Goal: Task Accomplishment & Management: Manage account settings

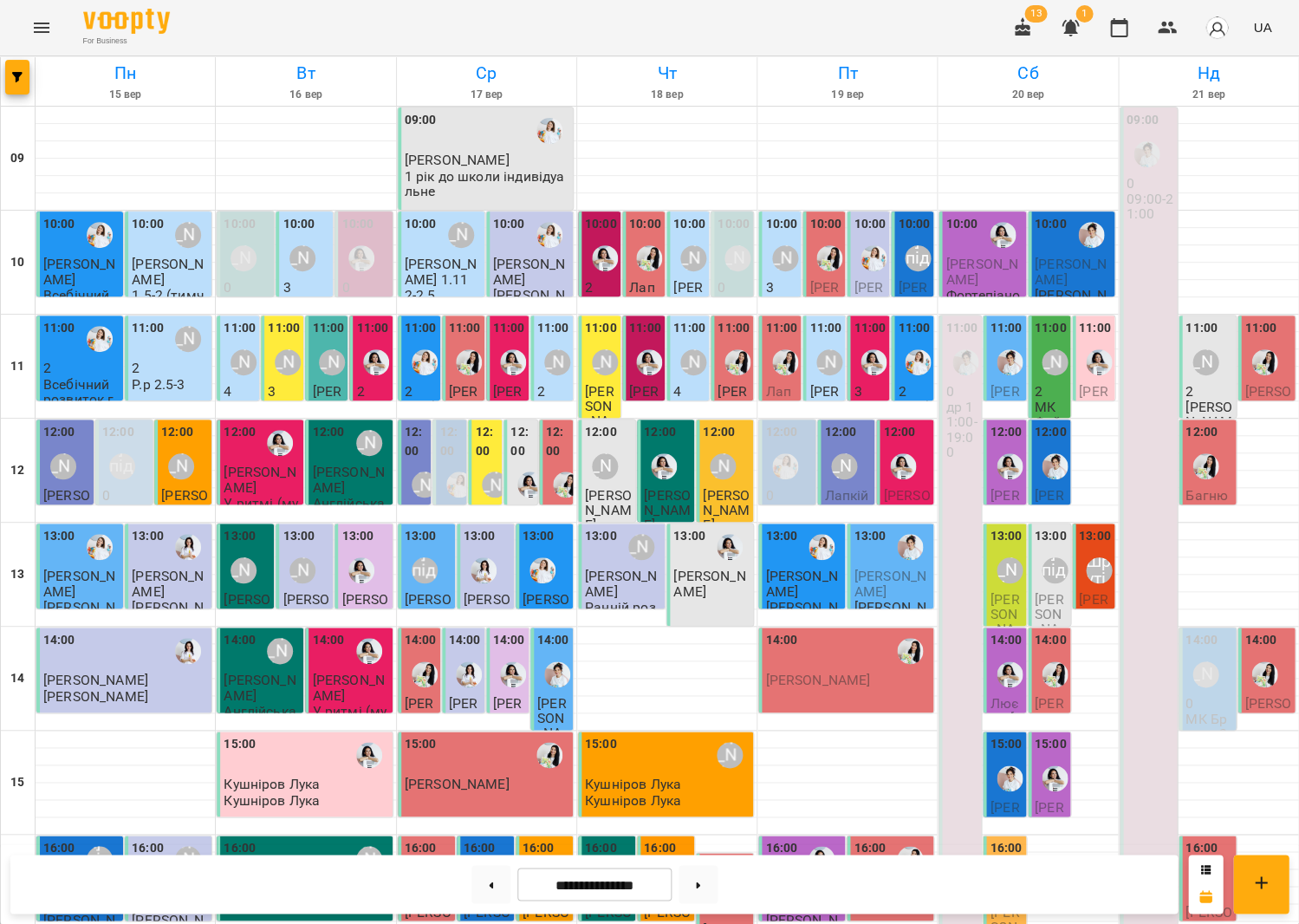
click at [824, 383] on span "[PERSON_NAME]" at bounding box center [825, 414] width 29 height 62
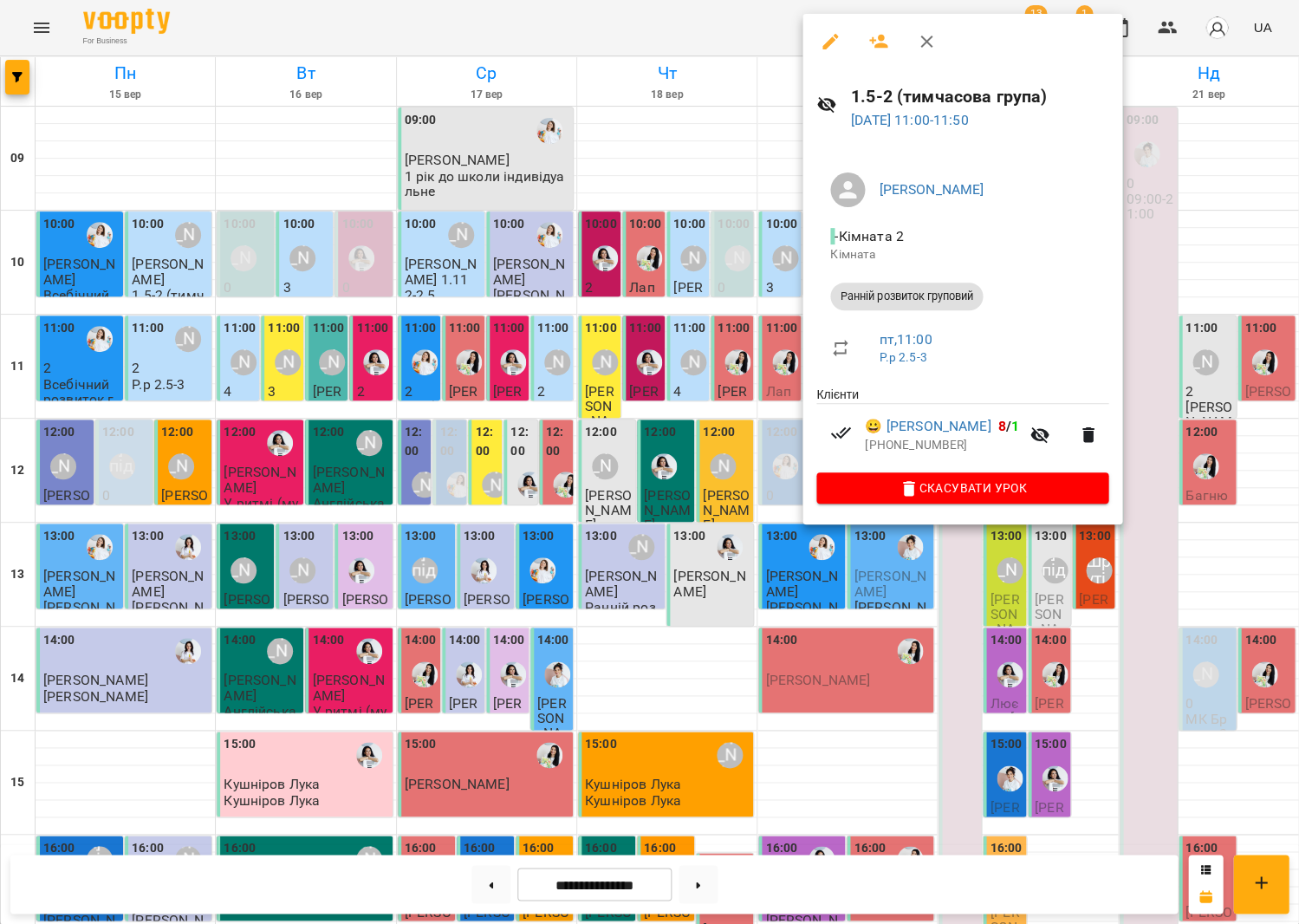
click at [1049, 432] on icon "button" at bounding box center [1040, 436] width 19 height 17
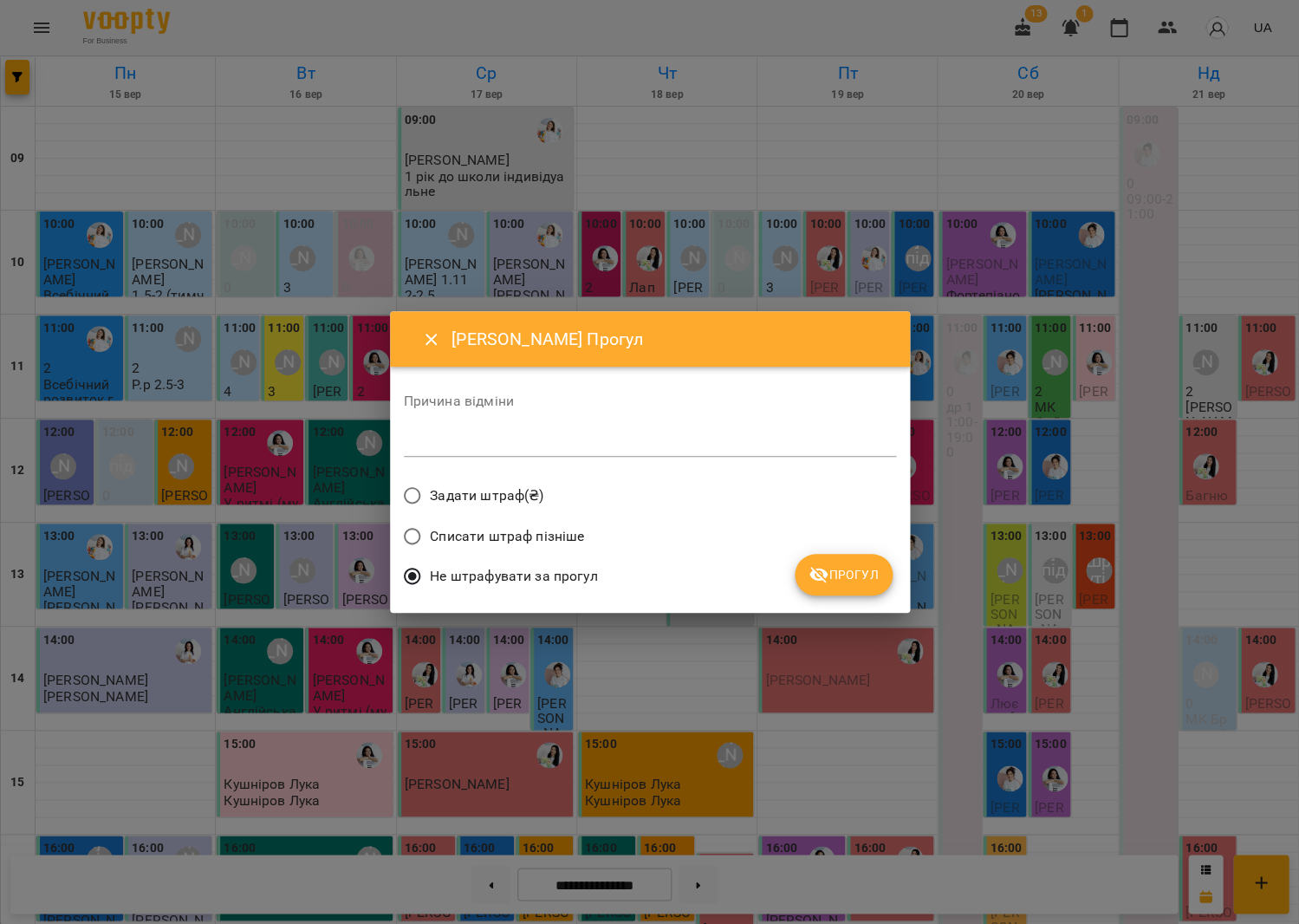
click at [626, 427] on div "Причина відміни *" at bounding box center [650, 428] width 492 height 69
click at [644, 450] on textarea at bounding box center [650, 442] width 492 height 17
click at [822, 556] on button "Прогул" at bounding box center [844, 574] width 98 height 41
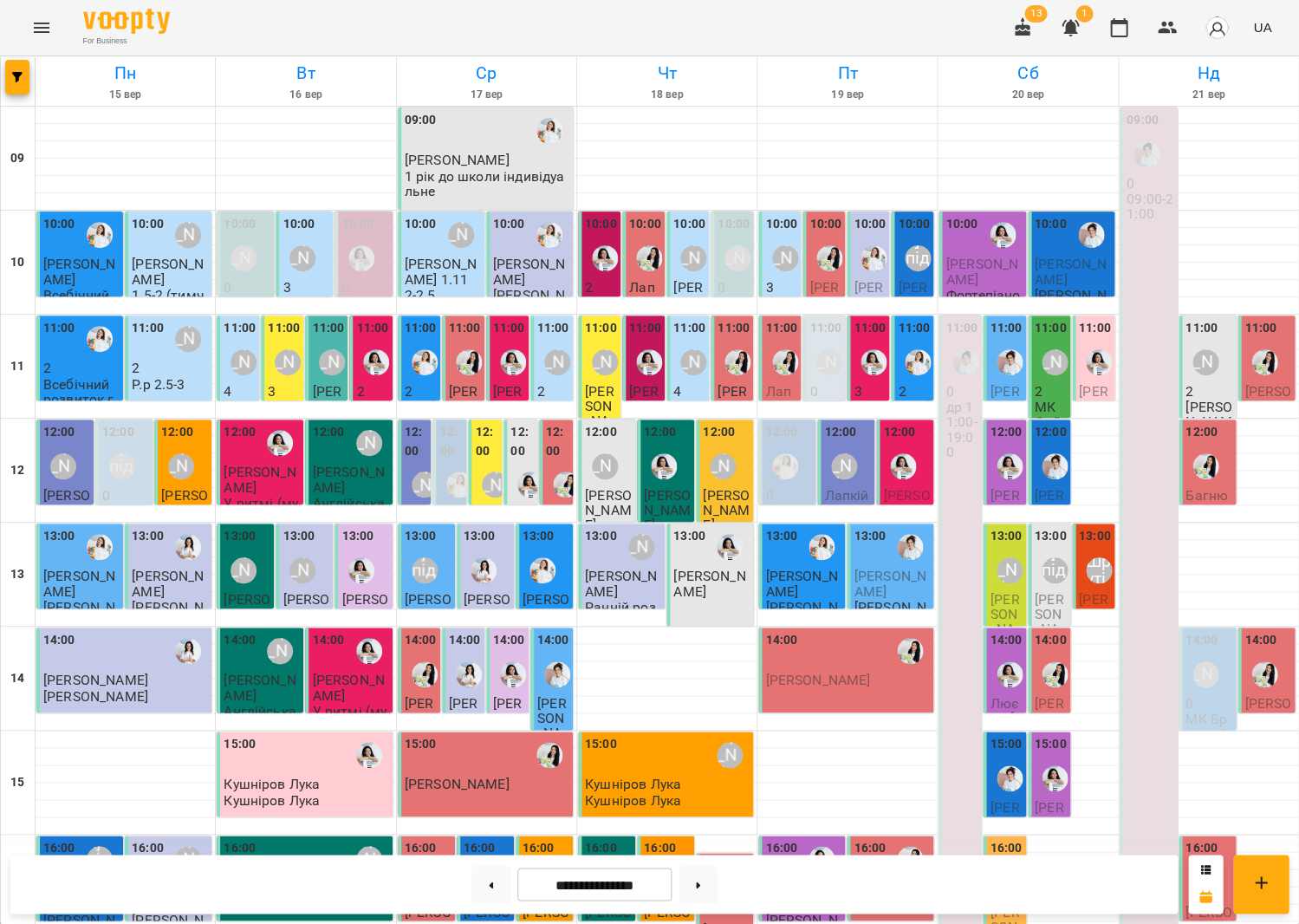
click at [919, 281] on span "[PERSON_NAME]" at bounding box center [913, 310] width 29 height 62
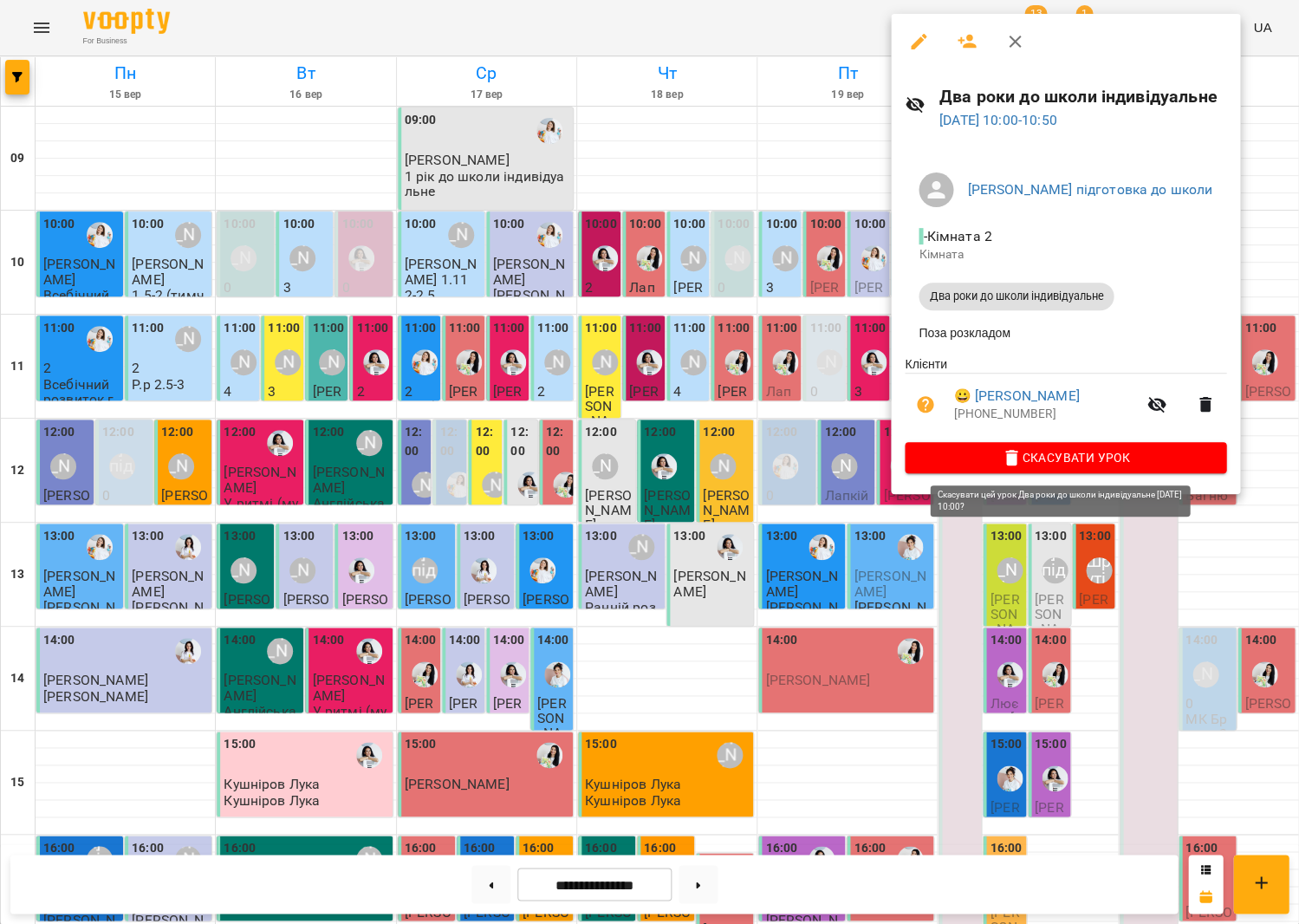
click at [1028, 447] on span "Скасувати Урок" at bounding box center [1065, 457] width 294 height 21
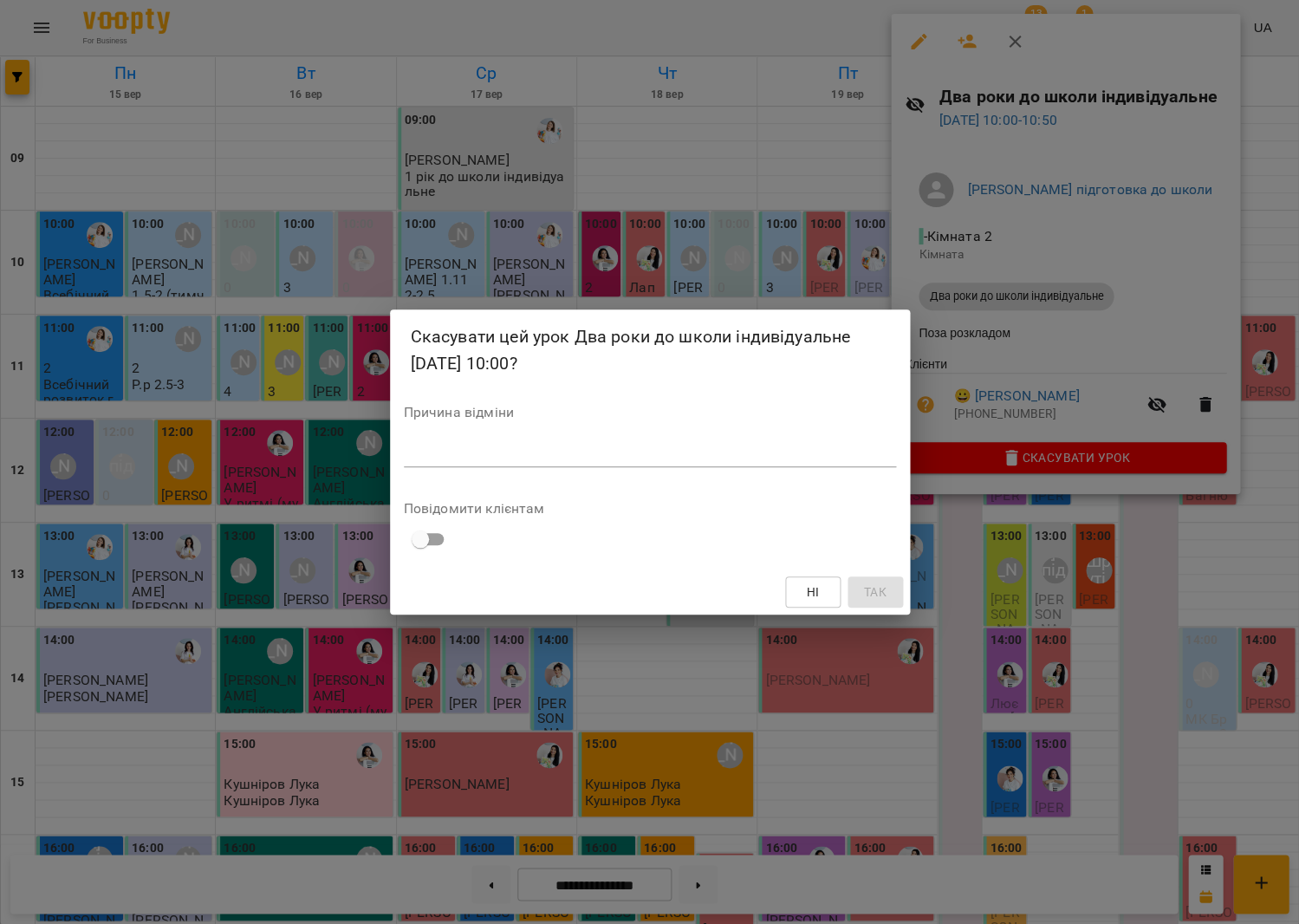
click at [638, 440] on div "*" at bounding box center [650, 453] width 492 height 28
type textarea "*"
click at [860, 590] on button "Так" at bounding box center [875, 592] width 55 height 31
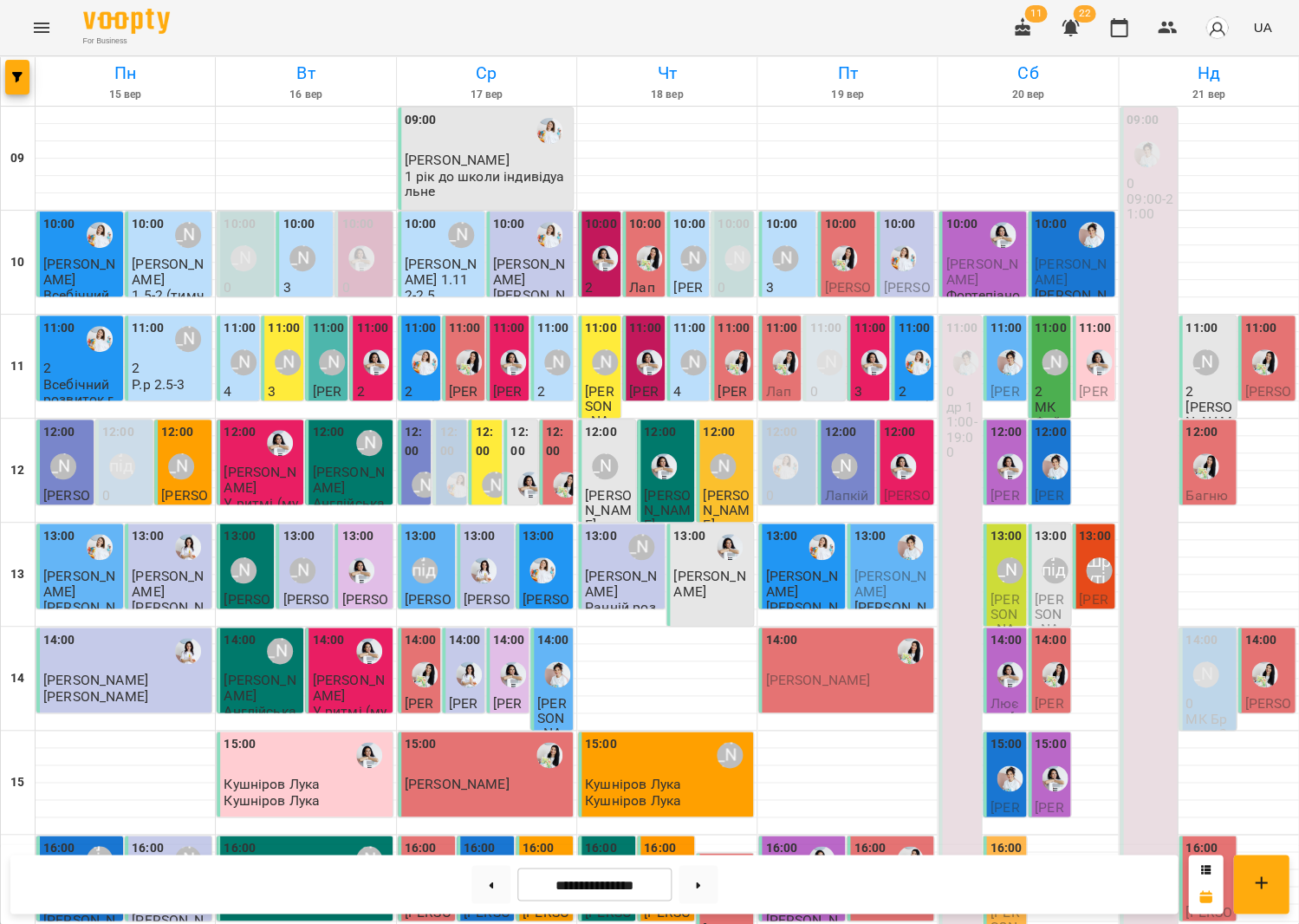
scroll to position [220, 0]
click at [999, 839] on label "16:00" at bounding box center [1005, 848] width 32 height 19
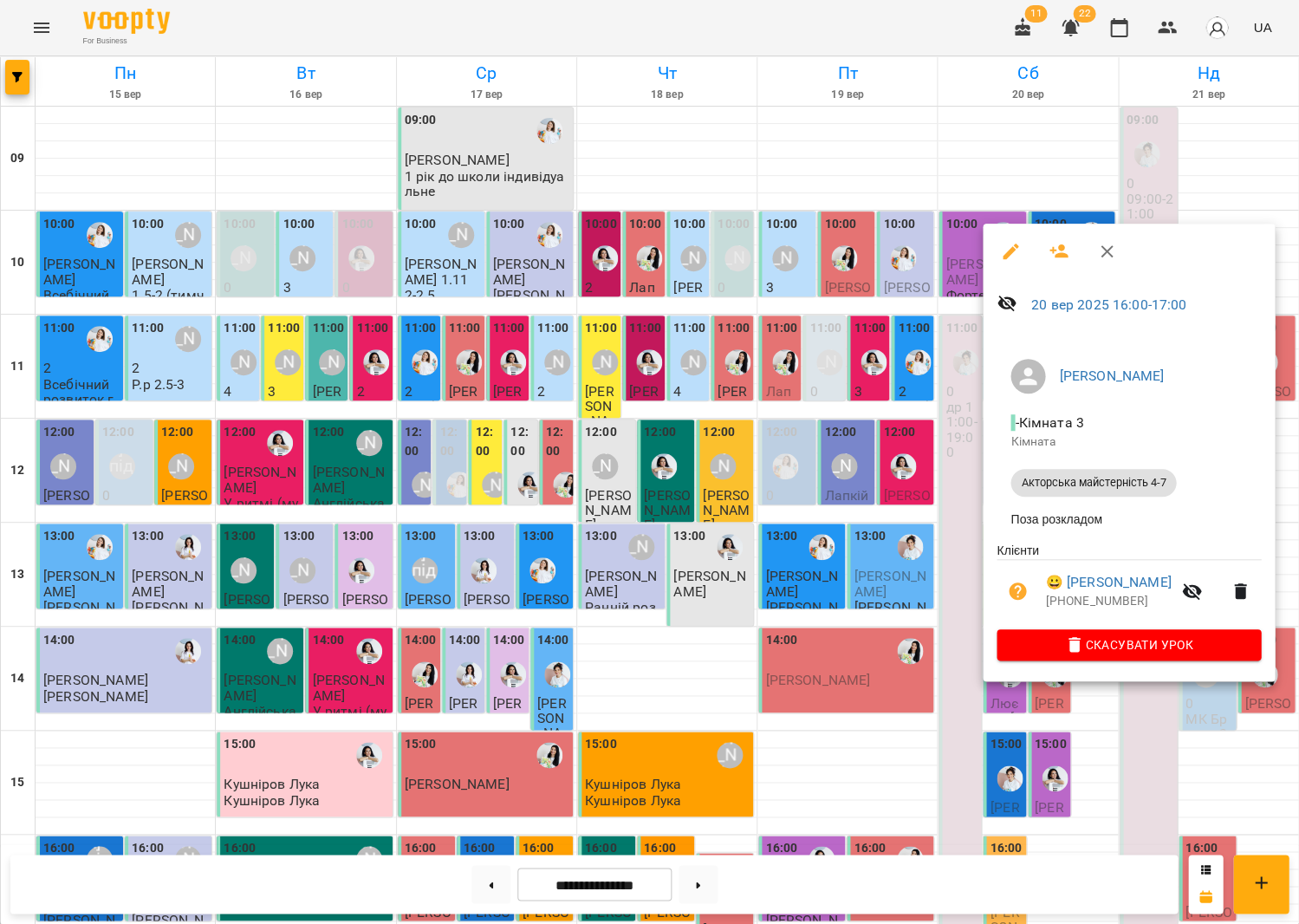
click at [849, 654] on div at bounding box center [650, 462] width 1299 height 924
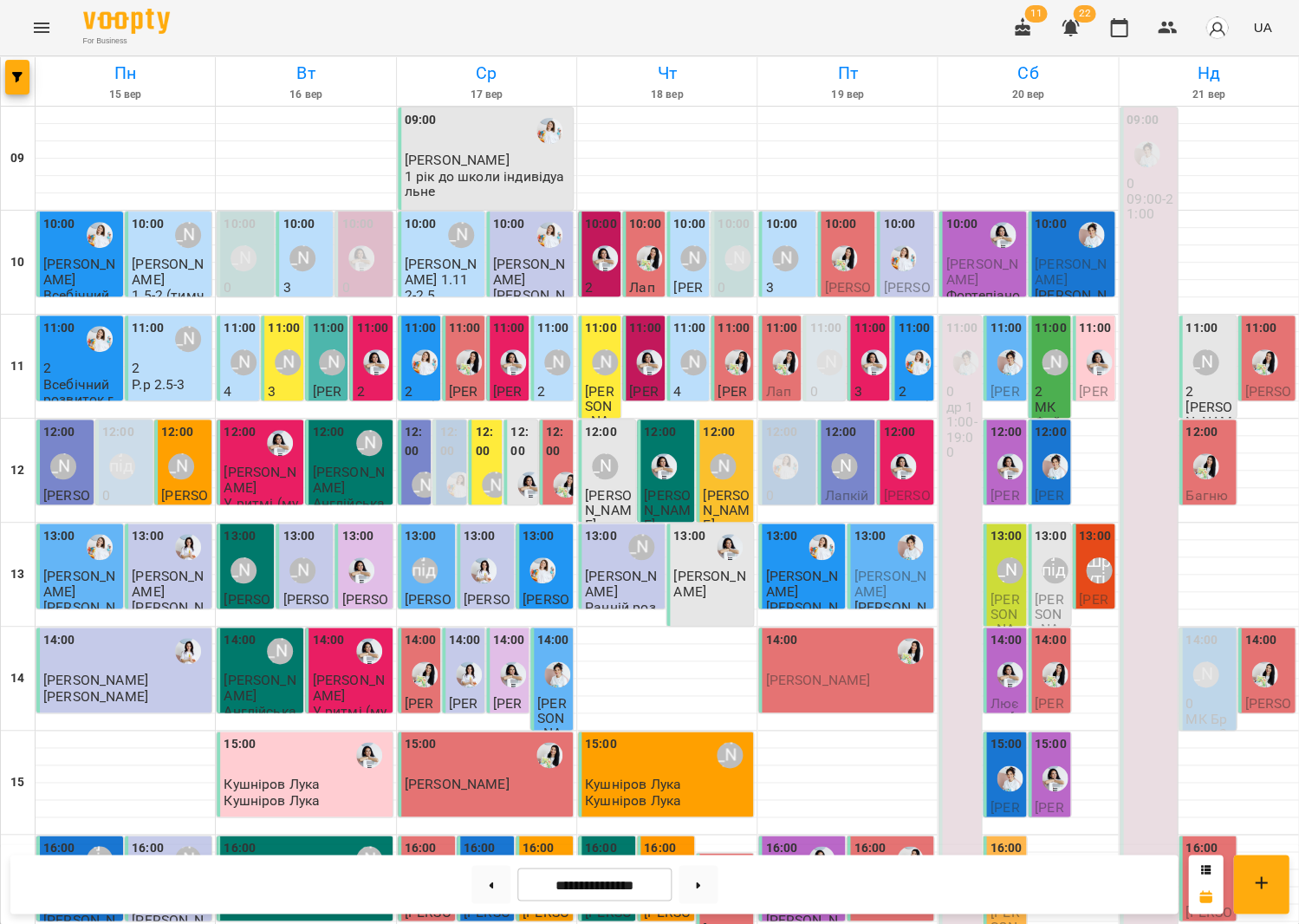
scroll to position [0, 0]
click at [1047, 356] on div "[PERSON_NAME]" at bounding box center [1055, 362] width 26 height 26
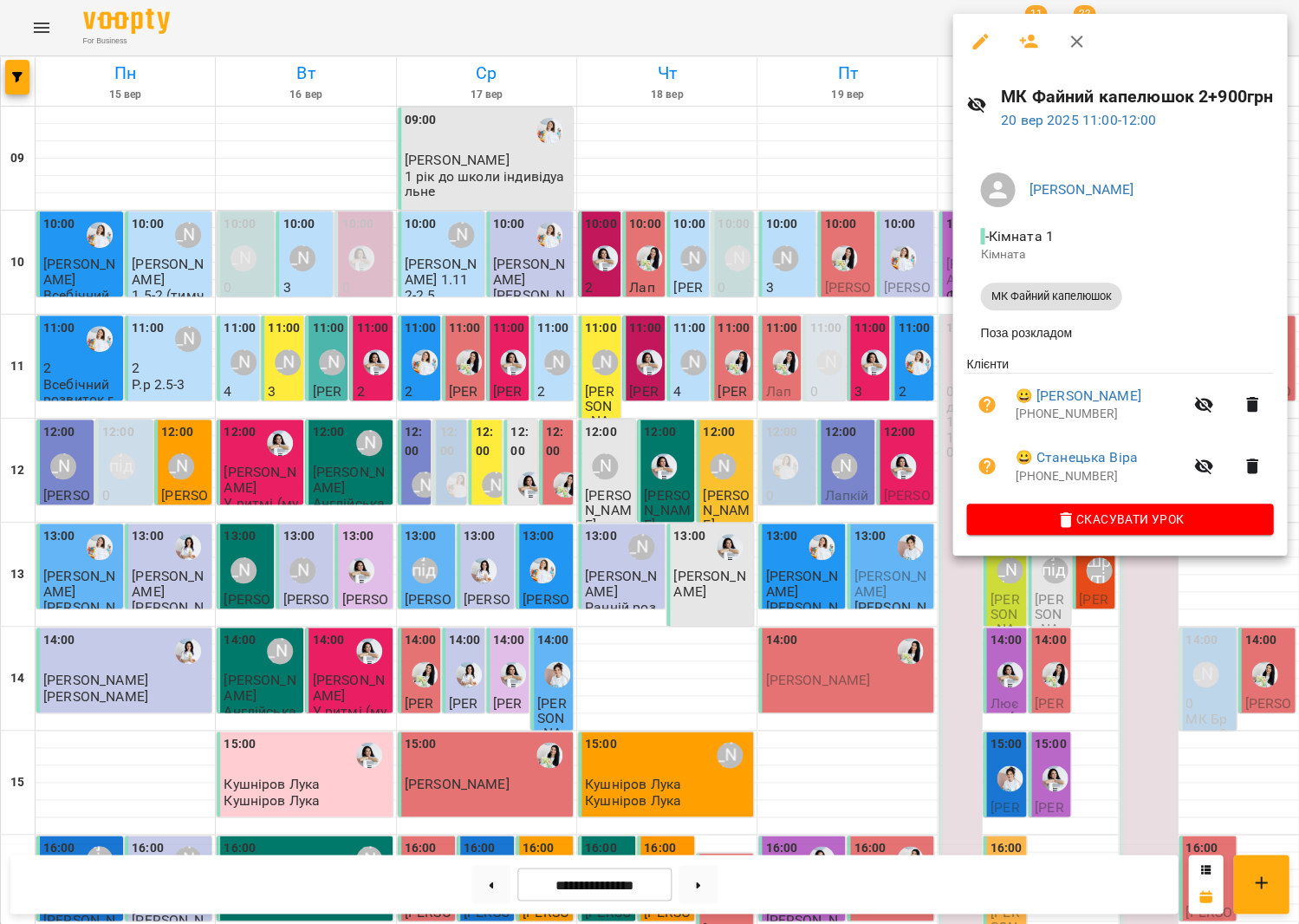
click at [912, 352] on div at bounding box center [650, 462] width 1299 height 924
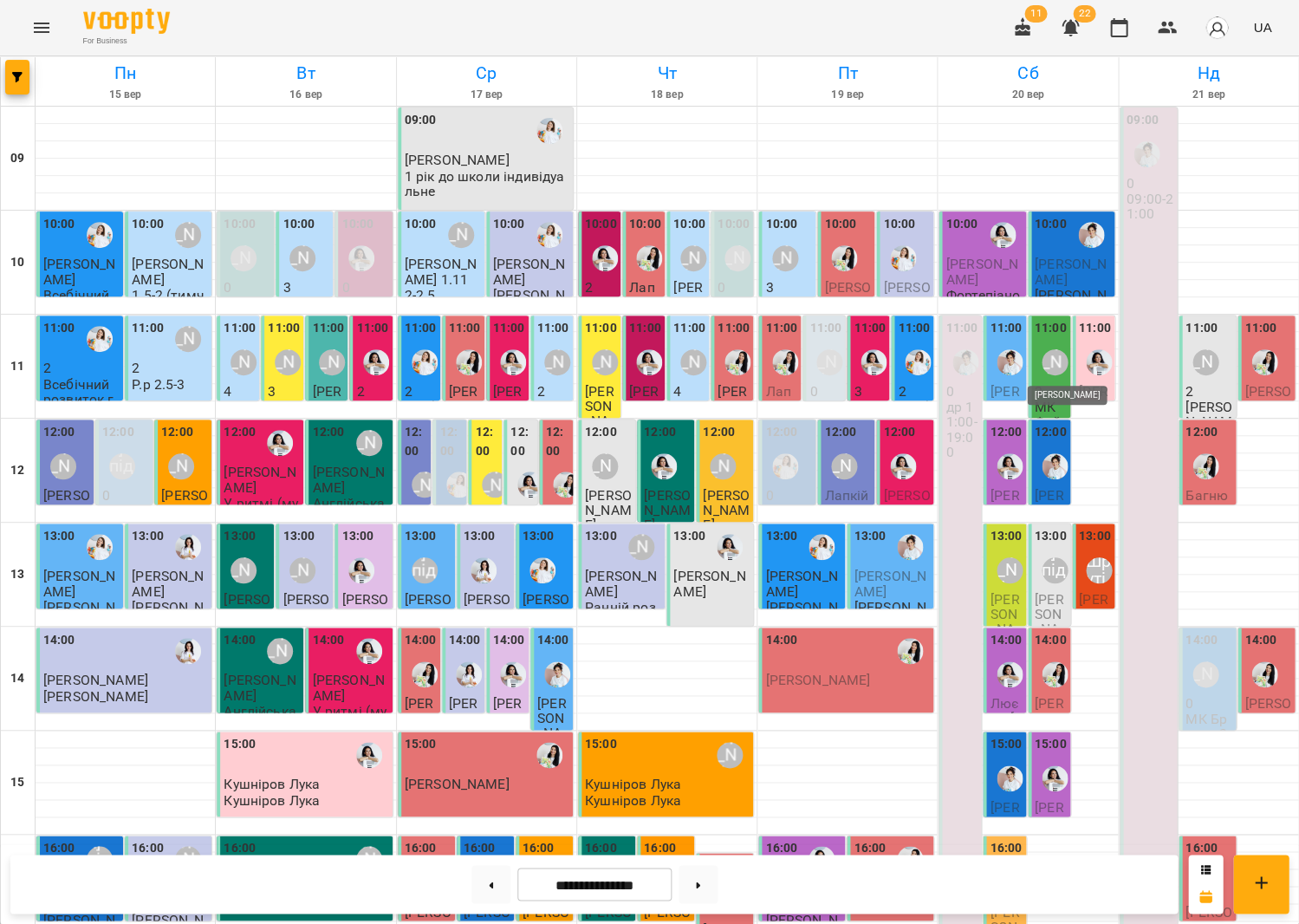
click at [1062, 364] on div "[PERSON_NAME]" at bounding box center [1055, 362] width 26 height 26
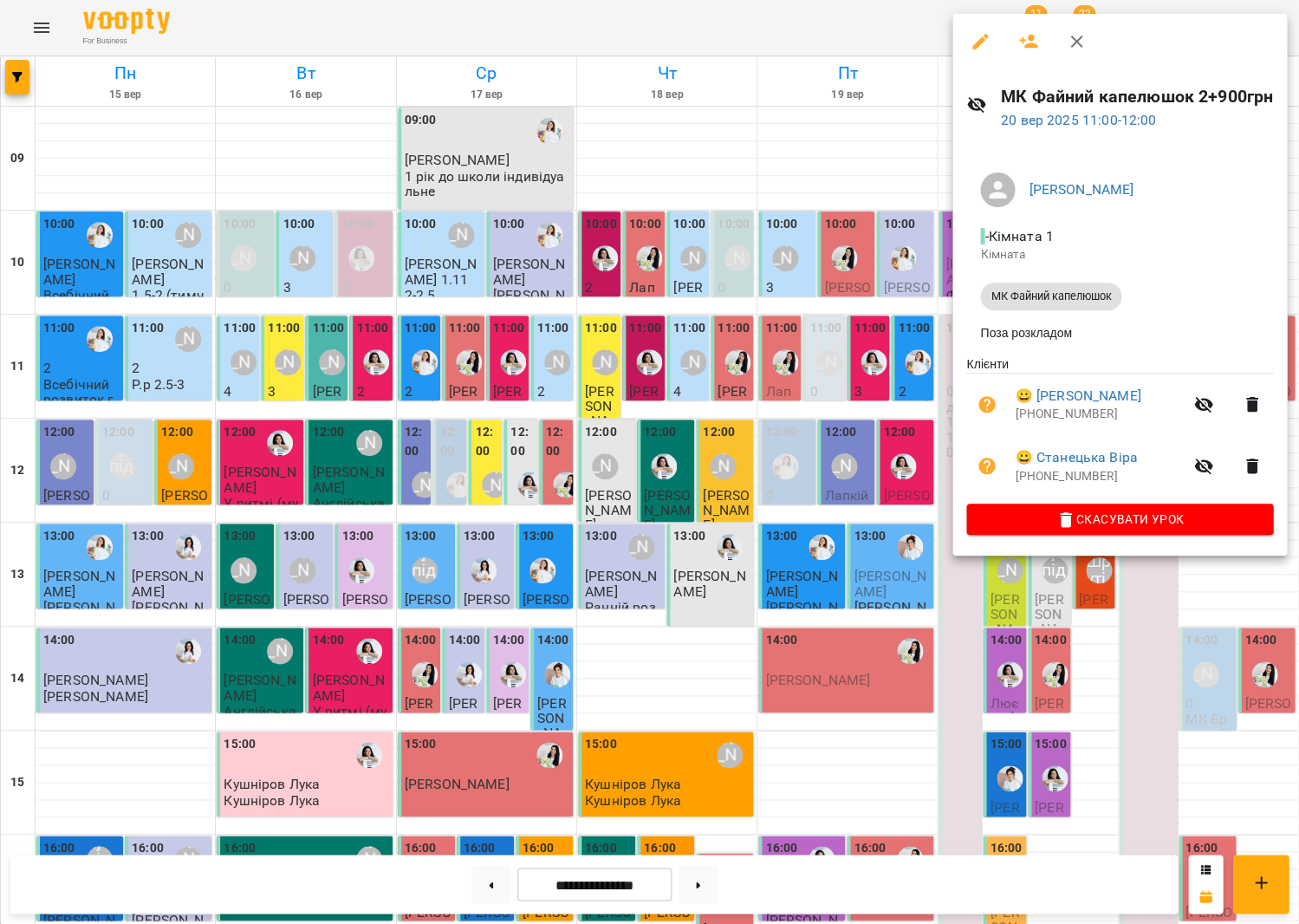
click at [866, 444] on div at bounding box center [650, 462] width 1299 height 924
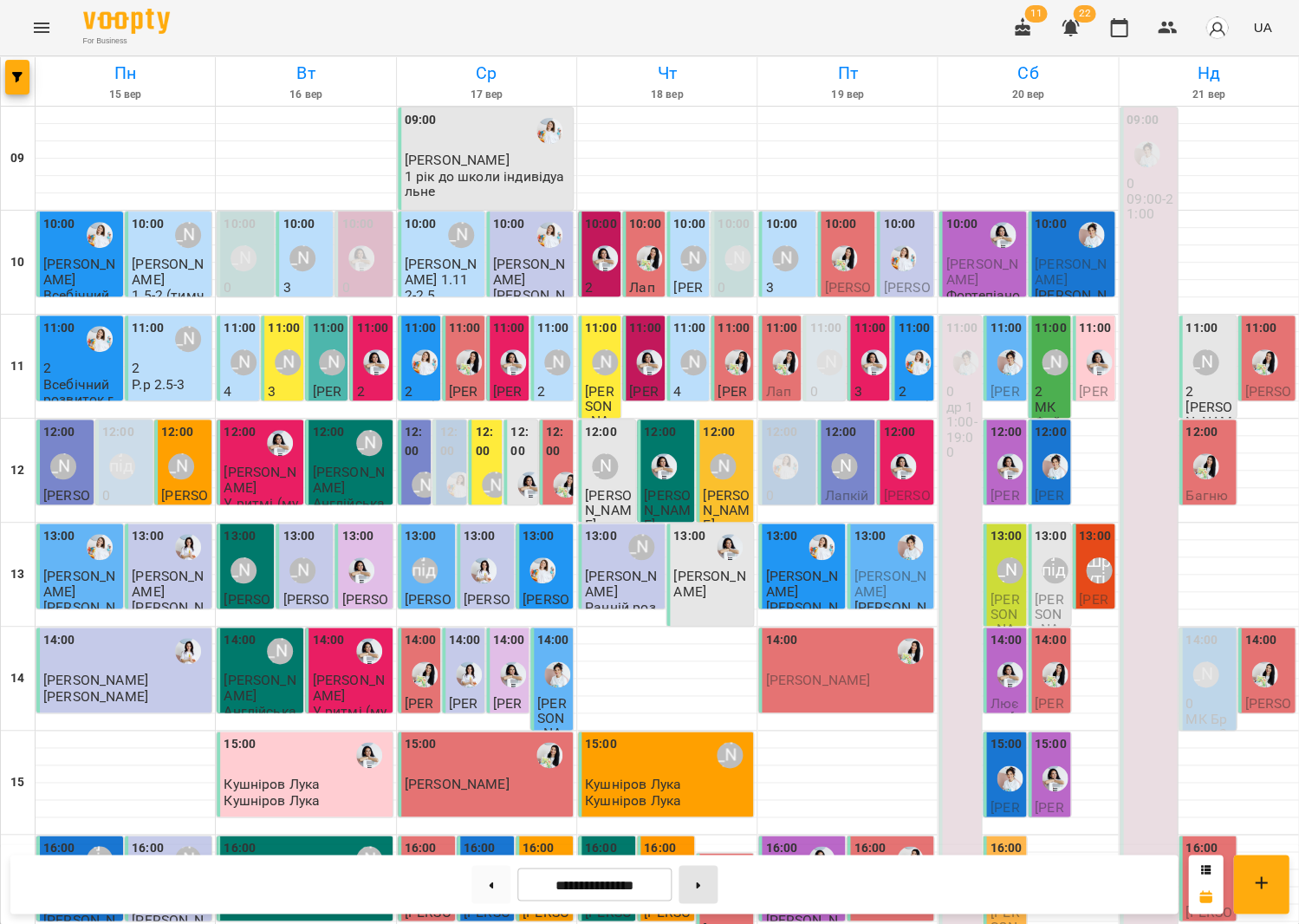
click at [712, 880] on button at bounding box center [698, 883] width 39 height 38
type input "**********"
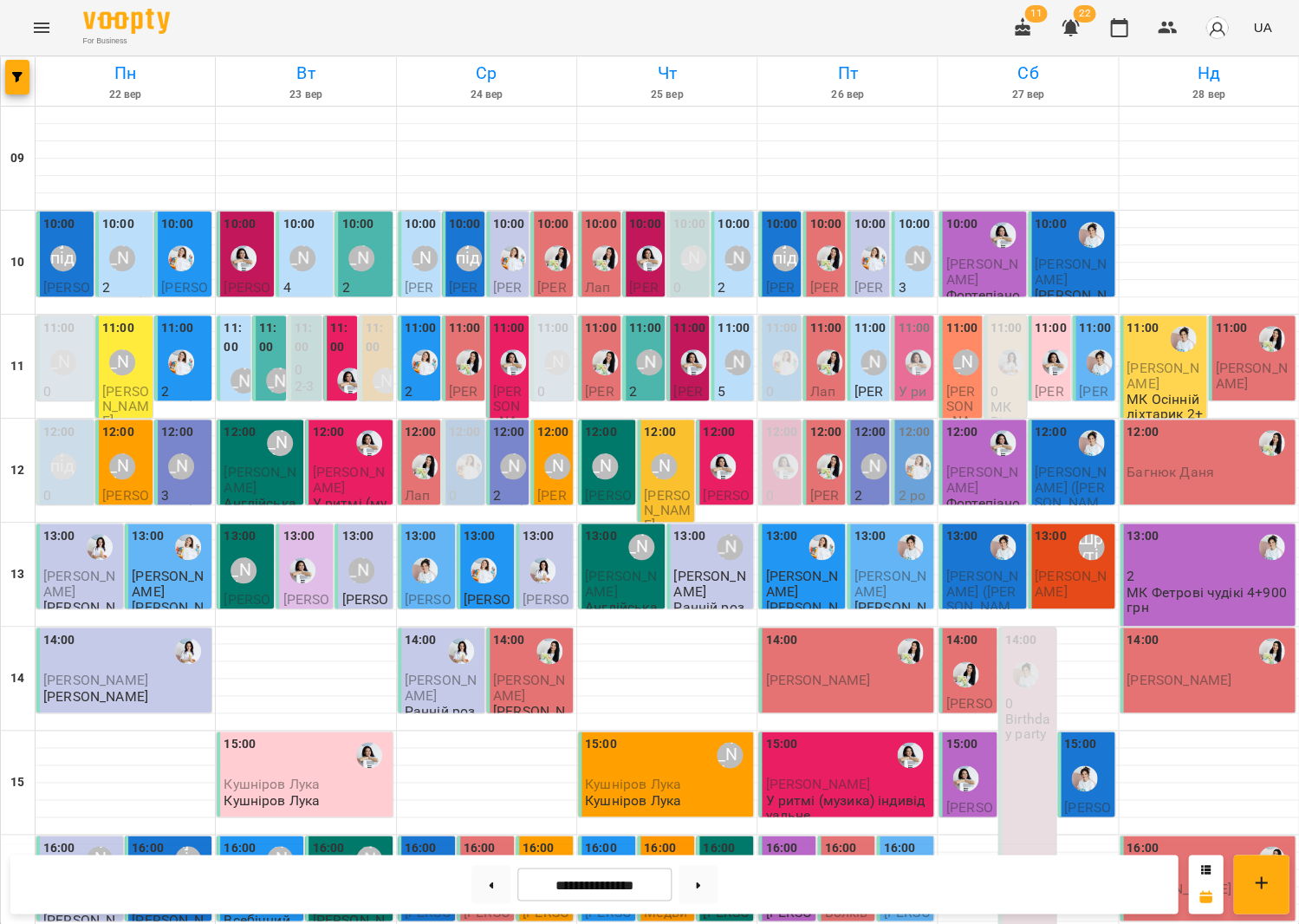
click at [361, 268] on div "[PERSON_NAME]" at bounding box center [361, 258] width 26 height 26
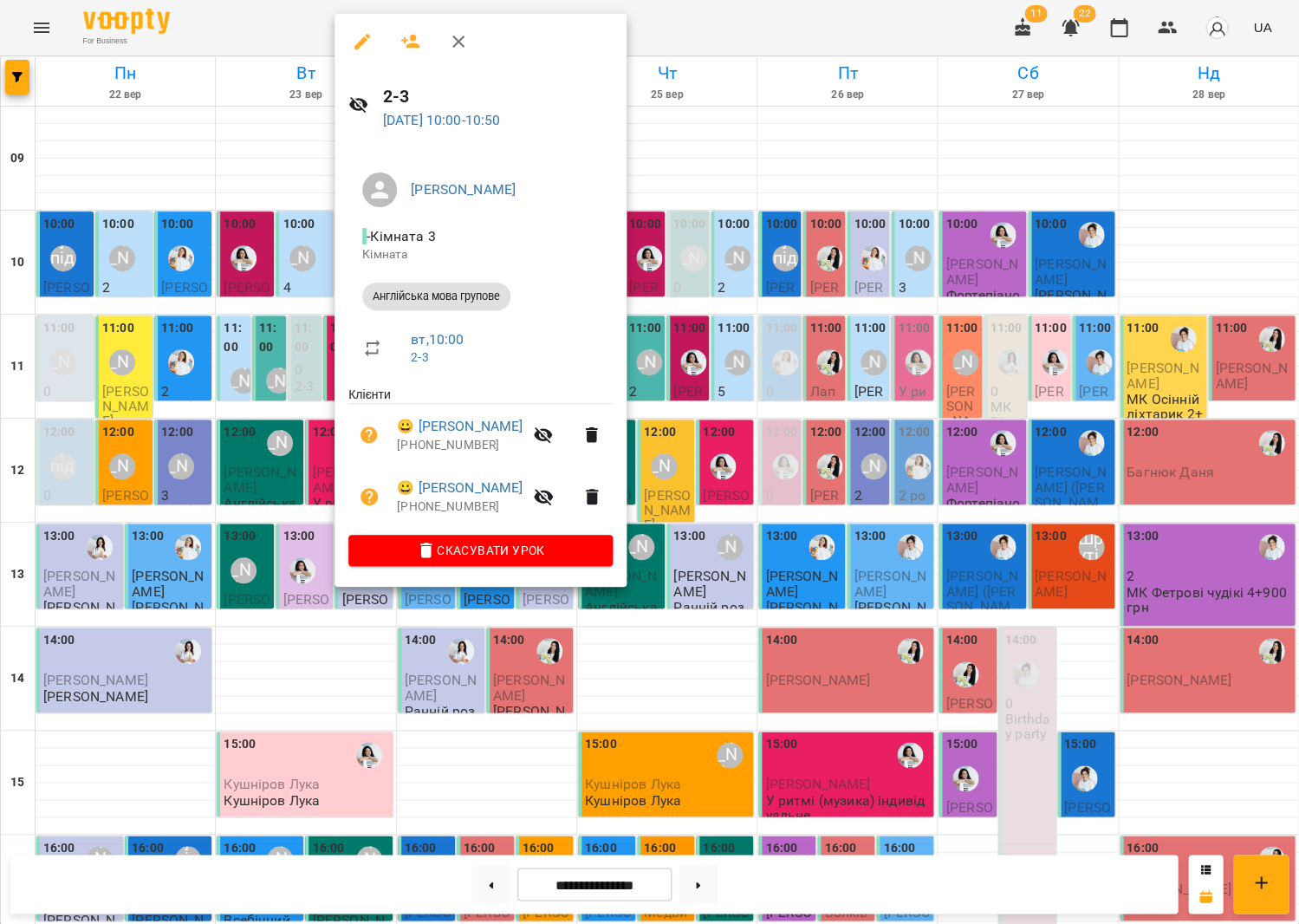
click at [562, 496] on button "button" at bounding box center [543, 496] width 41 height 41
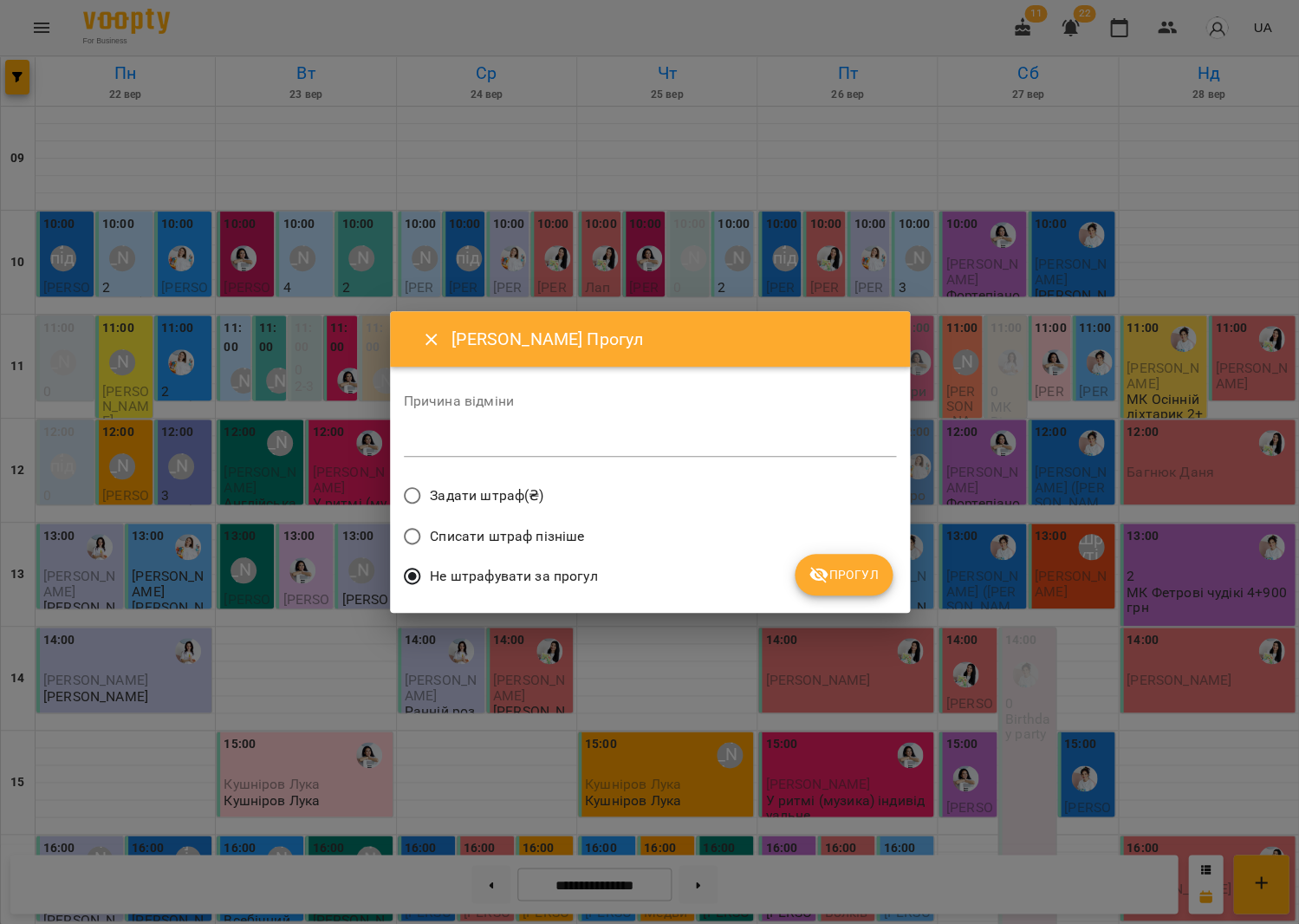
click at [543, 462] on div "Причина відміни *" at bounding box center [650, 428] width 492 height 69
click at [548, 450] on textarea at bounding box center [650, 442] width 492 height 17
type textarea "********"
click at [864, 564] on span "Прогул" at bounding box center [844, 574] width 70 height 21
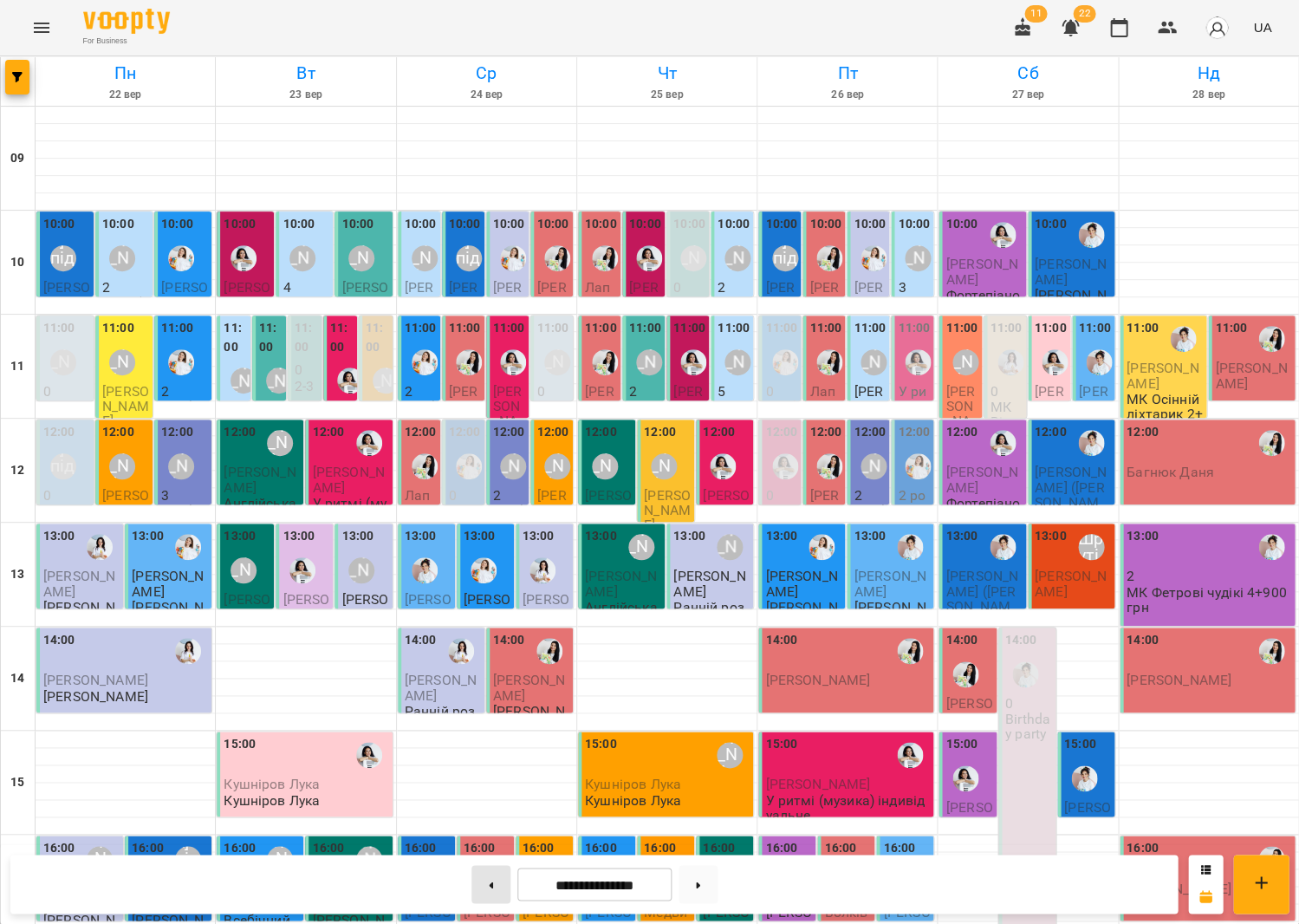
click at [498, 868] on button at bounding box center [491, 883] width 39 height 38
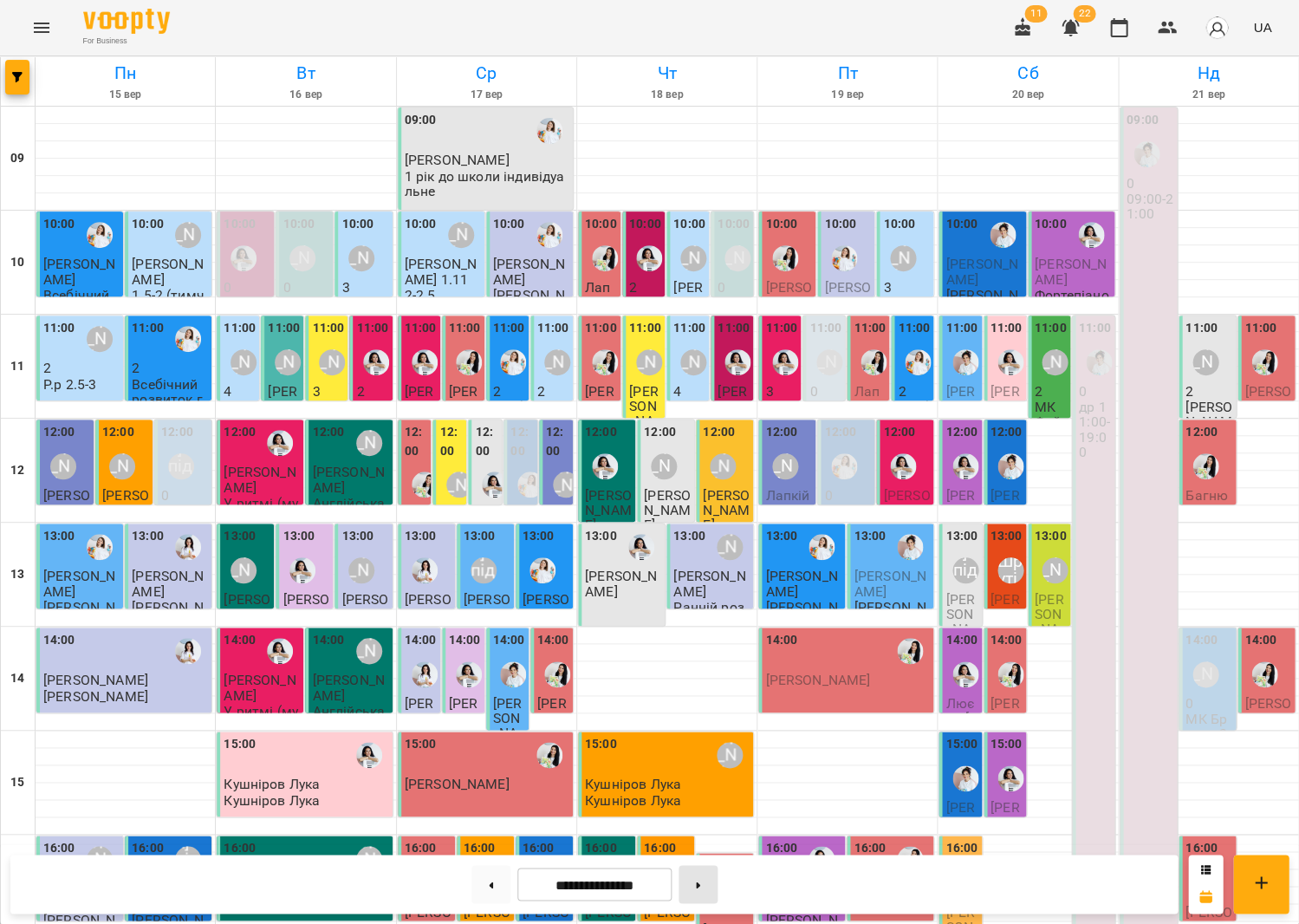
drag, startPoint x: 696, startPoint y: 876, endPoint x: 695, endPoint y: 866, distance: 10.0
click at [697, 876] on button at bounding box center [698, 883] width 39 height 38
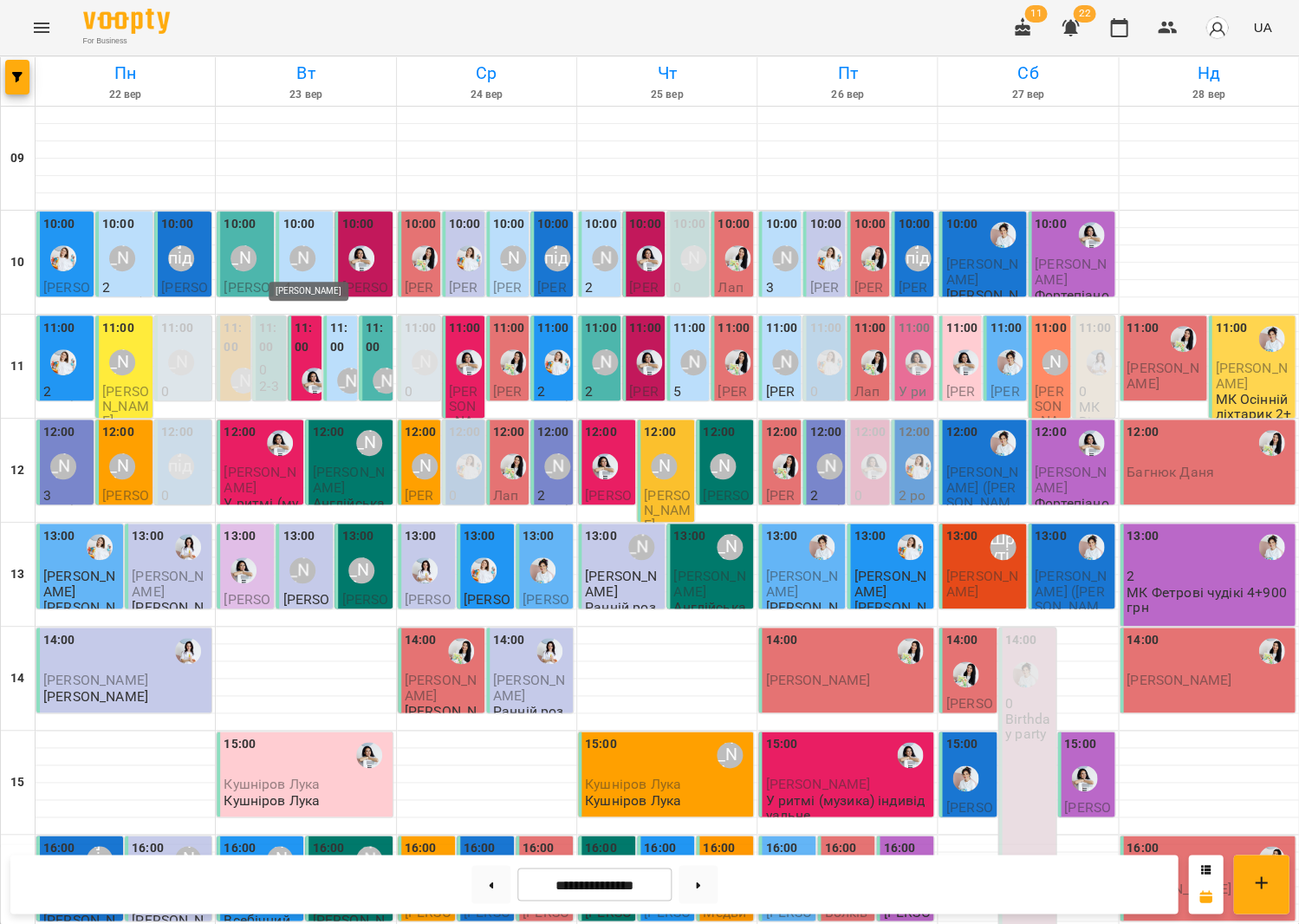
click at [306, 271] on div "[PERSON_NAME]" at bounding box center [302, 258] width 40 height 40
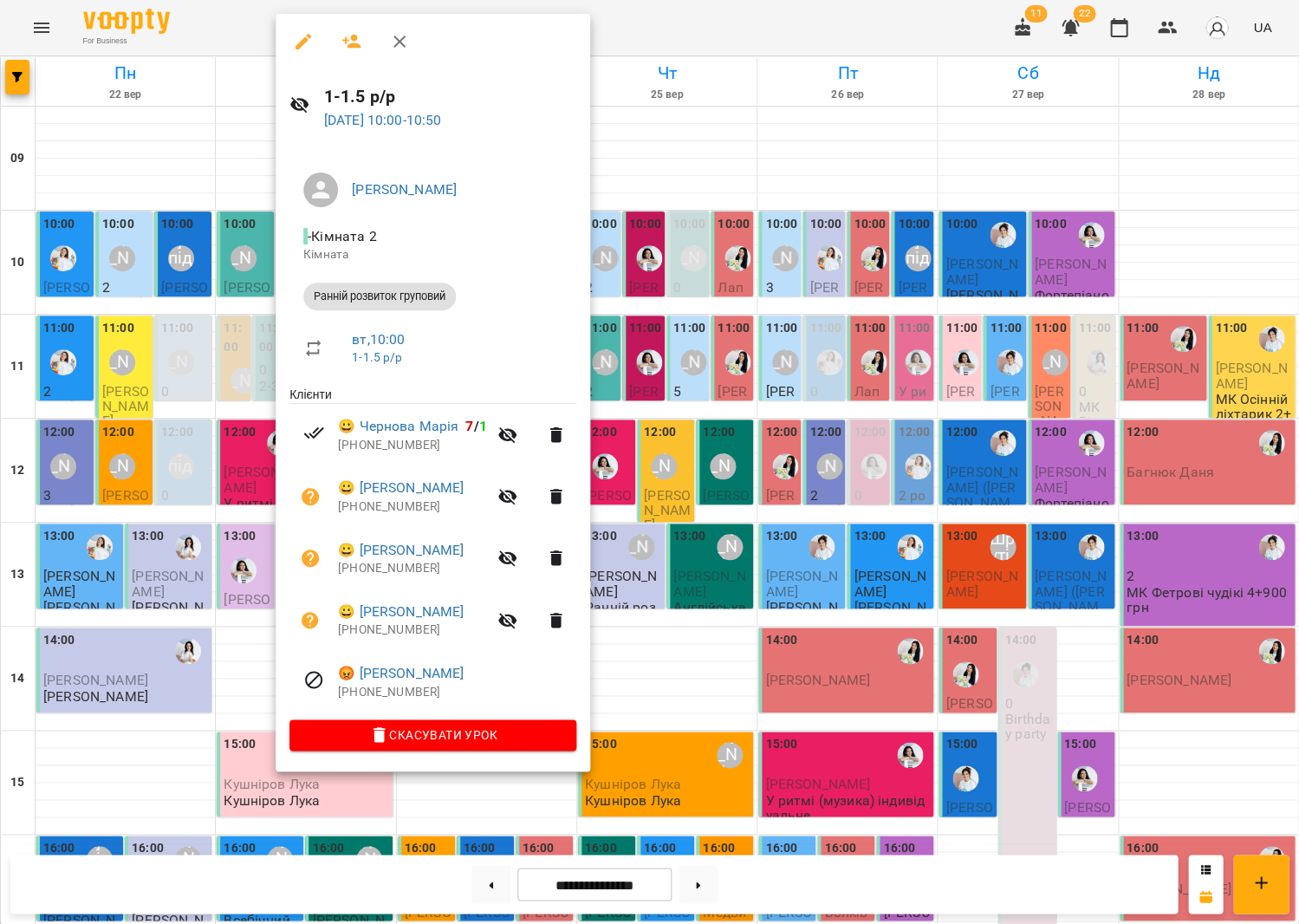
click at [490, 890] on div at bounding box center [650, 462] width 1299 height 924
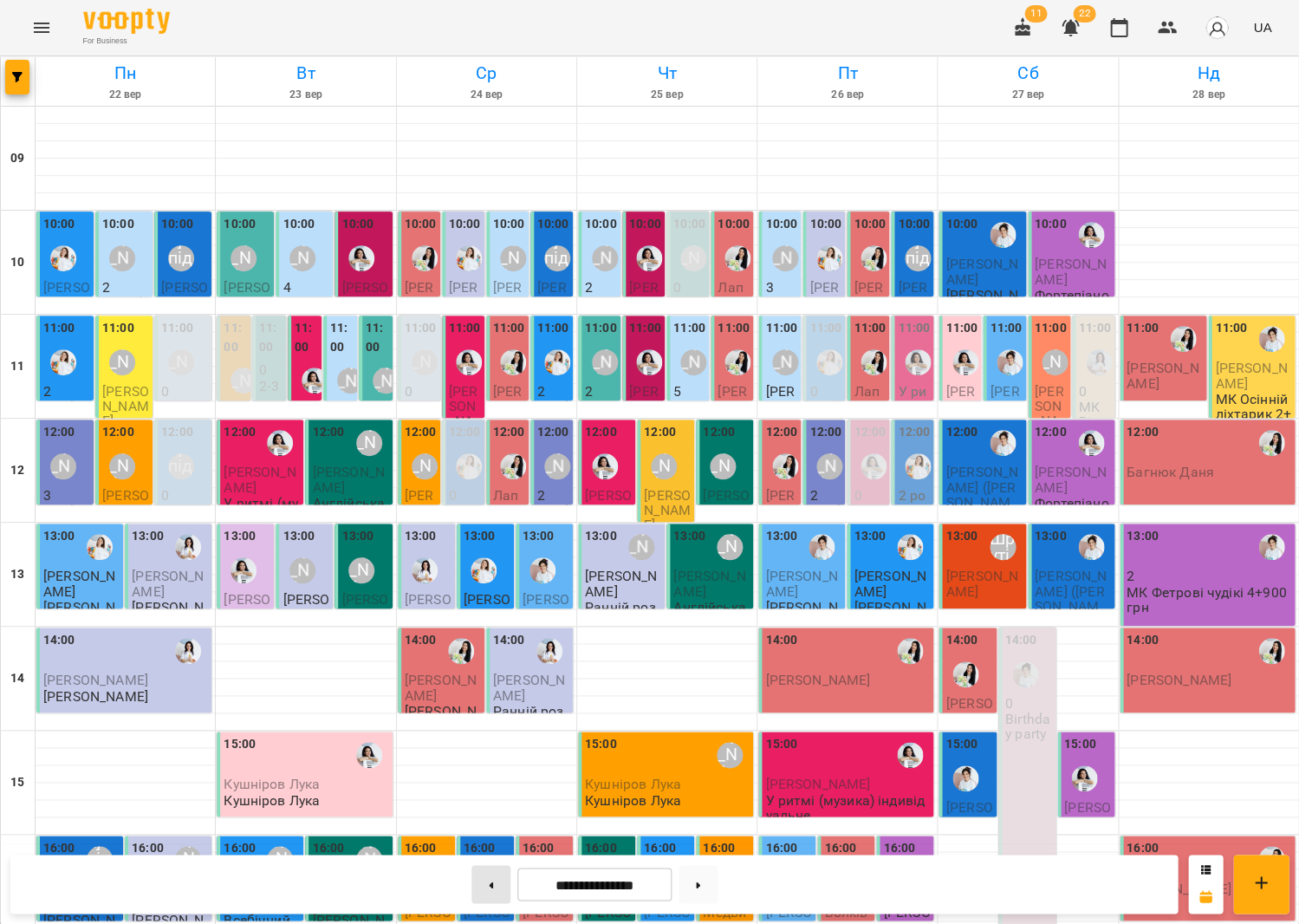
click at [490, 889] on button at bounding box center [491, 883] width 39 height 38
type input "**********"
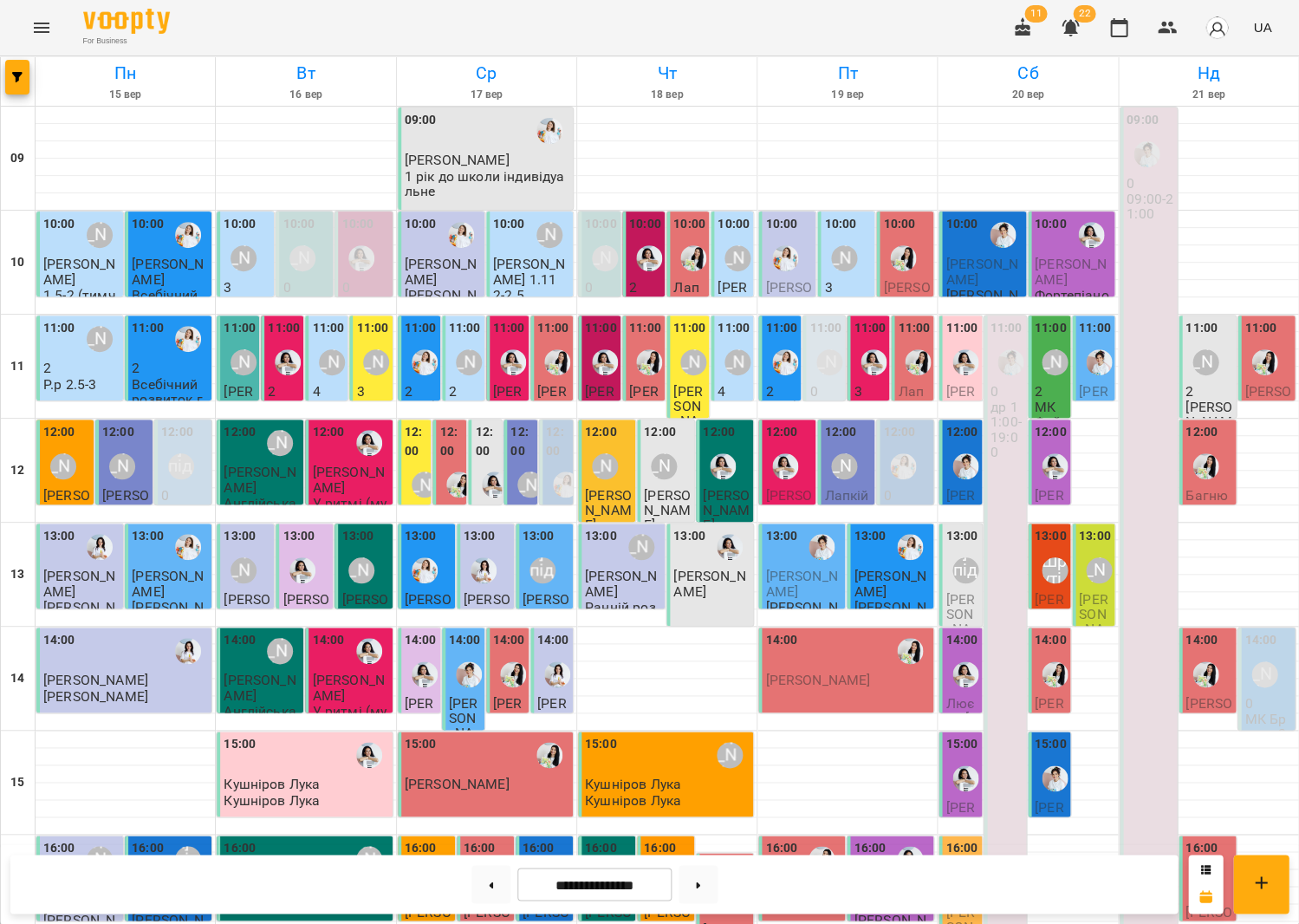
click at [852, 251] on div "[PERSON_NAME]" at bounding box center [844, 258] width 26 height 26
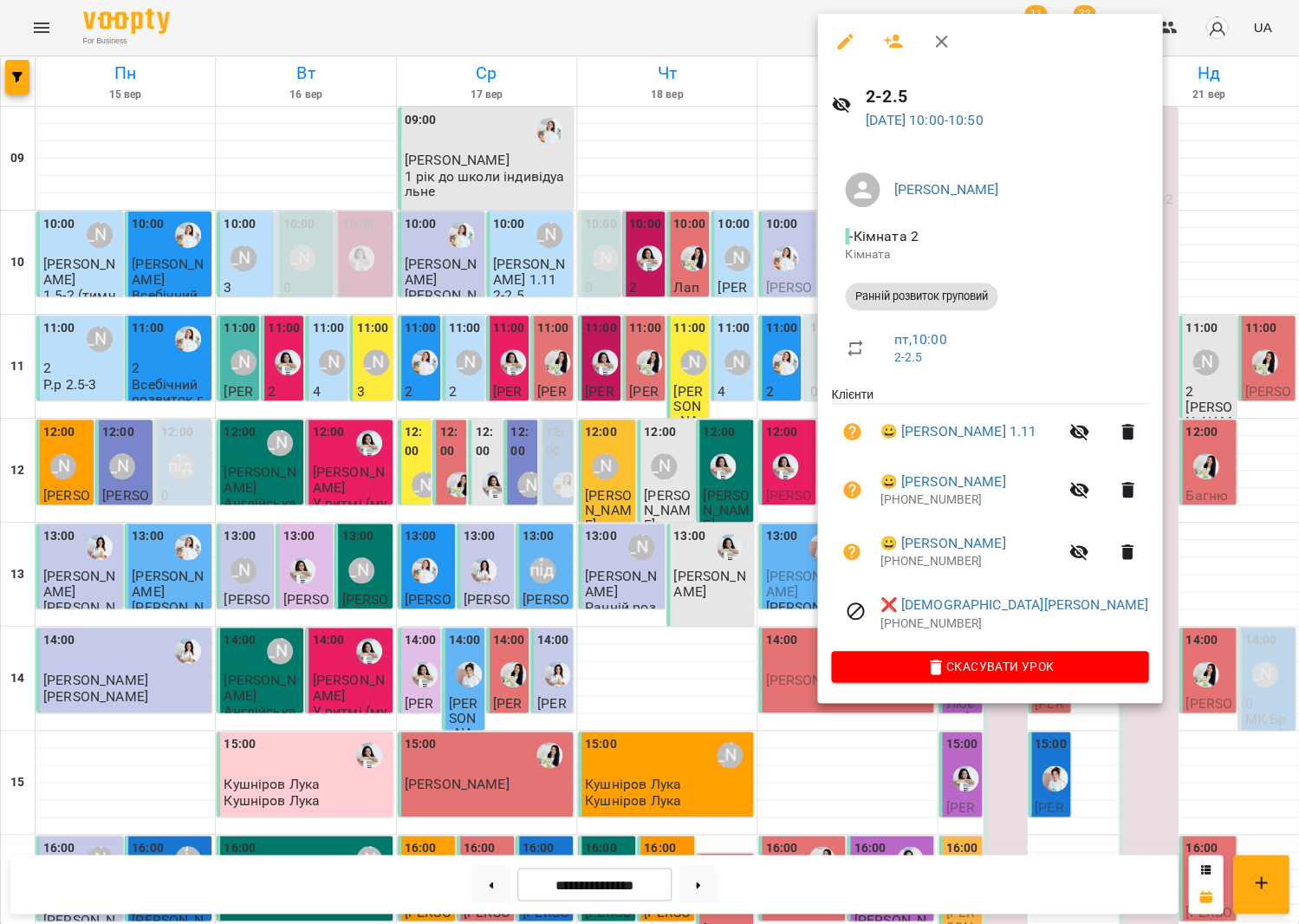
click at [618, 265] on div at bounding box center [650, 462] width 1299 height 924
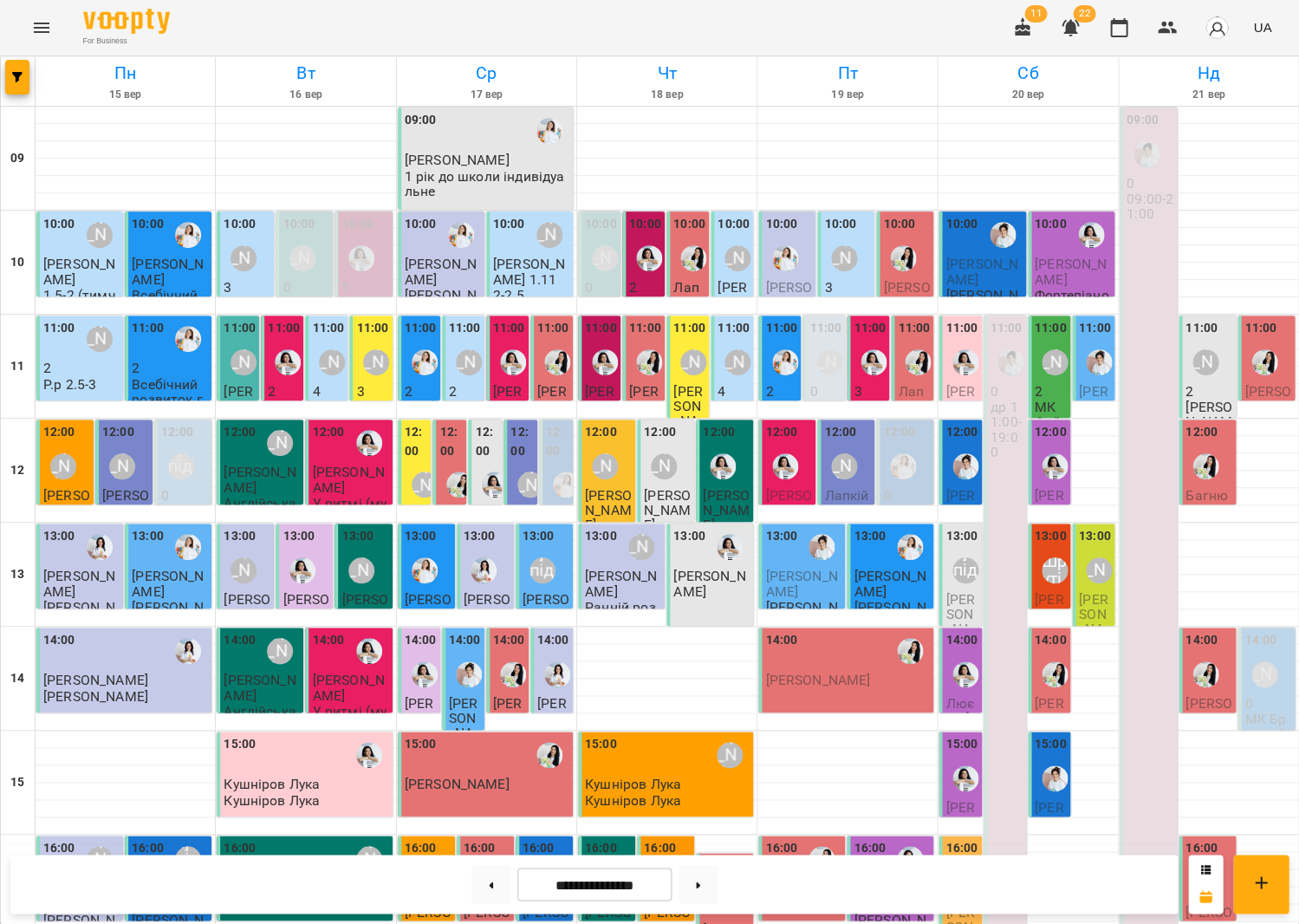
click at [44, 0] on html "For Business 11 22 UA Пн 15 вер Вт 16 вер Ср 17 вер Чт 18 вер Пт 19 вер Сб 20 в…" at bounding box center [650, 664] width 1299 height 1328
click at [852, 260] on div "[PERSON_NAME]" at bounding box center [844, 258] width 26 height 26
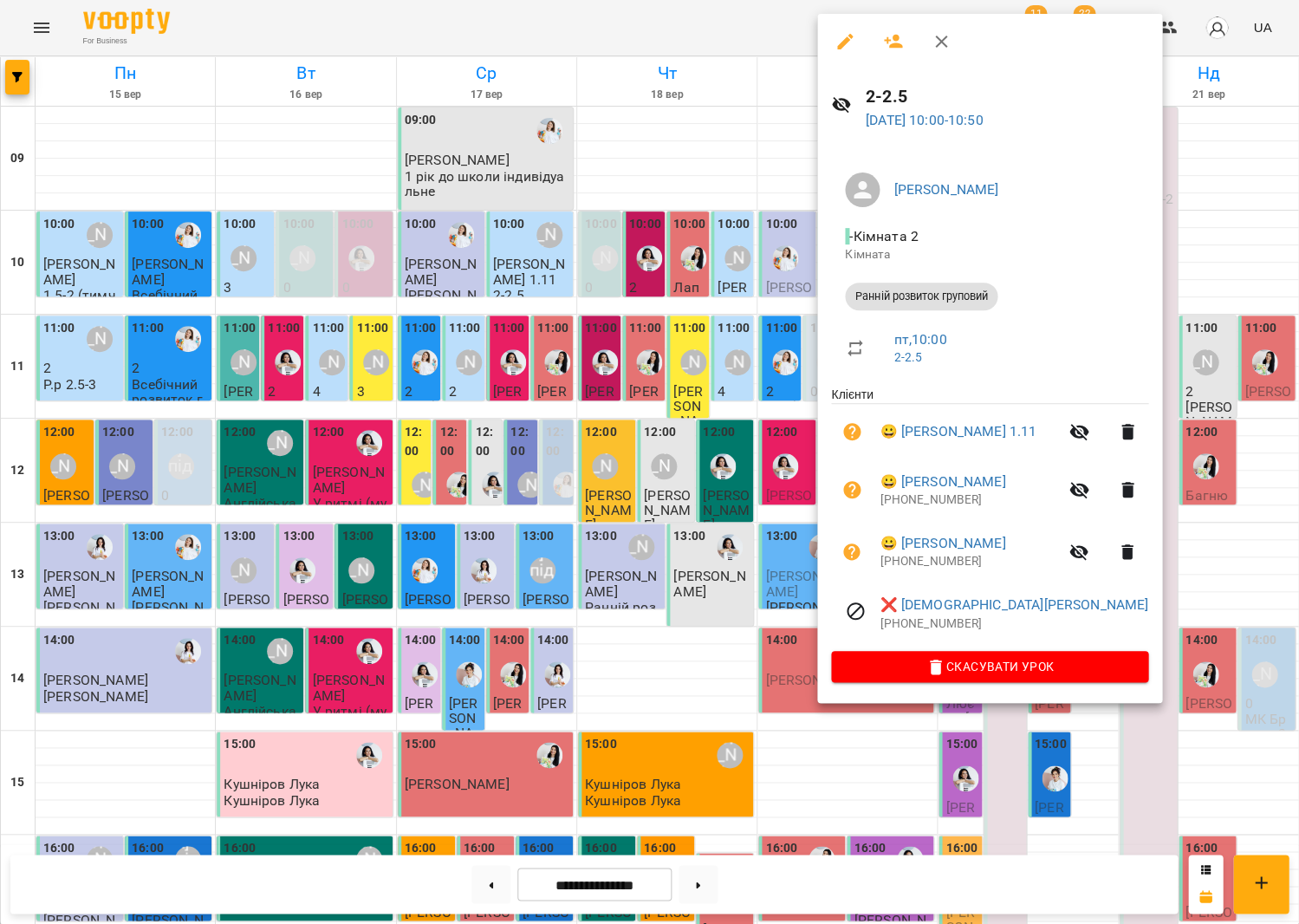
click at [938, 37] on icon "button" at bounding box center [941, 41] width 12 height 12
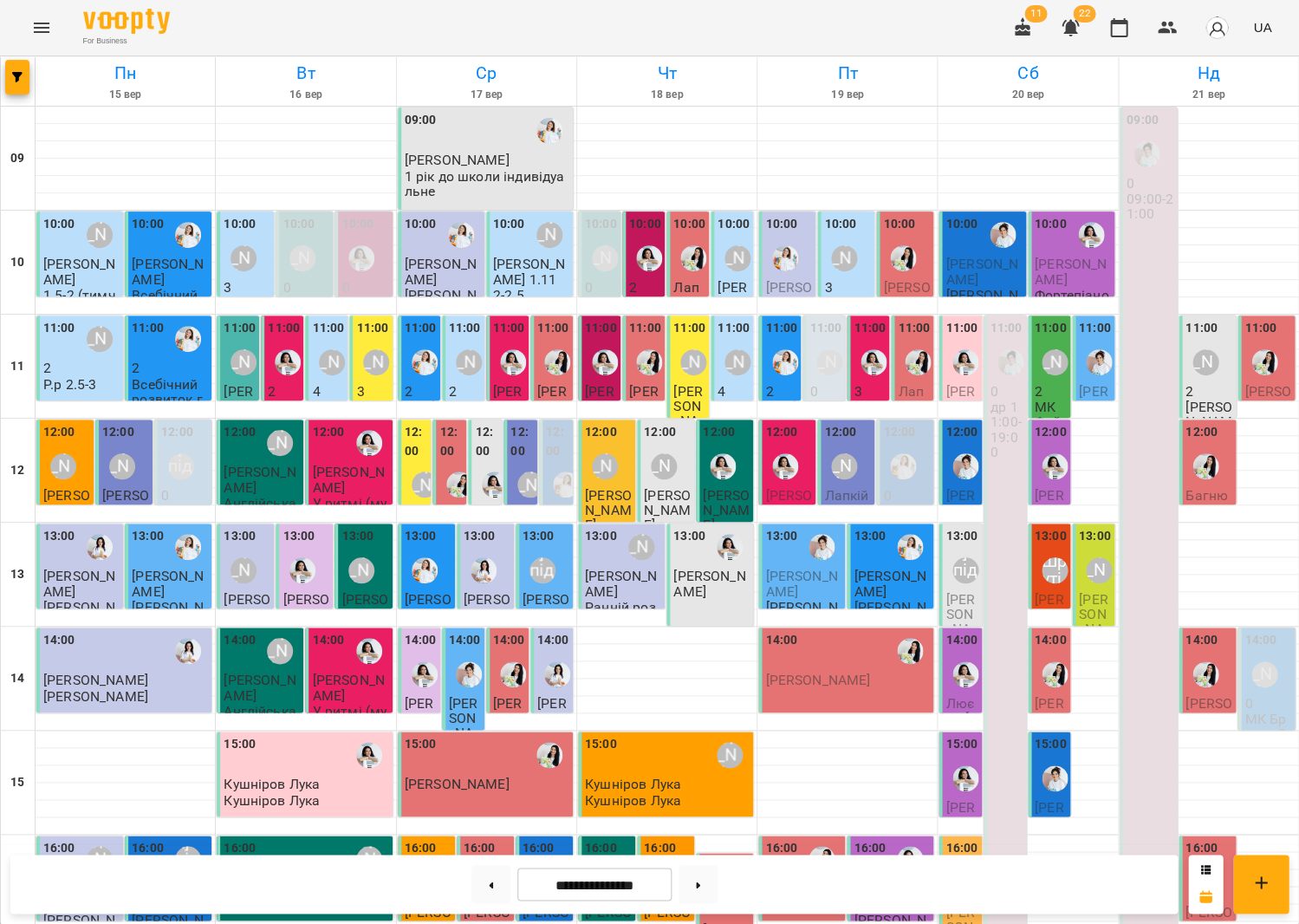
click at [858, 369] on div at bounding box center [873, 362] width 40 height 40
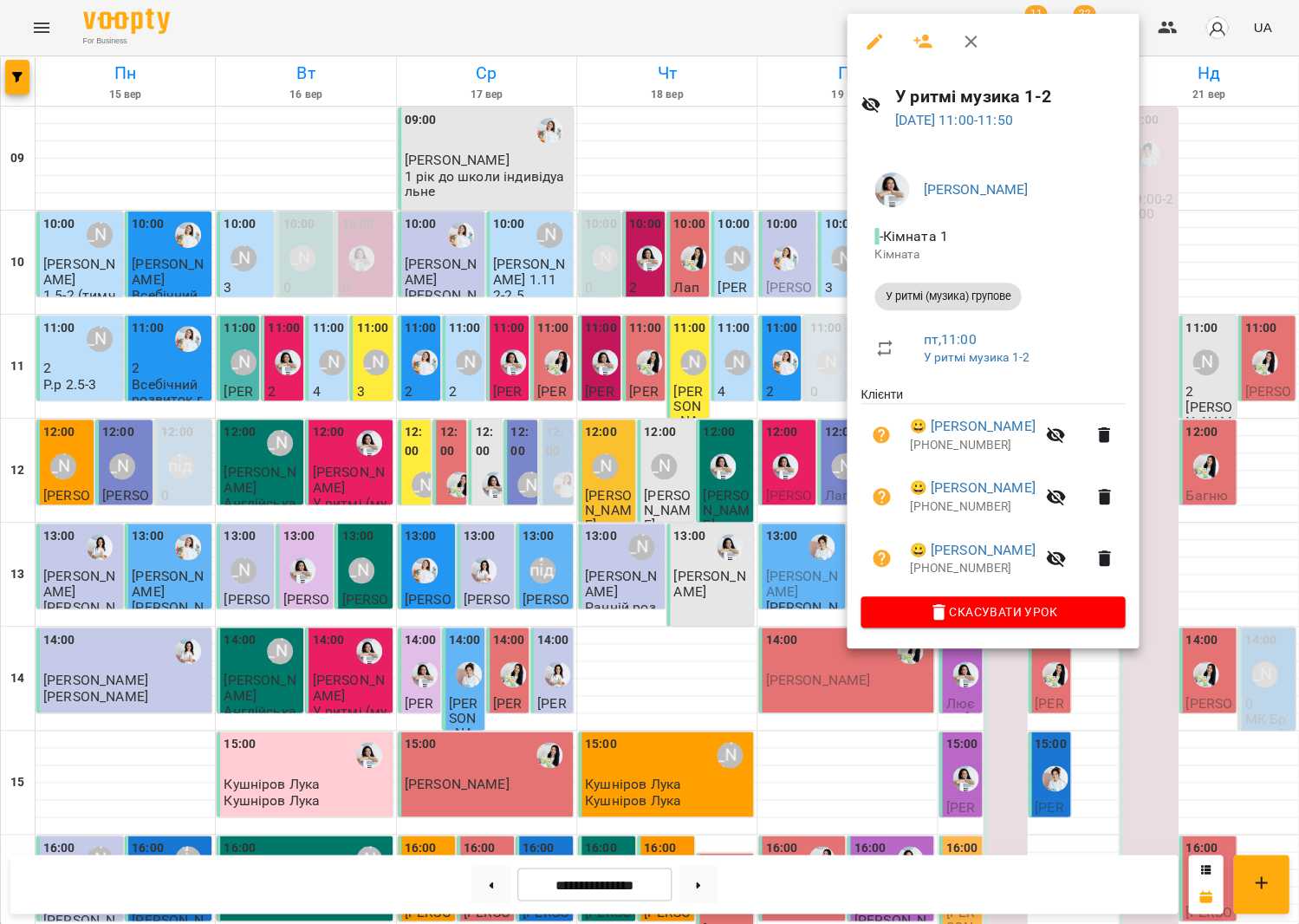
click at [757, 258] on div at bounding box center [650, 462] width 1299 height 924
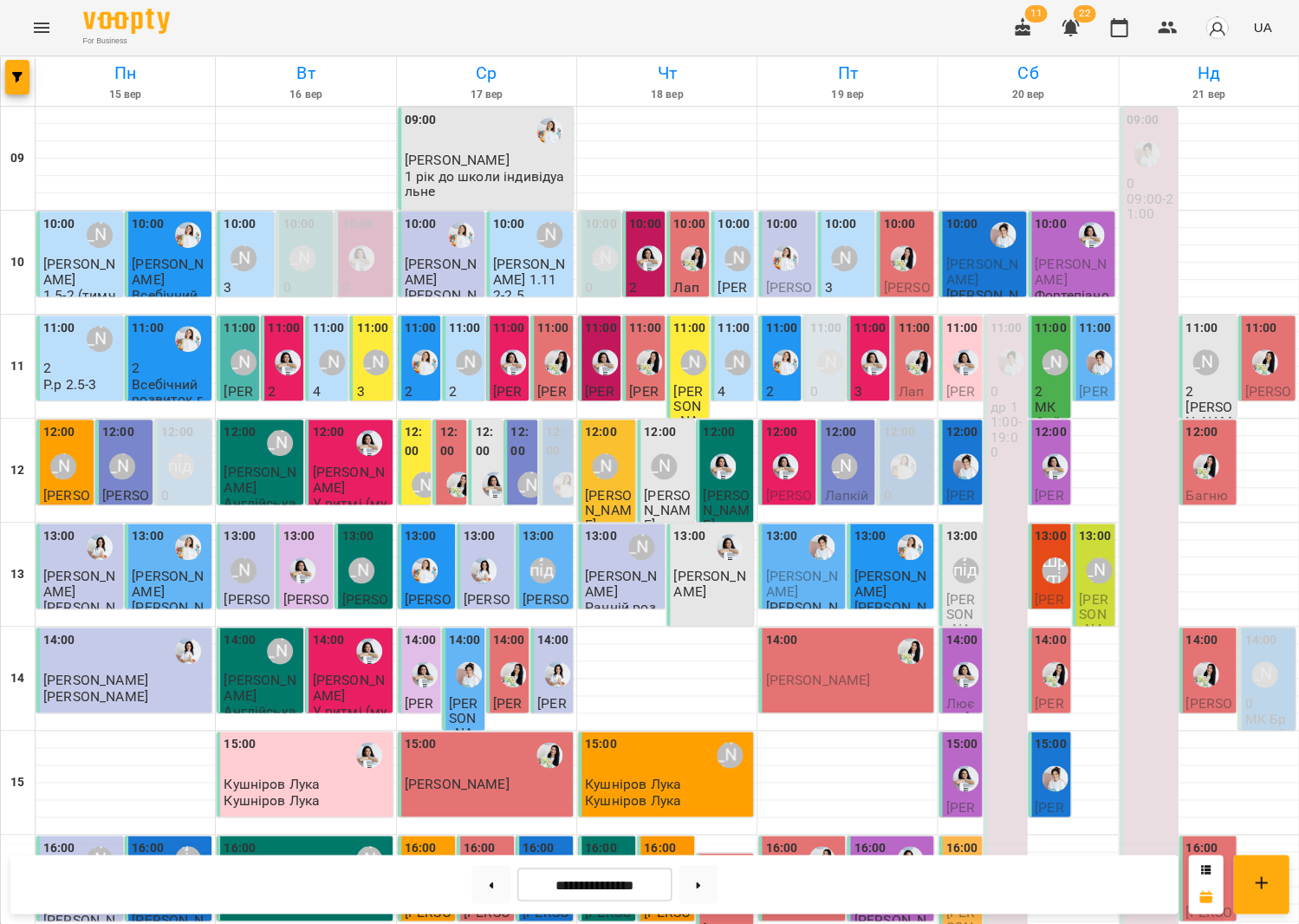
scroll to position [404, 0]
click at [882, 880] on span "[PERSON_NAME]" at bounding box center [890, 895] width 72 height 31
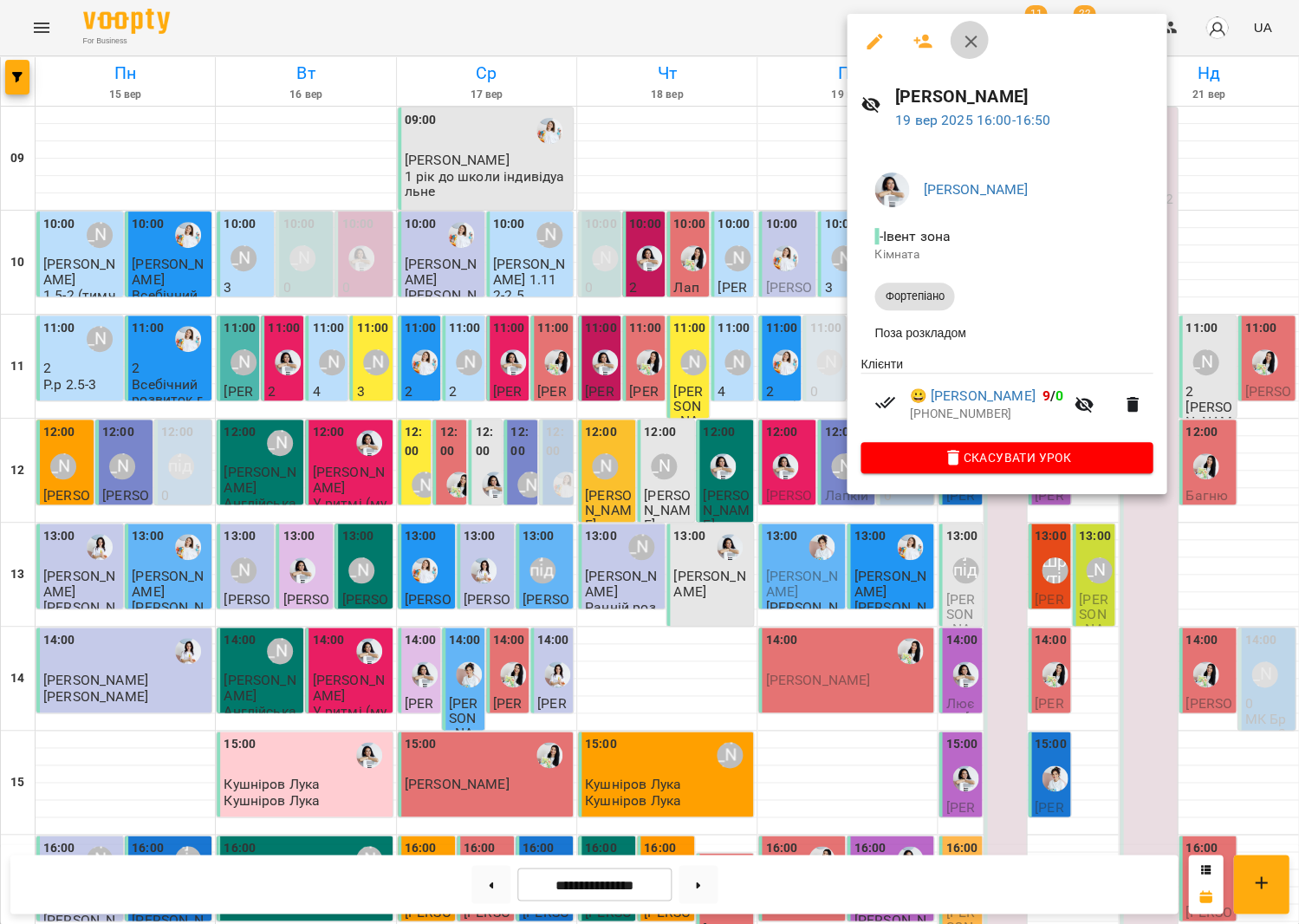
click at [967, 51] on button "button" at bounding box center [970, 41] width 41 height 41
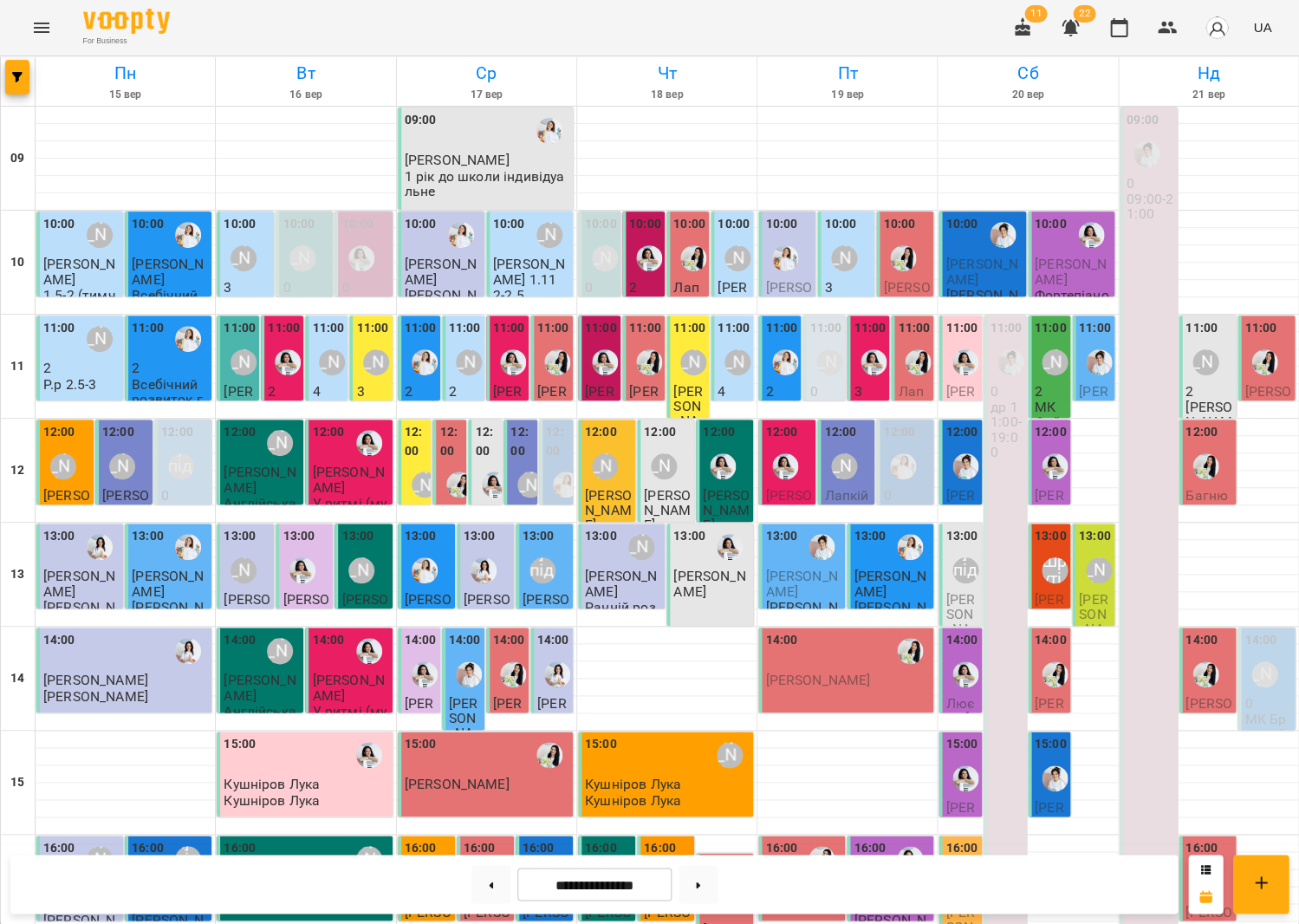
scroll to position [292, 0]
click at [965, 862] on div "[PERSON_NAME]" at bounding box center [965, 882] width 40 height 40
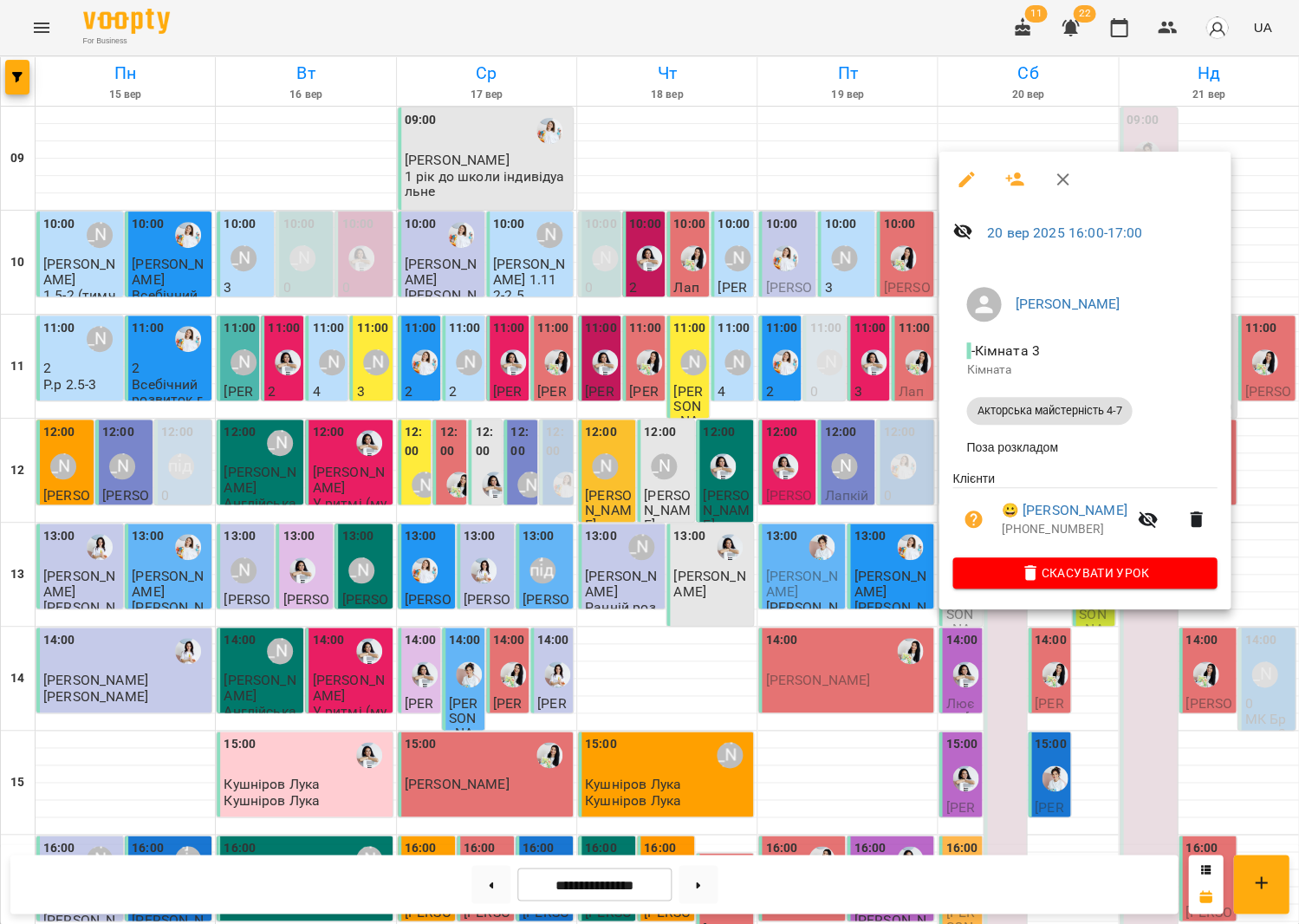
click at [758, 604] on div at bounding box center [650, 462] width 1299 height 924
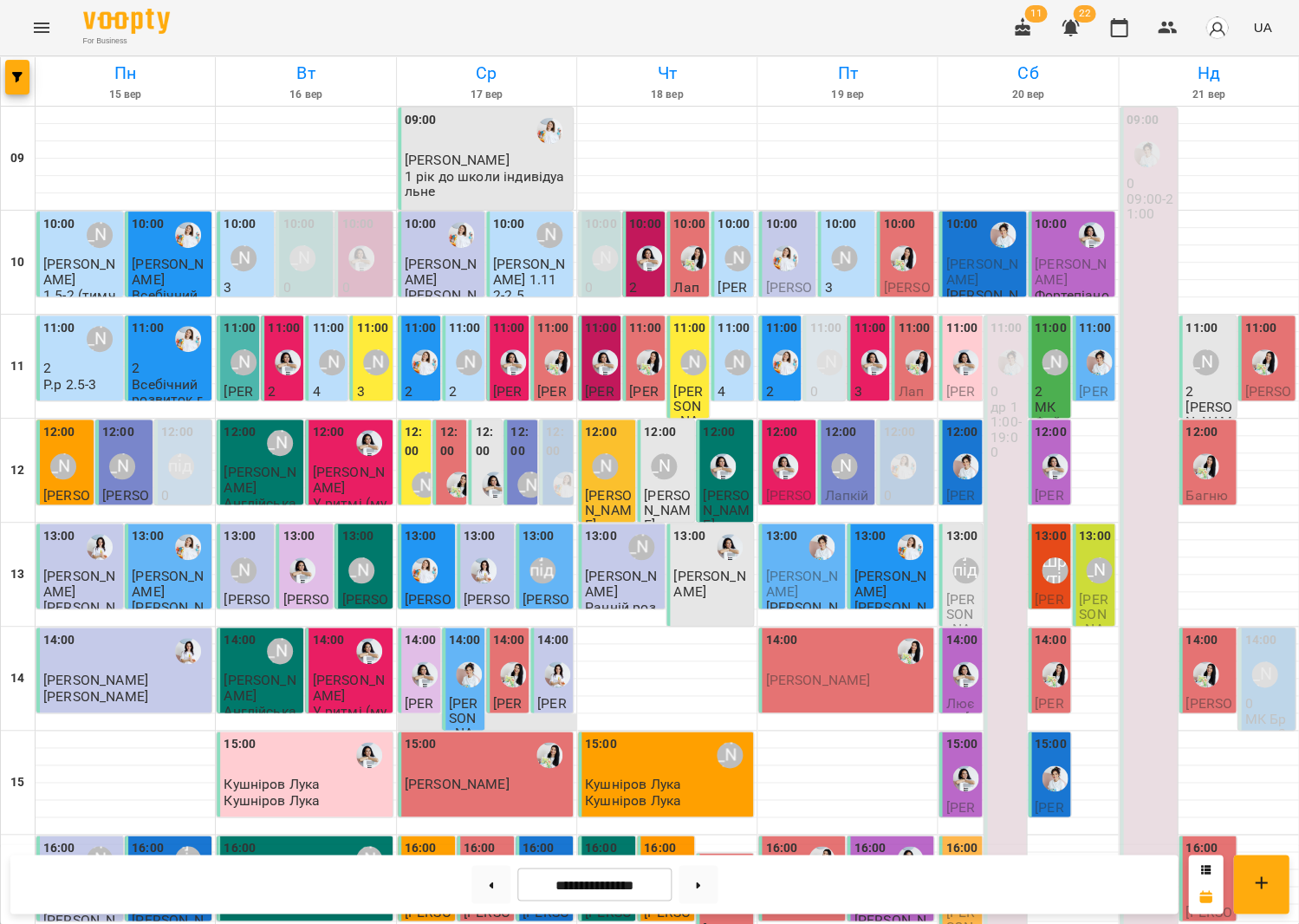
scroll to position [404, 0]
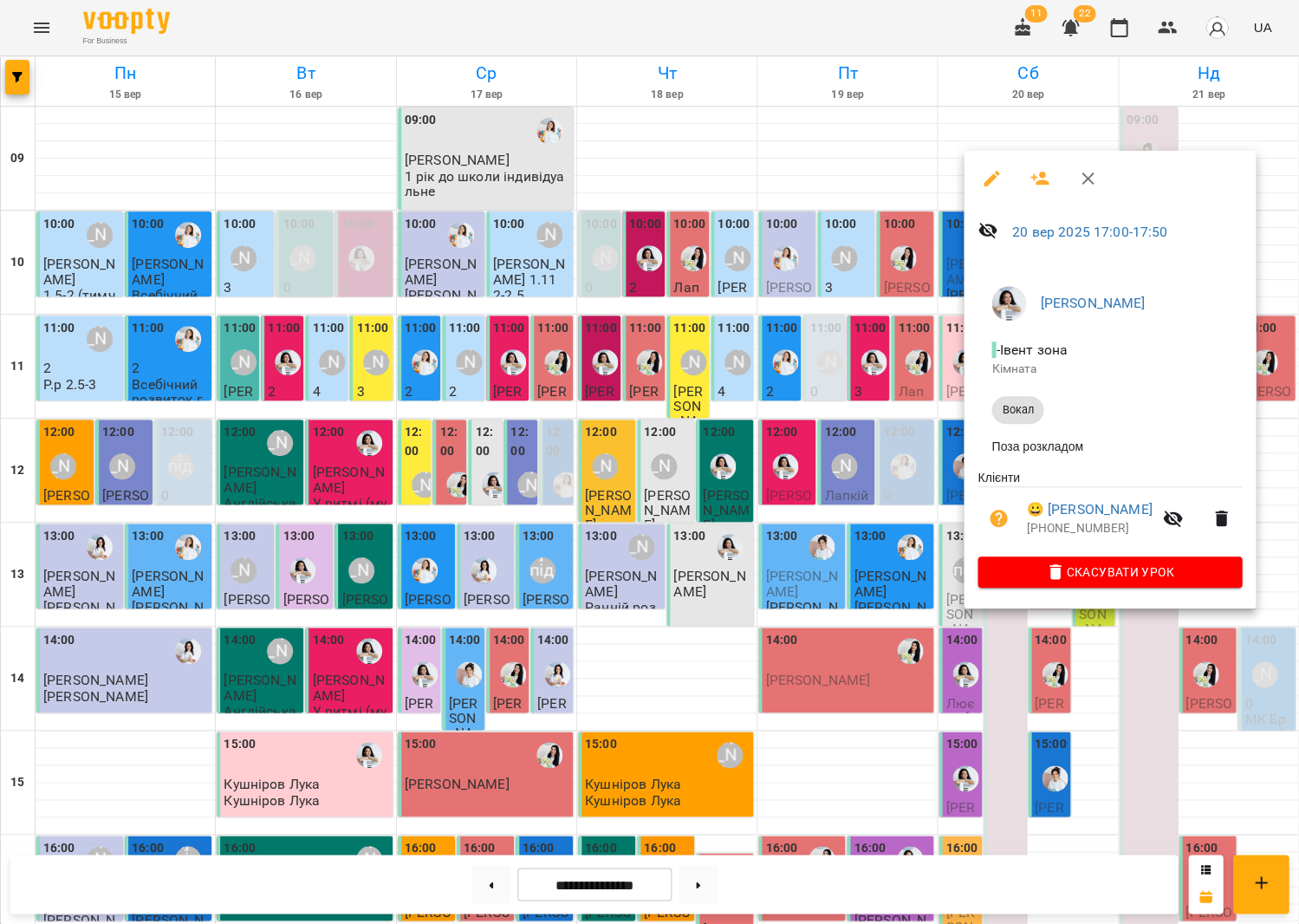
click at [765, 539] on div at bounding box center [650, 462] width 1299 height 924
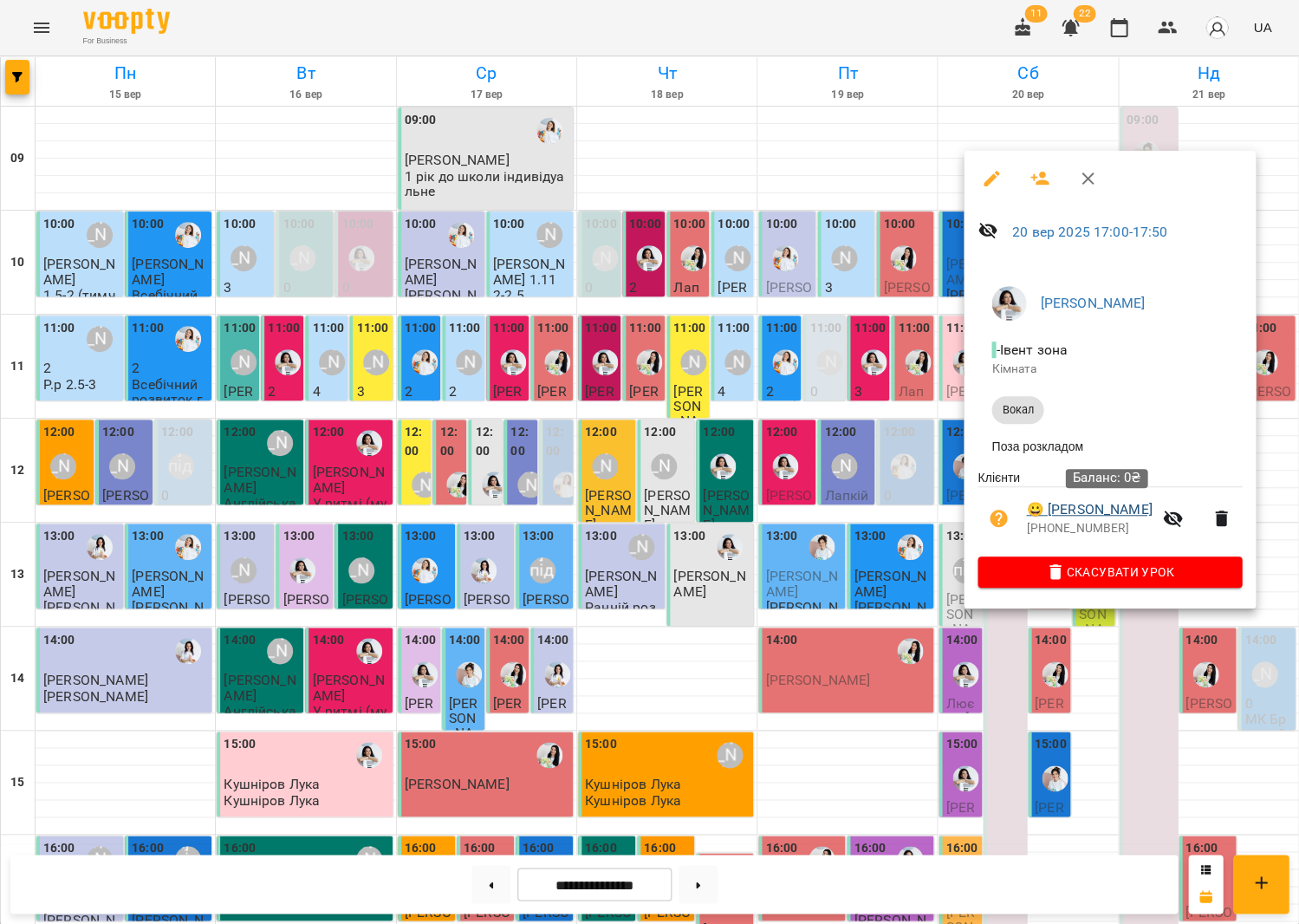
click at [1129, 514] on link "😀 Колодчина Христина" at bounding box center [1089, 509] width 125 height 21
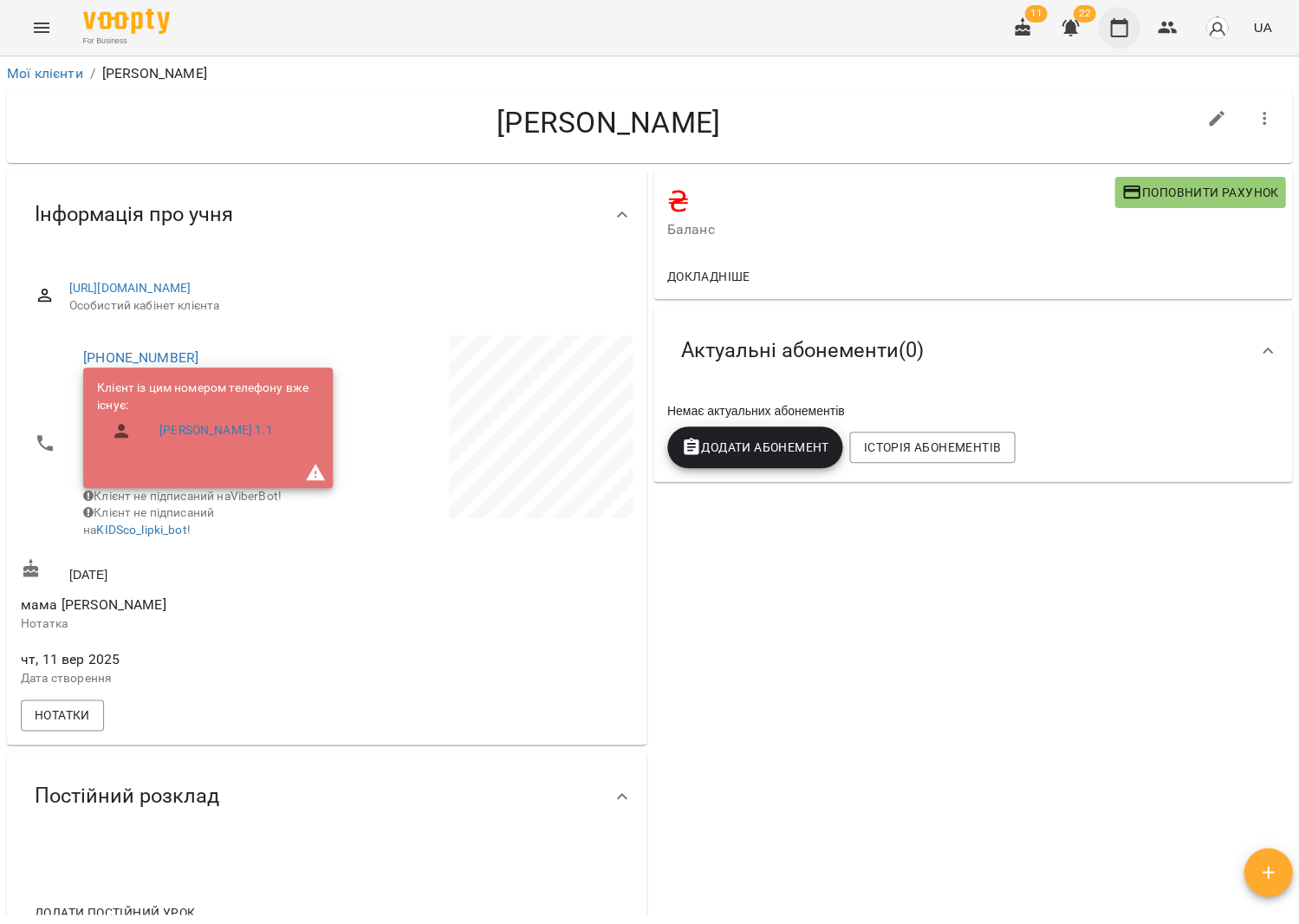
click at [1118, 31] on icon "button" at bounding box center [1118, 28] width 21 height 21
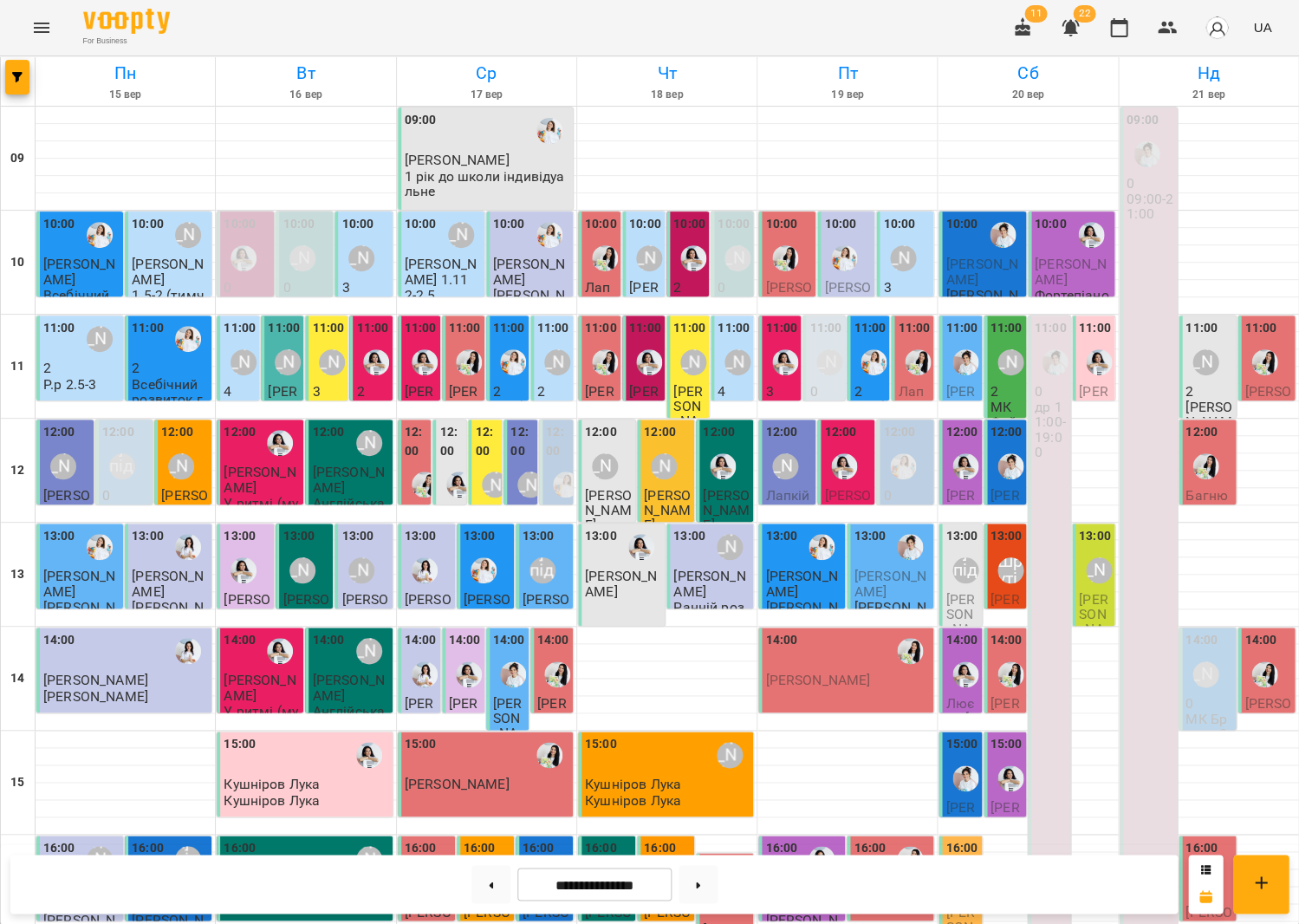
scroll to position [53, 0]
click at [790, 245] on img "Роксолана" at bounding box center [785, 258] width 26 height 26
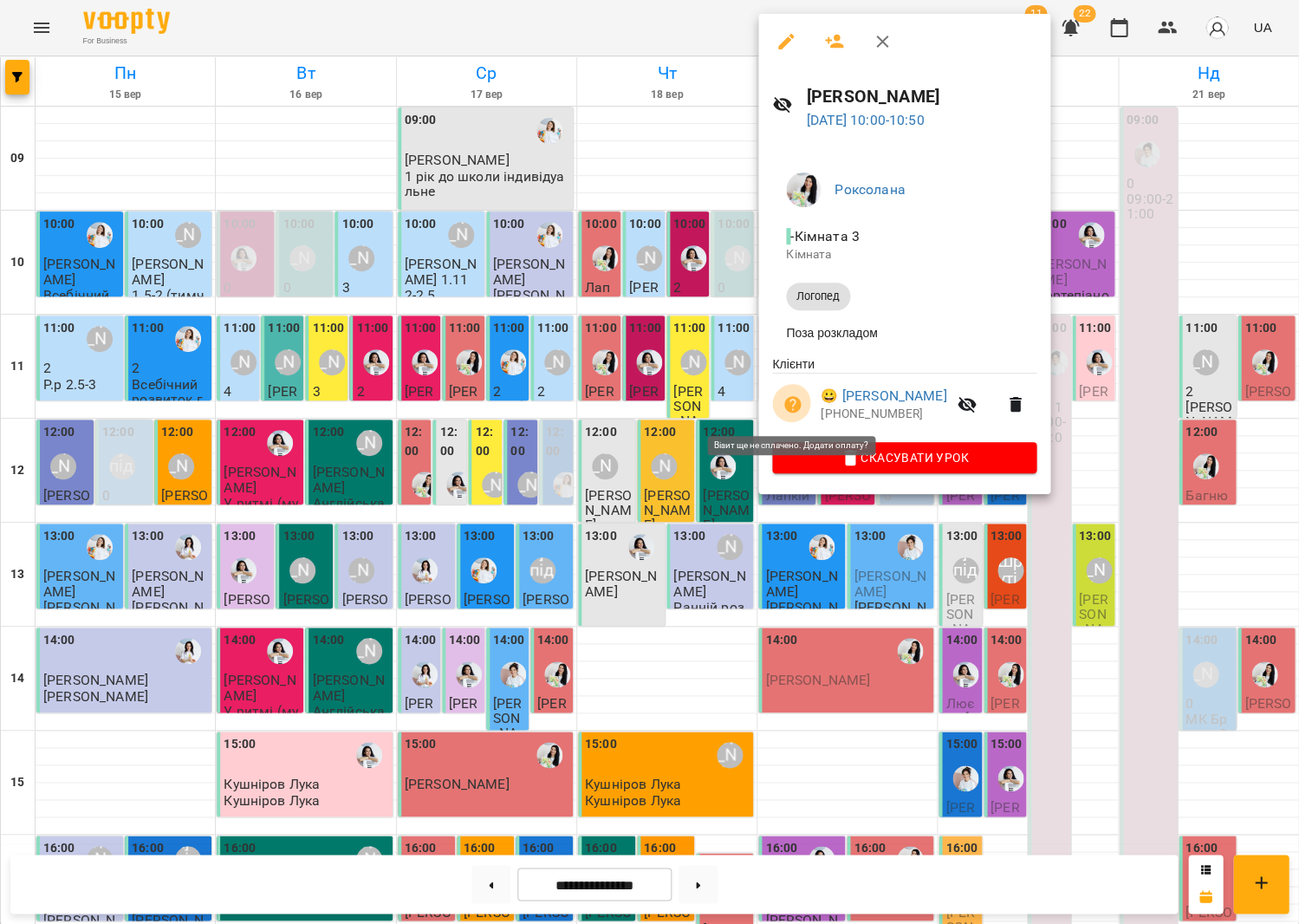
drag, startPoint x: 798, startPoint y: 420, endPoint x: 790, endPoint y: 406, distance: 16.1
click at [797, 416] on button "button" at bounding box center [792, 404] width 41 height 41
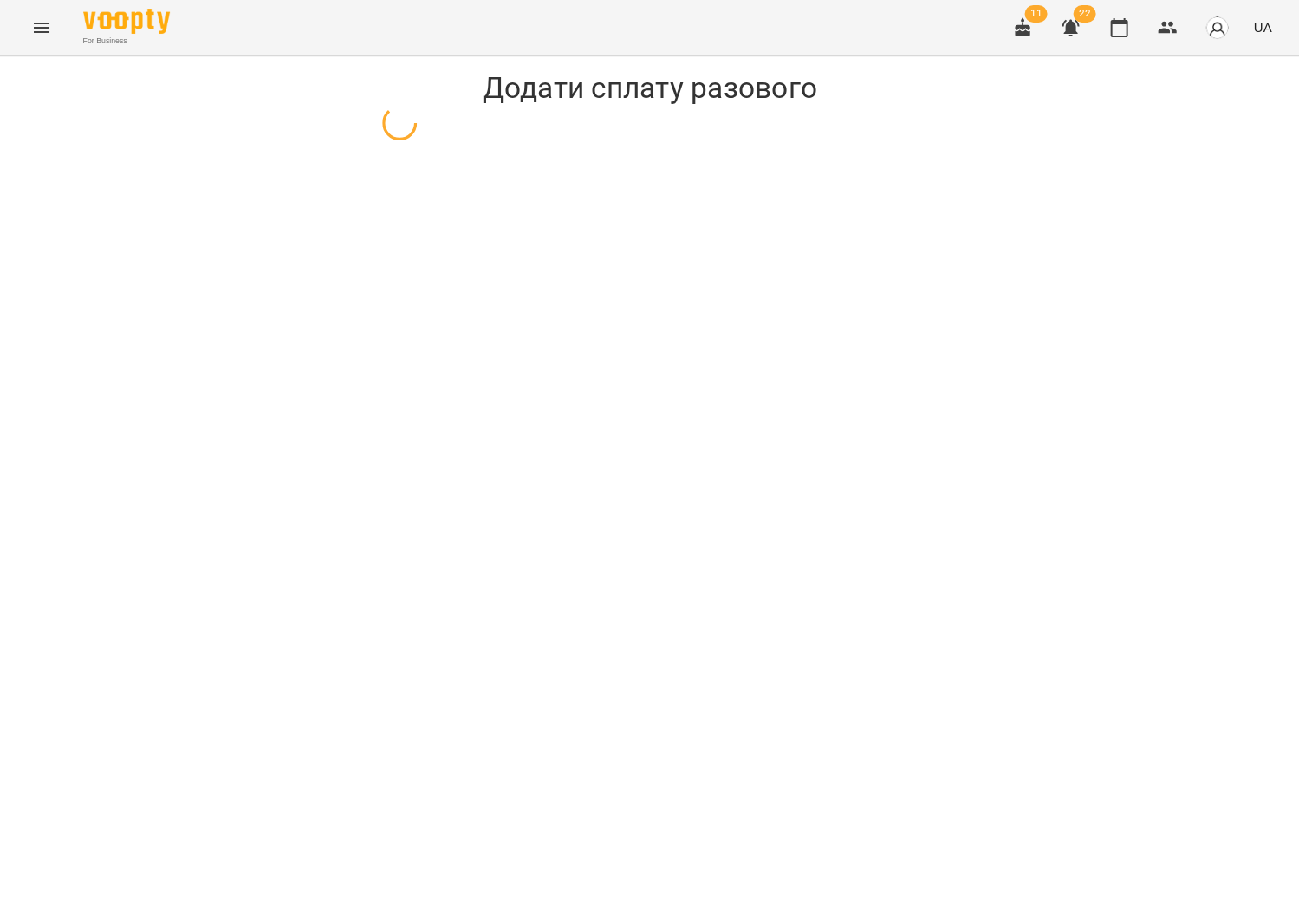
select select "*******"
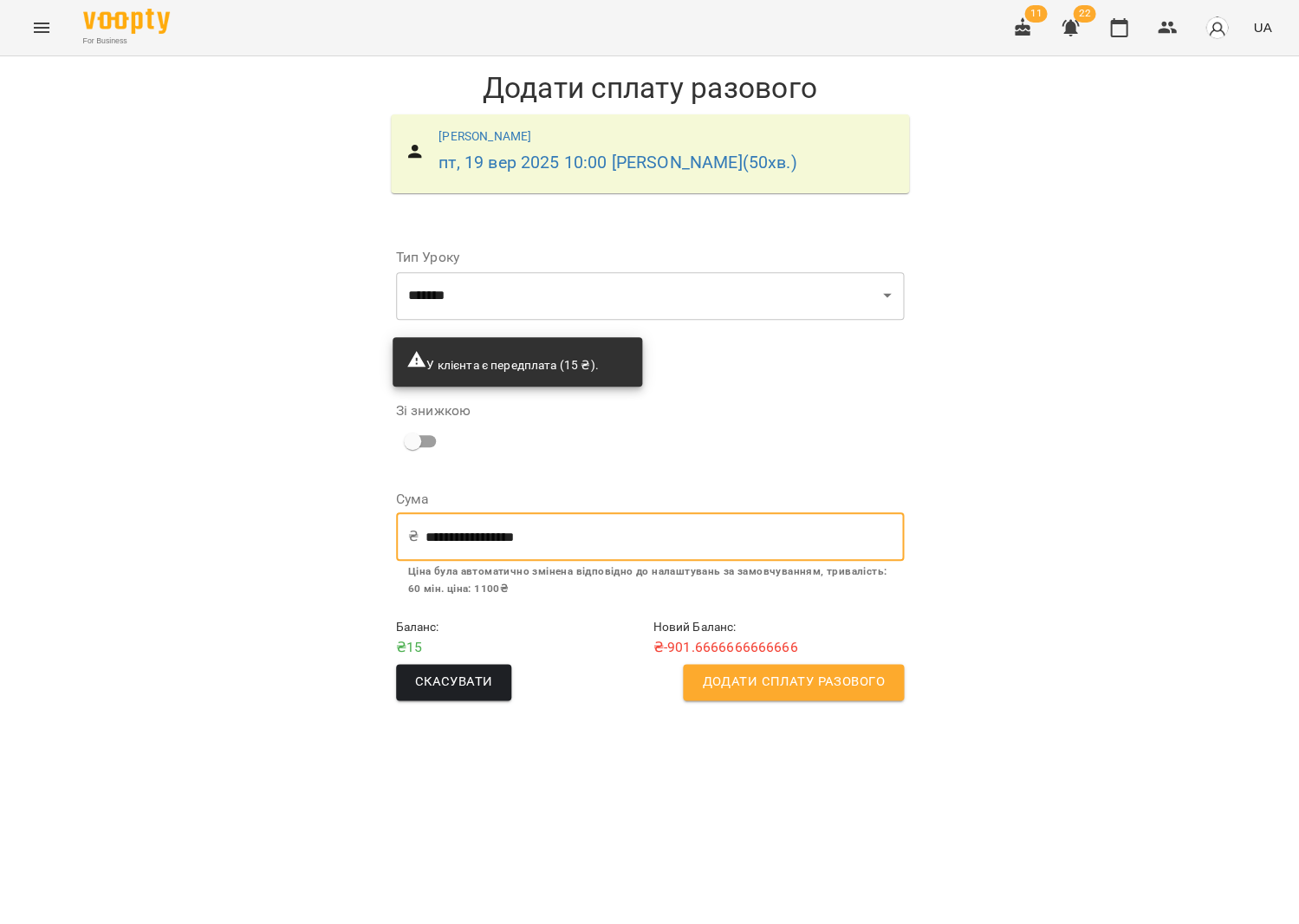
drag, startPoint x: 591, startPoint y: 537, endPoint x: 349, endPoint y: 534, distance: 242.0
click at [347, 534] on div "**********" at bounding box center [650, 392] width 1299 height 672
click at [1129, 28] on icon "button" at bounding box center [1118, 28] width 21 height 21
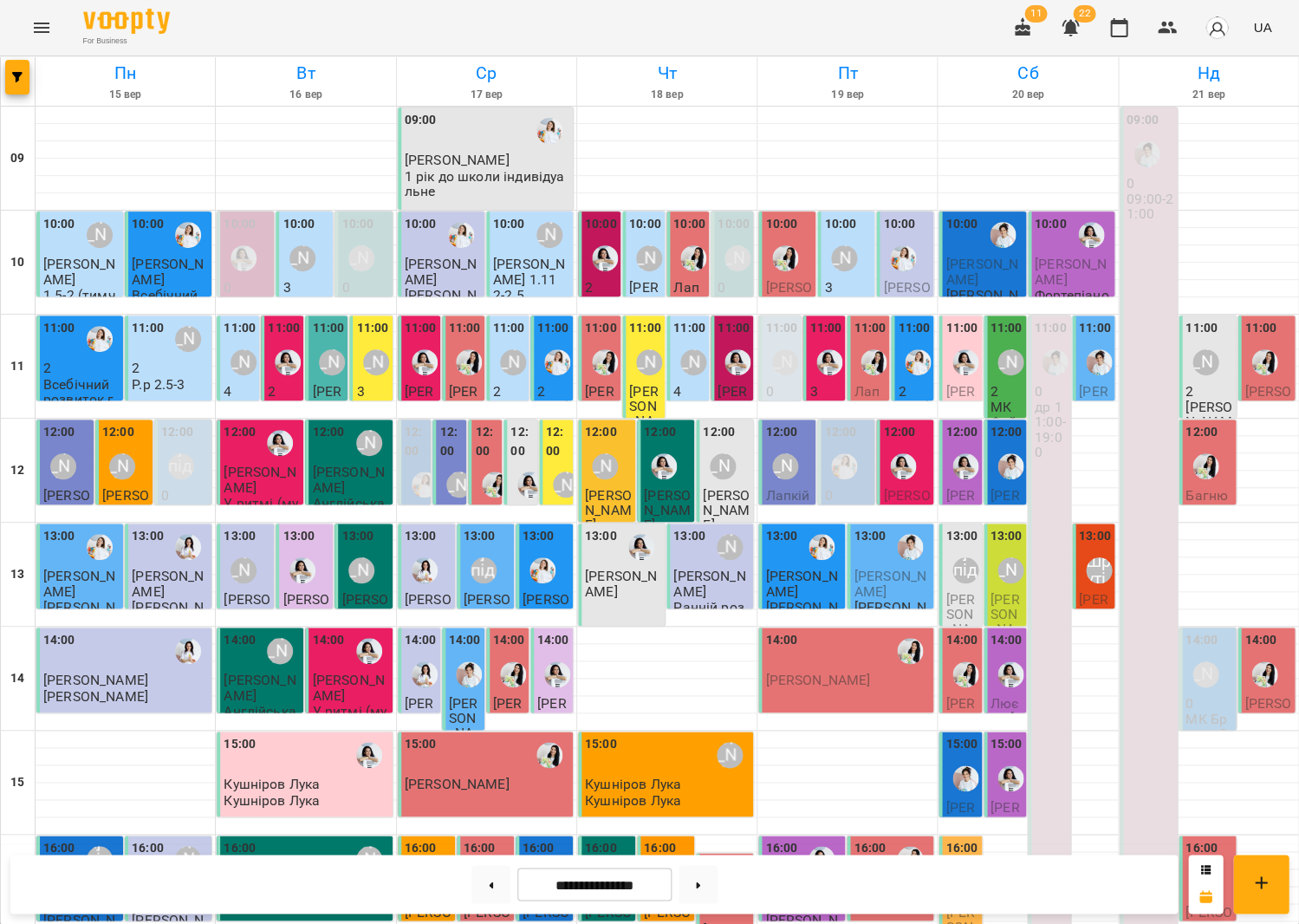
click at [766, 228] on label "10:00" at bounding box center [781, 224] width 32 height 19
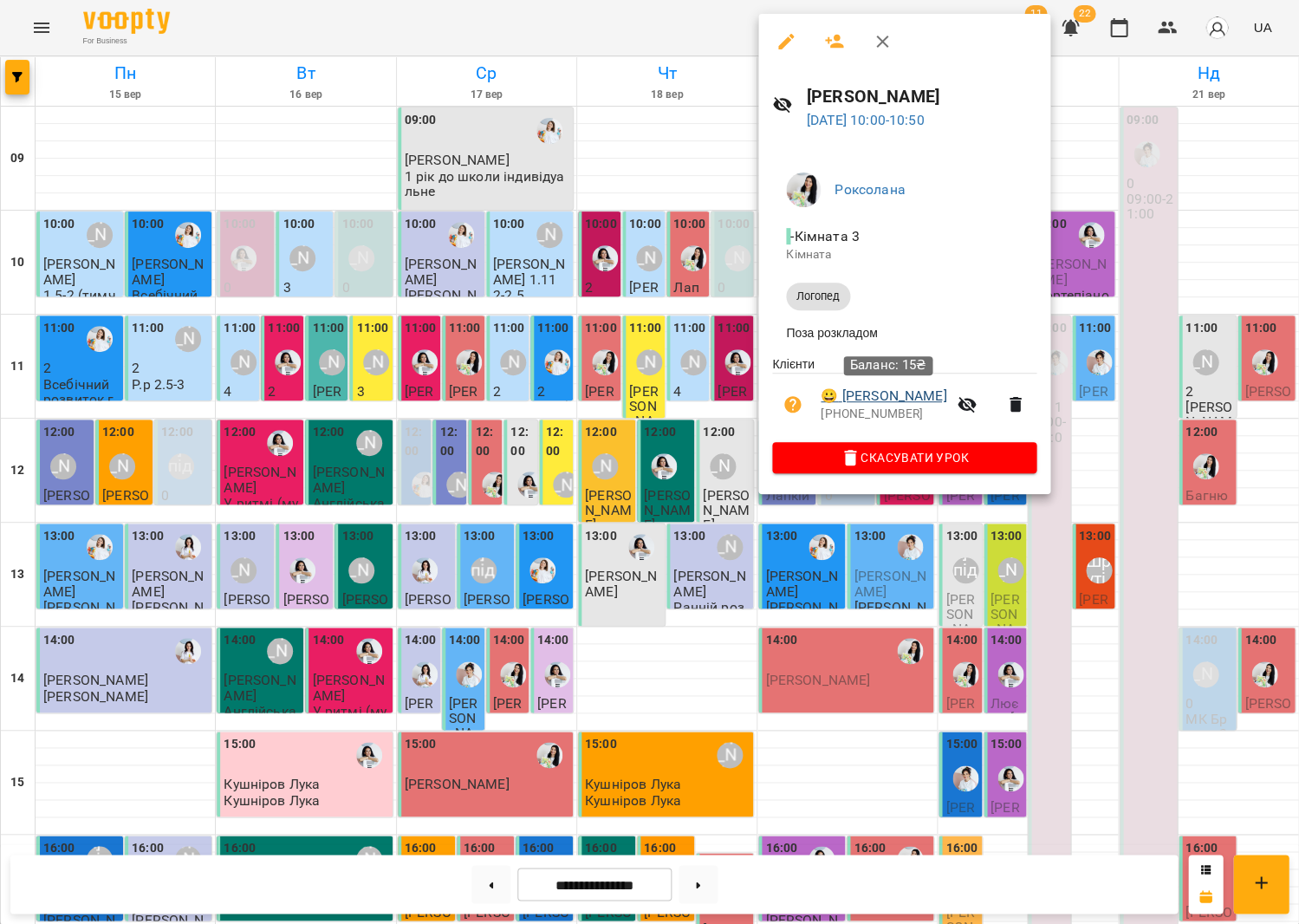
click at [875, 388] on link "😀 [PERSON_NAME]" at bounding box center [884, 396] width 125 height 21
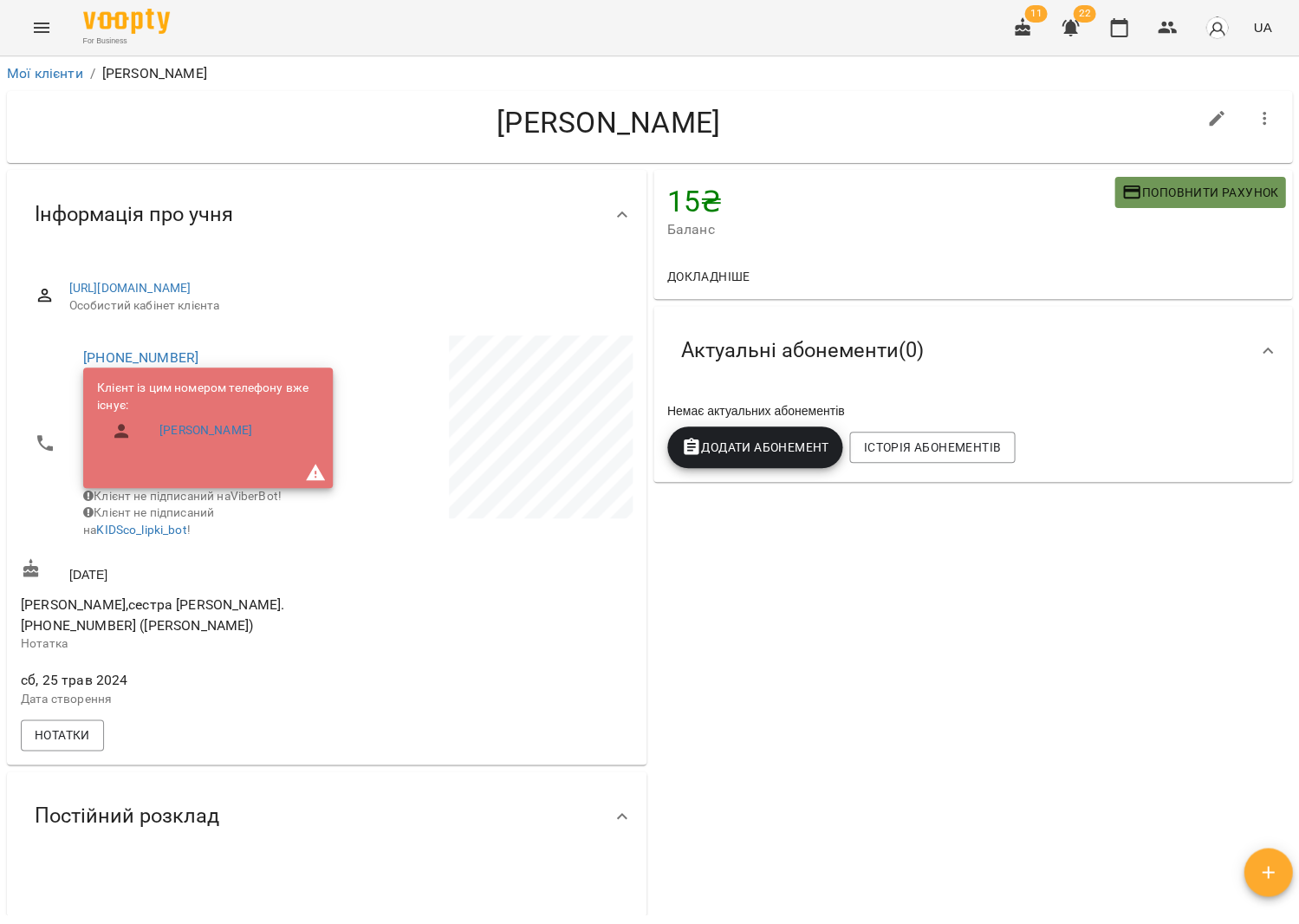
click at [1234, 188] on span "Поповнити рахунок" at bounding box center [1200, 193] width 157 height 21
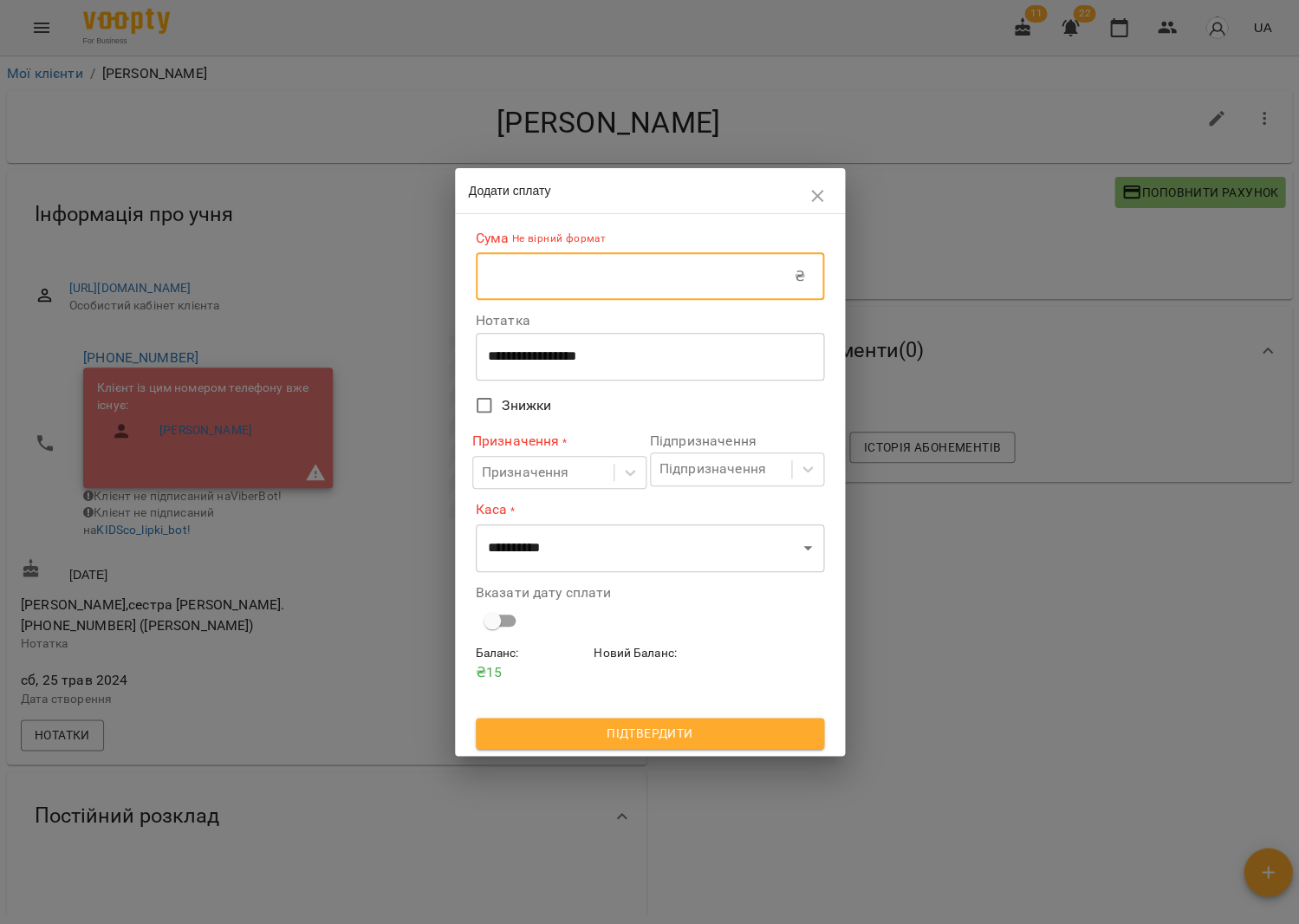
click at [731, 292] on input "text" at bounding box center [635, 276] width 319 height 49
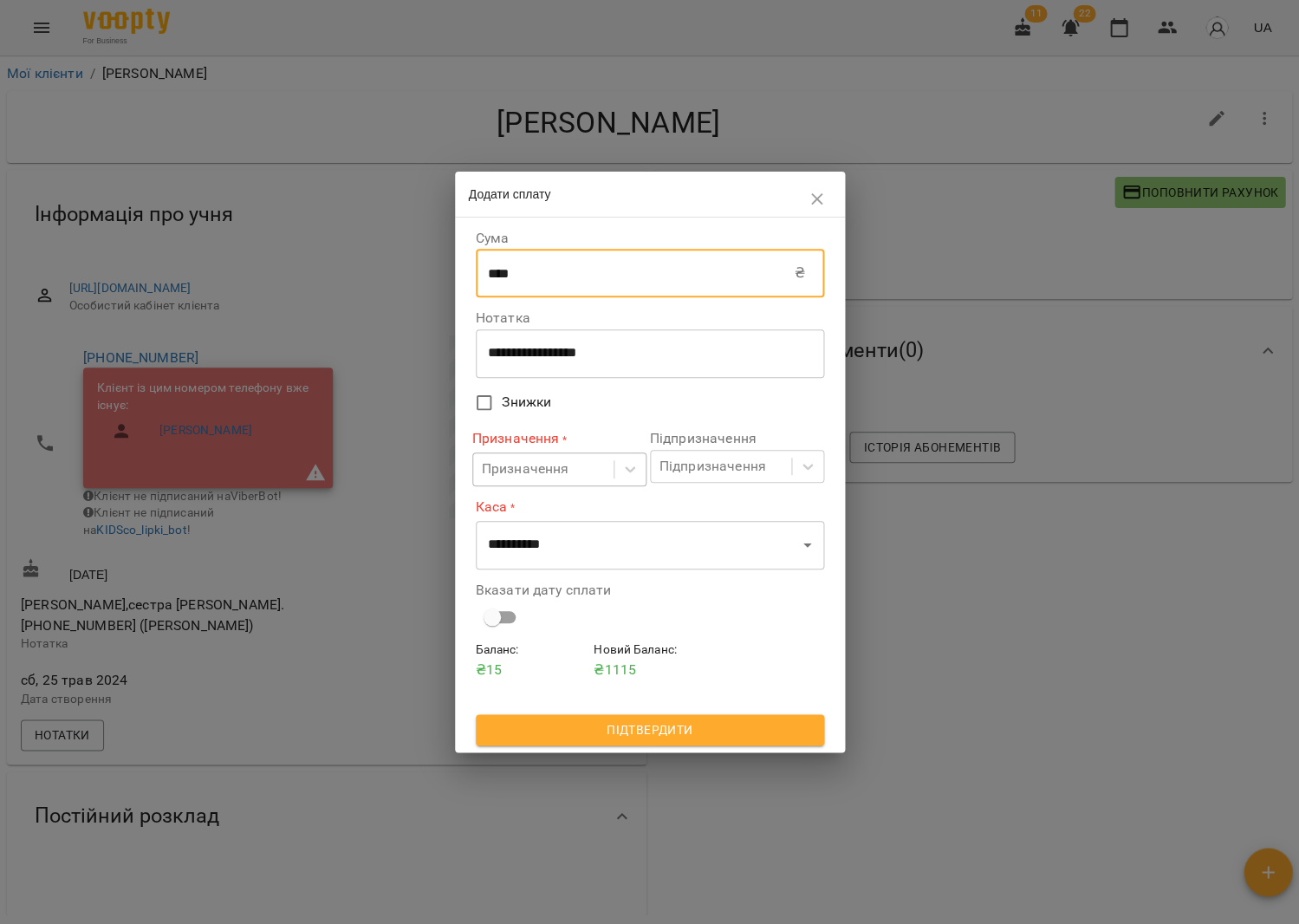
type input "****"
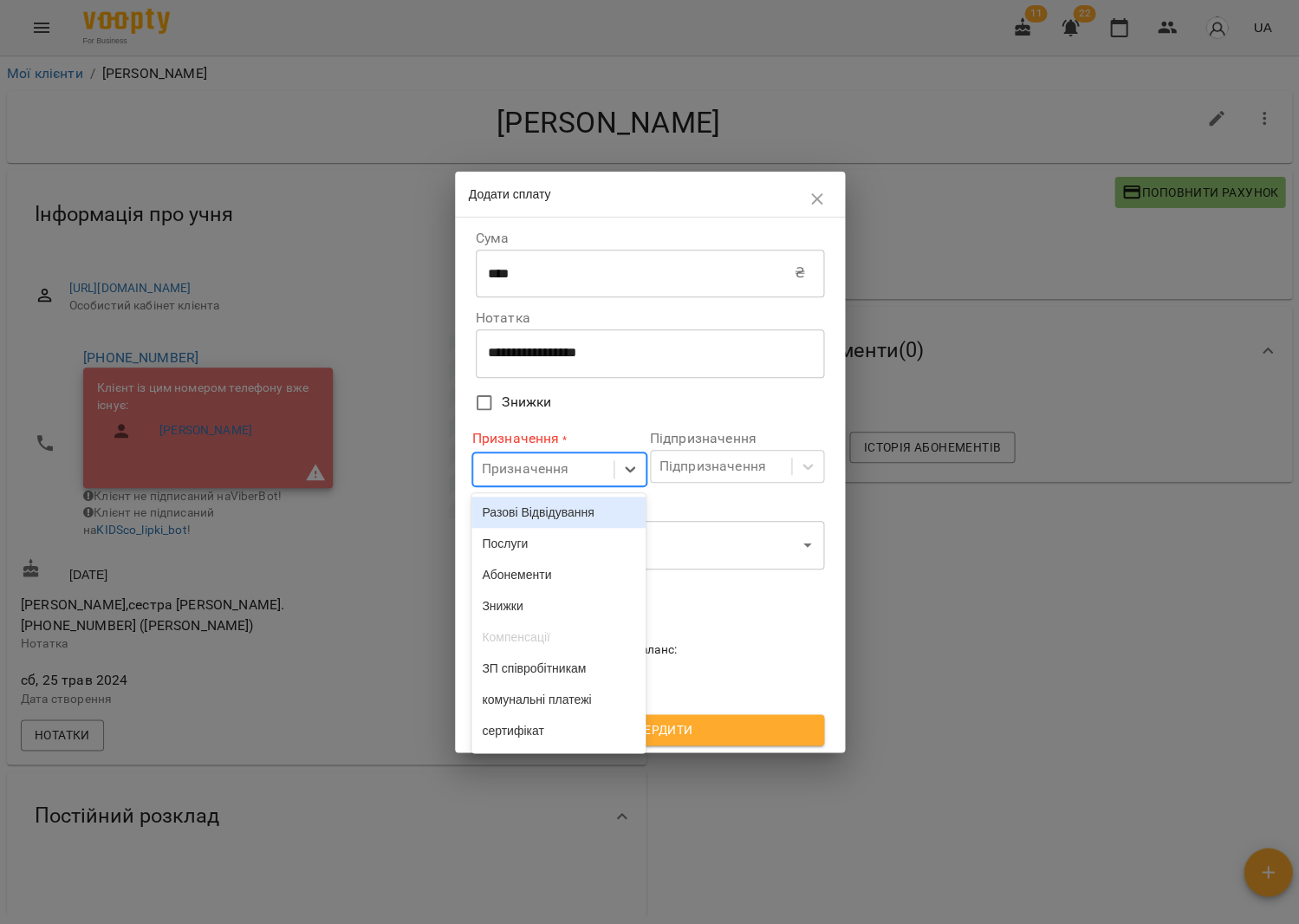
drag, startPoint x: 509, startPoint y: 461, endPoint x: 551, endPoint y: 529, distance: 79.9
click at [509, 461] on div "Призначення" at bounding box center [525, 470] width 88 height 21
click at [553, 516] on div "Разові Відвідування" at bounding box center [558, 512] width 174 height 31
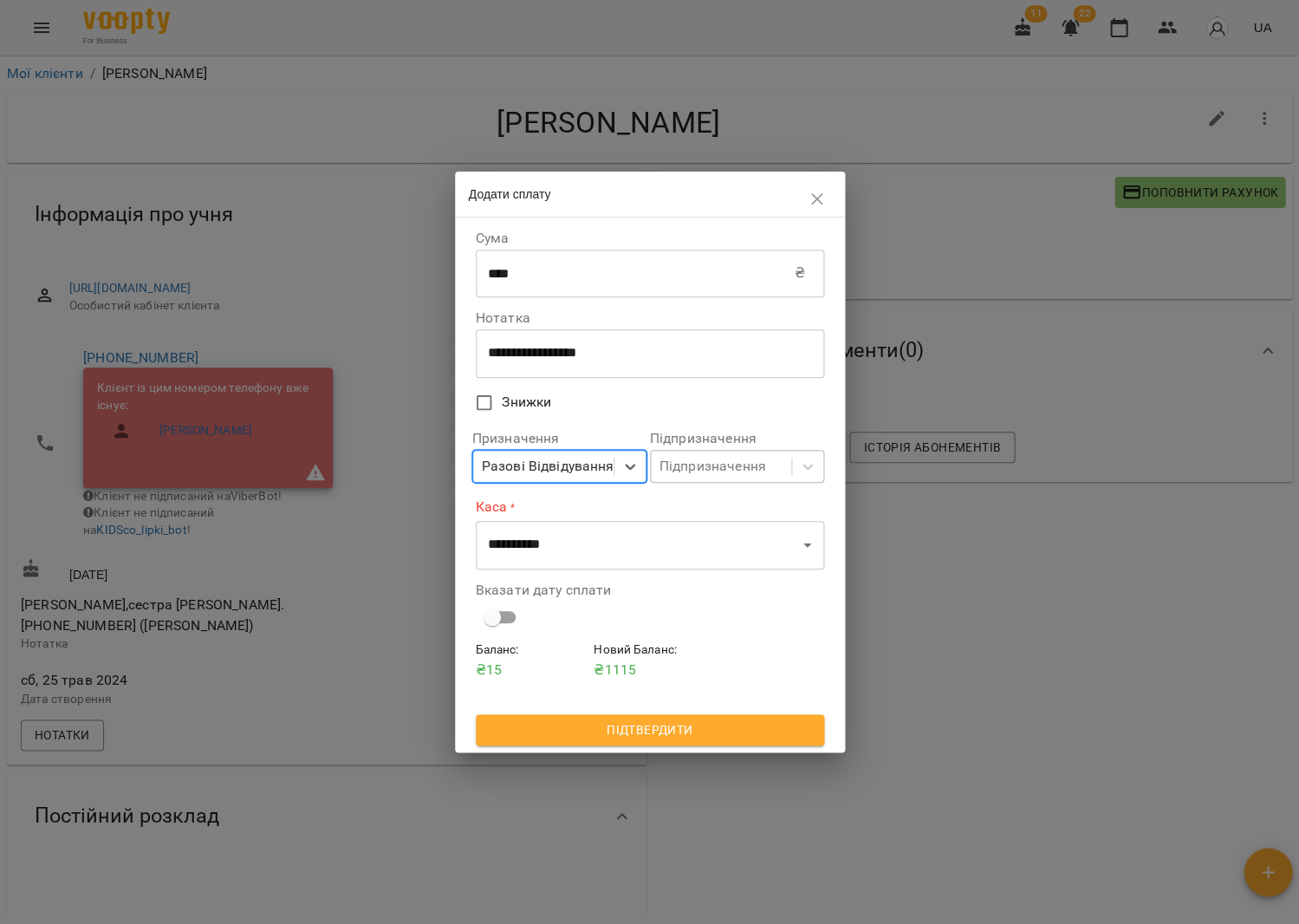
click at [708, 464] on div "Підпризначення" at bounding box center [713, 466] width 107 height 21
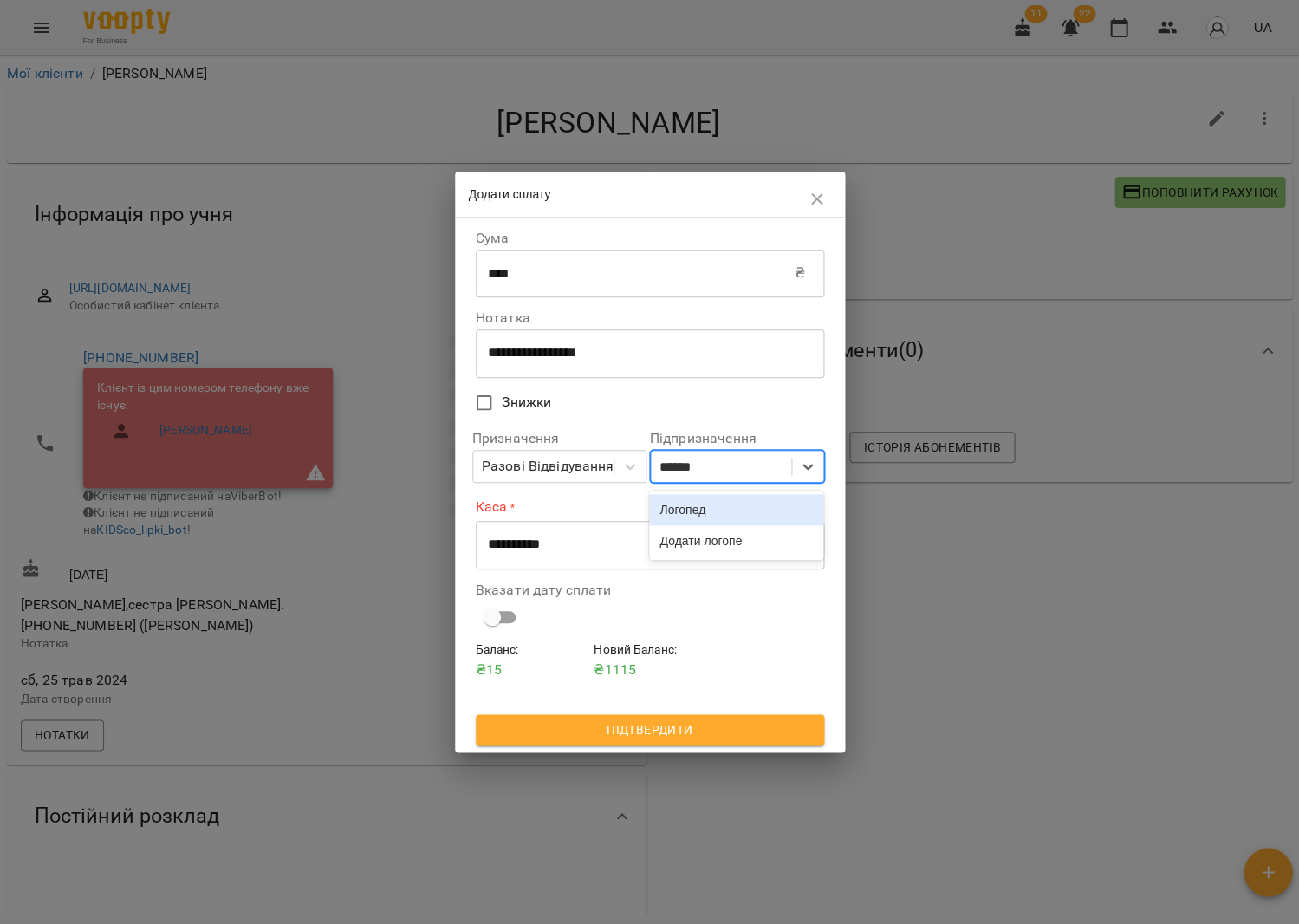
type input "*******"
drag, startPoint x: 720, startPoint y: 504, endPoint x: 626, endPoint y: 524, distance: 96.1
click at [720, 504] on div "Логопед" at bounding box center [736, 509] width 174 height 31
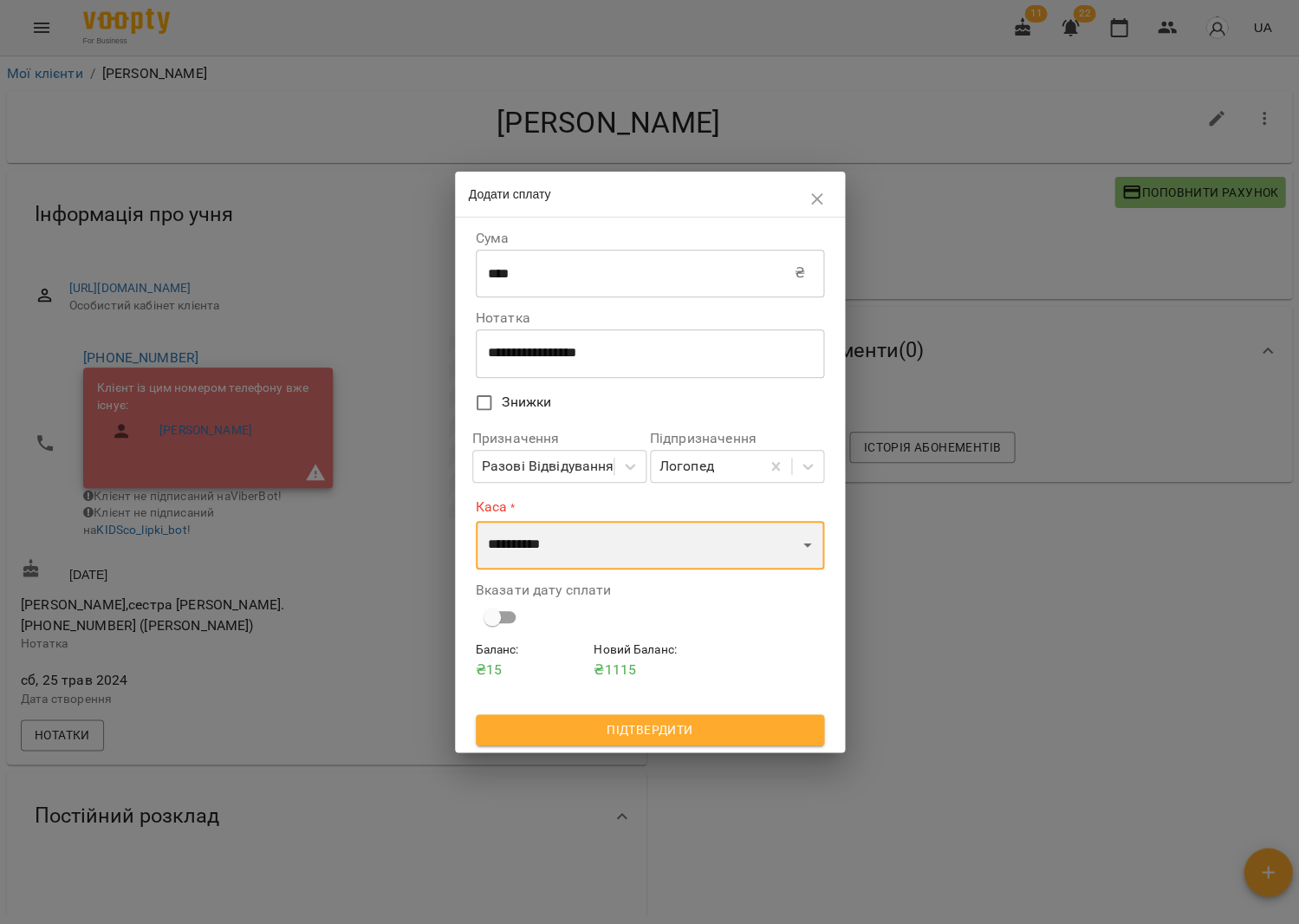
select select "****"
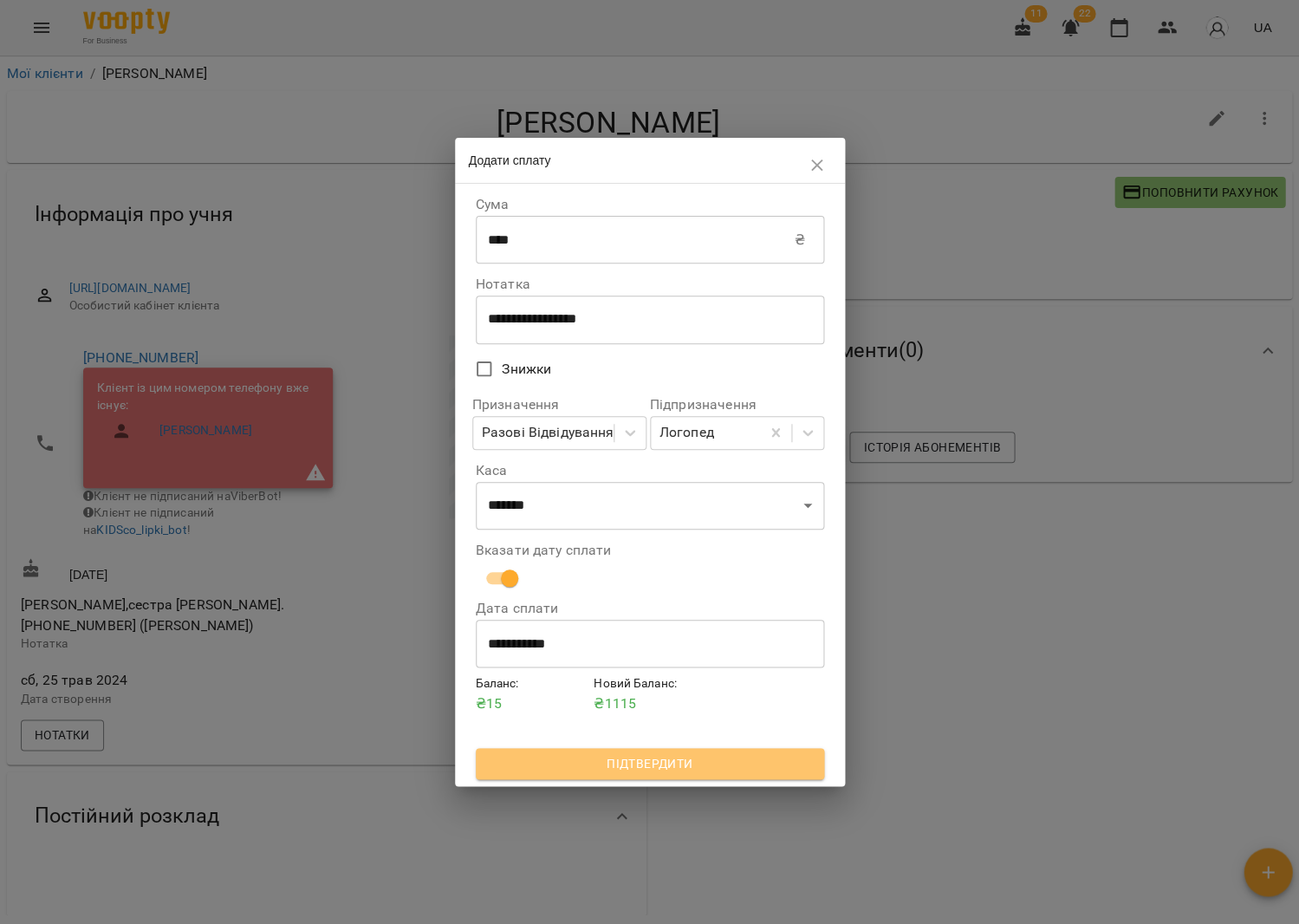
click at [607, 757] on span "Підтвердити" at bounding box center [650, 764] width 321 height 21
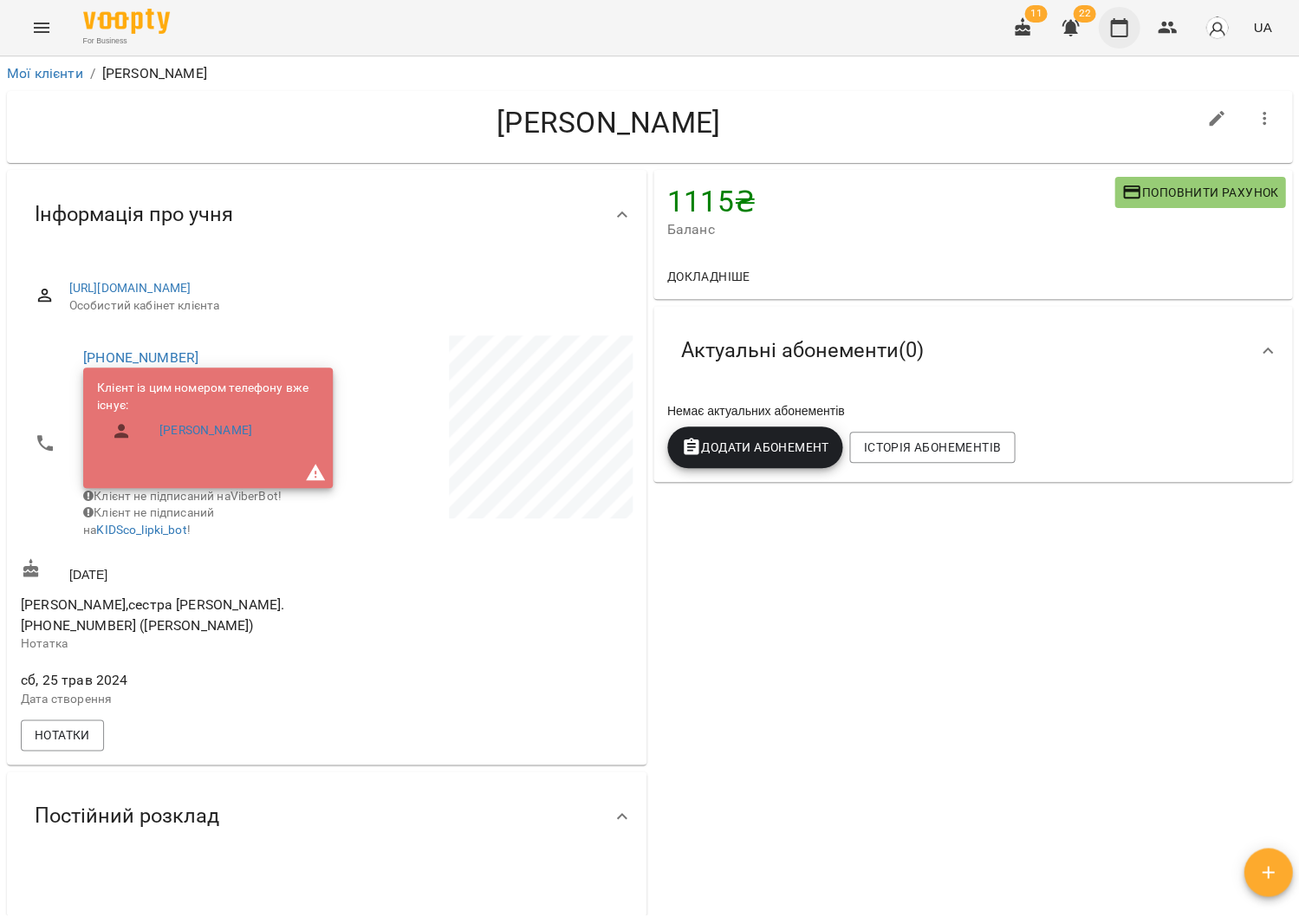
click at [1119, 29] on icon "button" at bounding box center [1118, 28] width 21 height 21
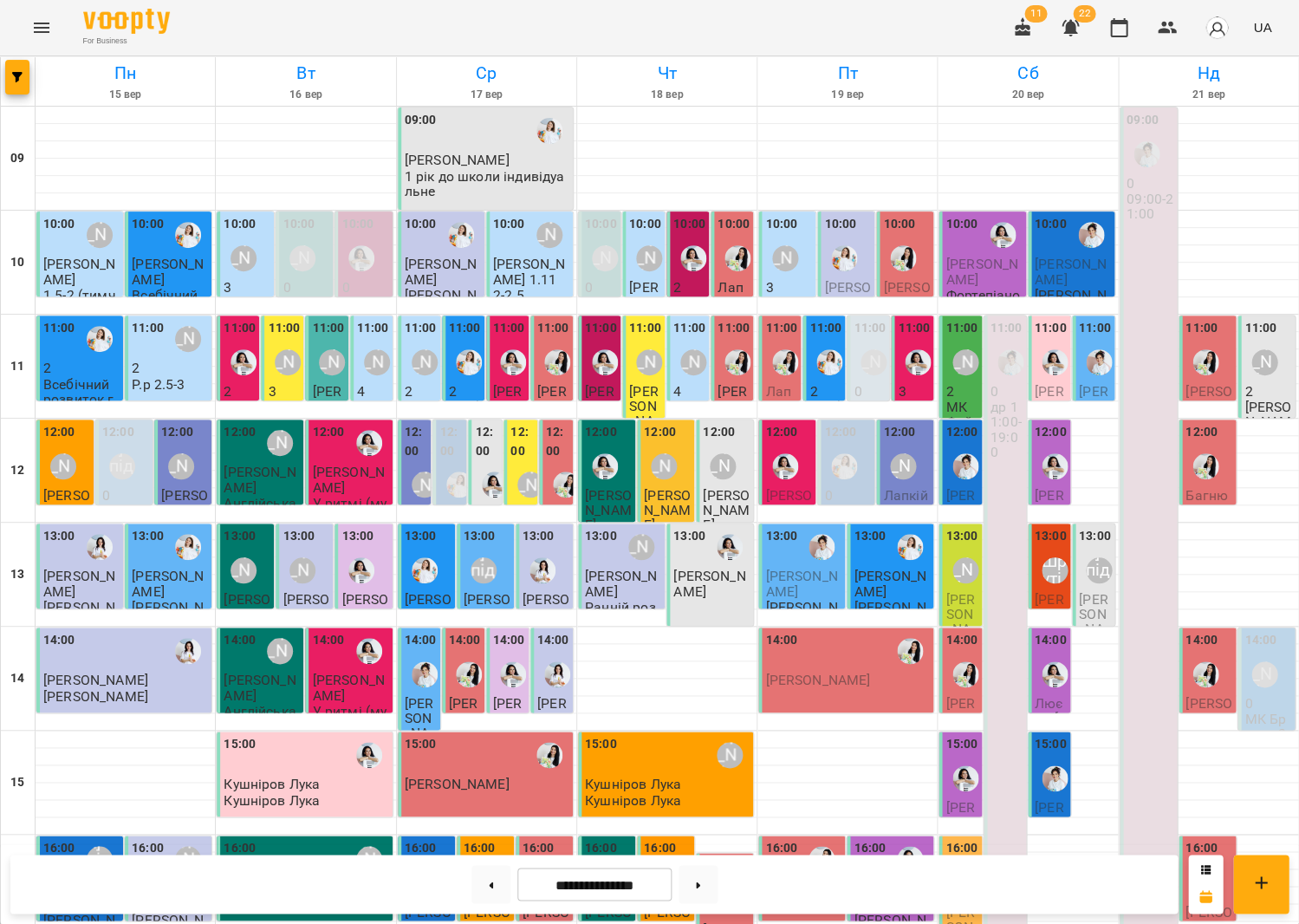
click at [901, 239] on div at bounding box center [903, 258] width 40 height 40
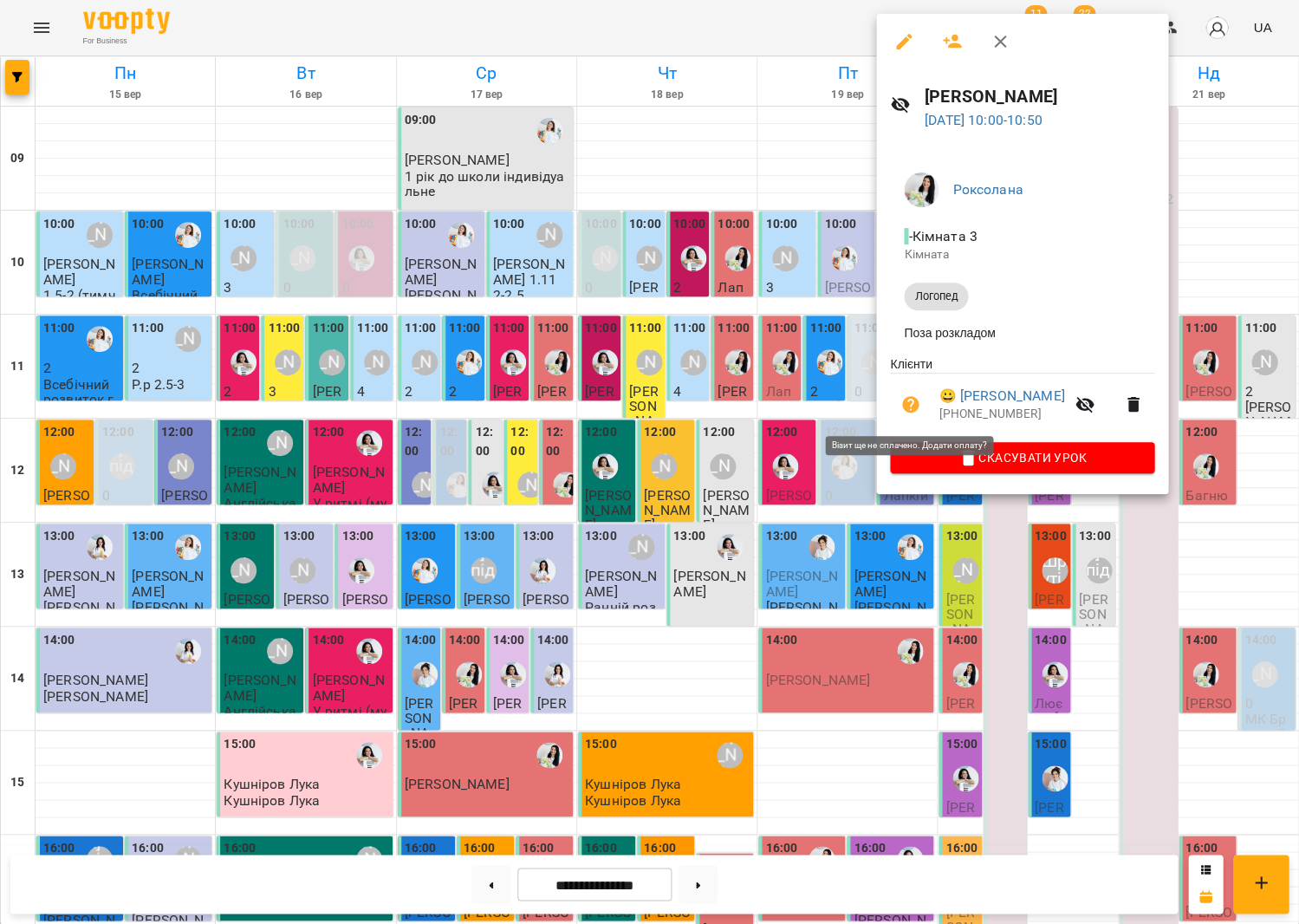
click at [907, 404] on icon "button" at bounding box center [910, 404] width 18 height 18
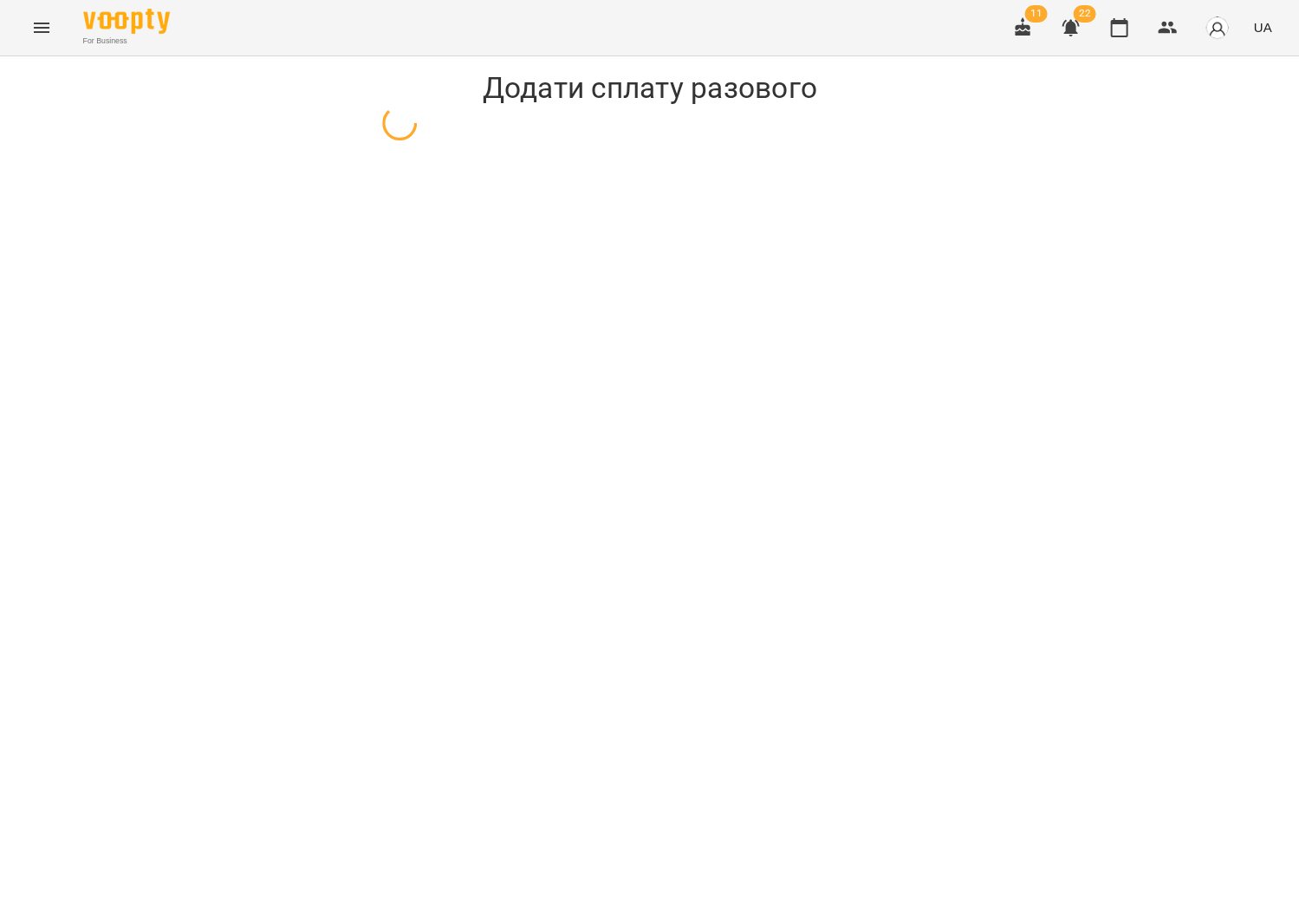
select select "*******"
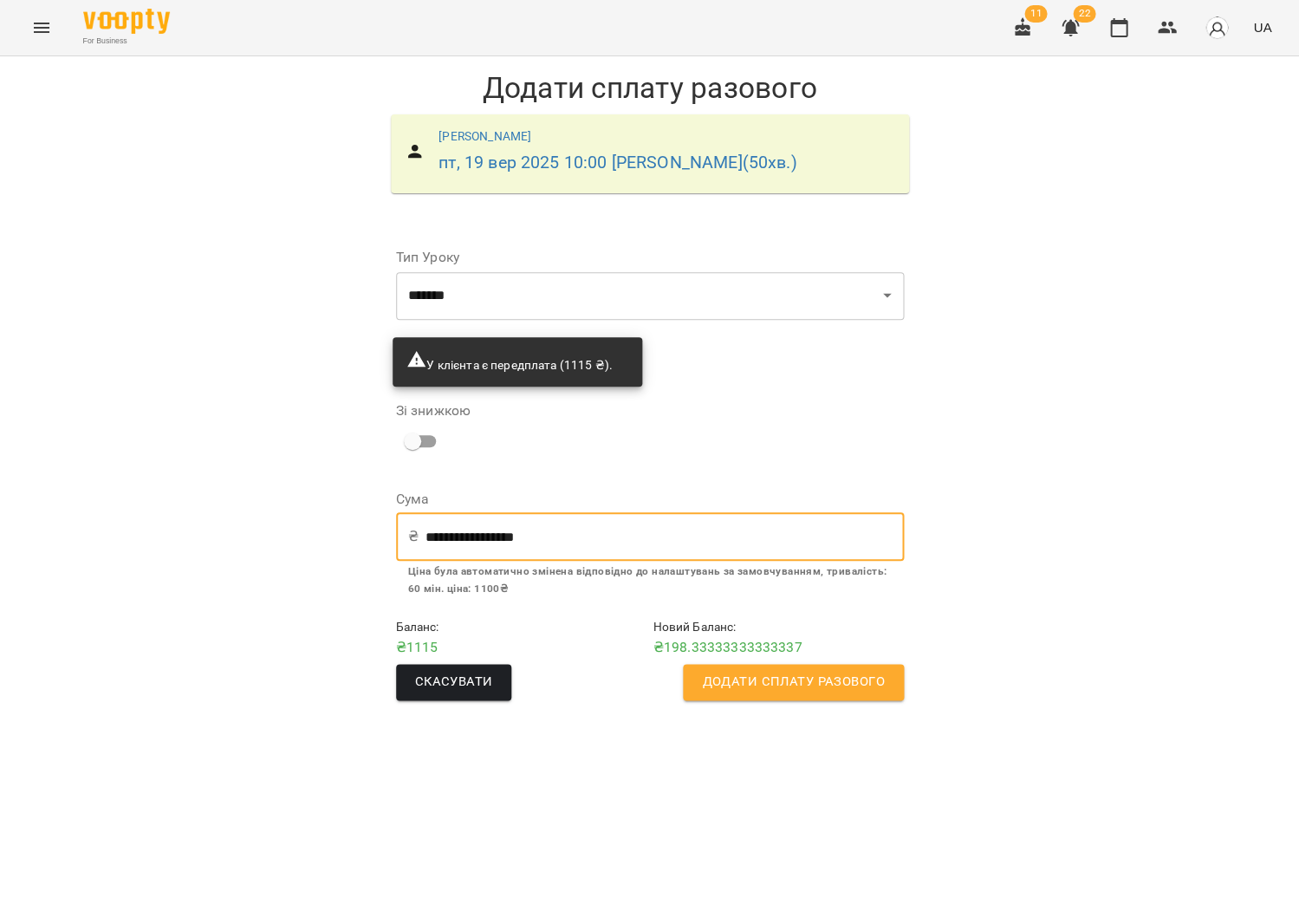
drag, startPoint x: 647, startPoint y: 538, endPoint x: 447, endPoint y: 511, distance: 201.8
click at [430, 521] on input "**********" at bounding box center [664, 536] width 478 height 49
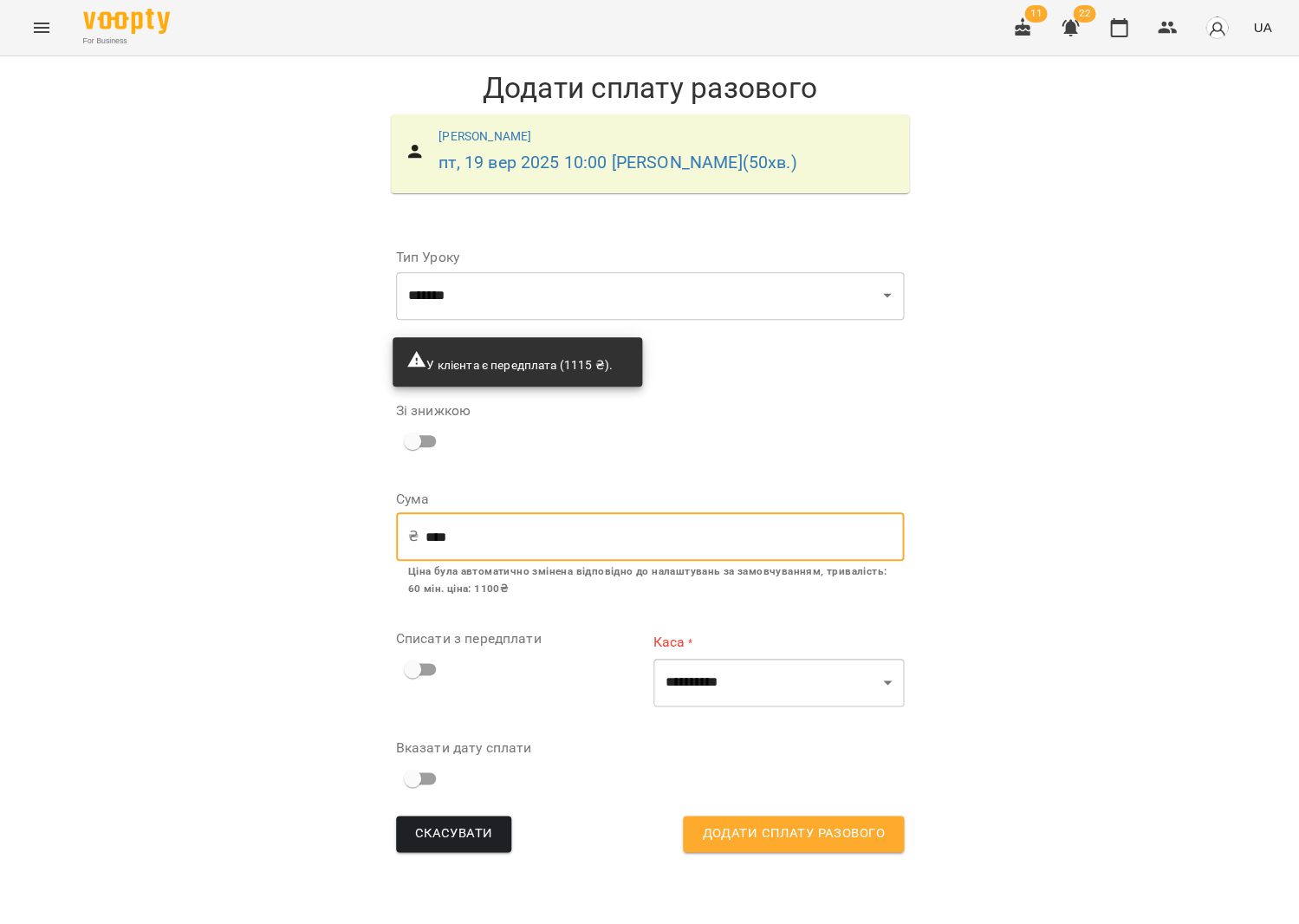
type input "****"
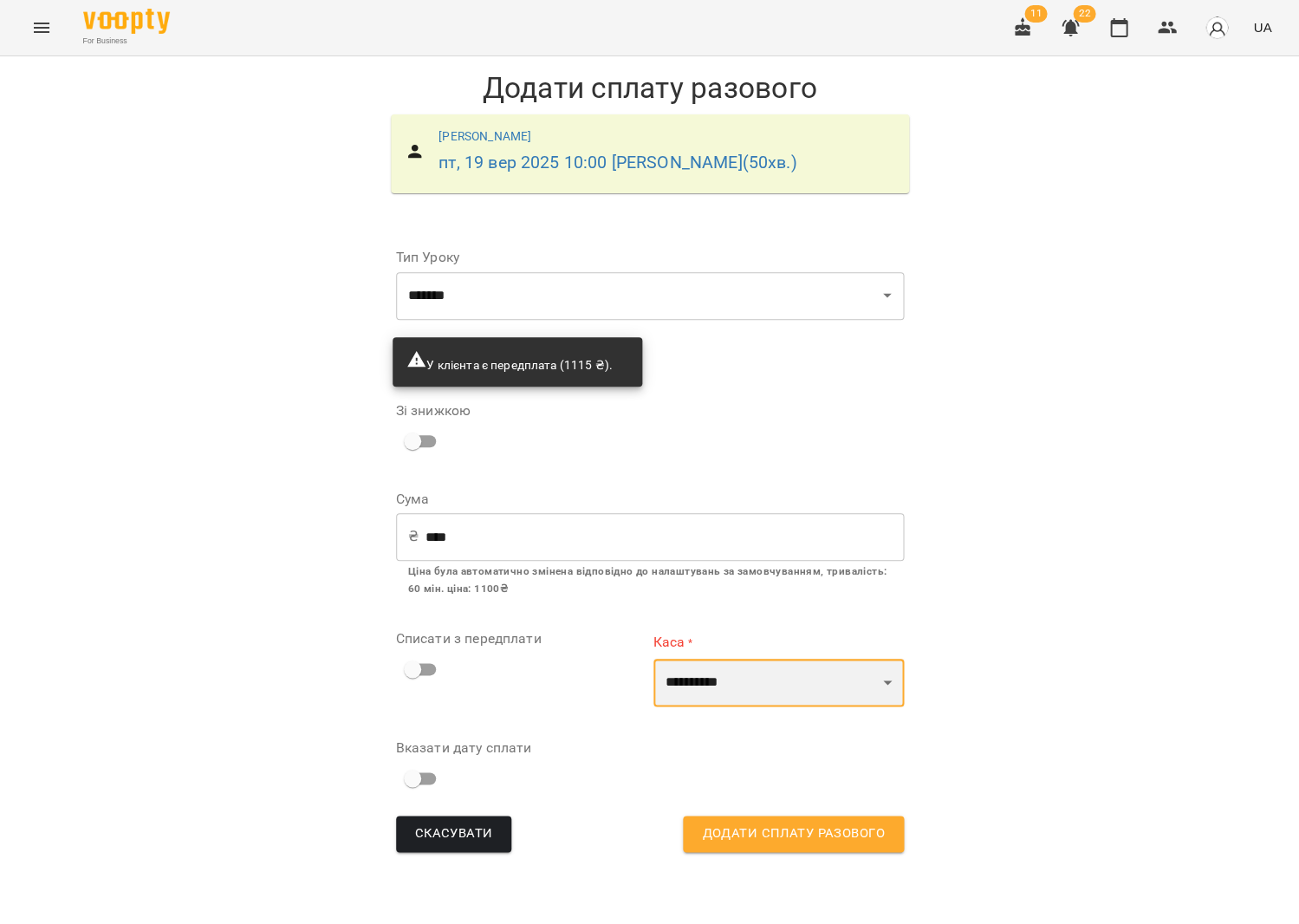
select select "****"
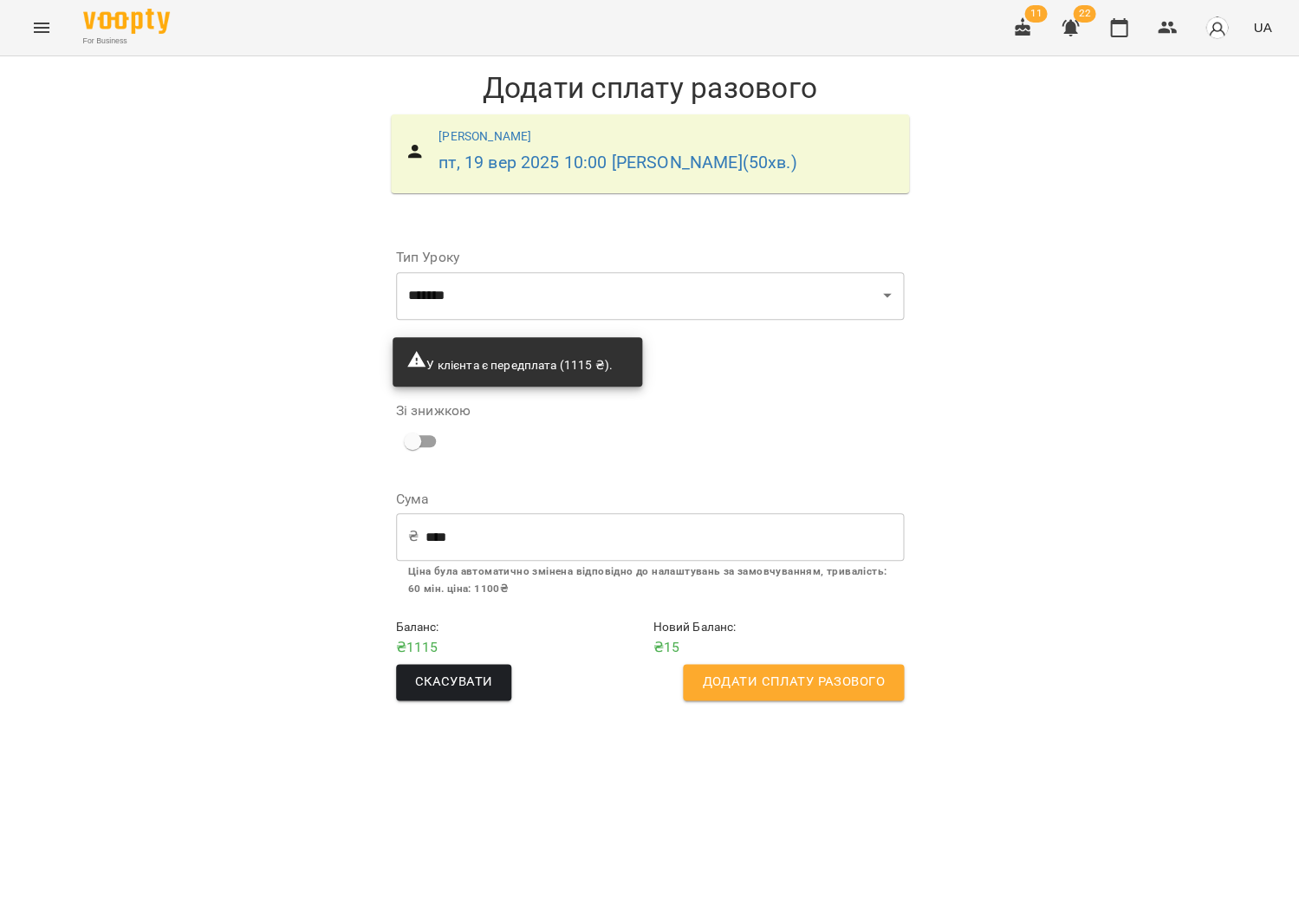
click at [734, 671] on span "Додати сплату разового" at bounding box center [793, 682] width 182 height 22
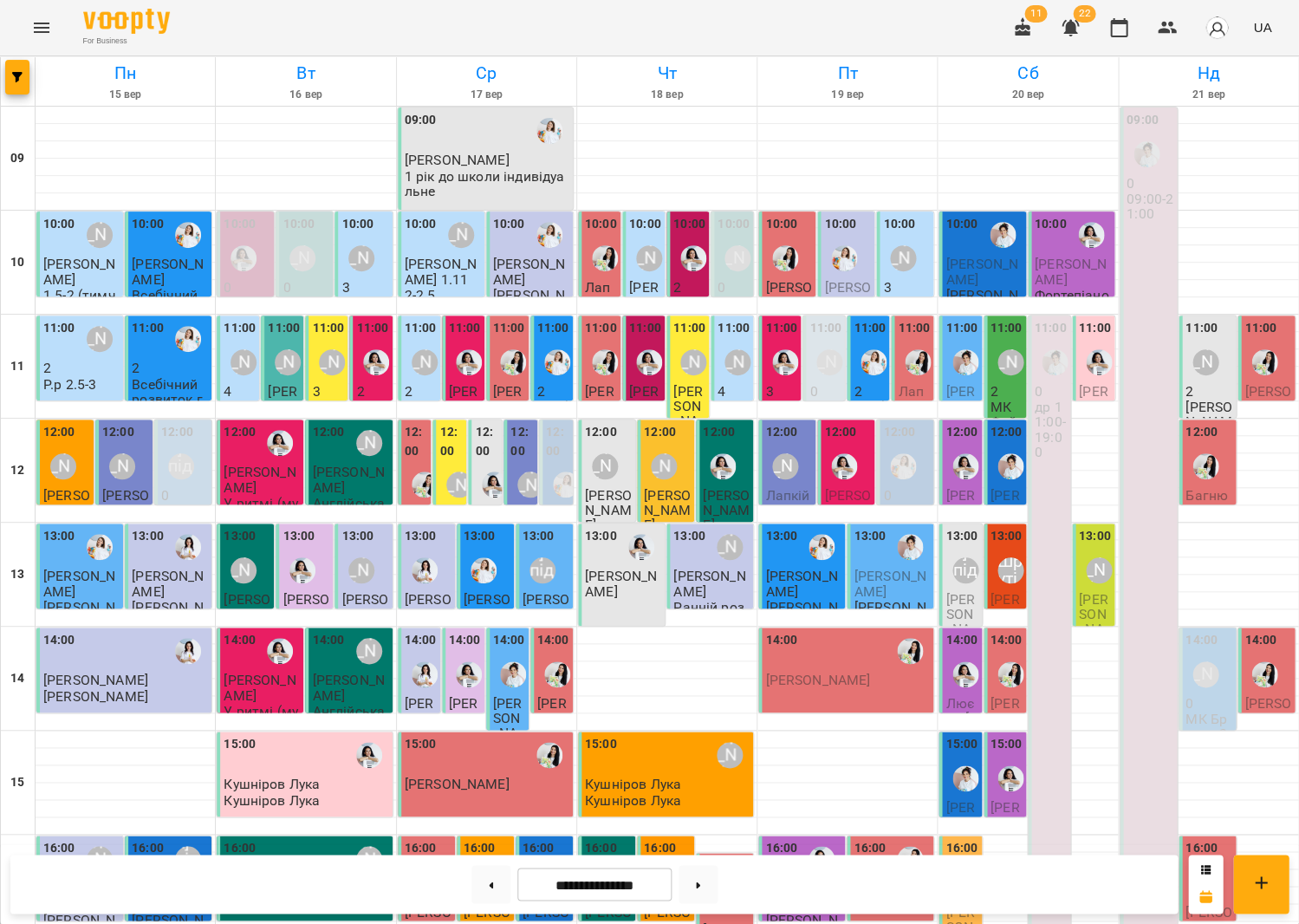
click at [770, 276] on div at bounding box center [785, 258] width 40 height 40
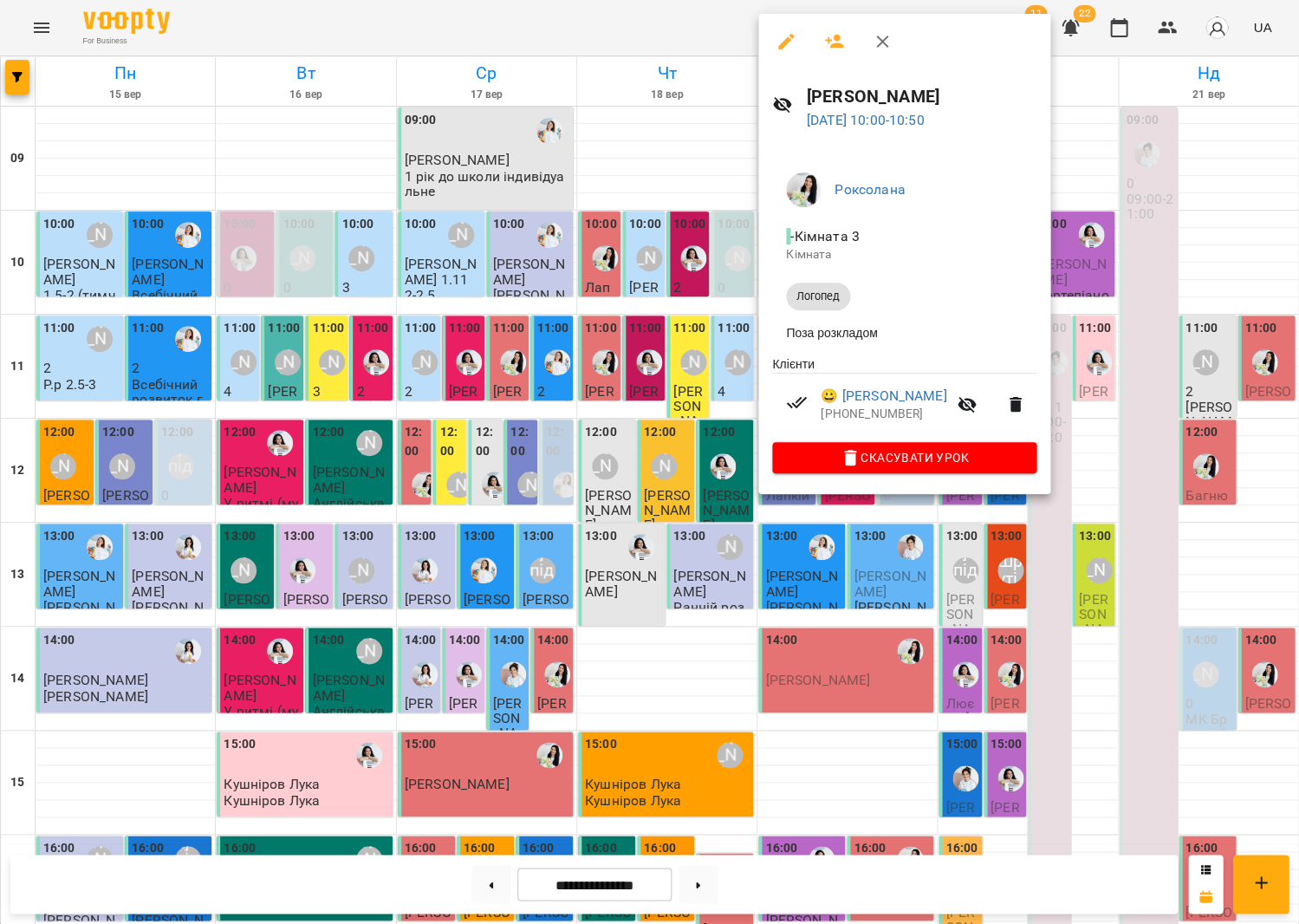
click at [557, 474] on div at bounding box center [650, 462] width 1299 height 924
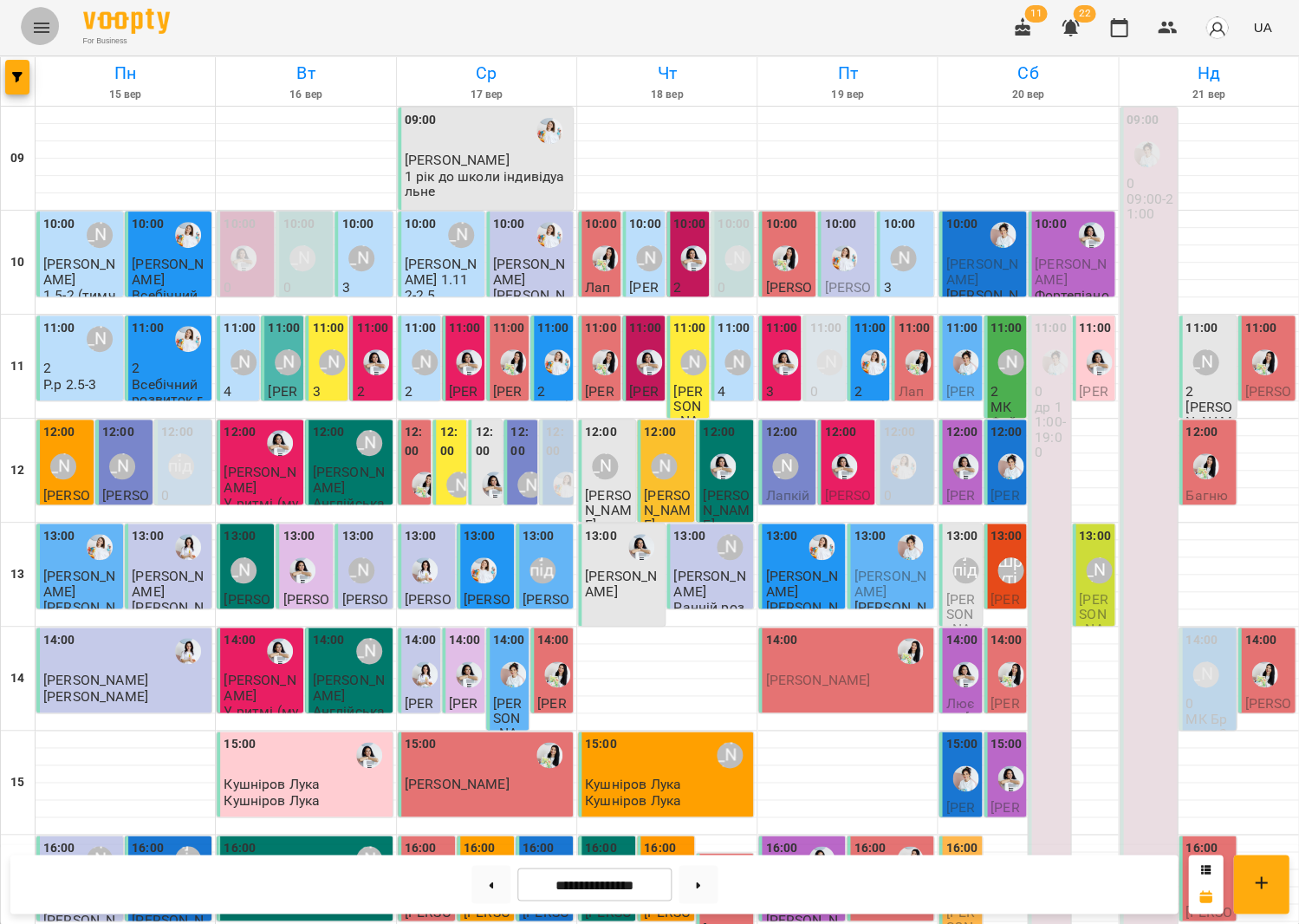
click at [36, 18] on button "Menu" at bounding box center [41, 28] width 41 height 41
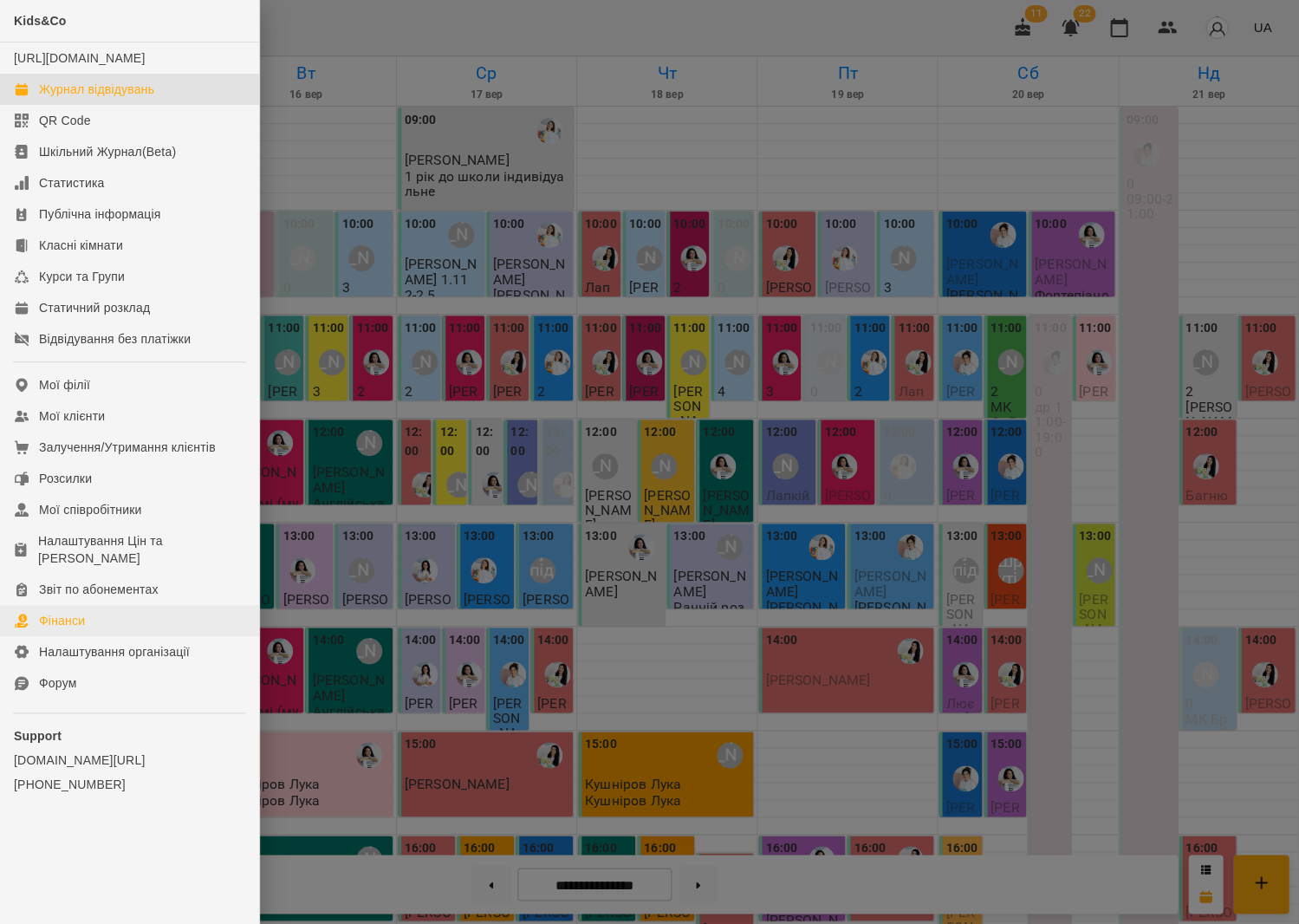
click at [109, 614] on link "Фінанси" at bounding box center [129, 621] width 259 height 31
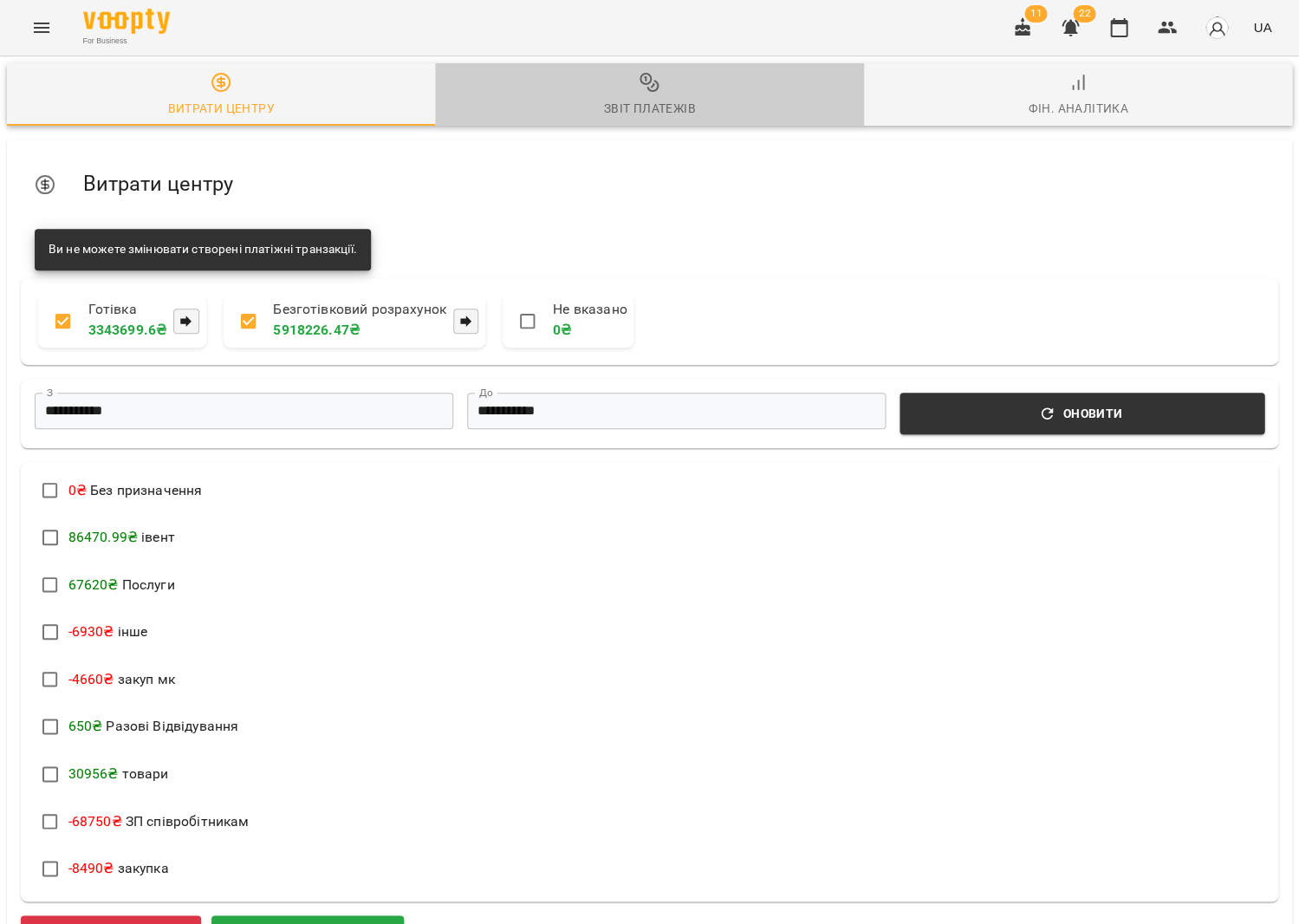
click at [642, 93] on span "Звіт платежів" at bounding box center [650, 95] width 407 height 47
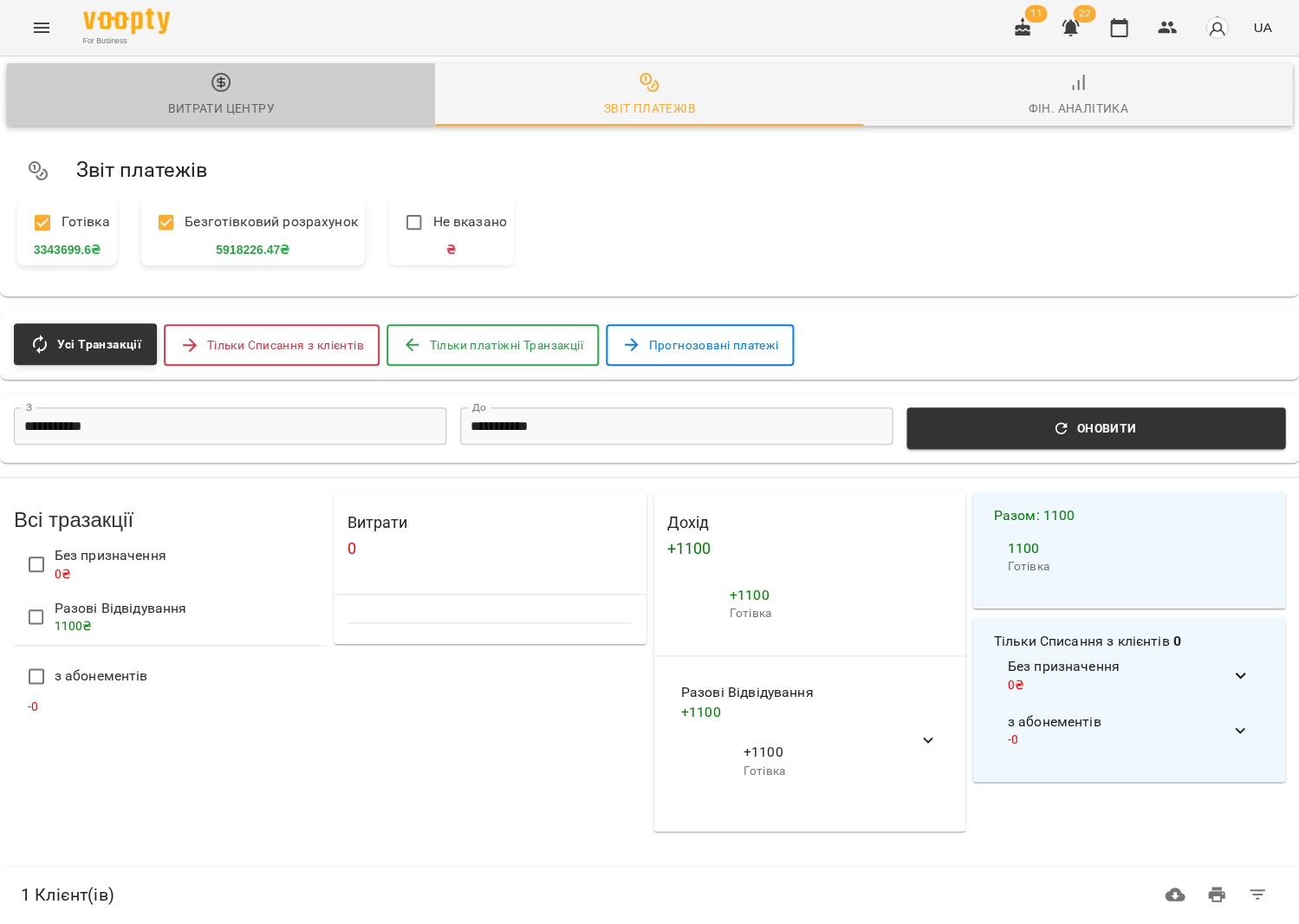
drag, startPoint x: 167, startPoint y: 109, endPoint x: 155, endPoint y: 106, distance: 12.4
click at [163, 108] on span "Витрати центру" at bounding box center [221, 95] width 407 height 47
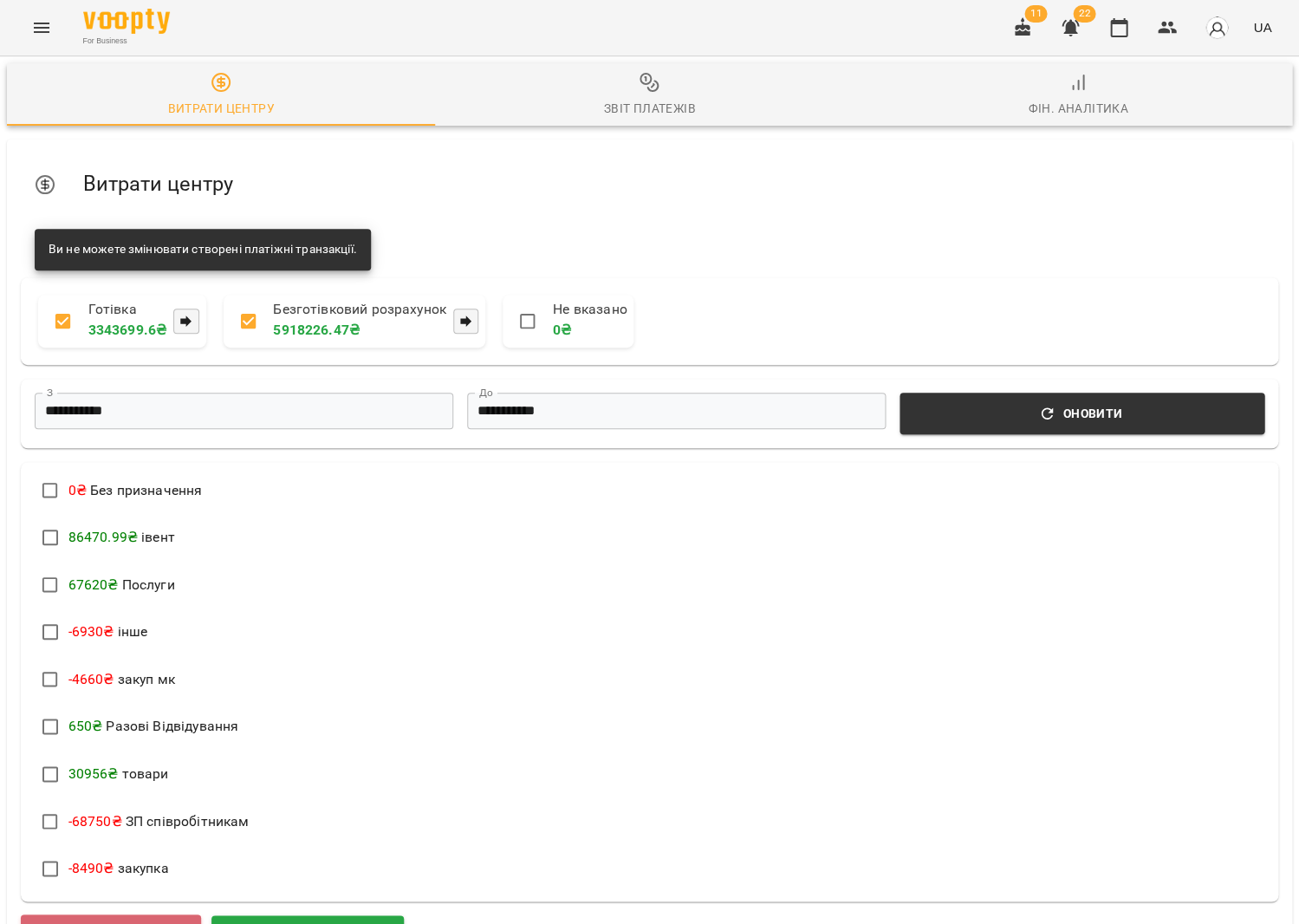
click at [140, 923] on span "Додати витрату" at bounding box center [111, 936] width 139 height 22
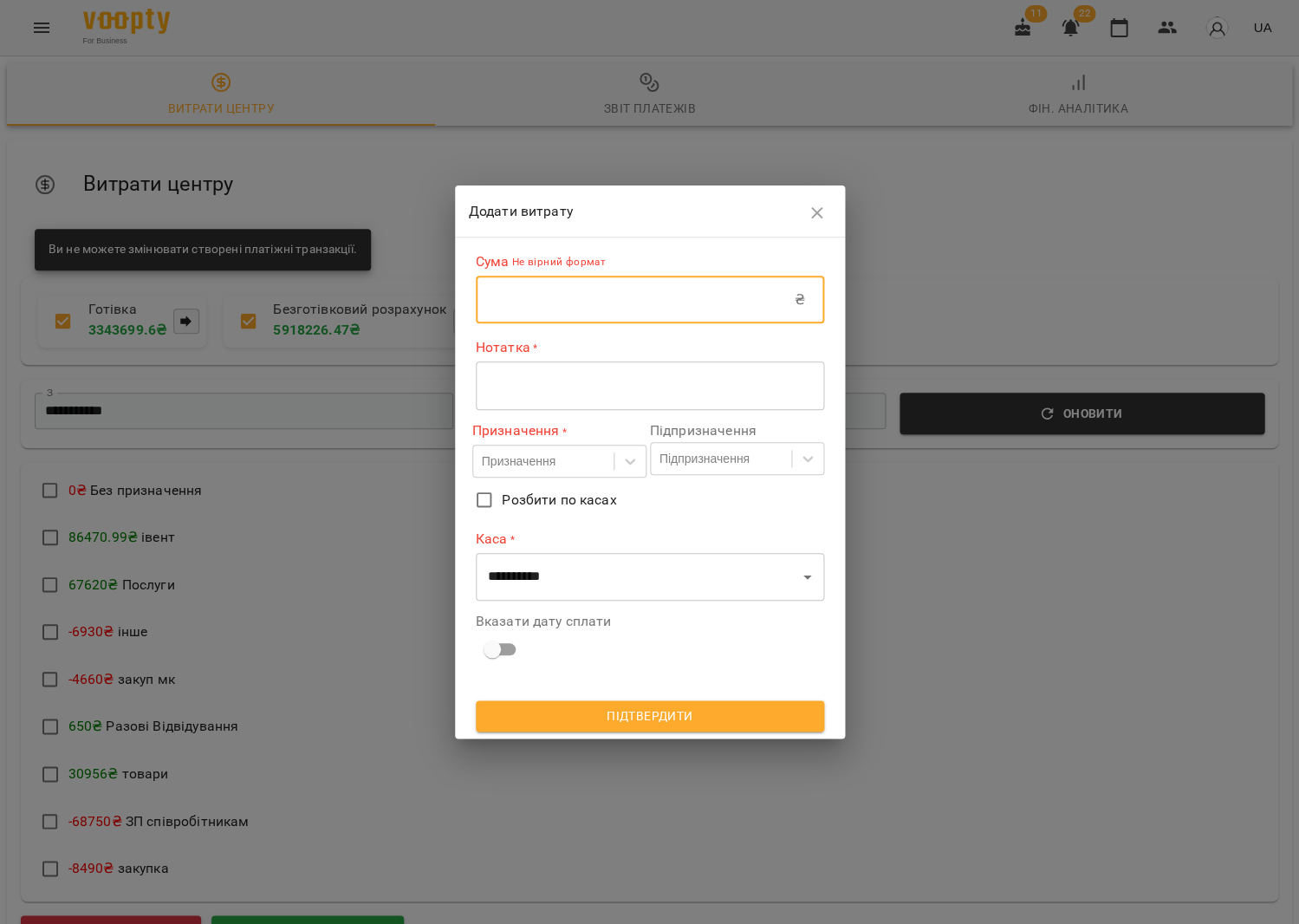
click at [504, 308] on input "text" at bounding box center [635, 299] width 319 height 49
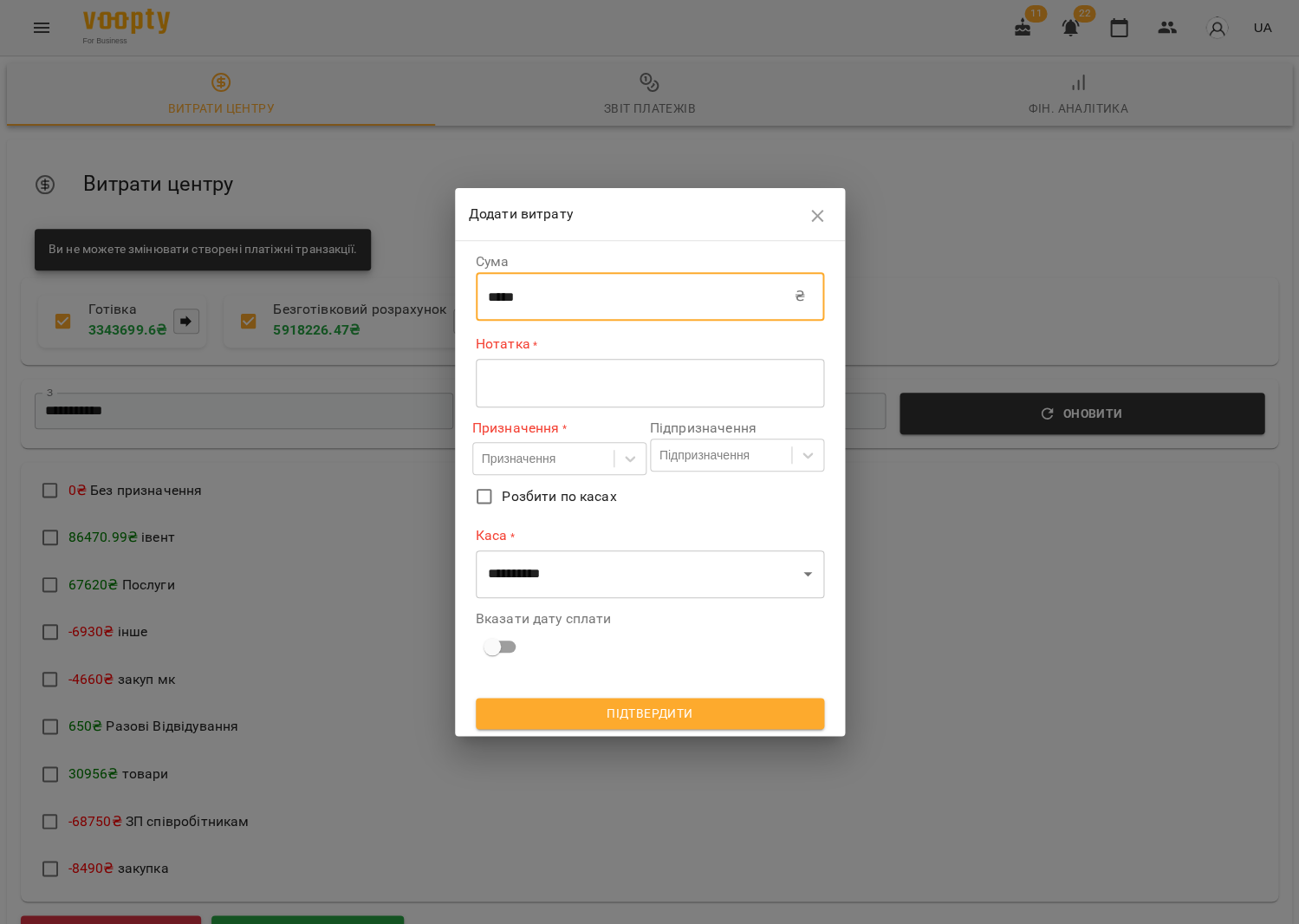
type input "****"
click at [498, 375] on textarea at bounding box center [650, 382] width 324 height 17
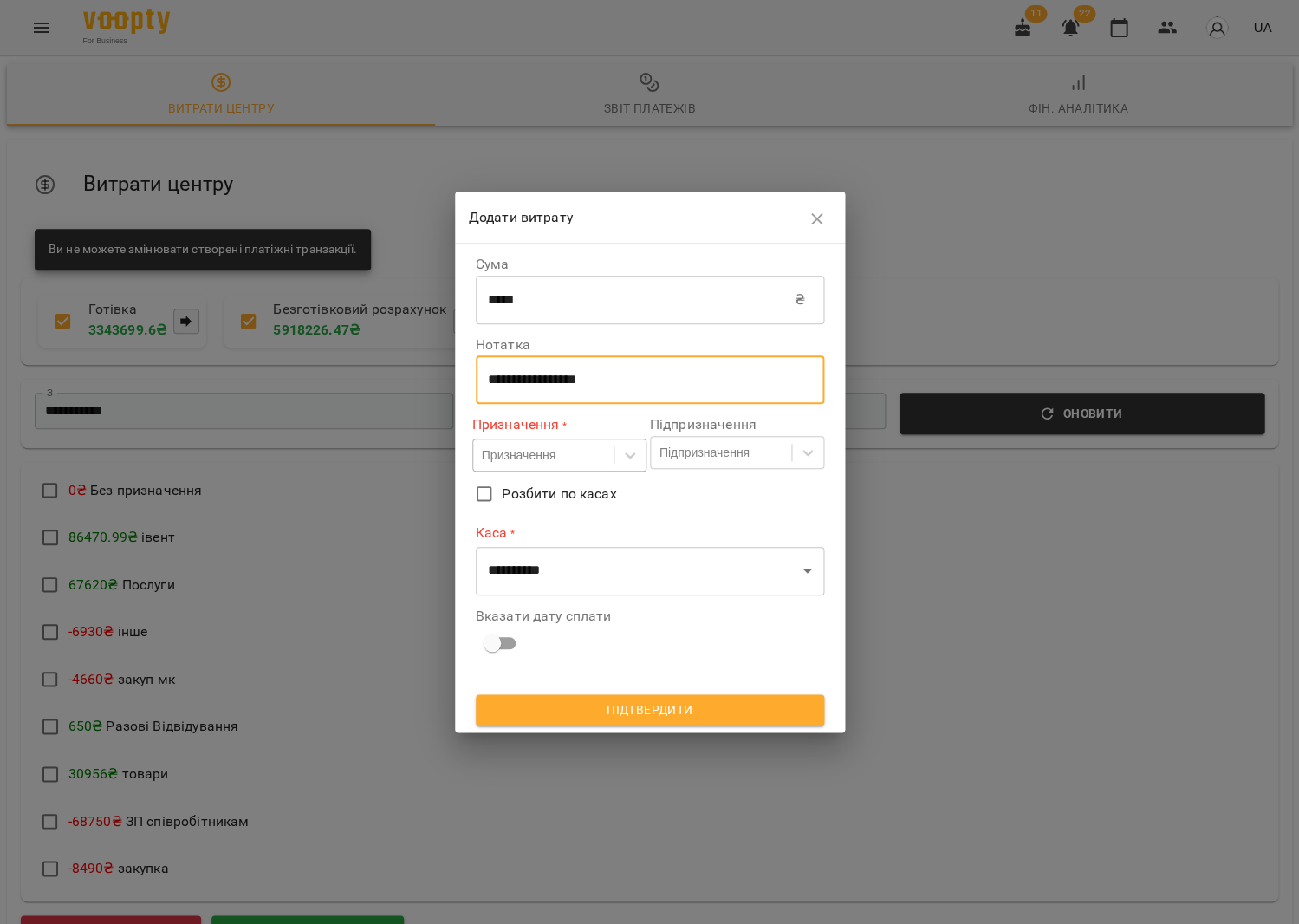
type textarea "**********"
click at [532, 470] on div "Призначення" at bounding box center [544, 455] width 140 height 29
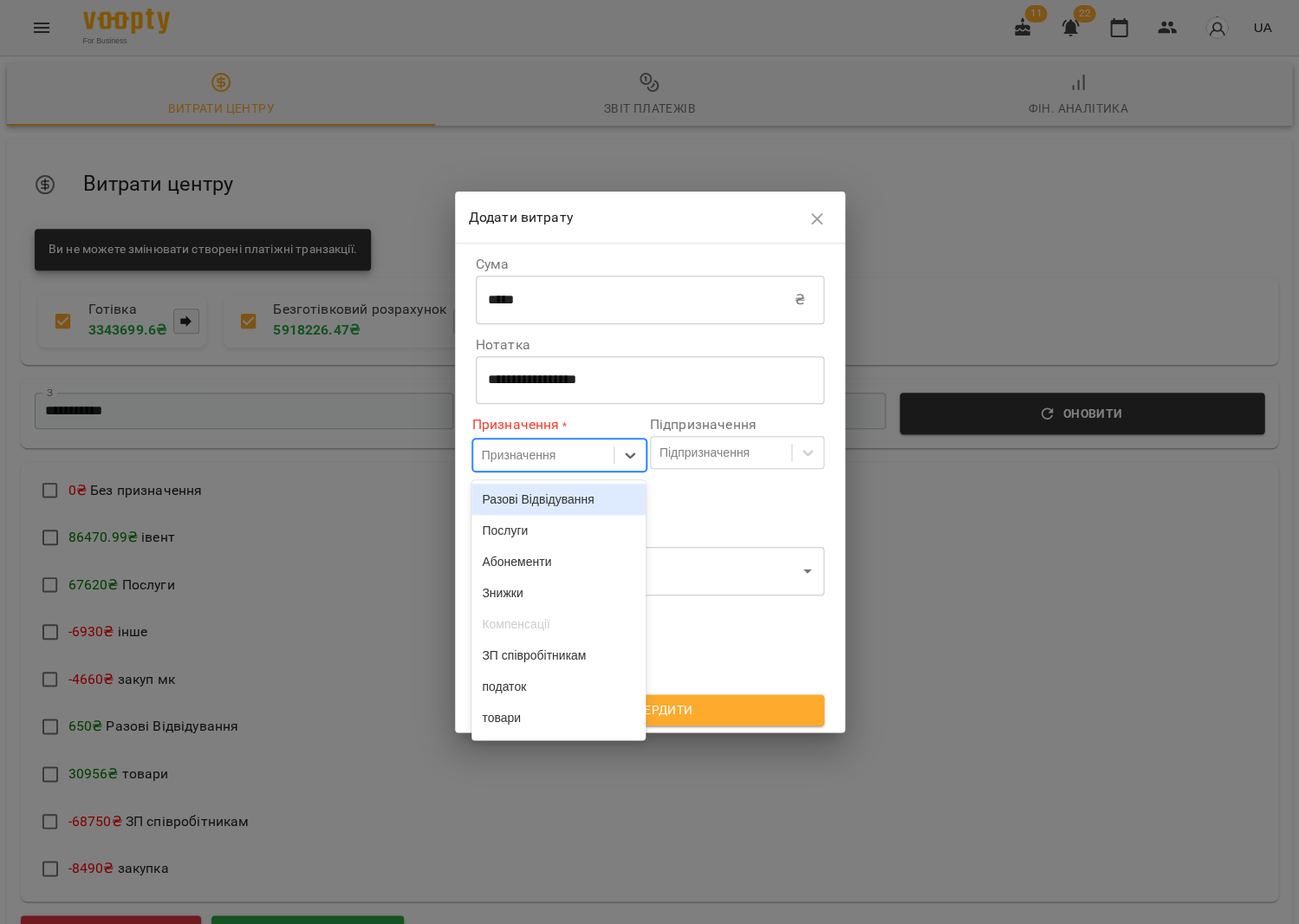
click at [527, 470] on div "Призначення" at bounding box center [544, 455] width 140 height 29
drag, startPoint x: 555, startPoint y: 462, endPoint x: 553, endPoint y: 493, distance: 31.1
click at [555, 462] on div "Призначення" at bounding box center [519, 454] width 74 height 18
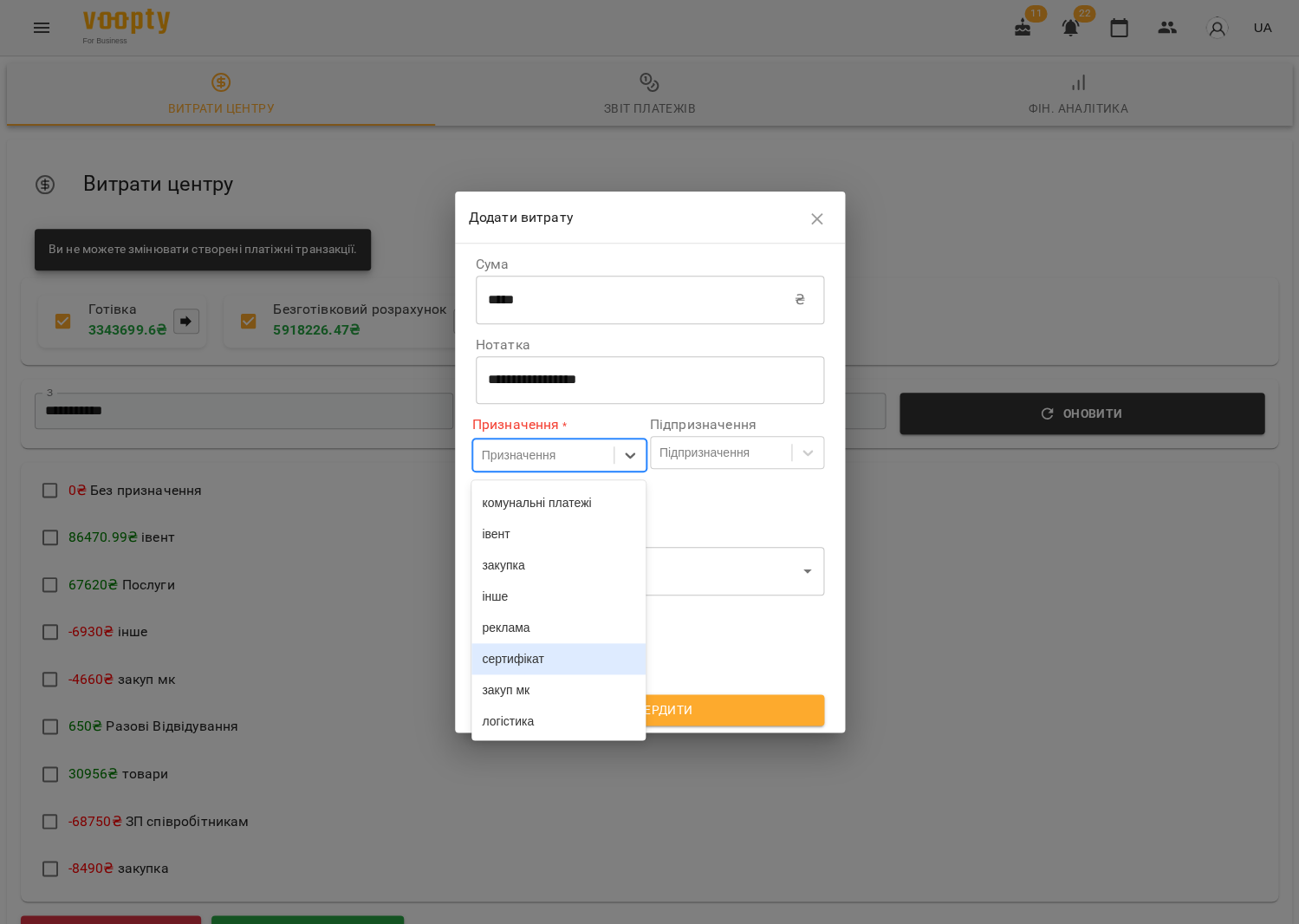
scroll to position [283, 0]
click at [508, 600] on div "інше" at bounding box center [558, 596] width 174 height 31
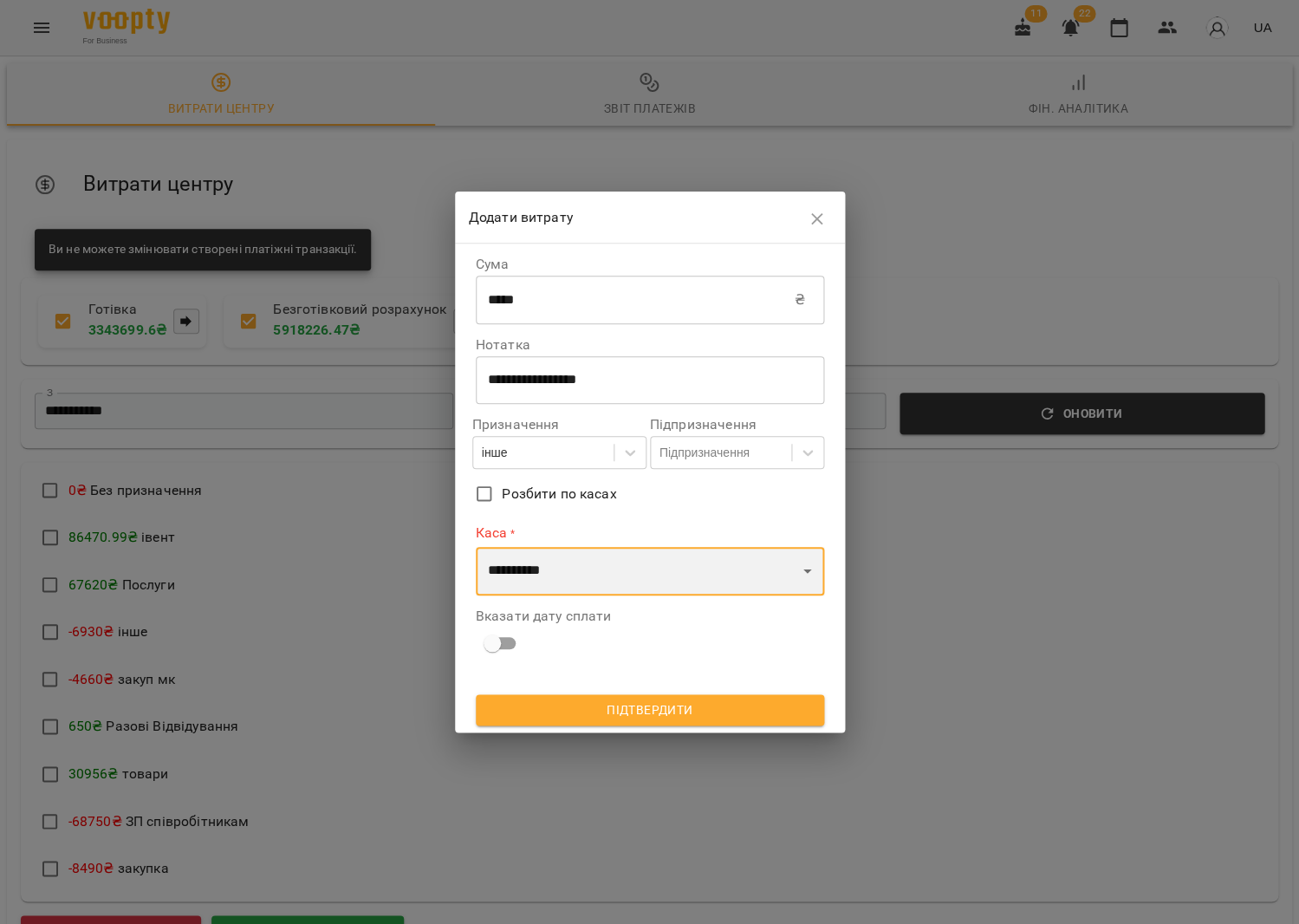
select select "****"
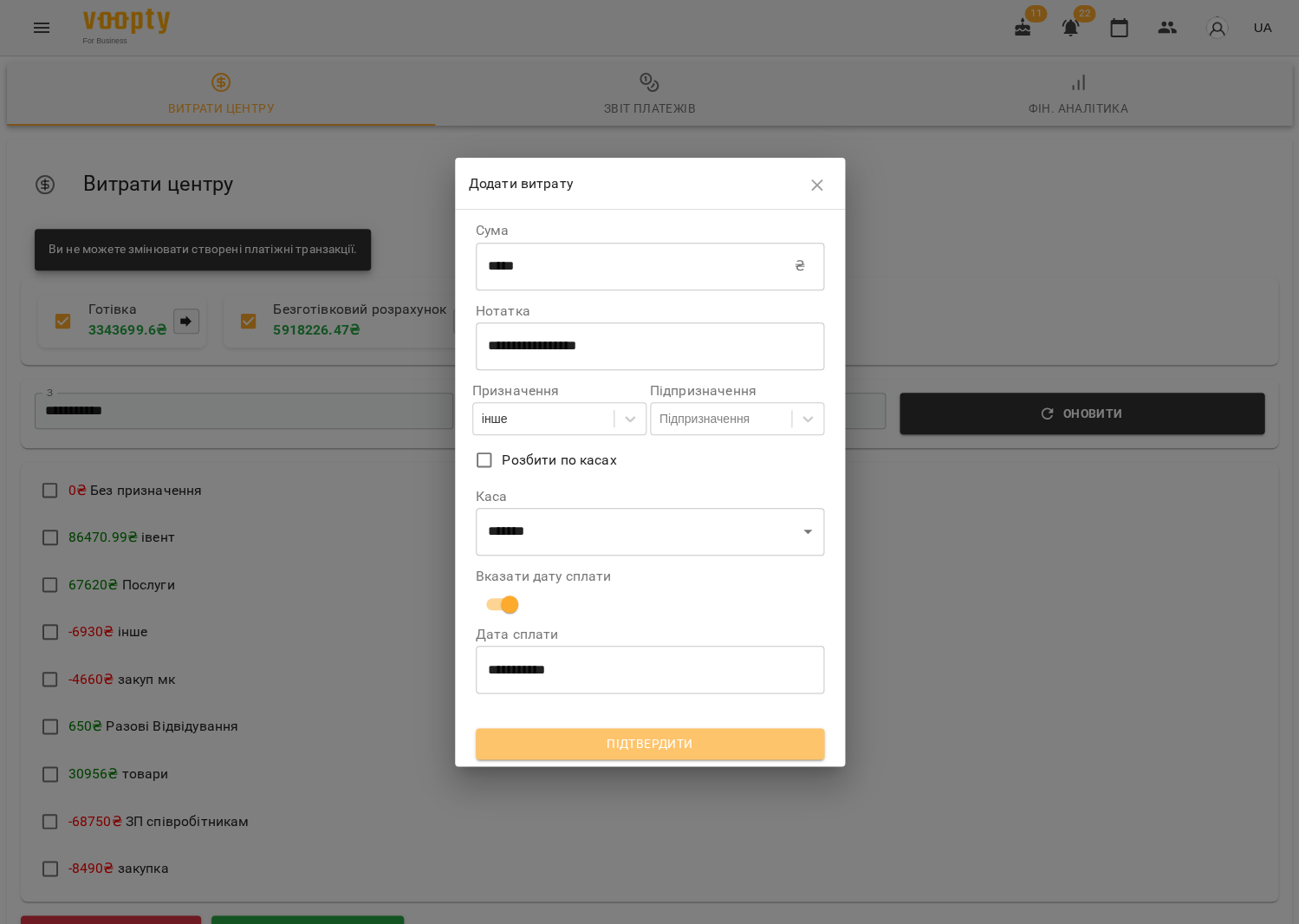
click at [532, 748] on span "Підтвердити" at bounding box center [650, 743] width 321 height 21
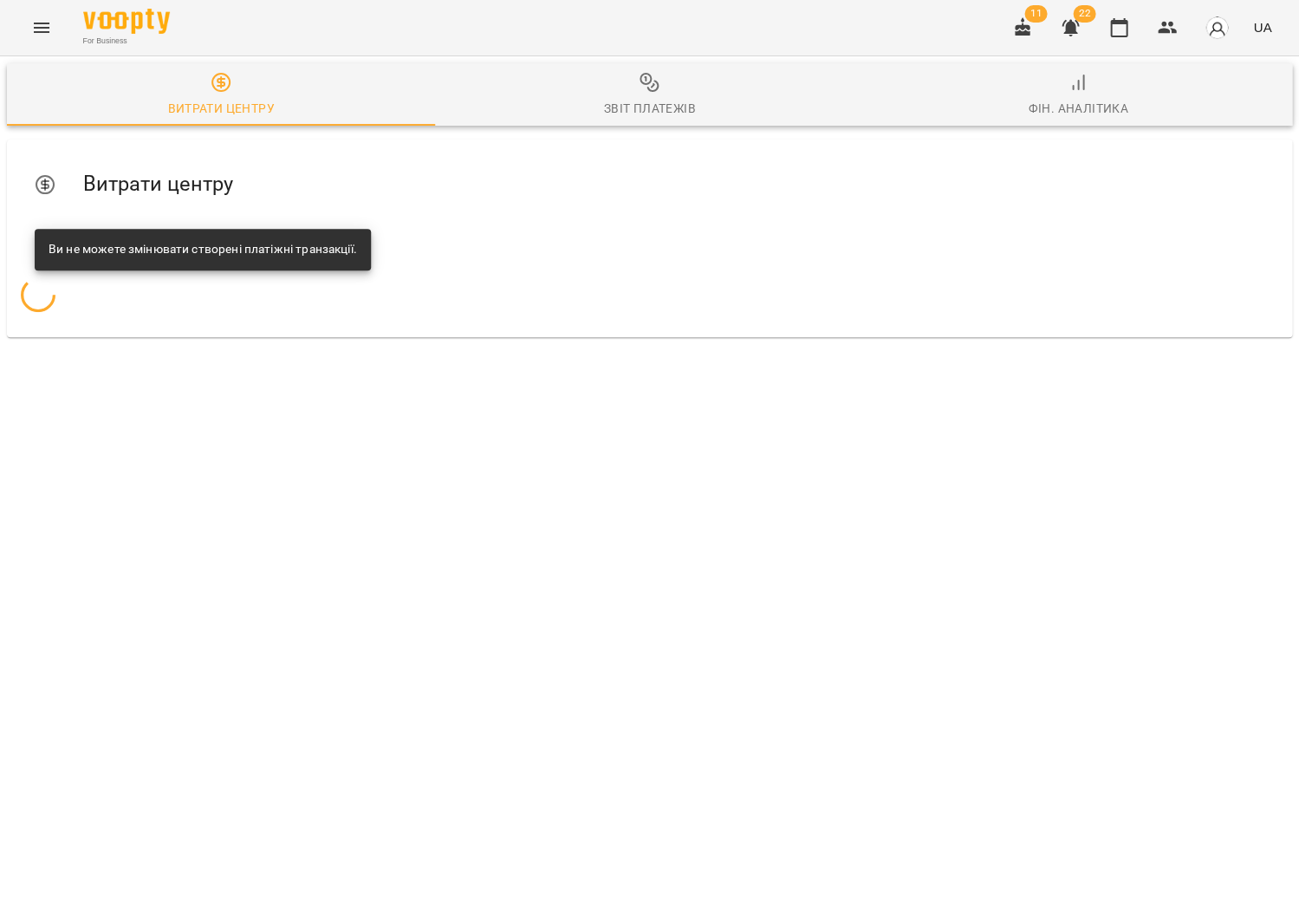
scroll to position [0, 0]
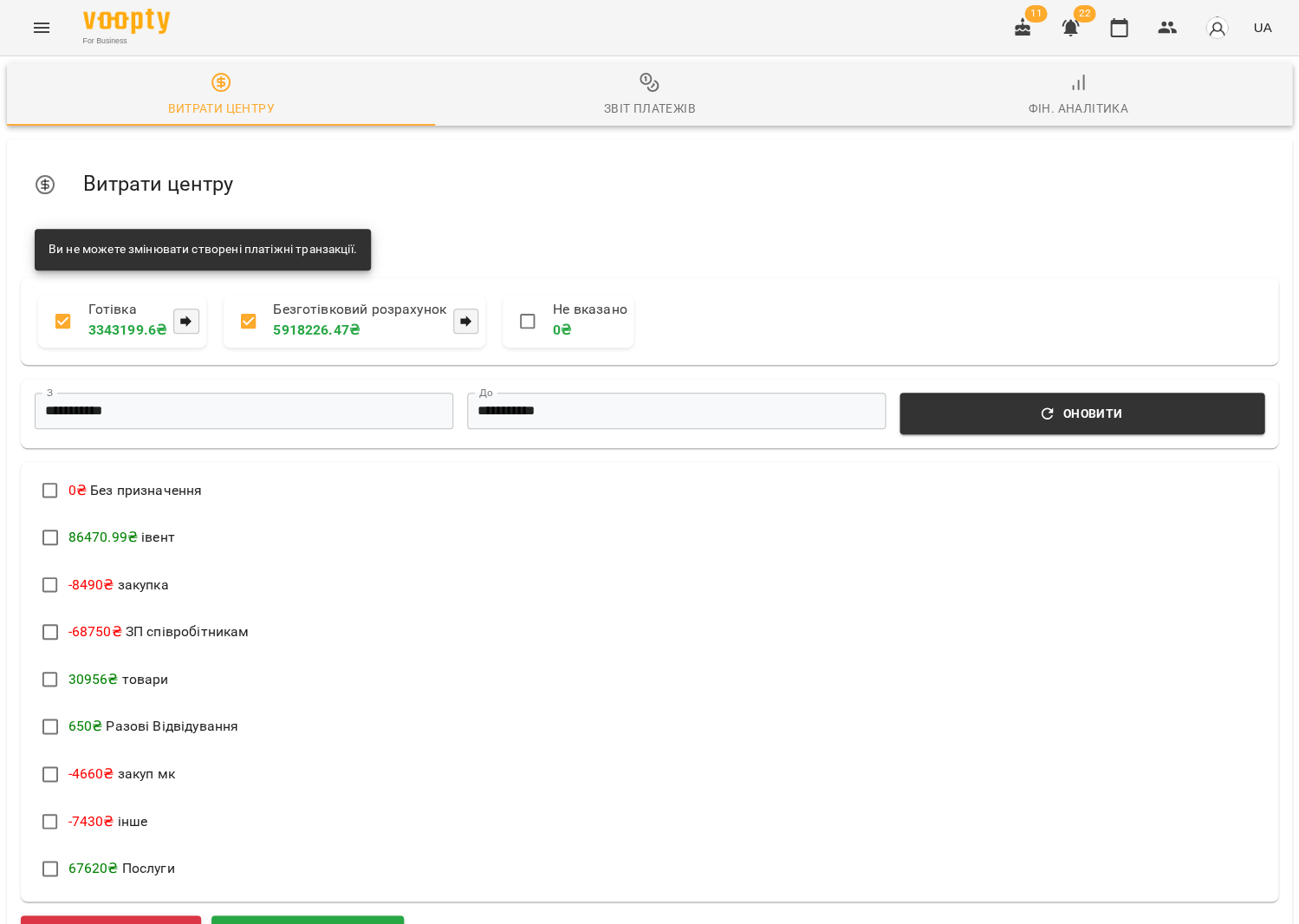
click at [621, 119] on button "Звіт платежів" at bounding box center [649, 95] width 428 height 63
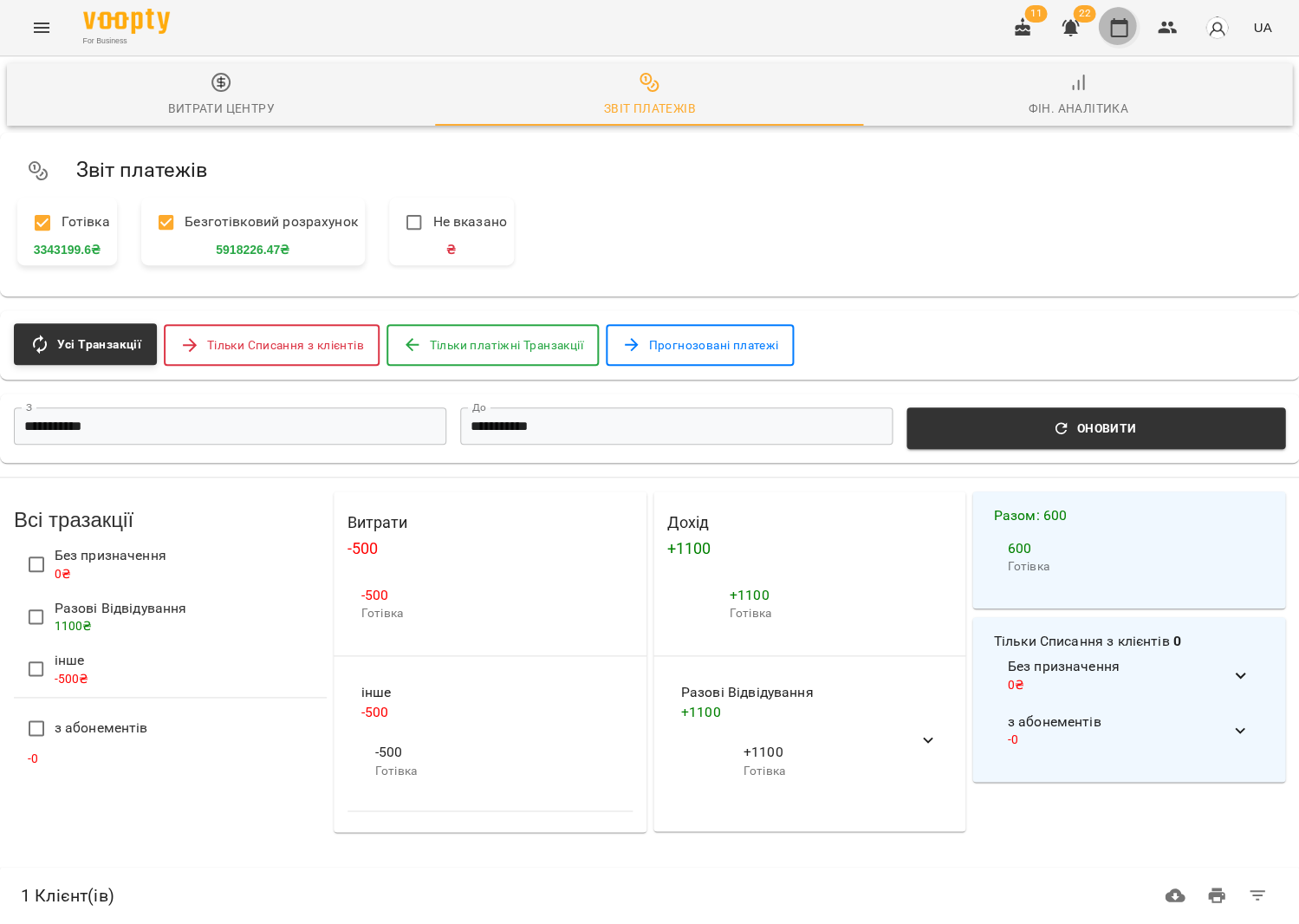
click at [1120, 28] on icon "button" at bounding box center [1118, 28] width 21 height 21
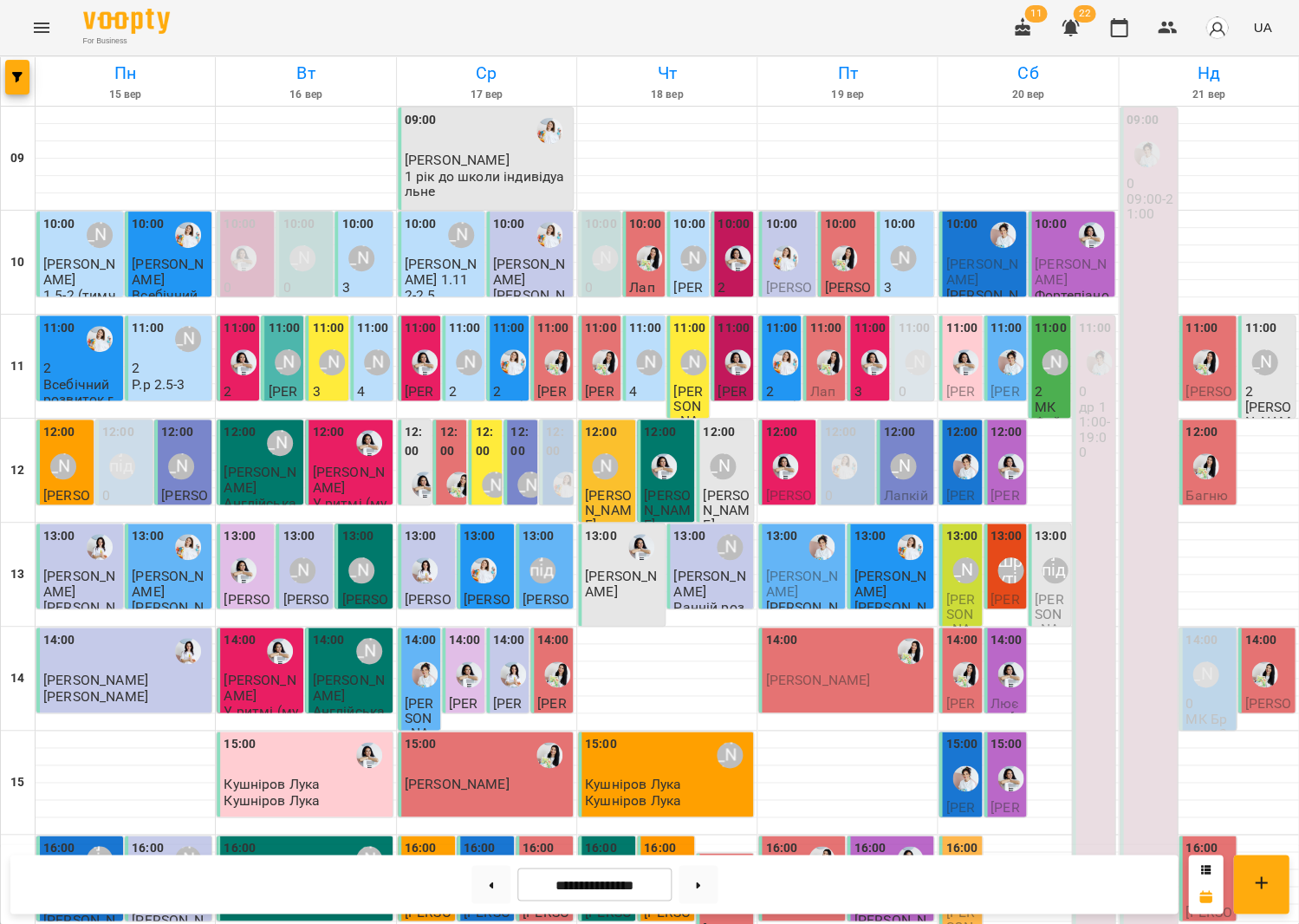
click at [779, 239] on div at bounding box center [785, 258] width 40 height 40
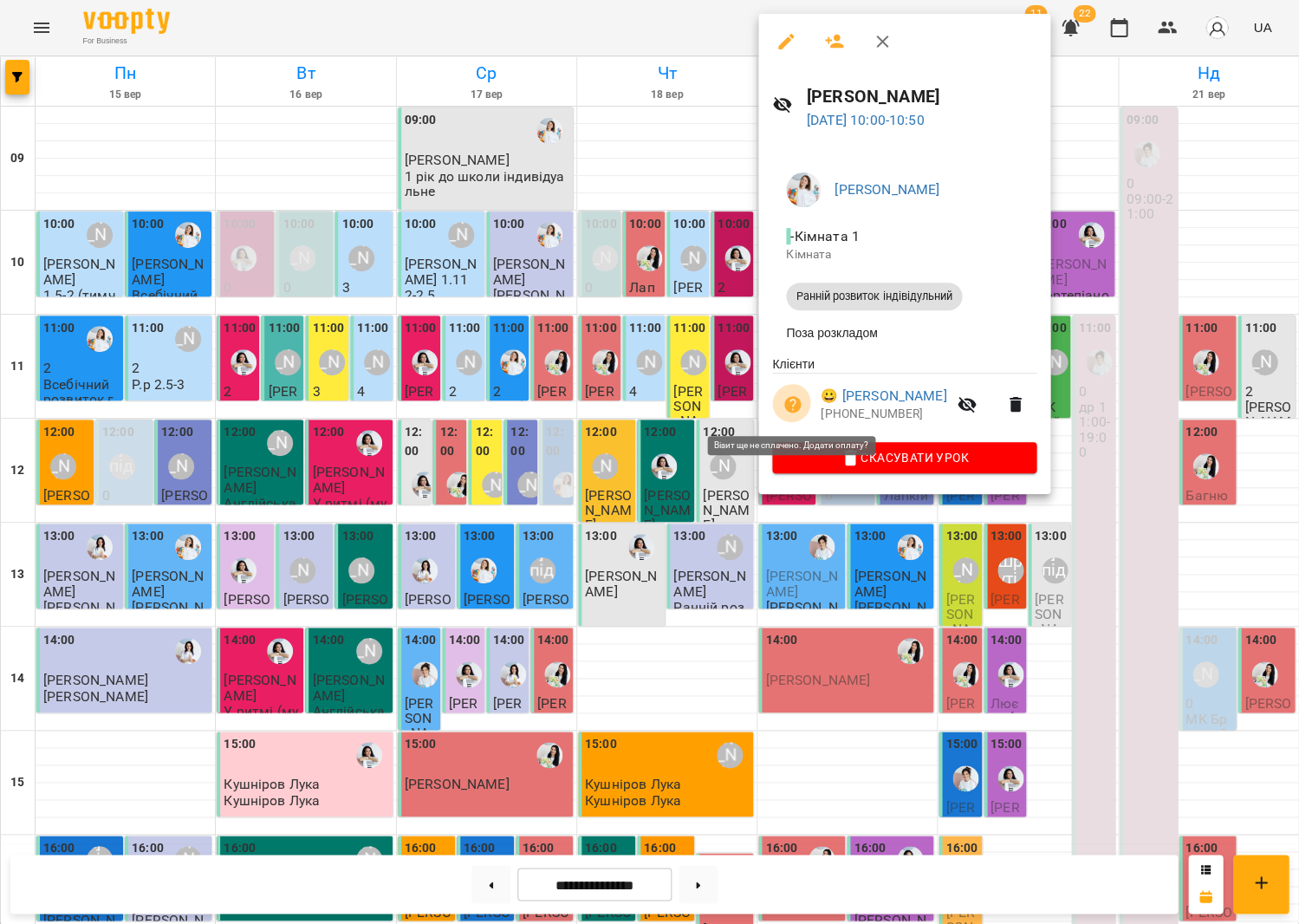
click at [795, 403] on icon "button" at bounding box center [792, 404] width 18 height 18
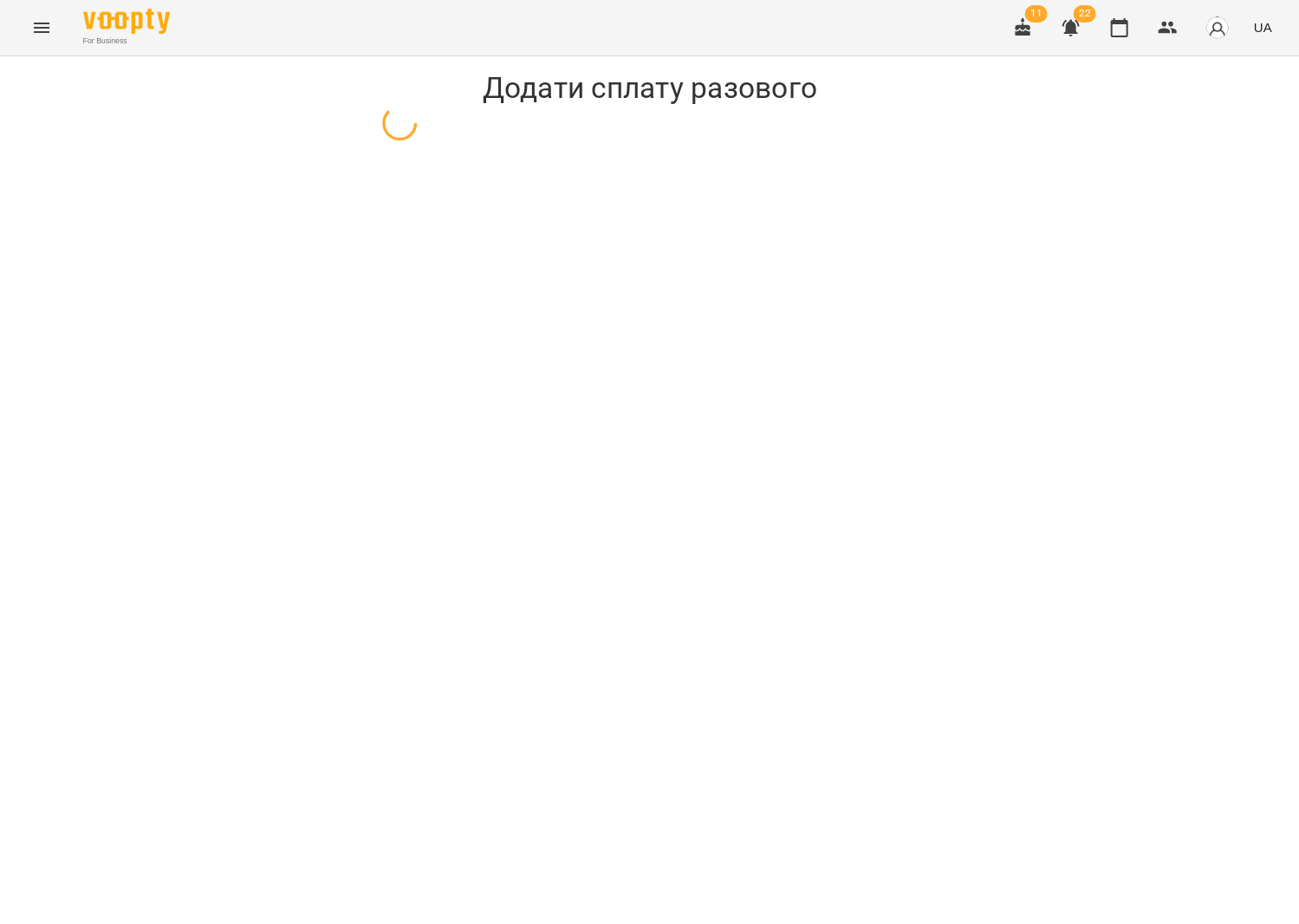
select select "**********"
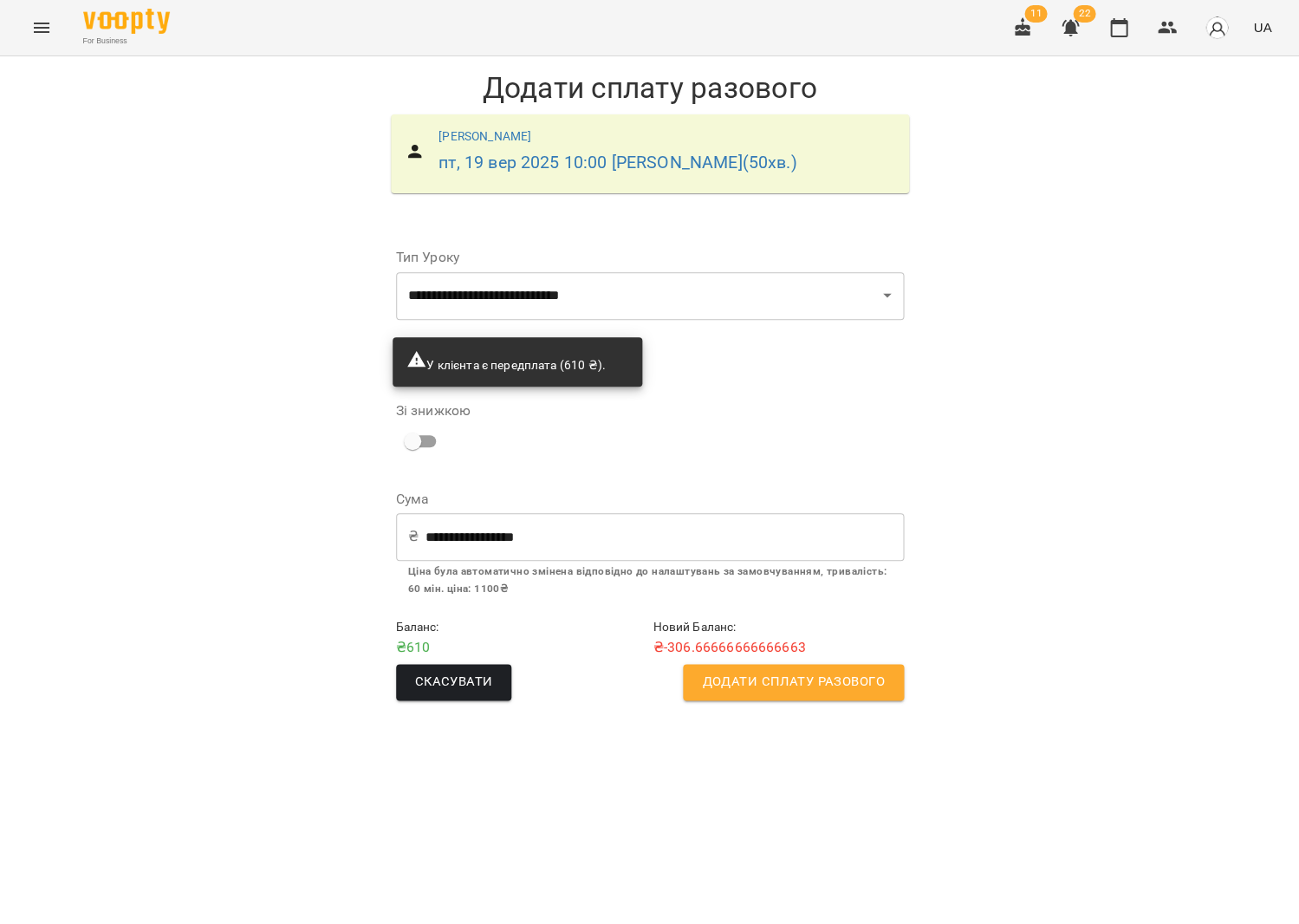
drag, startPoint x: 1108, startPoint y: 31, endPoint x: 1100, endPoint y: 48, distance: 18.8
click at [1108, 31] on button "button" at bounding box center [1118, 28] width 41 height 41
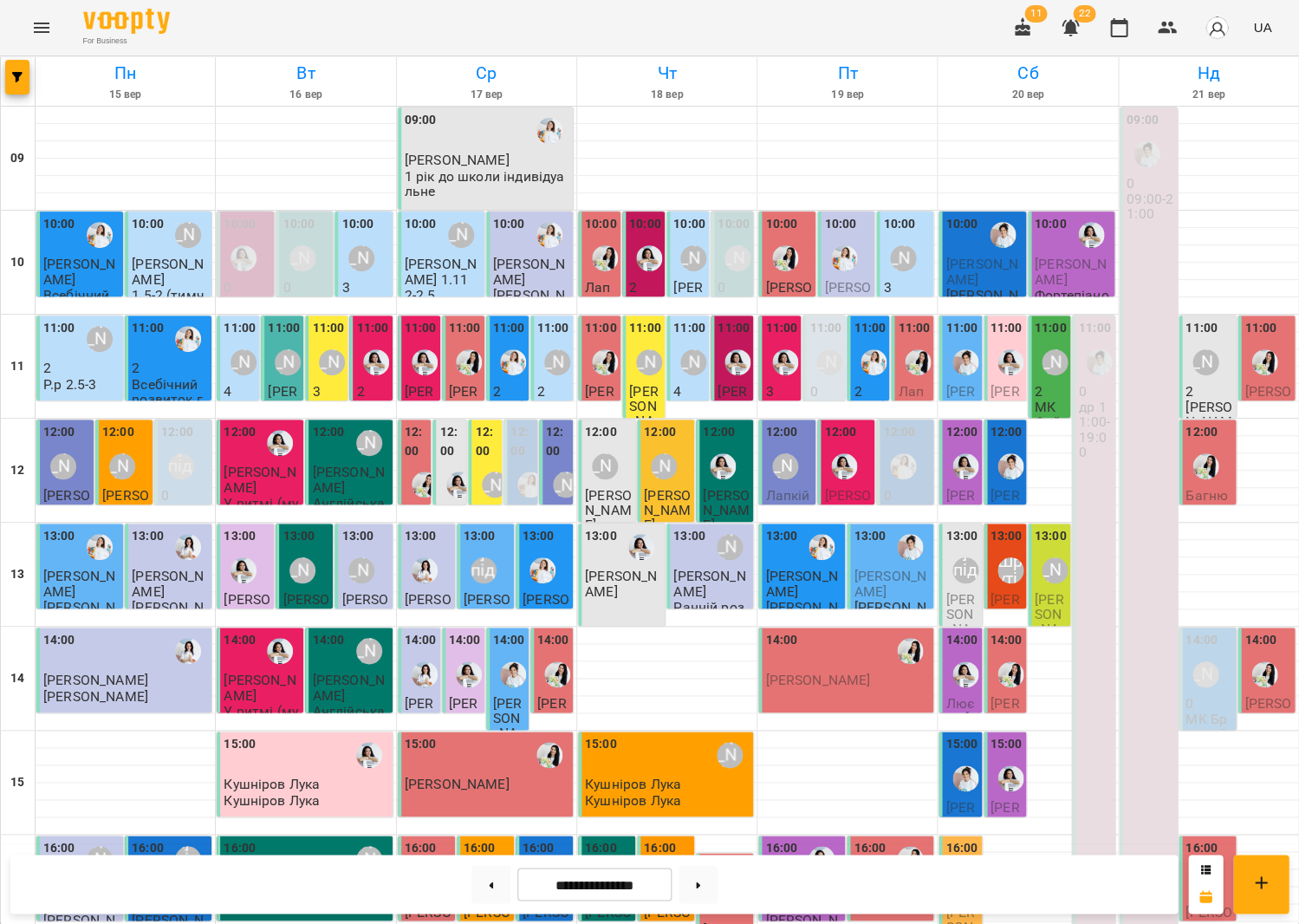
click at [857, 271] on div at bounding box center [844, 258] width 40 height 40
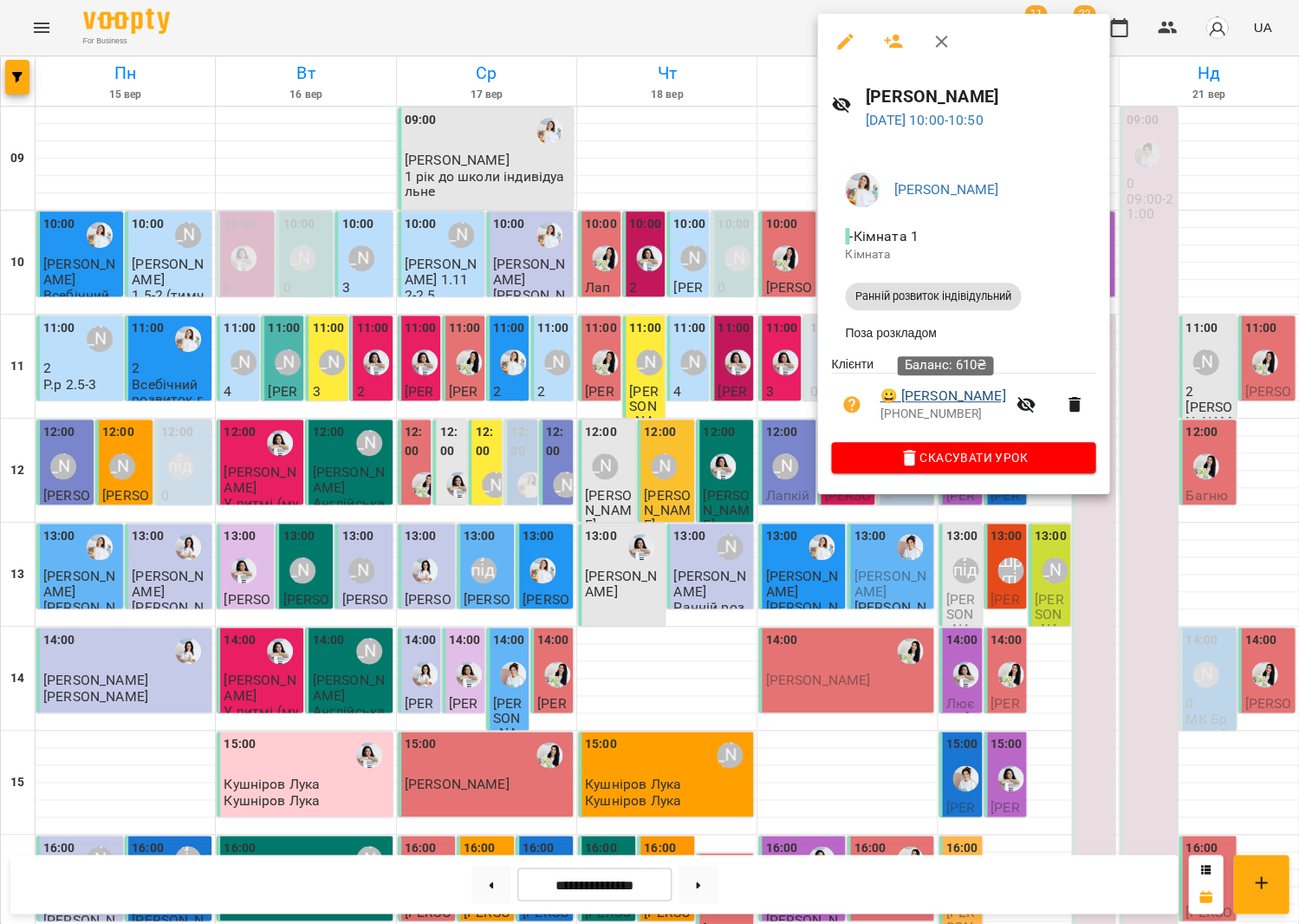
click at [897, 391] on link "😀 Тімончук Платон" at bounding box center [942, 396] width 125 height 21
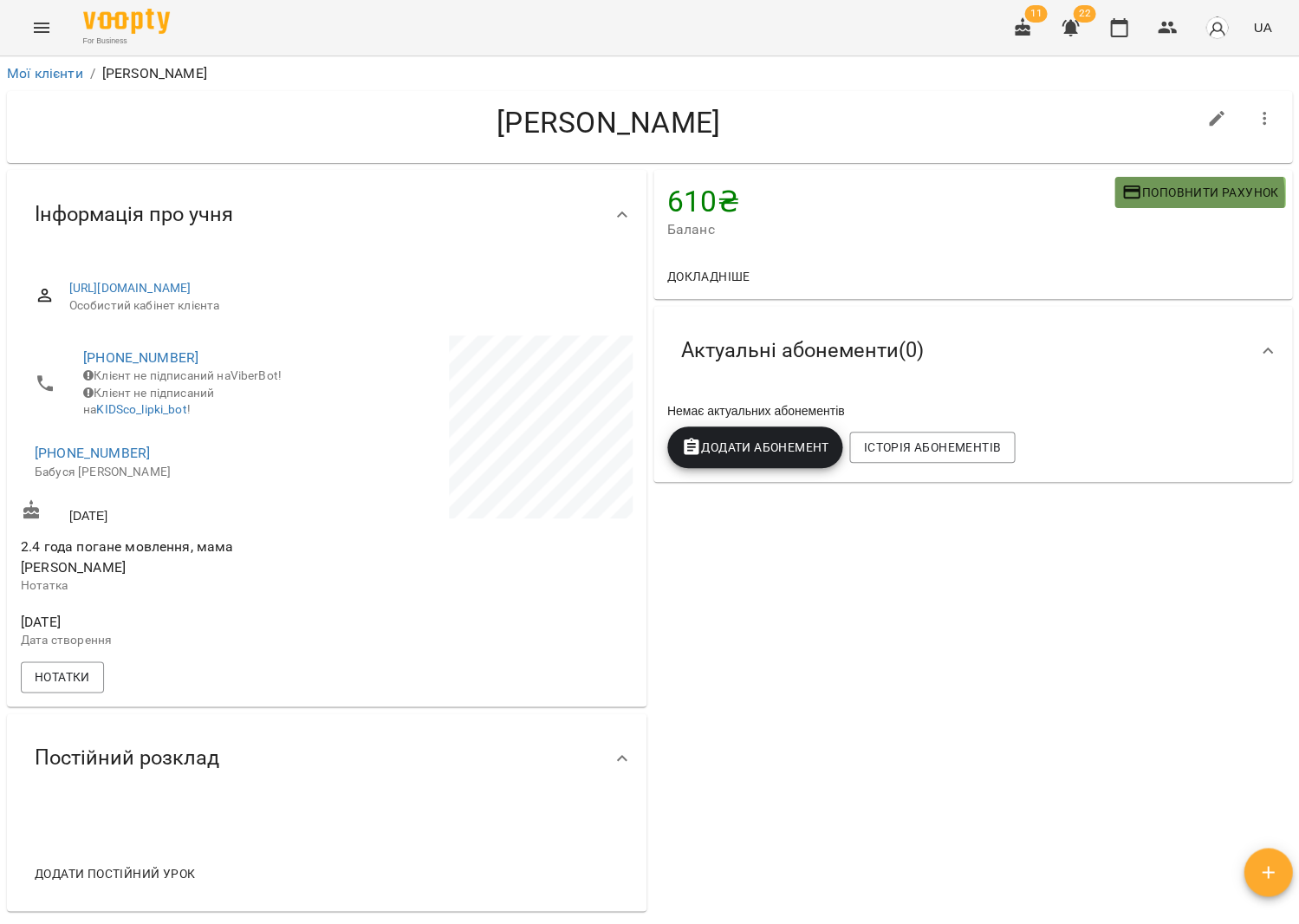
click at [1166, 193] on span "Поповнити рахунок" at bounding box center [1200, 193] width 157 height 21
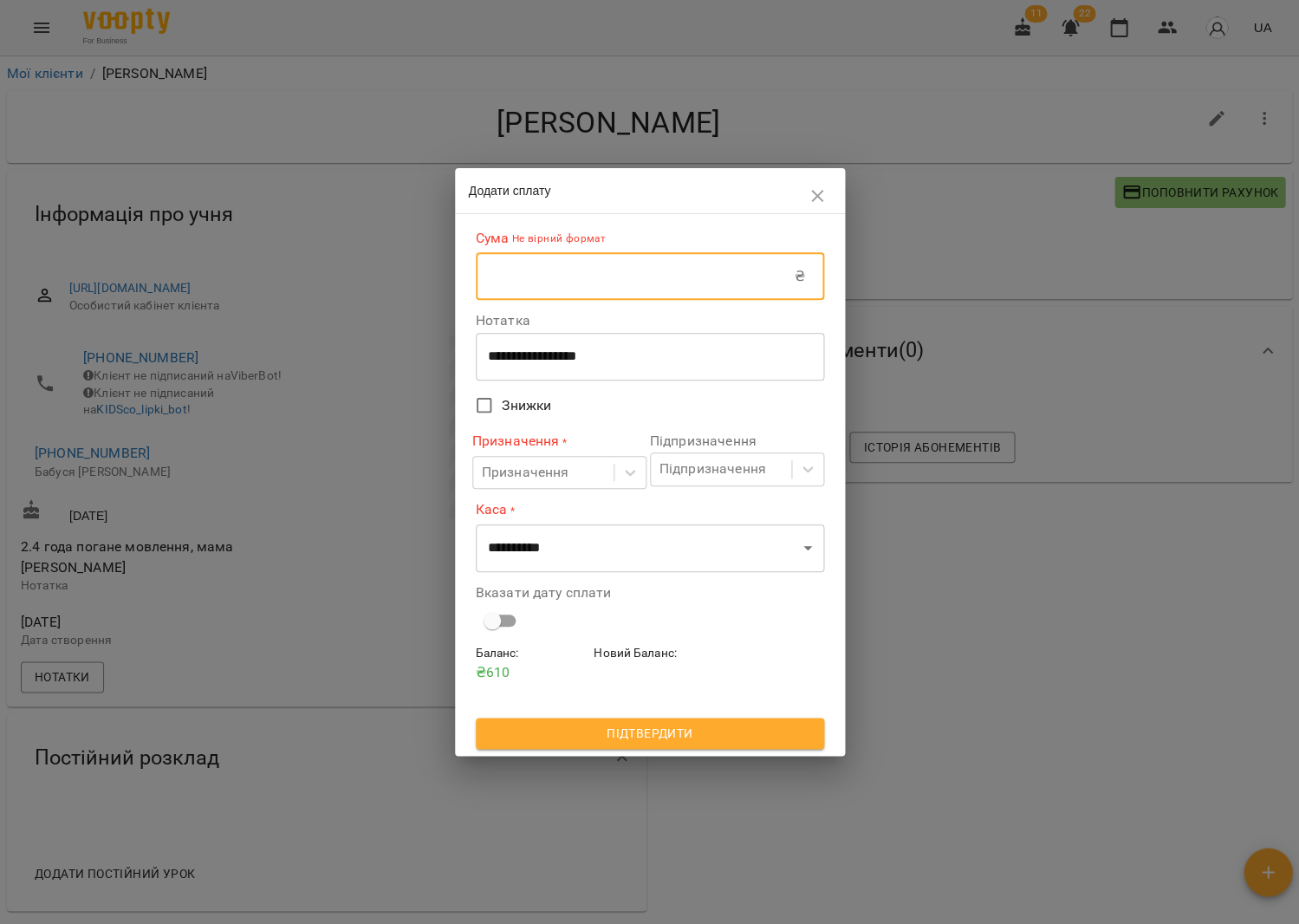
click at [685, 287] on input "text" at bounding box center [635, 276] width 319 height 49
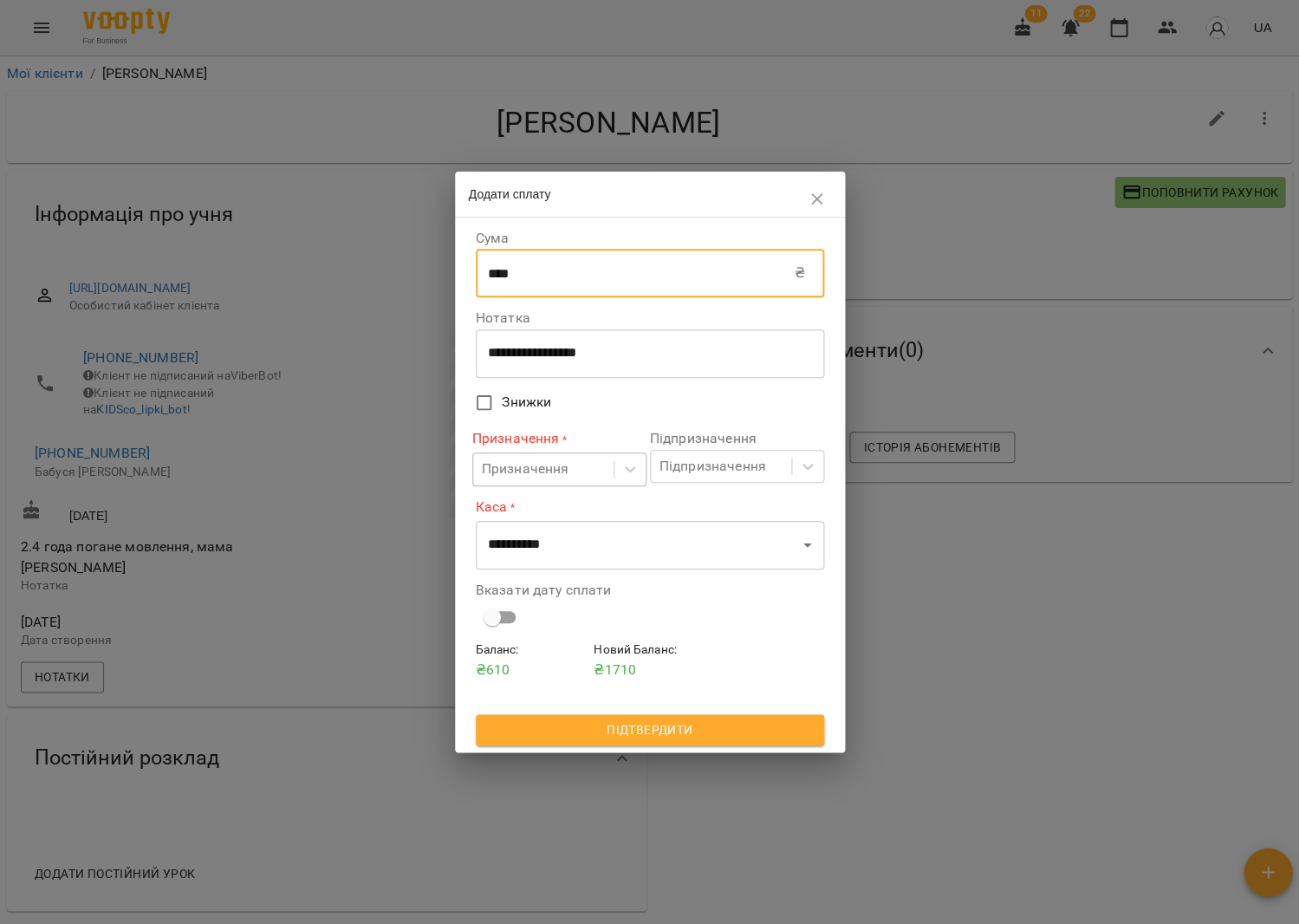
type input "****"
click at [572, 468] on div "Призначення" at bounding box center [544, 469] width 140 height 32
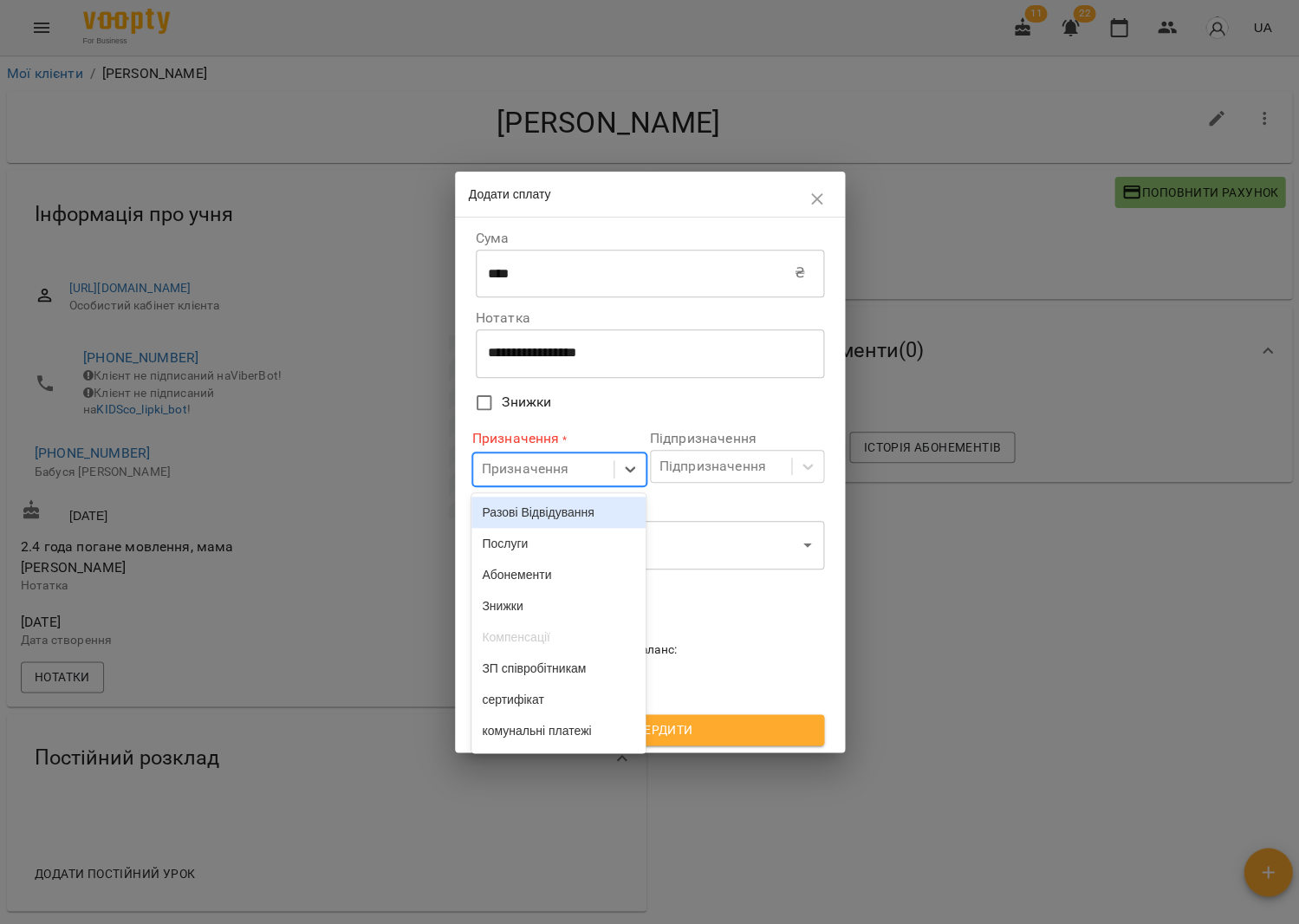
click at [566, 508] on div "Разові Відвідування" at bounding box center [558, 512] width 174 height 31
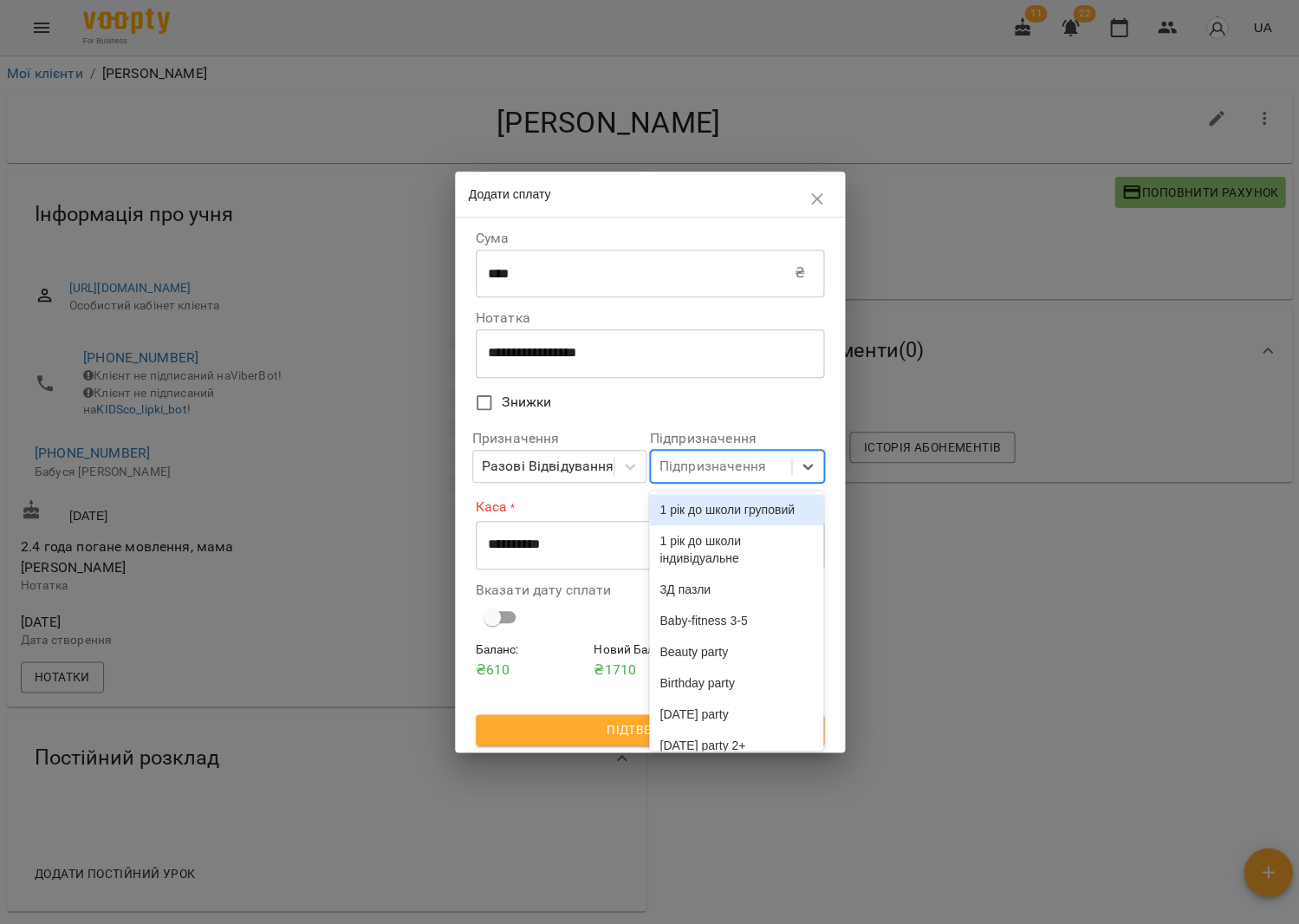
click at [694, 470] on div "Підпризначення" at bounding box center [713, 466] width 107 height 21
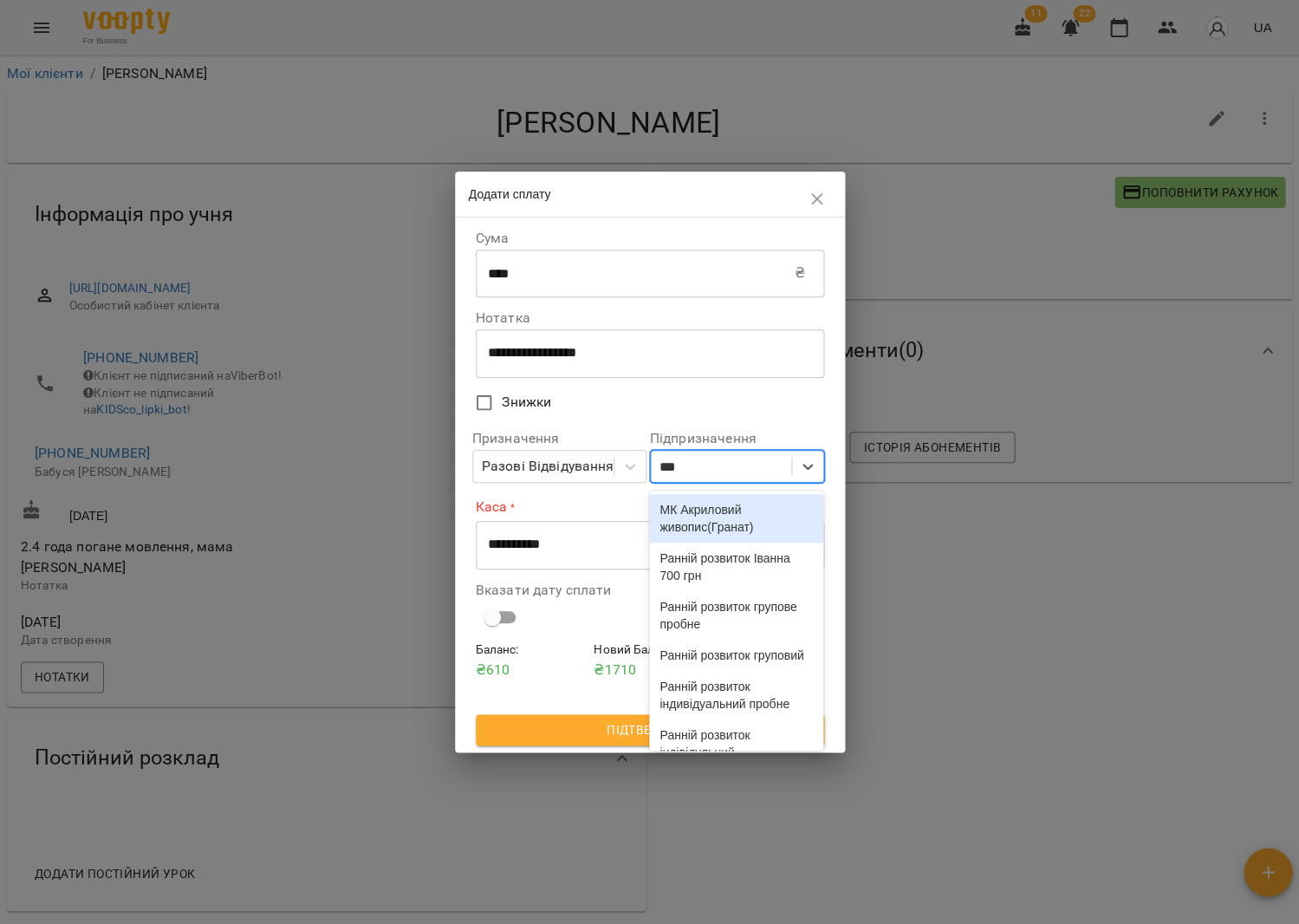
type input "****"
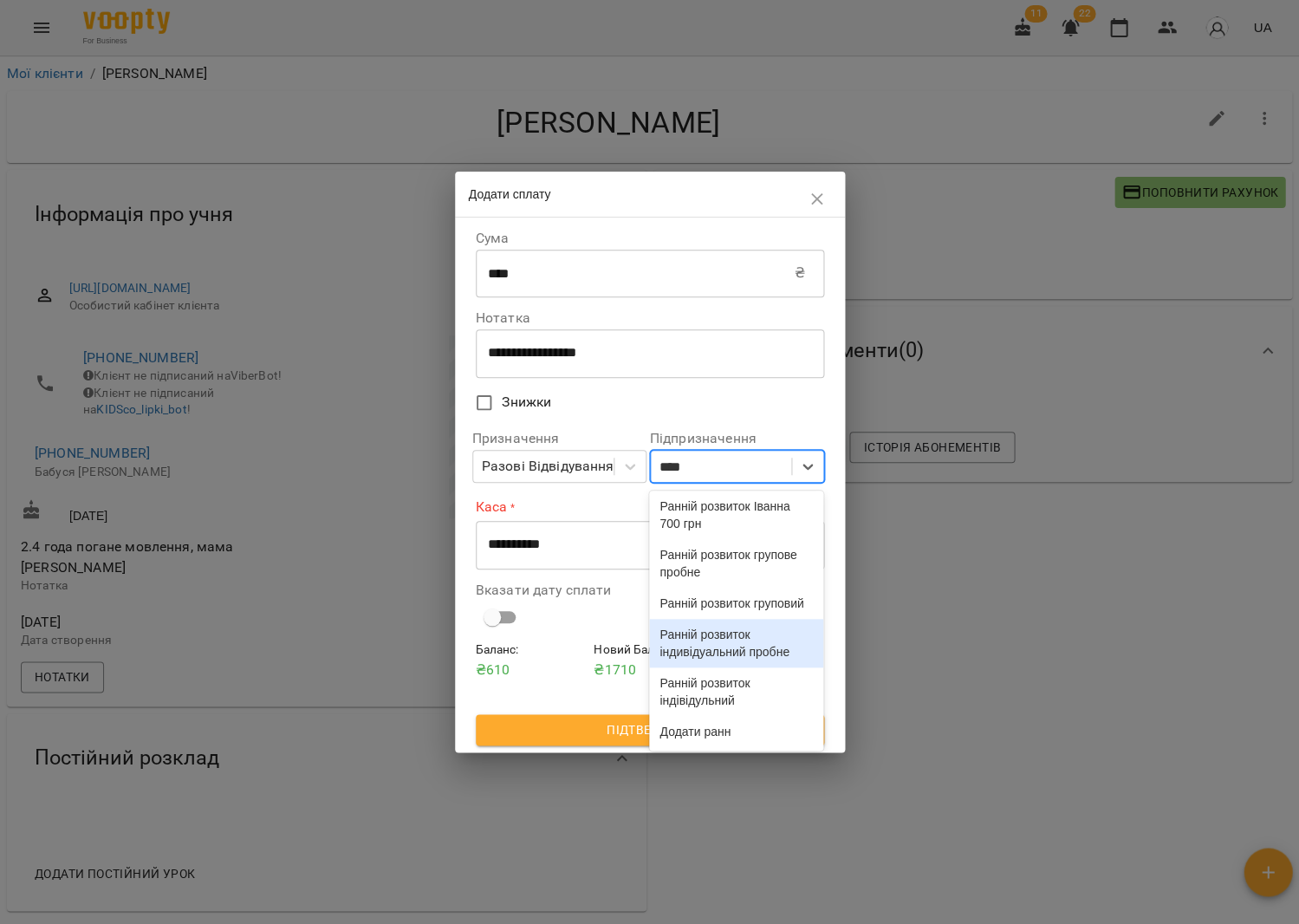
scroll to position [46, 0]
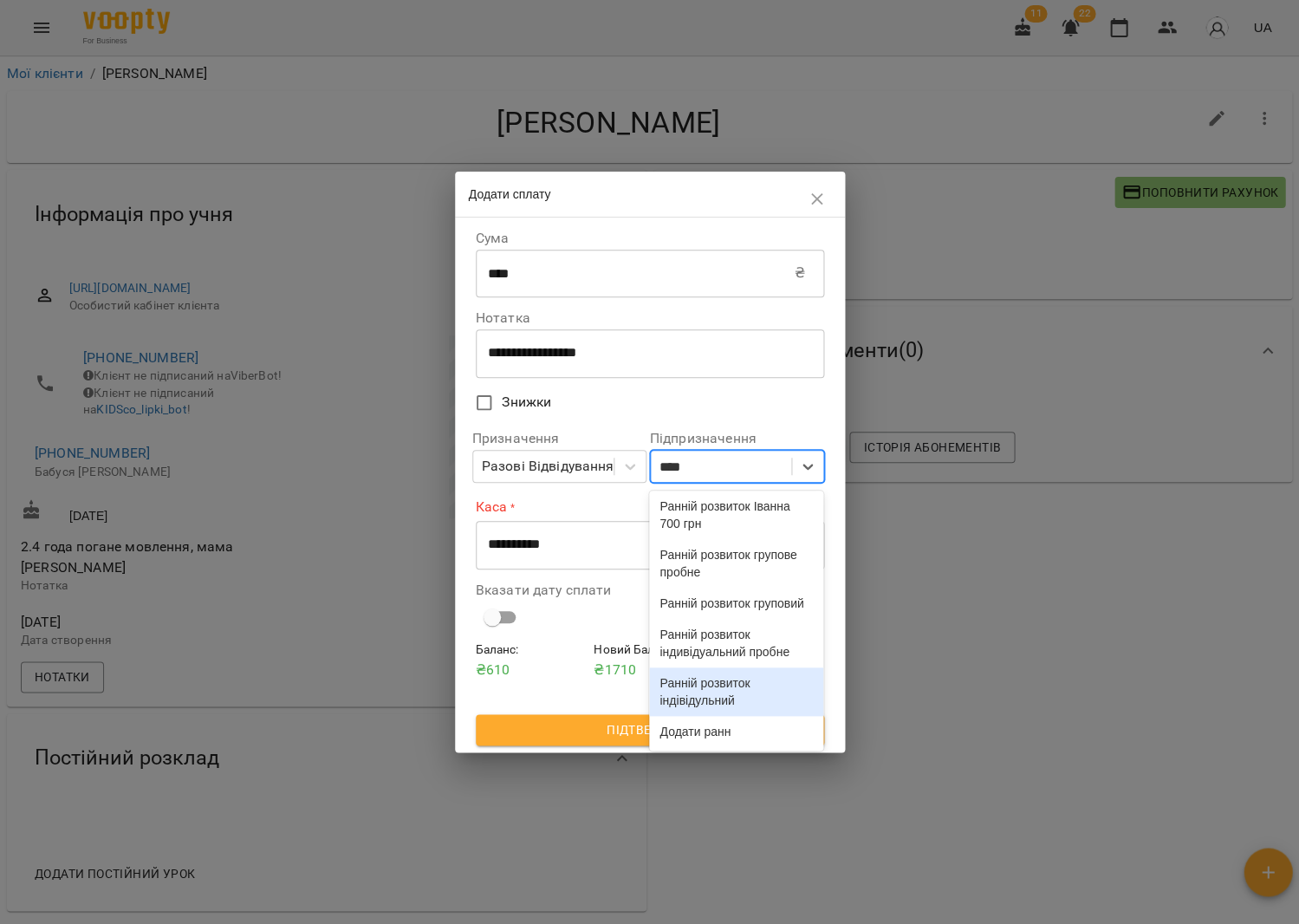
click at [708, 683] on div "Ранній розвиток індівідульний" at bounding box center [736, 691] width 174 height 49
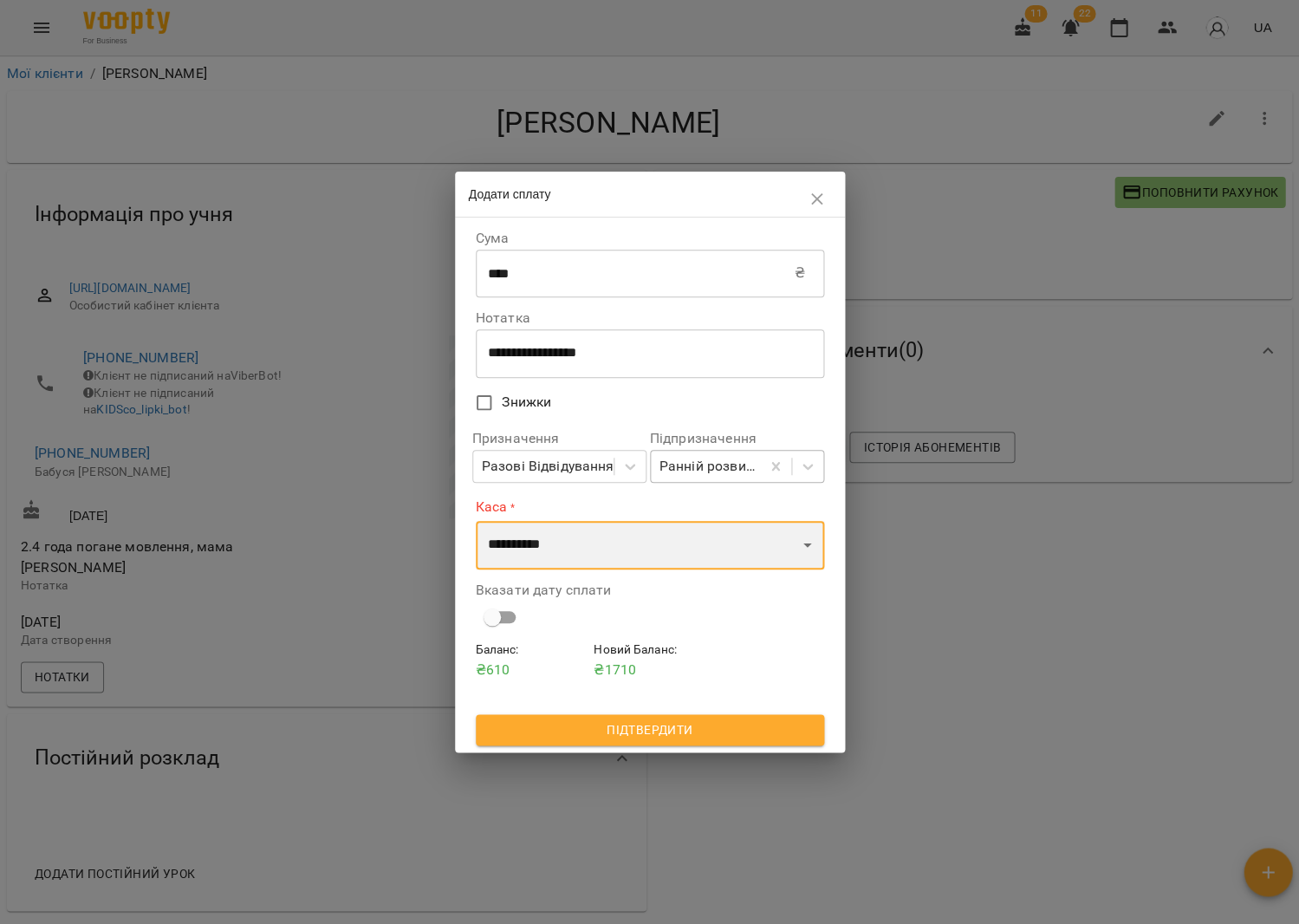
select select "****"
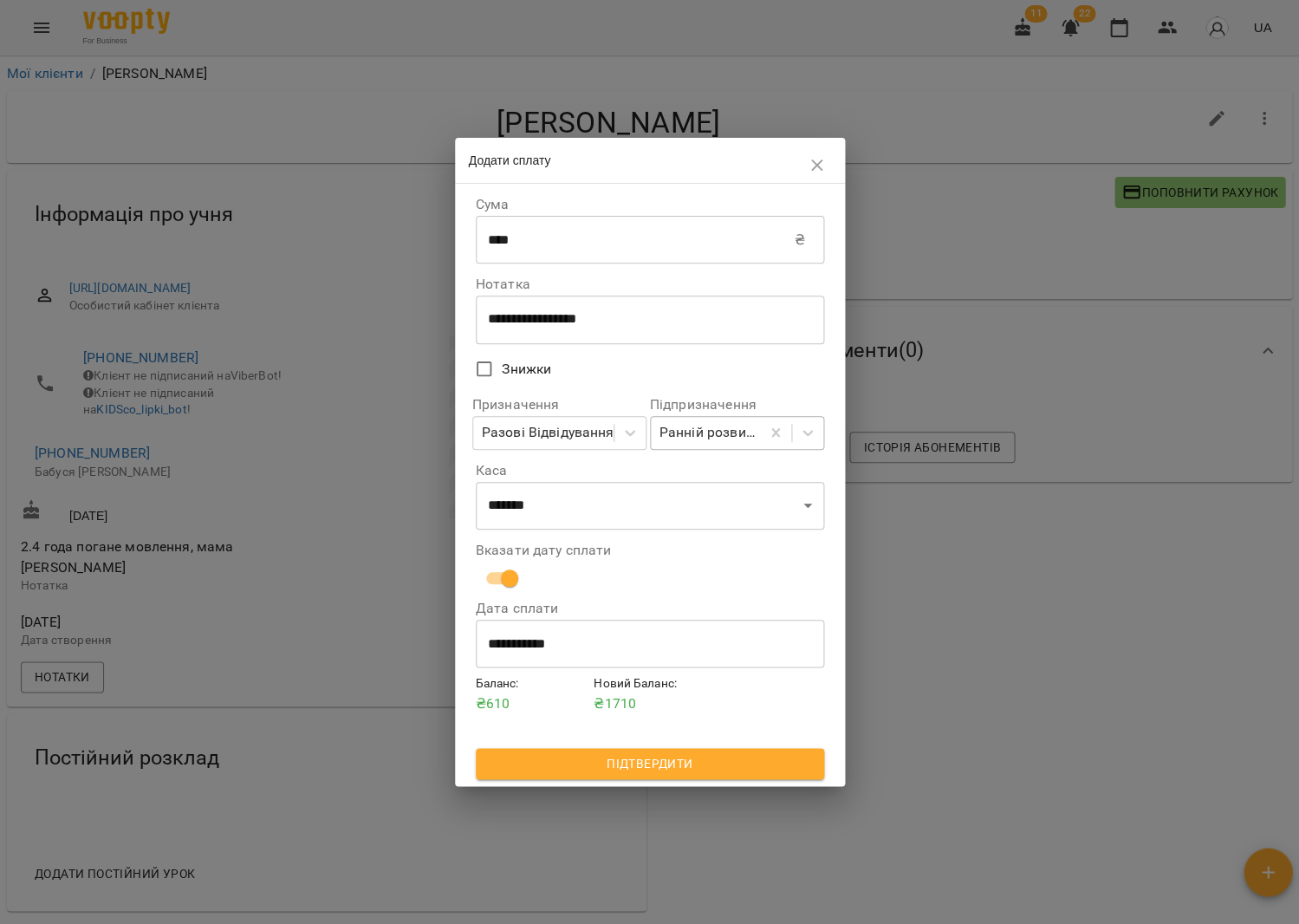
click at [613, 768] on span "Підтвердити" at bounding box center [650, 764] width 321 height 21
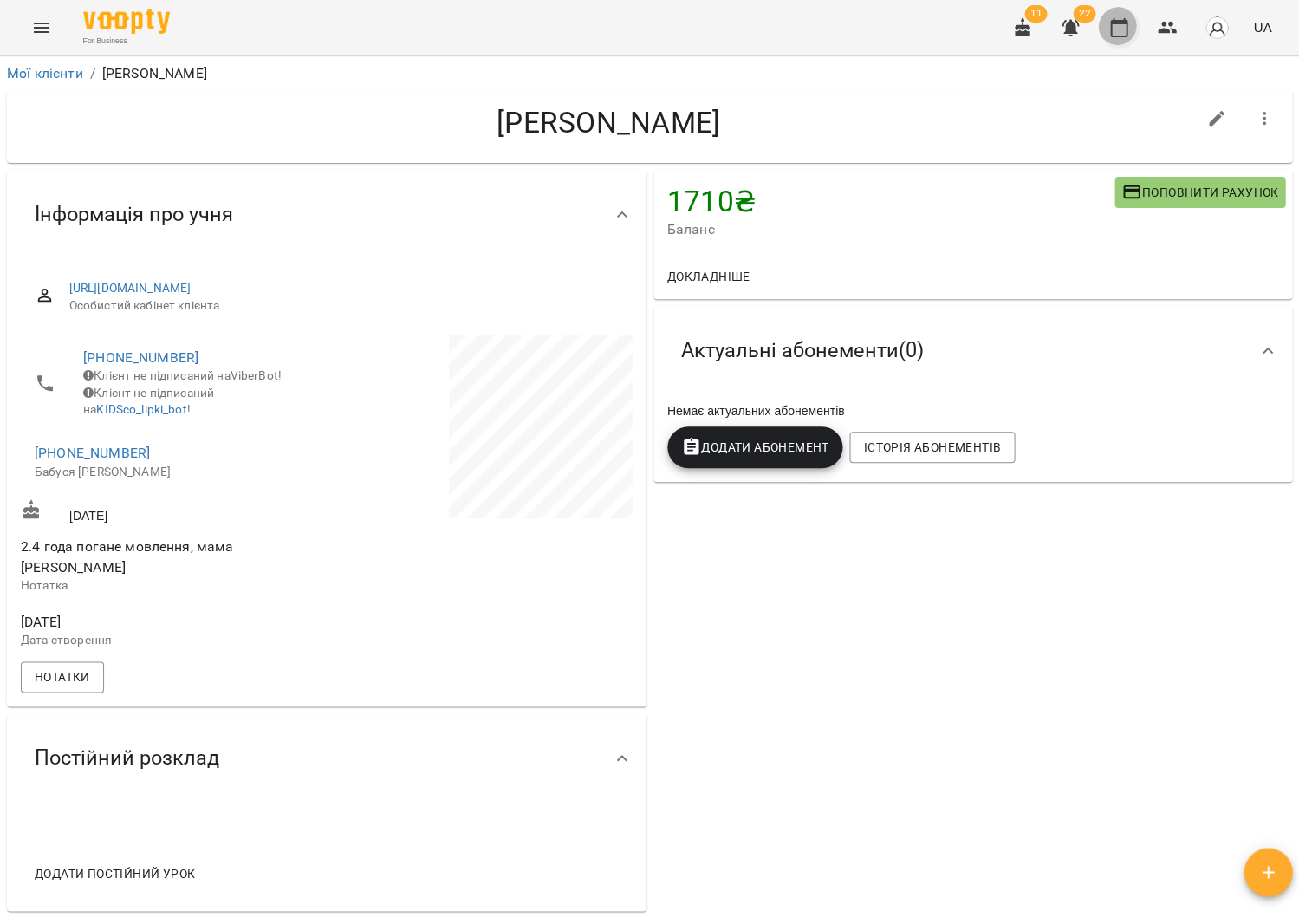
click at [1124, 33] on icon "button" at bounding box center [1118, 28] width 21 height 21
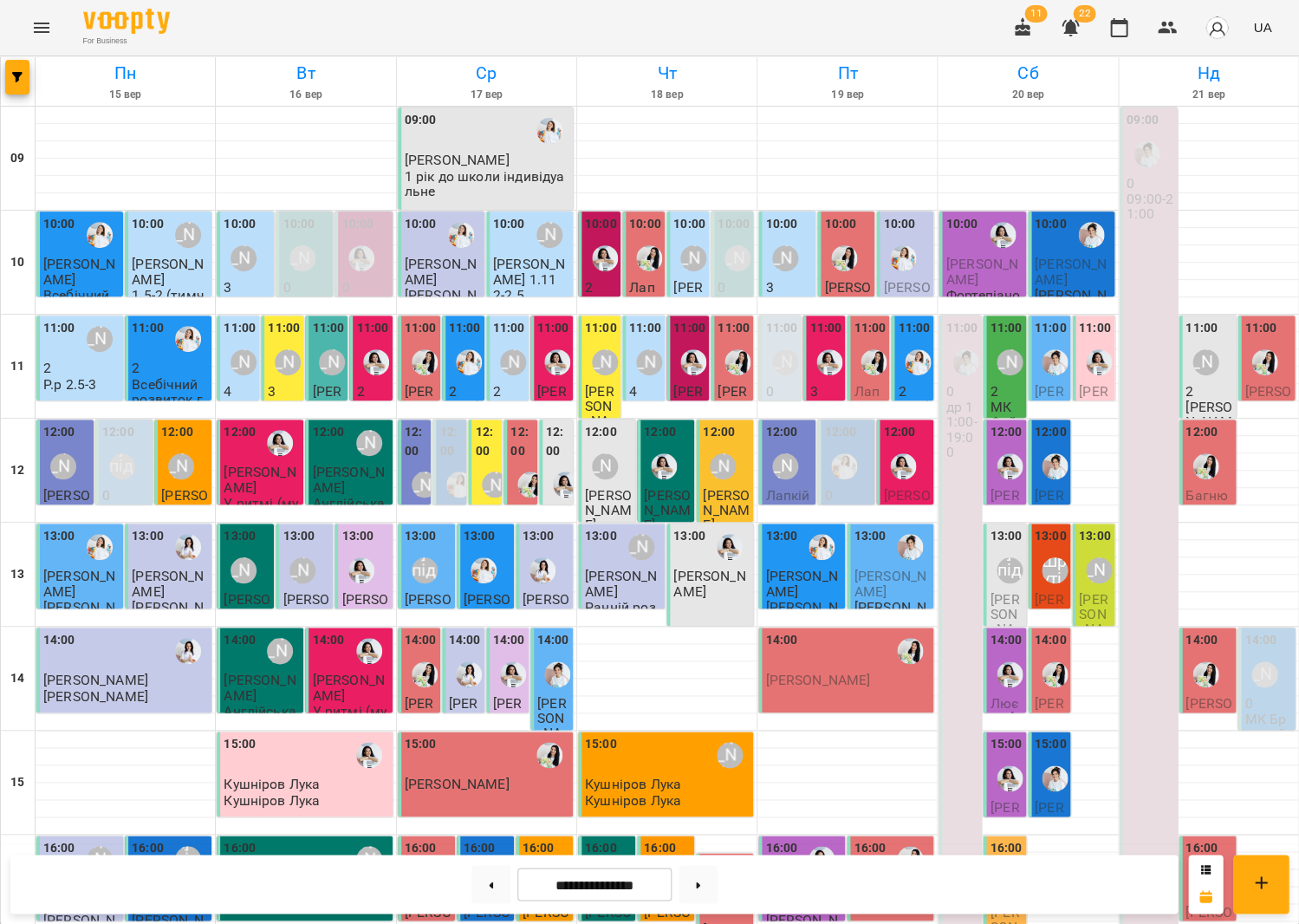
scroll to position [9, 0]
click at [890, 260] on img "Юлія Масющенко" at bounding box center [903, 258] width 26 height 26
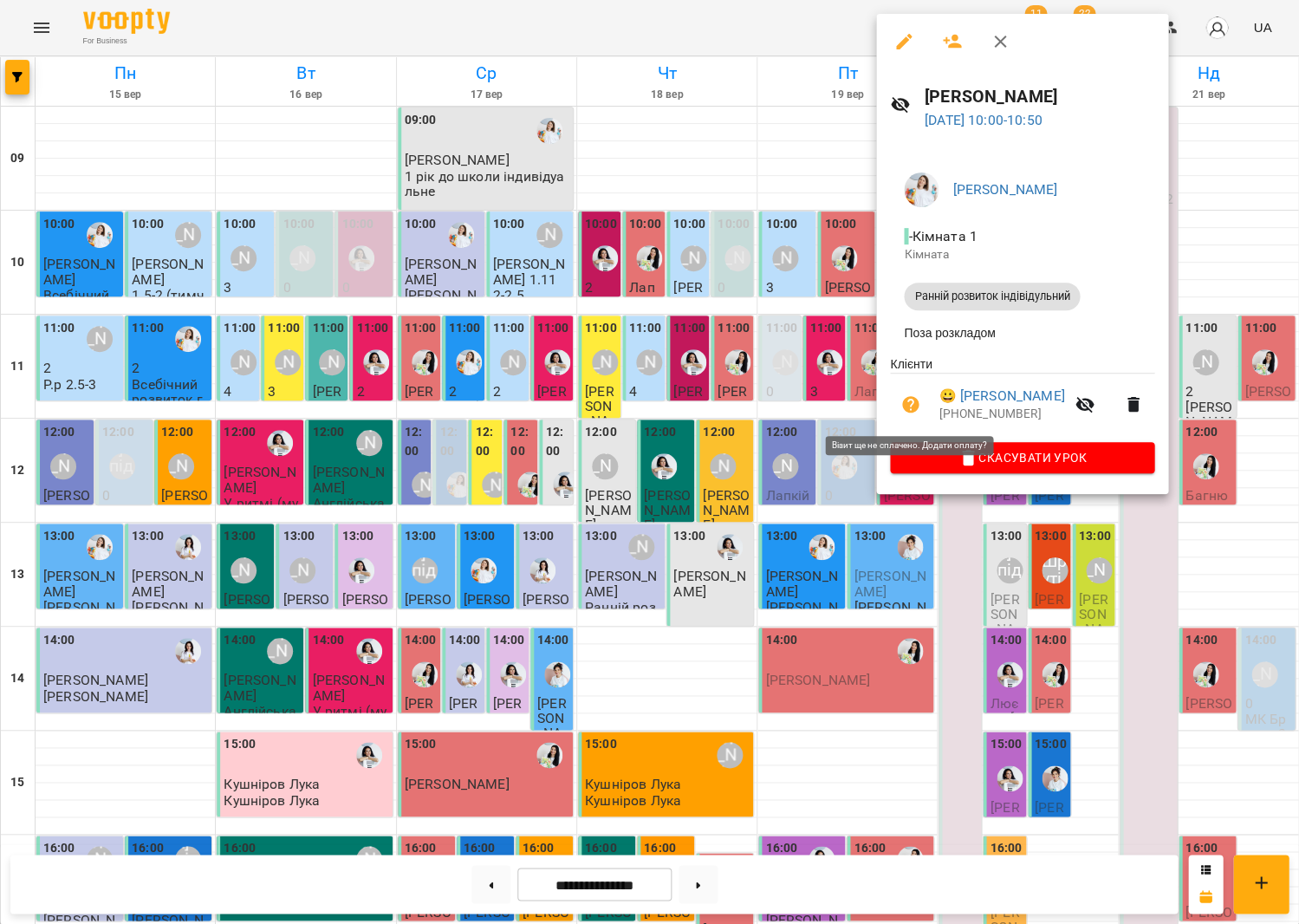
click at [914, 405] on icon "button" at bounding box center [910, 404] width 18 height 18
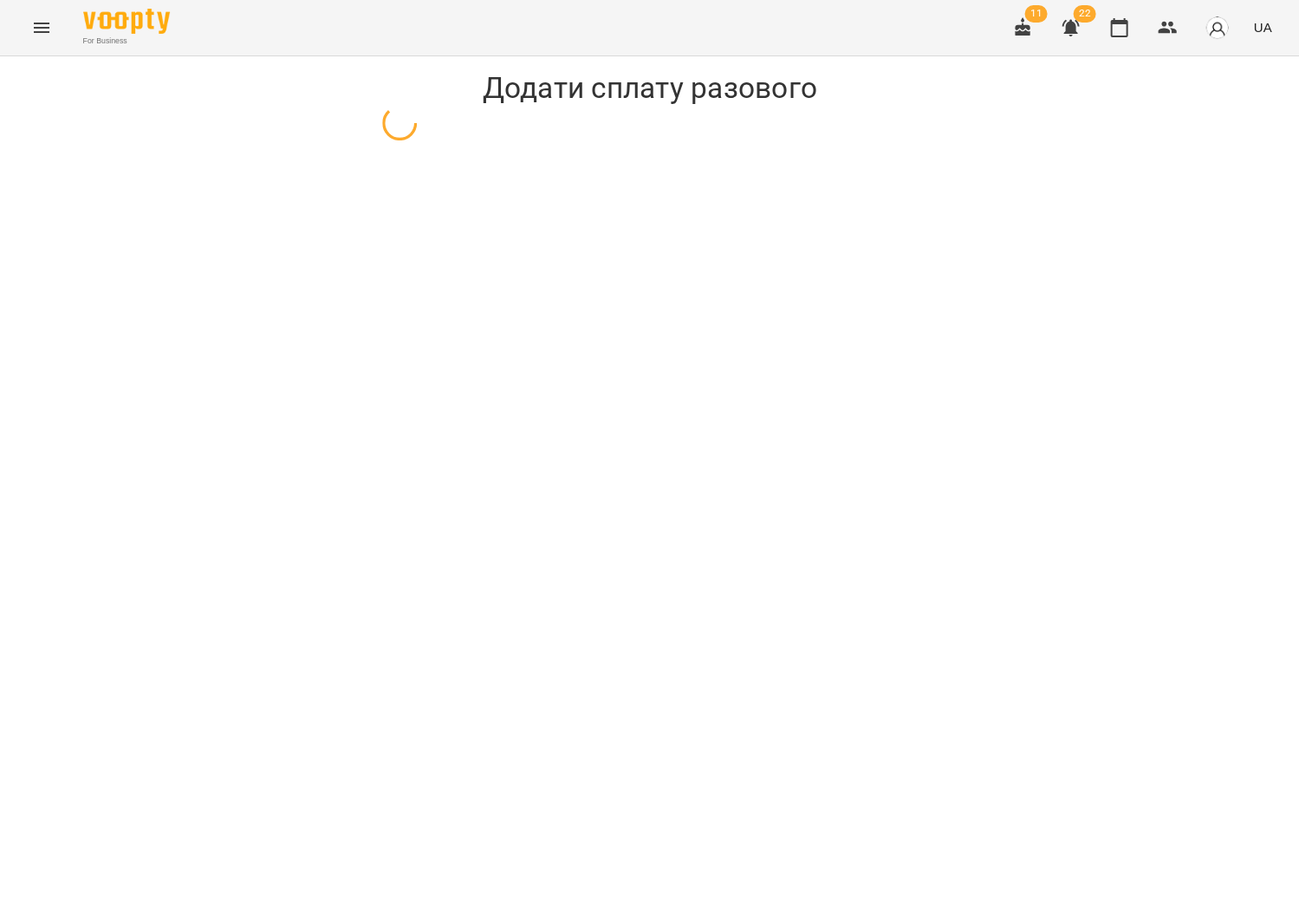
select select "**********"
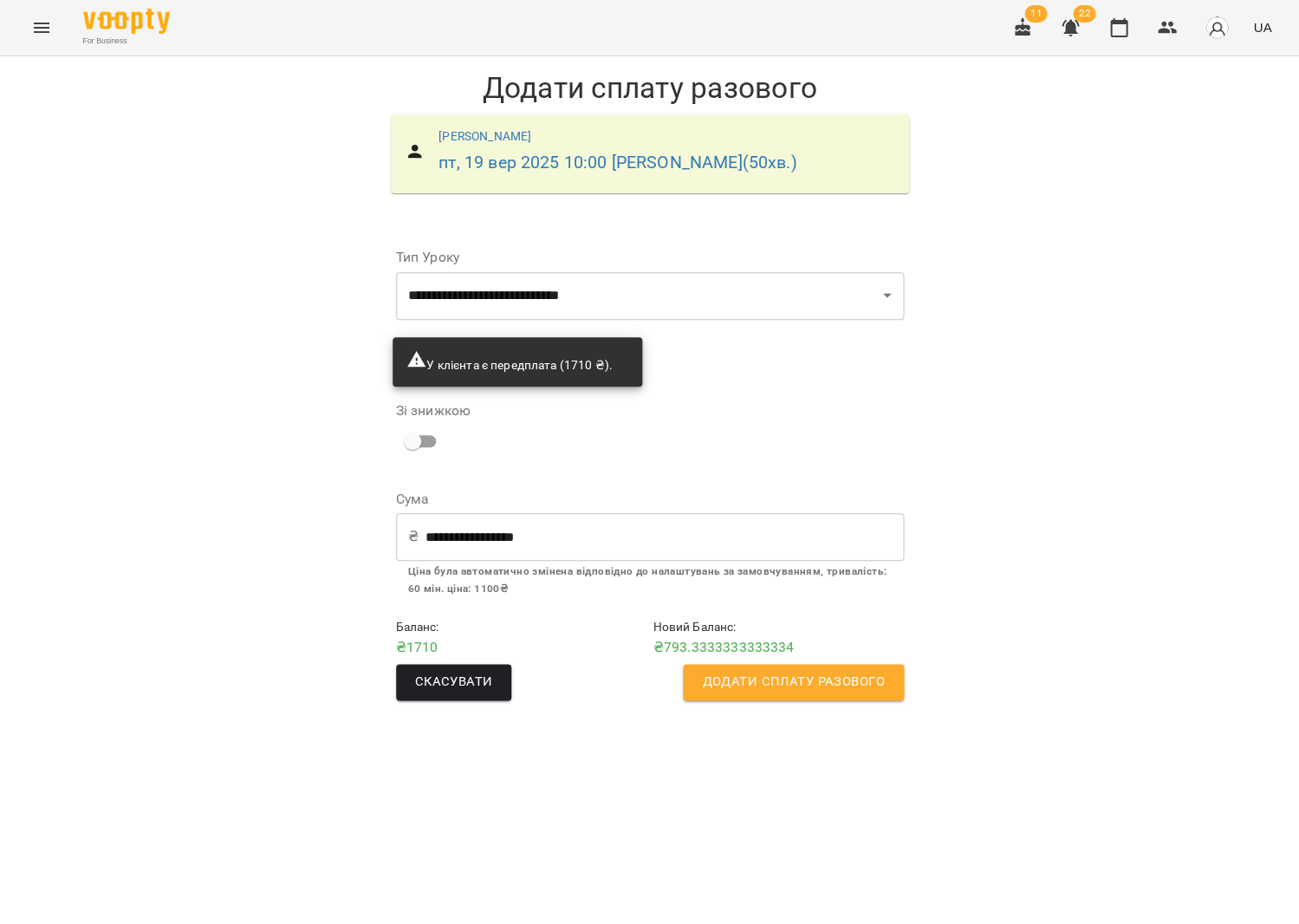
click at [617, 532] on input "**********" at bounding box center [664, 536] width 478 height 49
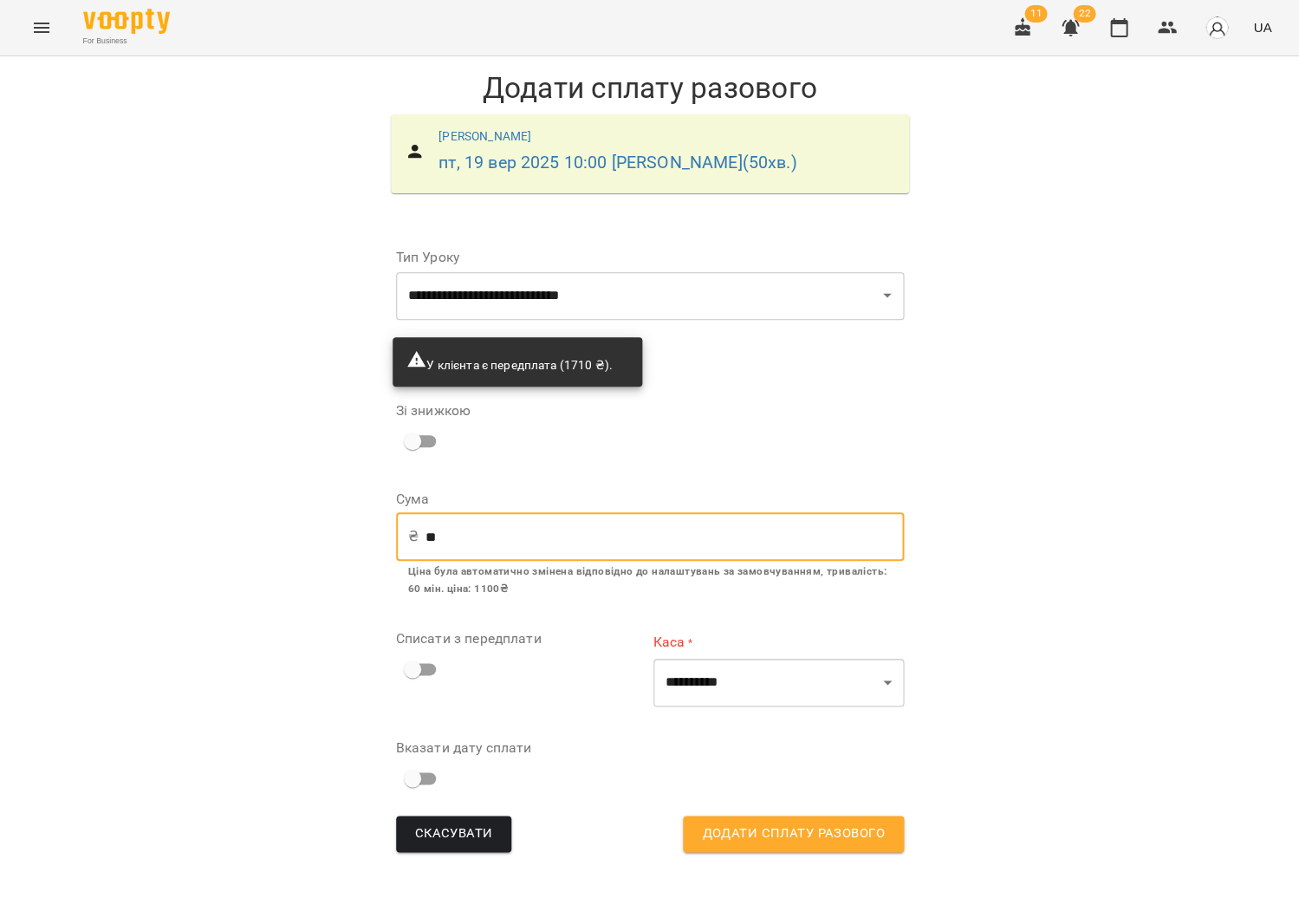
type input "*"
type input "****"
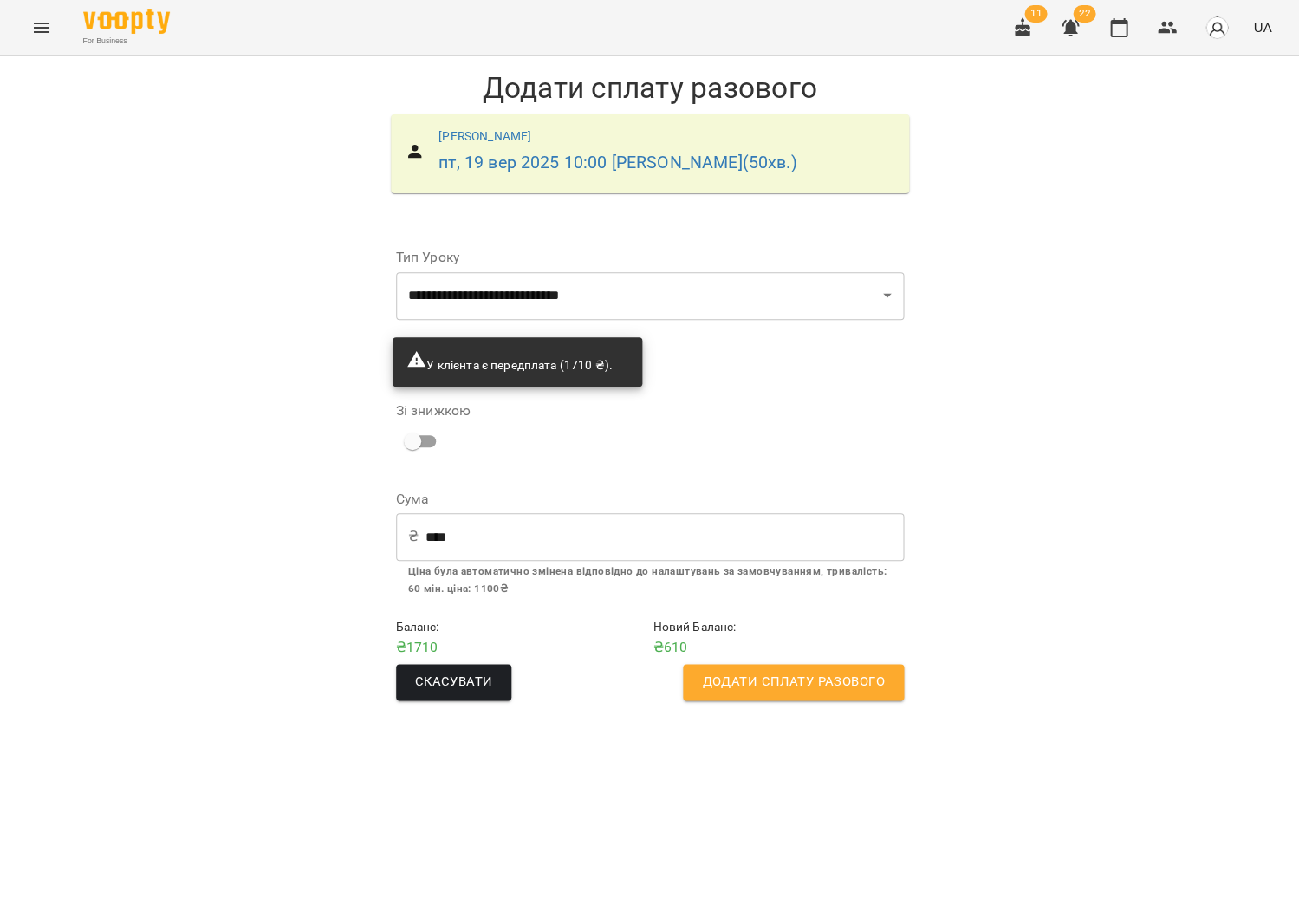
click at [754, 684] on span "Додати сплату разового" at bounding box center [793, 682] width 182 height 22
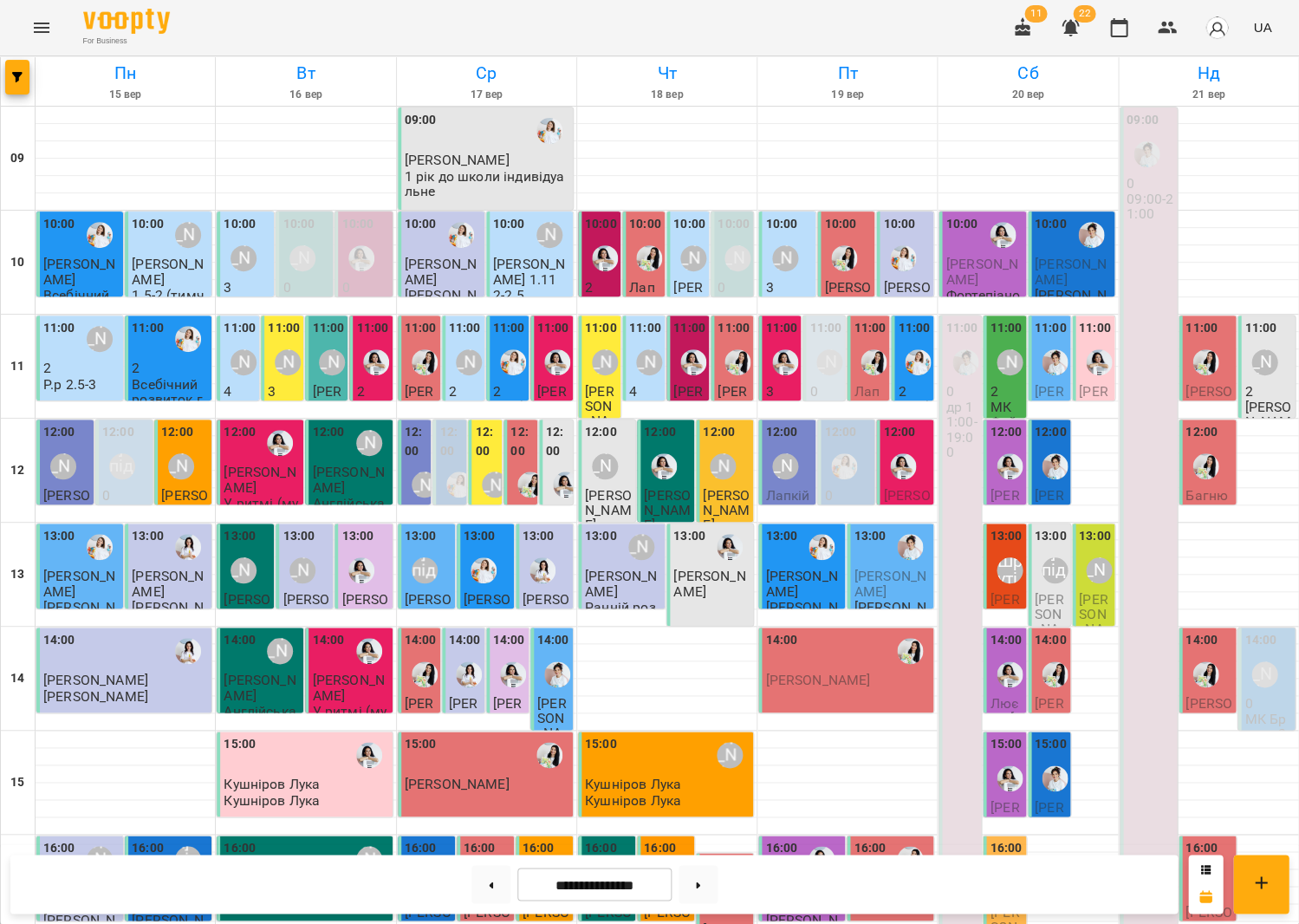
click at [41, 38] on button "Menu" at bounding box center [41, 28] width 41 height 41
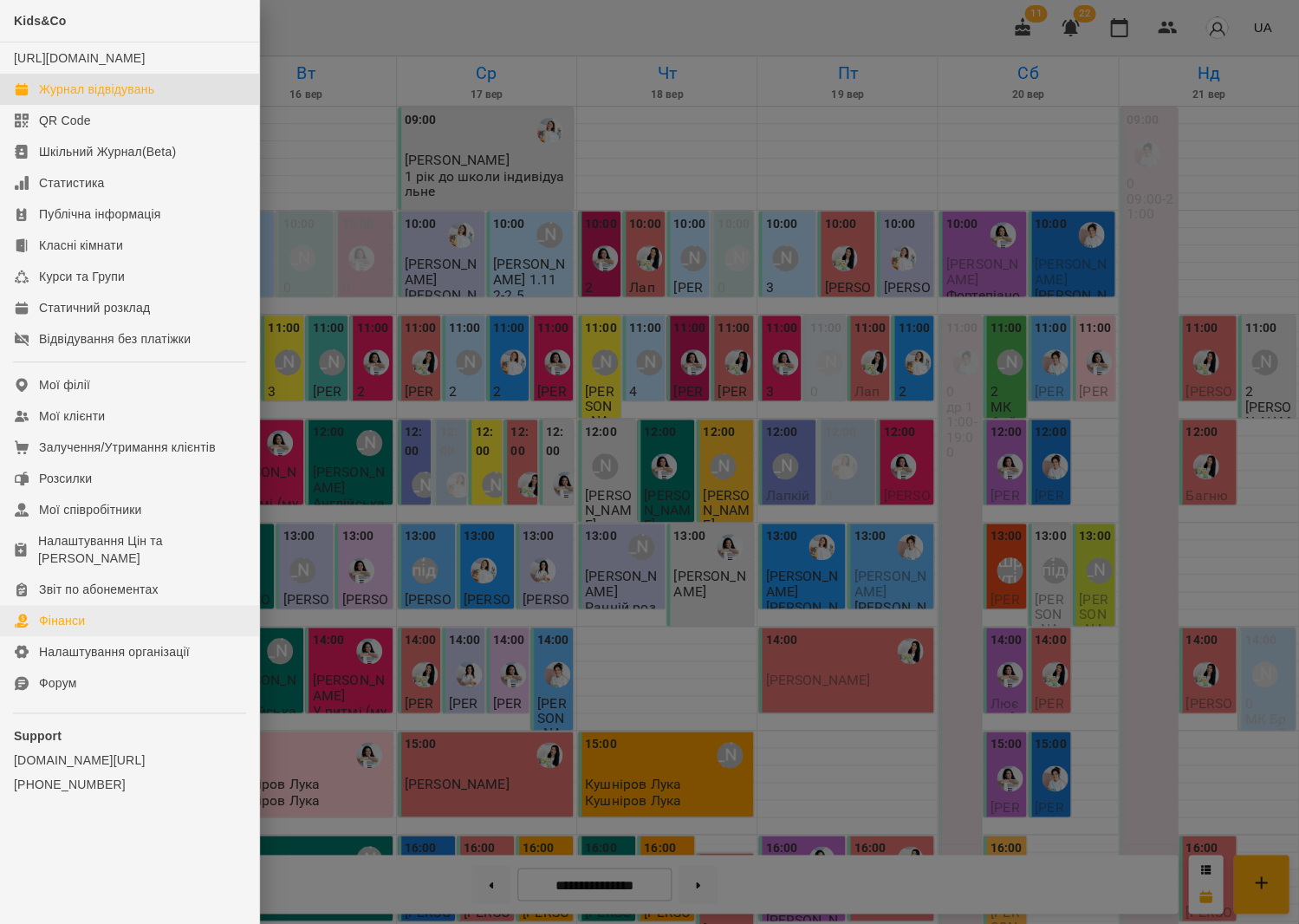
click at [141, 616] on link "Фінанси" at bounding box center [129, 621] width 259 height 31
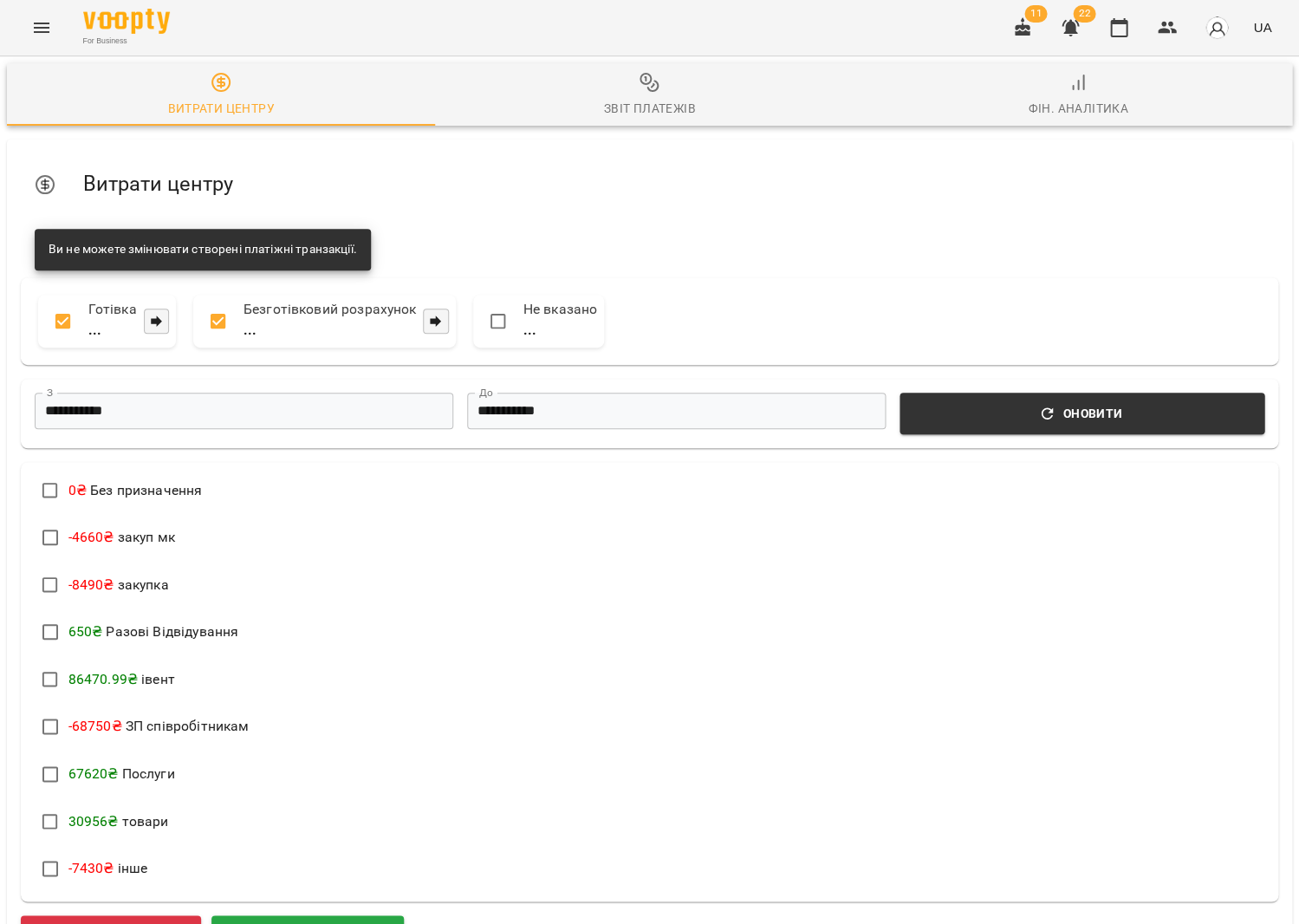
click at [645, 102] on div "Звіт платежів" at bounding box center [650, 108] width 92 height 21
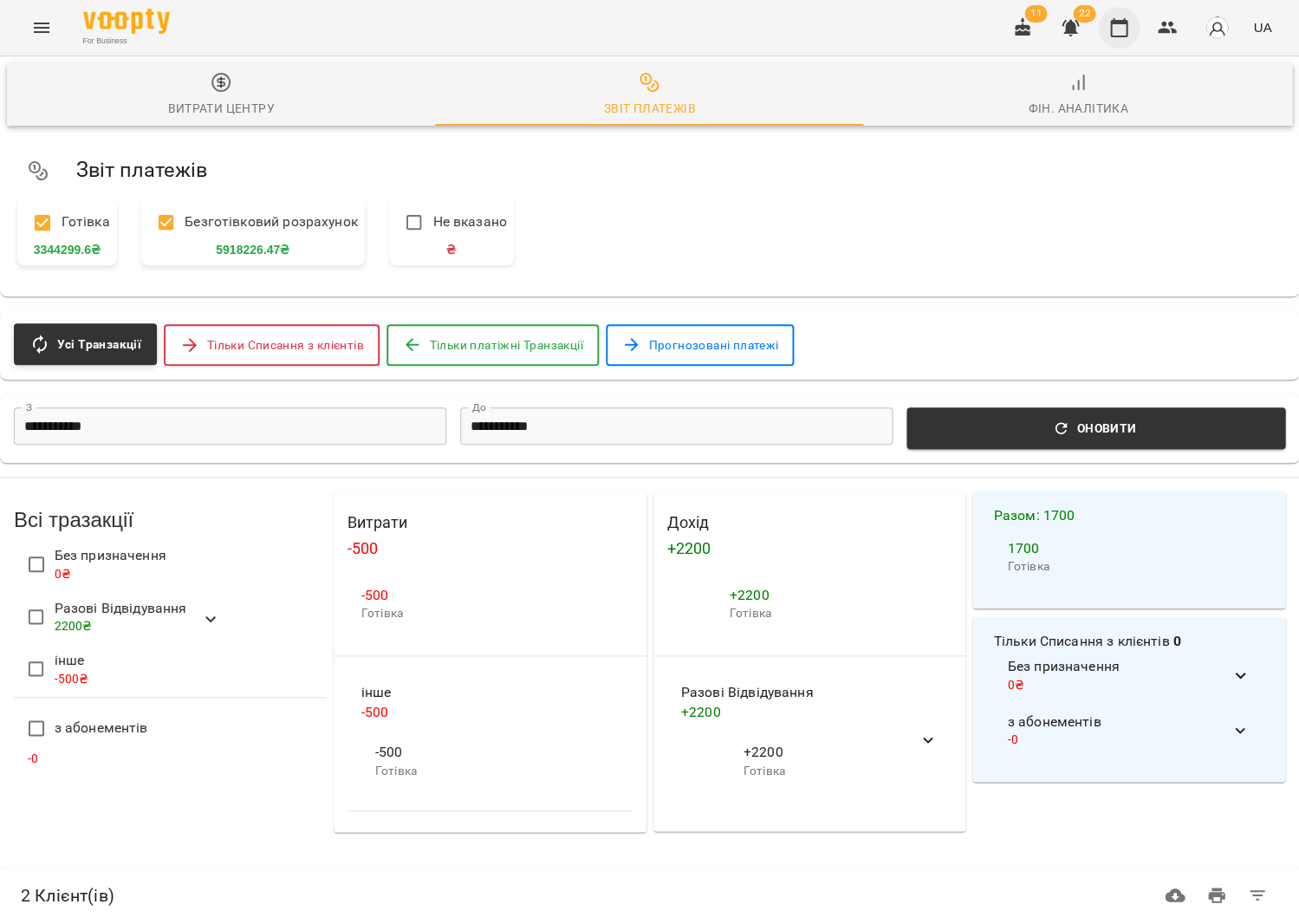
click at [1123, 29] on icon "button" at bounding box center [1118, 28] width 21 height 21
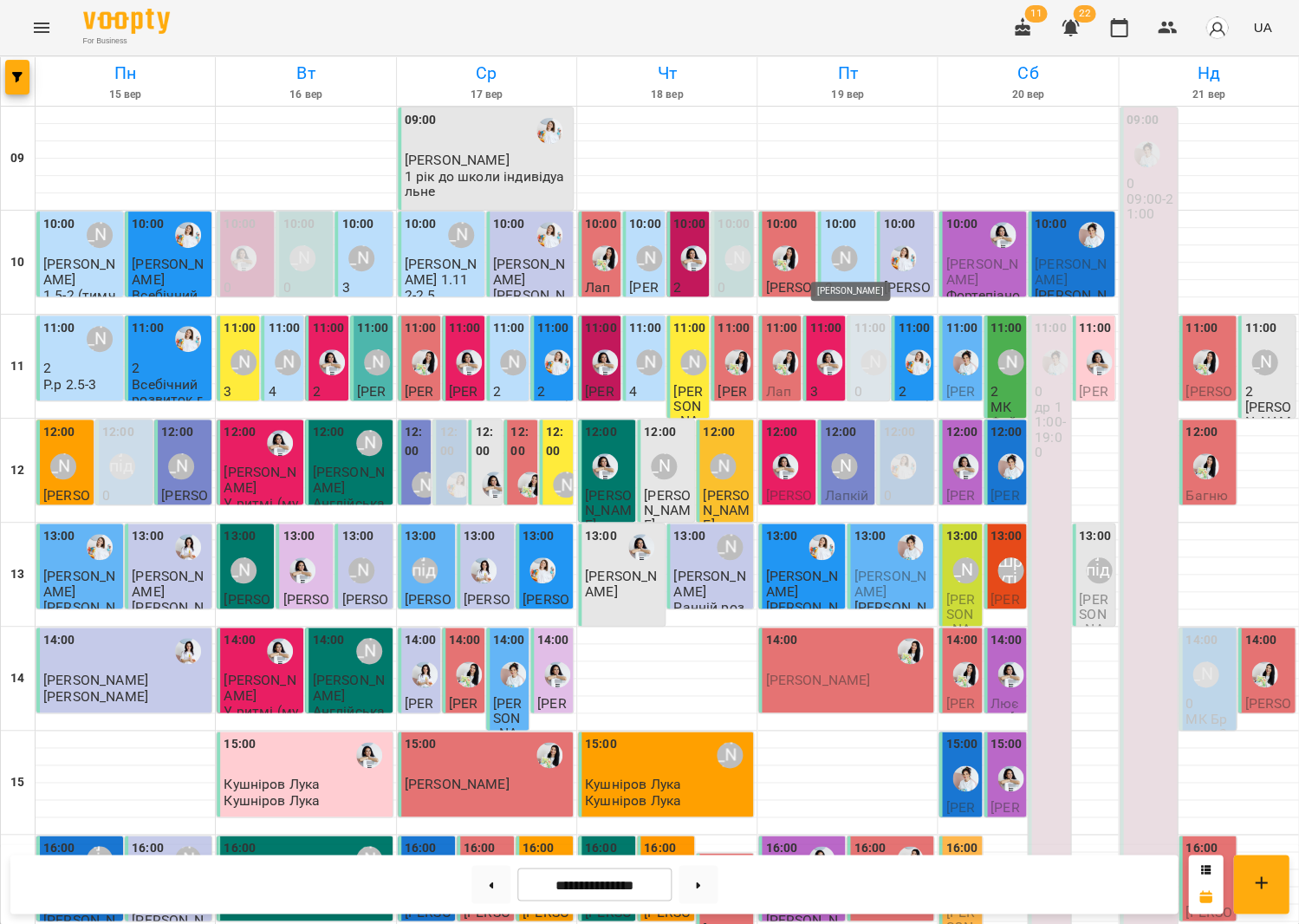
click at [849, 254] on div "[PERSON_NAME]" at bounding box center [844, 258] width 26 height 26
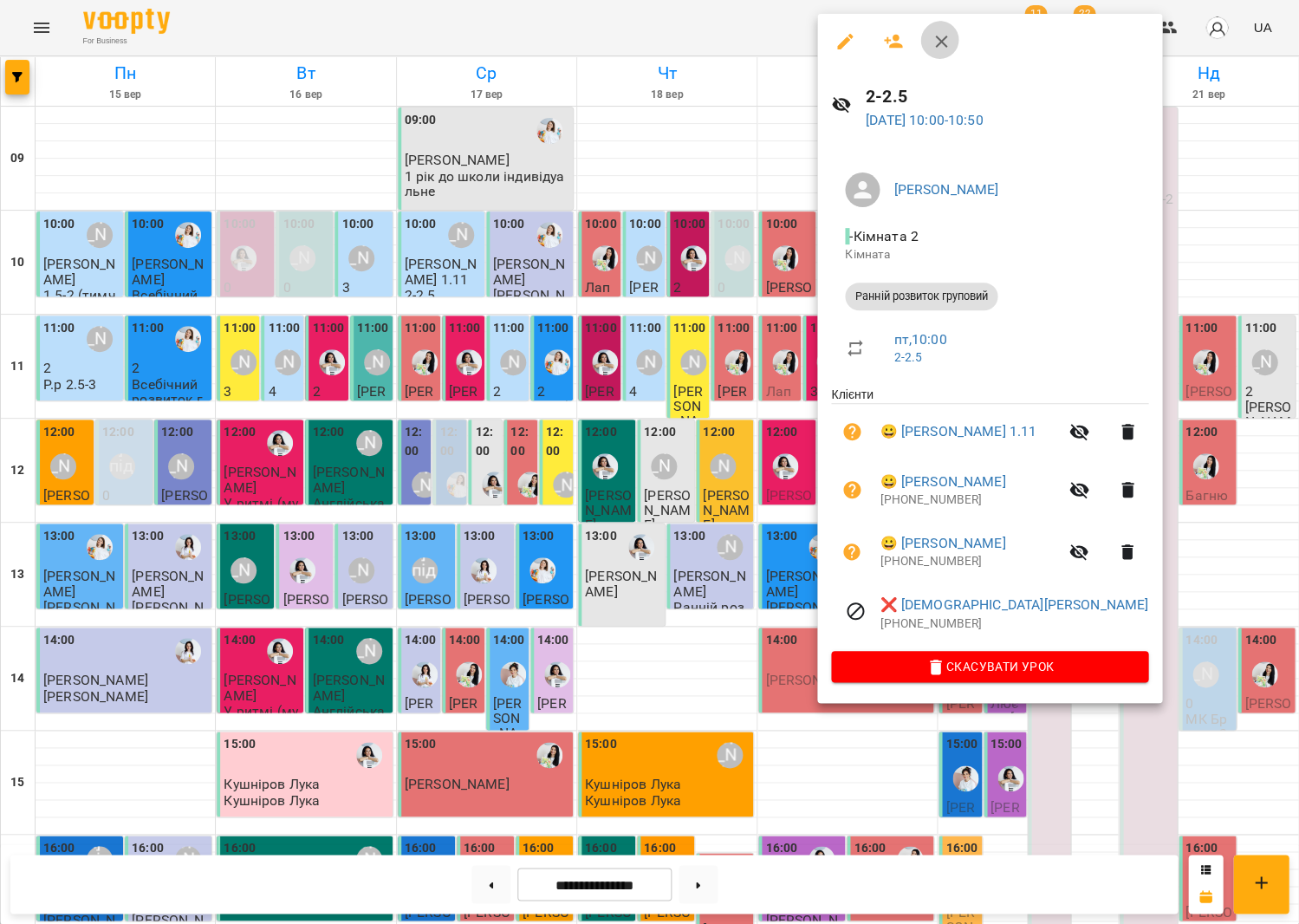
click at [938, 39] on icon "button" at bounding box center [941, 41] width 21 height 21
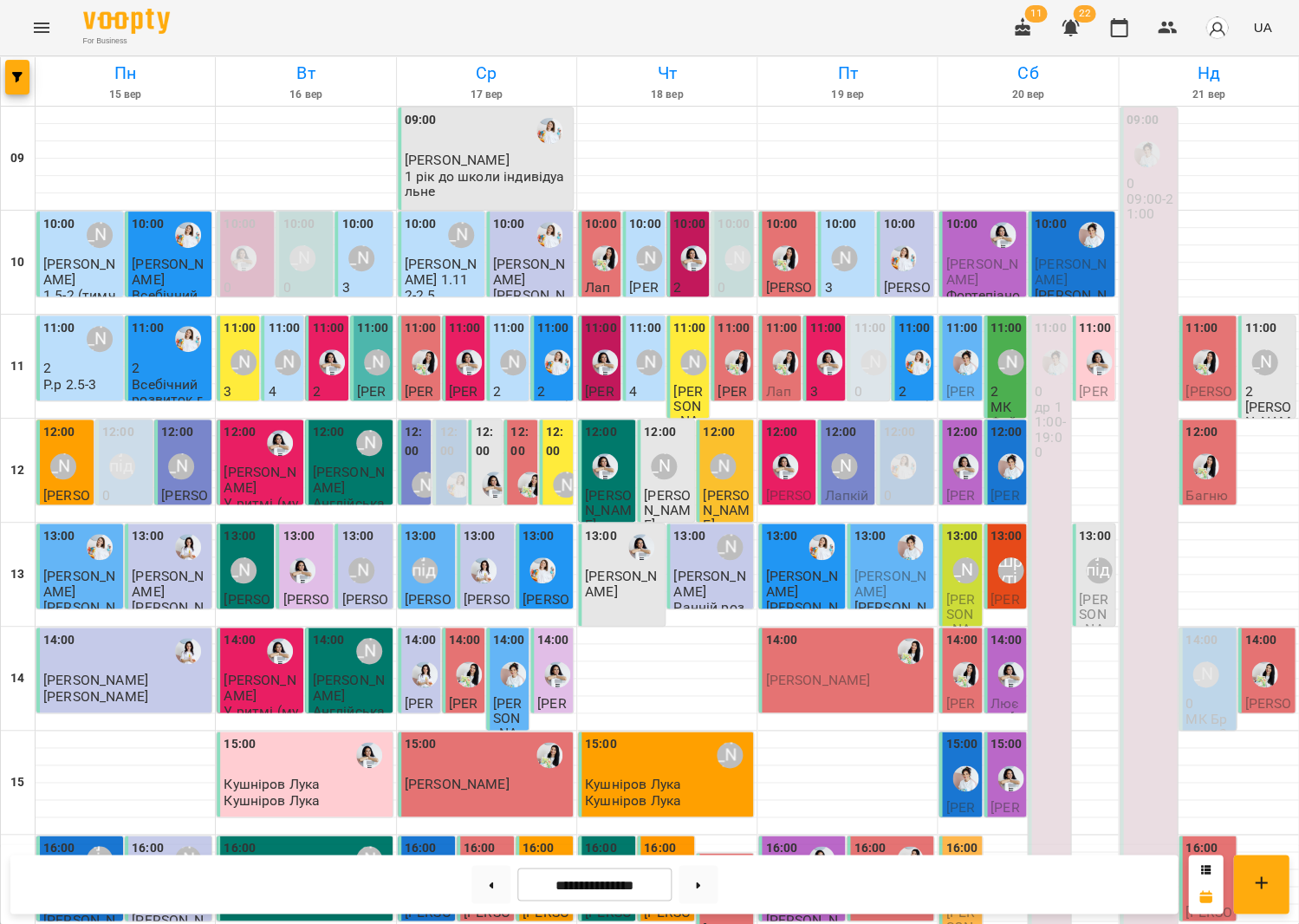
click at [1025, 35] on icon "button" at bounding box center [1023, 28] width 21 height 21
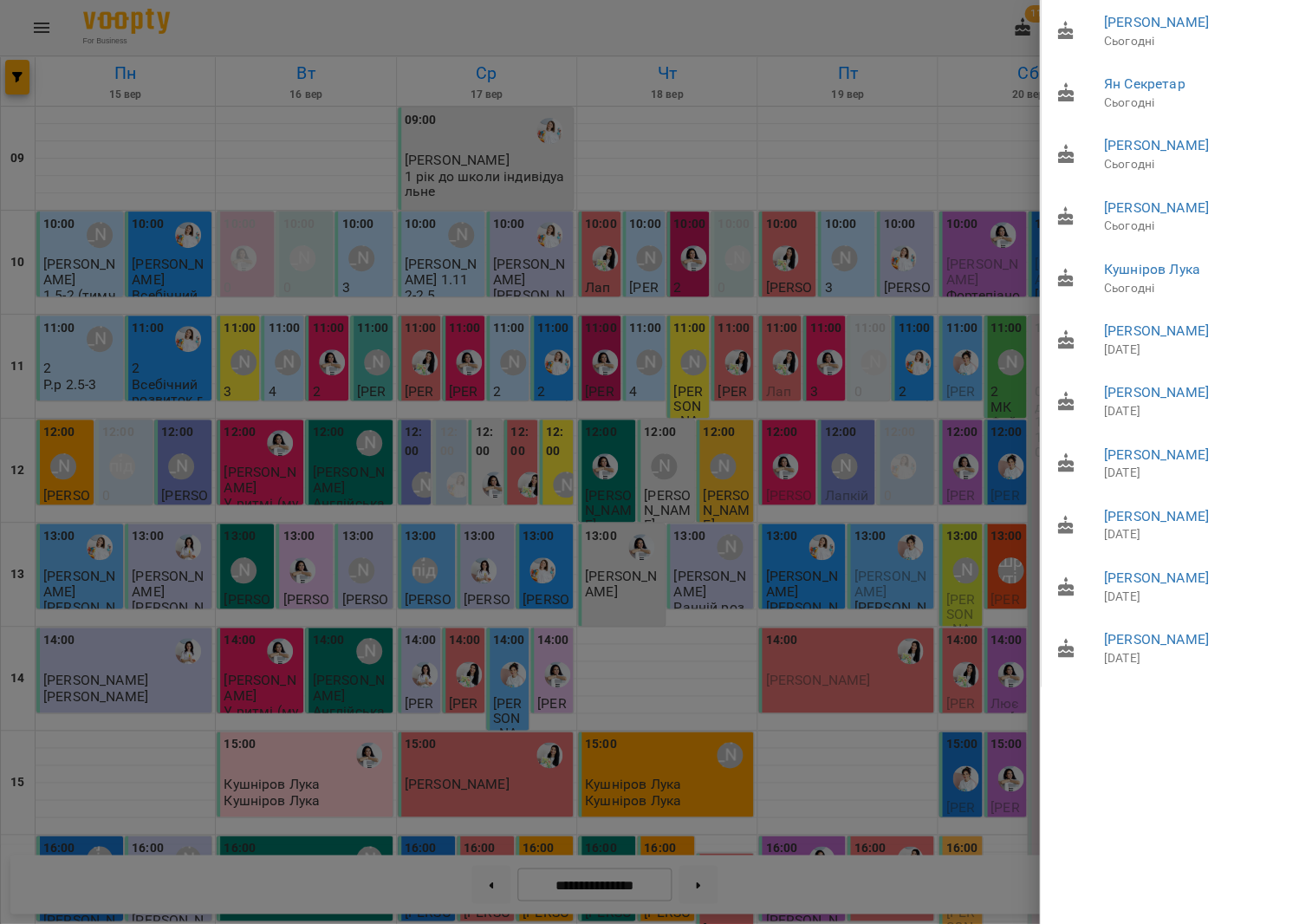
drag, startPoint x: 822, startPoint y: 208, endPoint x: 902, endPoint y: 184, distance: 83.5
click at [822, 208] on div at bounding box center [650, 462] width 1299 height 924
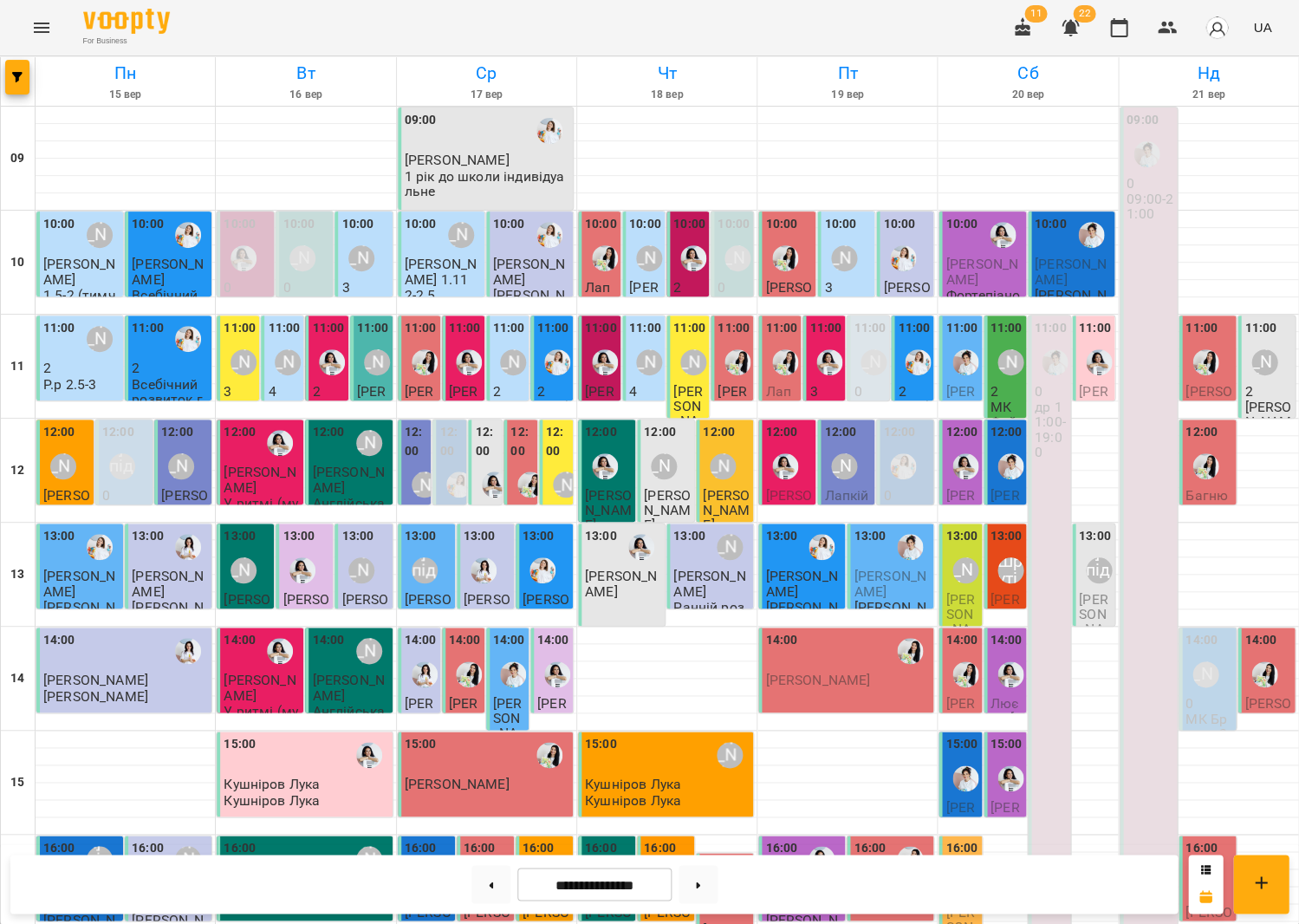
click at [33, 31] on icon "Menu" at bounding box center [41, 28] width 21 height 21
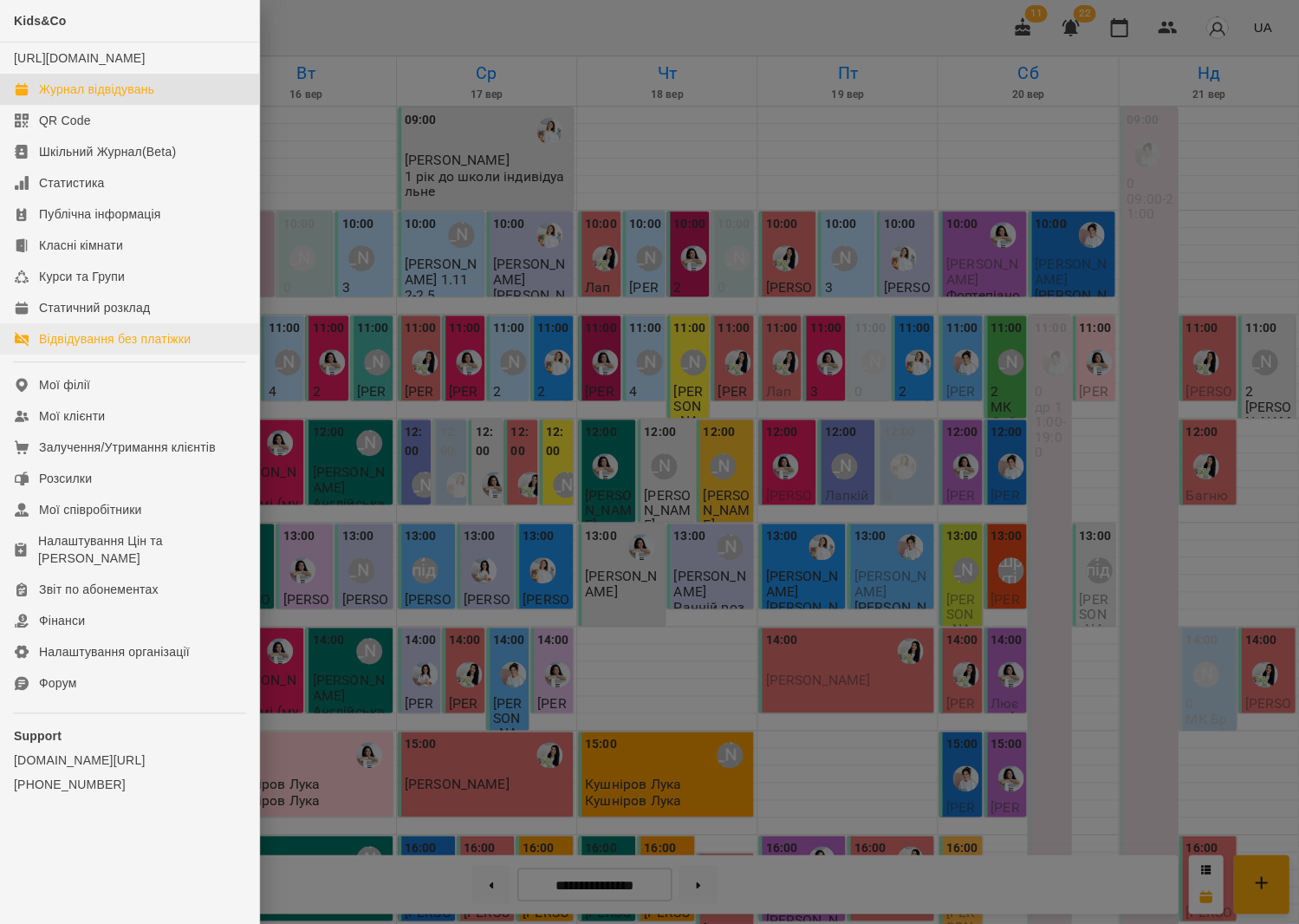
click at [201, 347] on link "Відвідування без платіжки" at bounding box center [129, 339] width 259 height 31
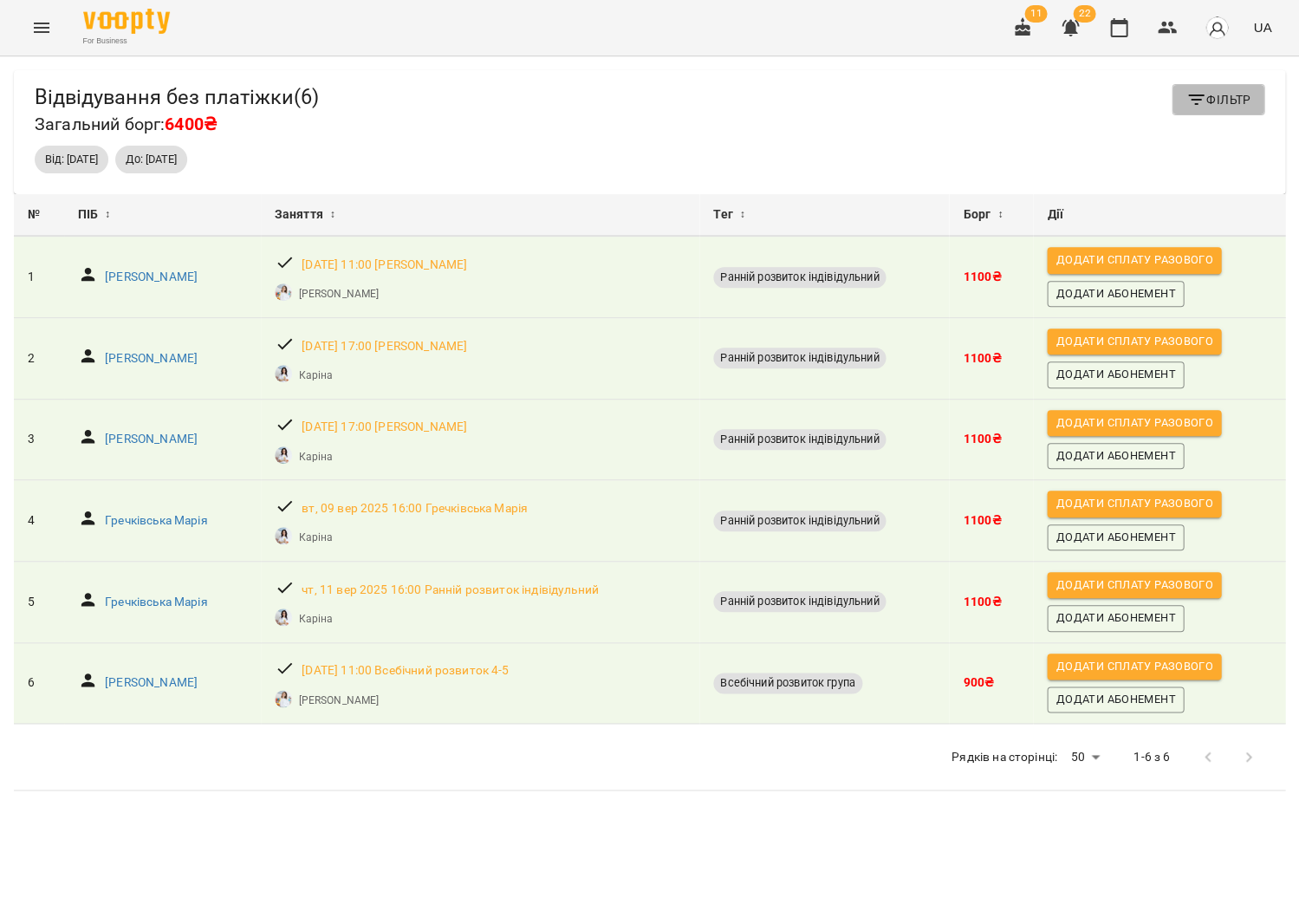
click at [1239, 103] on span "Фільтр" at bounding box center [1218, 99] width 65 height 21
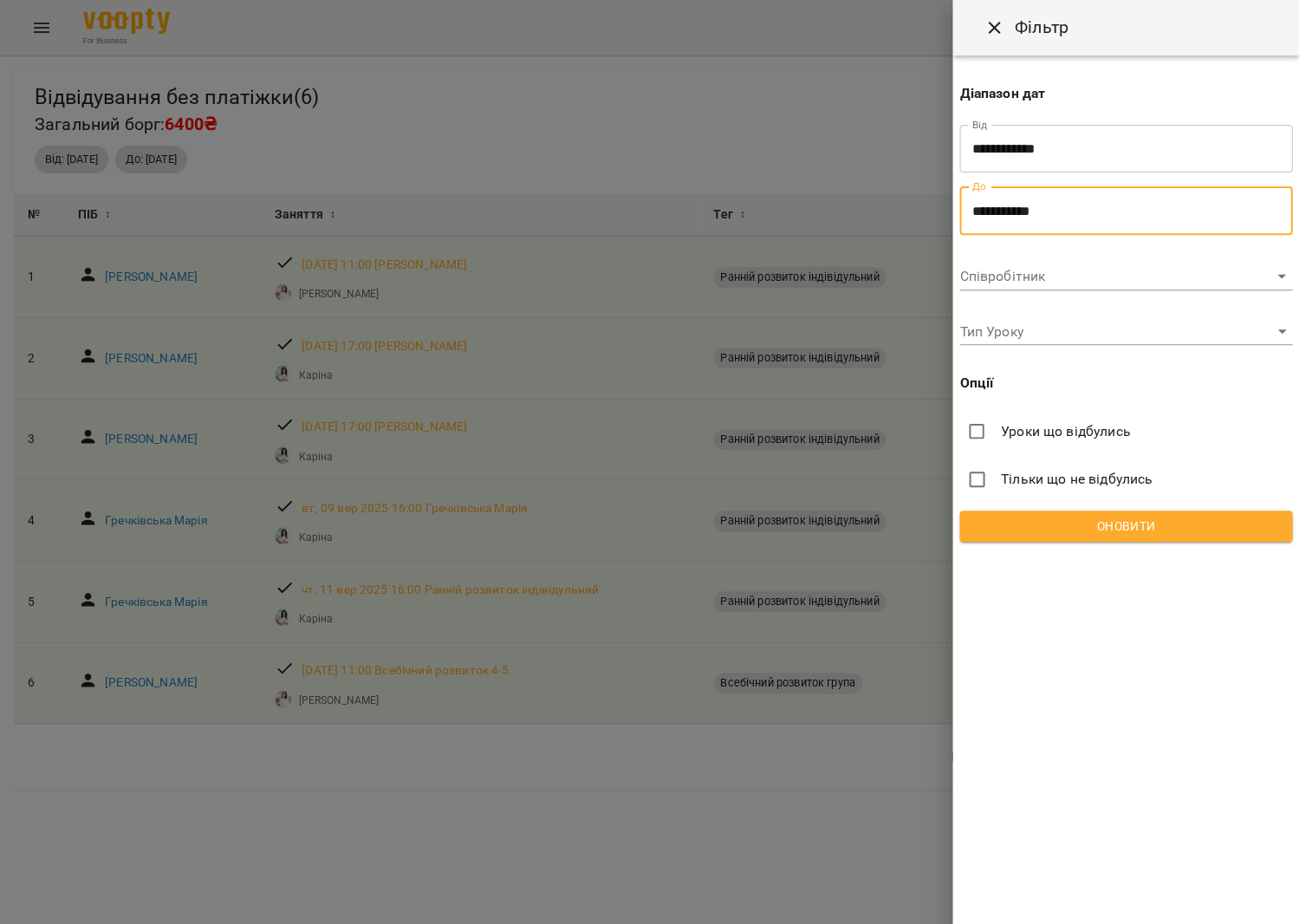
click at [1117, 214] on input "**********" at bounding box center [1125, 210] width 333 height 49
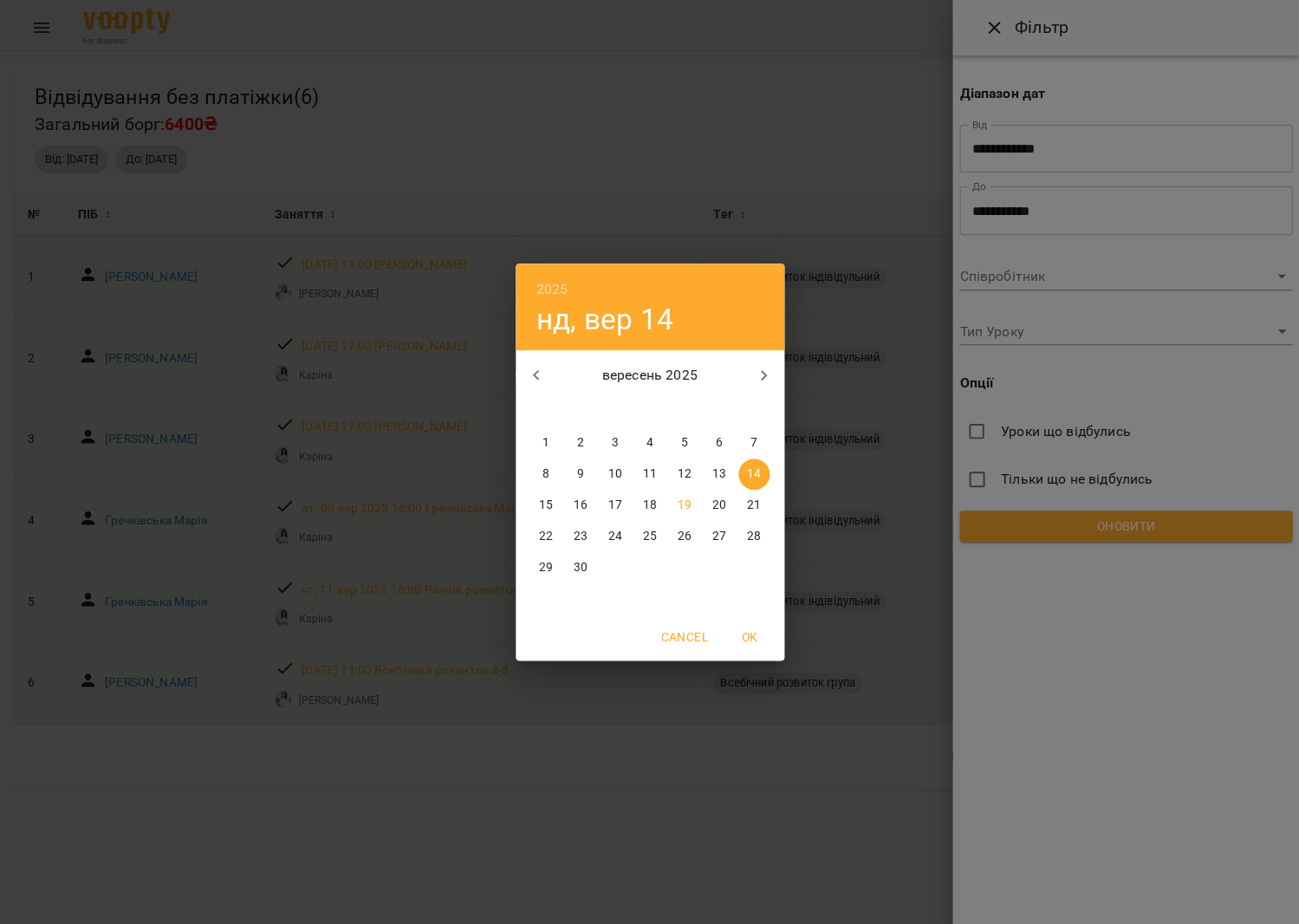
drag, startPoint x: 656, startPoint y: 503, endPoint x: 709, endPoint y: 516, distance: 54.6
click at [656, 503] on span "18" at bounding box center [650, 505] width 31 height 18
type input "**********"
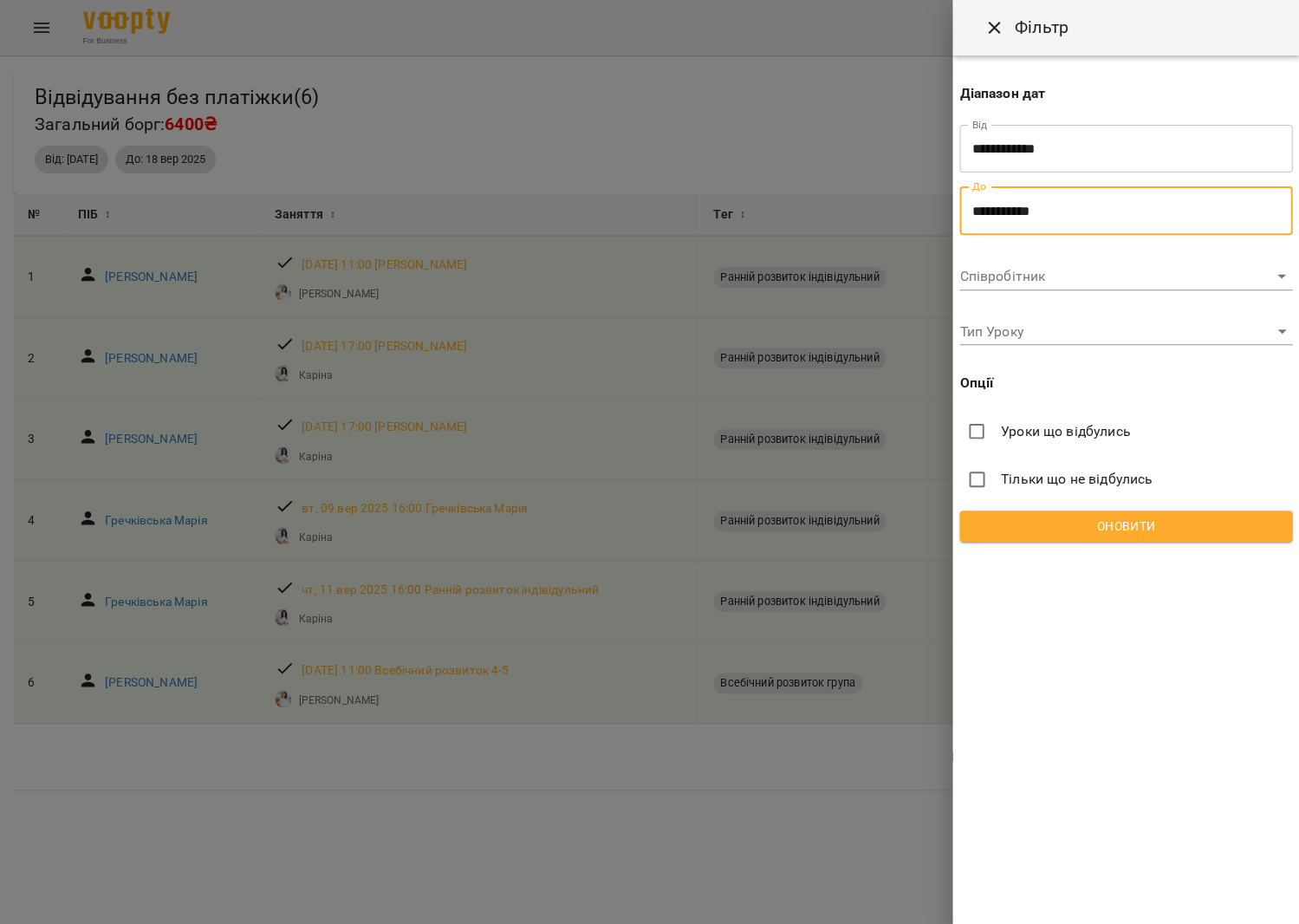
click at [1069, 521] on span "Оновити" at bounding box center [1125, 526] width 305 height 21
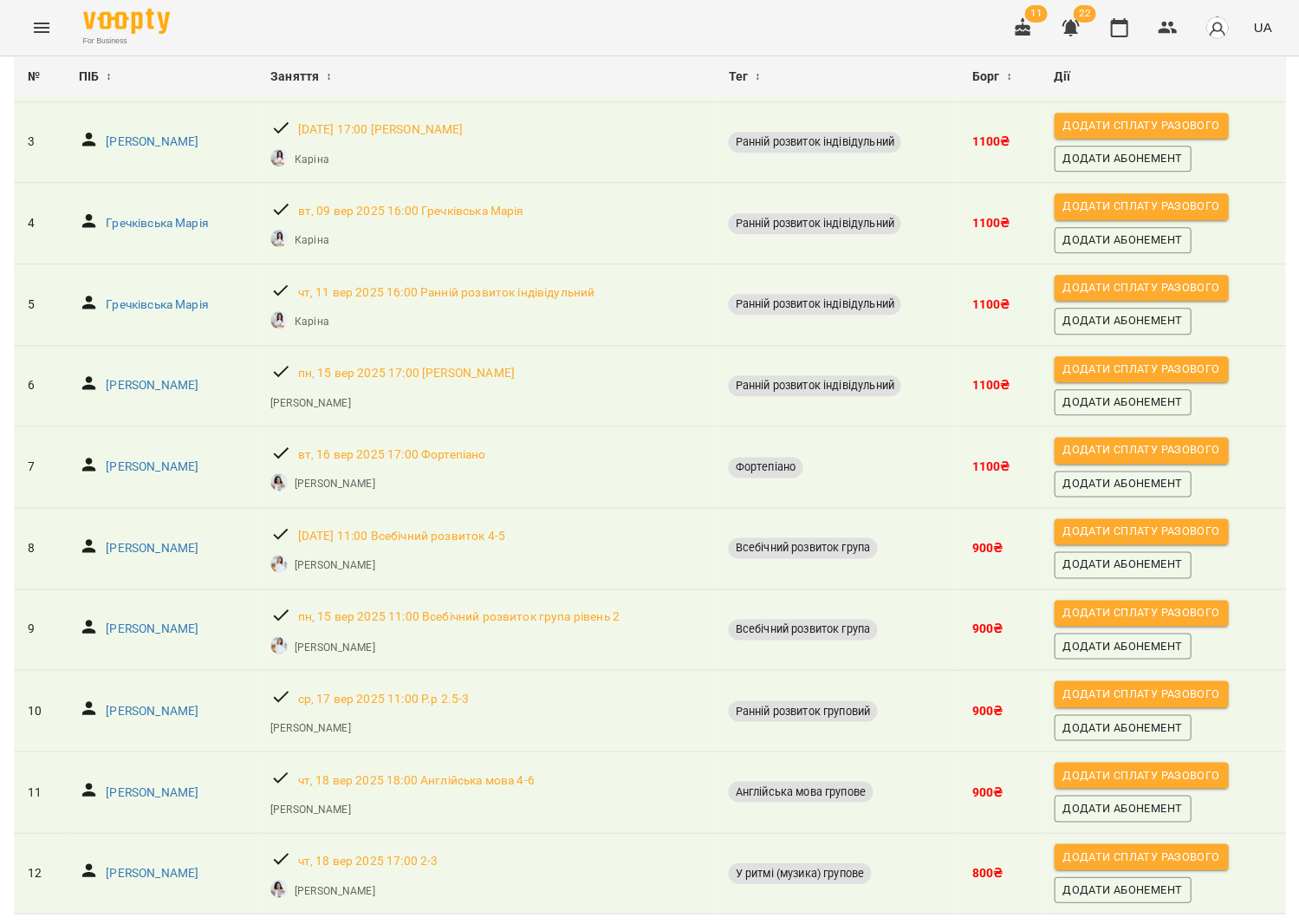
scroll to position [336, 0]
click at [146, 783] on p "Приходько Ангеліна" at bounding box center [152, 791] width 93 height 18
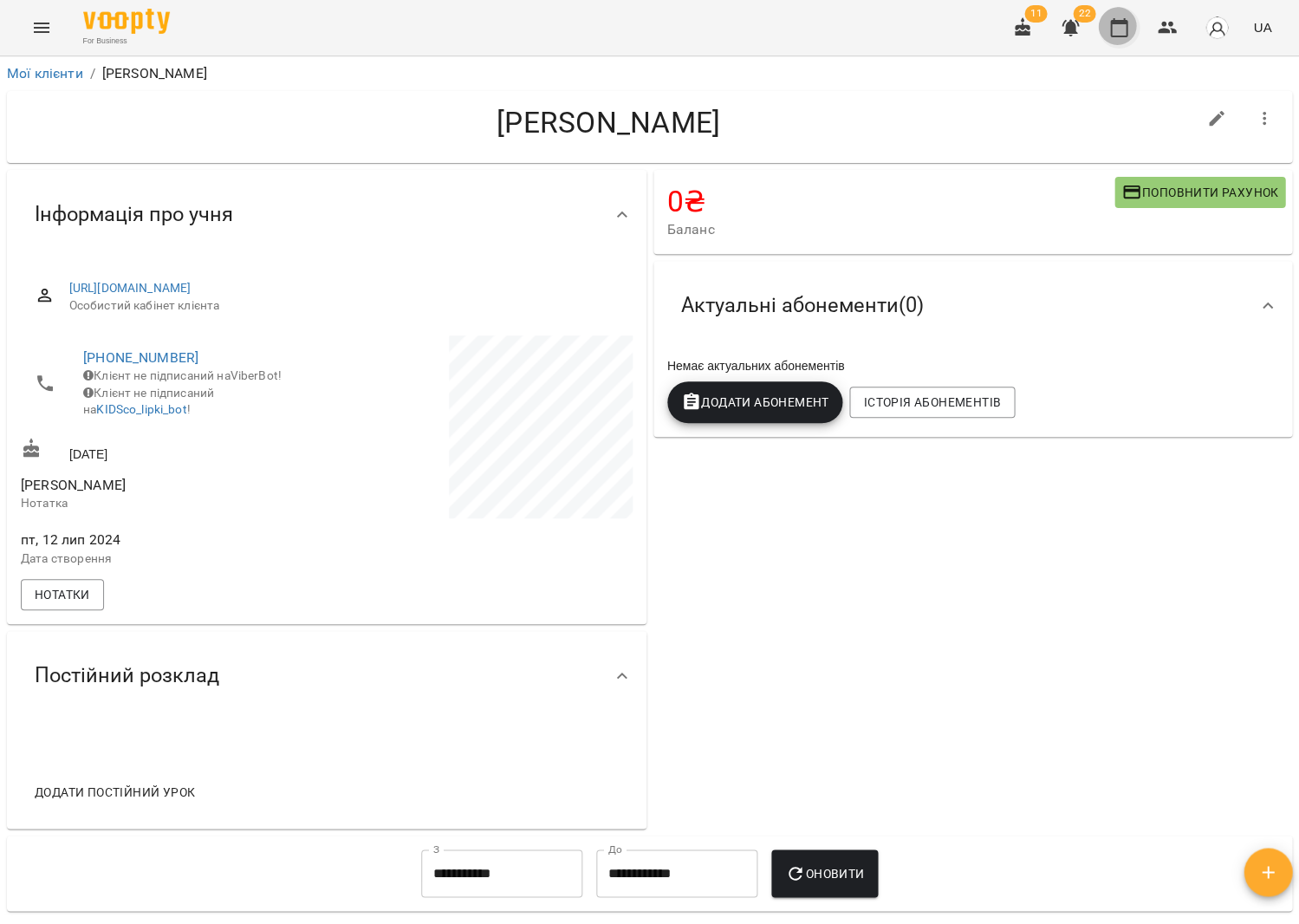
click at [1119, 29] on icon "button" at bounding box center [1118, 28] width 21 height 21
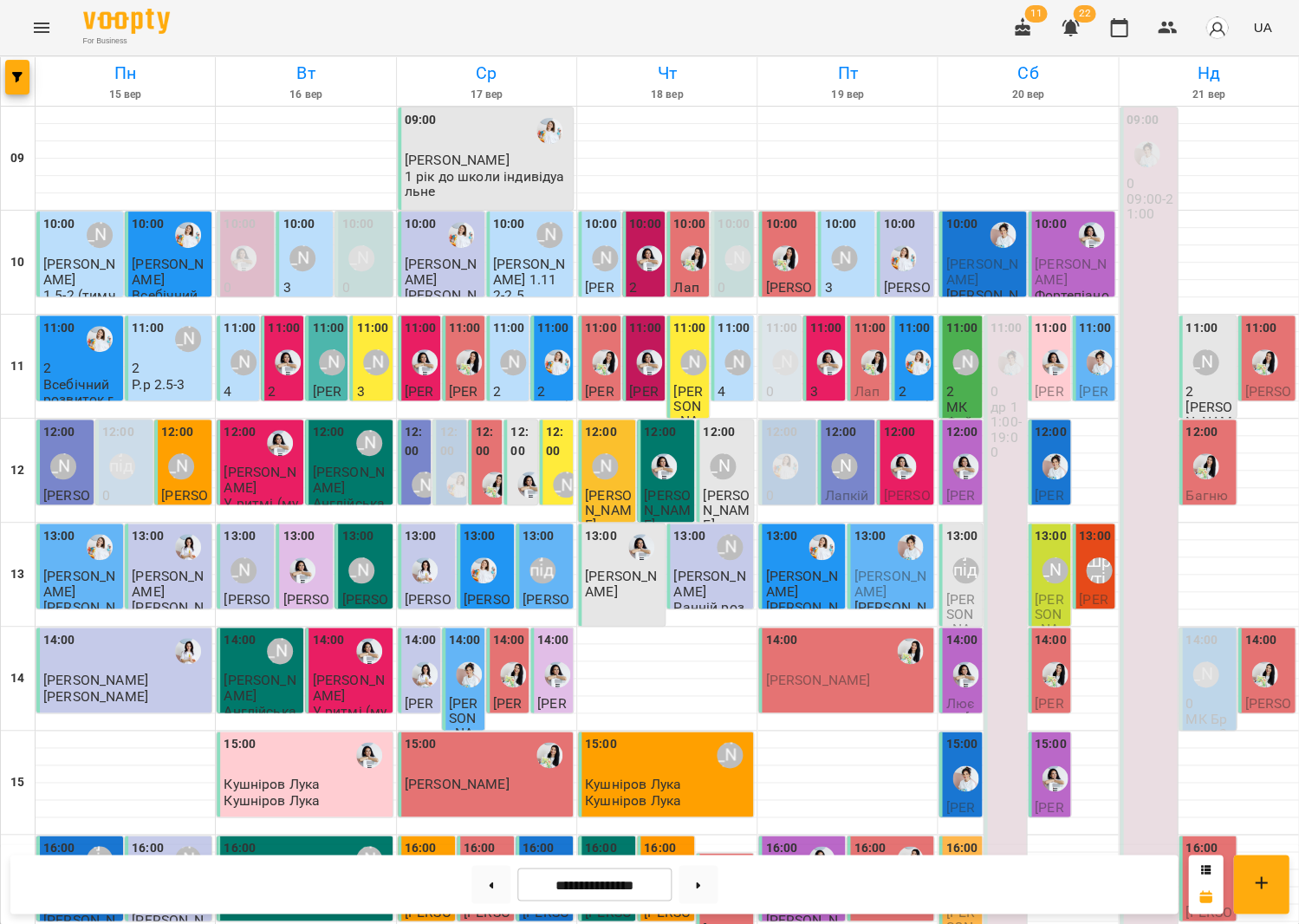
click at [42, 28] on icon "Menu" at bounding box center [41, 27] width 16 height 10
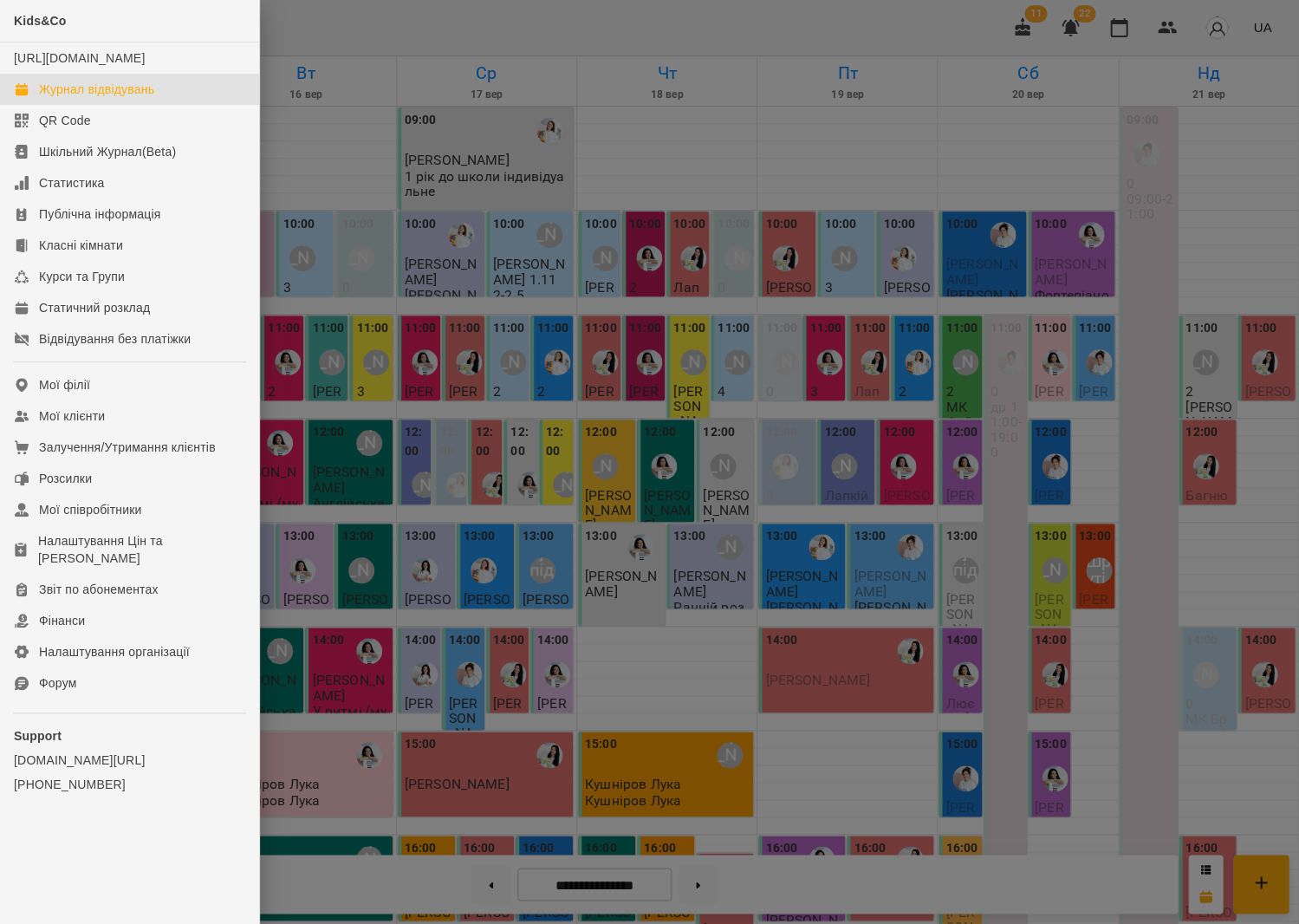
drag, startPoint x: 514, startPoint y: 618, endPoint x: 451, endPoint y: 567, distance: 81.1
click at [514, 618] on div at bounding box center [650, 462] width 1299 height 924
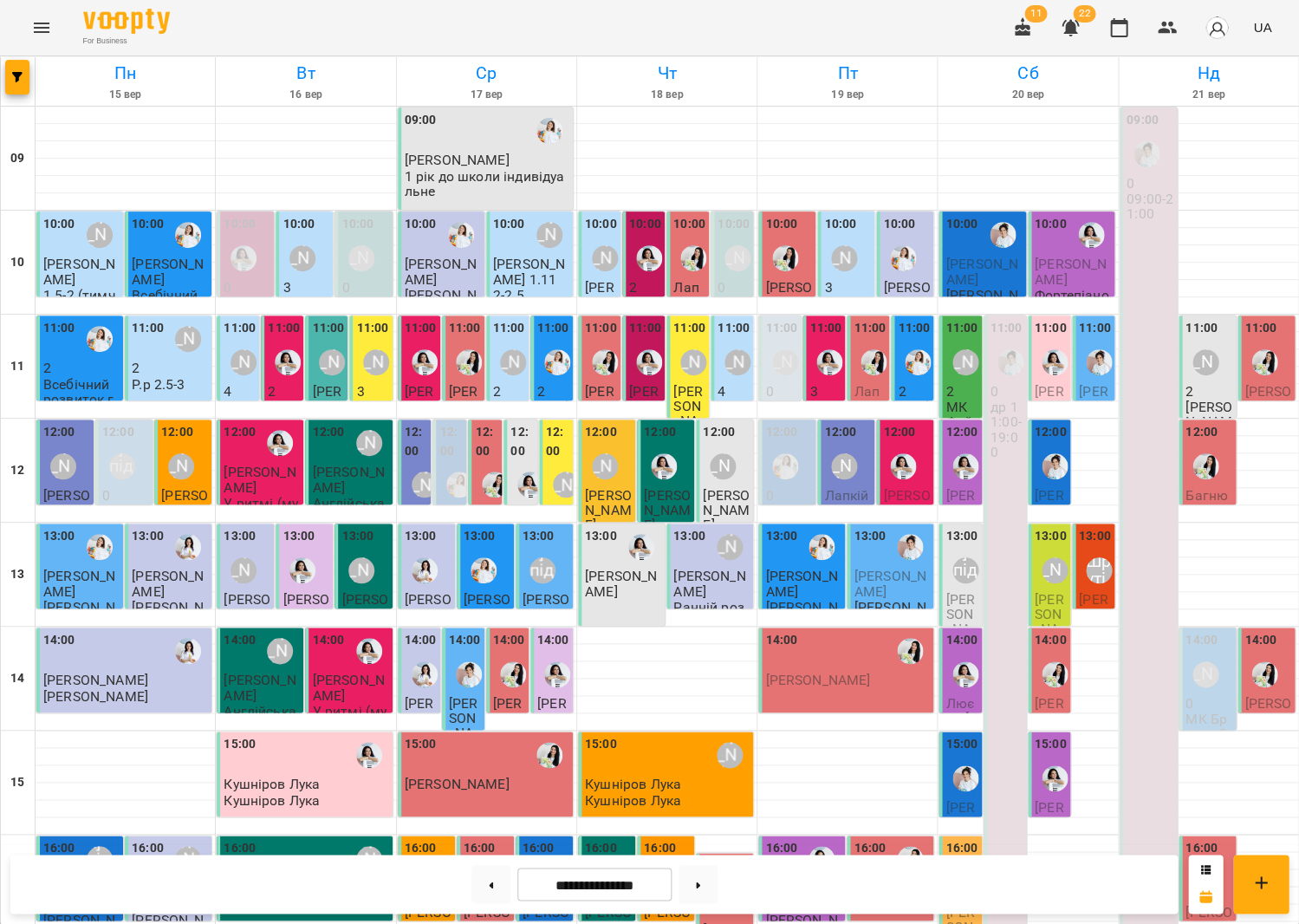
scroll to position [404, 0]
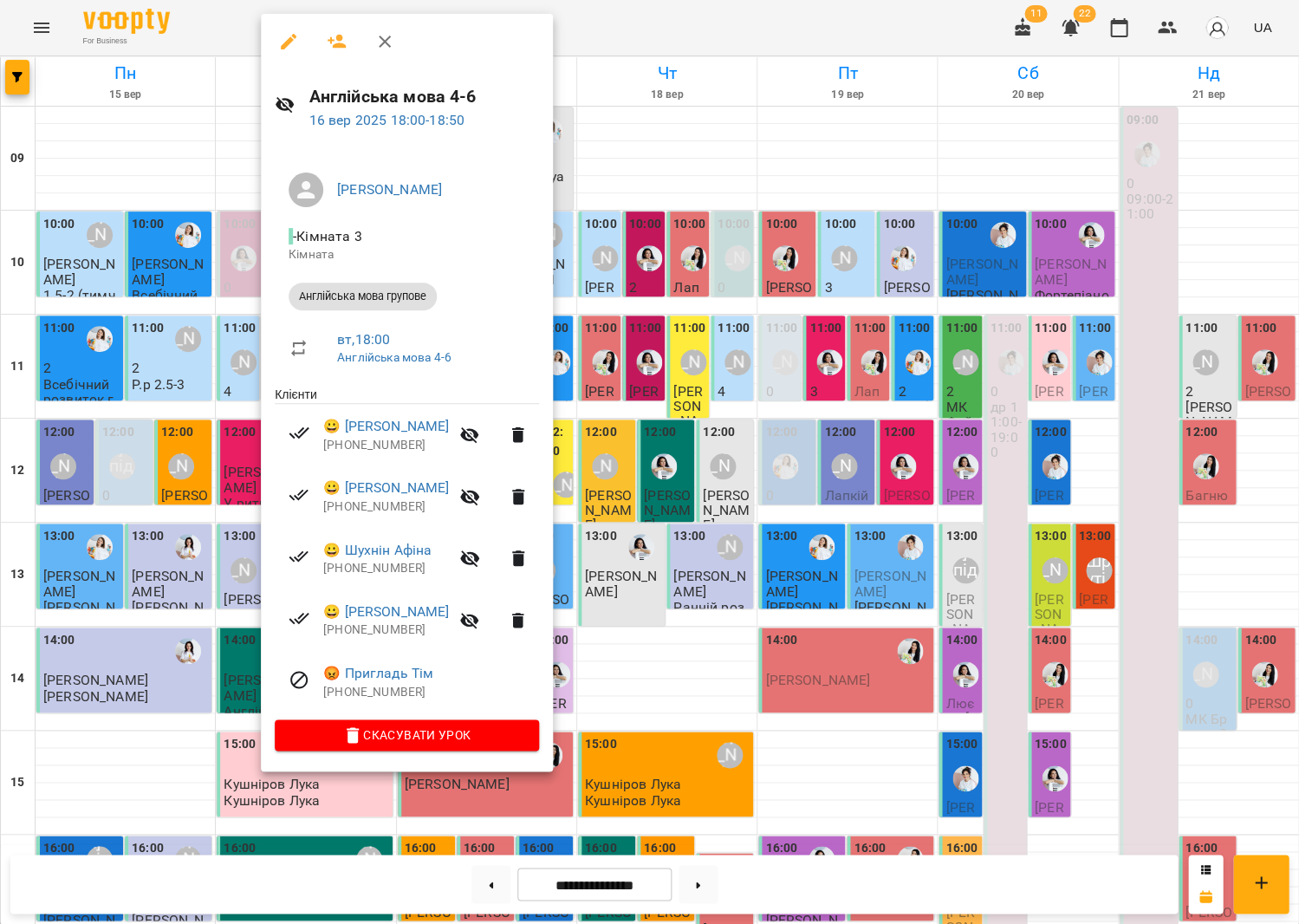
click at [153, 700] on div at bounding box center [650, 462] width 1299 height 924
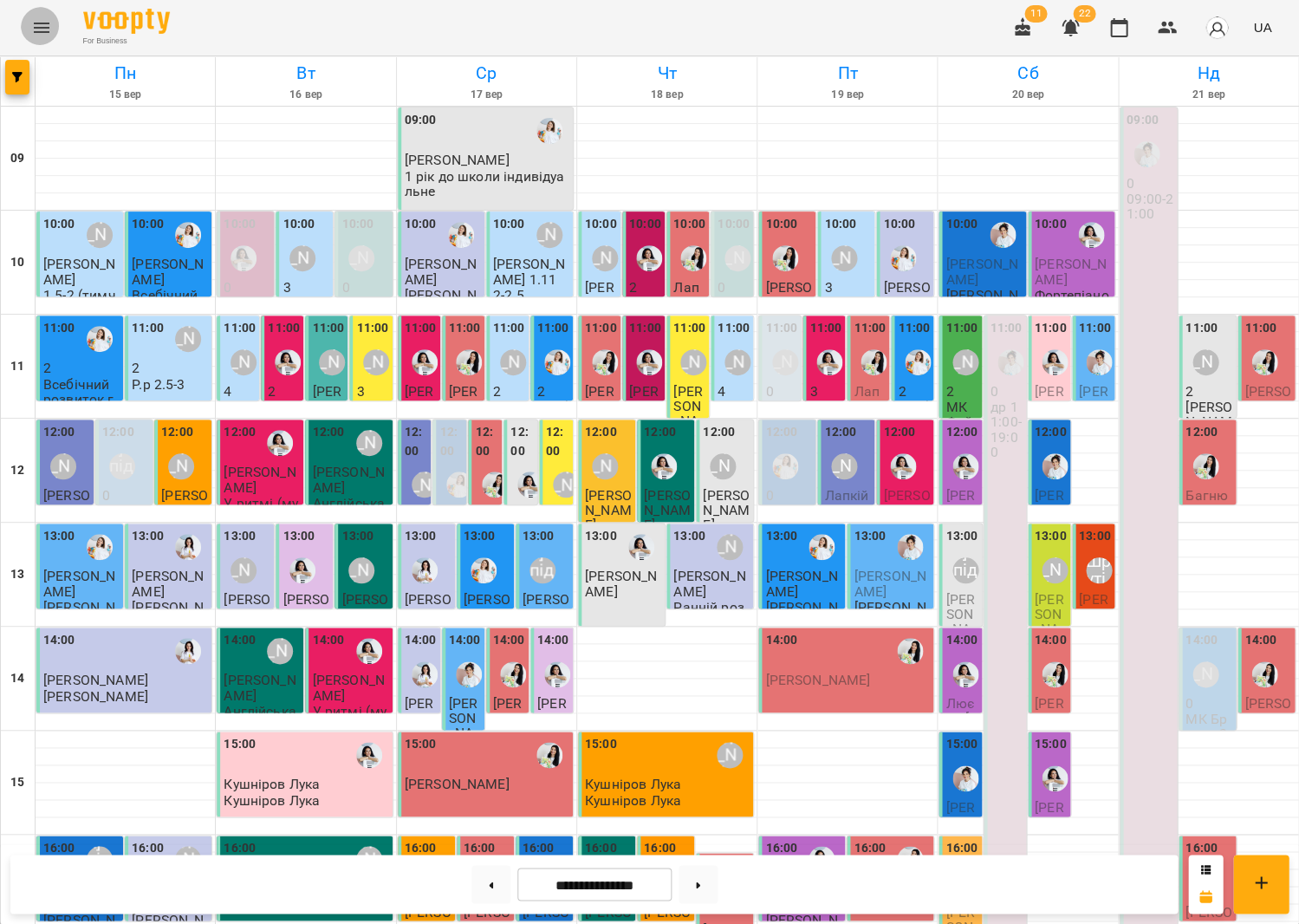
click at [40, 25] on icon "Menu" at bounding box center [41, 28] width 21 height 21
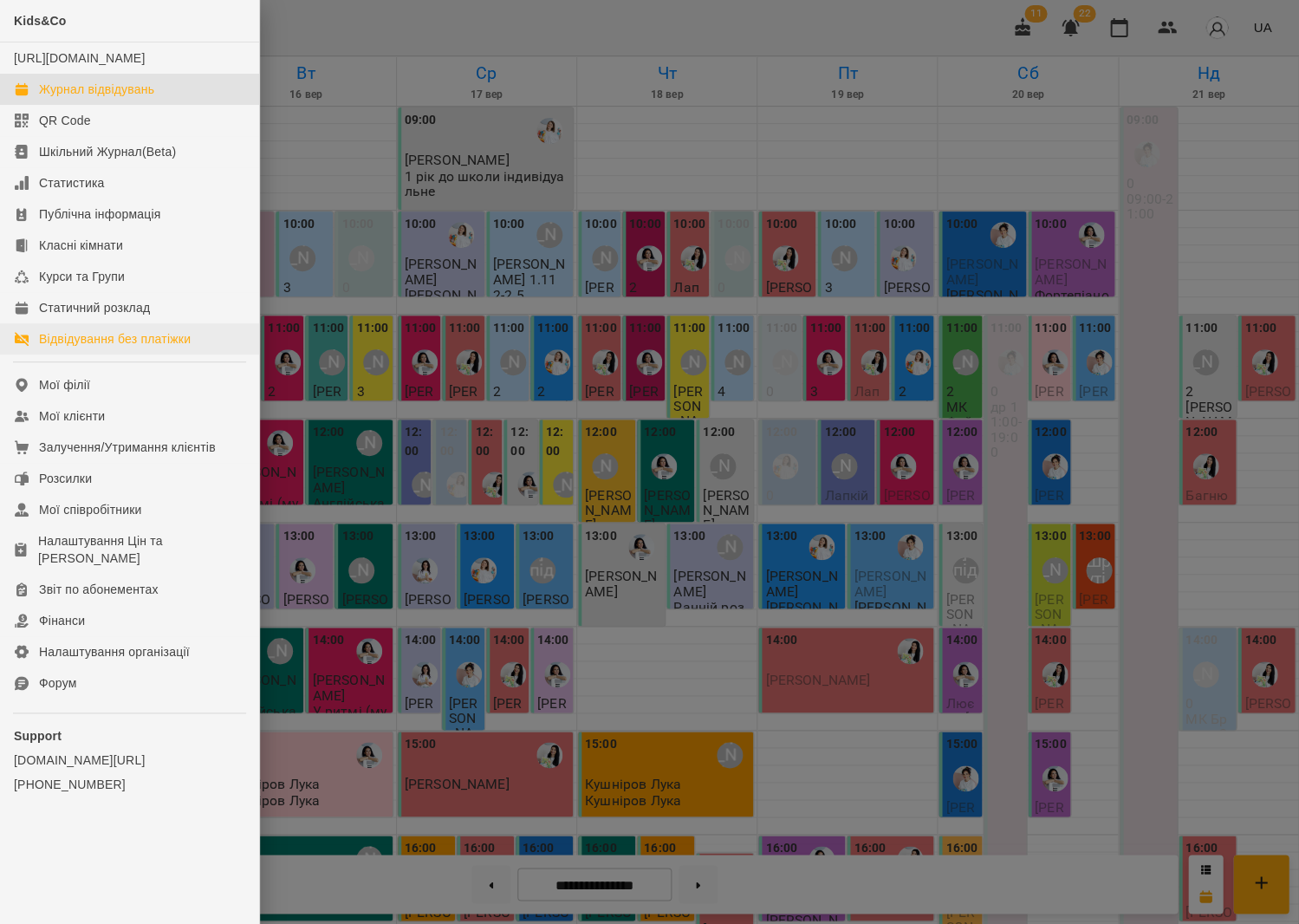
click at [126, 347] on div "Відвідування без платіжки" at bounding box center [114, 338] width 152 height 18
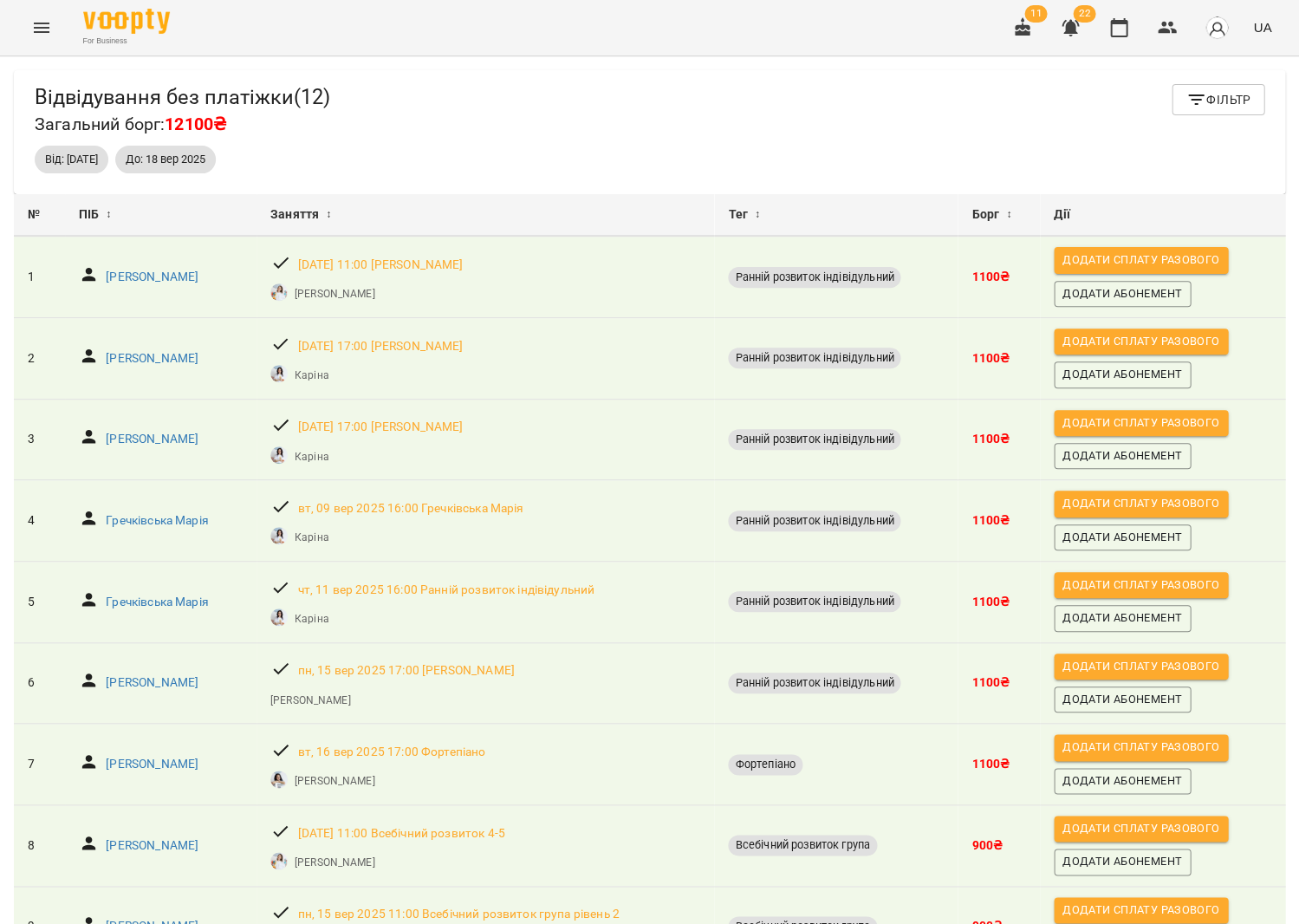
scroll to position [11, 0]
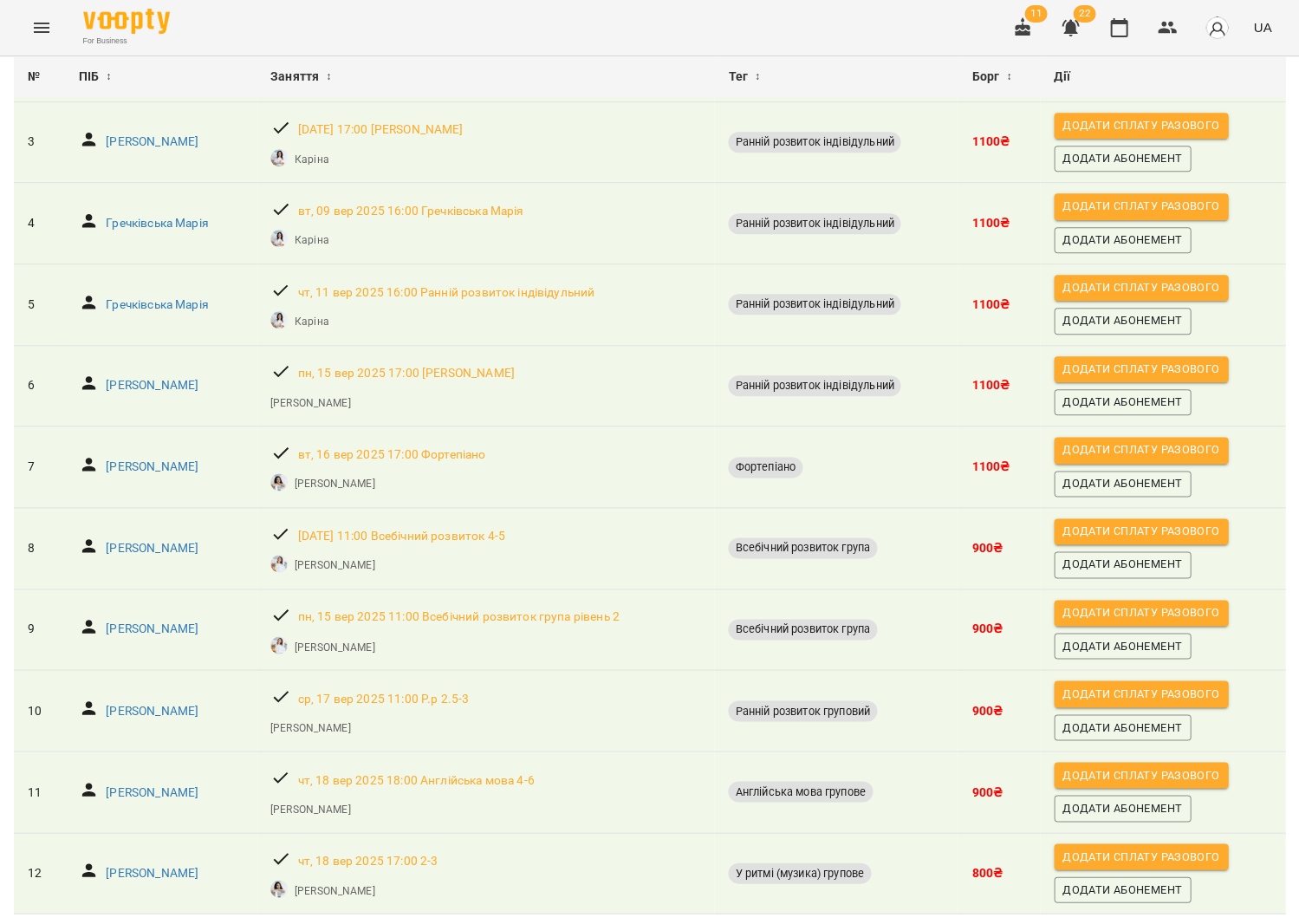
scroll to position [336, 0]
click at [138, 621] on p "Різник Тимофій" at bounding box center [152, 629] width 93 height 18
click at [158, 702] on p "[PERSON_NAME]" at bounding box center [152, 710] width 93 height 18
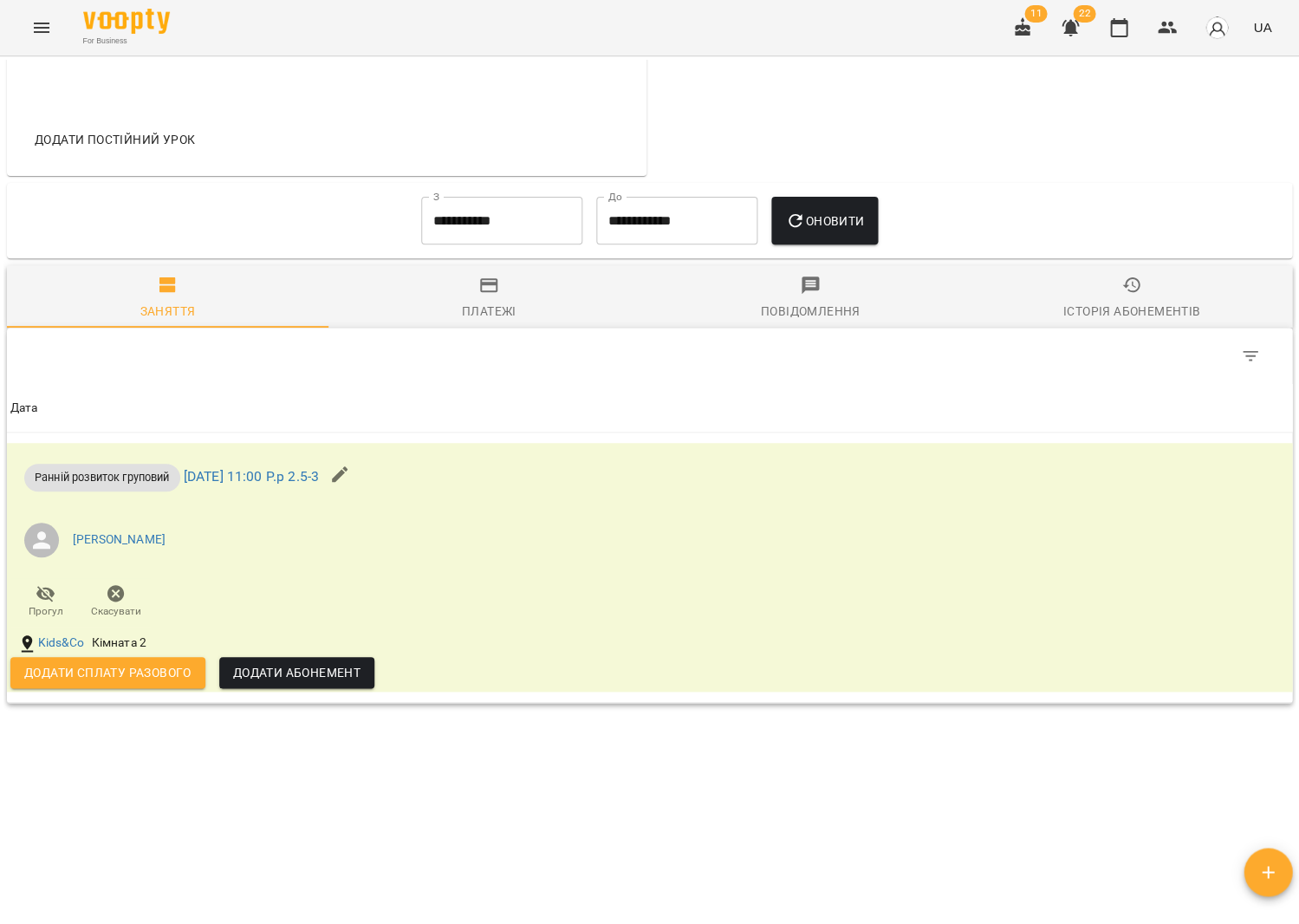
scroll to position [637, 0]
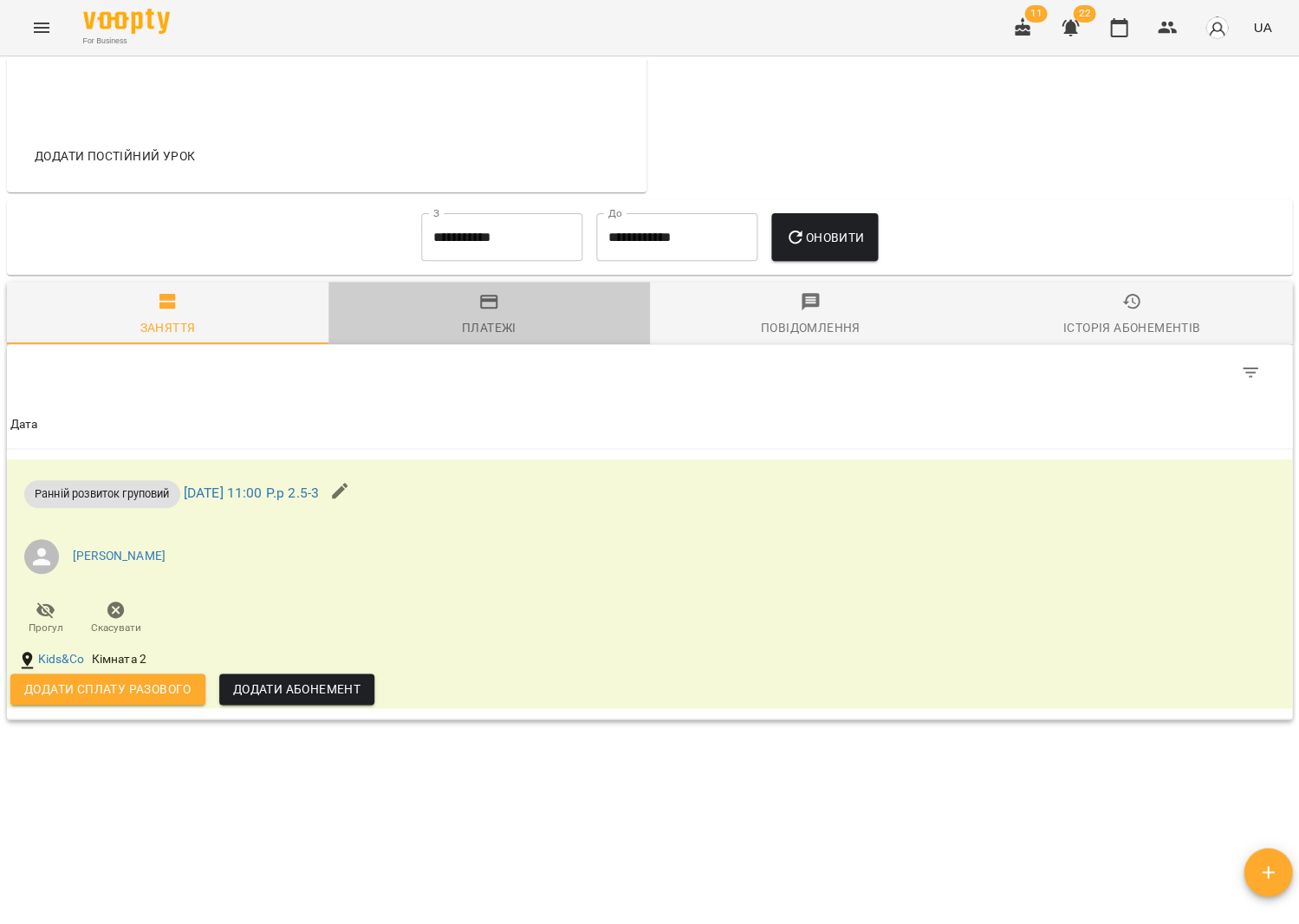
click at [510, 331] on div "Платежі" at bounding box center [488, 327] width 54 height 21
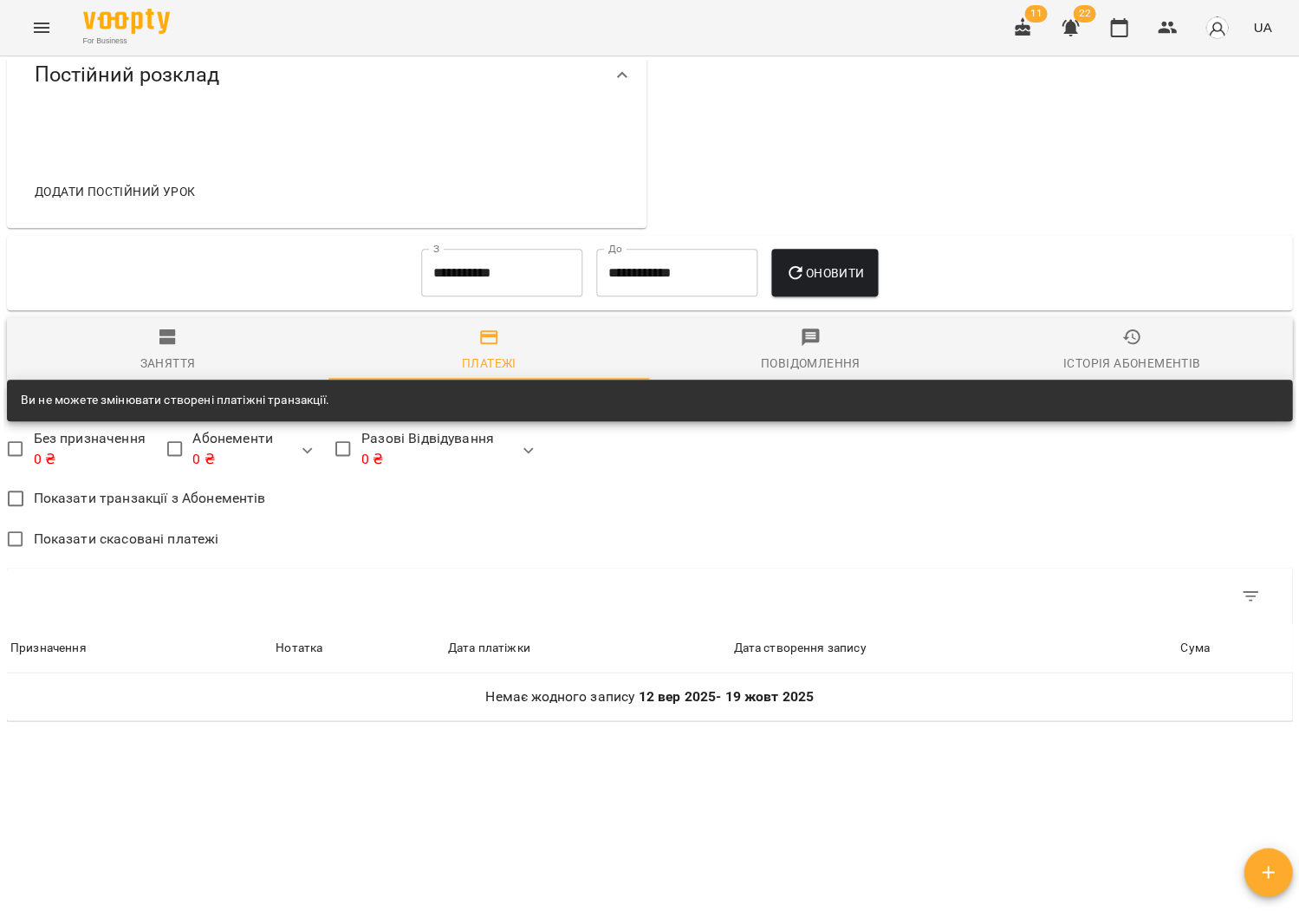
scroll to position [607, 0]
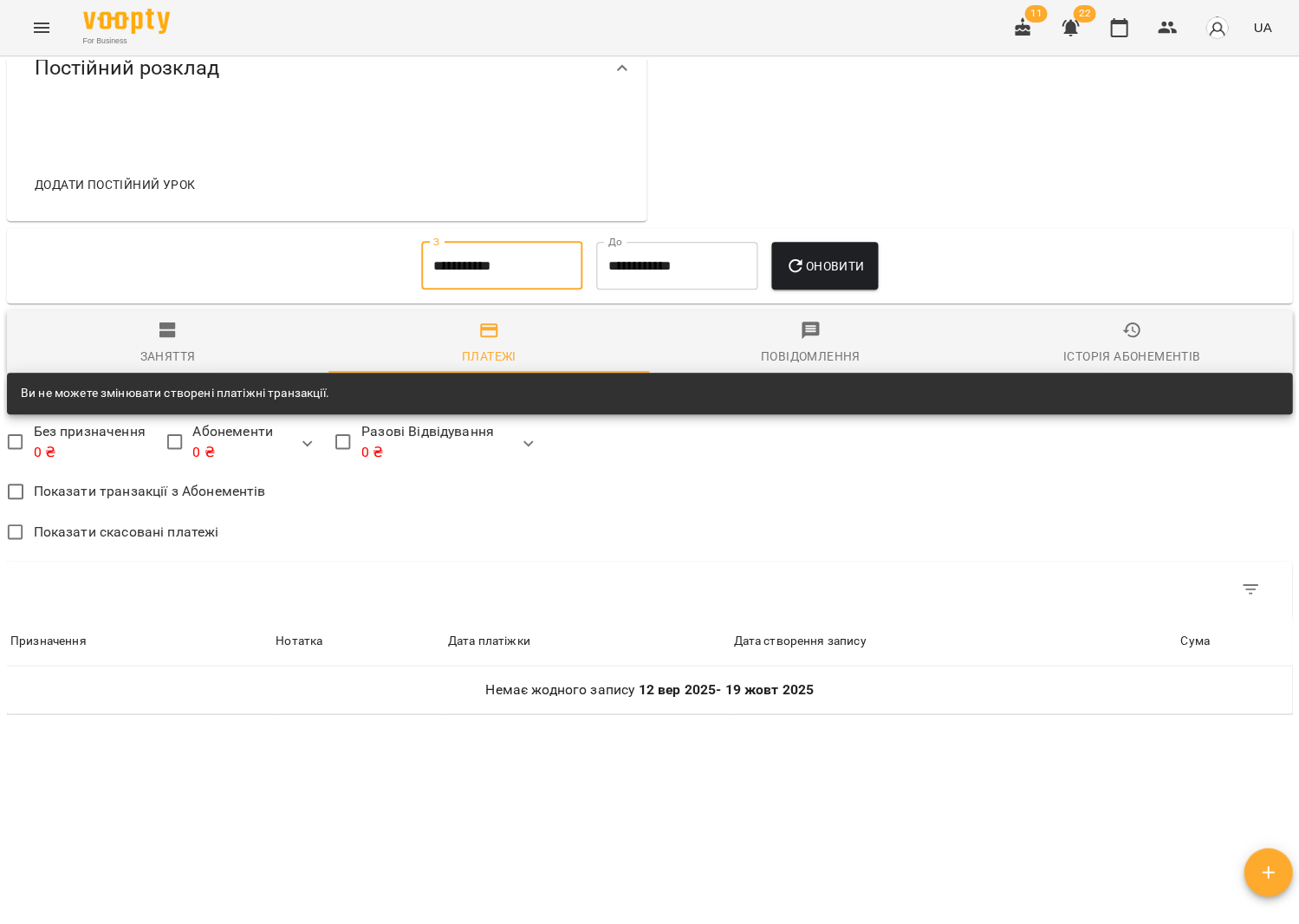
click at [520, 277] on input "**********" at bounding box center [501, 265] width 161 height 49
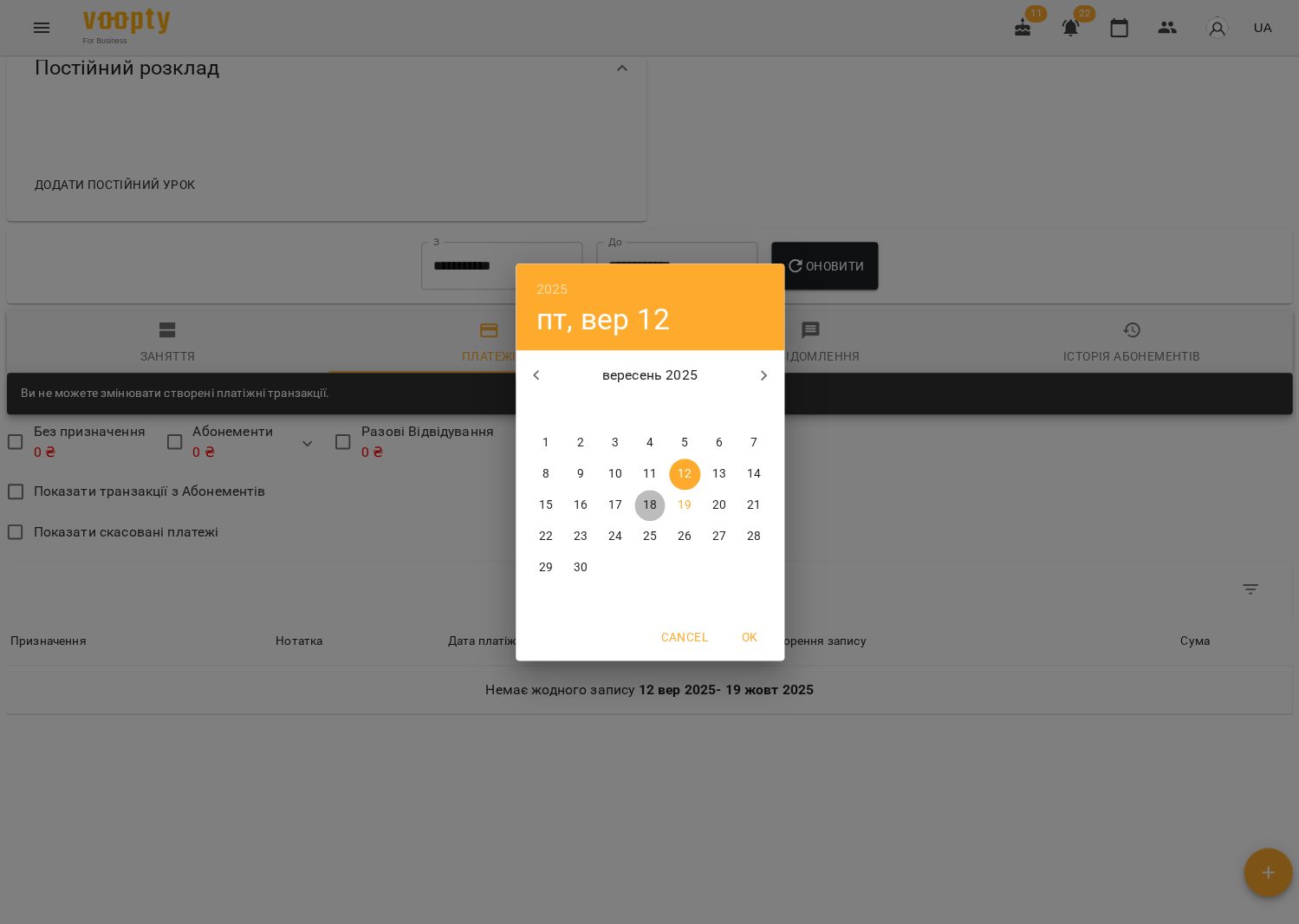
click at [650, 505] on p "18" at bounding box center [649, 505] width 14 height 18
type input "**********"
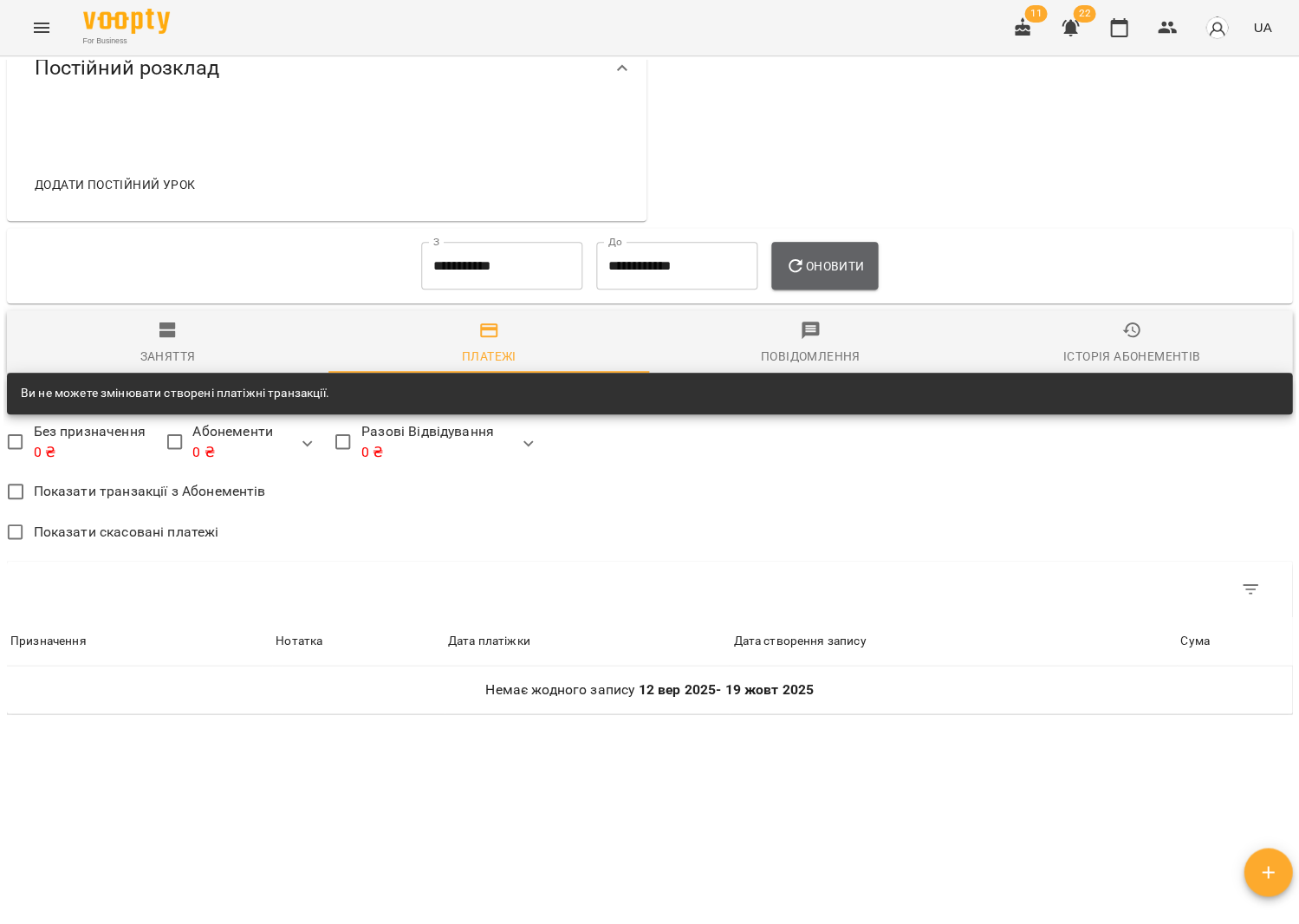
click at [857, 289] on button "Оновити" at bounding box center [825, 265] width 107 height 49
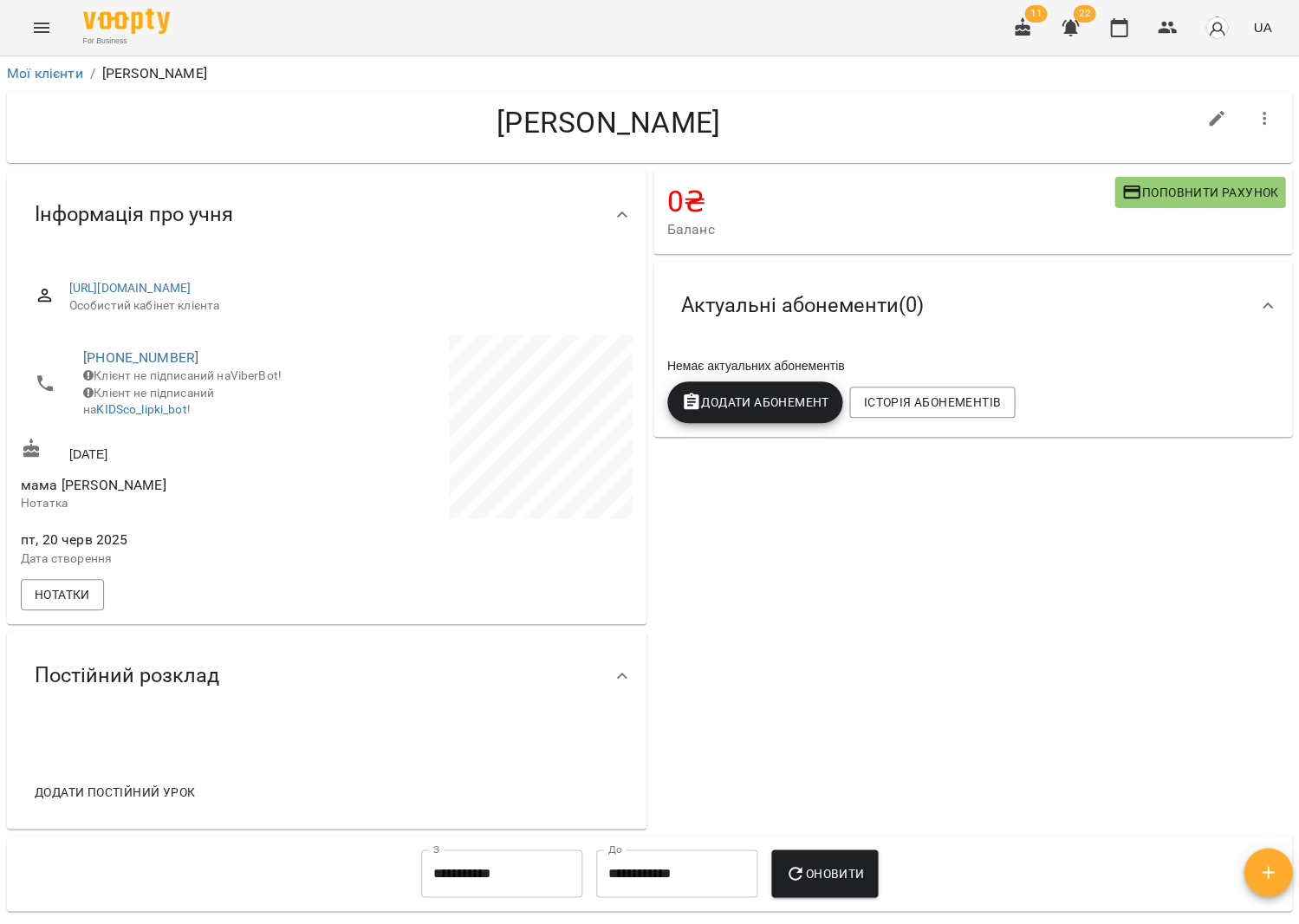
scroll to position [0, 0]
click at [1120, 30] on icon "button" at bounding box center [1118, 28] width 21 height 21
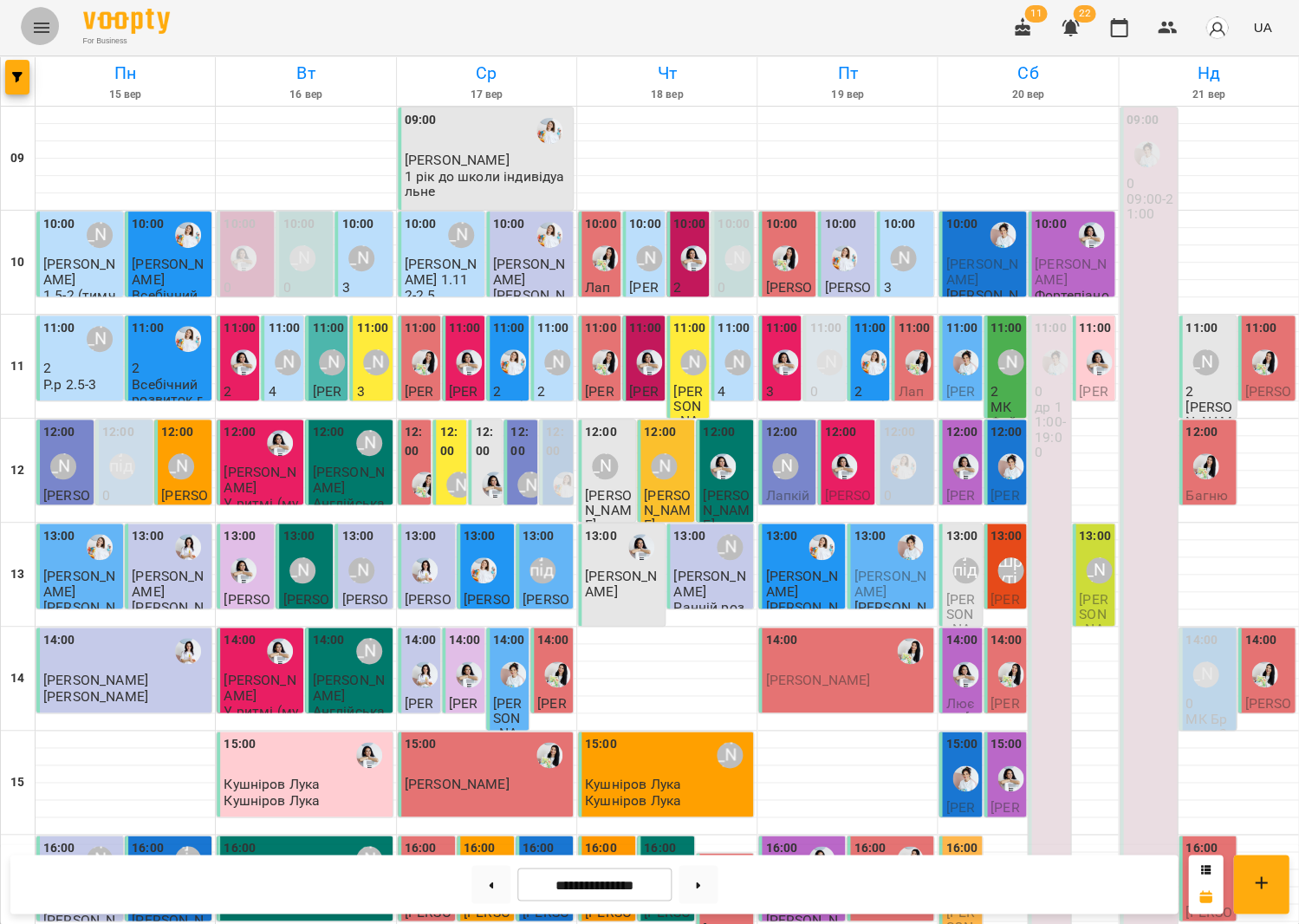
click at [47, 18] on button "Menu" at bounding box center [41, 28] width 41 height 41
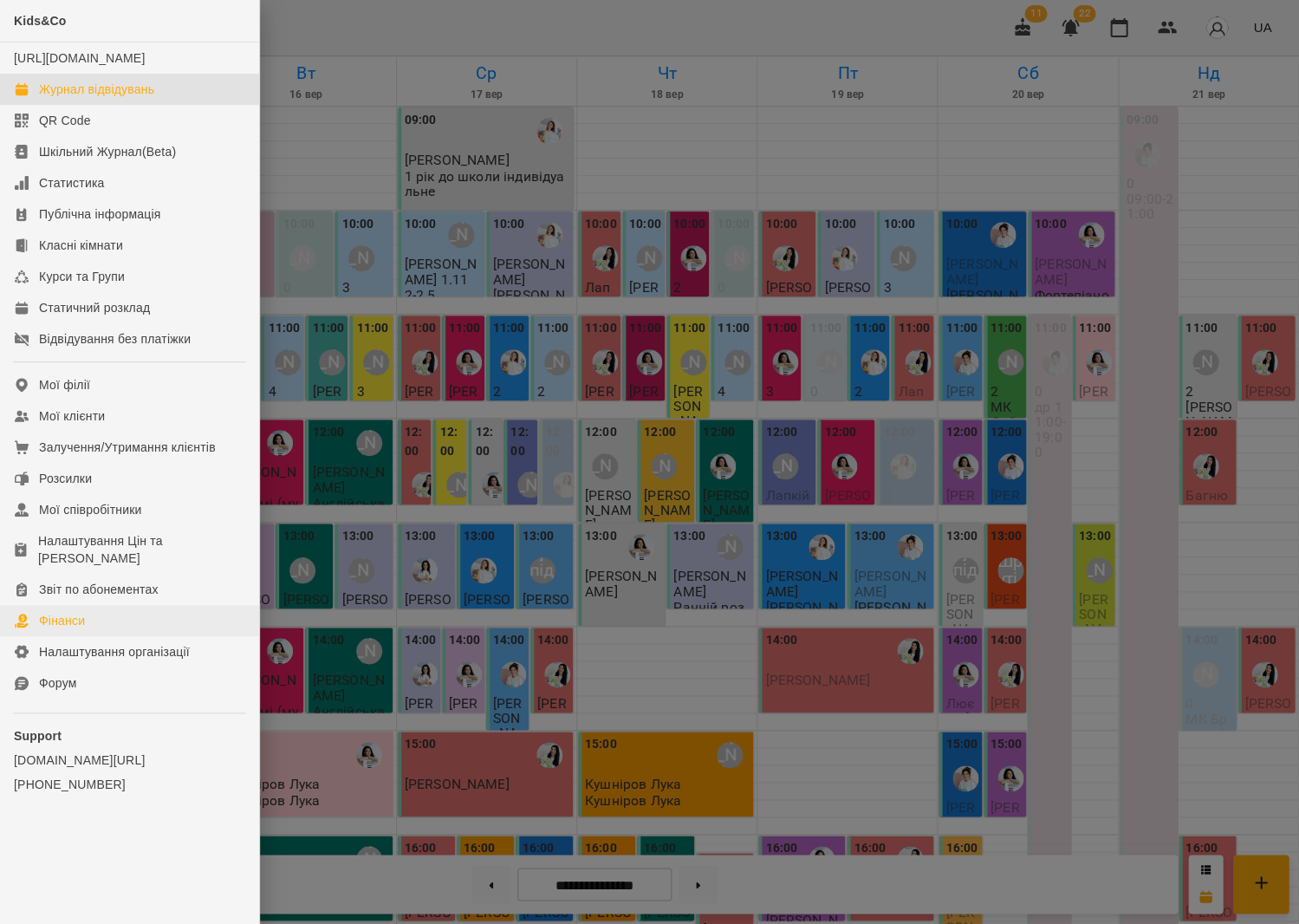
click at [153, 605] on link "Фінанси" at bounding box center [129, 621] width 259 height 31
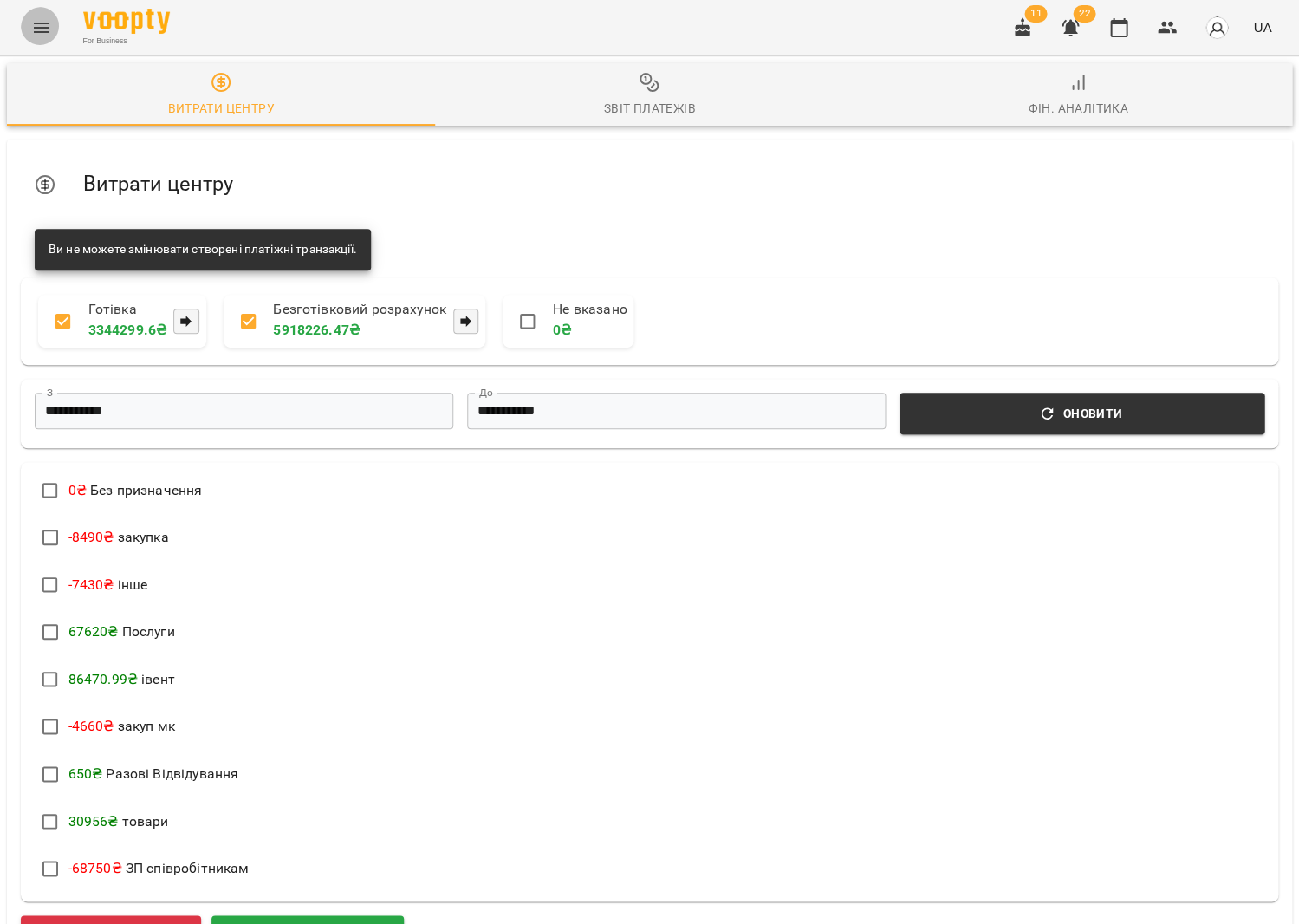
click at [39, 29] on icon "Menu" at bounding box center [41, 28] width 21 height 21
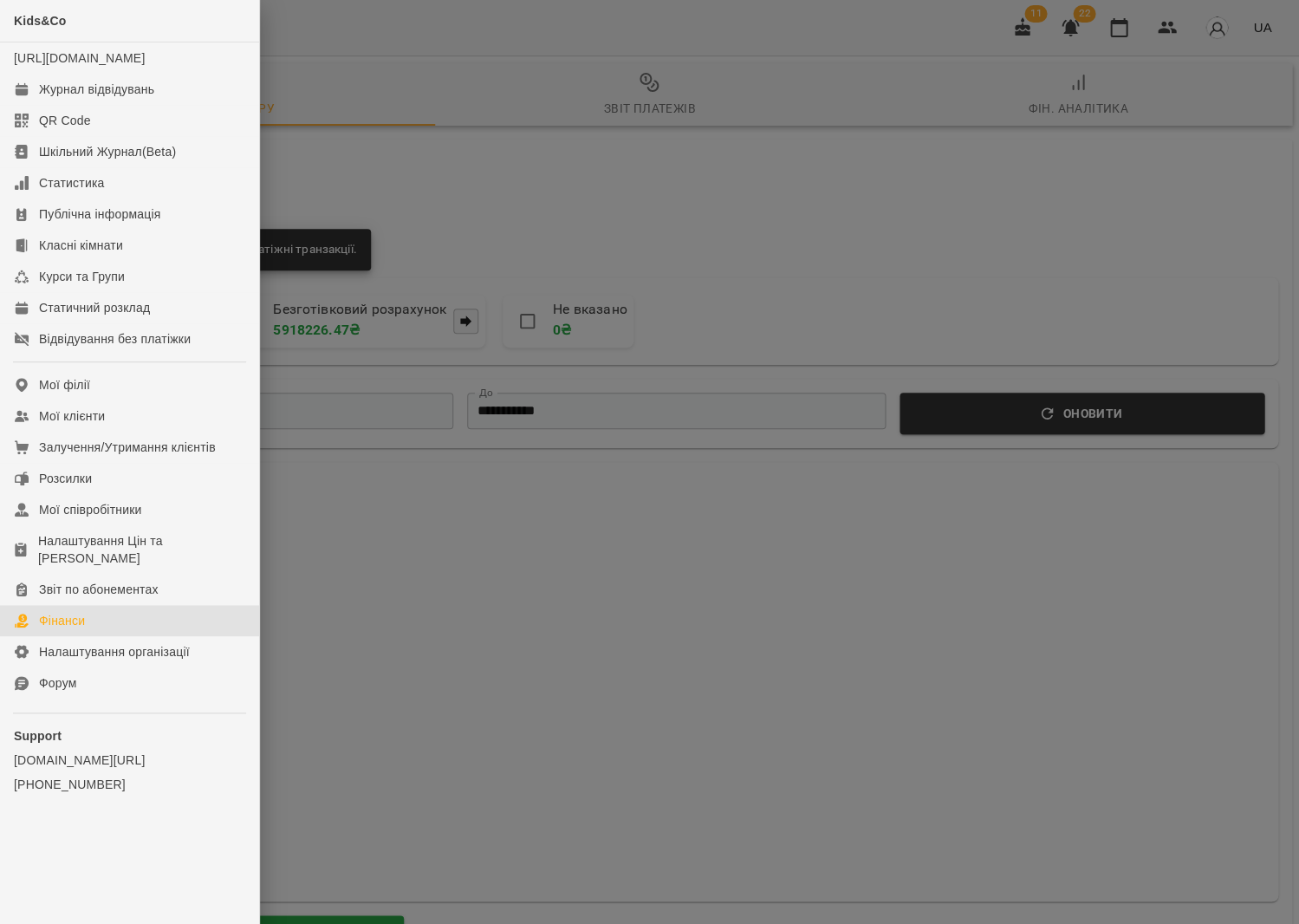
drag, startPoint x: 81, startPoint y: 346, endPoint x: 104, endPoint y: 364, distance: 29.2
click at [81, 347] on div "Відвідування без платіжки" at bounding box center [114, 338] width 152 height 18
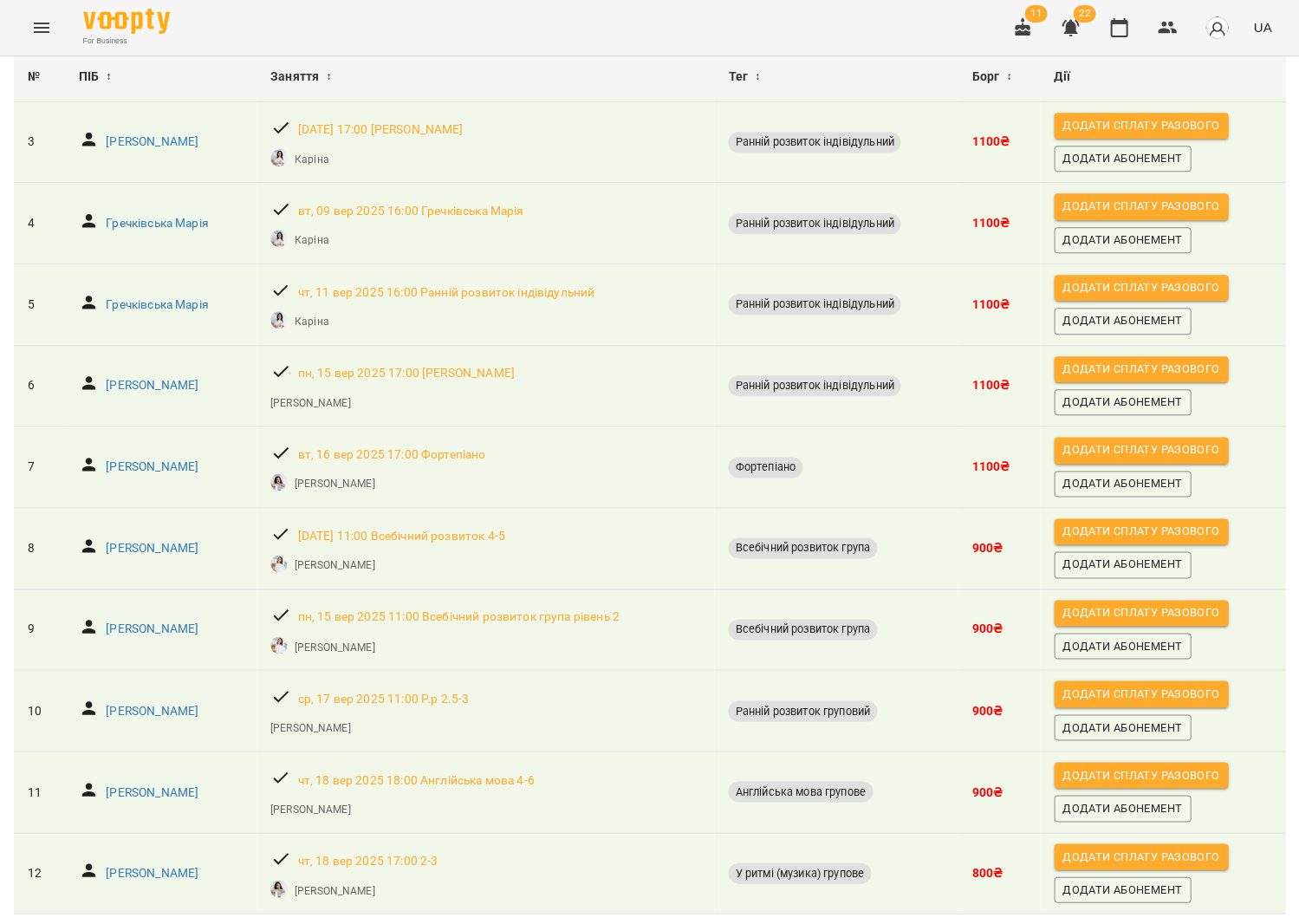
scroll to position [336, 0]
click at [170, 621] on p "[PERSON_NAME]" at bounding box center [152, 629] width 93 height 18
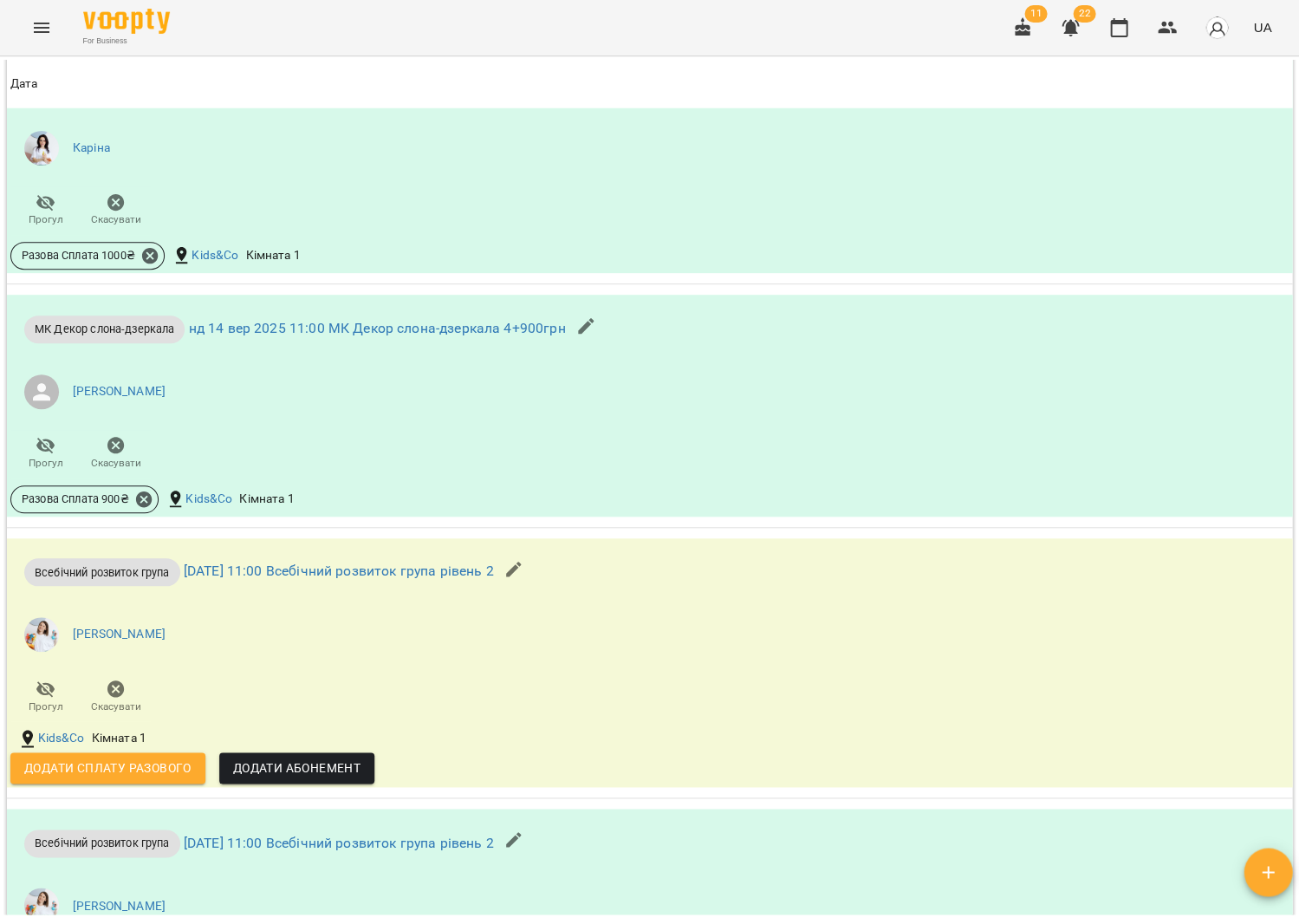
scroll to position [1290, 0]
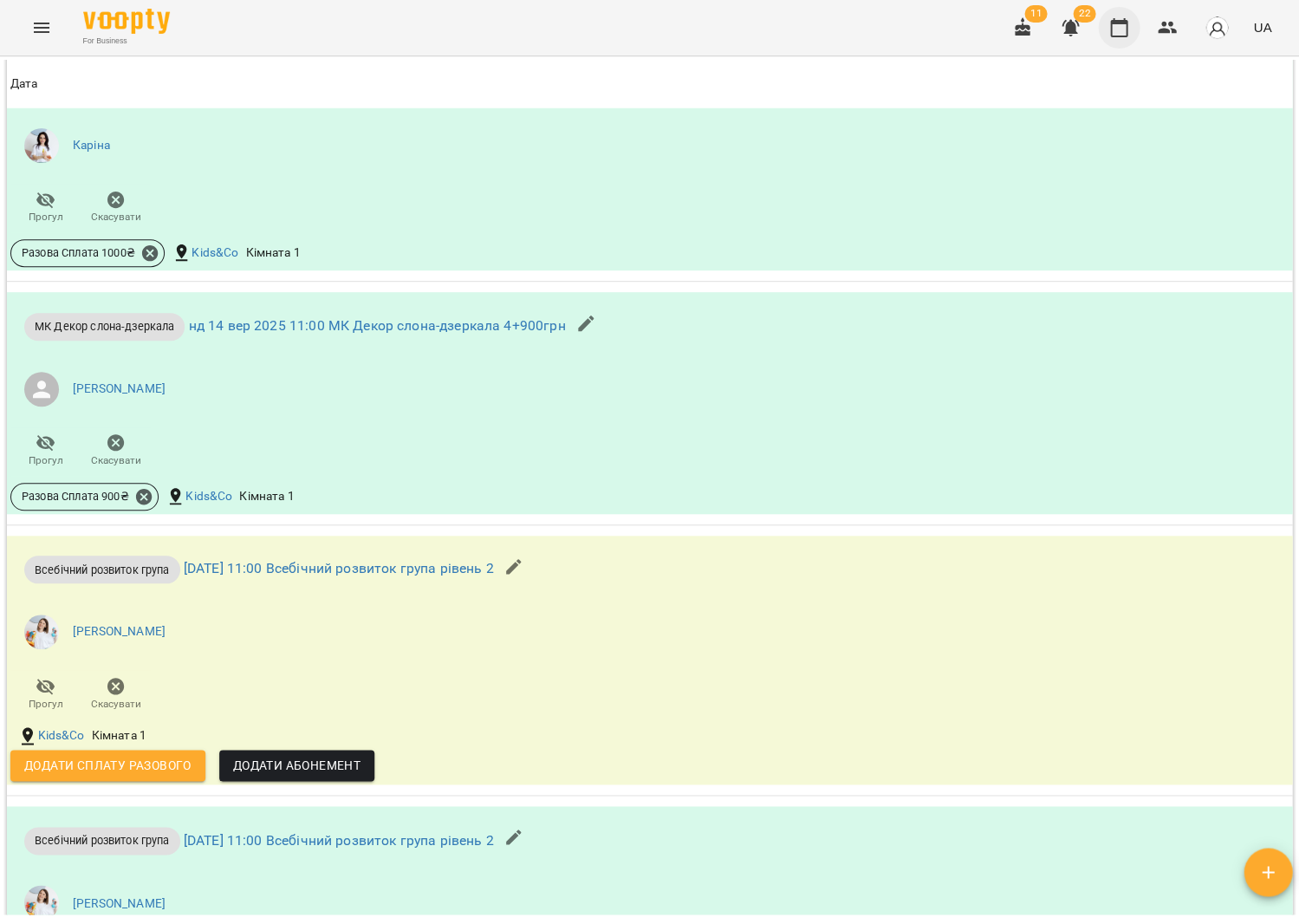
click at [1120, 32] on icon "button" at bounding box center [1118, 28] width 21 height 21
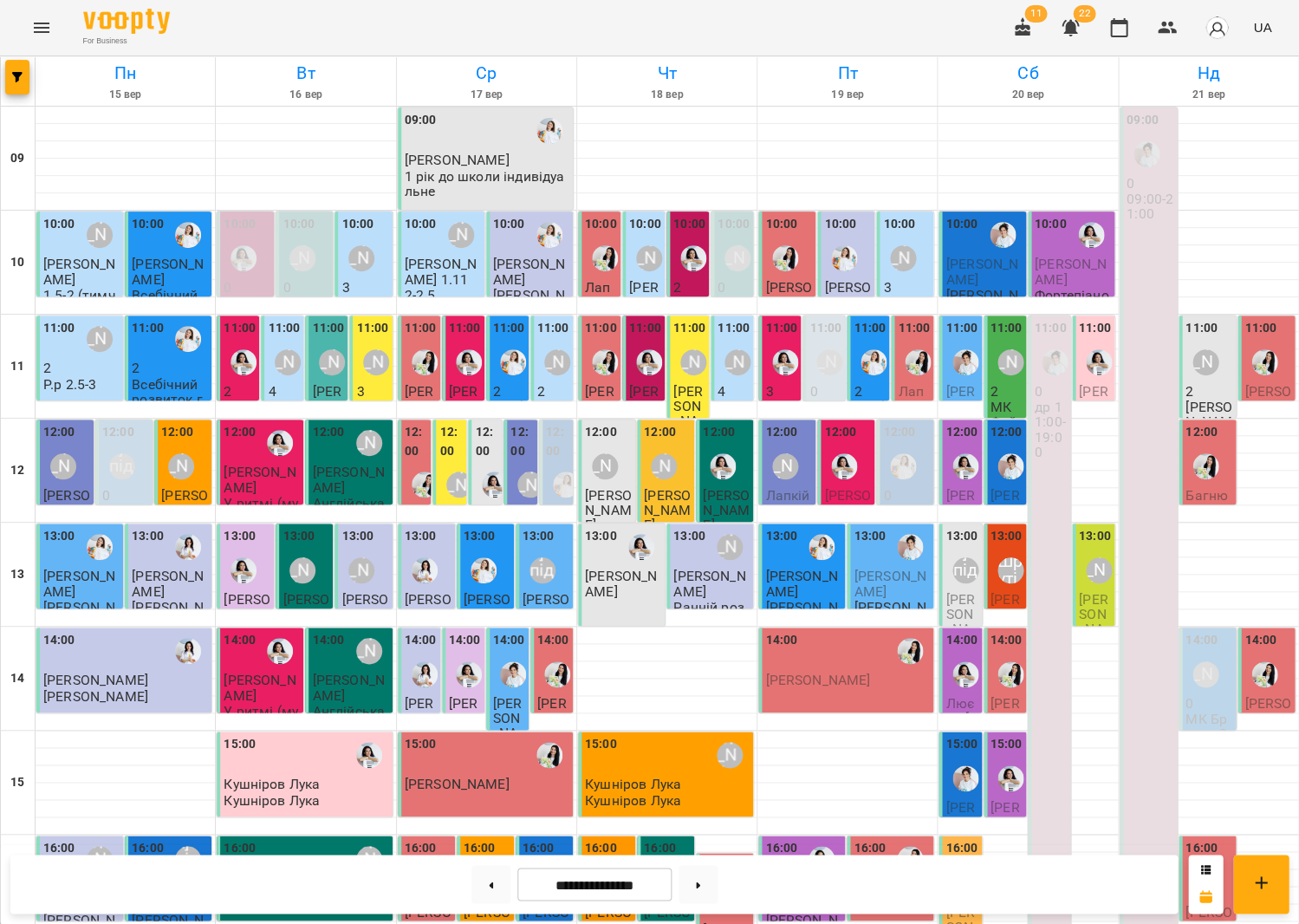
click at [173, 391] on p "Всебічний розвиток група рівень 2" at bounding box center [170, 406] width 76 height 60
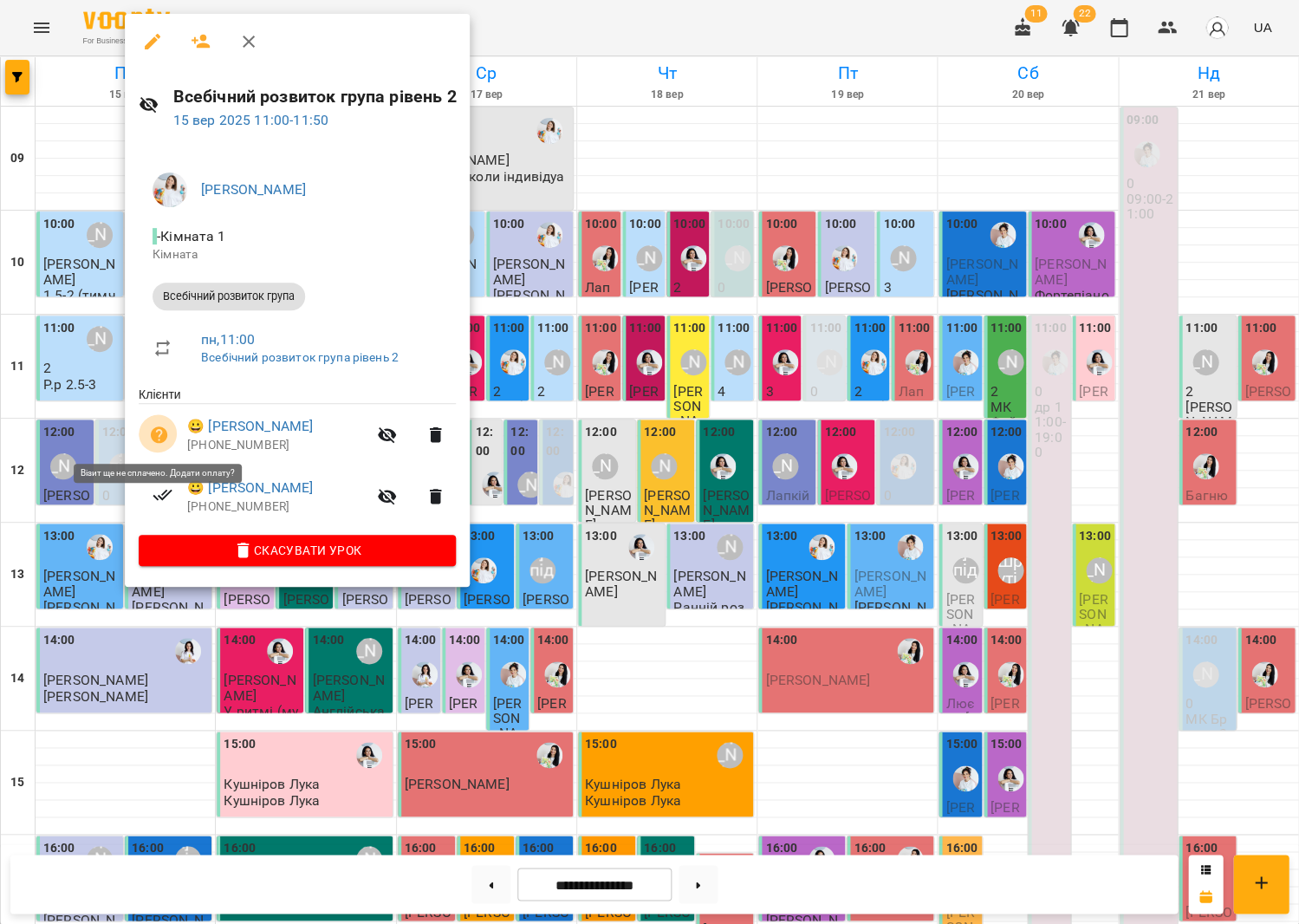
click at [154, 427] on icon "button" at bounding box center [159, 435] width 18 height 18
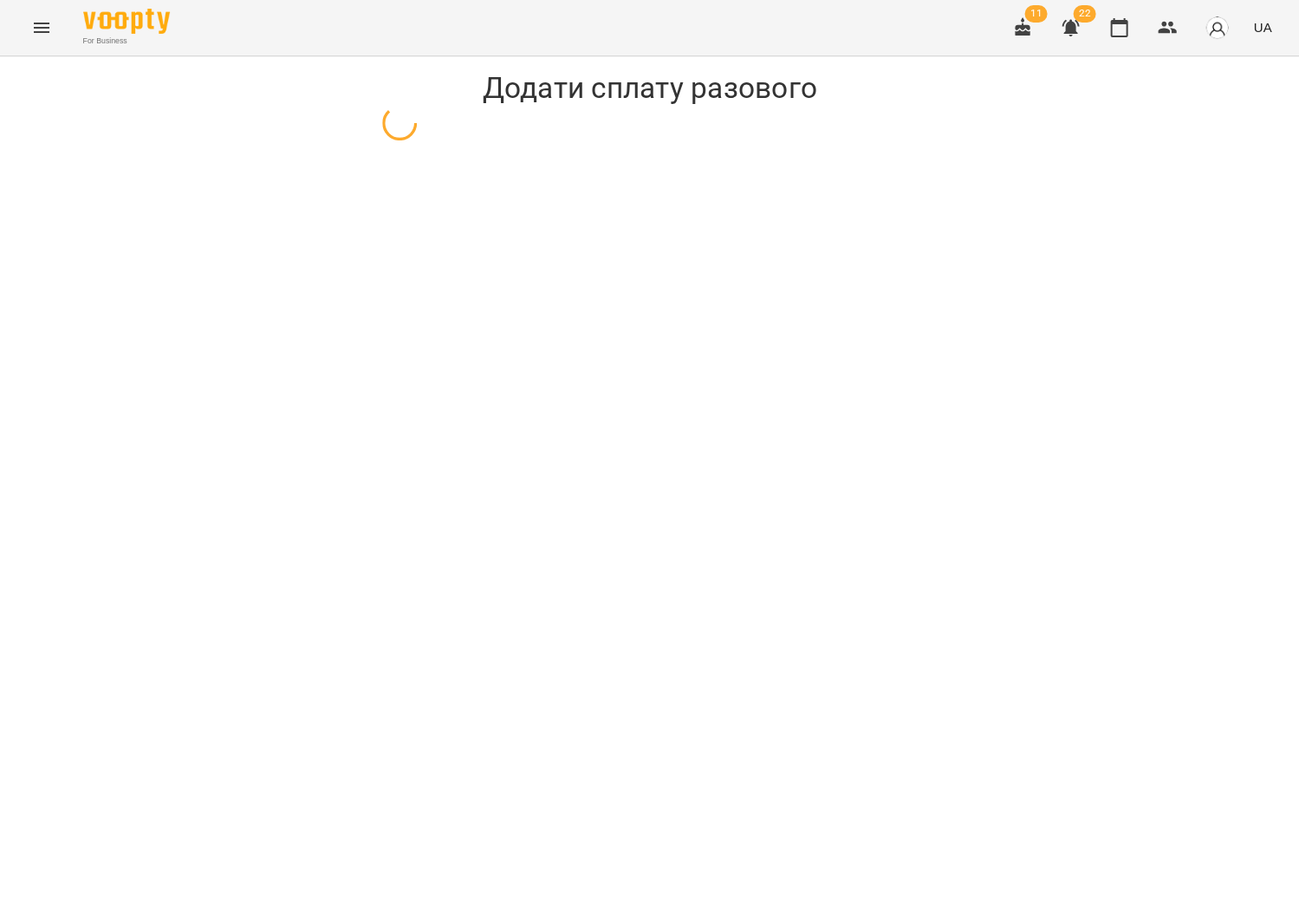
select select "**********"
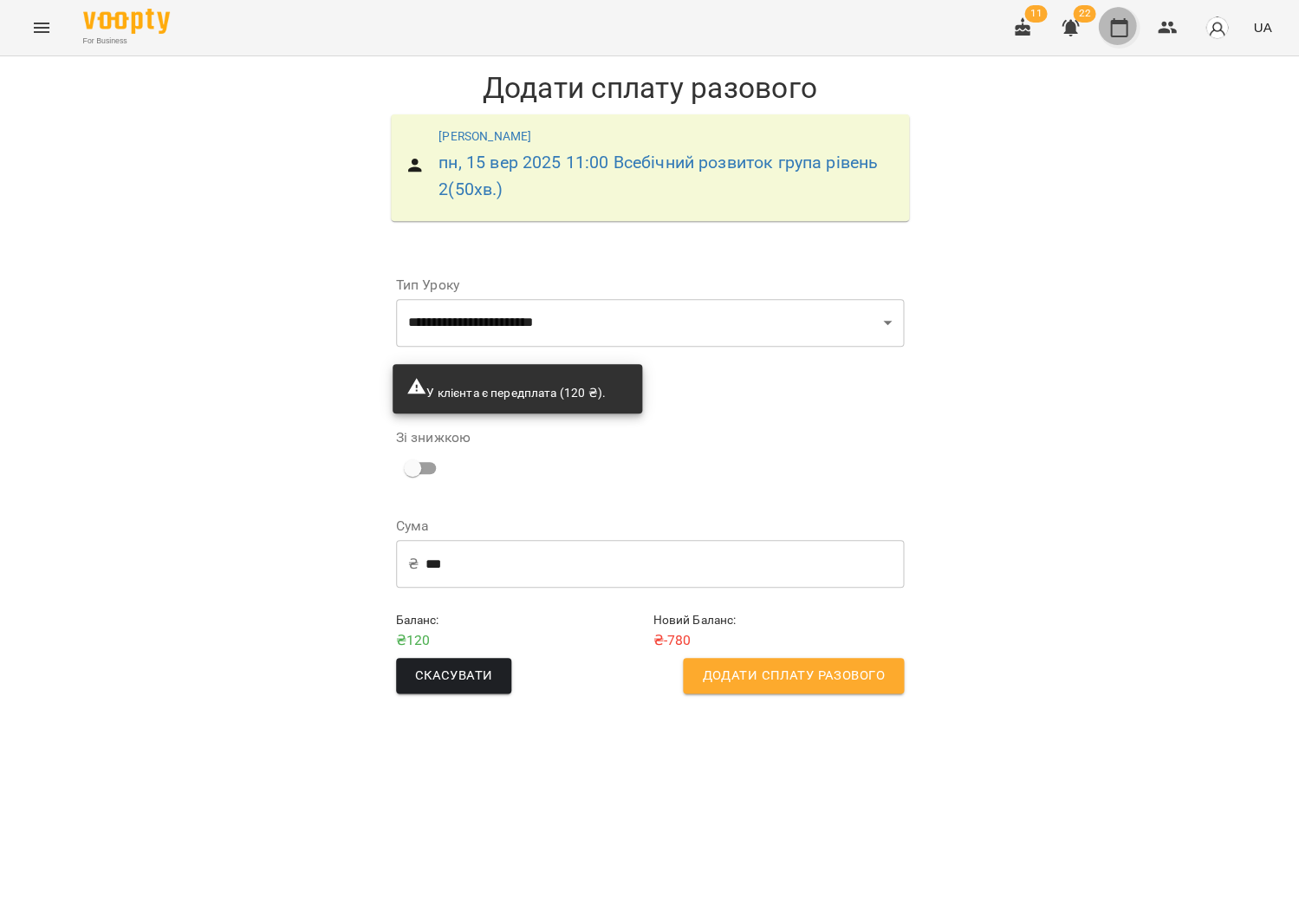
click at [1119, 24] on icon "button" at bounding box center [1118, 28] width 21 height 21
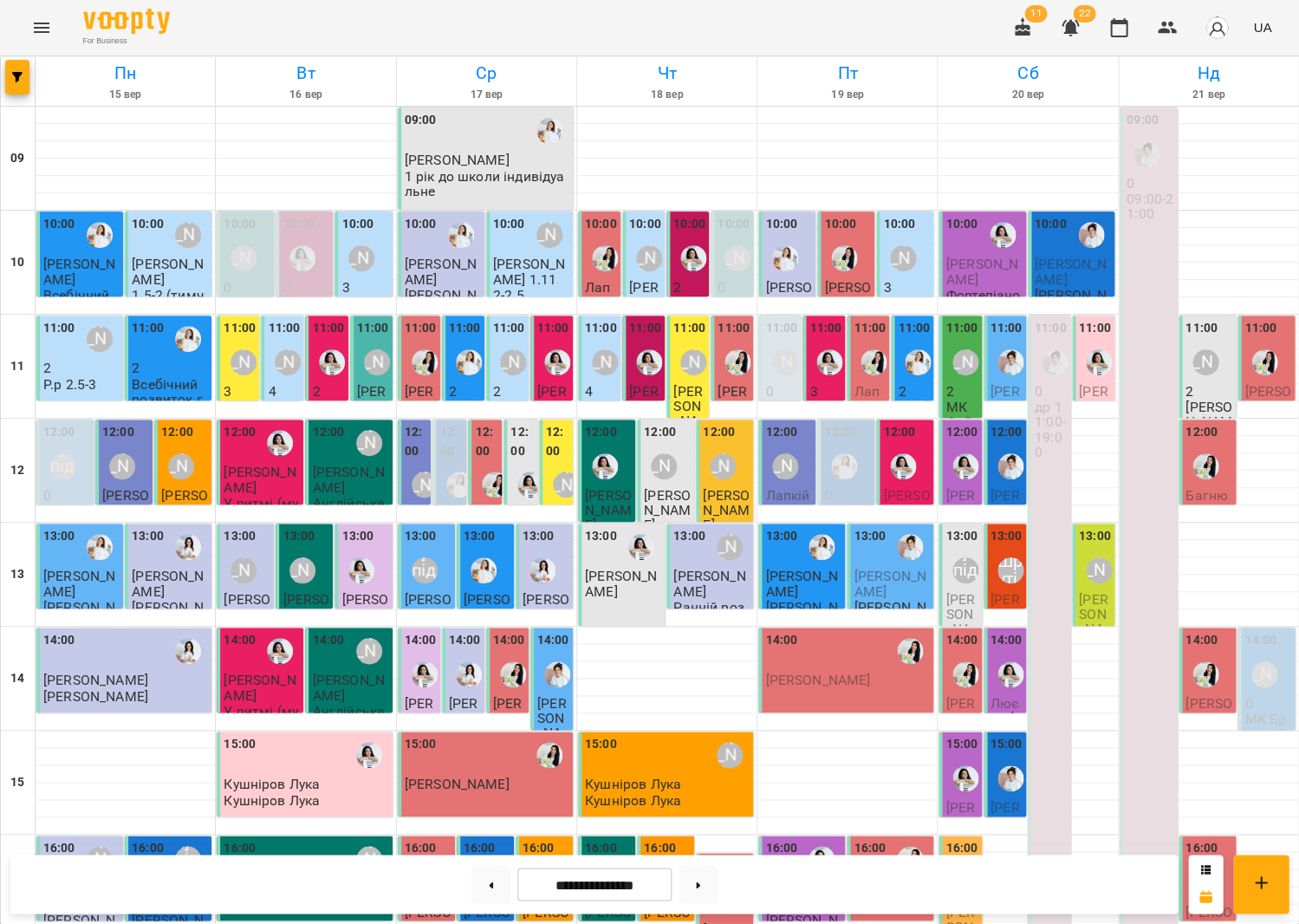
click at [152, 357] on div "11:00" at bounding box center [147, 338] width 32 height 40
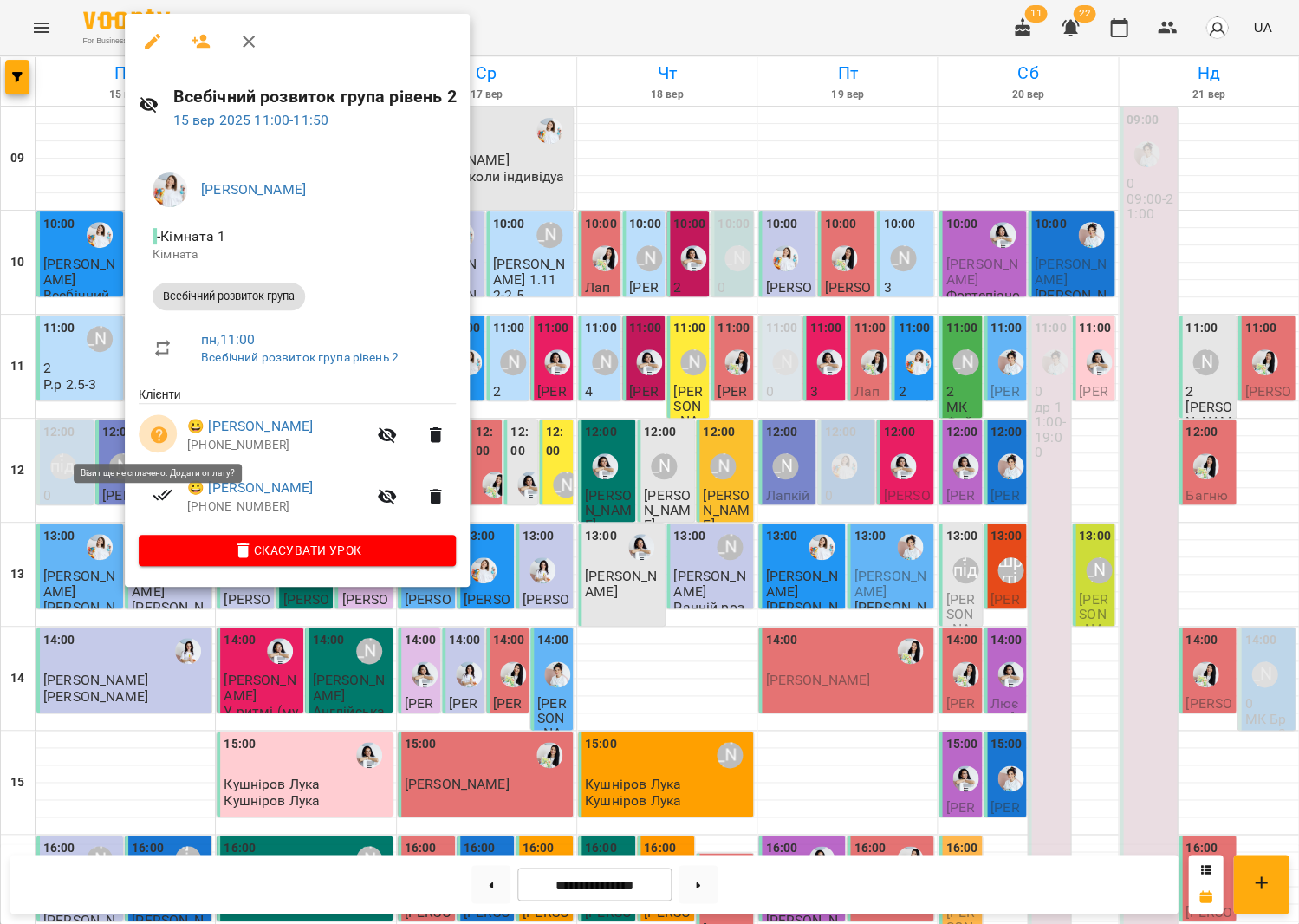
click at [161, 428] on icon "button" at bounding box center [159, 435] width 18 height 18
select select "**********"
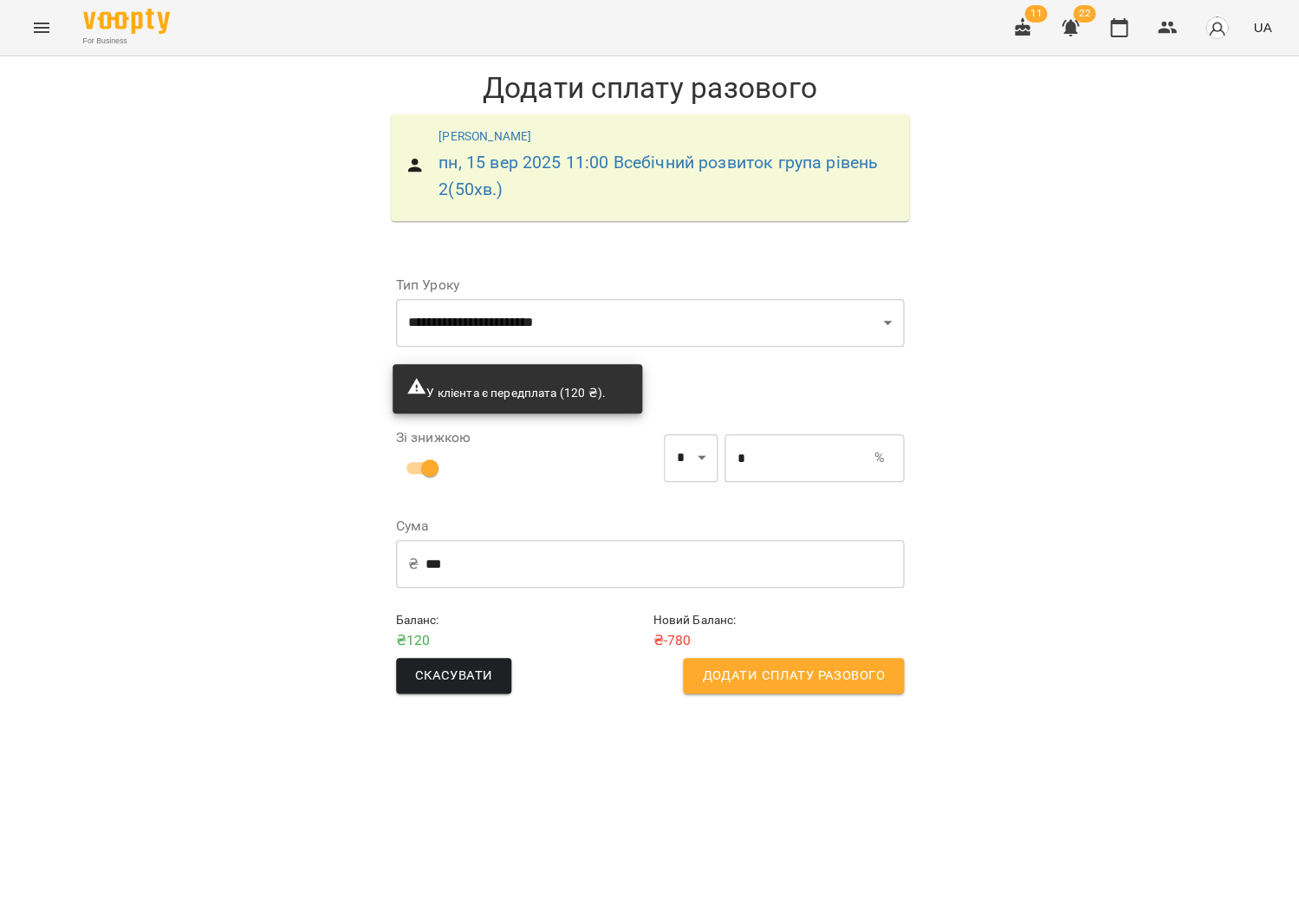
click at [782, 444] on input "*" at bounding box center [799, 457] width 149 height 49
click at [756, 450] on input "*" at bounding box center [799, 457] width 149 height 49
type input "***"
type input "*"
type input "***"
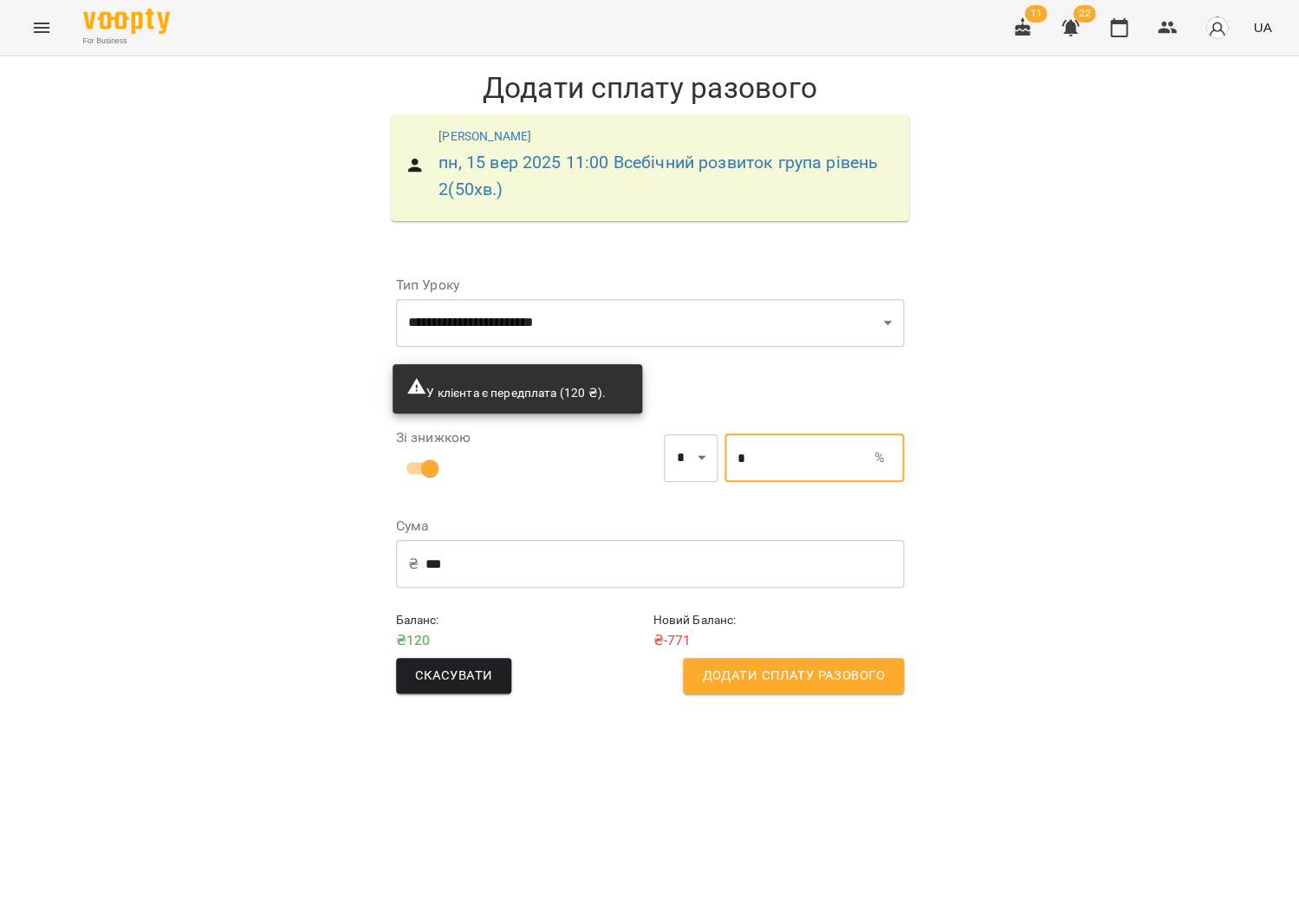
type input "**"
type input "*"
type input "***"
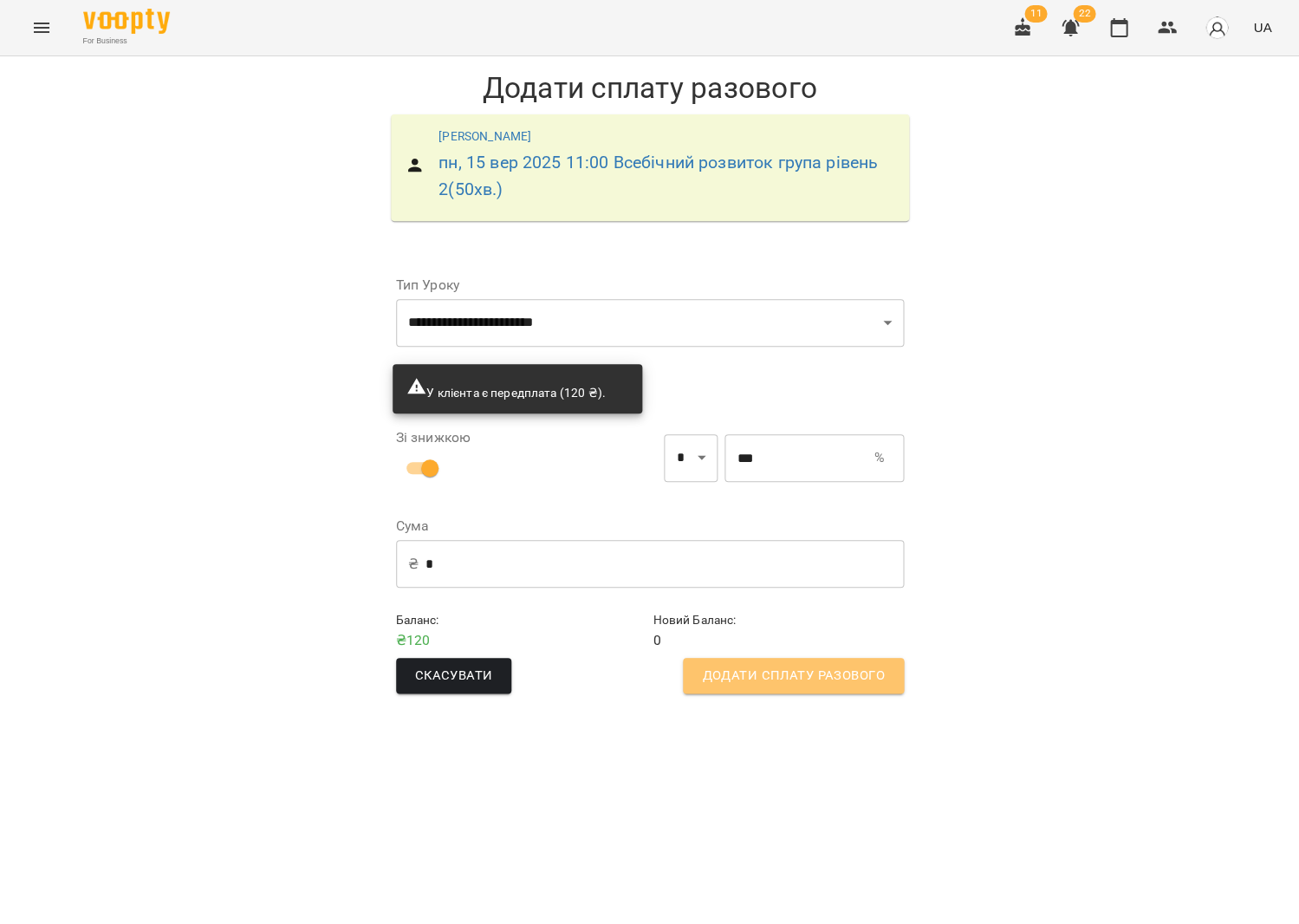
click at [731, 680] on span "Додати сплату разового" at bounding box center [793, 676] width 182 height 22
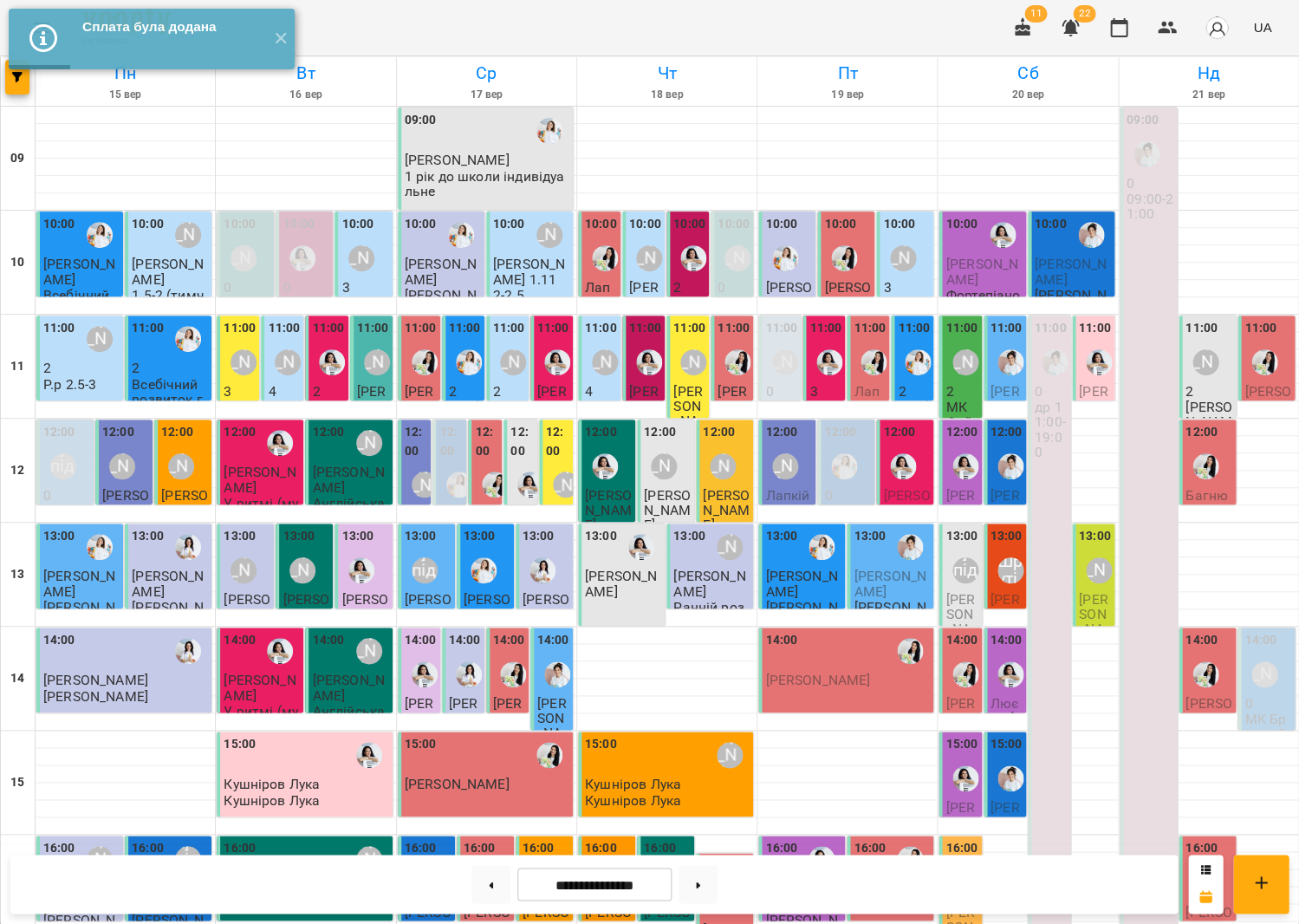
click at [514, 331] on label "11:00" at bounding box center [509, 328] width 32 height 19
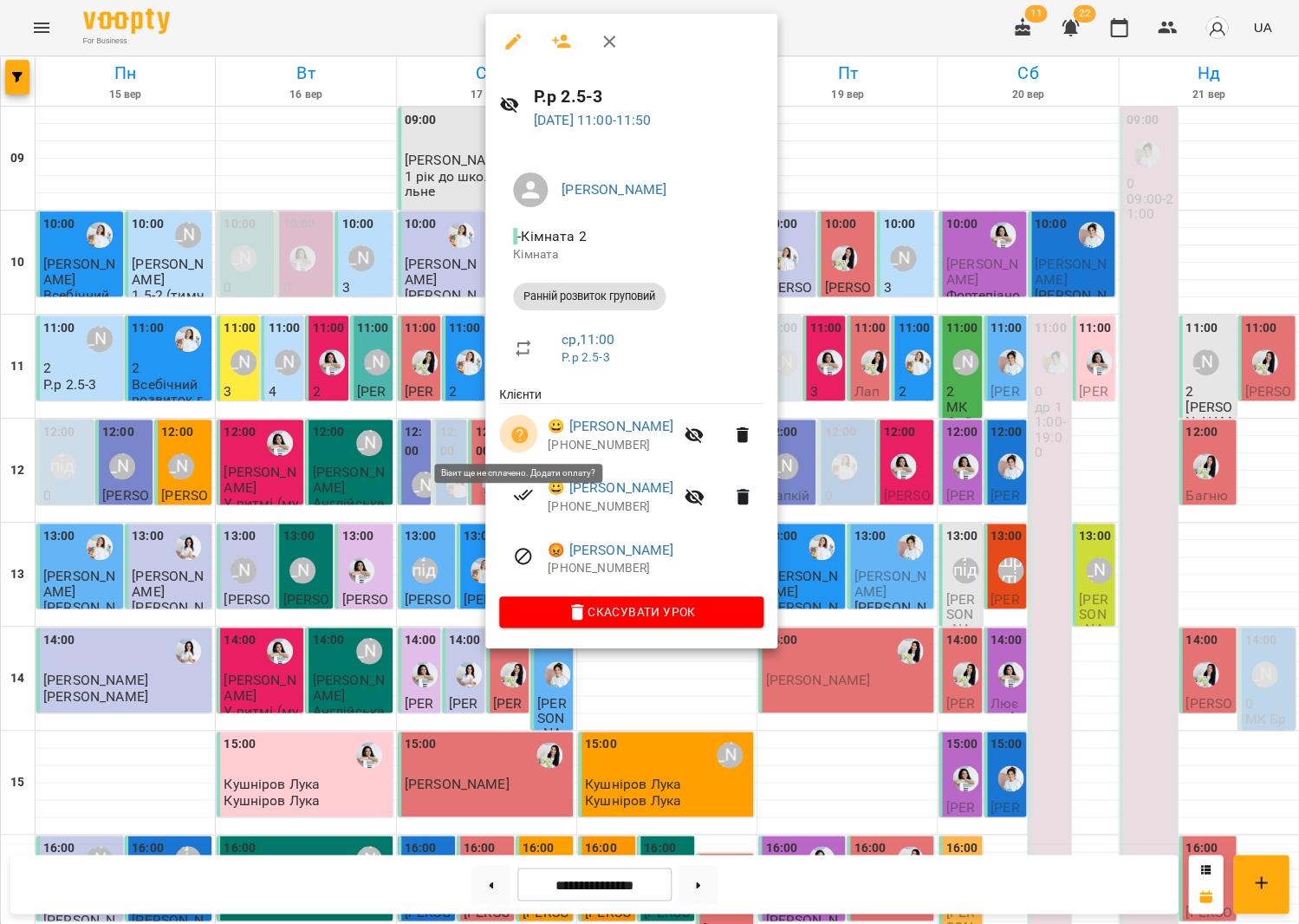
click at [519, 430] on icon "button" at bounding box center [520, 435] width 18 height 18
select select "**********"
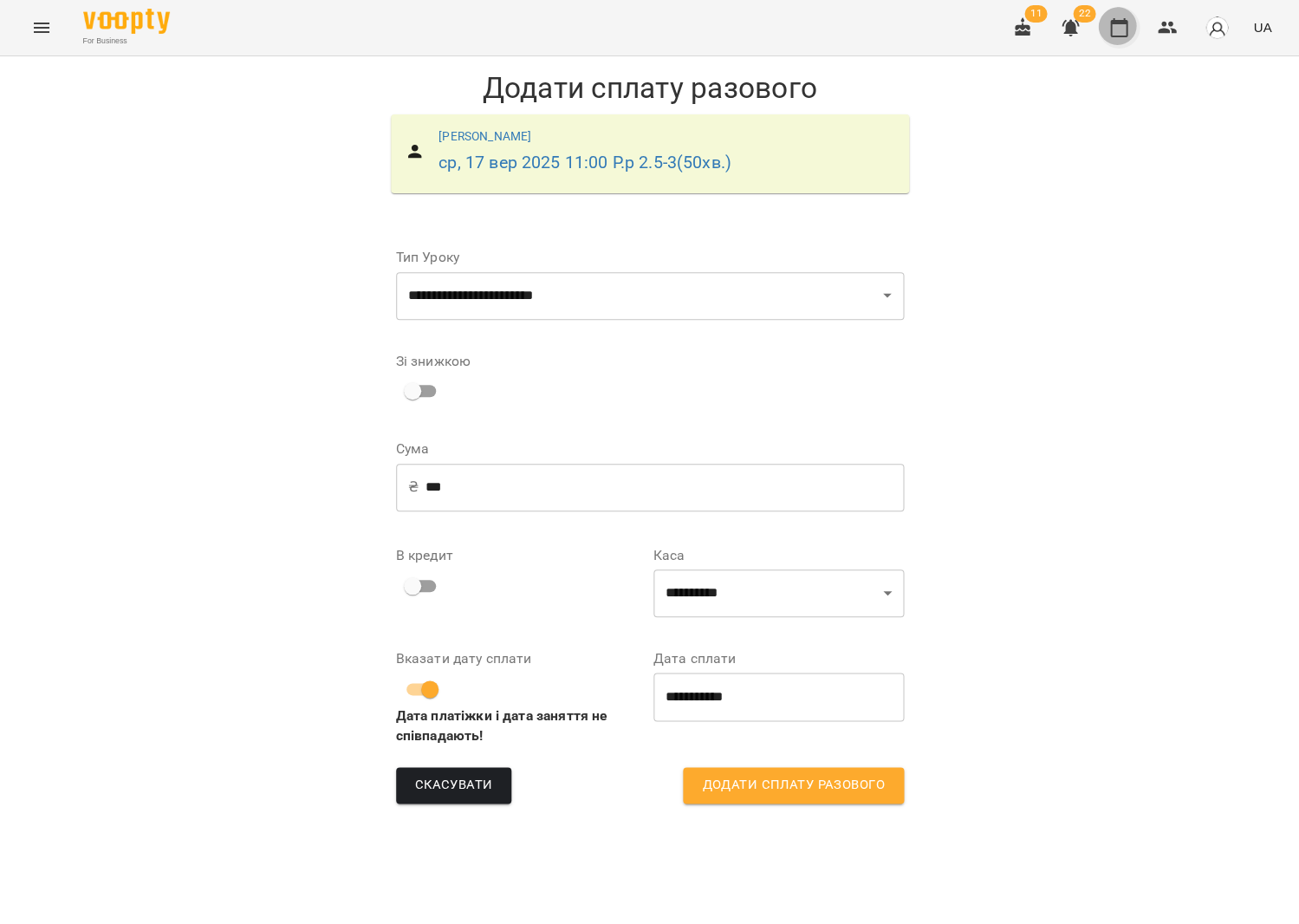
click at [1120, 29] on icon "button" at bounding box center [1118, 28] width 21 height 21
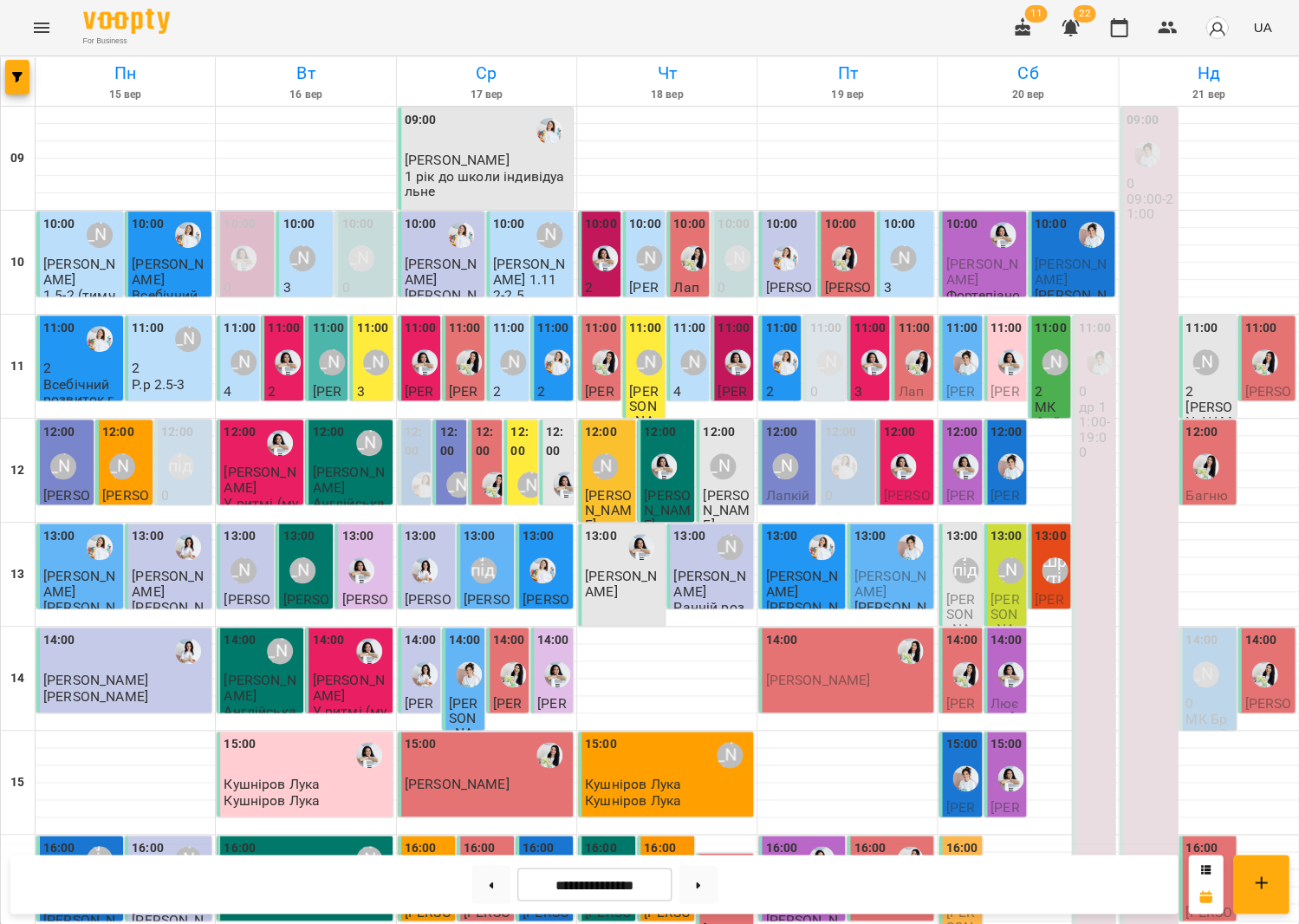
click at [29, 28] on button "Menu" at bounding box center [41, 28] width 41 height 41
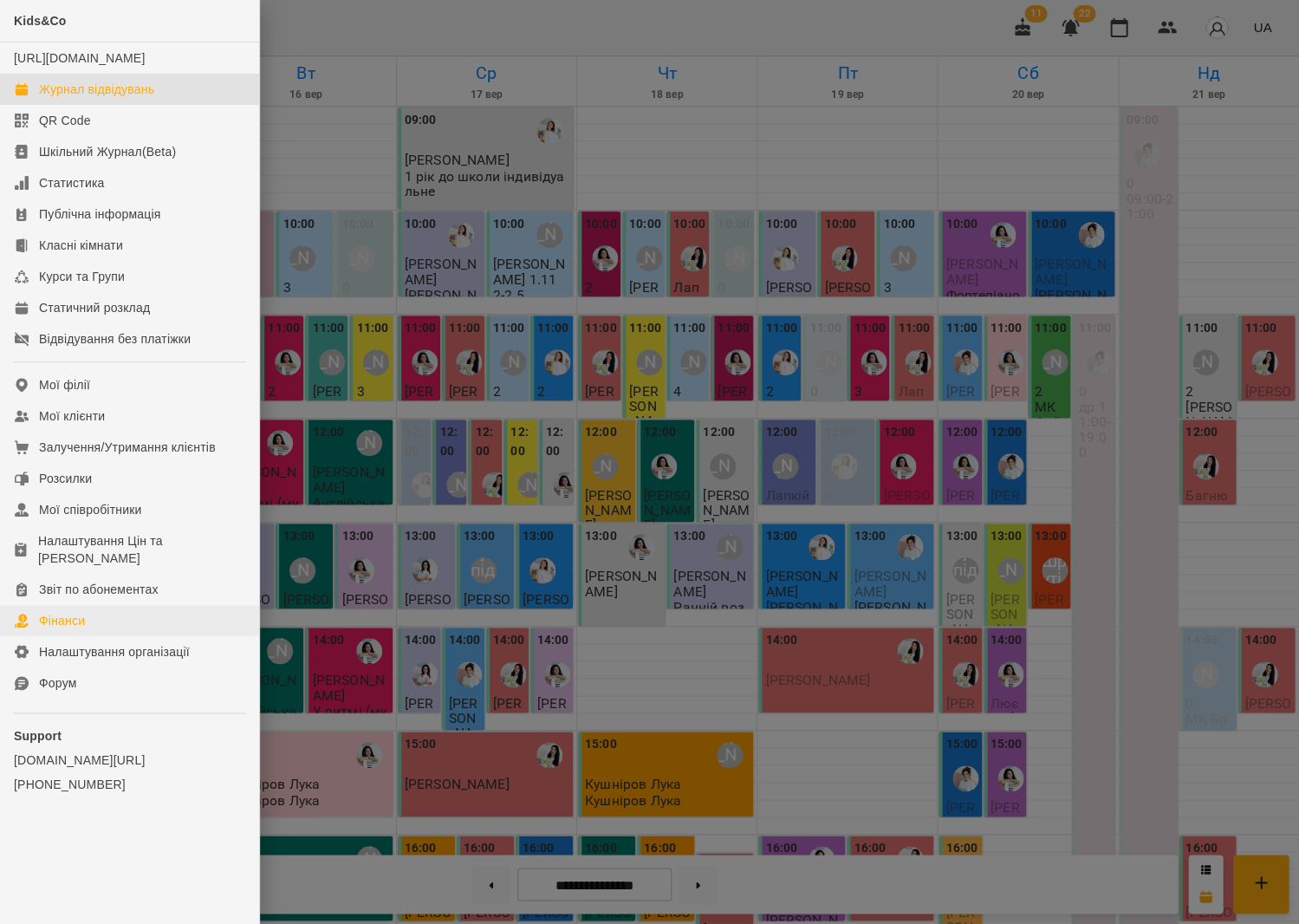
click at [61, 612] on div "Фінанси" at bounding box center [62, 620] width 46 height 18
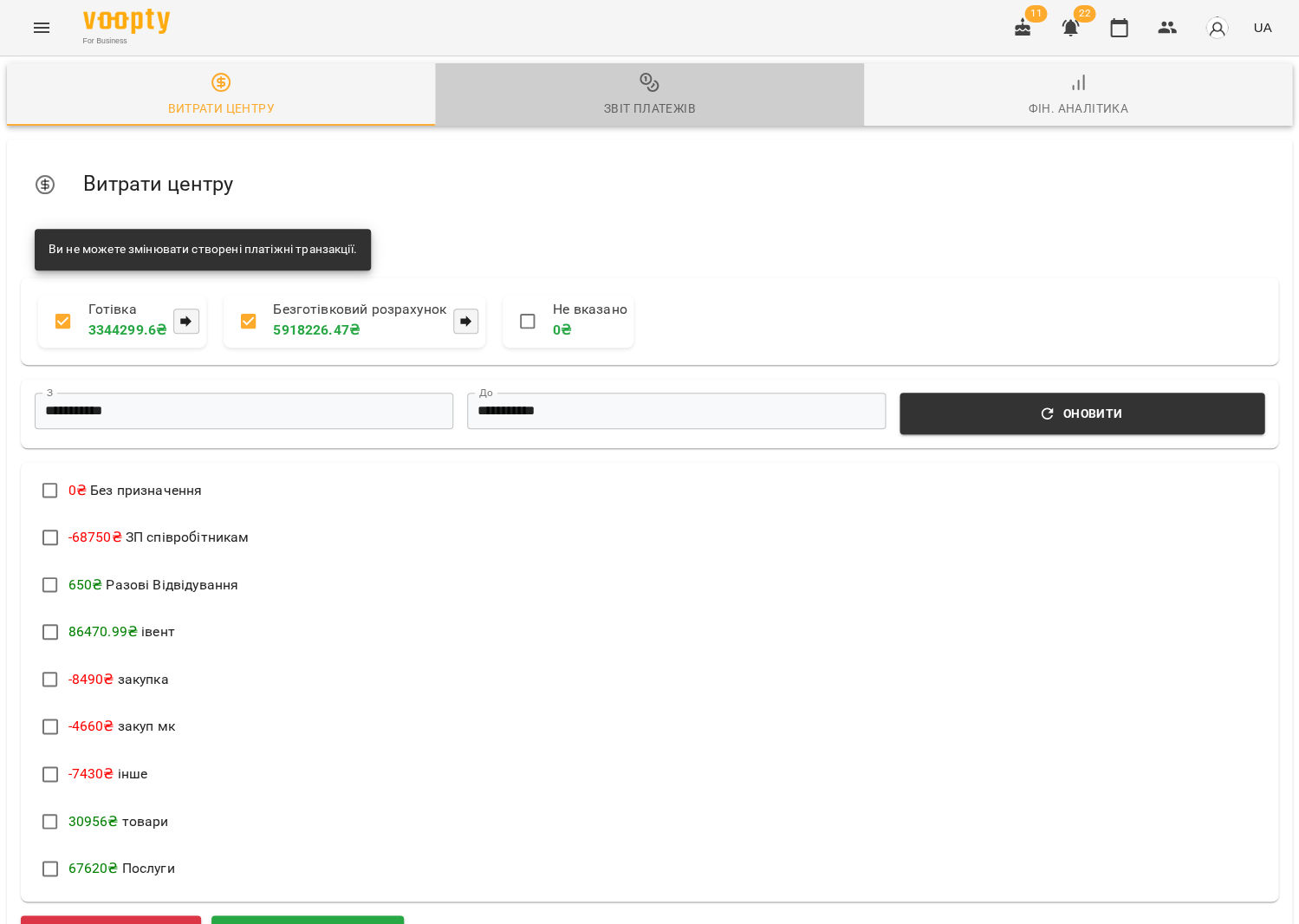
click at [668, 118] on div "Звіт платежів" at bounding box center [650, 108] width 92 height 21
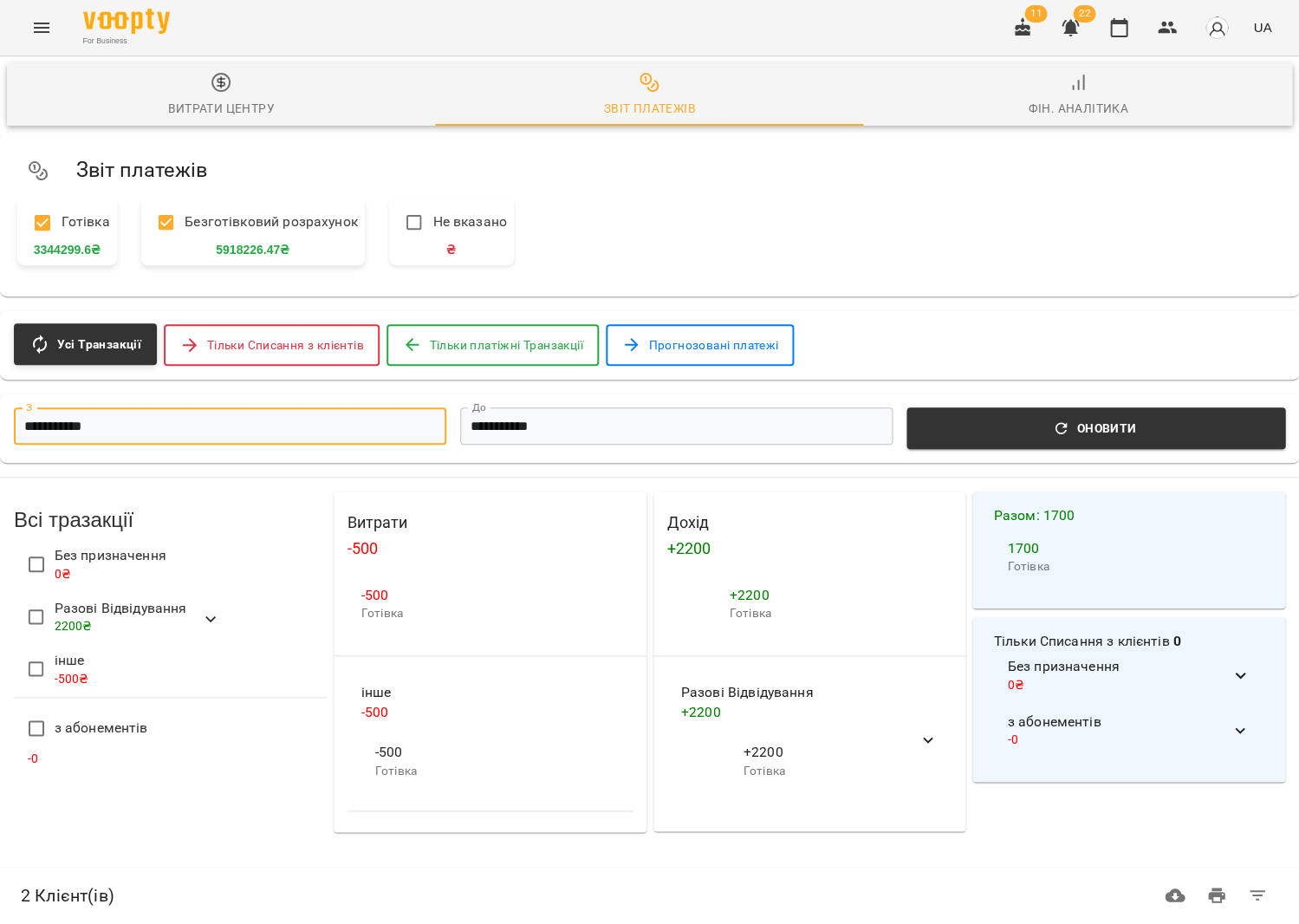
click at [325, 415] on input "**********" at bounding box center [229, 426] width 432 height 37
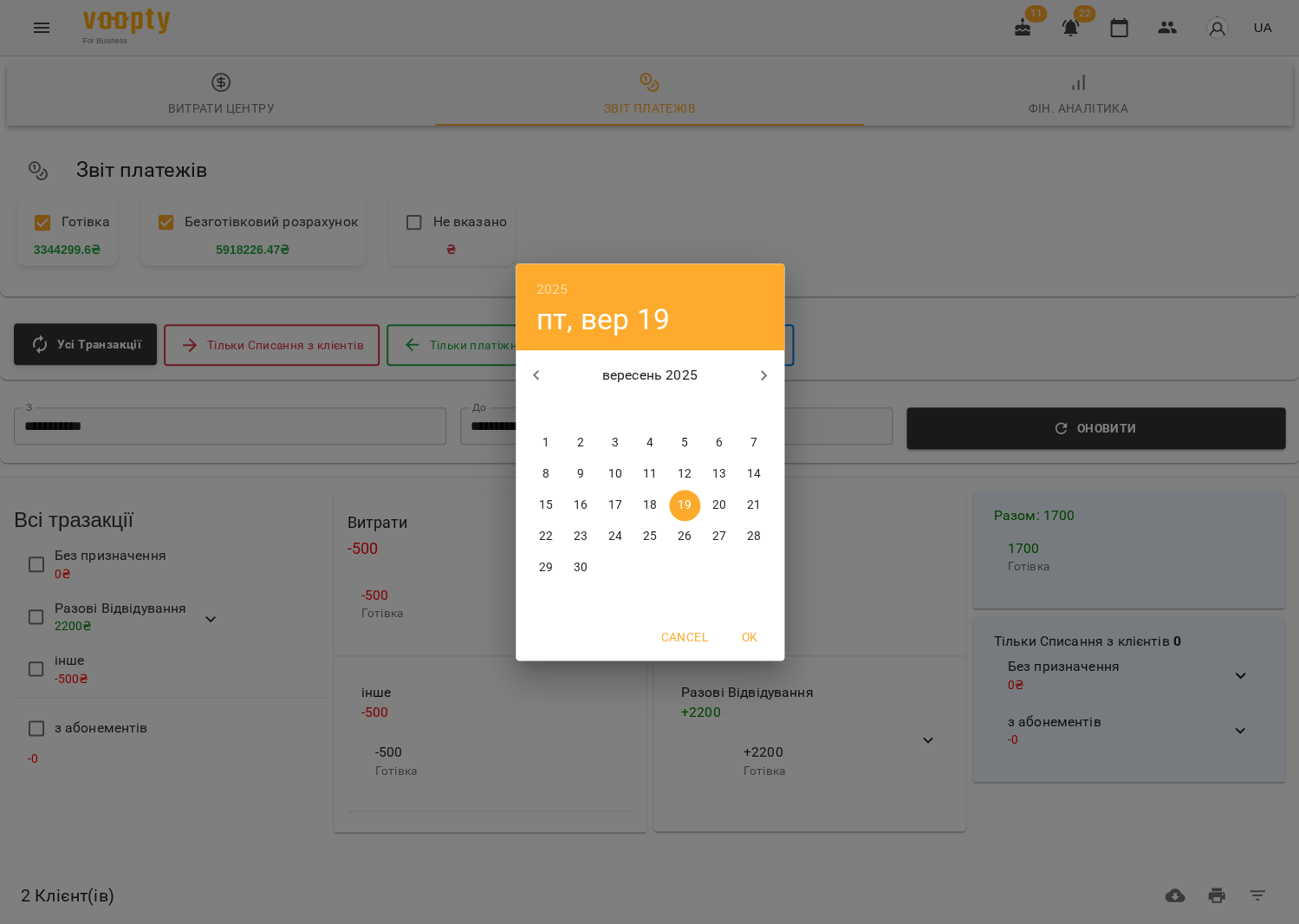
click at [577, 505] on p "16" at bounding box center [579, 505] width 14 height 18
type input "**********"
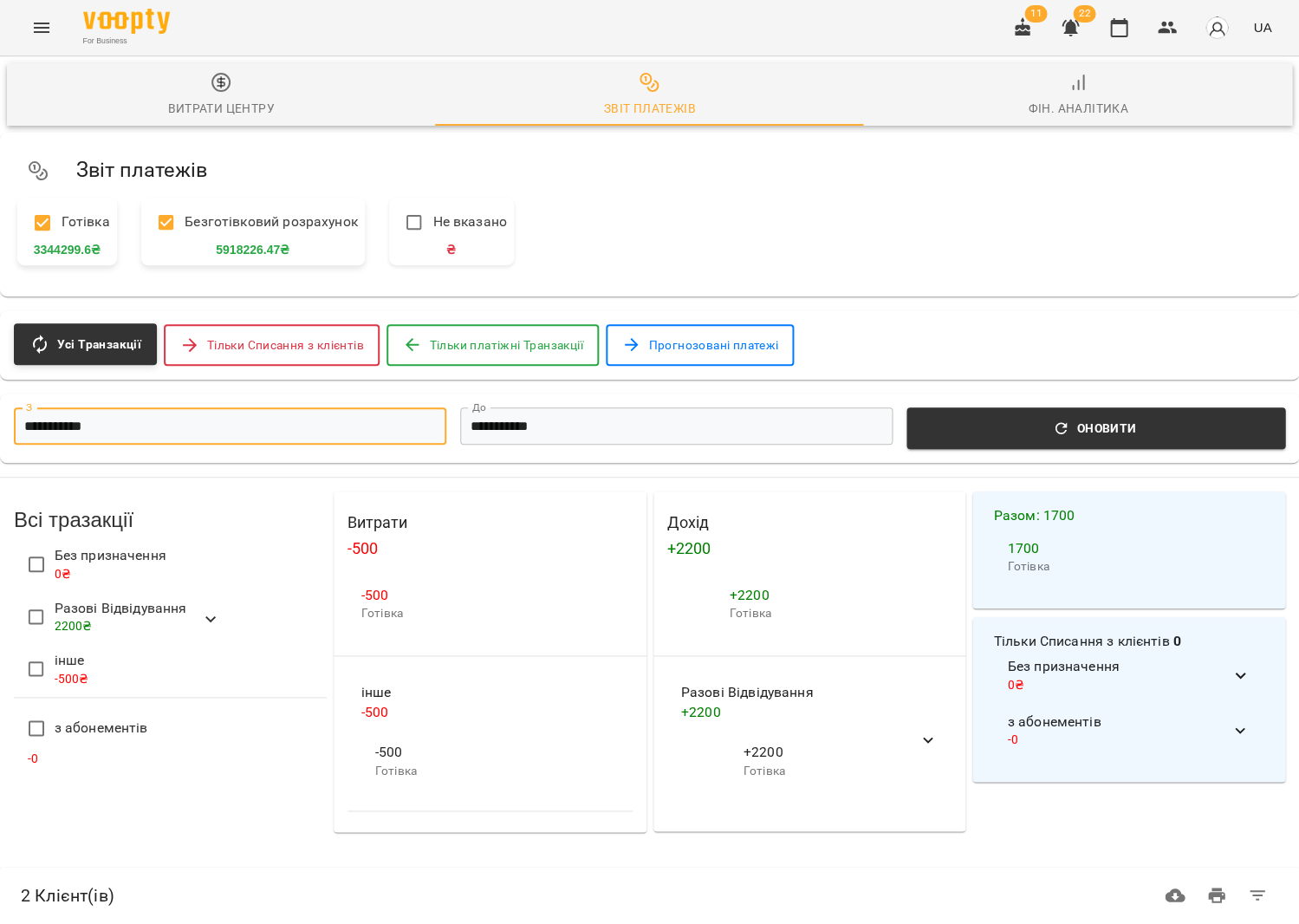
click at [487, 413] on input "**********" at bounding box center [676, 426] width 432 height 37
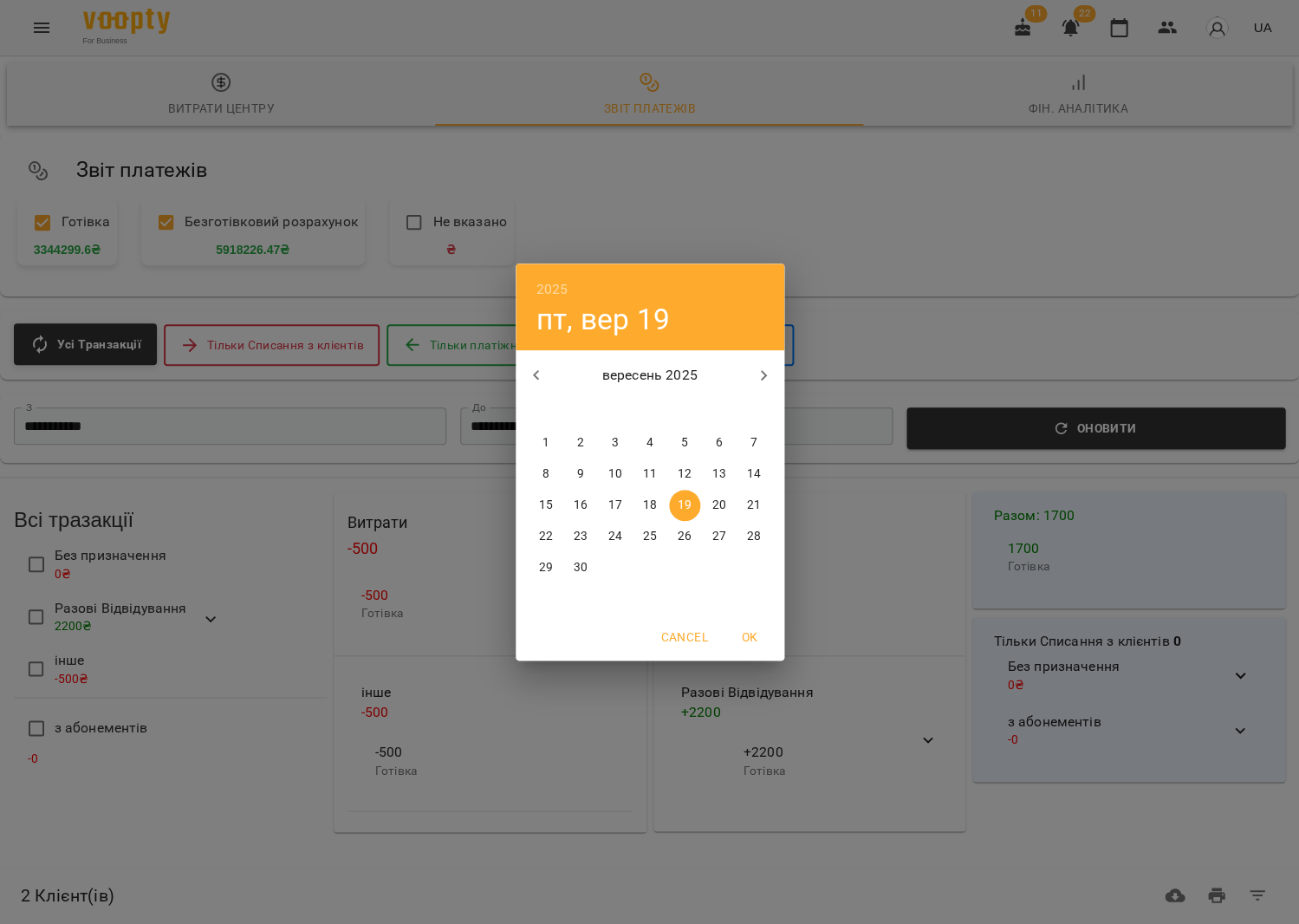
drag, startPoint x: 570, startPoint y: 498, endPoint x: 709, endPoint y: 485, distance: 139.6
click at [570, 498] on span "16" at bounding box center [580, 505] width 31 height 18
type input "**********"
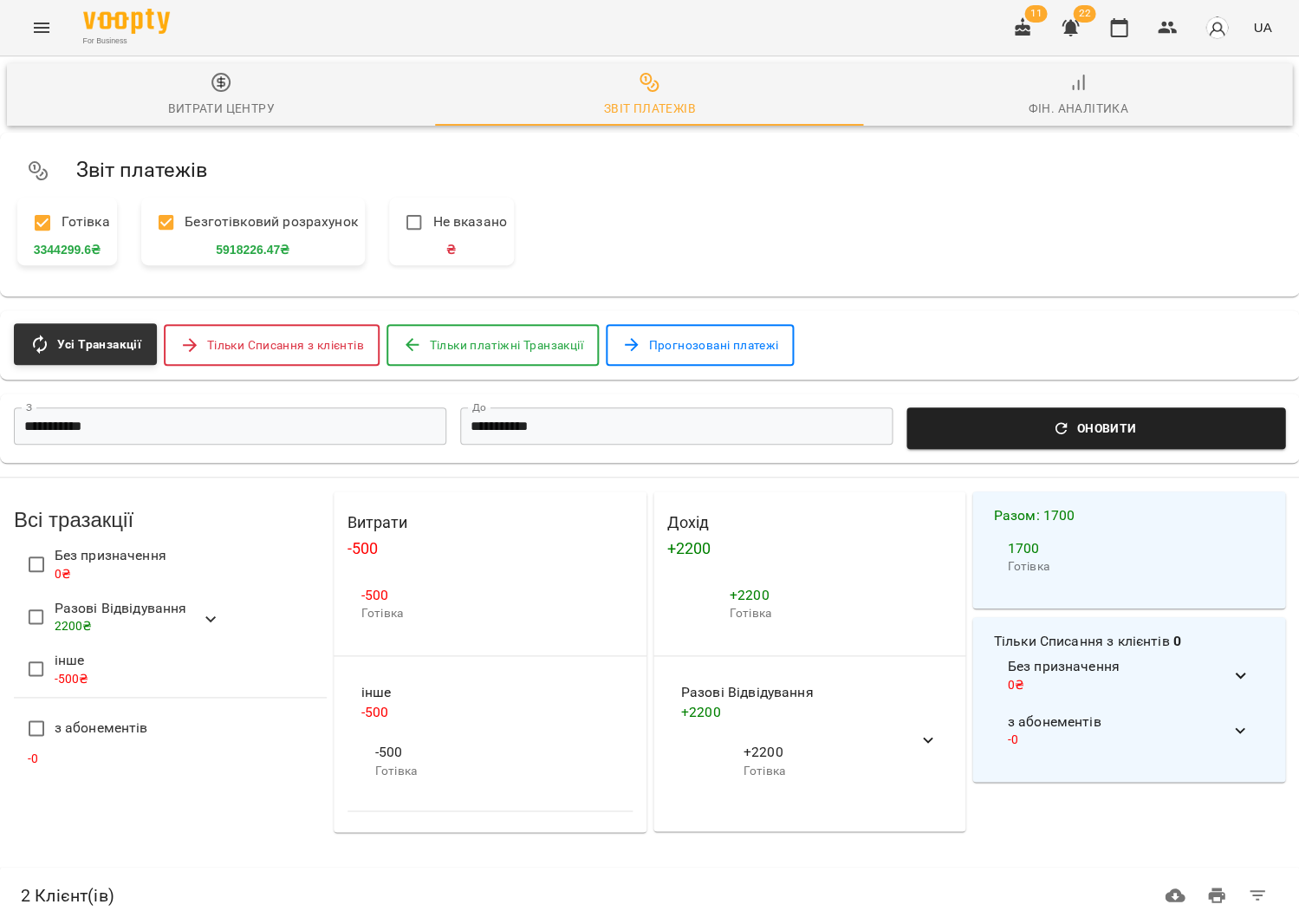
drag, startPoint x: 1046, startPoint y: 449, endPoint x: 1044, endPoint y: 439, distance: 10.2
click at [1044, 443] on div "**********" at bounding box center [650, 427] width 1299 height 69
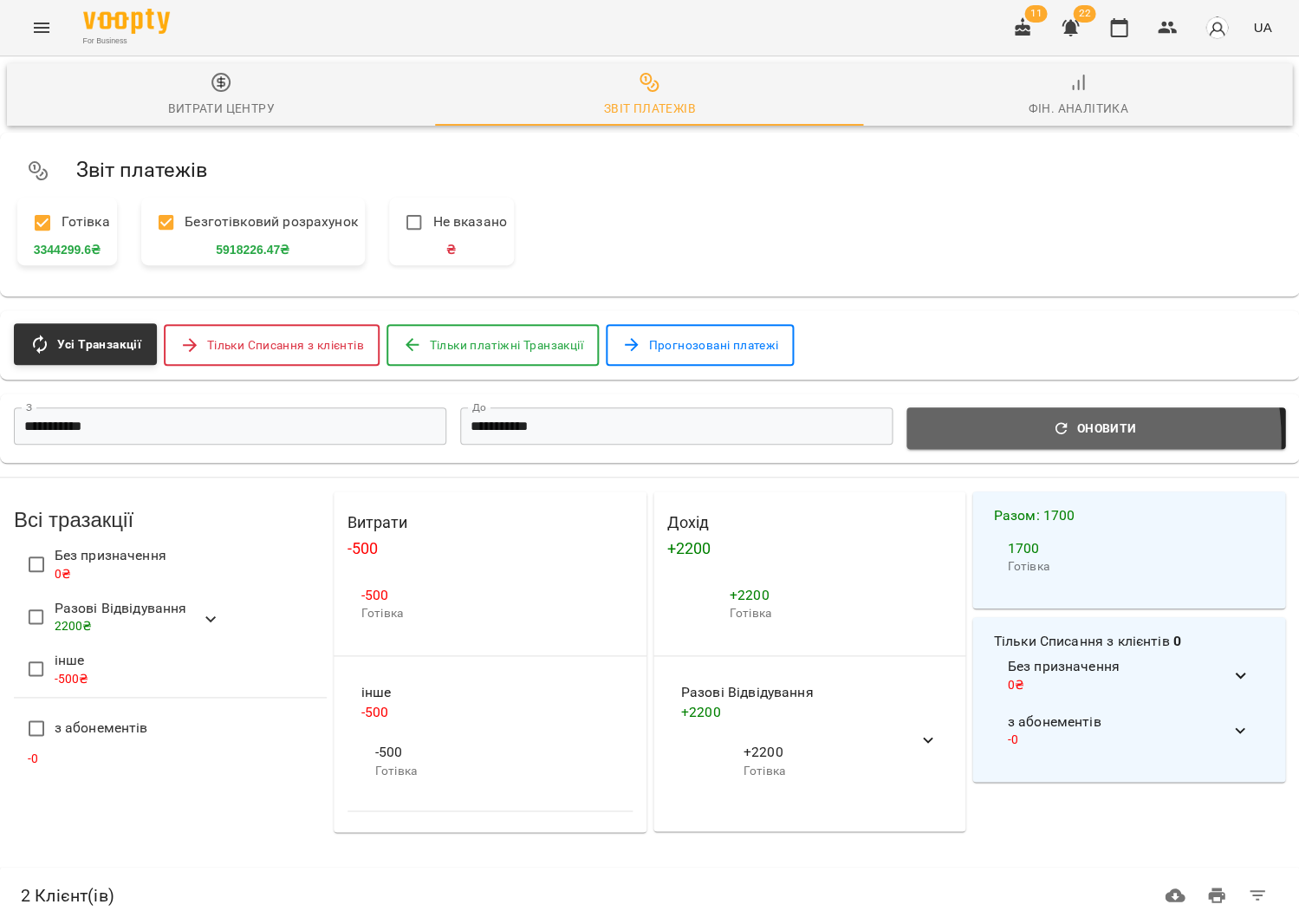
click at [1043, 438] on button "Оновити" at bounding box center [1095, 427] width 379 height 41
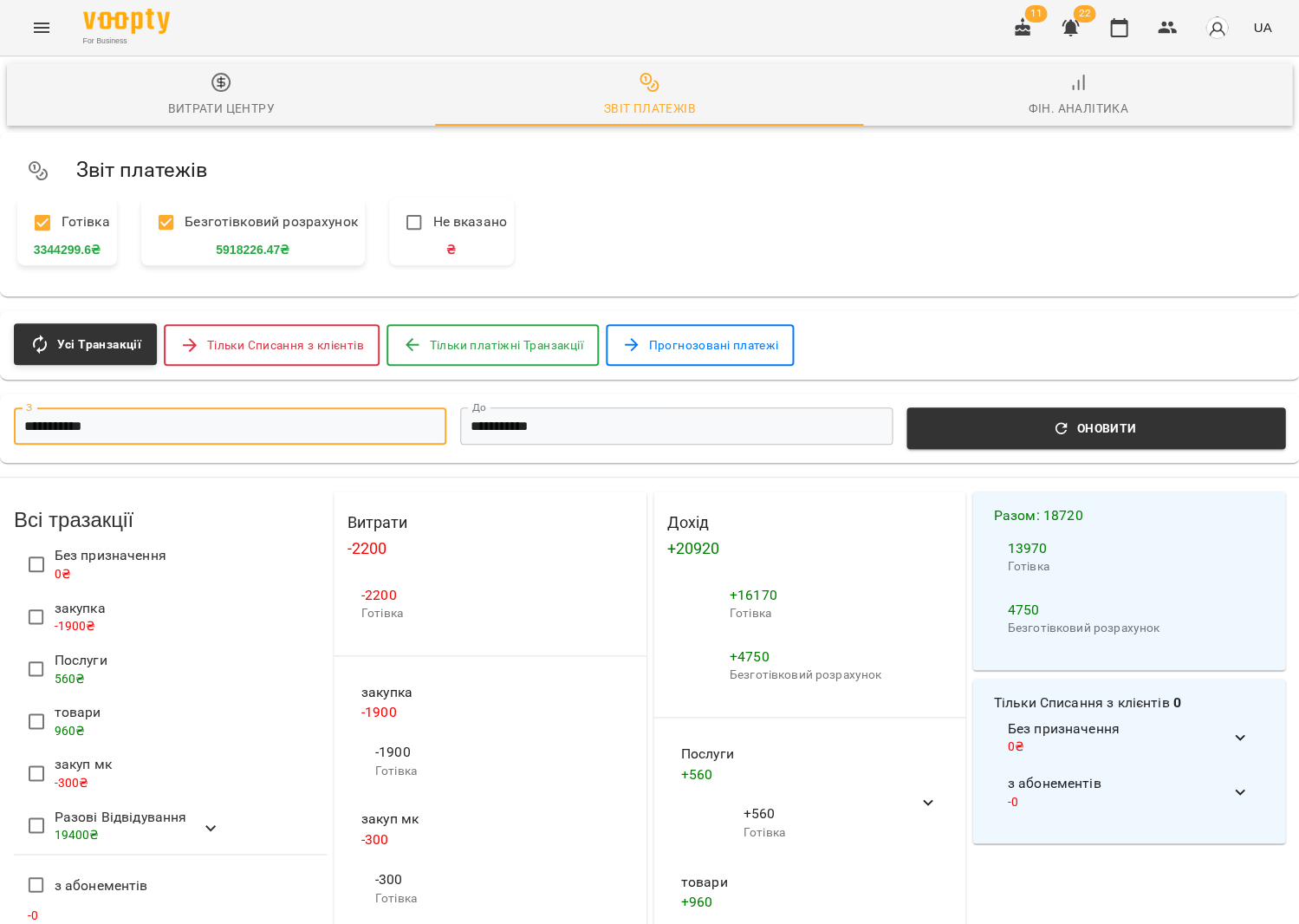
click at [275, 415] on input "**********" at bounding box center [229, 426] width 432 height 37
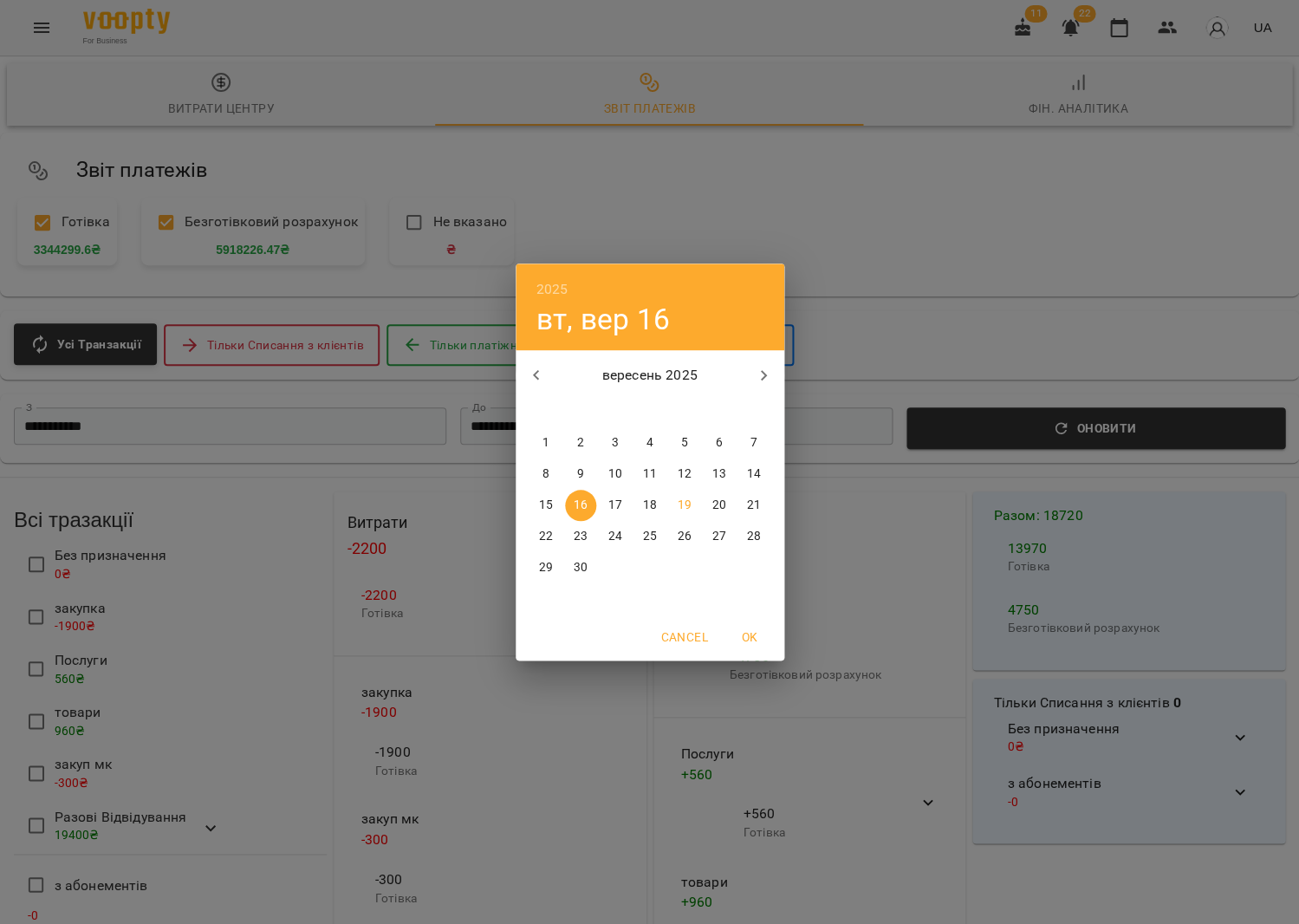
drag, startPoint x: 601, startPoint y: 513, endPoint x: 591, endPoint y: 461, distance: 53.0
click at [601, 512] on div "17" at bounding box center [615, 506] width 35 height 31
type input "**********"
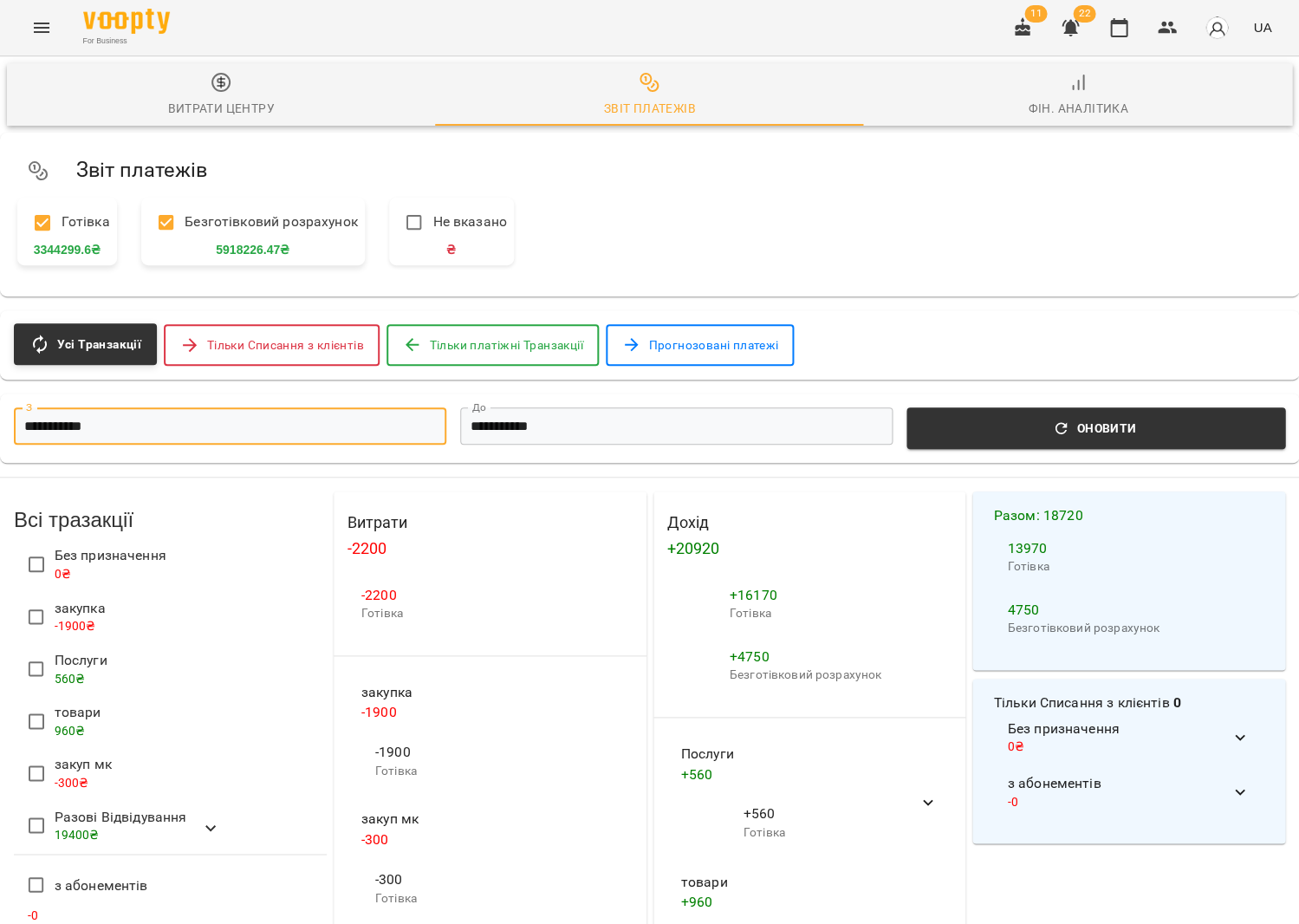
click at [355, 427] on input "**********" at bounding box center [229, 426] width 432 height 37
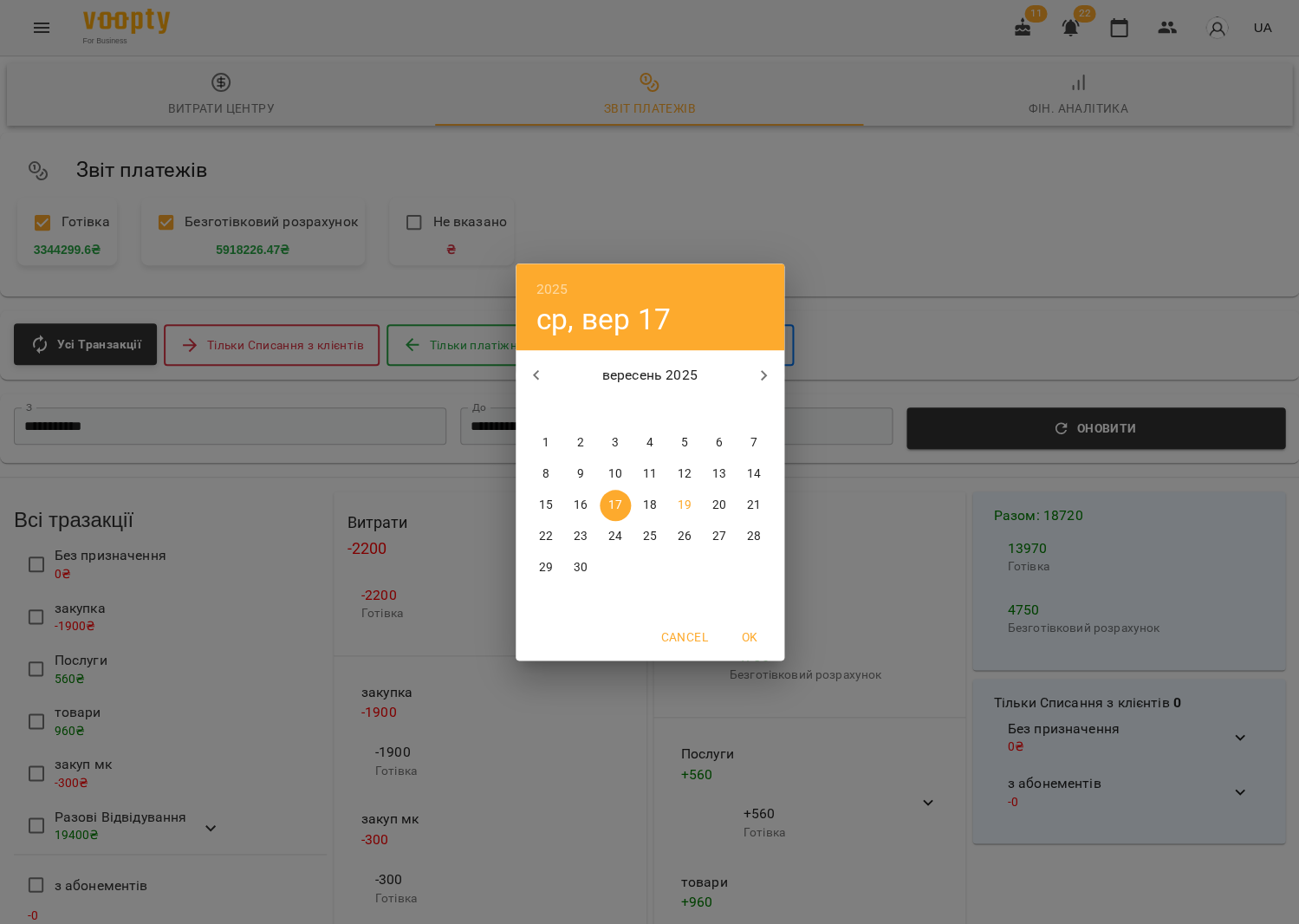
drag, startPoint x: 371, startPoint y: 471, endPoint x: 547, endPoint y: 433, distance: 180.1
click at [375, 470] on div "2025 ср, вер 17 вересень 2025 пн вт ср чт пт сб нд 1 2 3 4 5 6 7 8 9 10 11 12 1…" at bounding box center [650, 462] width 1299 height 924
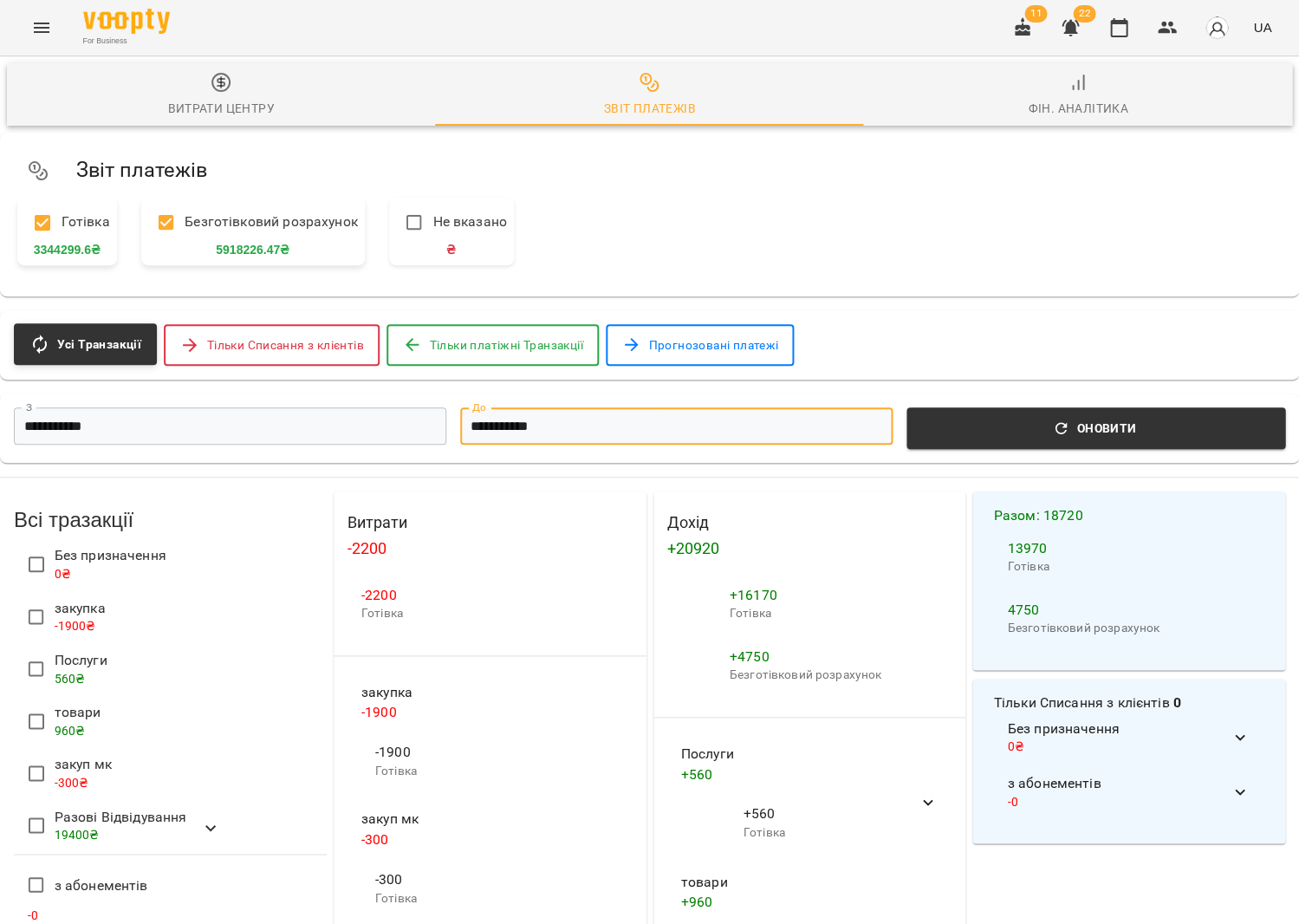
click at [554, 428] on input "**********" at bounding box center [676, 426] width 432 height 37
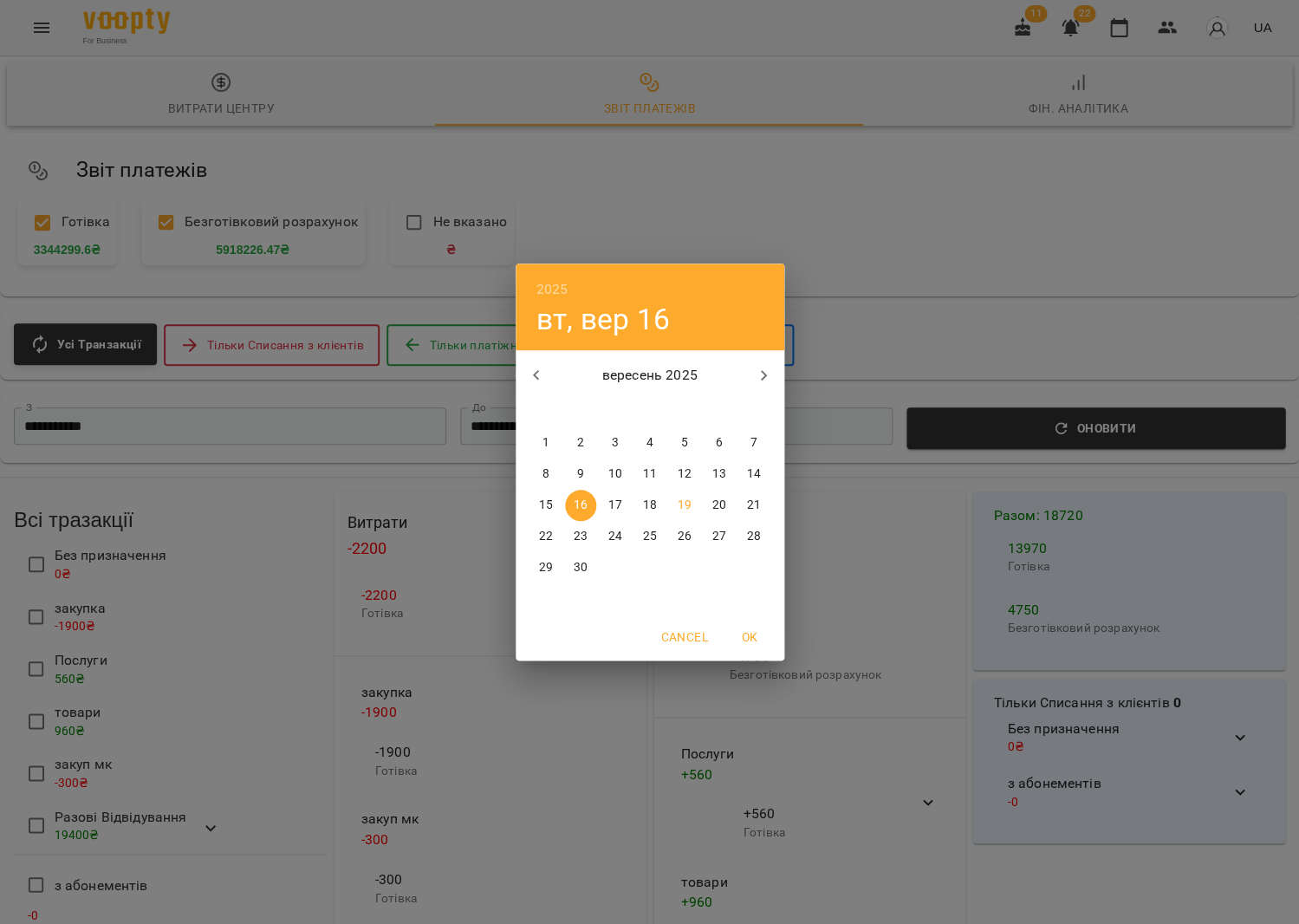
click at [614, 500] on p "17" at bounding box center [614, 505] width 14 height 18
type input "**********"
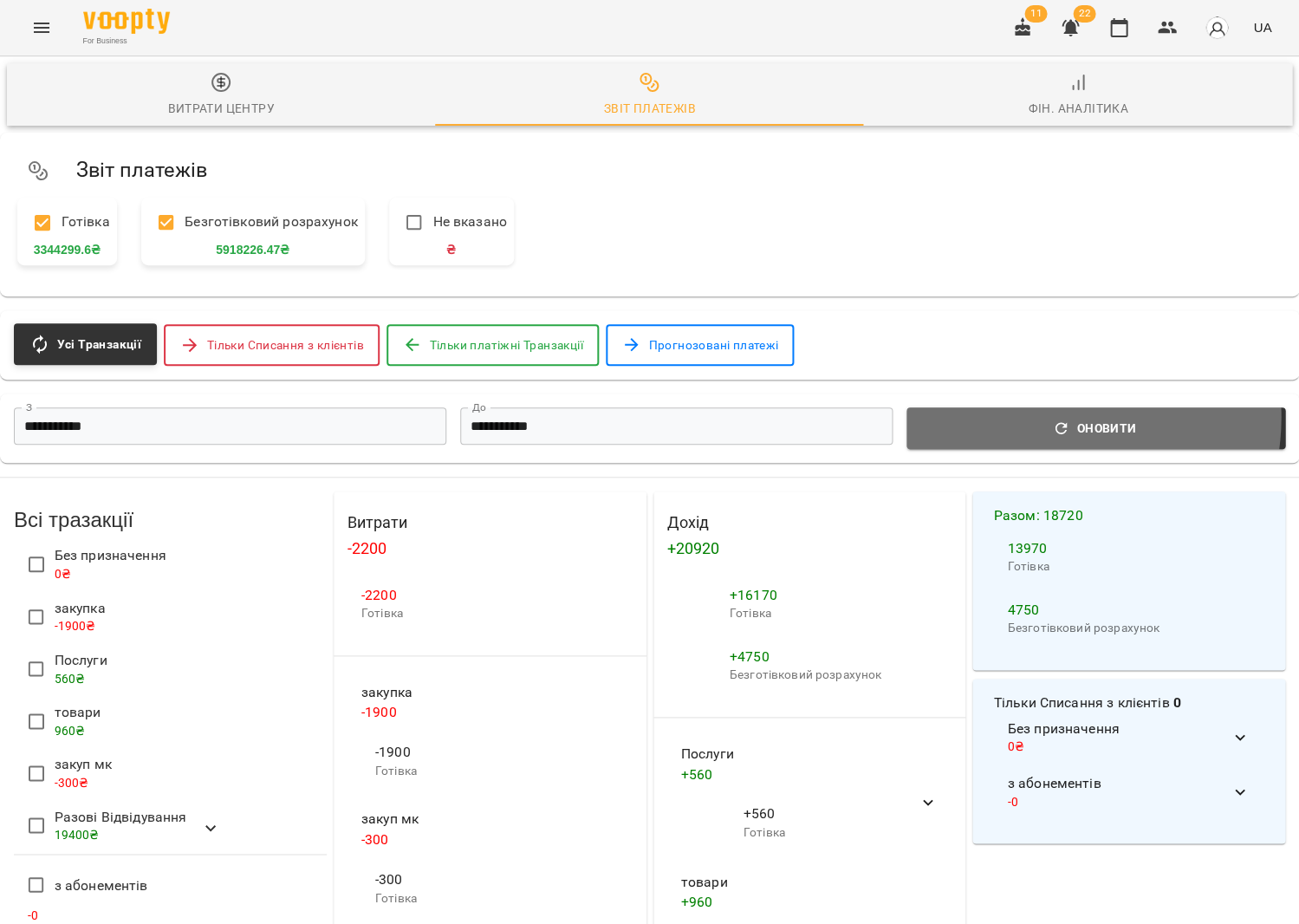
click at [1055, 417] on span "Оновити" at bounding box center [1095, 427] width 358 height 21
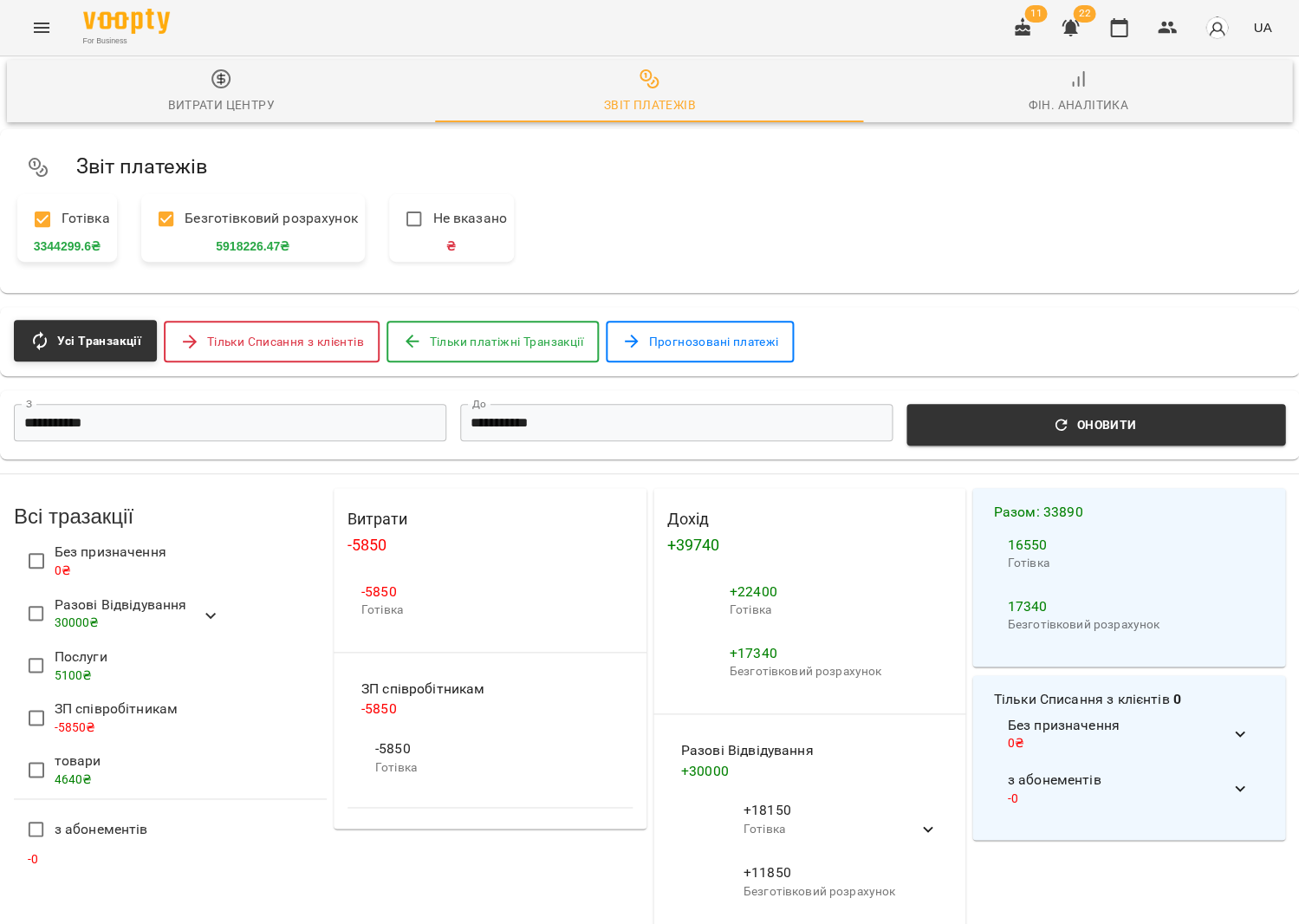
scroll to position [71, 0]
click at [41, 22] on icon "Menu" at bounding box center [41, 28] width 21 height 21
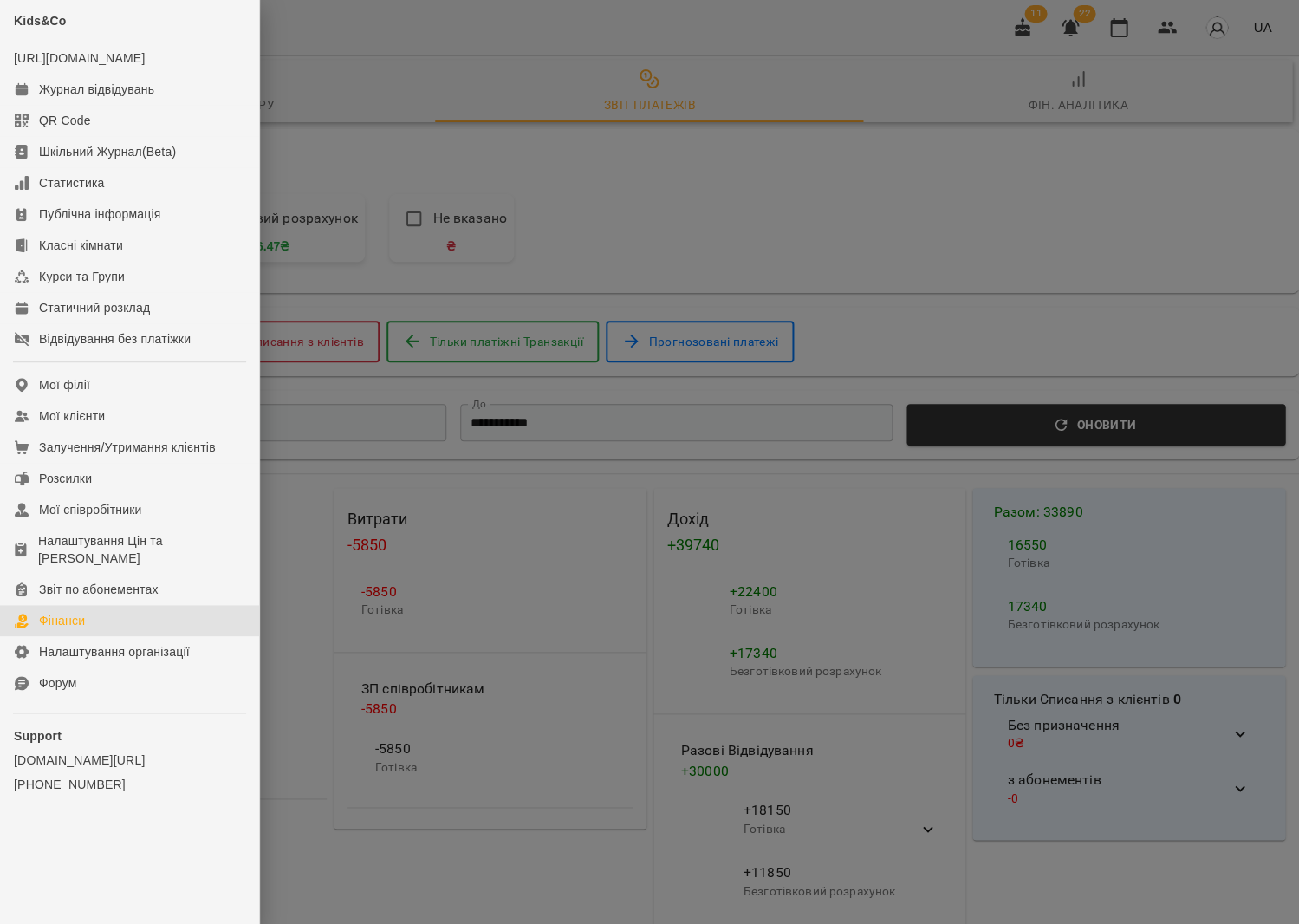
click at [467, 473] on div at bounding box center [650, 462] width 1299 height 924
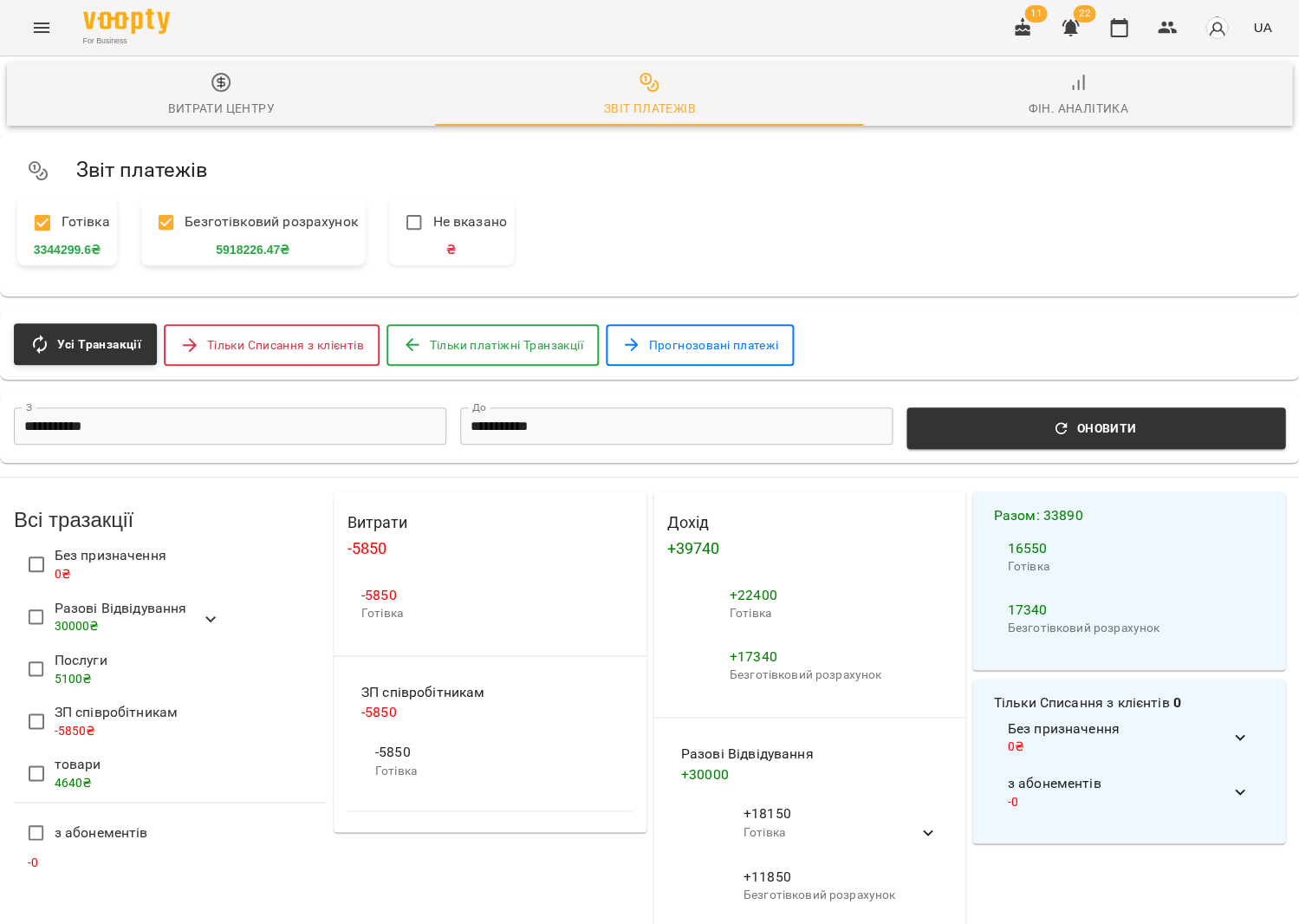
scroll to position [0, 0]
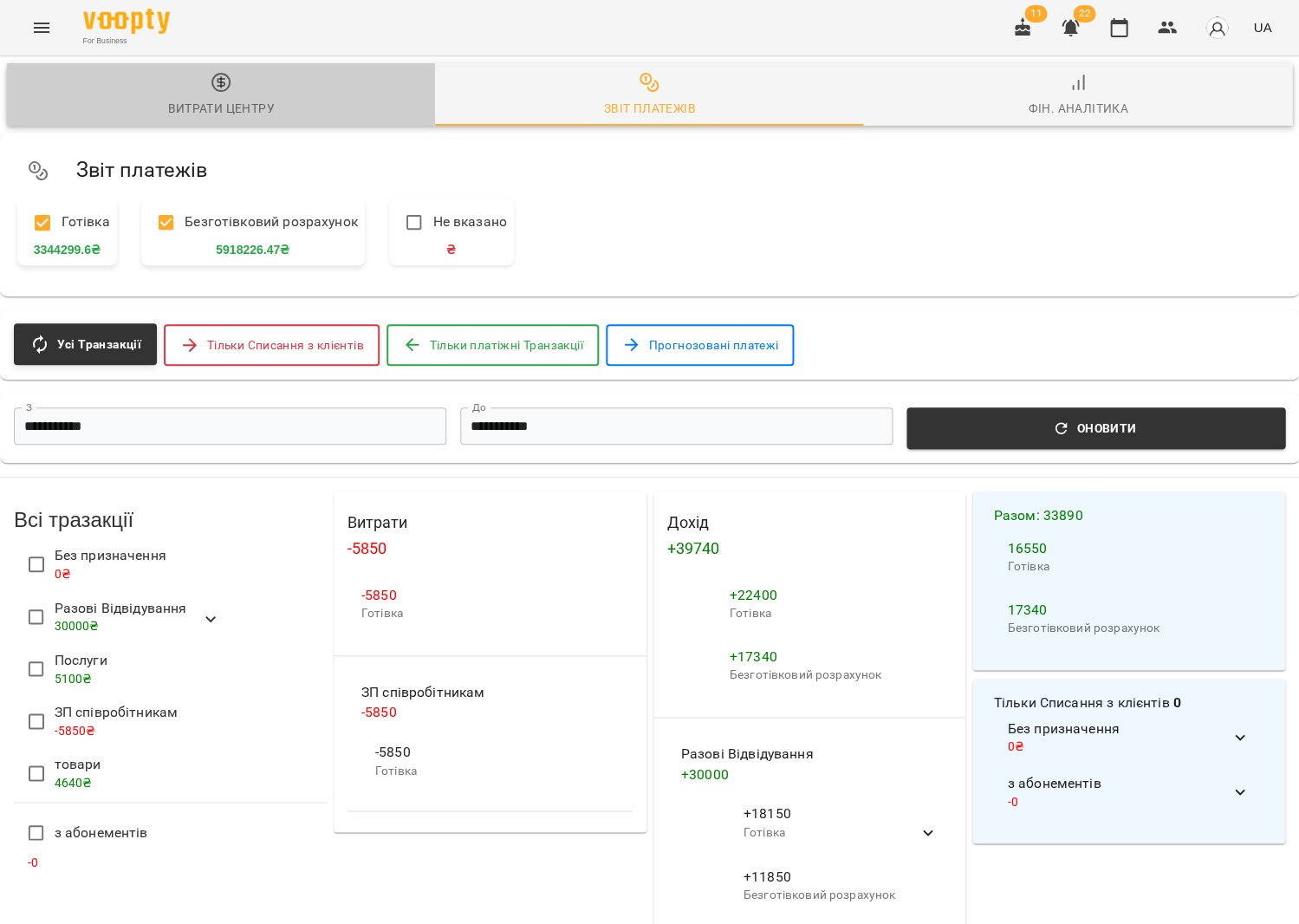
drag, startPoint x: 205, startPoint y: 106, endPoint x: 211, endPoint y: 123, distance: 18.0
click at [205, 106] on div "Витрати центру" at bounding box center [221, 108] width 108 height 21
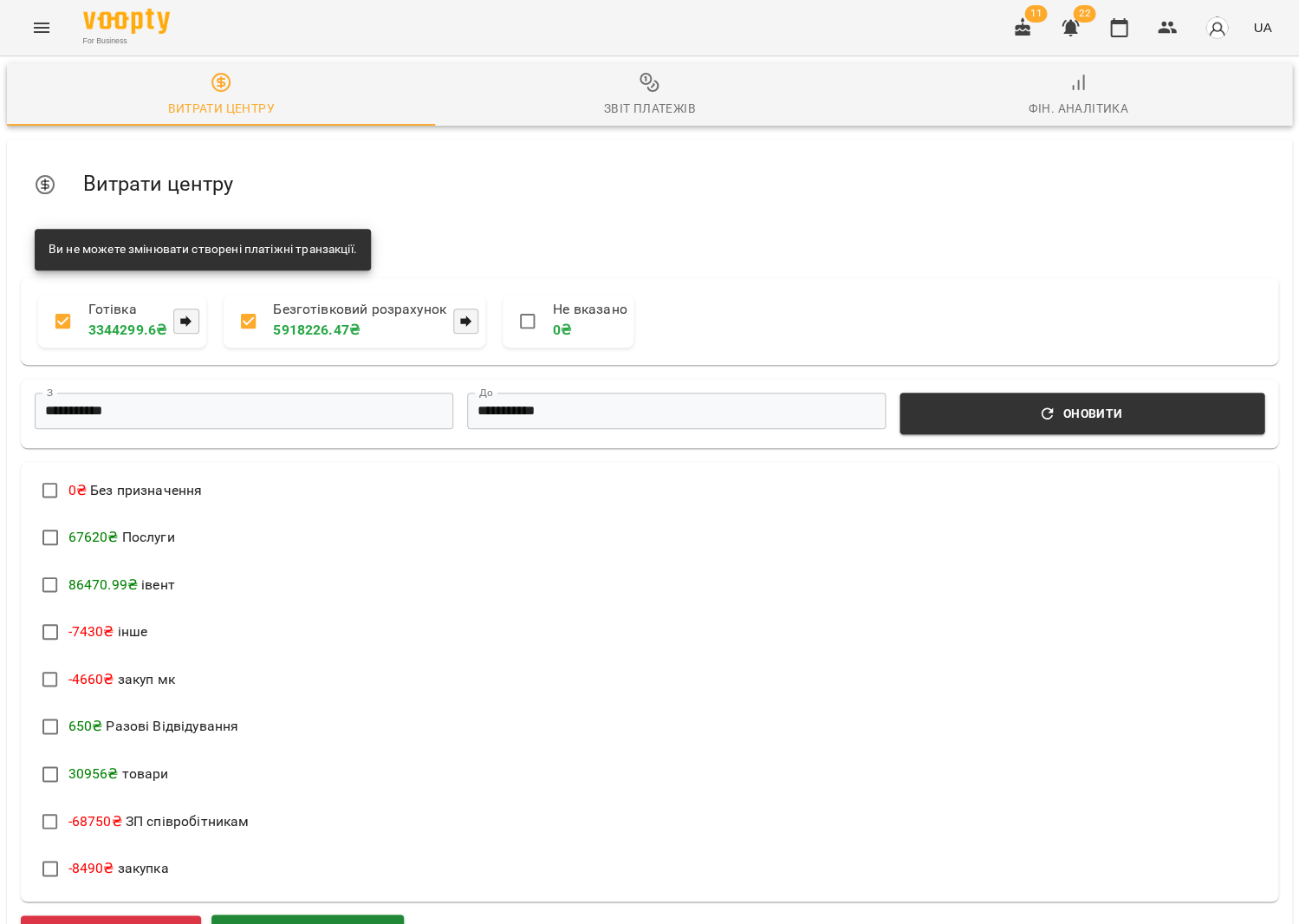
click at [271, 923] on span "Додати прибуток" at bounding box center [308, 936] width 151 height 22
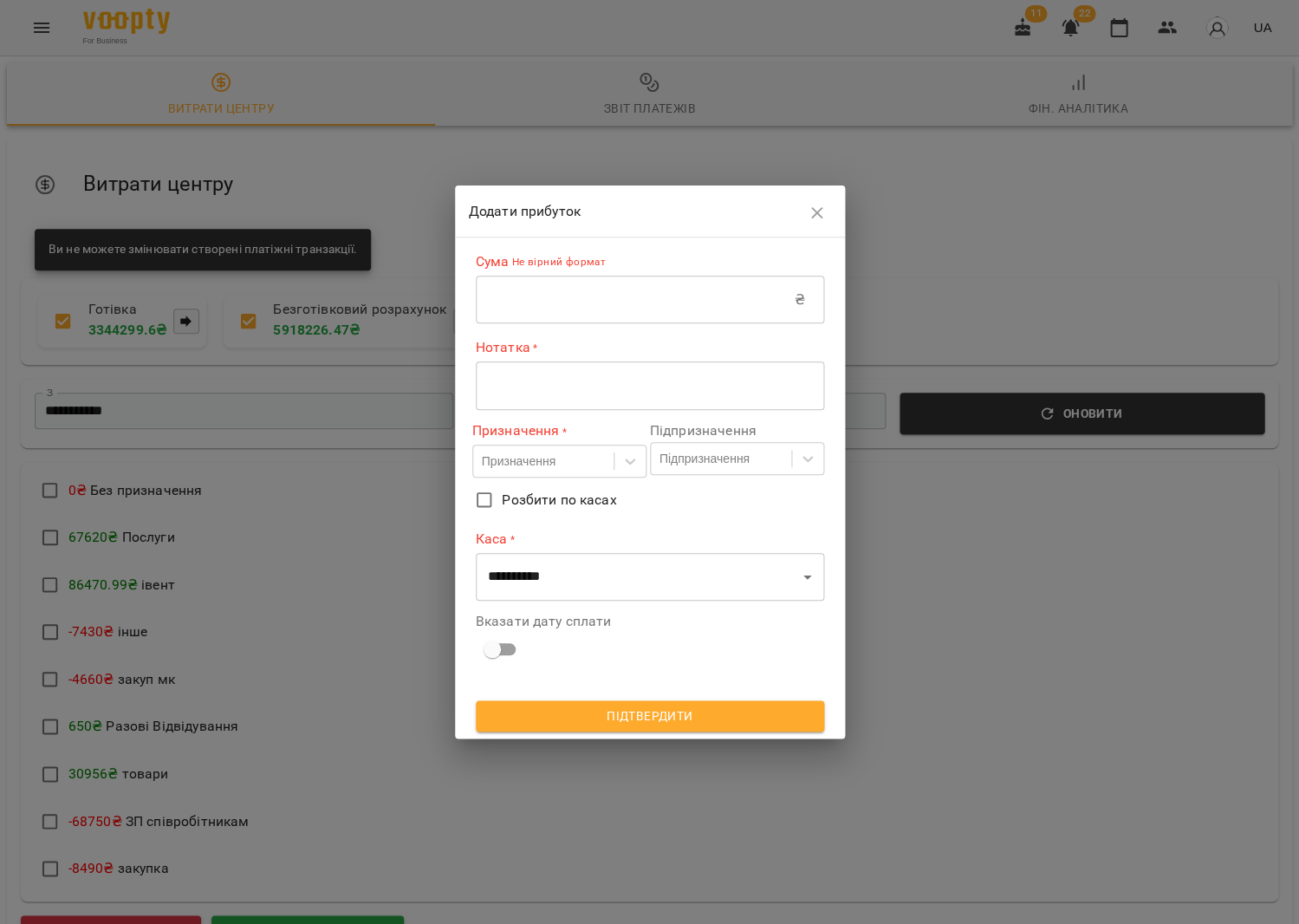
click at [507, 303] on input "text" at bounding box center [635, 299] width 319 height 49
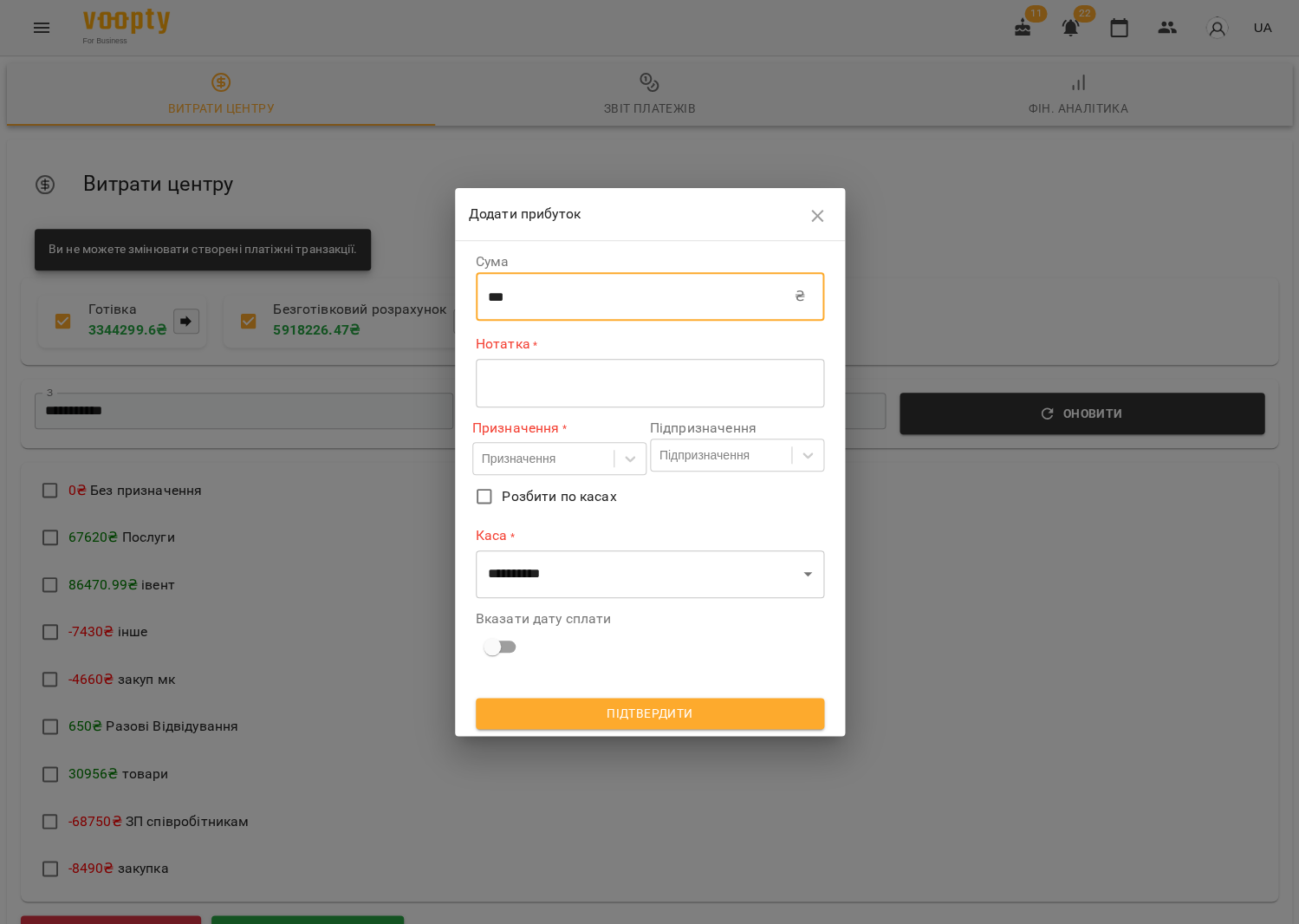
type input "***"
click at [488, 382] on textarea at bounding box center [650, 382] width 324 height 17
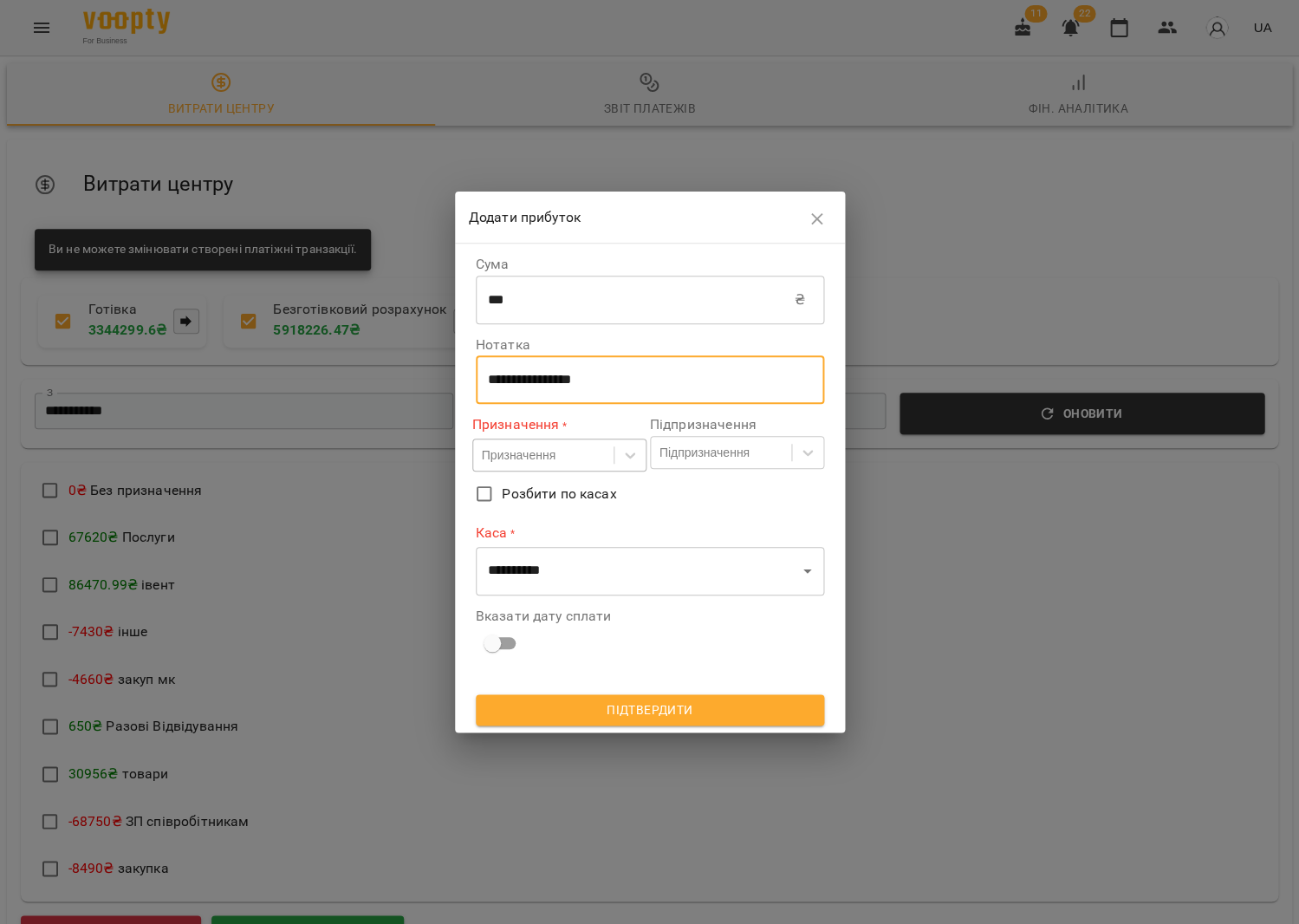
type textarea "**********"
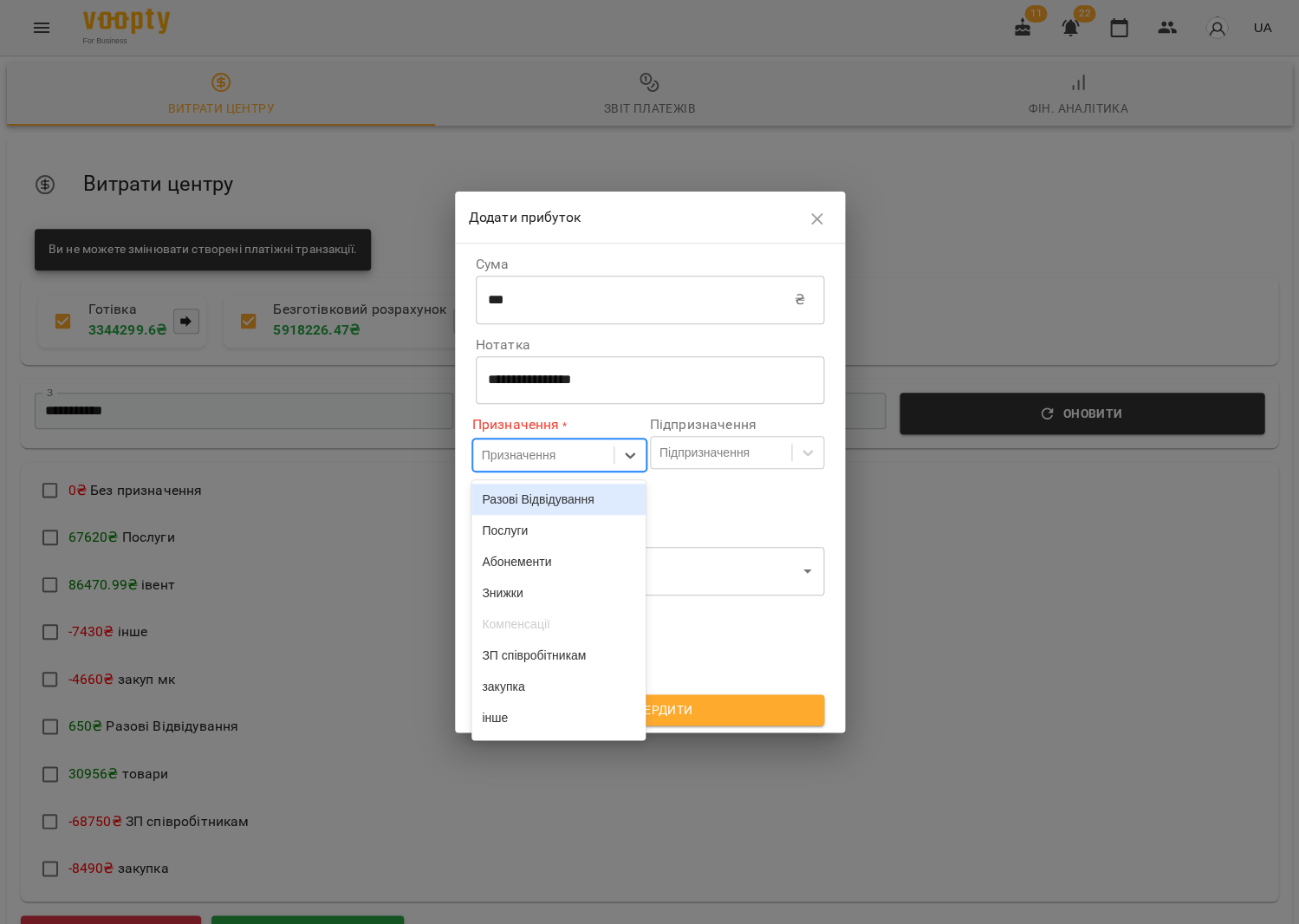
drag, startPoint x: 531, startPoint y: 446, endPoint x: 533, endPoint y: 512, distance: 66.0
click at [532, 446] on div "Призначення" at bounding box center [544, 455] width 140 height 29
drag, startPoint x: 534, startPoint y: 538, endPoint x: 661, endPoint y: 480, distance: 139.6
click at [537, 536] on div "Послуги" at bounding box center [558, 531] width 174 height 31
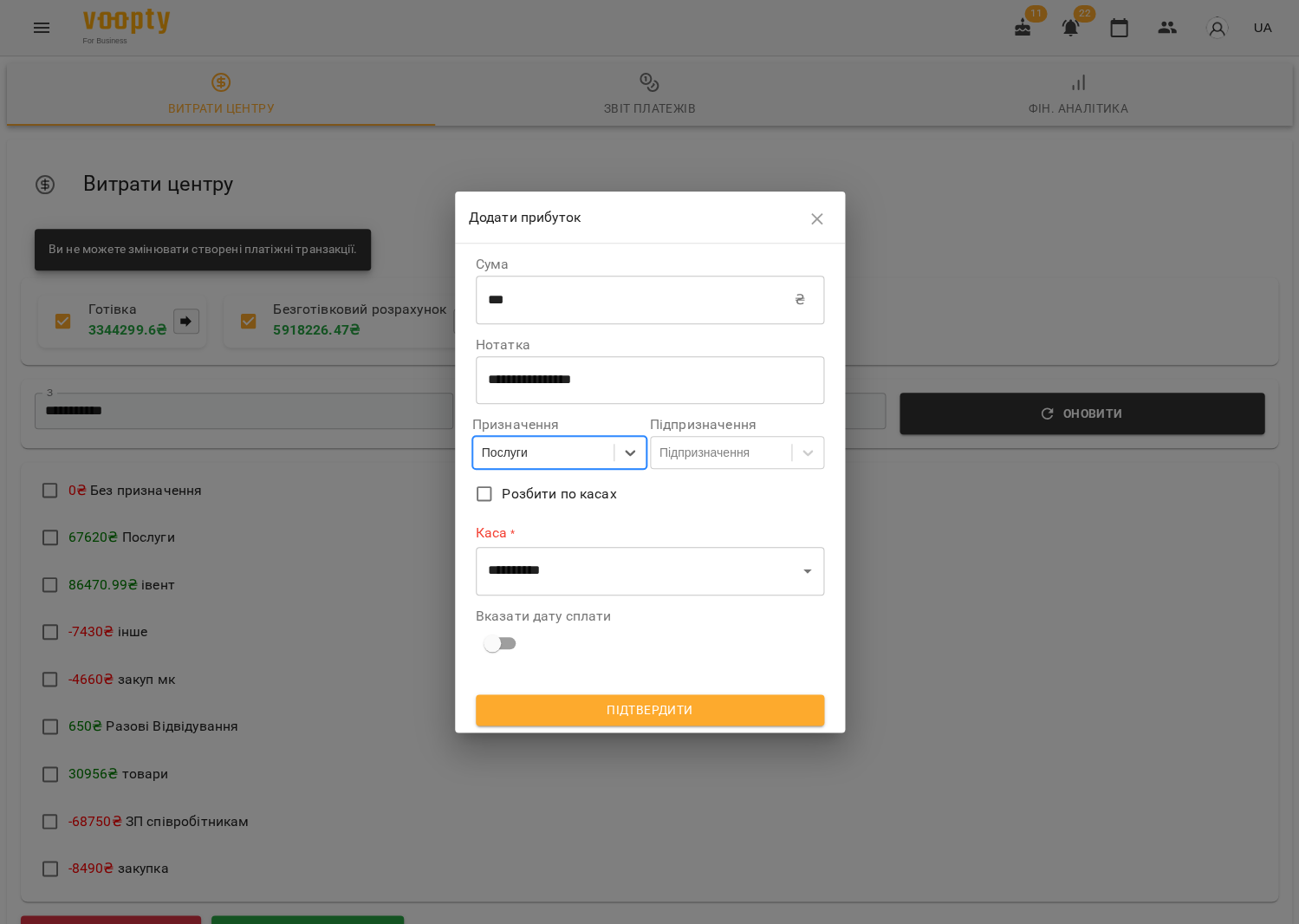
drag, startPoint x: 725, startPoint y: 450, endPoint x: 729, endPoint y: 474, distance: 24.3
click at [725, 450] on div "Підпризначення" at bounding box center [705, 452] width 90 height 18
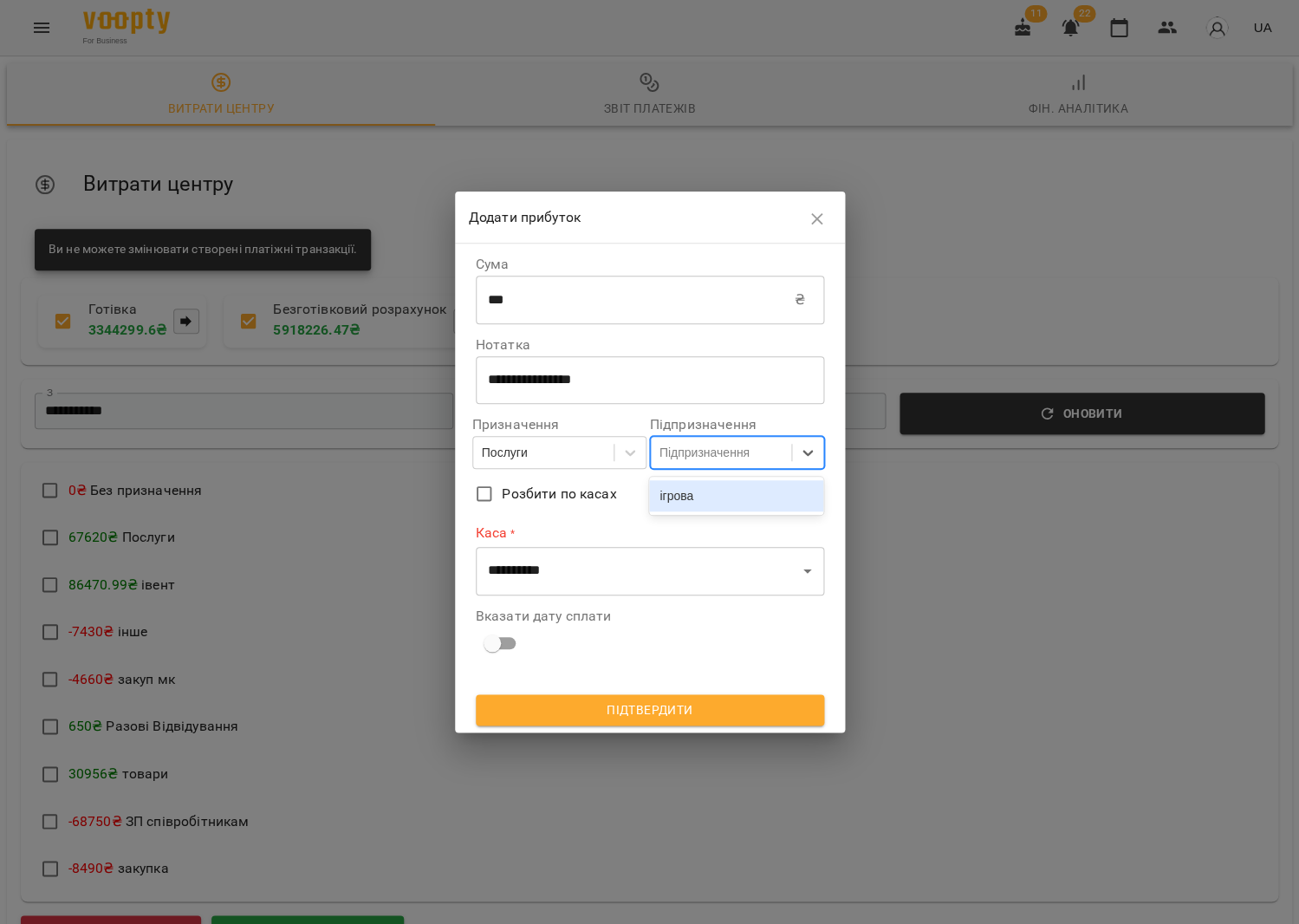
drag, startPoint x: 722, startPoint y: 495, endPoint x: 589, endPoint y: 582, distance: 158.9
click at [718, 499] on div "ігрова" at bounding box center [736, 496] width 174 height 31
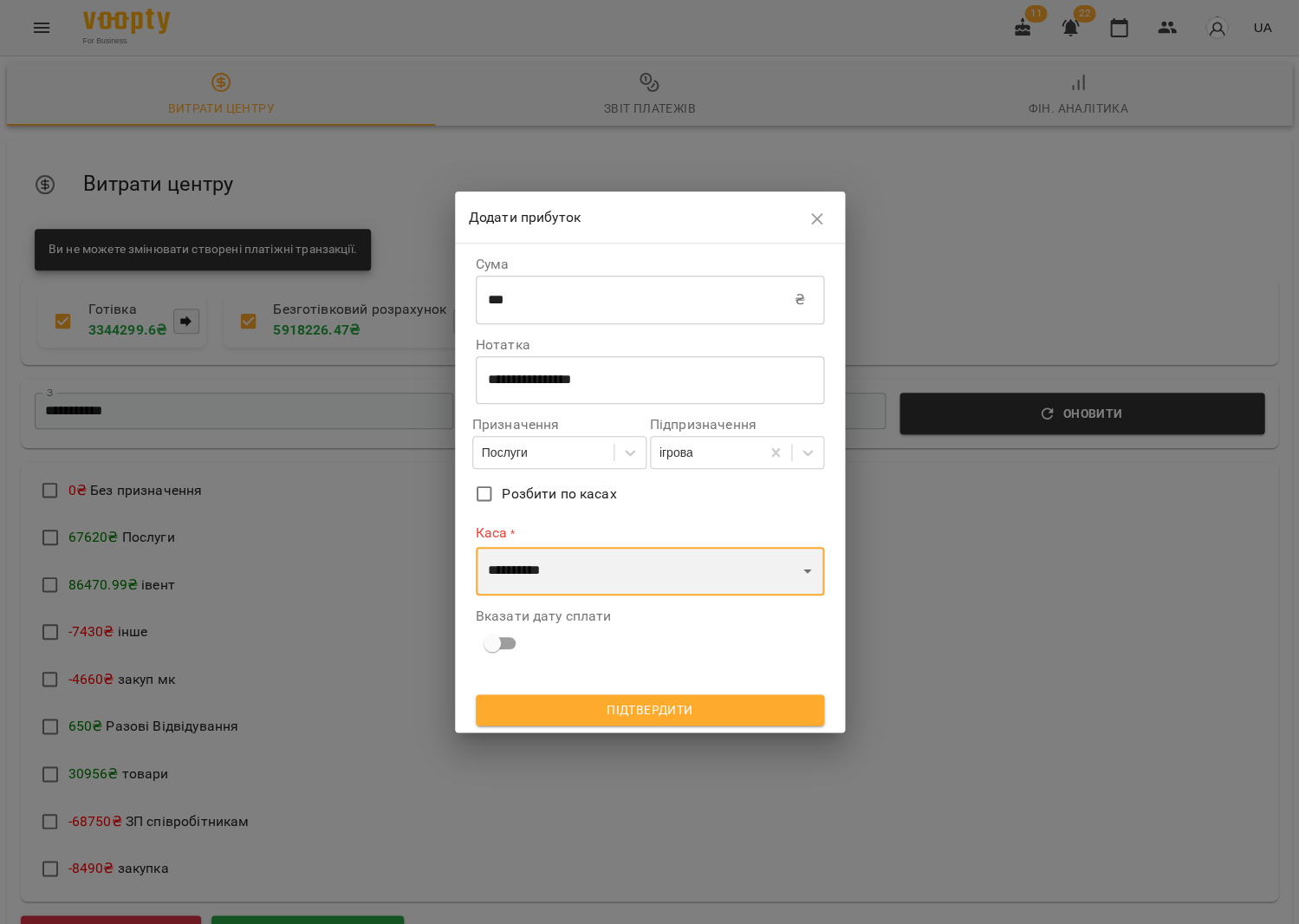
select select "****"
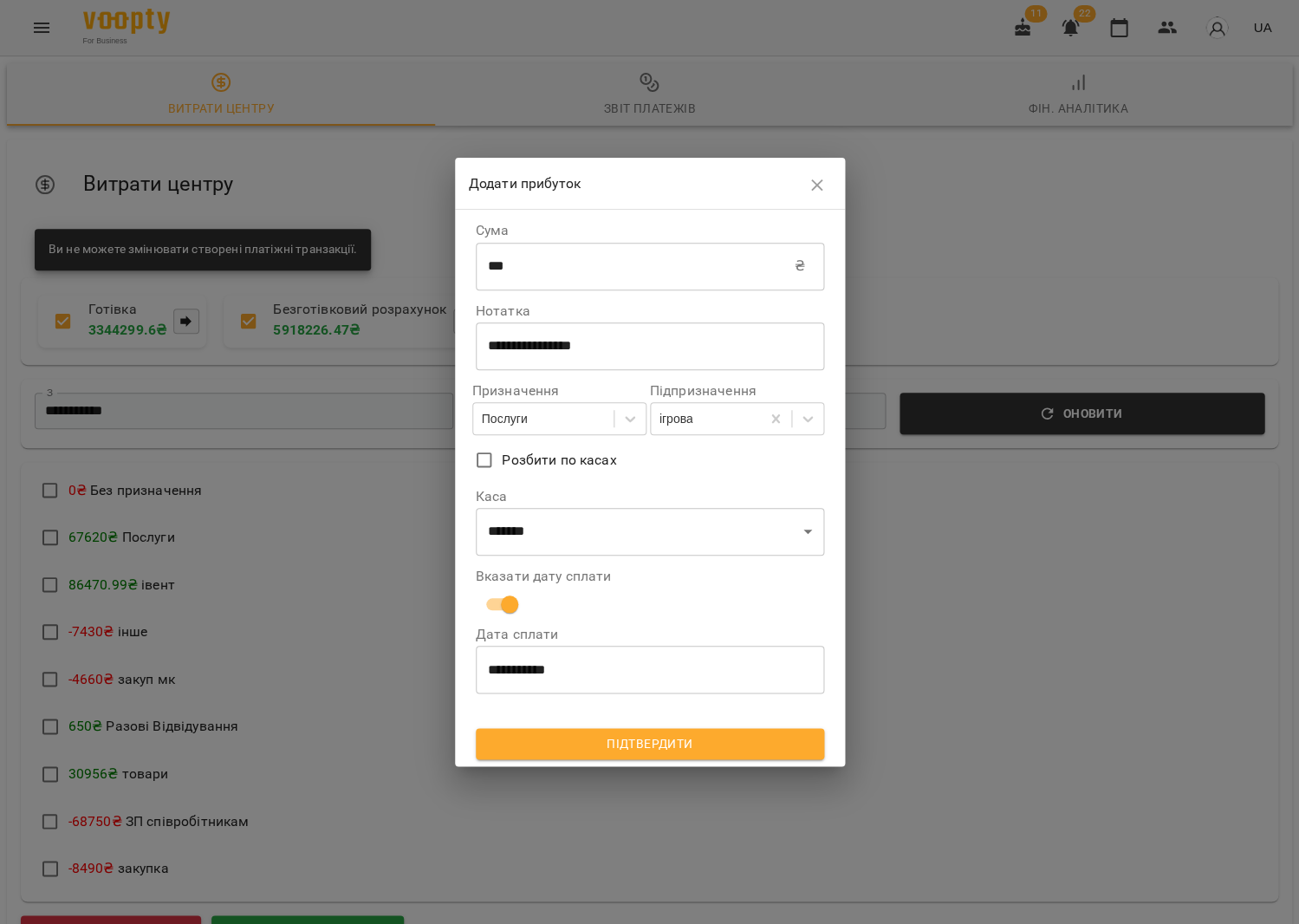
click at [502, 667] on input "**********" at bounding box center [650, 669] width 348 height 49
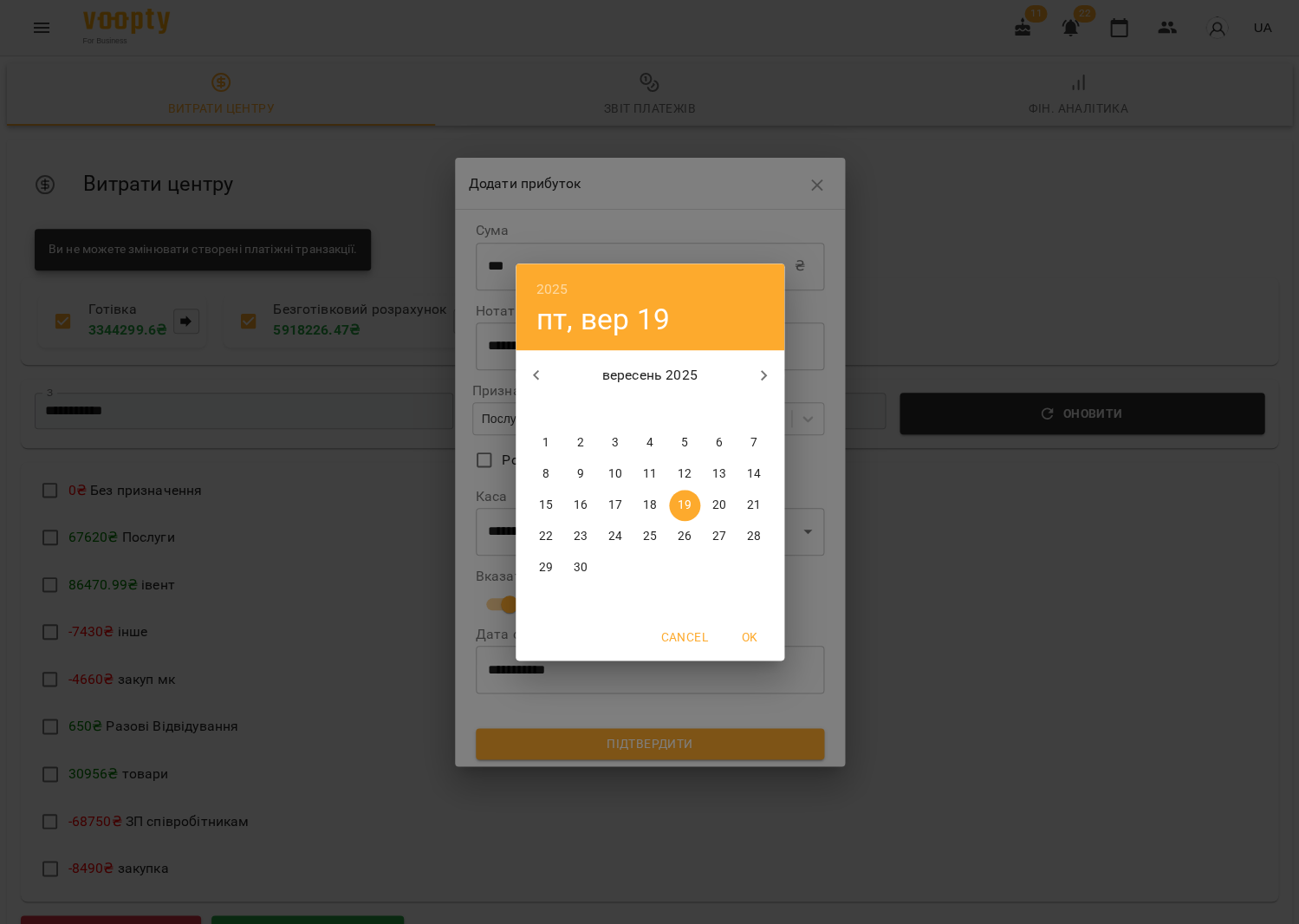
click at [614, 504] on p "17" at bounding box center [614, 505] width 14 height 18
type input "**********"
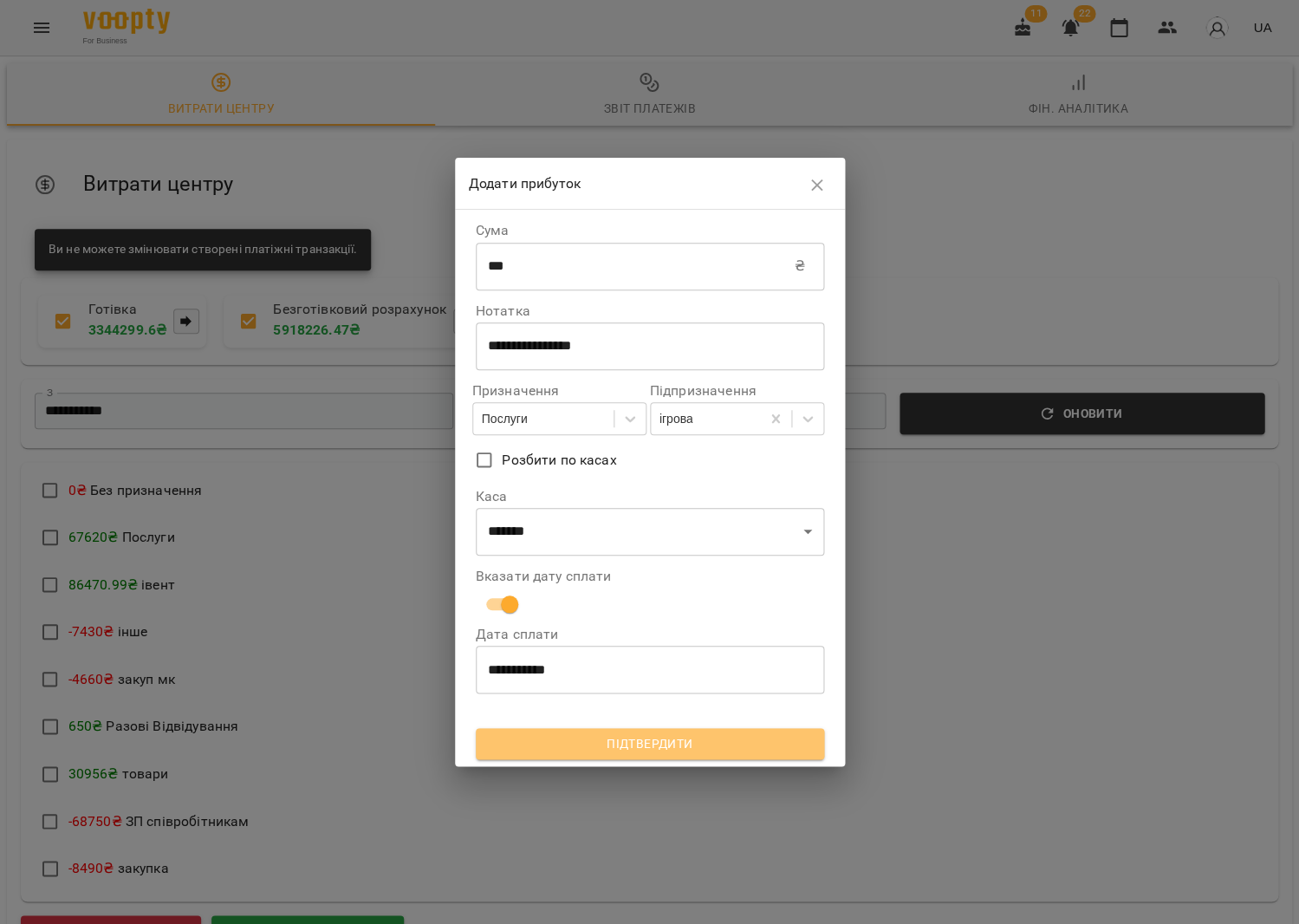
click at [617, 747] on span "Підтвердити" at bounding box center [650, 743] width 321 height 21
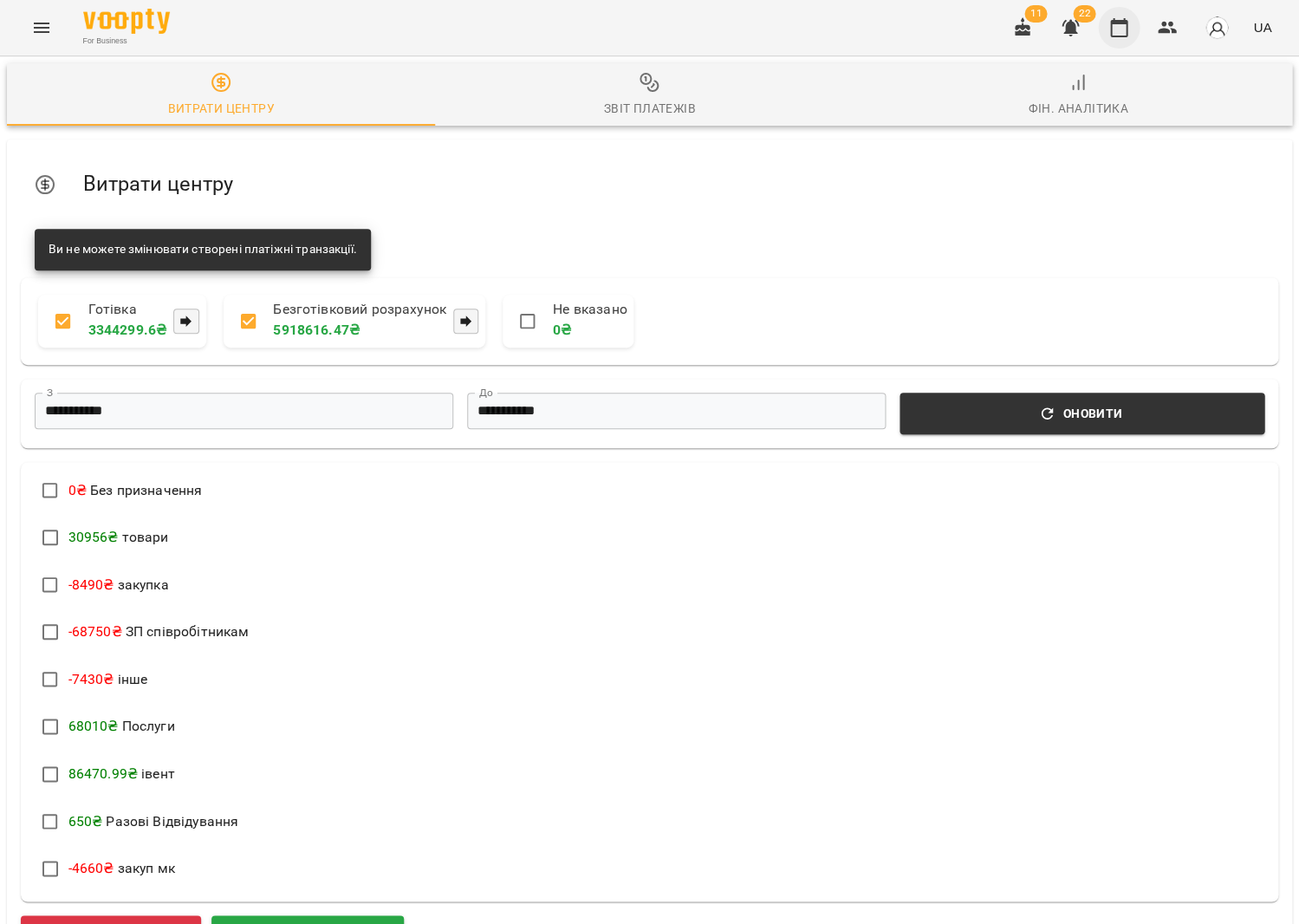
click at [1119, 18] on button "button" at bounding box center [1118, 28] width 41 height 41
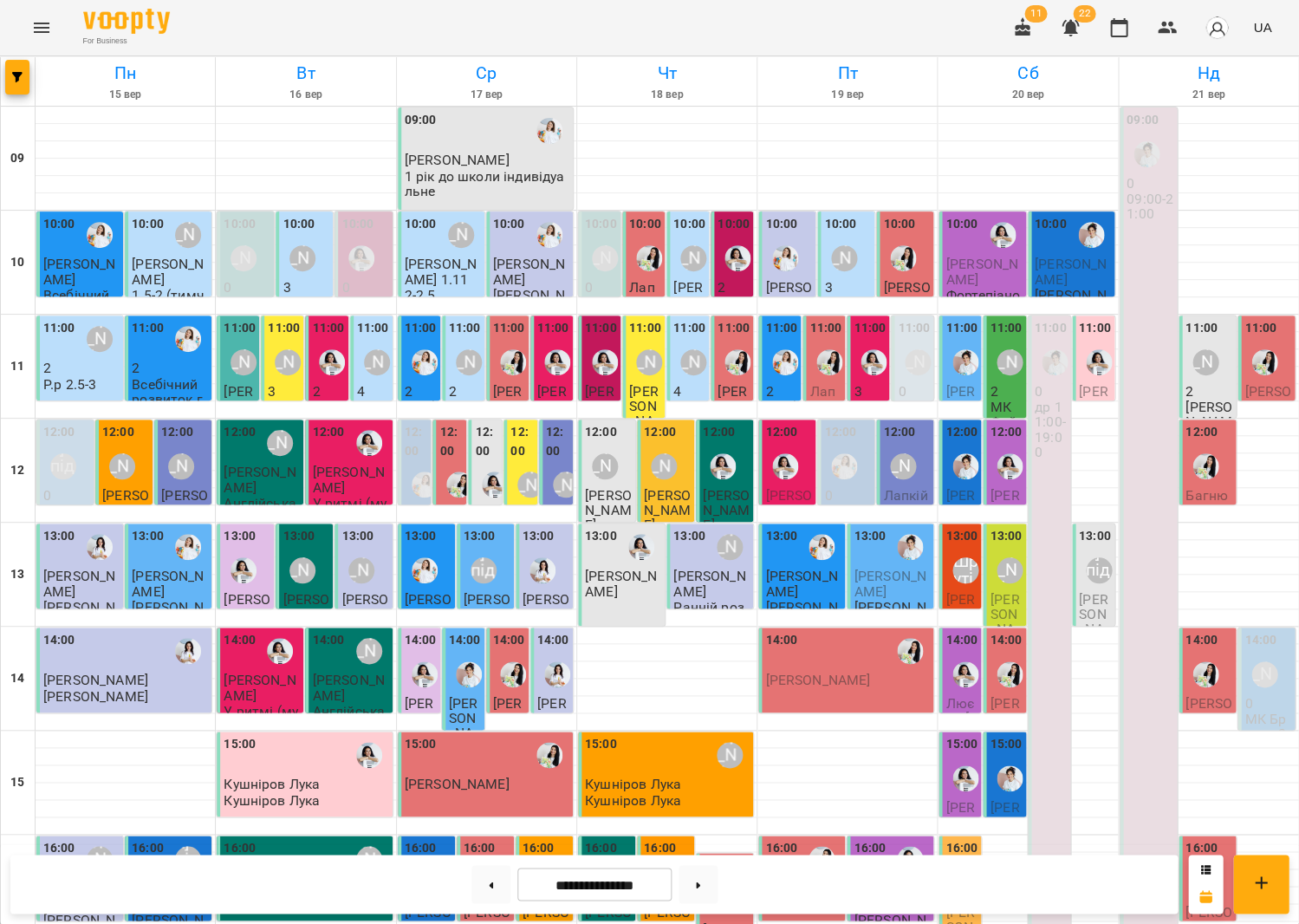
click at [458, 336] on div "11:00" at bounding box center [464, 330] width 32 height 23
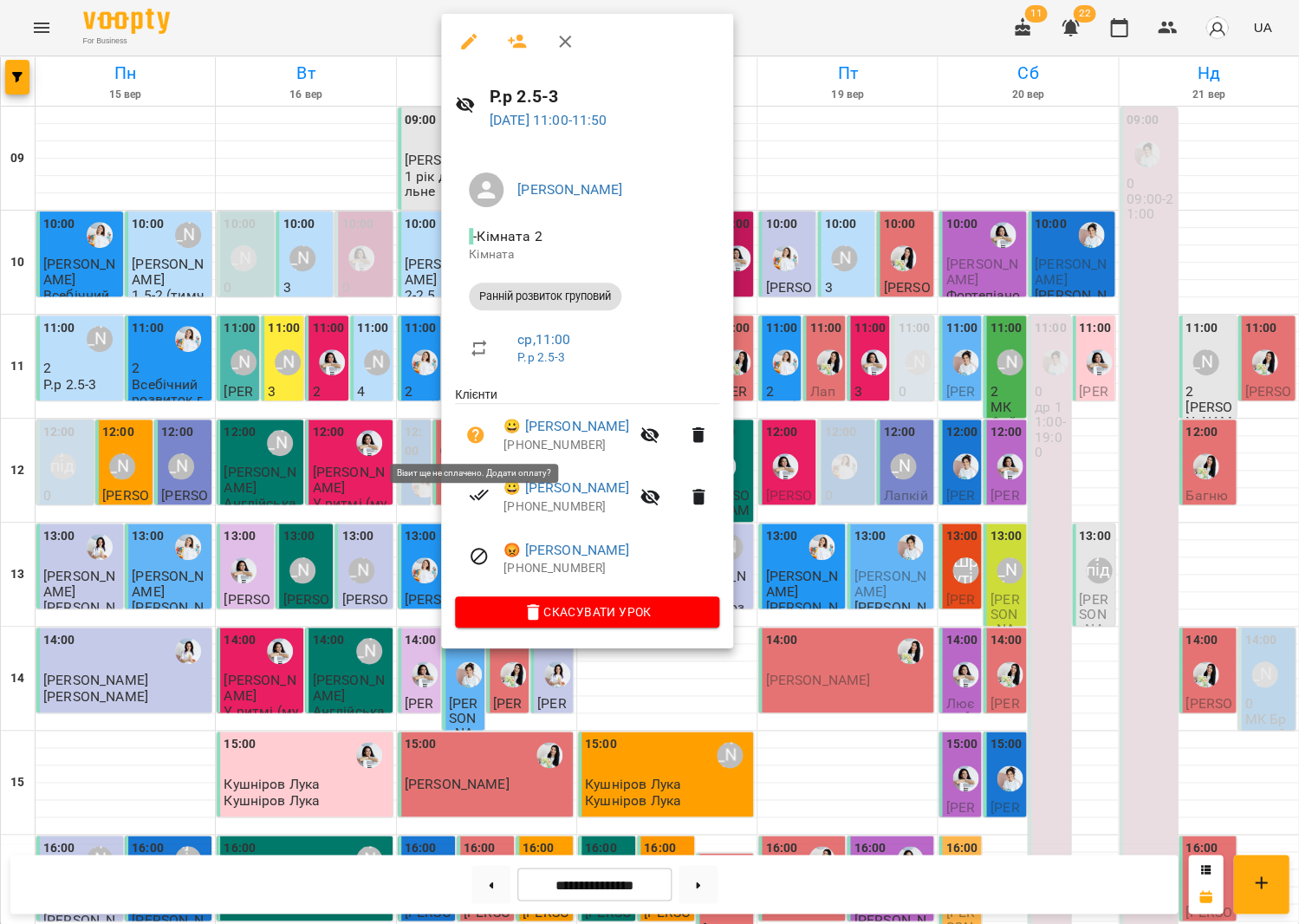
click at [477, 427] on icon "button" at bounding box center [475, 435] width 18 height 18
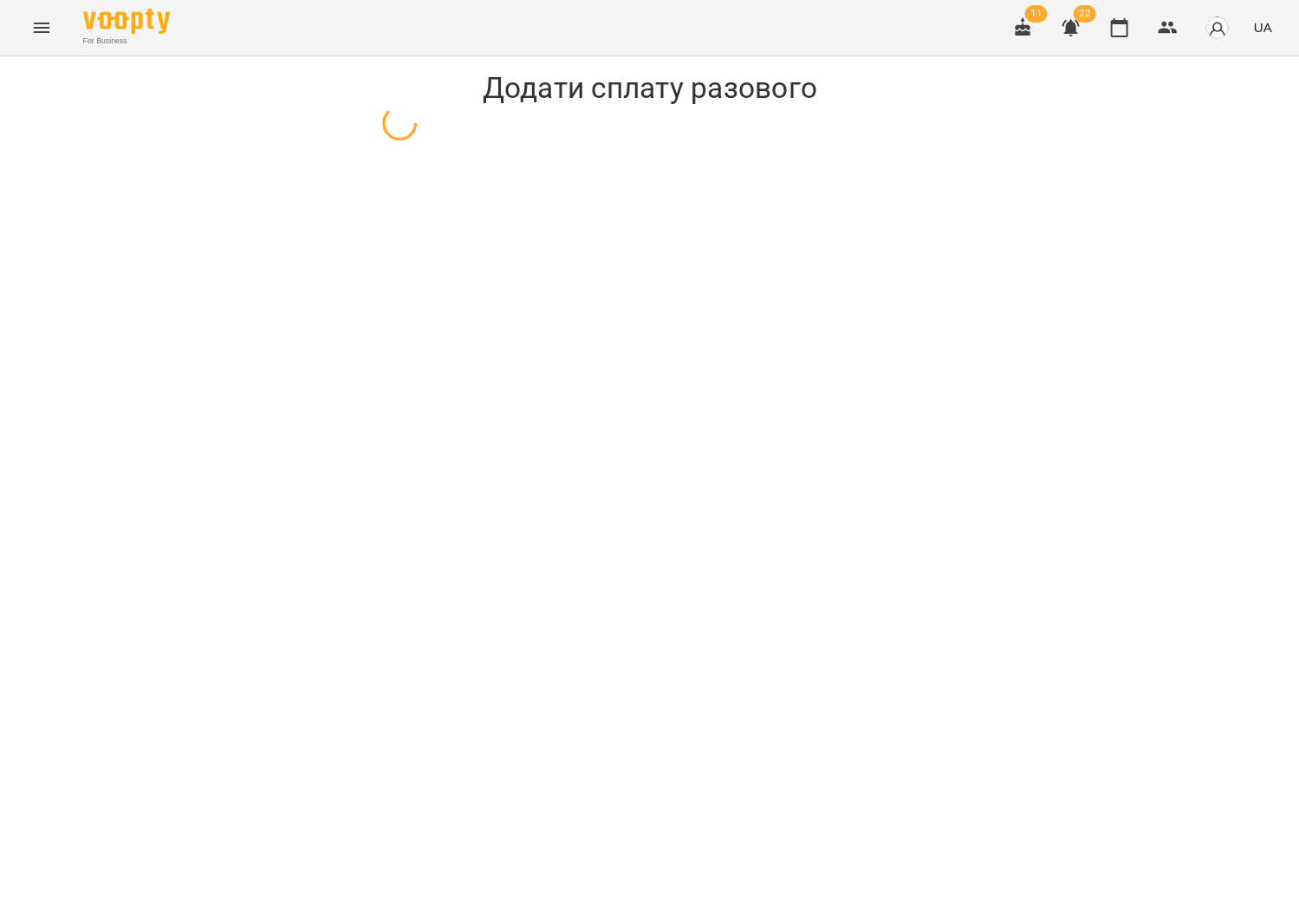
select select "**********"
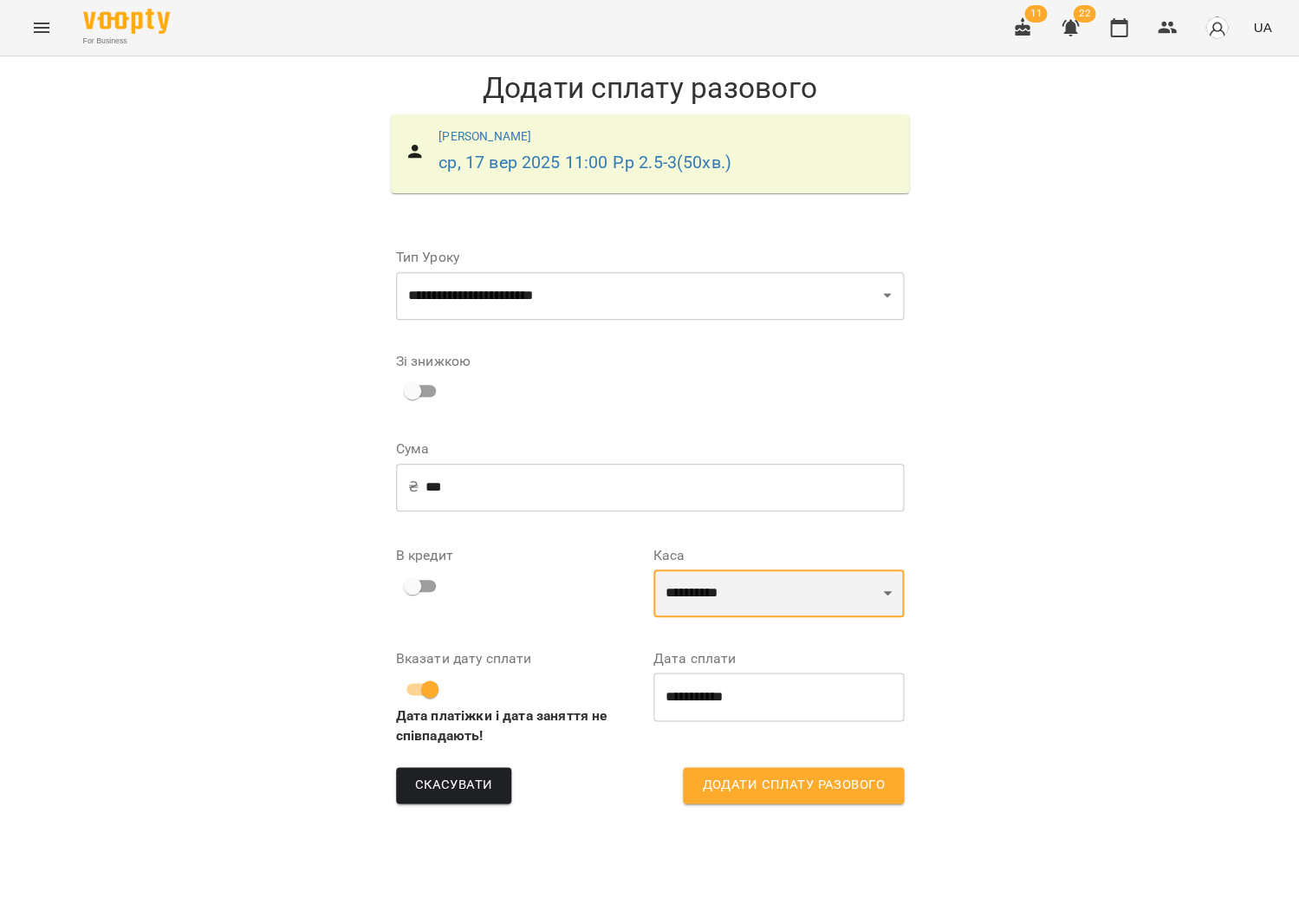
select select "****"
click at [679, 698] on input "**********" at bounding box center [778, 696] width 251 height 49
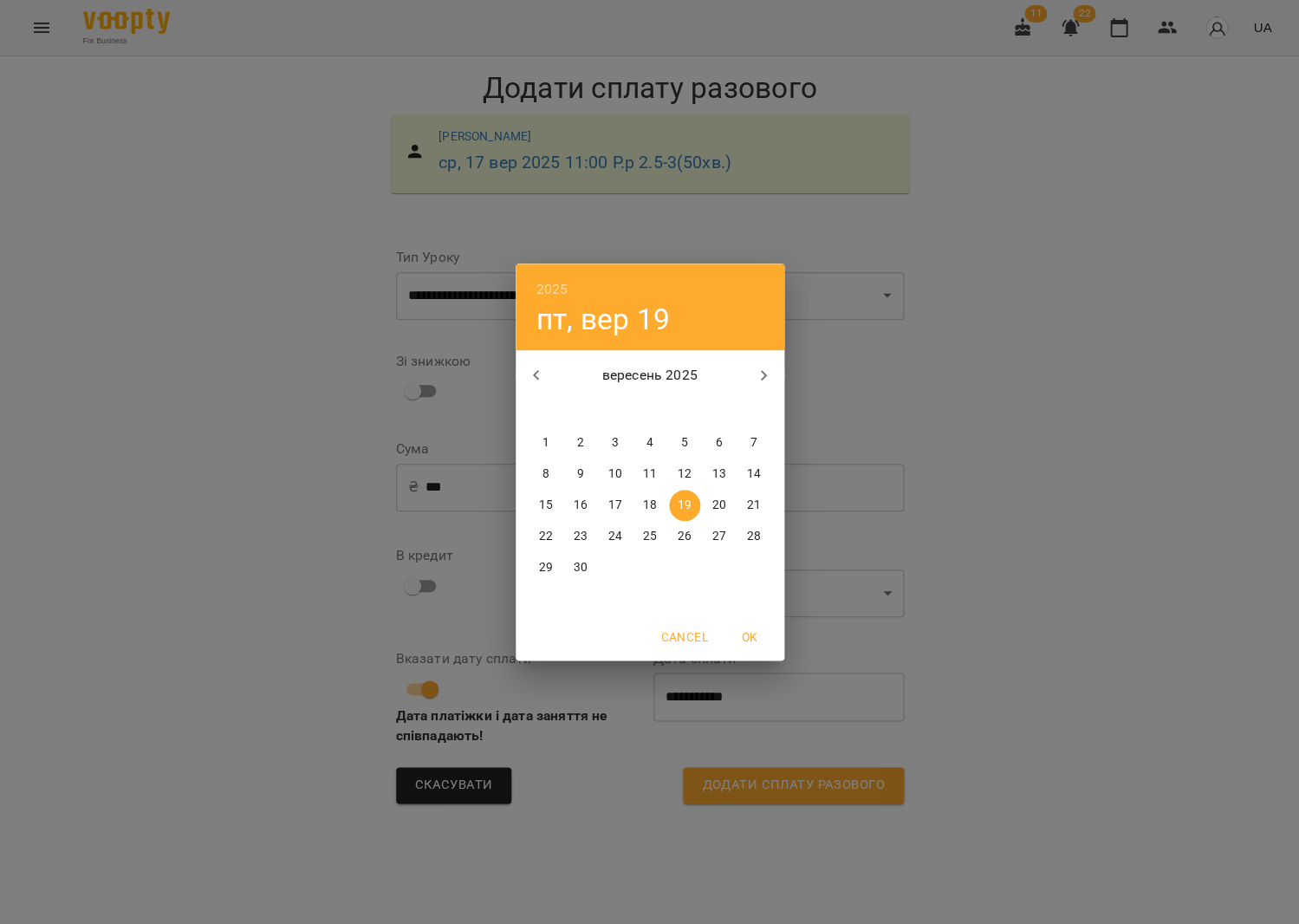
click at [626, 498] on span "17" at bounding box center [615, 505] width 31 height 18
type input "**********"
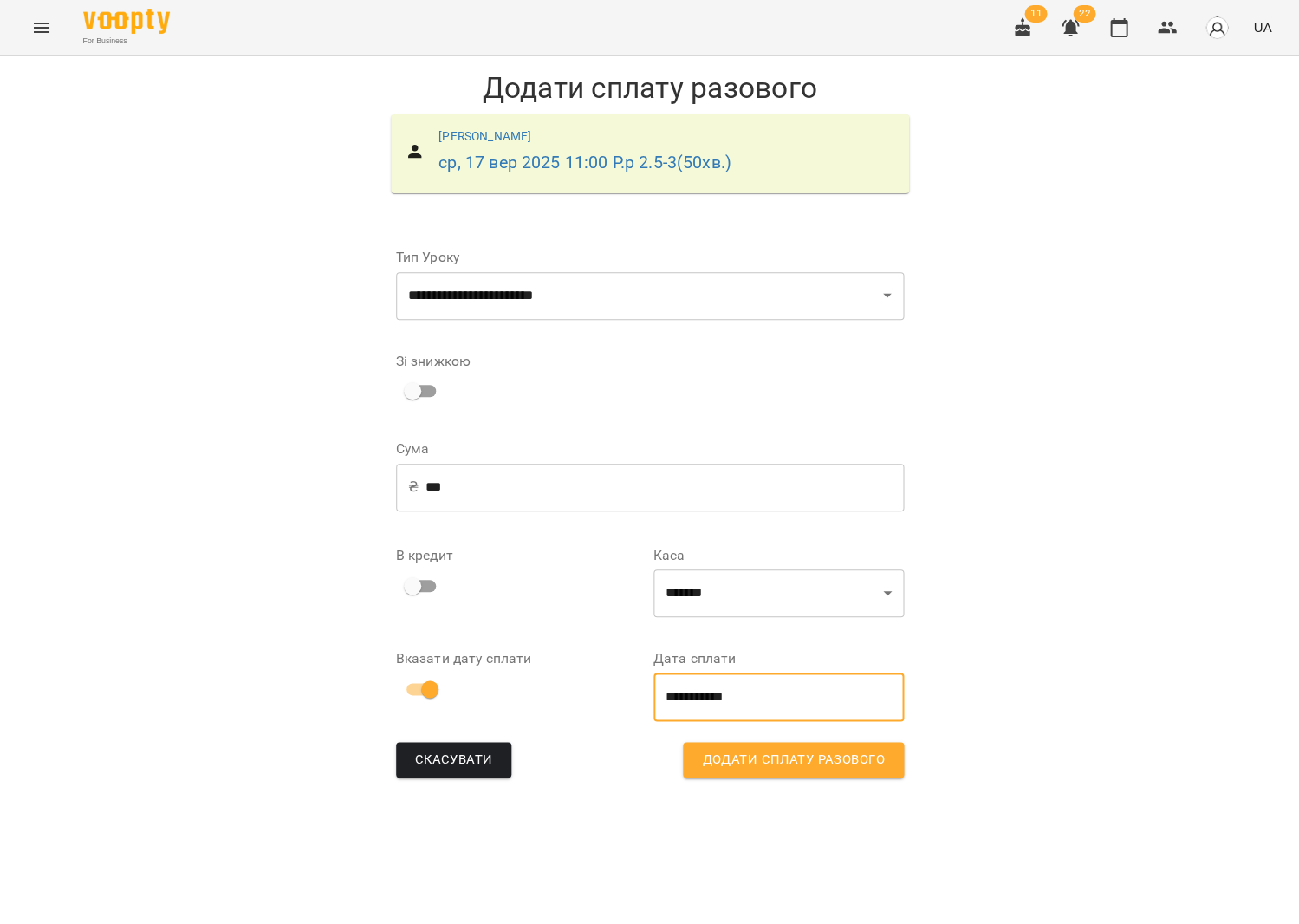
click at [732, 759] on span "Додати сплату разового" at bounding box center [793, 760] width 182 height 22
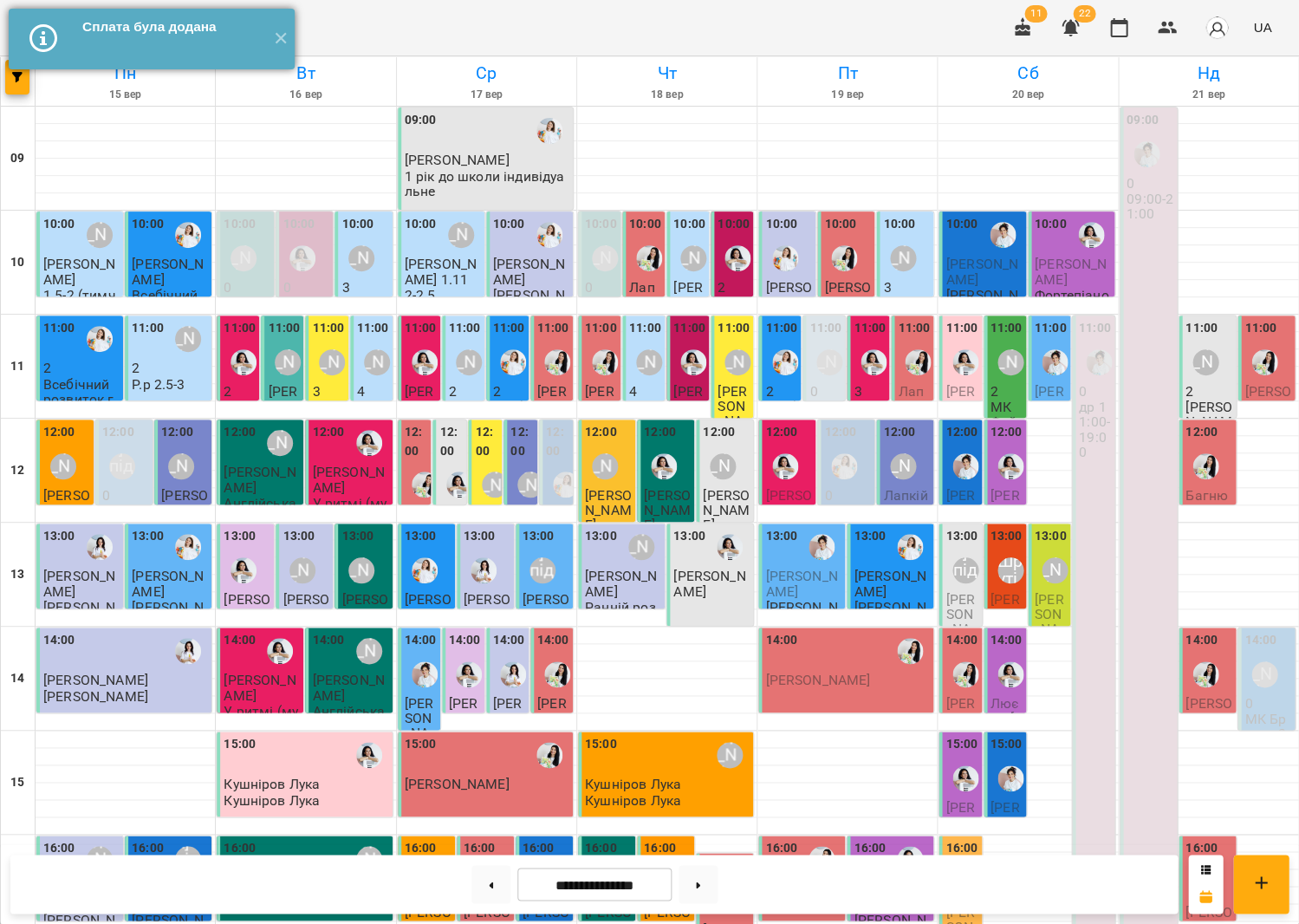
drag, startPoint x: 284, startPoint y: 41, endPoint x: 243, endPoint y: 40, distance: 41.0
click at [283, 40] on button "✕" at bounding box center [280, 39] width 29 height 61
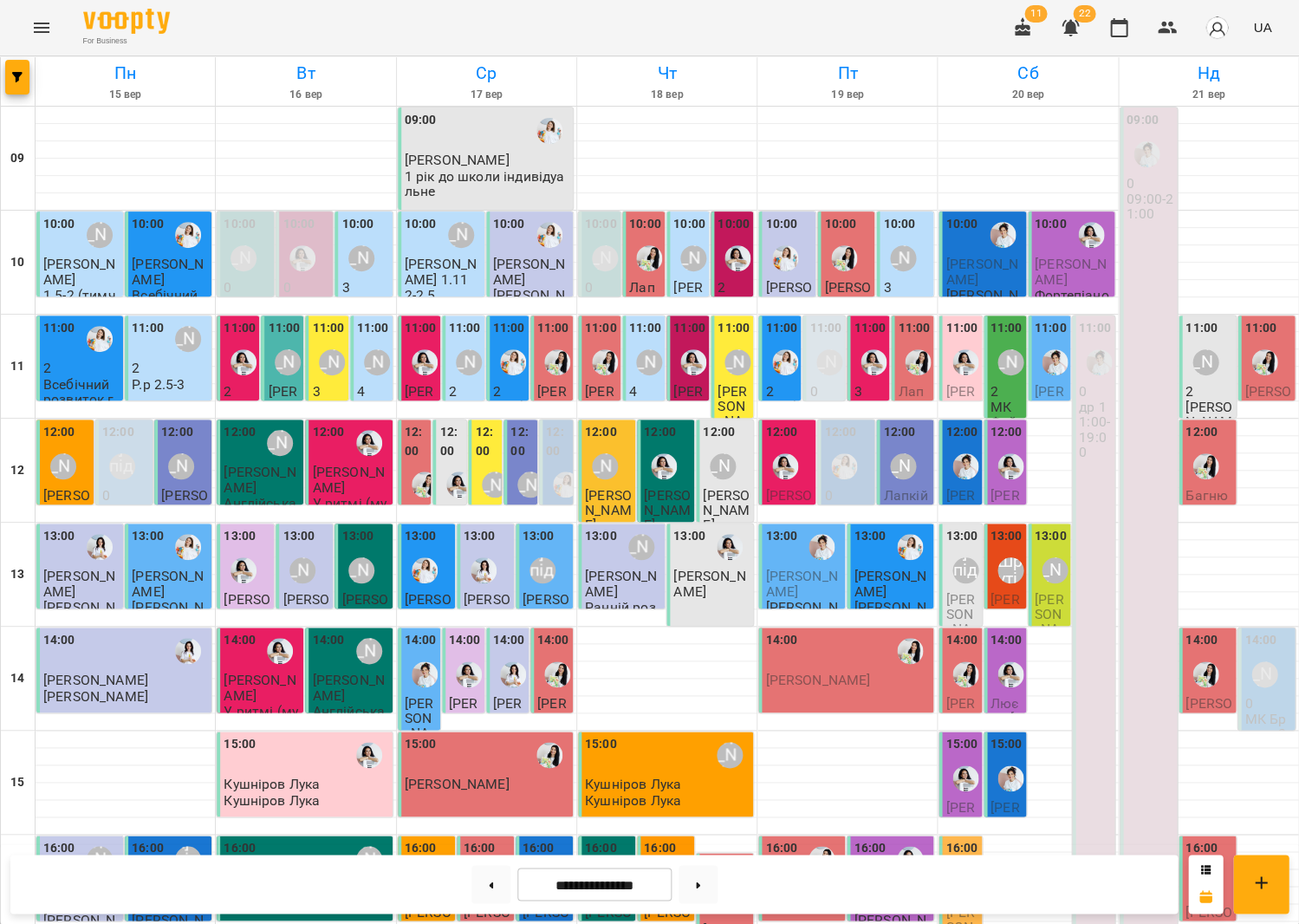
click at [41, 29] on icon "Menu" at bounding box center [41, 28] width 21 height 21
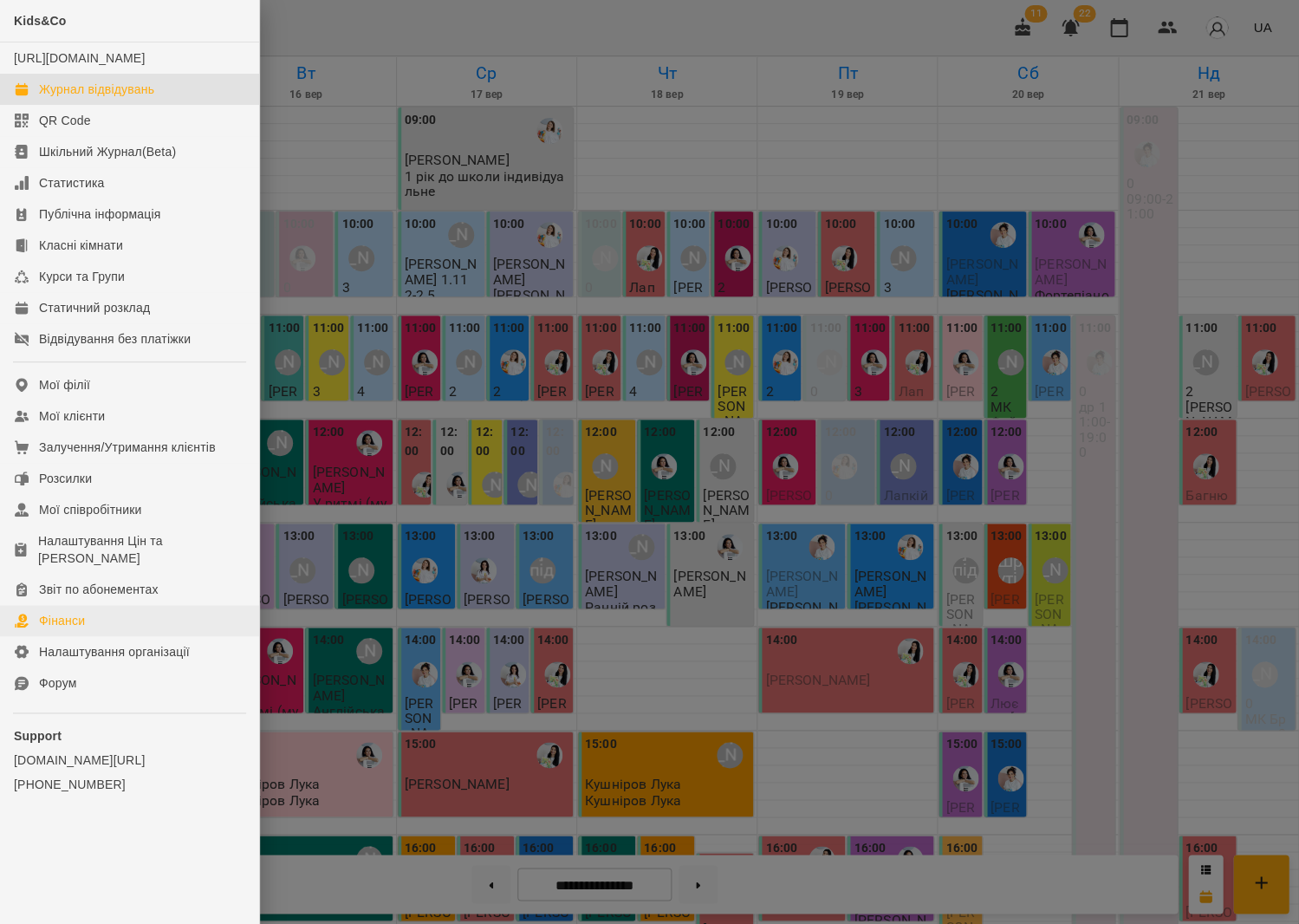
click at [74, 612] on div "Фінанси" at bounding box center [62, 620] width 46 height 18
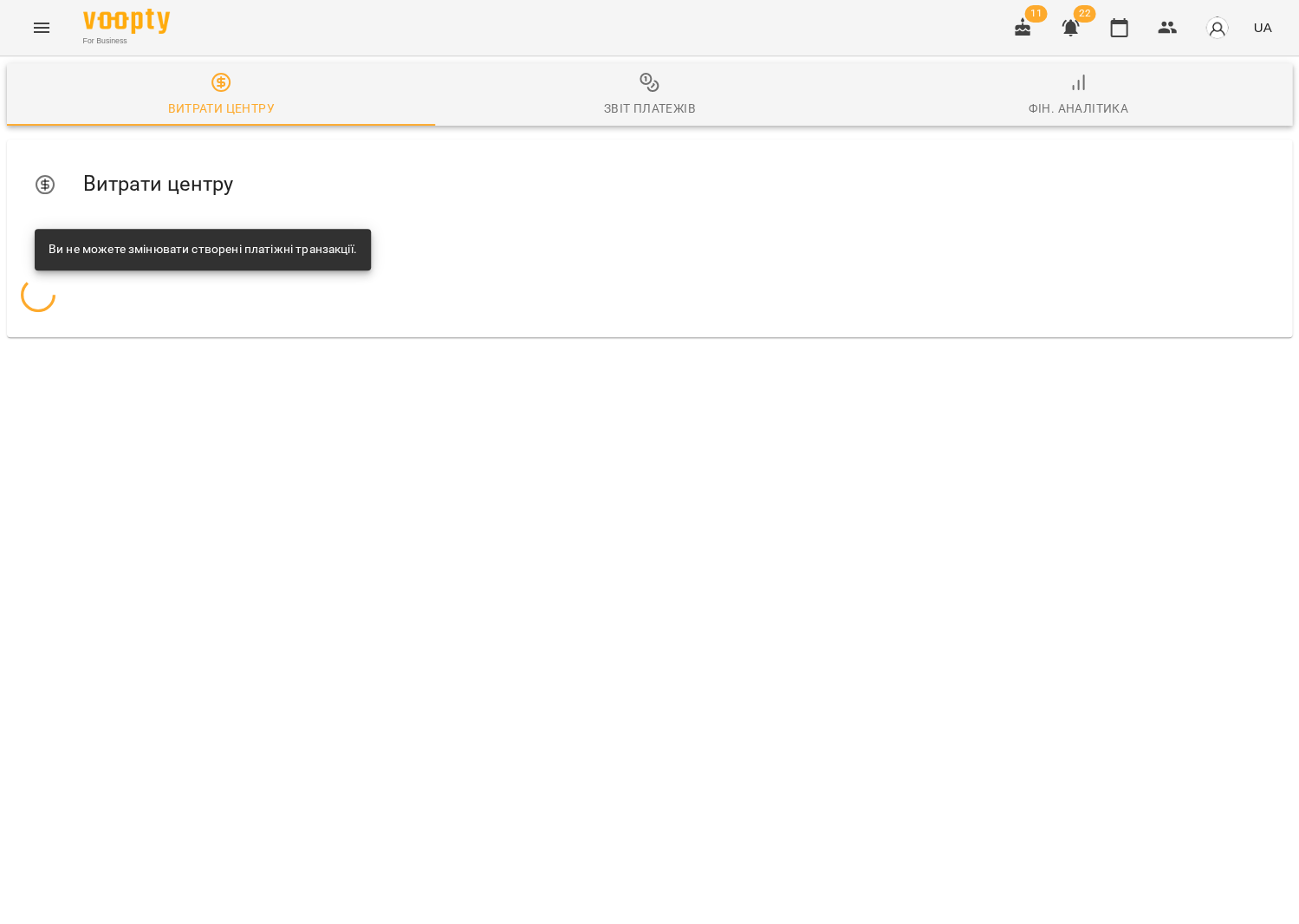
click at [598, 92] on span "Звіт платежів" at bounding box center [650, 95] width 407 height 47
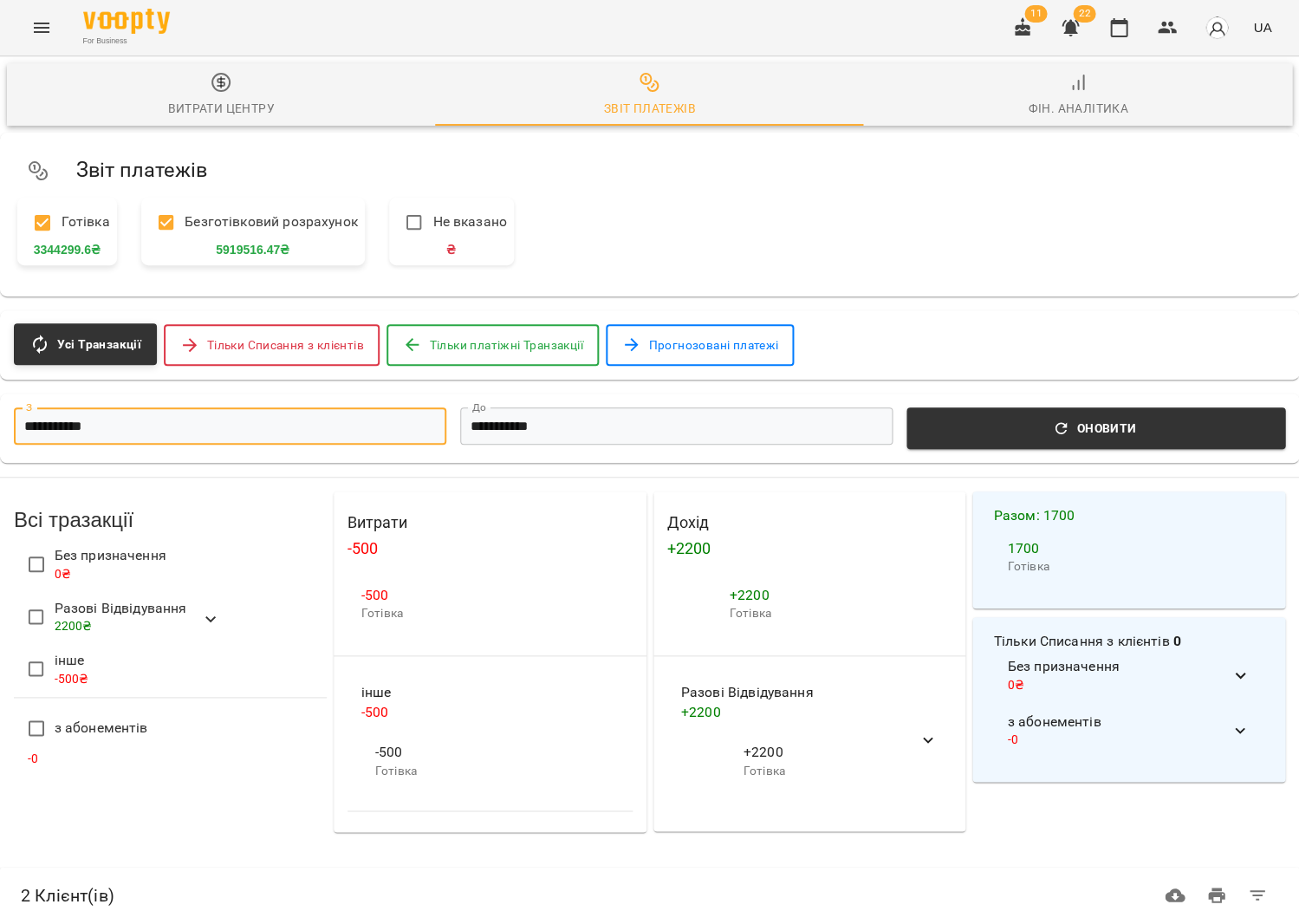
click at [235, 417] on input "**********" at bounding box center [229, 426] width 432 height 37
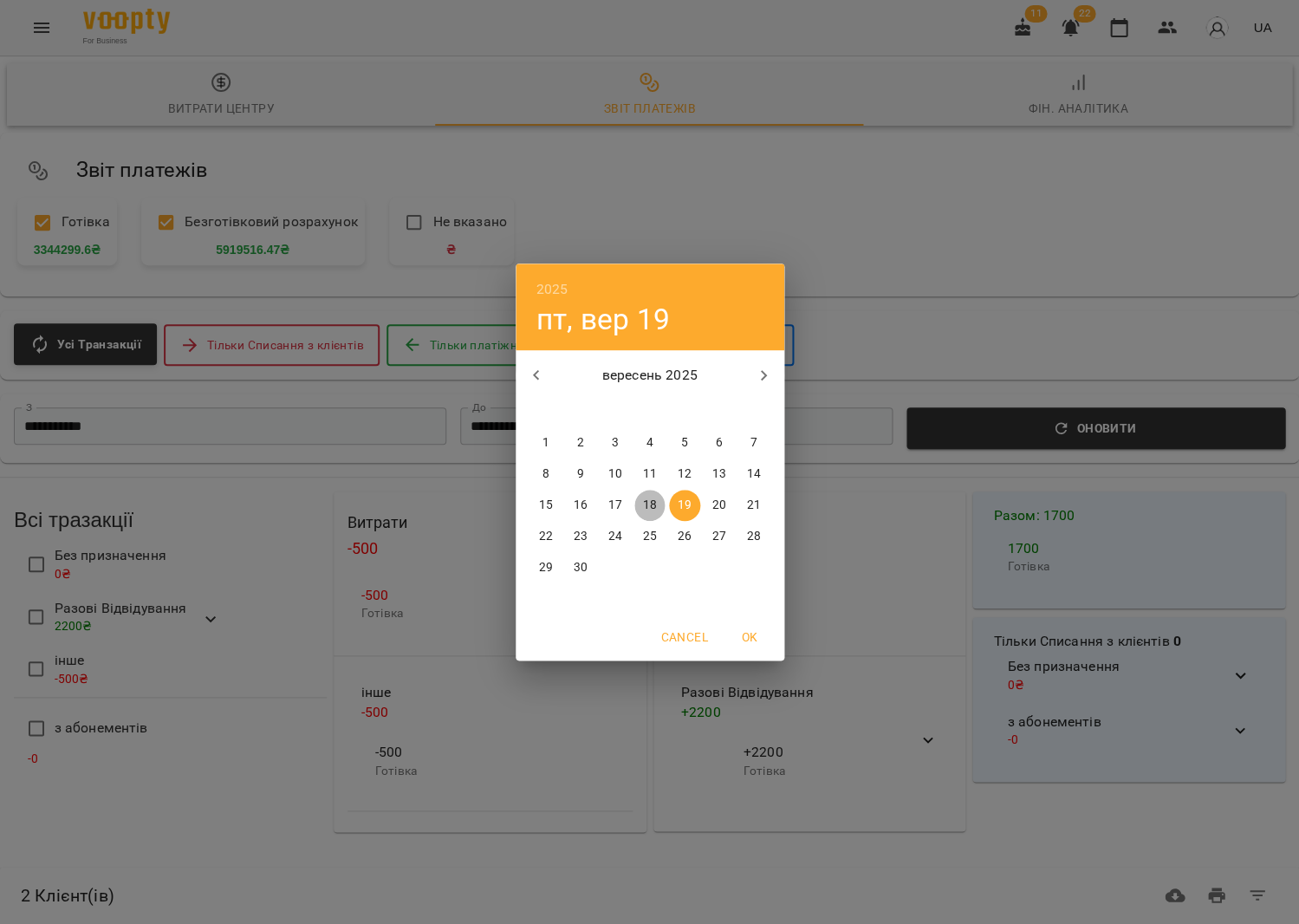
drag, startPoint x: 652, startPoint y: 500, endPoint x: 612, endPoint y: 501, distance: 40.0
click at [614, 501] on div "15 16 17 18 19 20 21" at bounding box center [650, 506] width 269 height 31
click at [612, 501] on p "17" at bounding box center [614, 505] width 14 height 18
type input "**********"
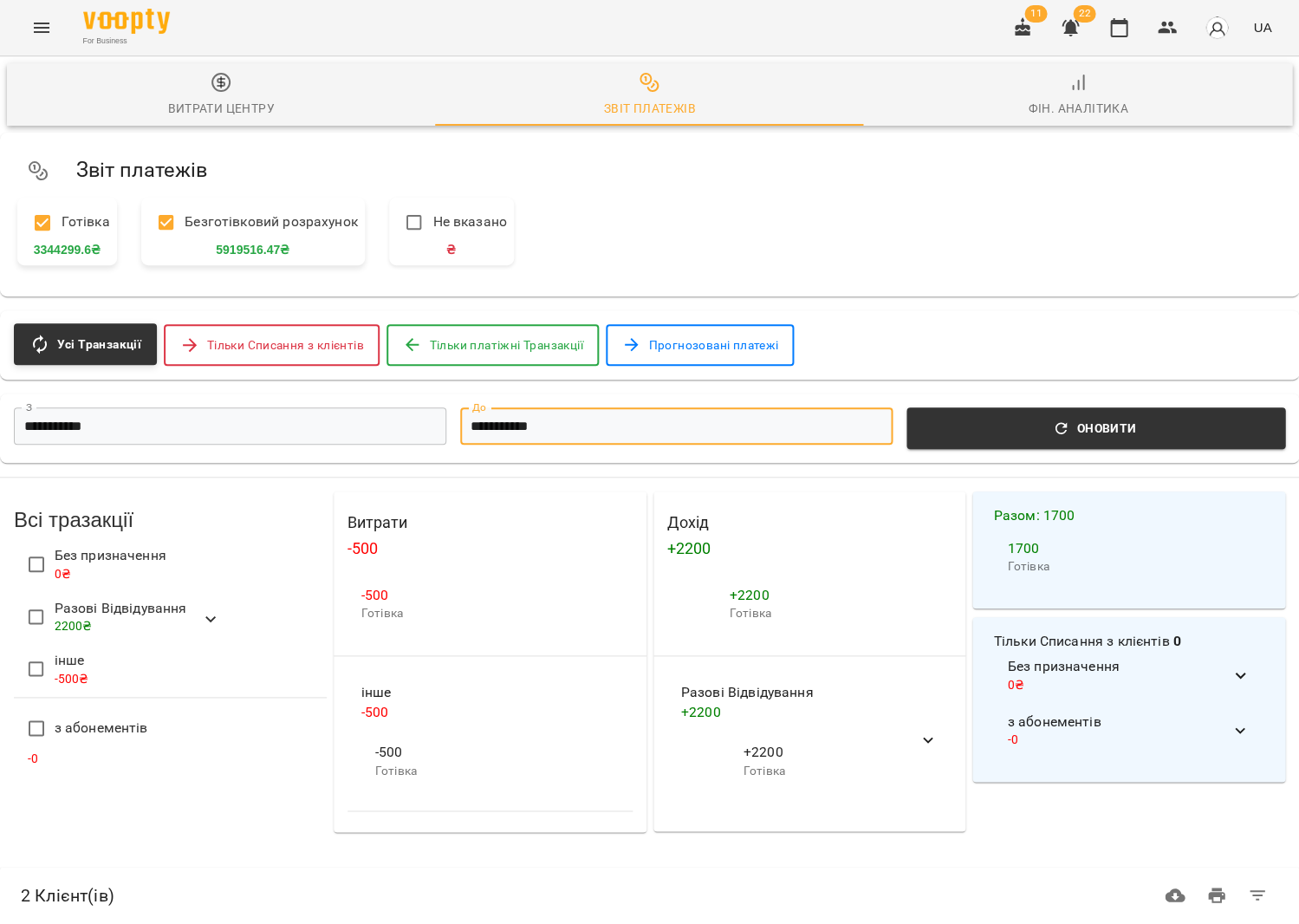
click at [530, 434] on input "**********" at bounding box center [676, 426] width 432 height 37
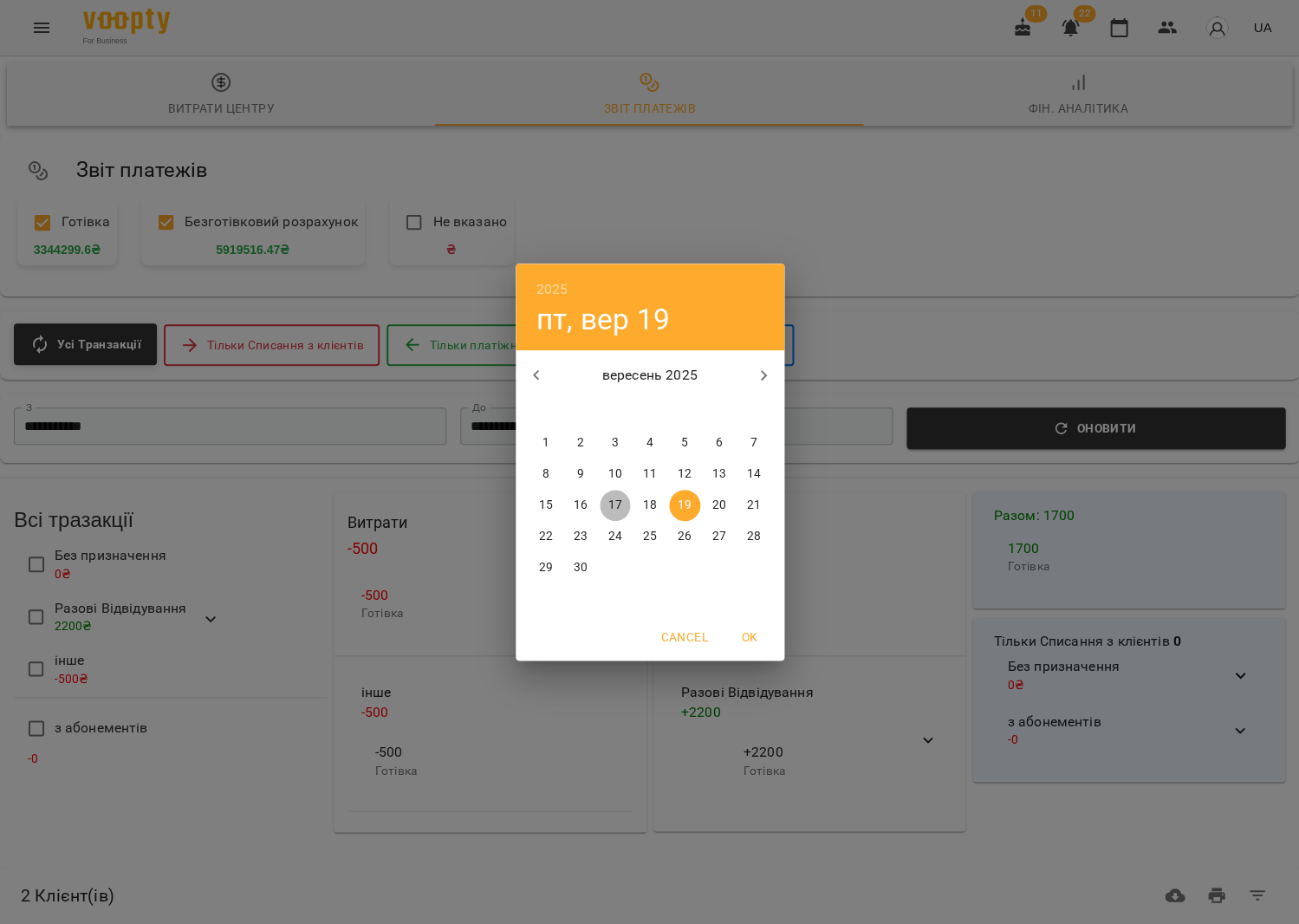
drag, startPoint x: 620, startPoint y: 506, endPoint x: 639, endPoint y: 499, distance: 20.2
click at [620, 506] on p "17" at bounding box center [614, 505] width 14 height 18
type input "**********"
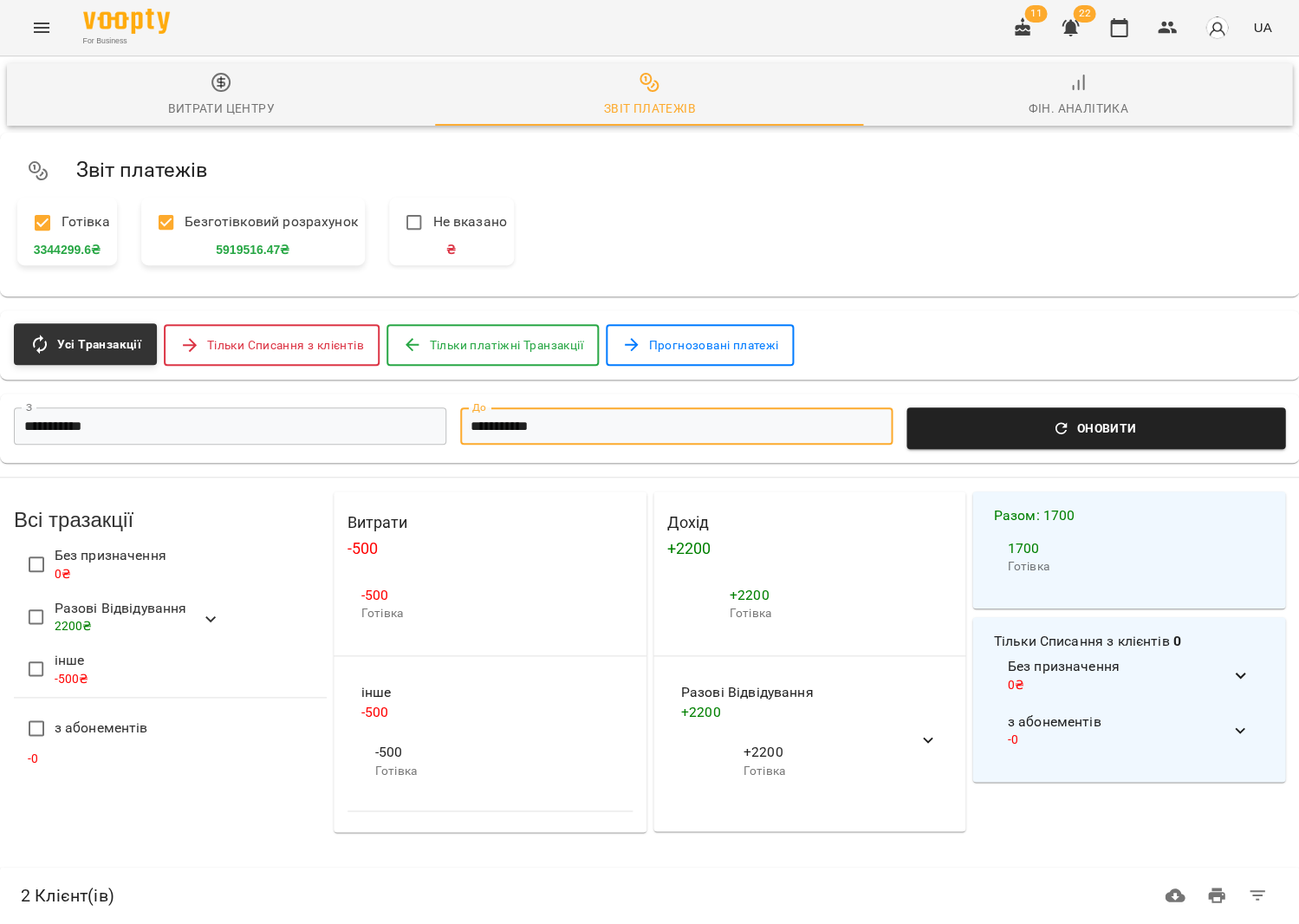
click at [945, 422] on span "Оновити" at bounding box center [1095, 427] width 358 height 21
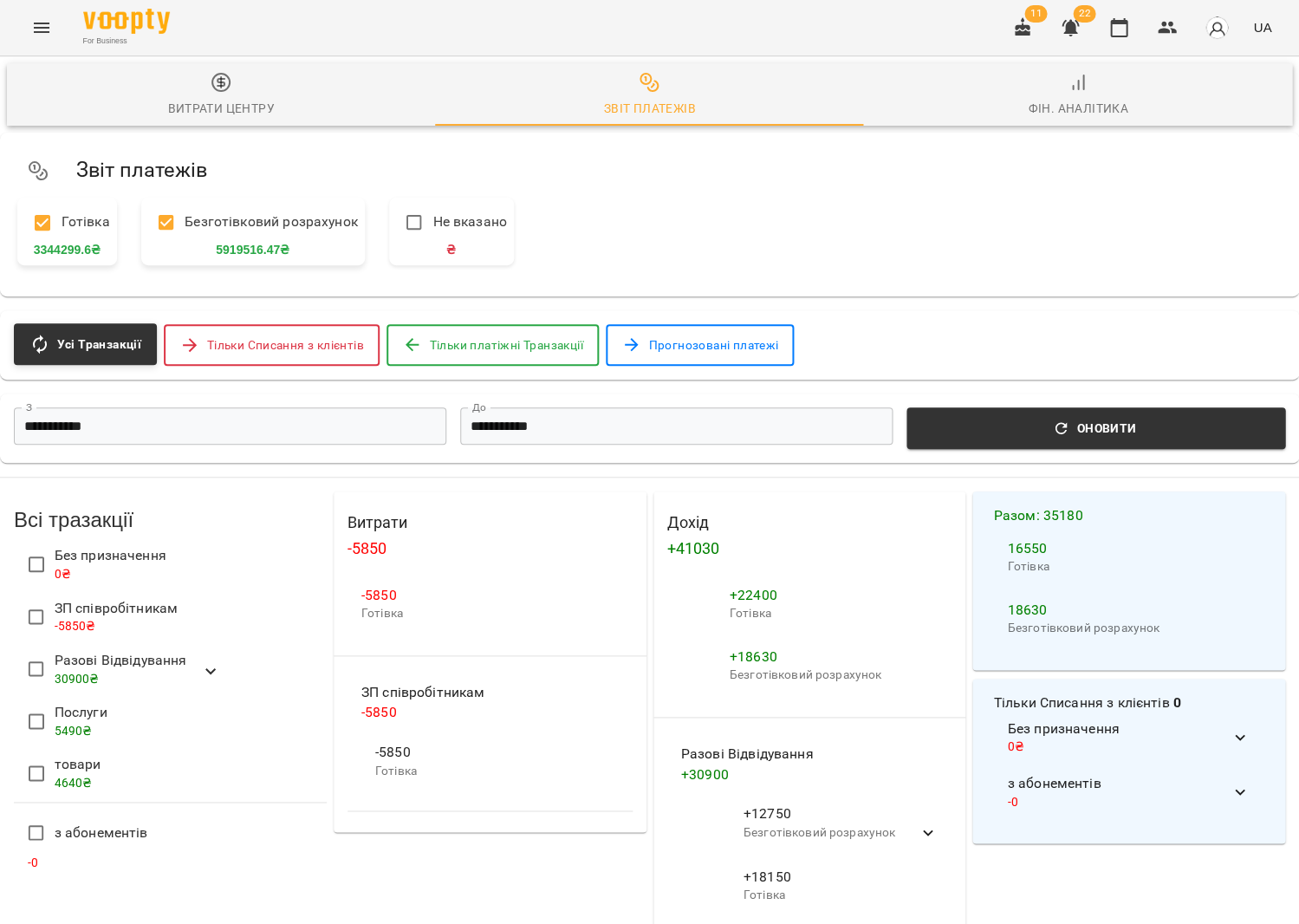
click at [37, 20] on icon "Menu" at bounding box center [41, 28] width 21 height 21
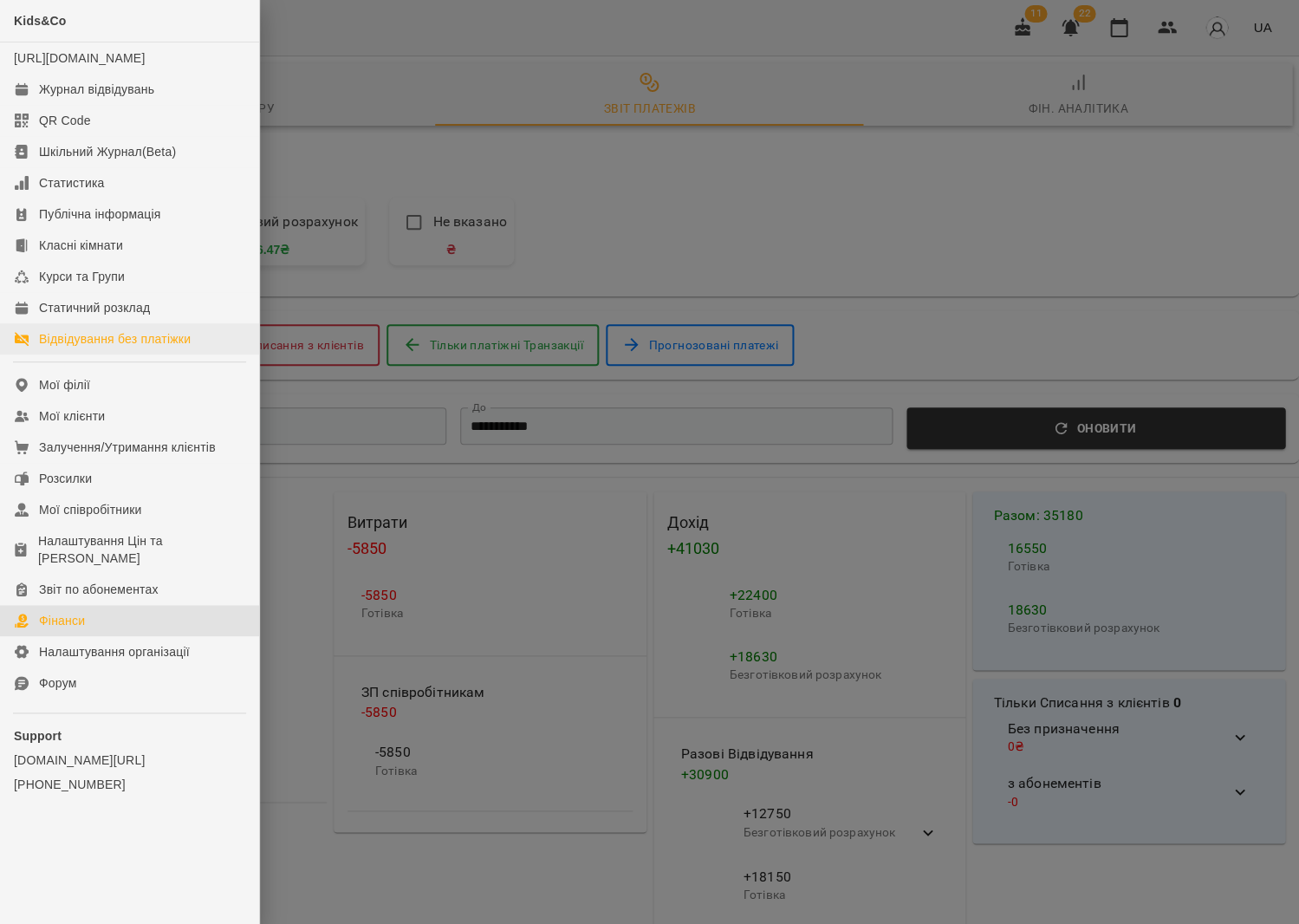
click at [117, 347] on div "Відвідування без платіжки" at bounding box center [114, 338] width 152 height 18
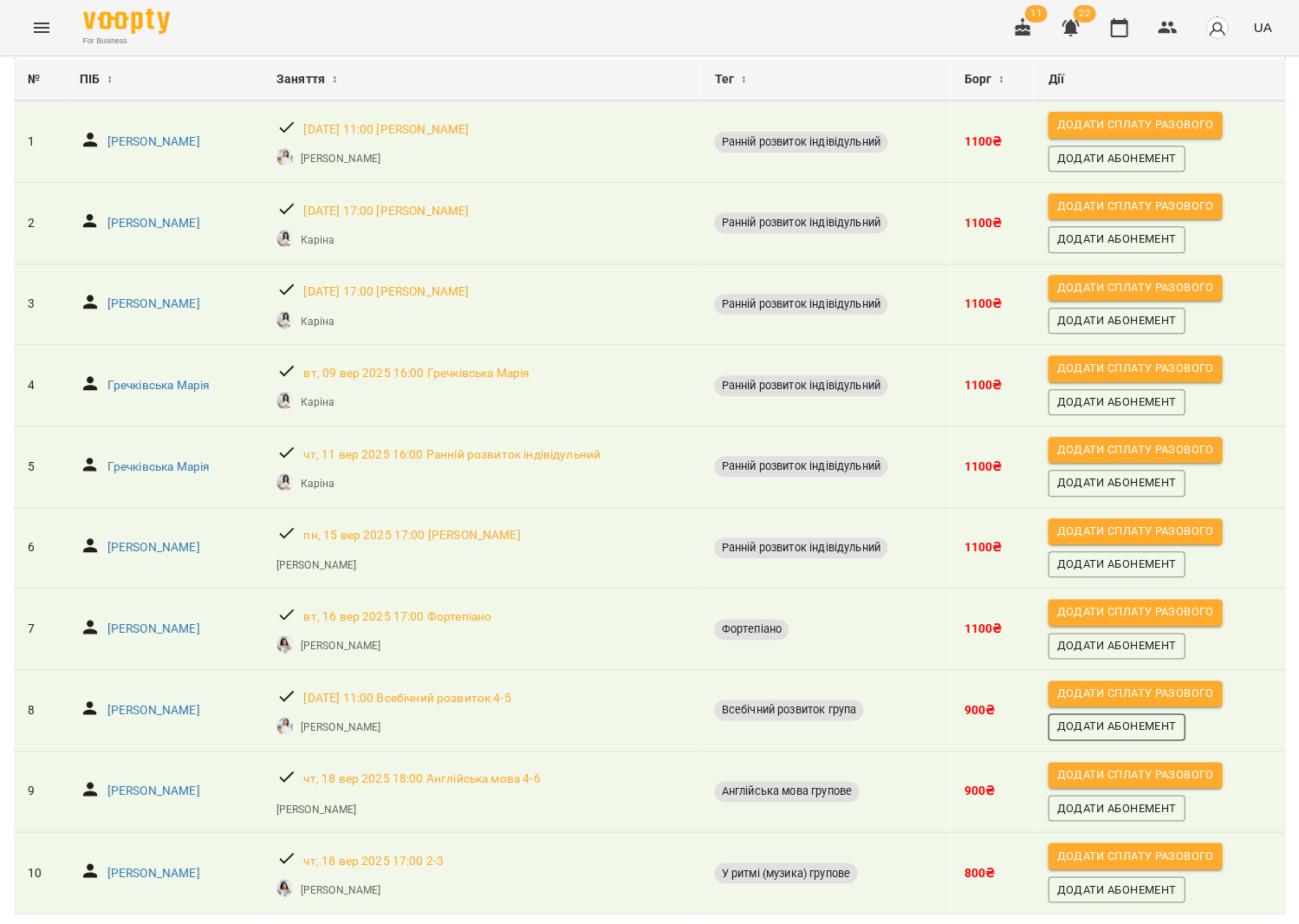
scroll to position [160, 0]
click at [1114, 29] on icon "button" at bounding box center [1118, 28] width 21 height 21
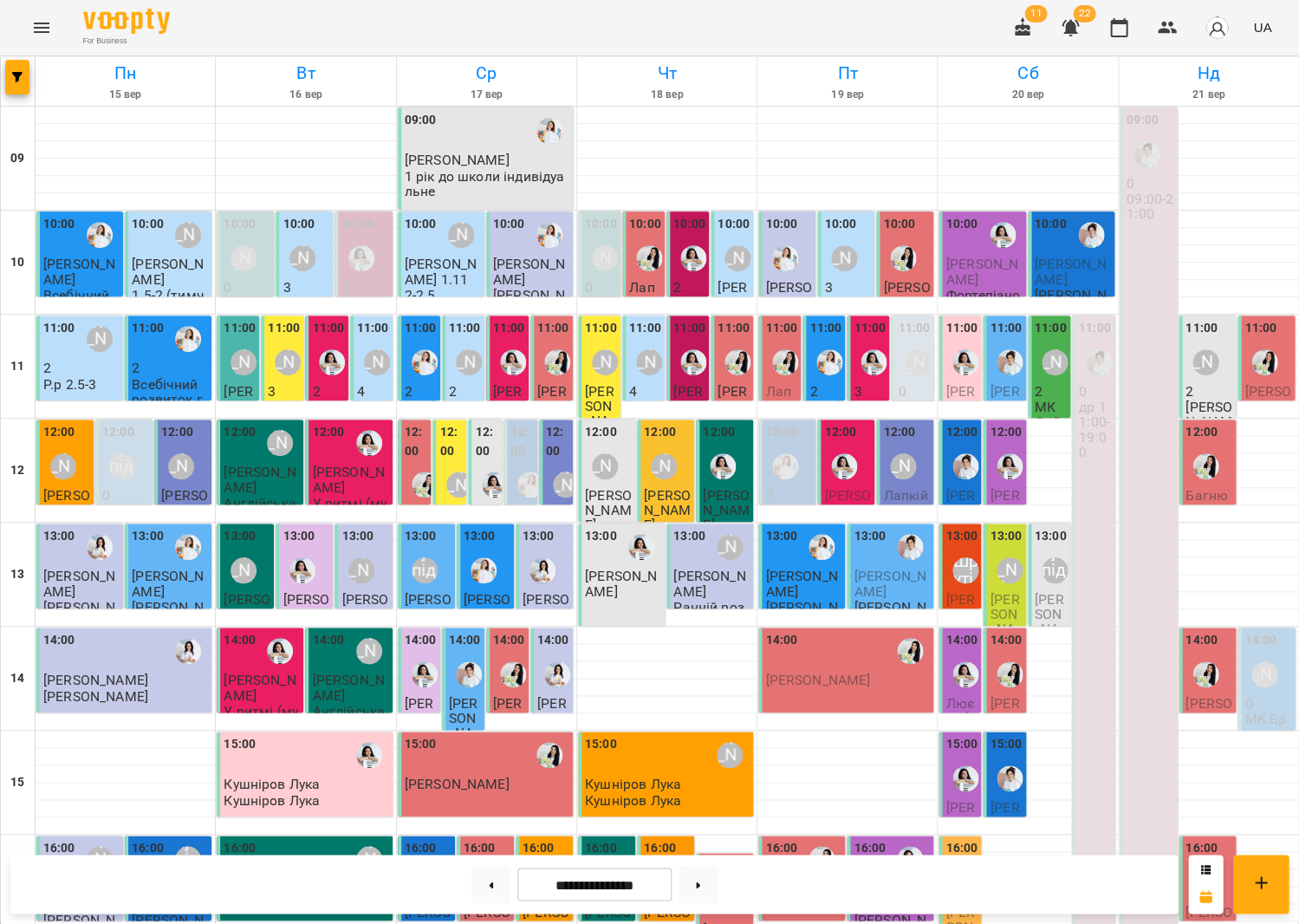
scroll to position [404, 0]
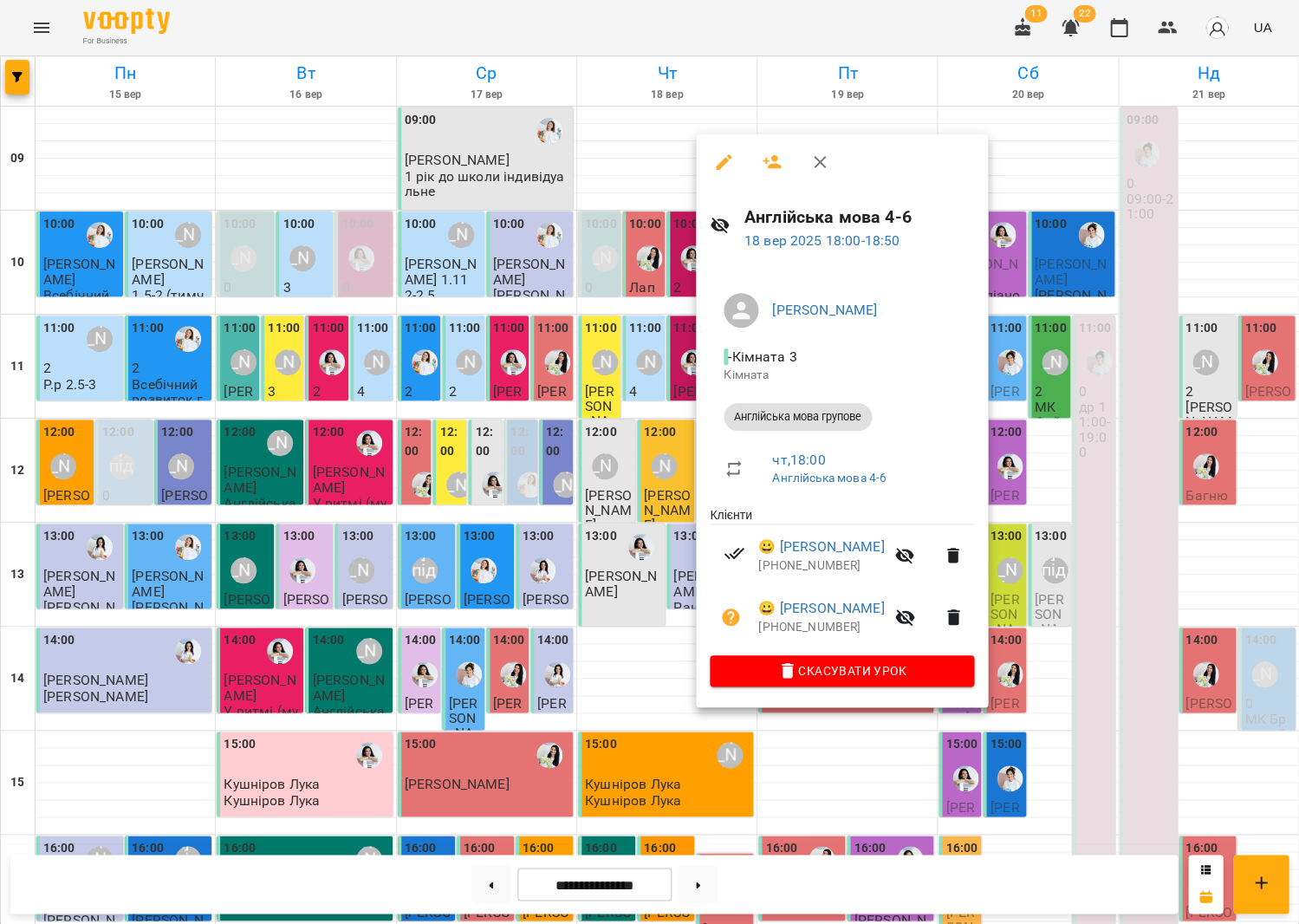
click at [402, 631] on div at bounding box center [650, 462] width 1299 height 924
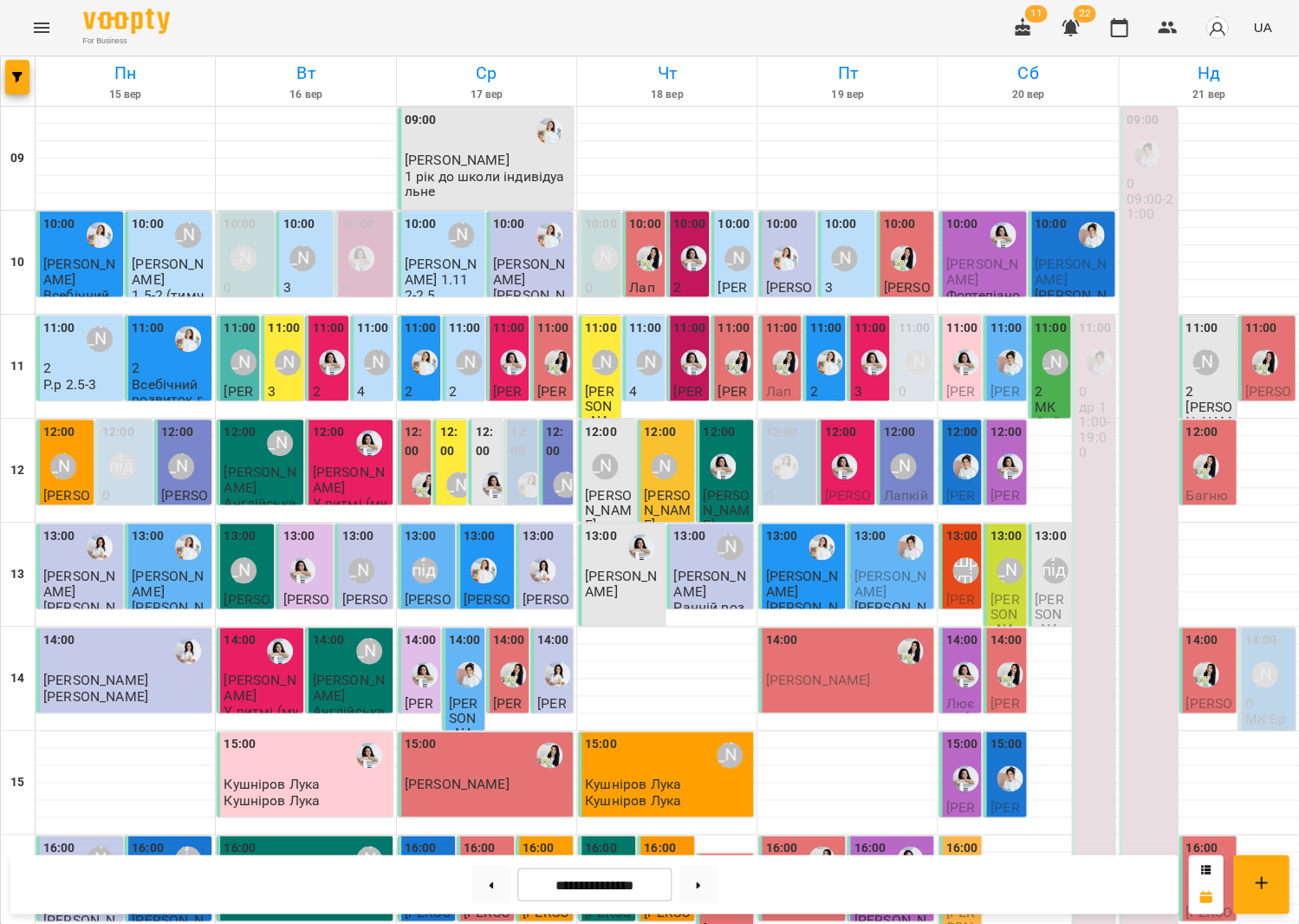
click at [43, 23] on icon "Menu" at bounding box center [41, 27] width 16 height 10
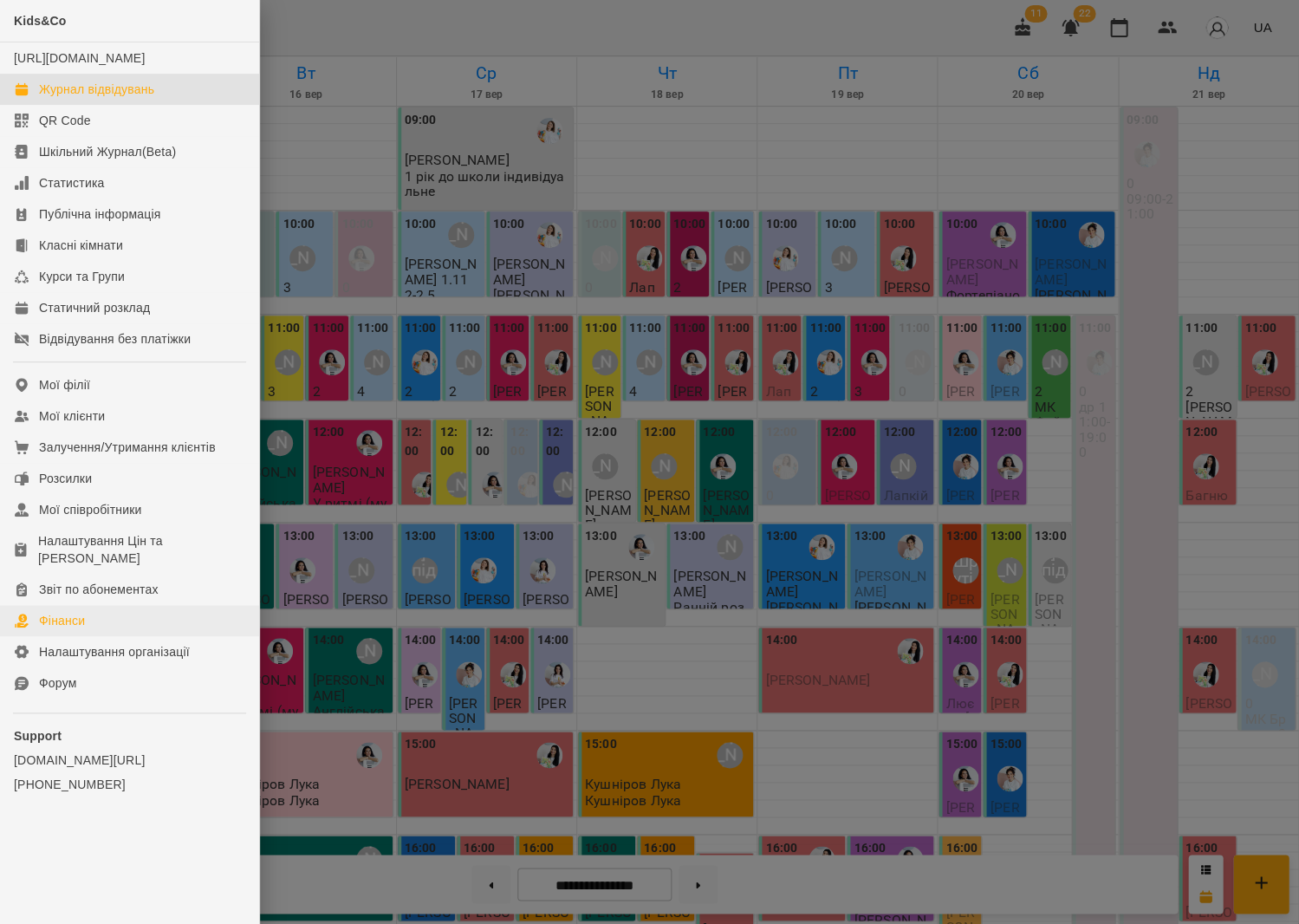
click at [118, 605] on link "Фінанси" at bounding box center [129, 621] width 259 height 31
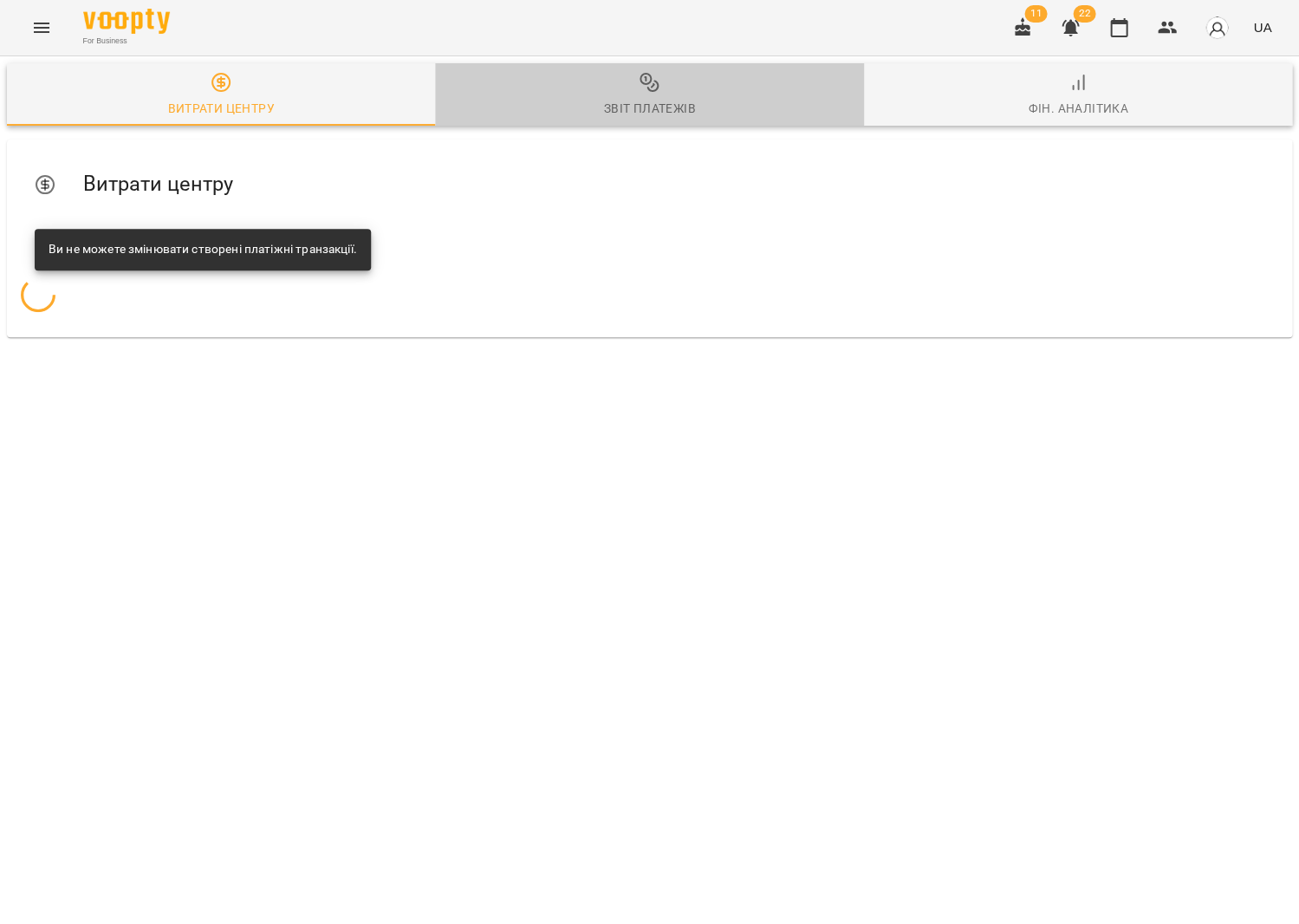
click at [617, 95] on span "Звіт платежів" at bounding box center [650, 95] width 407 height 47
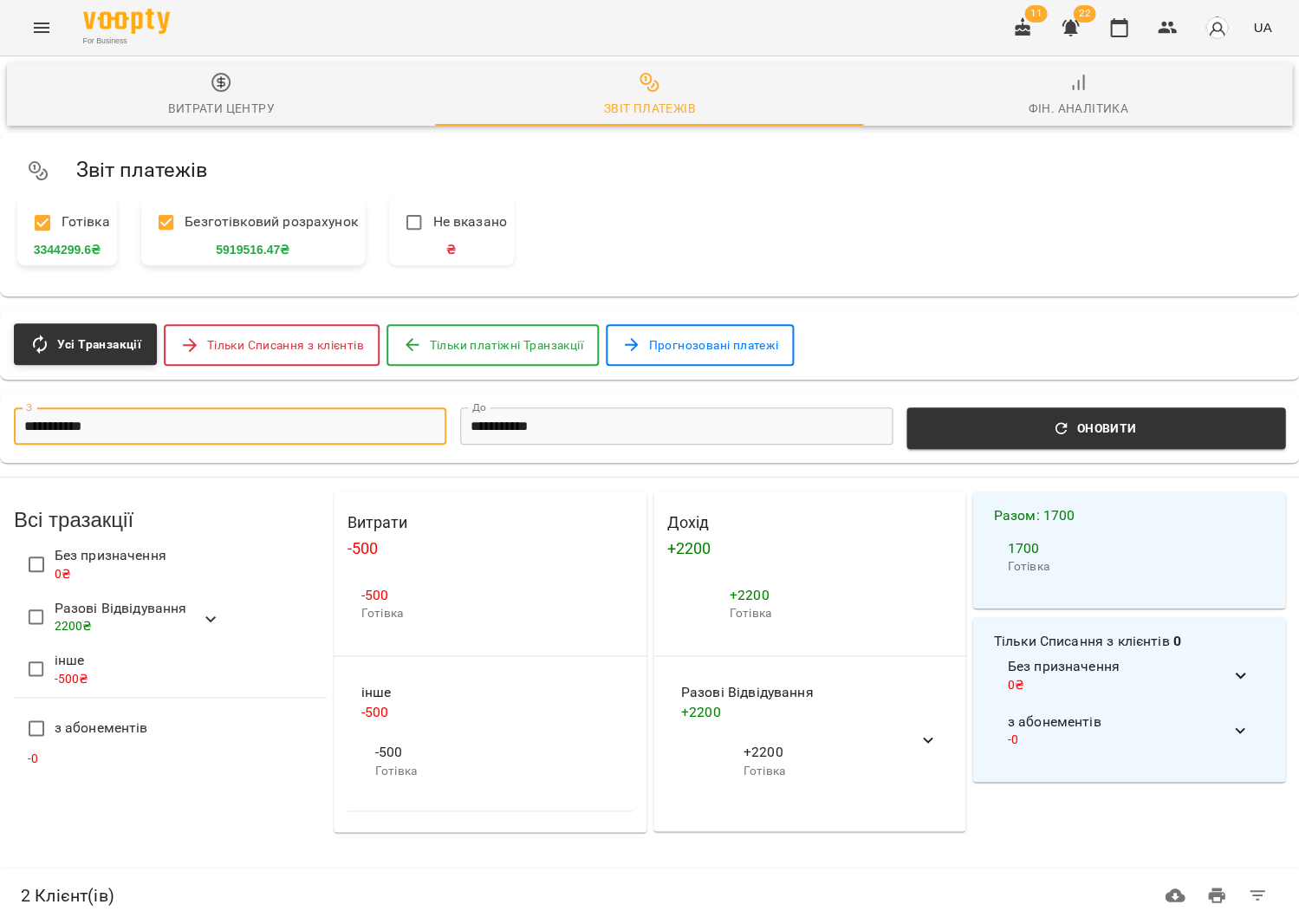
click at [293, 439] on input "**********" at bounding box center [229, 426] width 432 height 37
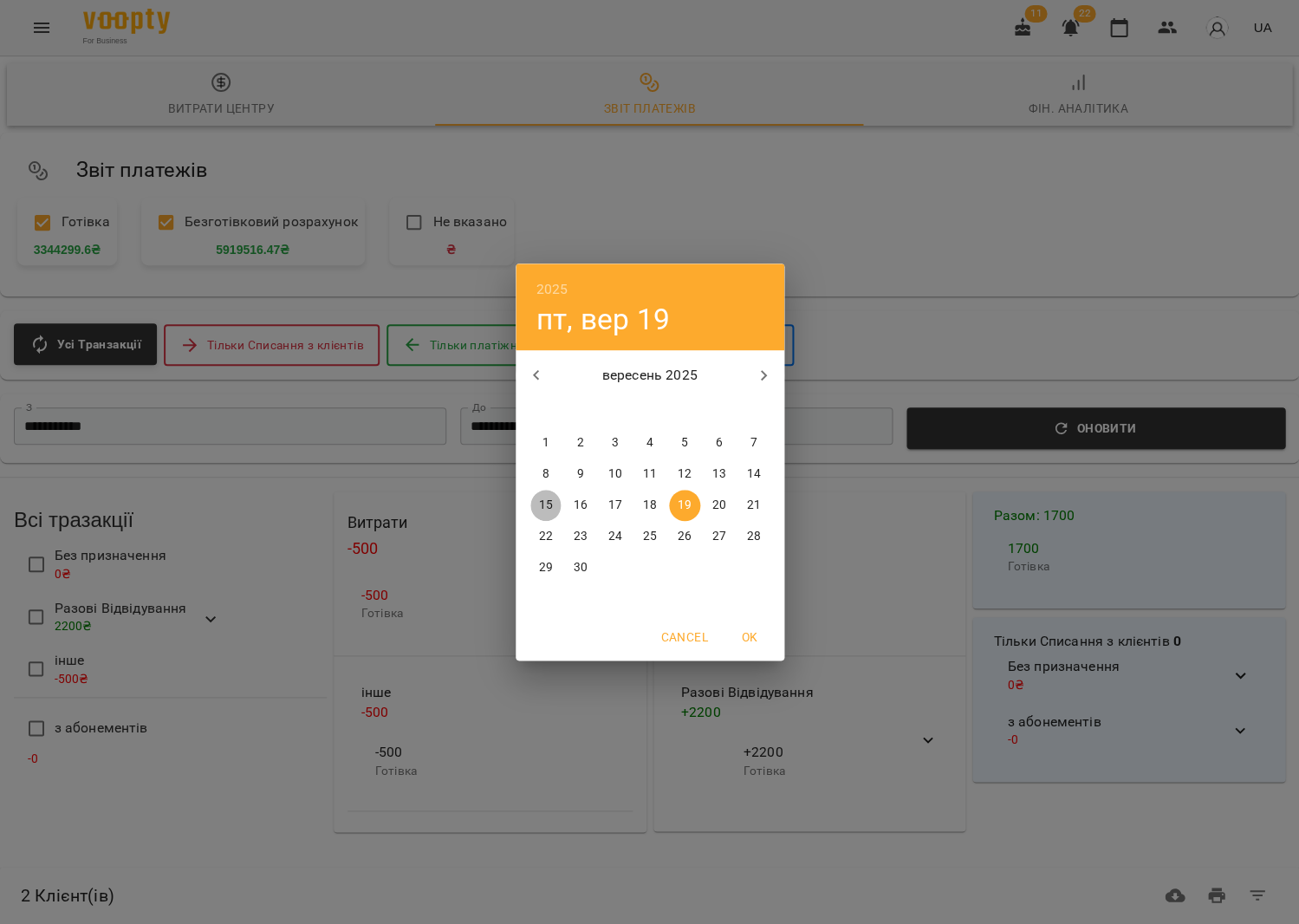
drag, startPoint x: 545, startPoint y: 500, endPoint x: 546, endPoint y: 452, distance: 48.0
click at [545, 500] on p "15" at bounding box center [544, 505] width 14 height 18
type input "**********"
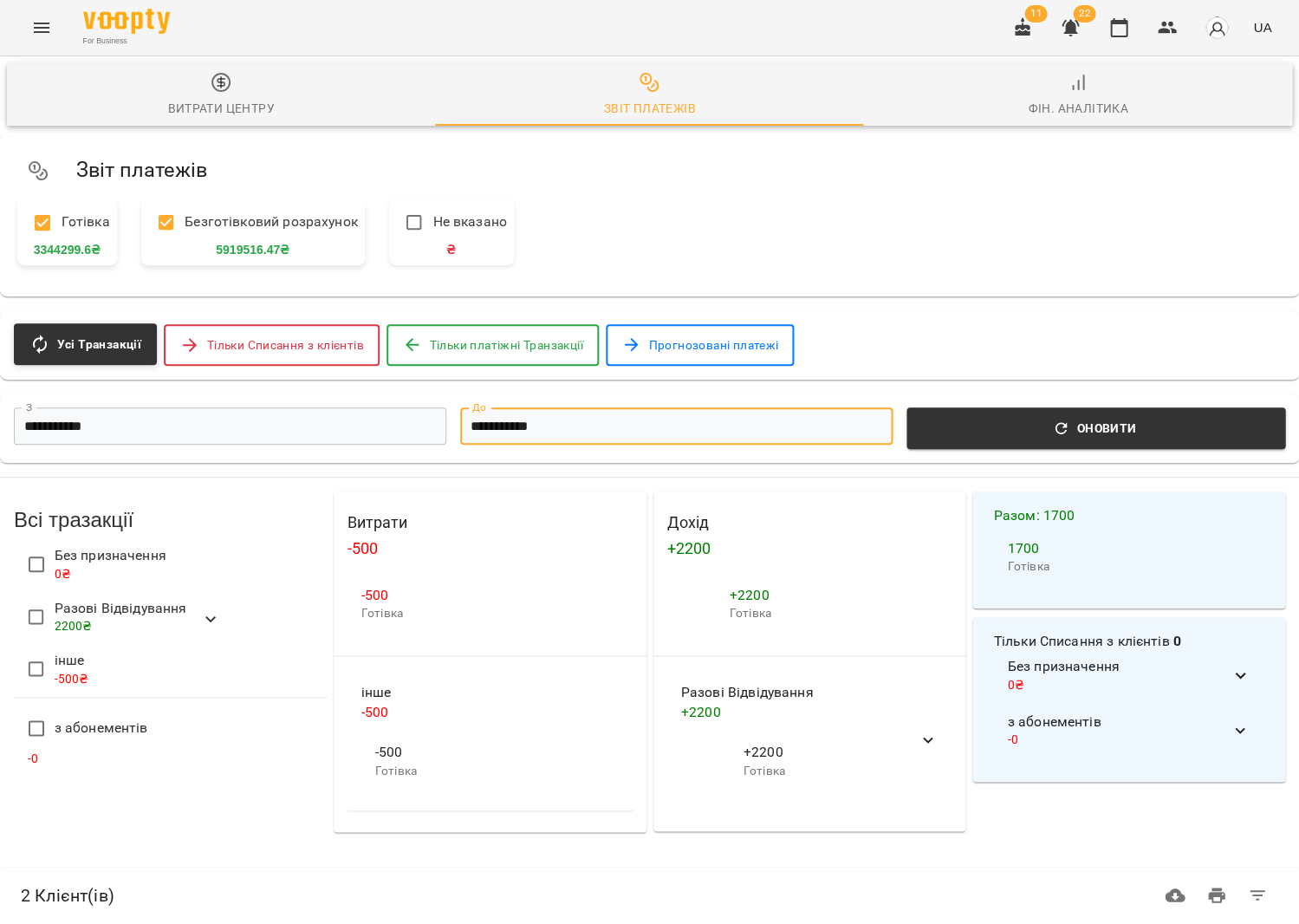
click at [539, 418] on input "**********" at bounding box center [676, 426] width 432 height 37
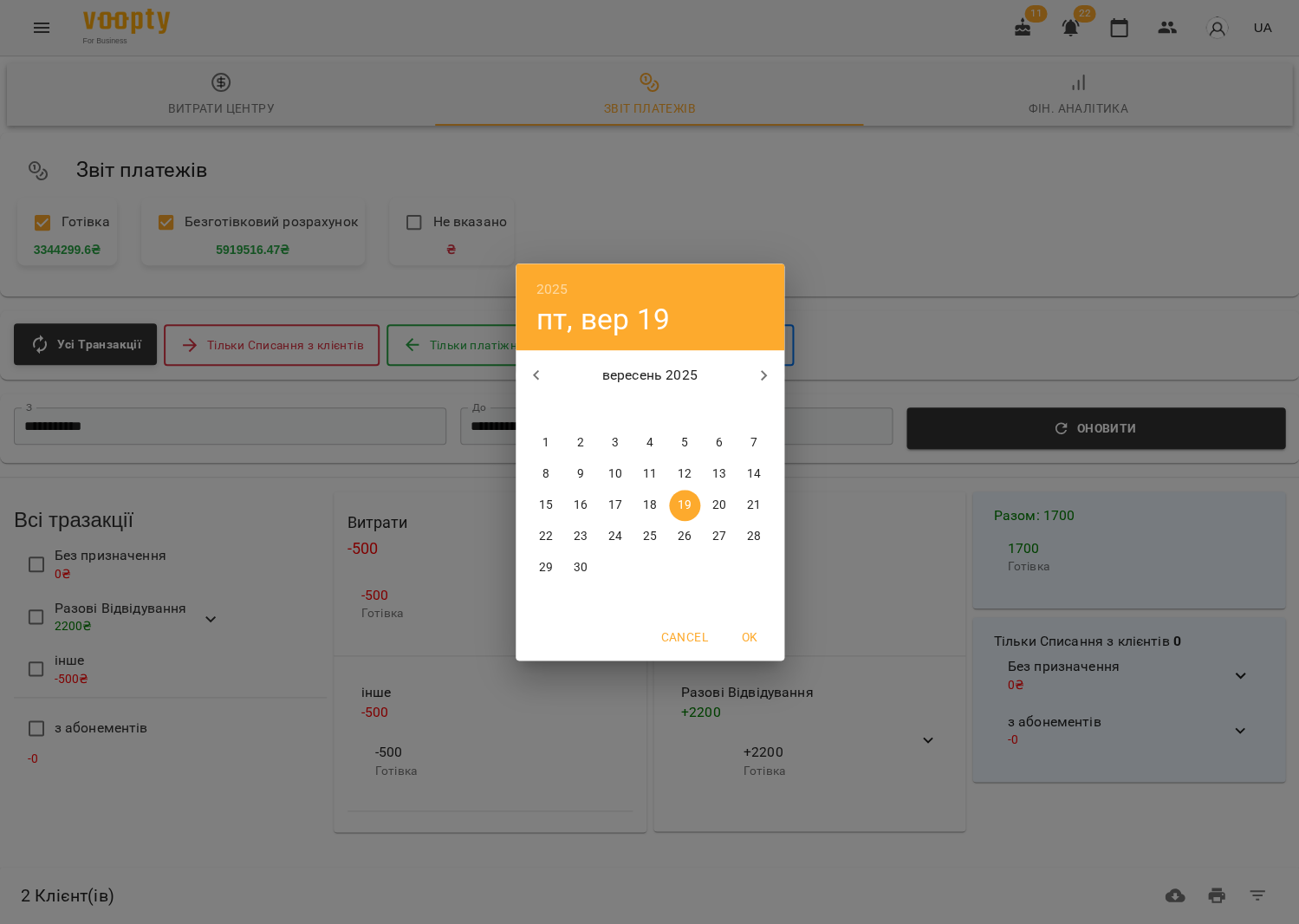
click at [551, 503] on p "15" at bounding box center [544, 505] width 14 height 18
type input "**********"
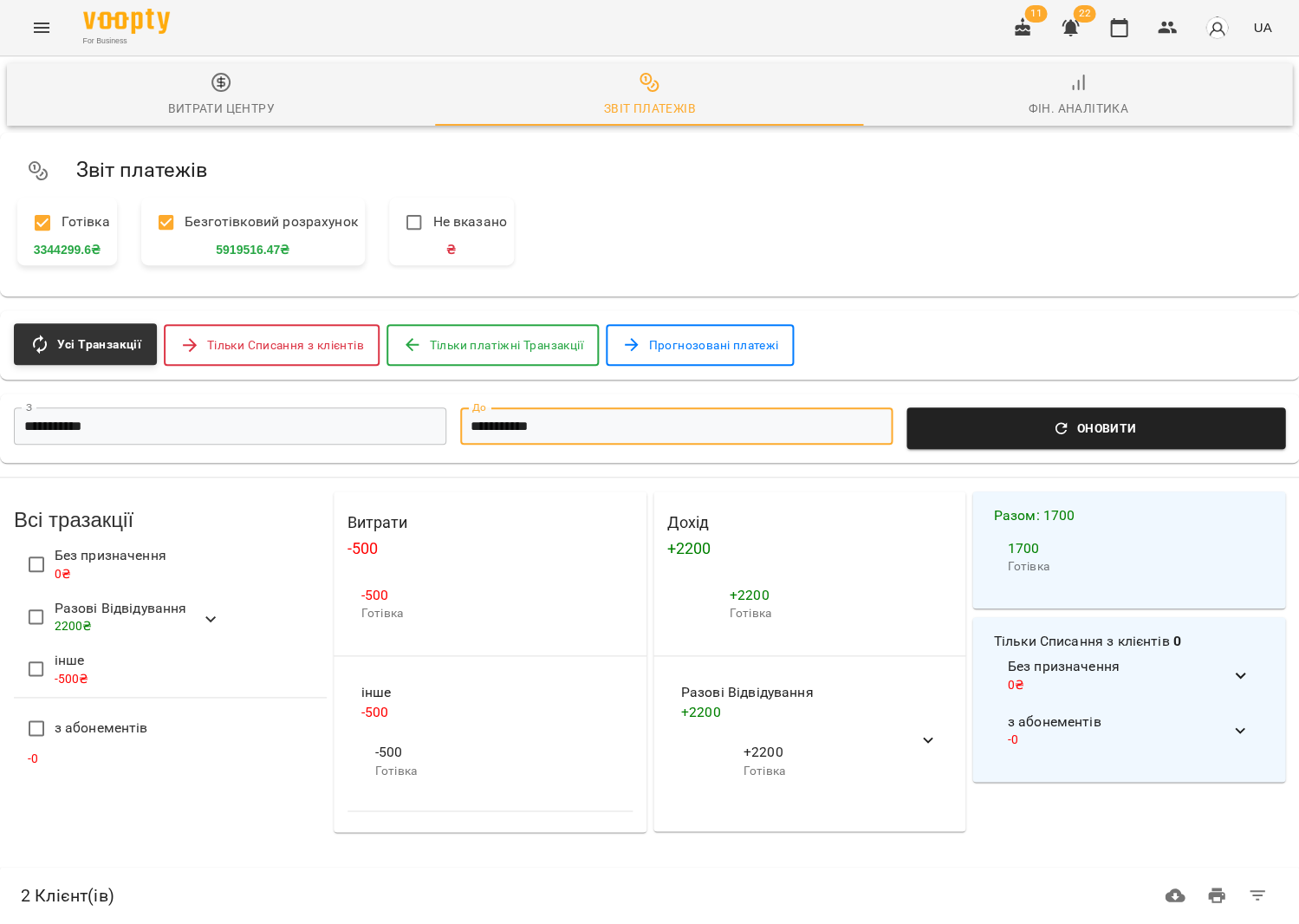
click at [1002, 445] on button "Оновити" at bounding box center [1095, 427] width 379 height 41
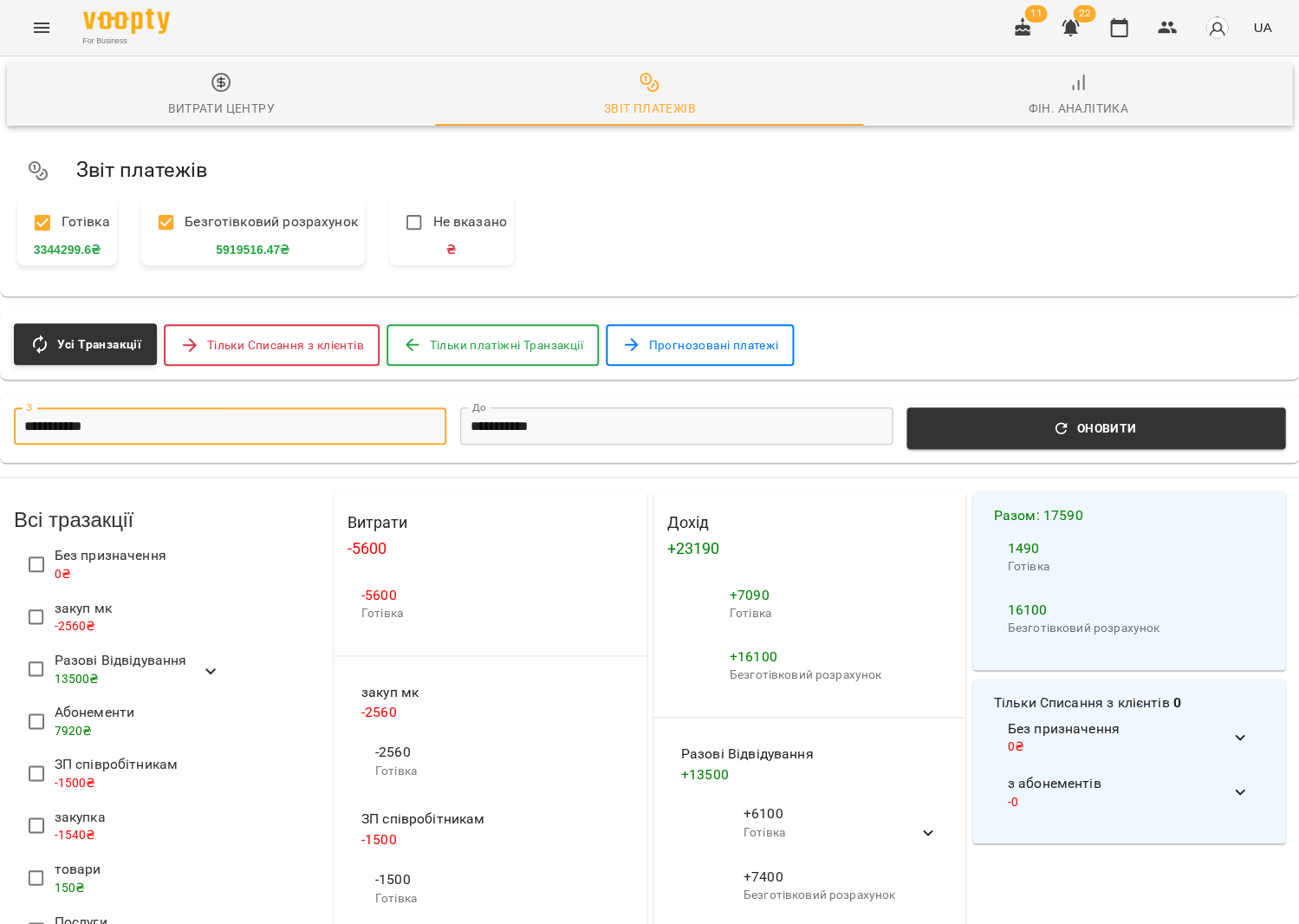
click at [348, 425] on input "**********" at bounding box center [229, 426] width 432 height 37
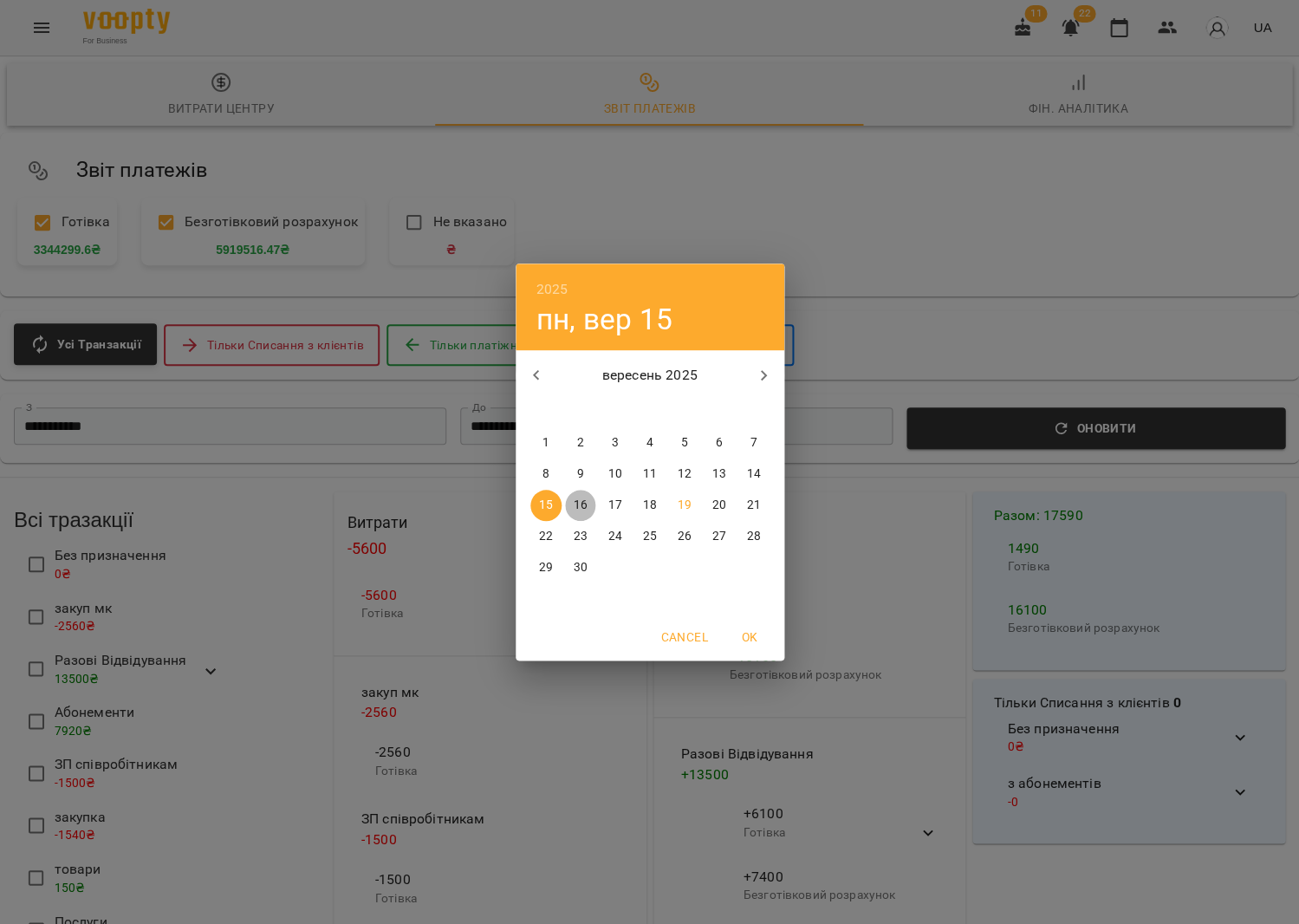
drag, startPoint x: 579, startPoint y: 507, endPoint x: 514, endPoint y: 475, distance: 72.4
click at [579, 507] on p "16" at bounding box center [579, 505] width 14 height 18
type input "**********"
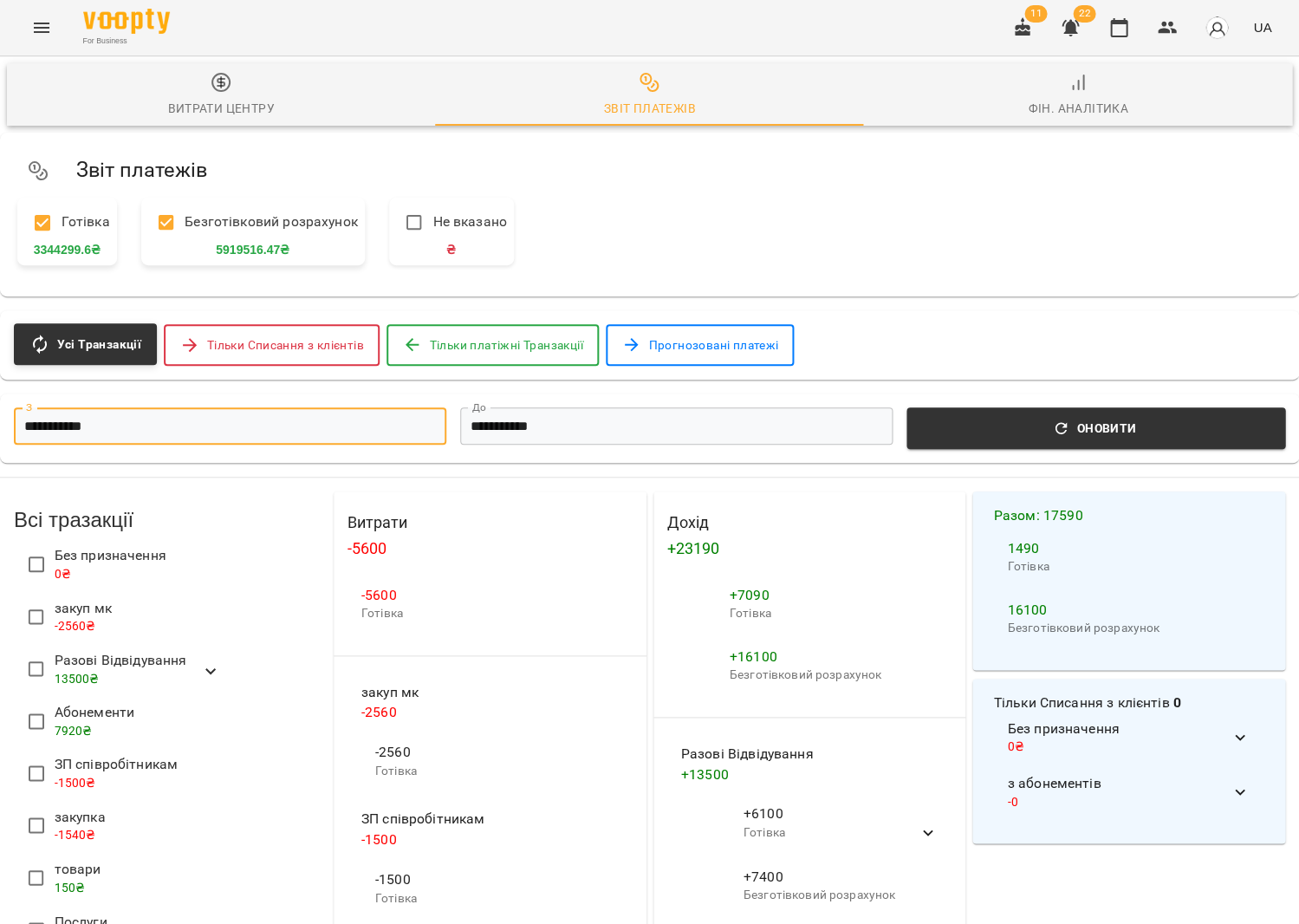
click at [517, 436] on input "**********" at bounding box center [676, 426] width 432 height 37
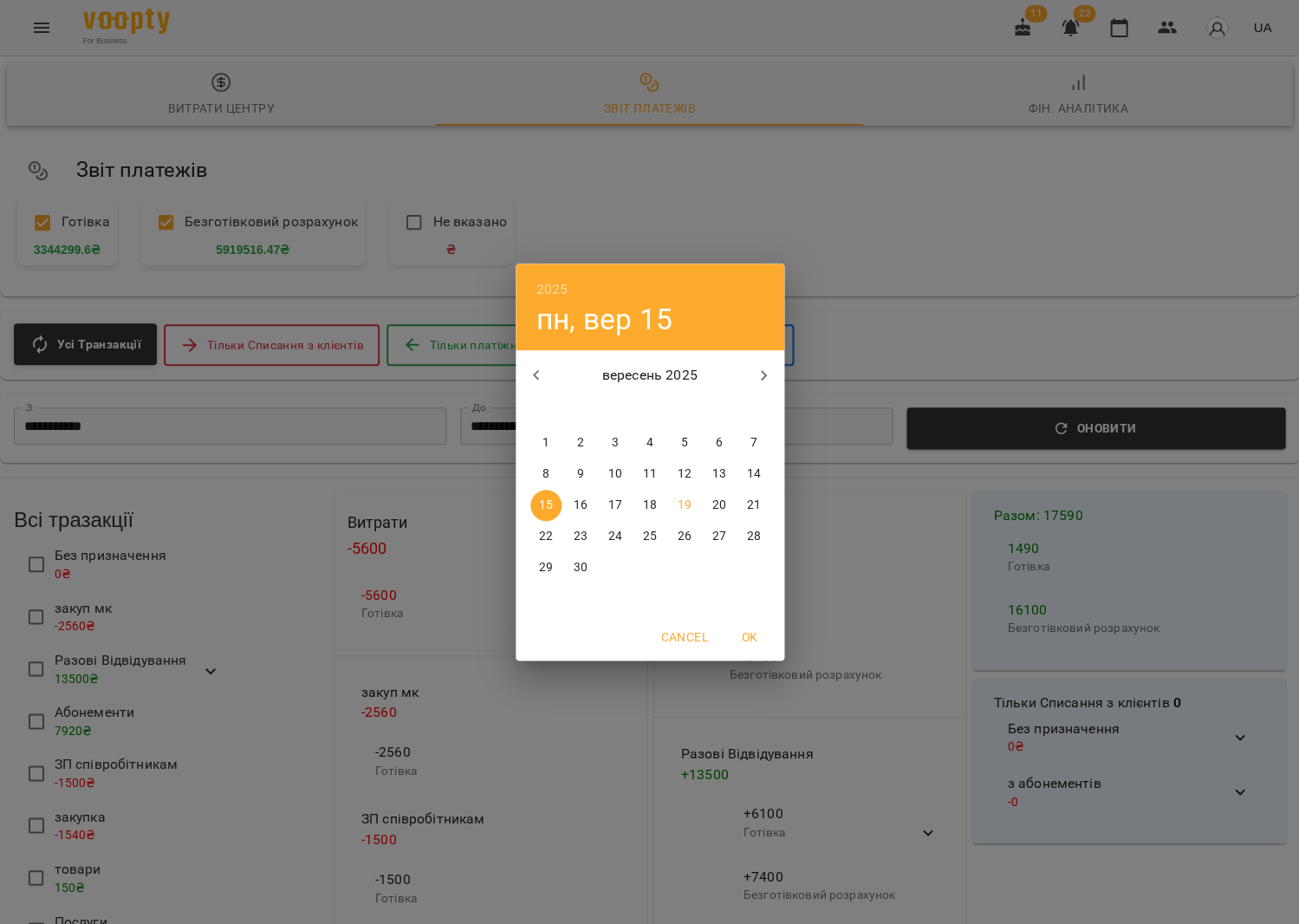
drag, startPoint x: 583, startPoint y: 500, endPoint x: 681, endPoint y: 464, distance: 104.4
click at [584, 499] on p "16" at bounding box center [579, 505] width 14 height 18
type input "**********"
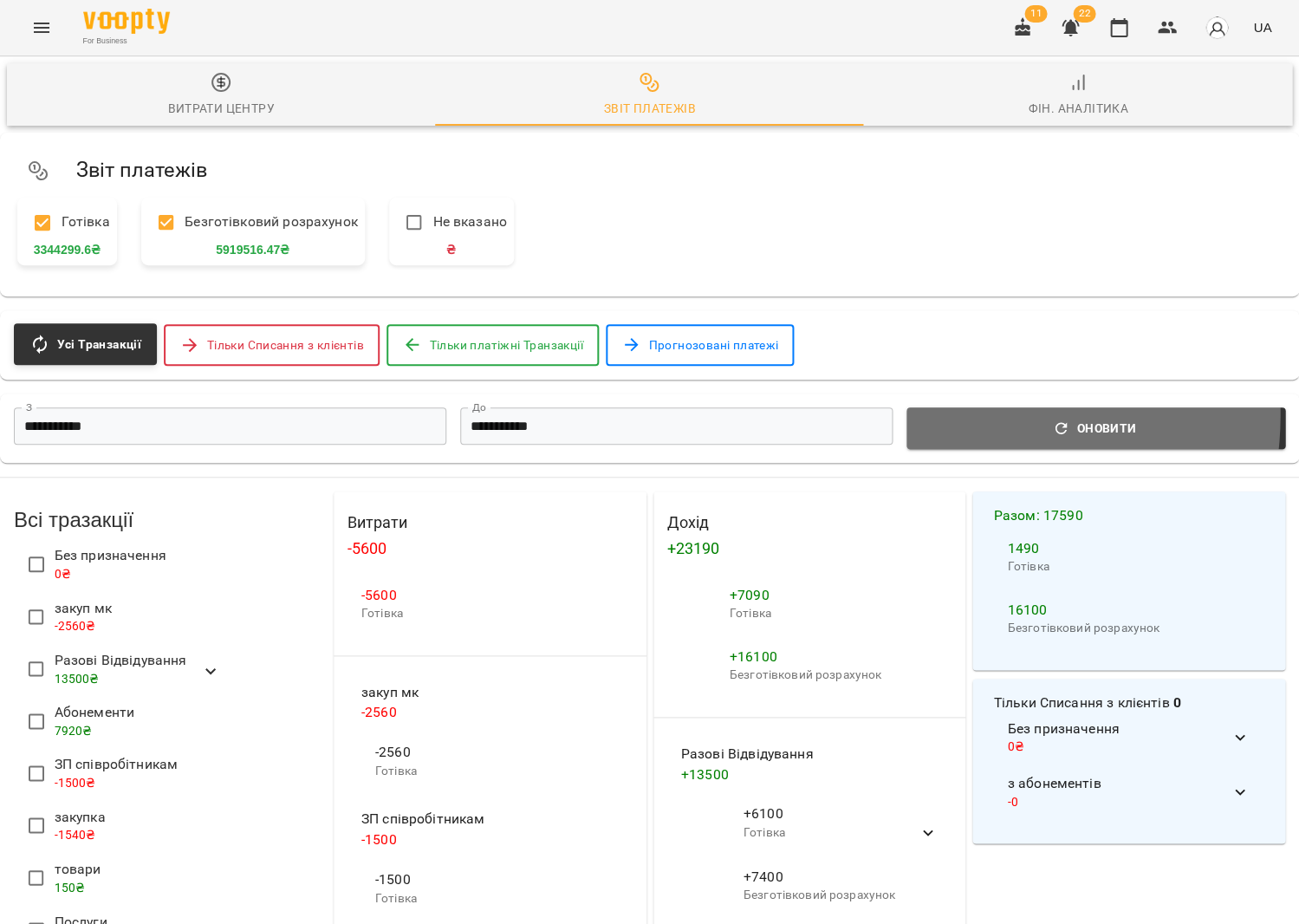
drag, startPoint x: 974, startPoint y: 415, endPoint x: 964, endPoint y: 410, distance: 11.2
click at [973, 414] on button "Оновити" at bounding box center [1095, 427] width 379 height 41
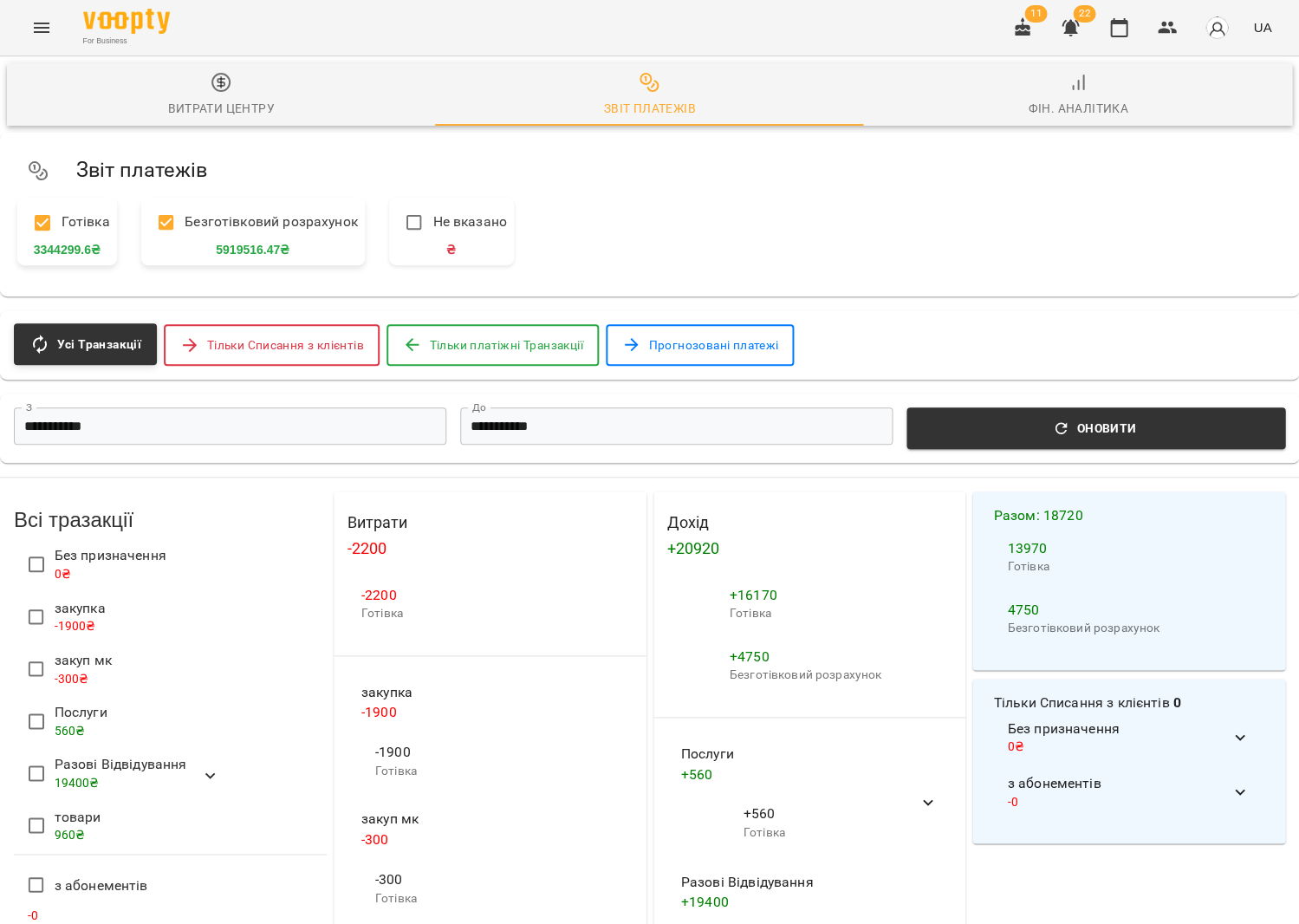
click at [329, 427] on input "**********" at bounding box center [229, 426] width 432 height 37
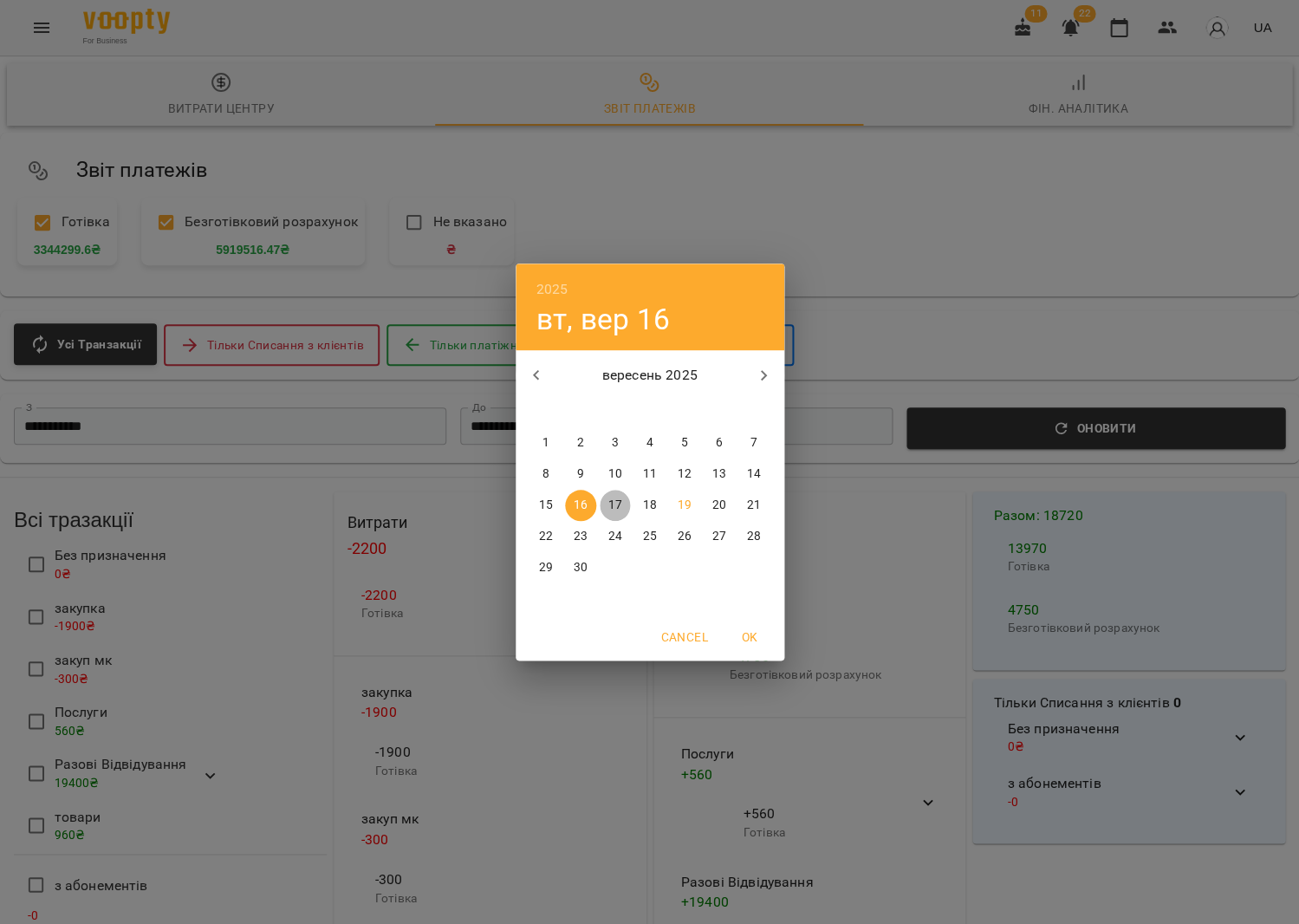
drag, startPoint x: 618, startPoint y: 500, endPoint x: 563, endPoint y: 442, distance: 79.9
click at [618, 500] on p "17" at bounding box center [614, 505] width 14 height 18
type input "**********"
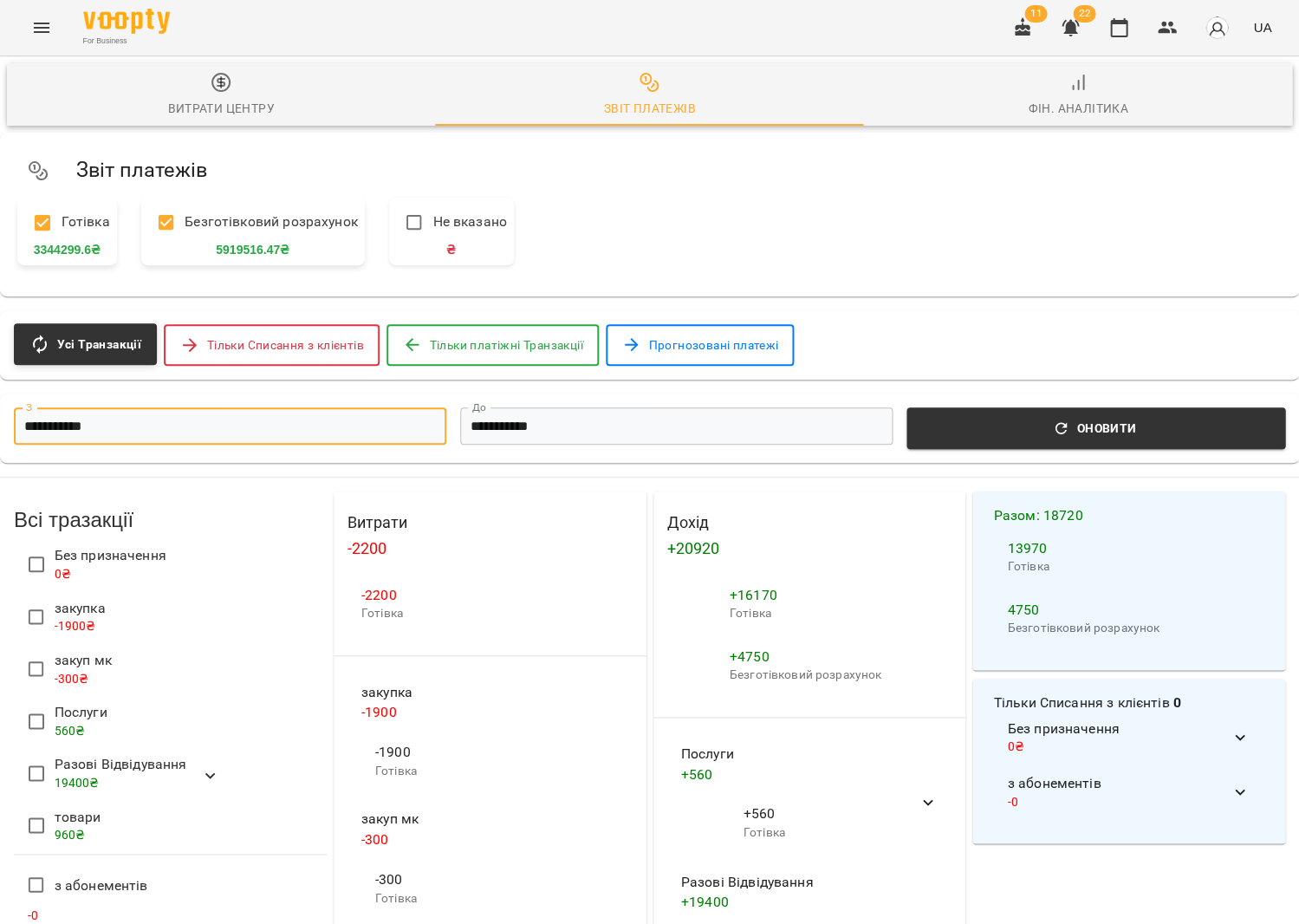
click at [559, 436] on input "**********" at bounding box center [676, 426] width 432 height 37
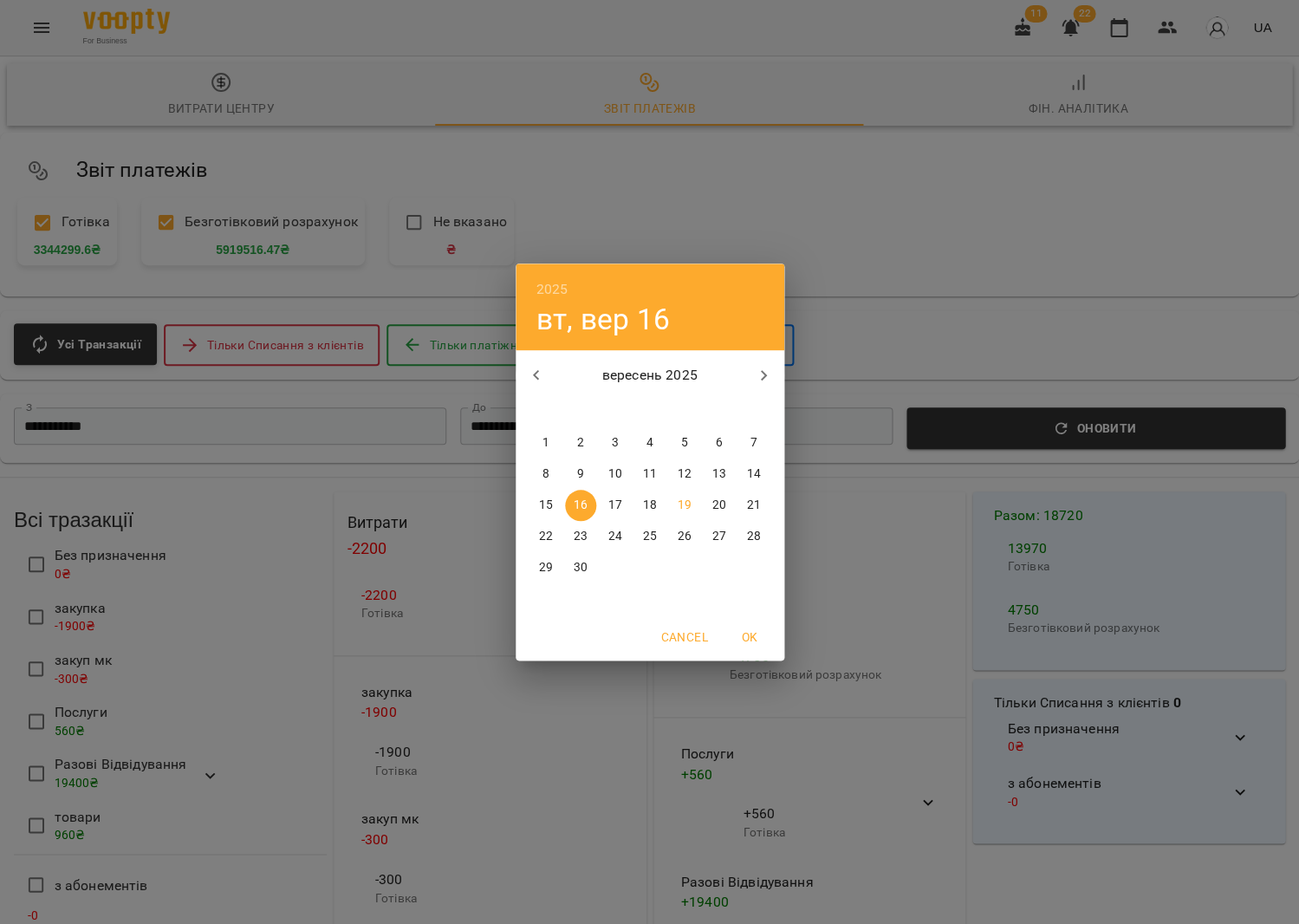
click at [607, 497] on span "17" at bounding box center [615, 505] width 31 height 18
type input "**********"
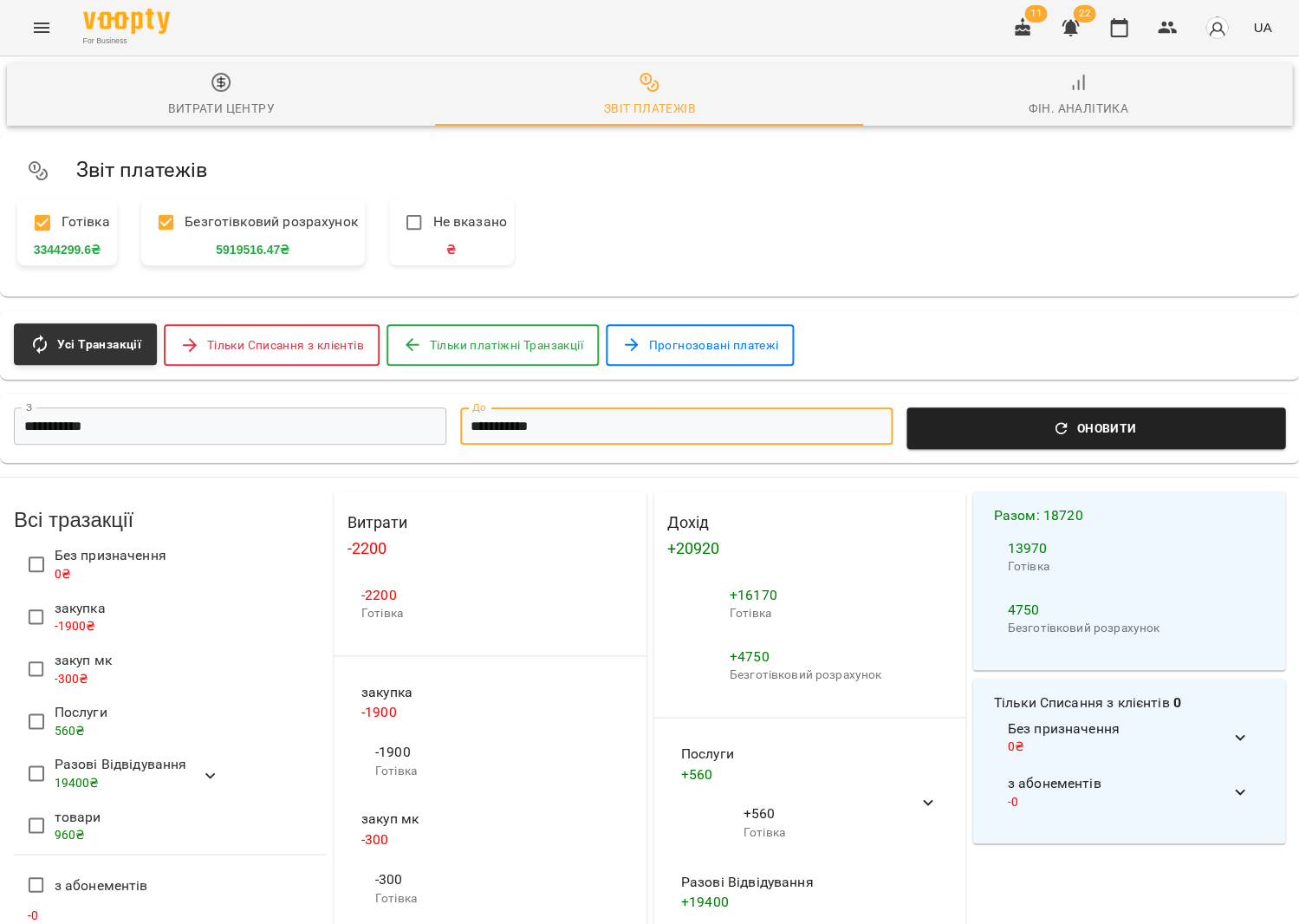
click at [993, 417] on span "Оновити" at bounding box center [1095, 427] width 358 height 21
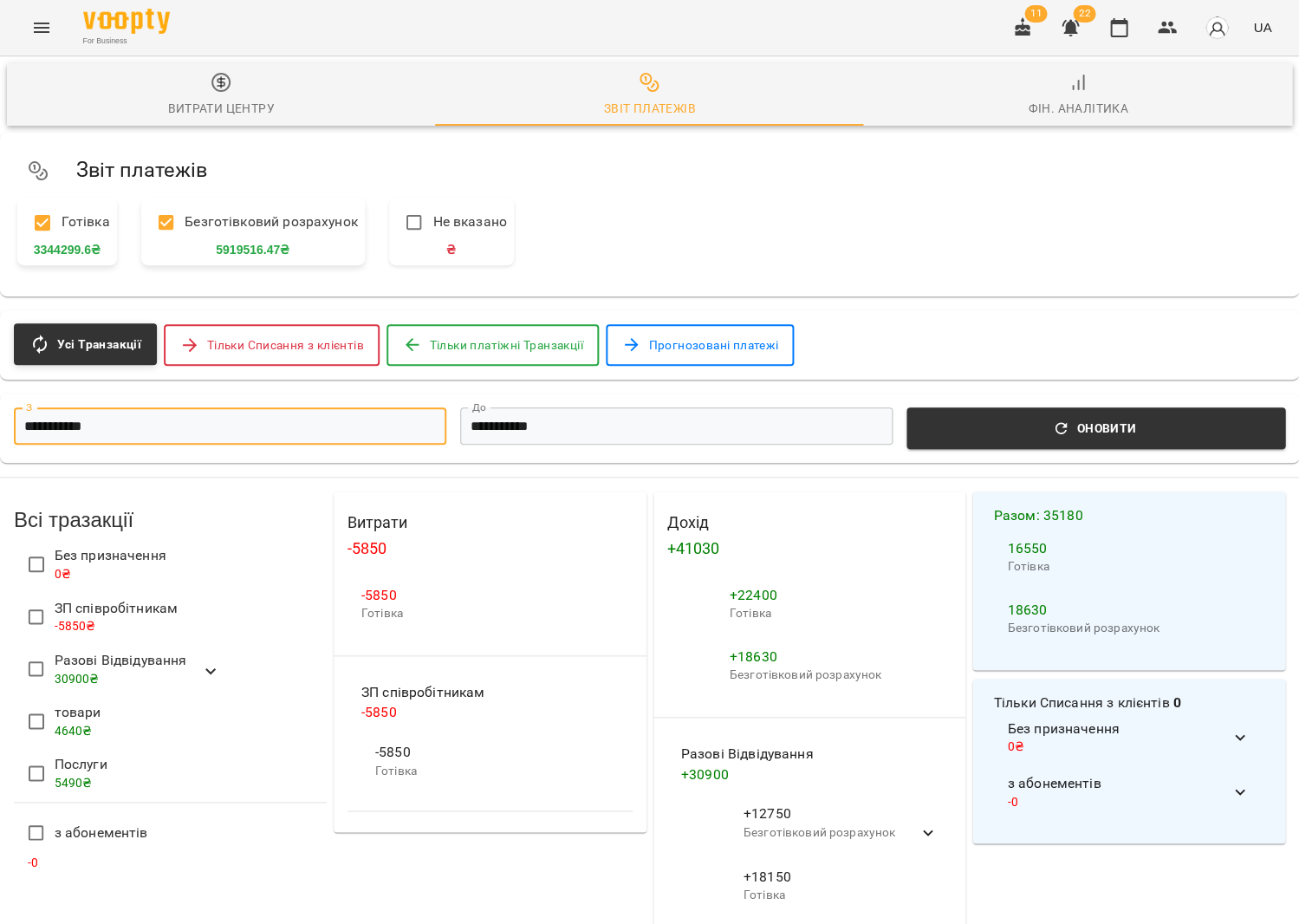
click at [306, 421] on input "**********" at bounding box center [229, 426] width 432 height 37
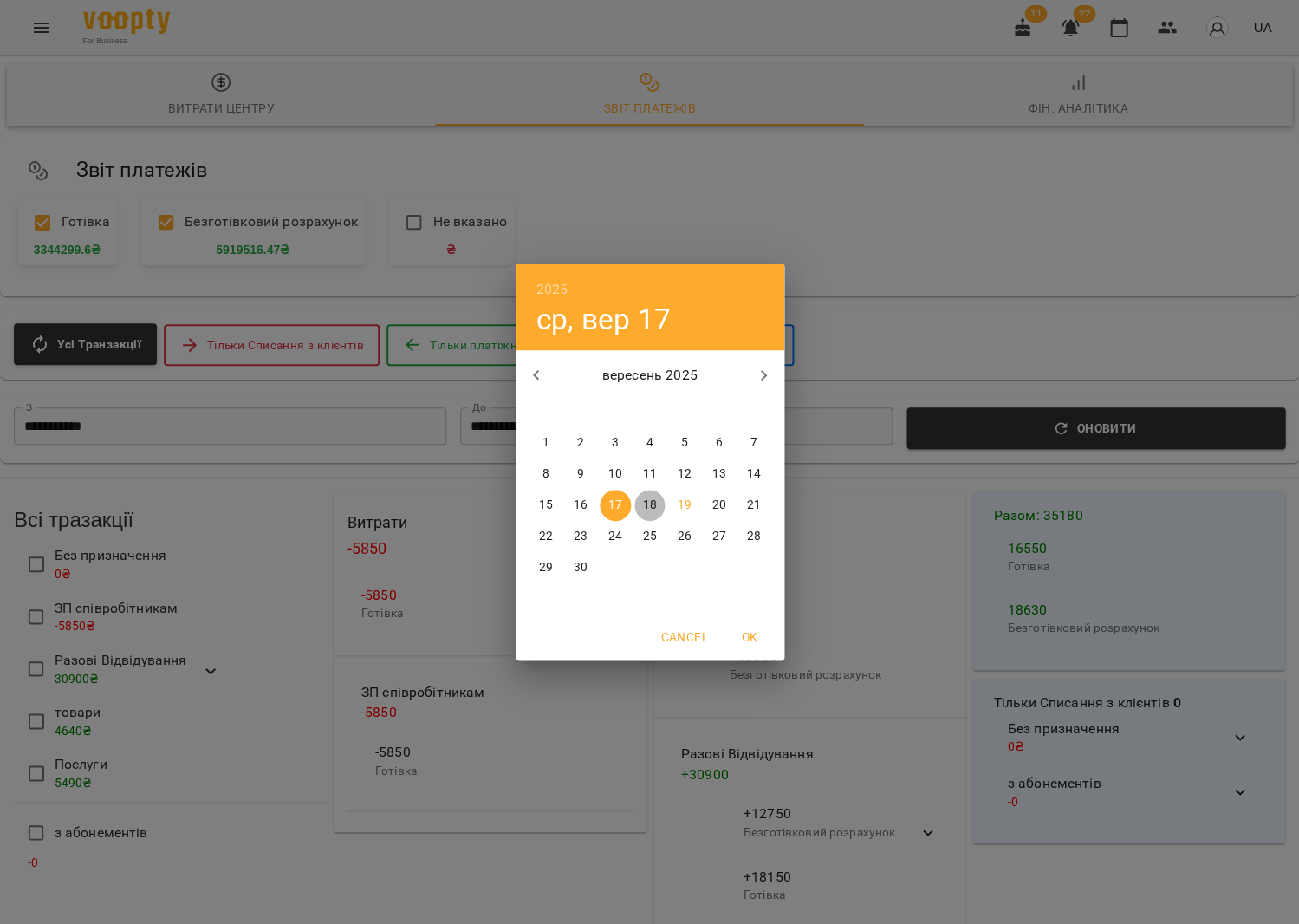
drag, startPoint x: 649, startPoint y: 498, endPoint x: 578, endPoint y: 431, distance: 97.6
click at [647, 497] on p "18" at bounding box center [649, 505] width 14 height 18
type input "**********"
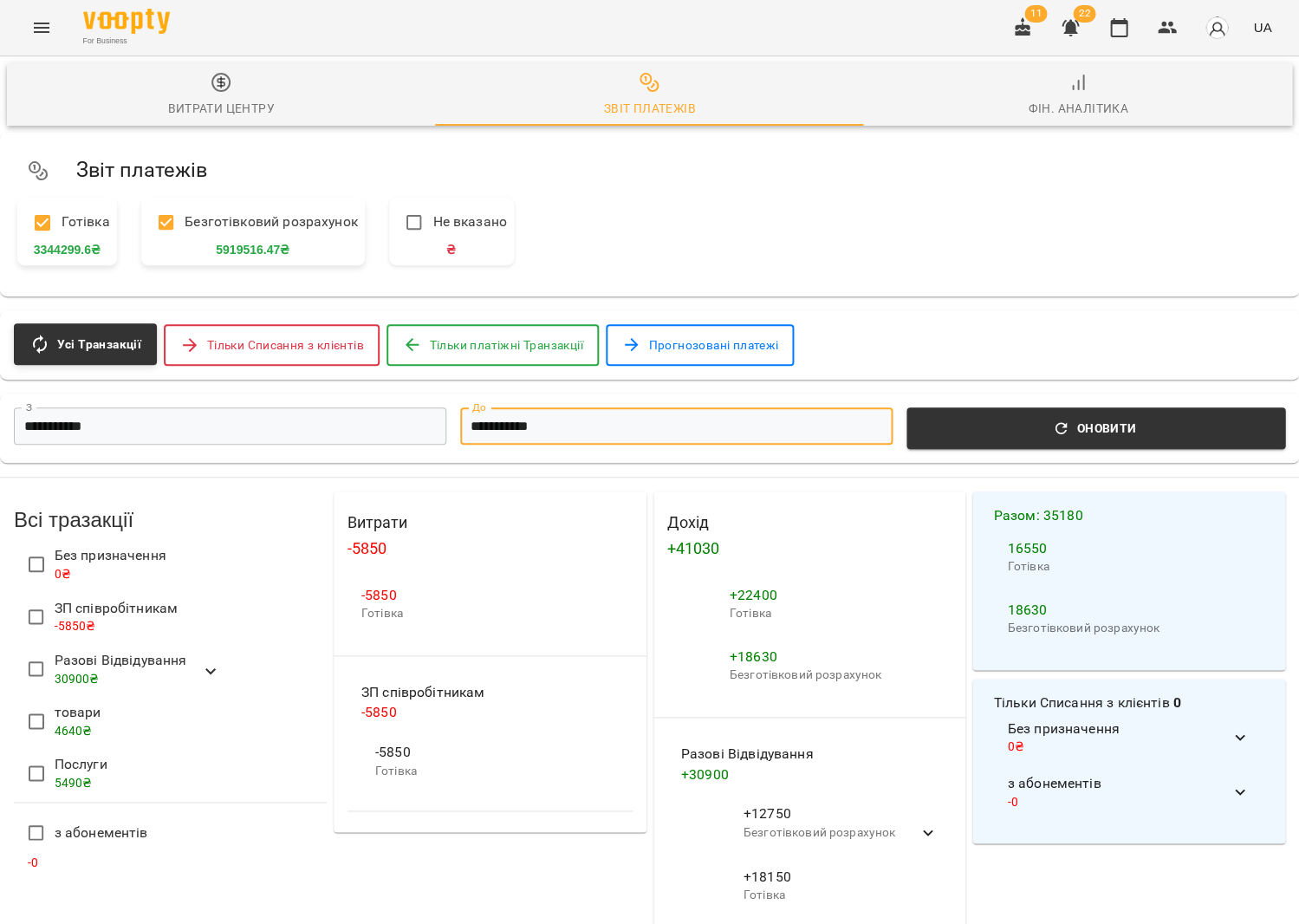
click at [573, 427] on input "**********" at bounding box center [676, 426] width 432 height 37
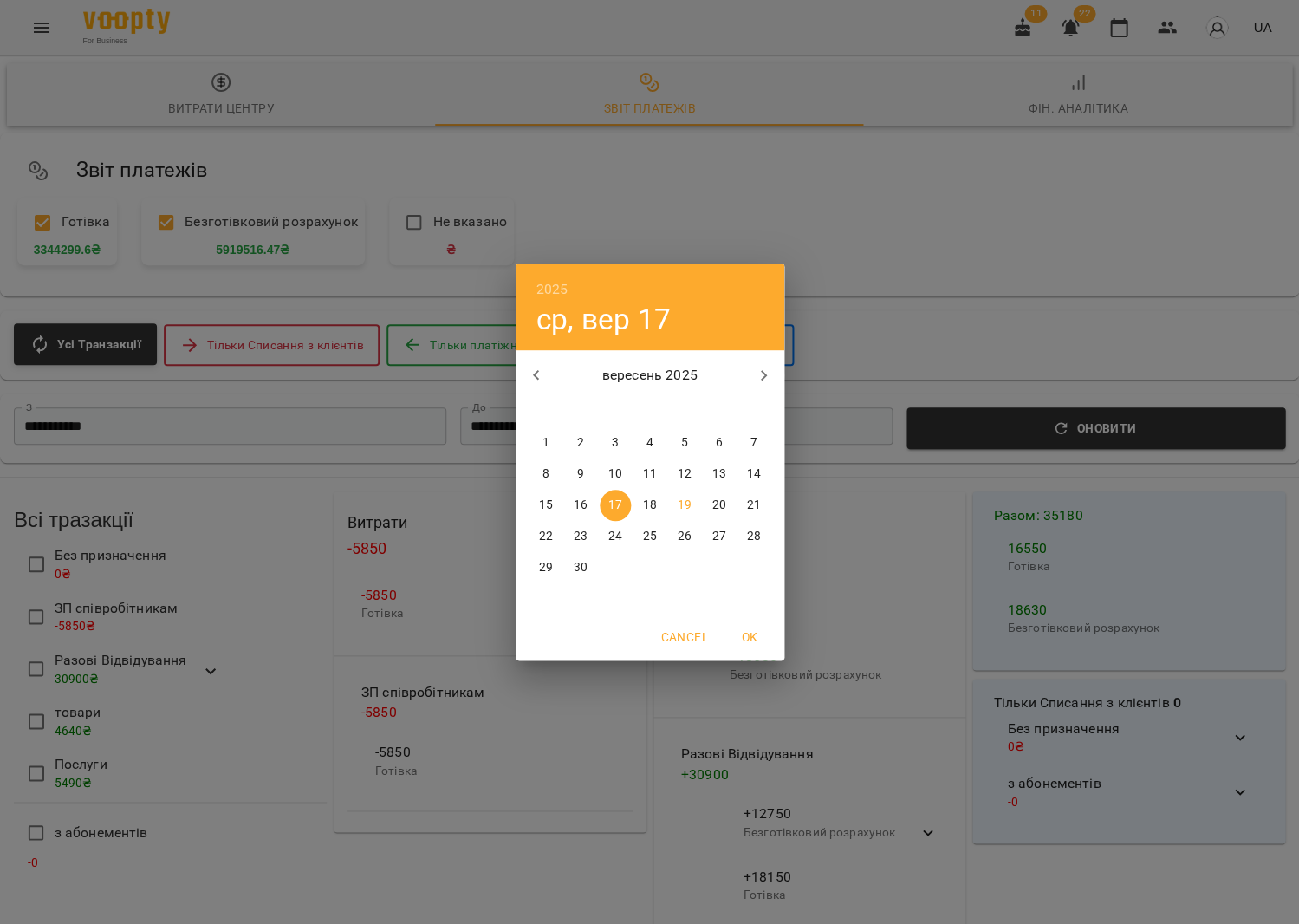
click at [641, 505] on span "18" at bounding box center [650, 505] width 31 height 18
type input "**********"
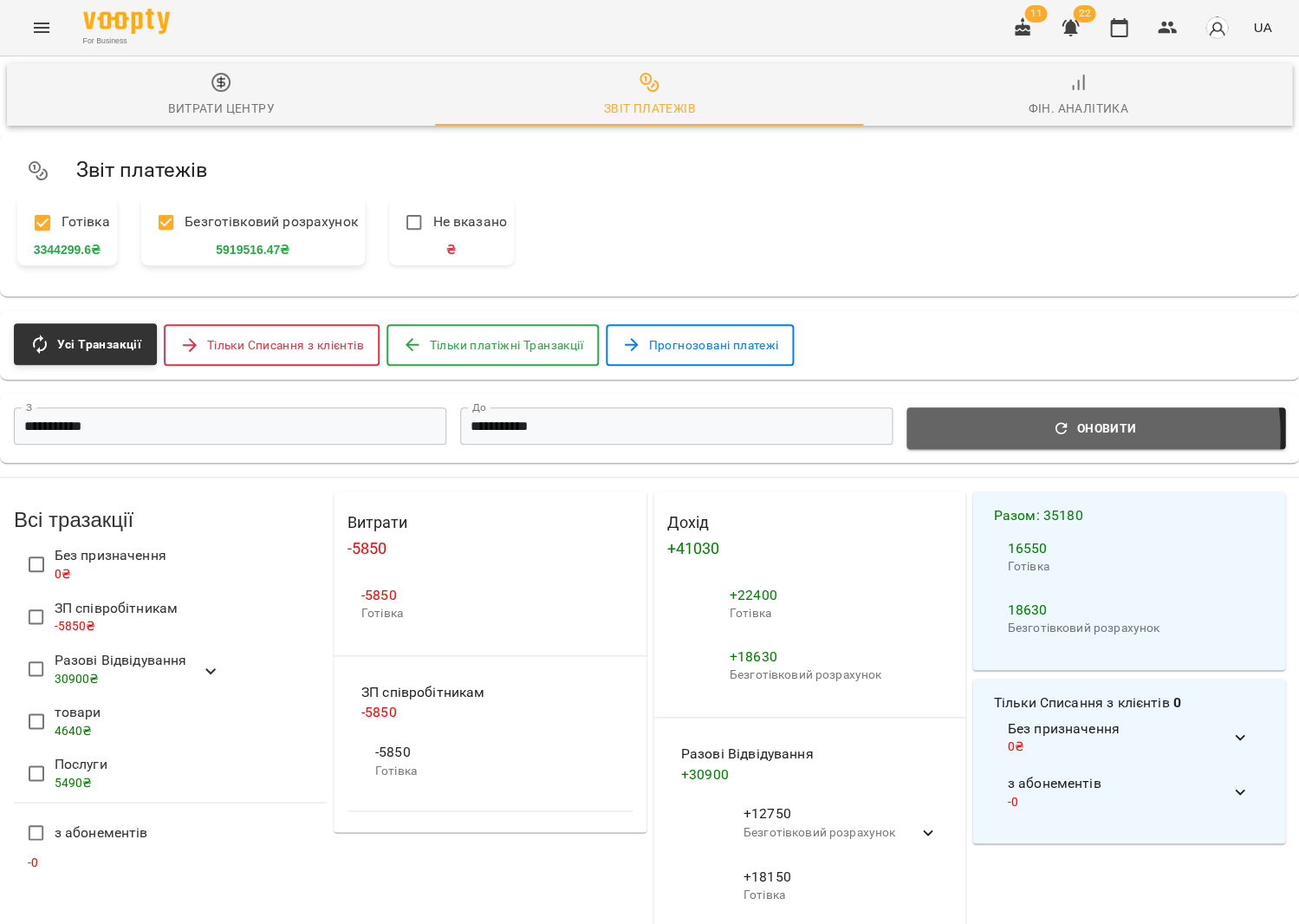
click at [1060, 433] on icon "button" at bounding box center [1060, 427] width 18 height 18
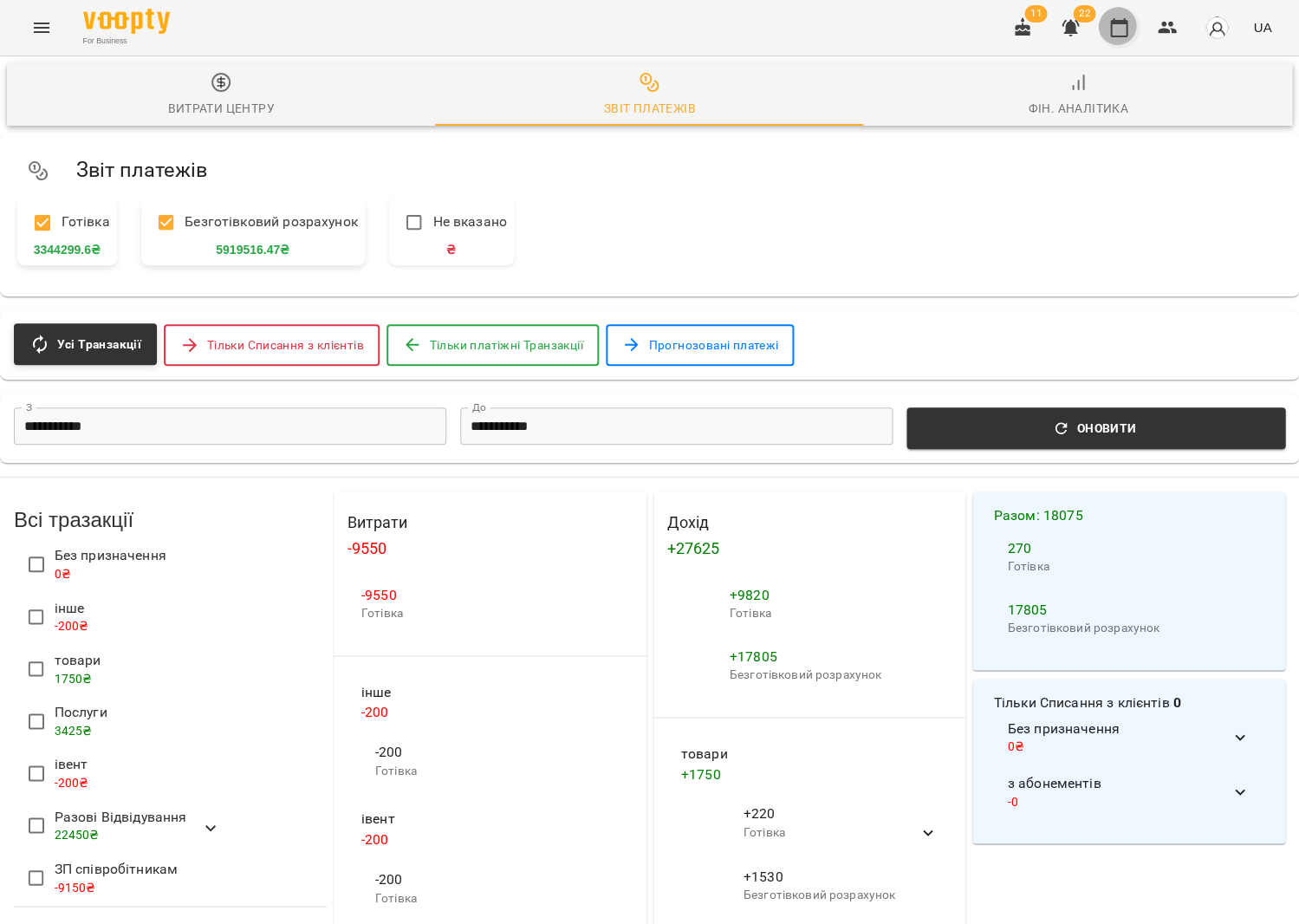
click at [1127, 29] on icon "button" at bounding box center [1118, 28] width 21 height 21
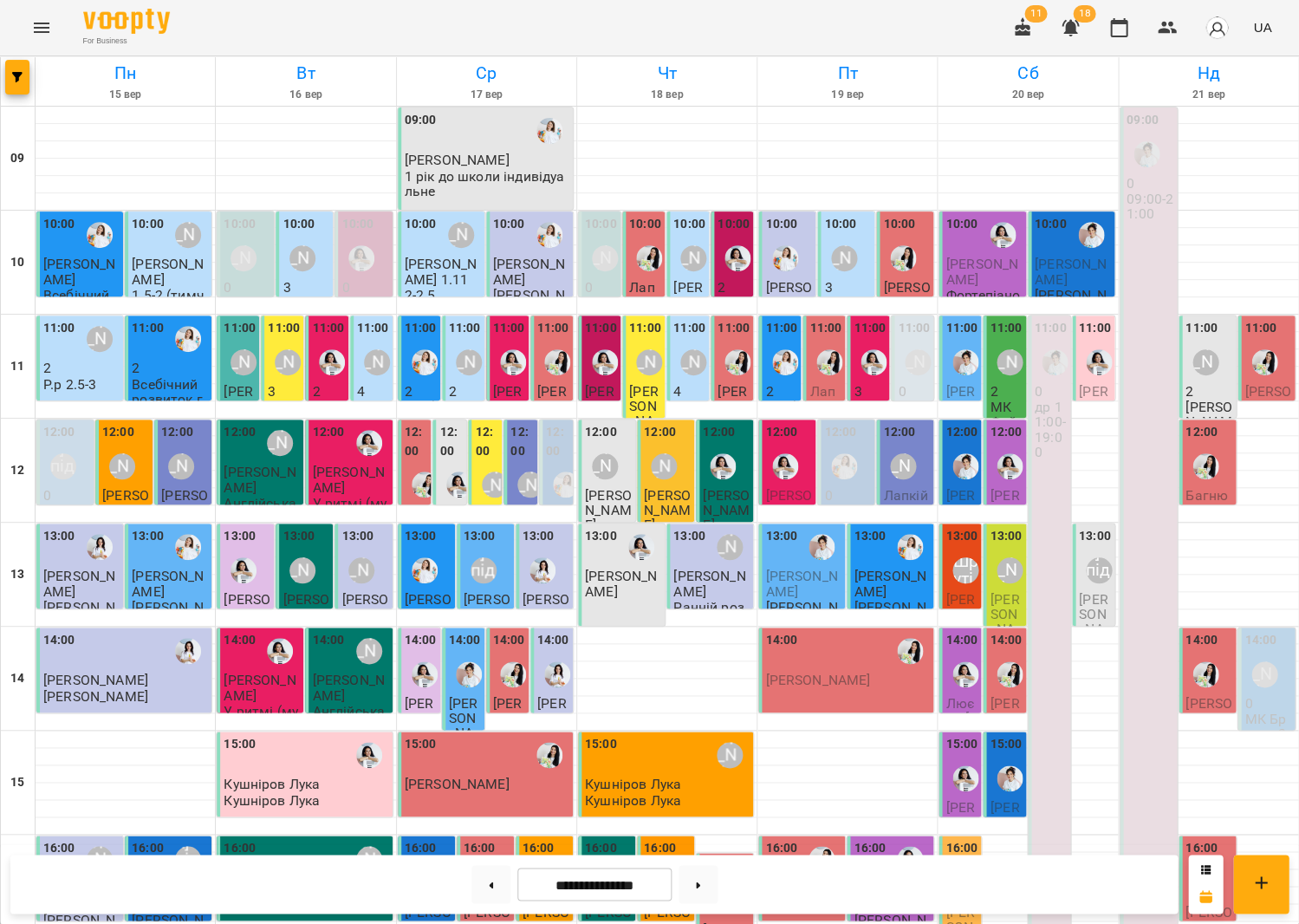
click at [871, 334] on label "11:00" at bounding box center [870, 328] width 32 height 19
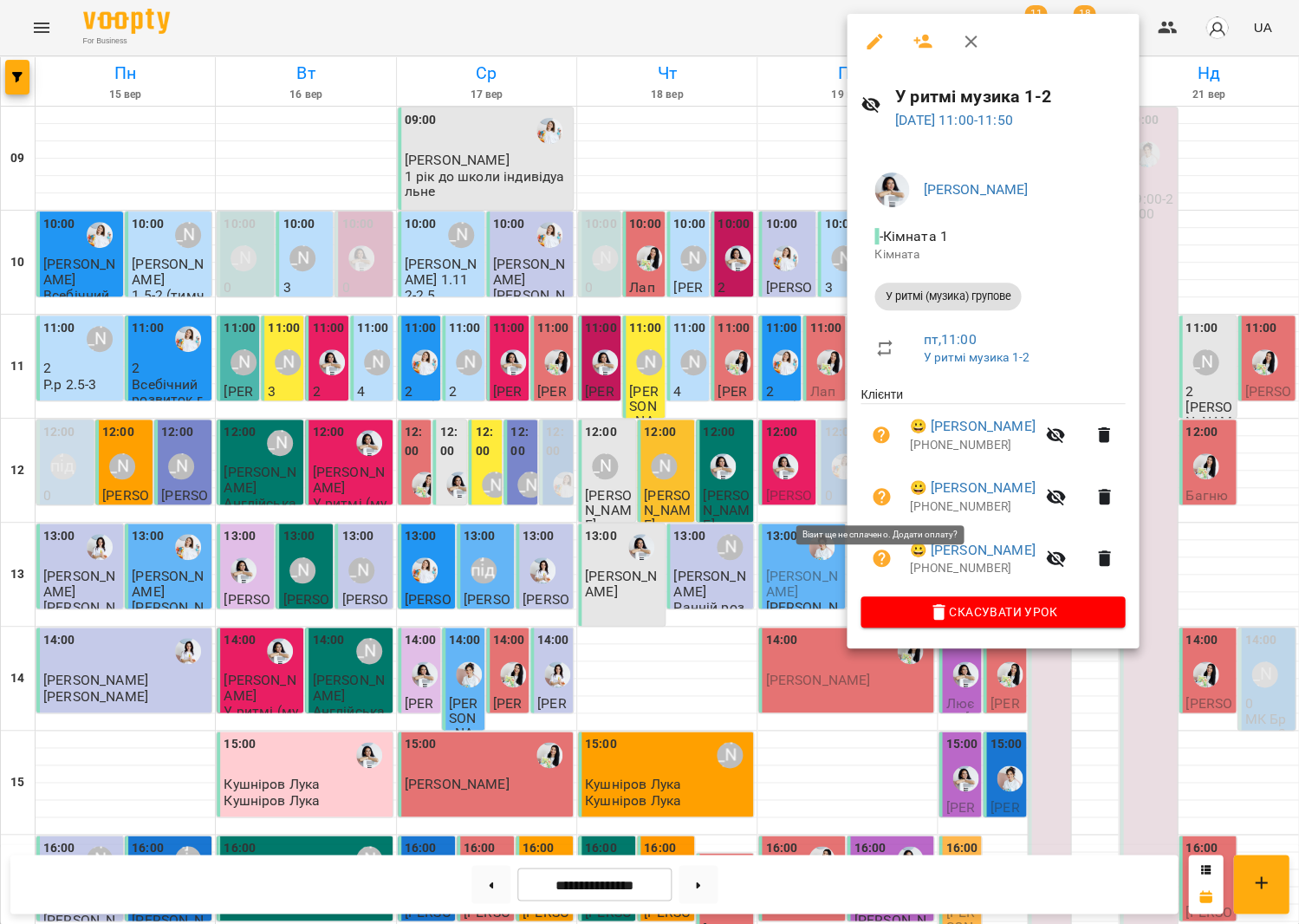
click at [883, 489] on icon "button" at bounding box center [881, 497] width 18 height 18
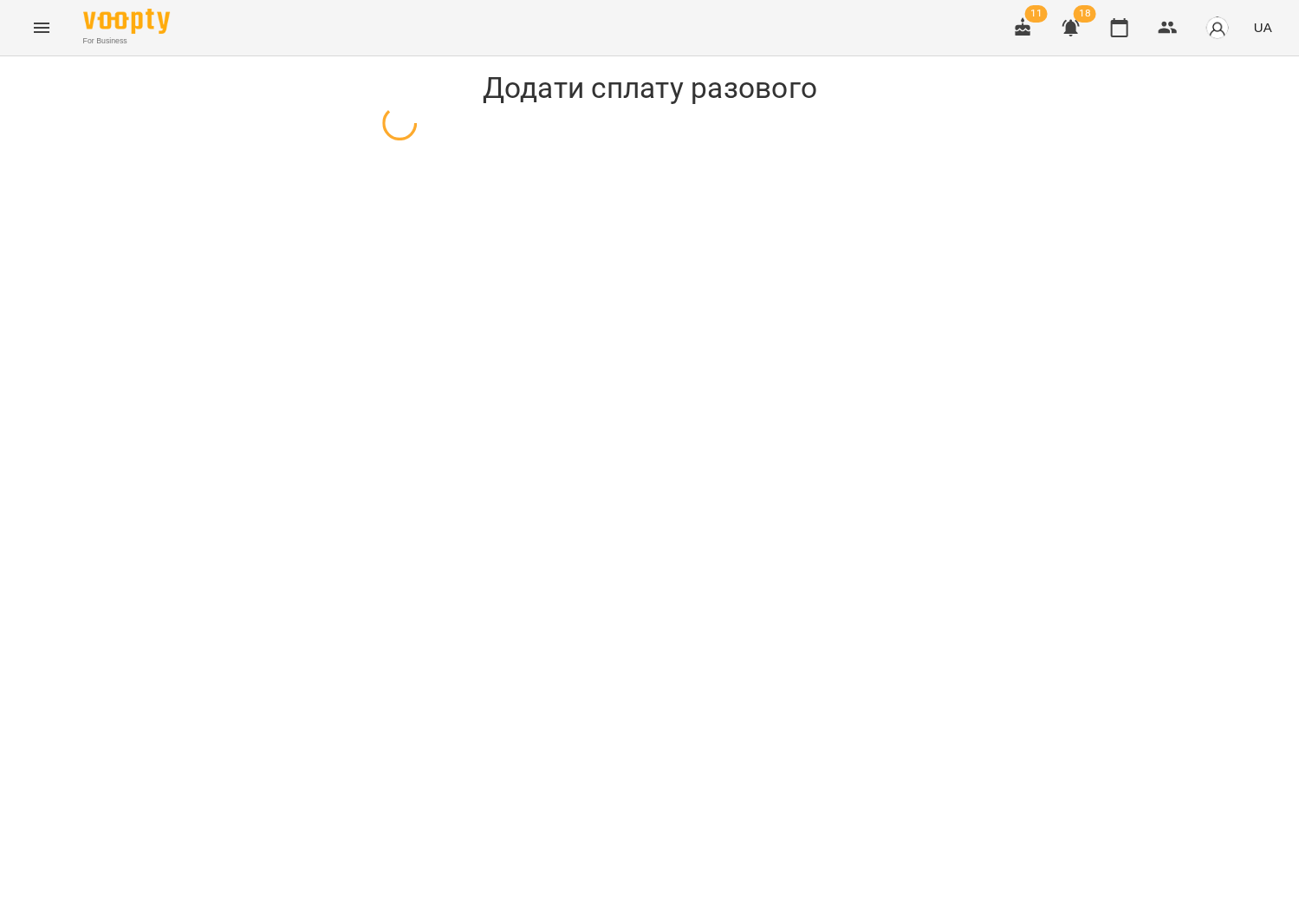
select select "**********"
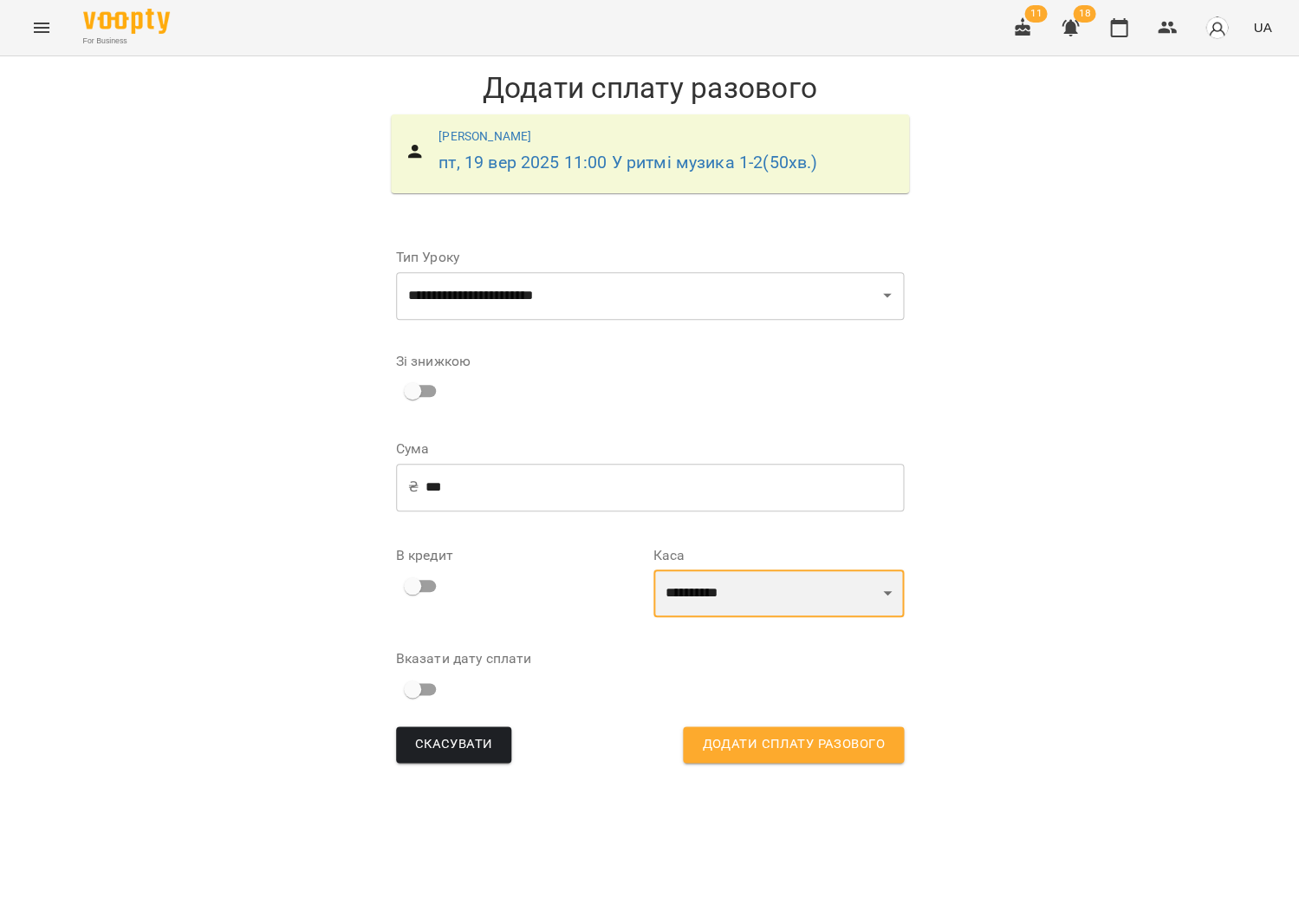
select select "****"
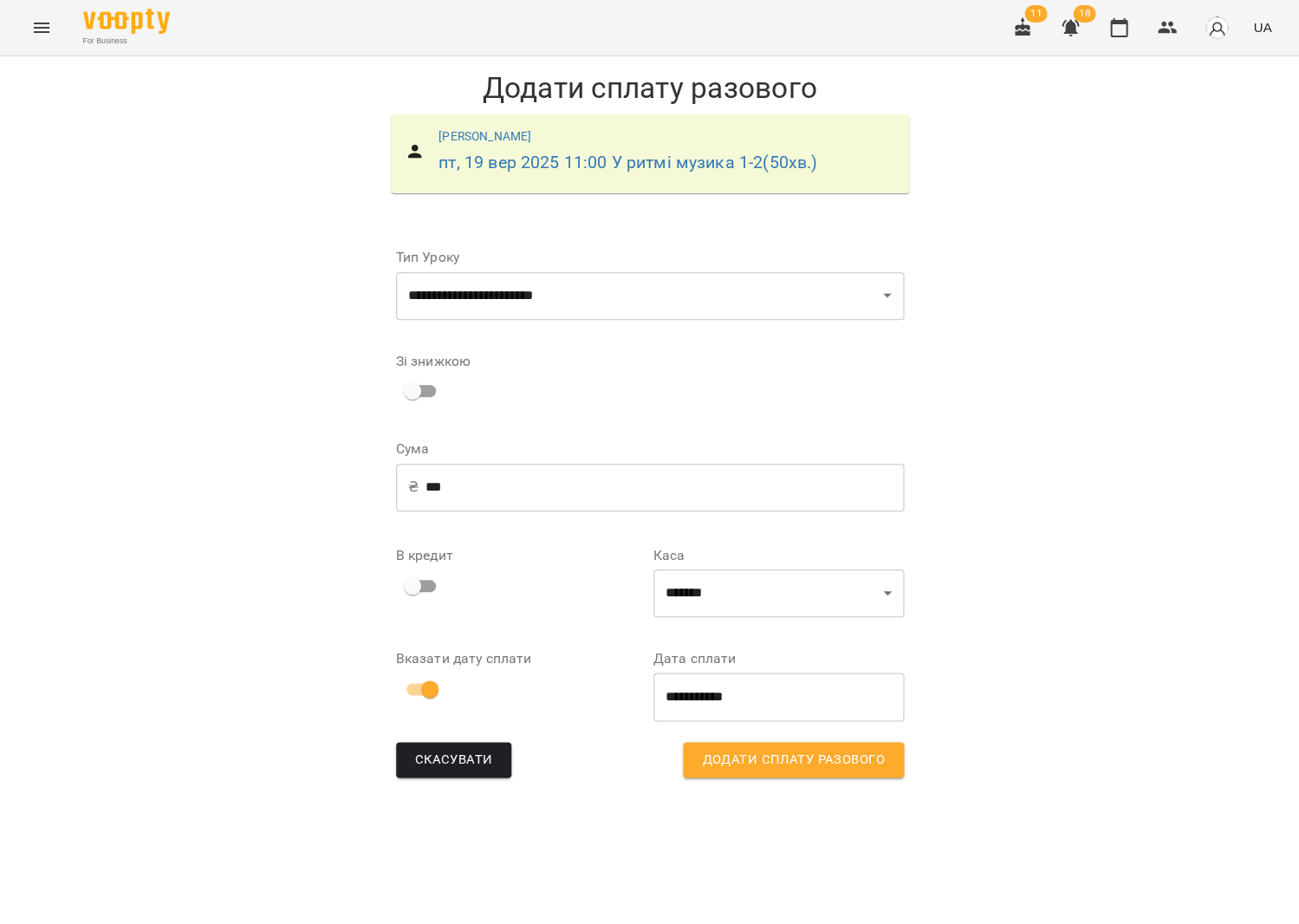
click at [733, 749] on span "Додати сплату разового" at bounding box center [793, 760] width 182 height 22
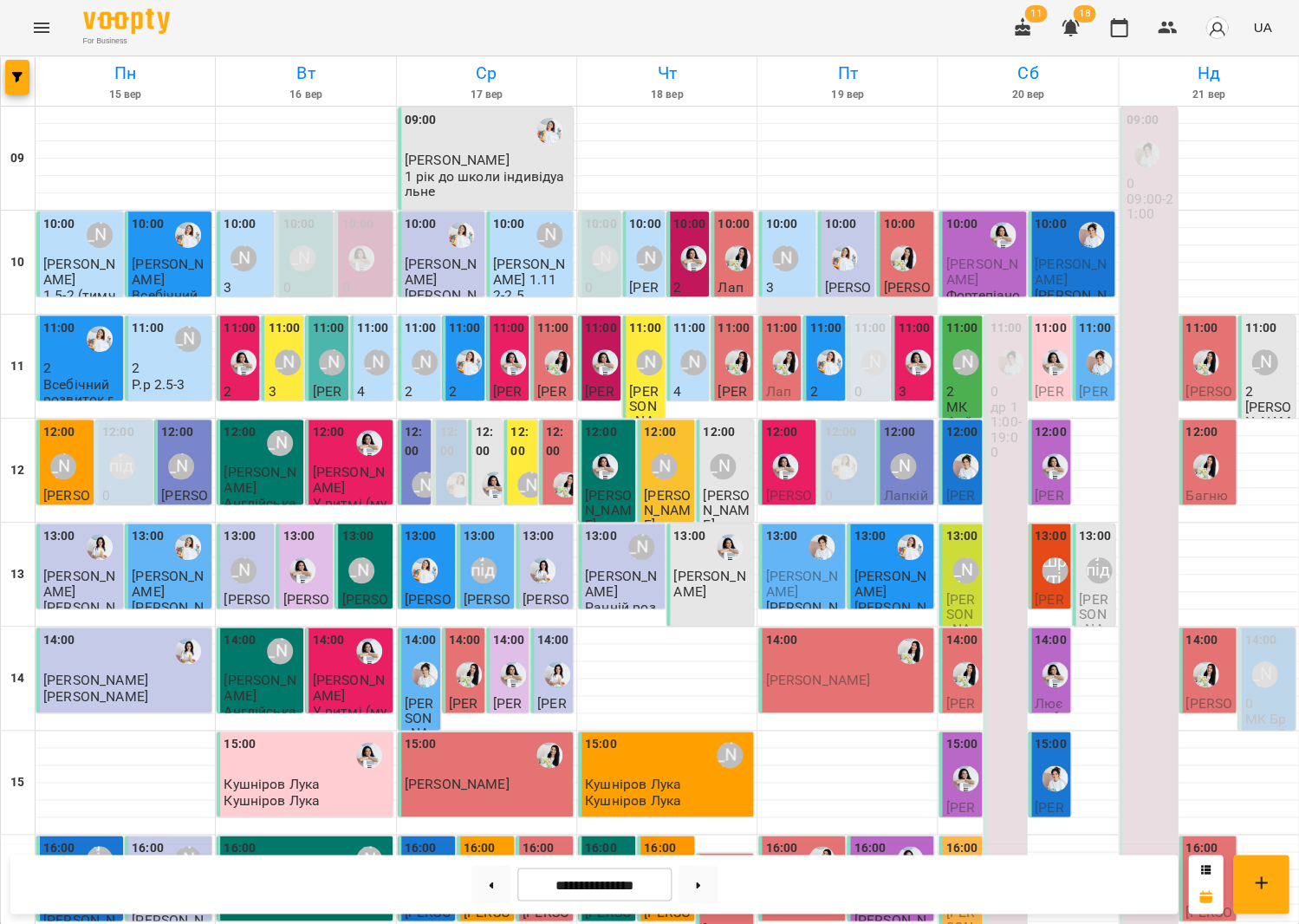
scroll to position [32, 0]
click at [839, 343] on div at bounding box center [829, 362] width 40 height 40
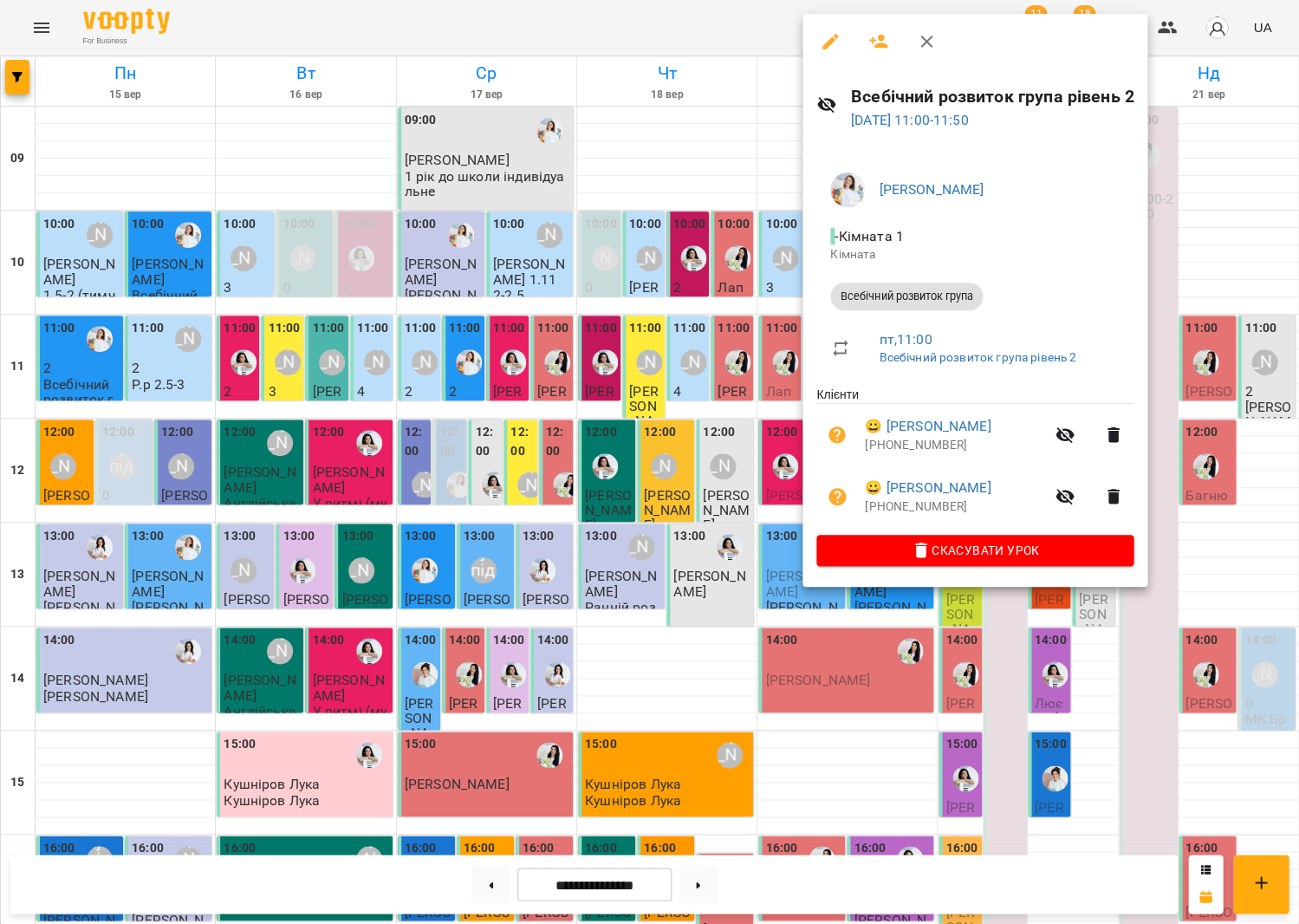
drag, startPoint x: 577, startPoint y: 290, endPoint x: 589, endPoint y: 290, distance: 12.0
click at [577, 290] on div at bounding box center [650, 462] width 1299 height 924
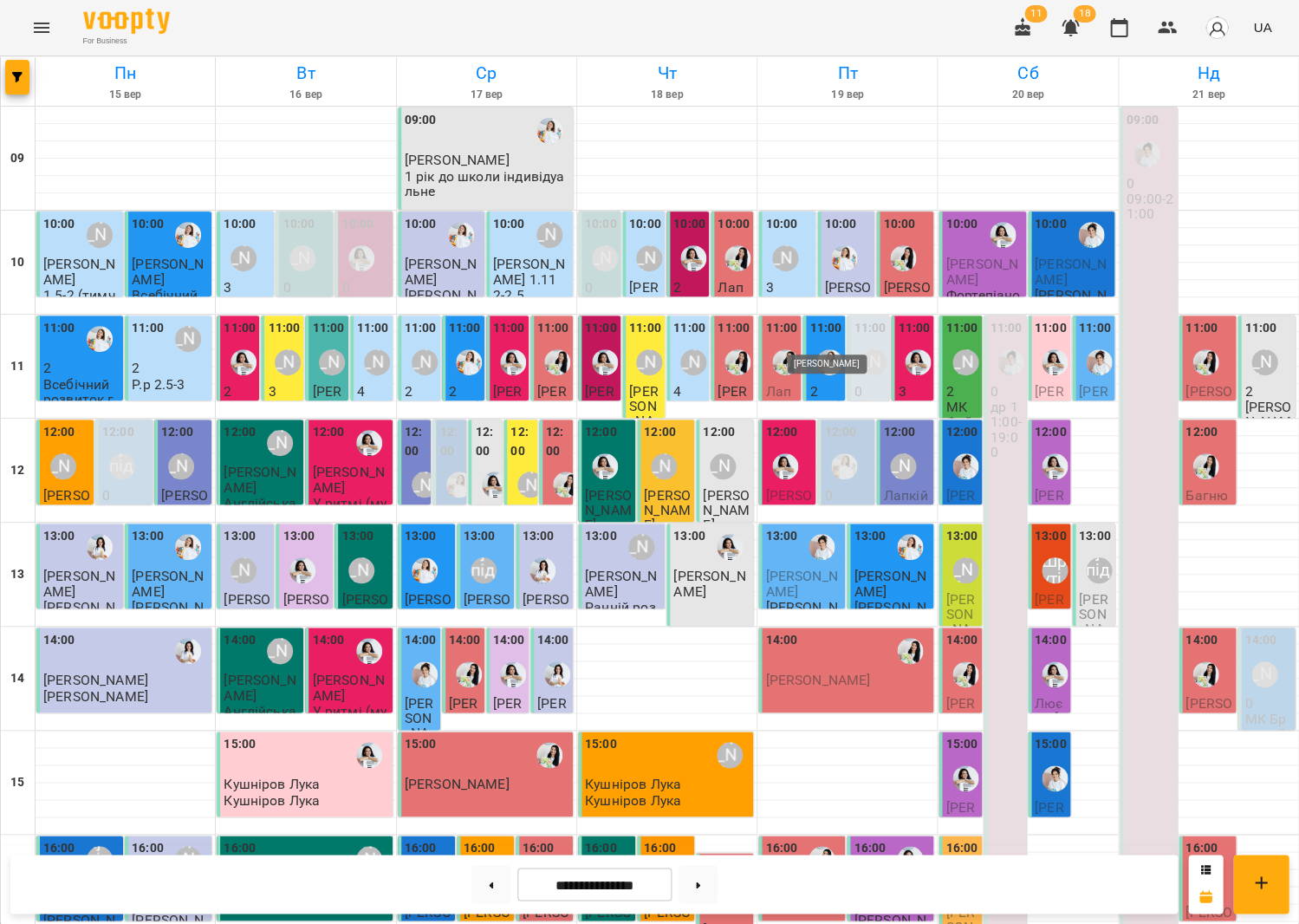
click at [828, 349] on img "Юлія Масющенко" at bounding box center [829, 362] width 26 height 26
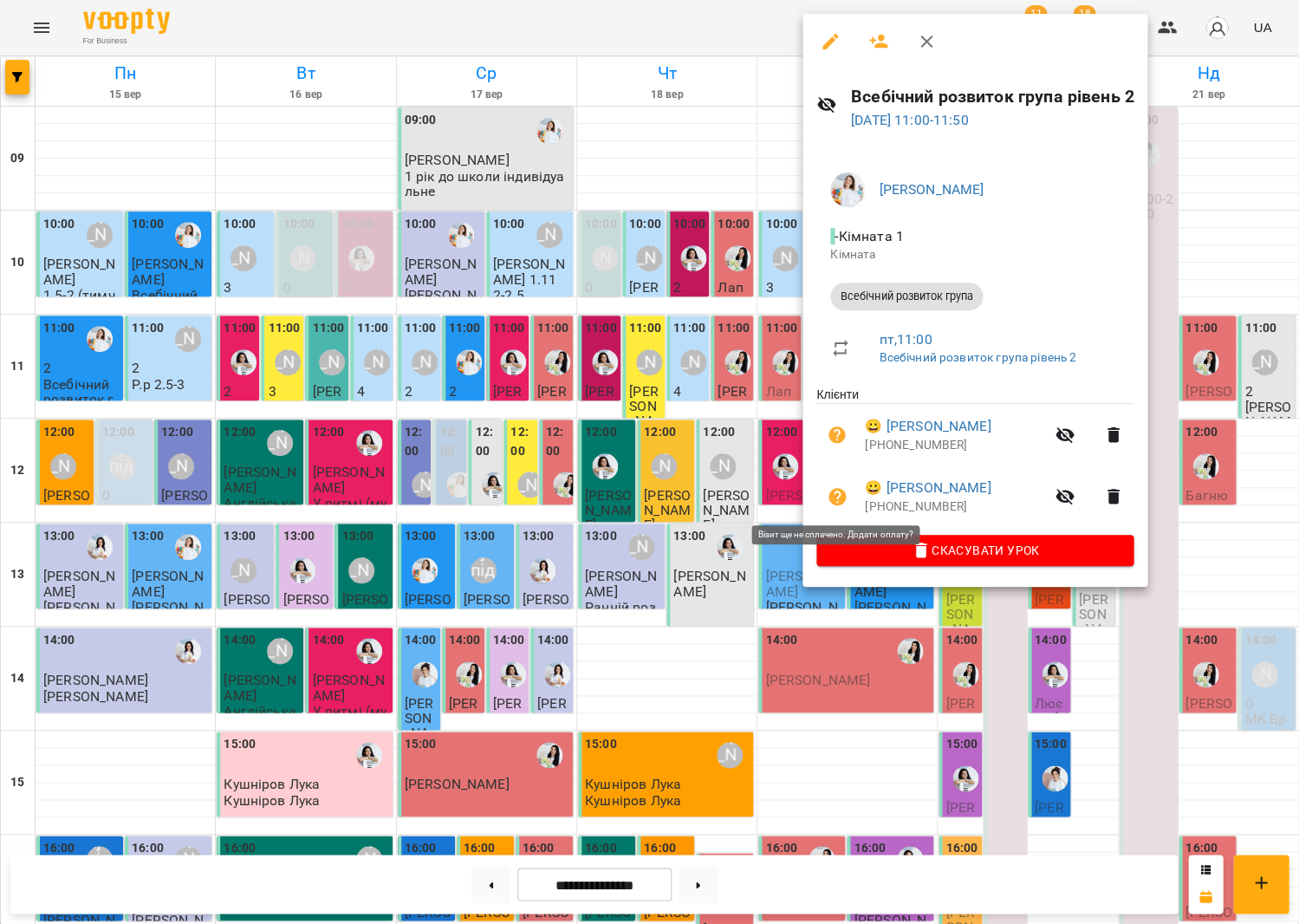
drag, startPoint x: 826, startPoint y: 497, endPoint x: 829, endPoint y: 488, distance: 9.5
click at [826, 497] on icon "button" at bounding box center [837, 497] width 21 height 21
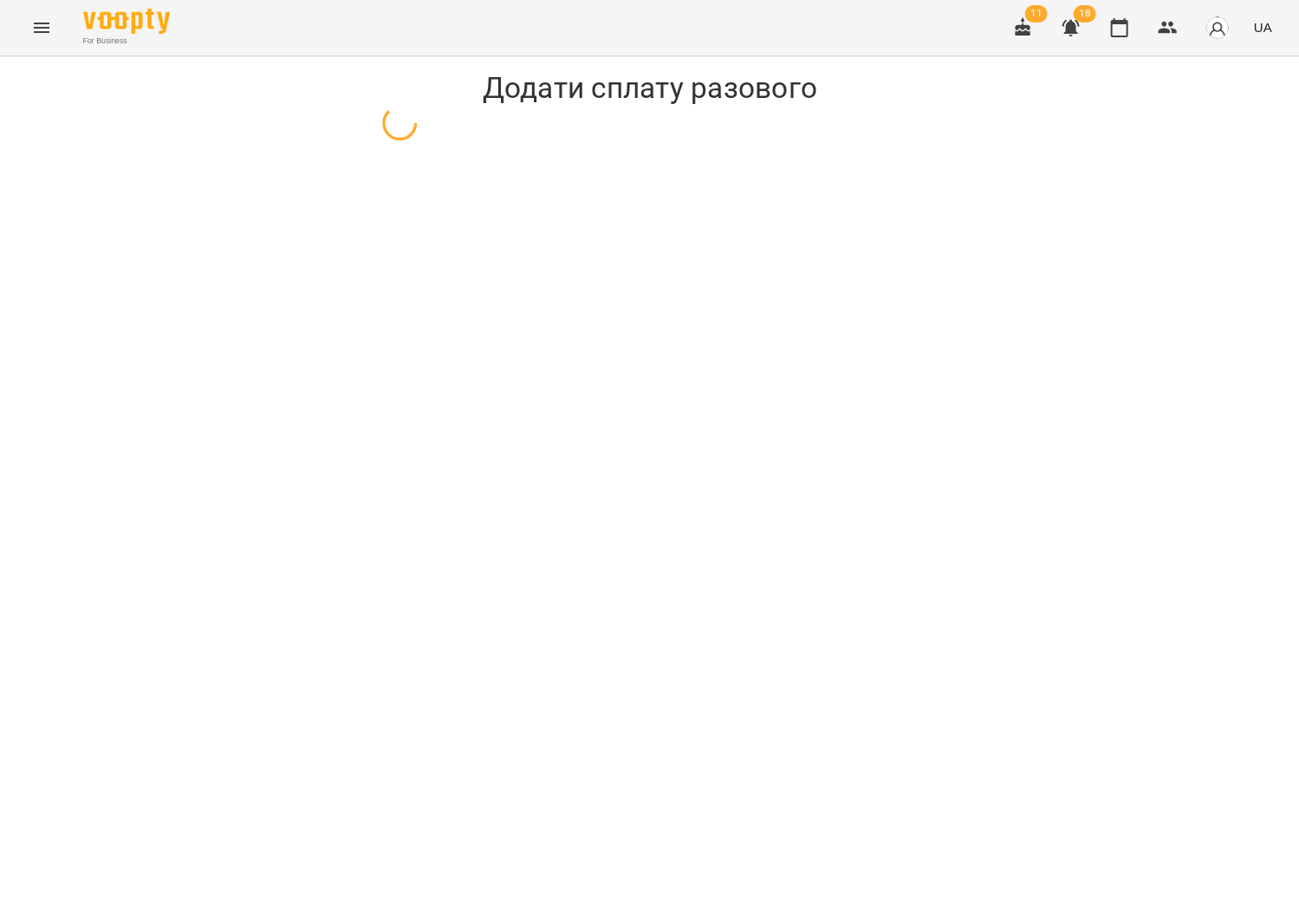
select select "**********"
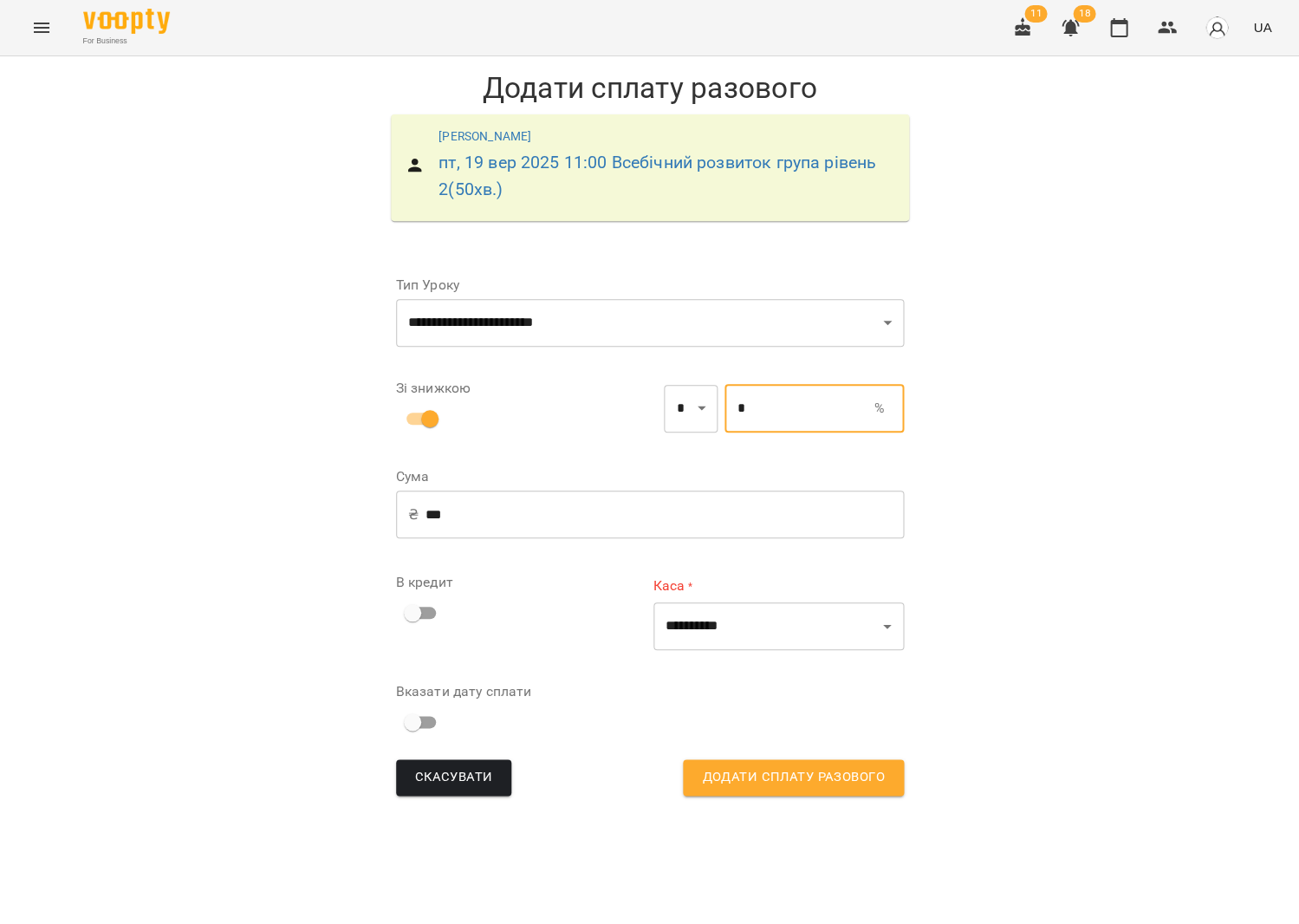
click at [728, 414] on input "*" at bounding box center [799, 408] width 149 height 49
click at [724, 414] on input "*" at bounding box center [799, 408] width 149 height 49
type input "***"
type input "**"
type input "*"
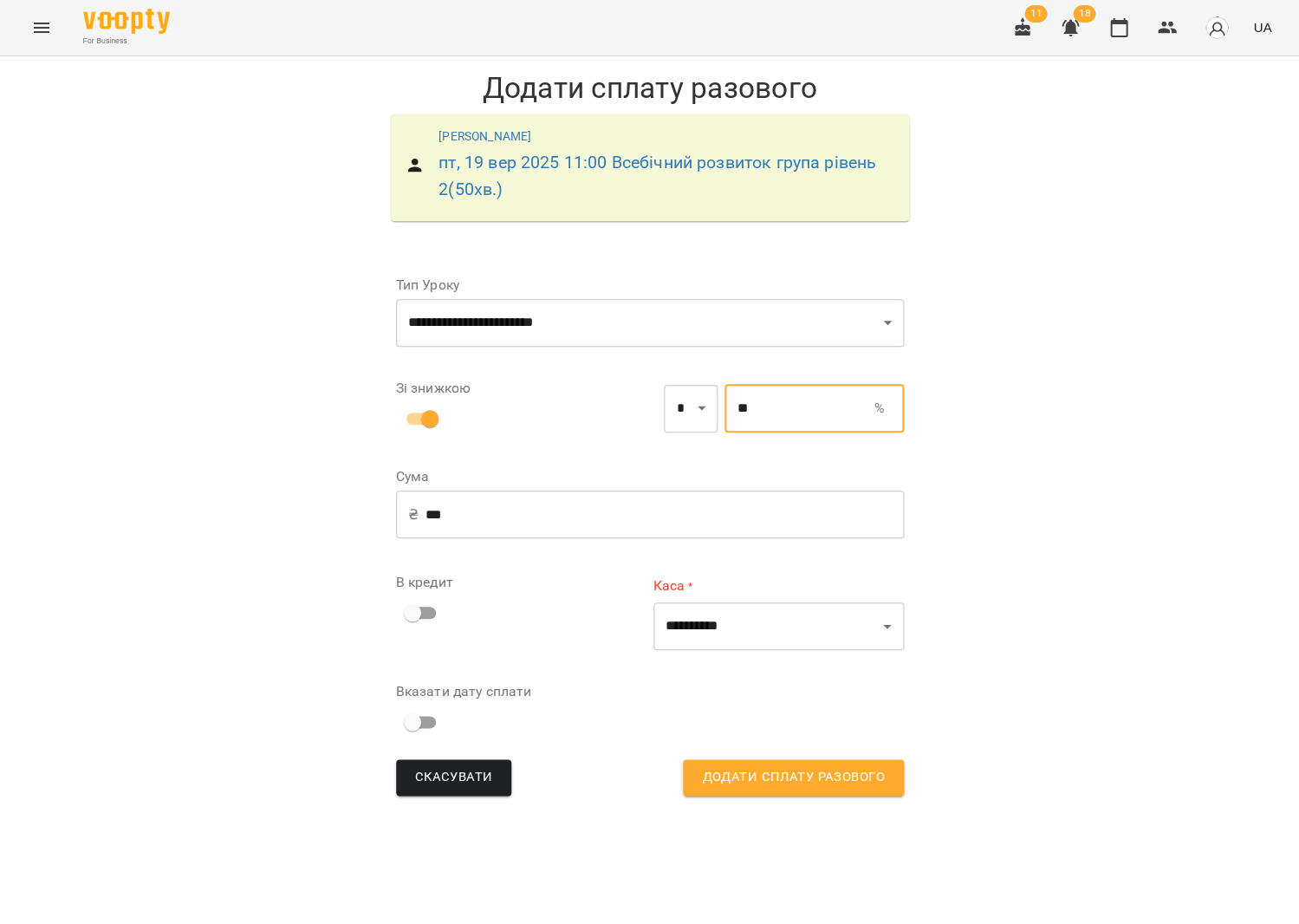
type input "***"
type input "*****"
type input "****"
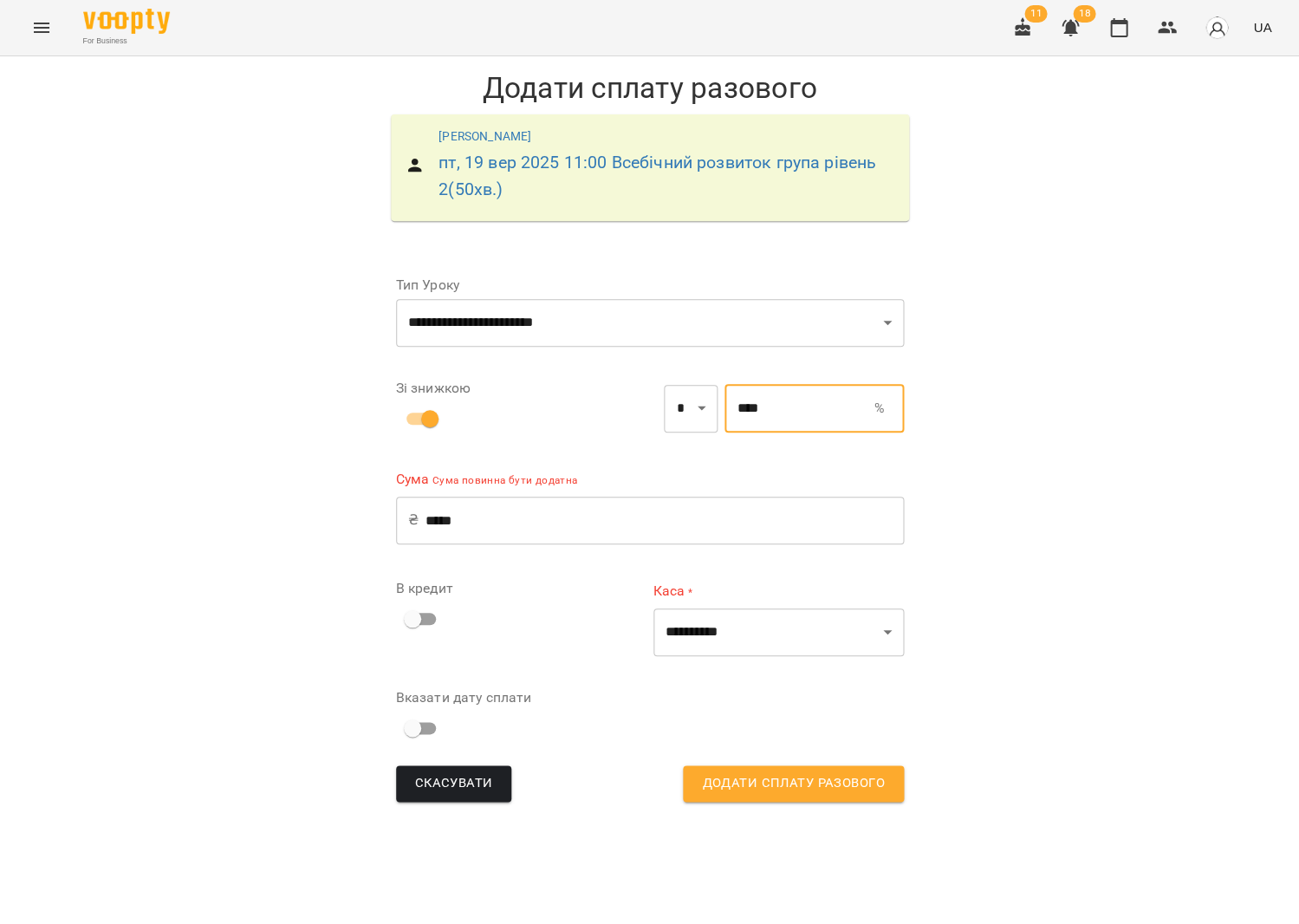
type input "*"
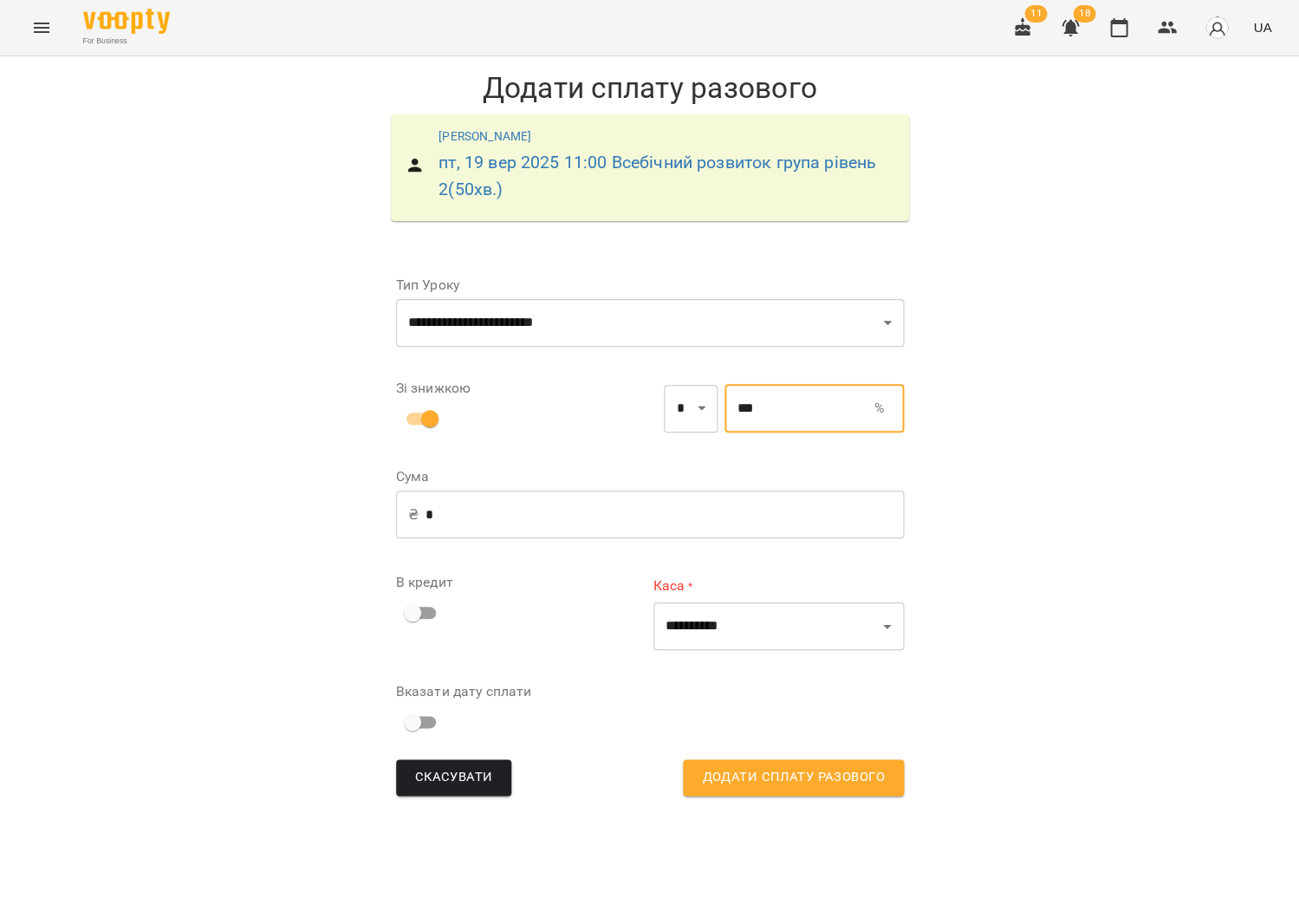
type input "***"
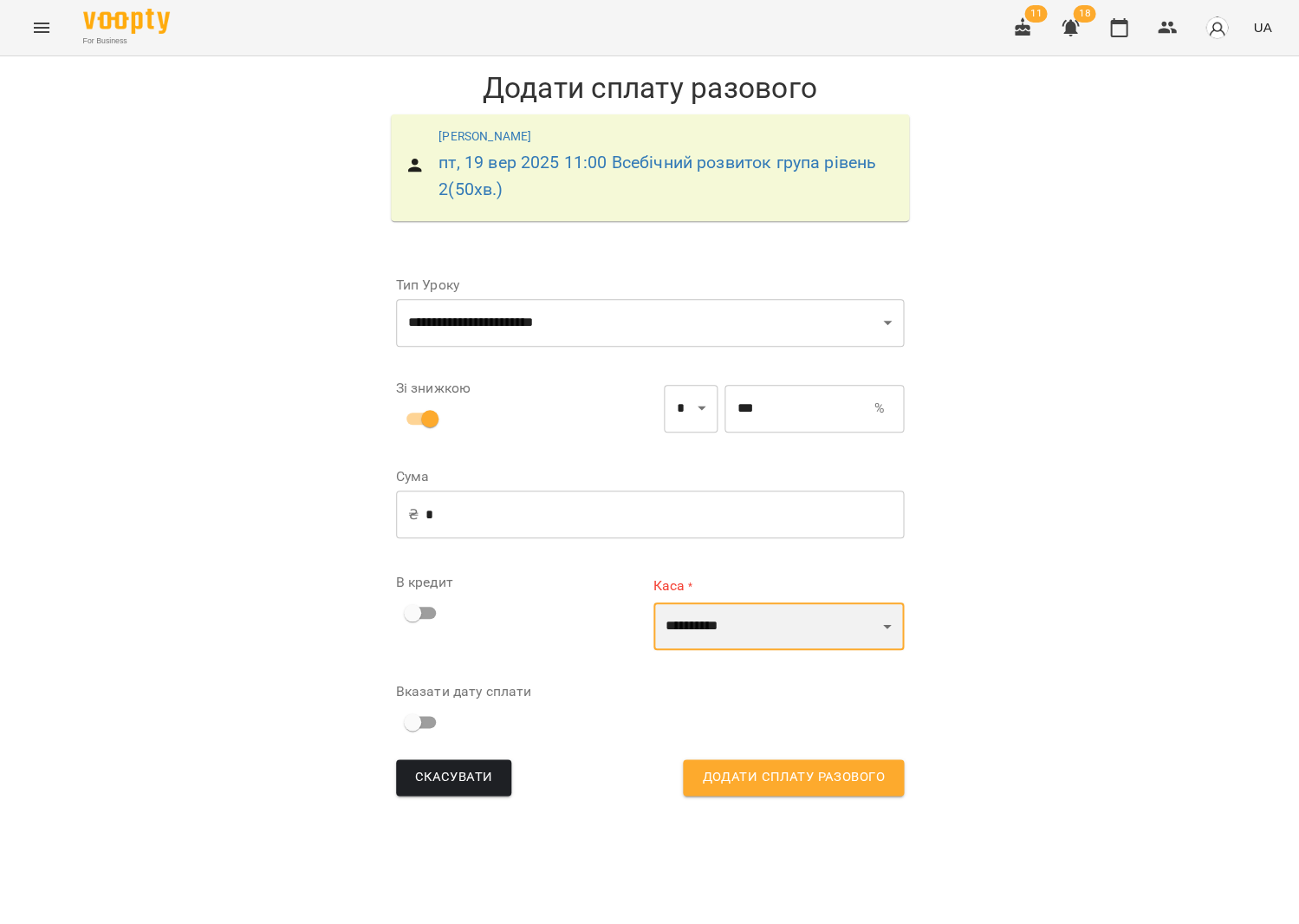
select select "****"
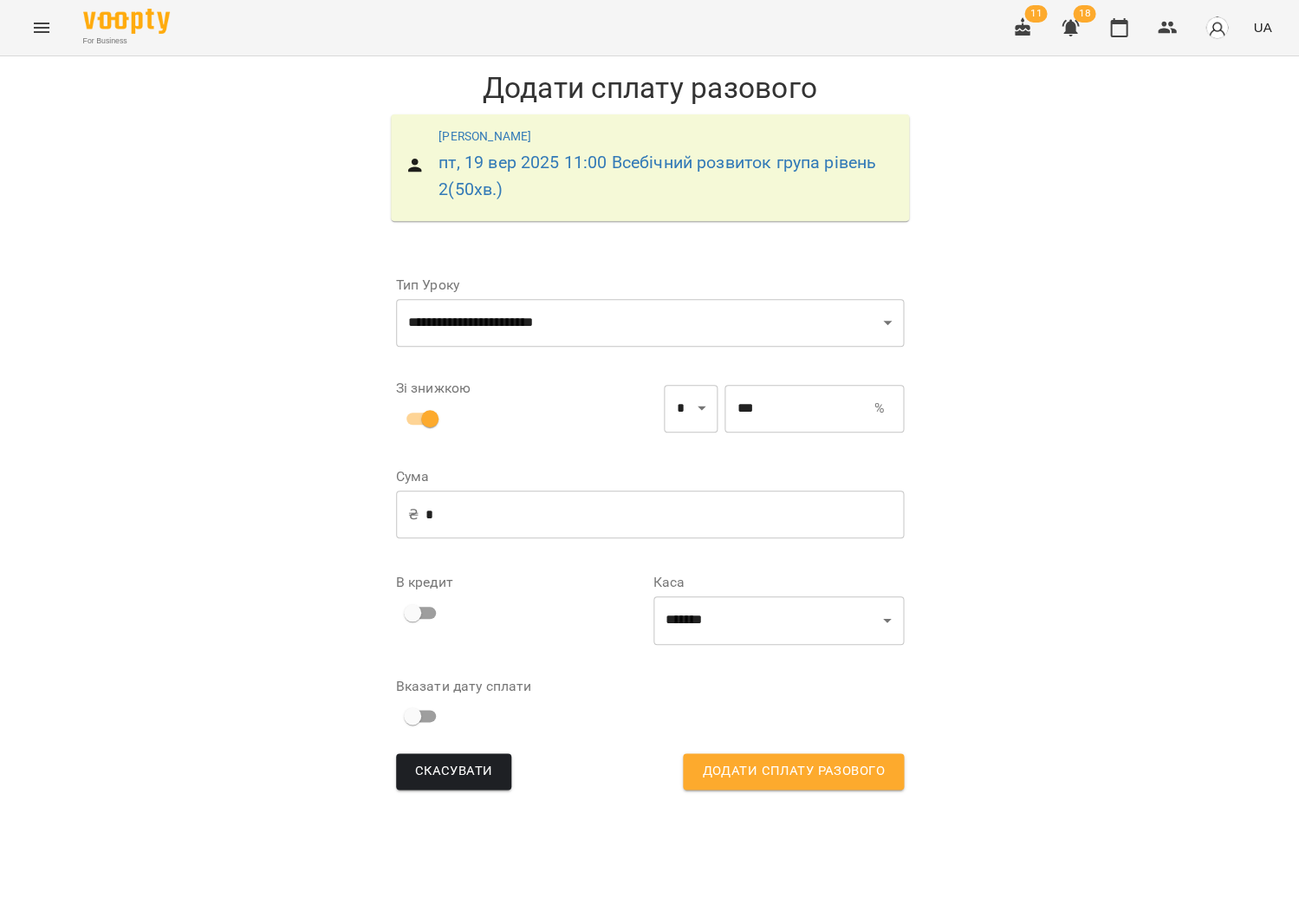
click at [388, 709] on form "**********" at bounding box center [650, 527] width 535 height 553
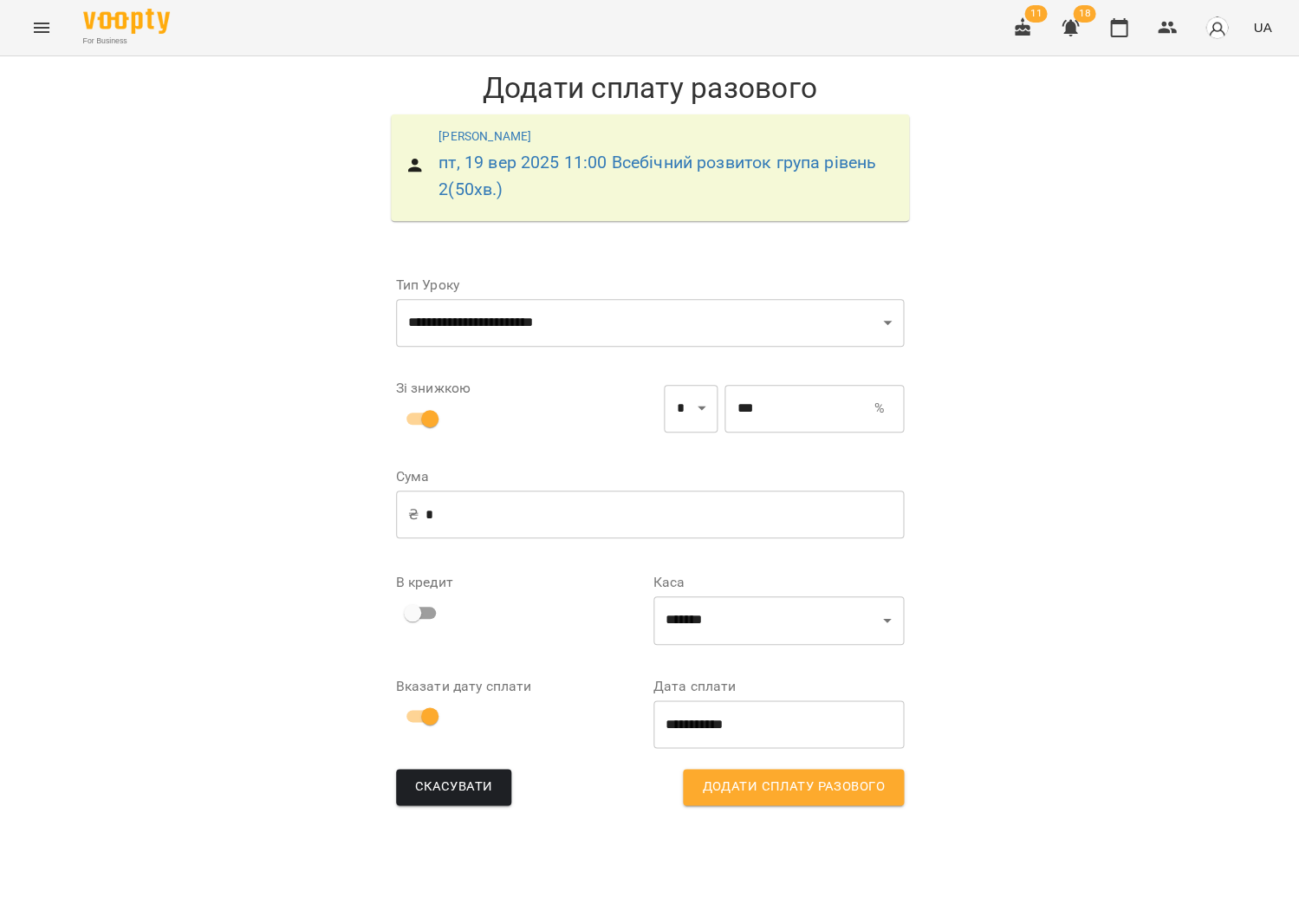
drag, startPoint x: 716, startPoint y: 778, endPoint x: 701, endPoint y: 766, distance: 19.2
click at [716, 778] on span "Додати сплату разового" at bounding box center [793, 787] width 182 height 22
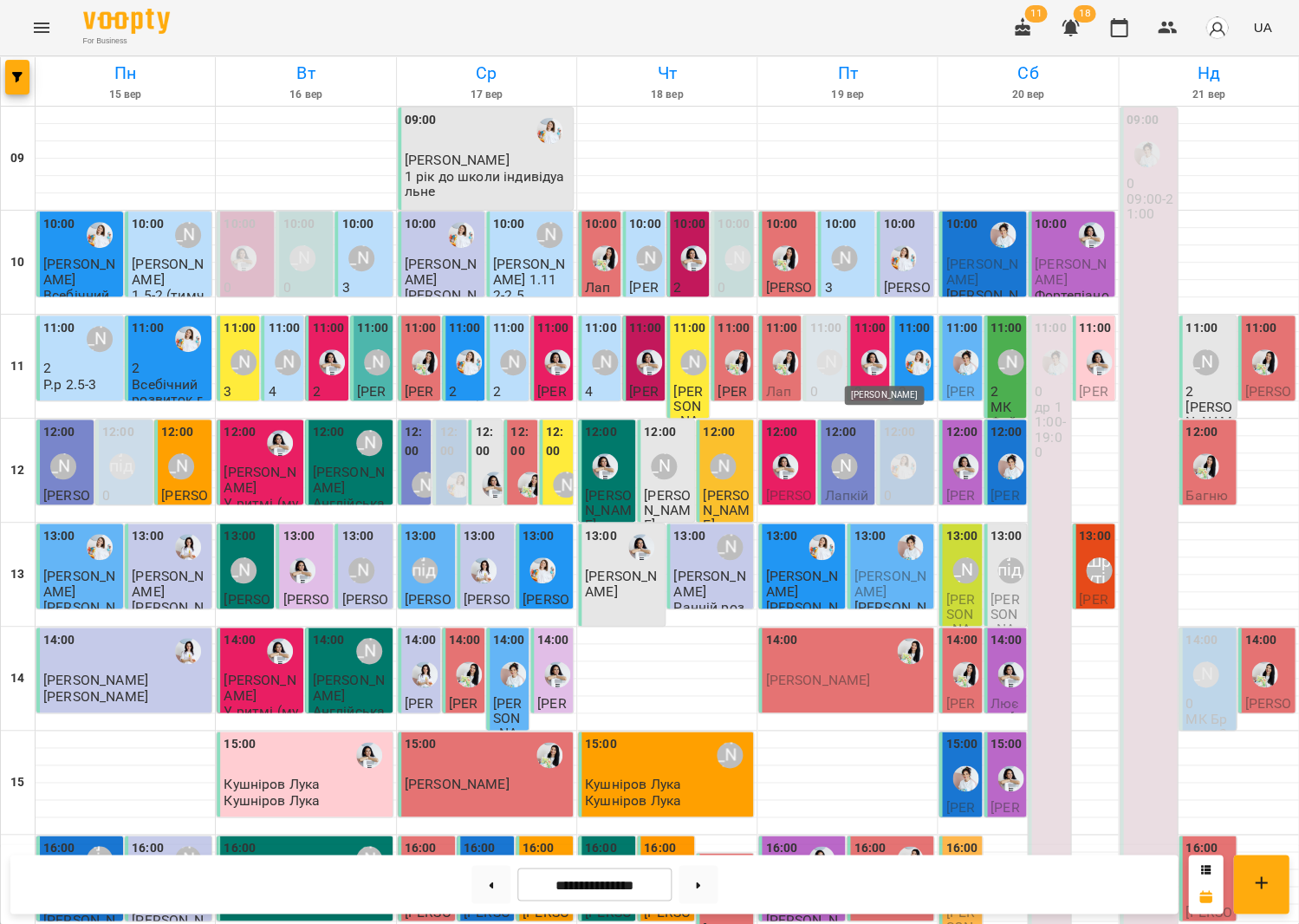
click at [872, 355] on img "Анна Білан" at bounding box center [873, 362] width 26 height 26
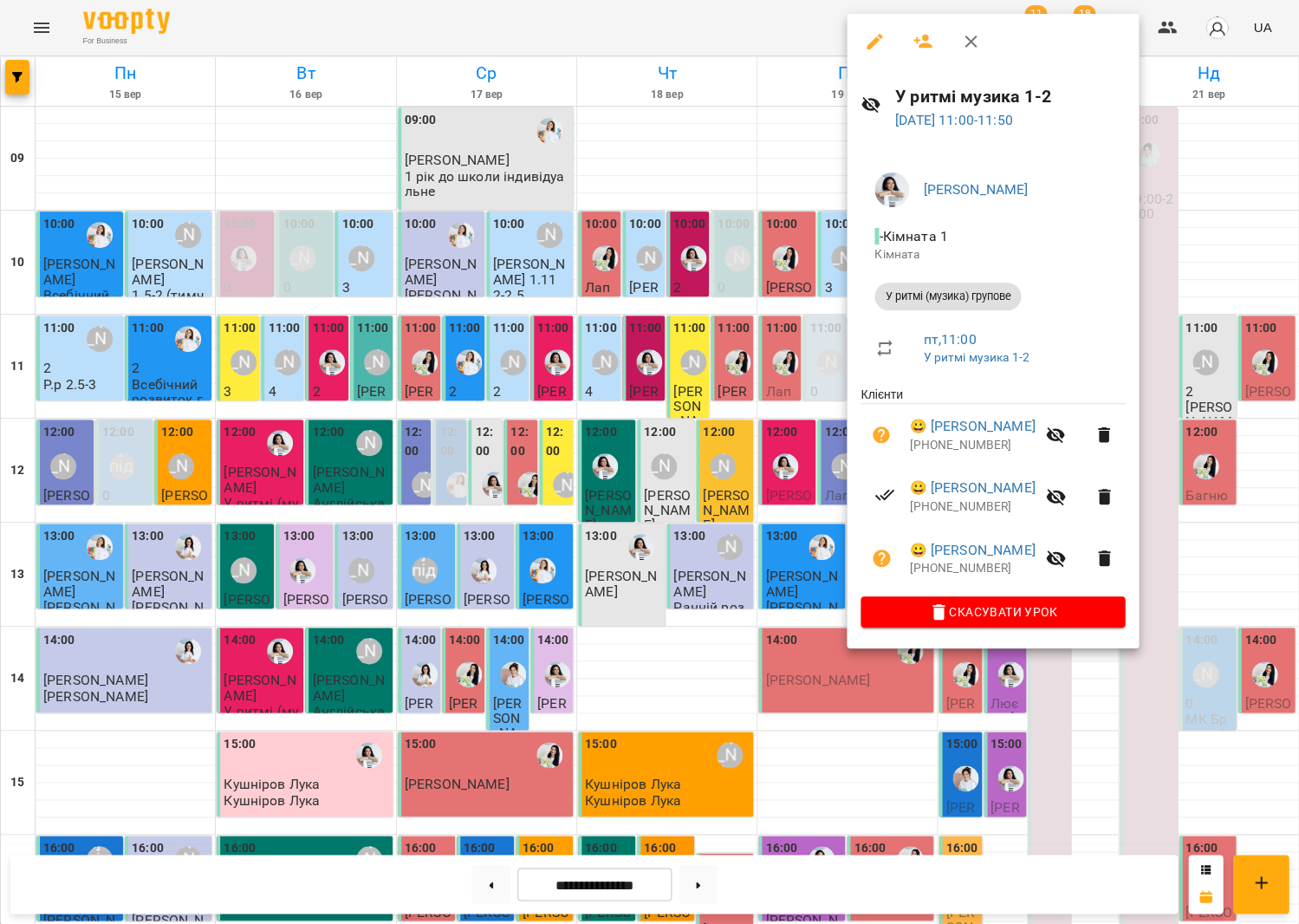
click at [717, 389] on div at bounding box center [650, 462] width 1299 height 924
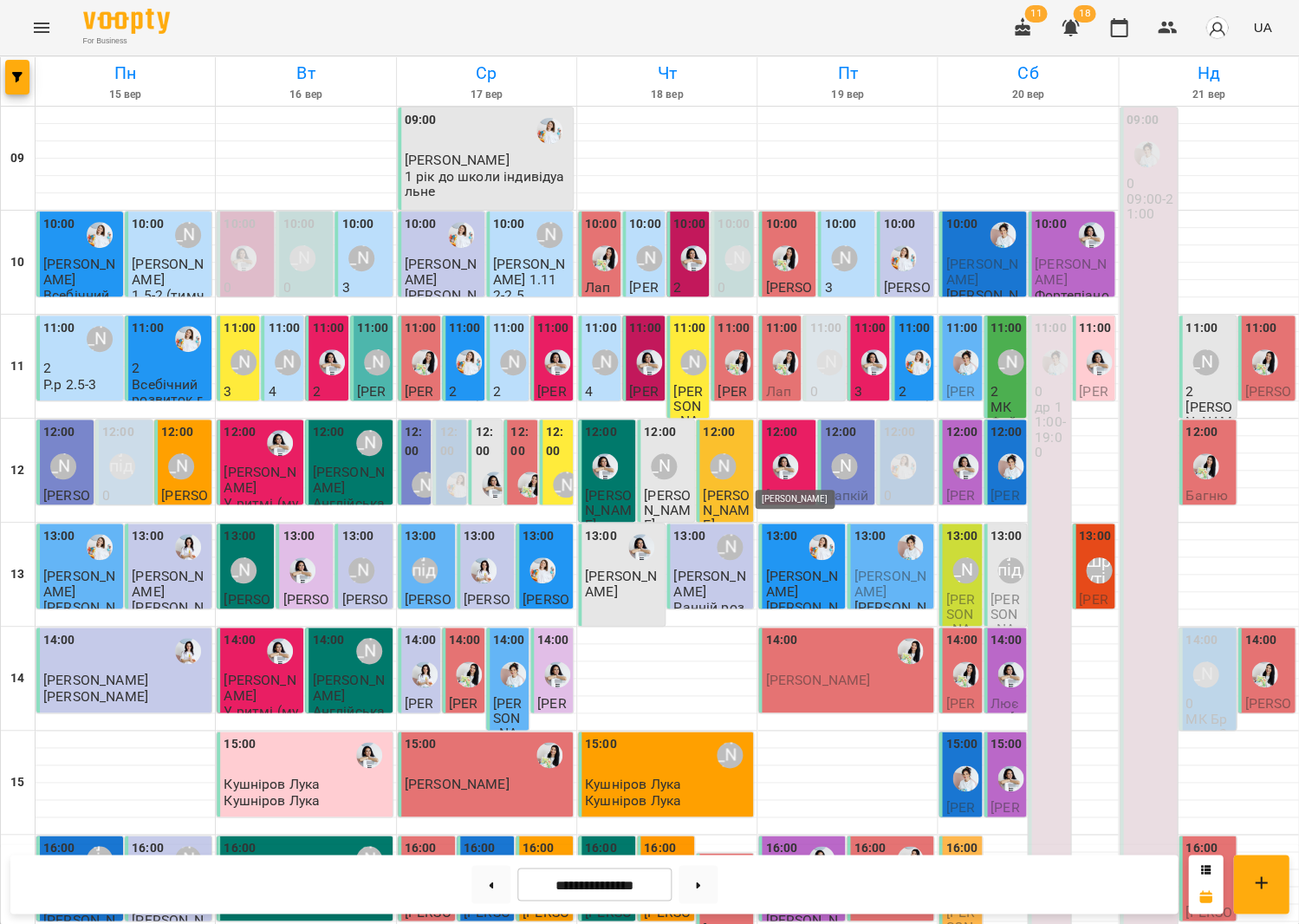
click at [774, 453] on img "Анна Білан" at bounding box center [785, 466] width 26 height 26
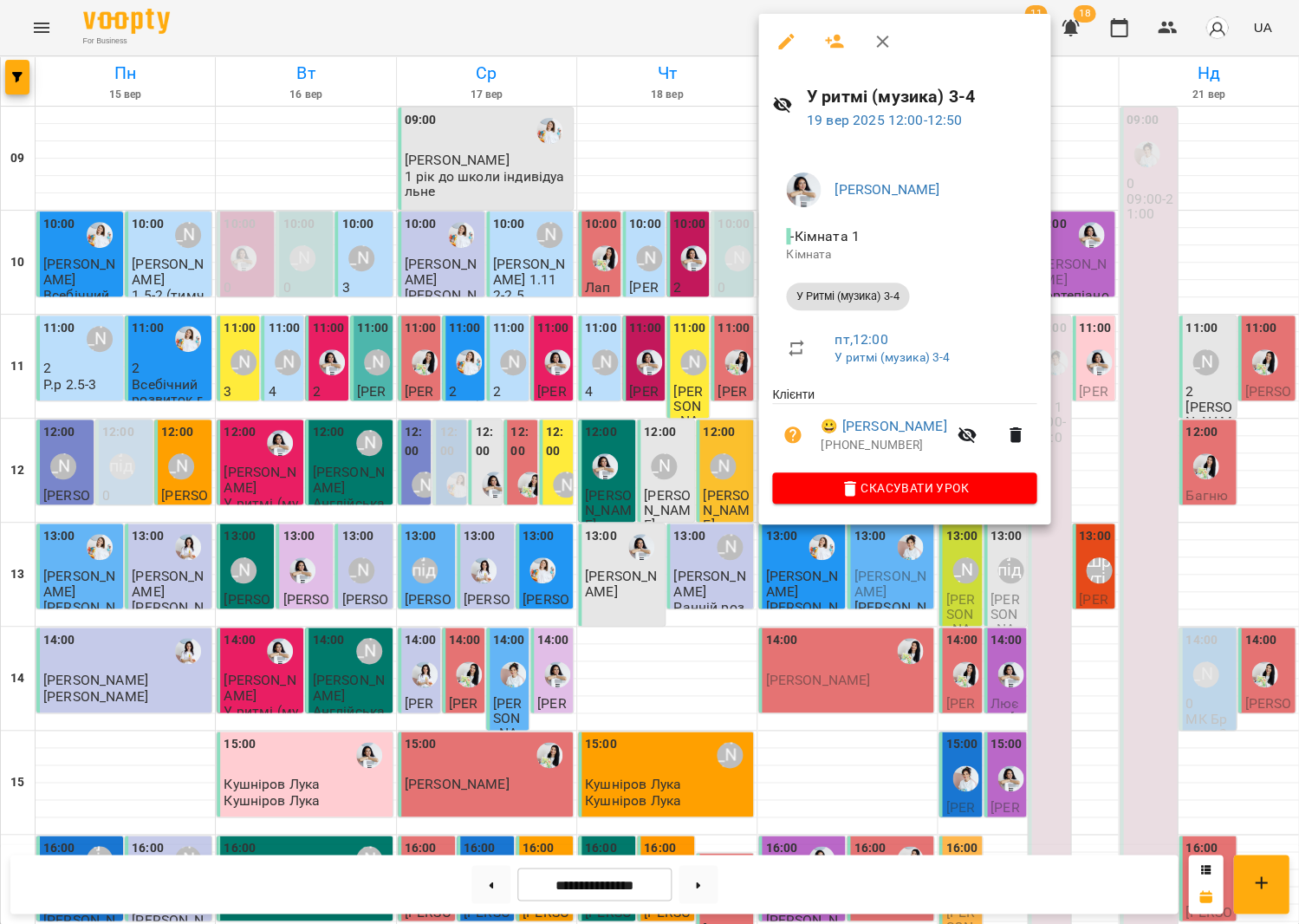
click at [509, 439] on div at bounding box center [650, 462] width 1299 height 924
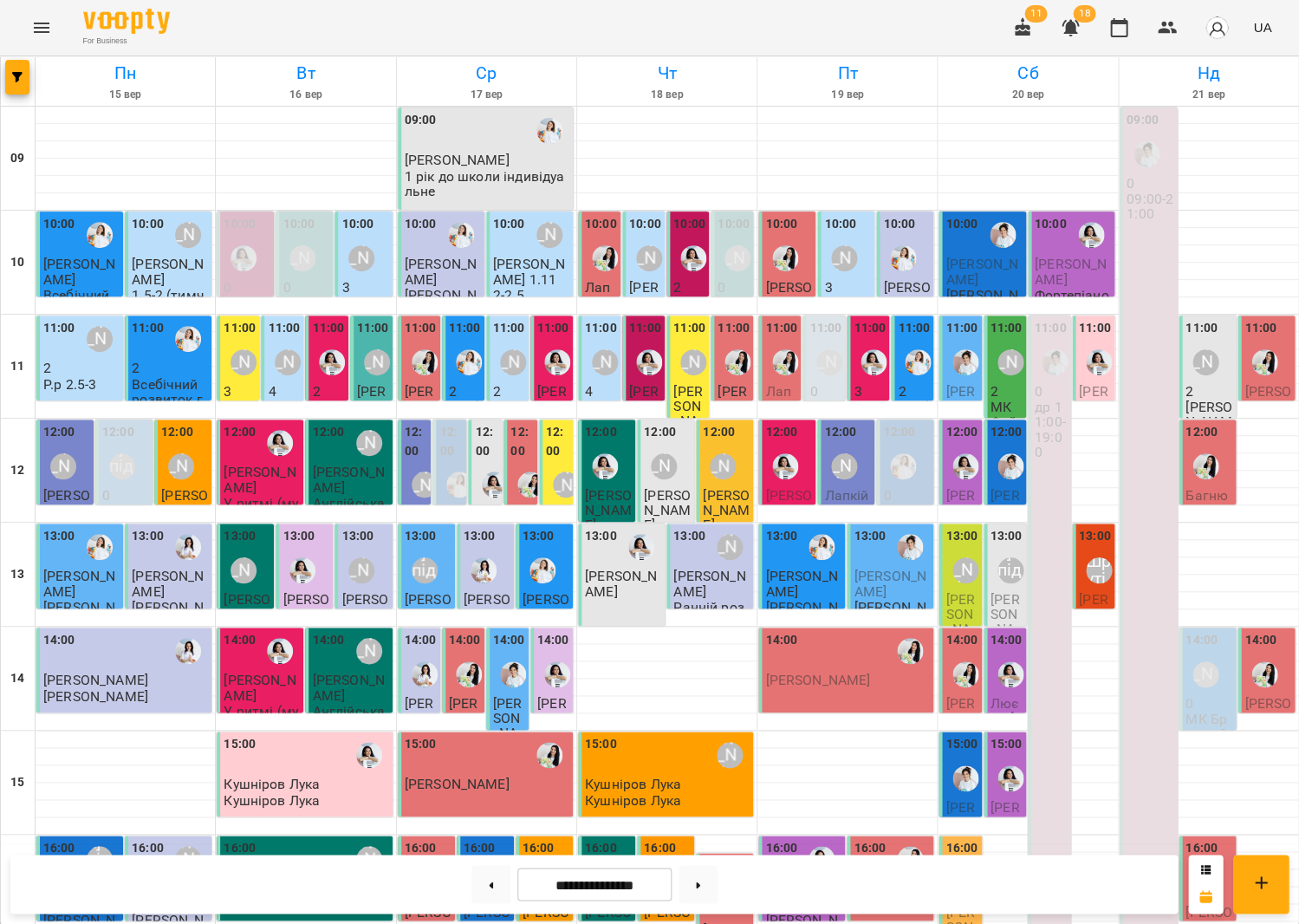
scroll to position [404, 0]
click at [475, 839] on label "16:00" at bounding box center [479, 848] width 32 height 19
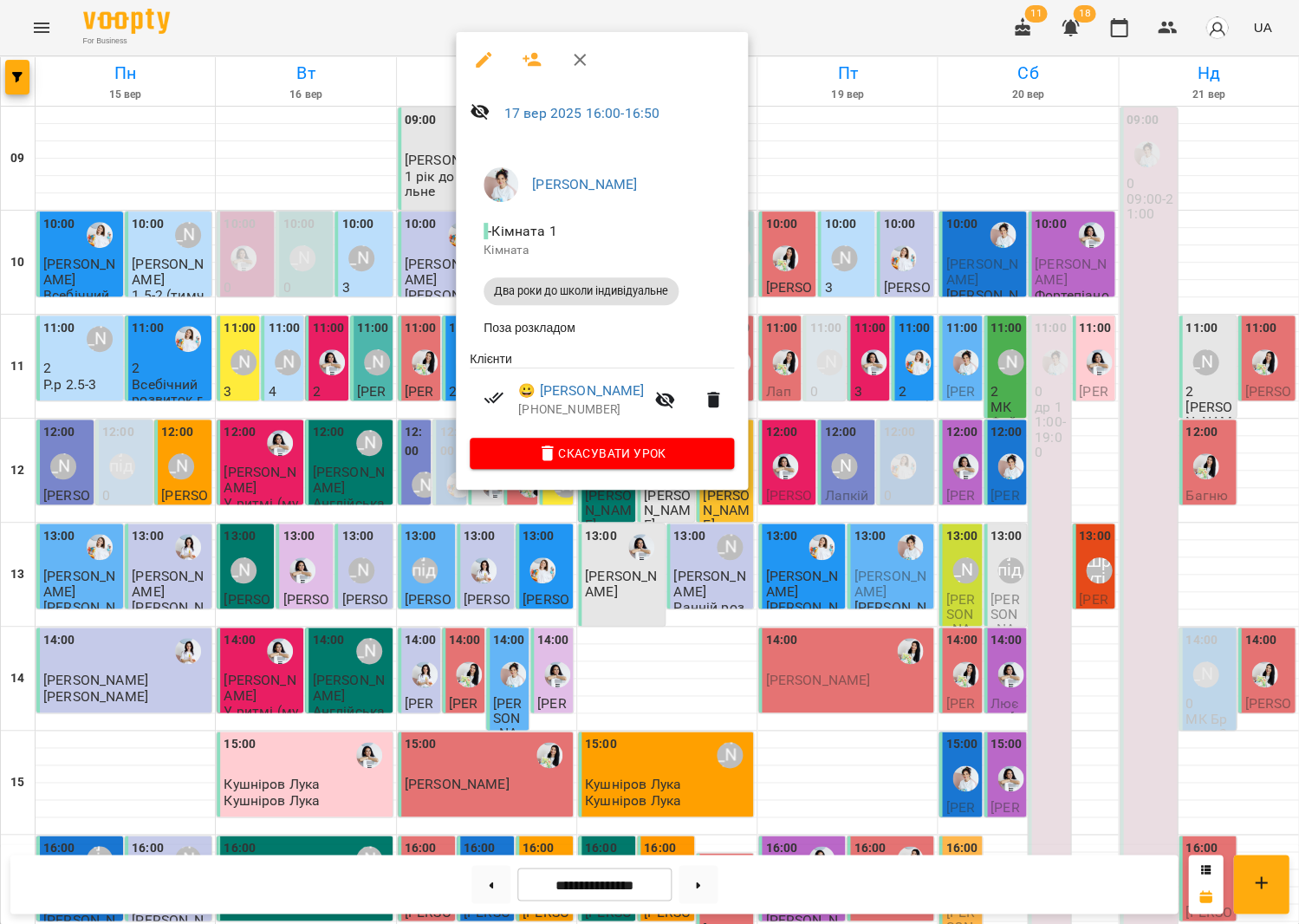
click at [790, 447] on div at bounding box center [650, 462] width 1299 height 924
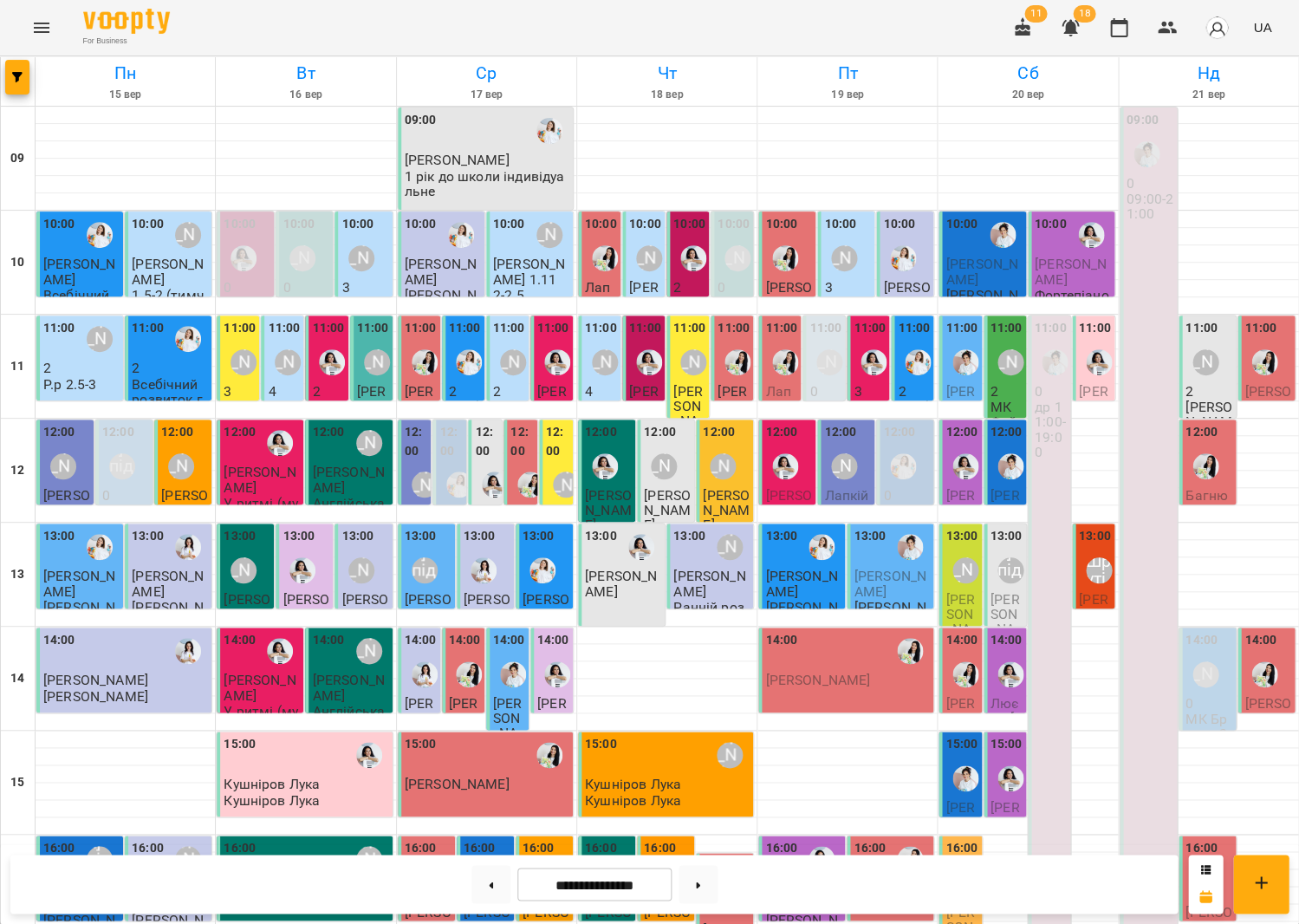
scroll to position [319, 0]
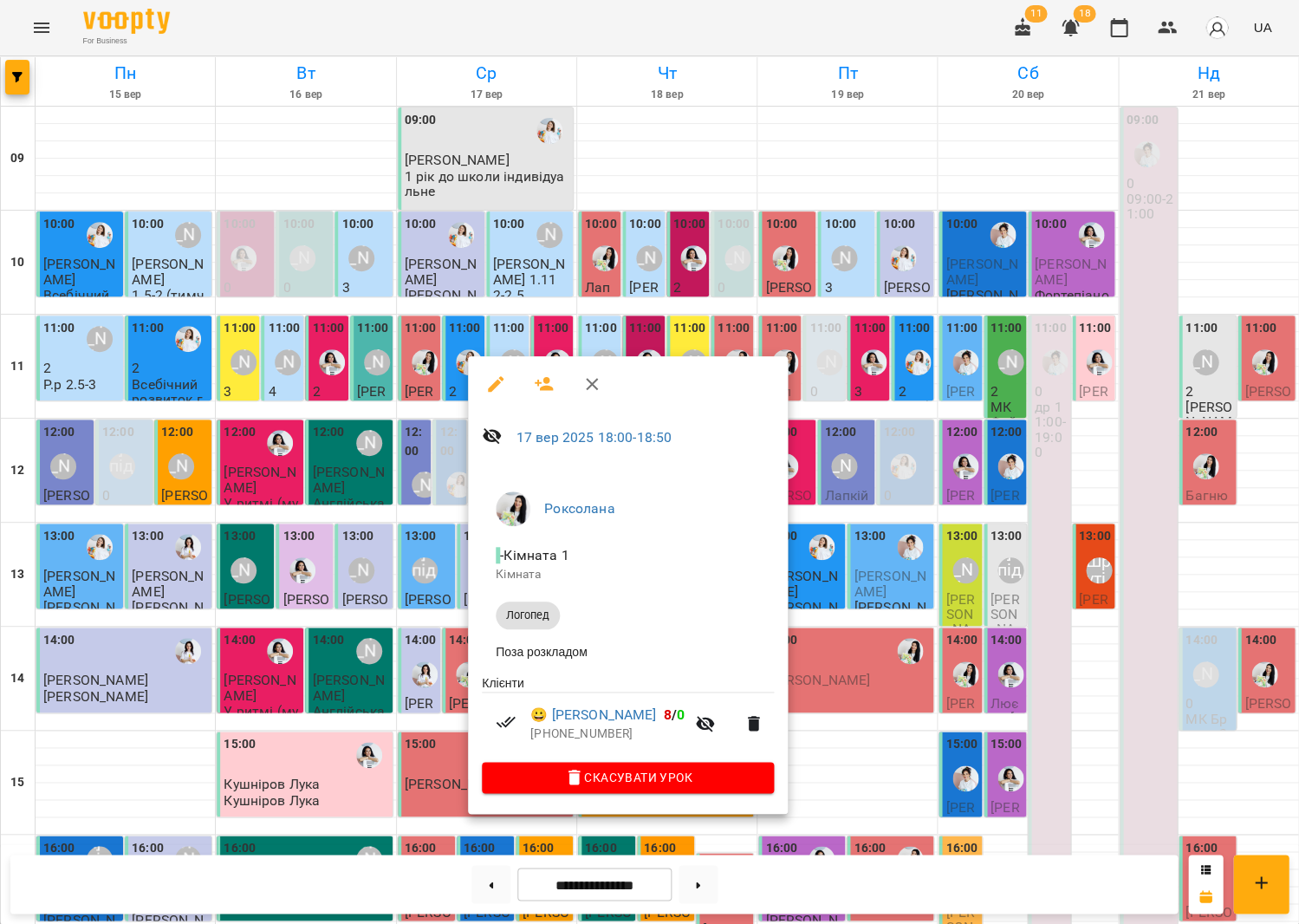
click at [987, 766] on div at bounding box center [650, 462] width 1299 height 924
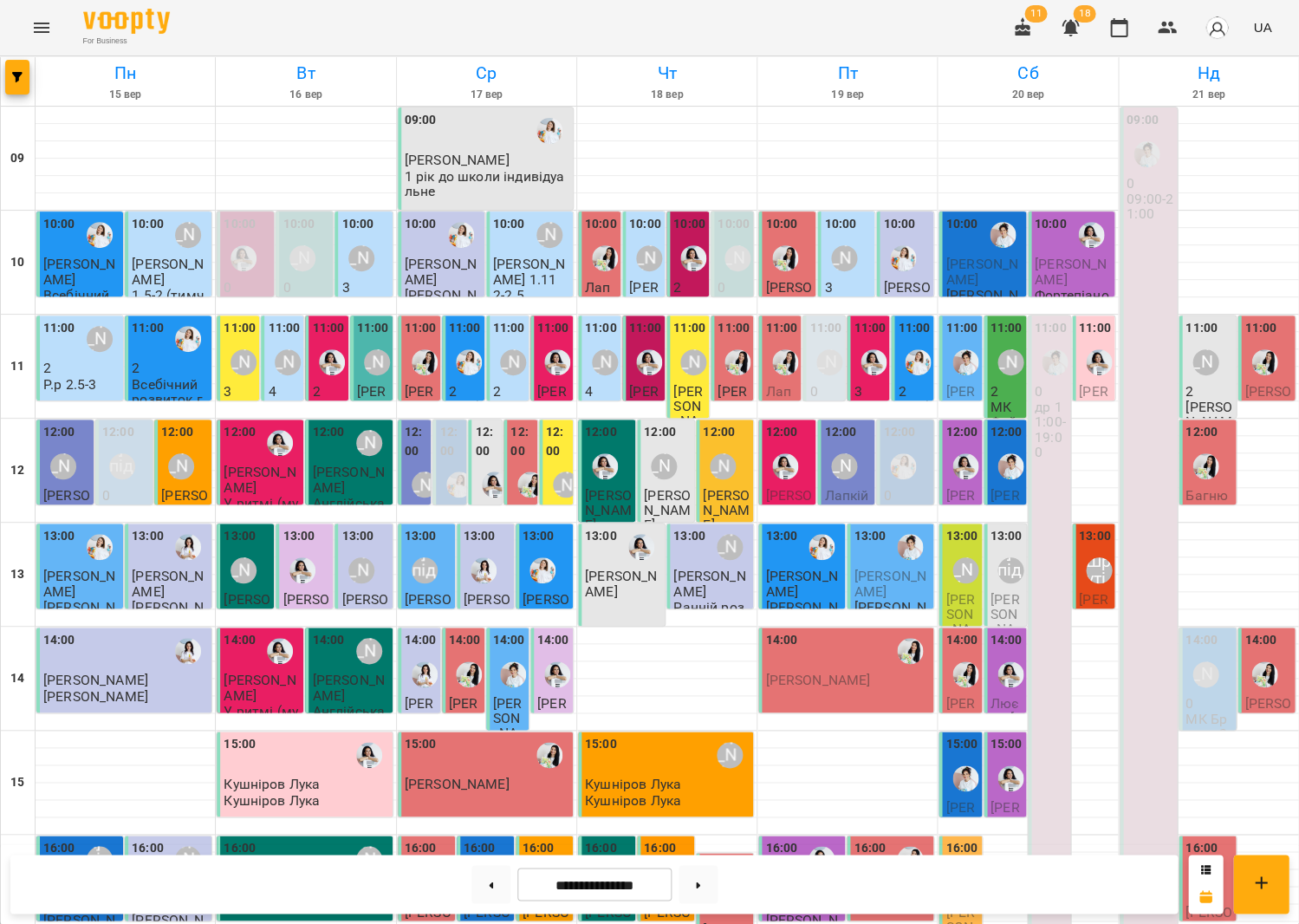
scroll to position [404, 0]
click at [1206, 870] on img "Роксолана" at bounding box center [1205, 883] width 26 height 26
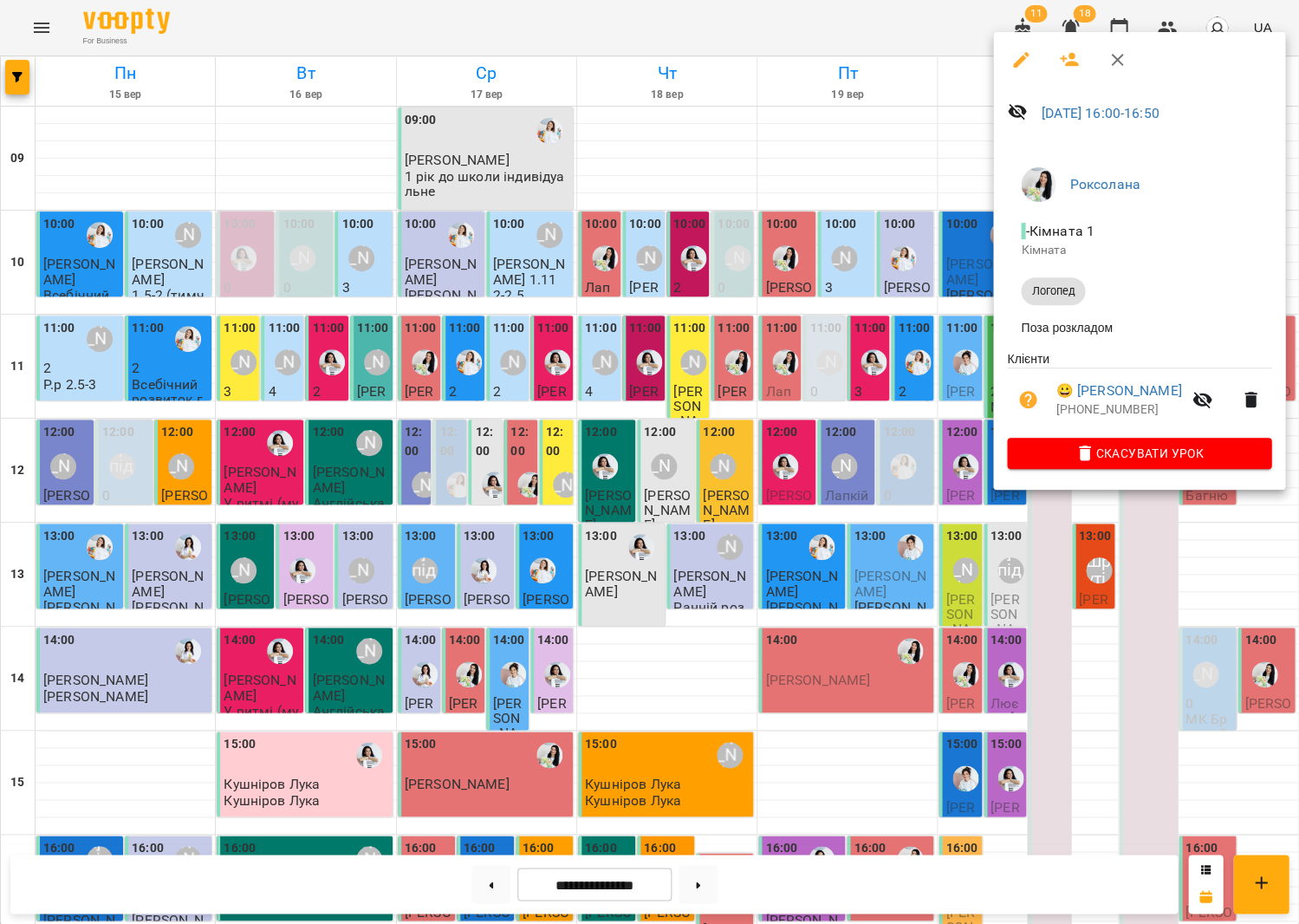
click at [832, 534] on div at bounding box center [650, 462] width 1299 height 924
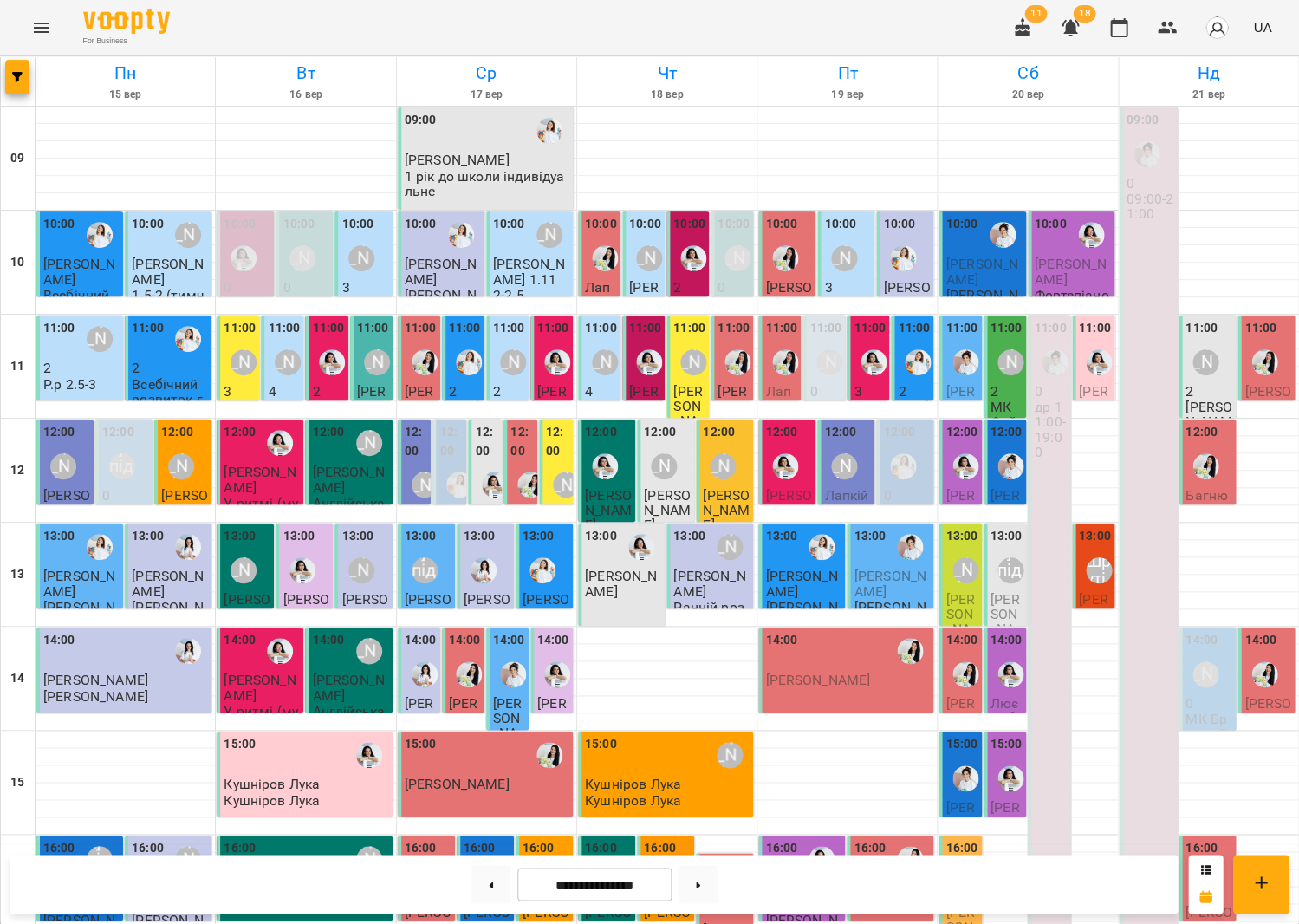
click at [1201, 870] on img "Роксолана" at bounding box center [1205, 883] width 26 height 26
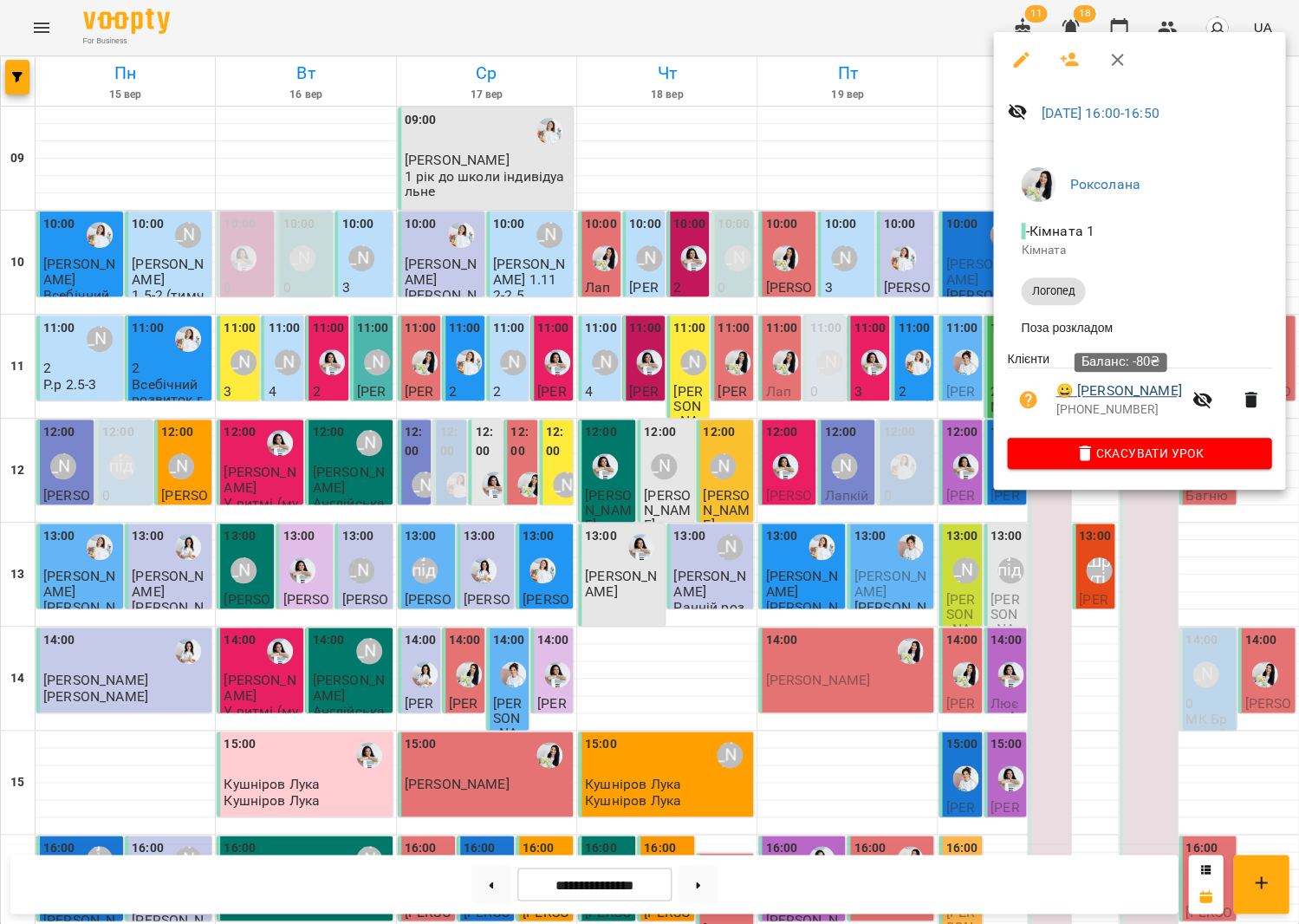
click at [1144, 392] on link "😀 Тимур Колесник" at bounding box center [1118, 391] width 125 height 21
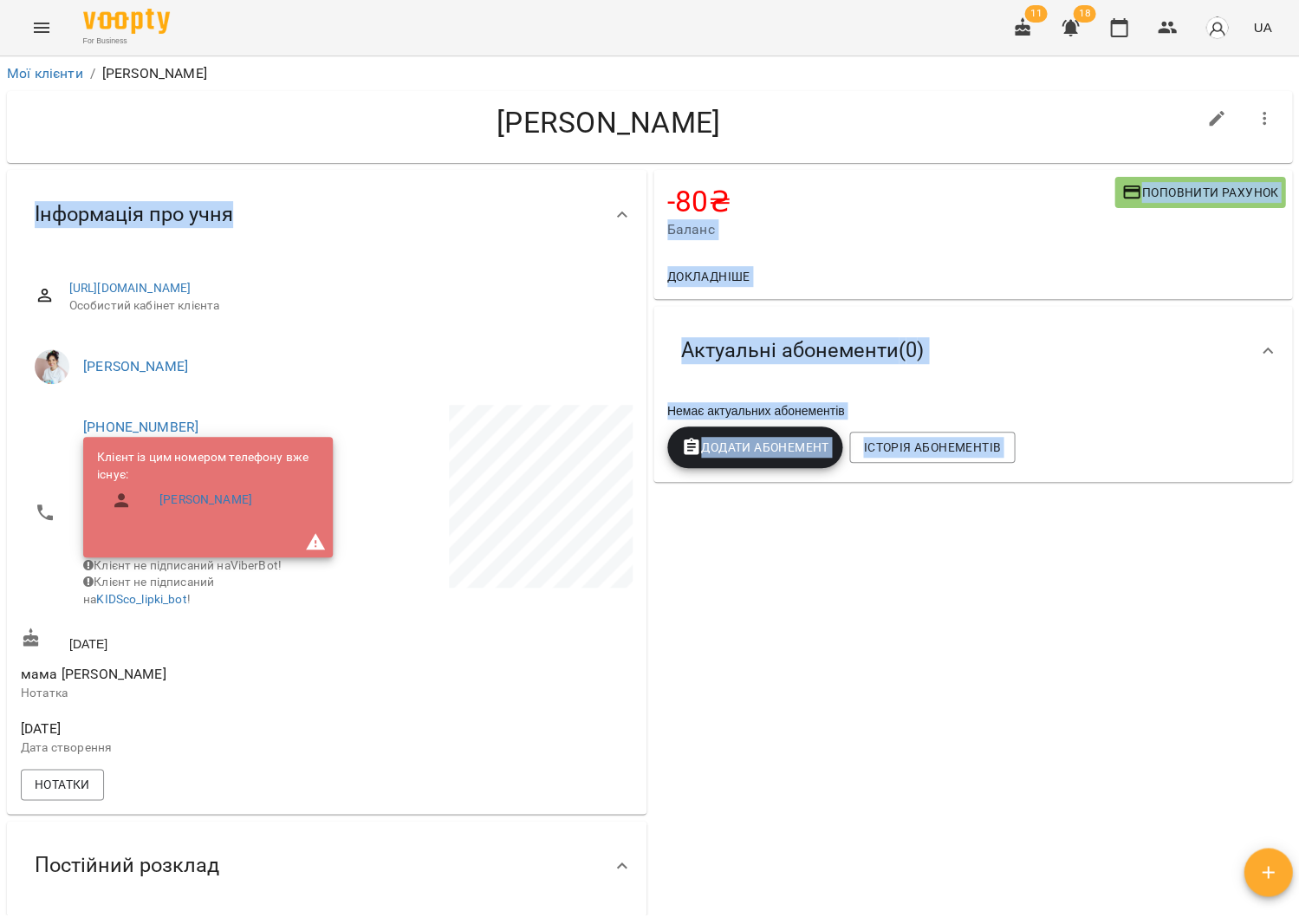
drag, startPoint x: 693, startPoint y: 207, endPoint x: 642, endPoint y: 206, distance: 51.0
click at [643, 206] on div "-80 ₴ Баланс Поповнити рахунок Докладніше -80 ₴ Разові Відвідування 0 ₴ Кулінар…" at bounding box center [650, 594] width 1293 height 855
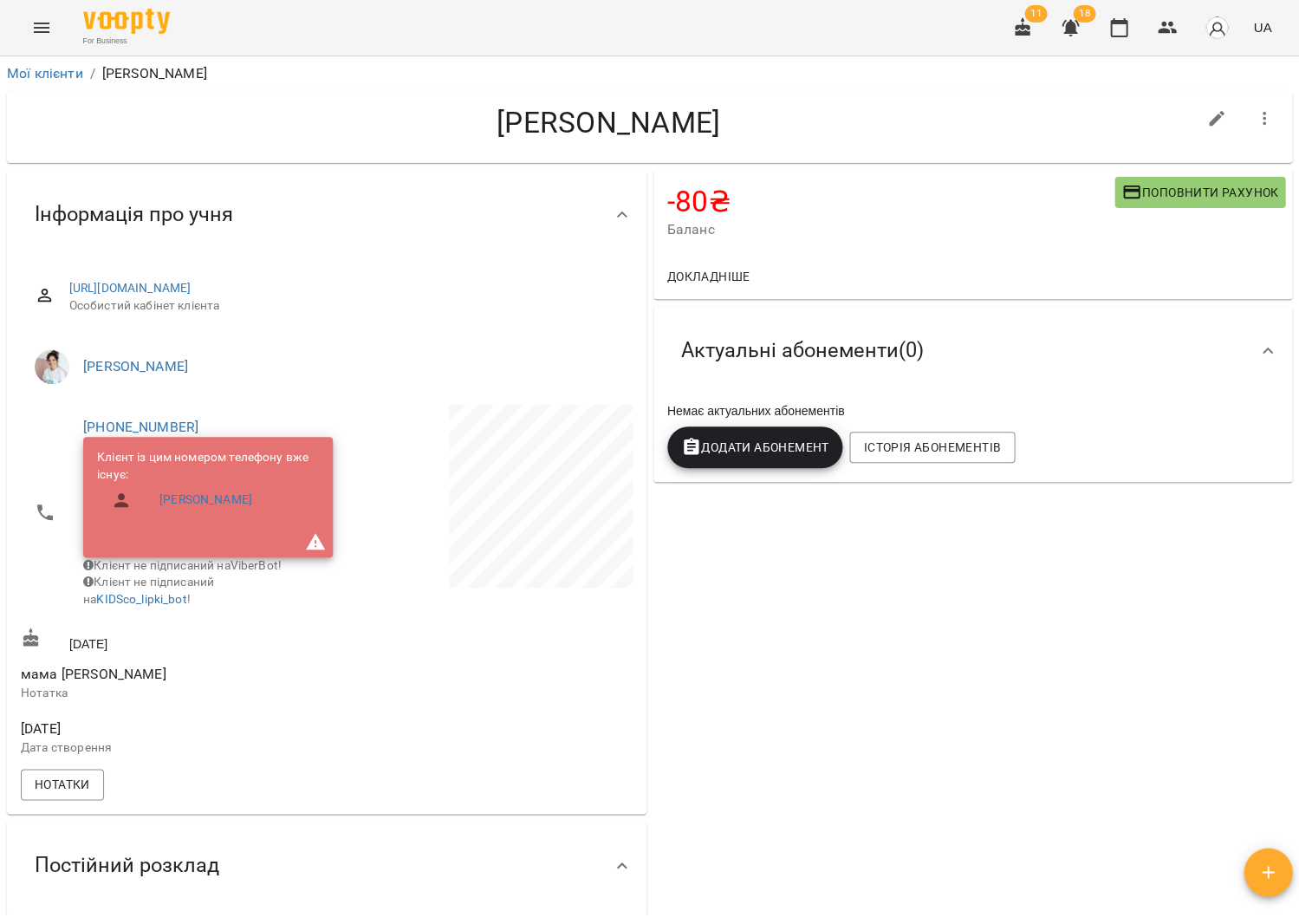
click at [827, 262] on div "Докладніше" at bounding box center [973, 276] width 639 height 45
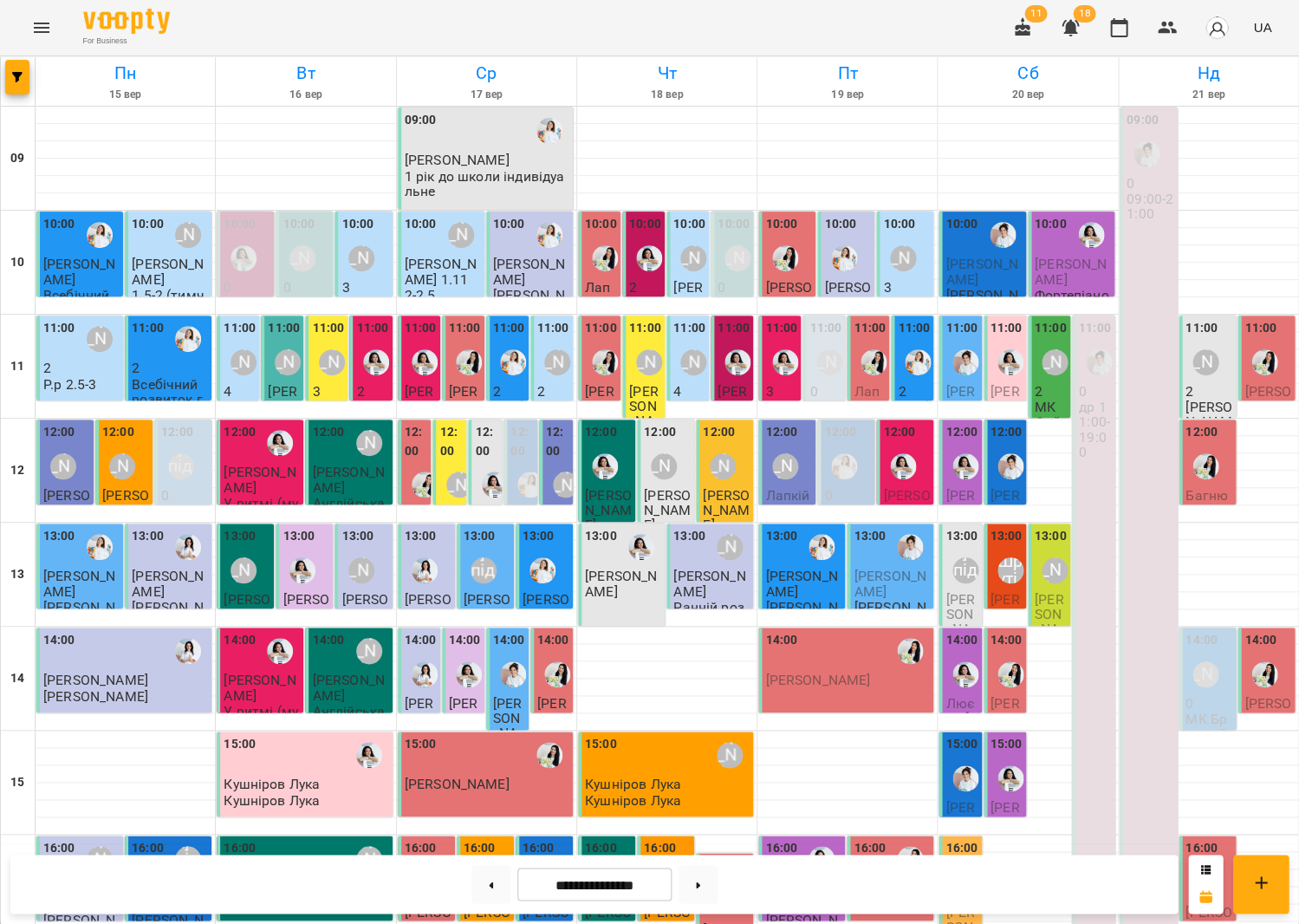
scroll to position [404, 0]
click at [548, 870] on img "Іванна" at bounding box center [543, 883] width 26 height 26
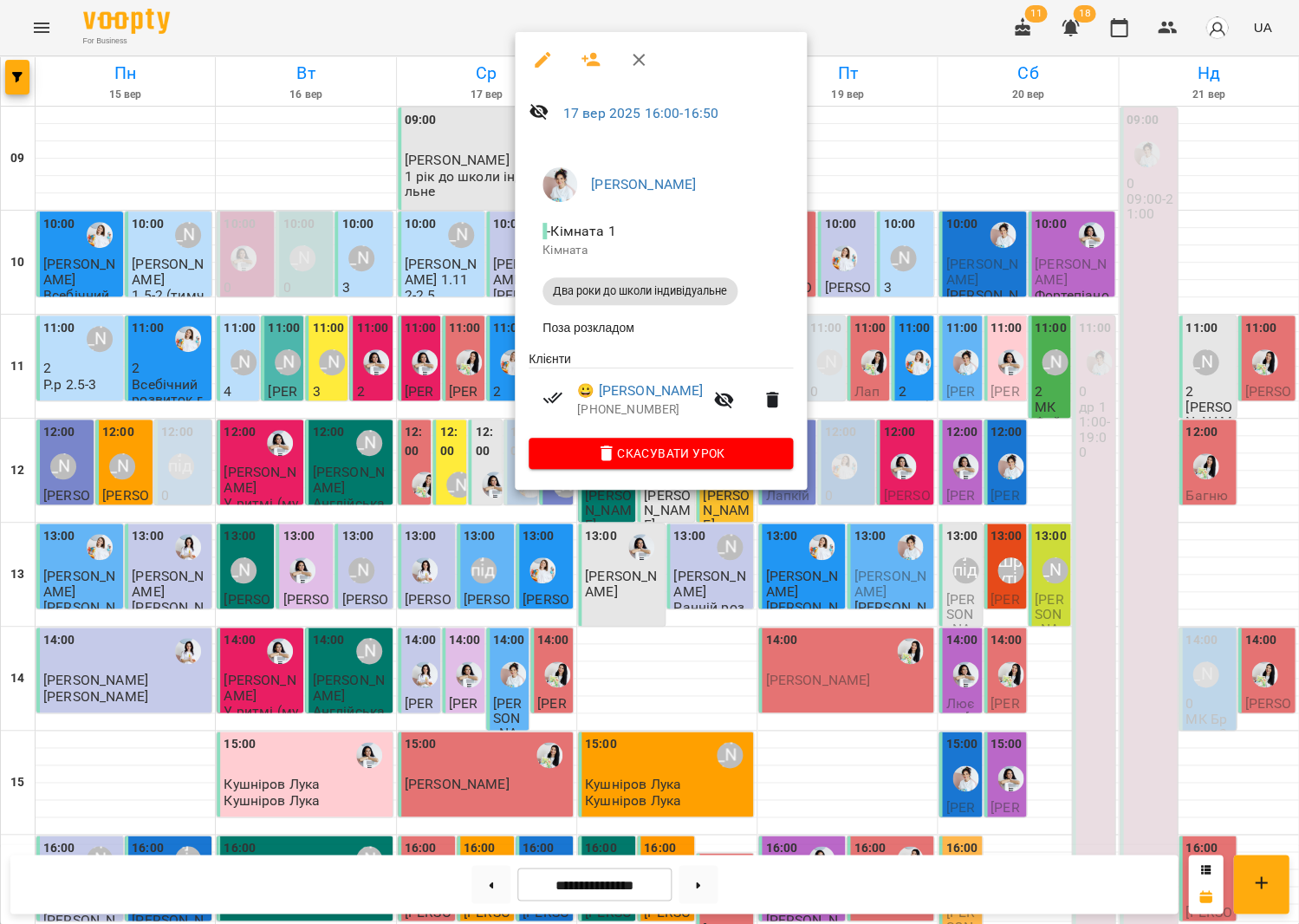
click at [487, 502] on div at bounding box center [650, 462] width 1299 height 924
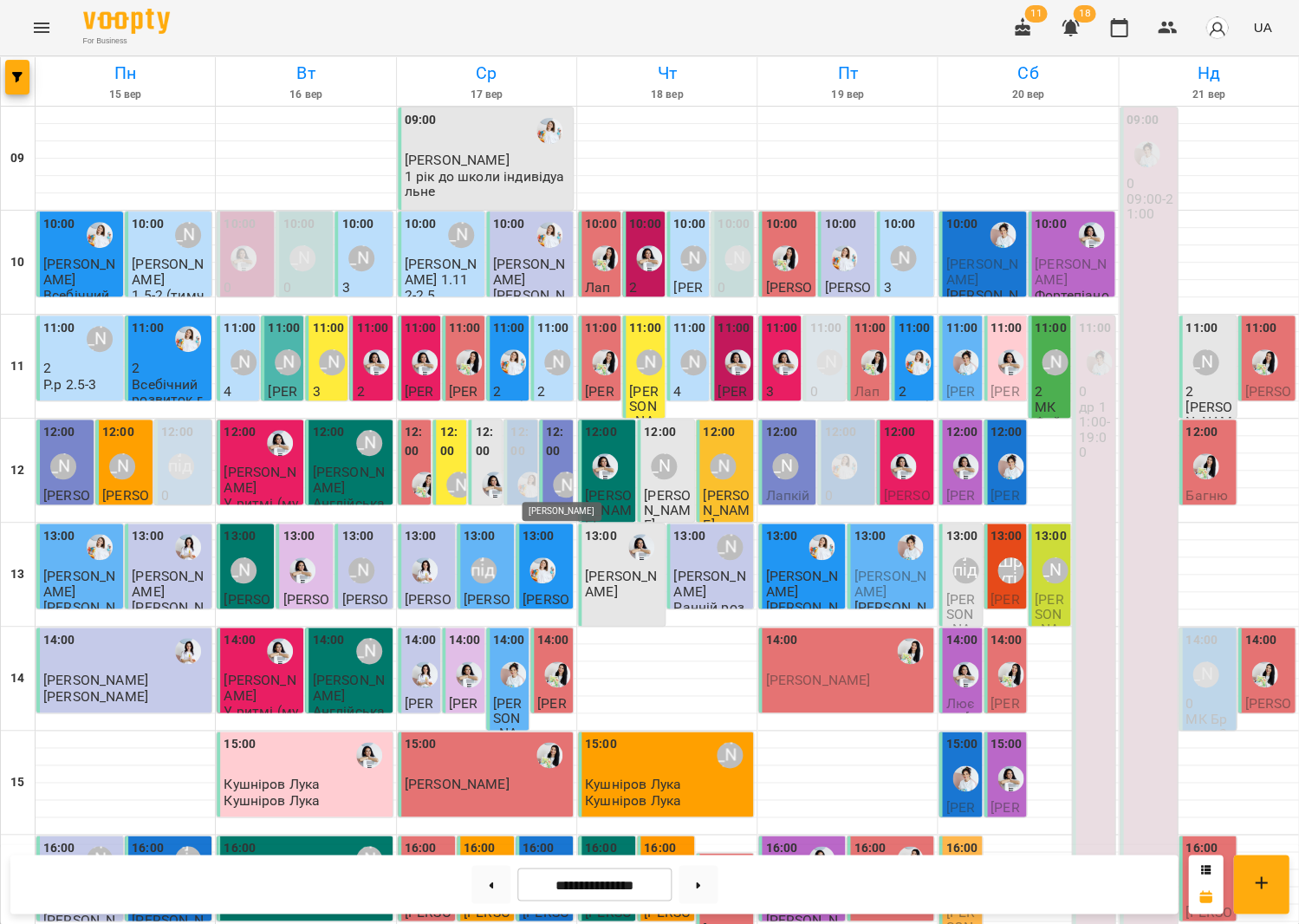
click at [552, 870] on img "Іванна" at bounding box center [543, 883] width 26 height 26
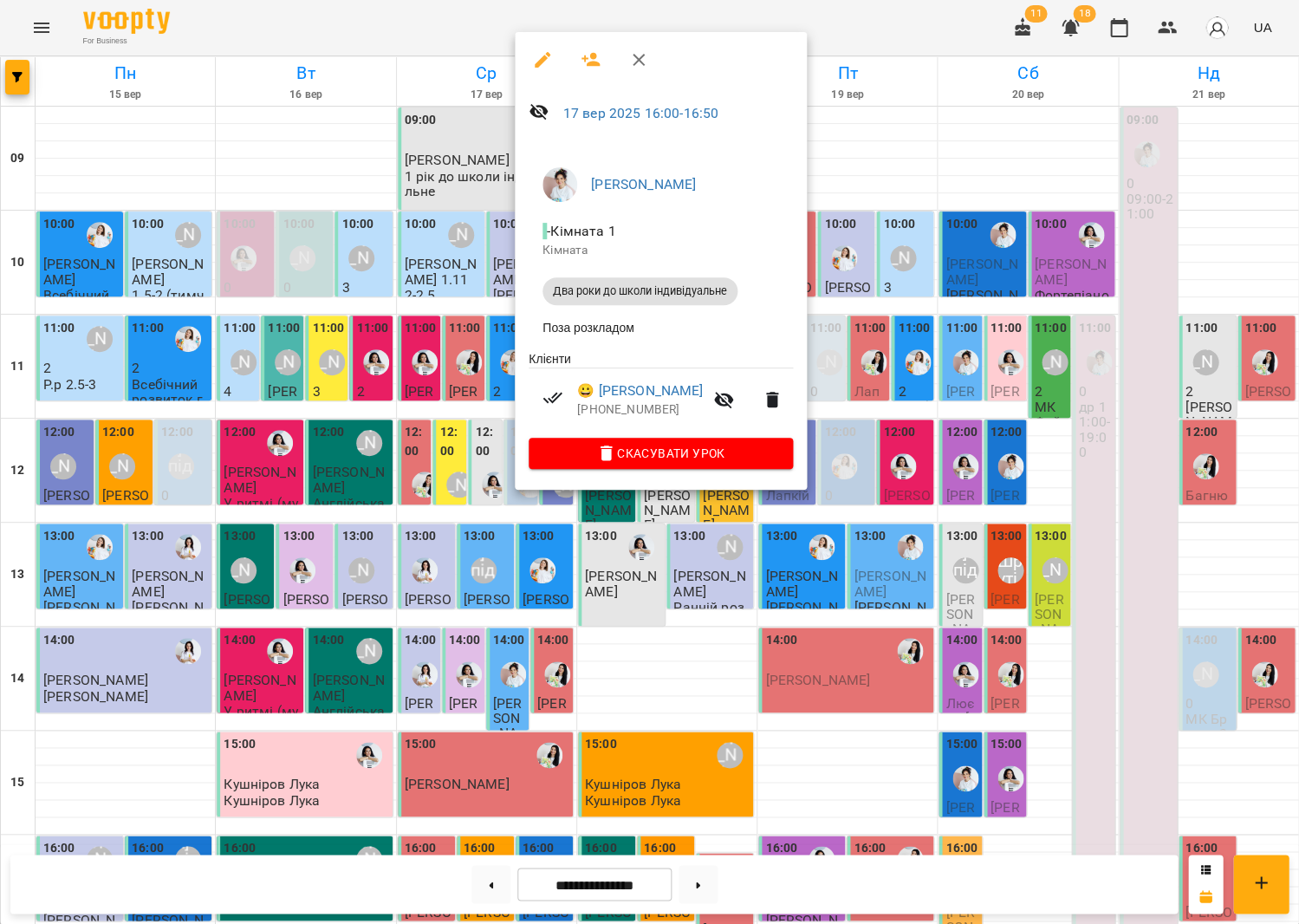
click at [480, 480] on div at bounding box center [650, 462] width 1299 height 924
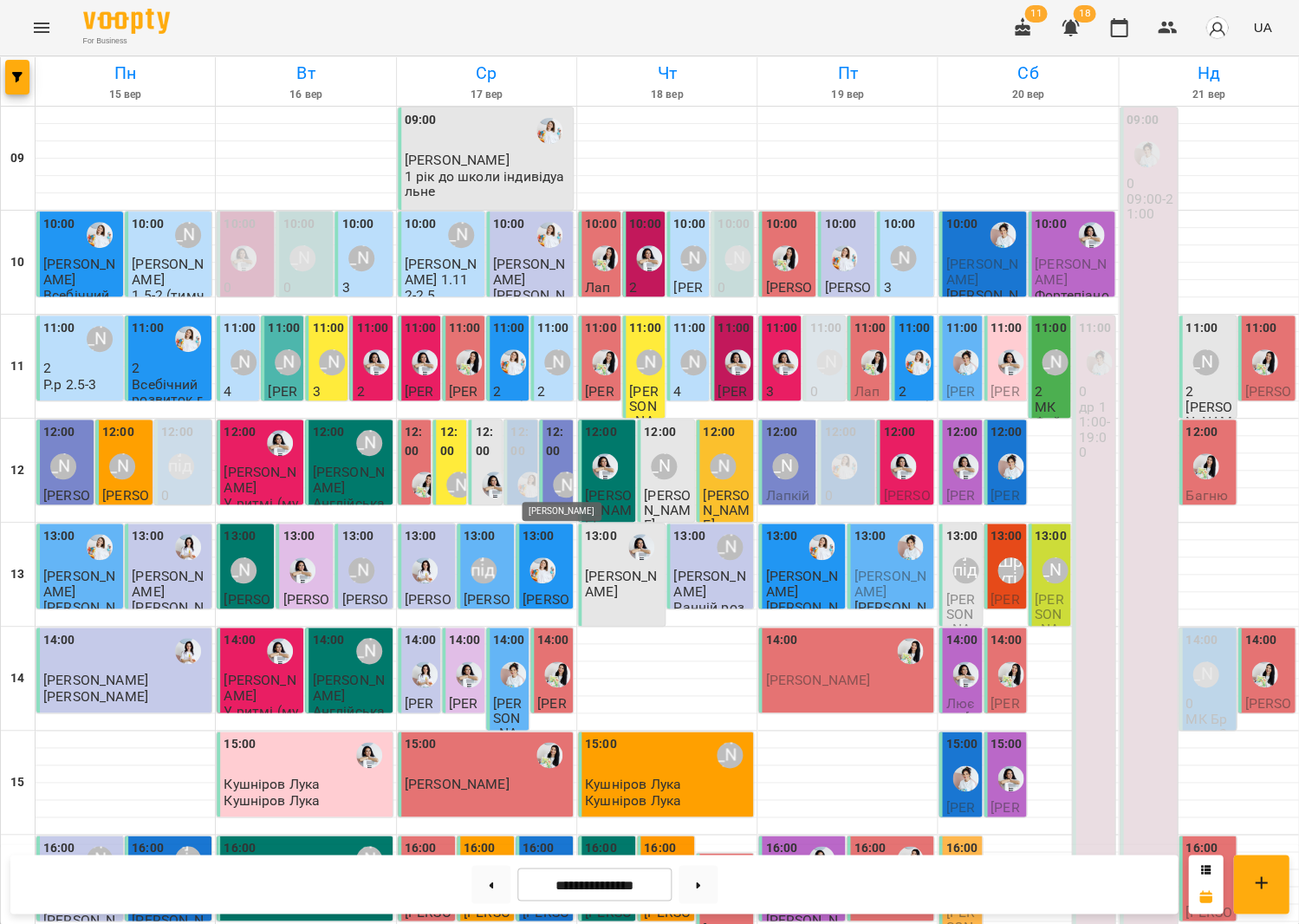
click at [546, 870] on img "Іванна" at bounding box center [543, 883] width 26 height 26
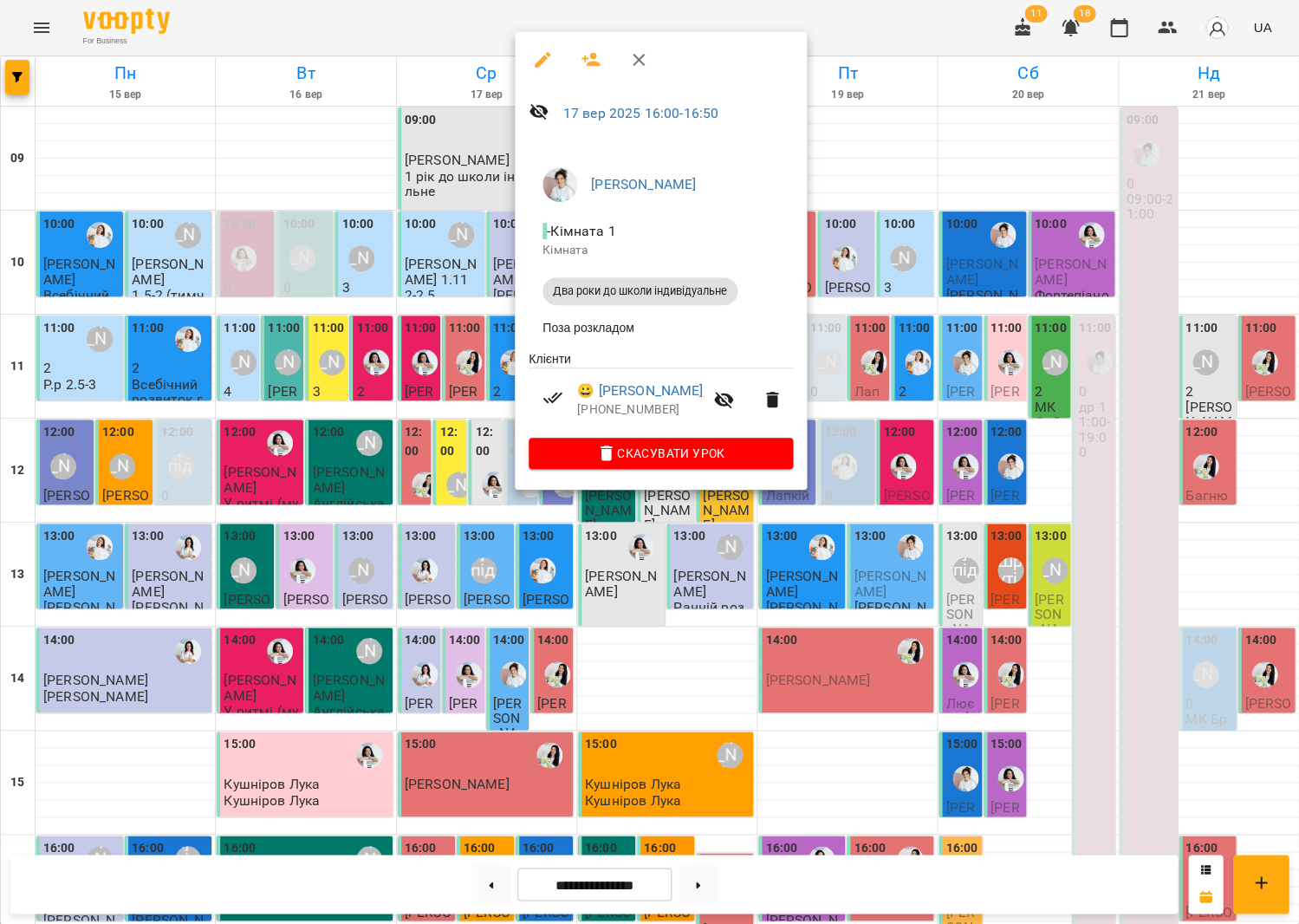
click at [489, 485] on div at bounding box center [650, 462] width 1299 height 924
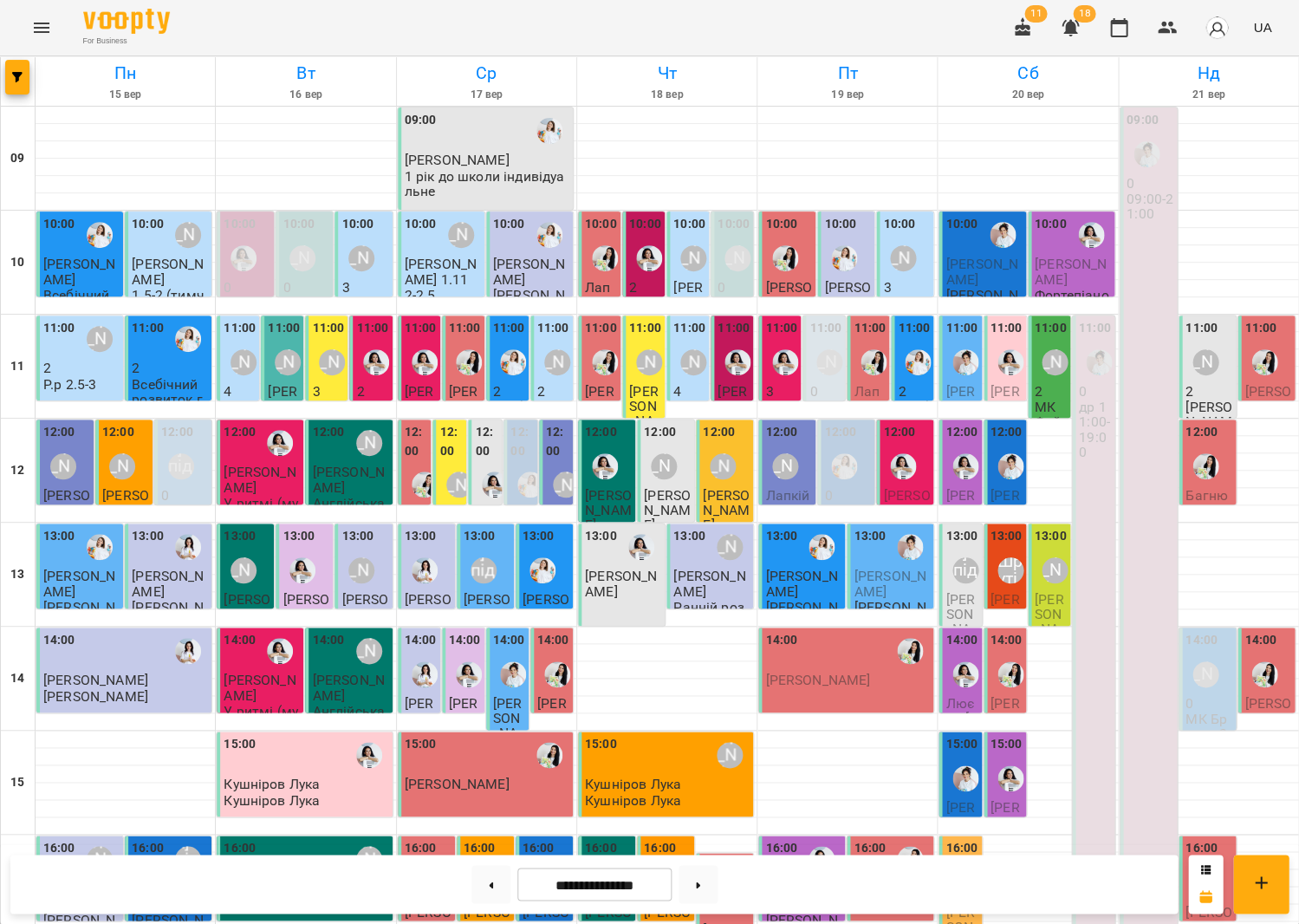
click at [538, 862] on div at bounding box center [542, 882] width 40 height 40
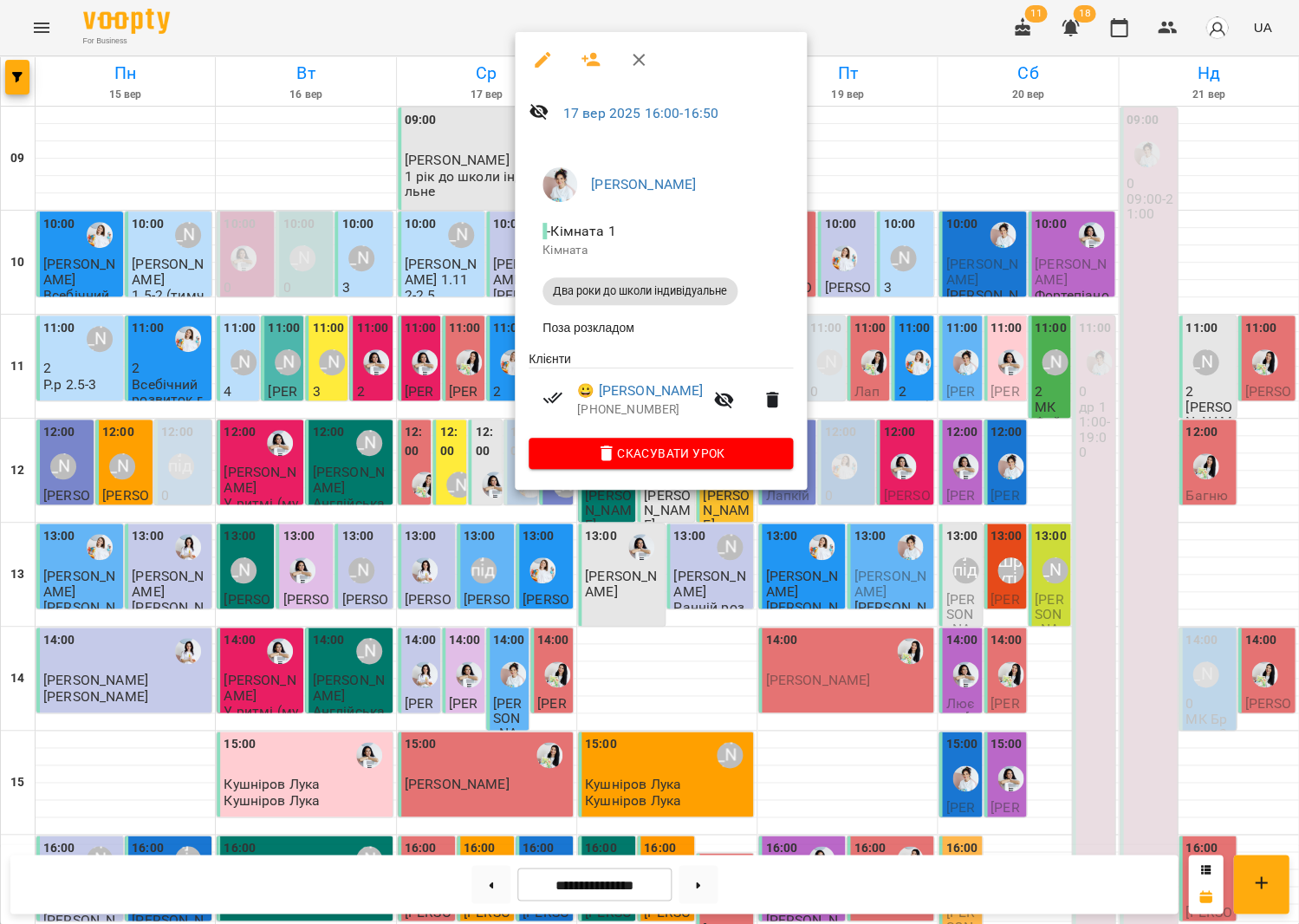
click at [486, 485] on div at bounding box center [650, 462] width 1299 height 924
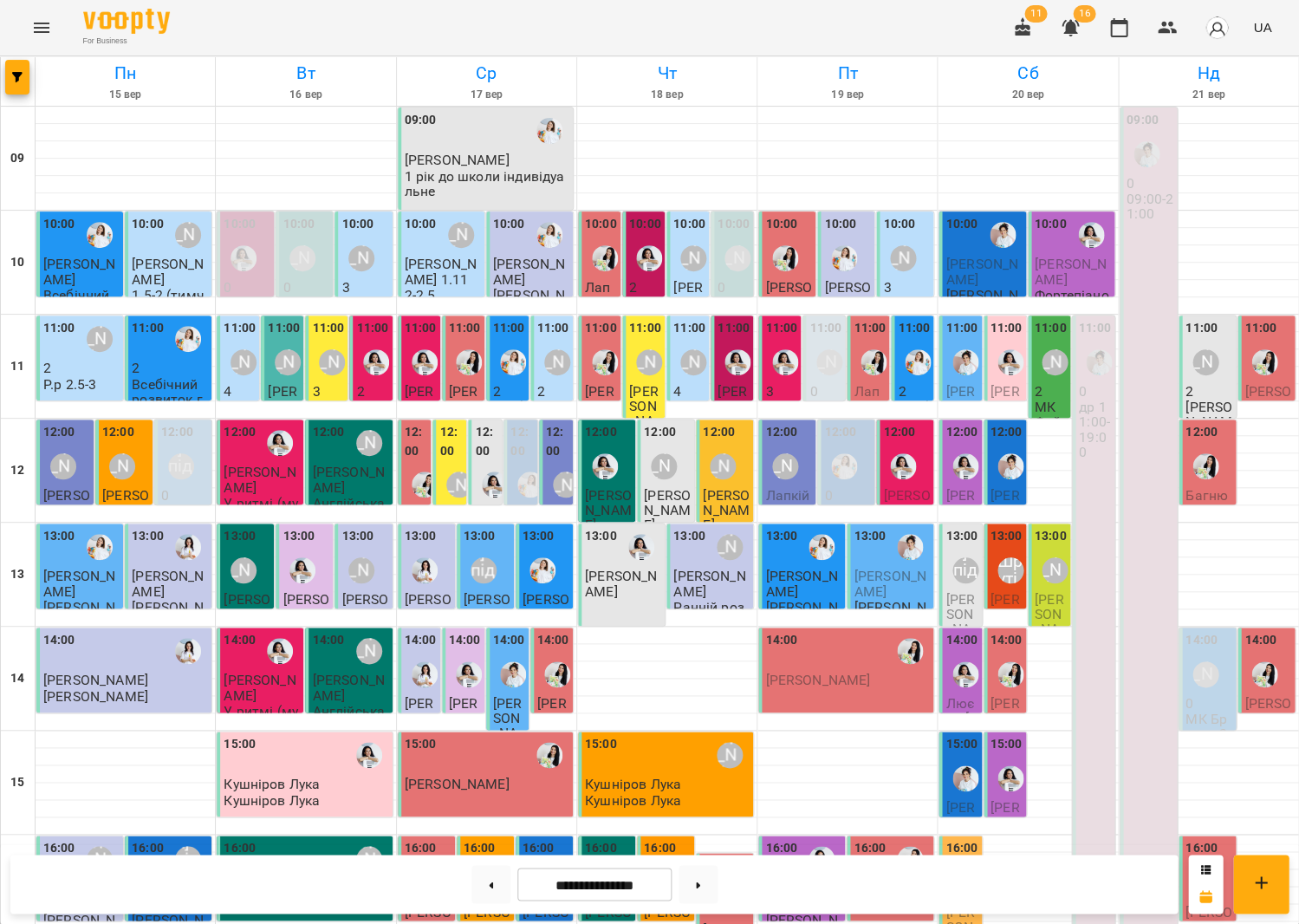
scroll to position [0, 0]
click at [885, 253] on div "[PERSON_NAME]" at bounding box center [903, 258] width 40 height 40
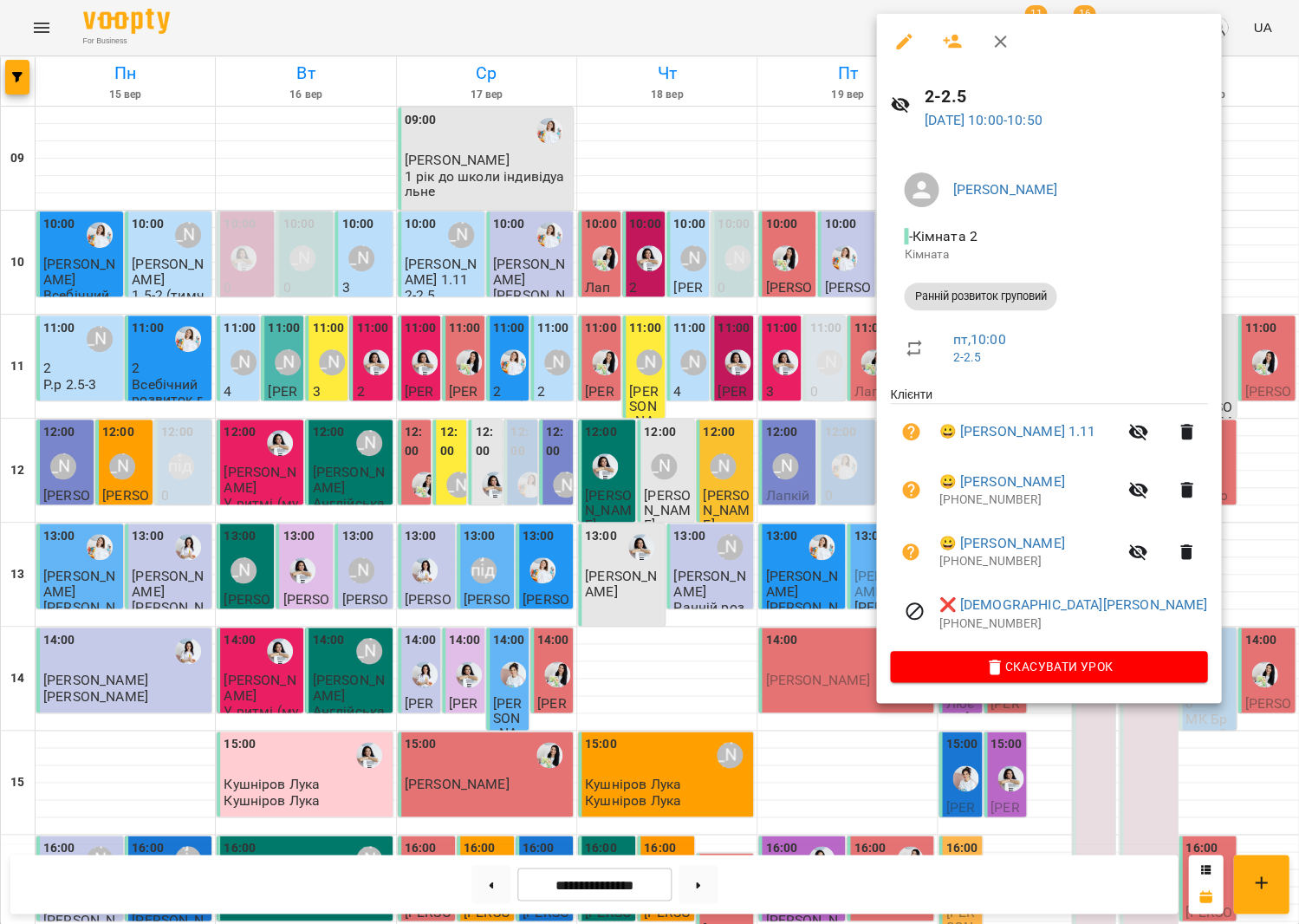
scroll to position [2, 0]
click at [913, 417] on button "button" at bounding box center [910, 431] width 41 height 41
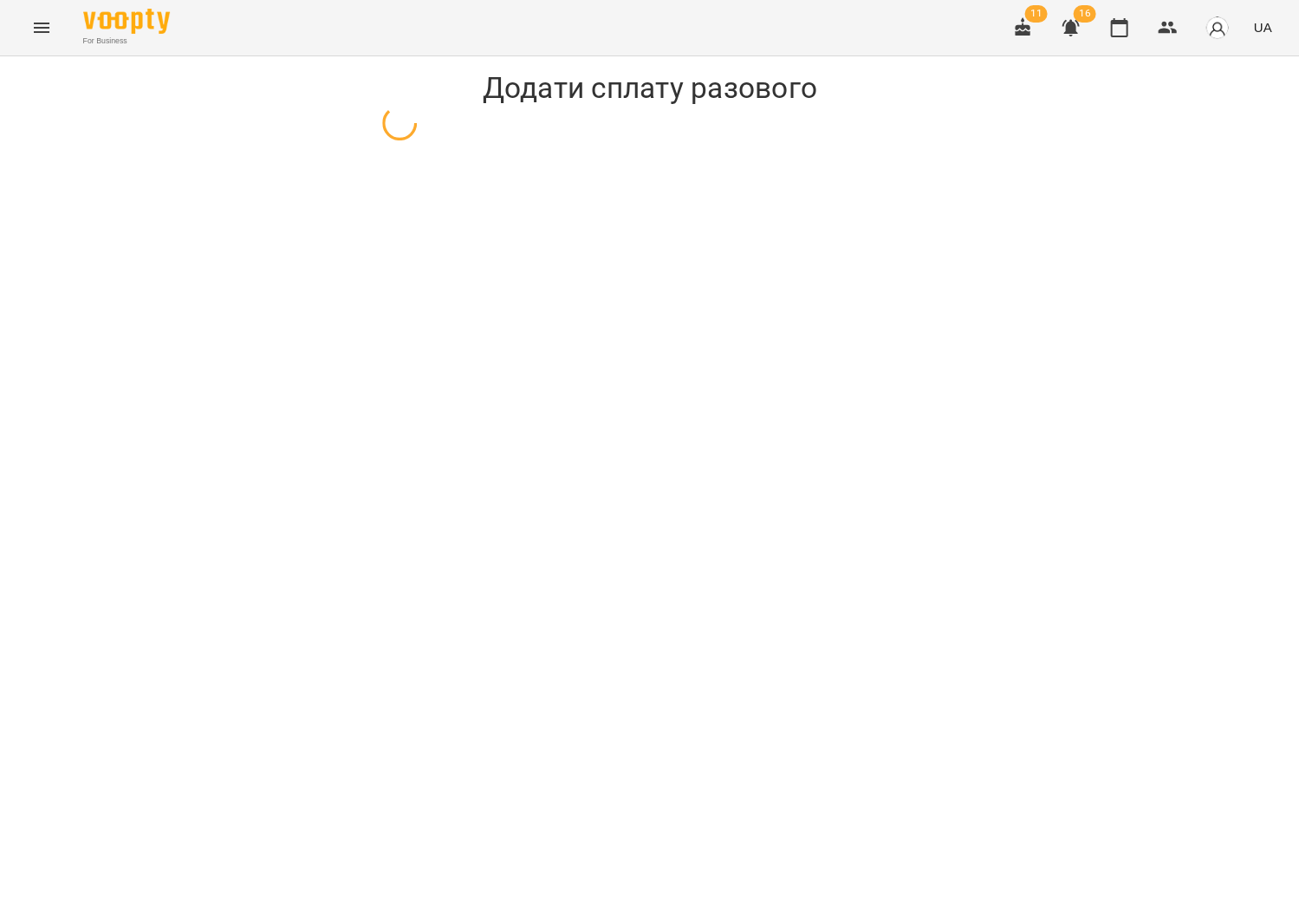
select select "**********"
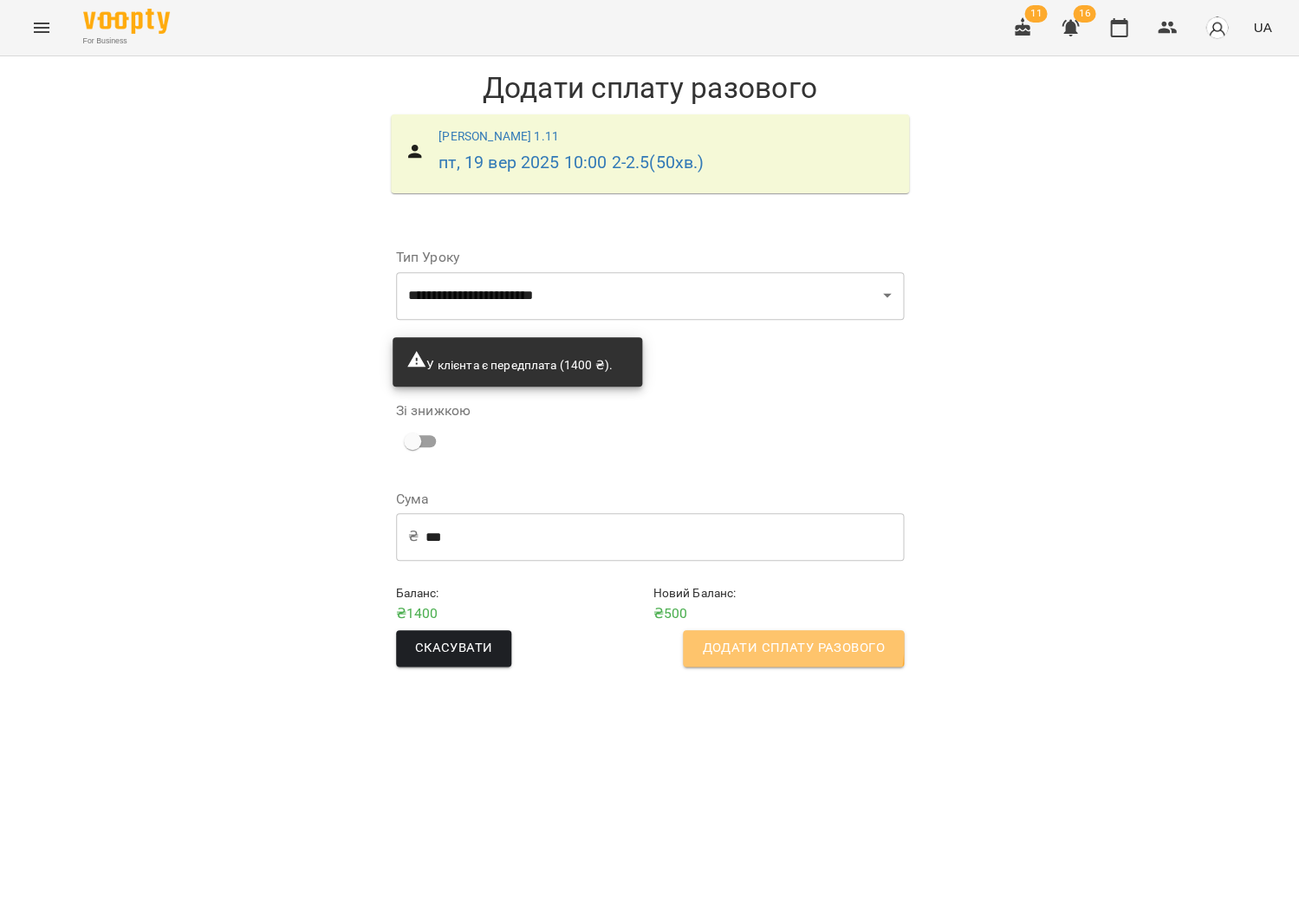
click at [738, 654] on span "Додати сплату разового" at bounding box center [793, 648] width 182 height 22
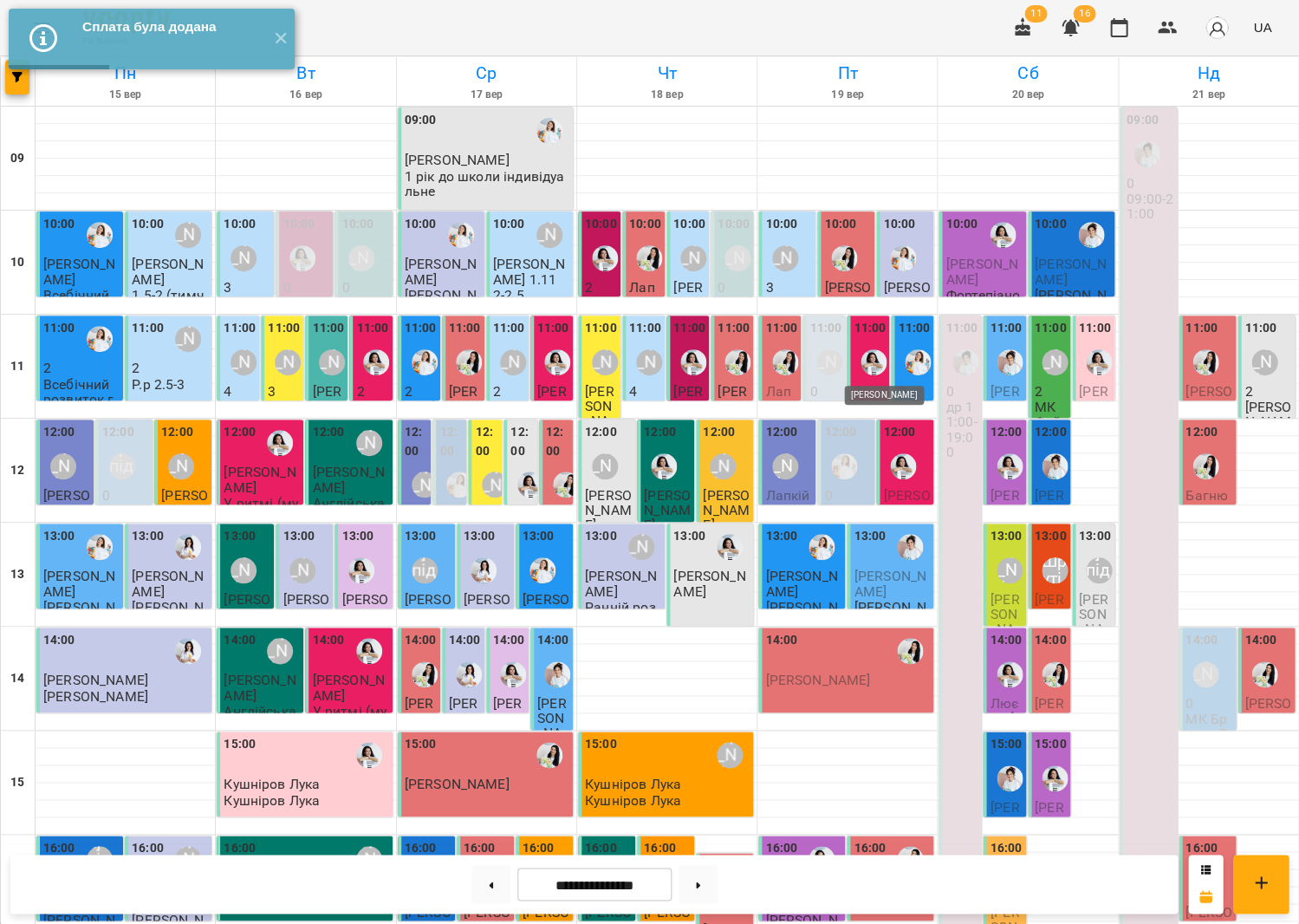
click at [874, 352] on img "Анна Білан" at bounding box center [873, 362] width 26 height 26
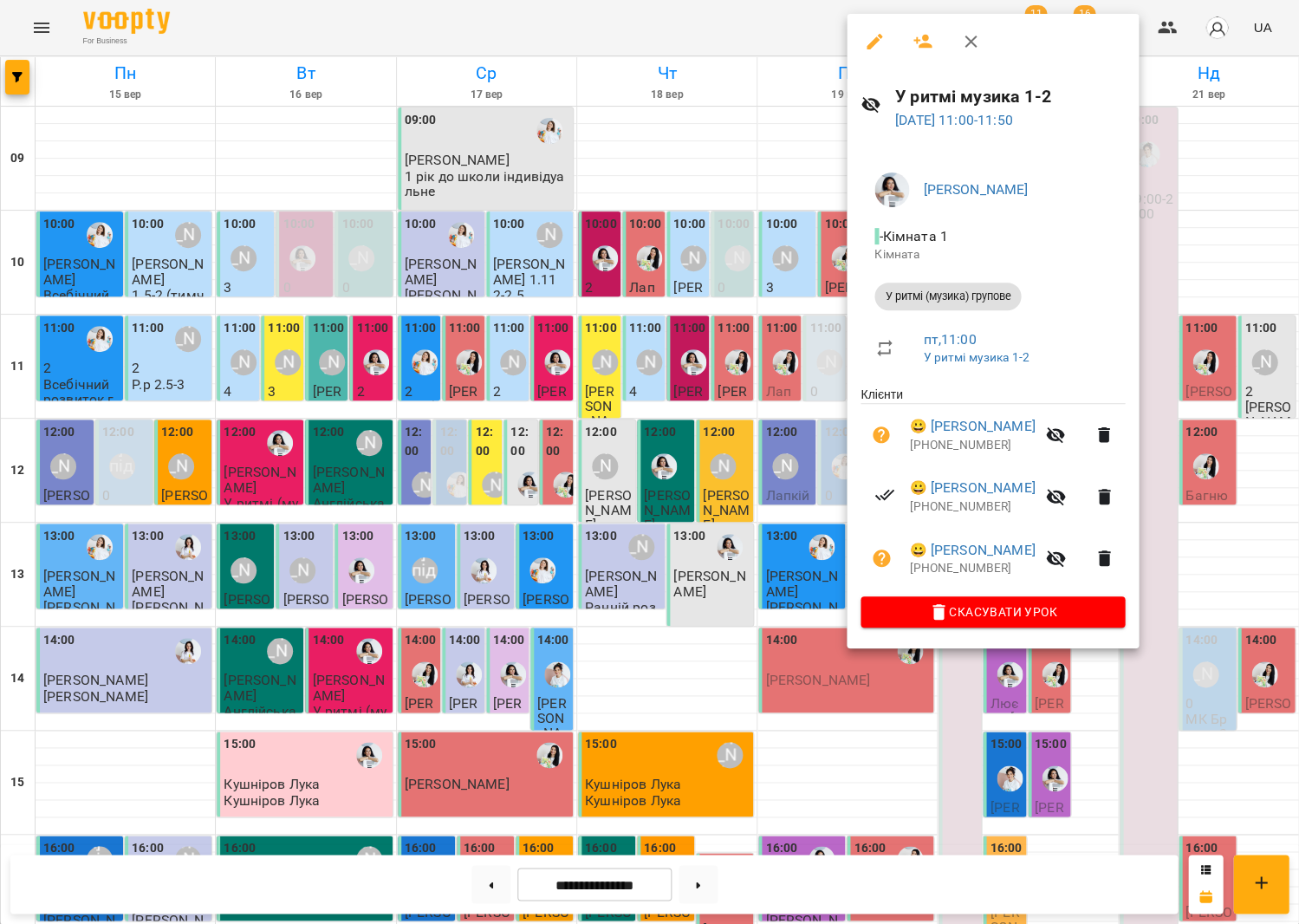
click at [696, 316] on div at bounding box center [650, 462] width 1299 height 924
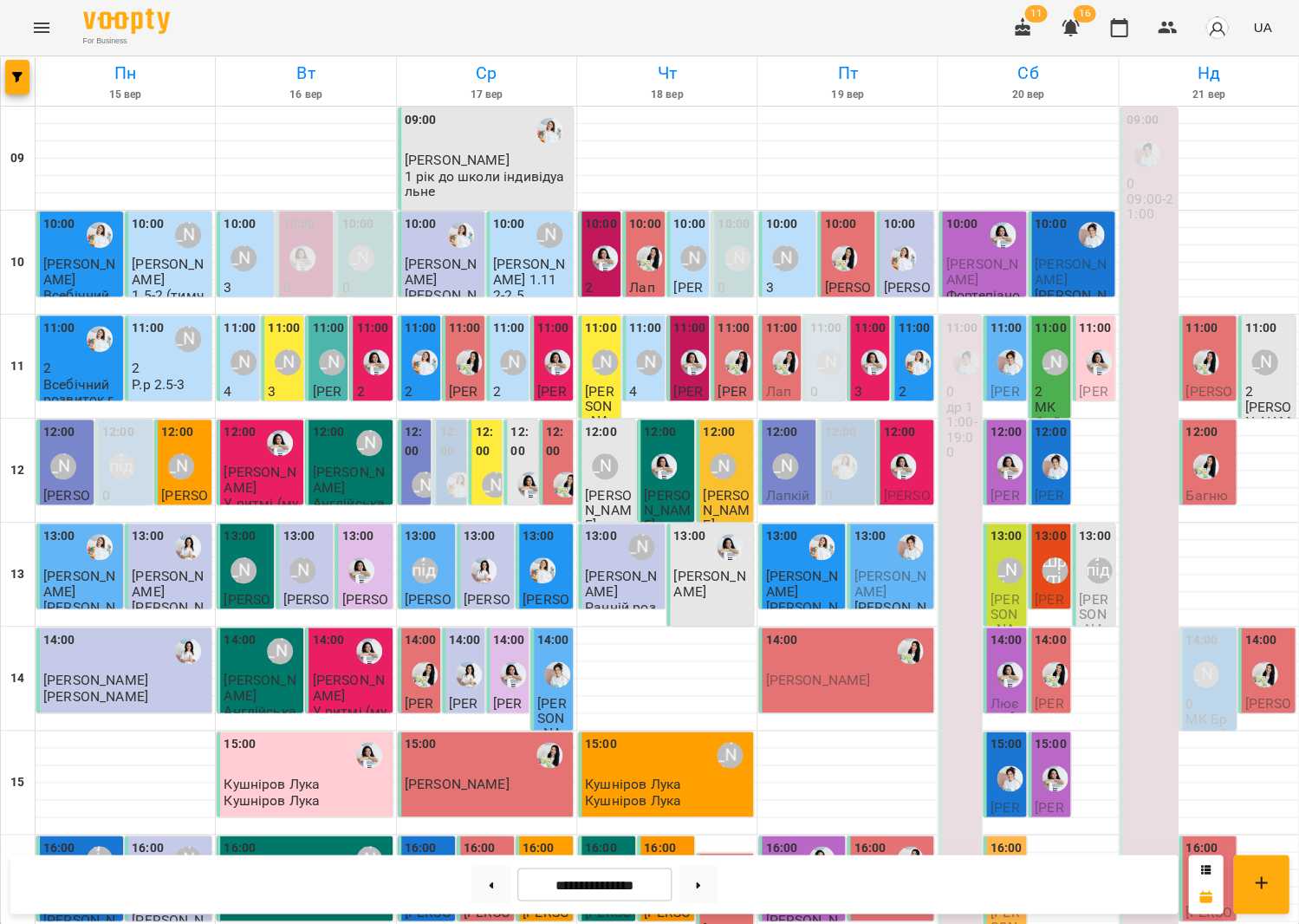
click at [766, 244] on div "[PERSON_NAME]" at bounding box center [785, 258] width 40 height 40
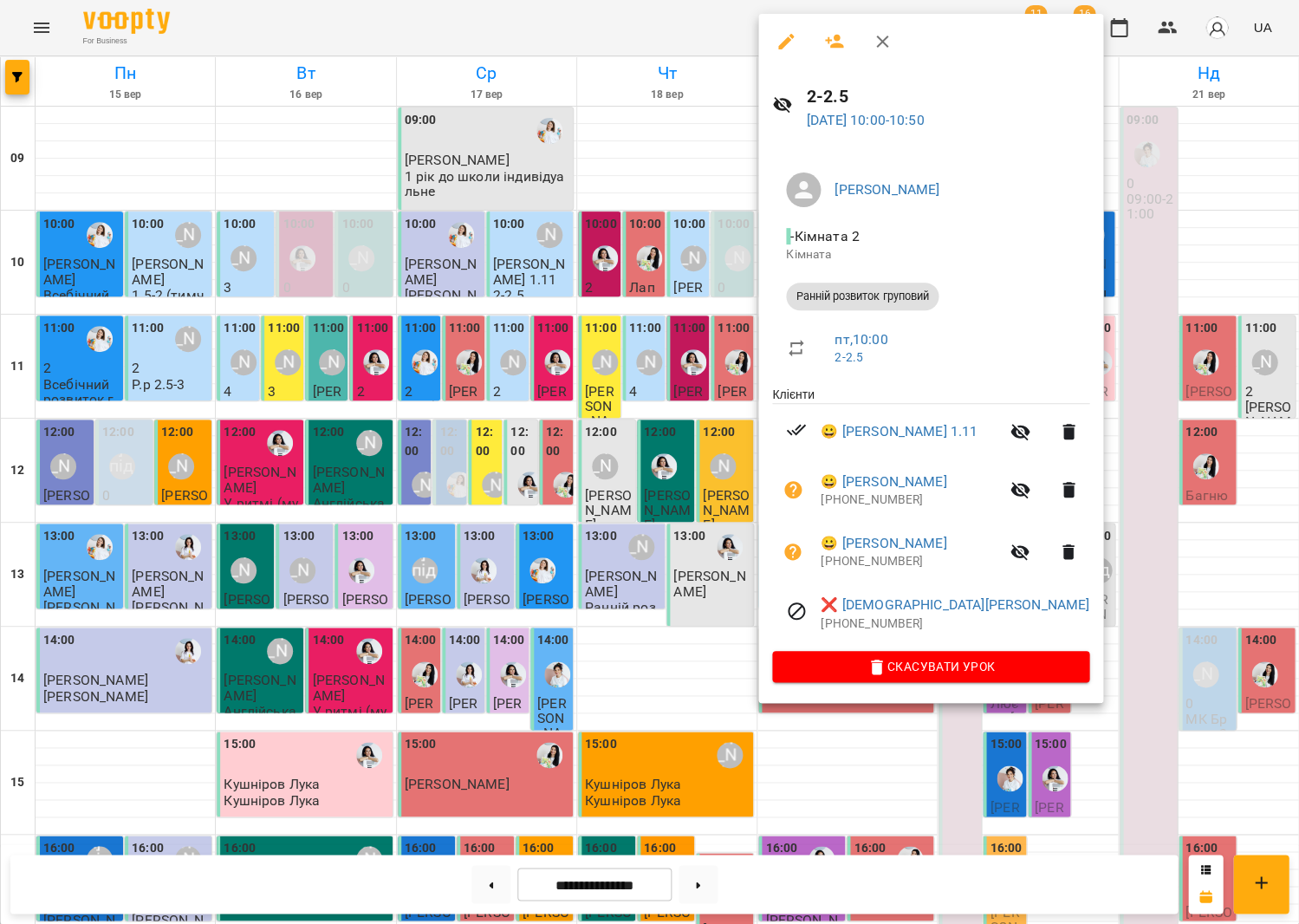
click at [789, 481] on icon "button" at bounding box center [792, 489] width 18 height 18
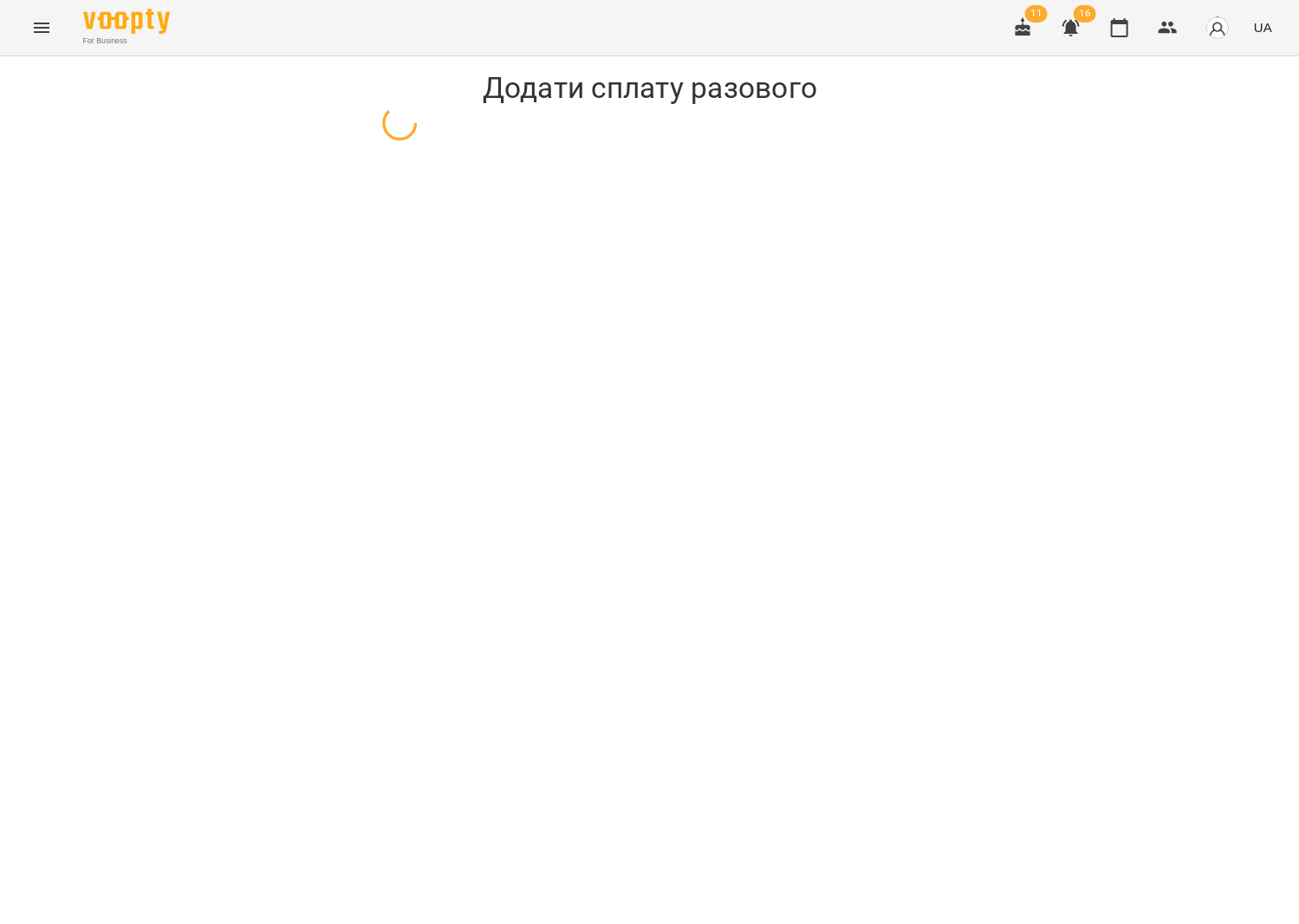
select select "**********"
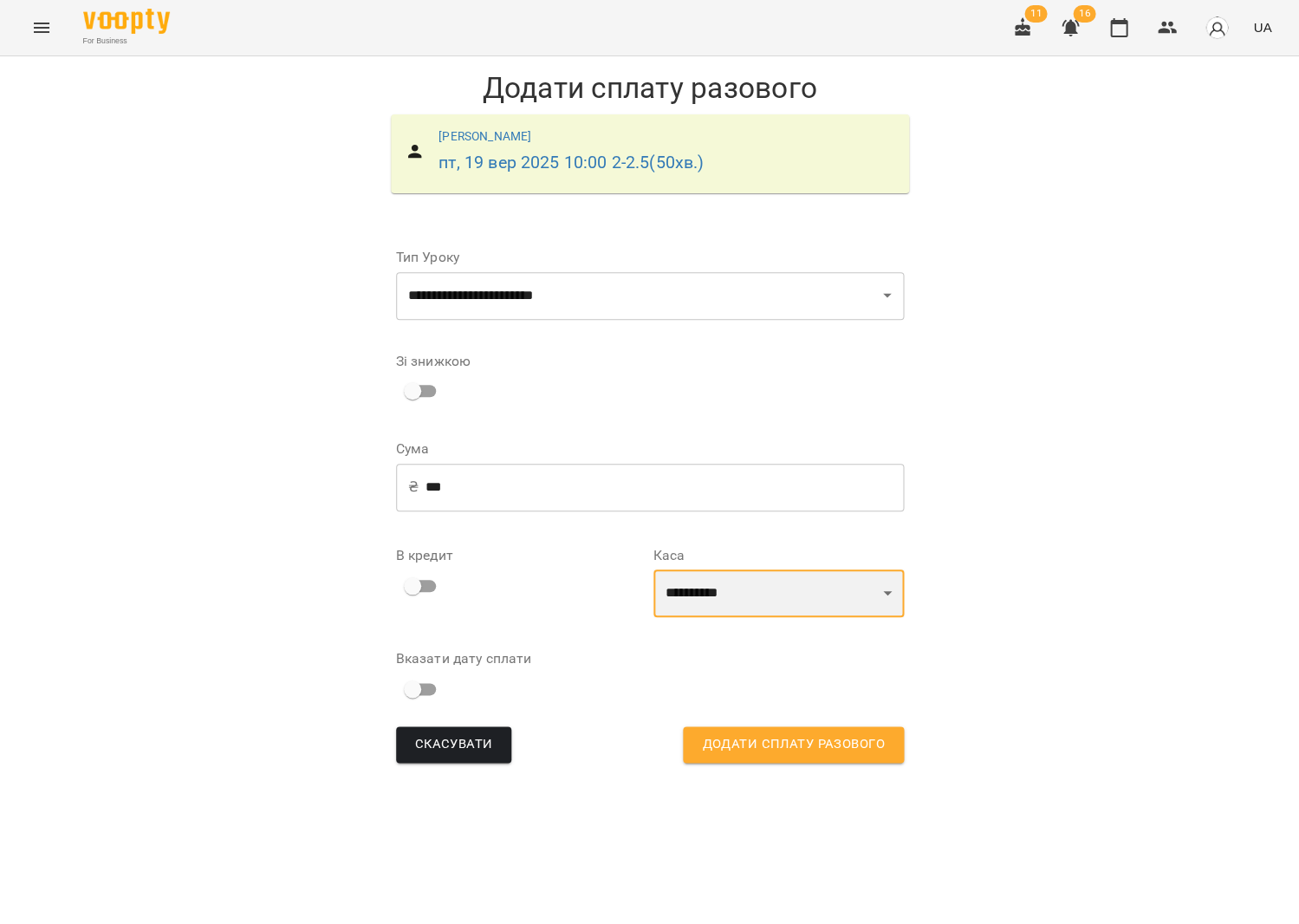
select select "****"
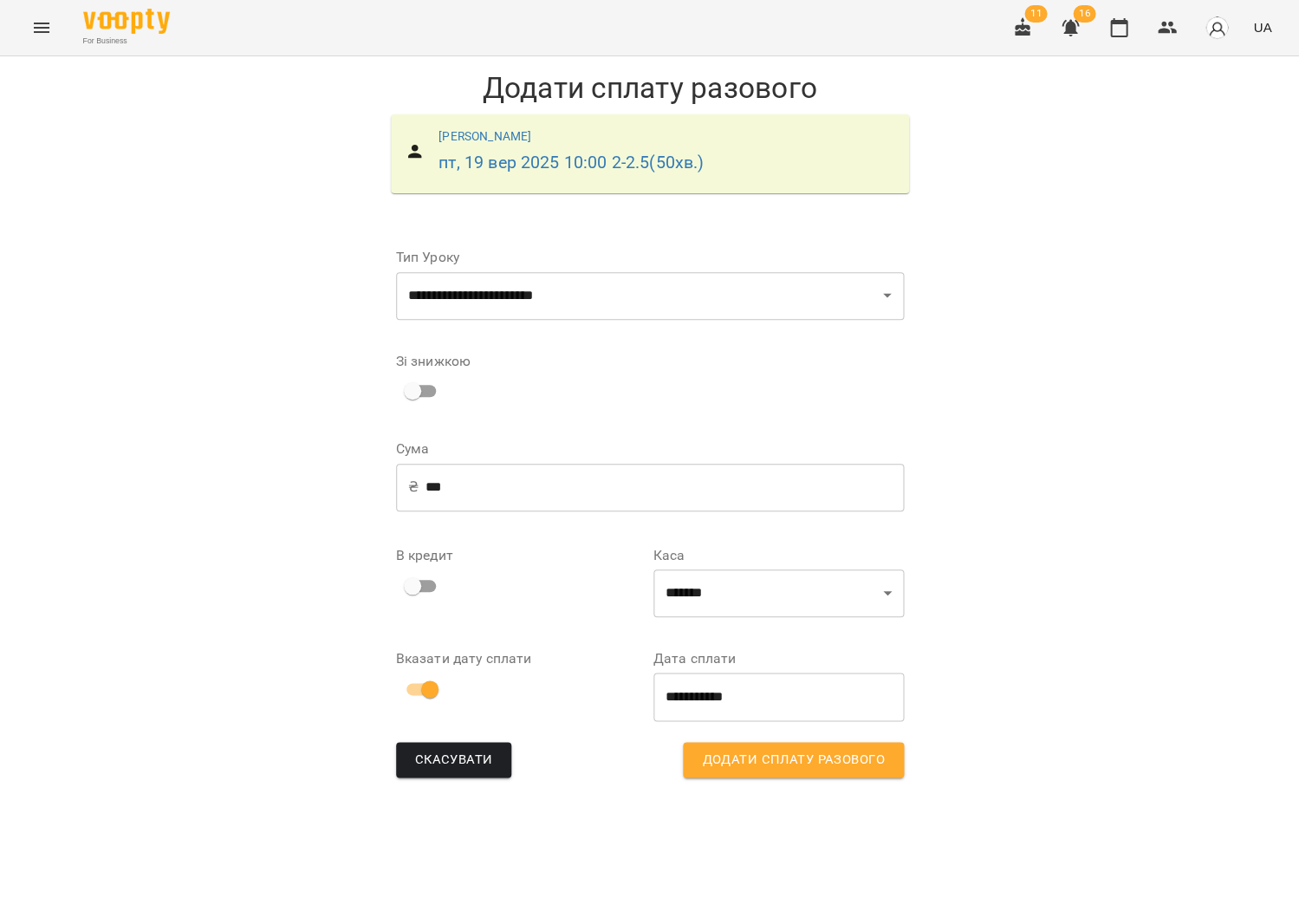
click at [775, 751] on span "Додати сплату разового" at bounding box center [793, 760] width 182 height 22
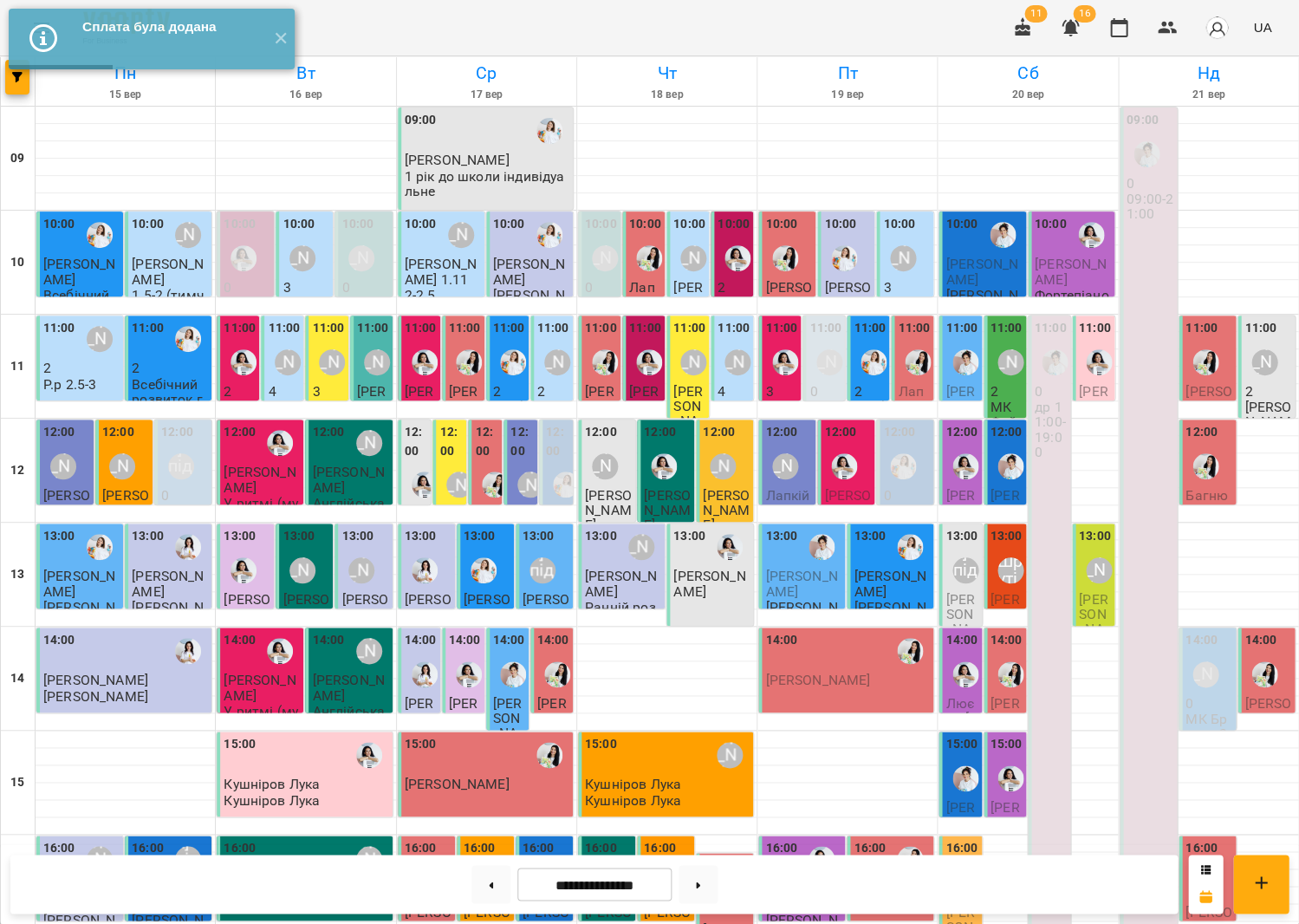
click at [895, 217] on label "10:00" at bounding box center [899, 224] width 32 height 19
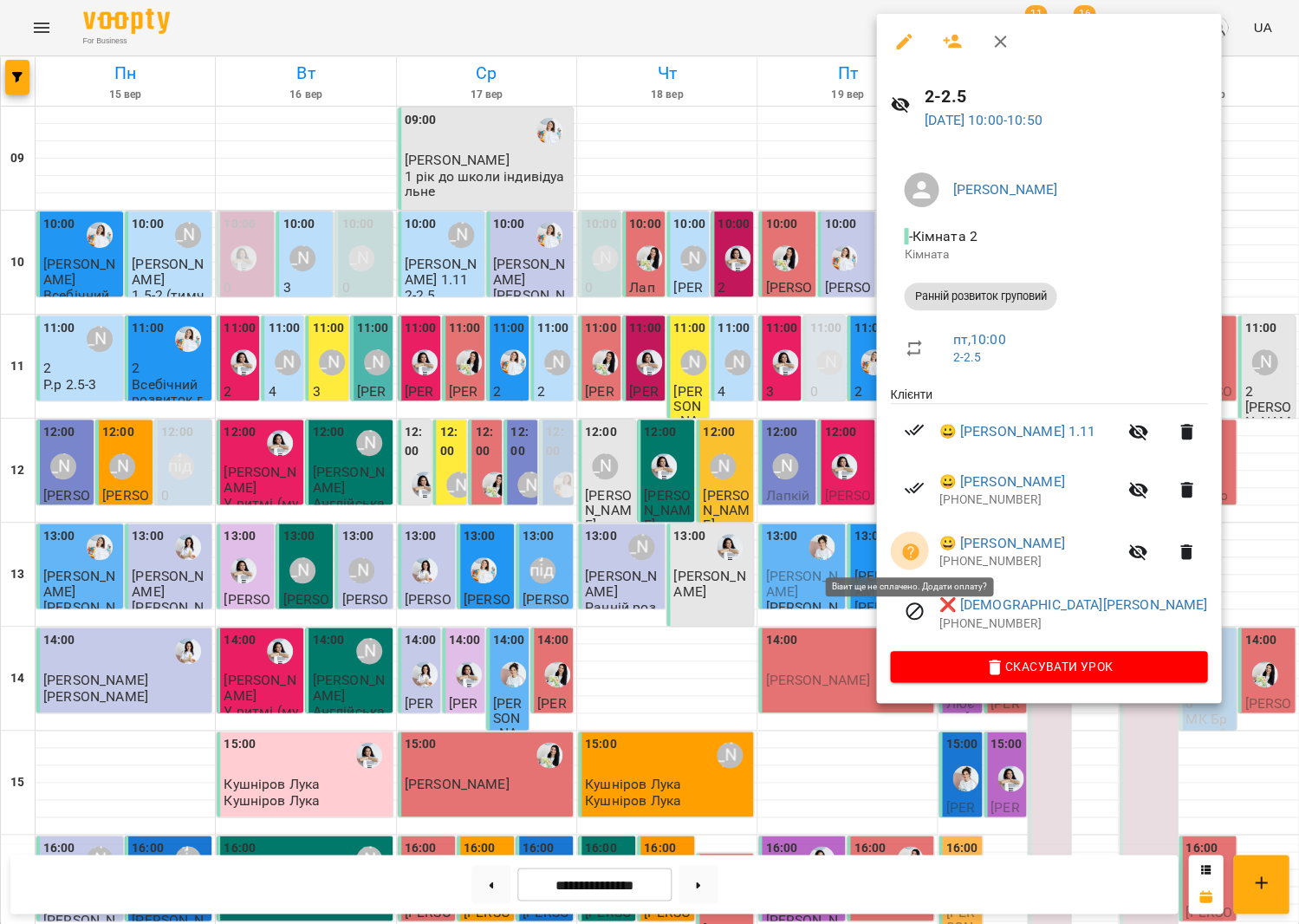
click at [904, 532] on button "button" at bounding box center [910, 552] width 41 height 41
select select "**********"
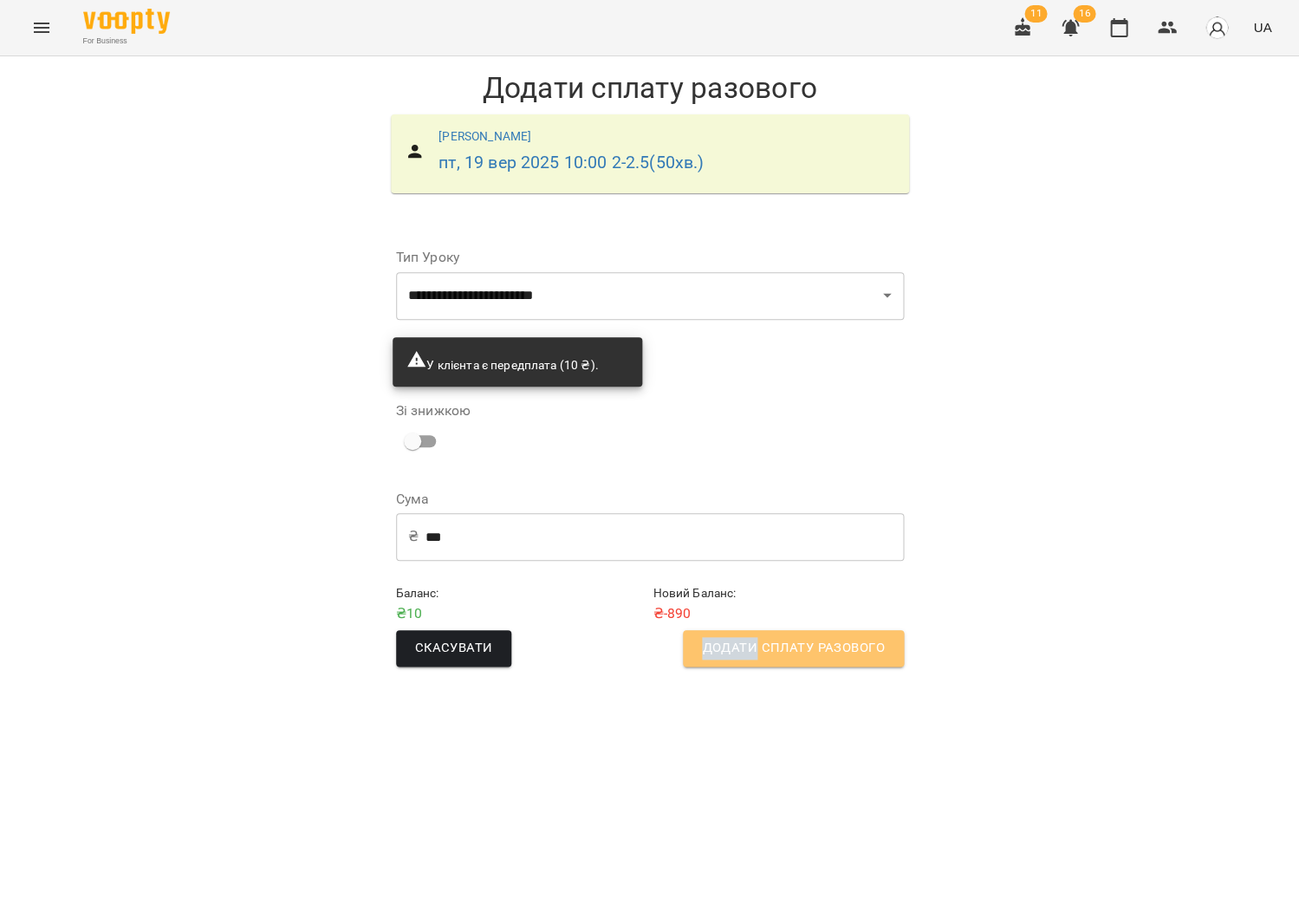
click at [726, 641] on span "Додати сплату разового" at bounding box center [793, 648] width 182 height 22
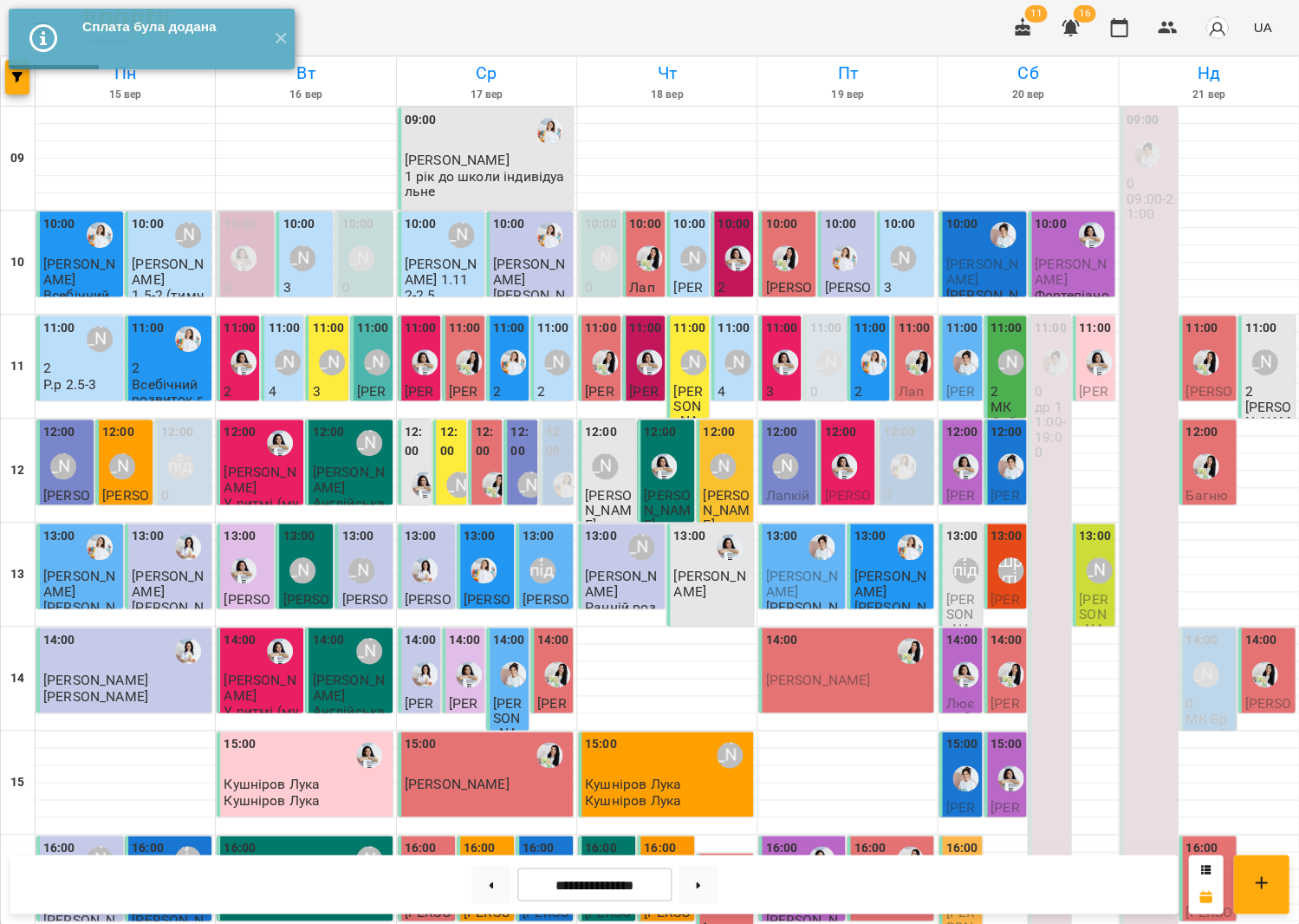
click at [897, 285] on p "3" at bounding box center [907, 287] width 47 height 15
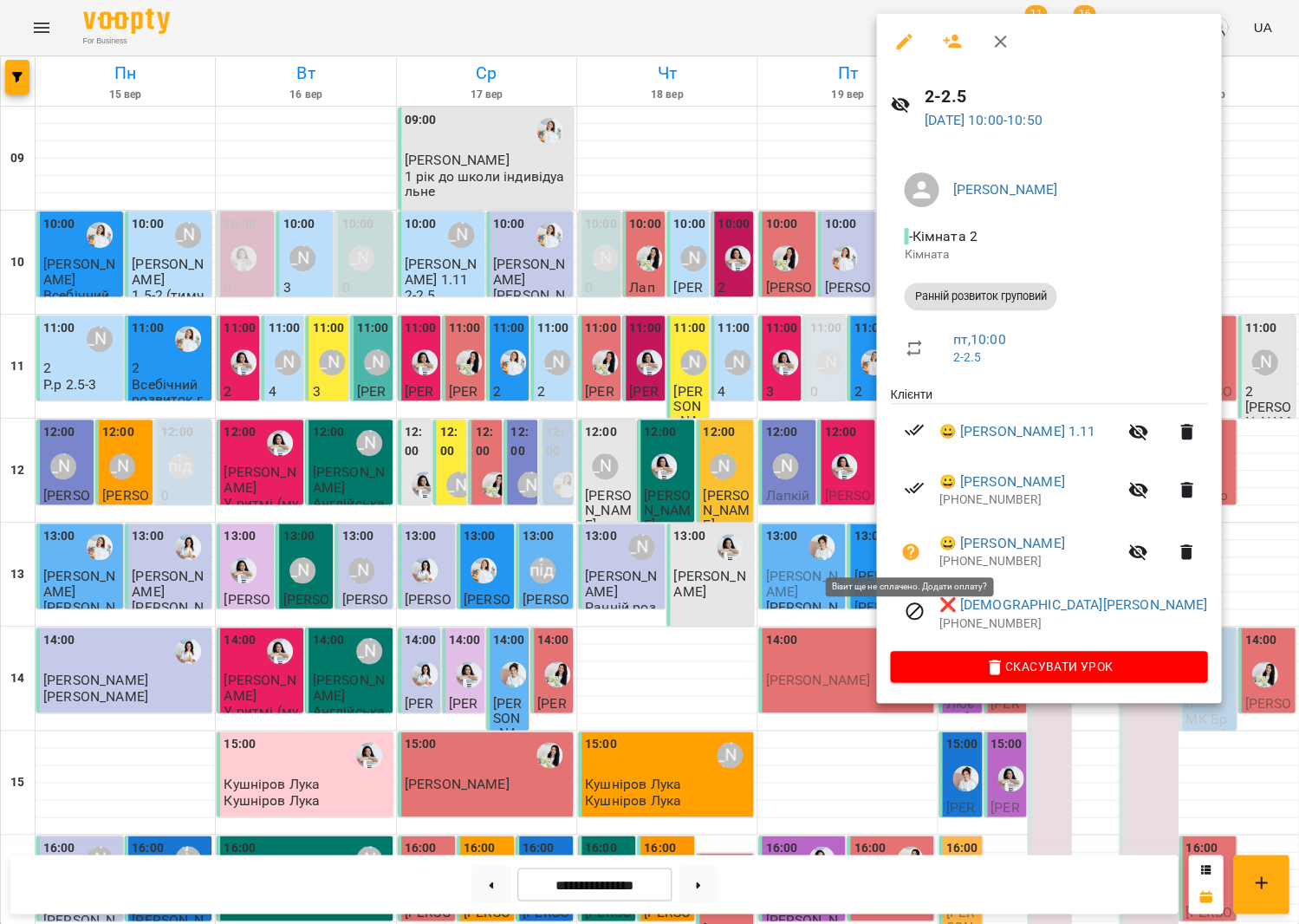
click at [896, 539] on button "button" at bounding box center [910, 552] width 41 height 41
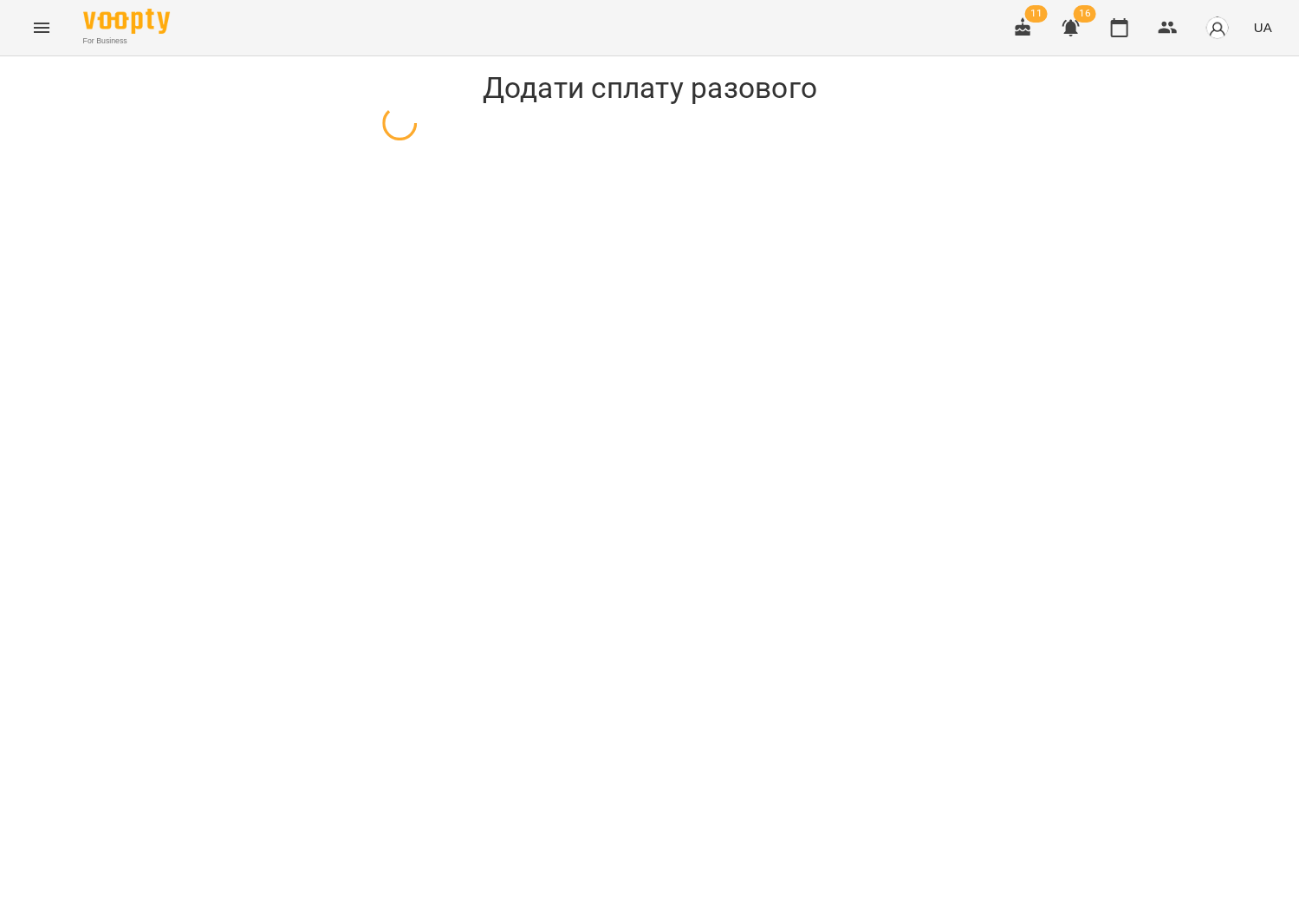
select select "**********"
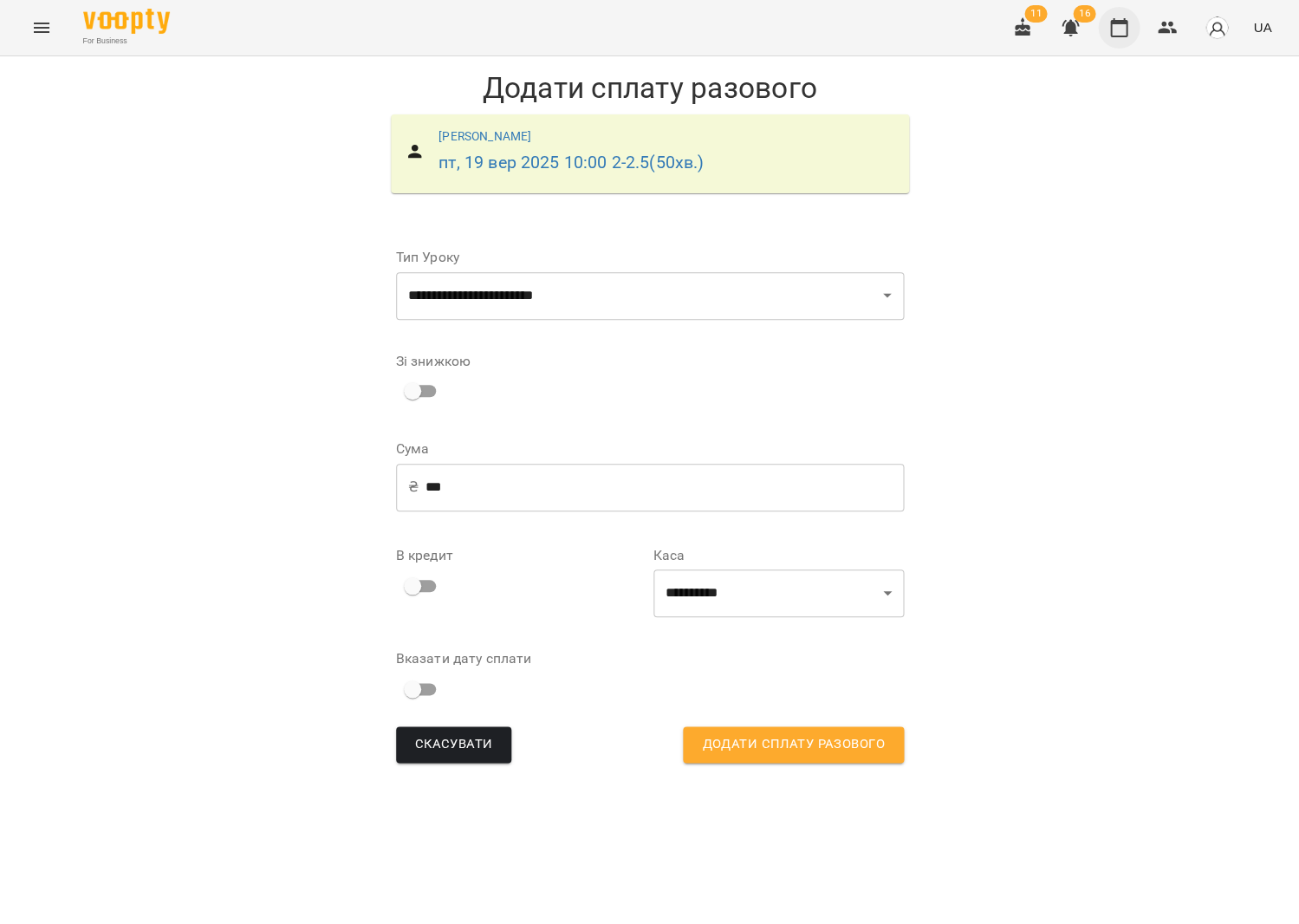
click at [1129, 38] on button "button" at bounding box center [1118, 28] width 41 height 41
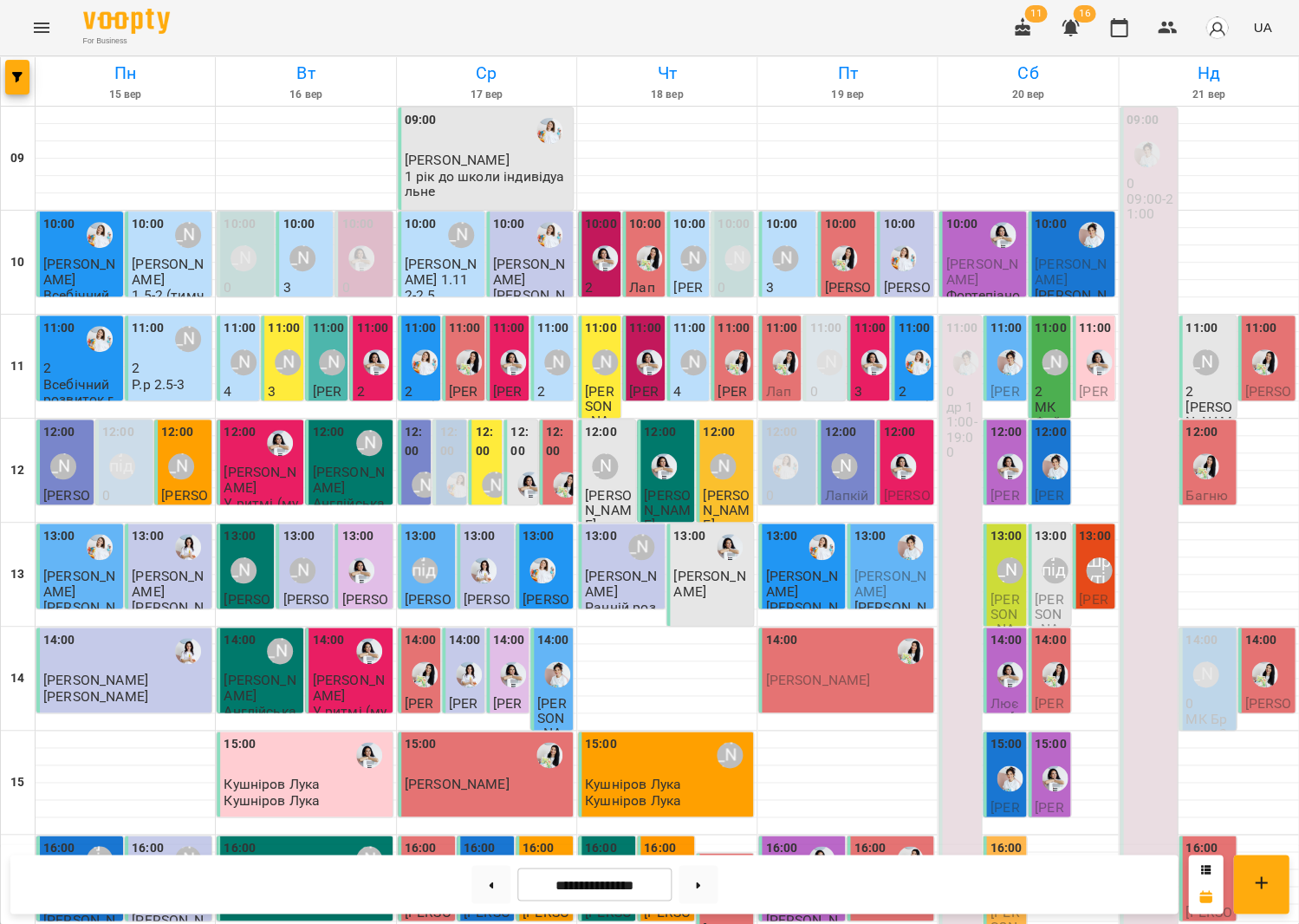
click at [774, 236] on div "10:00" at bounding box center [781, 226] width 32 height 23
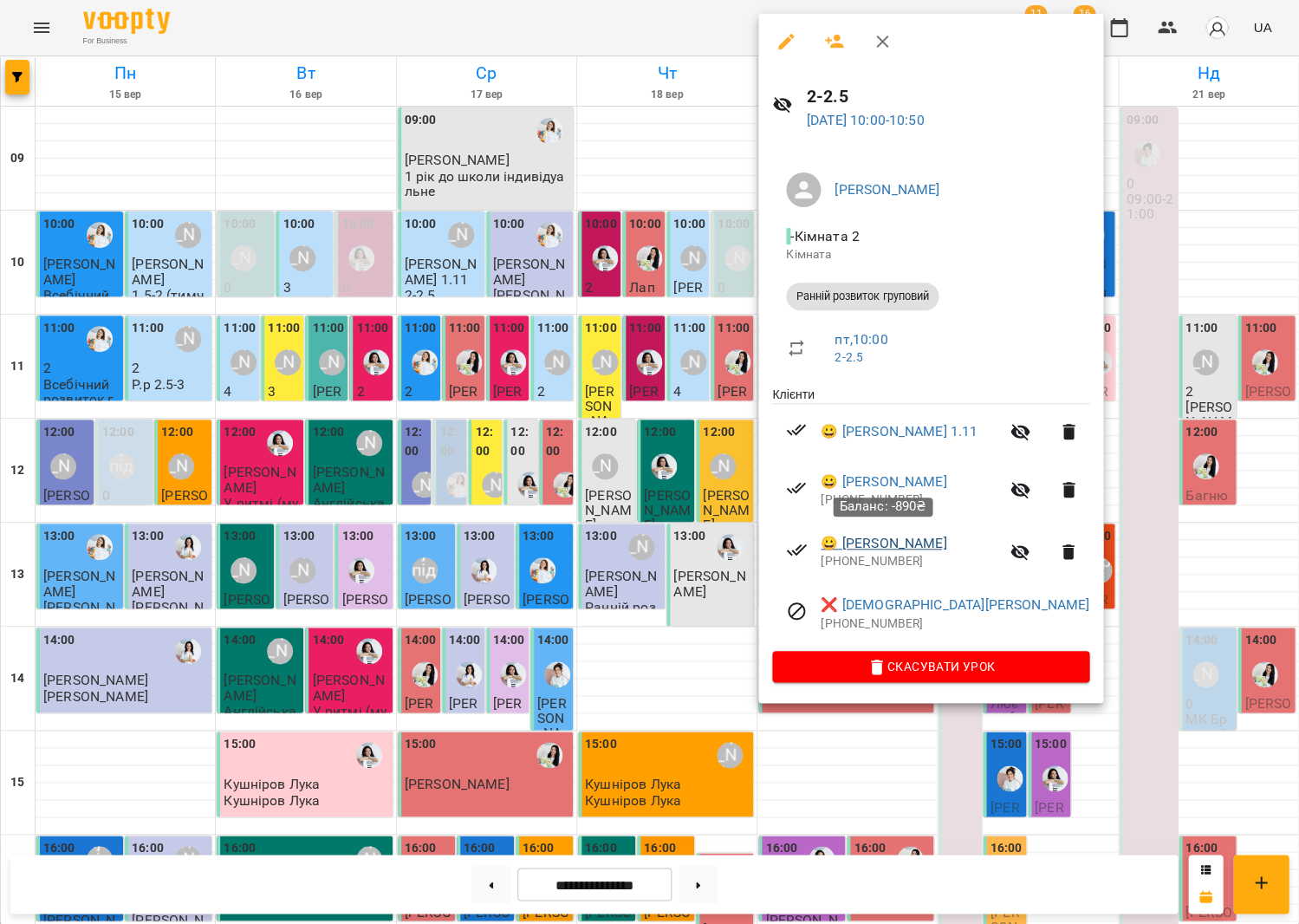
click at [848, 545] on link "😀 Сохіна Василіса" at bounding box center [884, 544] width 125 height 21
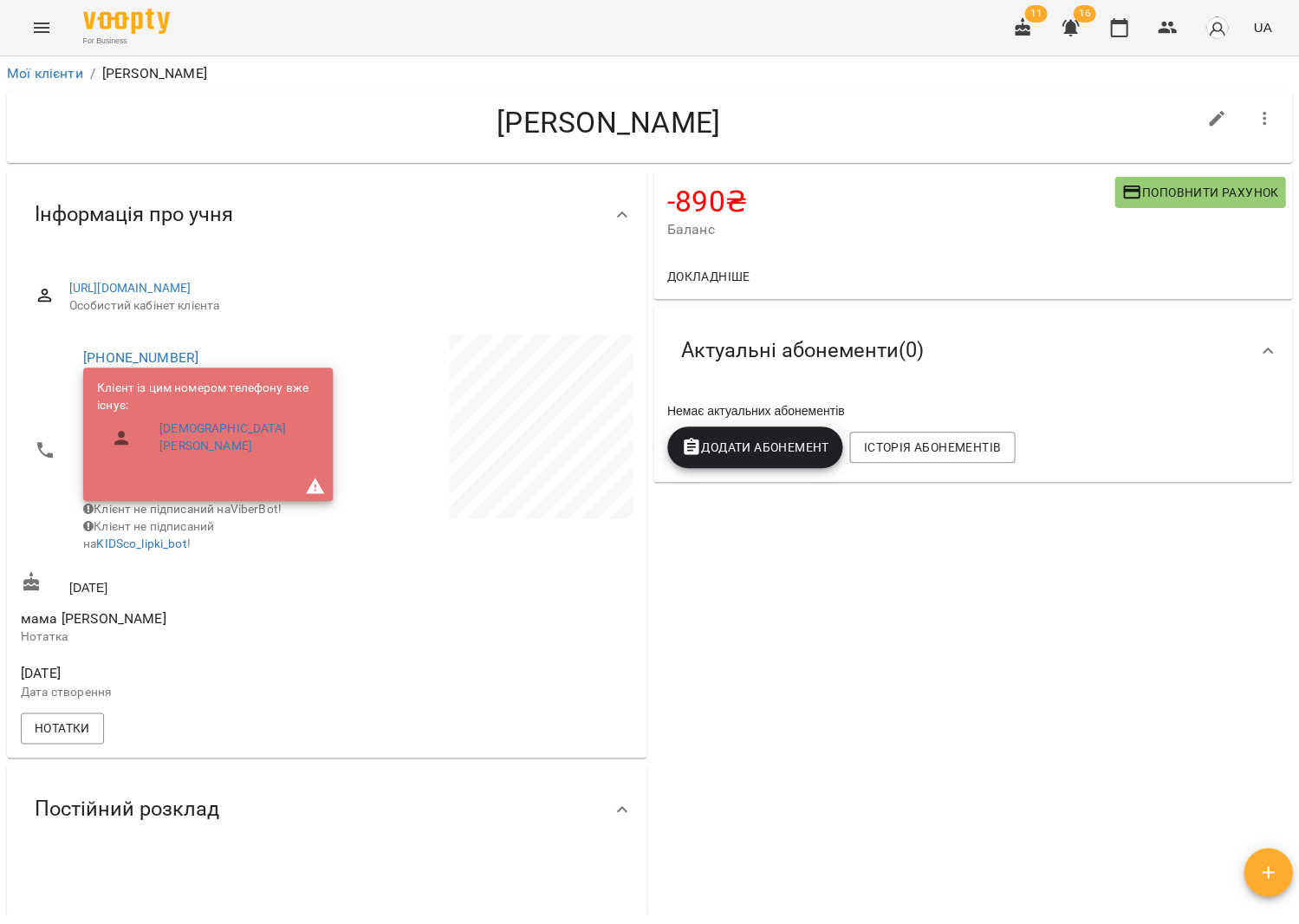
click at [1164, 202] on button "Поповнити рахунок" at bounding box center [1200, 193] width 170 height 31
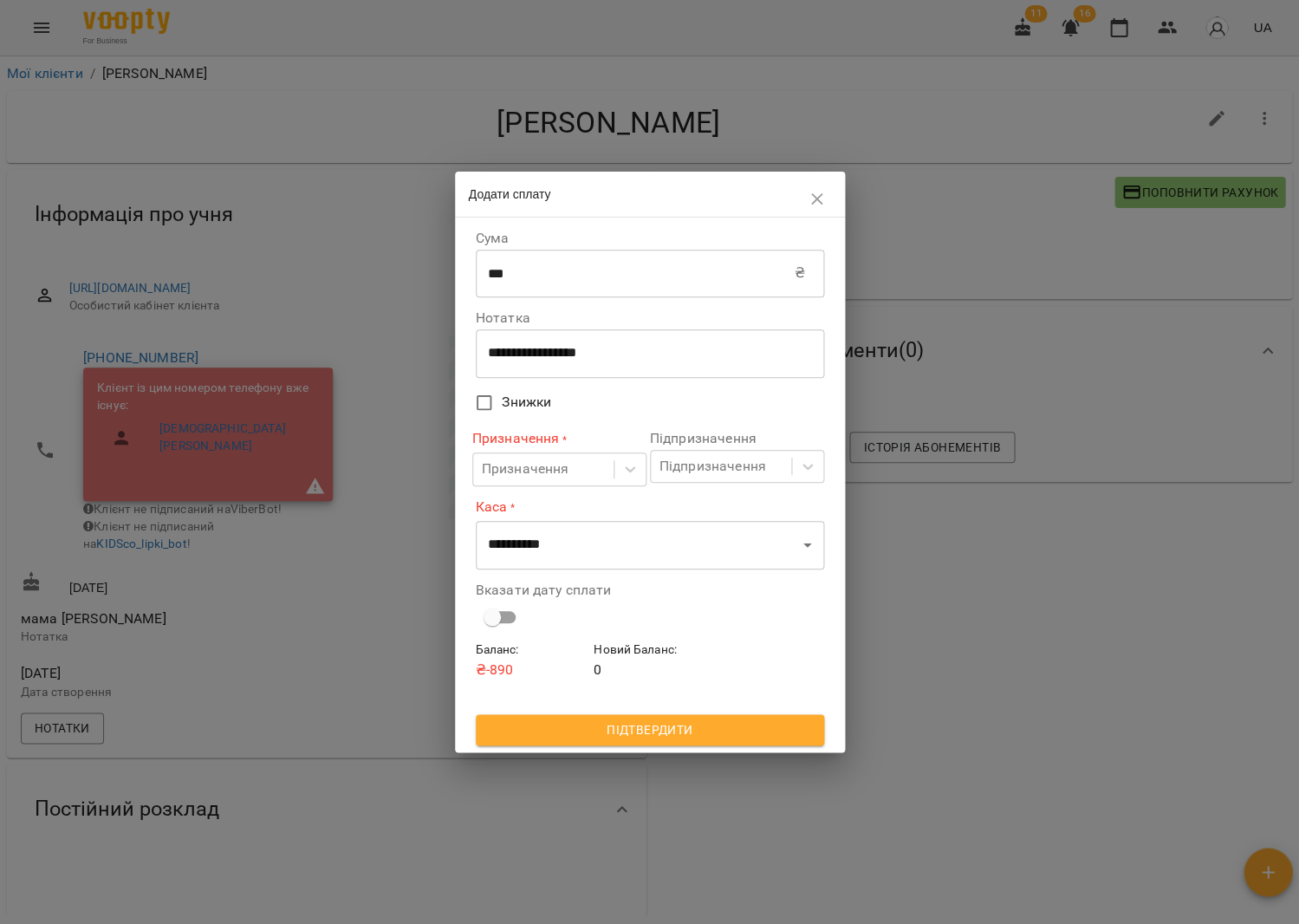
click at [605, 279] on input "***" at bounding box center [635, 273] width 319 height 49
type input "*"
type input "***"
click at [575, 436] on label "Призначення *" at bounding box center [559, 439] width 174 height 20
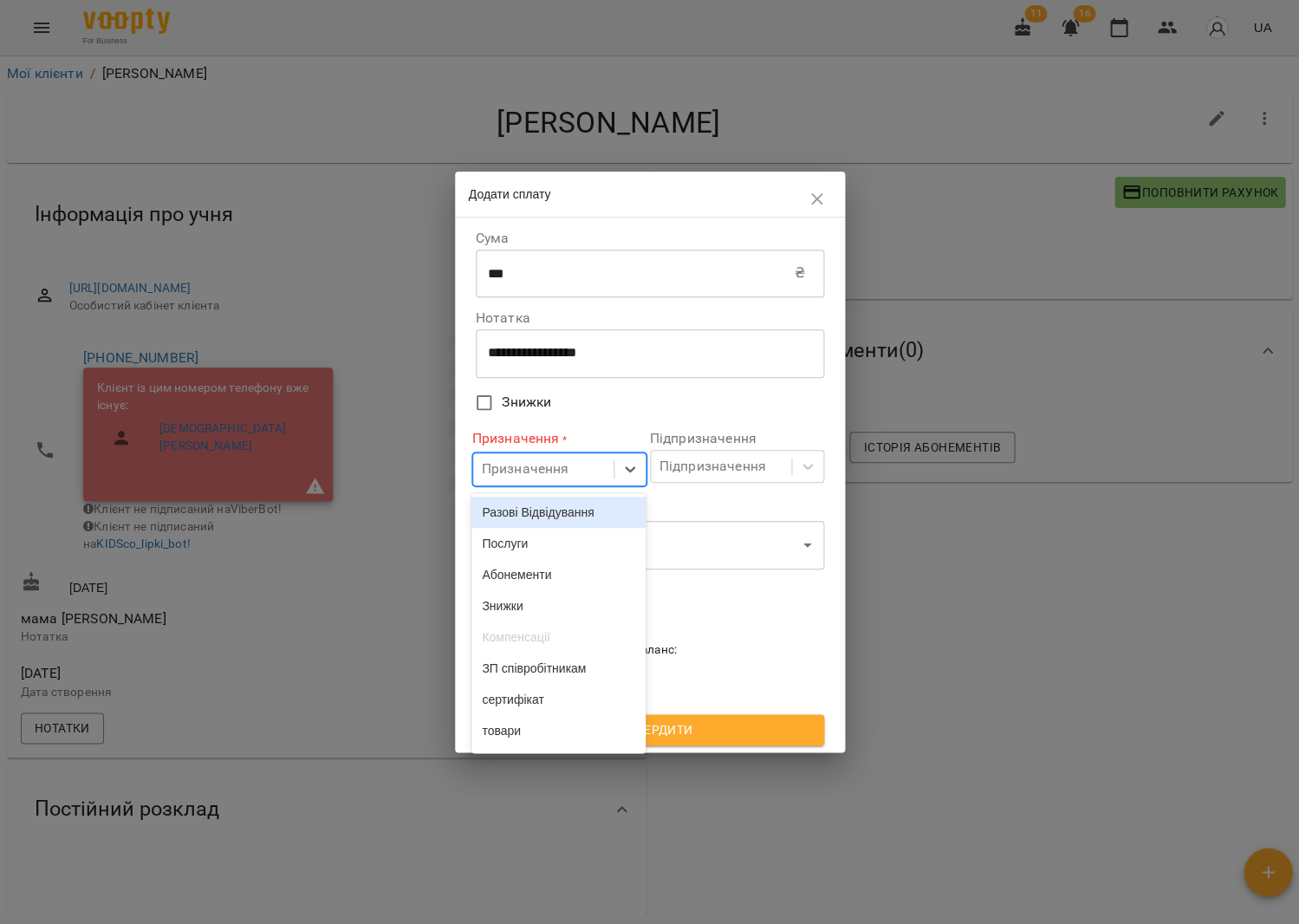
click at [577, 465] on div "Призначення" at bounding box center [544, 469] width 140 height 32
drag, startPoint x: 560, startPoint y: 520, endPoint x: 695, endPoint y: 487, distance: 139.0
click at [560, 519] on div "Разові Відвідування" at bounding box center [558, 512] width 174 height 31
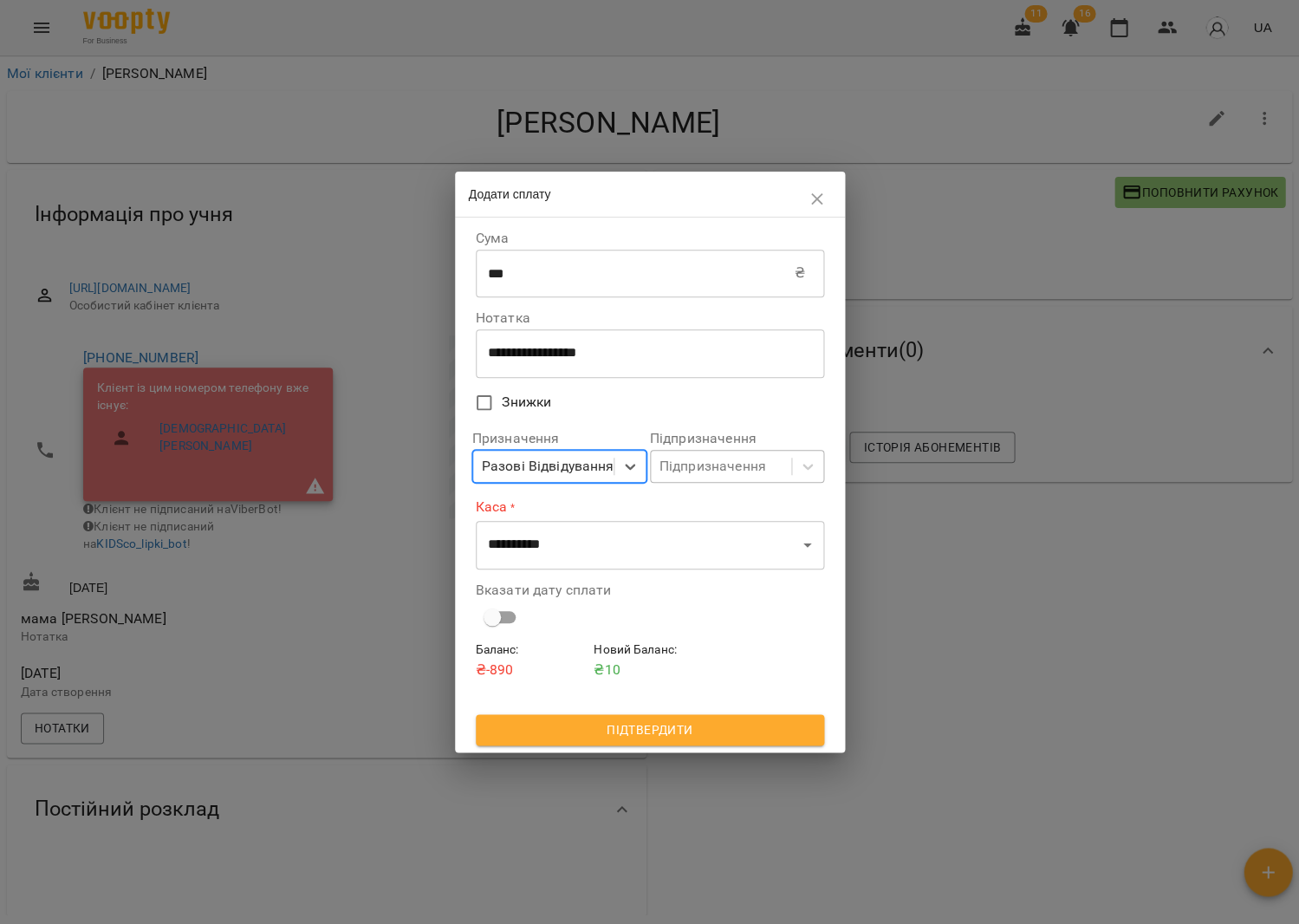
click at [738, 467] on div "Підпризначення" at bounding box center [713, 466] width 107 height 21
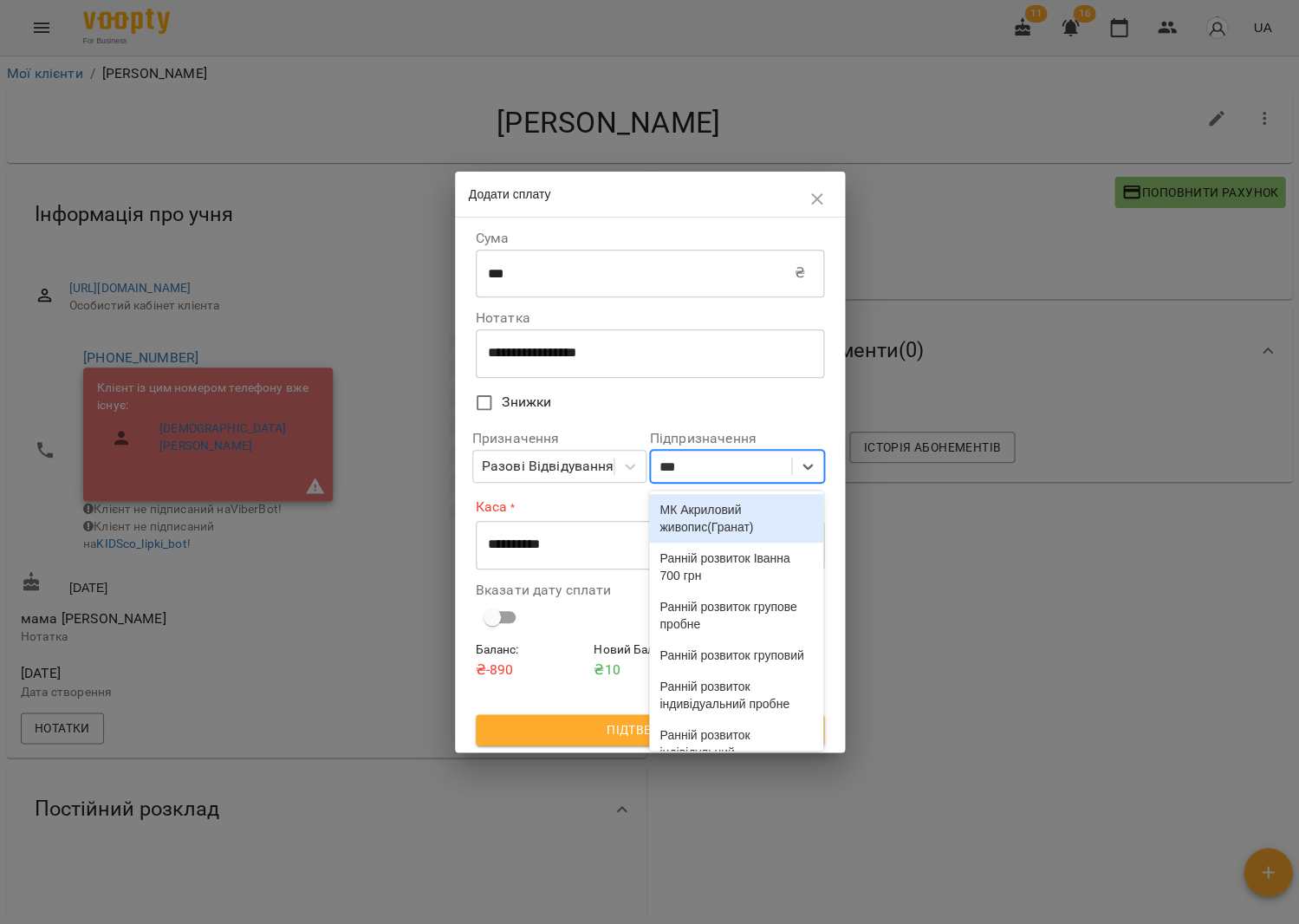
type input "****"
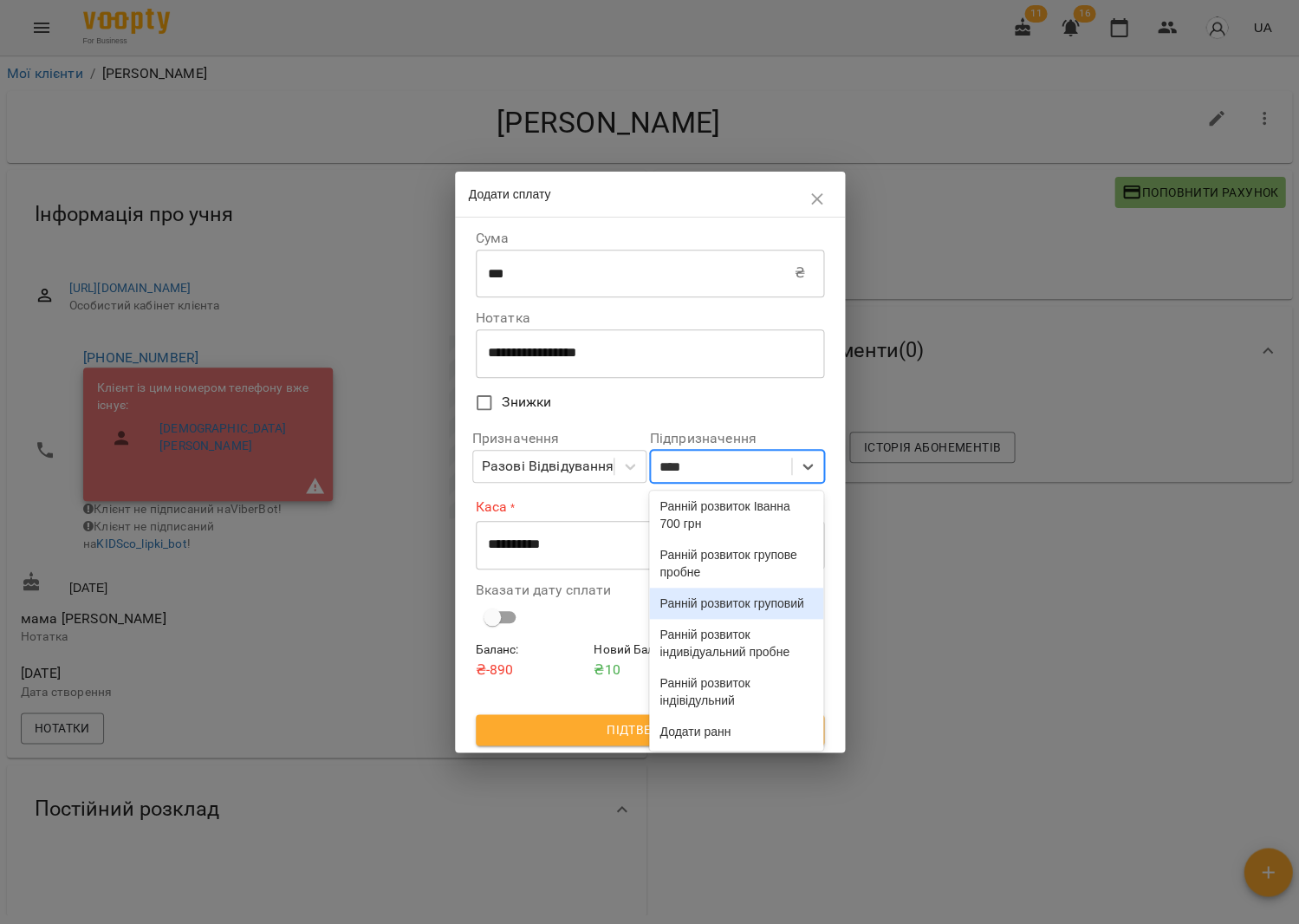
click at [678, 619] on div "Ранній розвиток груповий" at bounding box center [736, 603] width 174 height 31
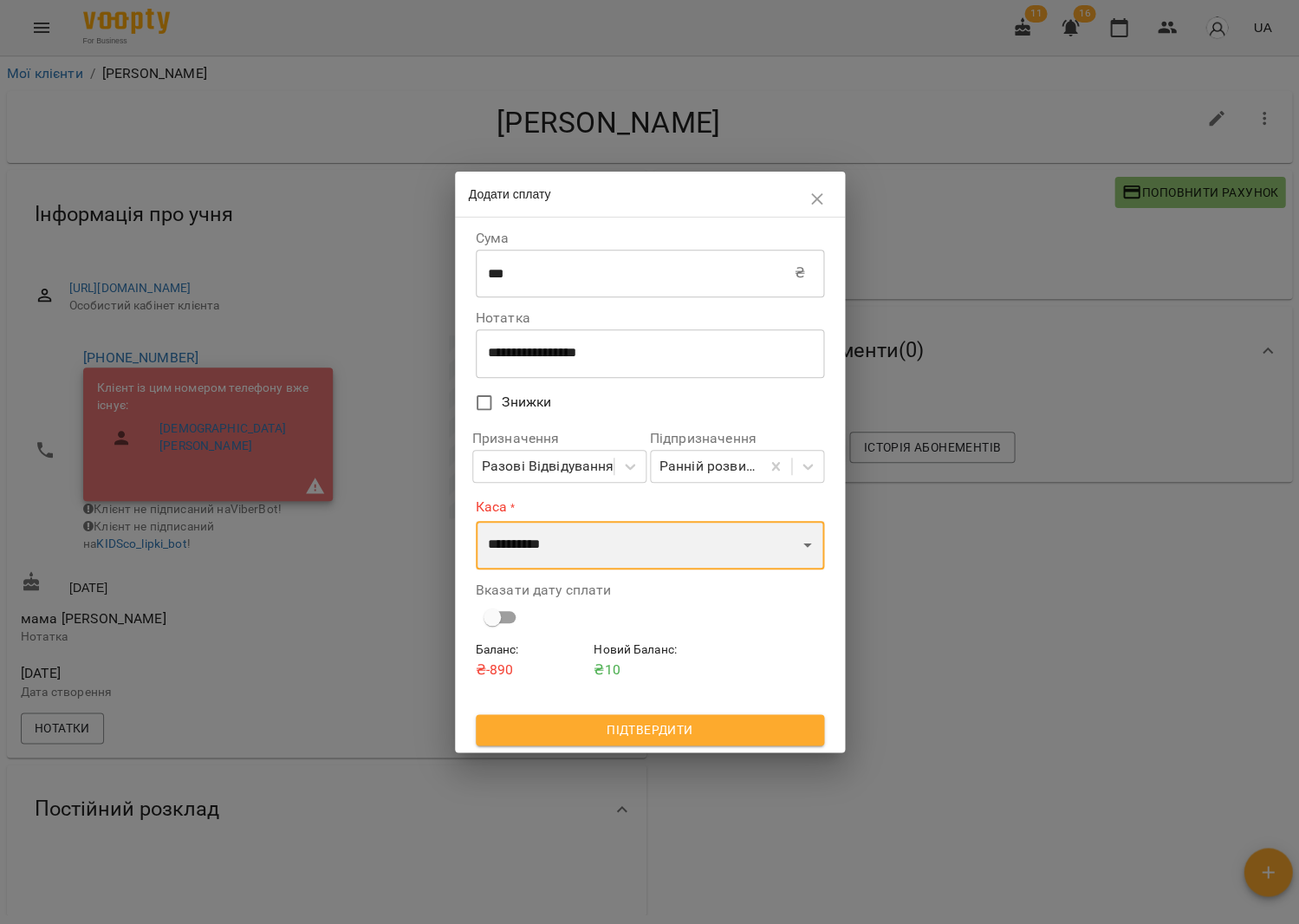
select select "****"
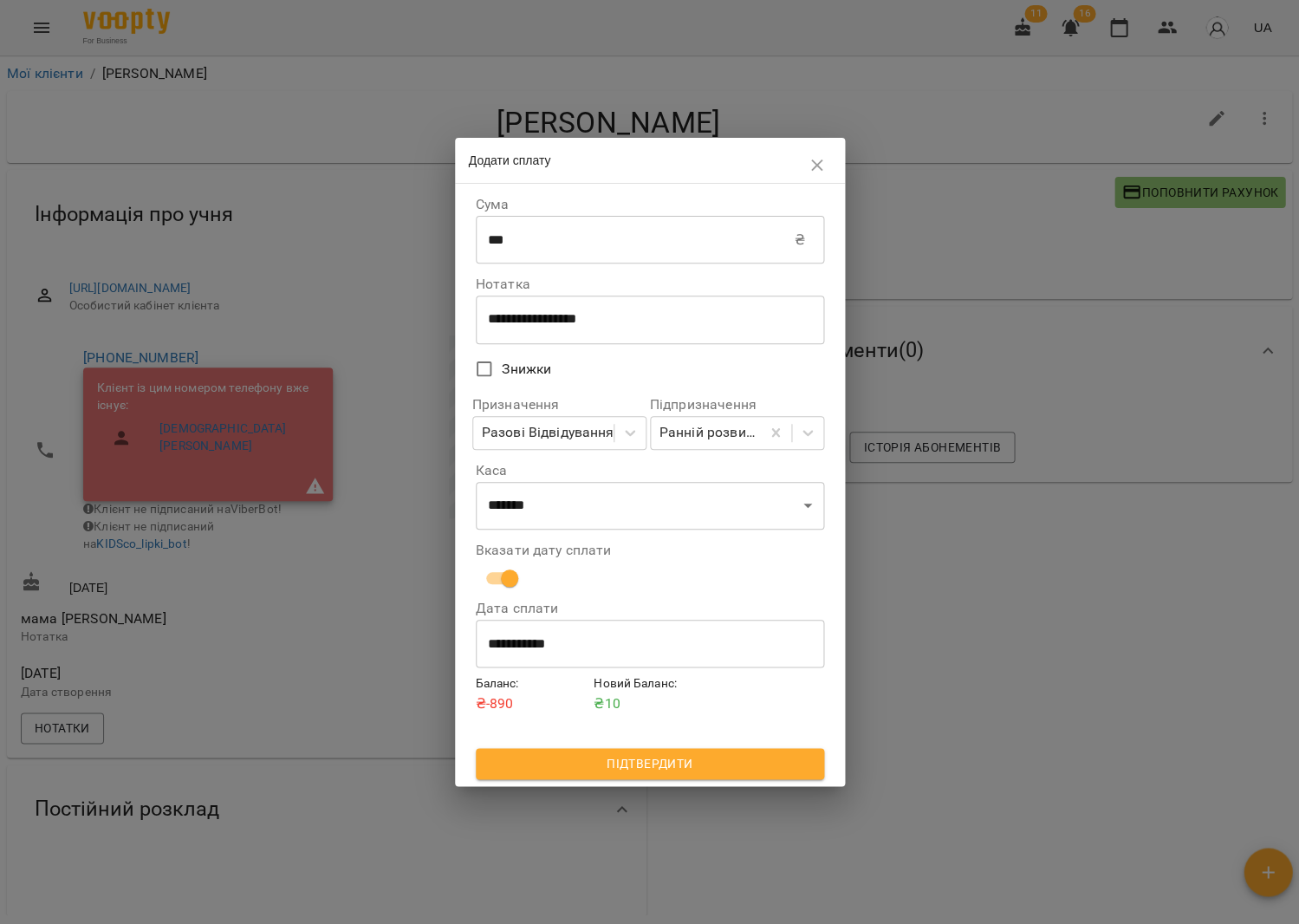
click at [649, 756] on span "Підтвердити" at bounding box center [650, 764] width 321 height 21
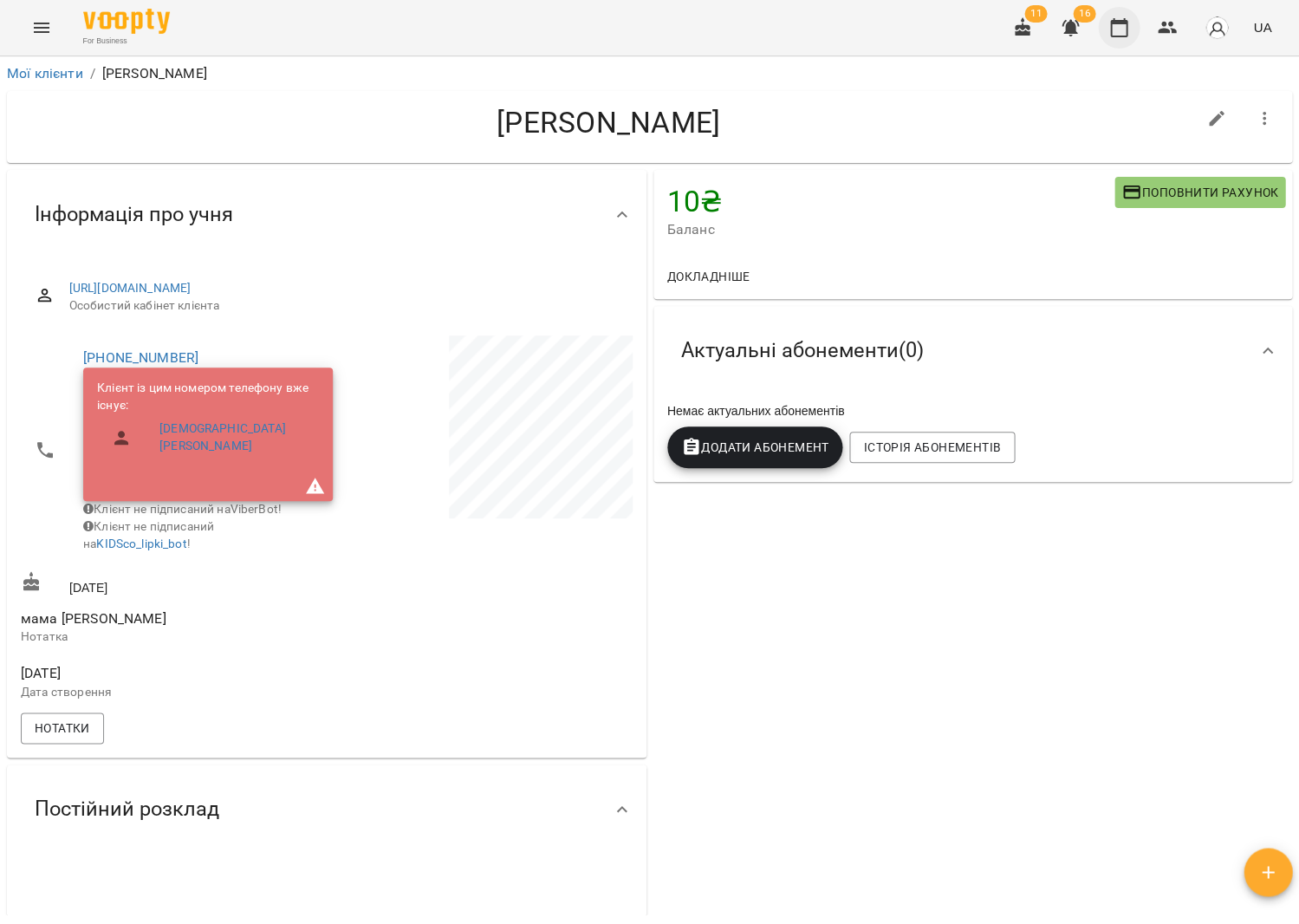
click at [1126, 17] on button "button" at bounding box center [1118, 28] width 41 height 41
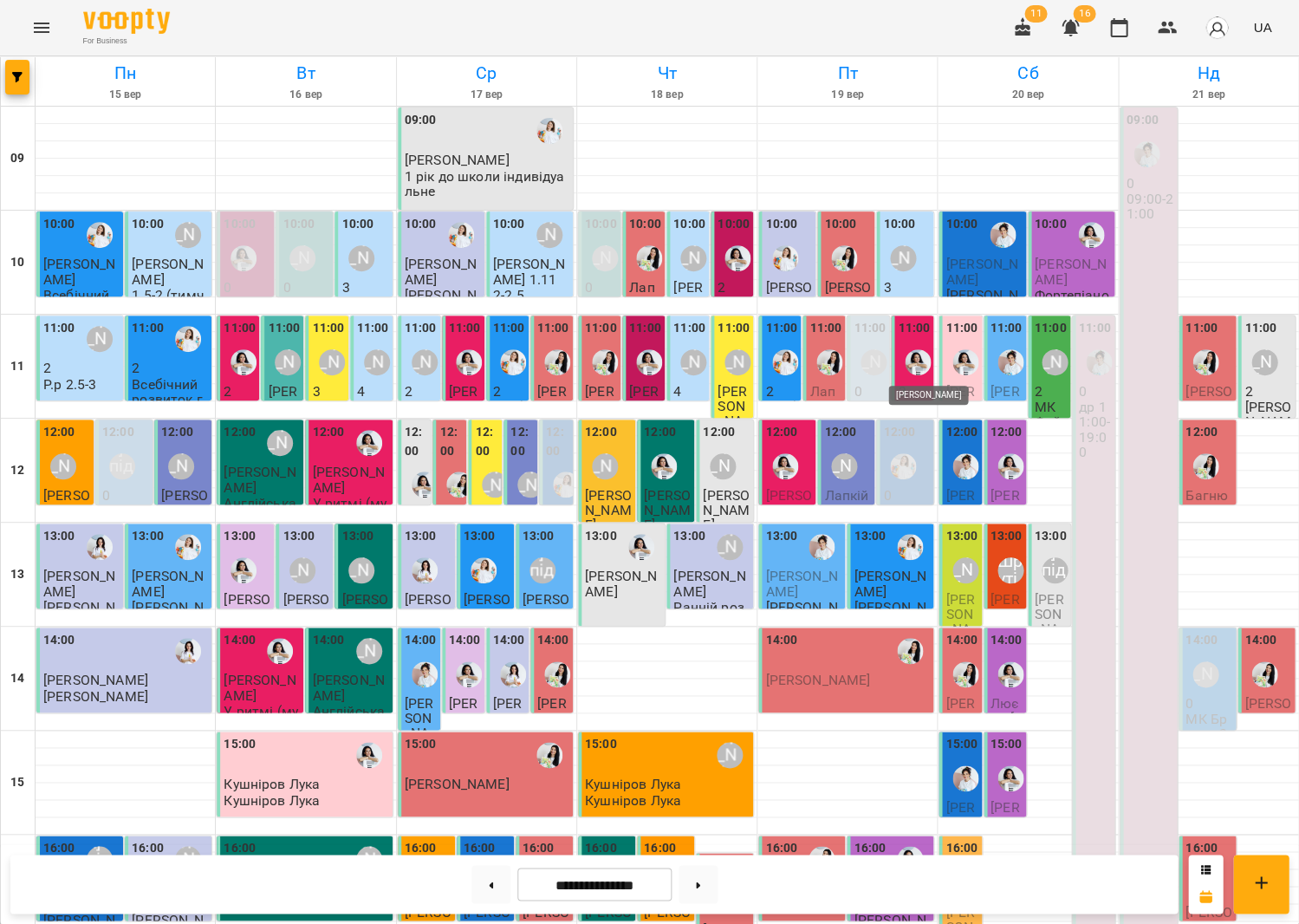
click at [920, 355] on img "Анна Білан" at bounding box center [918, 362] width 26 height 26
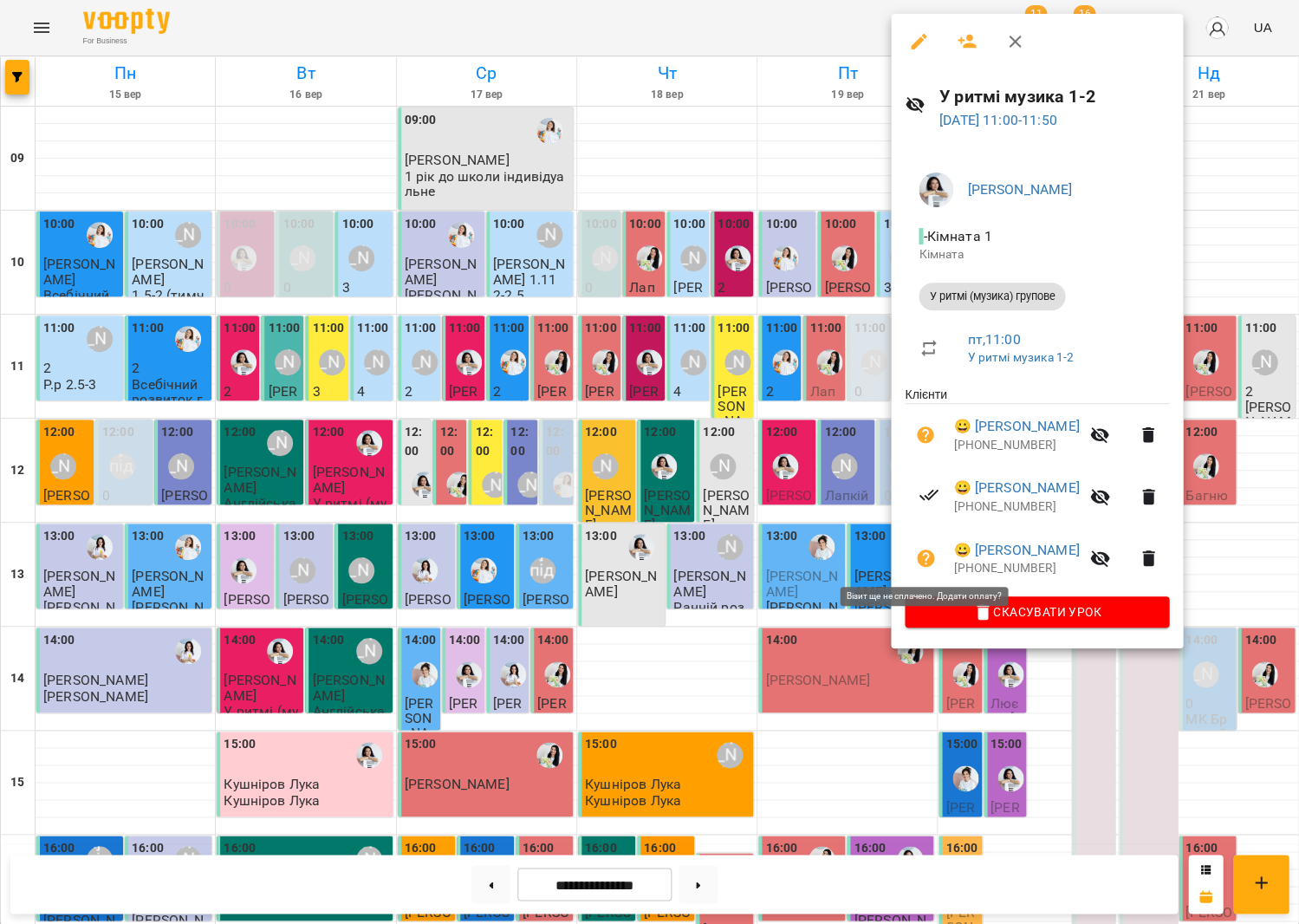
click at [919, 549] on icon "button" at bounding box center [925, 557] width 18 height 18
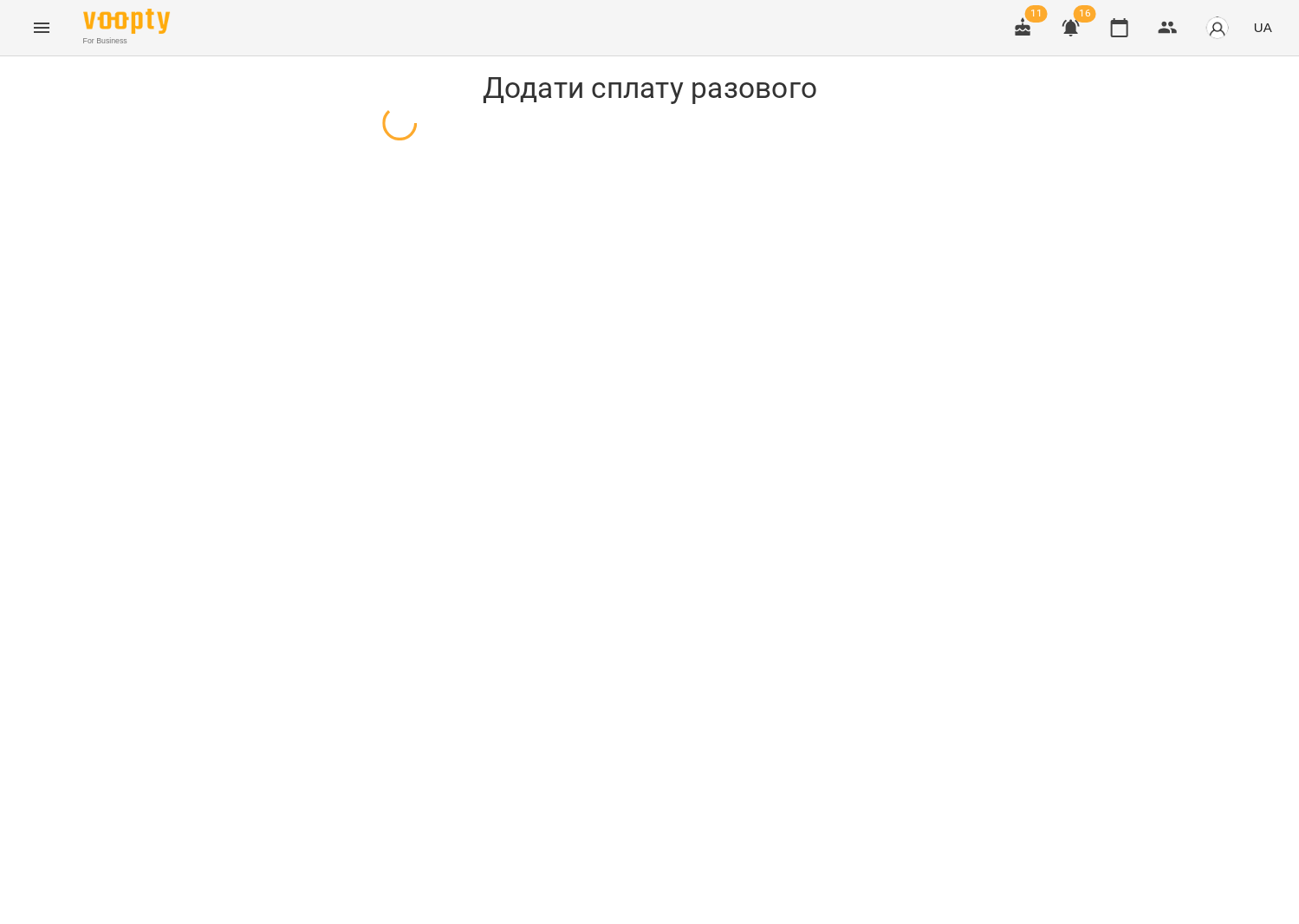
select select "**********"
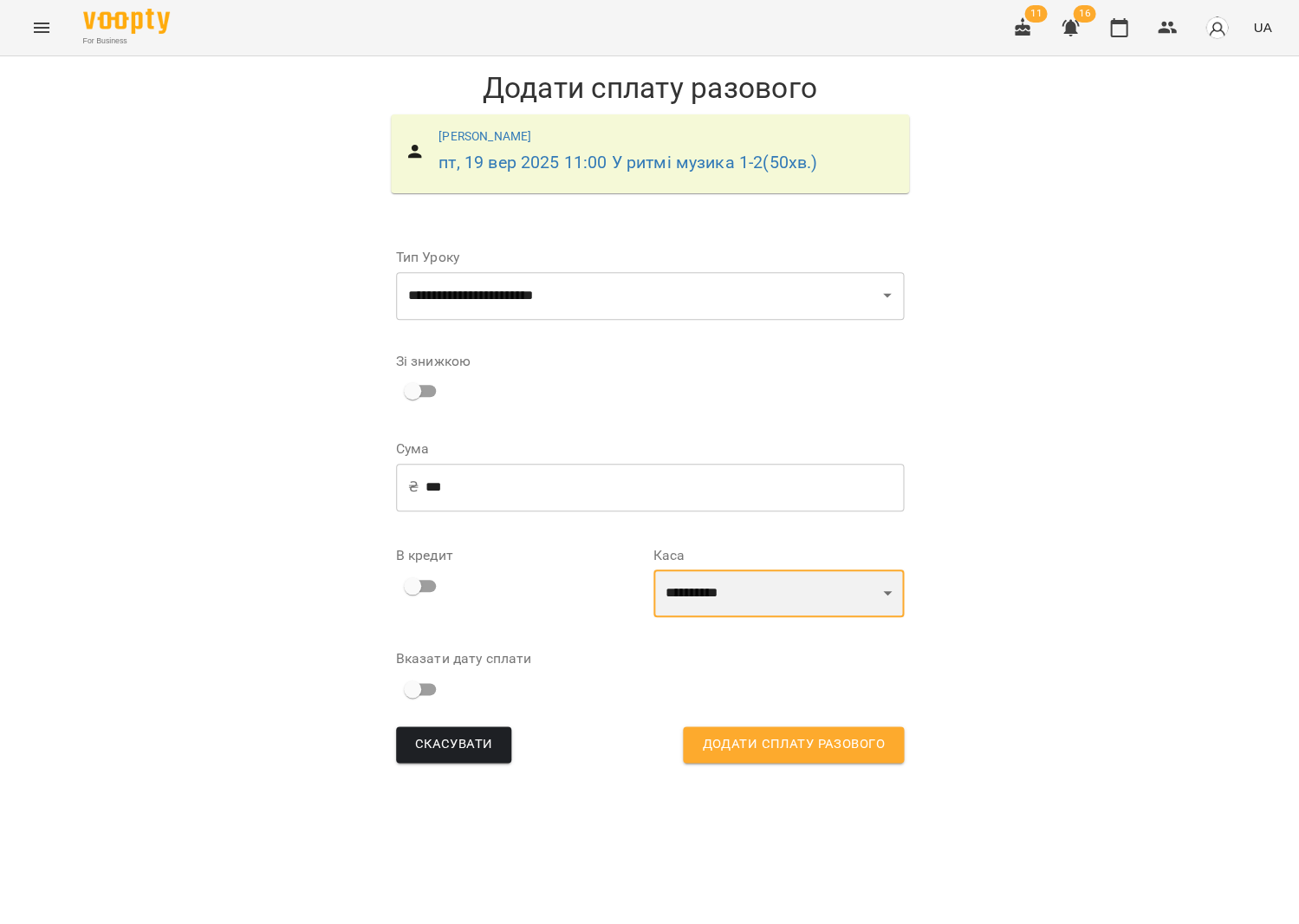
select select "****"
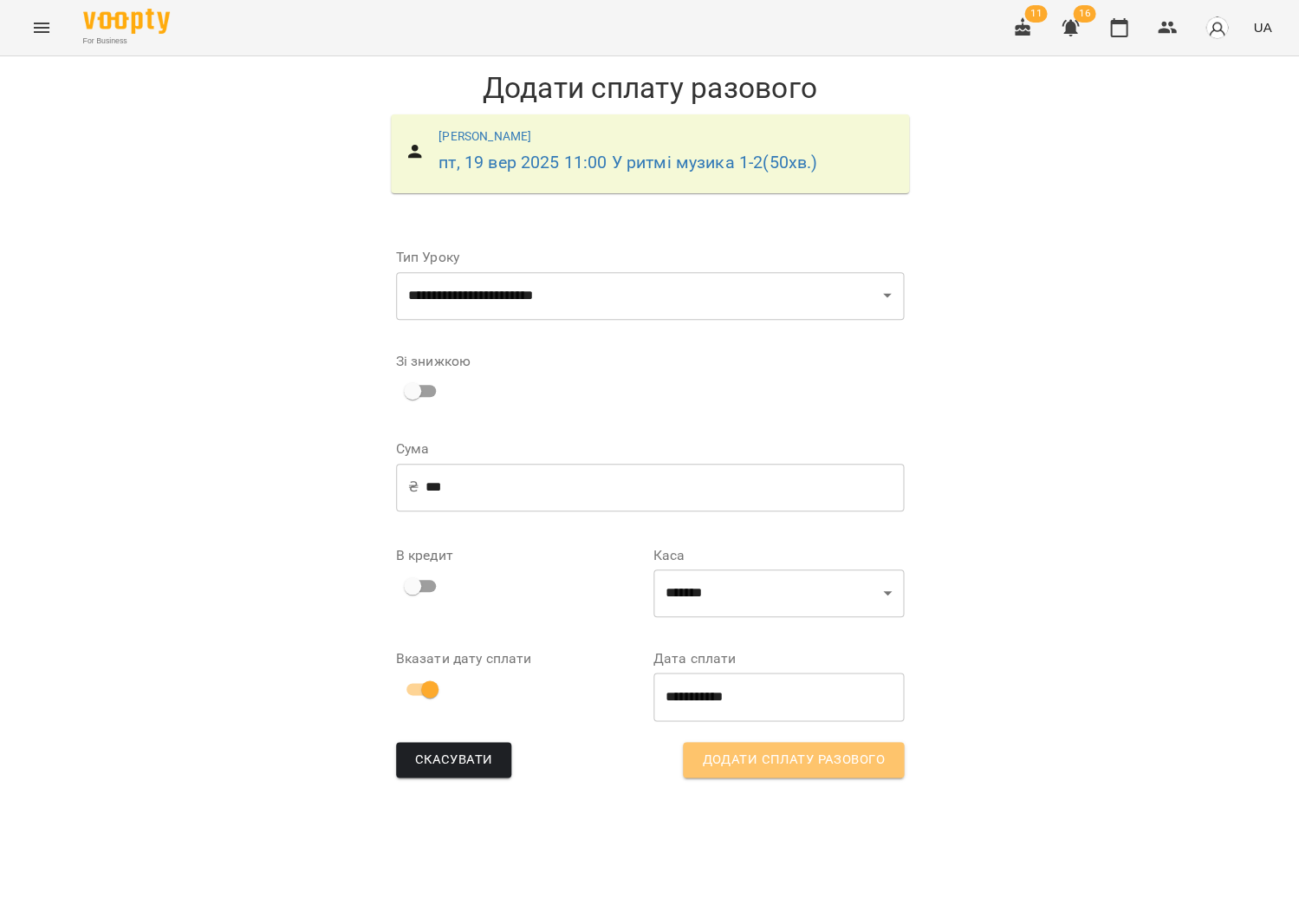
click at [756, 744] on button "Додати сплату разового" at bounding box center [792, 760] width 220 height 37
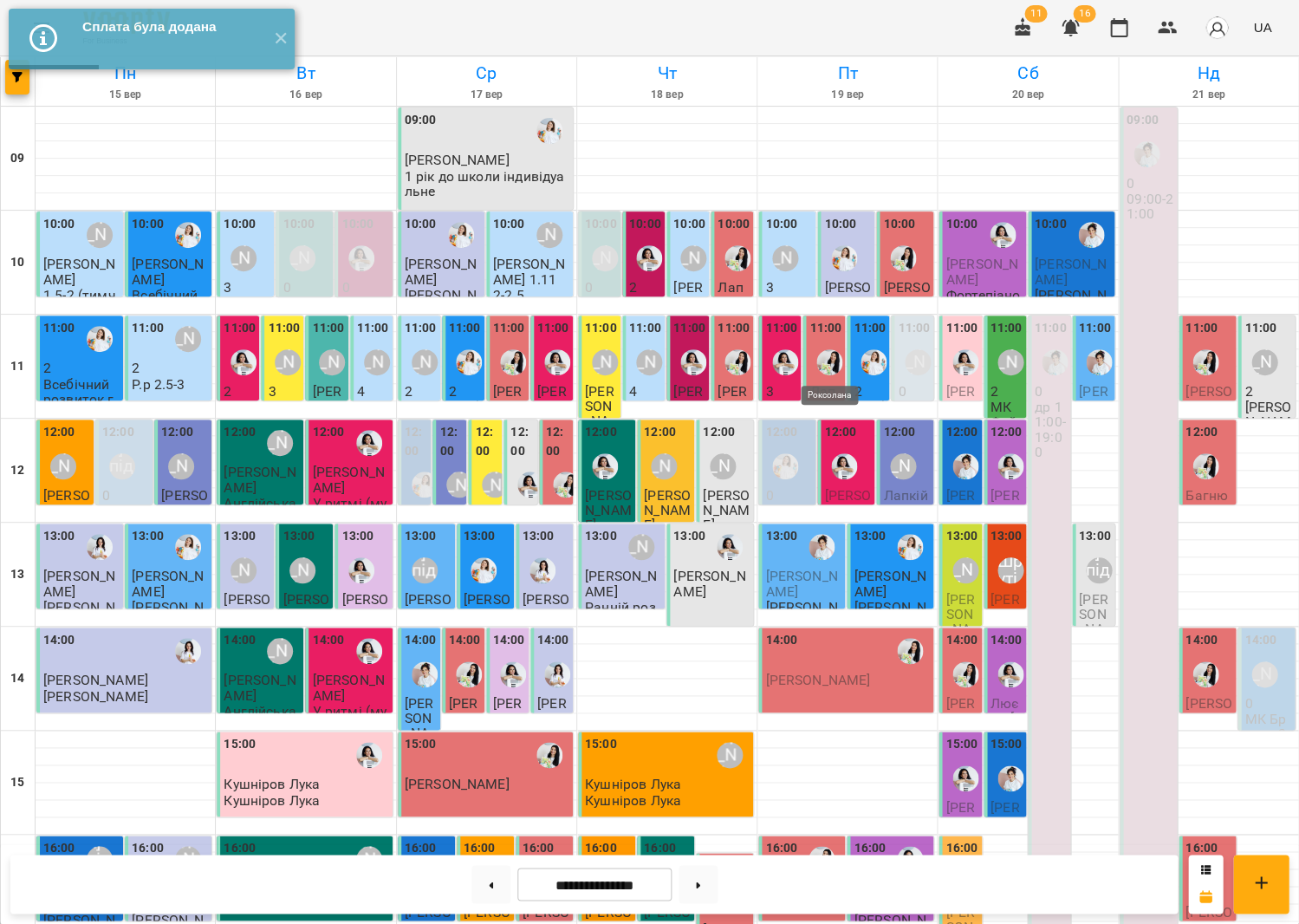
click at [838, 361] on img "Роксолана" at bounding box center [829, 362] width 26 height 26
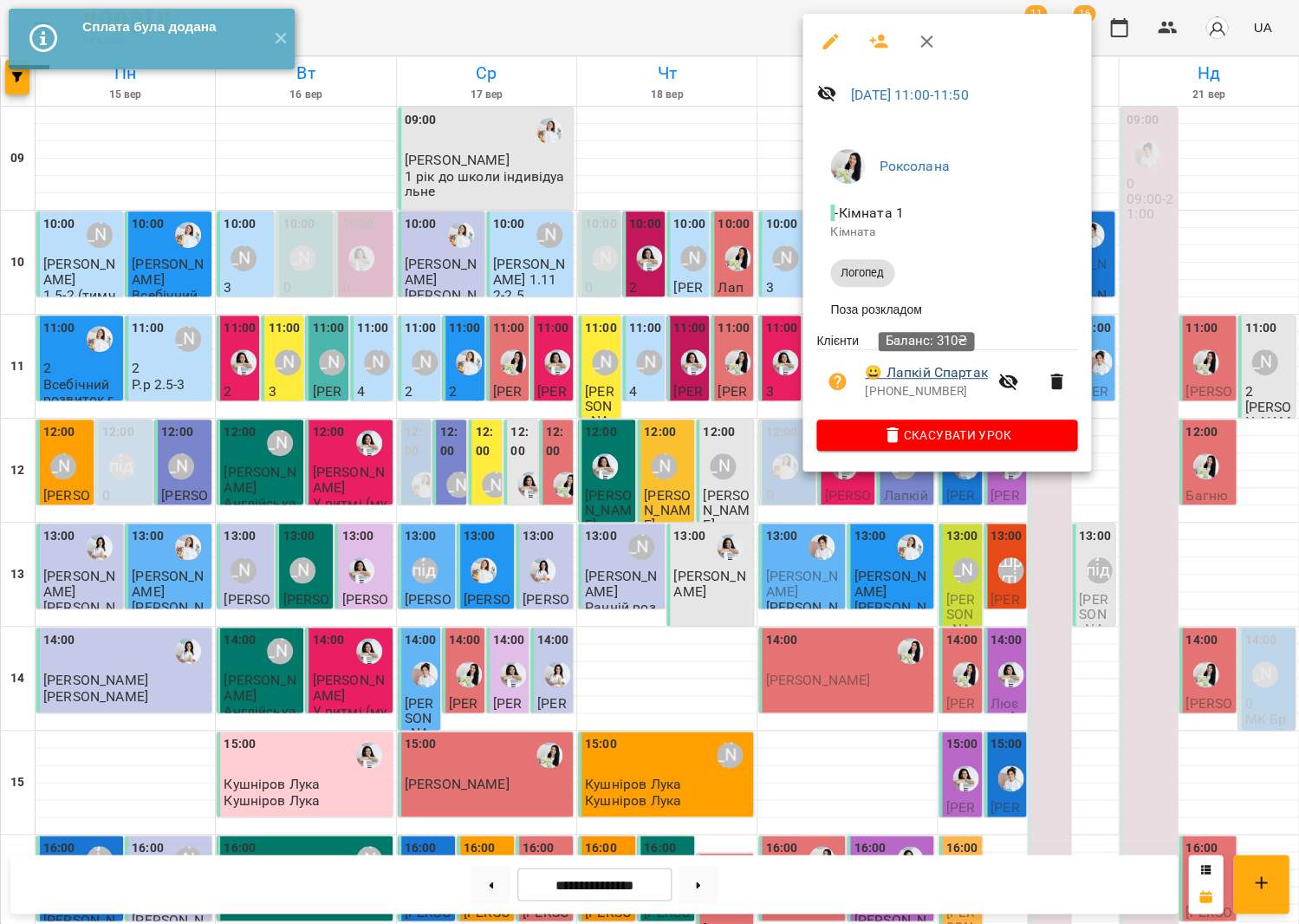
click at [894, 369] on link "😀 Лапкій Спартак" at bounding box center [926, 372] width 123 height 21
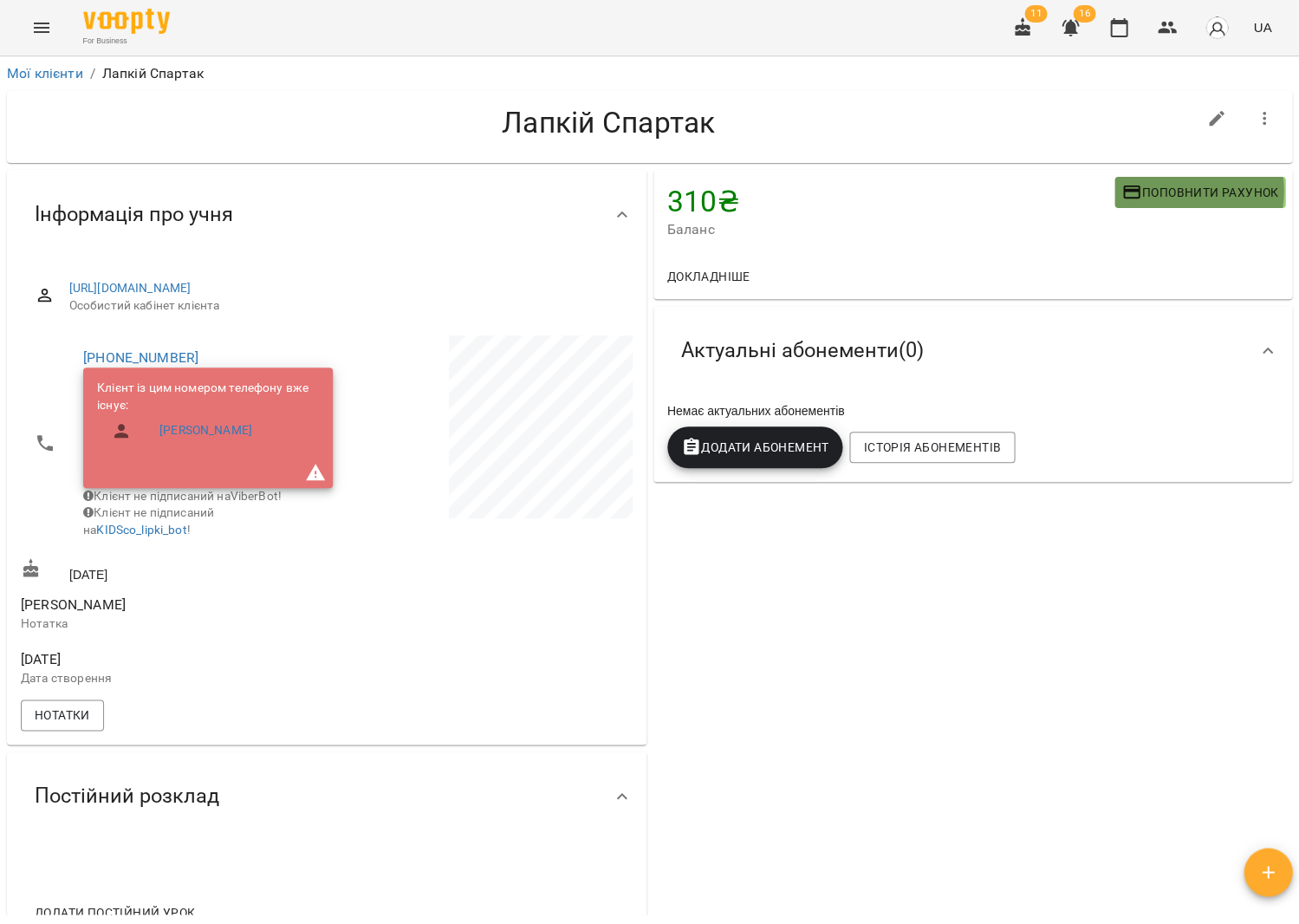
click at [1176, 191] on span "Поповнити рахунок" at bounding box center [1200, 193] width 157 height 21
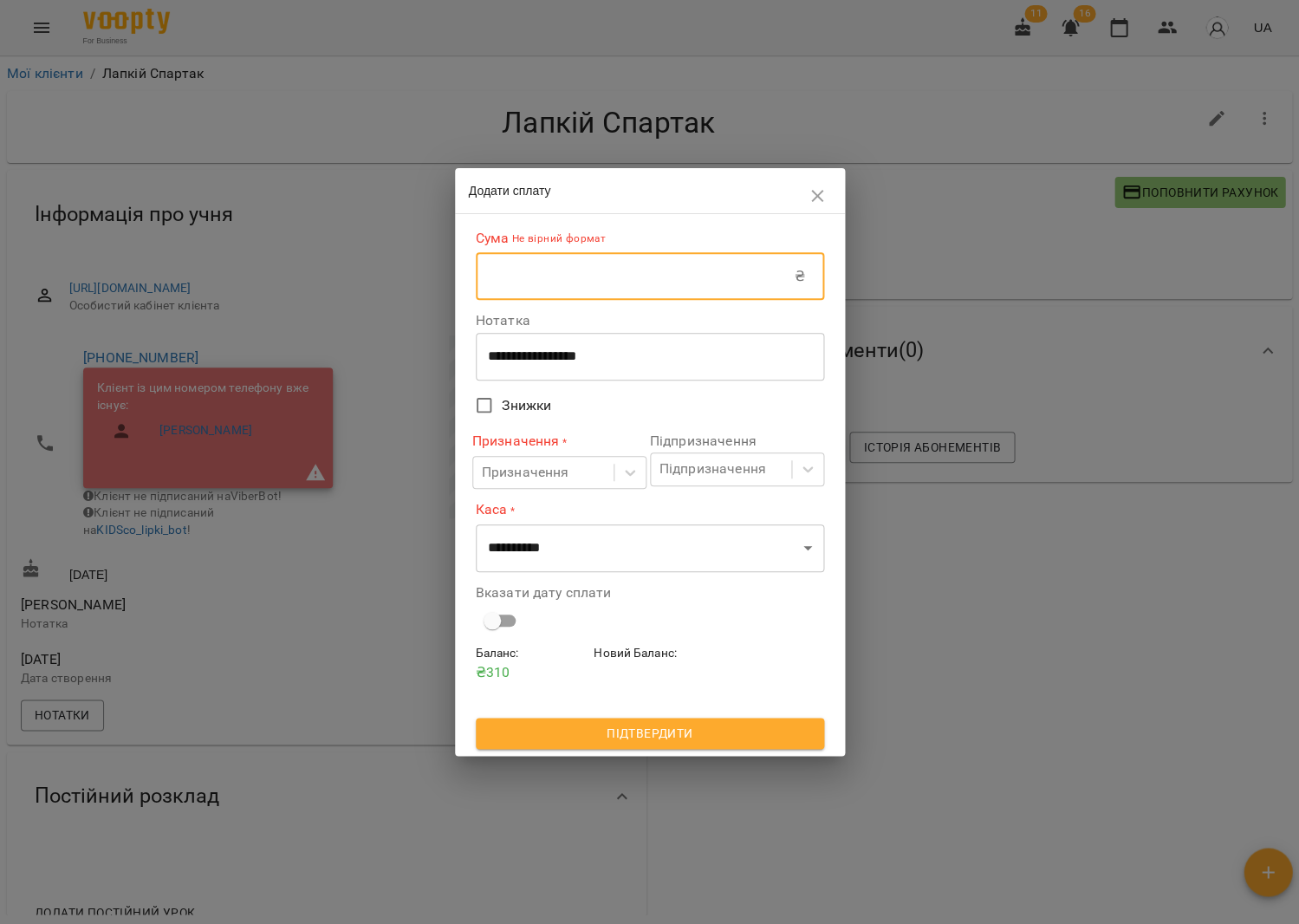
click at [675, 271] on input "text" at bounding box center [635, 276] width 319 height 49
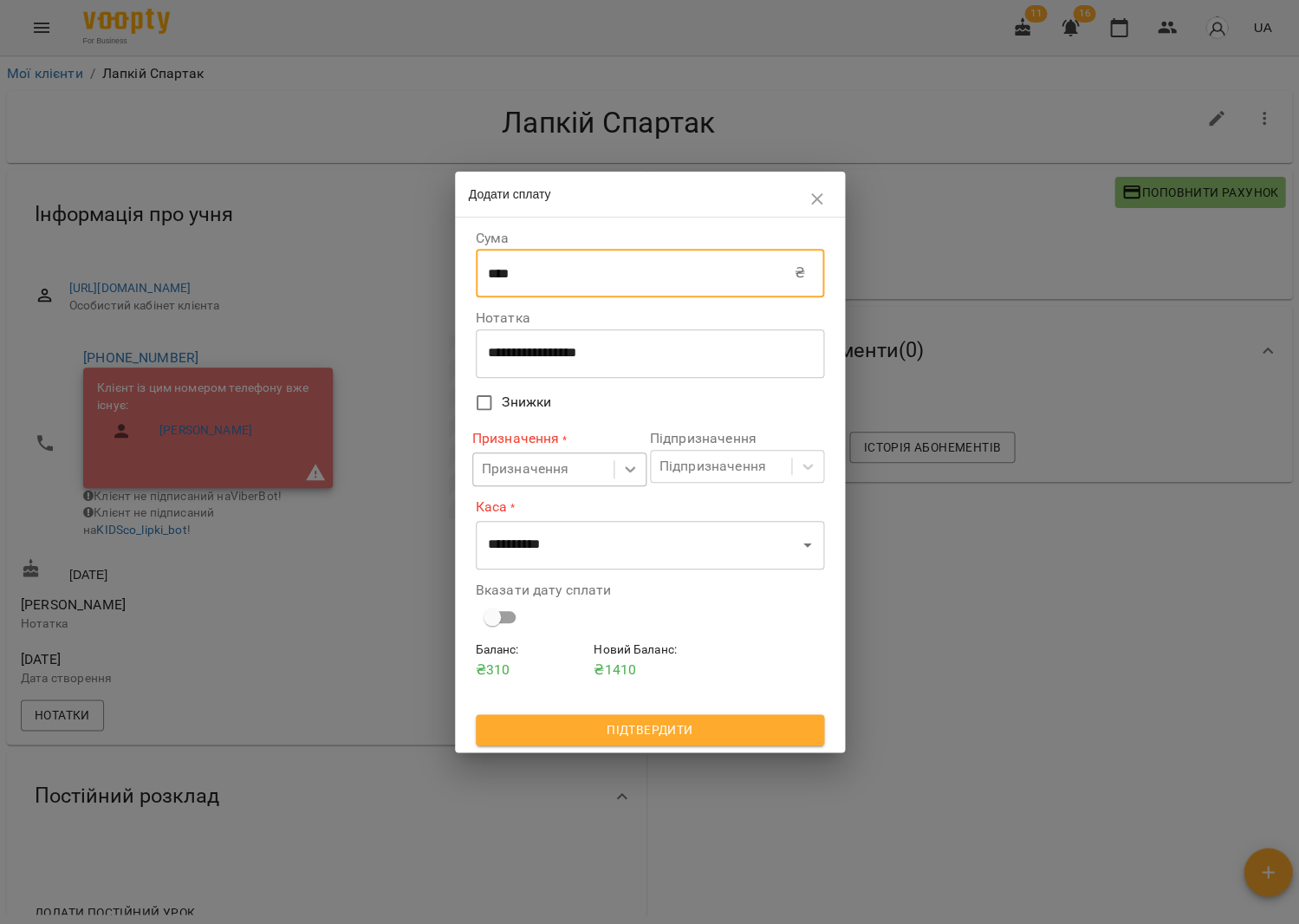
type input "****"
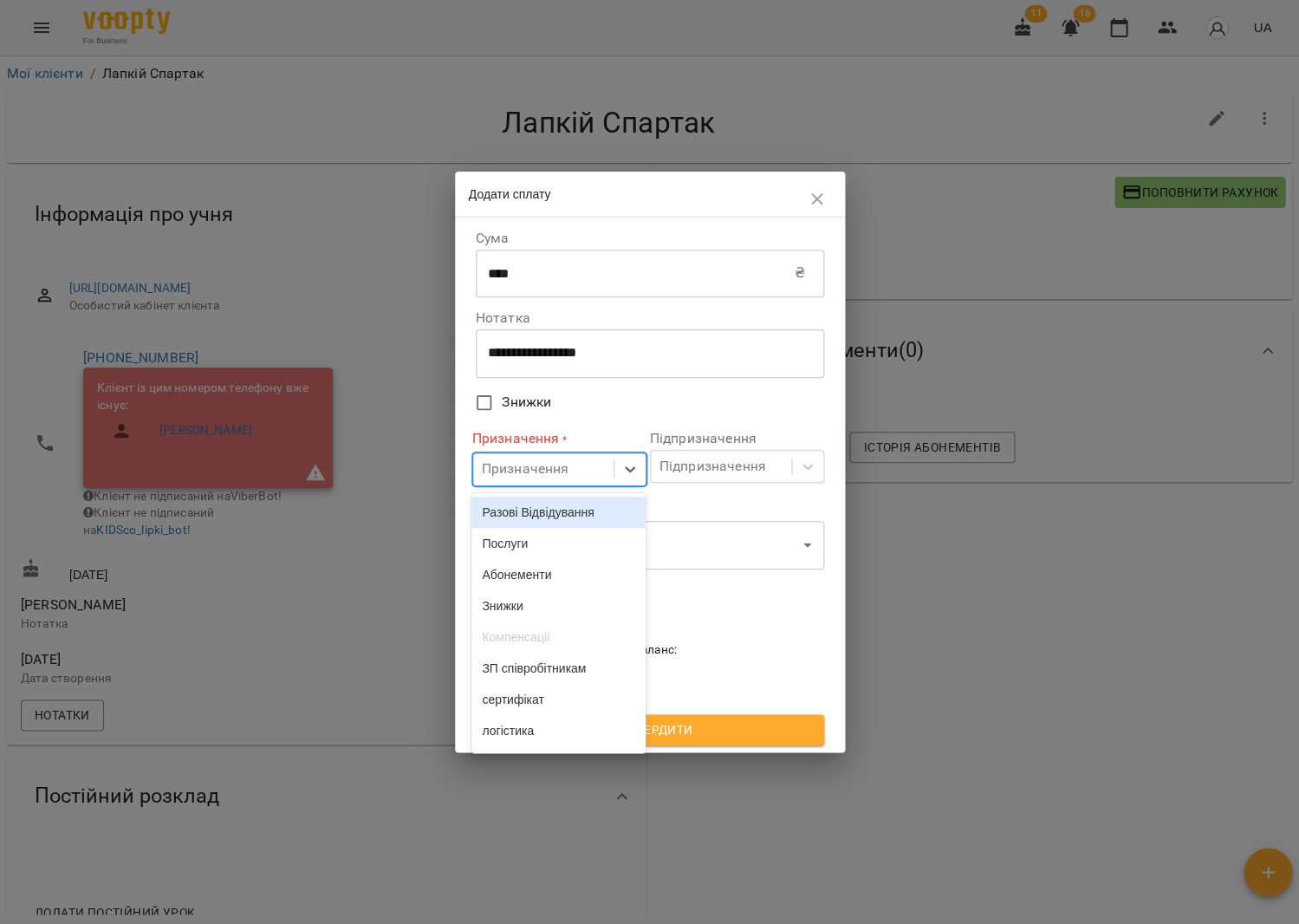
drag, startPoint x: 618, startPoint y: 463, endPoint x: 611, endPoint y: 458, distance: 8.6
click at [618, 463] on div at bounding box center [630, 469] width 31 height 31
drag, startPoint x: 593, startPoint y: 514, endPoint x: 603, endPoint y: 510, distance: 10.8
click at [593, 514] on div "Разові Відвідування" at bounding box center [558, 512] width 174 height 31
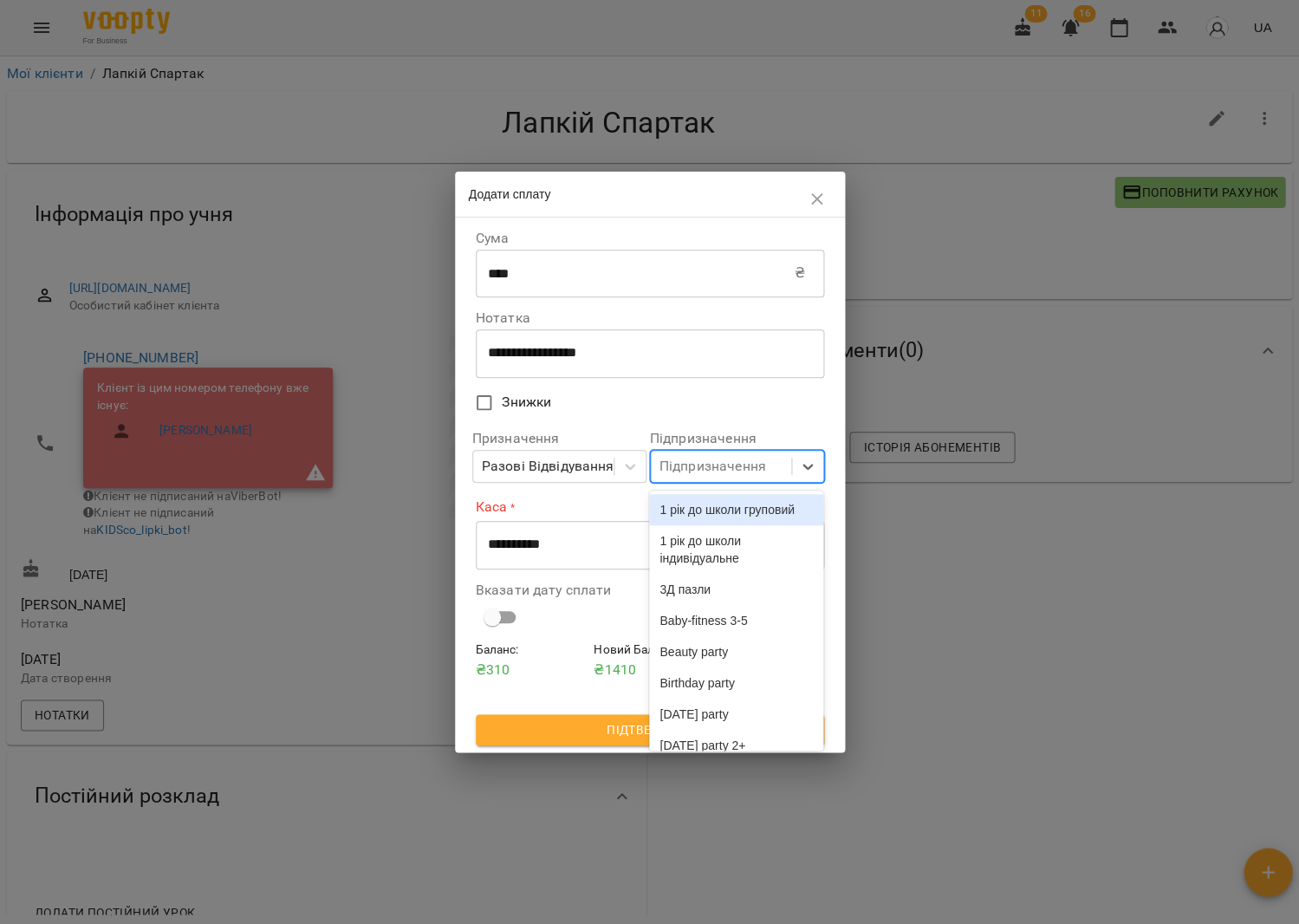
click at [703, 461] on div "Підпризначення" at bounding box center [713, 466] width 107 height 21
type input "***"
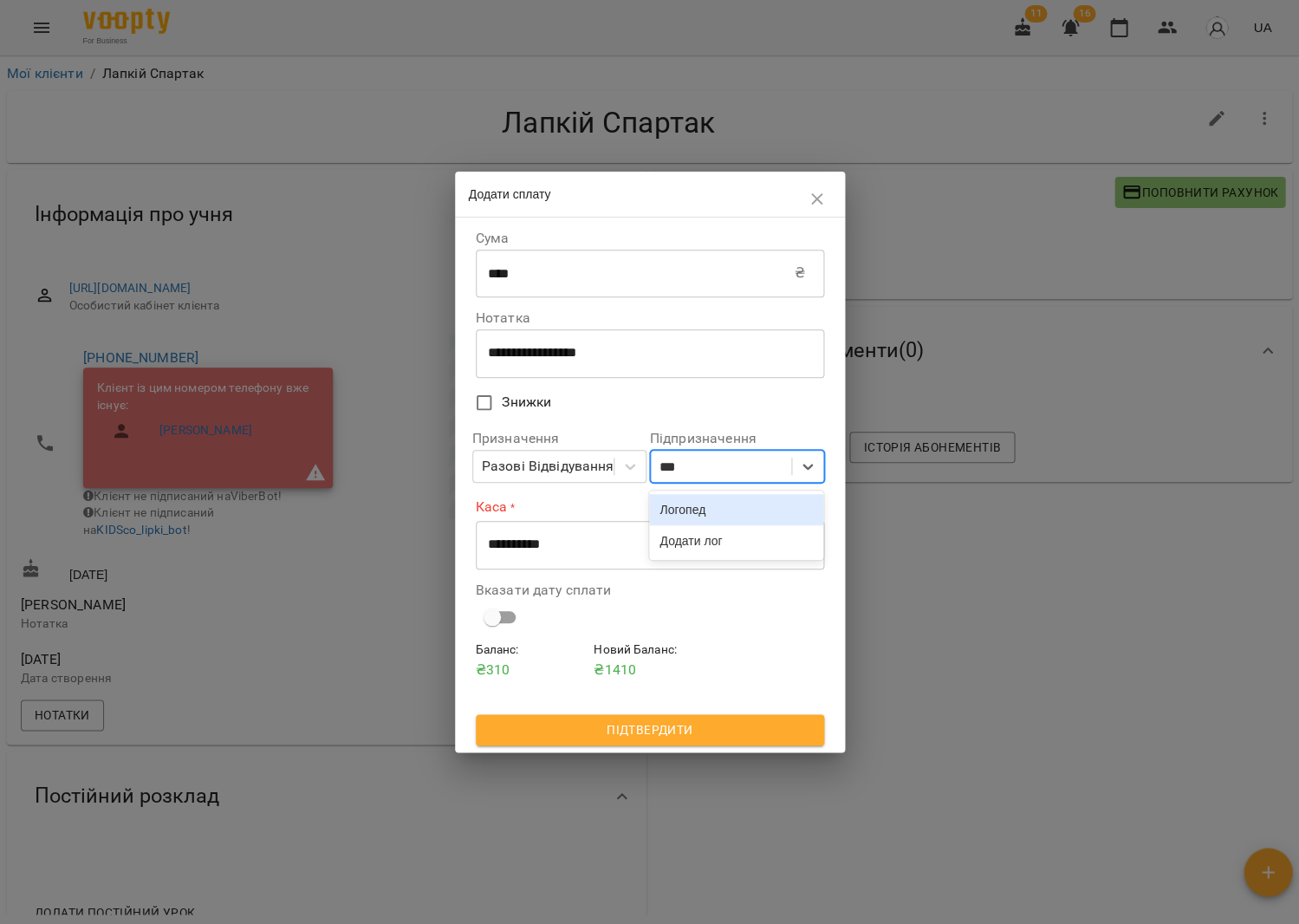
click at [698, 508] on div "Логопед" at bounding box center [736, 509] width 174 height 31
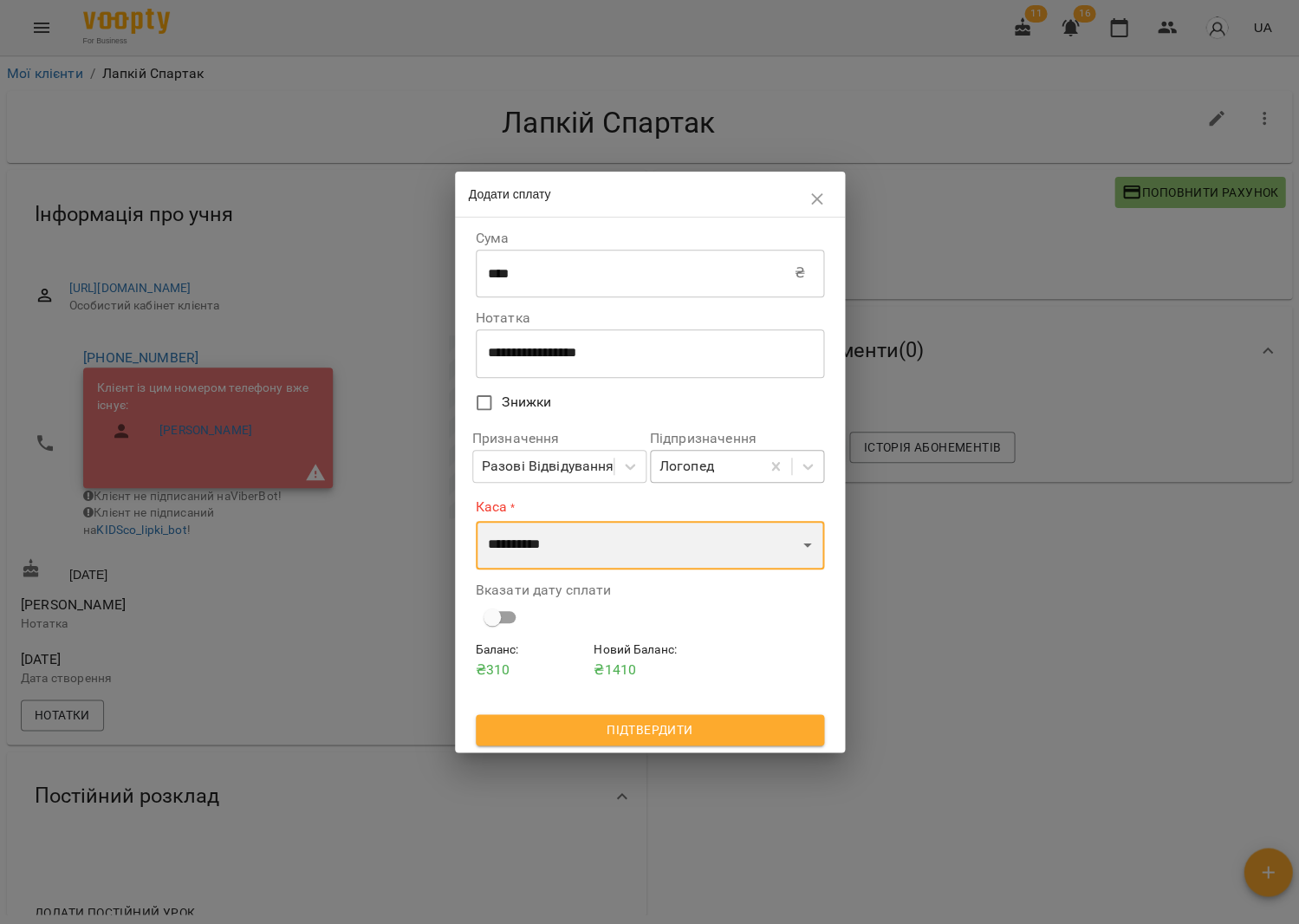
select select "****"
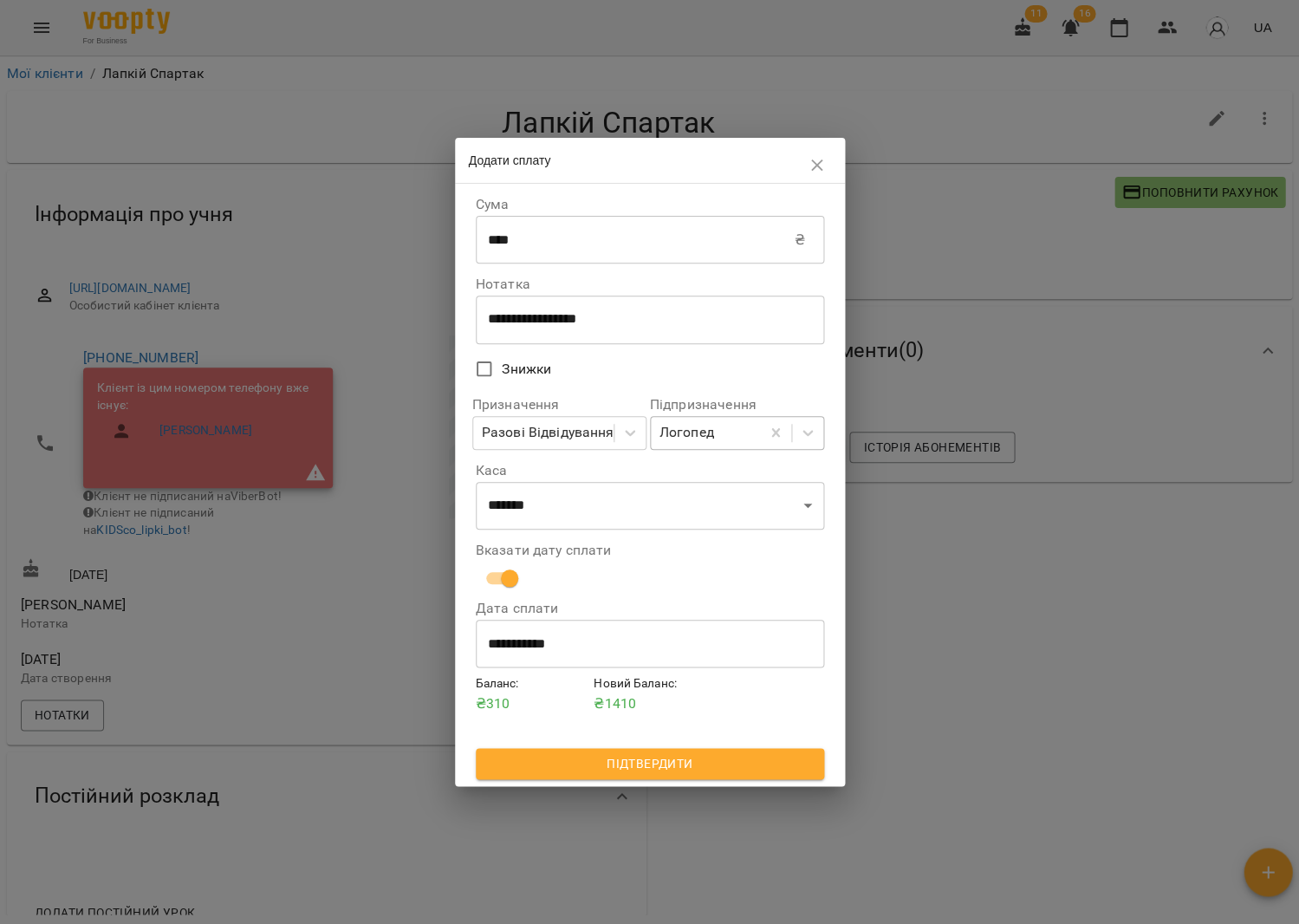
click at [702, 756] on span "Підтвердити" at bounding box center [650, 764] width 321 height 21
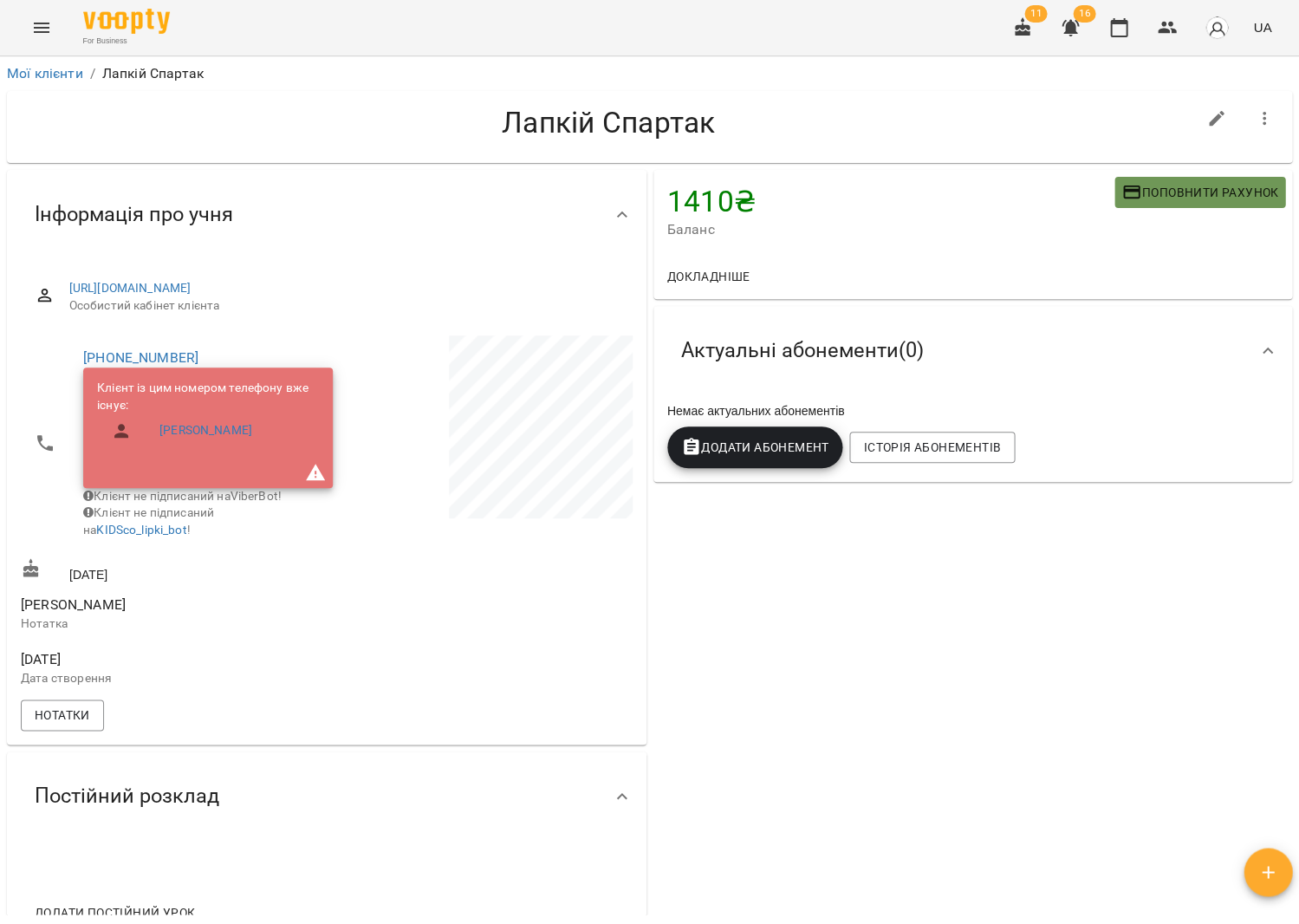
click at [1205, 182] on span "Поповнити рахунок" at bounding box center [1200, 193] width 157 height 21
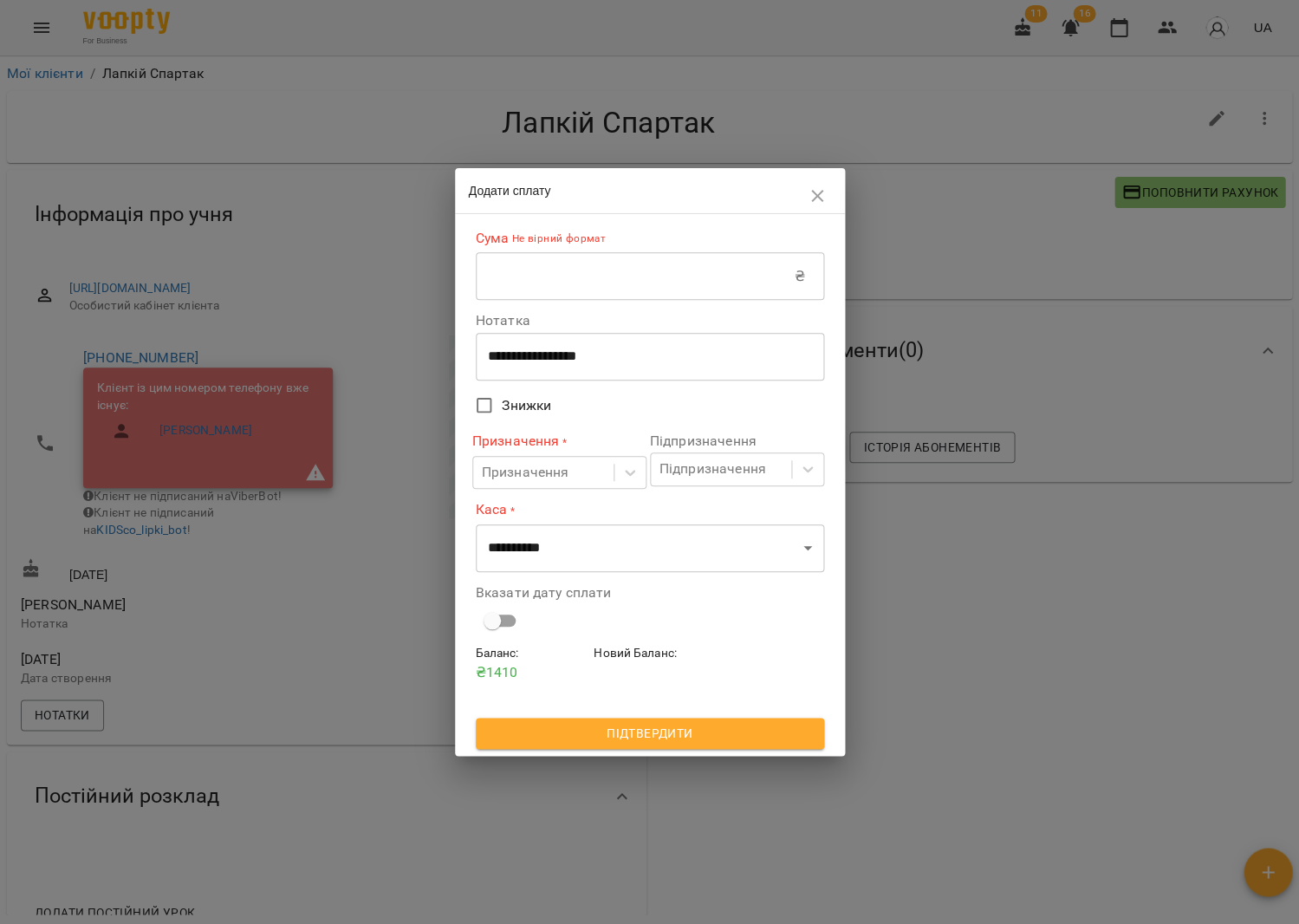
drag, startPoint x: 669, startPoint y: 290, endPoint x: 685, endPoint y: 288, distance: 16.1
click at [669, 290] on input "text" at bounding box center [635, 276] width 319 height 49
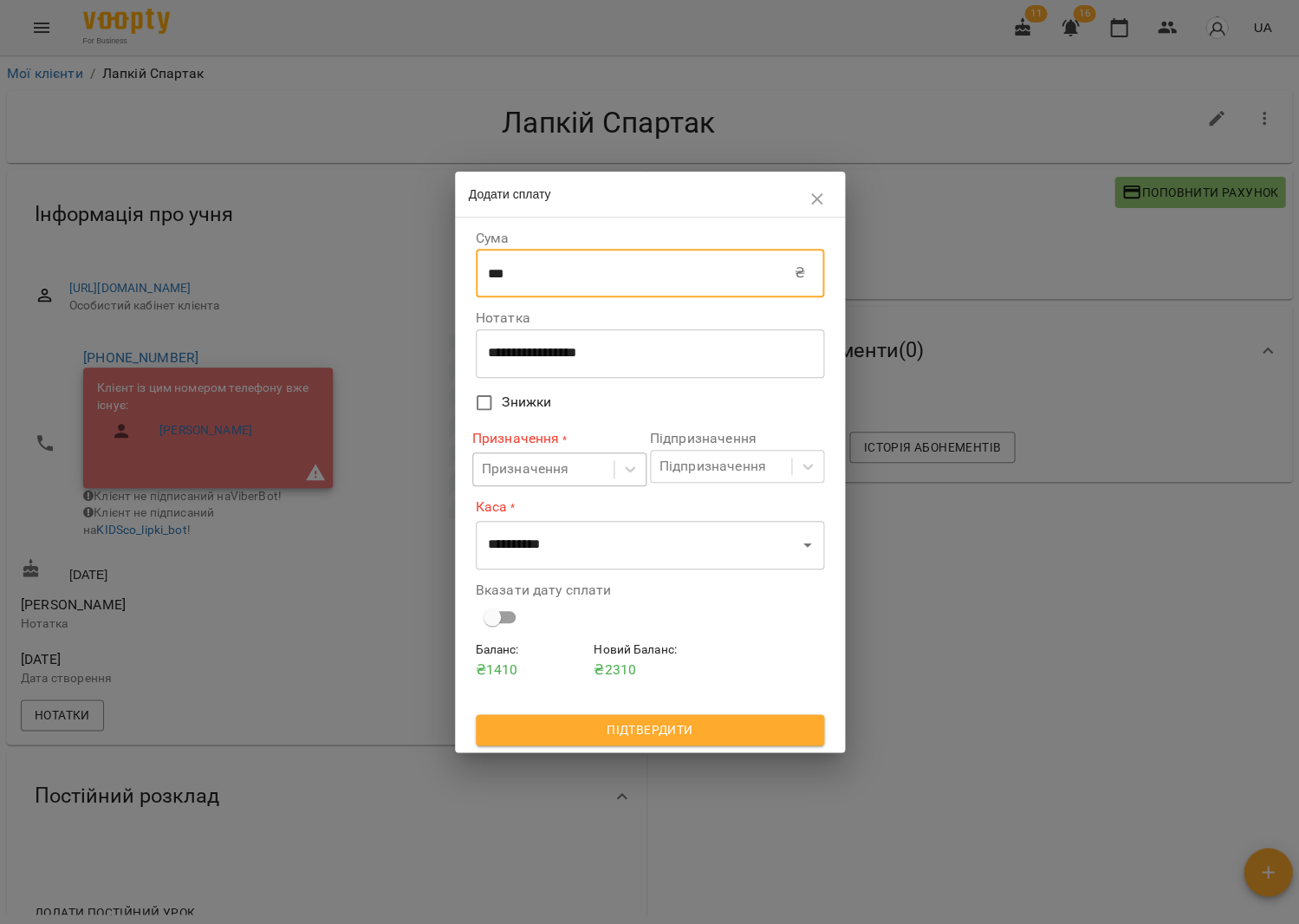
type input "***"
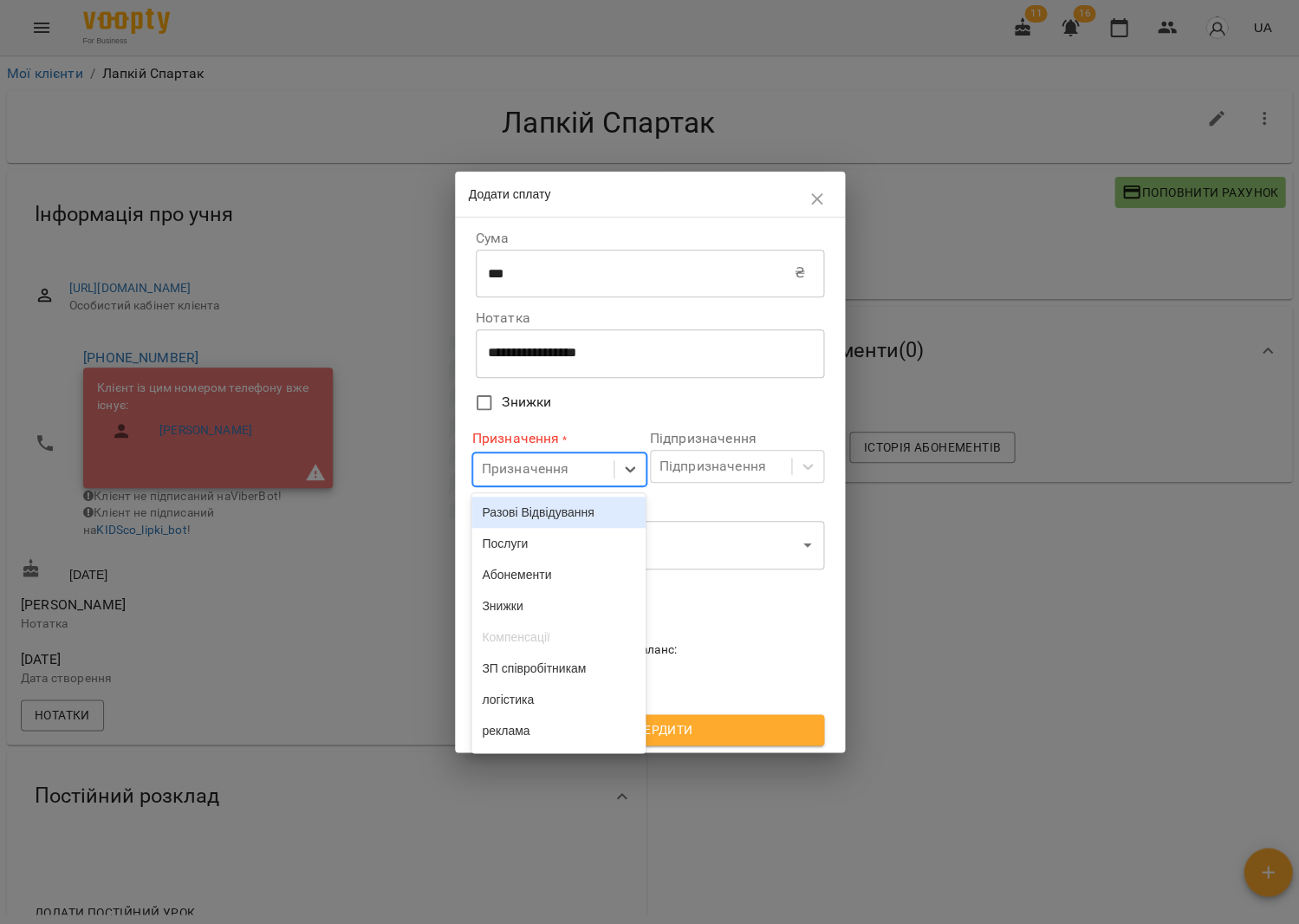
click at [505, 479] on div "Призначення" at bounding box center [525, 470] width 88 height 21
click at [556, 515] on div "Разові Відвідування" at bounding box center [558, 512] width 174 height 31
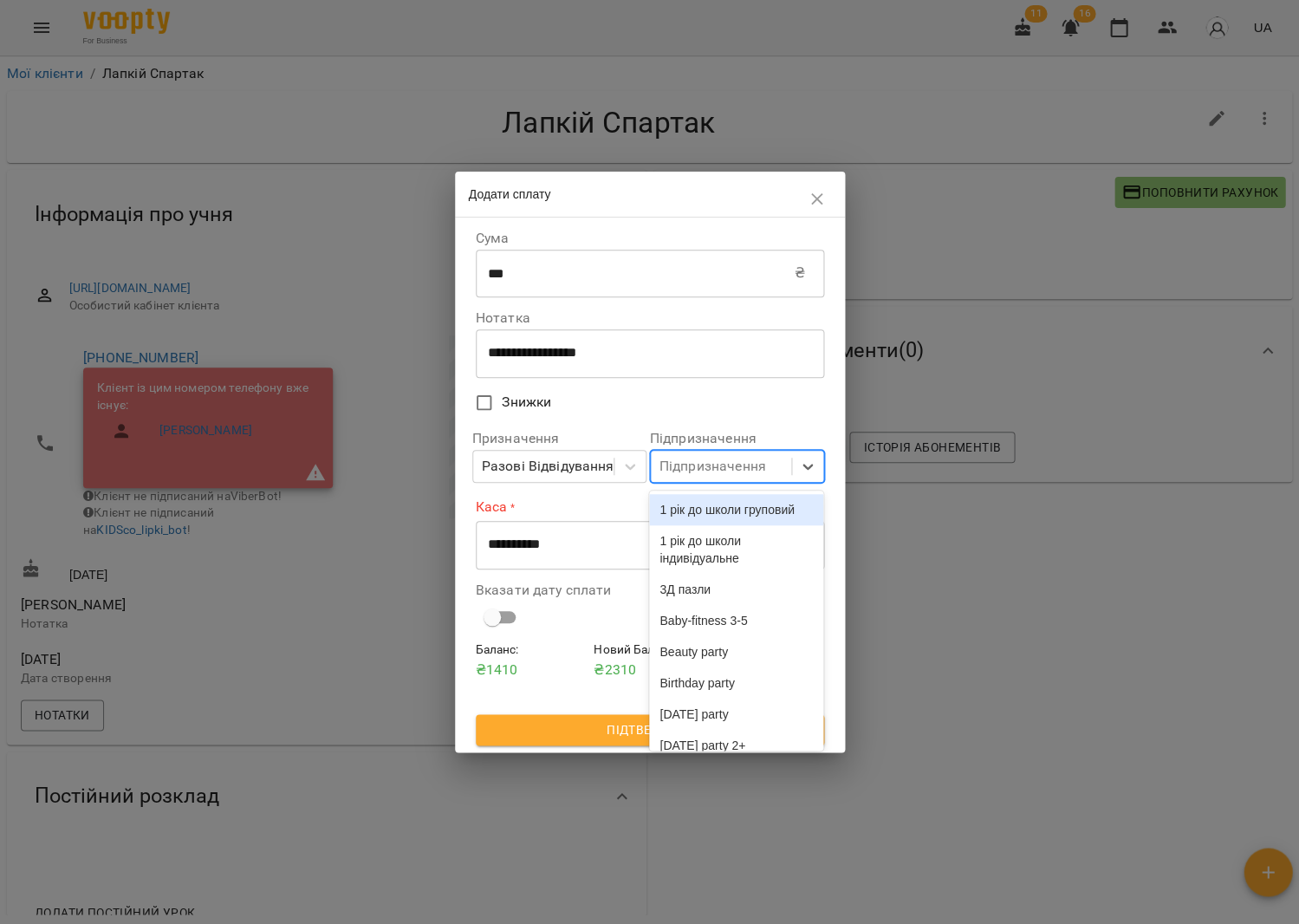
click at [701, 471] on div "Підпризначення" at bounding box center [713, 466] width 107 height 21
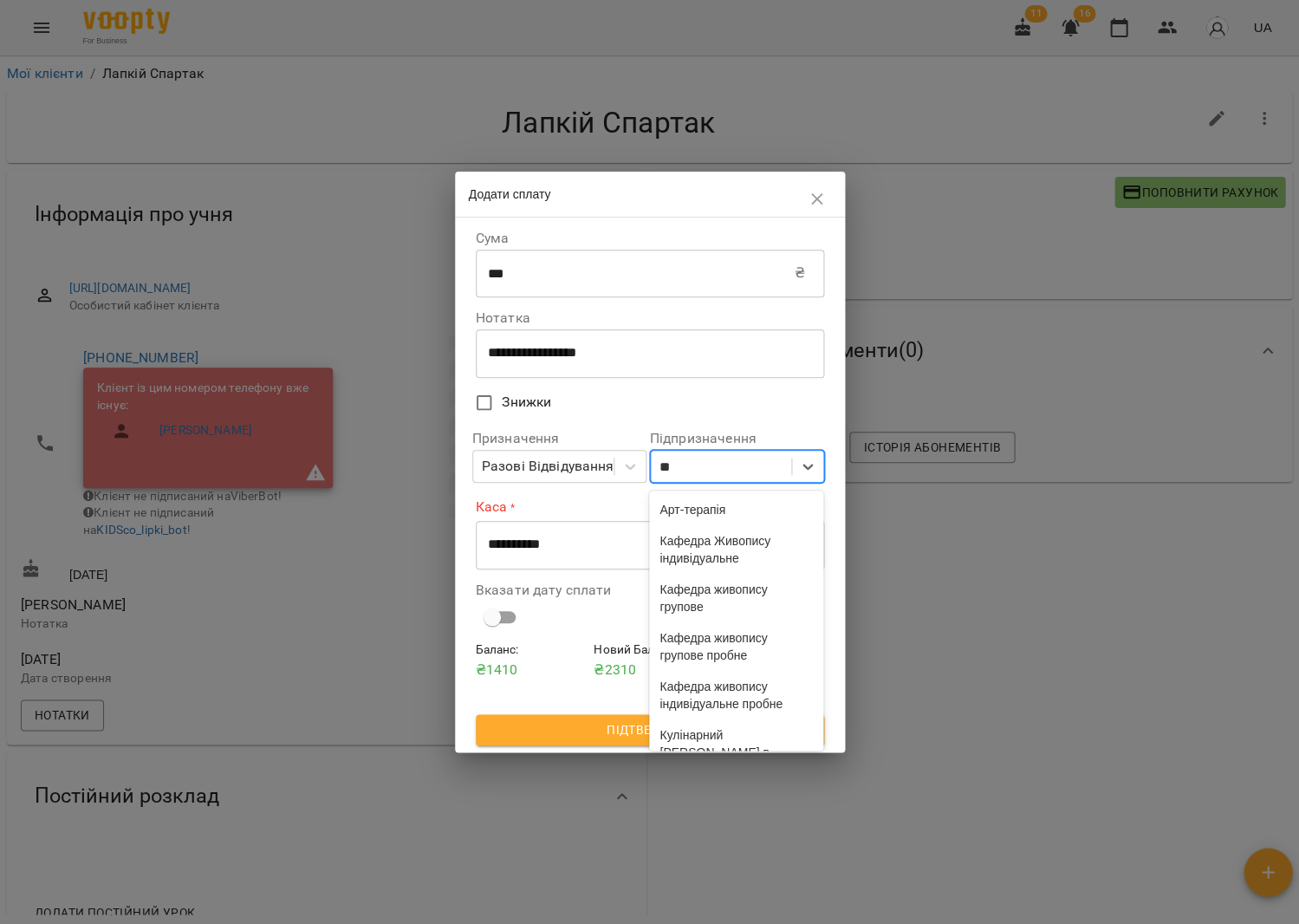
type input "*"
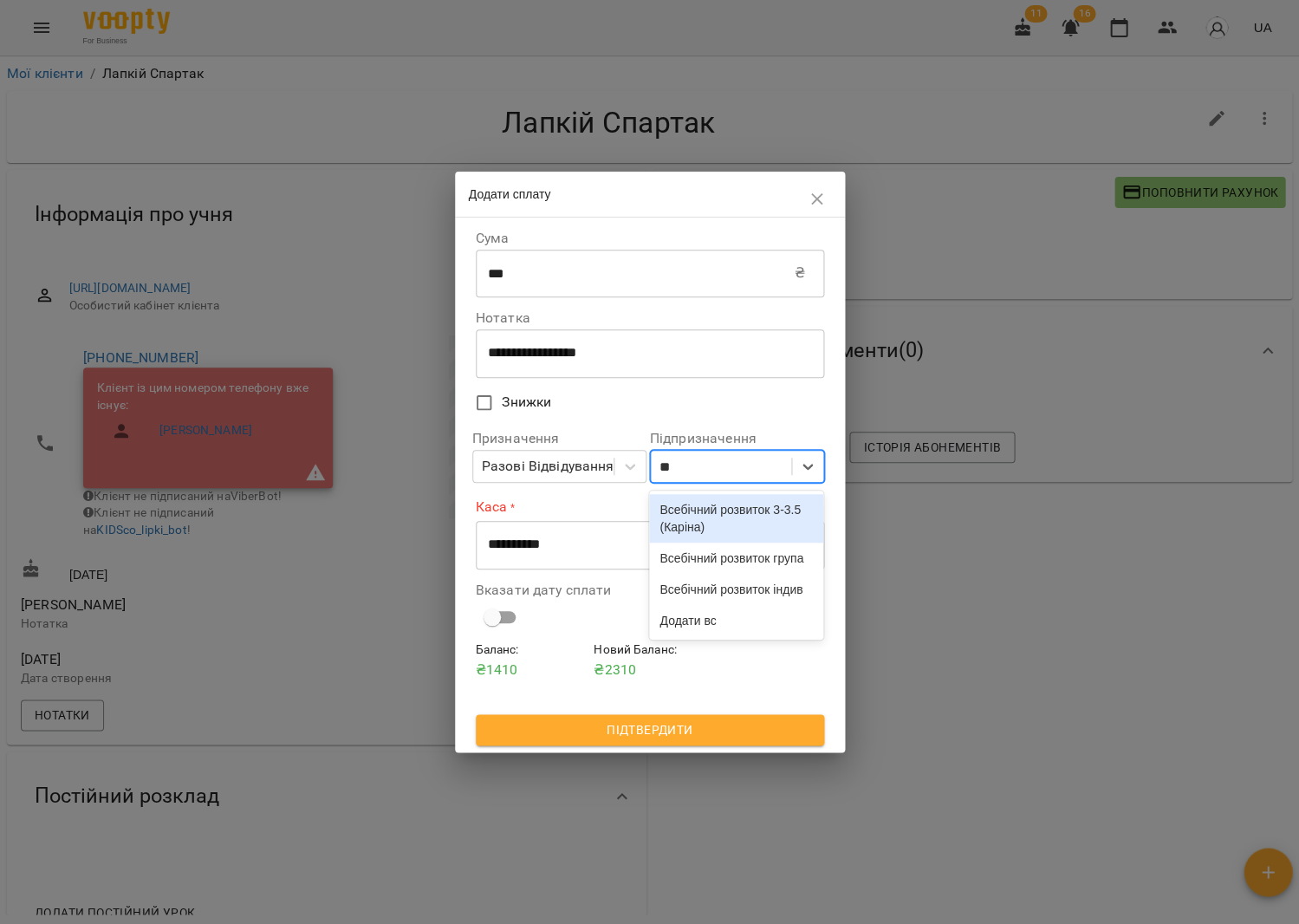
type input "***"
click at [737, 574] on div "Всебічний розвиток група" at bounding box center [736, 558] width 174 height 31
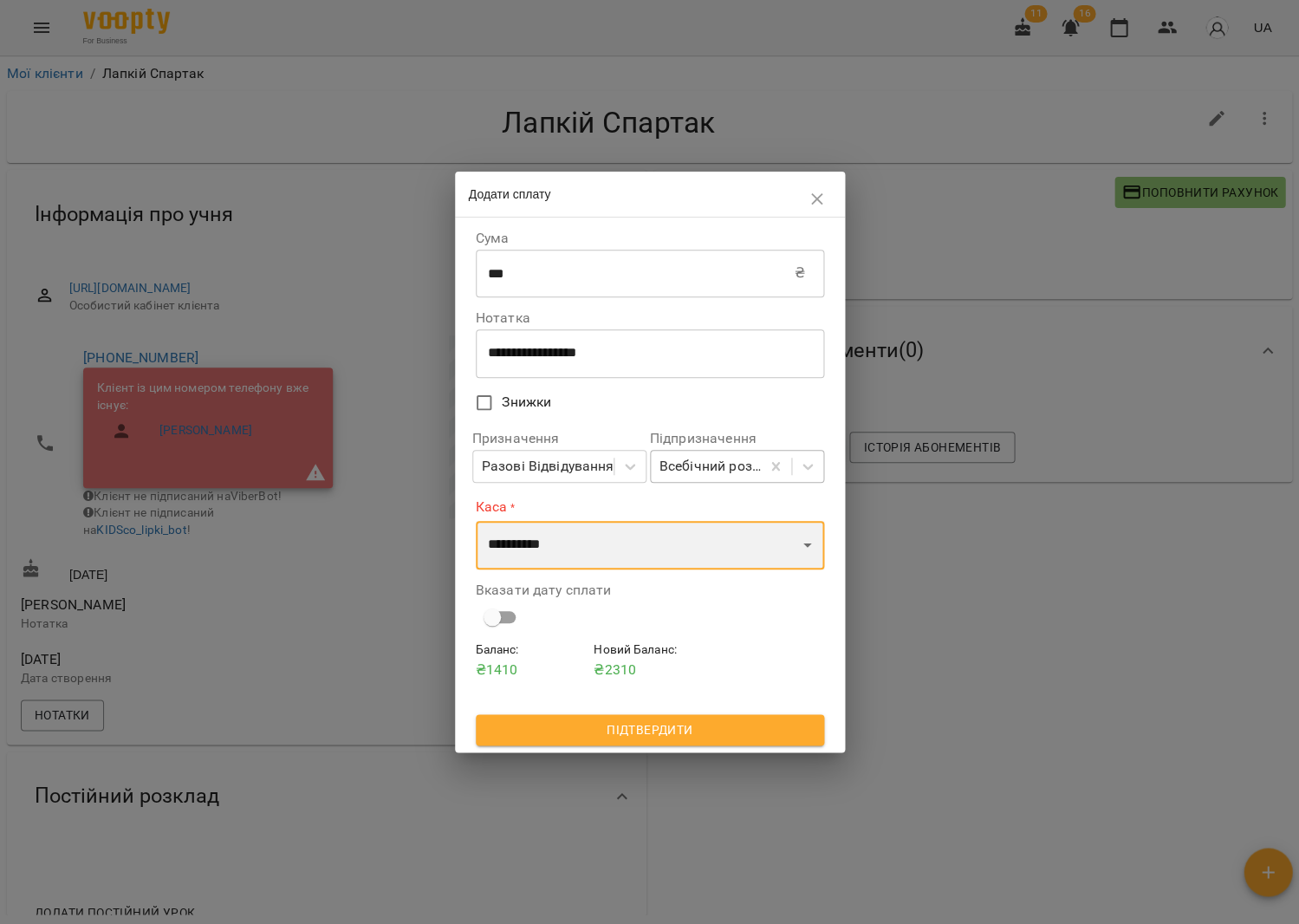
select select "****"
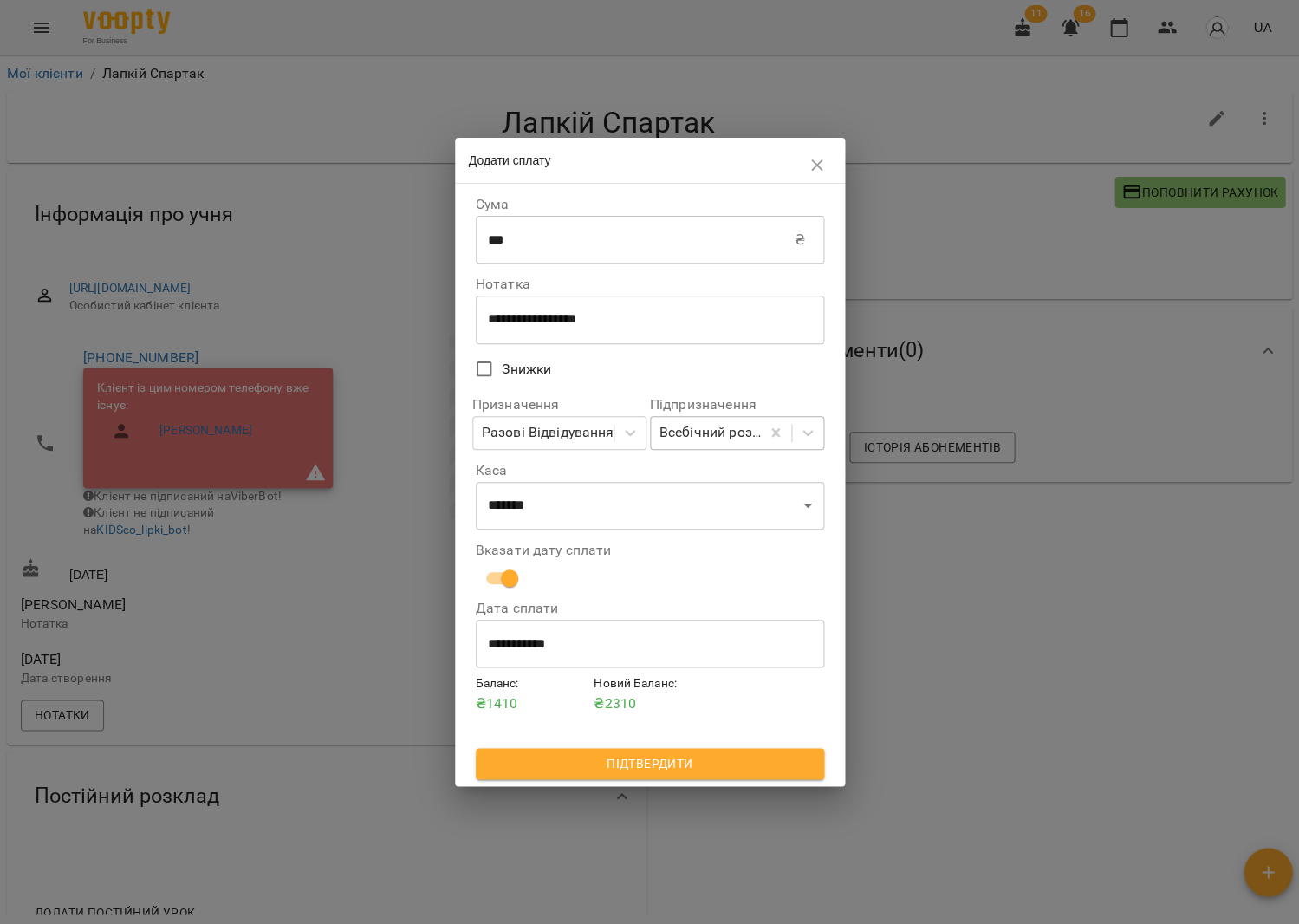
click at [627, 763] on span "Підтвердити" at bounding box center [650, 764] width 321 height 21
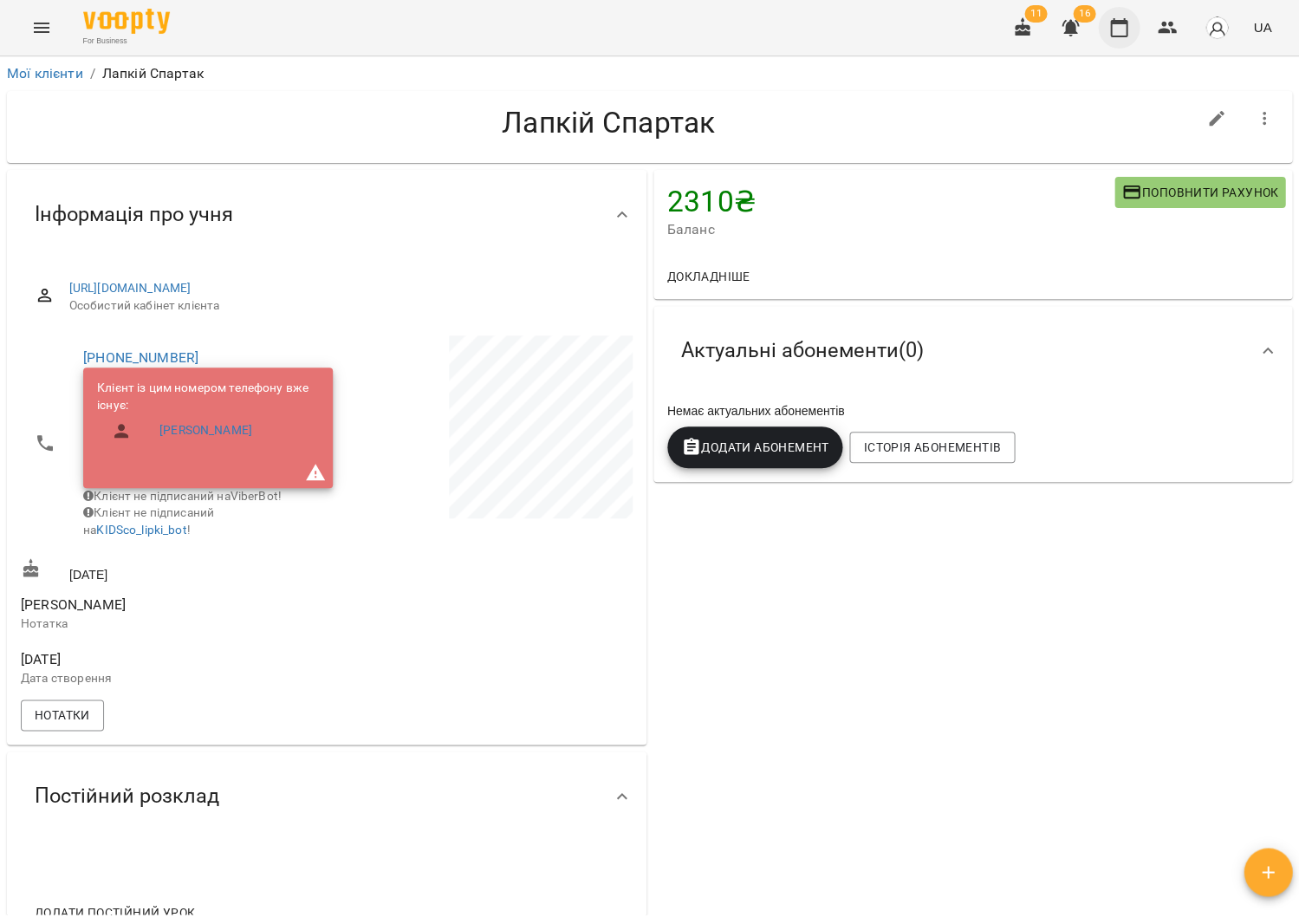
click at [1120, 30] on icon "button" at bounding box center [1118, 28] width 21 height 21
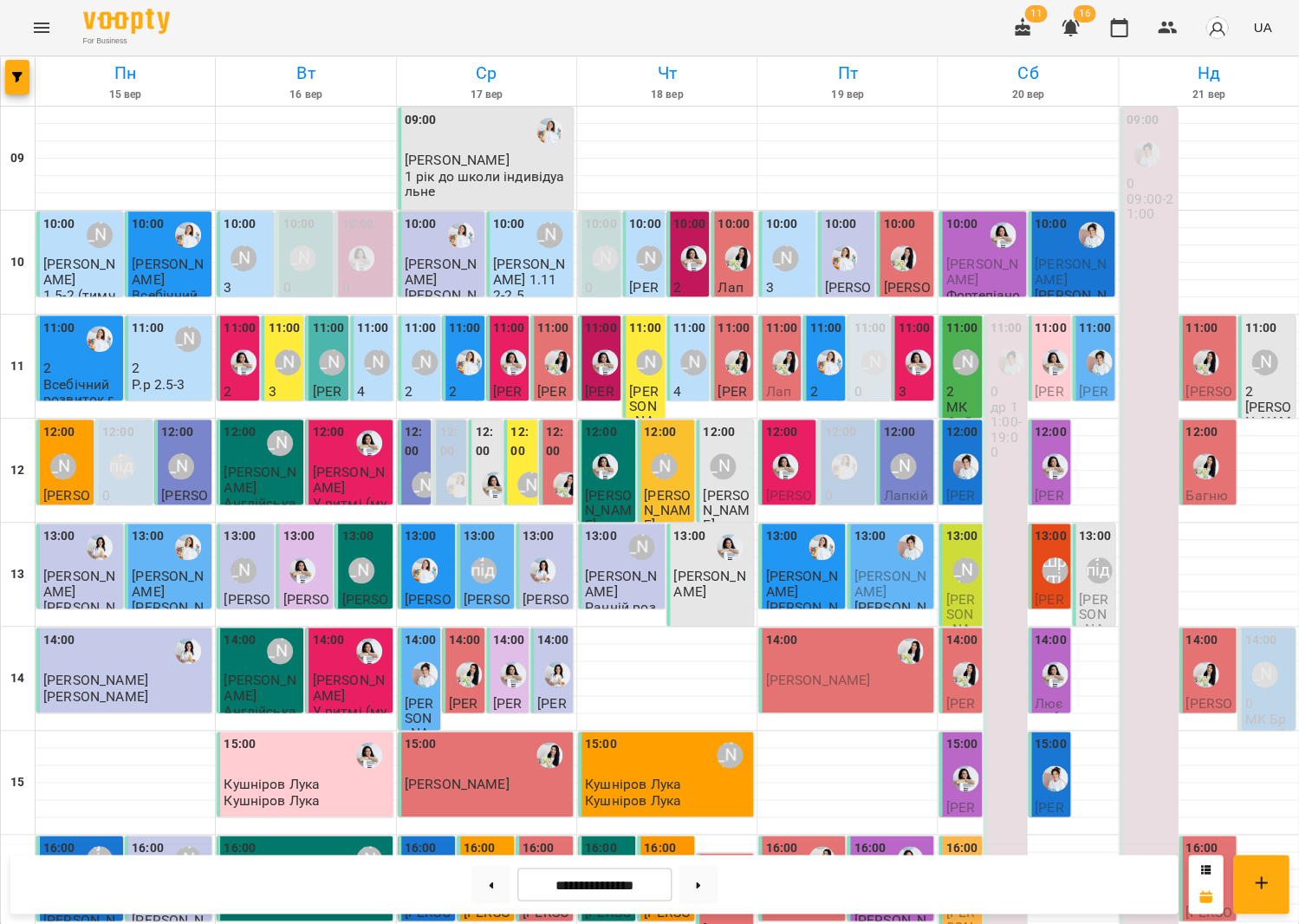
click at [903, 487] on span "Лапкій Спартак" at bounding box center [907, 510] width 47 height 47
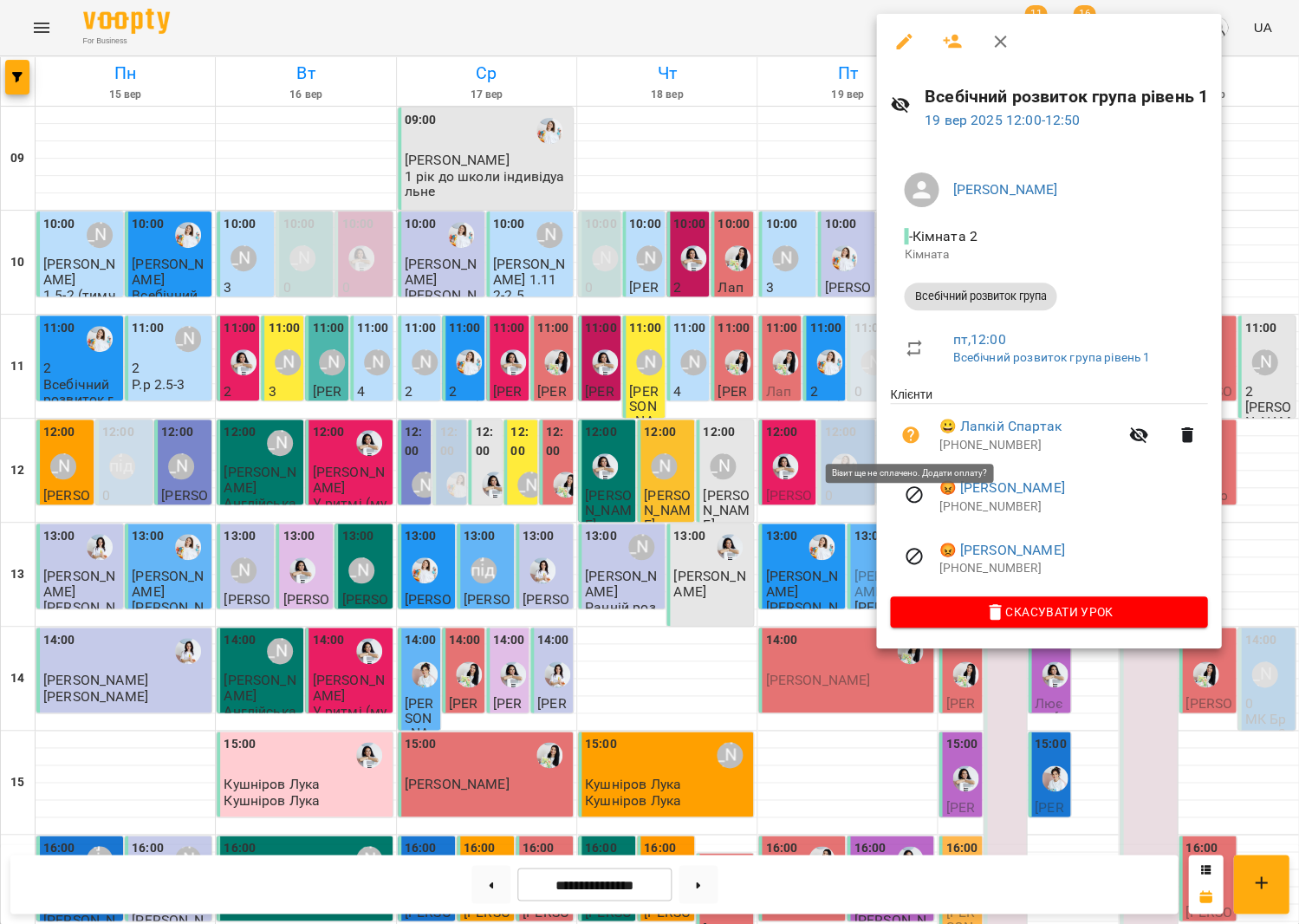
click at [911, 430] on icon "button" at bounding box center [910, 435] width 21 height 21
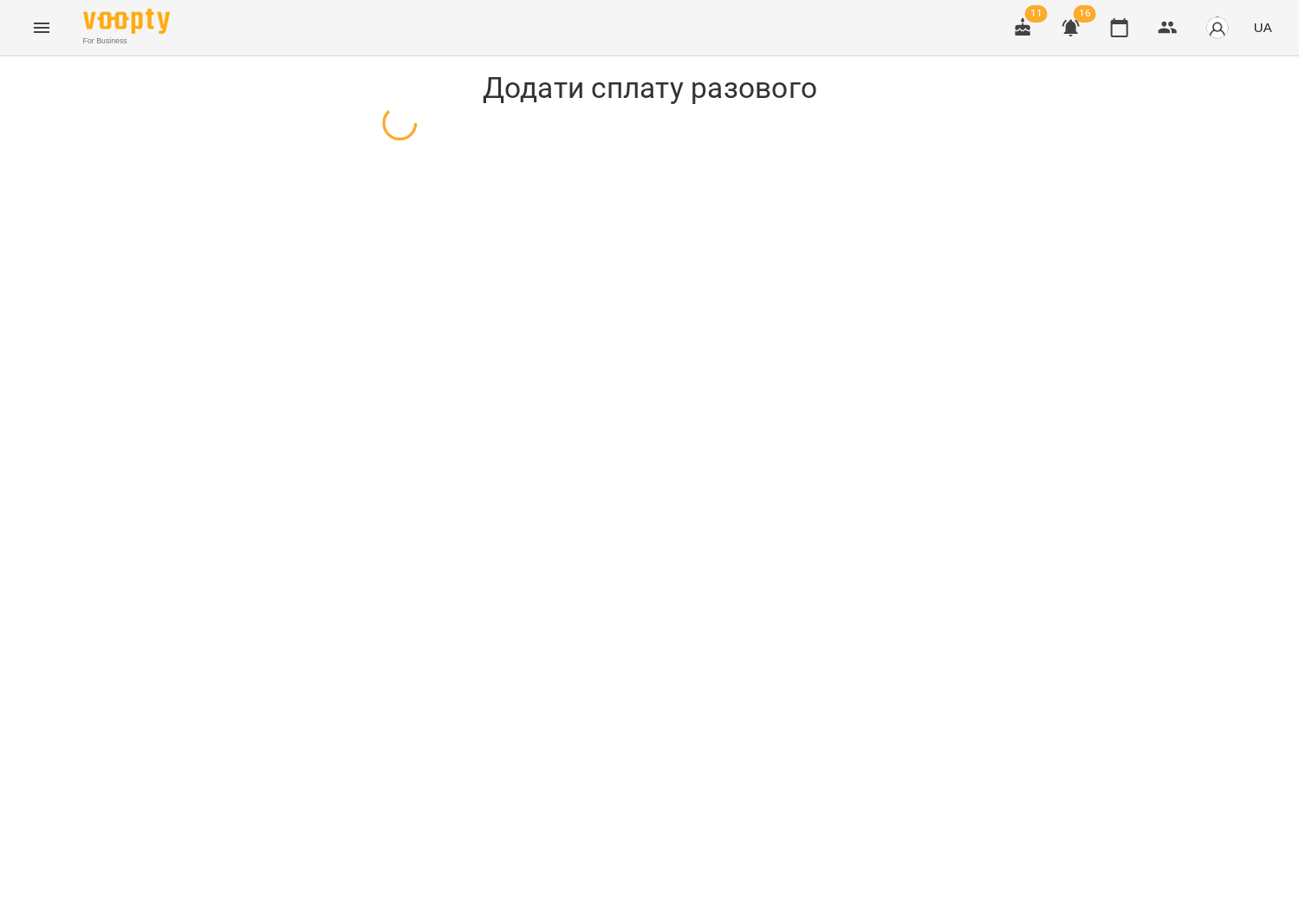
select select "**********"
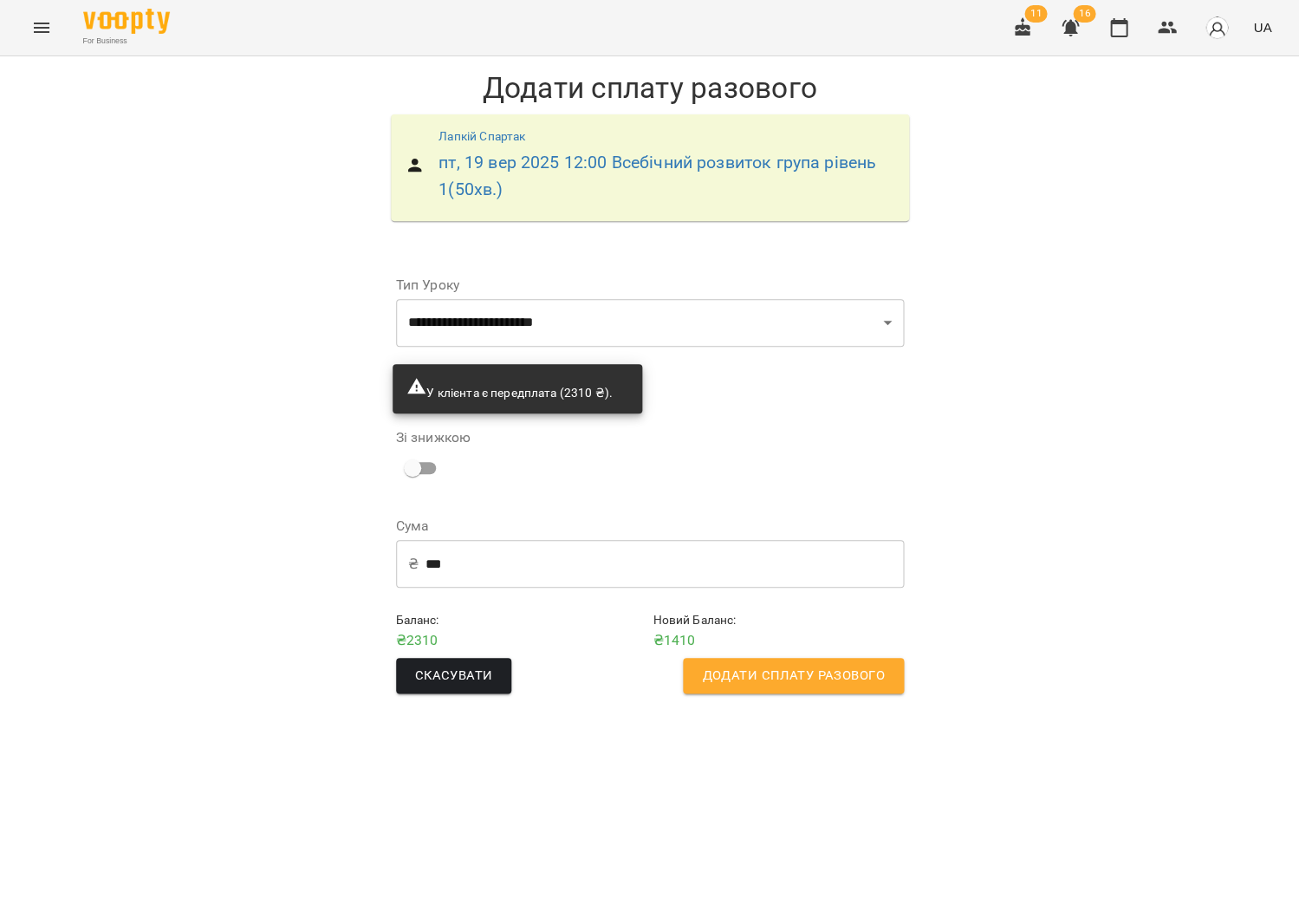
click at [767, 658] on button "Додати сплату разового" at bounding box center [792, 676] width 220 height 37
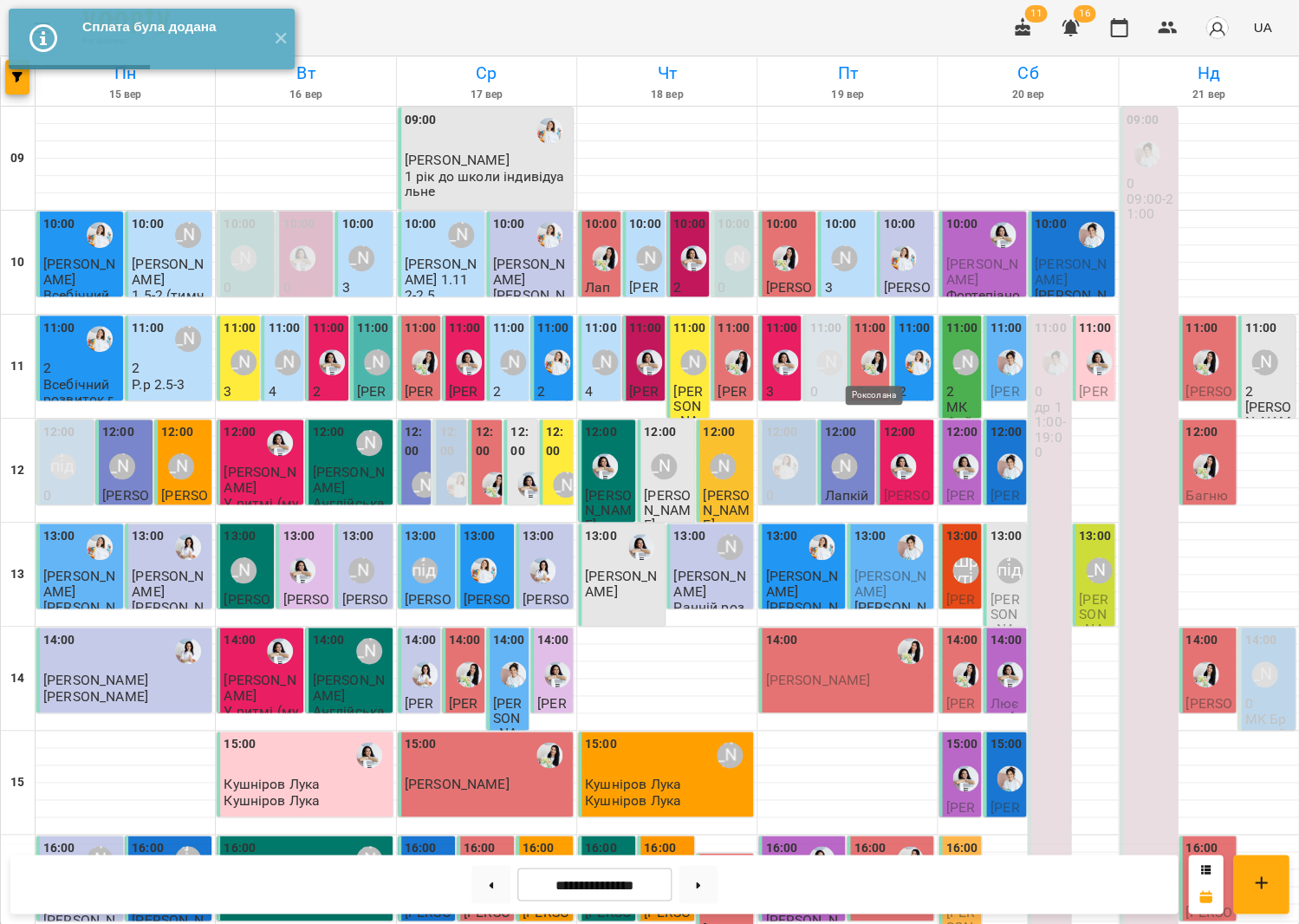
click at [861, 351] on img "Роксолана" at bounding box center [873, 362] width 26 height 26
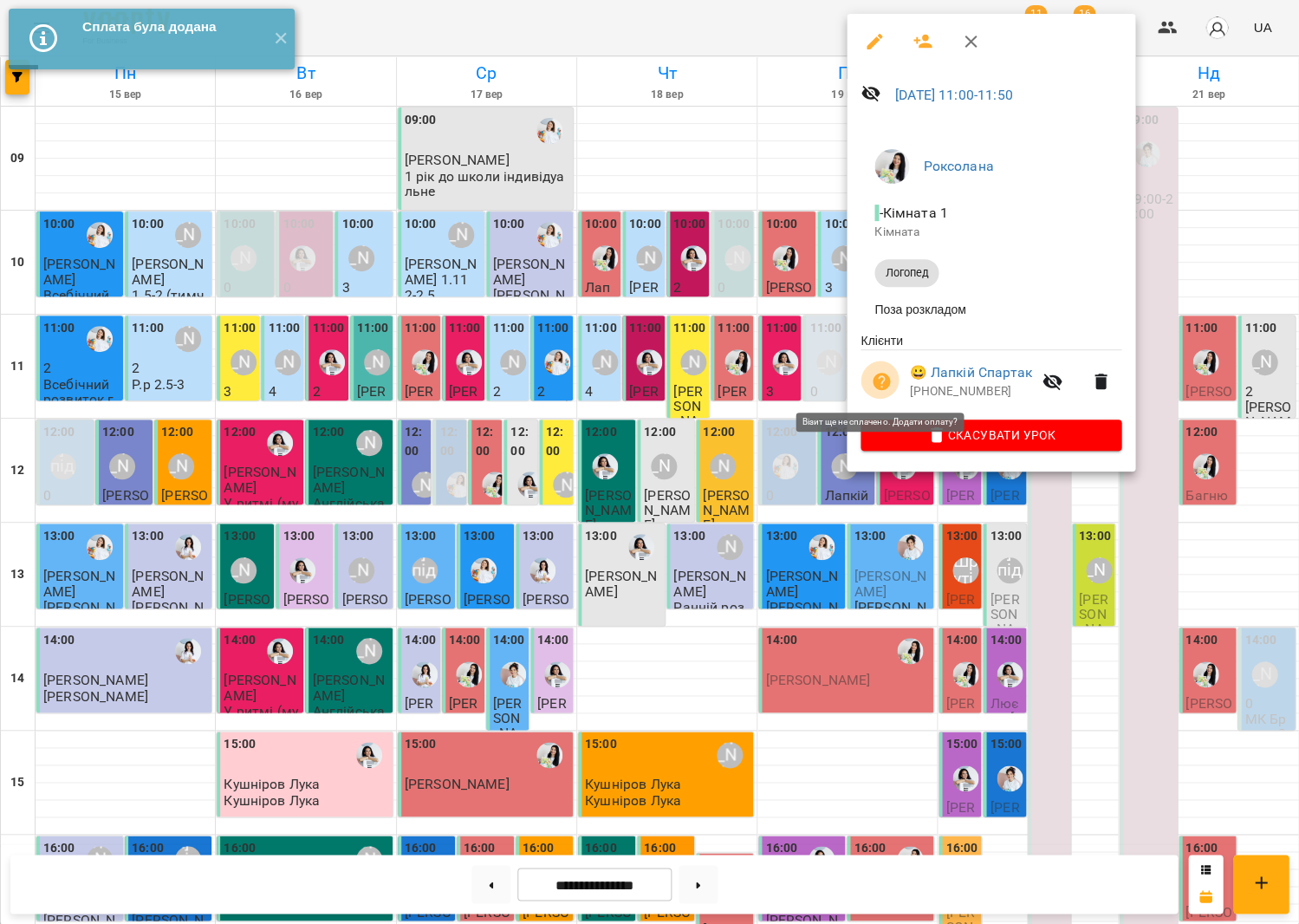
click at [865, 380] on button "button" at bounding box center [881, 380] width 41 height 41
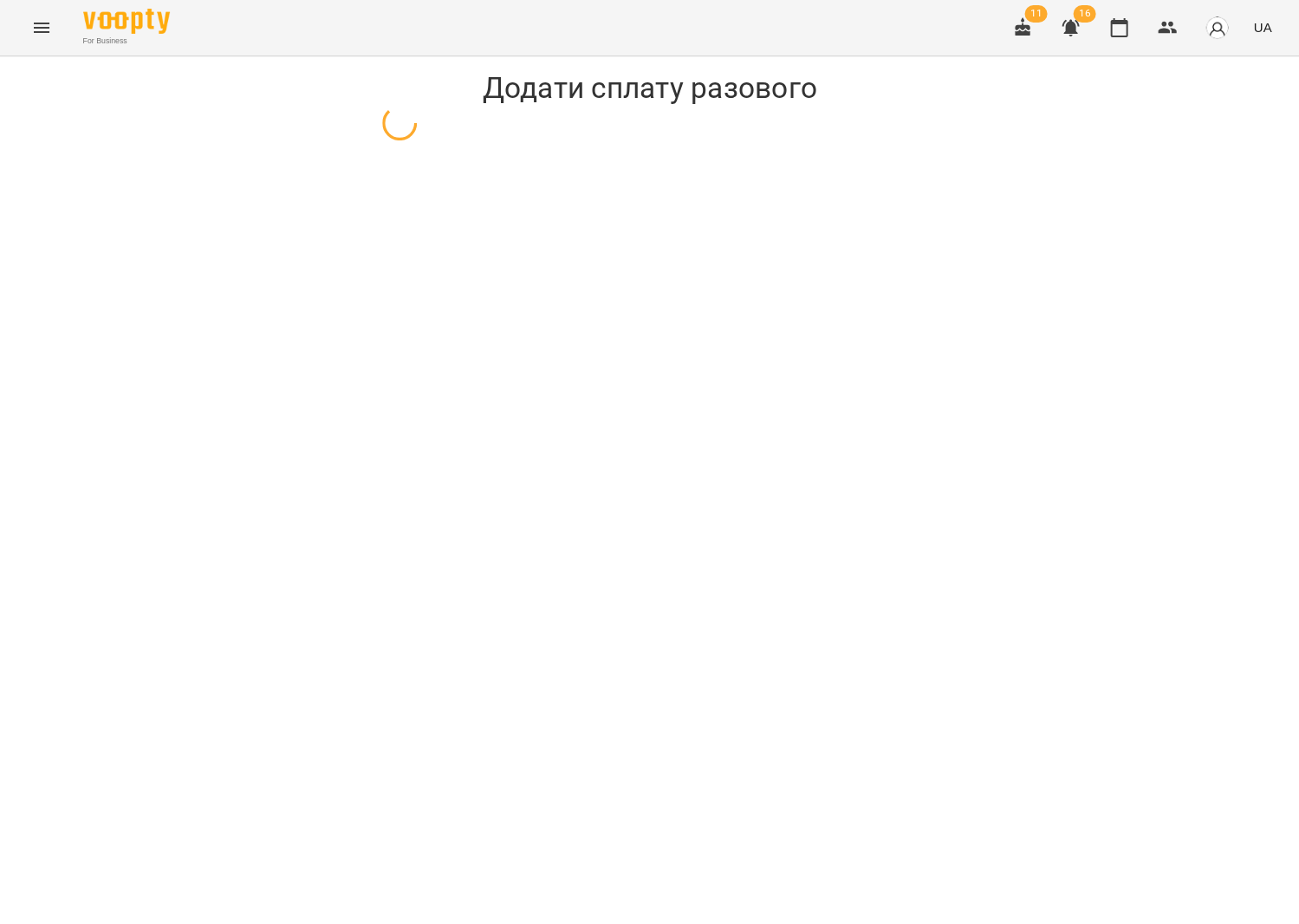
select select "*******"
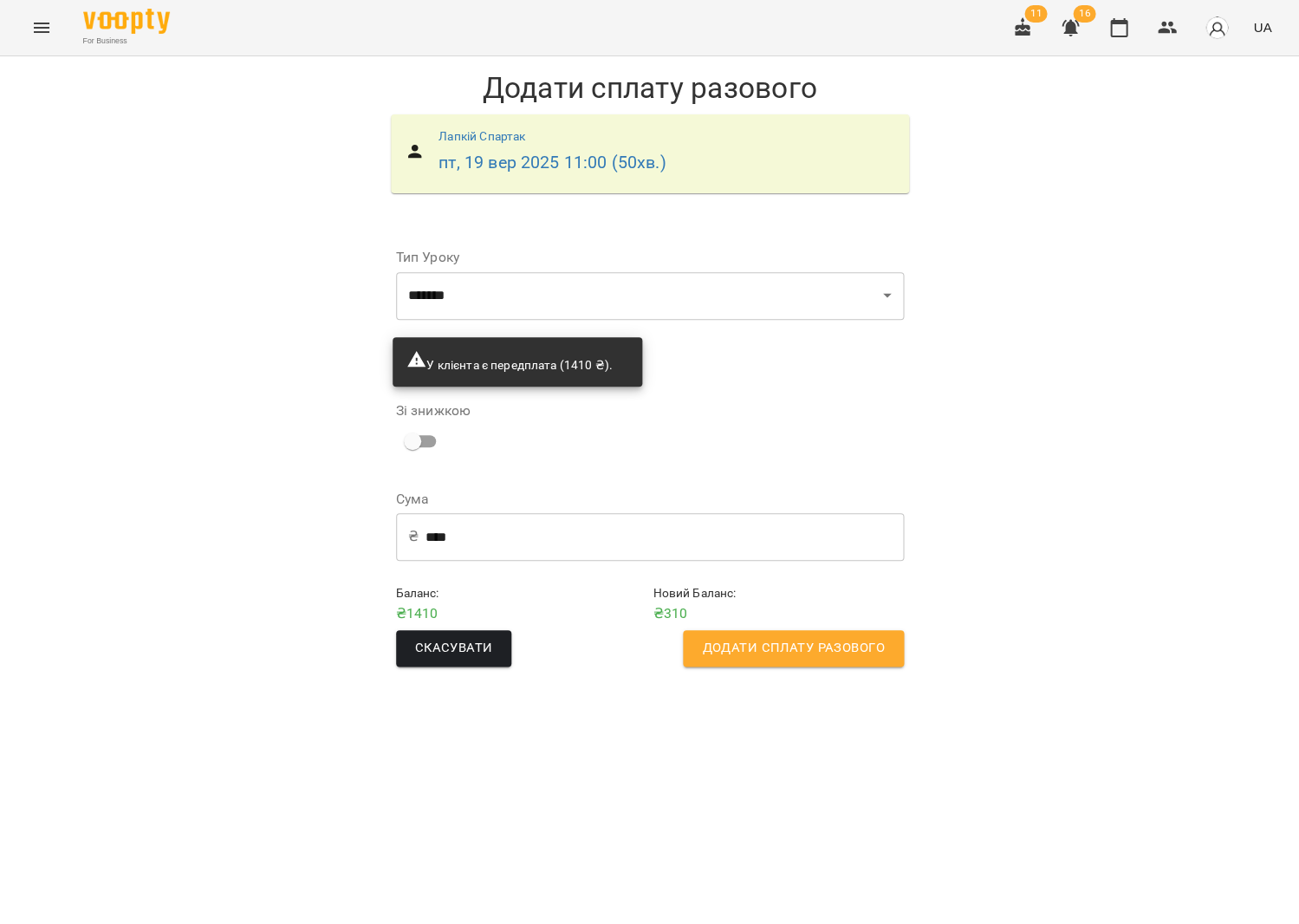
click at [768, 643] on span "Додати сплату разового" at bounding box center [793, 648] width 182 height 22
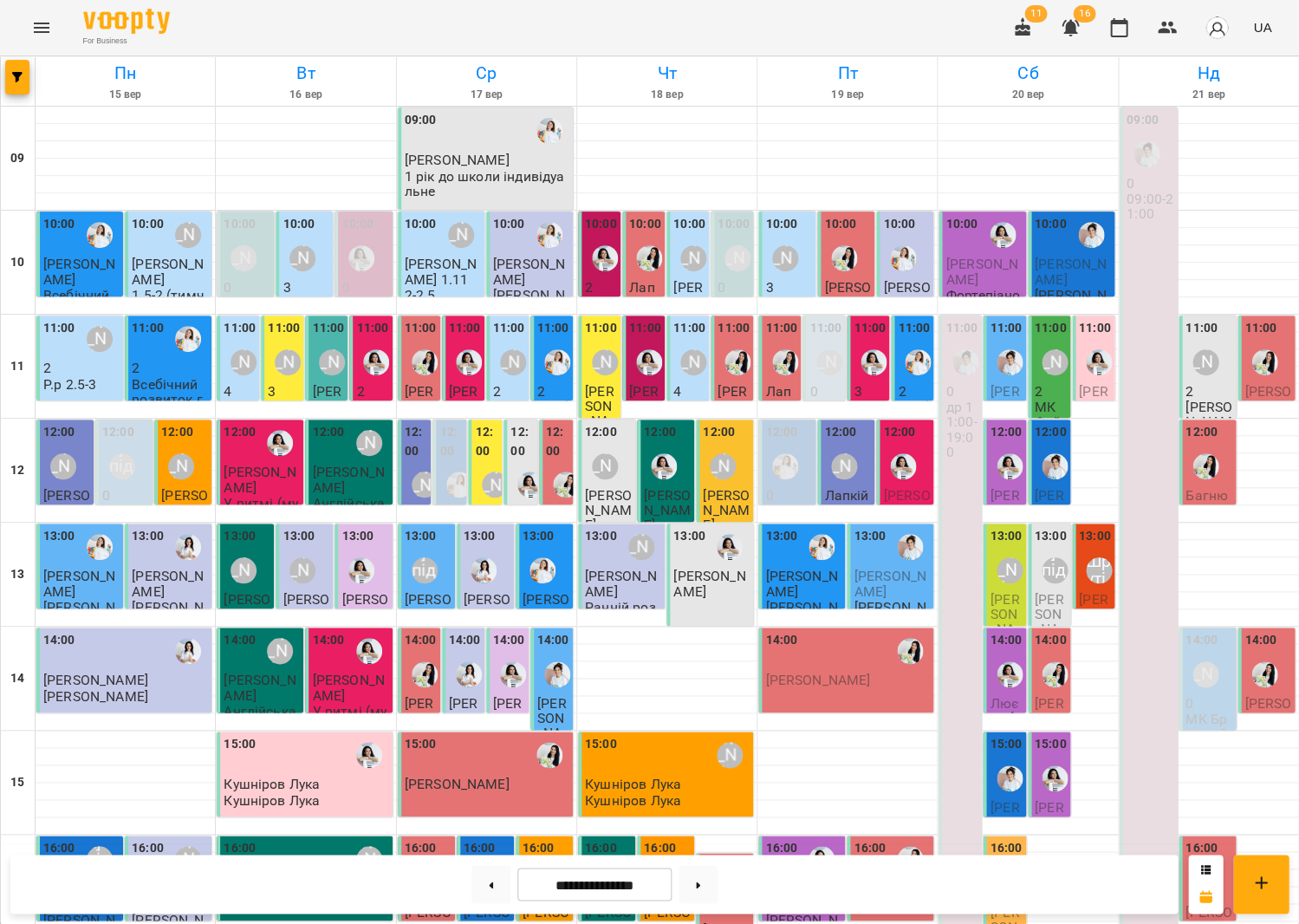
click at [35, 24] on icon "Menu" at bounding box center [41, 28] width 21 height 21
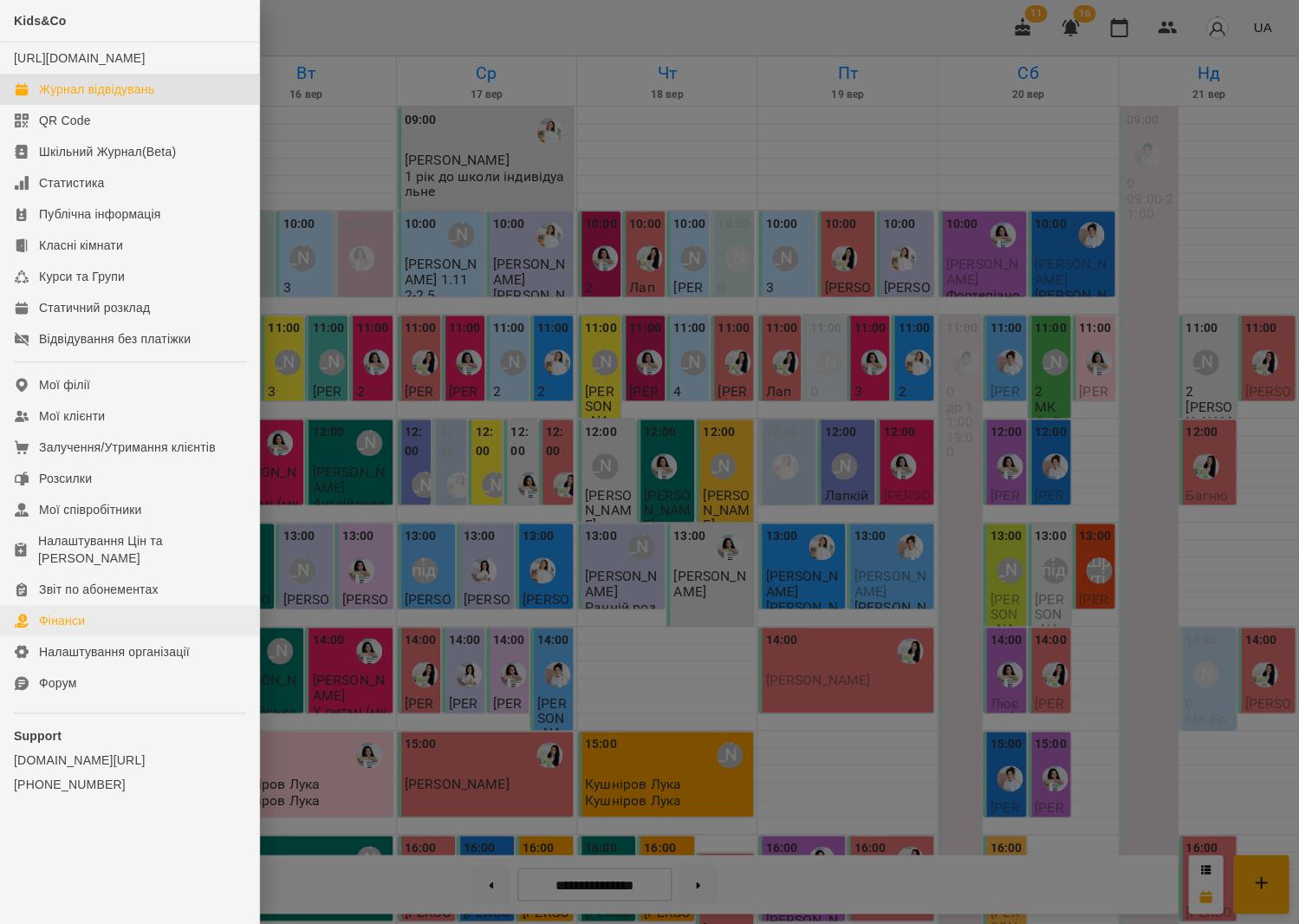
click at [87, 613] on link "Фінанси" at bounding box center [129, 621] width 259 height 31
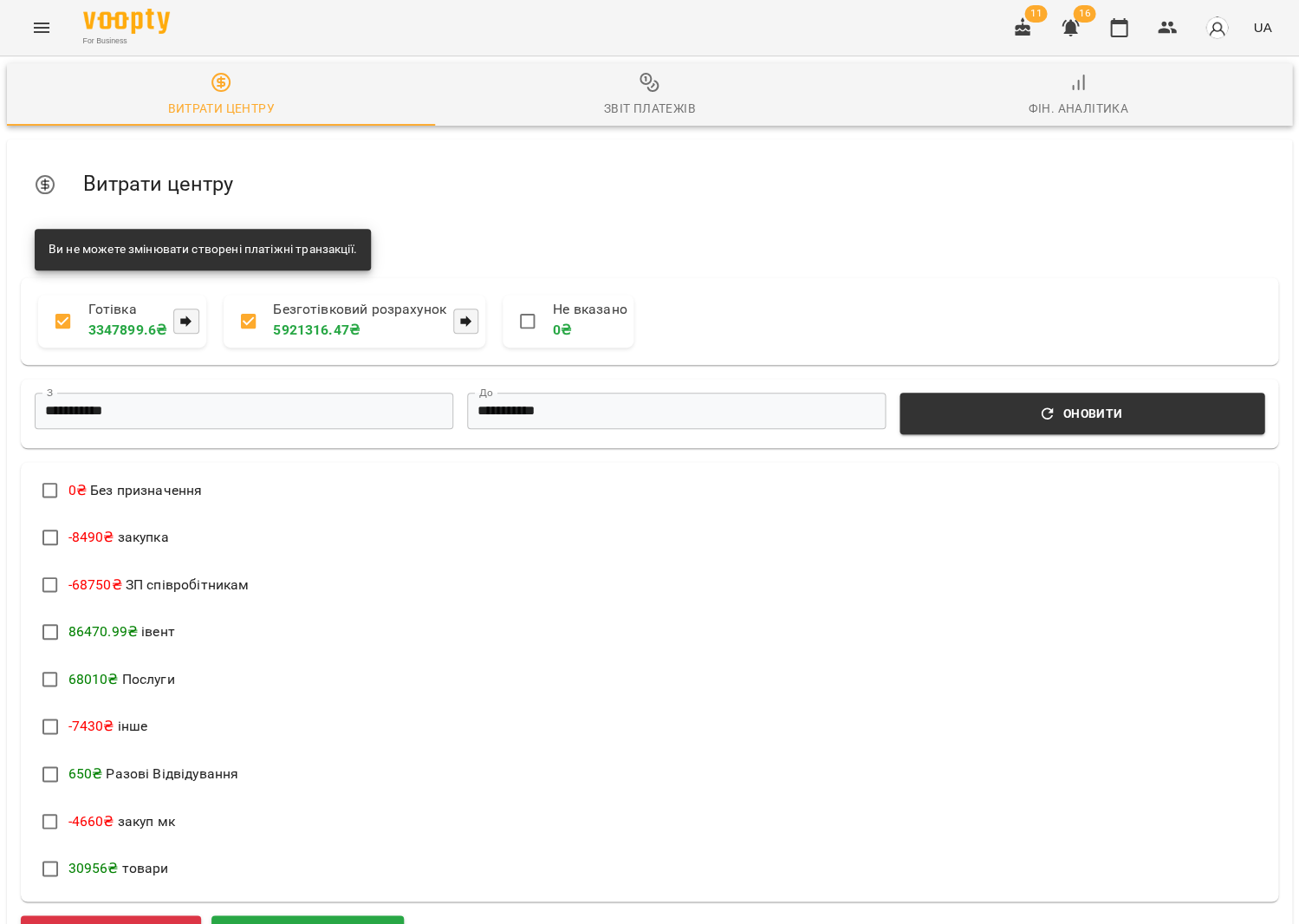
click at [659, 112] on div "Звіт платежів" at bounding box center [650, 108] width 92 height 21
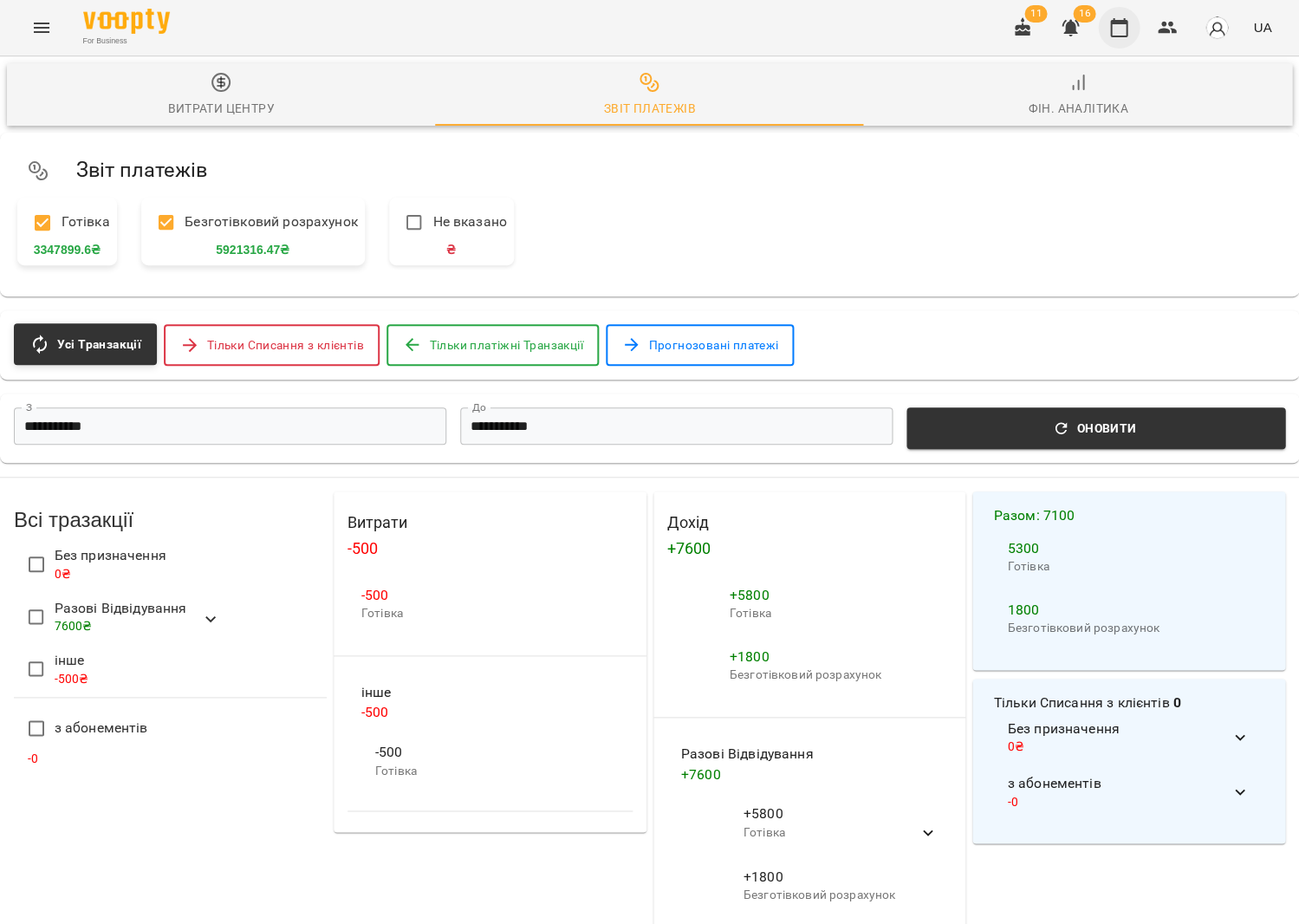
click at [1132, 28] on button "button" at bounding box center [1118, 28] width 41 height 41
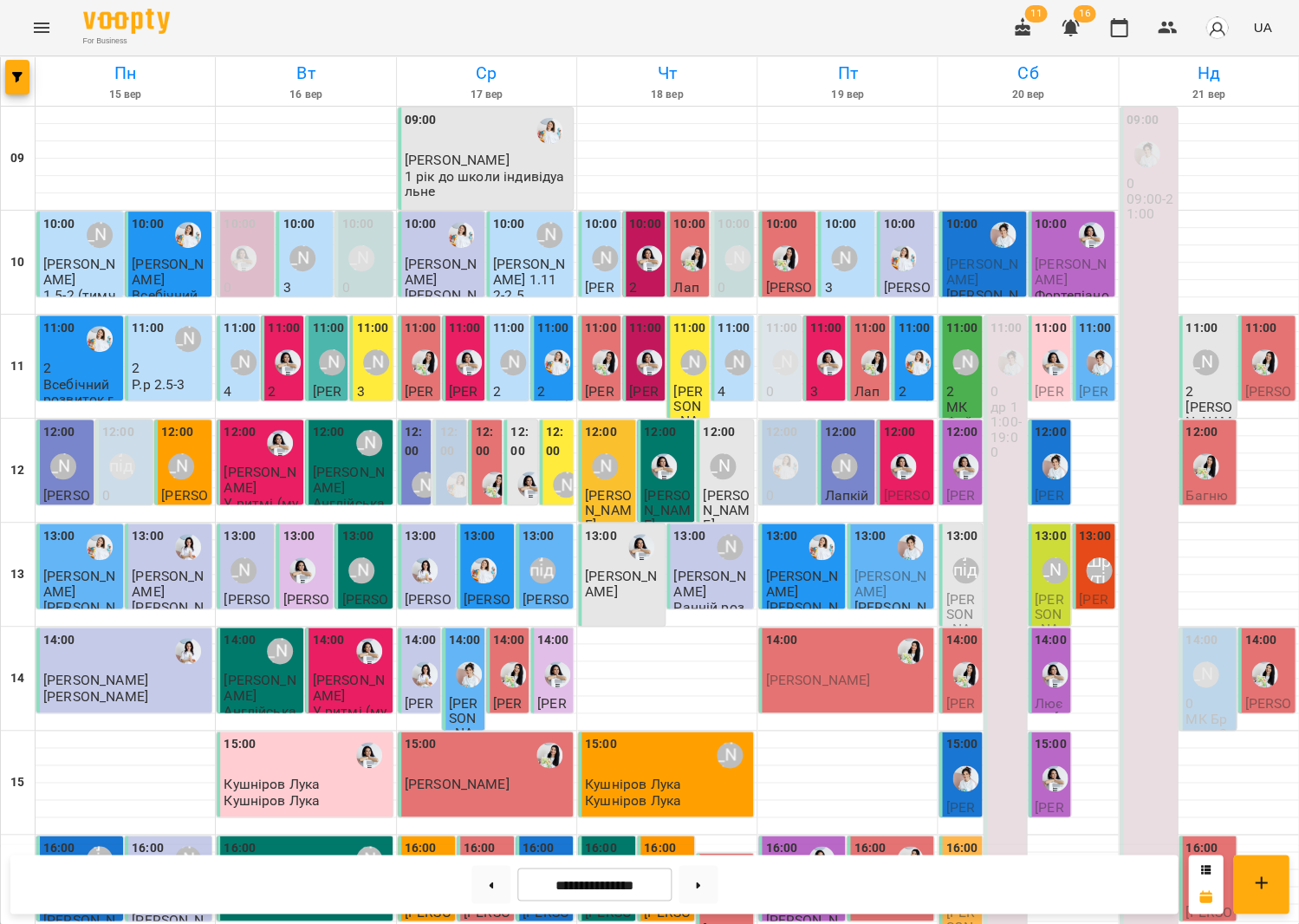
scroll to position [3, 0]
click at [914, 352] on img "Юлія Масющенко" at bounding box center [918, 362] width 26 height 26
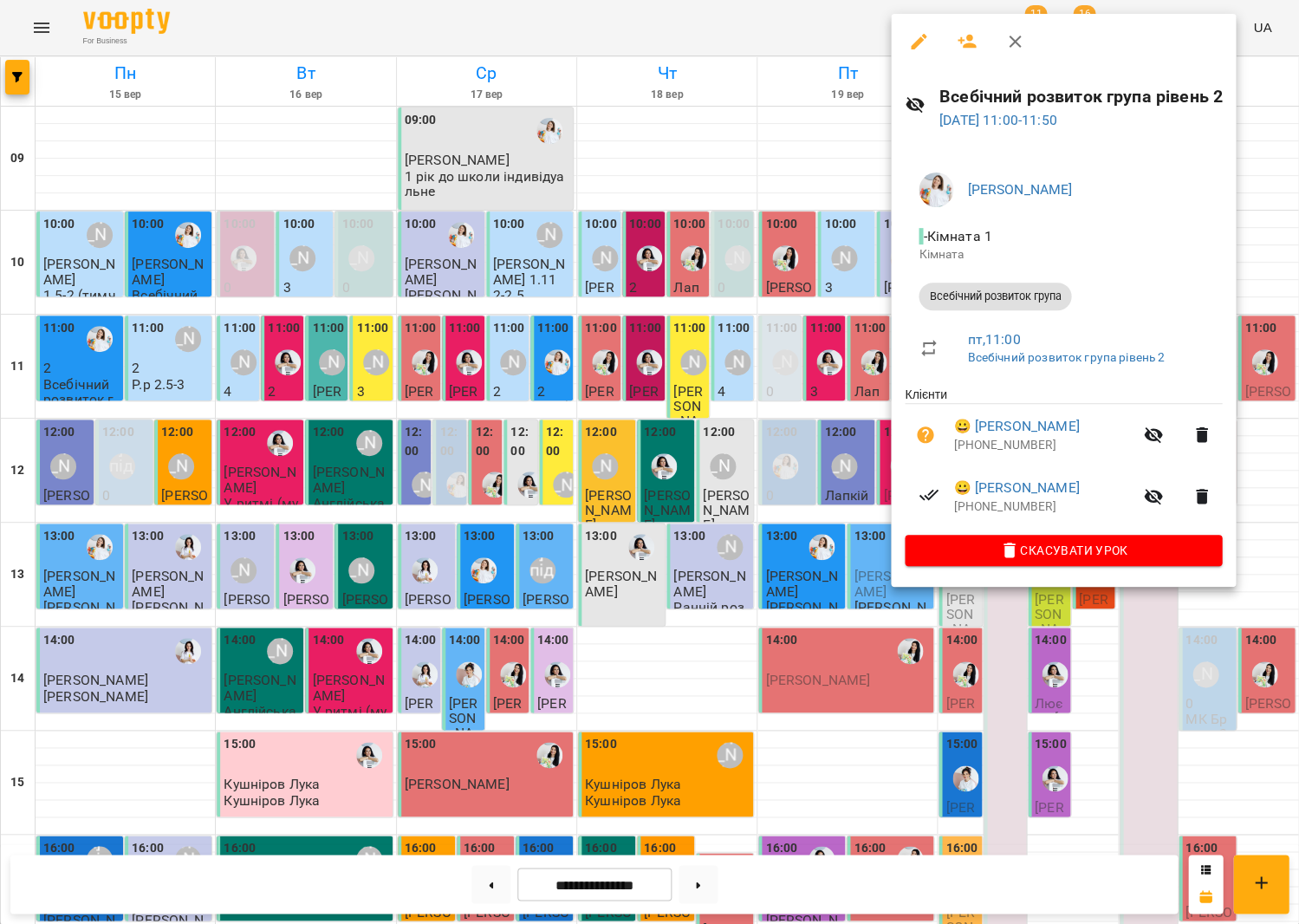
click at [755, 351] on div at bounding box center [650, 462] width 1299 height 924
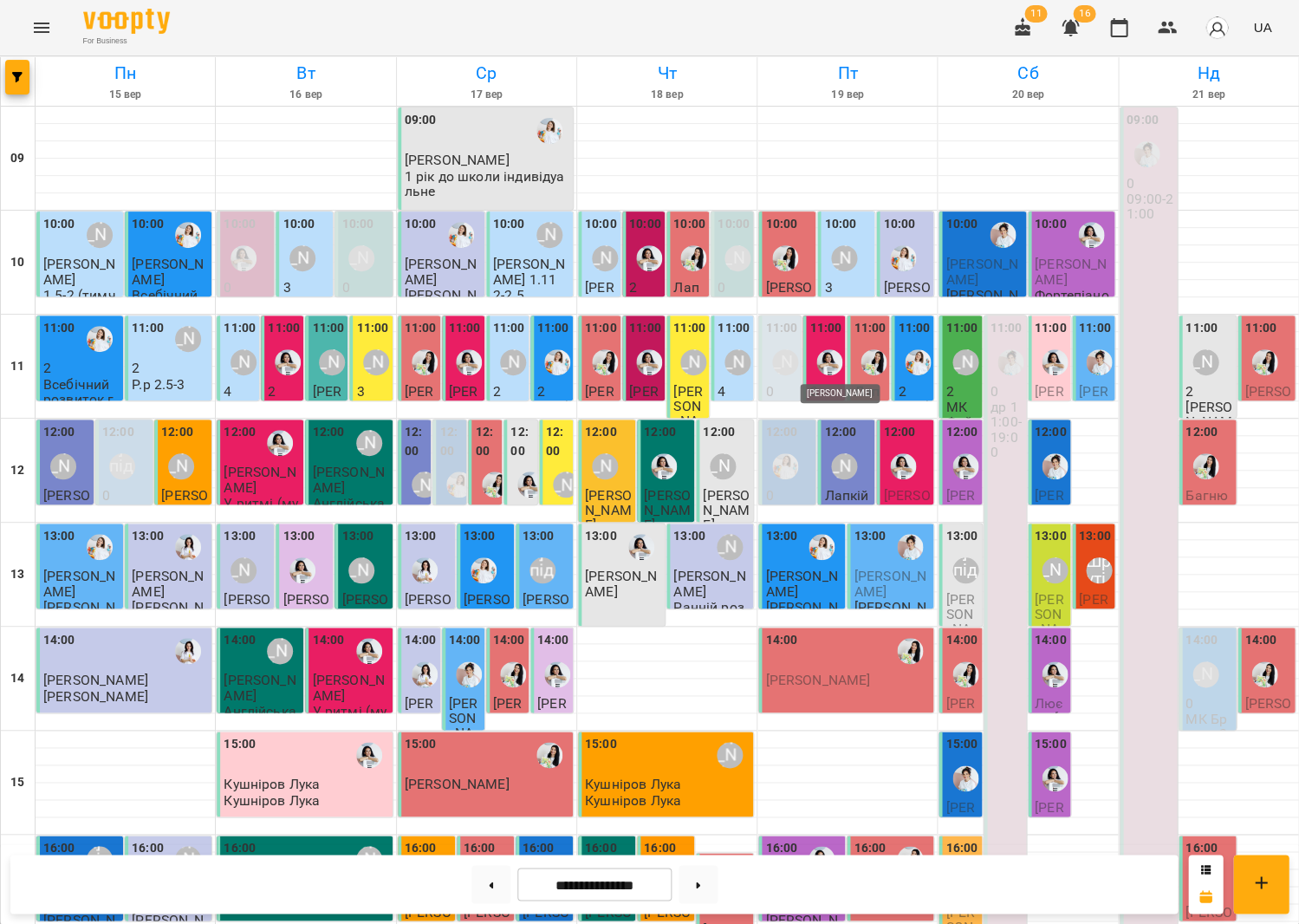
click at [820, 364] on img "Анна Білан" at bounding box center [829, 362] width 26 height 26
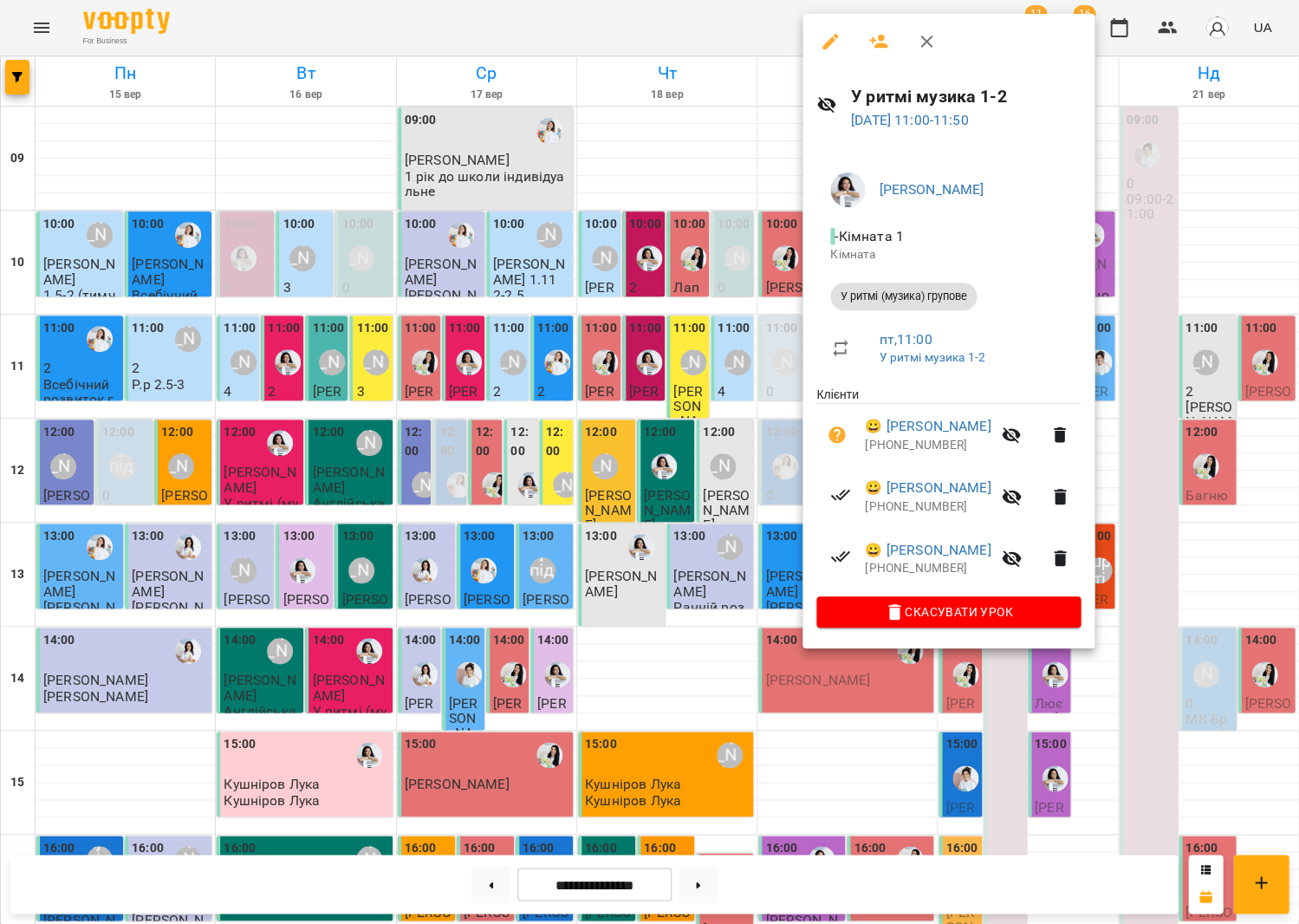
click at [651, 421] on div at bounding box center [650, 462] width 1299 height 924
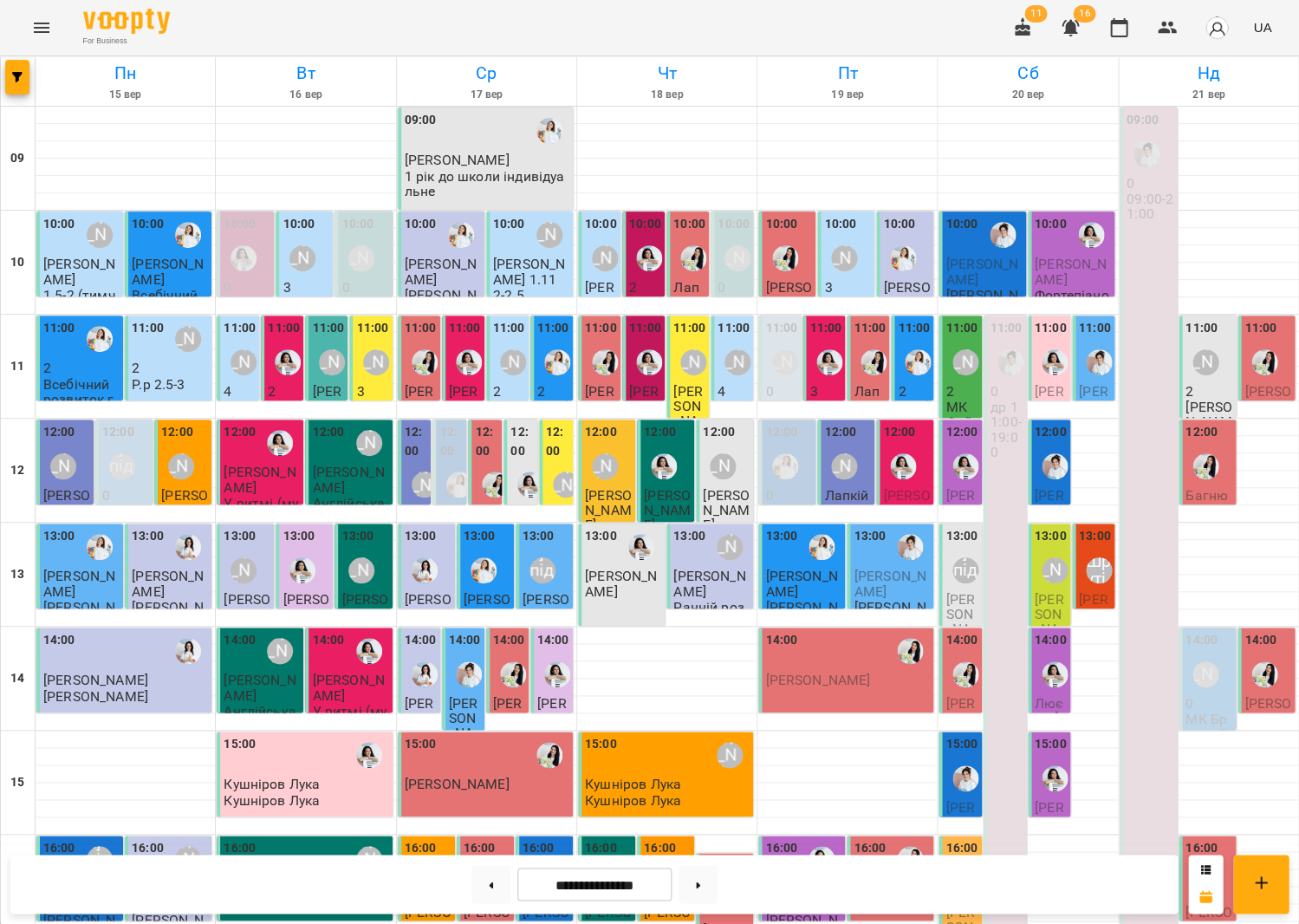
scroll to position [0, 0]
click at [873, 343] on div at bounding box center [873, 362] width 40 height 40
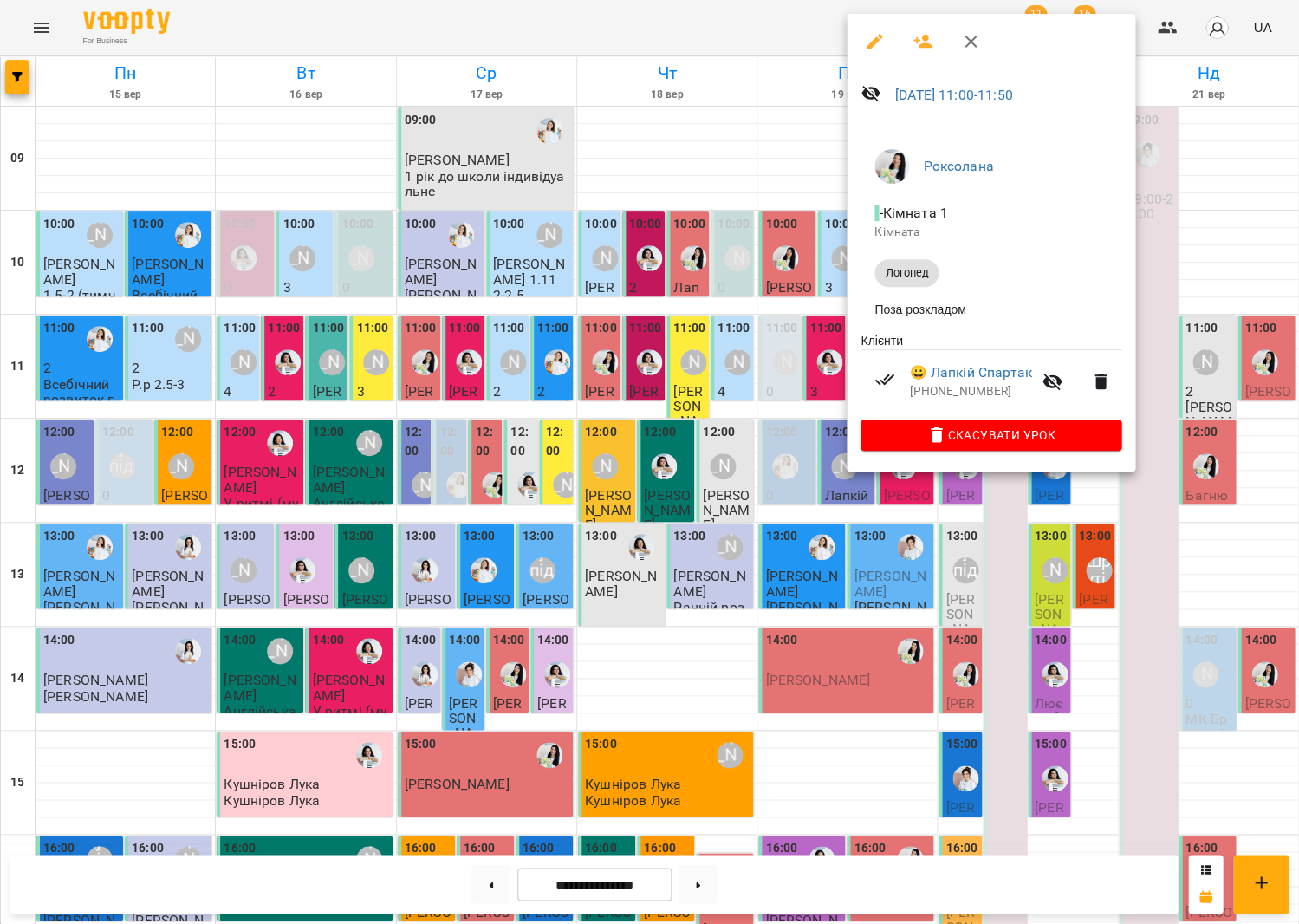
click at [739, 329] on div at bounding box center [650, 462] width 1299 height 924
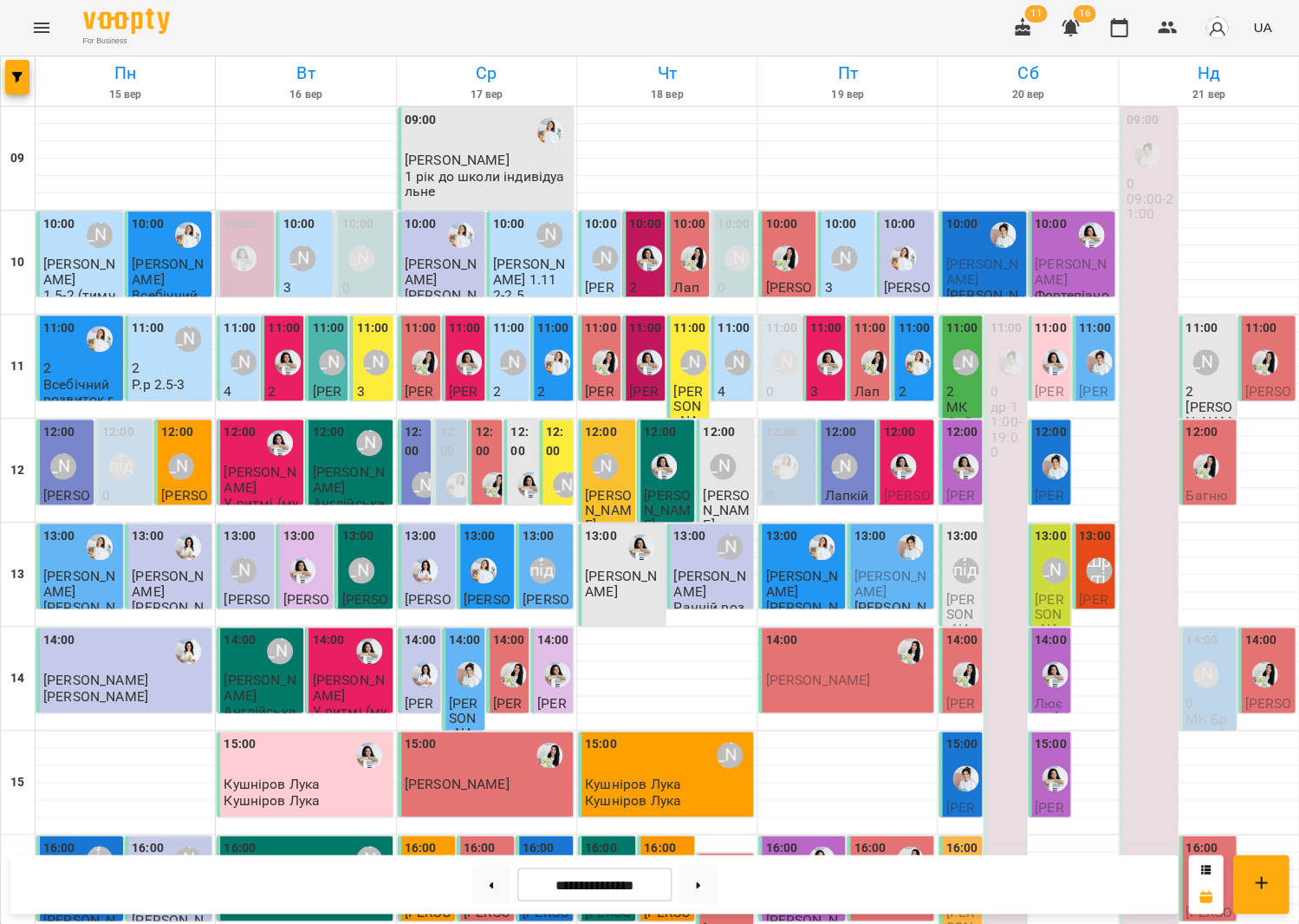
click at [825, 345] on div at bounding box center [829, 362] width 40 height 40
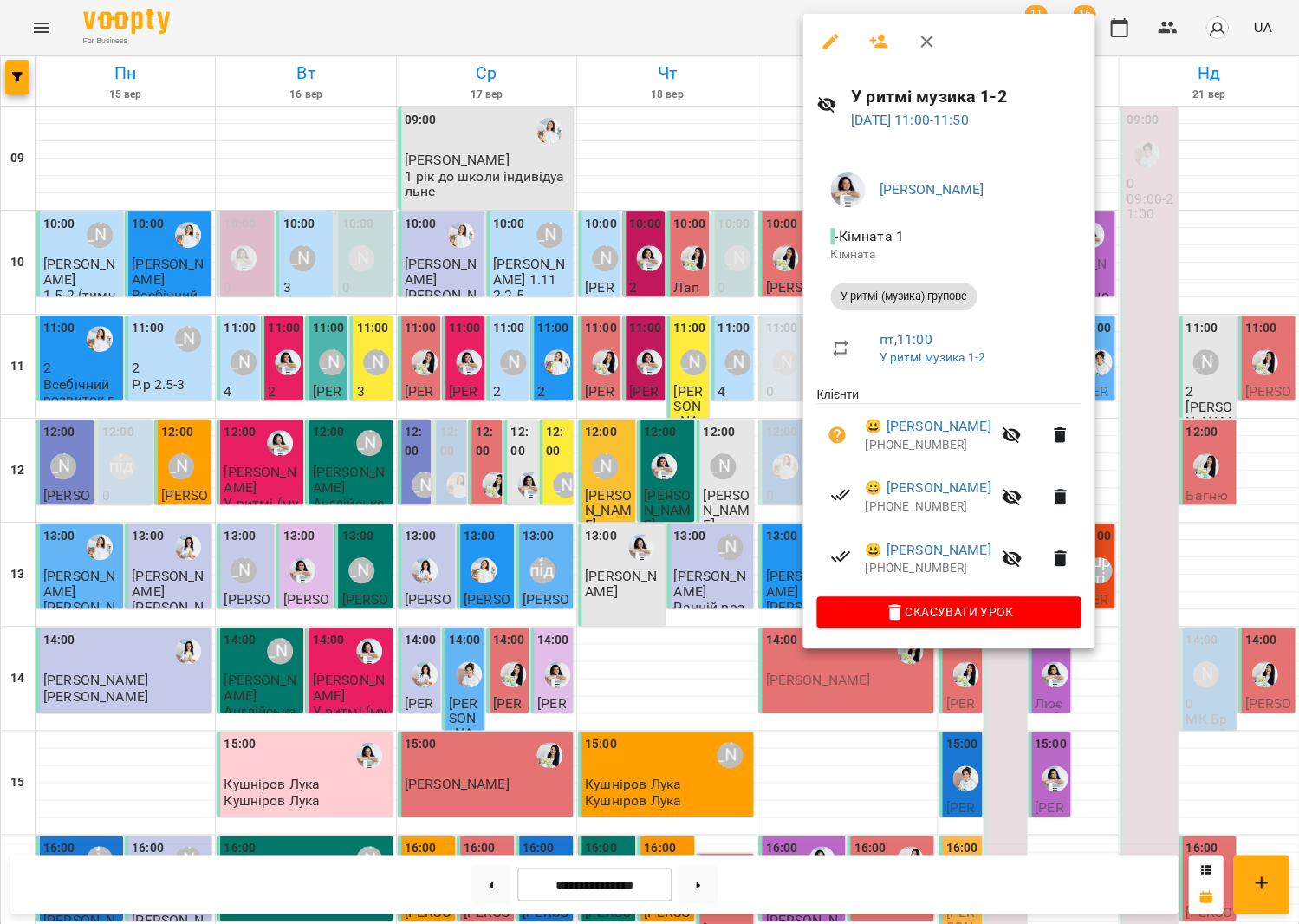
click at [660, 333] on div at bounding box center [650, 462] width 1299 height 924
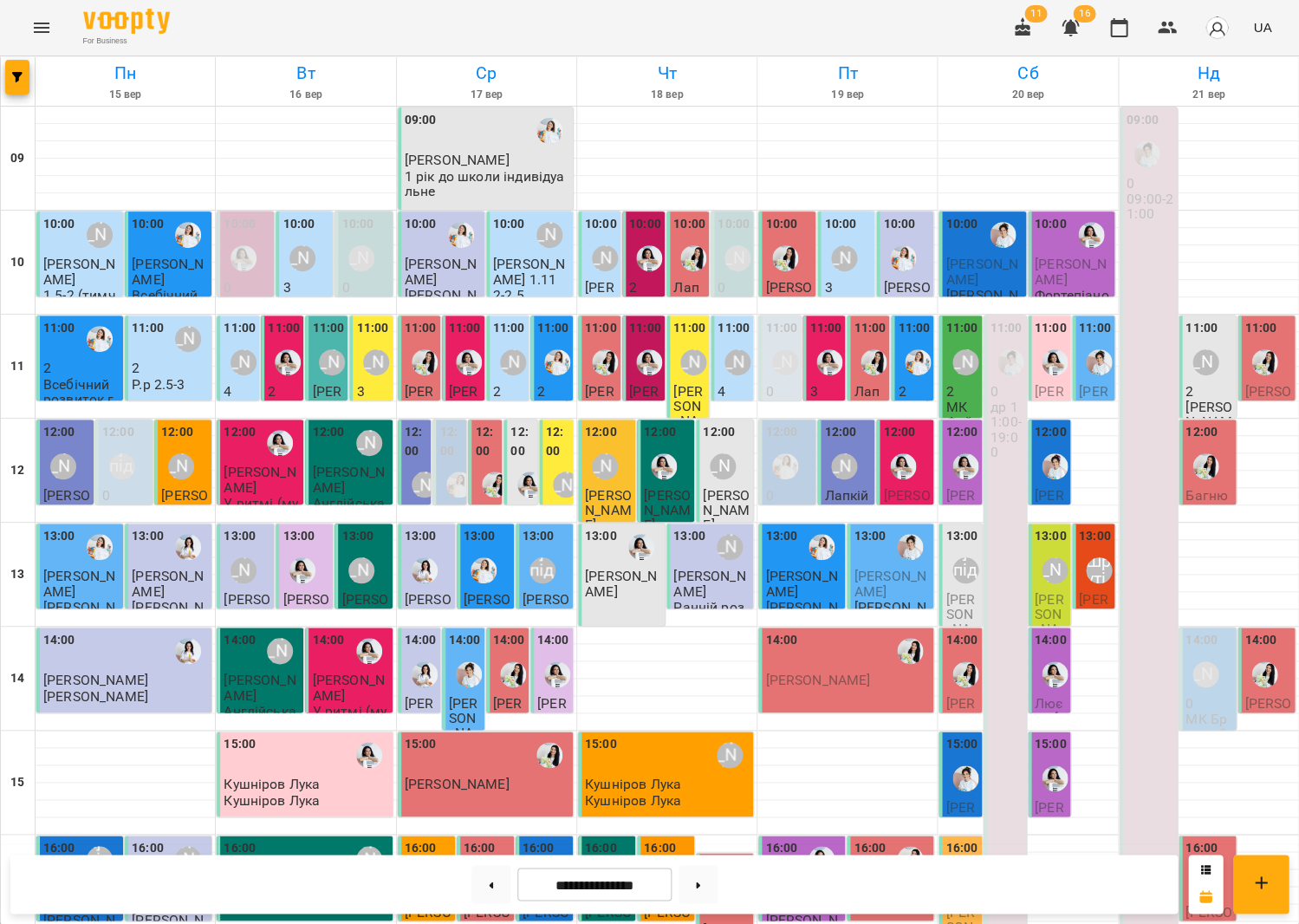
click at [830, 337] on div "11:00" at bounding box center [825, 330] width 32 height 23
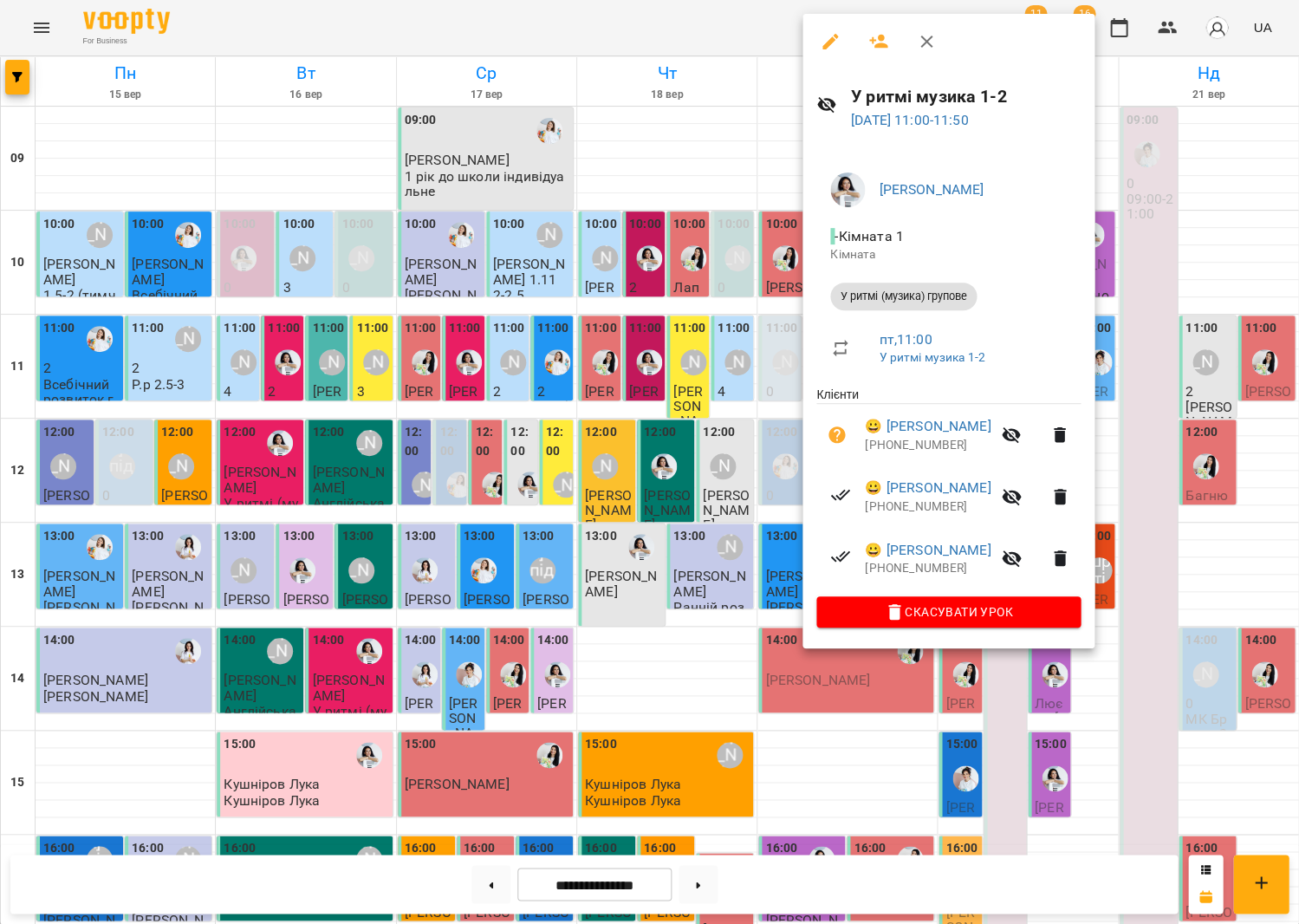
drag, startPoint x: 768, startPoint y: 341, endPoint x: 841, endPoint y: 347, distance: 73.2
click at [768, 341] on div at bounding box center [650, 462] width 1299 height 924
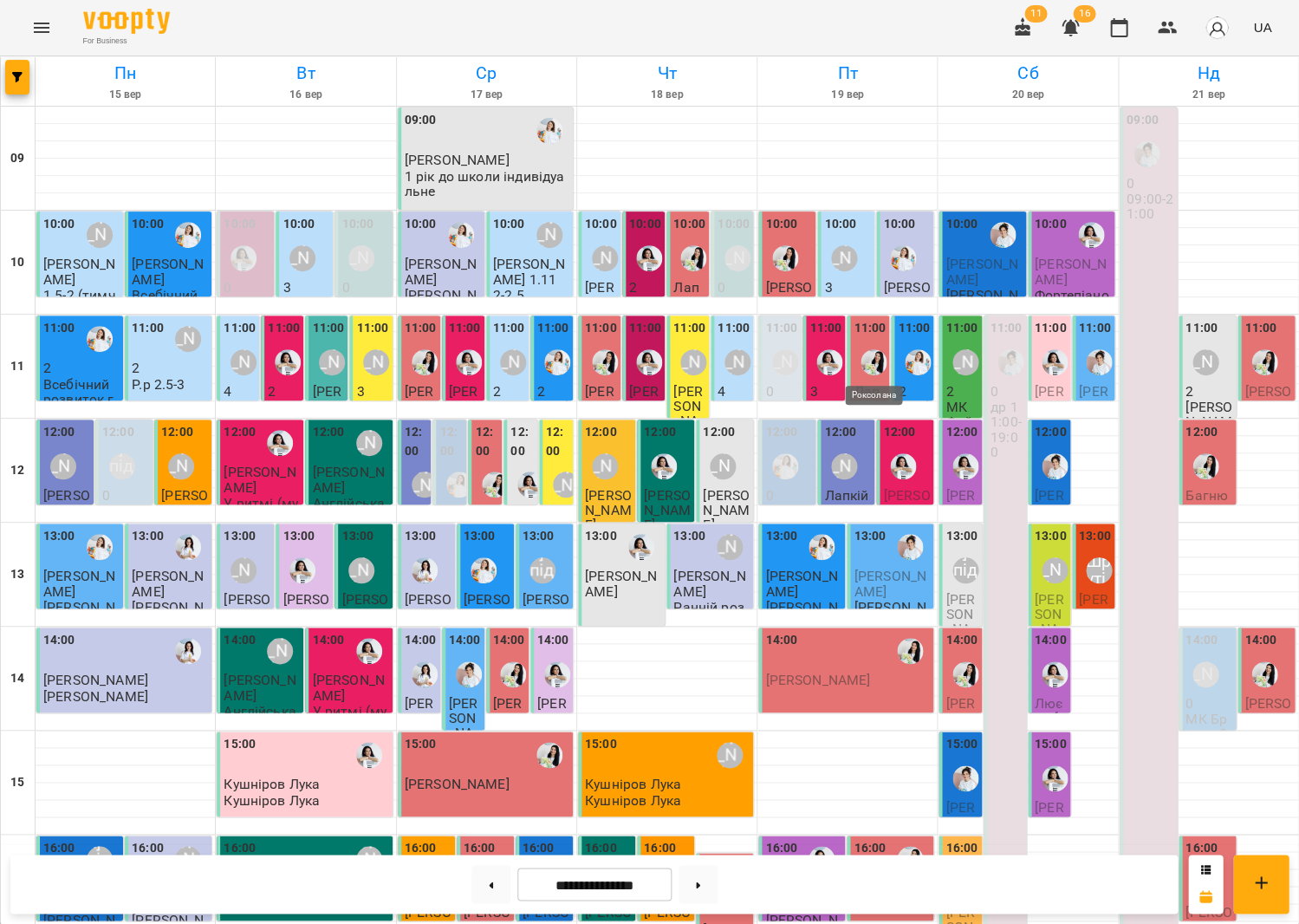
click at [867, 351] on img "Роксолана" at bounding box center [873, 362] width 26 height 26
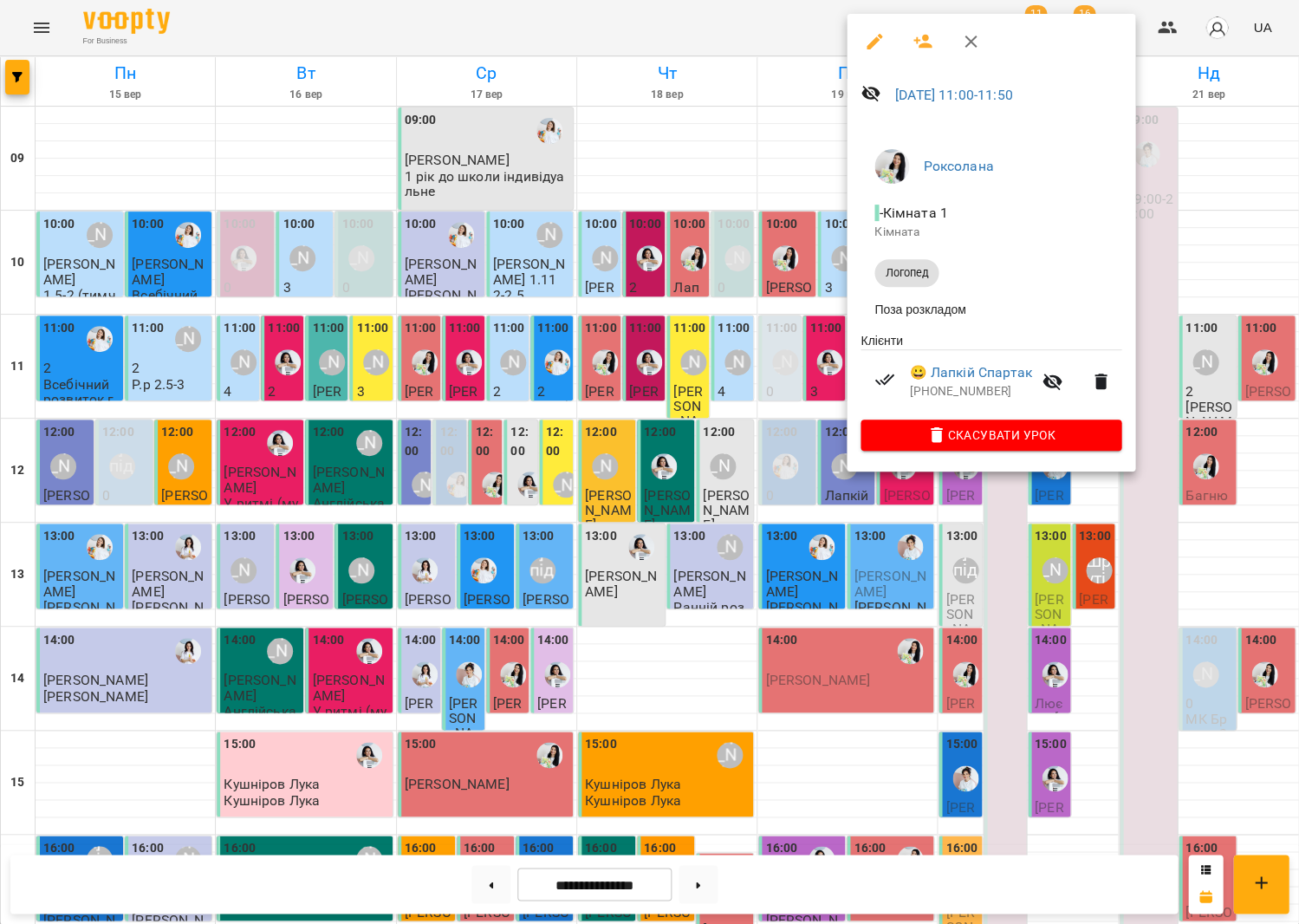
click at [722, 359] on div at bounding box center [650, 462] width 1299 height 924
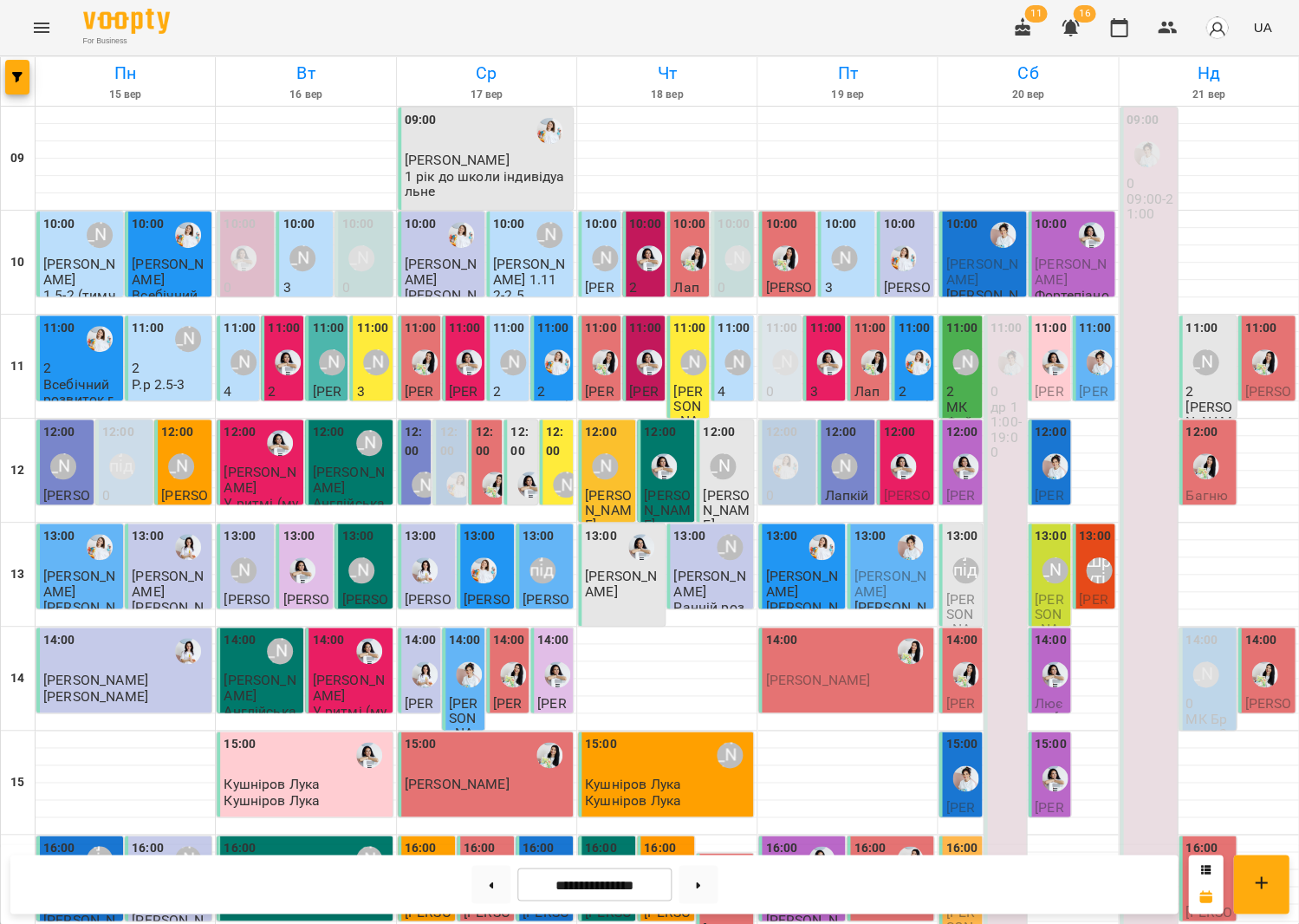
click at [929, 380] on div at bounding box center [918, 362] width 40 height 40
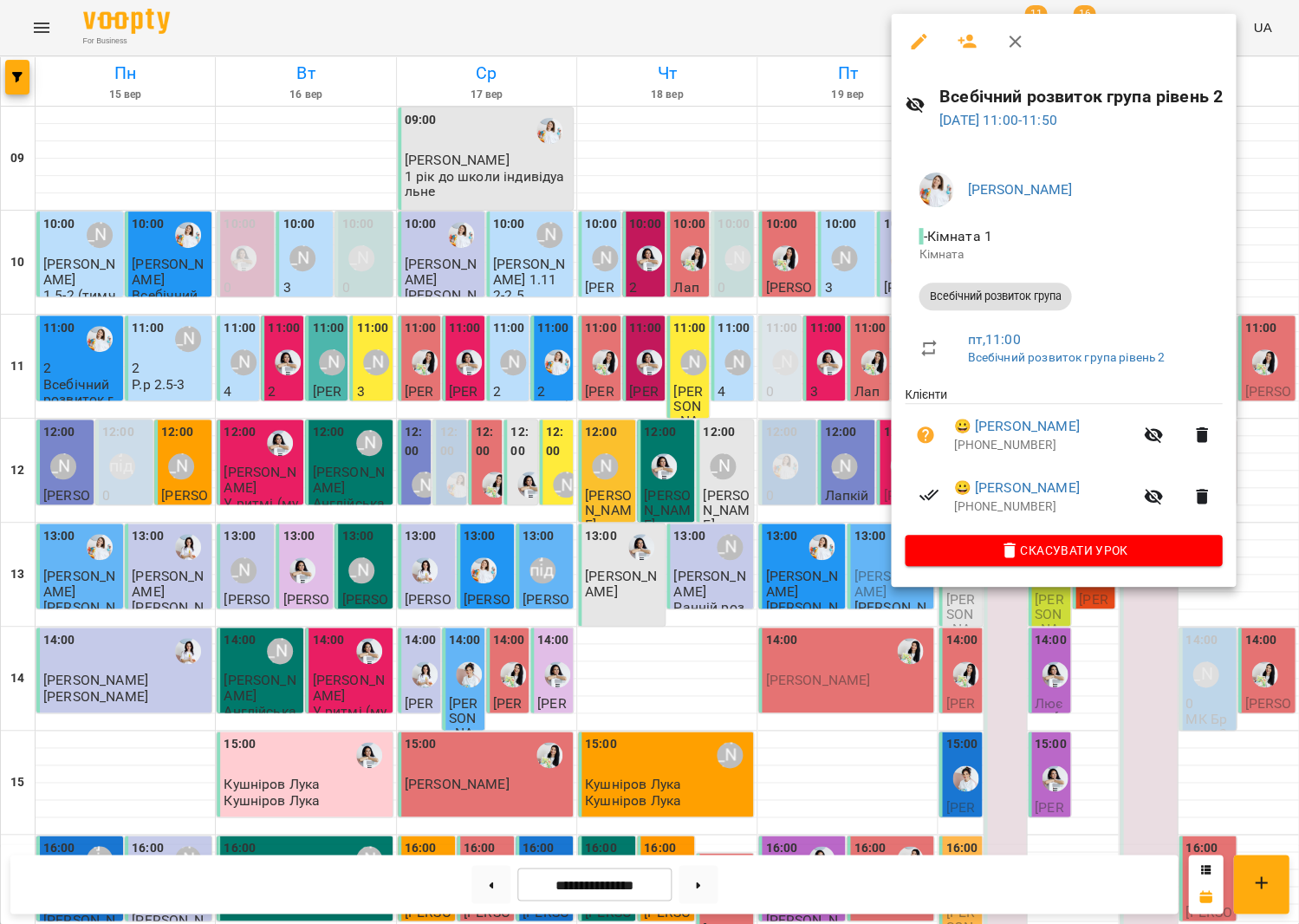
click at [870, 373] on div at bounding box center [650, 462] width 1299 height 924
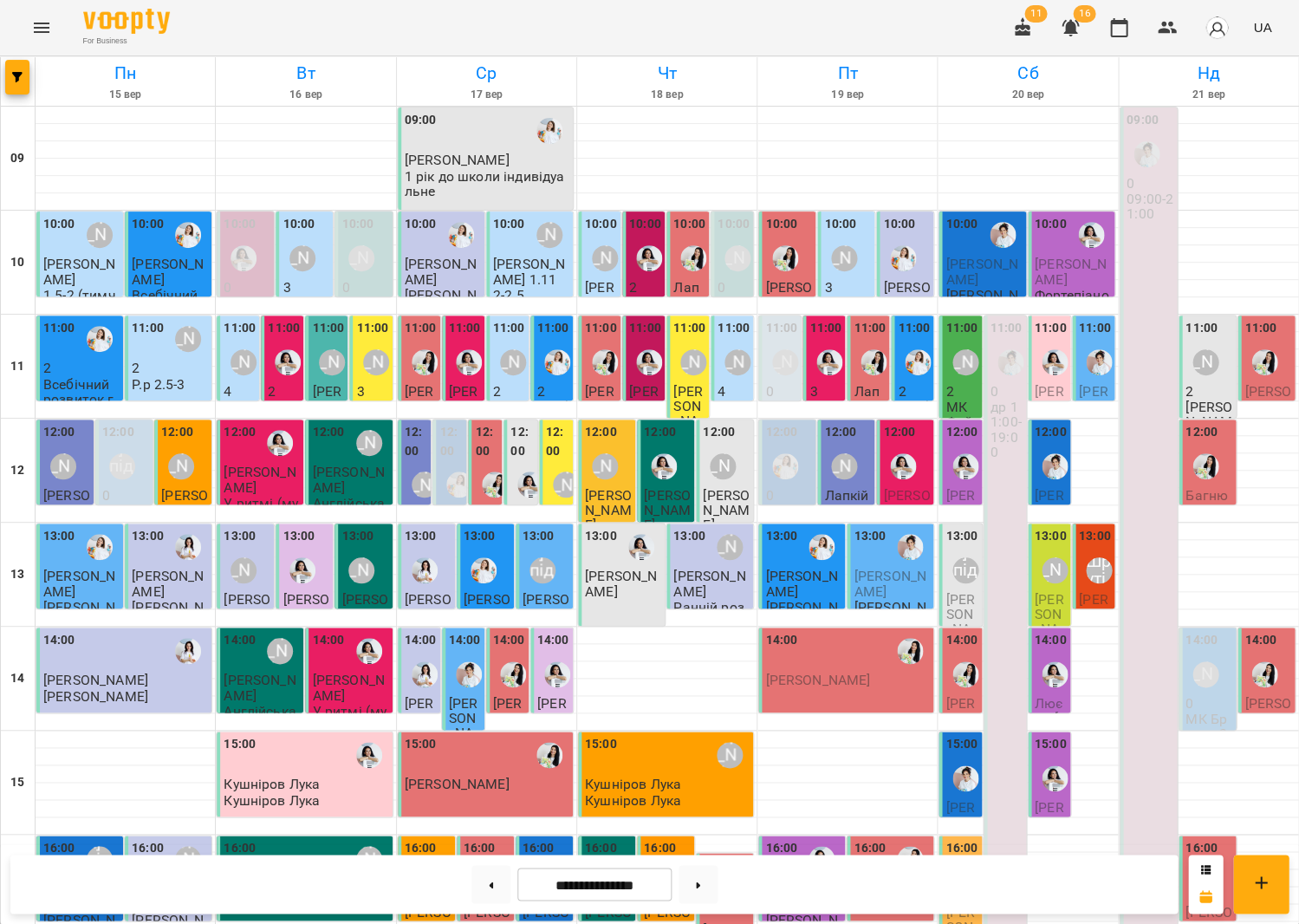
click at [689, 345] on div "[PERSON_NAME]" at bounding box center [693, 362] width 40 height 40
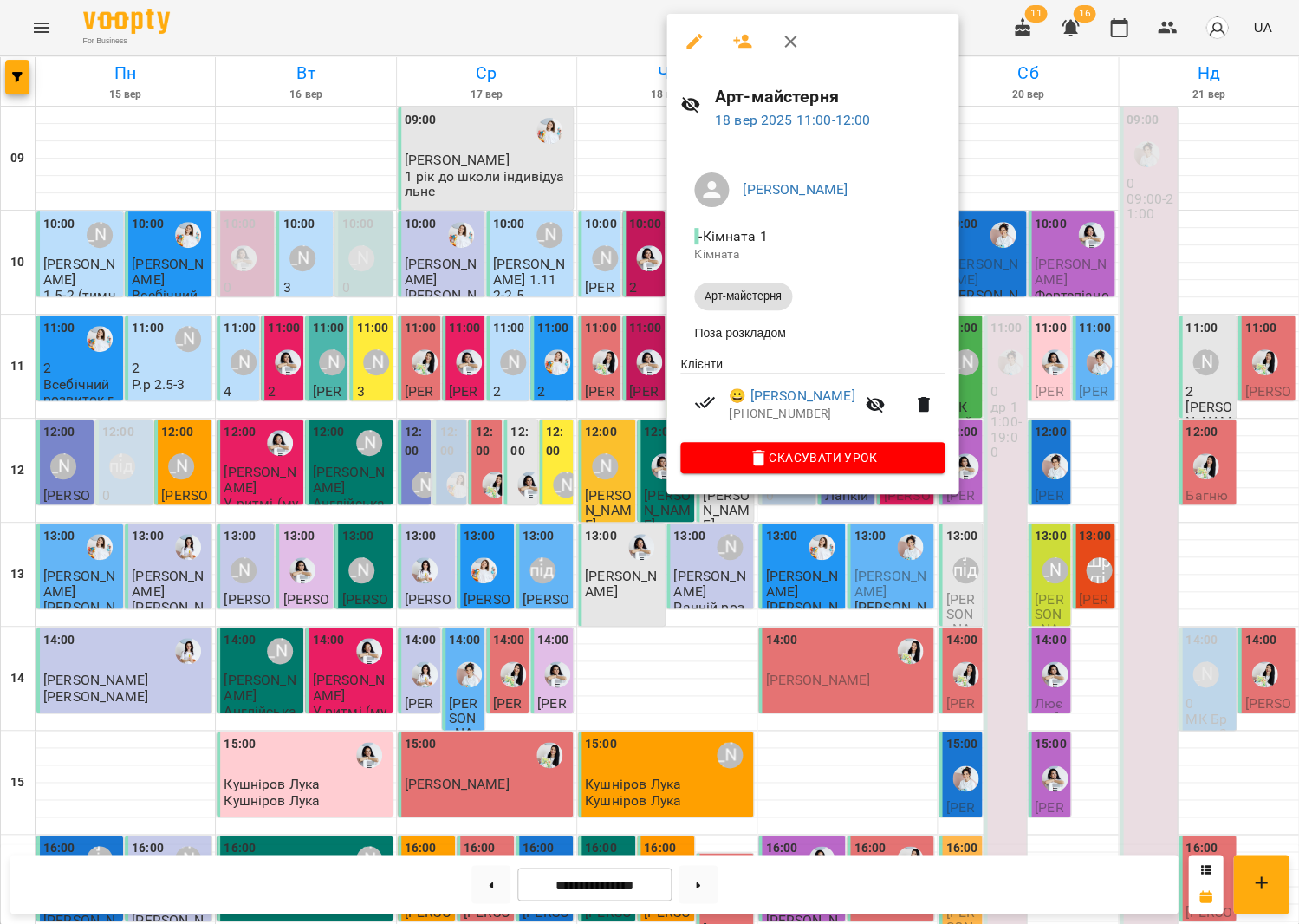
click at [1094, 297] on div at bounding box center [650, 462] width 1299 height 924
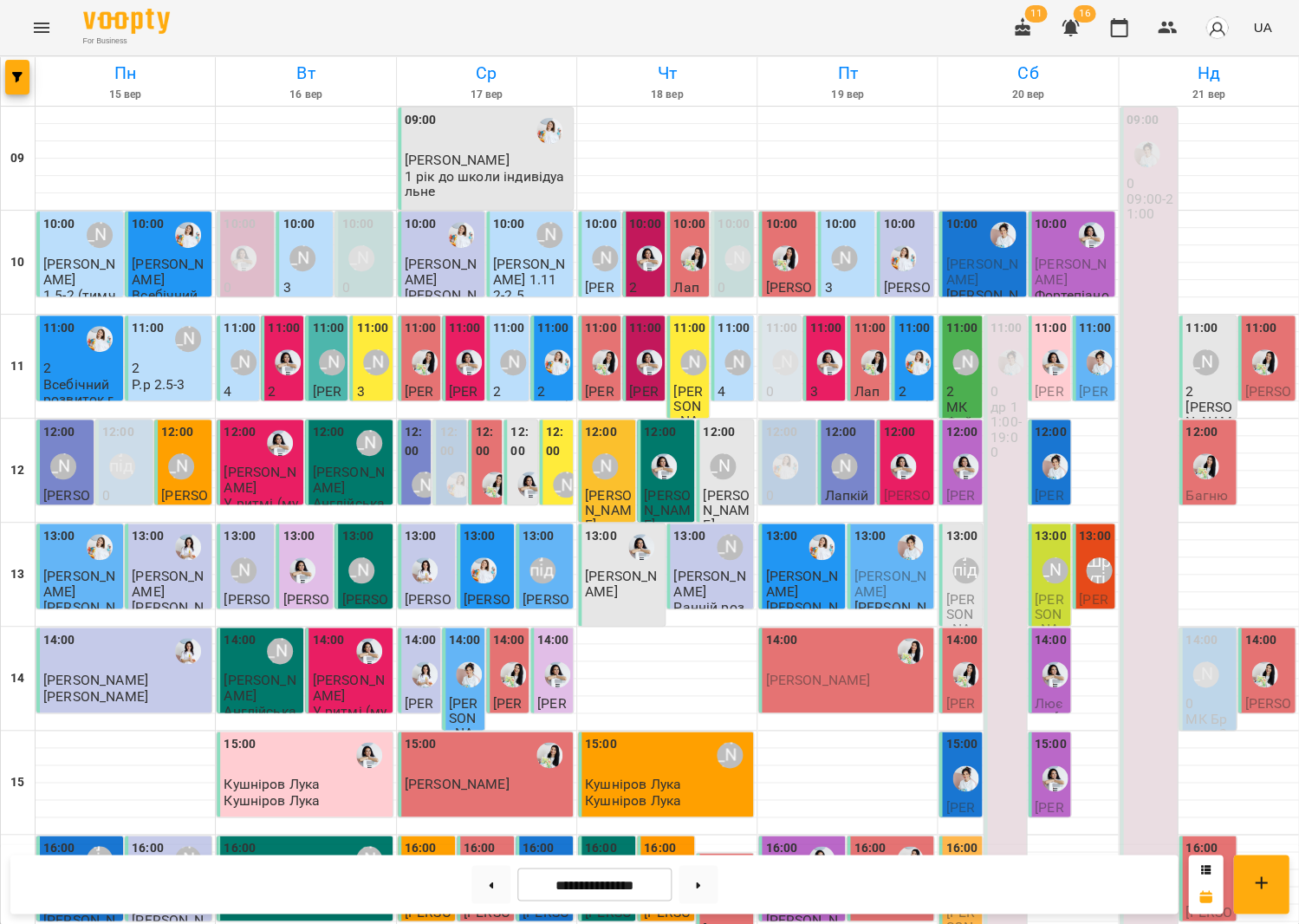
click at [241, 343] on div "[PERSON_NAME]" at bounding box center [243, 362] width 40 height 40
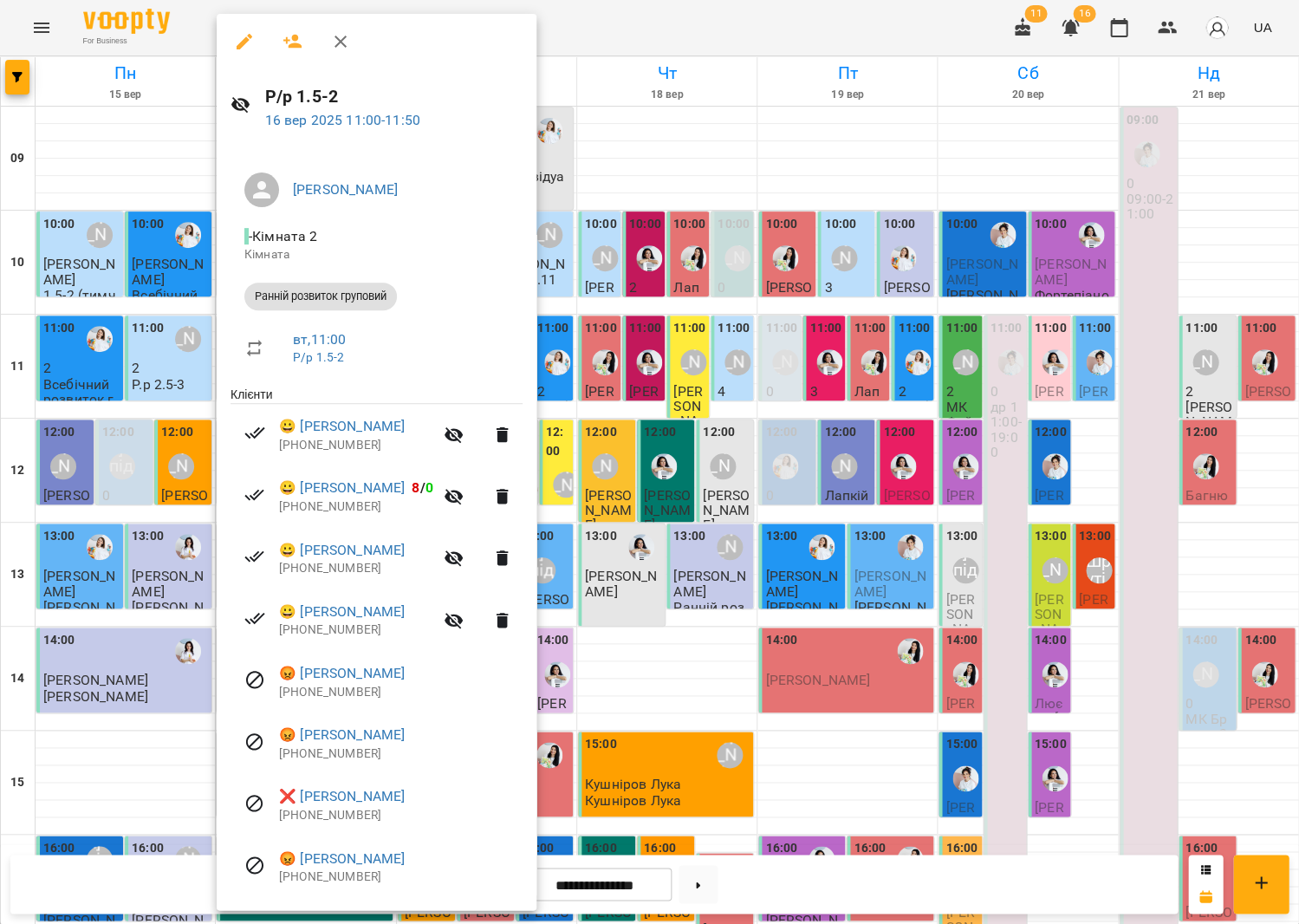
click at [831, 389] on div at bounding box center [650, 462] width 1299 height 924
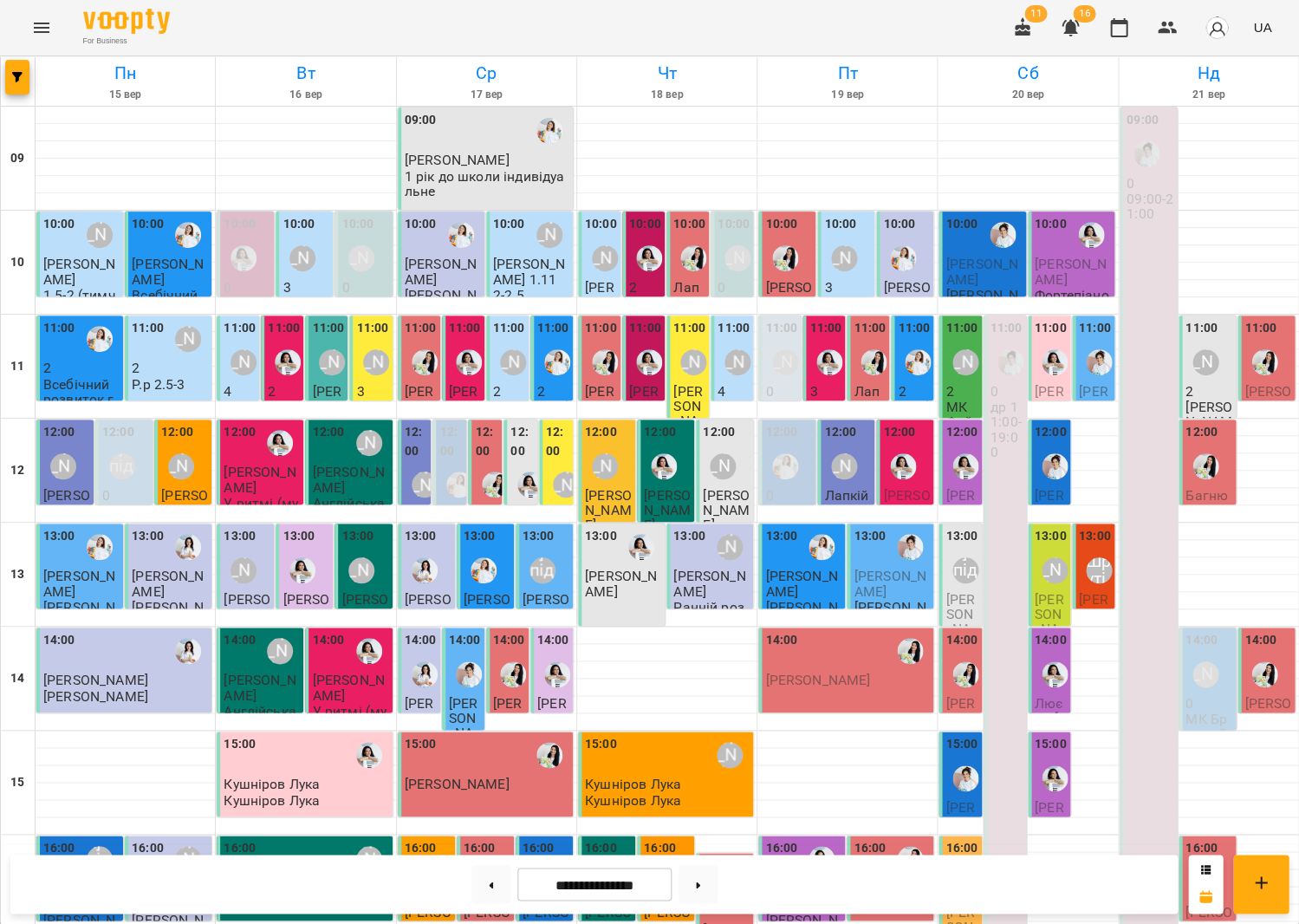
scroll to position [274, 0]
click at [950, 550] on div "[PERSON_NAME] підготовка до школи" at bounding box center [965, 569] width 40 height 40
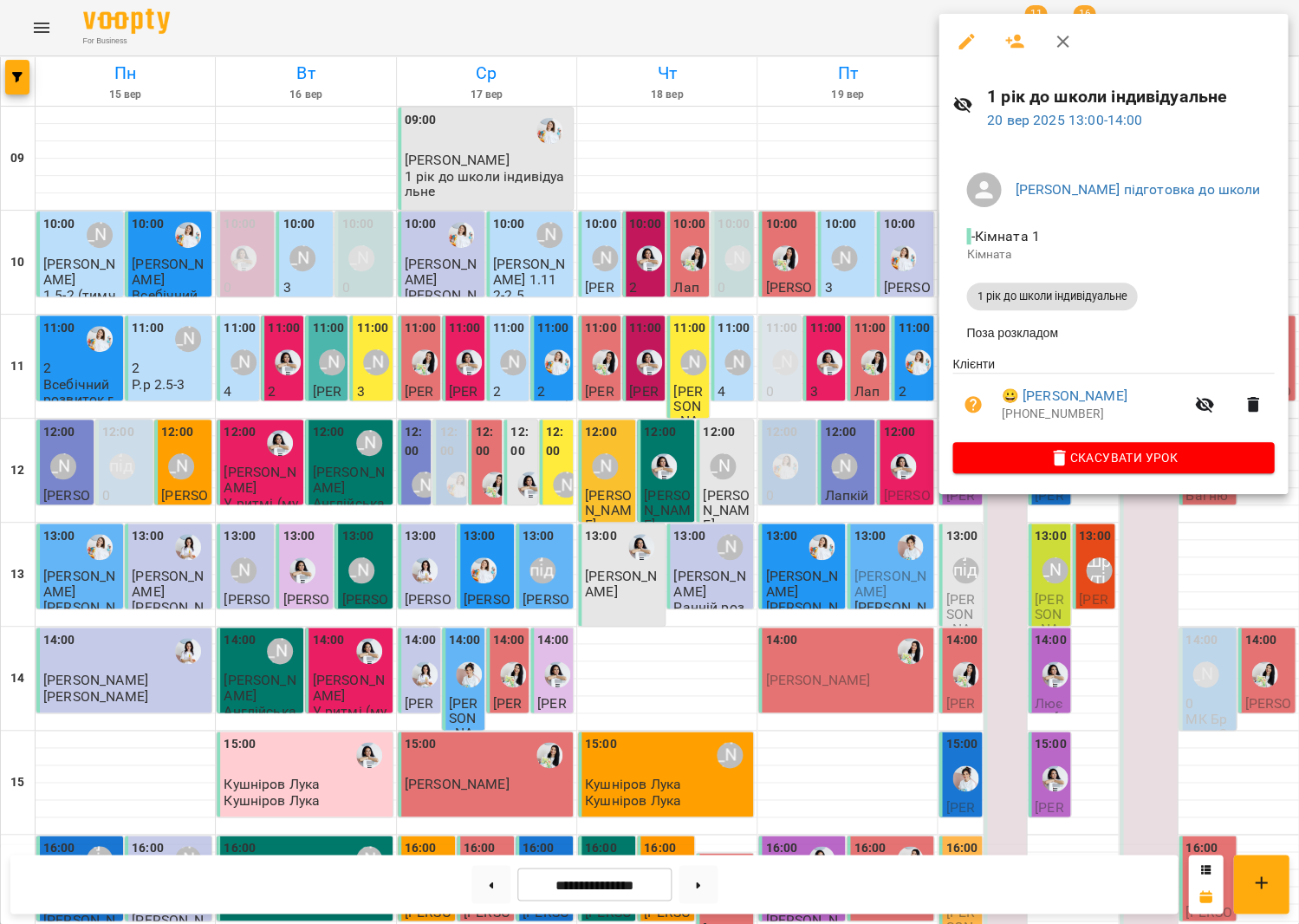
click at [858, 314] on div at bounding box center [650, 462] width 1299 height 924
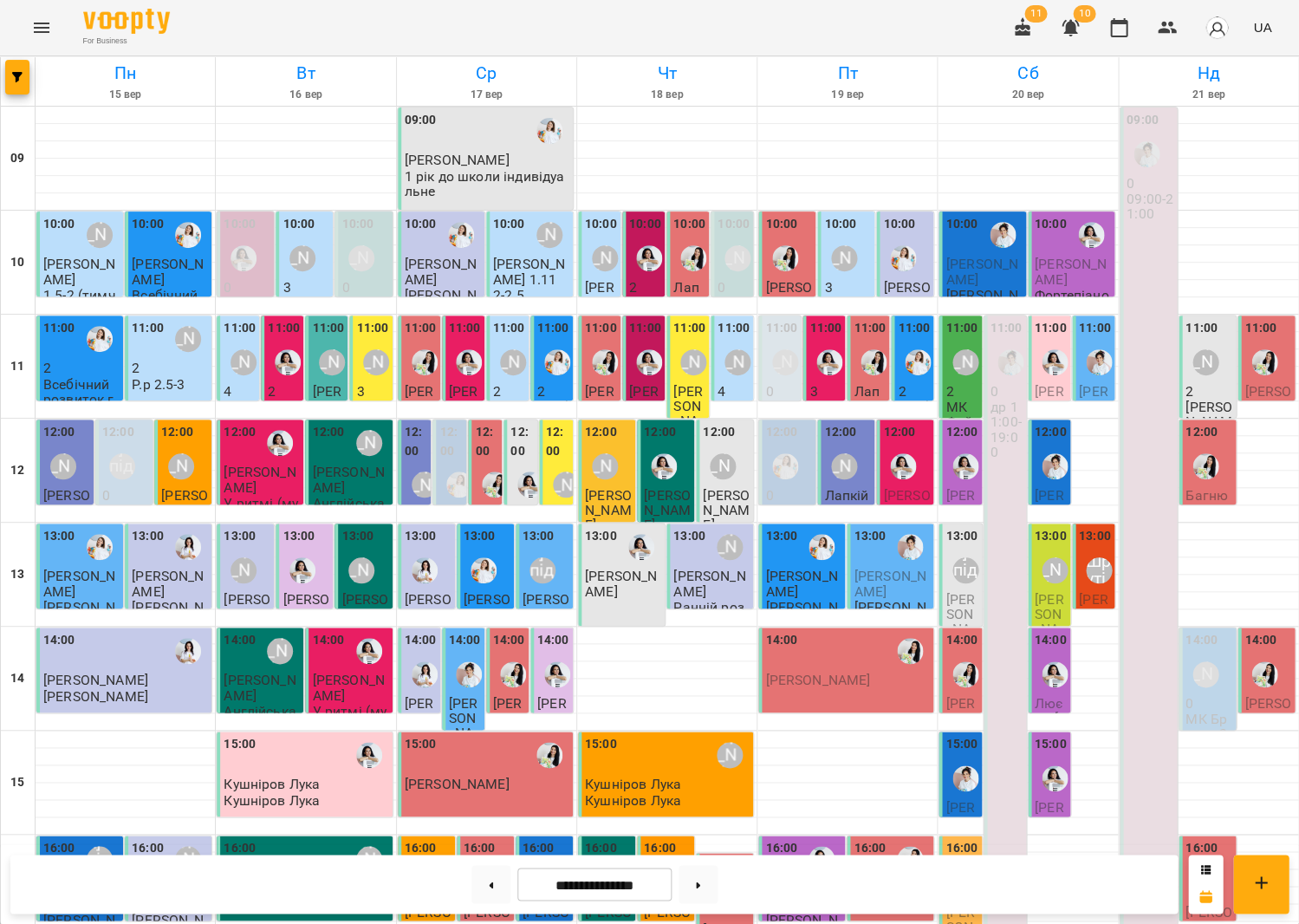
scroll to position [64, 0]
click at [838, 280] on p "3" at bounding box center [848, 287] width 47 height 15
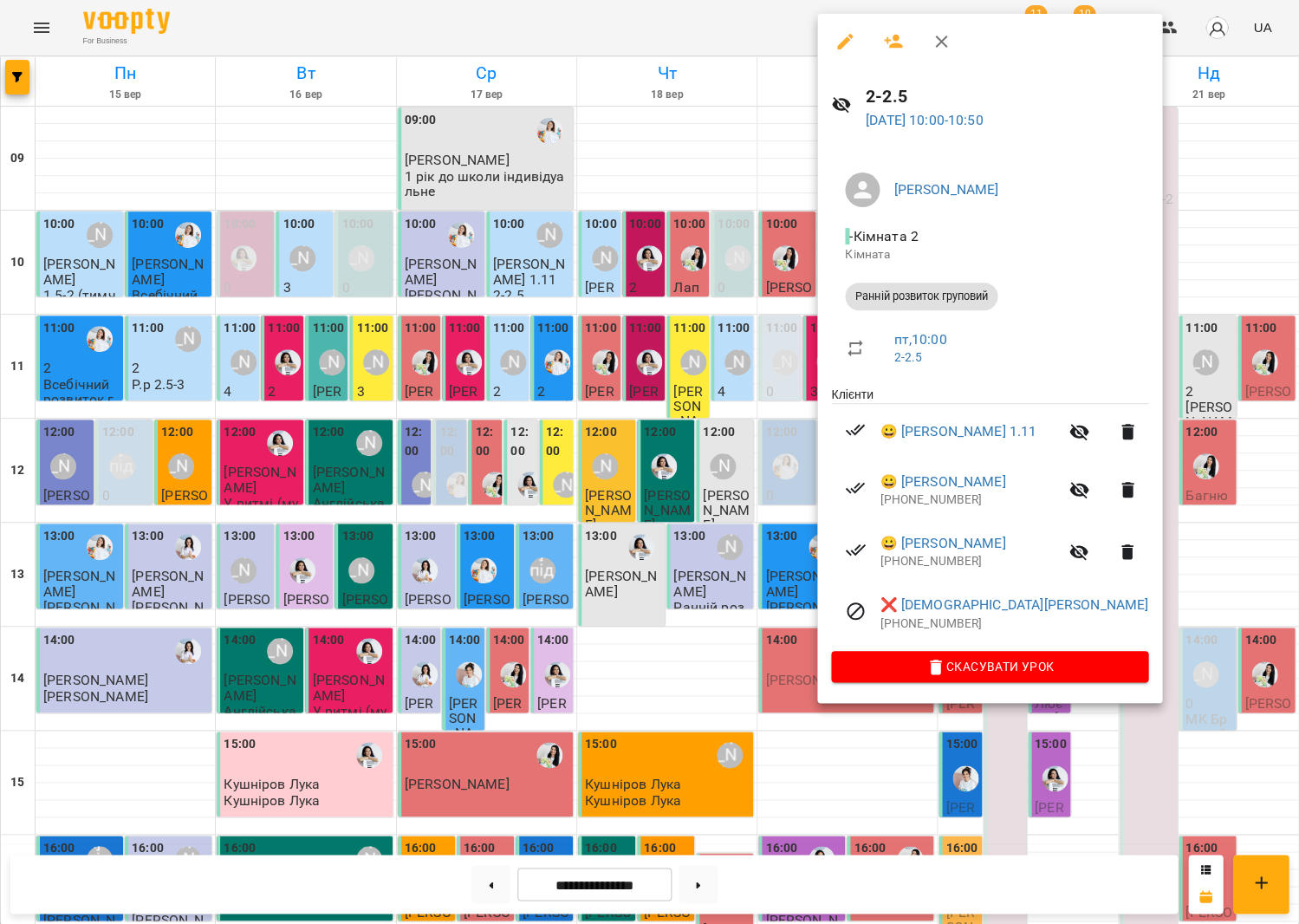
click at [751, 222] on div at bounding box center [650, 462] width 1299 height 924
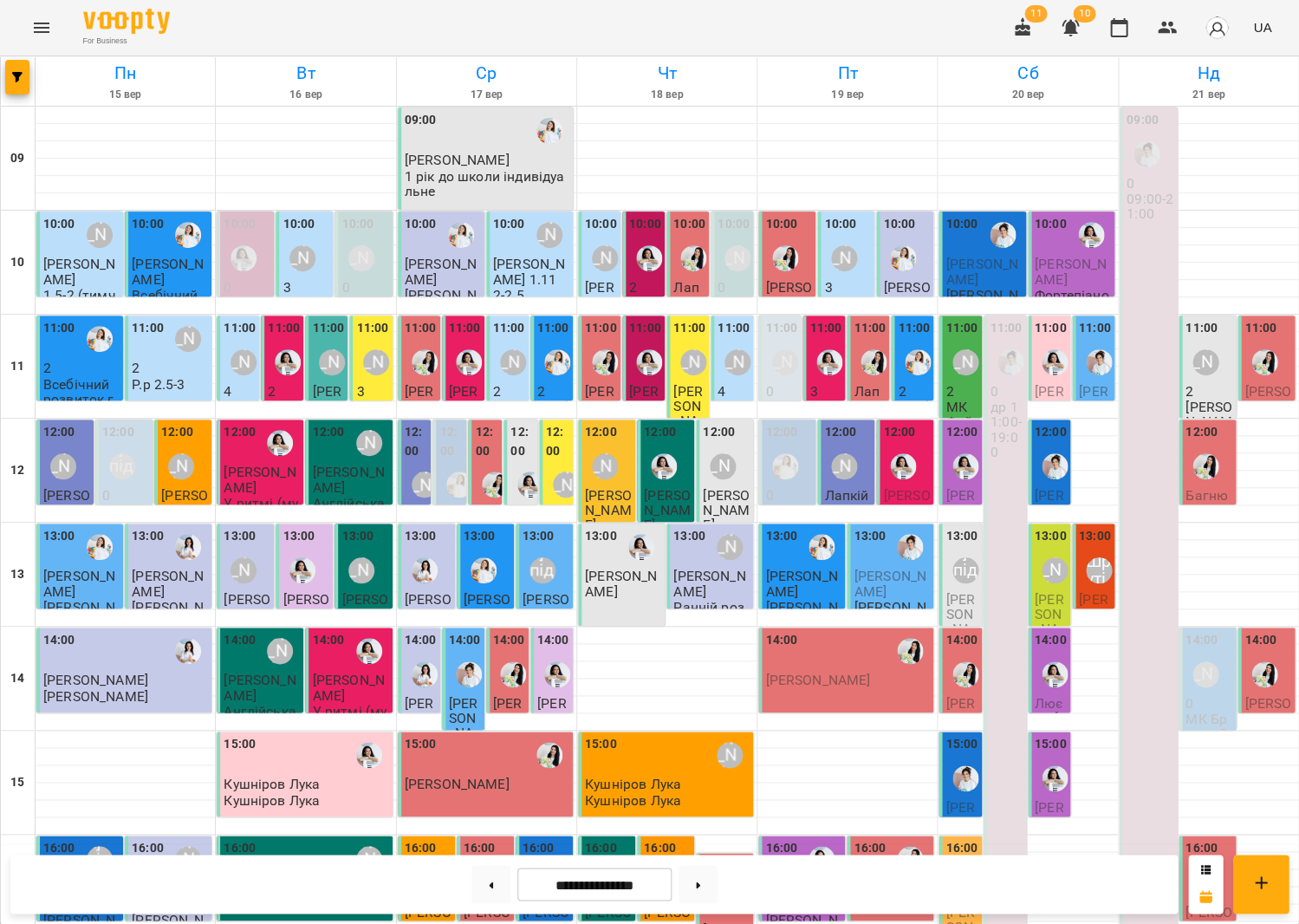
click at [898, 343] on div at bounding box center [918, 362] width 40 height 40
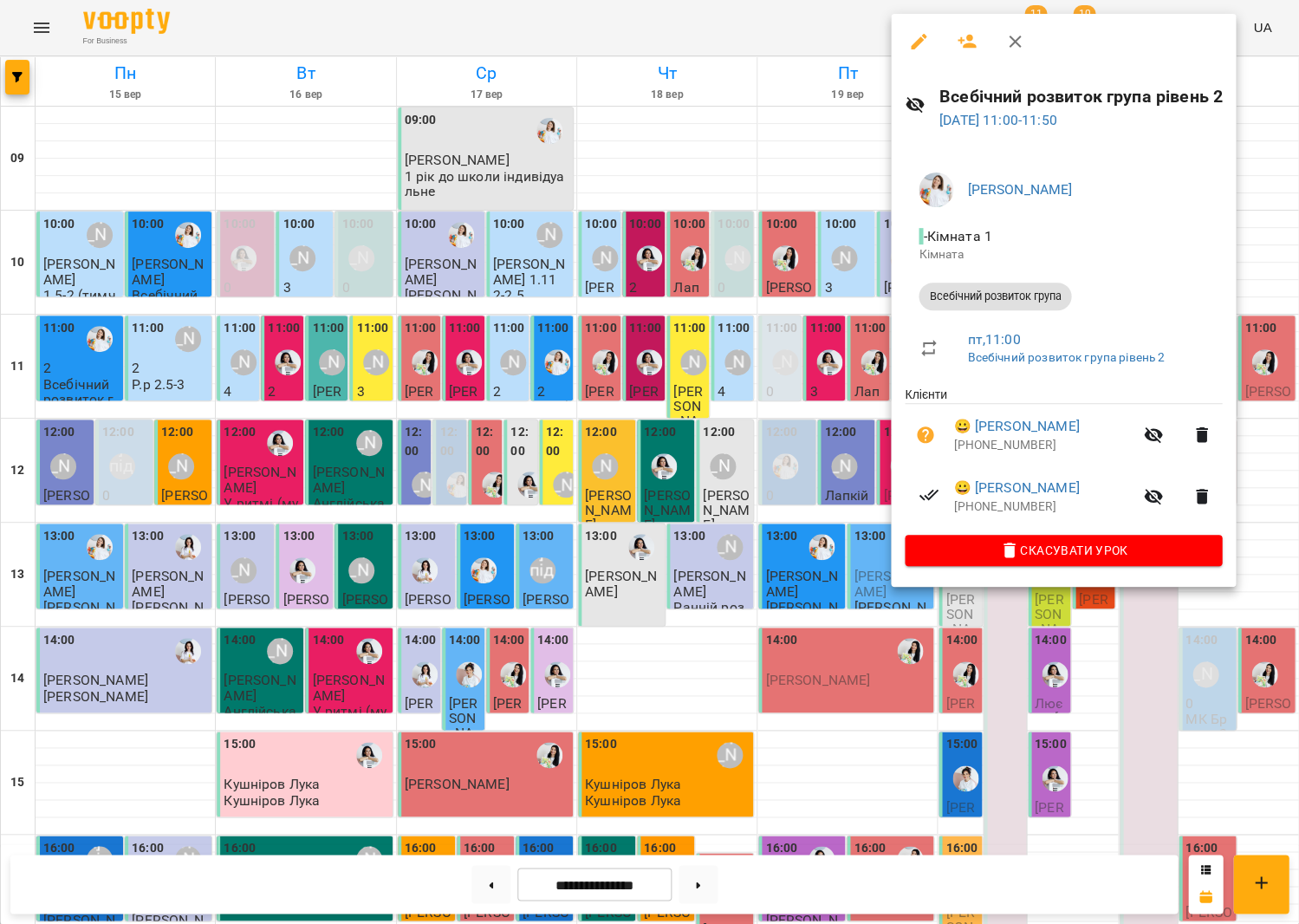
click at [837, 306] on div at bounding box center [650, 462] width 1299 height 924
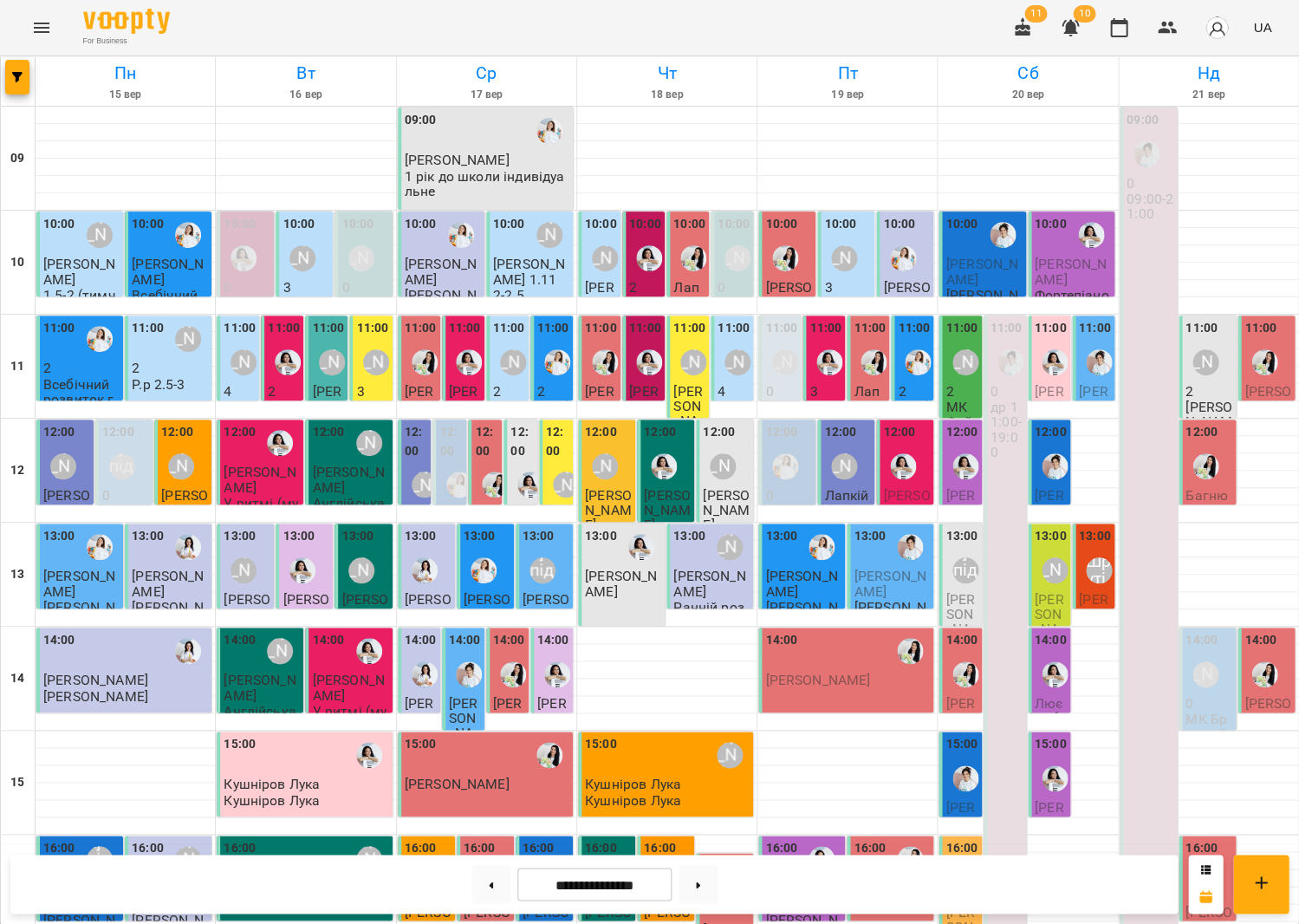
click at [814, 343] on div at bounding box center [829, 362] width 40 height 40
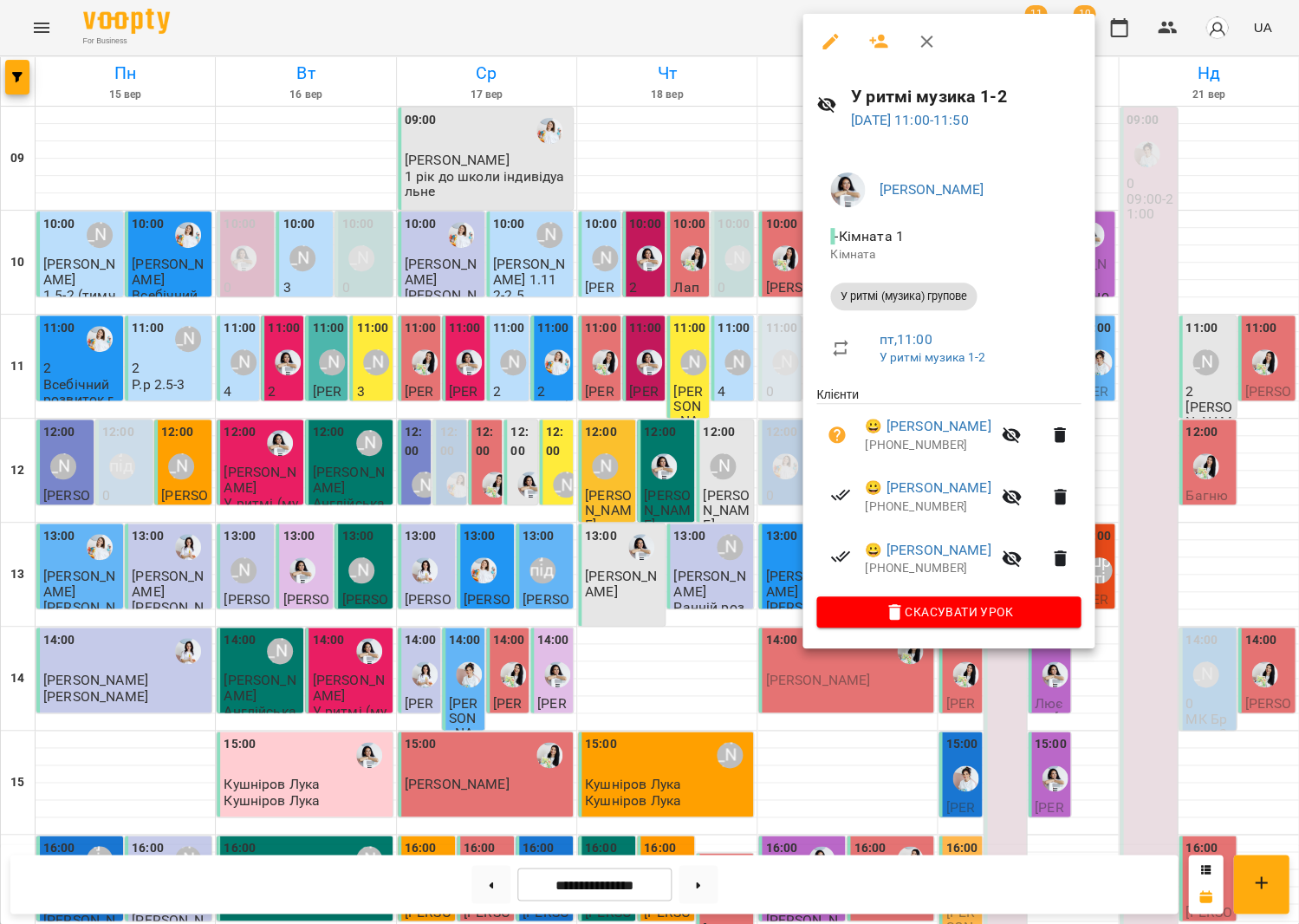
click at [725, 297] on div at bounding box center [650, 462] width 1299 height 924
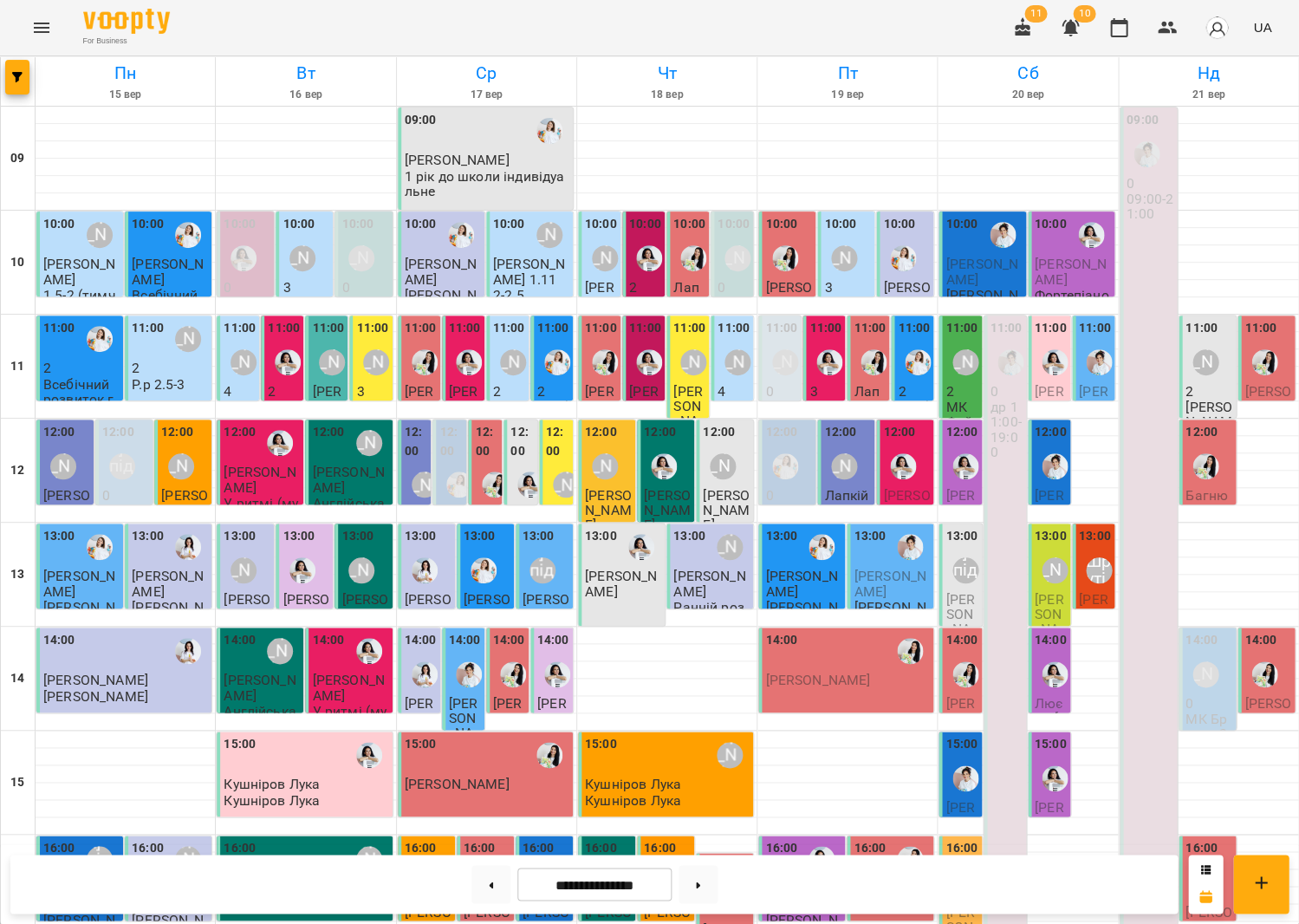
click at [872, 349] on img "Роксолана" at bounding box center [873, 362] width 26 height 26
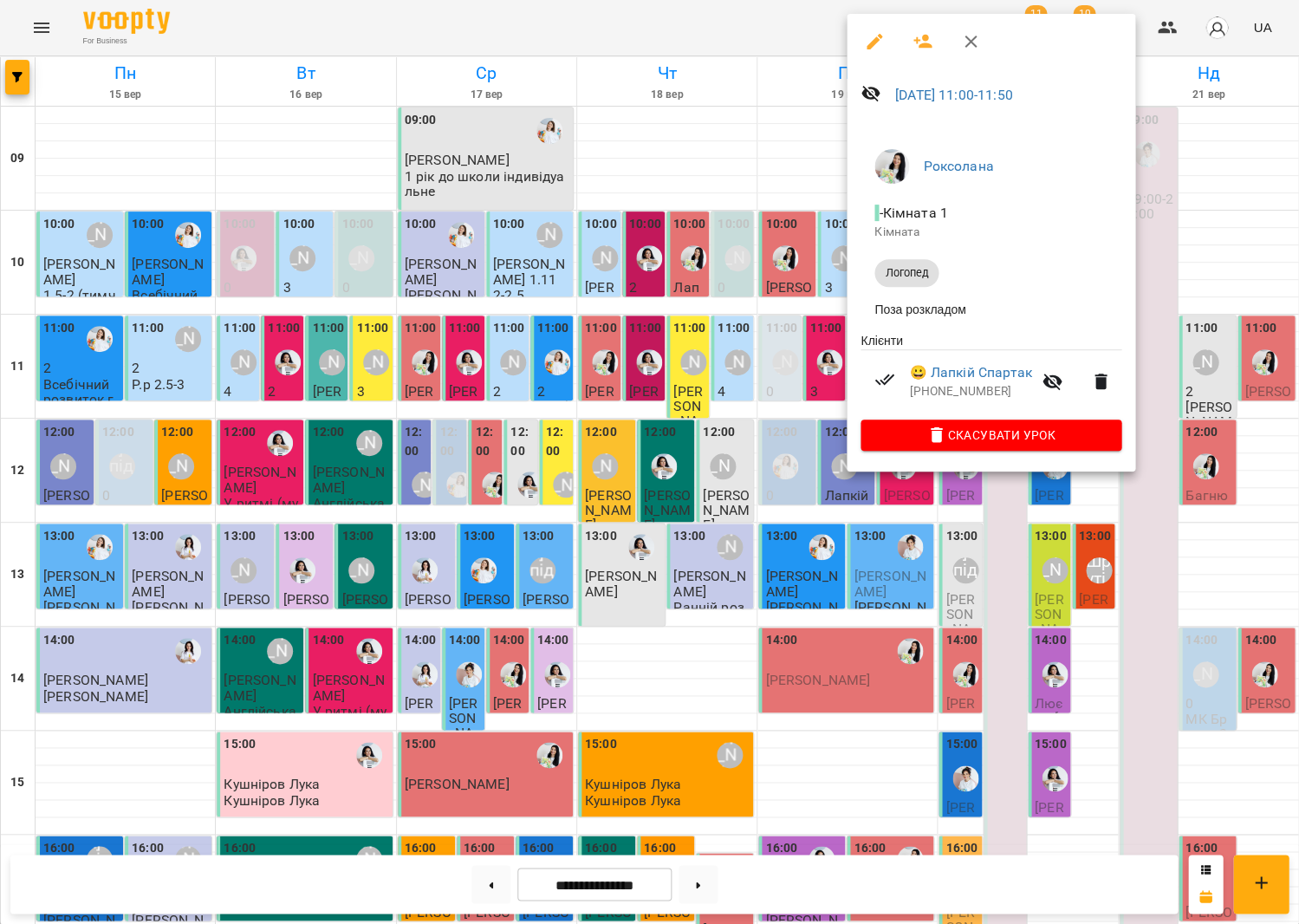
click at [781, 312] on div at bounding box center [650, 462] width 1299 height 924
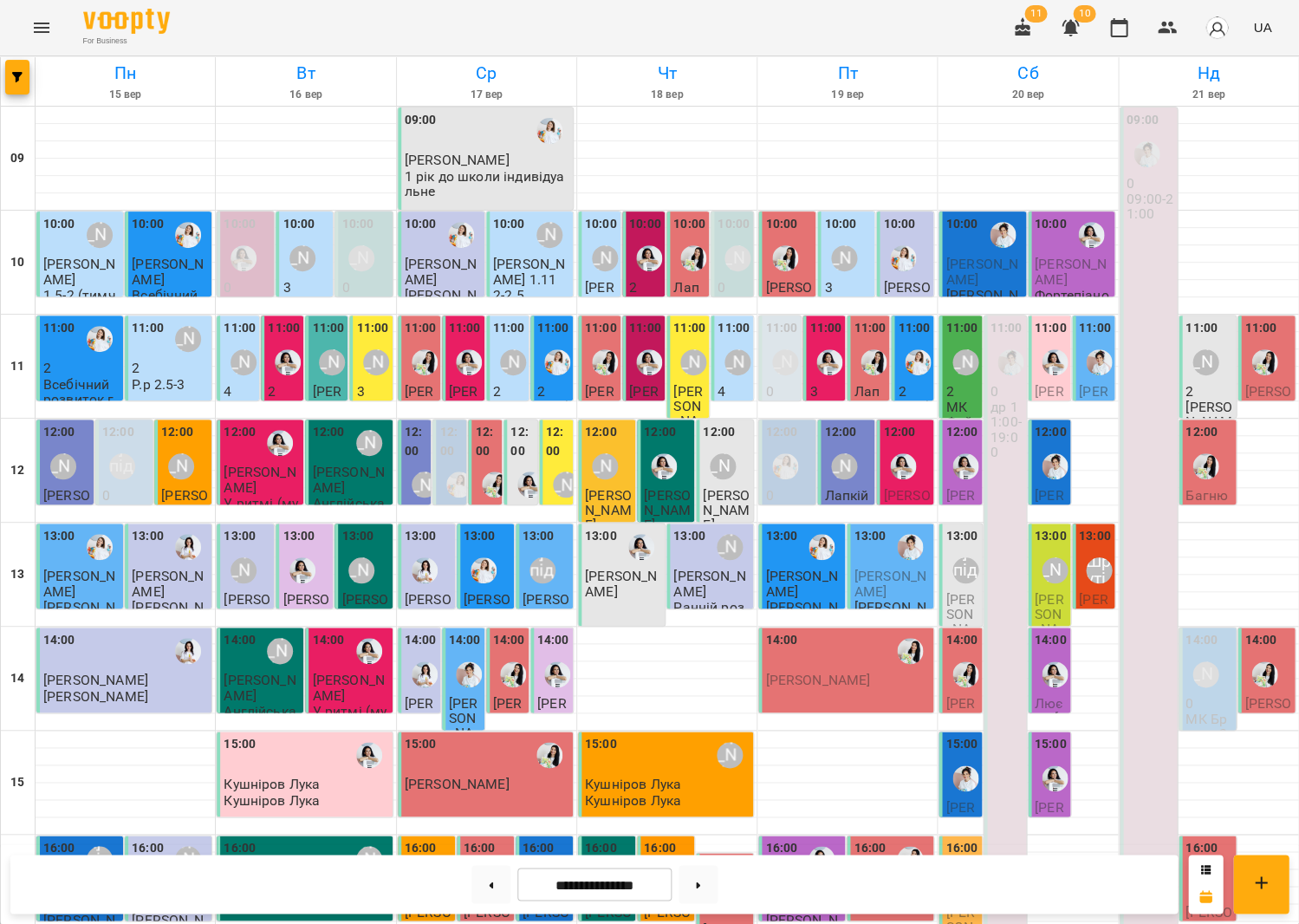
click at [826, 349] on img "Анна Білан" at bounding box center [829, 362] width 26 height 26
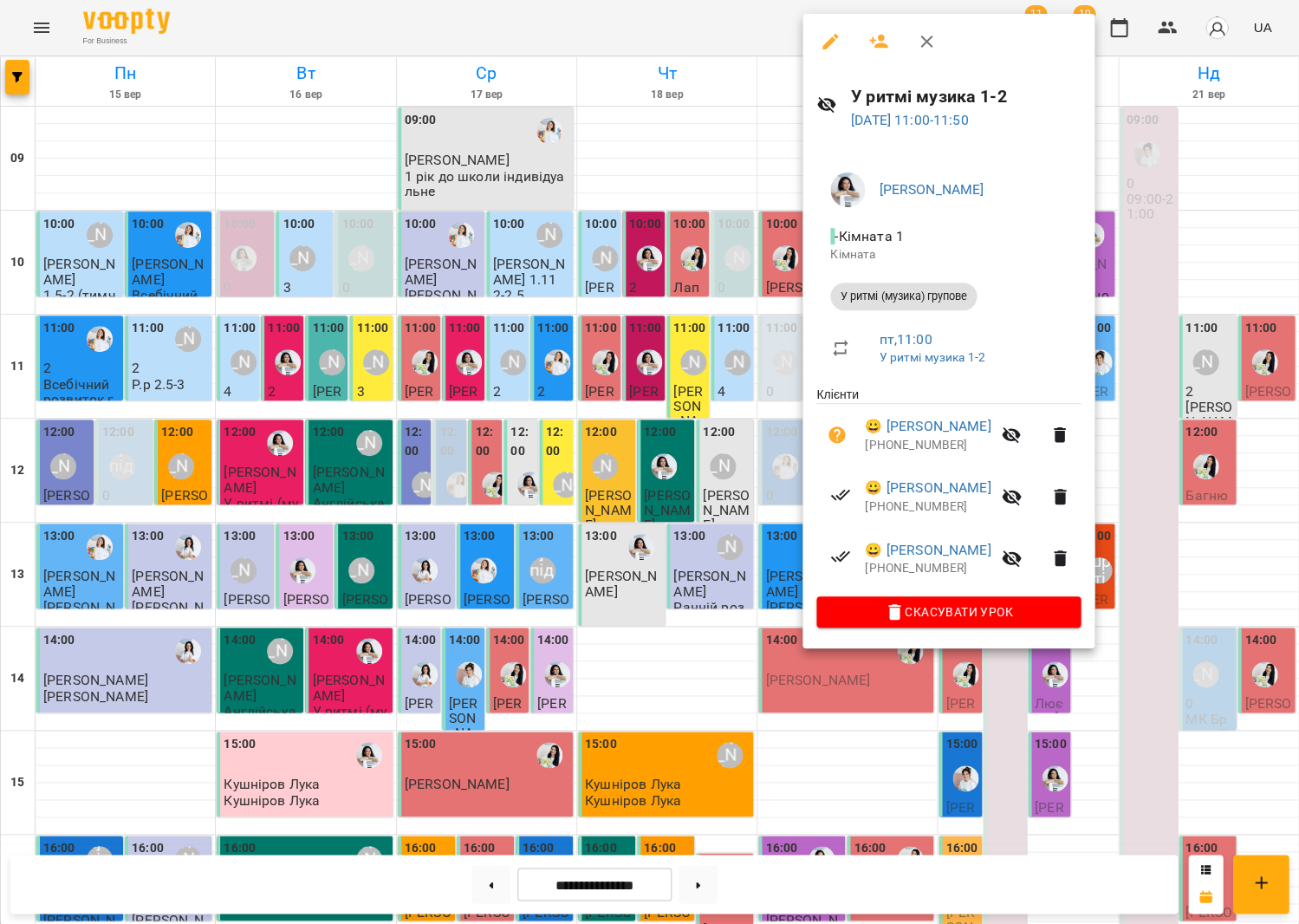
click at [745, 301] on div at bounding box center [650, 462] width 1299 height 924
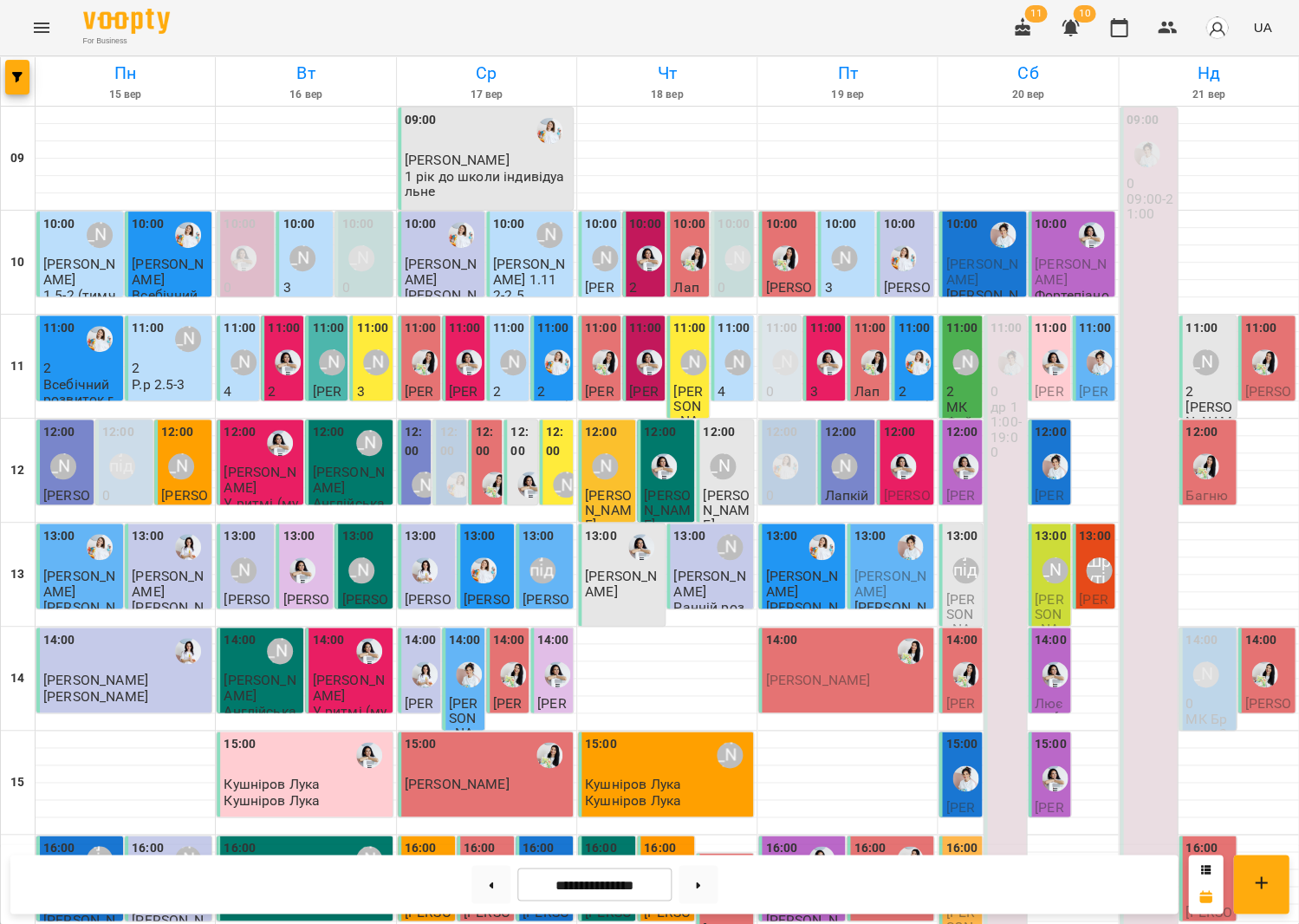
click at [872, 527] on label "13:00" at bounding box center [870, 536] width 32 height 19
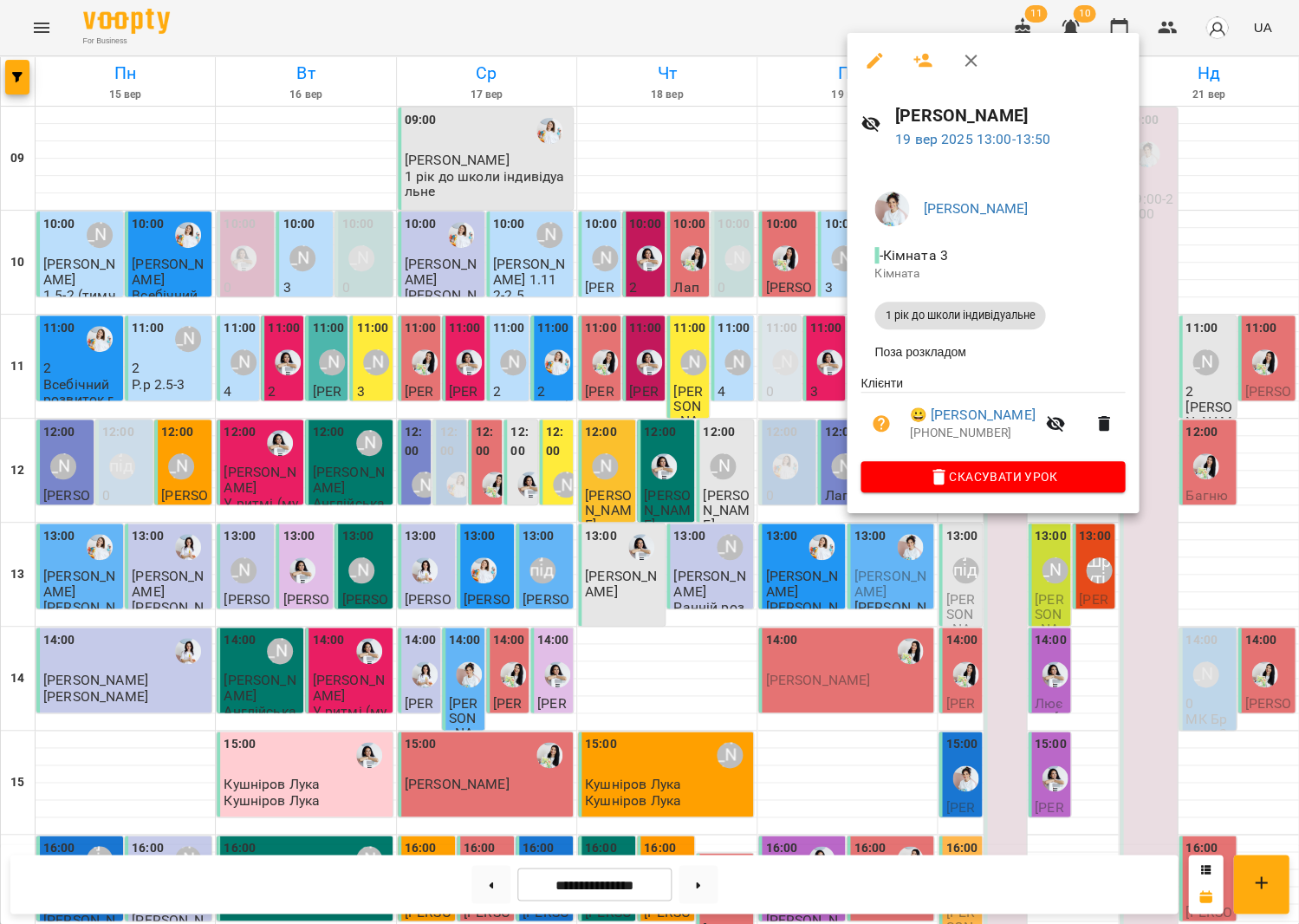
click at [670, 379] on div at bounding box center [650, 462] width 1299 height 924
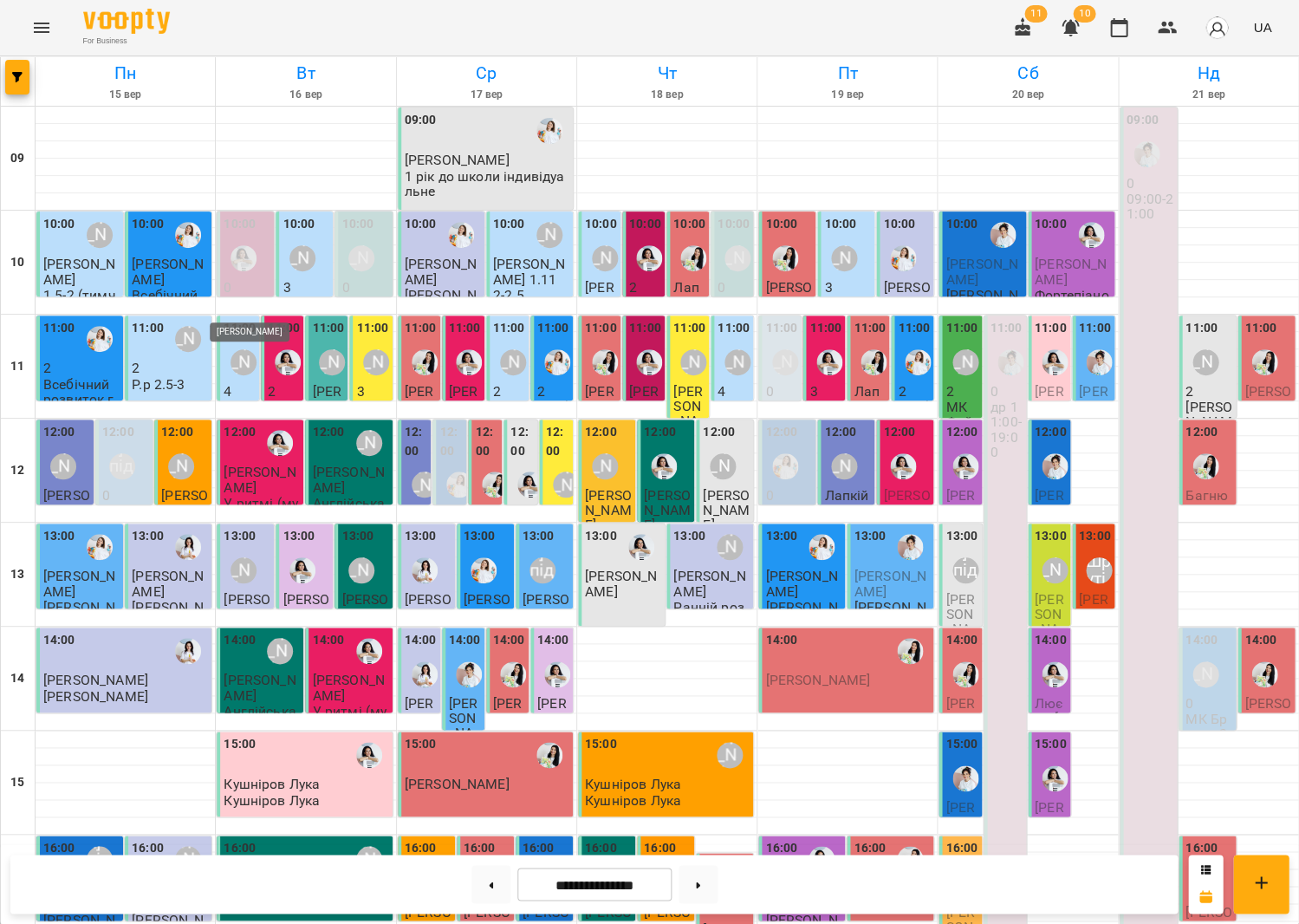
click at [247, 349] on div "[PERSON_NAME]" at bounding box center [243, 362] width 26 height 26
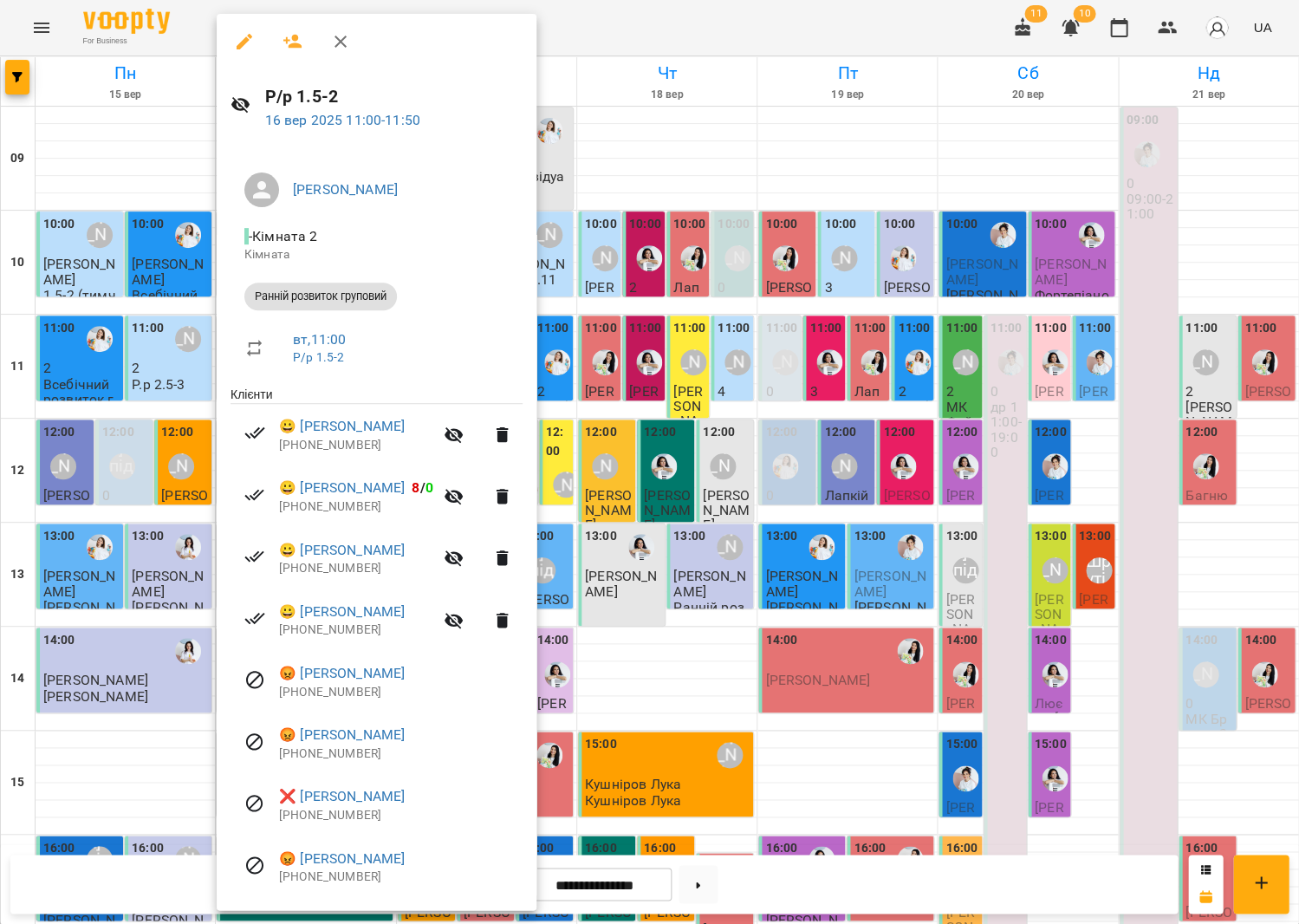
click at [630, 391] on div at bounding box center [650, 462] width 1299 height 924
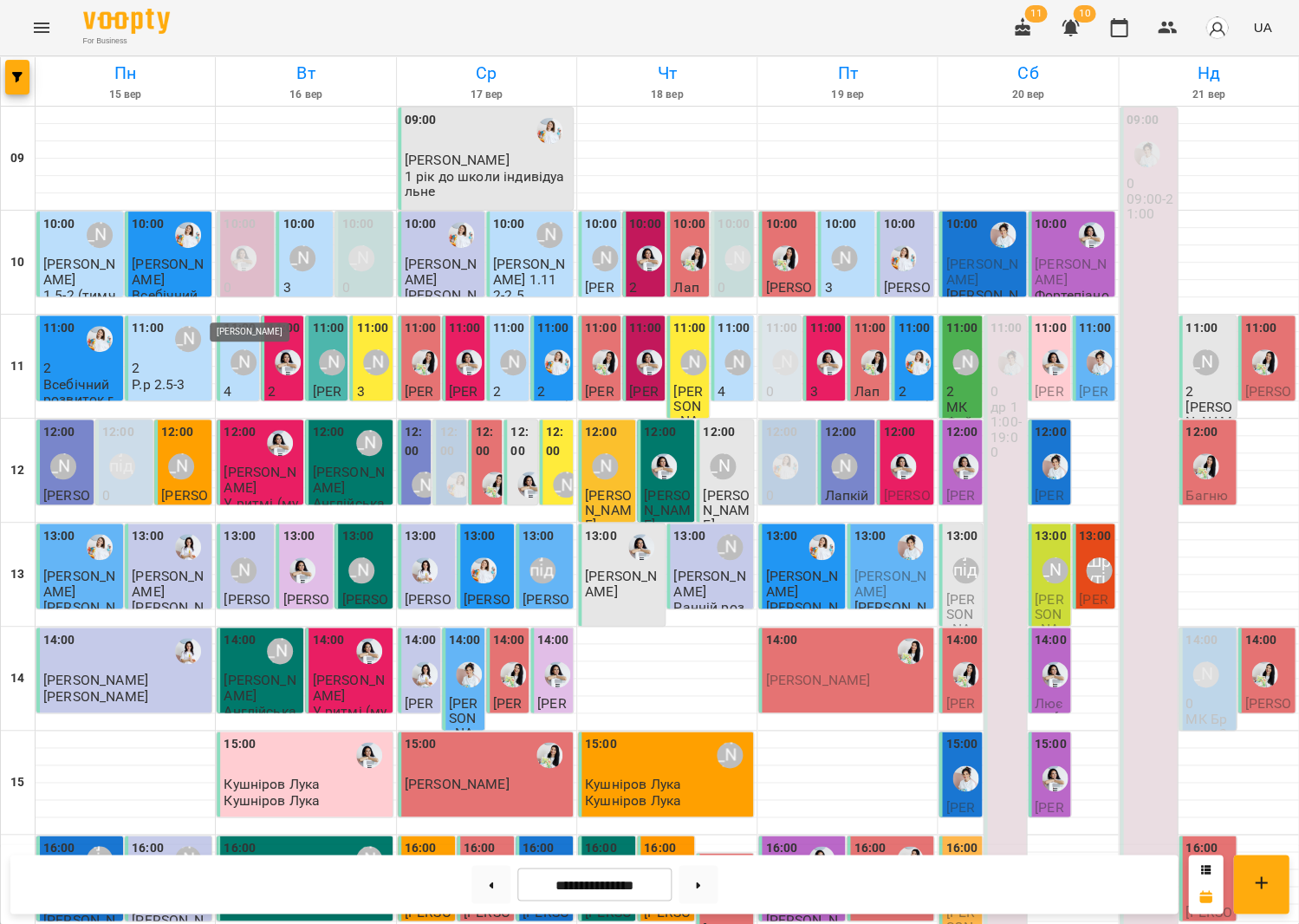
click at [241, 349] on div "[PERSON_NAME]" at bounding box center [243, 362] width 26 height 26
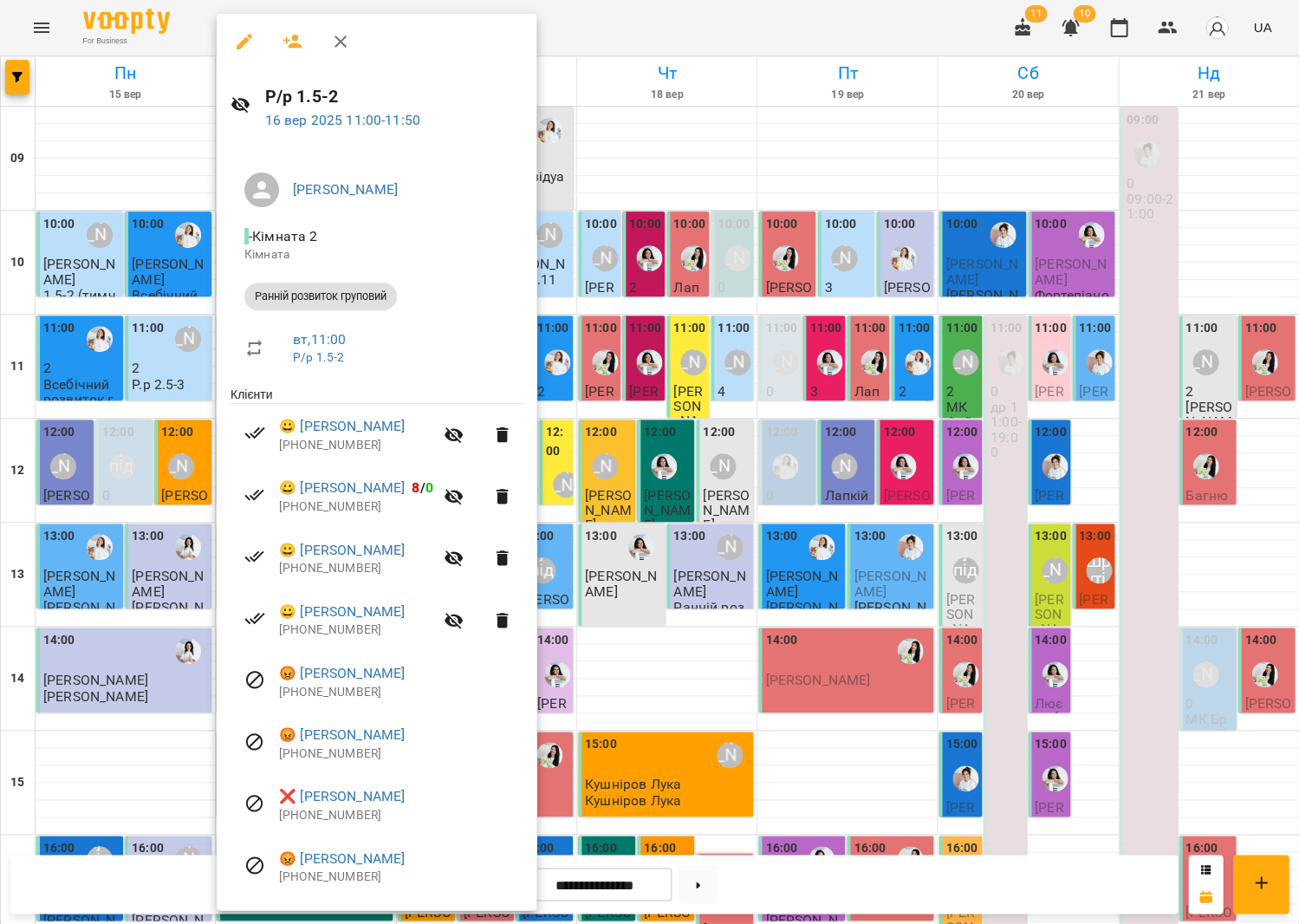
click at [649, 354] on div at bounding box center [650, 462] width 1299 height 924
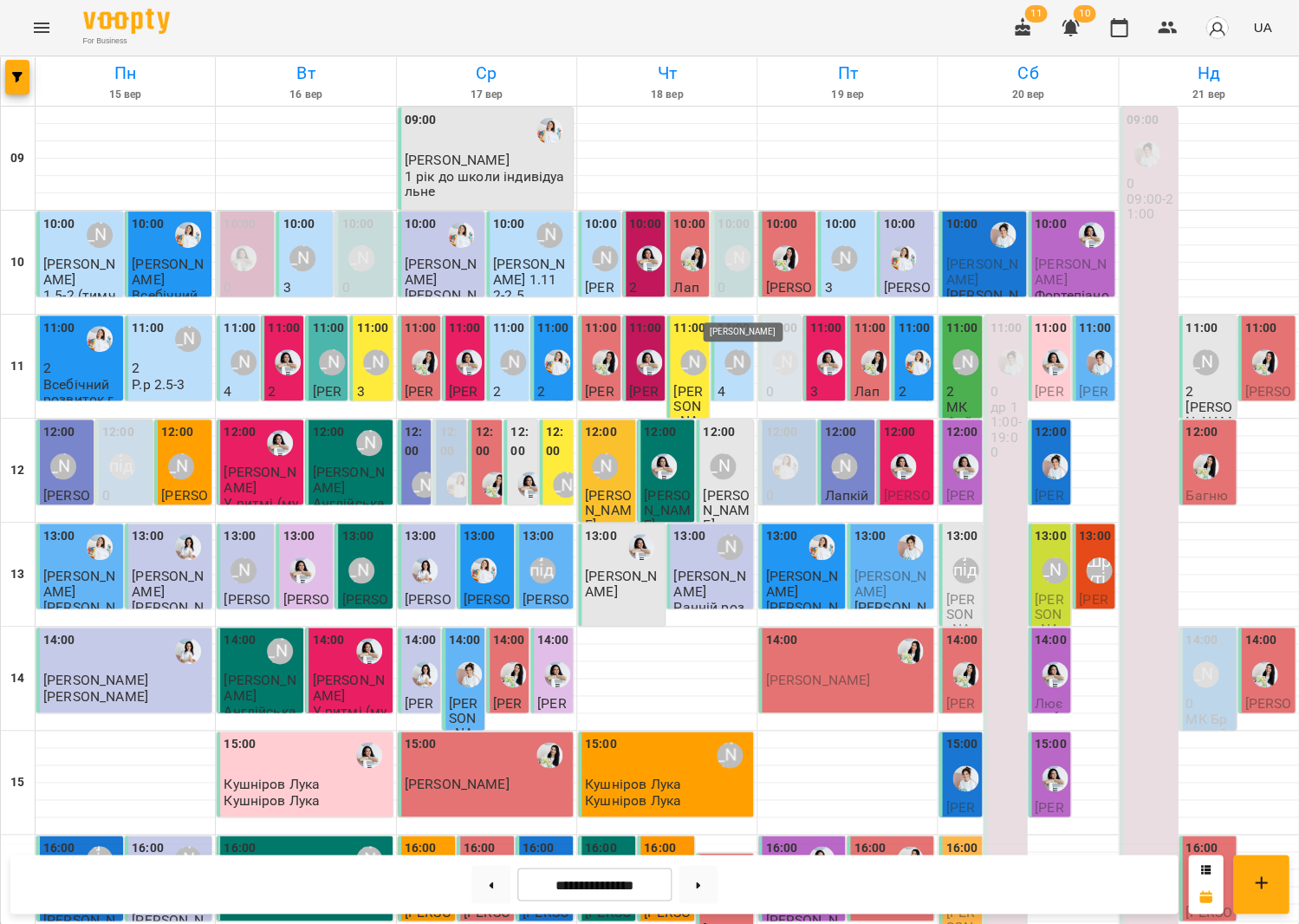
click at [731, 349] on div "[PERSON_NAME]" at bounding box center [737, 362] width 26 height 26
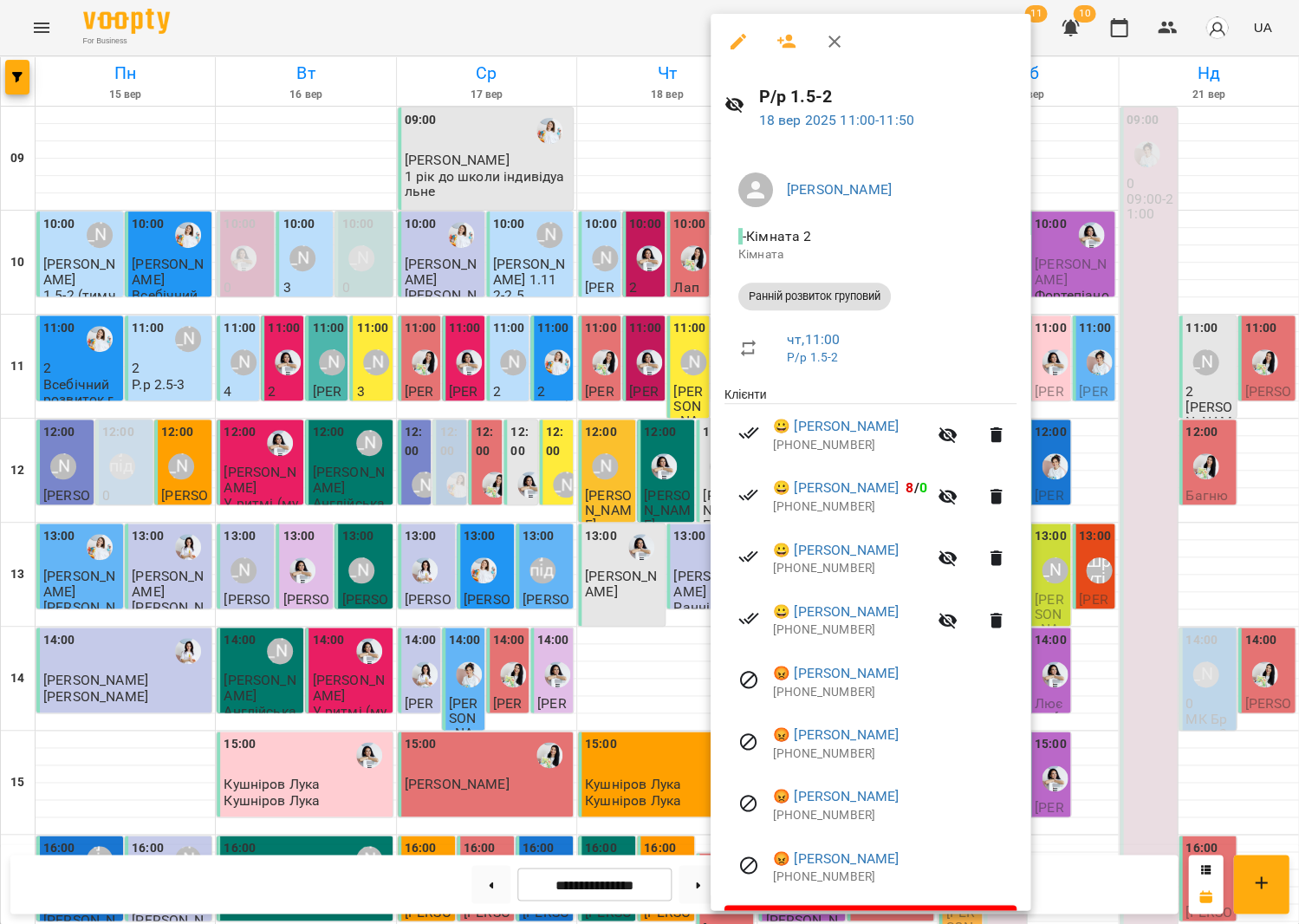
click at [440, 422] on div at bounding box center [650, 462] width 1299 height 924
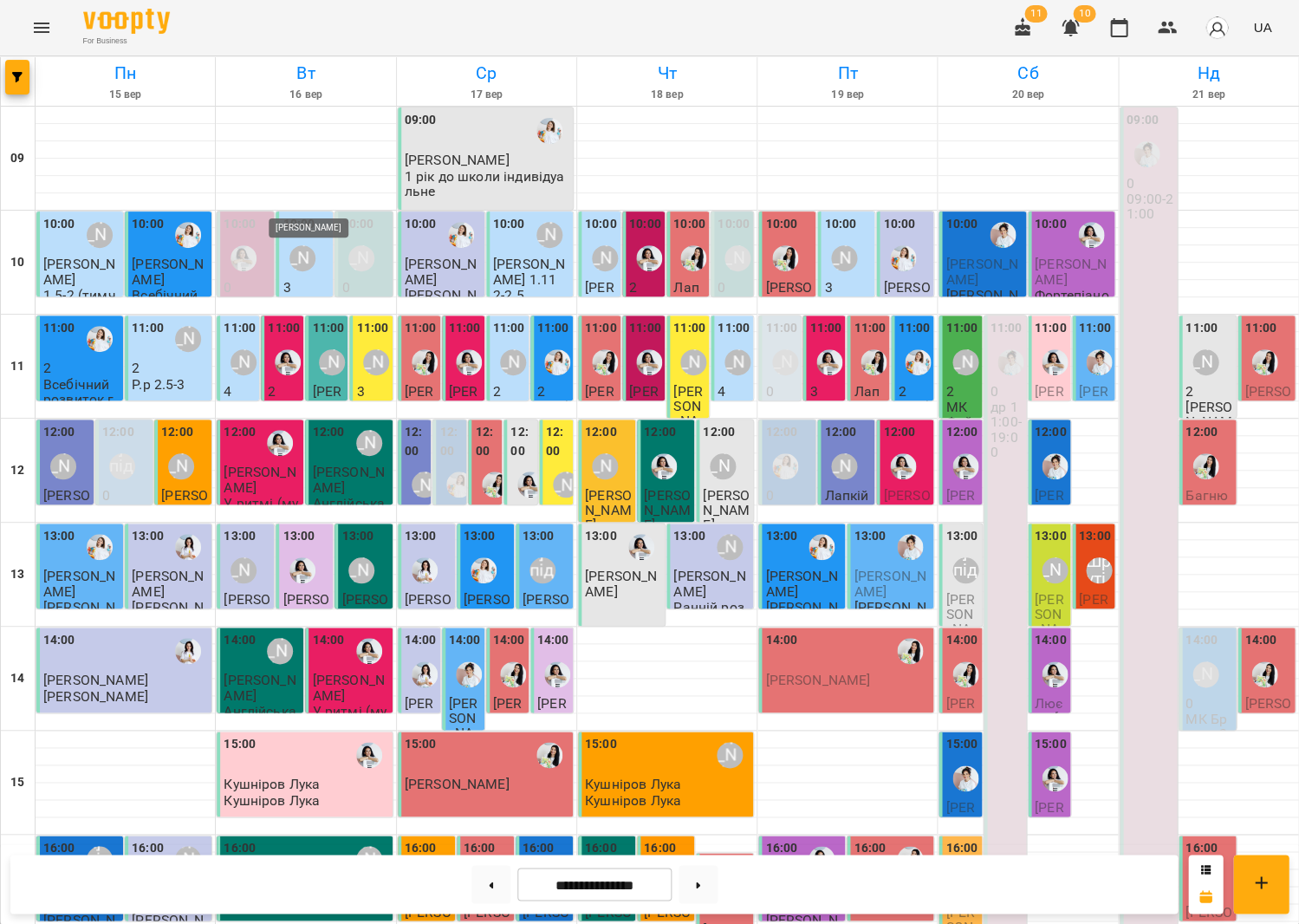
click at [308, 245] on div "[PERSON_NAME]" at bounding box center [302, 258] width 26 height 26
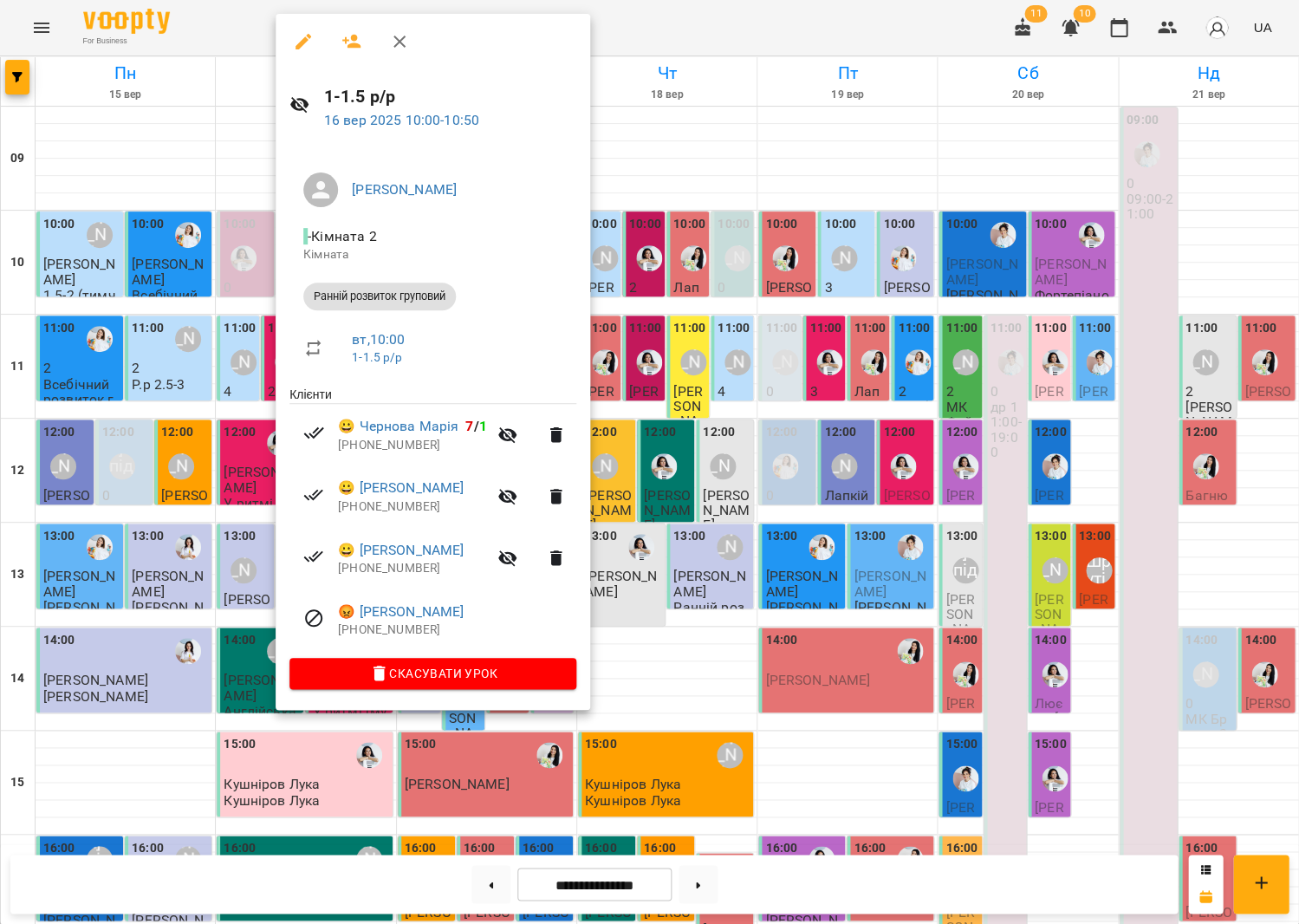
click at [825, 292] on div at bounding box center [650, 462] width 1299 height 924
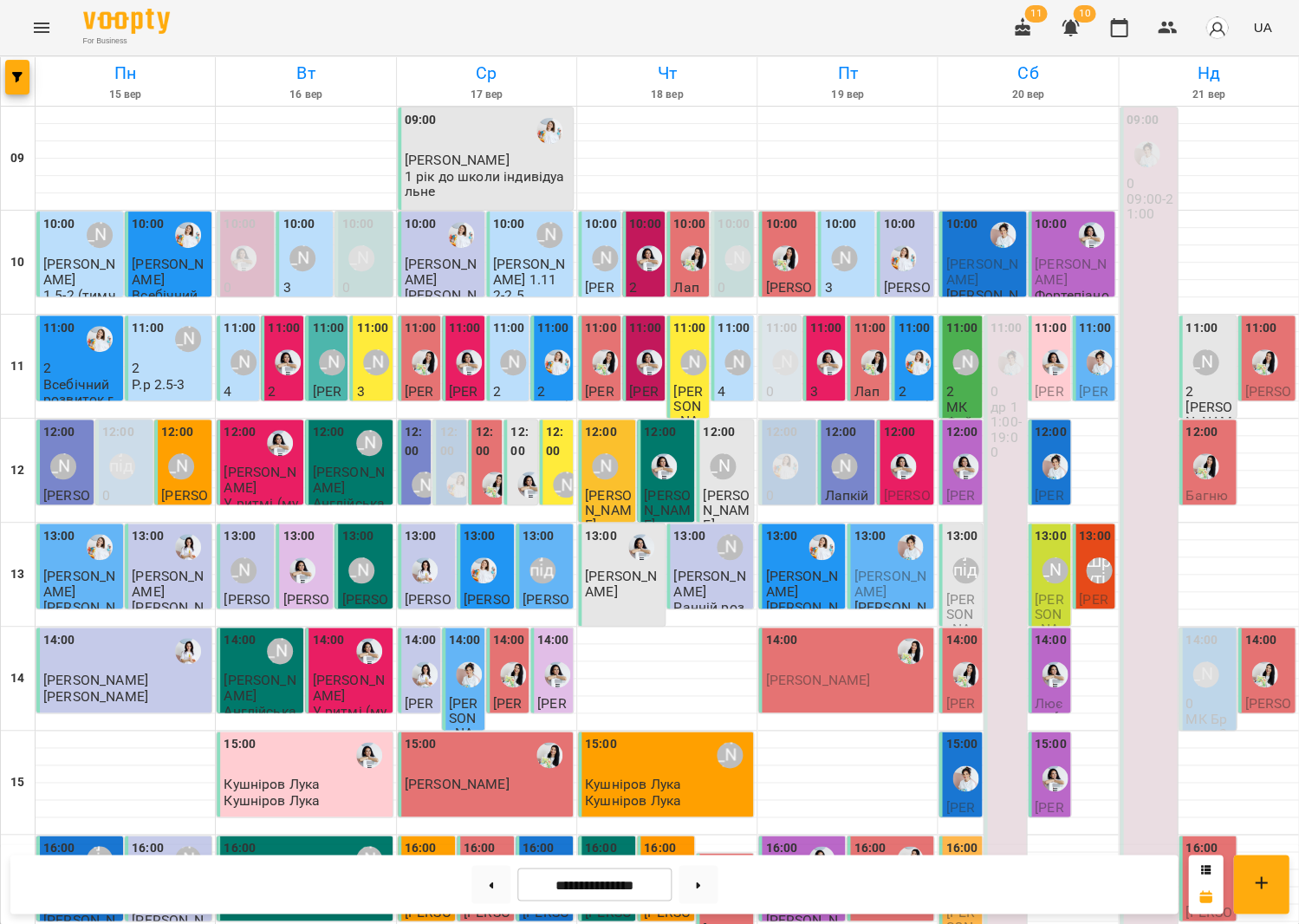
click at [312, 245] on div "[PERSON_NAME]" at bounding box center [302, 258] width 26 height 26
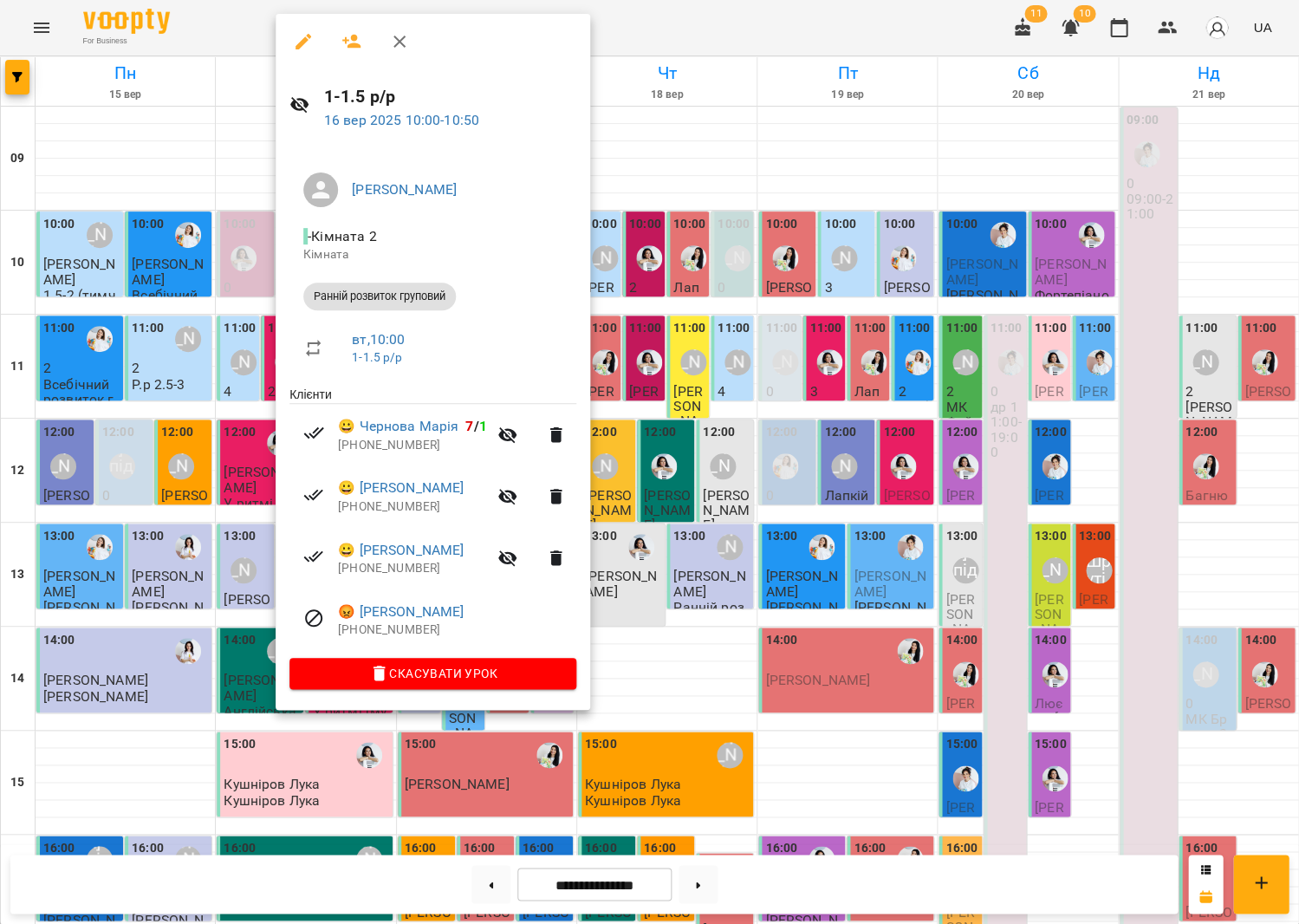
click at [790, 289] on div at bounding box center [650, 462] width 1299 height 924
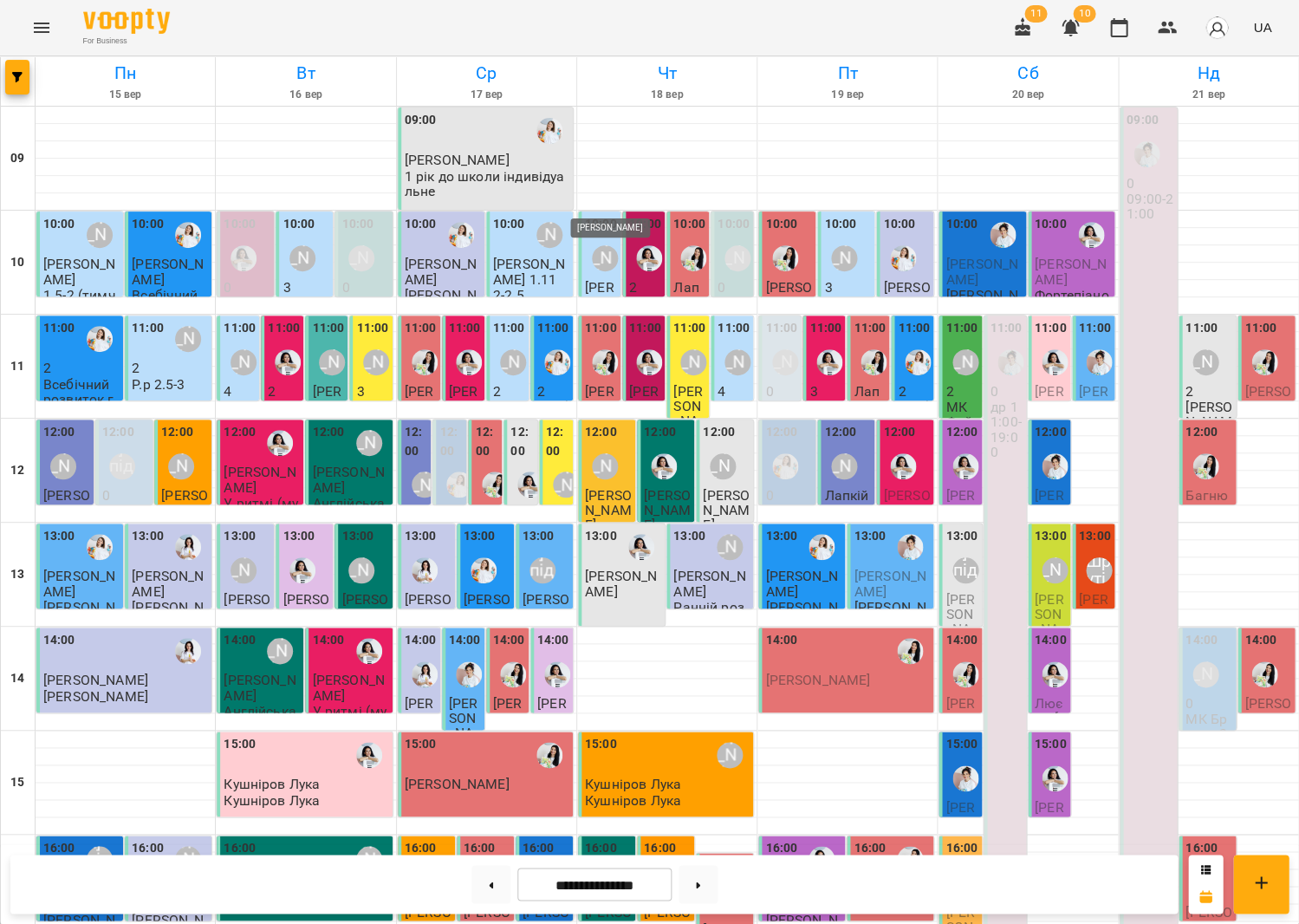
click at [599, 245] on div "[PERSON_NAME]" at bounding box center [605, 258] width 26 height 26
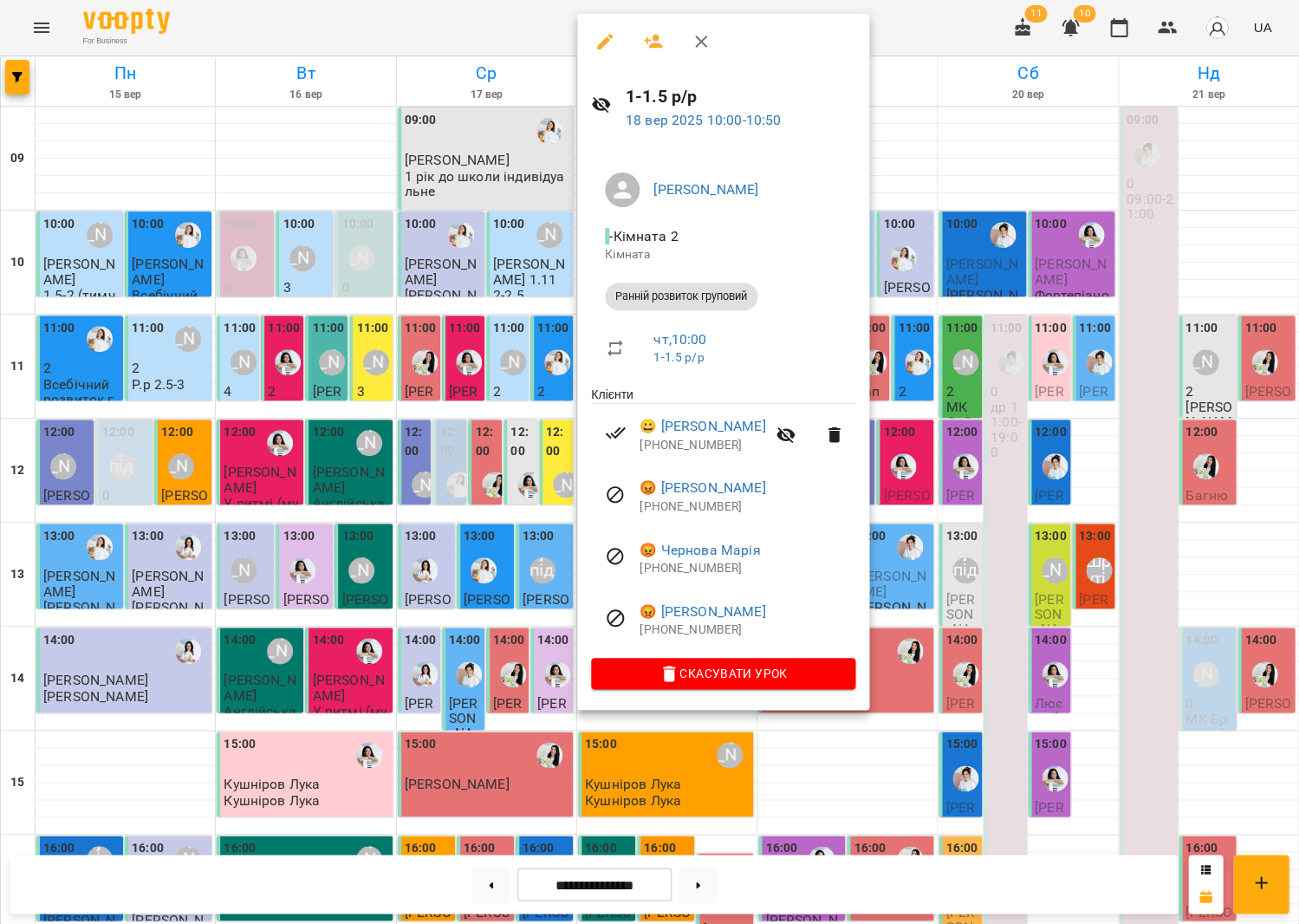
click at [1007, 256] on div at bounding box center [650, 462] width 1299 height 924
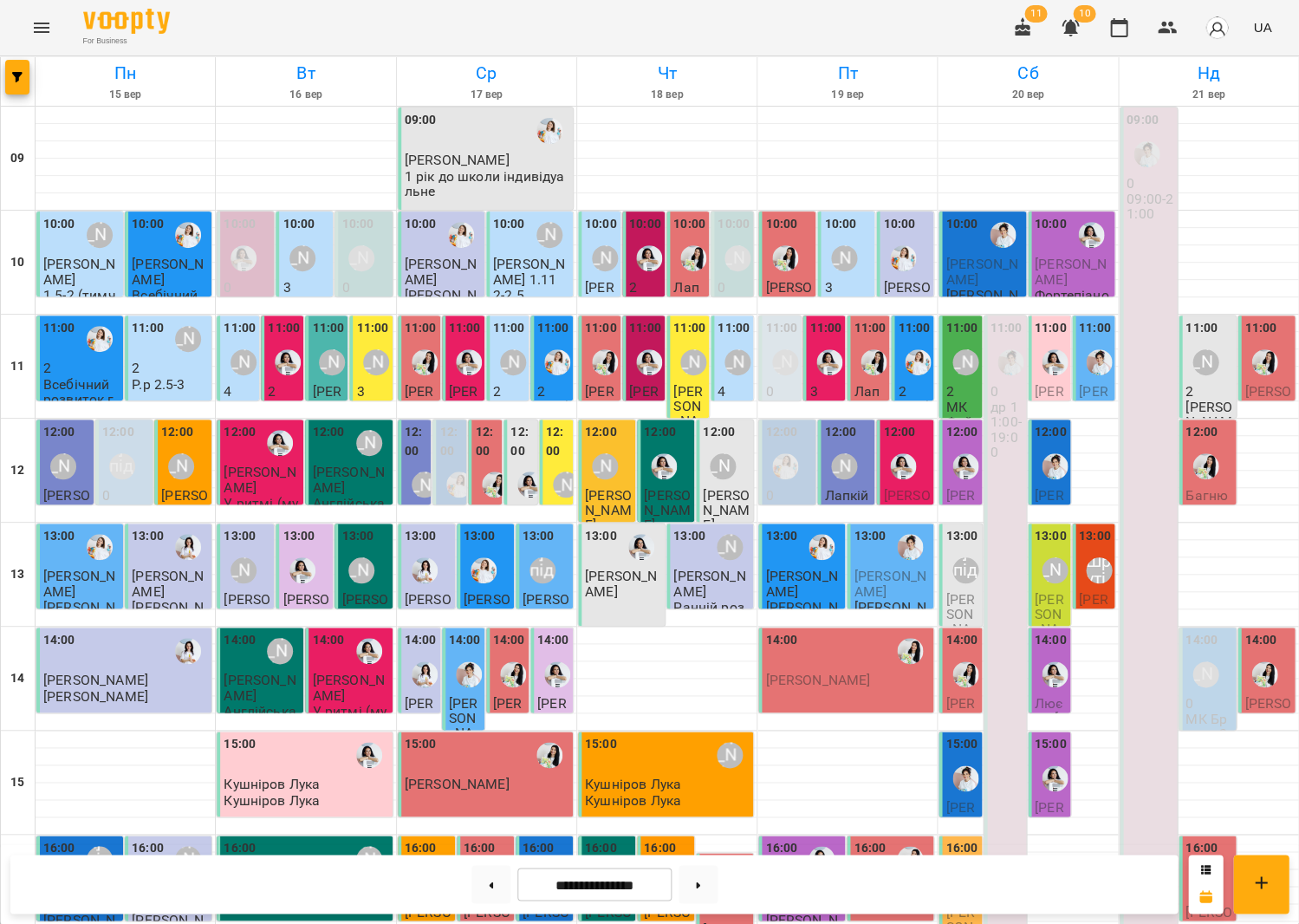
click at [718, 567] on span "[PERSON_NAME]" at bounding box center [709, 583] width 72 height 31
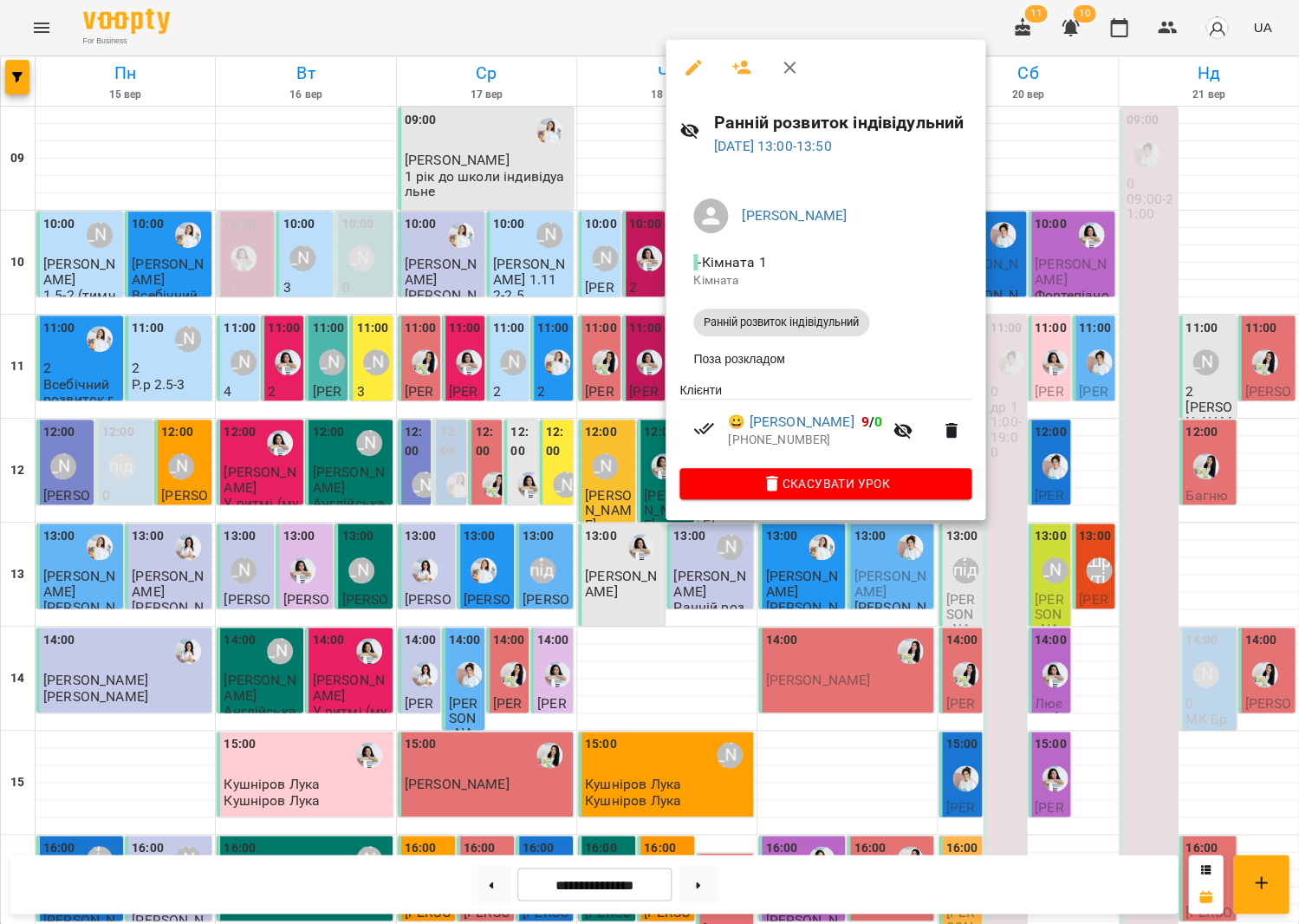
click at [565, 491] on div at bounding box center [650, 462] width 1299 height 924
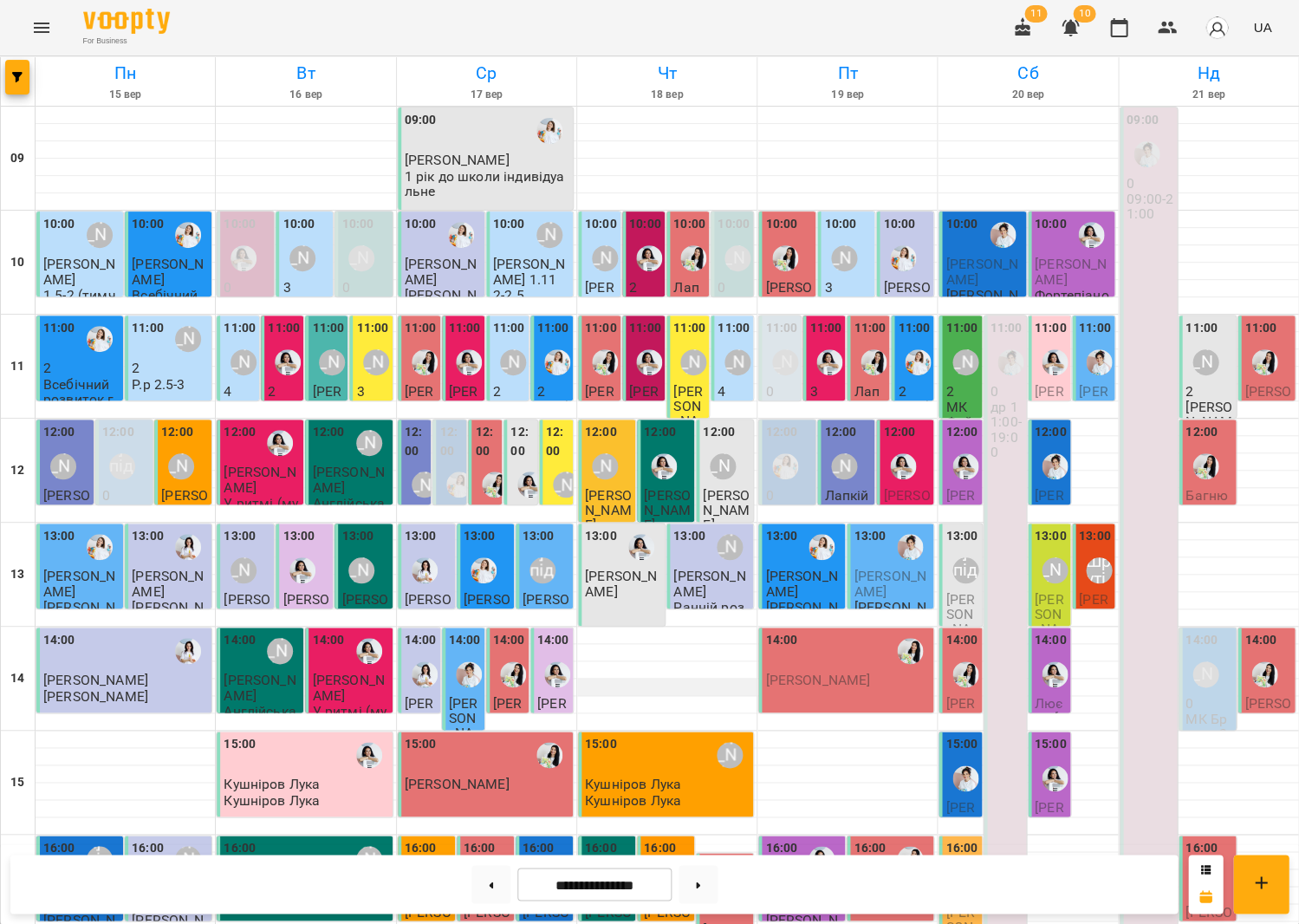
scroll to position [52, 0]
click at [476, 886] on button at bounding box center [491, 883] width 39 height 38
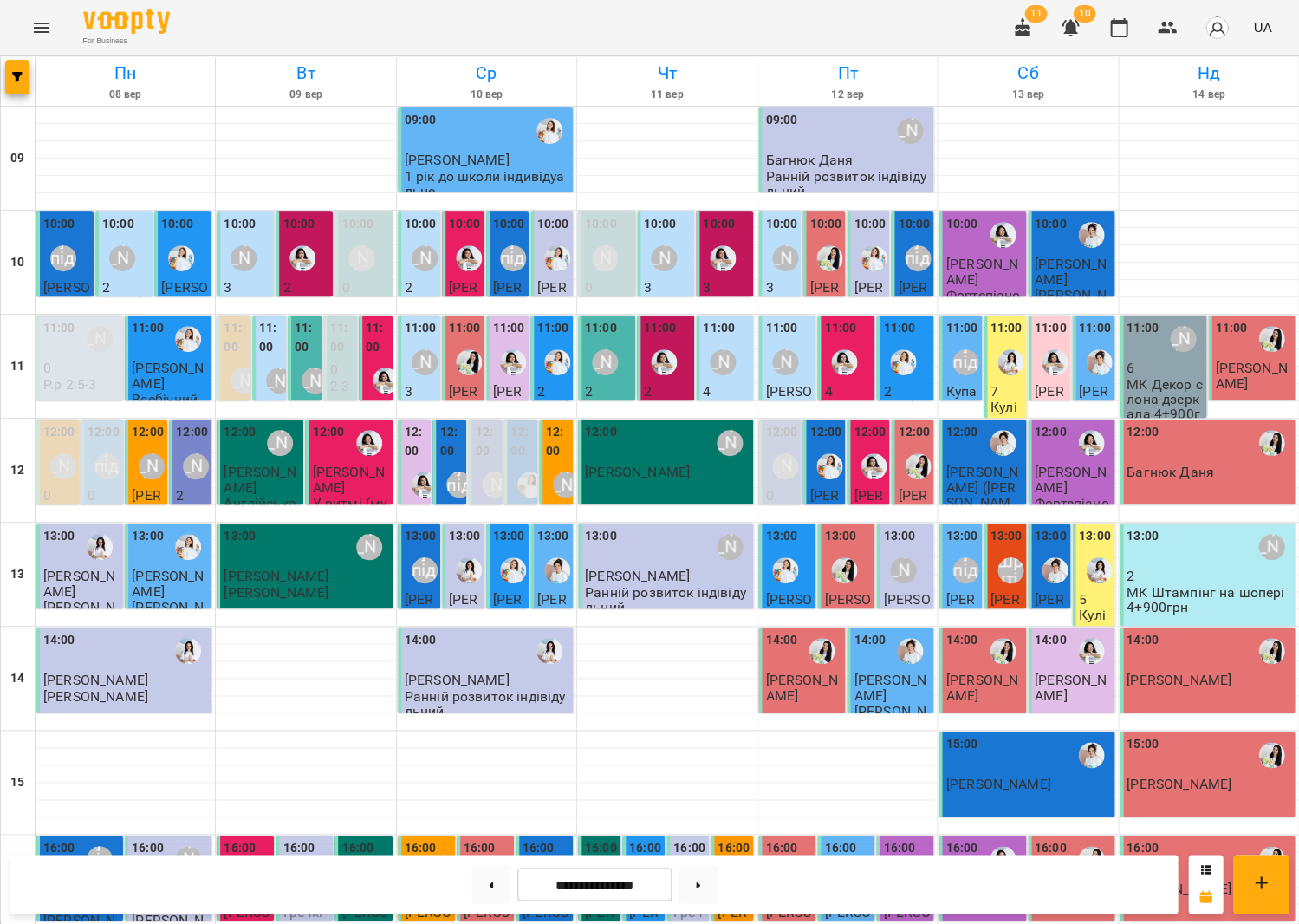
click at [652, 239] on div "[PERSON_NAME]" at bounding box center [663, 258] width 40 height 40
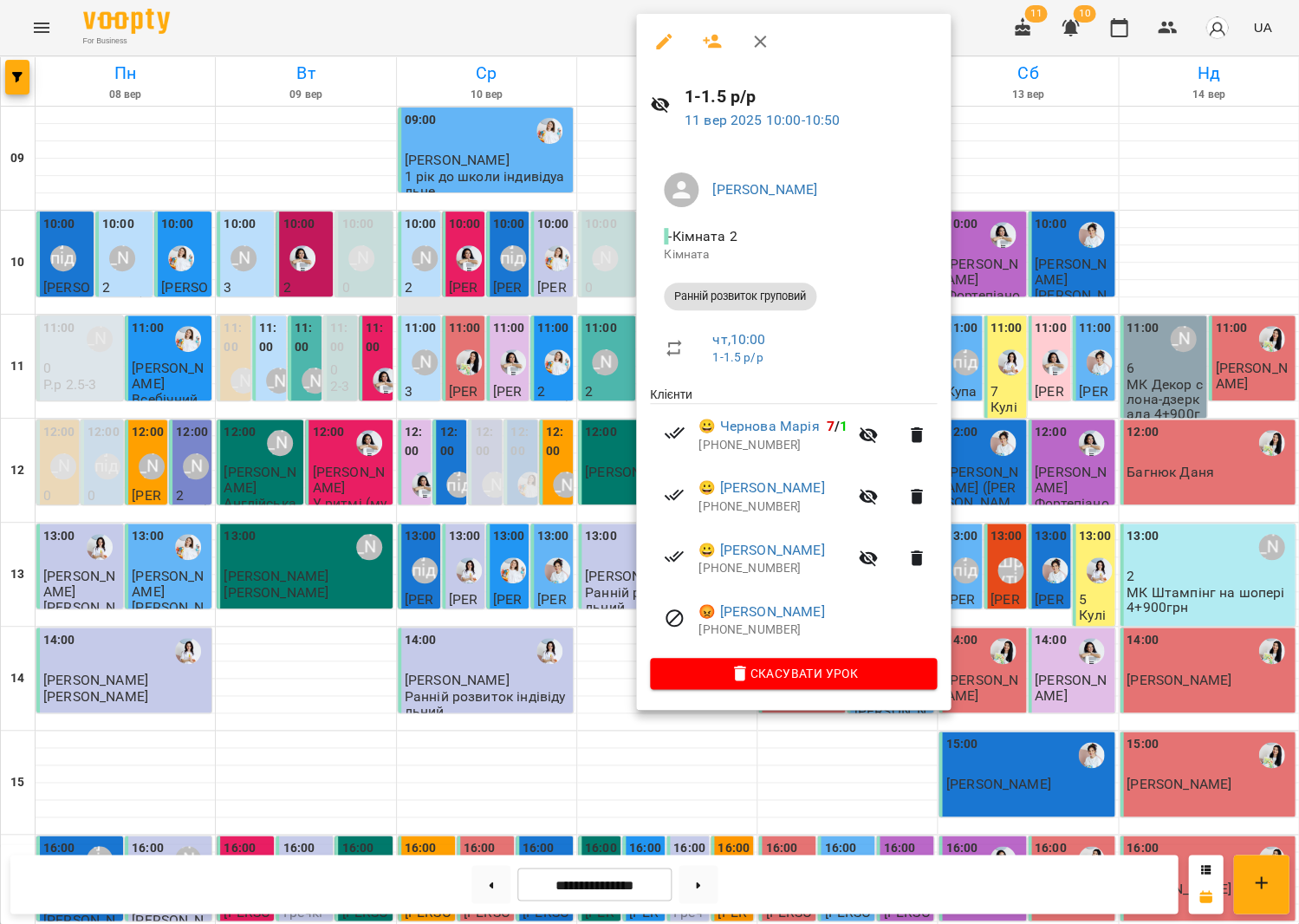
click at [491, 259] on div at bounding box center [650, 462] width 1299 height 924
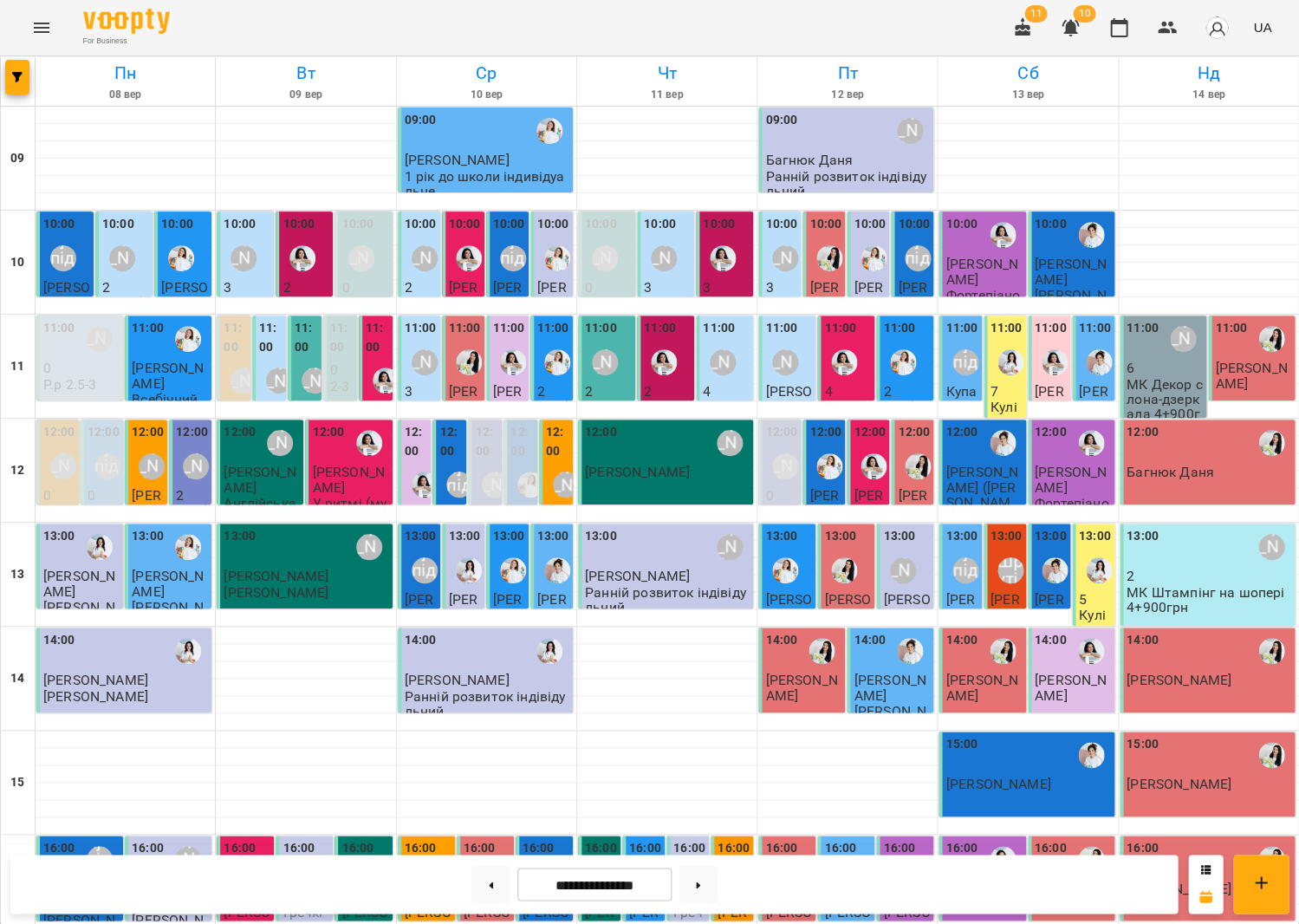
click at [314, 319] on label "11:00" at bounding box center [306, 337] width 23 height 37
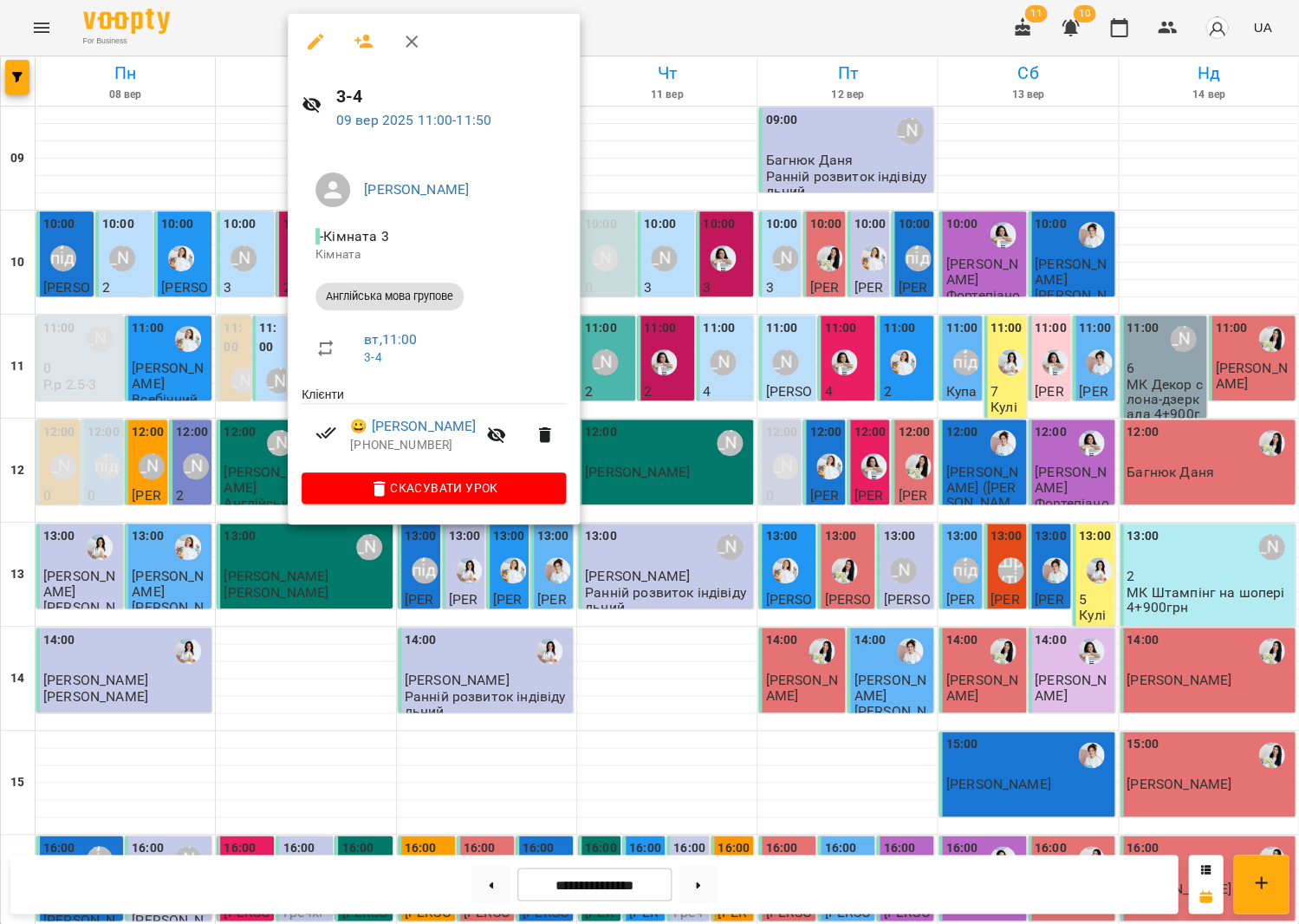
click at [802, 414] on div at bounding box center [650, 462] width 1299 height 924
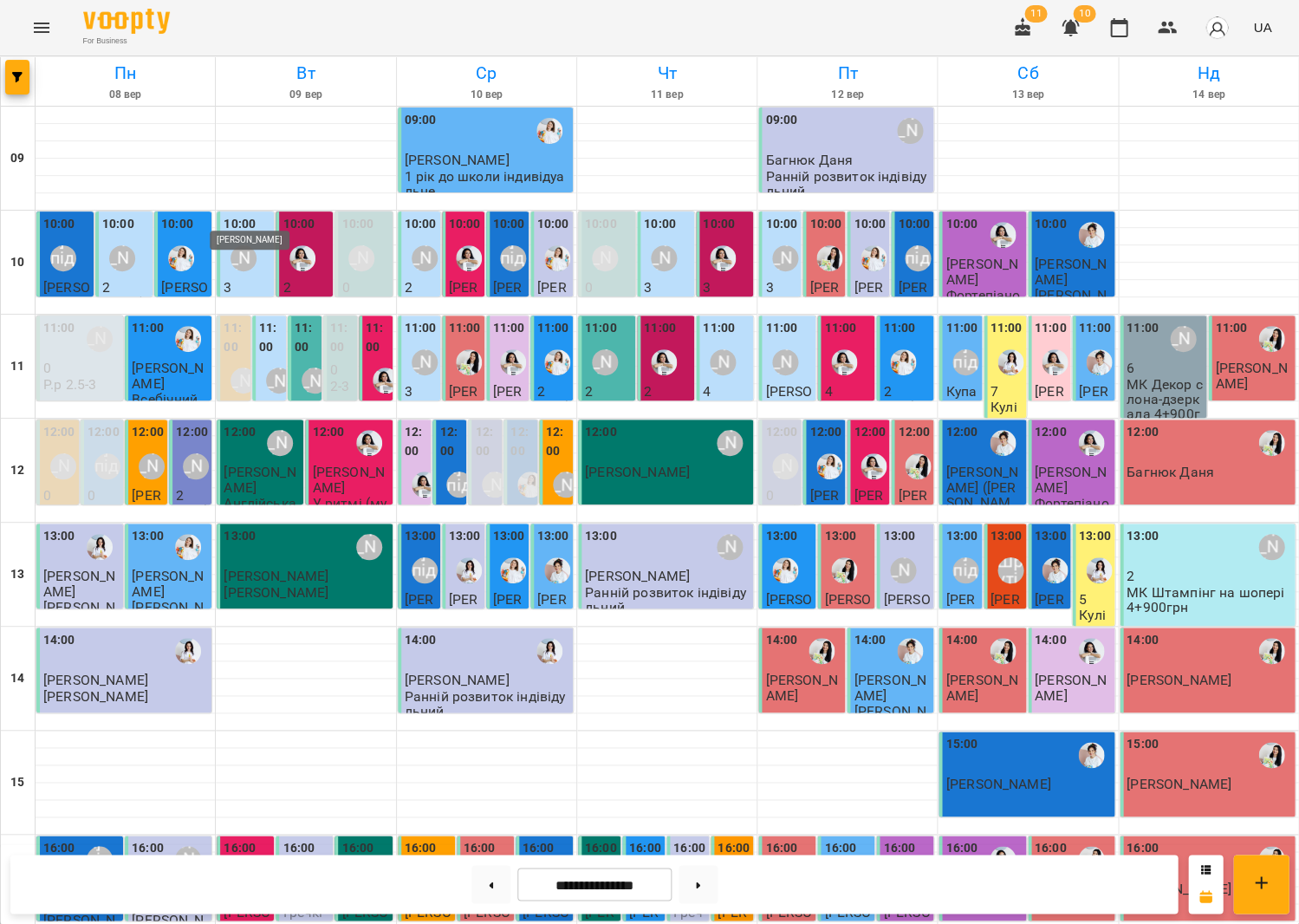
click at [243, 245] on div "[PERSON_NAME]" at bounding box center [243, 258] width 26 height 26
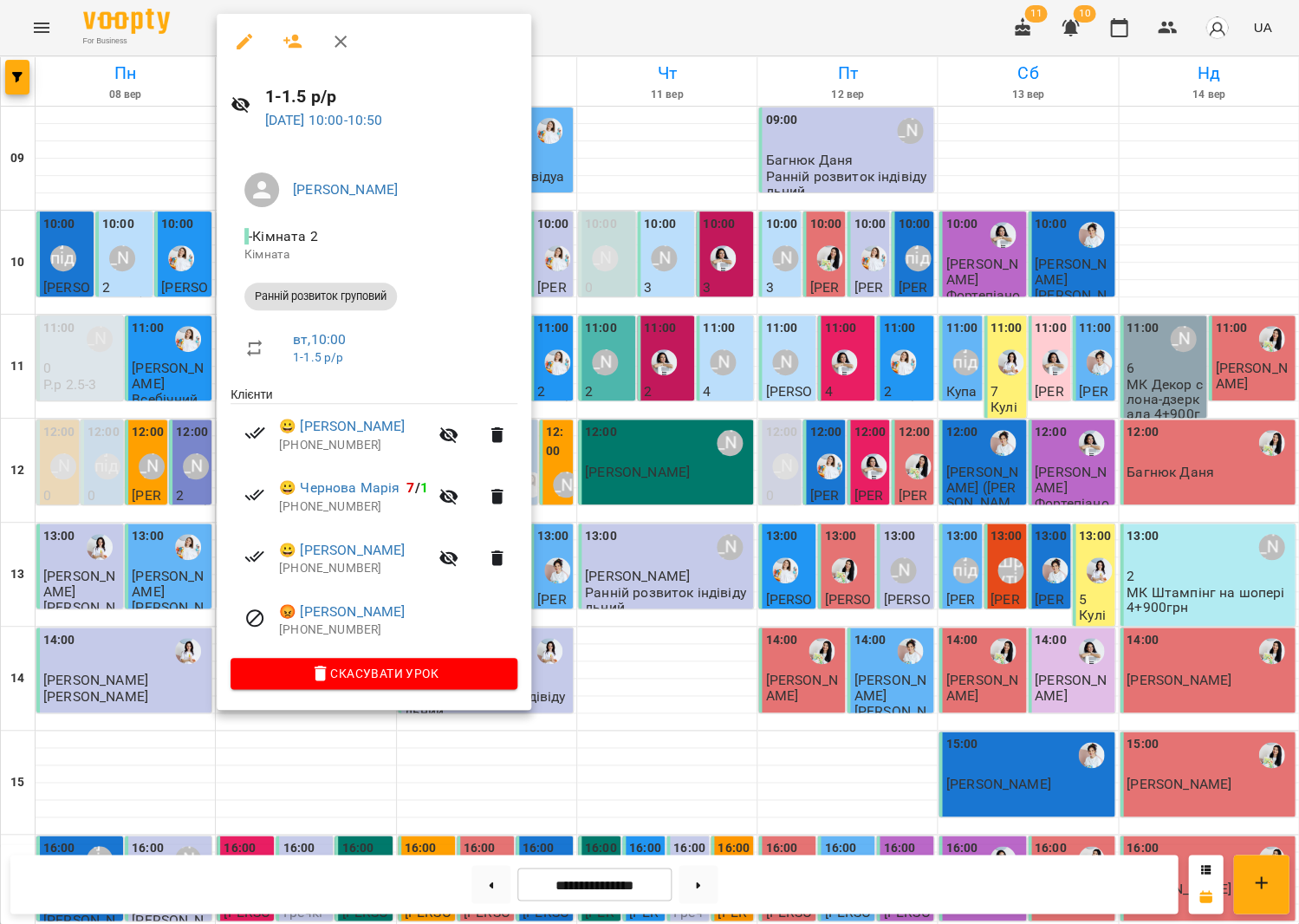
click at [676, 353] on div at bounding box center [650, 462] width 1299 height 924
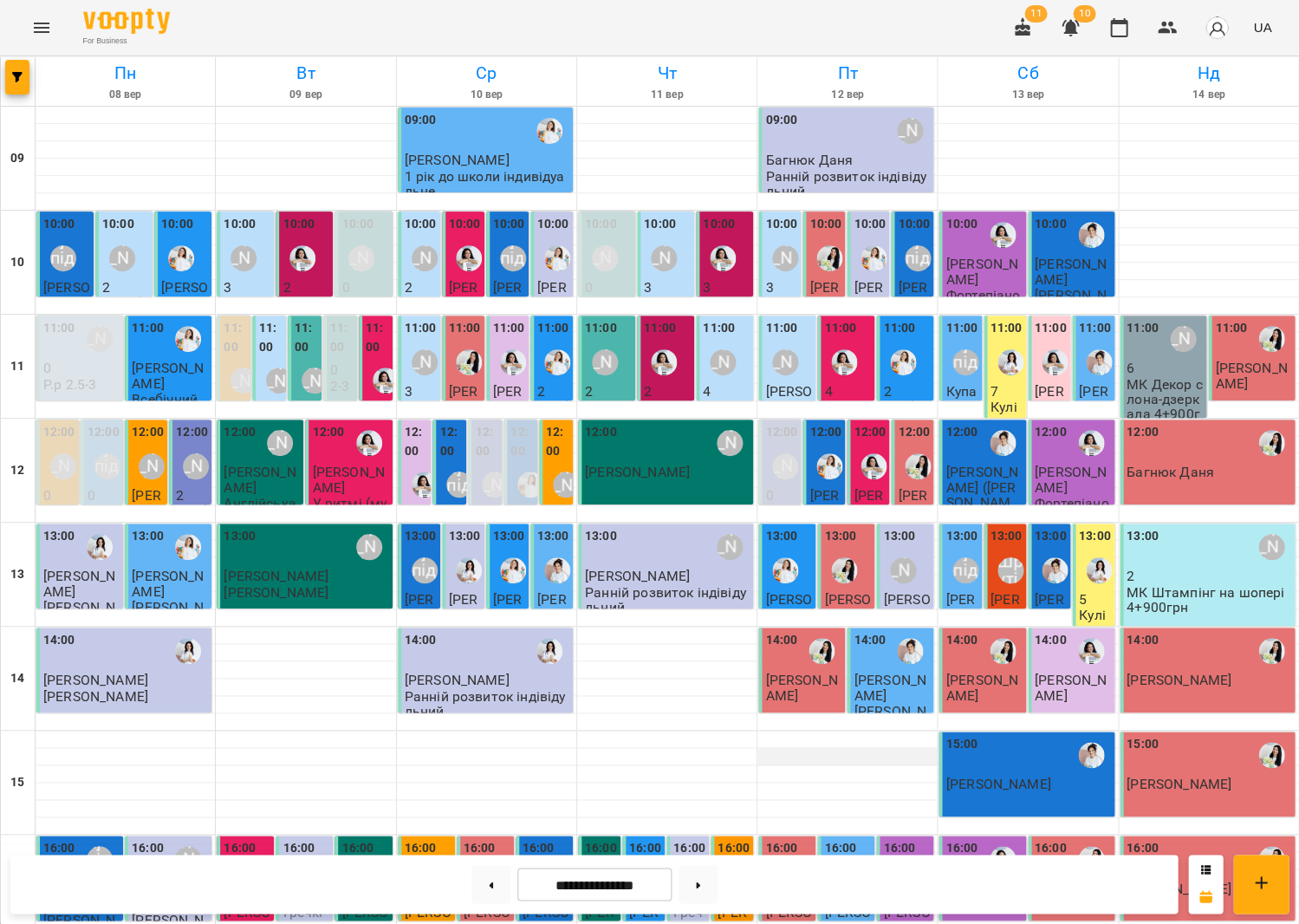
scroll to position [404, 0]
click at [641, 862] on div "[PERSON_NAME]" at bounding box center [649, 882] width 40 height 40
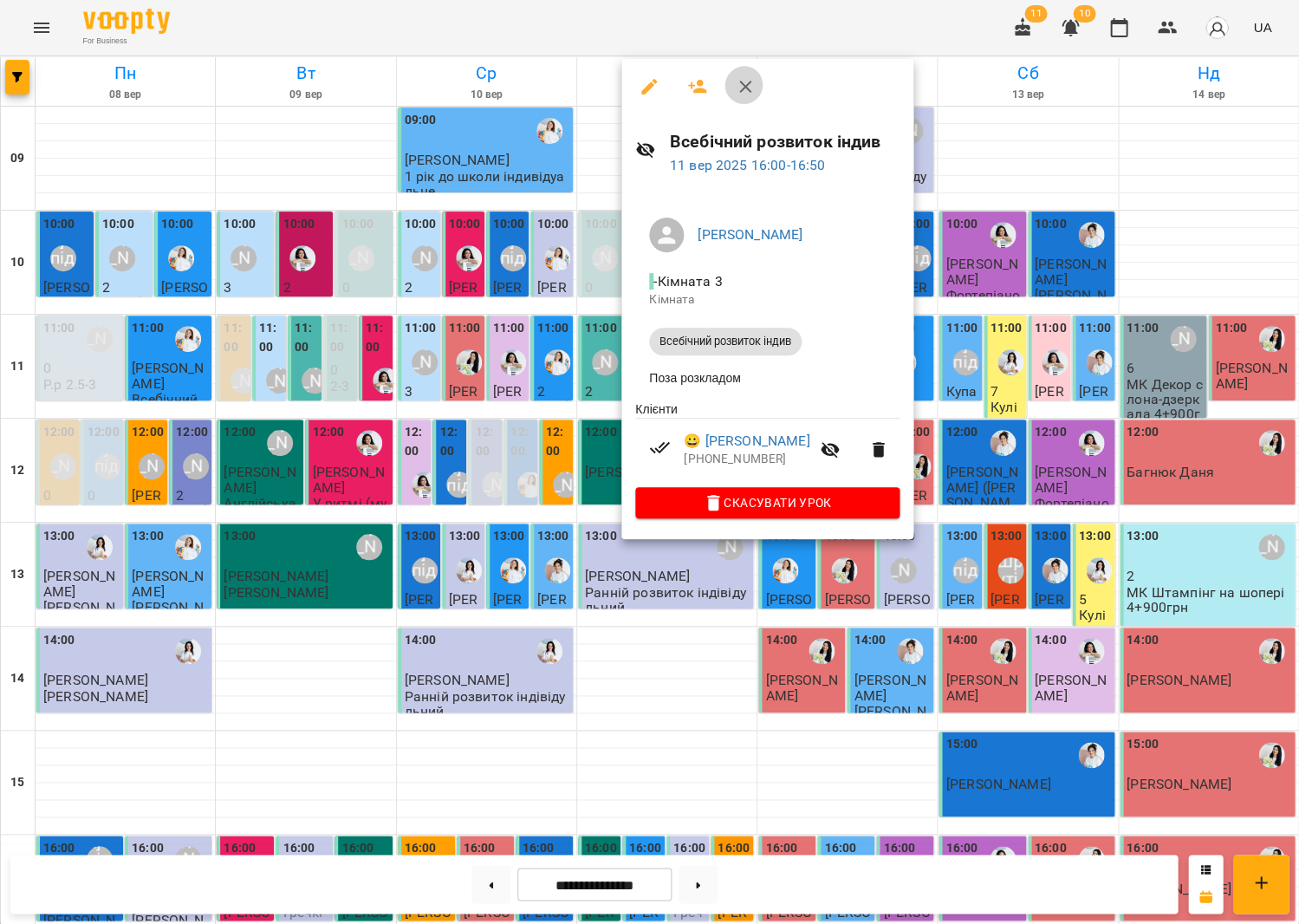
click at [746, 92] on icon "button" at bounding box center [745, 87] width 21 height 21
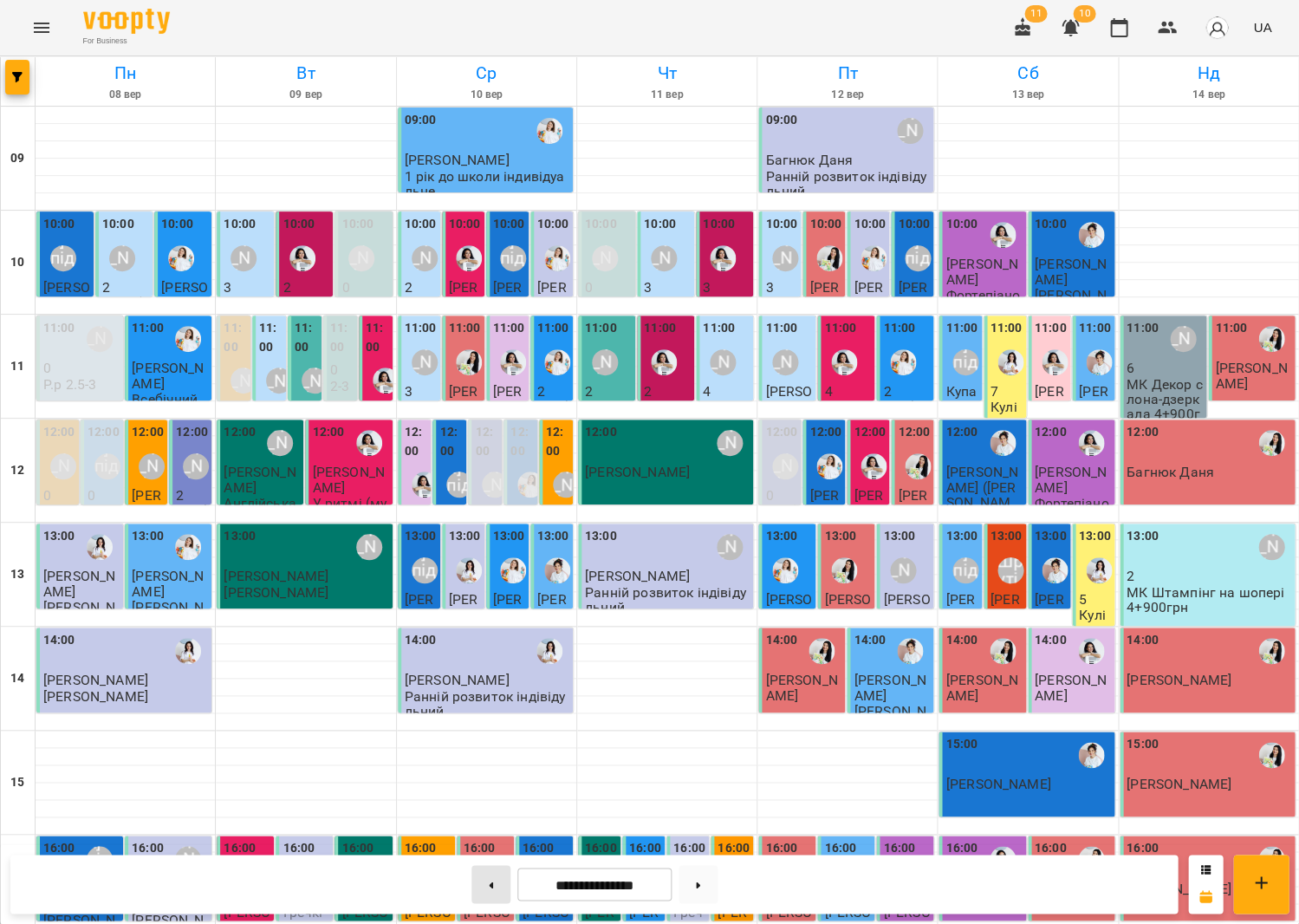
click at [481, 883] on button at bounding box center [491, 883] width 39 height 38
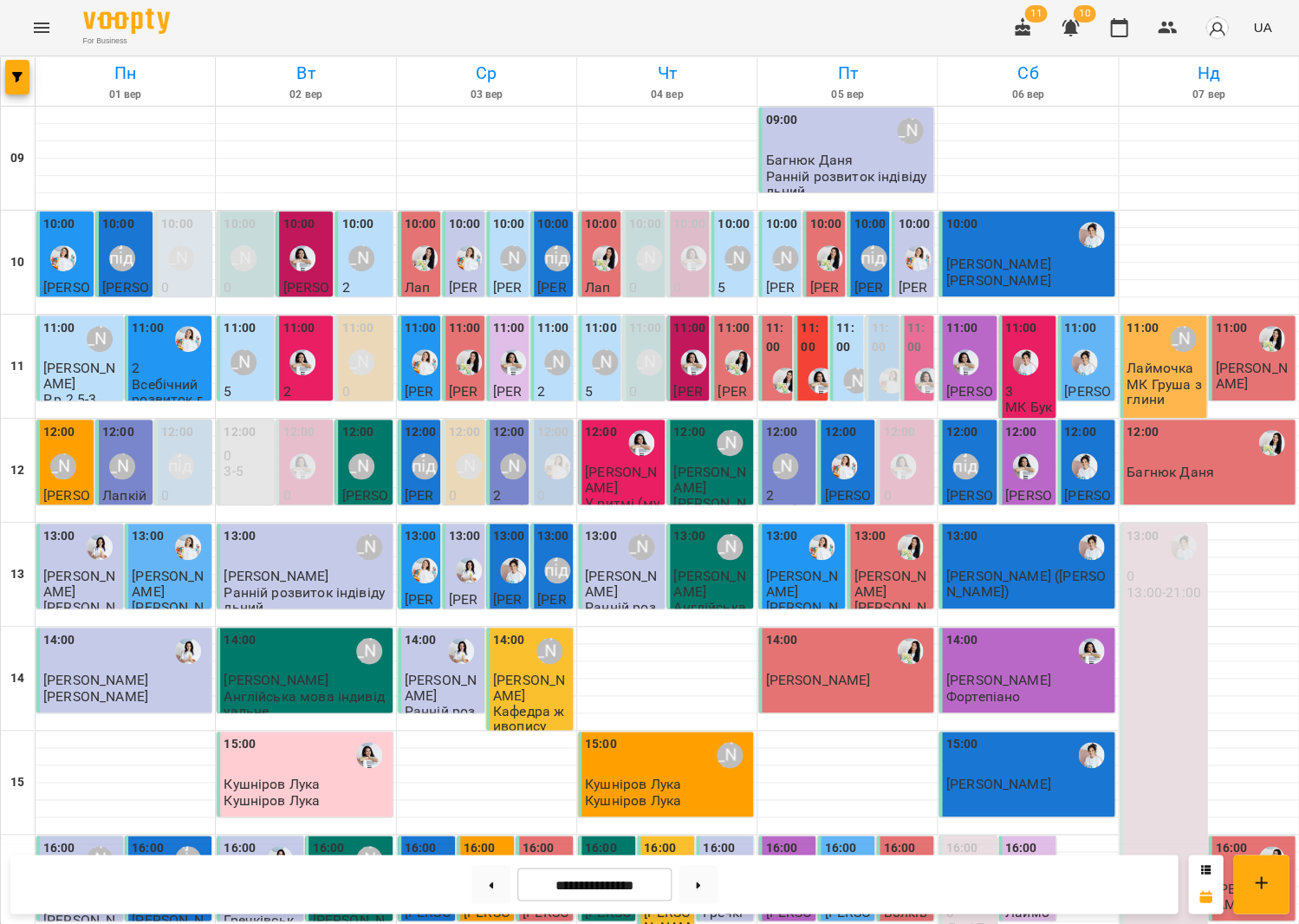
scroll to position [11, 0]
click at [802, 345] on div "11:00" at bounding box center [812, 339] width 23 height 41
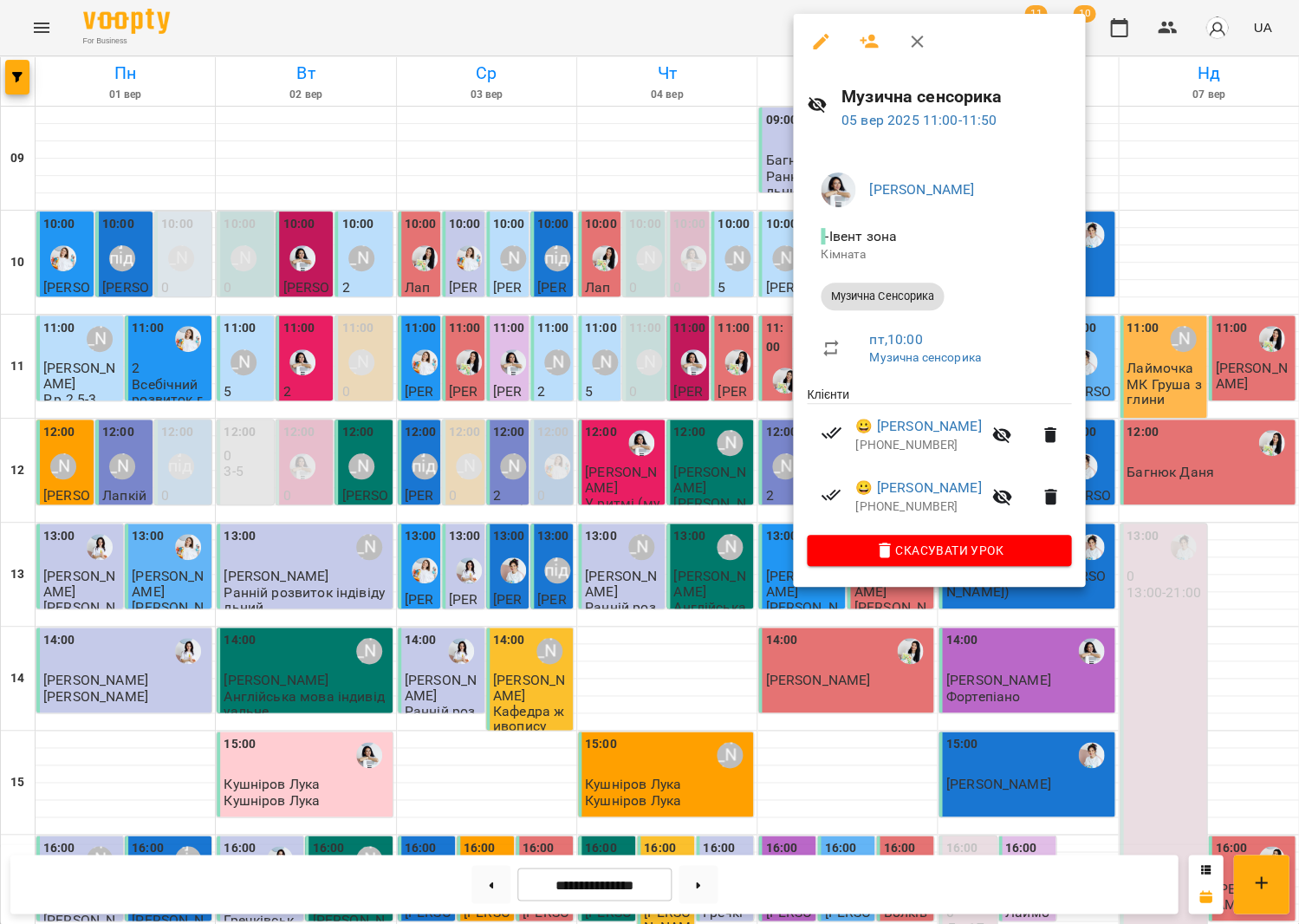
click at [709, 335] on div at bounding box center [650, 462] width 1299 height 924
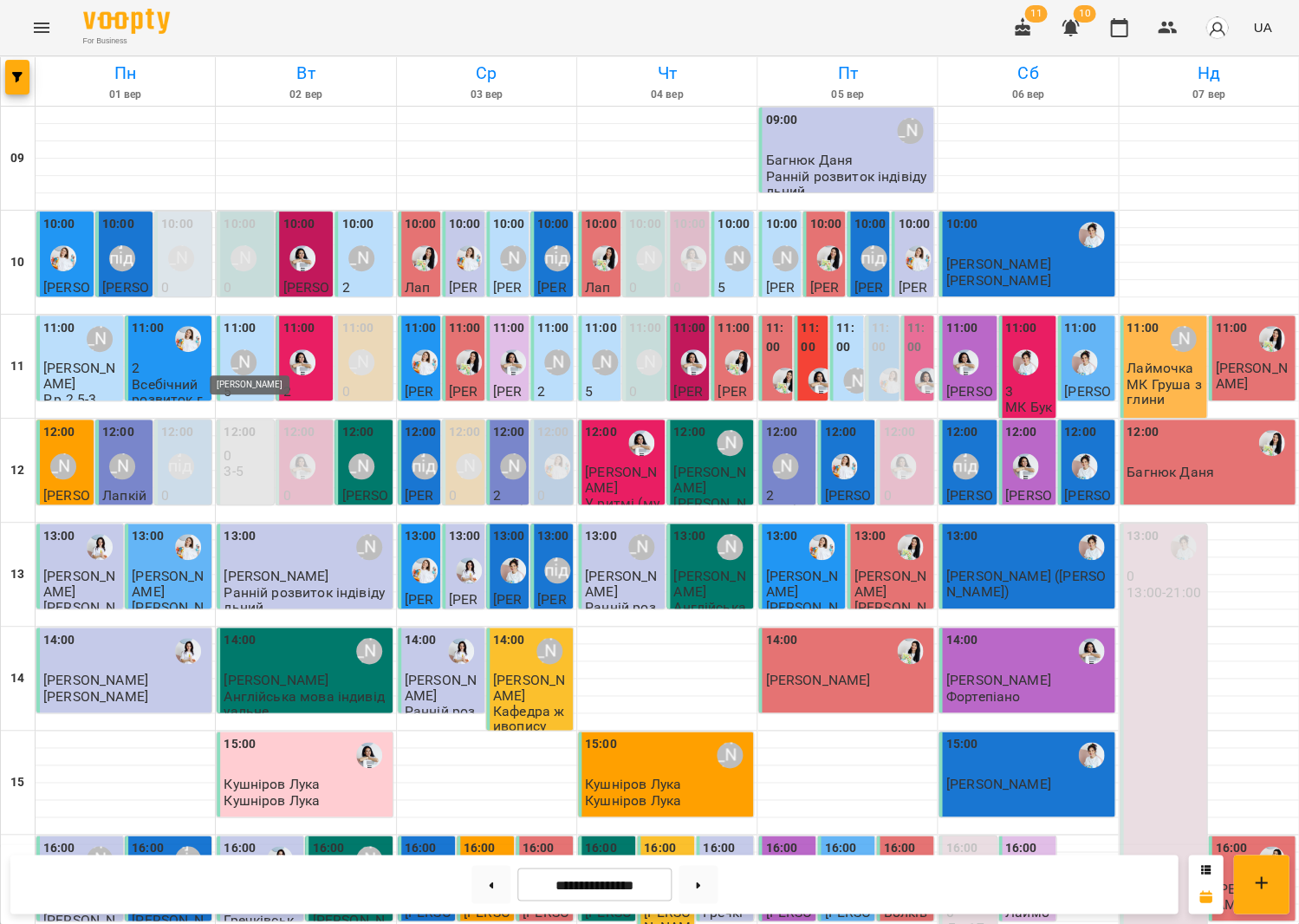
click at [237, 359] on div "[PERSON_NAME]" at bounding box center [243, 362] width 26 height 26
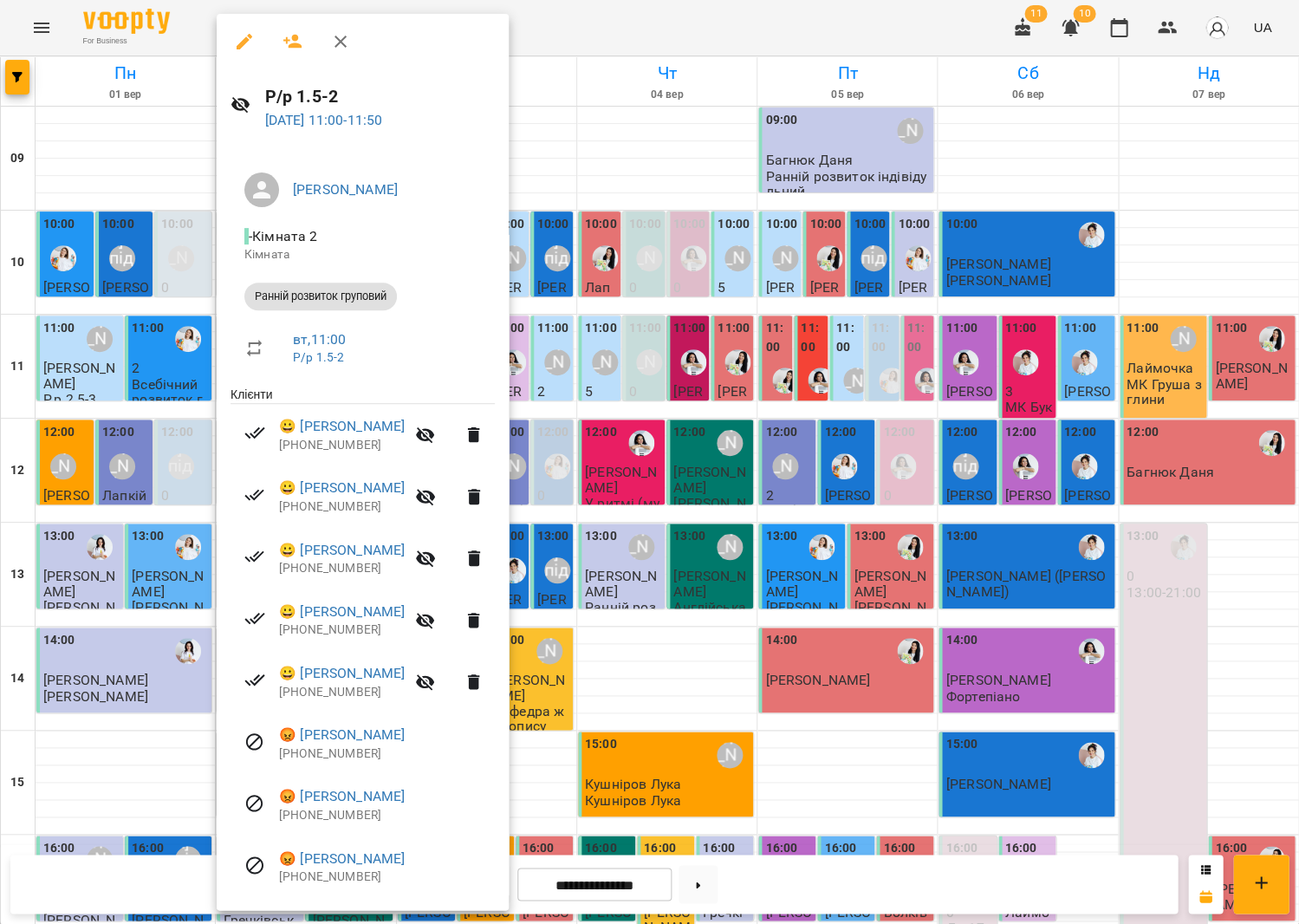
click at [106, 396] on div at bounding box center [650, 462] width 1299 height 924
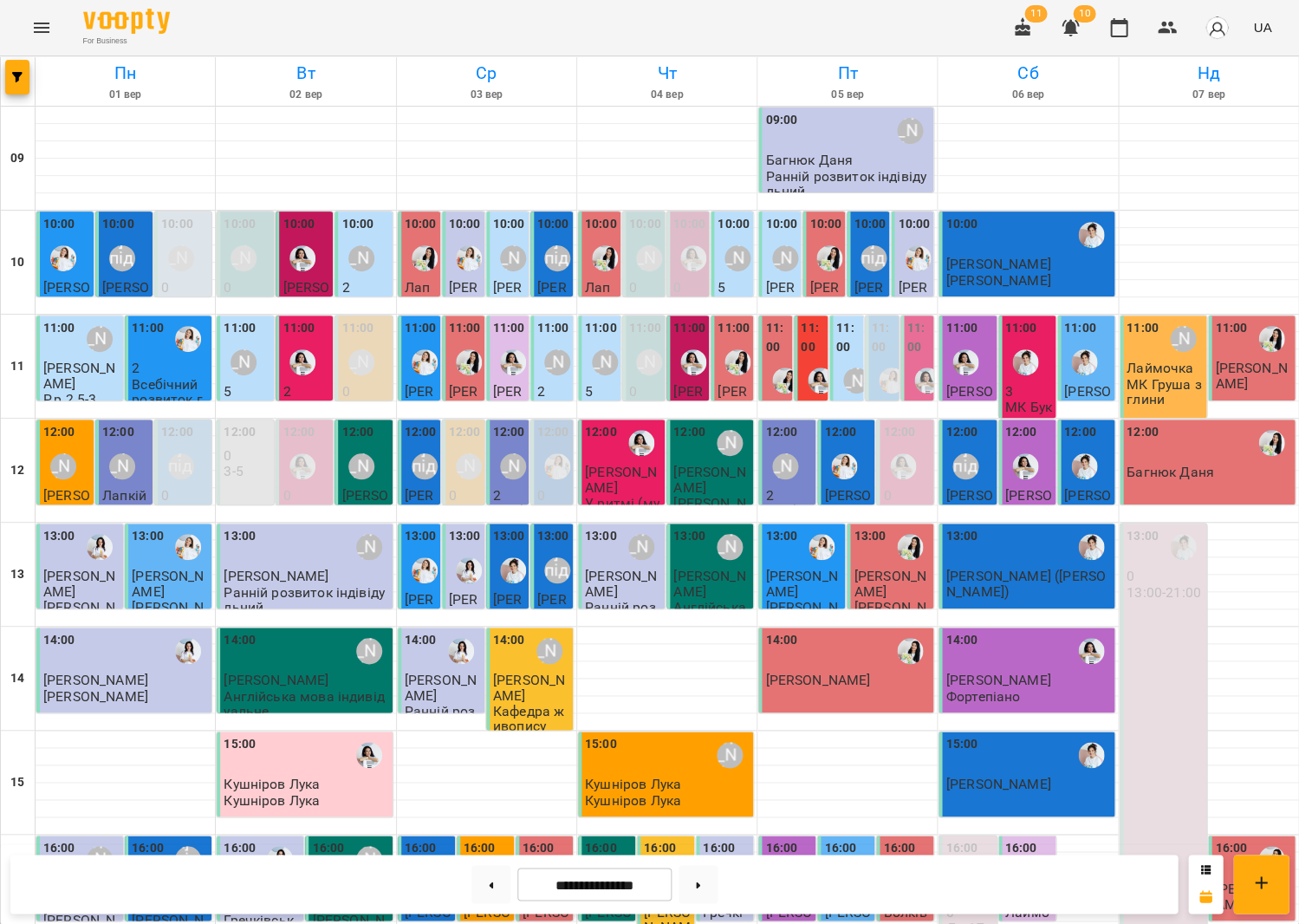
scroll to position [404, 0]
click at [475, 884] on button at bounding box center [491, 883] width 39 height 38
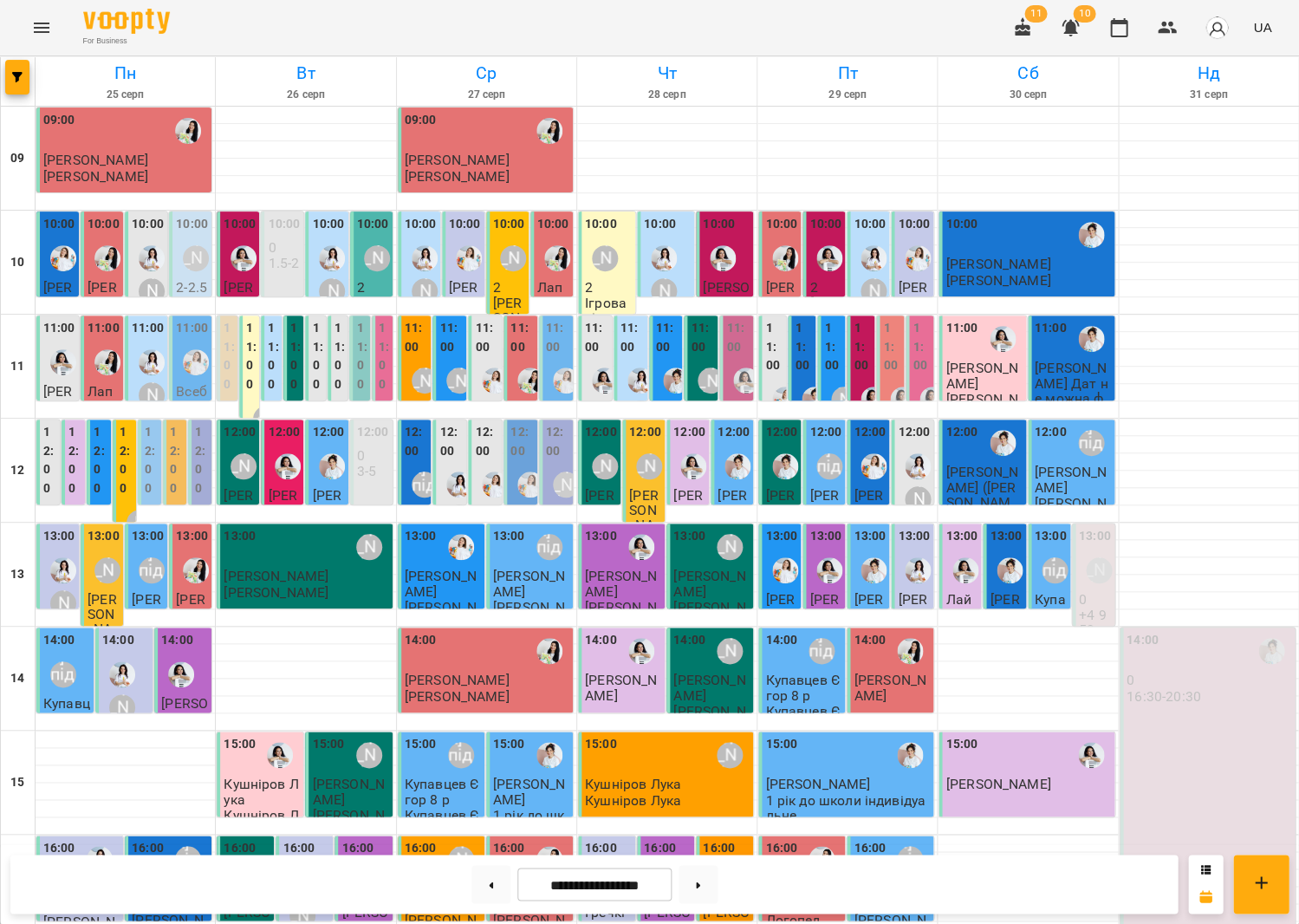
scroll to position [277, 0]
click at [258, 862] on div "[PERSON_NAME]" at bounding box center [243, 882] width 40 height 40
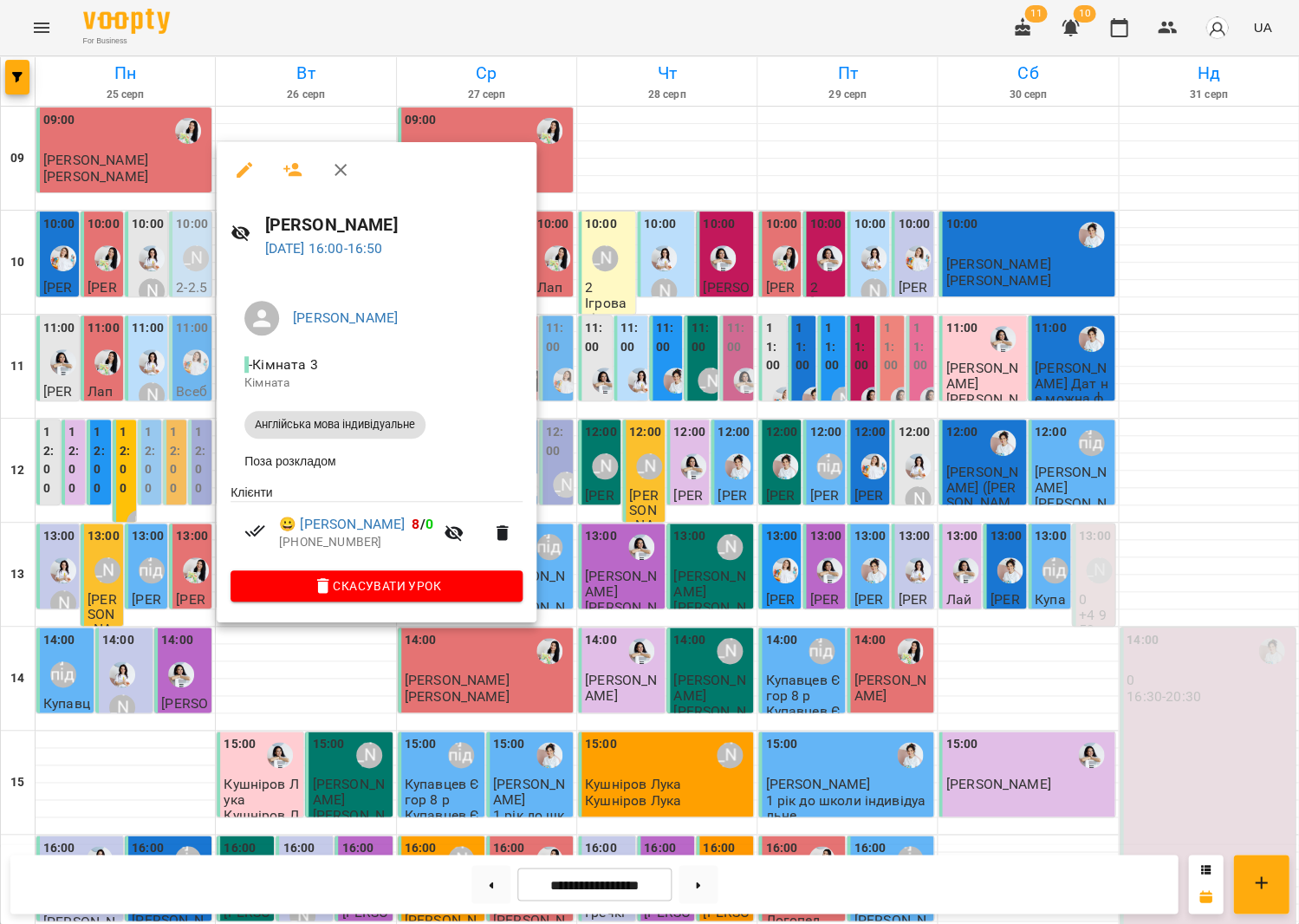
click at [653, 636] on div at bounding box center [650, 462] width 1299 height 924
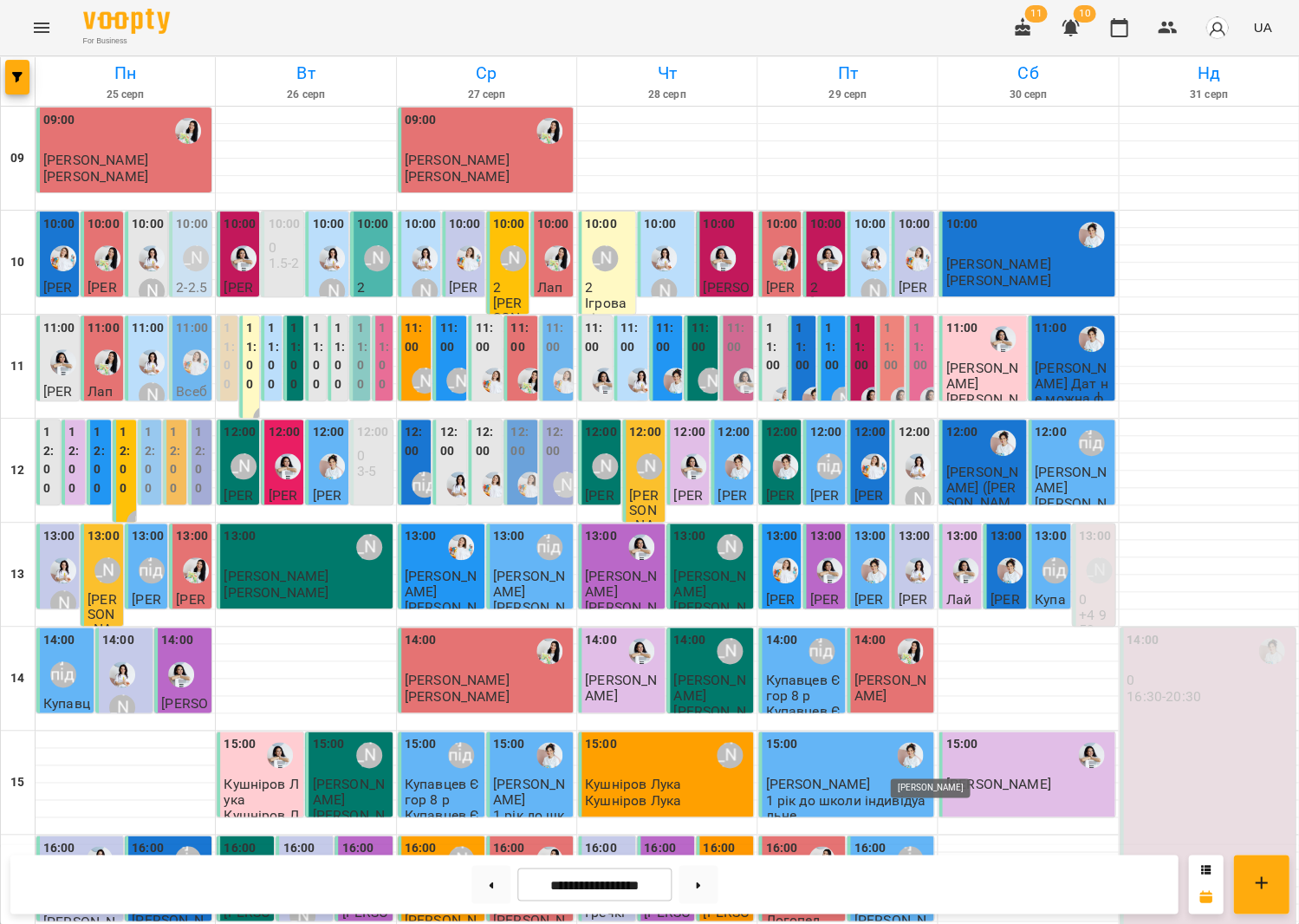
scroll to position [0, 0]
click at [321, 245] on img "Каріна" at bounding box center [332, 258] width 26 height 26
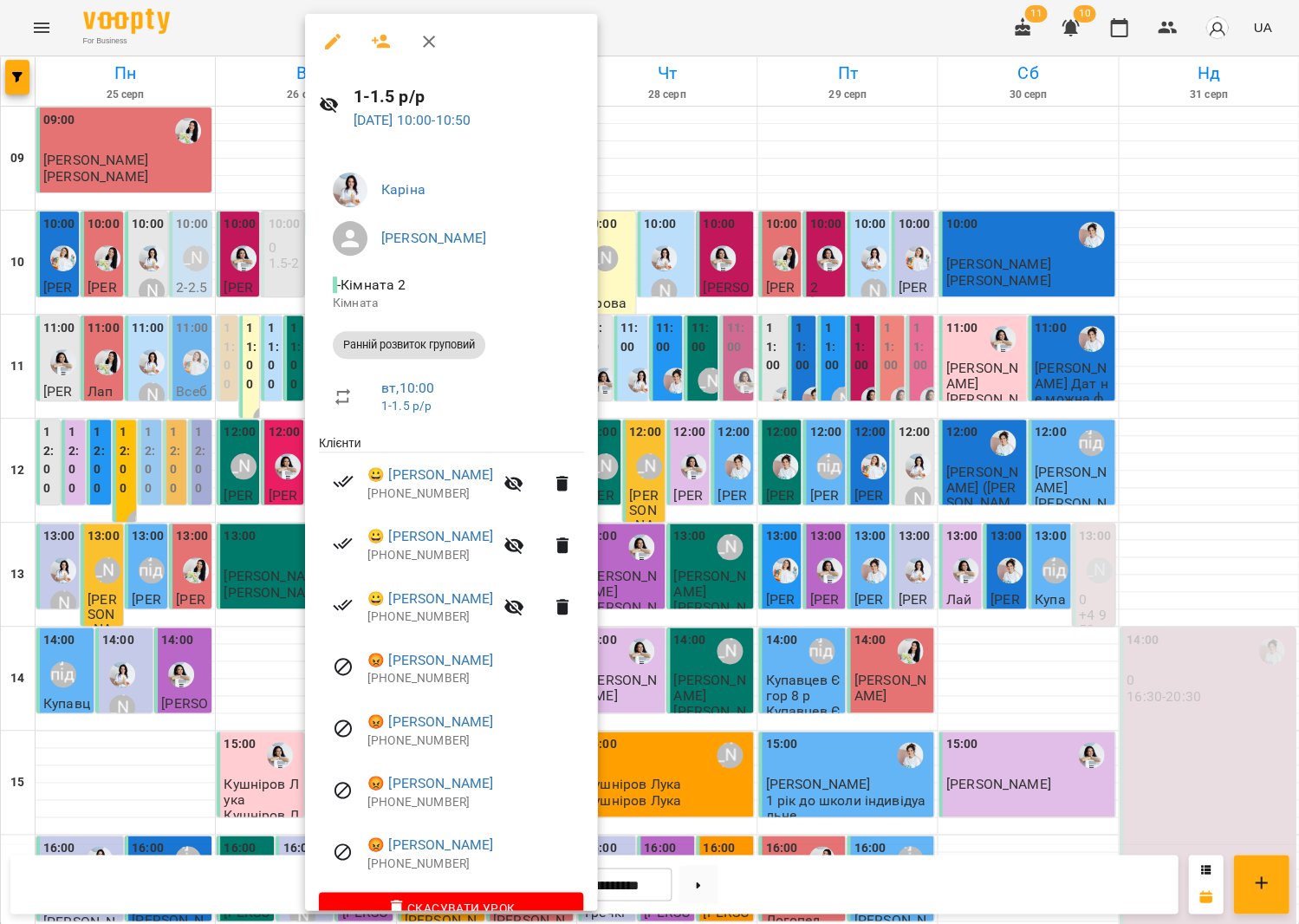
click at [738, 370] on div at bounding box center [650, 462] width 1299 height 924
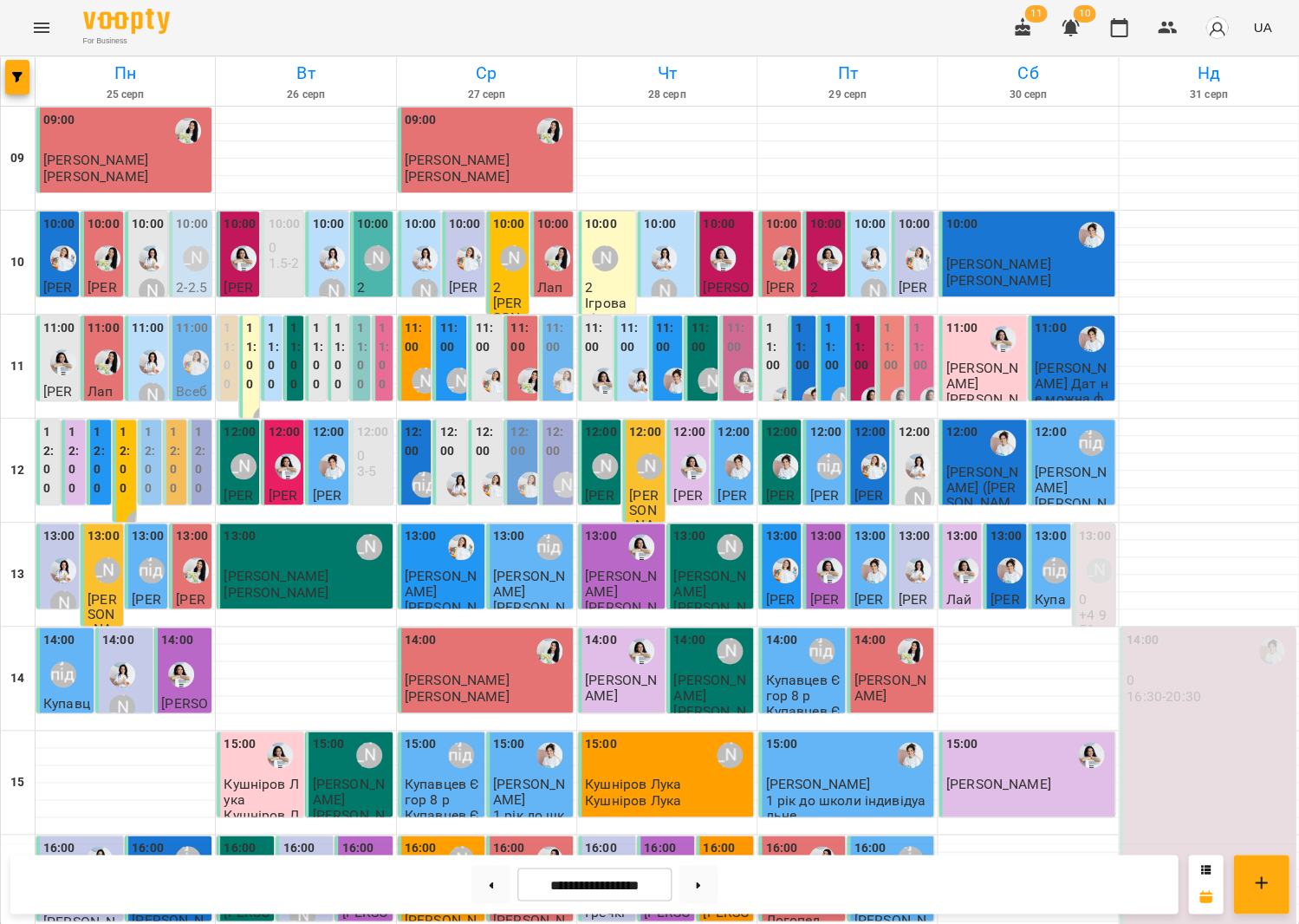
click at [678, 267] on div "[PERSON_NAME]" at bounding box center [663, 275] width 40 height 73
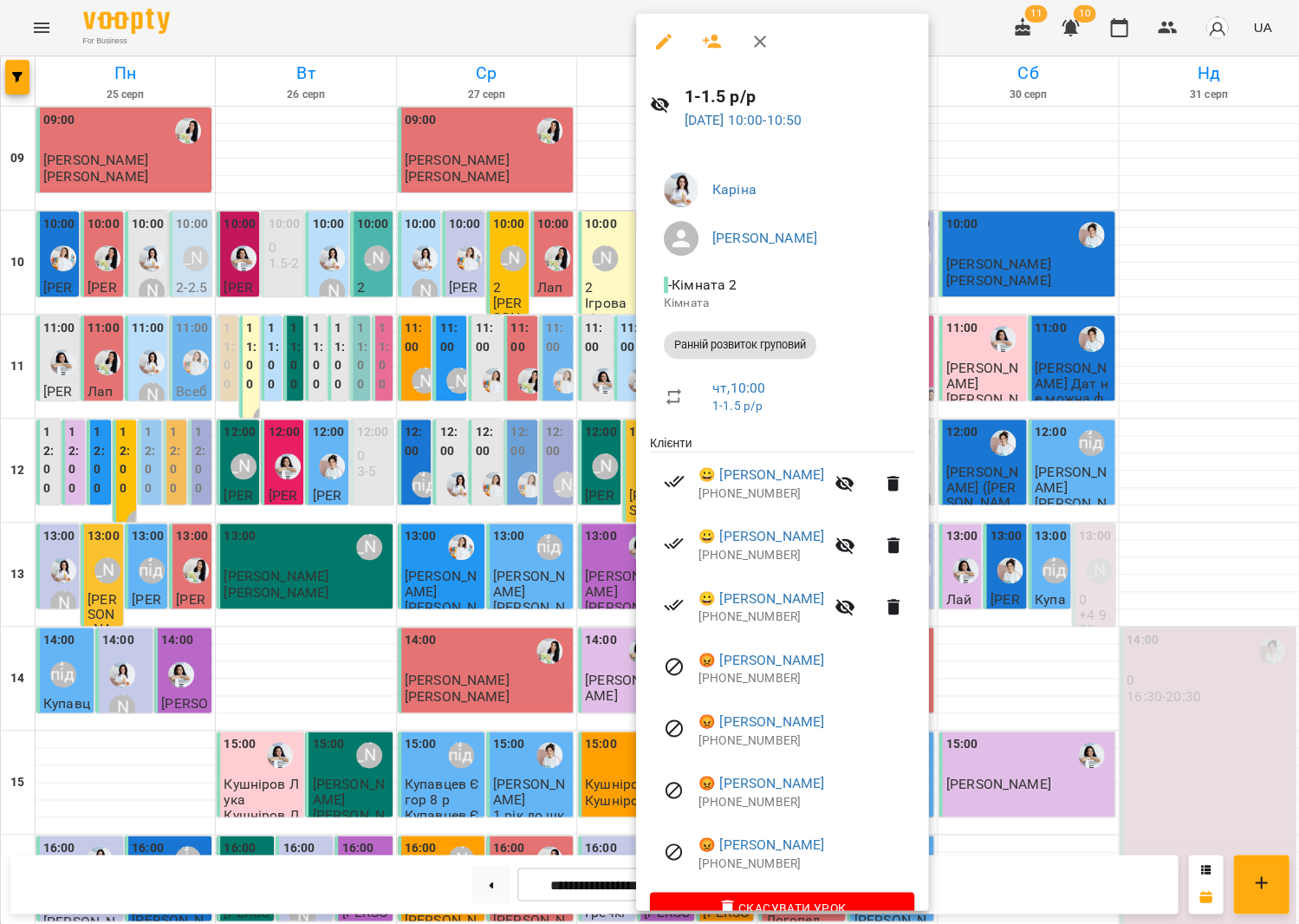
click at [521, 307] on div at bounding box center [650, 462] width 1299 height 924
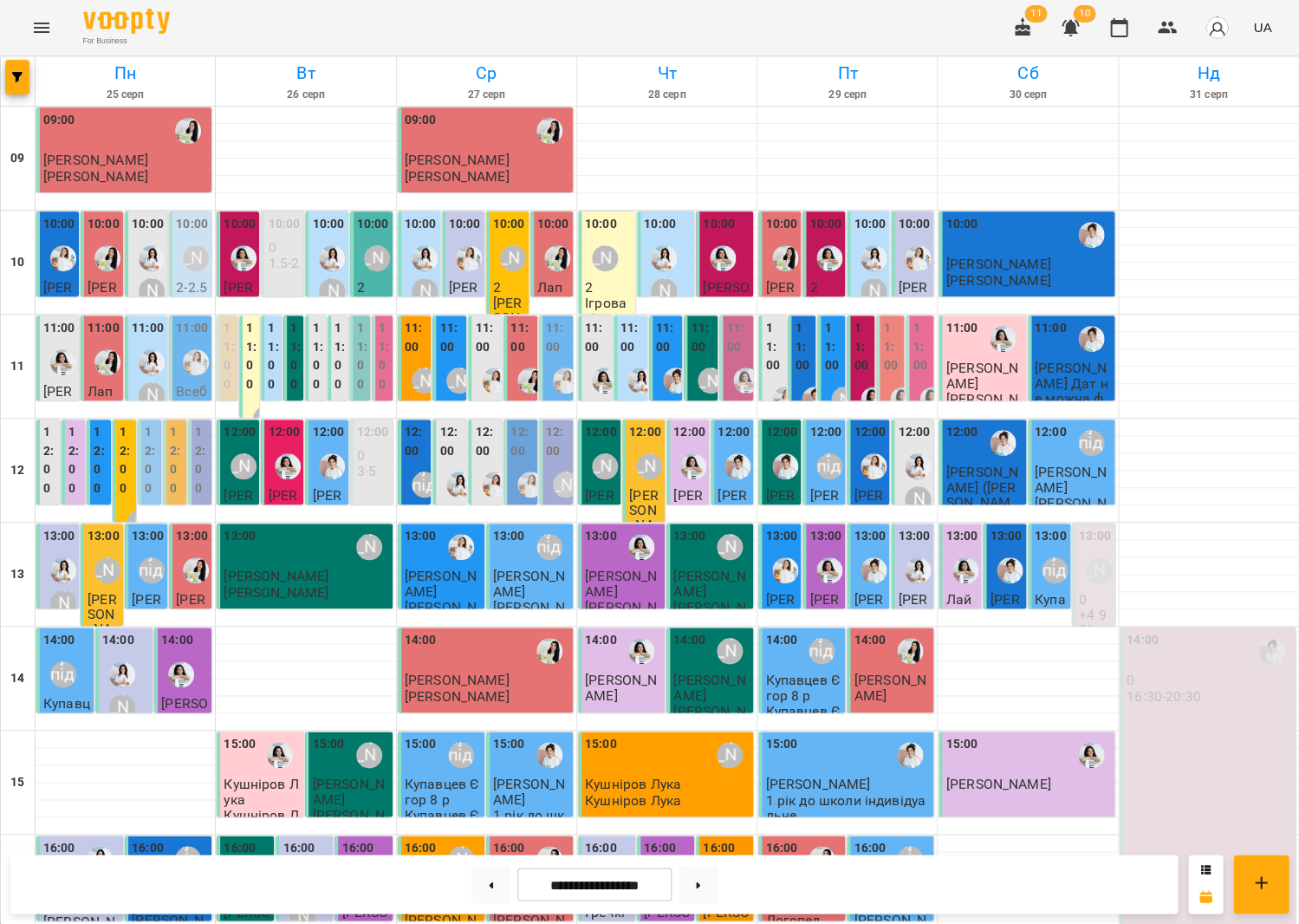
click at [272, 341] on label "11:00" at bounding box center [273, 356] width 10 height 75
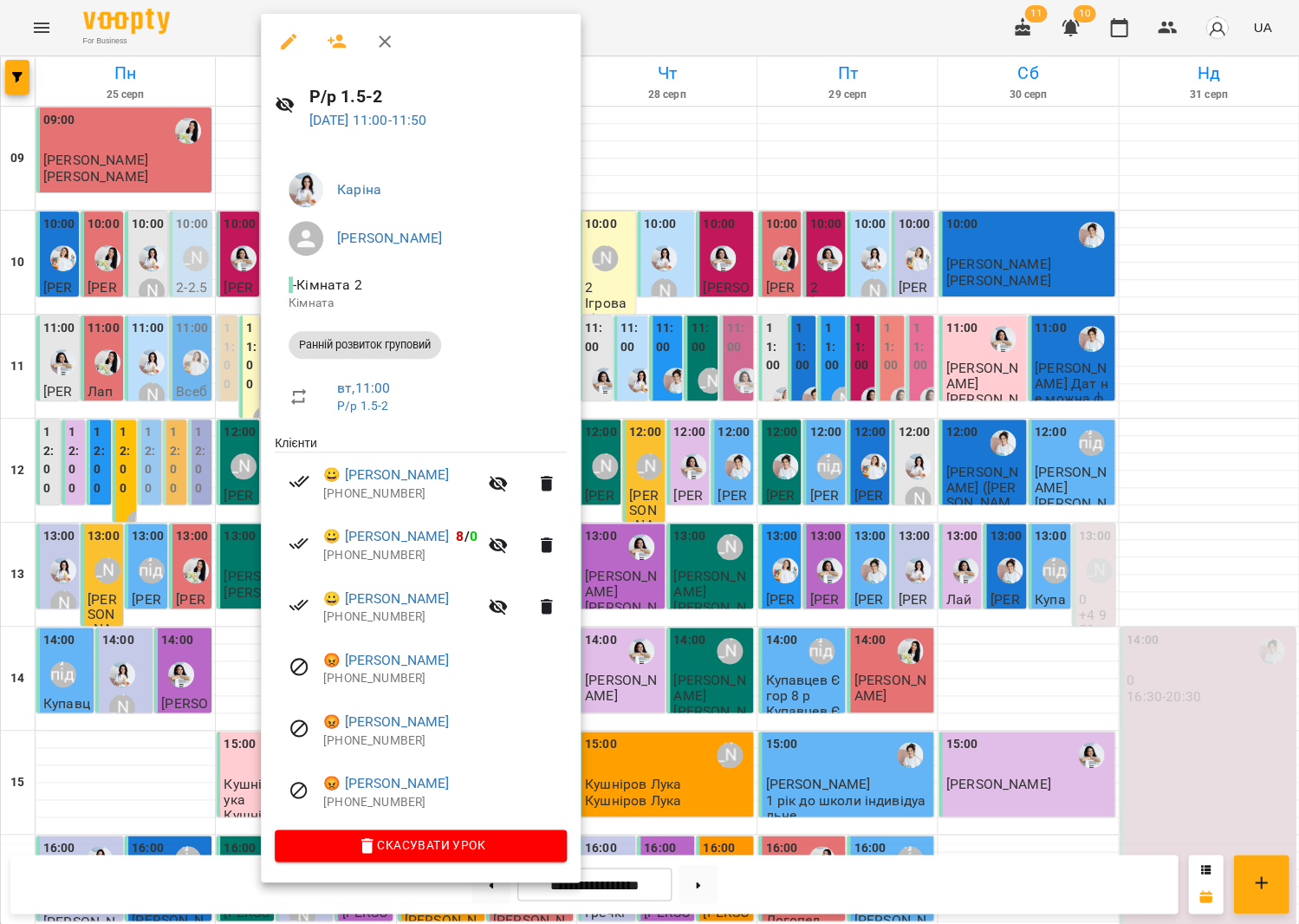
click at [717, 387] on div at bounding box center [650, 462] width 1299 height 924
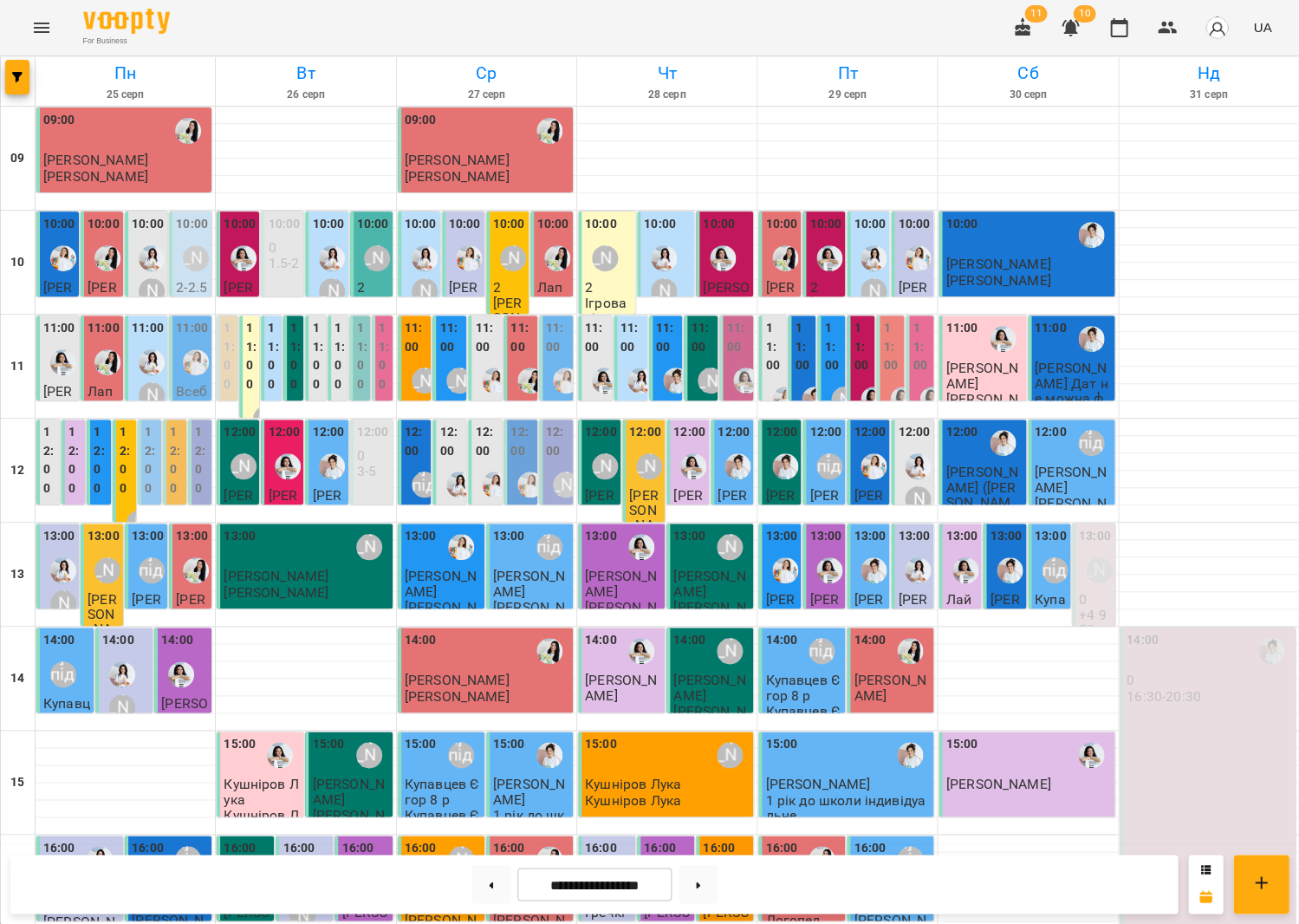
click at [623, 365] on div "[PERSON_NAME]" at bounding box center [640, 396] width 40 height 73
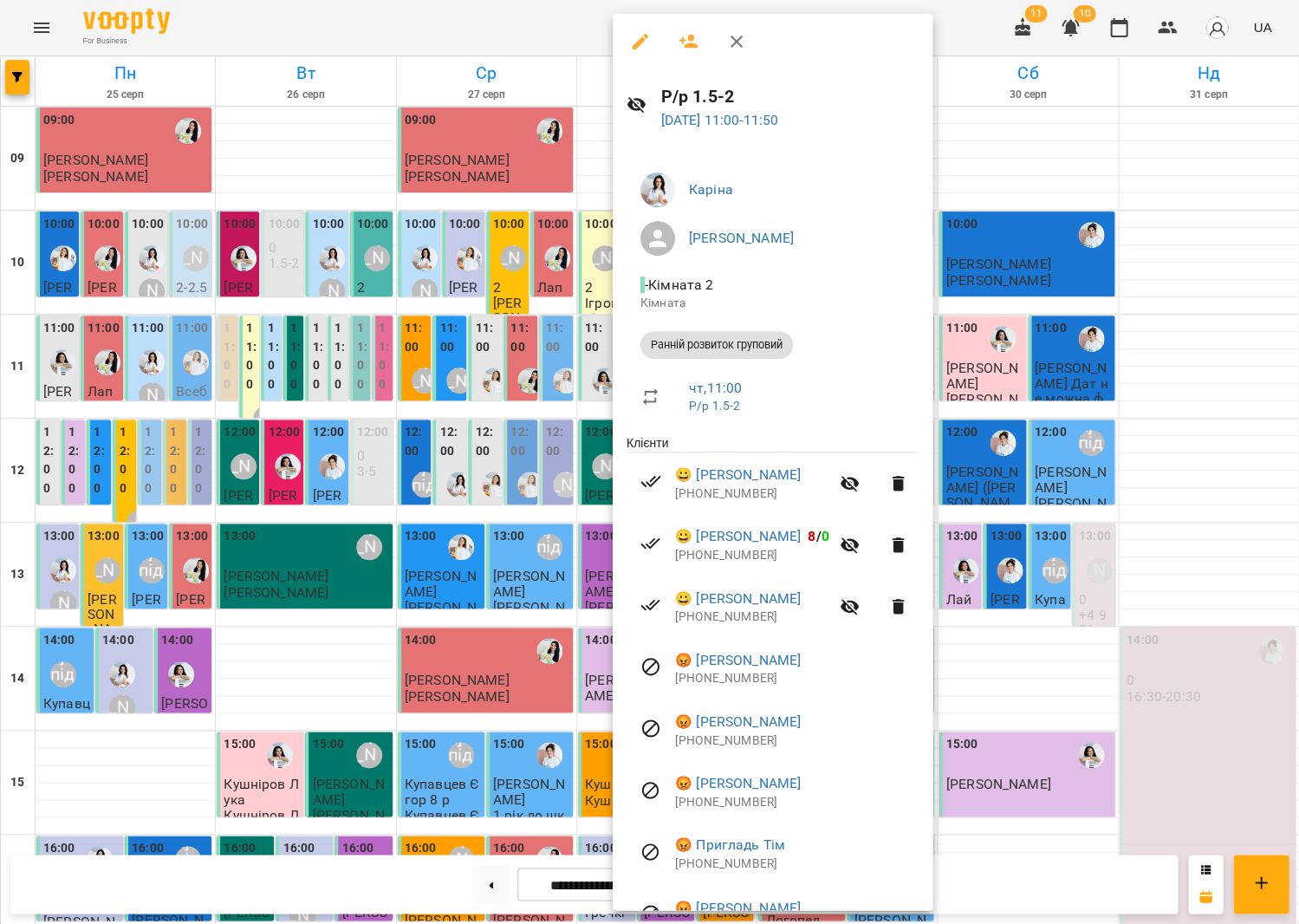
click at [484, 364] on div at bounding box center [650, 462] width 1299 height 924
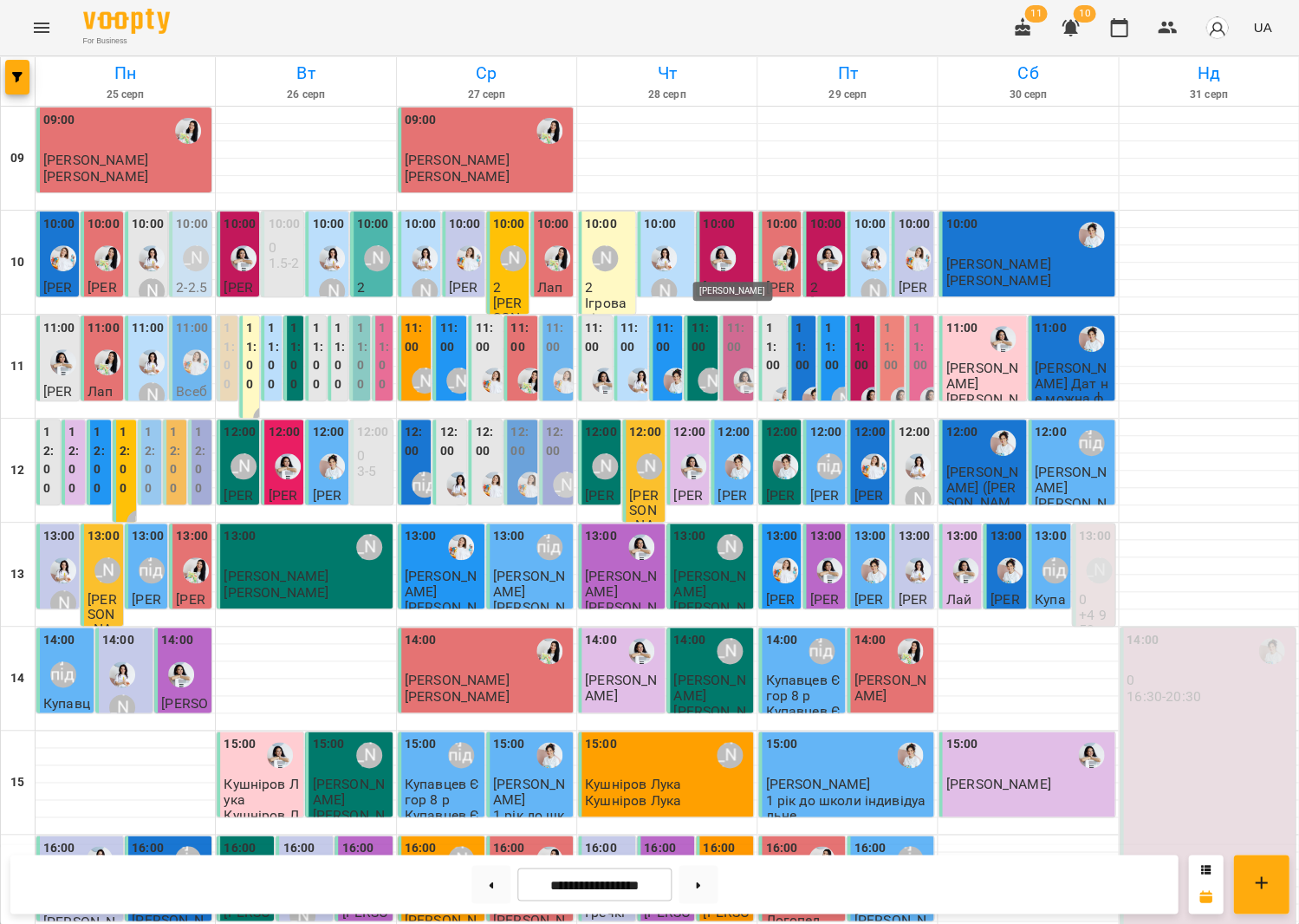
click at [720, 251] on img "Анна Білан" at bounding box center [722, 258] width 26 height 26
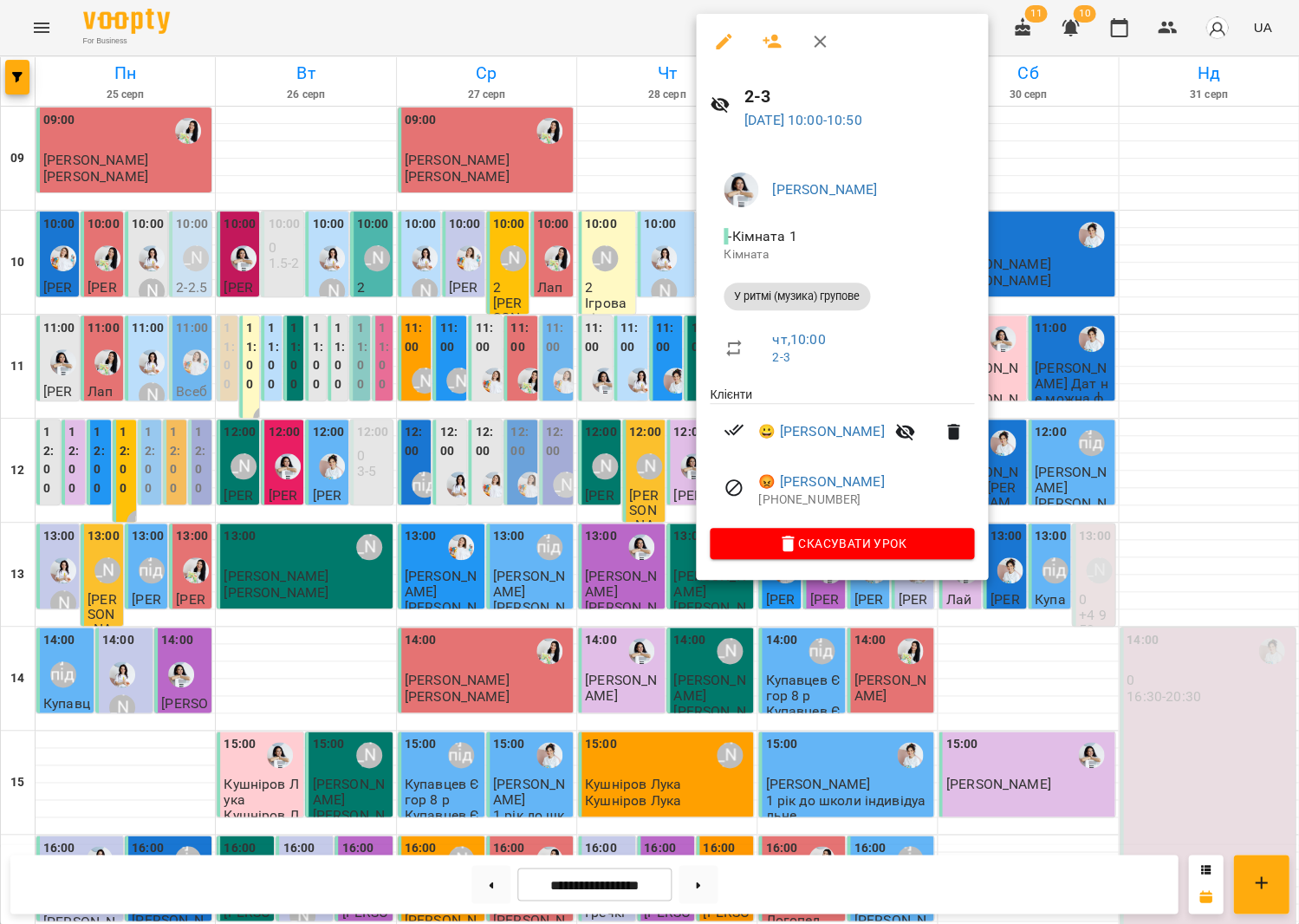
click at [661, 266] on div at bounding box center [650, 462] width 1299 height 924
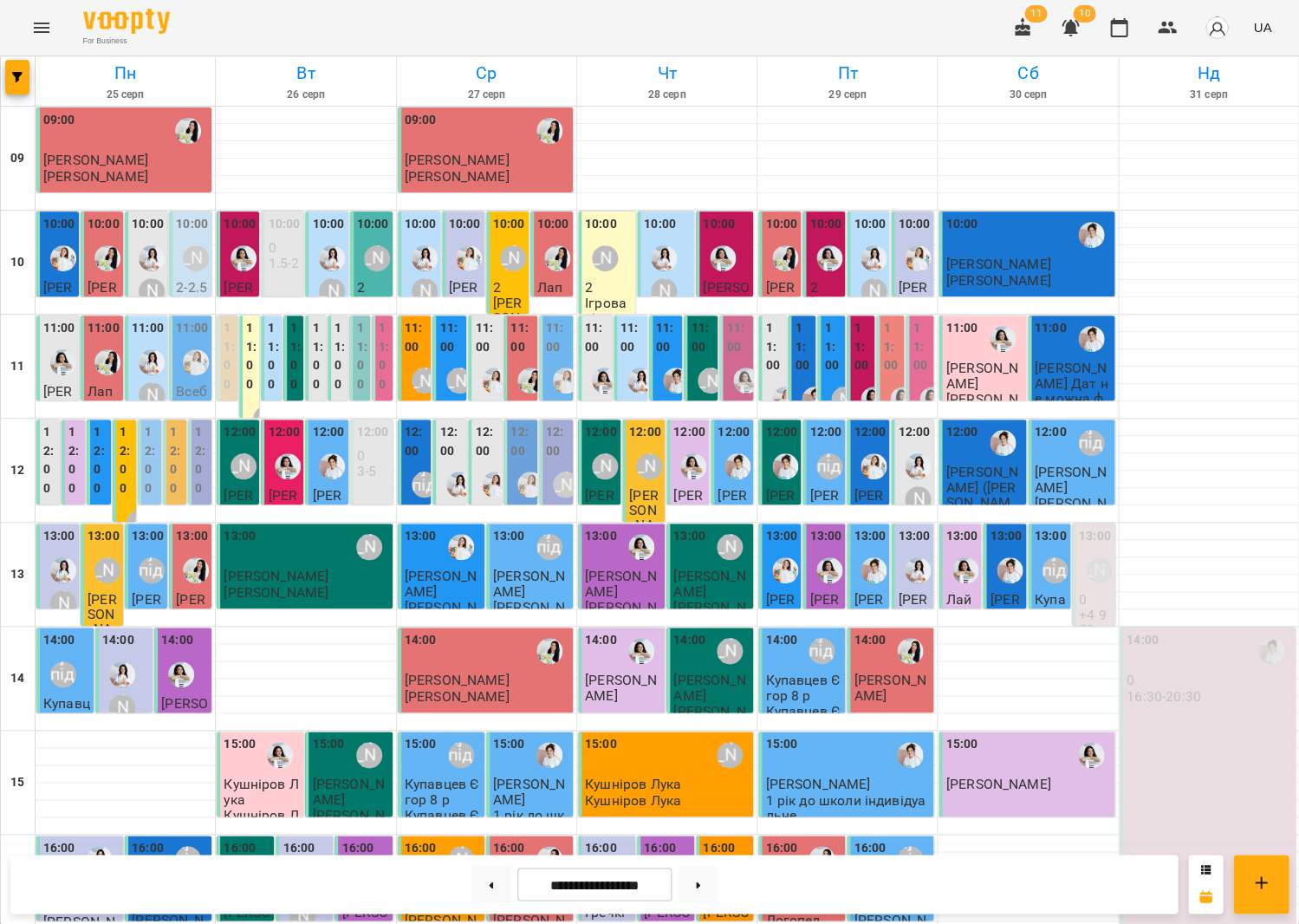
click at [846, 349] on div "11:00 Козаченко Кіра У ритмі (музика) групове" at bounding box center [860, 357] width 29 height 87
click at [856, 350] on label "11:00" at bounding box center [862, 346] width 18 height 56
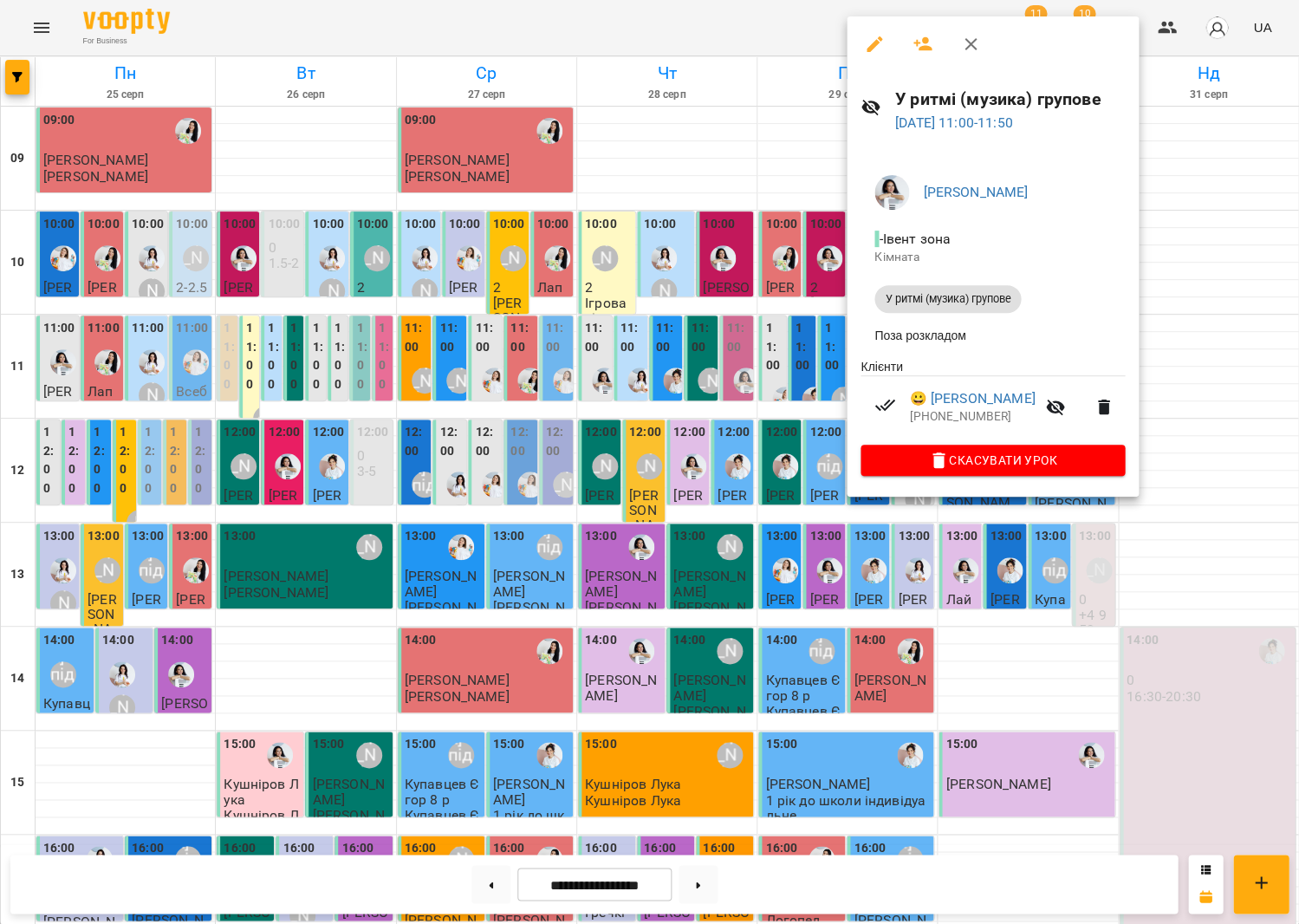
drag, startPoint x: 783, startPoint y: 343, endPoint x: 745, endPoint y: 385, distance: 56.6
click at [783, 343] on div at bounding box center [650, 462] width 1299 height 924
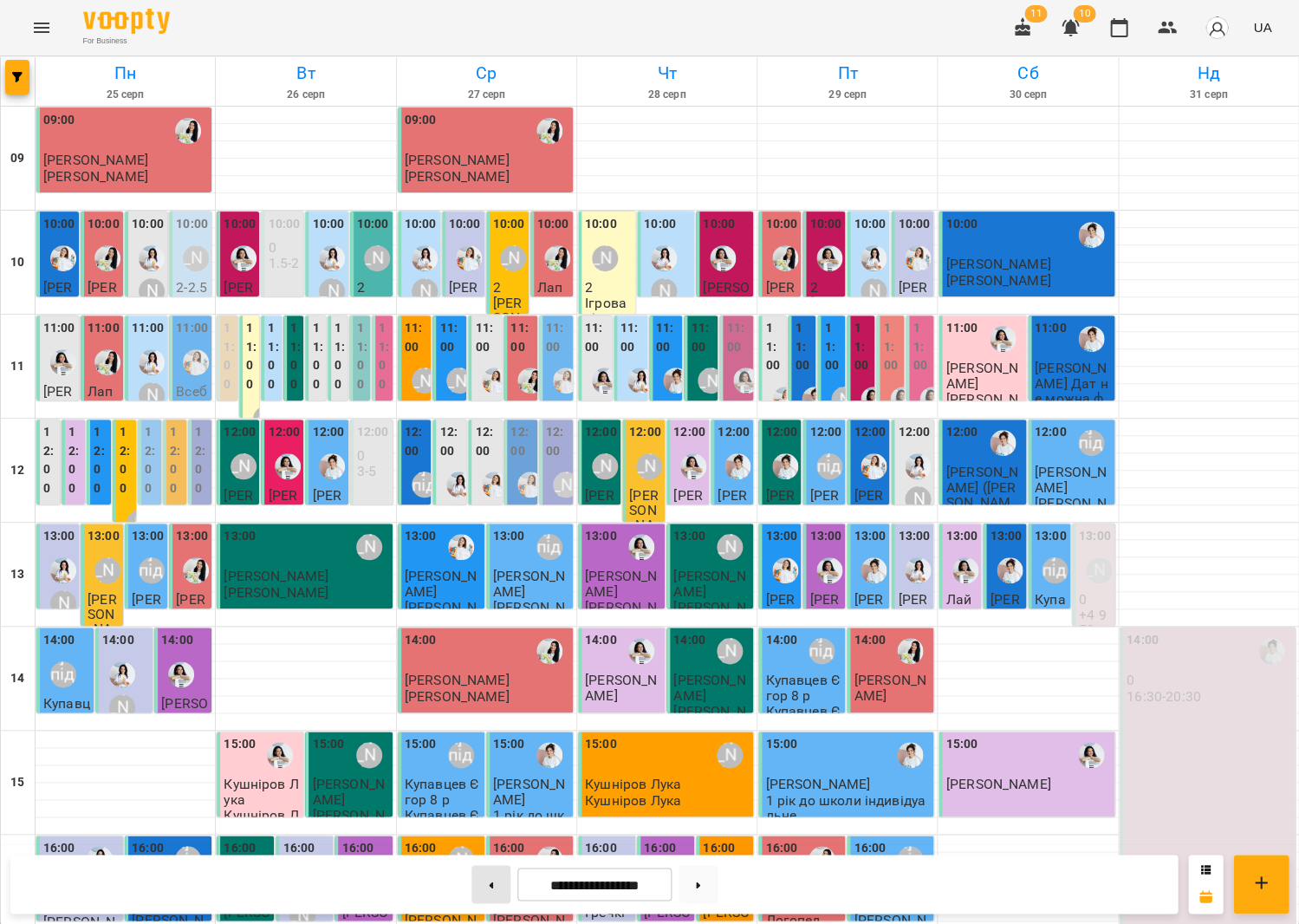
click at [464, 880] on div at bounding box center [490, 883] width 53 height 38
click at [482, 883] on button at bounding box center [491, 883] width 39 height 38
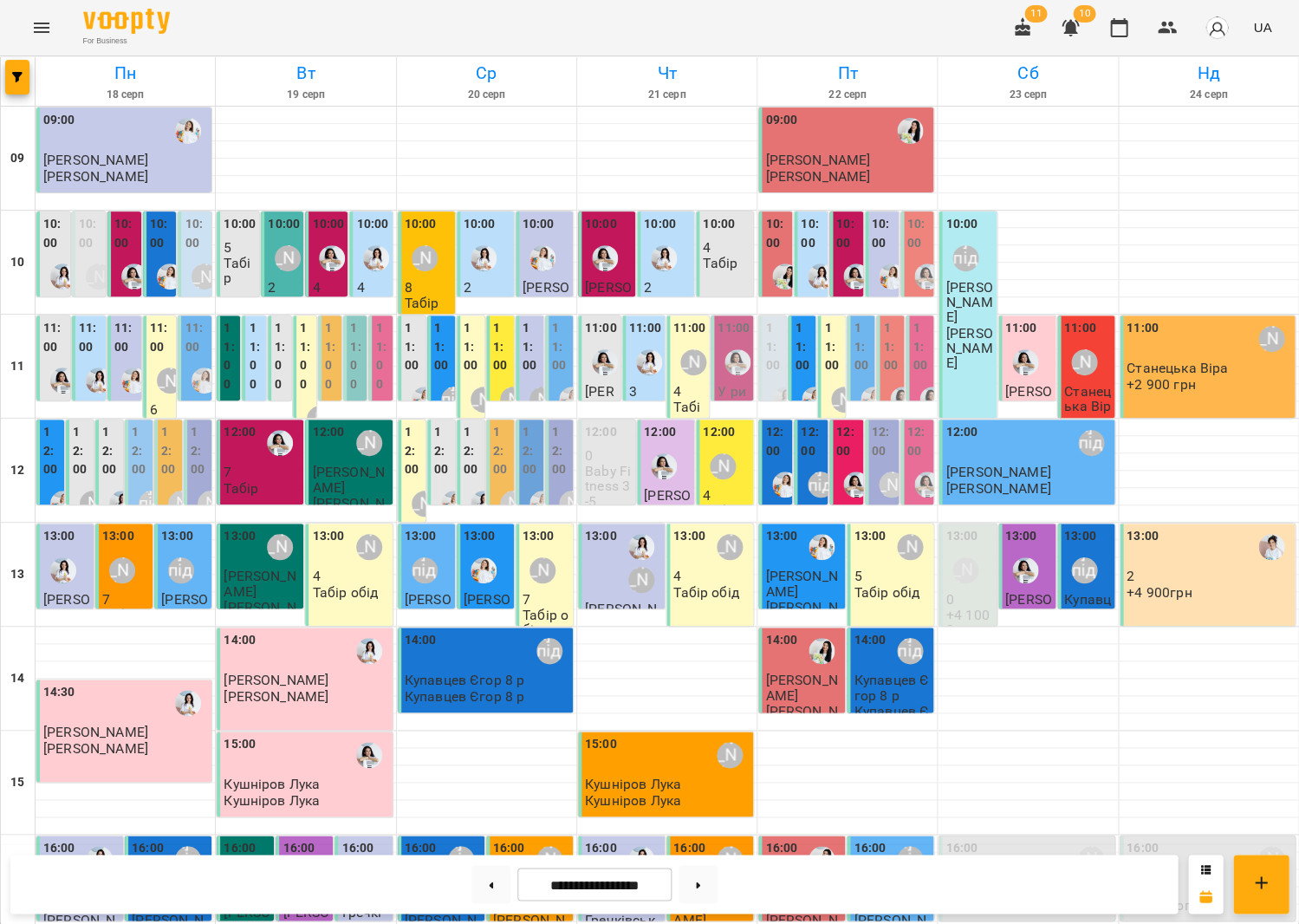
click at [646, 339] on div "11:00" at bounding box center [645, 330] width 32 height 23
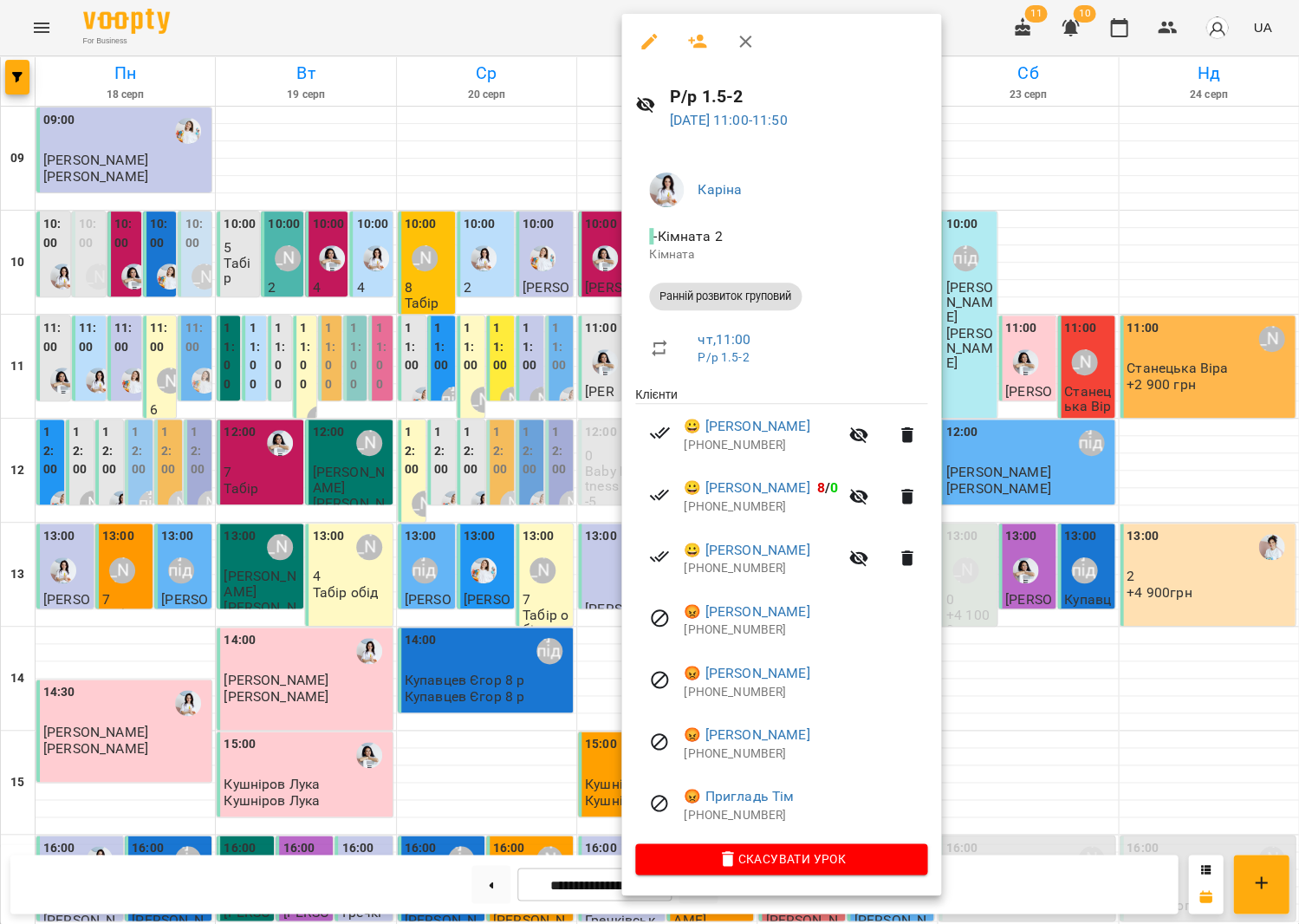
click at [537, 344] on div at bounding box center [650, 462] width 1299 height 924
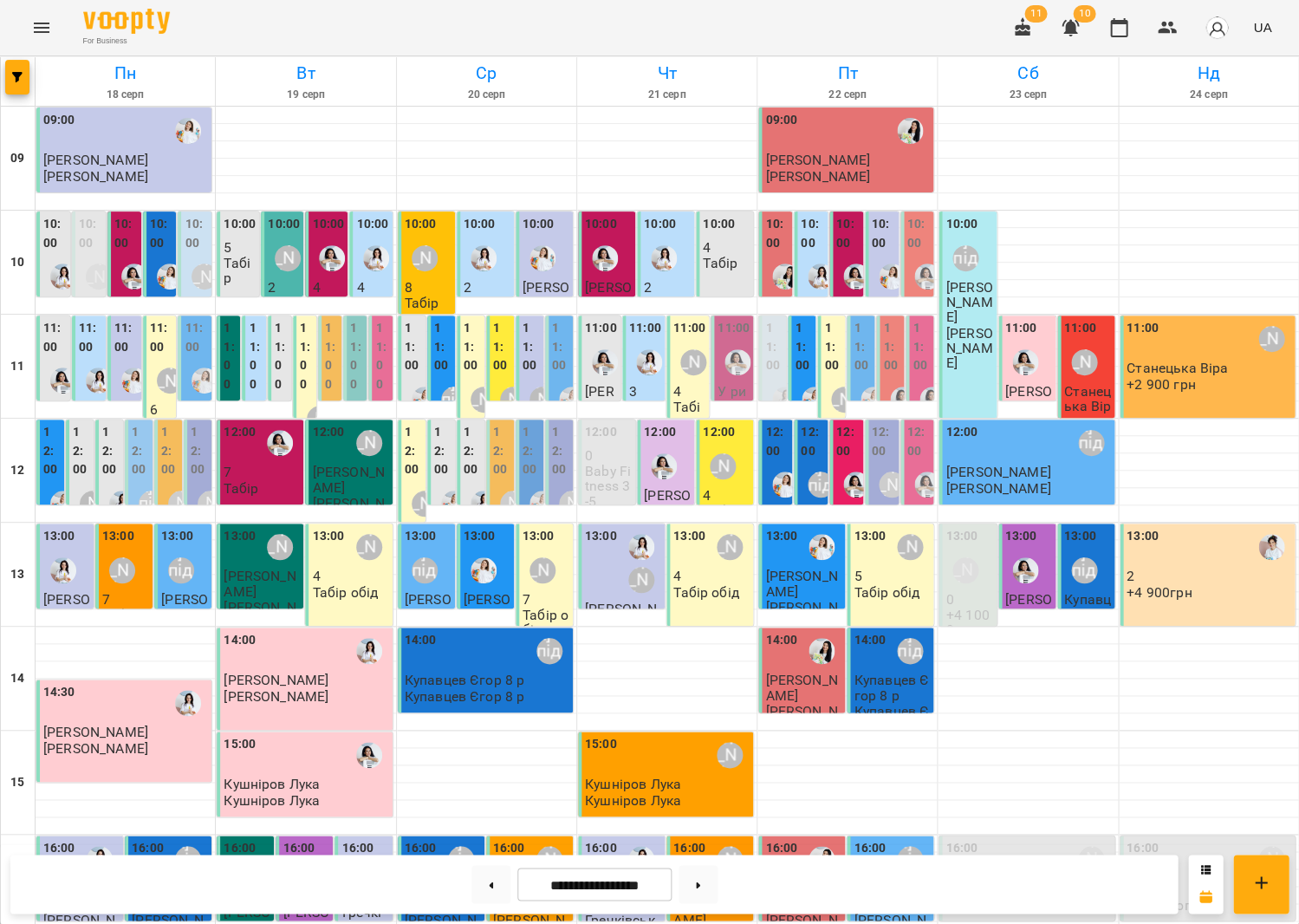
click at [280, 365] on label "11:00" at bounding box center [281, 356] width 13 height 75
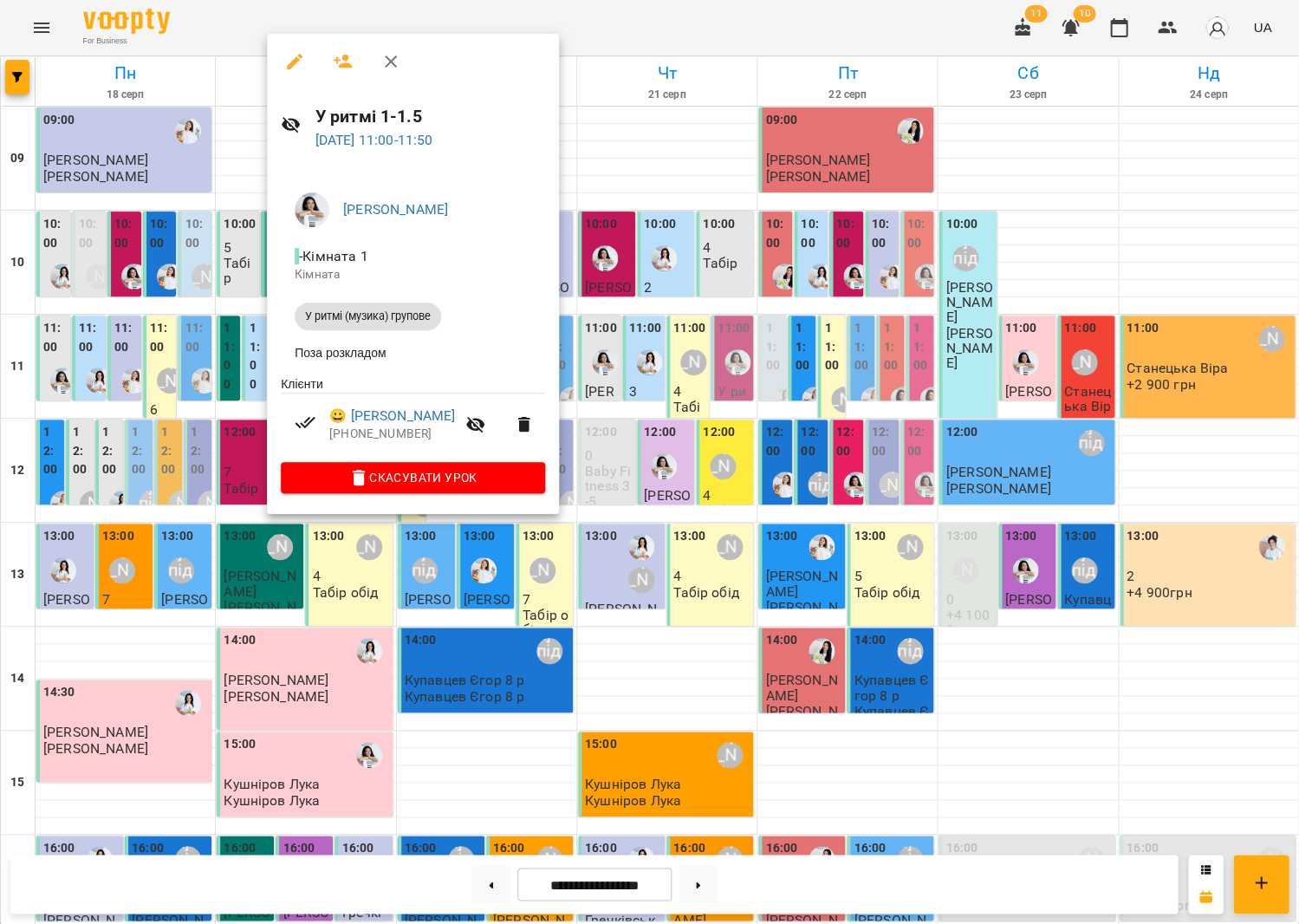
click at [731, 457] on div at bounding box center [650, 462] width 1299 height 924
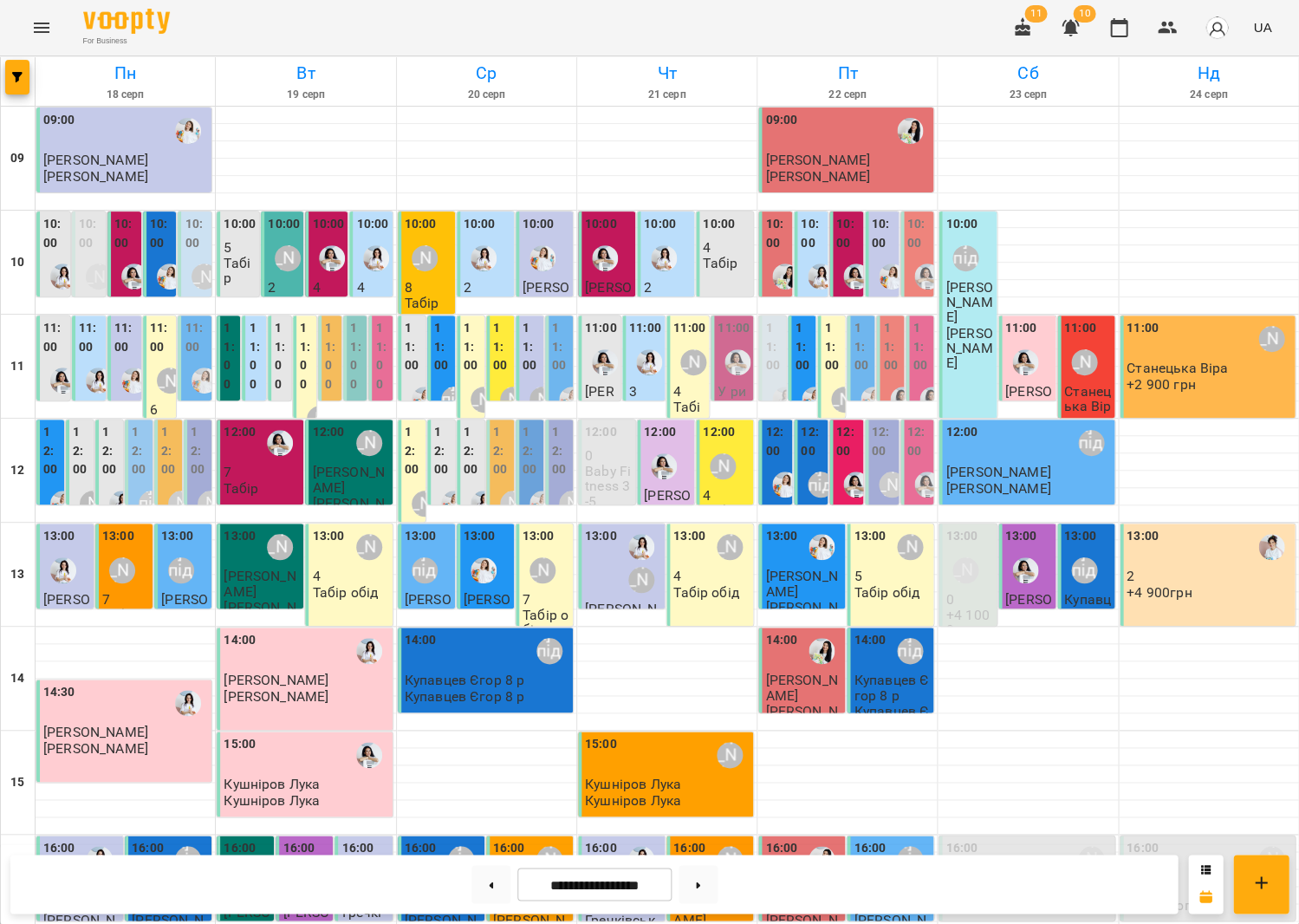
click at [48, 242] on label "10:00" at bounding box center [54, 233] width 23 height 37
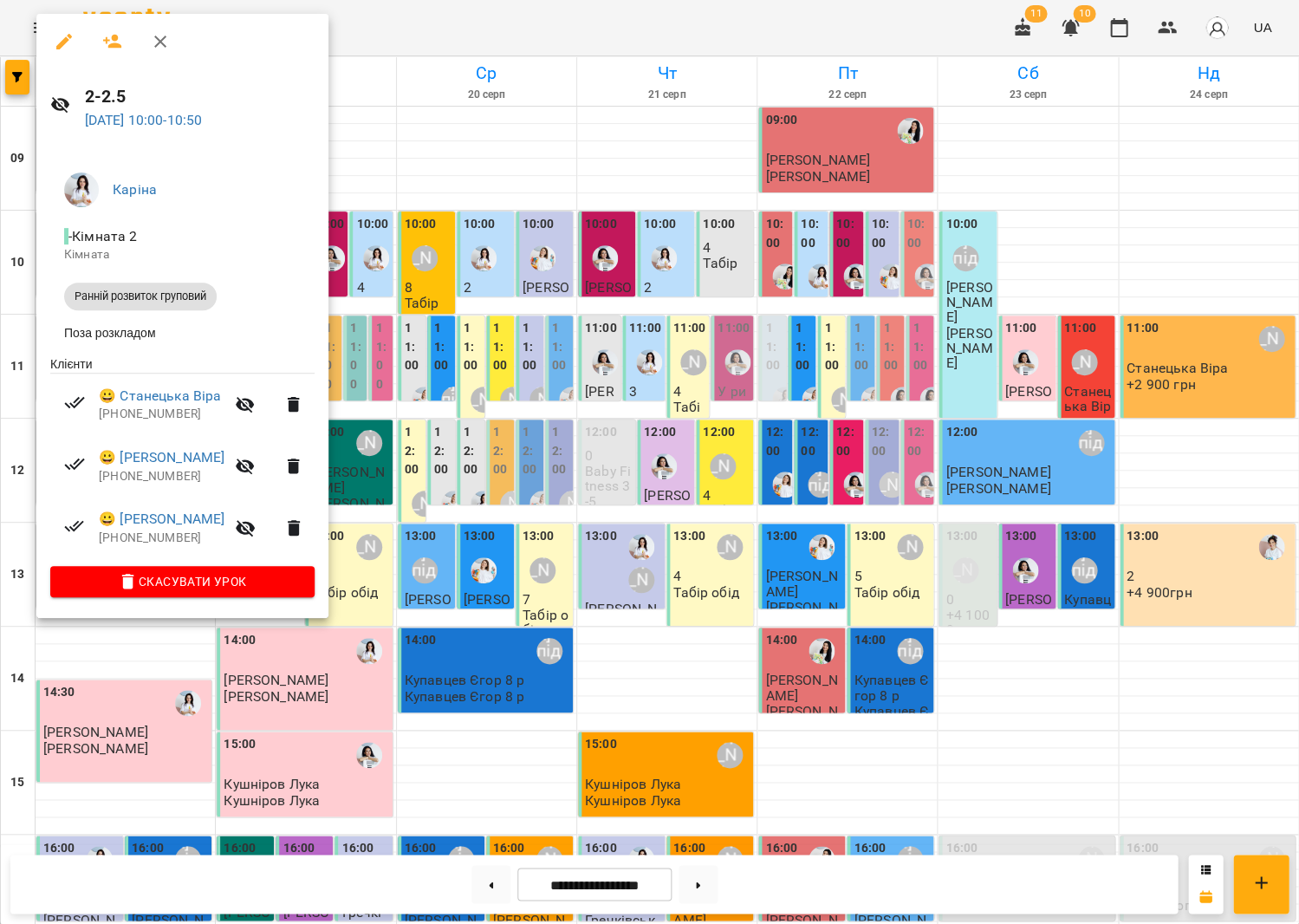
click at [473, 357] on div at bounding box center [650, 462] width 1299 height 924
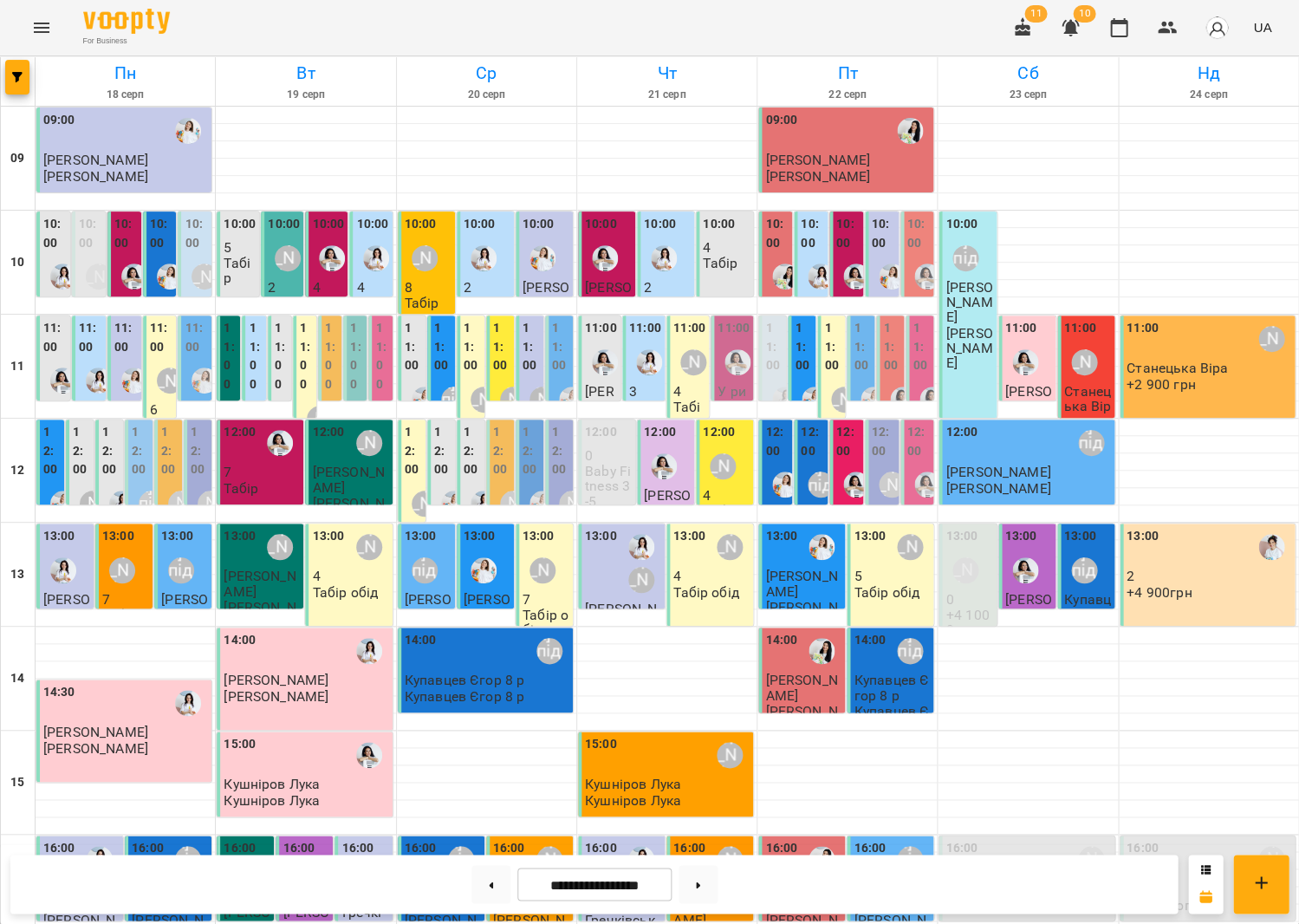
click at [95, 346] on label "11:00" at bounding box center [90, 337] width 23 height 37
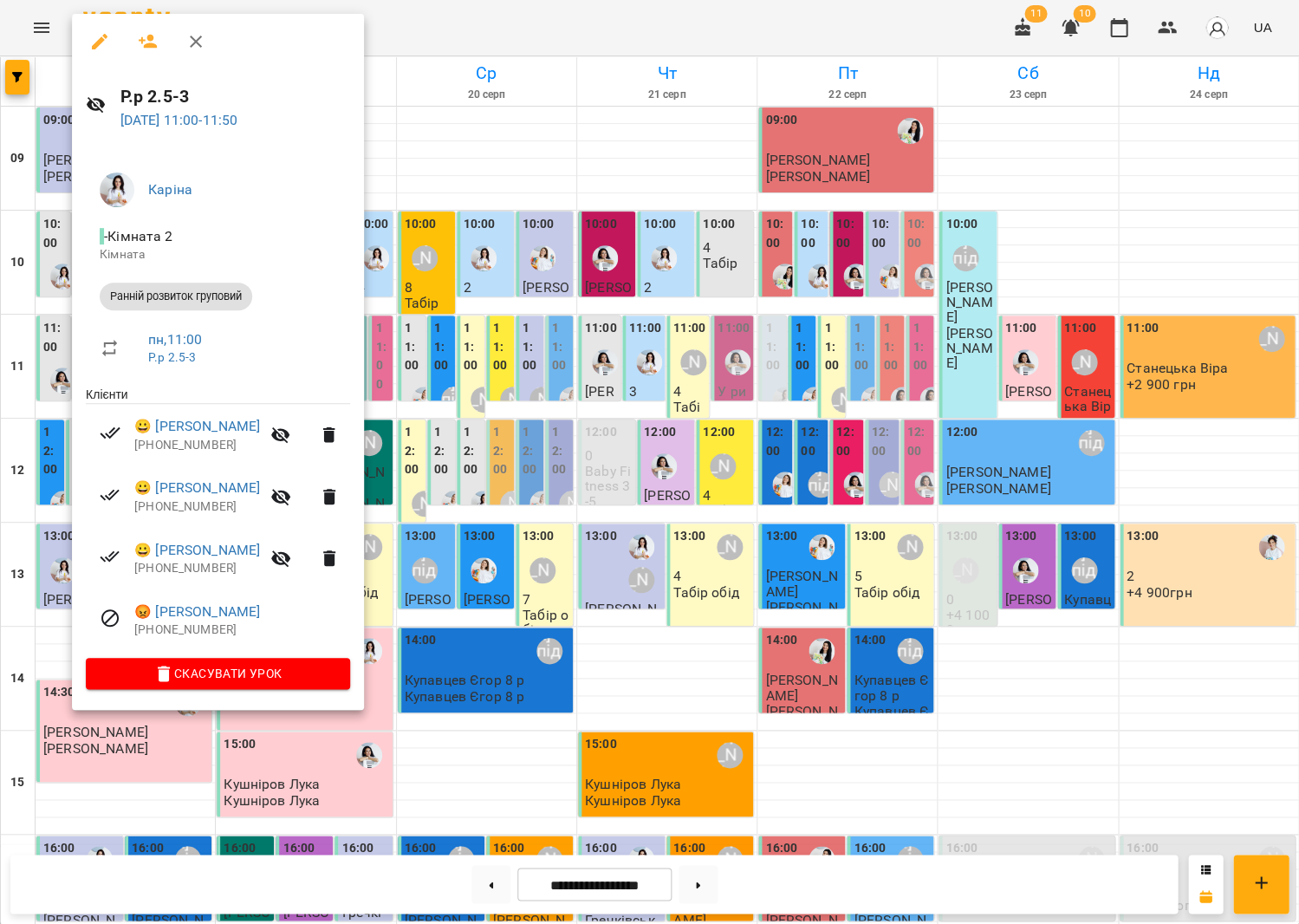
click at [583, 462] on div at bounding box center [650, 462] width 1299 height 924
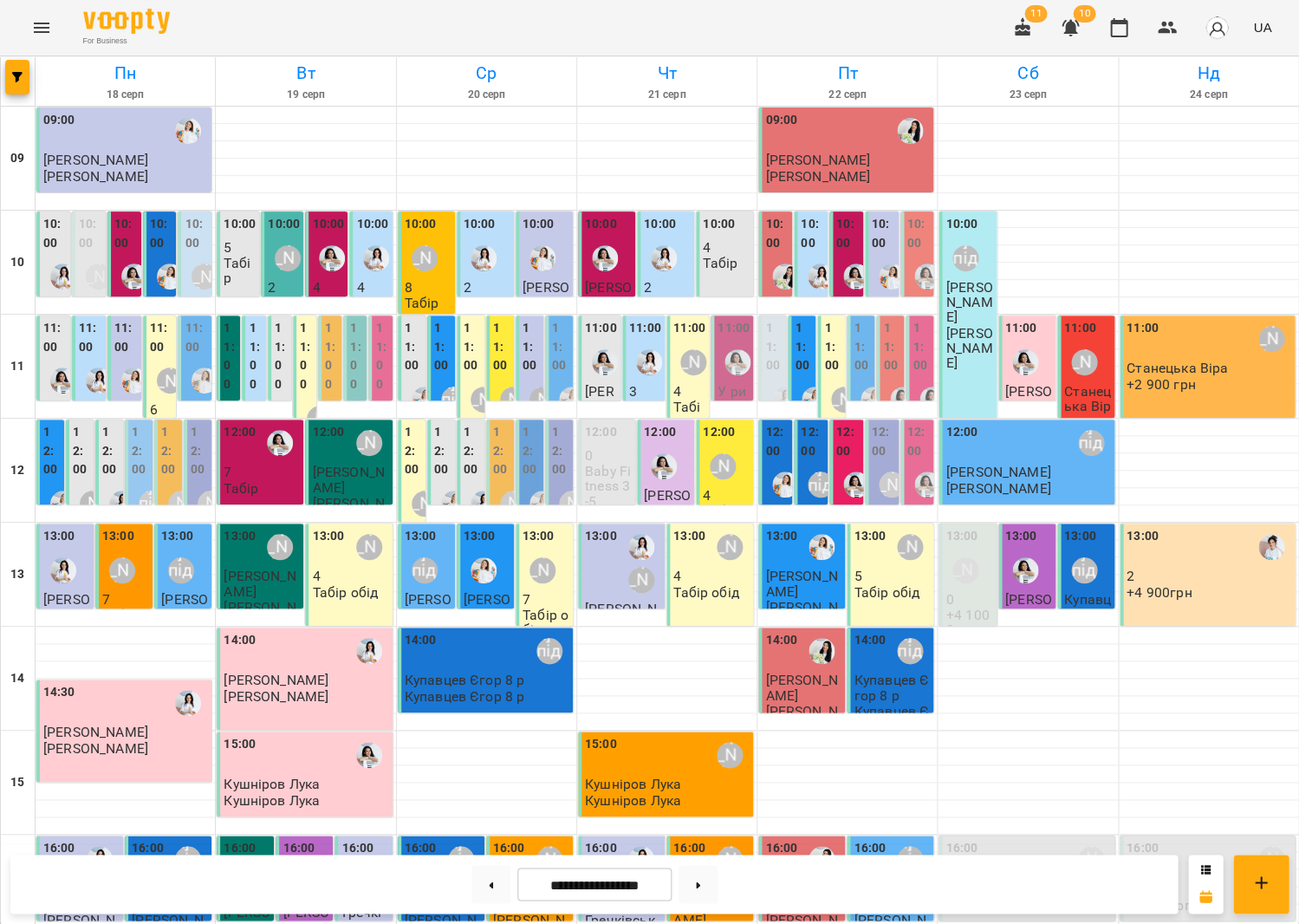
click at [488, 285] on p "2" at bounding box center [486, 287] width 47 height 15
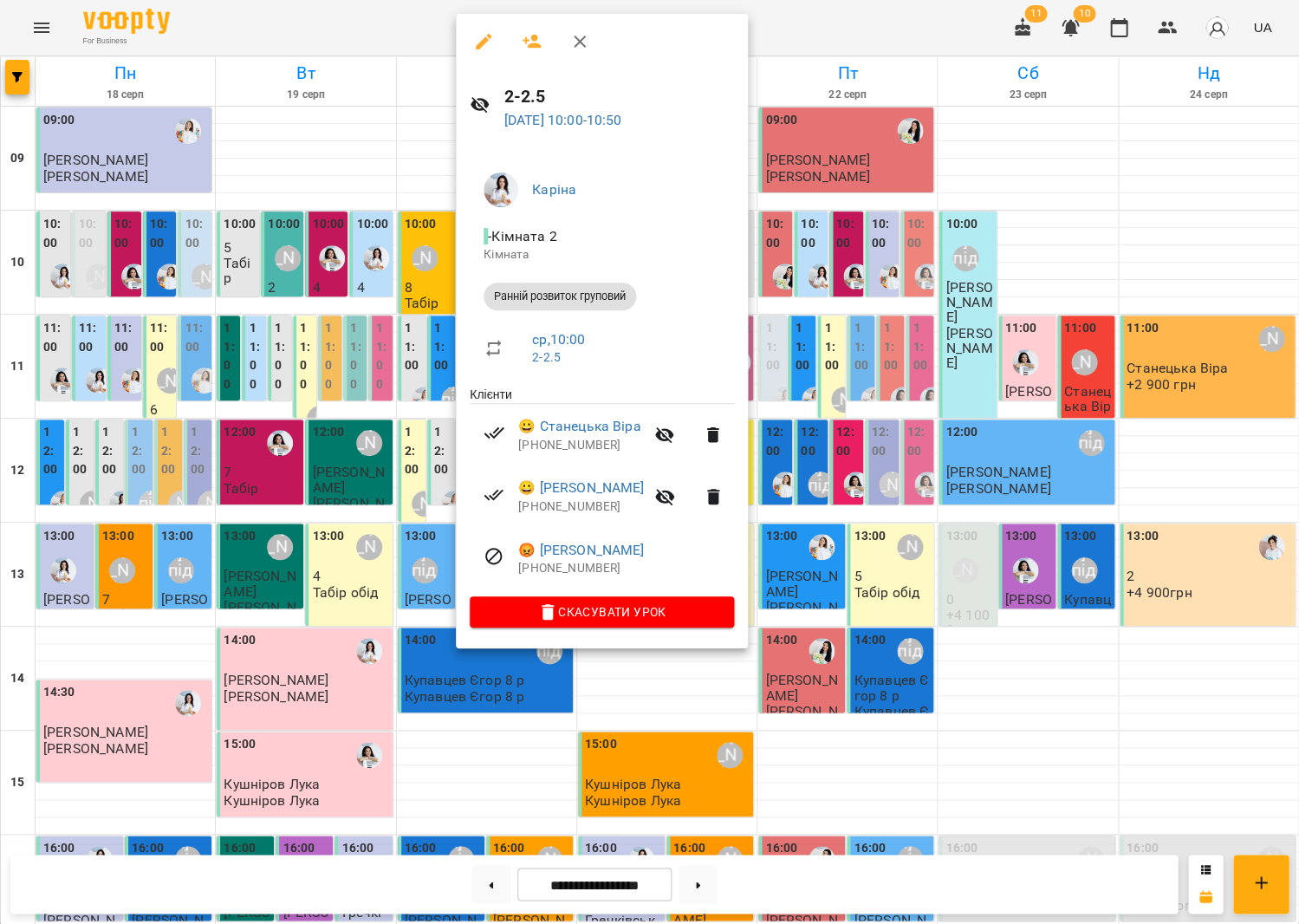
drag, startPoint x: 416, startPoint y: 315, endPoint x: 526, endPoint y: 334, distance: 111.6
click at [415, 315] on div at bounding box center [650, 462] width 1299 height 924
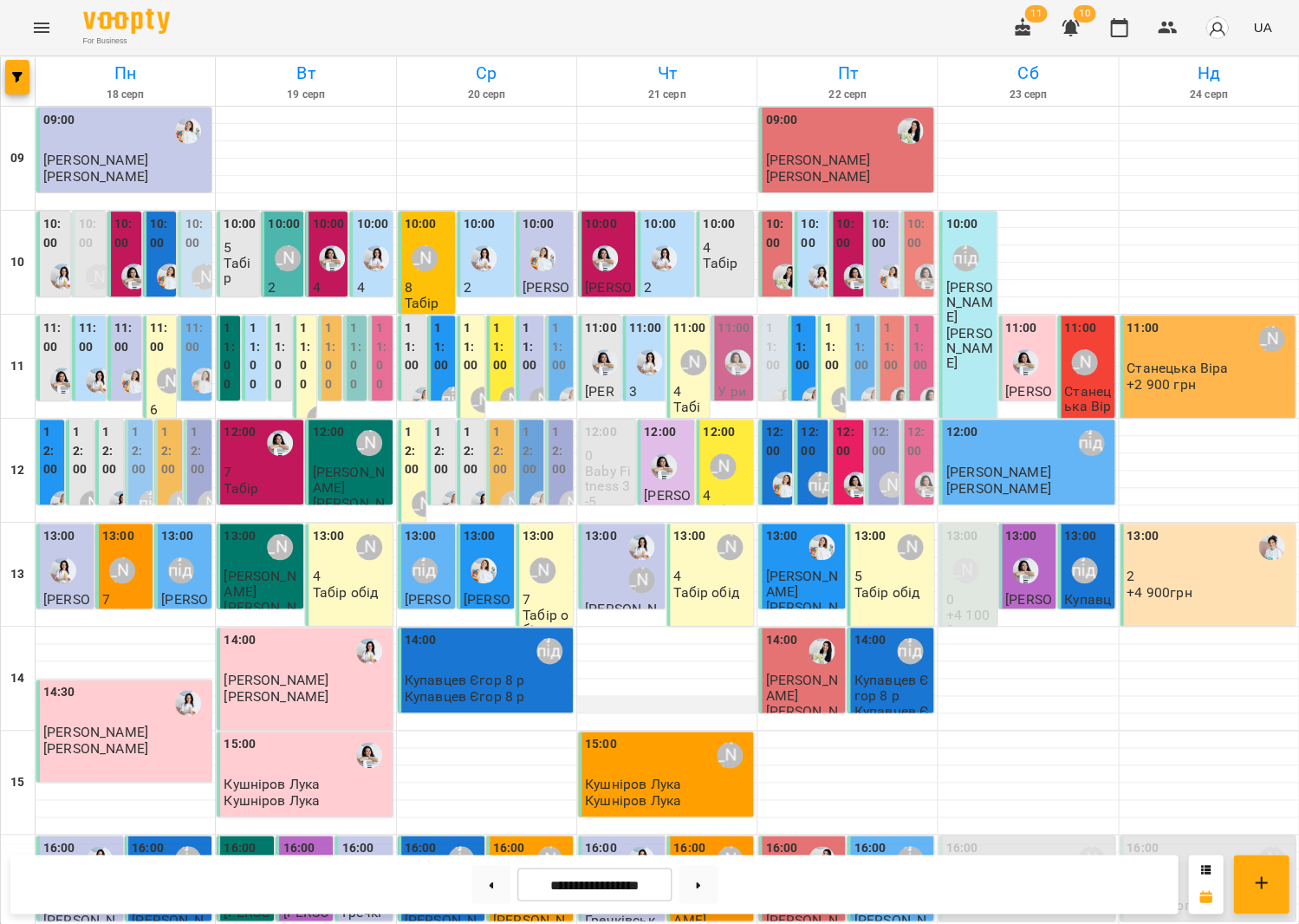
scroll to position [134, 0]
click at [622, 527] on div "[PERSON_NAME]" at bounding box center [641, 563] width 40 height 73
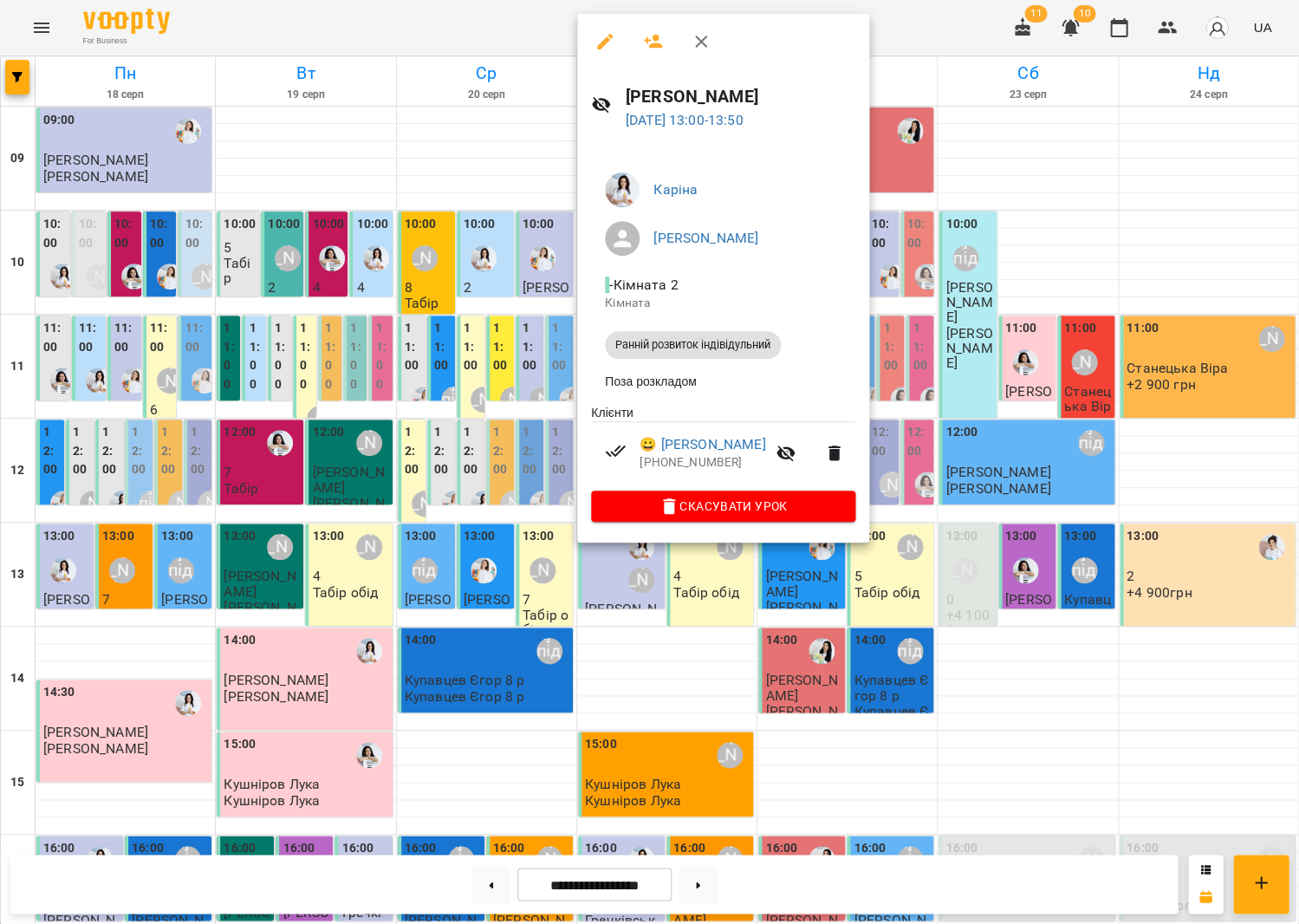
drag, startPoint x: 533, startPoint y: 433, endPoint x: 480, endPoint y: 525, distance: 106.2
click at [533, 433] on div at bounding box center [650, 462] width 1299 height 924
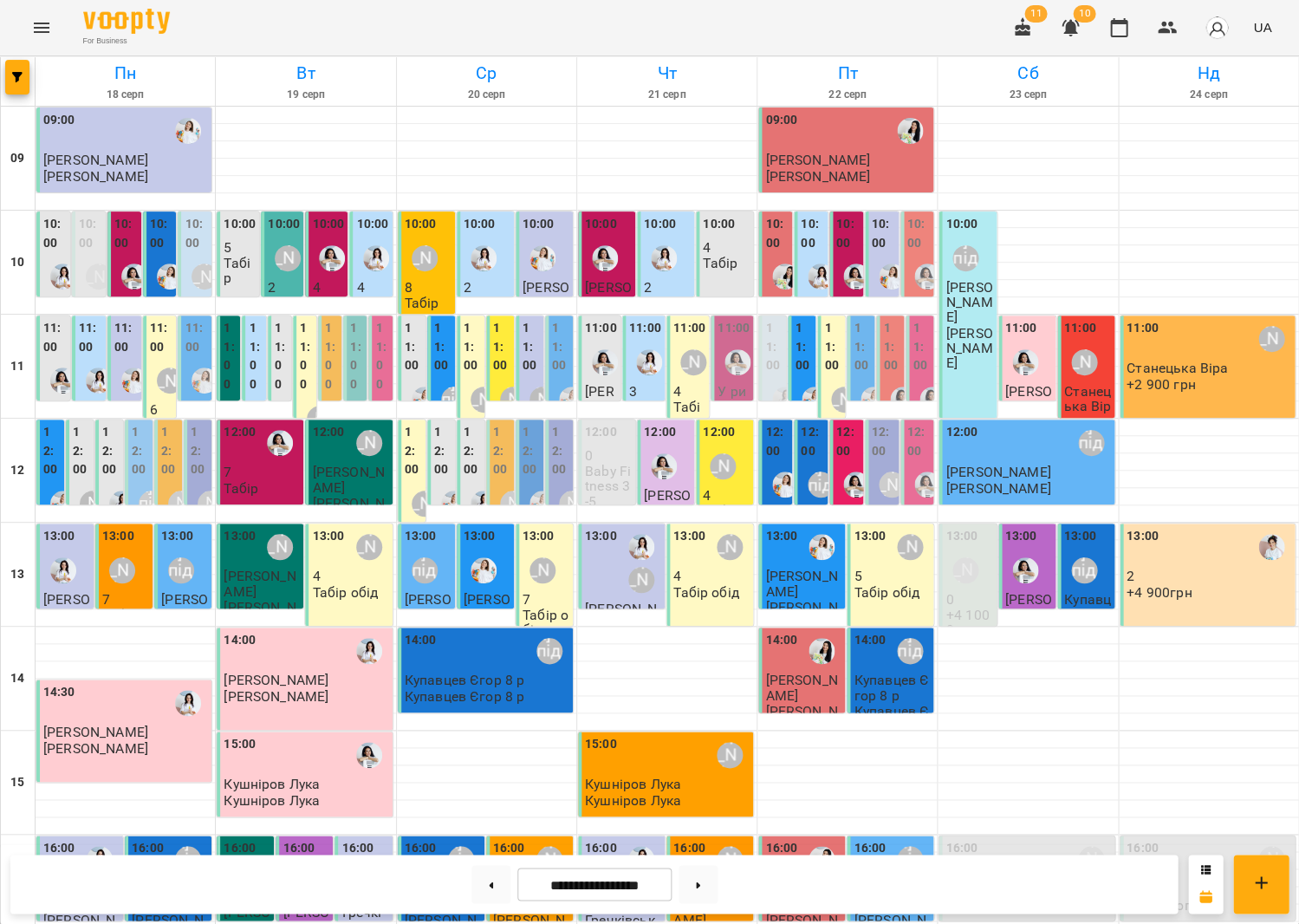
scroll to position [302, 0]
click at [489, 882] on icon at bounding box center [491, 884] width 5 height 6
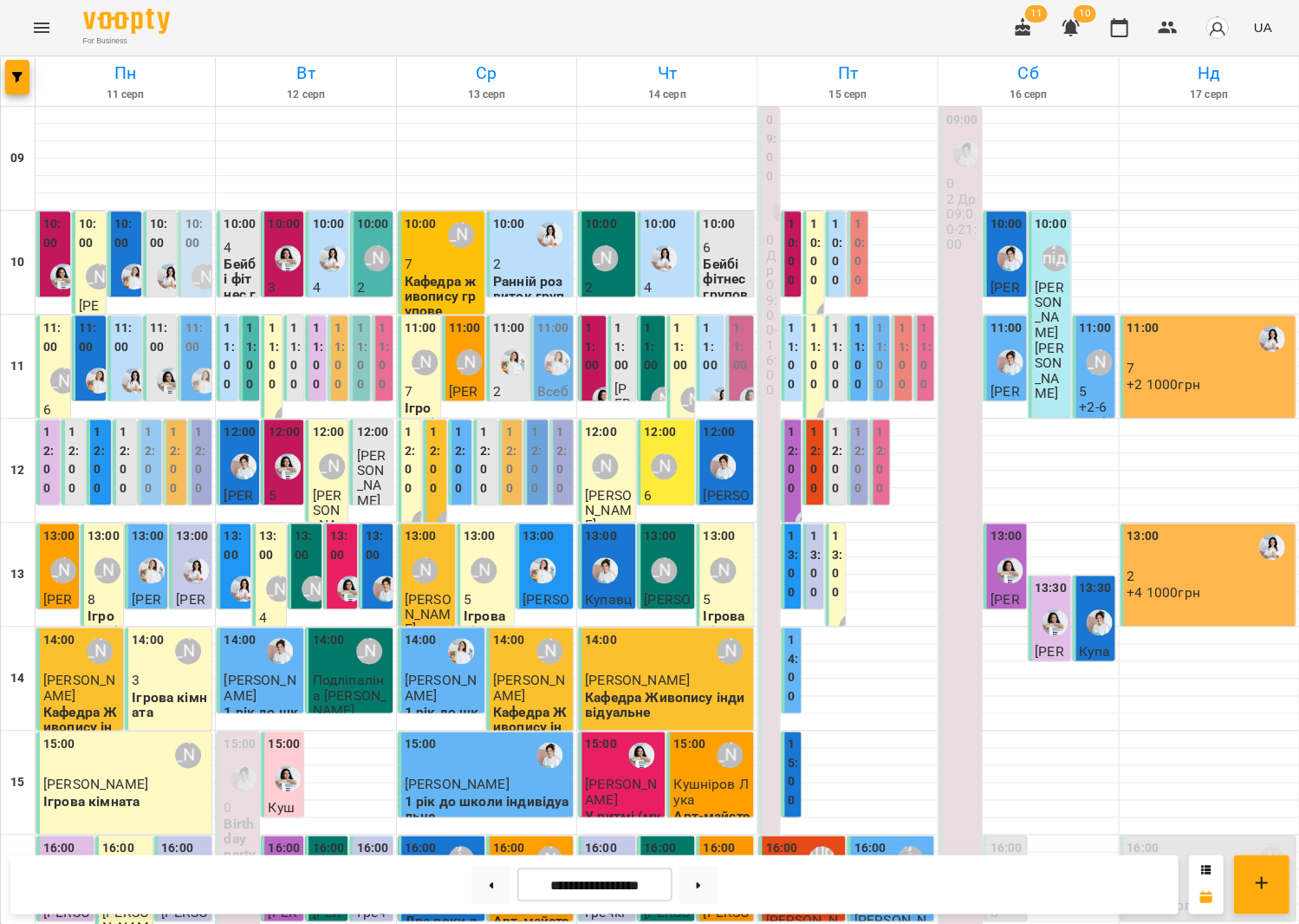
scroll to position [323, 0]
click at [497, 883] on button at bounding box center [491, 883] width 39 height 38
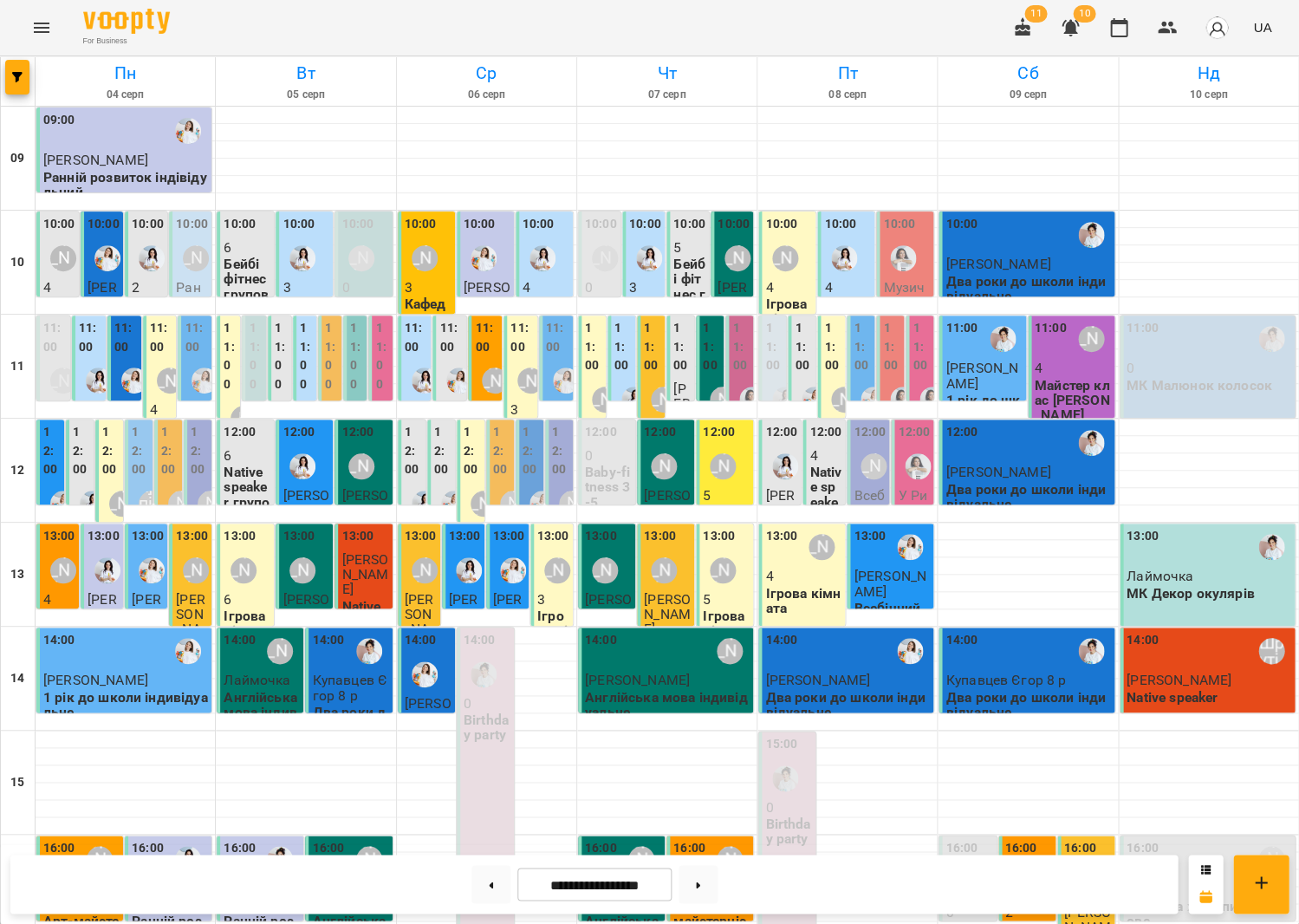
scroll to position [364, 0]
click at [716, 873] on button at bounding box center [698, 883] width 39 height 38
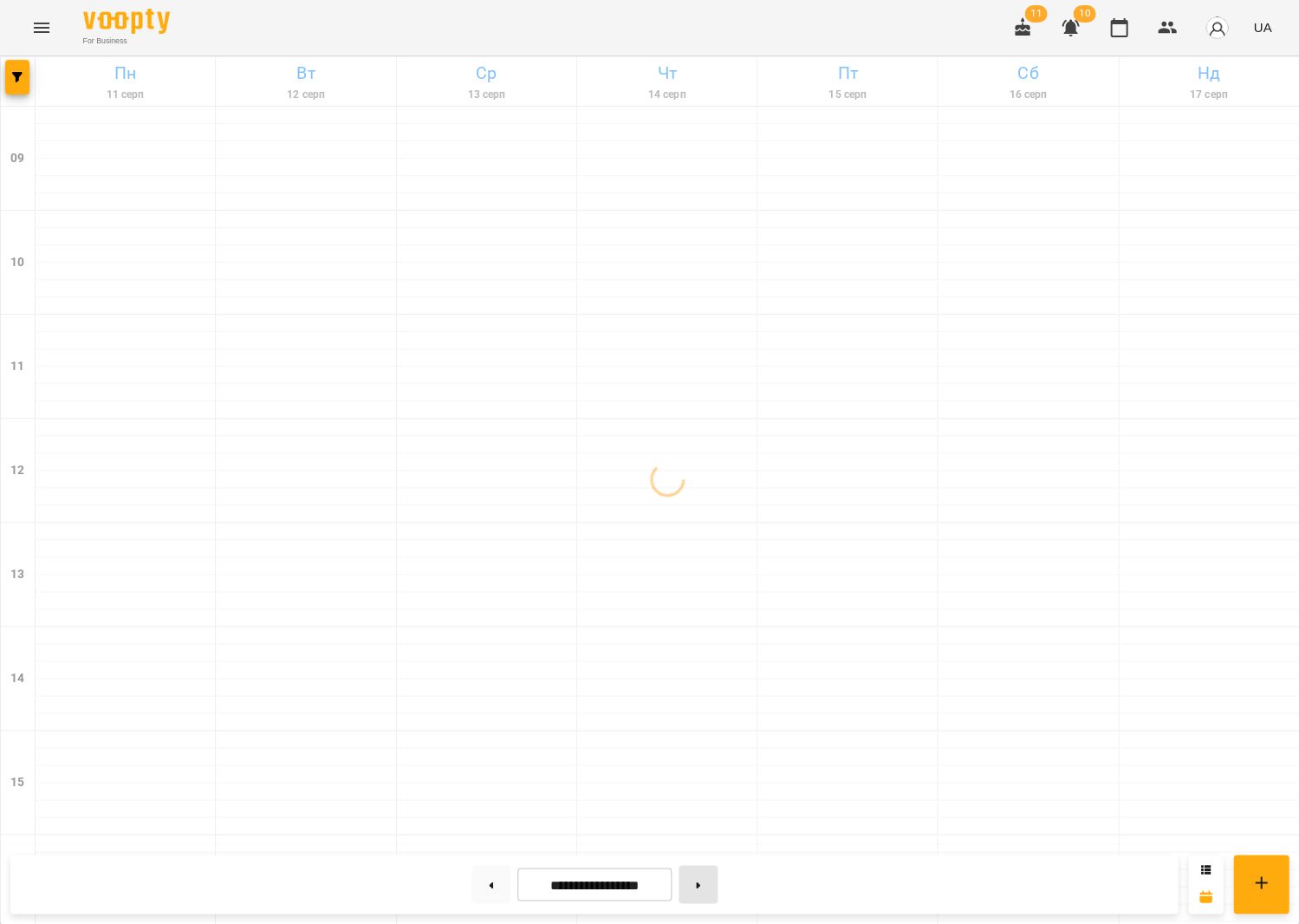
click at [716, 873] on button at bounding box center [698, 883] width 39 height 38
click at [490, 880] on button at bounding box center [491, 883] width 39 height 38
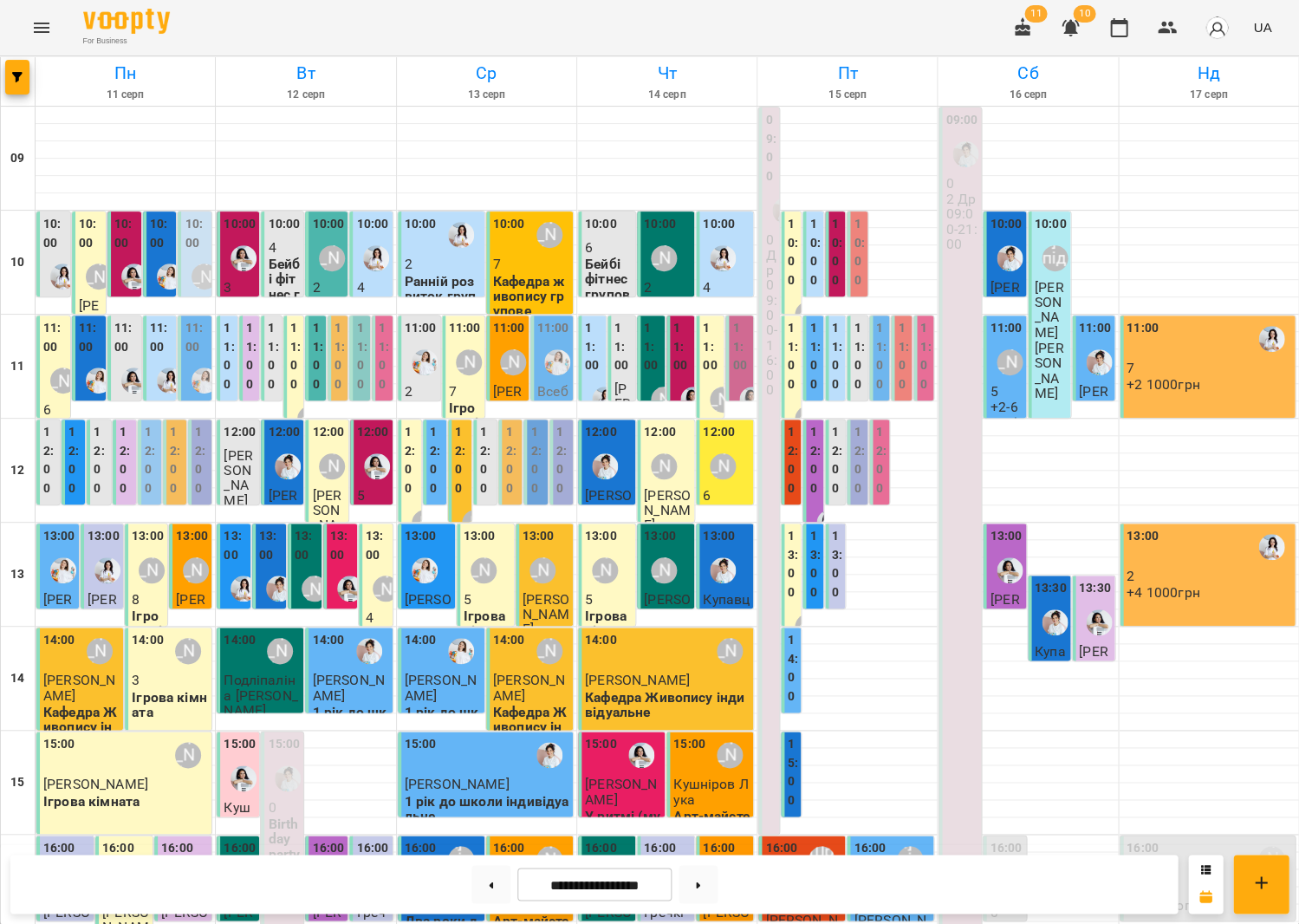
scroll to position [2, 0]
click at [722, 239] on div at bounding box center [722, 258] width 40 height 40
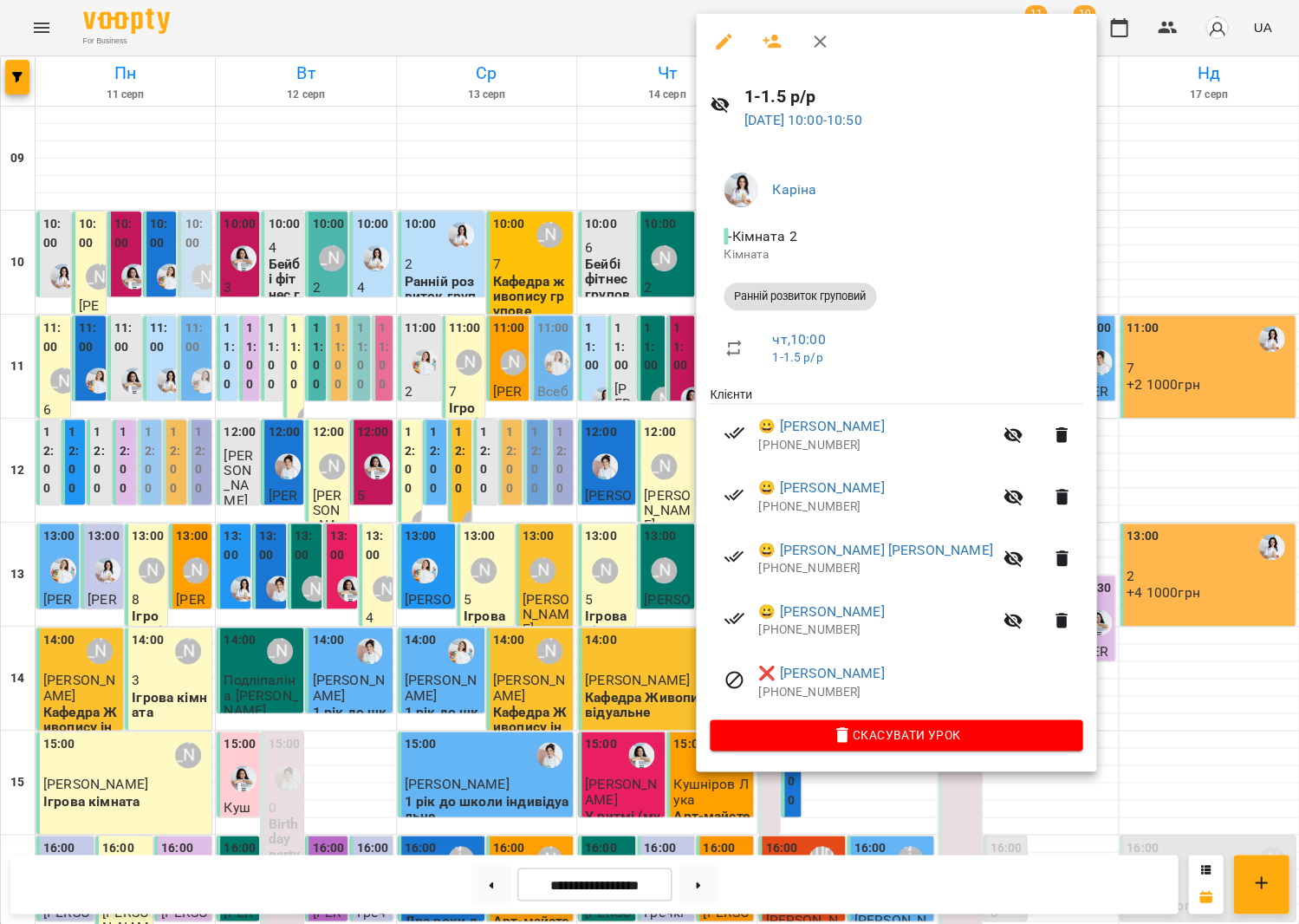
click at [490, 383] on div at bounding box center [650, 462] width 1299 height 924
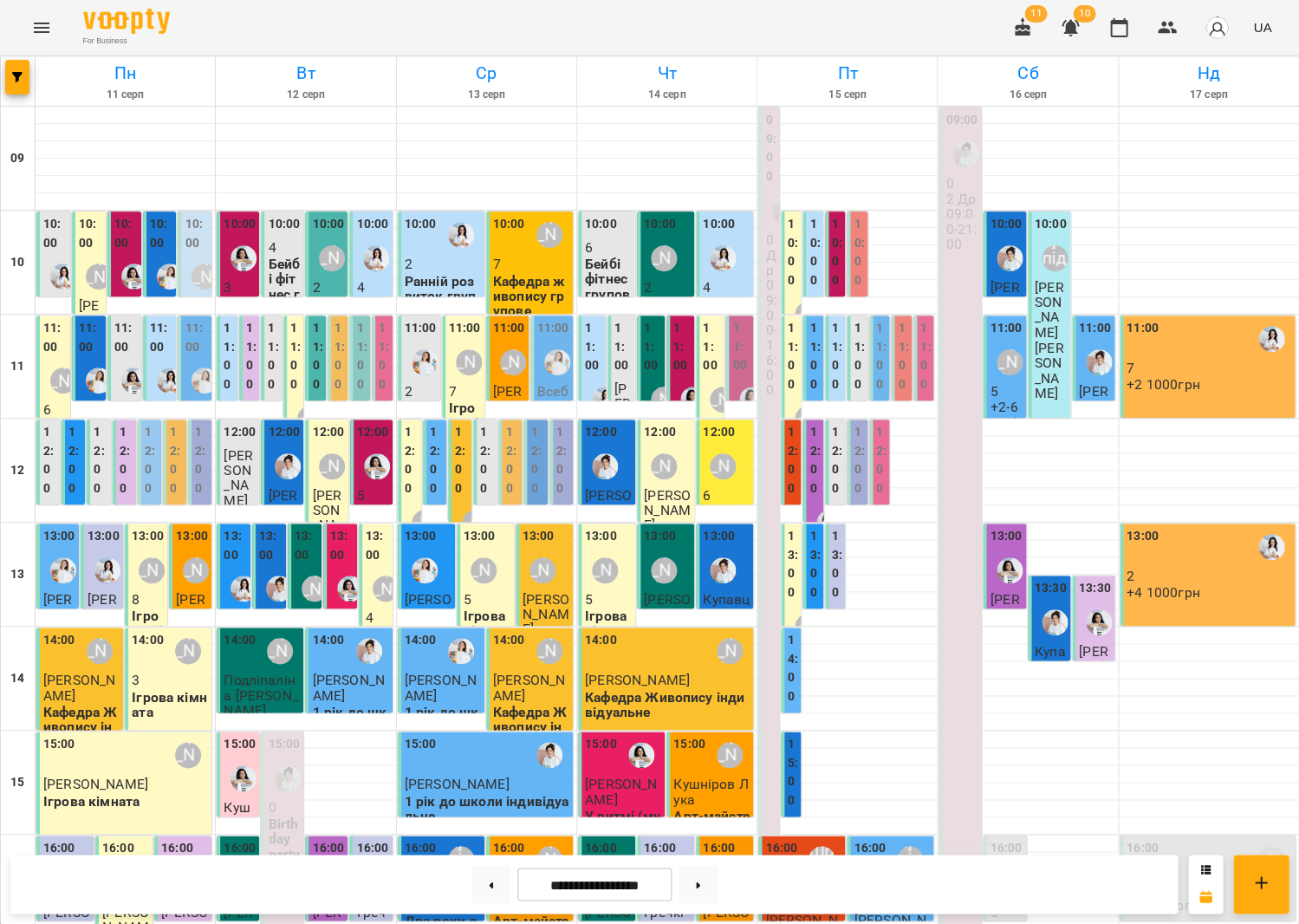
click at [357, 249] on div at bounding box center [376, 258] width 40 height 40
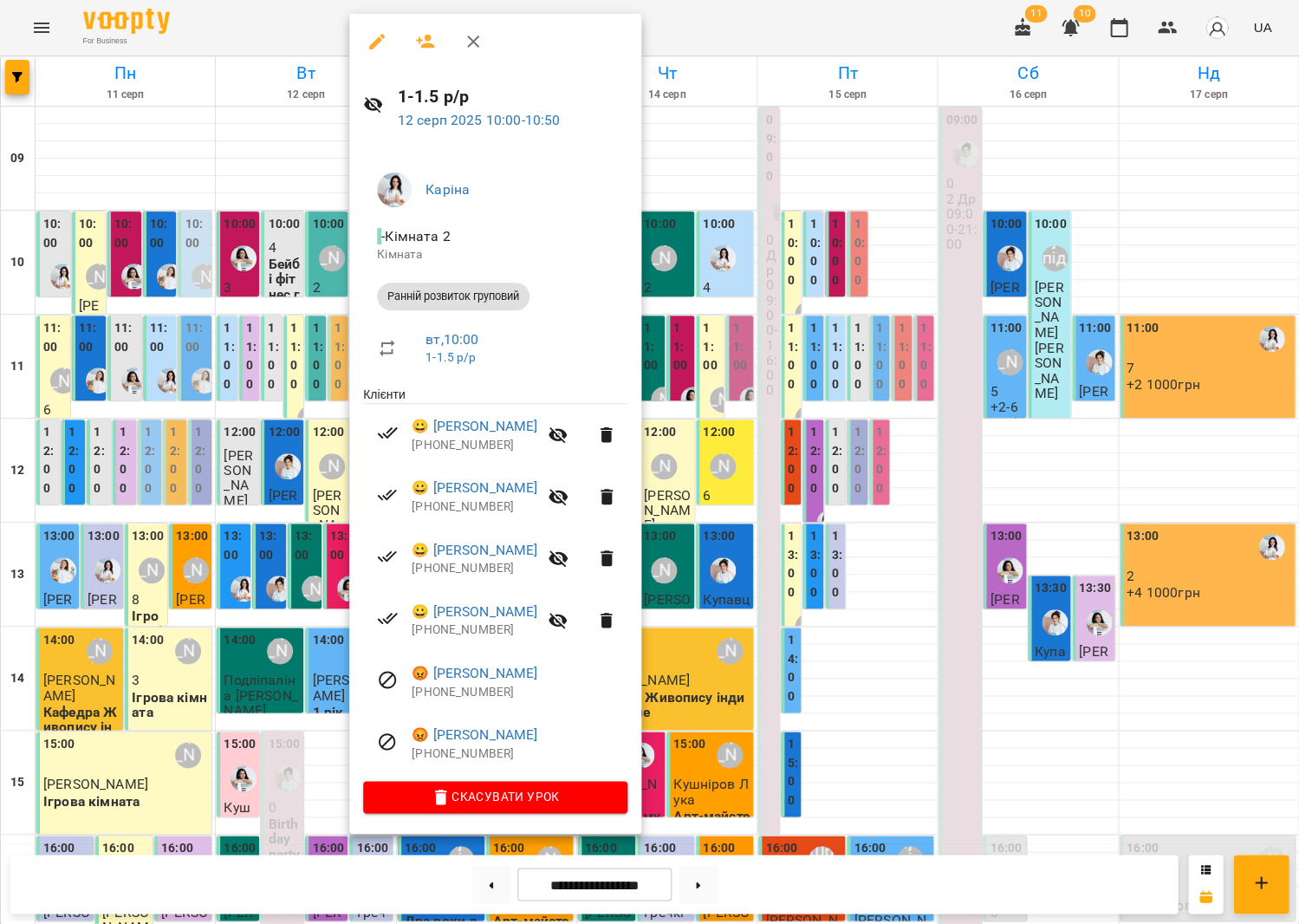
click at [313, 261] on div at bounding box center [650, 462] width 1299 height 924
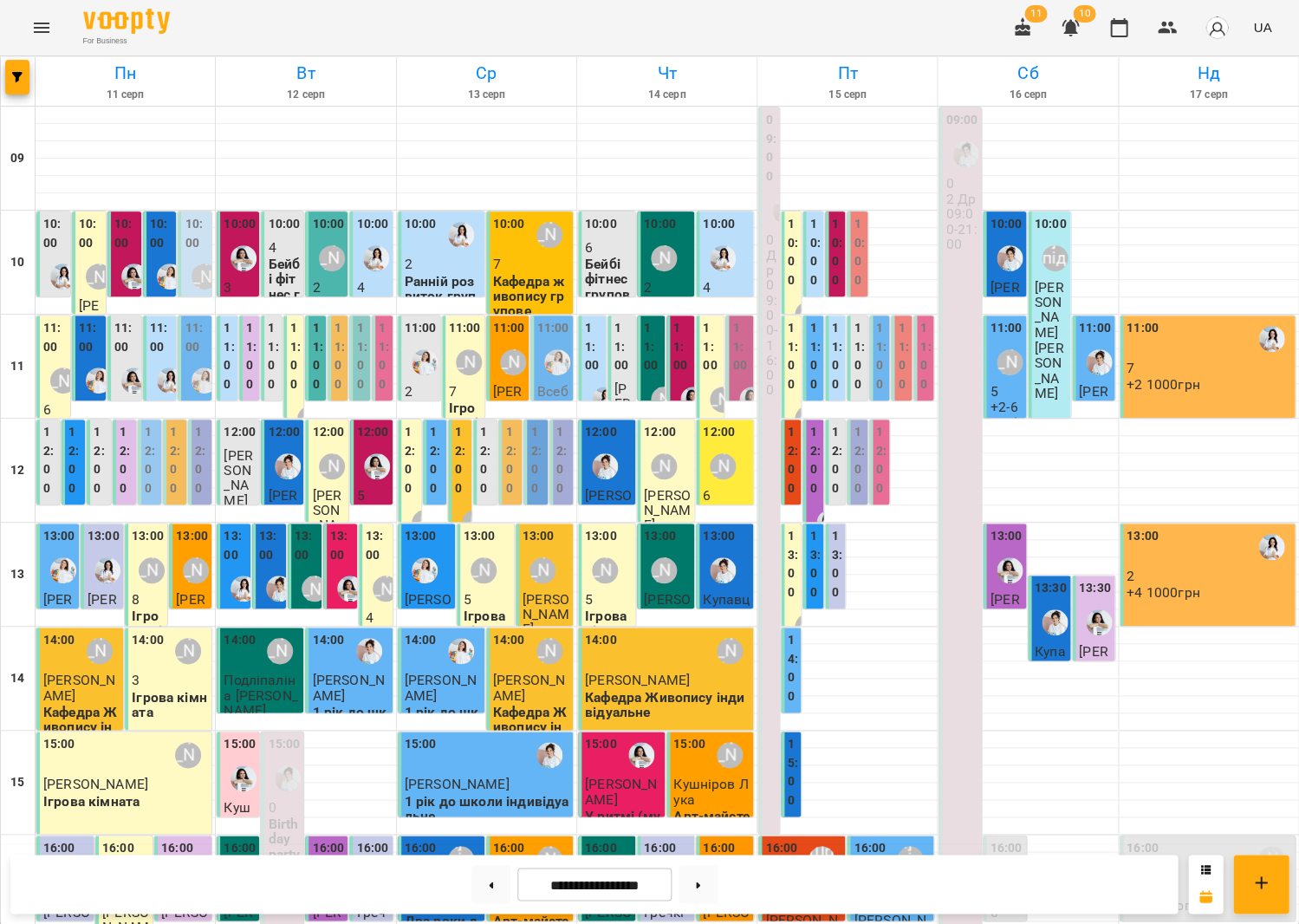
click at [826, 349] on div "11:00 2 Р.р 2.5-3" at bounding box center [836, 425] width 21 height 219
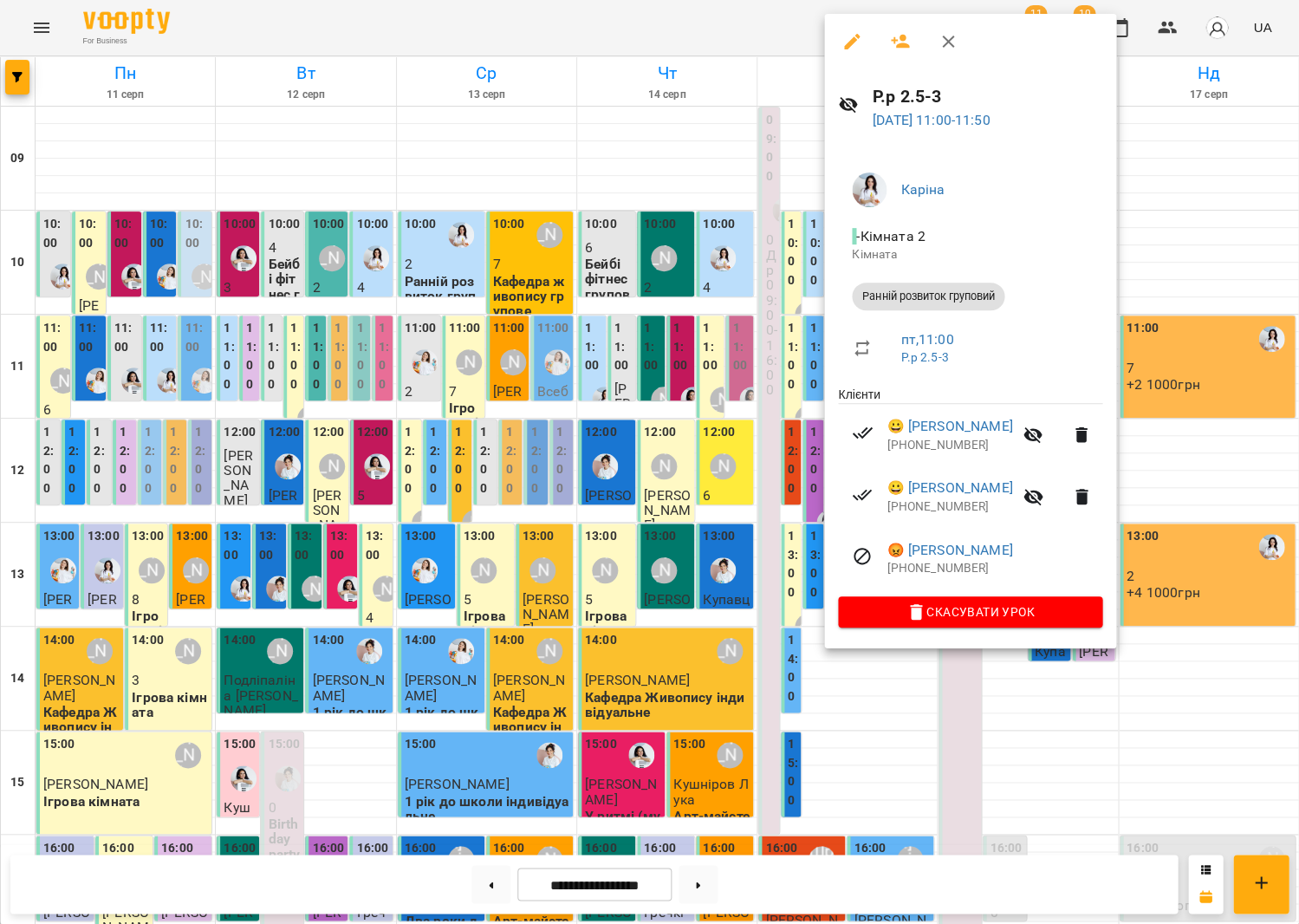
click at [801, 342] on div at bounding box center [650, 462] width 1299 height 924
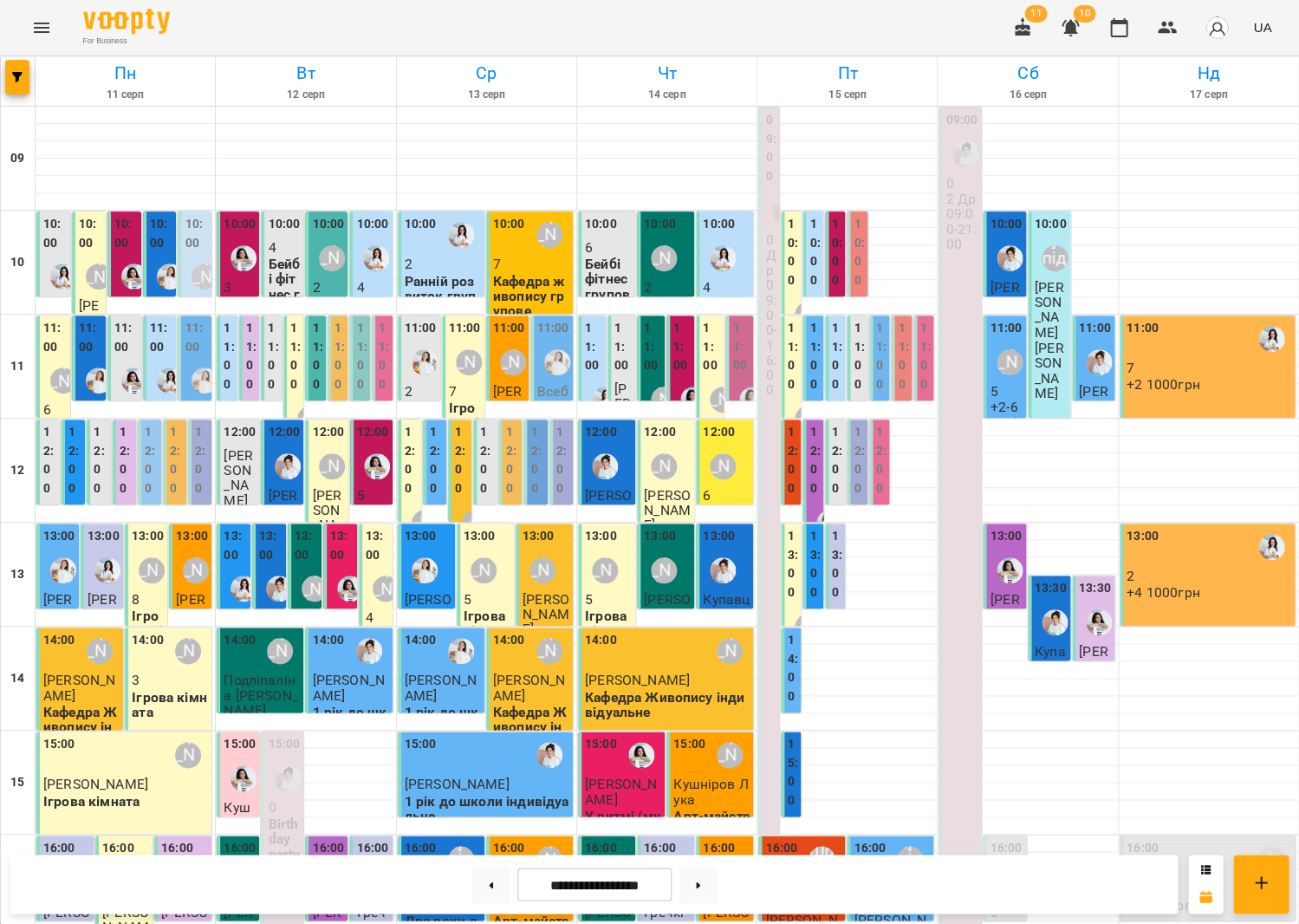
click at [809, 349] on div "11:00 Бойко Ніна (Нінель) Бойко Ніна (Нінель)" at bounding box center [813, 679] width 21 height 729
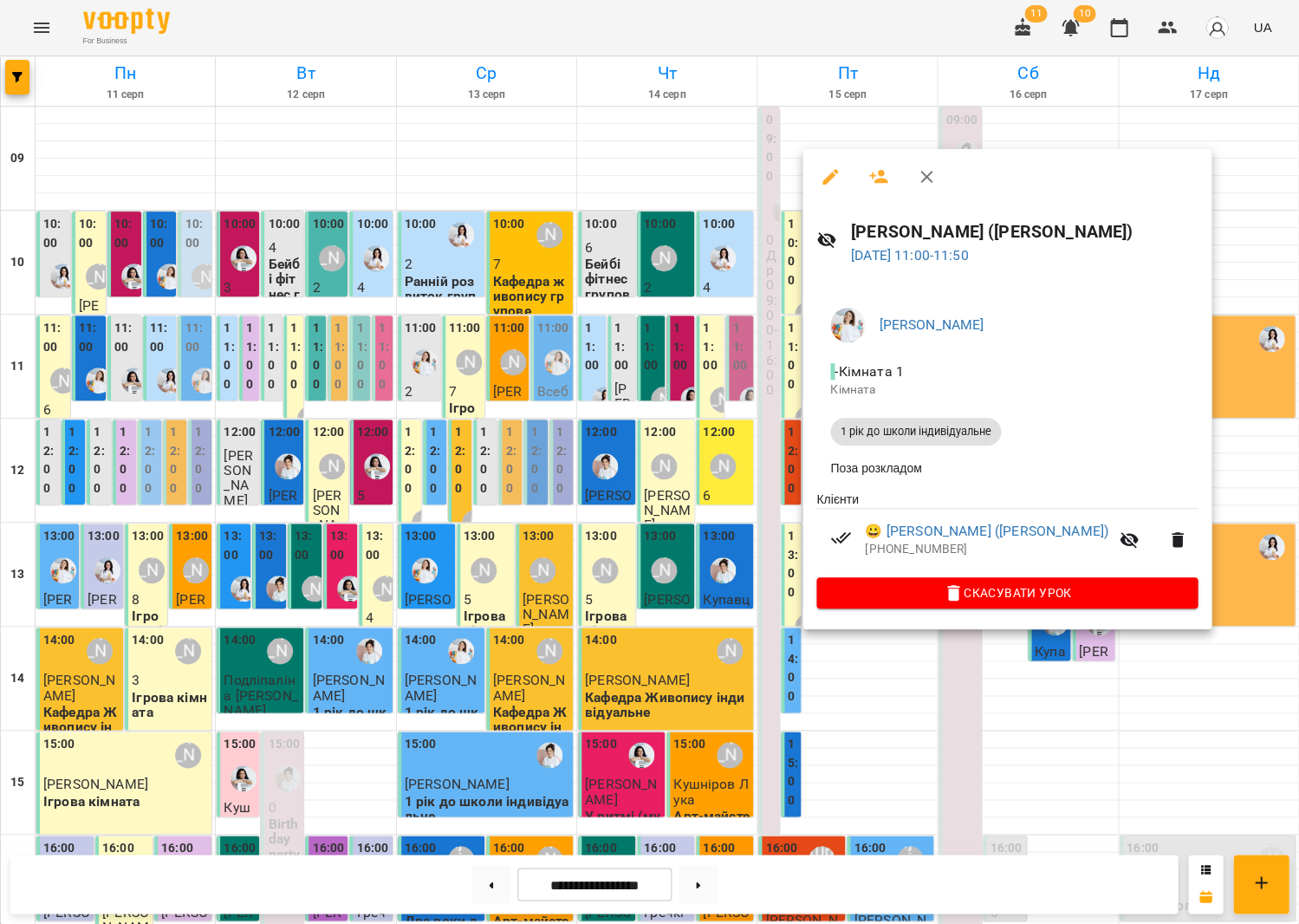
click at [672, 325] on div at bounding box center [650, 462] width 1299 height 924
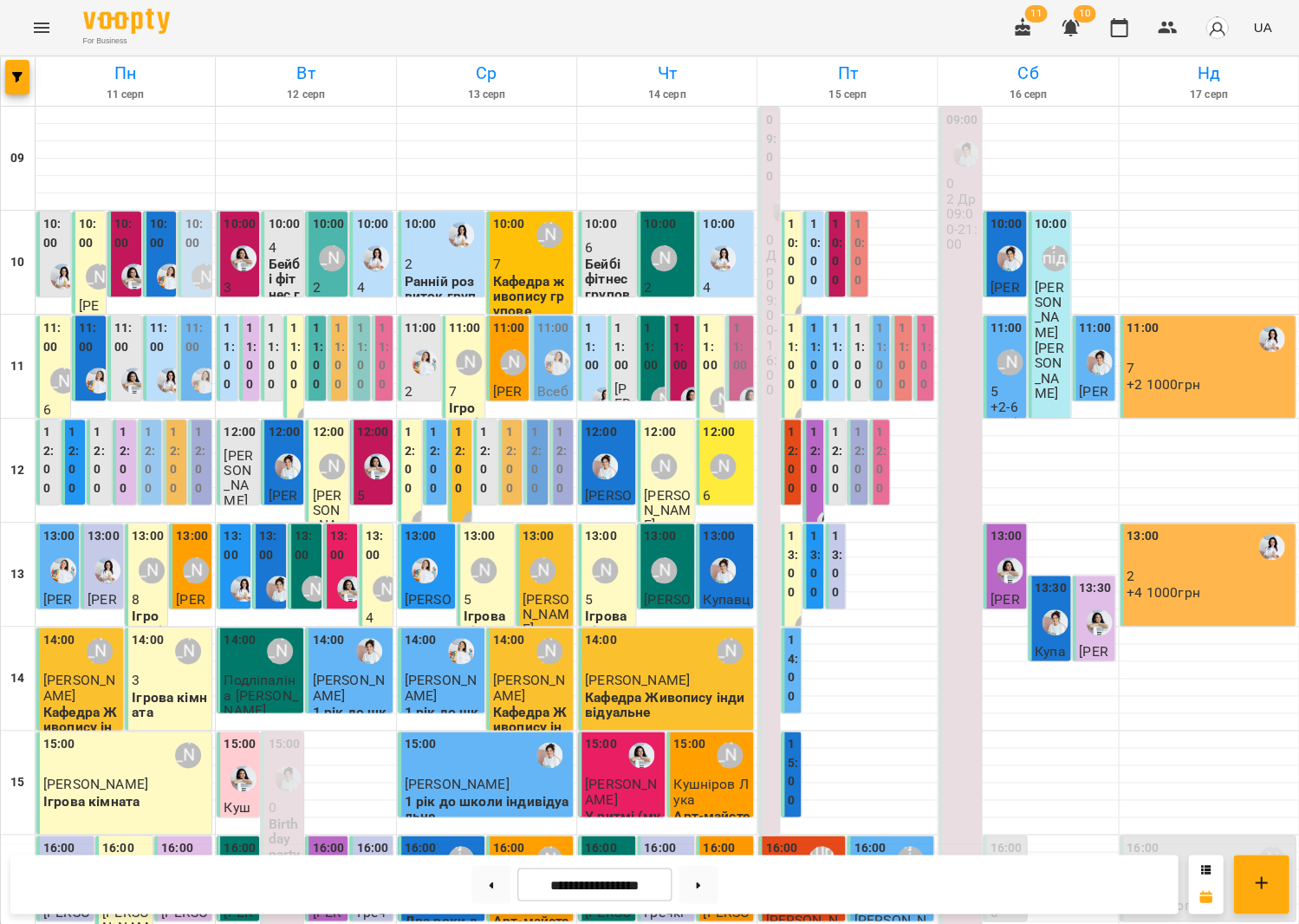
scroll to position [404, 0]
click at [490, 885] on button at bounding box center [491, 883] width 39 height 38
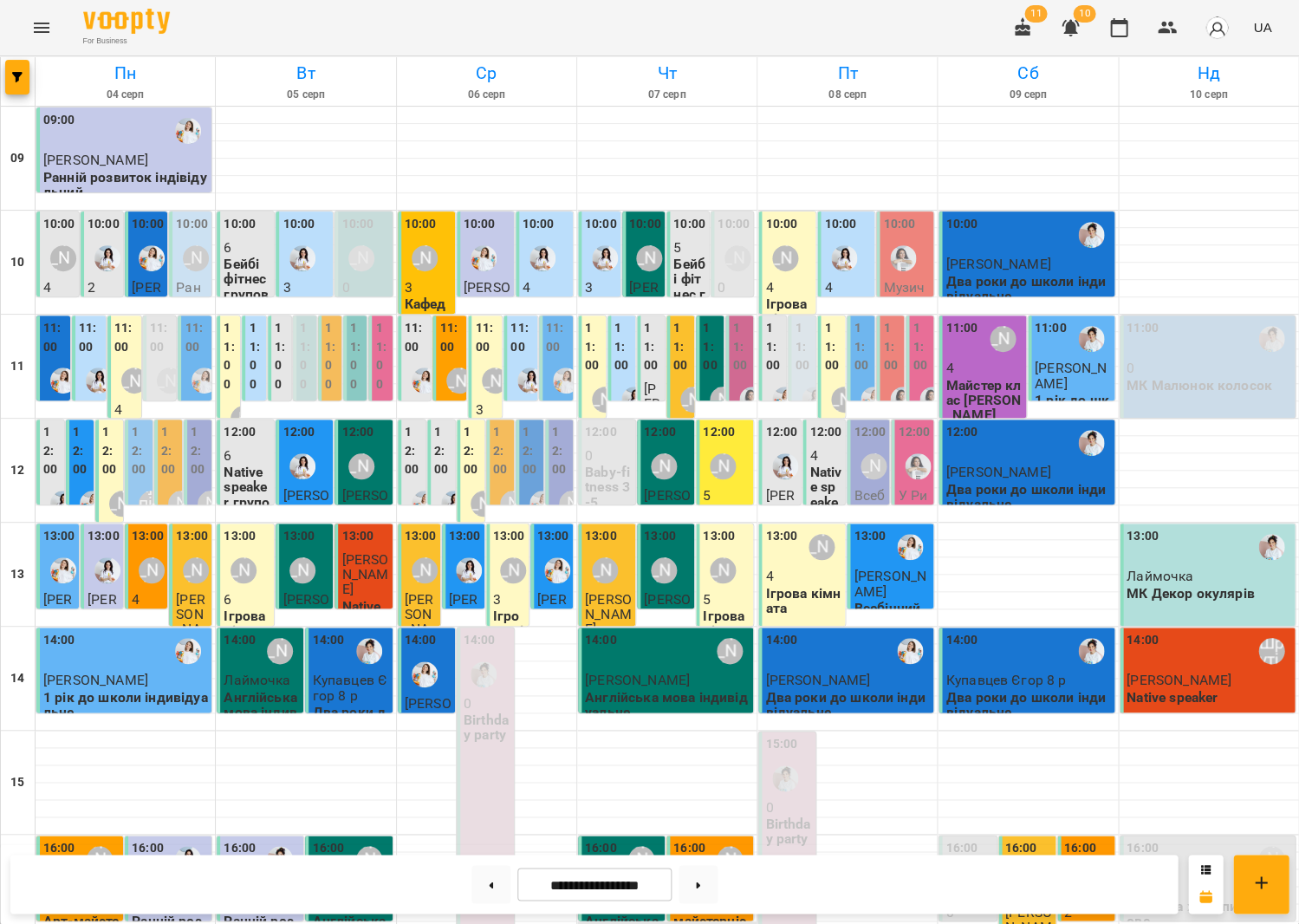
scroll to position [364, 0]
click at [680, 898] on p "Акторська майстерність 4-7" at bounding box center [711, 920] width 76 height 45
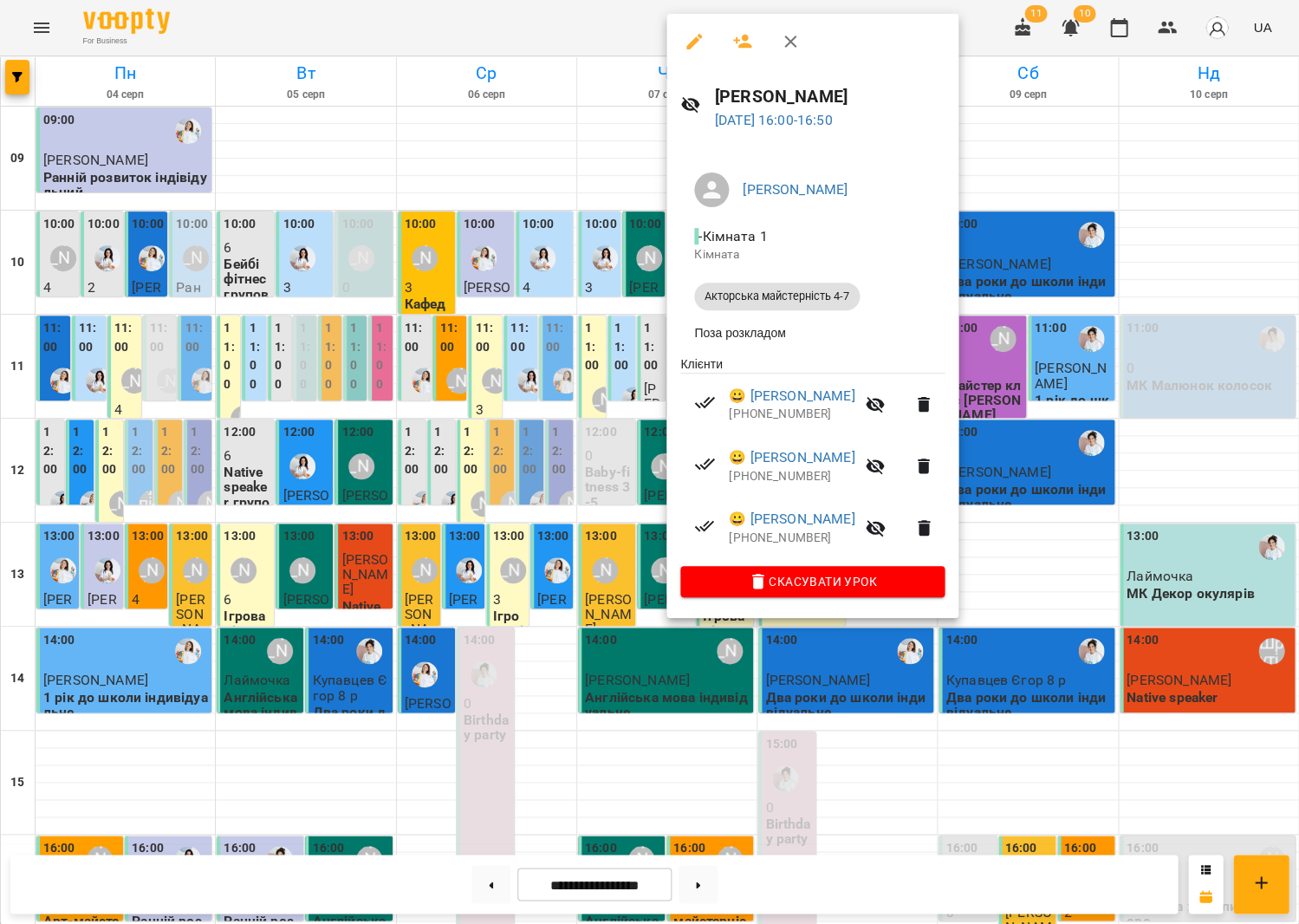
click at [346, 499] on div at bounding box center [650, 462] width 1299 height 924
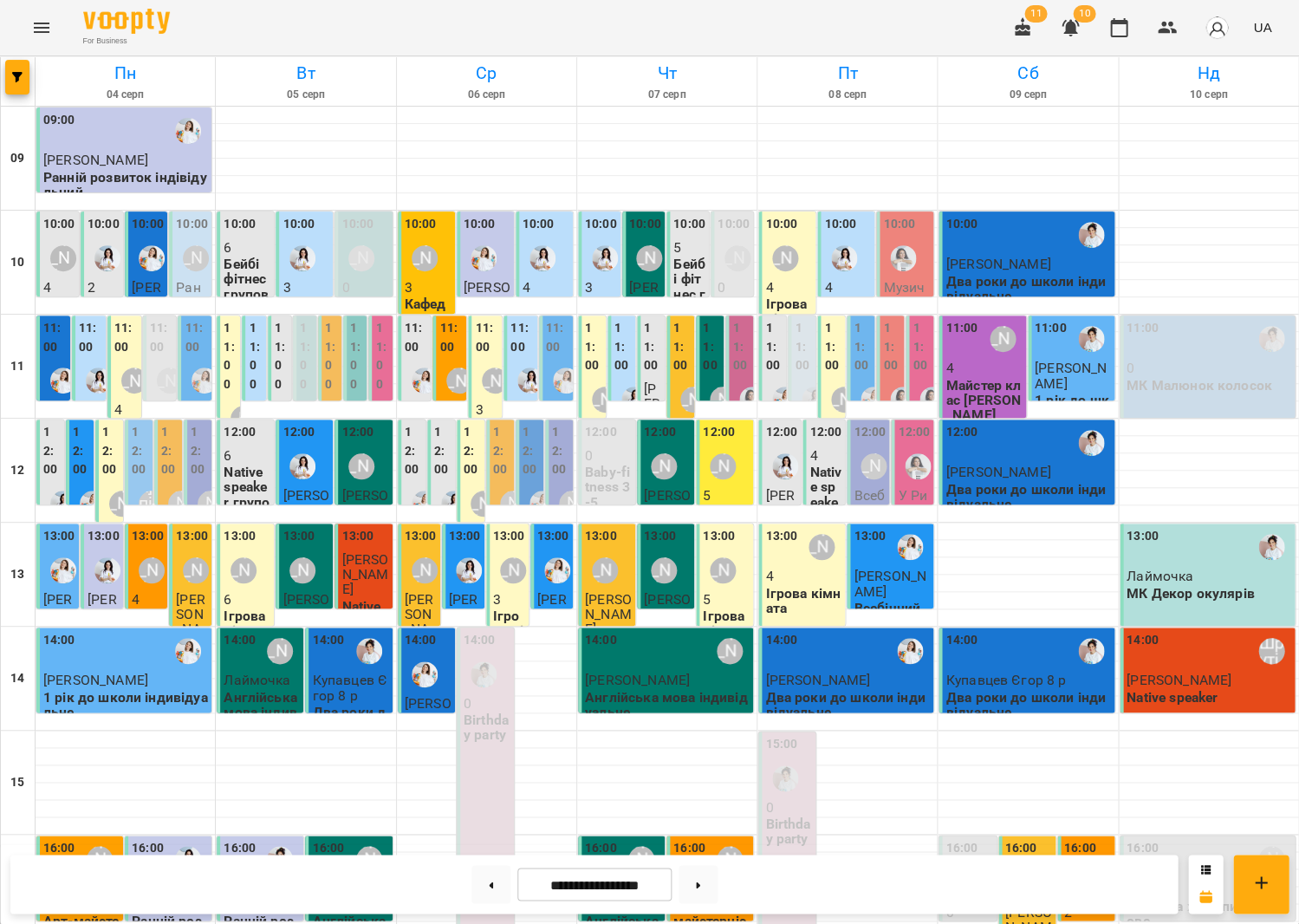
scroll to position [2, 0]
click at [491, 272] on div at bounding box center [483, 258] width 40 height 40
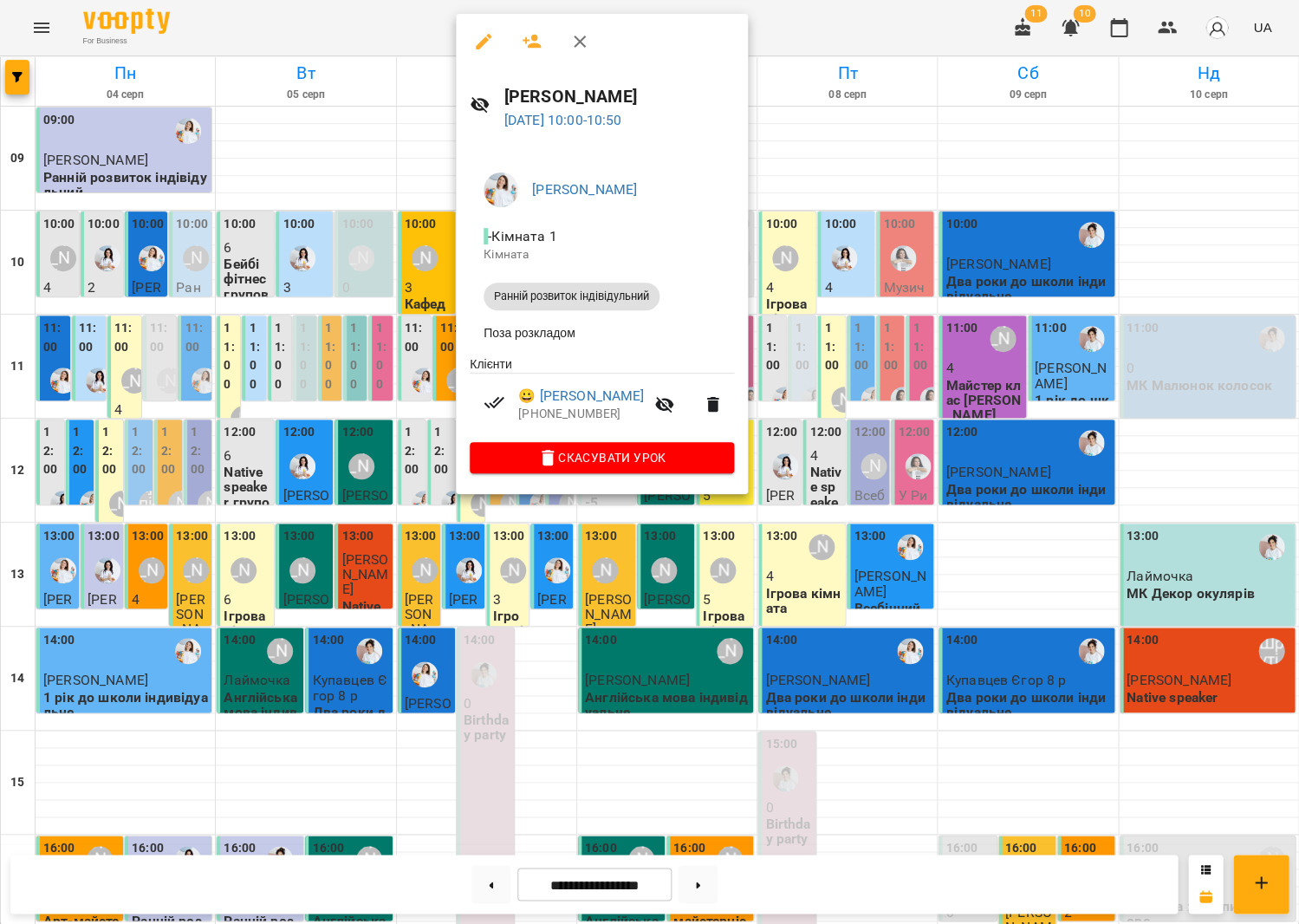
click at [431, 278] on div at bounding box center [650, 462] width 1299 height 924
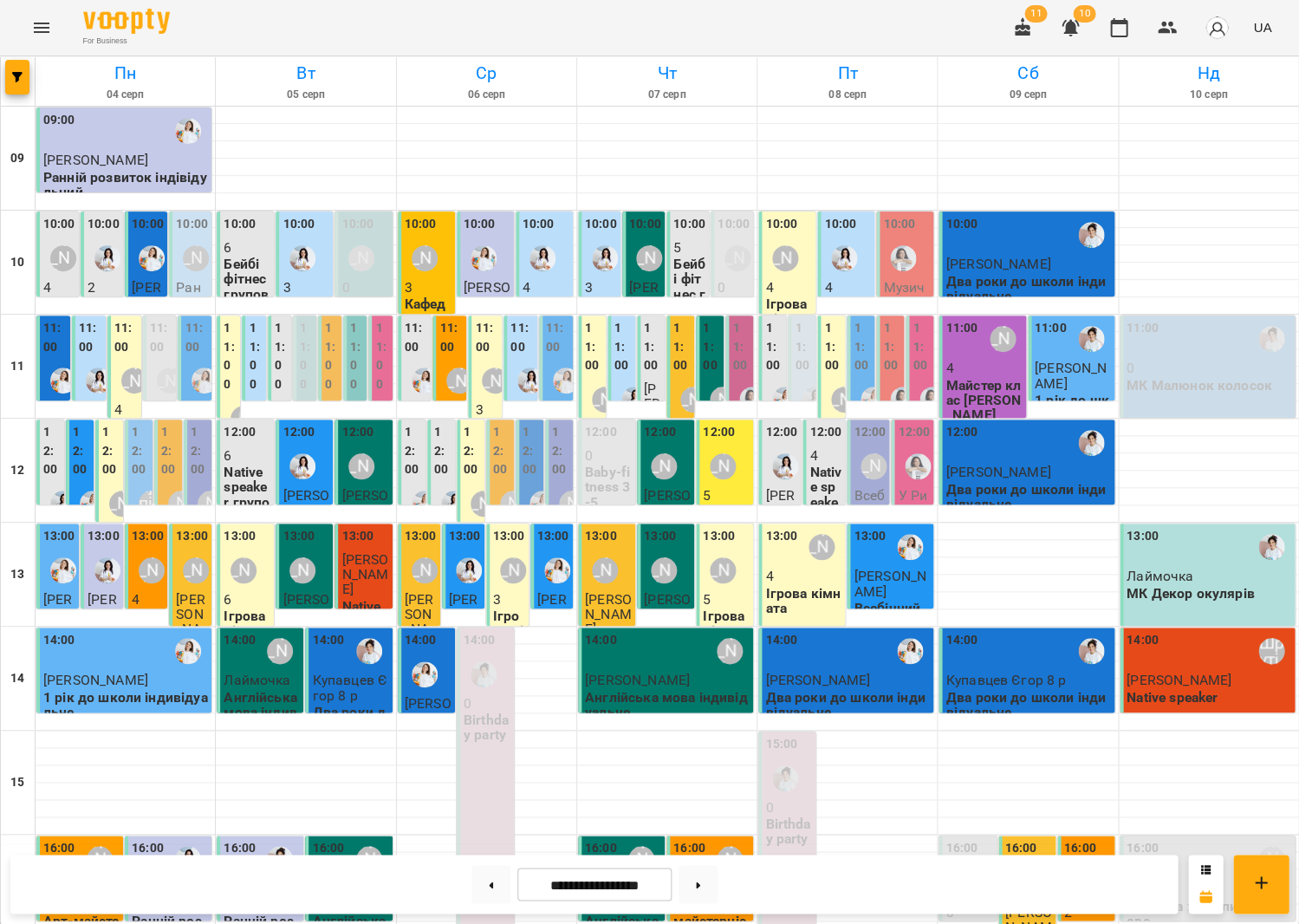
click at [431, 280] on p "3" at bounding box center [427, 287] width 47 height 15
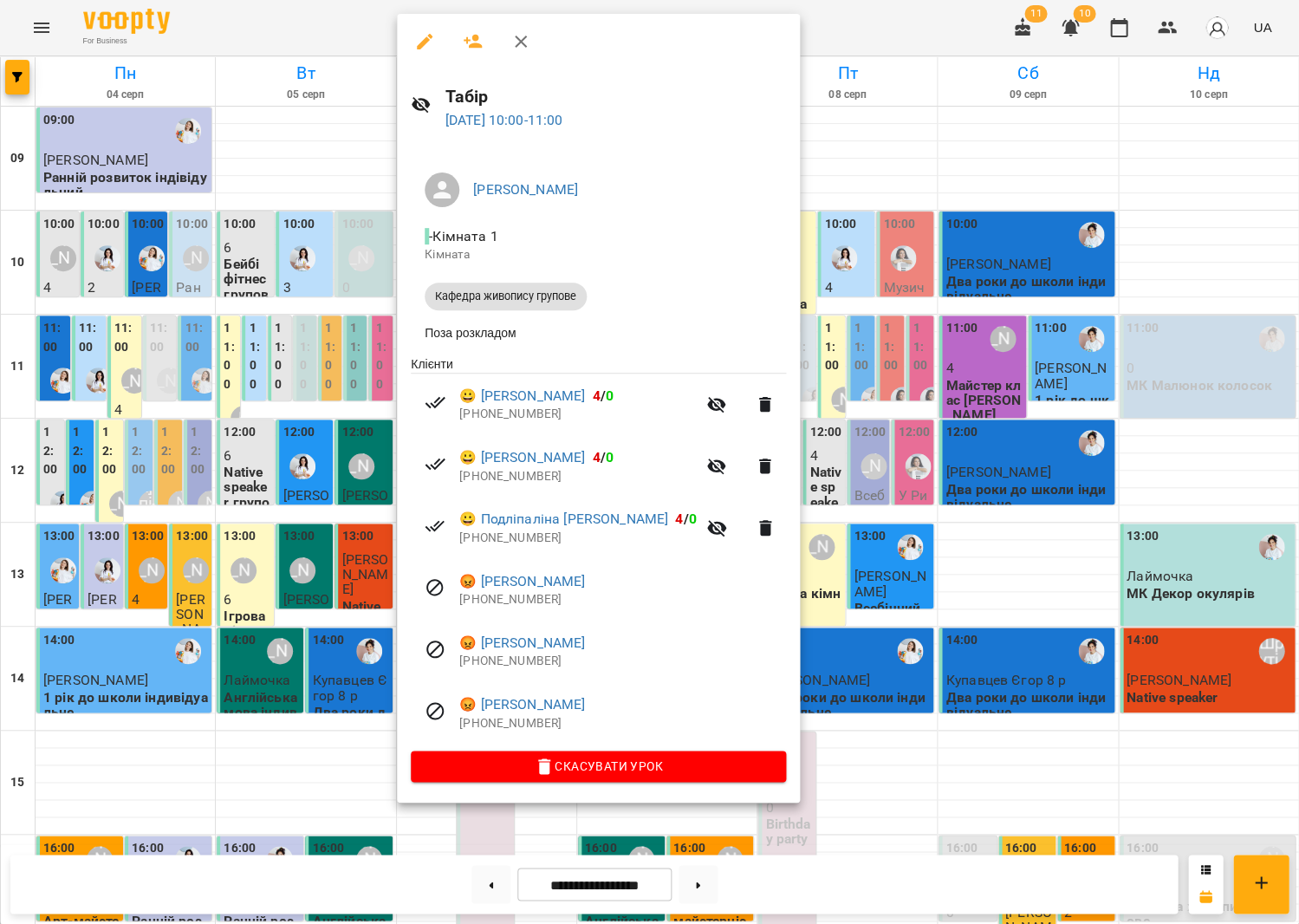
drag, startPoint x: 785, startPoint y: 371, endPoint x: 724, endPoint y: 361, distance: 61.8
click at [785, 371] on div at bounding box center [650, 462] width 1299 height 924
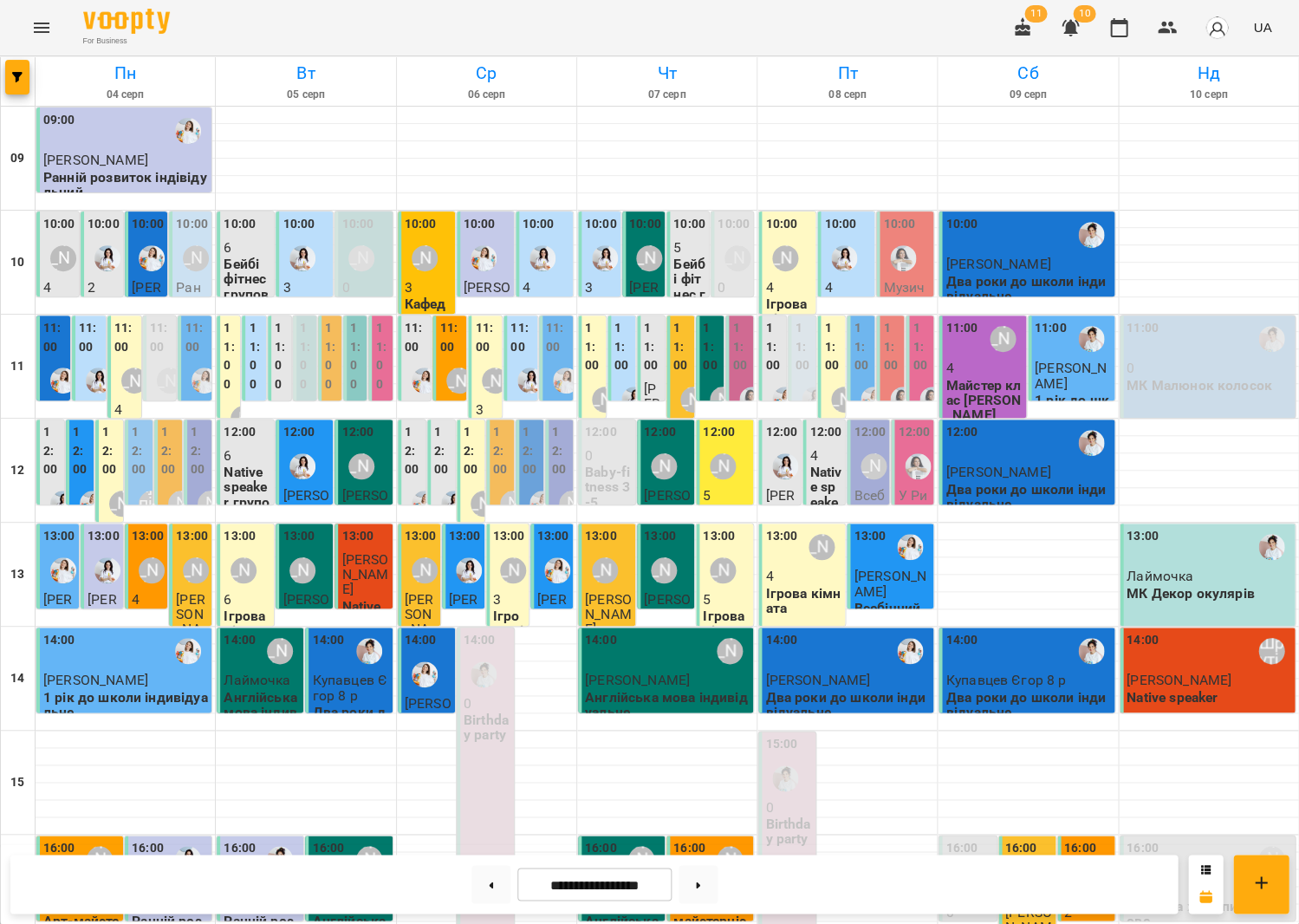
click at [295, 251] on img "Каріна" at bounding box center [302, 258] width 26 height 26
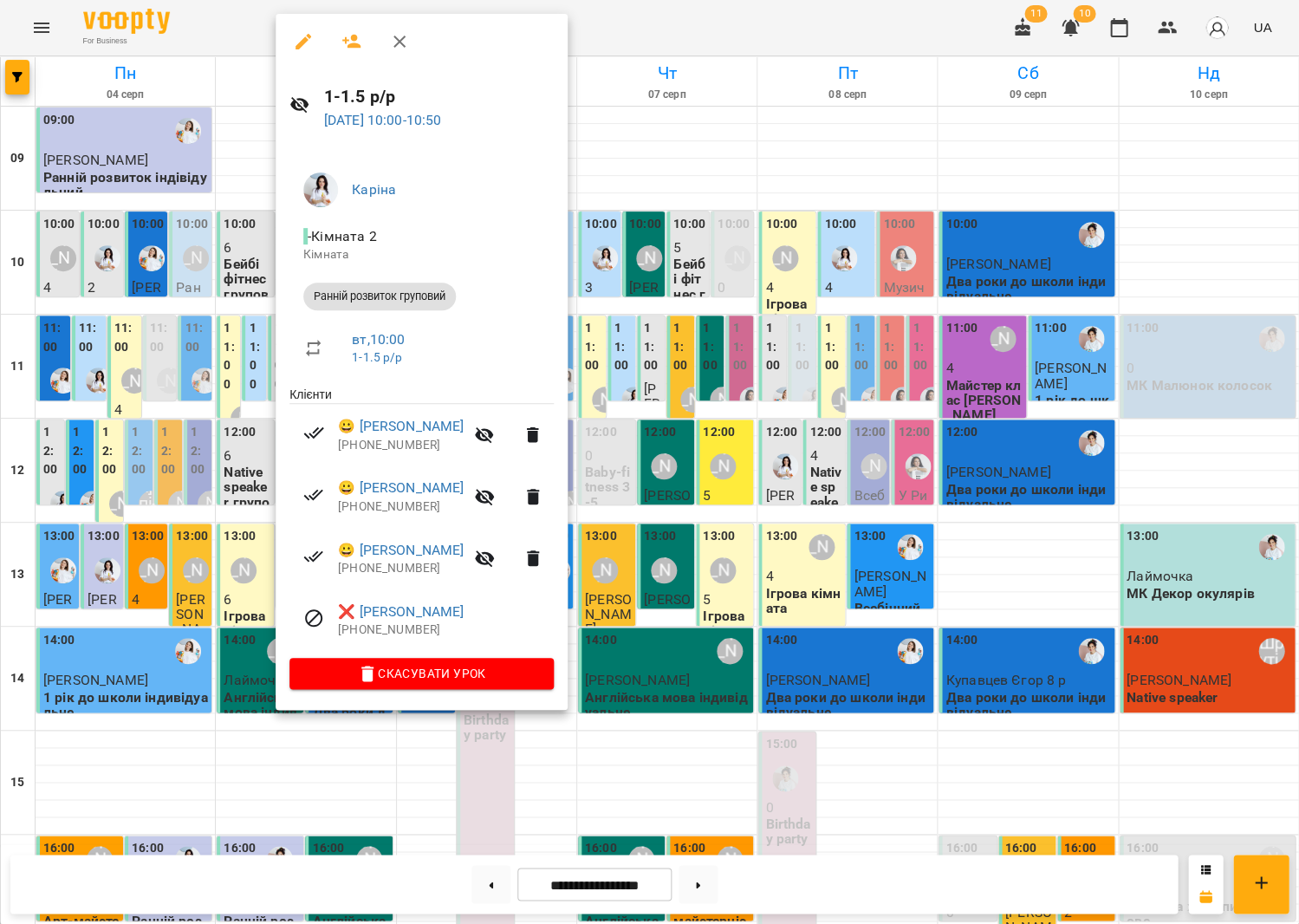
click at [638, 374] on div at bounding box center [650, 462] width 1299 height 924
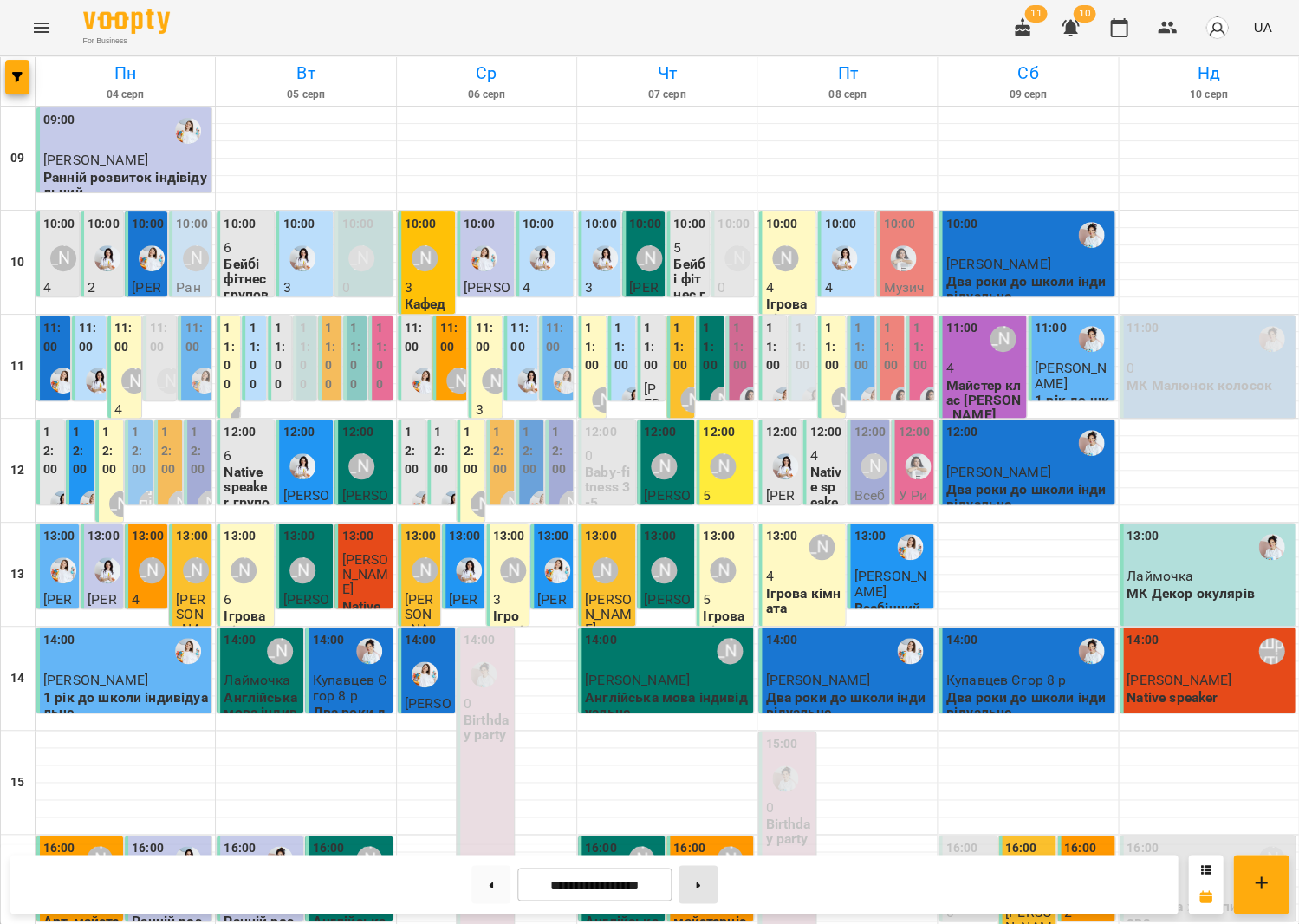
click at [716, 890] on button at bounding box center [698, 883] width 39 height 38
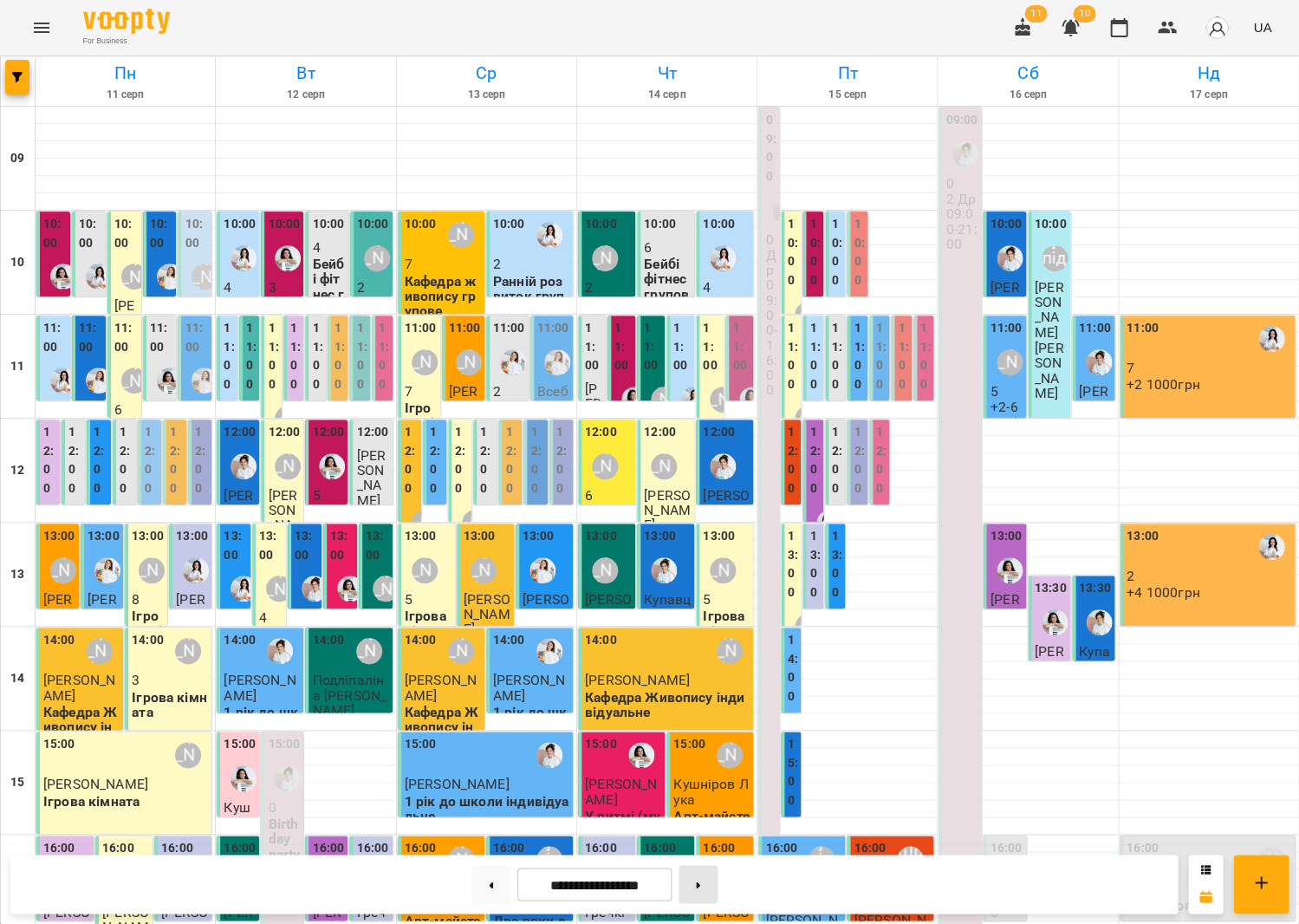
click at [709, 889] on button at bounding box center [698, 883] width 39 height 38
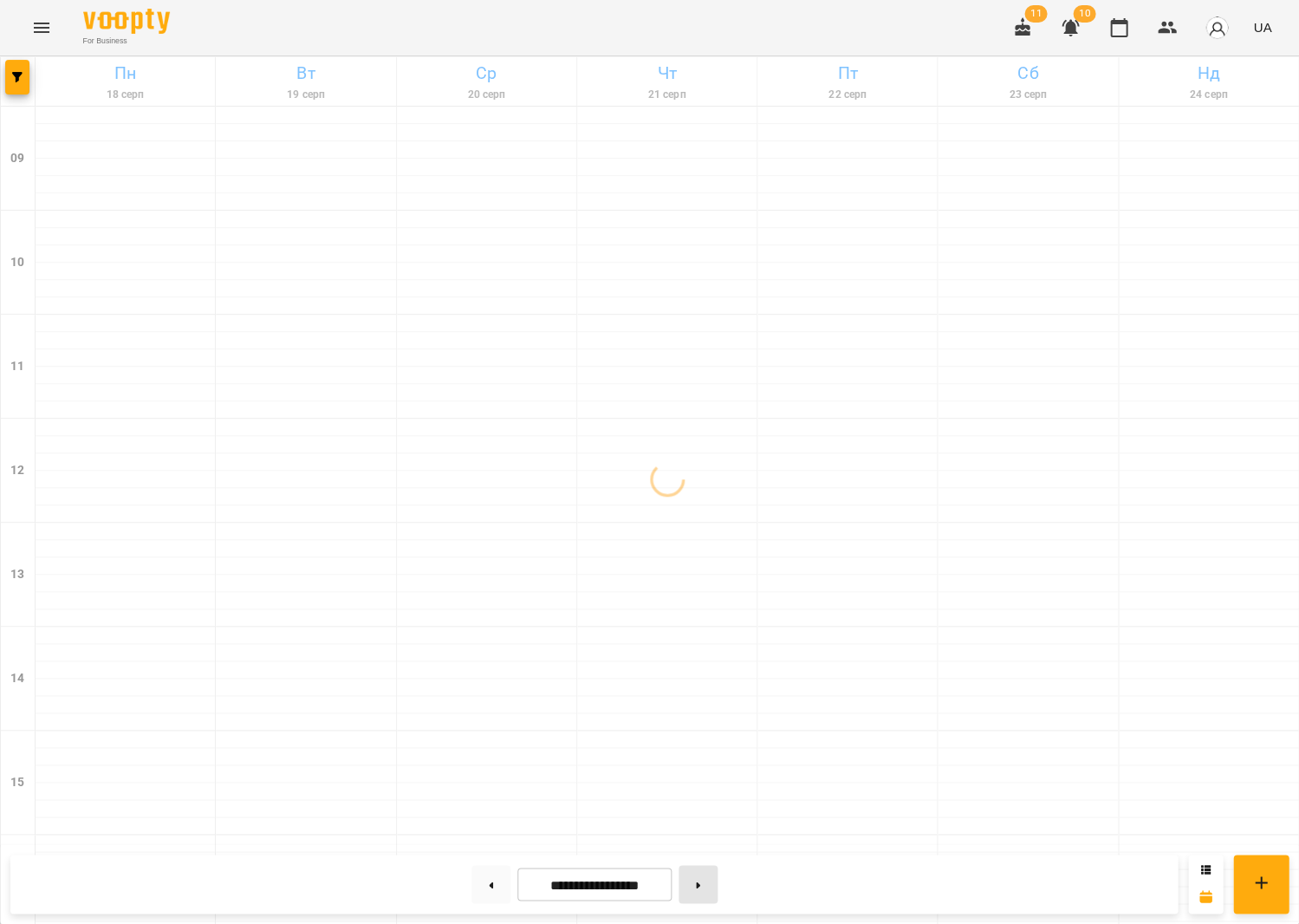
click at [709, 889] on button at bounding box center [698, 883] width 39 height 38
click at [709, 888] on button at bounding box center [698, 883] width 39 height 38
type input "**********"
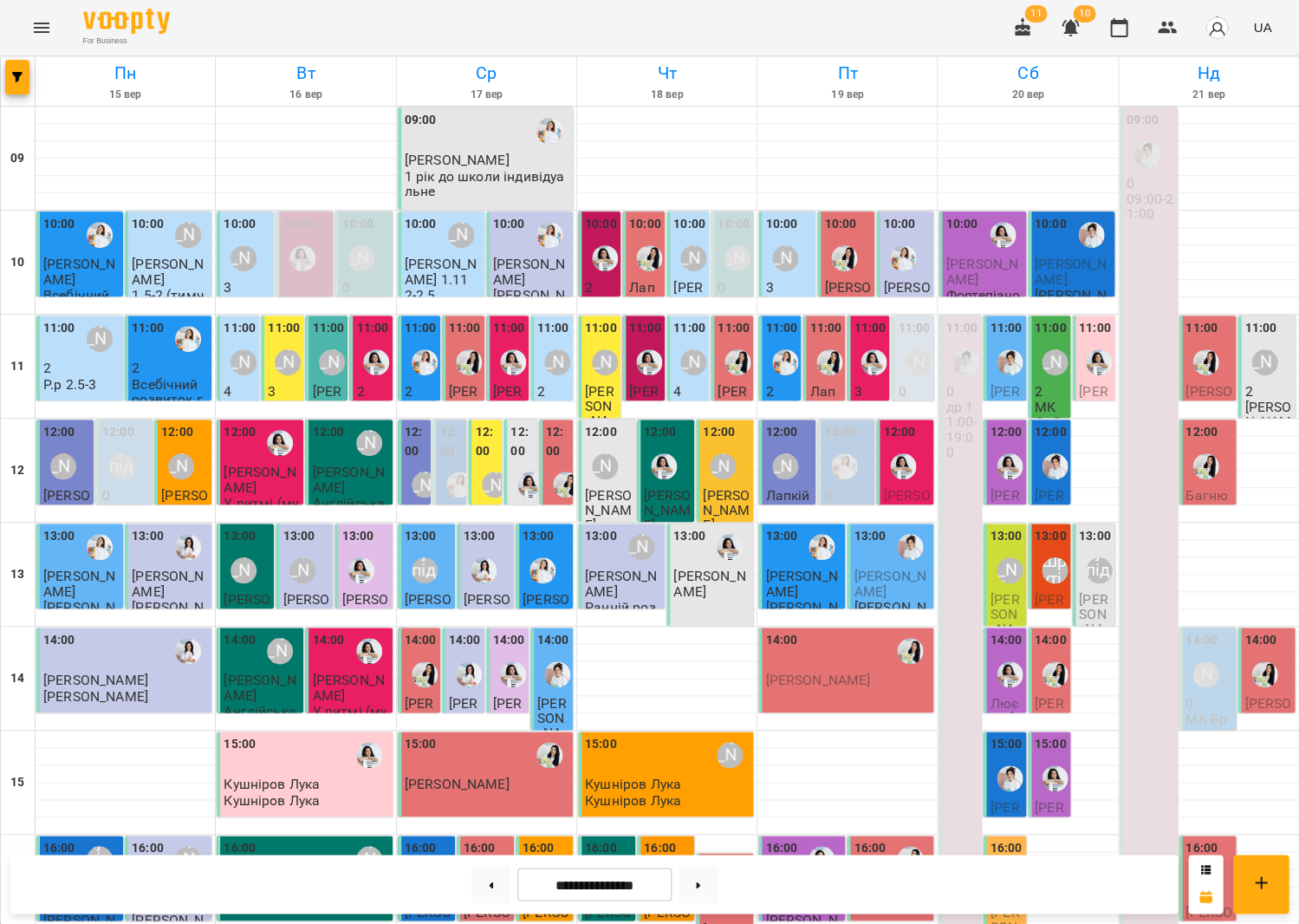
click at [909, 456] on img "Анна Білан" at bounding box center [903, 466] width 26 height 26
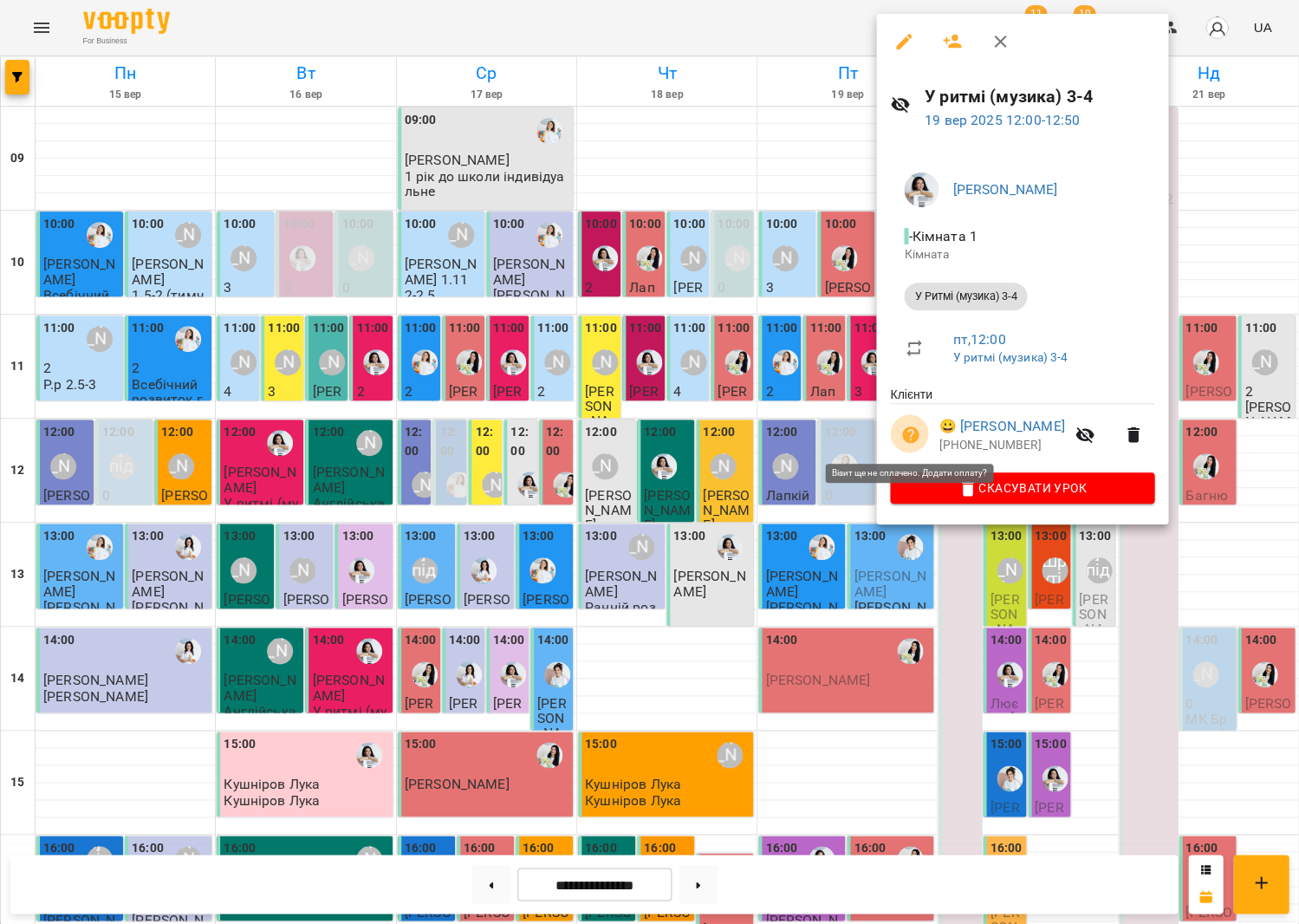
click at [911, 427] on icon "button" at bounding box center [910, 435] width 18 height 18
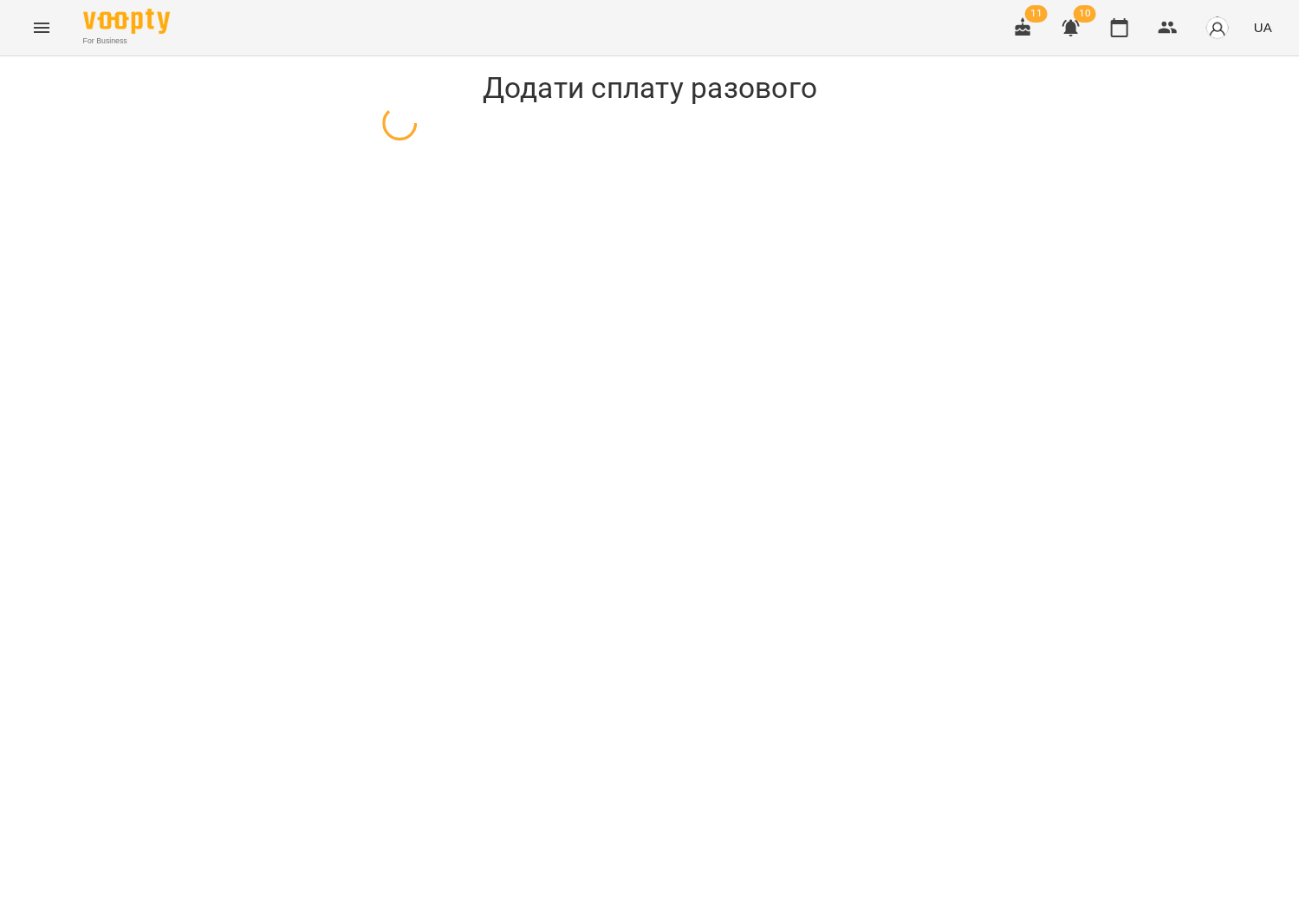
select select "**********"
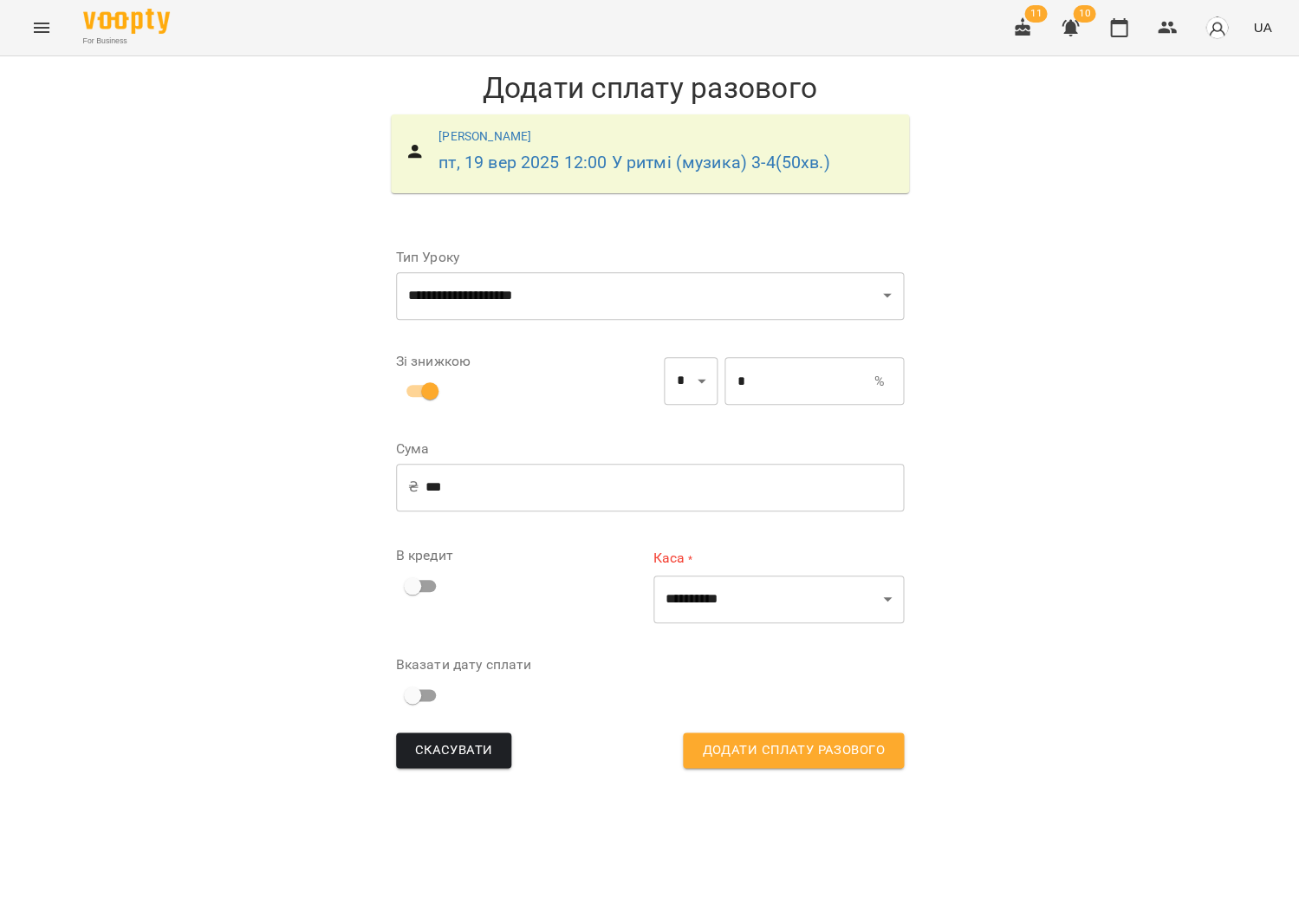
click at [733, 380] on input "*" at bounding box center [799, 381] width 149 height 49
click at [724, 378] on input "*" at bounding box center [799, 381] width 149 height 49
type input "***"
type input "**"
type input "*"
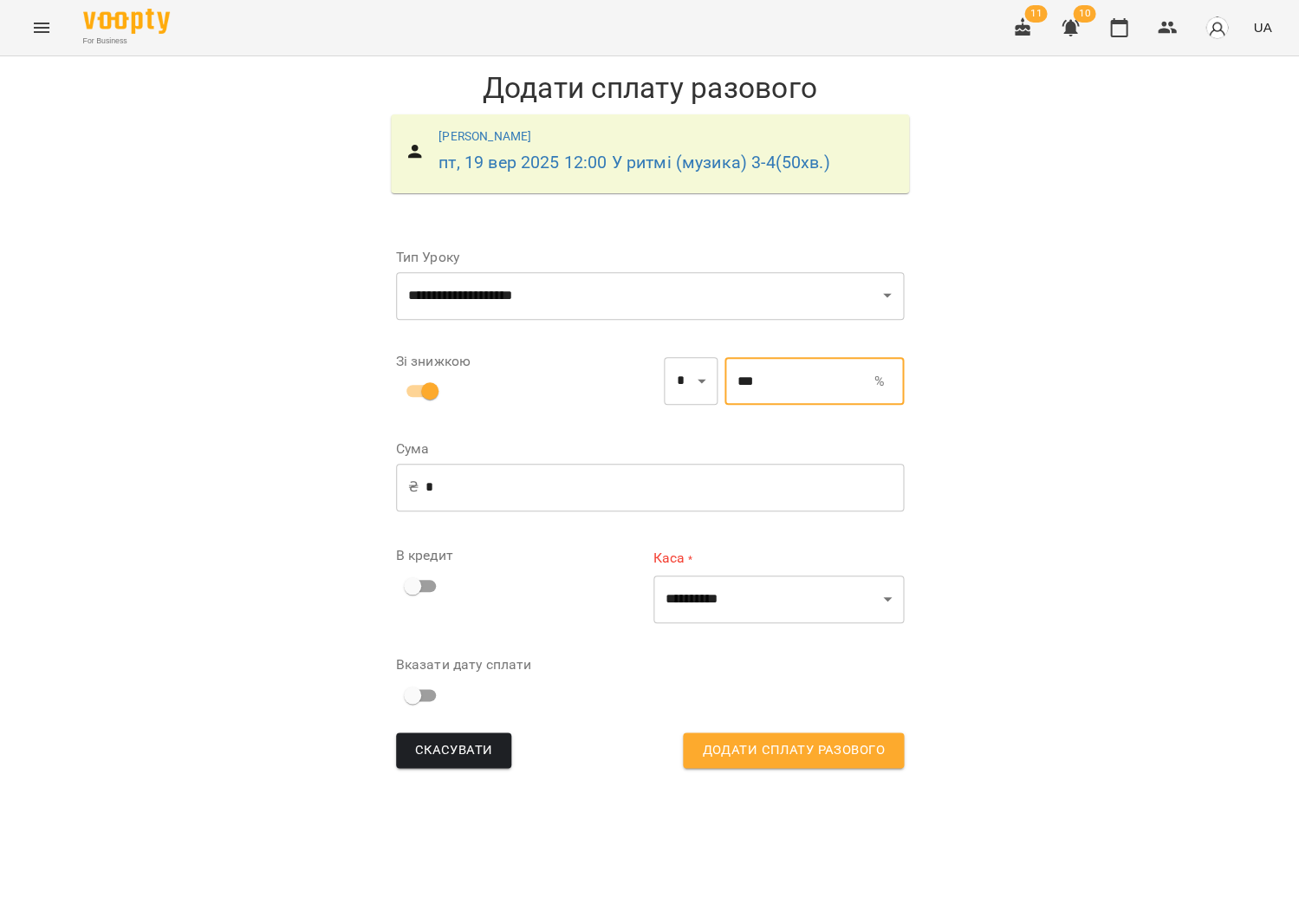
type input "***"
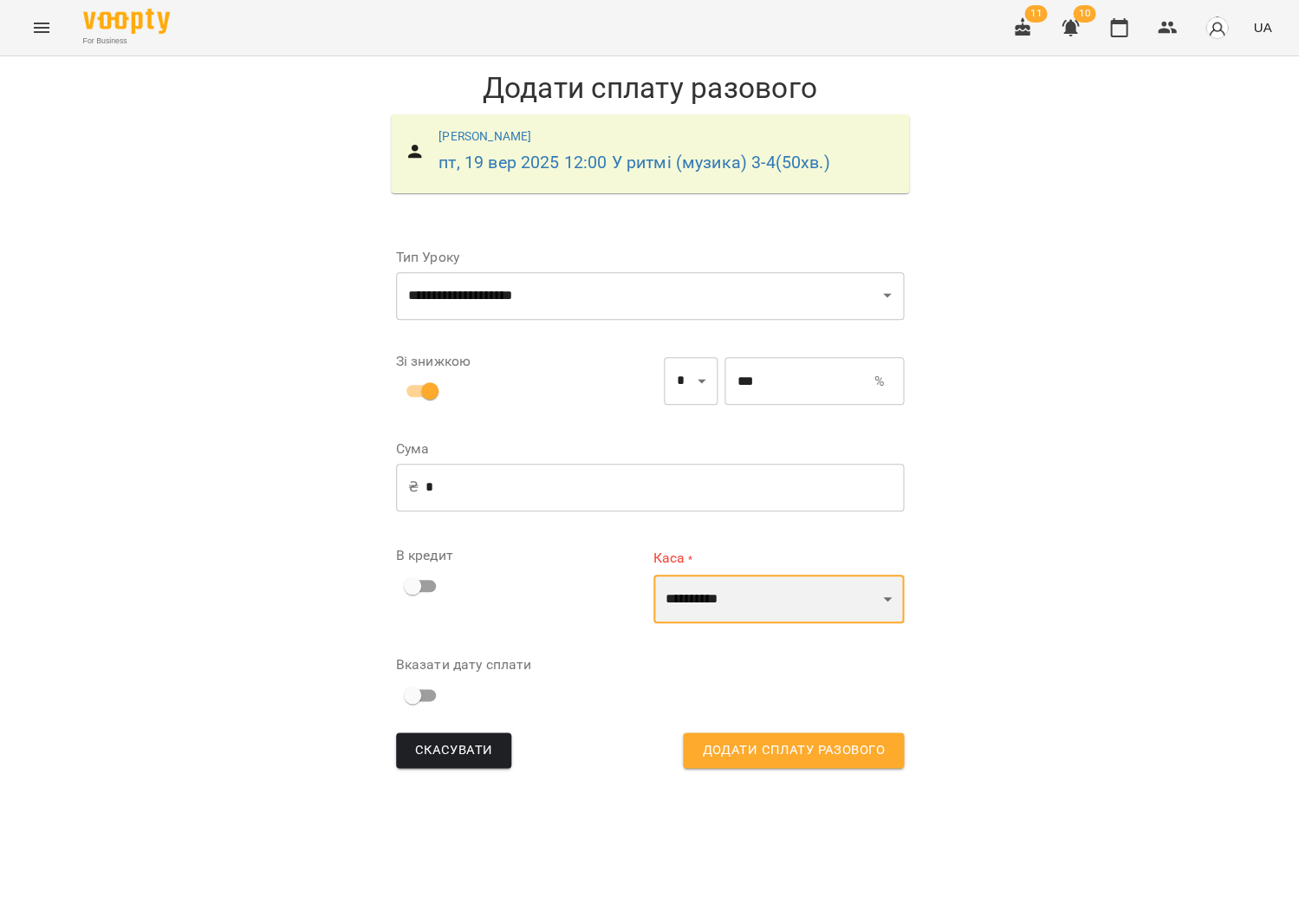
select select "****"
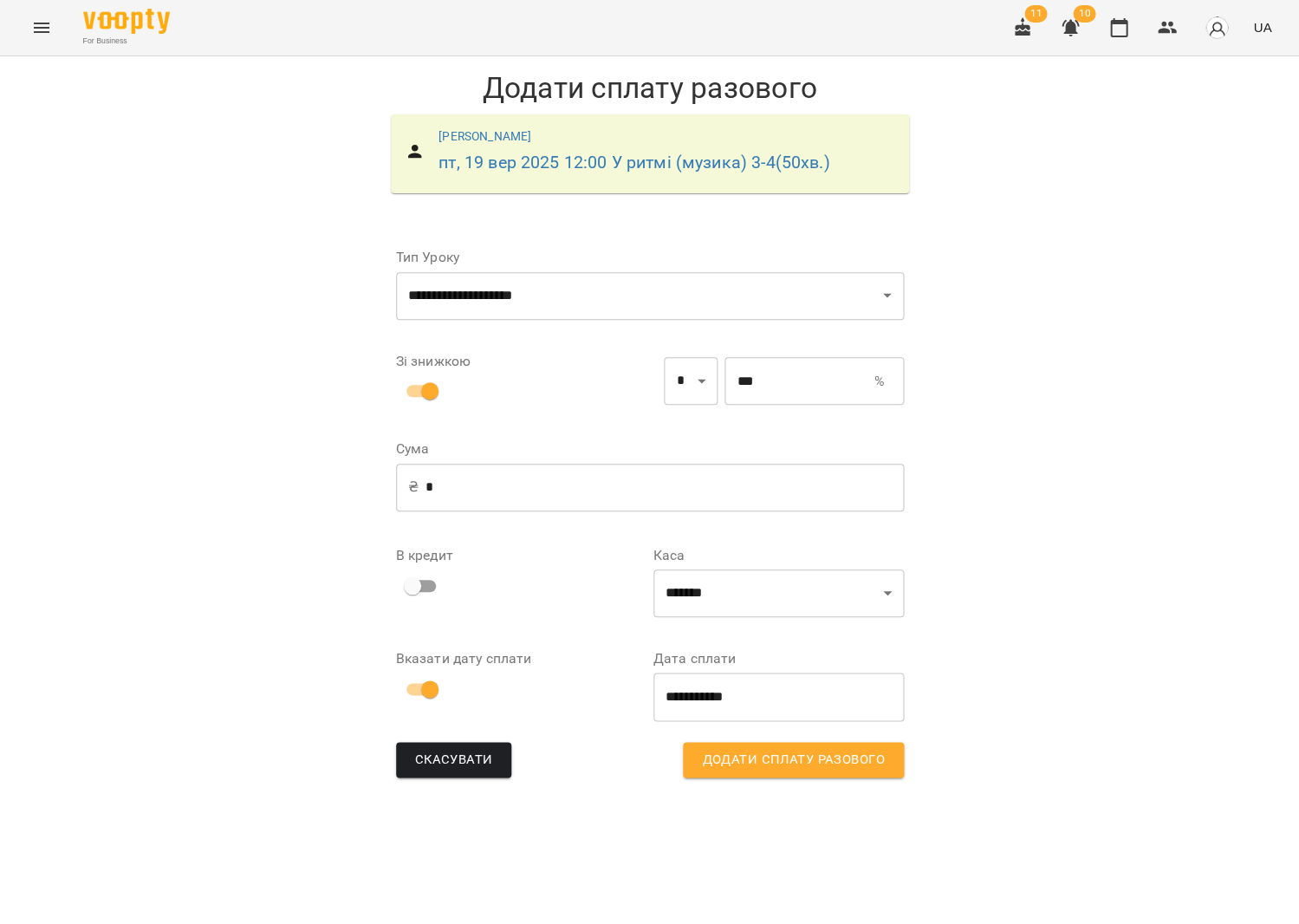
click at [771, 777] on div "Скасувати Додати сплату разового" at bounding box center [650, 760] width 515 height 43
click at [754, 762] on span "Додати сплату разового" at bounding box center [793, 760] width 182 height 22
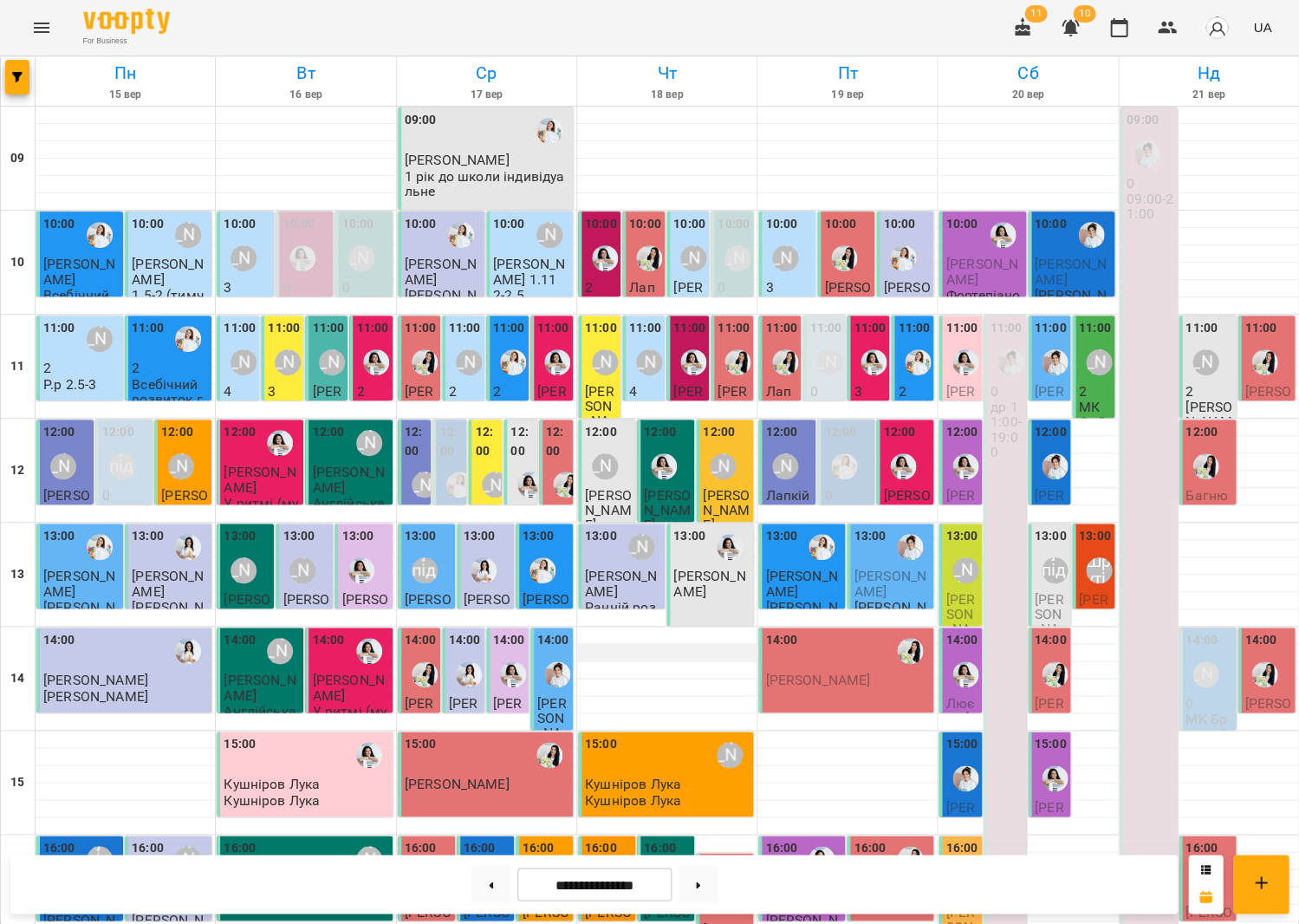
scroll to position [18, 0]
click at [659, 359] on div "[PERSON_NAME]" at bounding box center [649, 362] width 40 height 40
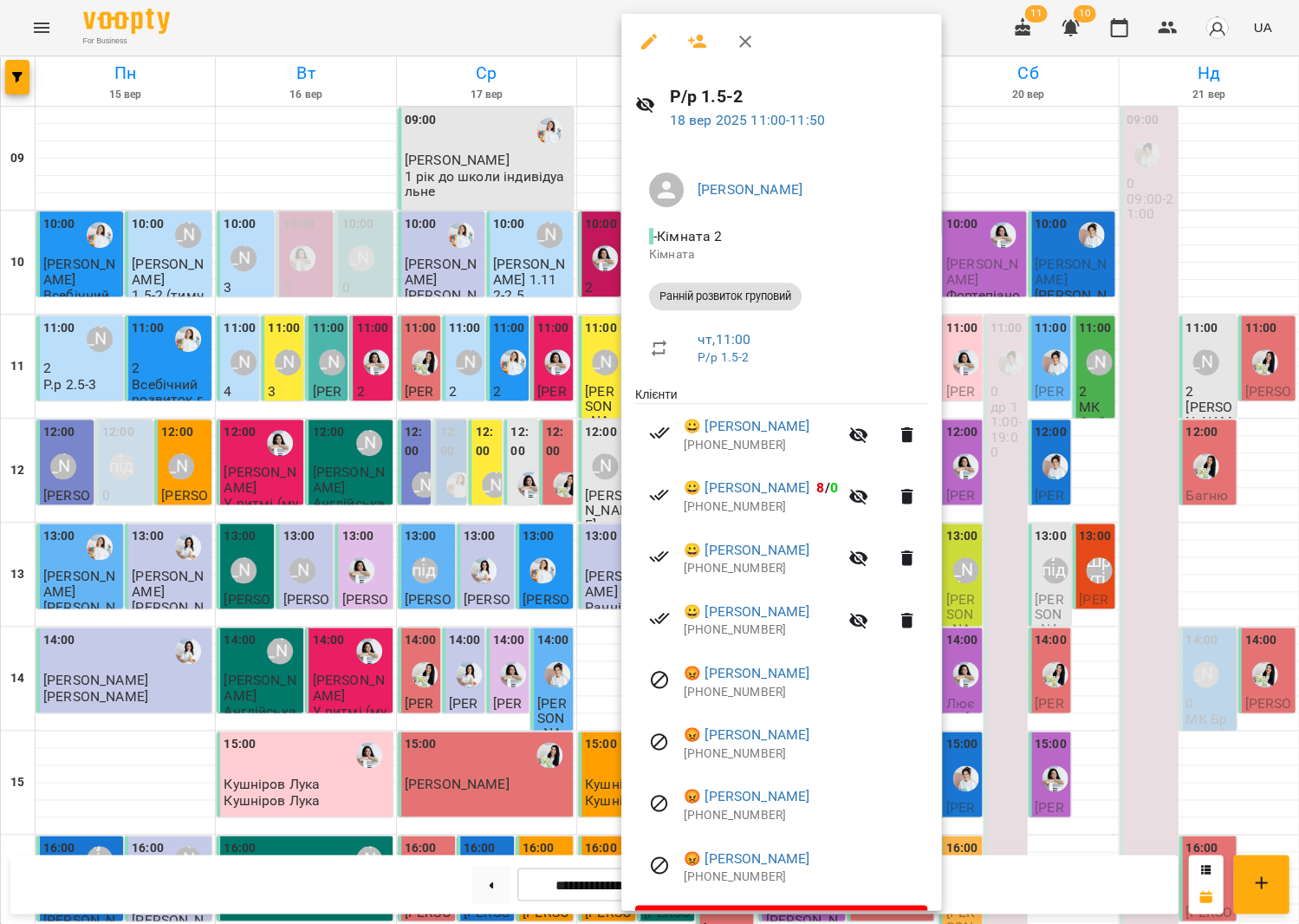
click at [543, 434] on div at bounding box center [650, 462] width 1299 height 924
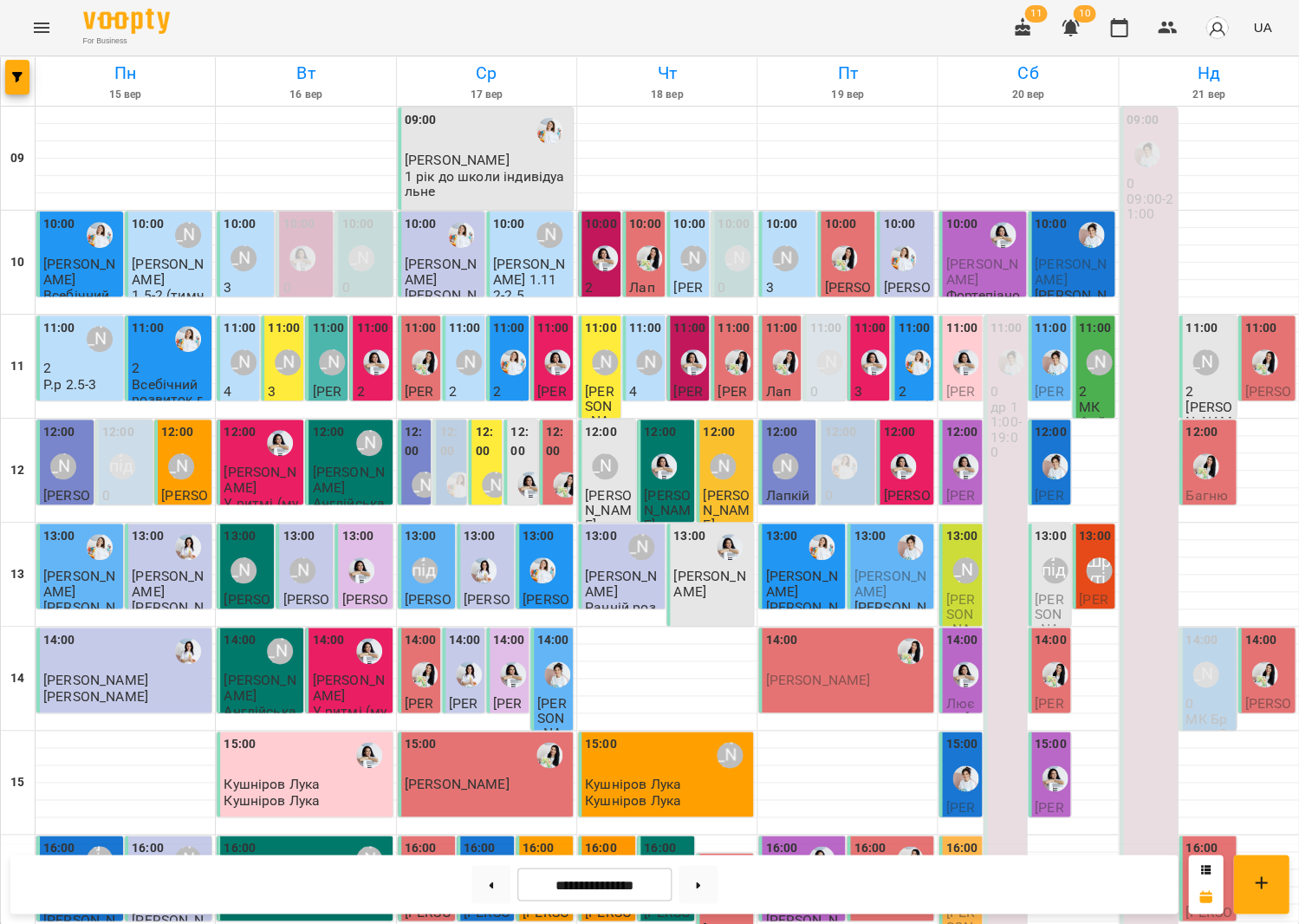
scroll to position [12, 0]
click at [252, 349] on div "[PERSON_NAME]" at bounding box center [243, 362] width 26 height 26
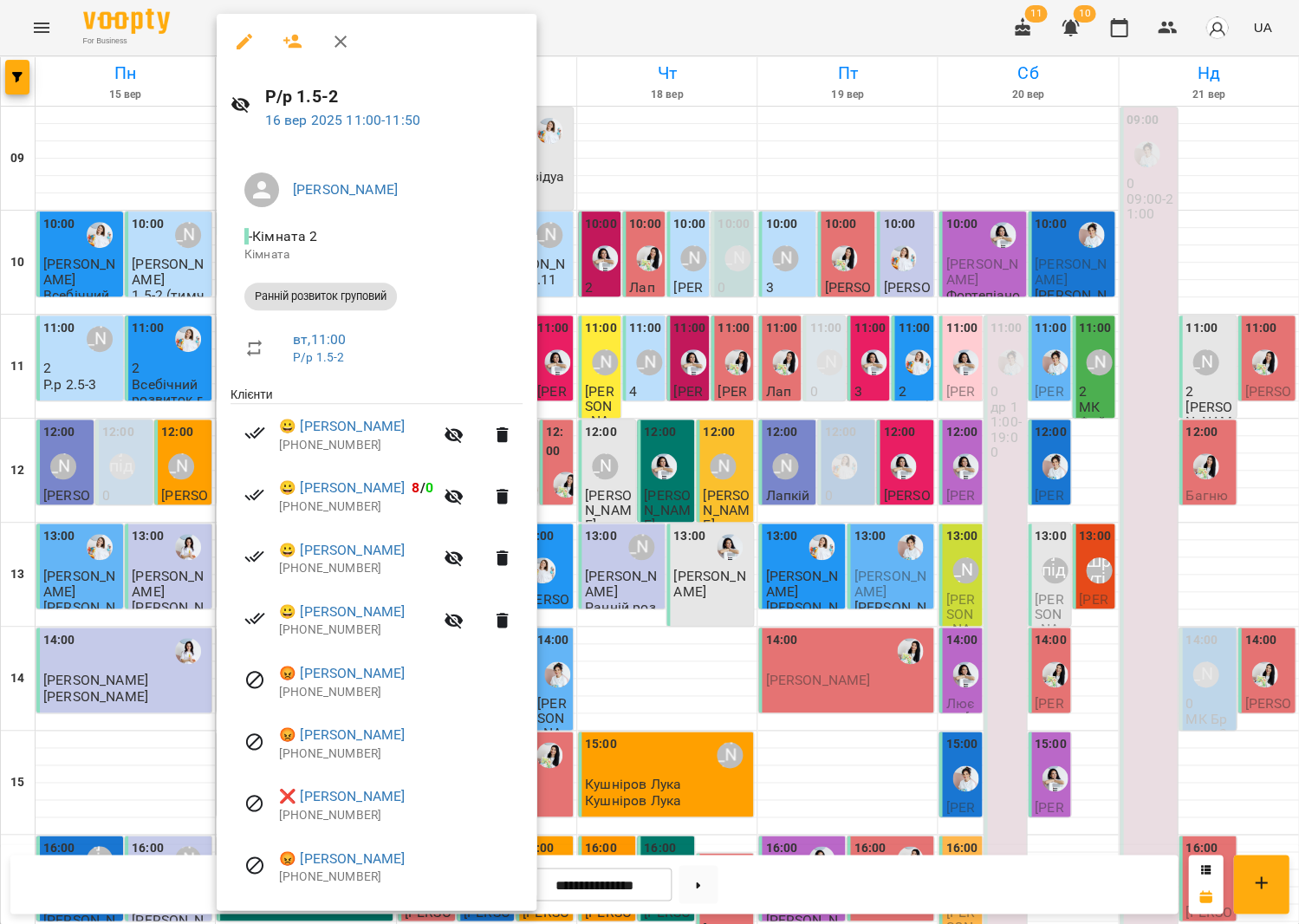
click at [687, 408] on div at bounding box center [650, 462] width 1299 height 924
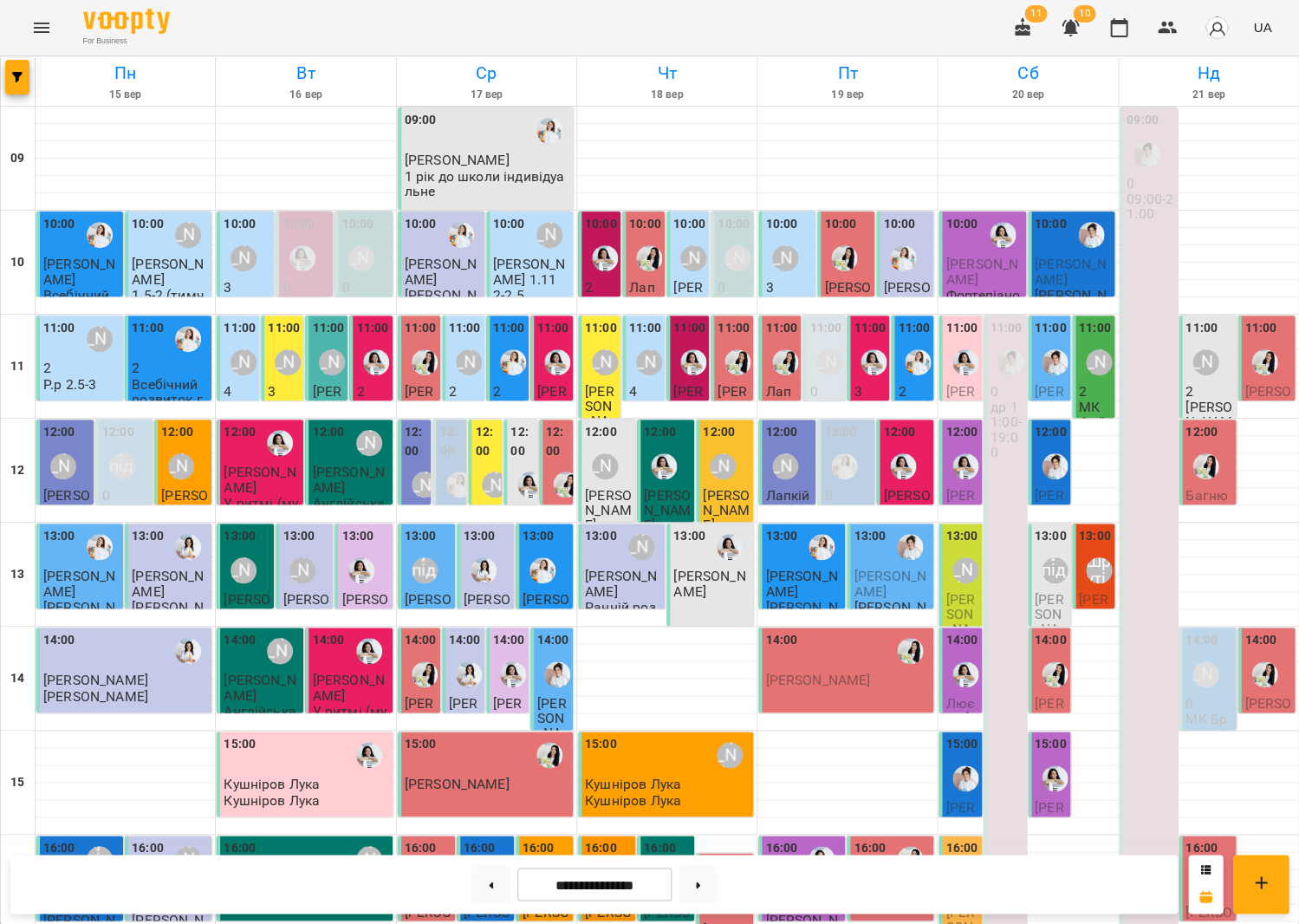
click at [774, 245] on div "[PERSON_NAME]" at bounding box center [785, 258] width 26 height 26
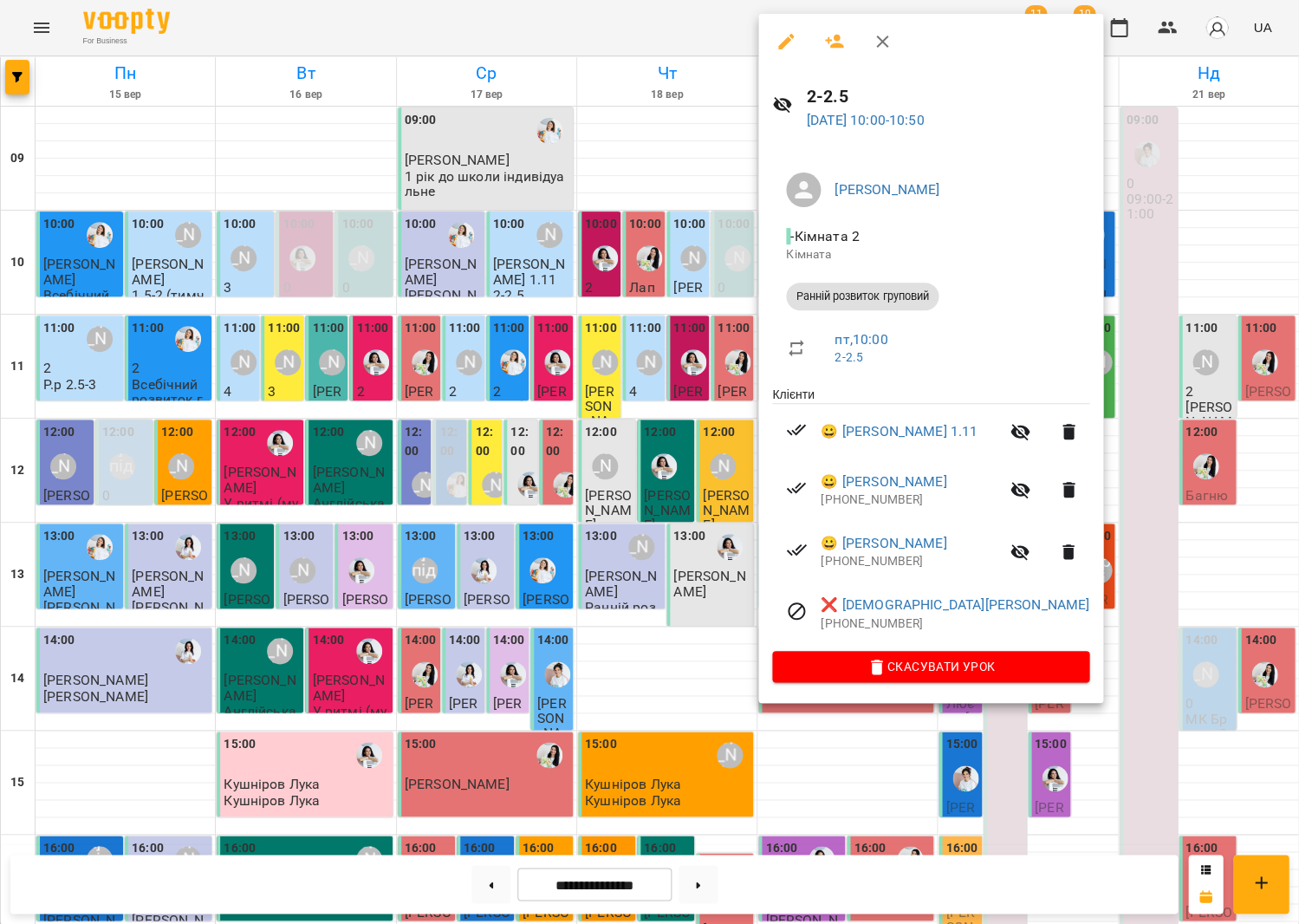
click at [615, 240] on div at bounding box center [650, 462] width 1299 height 924
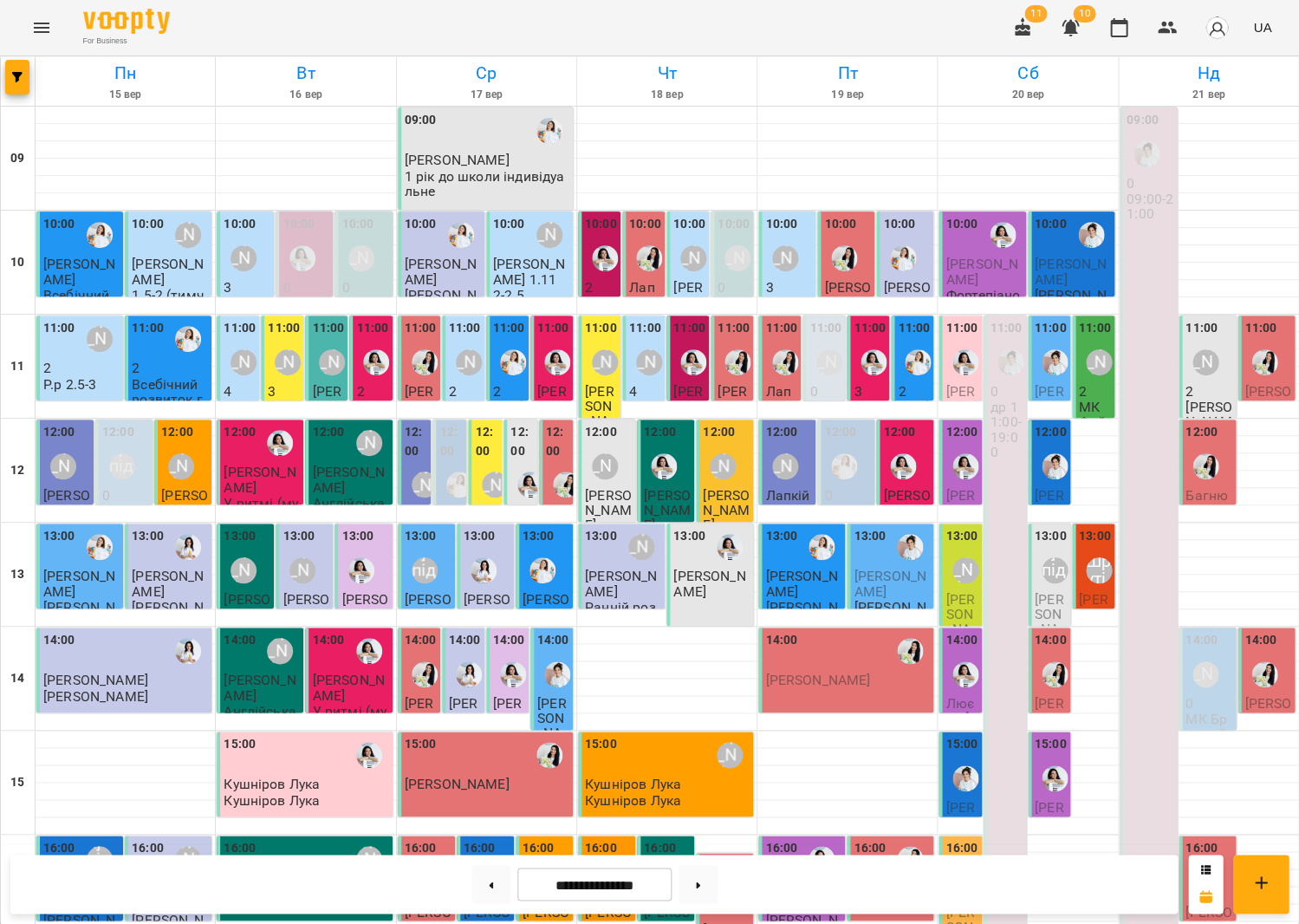
click at [805, 261] on div "10:00 Тетяна Волох" at bounding box center [789, 246] width 47 height 64
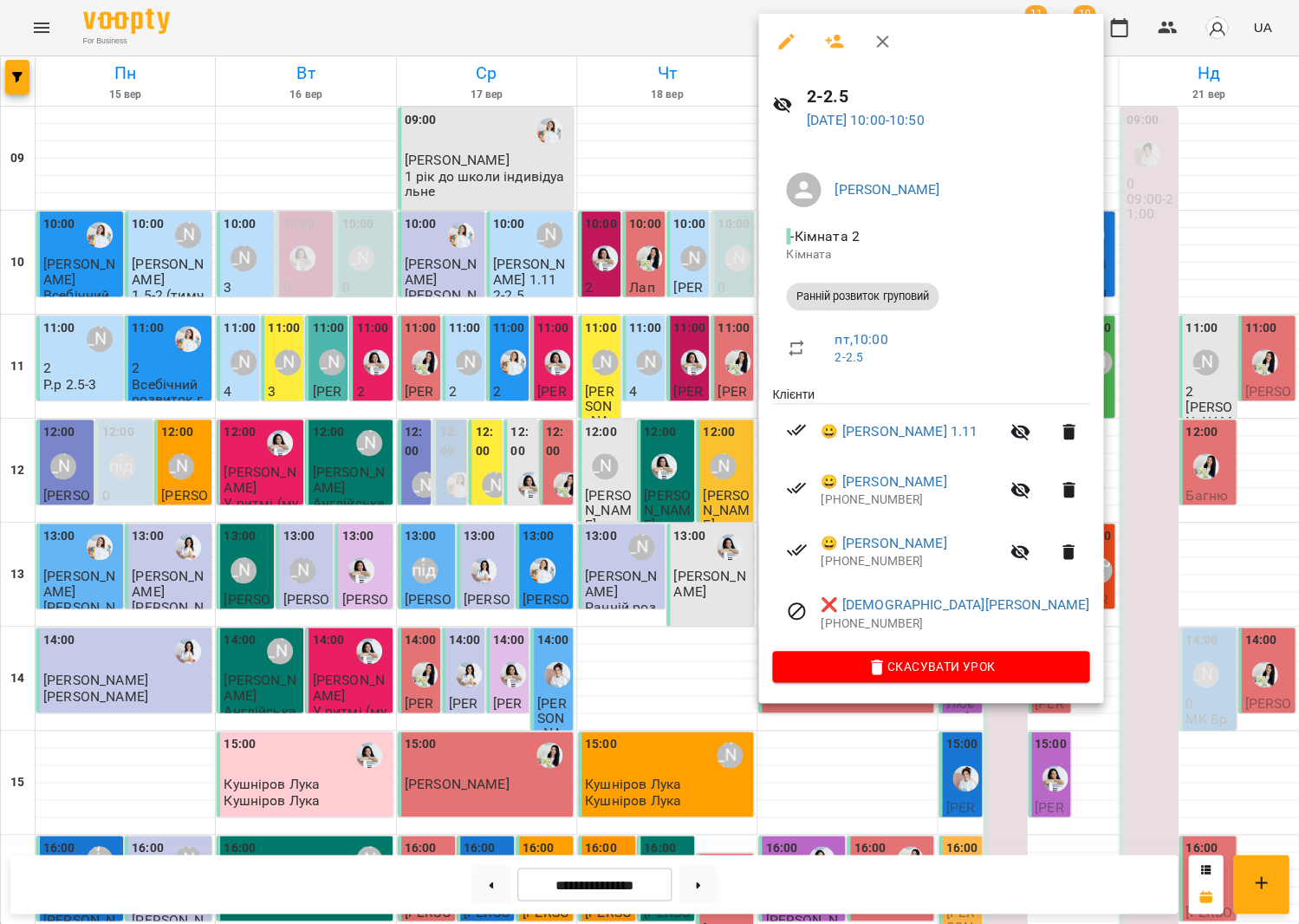
click at [884, 31] on button "button" at bounding box center [882, 41] width 41 height 41
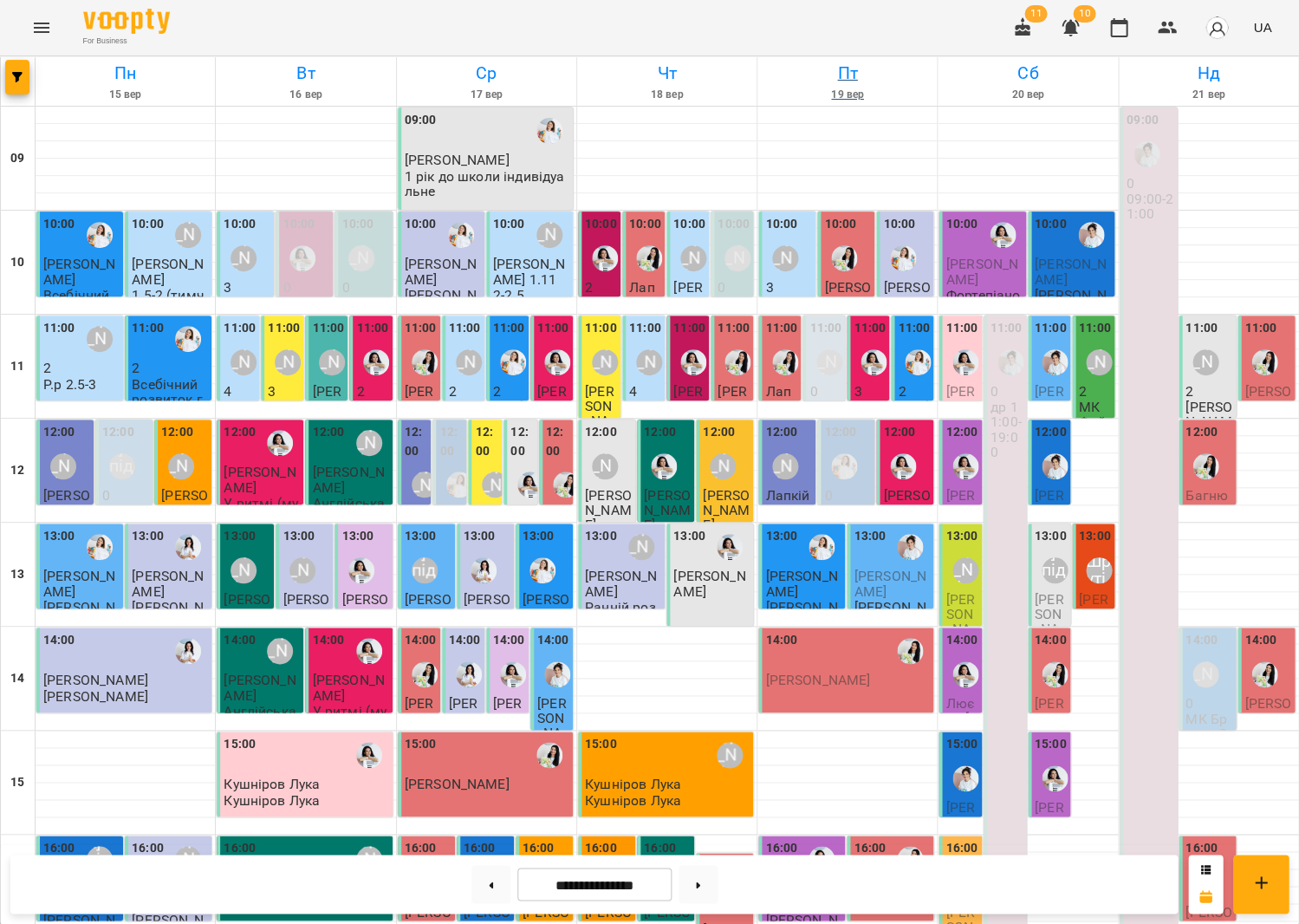
scroll to position [404, 0]
click at [1012, 436] on div "11:00 0 др 11:00-19:00" at bounding box center [1005, 730] width 42 height 830
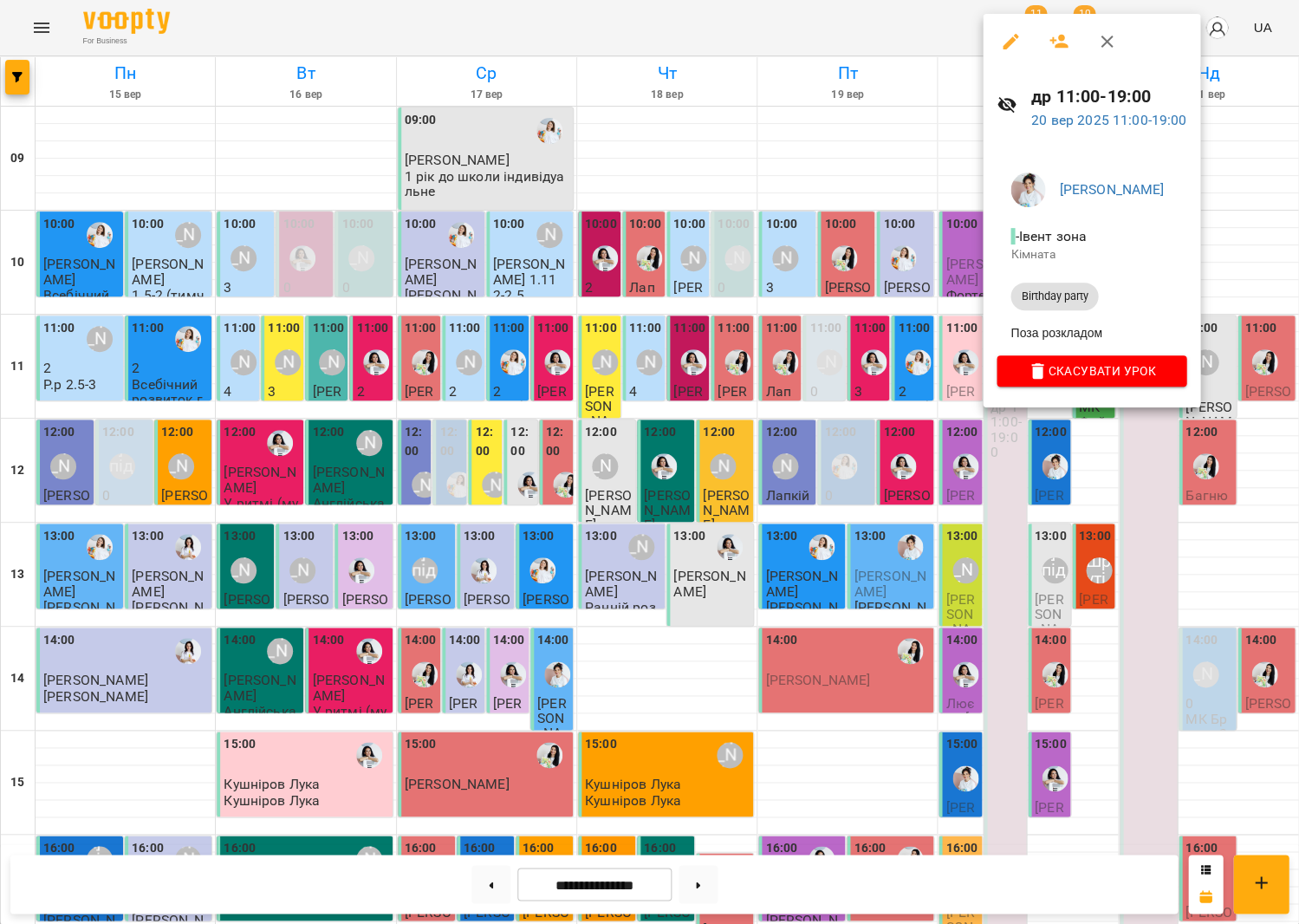
click at [1101, 35] on icon "button" at bounding box center [1106, 41] width 21 height 21
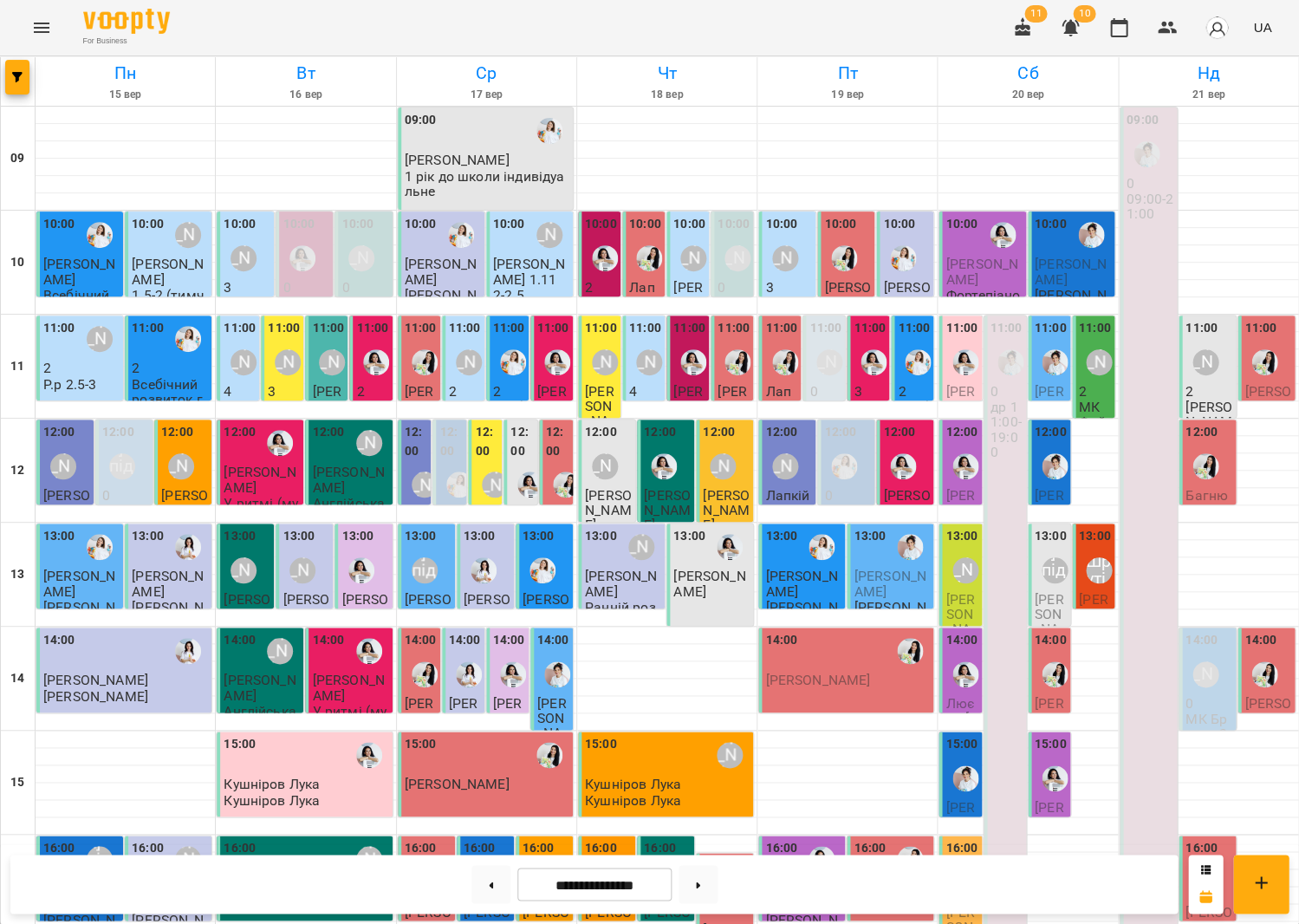
scroll to position [0, 0]
click at [868, 343] on div at bounding box center [873, 362] width 40 height 40
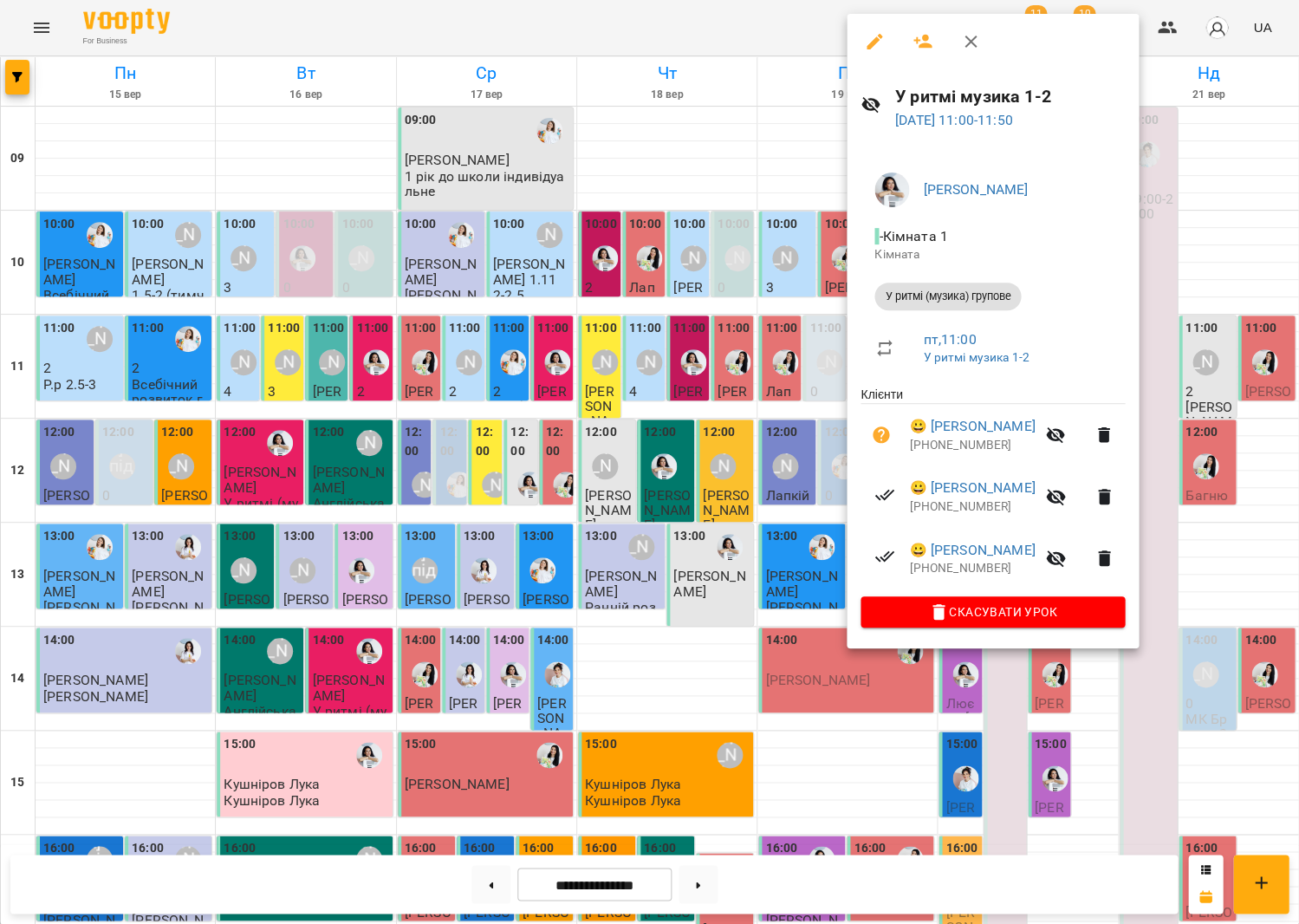
click at [758, 333] on div at bounding box center [650, 462] width 1299 height 924
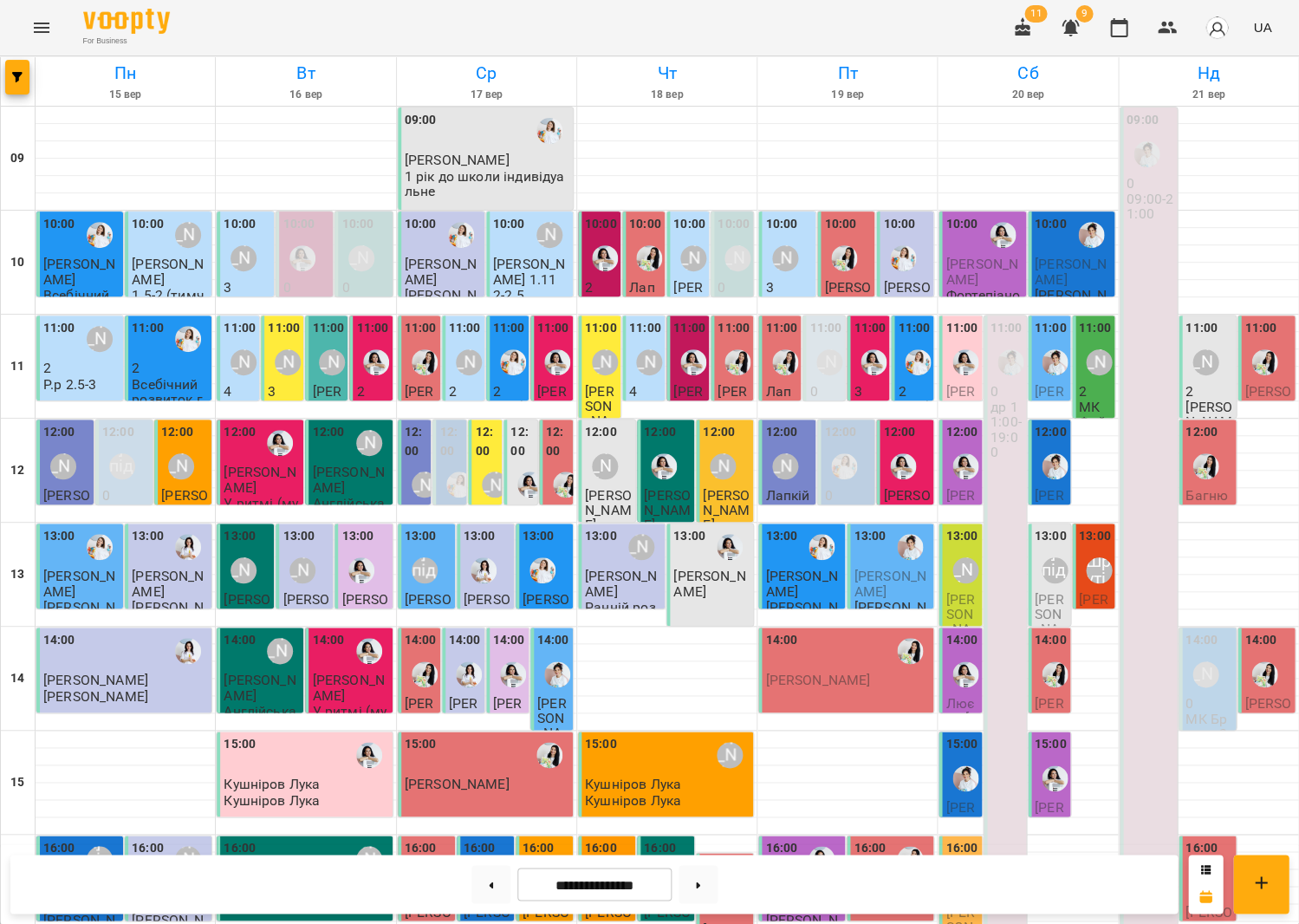
click at [886, 262] on div at bounding box center [903, 258] width 40 height 40
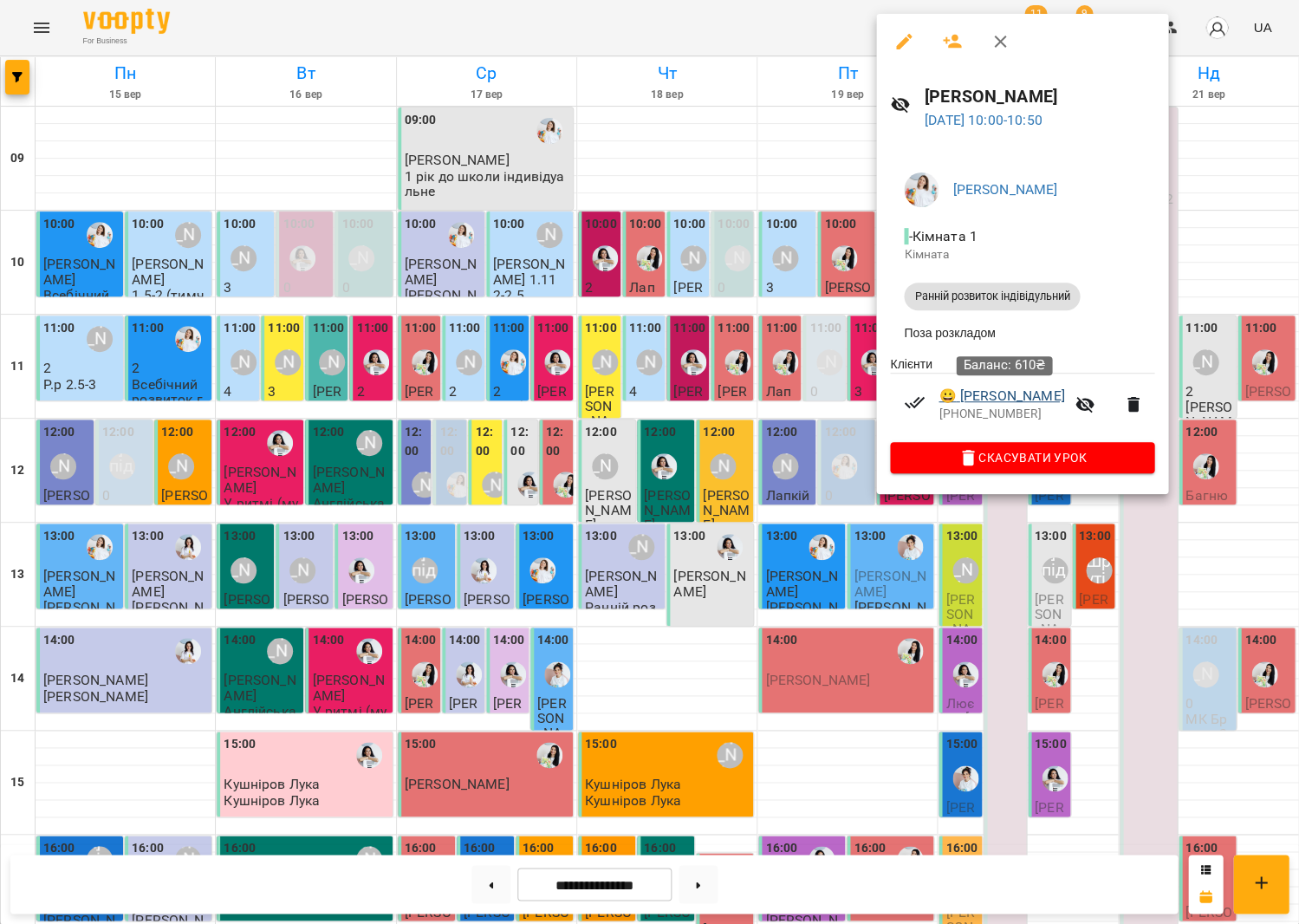
click at [1022, 399] on link "😀 Тімончук Платон" at bounding box center [1001, 396] width 125 height 21
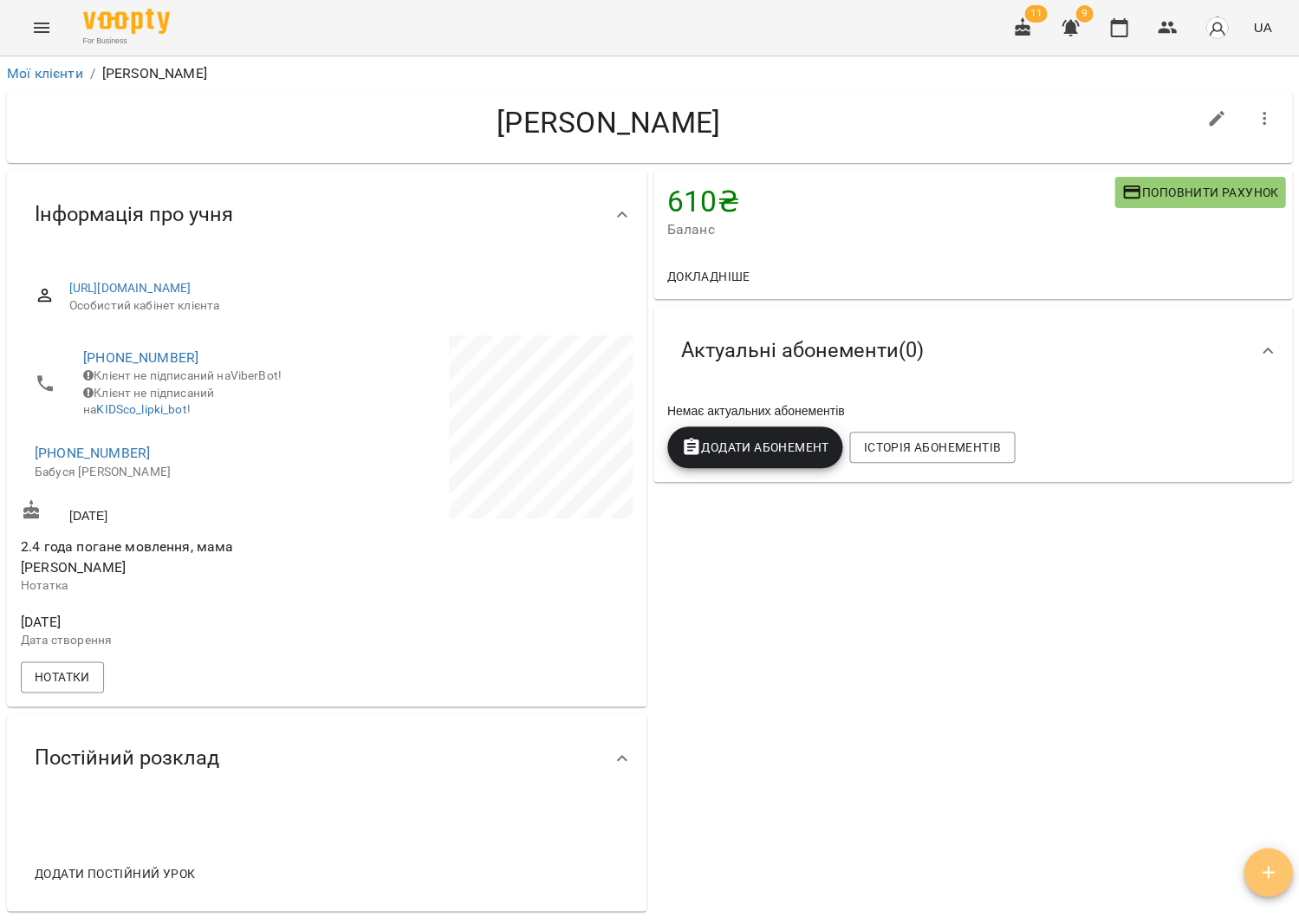
drag, startPoint x: 1260, startPoint y: 866, endPoint x: 1264, endPoint y: 848, distance: 18.4
click at [1260, 866] on icon "button" at bounding box center [1268, 871] width 21 height 21
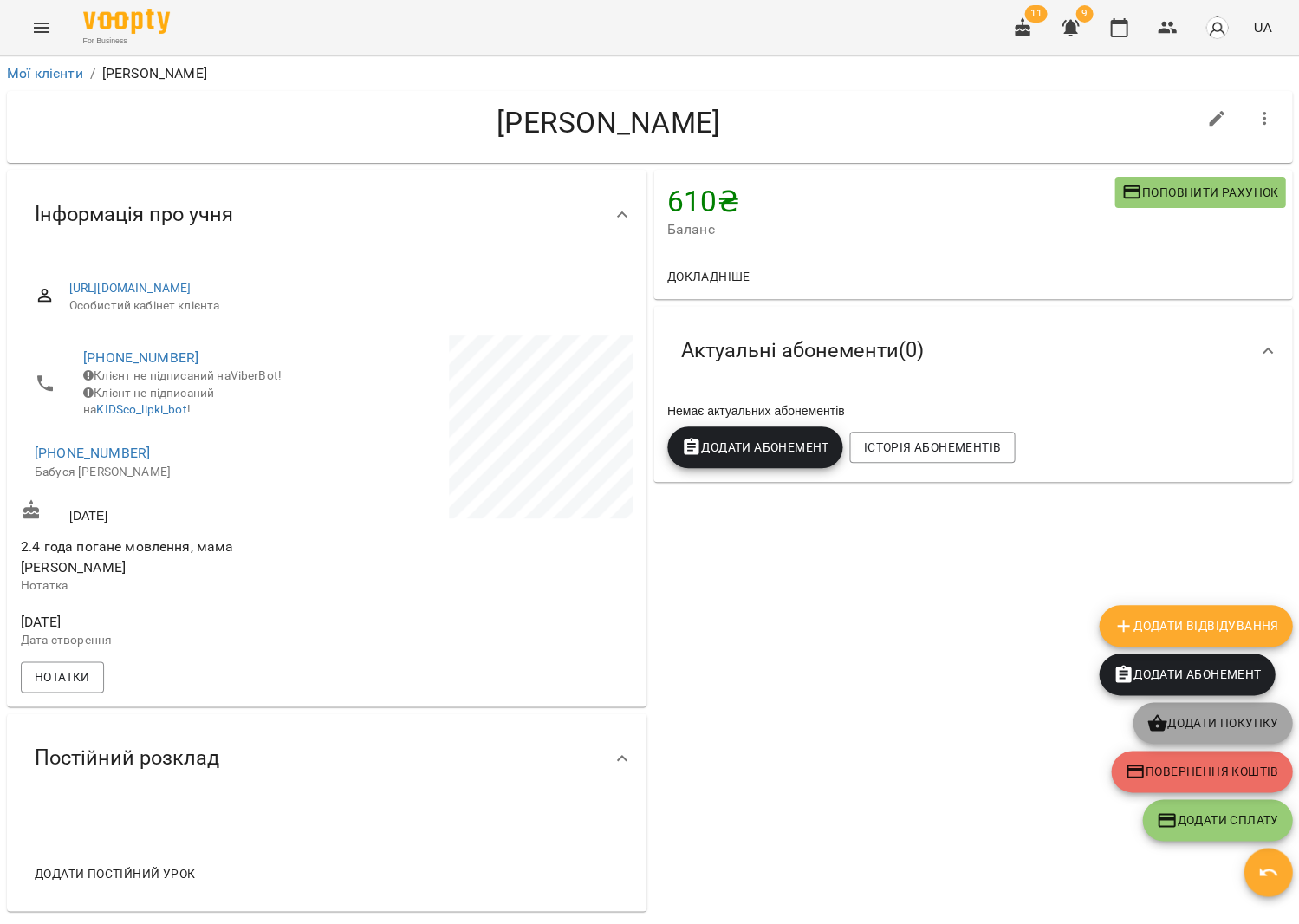
click at [1233, 731] on span "Додати покупку" at bounding box center [1212, 722] width 132 height 21
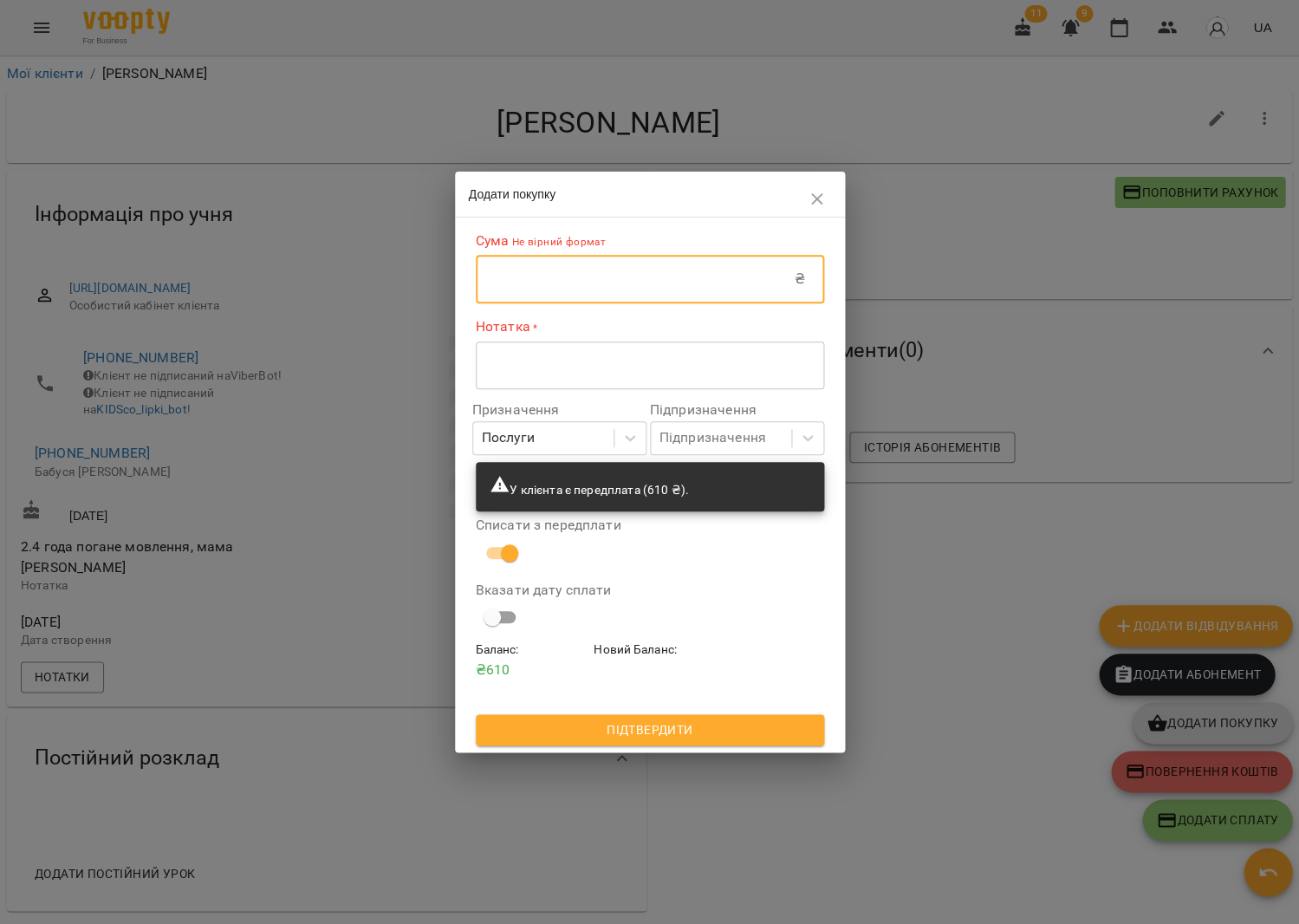
click at [685, 280] on input "text" at bounding box center [635, 279] width 319 height 49
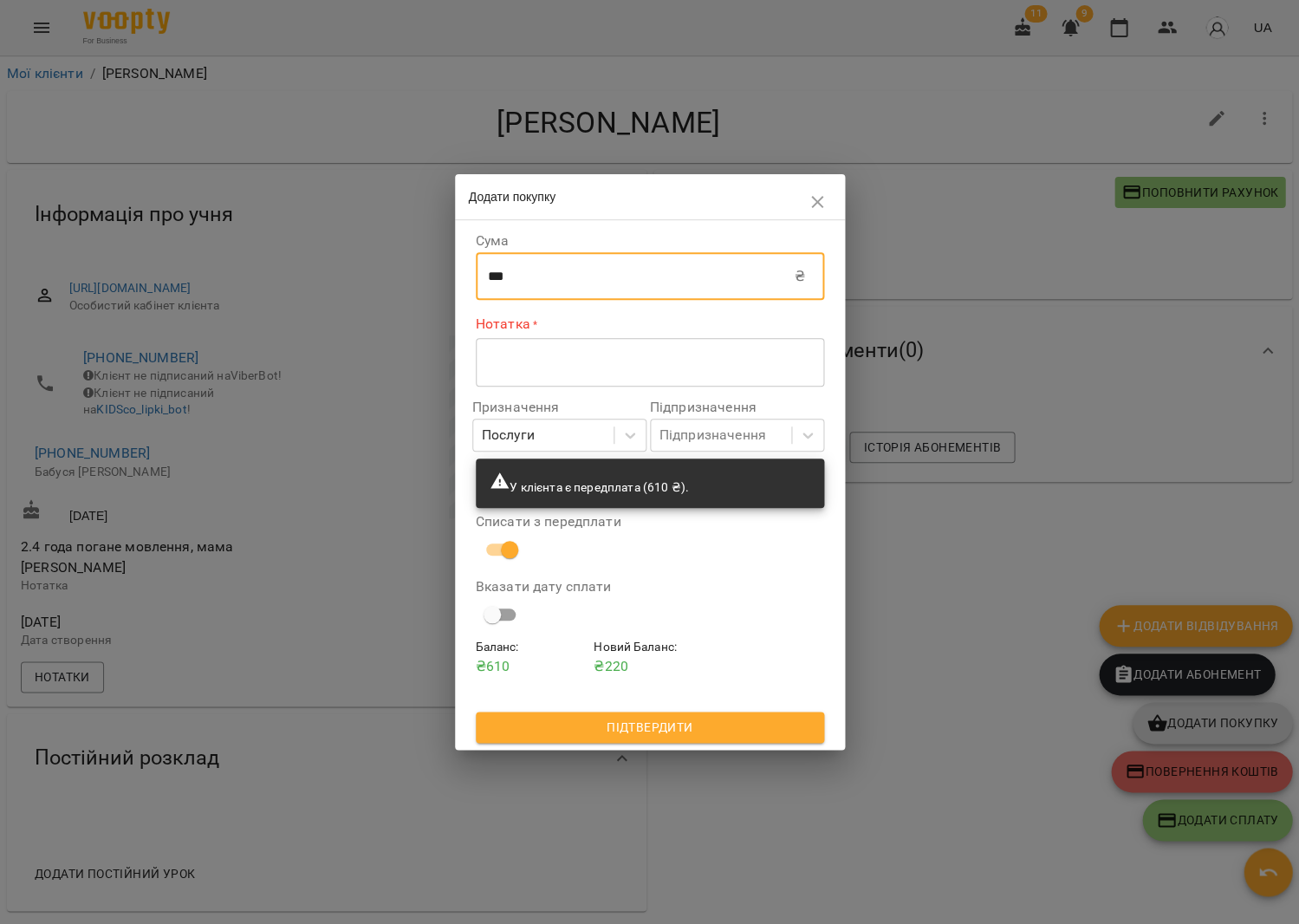
type input "***"
click at [658, 364] on textarea at bounding box center [650, 362] width 324 height 17
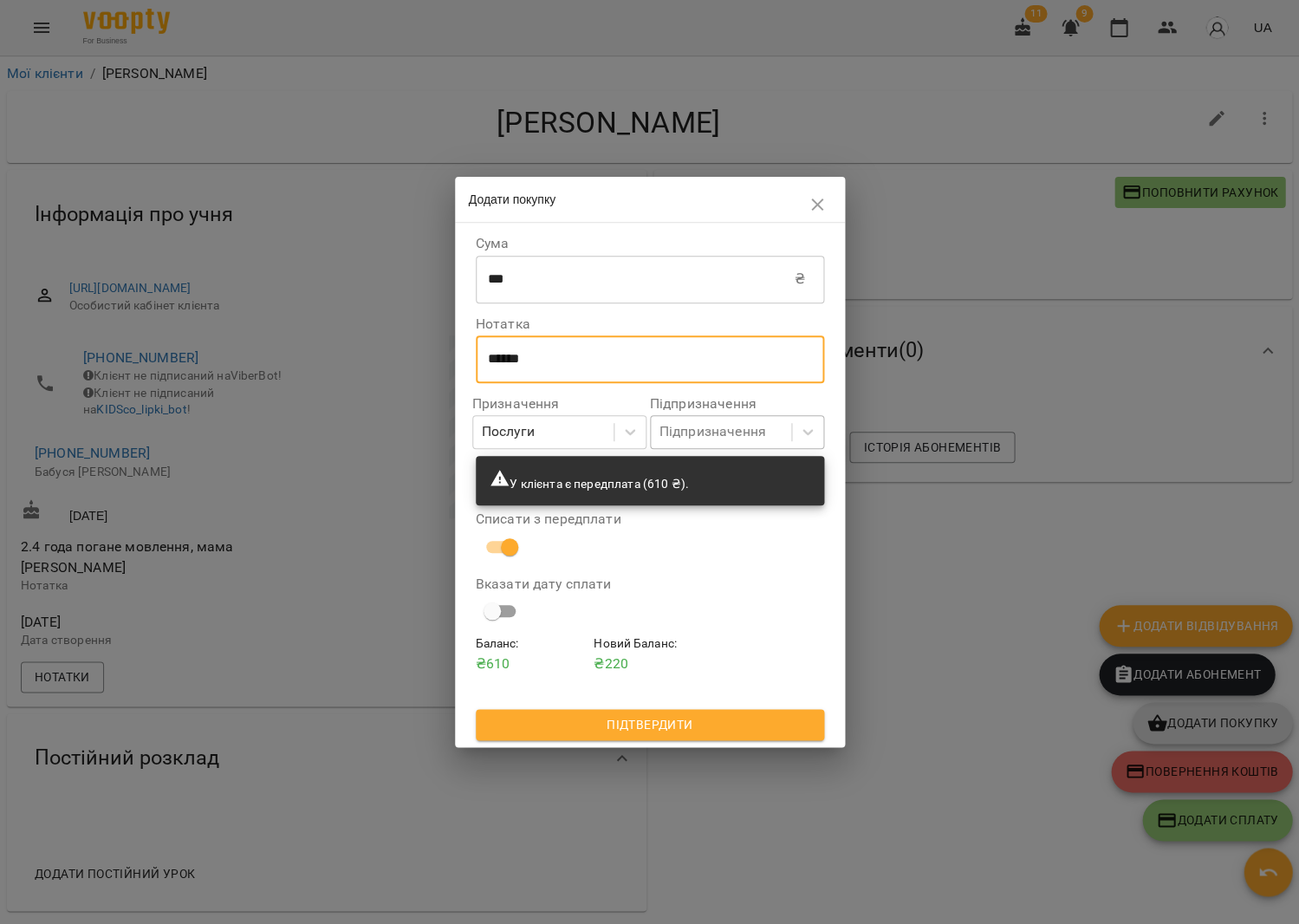
type textarea "******"
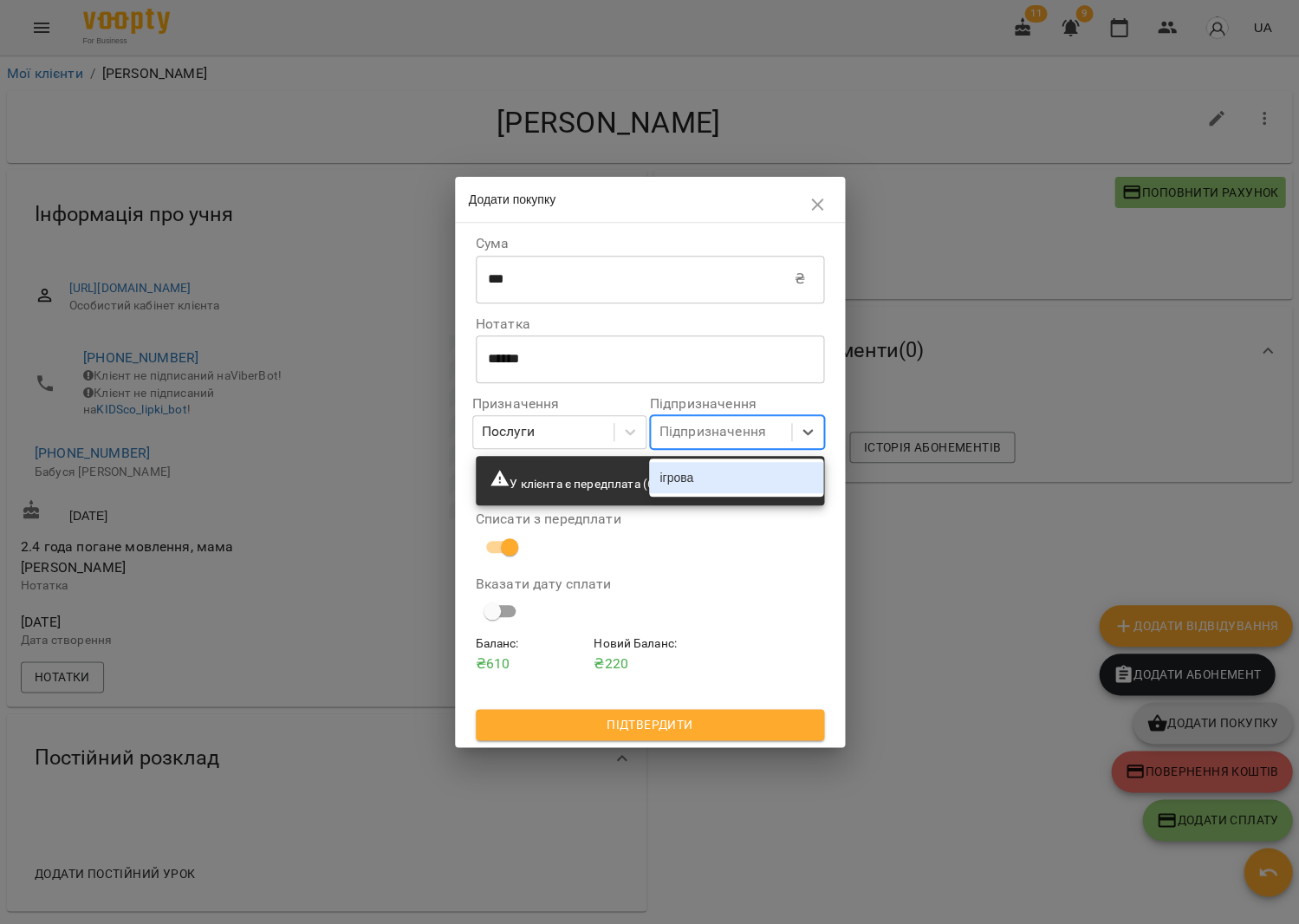
click at [698, 425] on div "Підпризначення" at bounding box center [721, 432] width 140 height 32
click at [694, 476] on div "ігрова" at bounding box center [736, 477] width 174 height 31
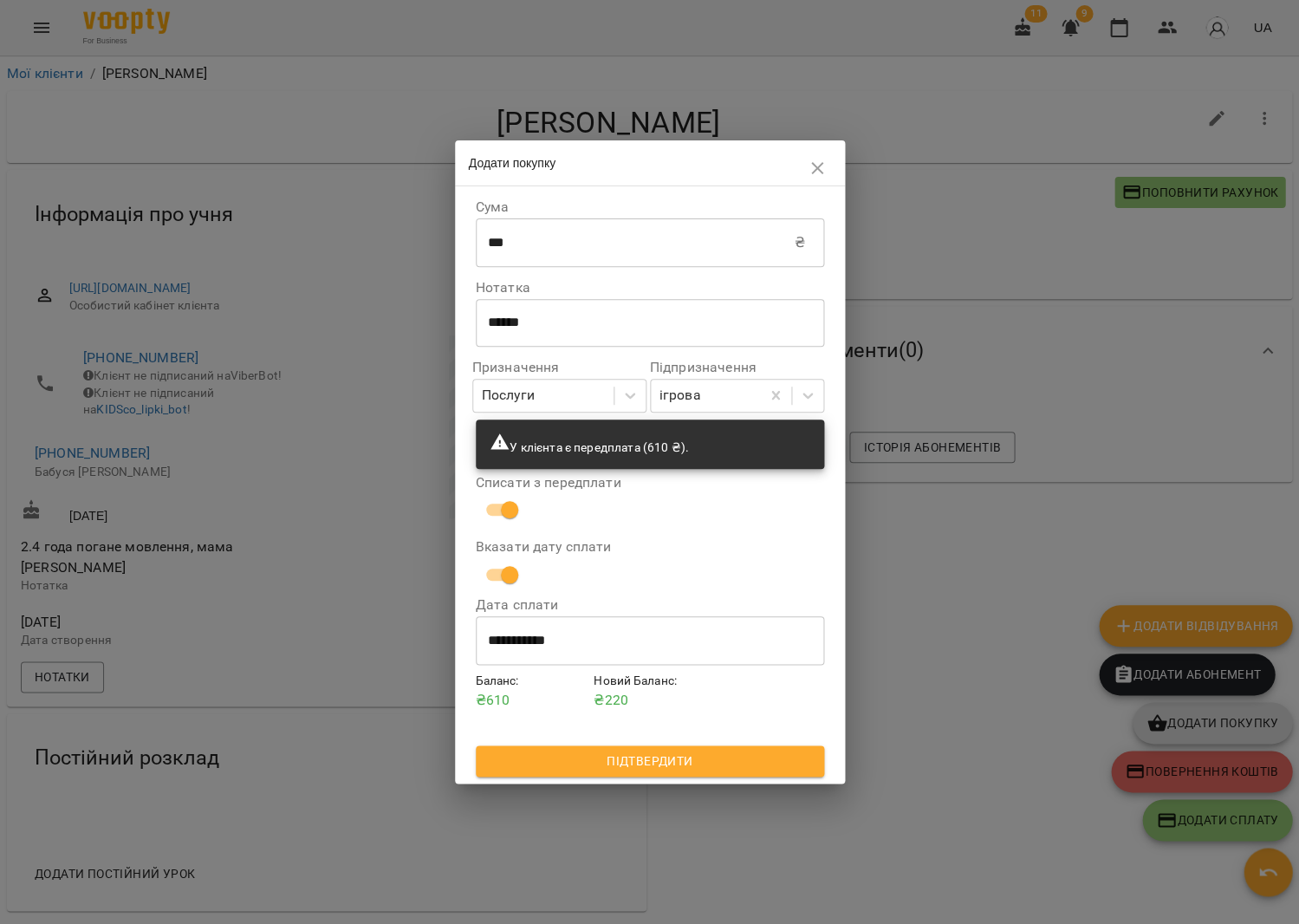
click at [697, 756] on span "Підтвердити" at bounding box center [650, 761] width 321 height 21
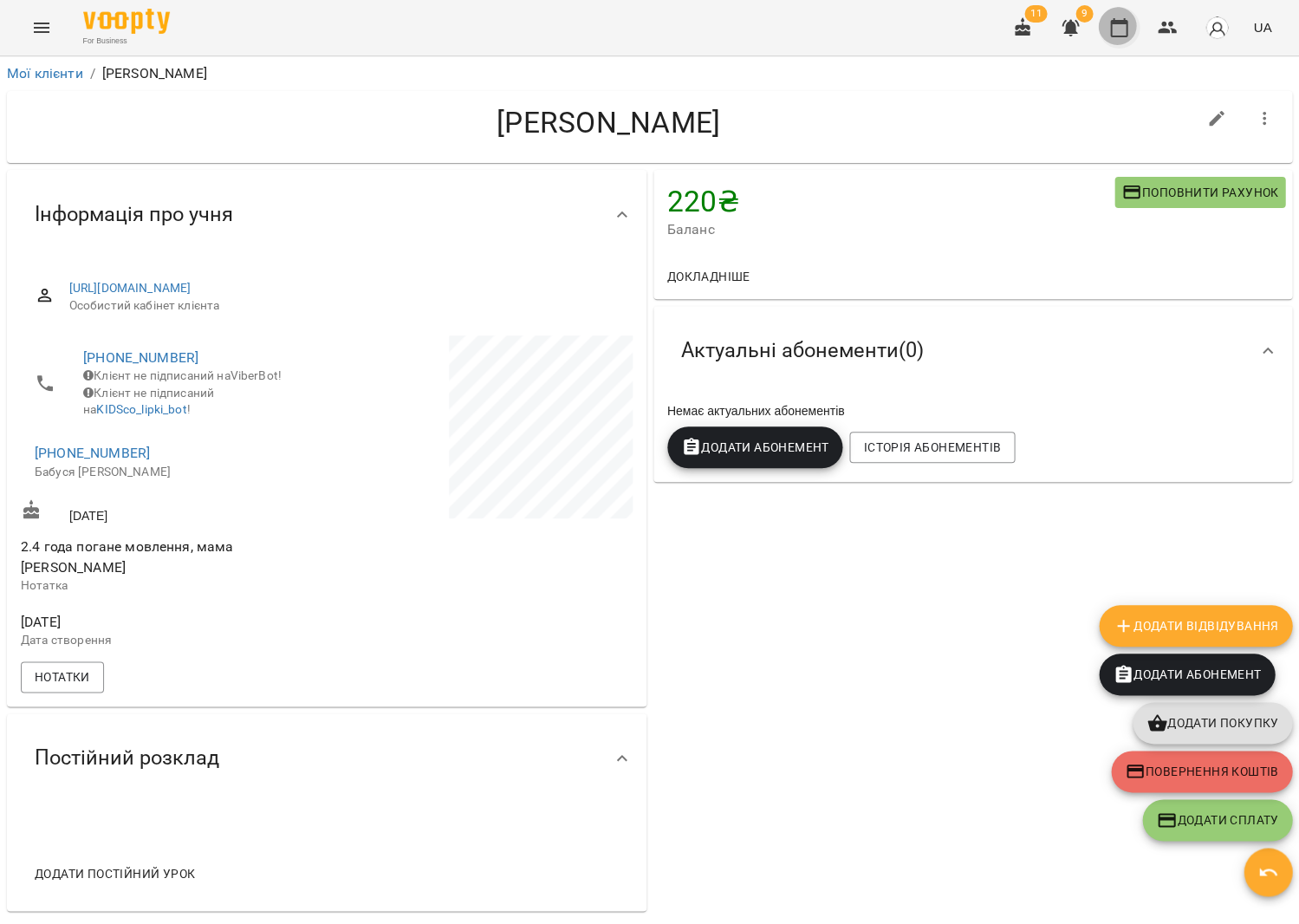
click at [1129, 25] on icon "button" at bounding box center [1118, 28] width 21 height 21
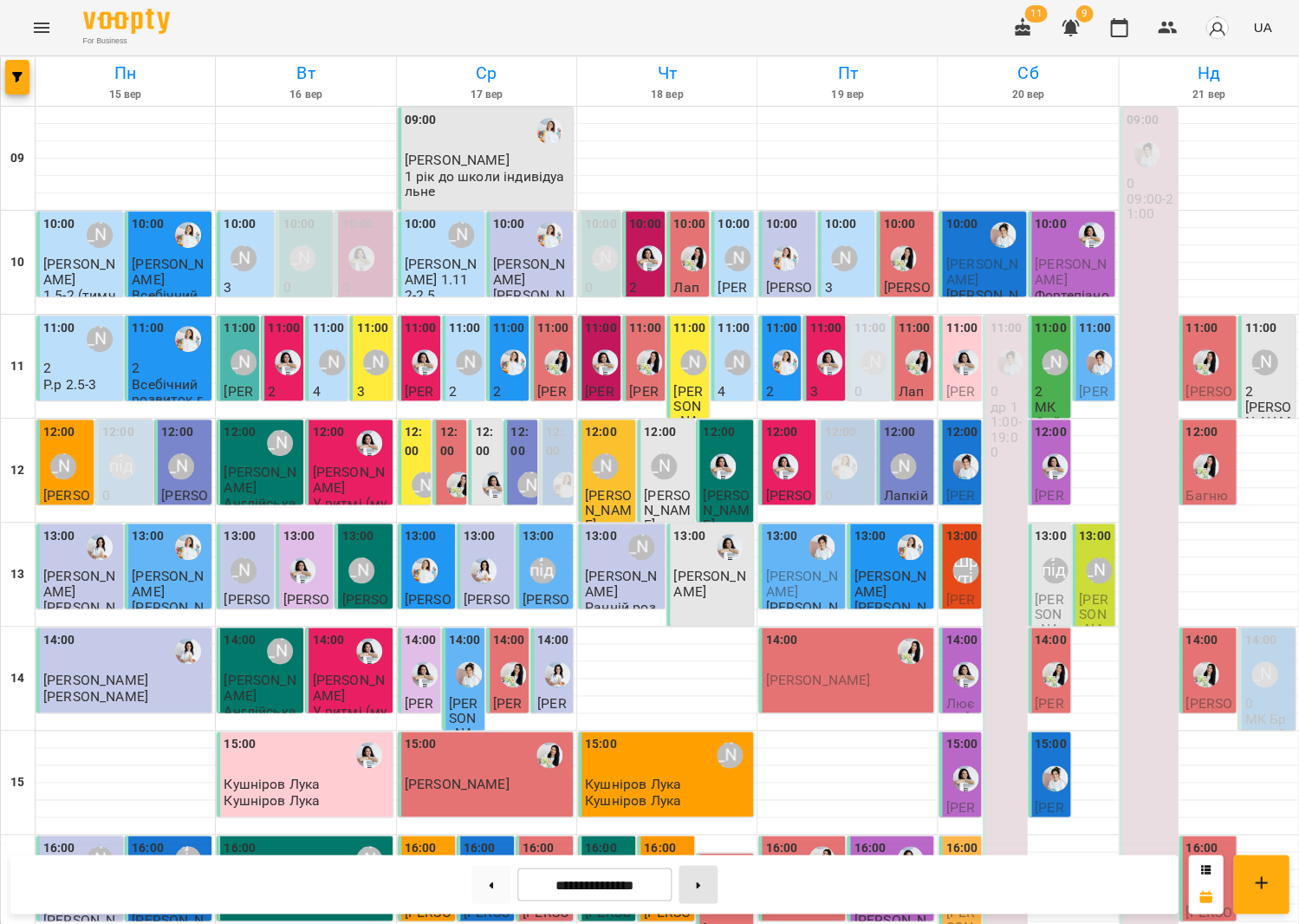
click at [716, 885] on button at bounding box center [698, 883] width 39 height 38
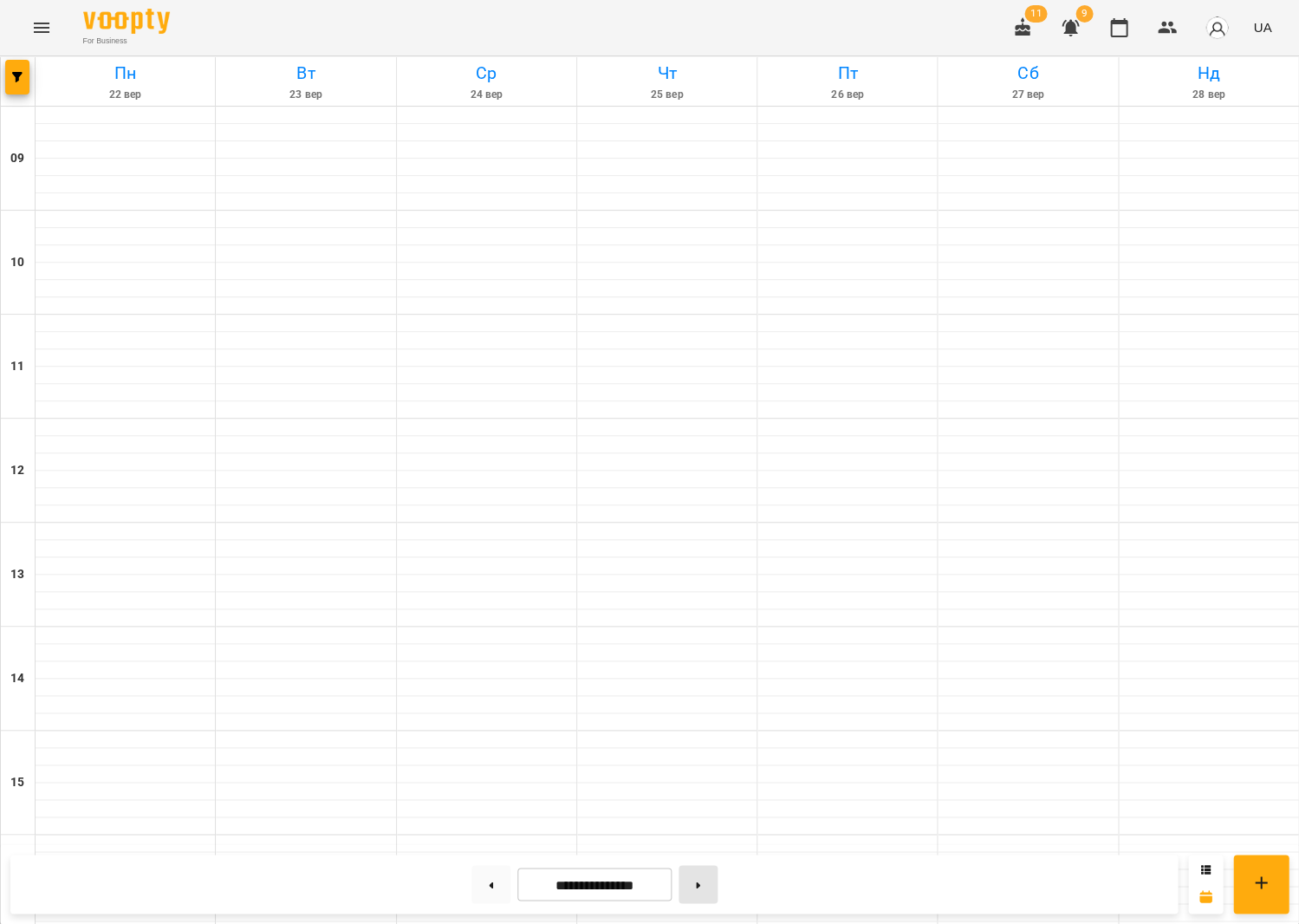
type input "**********"
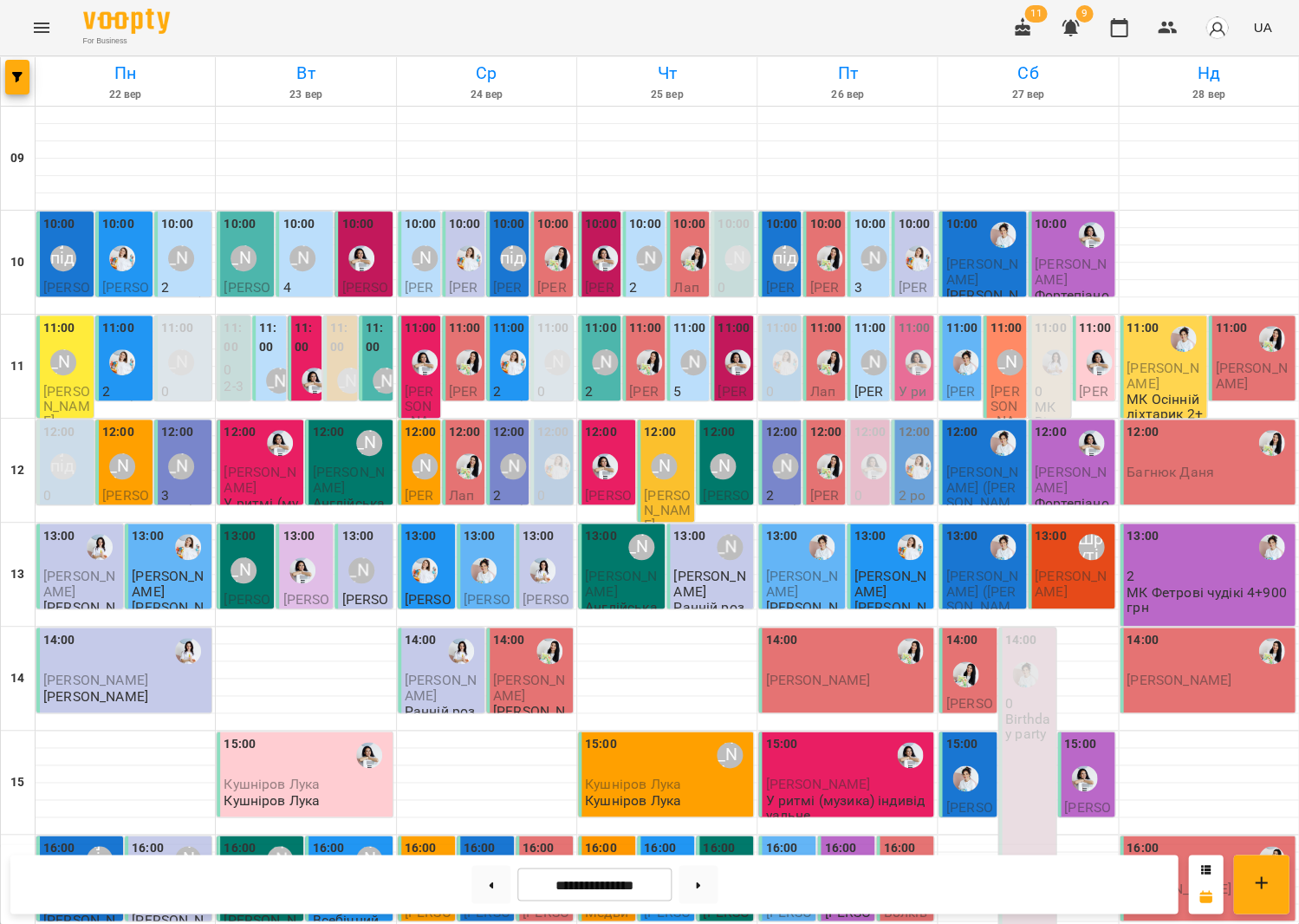
click at [272, 341] on label "11:00" at bounding box center [270, 337] width 23 height 37
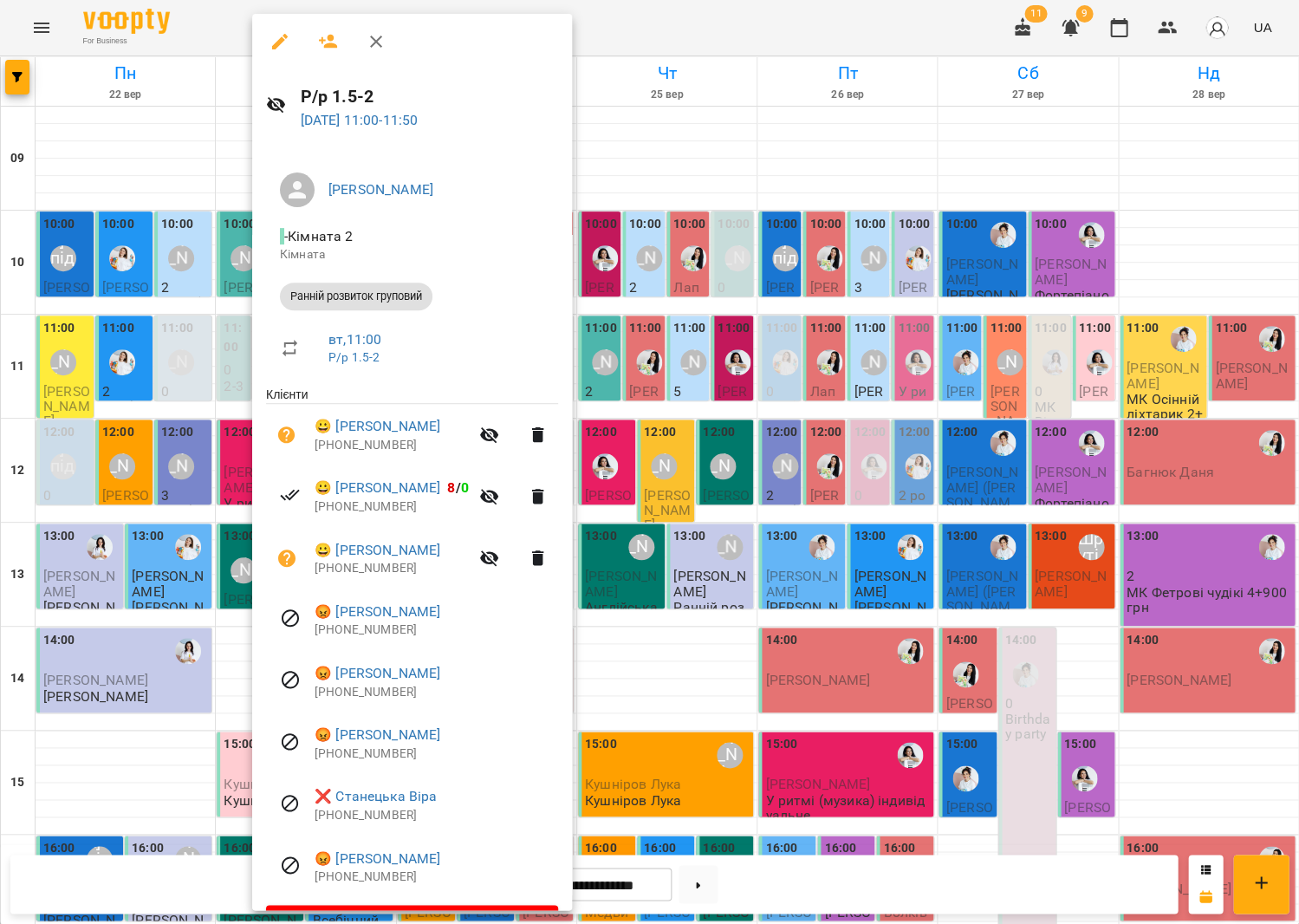
click at [327, 33] on icon "button" at bounding box center [328, 41] width 21 height 21
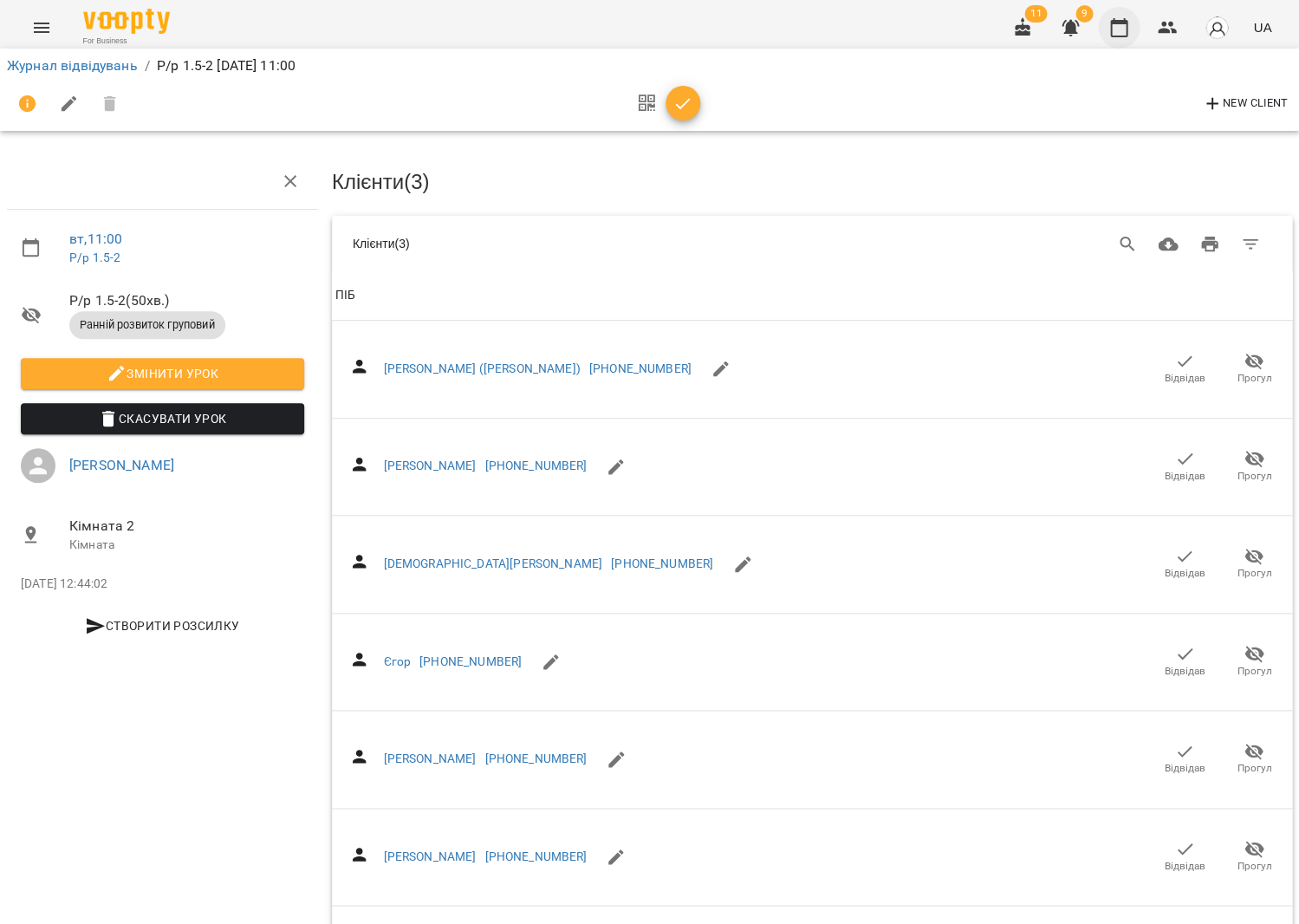
drag, startPoint x: 1134, startPoint y: 25, endPoint x: 1128, endPoint y: 36, distance: 12.5
click at [1134, 25] on button "button" at bounding box center [1118, 28] width 41 height 41
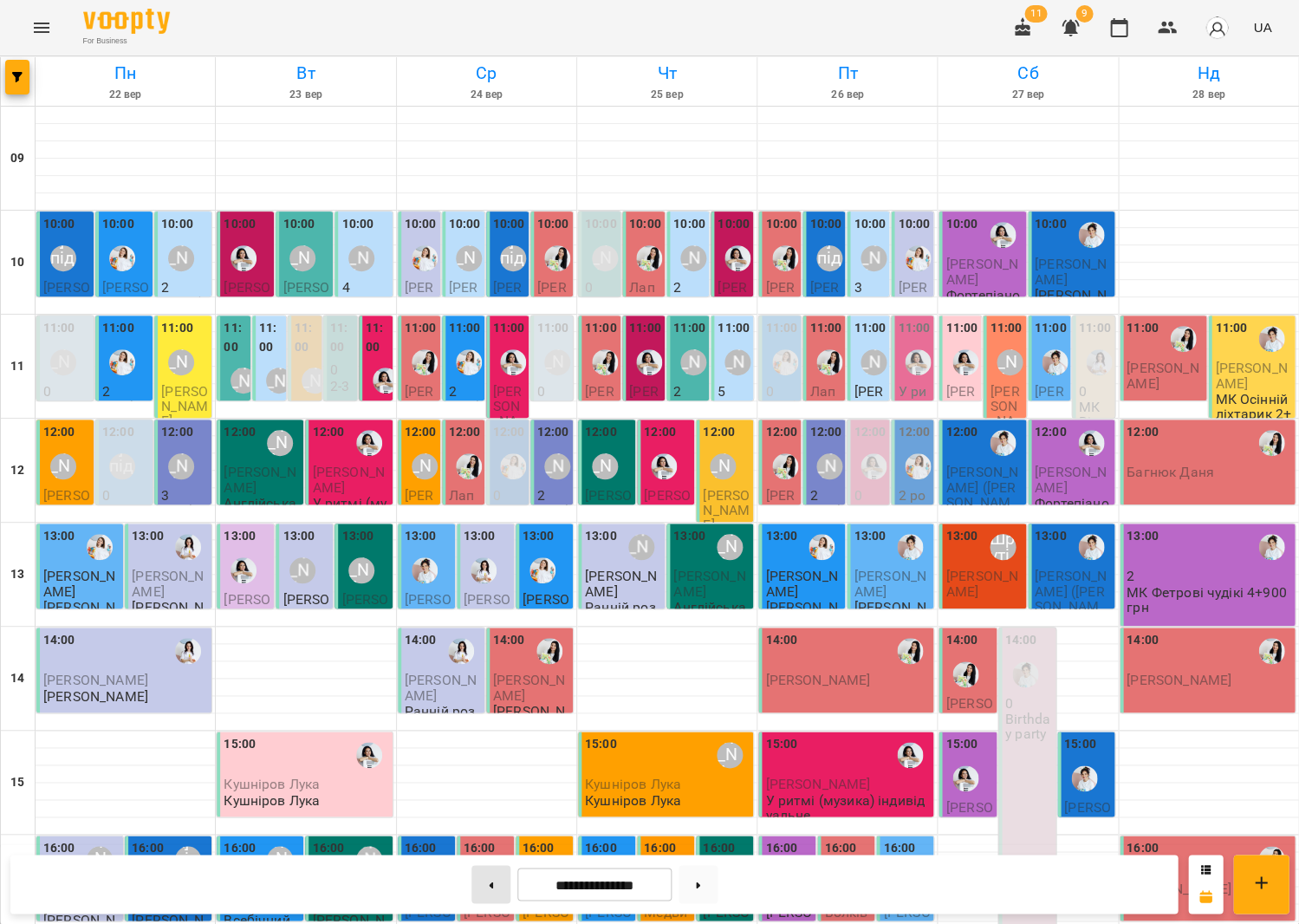
click at [498, 881] on button at bounding box center [491, 883] width 39 height 38
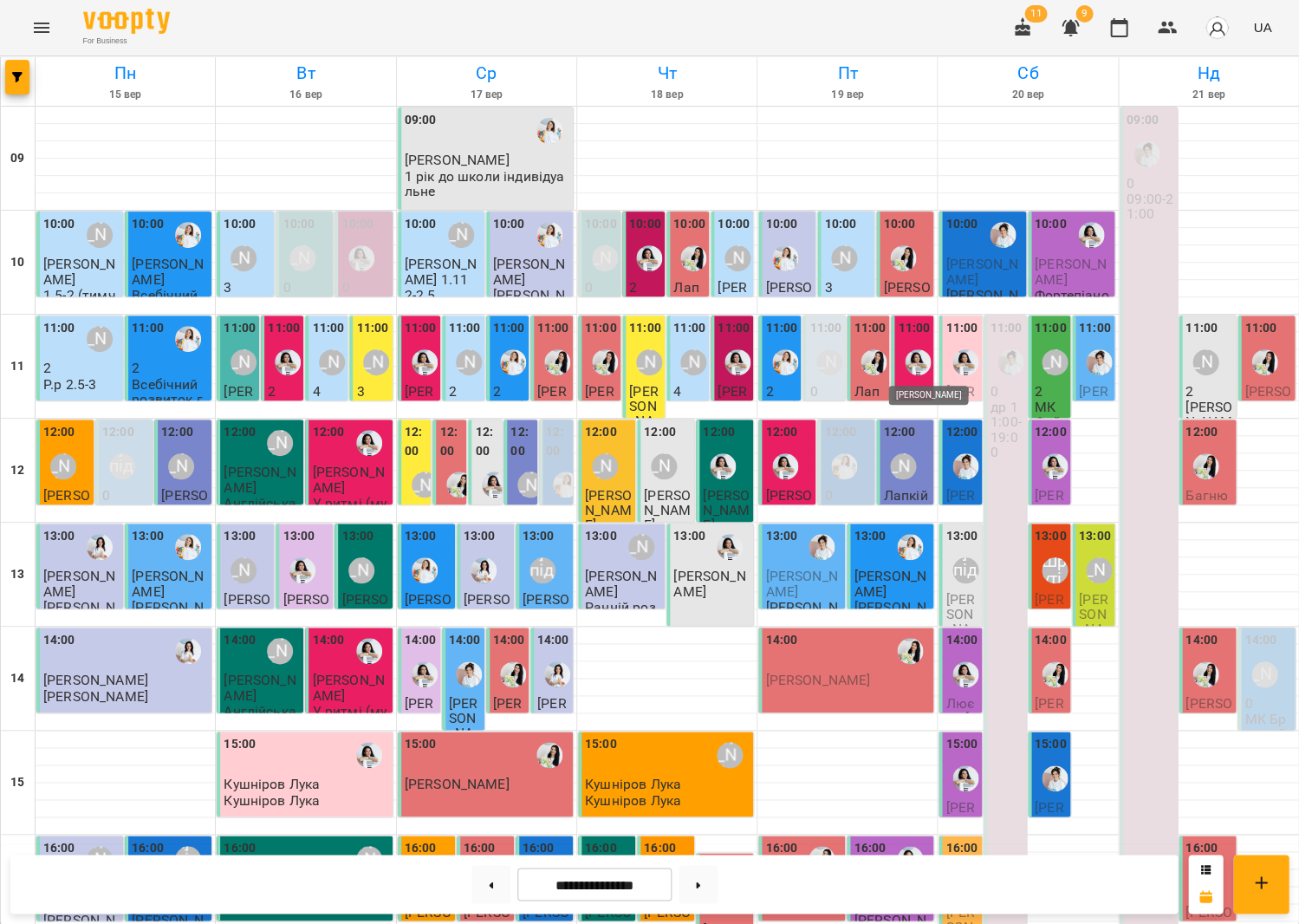
click at [907, 362] on img "Анна Білан" at bounding box center [918, 362] width 26 height 26
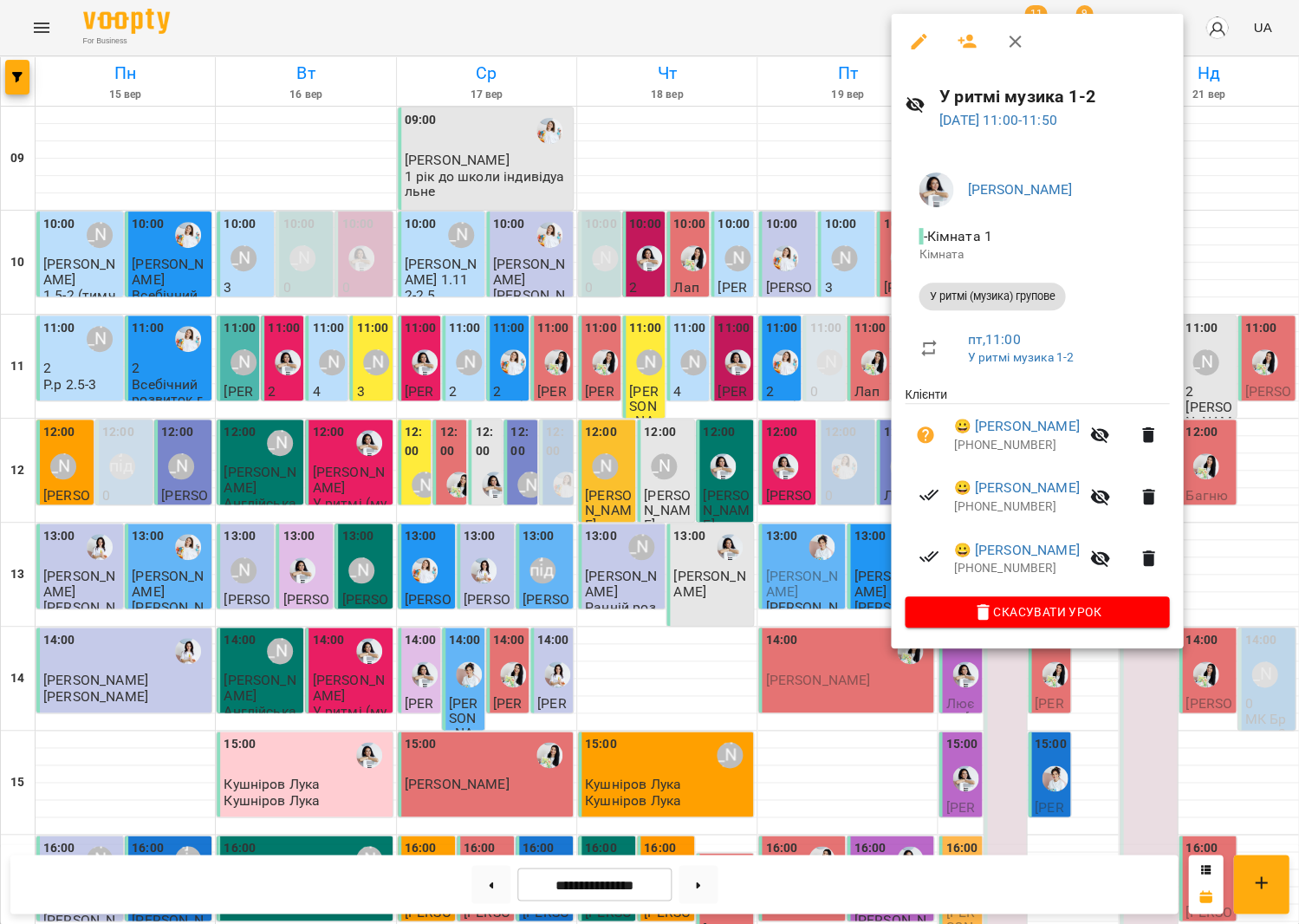
click at [784, 396] on div at bounding box center [650, 462] width 1299 height 924
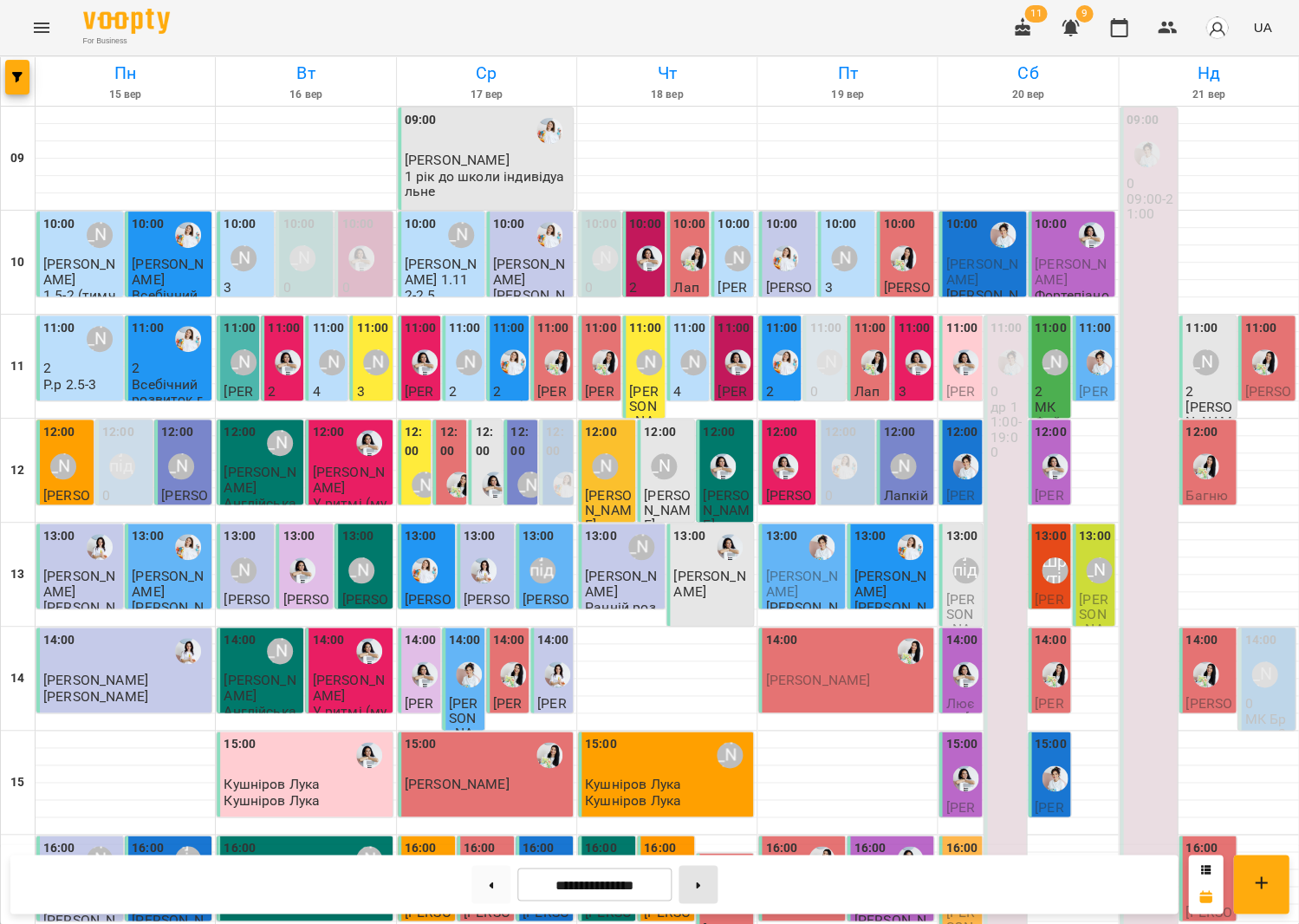
click at [718, 877] on button at bounding box center [698, 883] width 39 height 38
type input "**********"
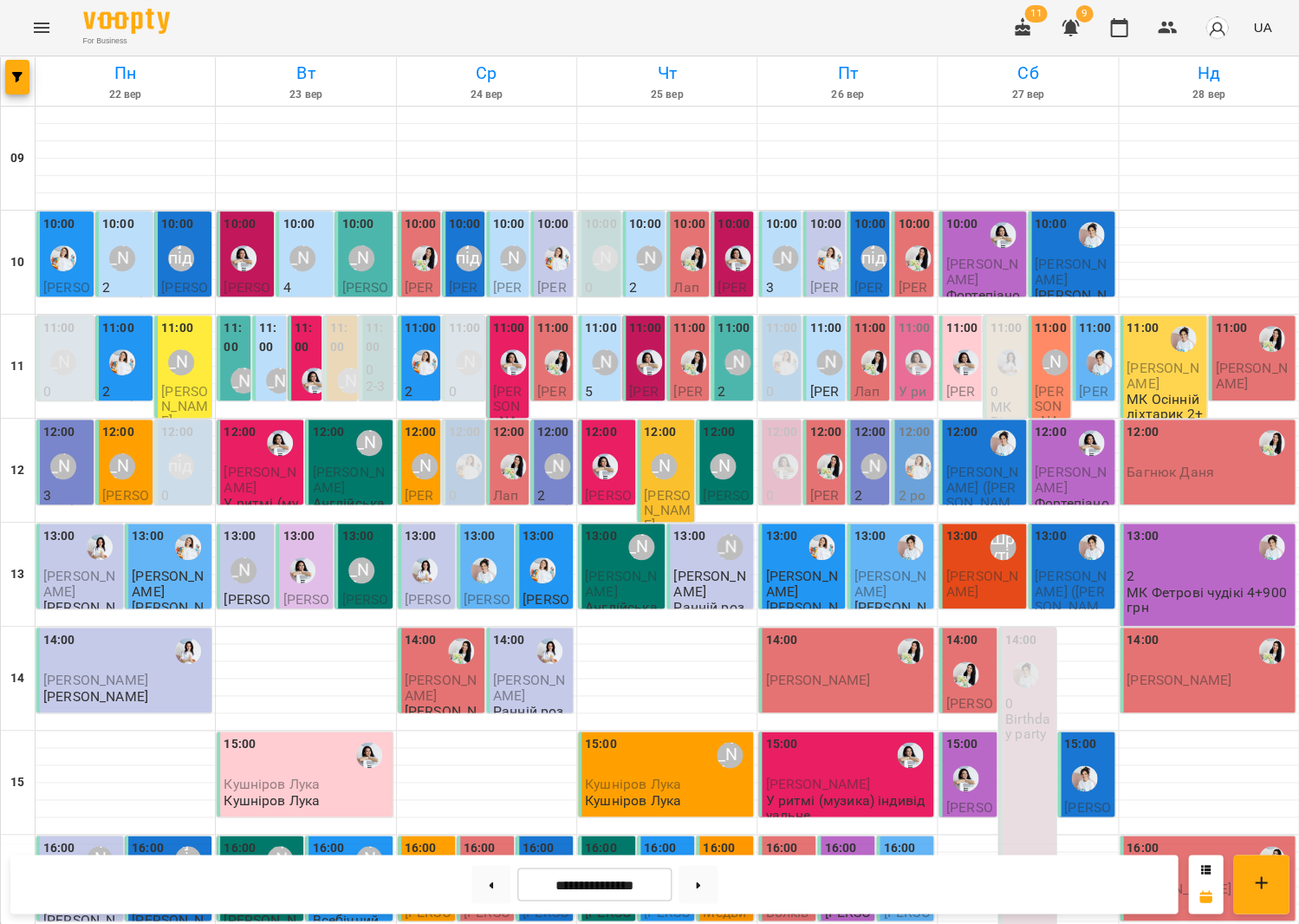
click at [276, 360] on div "[PERSON_NAME]" at bounding box center [278, 380] width 40 height 40
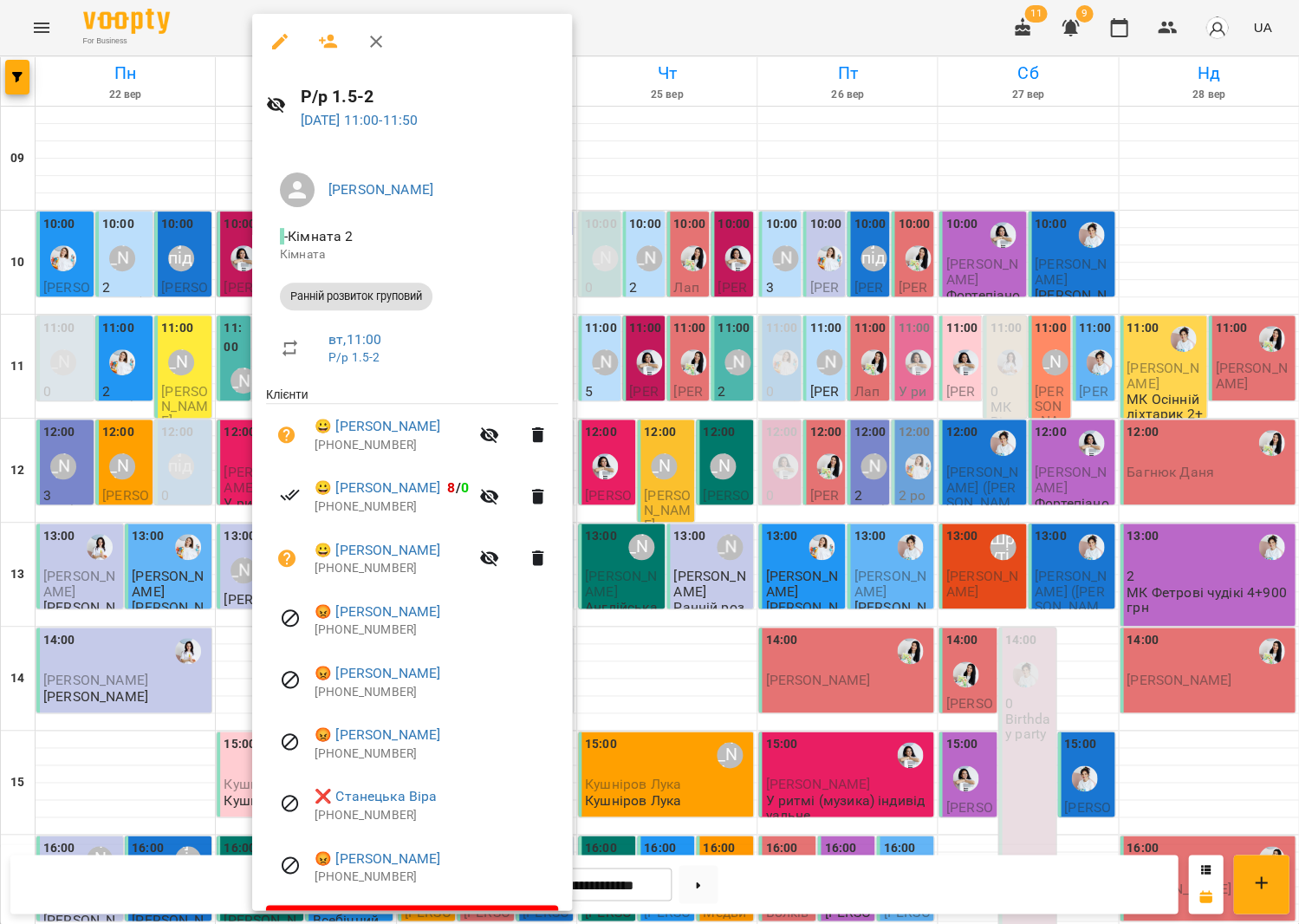
drag, startPoint x: 317, startPoint y: 37, endPoint x: 541, endPoint y: 101, distance: 233.0
click at [318, 37] on icon "button" at bounding box center [328, 41] width 21 height 21
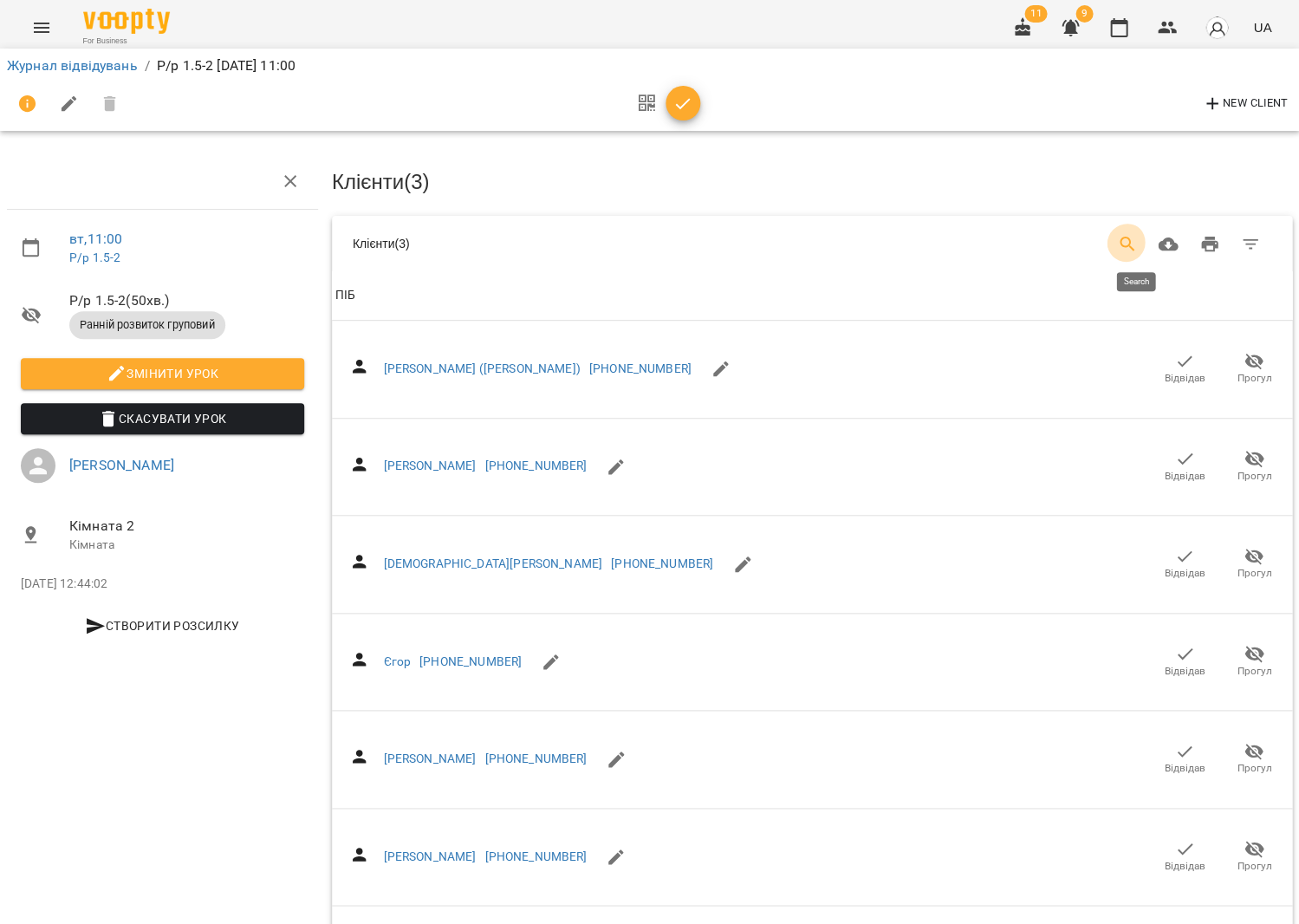
click at [1147, 249] on button "Search" at bounding box center [1127, 244] width 41 height 41
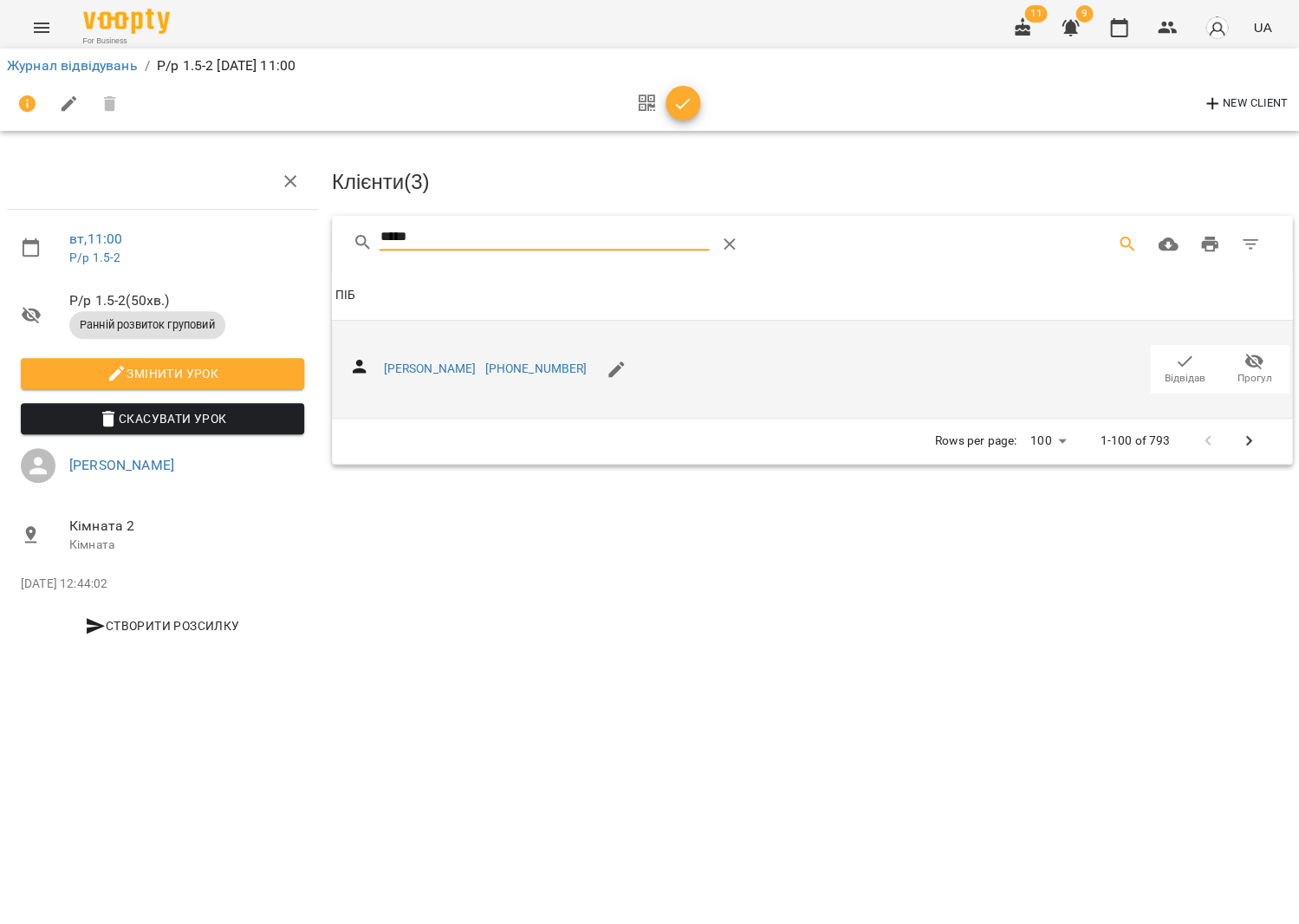
type input "*****"
drag, startPoint x: 1200, startPoint y: 369, endPoint x: 1155, endPoint y: 351, distance: 48.5
click at [1200, 371] on span "Відвідав" at bounding box center [1185, 379] width 41 height 15
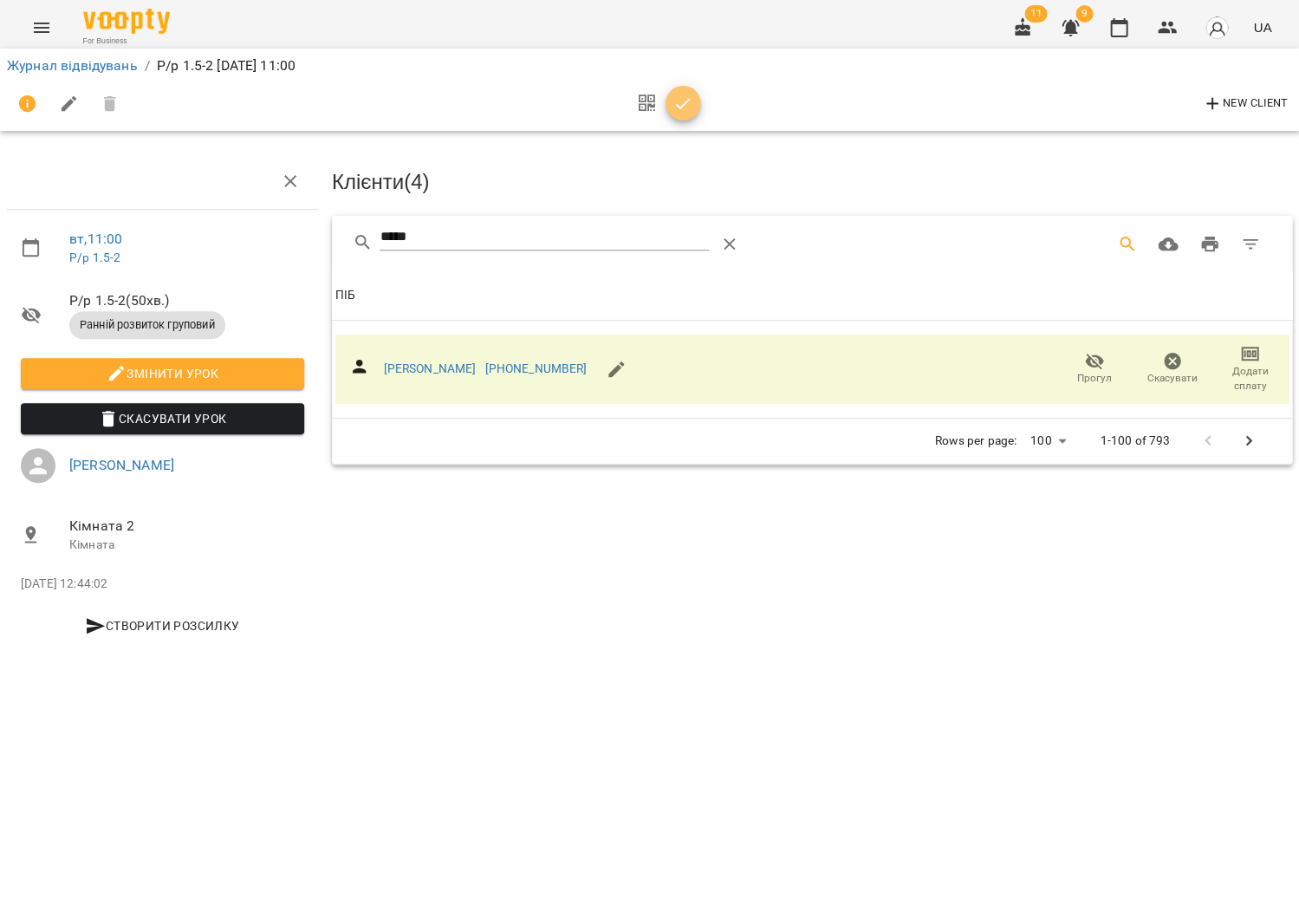
click at [686, 103] on icon "button" at bounding box center [683, 104] width 21 height 21
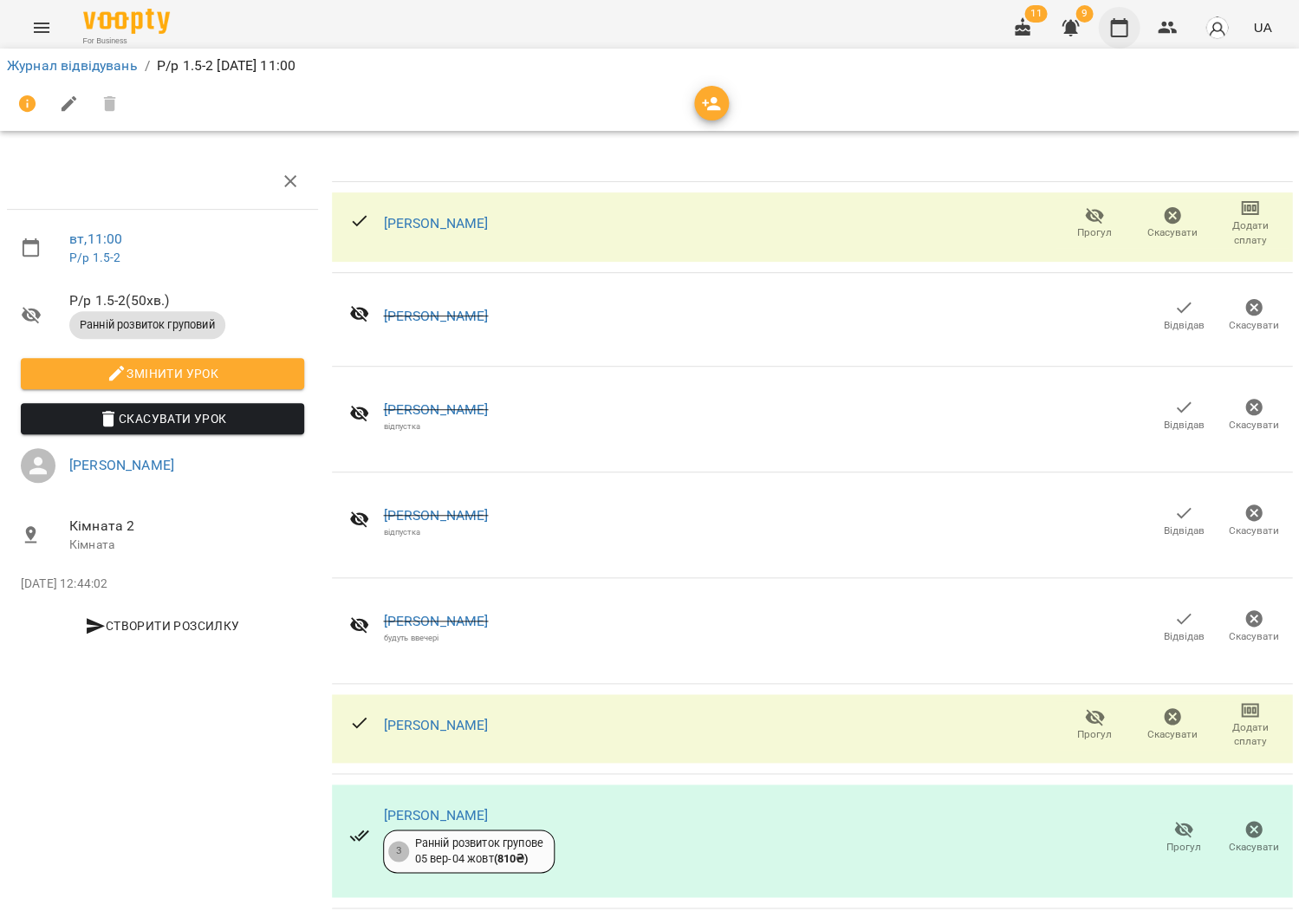
click at [1138, 22] on button "button" at bounding box center [1118, 28] width 41 height 41
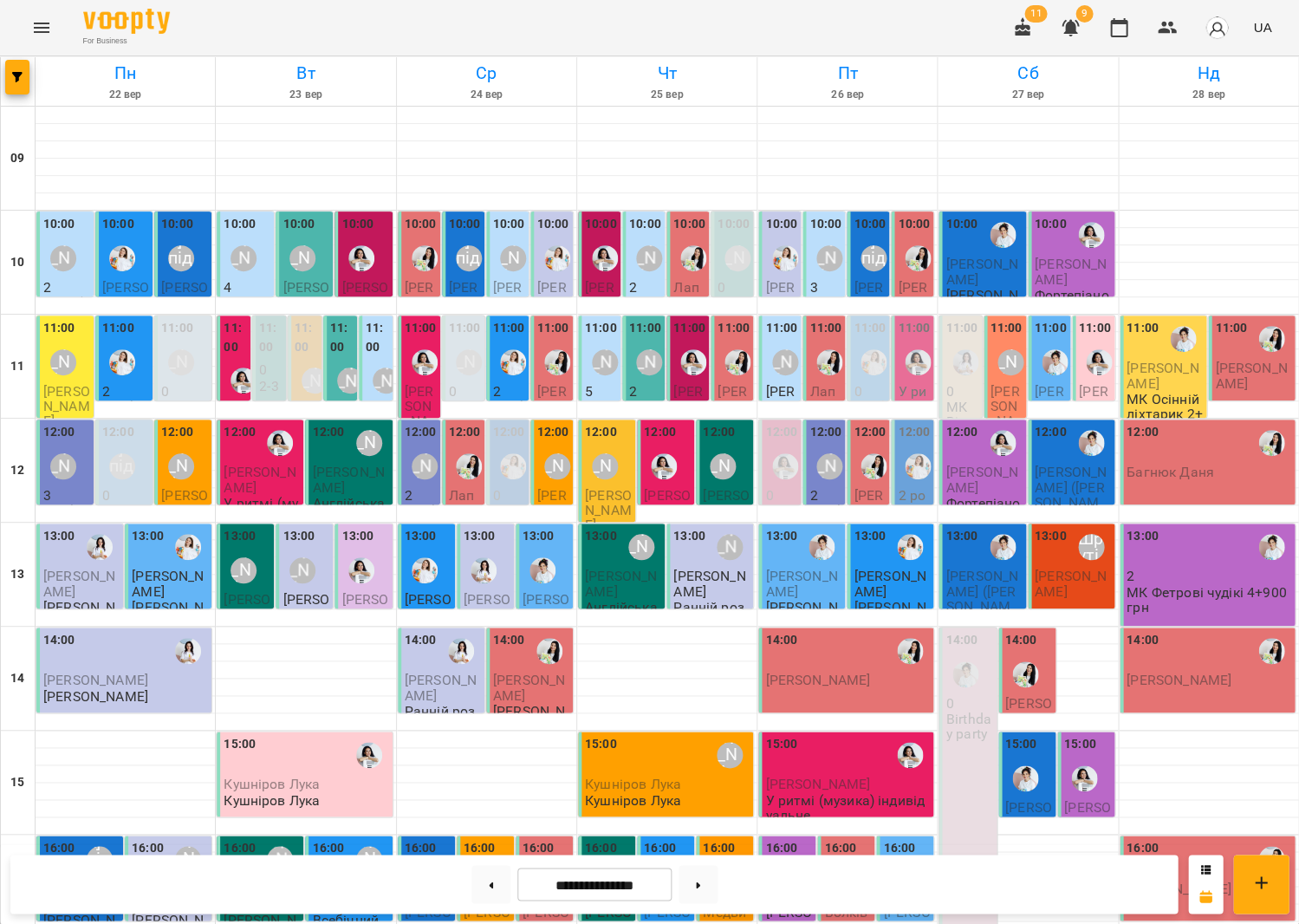
click at [31, 27] on icon "Menu" at bounding box center [41, 28] width 21 height 21
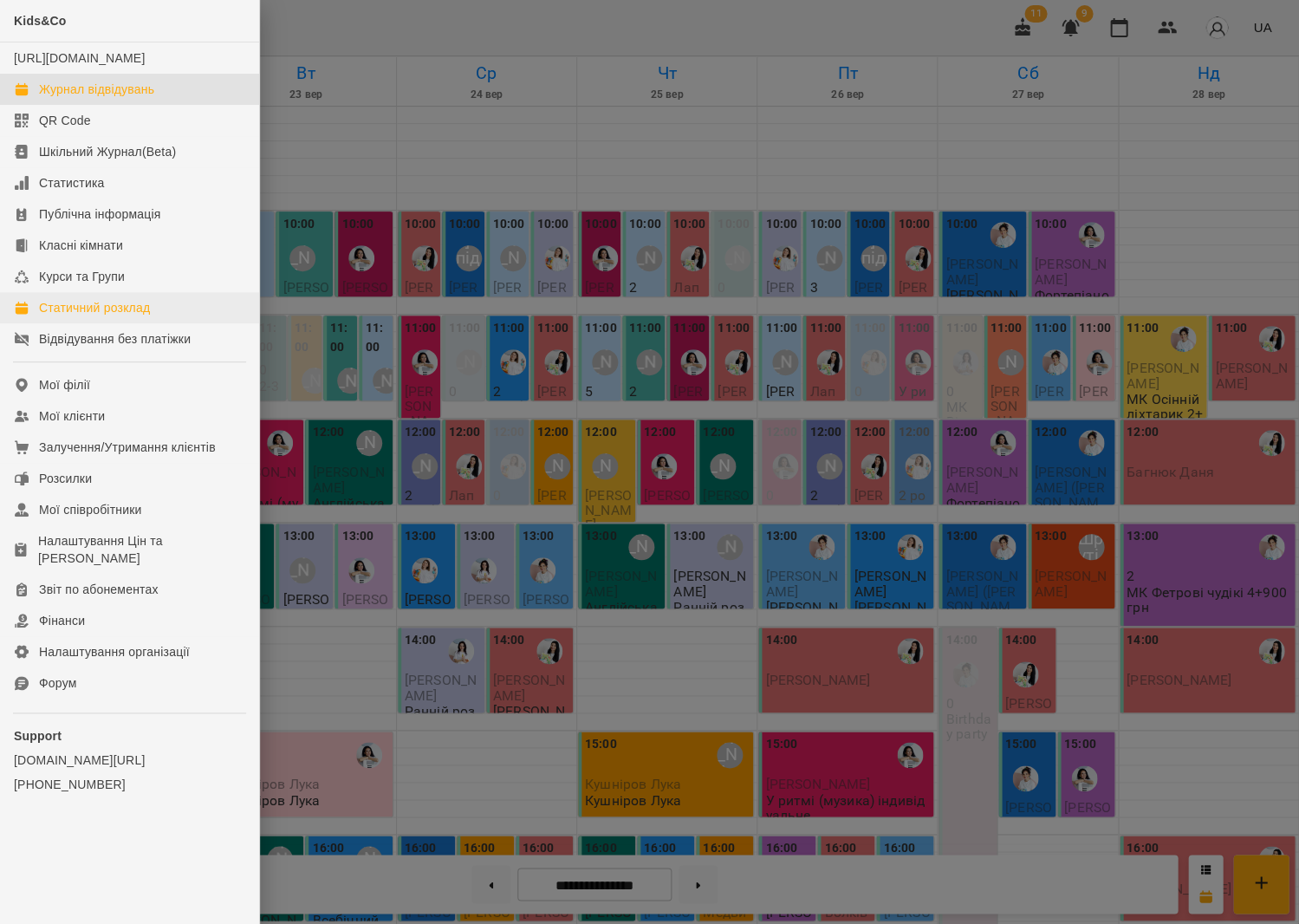
click at [105, 316] on div "Статичний розклад" at bounding box center [94, 308] width 111 height 18
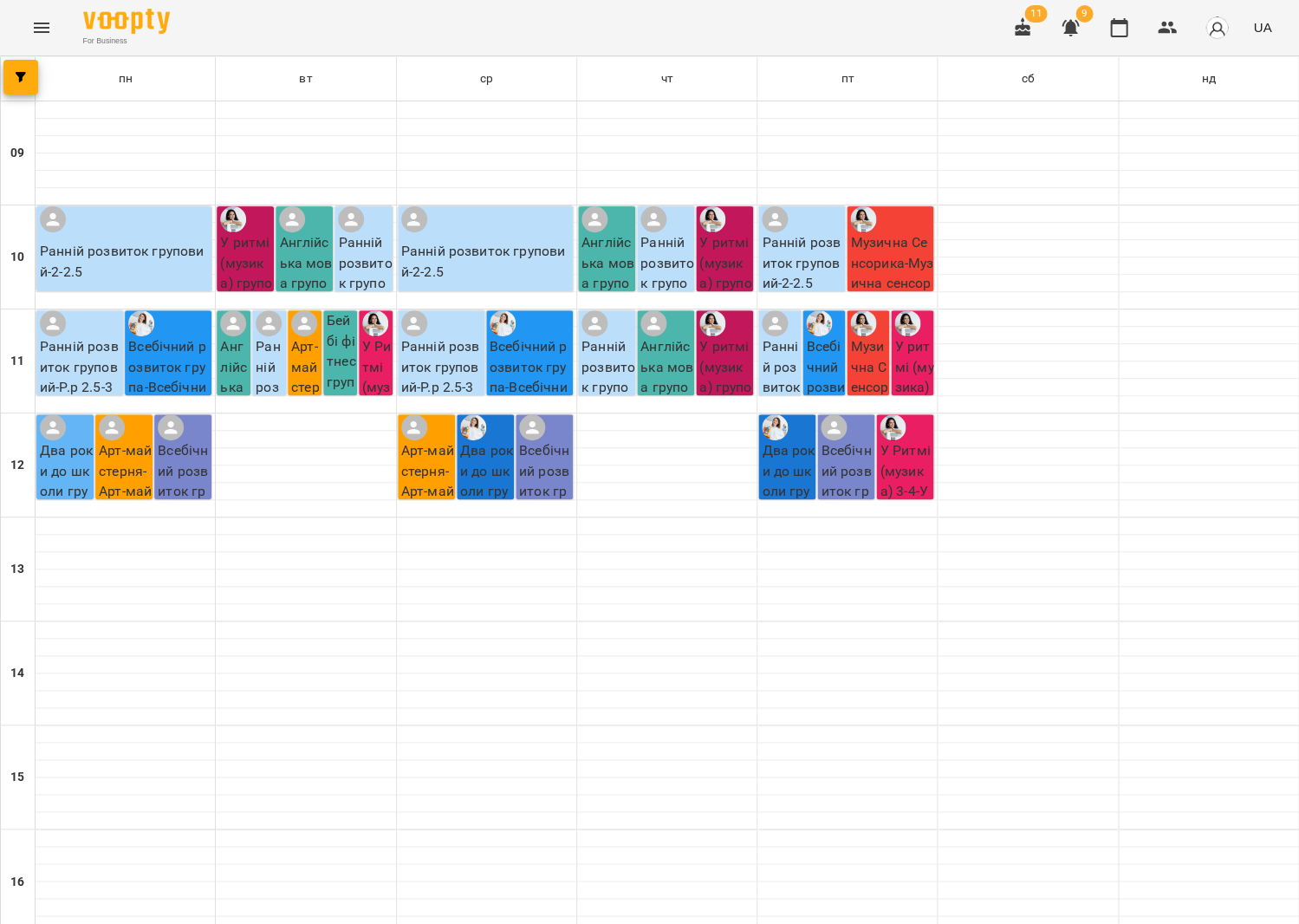
scroll to position [4, 0]
click at [310, 355] on p "Арт-майстерня - Арт-майстерня 2-3" at bounding box center [306, 427] width 30 height 183
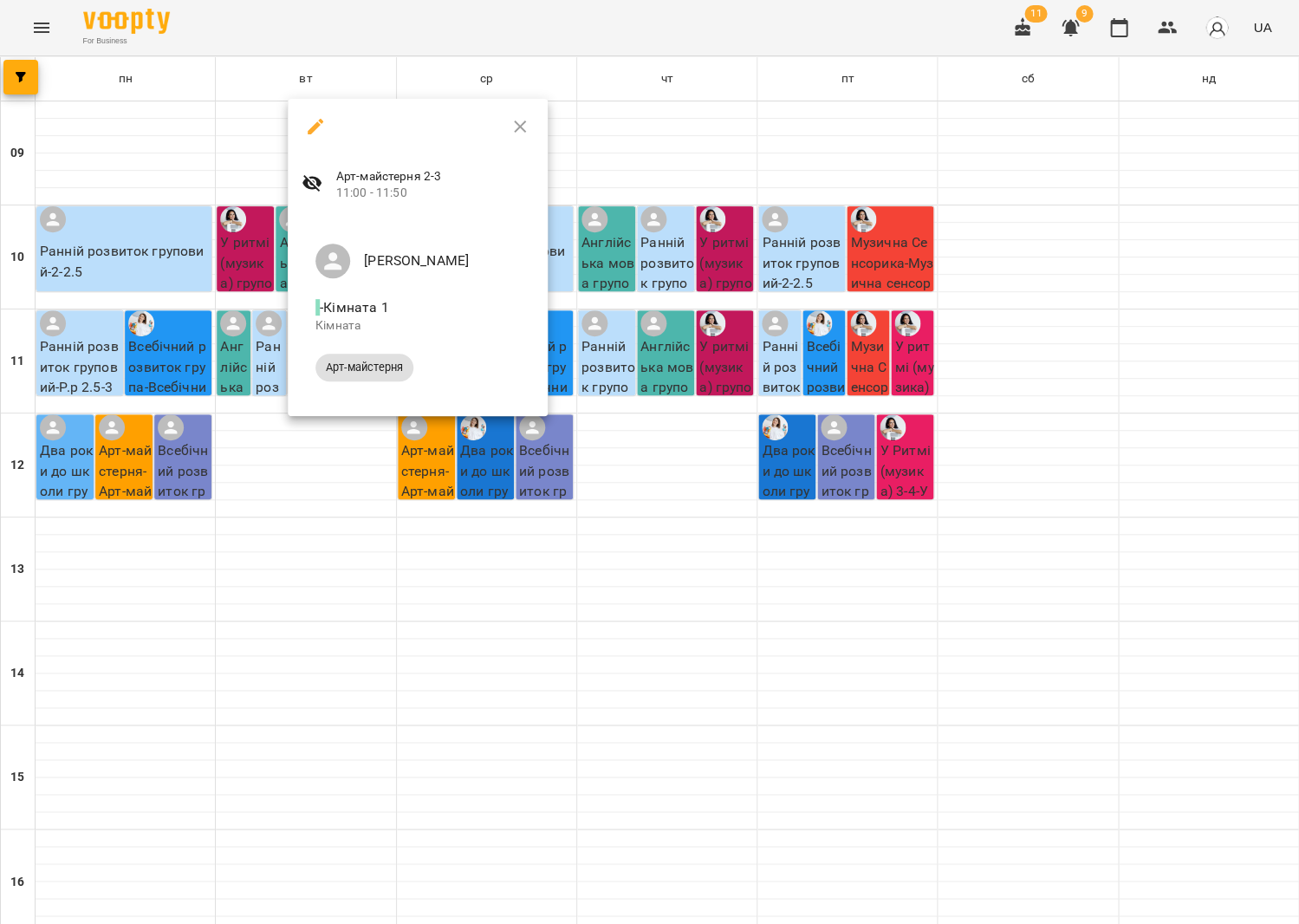
click at [105, 368] on div at bounding box center [650, 462] width 1299 height 924
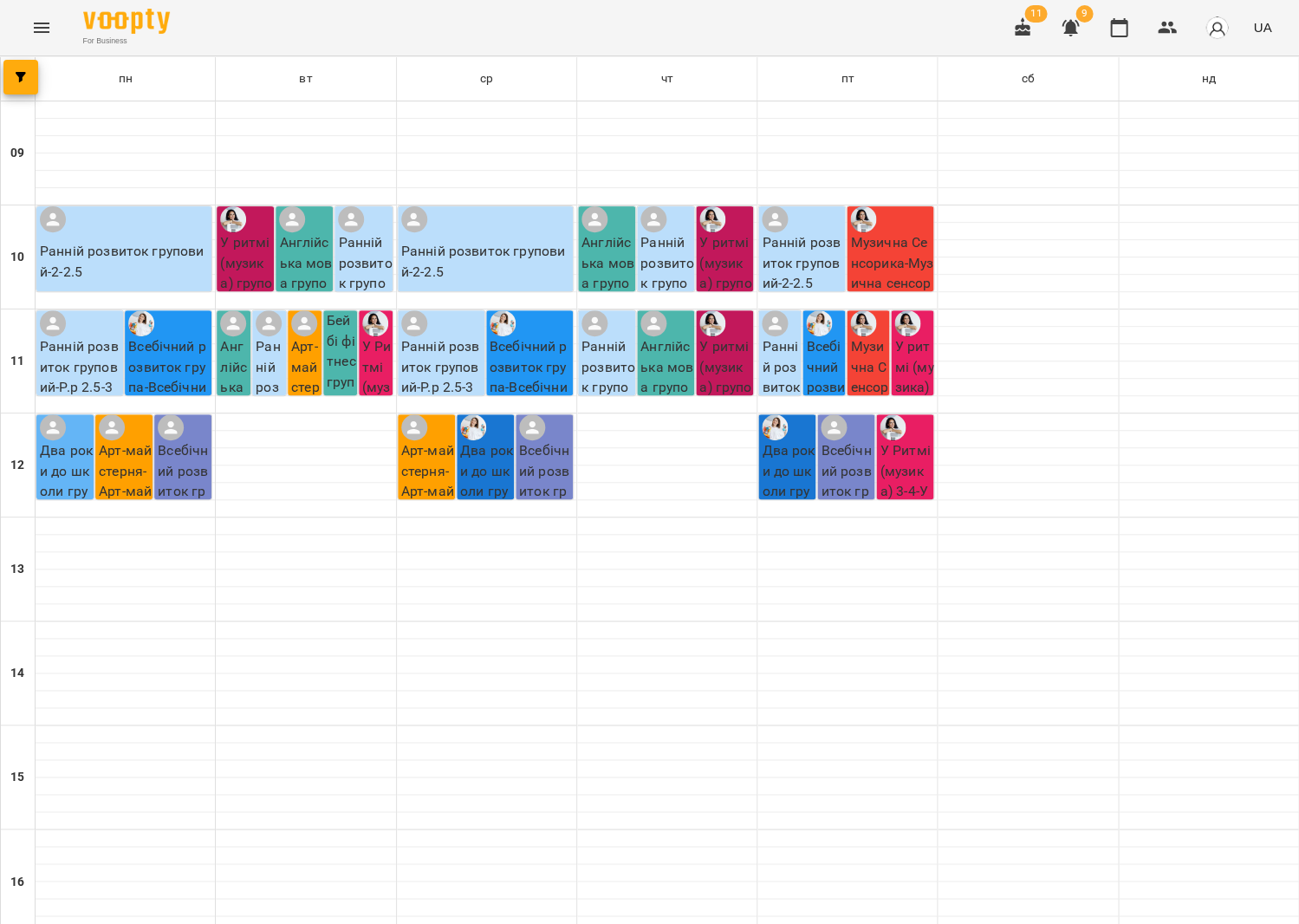
click at [123, 453] on p "Арт-майстерня - Арт-майстерня 3-5" at bounding box center [125, 491] width 53 height 102
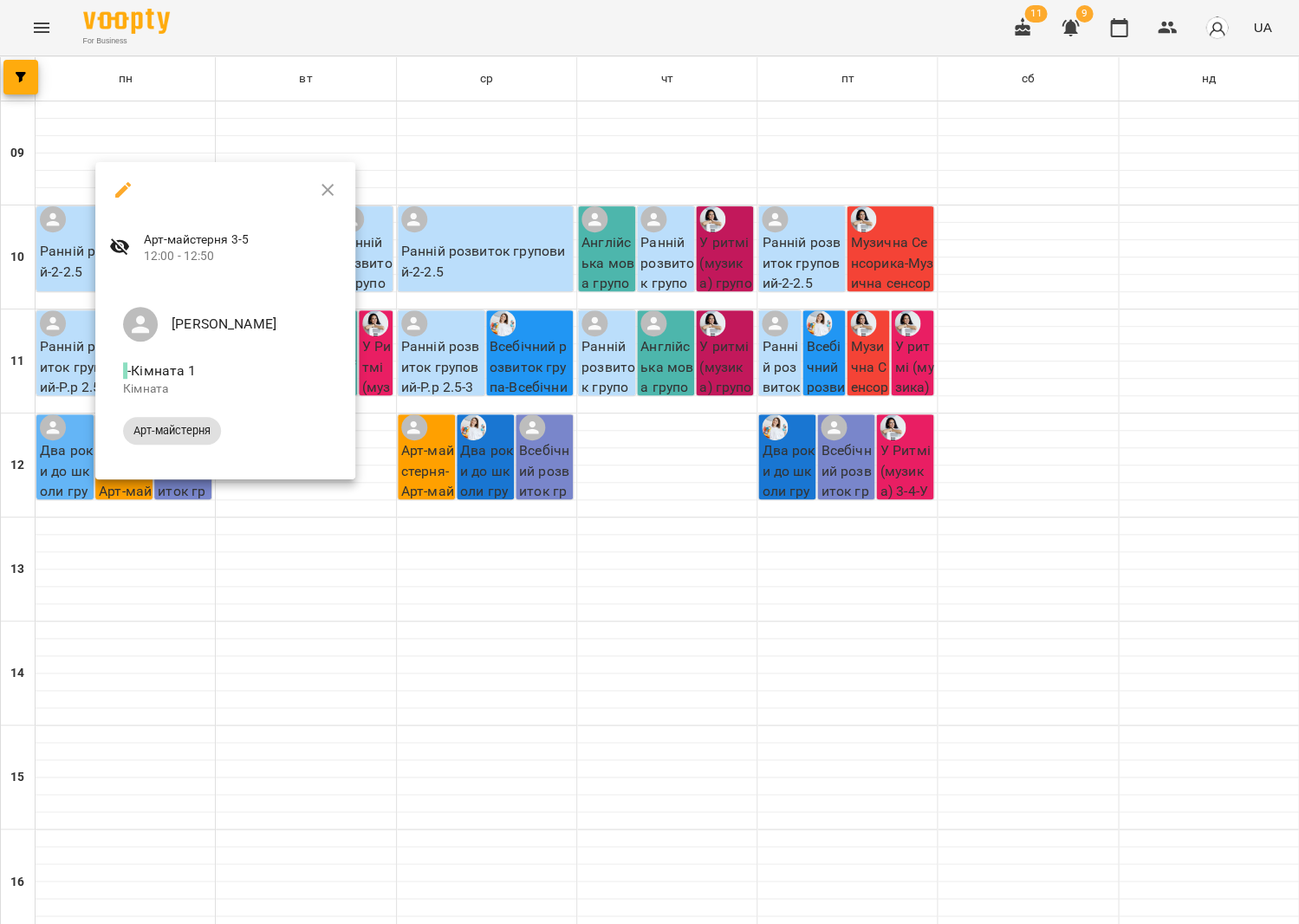
click at [764, 376] on div at bounding box center [650, 462] width 1299 height 924
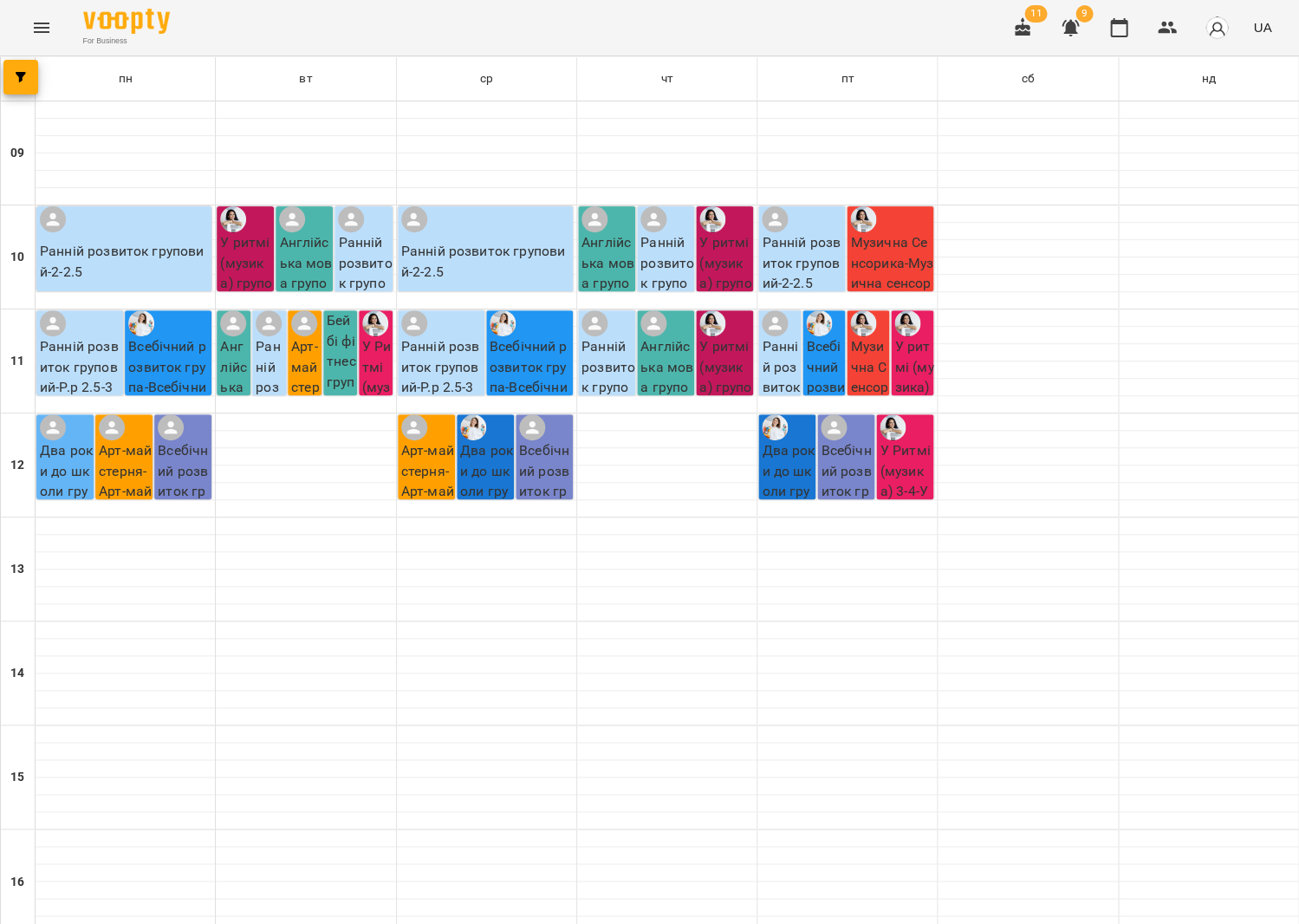
click at [423, 433] on div "Арт-майстерня - Арт-майстерня 3-5" at bounding box center [427, 478] width 57 height 128
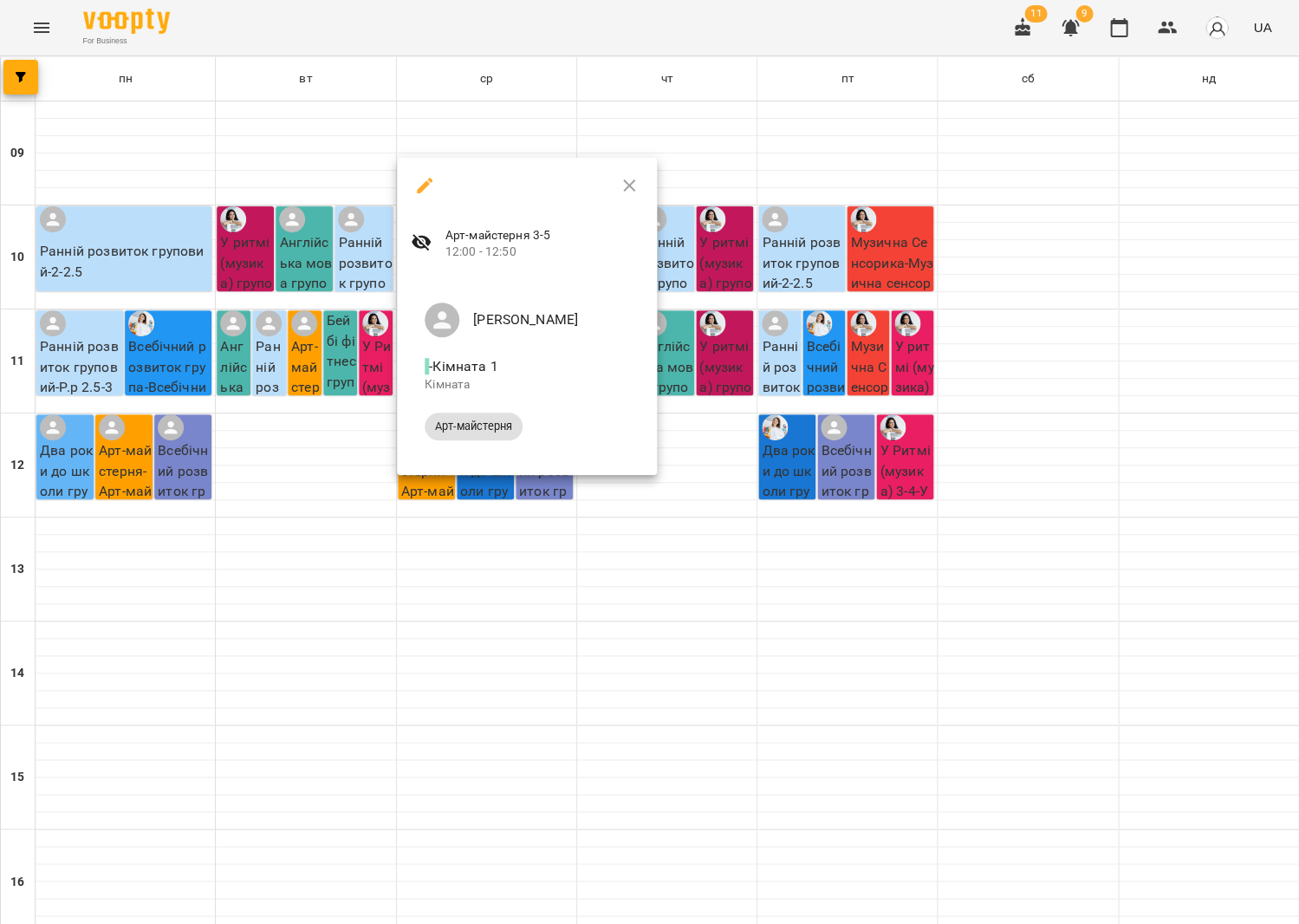
scroll to position [5, 0]
click at [825, 359] on div at bounding box center [650, 462] width 1299 height 924
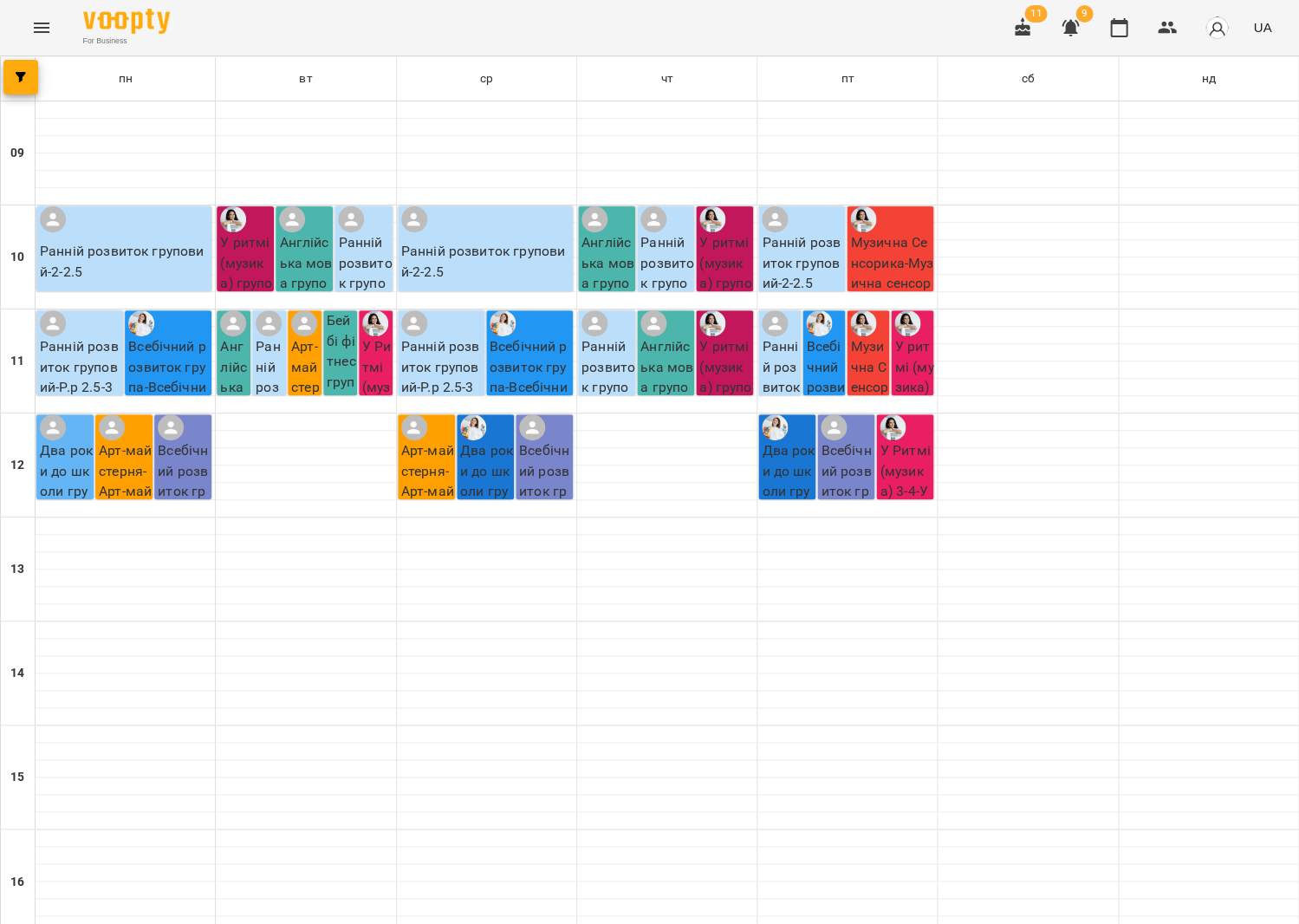
scroll to position [20, 0]
click at [1124, 37] on button "button" at bounding box center [1118, 28] width 41 height 41
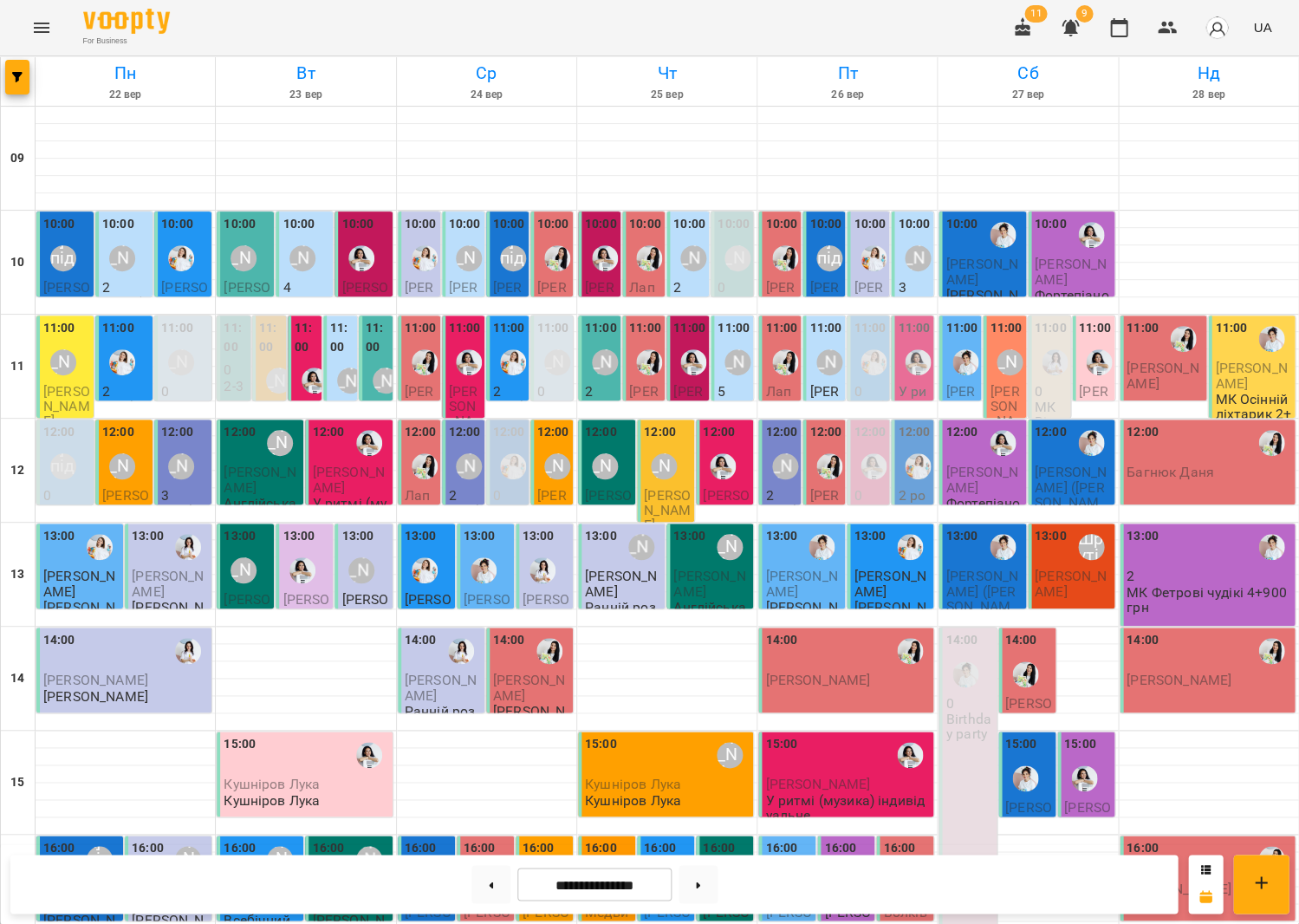
click at [138, 256] on div "[PERSON_NAME]" at bounding box center [122, 258] width 40 height 40
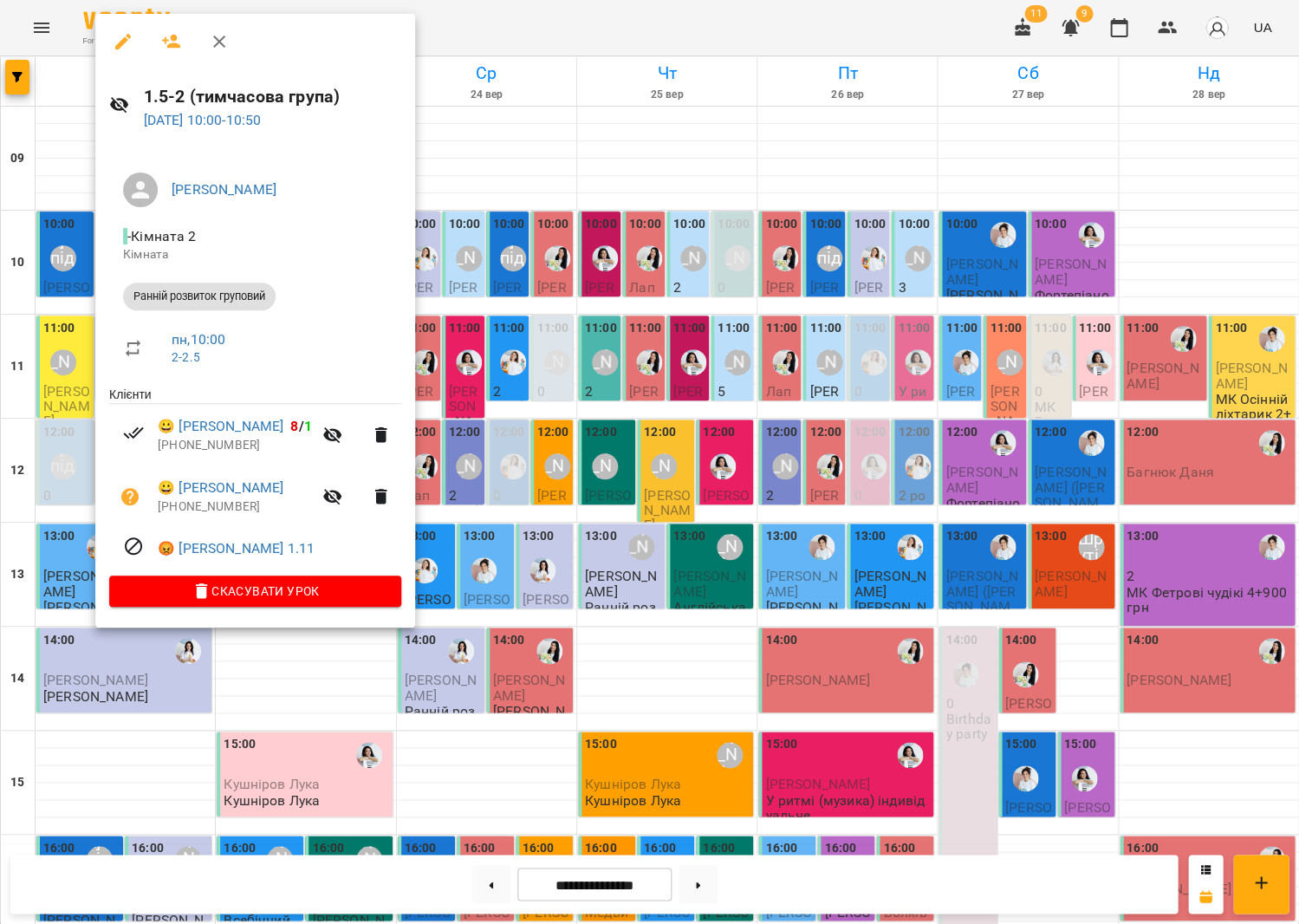
click at [462, 317] on div at bounding box center [650, 462] width 1299 height 924
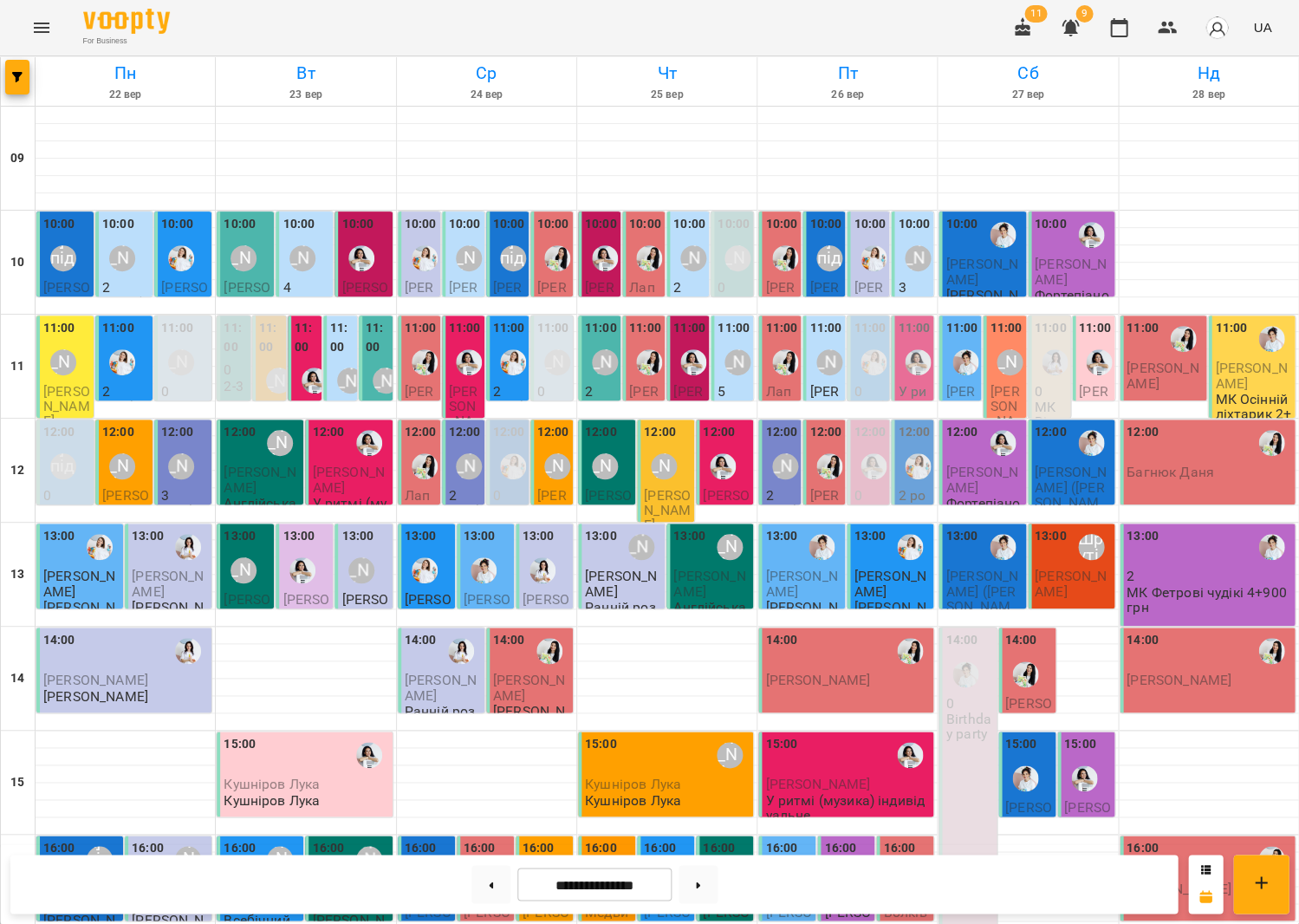
scroll to position [22, 0]
click at [133, 245] on div "[PERSON_NAME]" at bounding box center [123, 258] width 26 height 26
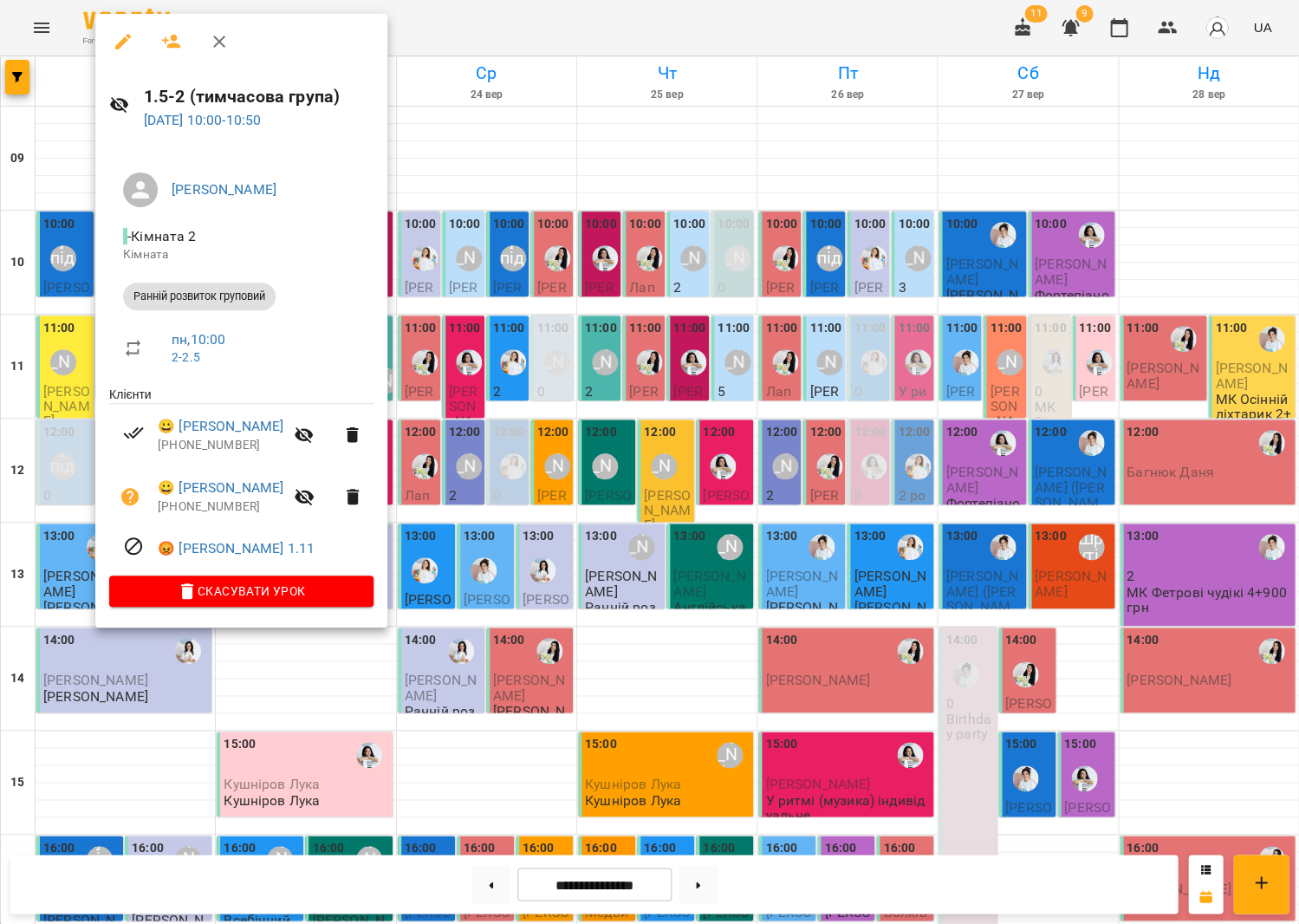
click at [559, 219] on div at bounding box center [650, 462] width 1299 height 924
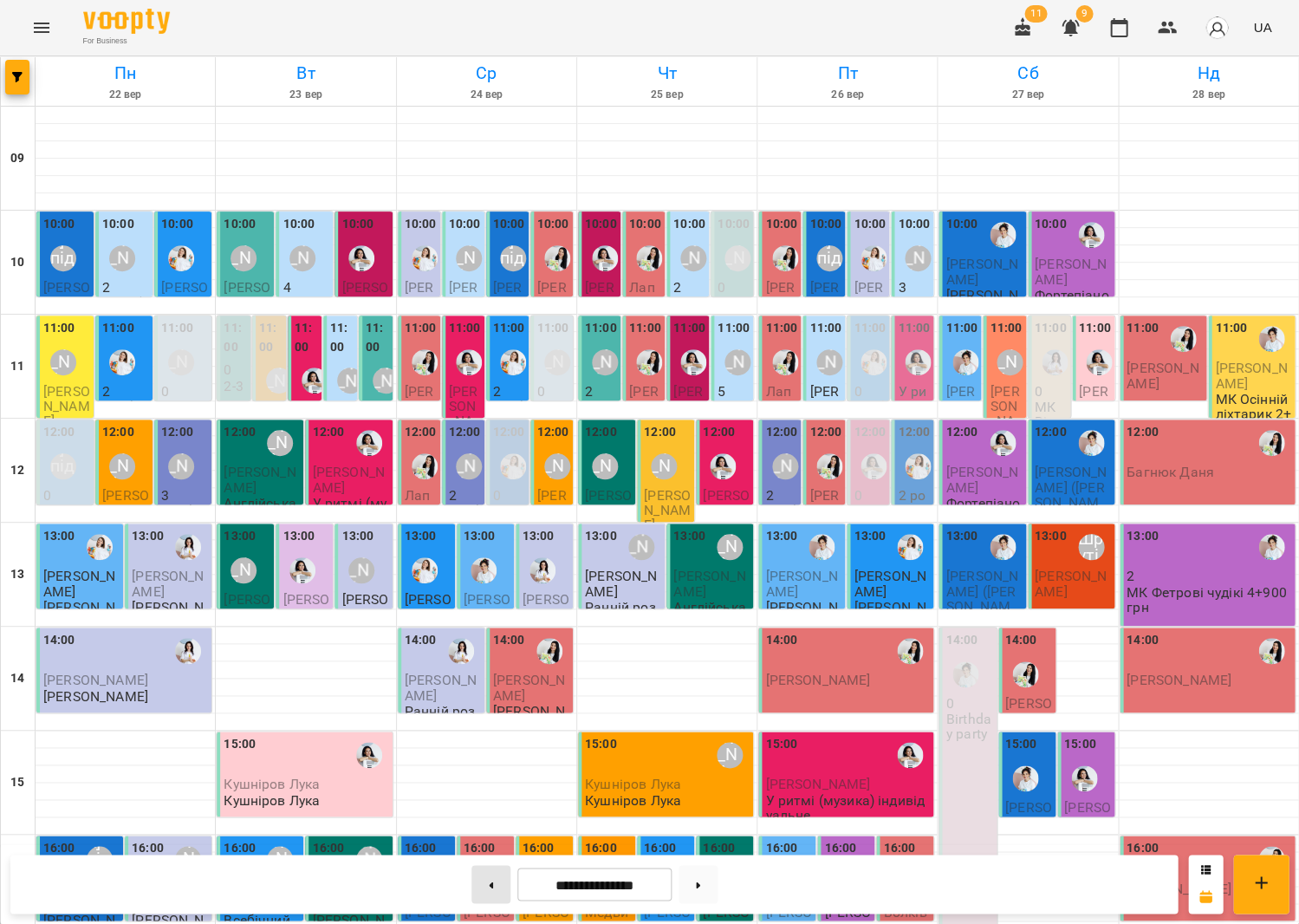
click at [481, 877] on button at bounding box center [491, 883] width 39 height 38
type input "**********"
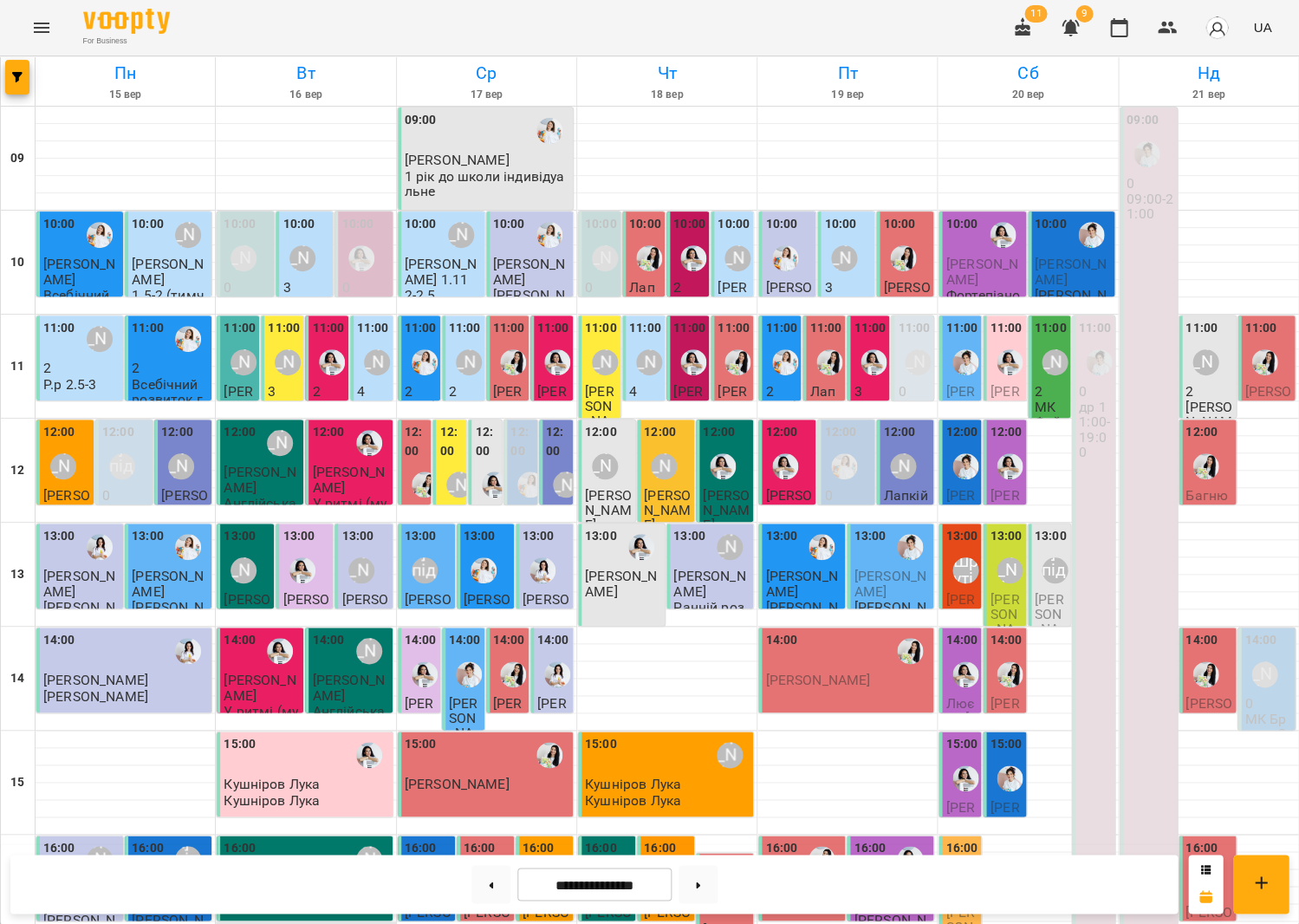
scroll to position [313, 0]
click at [299, 897] on p "[PERSON_NAME]" at bounding box center [276, 905] width 105 height 15
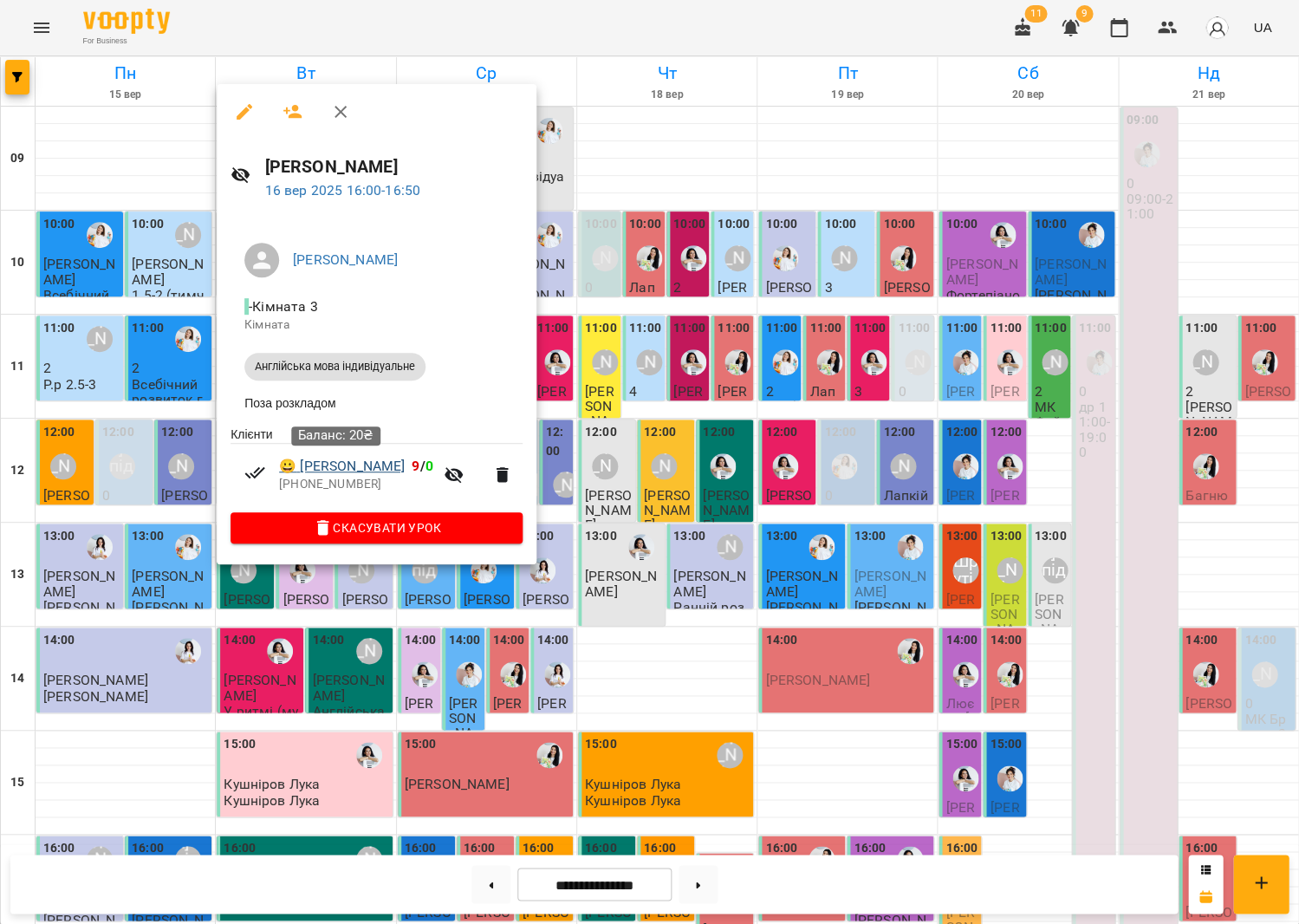
click at [369, 461] on link "😀 Міла Мацкова" at bounding box center [342, 466] width 125 height 21
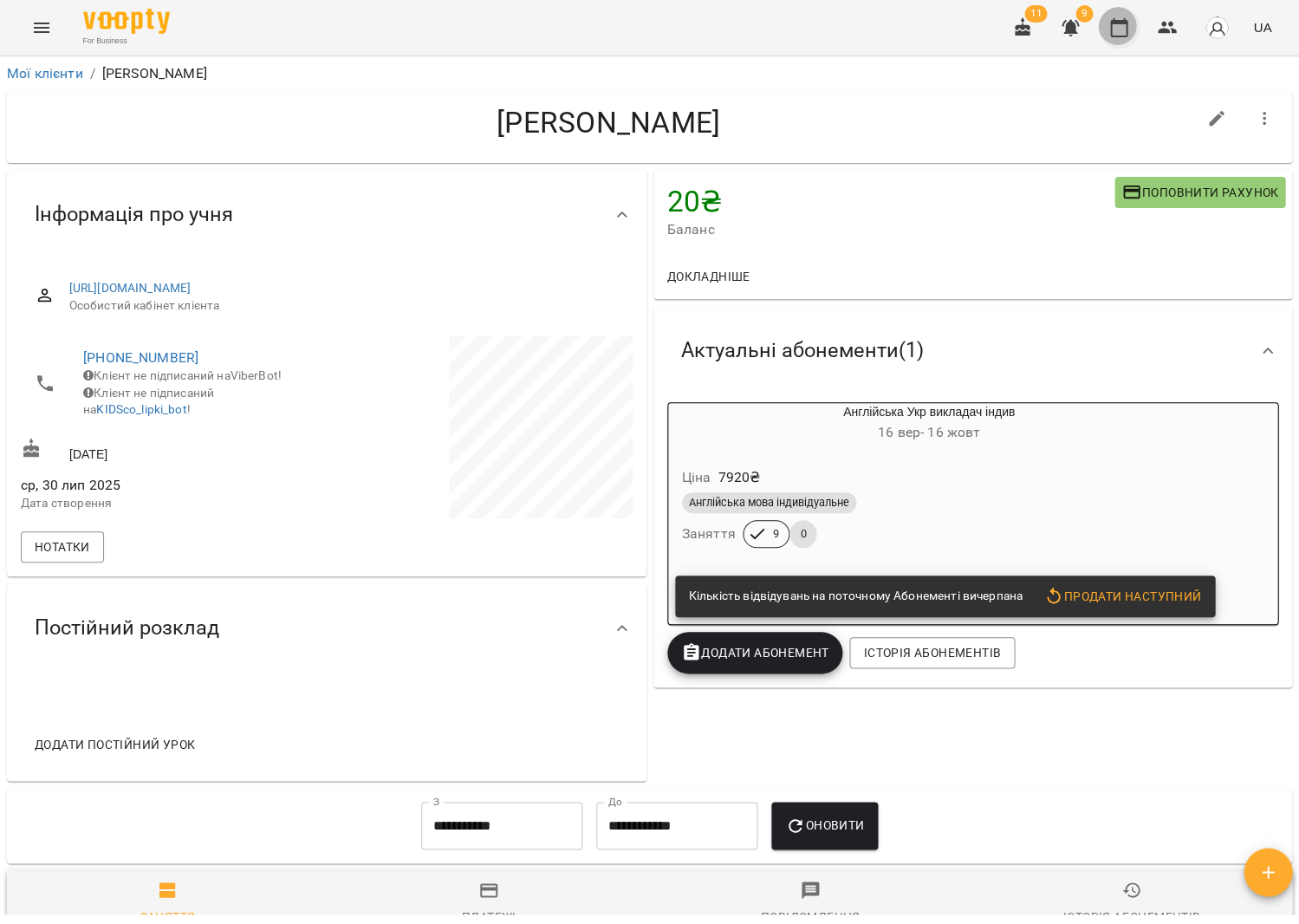
click at [1118, 35] on icon "button" at bounding box center [1118, 28] width 21 height 21
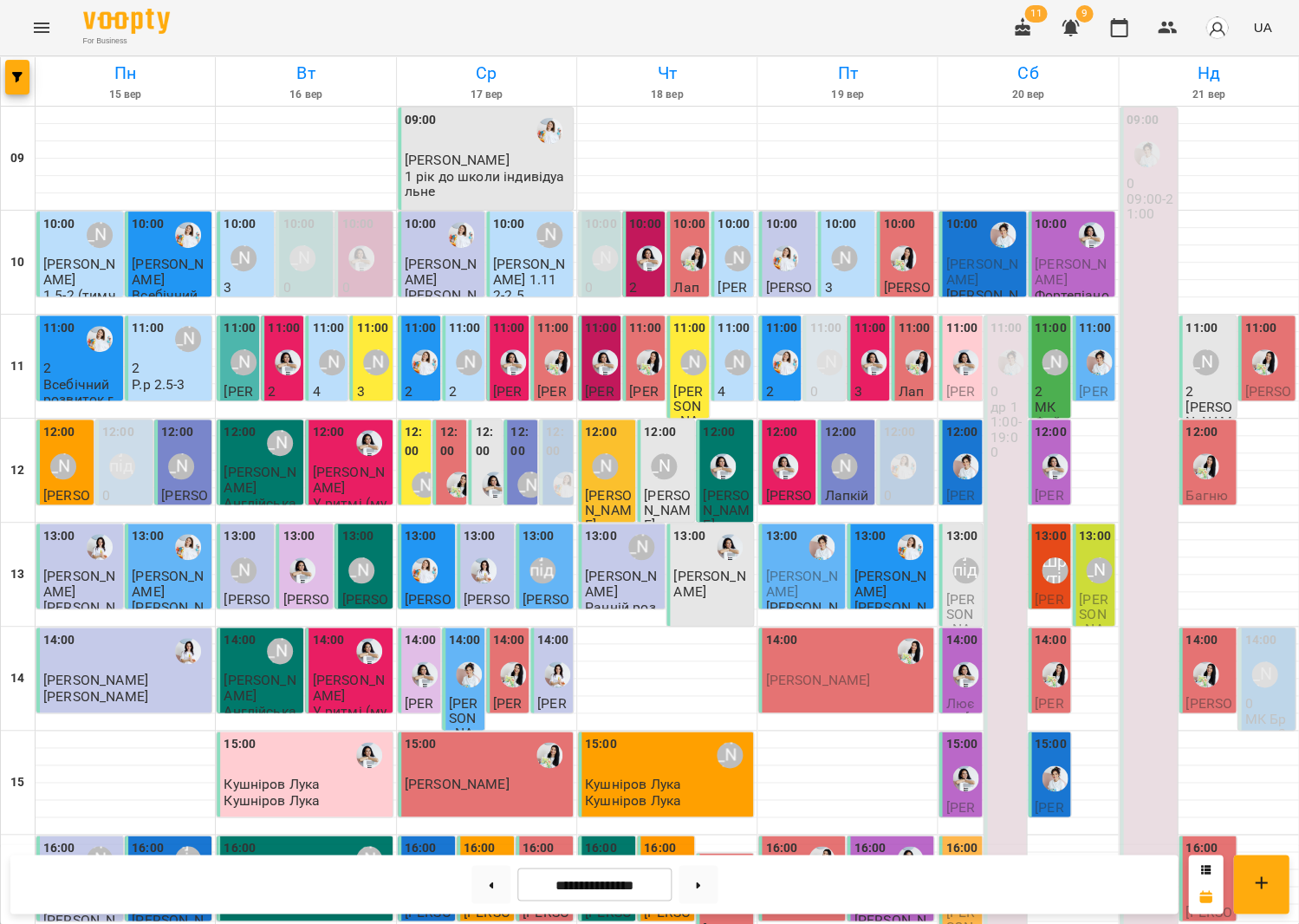
scroll to position [28, 0]
click at [859, 343] on div at bounding box center [873, 362] width 40 height 40
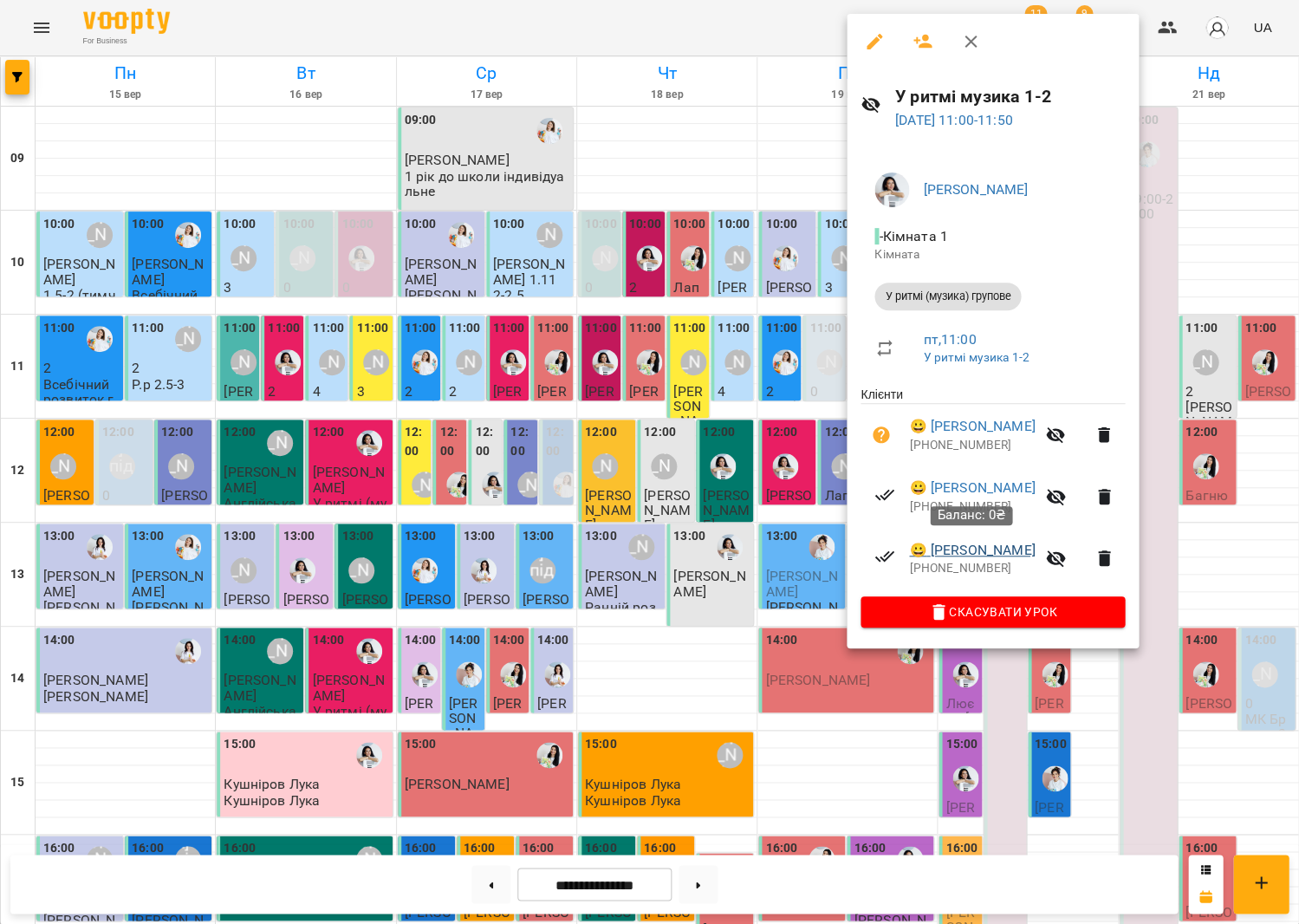
click at [968, 546] on link "😀 Козаченко Кіра" at bounding box center [972, 550] width 125 height 21
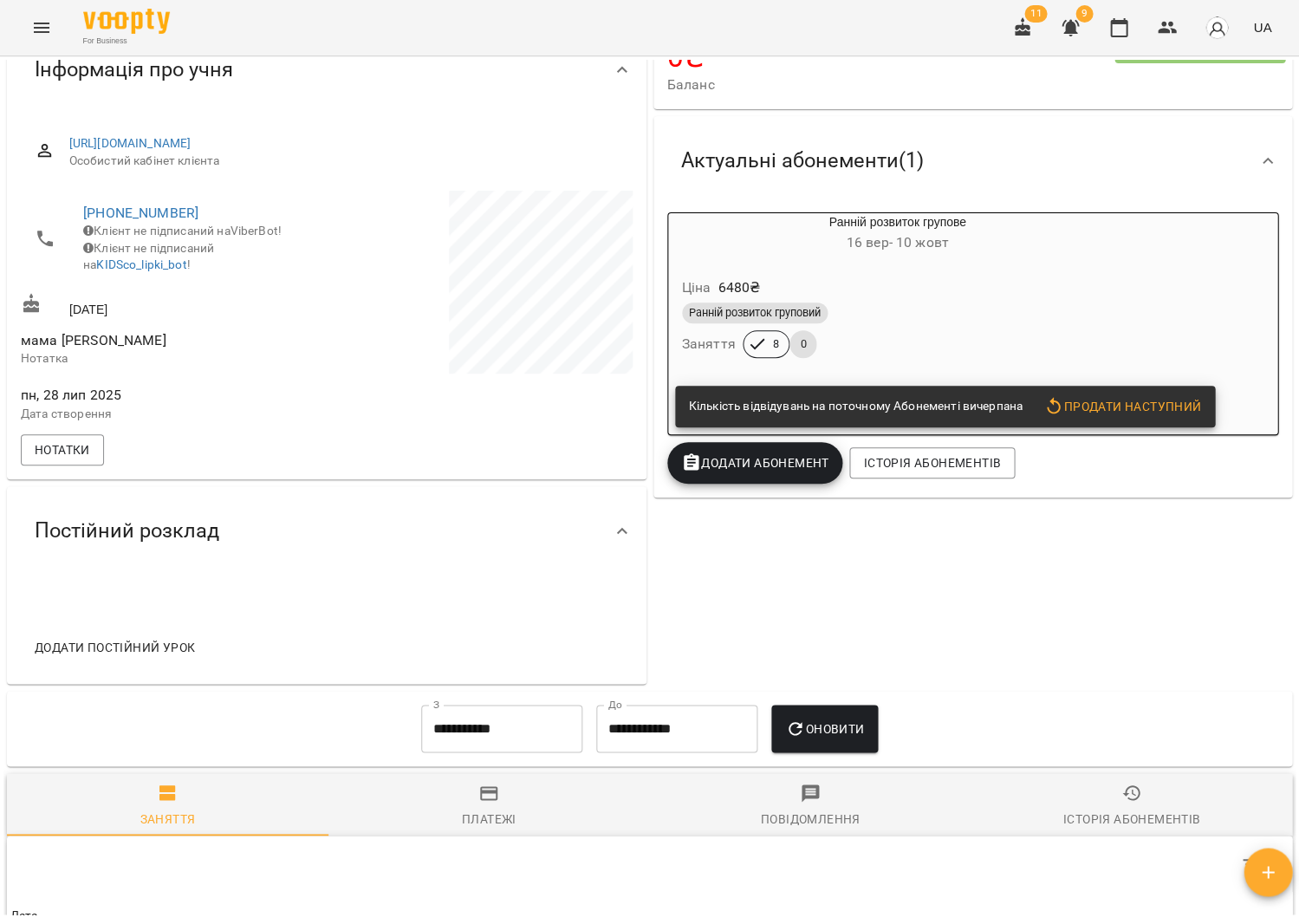
scroll to position [148, 0]
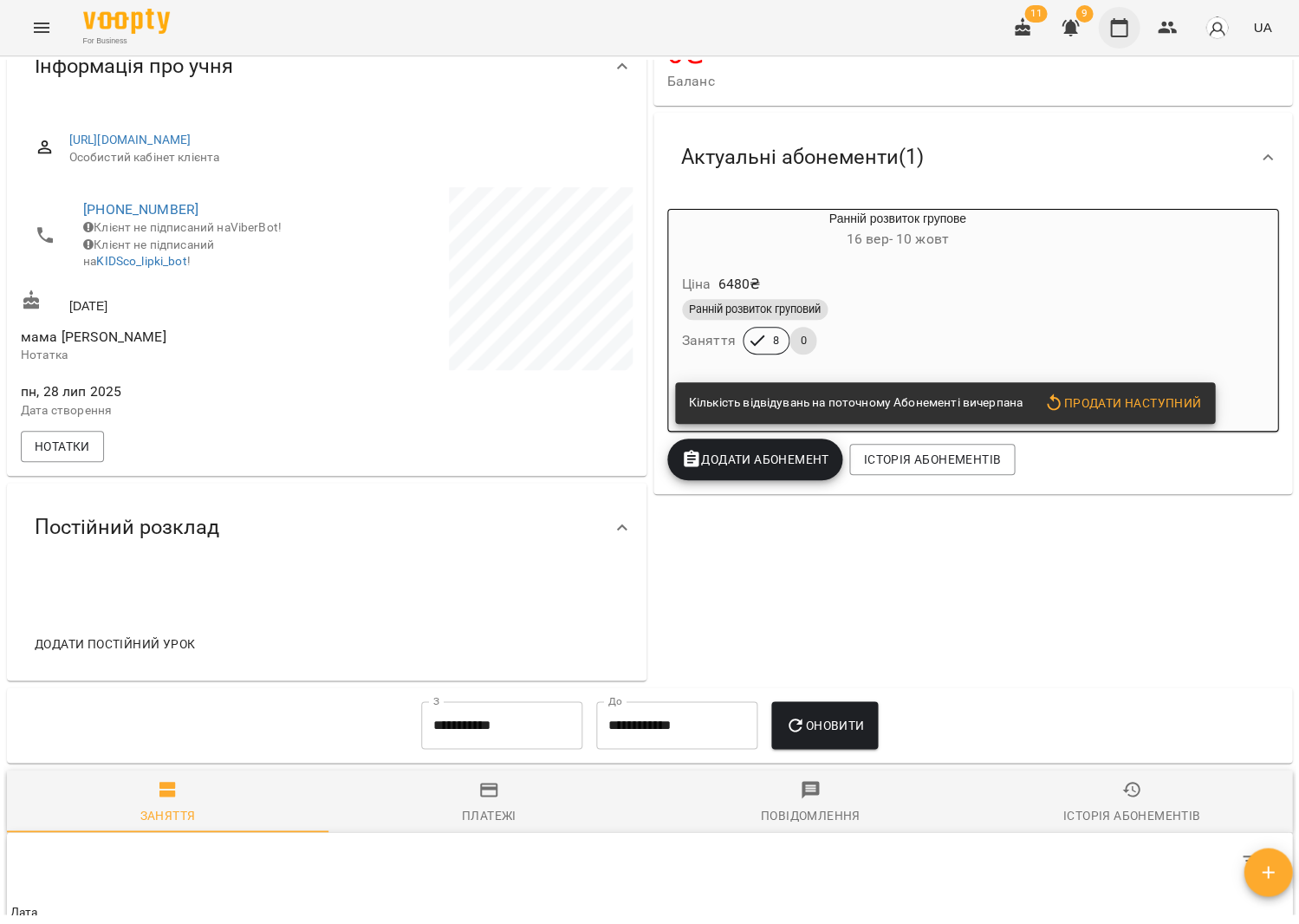
click at [1132, 42] on button "button" at bounding box center [1118, 28] width 41 height 41
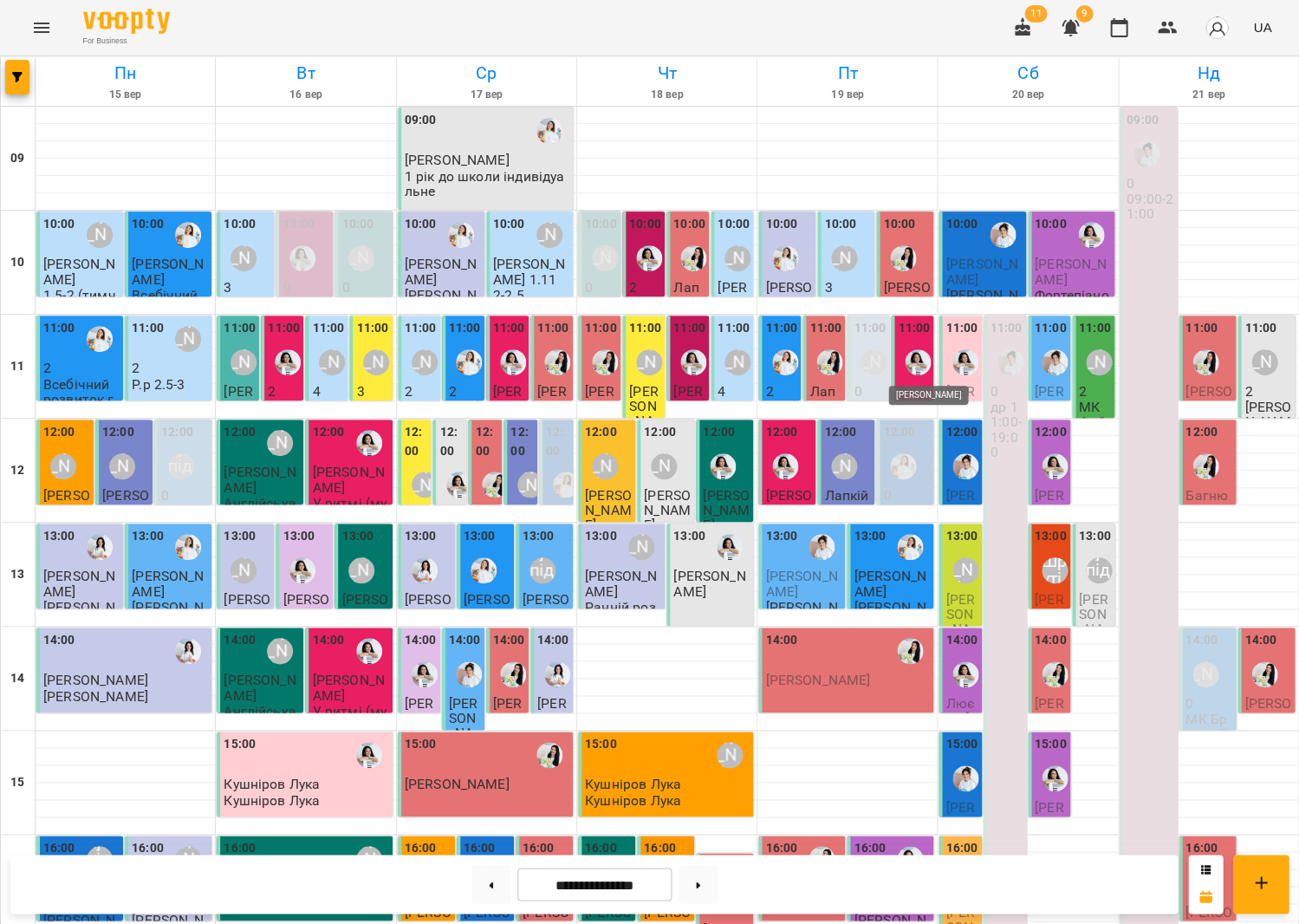
click at [919, 352] on img "Анна Білан" at bounding box center [918, 362] width 26 height 26
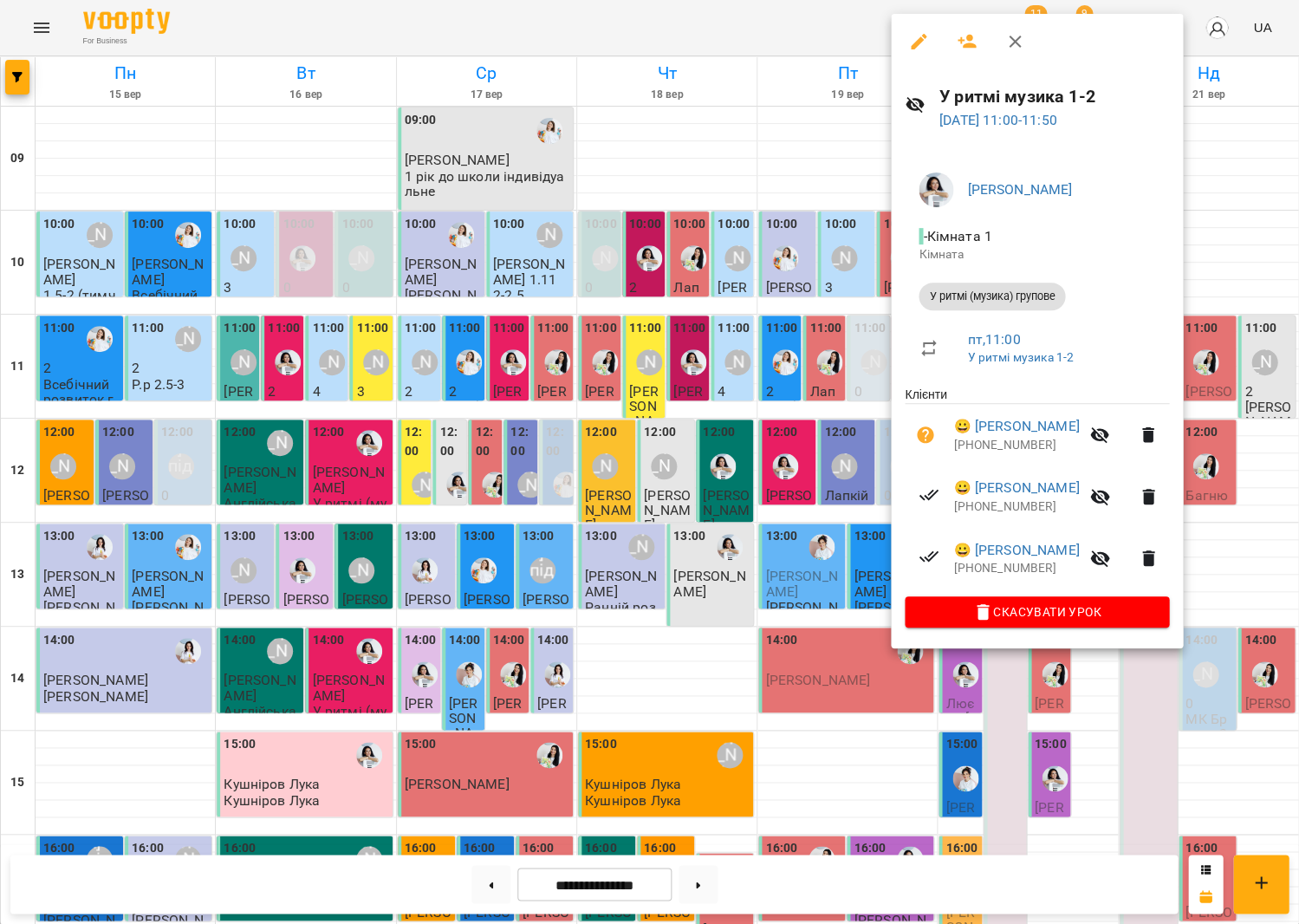
click at [924, 427] on icon "button" at bounding box center [925, 435] width 21 height 21
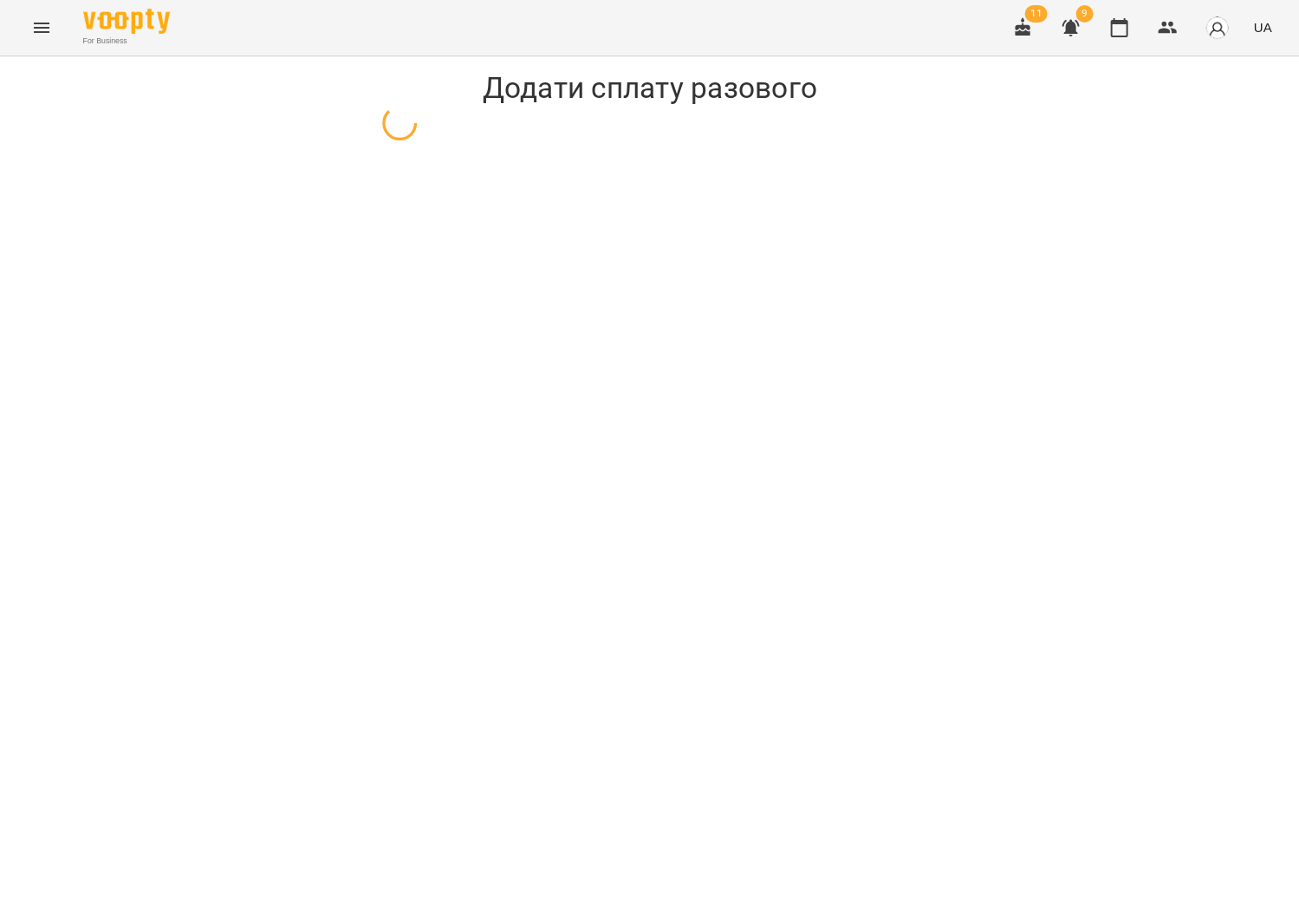
select select "**********"
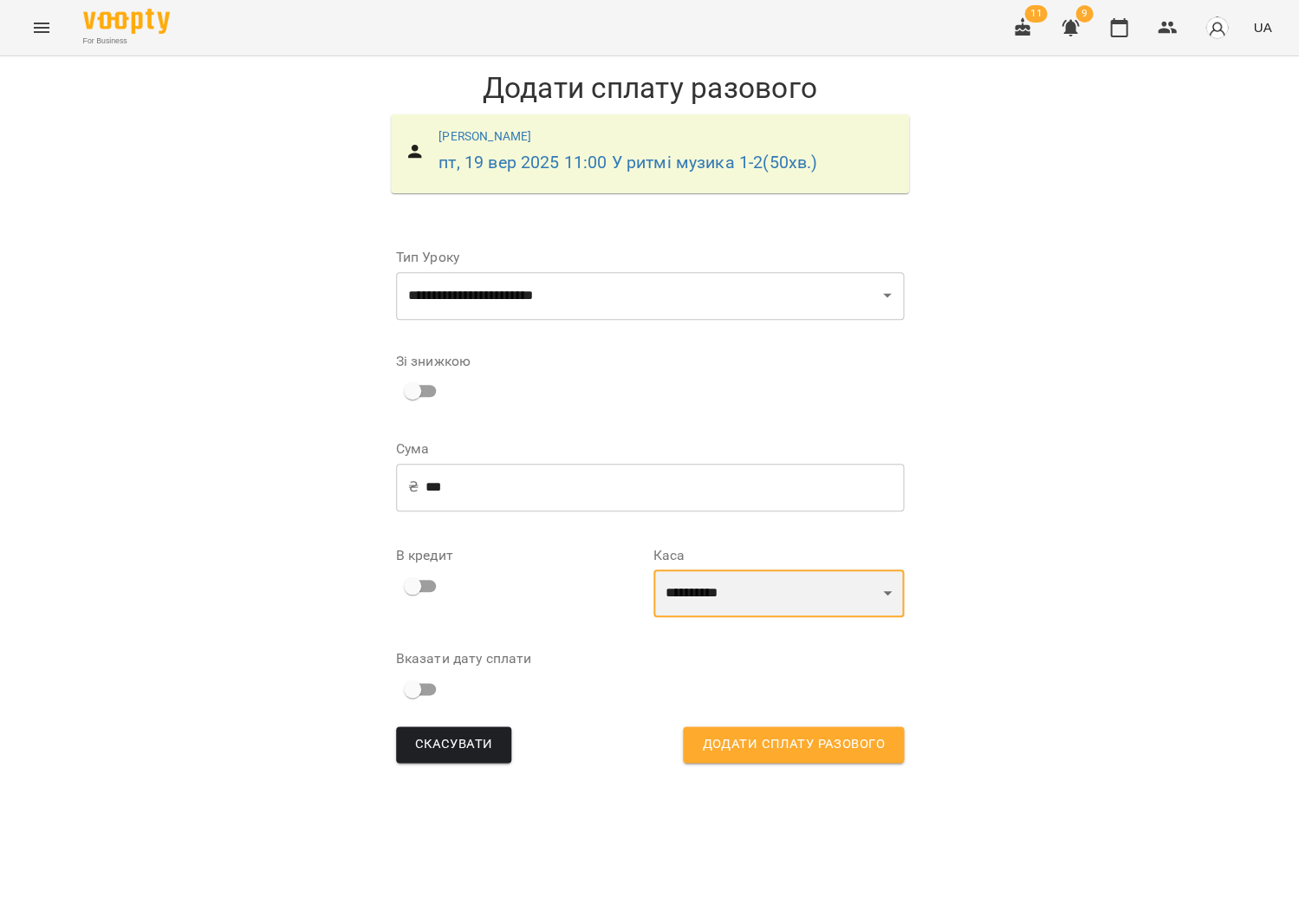
select select "****"
select select "**********"
select select "****"
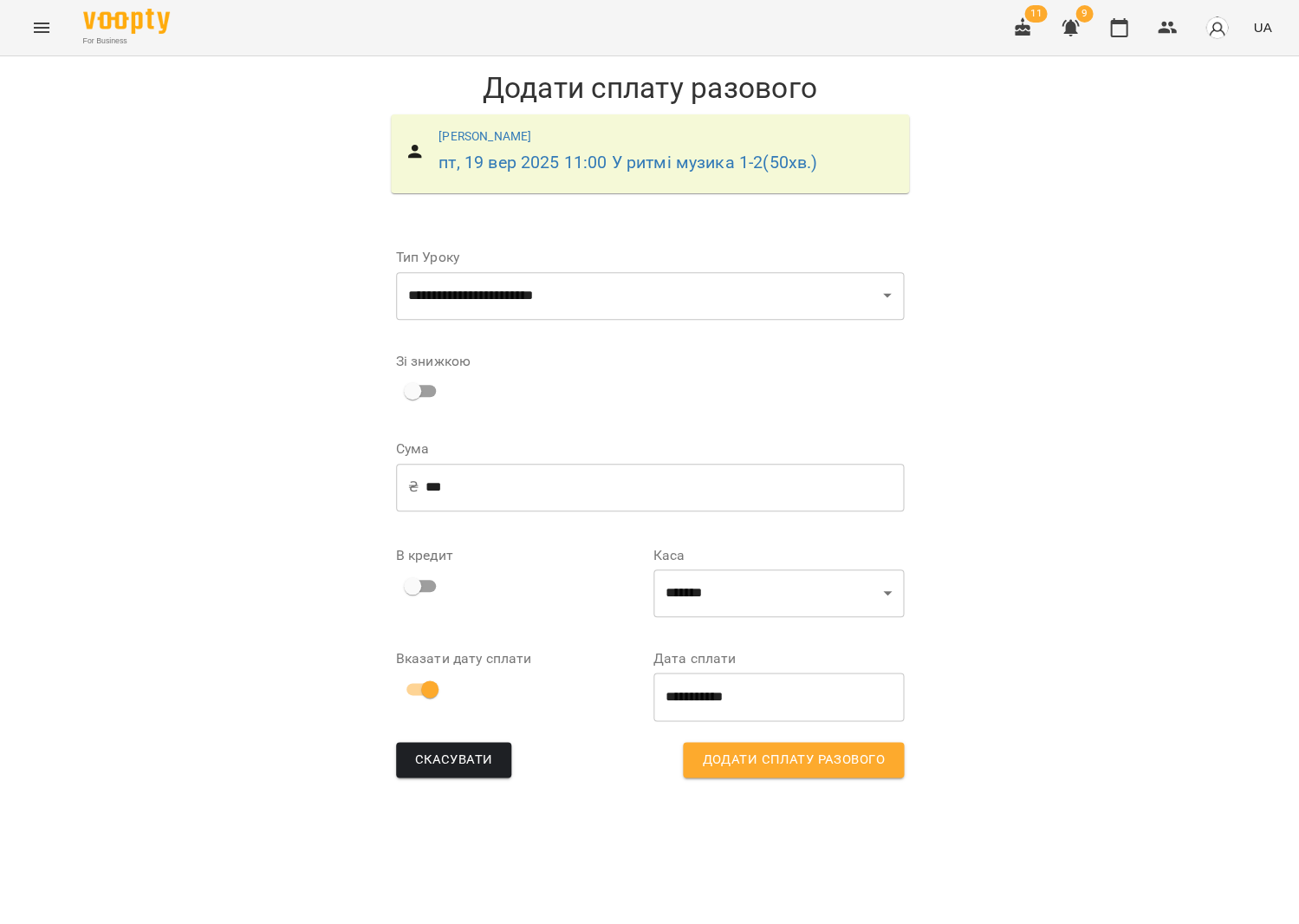
click at [754, 765] on span "Додати сплату разового" at bounding box center [793, 760] width 182 height 22
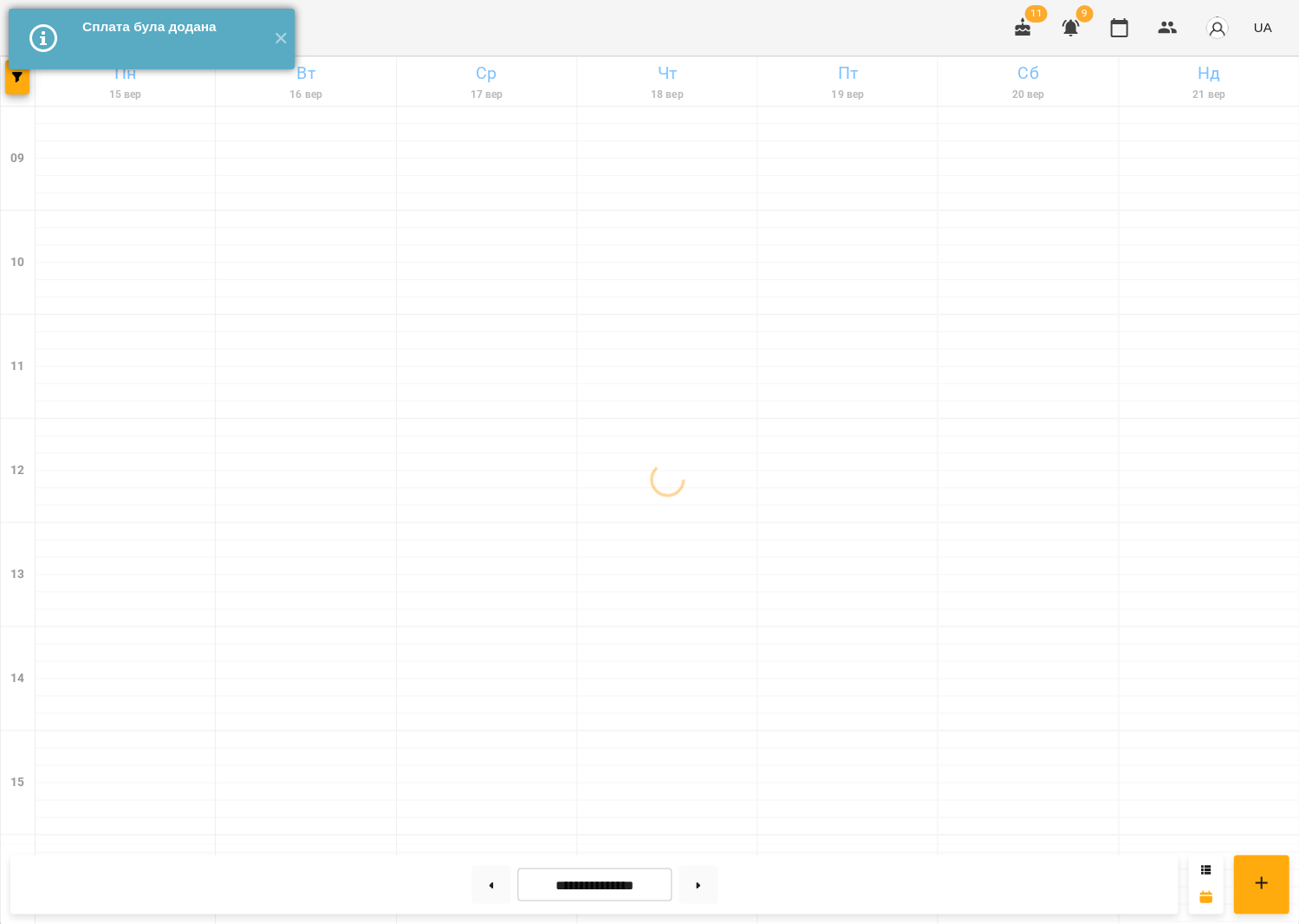
drag, startPoint x: 280, startPoint y: 35, endPoint x: 18, endPoint y: 12, distance: 263.0
click at [277, 35] on button "✕" at bounding box center [280, 39] width 29 height 61
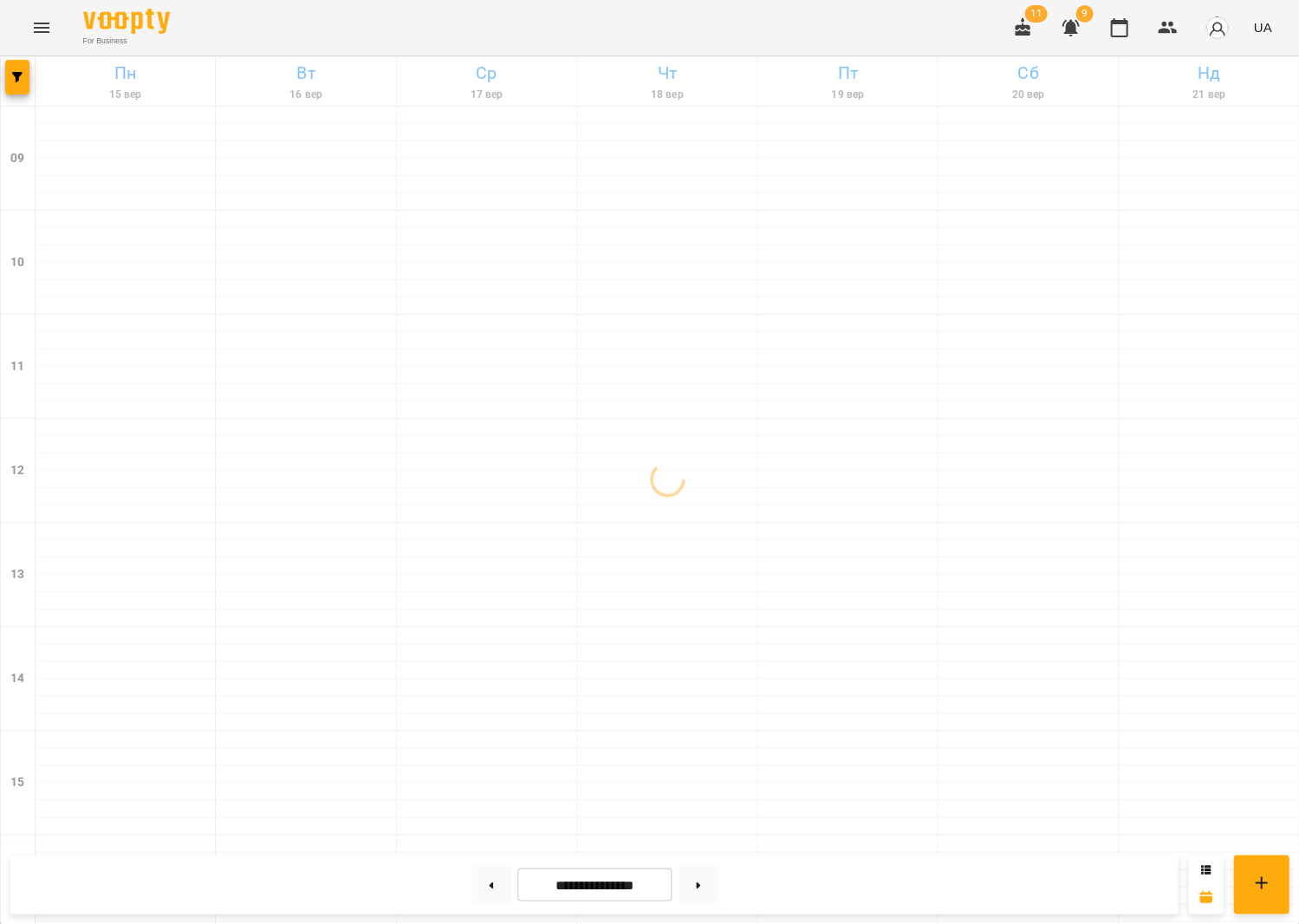
click at [31, 29] on icon "Menu" at bounding box center [41, 28] width 21 height 21
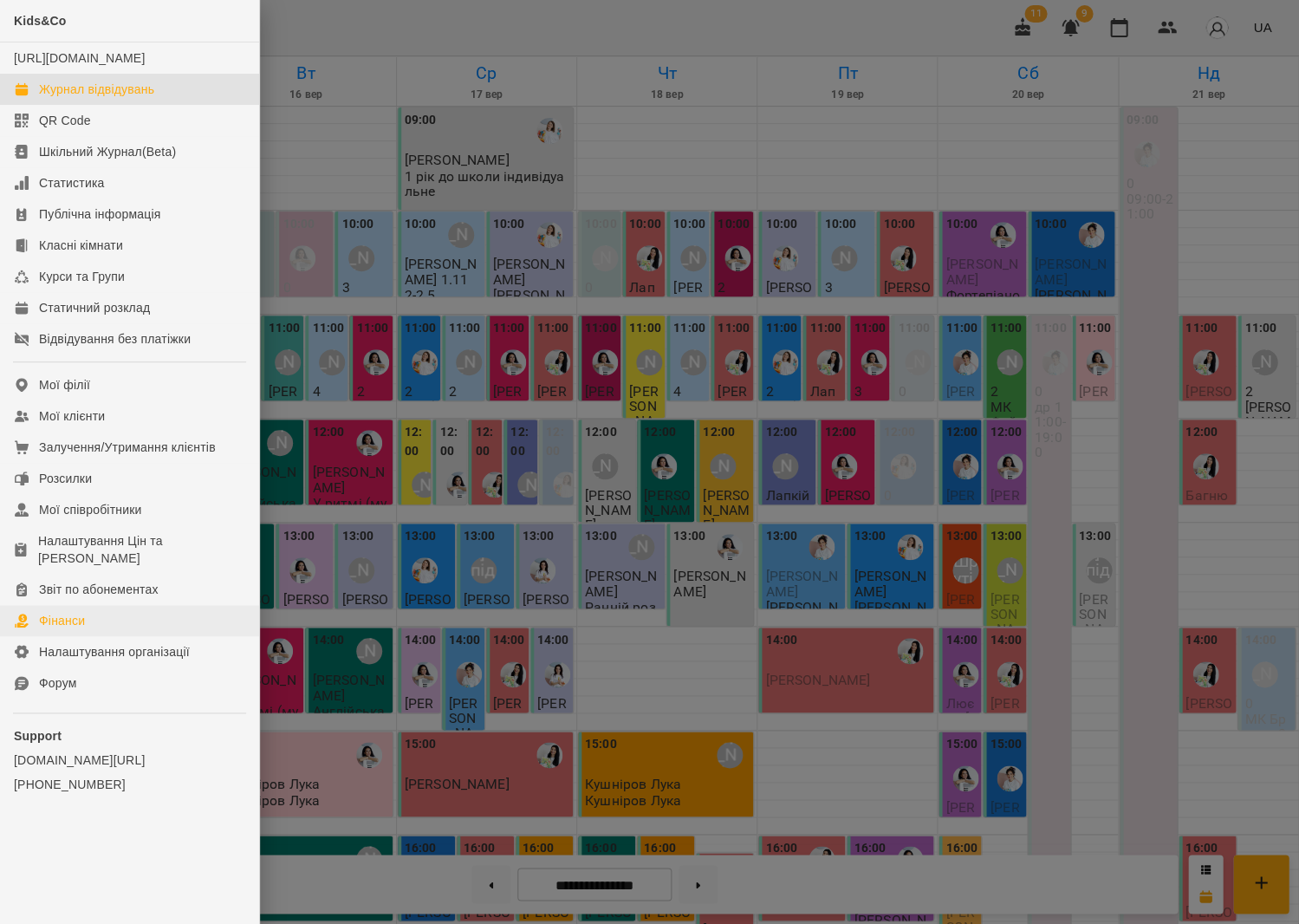
click at [113, 612] on link "Фінанси" at bounding box center [129, 621] width 259 height 31
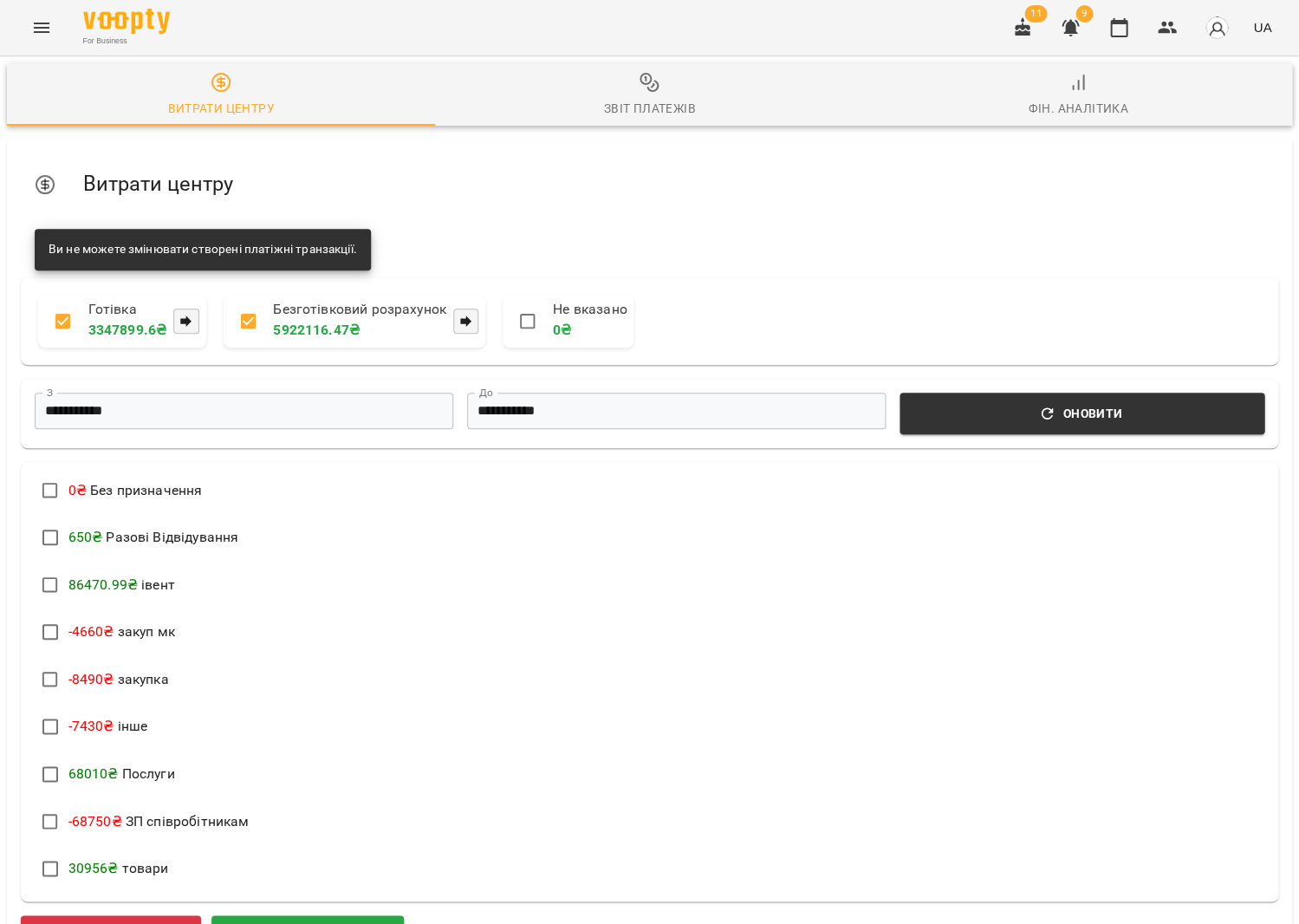
scroll to position [351, 0]
click at [303, 914] on button "Додати прибуток" at bounding box center [308, 935] width 193 height 43
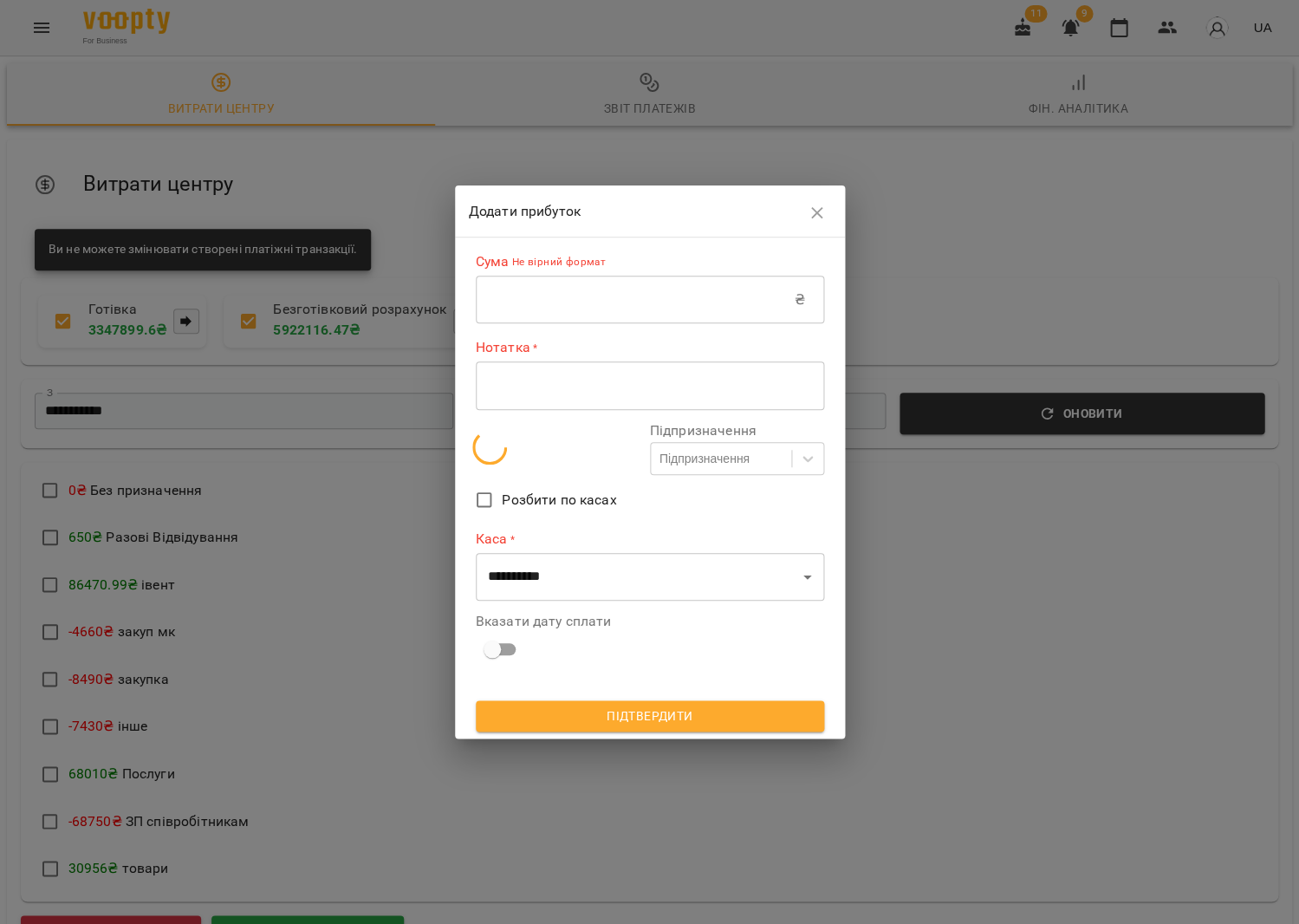
click at [547, 299] on input "text" at bounding box center [635, 299] width 319 height 49
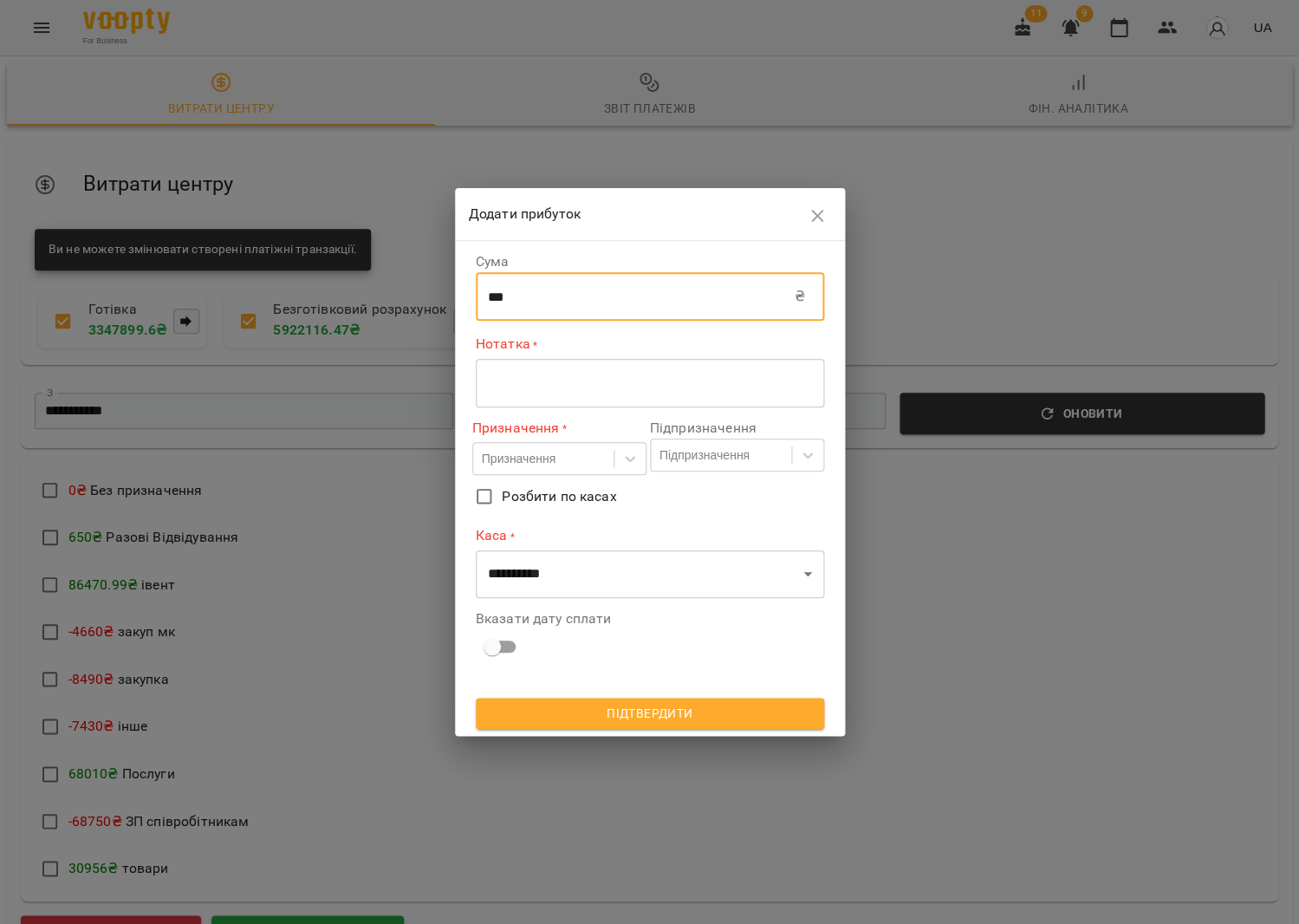
type input "***"
click at [513, 380] on textarea at bounding box center [650, 382] width 324 height 17
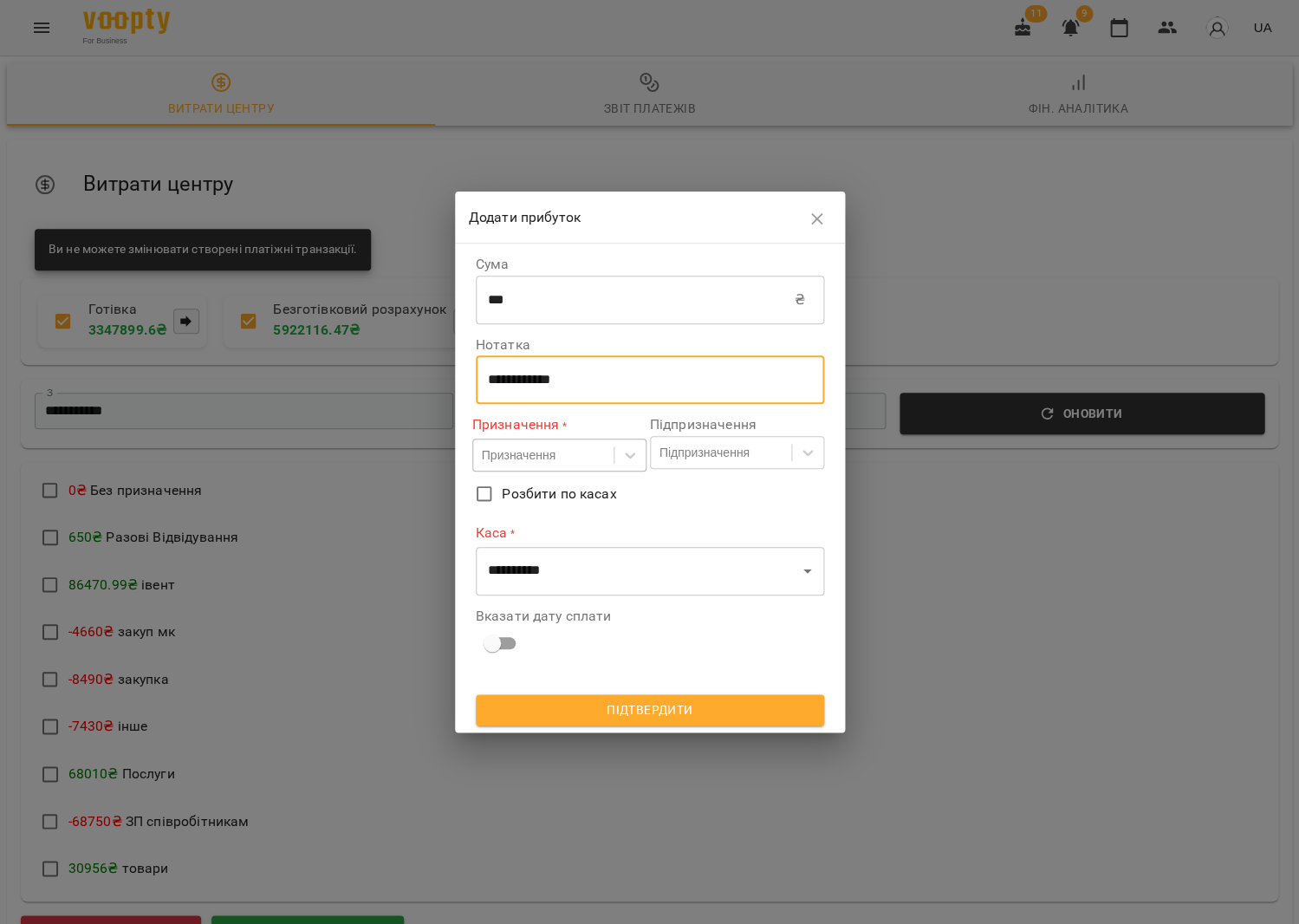
type textarea "**********"
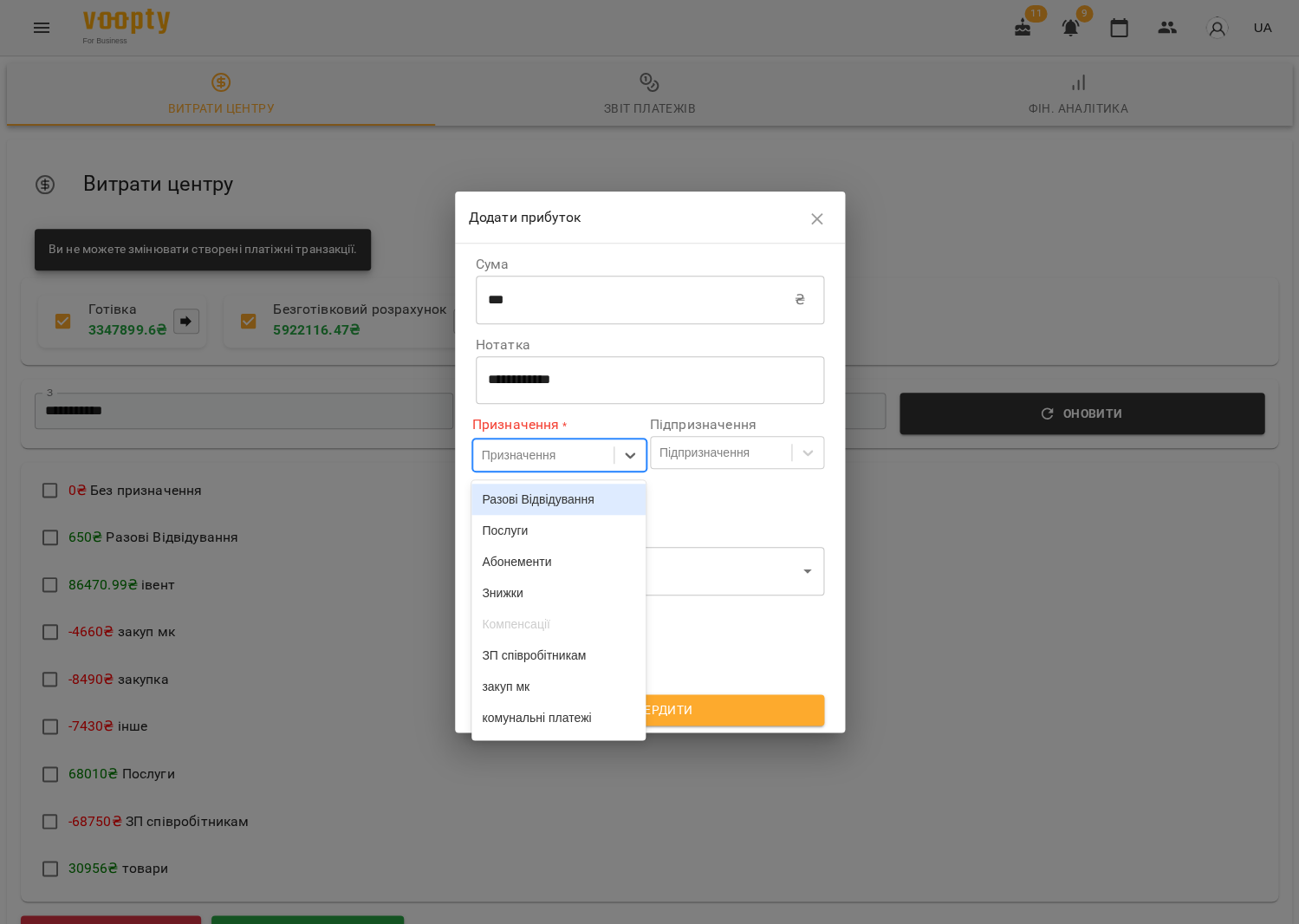
click at [590, 457] on div "Призначення" at bounding box center [544, 455] width 140 height 29
drag, startPoint x: 571, startPoint y: 526, endPoint x: 661, endPoint y: 472, distance: 105.0
click at [571, 526] on div "Послуги" at bounding box center [558, 531] width 174 height 31
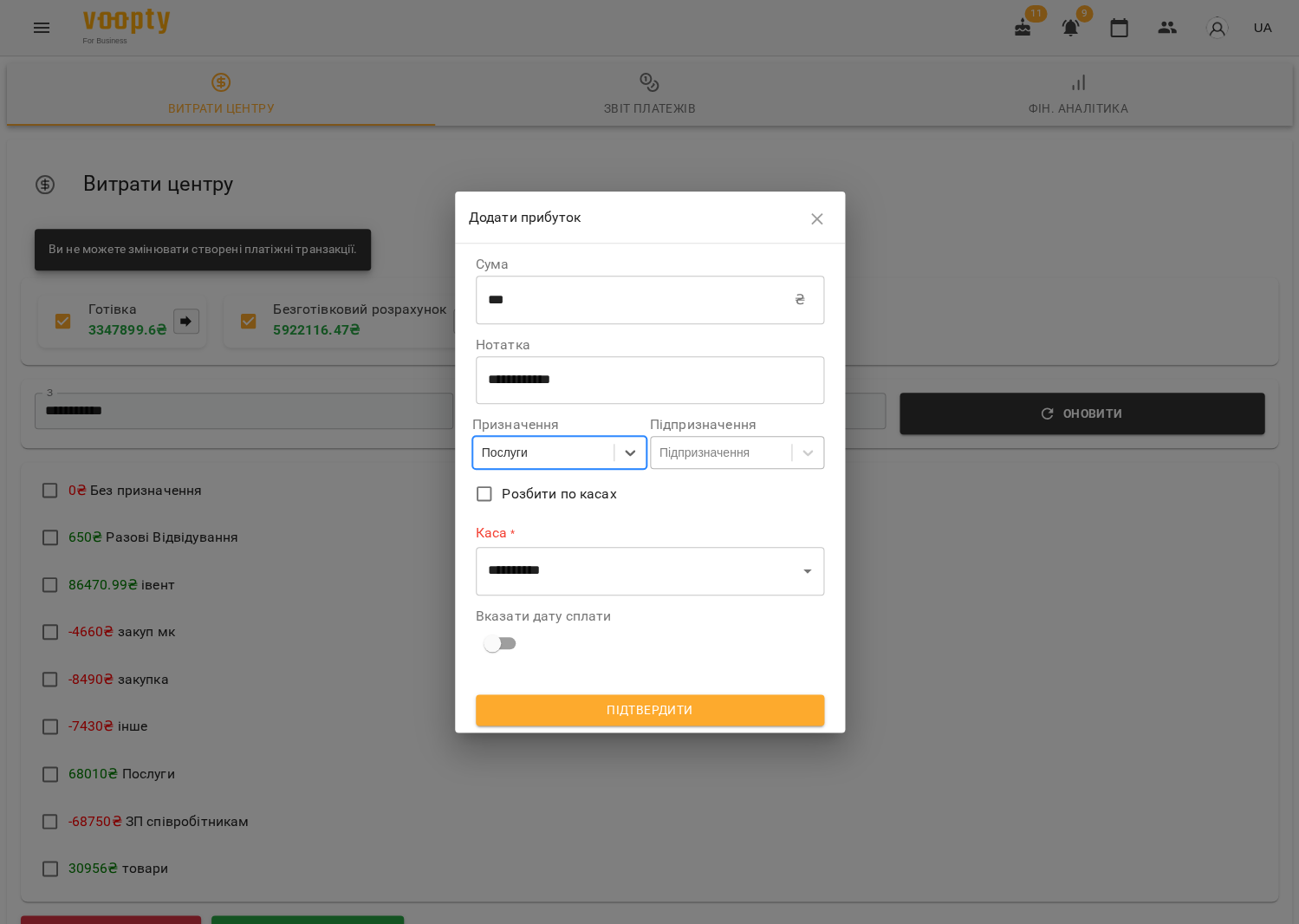
click at [684, 448] on div "Підпризначення" at bounding box center [705, 452] width 90 height 18
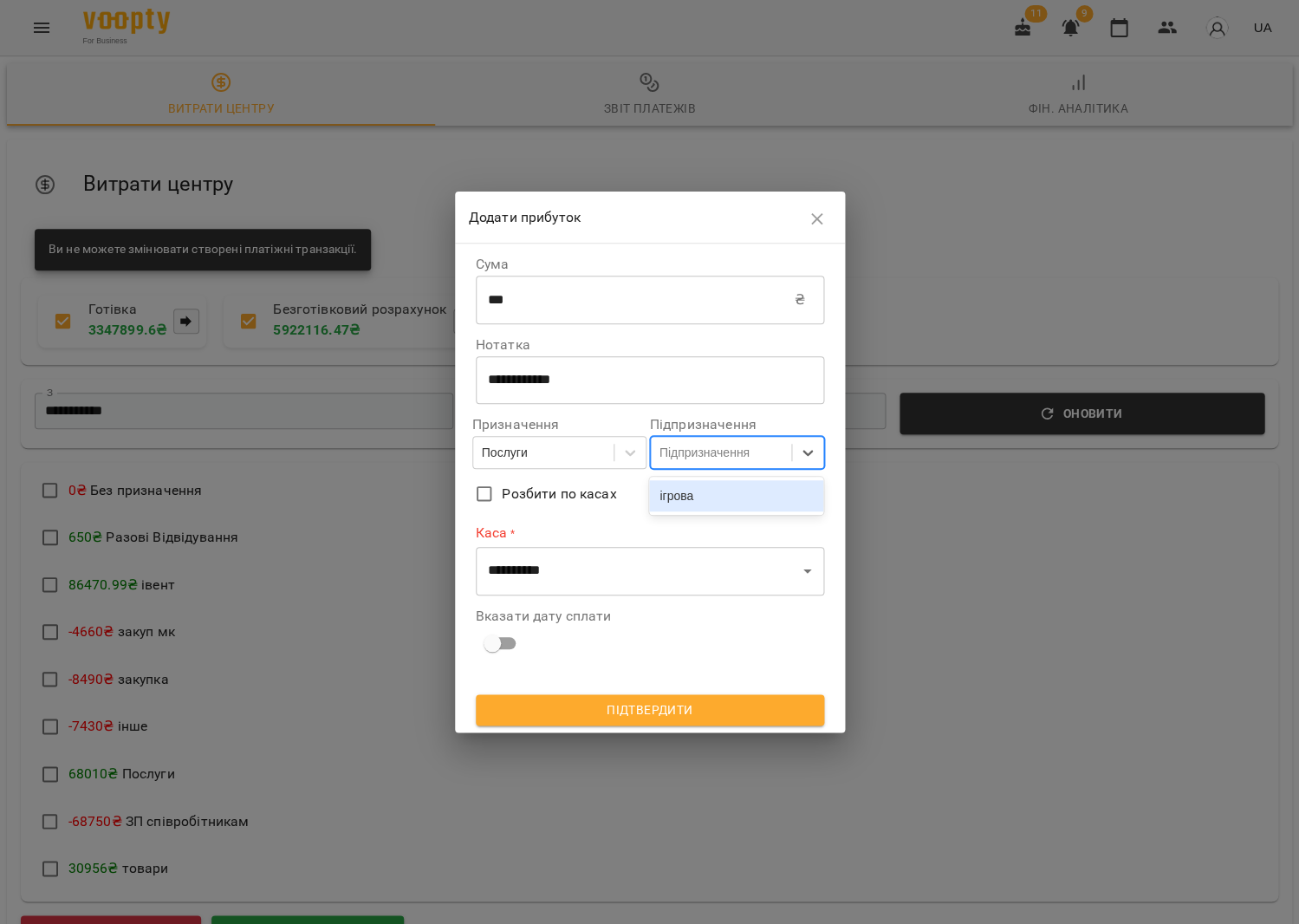
click at [689, 499] on div "ігрова" at bounding box center [736, 496] width 174 height 31
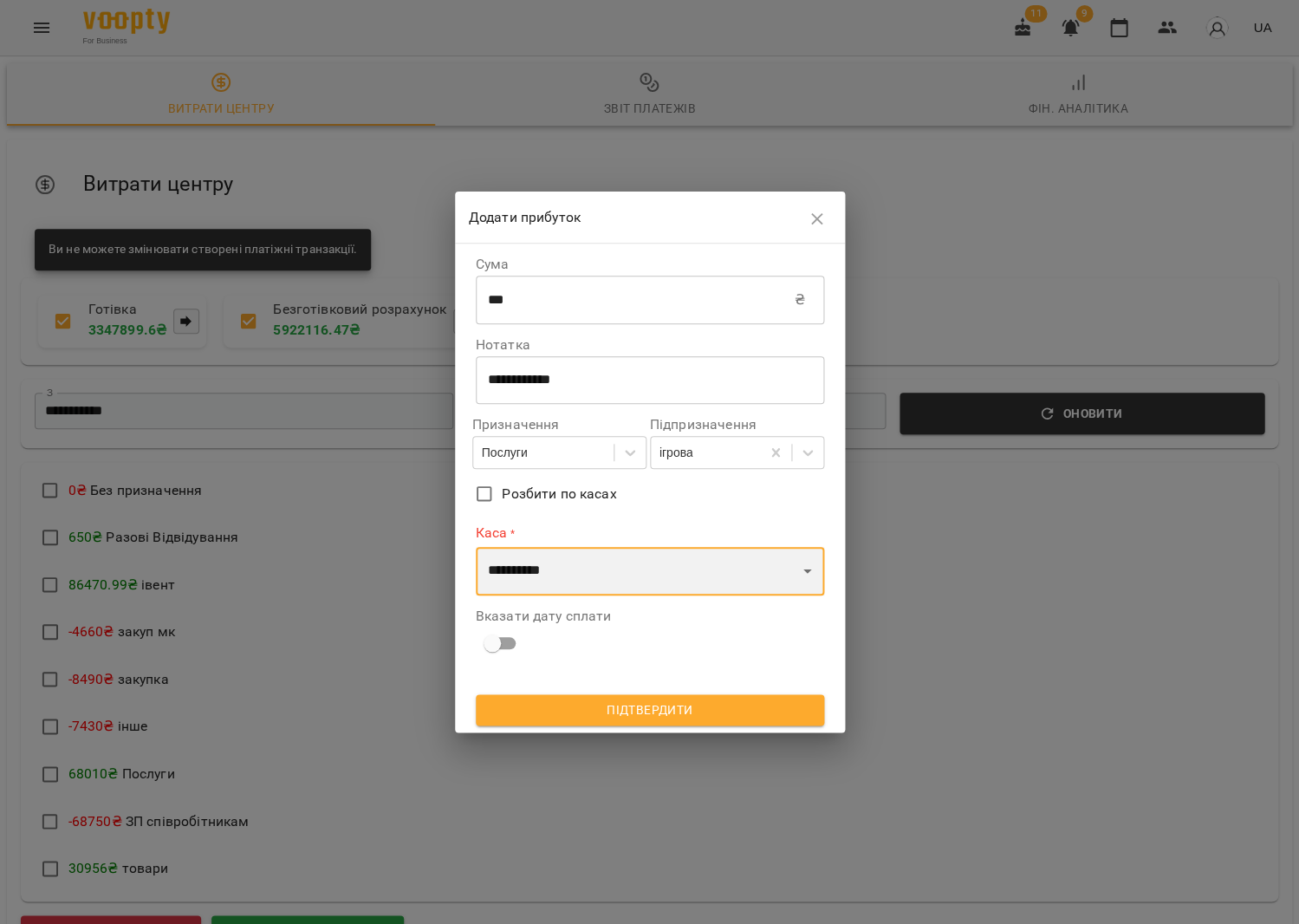
select select "****"
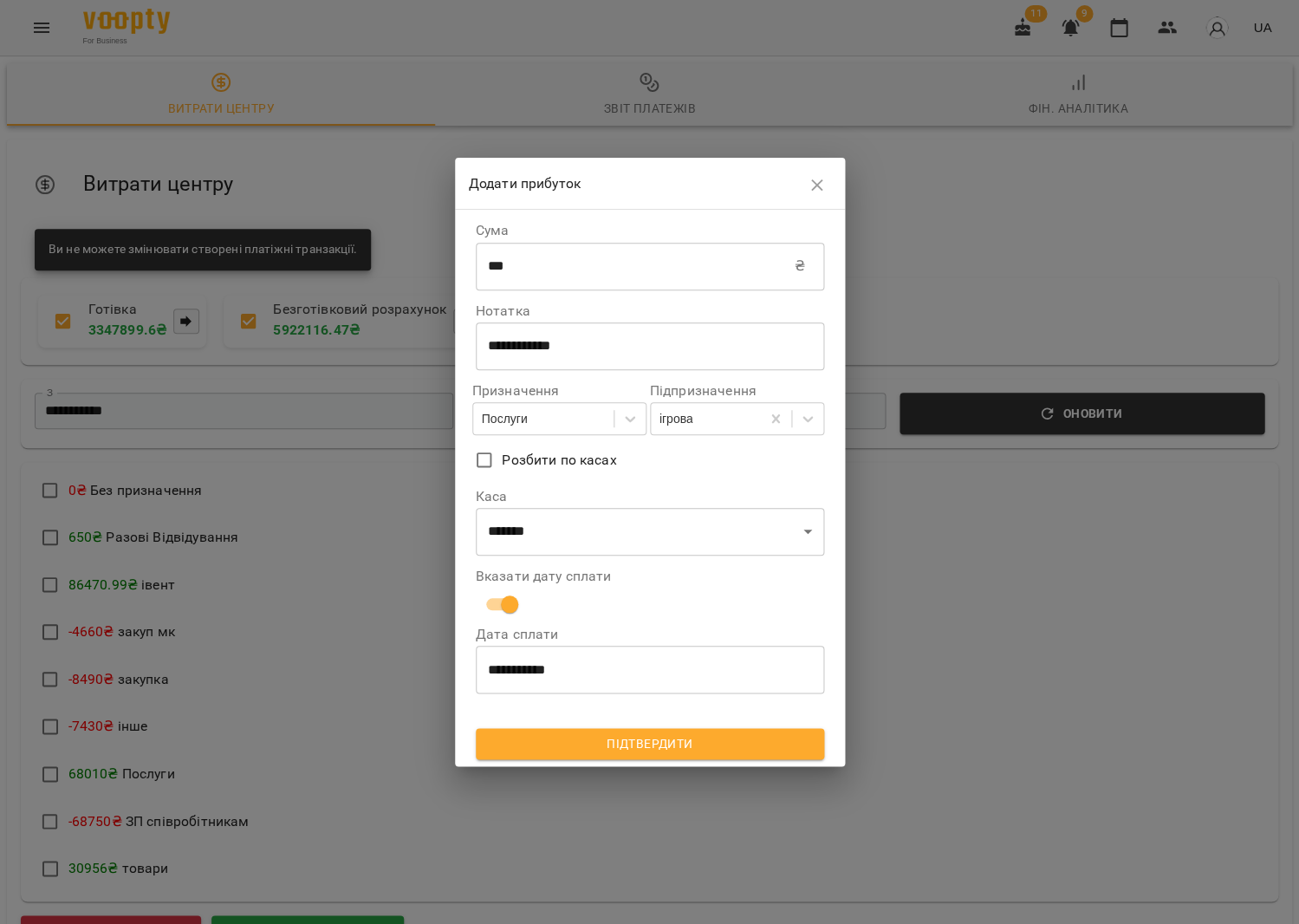
click at [572, 742] on span "Підтвердити" at bounding box center [650, 743] width 321 height 21
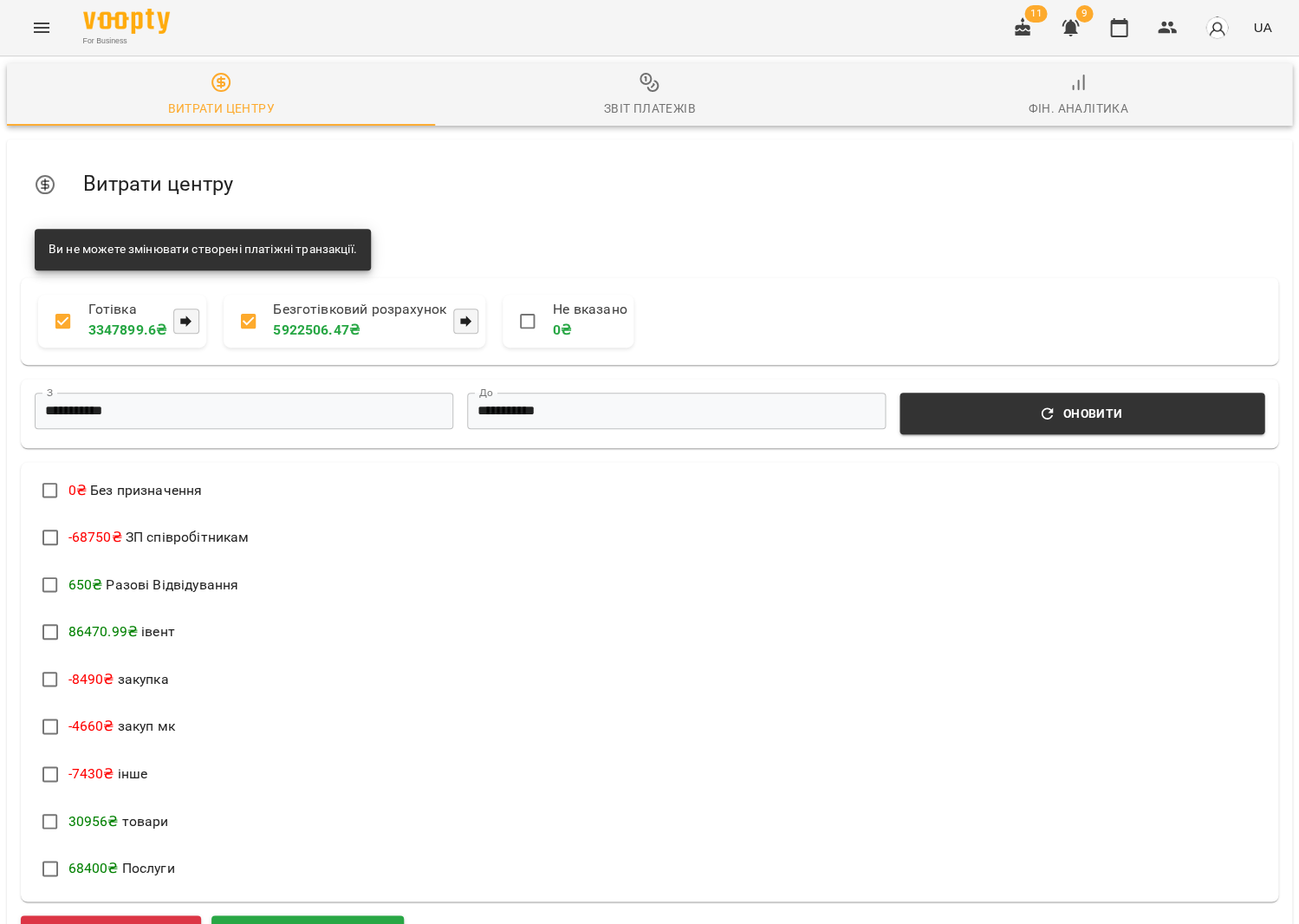
scroll to position [158, 0]
click at [373, 923] on span "Додати прибуток" at bounding box center [308, 936] width 151 height 22
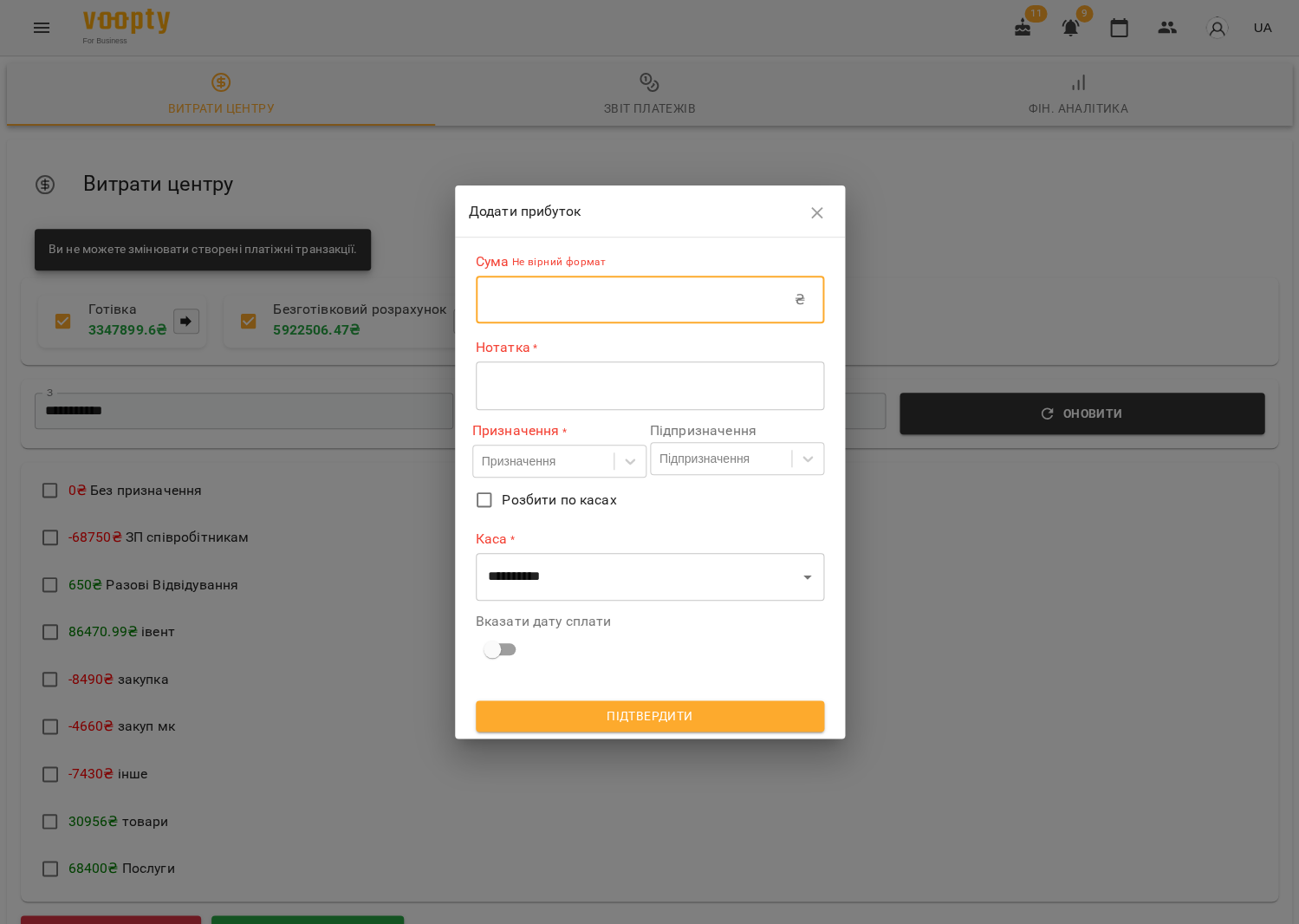
click at [623, 305] on input "text" at bounding box center [635, 299] width 319 height 49
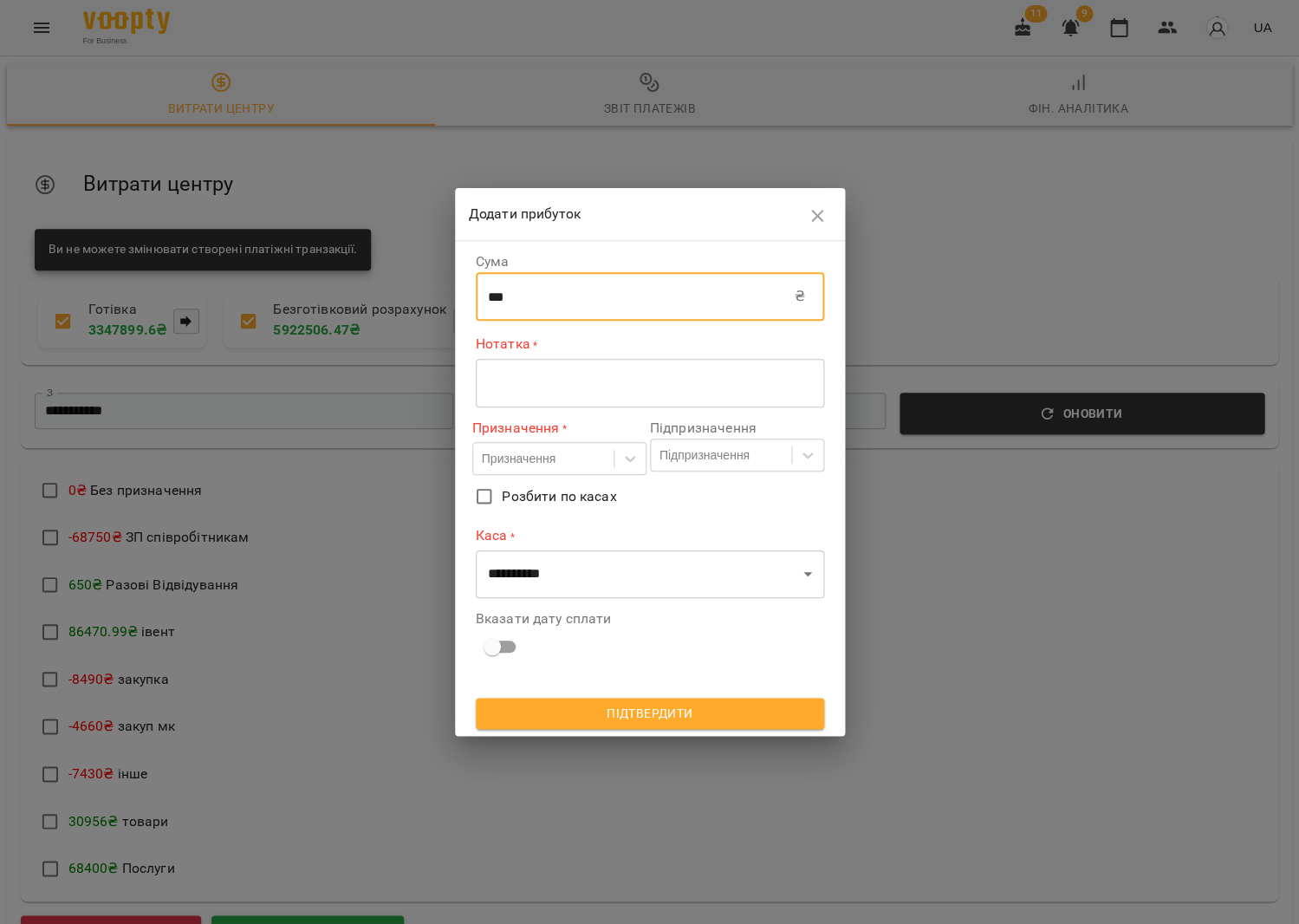
type input "***"
click at [627, 366] on div "* ​" at bounding box center [650, 382] width 348 height 49
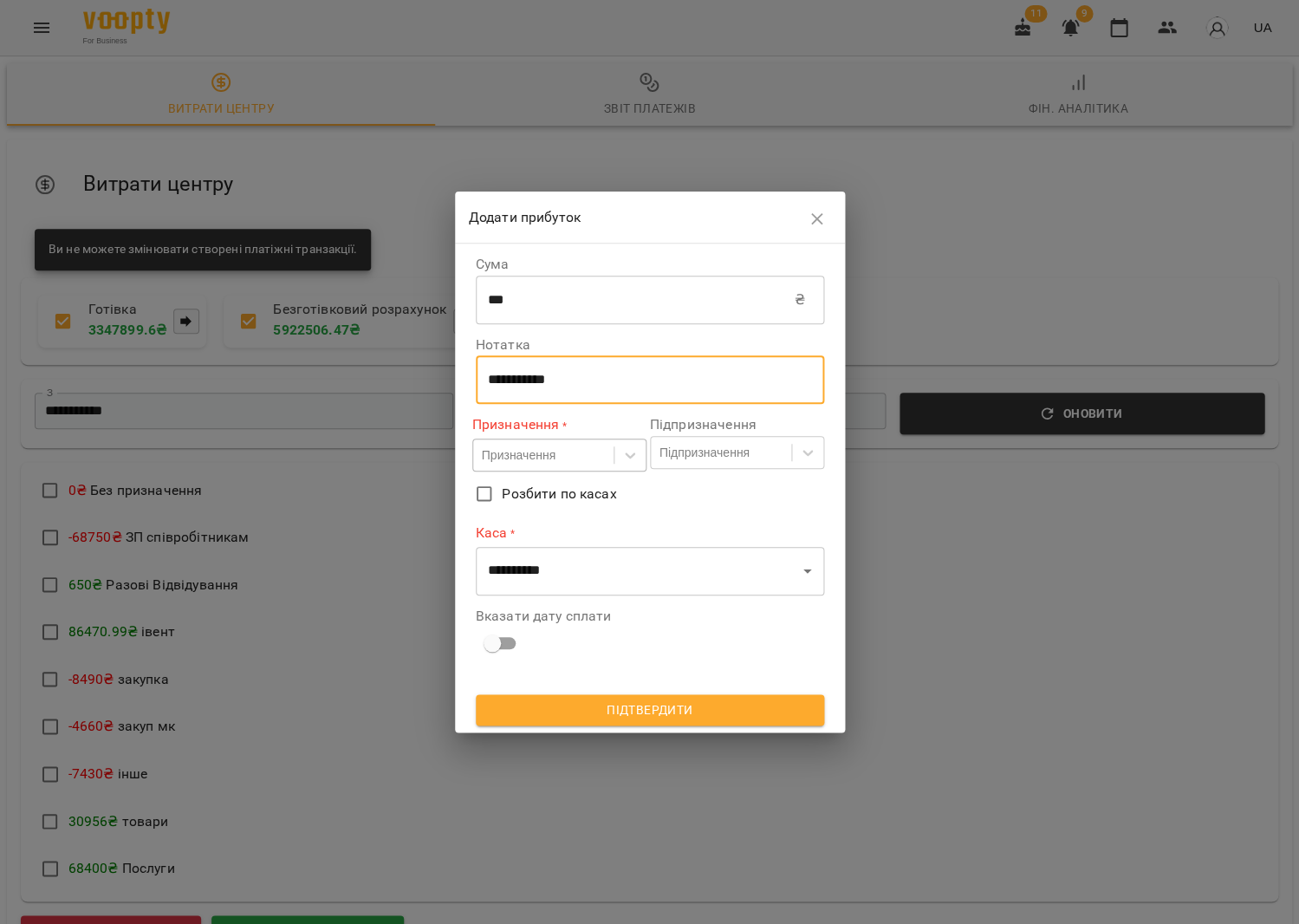
type textarea "**********"
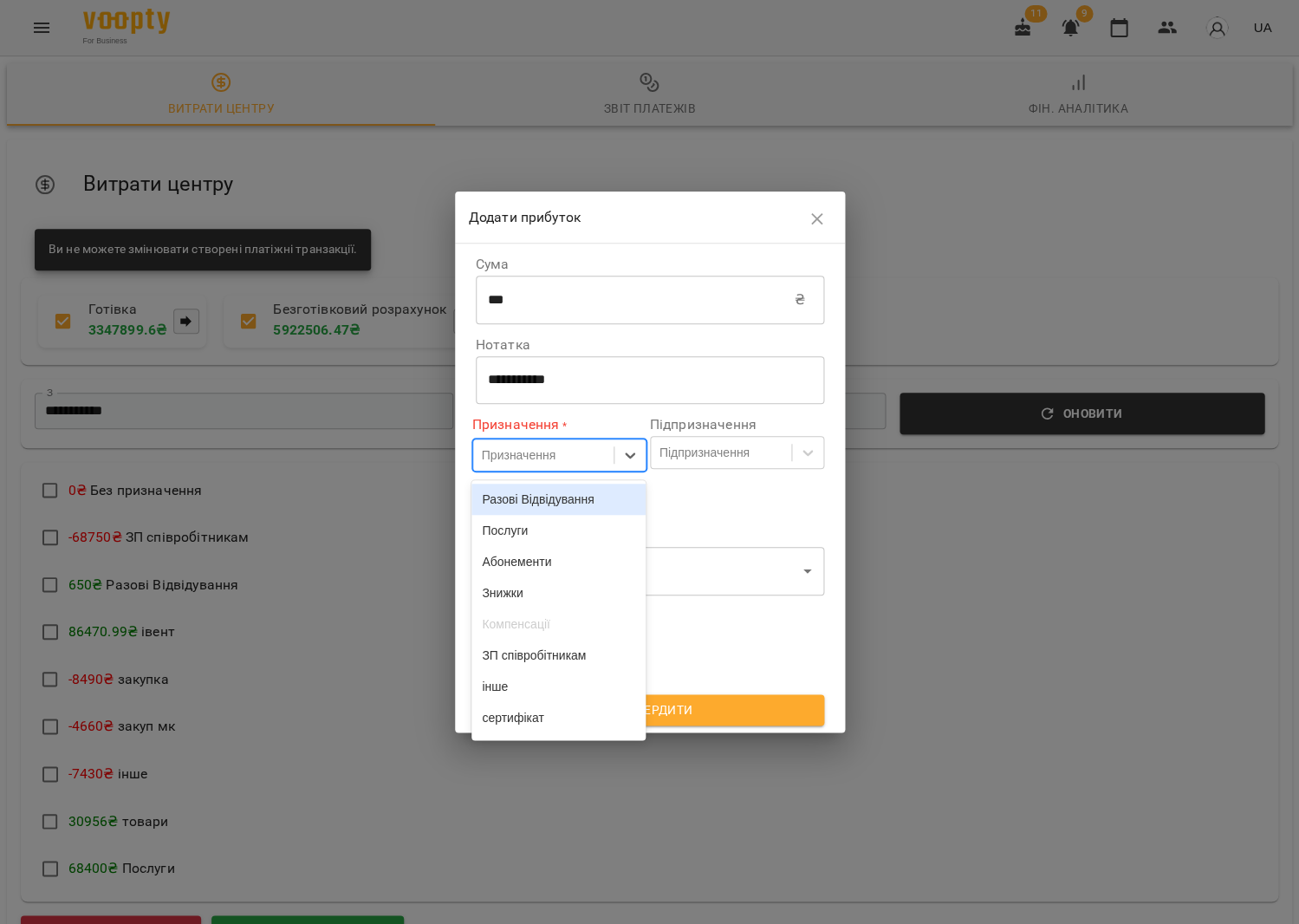
click at [591, 461] on div "Призначення" at bounding box center [544, 455] width 140 height 29
click at [542, 612] on div "товари" at bounding box center [558, 627] width 174 height 31
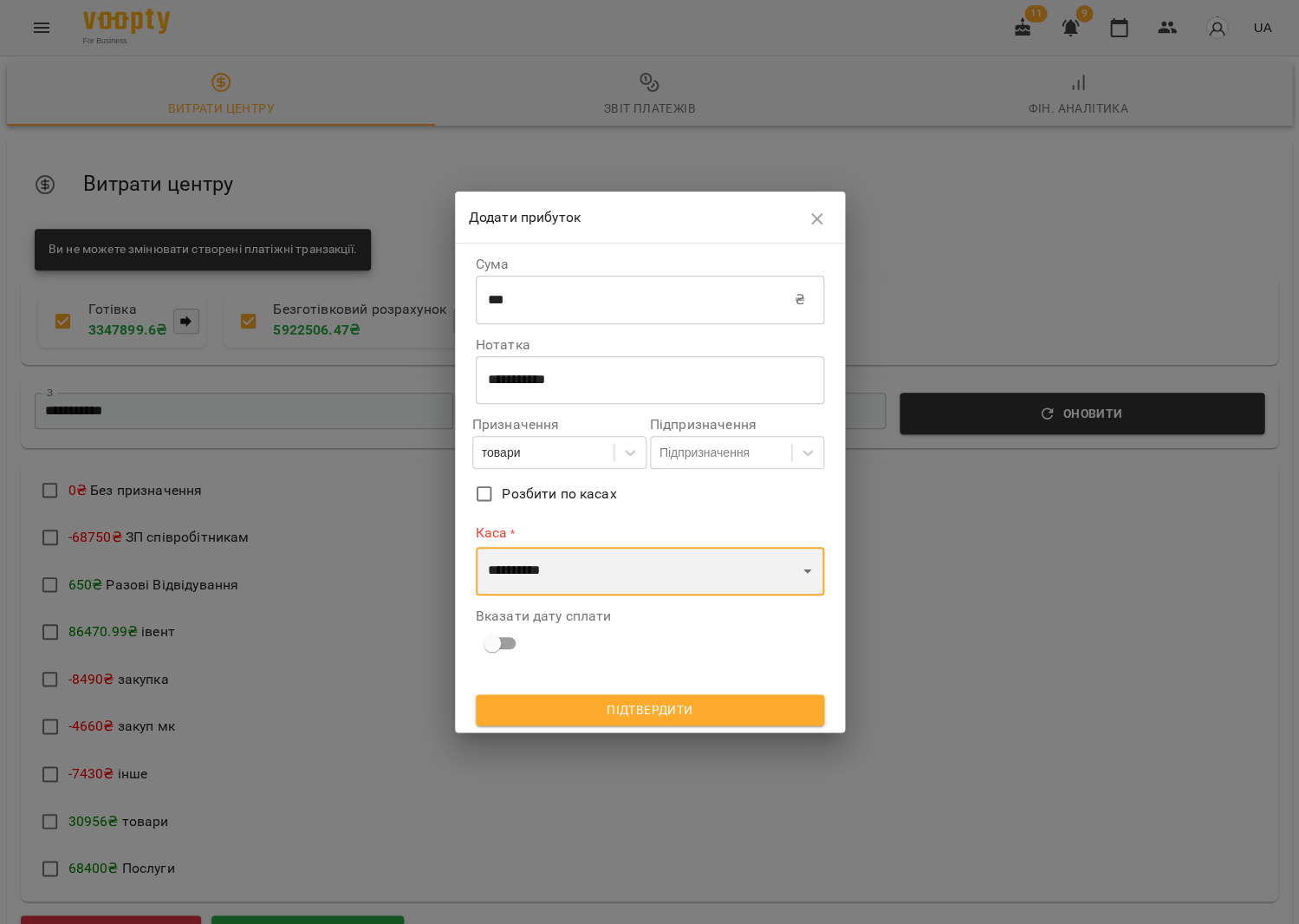
select select "****"
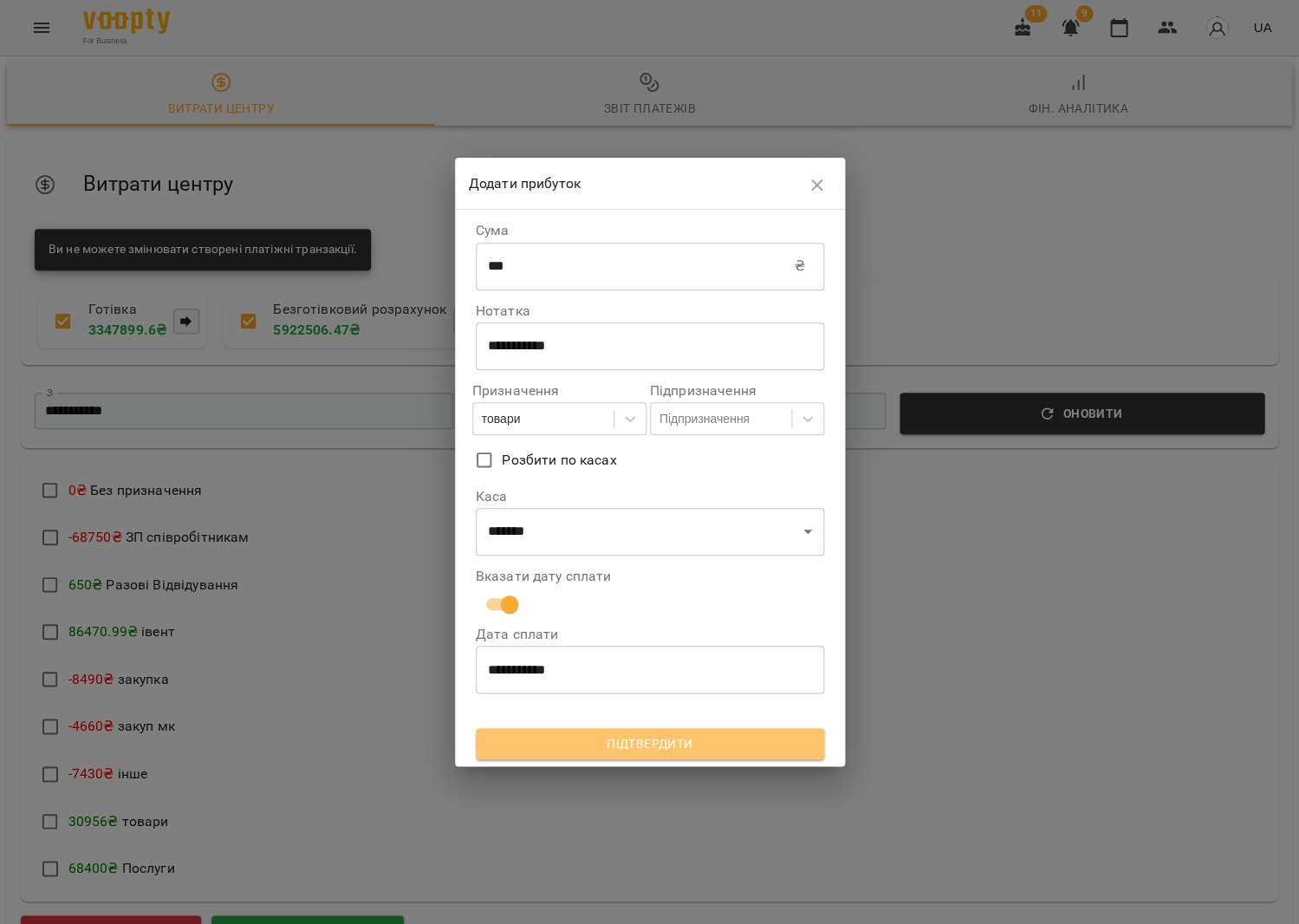
click at [724, 733] on span "Підтвердити" at bounding box center [650, 743] width 321 height 21
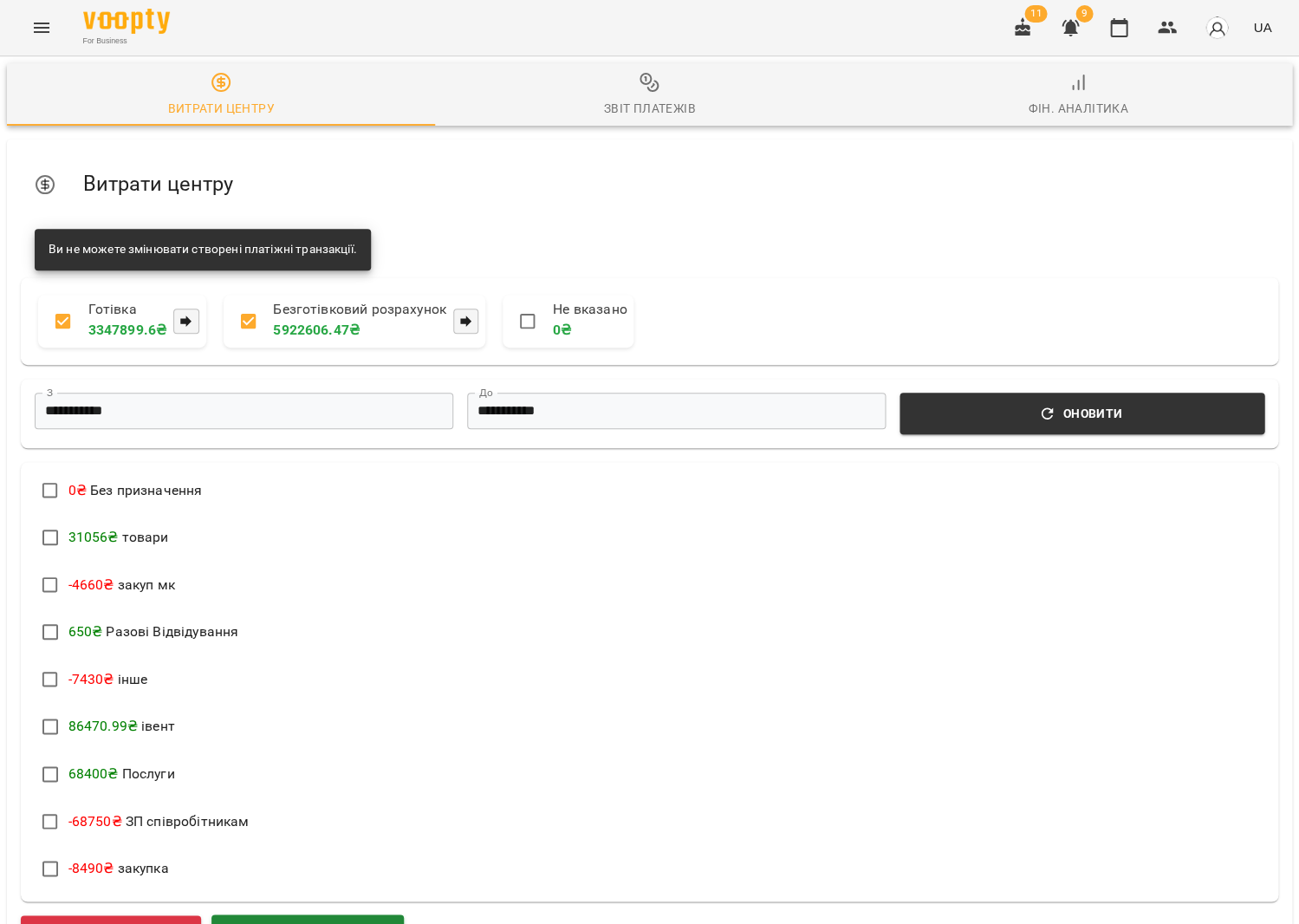
scroll to position [378, 0]
click at [335, 923] on span "Додати прибуток" at bounding box center [308, 936] width 151 height 22
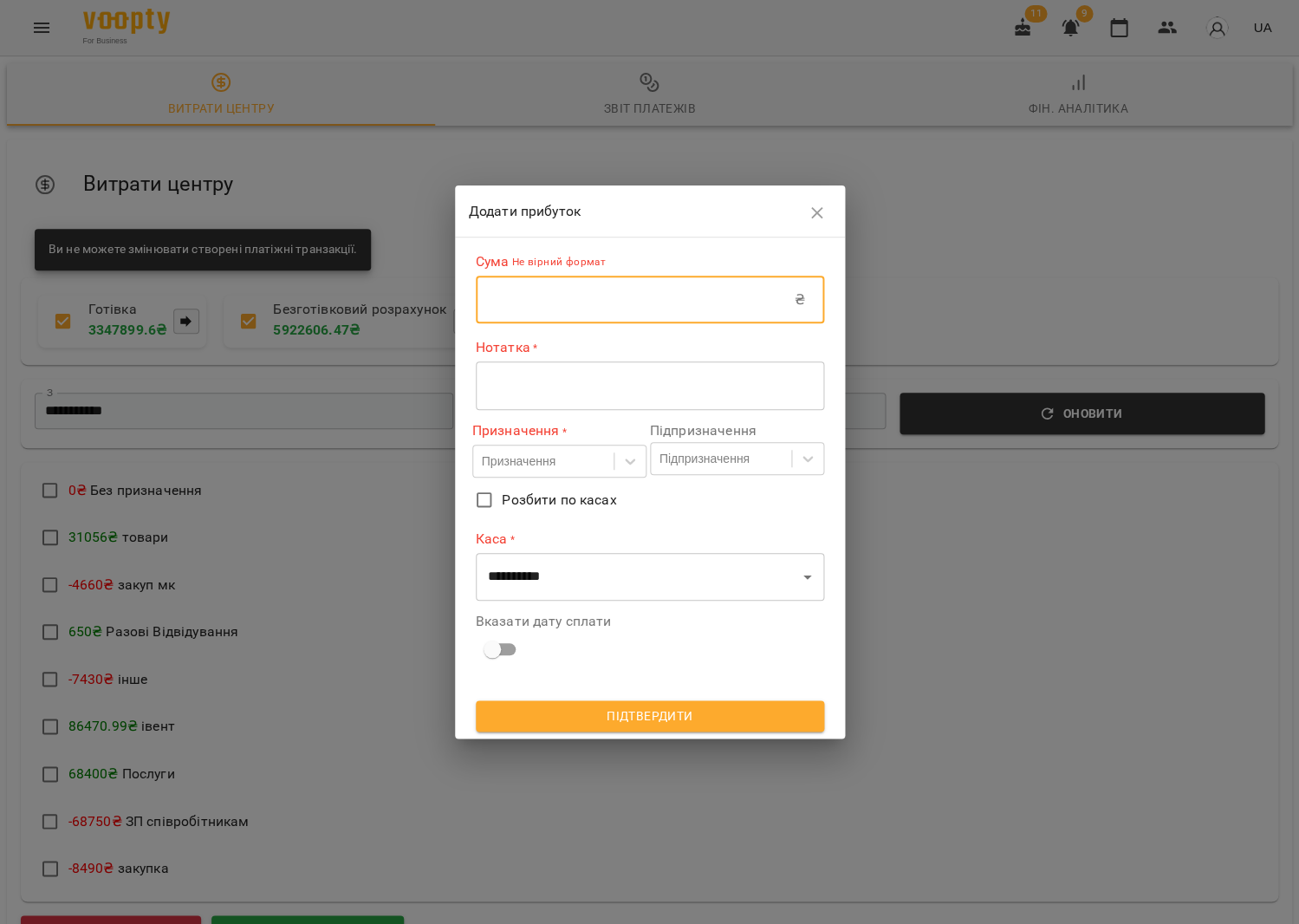
click at [584, 305] on input "text" at bounding box center [635, 299] width 319 height 49
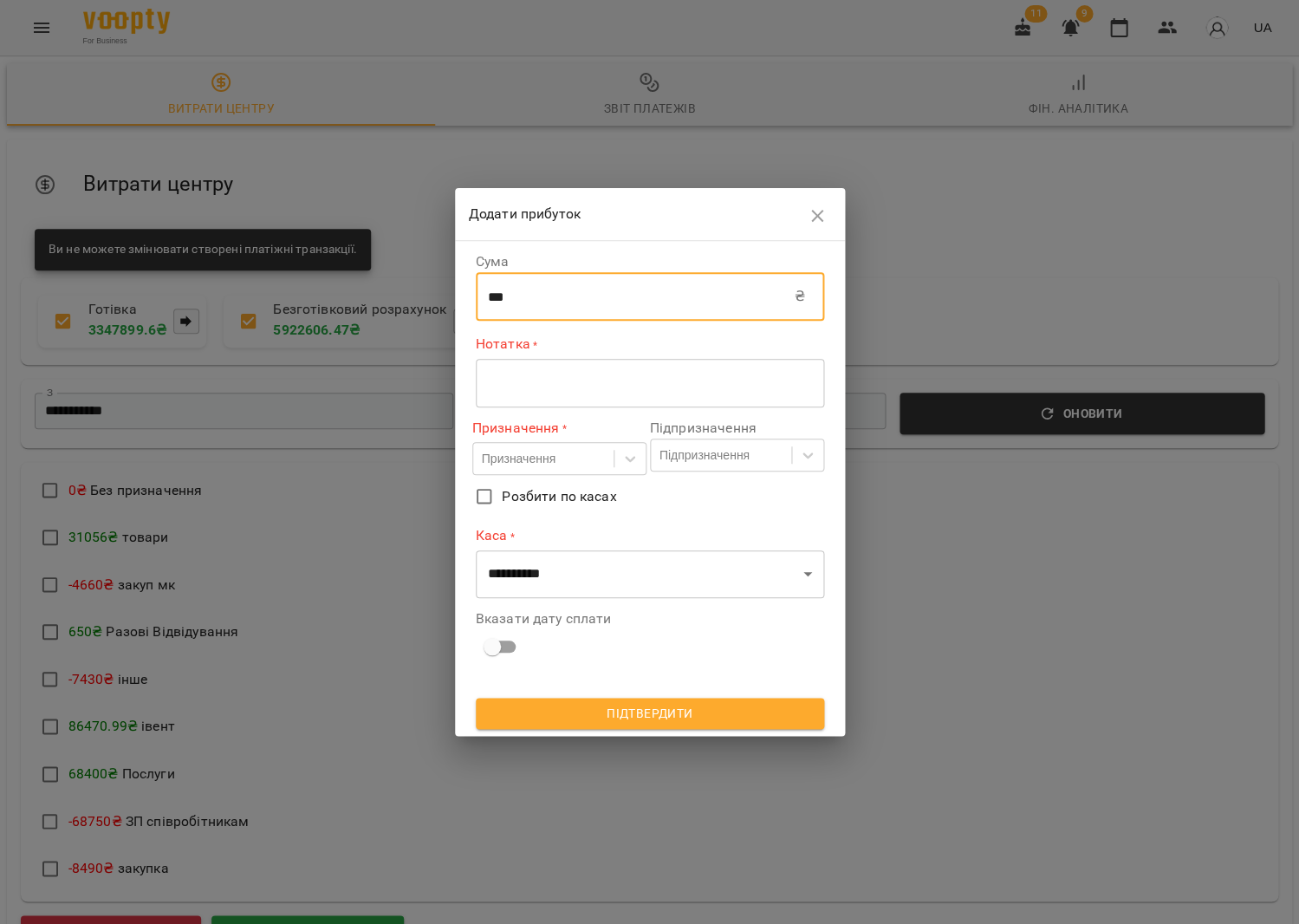
type input "***"
click at [626, 391] on textarea at bounding box center [650, 382] width 324 height 17
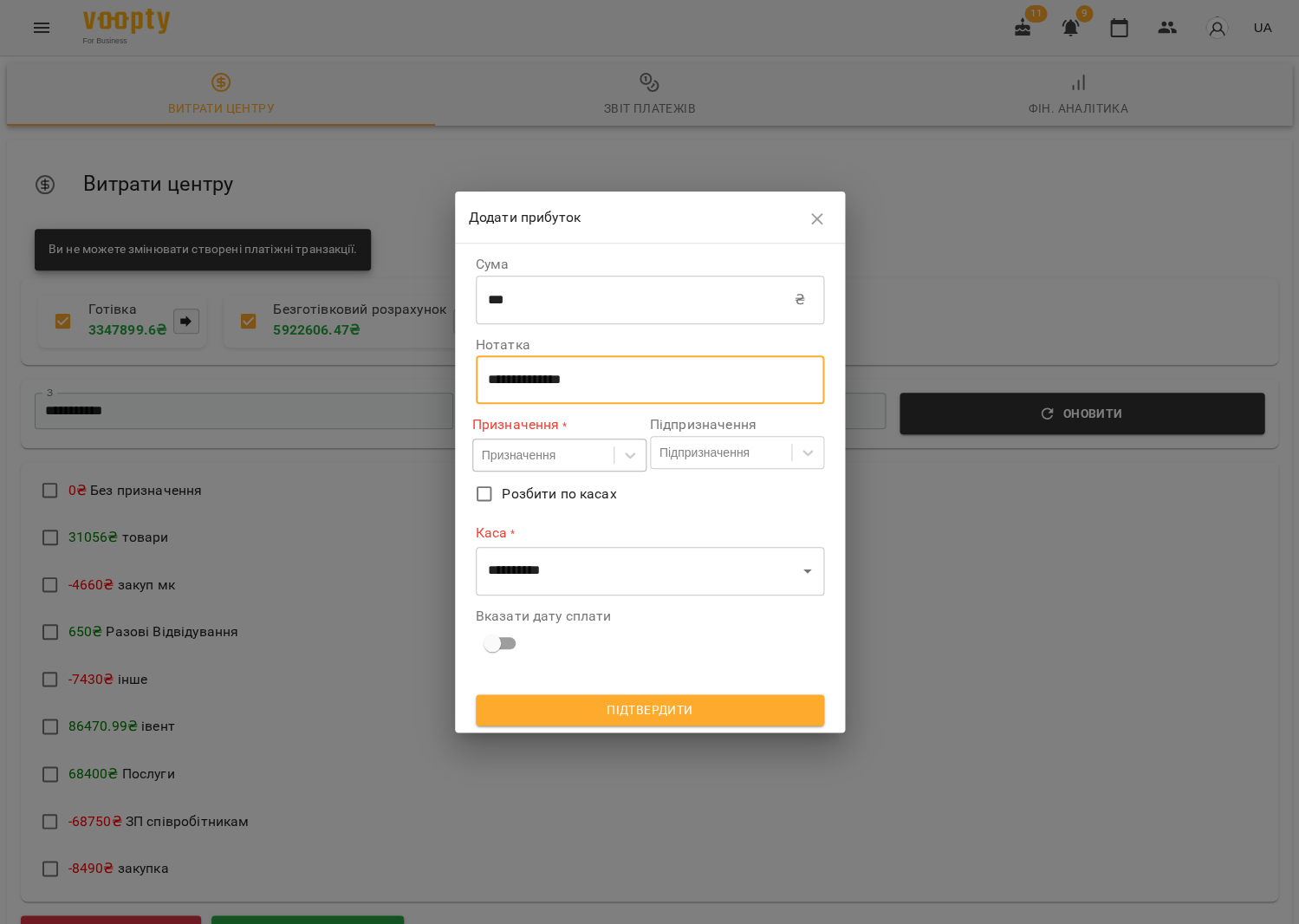
type textarea "**********"
click at [600, 445] on div "Призначення" at bounding box center [544, 455] width 140 height 29
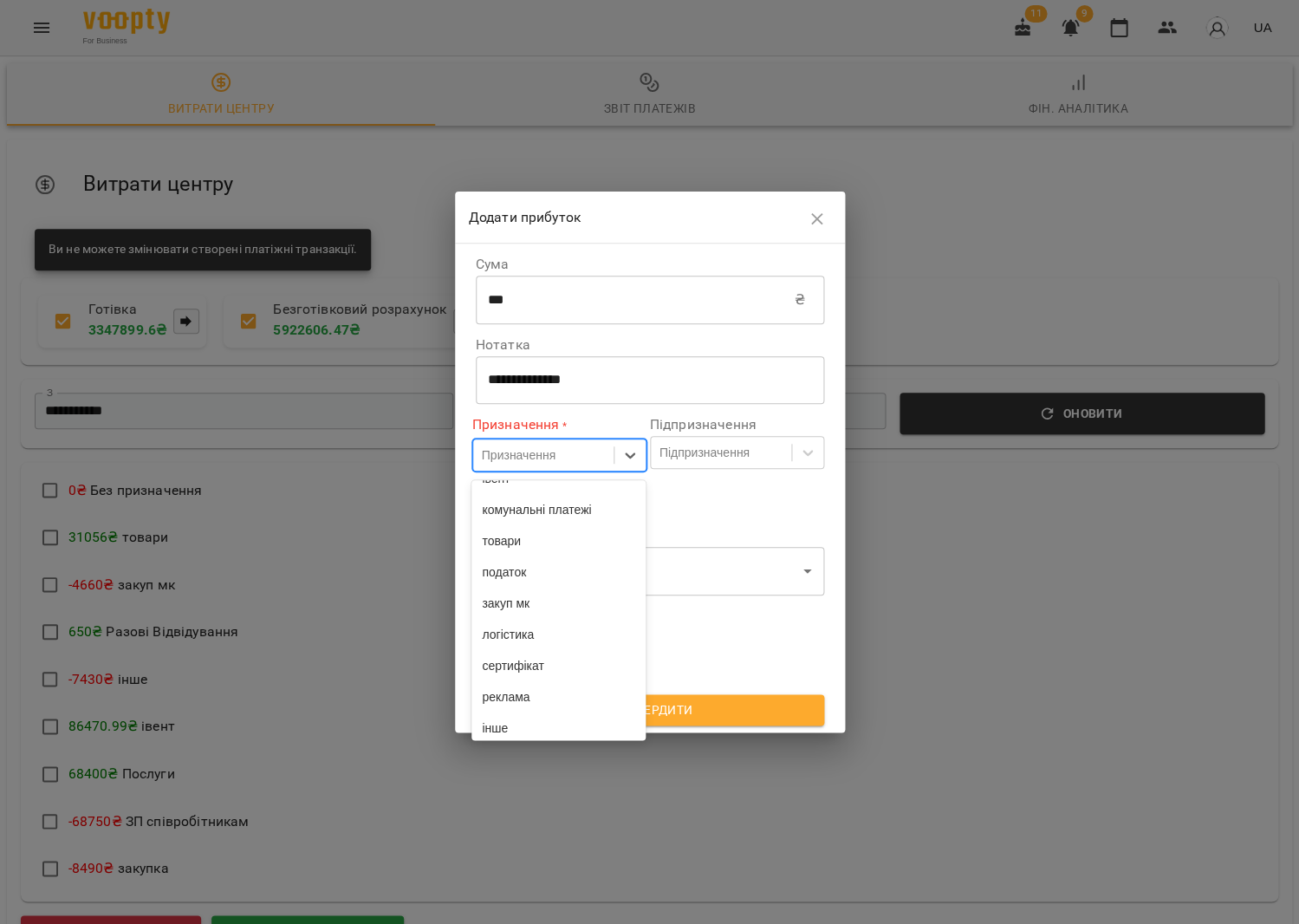
scroll to position [283, 0]
click at [548, 519] on div "товари" at bounding box center [558, 534] width 174 height 31
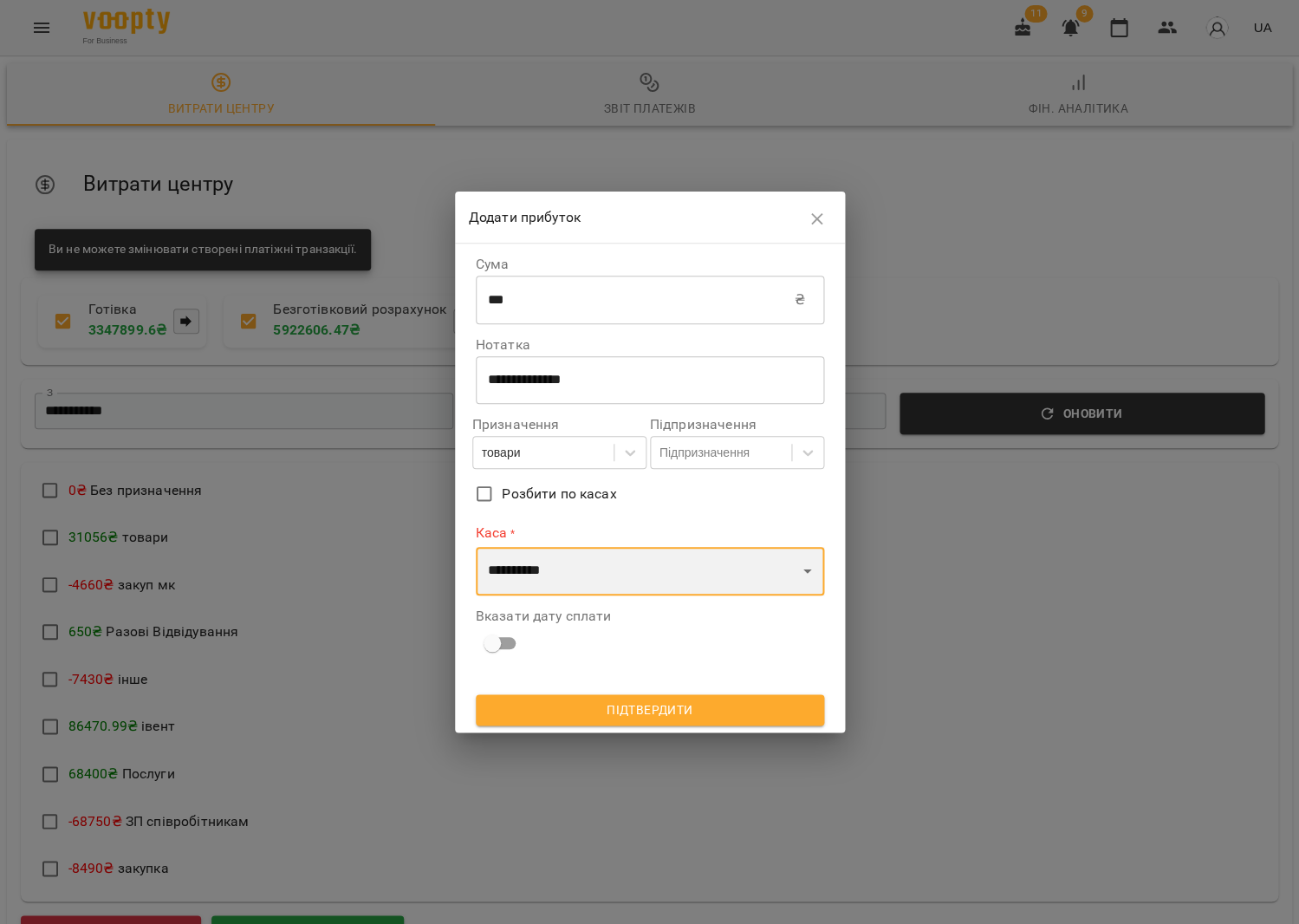
select select "****"
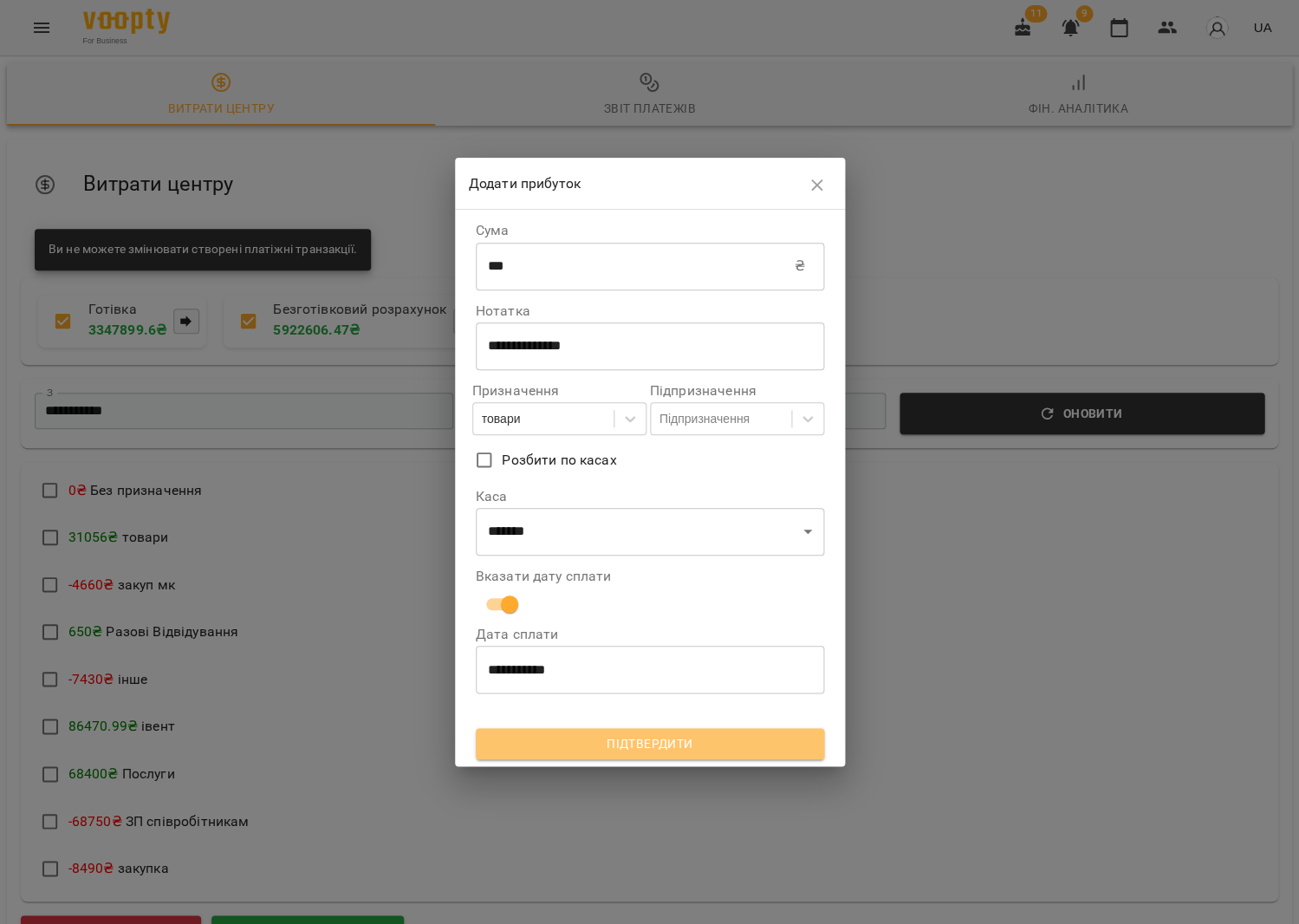
click at [612, 734] on span "Підтвердити" at bounding box center [650, 743] width 321 height 21
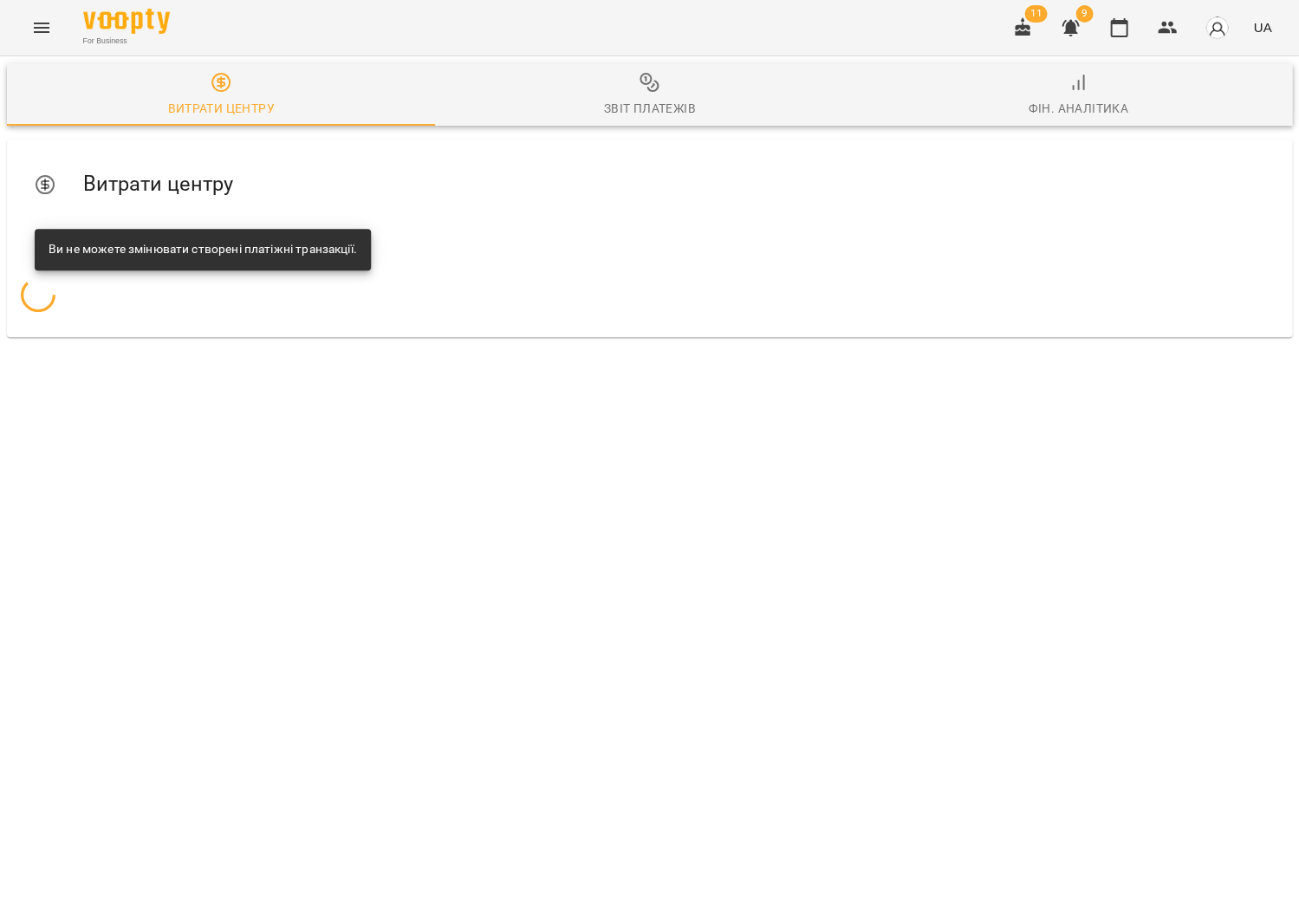
scroll to position [0, 0]
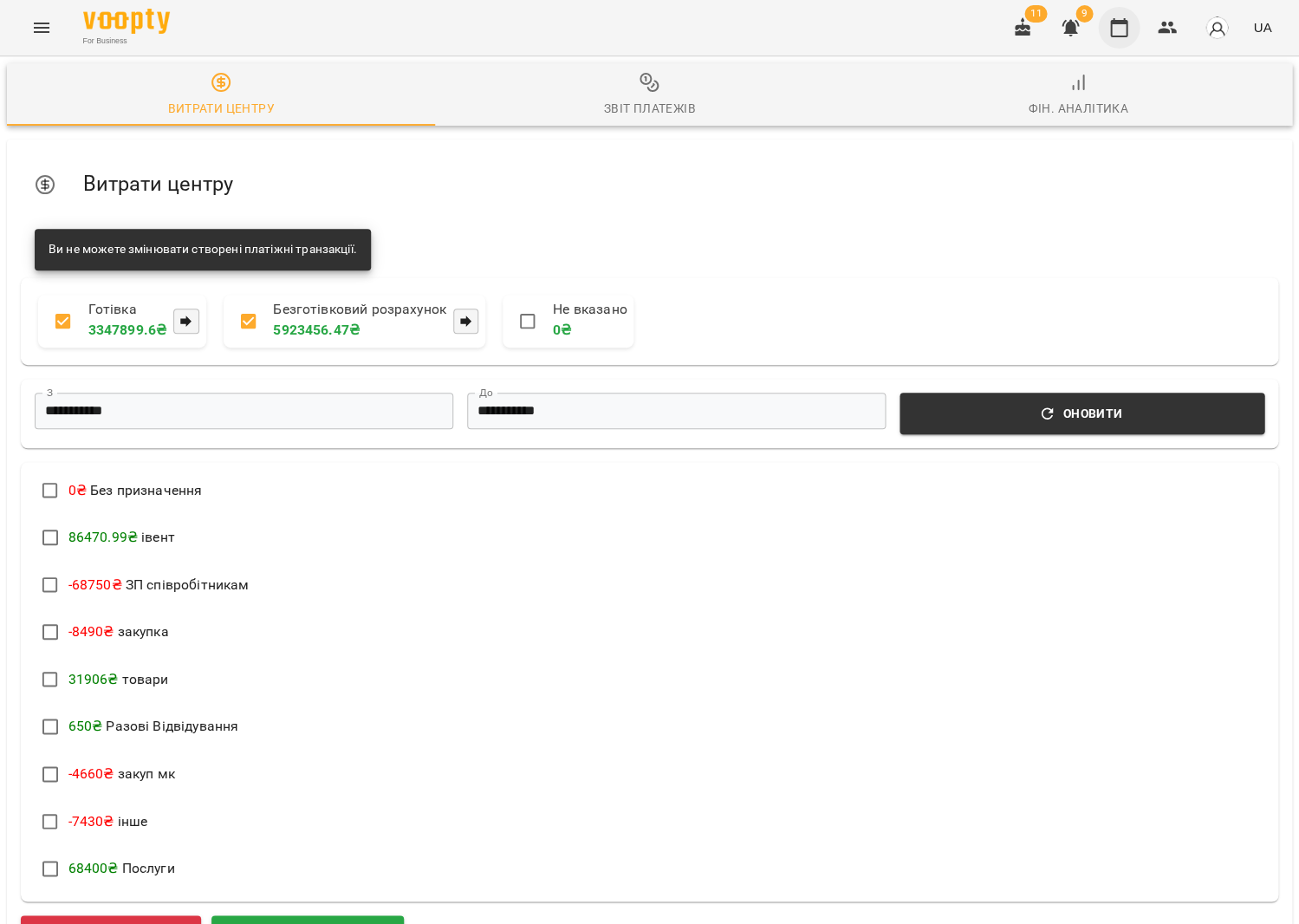
click at [1117, 37] on button "button" at bounding box center [1118, 28] width 41 height 41
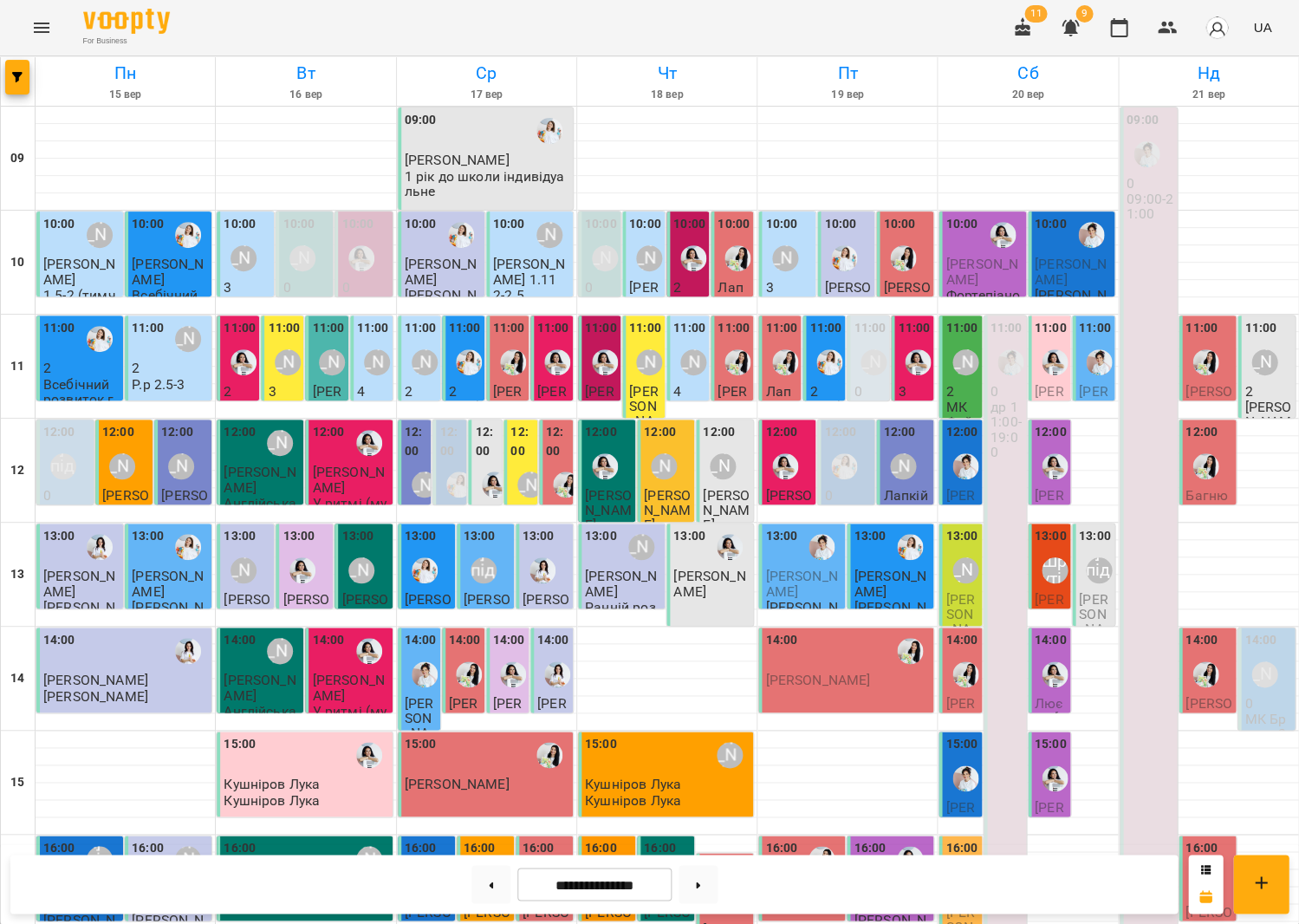
scroll to position [62, 0]
click at [848, 631] on div "14:00" at bounding box center [848, 650] width 165 height 40
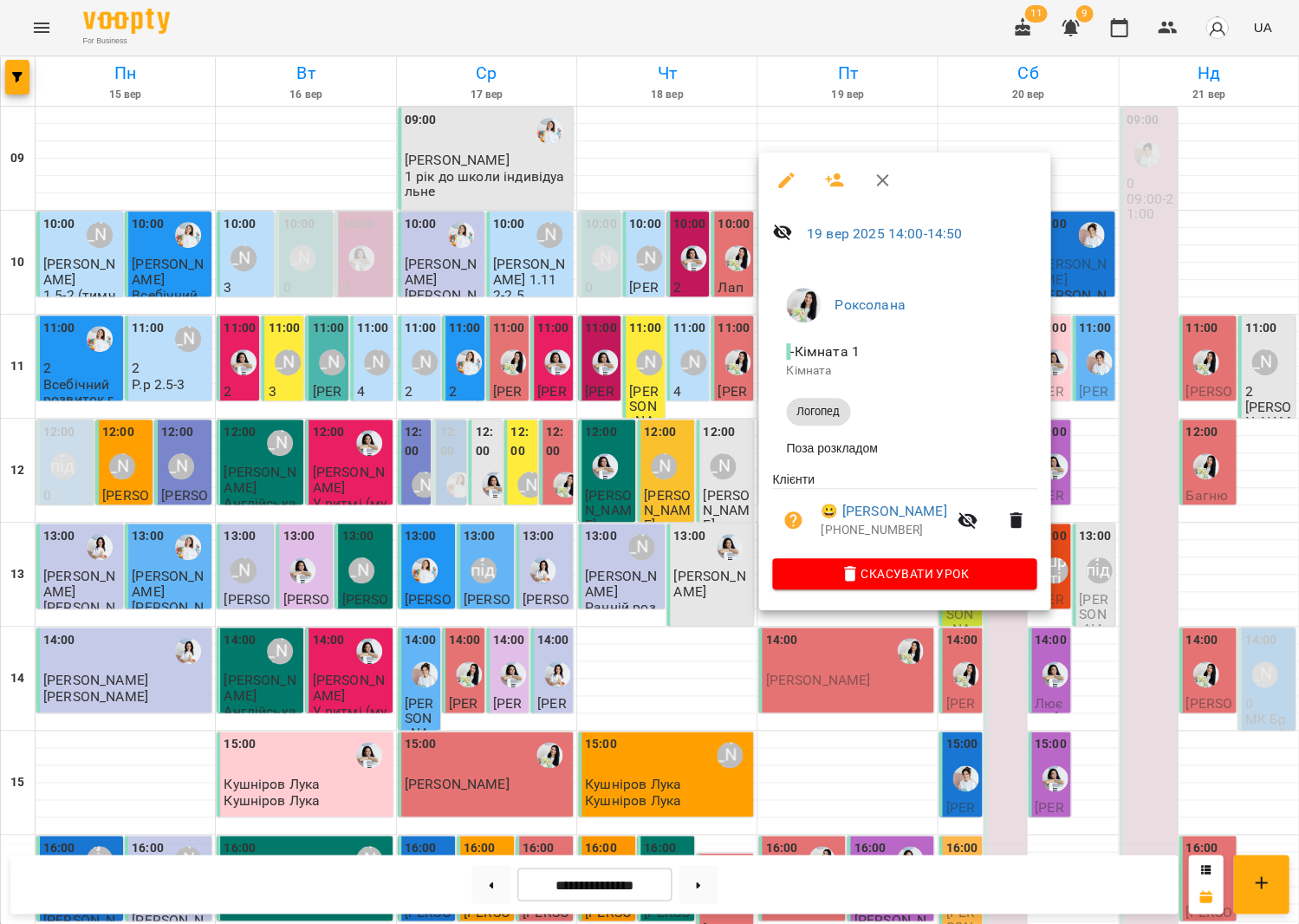
scroll to position [50, 0]
click at [792, 512] on icon "button" at bounding box center [792, 520] width 18 height 18
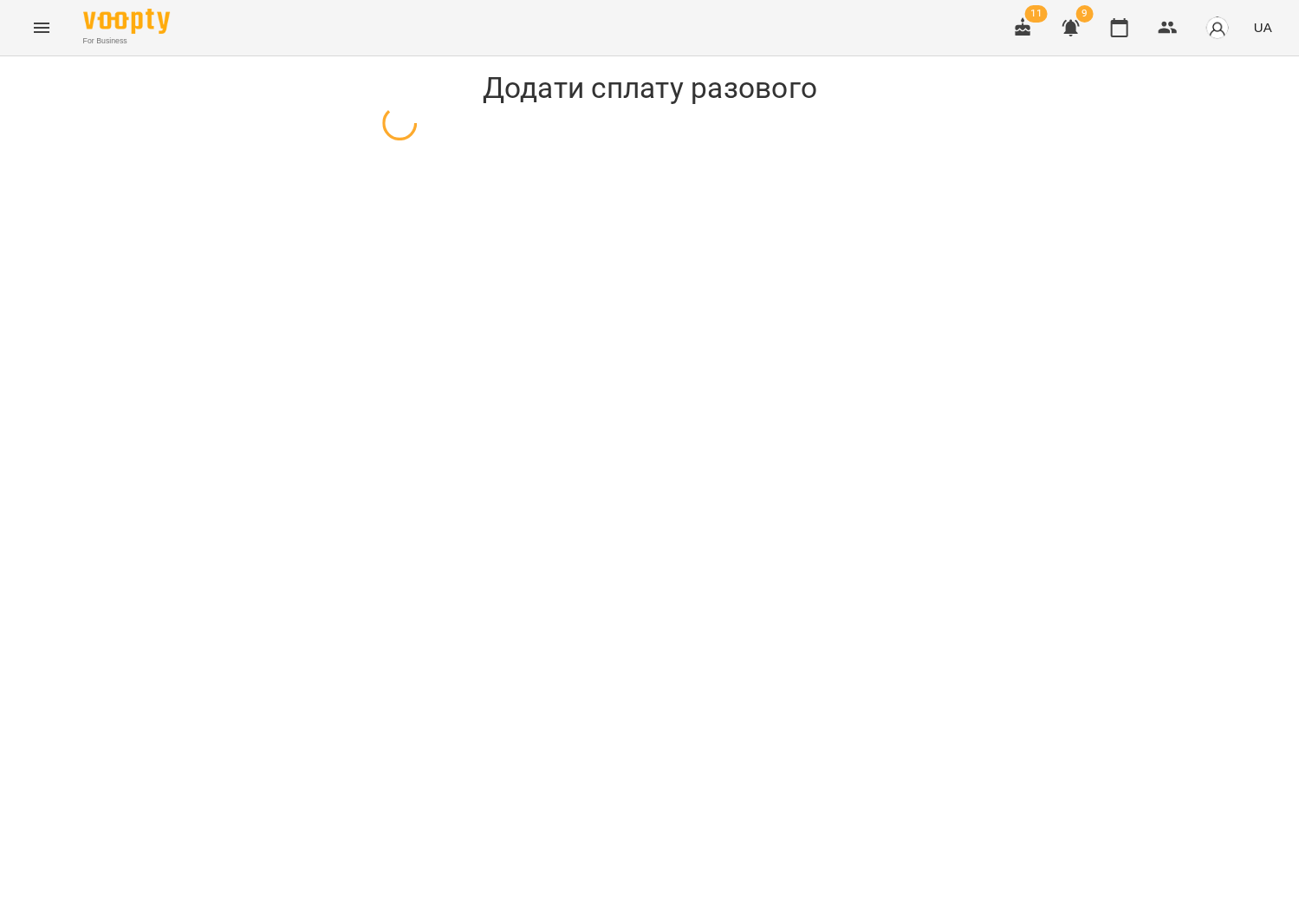
select select "*******"
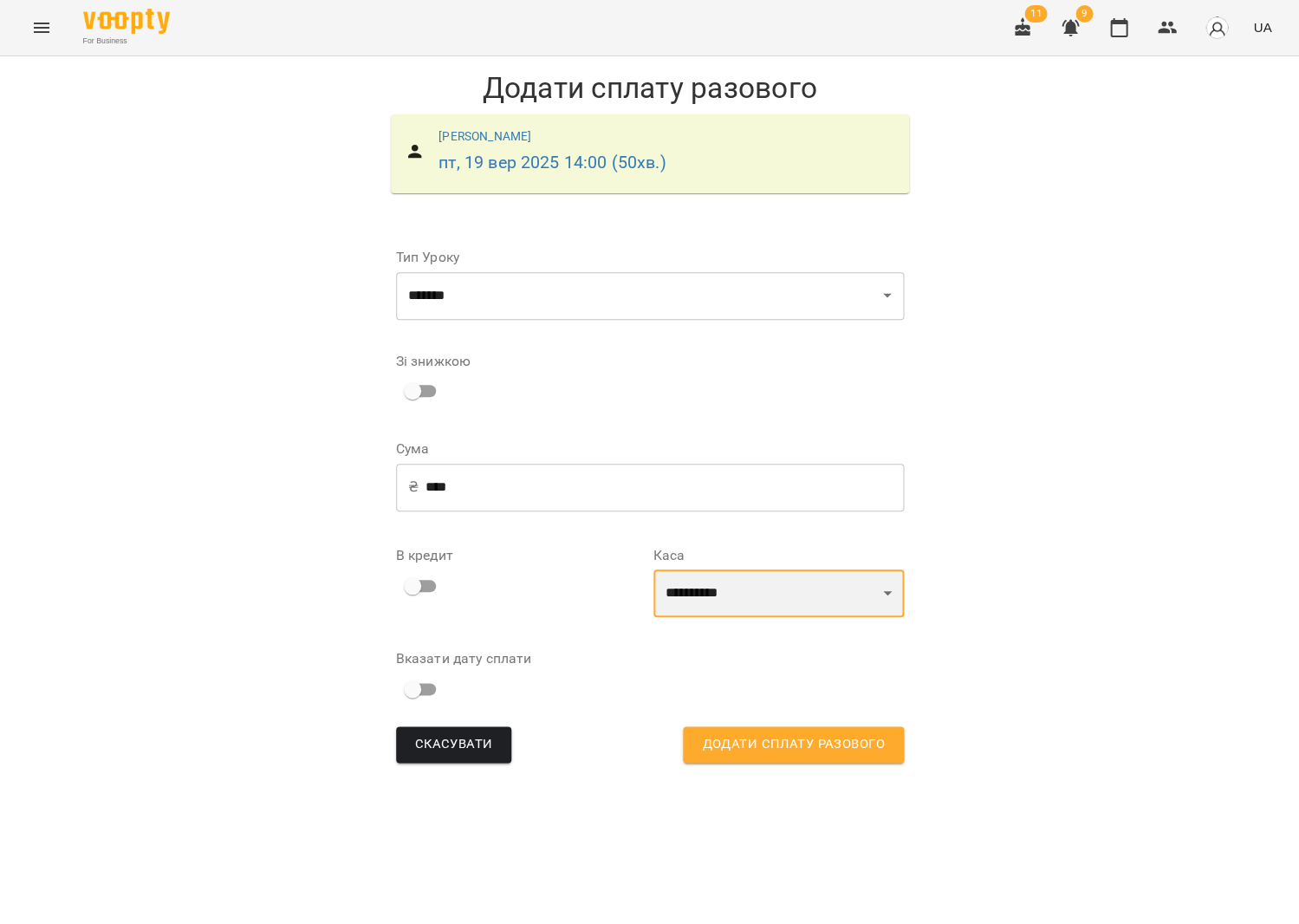
select select "****"
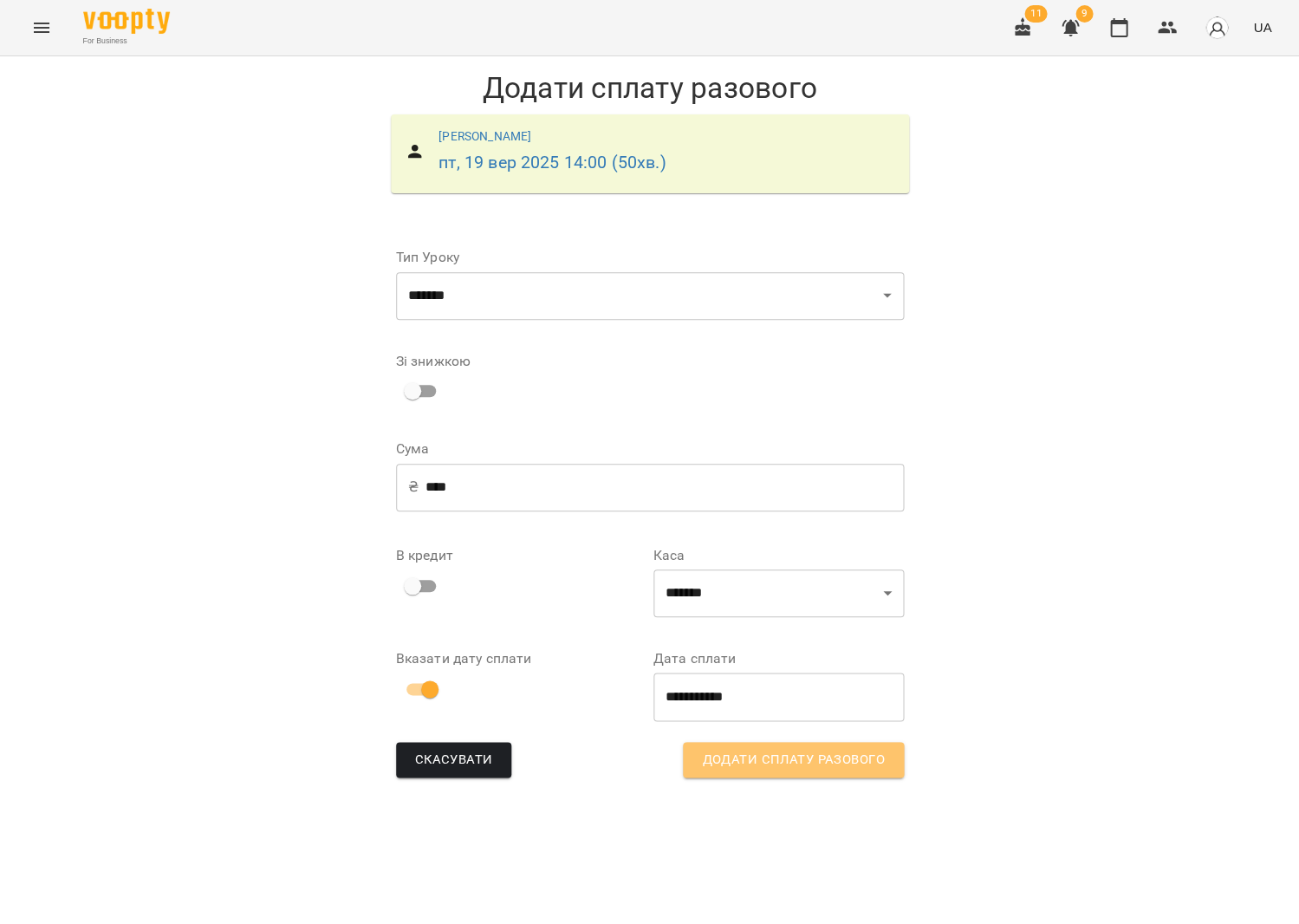
click at [724, 765] on span "Додати сплату разового" at bounding box center [793, 760] width 182 height 22
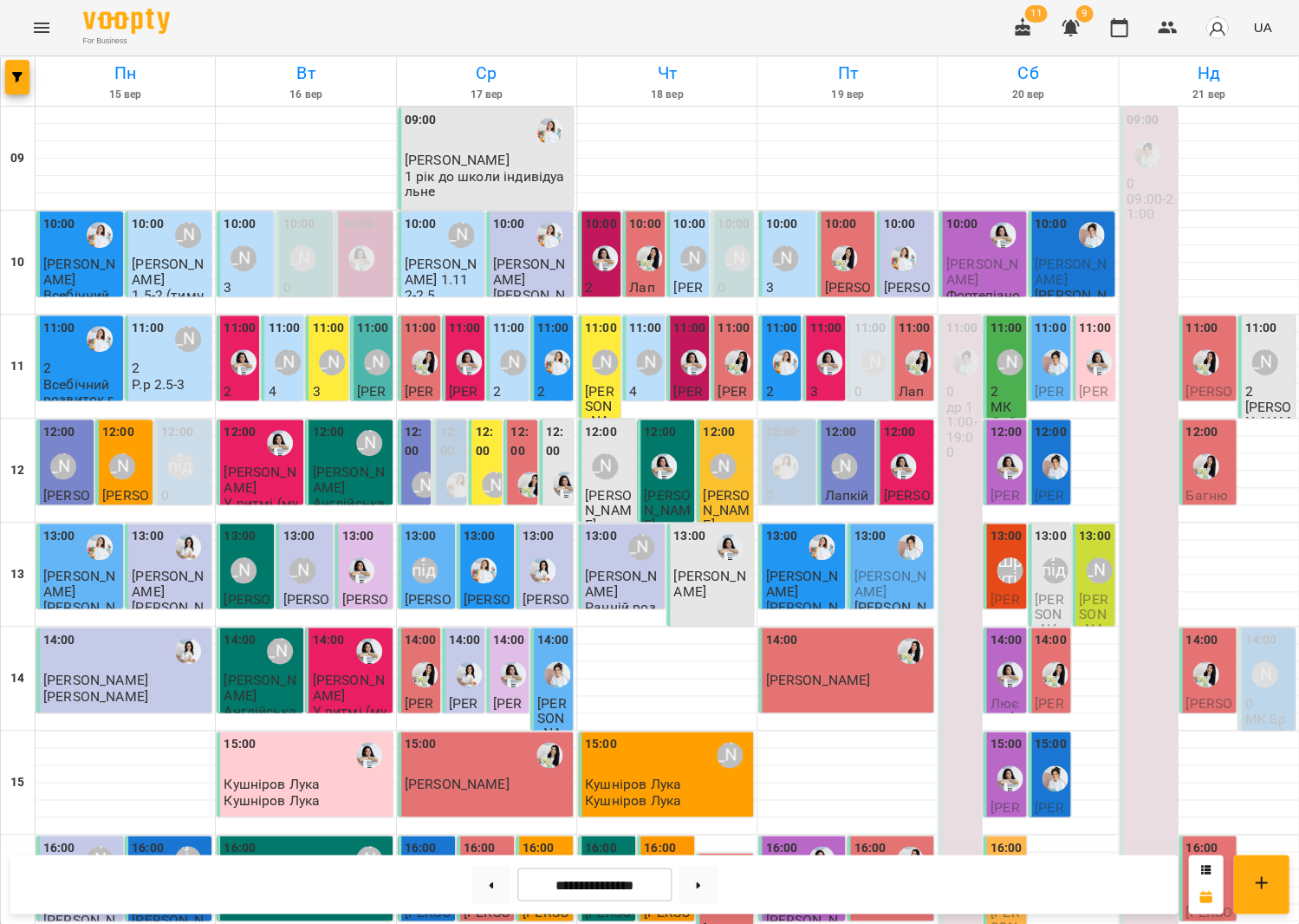
scroll to position [404, 0]
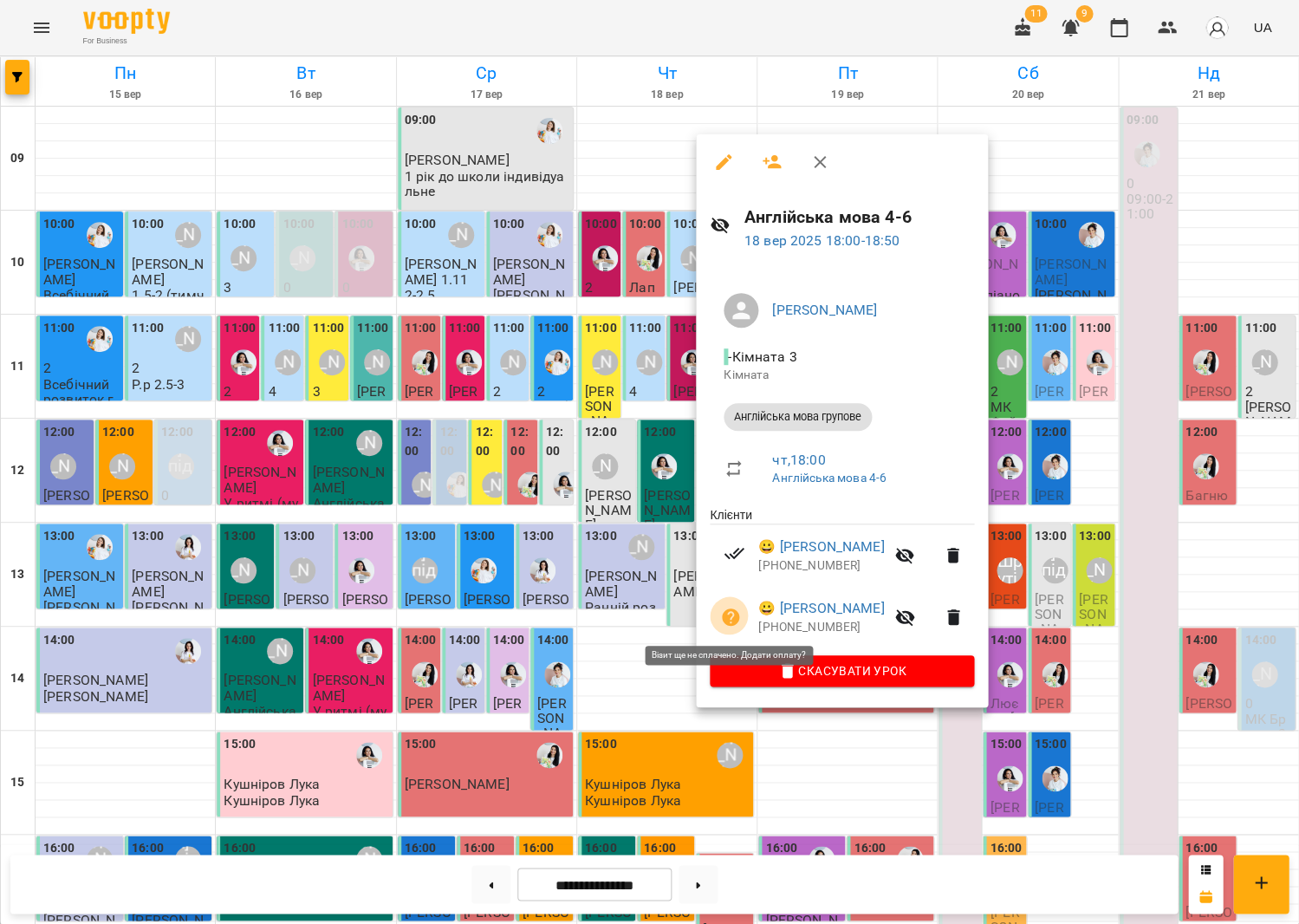
click at [731, 613] on icon "button" at bounding box center [731, 616] width 18 height 18
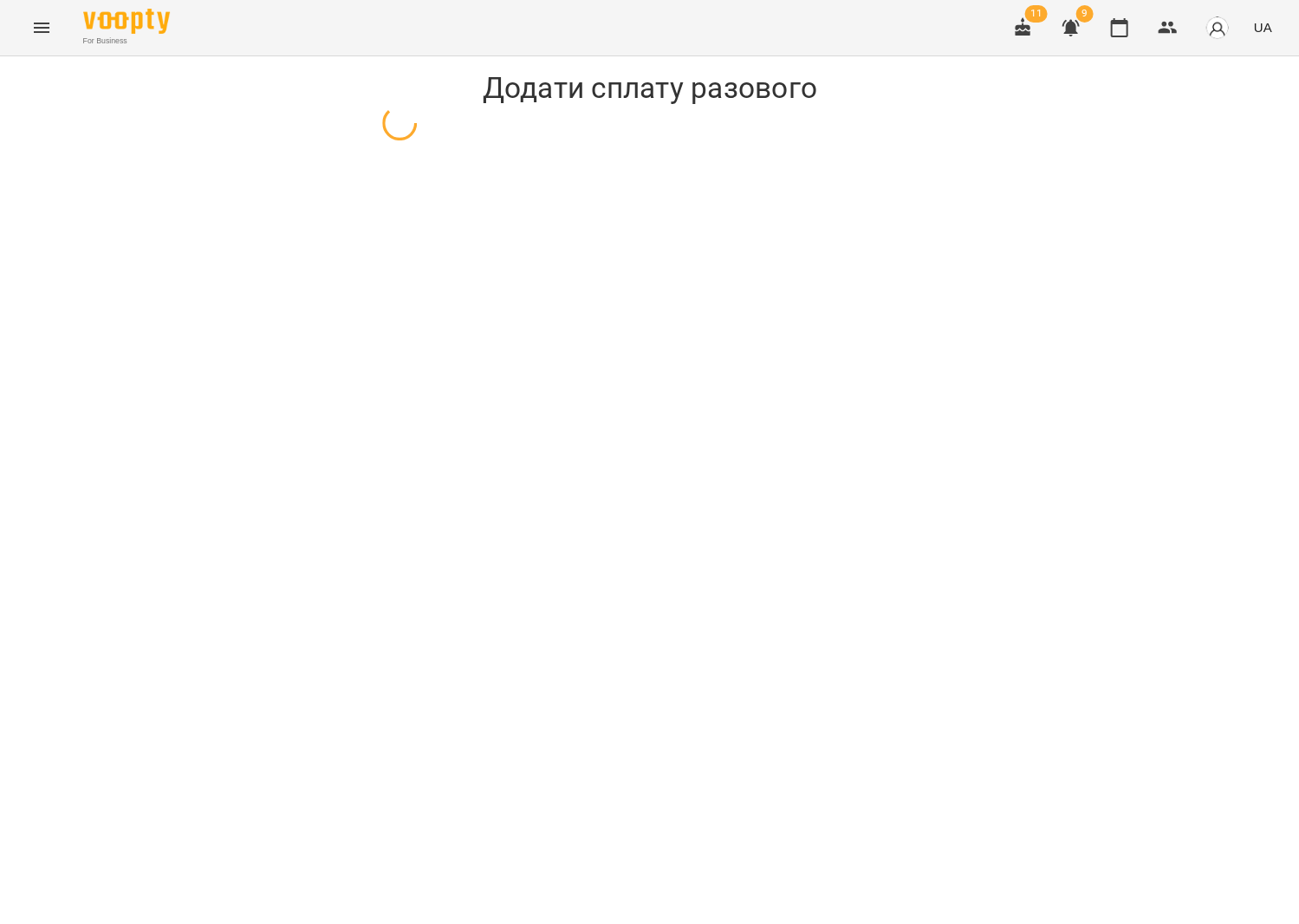
select select "**********"
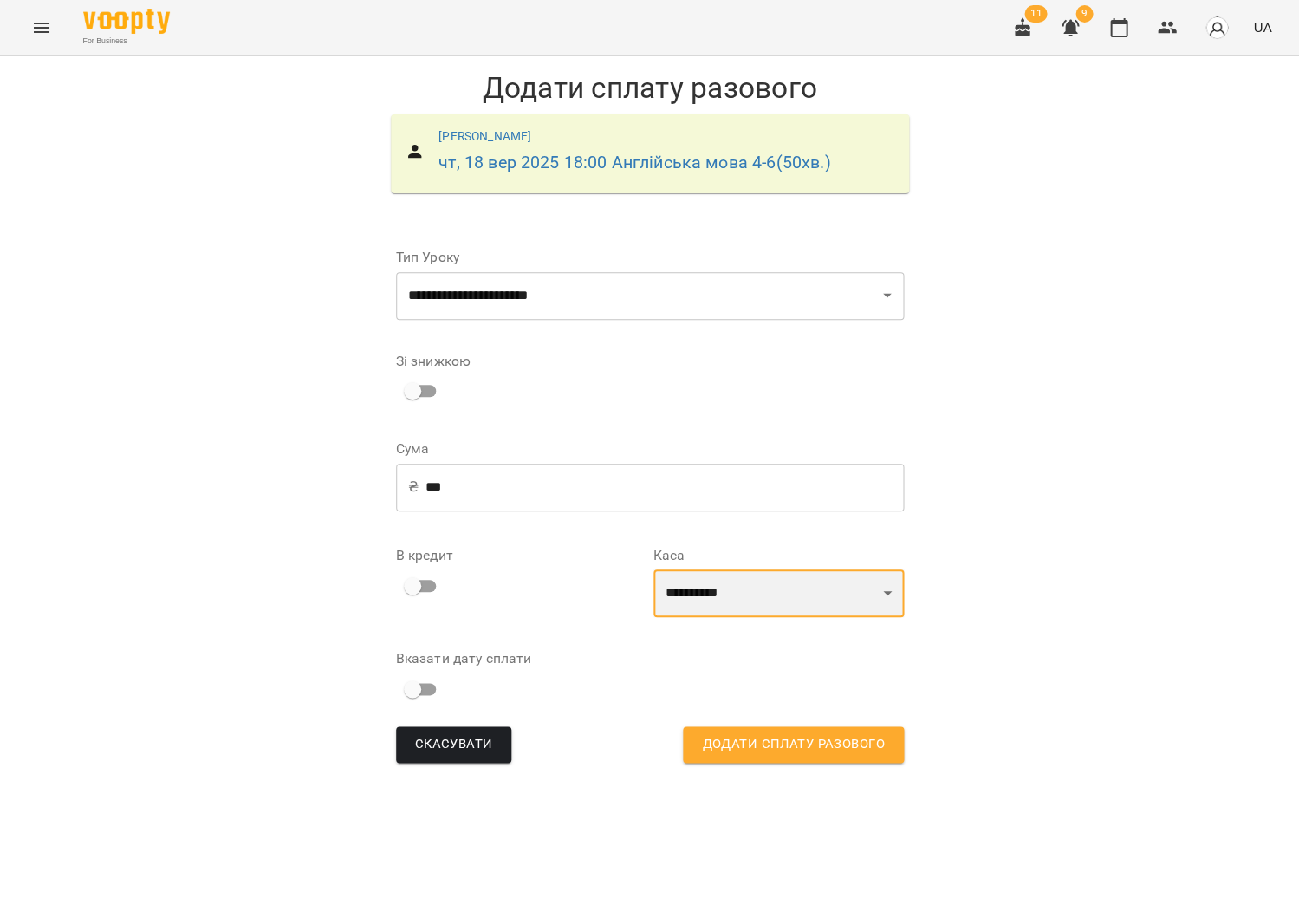
select select "****"
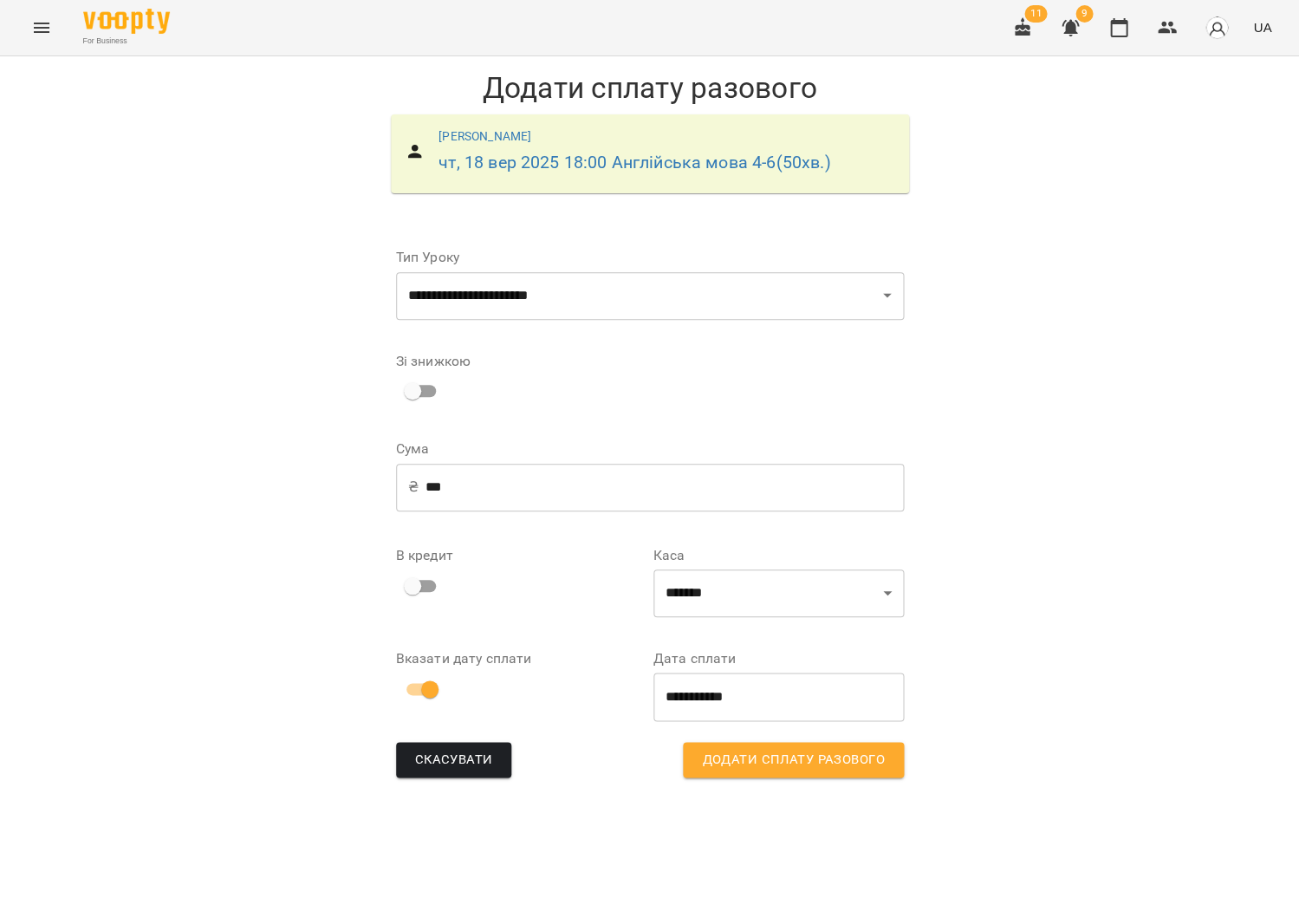
click at [696, 681] on input "**********" at bounding box center [778, 696] width 251 height 49
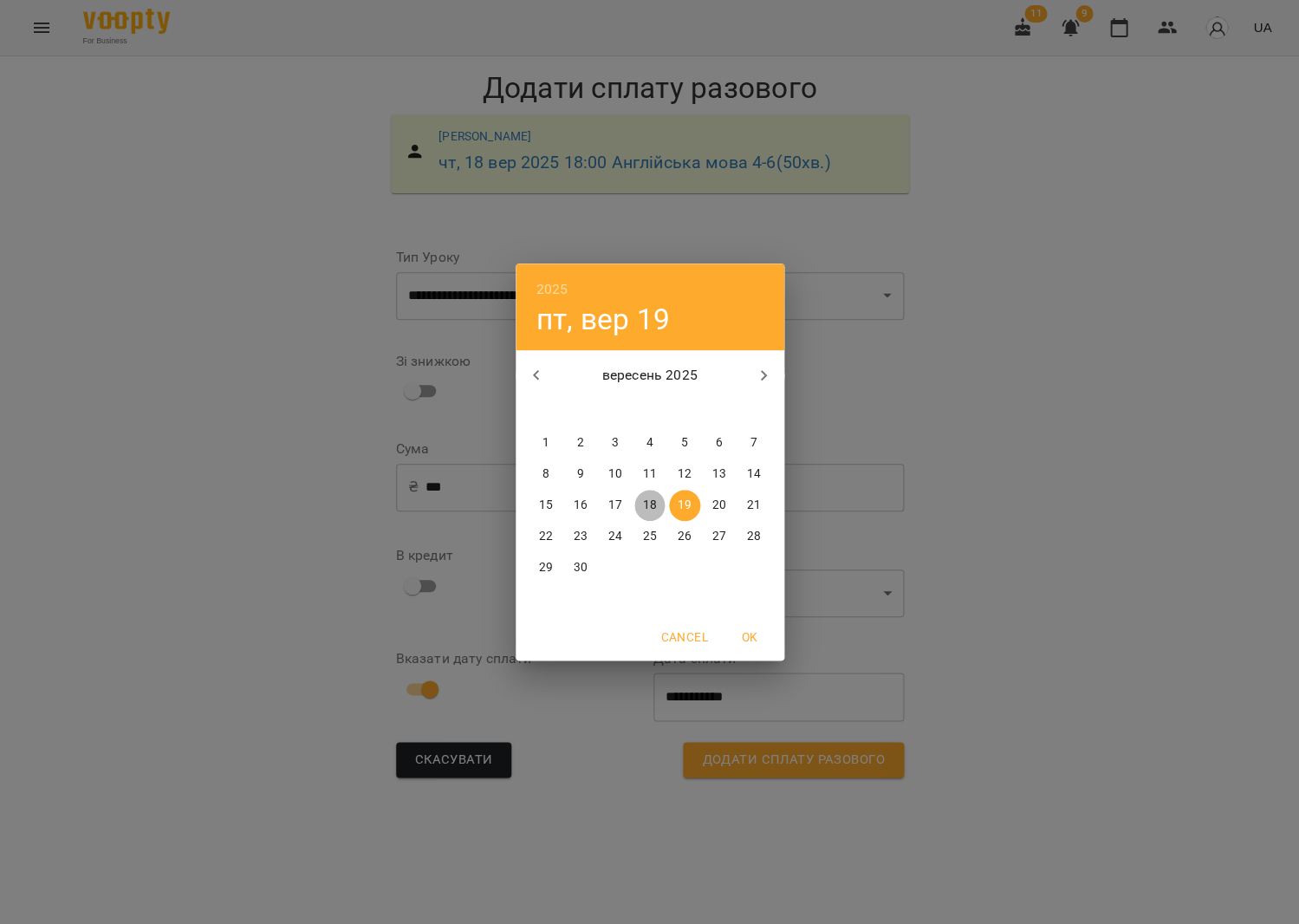
click at [647, 514] on button "18" at bounding box center [650, 506] width 31 height 31
type input "**********"
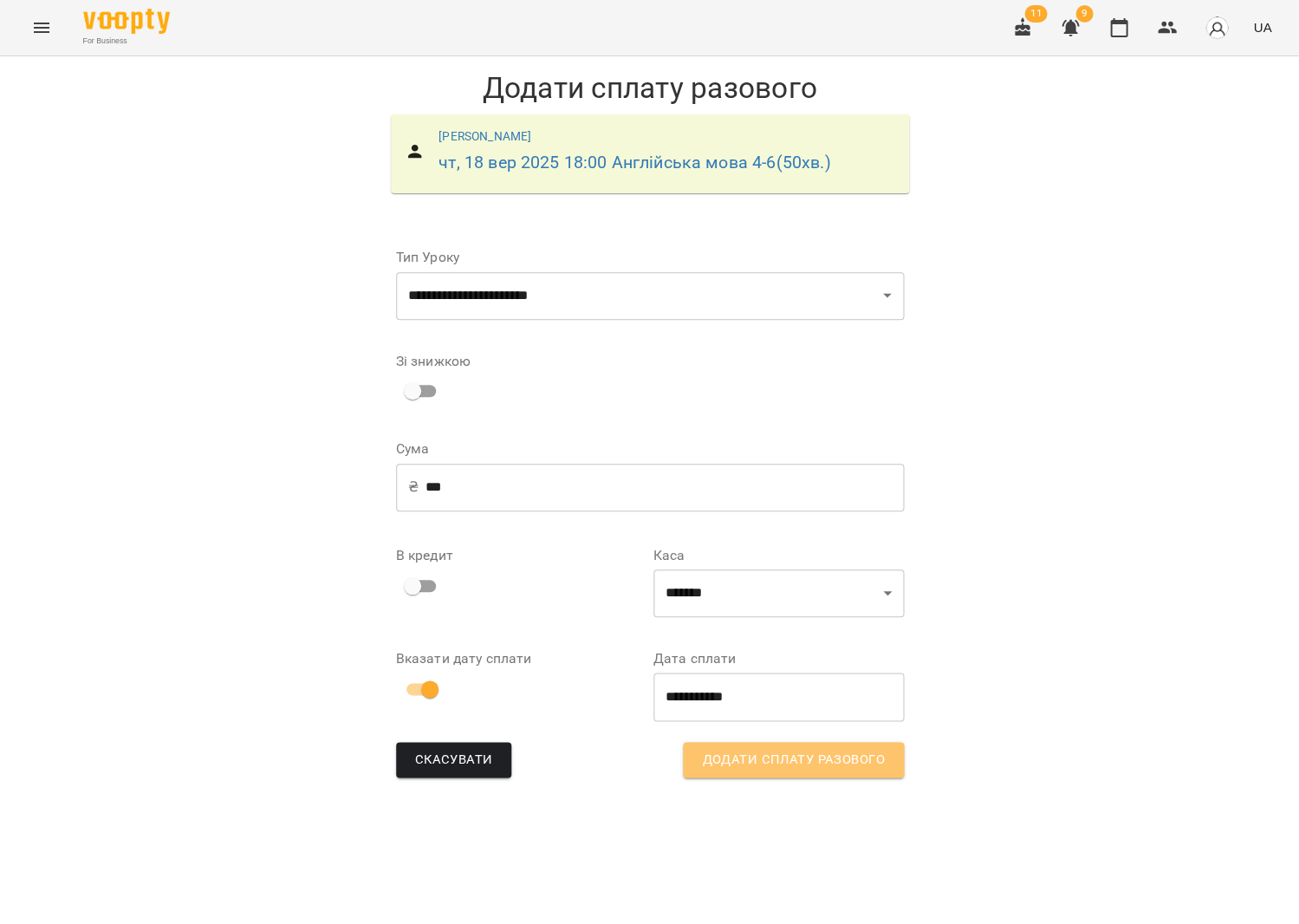
click at [782, 763] on span "Додати сплату разового" at bounding box center [793, 760] width 182 height 22
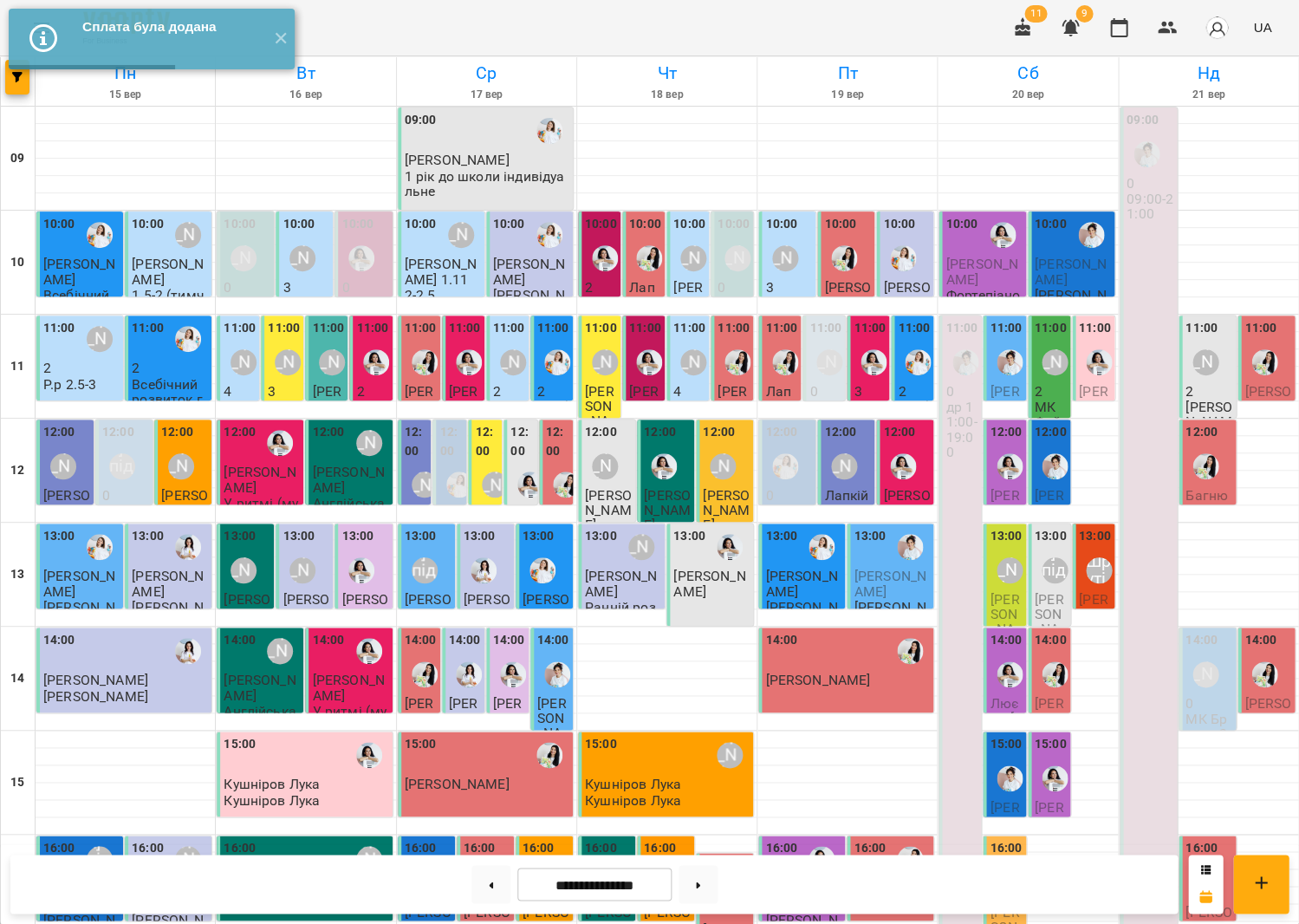
scroll to position [346, 0]
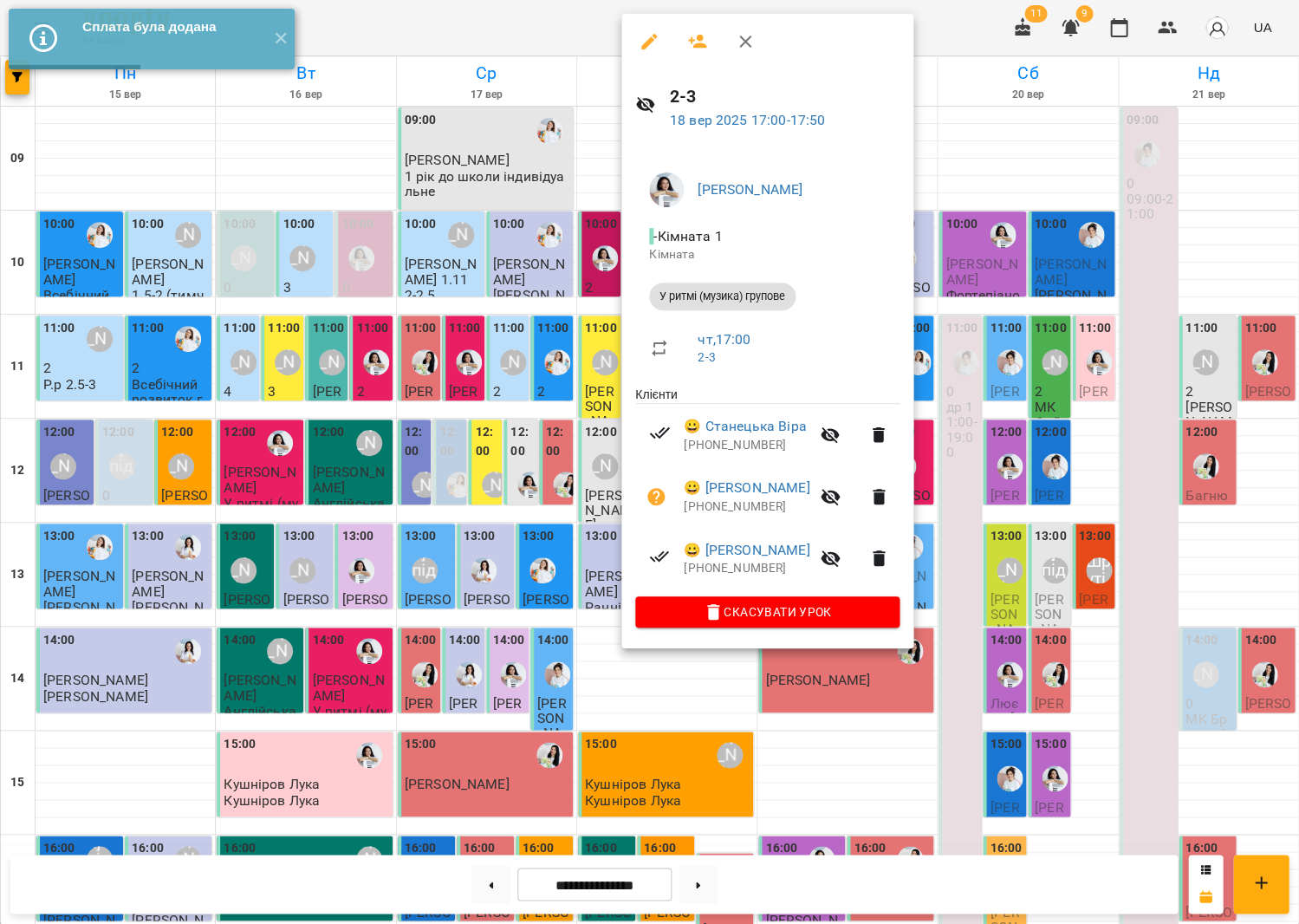
scroll to position [344, 0]
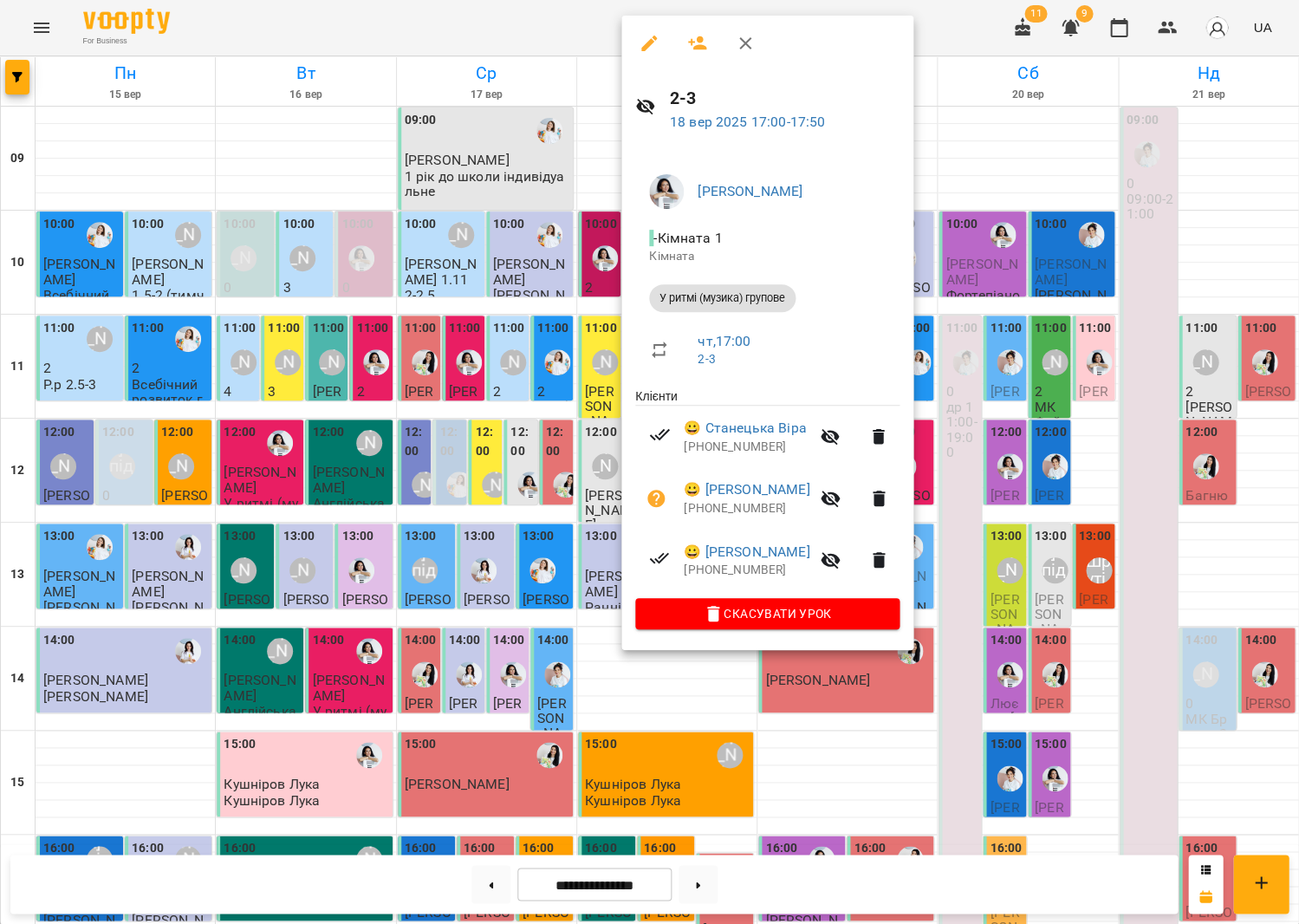
click at [375, 149] on div at bounding box center [650, 462] width 1299 height 924
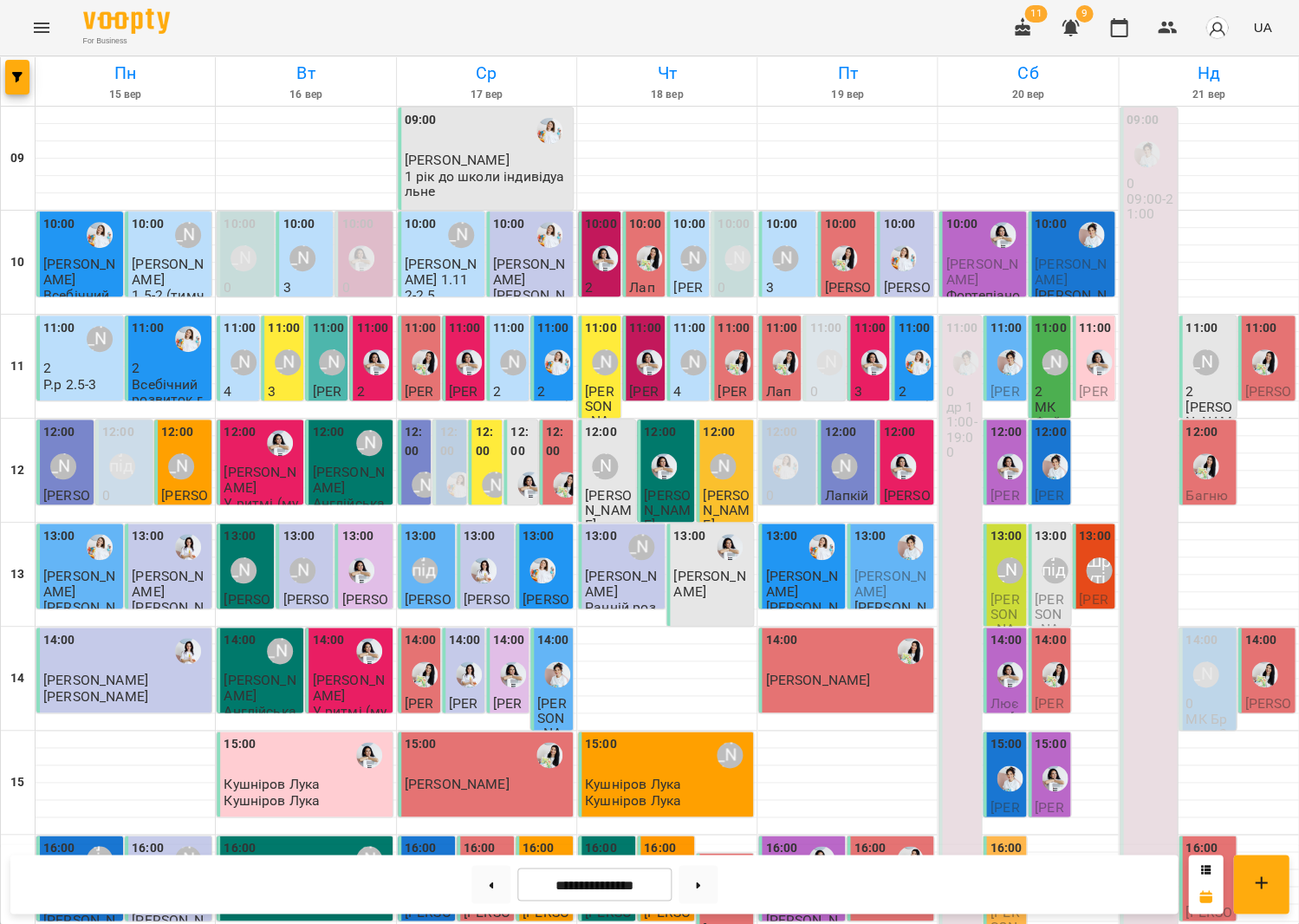
click at [50, 15] on button "Menu" at bounding box center [41, 28] width 41 height 41
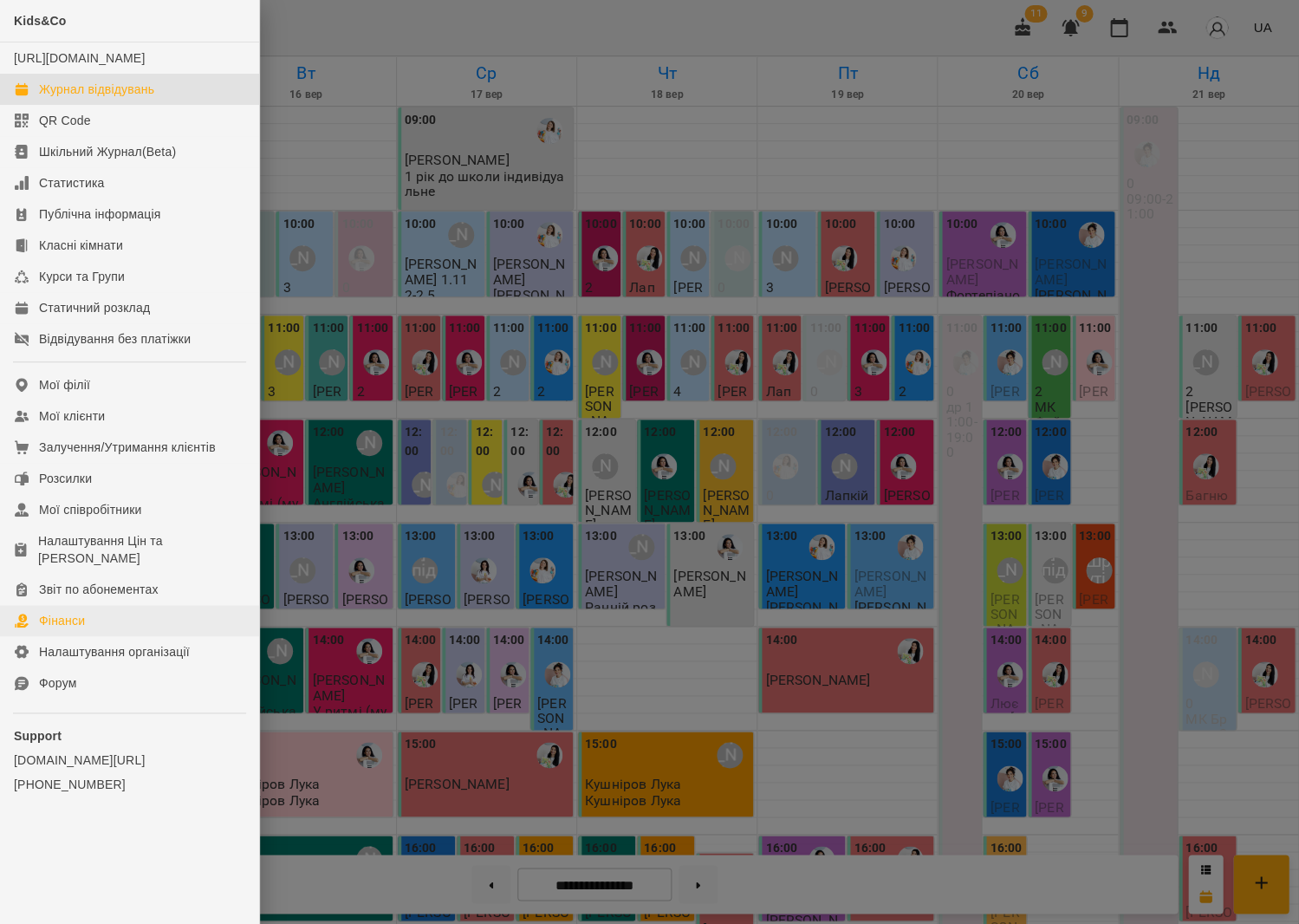
click at [84, 612] on div "Фінанси" at bounding box center [62, 620] width 46 height 18
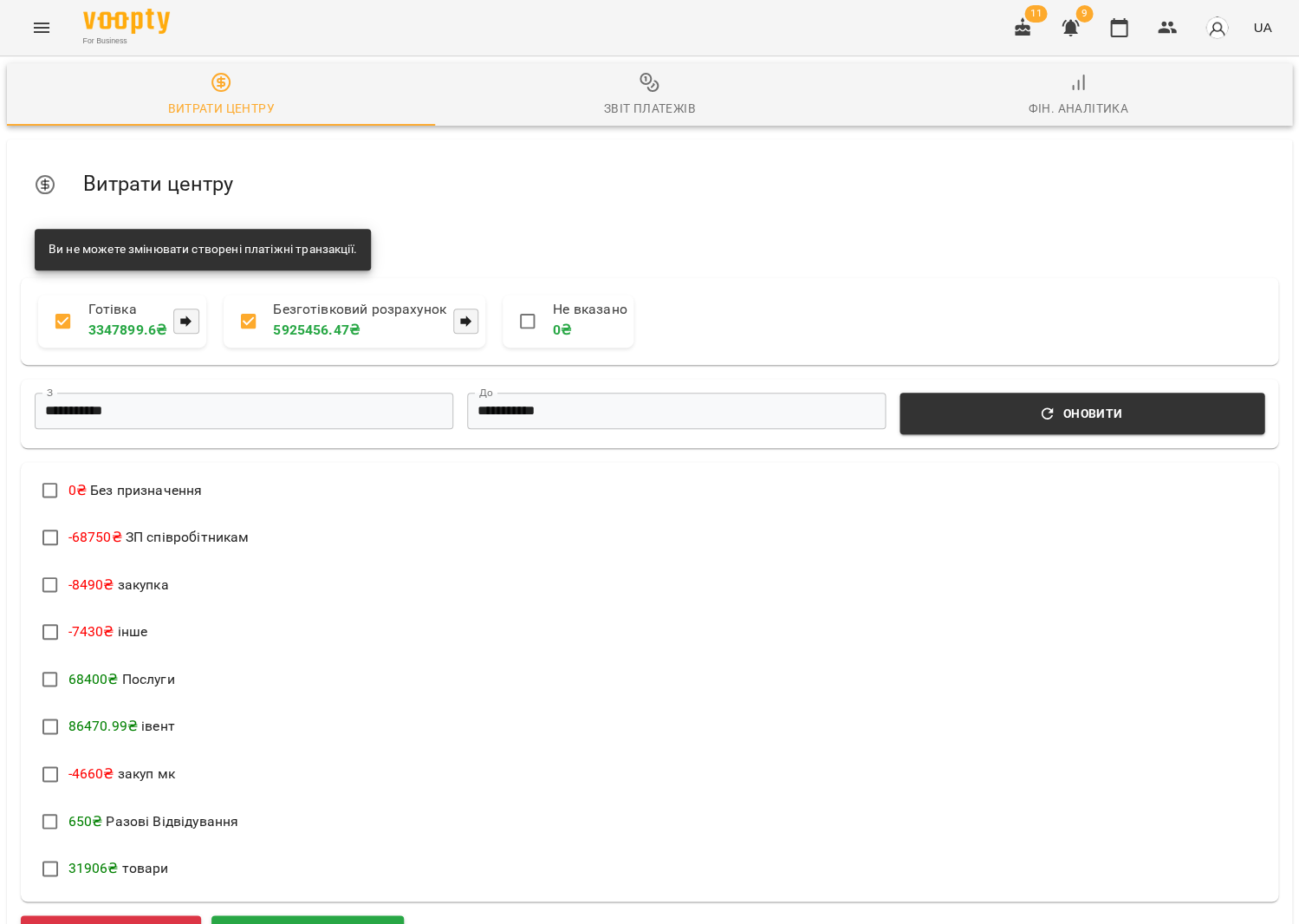
scroll to position [439, 0]
click at [254, 914] on button "Додати прибуток" at bounding box center [308, 935] width 193 height 43
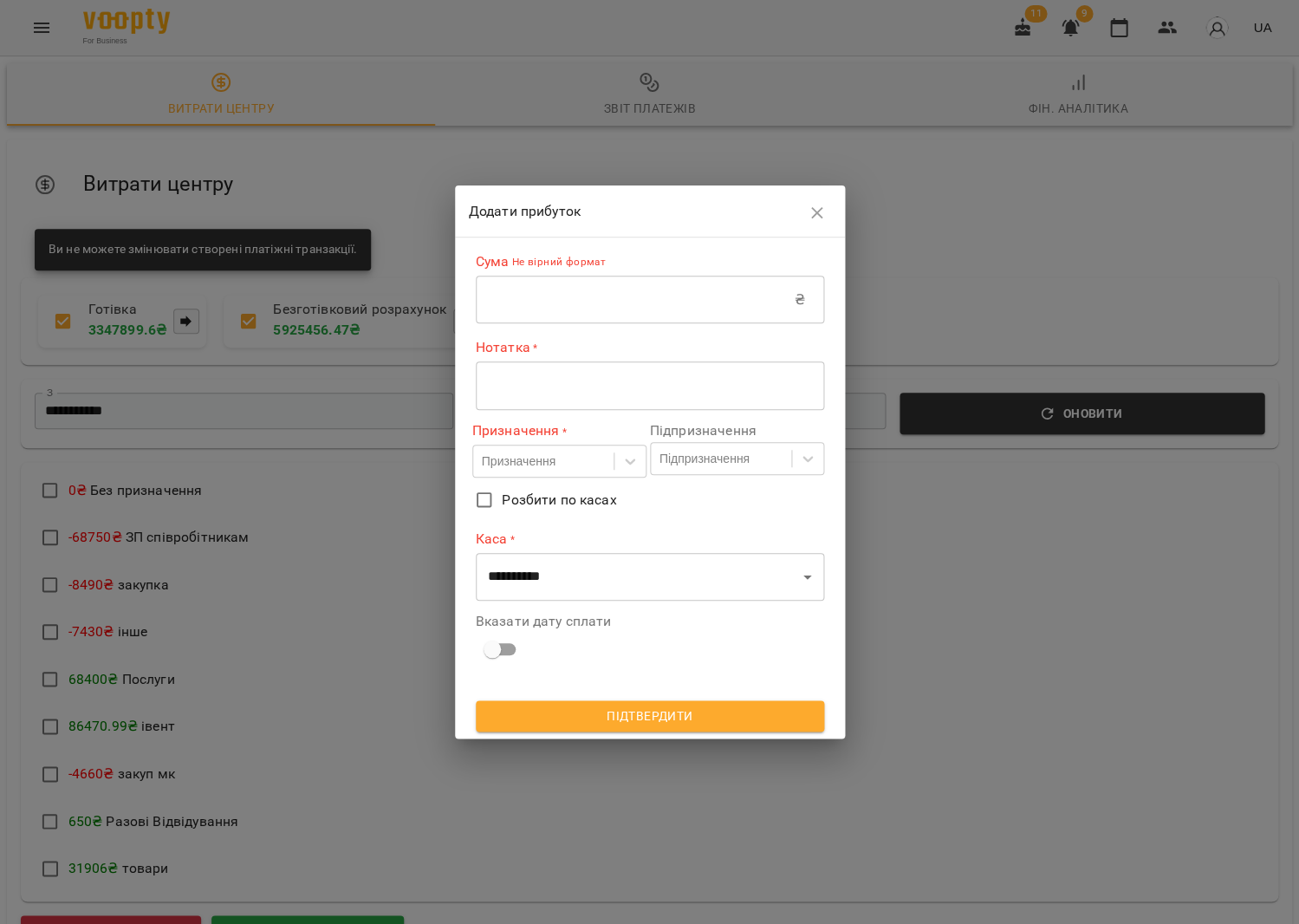
click at [641, 292] on input "text" at bounding box center [635, 299] width 319 height 49
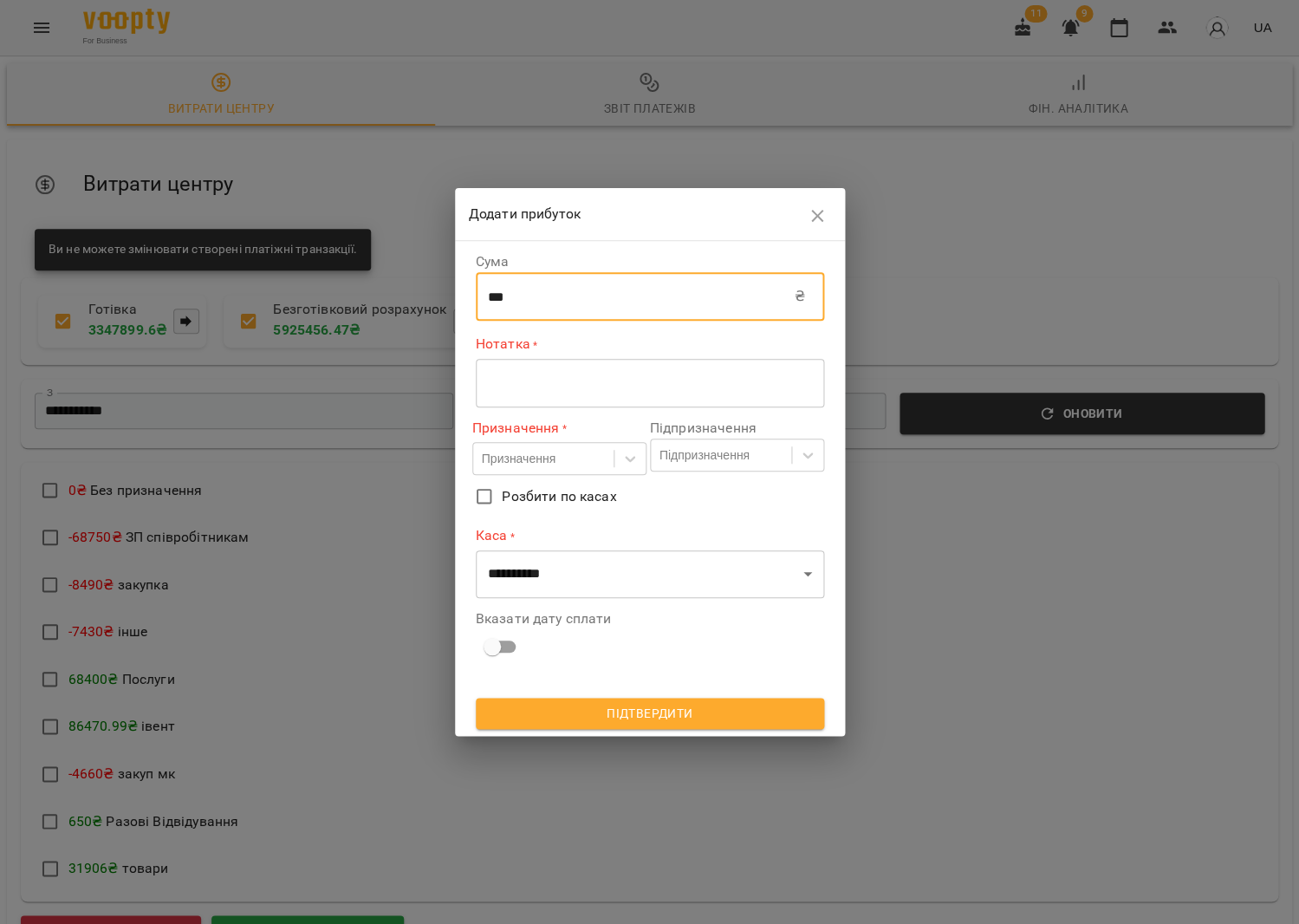
type input "***"
click at [642, 383] on textarea at bounding box center [650, 382] width 324 height 17
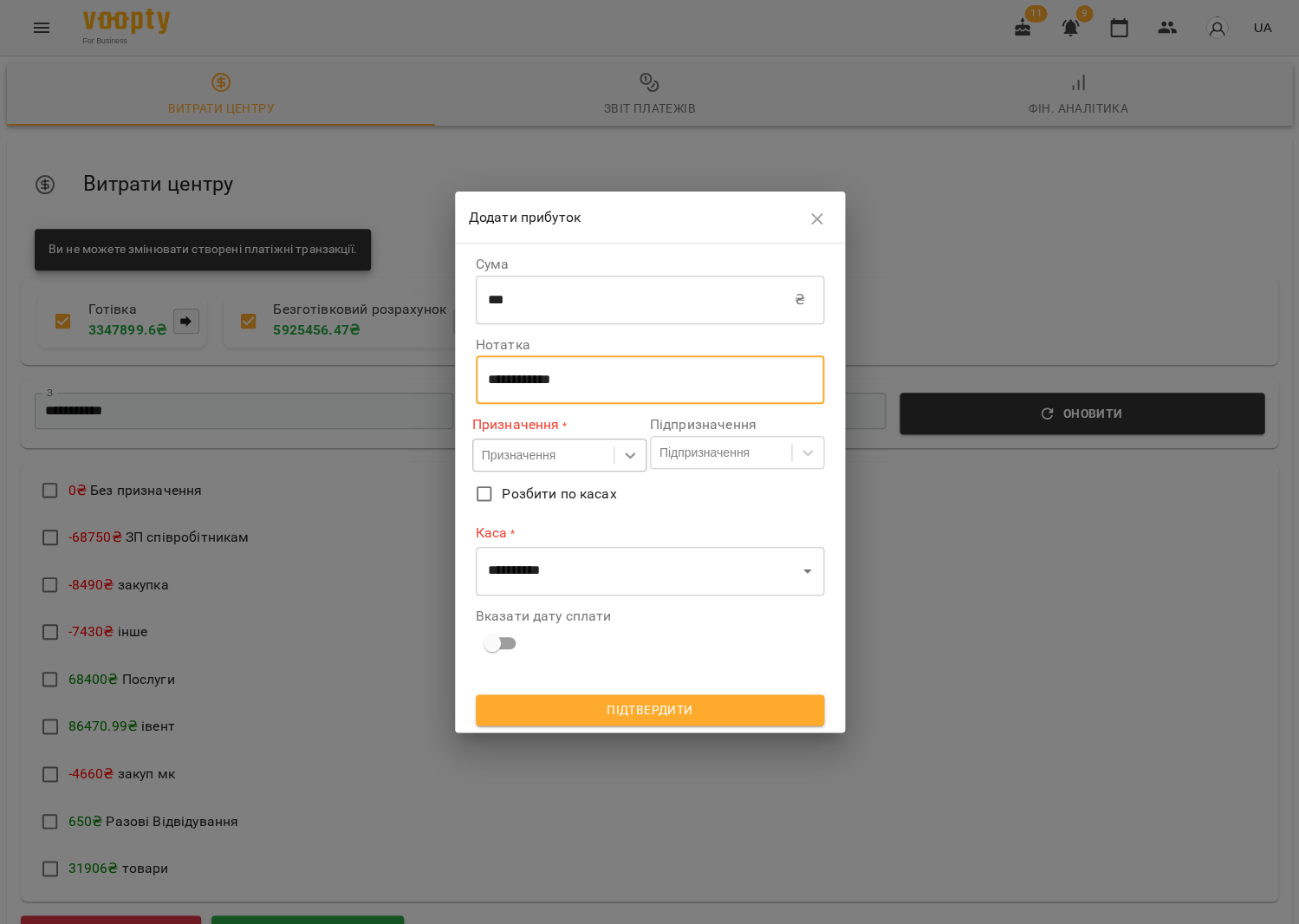
type textarea "**********"
click at [616, 459] on div at bounding box center [630, 455] width 31 height 31
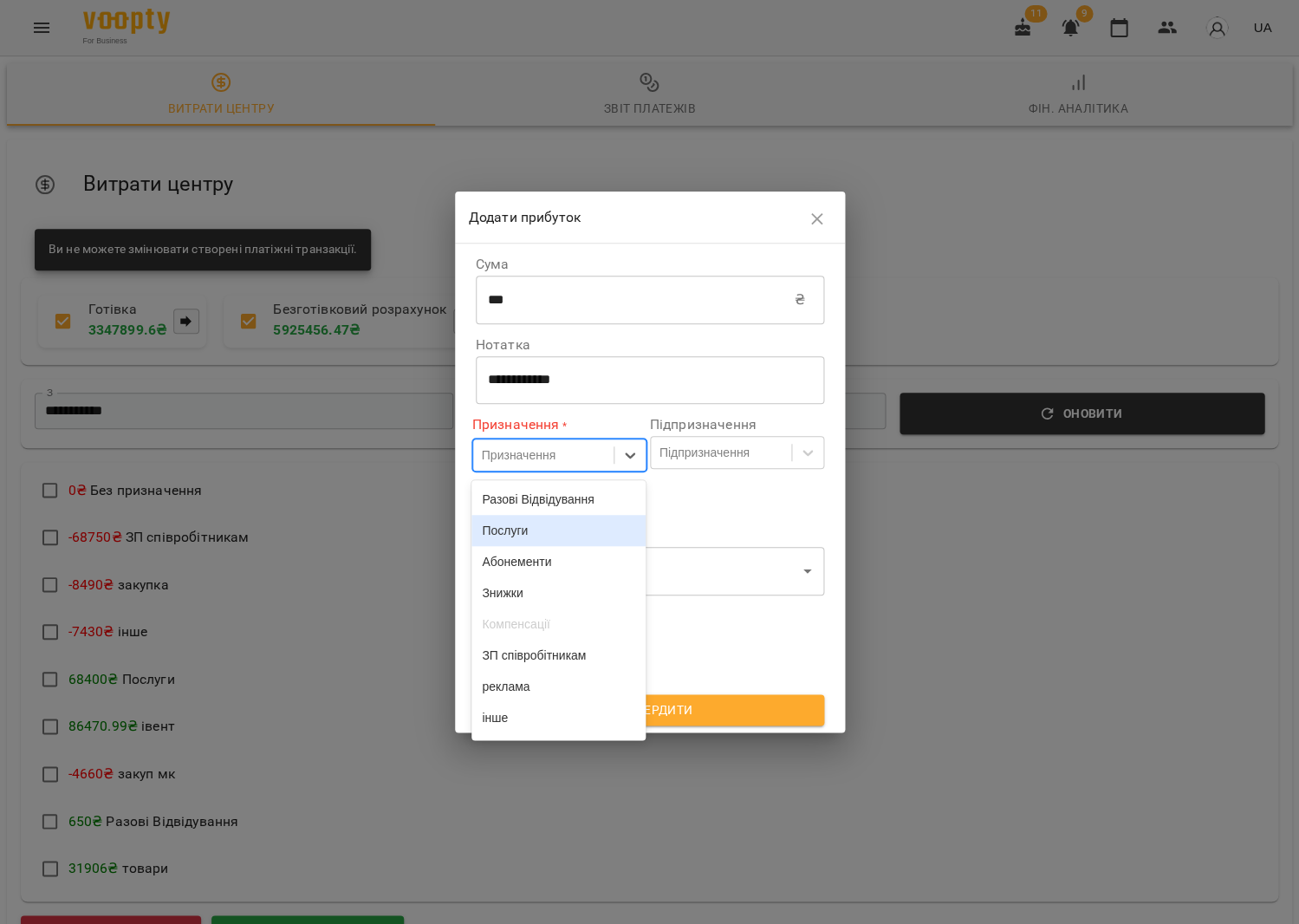
drag, startPoint x: 566, startPoint y: 519, endPoint x: 580, endPoint y: 508, distance: 17.8
click at [566, 519] on div "Послуги" at bounding box center [558, 531] width 174 height 31
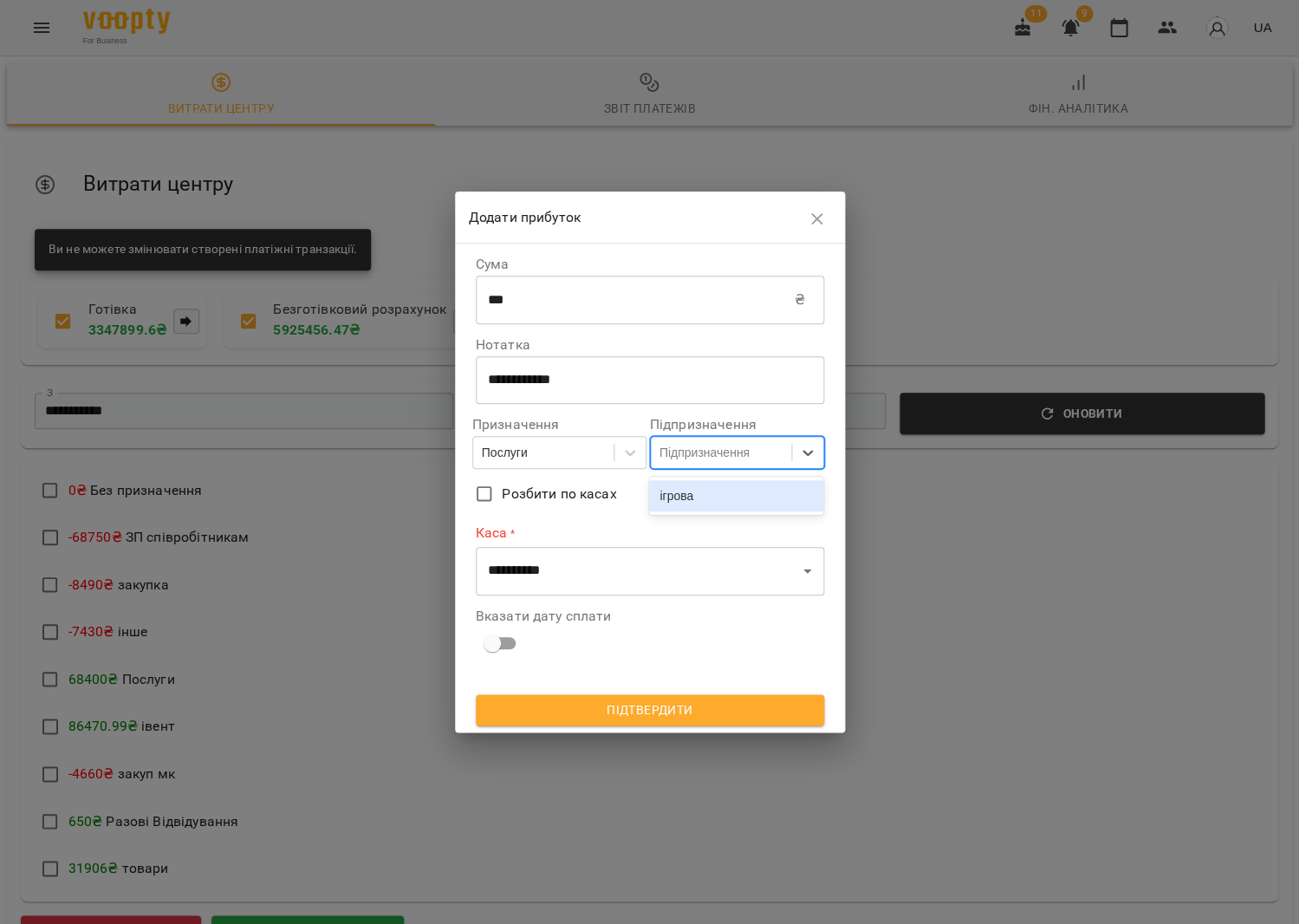
drag, startPoint x: 664, startPoint y: 458, endPoint x: 664, endPoint y: 481, distance: 23.0
click at [664, 458] on div "Підпризначення" at bounding box center [705, 452] width 90 height 18
drag, startPoint x: 665, startPoint y: 491, endPoint x: 655, endPoint y: 520, distance: 30.7
click at [665, 491] on div "ігрова" at bounding box center [736, 496] width 174 height 31
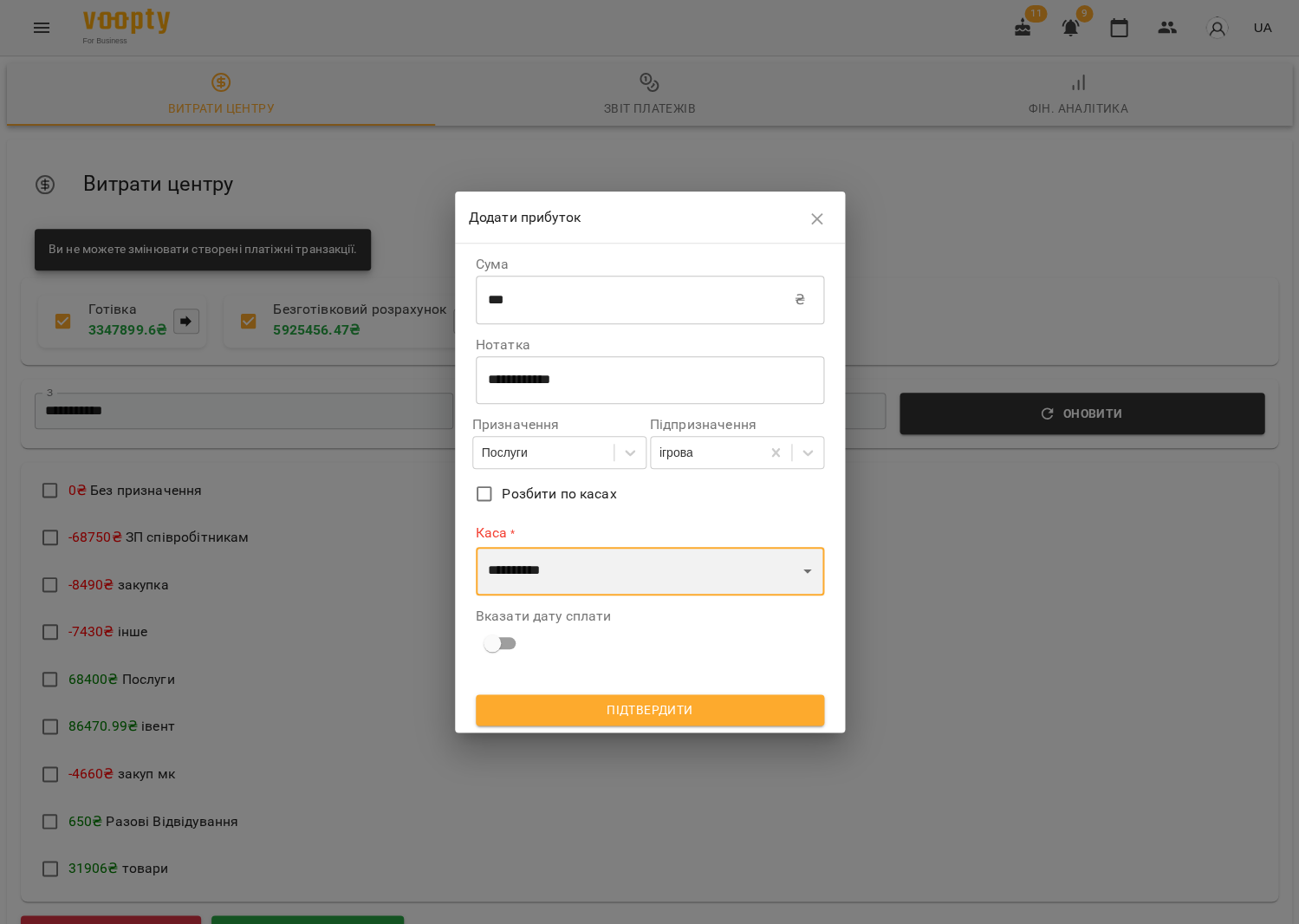
select select "****"
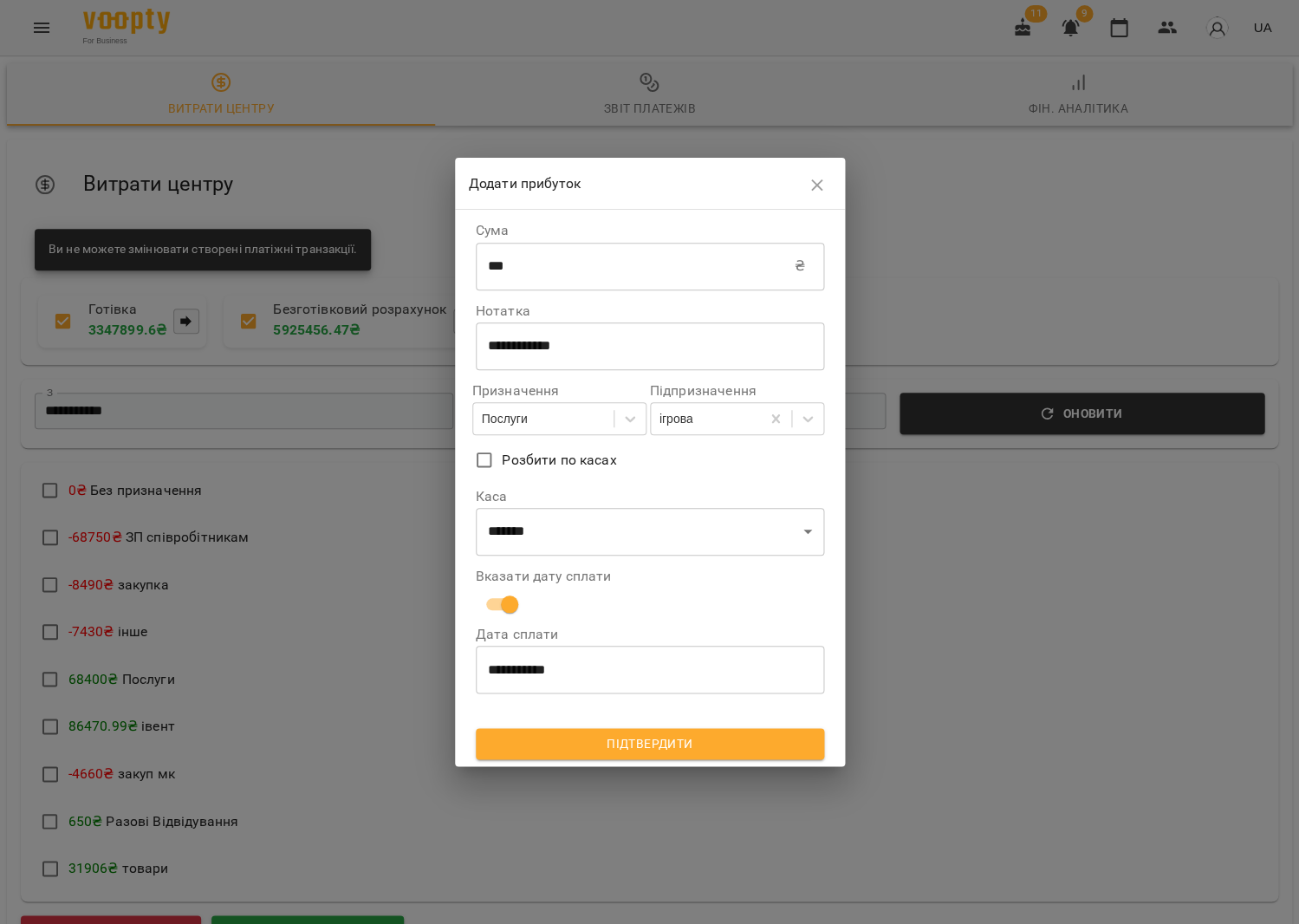
click at [653, 658] on input "**********" at bounding box center [650, 669] width 348 height 49
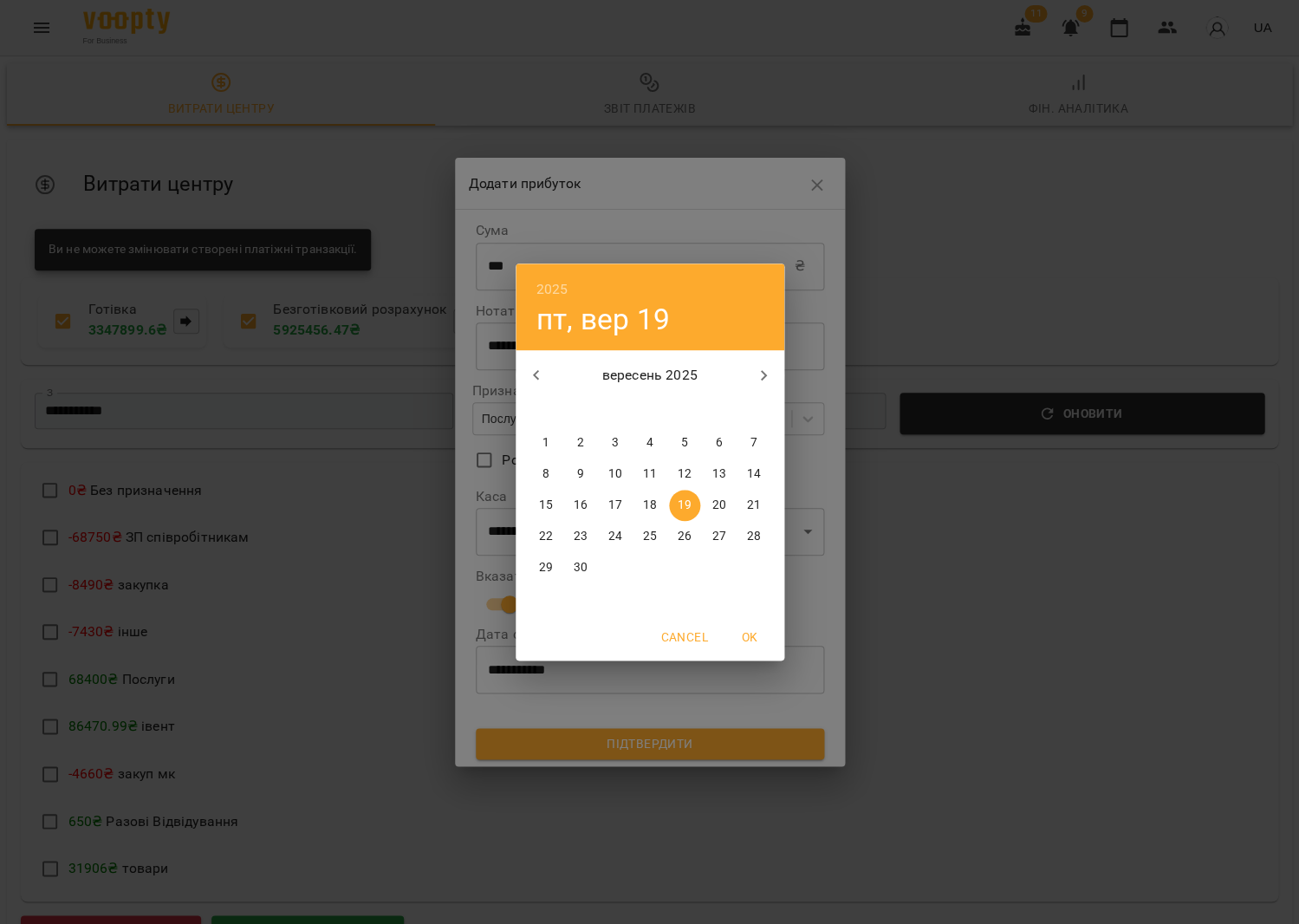
click at [646, 502] on p "18" at bounding box center [649, 505] width 14 height 18
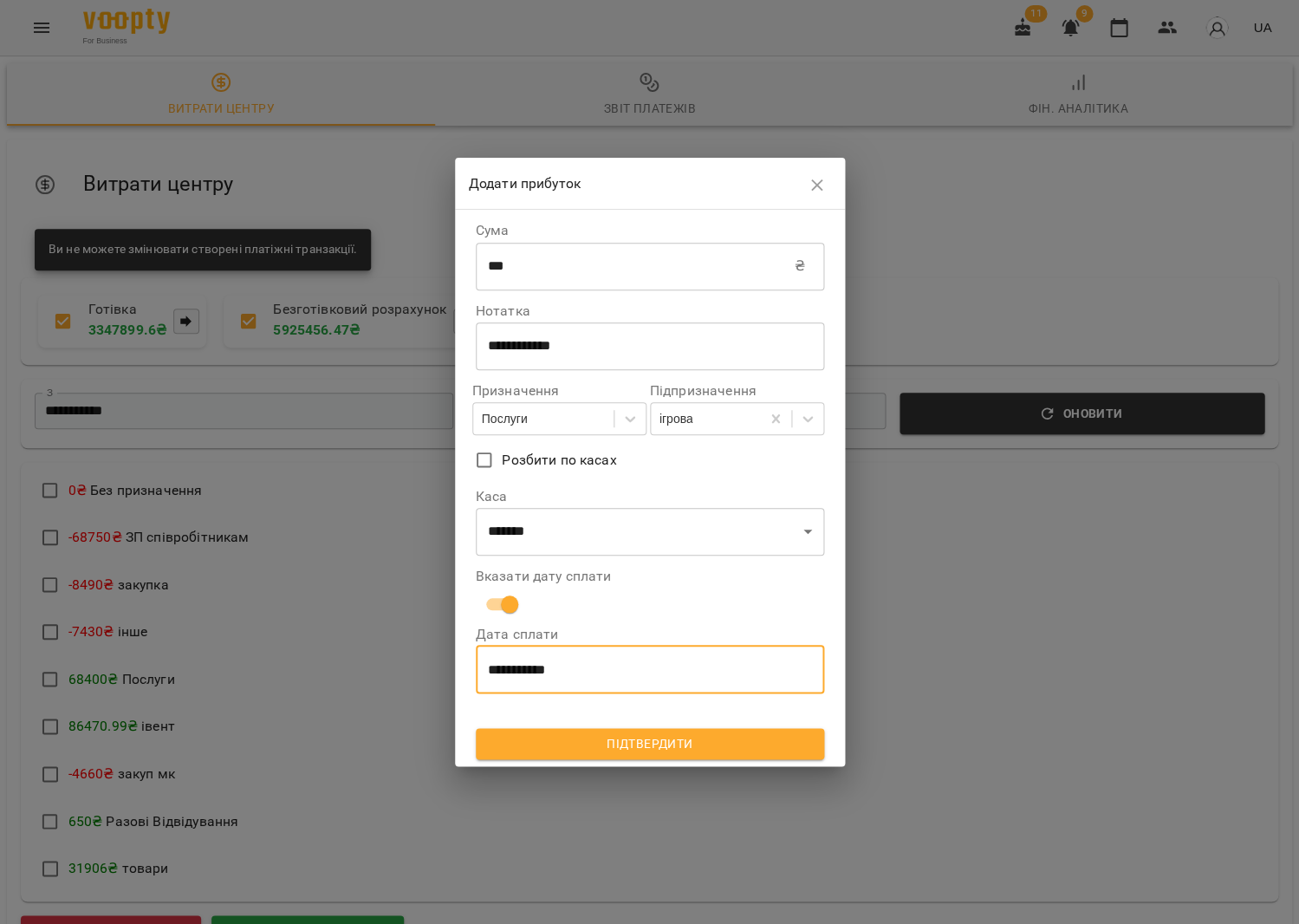
type input "**********"
click at [676, 733] on span "Підтвердити" at bounding box center [650, 743] width 321 height 21
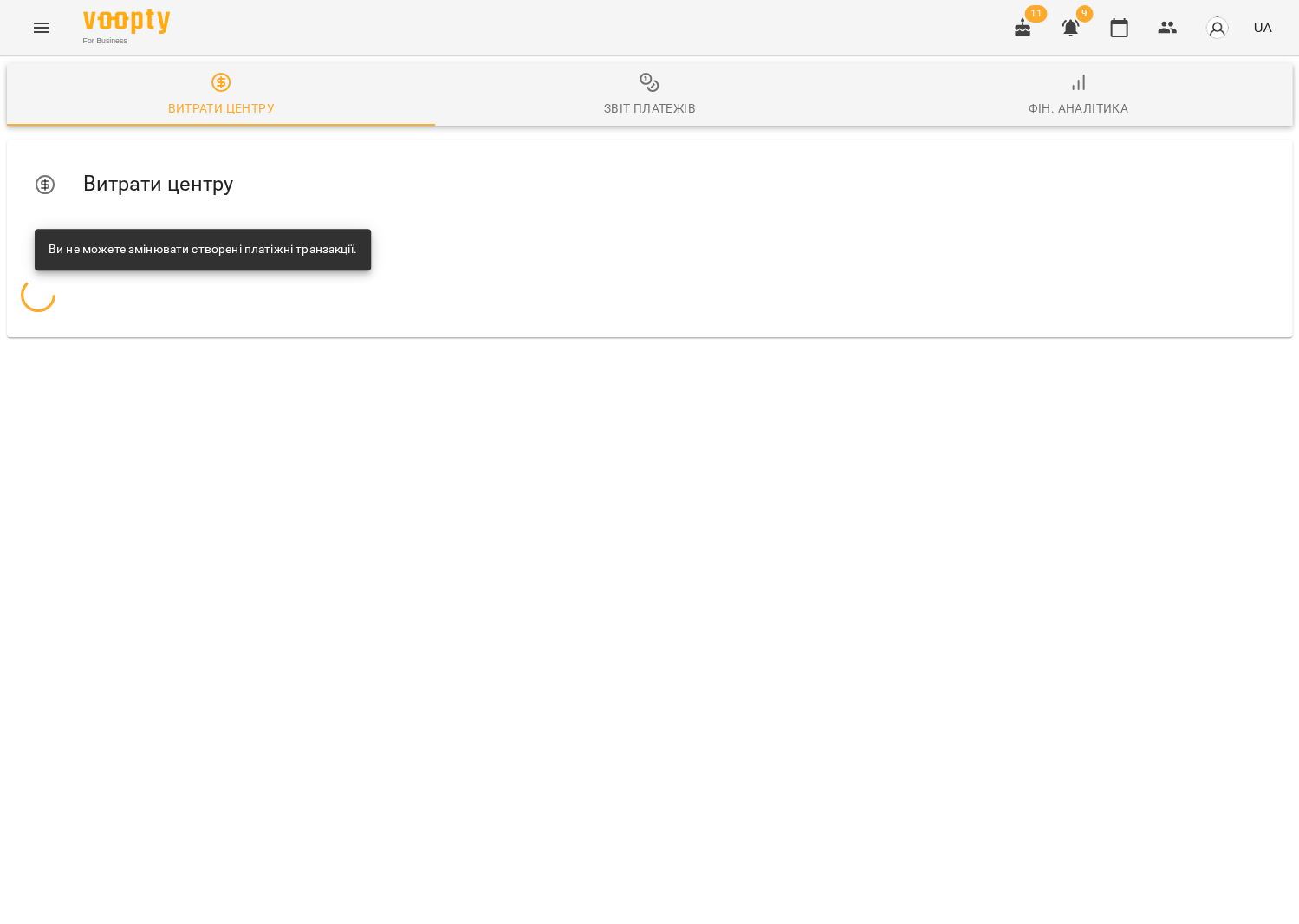
scroll to position [0, 0]
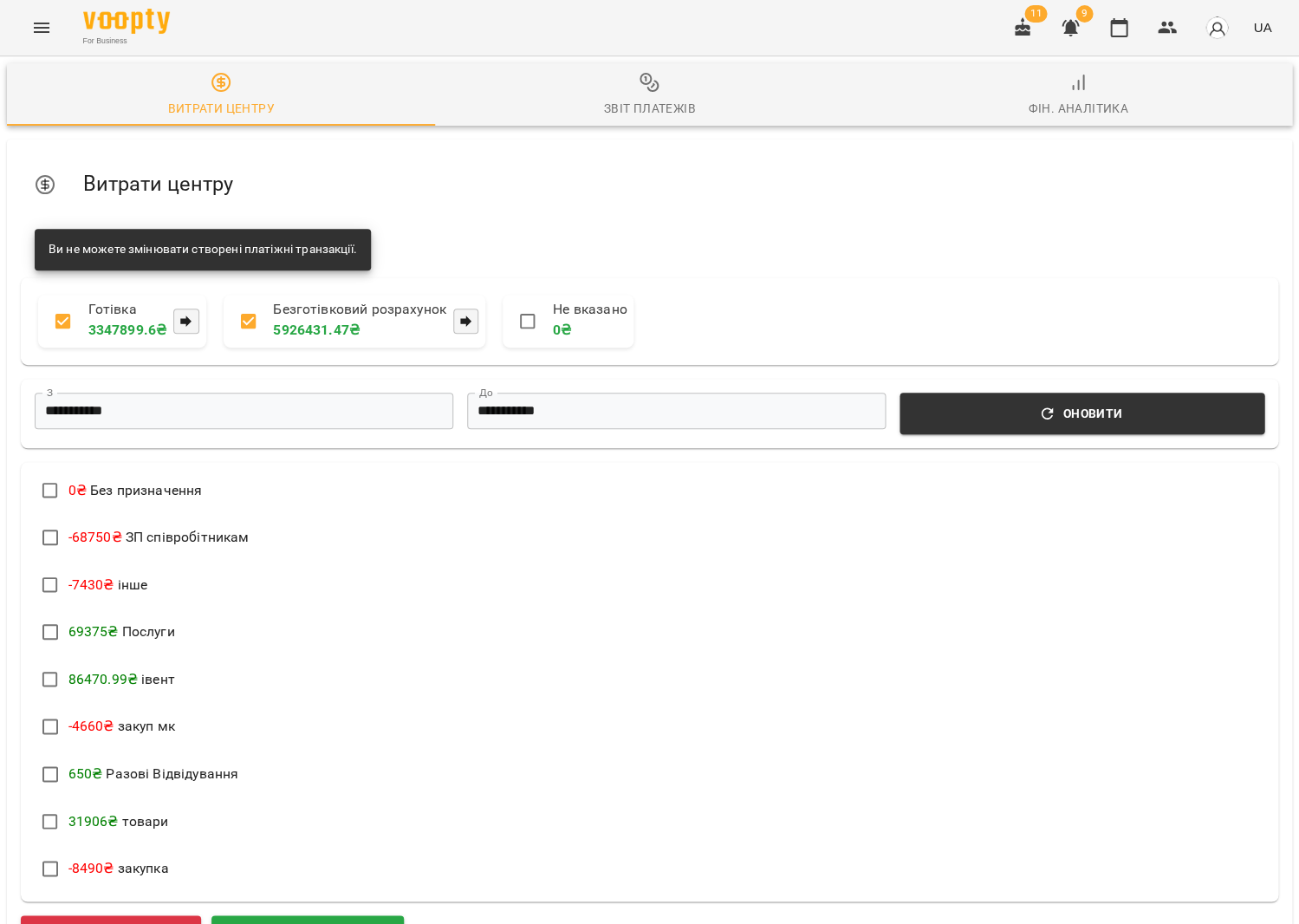
click at [661, 94] on span "Звіт платежів" at bounding box center [650, 95] width 407 height 47
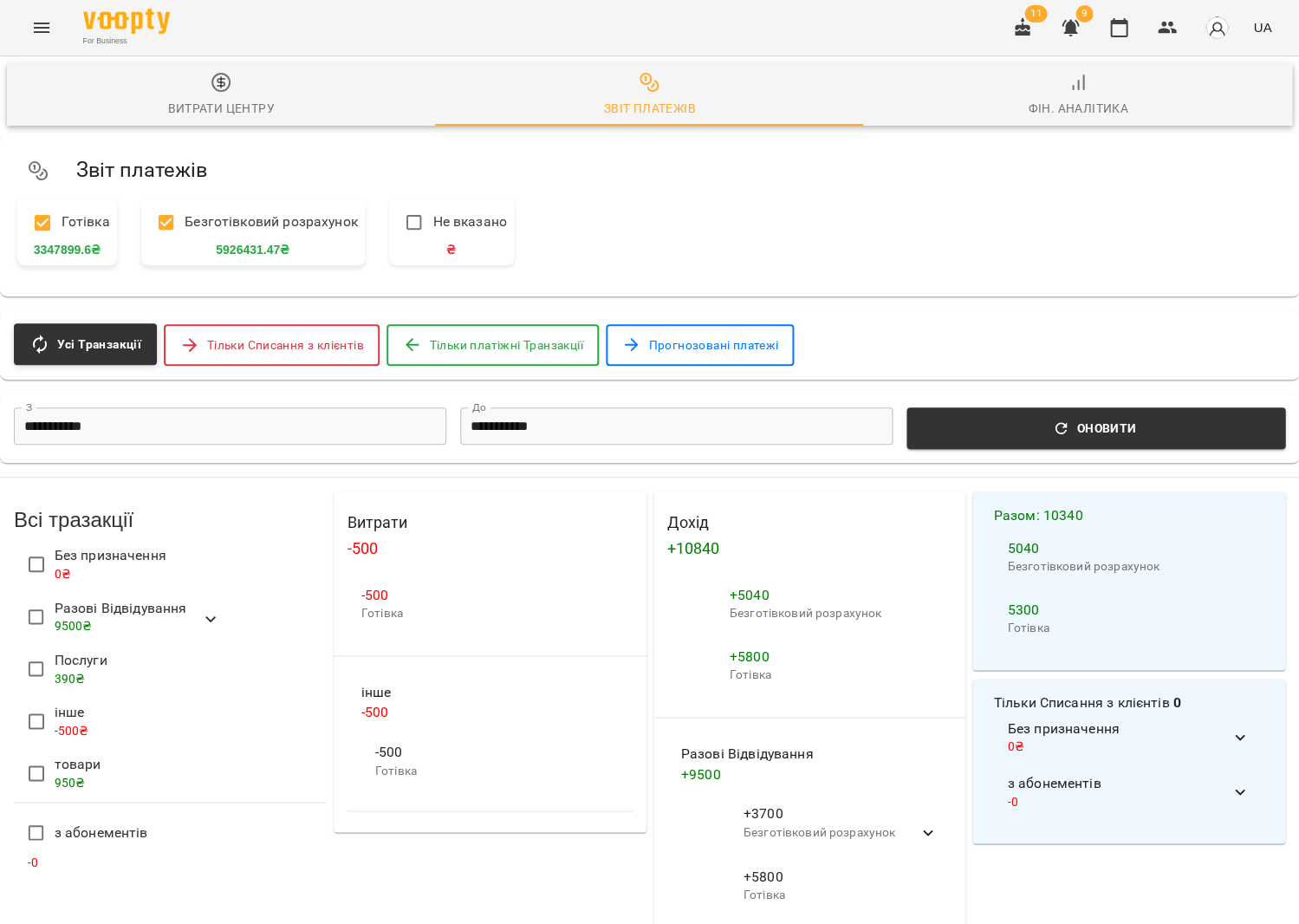
click at [273, 427] on input "**********" at bounding box center [229, 426] width 432 height 37
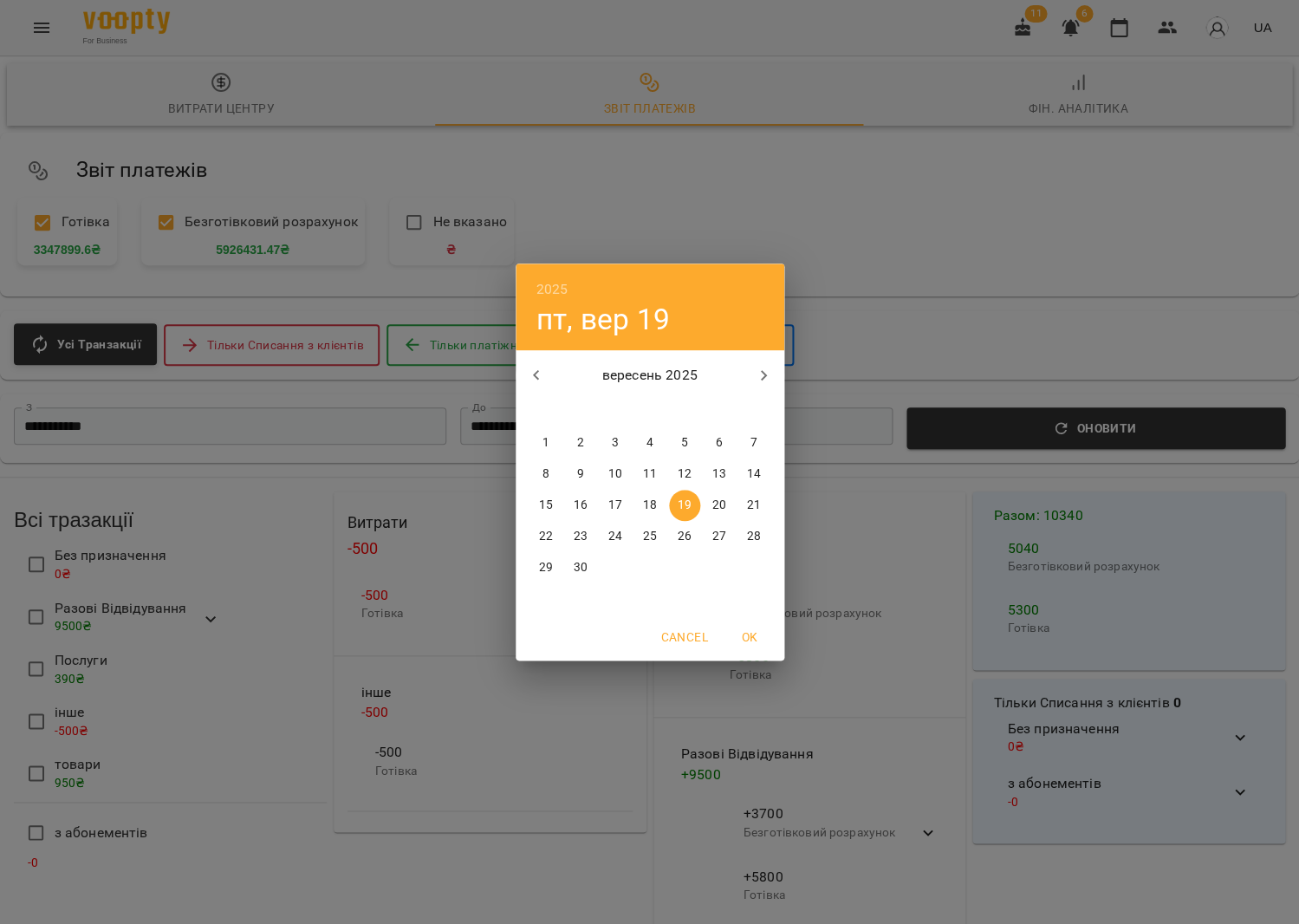
click at [656, 504] on span "18" at bounding box center [650, 505] width 31 height 18
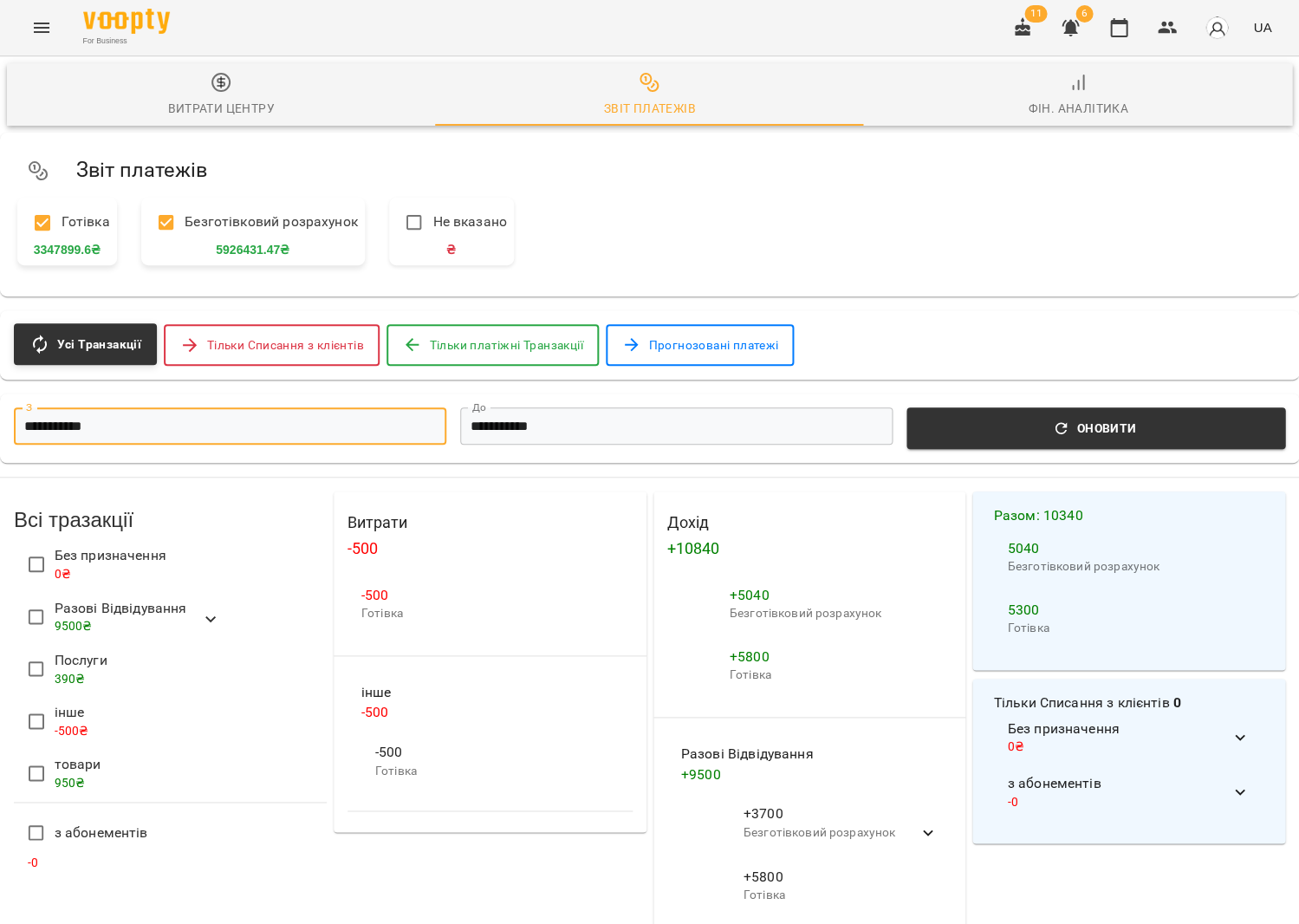
type input "**********"
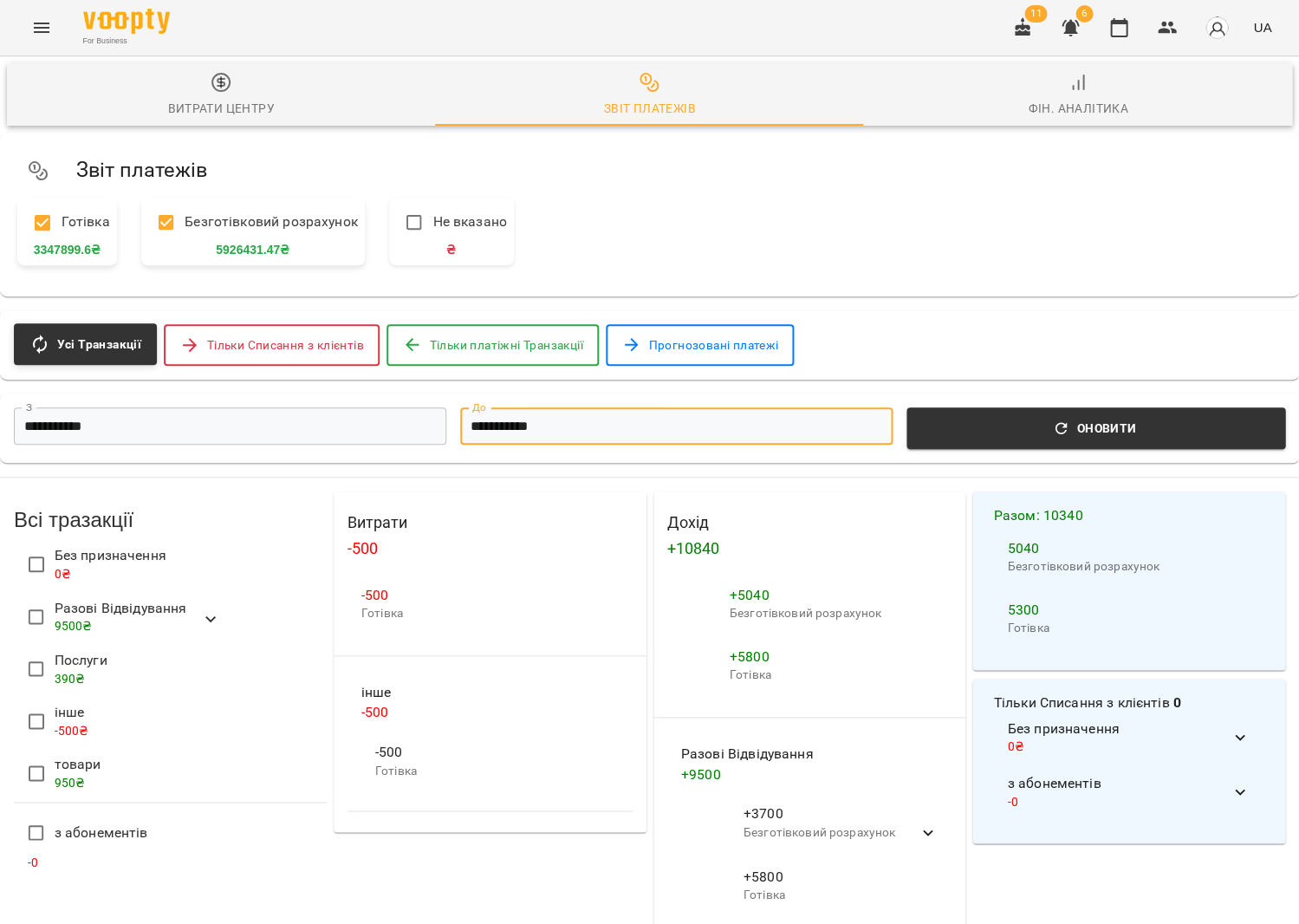
click at [722, 439] on input "**********" at bounding box center [676, 426] width 432 height 37
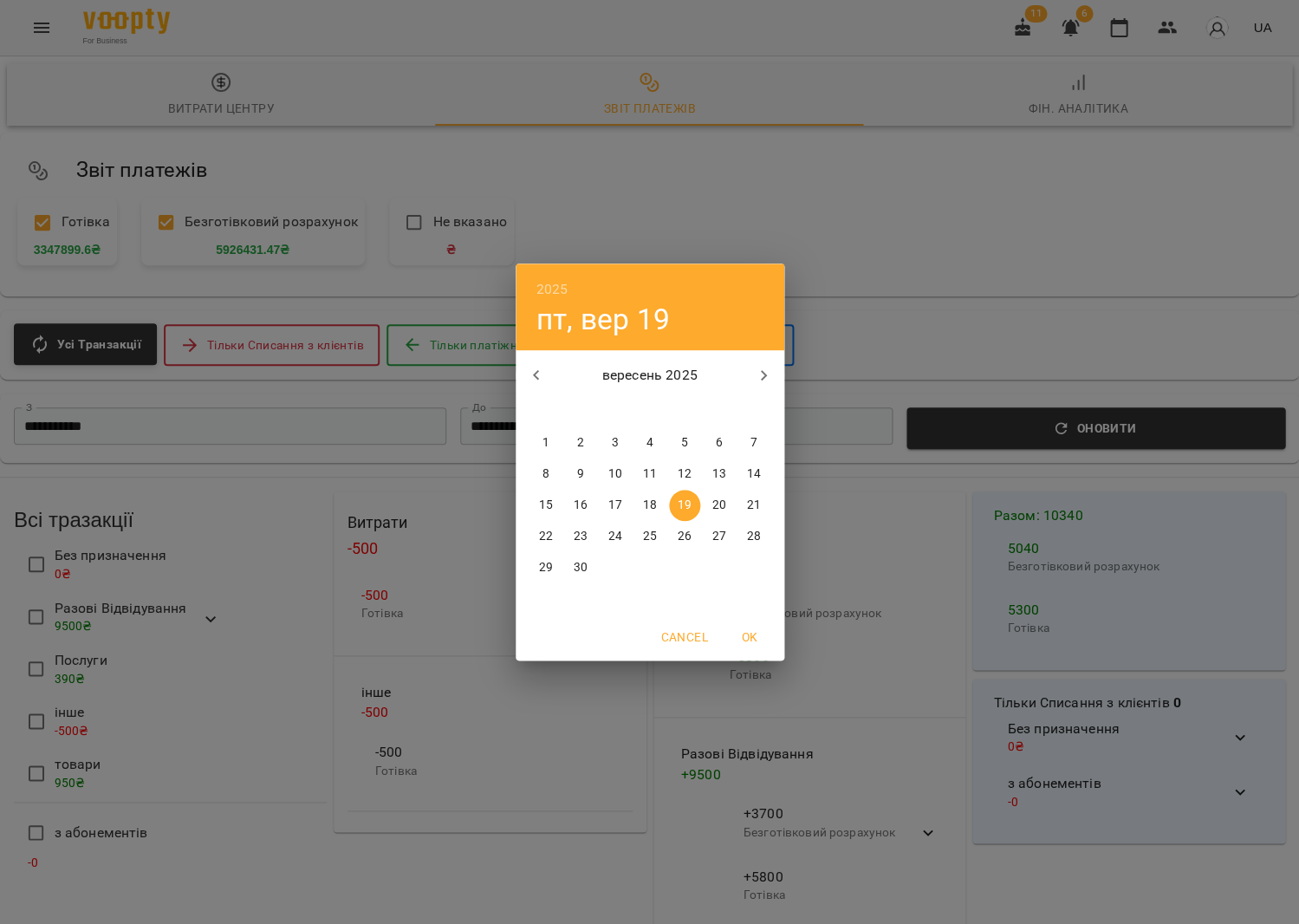
click at [649, 504] on p "18" at bounding box center [649, 505] width 14 height 18
type input "**********"
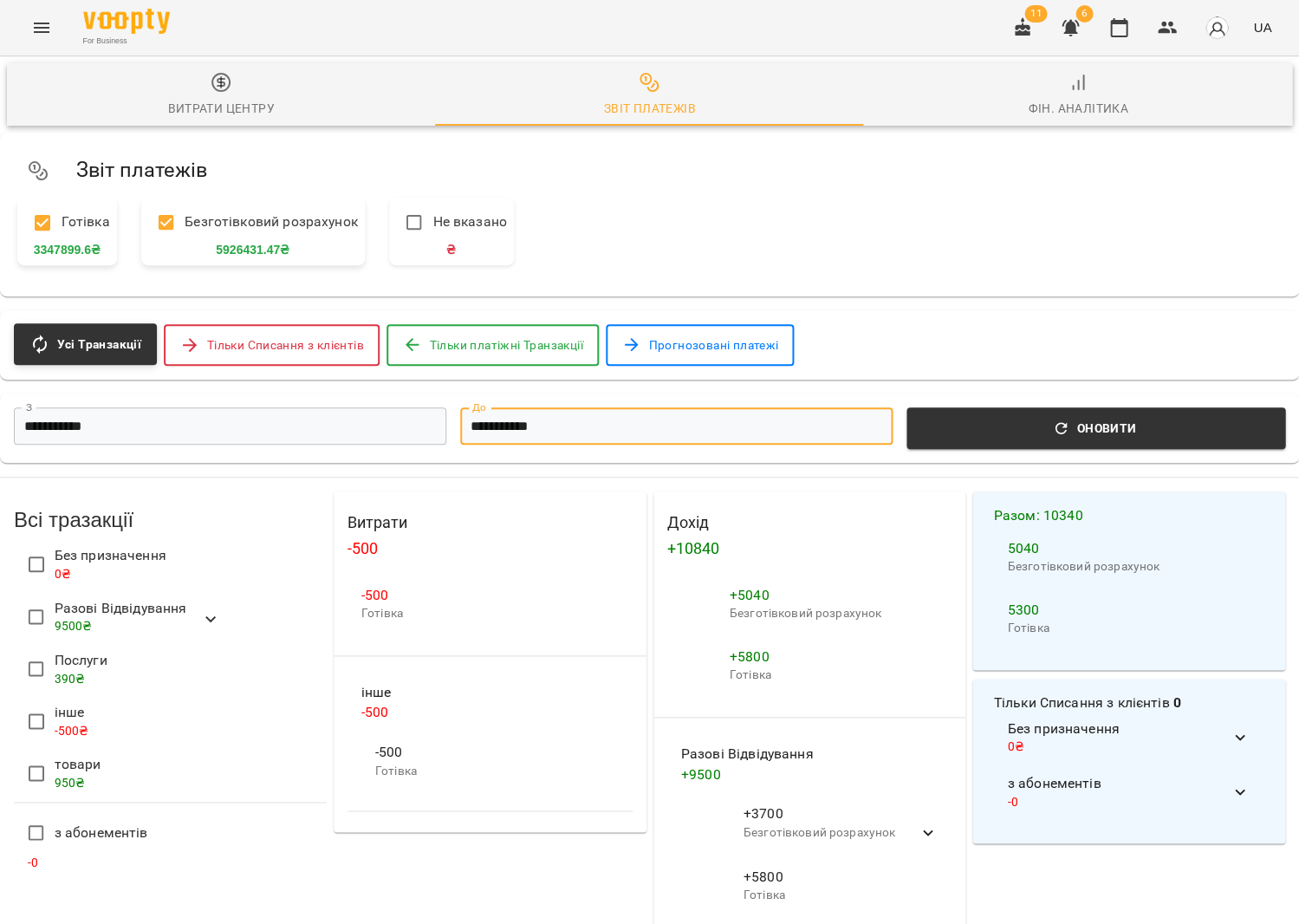
scroll to position [0, 1]
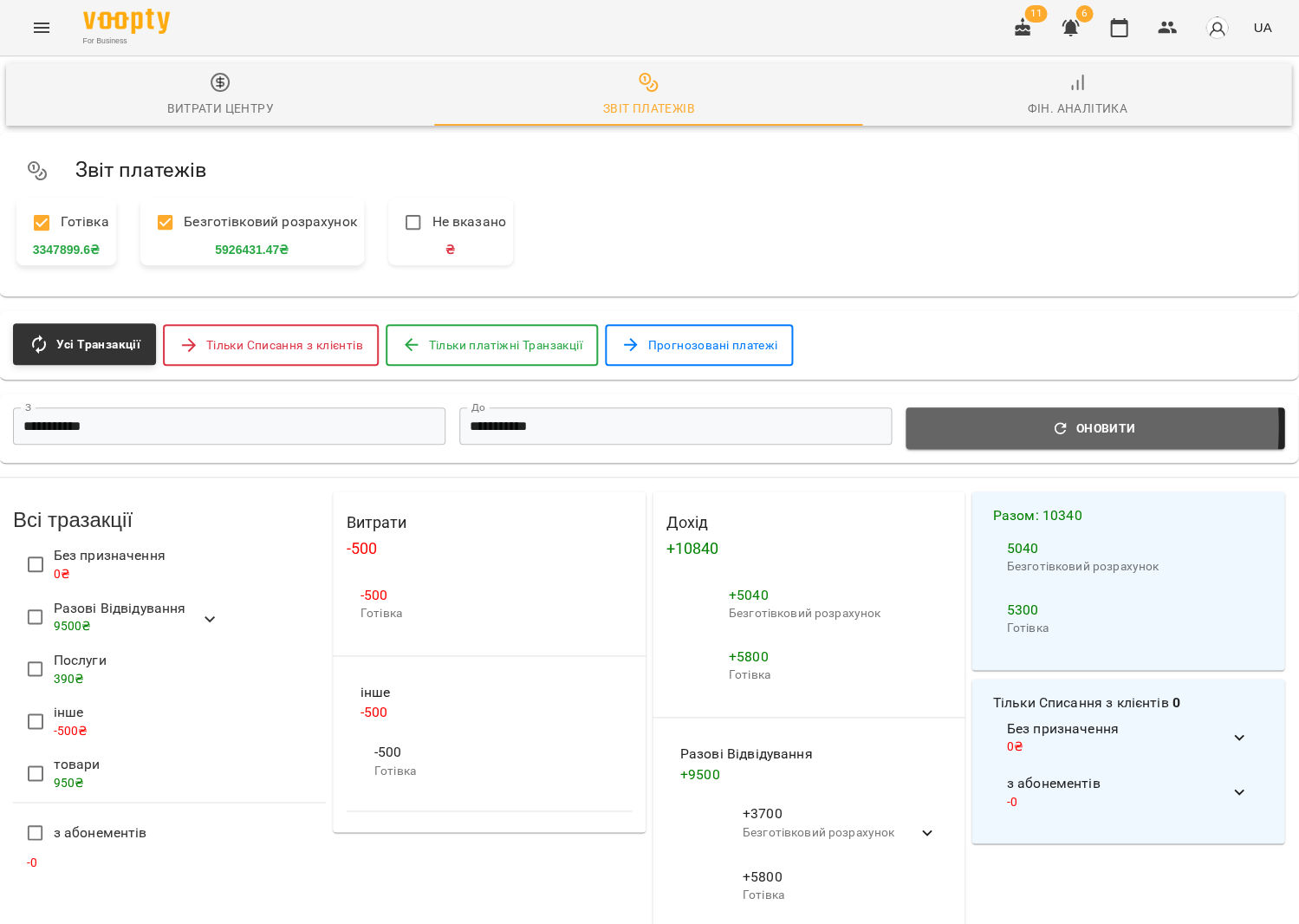
click at [951, 426] on span "Оновити" at bounding box center [1094, 427] width 358 height 21
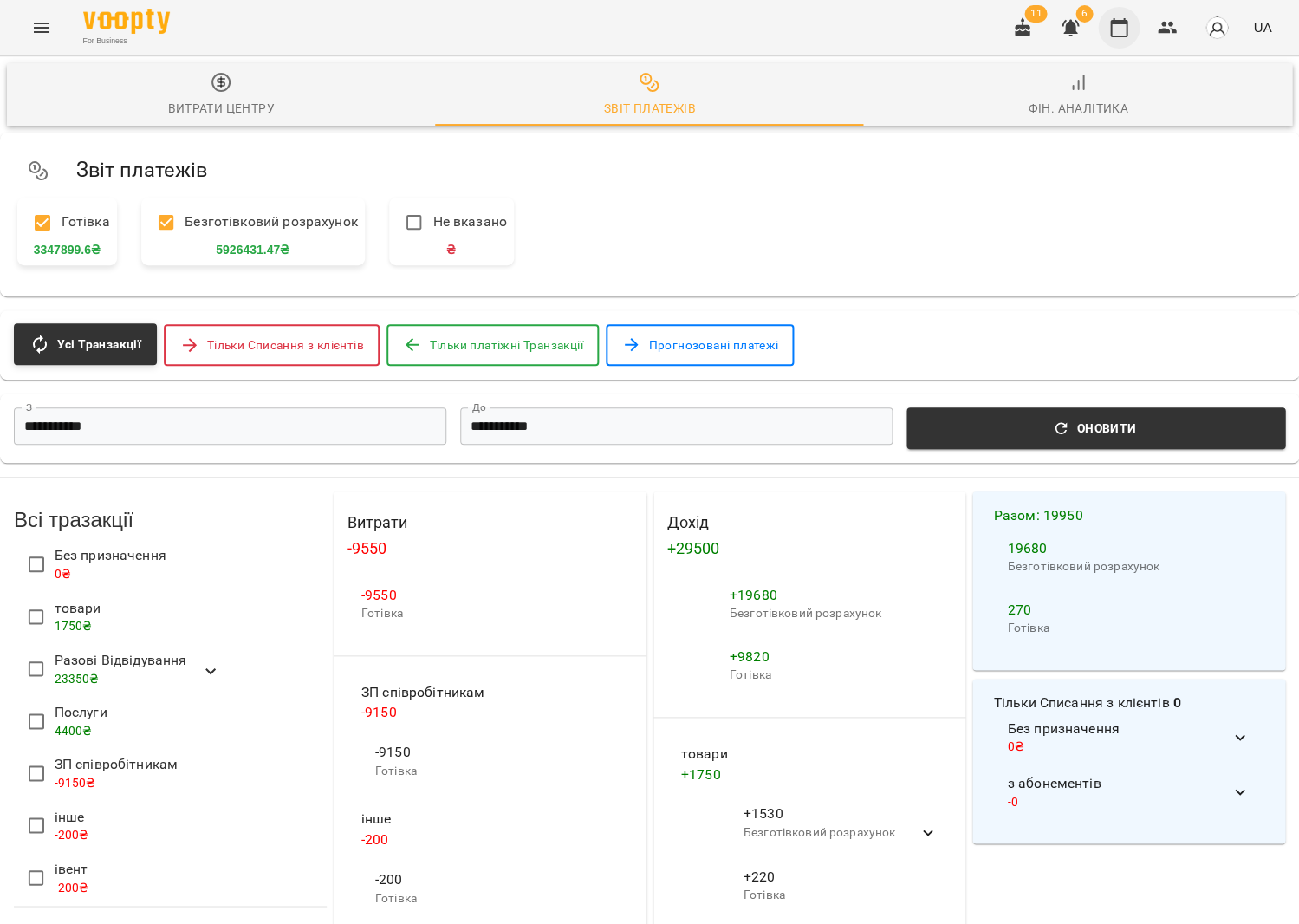
click at [1112, 22] on button "button" at bounding box center [1118, 28] width 41 height 41
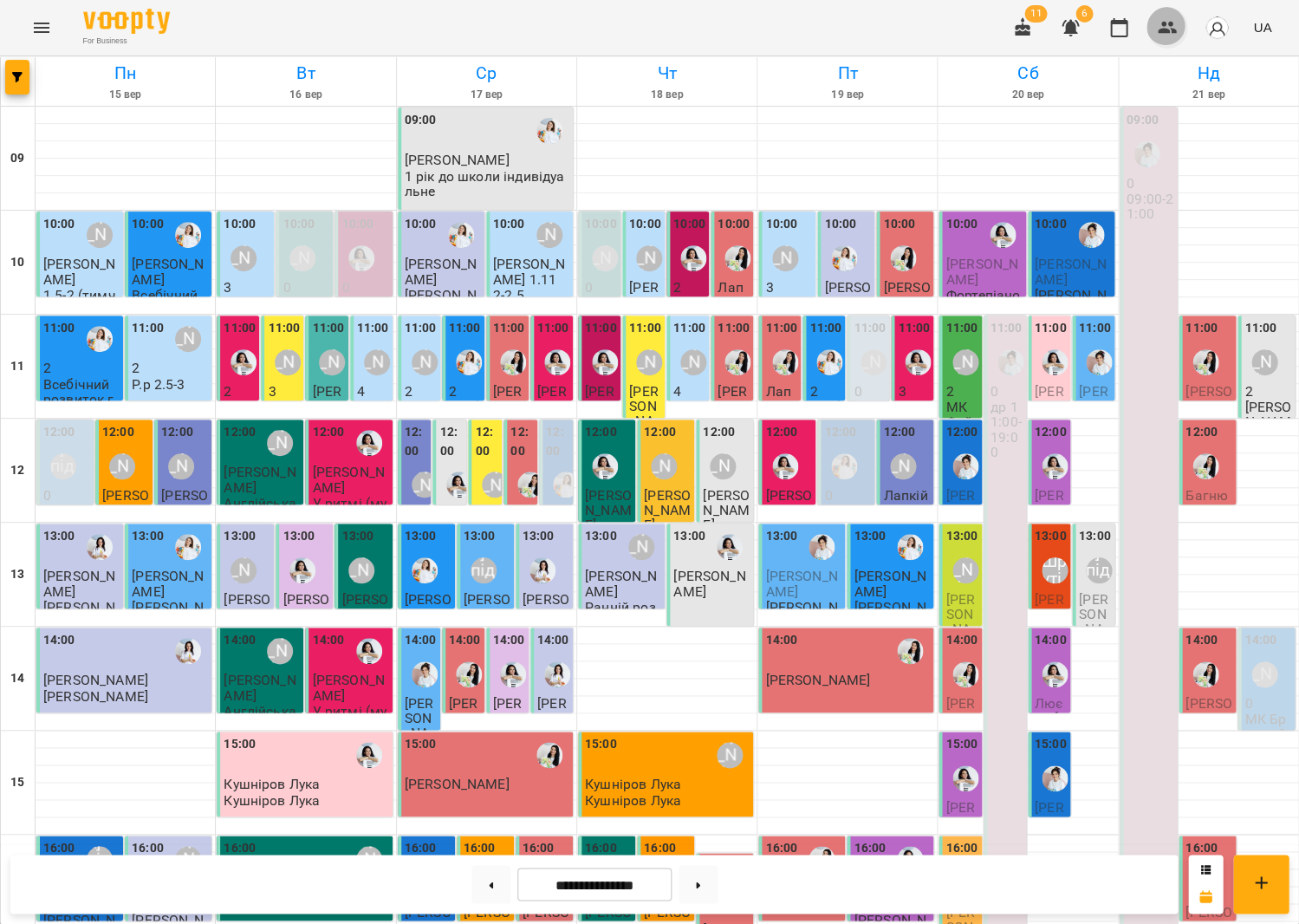
click at [1163, 35] on icon "button" at bounding box center [1167, 28] width 21 height 21
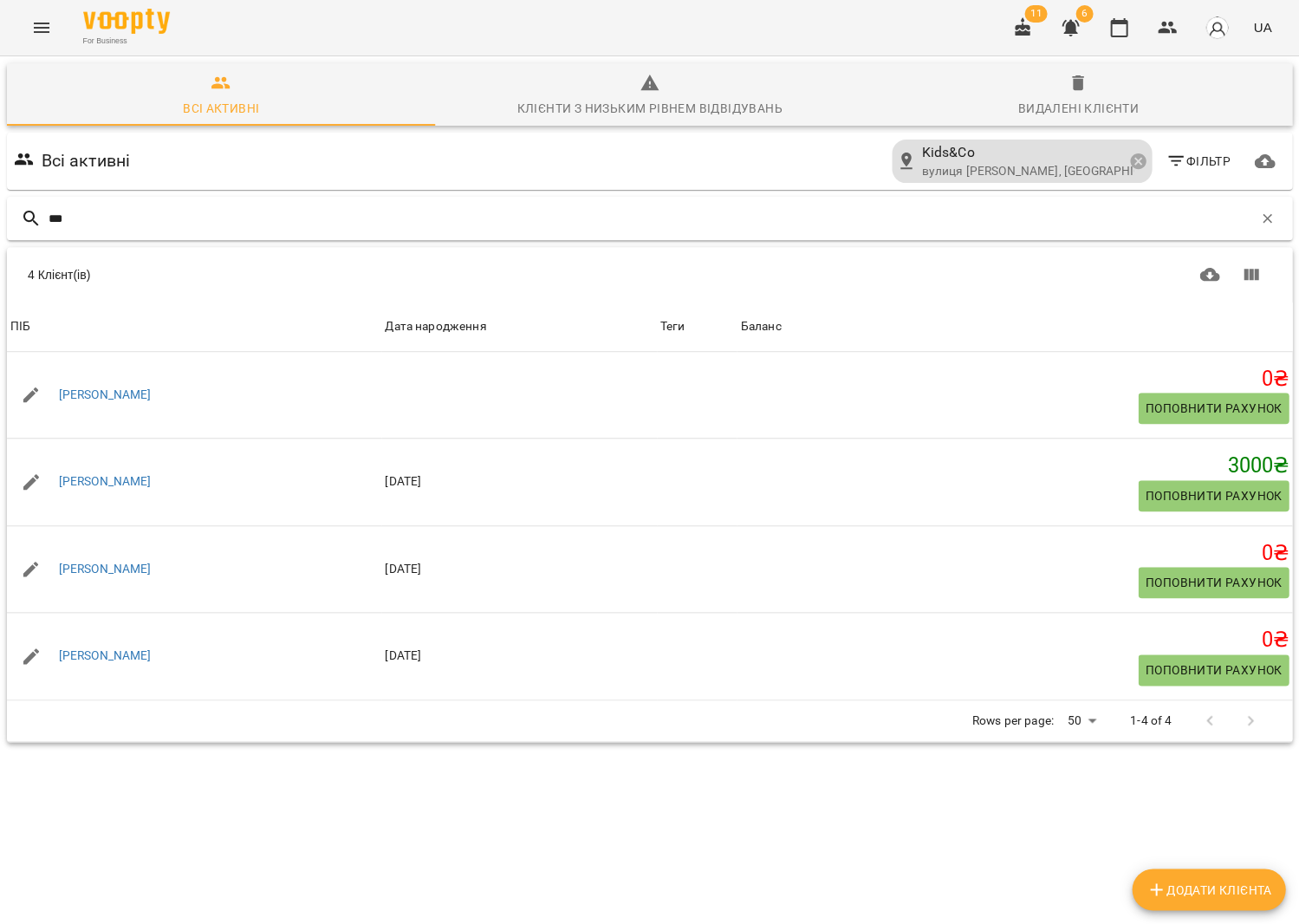
type input "***"
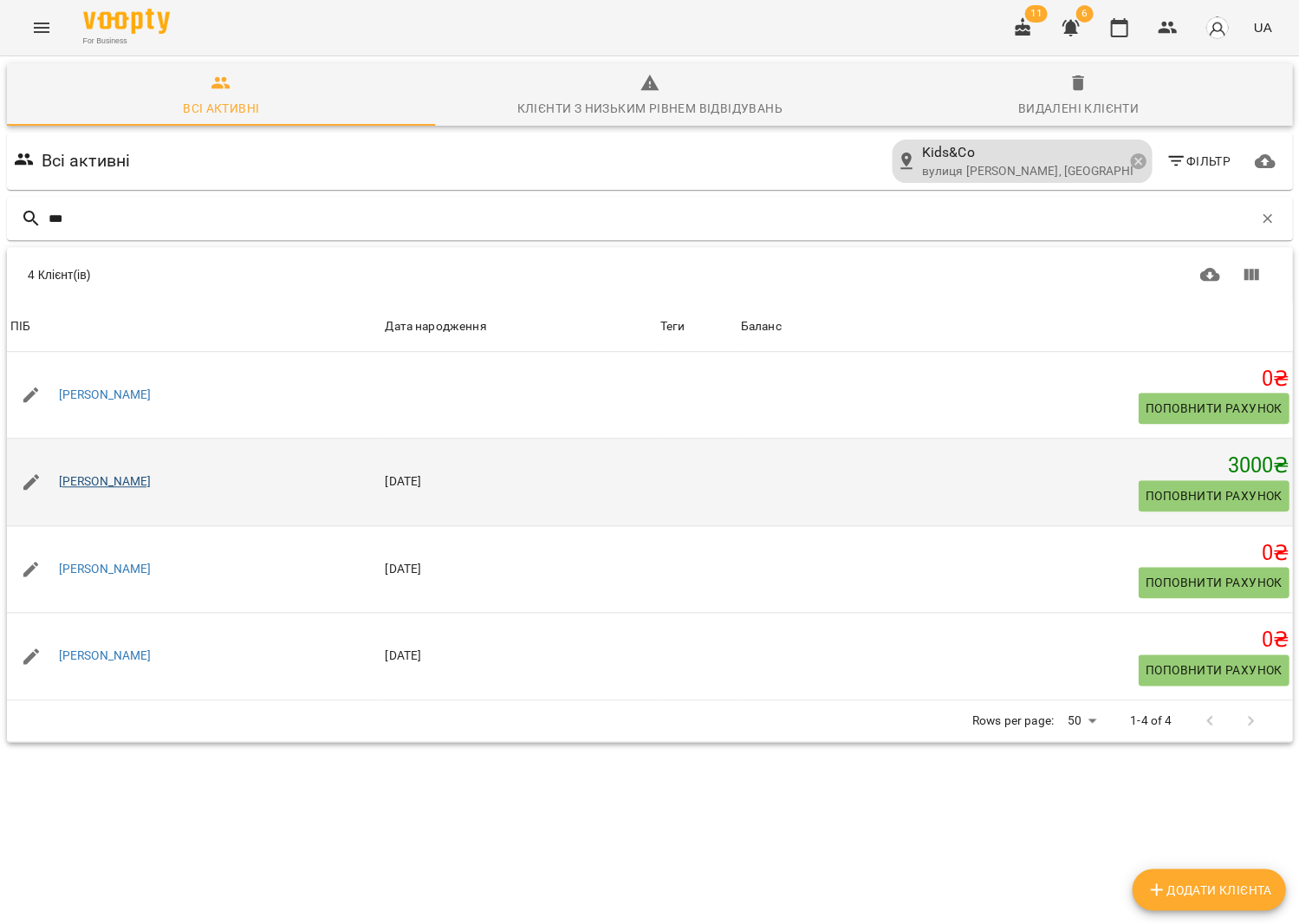
drag, startPoint x: 660, startPoint y: 214, endPoint x: 120, endPoint y: 483, distance: 603.3
click at [120, 483] on link "[PERSON_NAME]" at bounding box center [105, 482] width 93 height 18
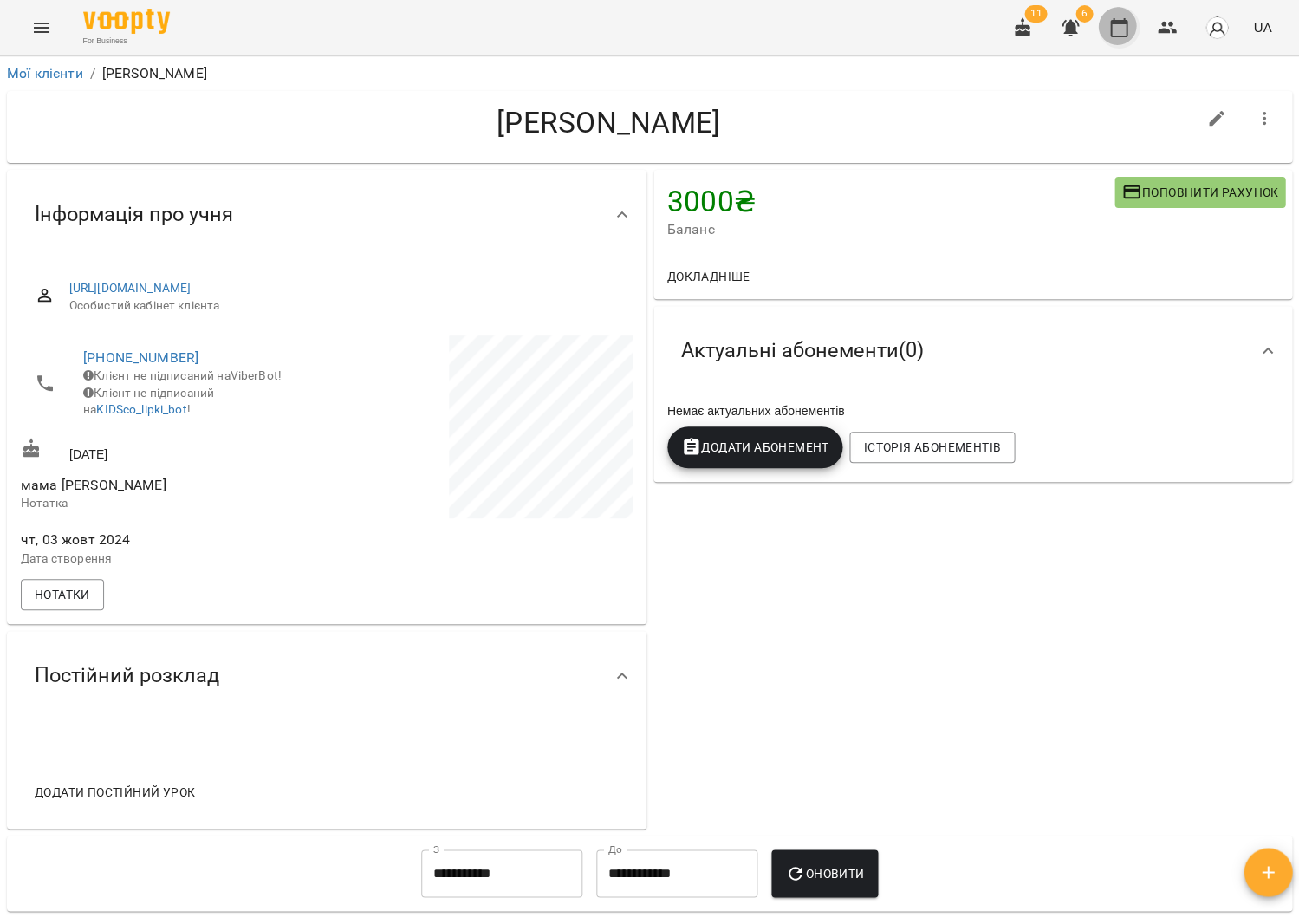
click at [1106, 34] on button "button" at bounding box center [1118, 28] width 41 height 41
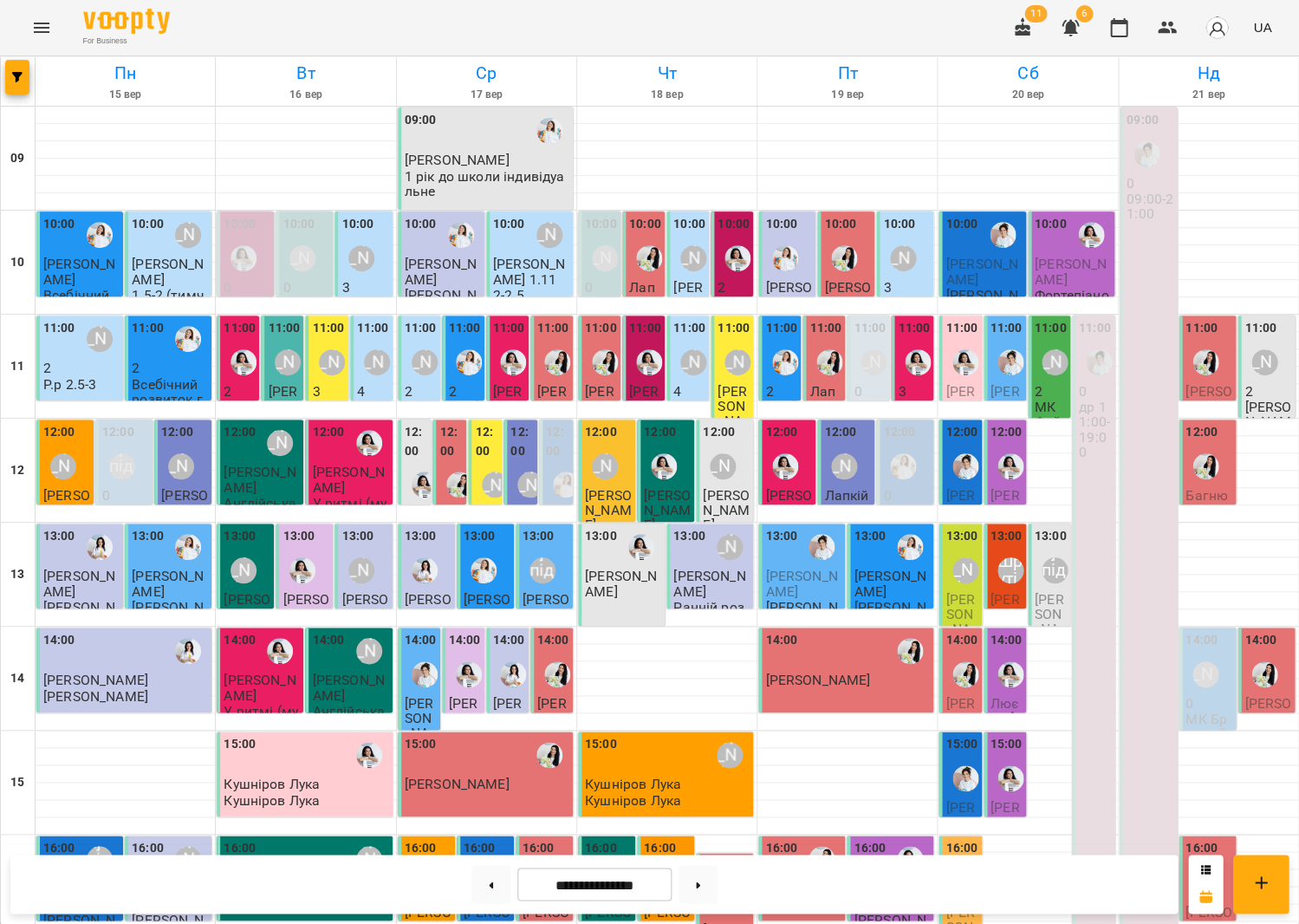
click at [728, 239] on div at bounding box center [737, 258] width 40 height 40
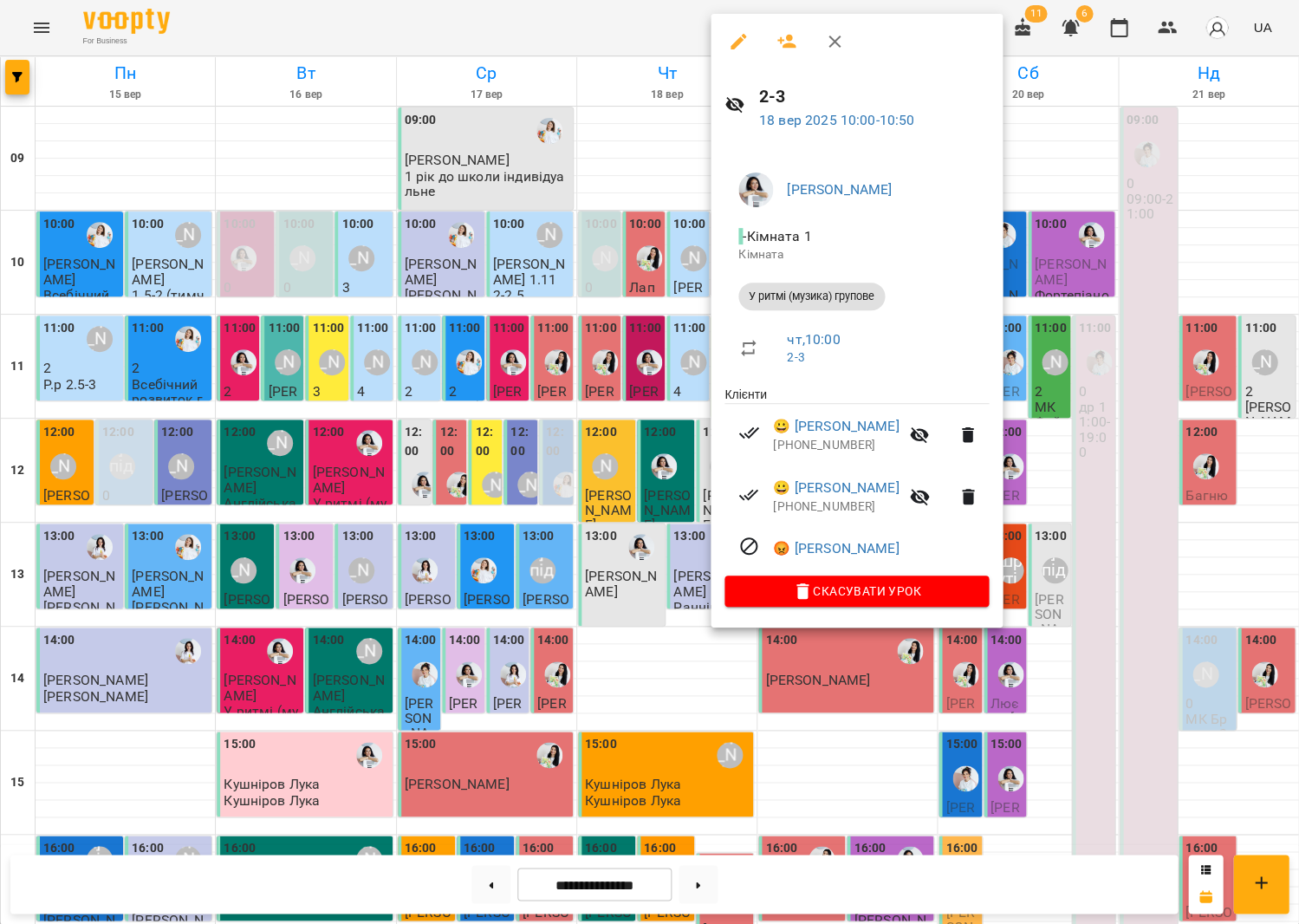
click at [532, 319] on div at bounding box center [650, 462] width 1299 height 924
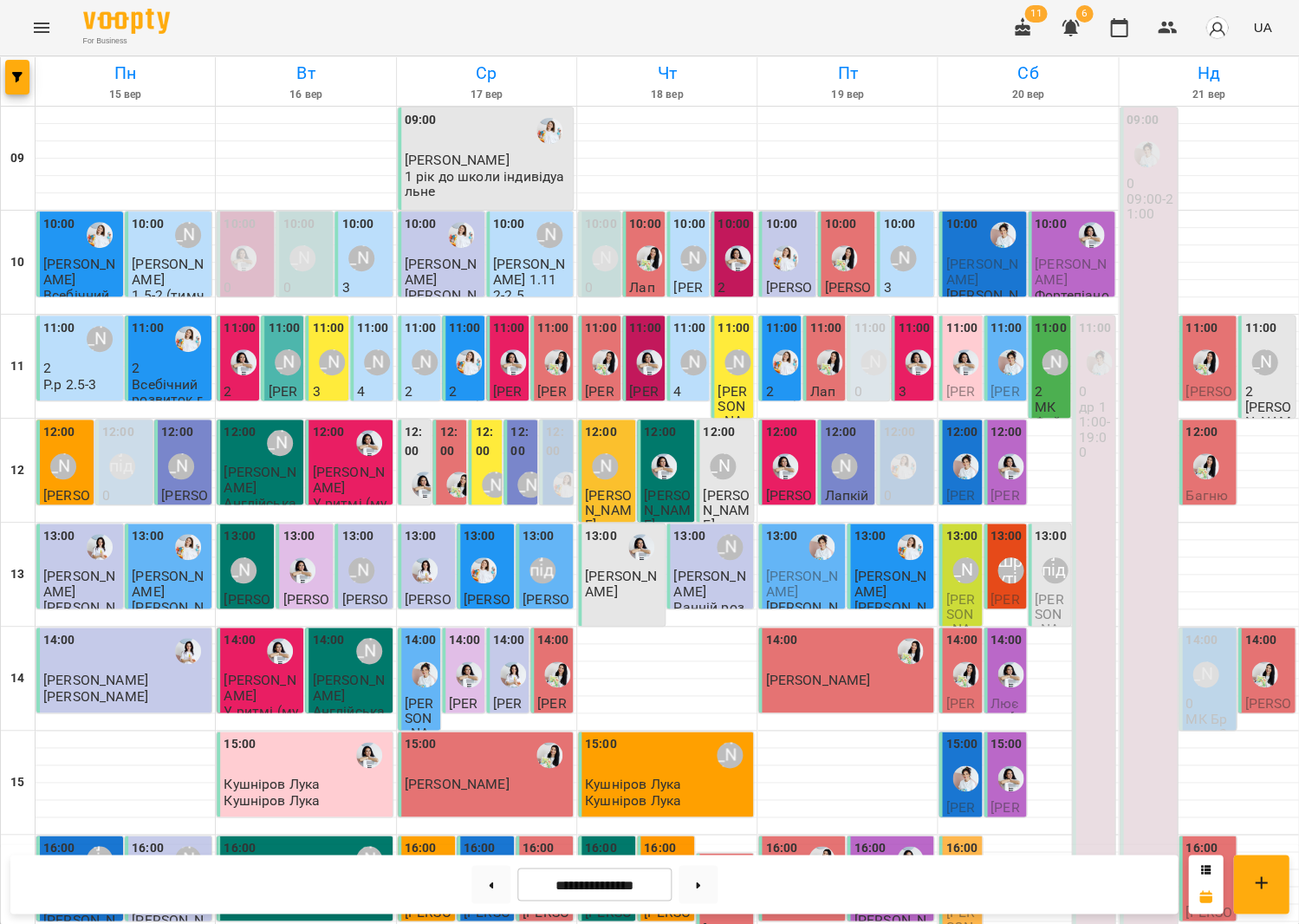
click at [732, 270] on img "Анна Білан" at bounding box center [737, 258] width 26 height 26
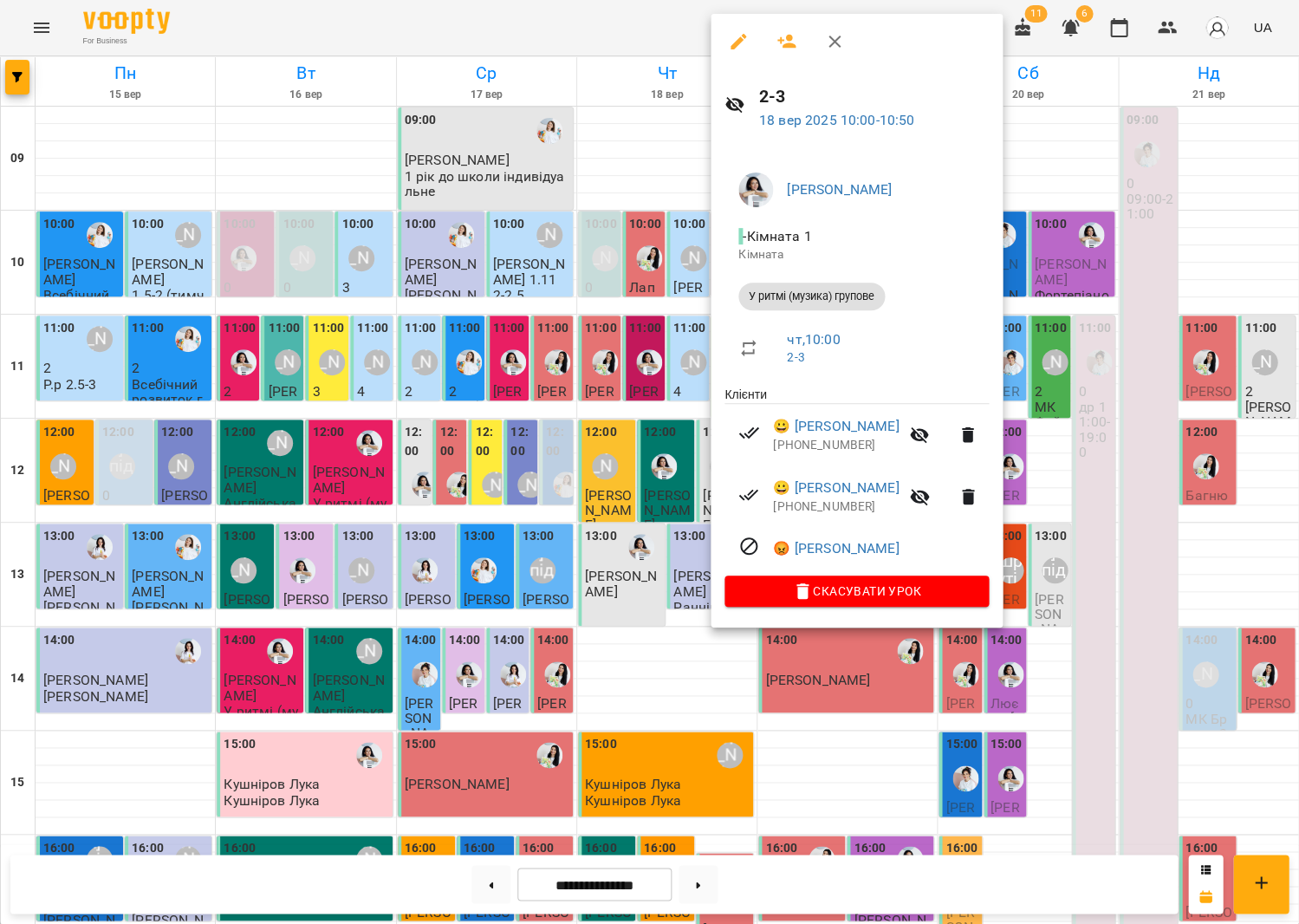
click at [591, 307] on div at bounding box center [650, 462] width 1299 height 924
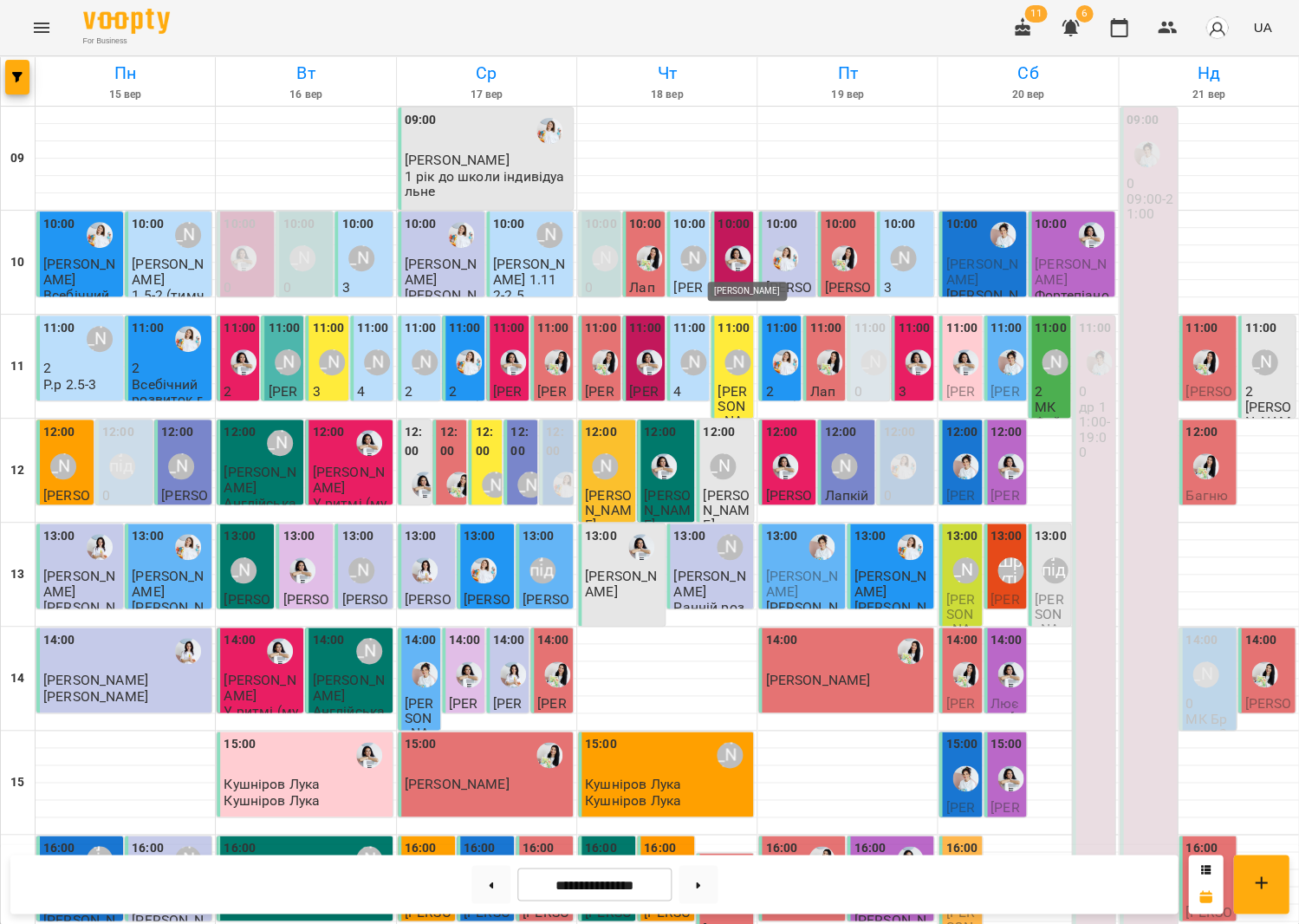
click at [726, 256] on img "Анна Білан" at bounding box center [737, 258] width 26 height 26
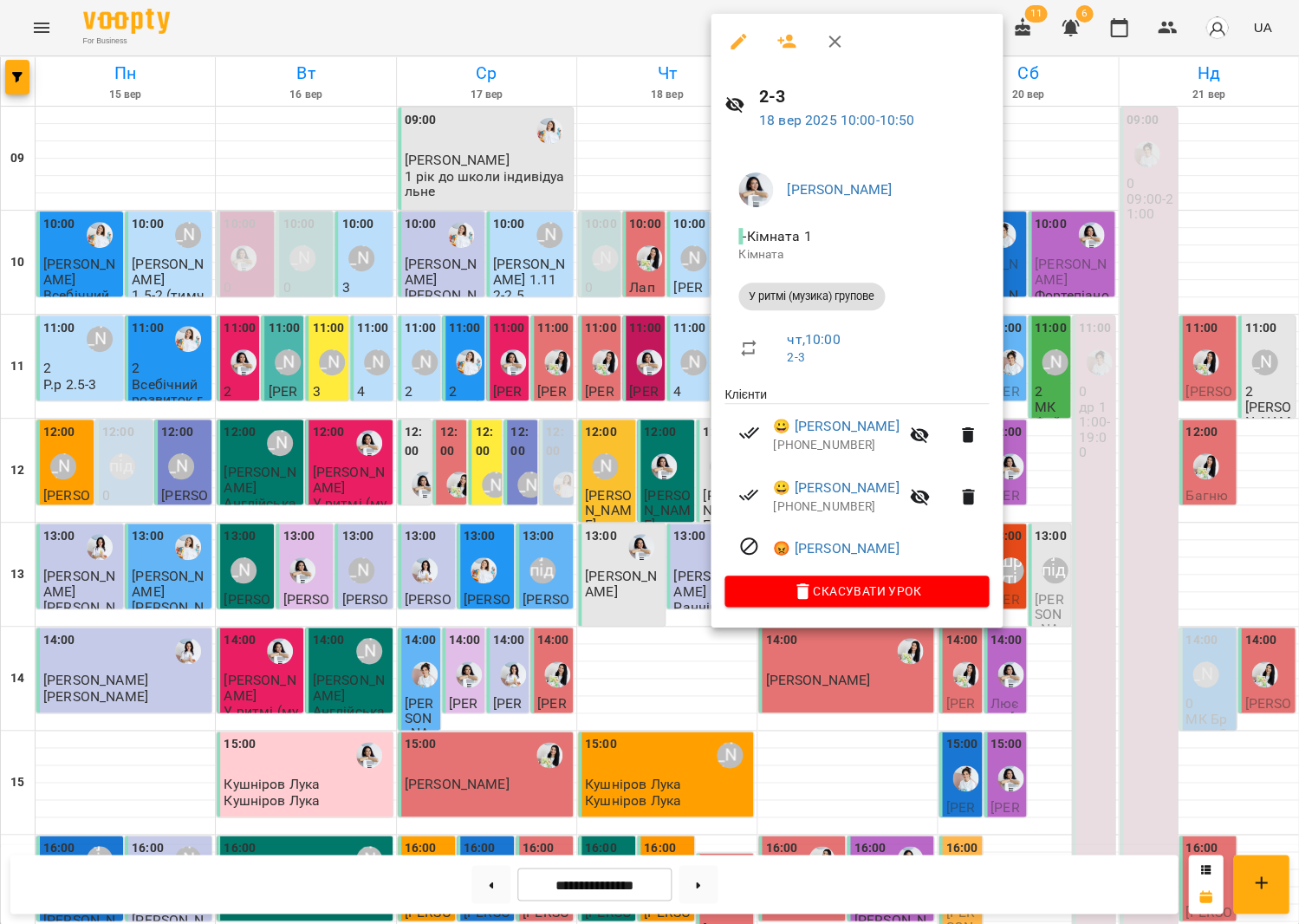
click at [644, 287] on div at bounding box center [650, 462] width 1299 height 924
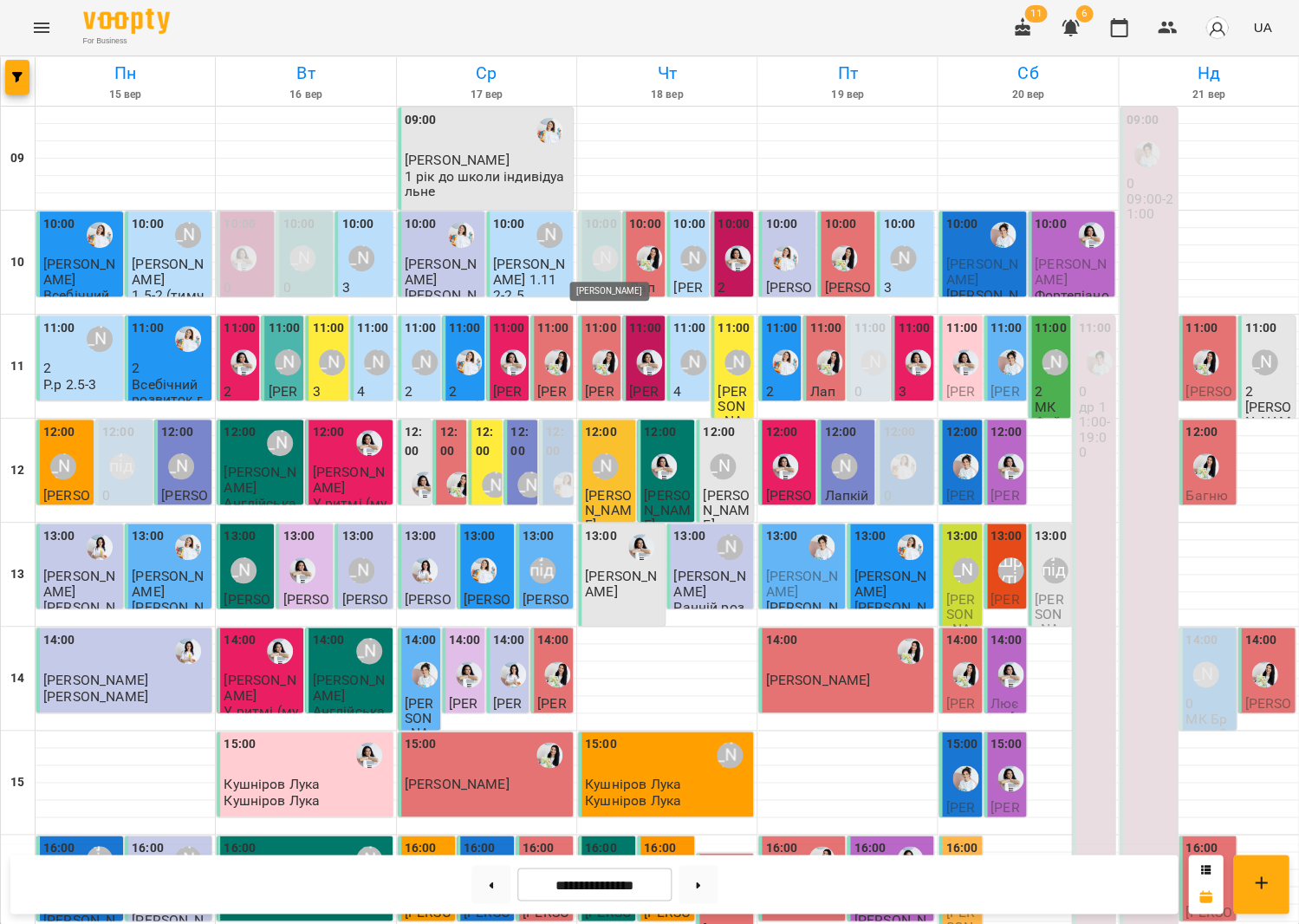
click at [603, 250] on div "[PERSON_NAME]" at bounding box center [605, 258] width 26 height 26
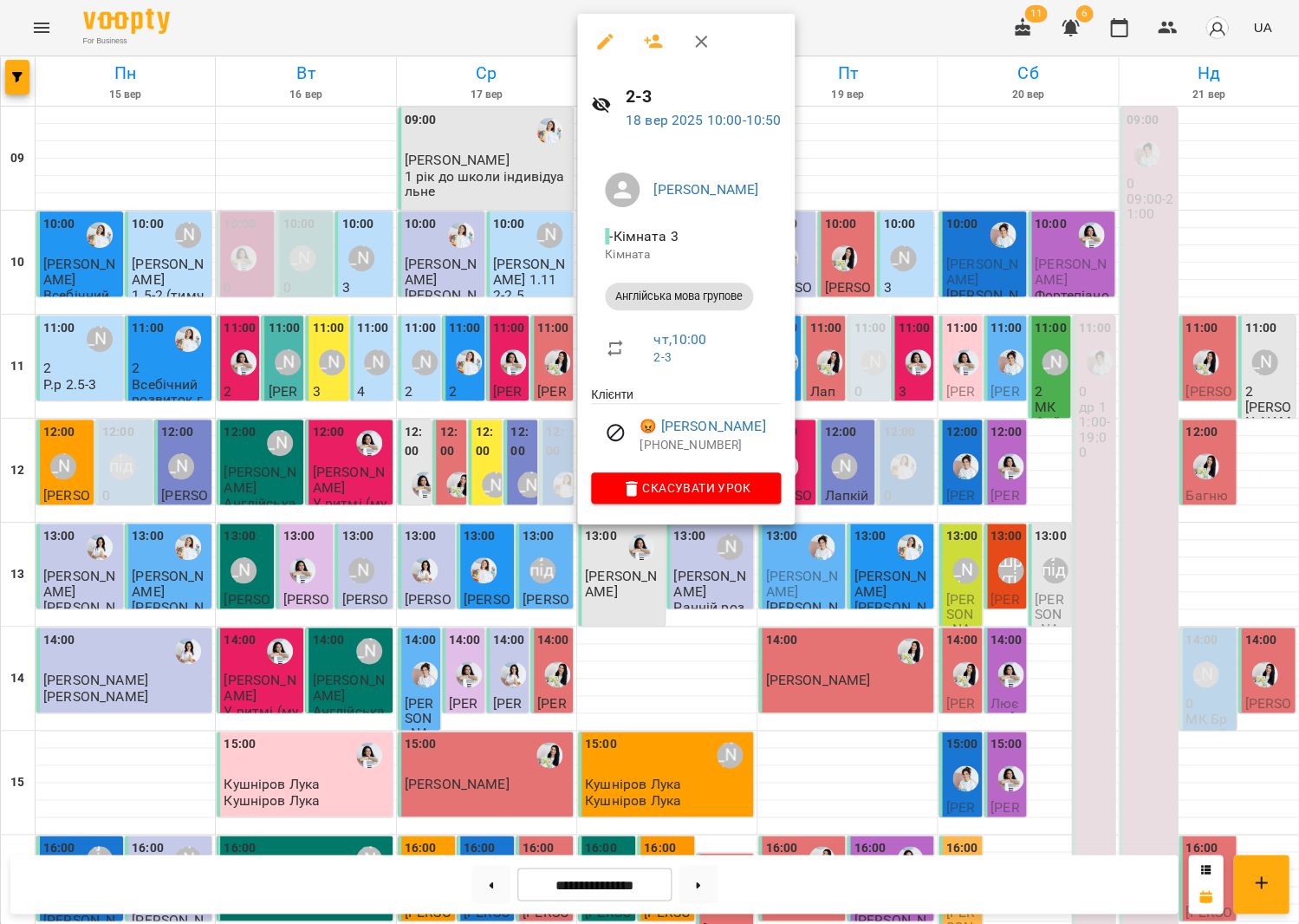
click at [408, 296] on div at bounding box center [650, 462] width 1299 height 924
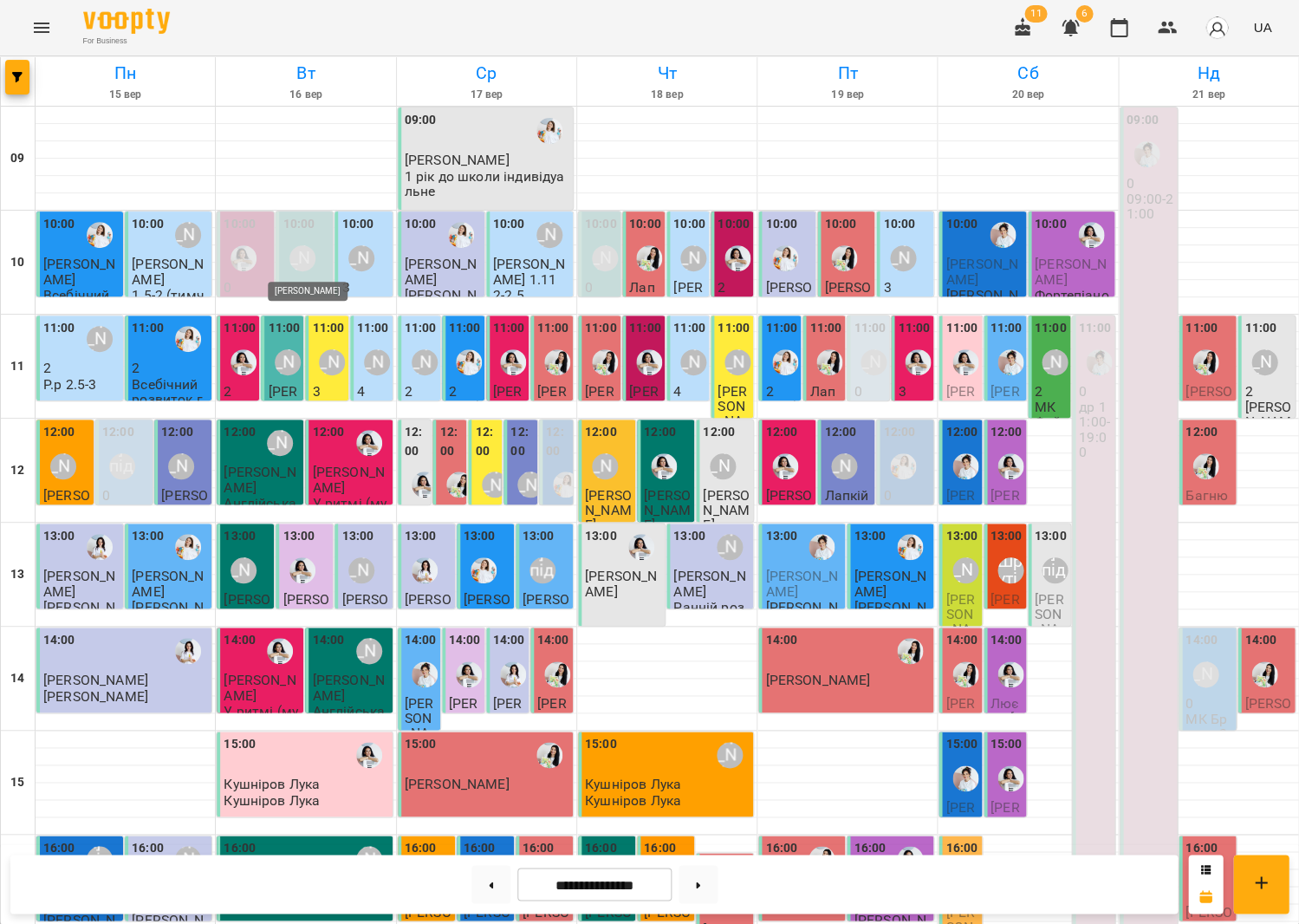
click at [310, 265] on div "[PERSON_NAME]" at bounding box center [302, 258] width 26 height 26
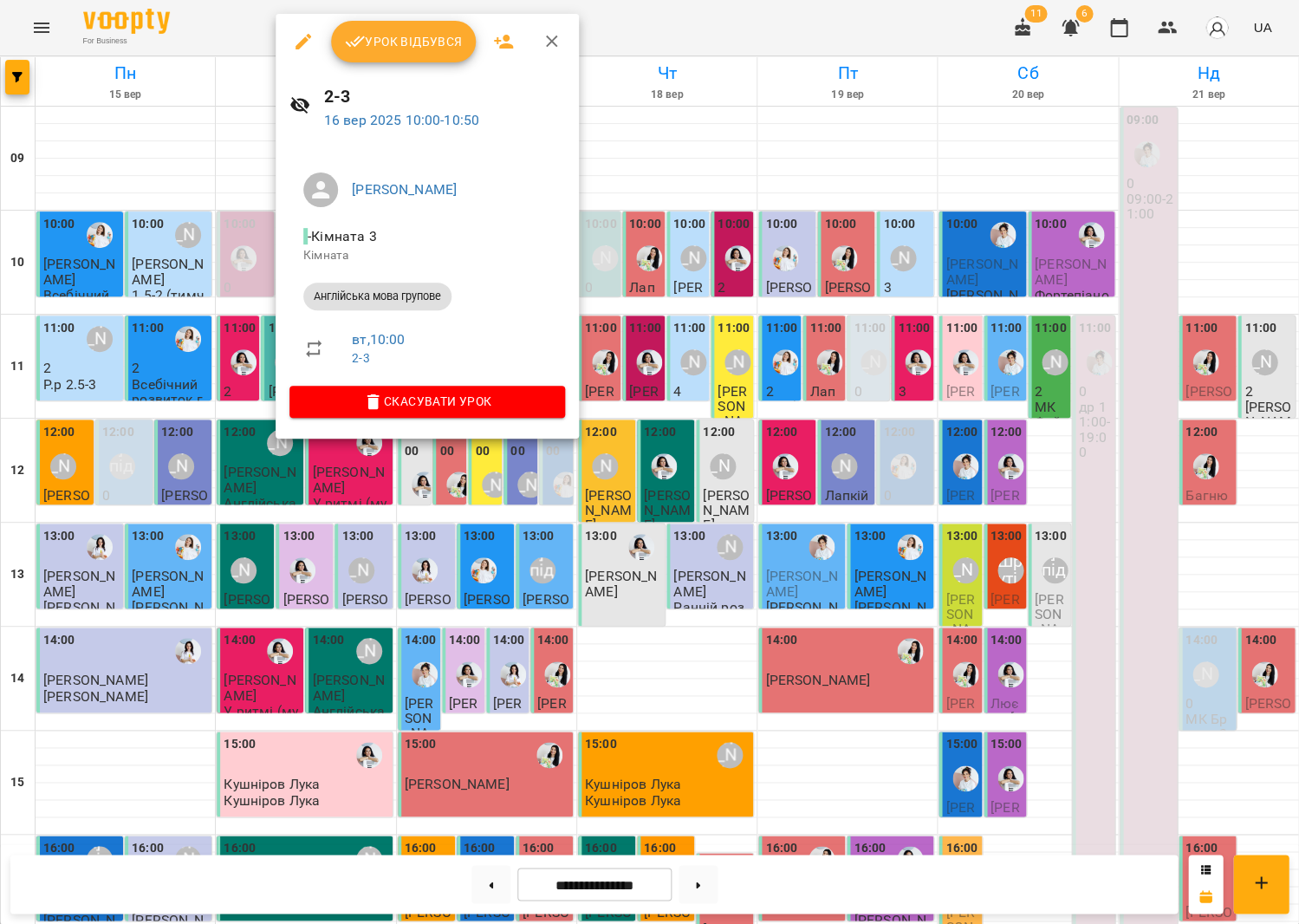
click at [855, 352] on div at bounding box center [650, 462] width 1299 height 924
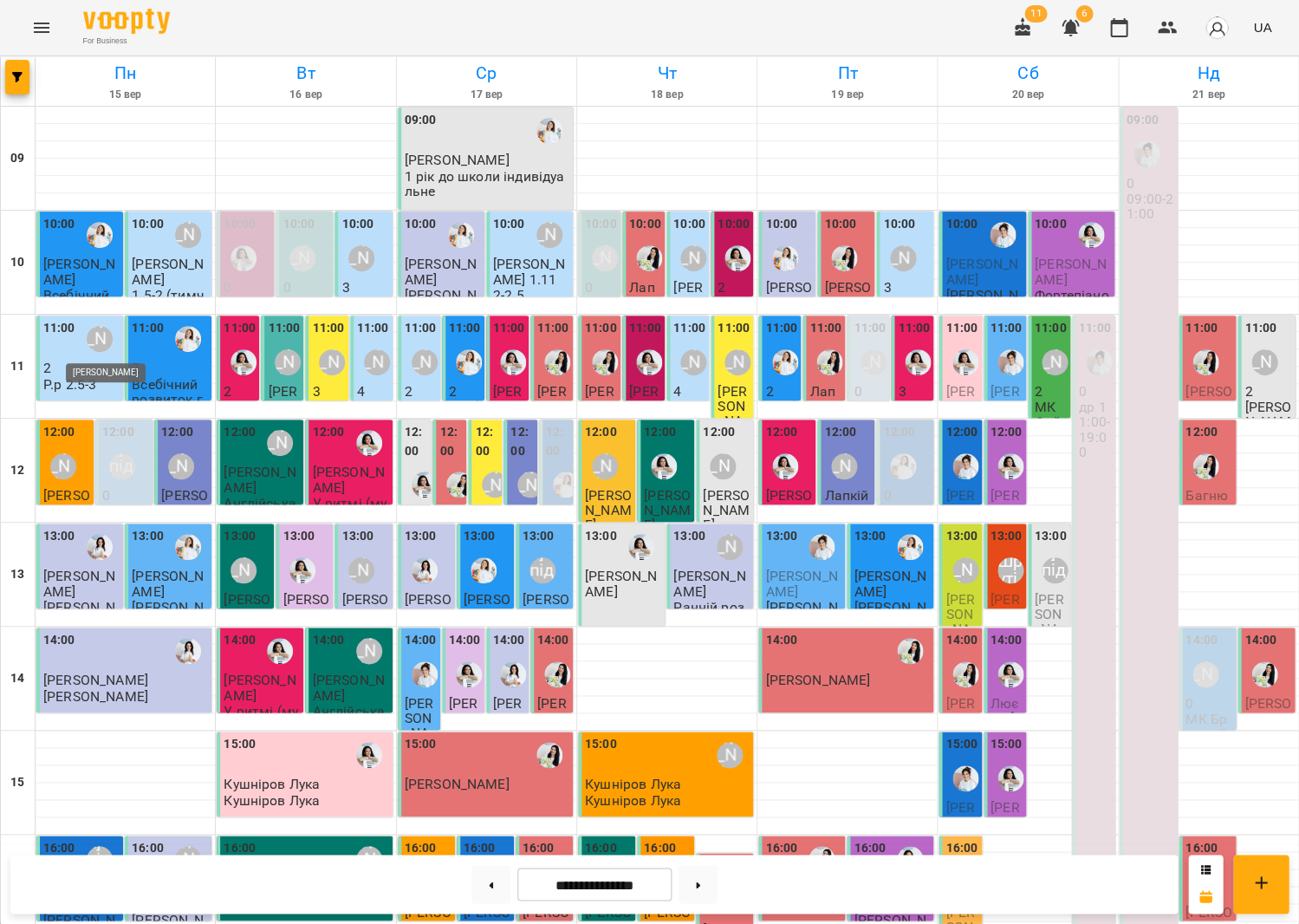
click at [94, 346] on div "[PERSON_NAME]" at bounding box center [99, 339] width 26 height 26
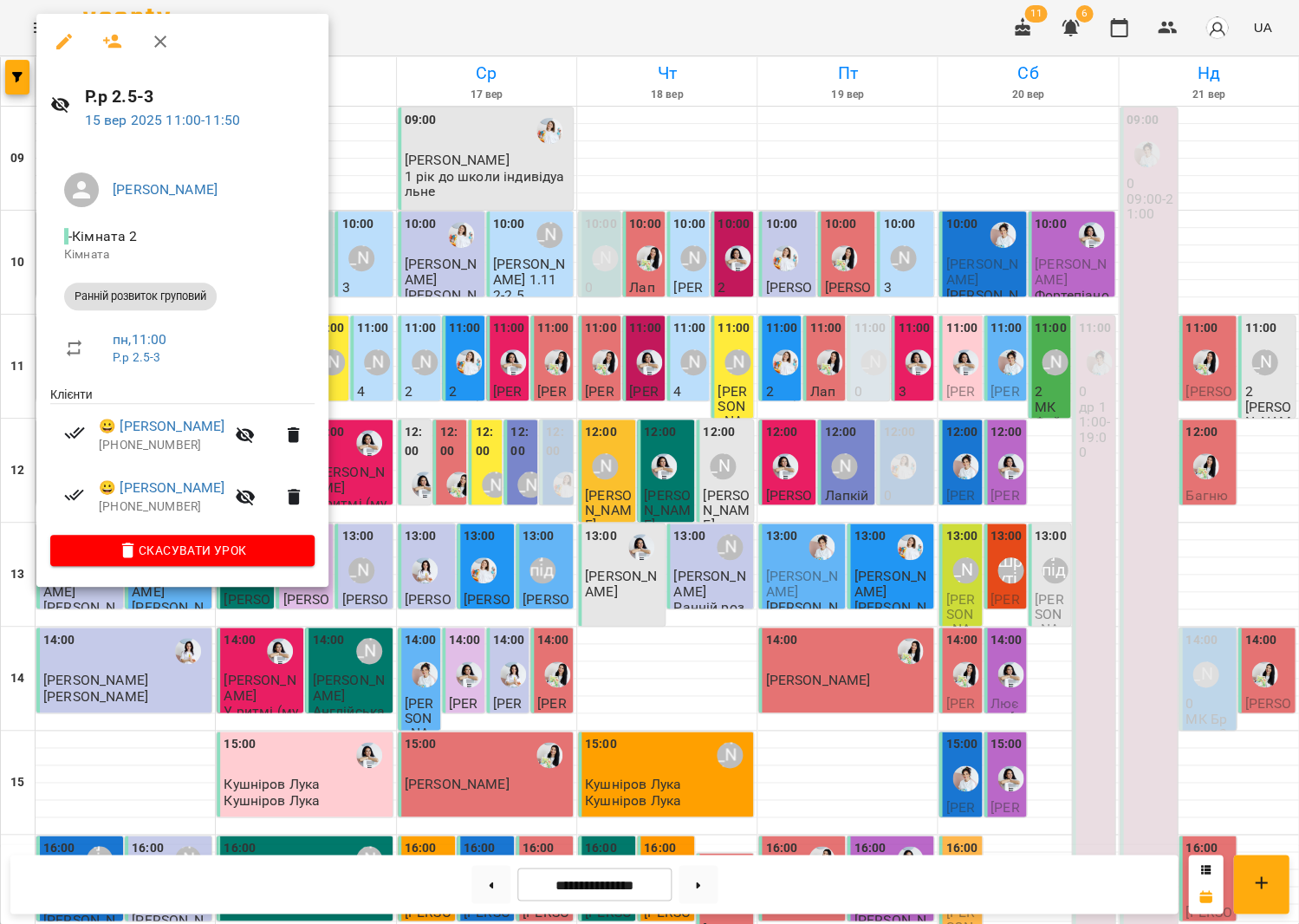
click at [518, 358] on div at bounding box center [650, 462] width 1299 height 924
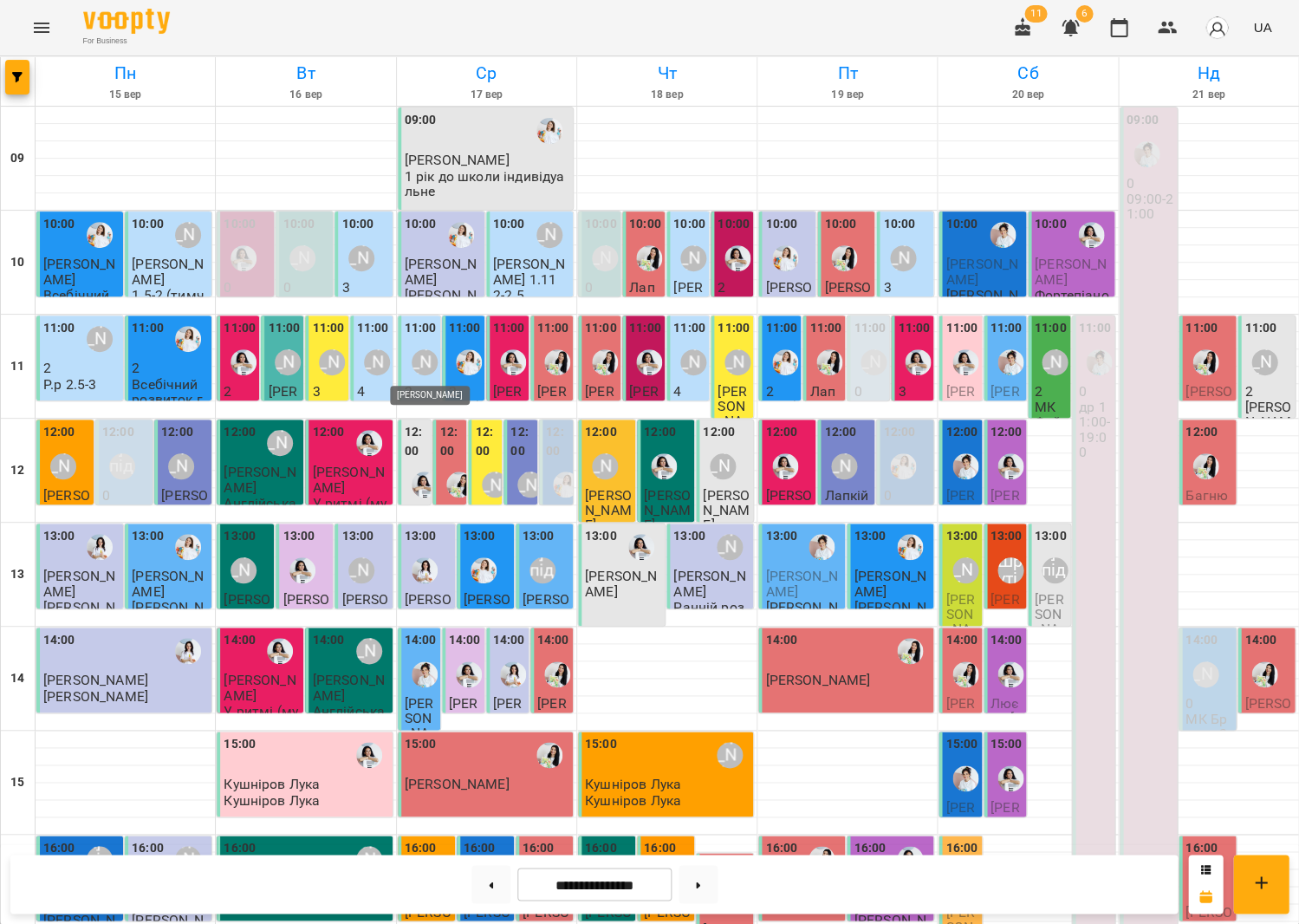
click at [424, 361] on div "[PERSON_NAME]" at bounding box center [425, 362] width 26 height 26
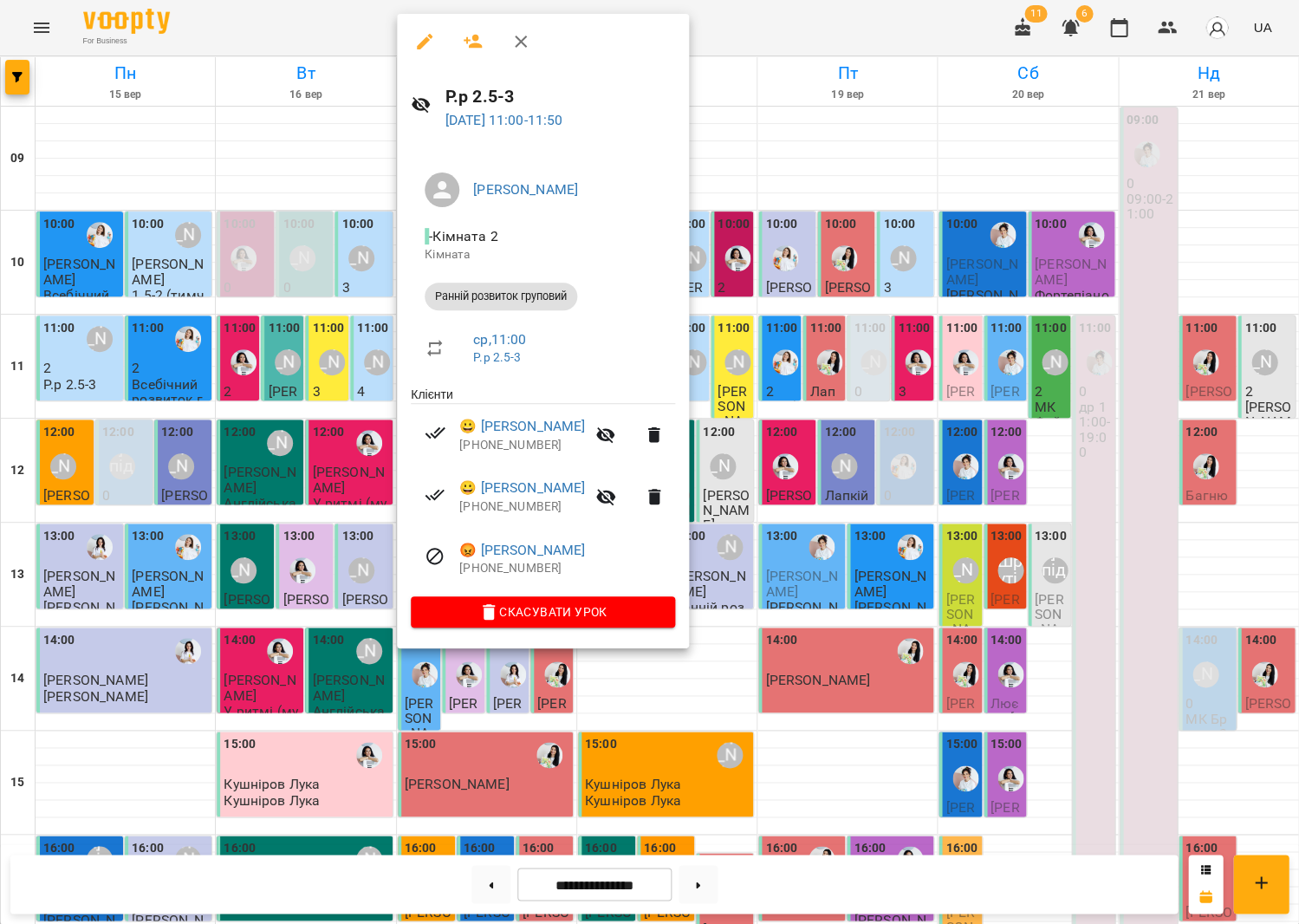
click at [777, 370] on div at bounding box center [650, 462] width 1299 height 924
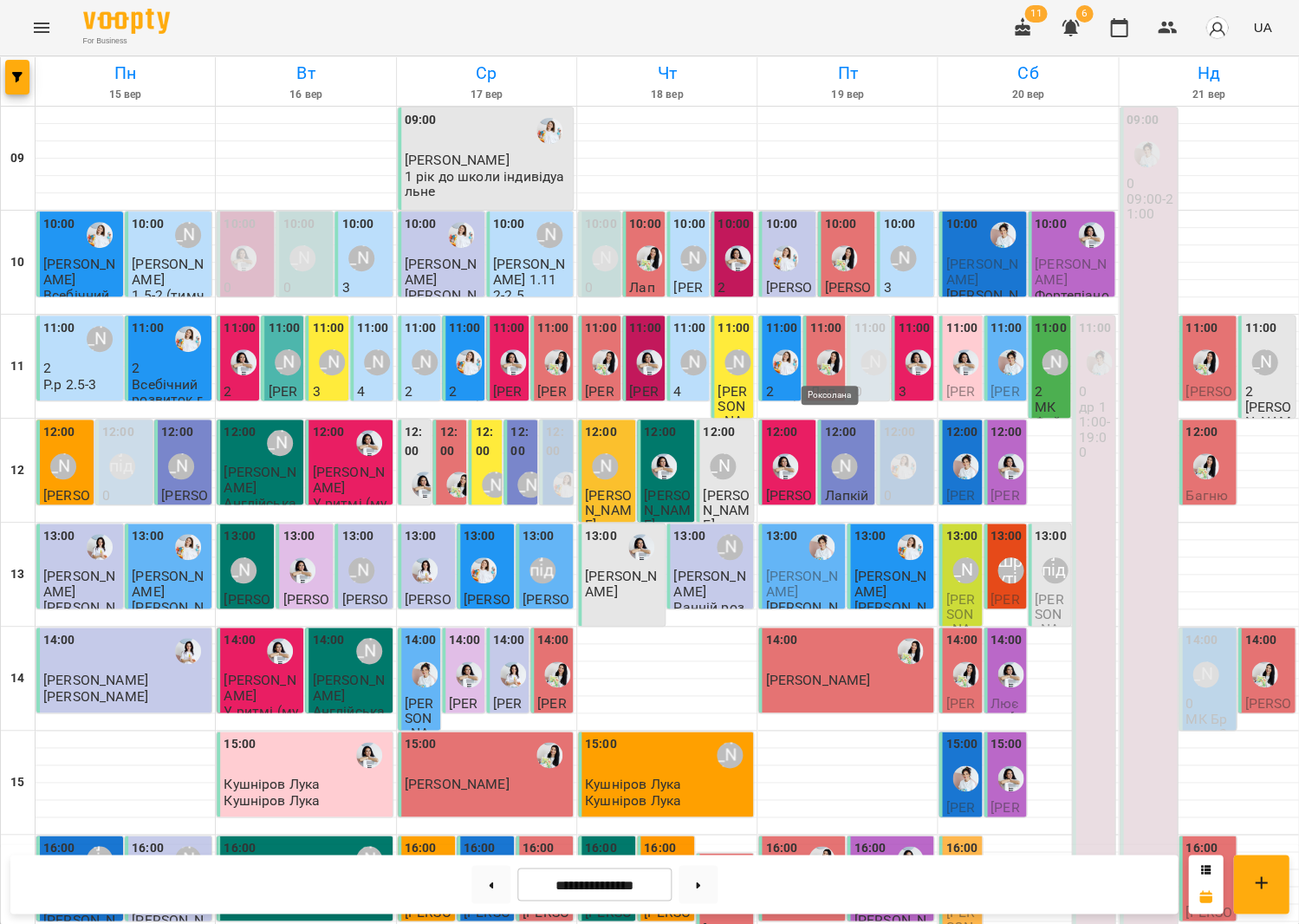
click at [870, 369] on div "[PERSON_NAME]" at bounding box center [873, 362] width 26 height 26
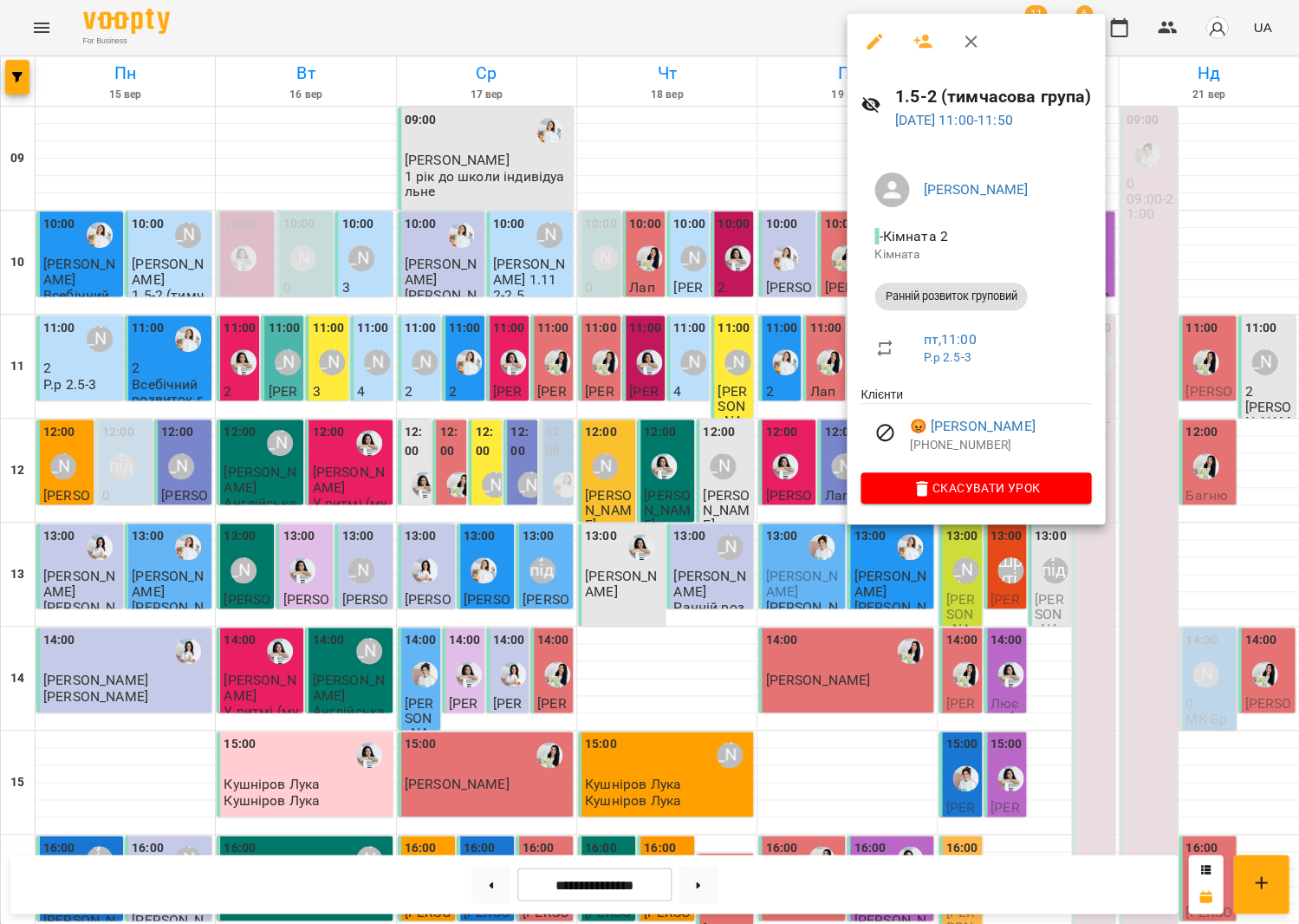
click at [612, 366] on div at bounding box center [650, 462] width 1299 height 924
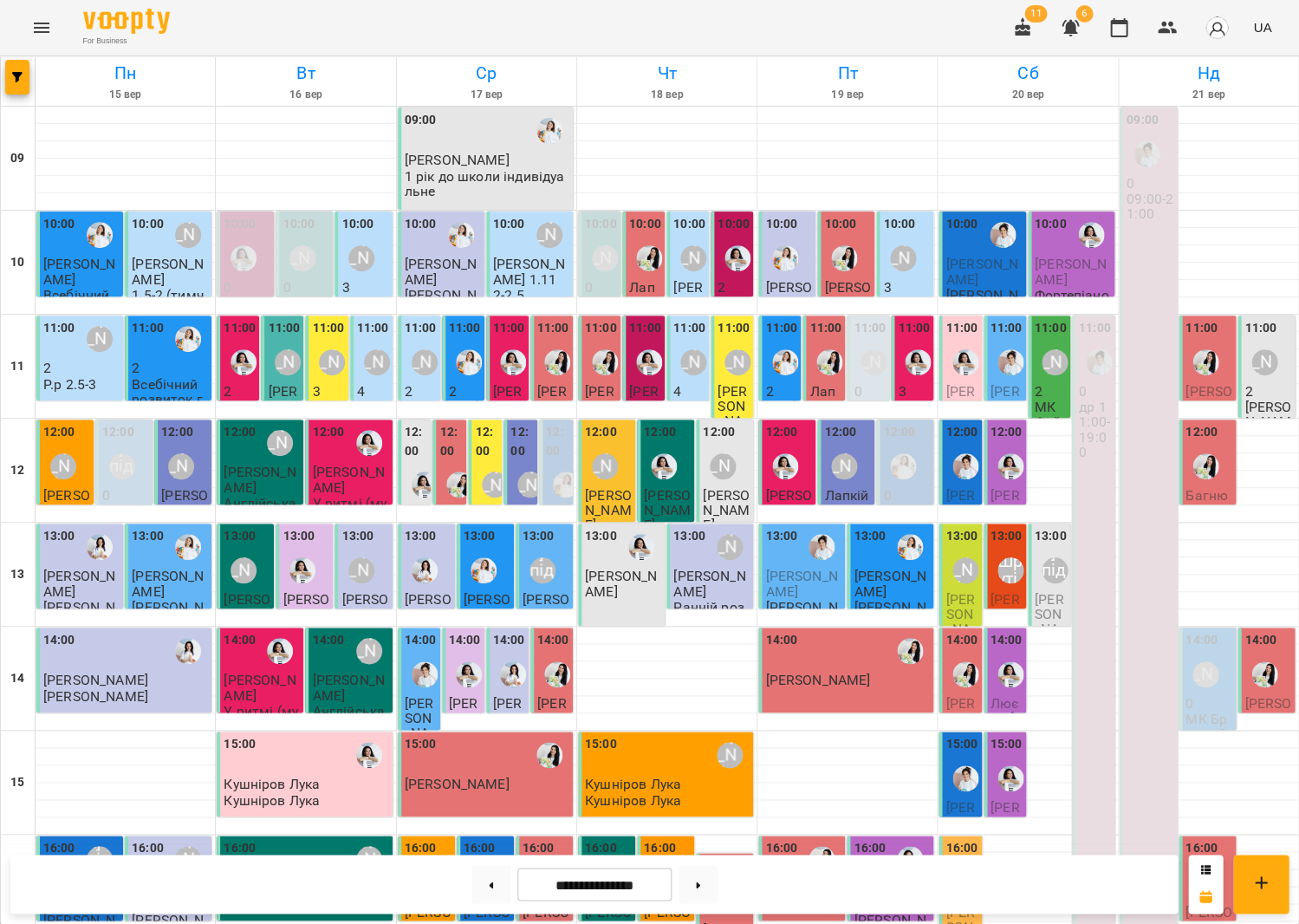
scroll to position [87, 0]
click at [47, 360] on p "2" at bounding box center [81, 368] width 76 height 15
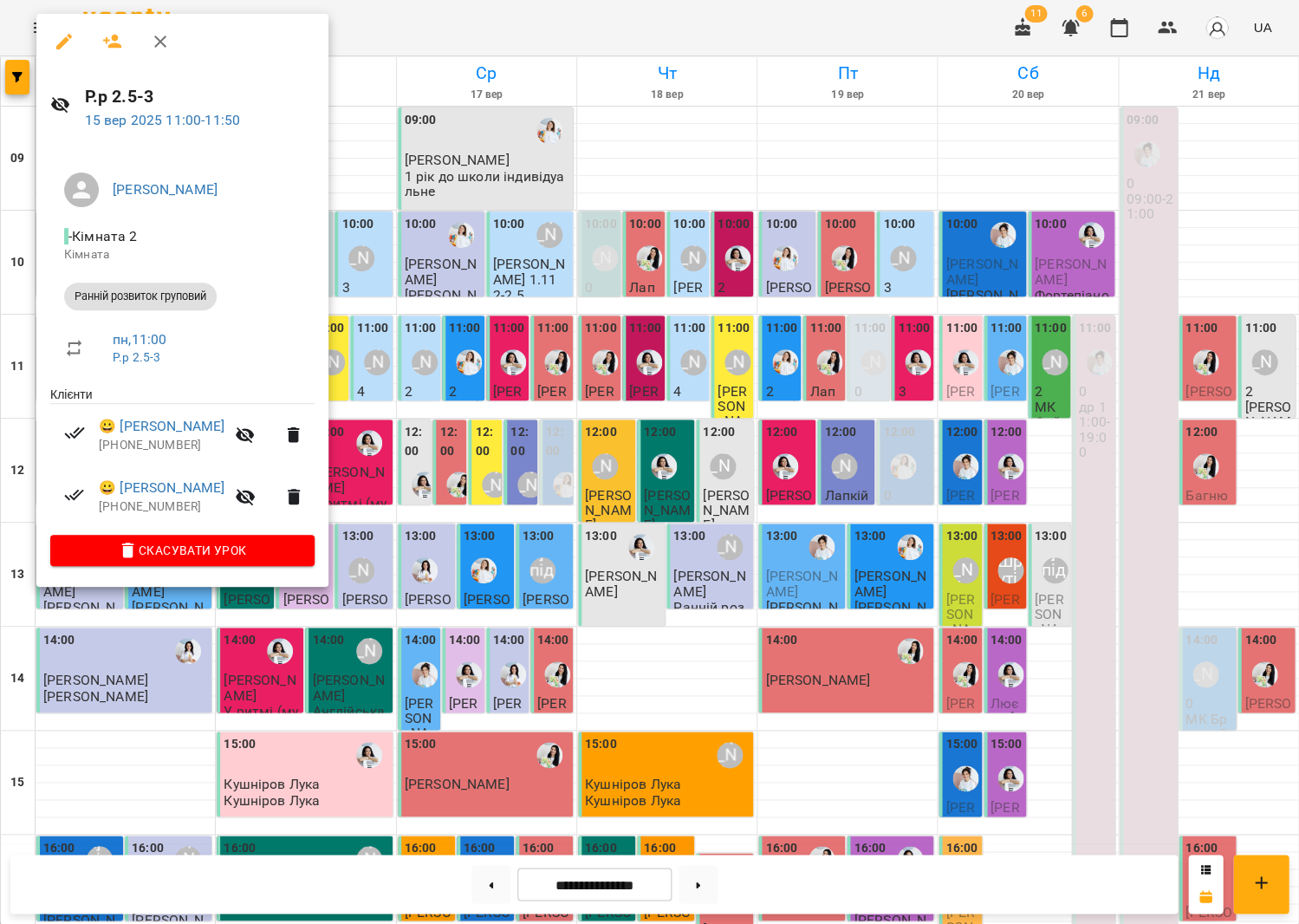
click at [463, 340] on div at bounding box center [650, 462] width 1299 height 924
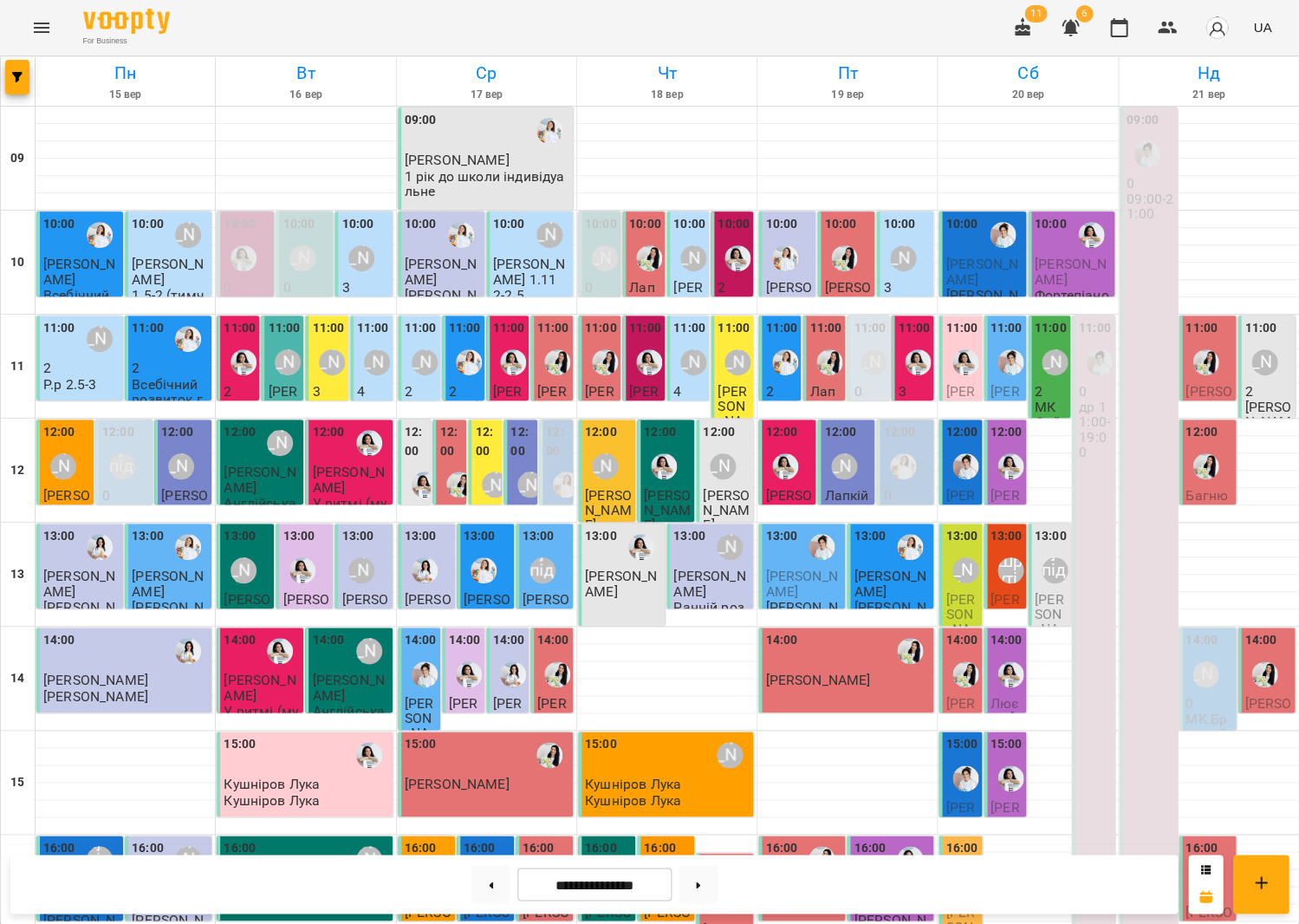
scroll to position [404, 0]
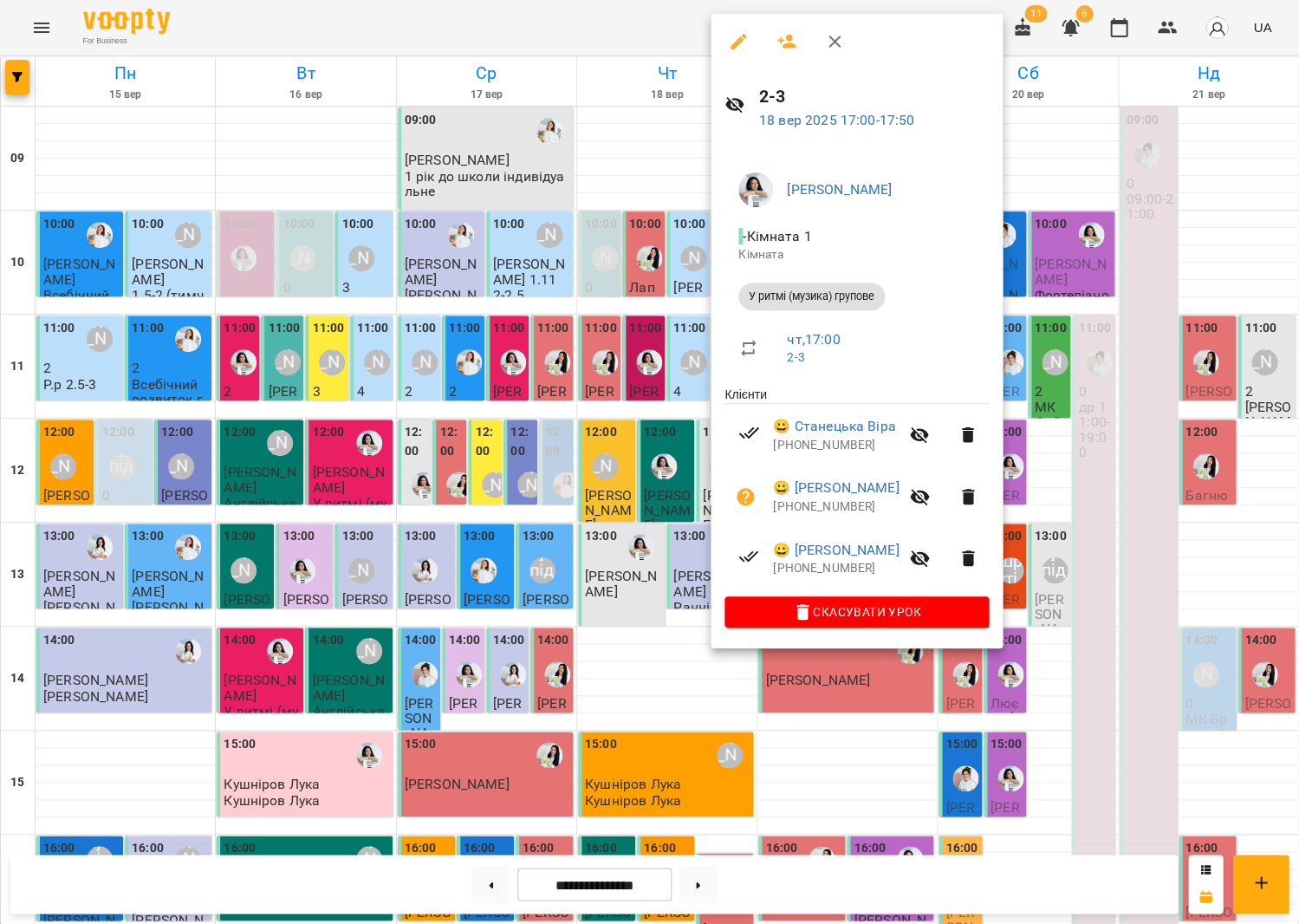
click at [508, 485] on div at bounding box center [650, 462] width 1299 height 924
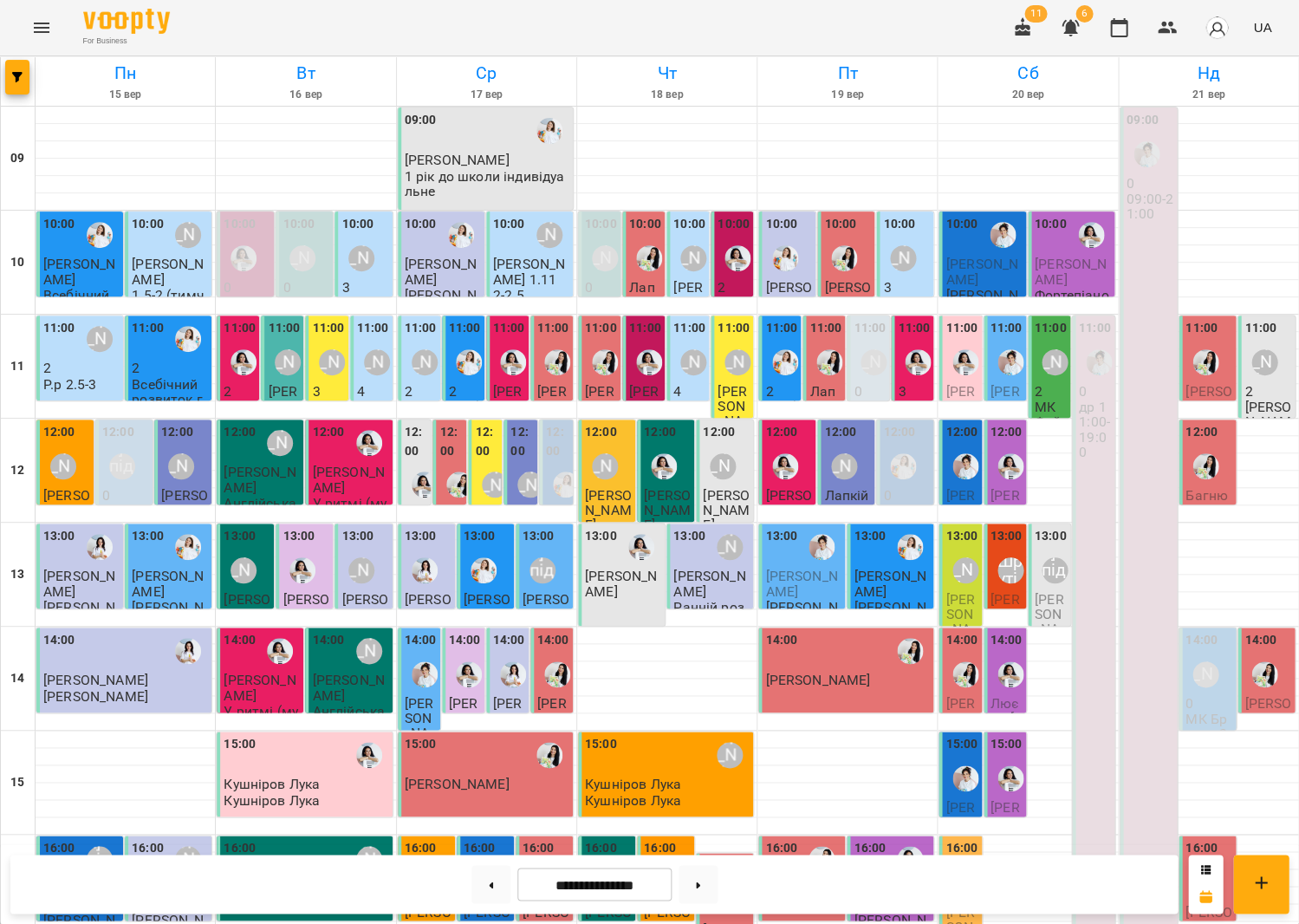
scroll to position [104, 0]
click at [1035, 384] on p "2" at bounding box center [1050, 392] width 32 height 15
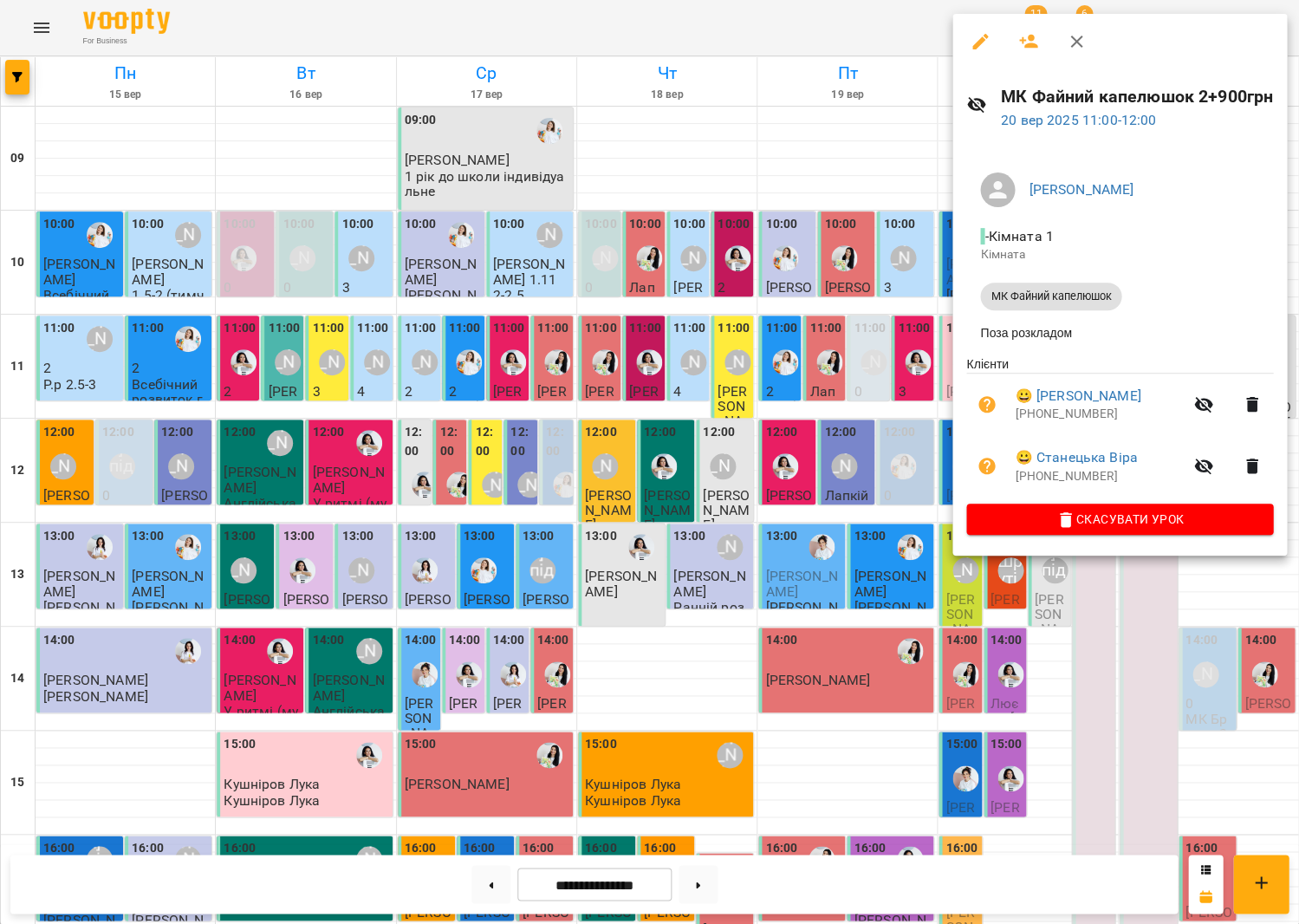
click at [745, 315] on div at bounding box center [650, 462] width 1299 height 924
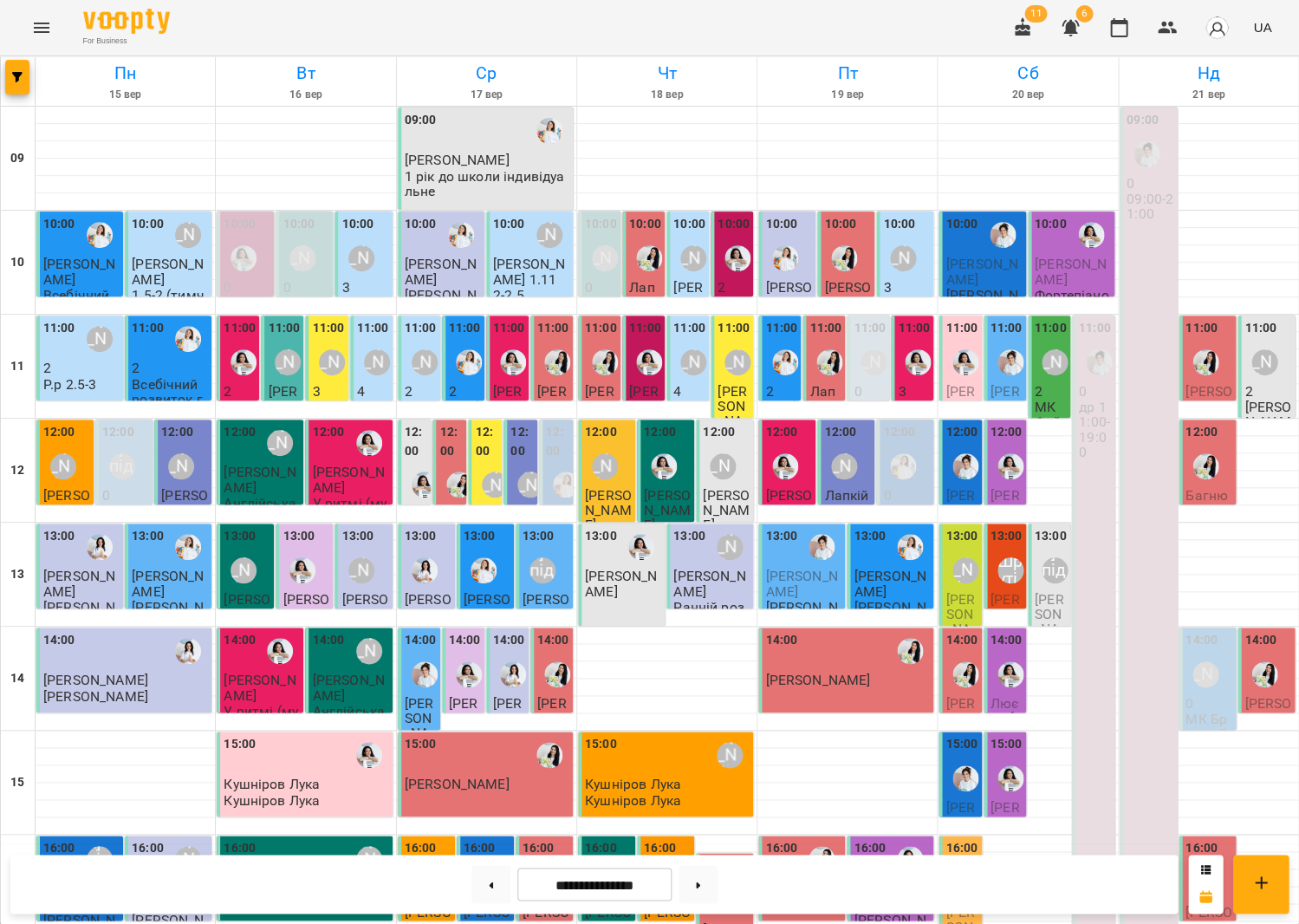
scroll to position [348, 0]
click at [1002, 631] on label "14:00" at bounding box center [1006, 640] width 32 height 19
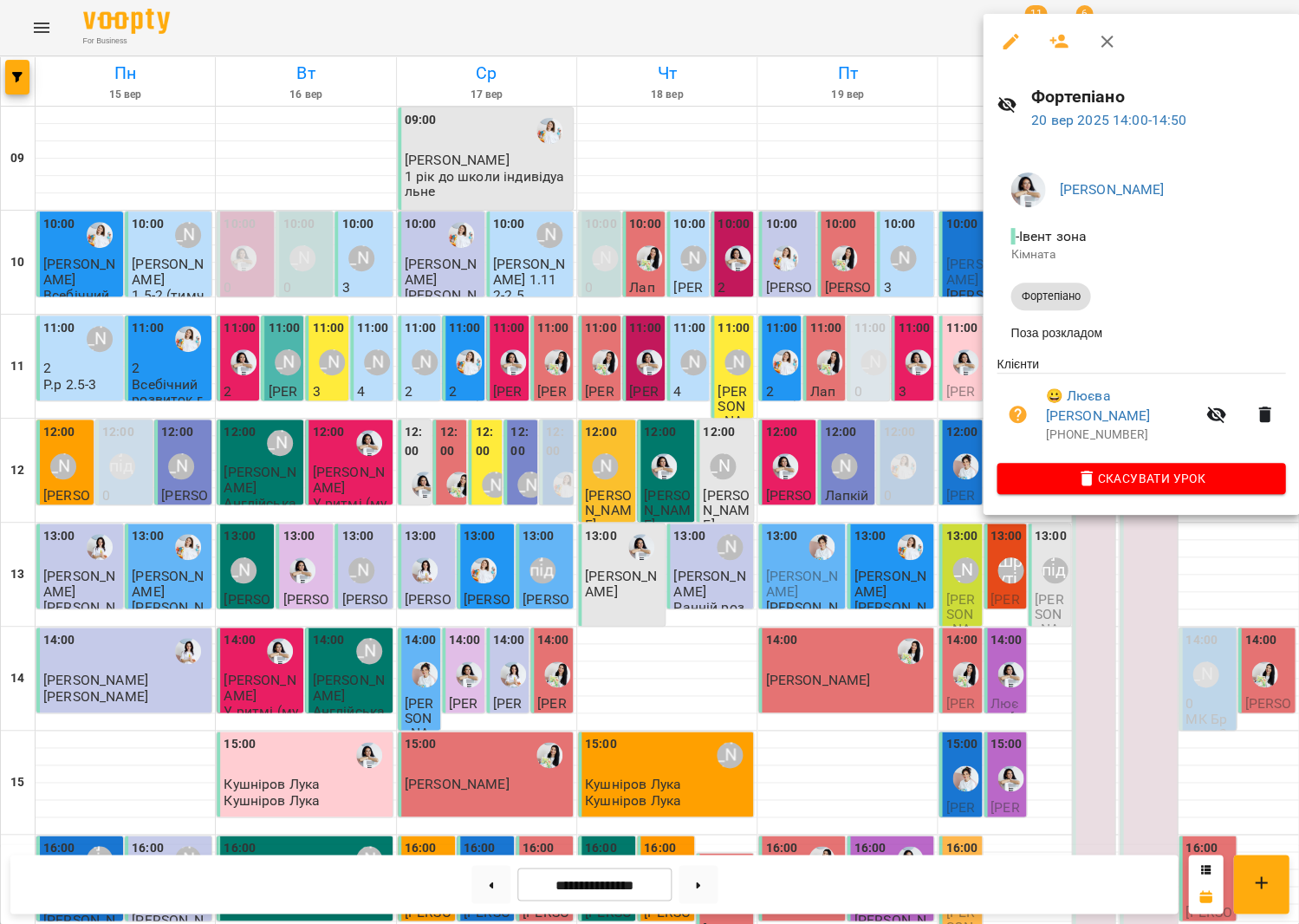
click at [826, 251] on div at bounding box center [650, 462] width 1299 height 924
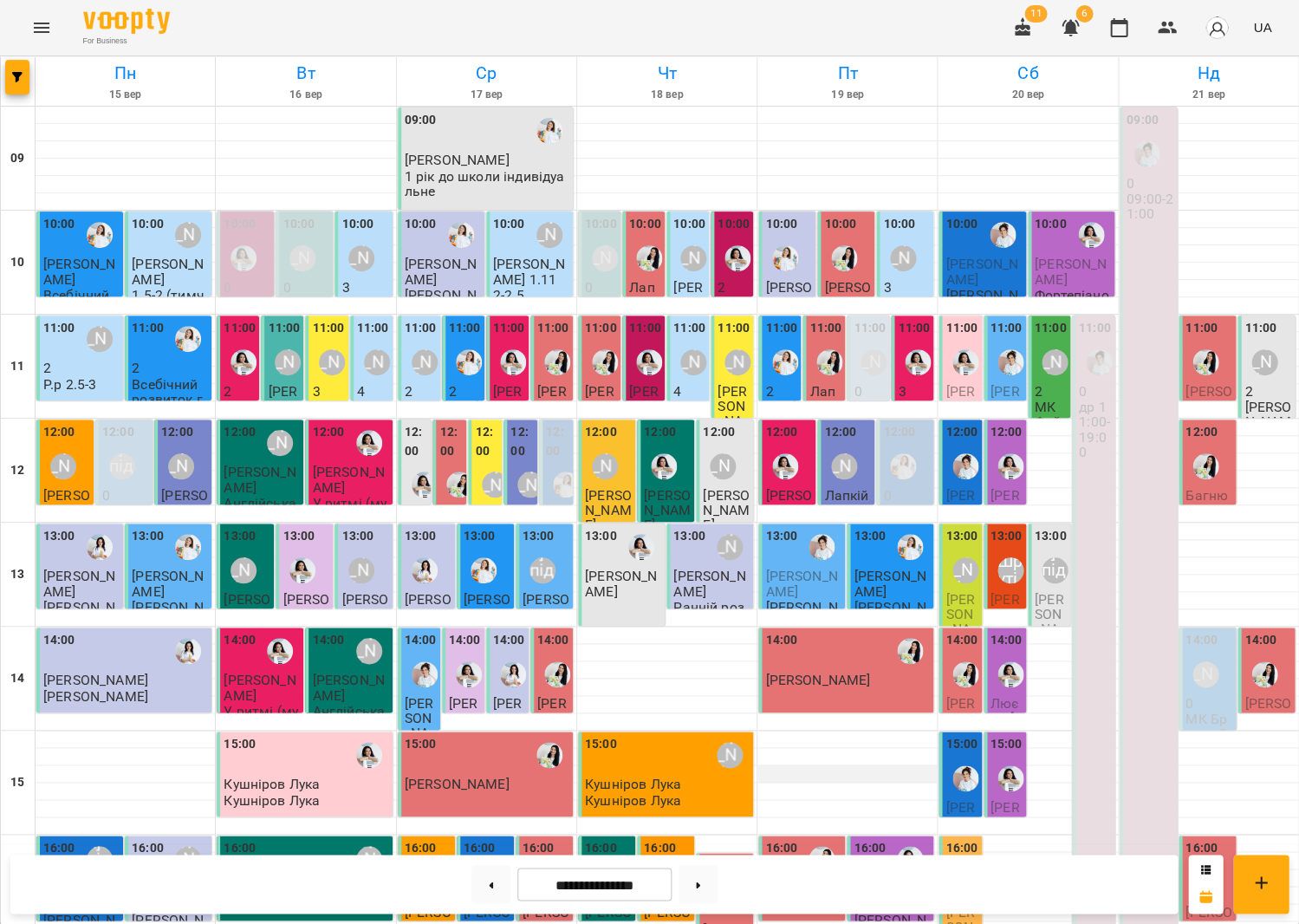
scroll to position [224, 0]
click at [40, 21] on icon "Menu" at bounding box center [41, 28] width 21 height 21
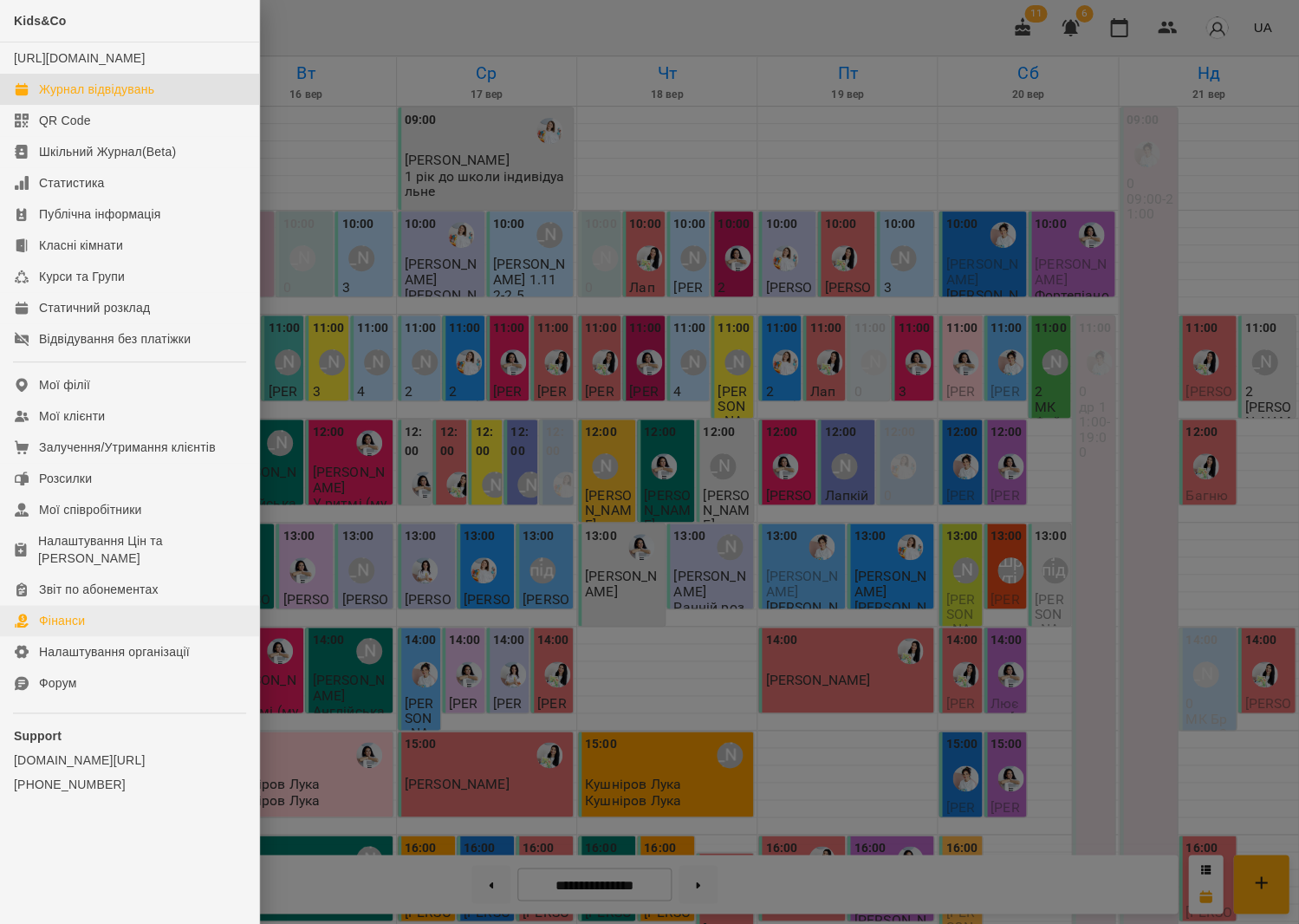
click at [133, 607] on link "Фінанси" at bounding box center [129, 621] width 259 height 31
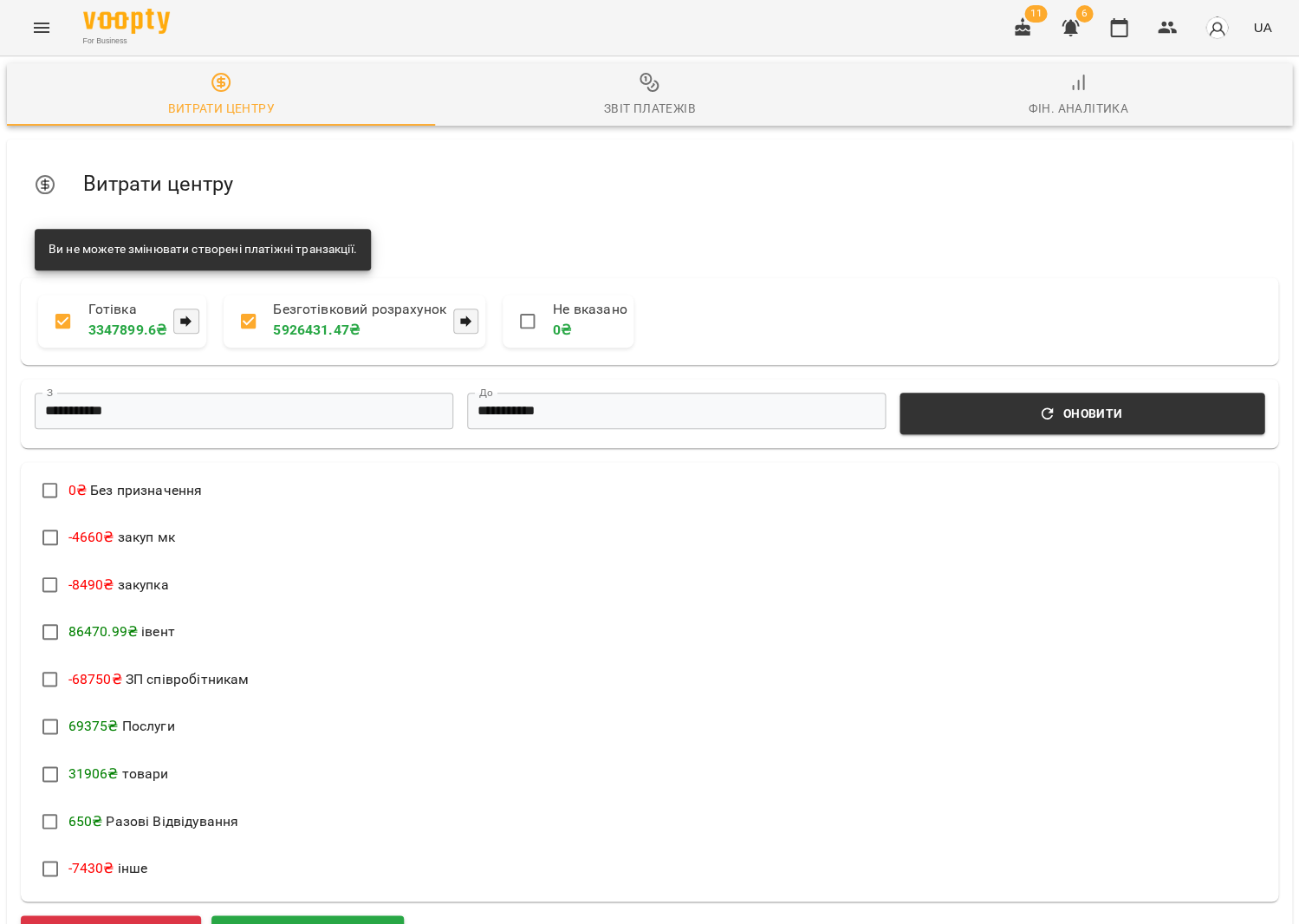
click at [664, 80] on span "Звіт платежів" at bounding box center [650, 95] width 407 height 47
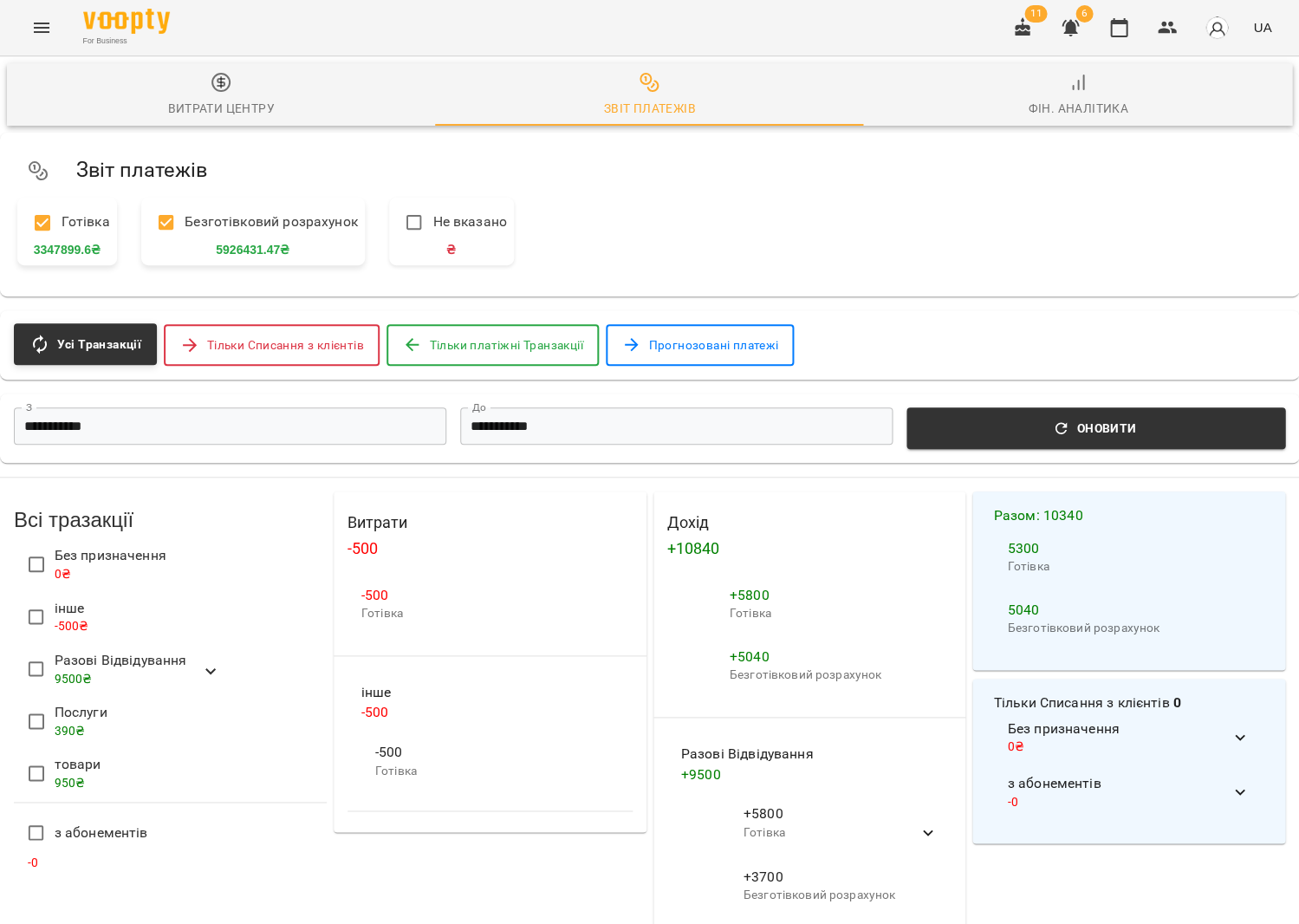
click at [237, 431] on input "**********" at bounding box center [229, 426] width 432 height 37
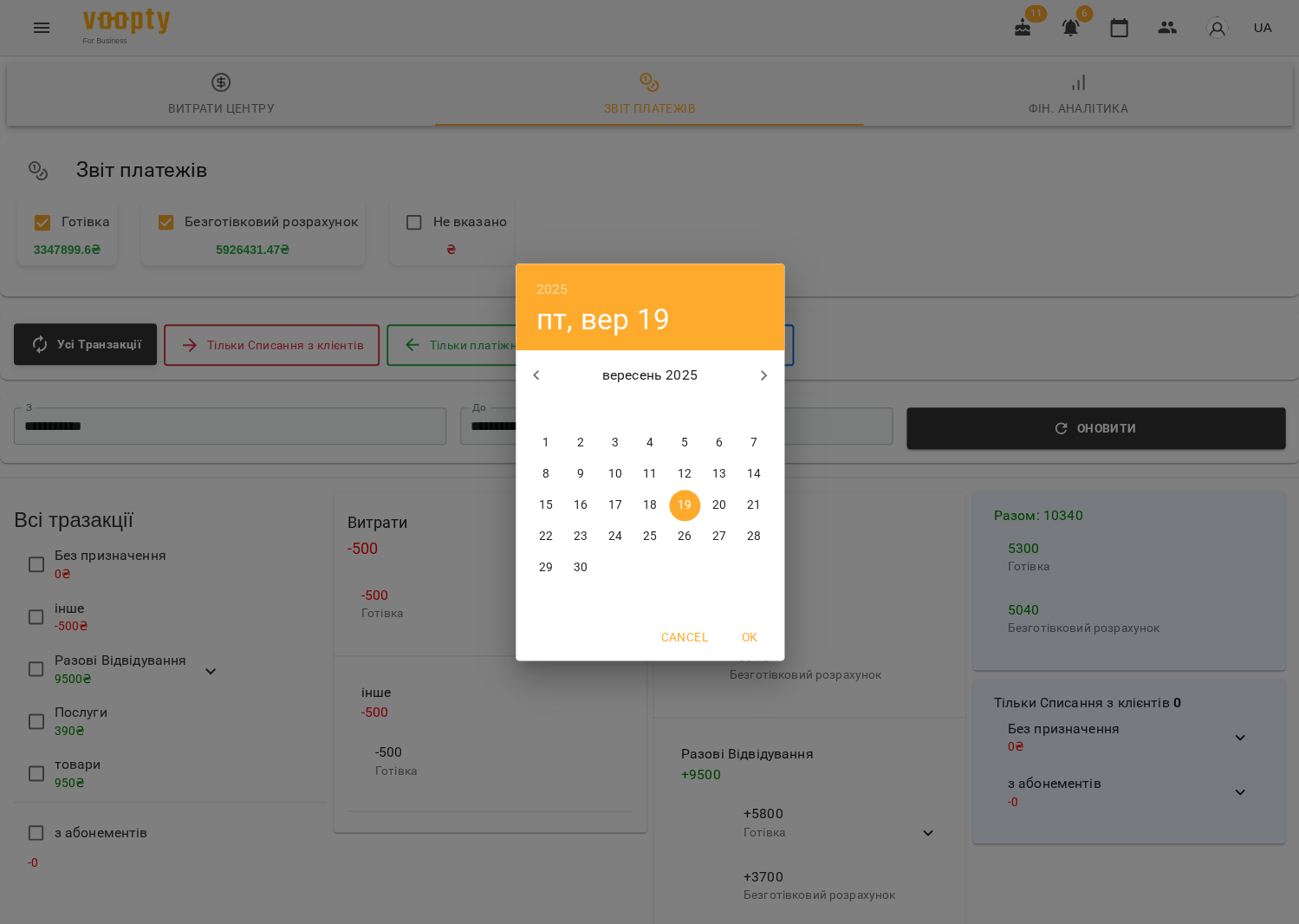
click at [646, 507] on p "18" at bounding box center [649, 505] width 14 height 18
type input "**********"
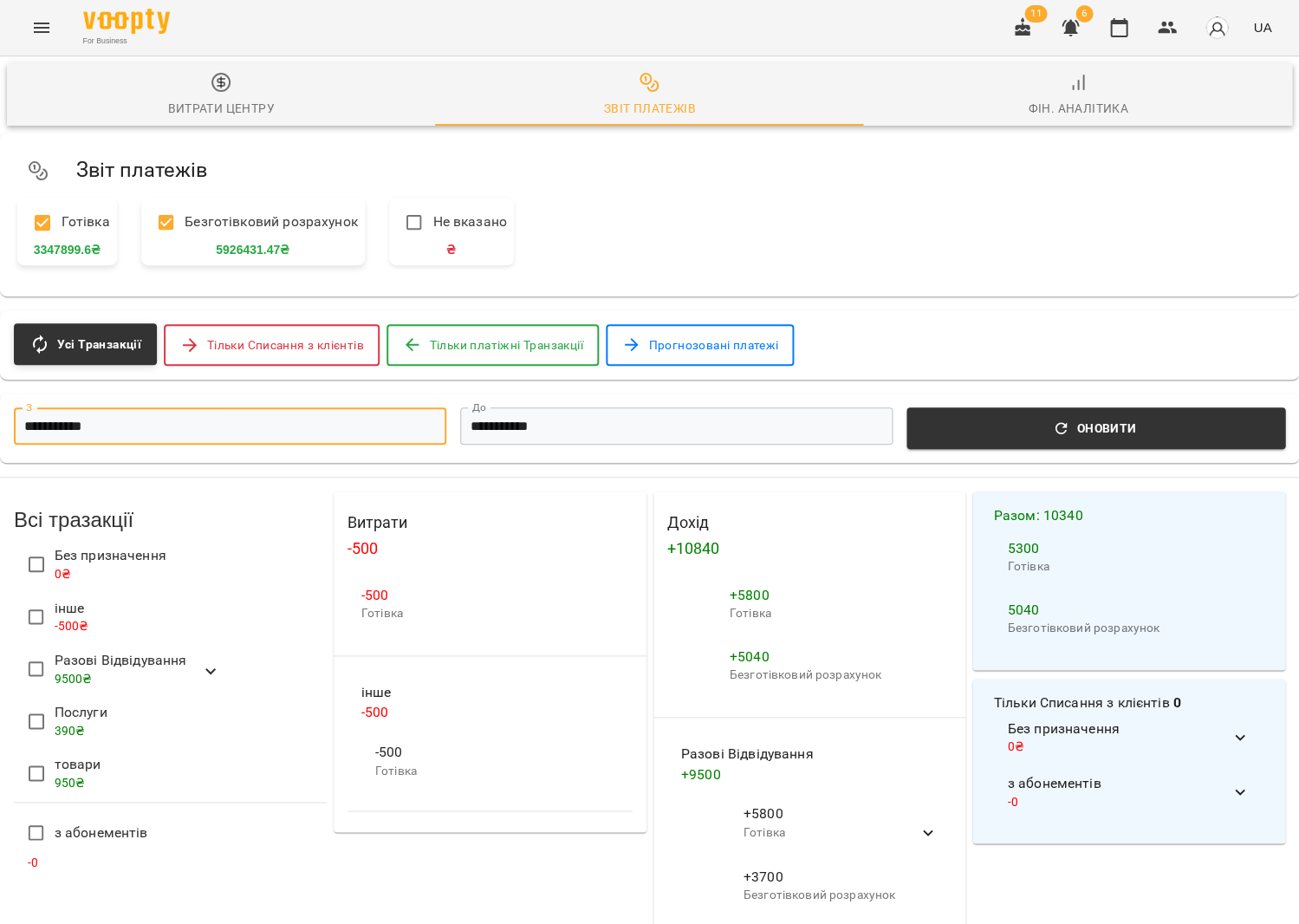
click at [601, 450] on div "**********" at bounding box center [650, 427] width 1299 height 69
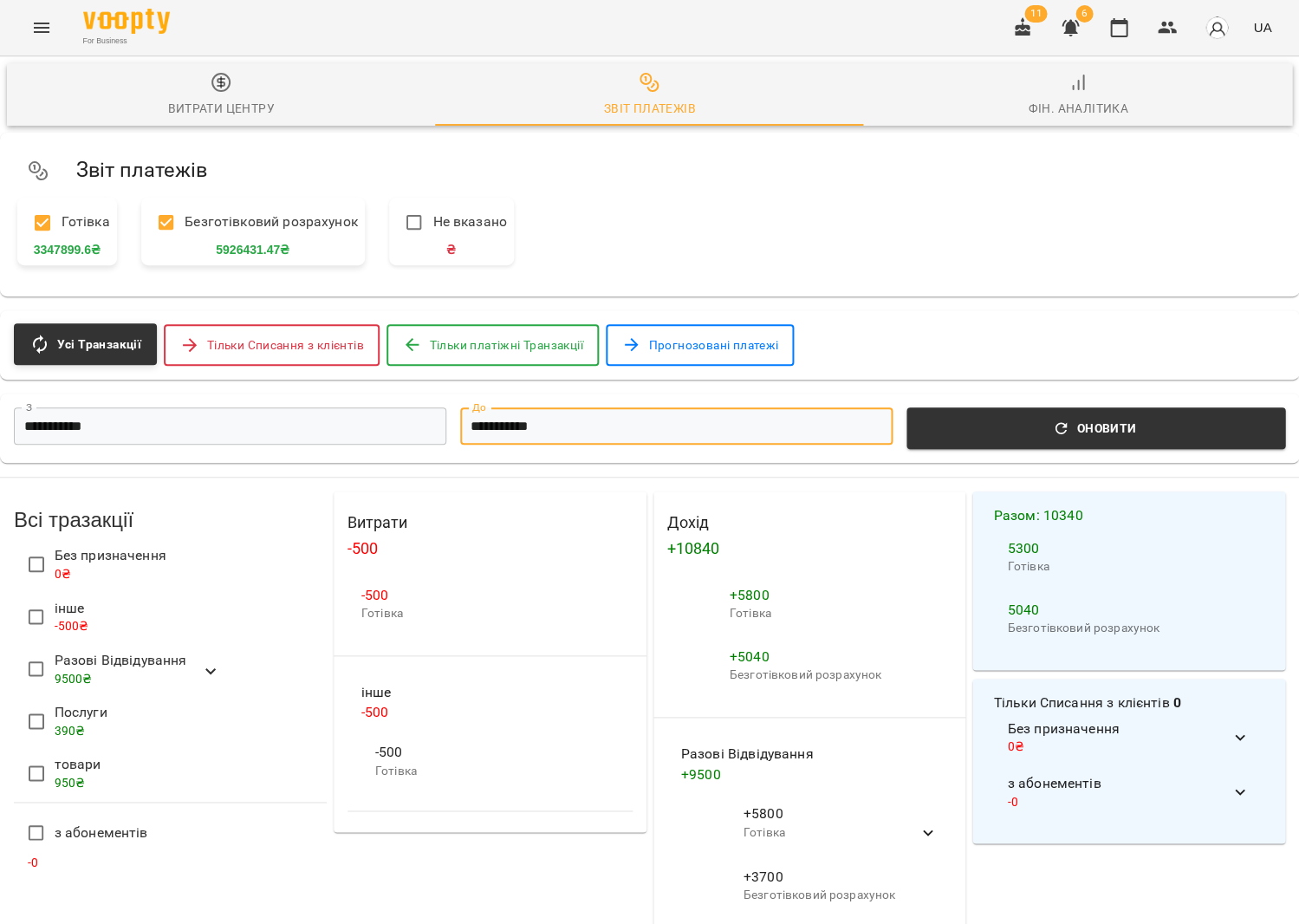
click at [597, 438] on input "**********" at bounding box center [676, 426] width 432 height 37
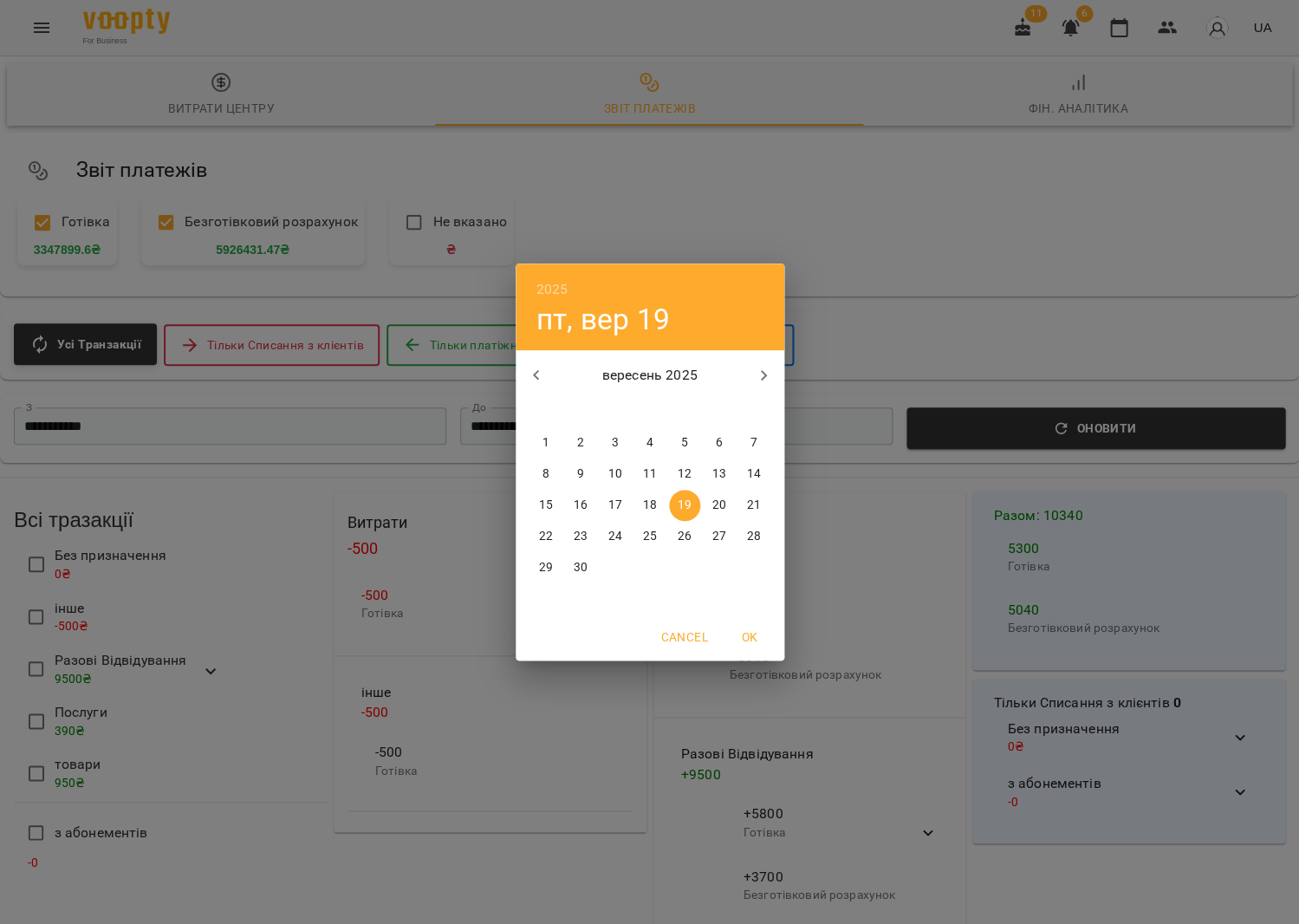
drag, startPoint x: 647, startPoint y: 507, endPoint x: 679, endPoint y: 500, distance: 32.8
click at [648, 506] on p "18" at bounding box center [649, 505] width 14 height 18
type input "**********"
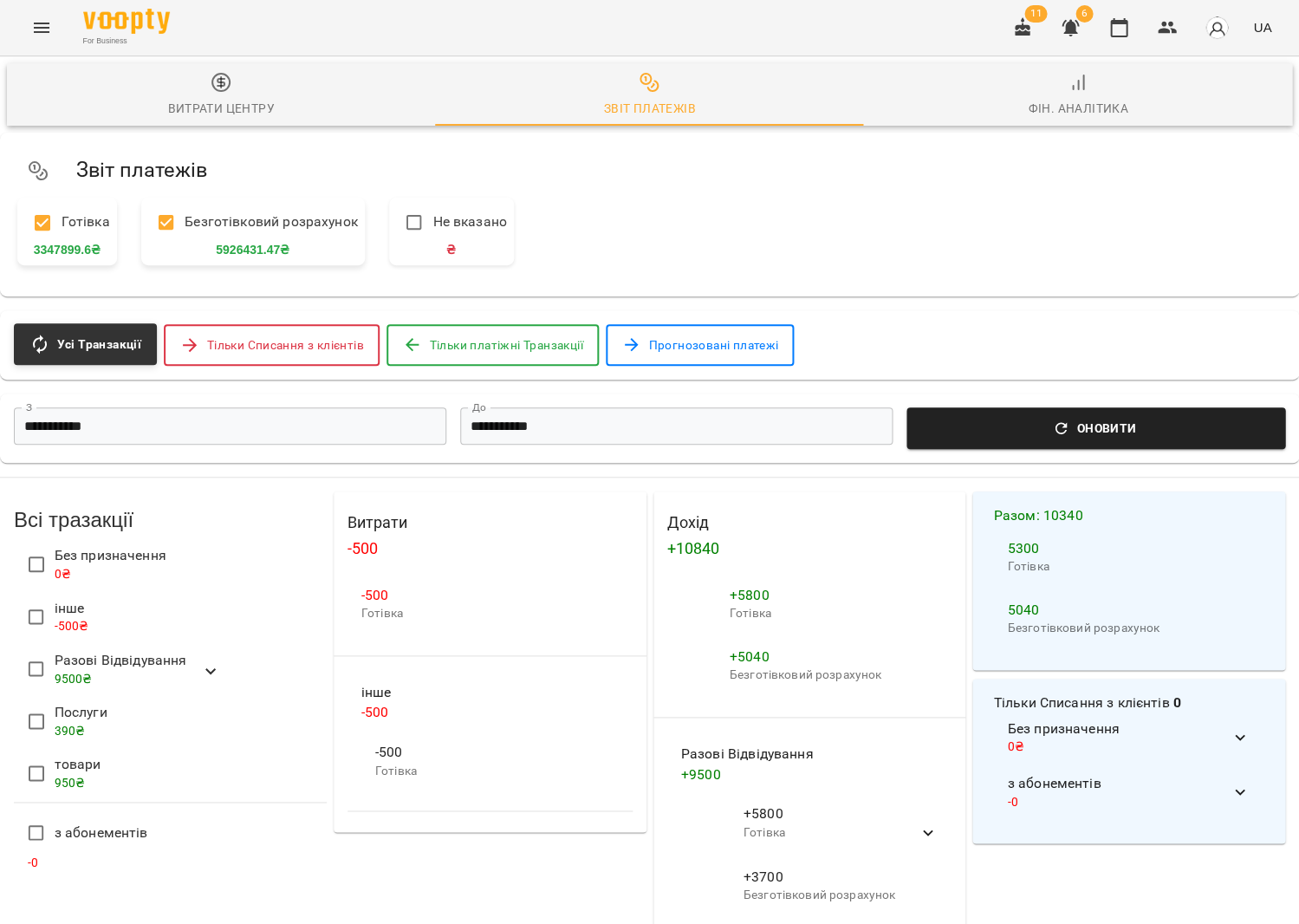
click at [1073, 449] on div "**********" at bounding box center [650, 427] width 1299 height 69
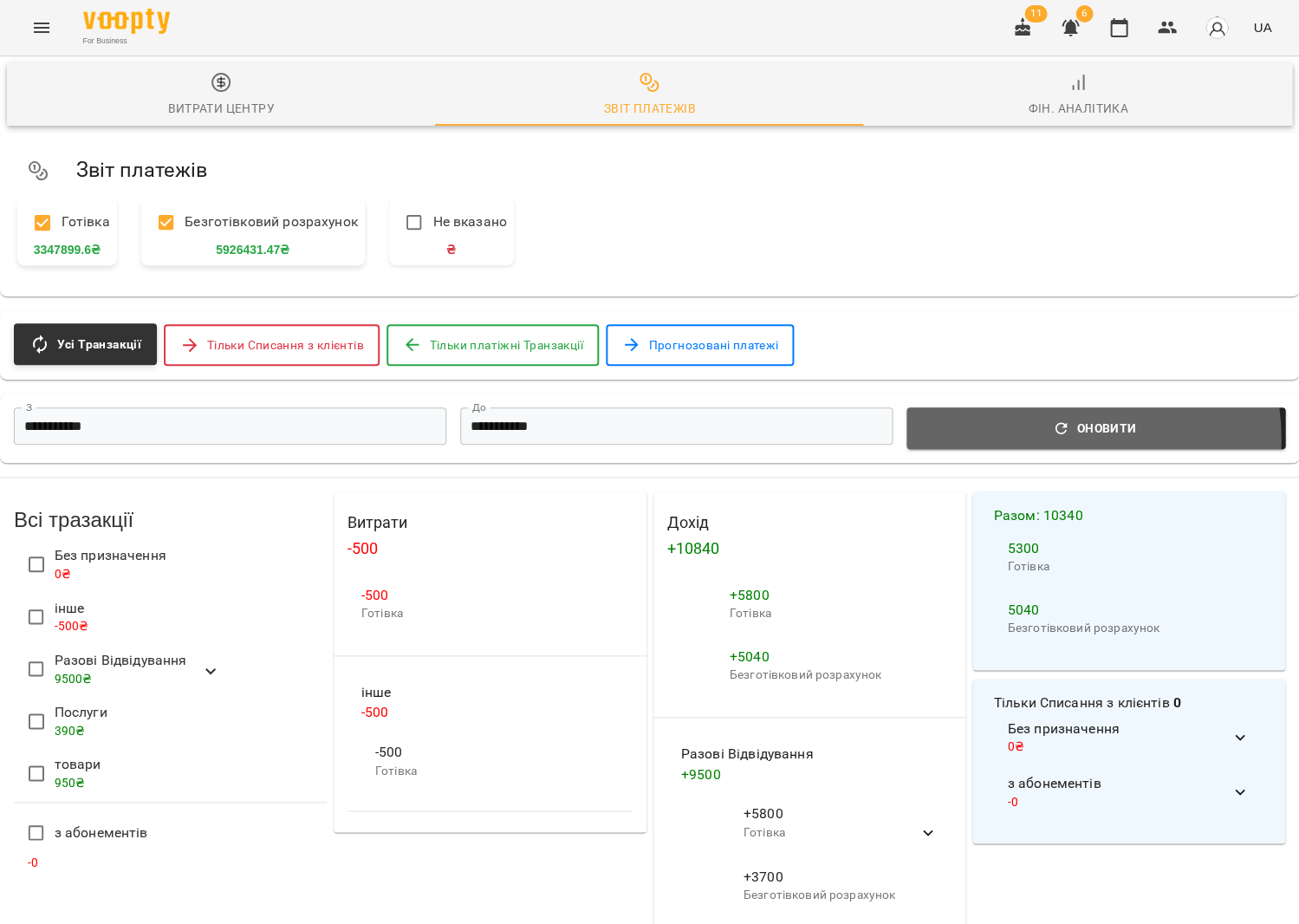
click at [1066, 437] on button "Оновити" at bounding box center [1095, 427] width 379 height 41
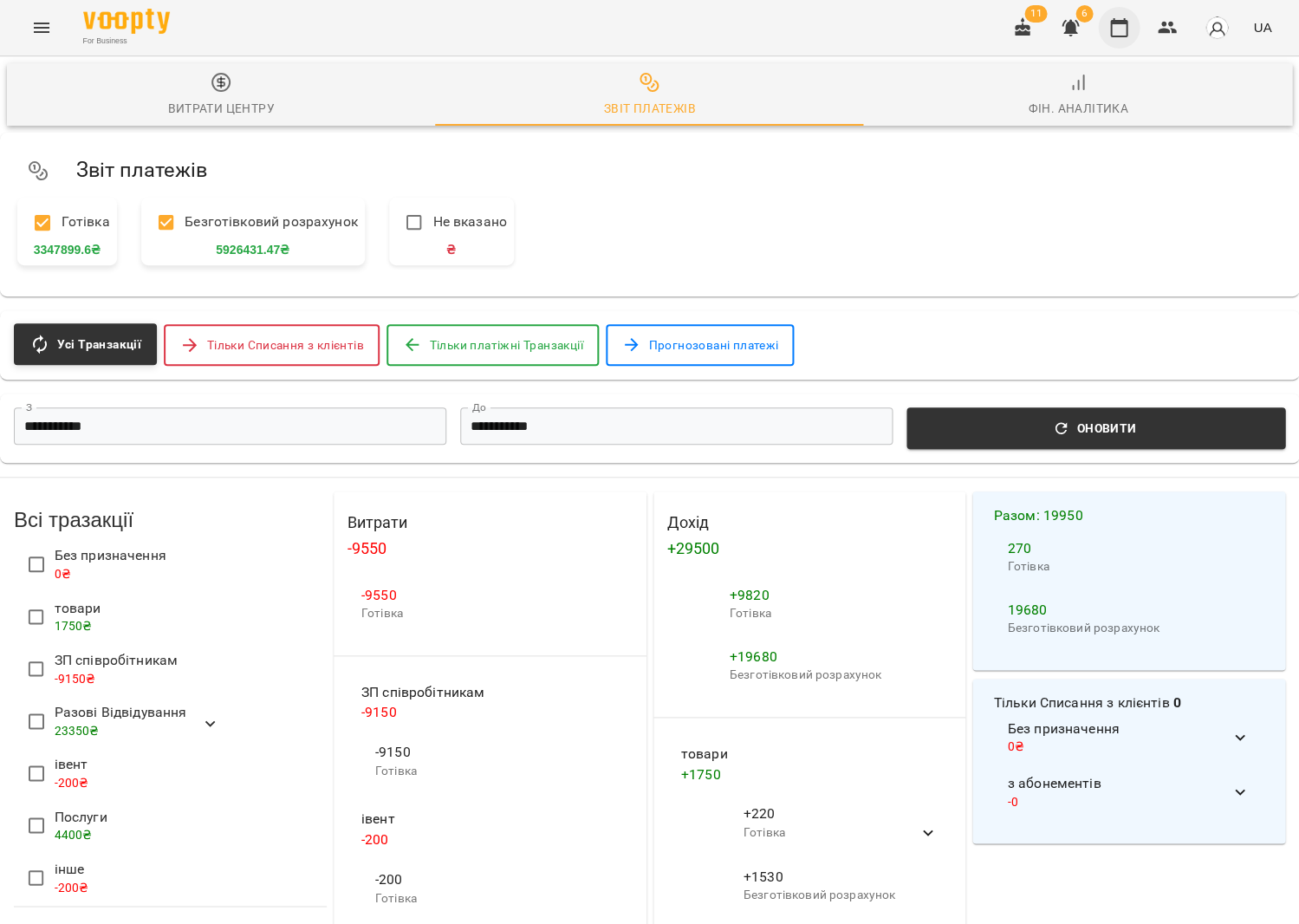
click at [1129, 29] on icon "button" at bounding box center [1118, 28] width 21 height 21
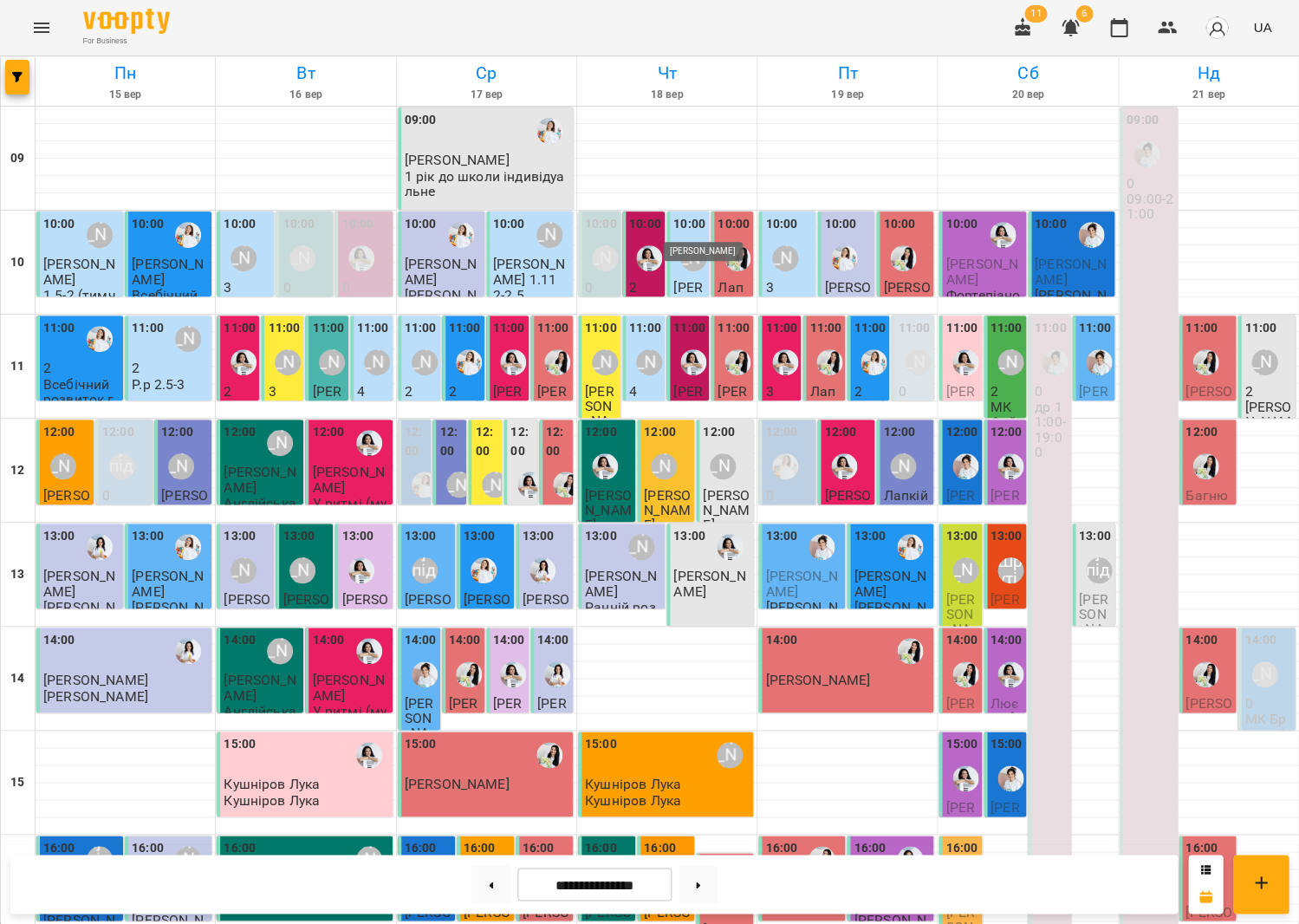
scroll to position [26, 0]
click at [877, 349] on img "Юлія Масющенко" at bounding box center [873, 362] width 26 height 26
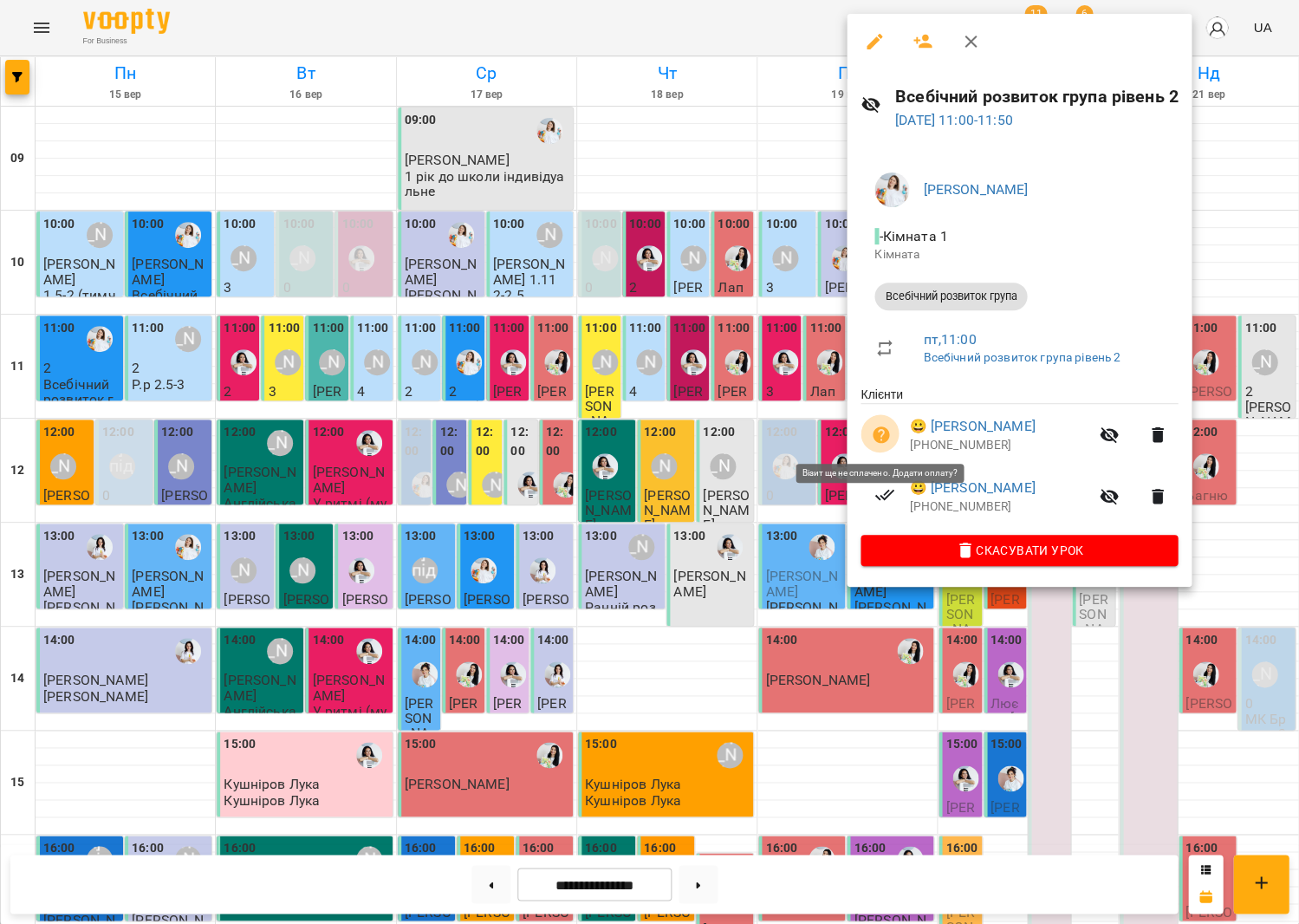
click at [896, 427] on button "button" at bounding box center [881, 435] width 41 height 41
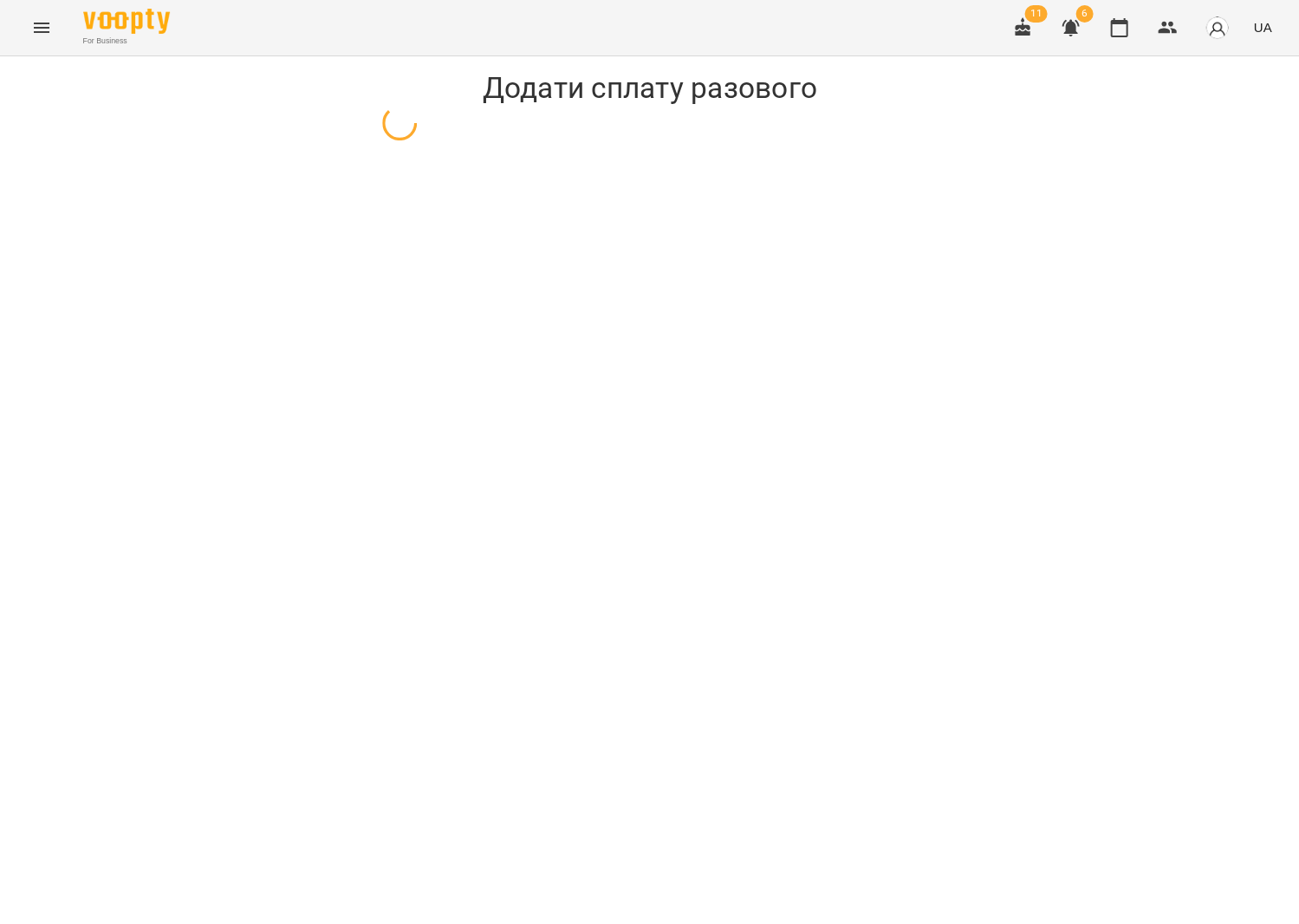
select select "**********"
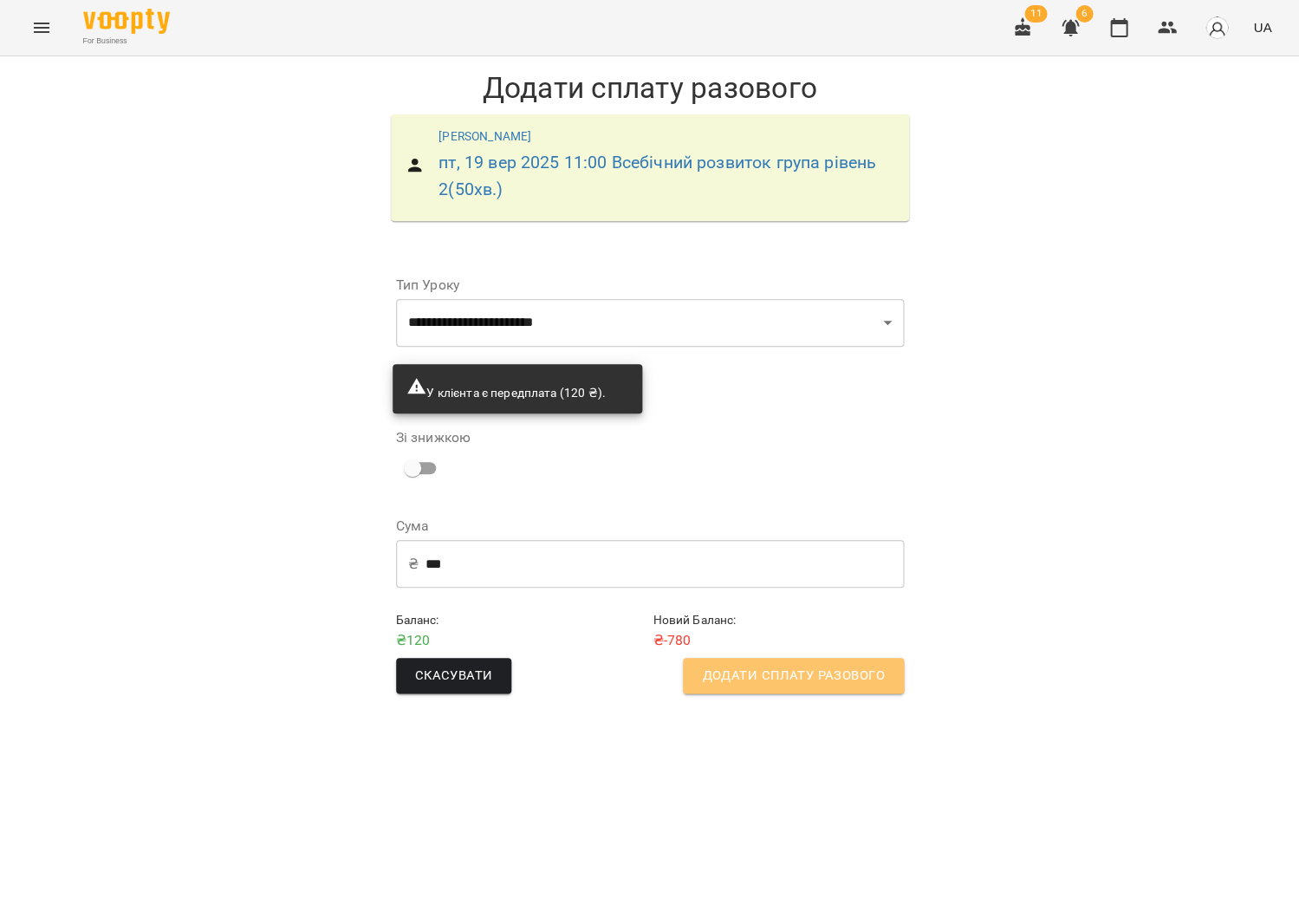
drag, startPoint x: 742, startPoint y: 659, endPoint x: 768, endPoint y: 646, distance: 29.1
click at [742, 659] on button "Додати сплату разового" at bounding box center [792, 676] width 220 height 37
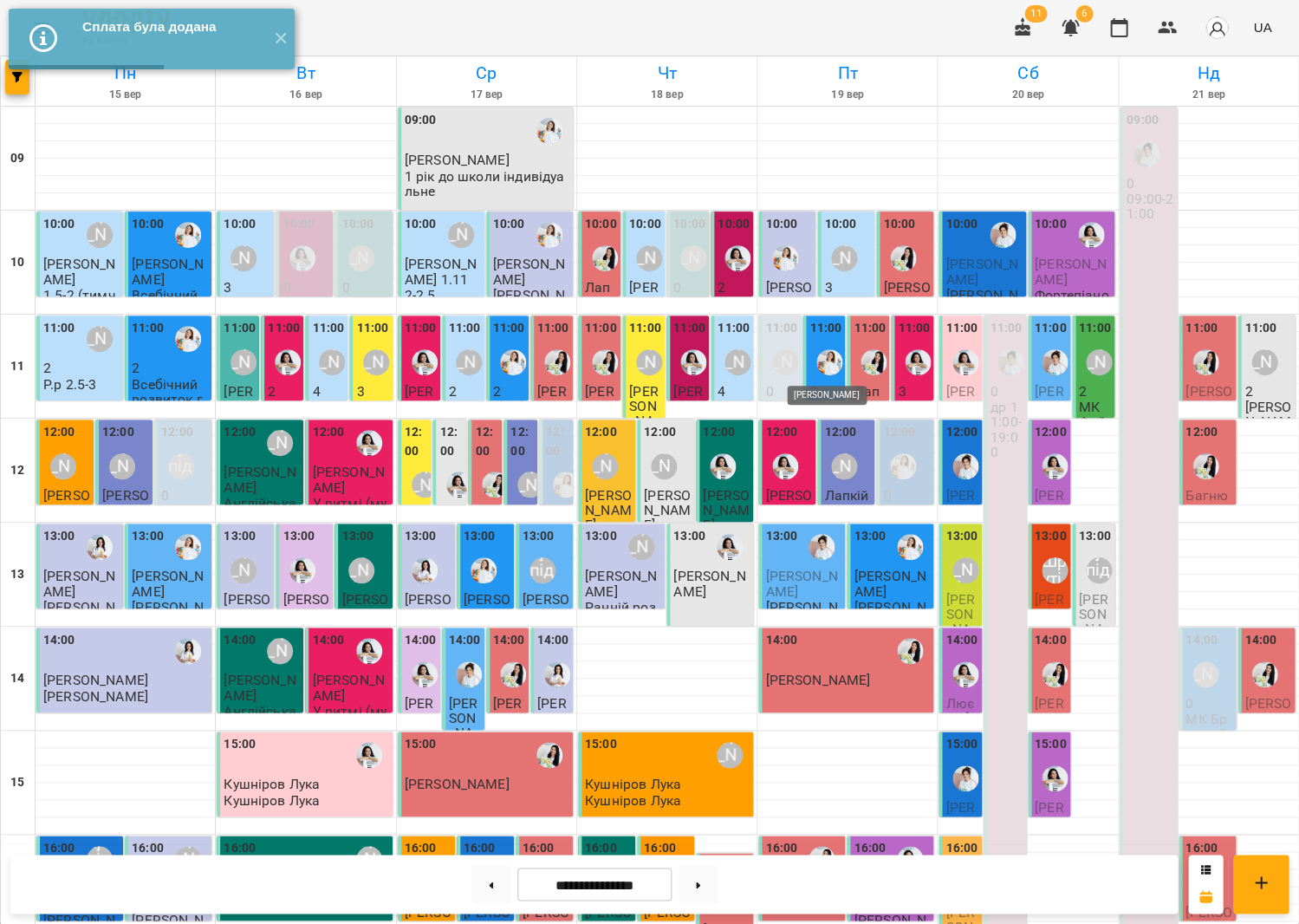
click at [826, 363] on img "Юлія Масющенко" at bounding box center [829, 362] width 26 height 26
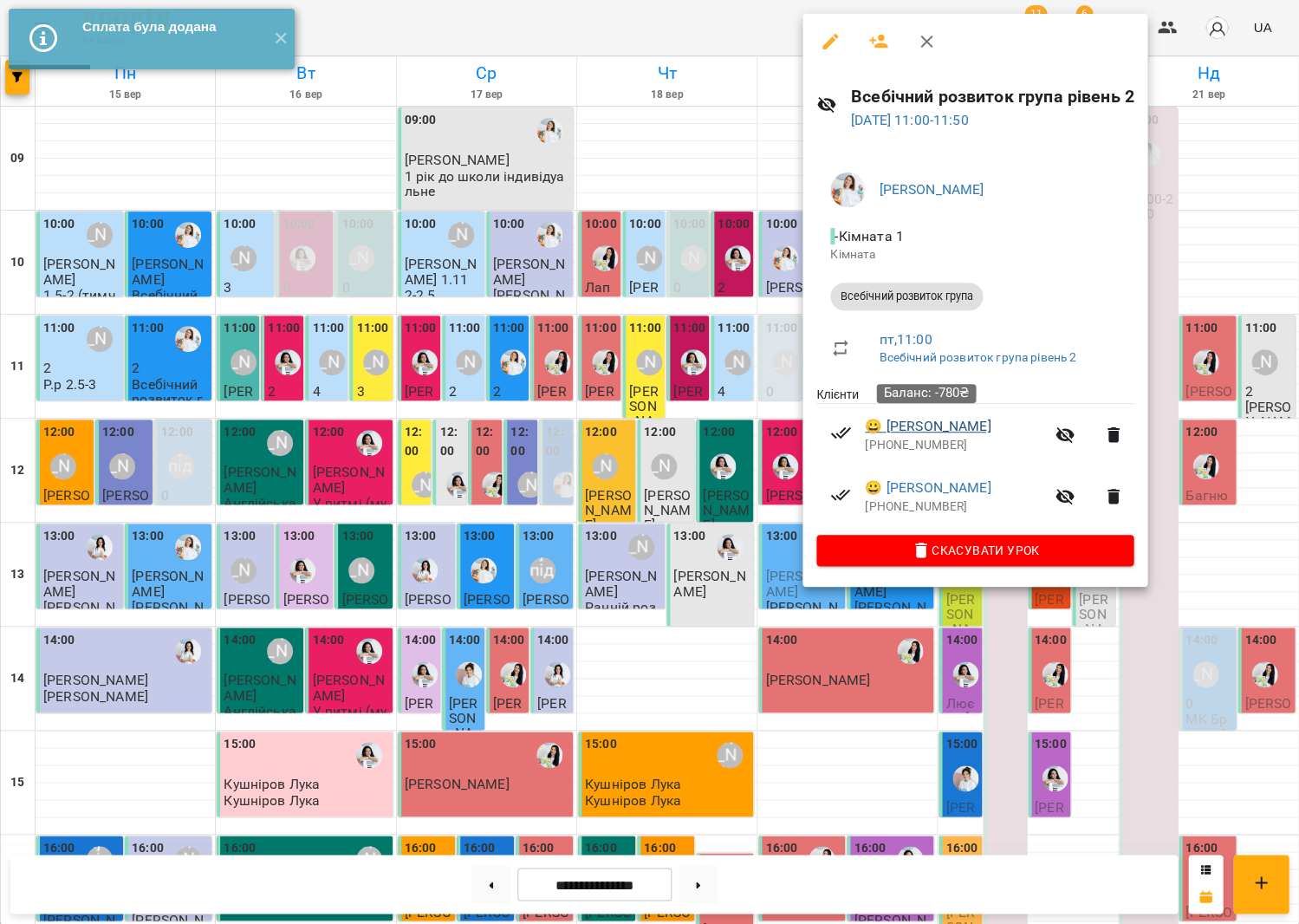
click at [924, 418] on link "😀 Різник Тимофій" at bounding box center [928, 427] width 125 height 21
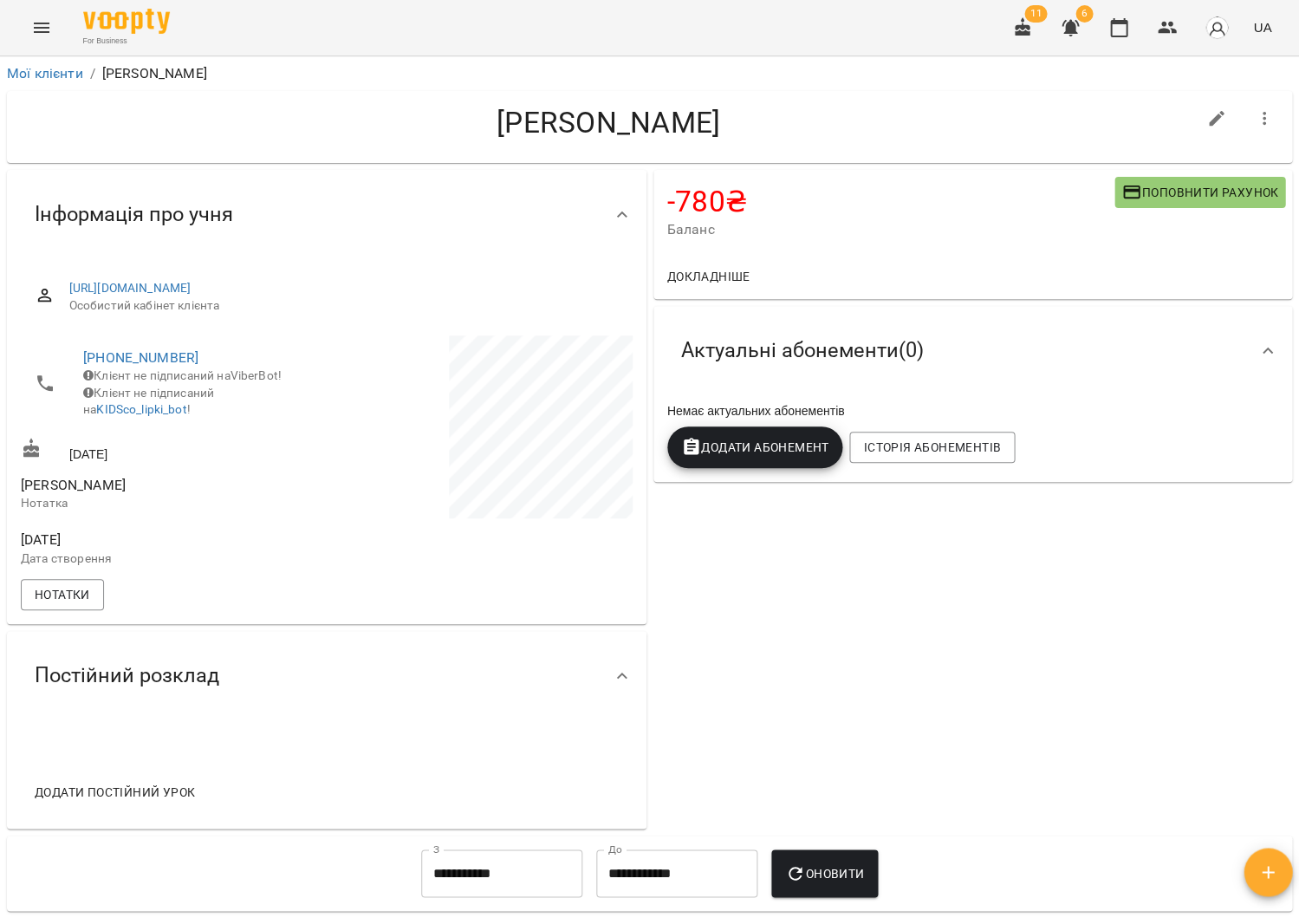
click at [1141, 193] on span "Поповнити рахунок" at bounding box center [1200, 193] width 157 height 21
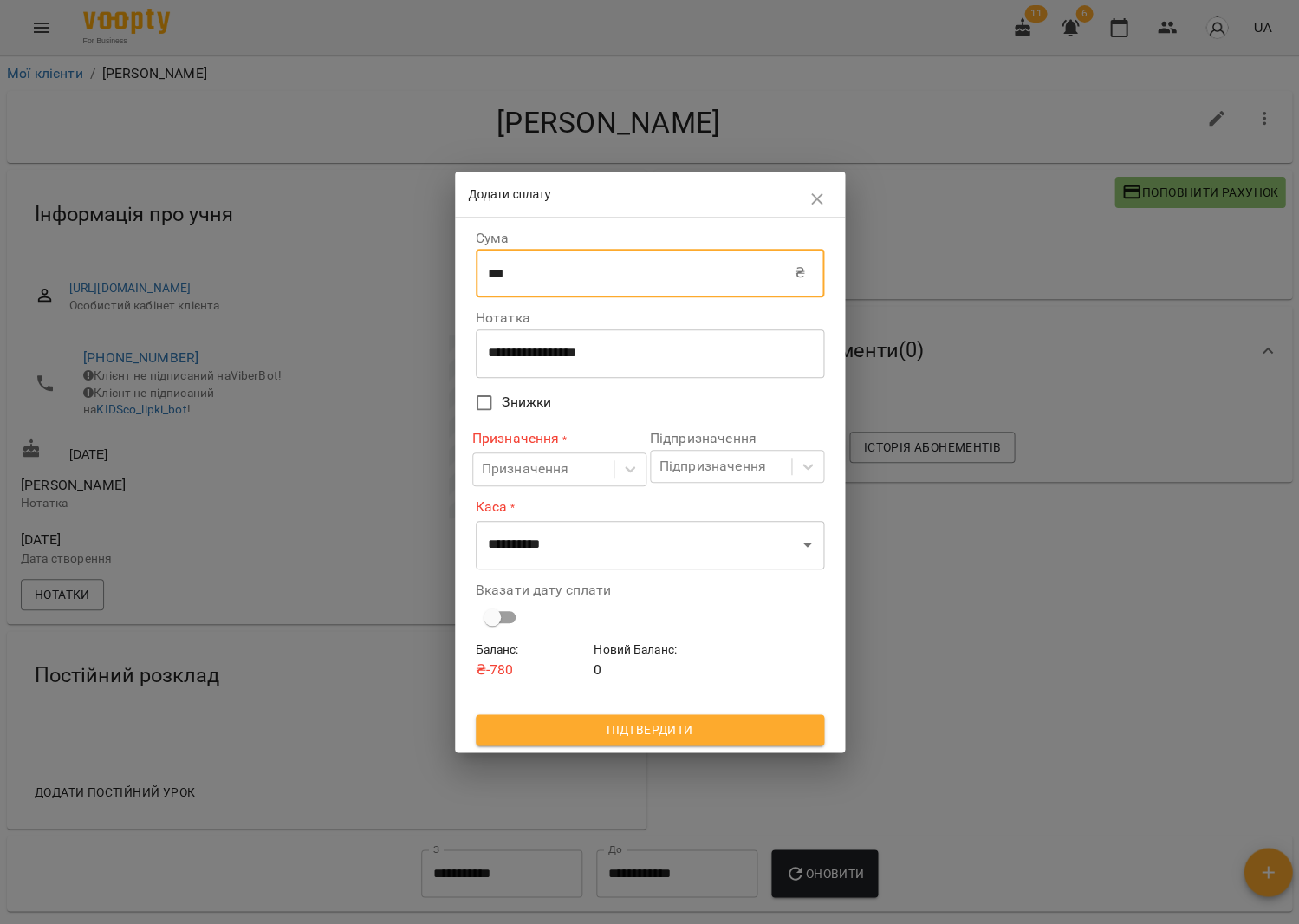
click at [689, 289] on input "***" at bounding box center [635, 273] width 319 height 49
type input "*"
type input "***"
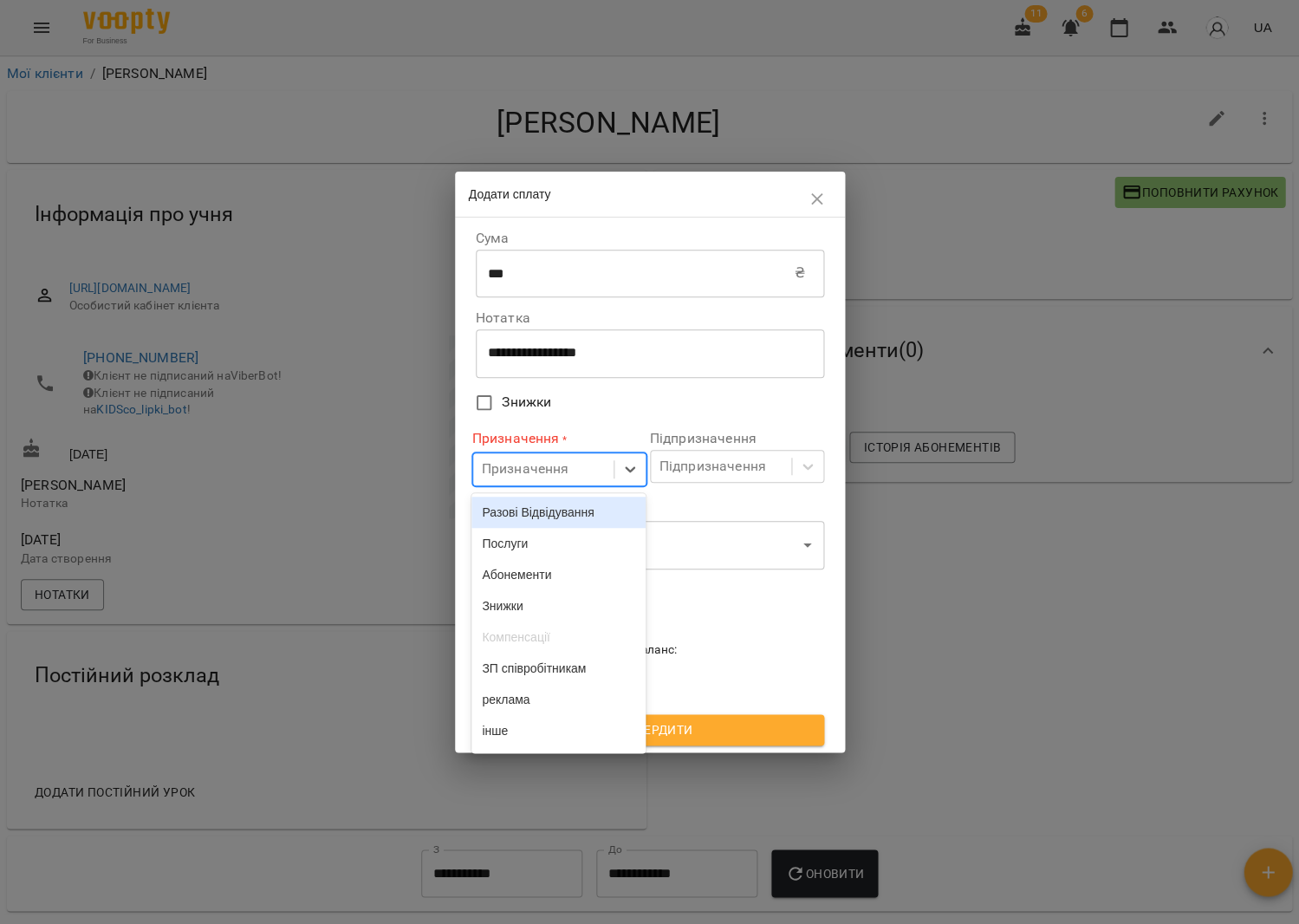
drag, startPoint x: 626, startPoint y: 465, endPoint x: 615, endPoint y: 446, distance: 22.0
click at [626, 465] on icon at bounding box center [630, 469] width 18 height 18
click at [593, 497] on div "Разові Відвідування" at bounding box center [558, 512] width 174 height 31
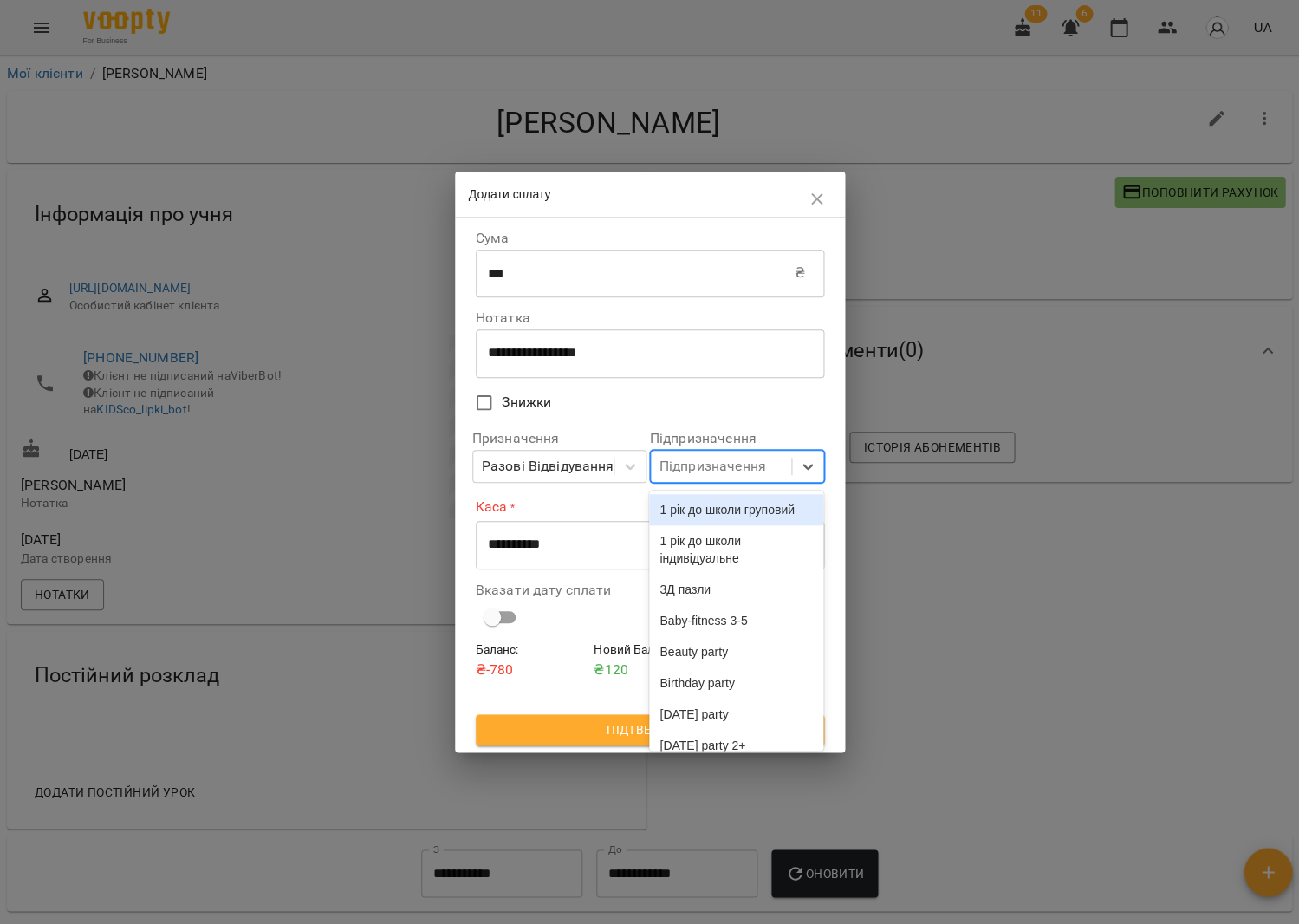
click at [677, 468] on div "Підпризначення" at bounding box center [713, 466] width 107 height 21
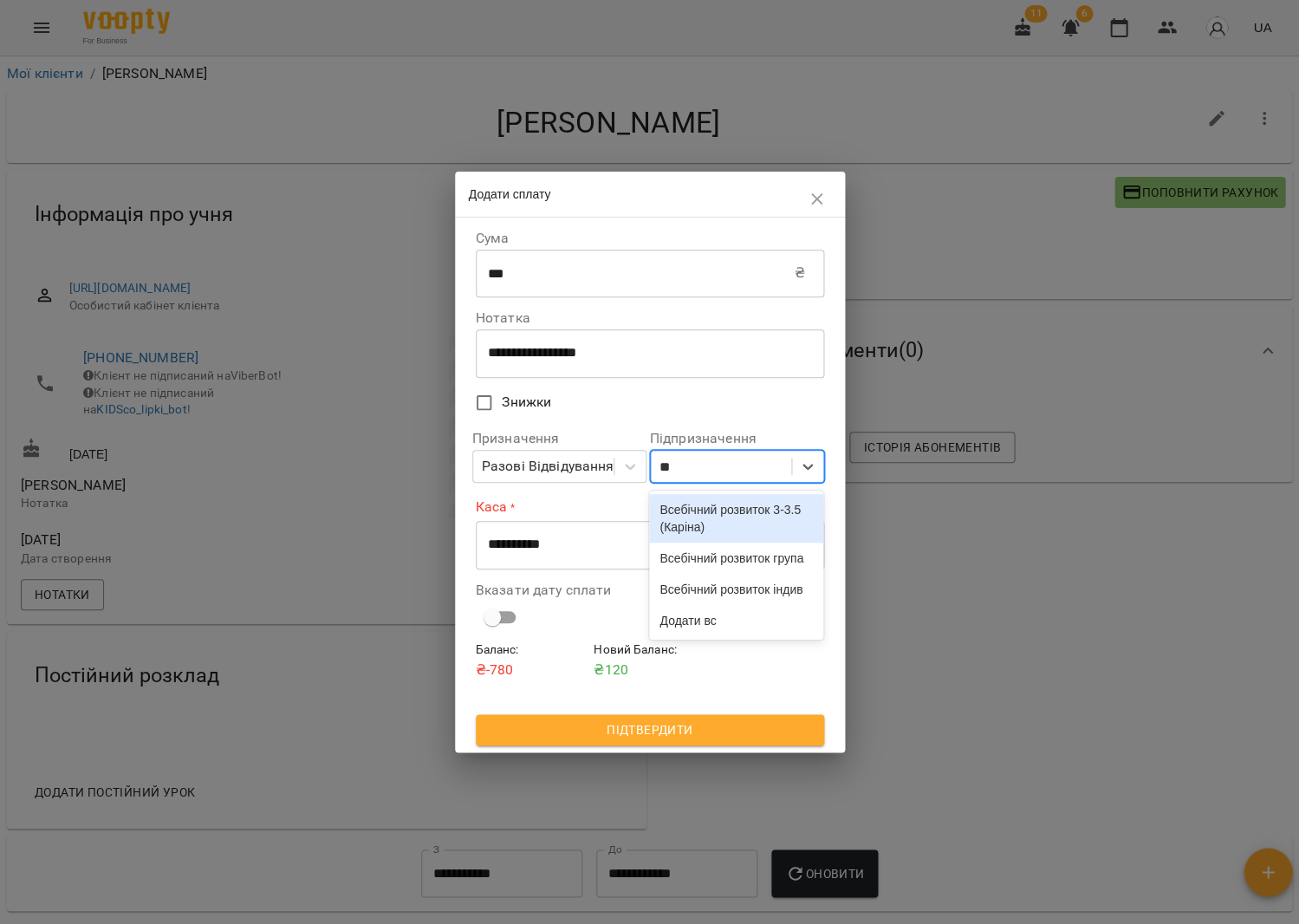
type input "***"
drag, startPoint x: 739, startPoint y: 571, endPoint x: 726, endPoint y: 567, distance: 13.6
click at [739, 571] on div "Всебічний розвиток група" at bounding box center [736, 558] width 174 height 31
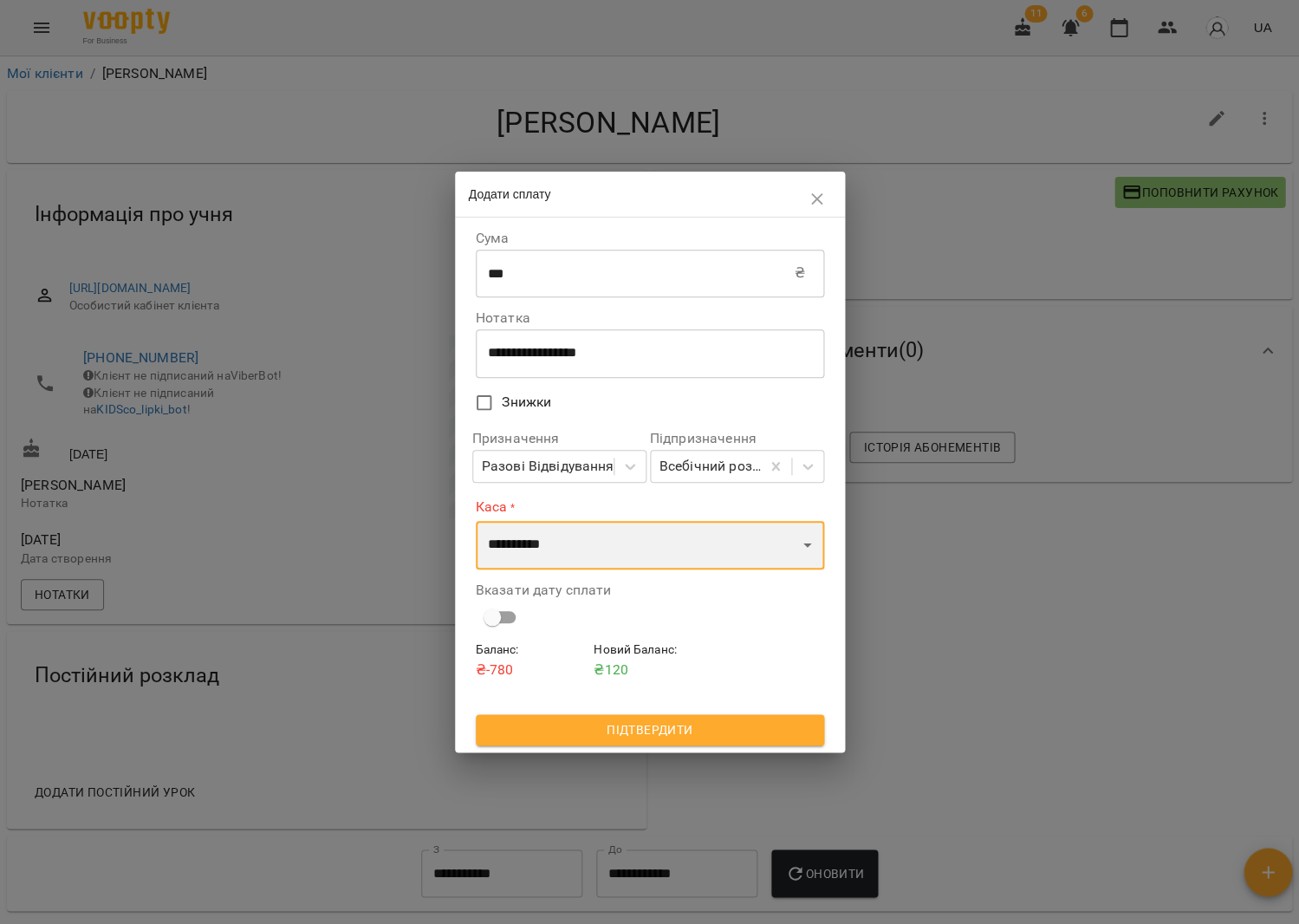
select select "****"
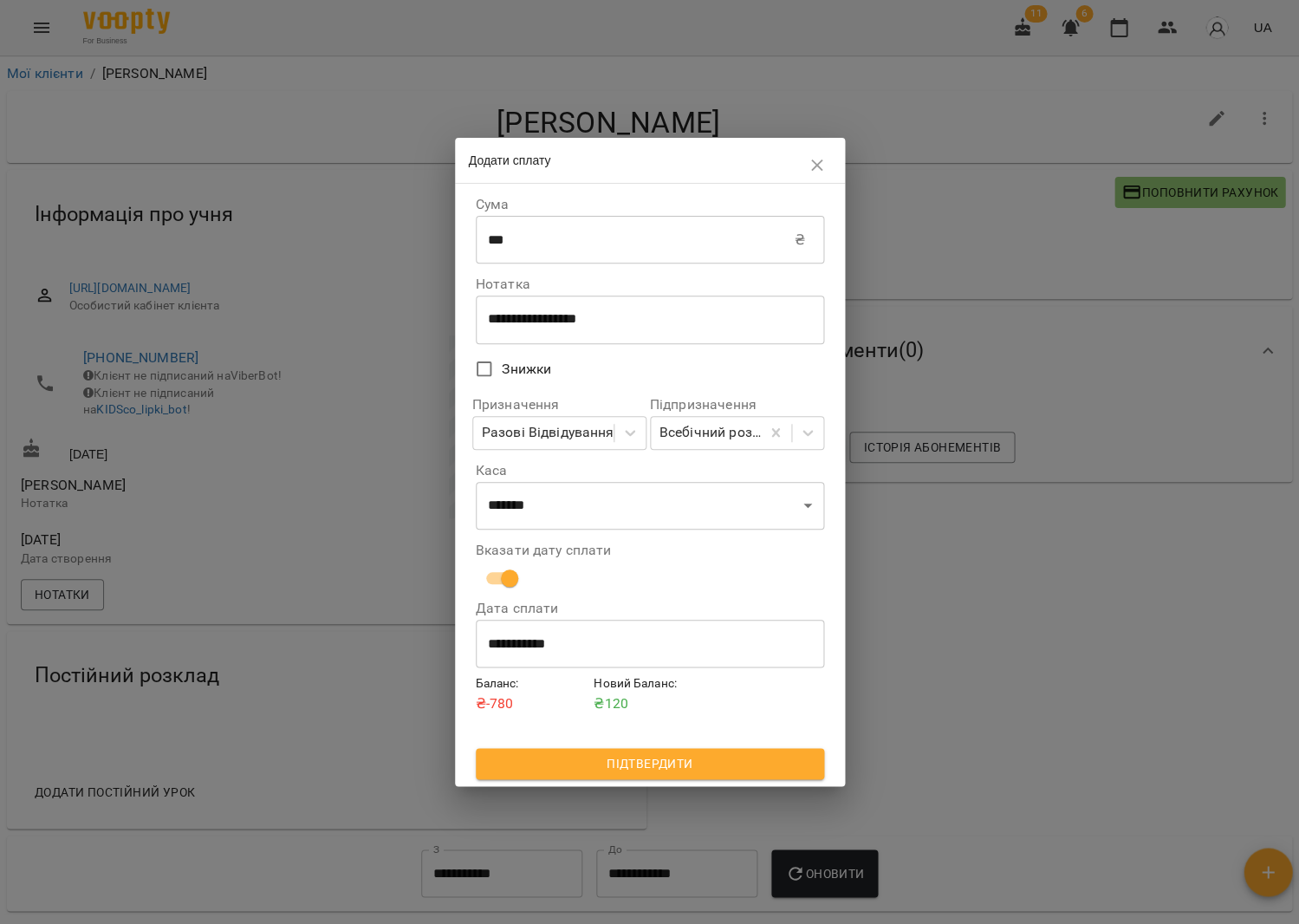
click at [664, 757] on span "Підтвердити" at bounding box center [650, 764] width 321 height 21
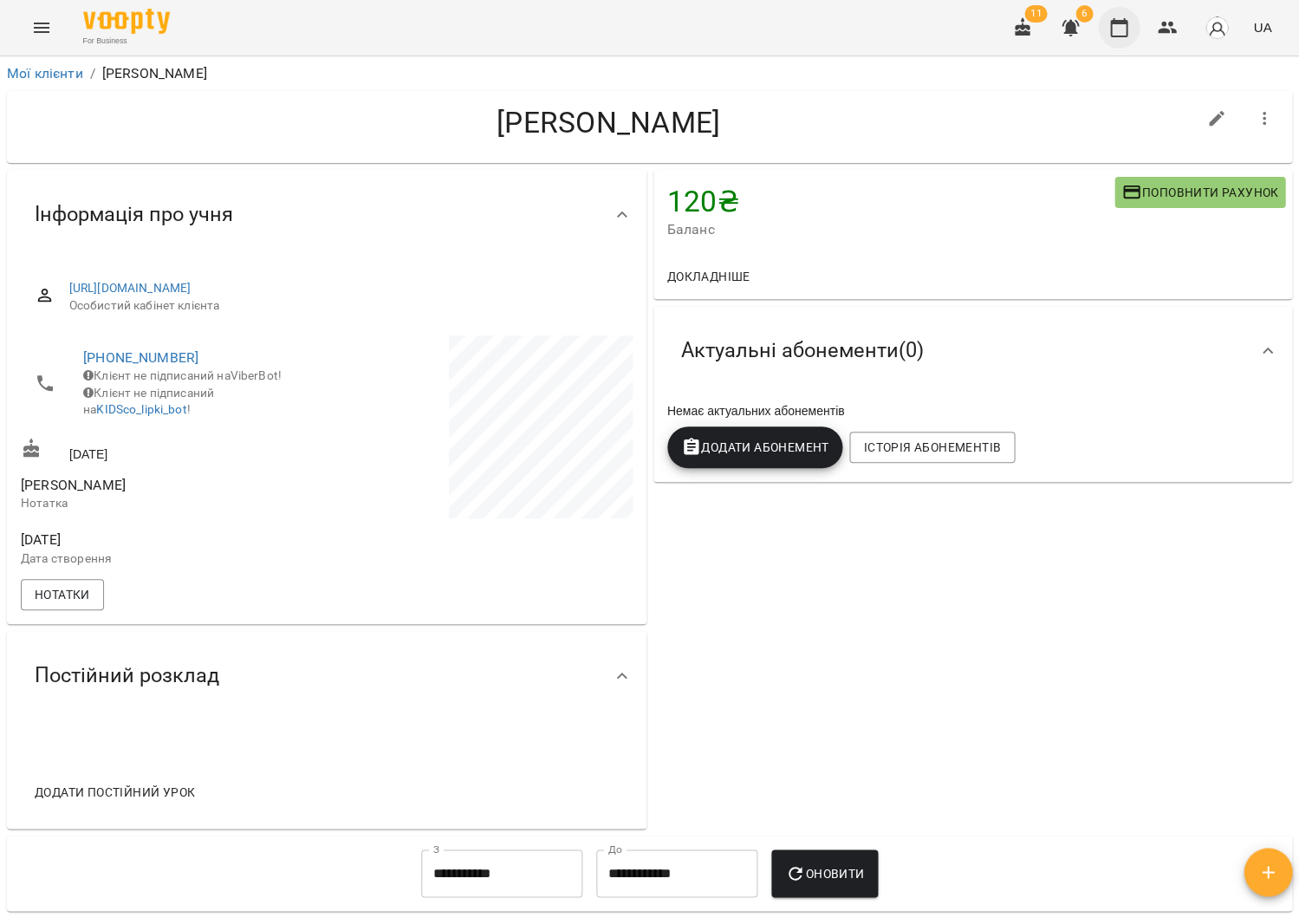
click at [1129, 20] on icon "button" at bounding box center [1118, 28] width 21 height 21
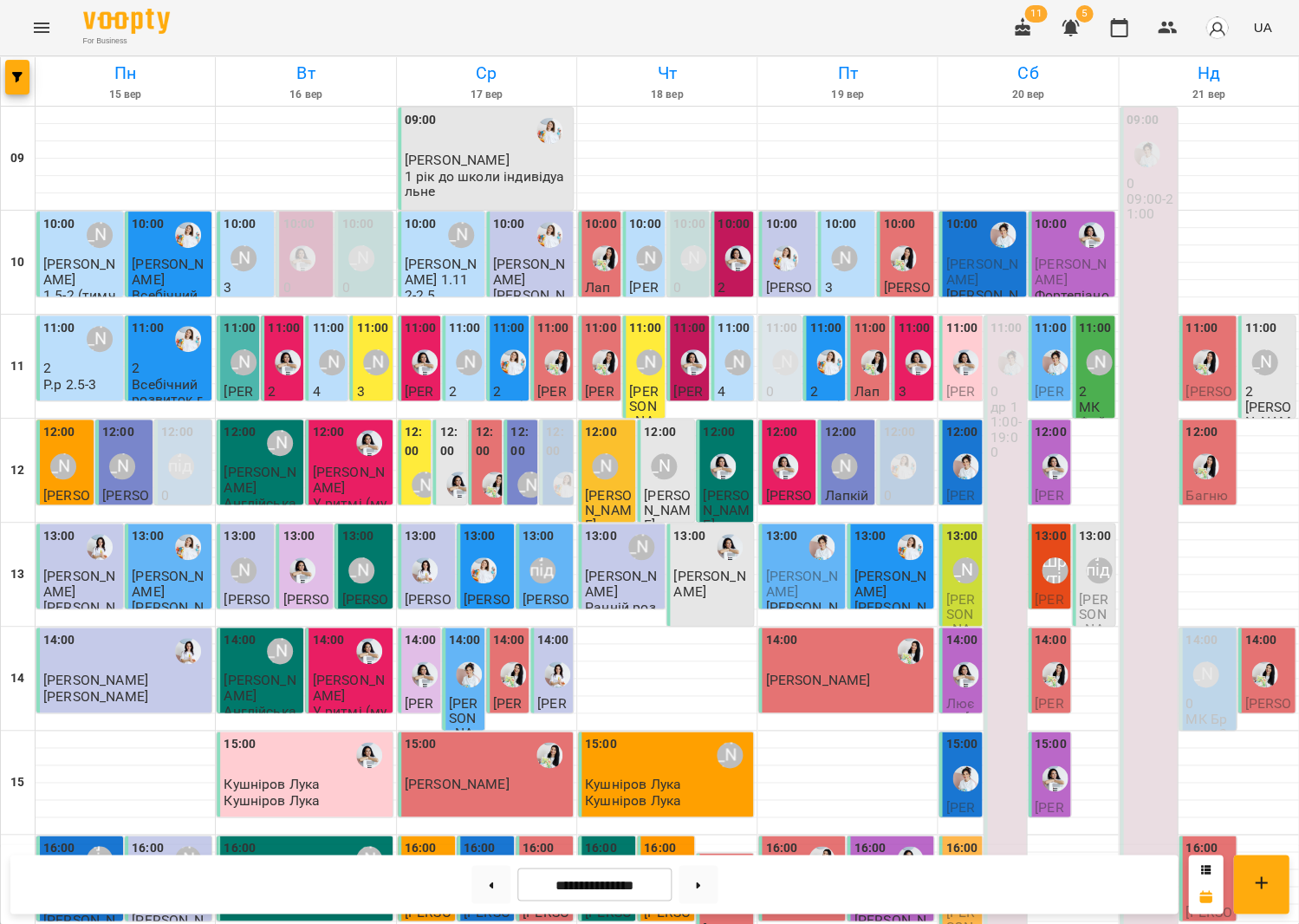
scroll to position [107, 0]
click at [380, 319] on label "11:00" at bounding box center [372, 328] width 32 height 19
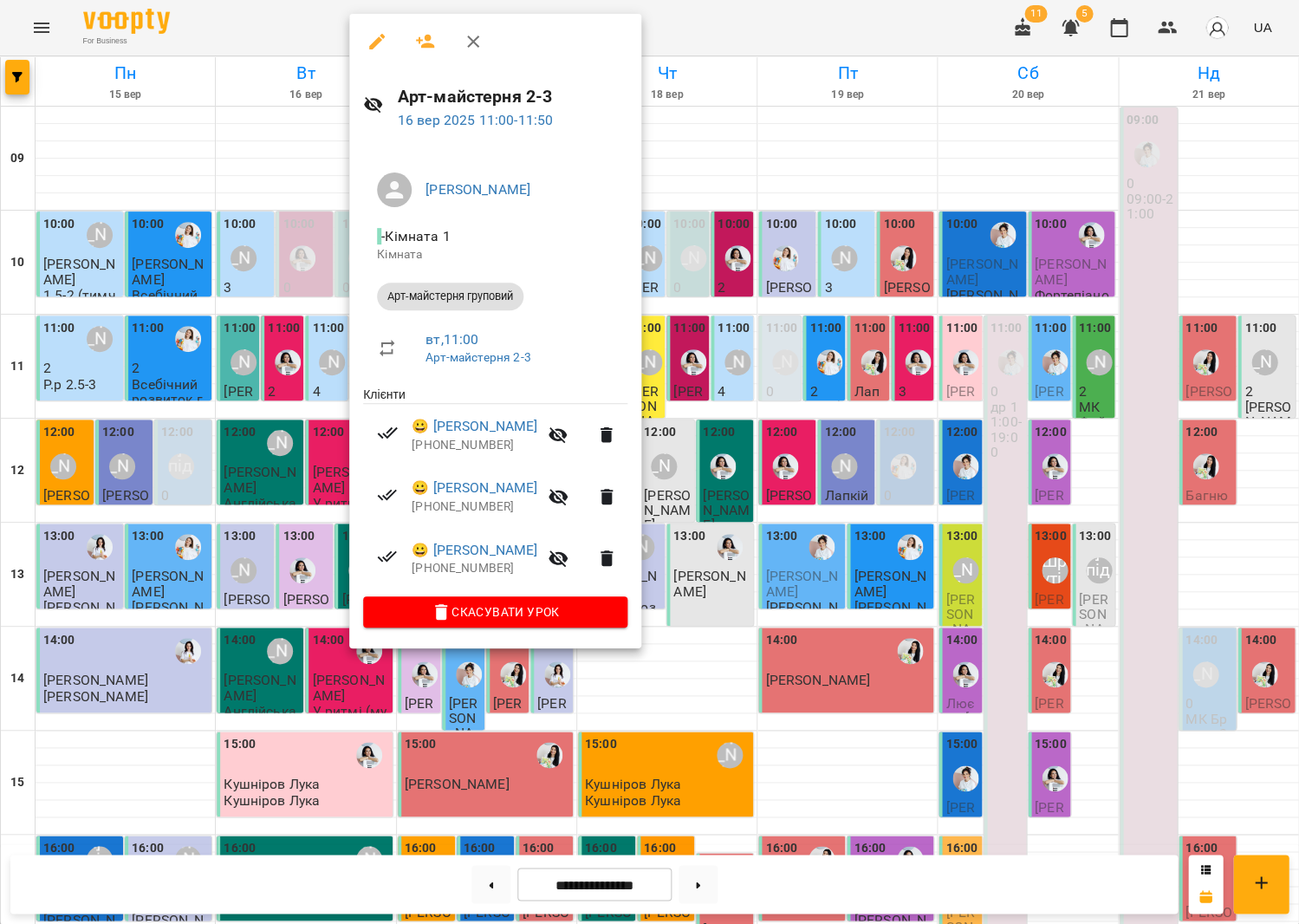
click at [807, 300] on div at bounding box center [650, 462] width 1299 height 924
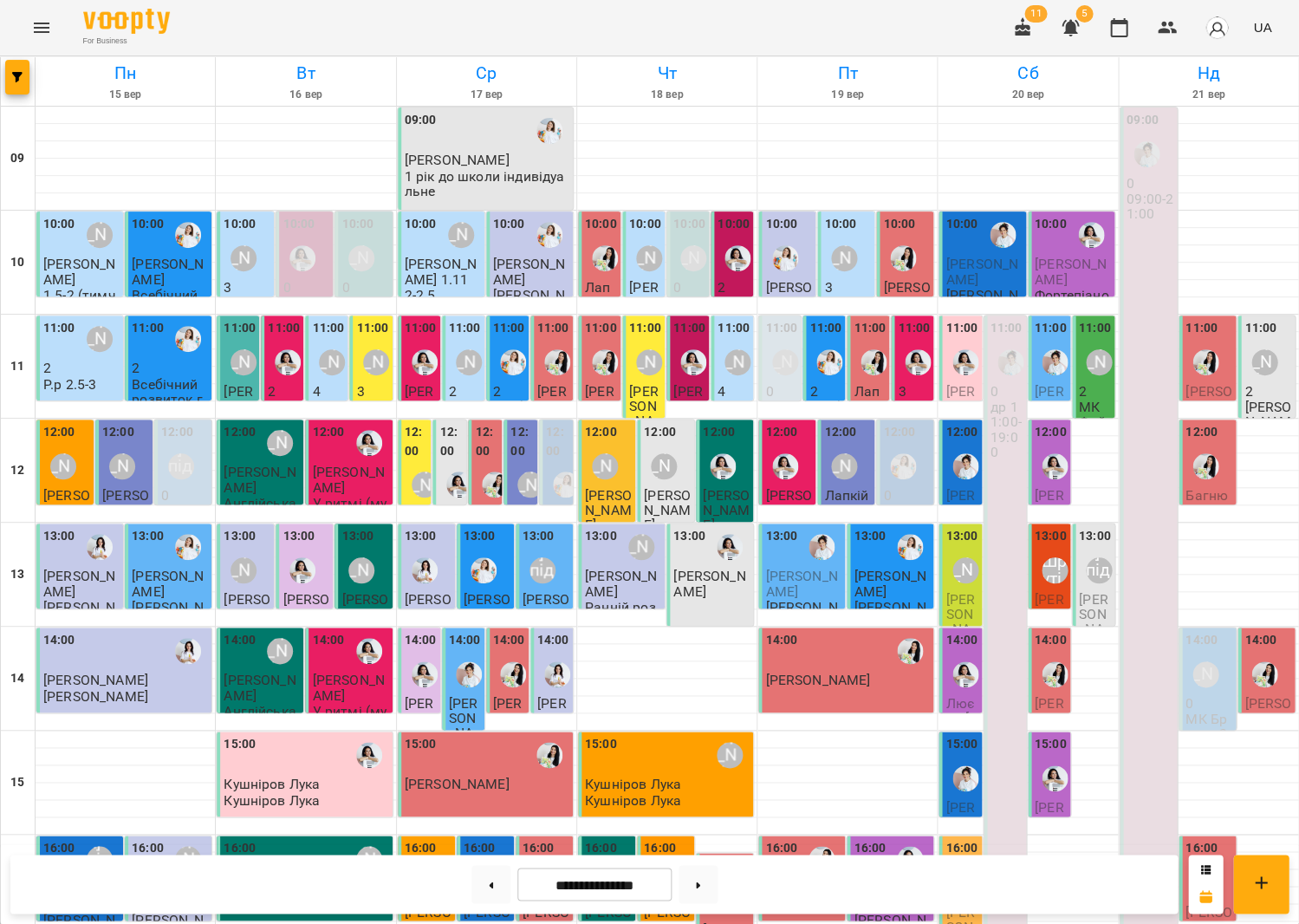
scroll to position [404, 0]
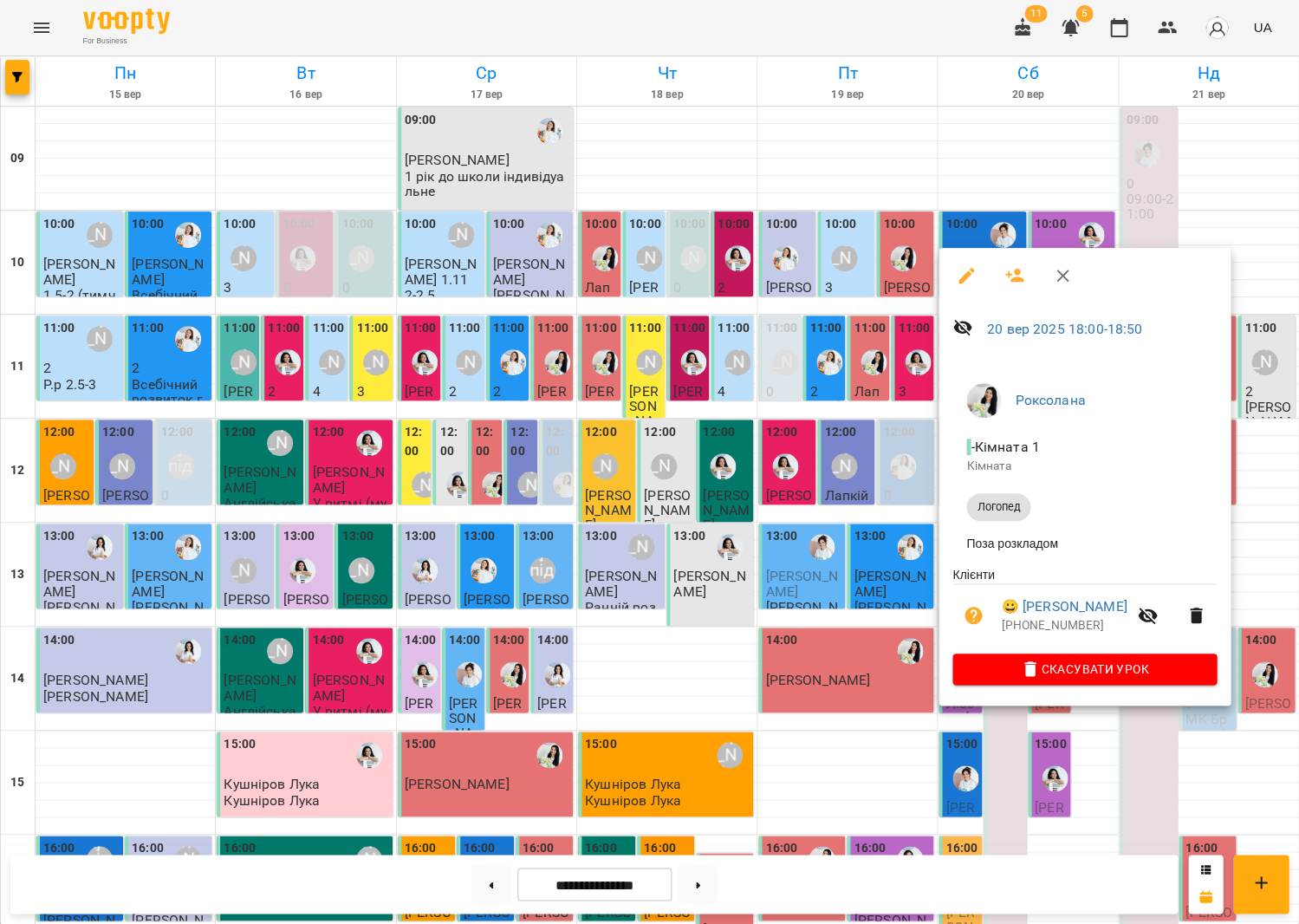
click at [1046, 282] on button "button" at bounding box center [1062, 275] width 41 height 41
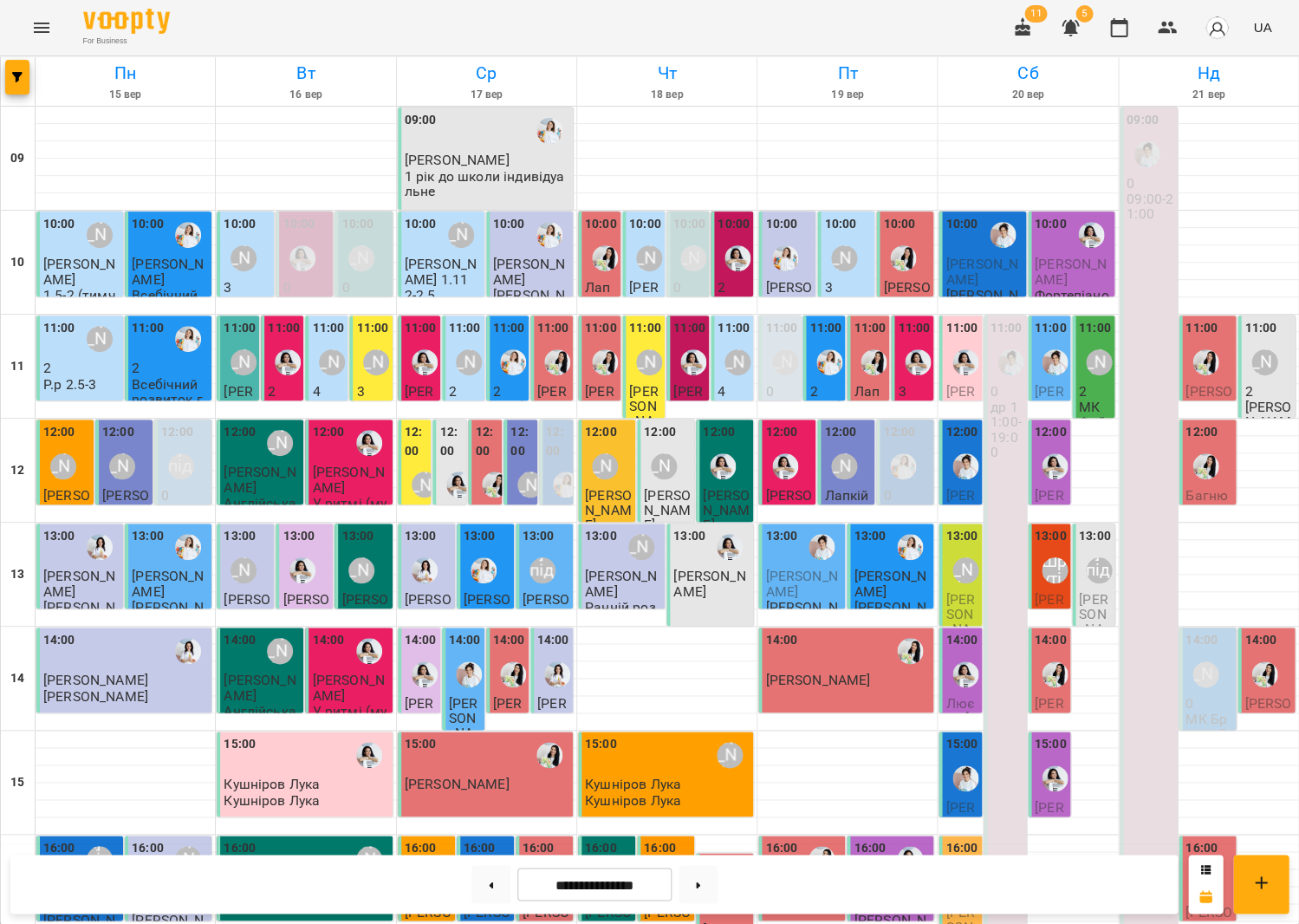
scroll to position [0, 0]
click at [717, 354] on div "11:00 Тетяна Волох 4 Р/р 1.5-2" at bounding box center [731, 374] width 42 height 118
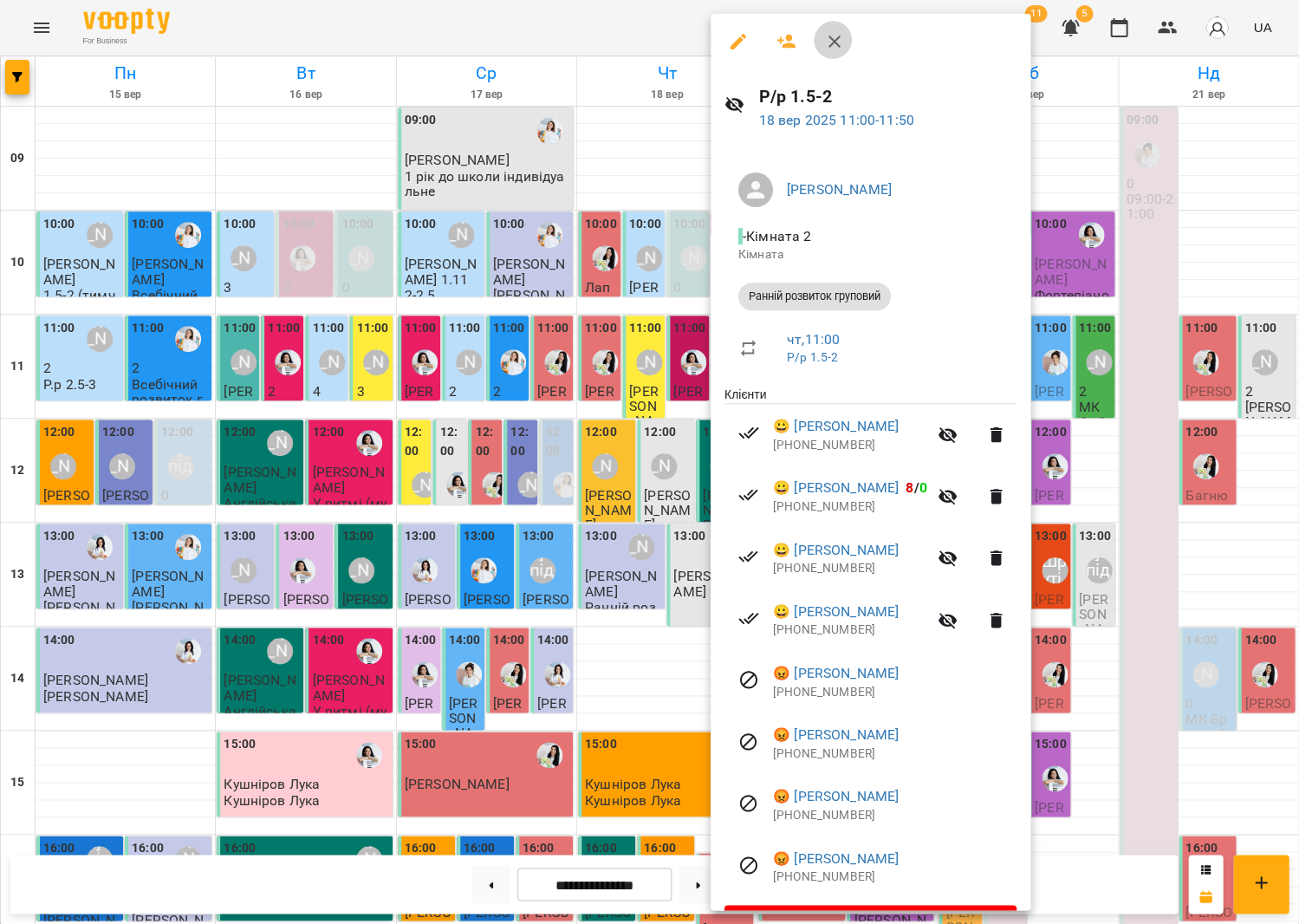
click at [835, 50] on button "button" at bounding box center [834, 41] width 41 height 41
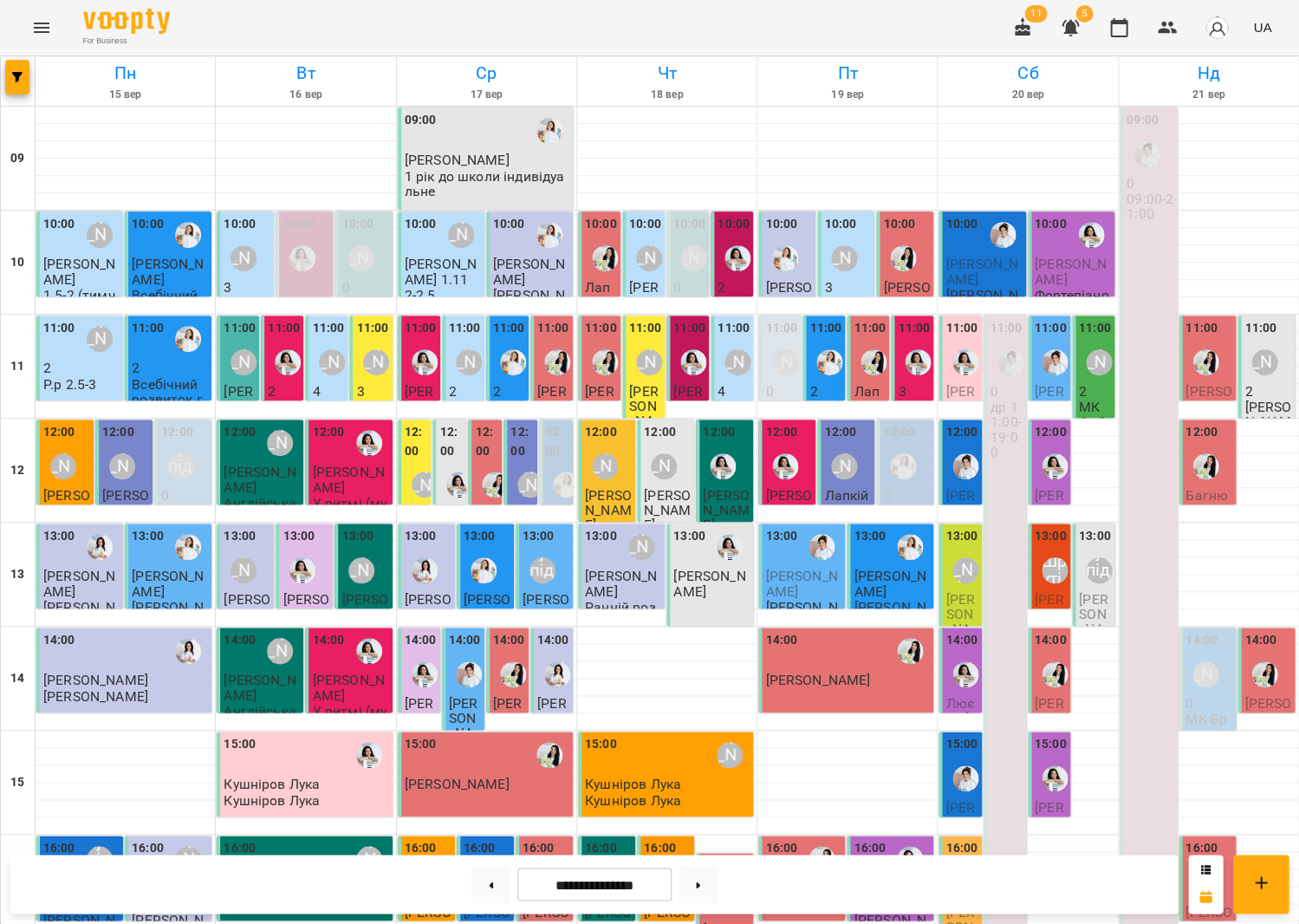
click at [471, 644] on label "14:00" at bounding box center [464, 640] width 32 height 19
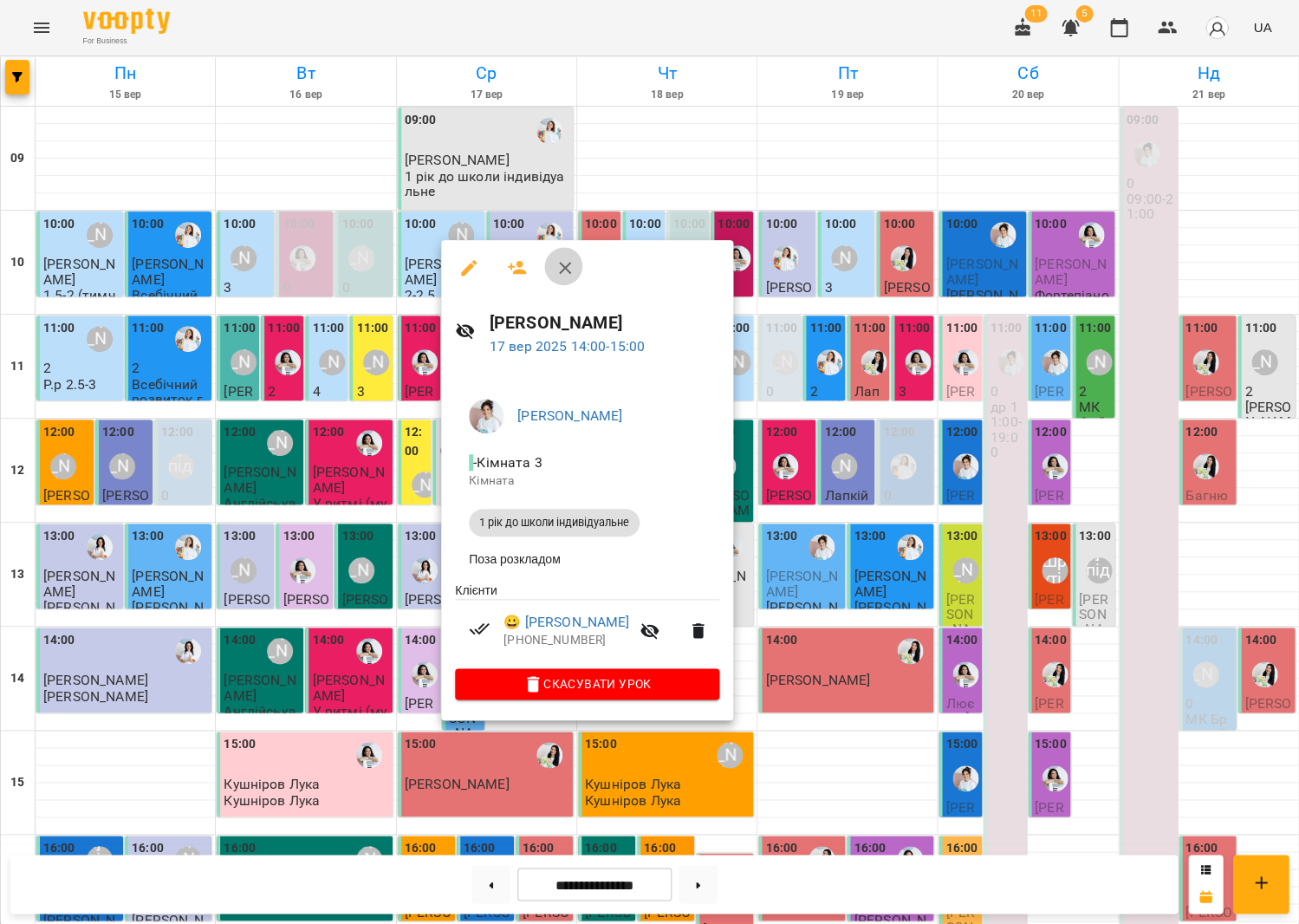
click at [555, 265] on icon "button" at bounding box center [565, 267] width 21 height 21
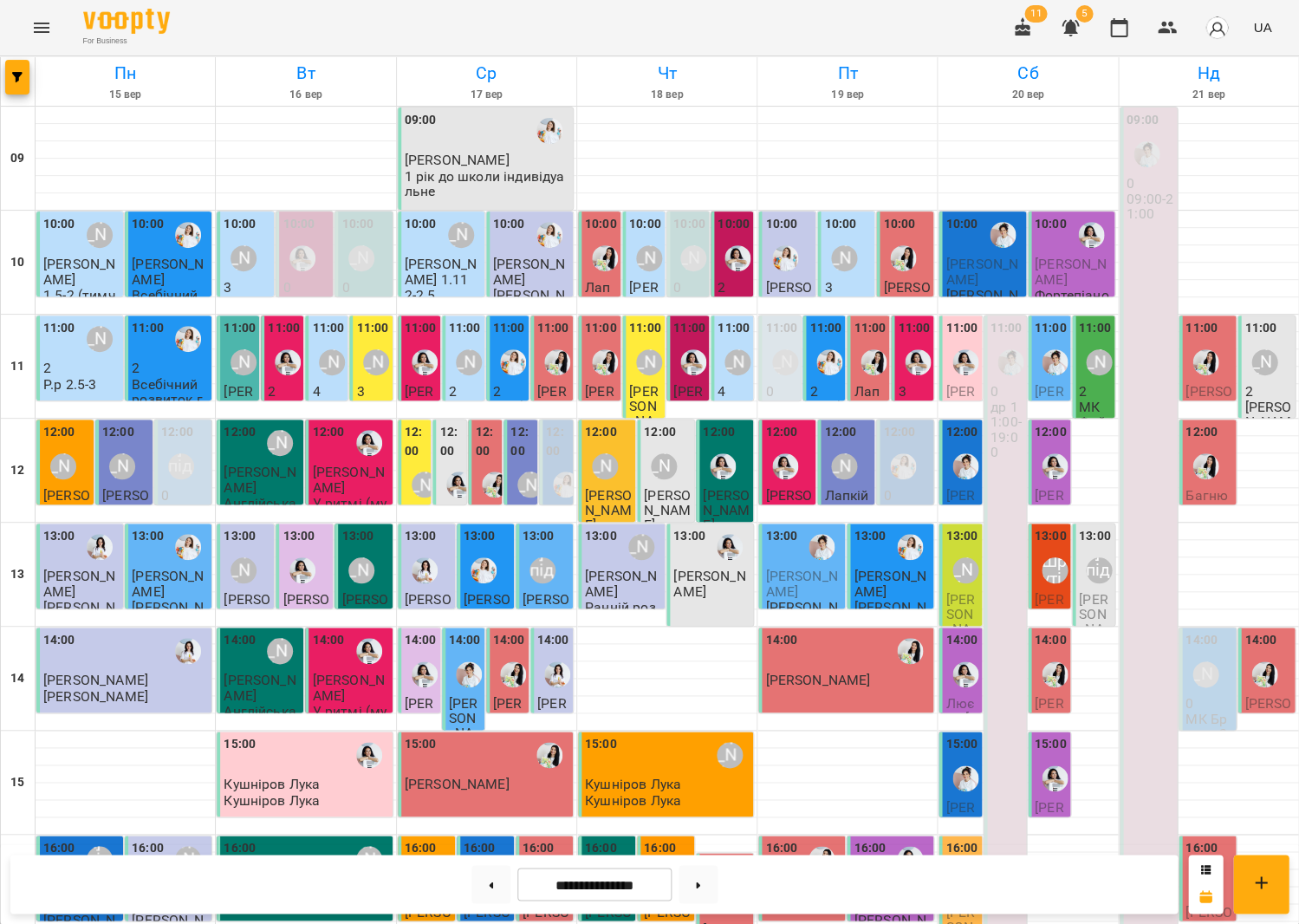
click at [813, 572] on span "[PERSON_NAME]" at bounding box center [802, 583] width 72 height 31
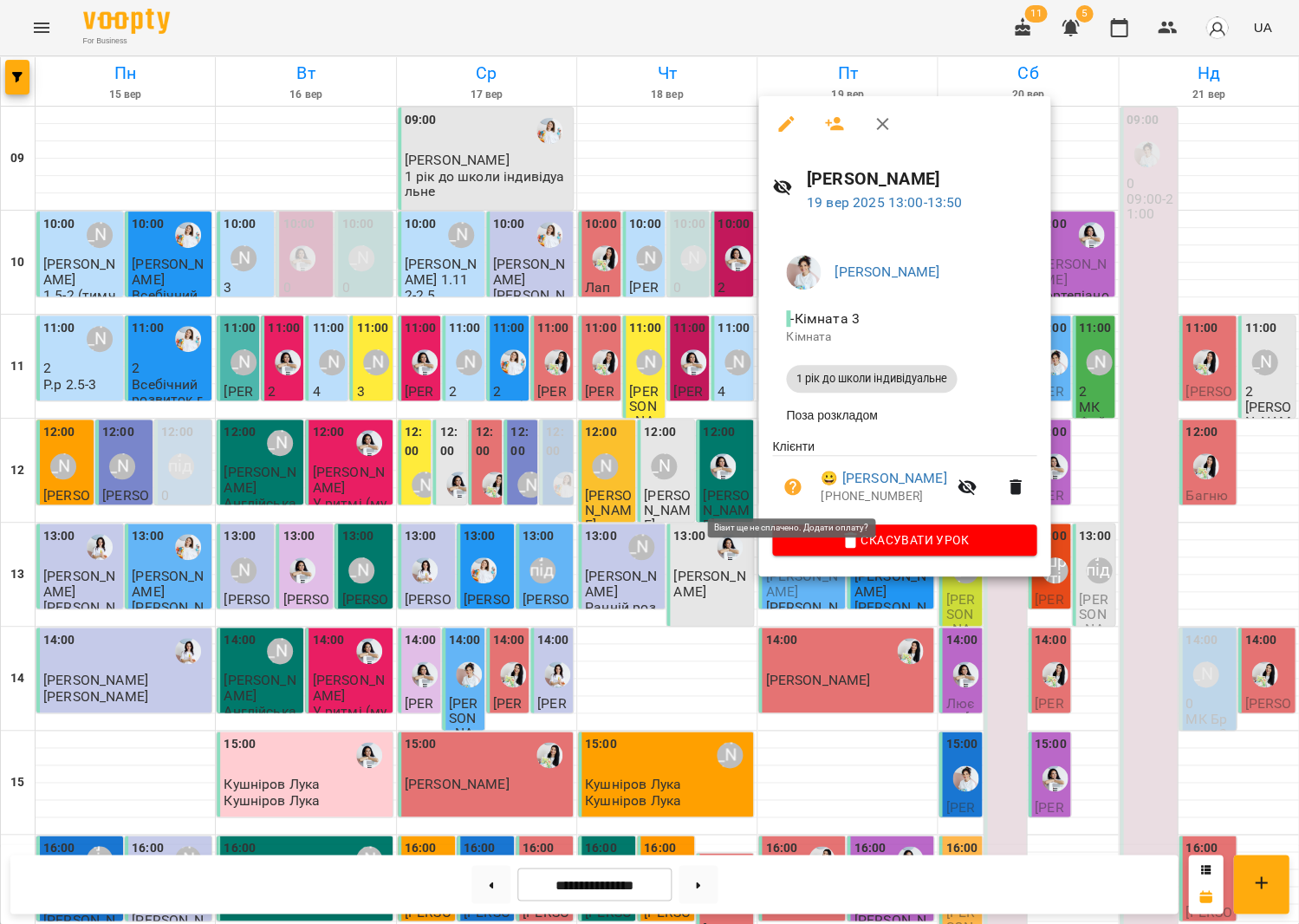
click at [789, 490] on icon "button" at bounding box center [792, 486] width 18 height 18
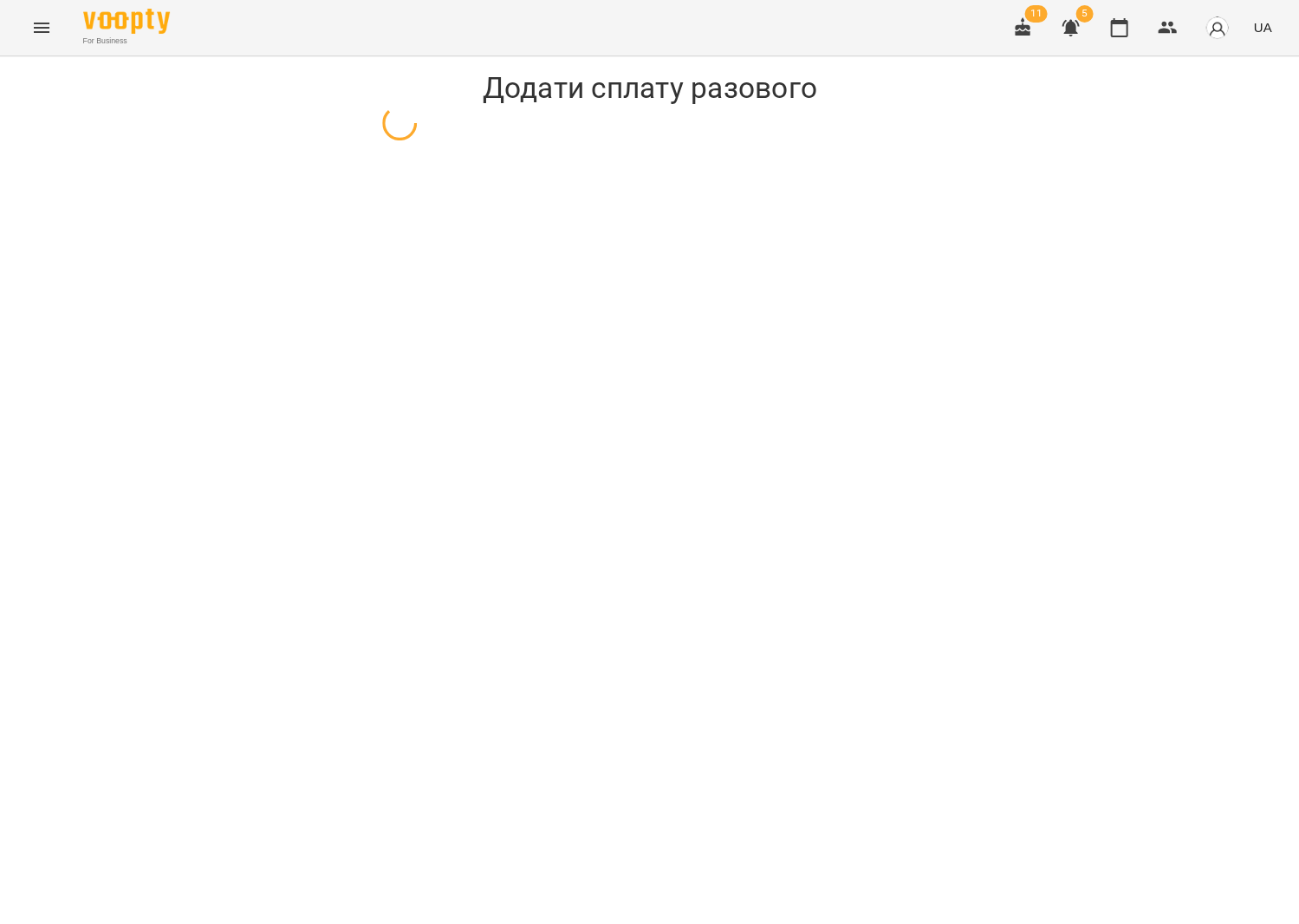
select select "**********"
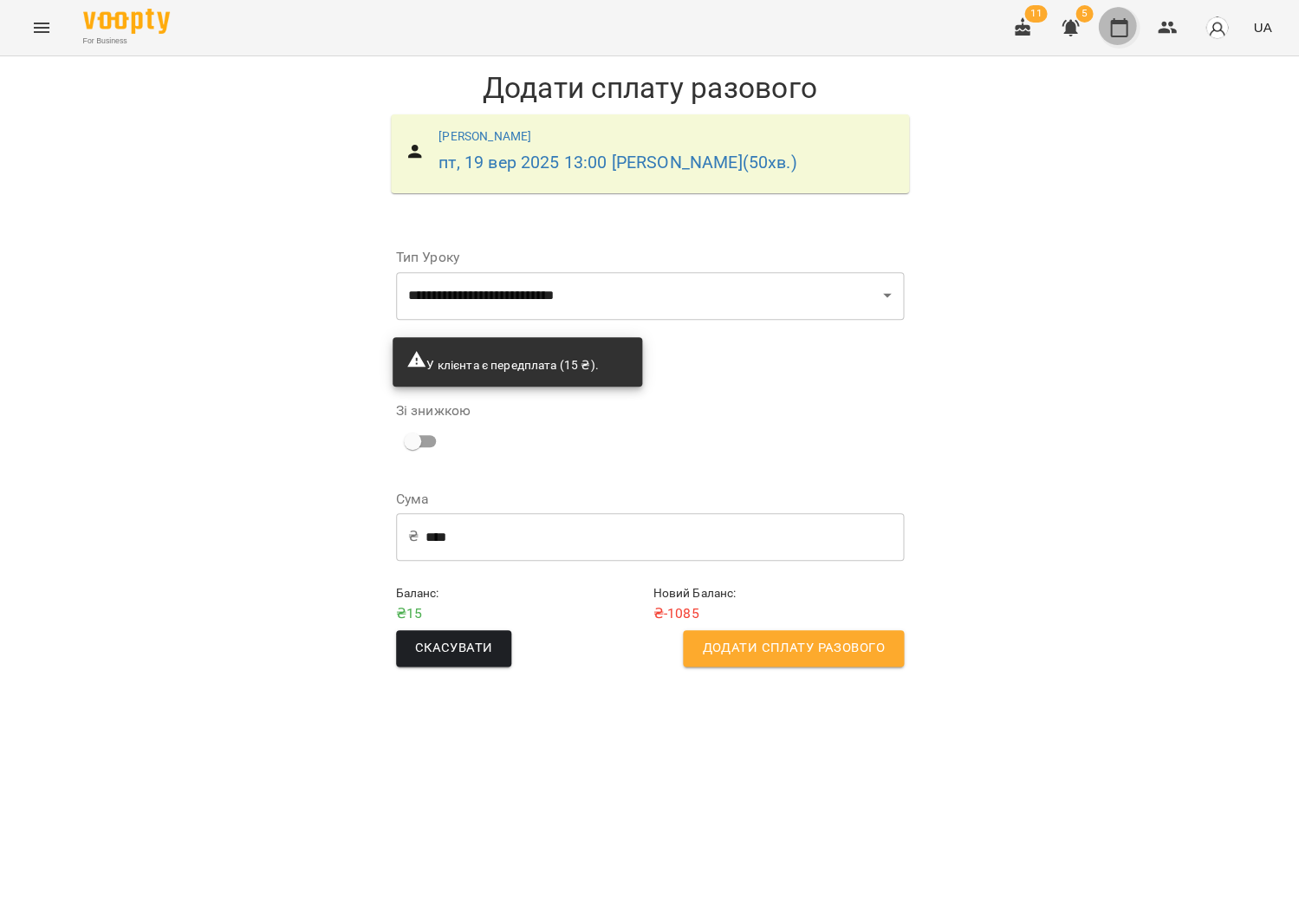
click at [1106, 33] on button "button" at bounding box center [1118, 28] width 41 height 41
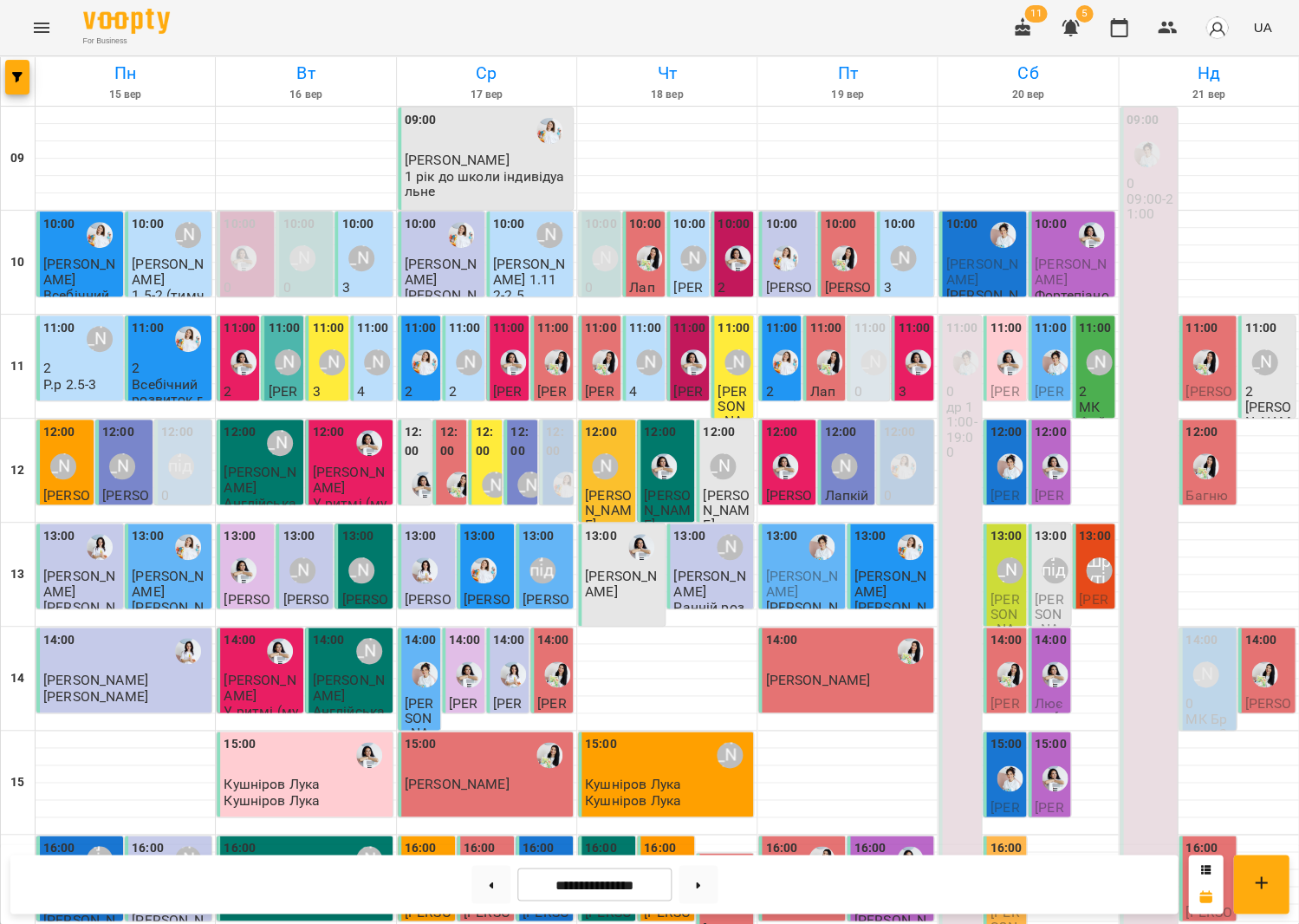
click at [797, 575] on span "[PERSON_NAME]" at bounding box center [802, 583] width 72 height 31
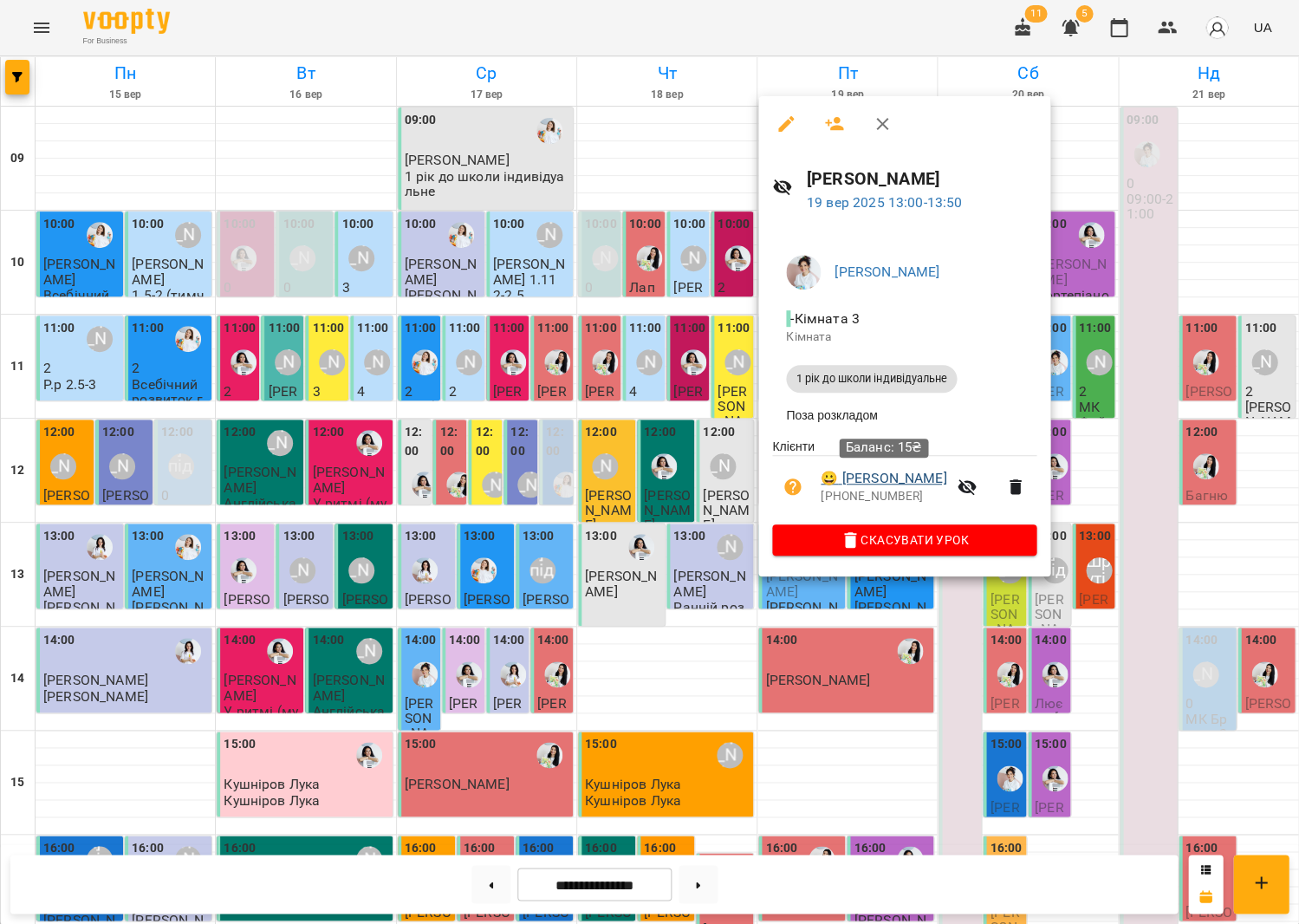
click at [884, 485] on link "😀 Ростомян Давід" at bounding box center [884, 478] width 125 height 21
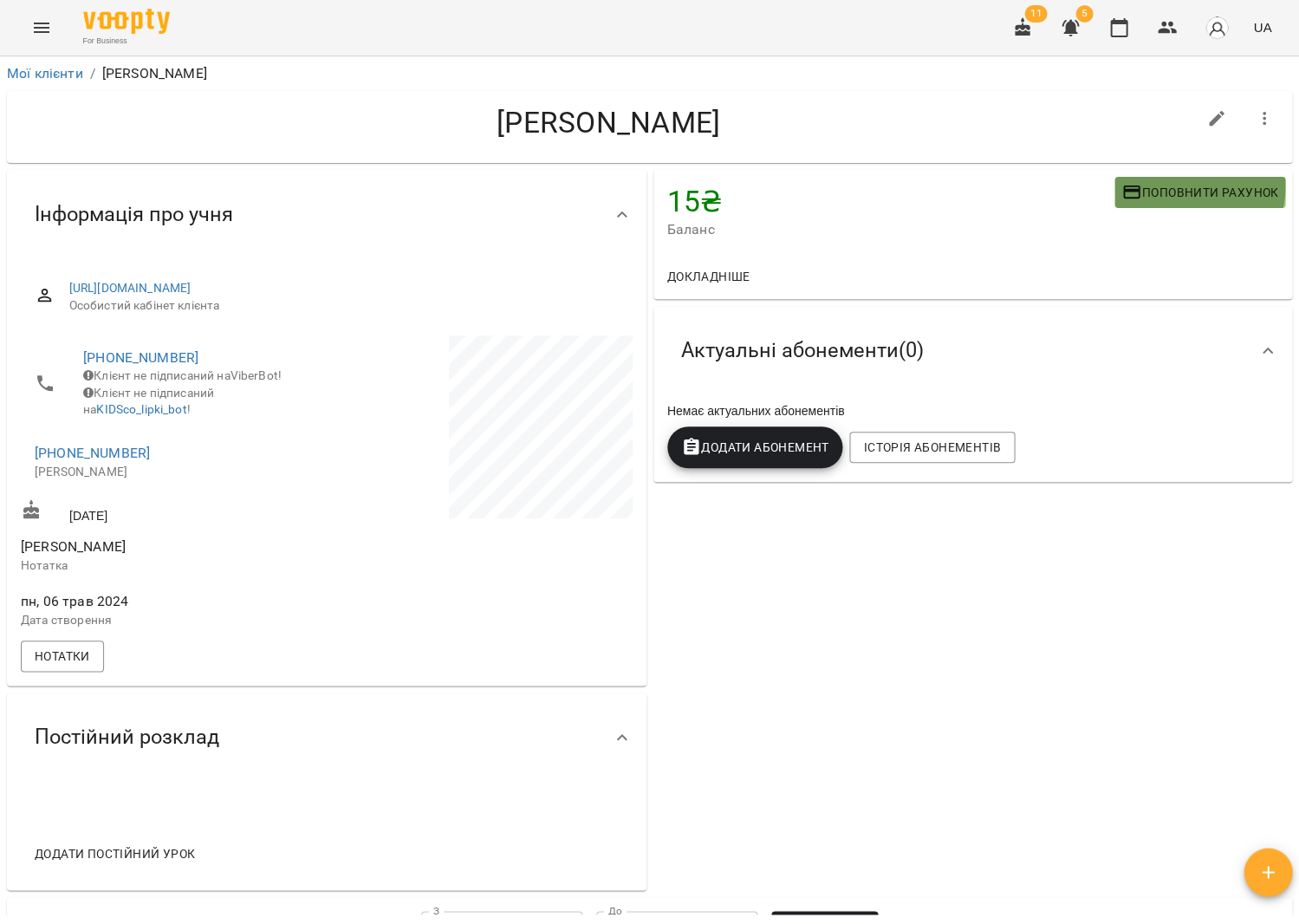
click at [1199, 185] on span "Поповнити рахунок" at bounding box center [1200, 193] width 157 height 21
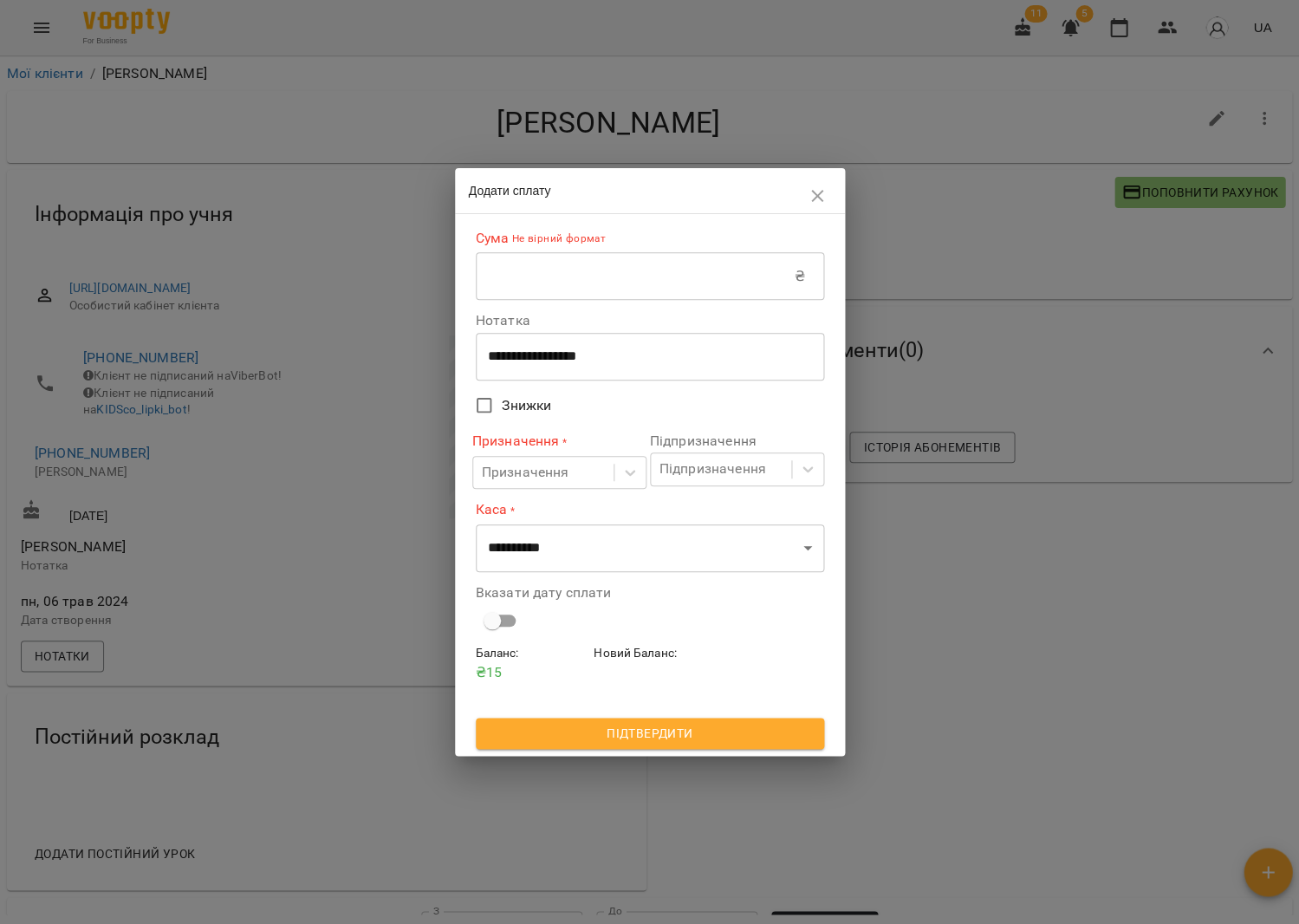
click at [723, 293] on input "text" at bounding box center [635, 276] width 319 height 49
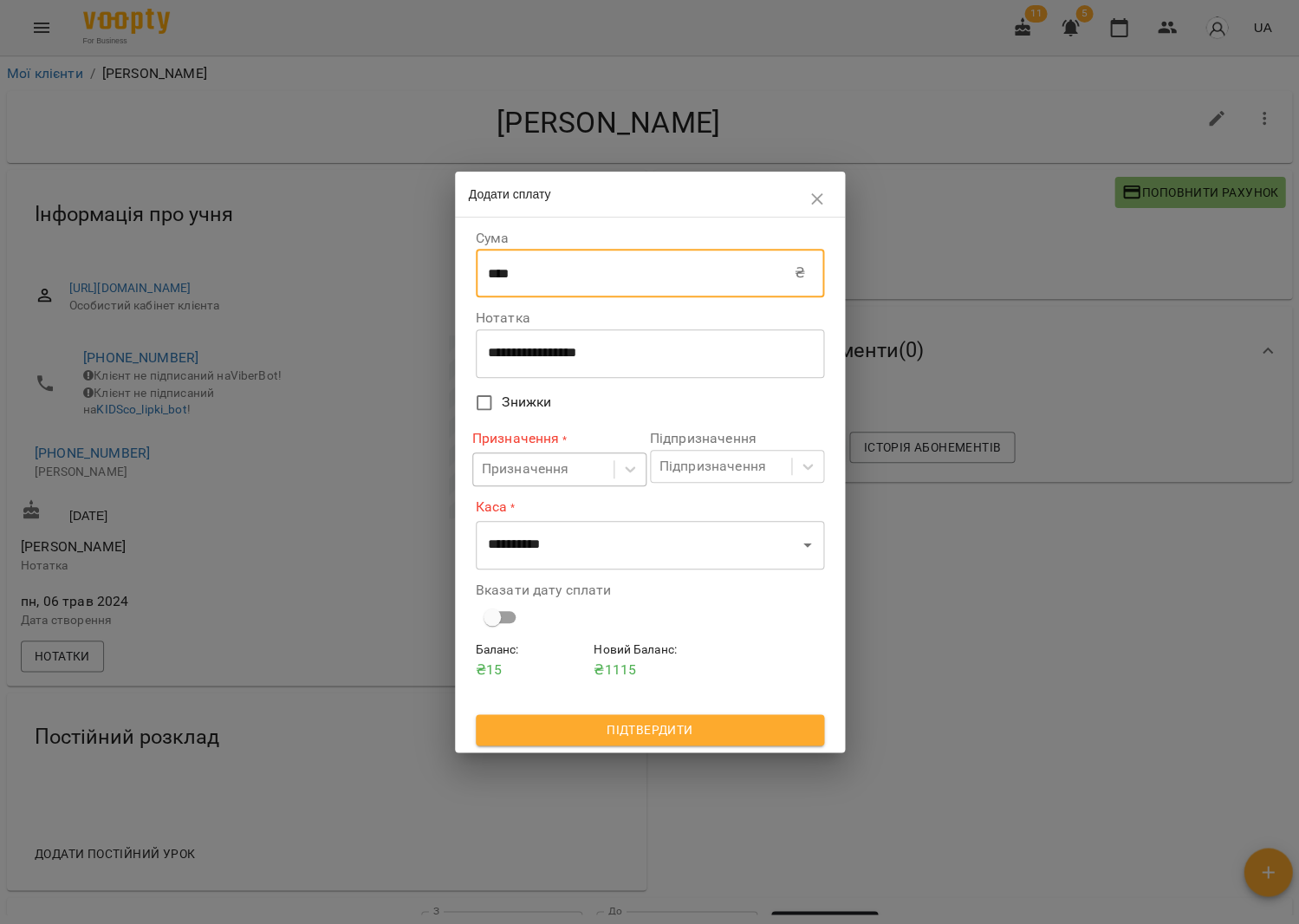
type input "****"
drag, startPoint x: 529, startPoint y: 462, endPoint x: 538, endPoint y: 486, distance: 25.6
click at [529, 464] on div "Призначення" at bounding box center [525, 470] width 88 height 21
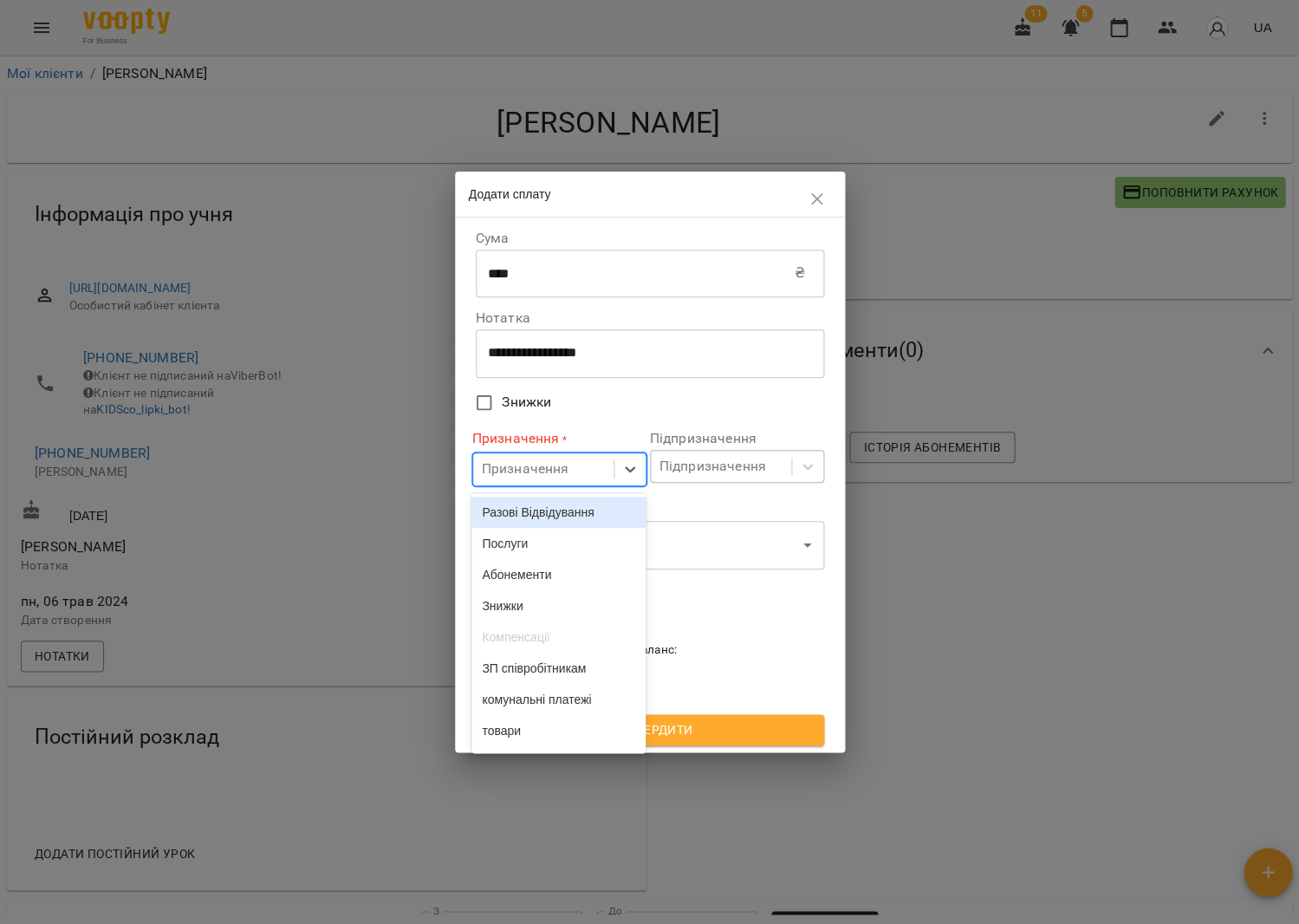
drag, startPoint x: 553, startPoint y: 508, endPoint x: 661, endPoint y: 475, distance: 112.9
click at [554, 508] on div "Разові Відвідування" at bounding box center [558, 512] width 174 height 31
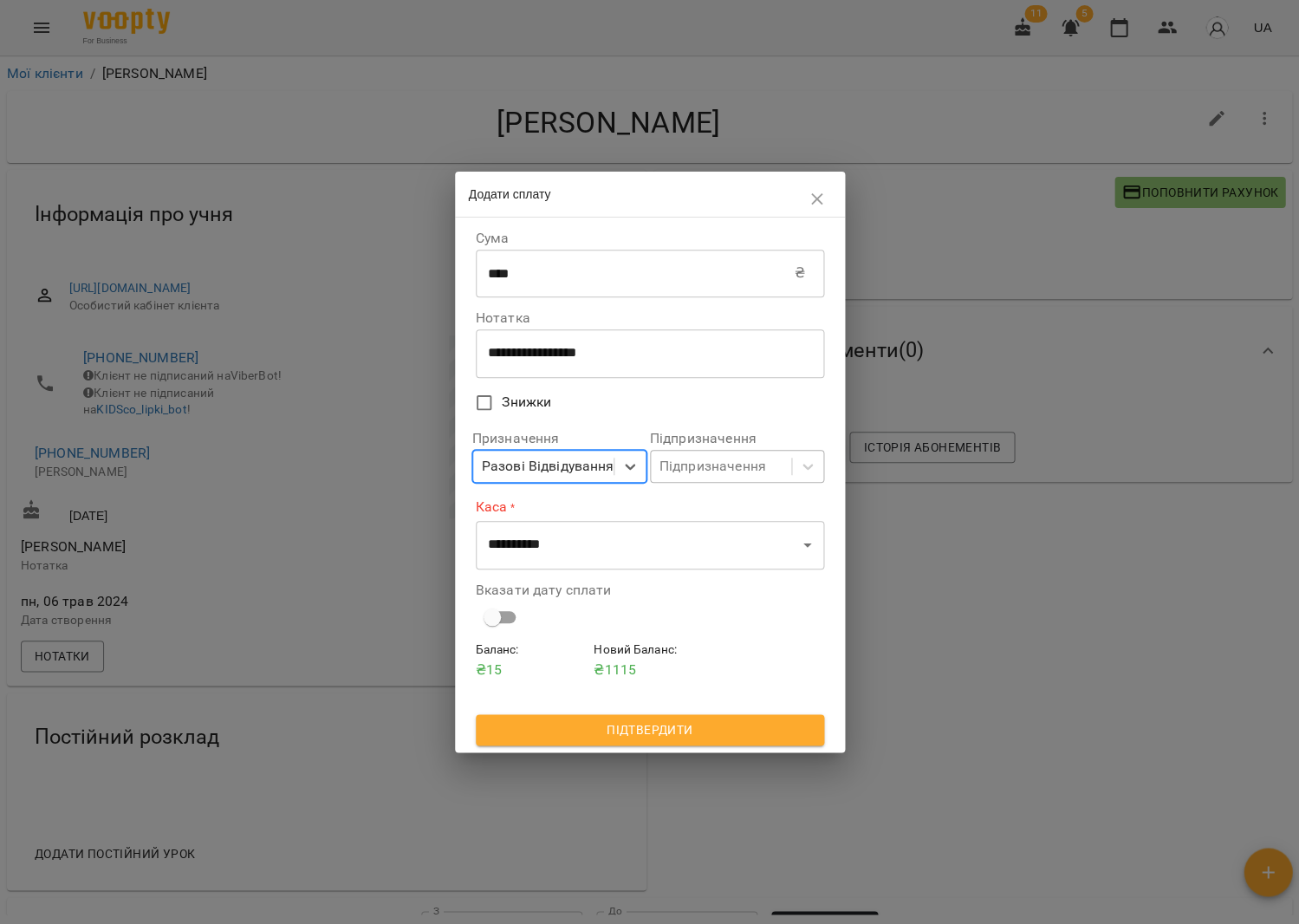
click at [682, 474] on div "Підпризначення" at bounding box center [713, 466] width 107 height 21
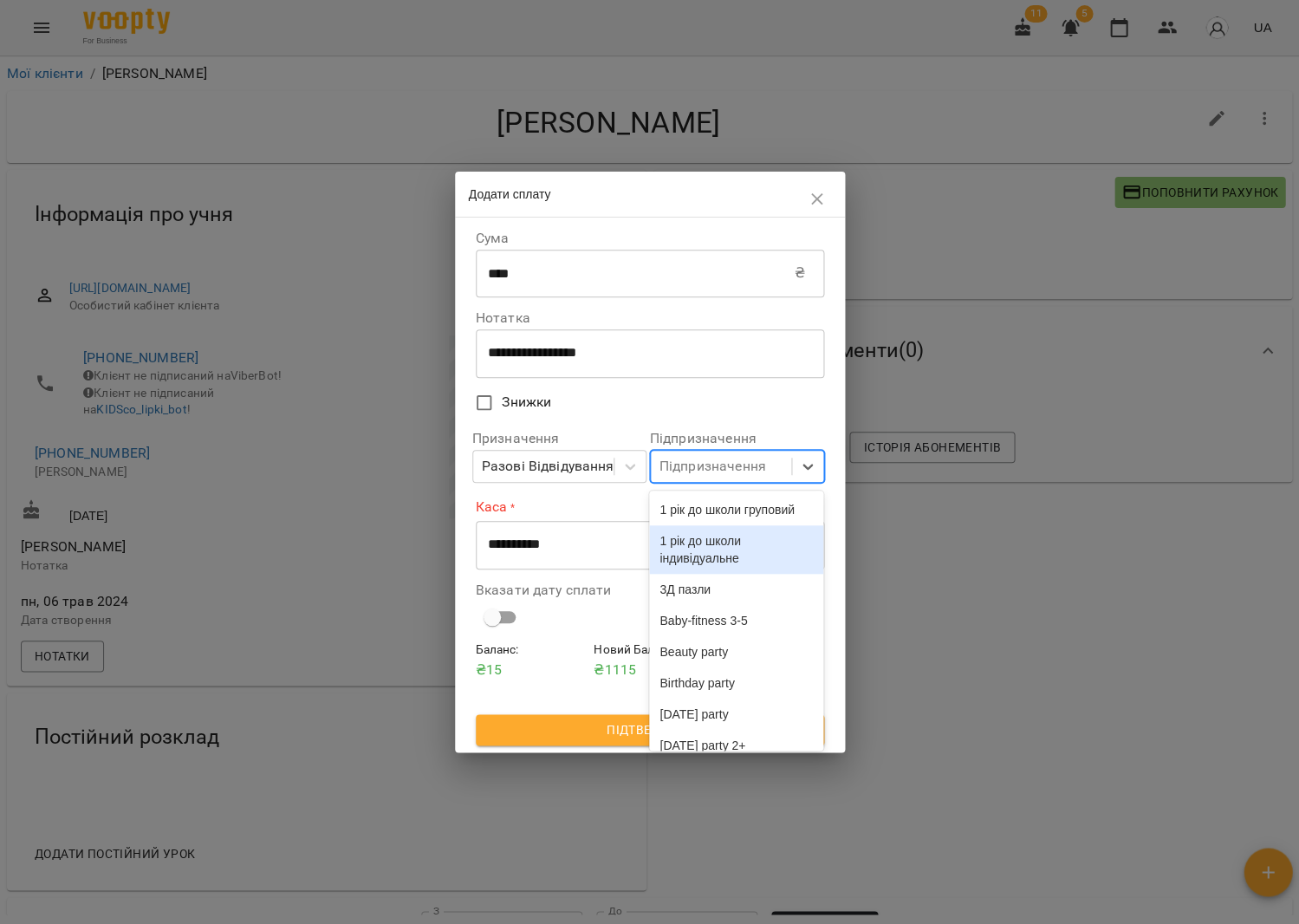
click at [695, 572] on div "1 рік до школи індивідуальне" at bounding box center [736, 549] width 174 height 49
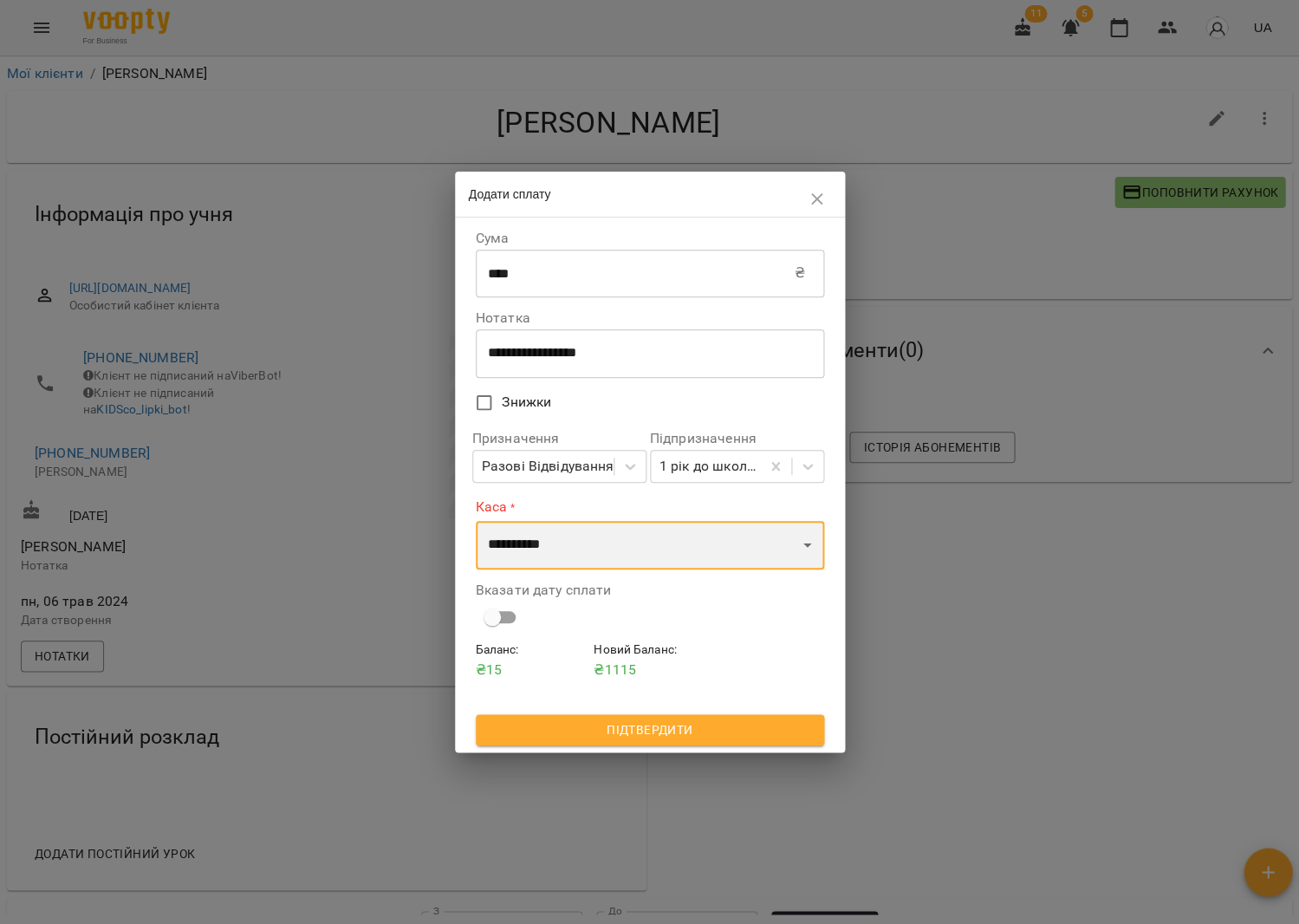
select select "****"
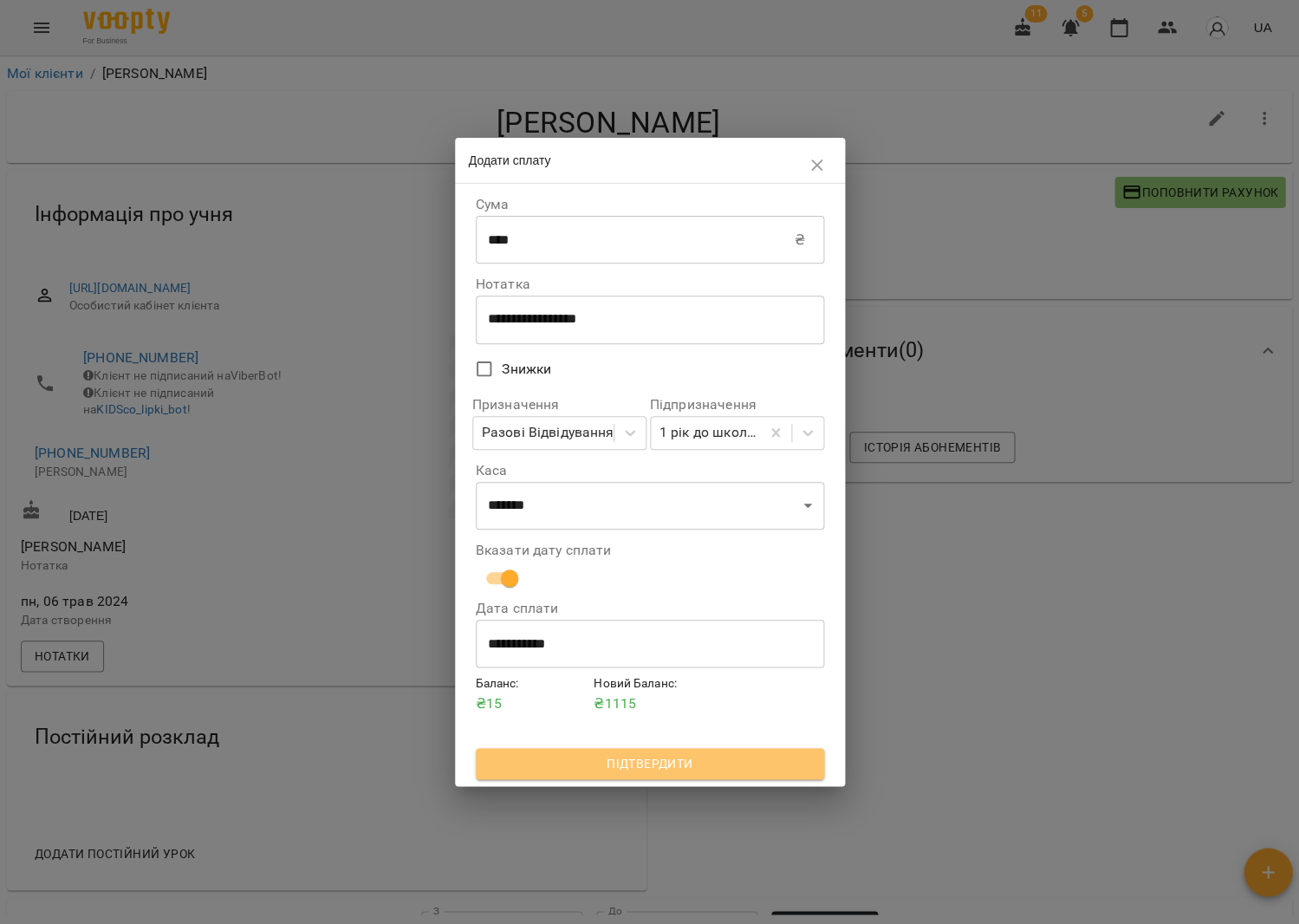
click at [614, 768] on span "Підтвердити" at bounding box center [650, 764] width 321 height 21
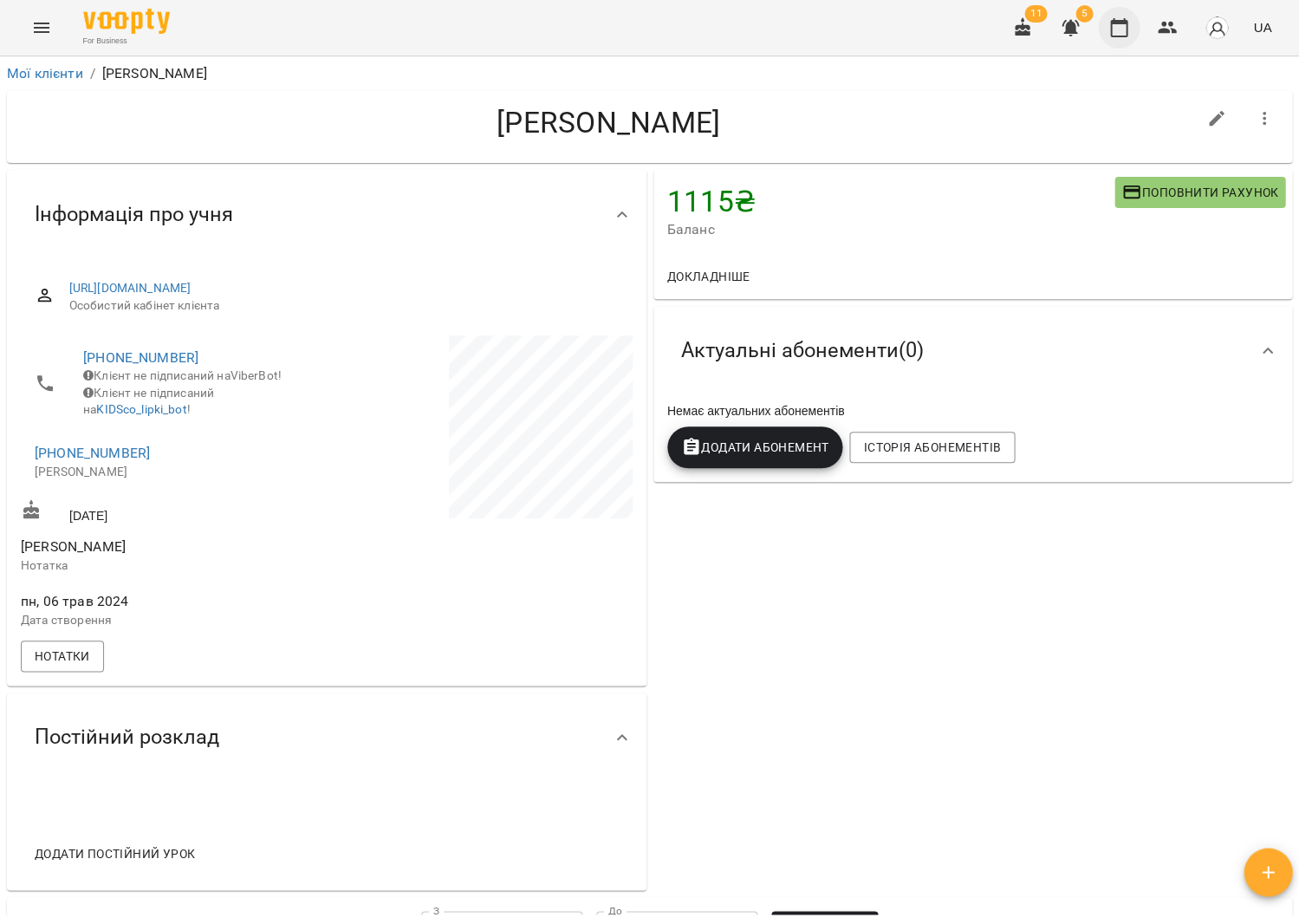
click at [1120, 20] on icon "button" at bounding box center [1118, 28] width 21 height 21
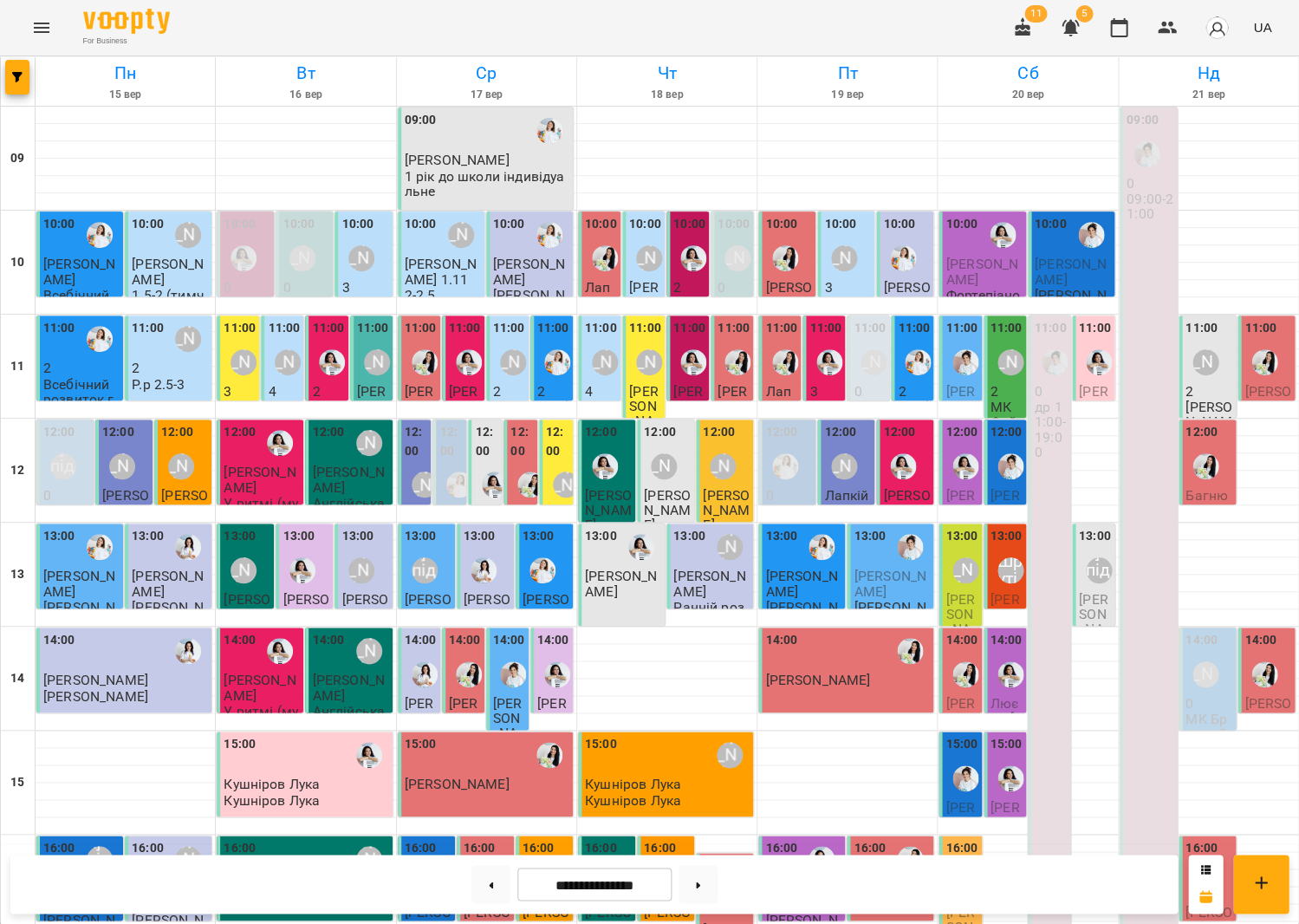
scroll to position [258, 0]
click at [879, 567] on span "[PERSON_NAME]" at bounding box center [890, 583] width 72 height 31
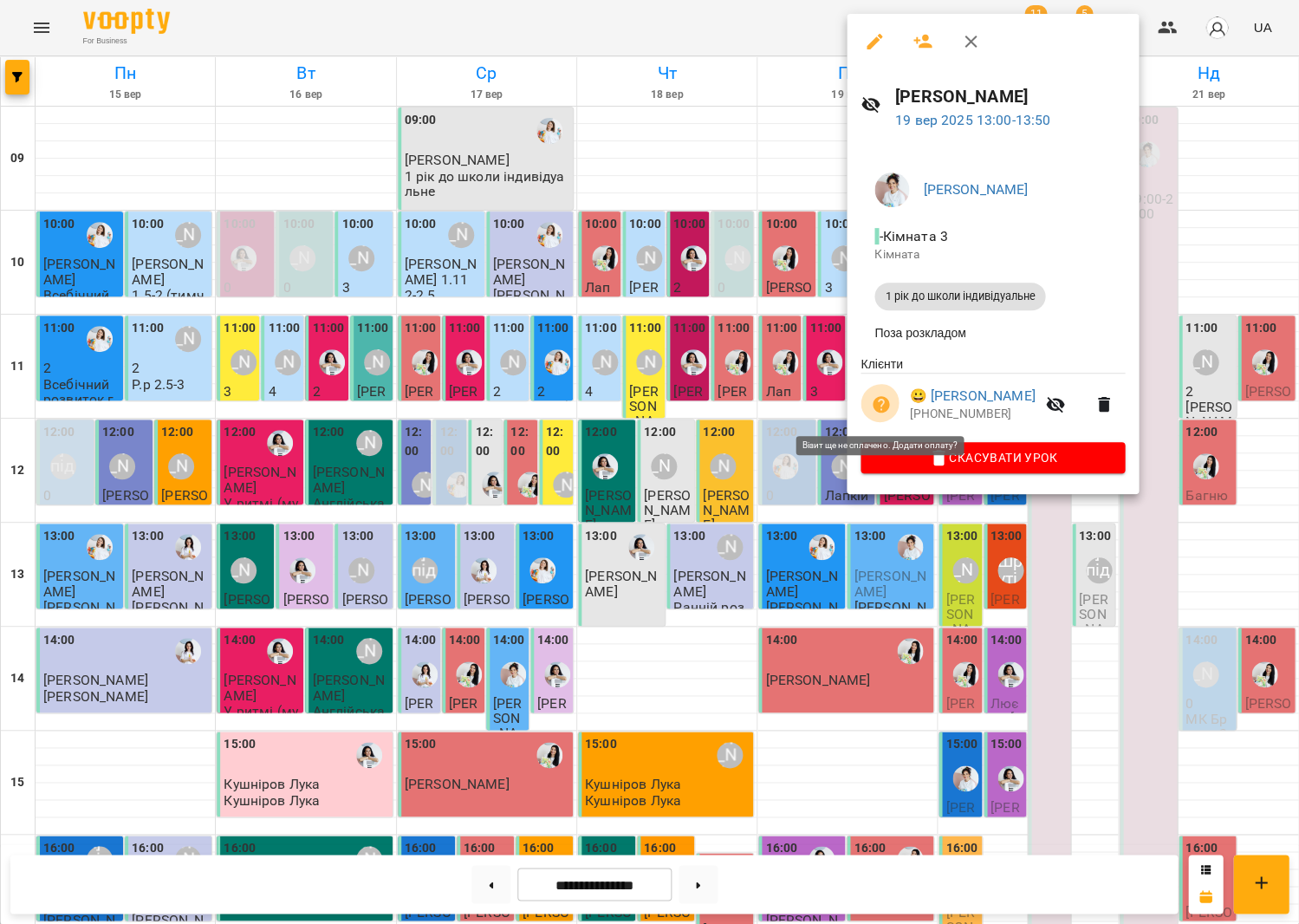
click at [884, 404] on icon "button" at bounding box center [881, 404] width 18 height 18
select select "**********"
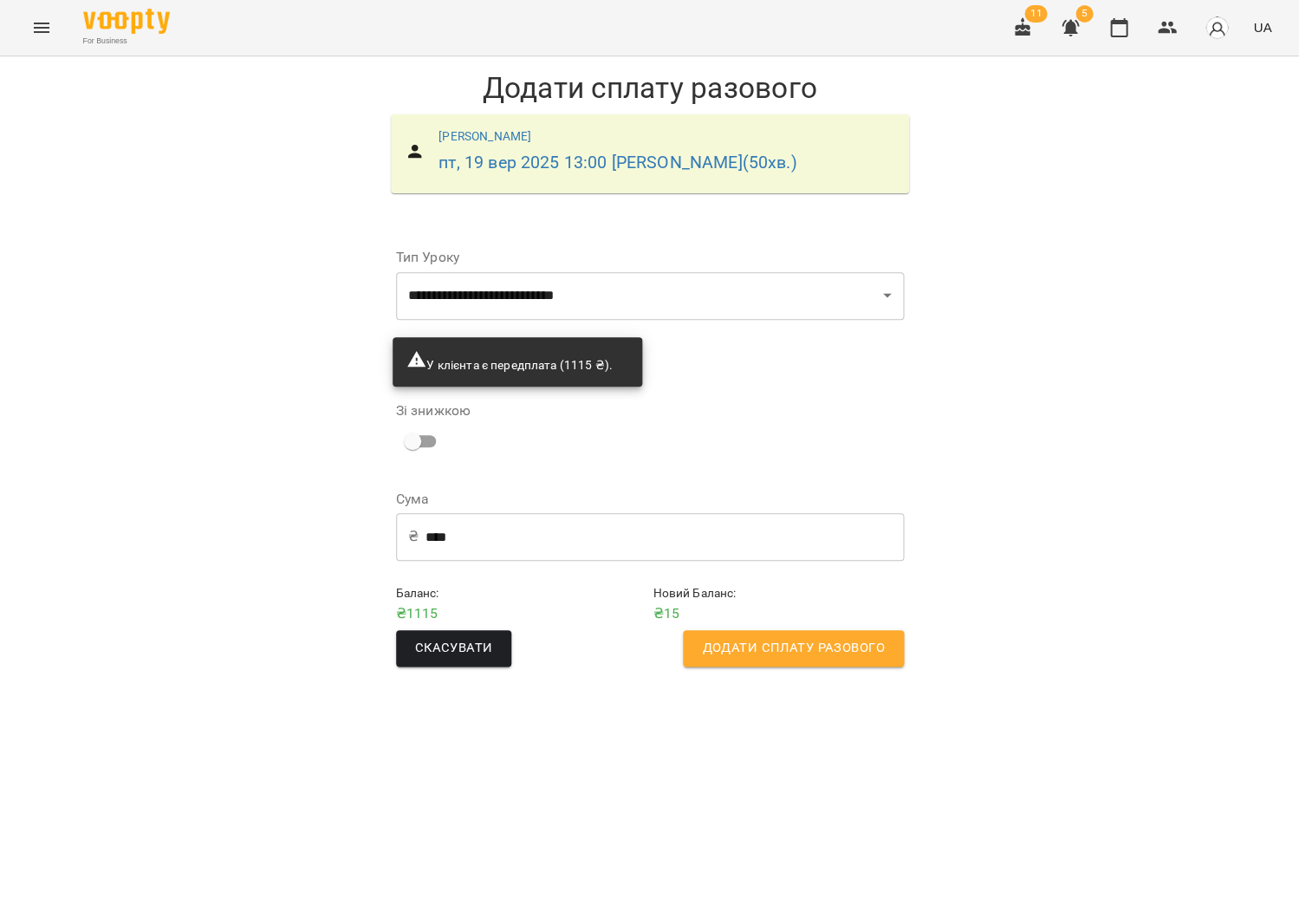
click at [729, 638] on span "Додати сплату разового" at bounding box center [793, 648] width 182 height 22
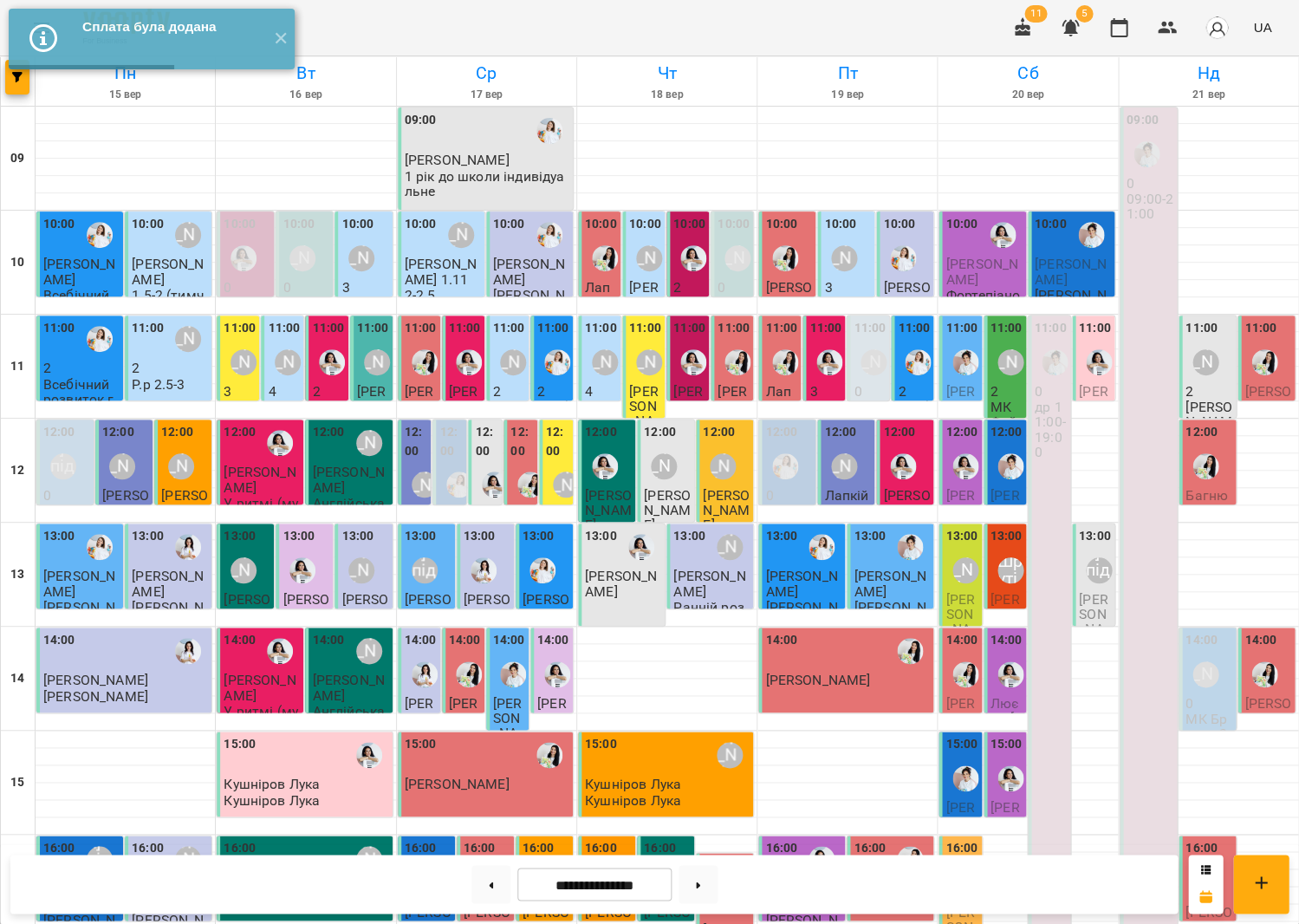
scroll to position [171, 0]
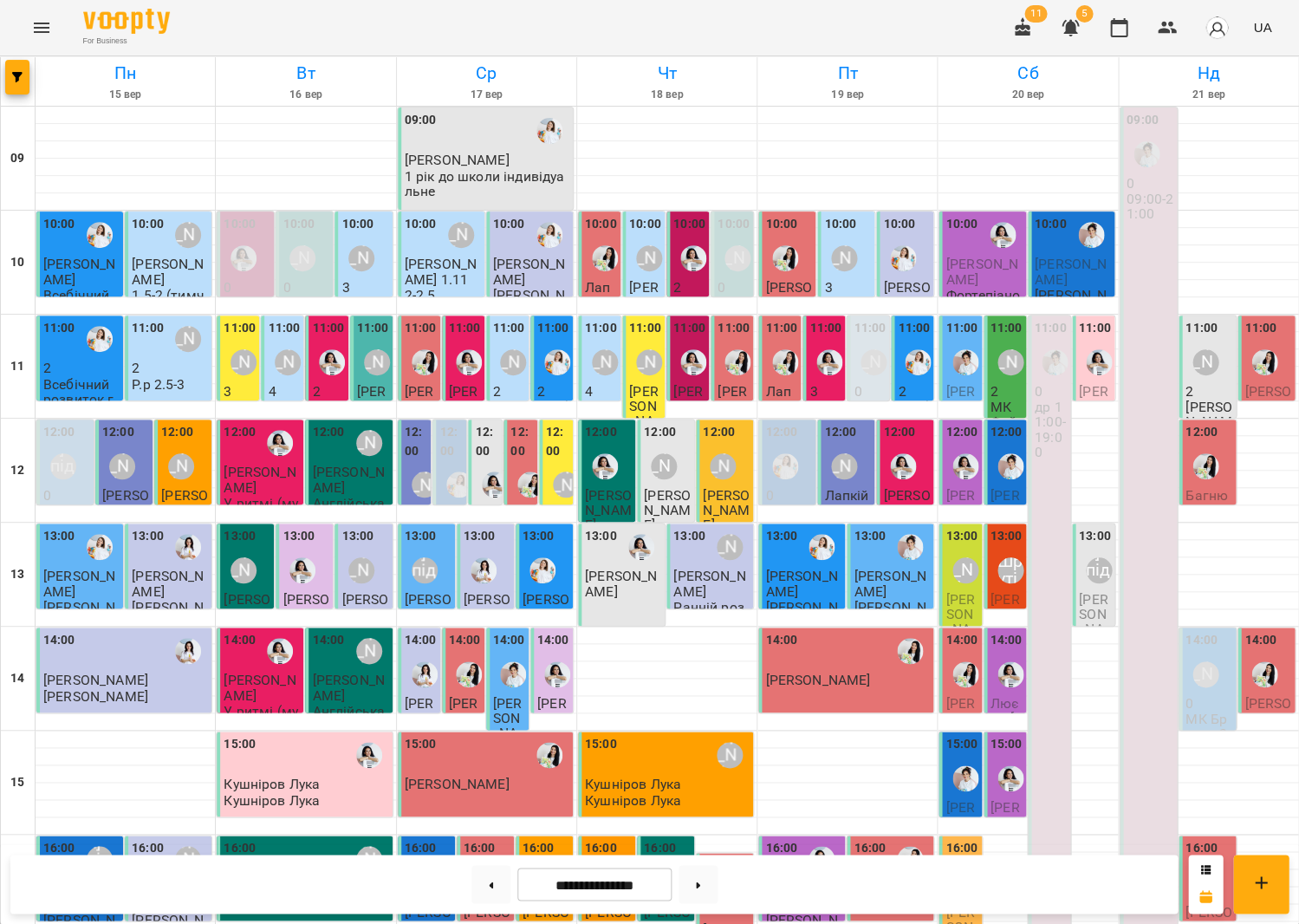
click at [33, 29] on icon "Menu" at bounding box center [41, 28] width 21 height 21
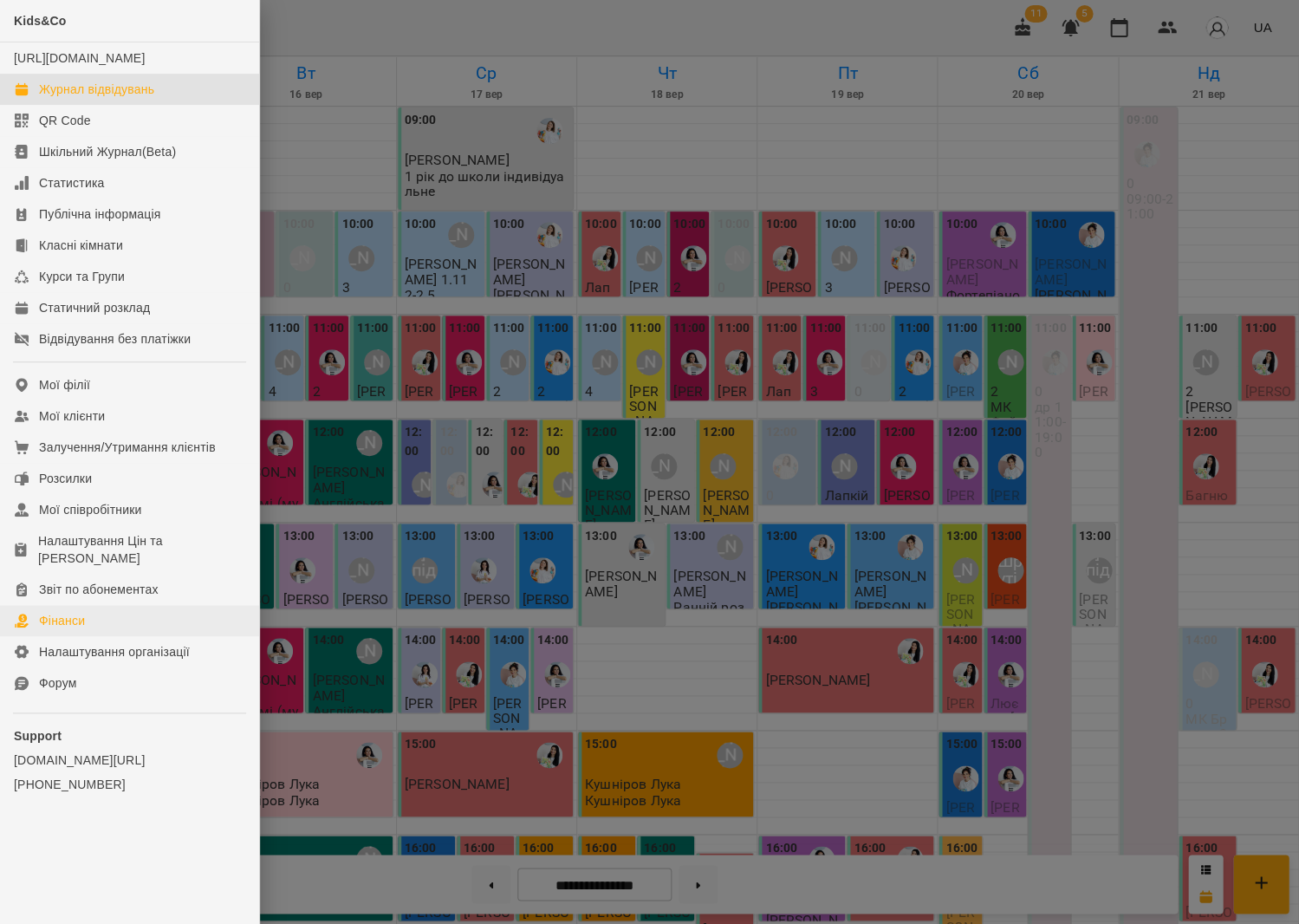
click at [72, 612] on div "Фінанси" at bounding box center [62, 620] width 46 height 18
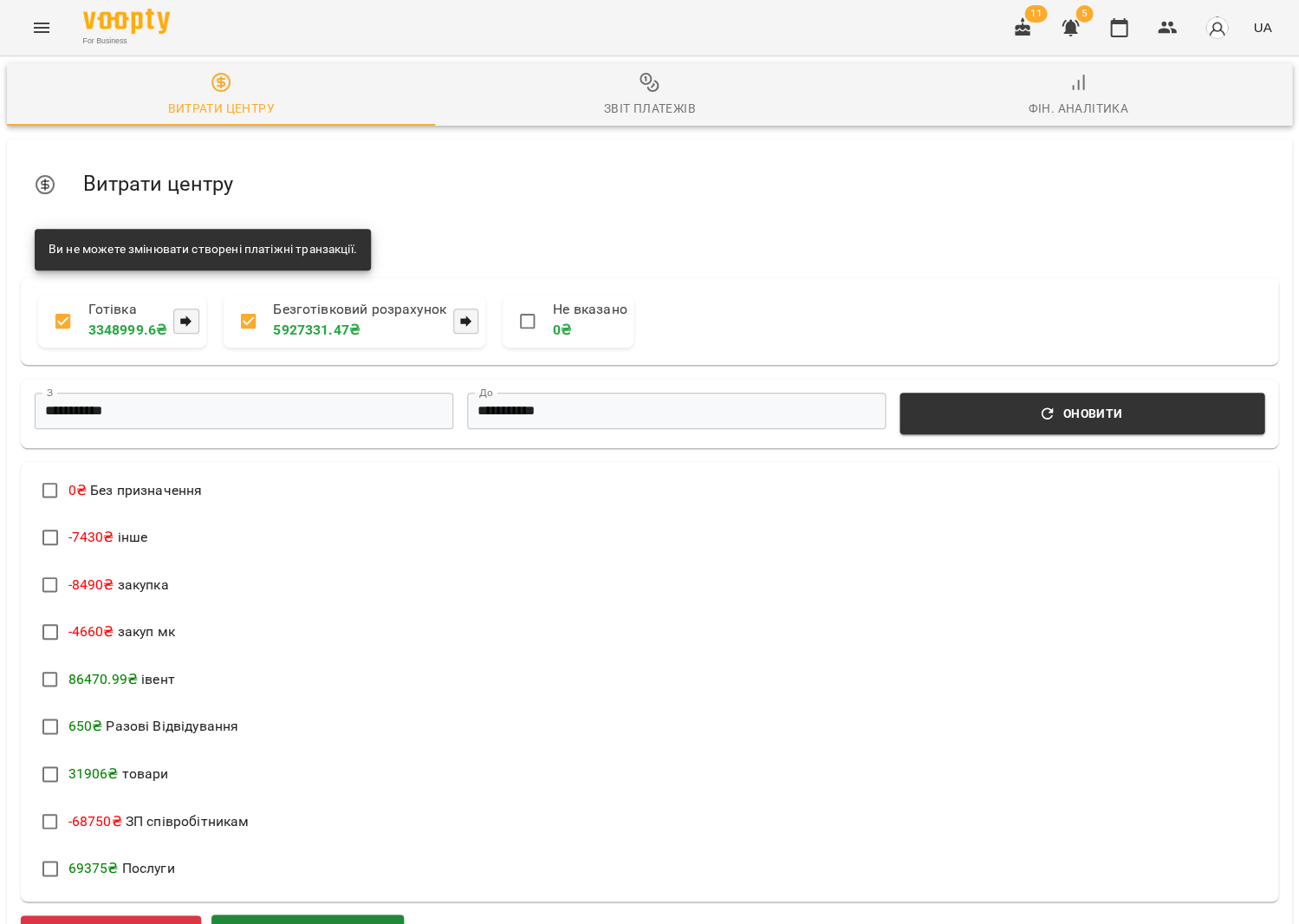
scroll to position [185, 0]
click at [290, 923] on span "Додати прибуток" at bounding box center [308, 936] width 151 height 22
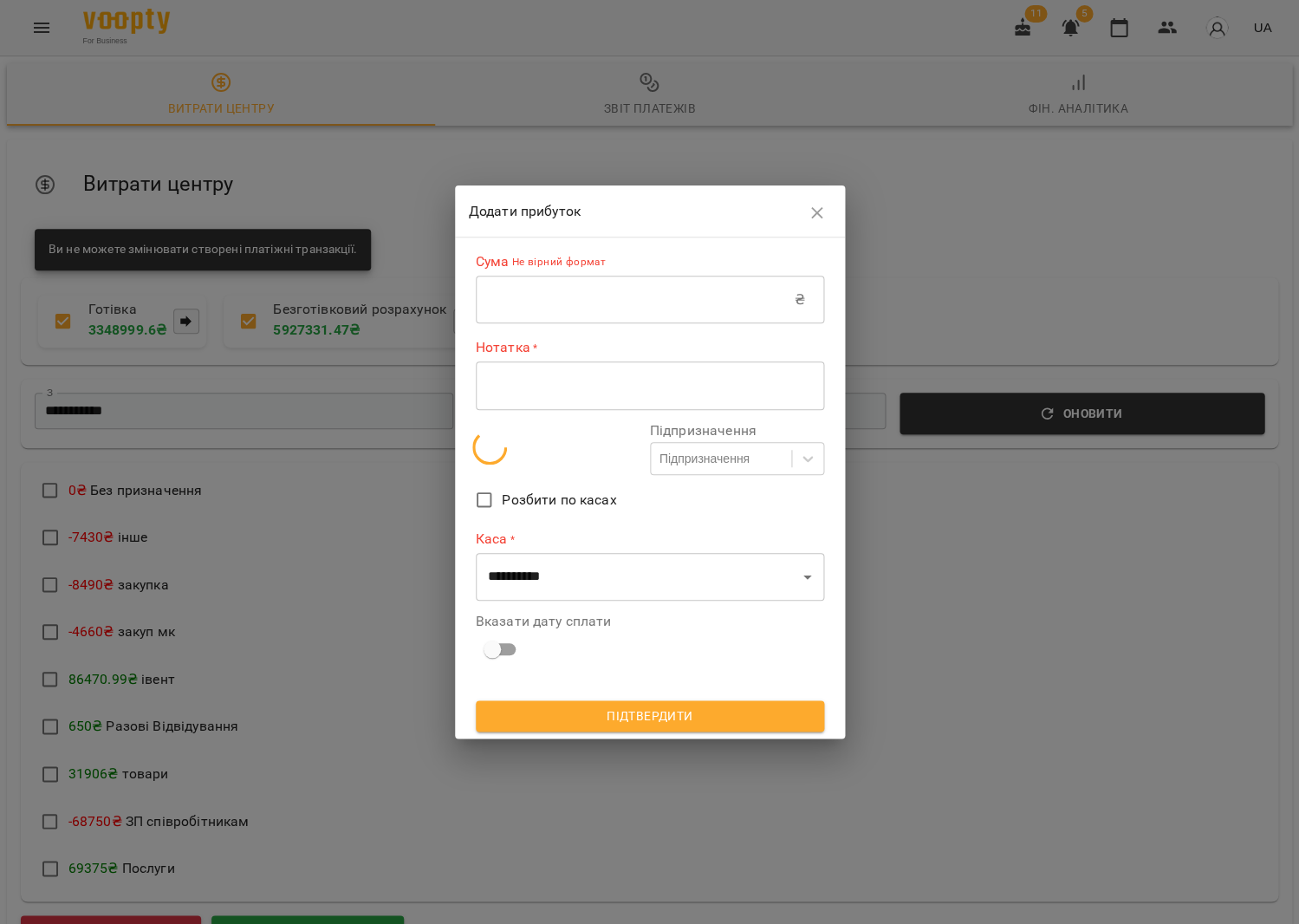
click at [520, 315] on input "text" at bounding box center [635, 299] width 319 height 49
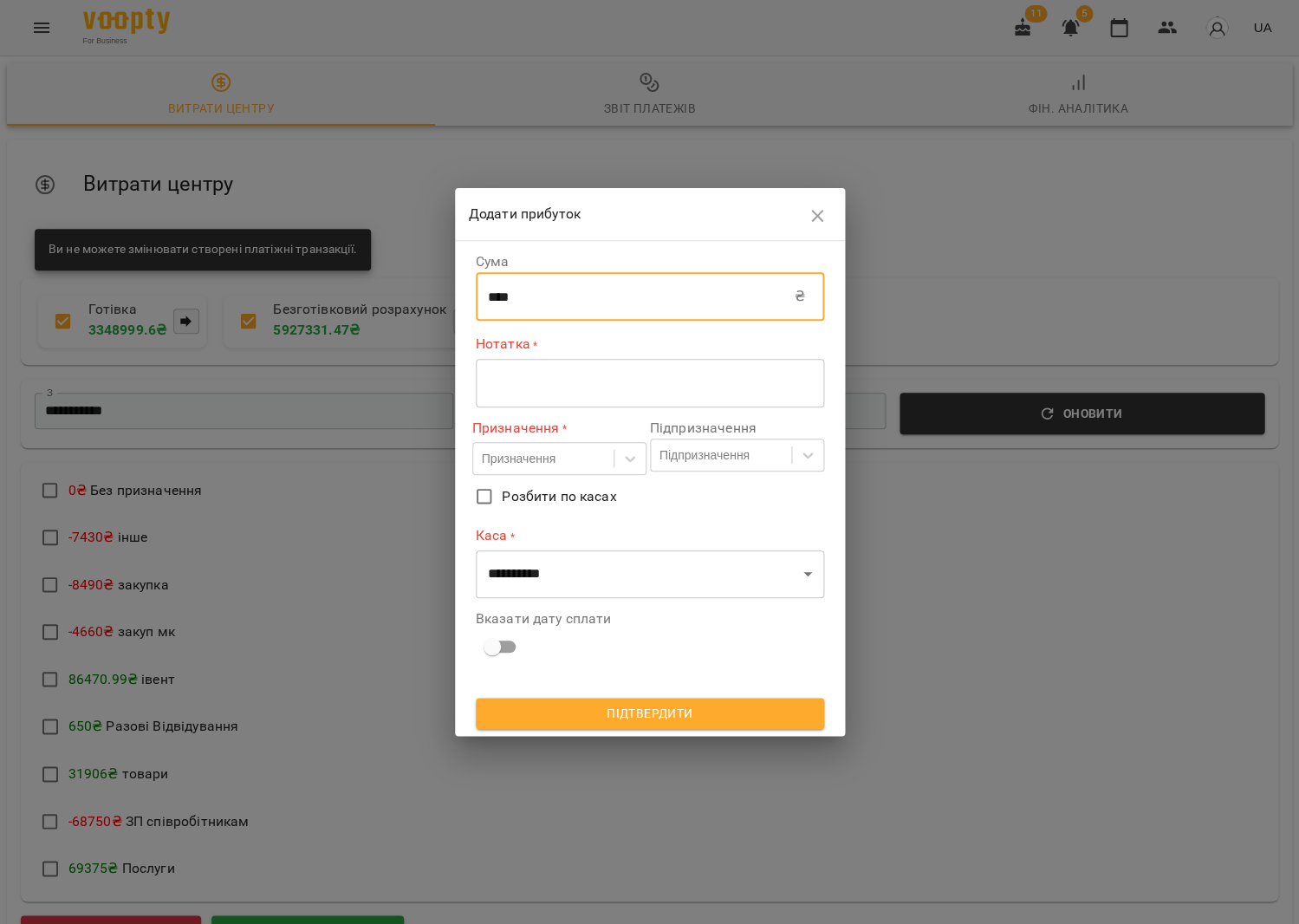
type input "****"
click at [521, 394] on div "* ​" at bounding box center [650, 382] width 348 height 49
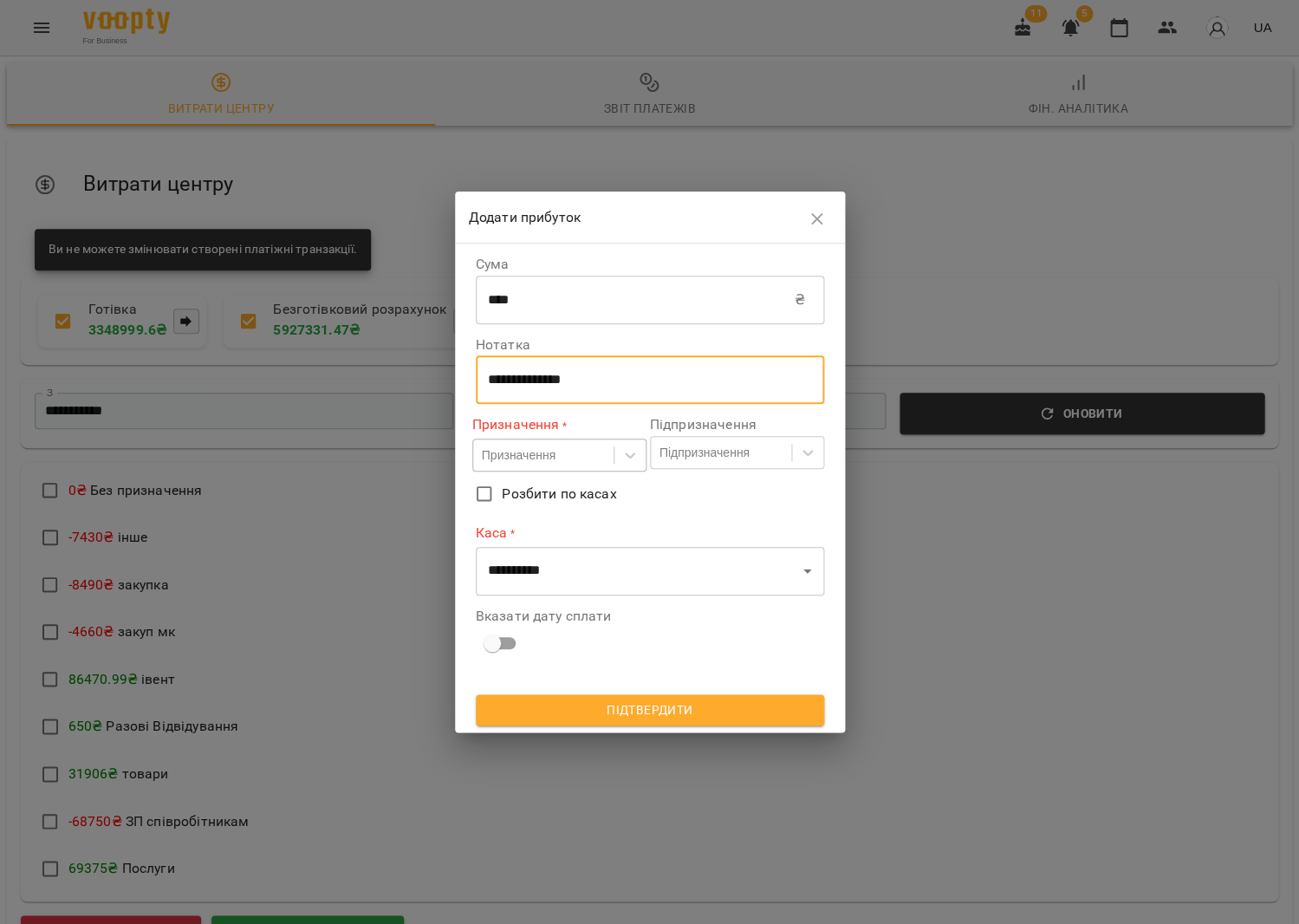
type textarea "**********"
click at [479, 459] on div "Призначення" at bounding box center [544, 455] width 140 height 29
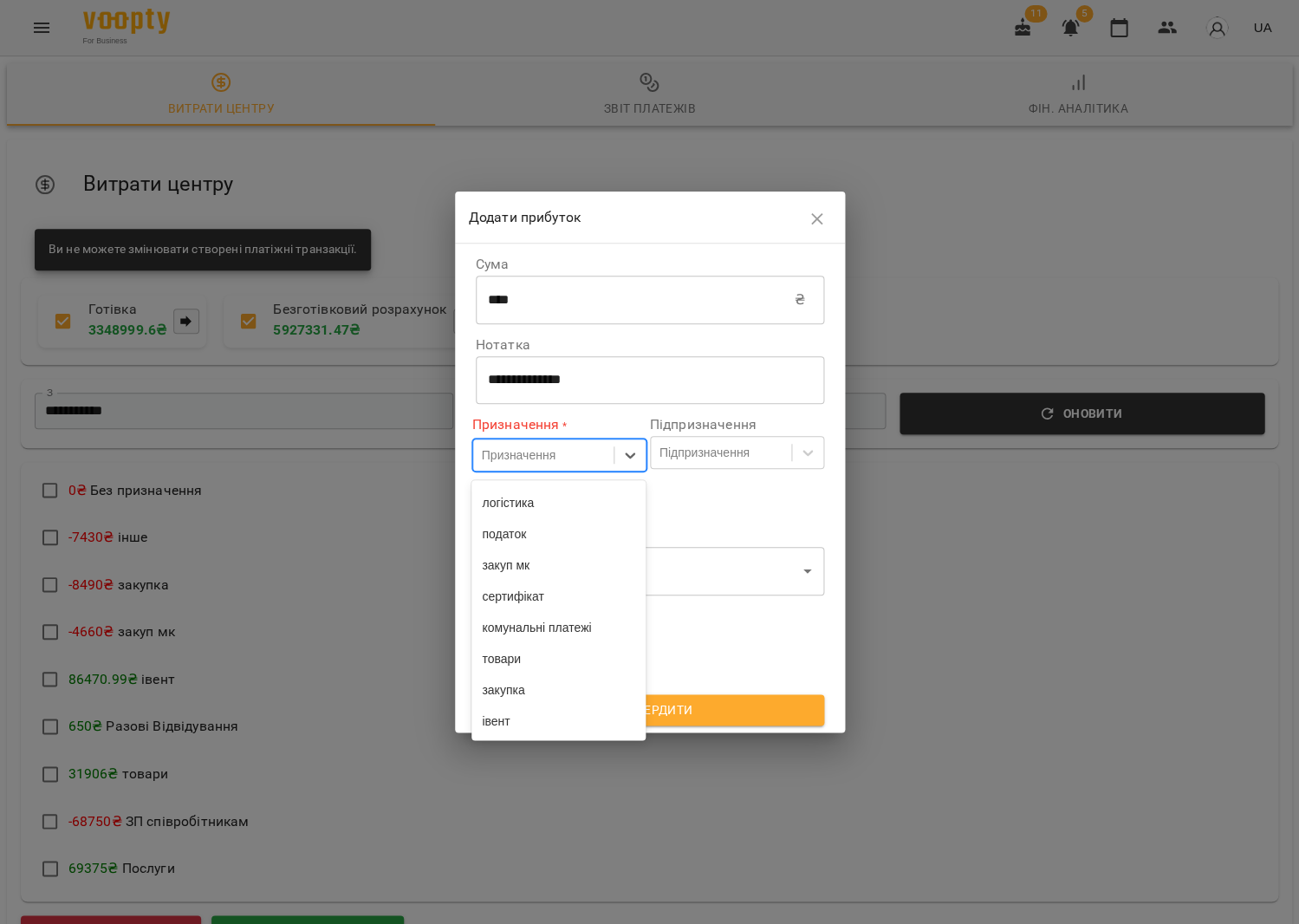
scroll to position [283, 0]
click at [532, 654] on div "товари" at bounding box center [558, 659] width 174 height 31
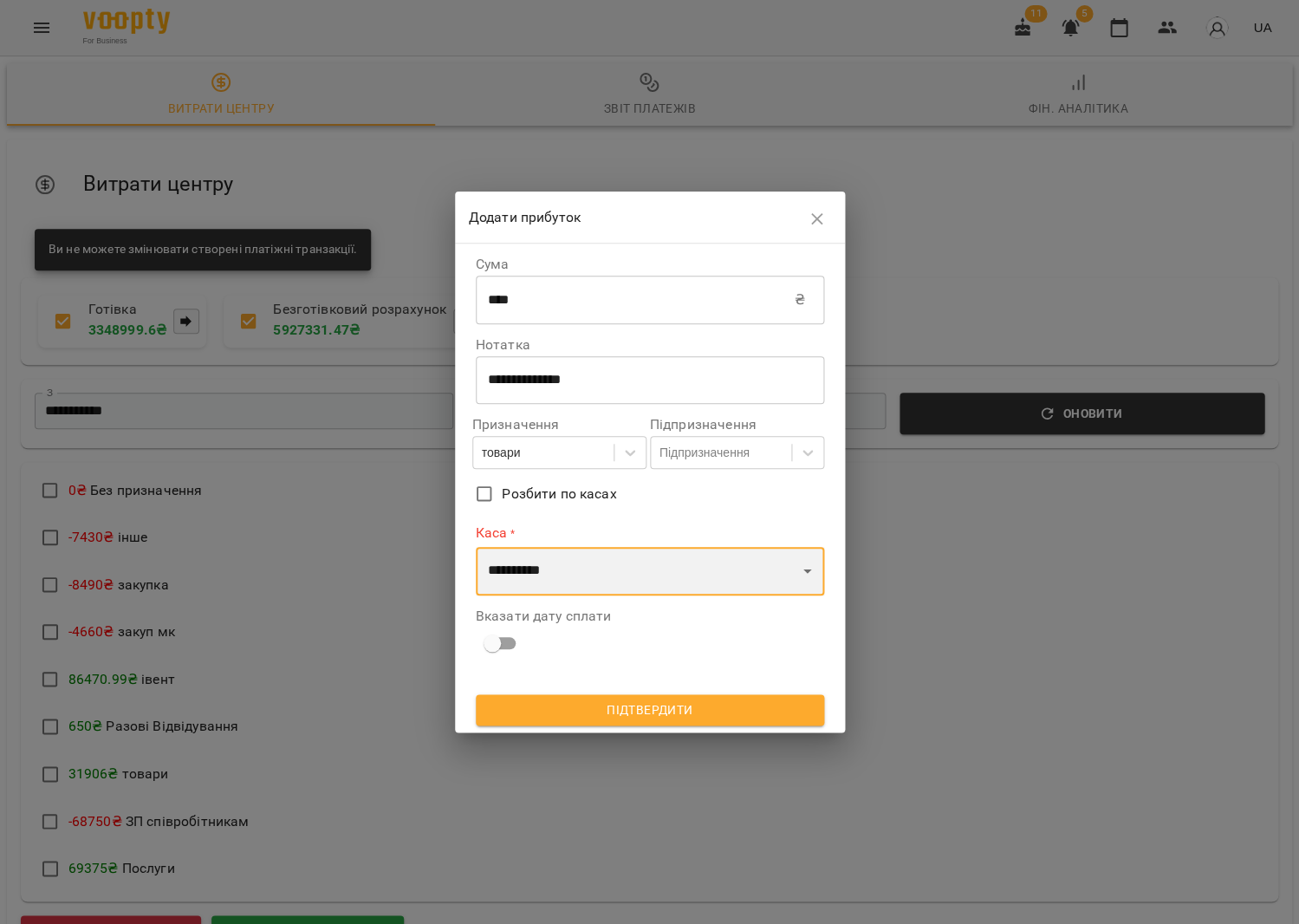
select select "****"
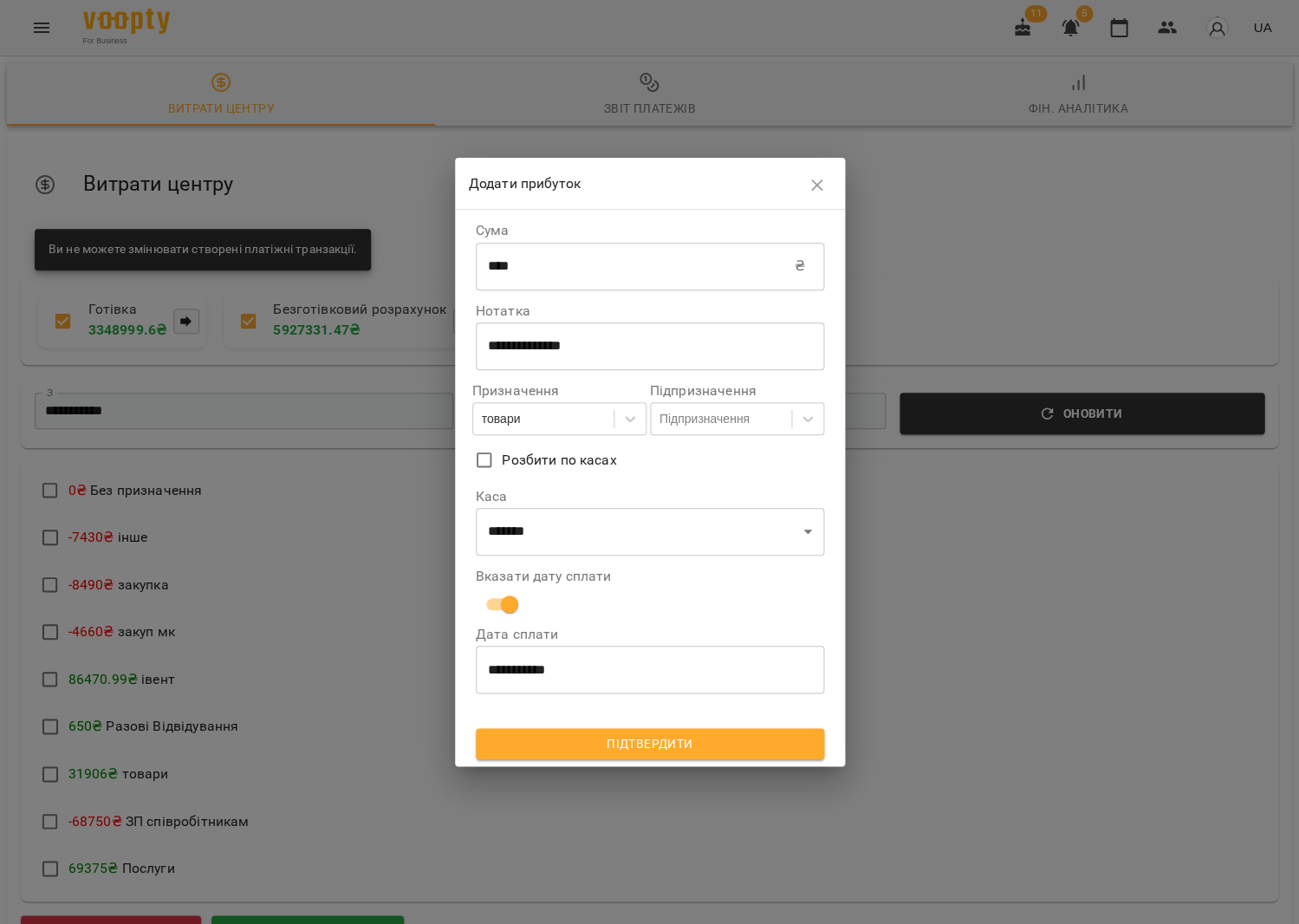
click at [586, 750] on span "Підтвердити" at bounding box center [650, 743] width 321 height 21
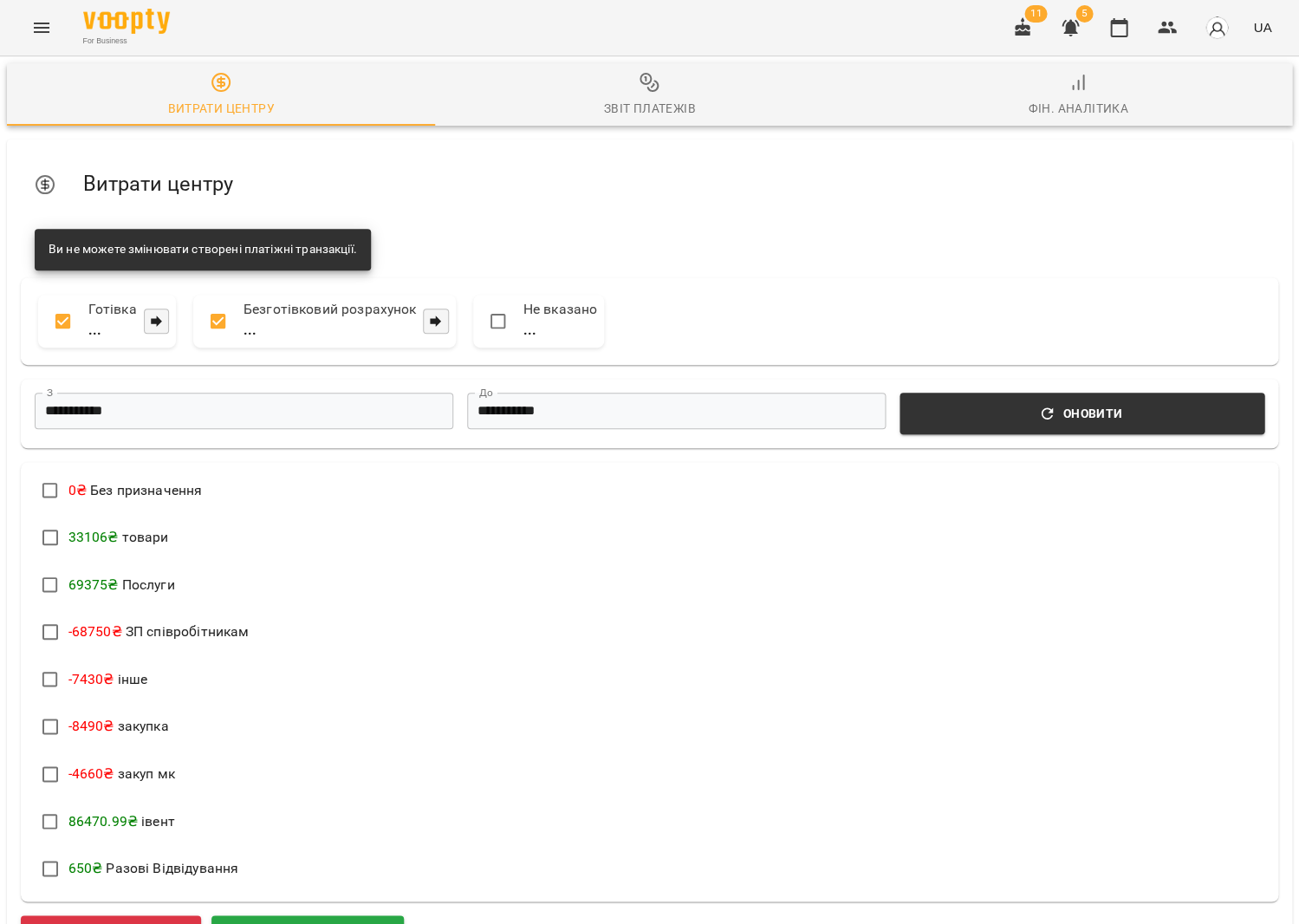
scroll to position [0, 0]
click at [1127, 18] on icon "button" at bounding box center [1118, 28] width 21 height 21
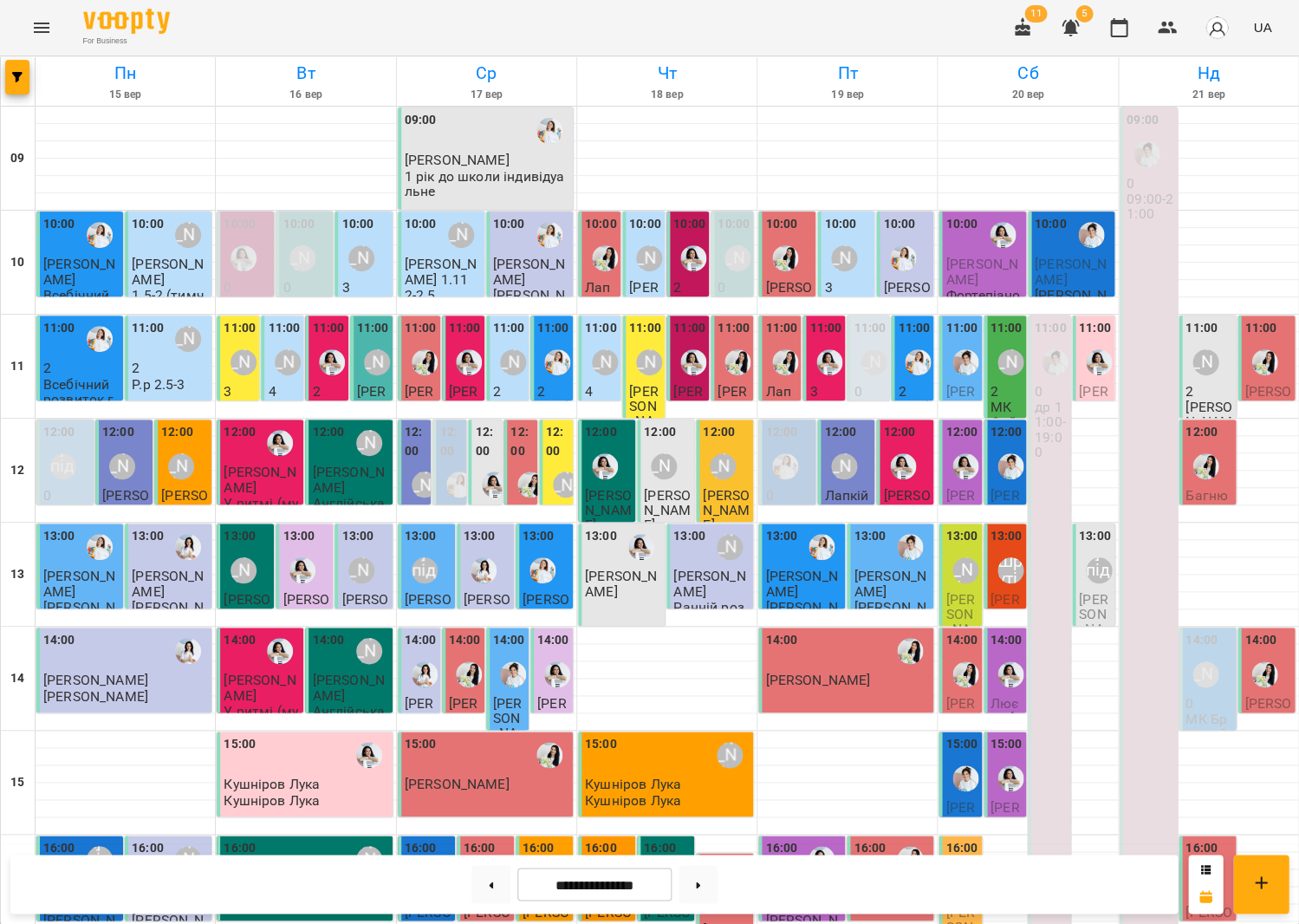
click at [53, 29] on button "Menu" at bounding box center [41, 28] width 41 height 41
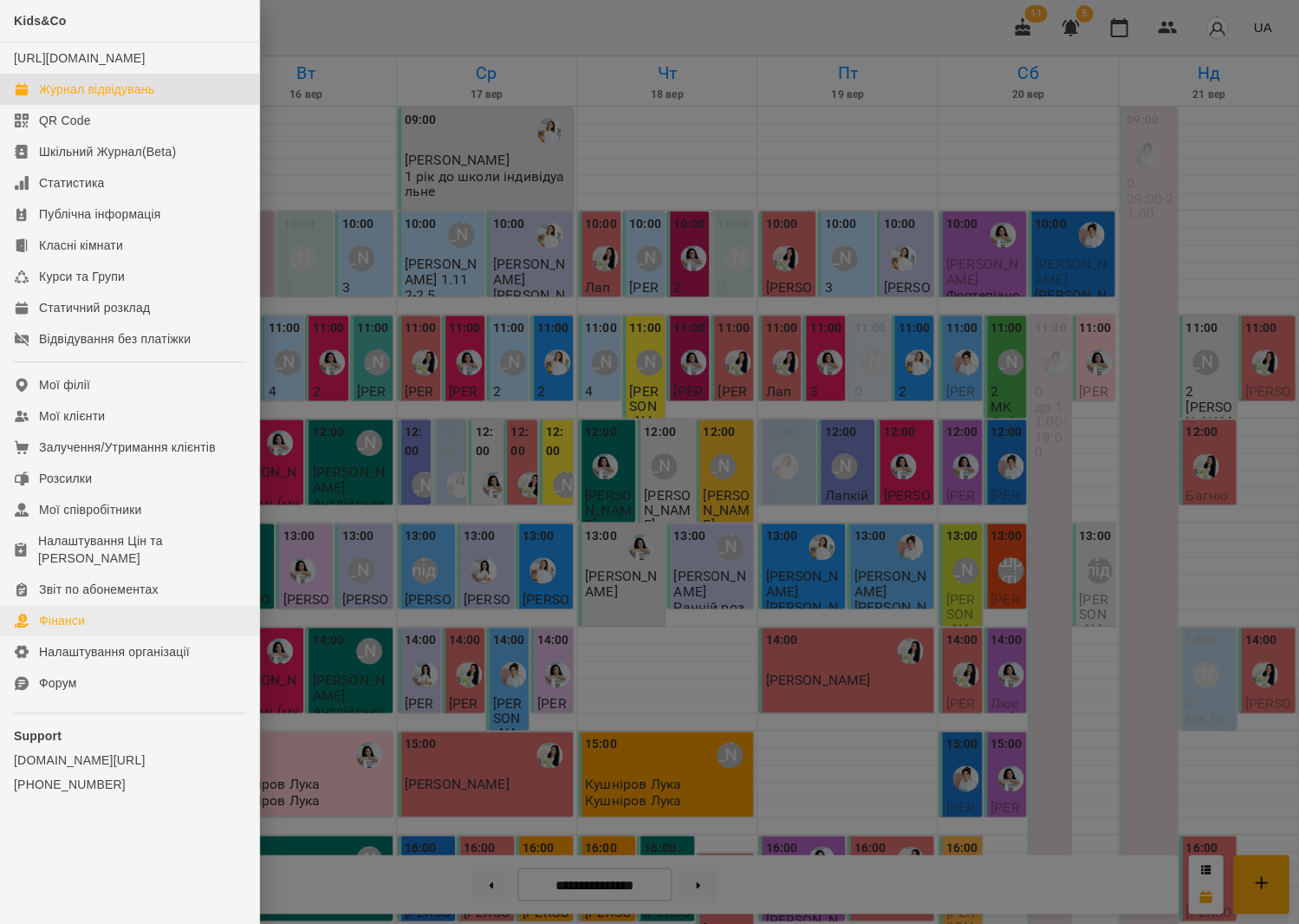
click at [104, 612] on link "Фінанси" at bounding box center [129, 621] width 259 height 31
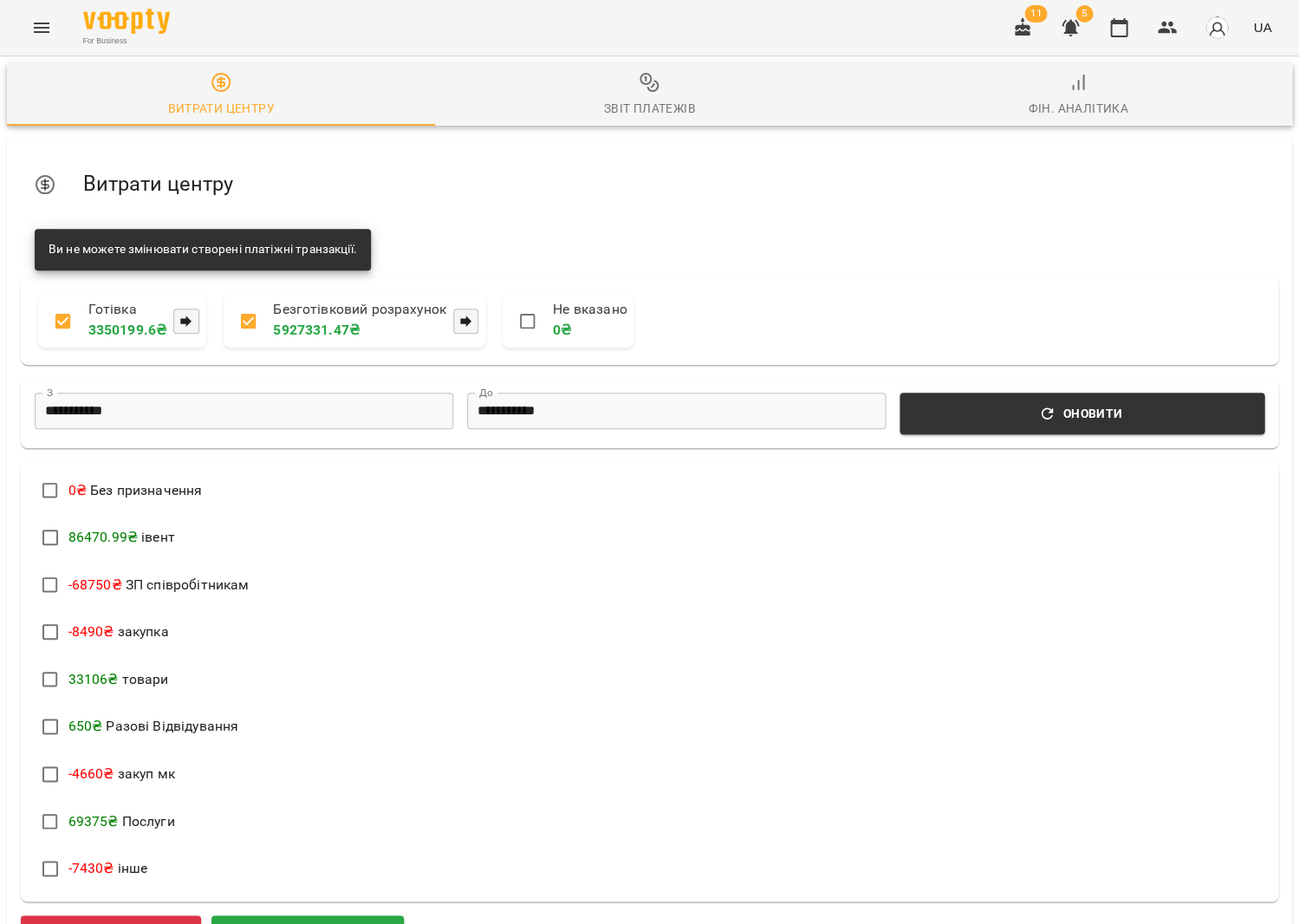
click at [126, 739] on div "**********" at bounding box center [650, 617] width 1258 height 680
click at [127, 923] on span "Додати витрату" at bounding box center [111, 936] width 139 height 22
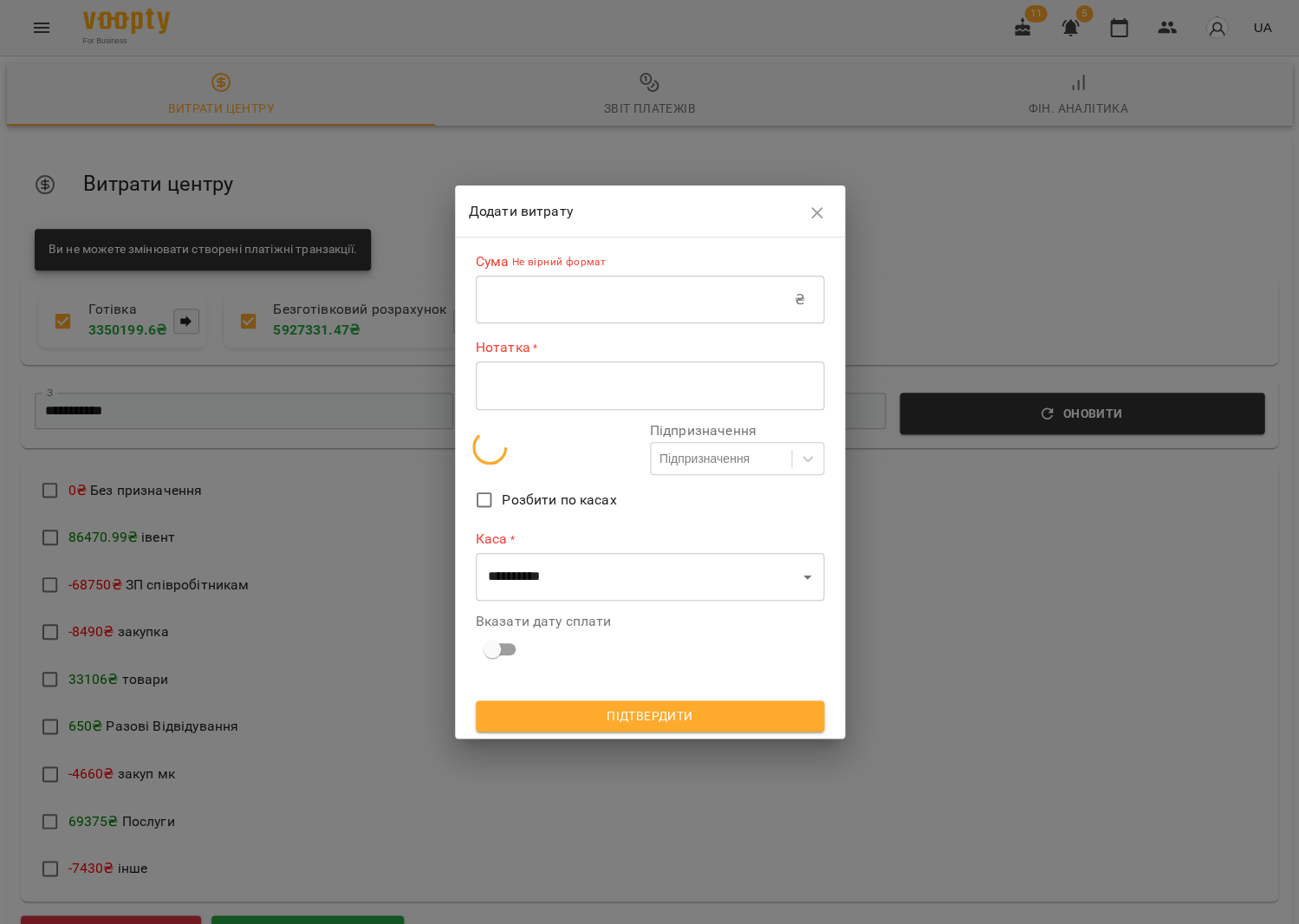
scroll to position [134, 0]
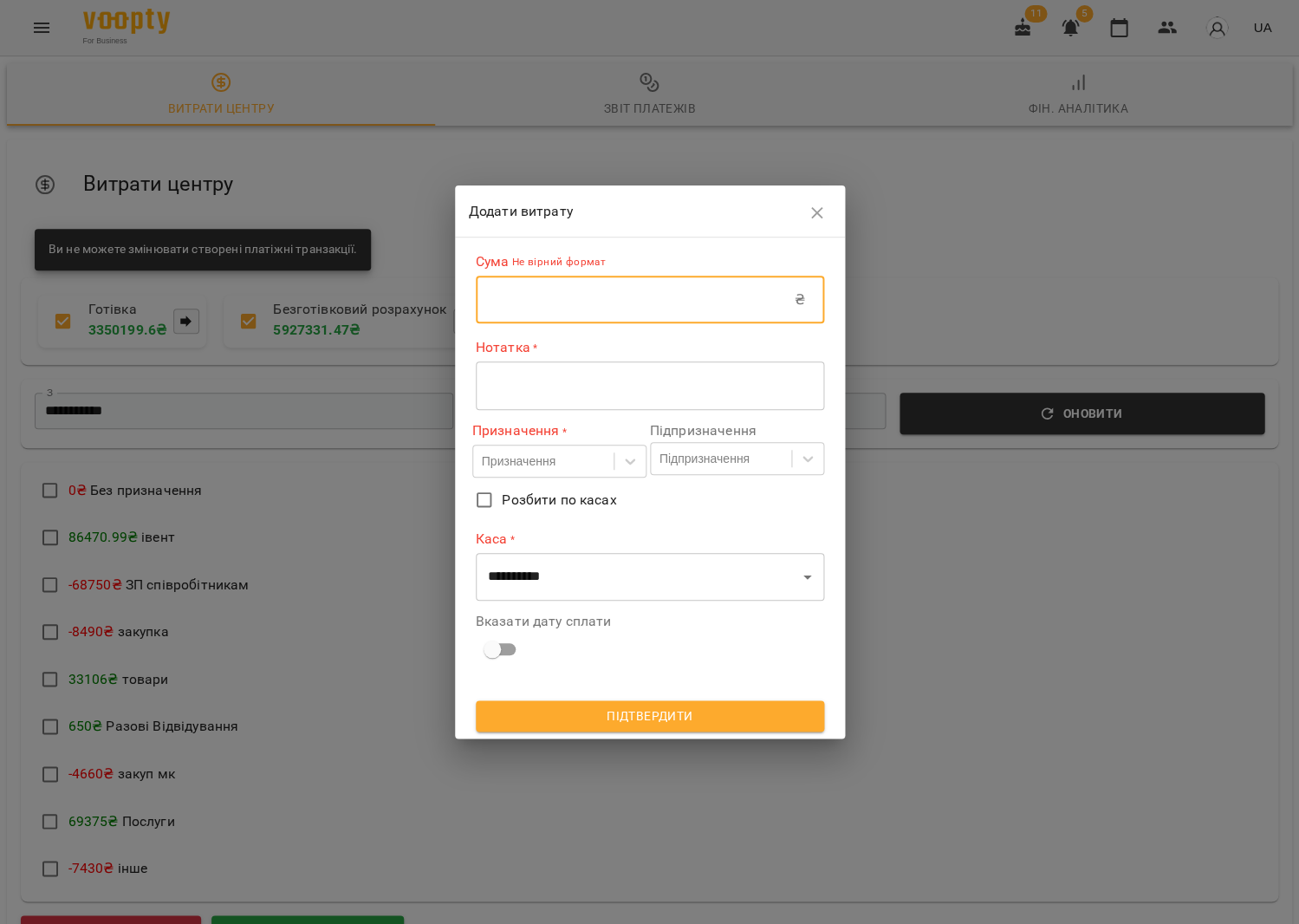
drag, startPoint x: 485, startPoint y: 314, endPoint x: 492, endPoint y: 310, distance: 8.1
click at [490, 311] on input "text" at bounding box center [635, 299] width 319 height 49
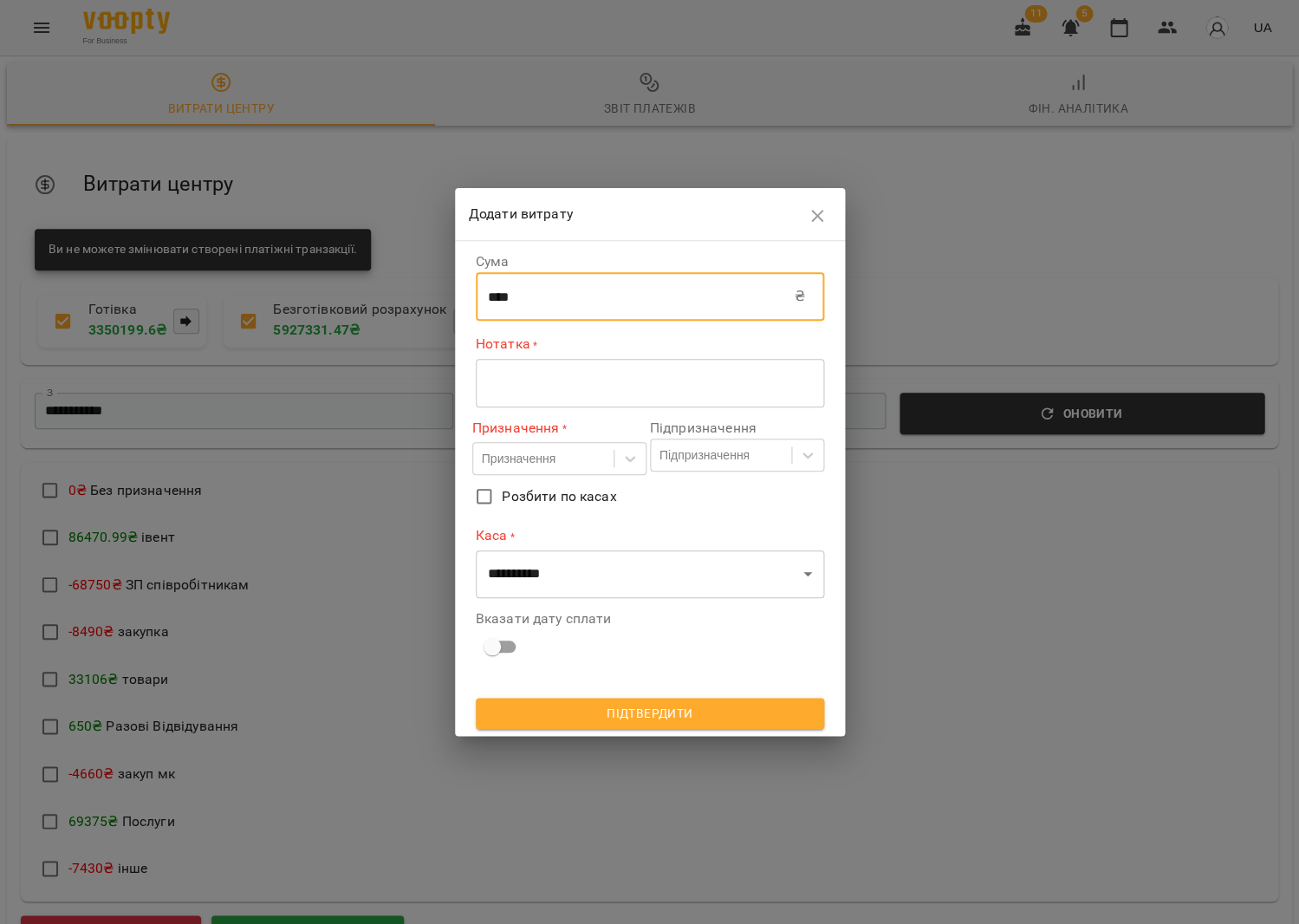
type input "****"
click at [493, 371] on div "* ​" at bounding box center [650, 382] width 348 height 49
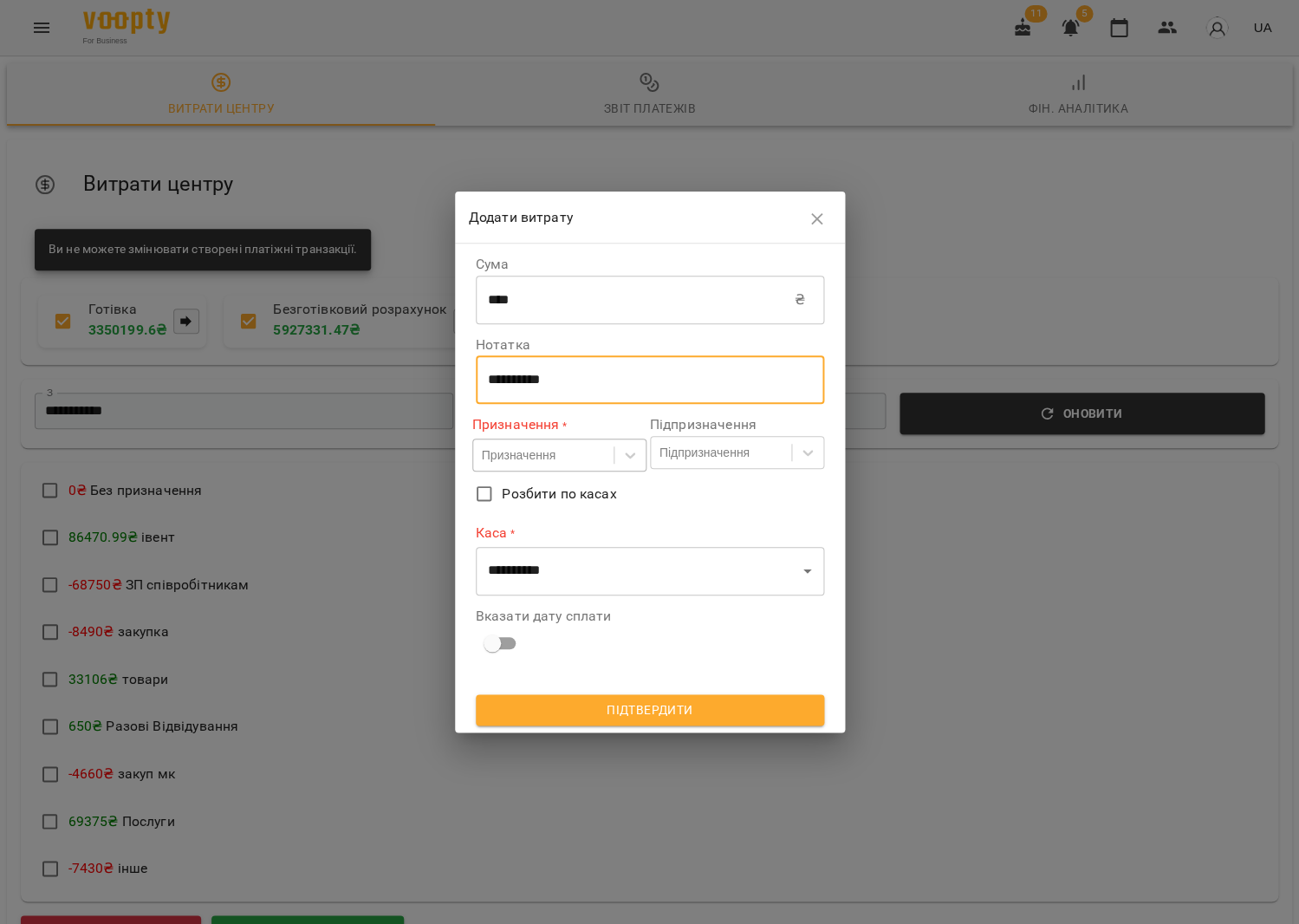
type textarea "**********"
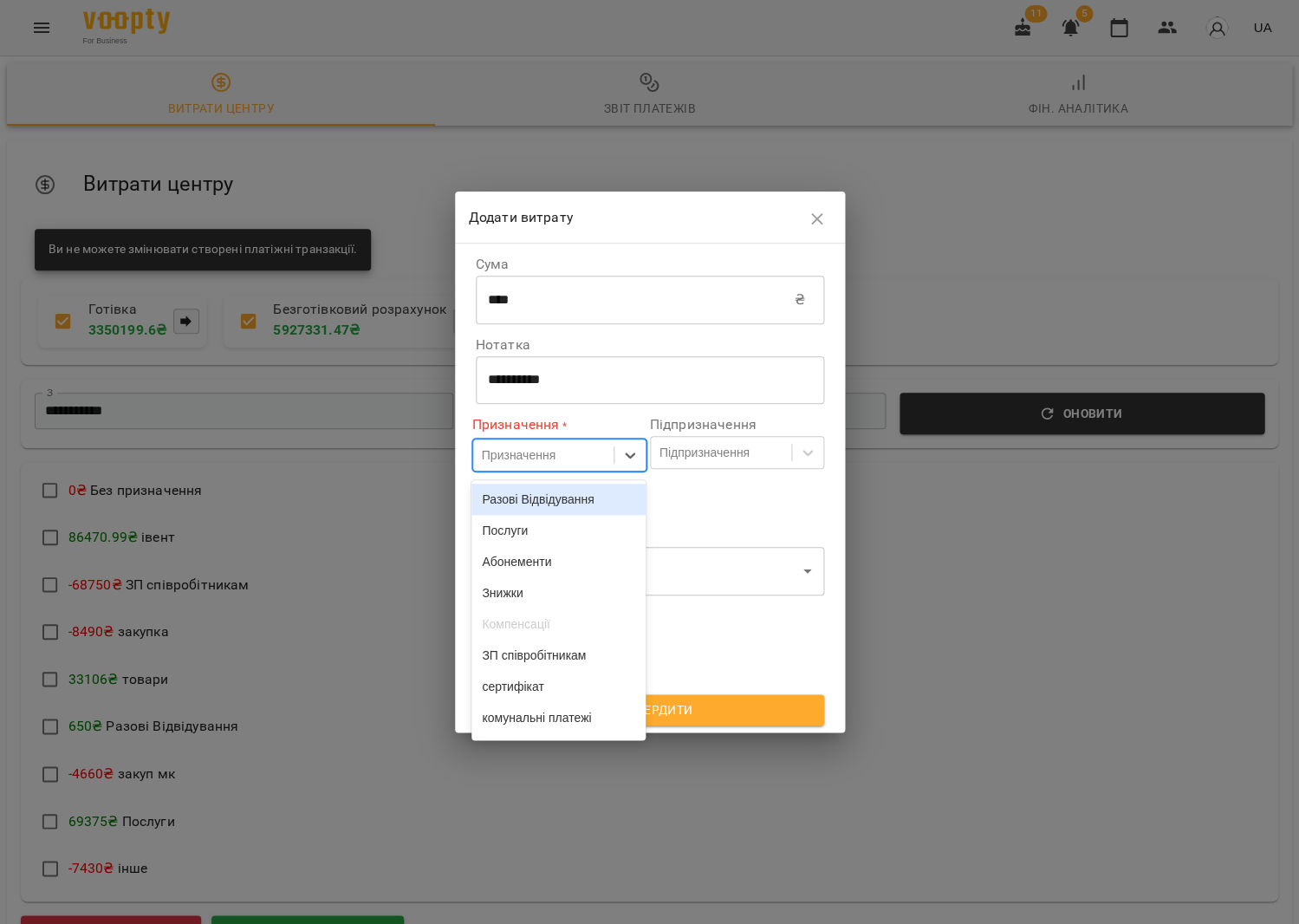
click at [528, 460] on div "Призначення" at bounding box center [519, 454] width 74 height 18
click at [532, 488] on div "товари" at bounding box center [558, 503] width 174 height 31
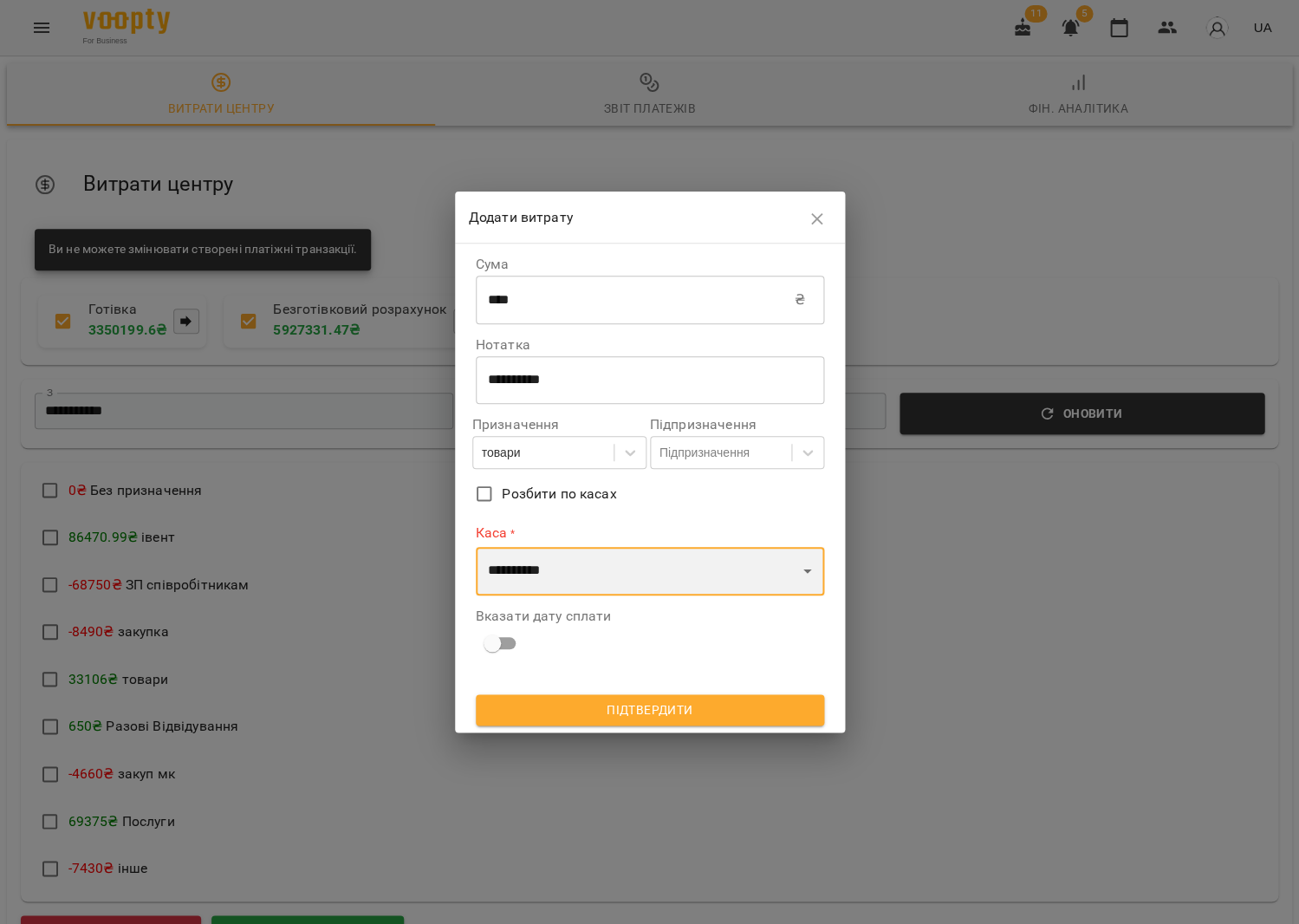
select select "****"
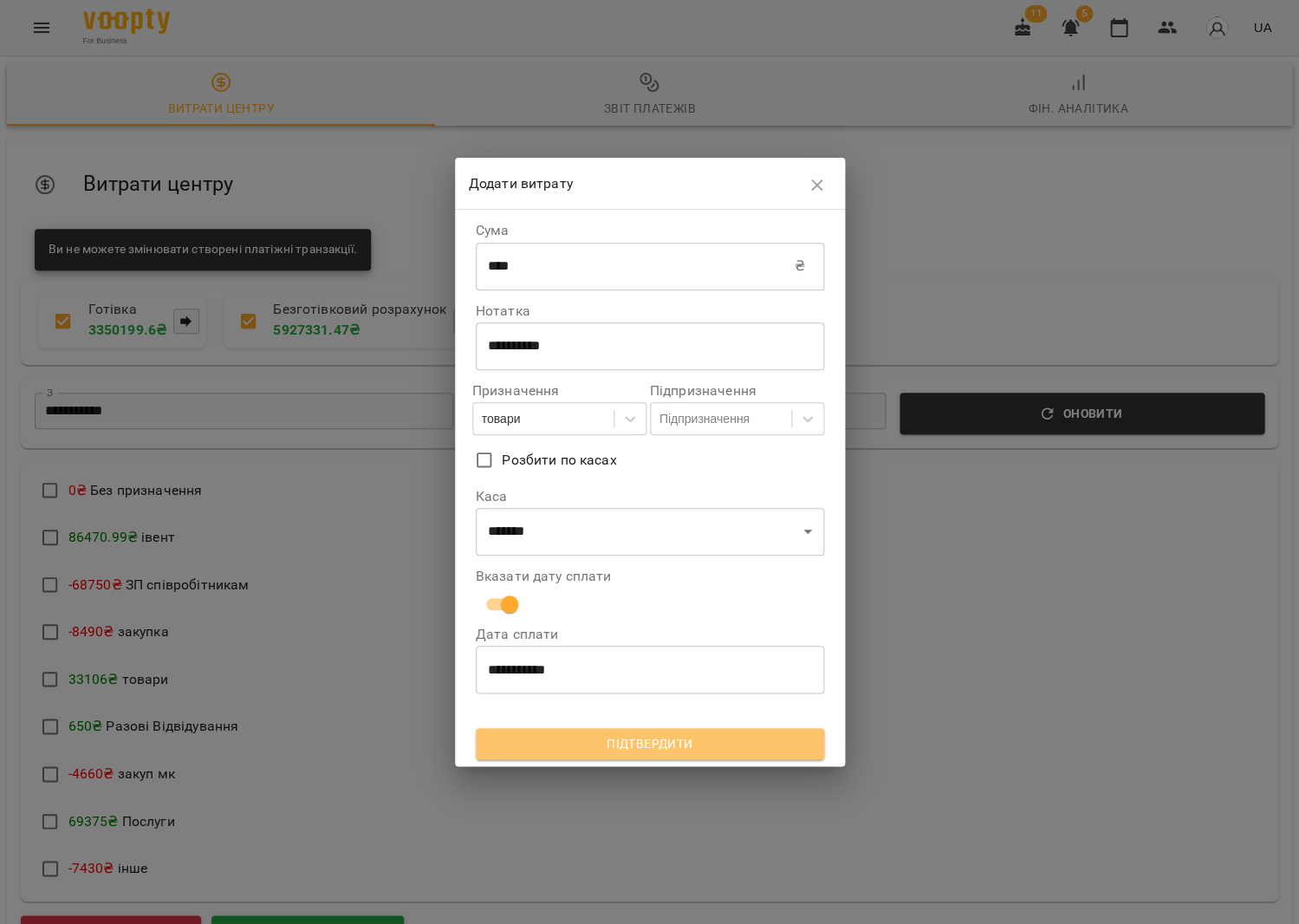
click at [555, 733] on span "Підтвердити" at bounding box center [650, 743] width 321 height 21
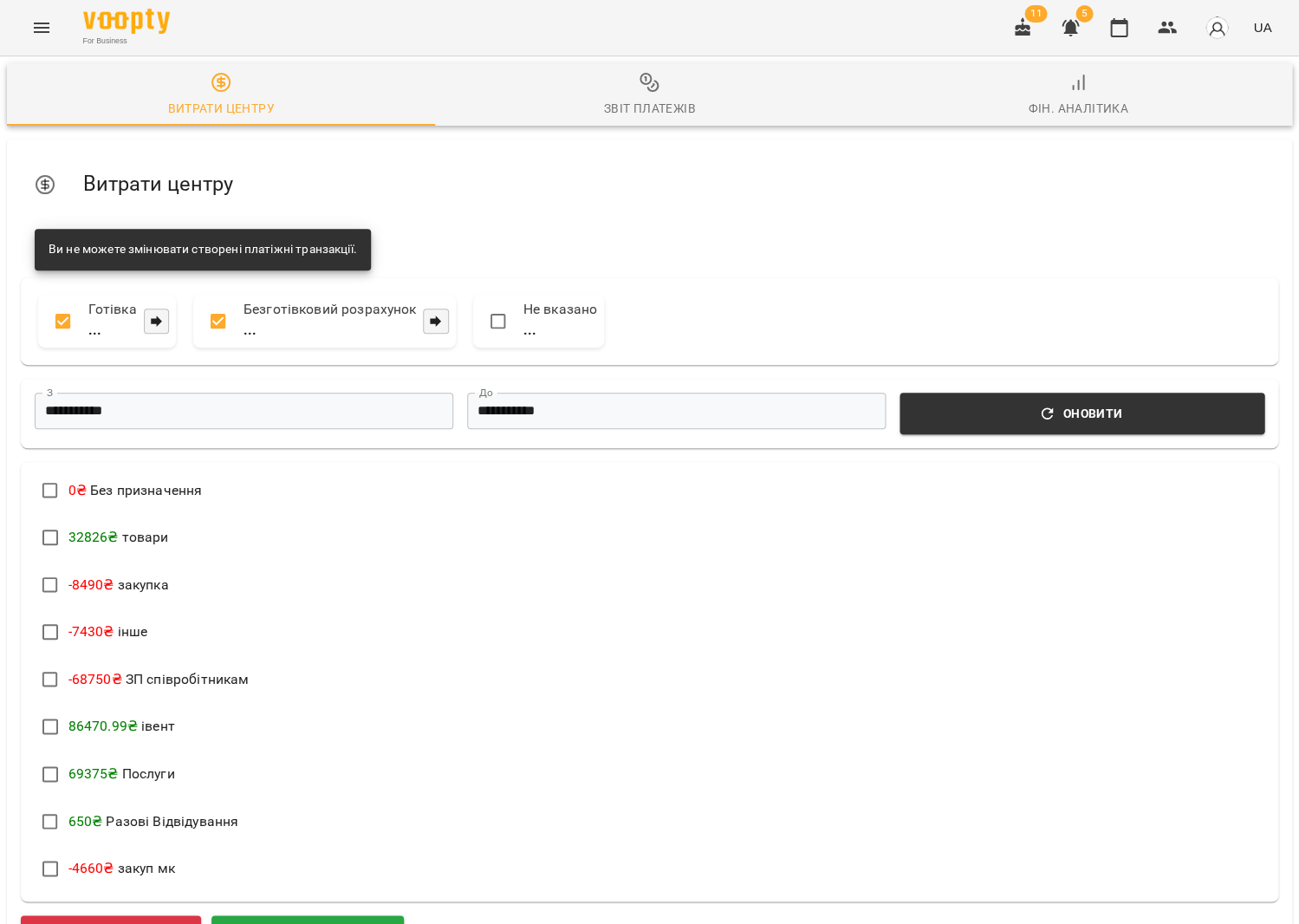
scroll to position [0, 0]
click at [636, 96] on span "Звіт платежів" at bounding box center [650, 95] width 407 height 47
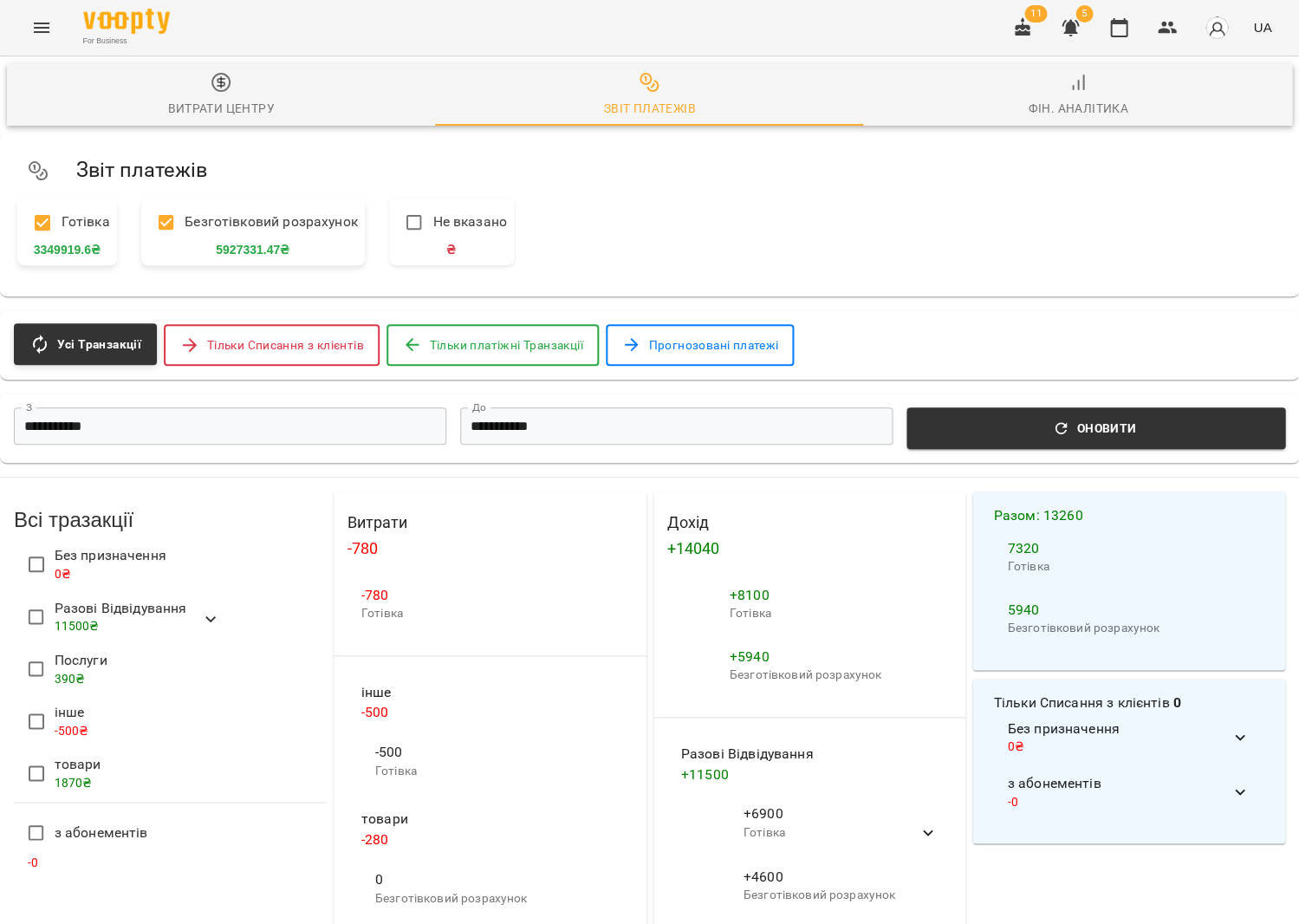
scroll to position [50, 0]
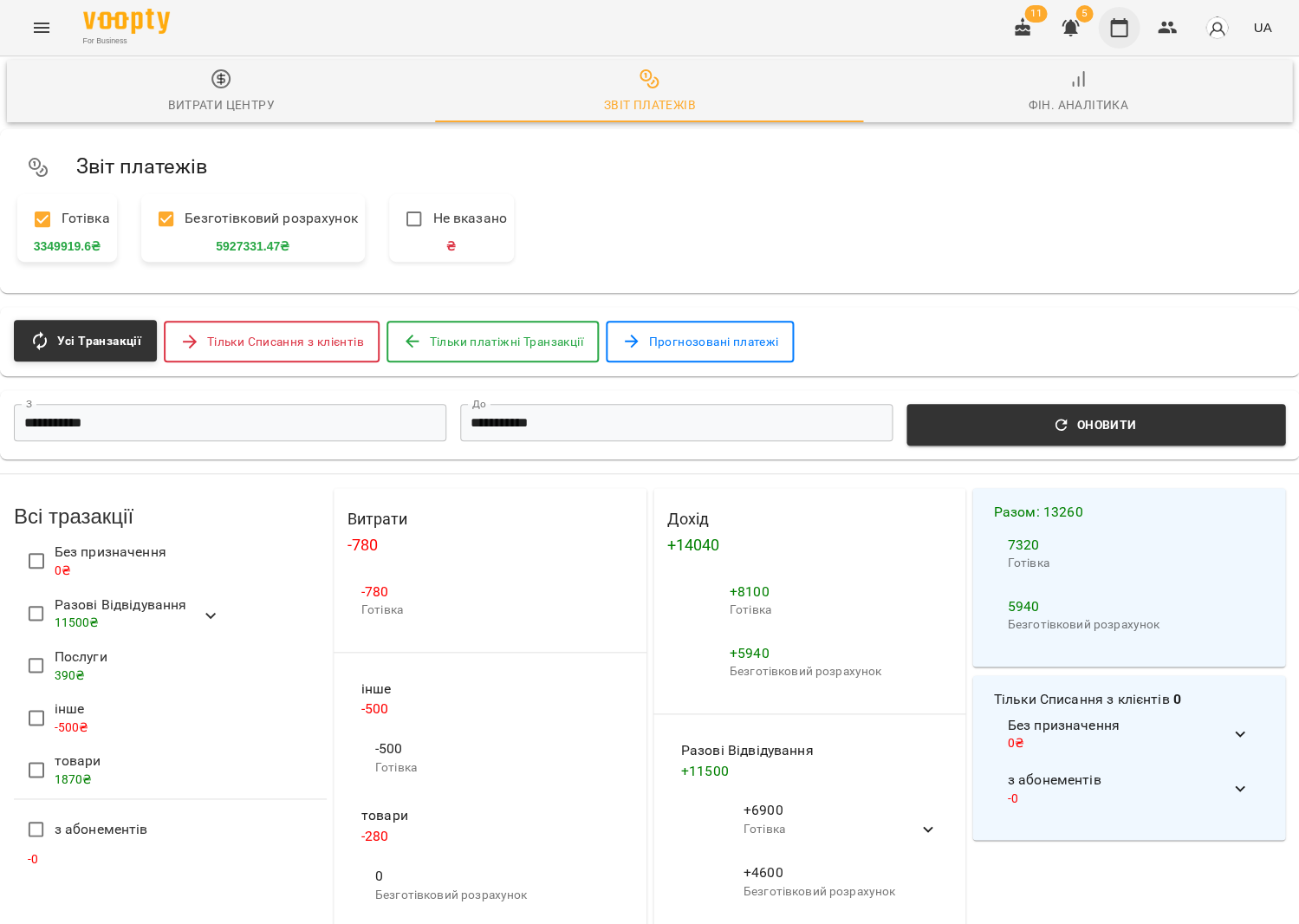
click at [1128, 21] on icon "button" at bounding box center [1118, 28] width 18 height 19
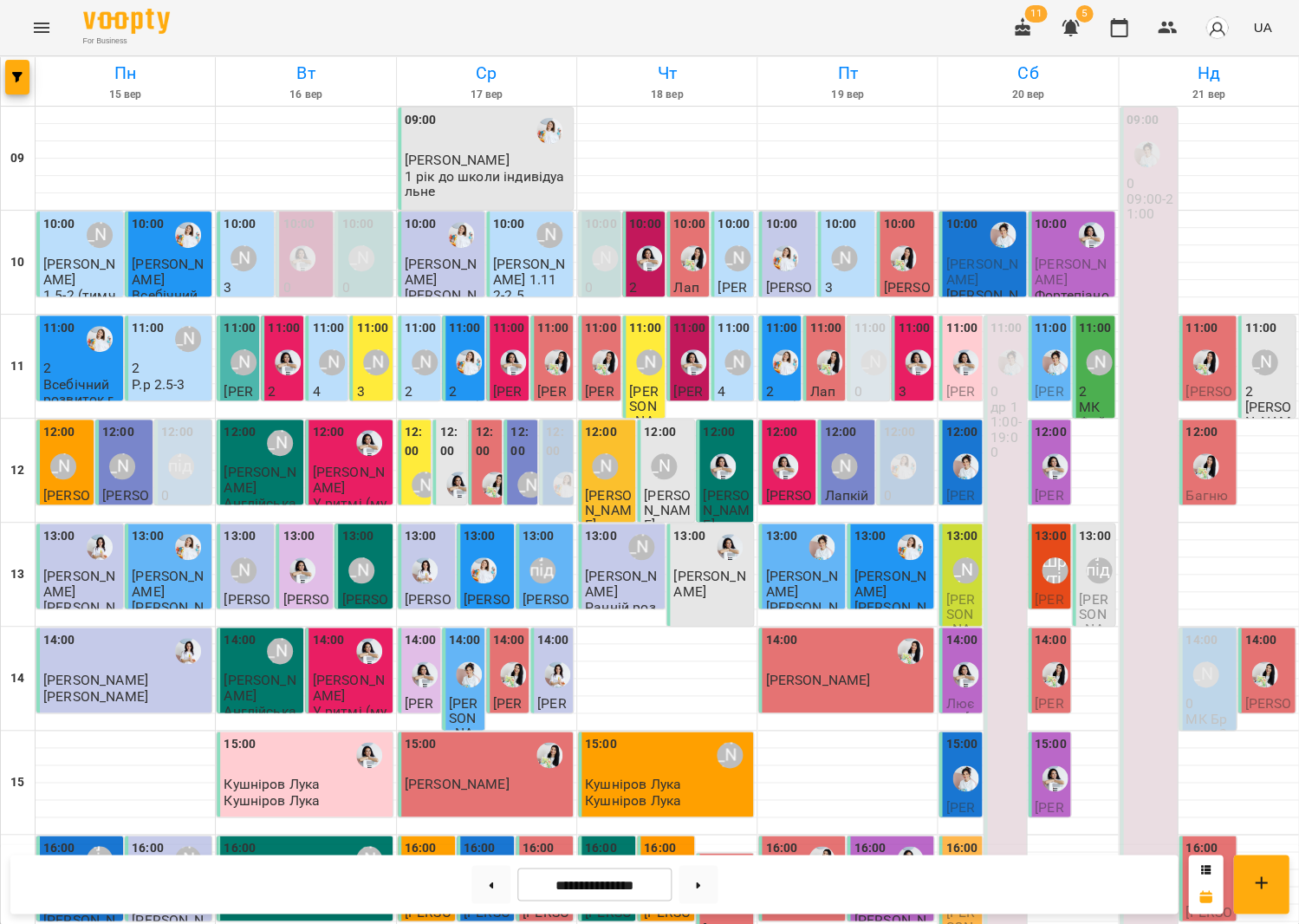
scroll to position [151, 0]
click at [718, 887] on button at bounding box center [698, 883] width 39 height 38
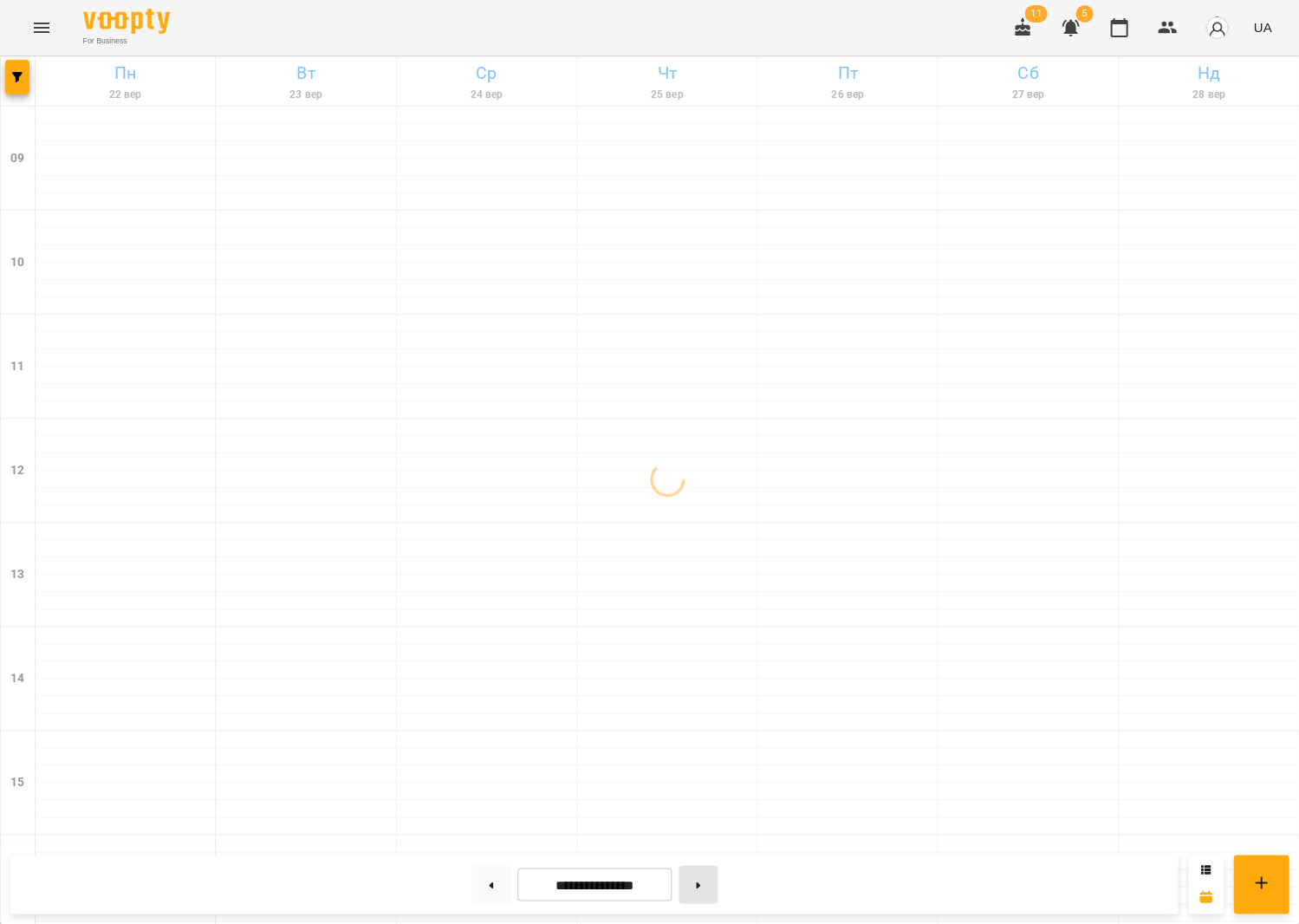
click at [718, 887] on button at bounding box center [698, 883] width 39 height 38
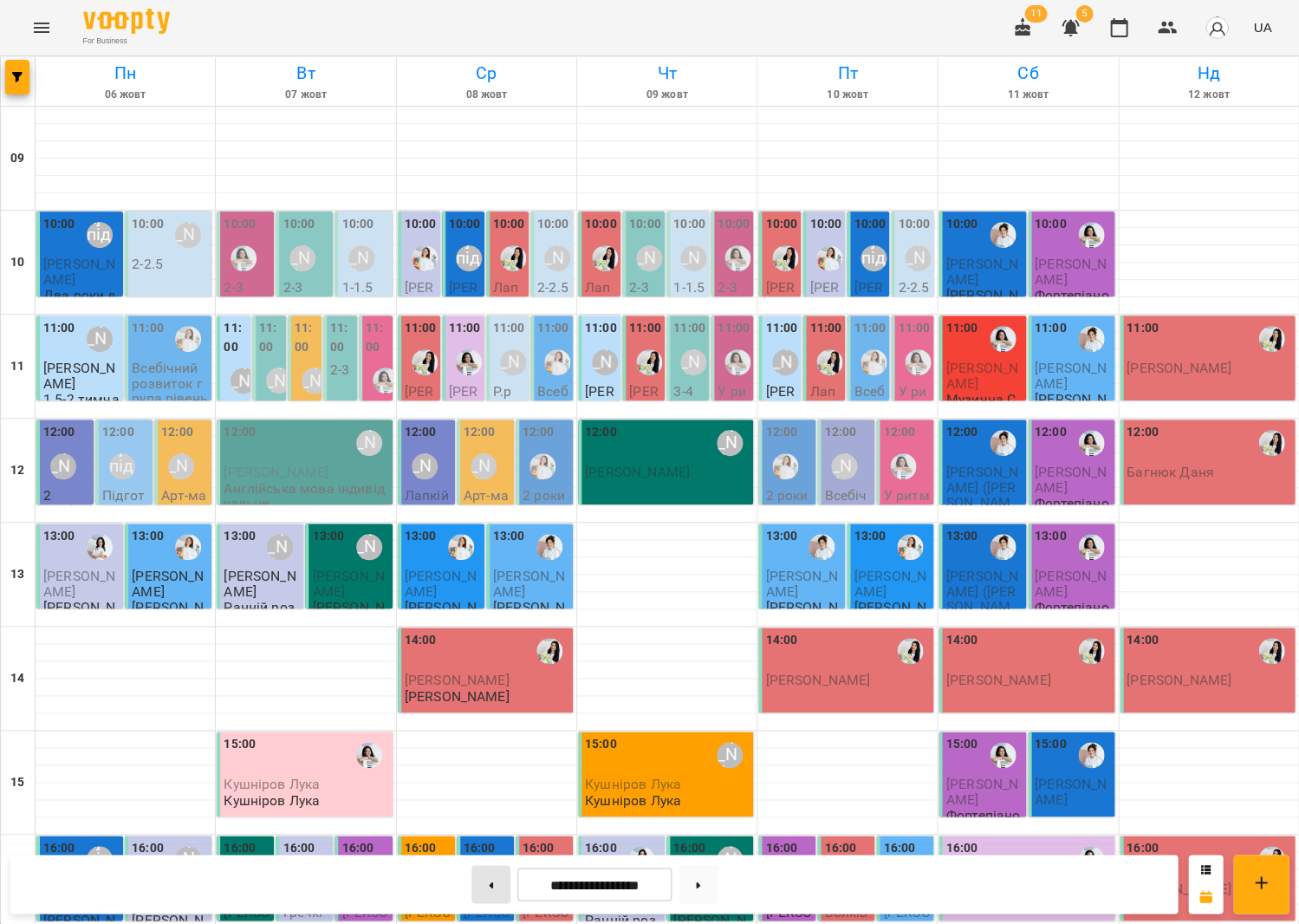
click at [472, 872] on button at bounding box center [491, 883] width 39 height 38
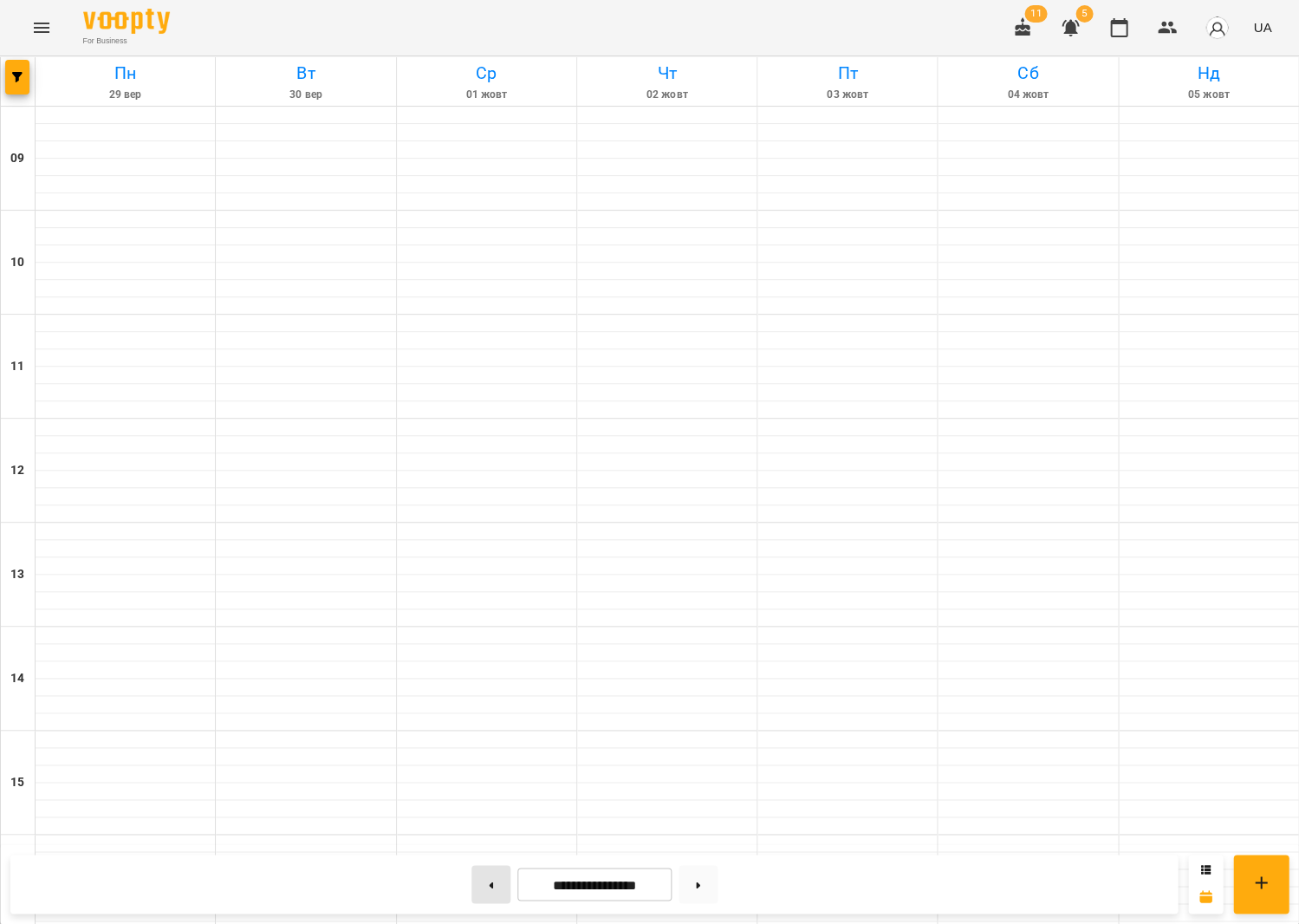
click at [472, 872] on button at bounding box center [491, 883] width 39 height 38
type input "**********"
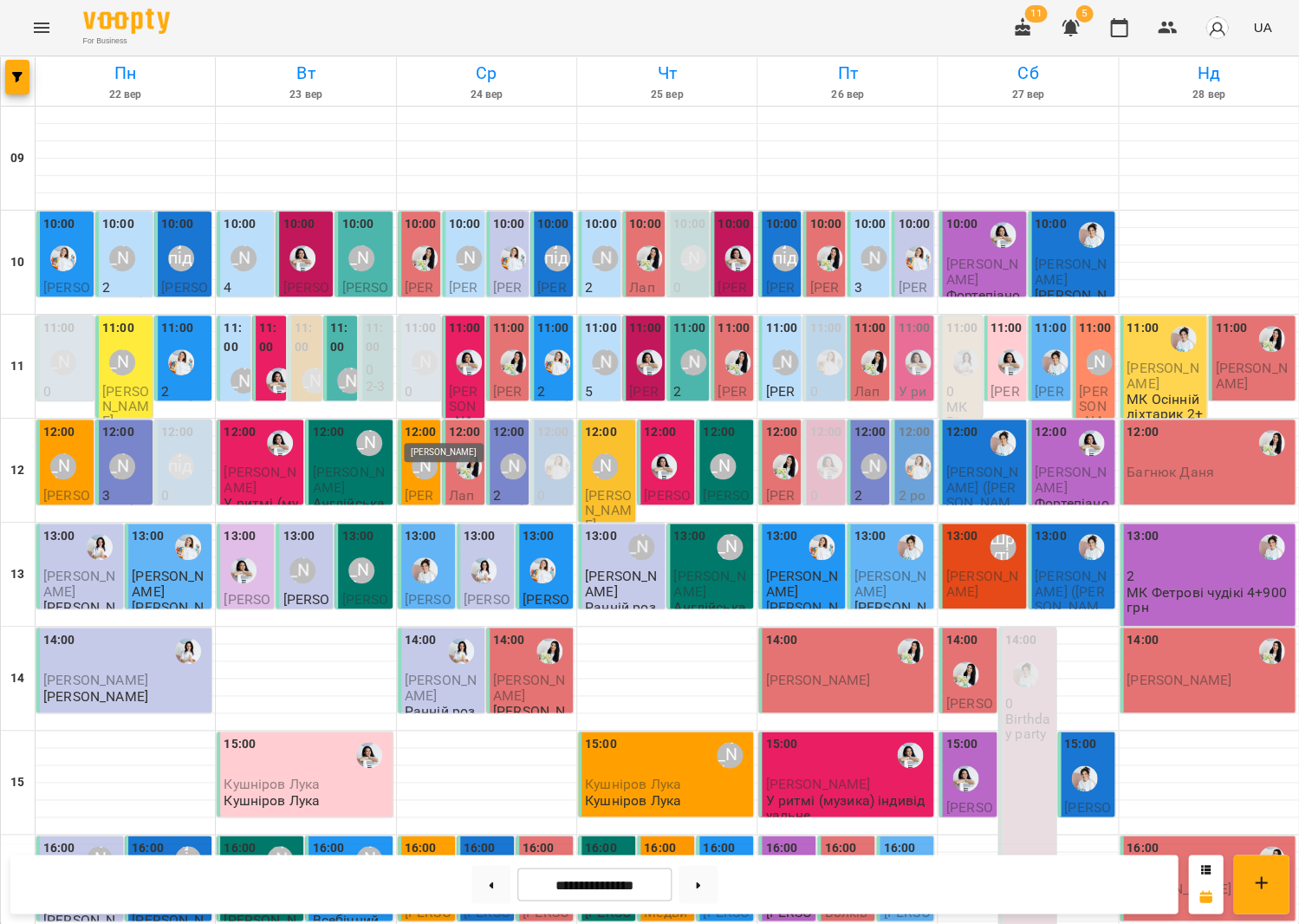
click at [436, 557] on img "Іванна" at bounding box center [425, 570] width 26 height 26
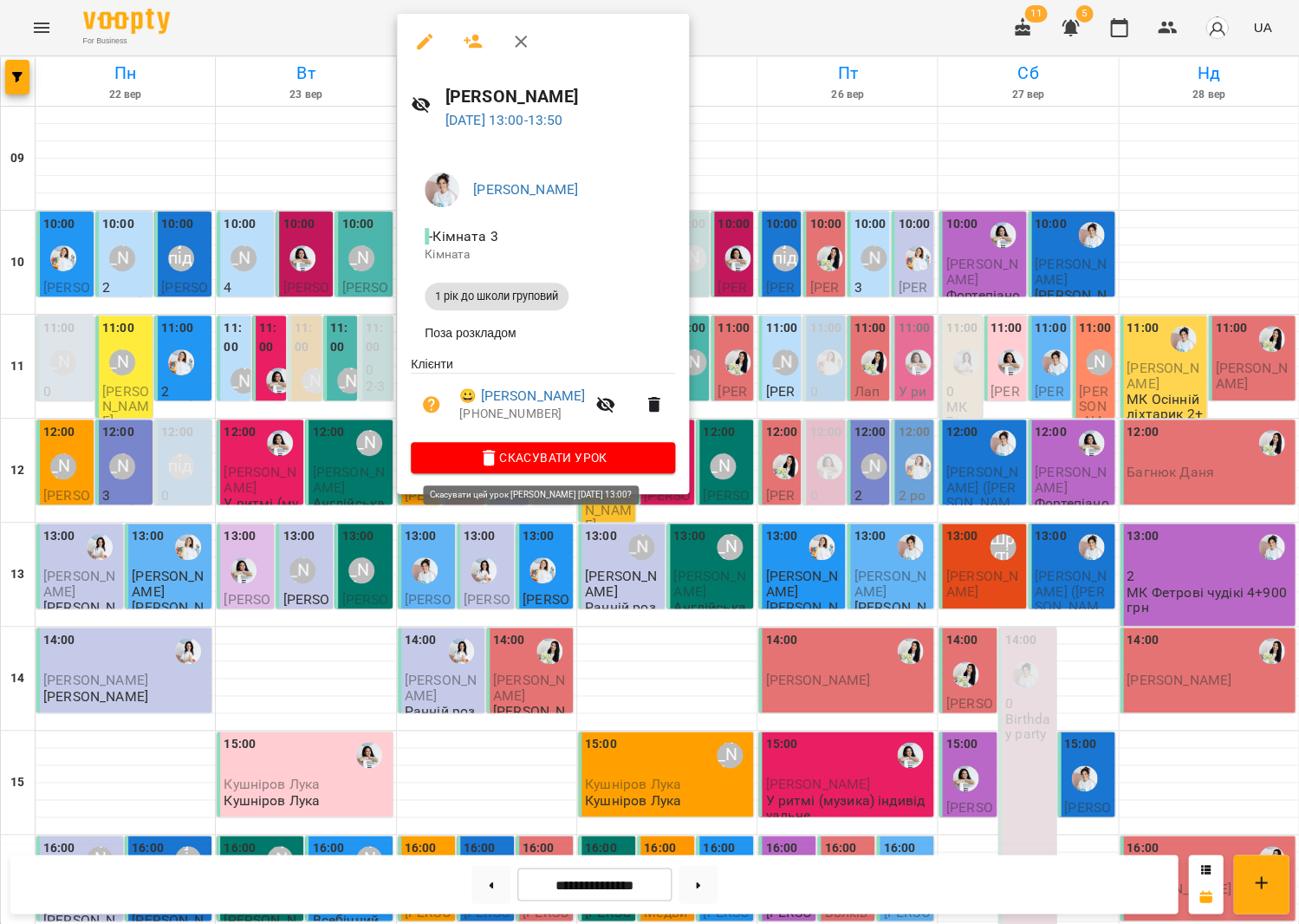
click at [579, 461] on span "Скасувати Урок" at bounding box center [543, 457] width 237 height 21
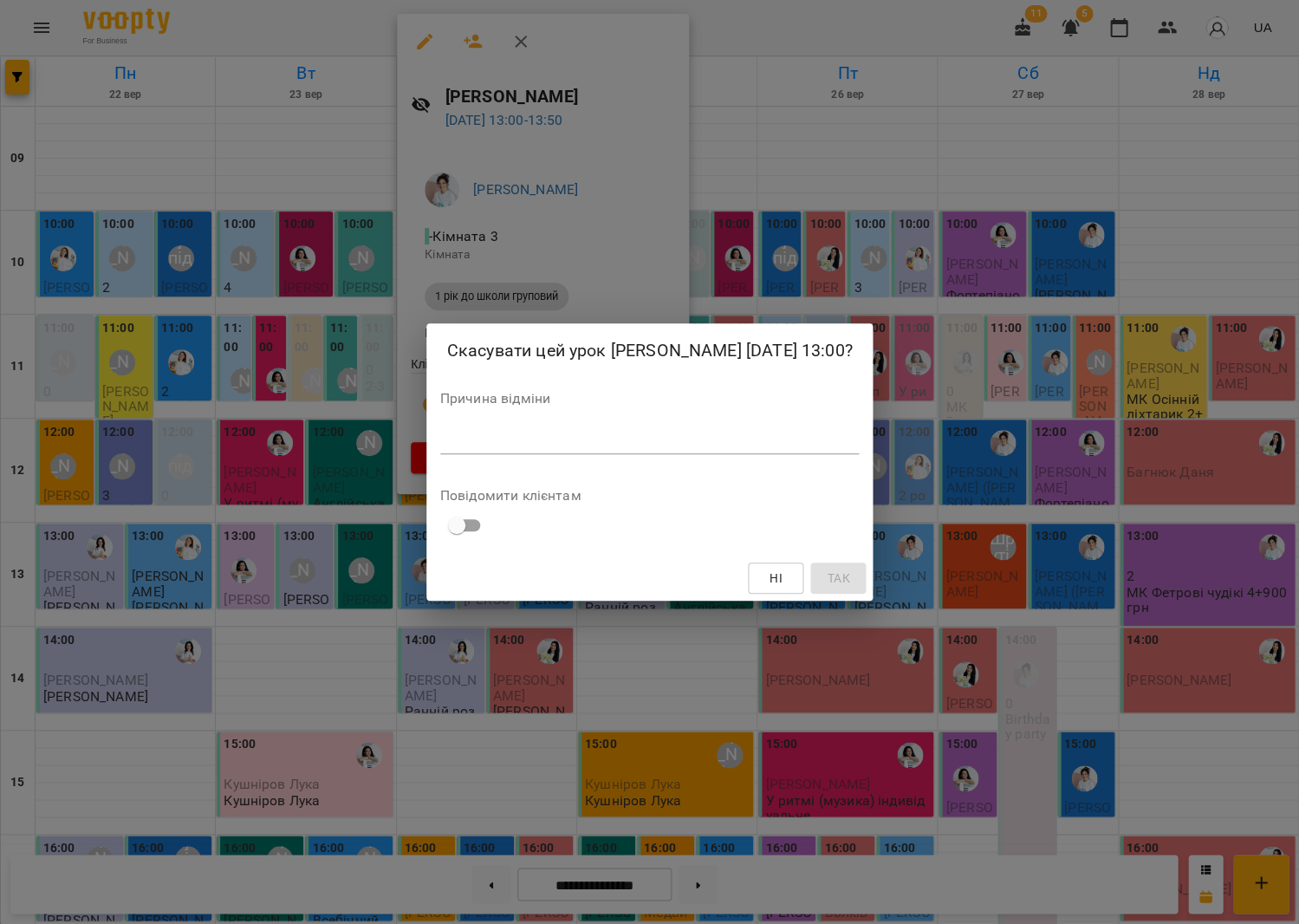
click at [511, 437] on textarea at bounding box center [650, 439] width 419 height 17
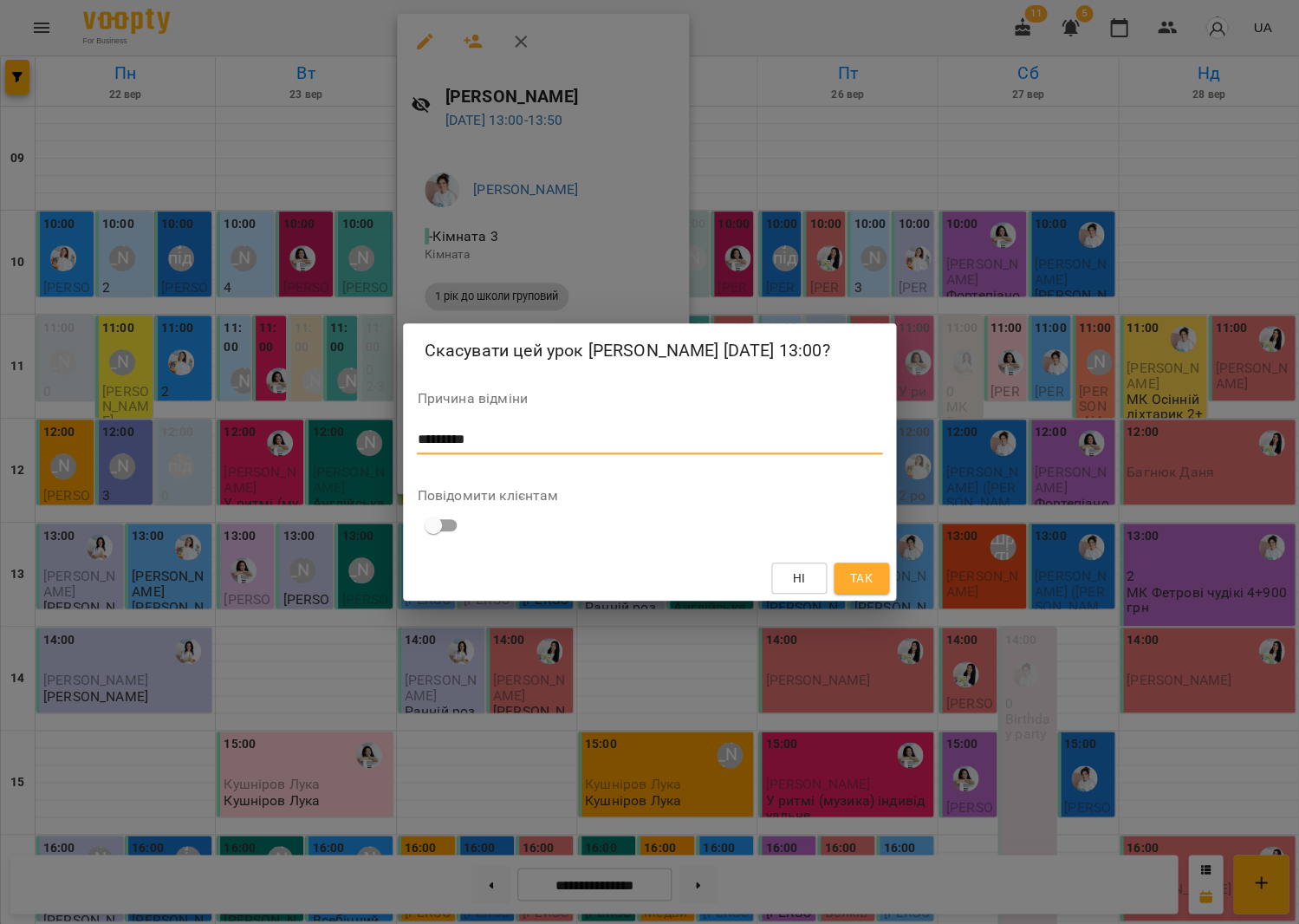
drag, startPoint x: 482, startPoint y: 445, endPoint x: 404, endPoint y: 443, distance: 78.0
click at [393, 445] on div "Скасувати цей урок Ростомян Давід 24 вер 2025 13:00? Причина відміни ********* …" at bounding box center [650, 462] width 1299 height 924
type textarea "*********"
click at [863, 586] on span "Так" at bounding box center [860, 578] width 22 height 21
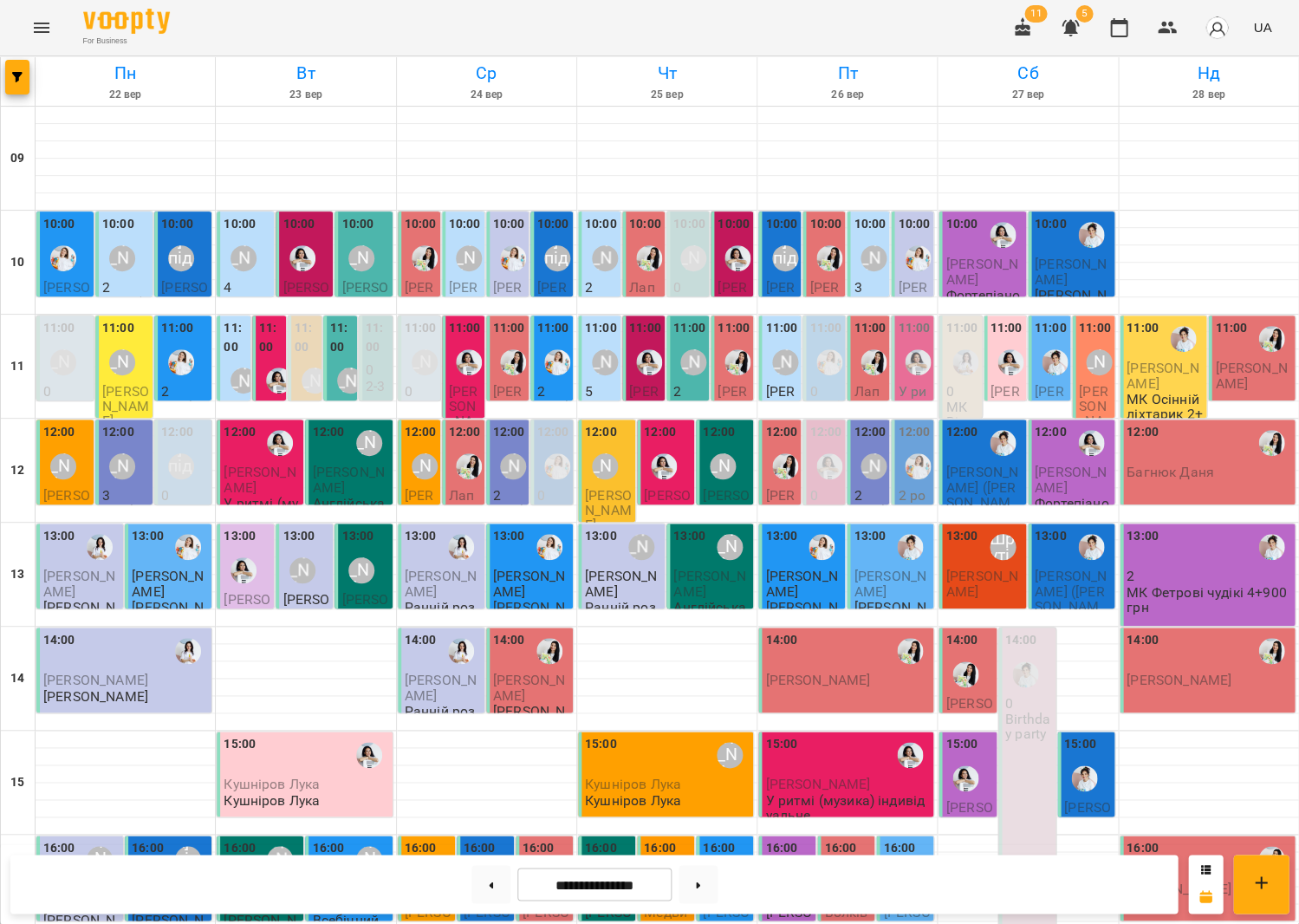
click at [893, 527] on div at bounding box center [909, 546] width 40 height 40
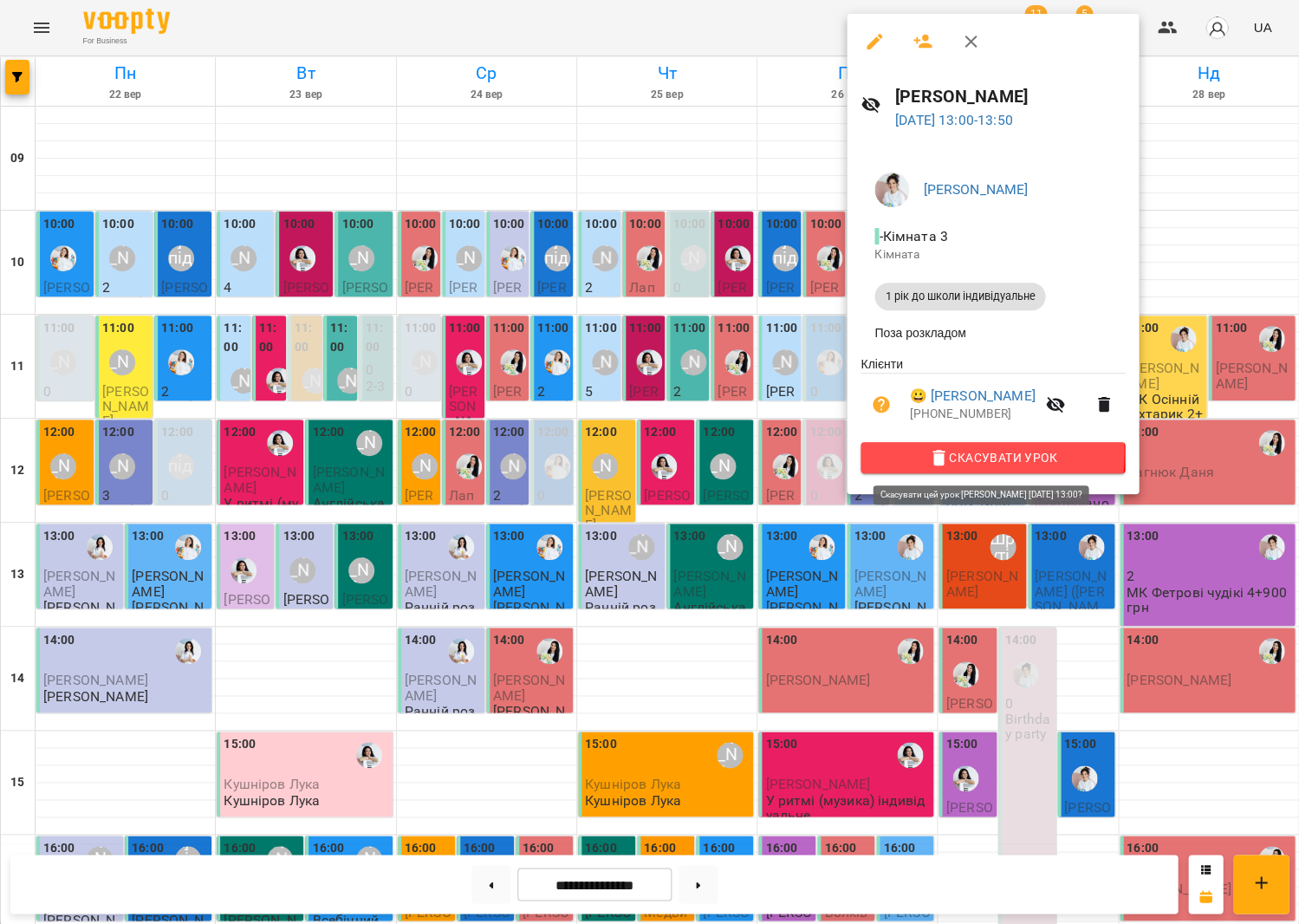
click at [930, 451] on icon "button" at bounding box center [939, 457] width 21 height 21
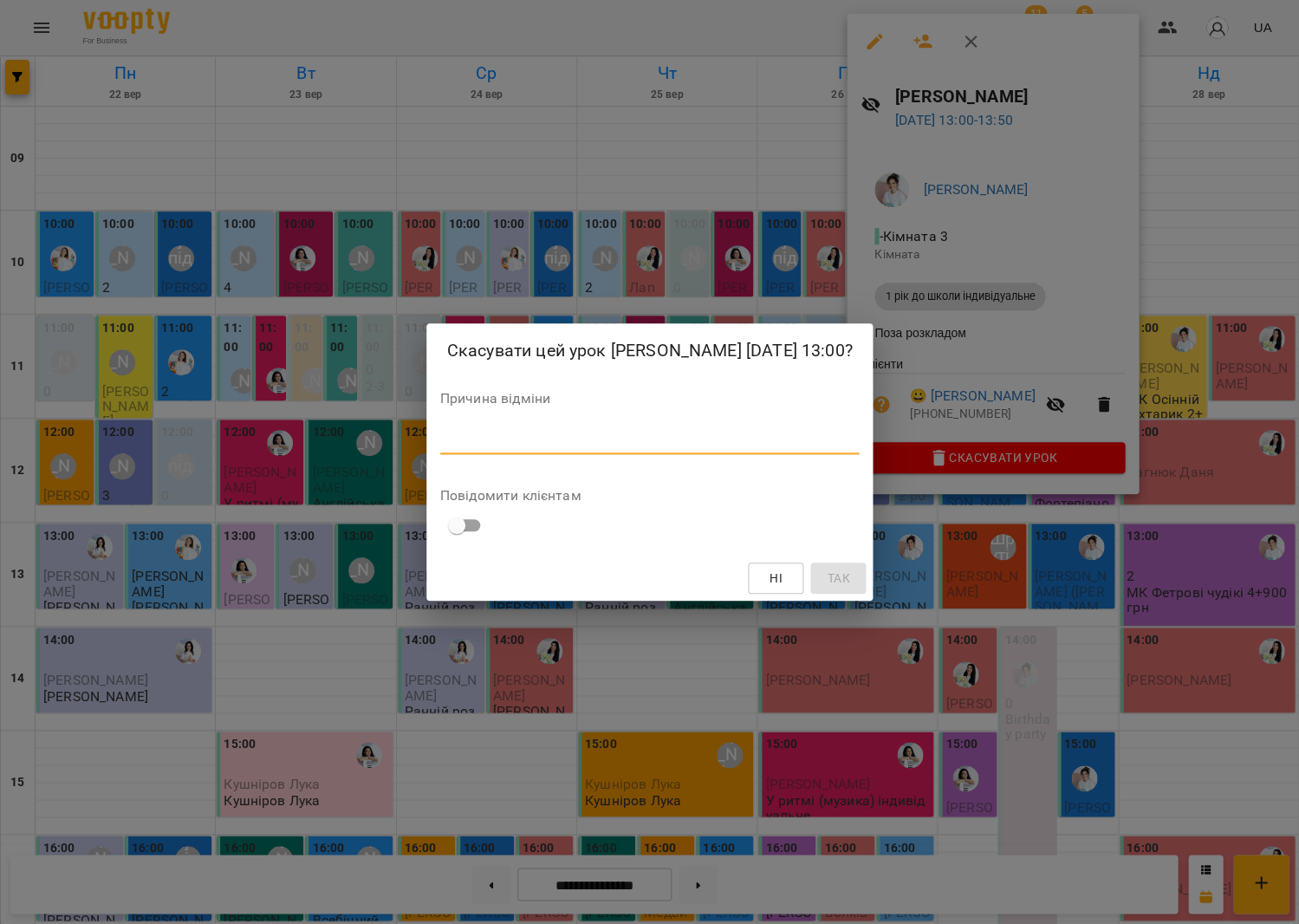
paste textarea "*********"
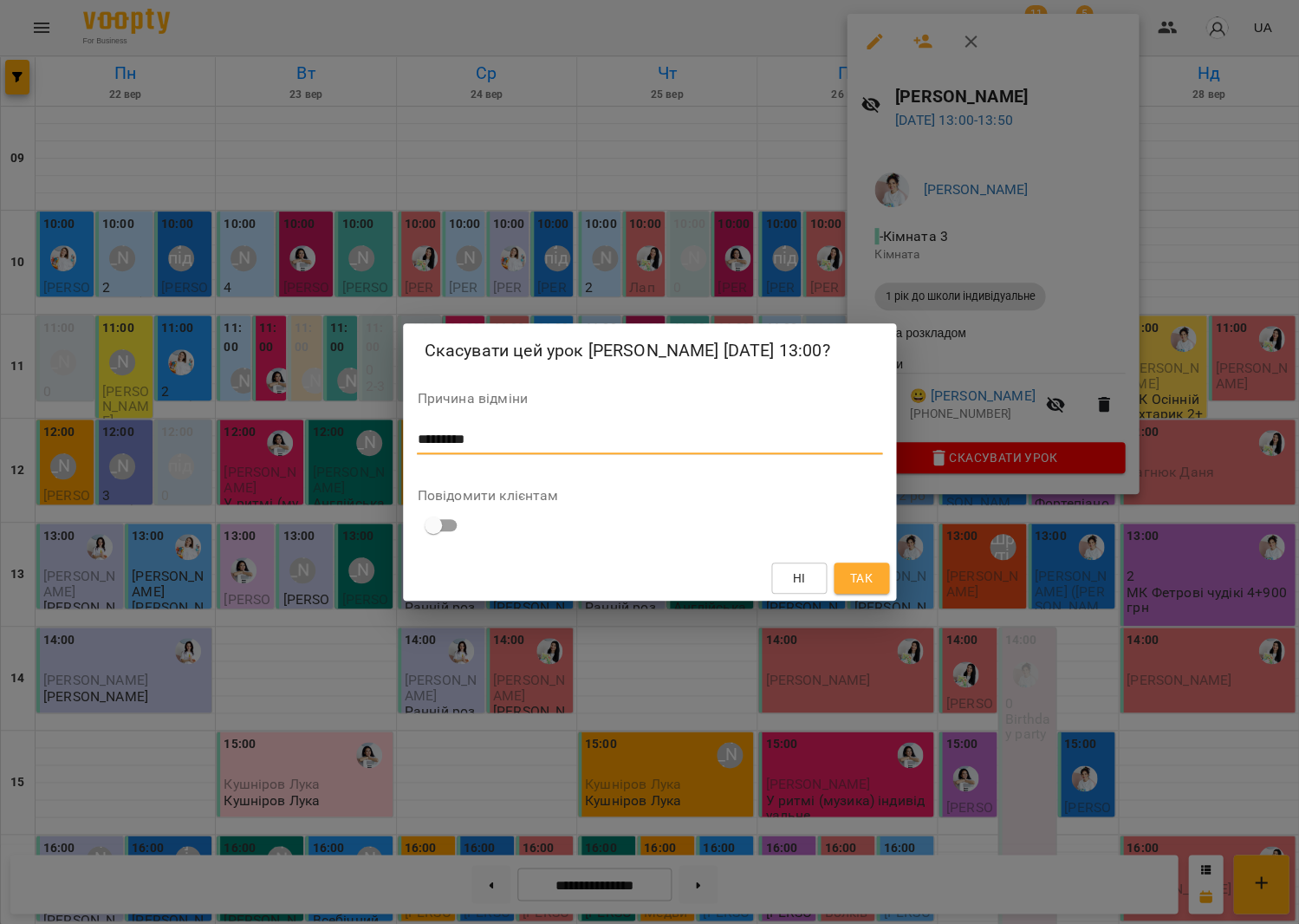
type textarea "*********"
click at [856, 579] on span "Так" at bounding box center [860, 578] width 22 height 21
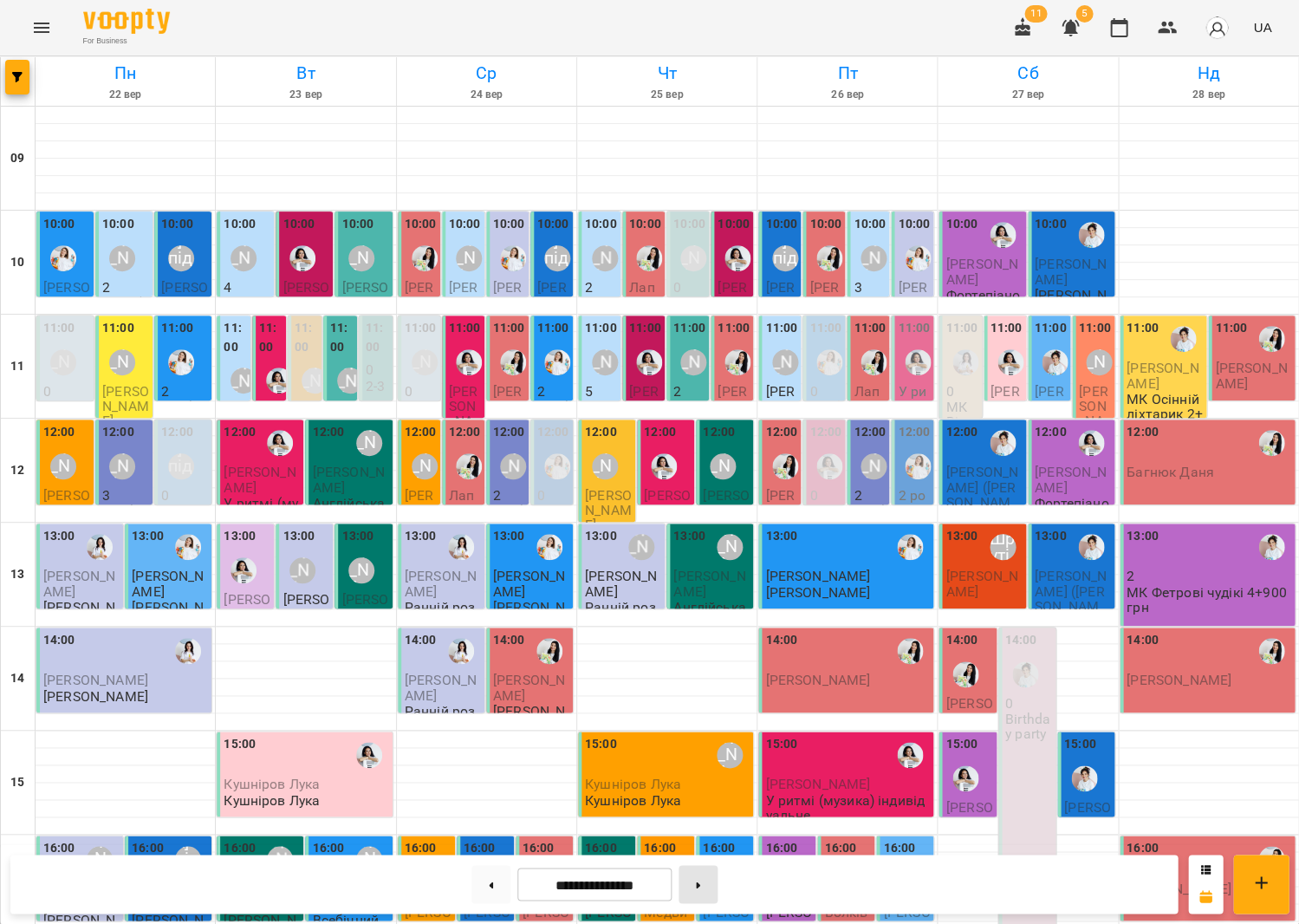
click at [696, 882] on button at bounding box center [698, 883] width 39 height 38
type input "**********"
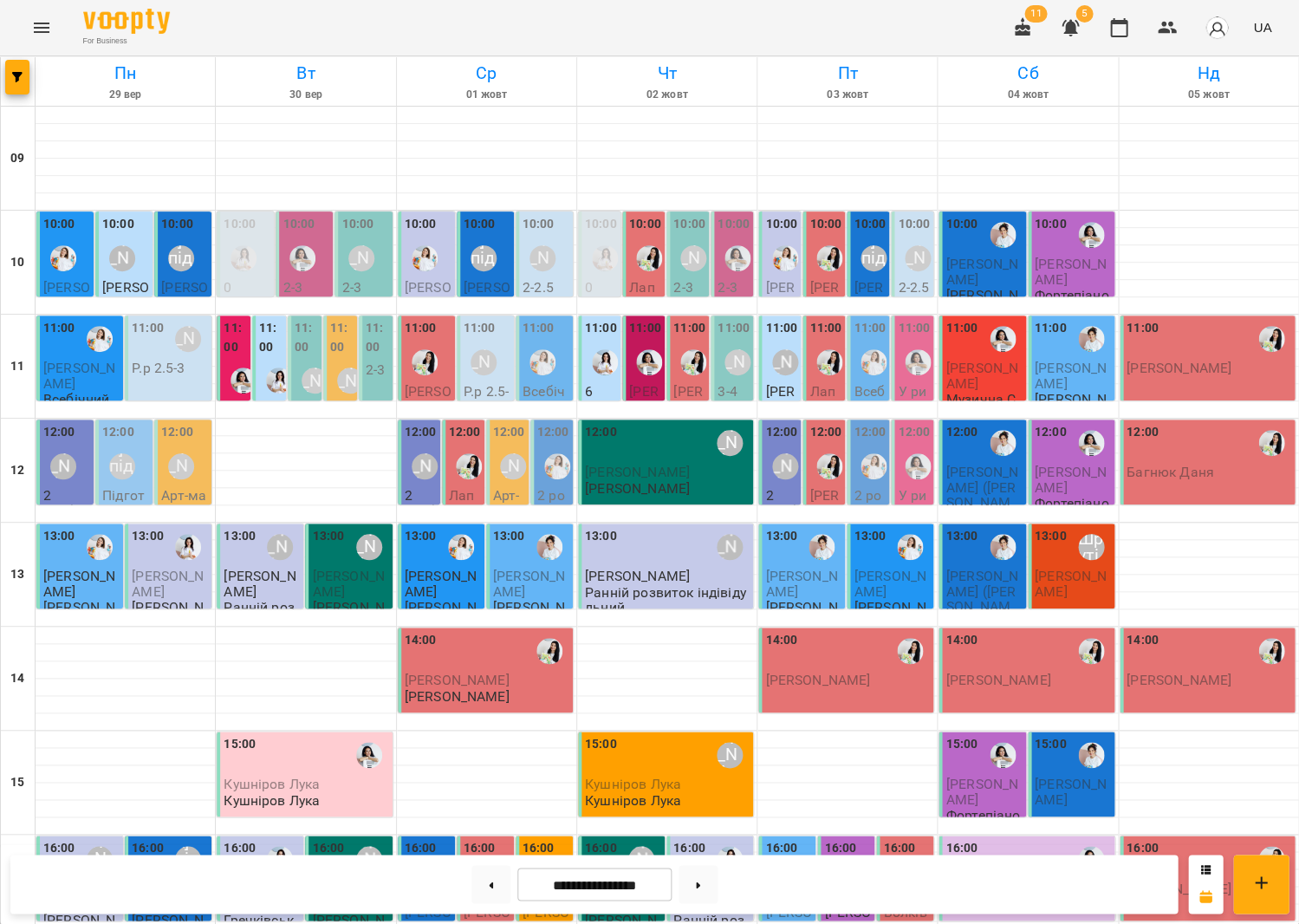
scroll to position [2, 0]
click at [534, 563] on div at bounding box center [549, 546] width 40 height 40
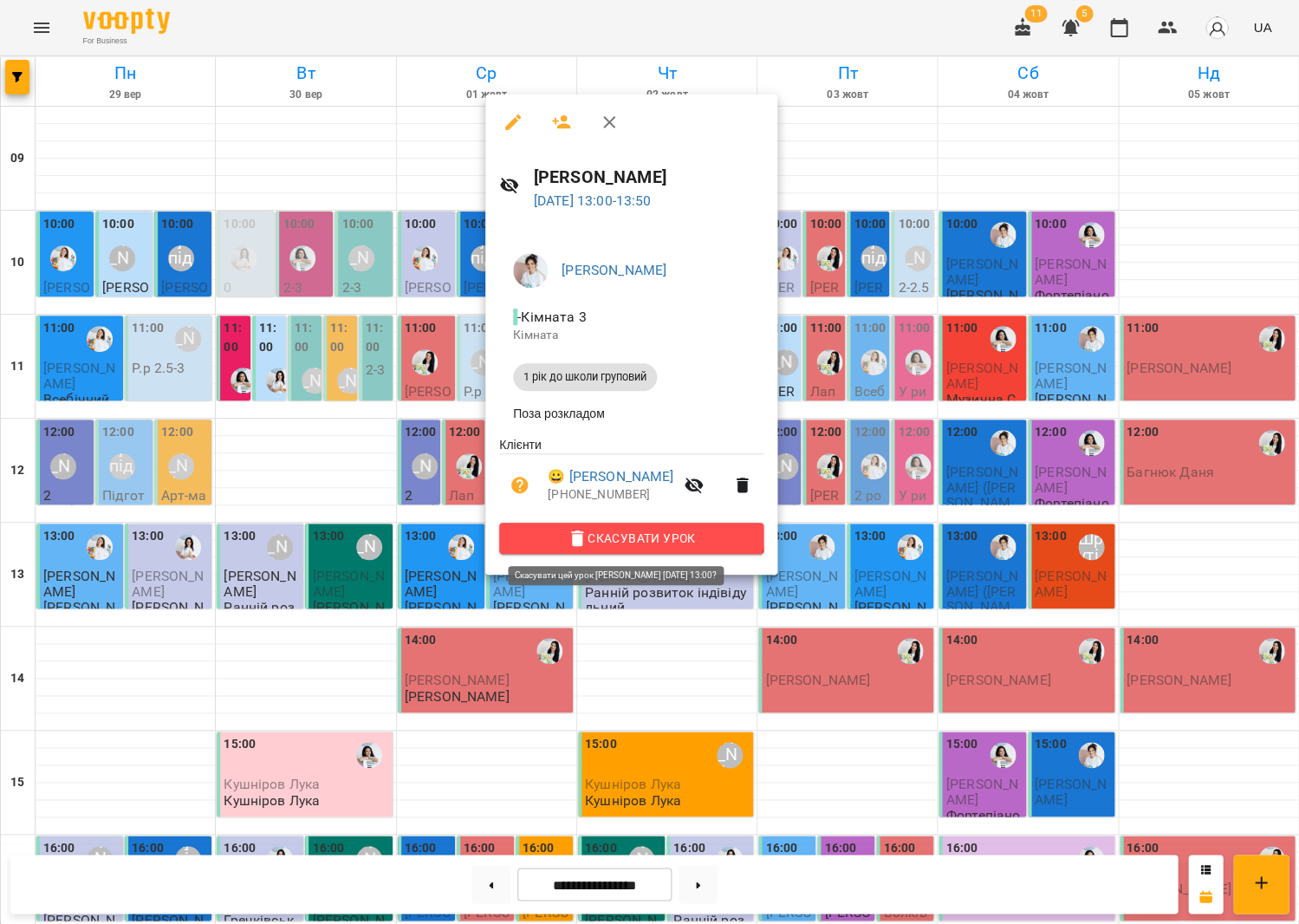
click at [622, 523] on button "Скасувати Урок" at bounding box center [631, 538] width 264 height 31
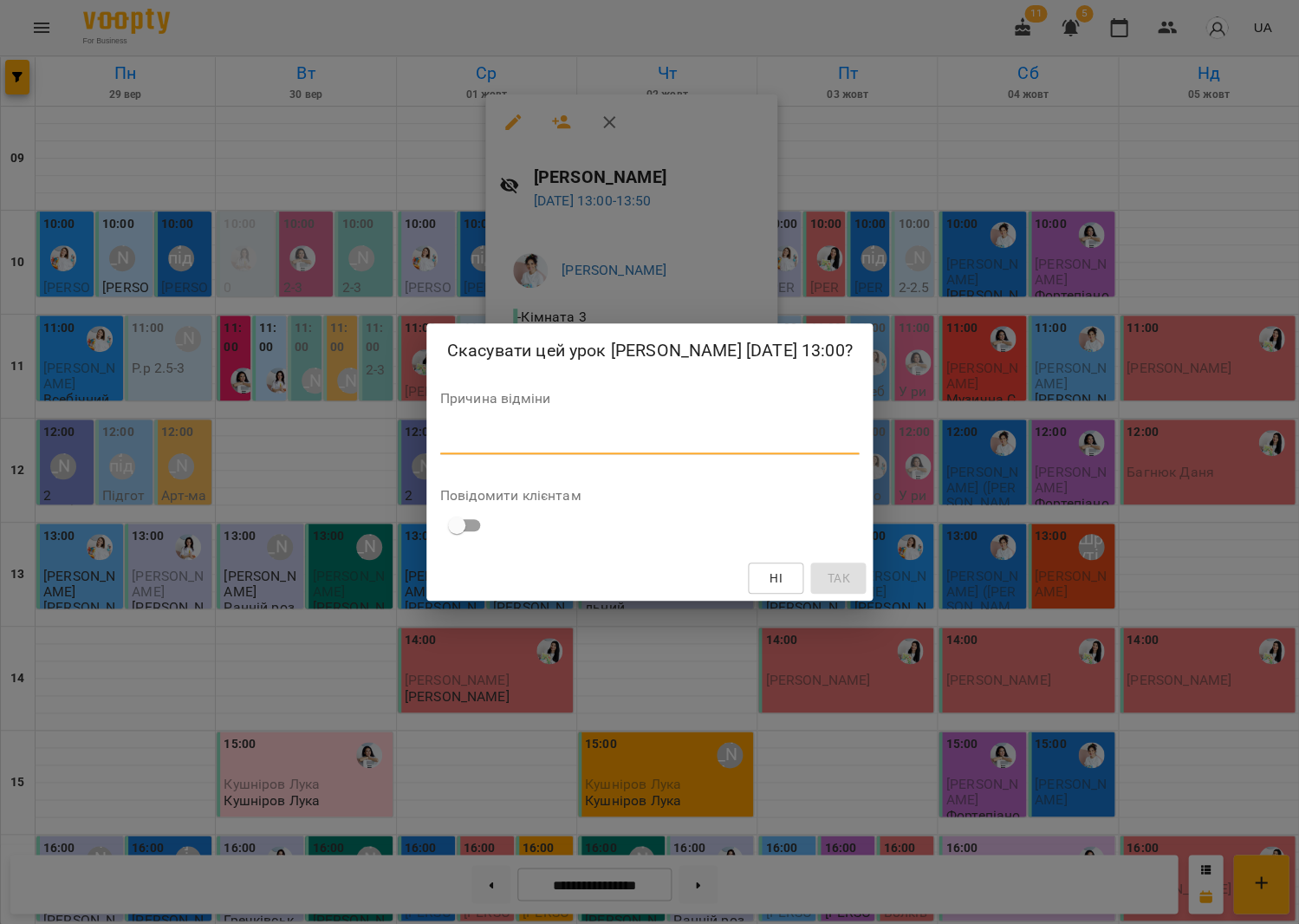
click at [636, 439] on textarea at bounding box center [650, 439] width 419 height 17
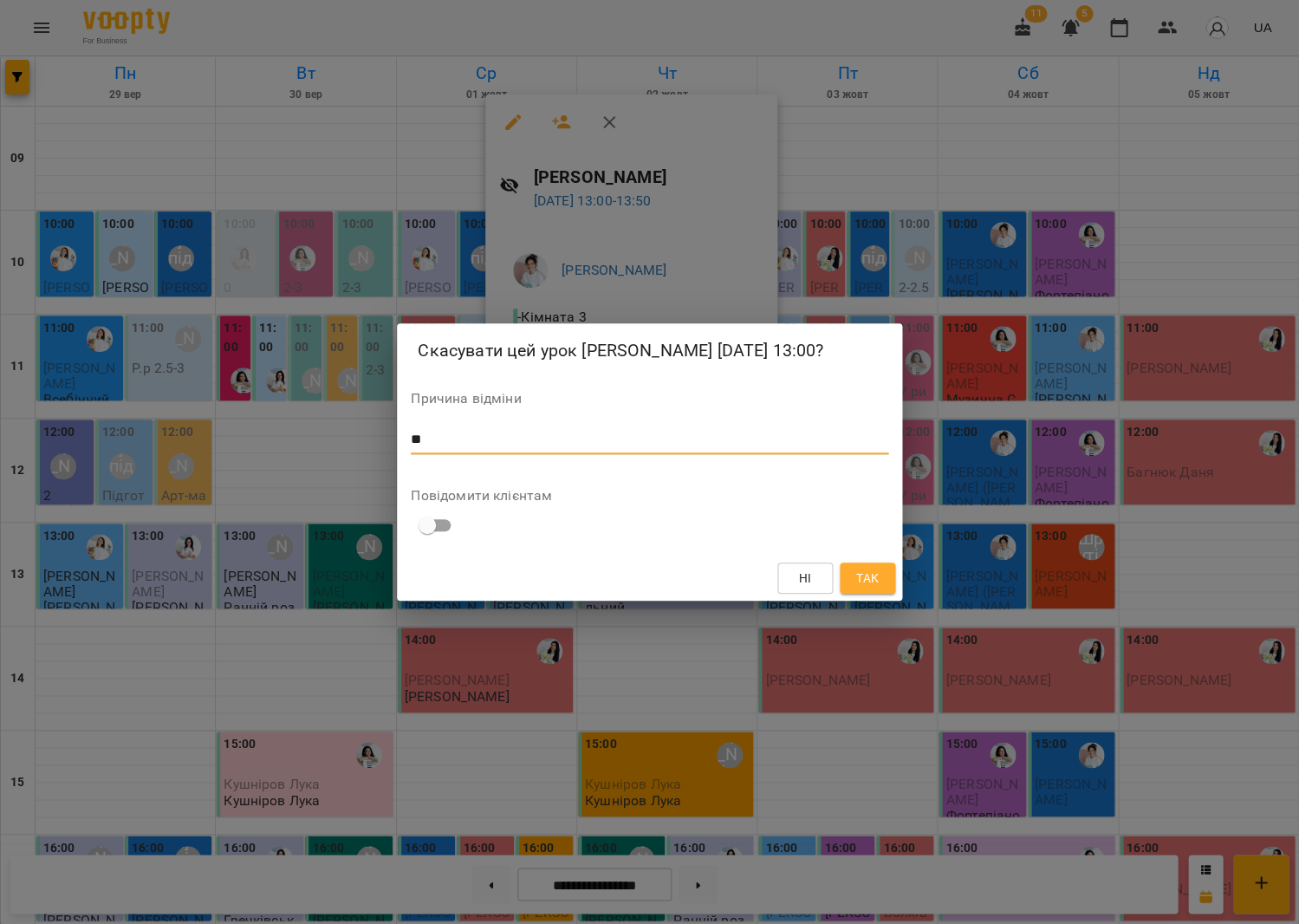
click at [901, 581] on div "Скасувати цей урок Ростомян Давід 01 жовт 2025 13:00? Причина відміни * Повідом…" at bounding box center [650, 462] width 1299 height 924
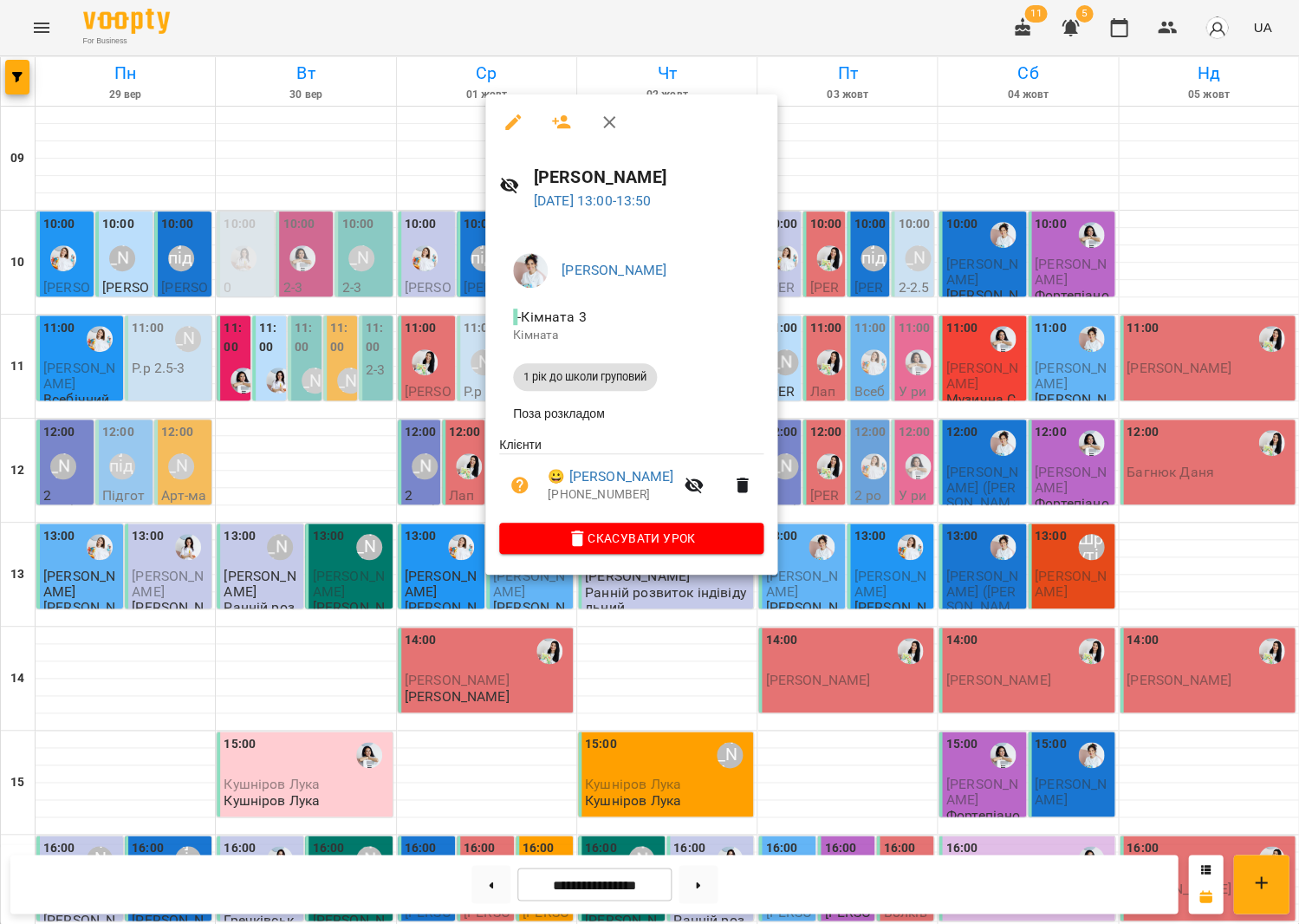
click at [879, 581] on div at bounding box center [650, 462] width 1299 height 924
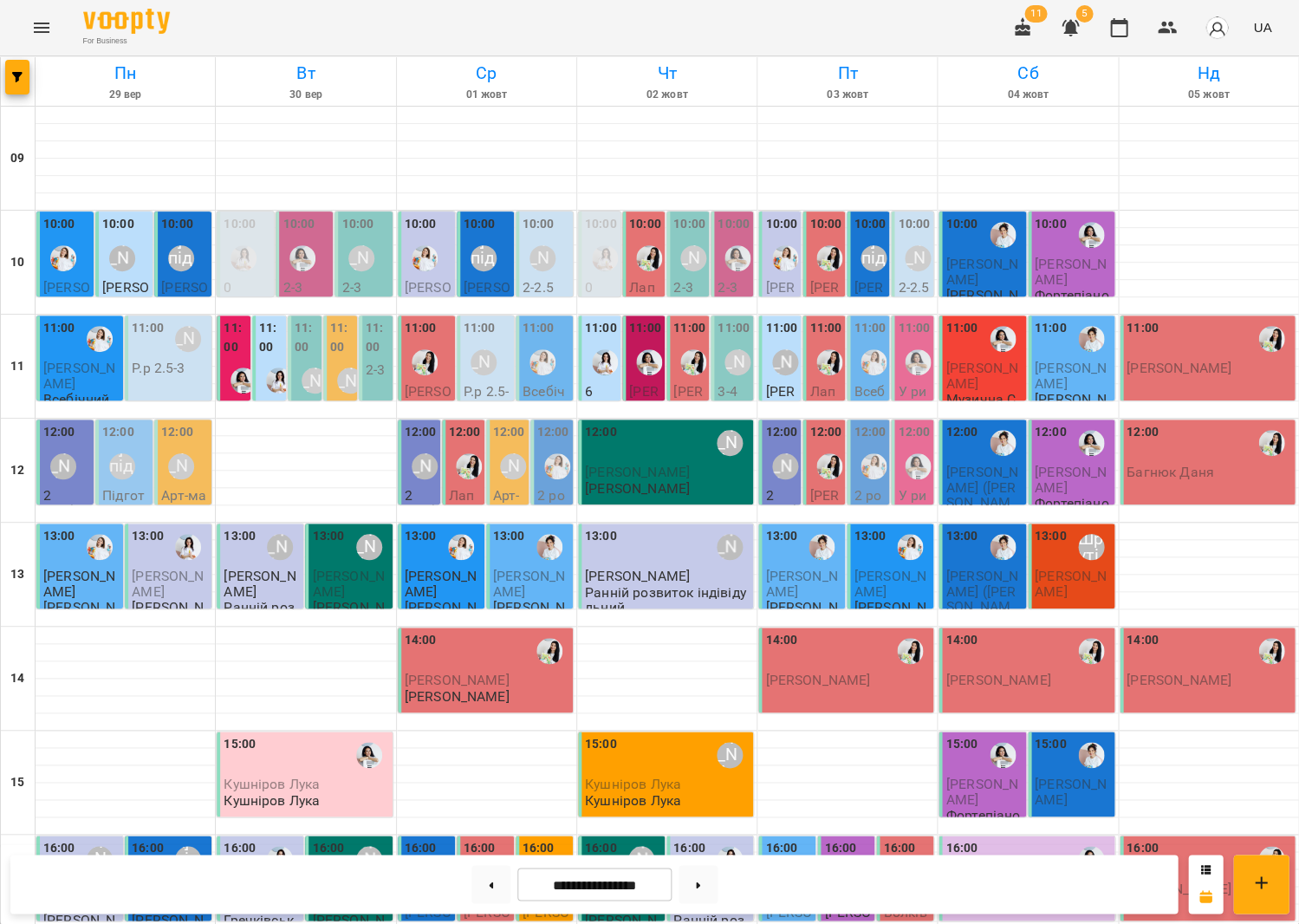
click at [537, 573] on span "[PERSON_NAME]" at bounding box center [529, 583] width 72 height 31
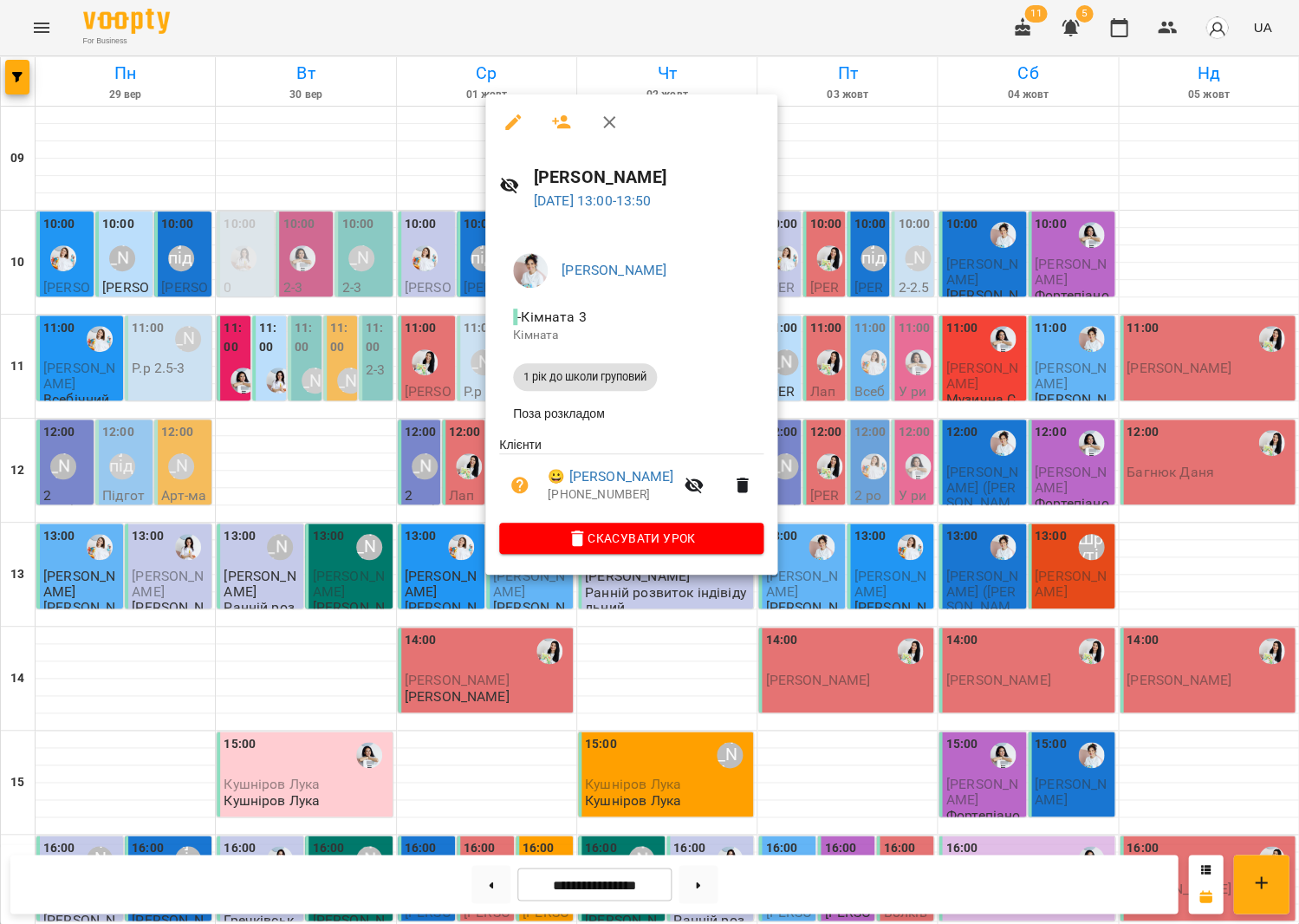
click at [591, 547] on span "Скасувати Урок" at bounding box center [631, 538] width 237 height 21
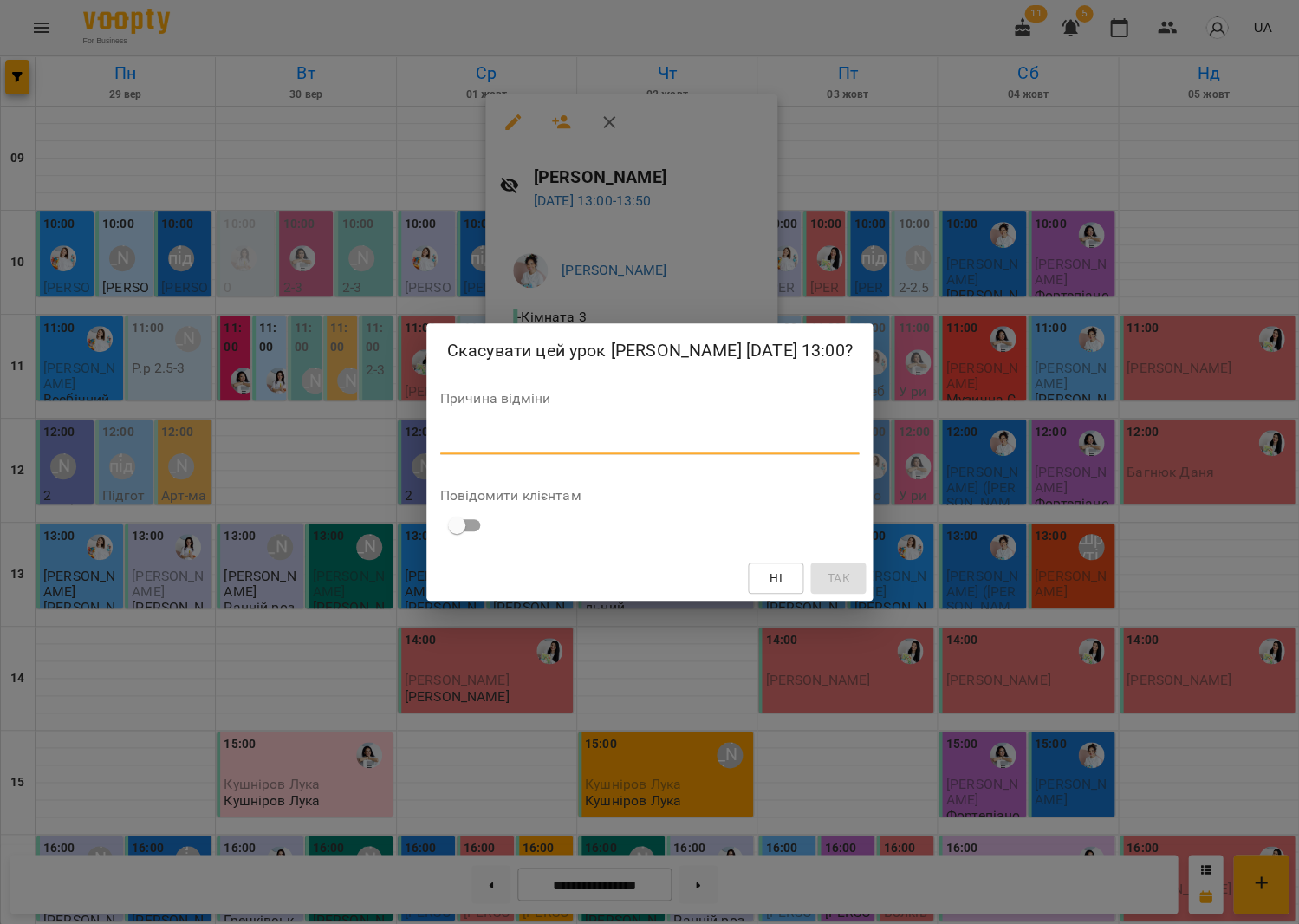
paste textarea "*********"
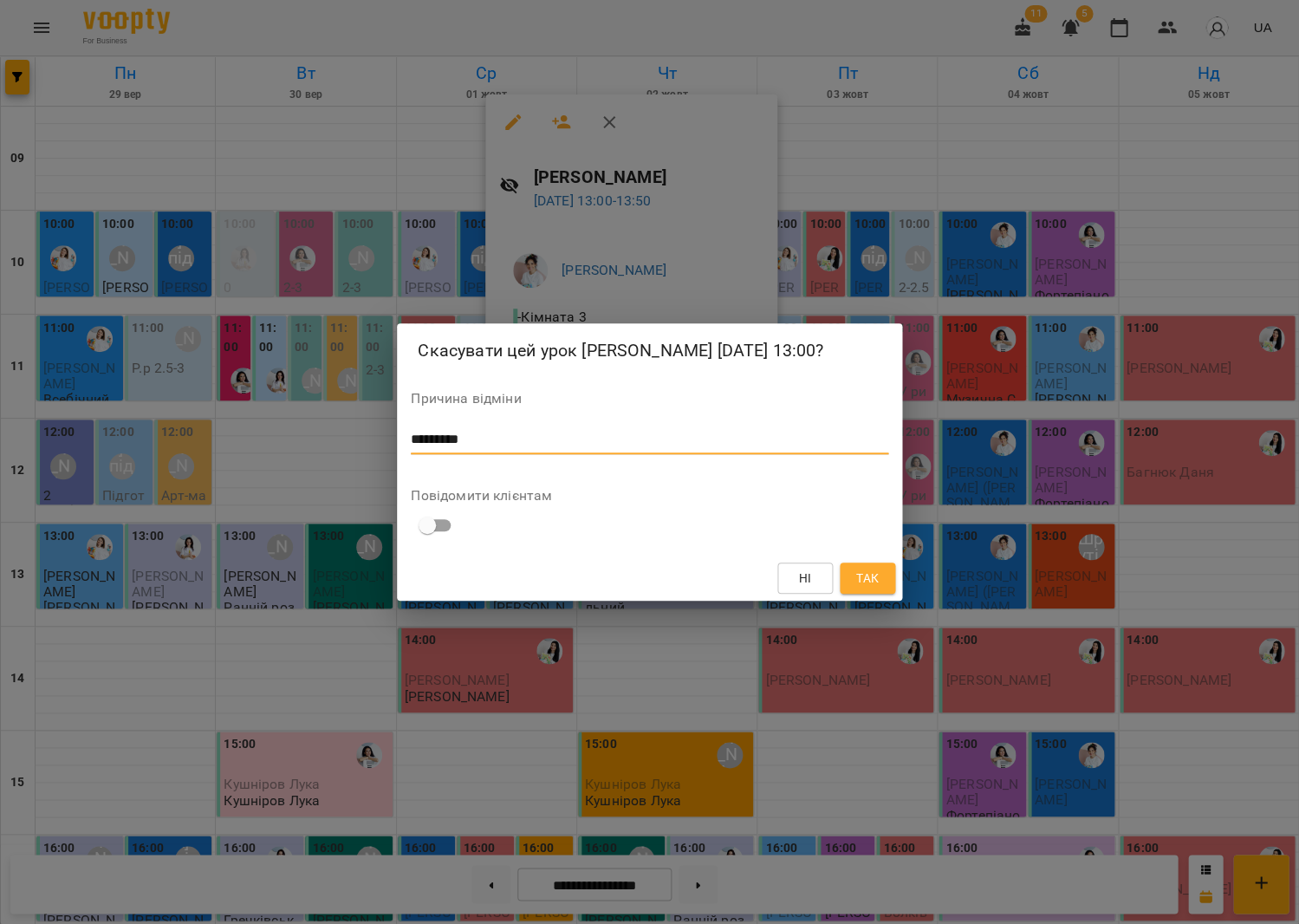
type textarea "*********"
click at [872, 576] on span "Так" at bounding box center [867, 578] width 22 height 21
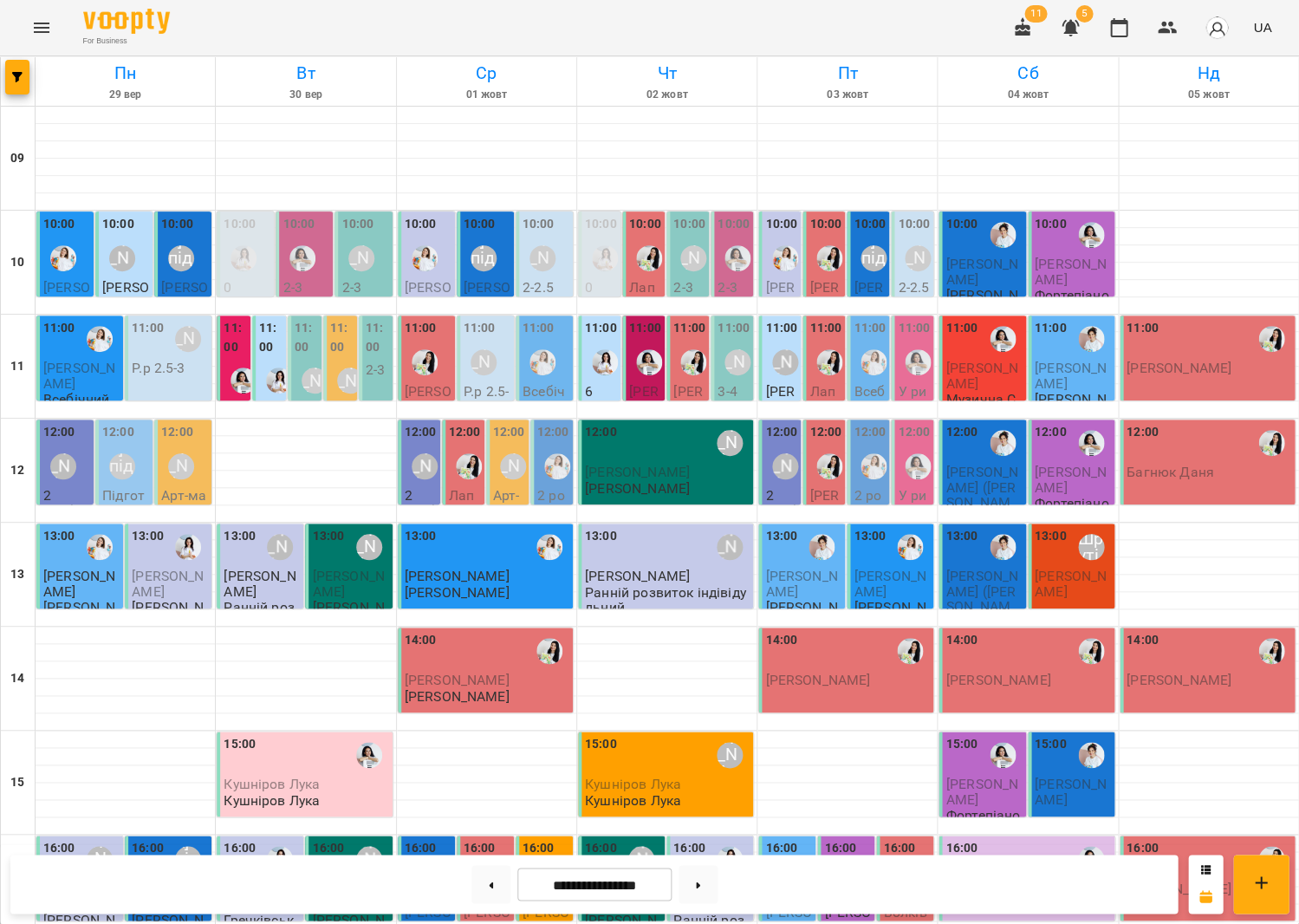
click at [824, 567] on span "[PERSON_NAME]" at bounding box center [802, 583] width 72 height 31
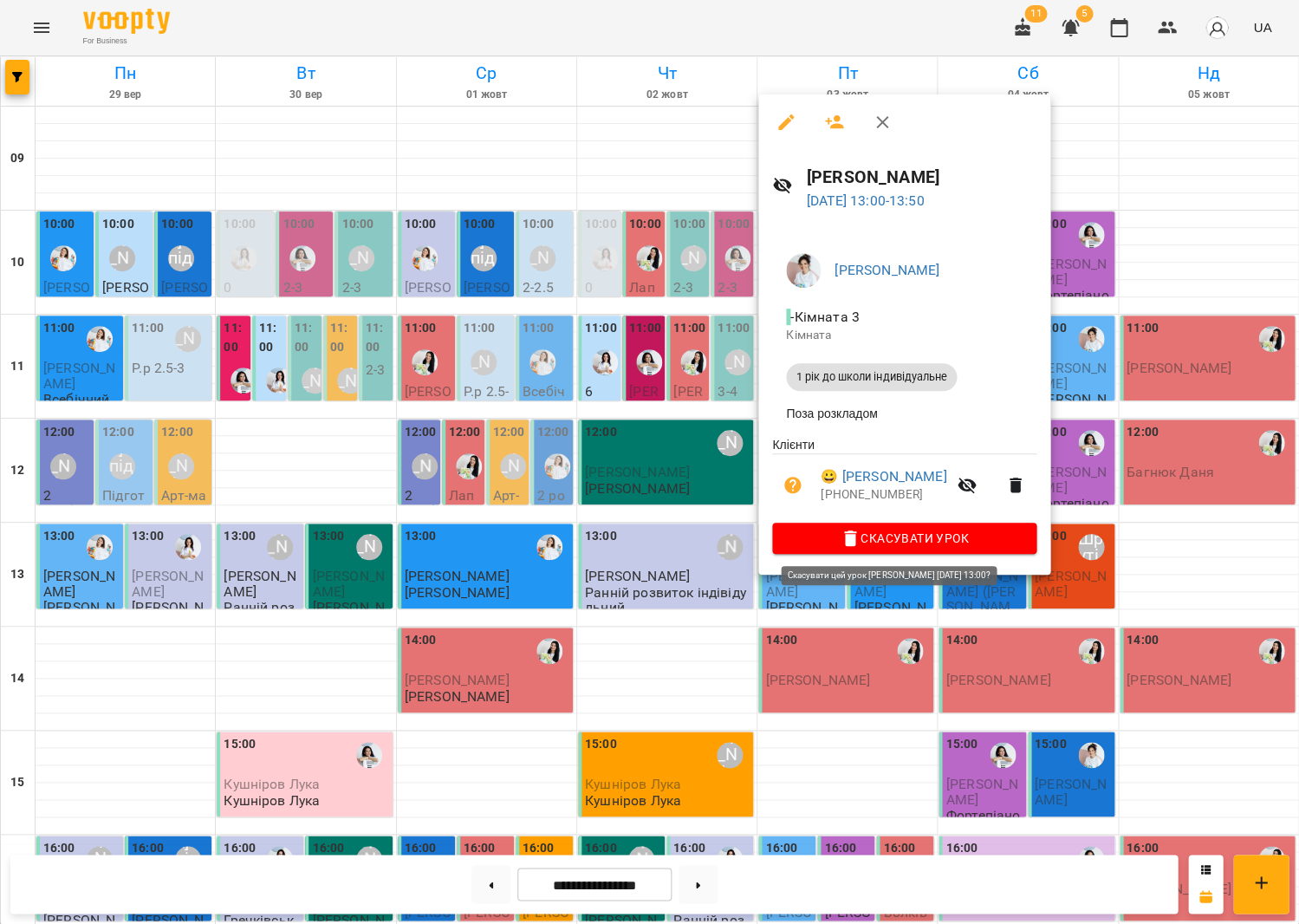
click at [887, 533] on span "Скасувати Урок" at bounding box center [904, 538] width 237 height 21
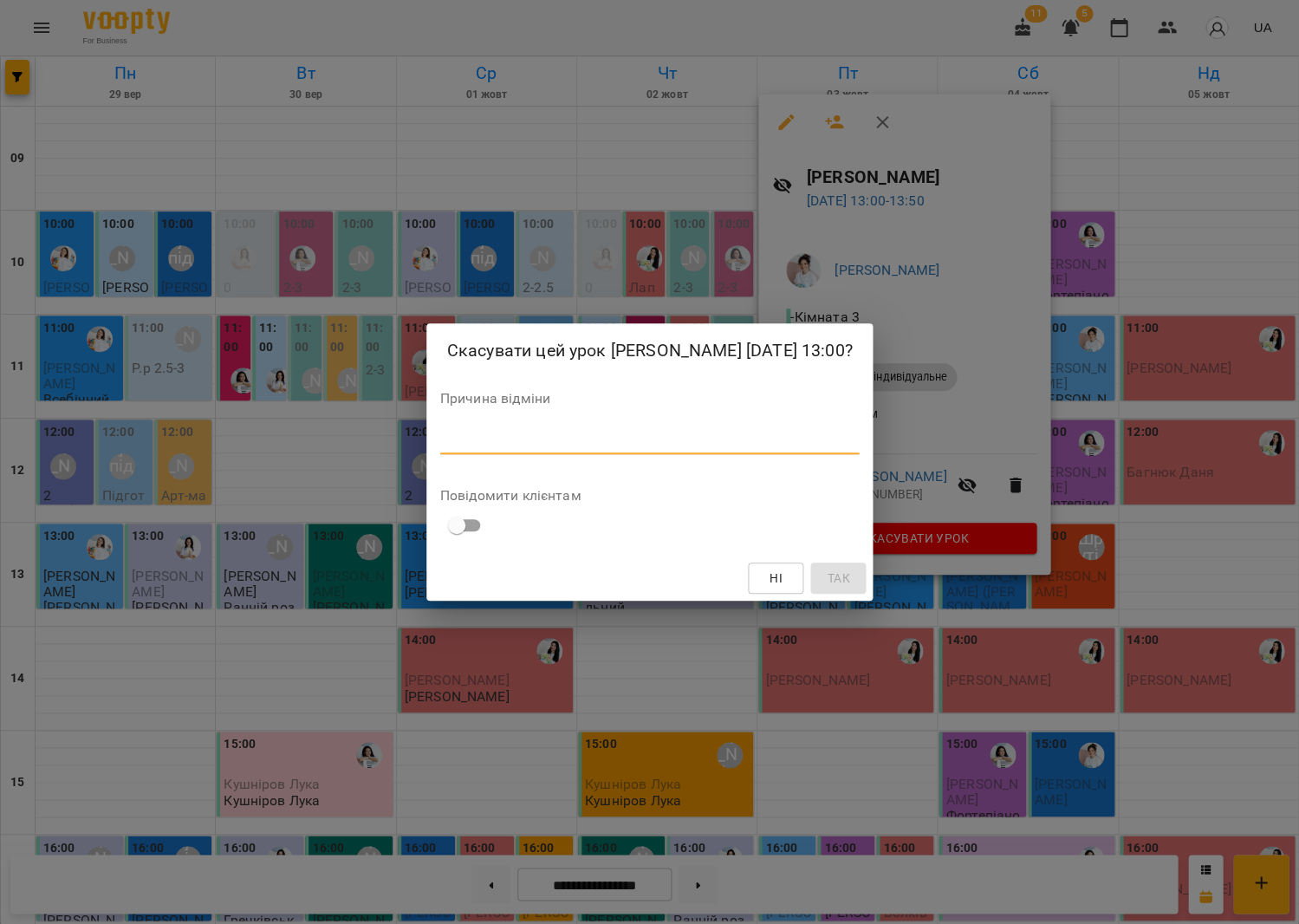
paste textarea "*********"
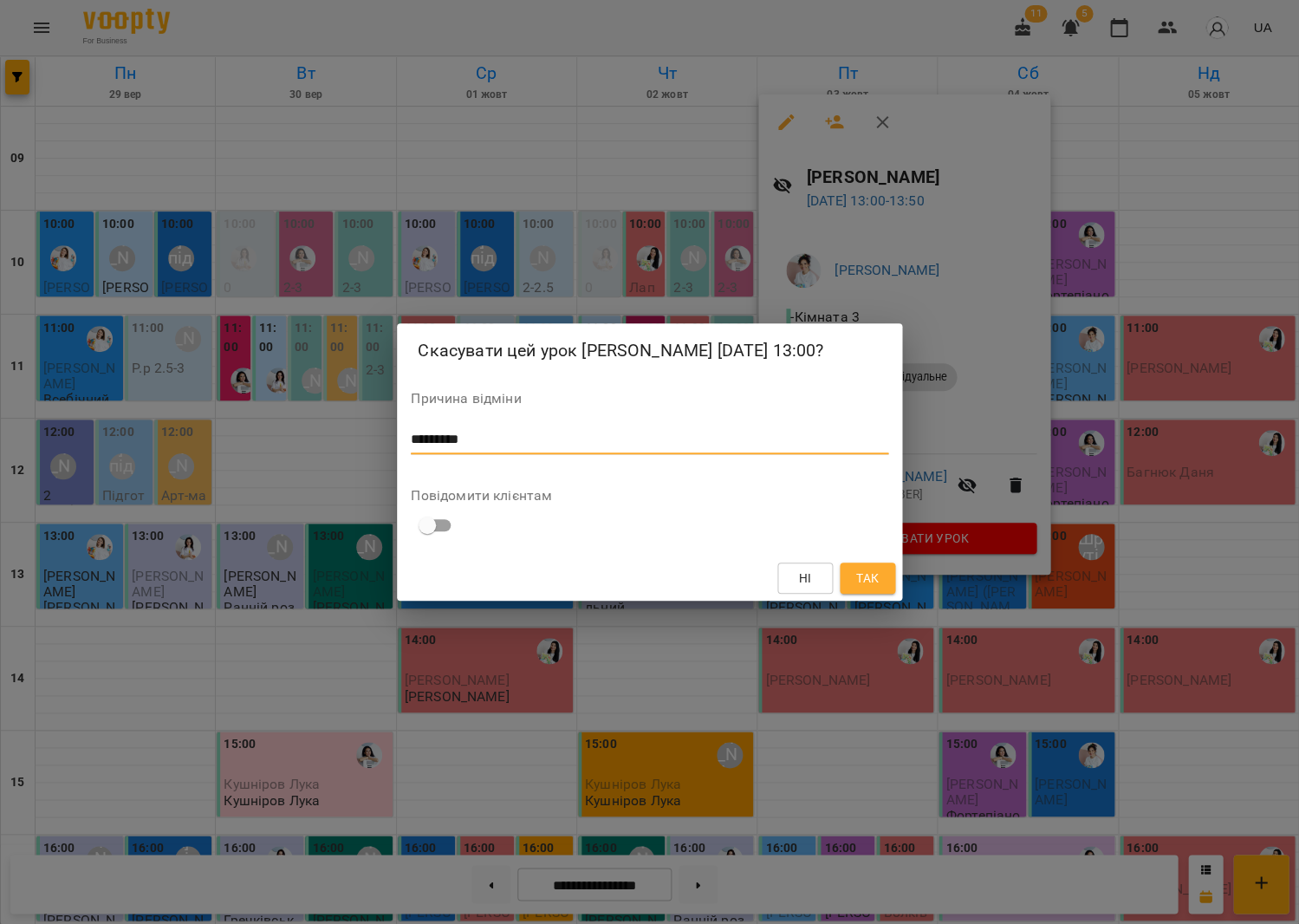
type textarea "*********"
click at [851, 579] on button "Так" at bounding box center [868, 579] width 55 height 31
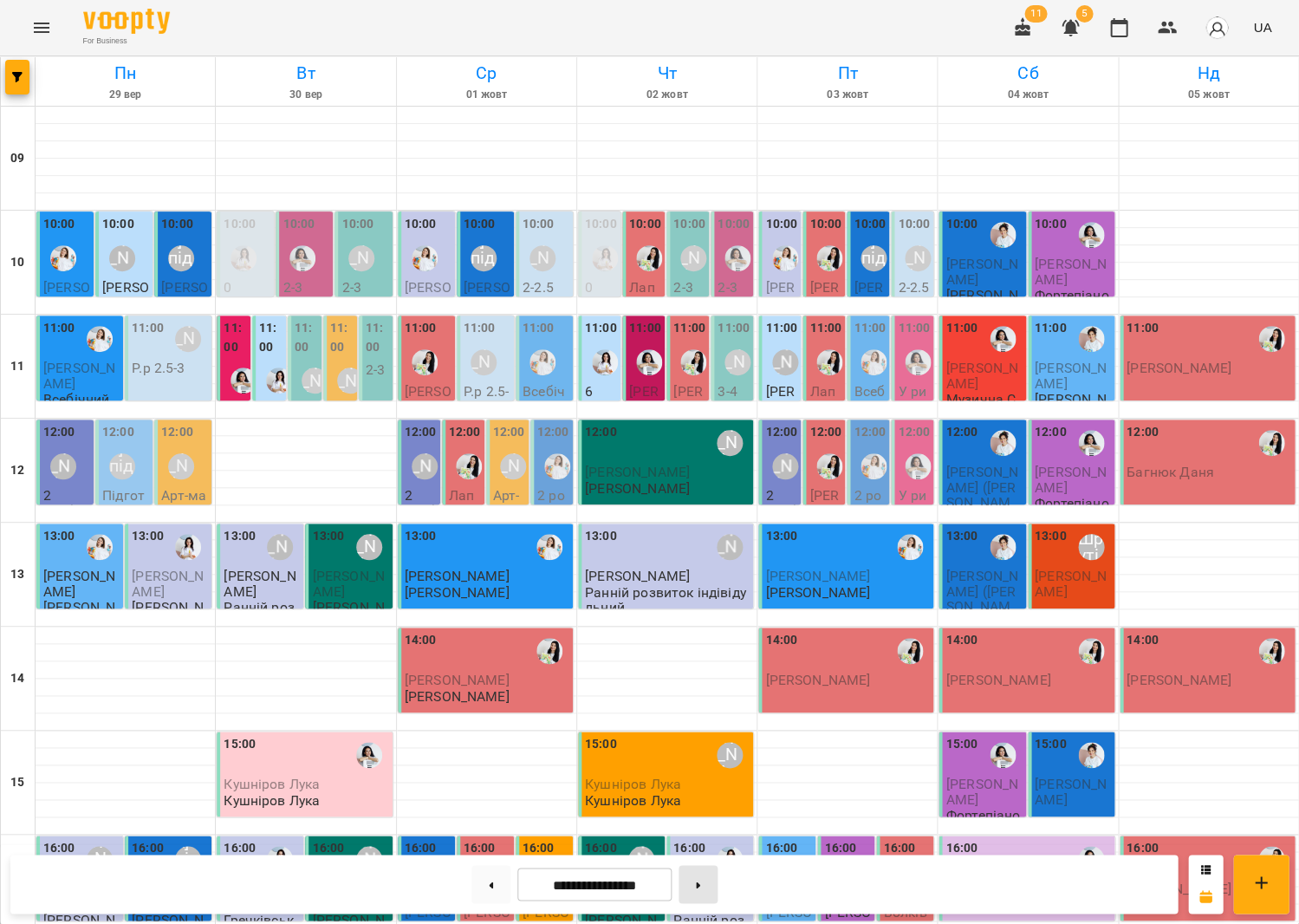
click at [694, 889] on button at bounding box center [698, 883] width 39 height 38
type input "**********"
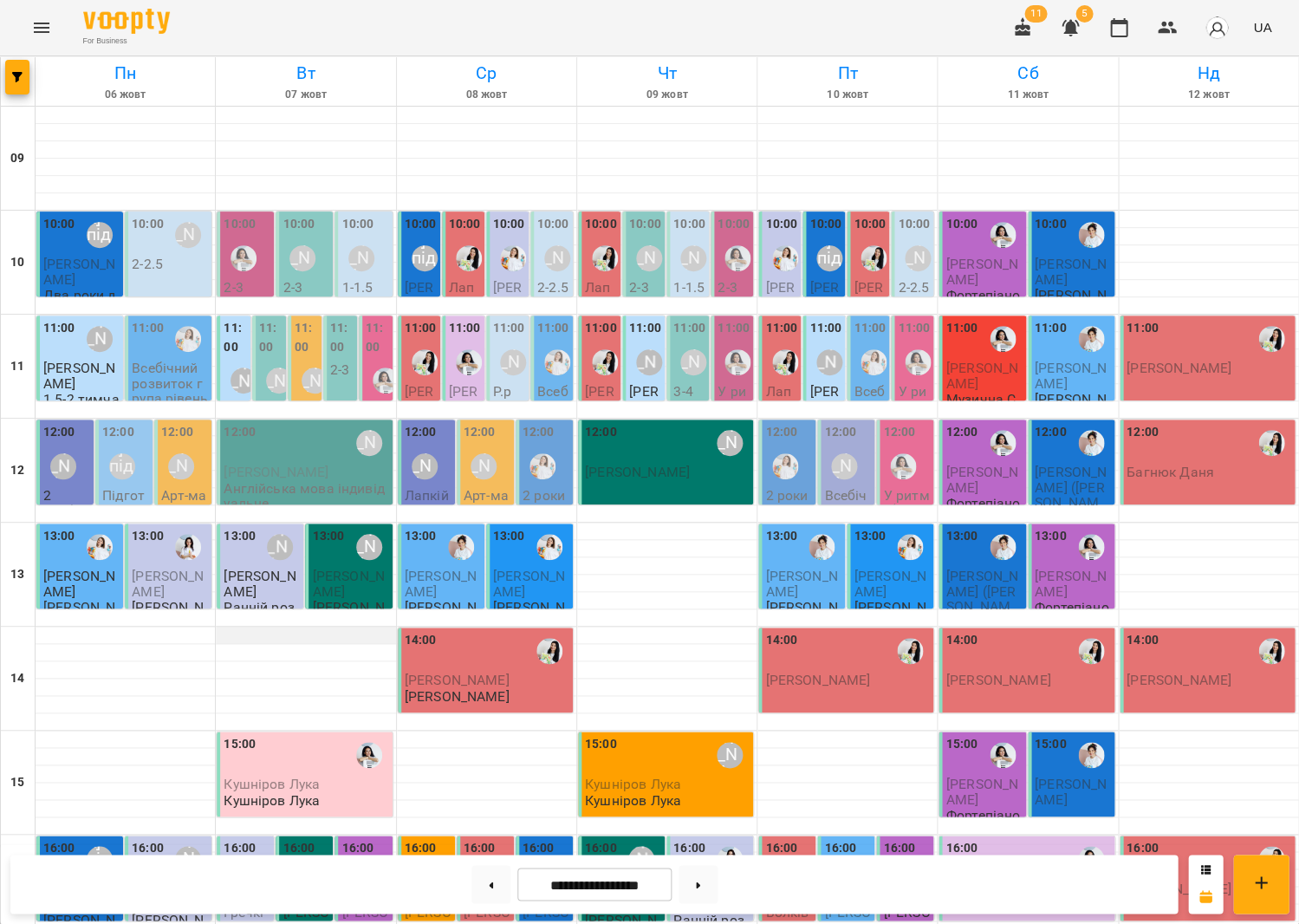
click at [273, 636] on div at bounding box center [305, 635] width 180 height 18
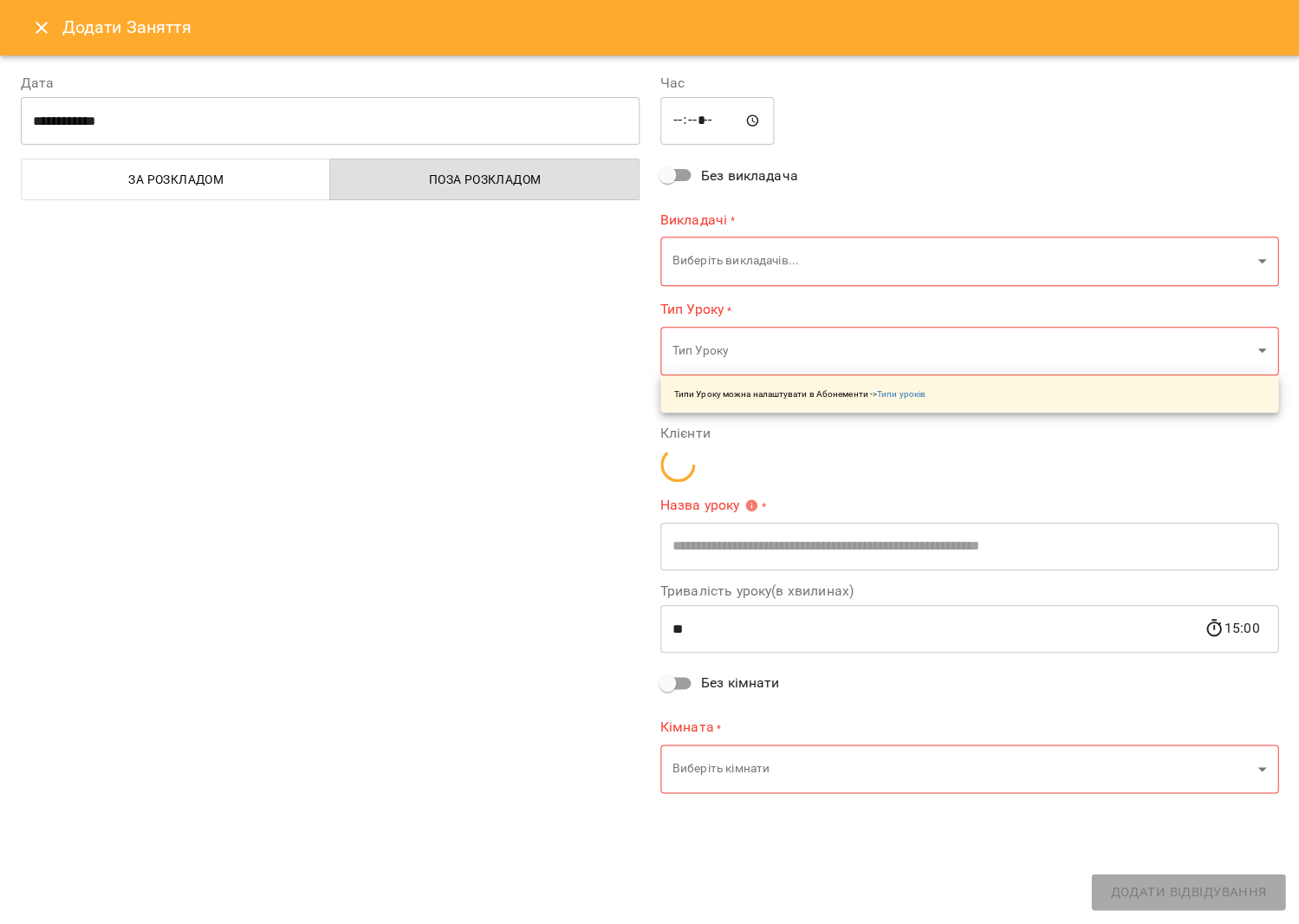
type input "**********"
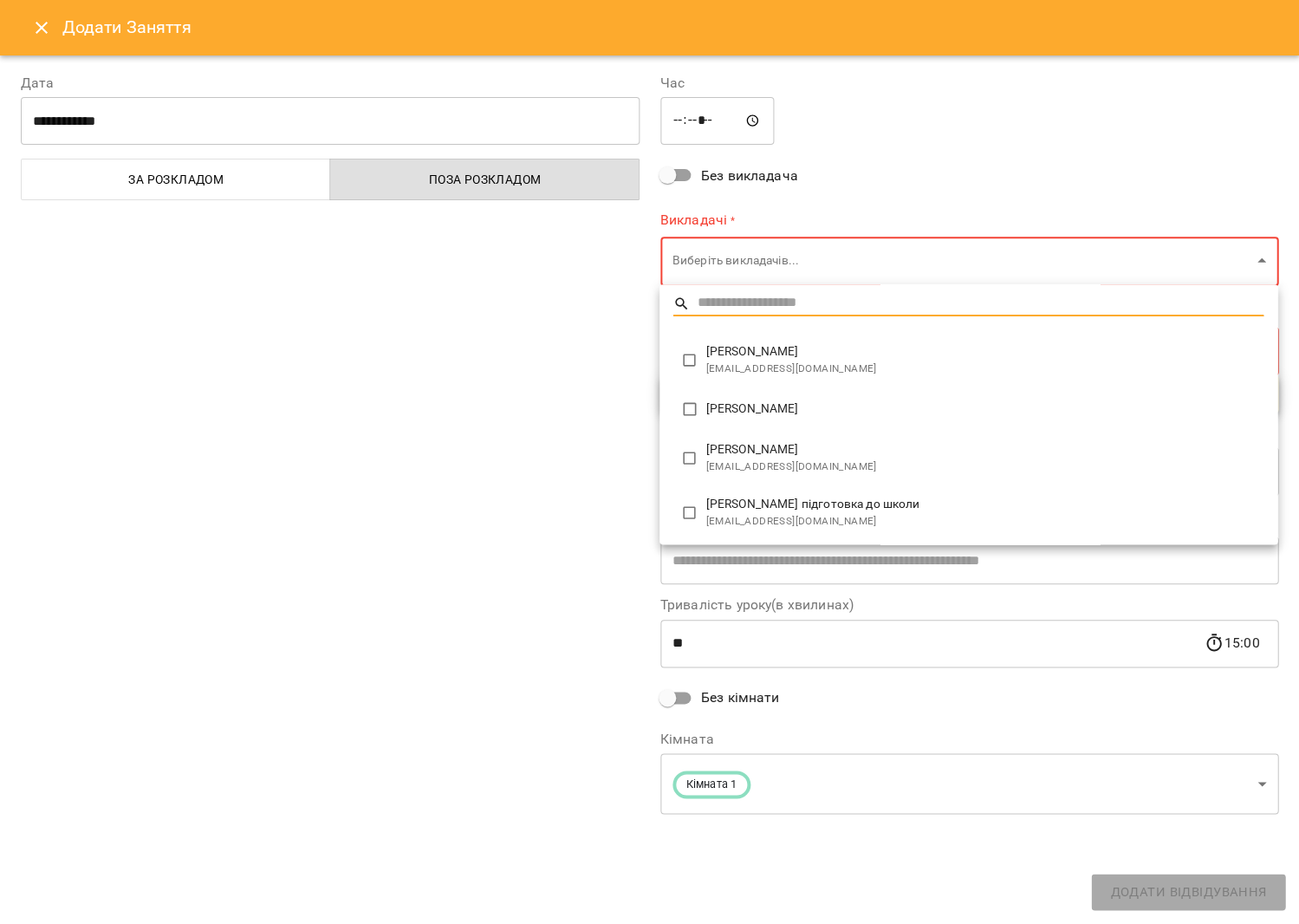
click at [758, 263] on body "For Business 11 5 UA Пн 06 жовт Вт 07 жовт Ср 08 жовт Чт 09 жовт Пт 10 жовт Сб …" at bounding box center [650, 664] width 1299 height 1328
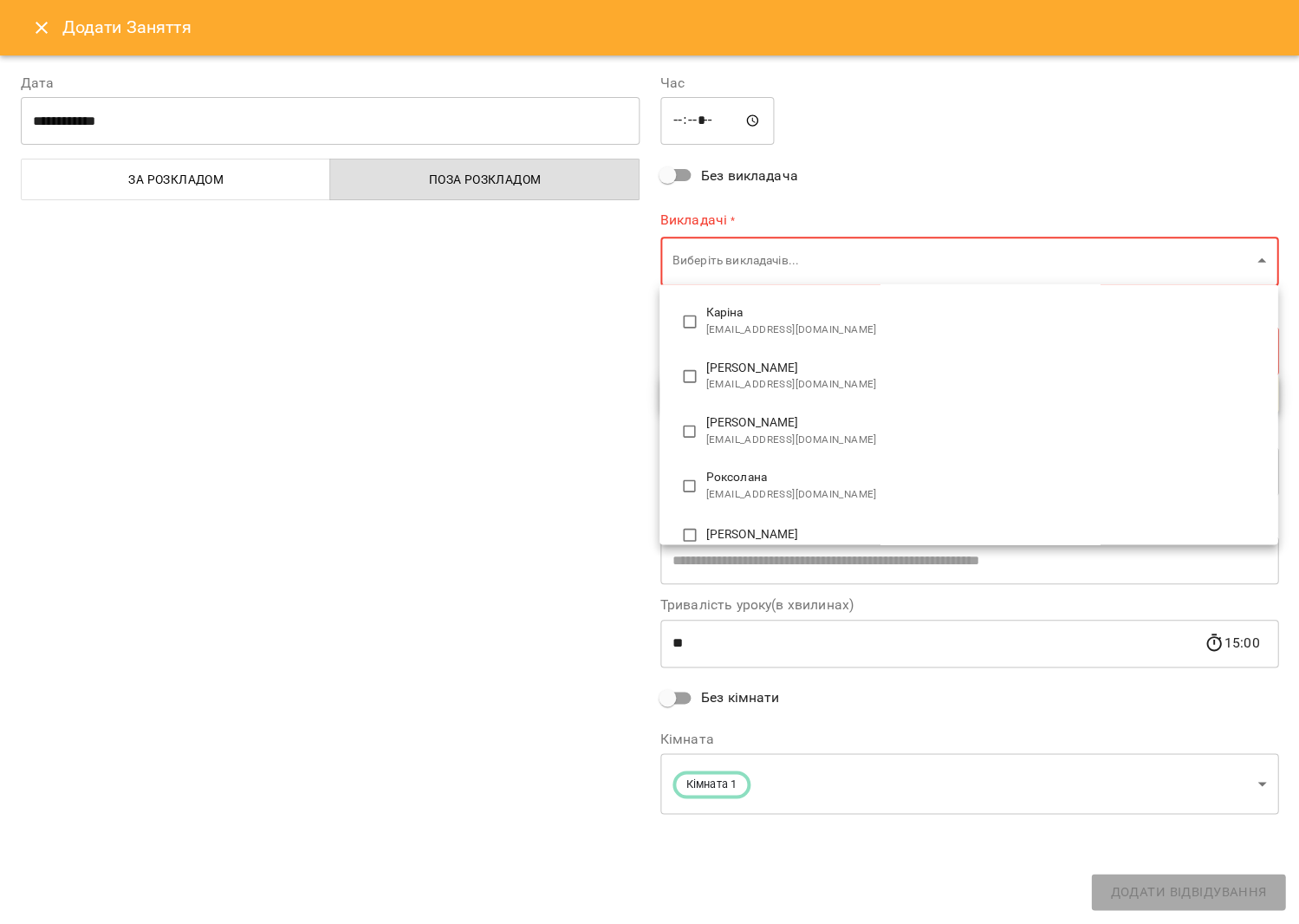
scroll to position [306, 0]
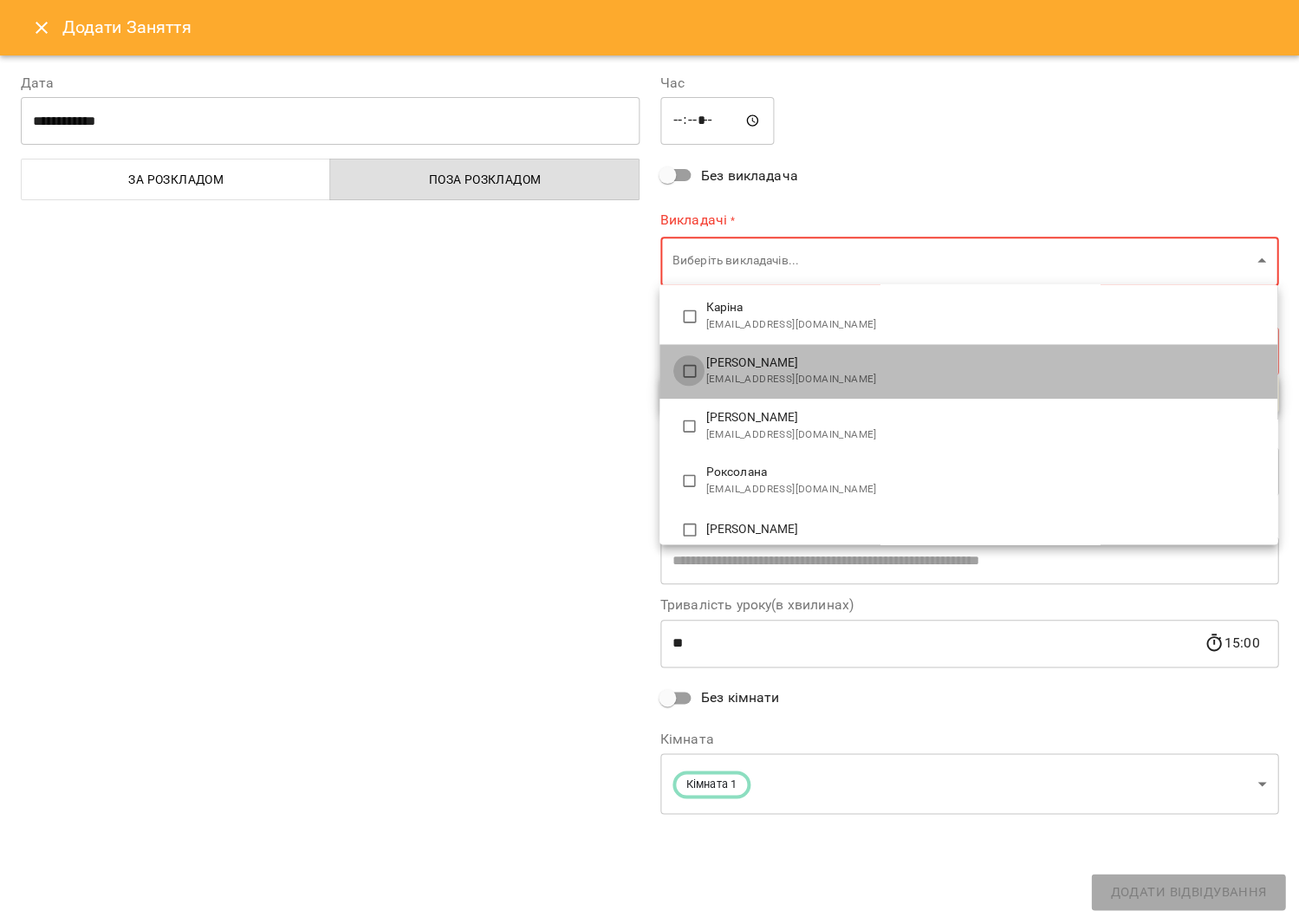
type input "**********"
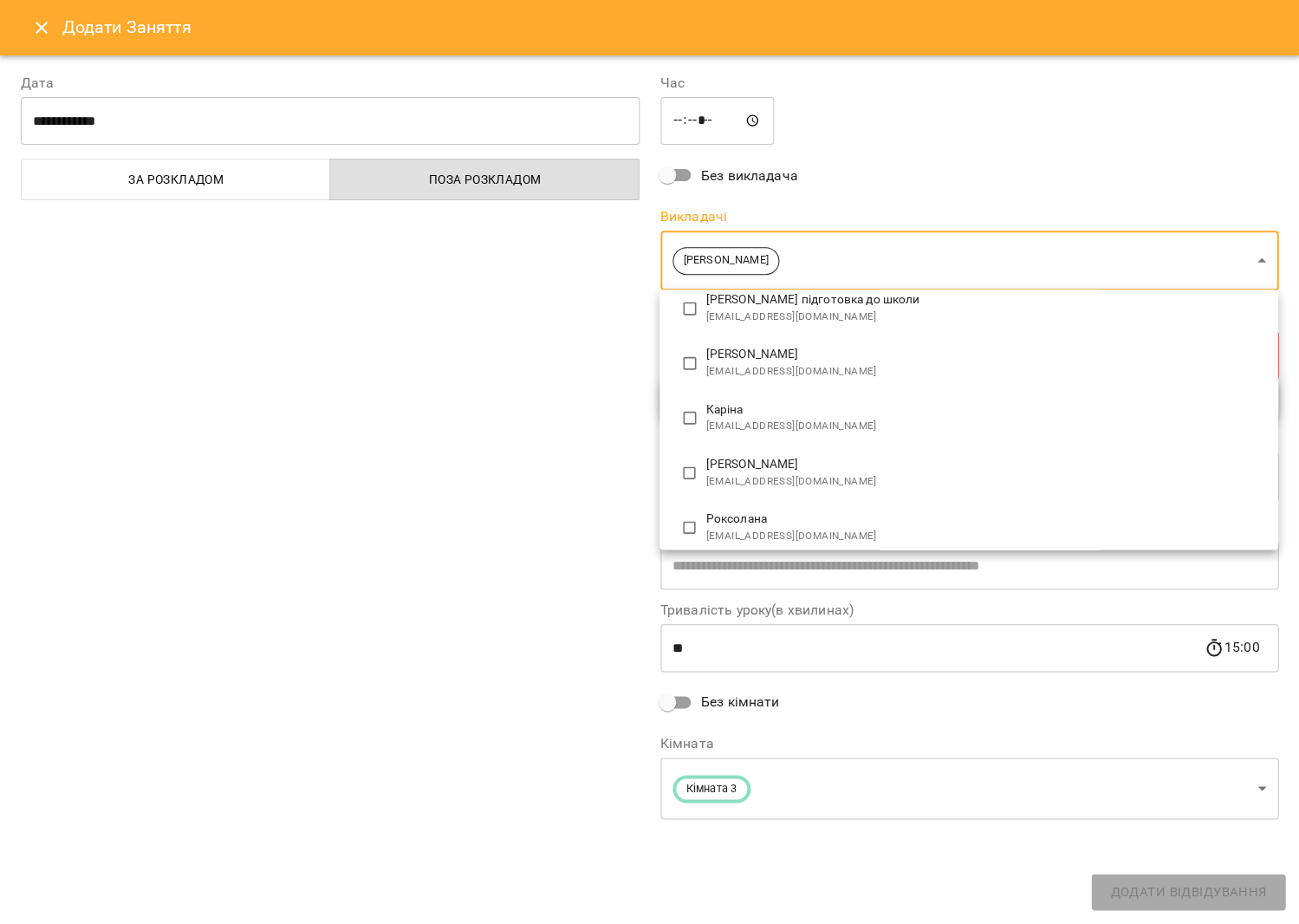
click at [525, 368] on div at bounding box center [650, 462] width 1299 height 924
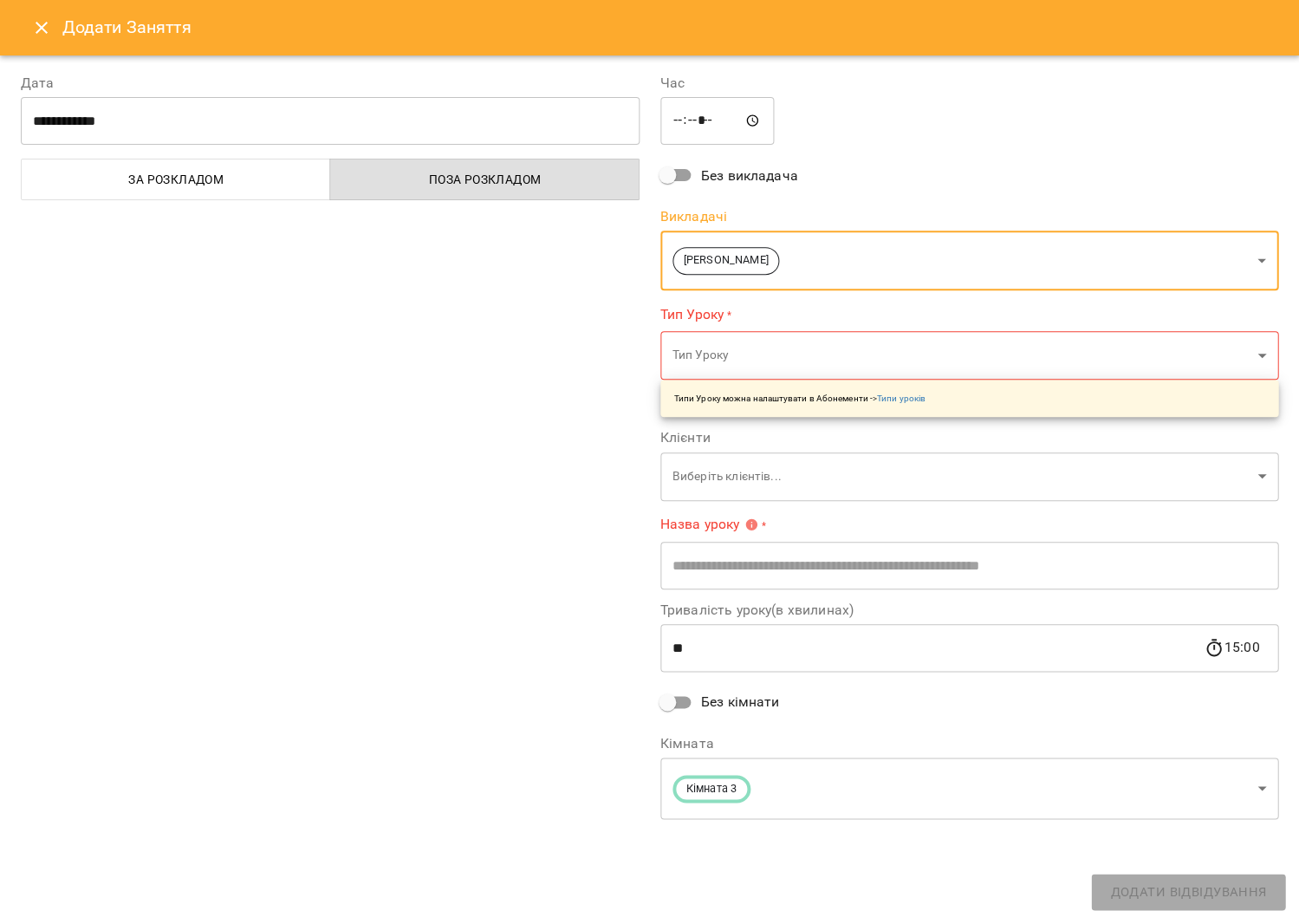
click at [737, 356] on body "For Business 11 5 UA Пн 06 жовт Вт 07 жовт Ср 08 жовт Чт 09 жовт Пт 10 жовт Сб …" at bounding box center [650, 664] width 1299 height 1328
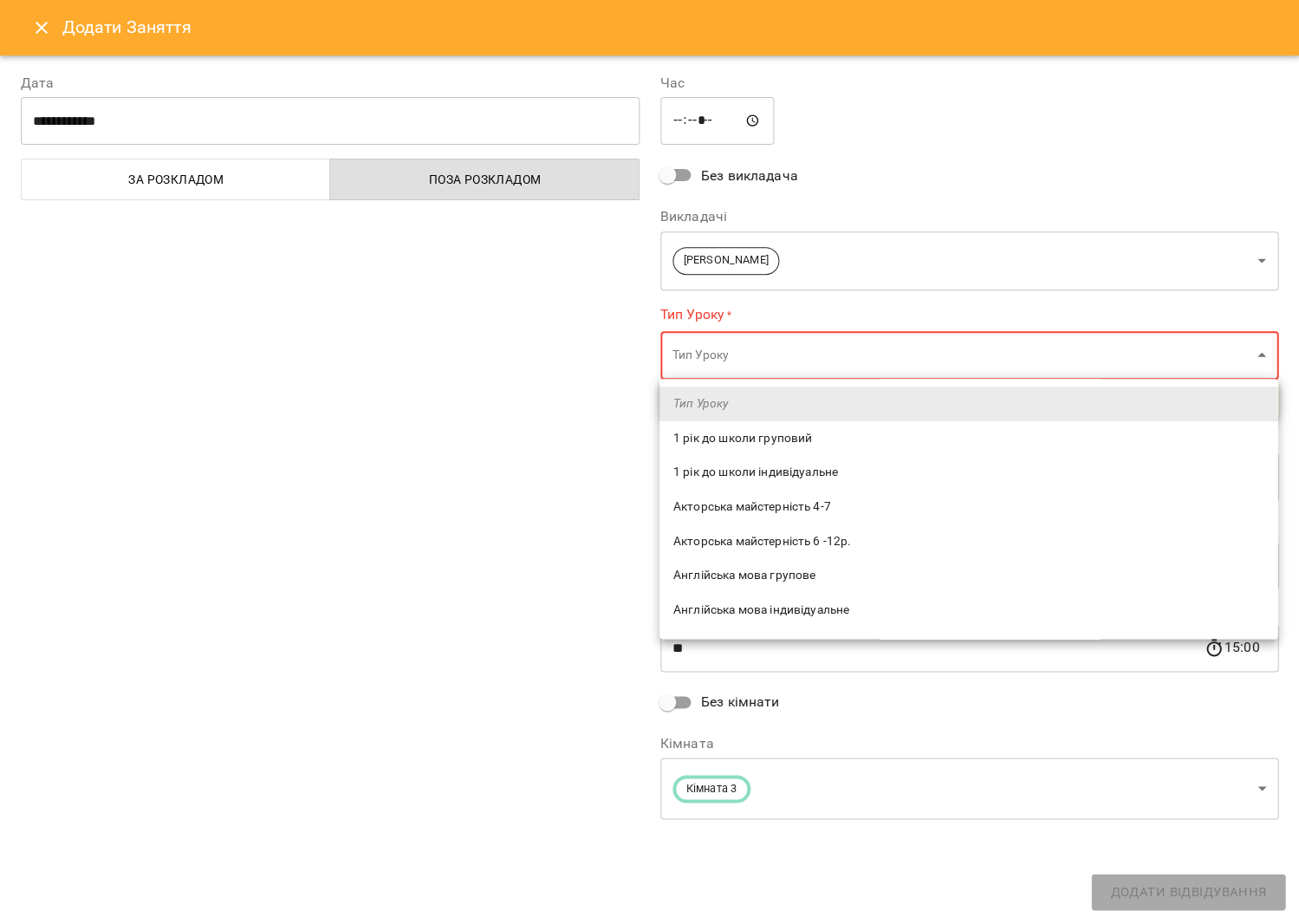
scroll to position [43, 0]
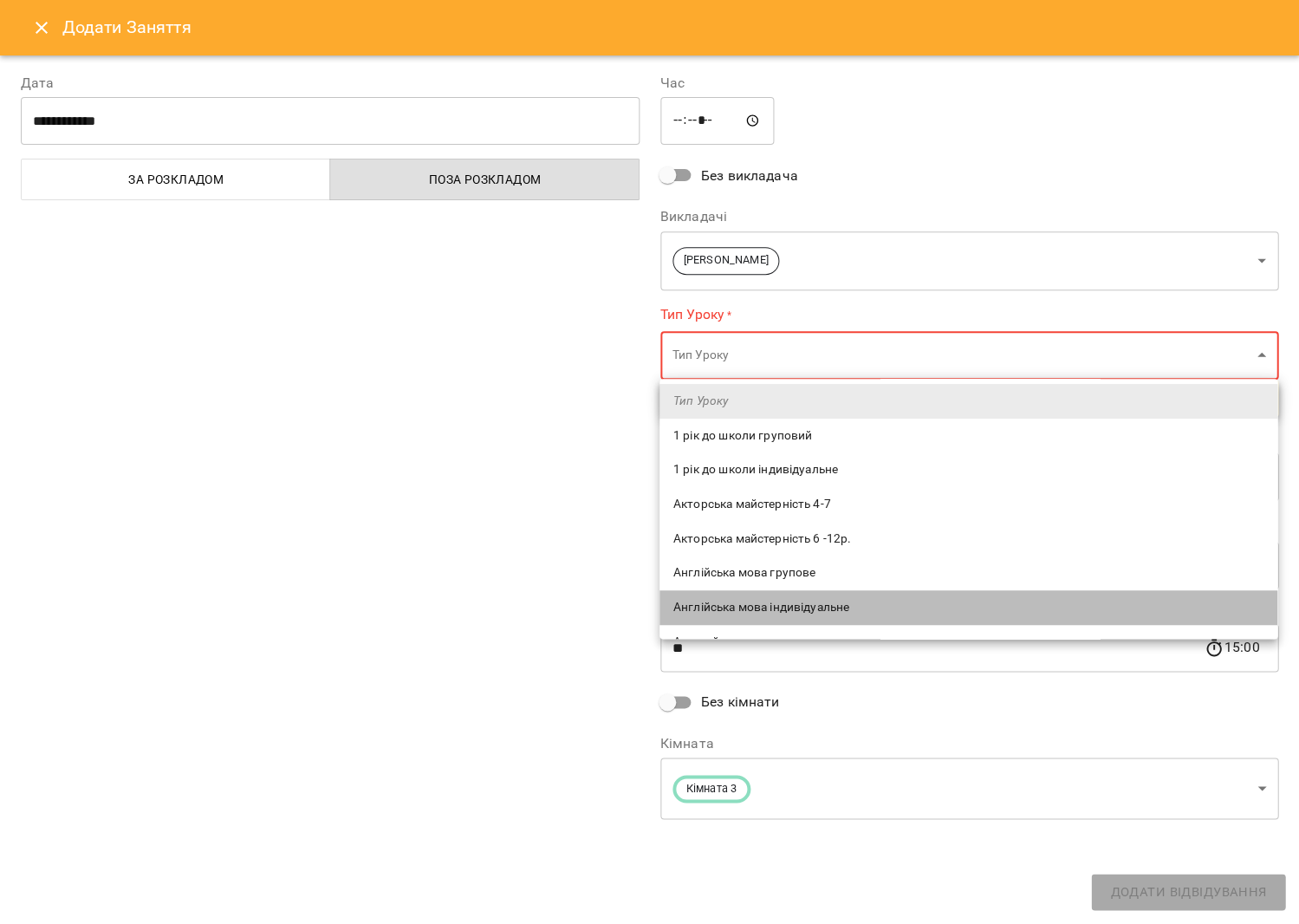
click at [755, 599] on span "Англійська мова індивідуальне" at bounding box center [968, 607] width 591 height 18
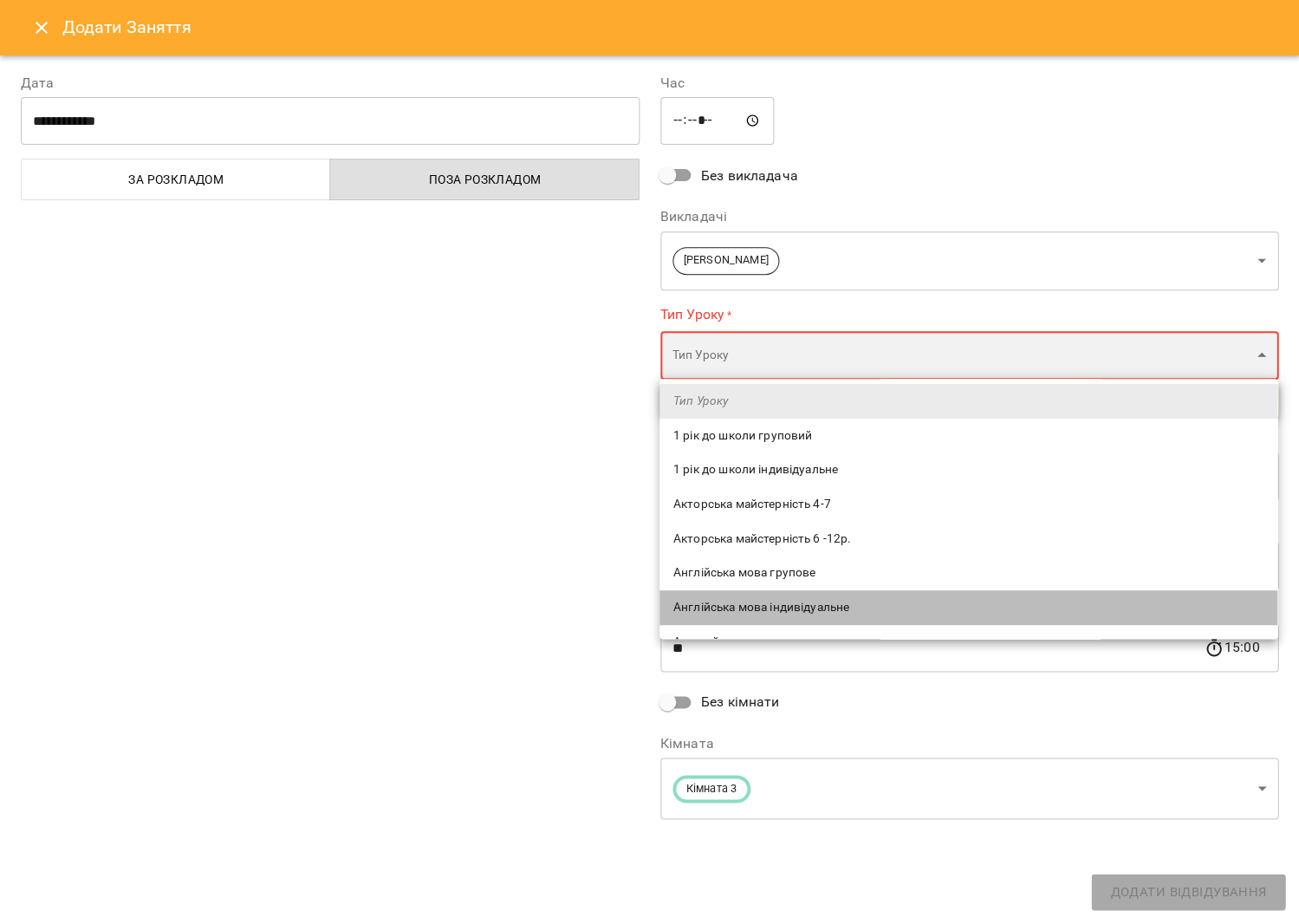
type input "**********"
type input "**"
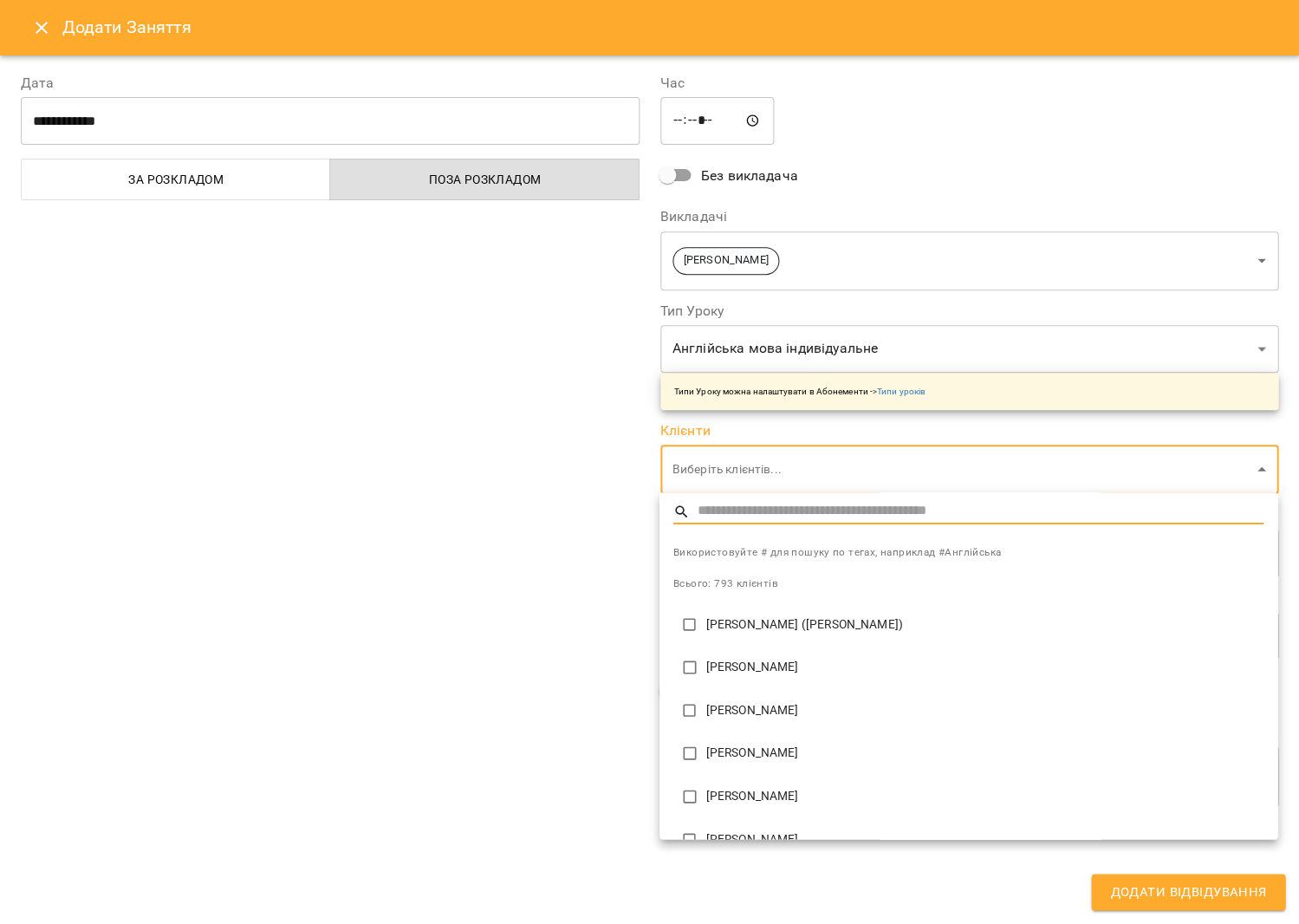
click at [802, 472] on body "For Business 11 5 UA Пн 06 жовт Вт 07 жовт Ср 08 жовт Чт 09 жовт Пт 10 жовт Сб …" at bounding box center [650, 664] width 1299 height 1328
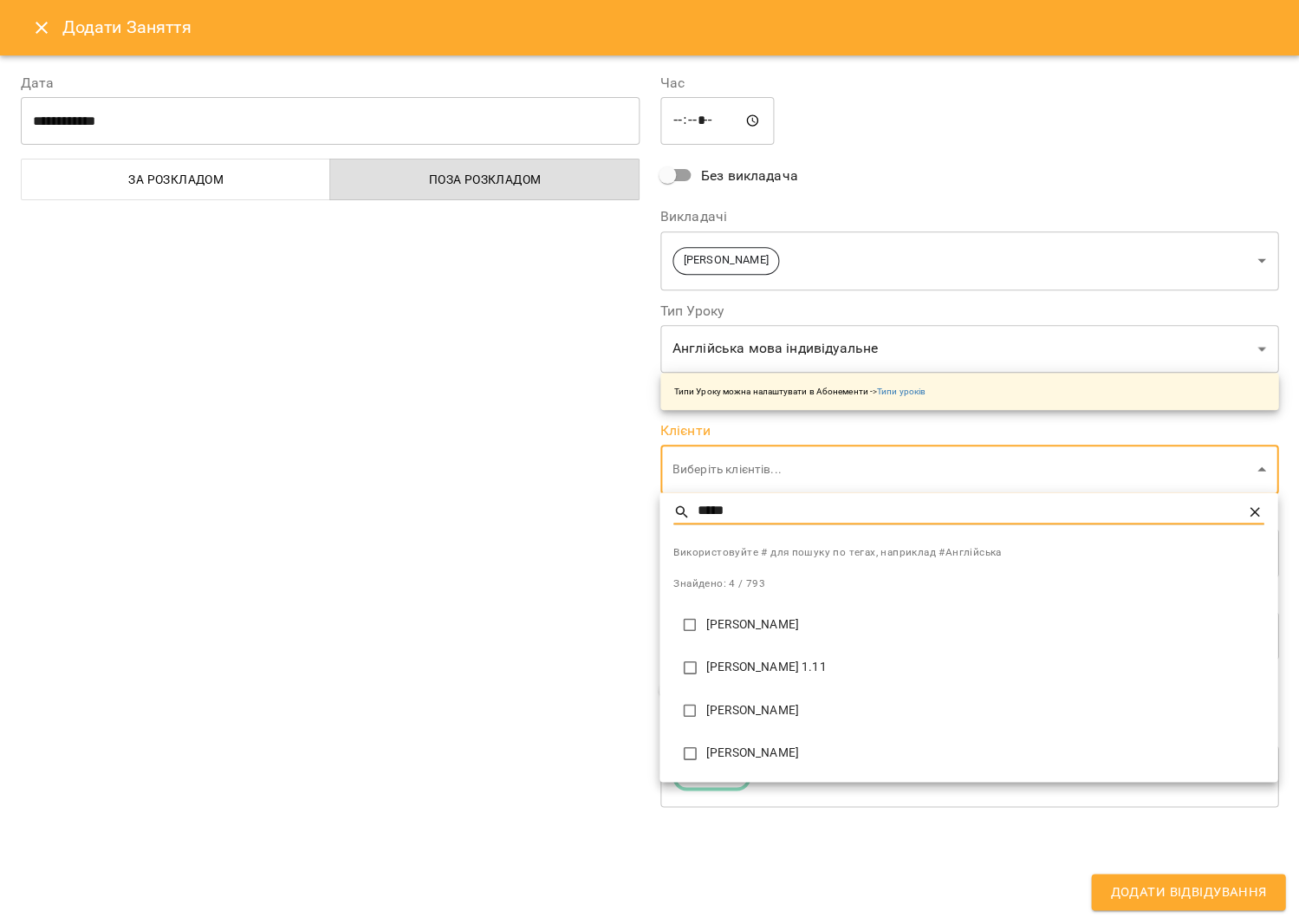
type input "*****"
type input "**********"
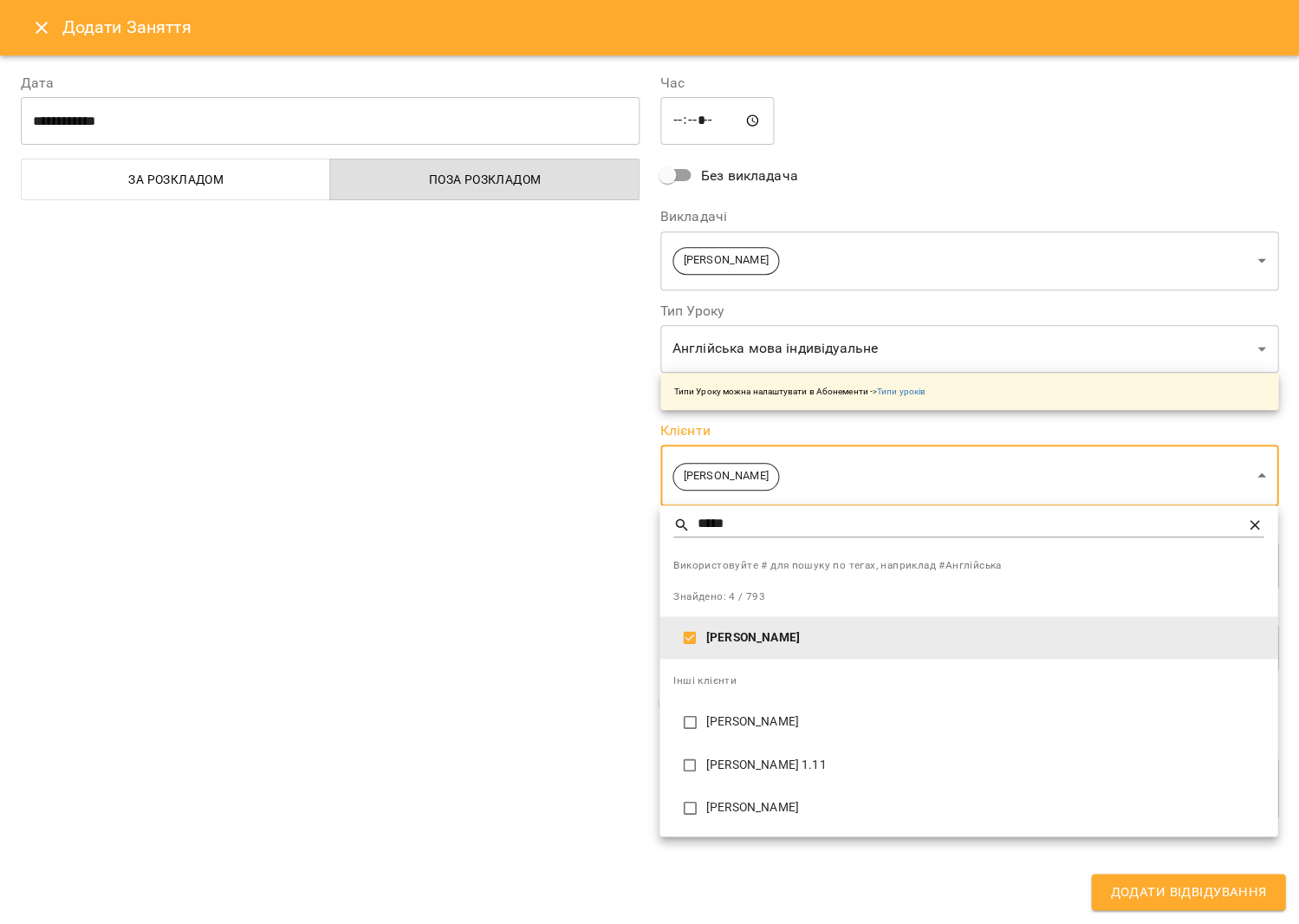
click at [474, 687] on div at bounding box center [650, 462] width 1299 height 924
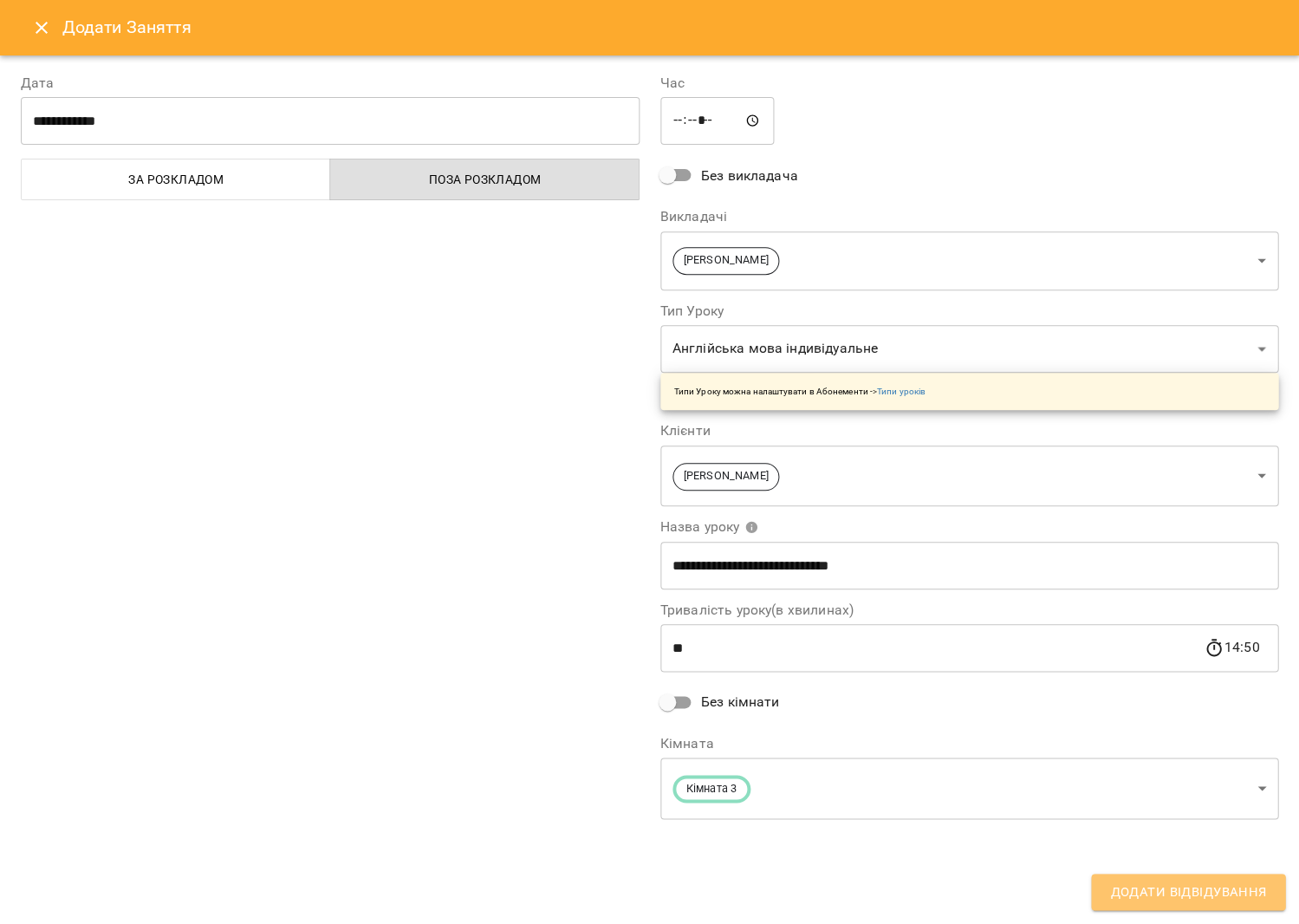
click at [1162, 895] on span "Додати Відвідування" at bounding box center [1188, 892] width 156 height 22
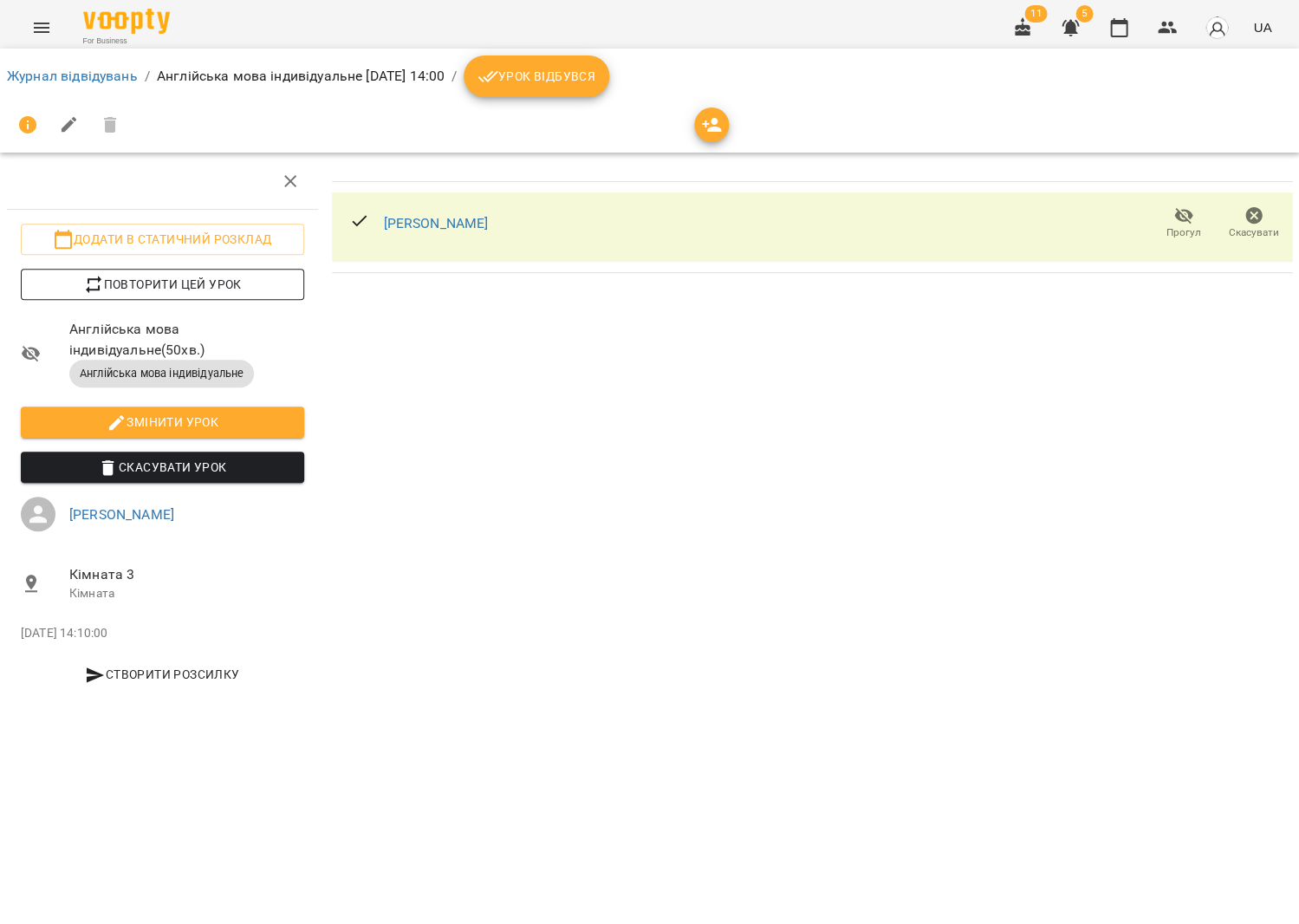
click at [184, 269] on button "Повторити цей урок" at bounding box center [163, 285] width 284 height 31
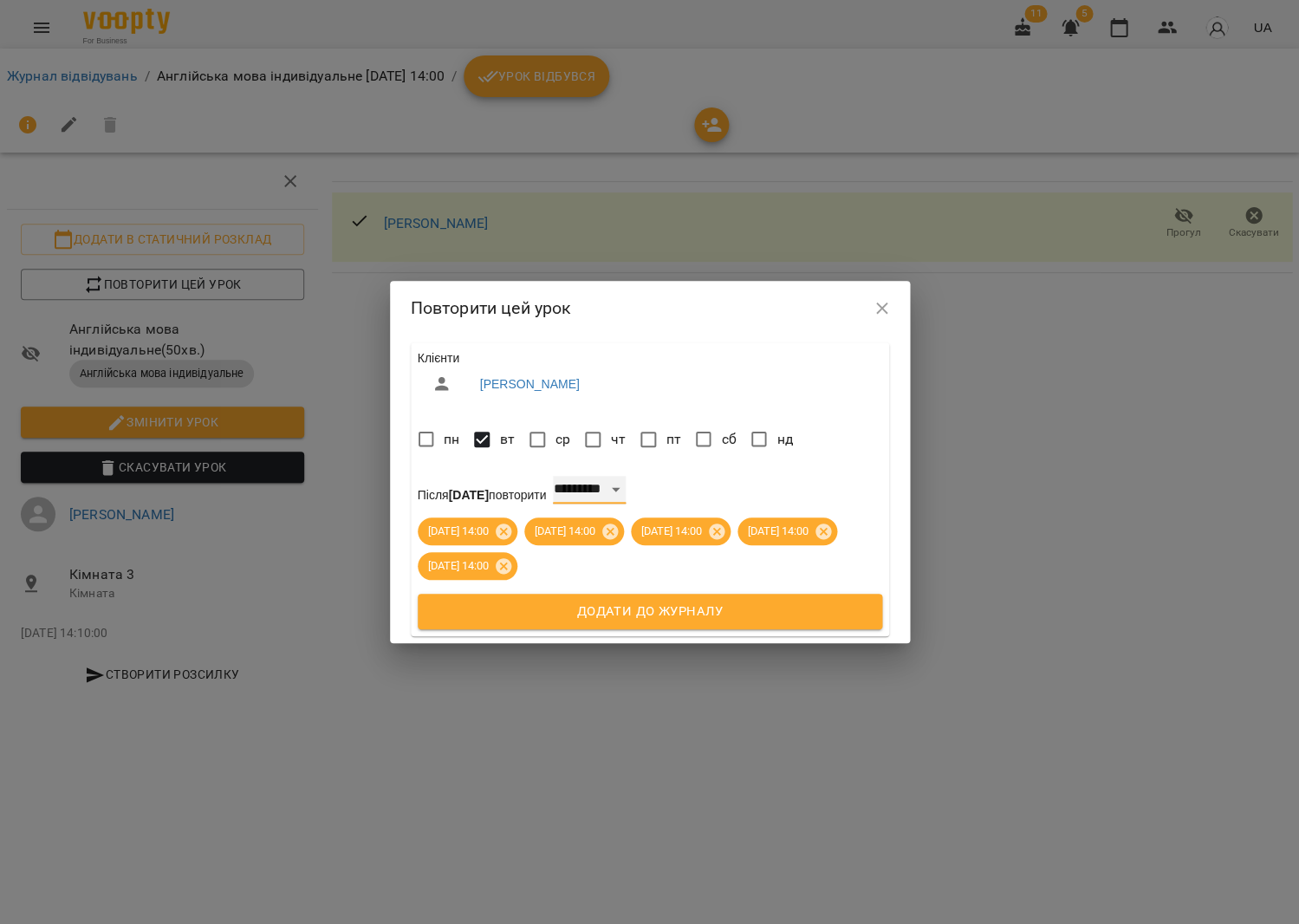
select select "*"
click at [607, 630] on button "Додати до журналу" at bounding box center [650, 612] width 464 height 37
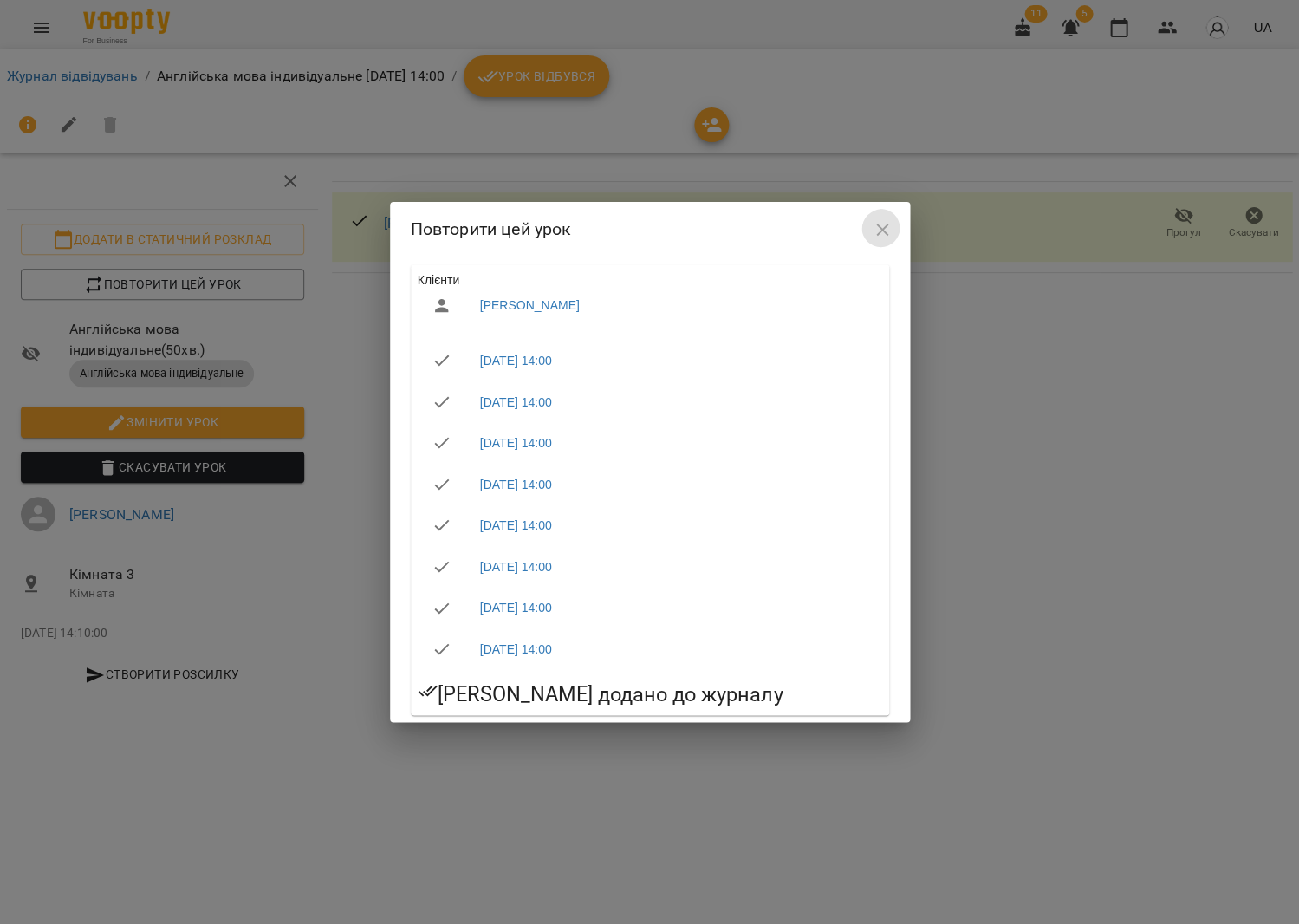
click at [872, 227] on icon "button" at bounding box center [882, 229] width 21 height 21
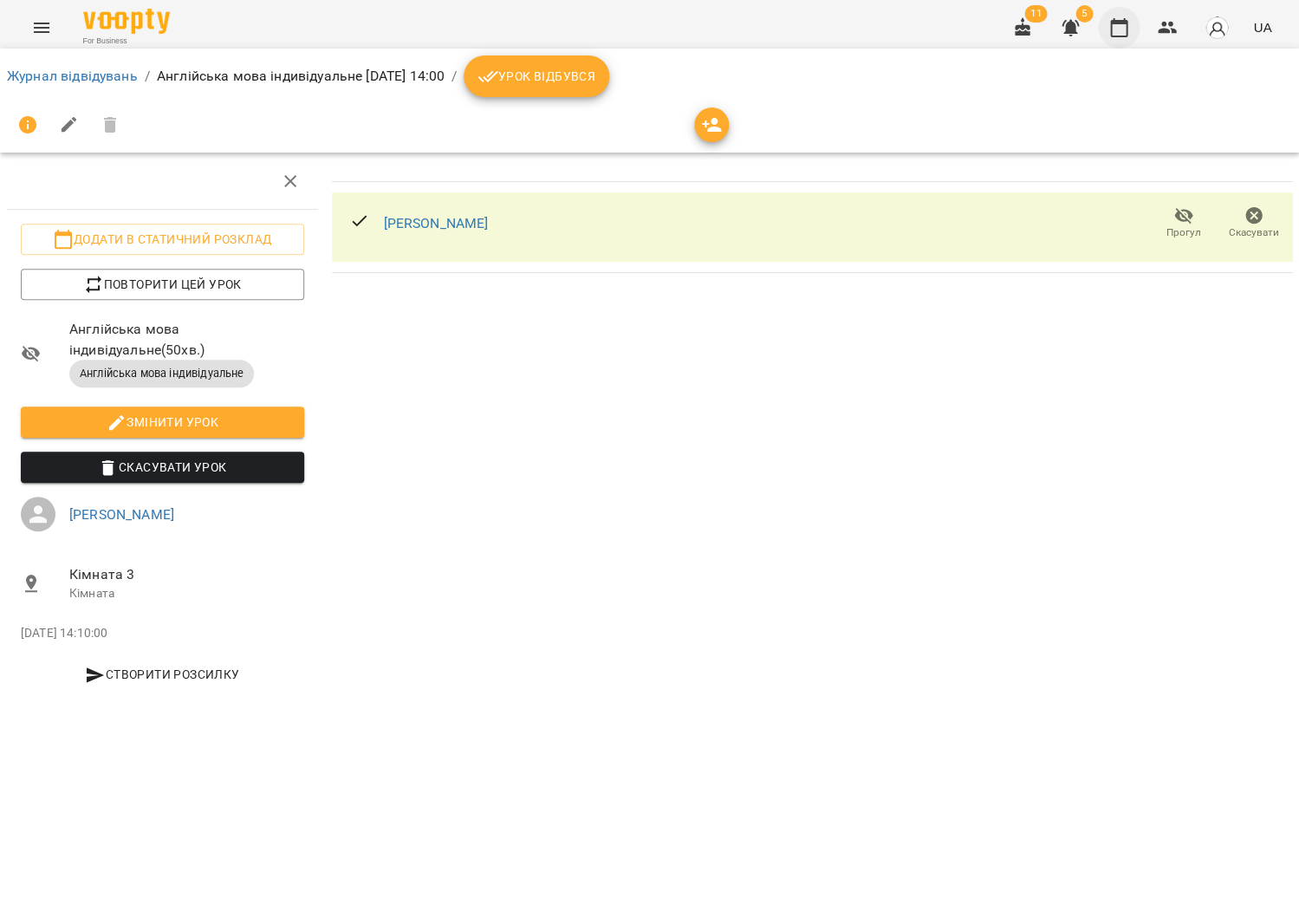
click at [1119, 34] on icon "button" at bounding box center [1118, 28] width 21 height 21
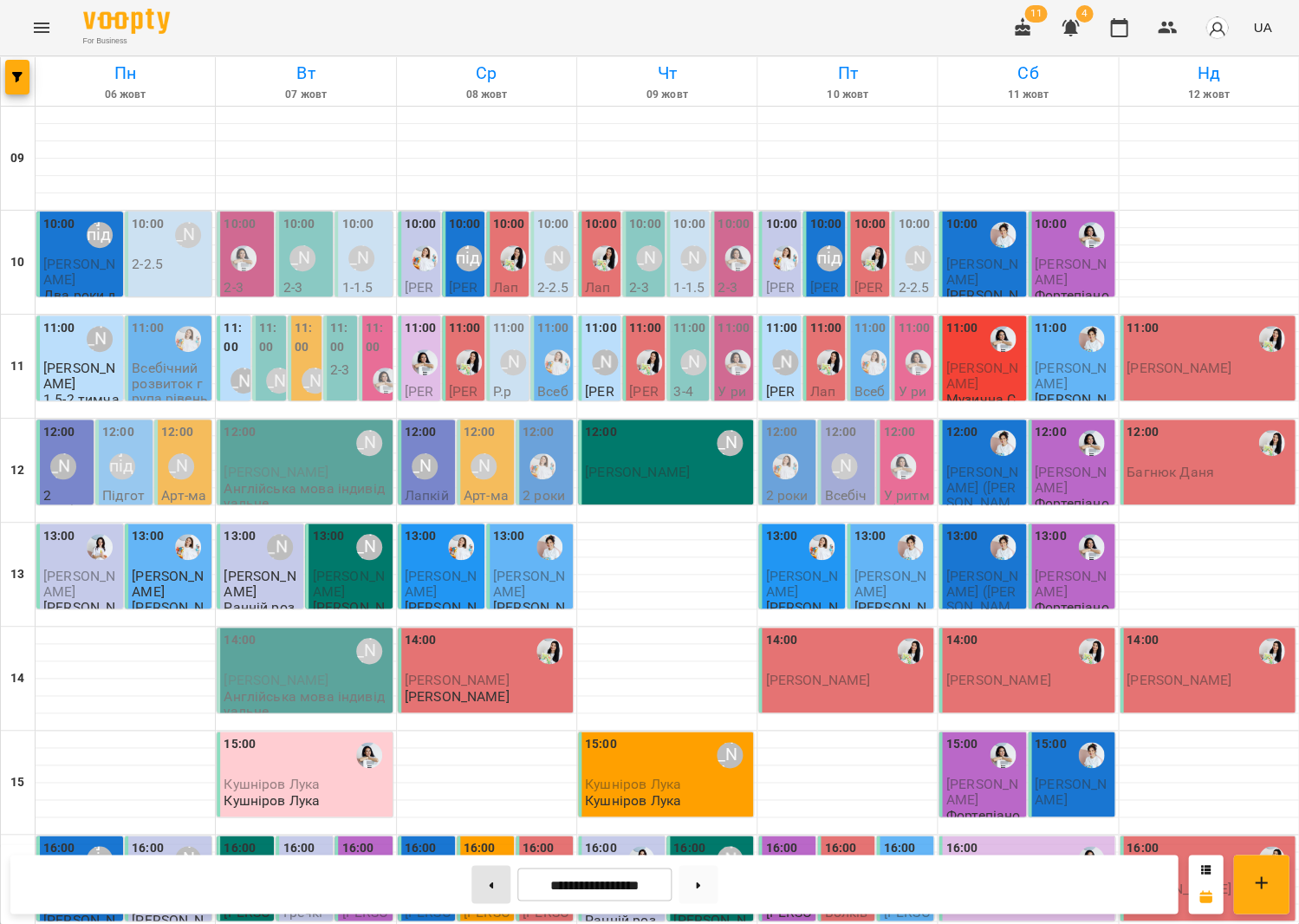
click at [496, 871] on button at bounding box center [491, 883] width 39 height 38
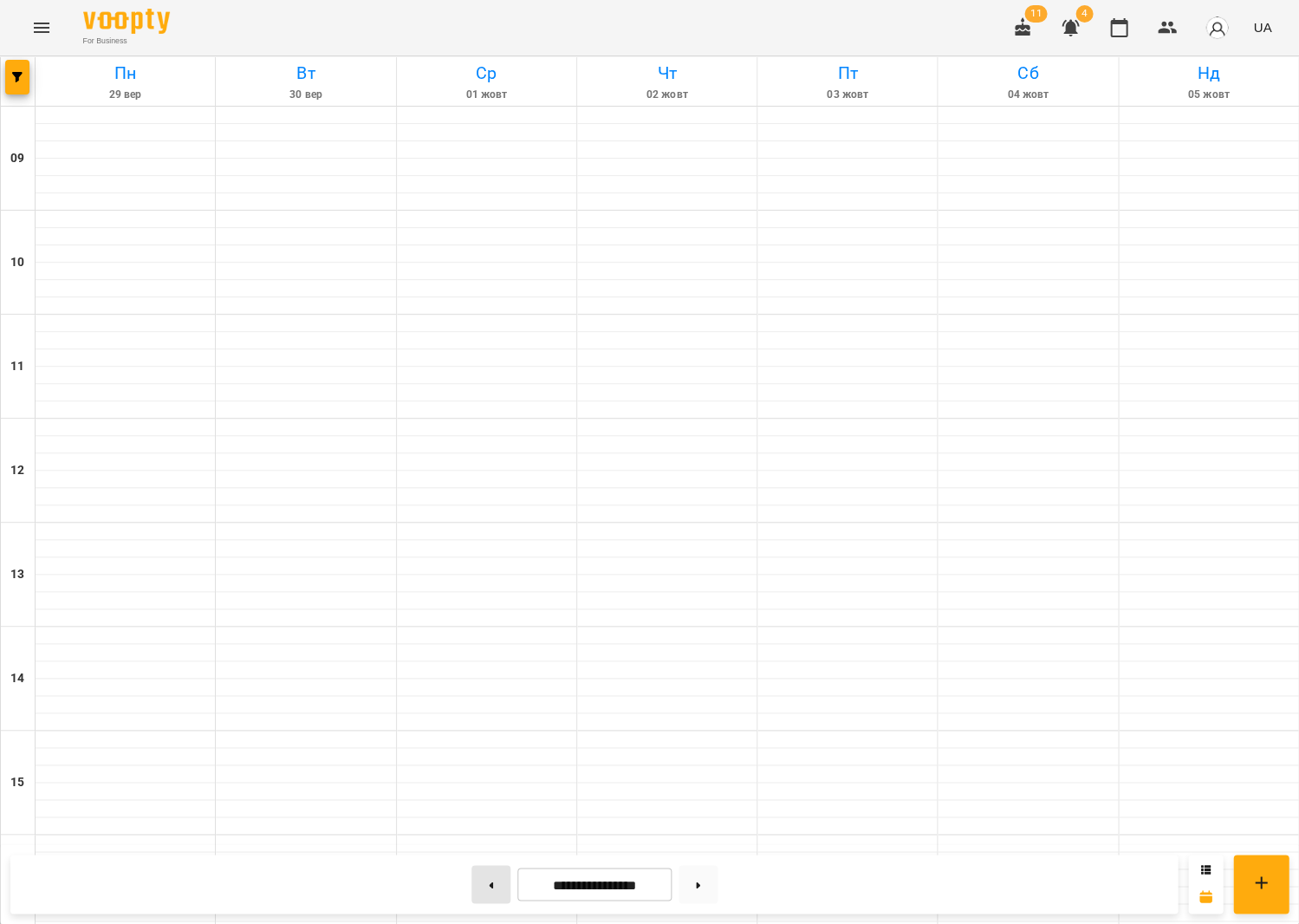
click at [496, 871] on button at bounding box center [491, 883] width 39 height 38
type input "**********"
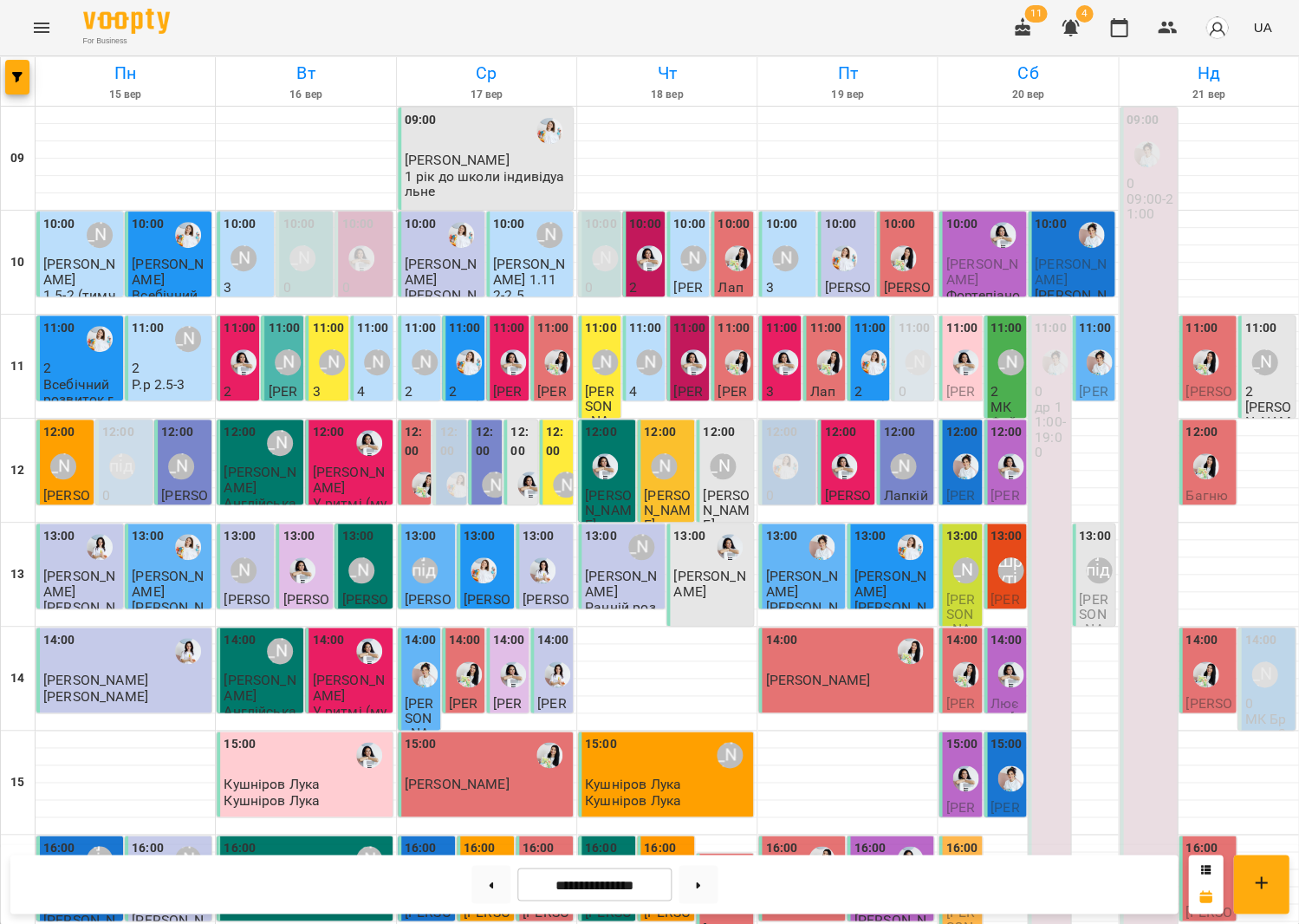
click at [36, 32] on icon "Menu" at bounding box center [41, 28] width 21 height 21
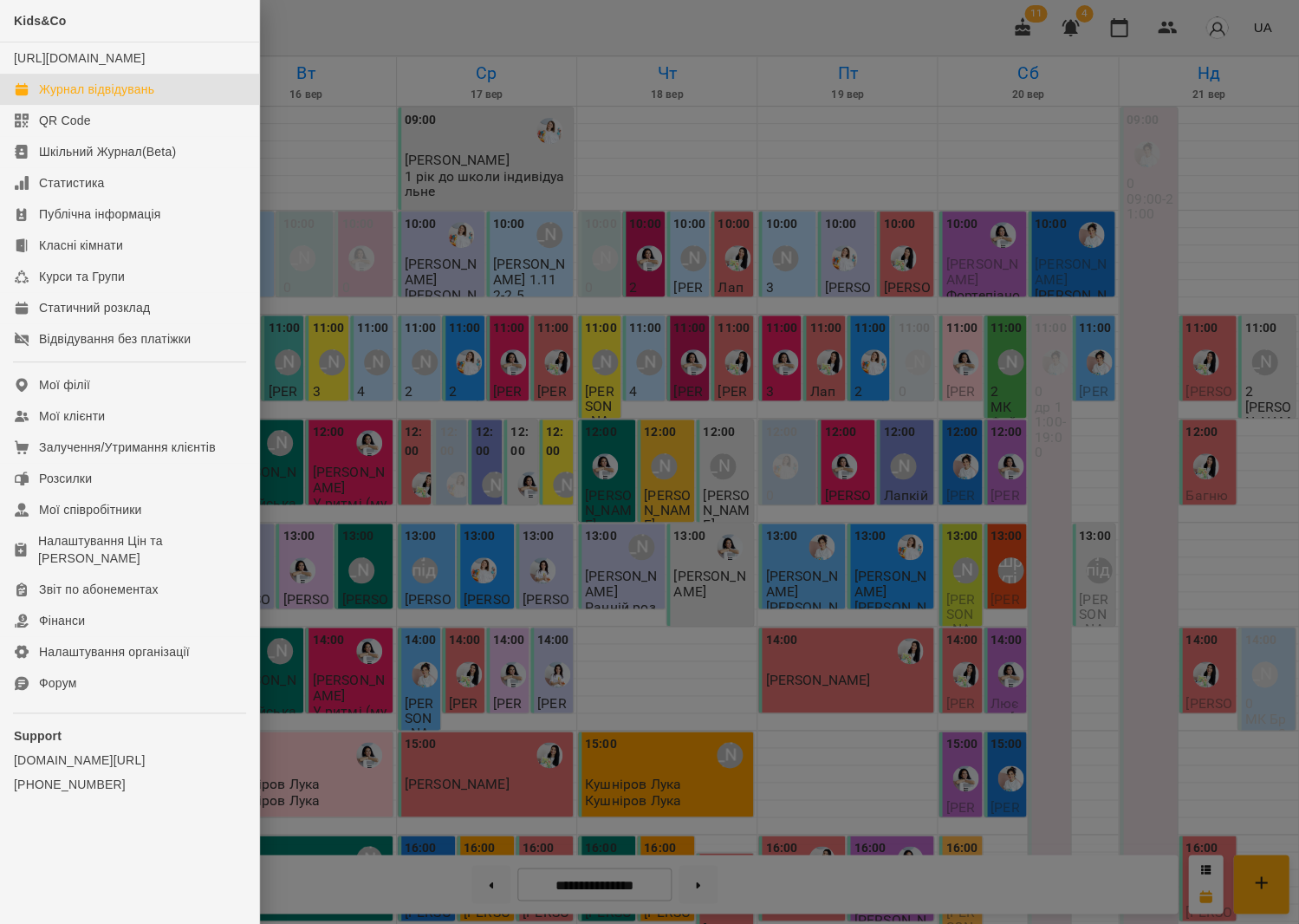
drag, startPoint x: 52, startPoint y: 604, endPoint x: 291, endPoint y: 439, distance: 290.4
click at [55, 612] on div "Фінанси" at bounding box center [62, 620] width 46 height 18
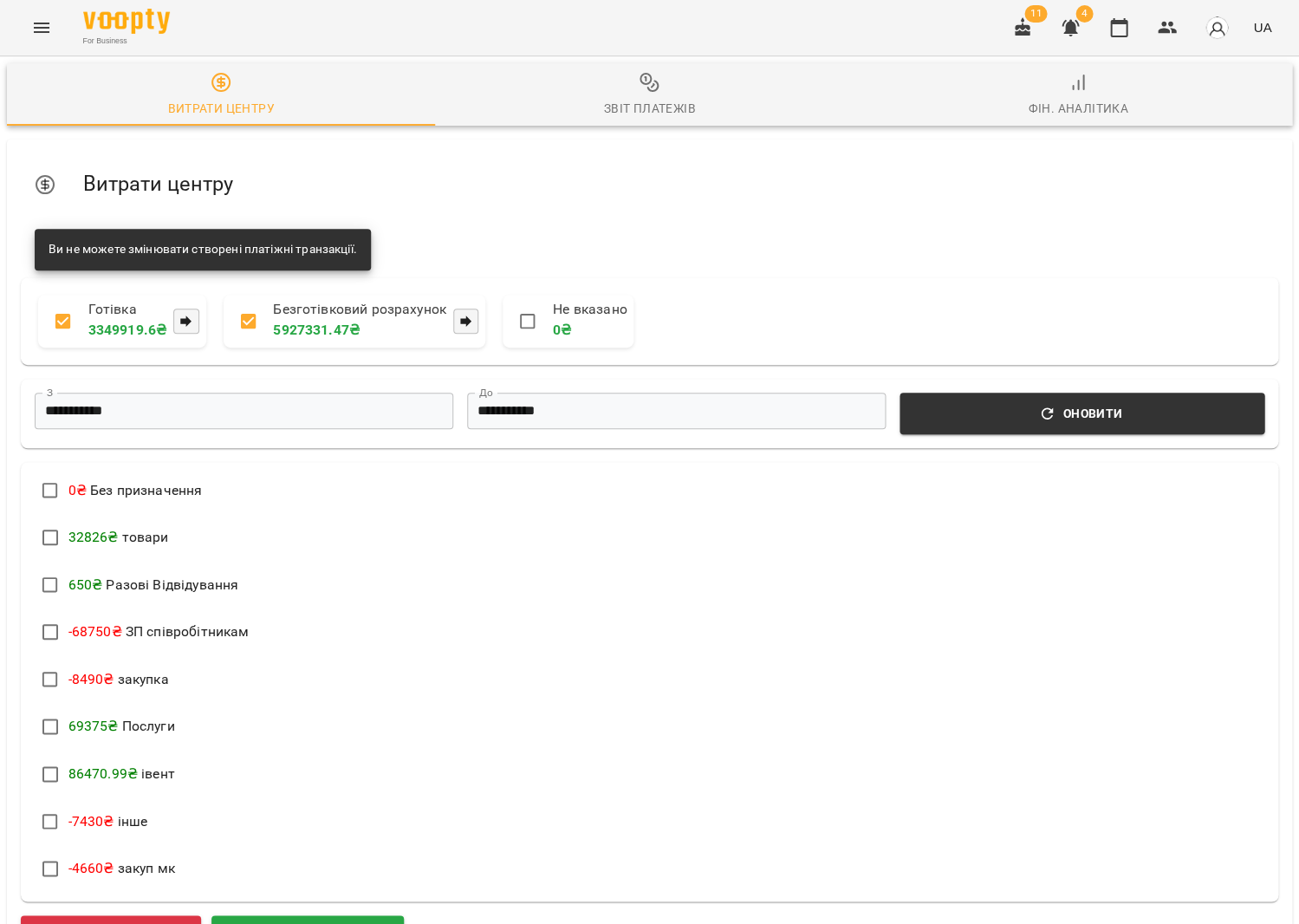
click at [618, 92] on span "Звіт платежів" at bounding box center [650, 95] width 407 height 47
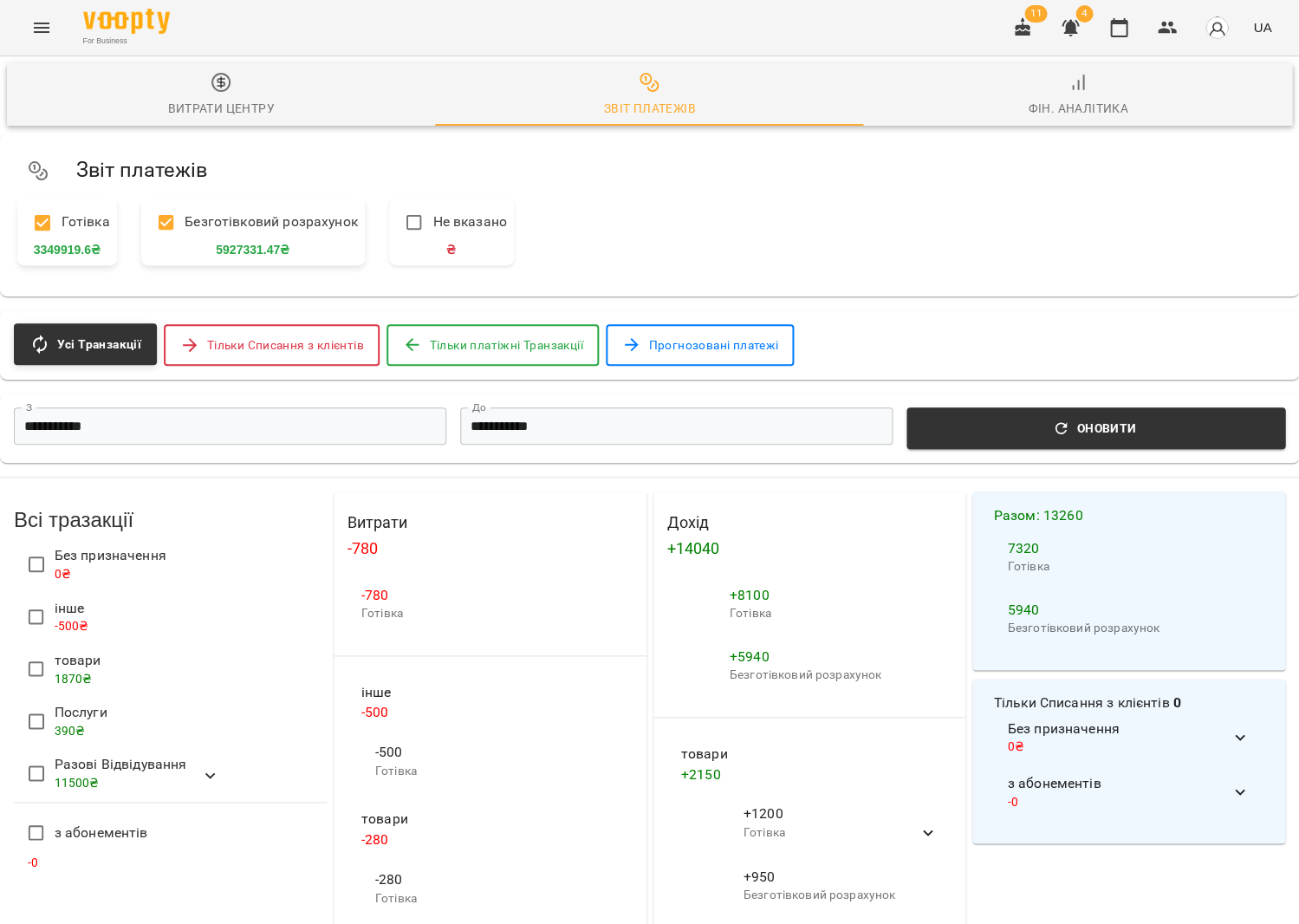
scroll to position [0, 5]
click at [1119, 22] on icon "button" at bounding box center [1118, 28] width 18 height 19
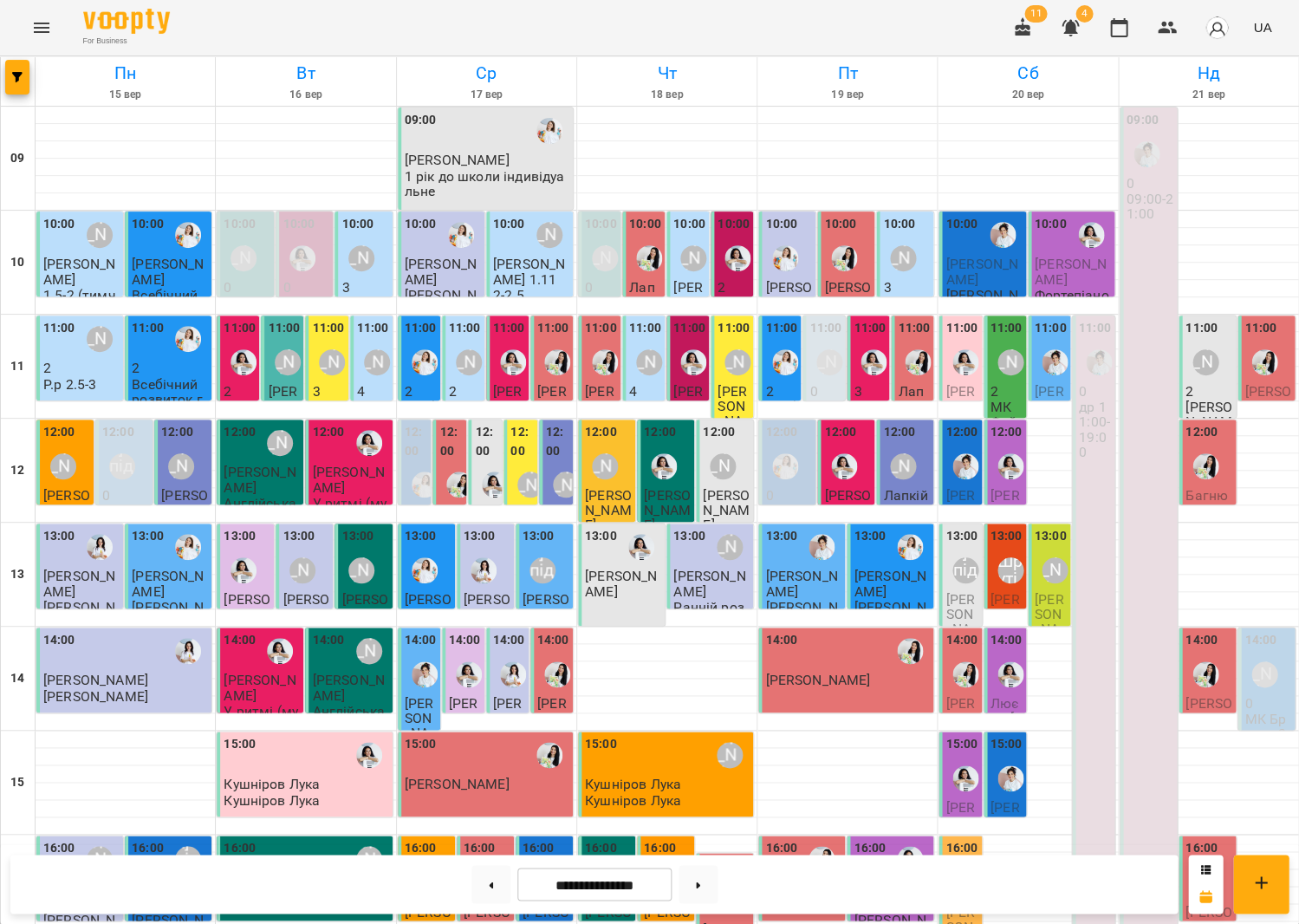
scroll to position [42, 0]
click at [1002, 343] on div "[PERSON_NAME]" at bounding box center [1010, 362] width 40 height 40
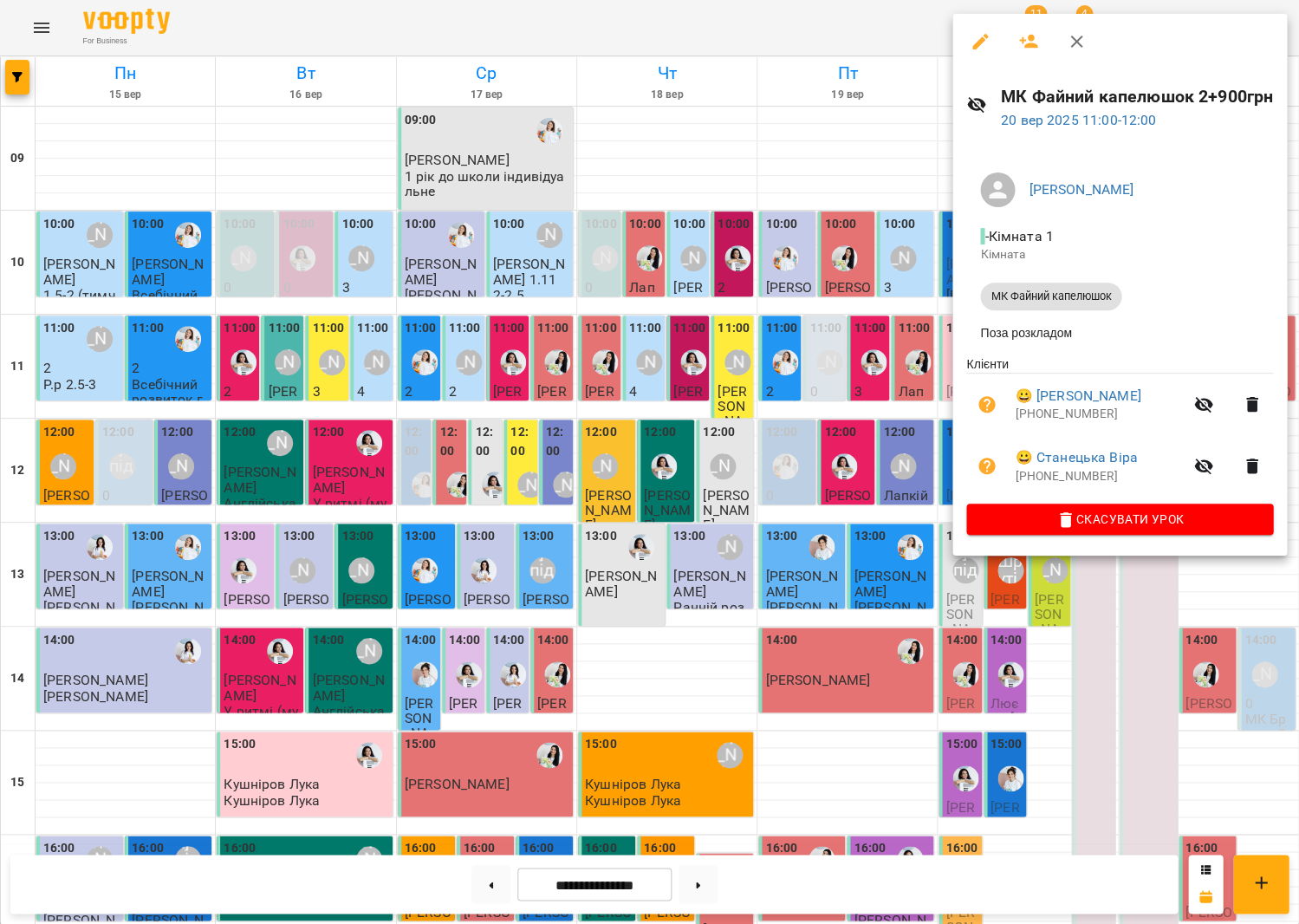
click at [1077, 40] on icon "button" at bounding box center [1076, 41] width 21 height 21
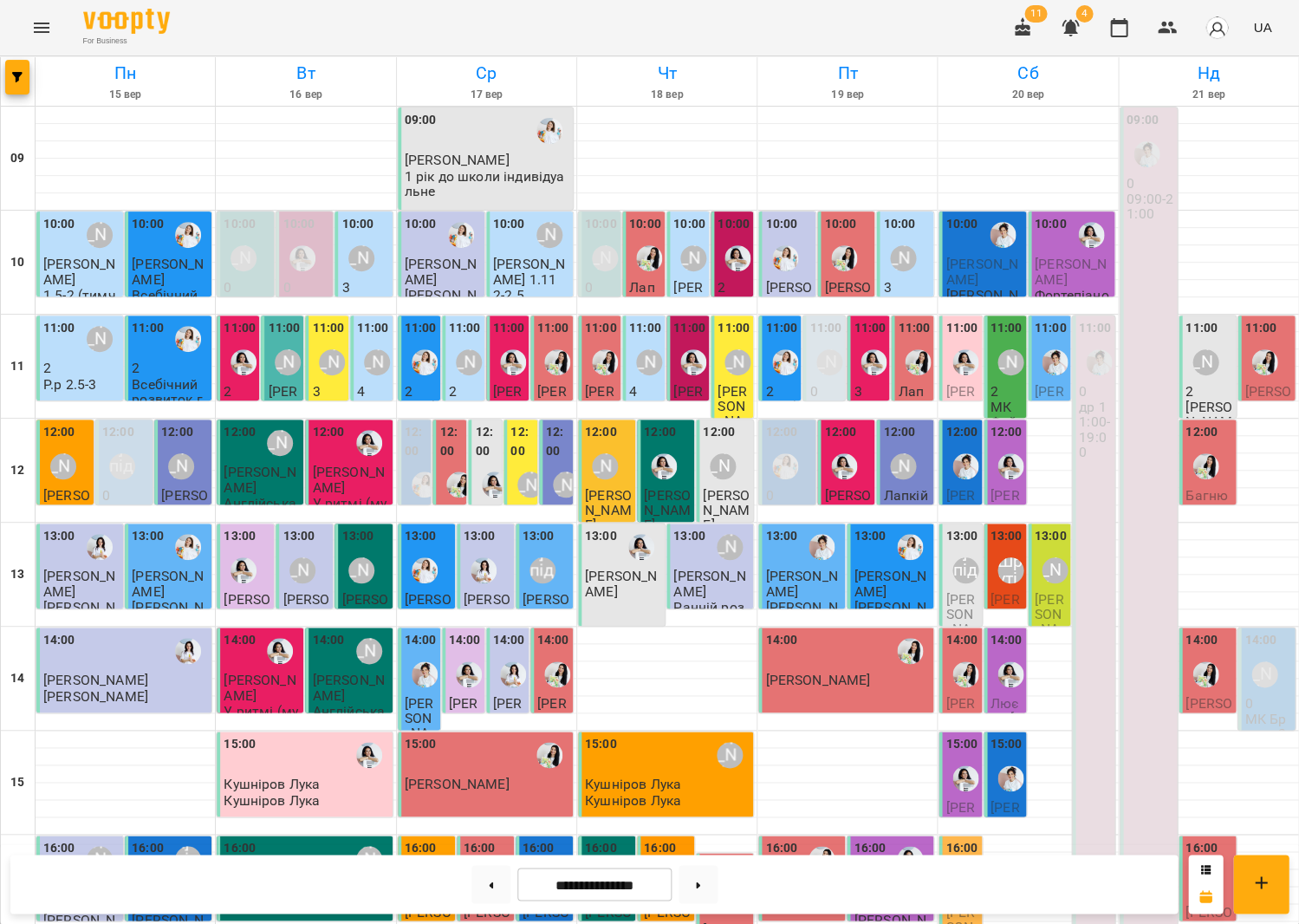
click at [1046, 591] on span "[PERSON_NAME]" at bounding box center [1049, 622] width 29 height 62
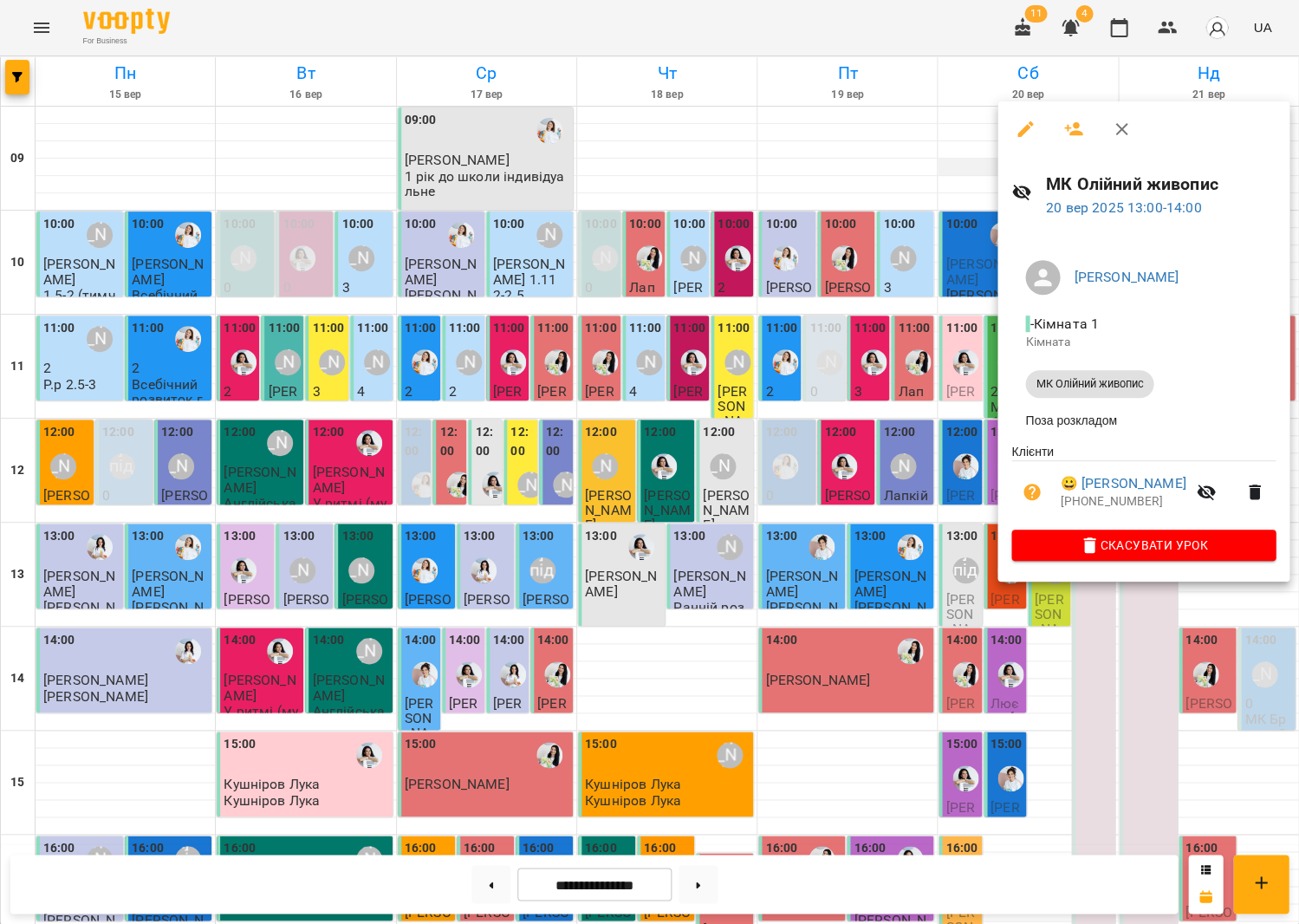
click at [1111, 124] on icon "button" at bounding box center [1121, 129] width 21 height 21
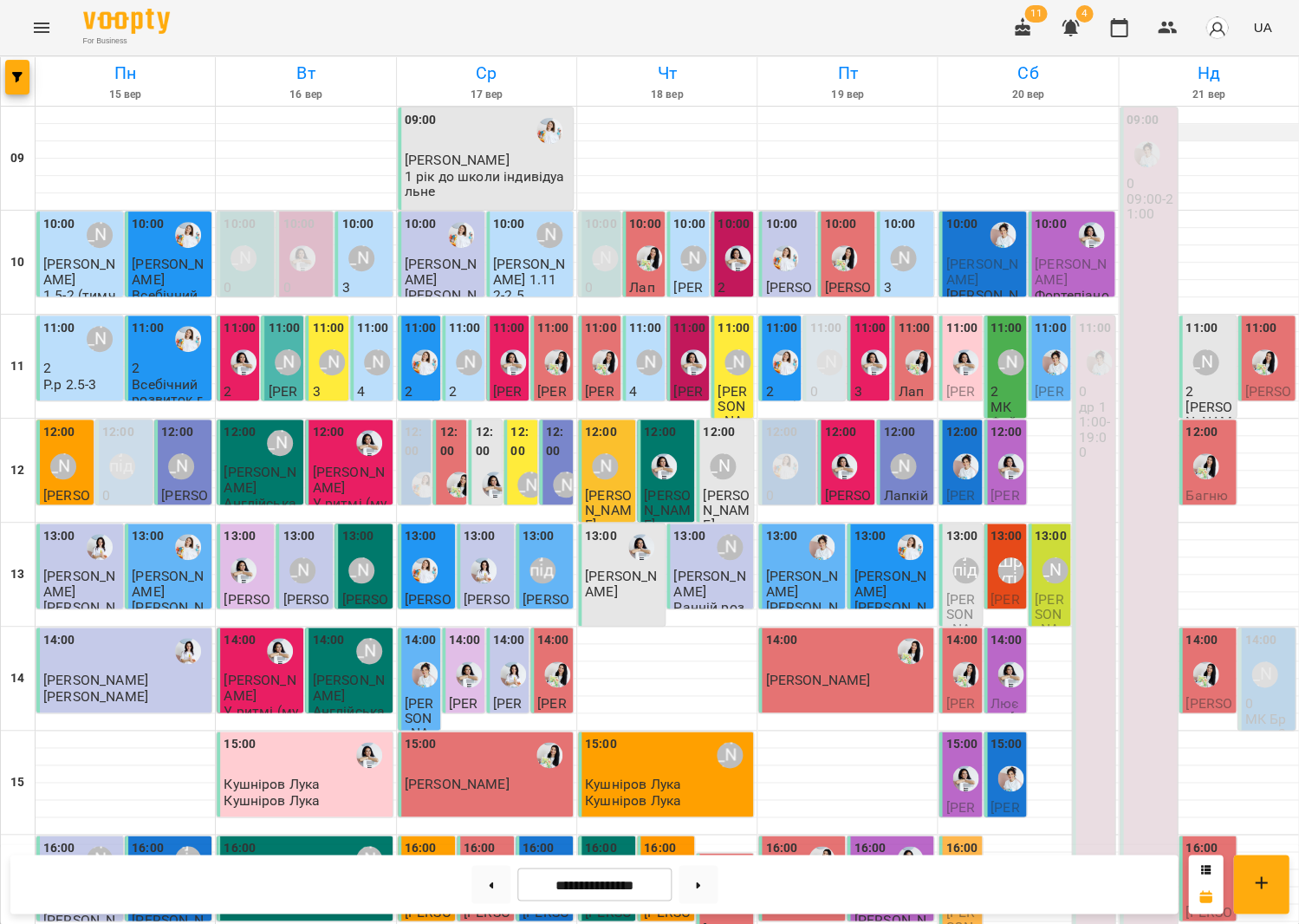
scroll to position [0, 0]
click at [1217, 384] on p "2" at bounding box center [1209, 392] width 47 height 15
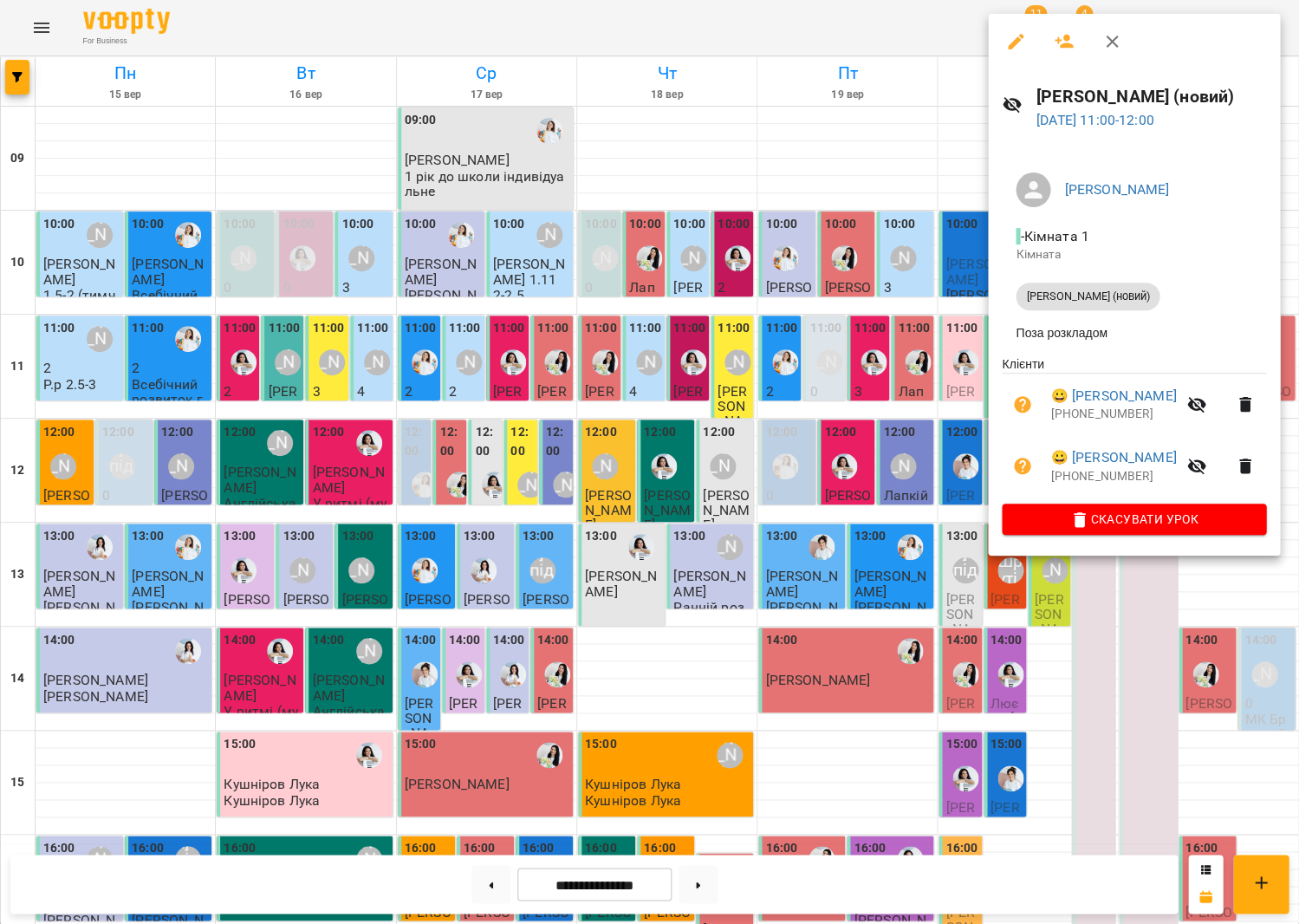
scroll to position [41, 0]
click at [1091, 28] on button "button" at bounding box center [1111, 41] width 41 height 41
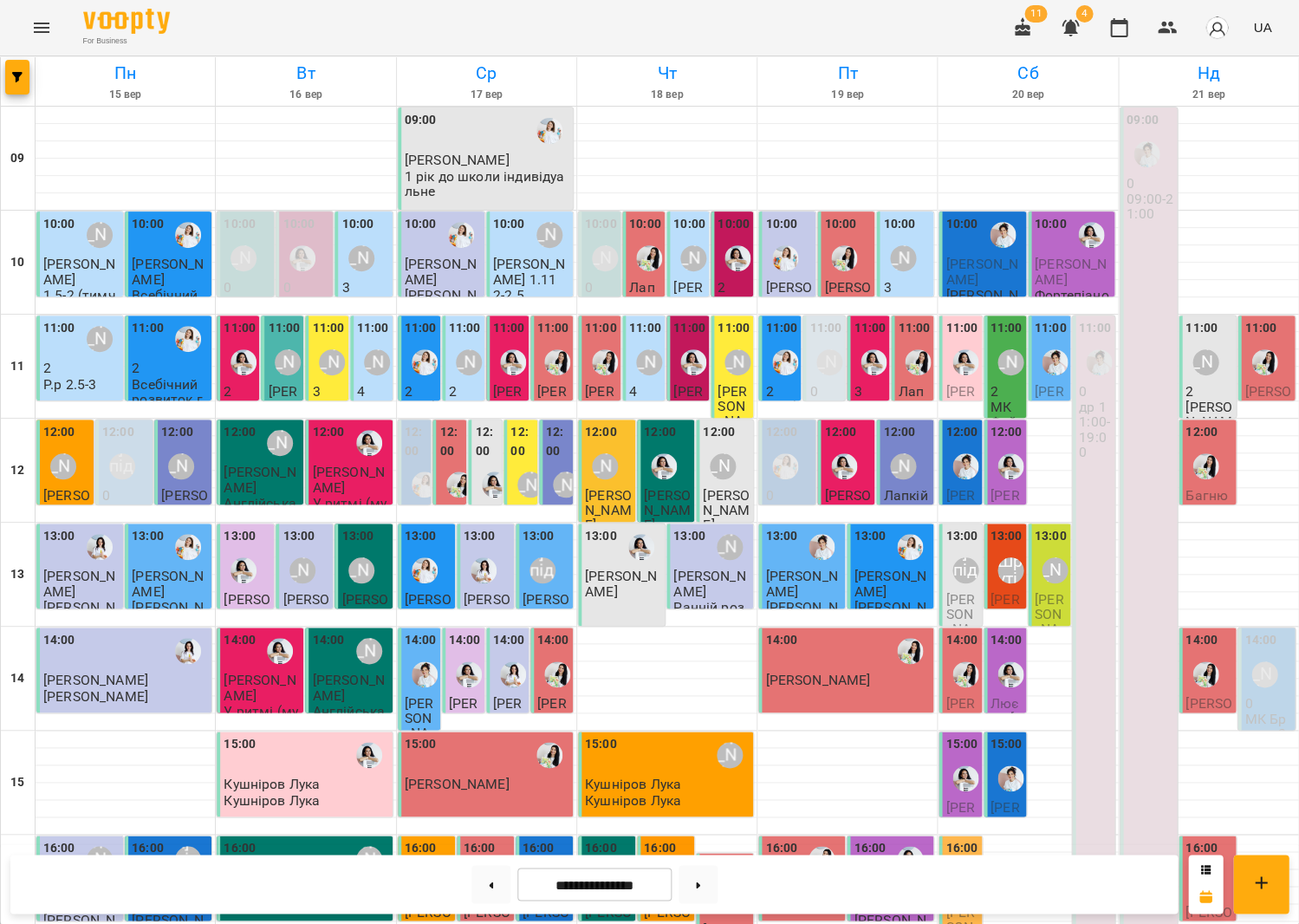
click at [1262, 631] on div "14:00" at bounding box center [1260, 642] width 32 height 23
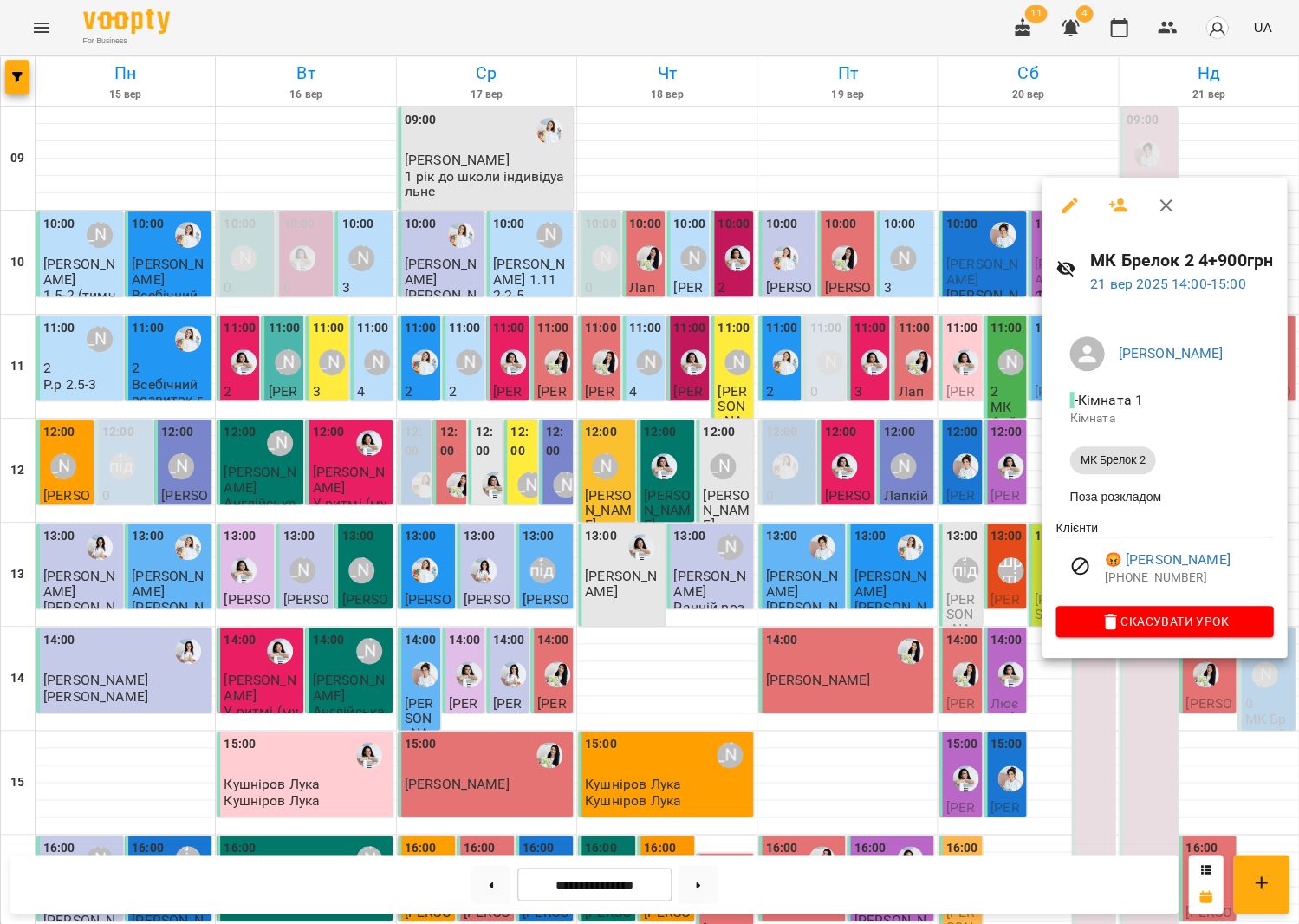
click at [1155, 195] on icon "button" at bounding box center [1165, 205] width 21 height 21
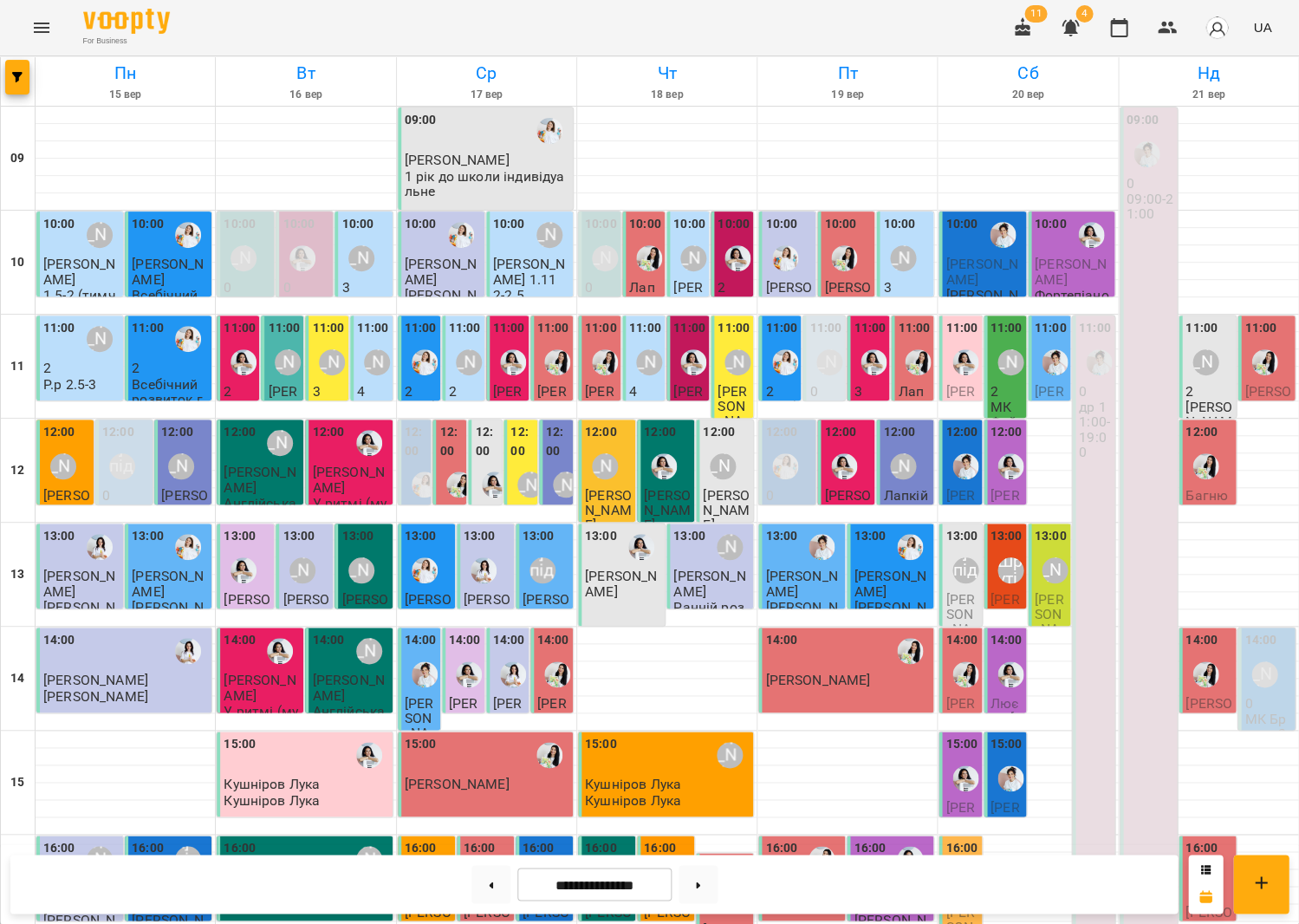
scroll to position [46, 0]
click at [1045, 591] on span "[PERSON_NAME]" at bounding box center [1049, 622] width 29 height 62
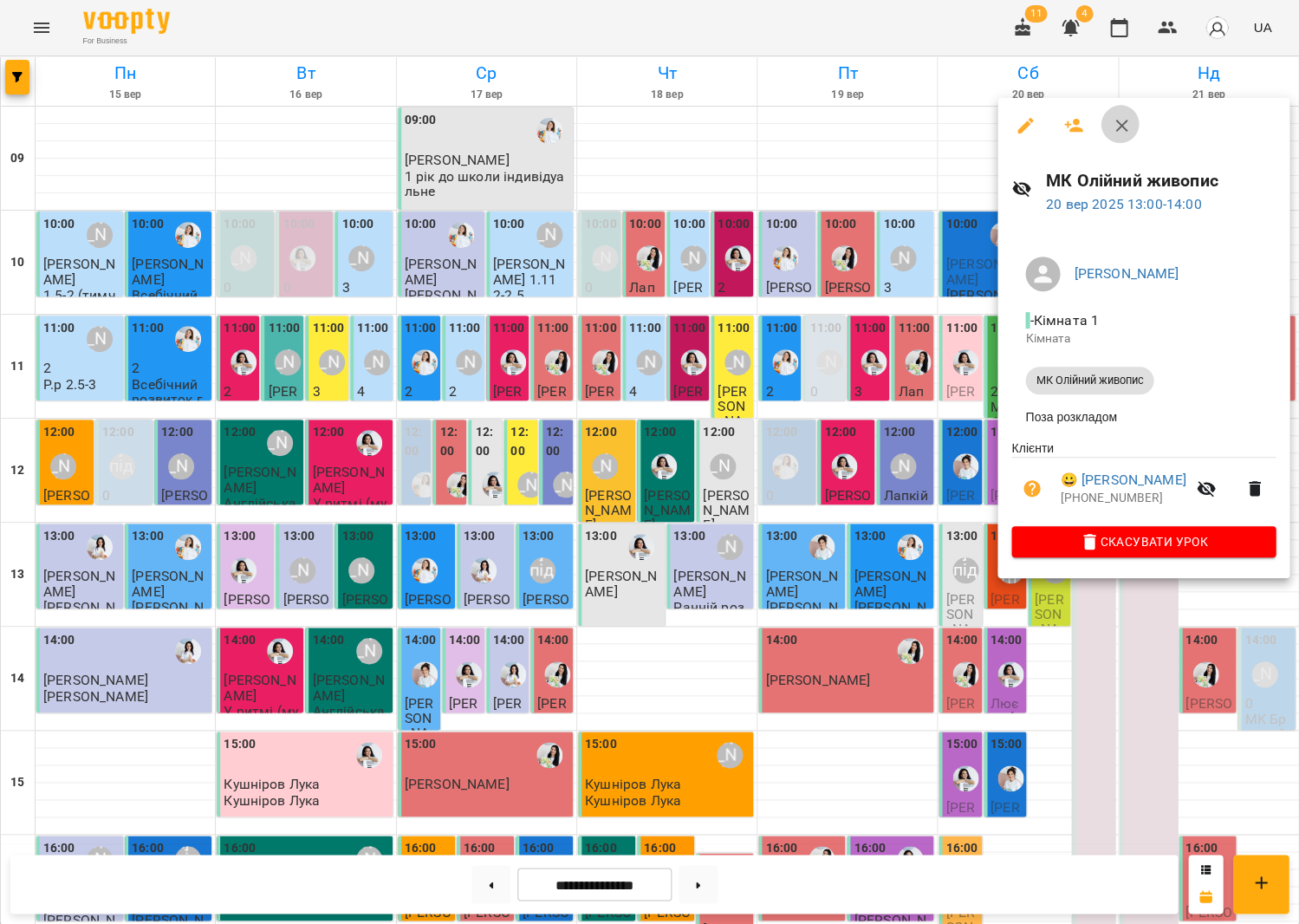
click at [1125, 123] on button "button" at bounding box center [1121, 125] width 41 height 41
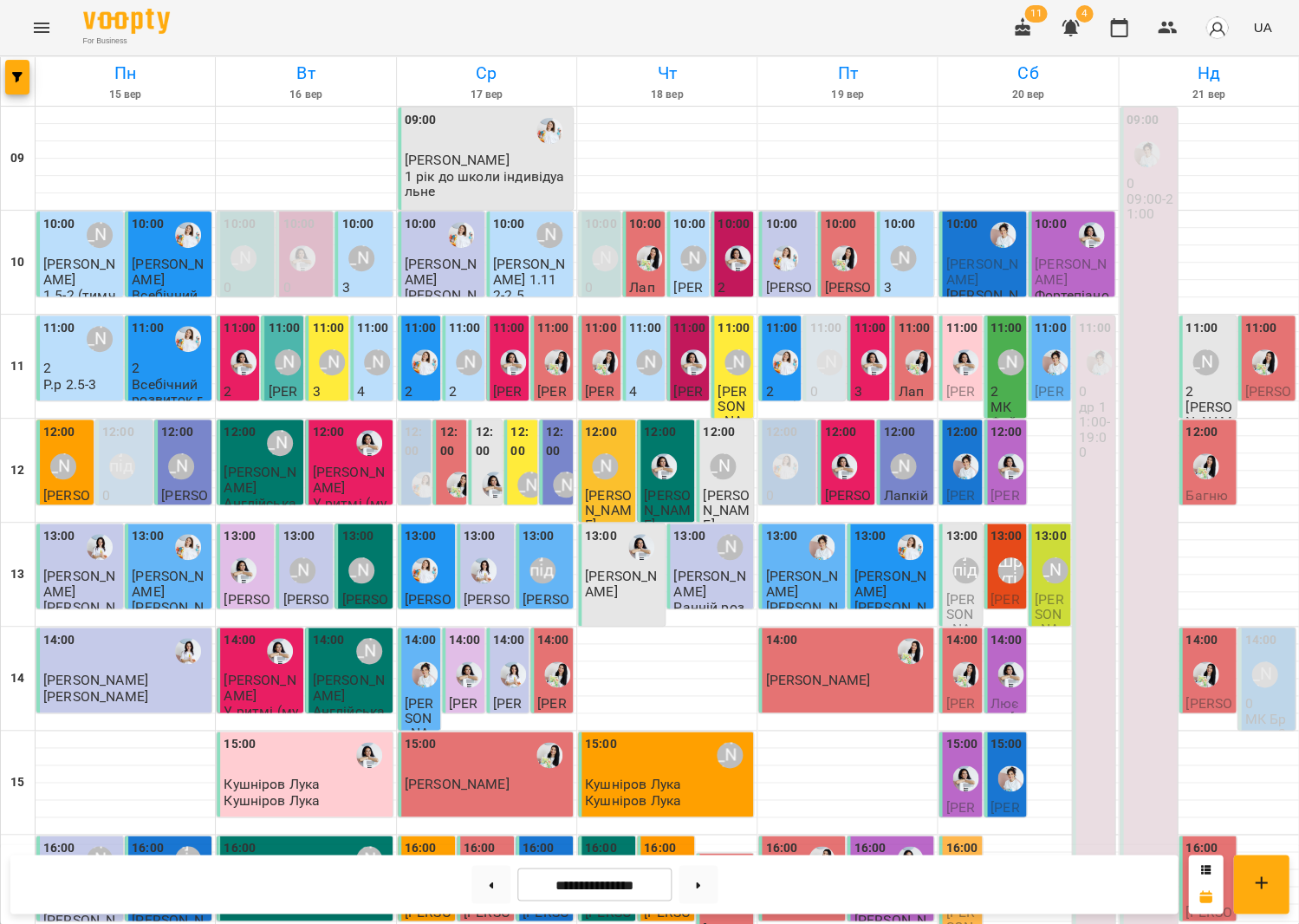
scroll to position [134, 0]
click at [1266, 696] on p "0" at bounding box center [1268, 703] width 47 height 15
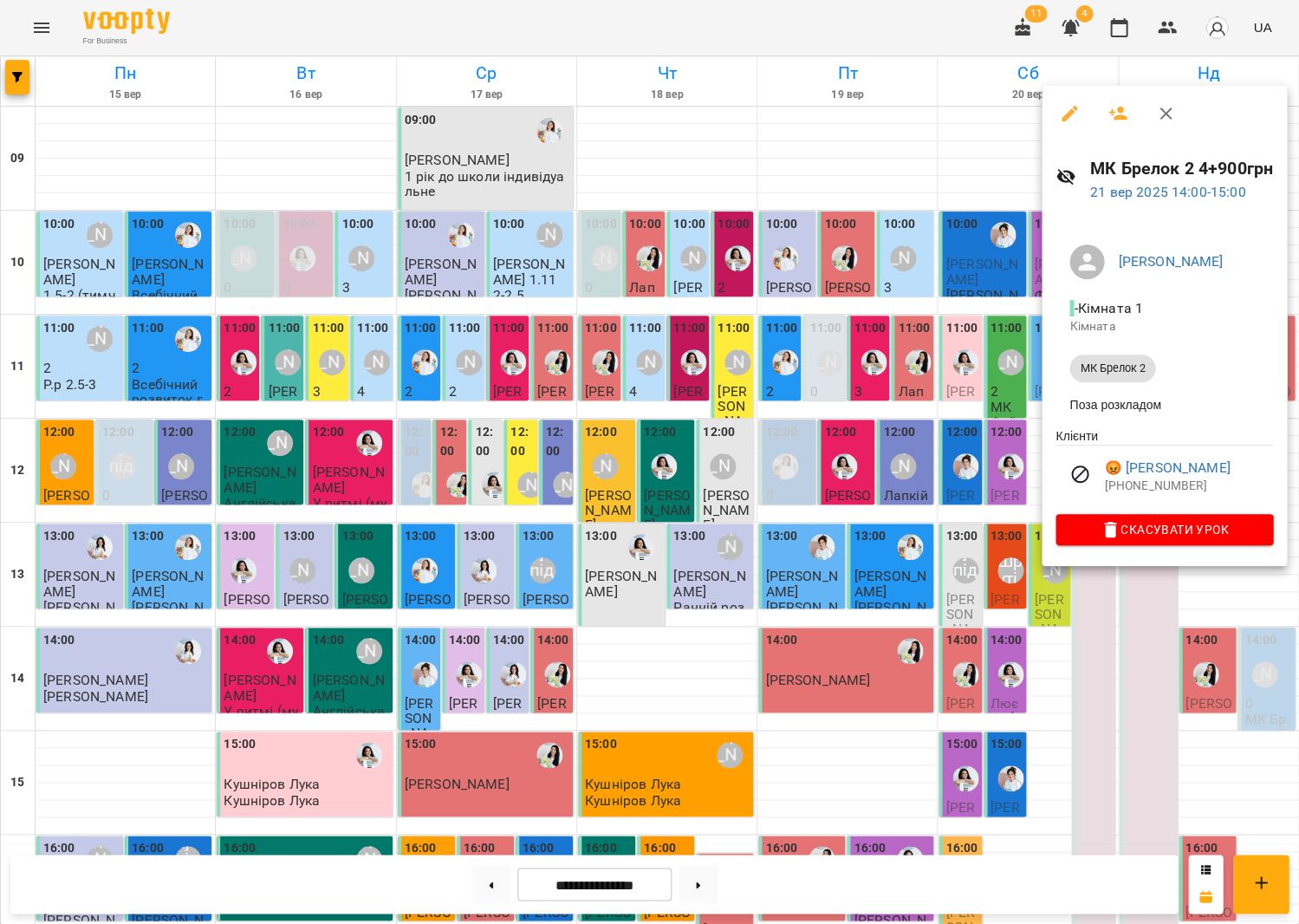
click at [1156, 111] on icon "button" at bounding box center [1165, 113] width 21 height 21
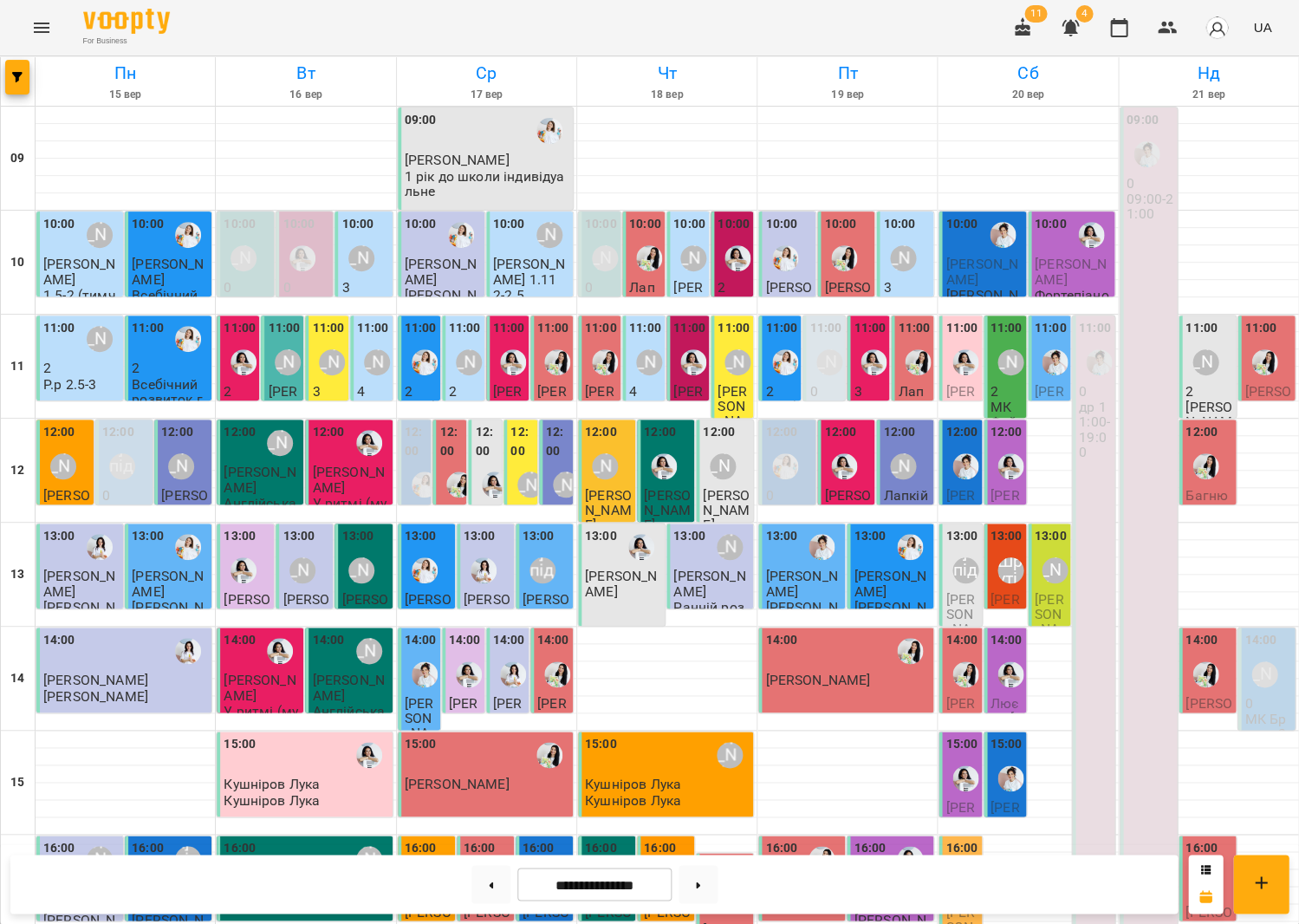
scroll to position [0, 0]
click at [999, 344] on div "[PERSON_NAME]" at bounding box center [1010, 362] width 40 height 40
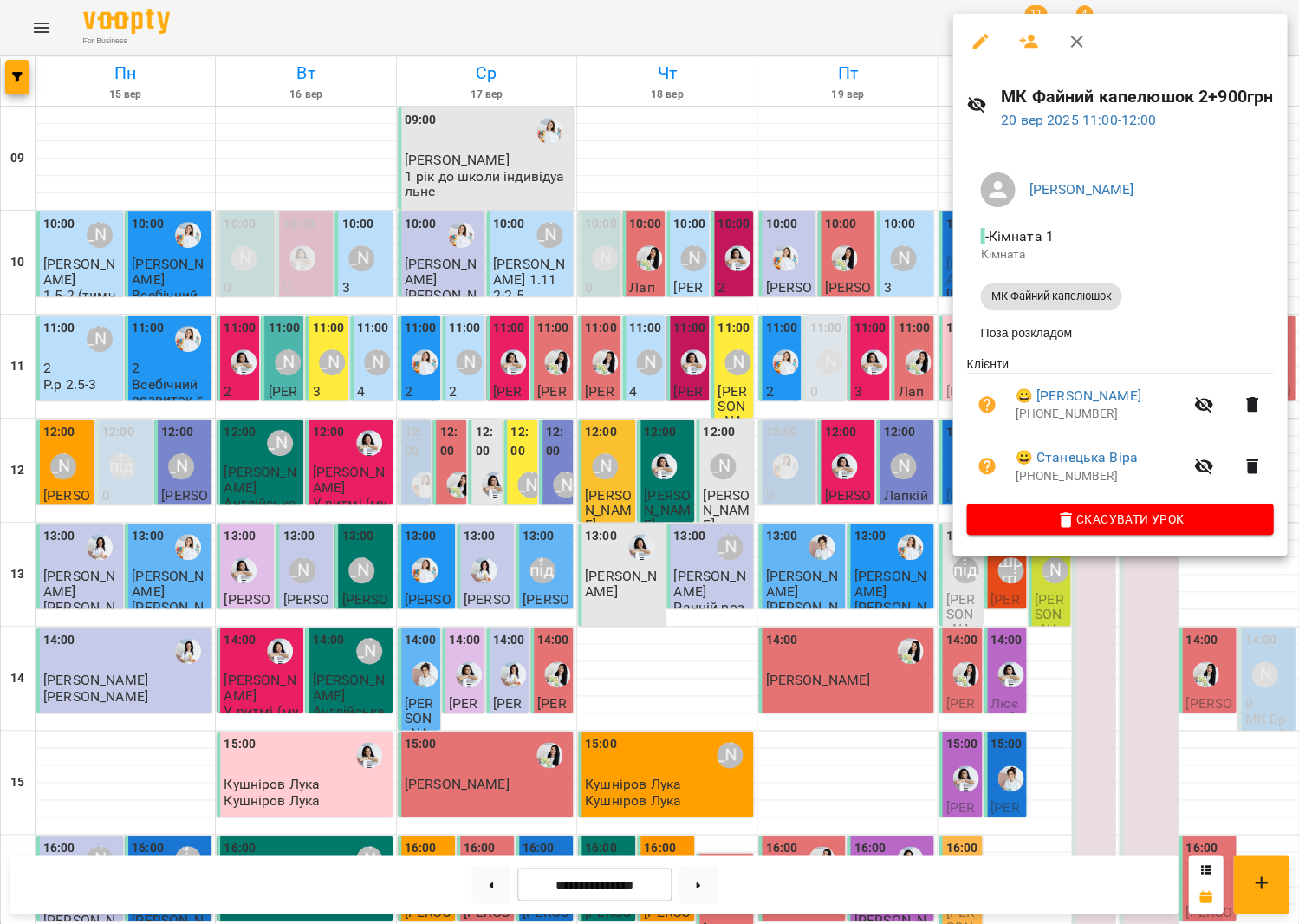
click at [1076, 37] on icon "button" at bounding box center [1076, 41] width 21 height 21
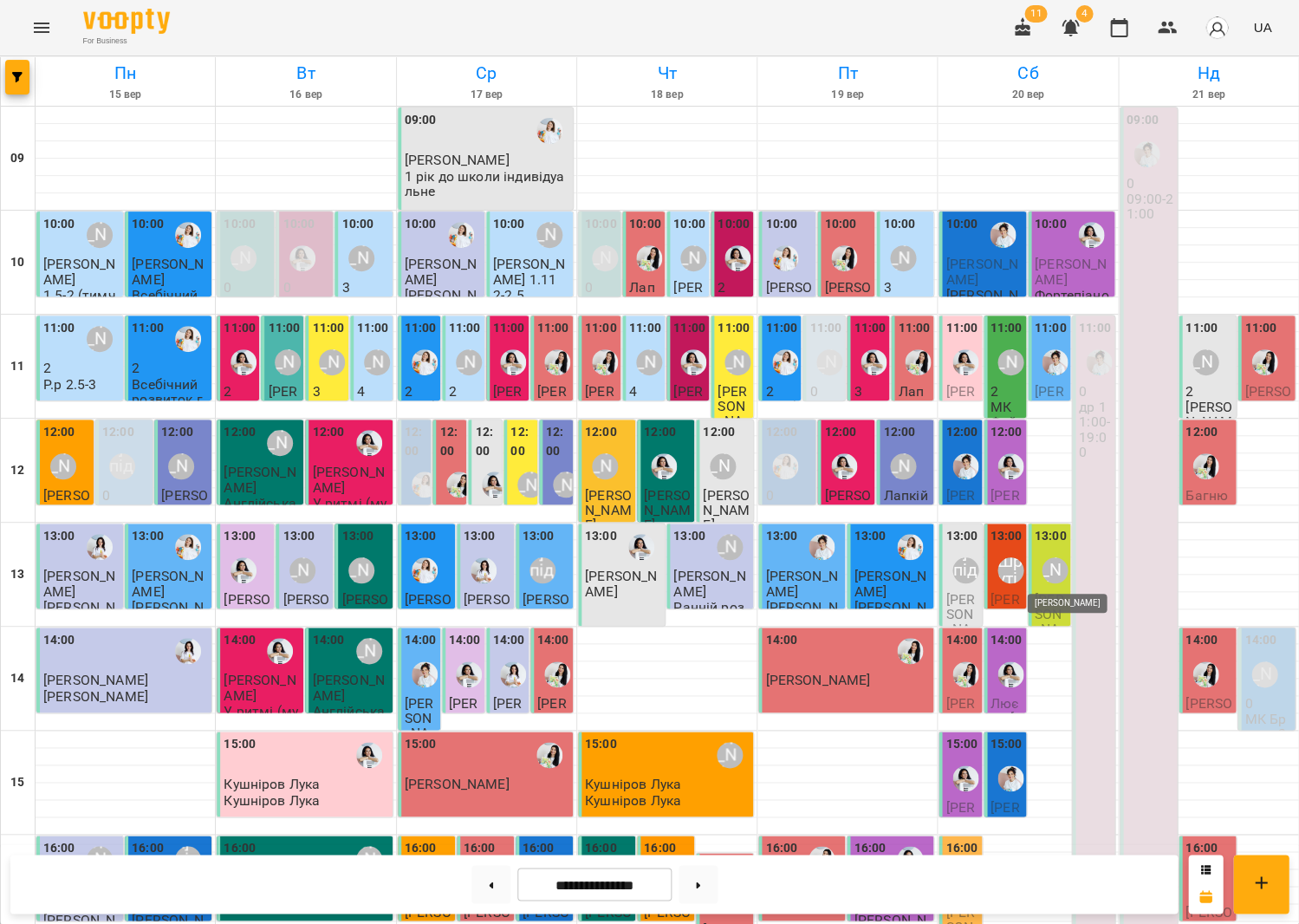
click at [1052, 557] on div "[PERSON_NAME]" at bounding box center [1055, 570] width 26 height 26
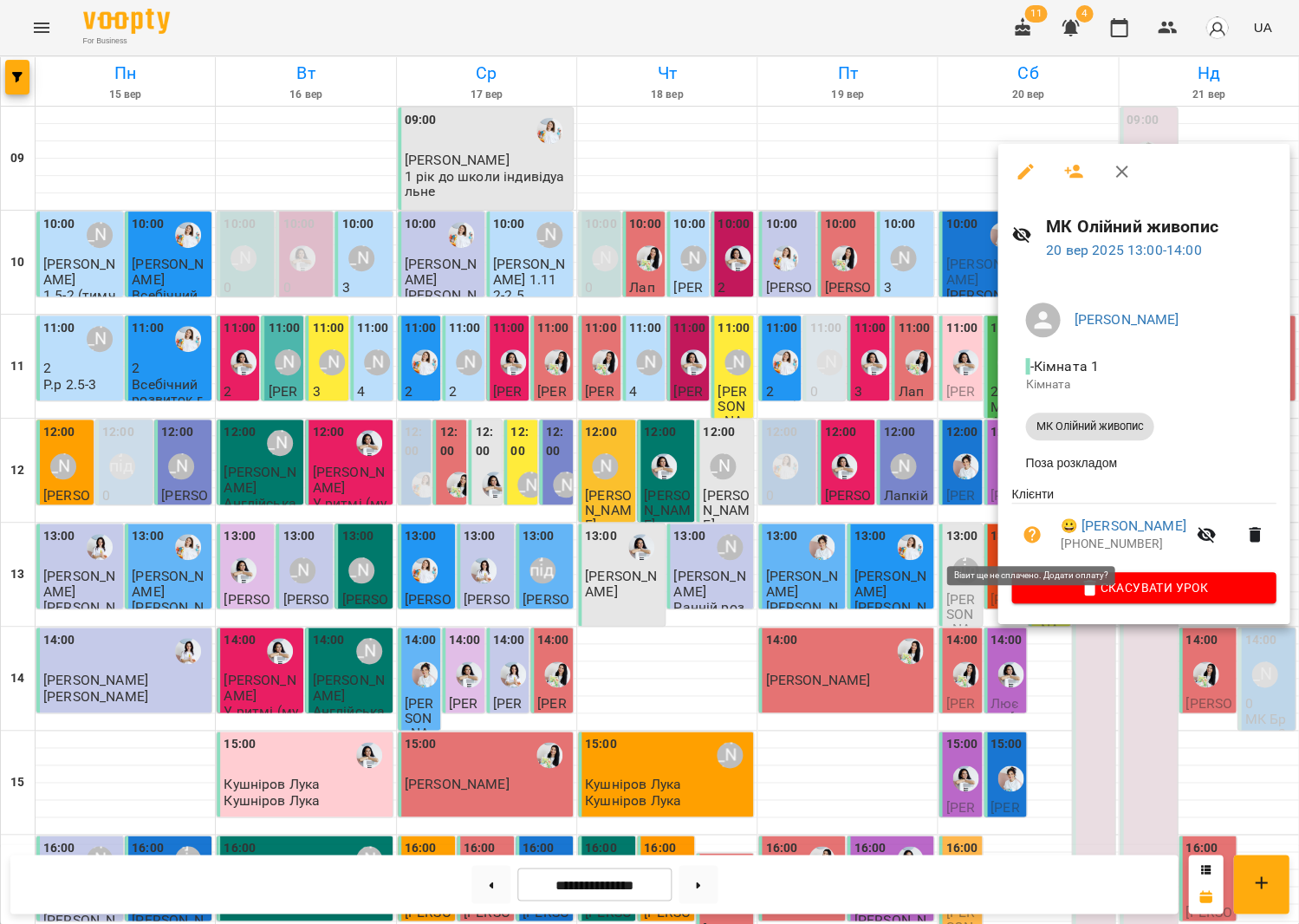
click at [1031, 532] on icon "button" at bounding box center [1032, 534] width 18 height 18
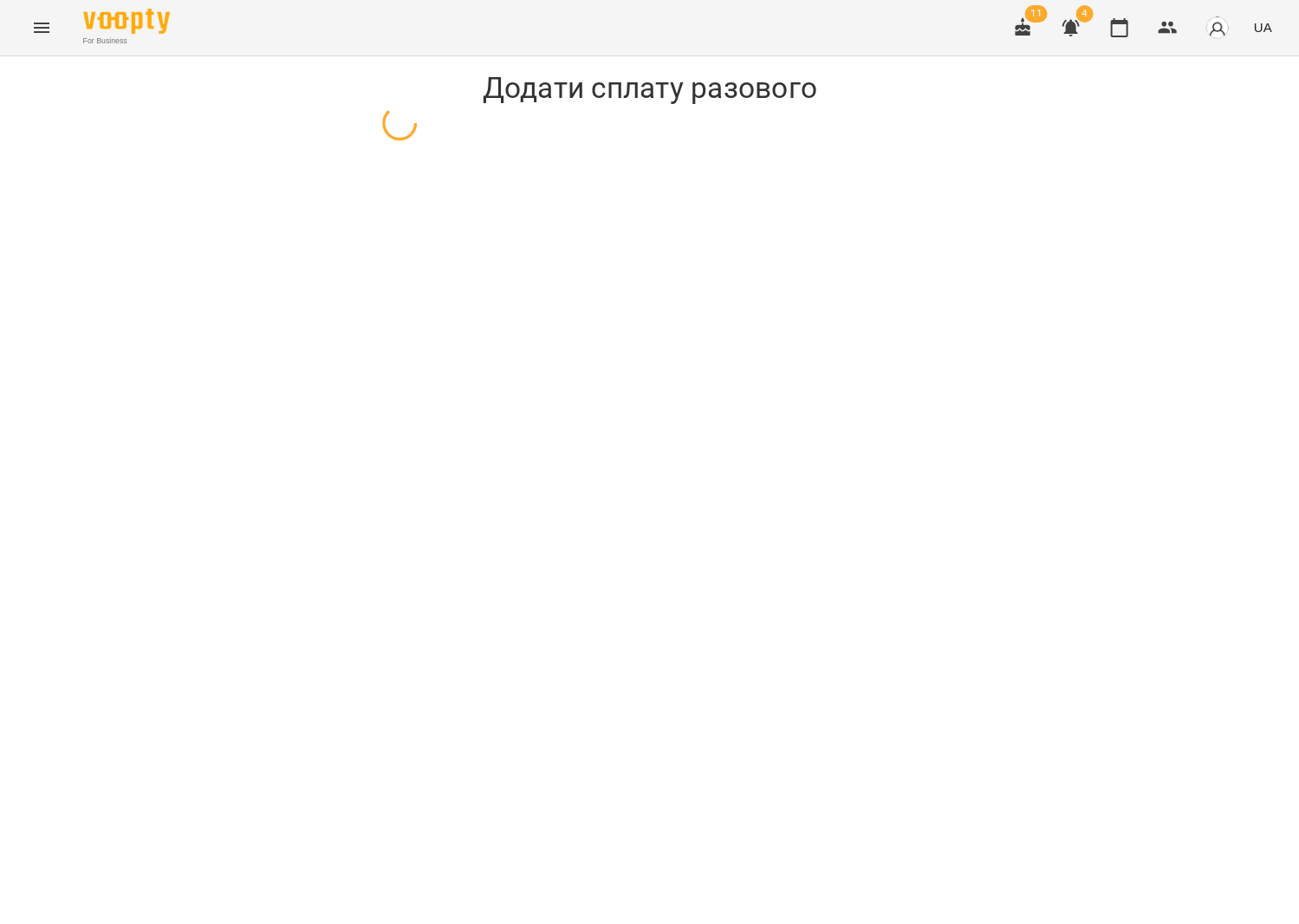
select select "**********"
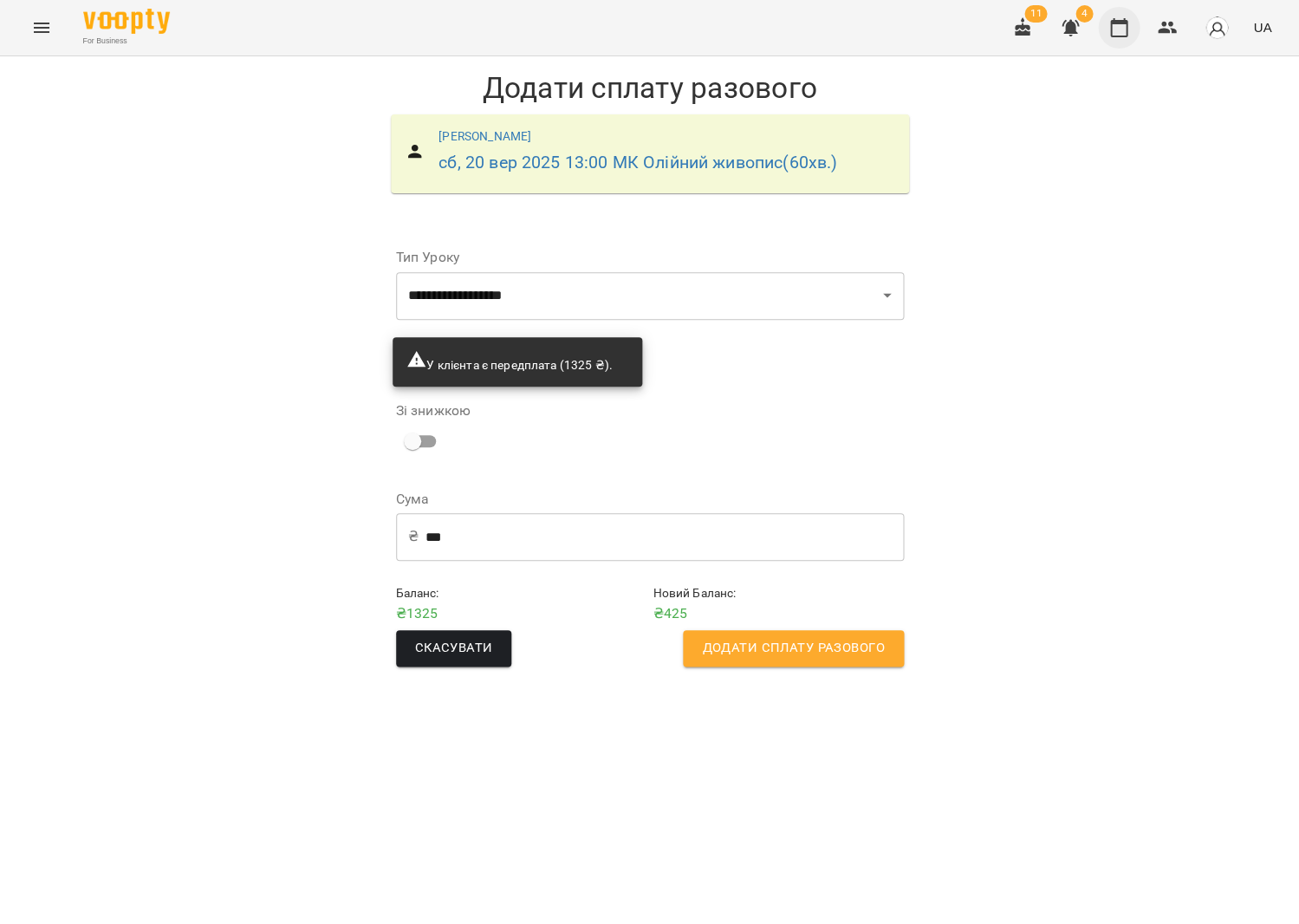
click at [1120, 22] on icon "button" at bounding box center [1118, 28] width 18 height 19
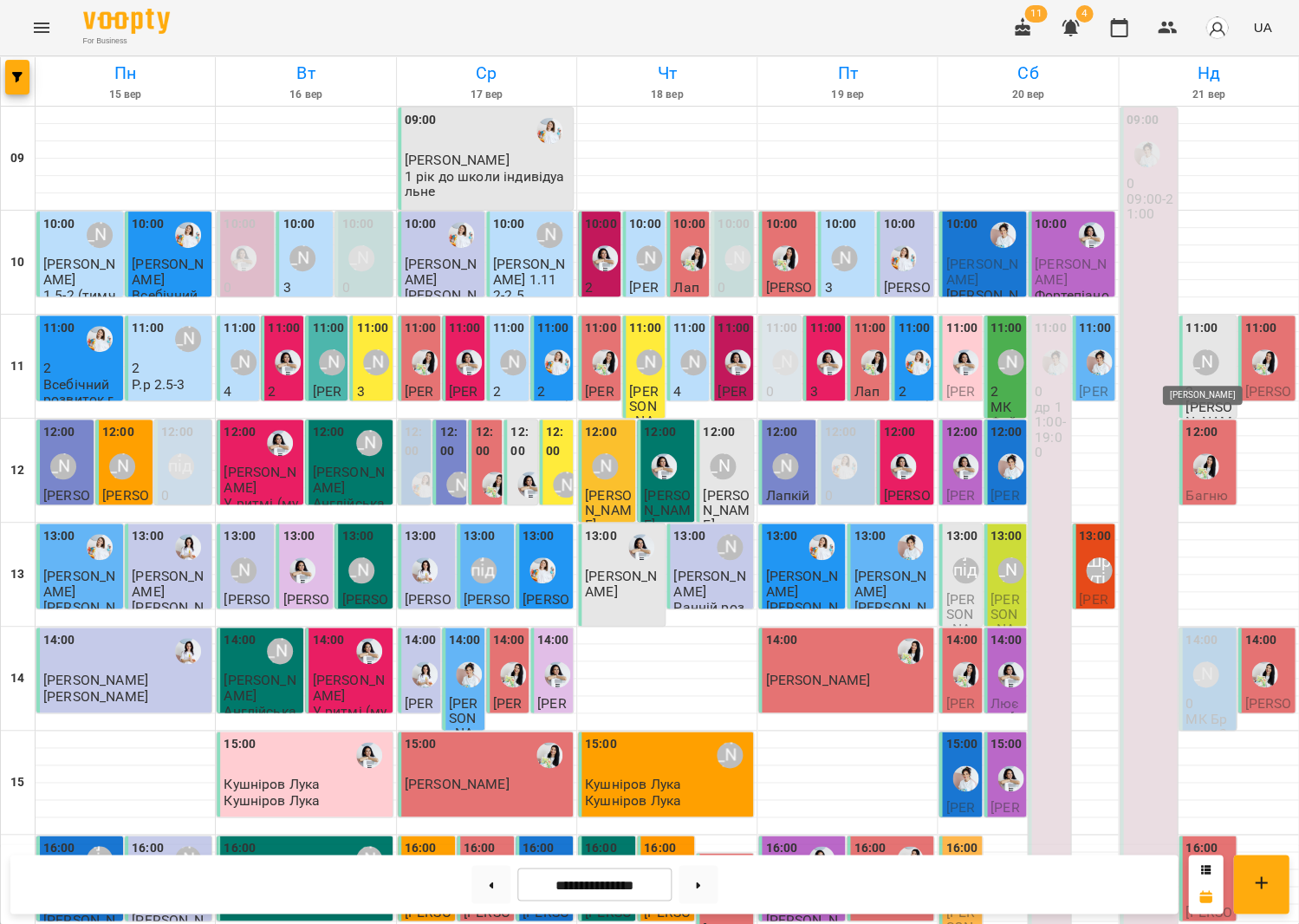
click at [1213, 373] on div "[PERSON_NAME]" at bounding box center [1205, 362] width 26 height 26
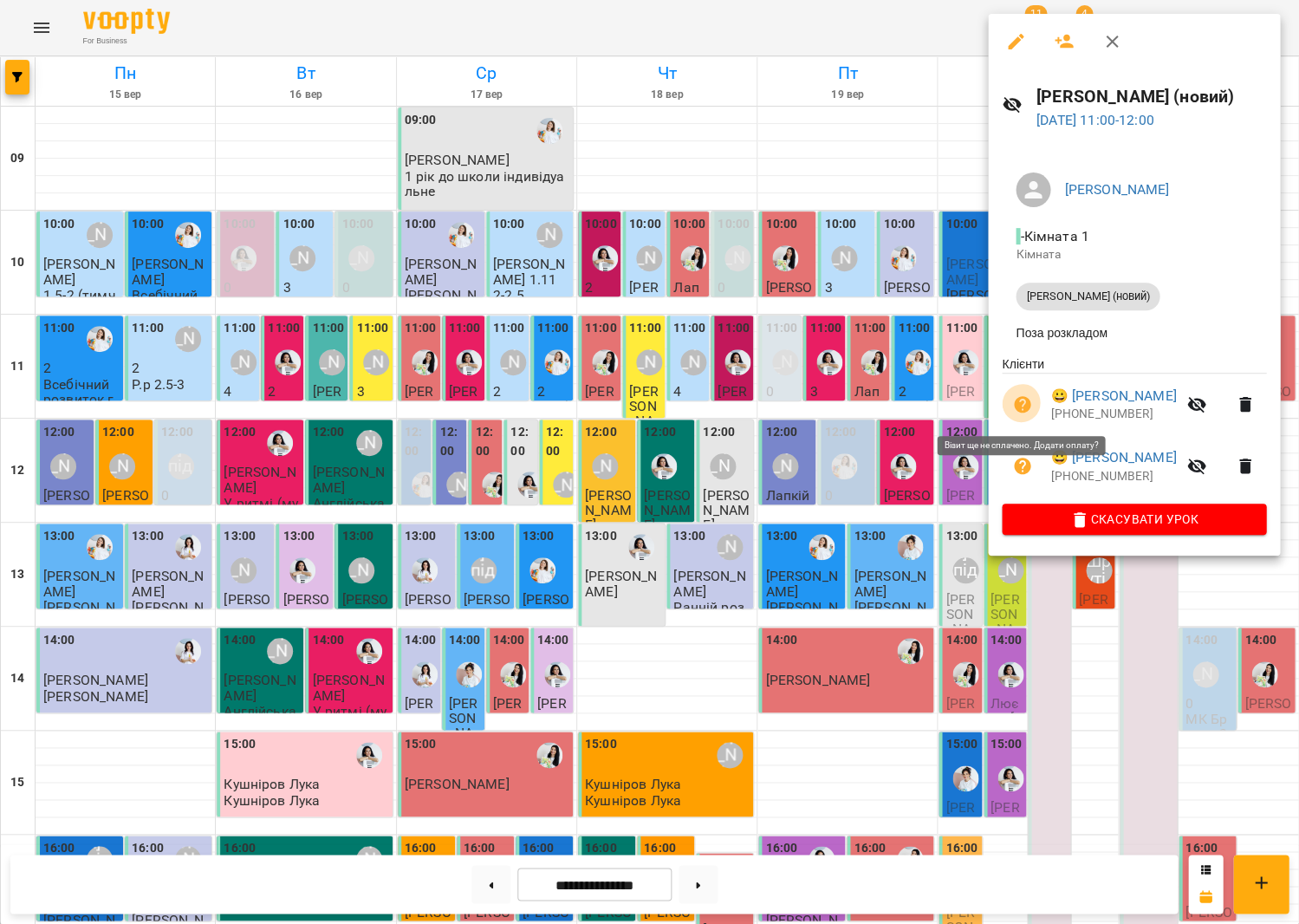
click at [1019, 407] on icon "button" at bounding box center [1023, 404] width 18 height 18
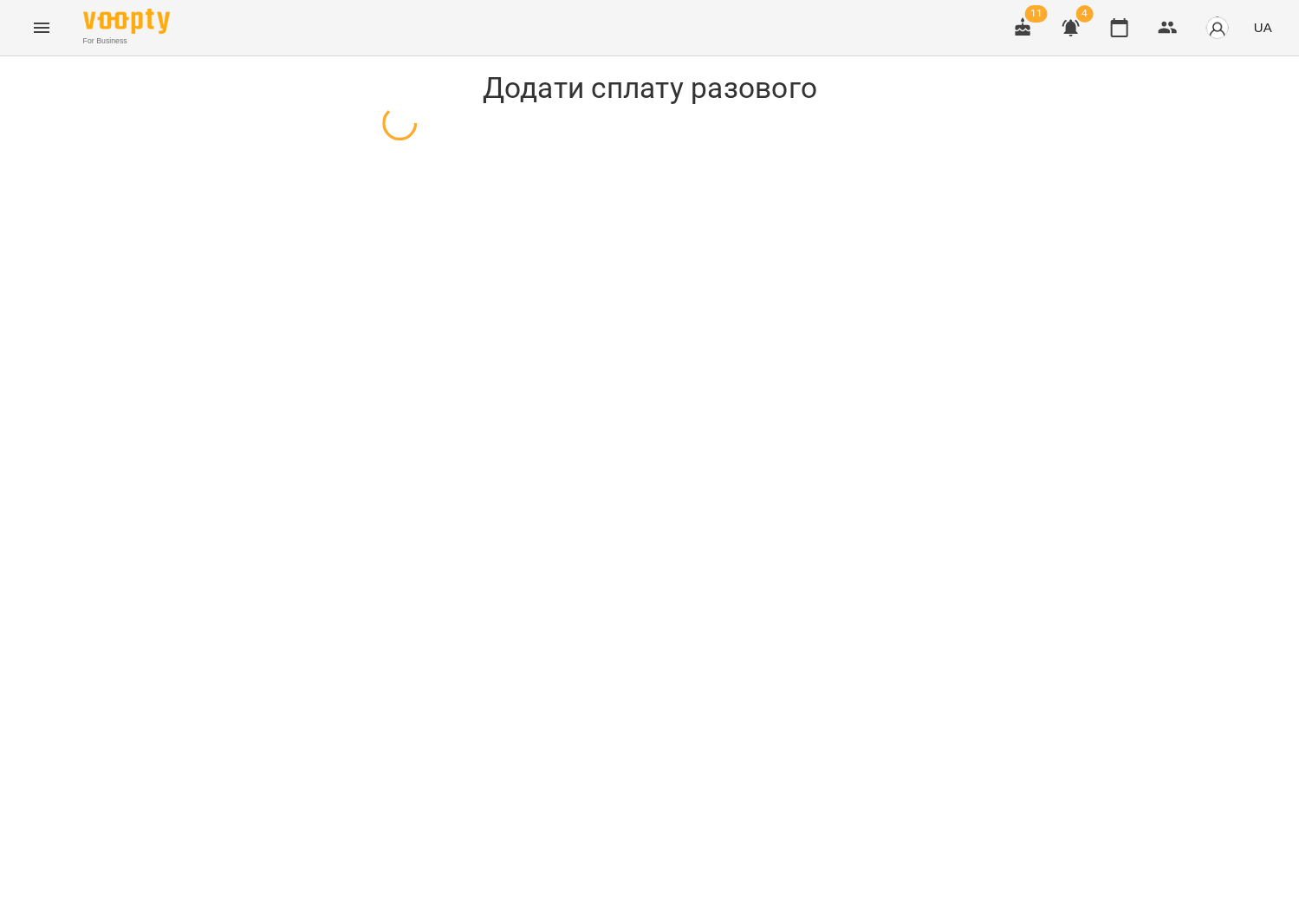
select select "**********"
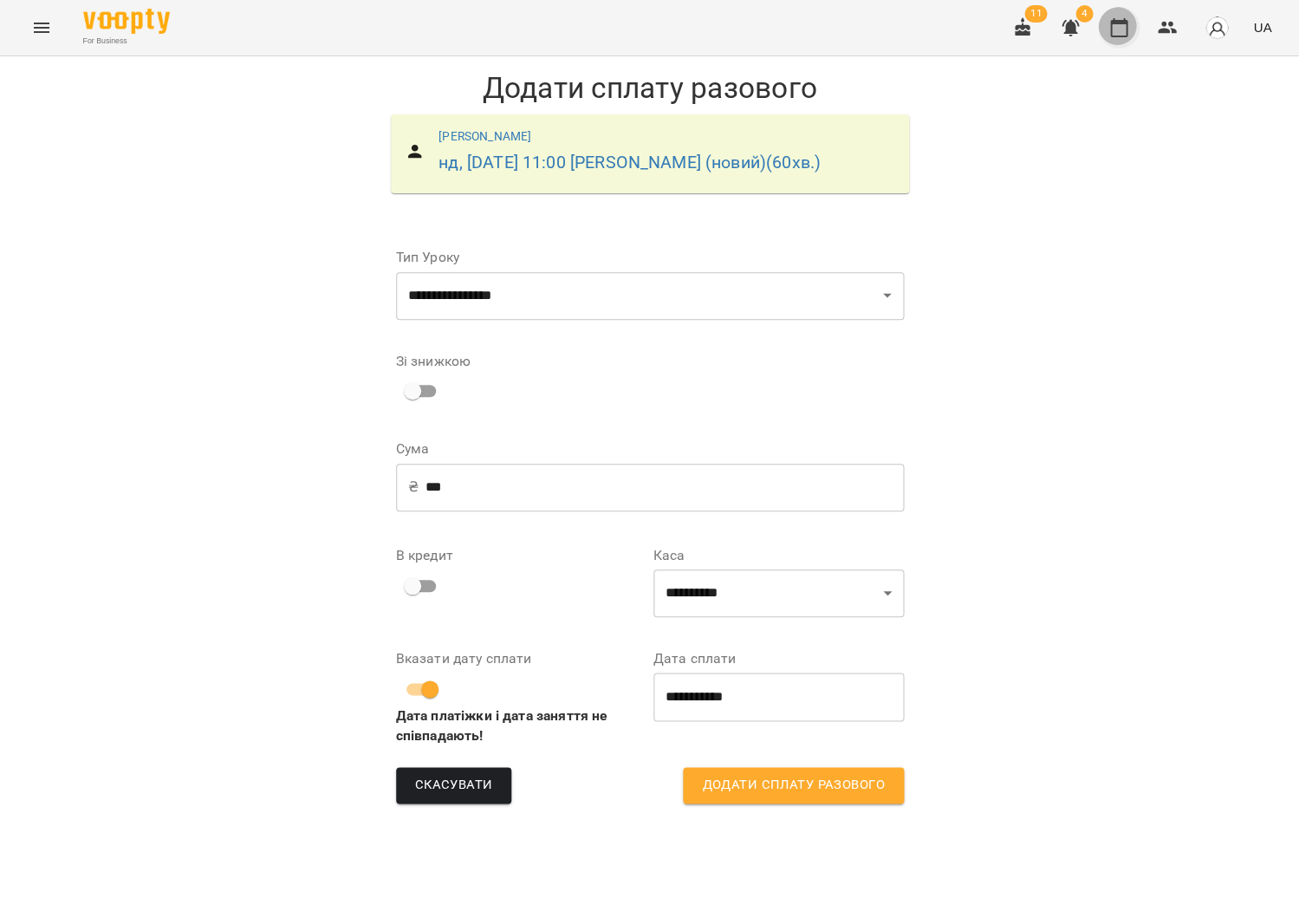
click at [1124, 36] on icon "button" at bounding box center [1118, 28] width 21 height 21
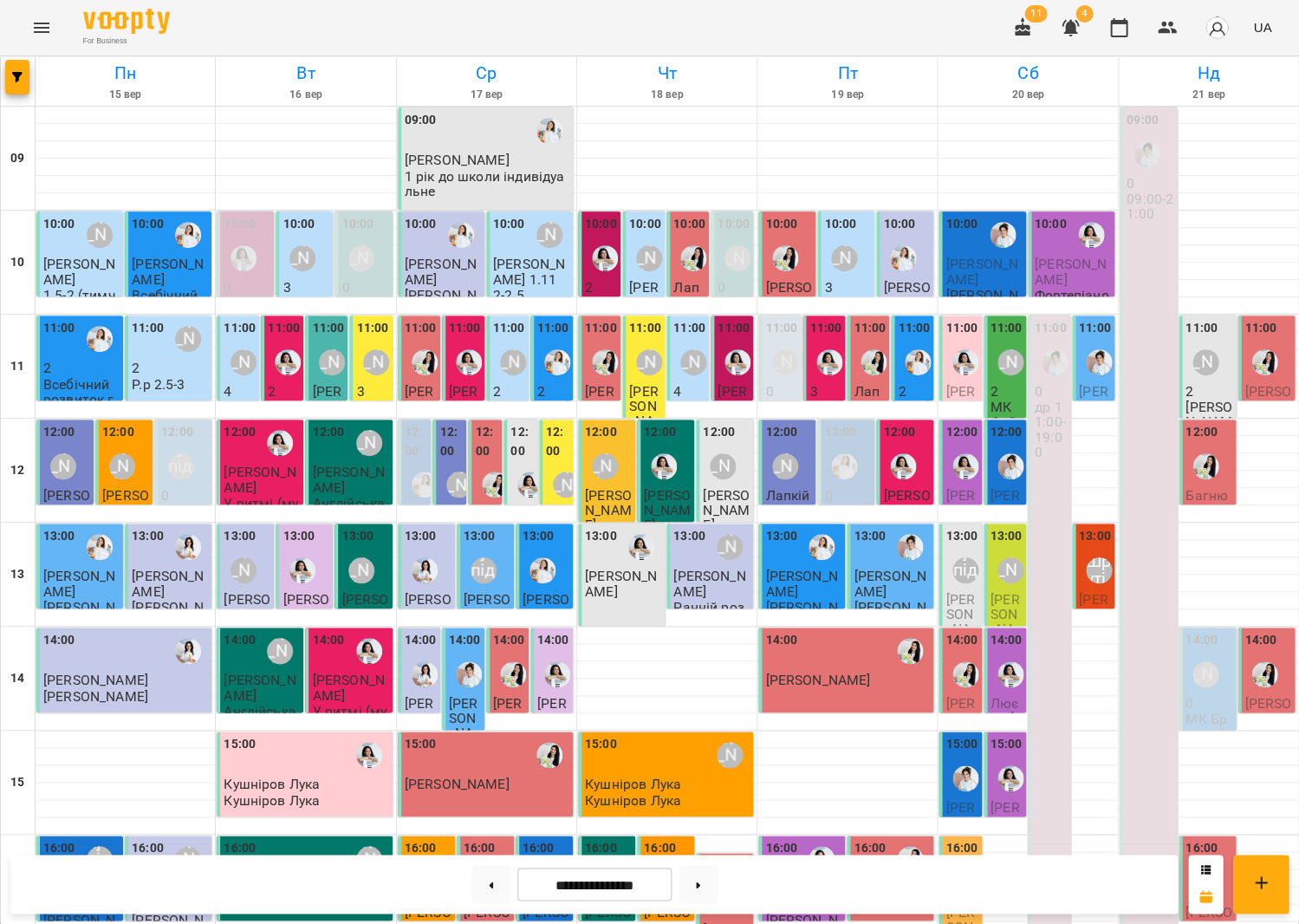
scroll to position [253, 0]
click at [1196, 696] on p "0" at bounding box center [1209, 703] width 47 height 15
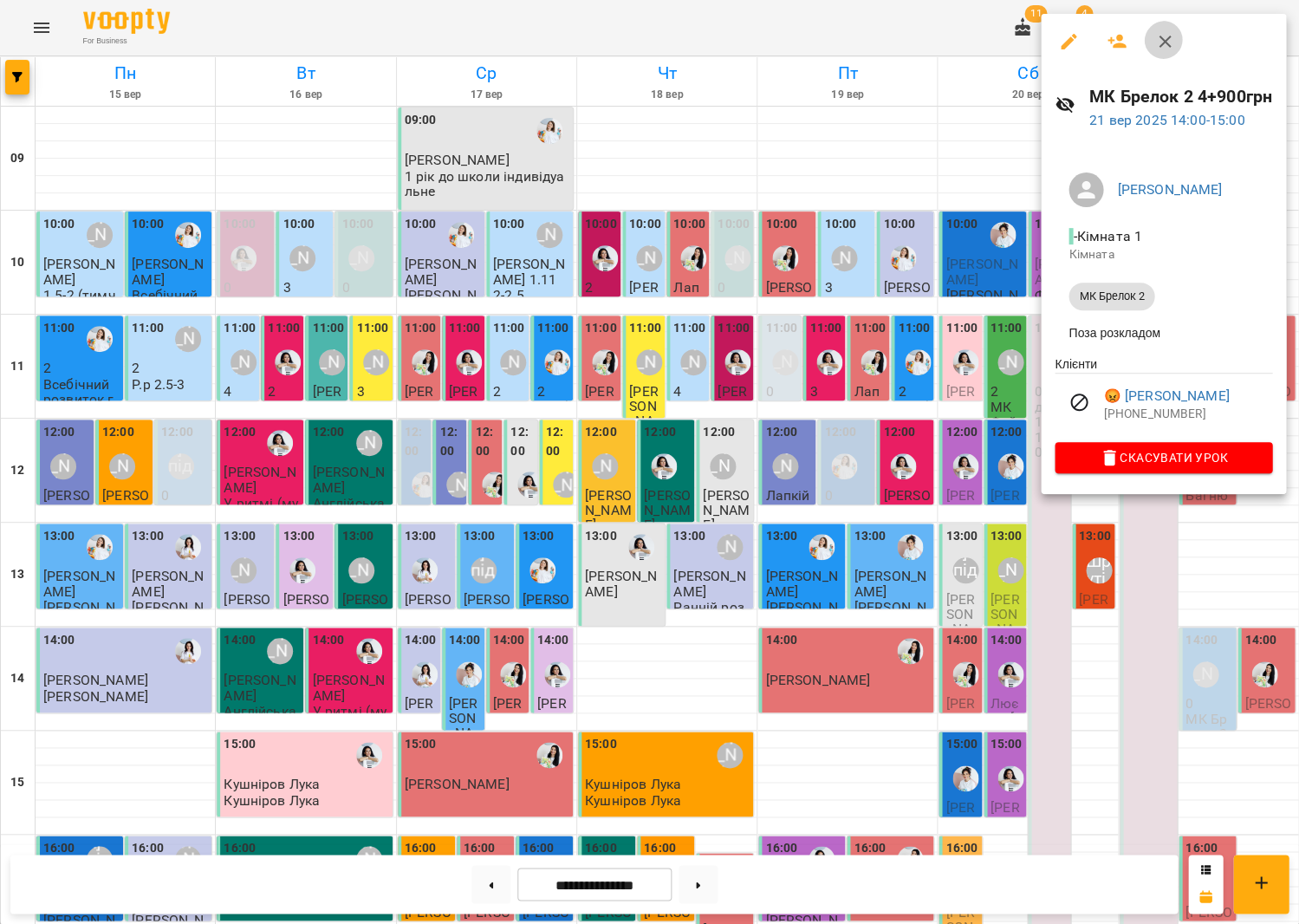
click at [1158, 43] on icon "button" at bounding box center [1164, 41] width 21 height 21
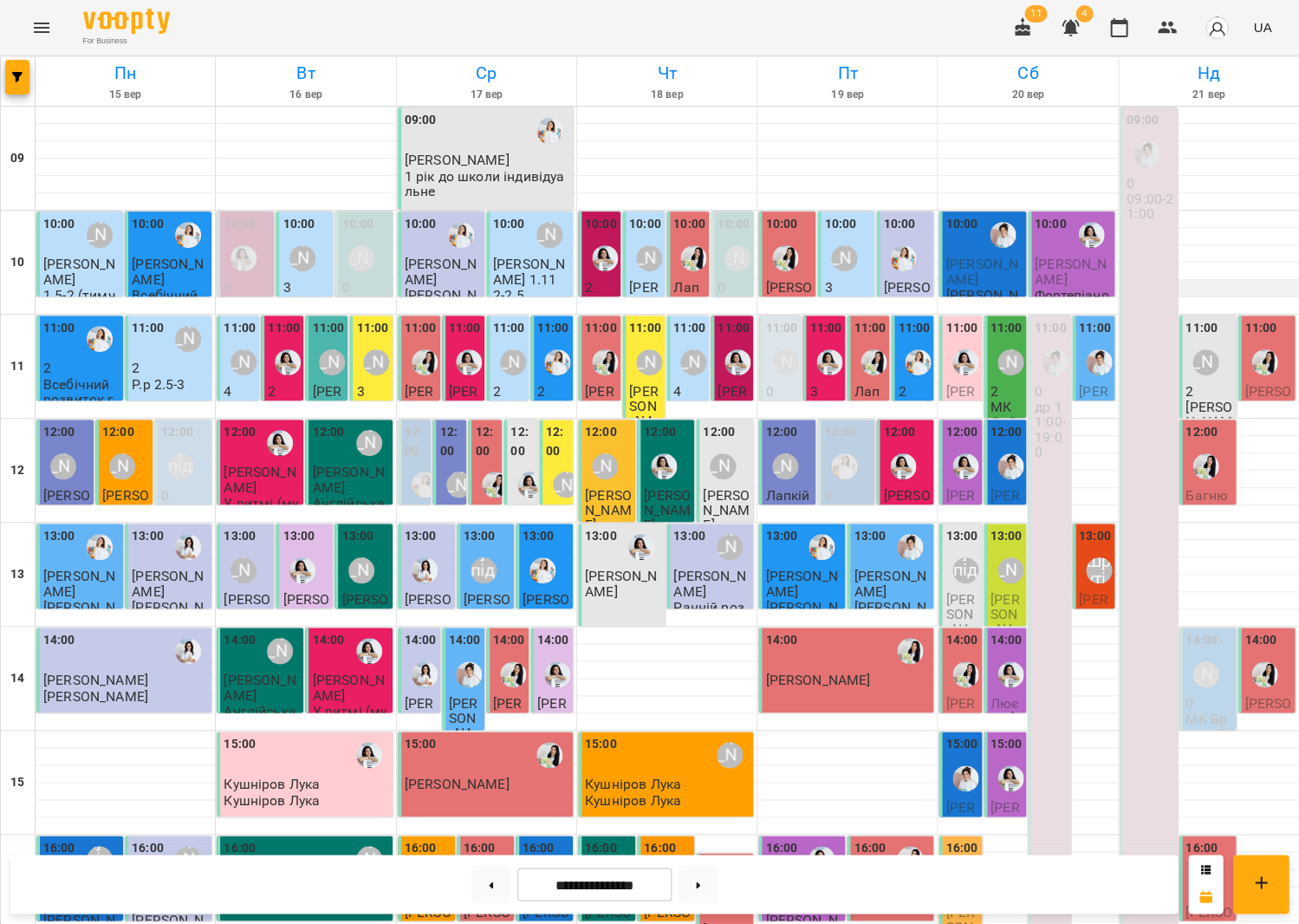
scroll to position [0, 0]
click at [1199, 334] on label "11:00" at bounding box center [1201, 328] width 32 height 19
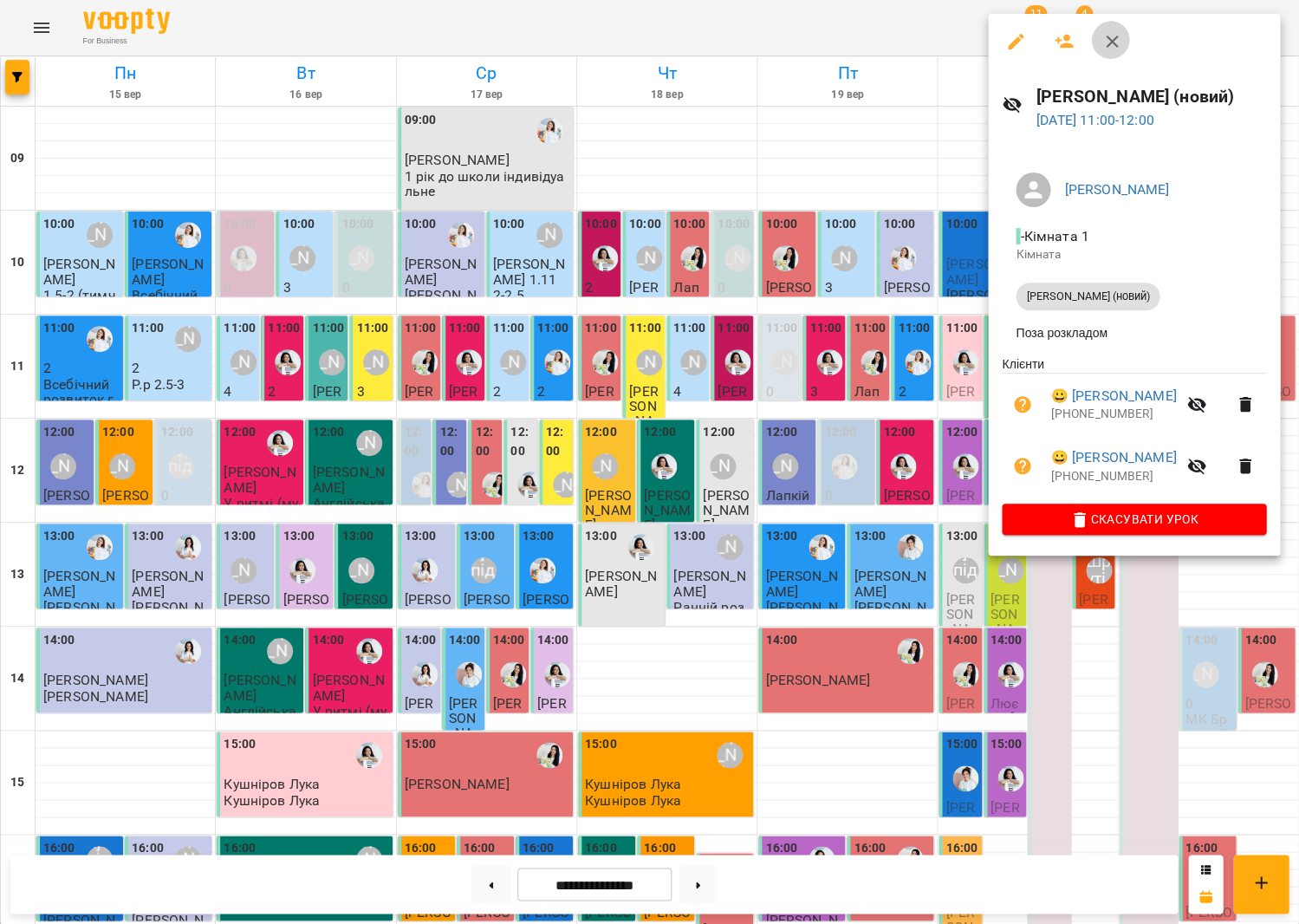
click at [1106, 41] on icon "button" at bounding box center [1111, 41] width 12 height 12
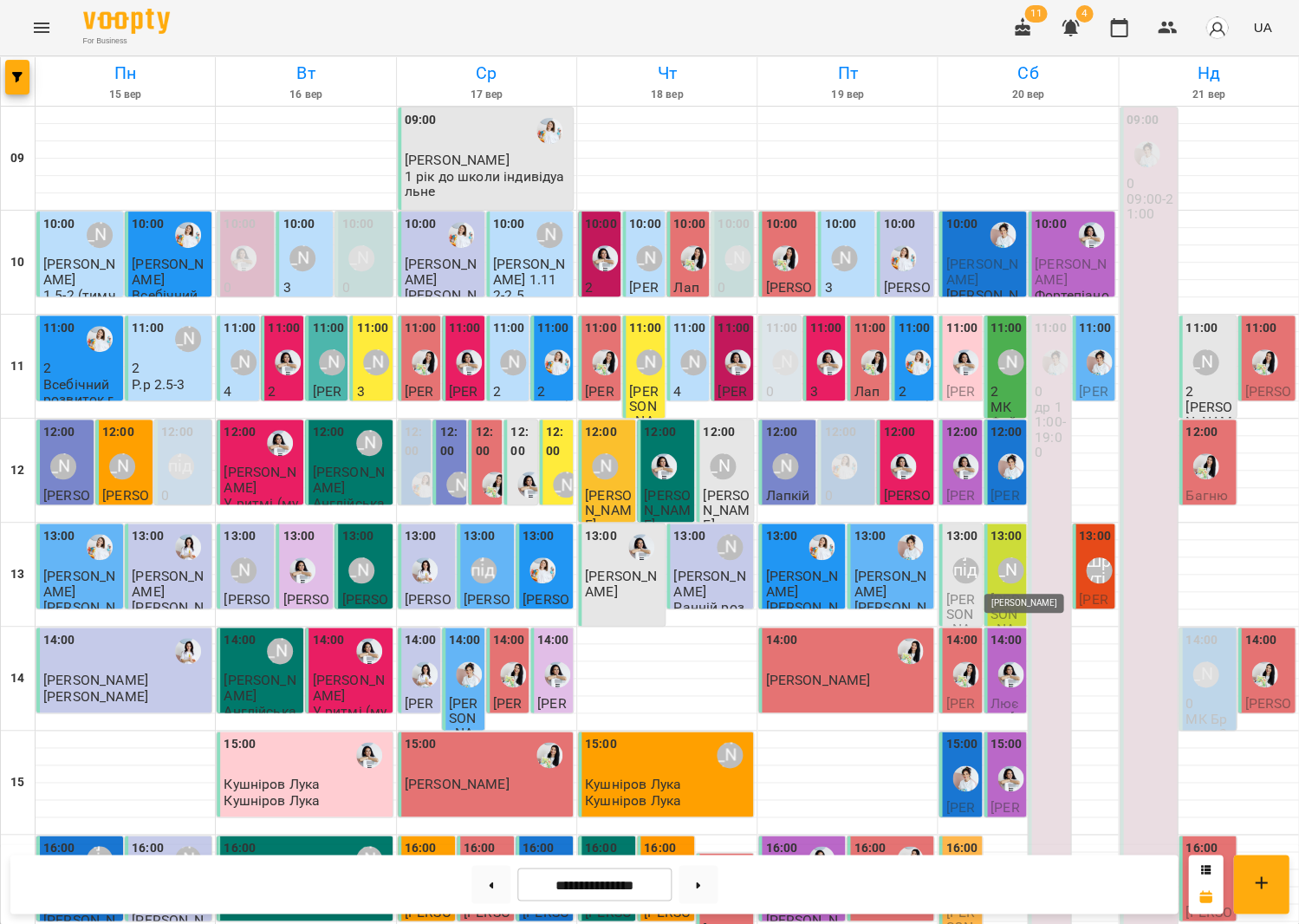
click at [1011, 571] on div "[PERSON_NAME]" at bounding box center [1011, 570] width 26 height 26
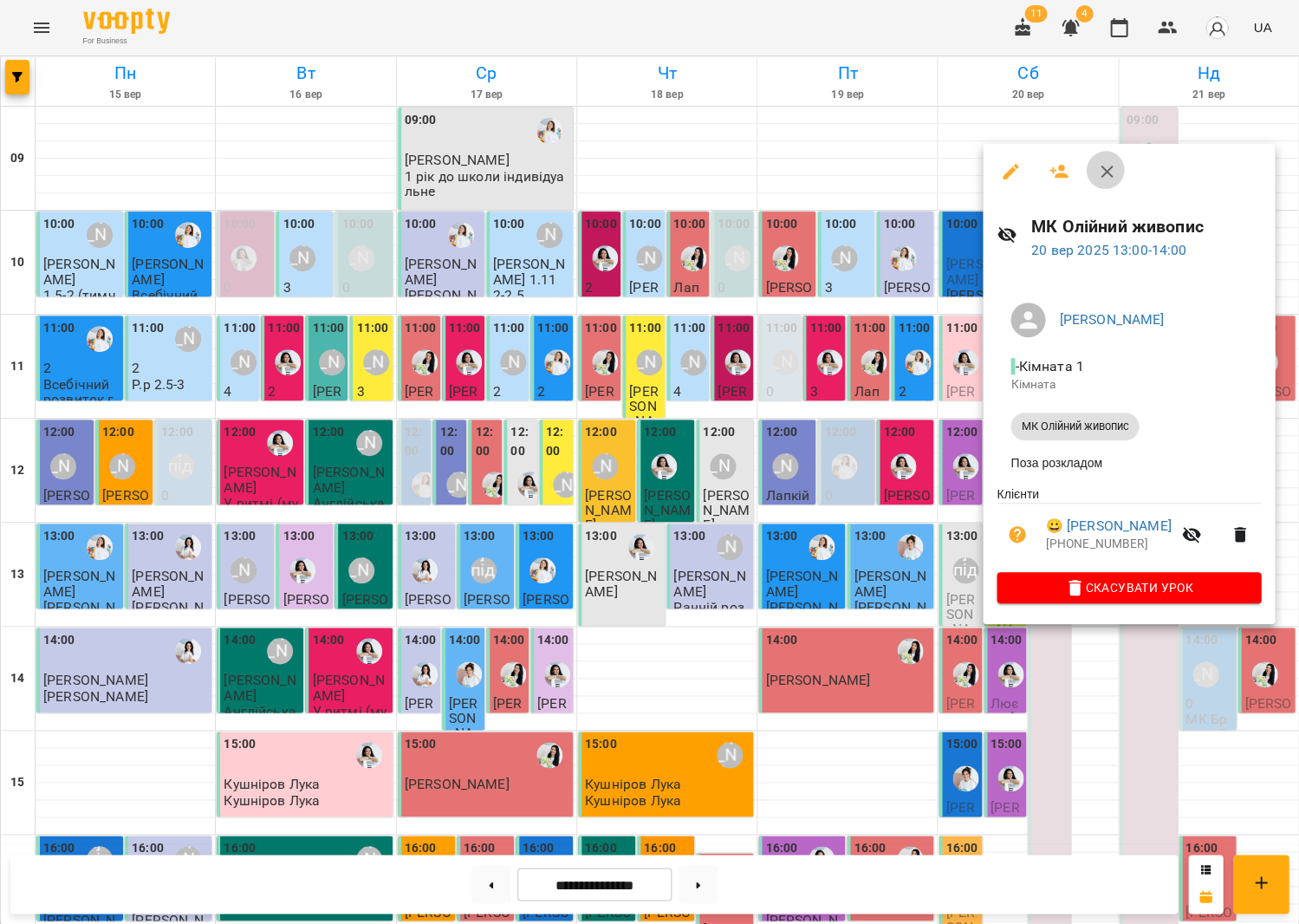
click at [1090, 168] on button "button" at bounding box center [1106, 171] width 41 height 41
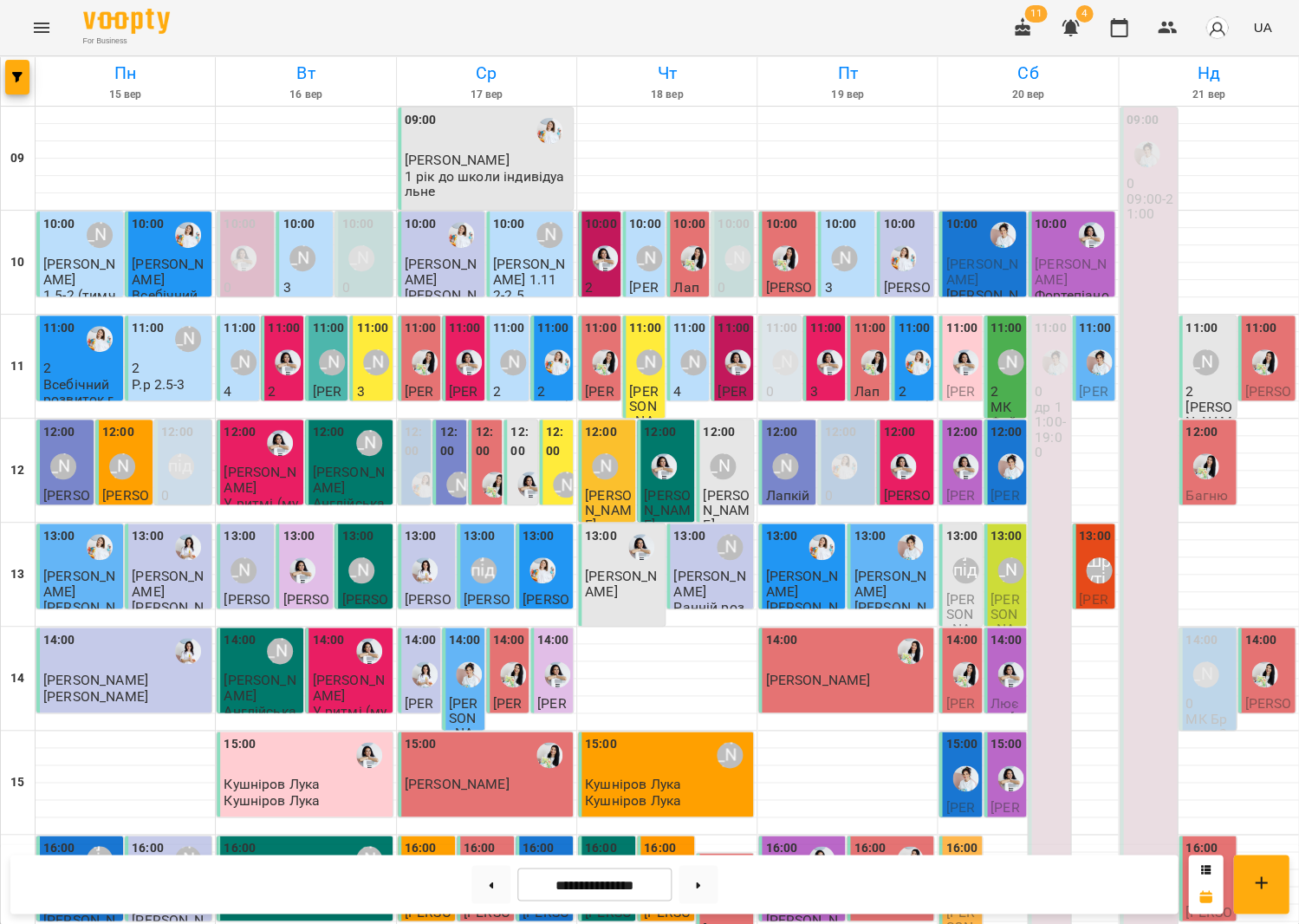
click at [996, 547] on div "13:00" at bounding box center [1006, 538] width 32 height 23
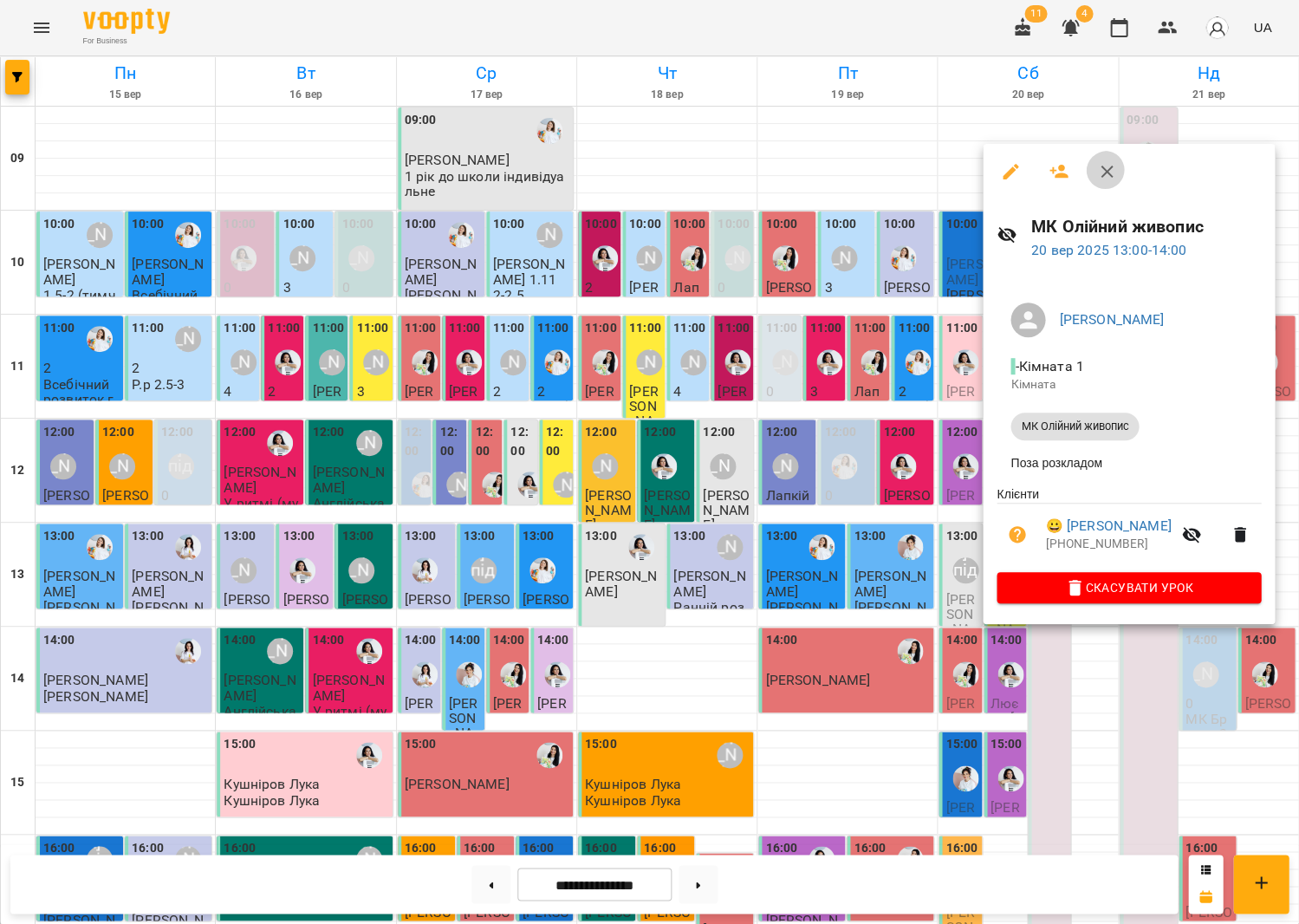
click at [1096, 168] on icon "button" at bounding box center [1106, 171] width 21 height 21
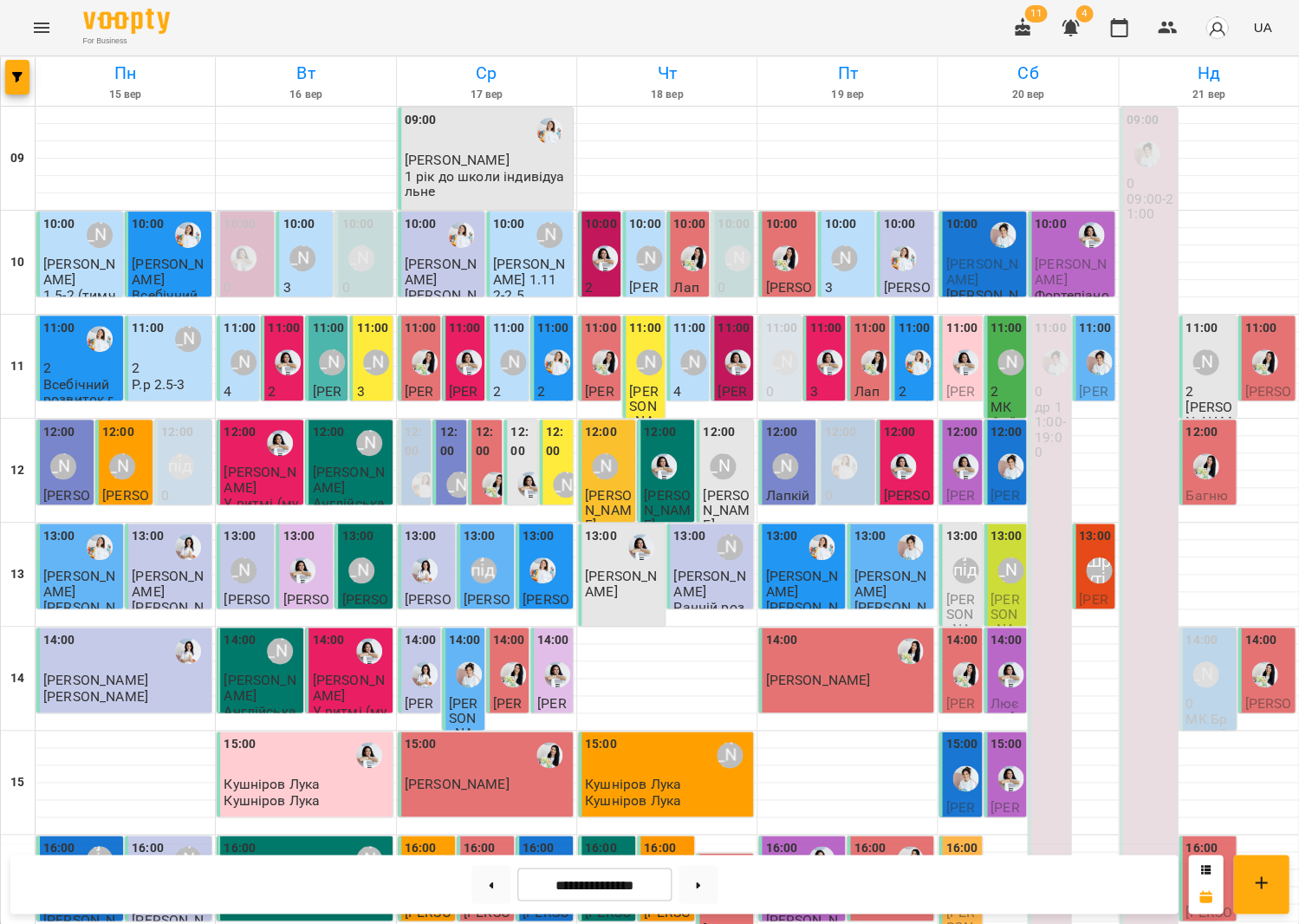
click at [993, 376] on div "[PERSON_NAME]" at bounding box center [1010, 362] width 40 height 40
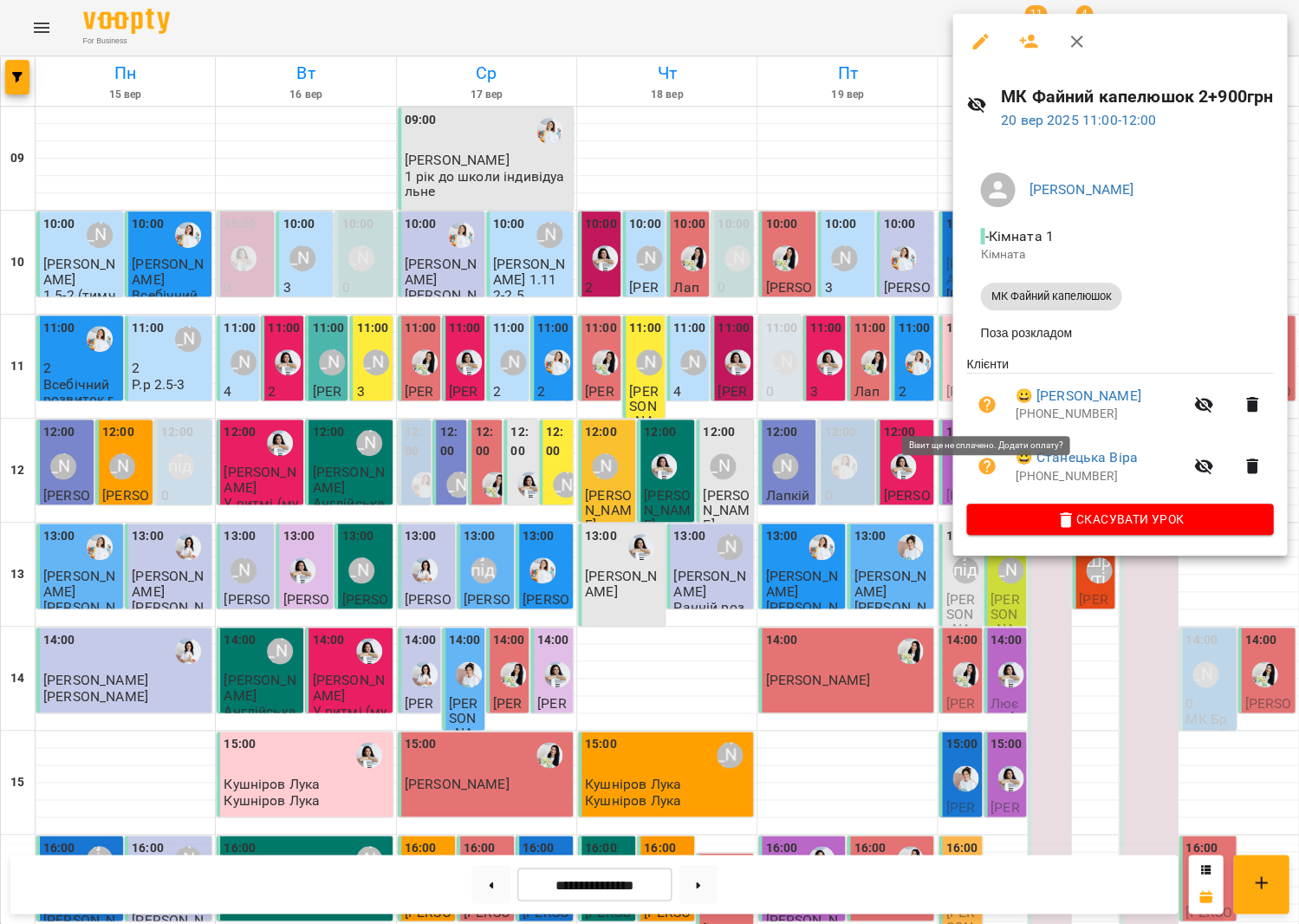
click at [988, 393] on button "button" at bounding box center [987, 404] width 41 height 41
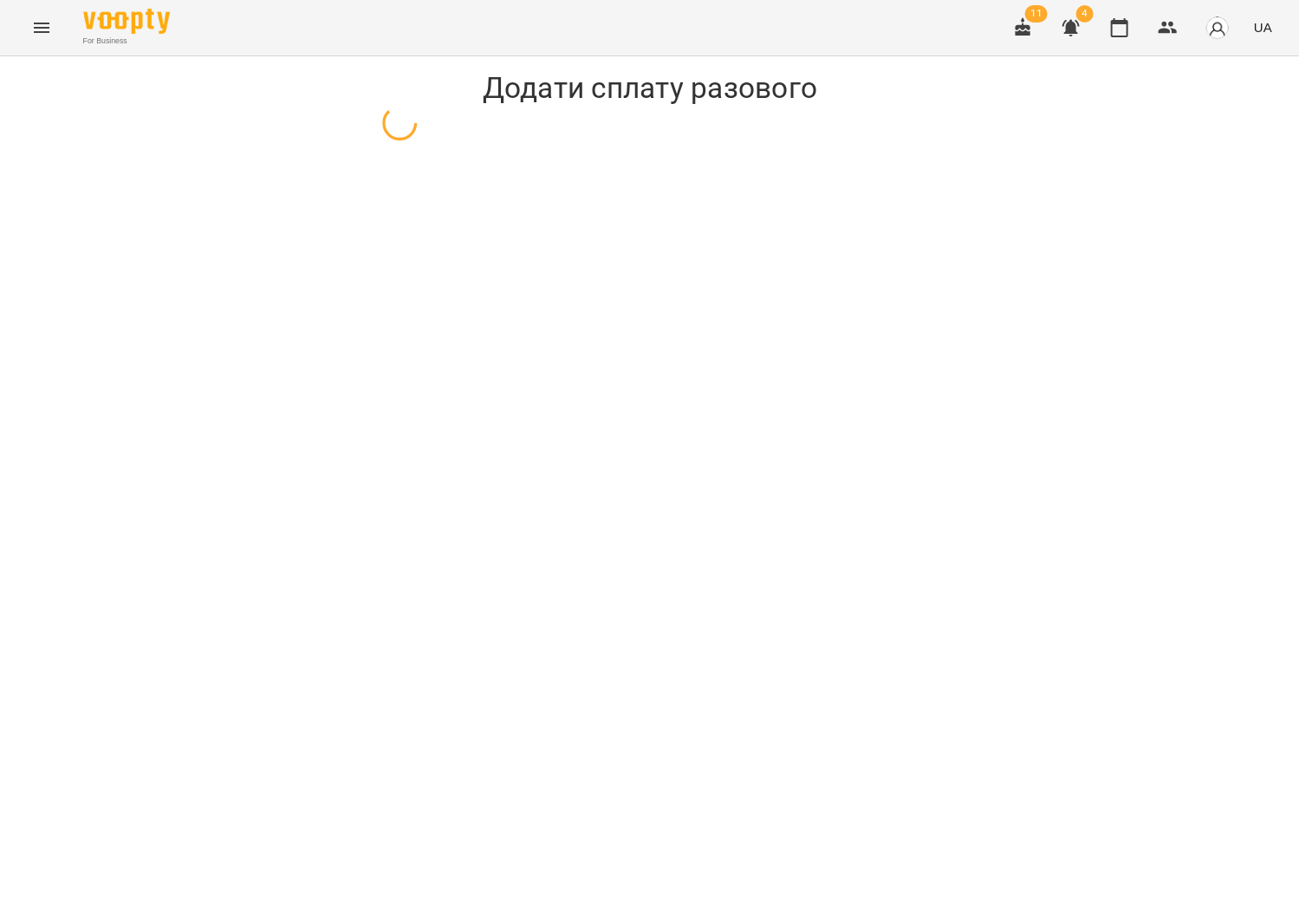
select select "**********"
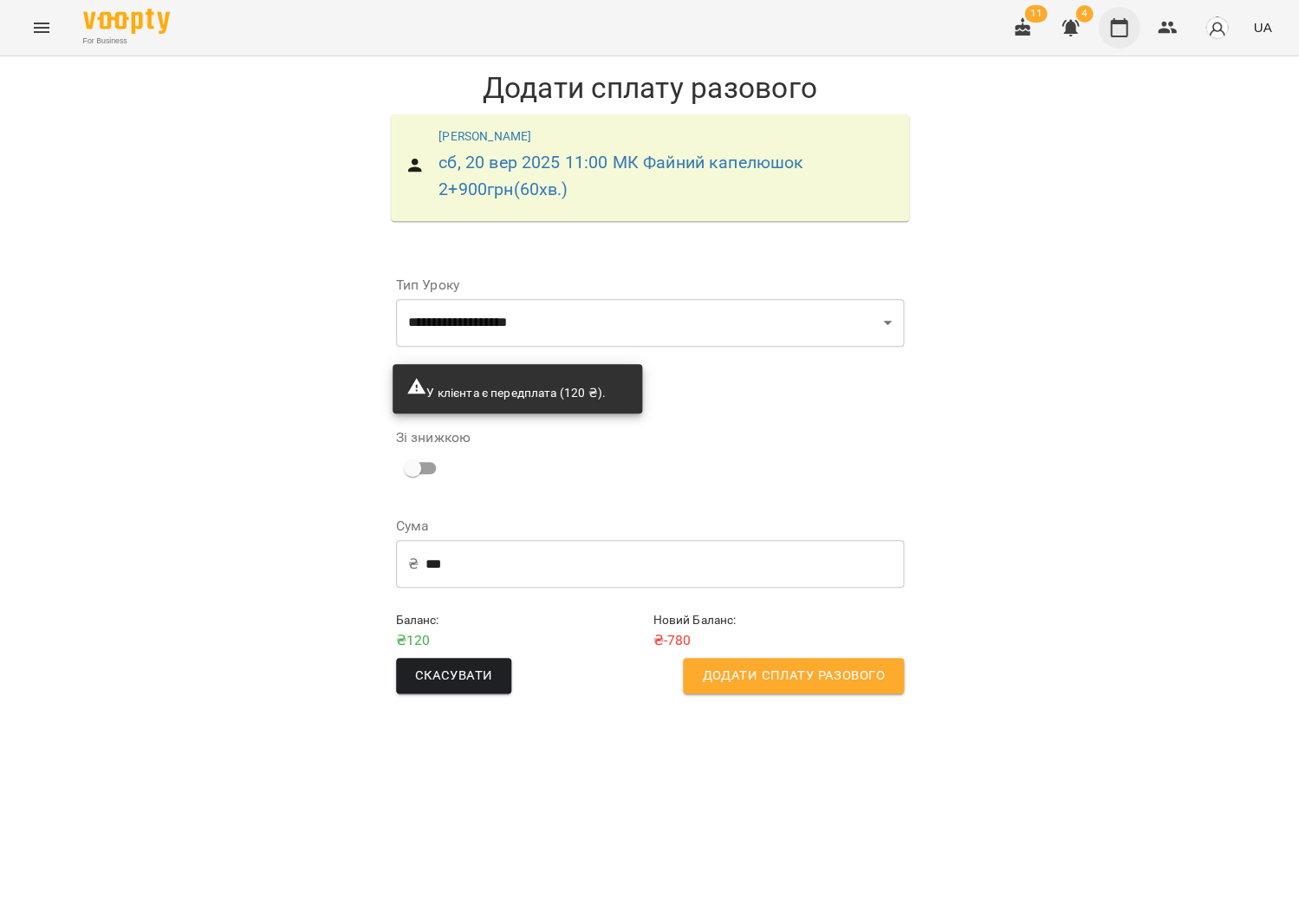
click at [1128, 30] on icon "button" at bounding box center [1118, 28] width 18 height 19
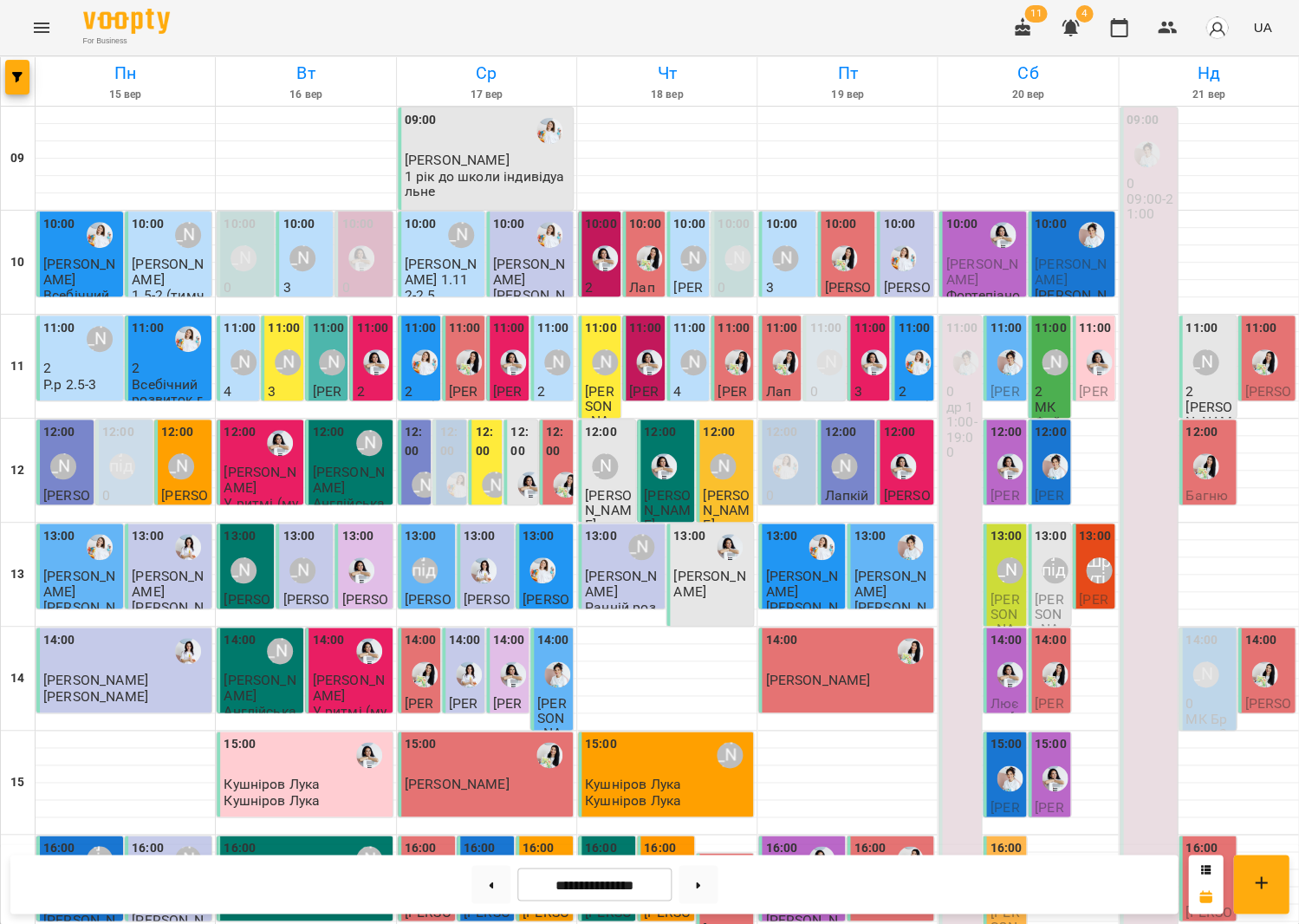
click at [1201, 388] on p "2" at bounding box center [1209, 392] width 47 height 15
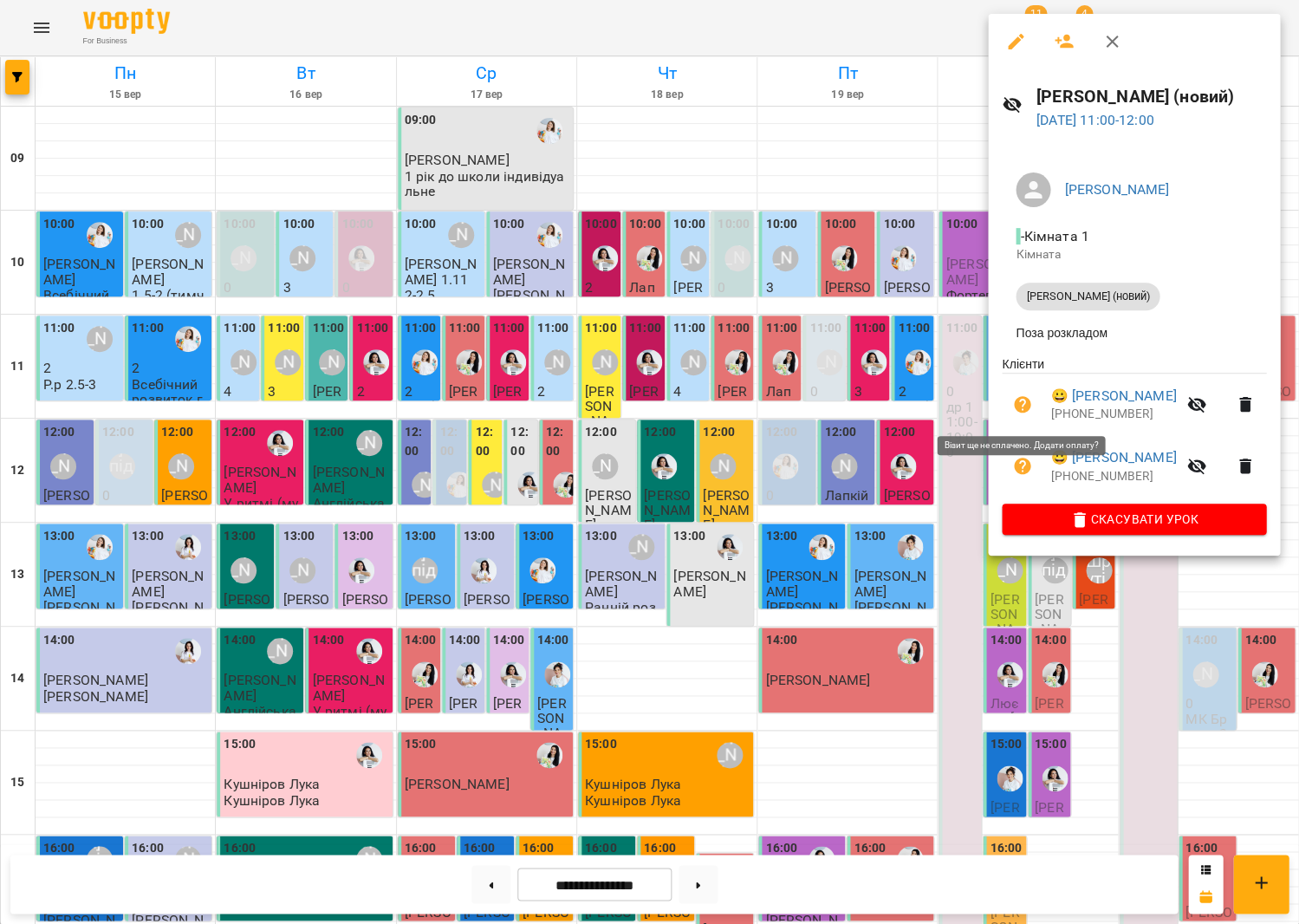
click at [1023, 404] on icon "button" at bounding box center [1023, 404] width 18 height 18
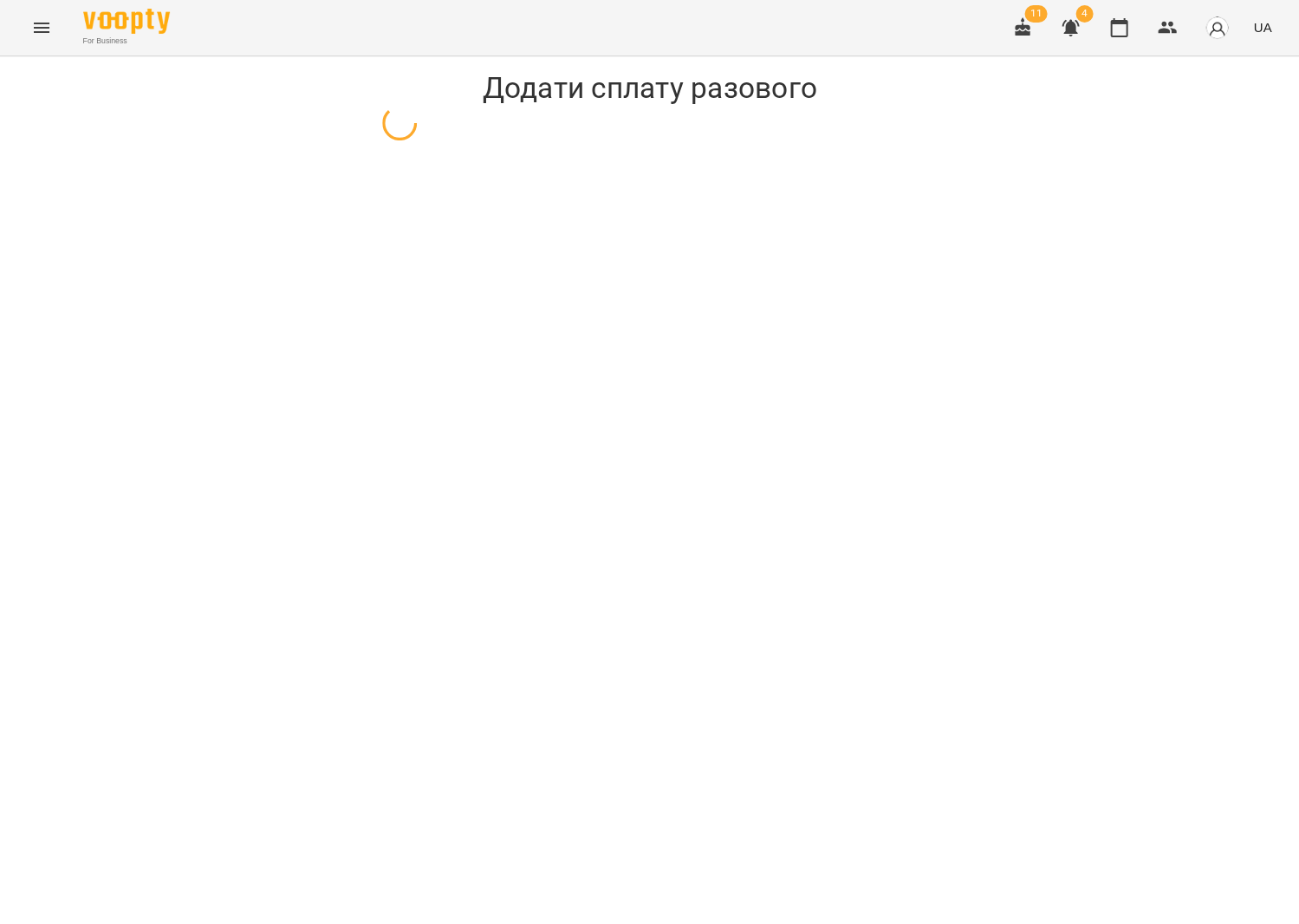
select select "**********"
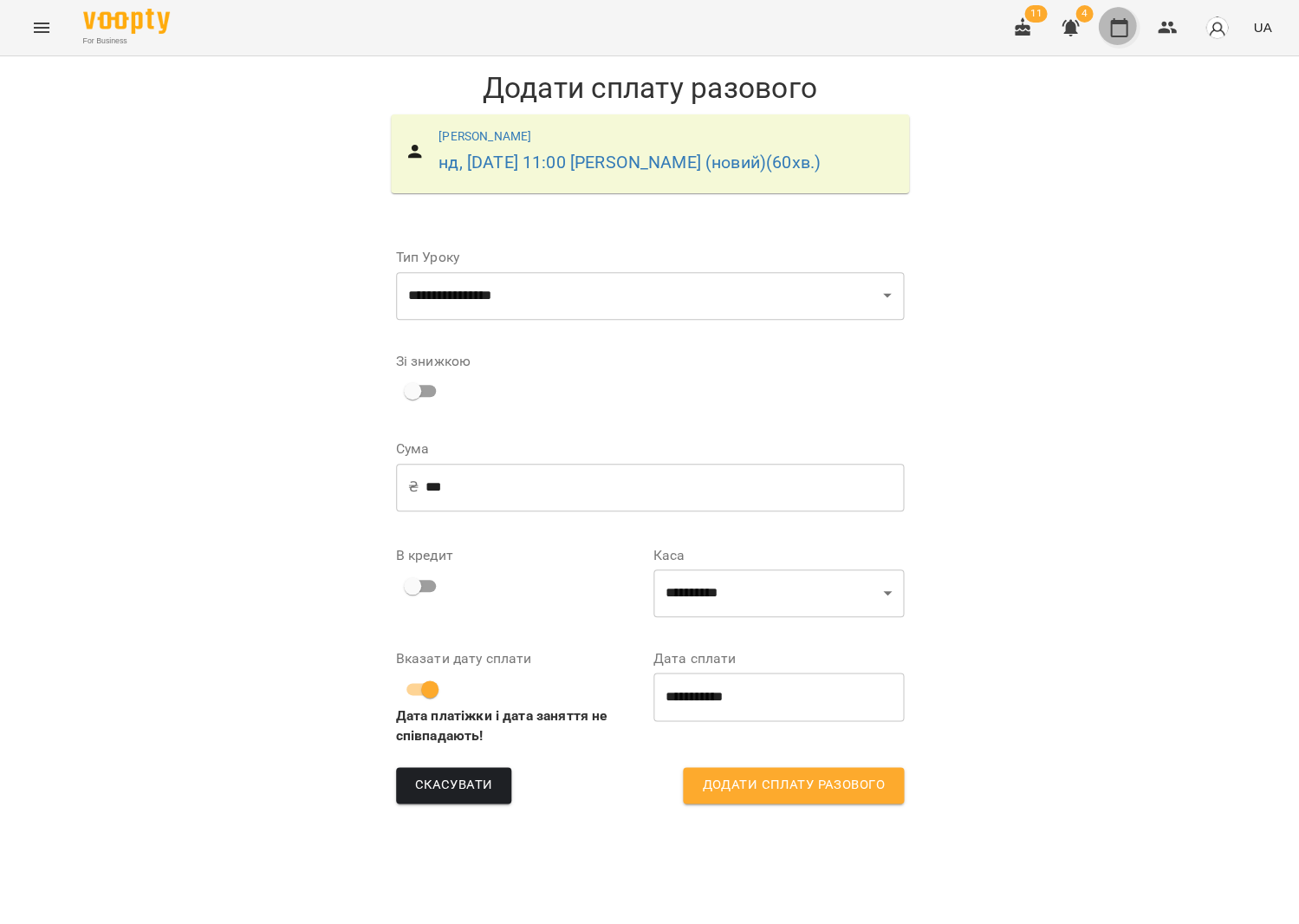
click at [1124, 18] on icon "button" at bounding box center [1118, 28] width 21 height 21
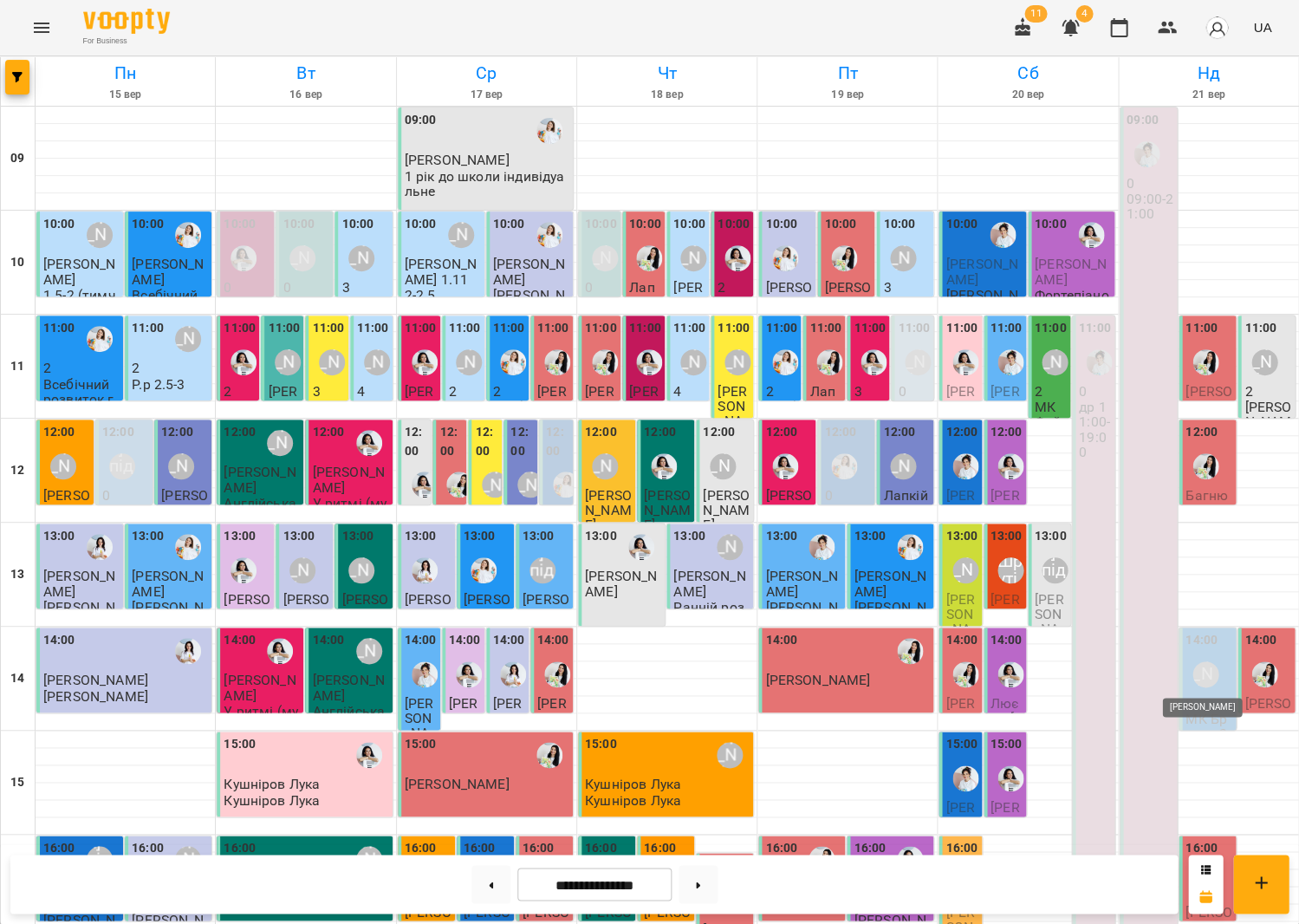
click at [1215, 670] on div "[PERSON_NAME]" at bounding box center [1205, 674] width 26 height 26
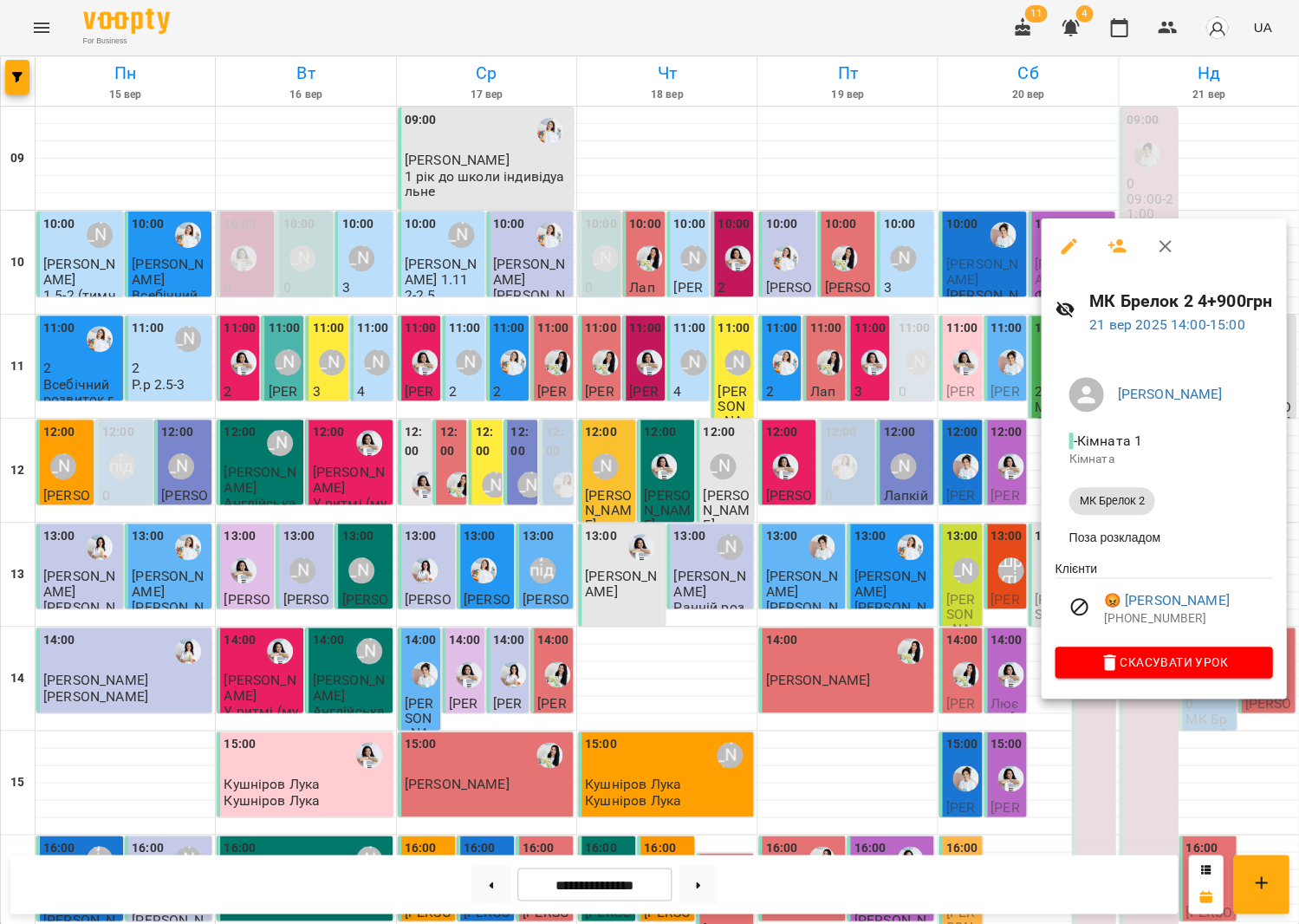
click at [1162, 249] on icon "button" at bounding box center [1164, 246] width 21 height 21
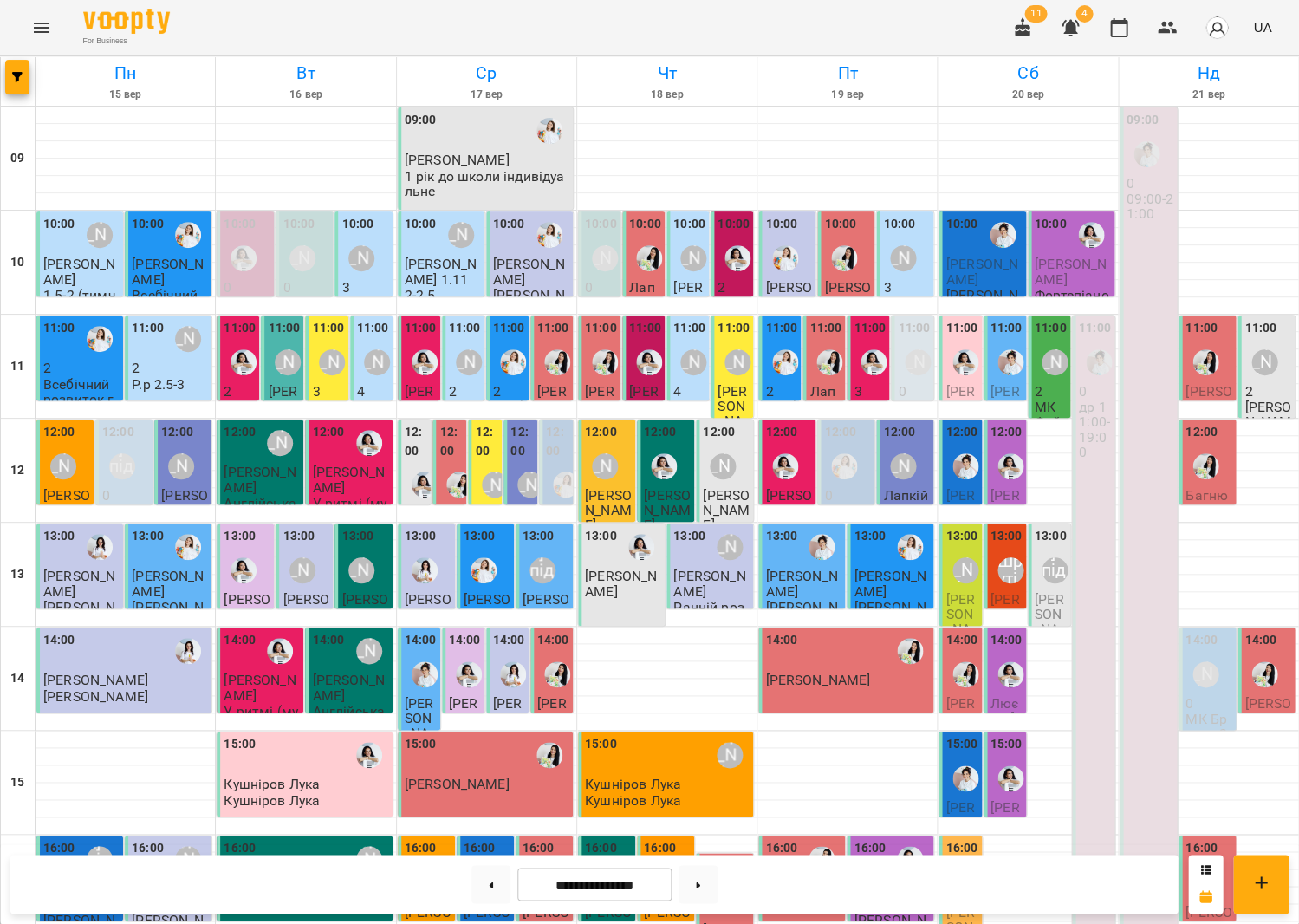
click at [1282, 387] on p "2" at bounding box center [1268, 392] width 47 height 15
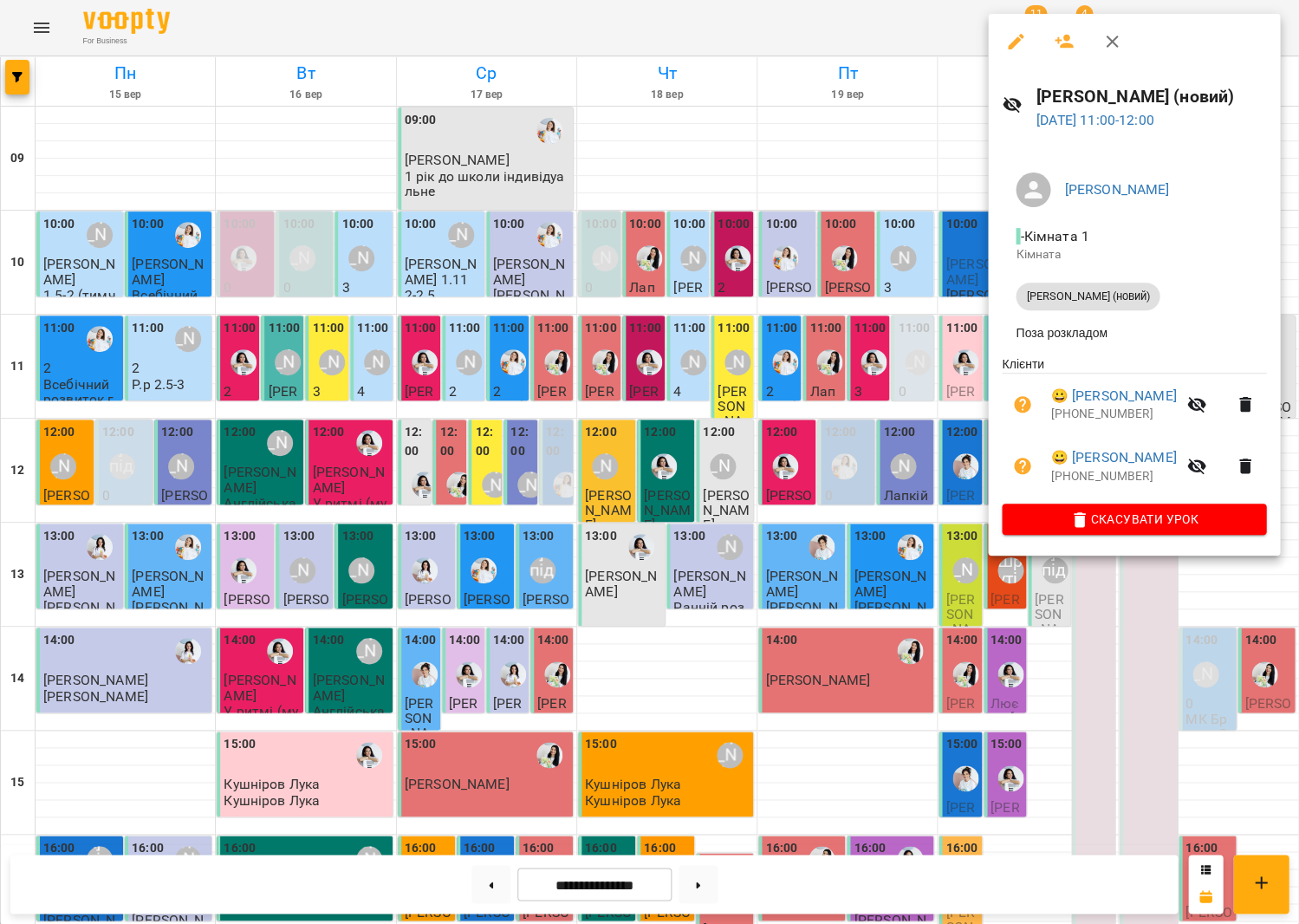
scroll to position [26, 0]
click at [1021, 37] on icon "button" at bounding box center [1015, 41] width 21 height 21
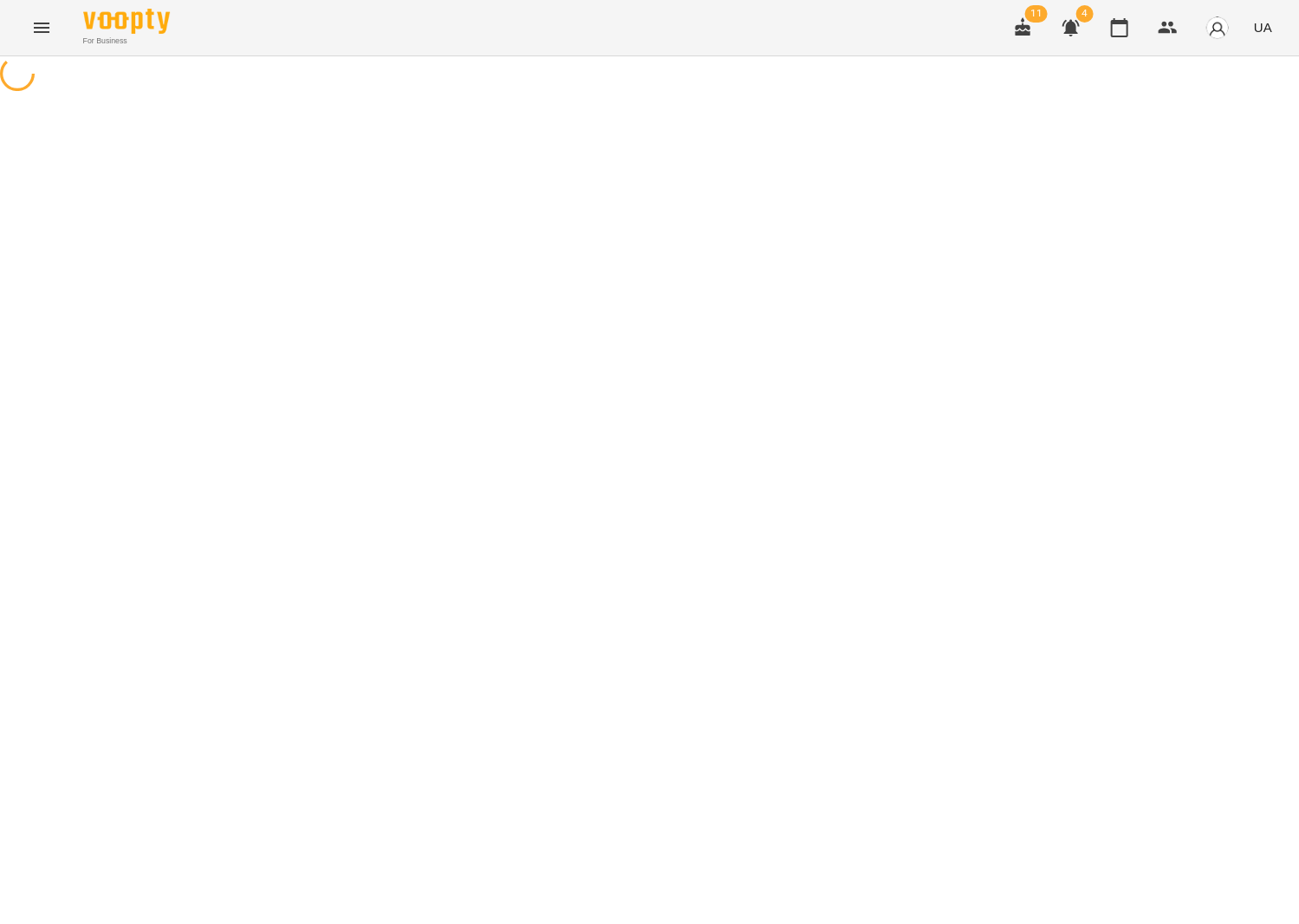
select select "**********"
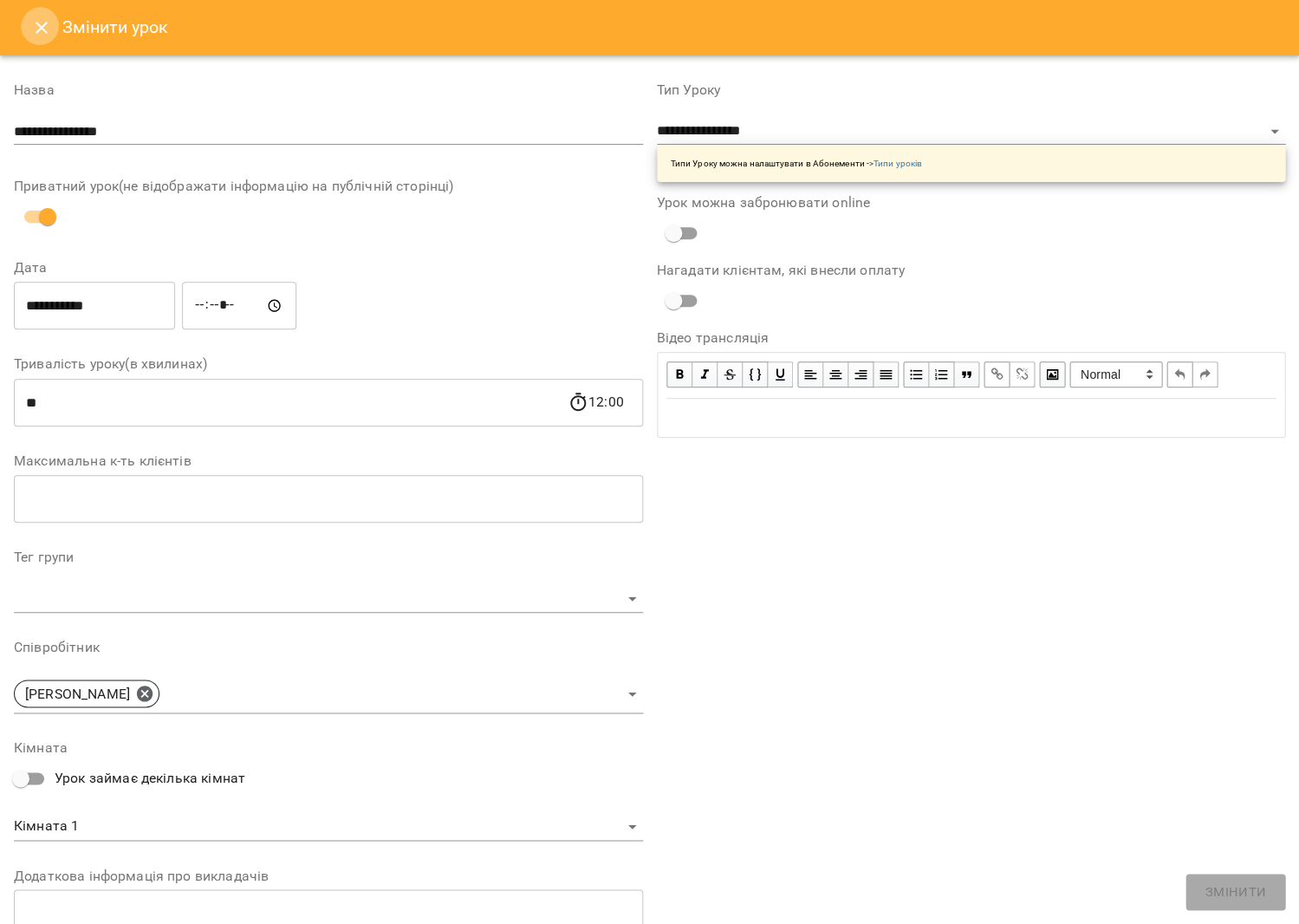
click at [43, 30] on icon "Close" at bounding box center [41, 28] width 12 height 12
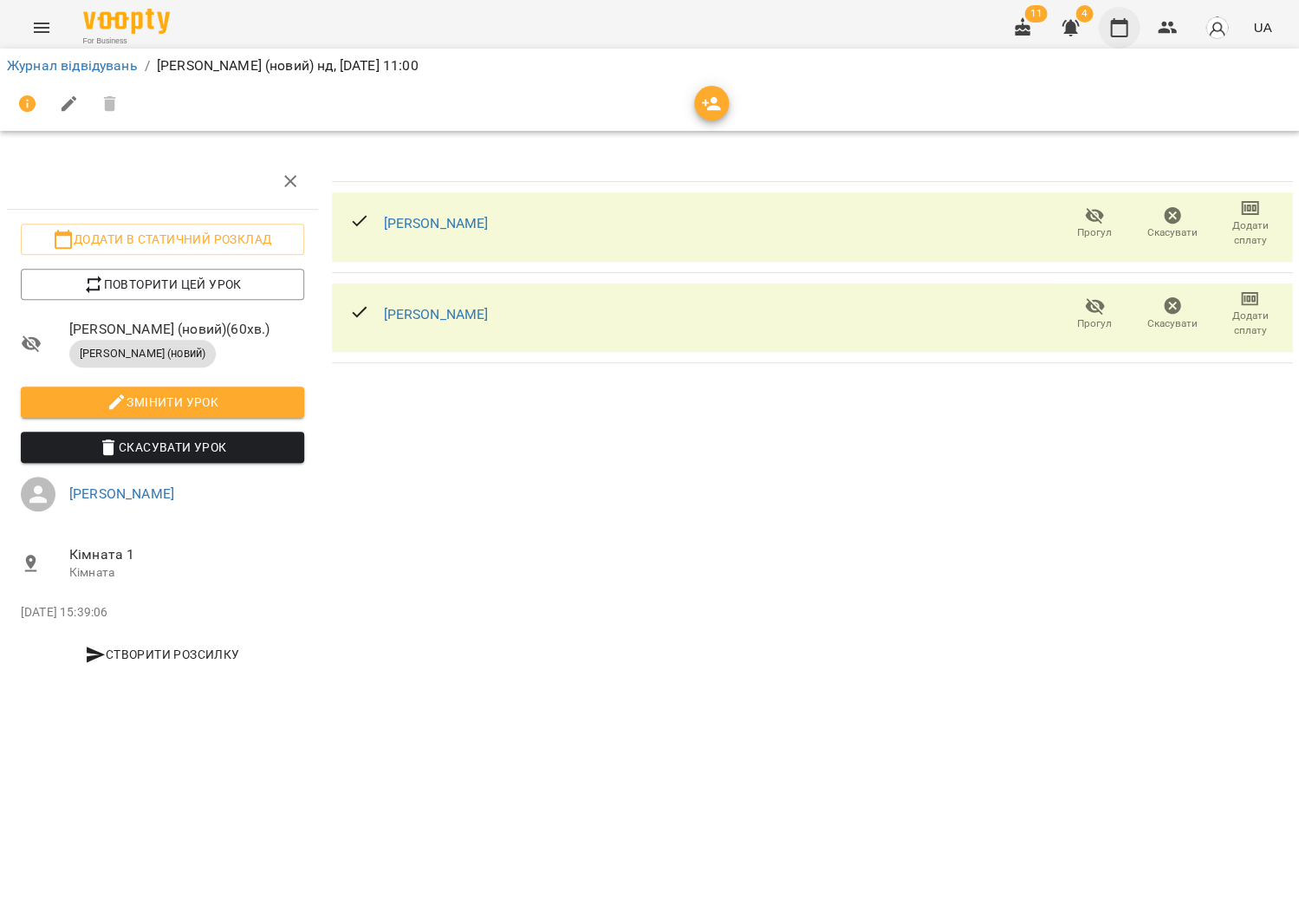
click at [1118, 31] on icon "button" at bounding box center [1118, 28] width 21 height 21
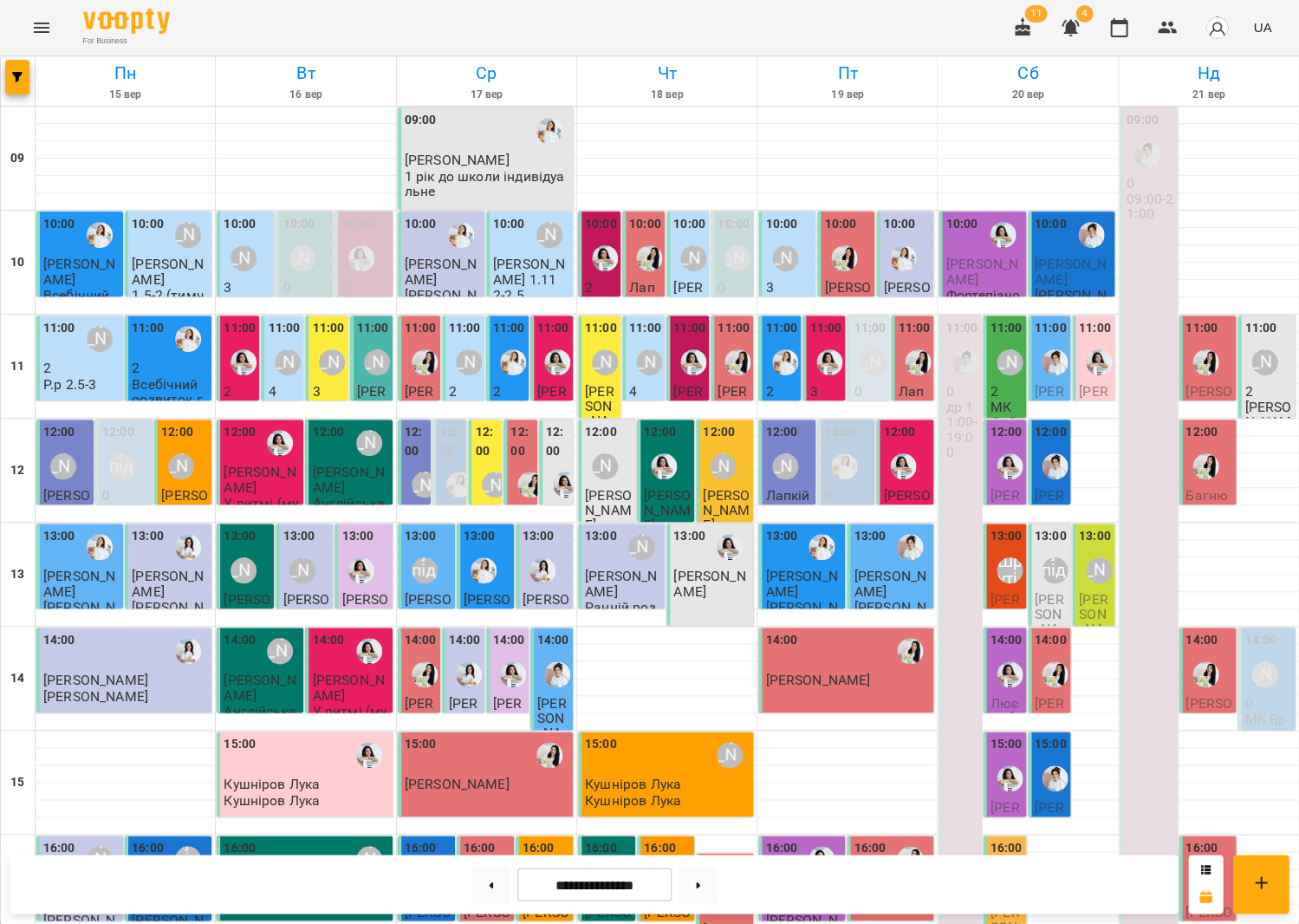
click at [33, 22] on icon "Menu" at bounding box center [41, 28] width 21 height 21
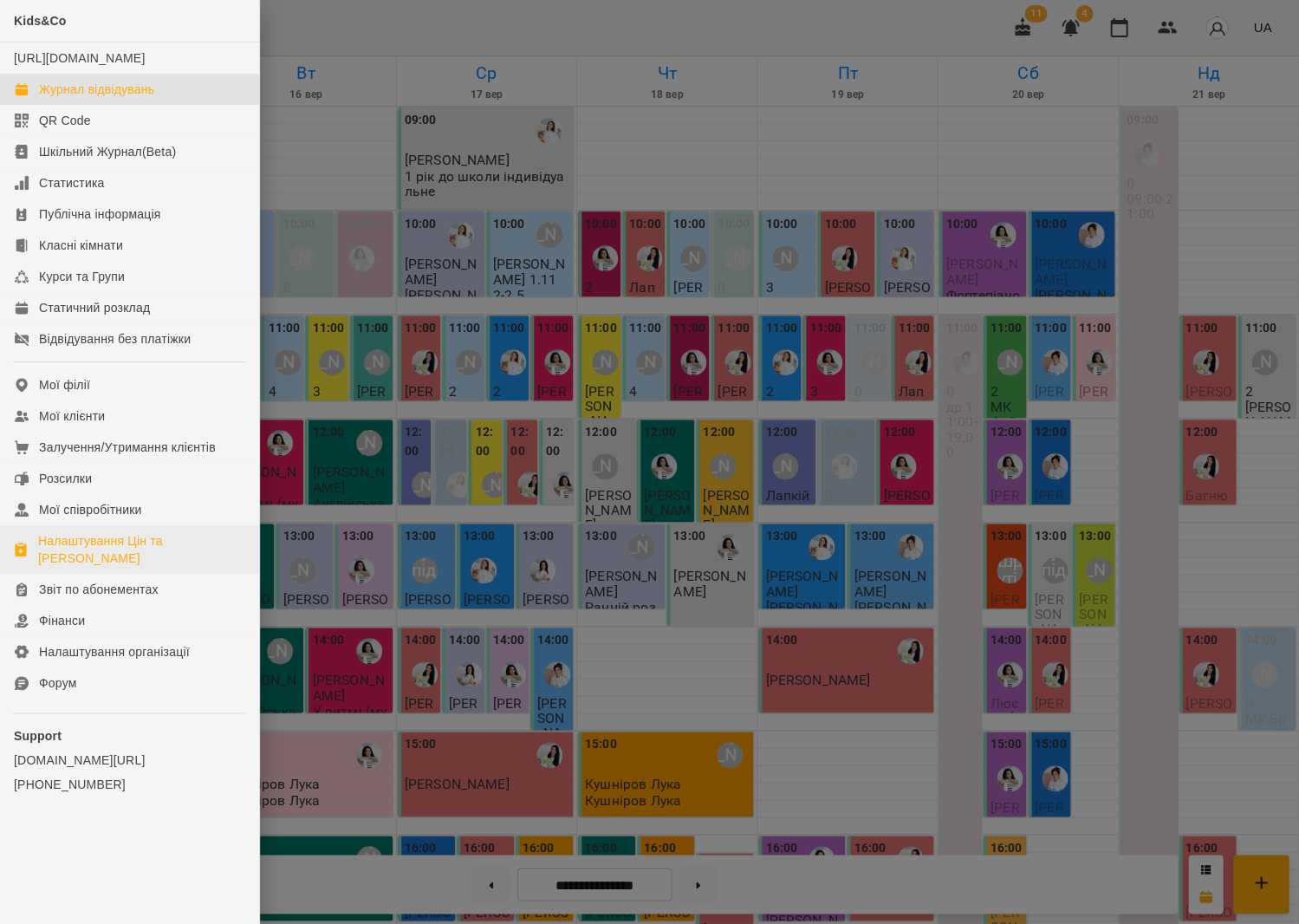
click at [126, 541] on div "Налаштування Цін та [PERSON_NAME]" at bounding box center [141, 550] width 207 height 35
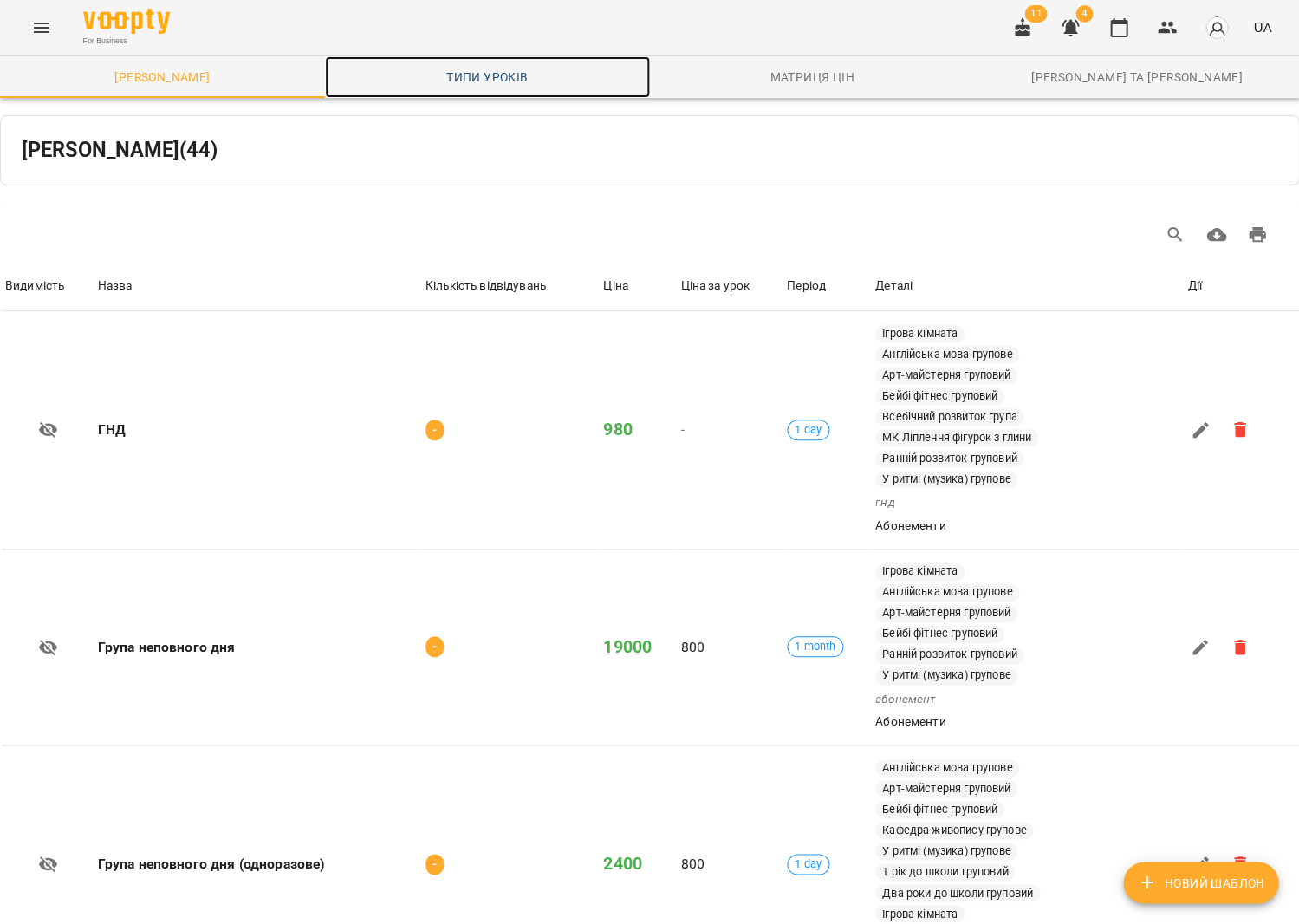
click at [505, 68] on span "Типи уроків" at bounding box center [487, 76] width 304 height 21
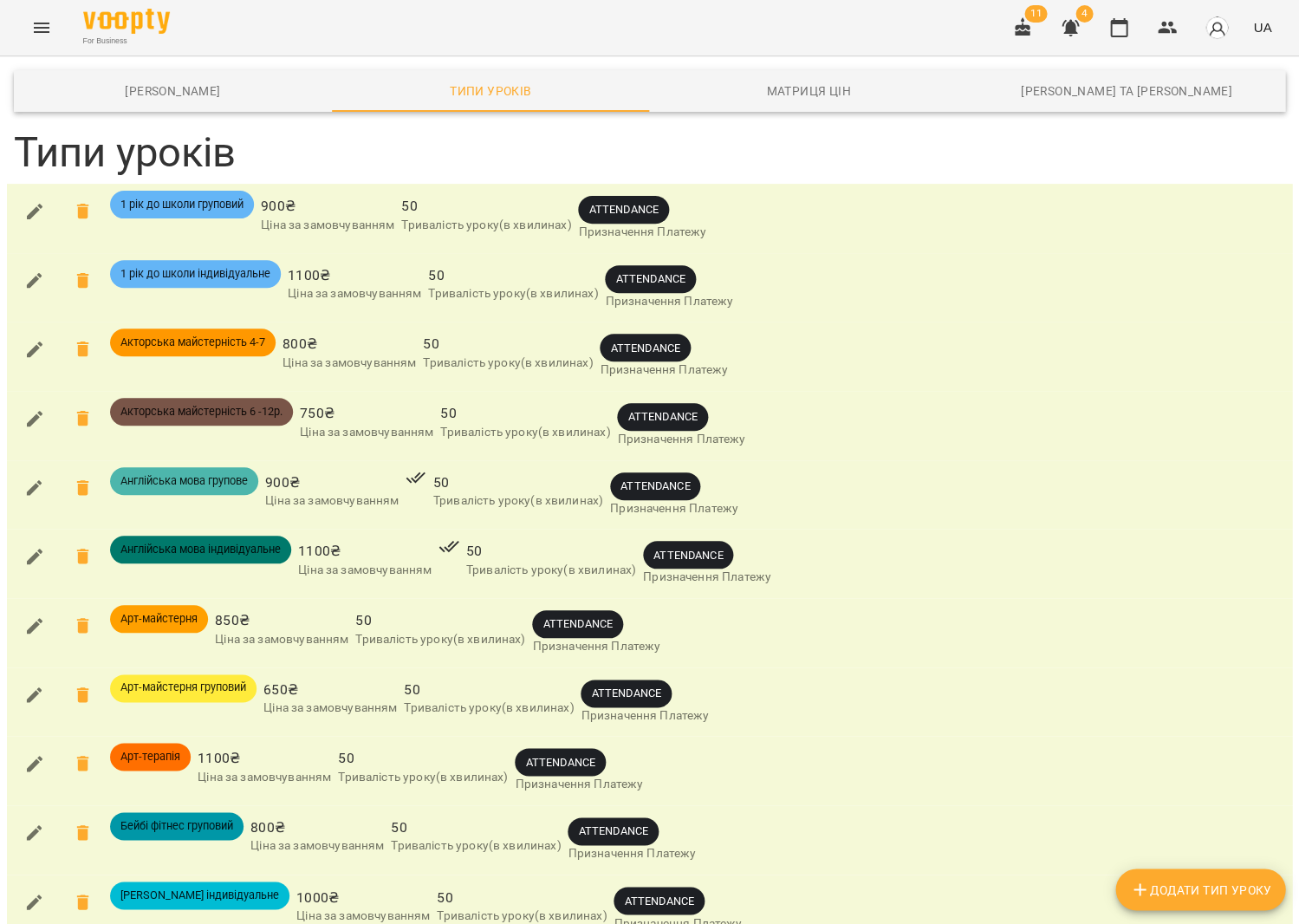
scroll to position [3355, 0]
drag, startPoint x: 1099, startPoint y: 22, endPoint x: 1124, endPoint y: 28, distance: 25.7
click at [1099, 22] on div "11 4 UA" at bounding box center [1141, 28] width 276 height 45
click at [1127, 28] on icon "button" at bounding box center [1118, 28] width 21 height 21
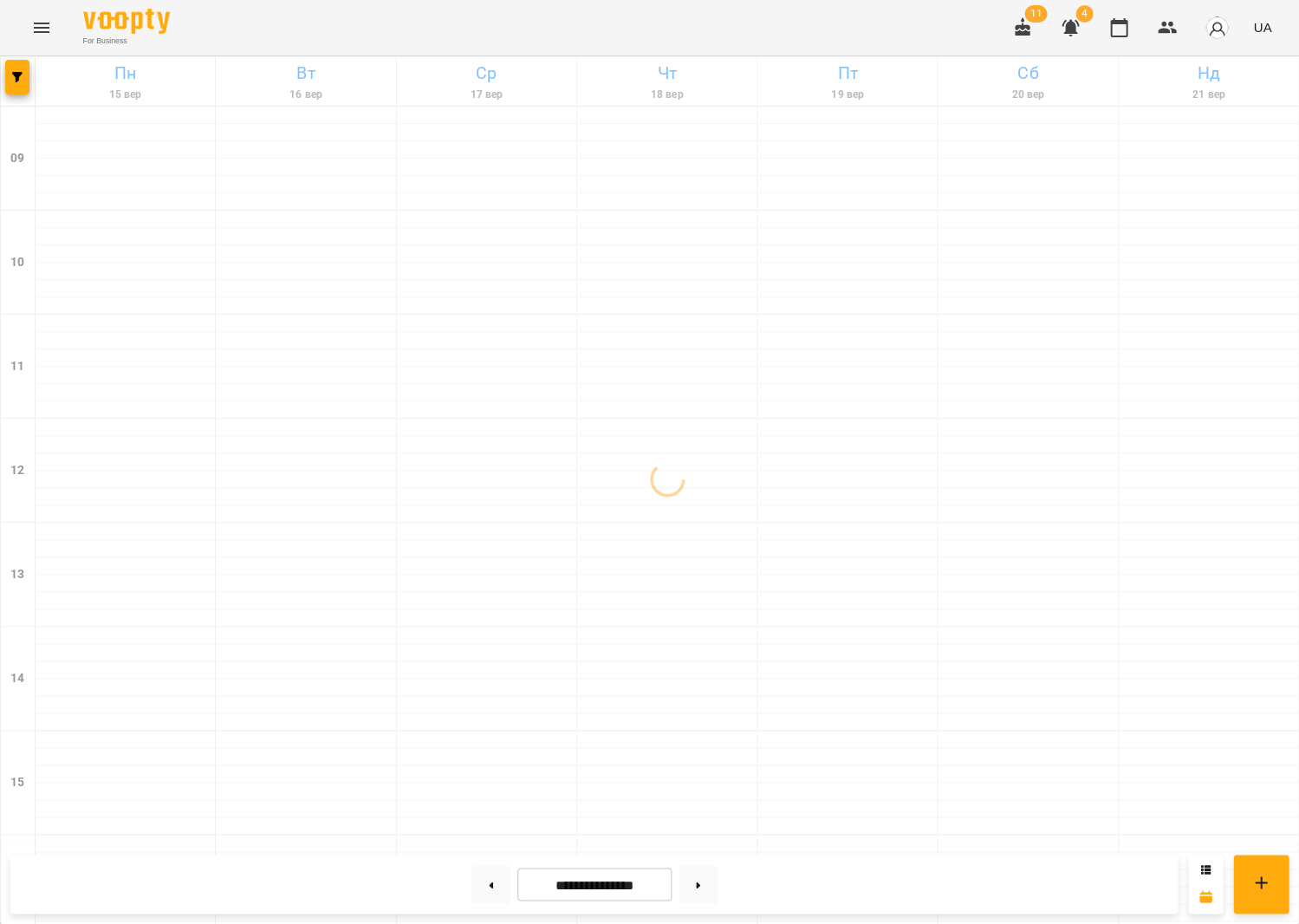
click at [41, 27] on icon "Menu" at bounding box center [41, 27] width 16 height 10
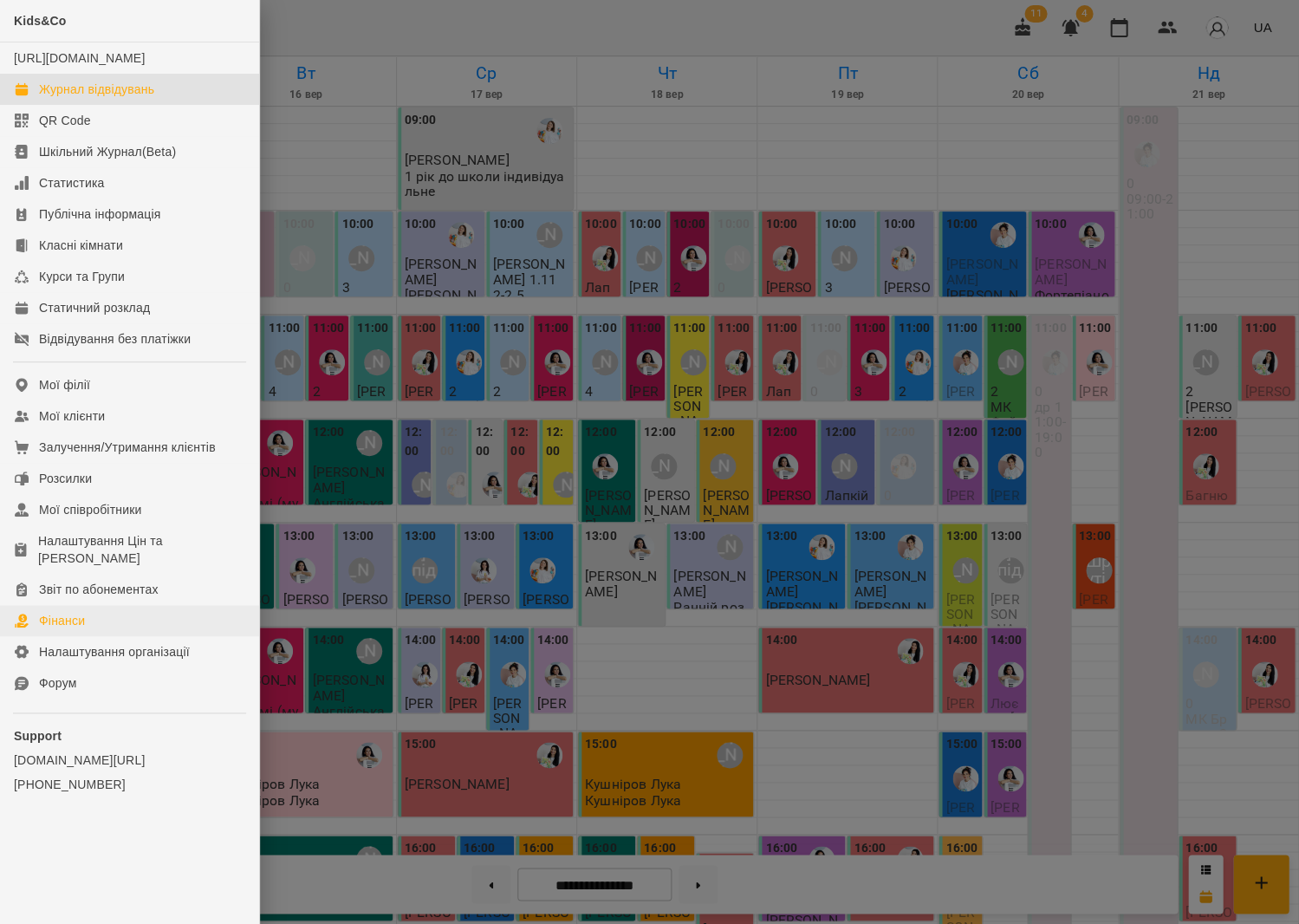
click at [115, 609] on link "Фінанси" at bounding box center [129, 621] width 259 height 31
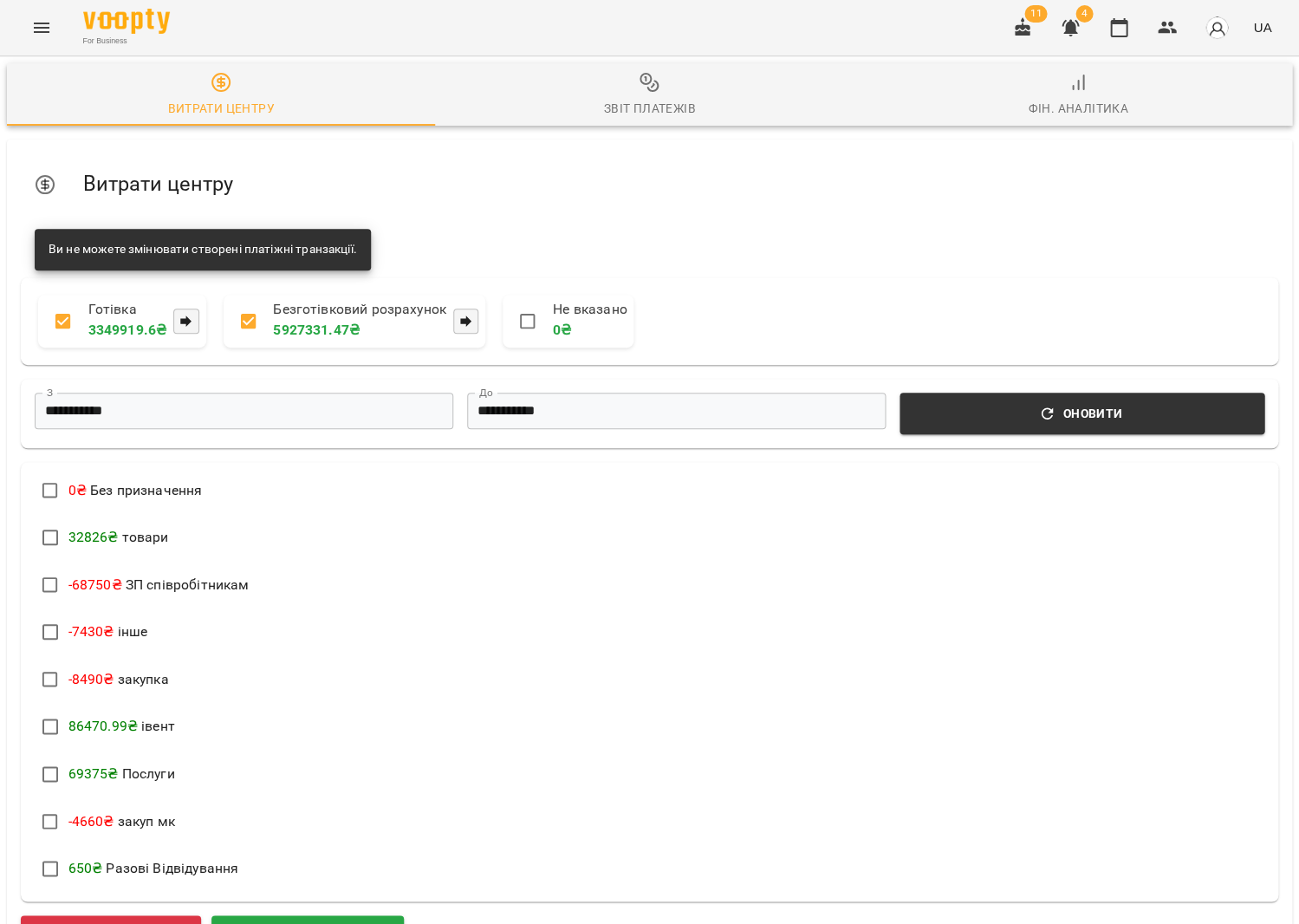
scroll to position [126, 0]
click at [344, 914] on button "Додати прибуток" at bounding box center [308, 935] width 193 height 43
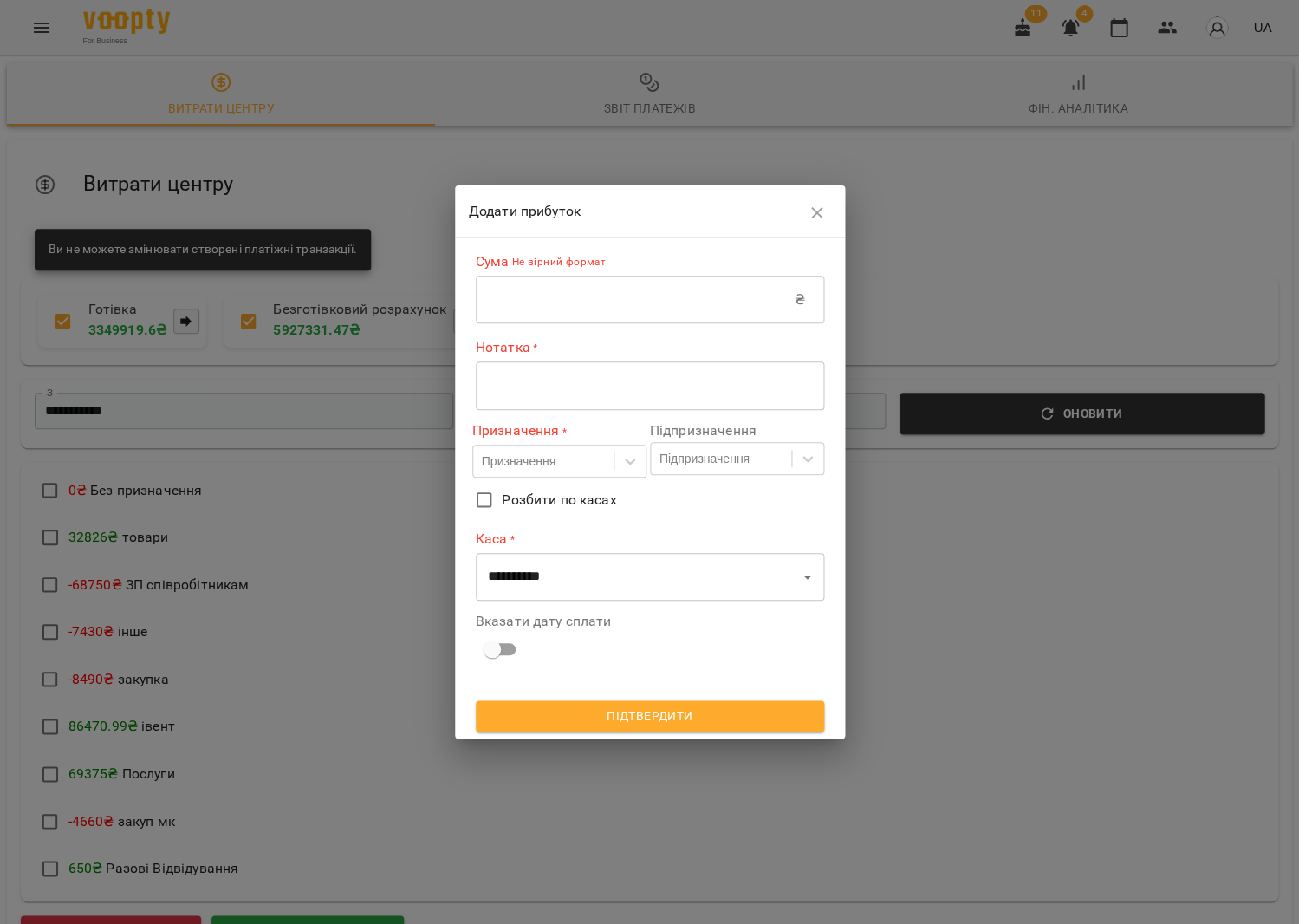
click at [502, 314] on input "text" at bounding box center [635, 299] width 319 height 49
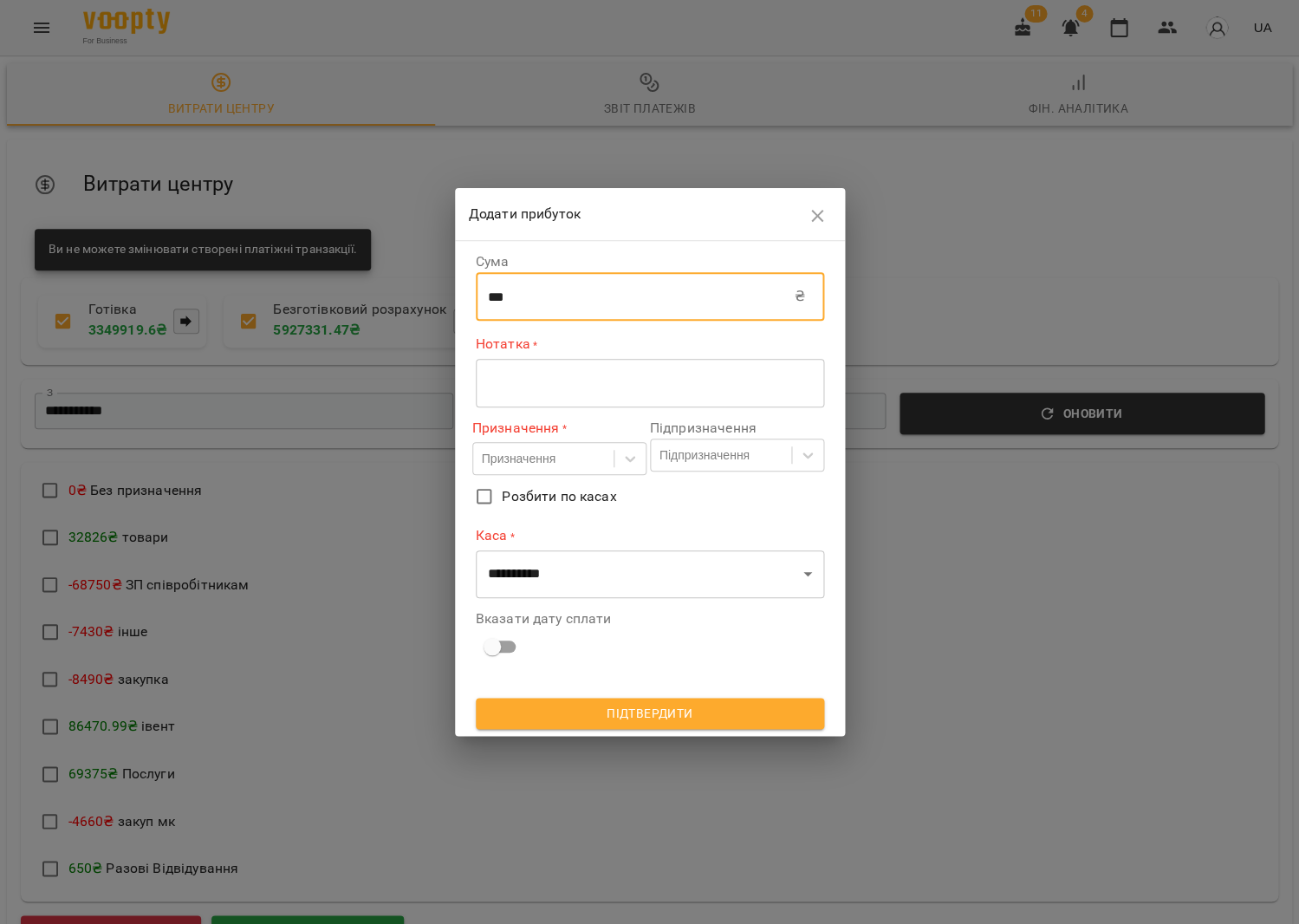
type input "***"
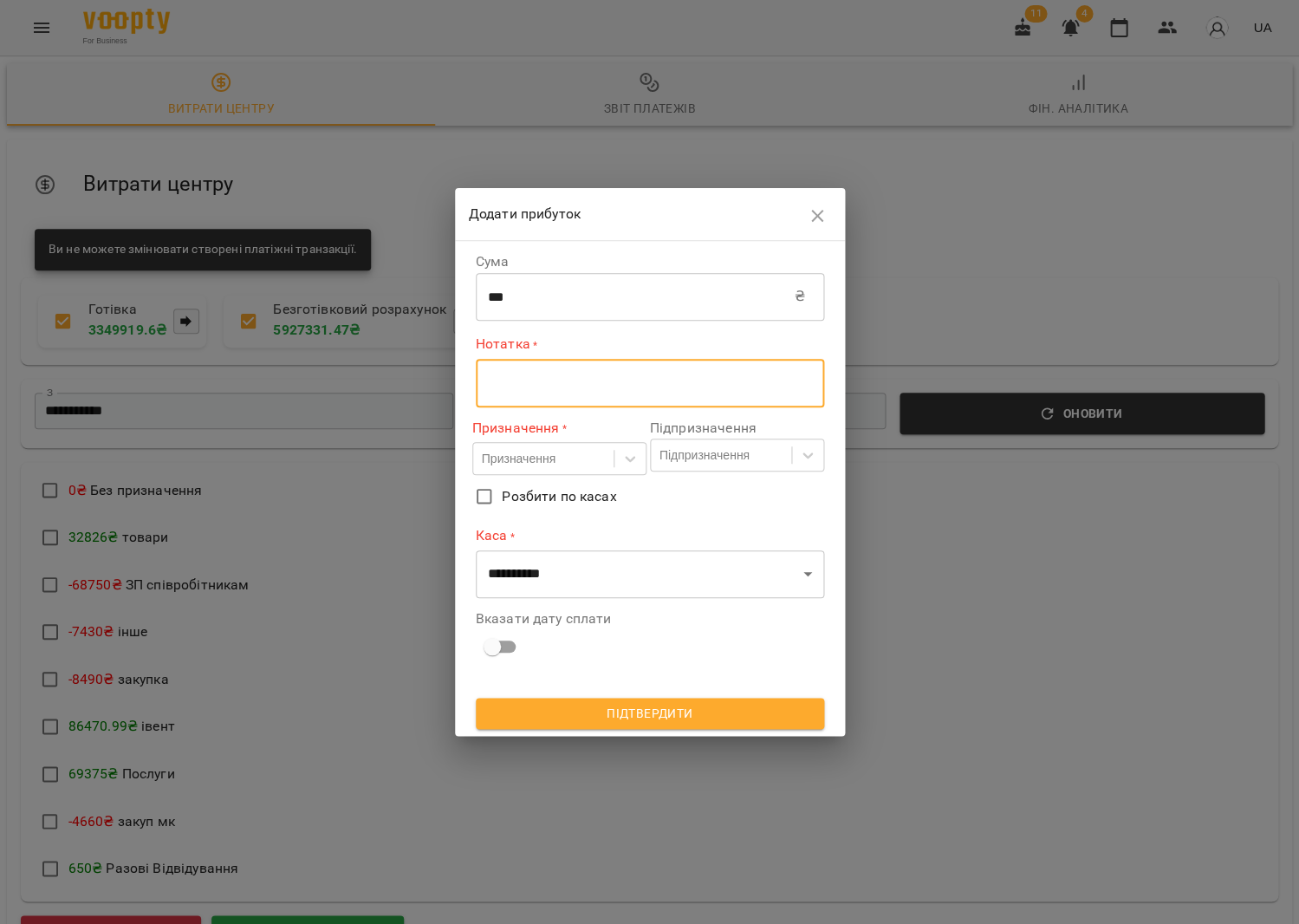
click at [499, 377] on textarea at bounding box center [650, 382] width 324 height 17
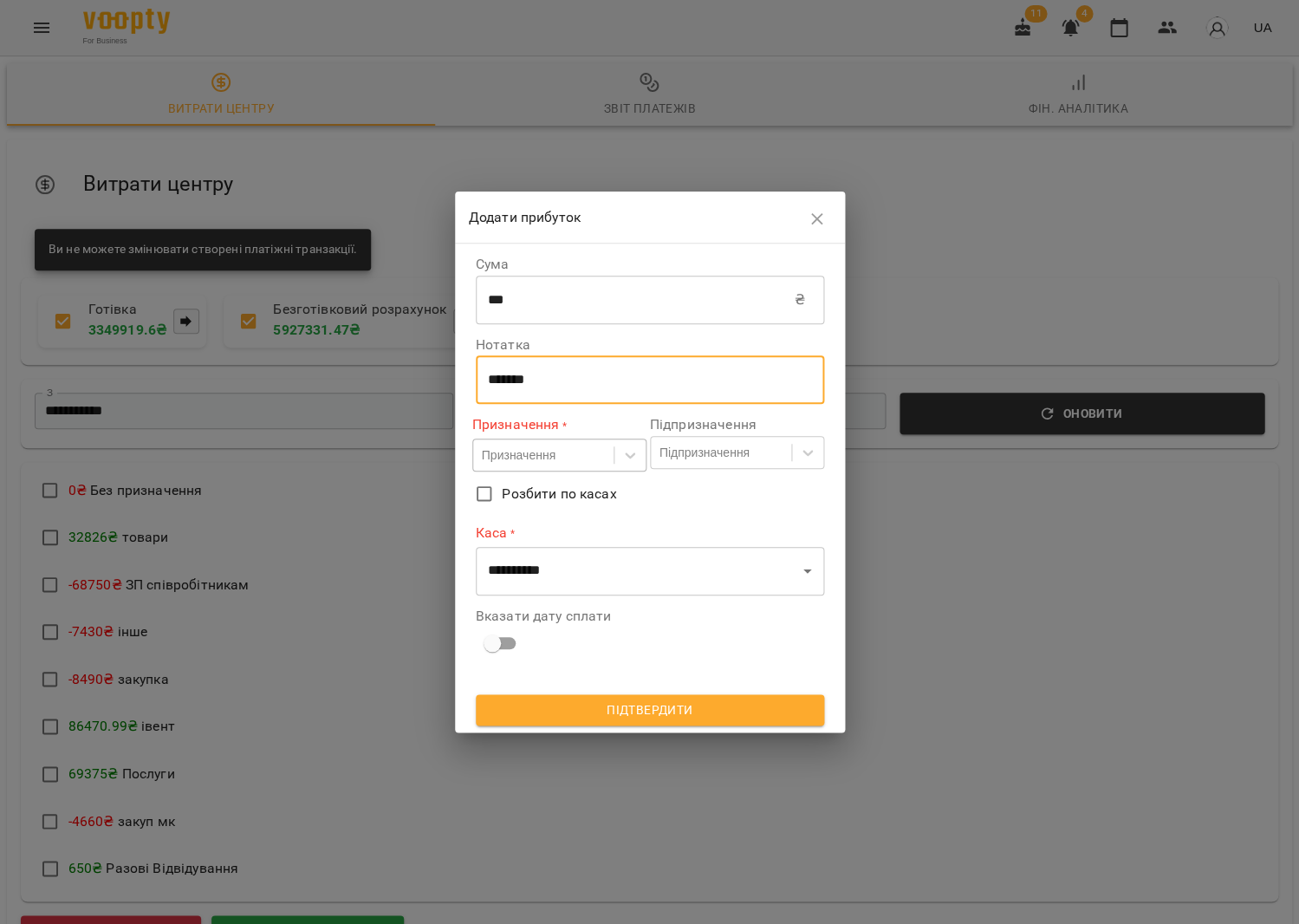
type textarea "******"
drag, startPoint x: 505, startPoint y: 463, endPoint x: 487, endPoint y: 454, distance: 20.1
click at [505, 462] on div "Призначення" at bounding box center [519, 454] width 74 height 18
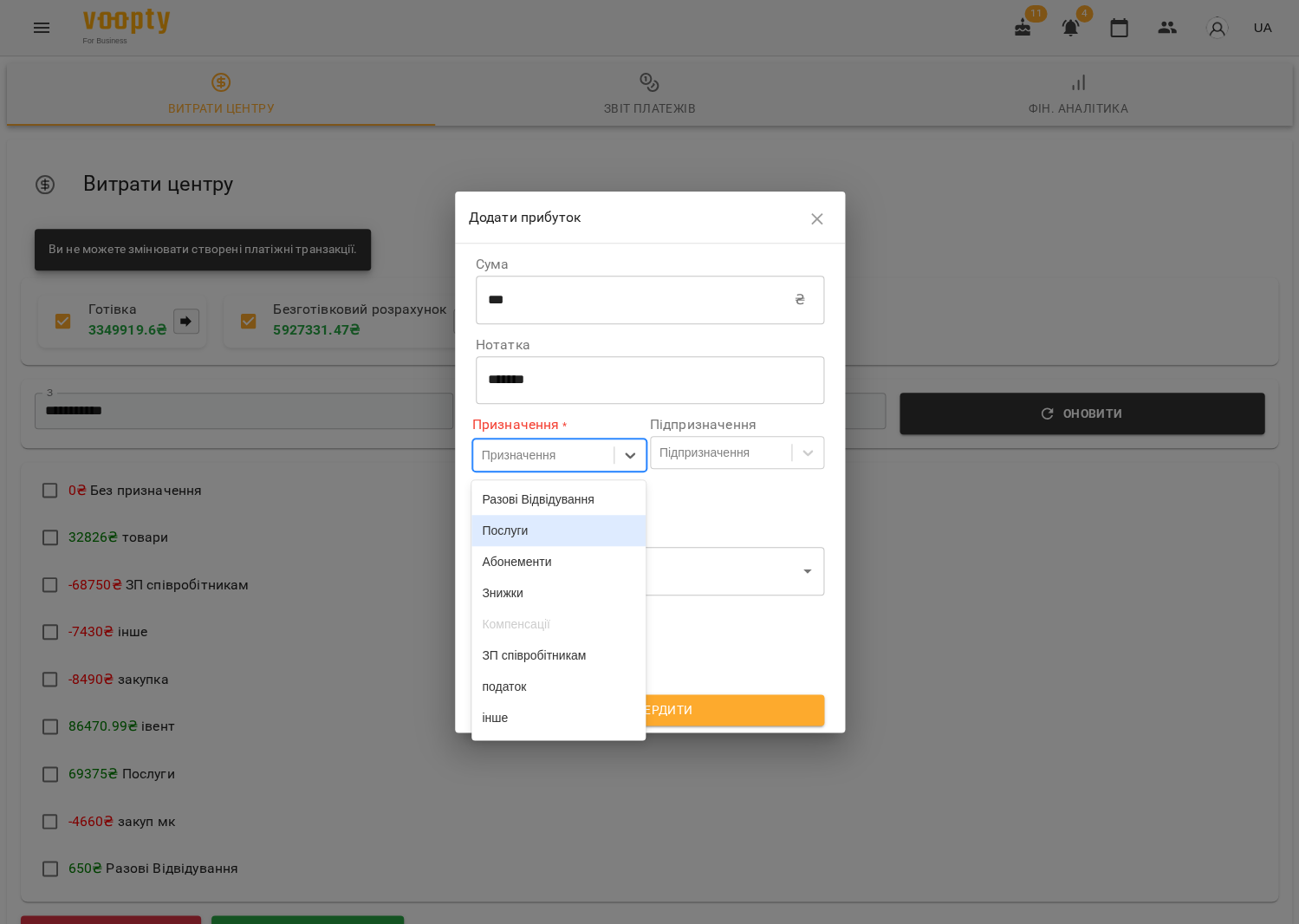
drag, startPoint x: 527, startPoint y: 535, endPoint x: 588, endPoint y: 490, distance: 75.8
click at [529, 533] on div "Послуги" at bounding box center [558, 531] width 174 height 31
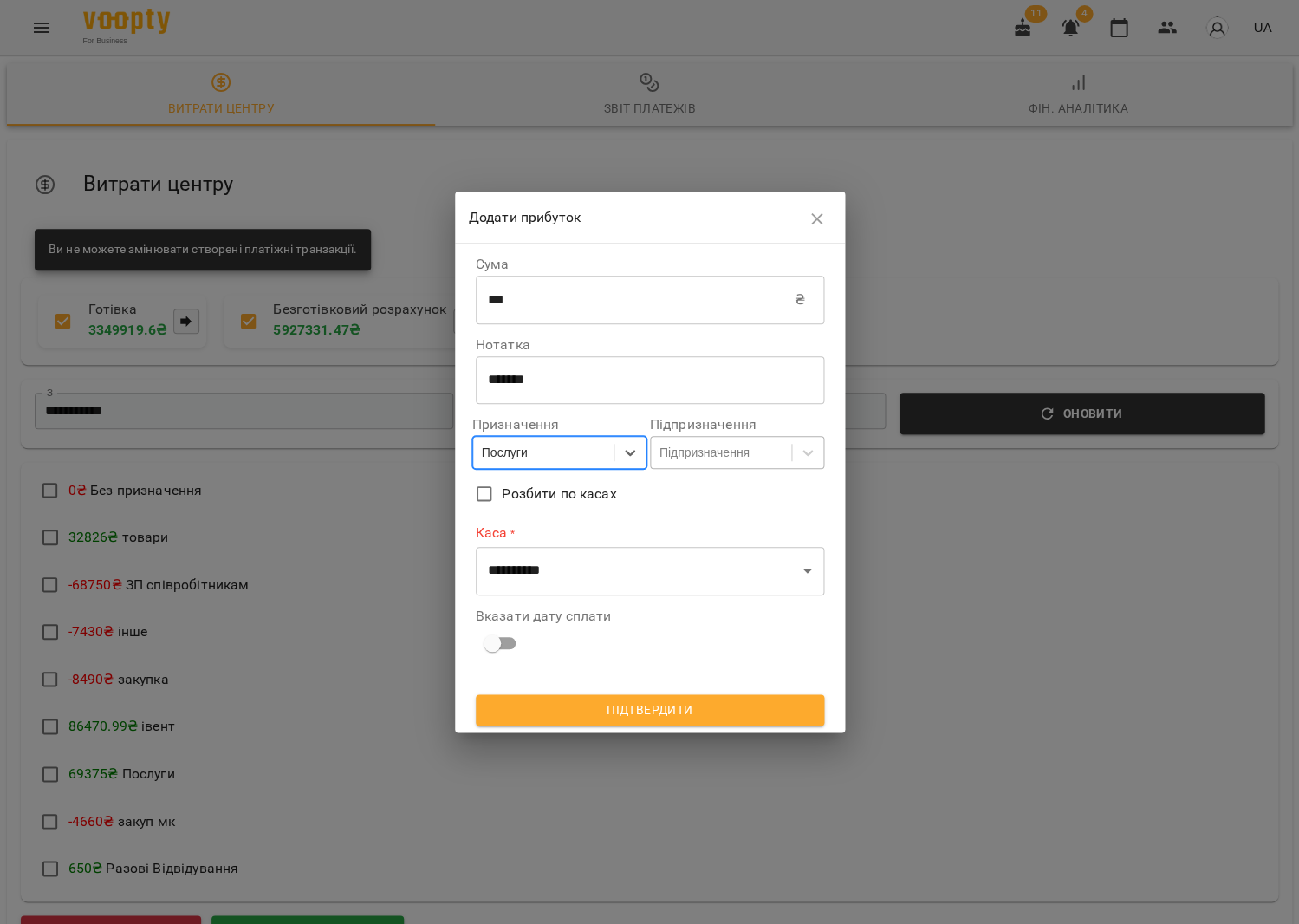
drag, startPoint x: 681, startPoint y: 441, endPoint x: 685, endPoint y: 466, distance: 25.3
click at [681, 442] on div "Підпризначення" at bounding box center [721, 451] width 140 height 29
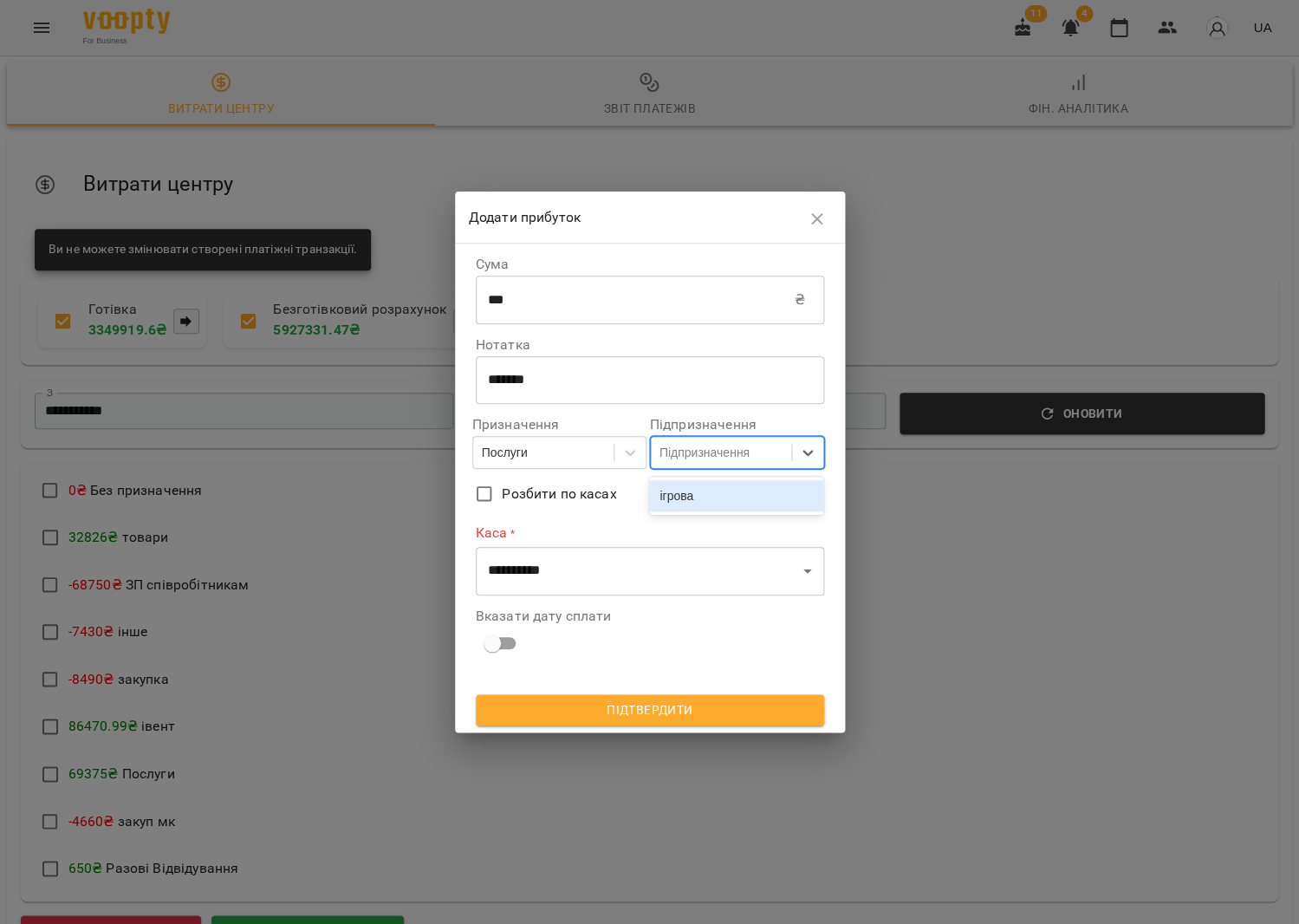
click at [691, 485] on div "ігрова" at bounding box center [736, 496] width 174 height 31
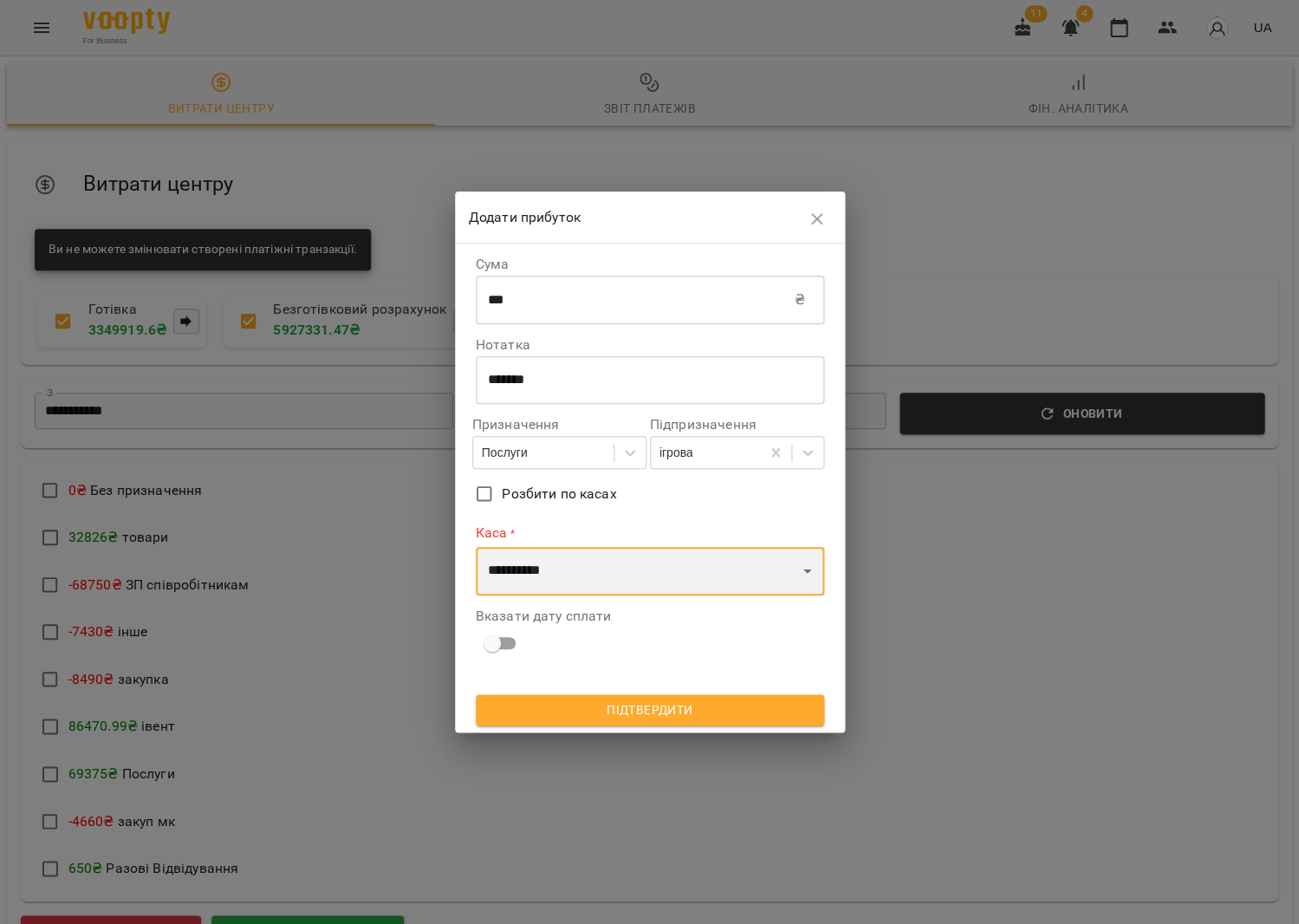
select select "****"
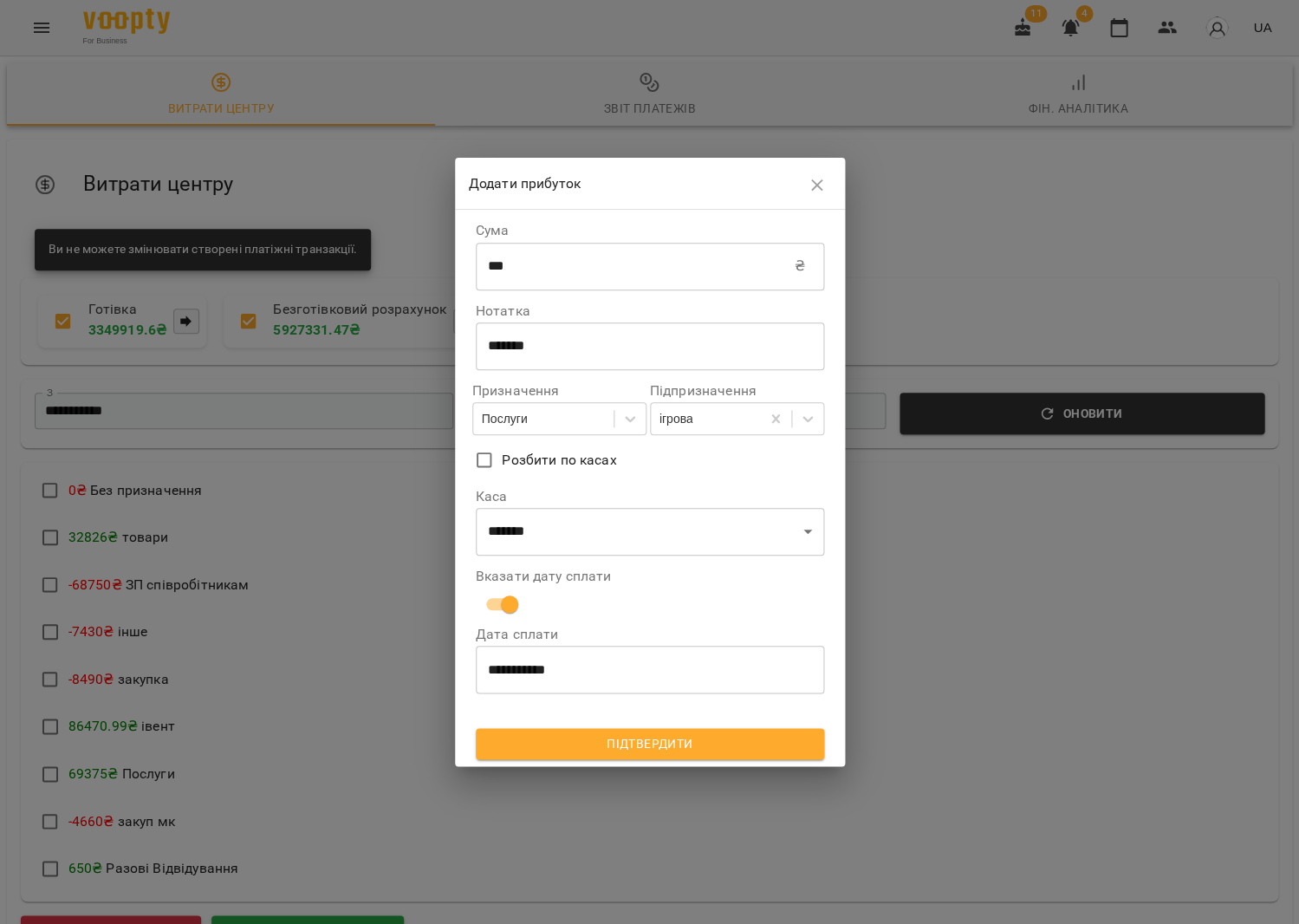
click at [561, 729] on button "Підтвердити" at bounding box center [650, 743] width 348 height 31
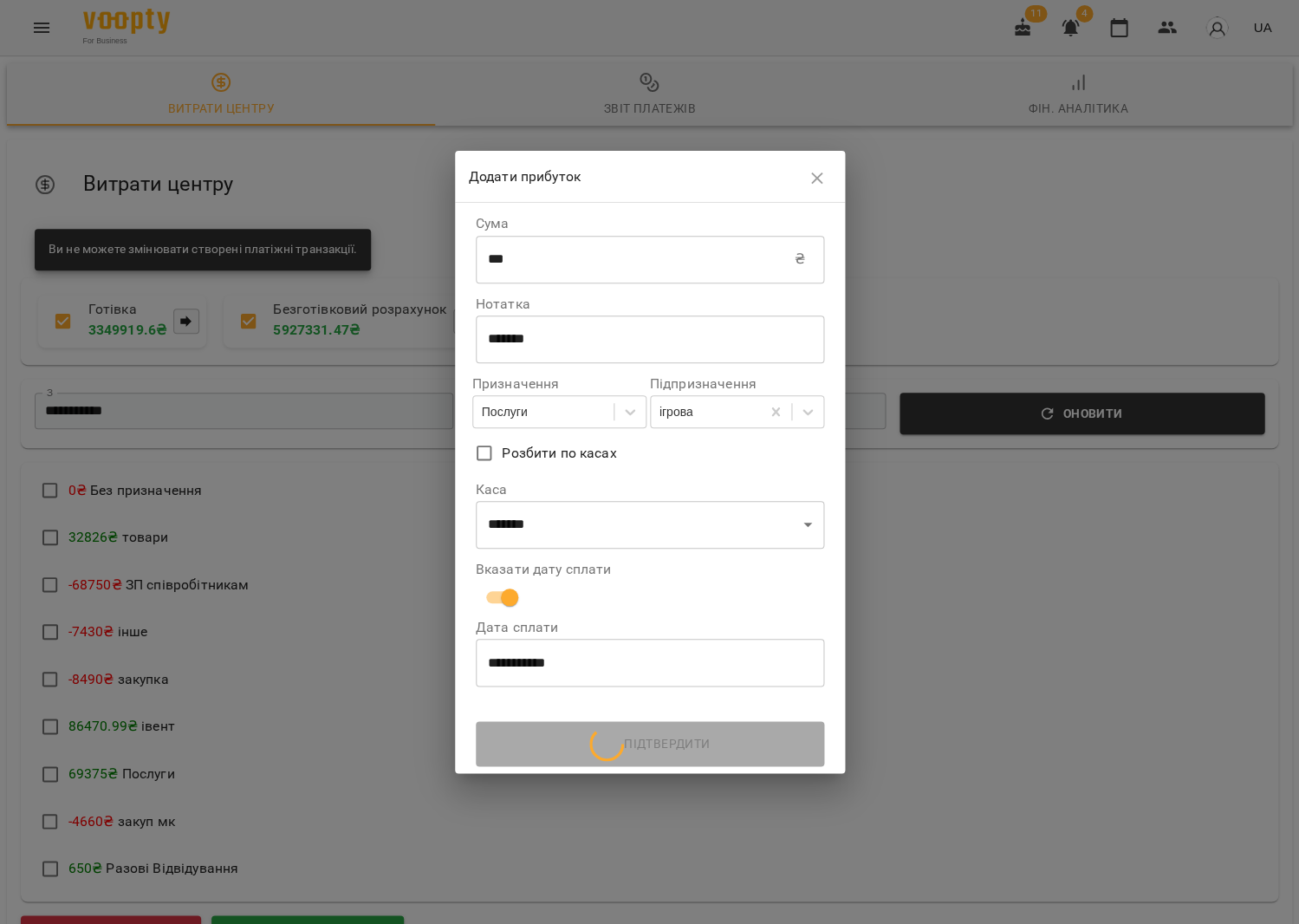
scroll to position [0, 0]
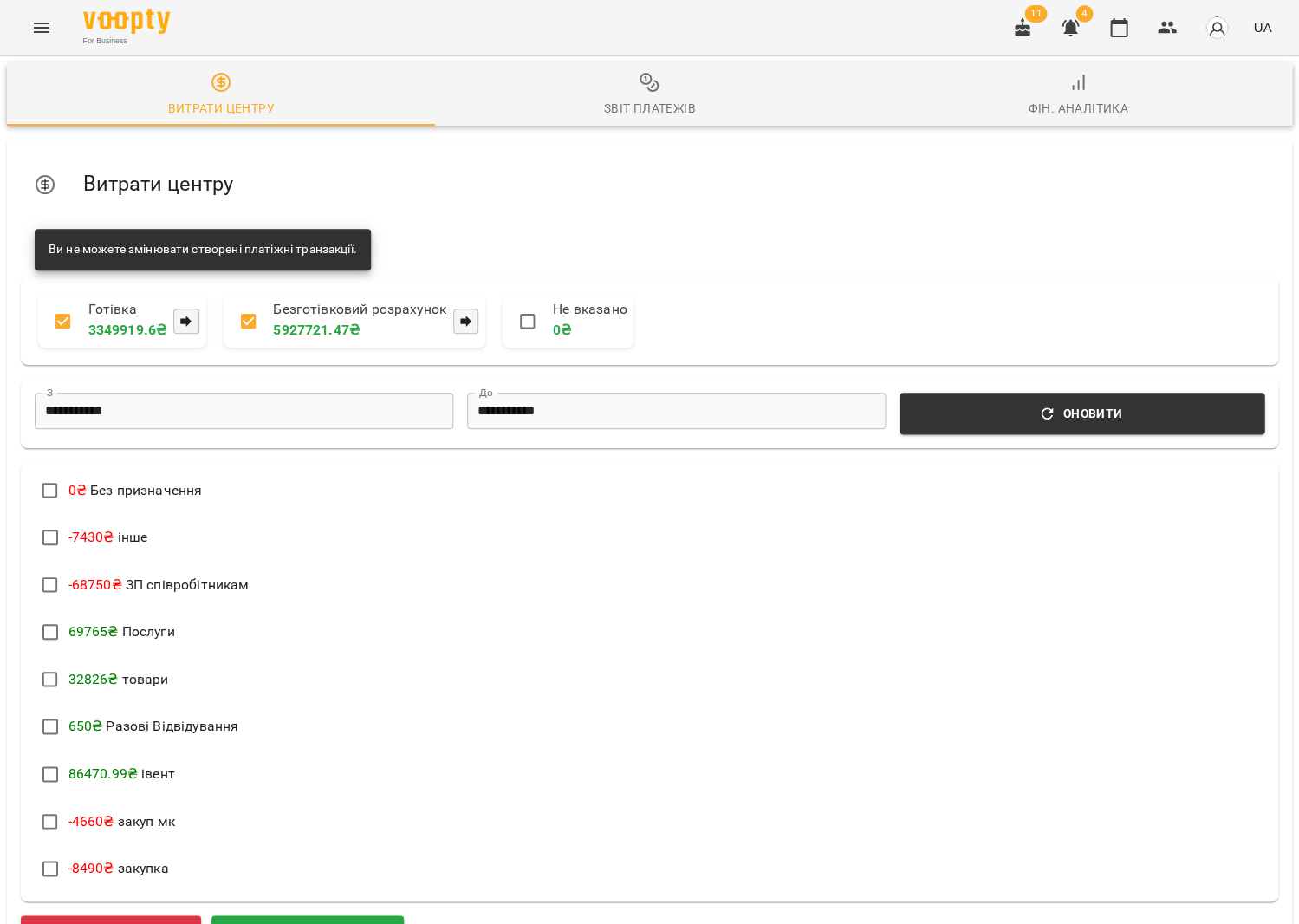
drag, startPoint x: 1134, startPoint y: 37, endPoint x: 1062, endPoint y: 2, distance: 80.1
click at [1134, 37] on button "button" at bounding box center [1118, 28] width 41 height 41
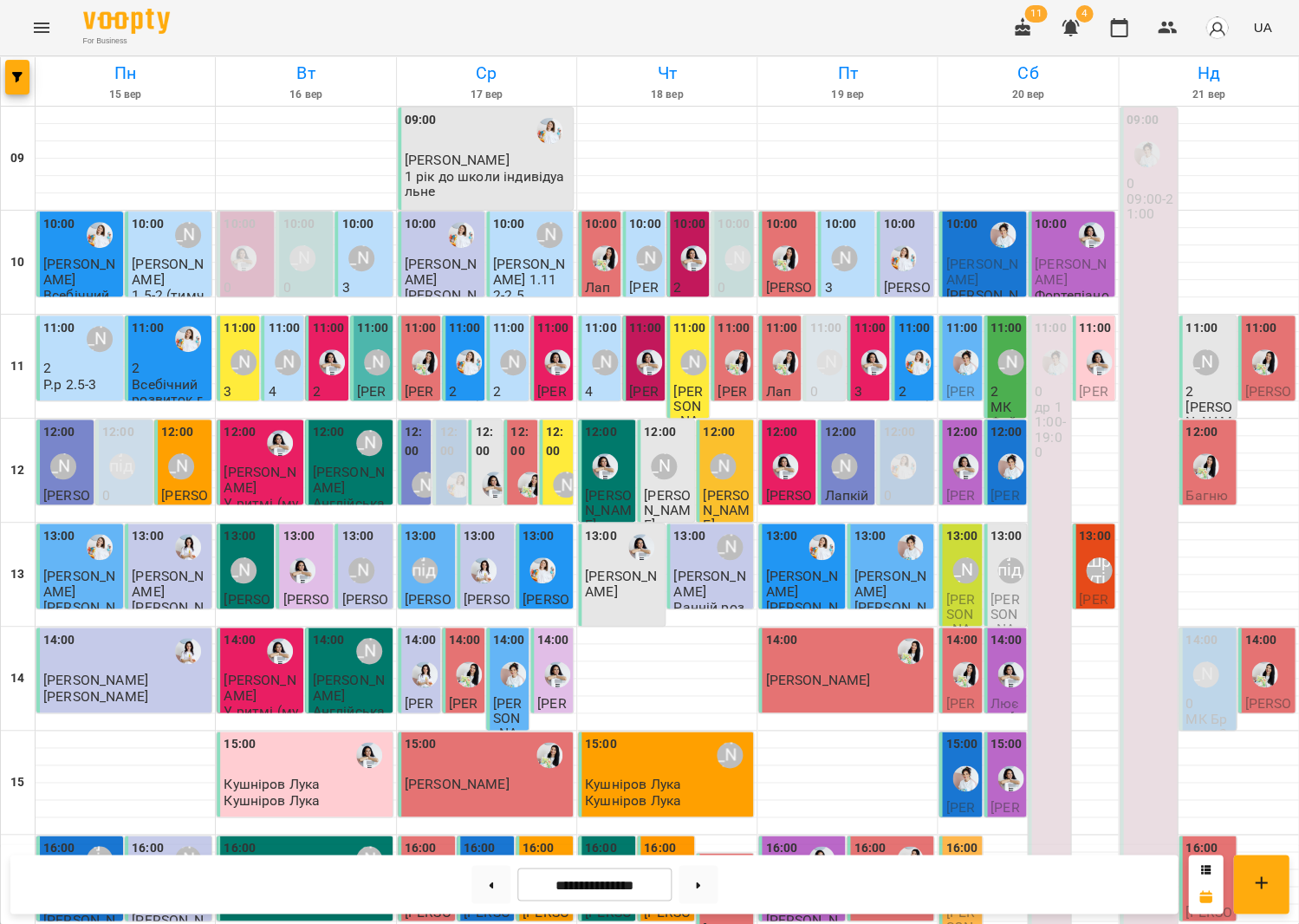
click at [226, 12] on div "For Business 11 4 UA" at bounding box center [650, 28] width 1299 height 55
click at [38, 30] on icon "Menu" at bounding box center [41, 27] width 16 height 10
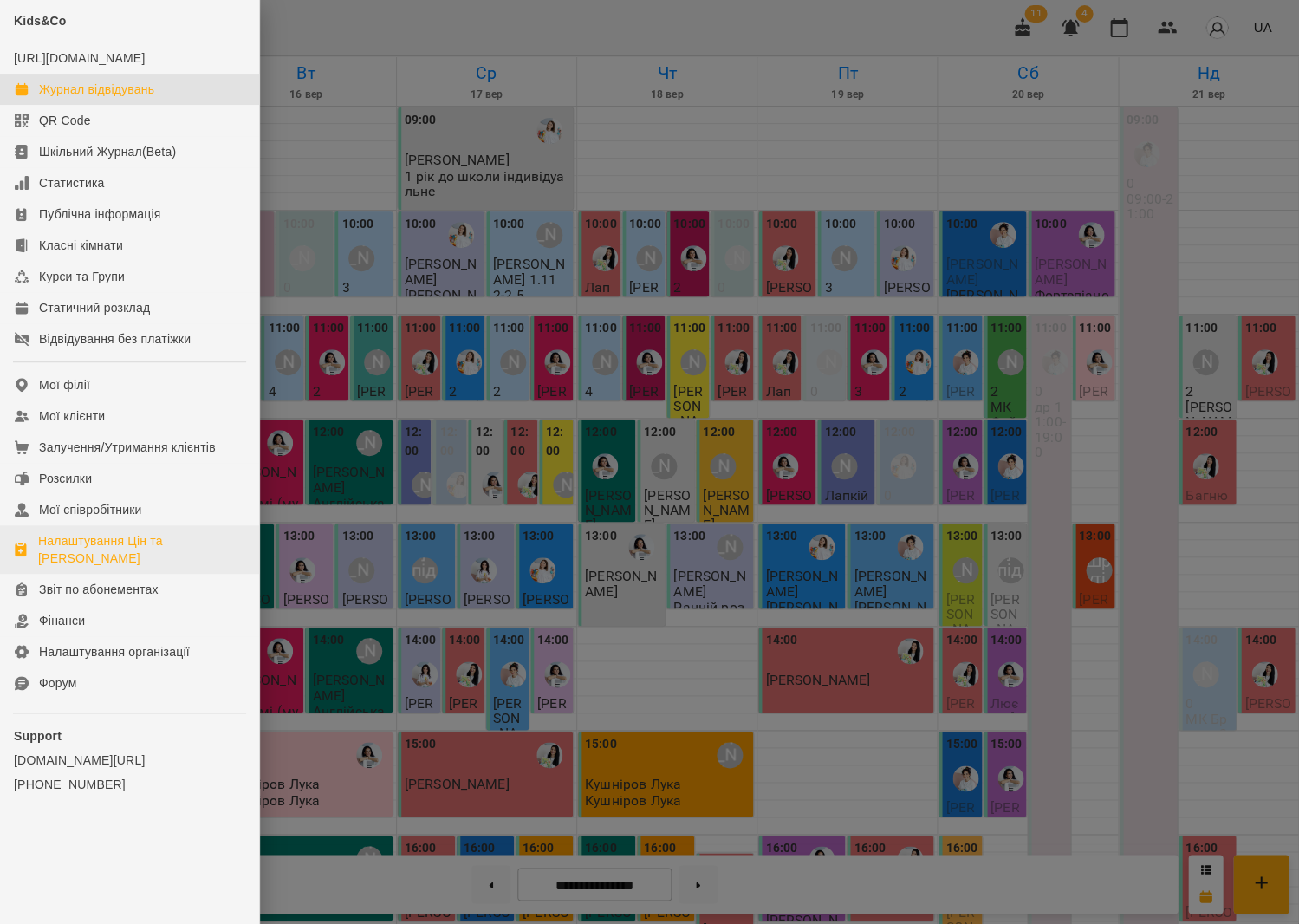
click at [82, 553] on link "Налаштування Цін та [PERSON_NAME]" at bounding box center [129, 549] width 259 height 49
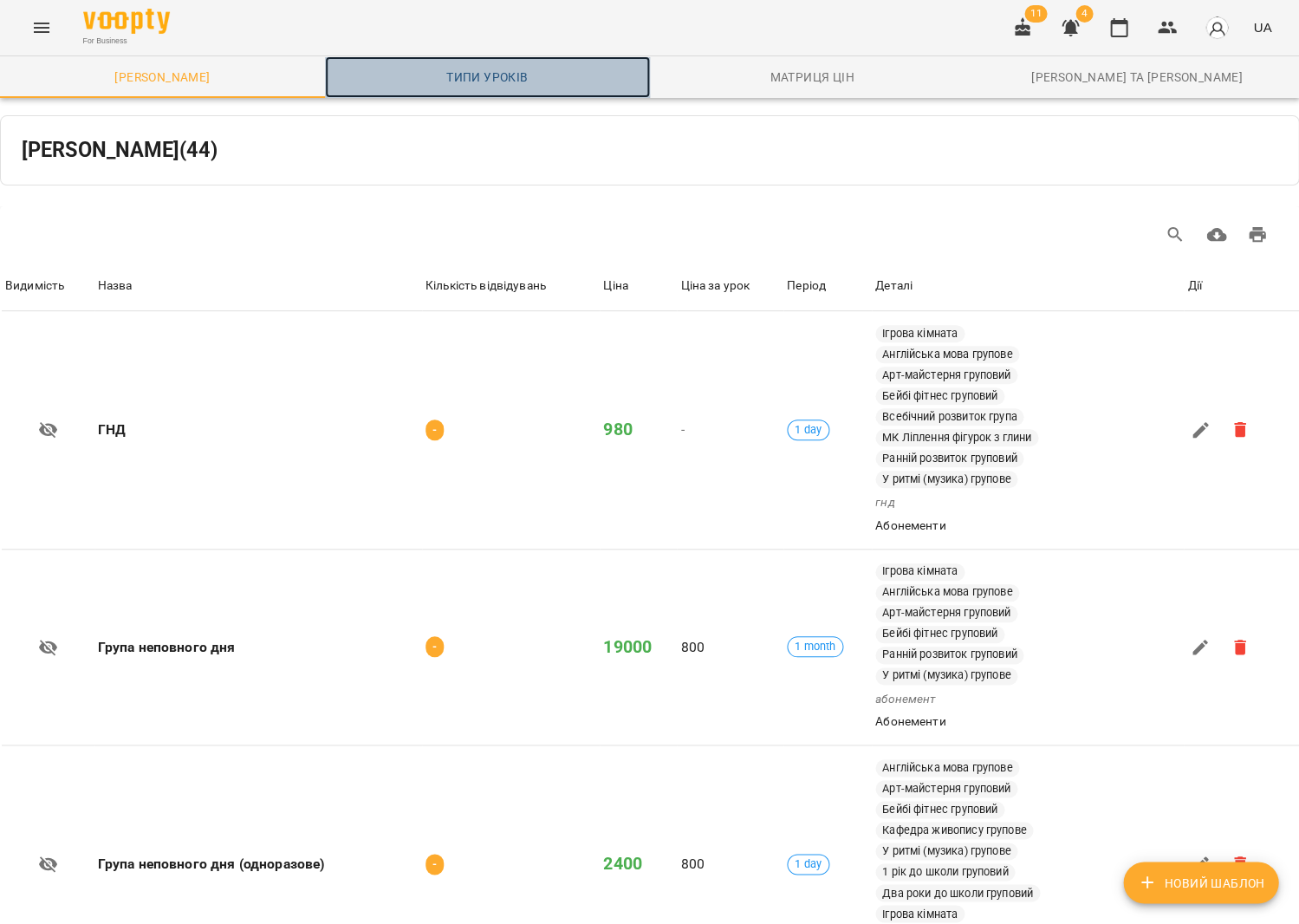
click at [479, 75] on span "Типи уроків" at bounding box center [487, 76] width 304 height 21
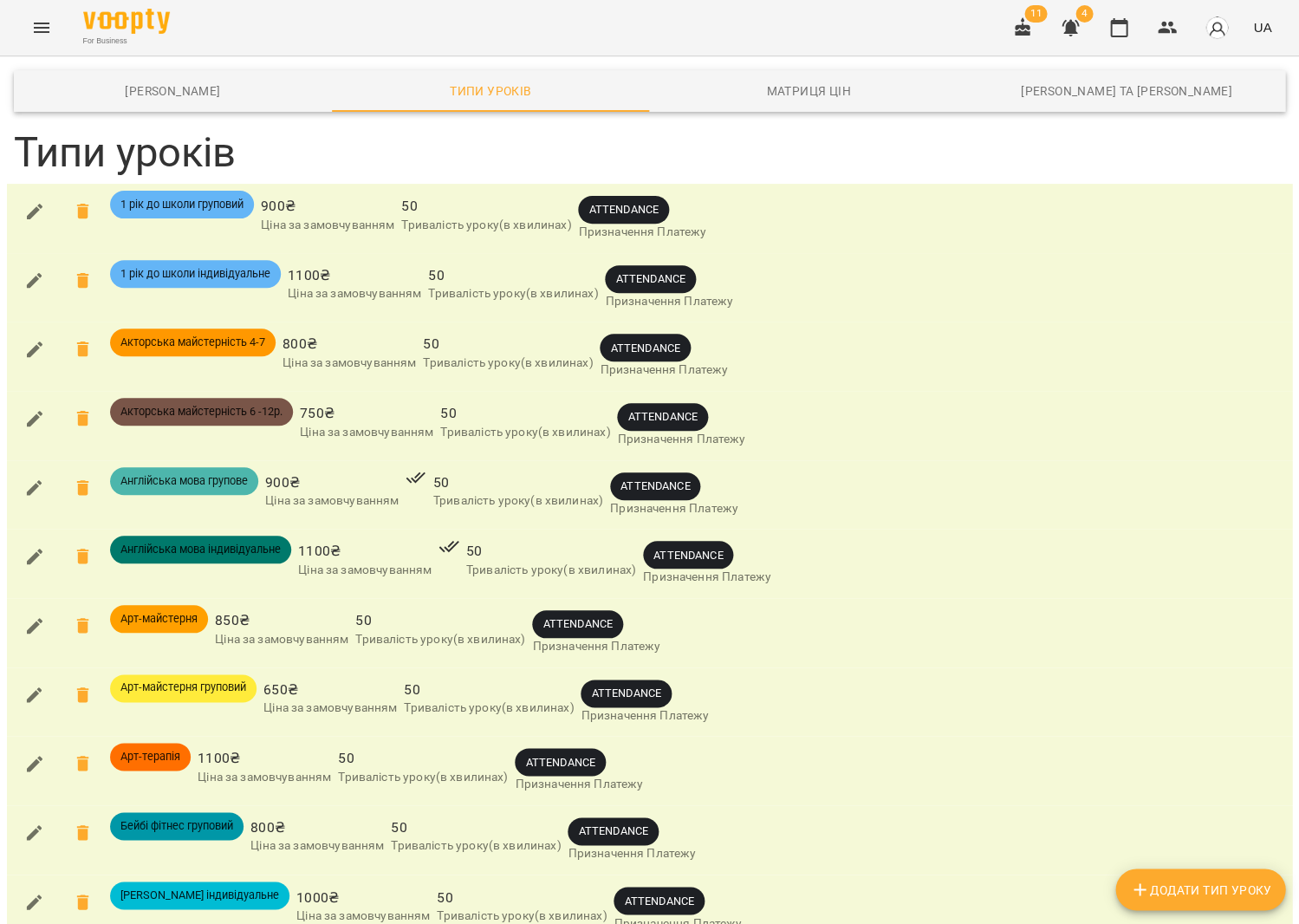
scroll to position [14679, 0]
type input "***"
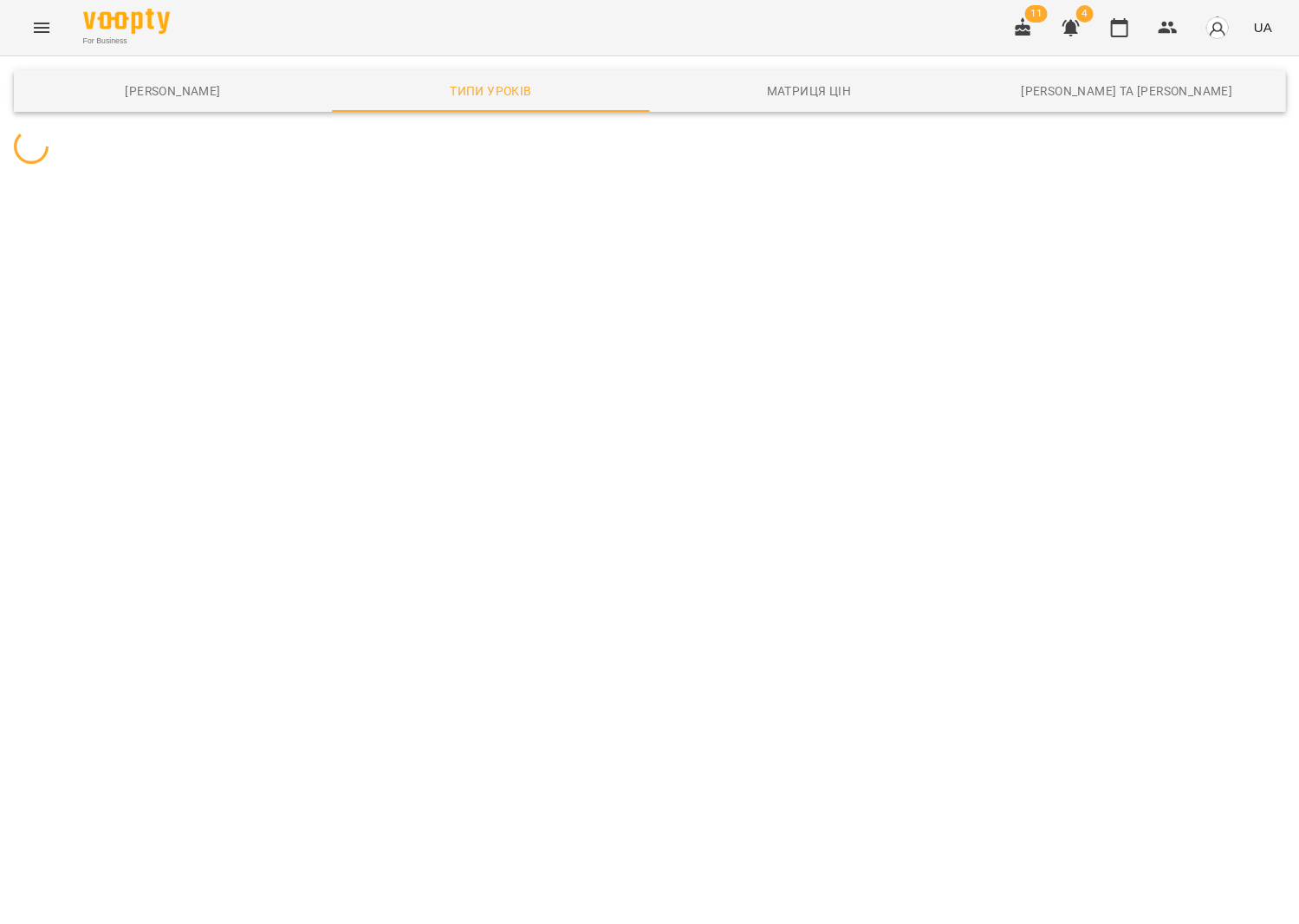
scroll to position [0, 0]
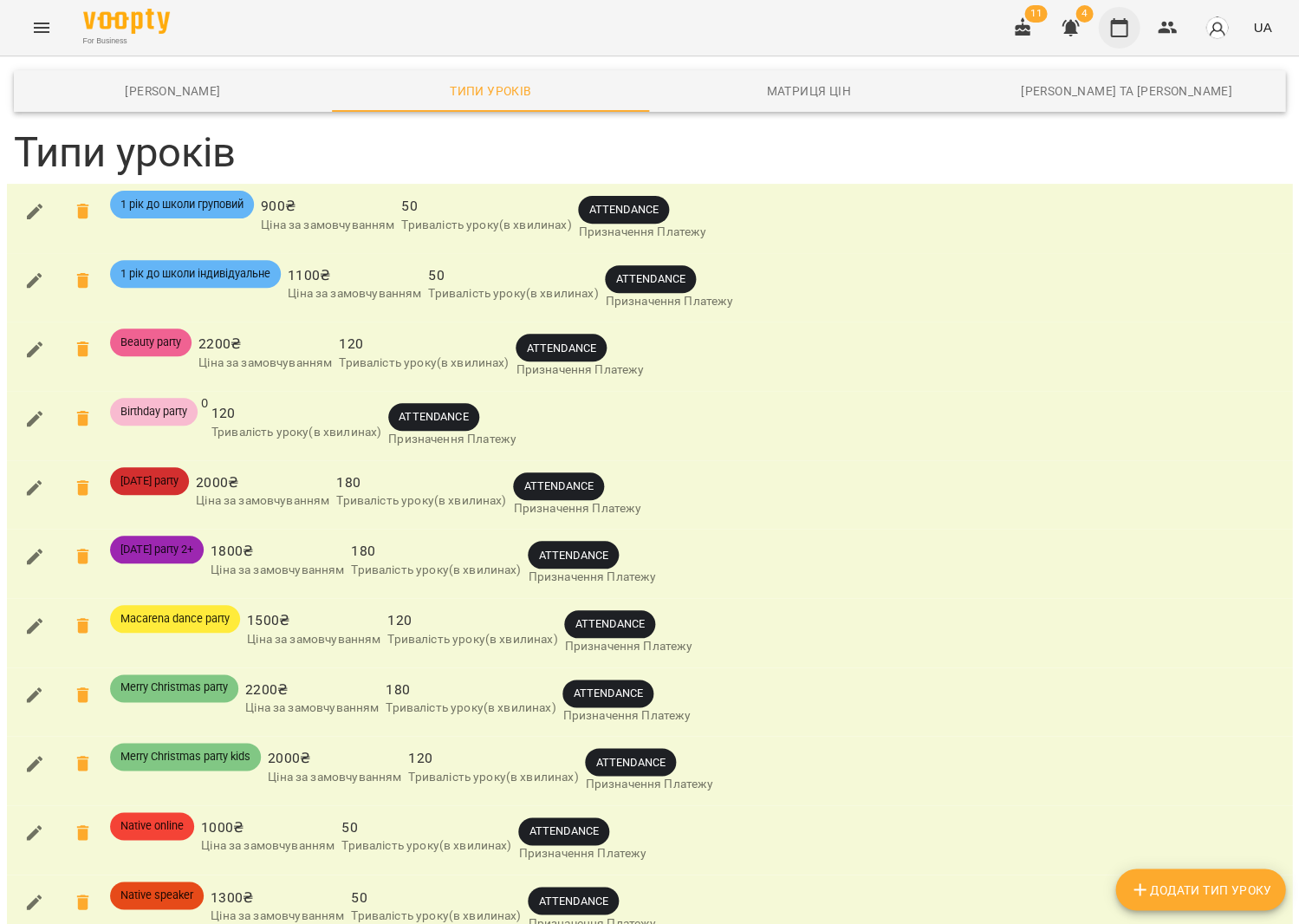
click at [1134, 24] on button "button" at bounding box center [1118, 28] width 41 height 41
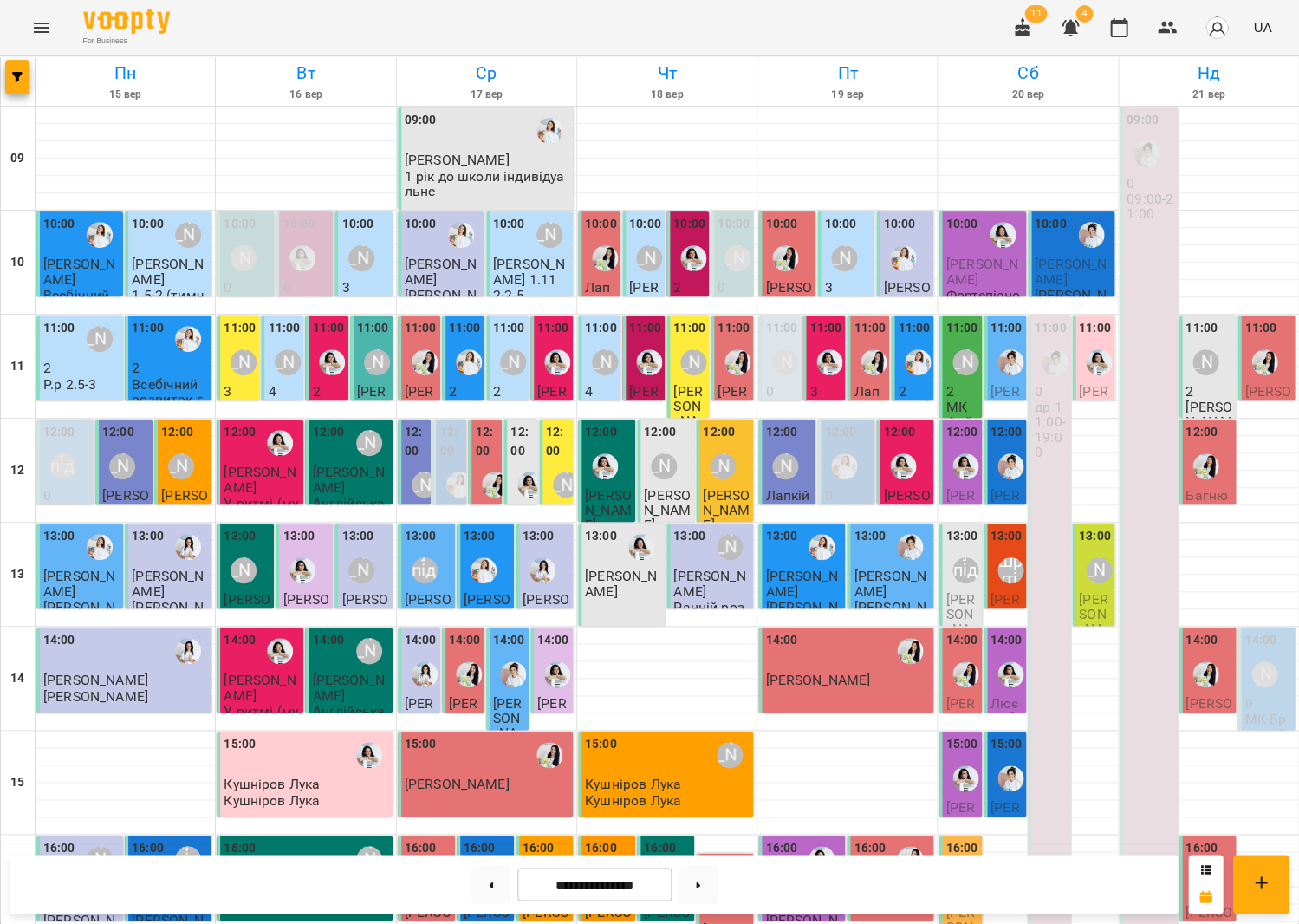
click at [963, 381] on div "11:00 Аліна Арт" at bounding box center [961, 351] width 32 height 65
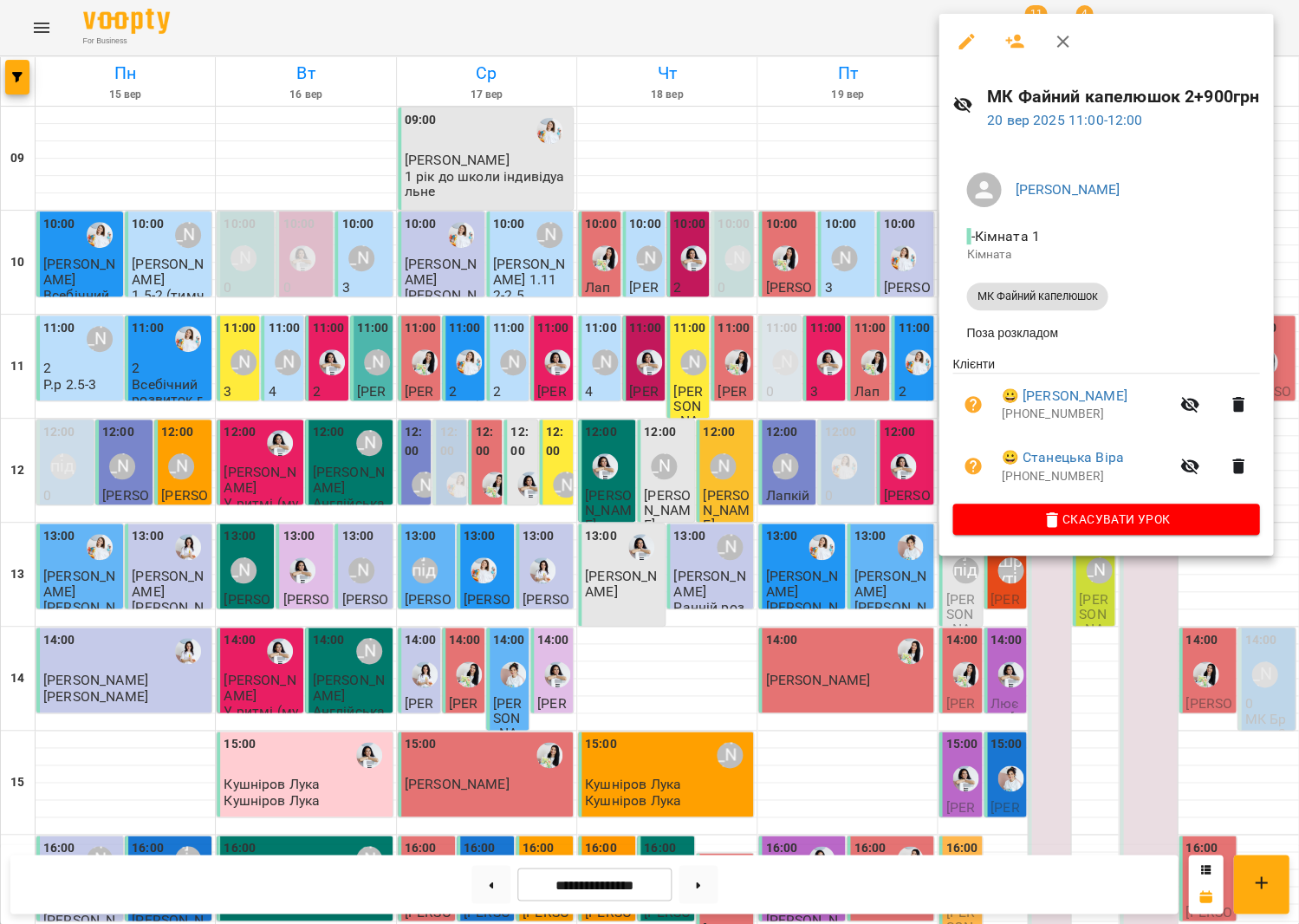
click at [1284, 341] on div at bounding box center [650, 462] width 1299 height 924
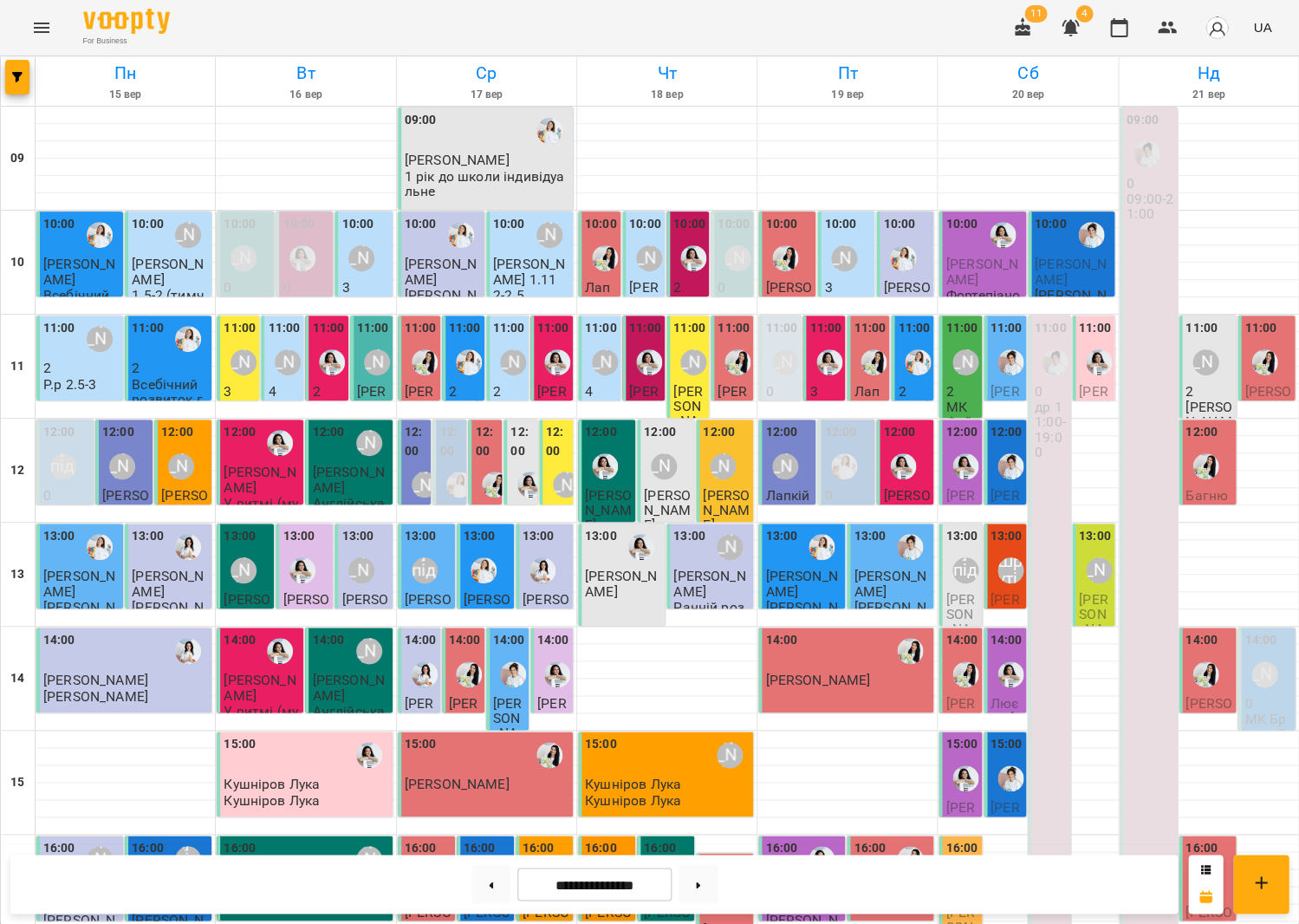
click at [1205, 371] on div "[PERSON_NAME]" at bounding box center [1205, 362] width 26 height 26
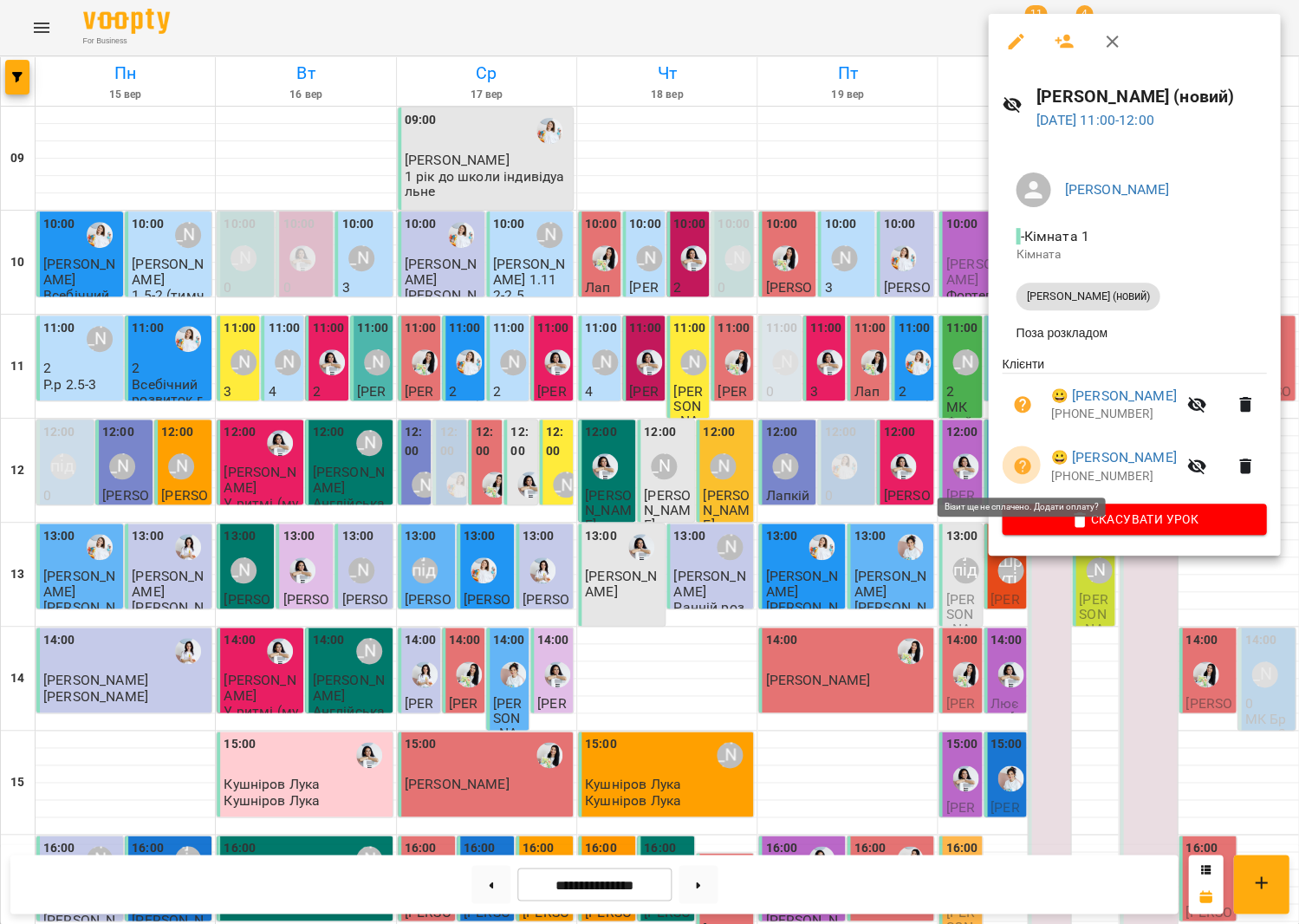
click at [1017, 465] on icon "button" at bounding box center [1023, 466] width 18 height 18
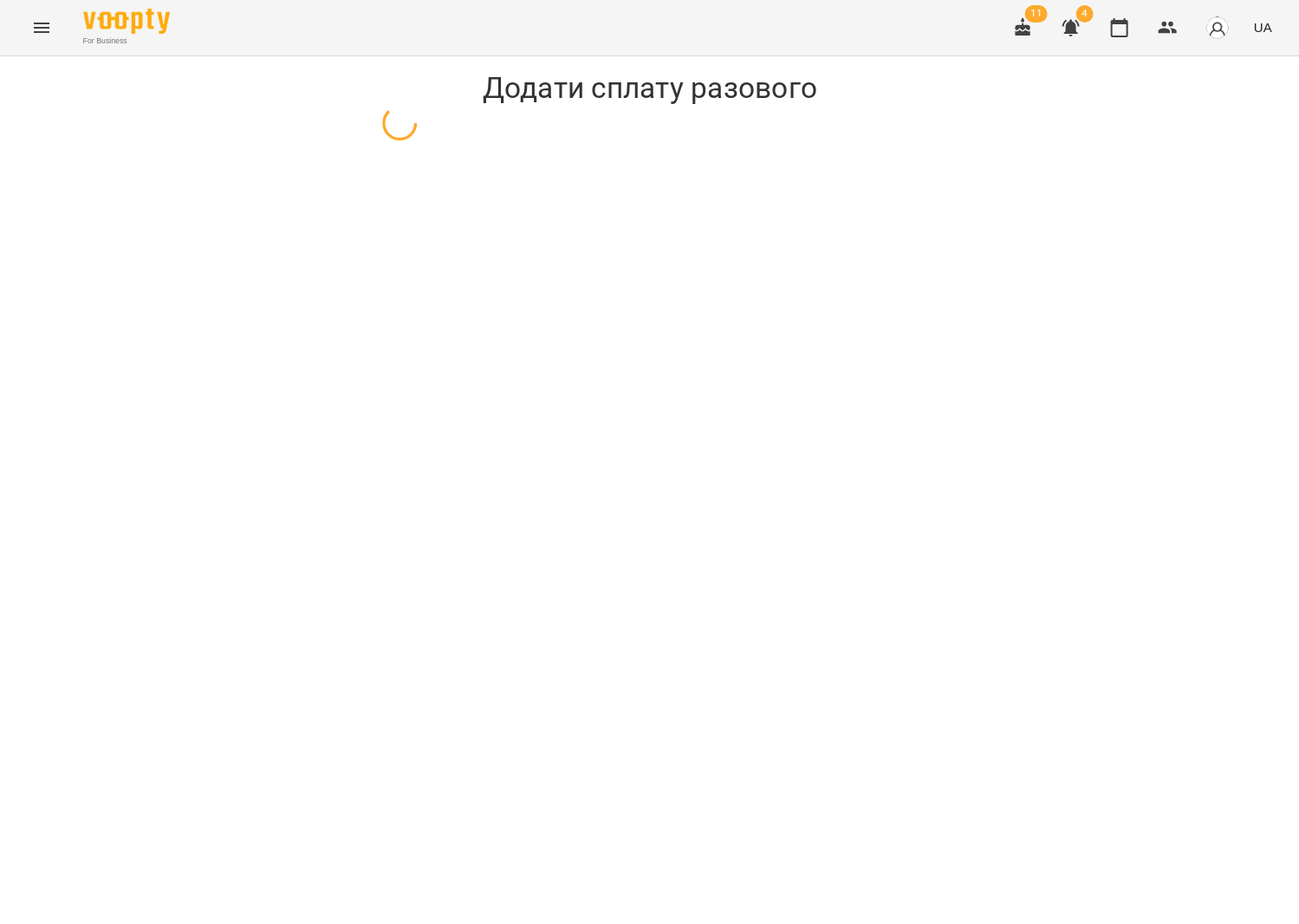
select select "**********"
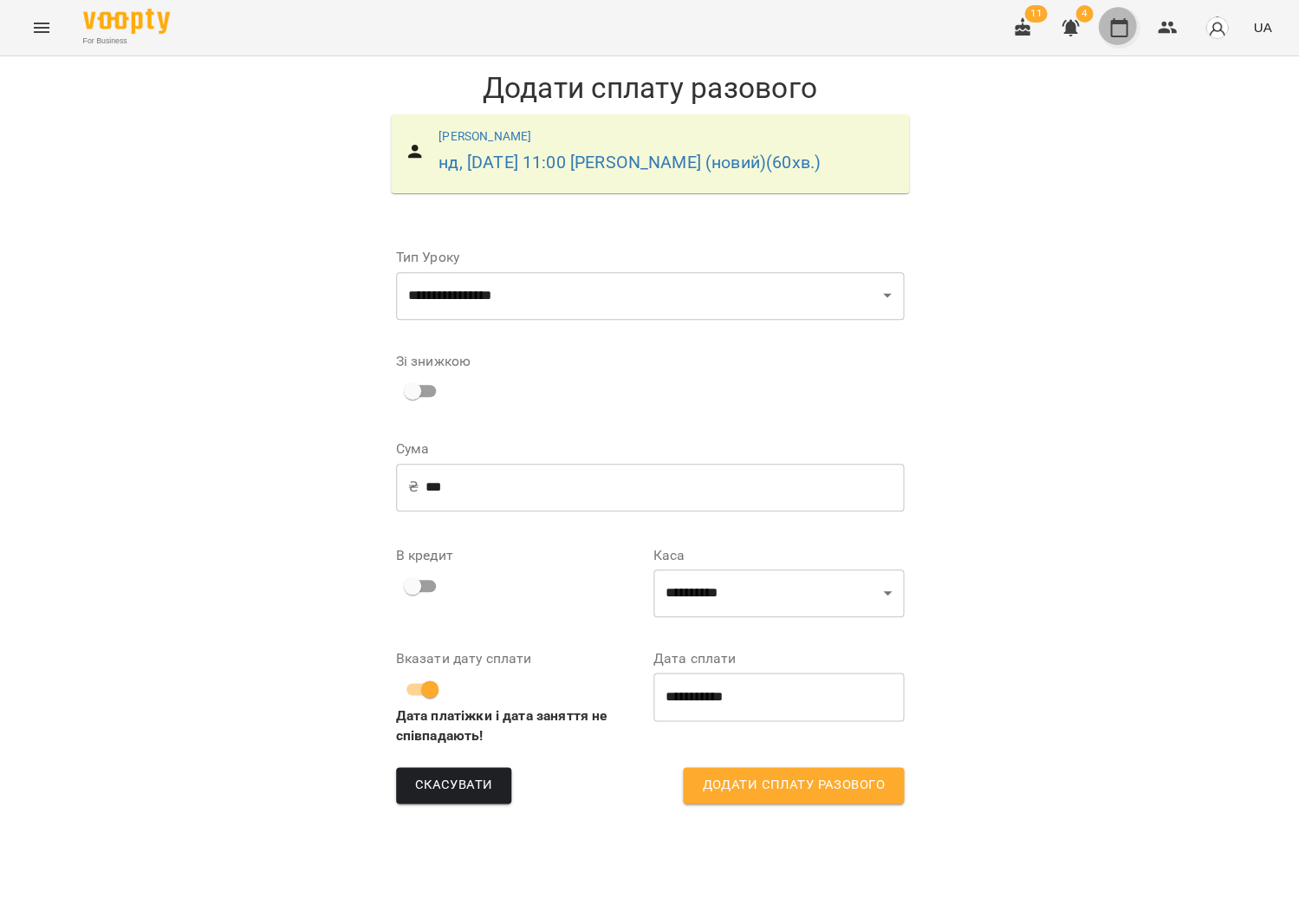
click at [1128, 22] on icon "button" at bounding box center [1118, 28] width 18 height 19
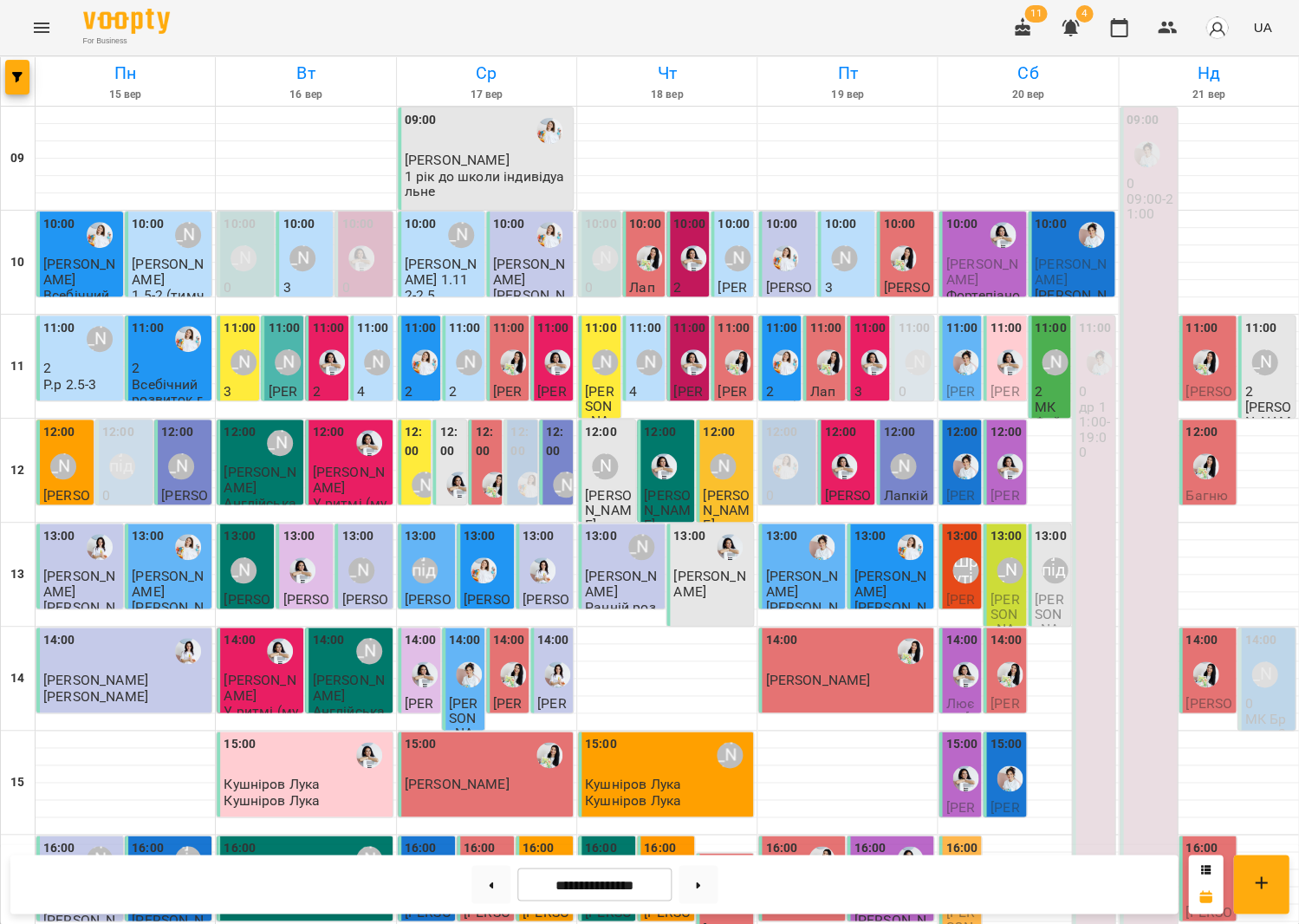
click at [992, 582] on div "[PERSON_NAME]" at bounding box center [1009, 569] width 40 height 40
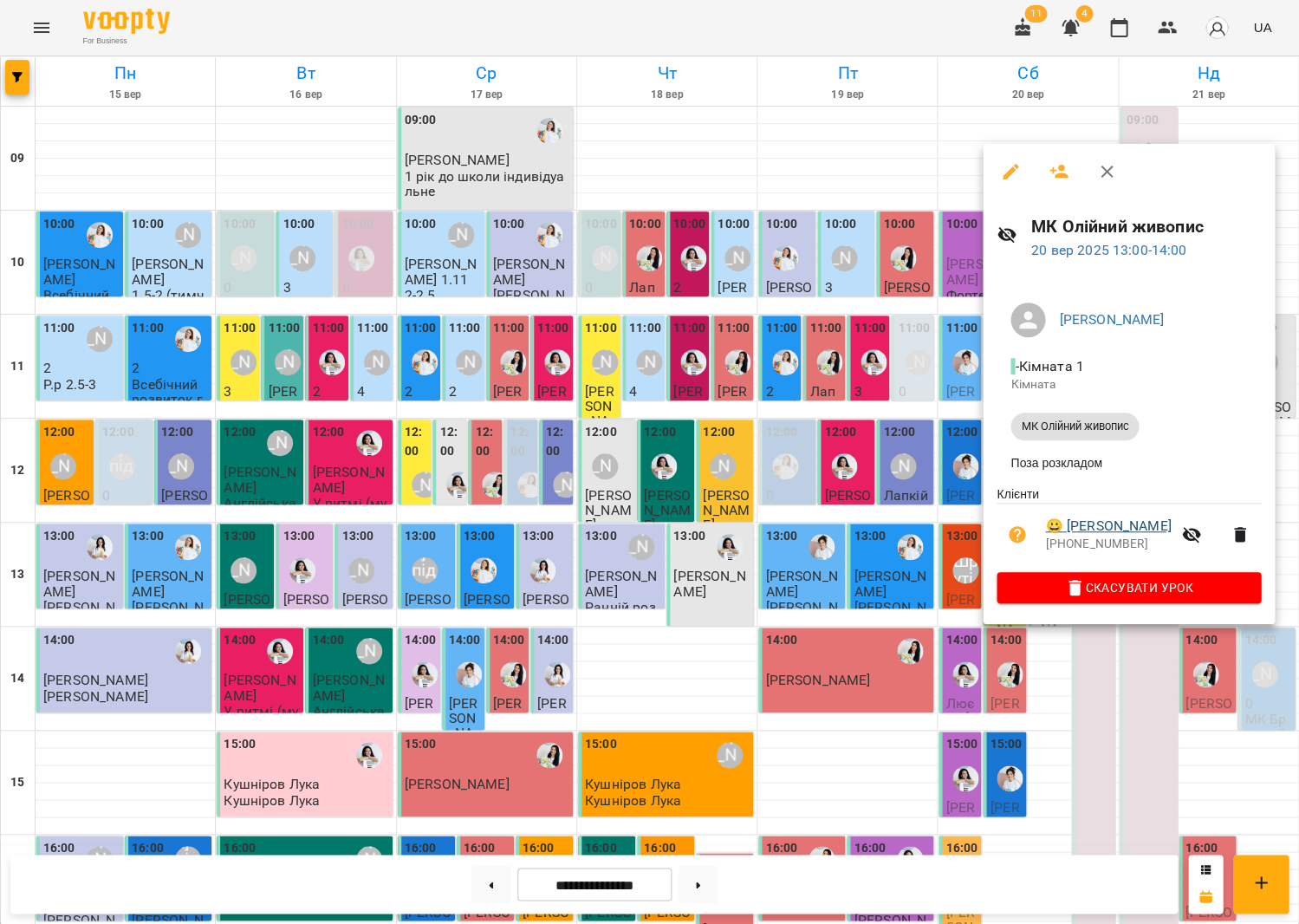
scroll to position [5, 0]
click at [1019, 537] on icon "button" at bounding box center [1017, 534] width 18 height 18
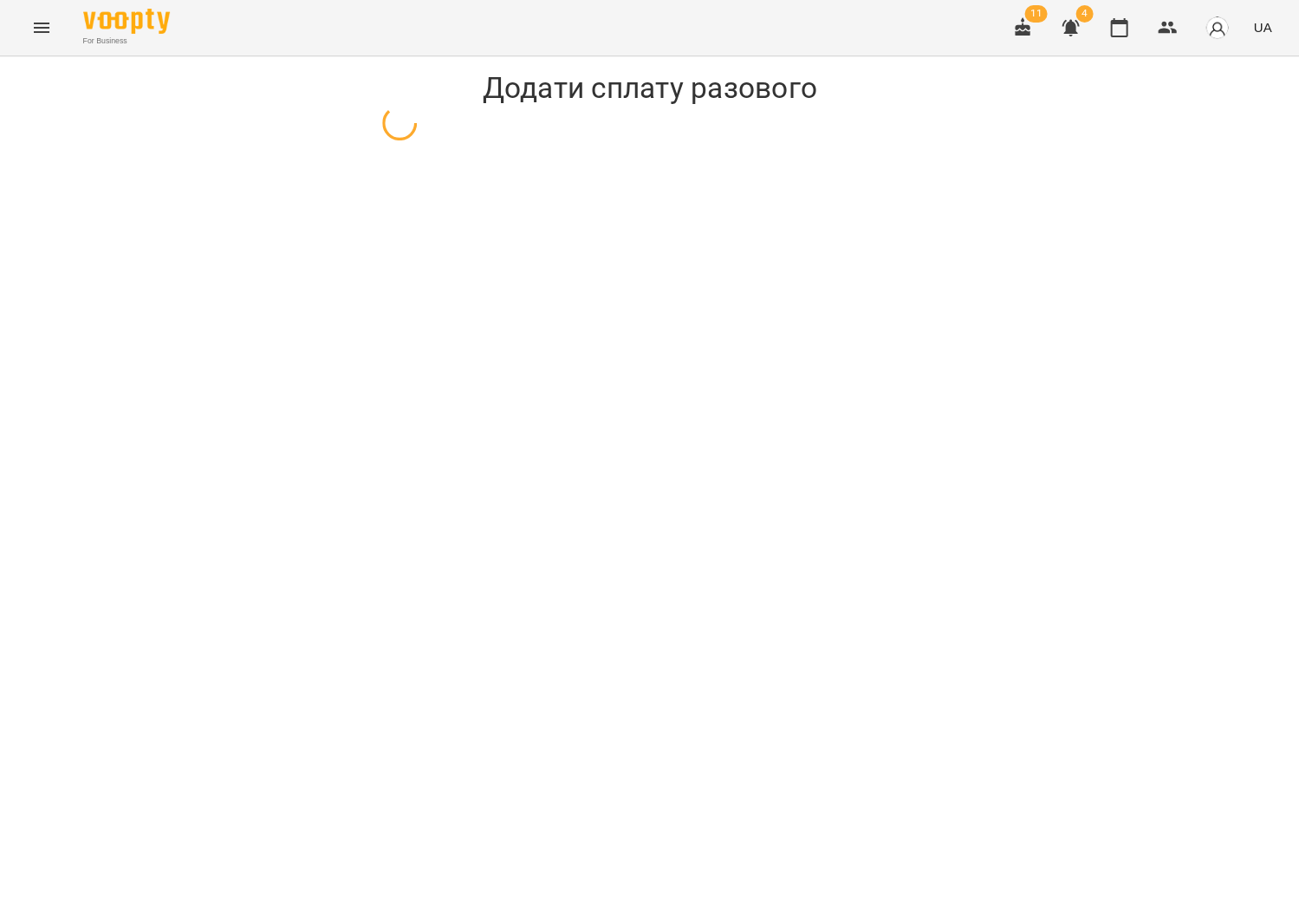
select select "**********"
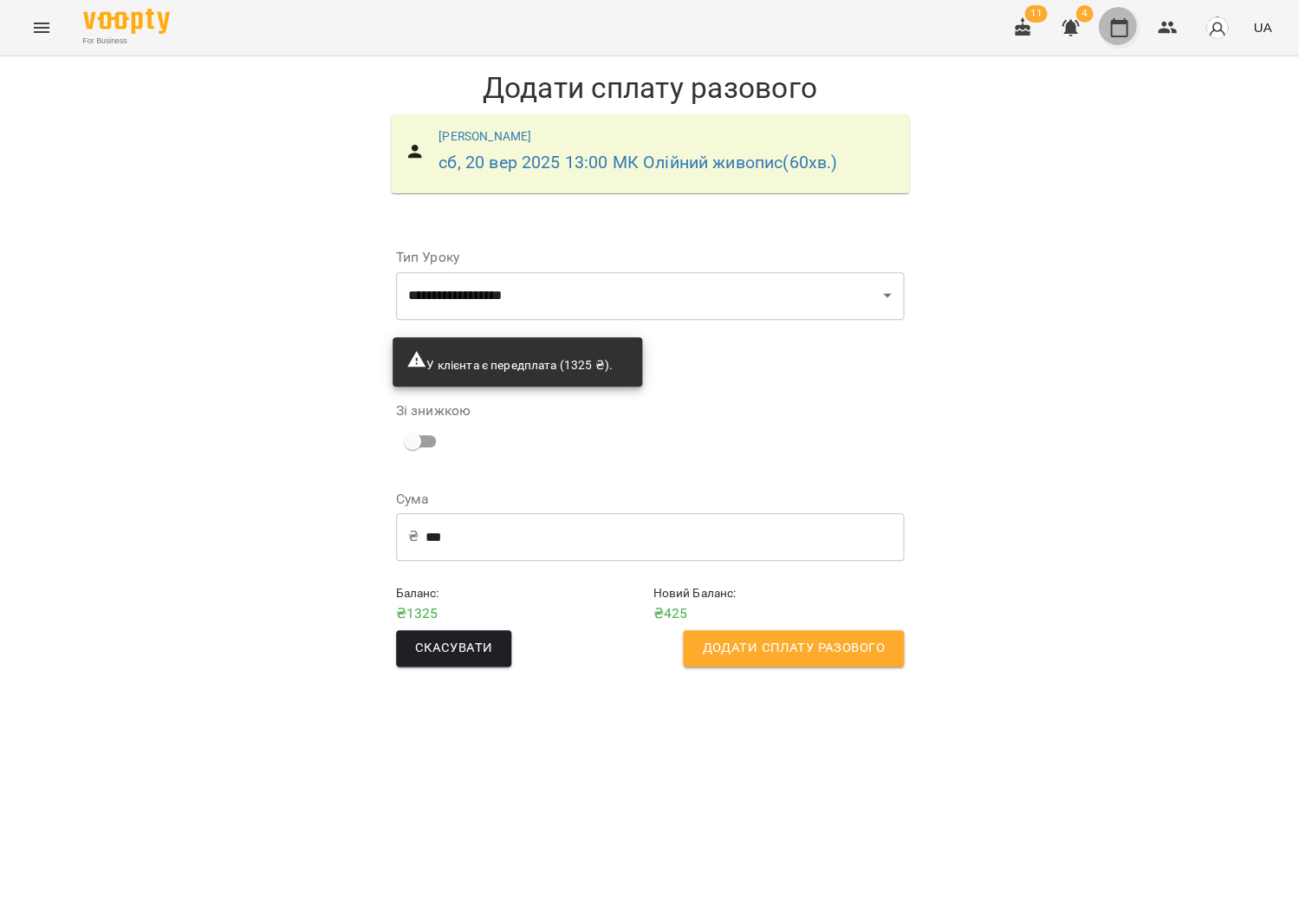
click at [1125, 22] on icon "button" at bounding box center [1118, 28] width 18 height 19
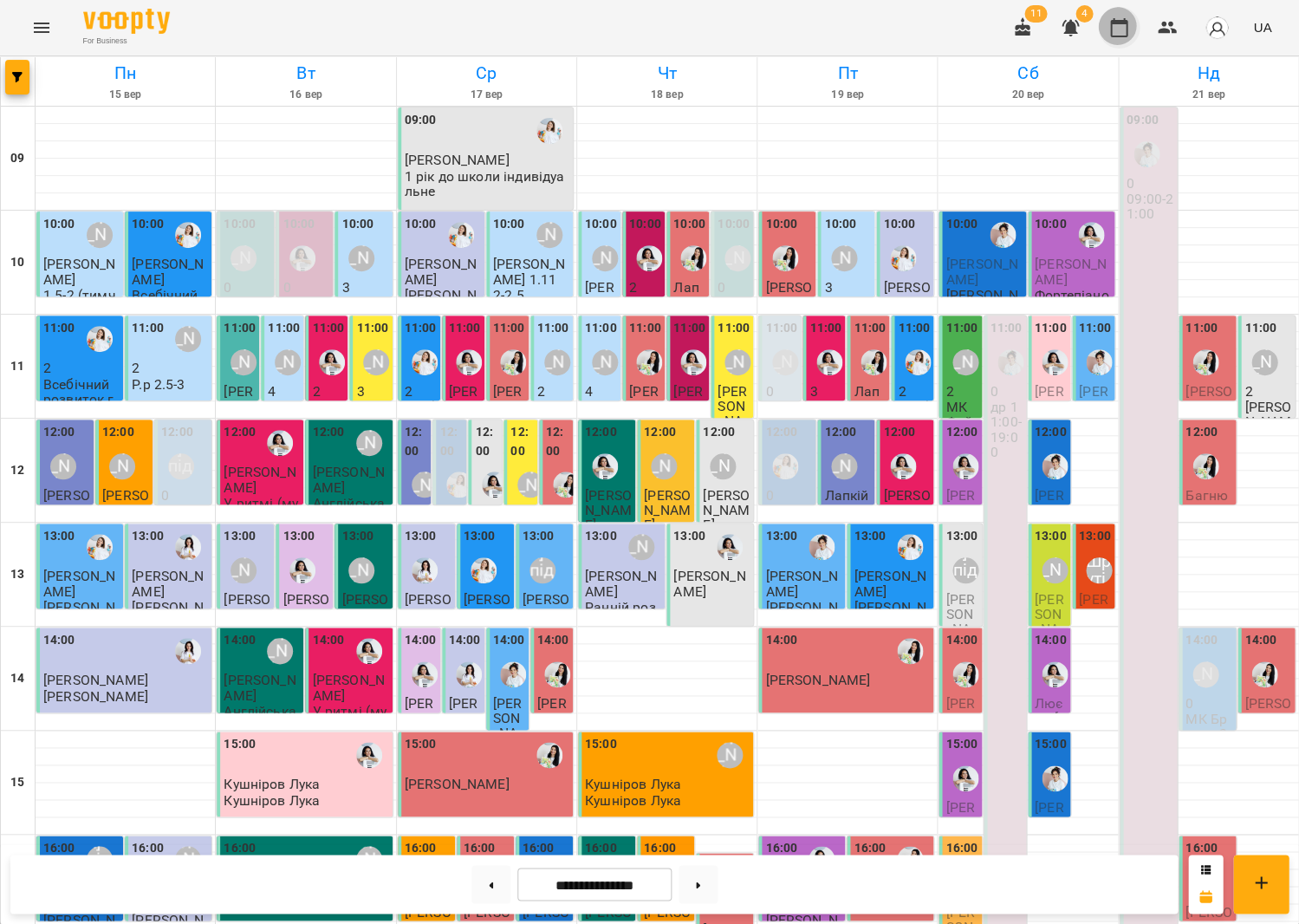
click at [1118, 23] on icon "button" at bounding box center [1118, 28] width 21 height 21
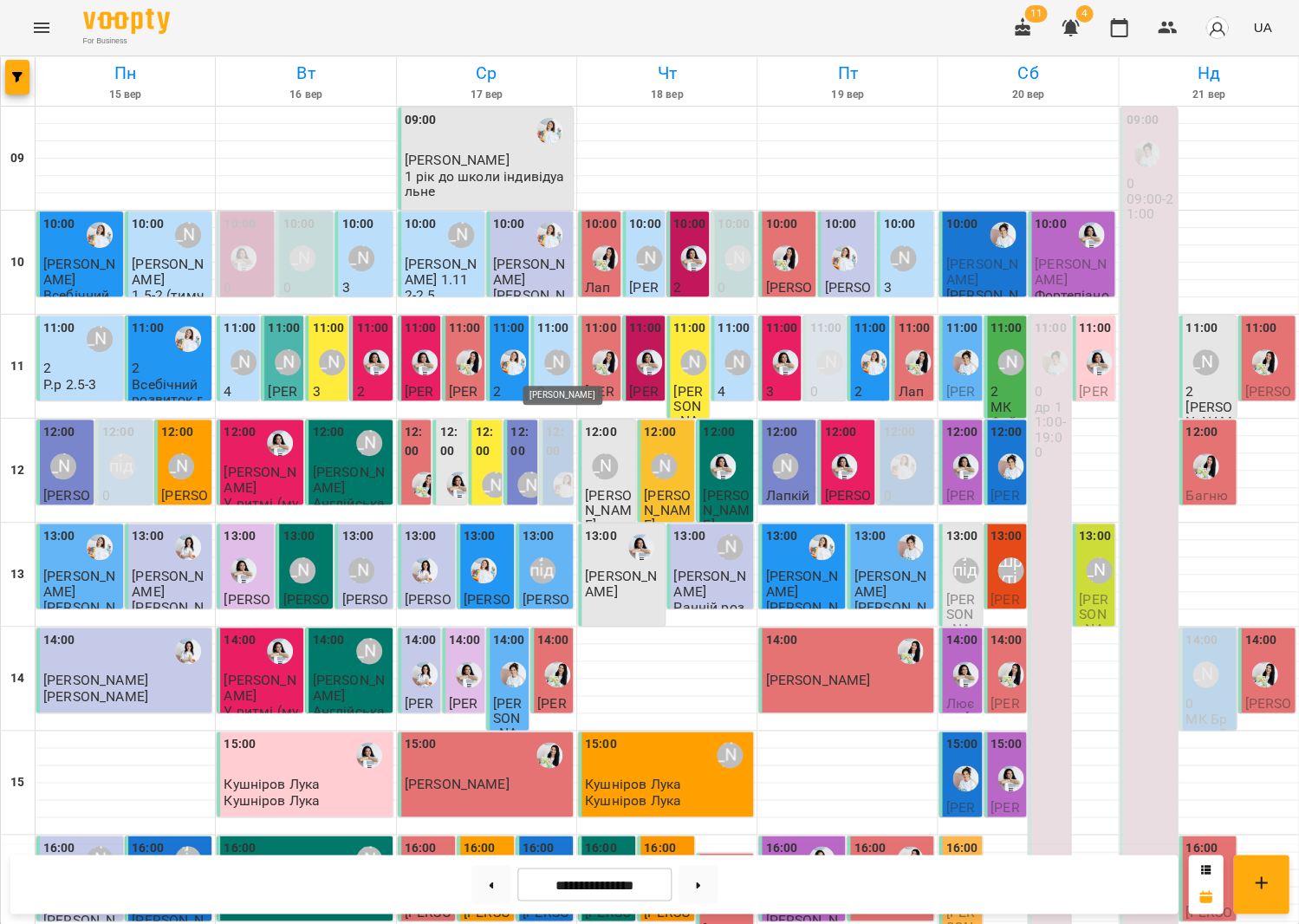
click at [560, 349] on div "[PERSON_NAME]" at bounding box center [557, 362] width 26 height 26
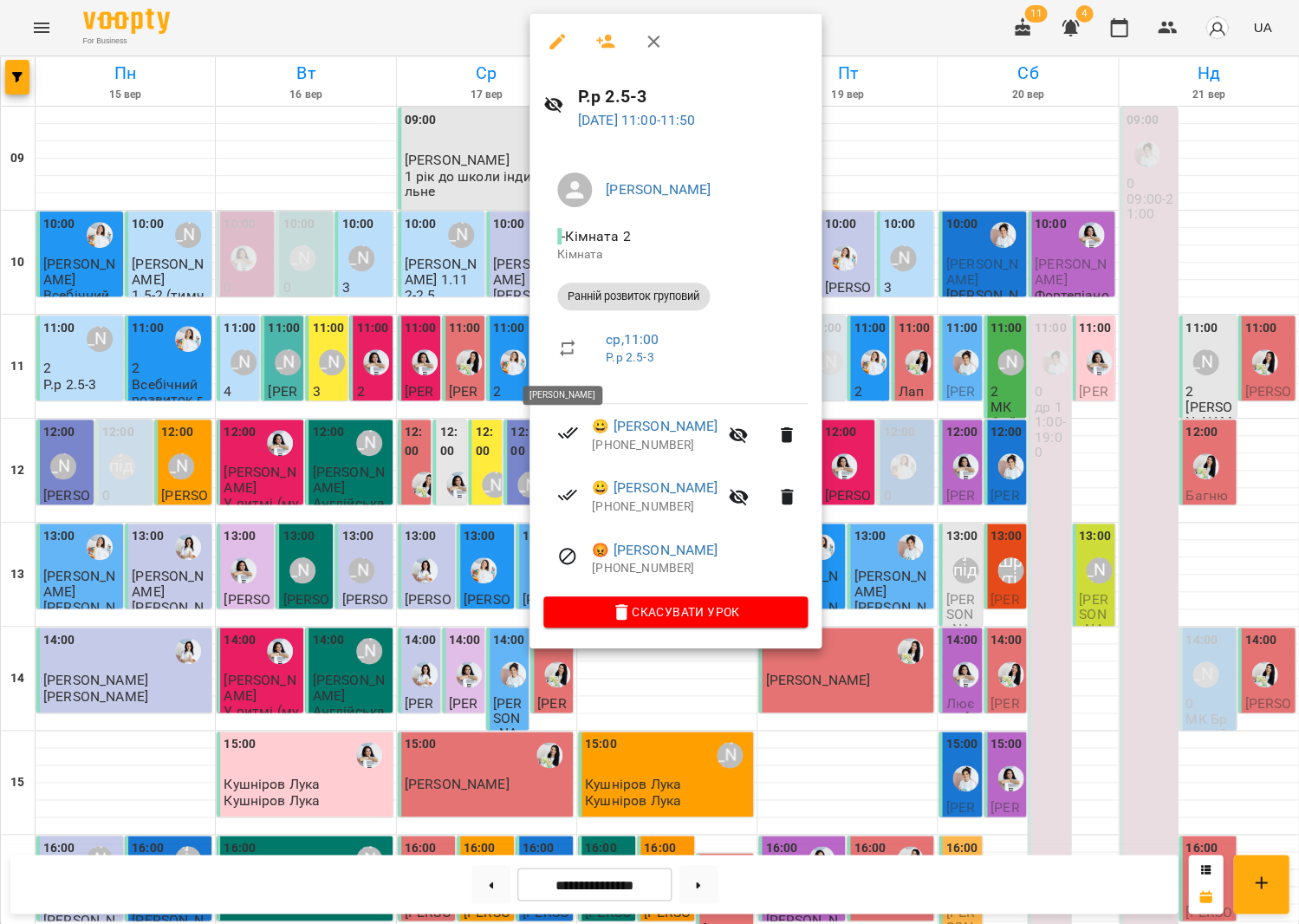
scroll to position [2, 0]
click at [656, 44] on button "button" at bounding box center [653, 41] width 41 height 41
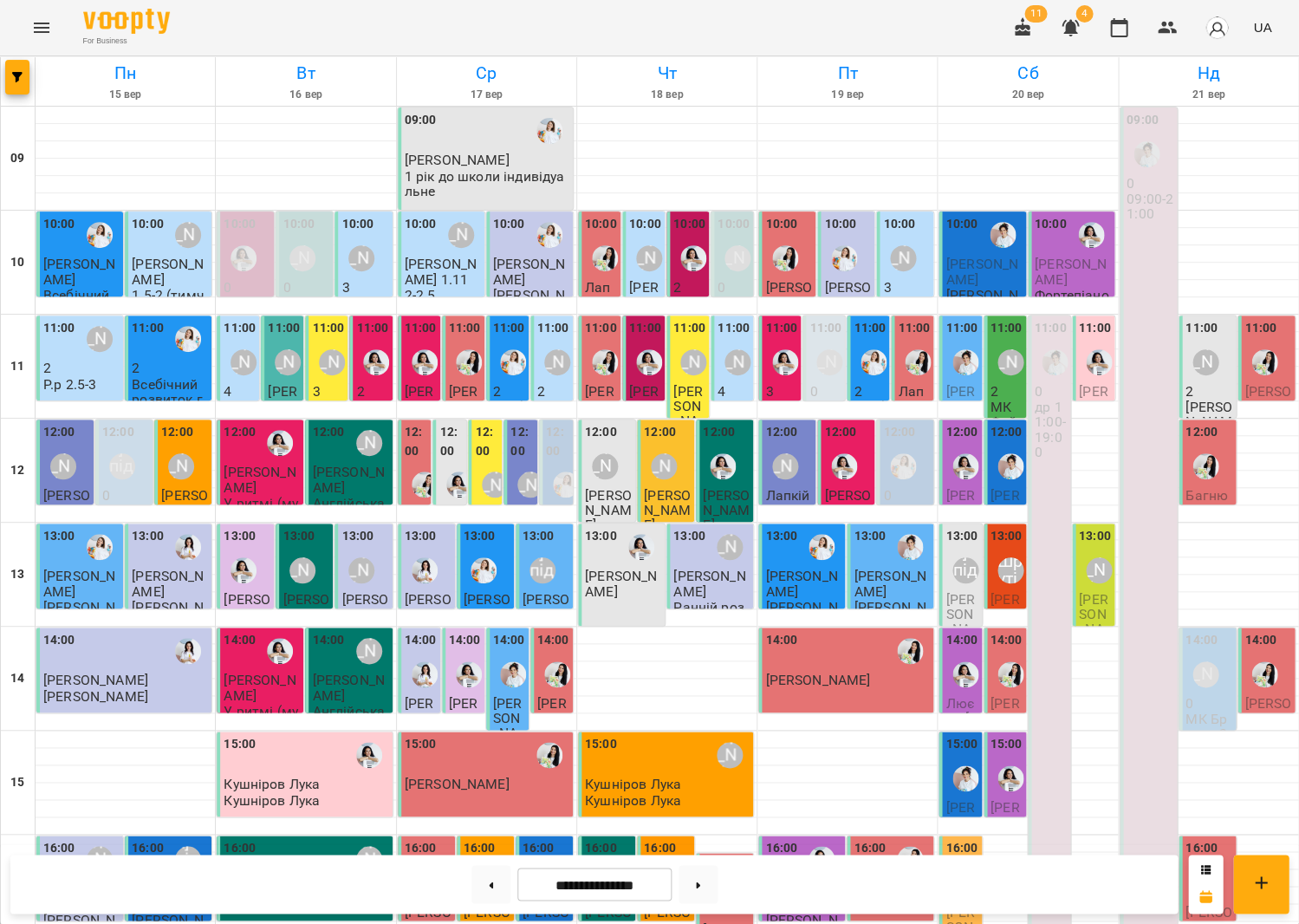
click at [238, 373] on div "[PERSON_NAME]" at bounding box center [243, 362] width 40 height 40
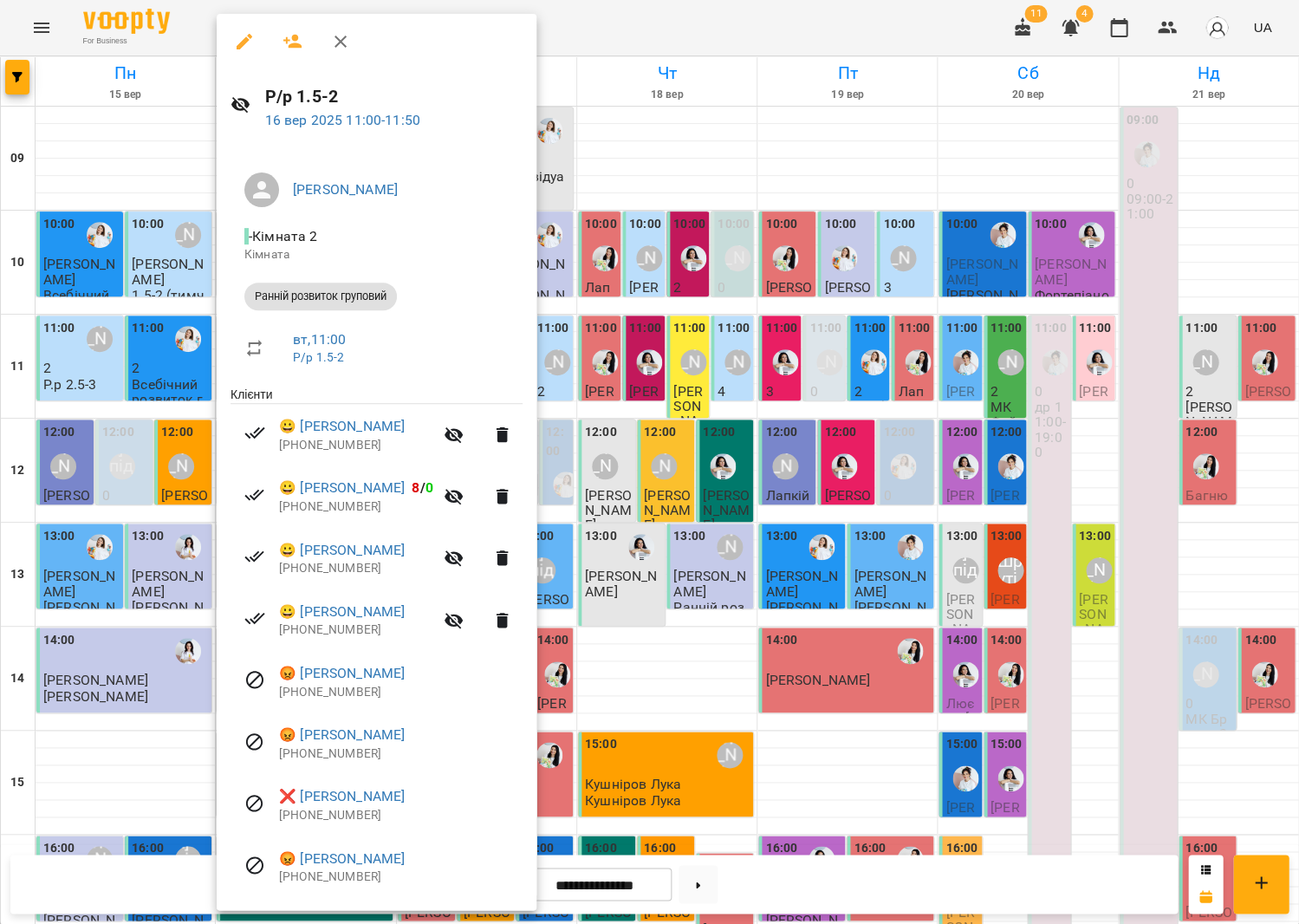
click at [727, 402] on div at bounding box center [650, 462] width 1299 height 924
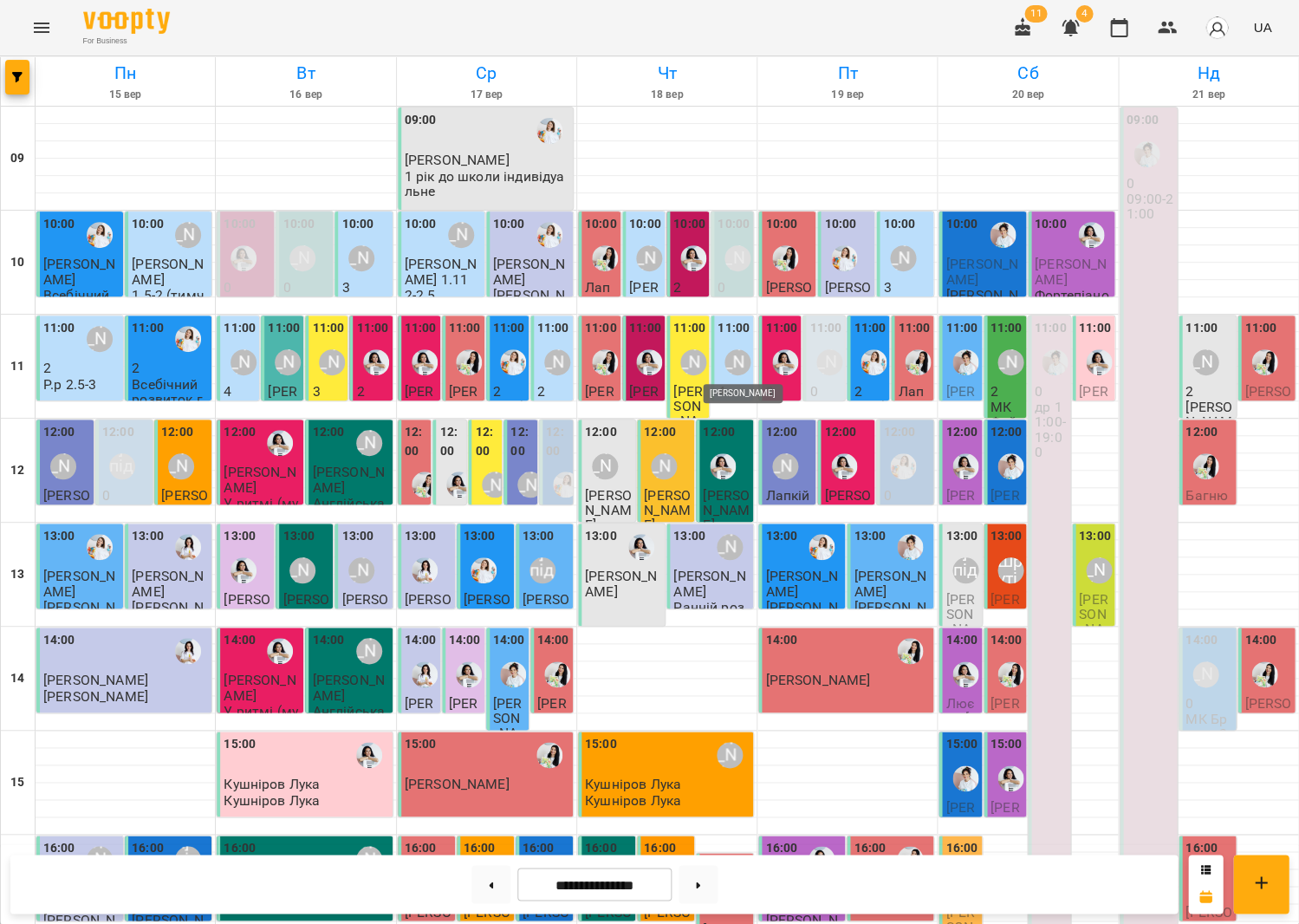
click at [742, 358] on div "[PERSON_NAME]" at bounding box center [737, 362] width 26 height 26
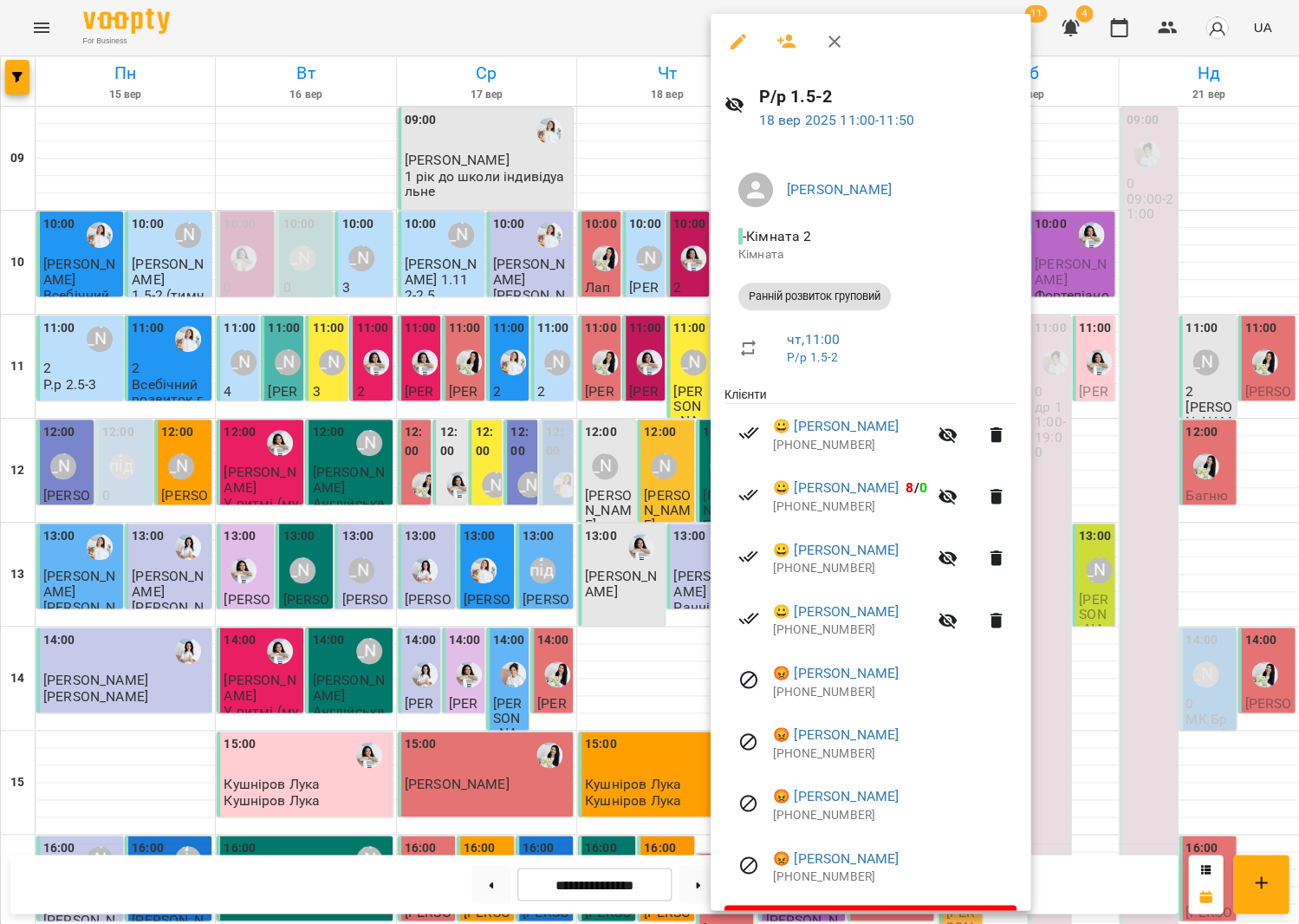
click at [590, 551] on div at bounding box center [650, 462] width 1299 height 924
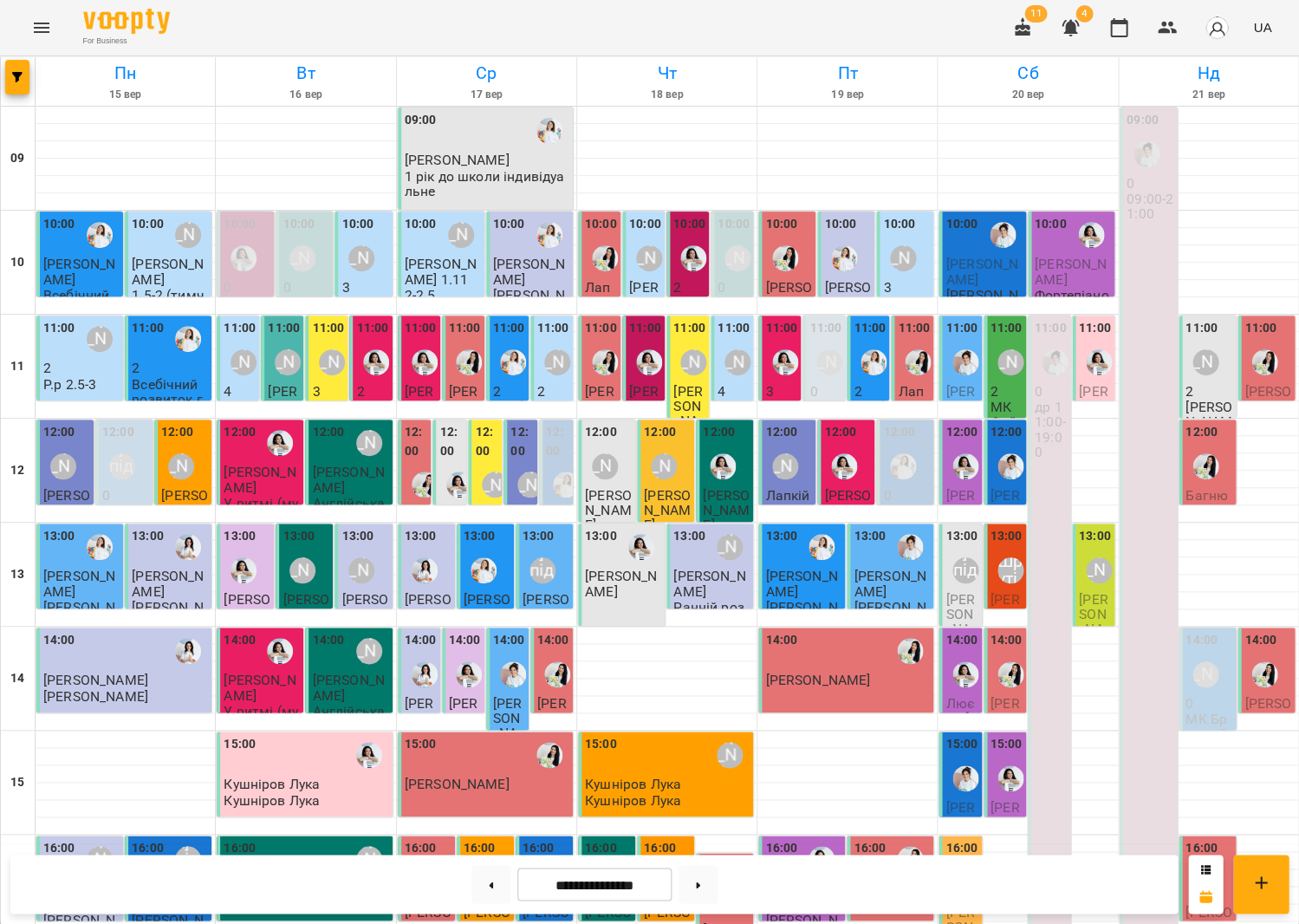
scroll to position [404, 0]
click at [895, 880] on span "Волківська Аліса" at bounding box center [890, 895] width 73 height 31
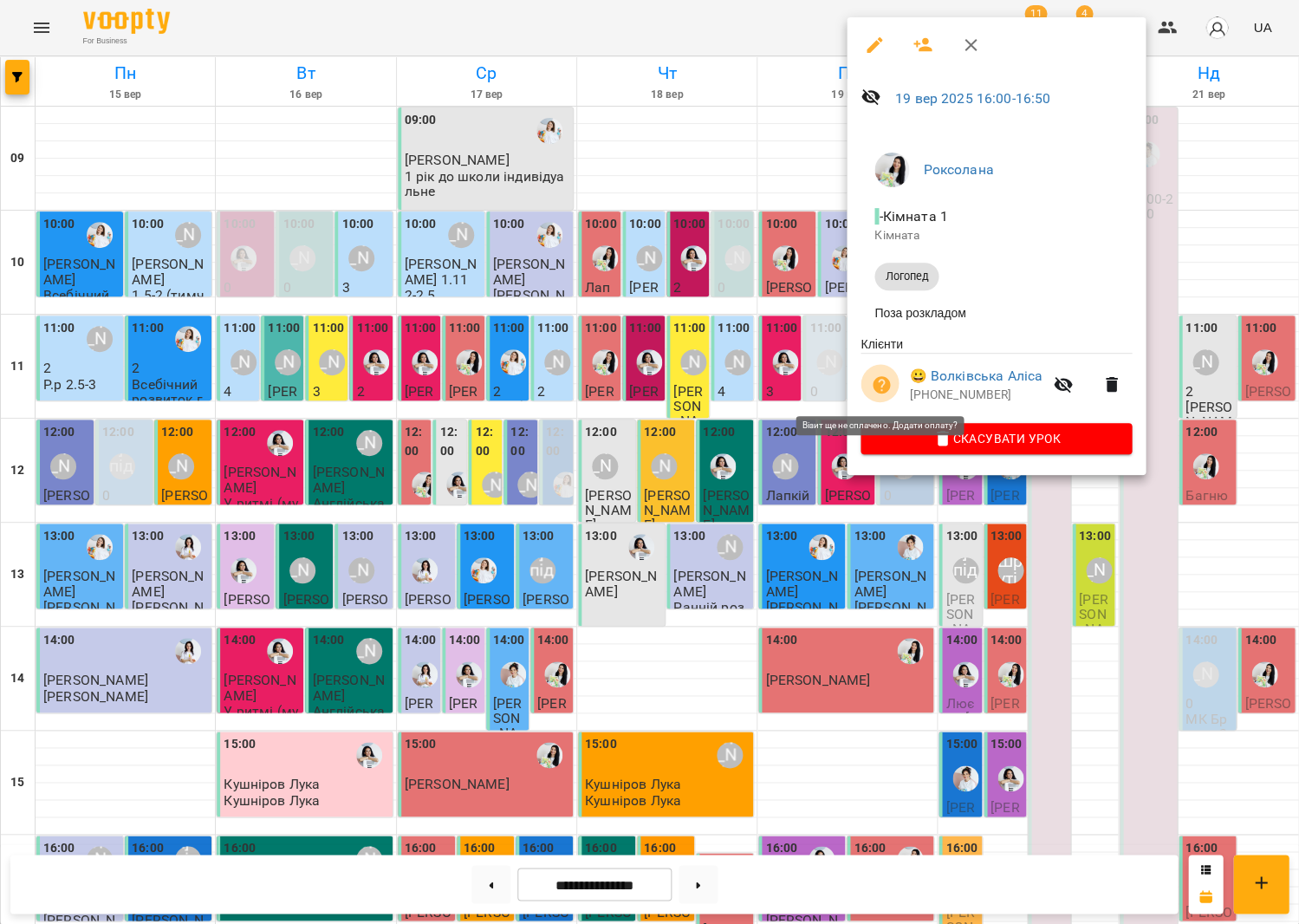
click at [881, 380] on icon "button" at bounding box center [881, 384] width 21 height 21
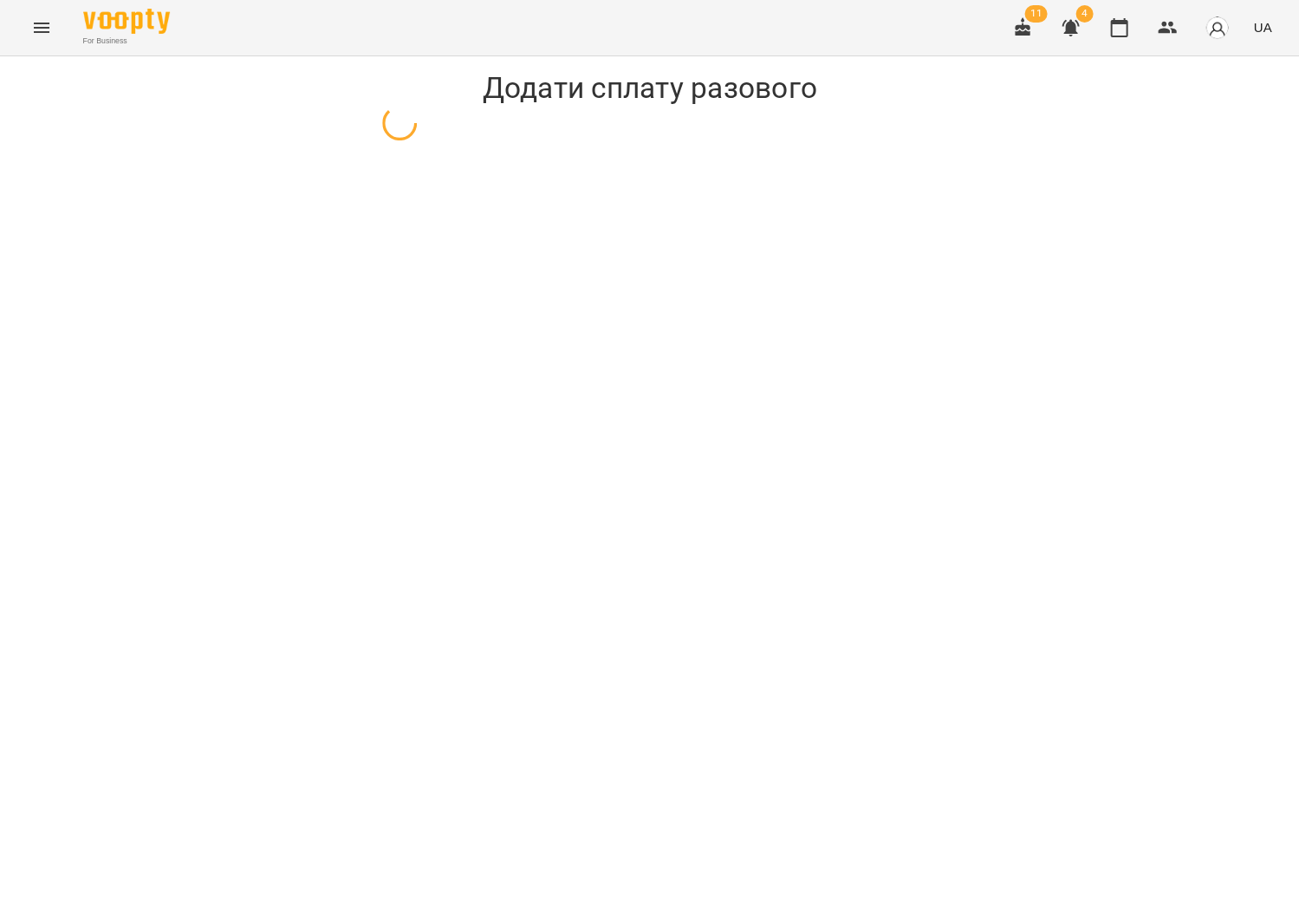
select select "*******"
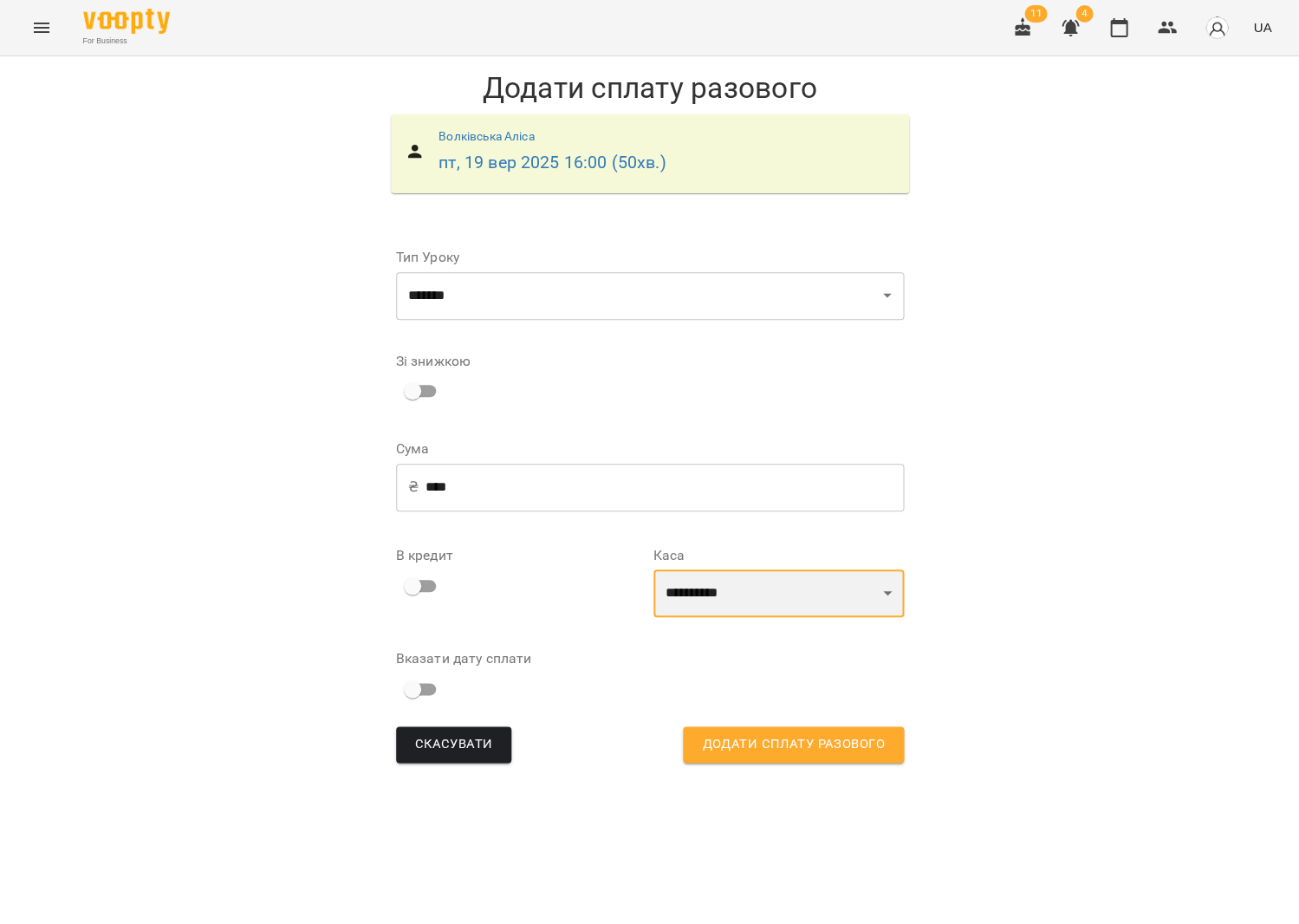
select select "****"
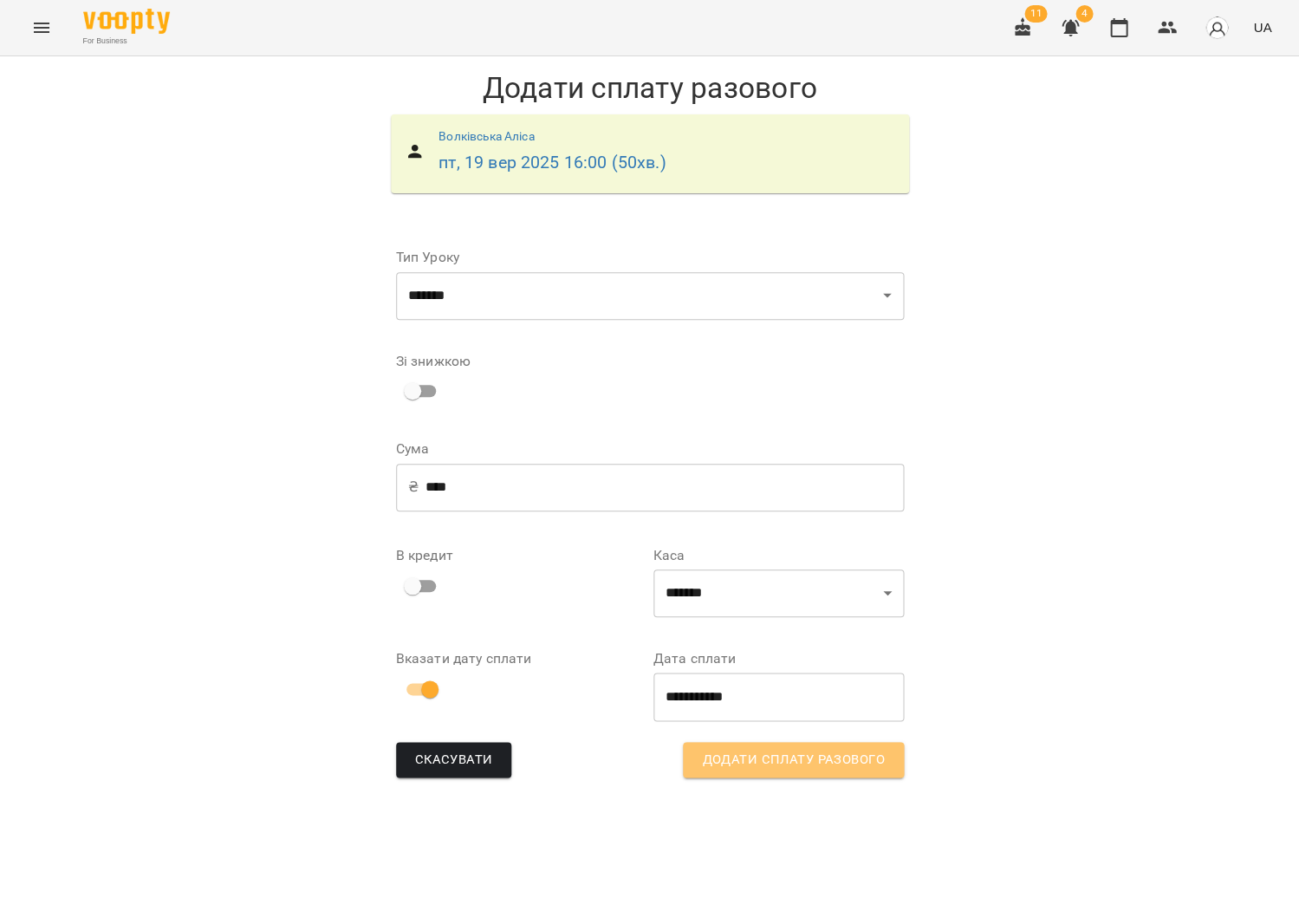
click at [789, 752] on span "Додати сплату разового" at bounding box center [793, 760] width 182 height 22
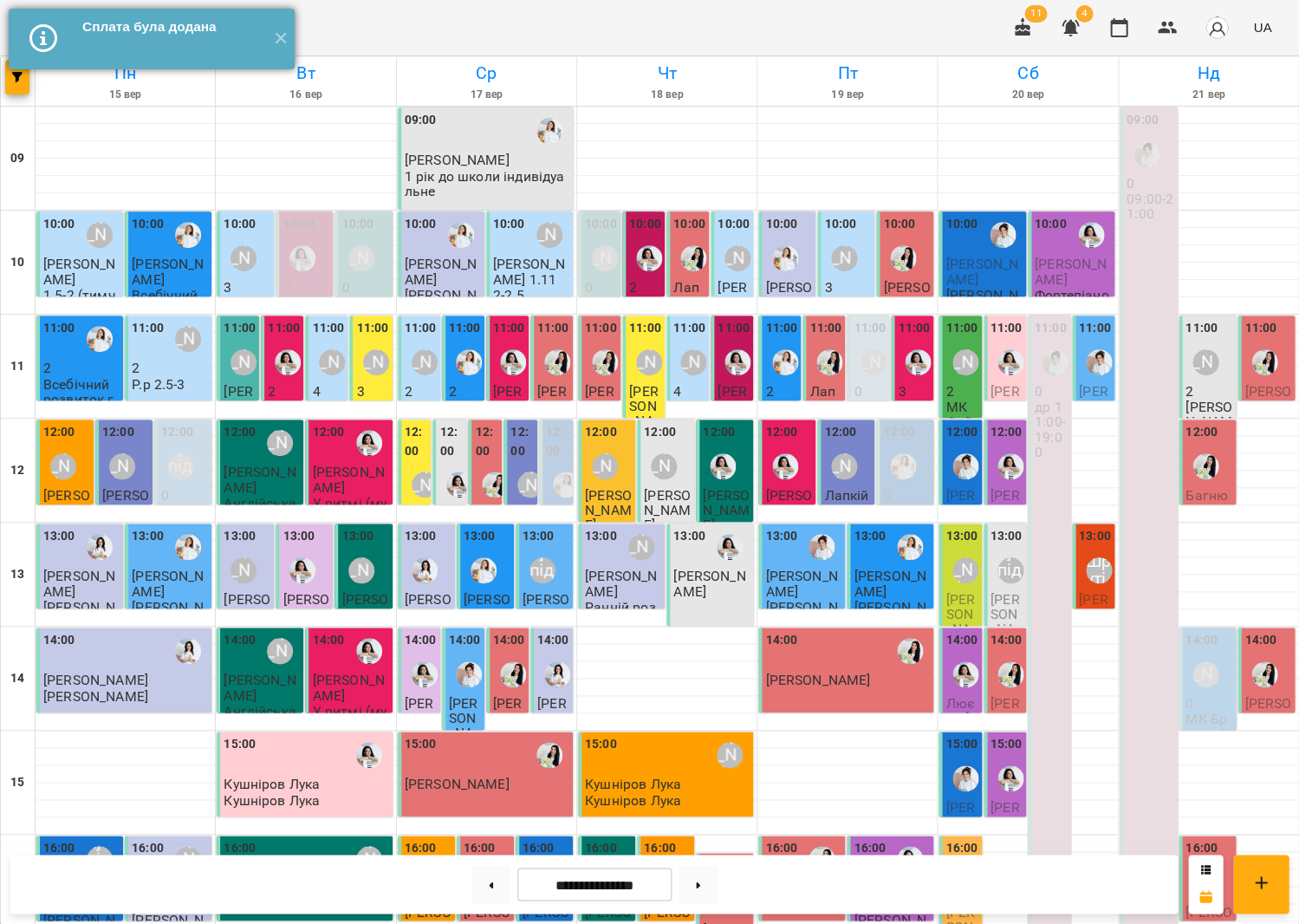
drag, startPoint x: 283, startPoint y: 35, endPoint x: 112, endPoint y: 29, distance: 171.1
click at [283, 35] on button "✕" at bounding box center [280, 39] width 29 height 61
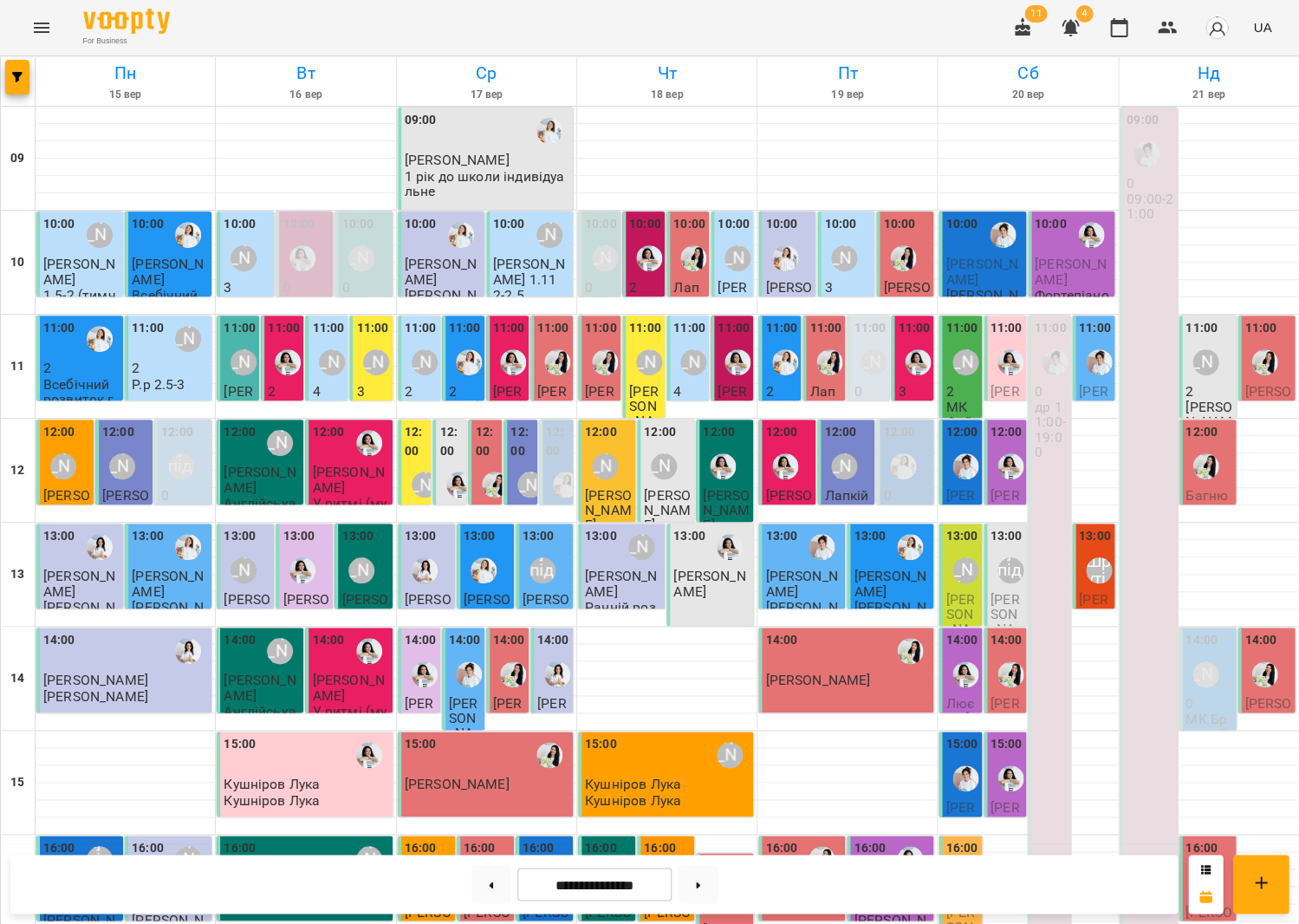
click at [29, 33] on button "Menu" at bounding box center [41, 28] width 41 height 41
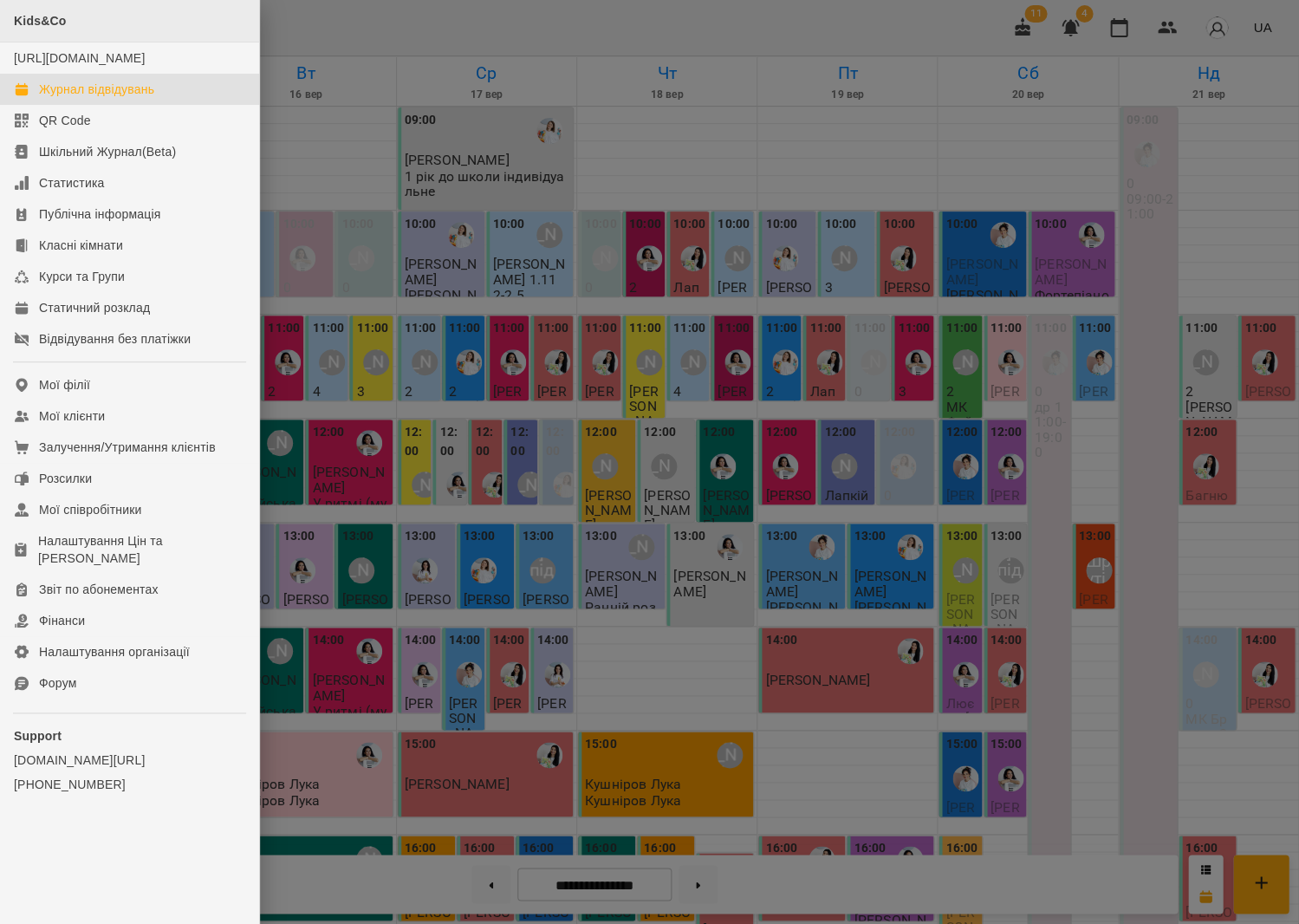
click at [39, 28] on div "Kids&Co" at bounding box center [129, 21] width 259 height 42
click at [90, 607] on link "Фінанси" at bounding box center [129, 621] width 259 height 31
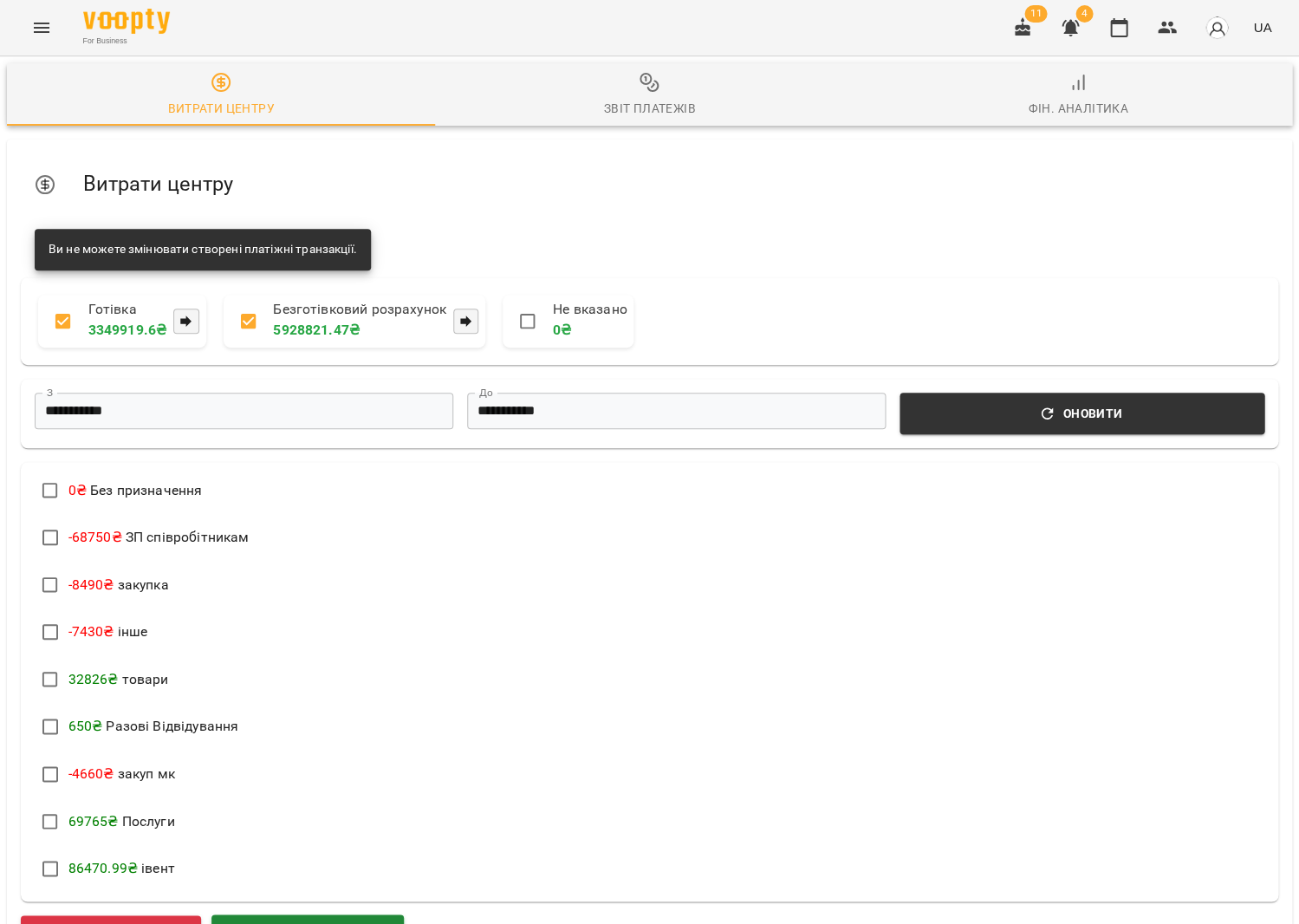
click at [326, 923] on span "Додати прибуток" at bounding box center [308, 936] width 151 height 22
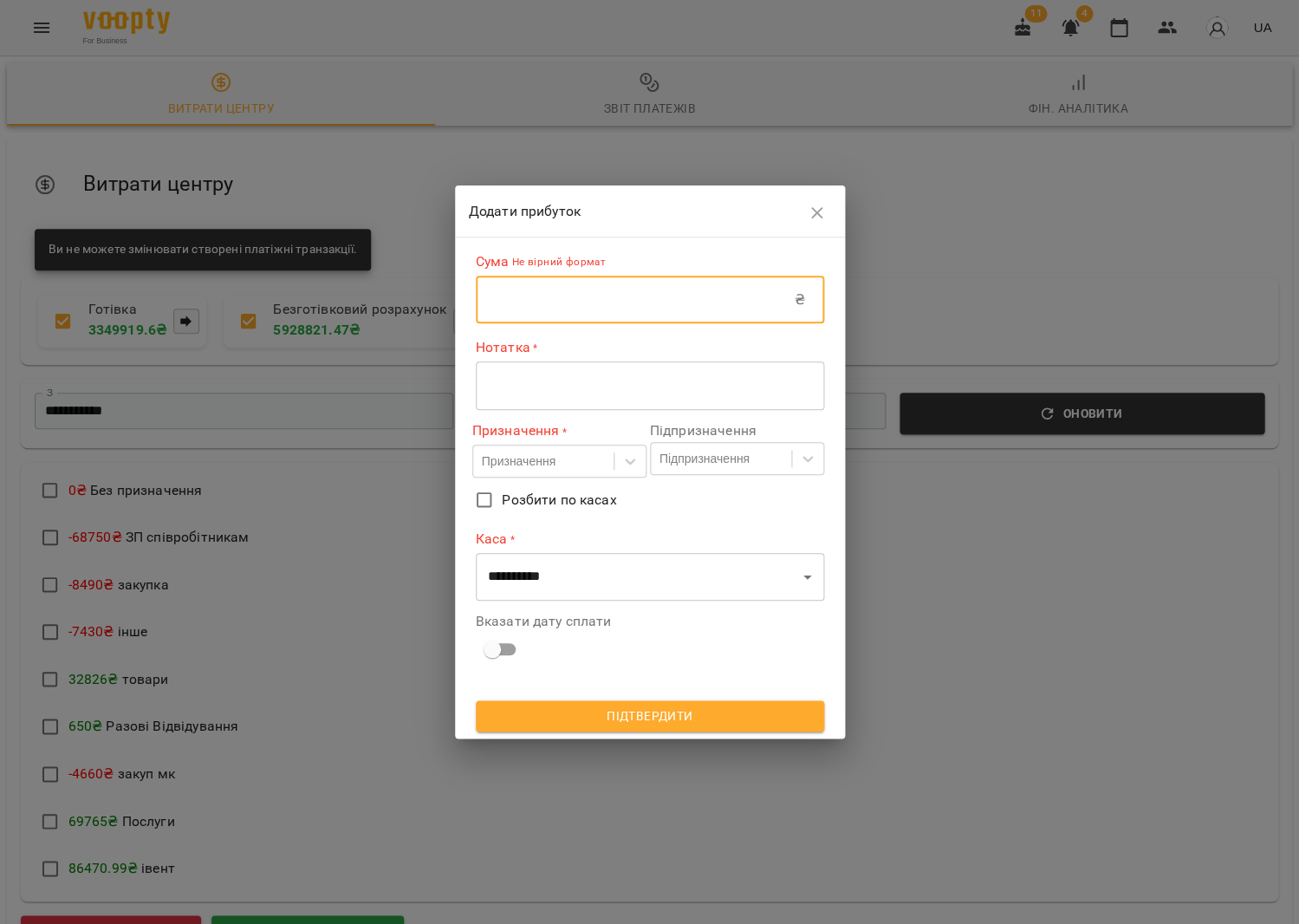
click at [553, 296] on input "text" at bounding box center [635, 299] width 319 height 49
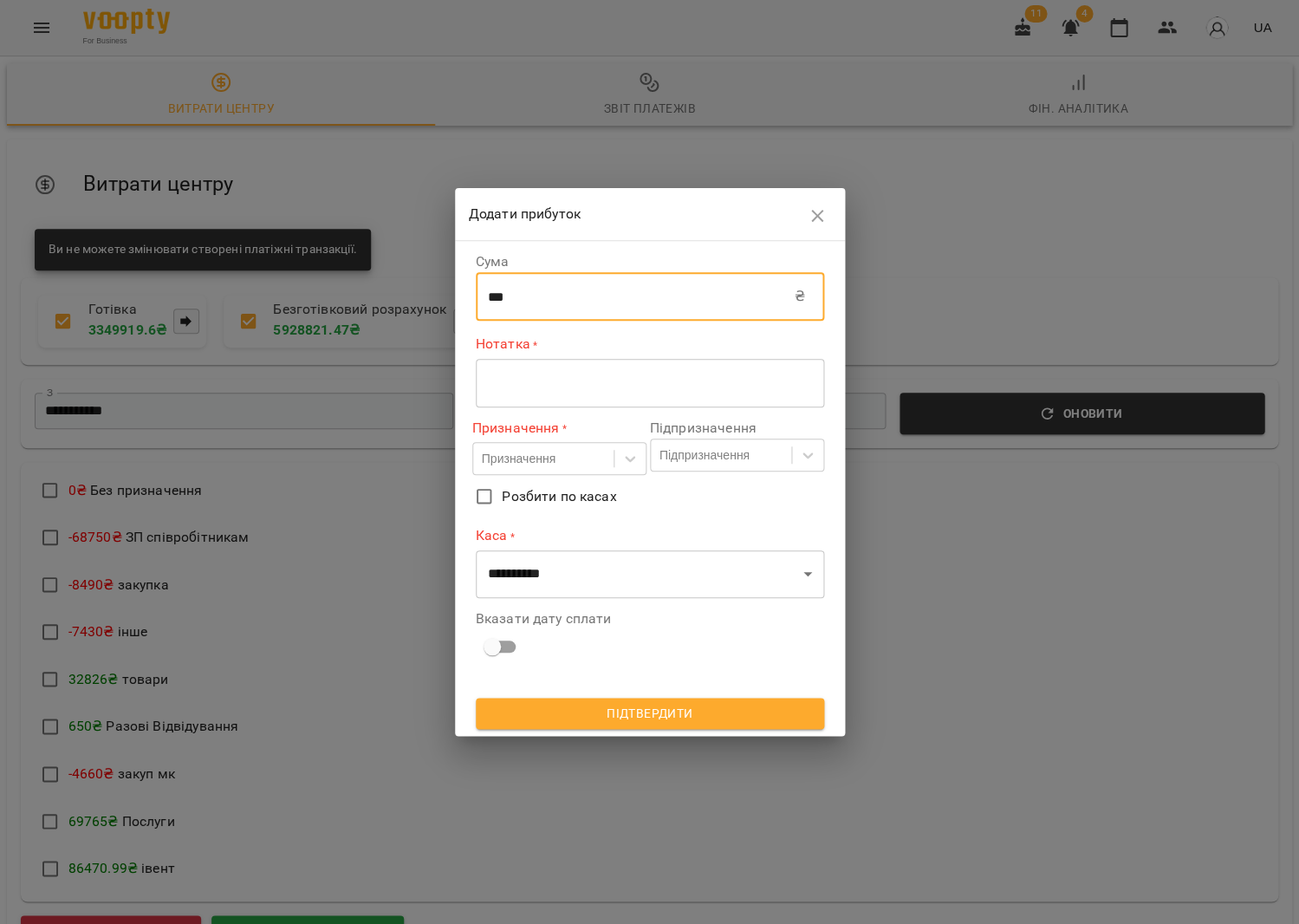
type input "***"
click at [536, 387] on textarea at bounding box center [650, 382] width 324 height 17
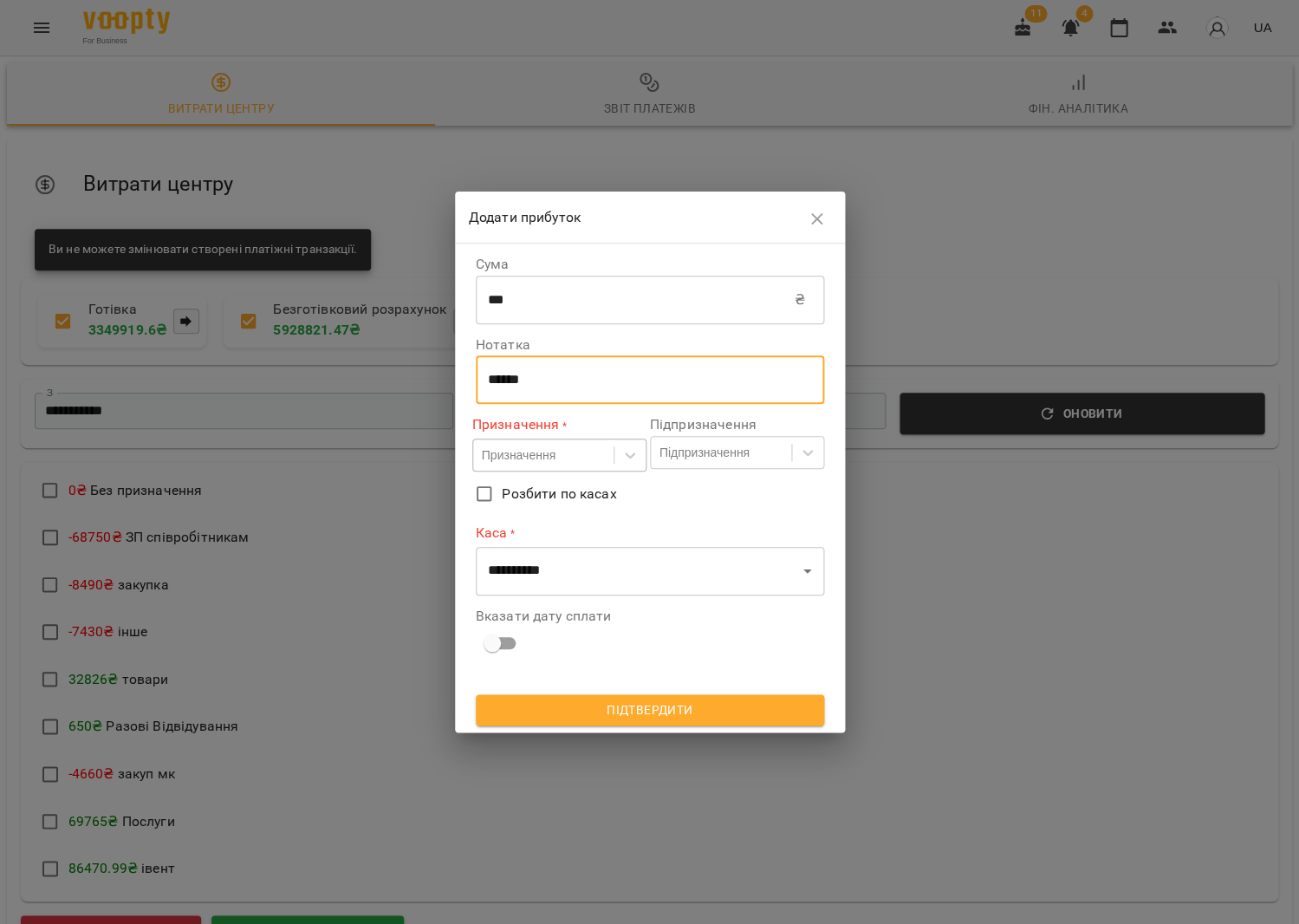
type textarea "******"
drag, startPoint x: 508, startPoint y: 451, endPoint x: 506, endPoint y: 461, distance: 10.2
click at [508, 451] on div "Призначення" at bounding box center [519, 454] width 74 height 18
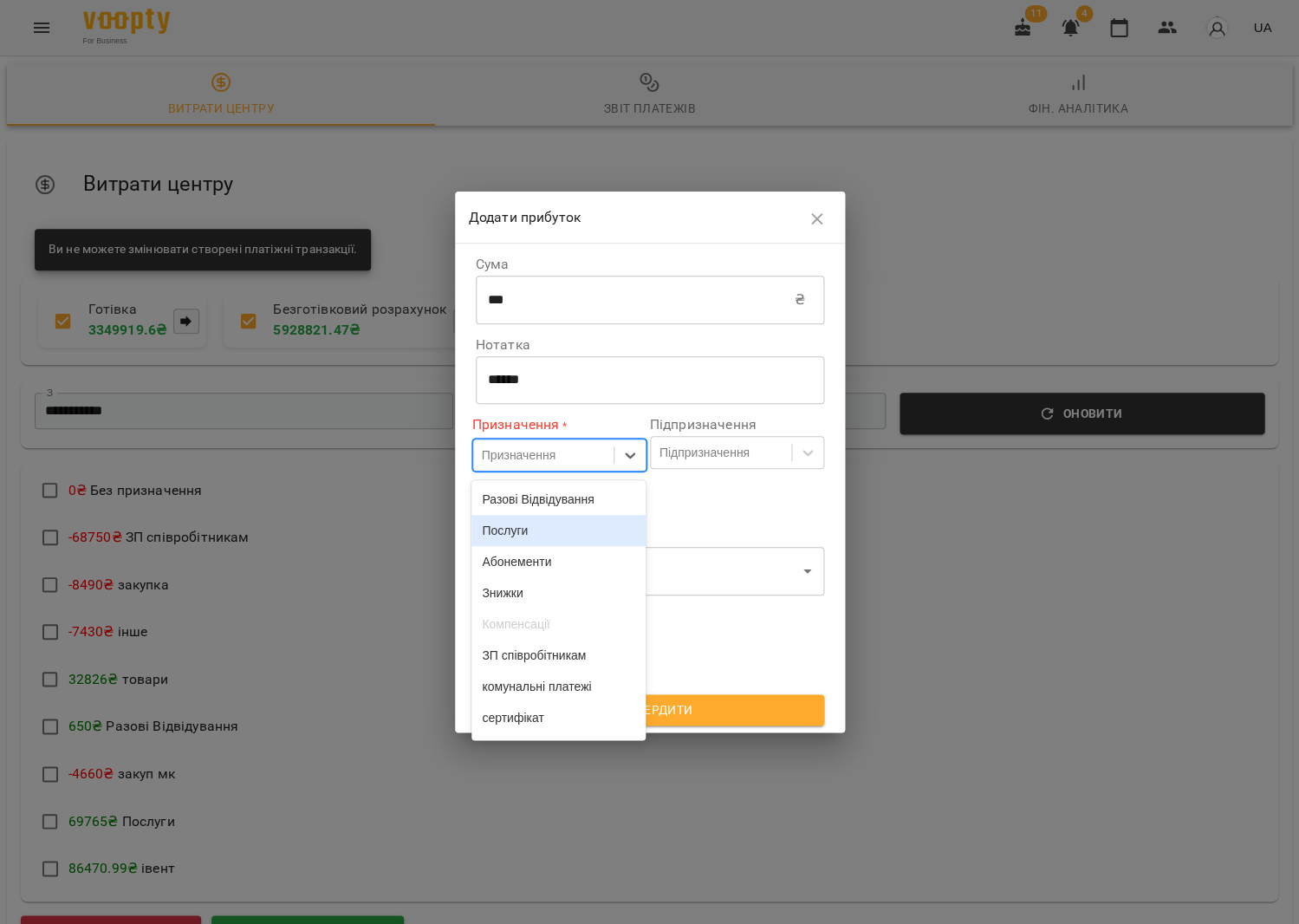
drag, startPoint x: 505, startPoint y: 532, endPoint x: 514, endPoint y: 529, distance: 9.5
click at [514, 529] on div "Послуги" at bounding box center [558, 531] width 174 height 31
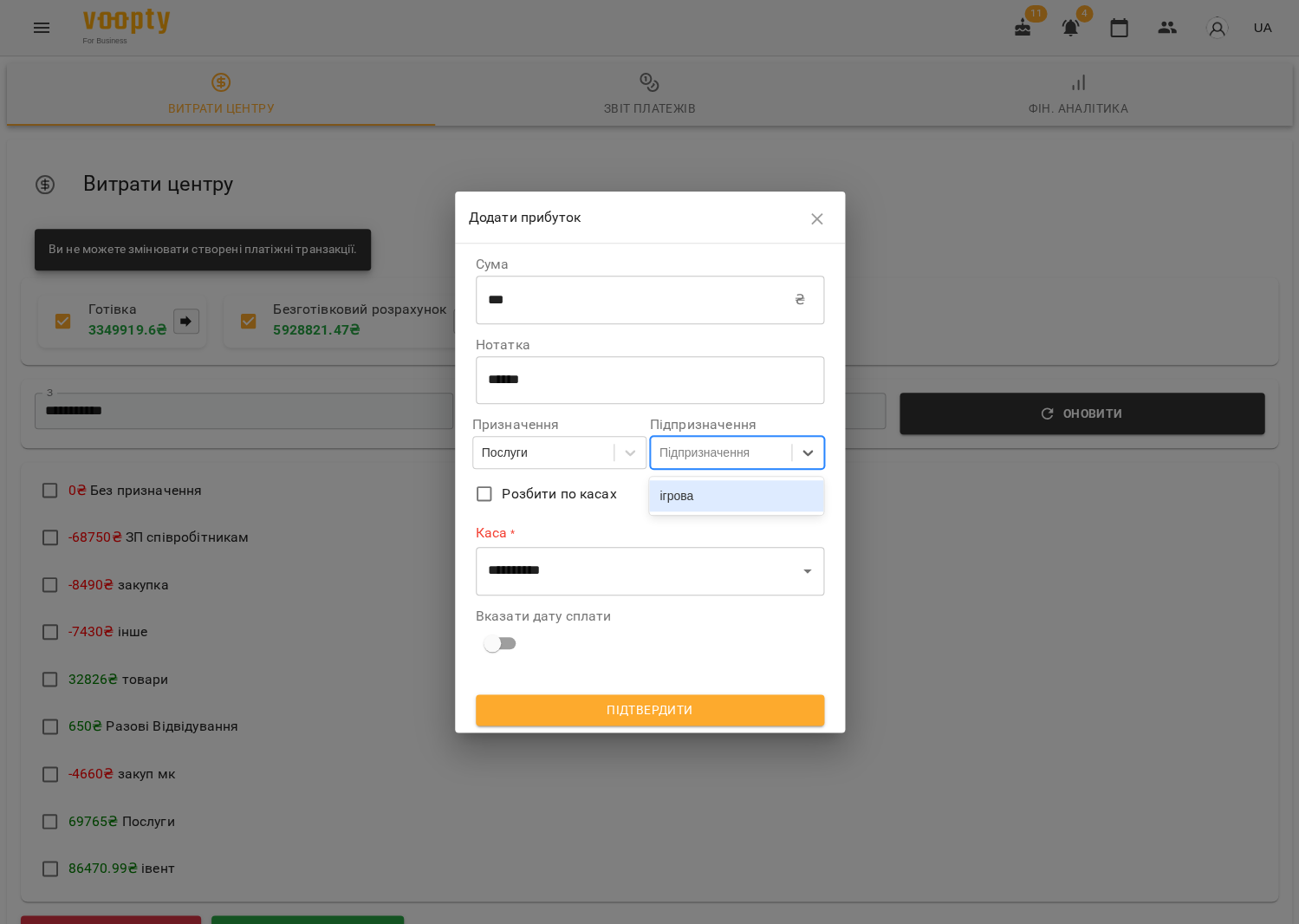
click at [726, 455] on div "Підпризначення" at bounding box center [705, 452] width 90 height 18
drag, startPoint x: 690, startPoint y: 498, endPoint x: 614, endPoint y: 552, distance: 93.2
click at [687, 499] on div "ігрова" at bounding box center [736, 496] width 174 height 31
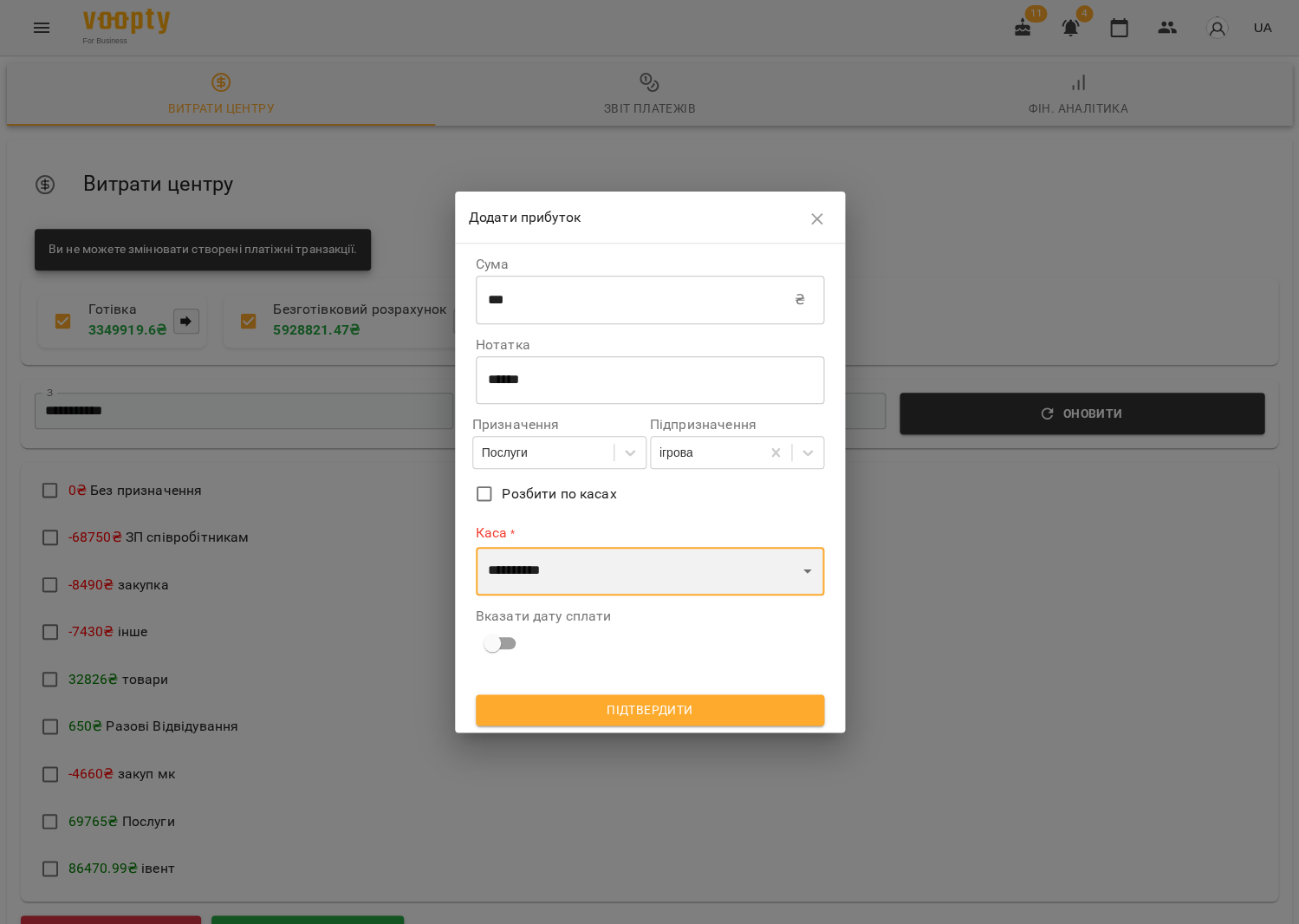
select select "****"
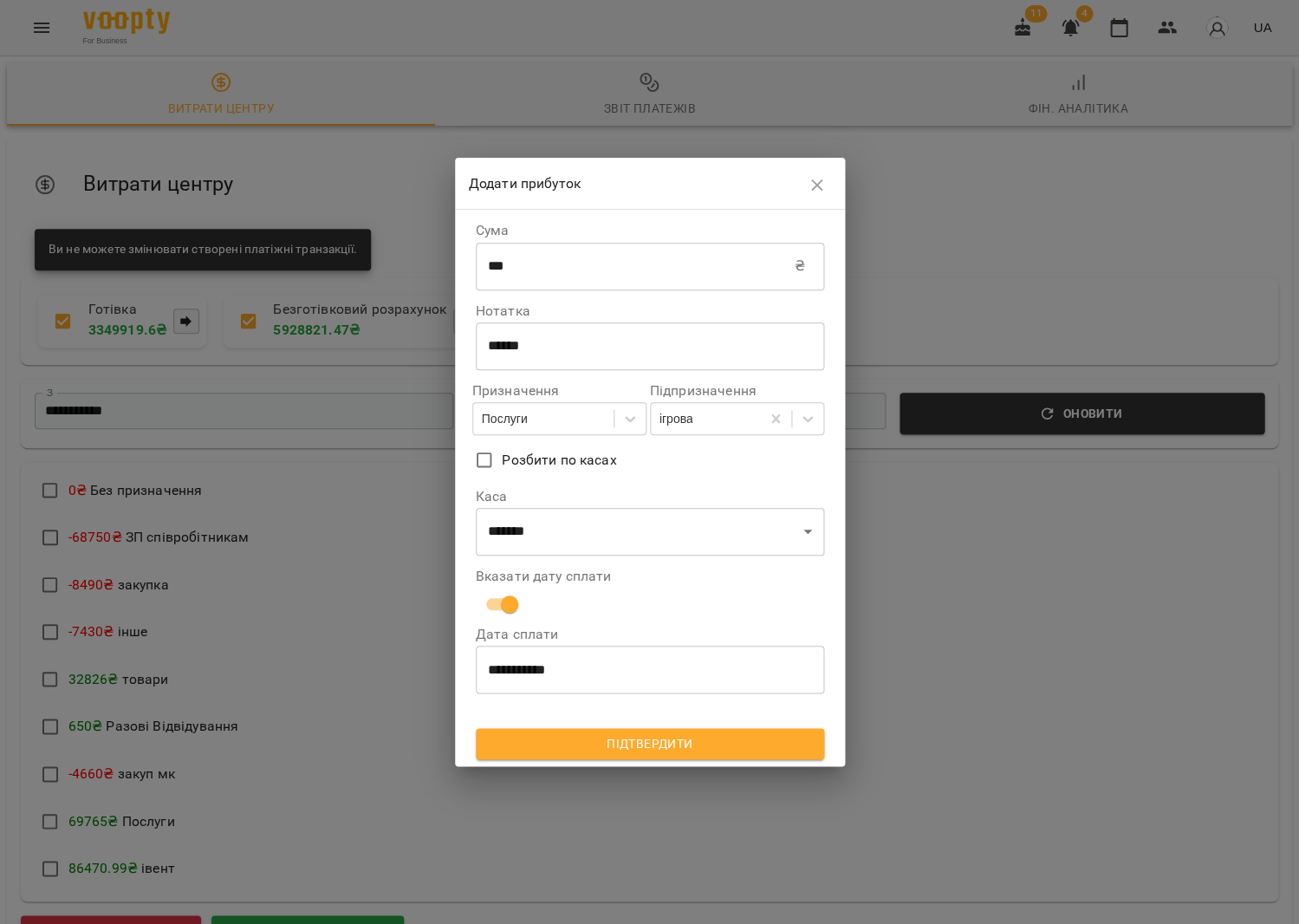
click at [544, 733] on span "Підтвердити" at bounding box center [650, 743] width 321 height 21
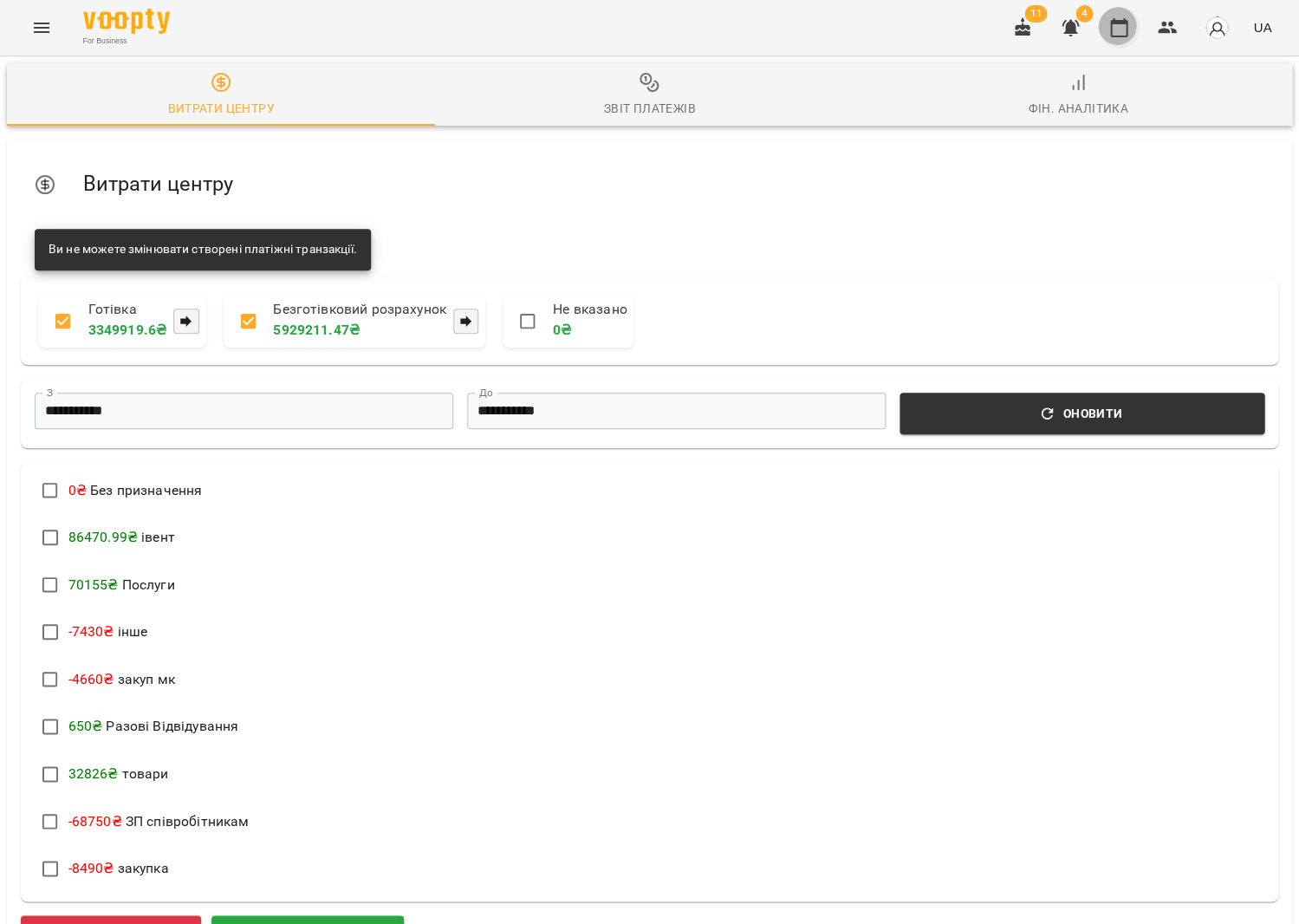
click at [1109, 28] on button "button" at bounding box center [1118, 28] width 41 height 41
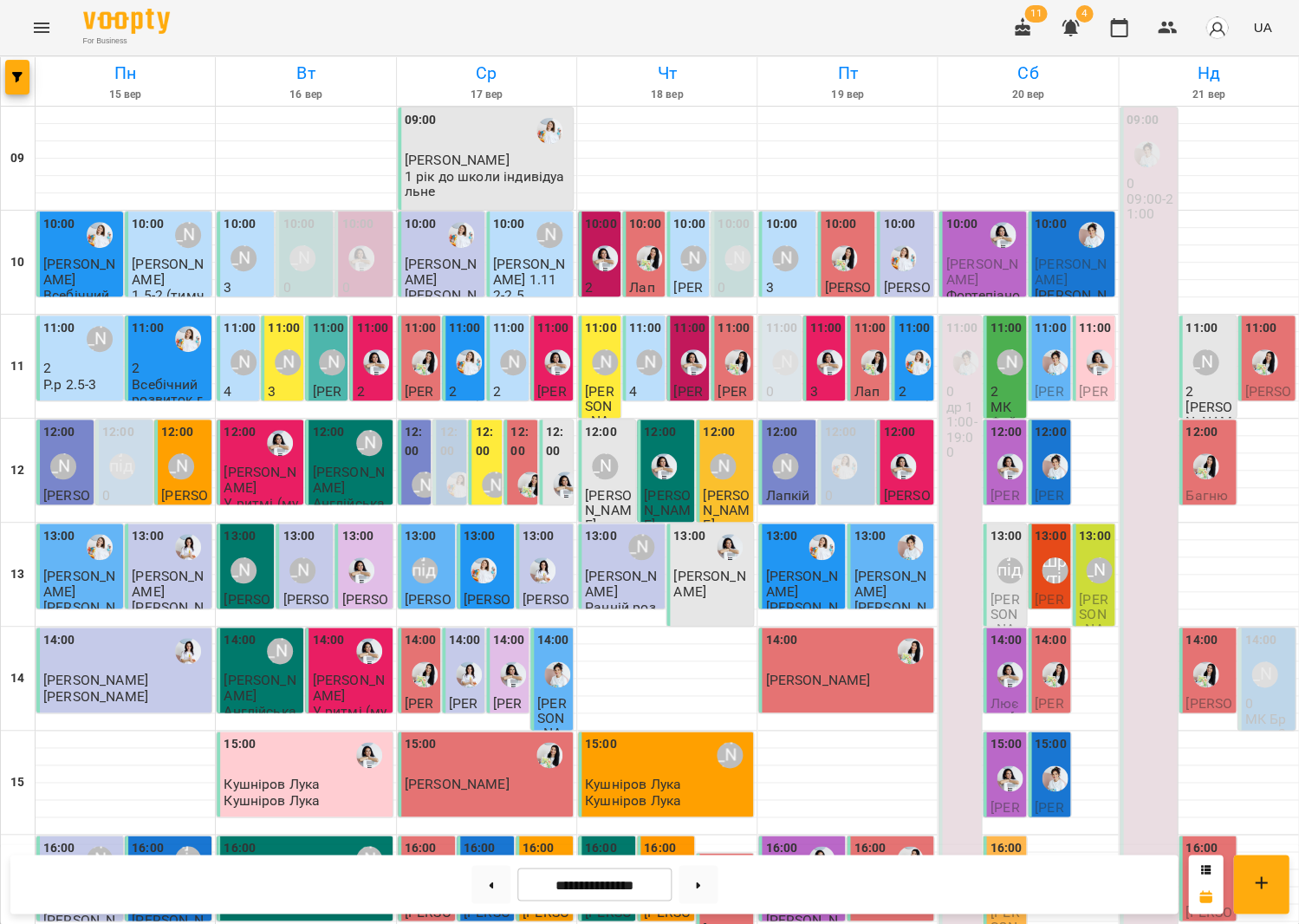
click at [1047, 263] on span "[PERSON_NAME]" at bounding box center [1071, 272] width 72 height 31
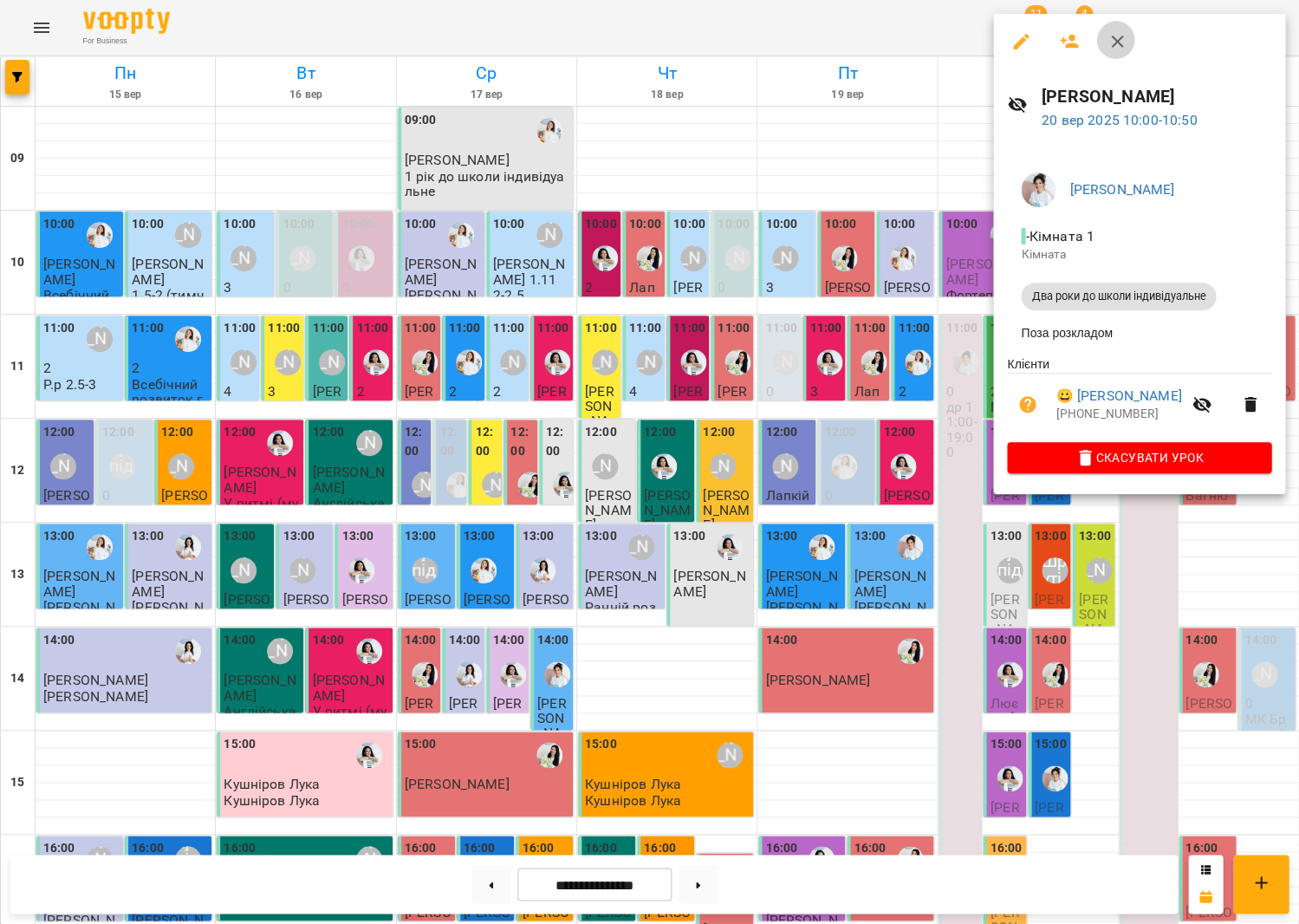
click at [1106, 24] on button "button" at bounding box center [1117, 41] width 41 height 41
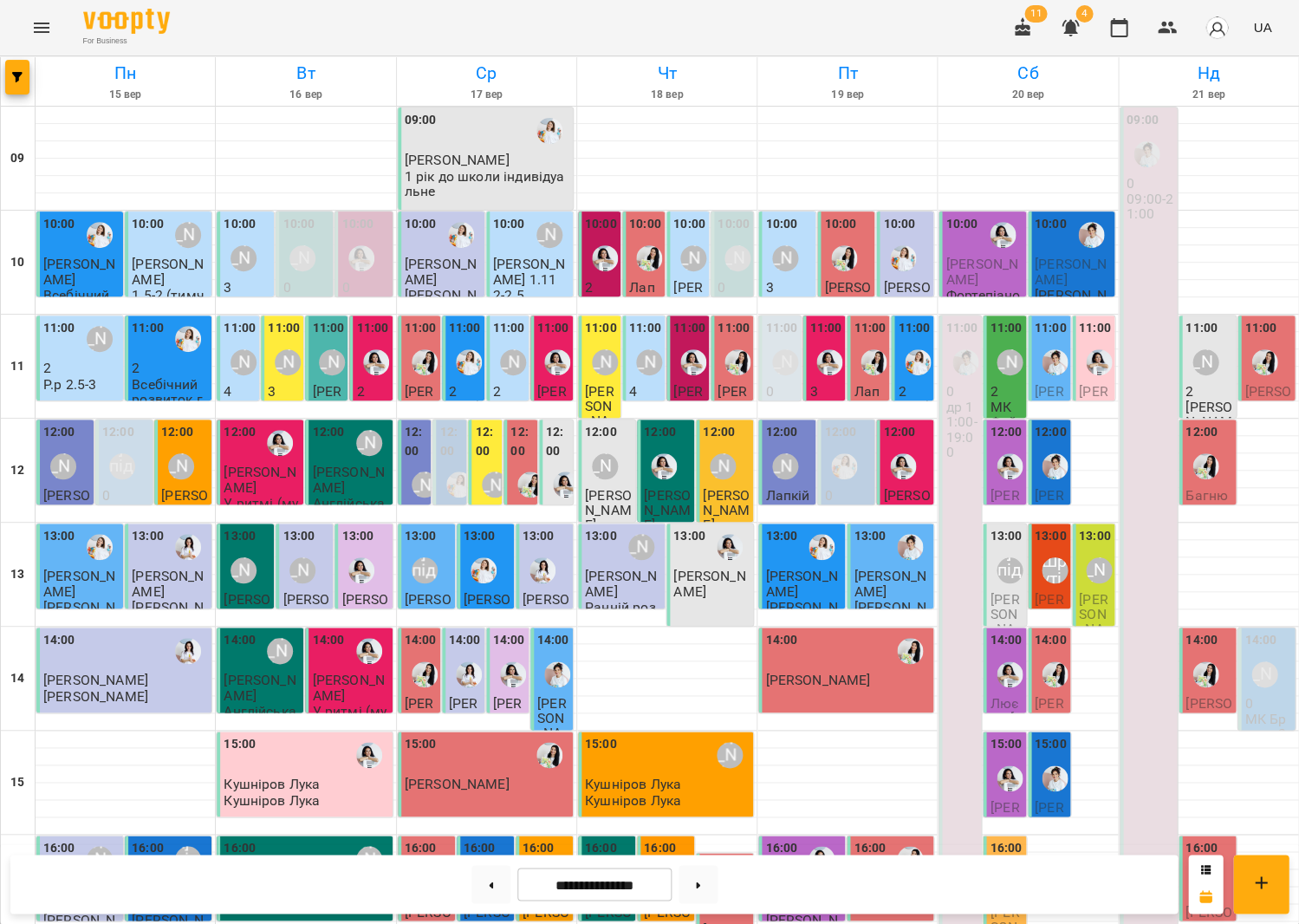
scroll to position [69, 0]
click at [1090, 343] on div at bounding box center [1098, 362] width 40 height 40
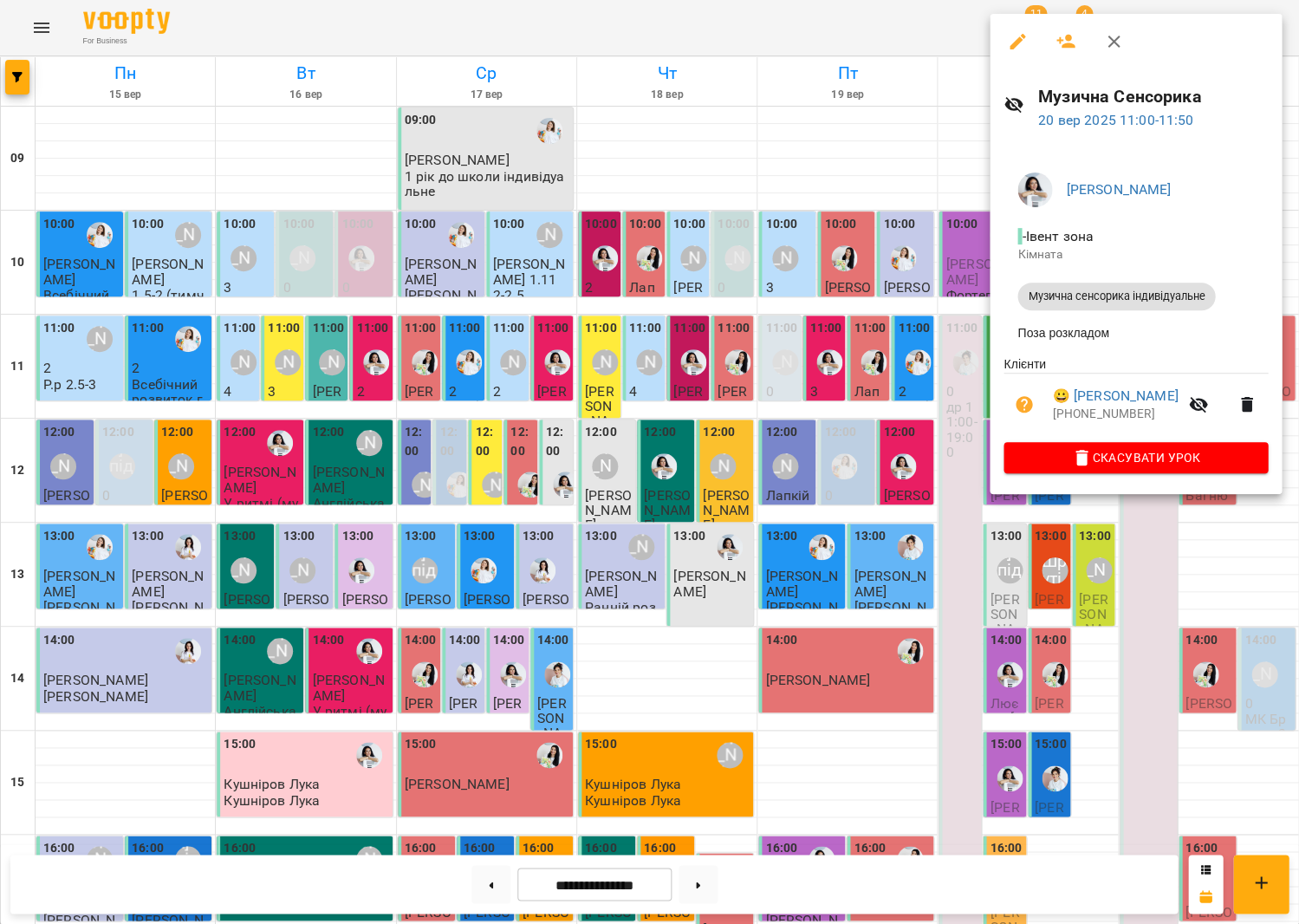
click at [997, 282] on div "Анна Білан - Івент зона Кімната Музична сенсорика індивідуальне Поза розкладом …" at bounding box center [1135, 320] width 292 height 350
click at [1108, 43] on icon "button" at bounding box center [1114, 41] width 21 height 21
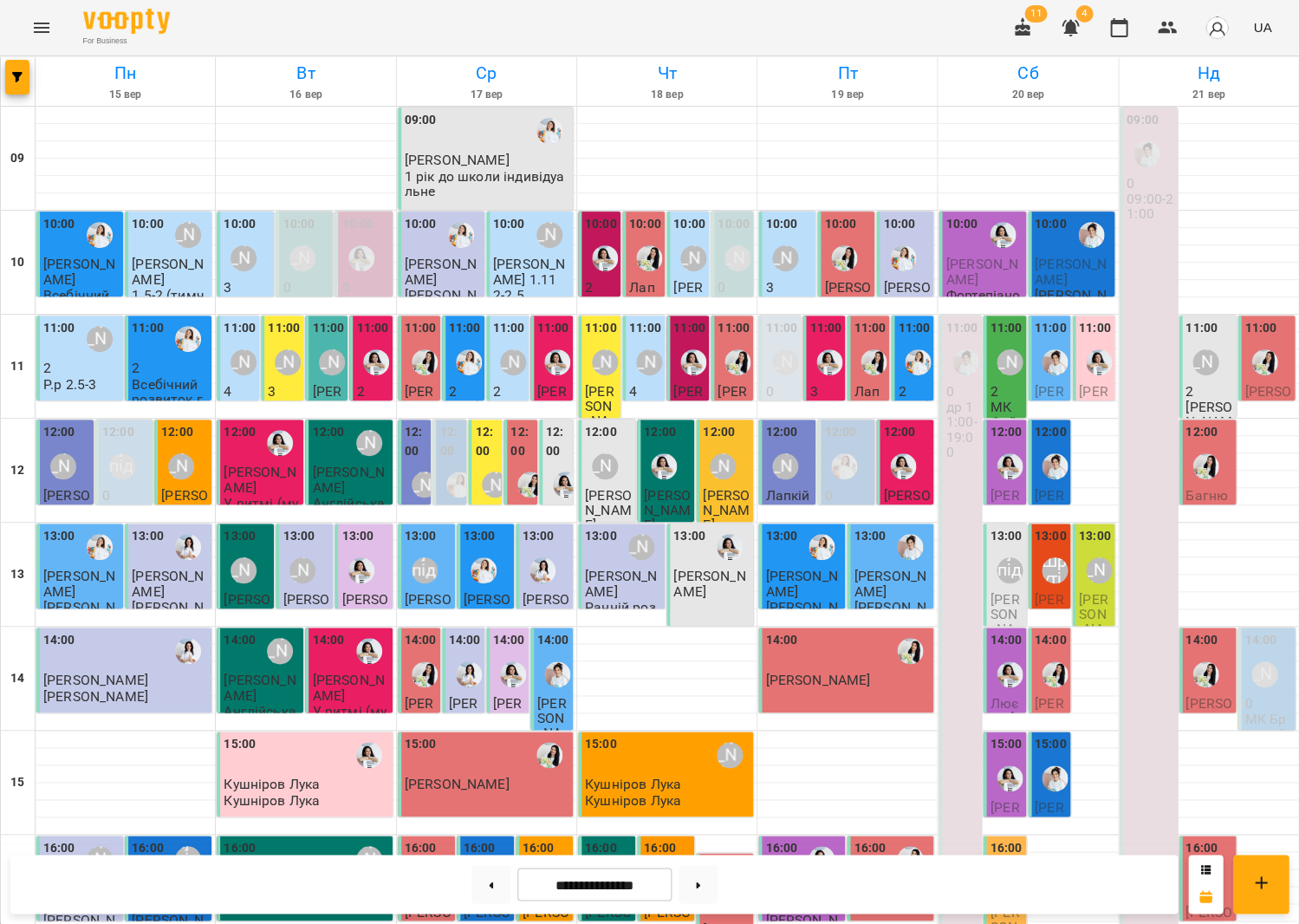
scroll to position [404, 0]
click at [1008, 870] on div "[PERSON_NAME]" at bounding box center [1010, 883] width 26 height 26
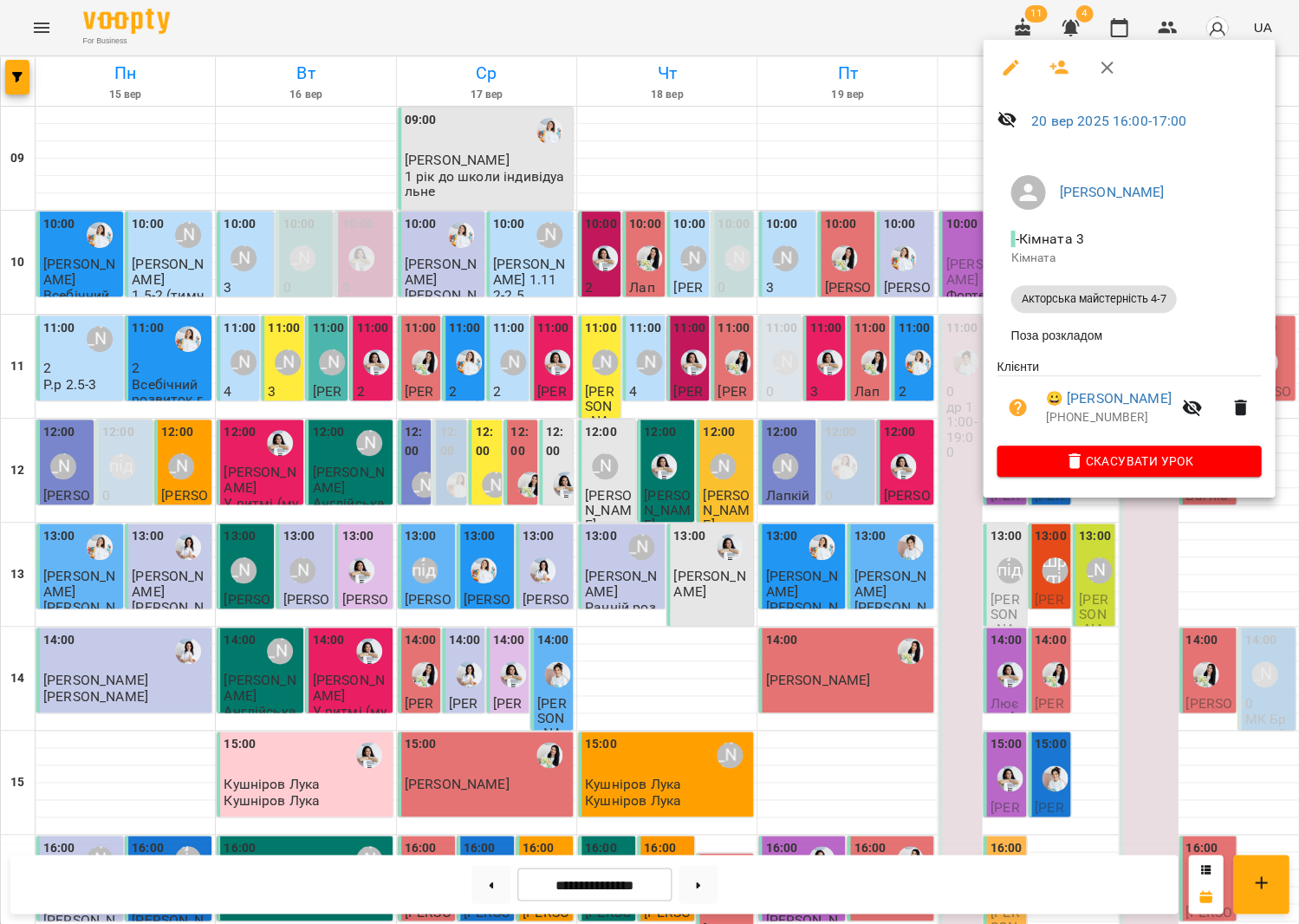
click at [757, 467] on div at bounding box center [650, 462] width 1299 height 924
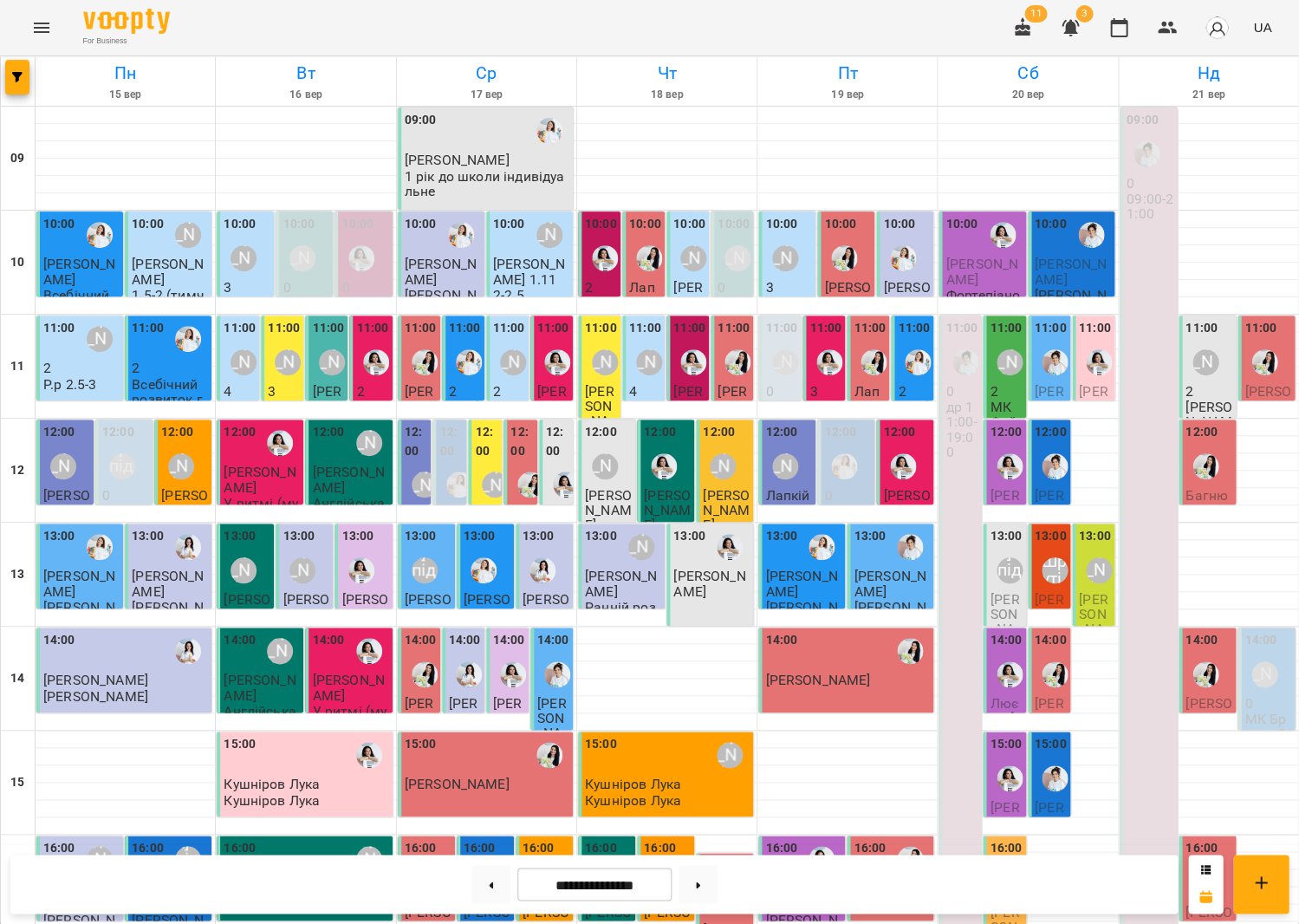
scroll to position [0, 0]
click at [1053, 357] on img "Іванна" at bounding box center [1055, 362] width 26 height 26
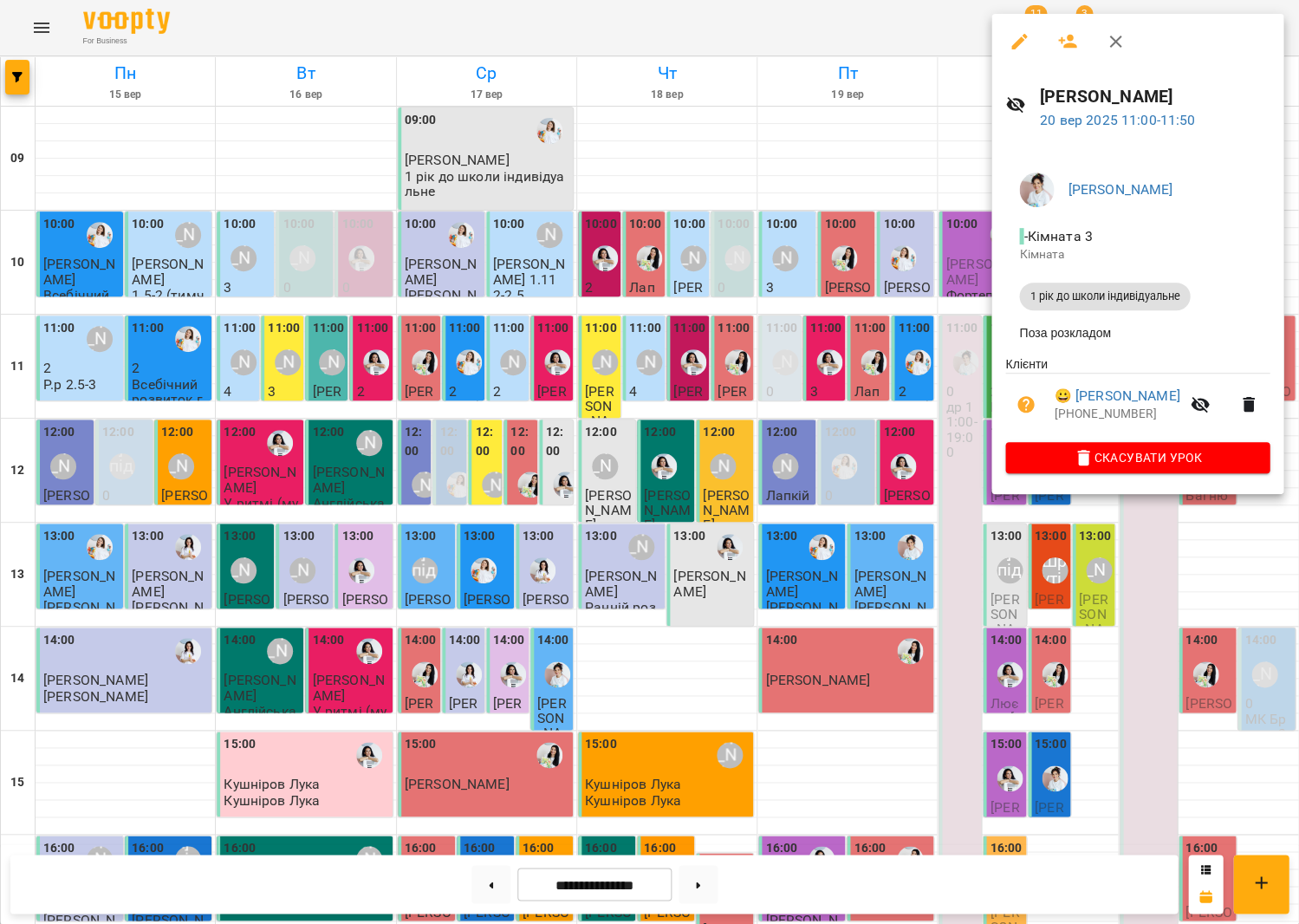
click at [1111, 39] on icon "button" at bounding box center [1115, 41] width 21 height 21
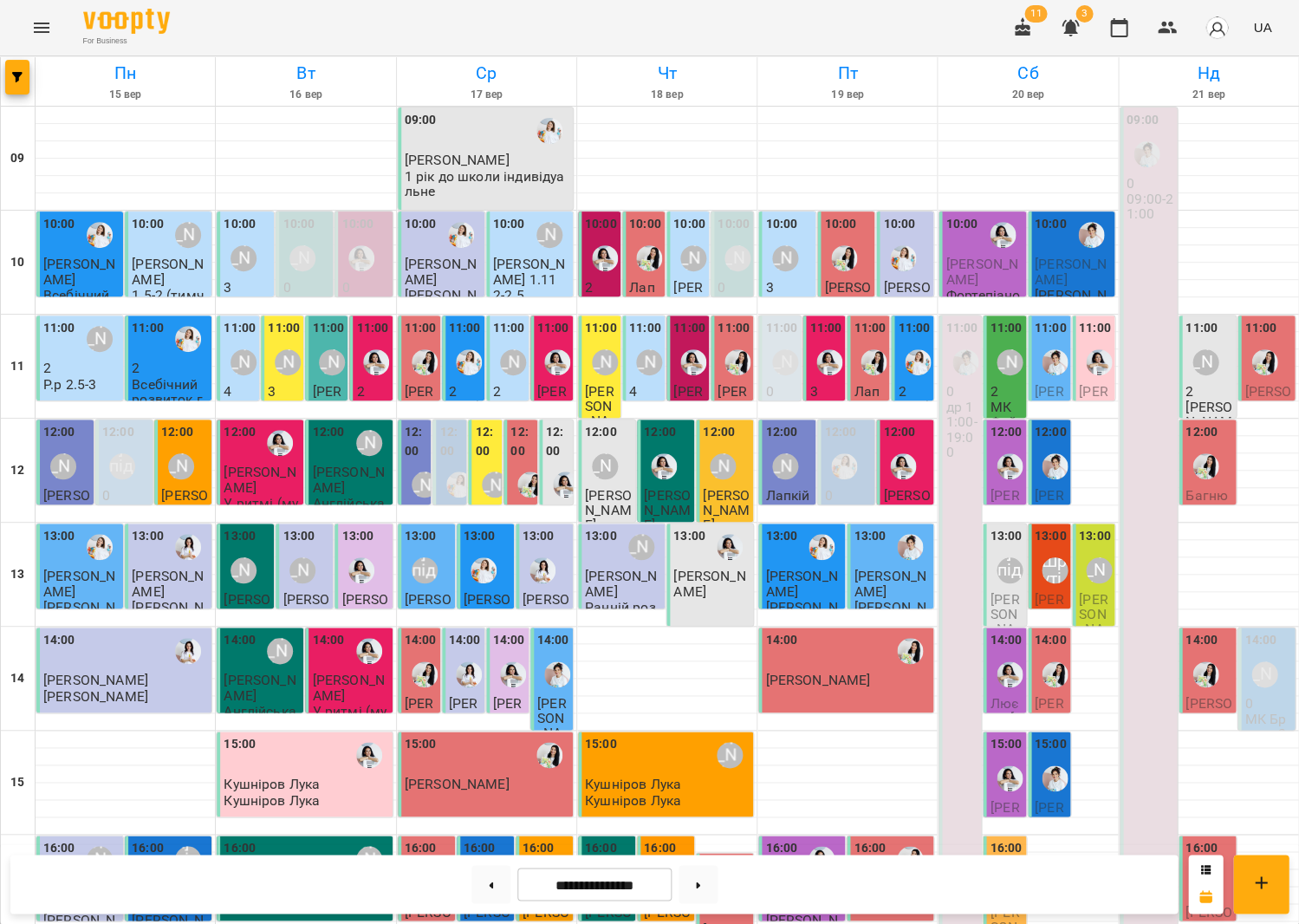
click at [1004, 479] on div at bounding box center [1009, 465] width 40 height 40
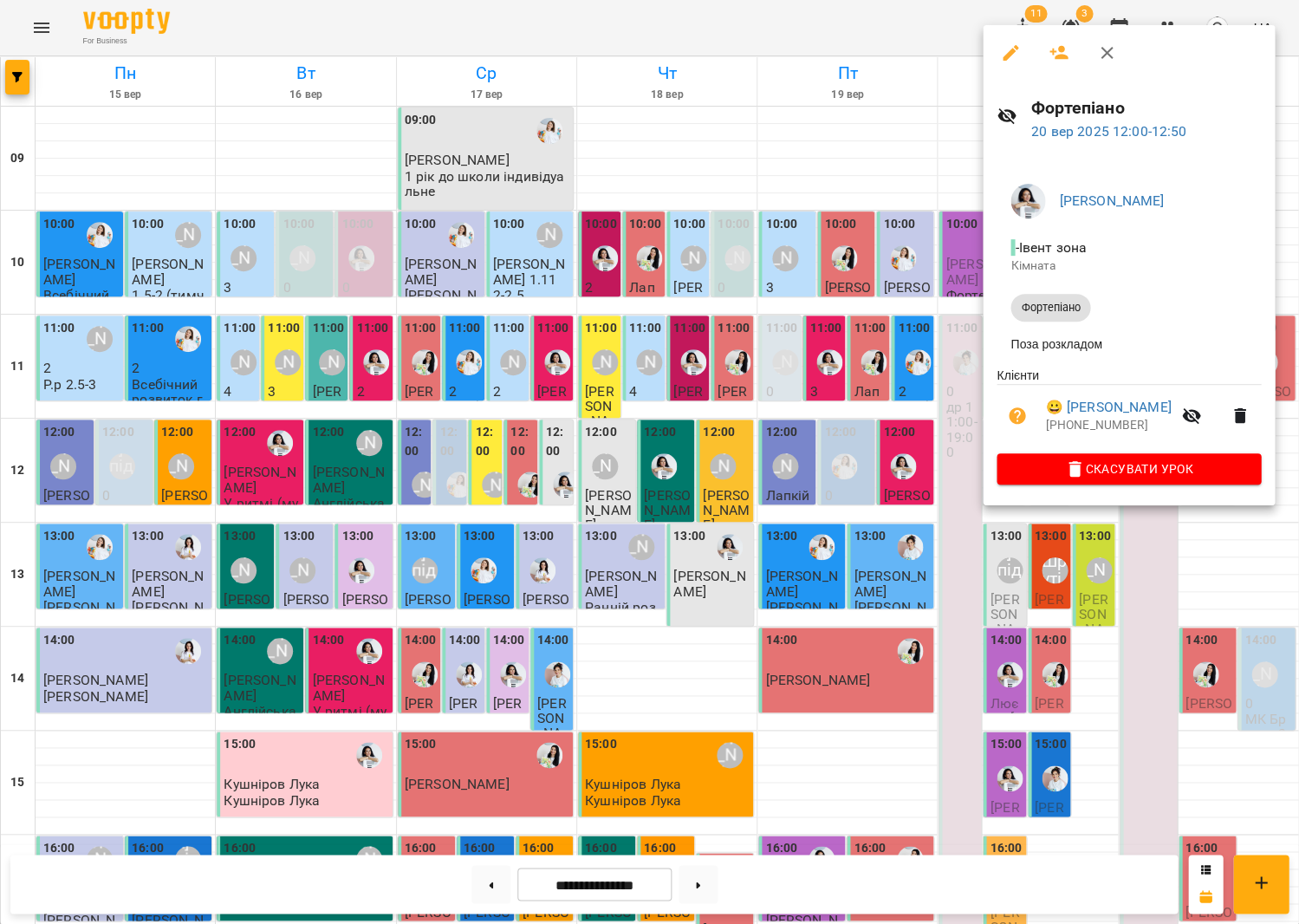
click at [886, 508] on div at bounding box center [650, 462] width 1299 height 924
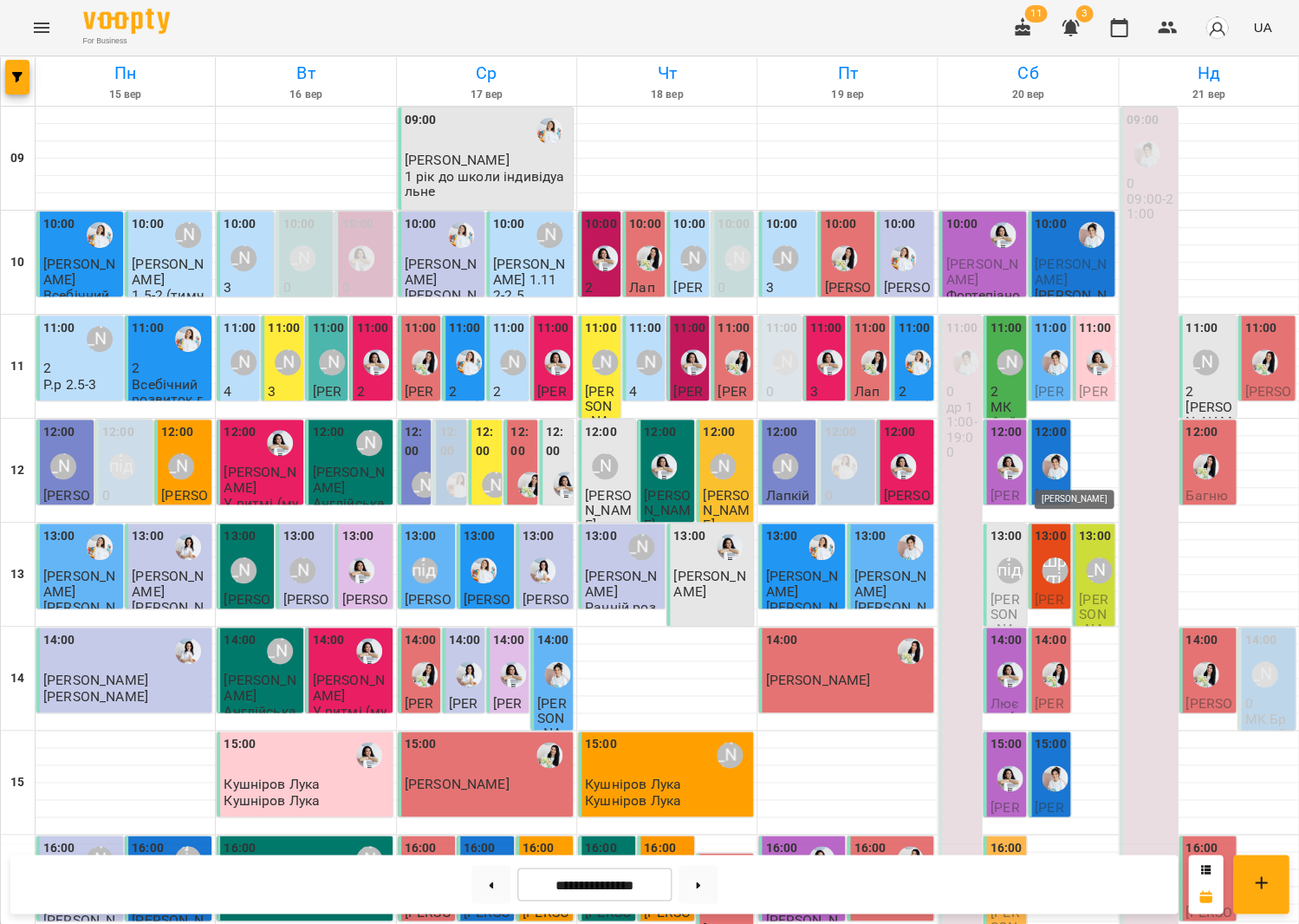
click at [1048, 467] on img "Іванна" at bounding box center [1055, 466] width 26 height 26
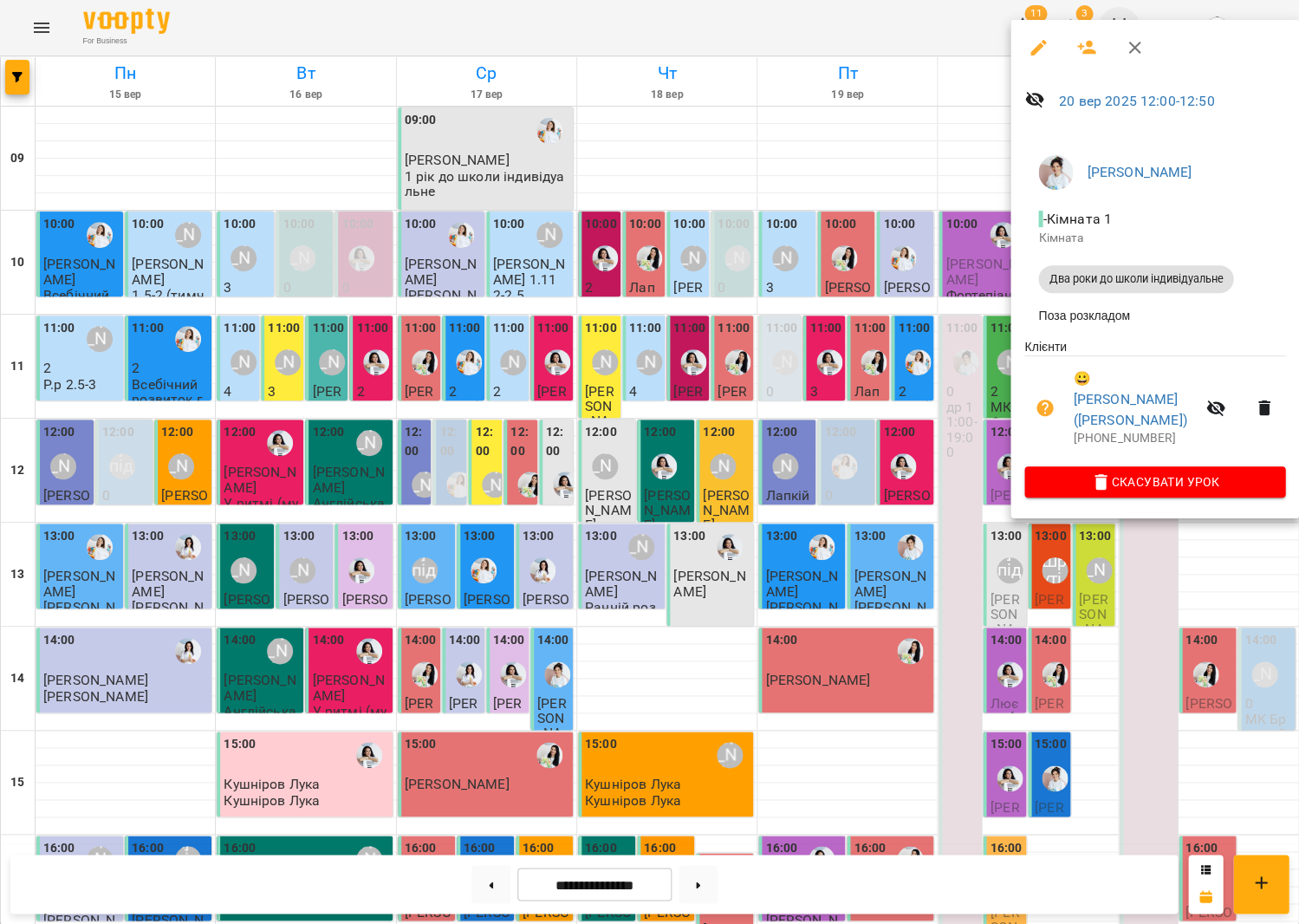
click at [1124, 44] on icon "button" at bounding box center [1134, 47] width 21 height 21
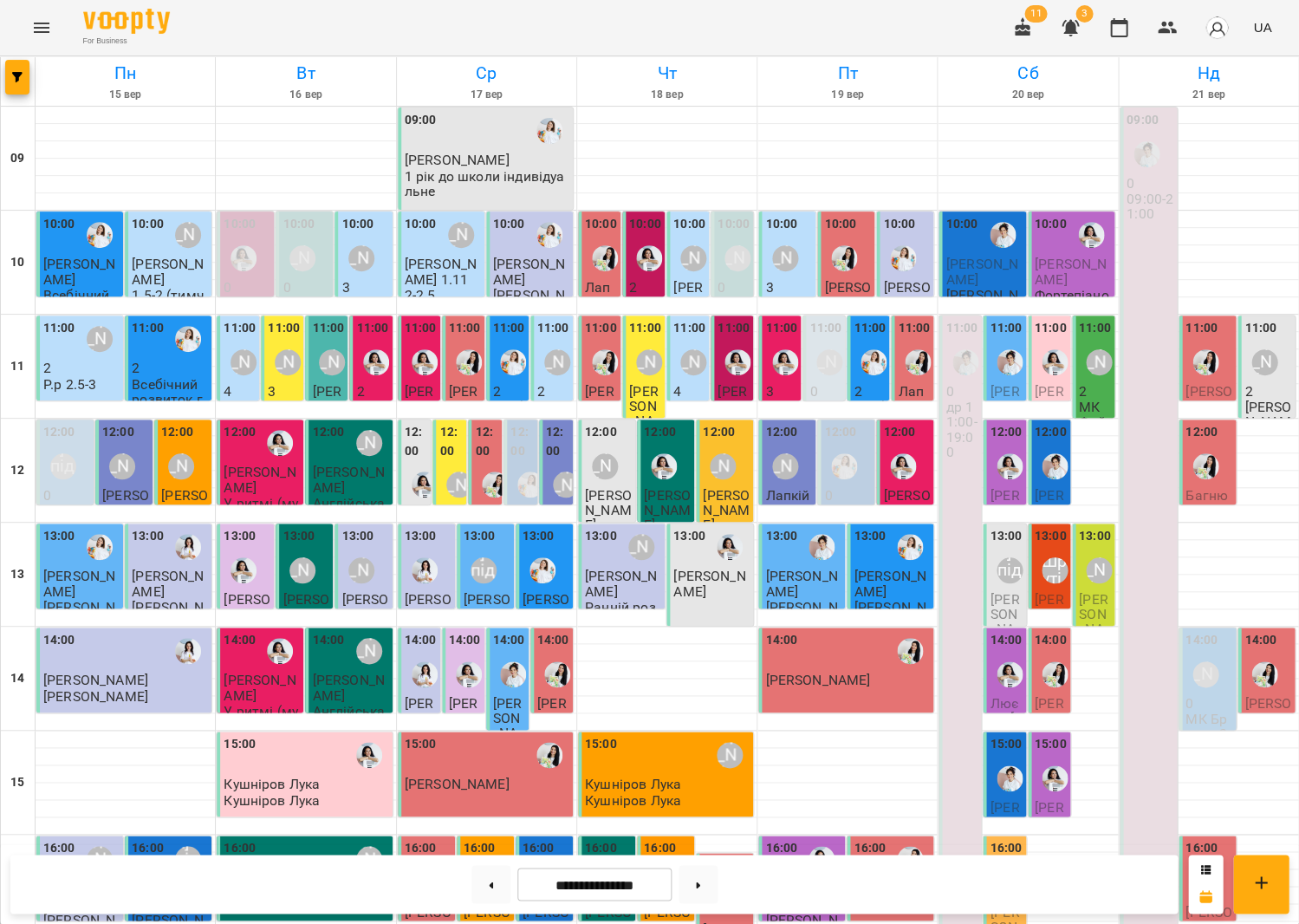
scroll to position [139, 0]
click at [1021, 661] on img "Анна Білан" at bounding box center [1010, 674] width 26 height 26
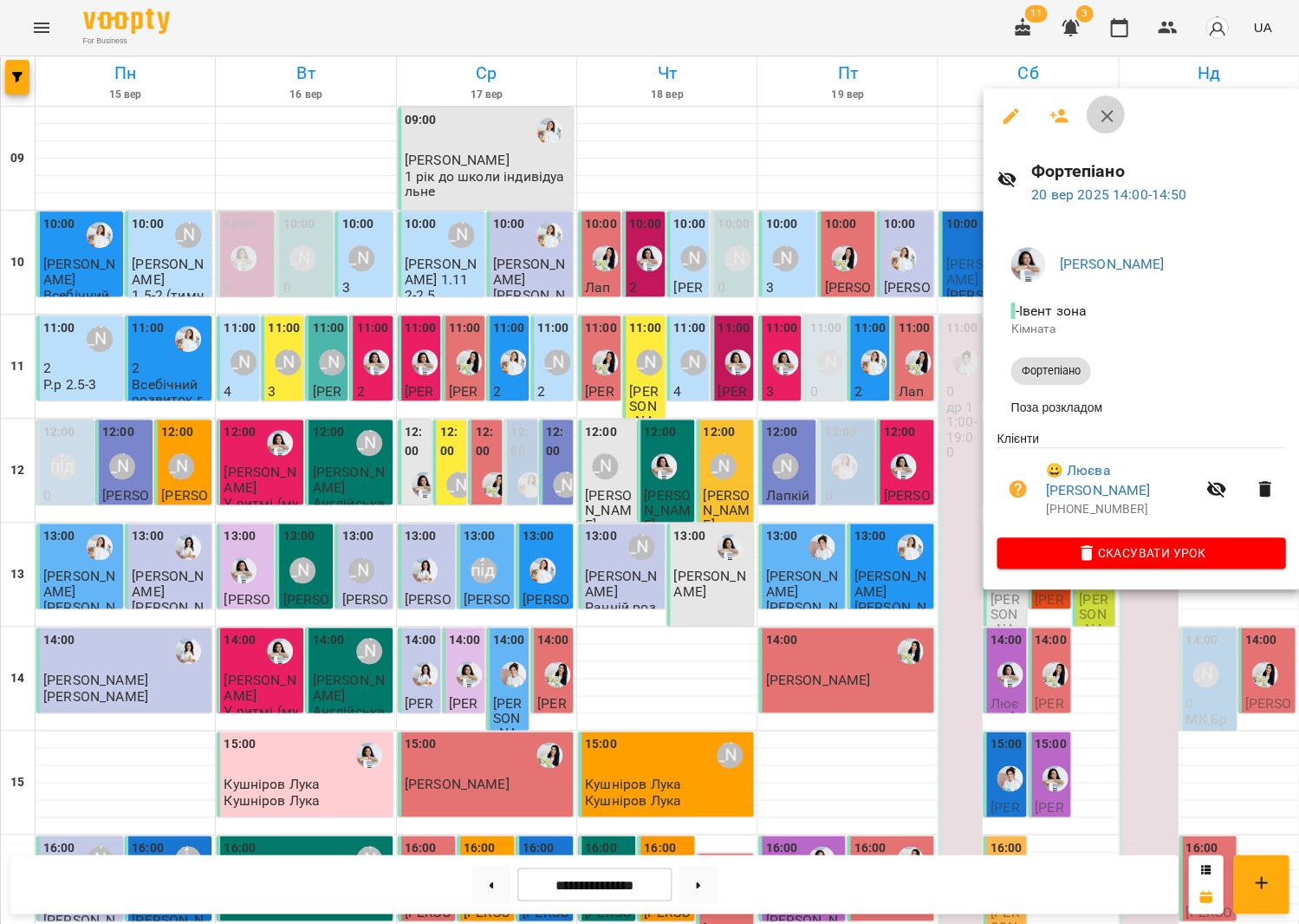
click at [1097, 110] on icon "button" at bounding box center [1106, 116] width 21 height 21
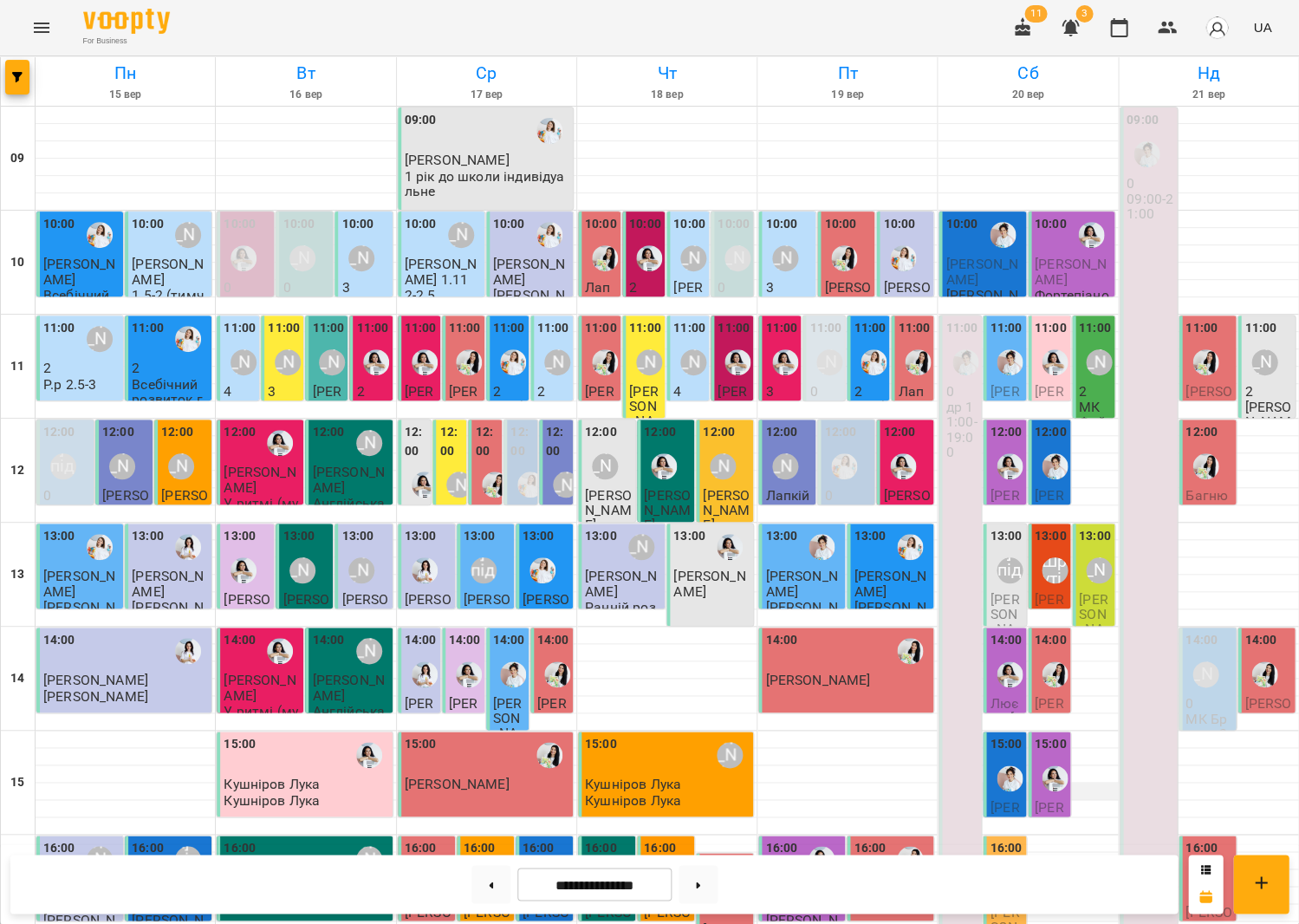
scroll to position [400, 0]
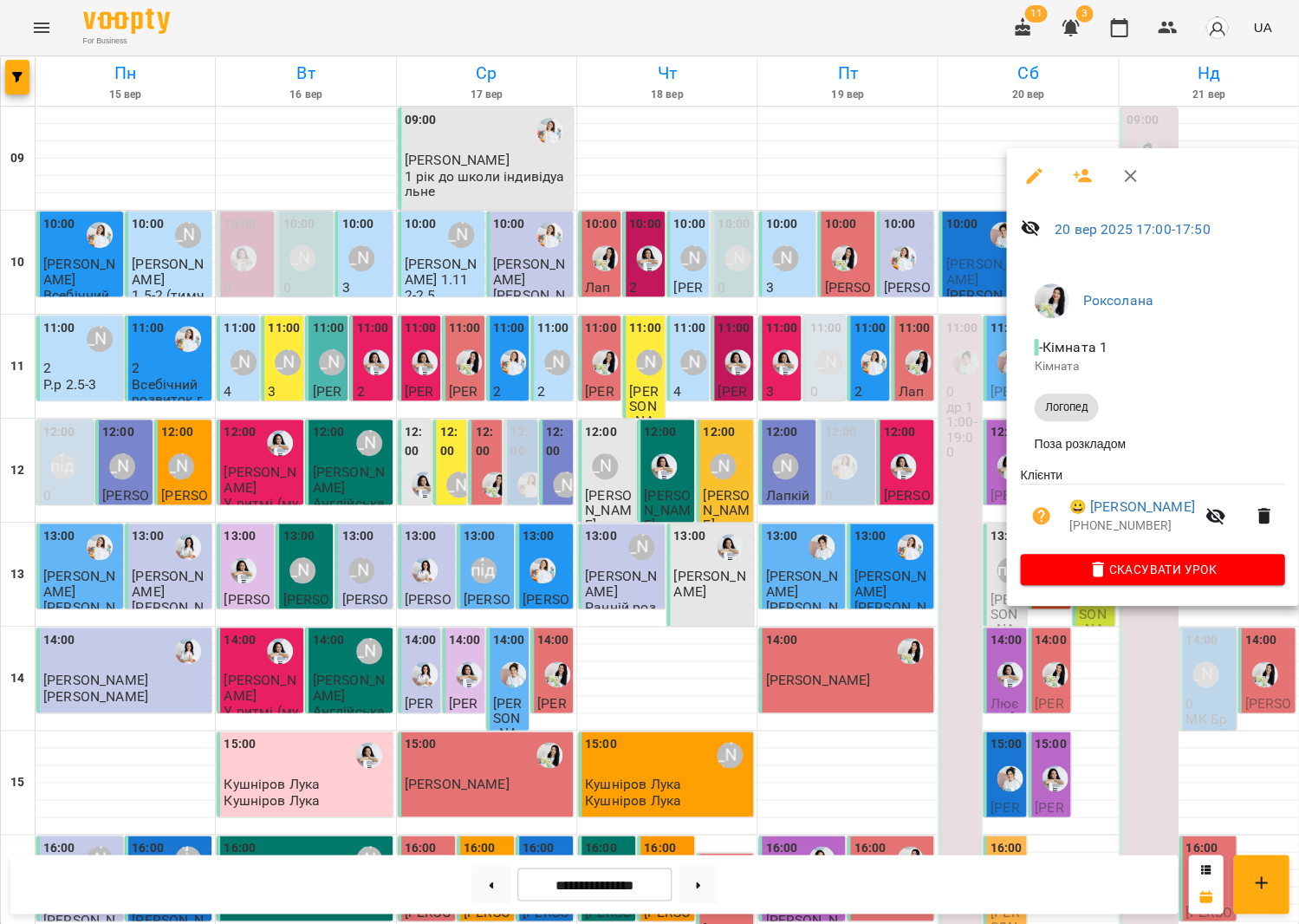
click at [1068, 629] on div at bounding box center [650, 462] width 1299 height 924
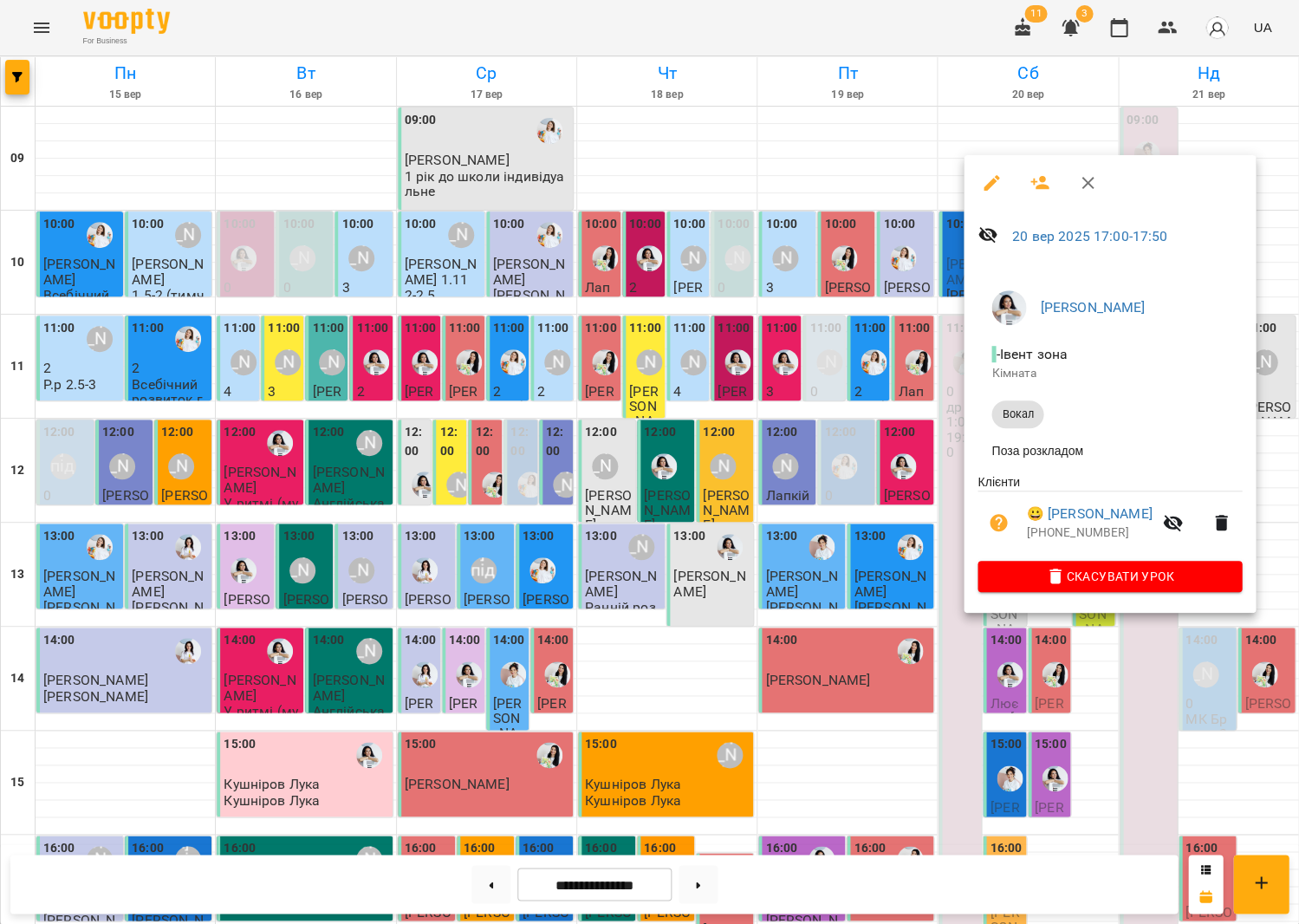
click at [1078, 191] on button "button" at bounding box center [1087, 182] width 41 height 41
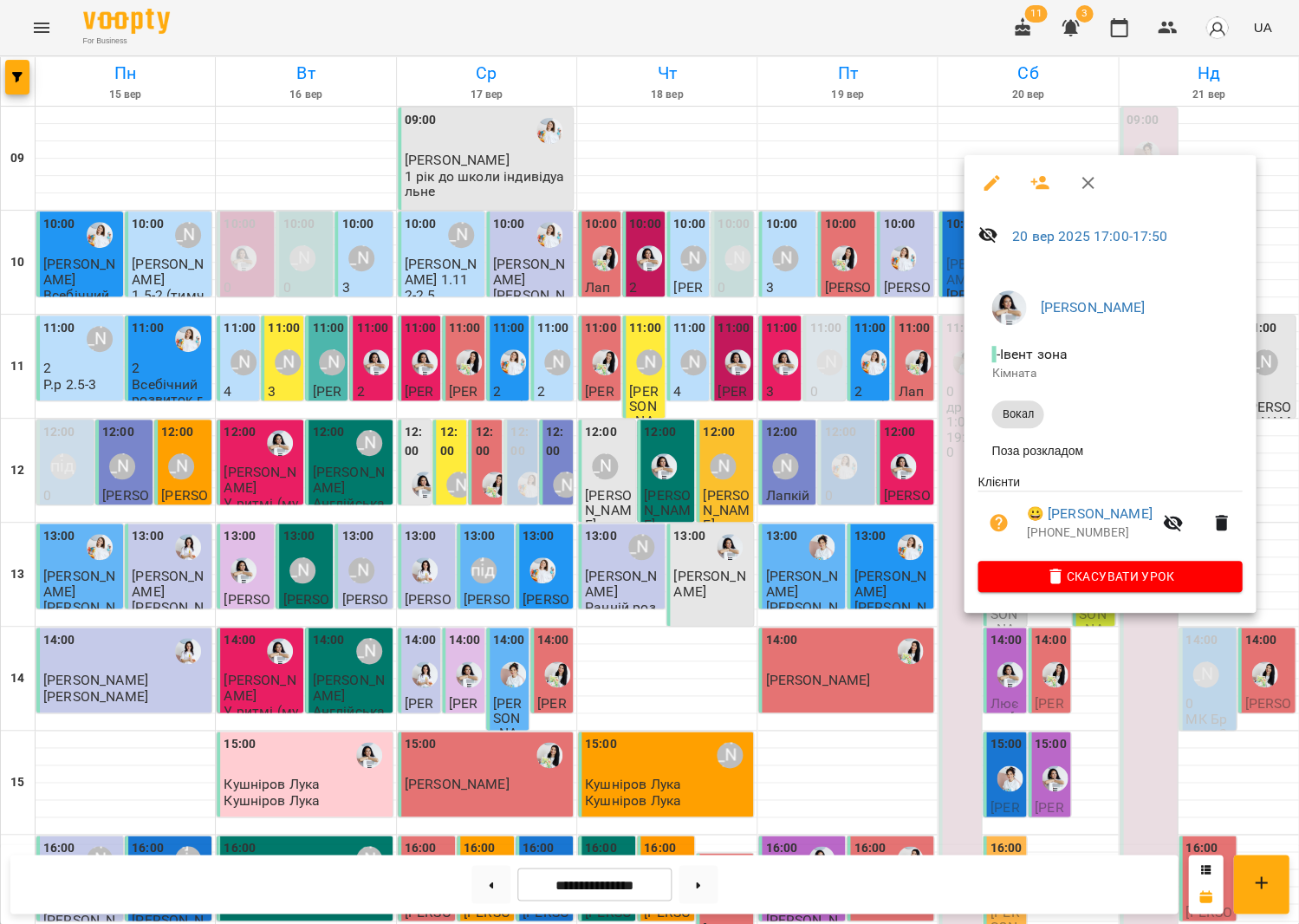
click at [1041, 705] on div at bounding box center [650, 462] width 1299 height 924
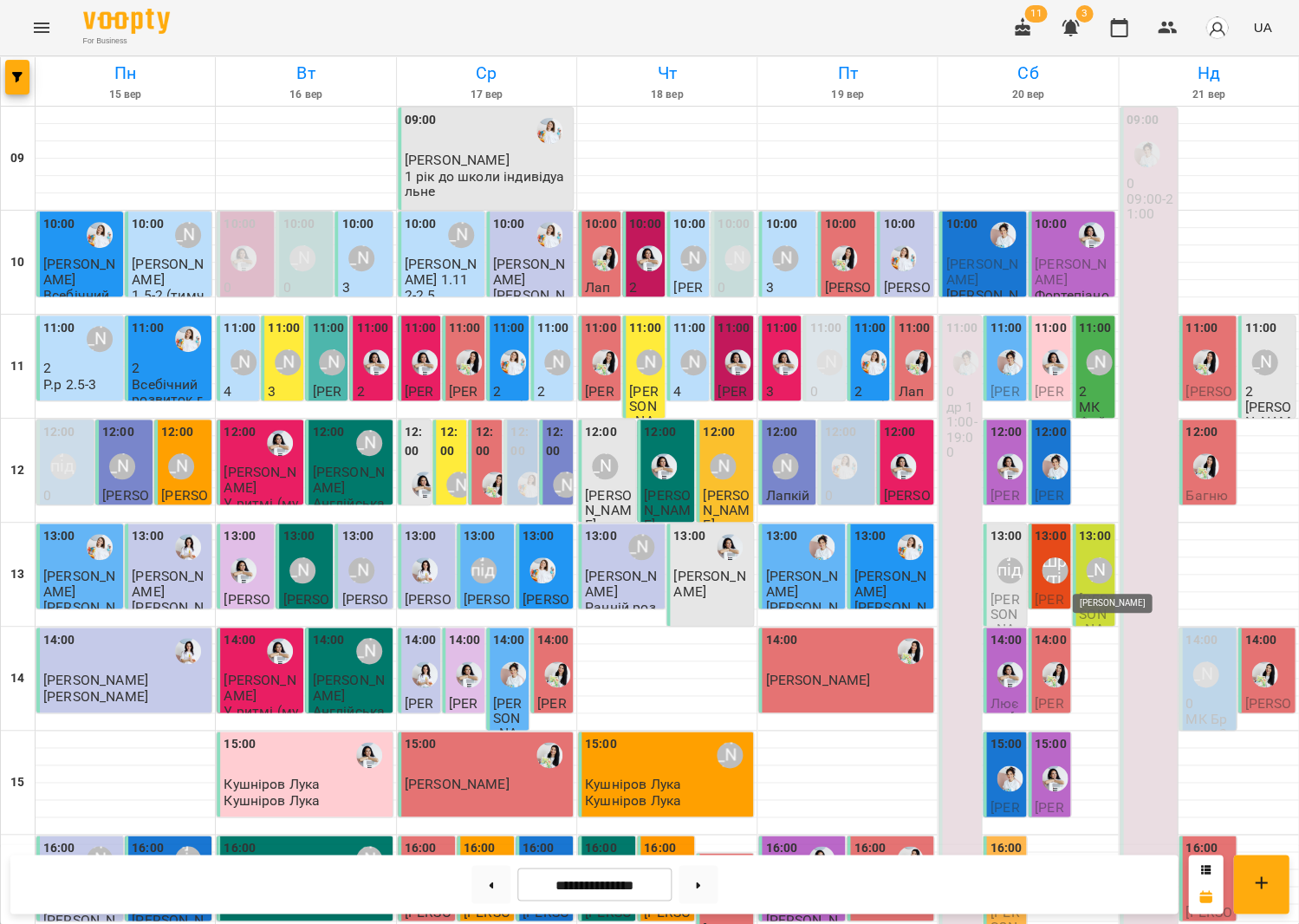
scroll to position [0, 0]
click at [1093, 558] on div "[PERSON_NAME]" at bounding box center [1099, 570] width 26 height 26
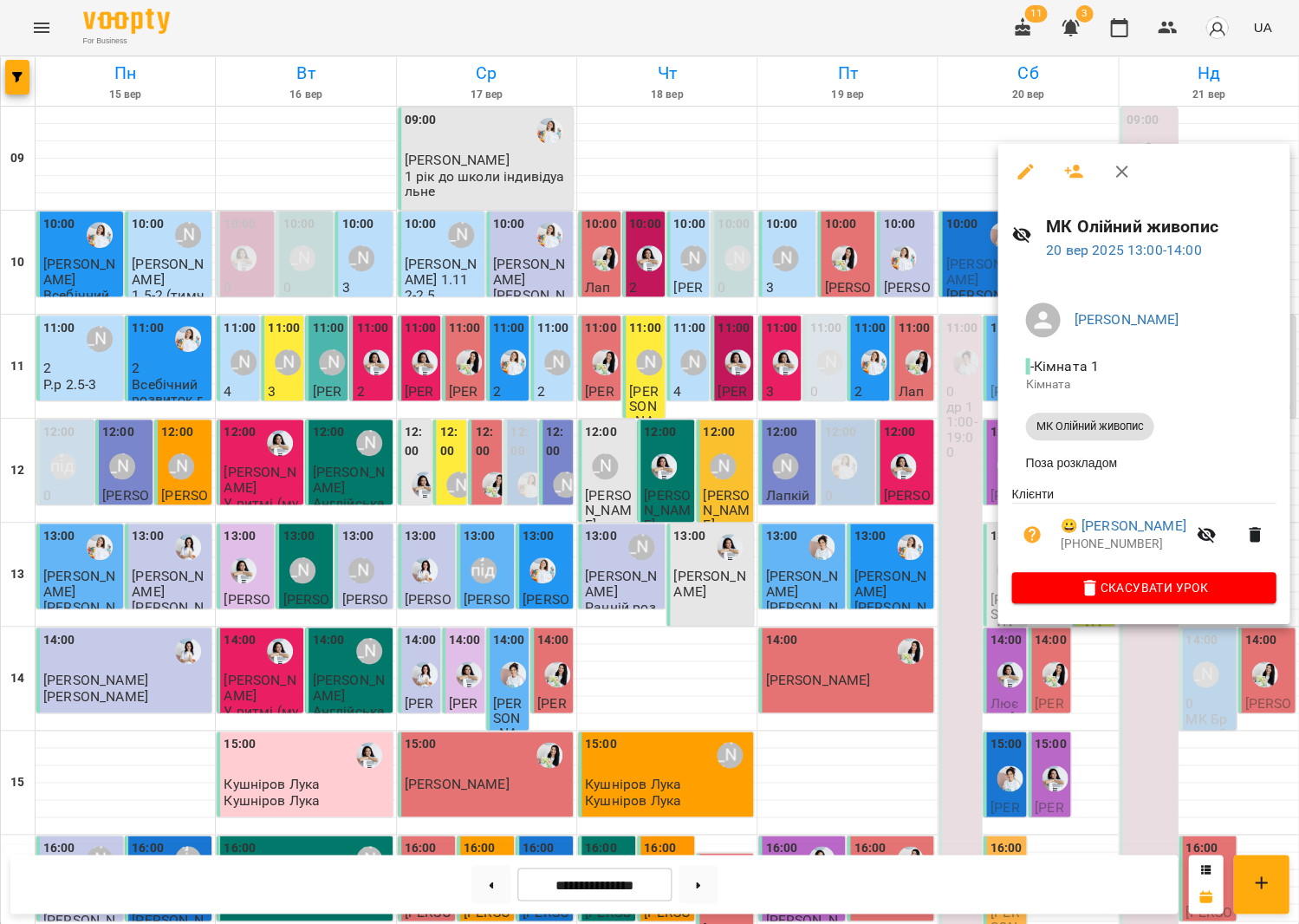
click at [705, 556] on div at bounding box center [650, 462] width 1299 height 924
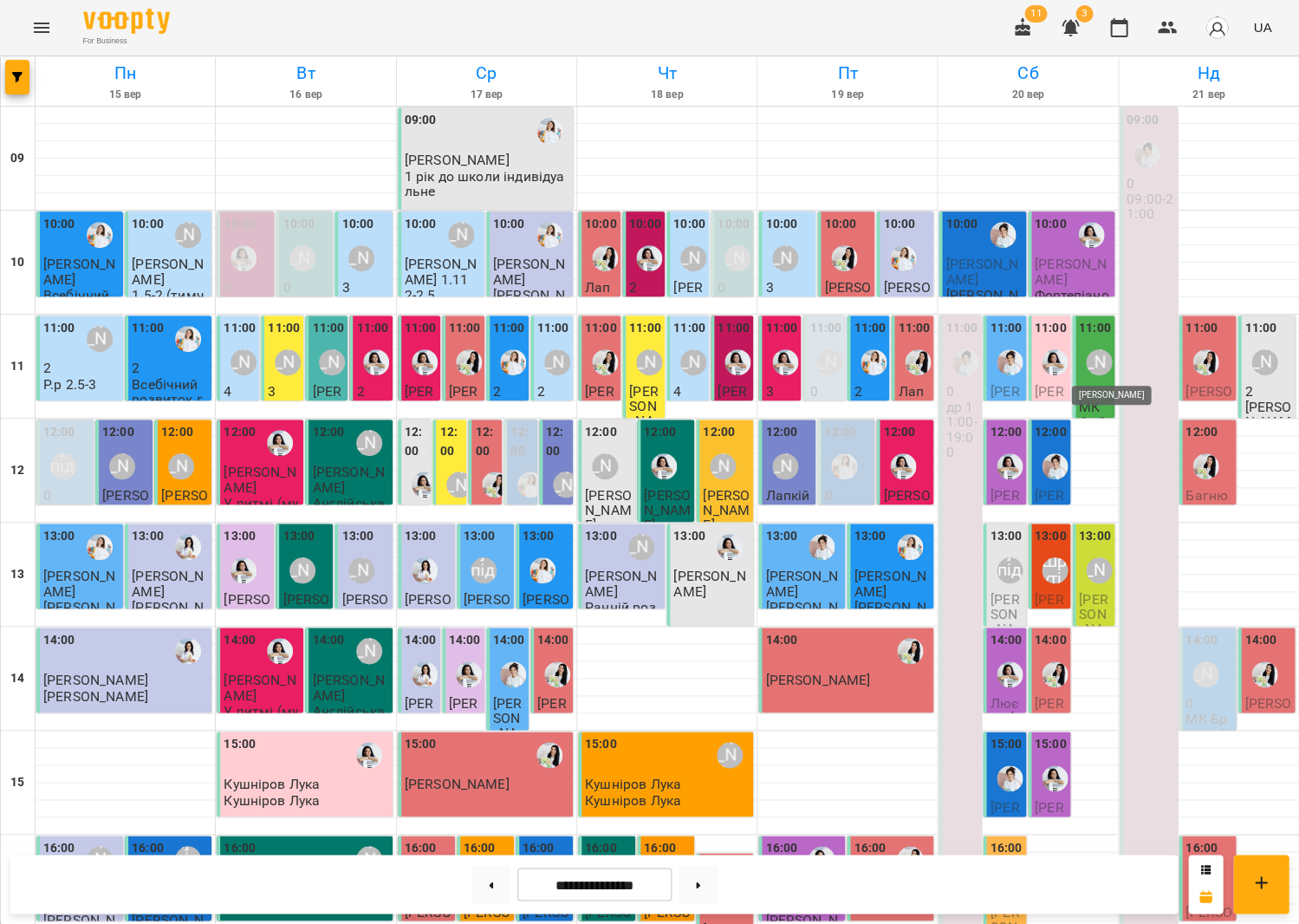
click at [1097, 358] on div "[PERSON_NAME]" at bounding box center [1099, 362] width 26 height 26
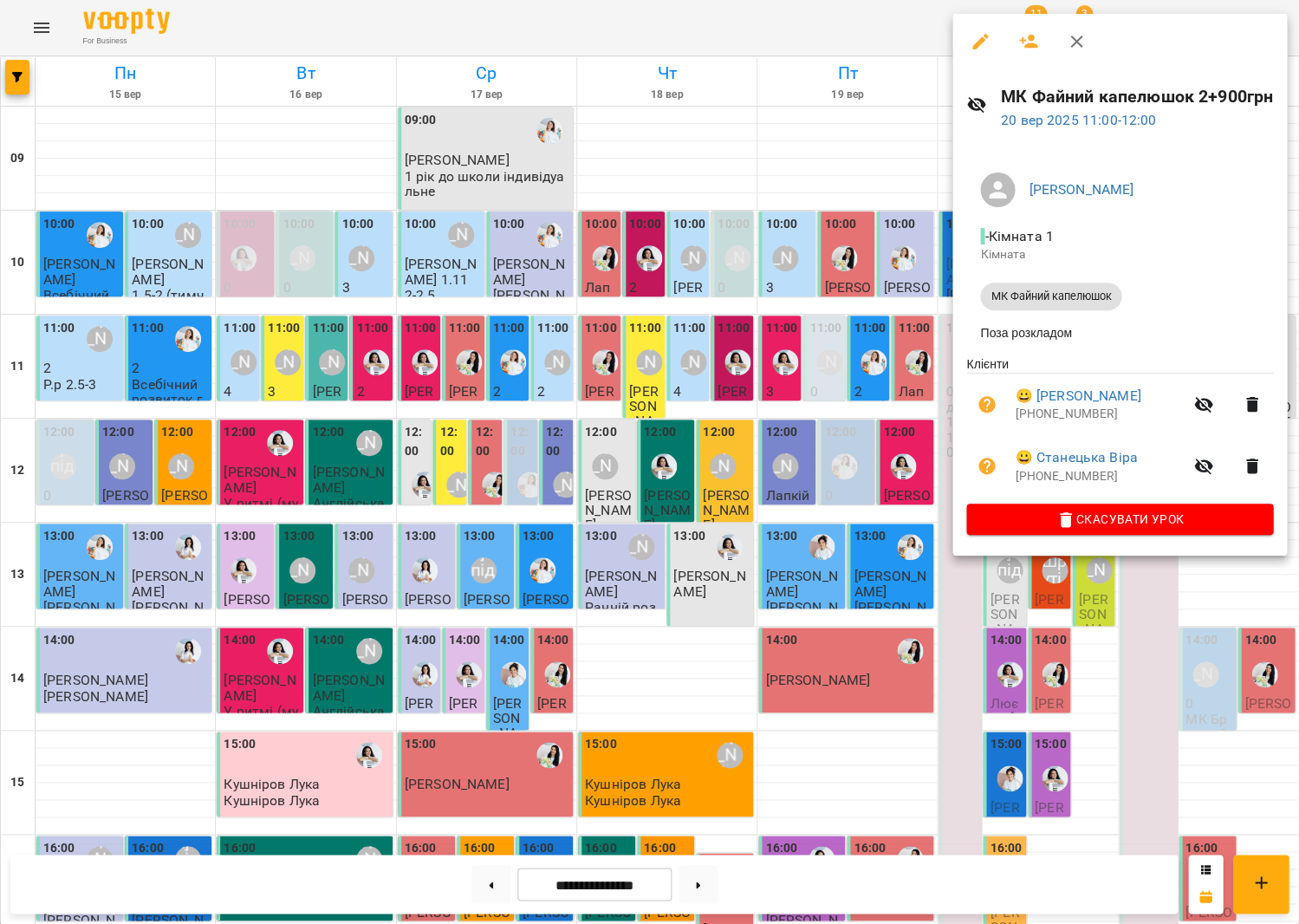
click at [744, 548] on div at bounding box center [650, 462] width 1299 height 924
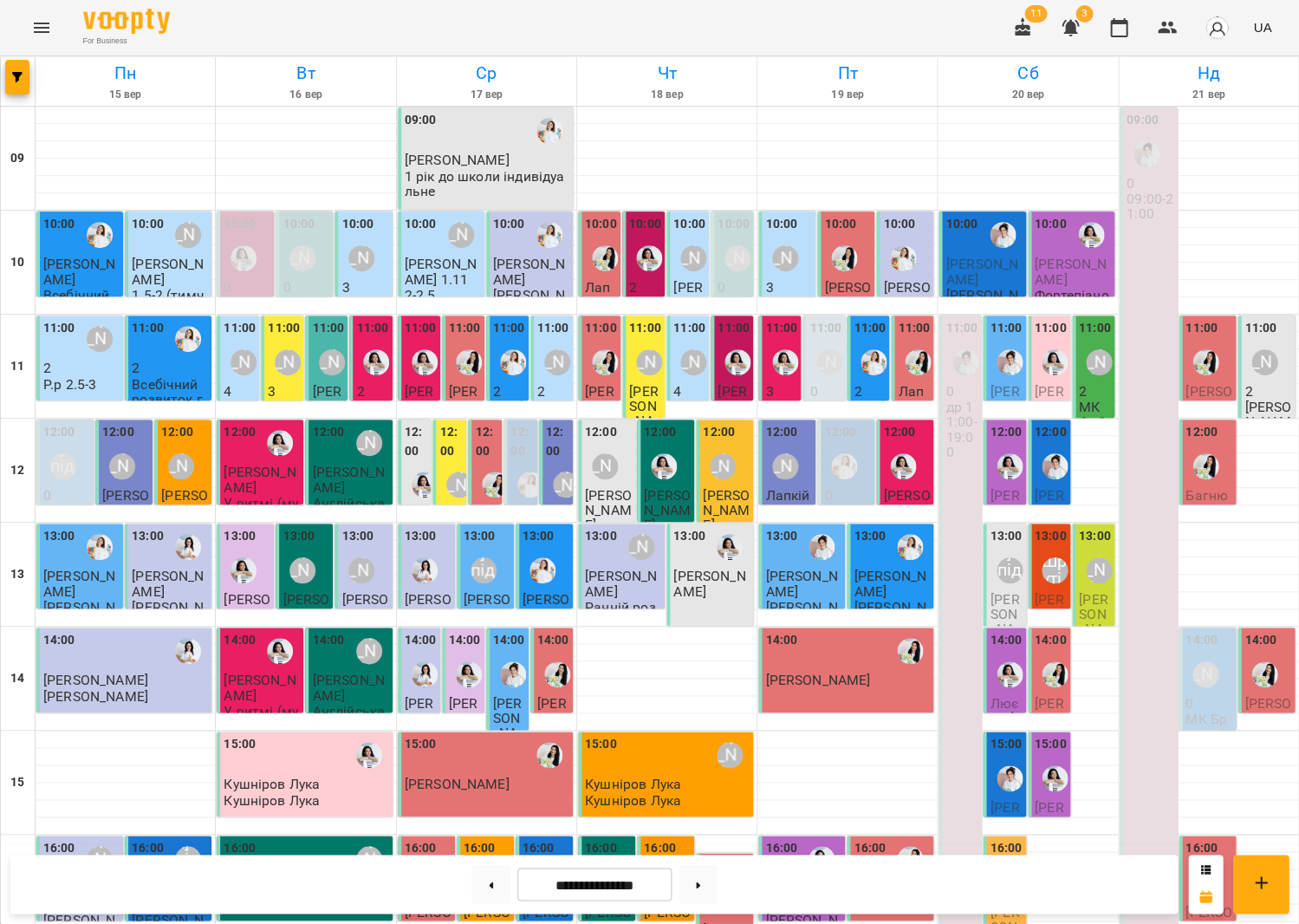
scroll to position [3, 0]
click at [1061, 758] on div at bounding box center [1054, 778] width 40 height 40
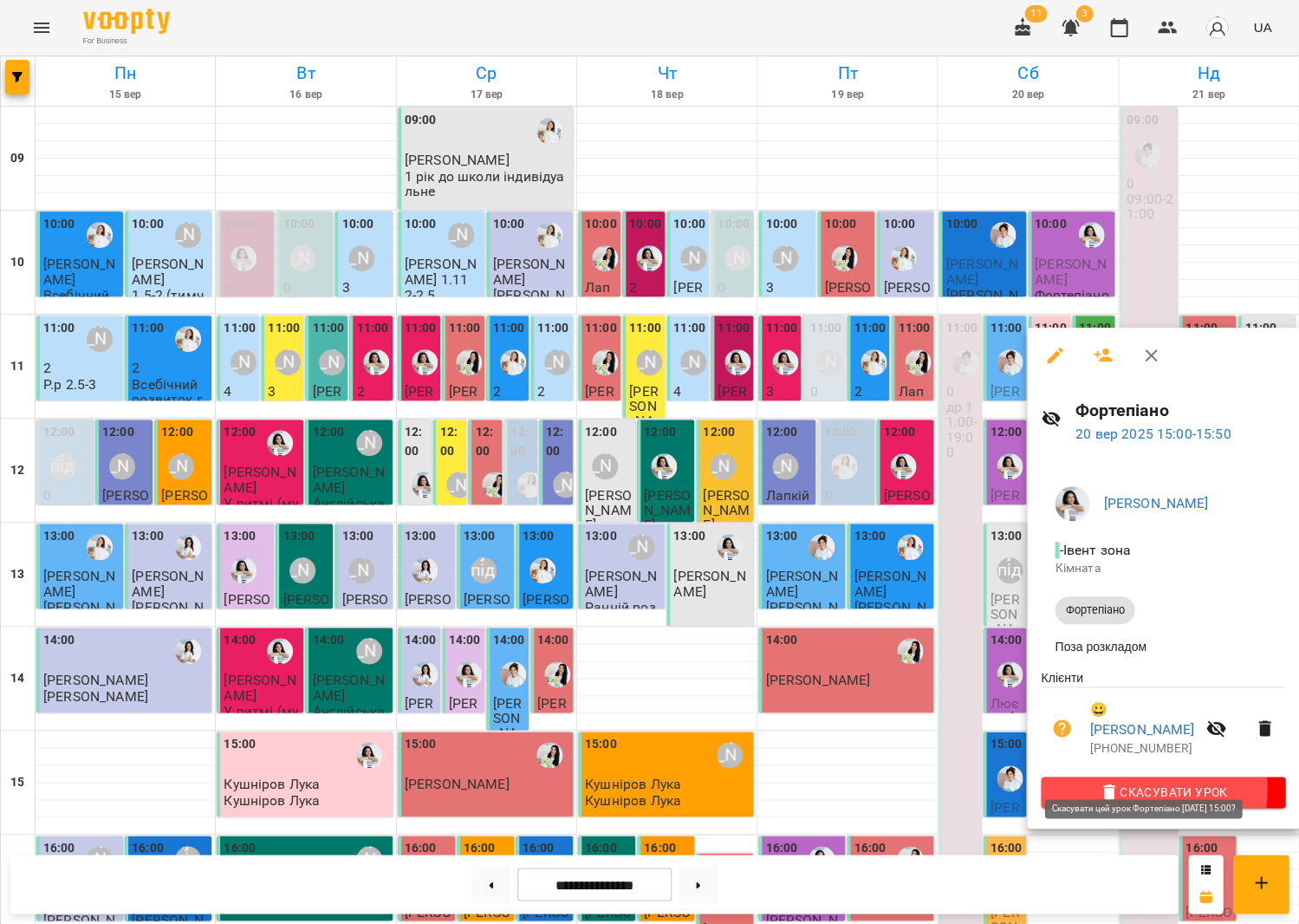
click at [1109, 782] on span "Скасувати Урок" at bounding box center [1163, 792] width 216 height 21
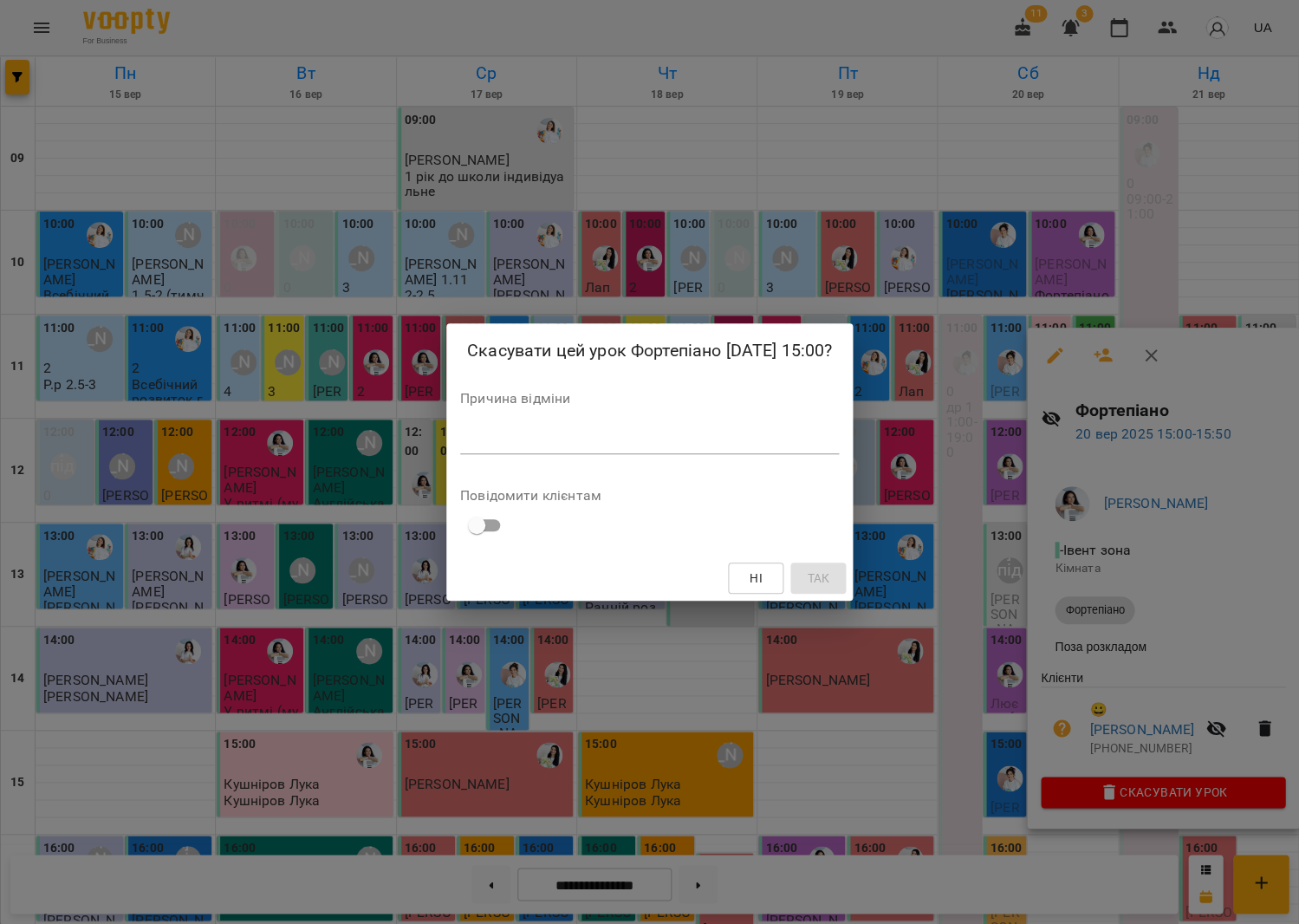
click at [814, 446] on textarea at bounding box center [650, 439] width 379 height 17
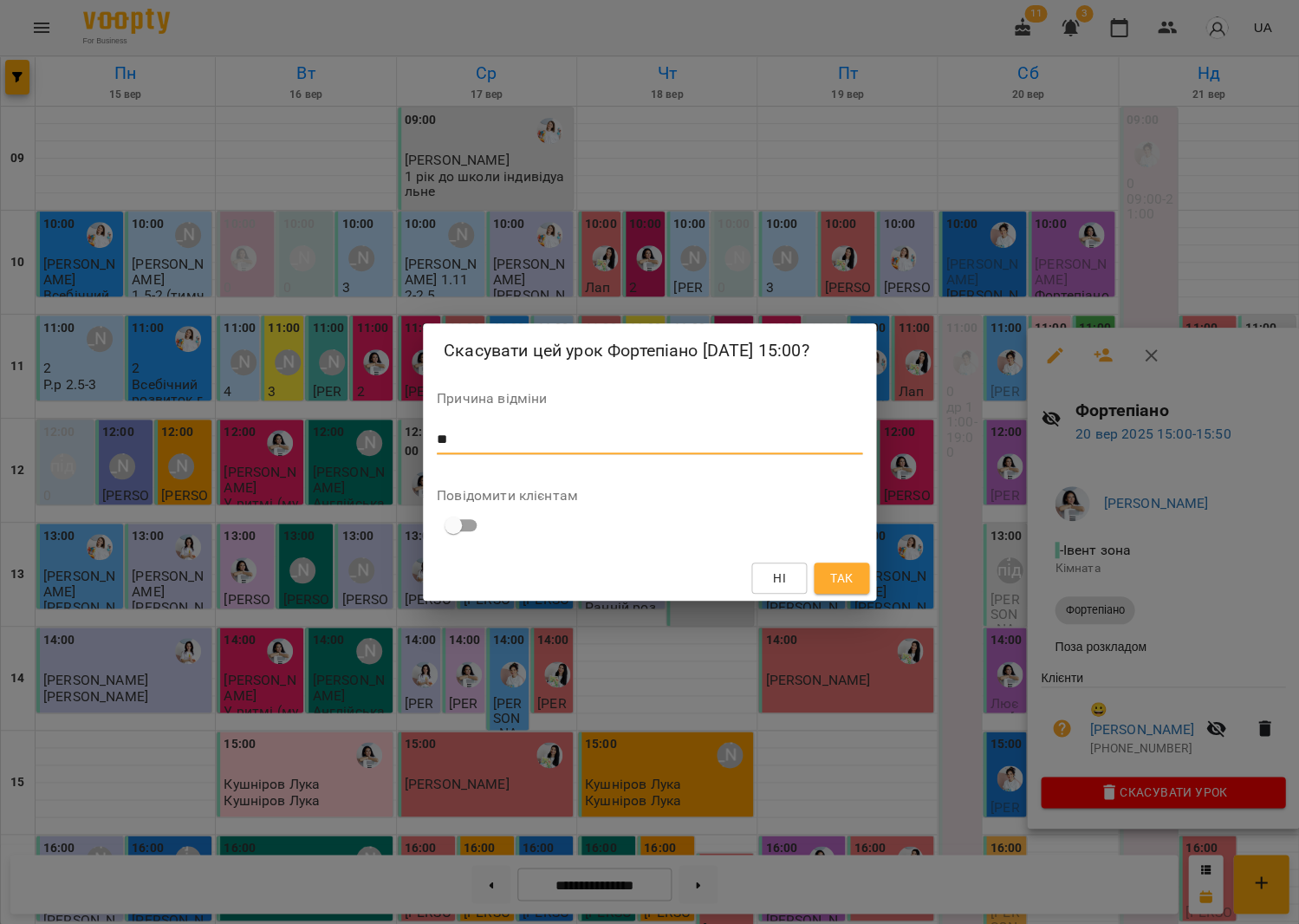
click at [860, 580] on button "Так" at bounding box center [841, 579] width 55 height 31
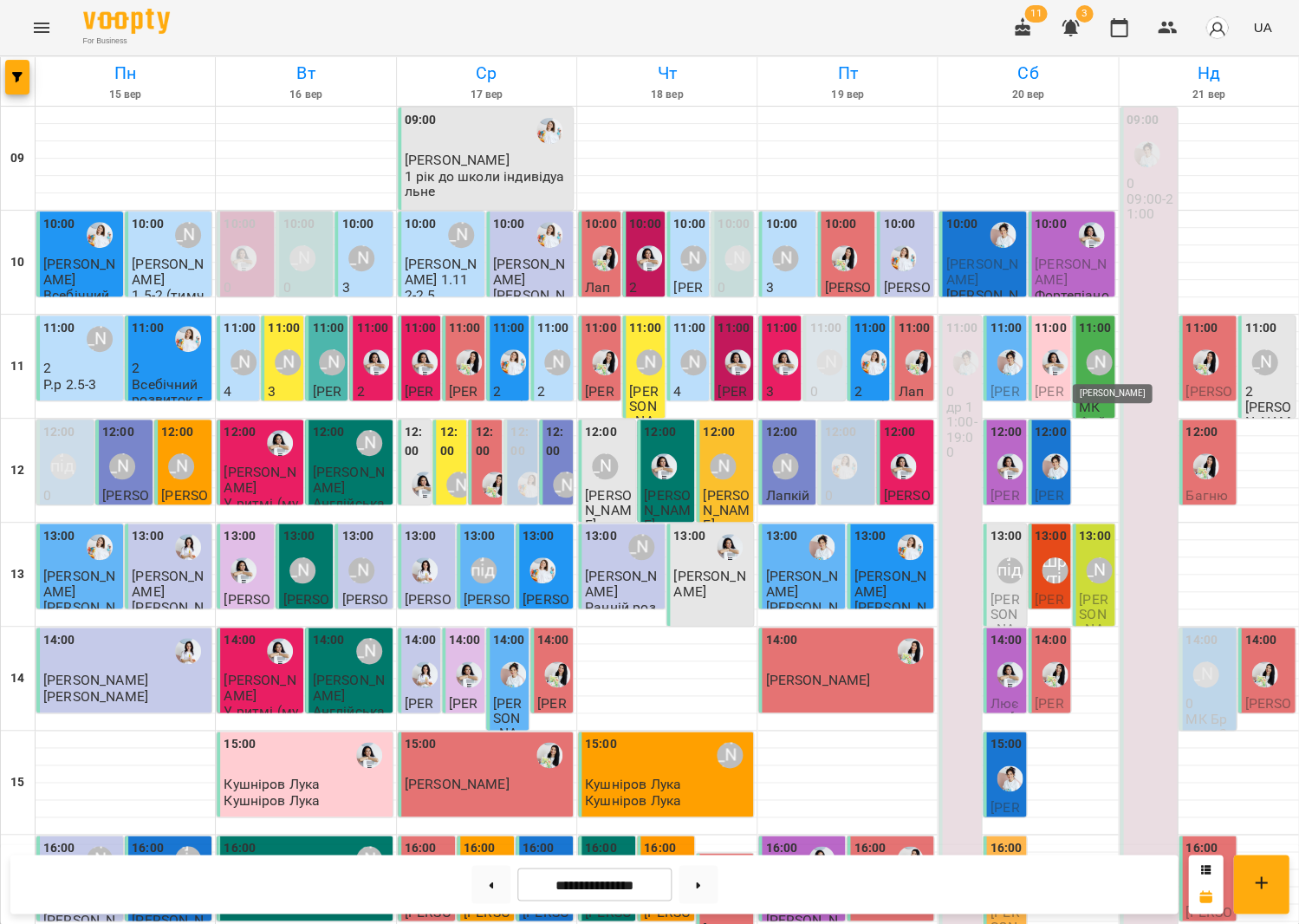
click at [1096, 368] on div "[PERSON_NAME]" at bounding box center [1099, 362] width 26 height 26
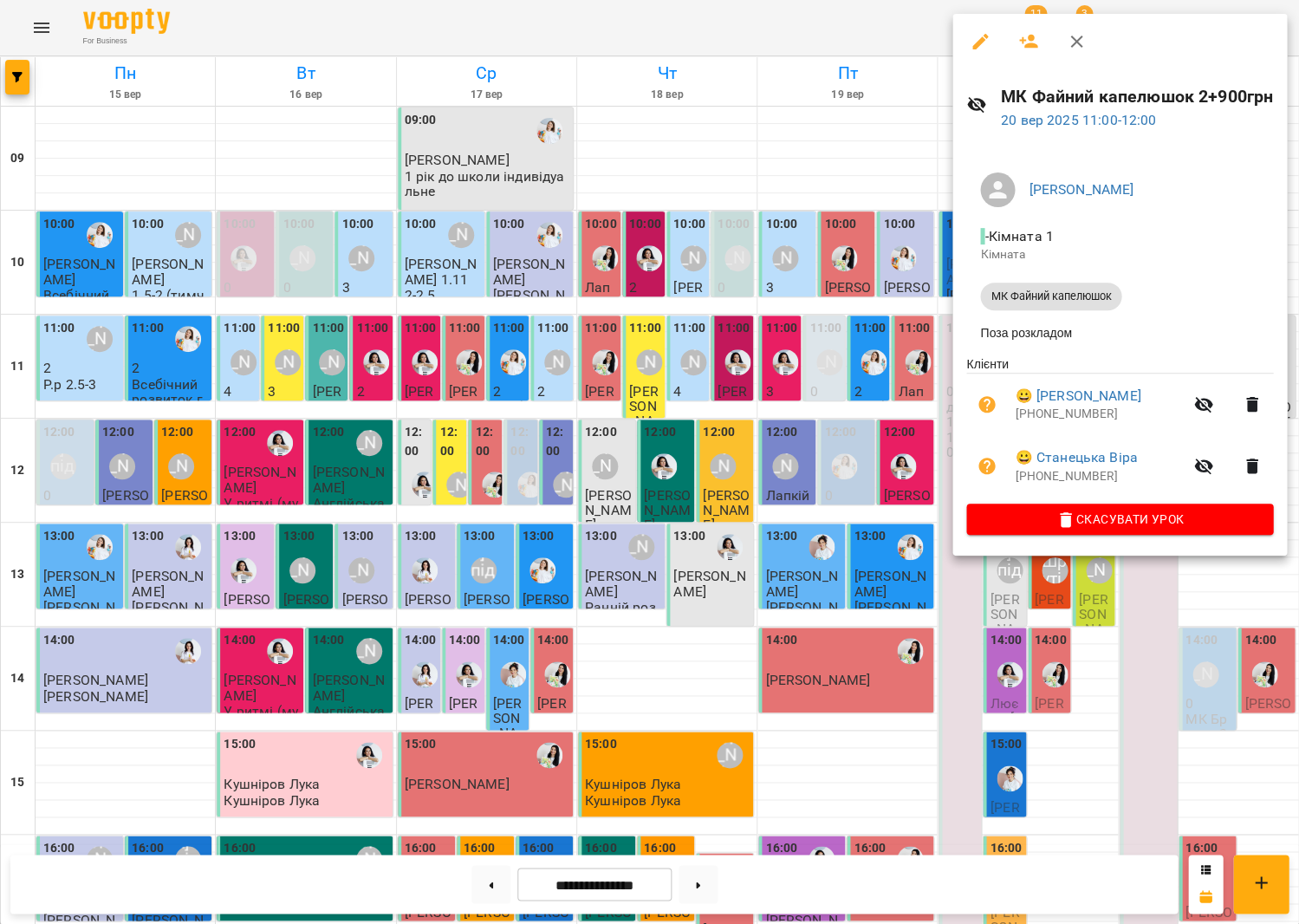
click at [1195, 462] on icon "button" at bounding box center [1203, 466] width 21 height 21
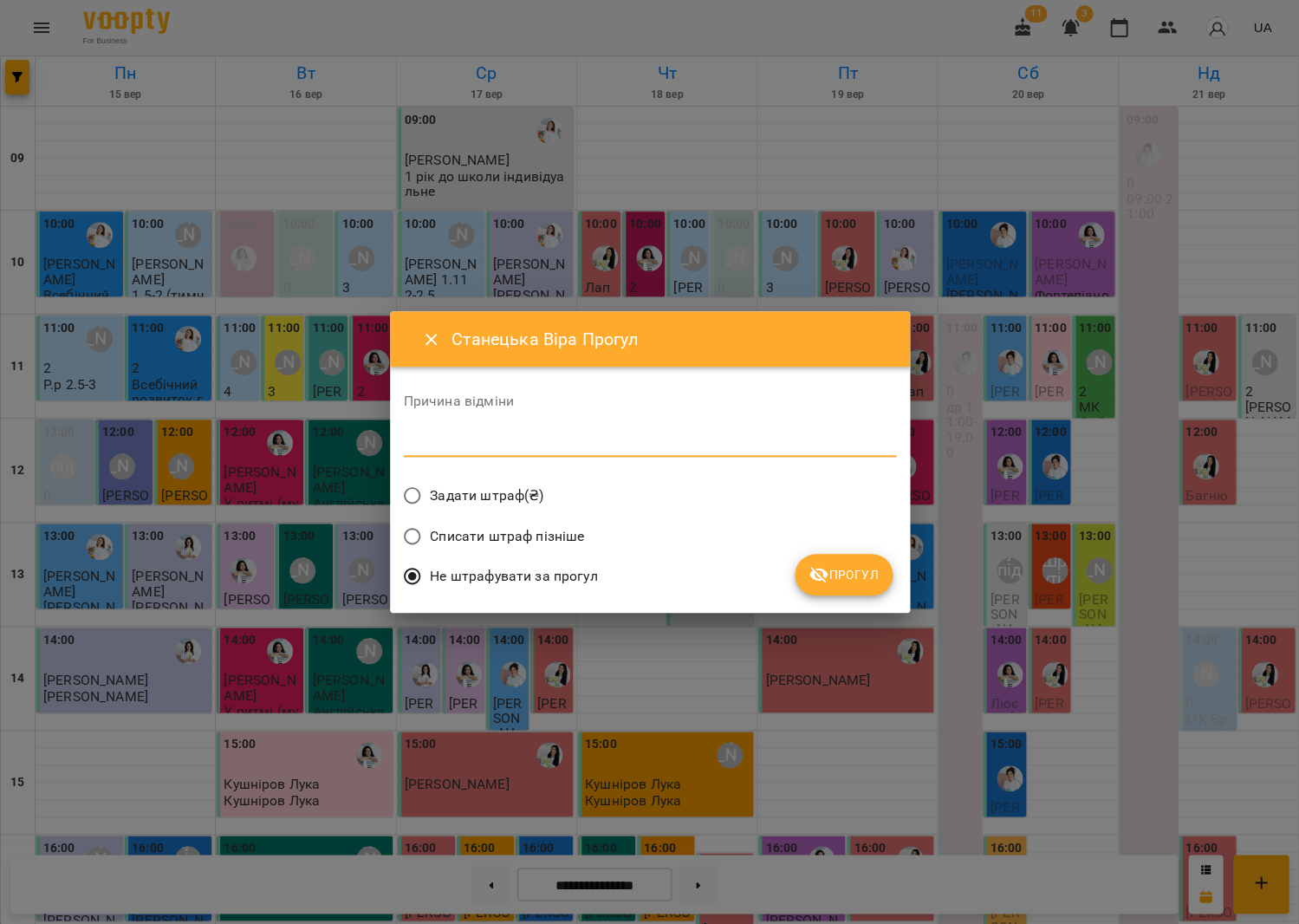
click at [856, 448] on textarea at bounding box center [650, 442] width 492 height 17
click at [868, 564] on span "Прогул" at bounding box center [844, 574] width 70 height 21
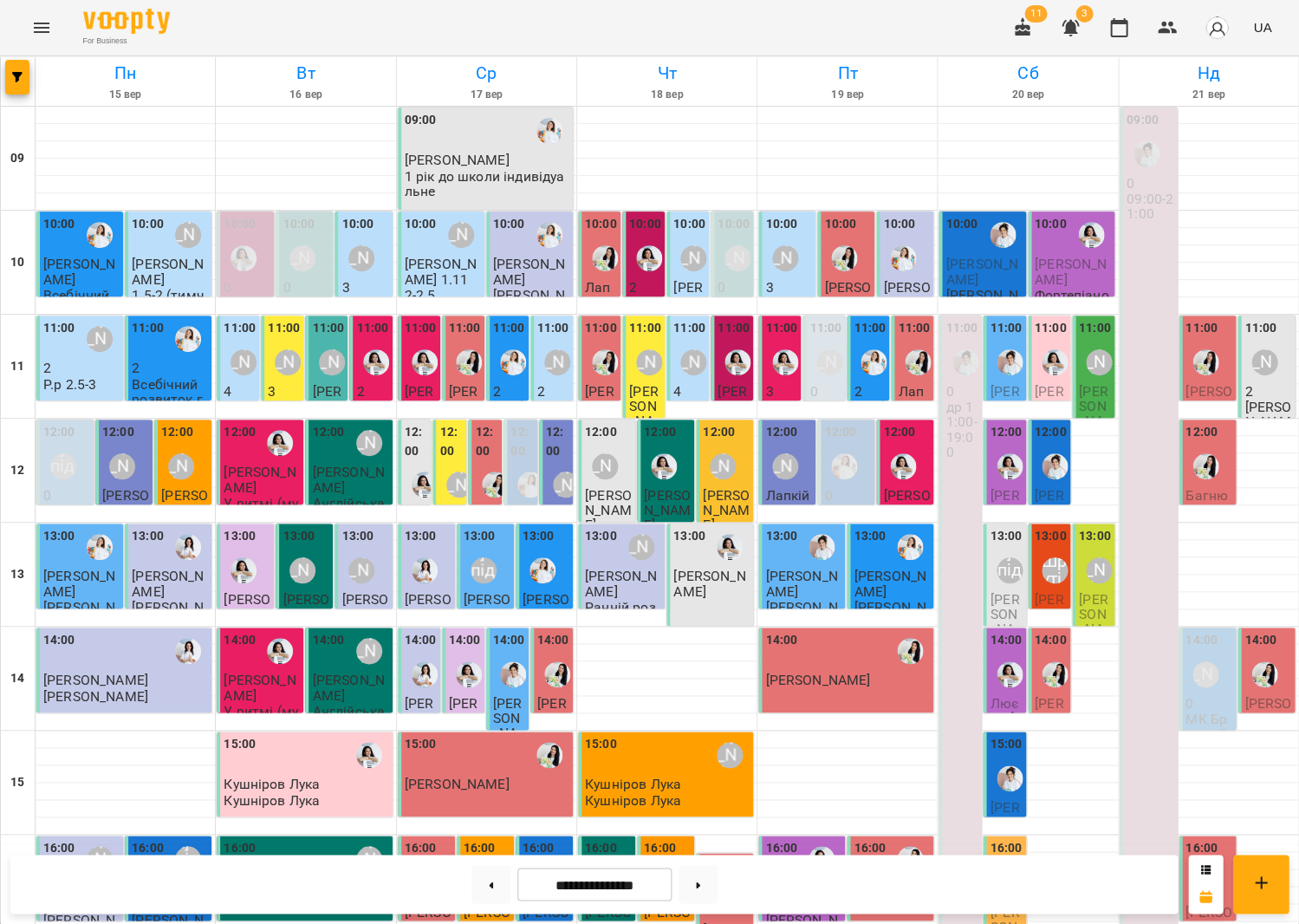
click at [1011, 360] on img "Іванна" at bounding box center [1010, 362] width 26 height 26
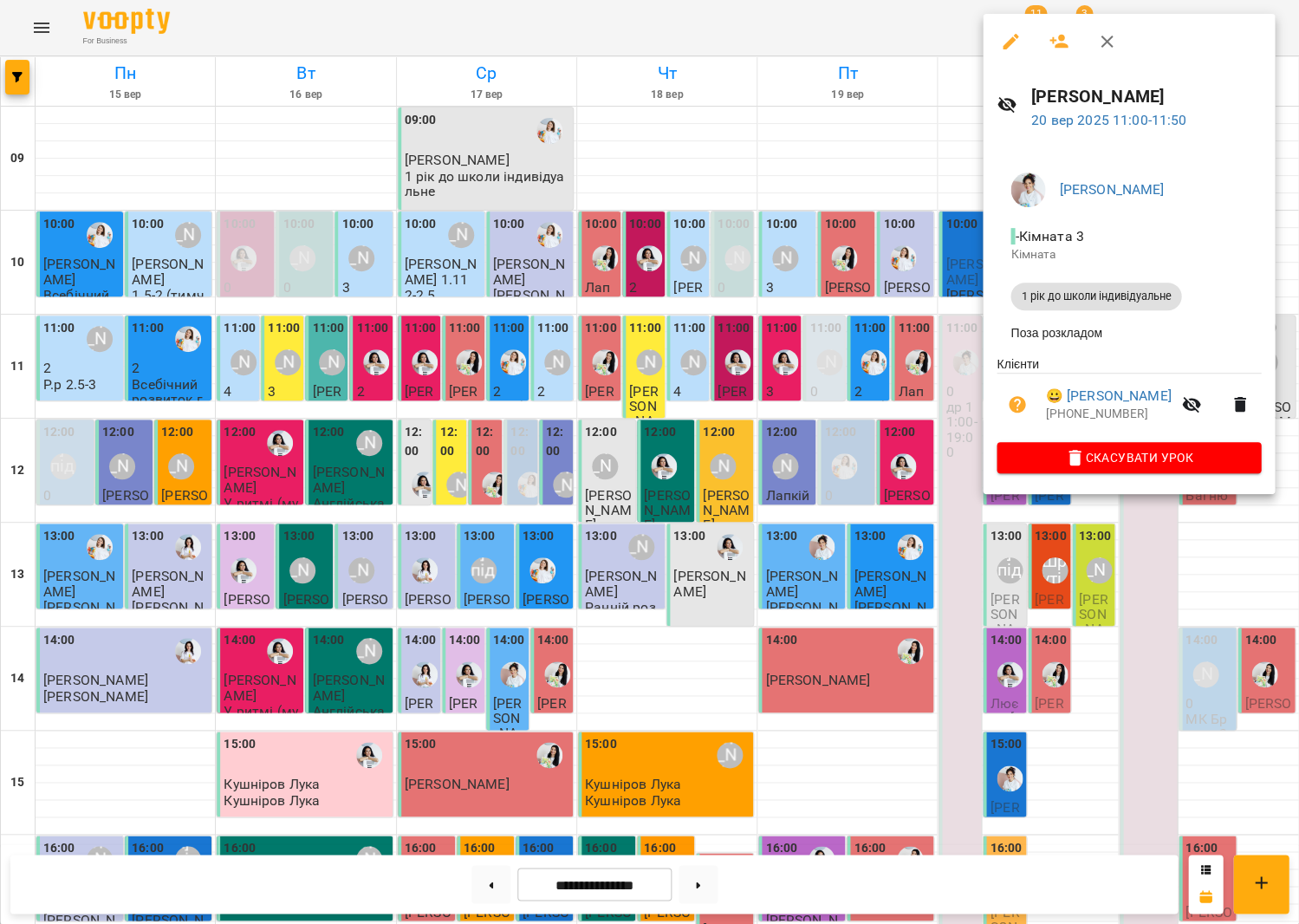
click at [802, 494] on div at bounding box center [650, 462] width 1299 height 924
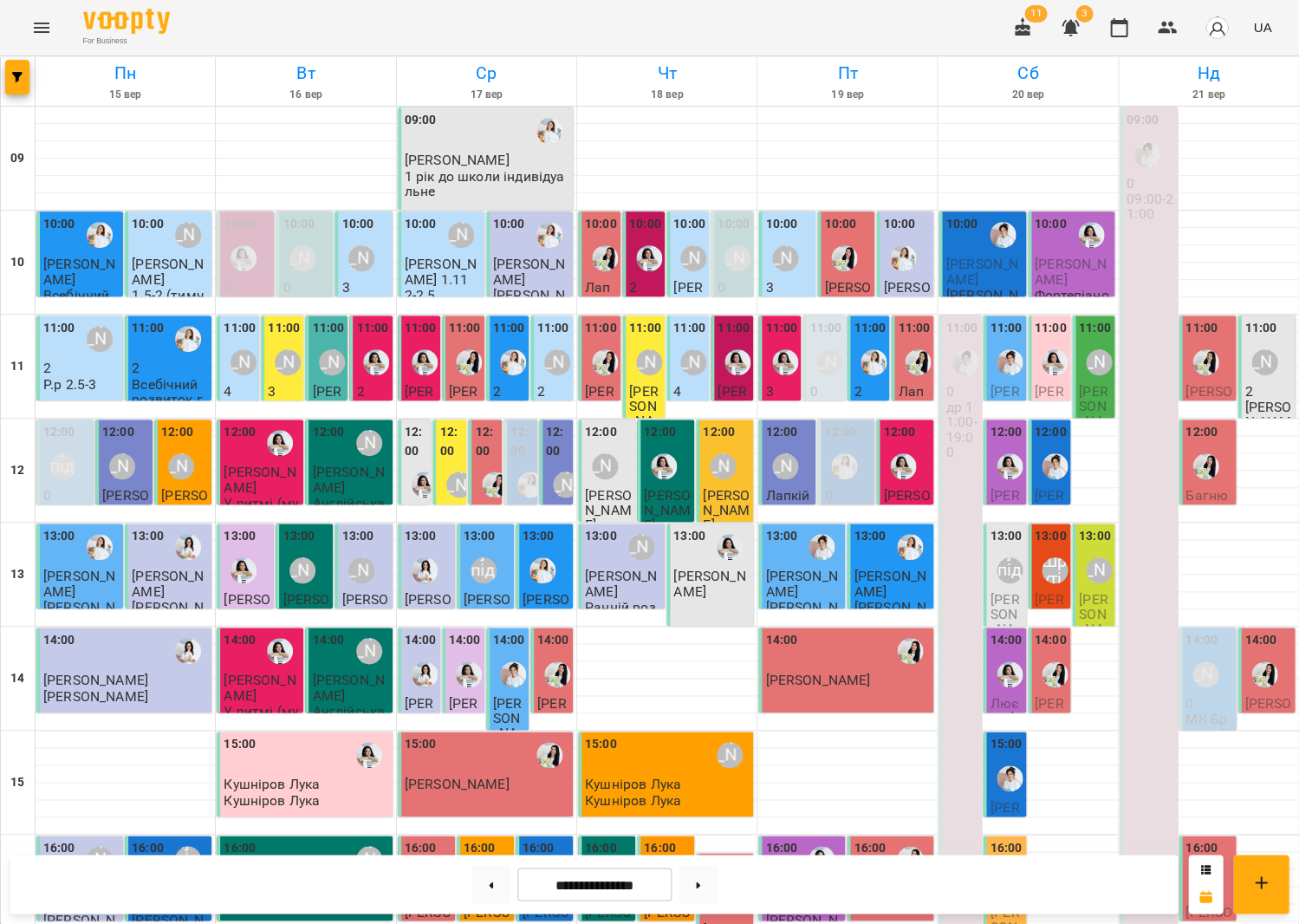
scroll to position [18, 0]
click at [1017, 631] on div "14:00" at bounding box center [1005, 642] width 32 height 23
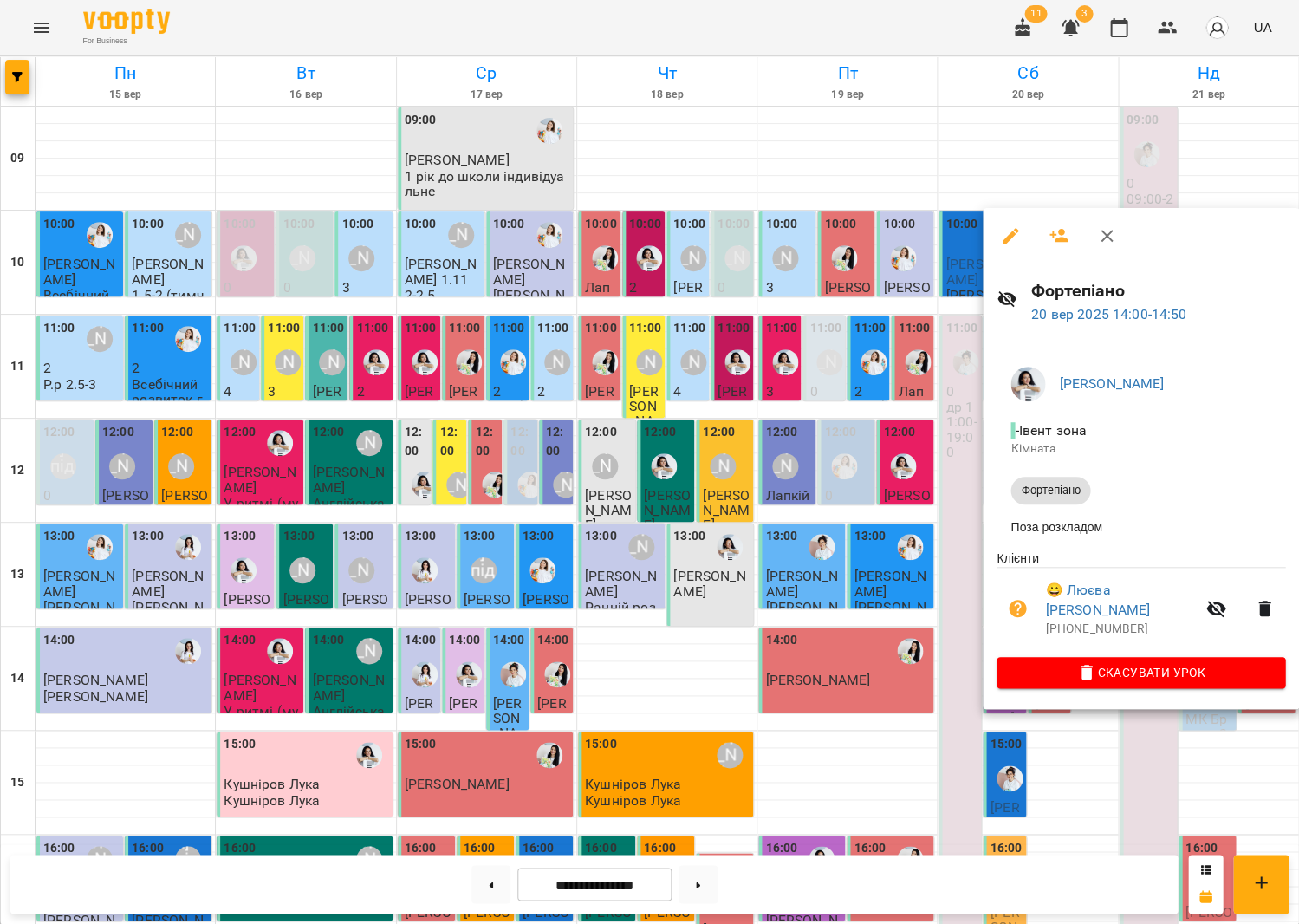
scroll to position [18, 0]
click at [1096, 228] on icon "button" at bounding box center [1106, 236] width 21 height 21
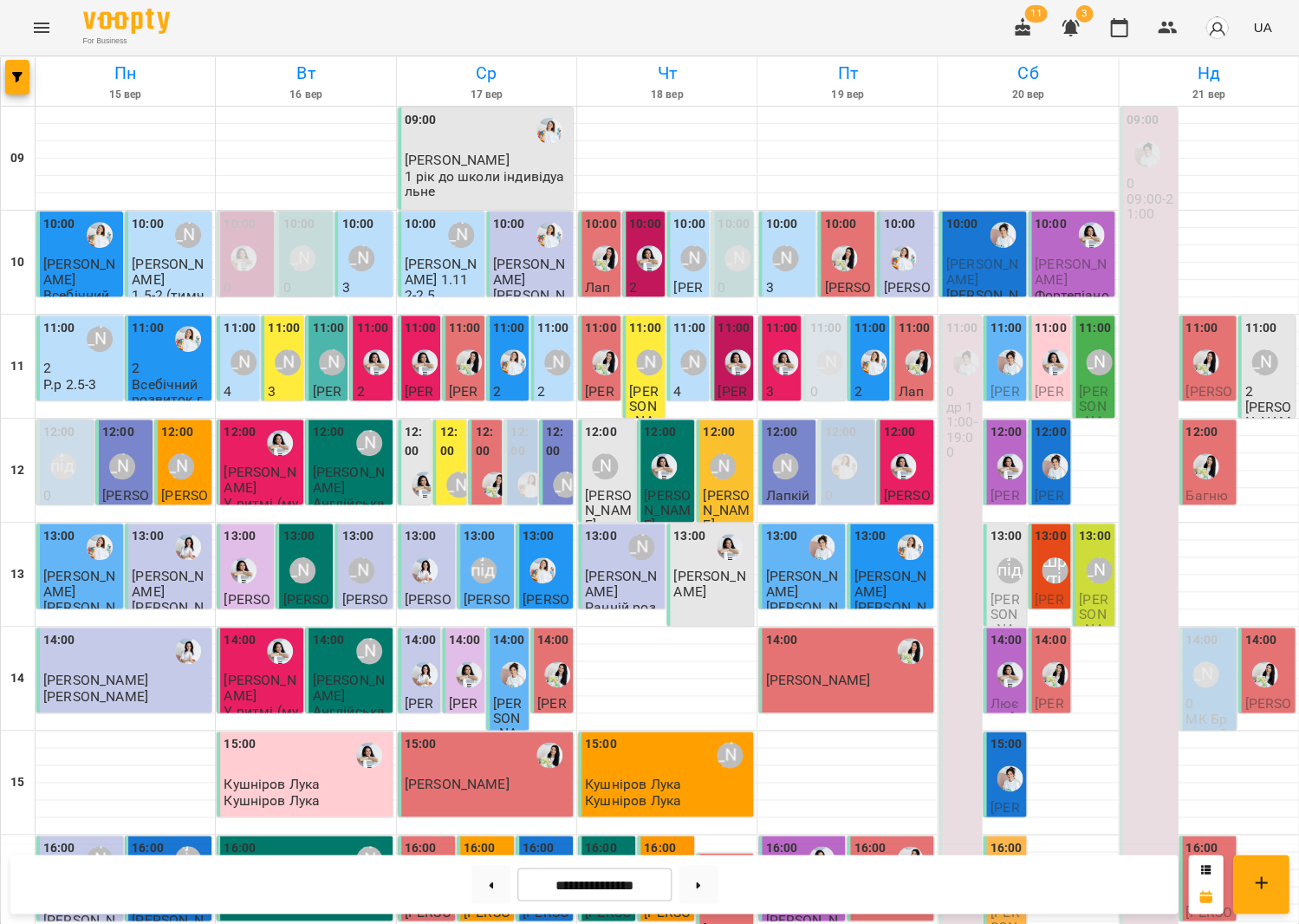
scroll to position [354, 0]
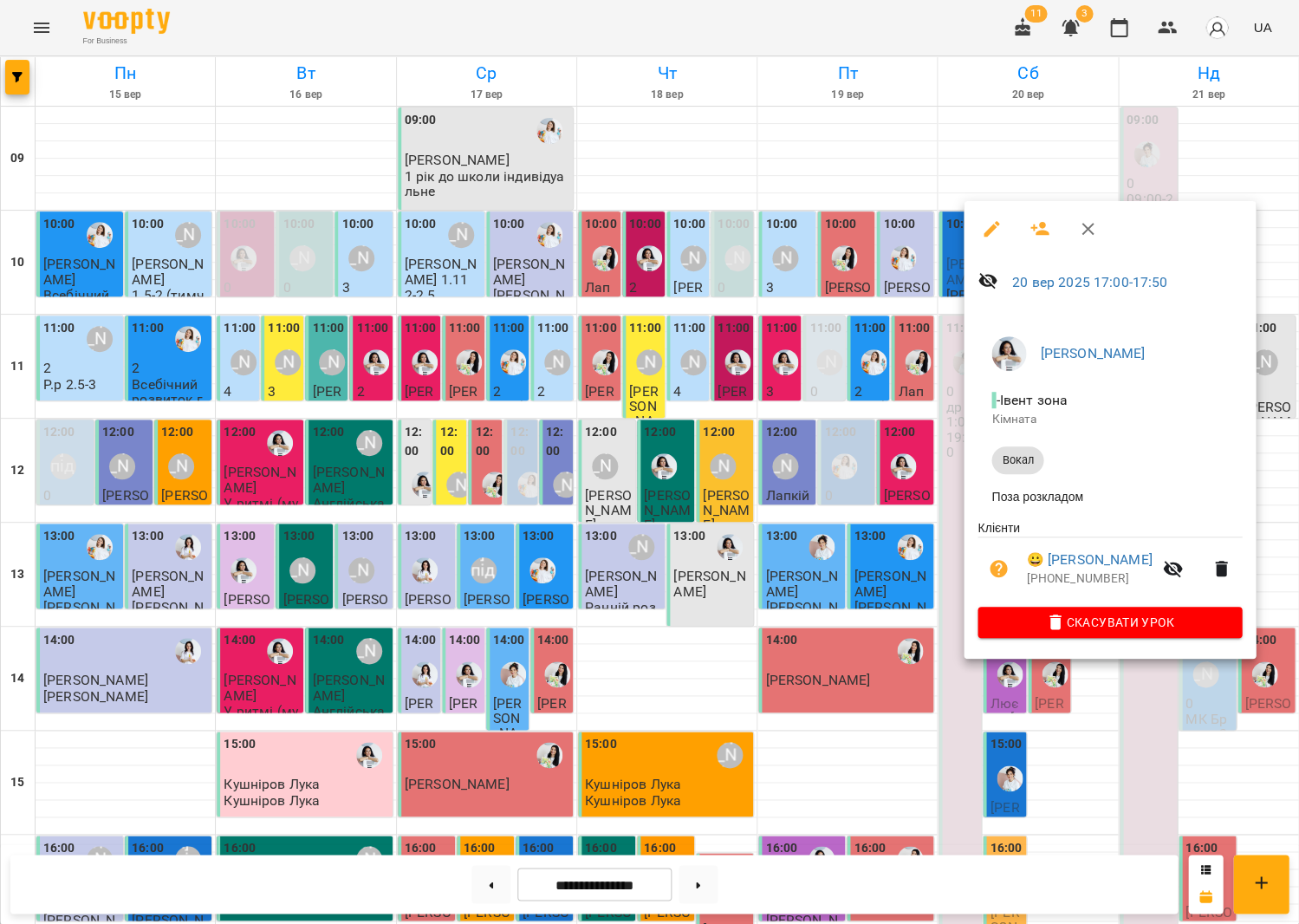
click at [855, 559] on div at bounding box center [650, 462] width 1299 height 924
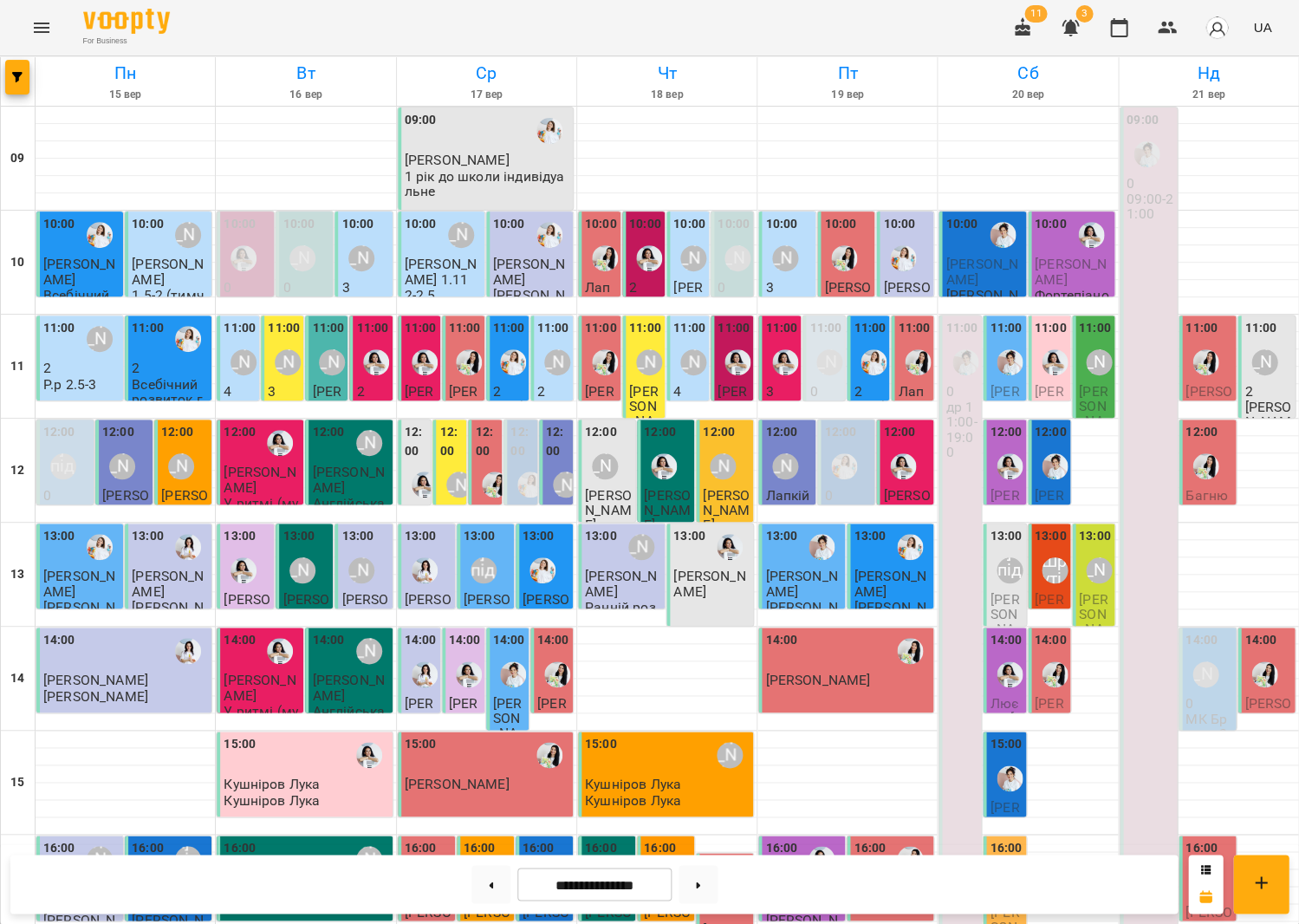
scroll to position [0, 0]
click at [1009, 560] on div "[PERSON_NAME] підготовка до школи" at bounding box center [1010, 570] width 26 height 26
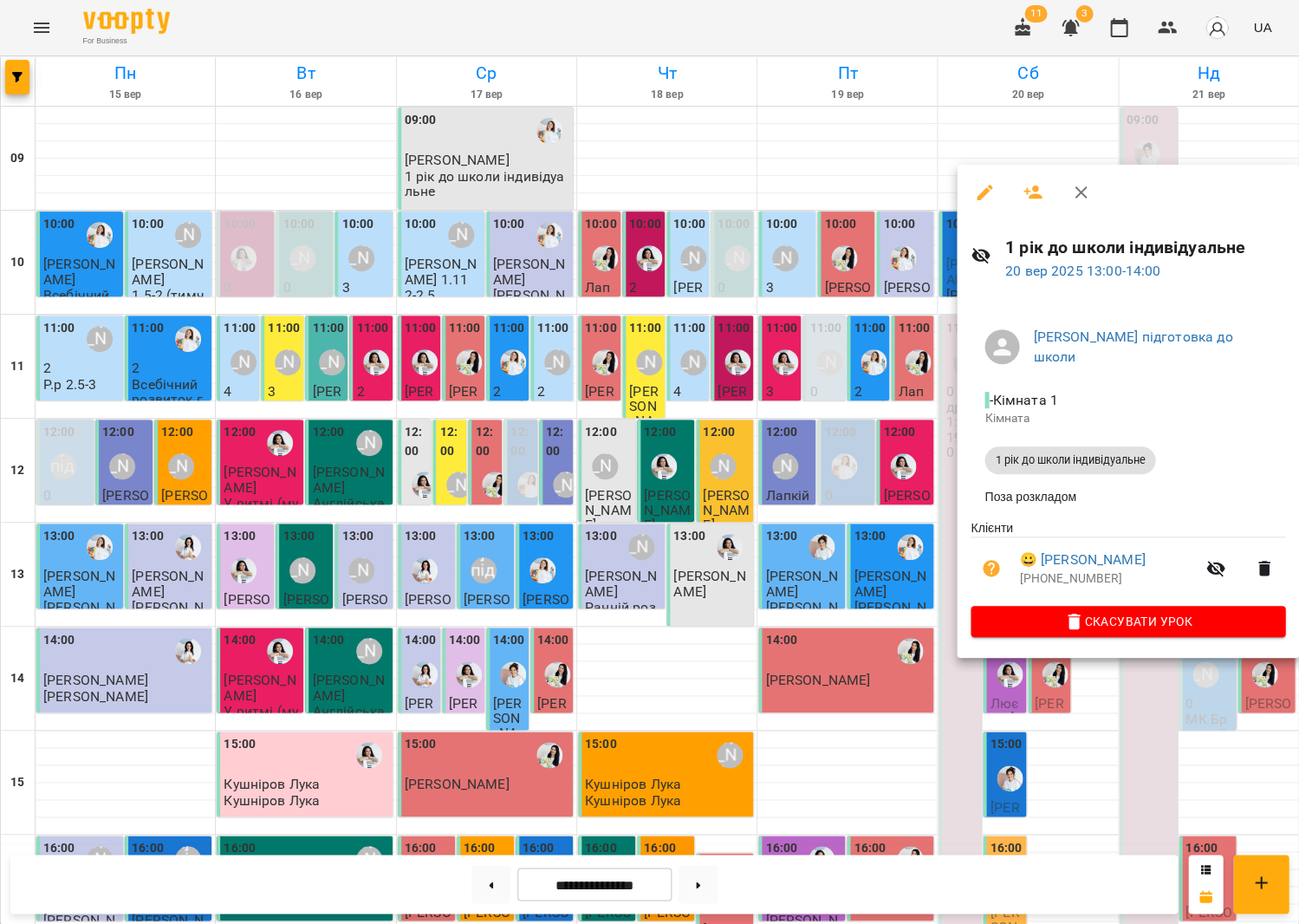
click at [1069, 207] on button "button" at bounding box center [1081, 192] width 41 height 41
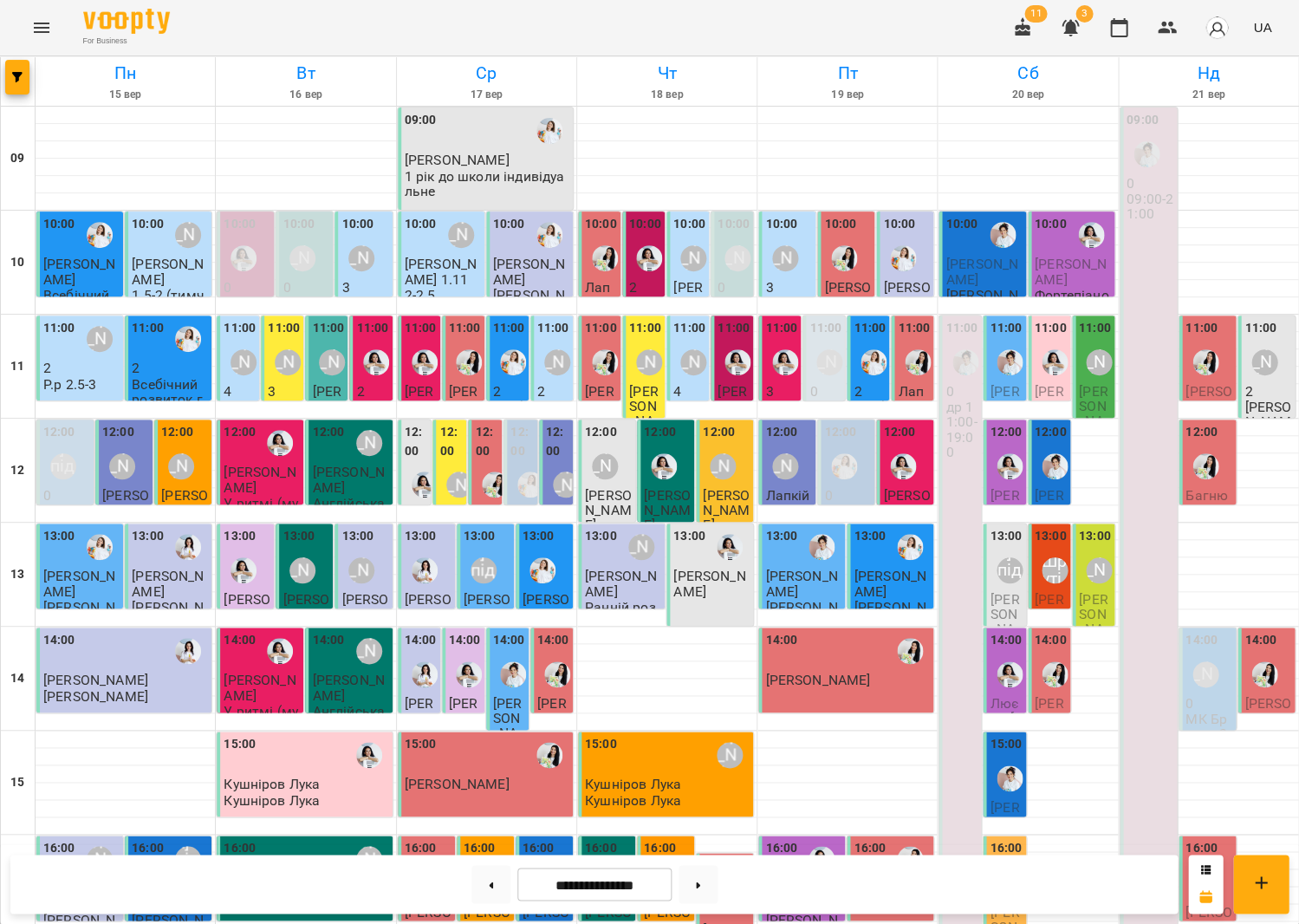
drag, startPoint x: 708, startPoint y: 875, endPoint x: 651, endPoint y: 871, distance: 57.1
click at [708, 875] on button at bounding box center [698, 883] width 39 height 38
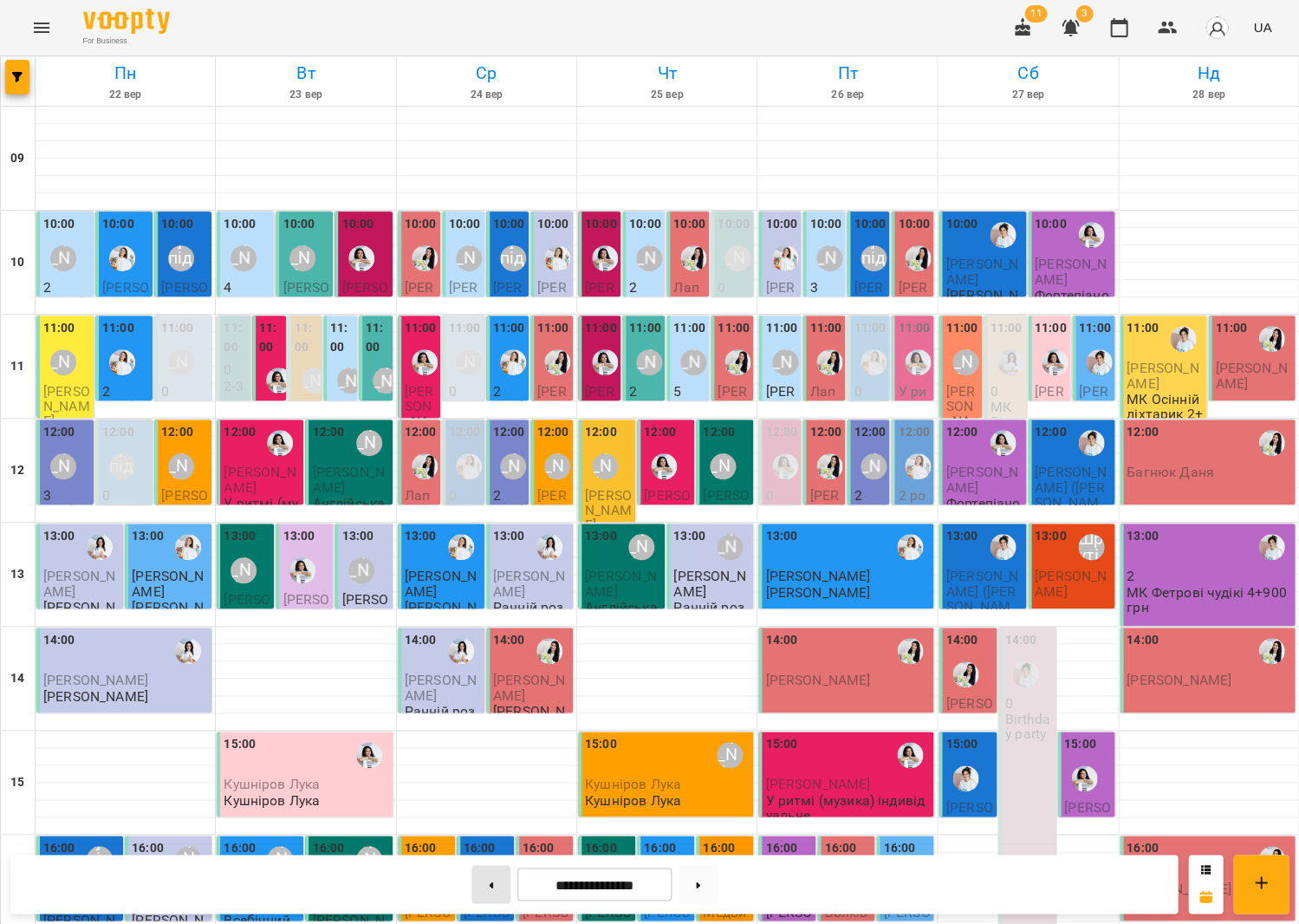
click at [479, 879] on button at bounding box center [491, 883] width 39 height 38
type input "**********"
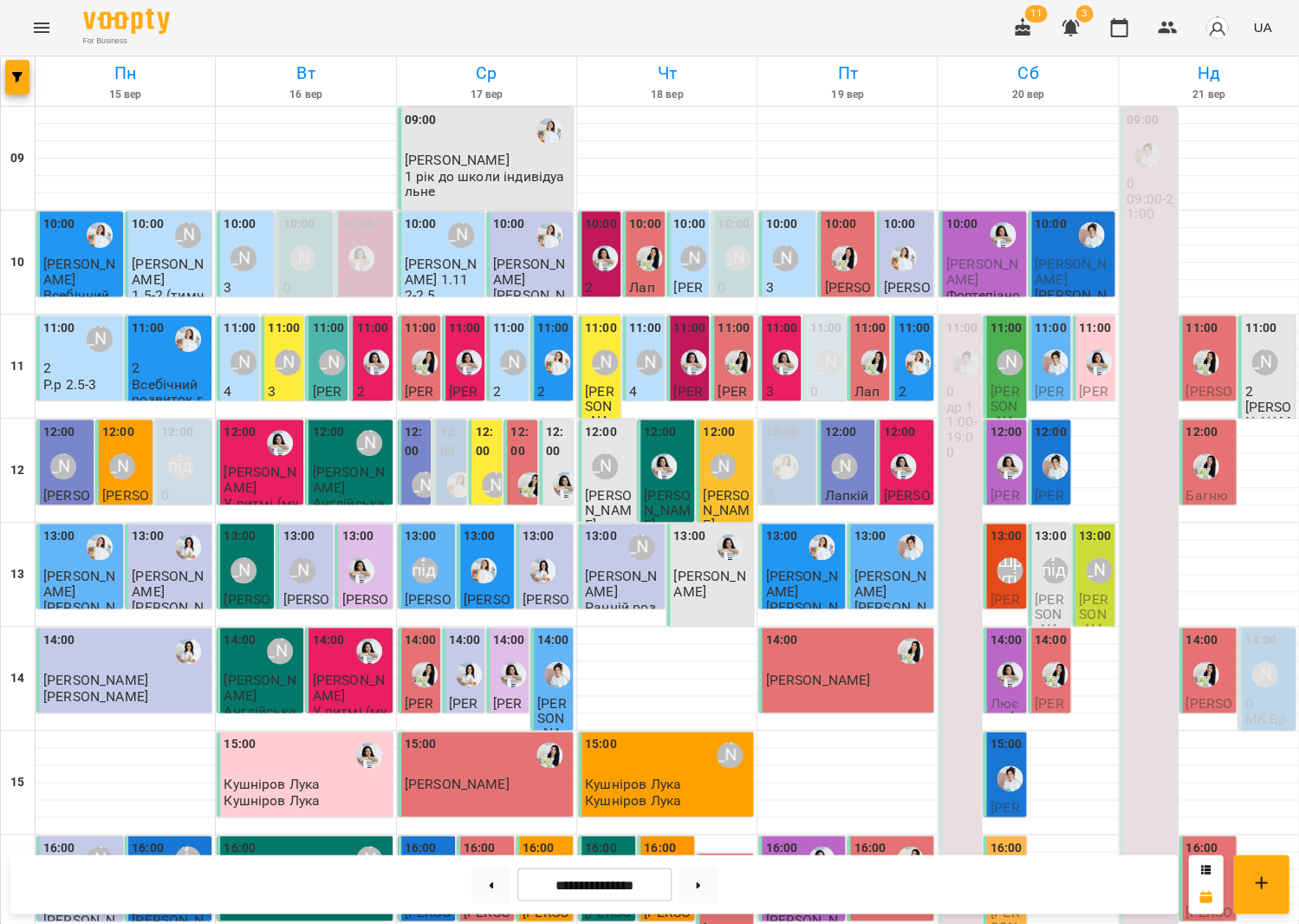
click at [1064, 474] on img "Іванна" at bounding box center [1055, 466] width 26 height 26
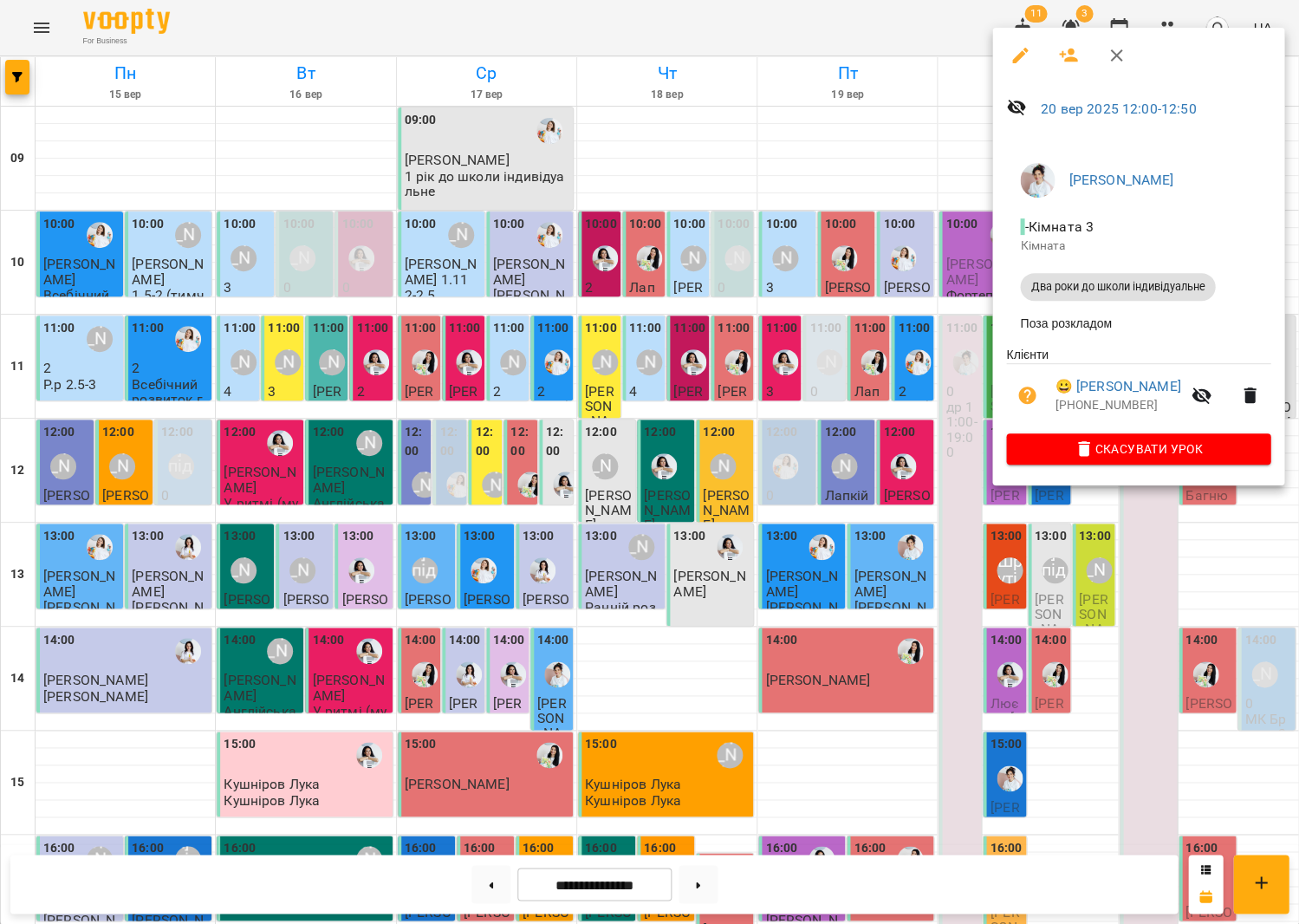
click at [1009, 68] on button "button" at bounding box center [1020, 55] width 41 height 41
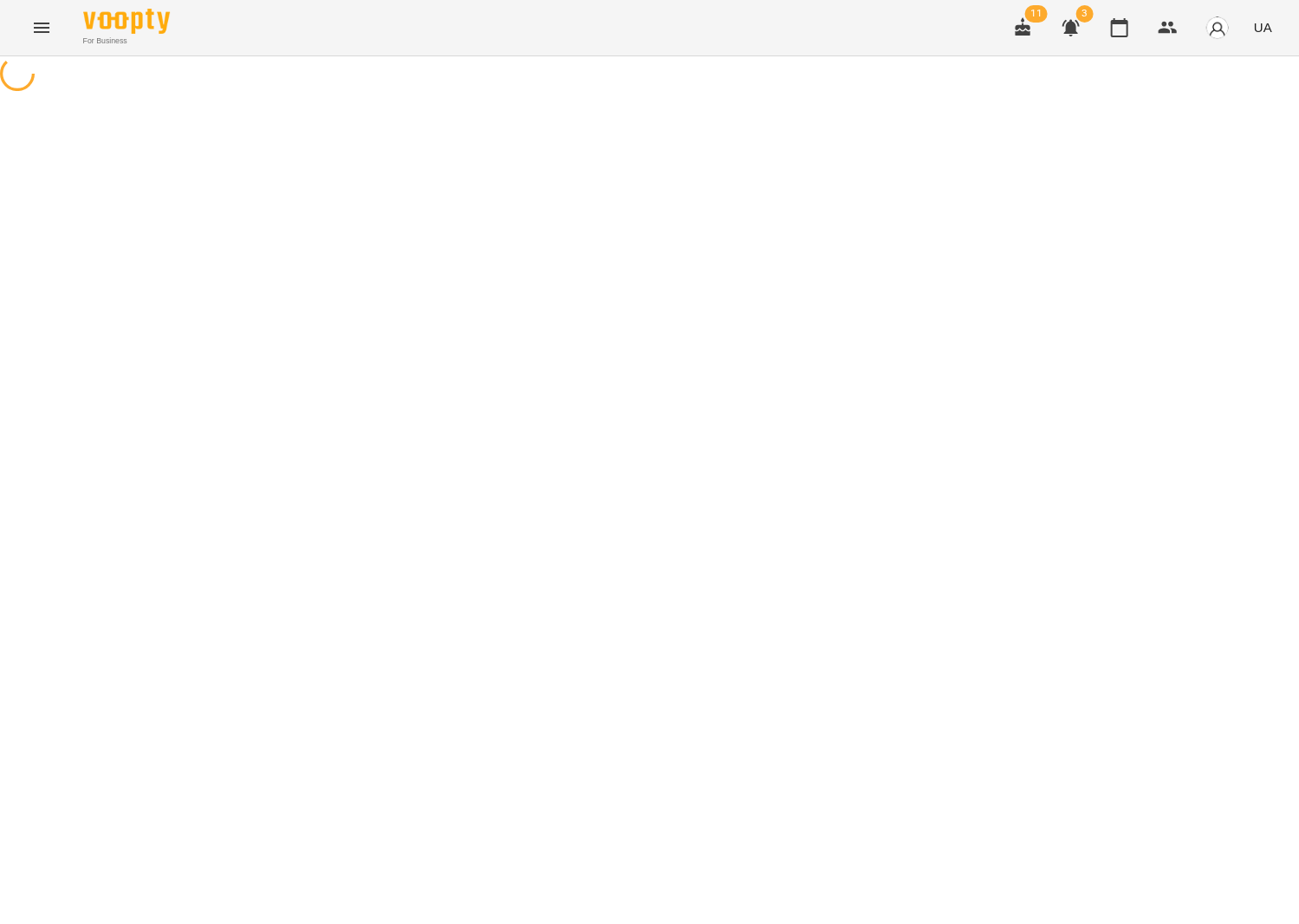
select select "**********"
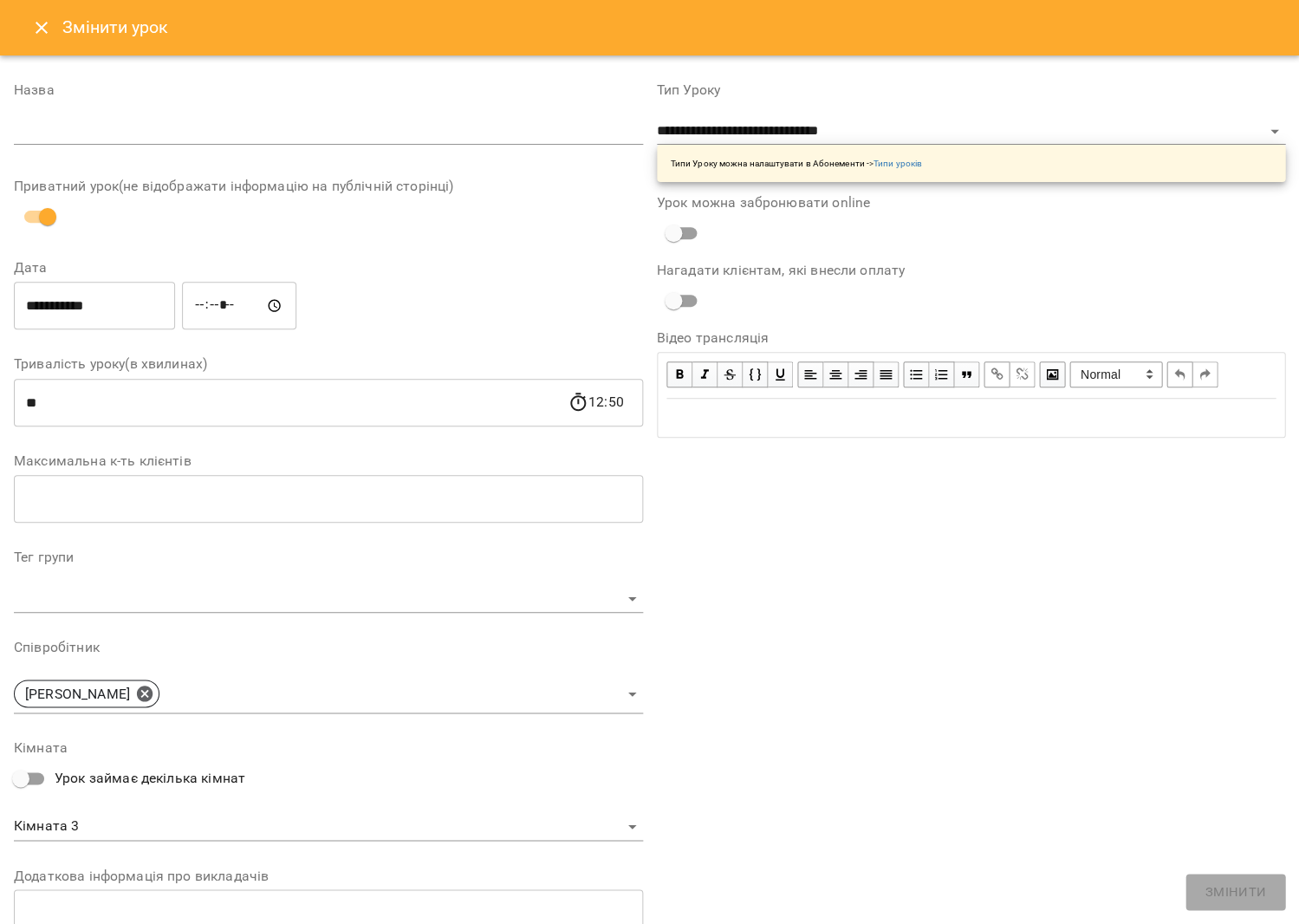
click at [33, 22] on icon "Close" at bounding box center [41, 28] width 21 height 21
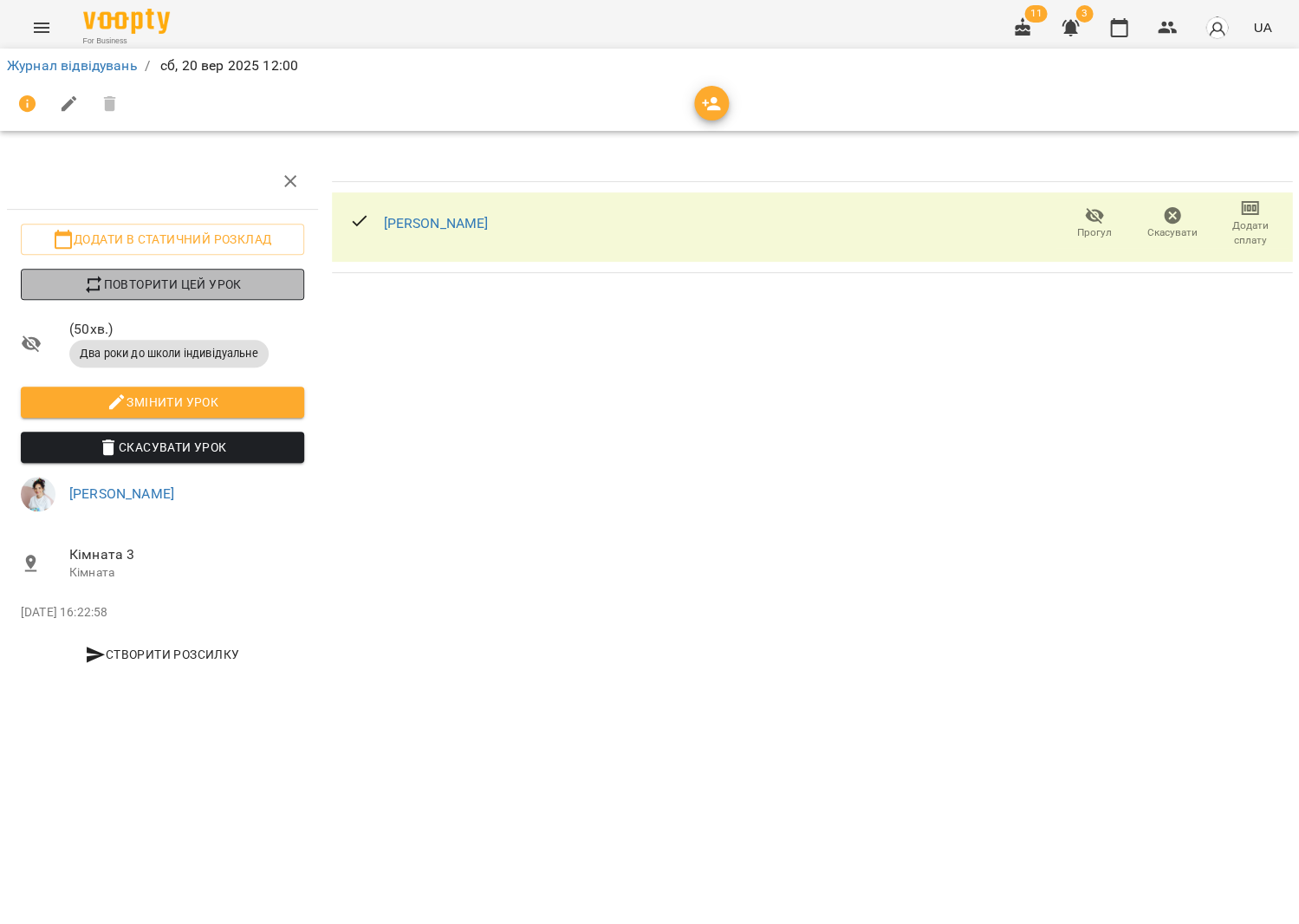
click at [203, 288] on span "Повторити цей урок" at bounding box center [163, 284] width 256 height 21
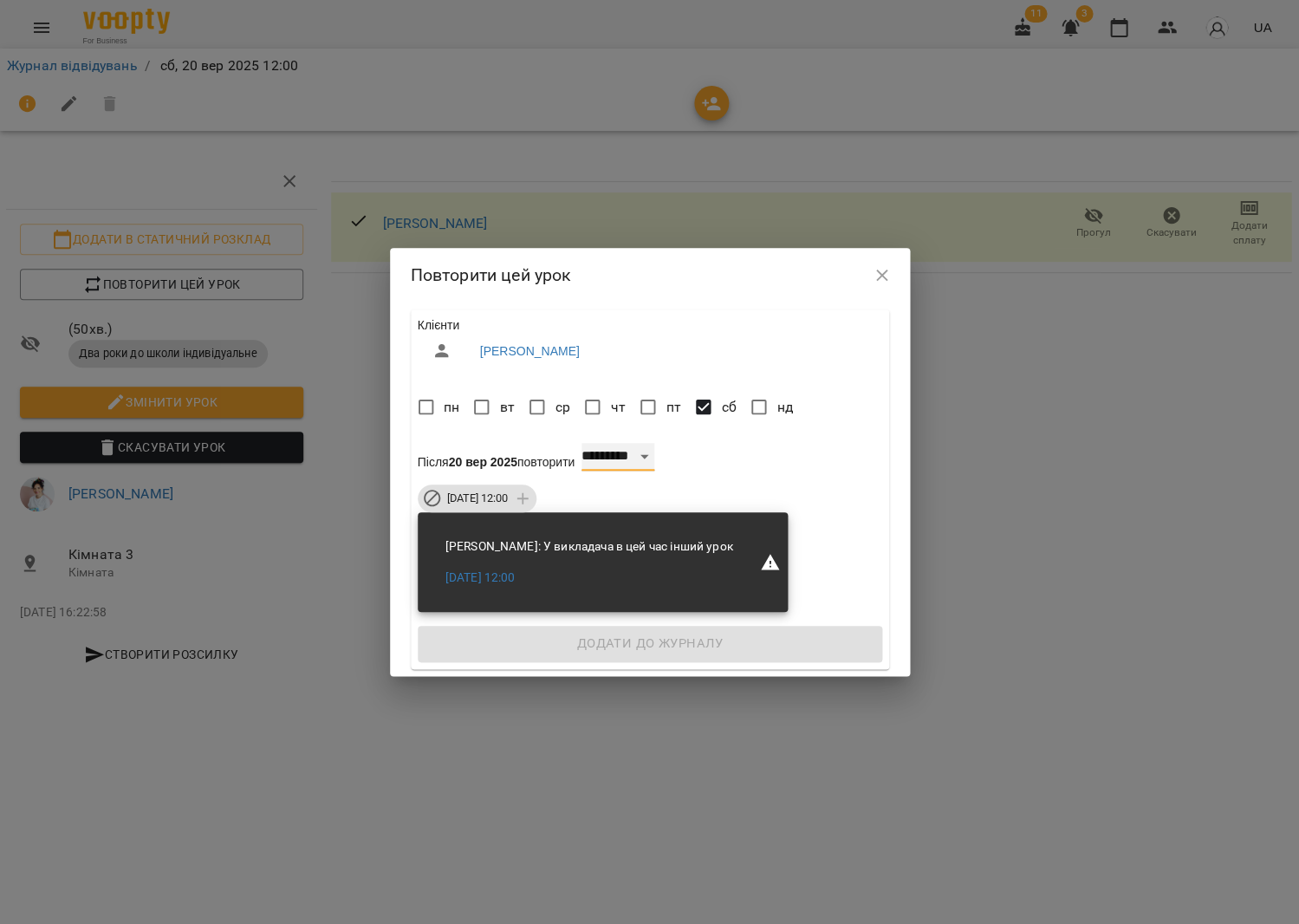
select select "**"
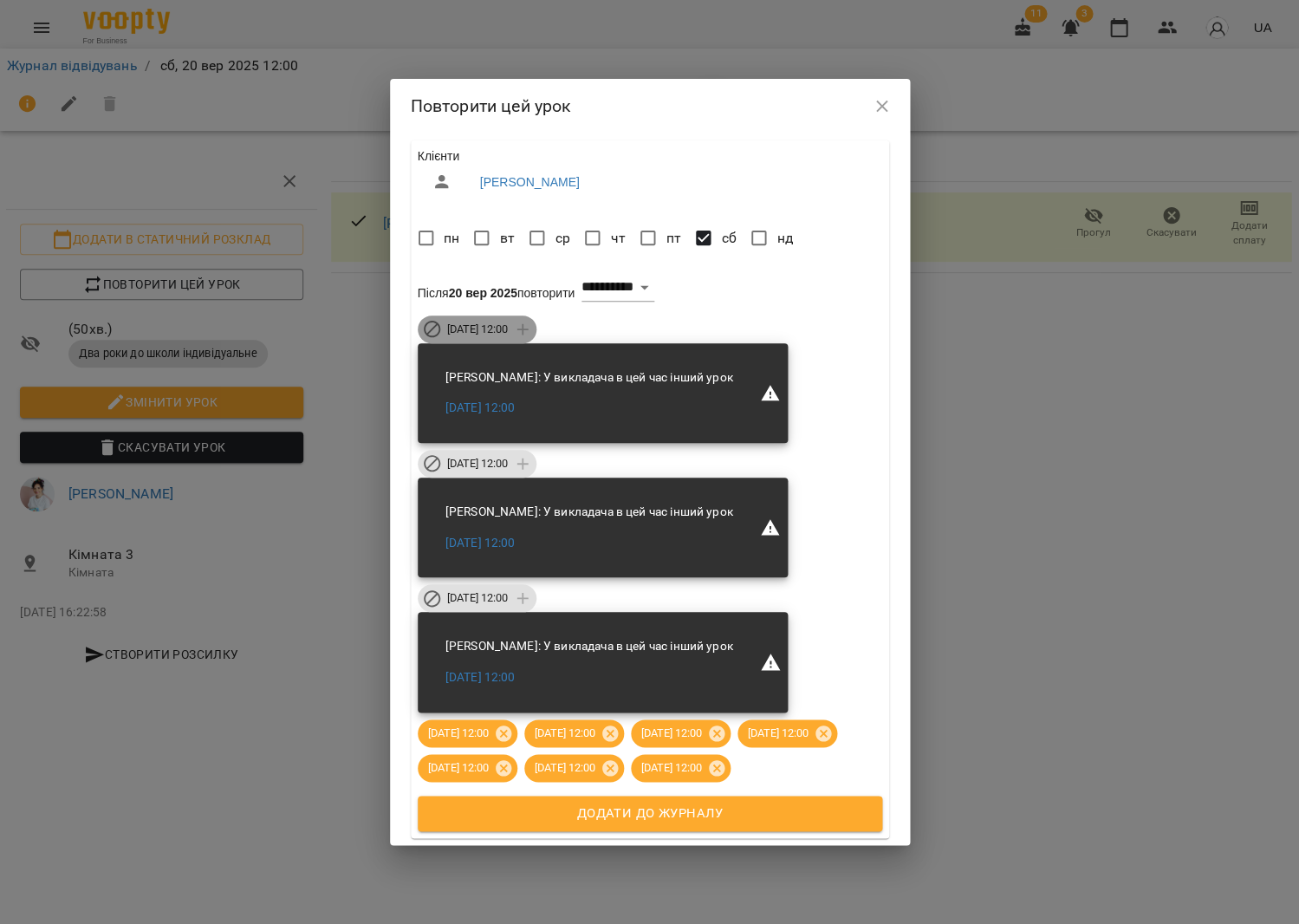
click at [515, 322] on span "[DATE] 12:00" at bounding box center [477, 329] width 81 height 16
click at [519, 456] on span "[DATE] 12:00" at bounding box center [477, 463] width 81 height 16
click at [522, 584] on div "[DATE] 12:00" at bounding box center [477, 598] width 120 height 28
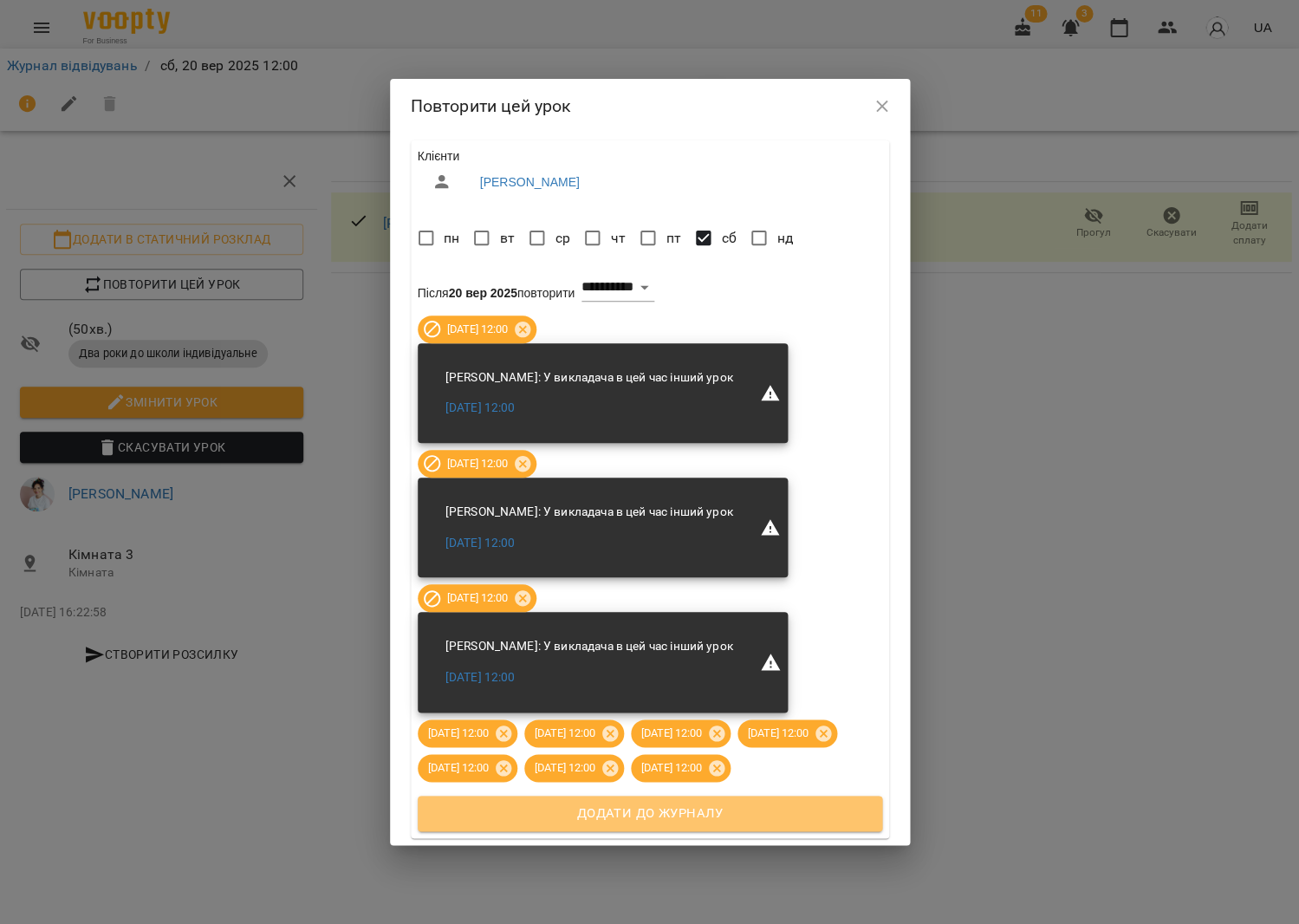
click at [746, 825] on span "Додати до журналу" at bounding box center [650, 813] width 427 height 22
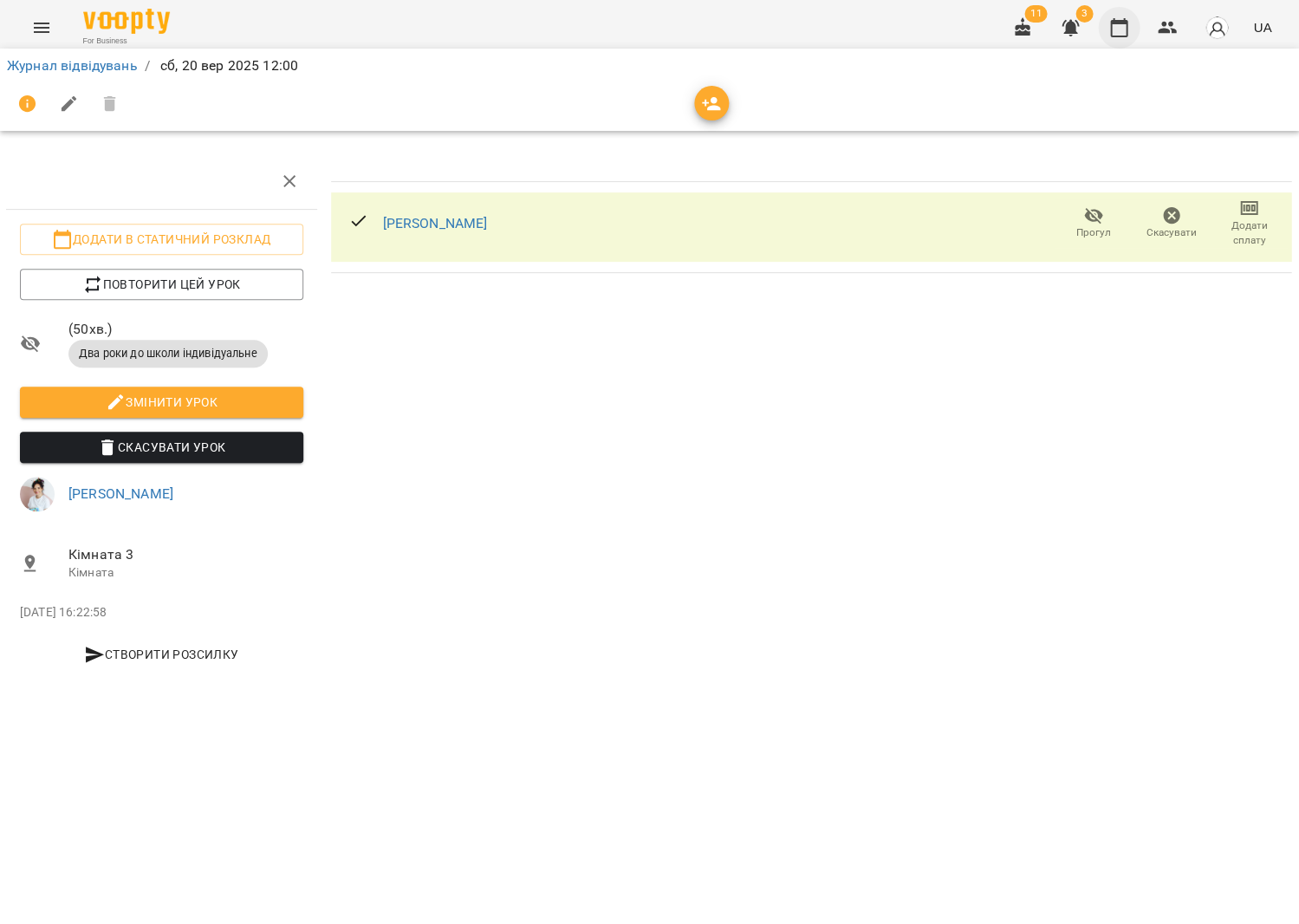
click at [1128, 20] on icon "button" at bounding box center [1118, 28] width 18 height 19
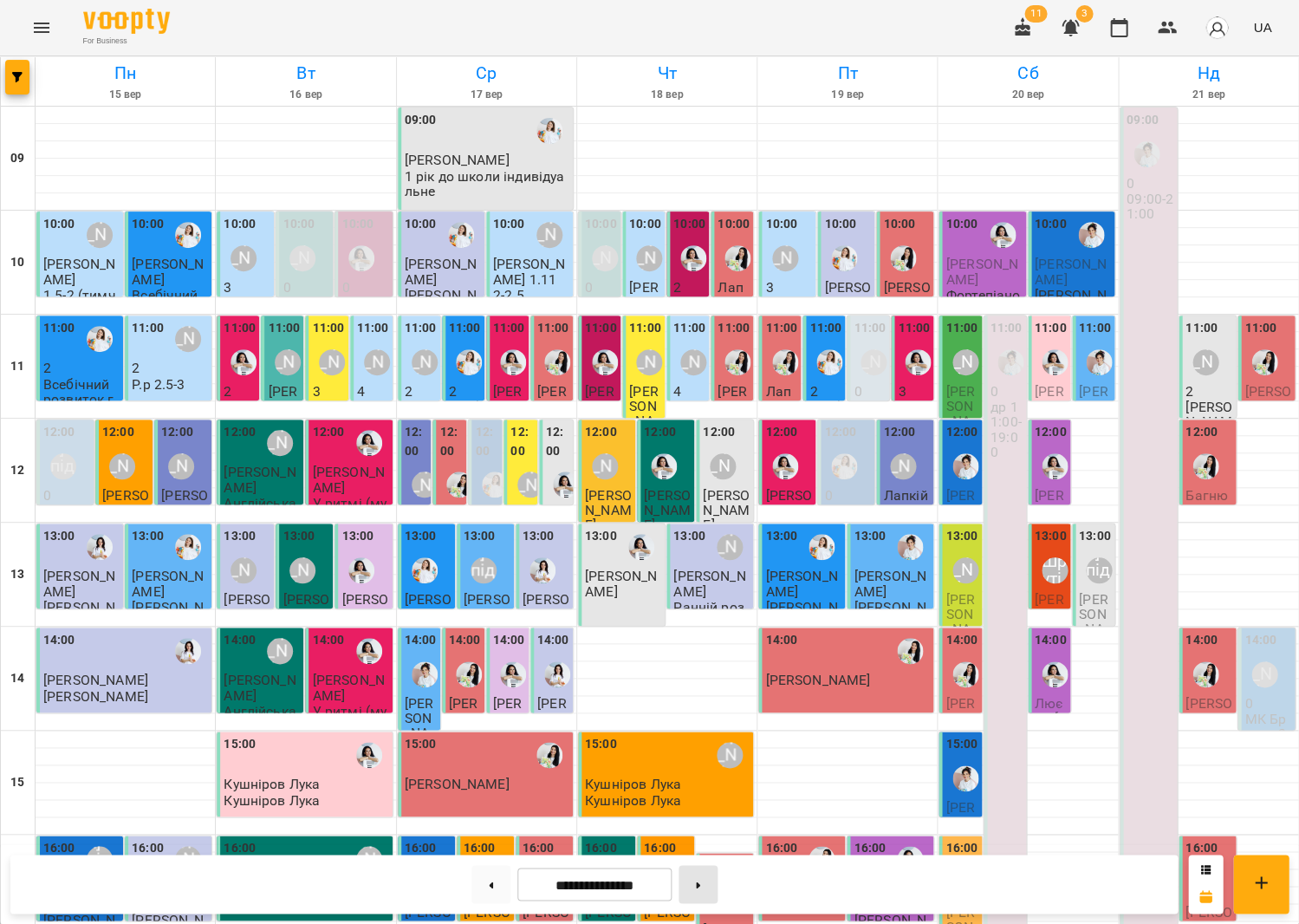
click at [695, 886] on button at bounding box center [698, 883] width 39 height 38
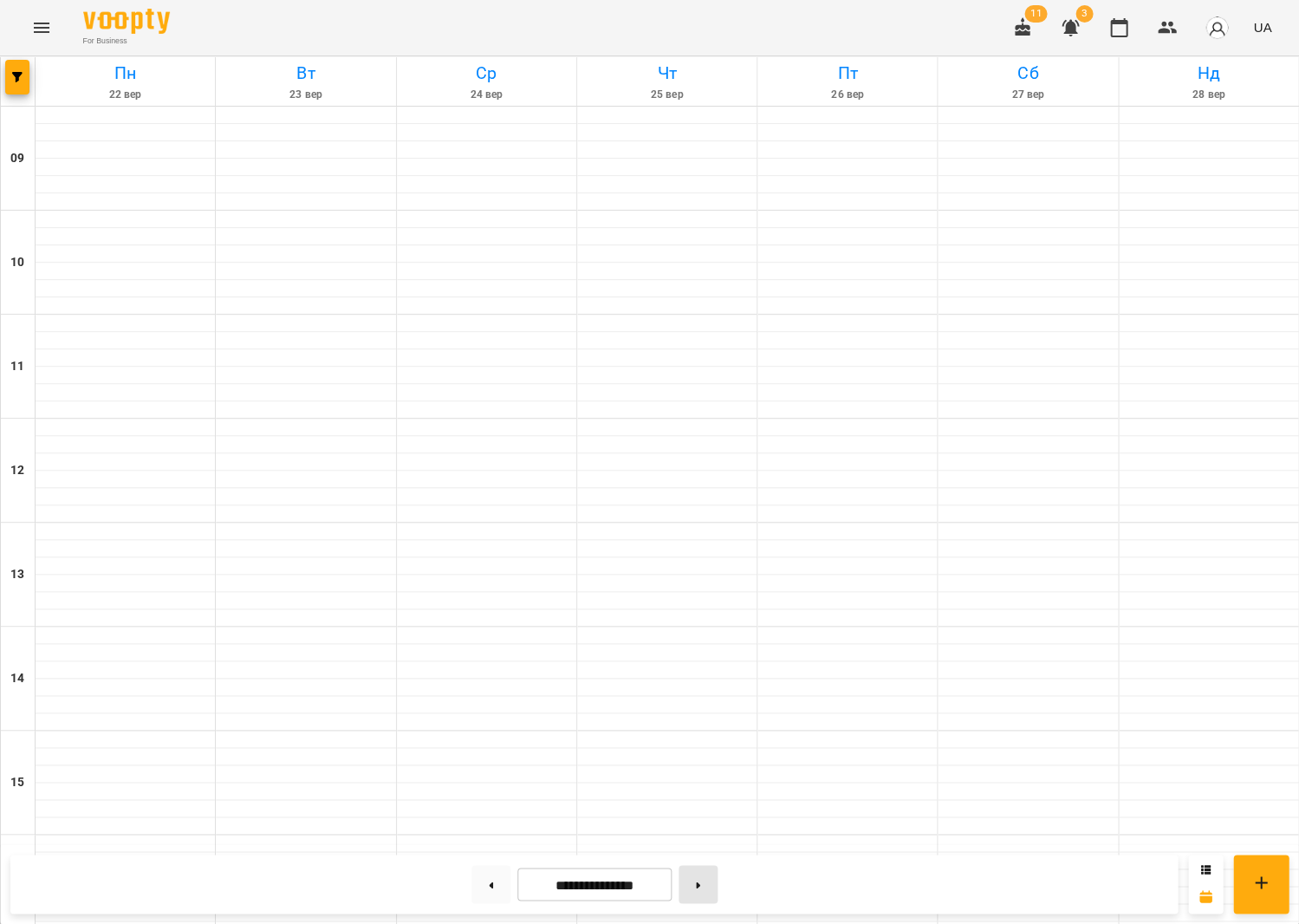
type input "**********"
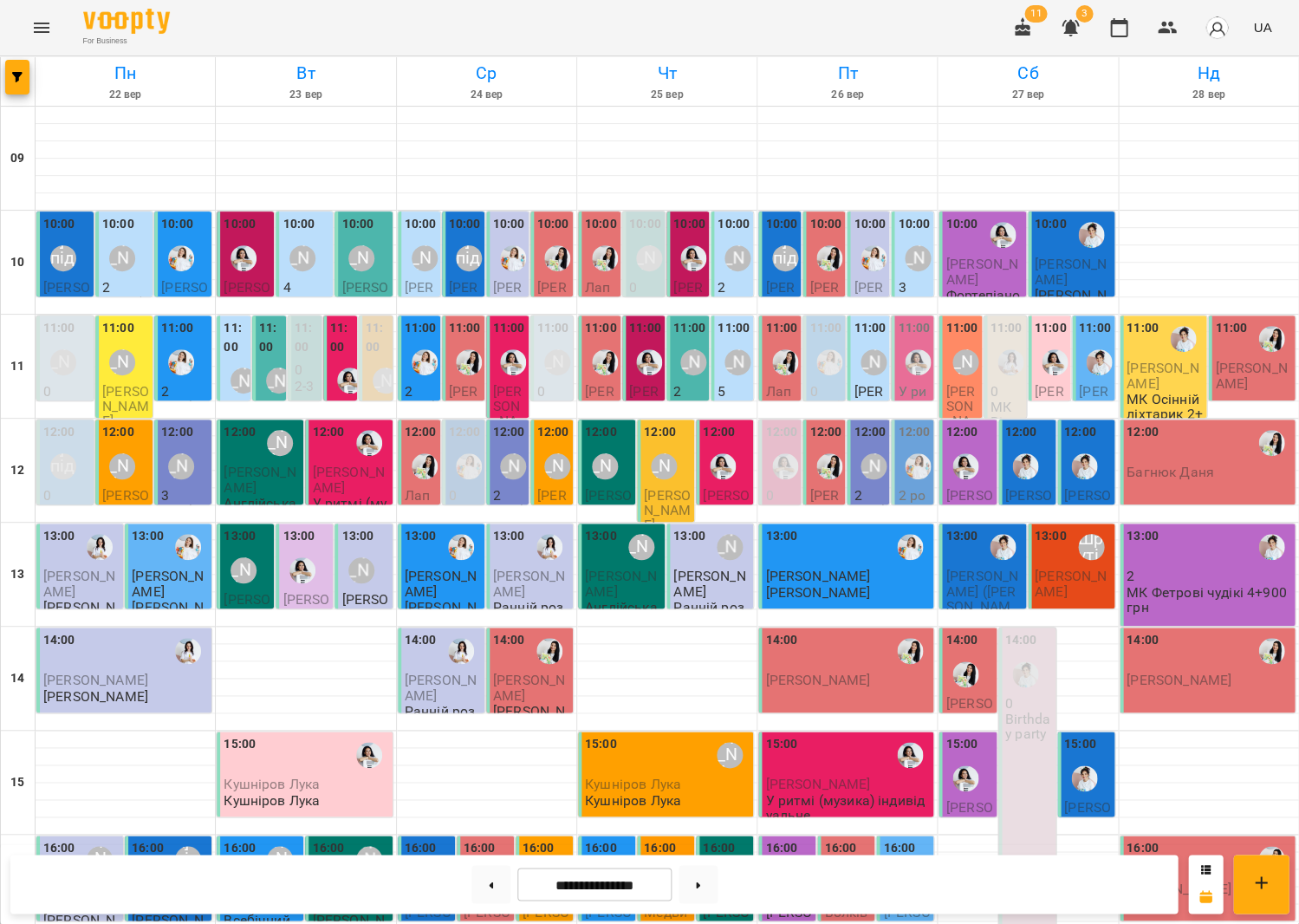
click at [1066, 475] on div at bounding box center [1083, 465] width 40 height 40
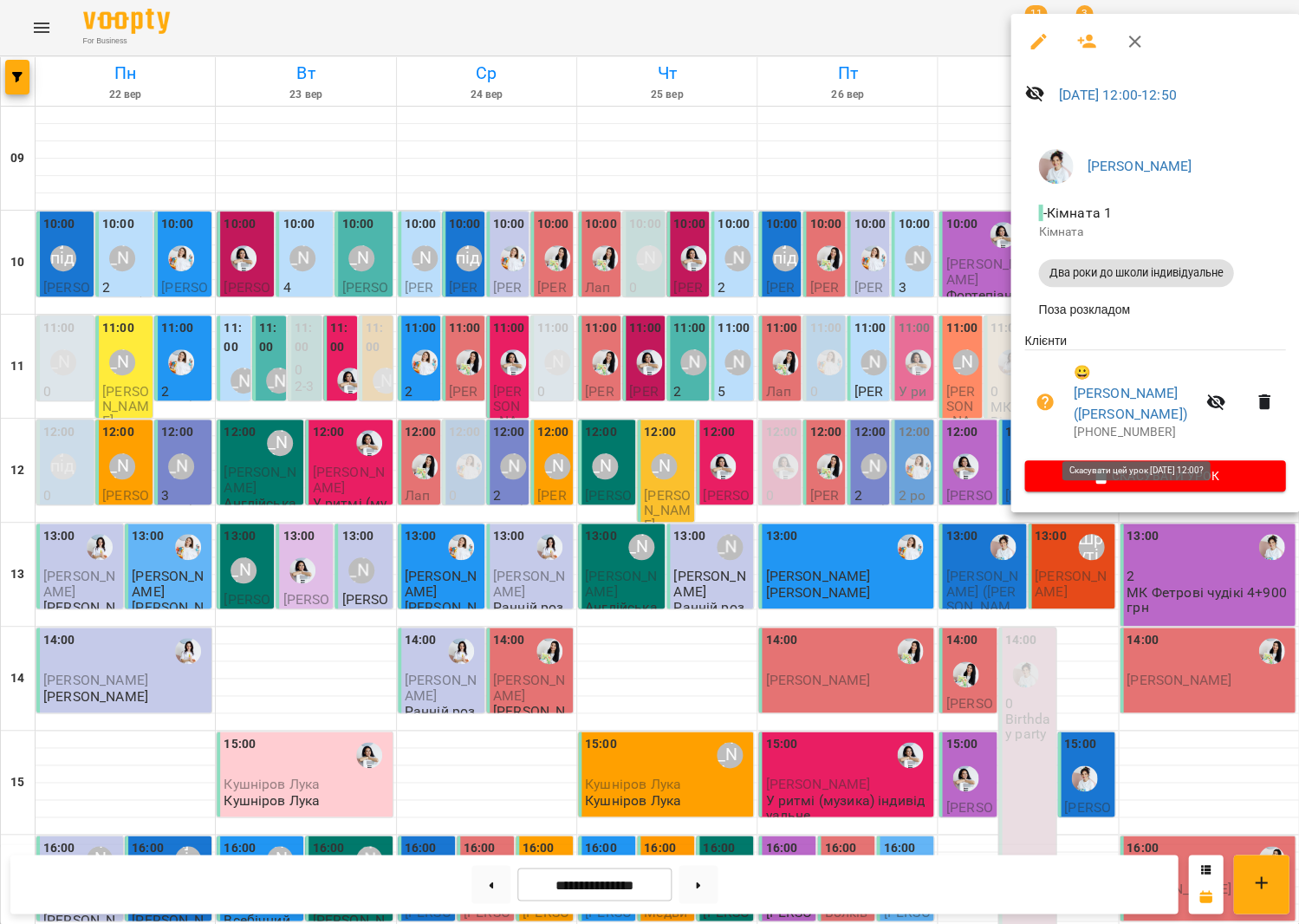
click at [1096, 461] on button "Скасувати Урок" at bounding box center [1154, 476] width 261 height 31
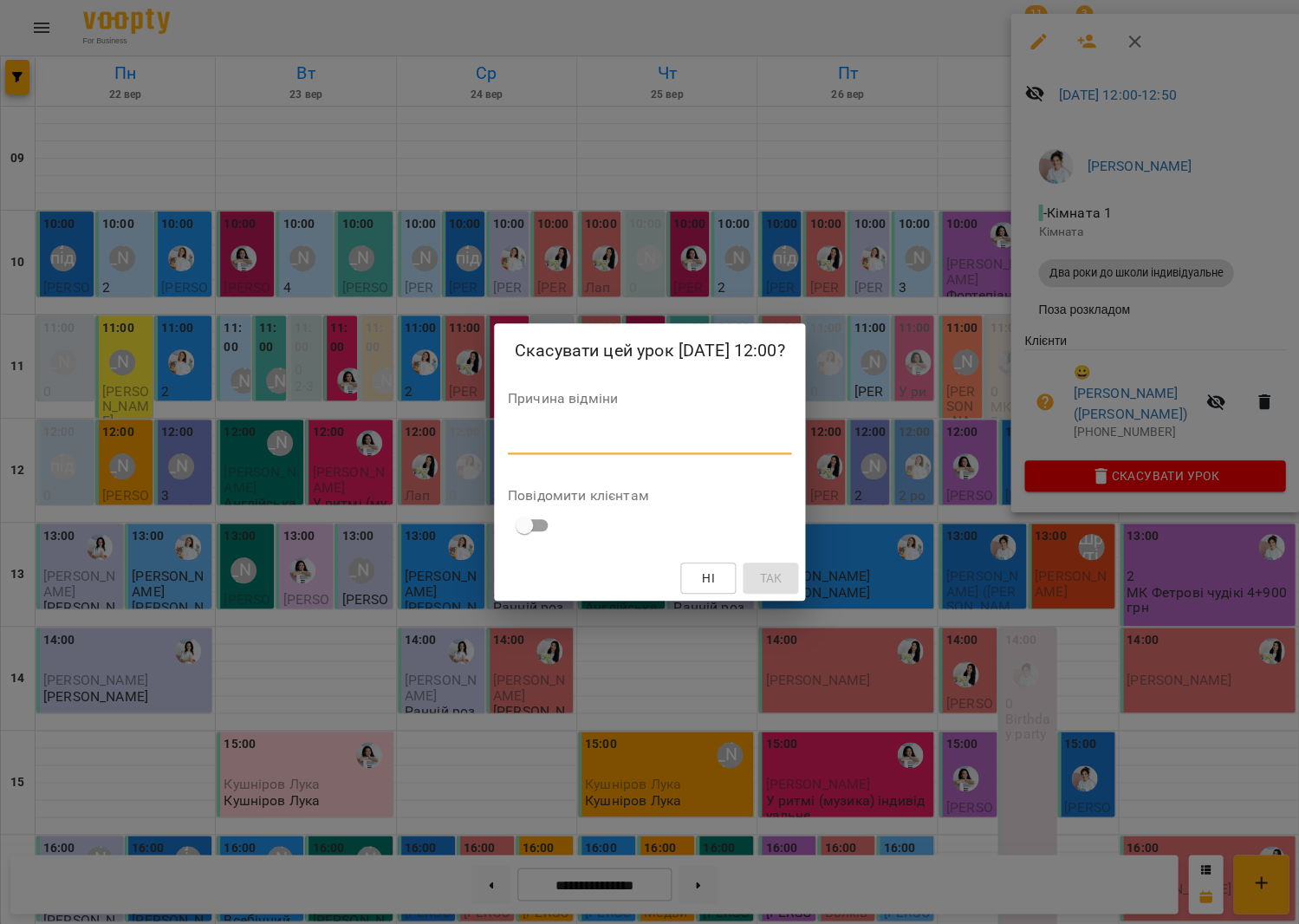
click at [731, 439] on textarea at bounding box center [650, 439] width 285 height 17
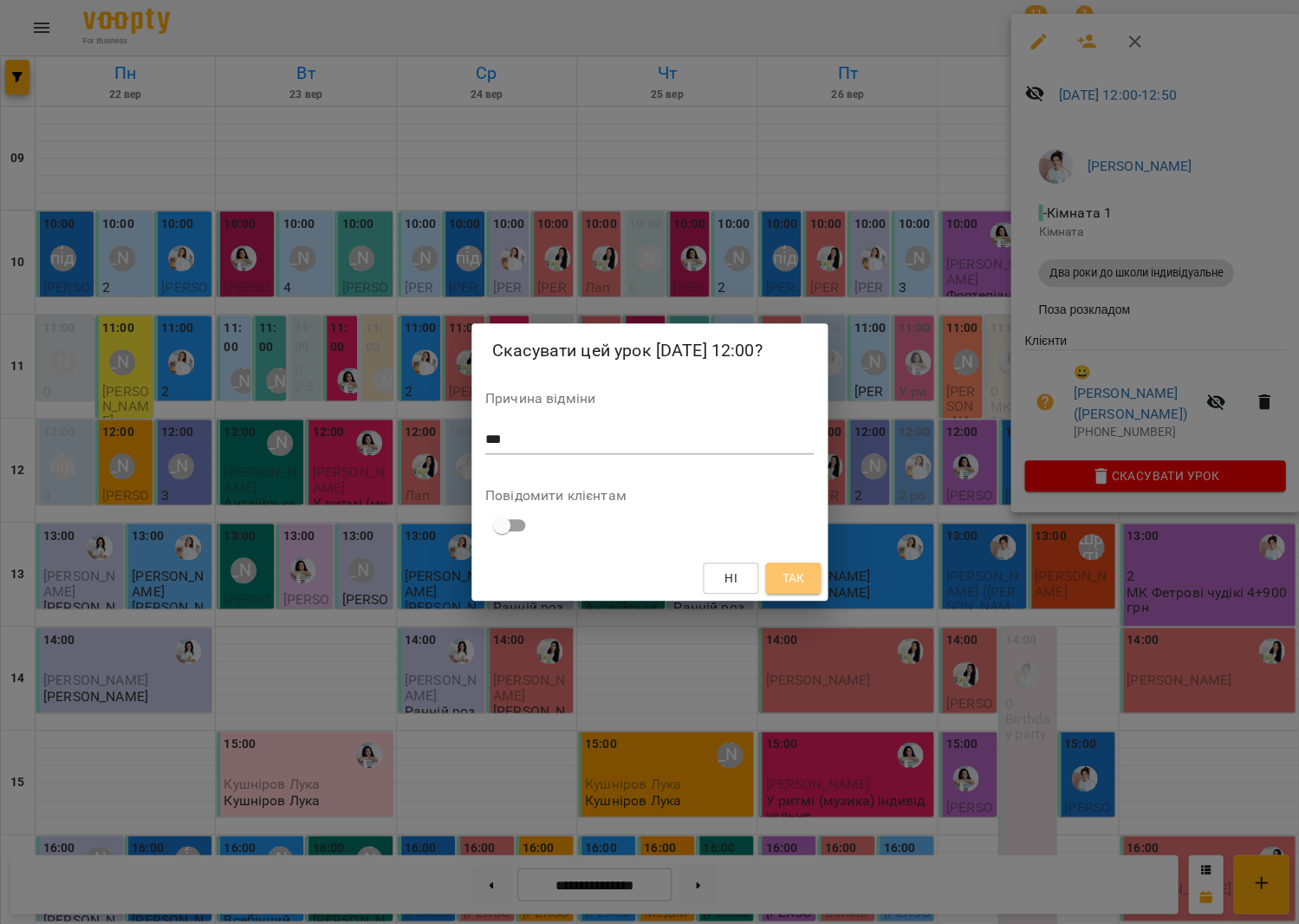
click at [786, 587] on span "Так" at bounding box center [793, 578] width 22 height 21
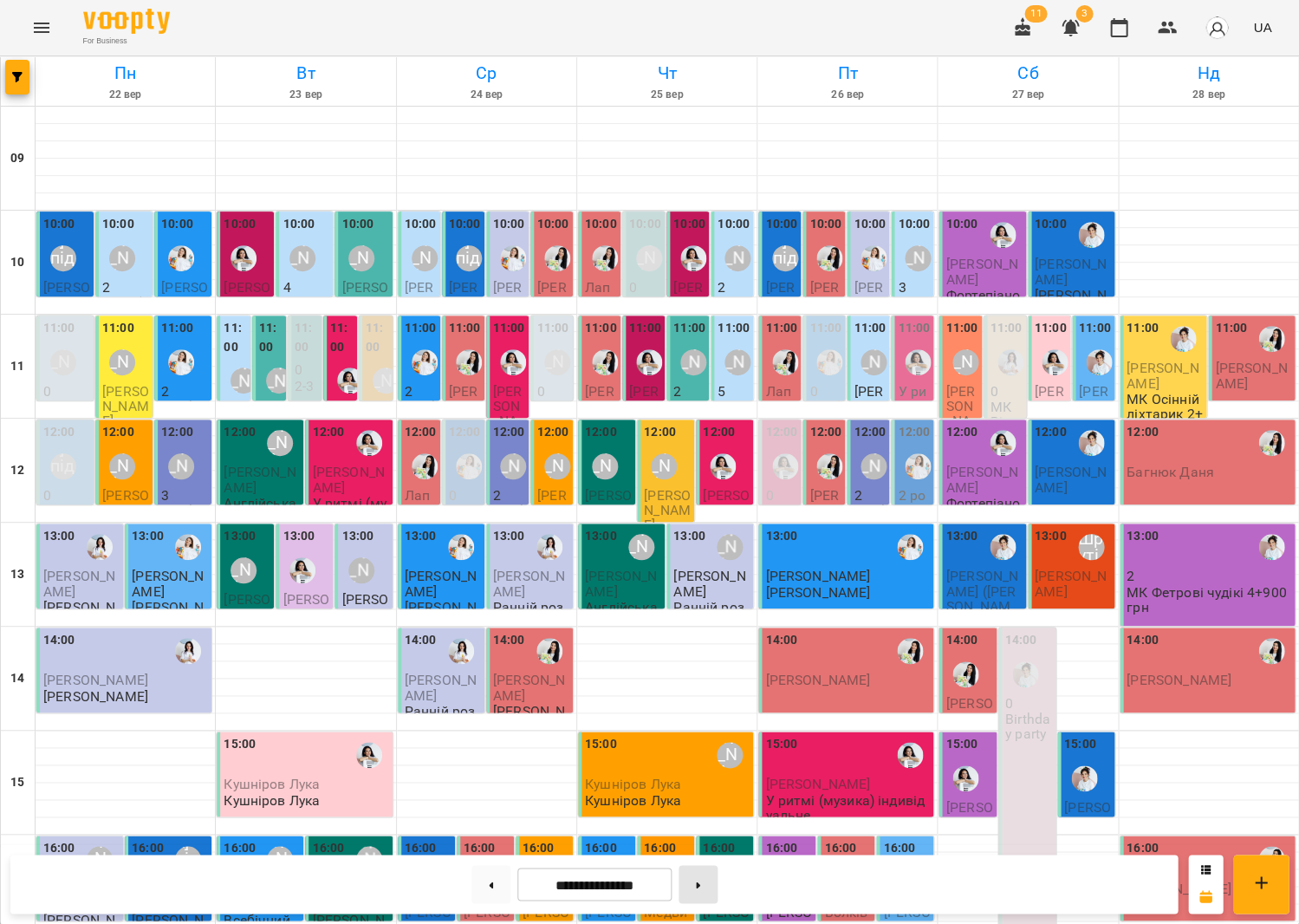
click at [688, 893] on button at bounding box center [698, 883] width 39 height 38
type input "**********"
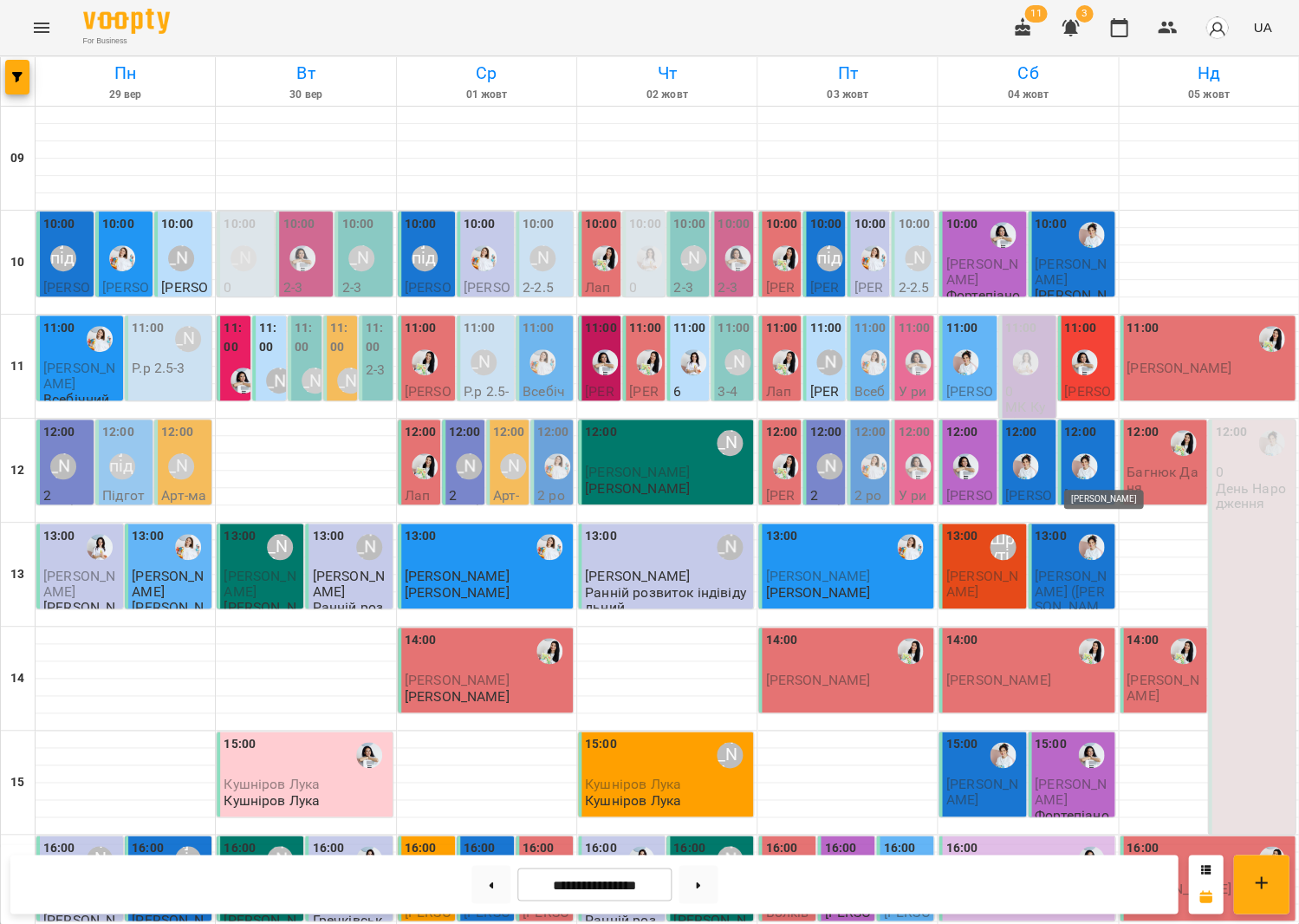
click at [1086, 453] on img "Іванна" at bounding box center [1084, 466] width 26 height 26
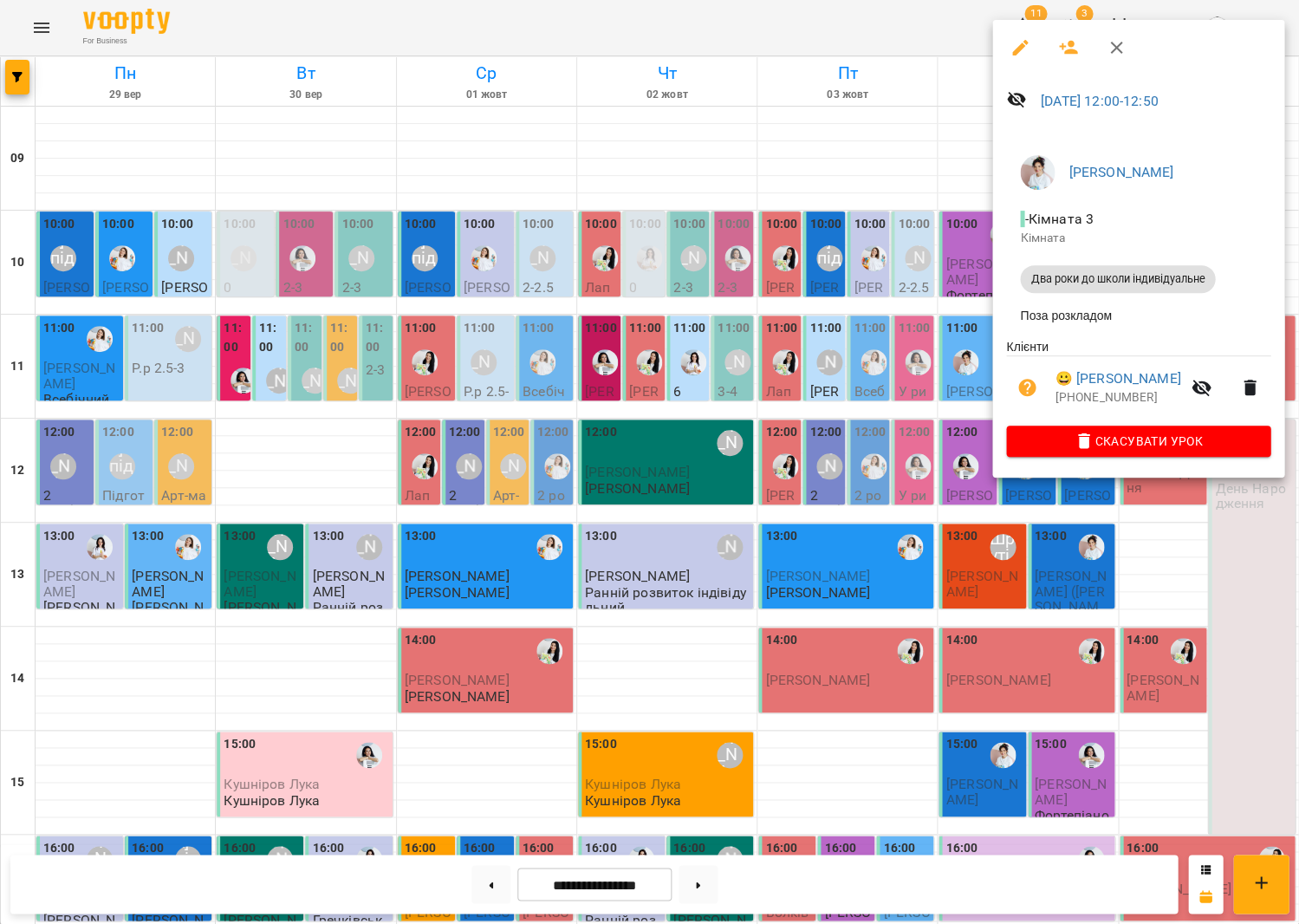
click at [1012, 515] on div at bounding box center [650, 462] width 1299 height 924
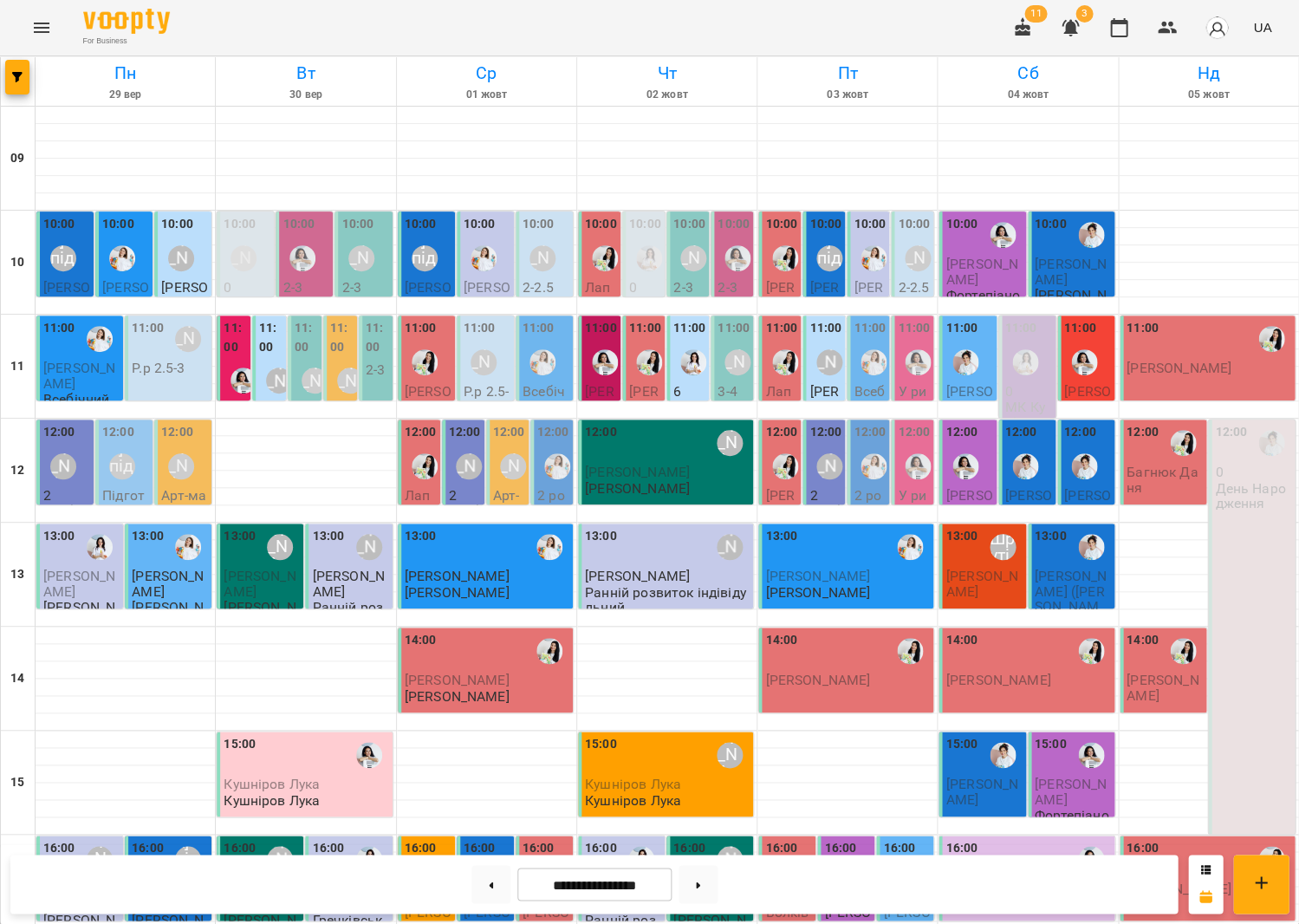
click at [1021, 494] on span "[PERSON_NAME] ([PERSON_NAME])" at bounding box center [1028, 525] width 47 height 76
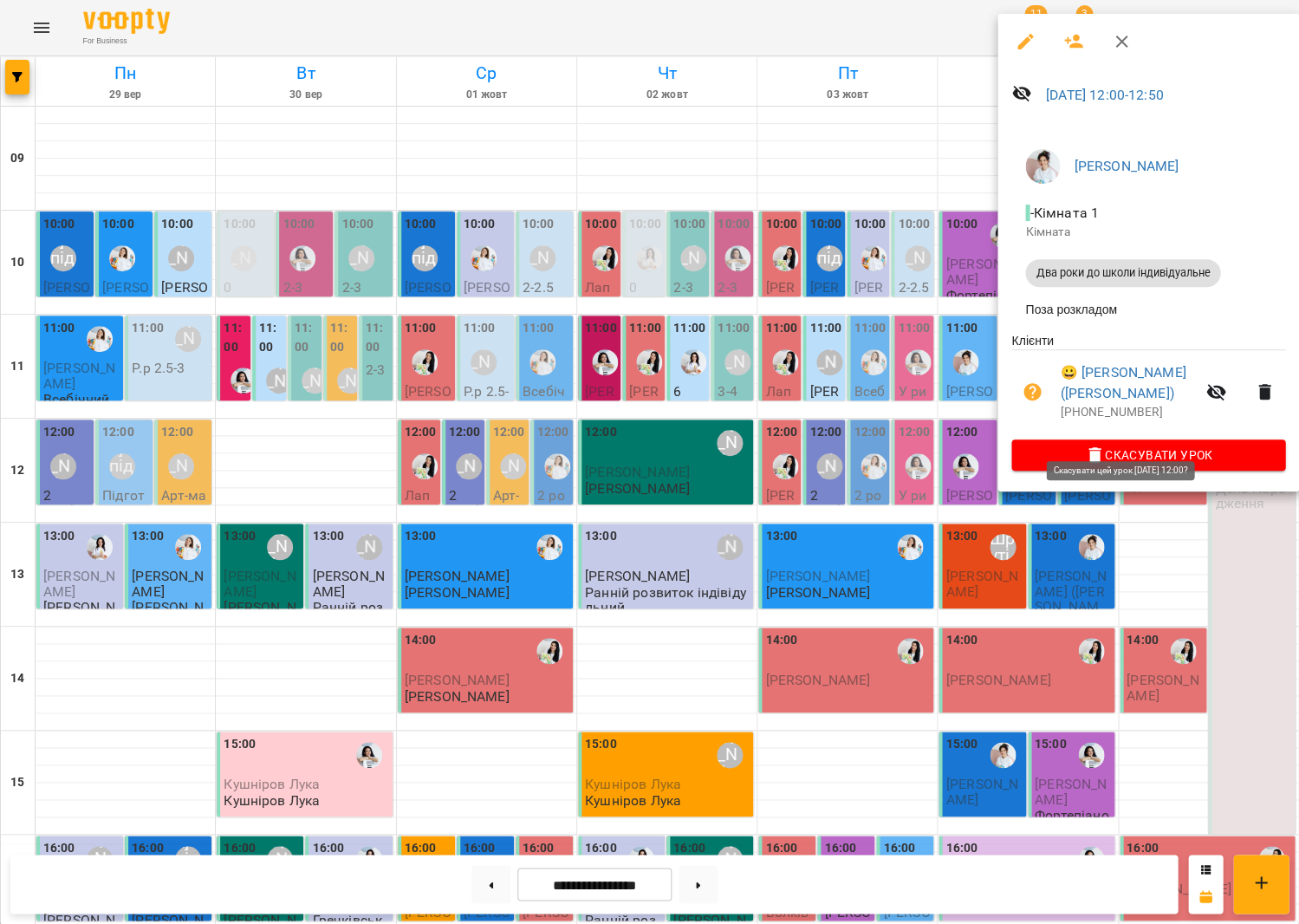
click at [1089, 447] on icon "button" at bounding box center [1094, 454] width 12 height 16
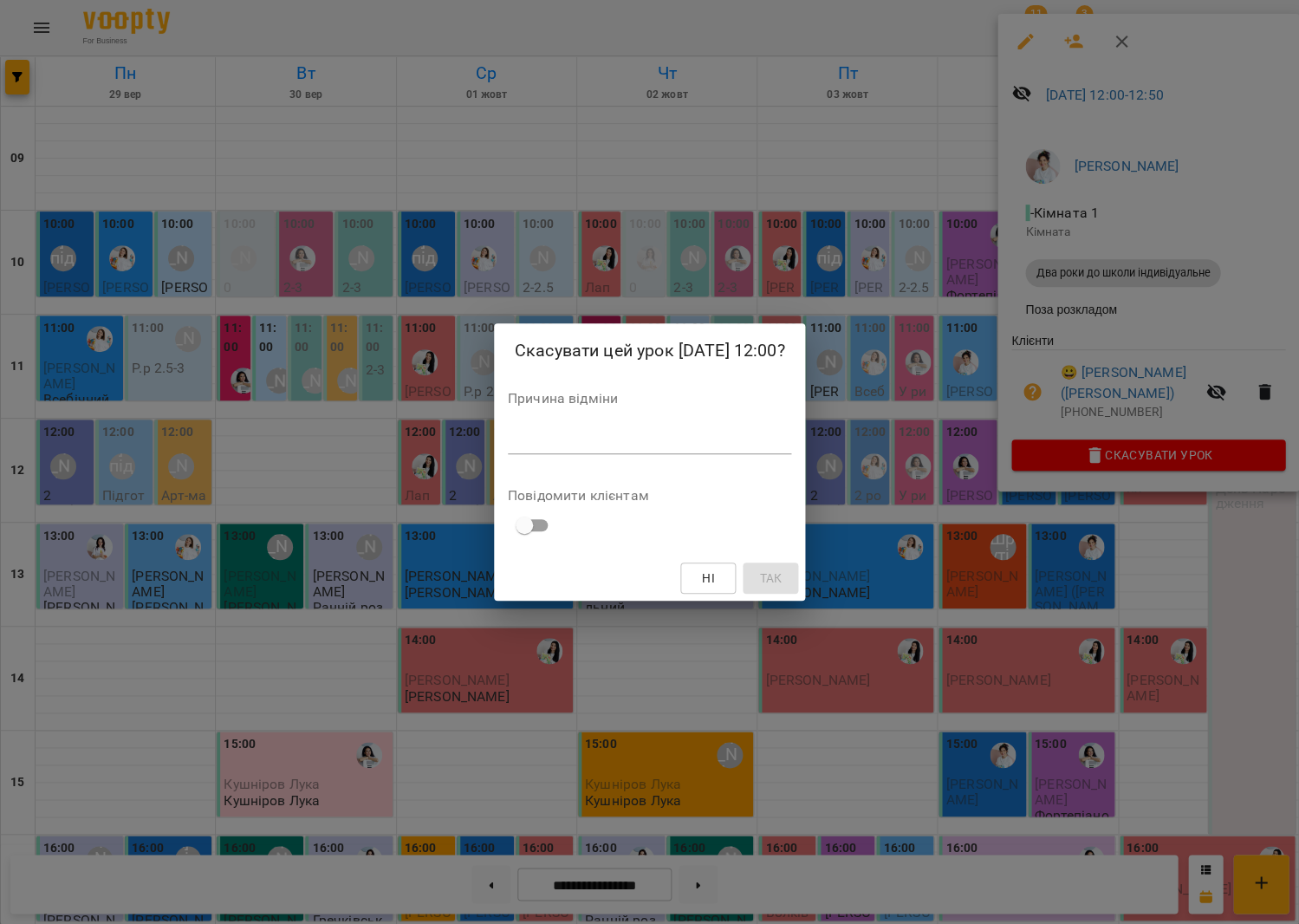
click at [785, 444] on textarea at bounding box center [650, 439] width 285 height 17
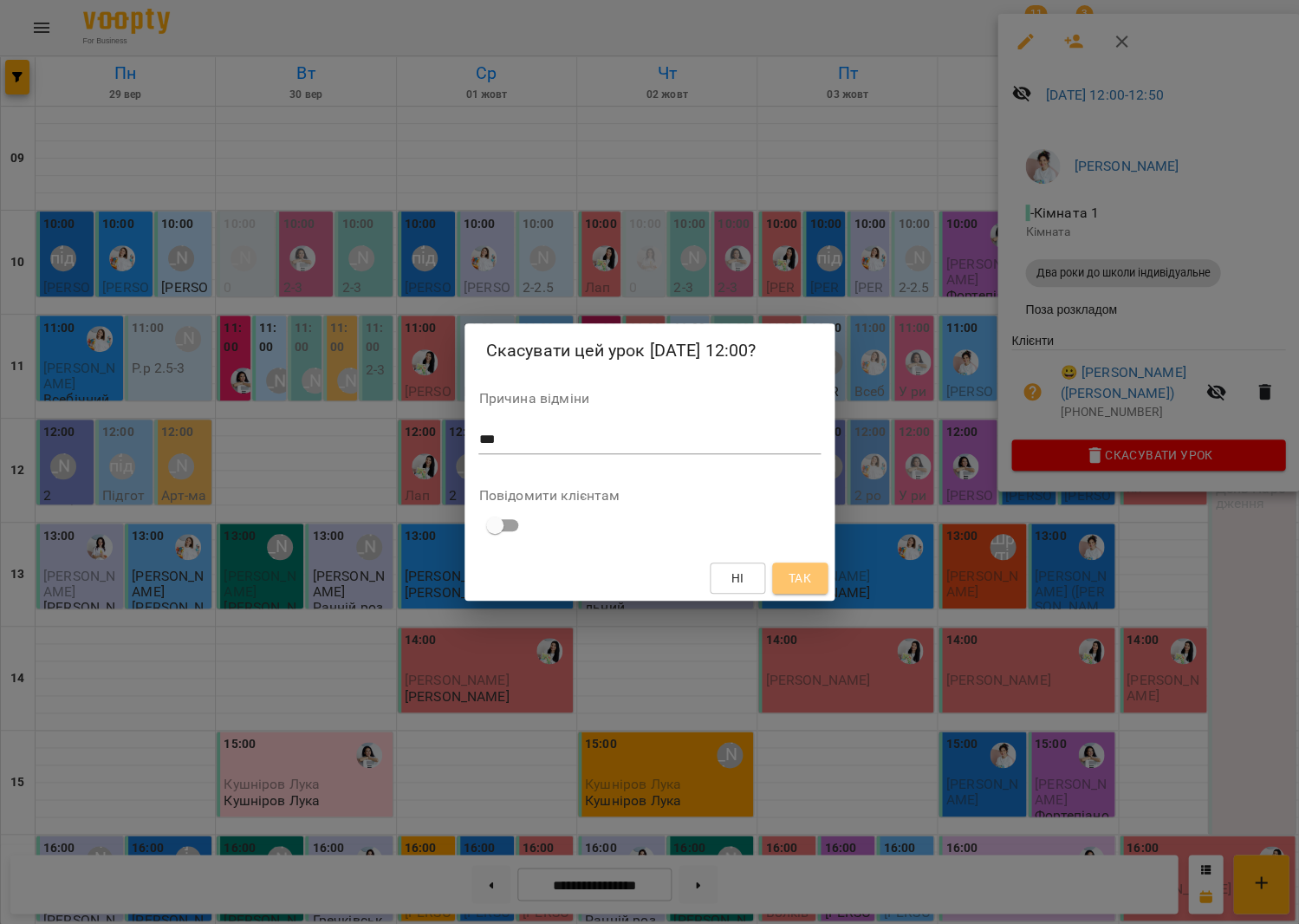
click at [803, 572] on span "Так" at bounding box center [799, 578] width 22 height 21
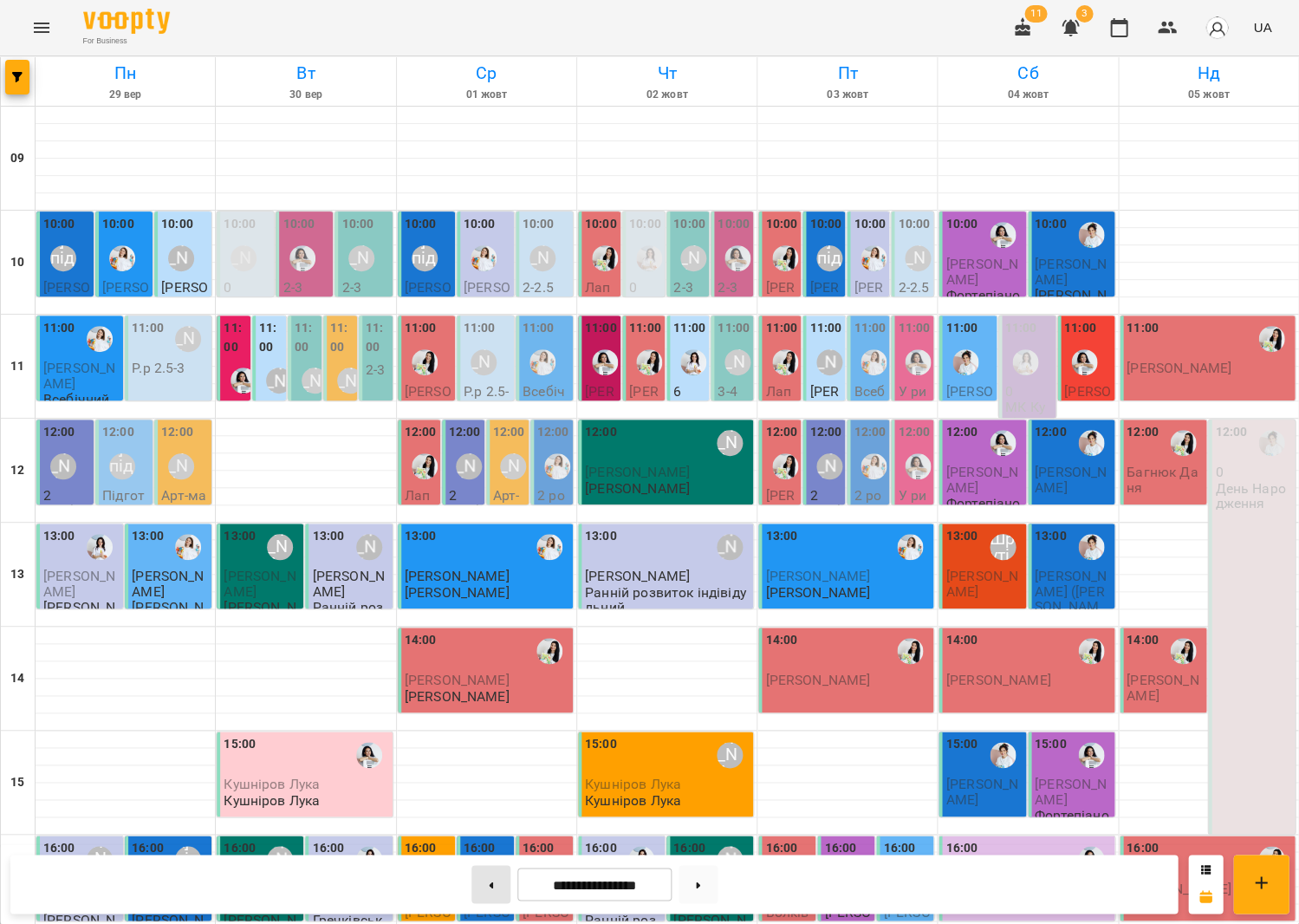
click at [474, 868] on button at bounding box center [491, 883] width 39 height 38
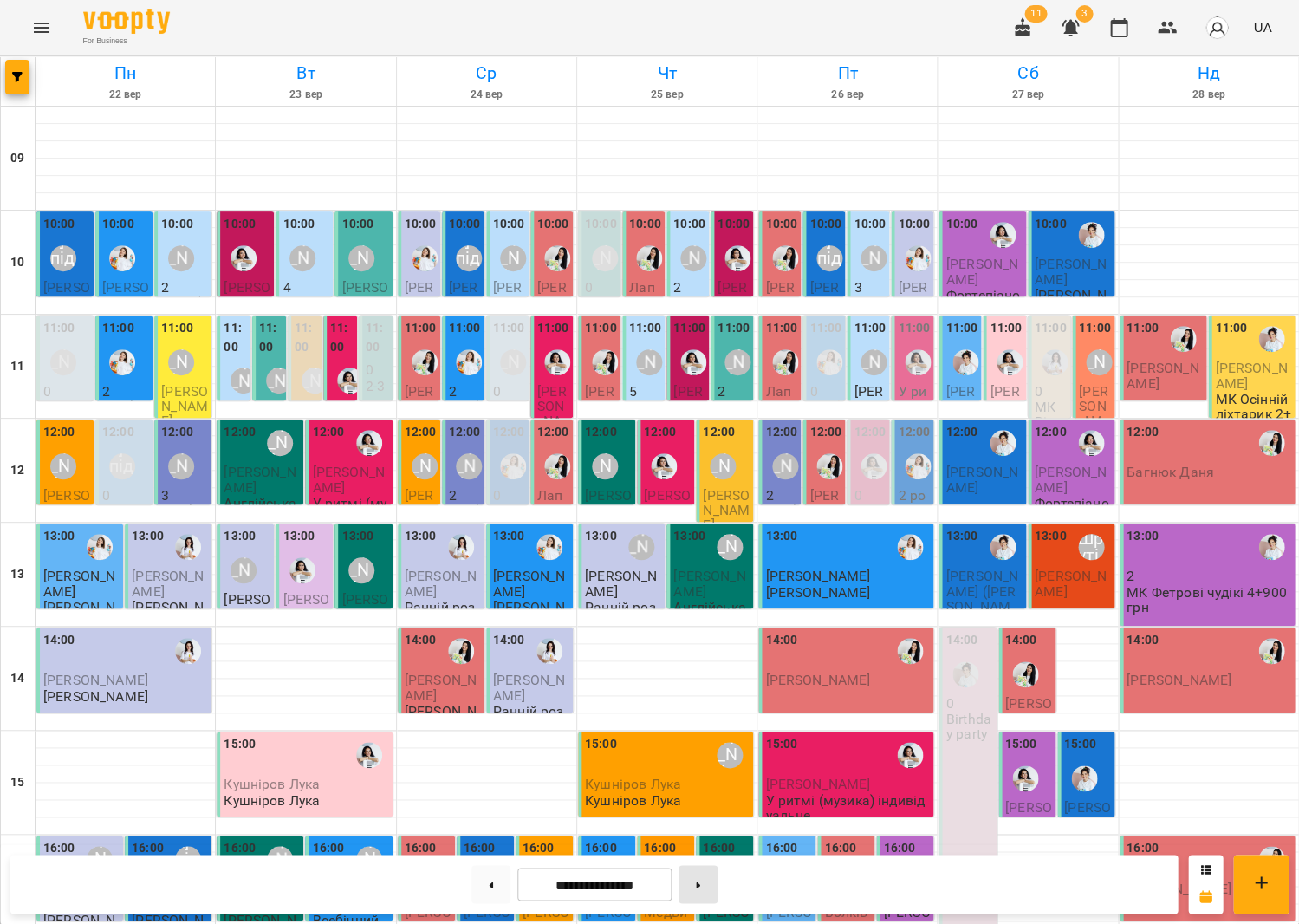
click at [696, 883] on button at bounding box center [698, 883] width 39 height 38
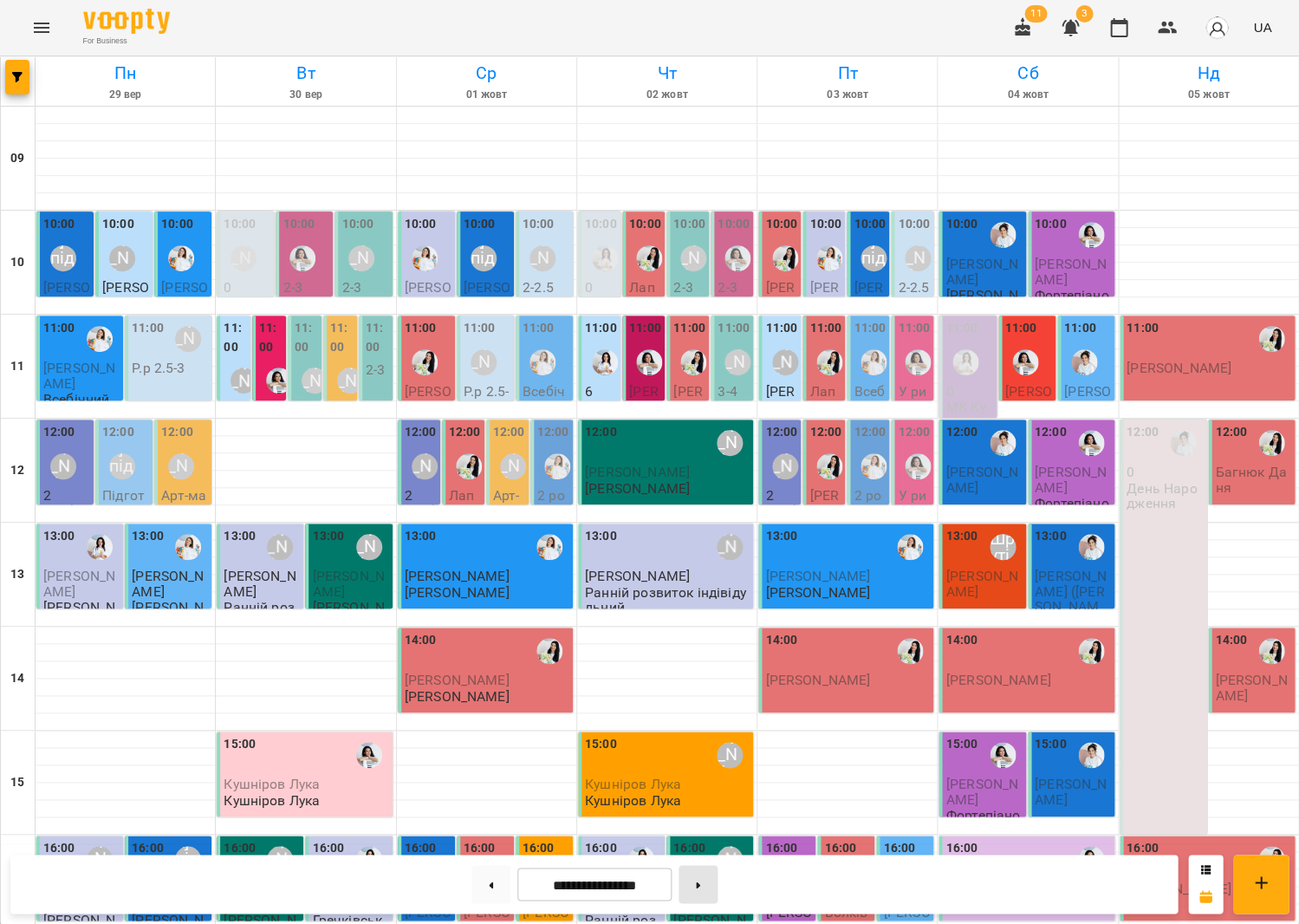
click at [695, 883] on button at bounding box center [698, 883] width 39 height 38
type input "**********"
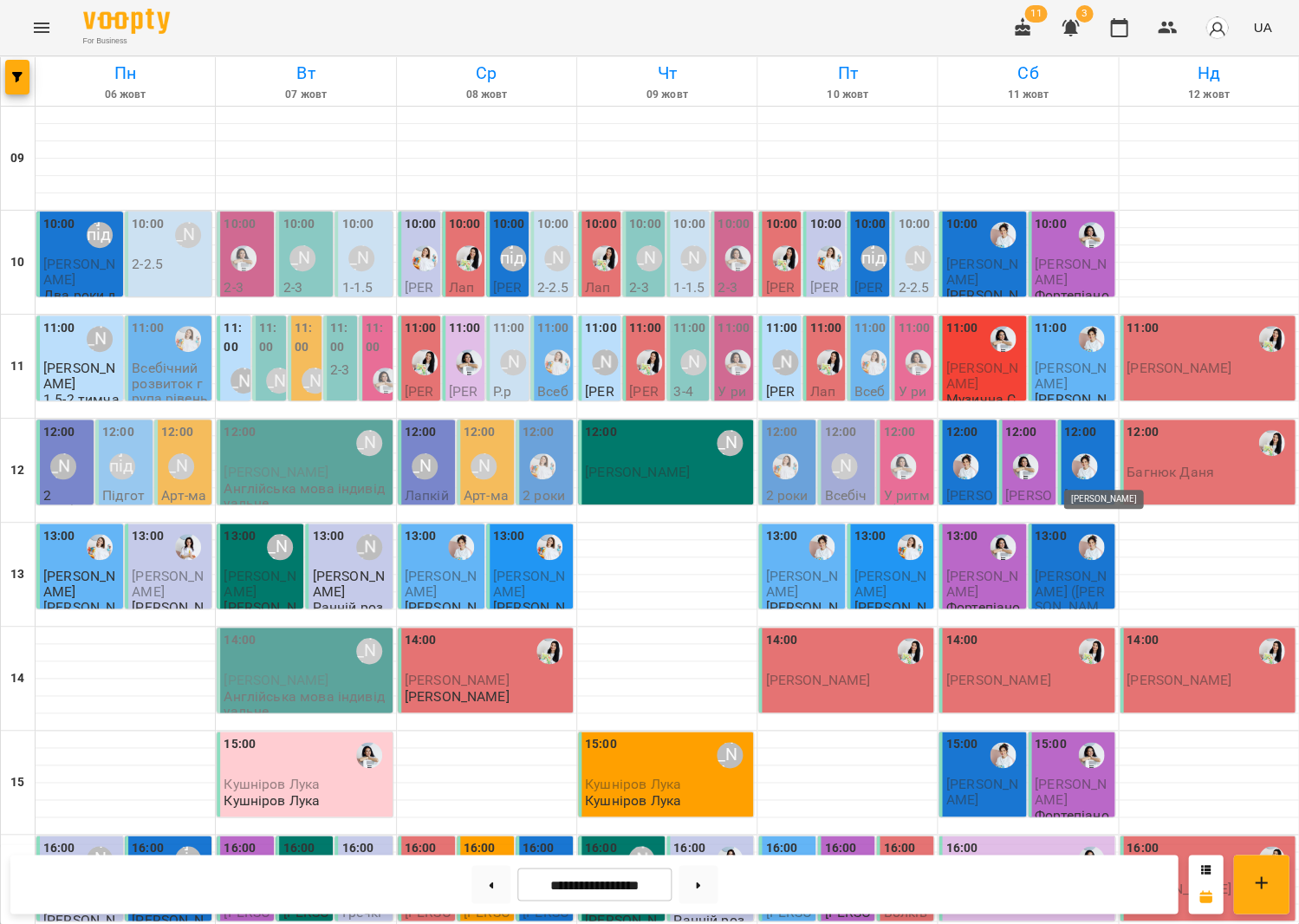
click at [1092, 456] on img "Іванна" at bounding box center [1084, 466] width 26 height 26
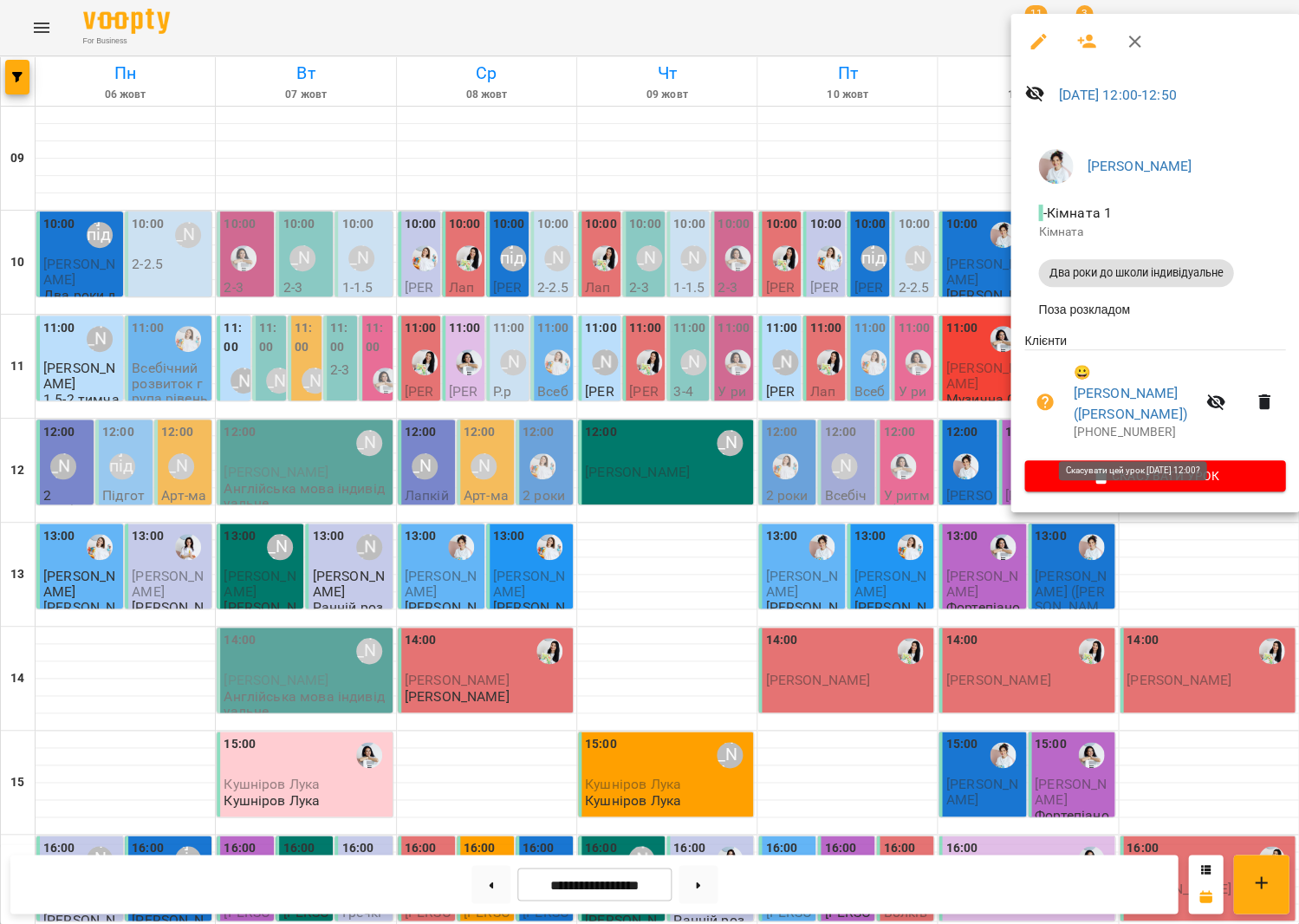
click at [1093, 465] on icon "button" at bounding box center [1100, 475] width 21 height 21
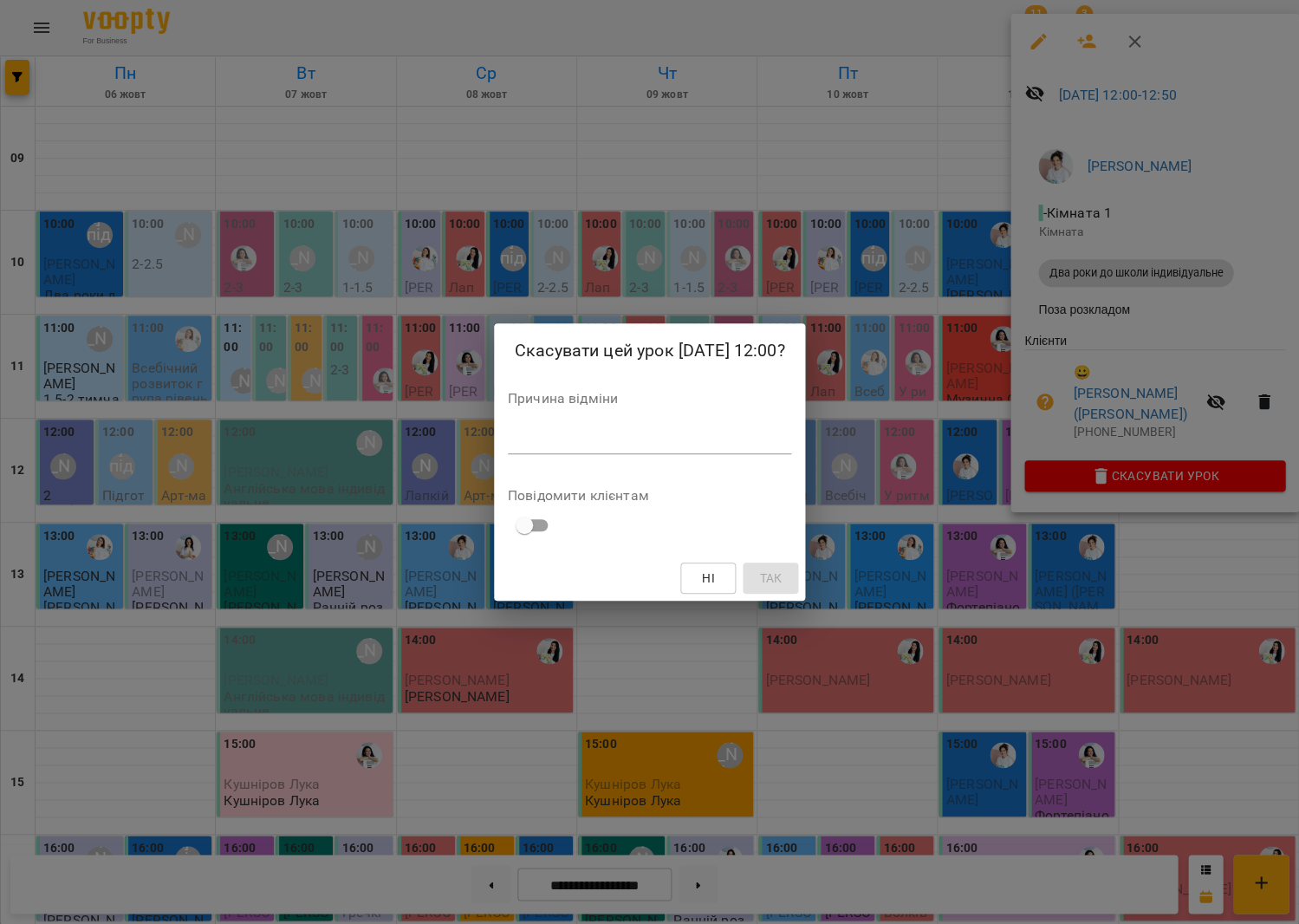
click at [770, 446] on textarea at bounding box center [650, 439] width 285 height 17
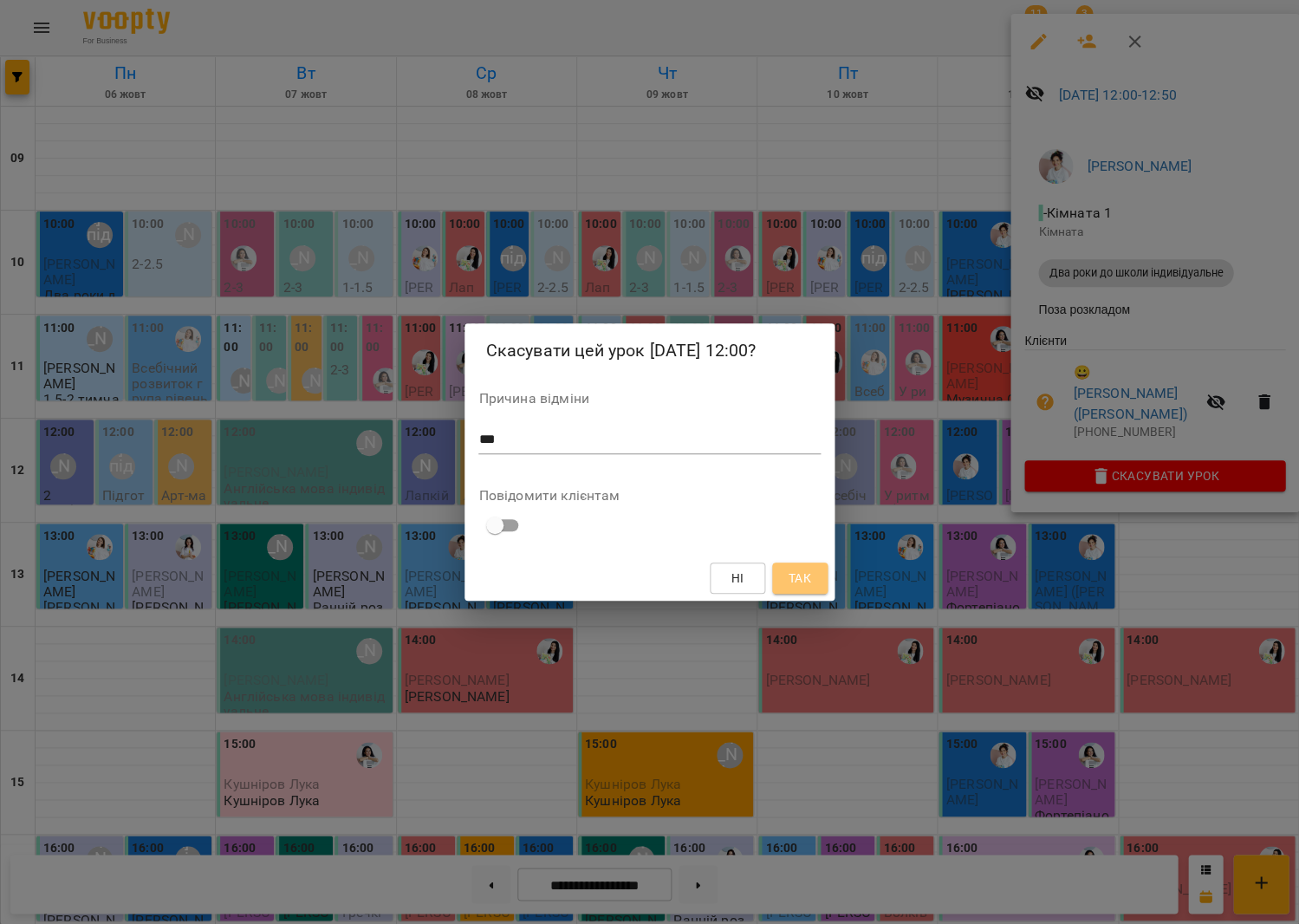
click at [808, 578] on span "Так" at bounding box center [799, 578] width 22 height 21
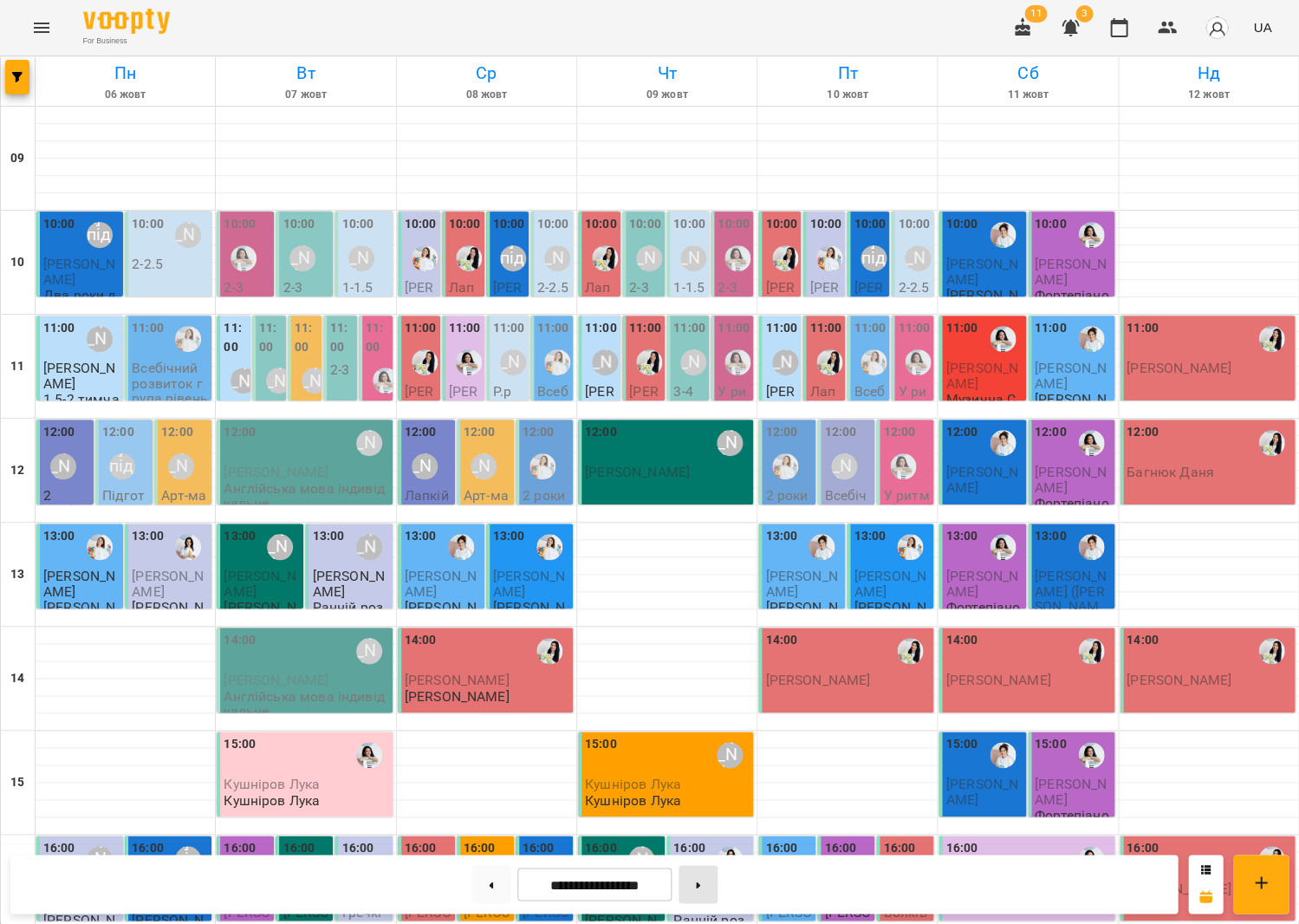
click at [702, 876] on button at bounding box center [698, 883] width 39 height 38
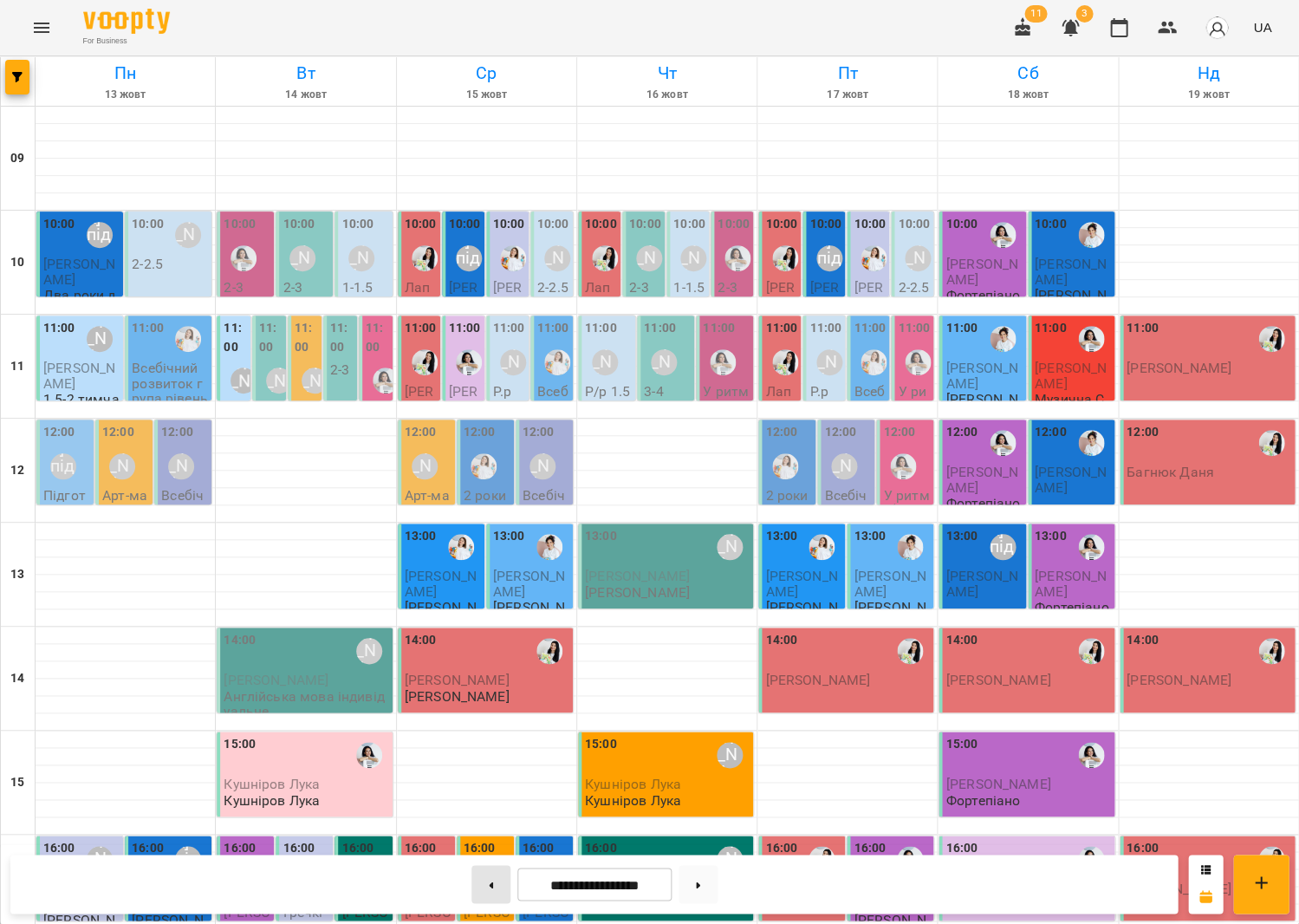
click at [496, 877] on button at bounding box center [491, 883] width 39 height 38
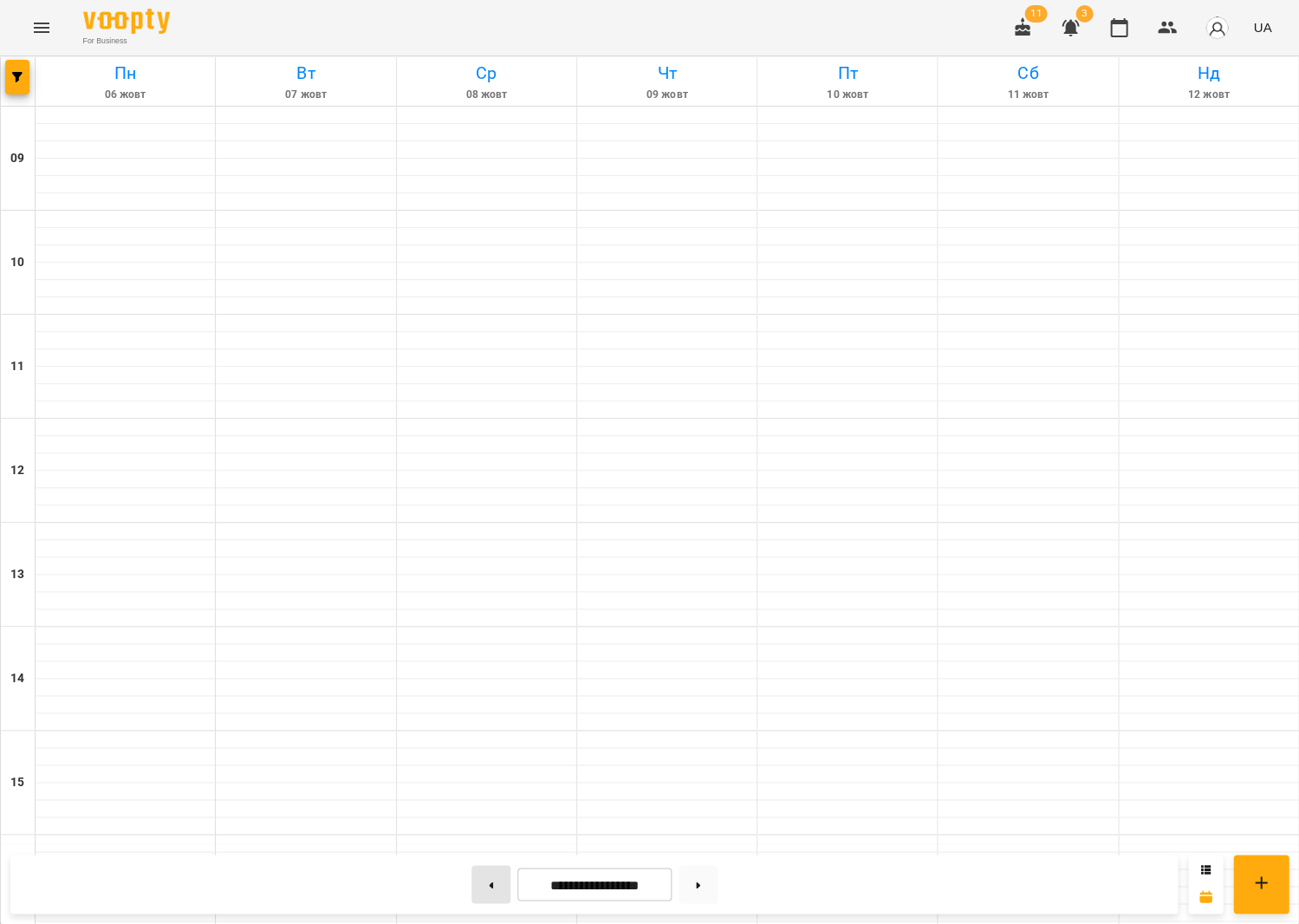
click at [496, 877] on button at bounding box center [491, 883] width 39 height 38
drag, startPoint x: 496, startPoint y: 877, endPoint x: 522, endPoint y: 786, distance: 94.6
click at [496, 877] on button at bounding box center [491, 883] width 39 height 38
type input "**********"
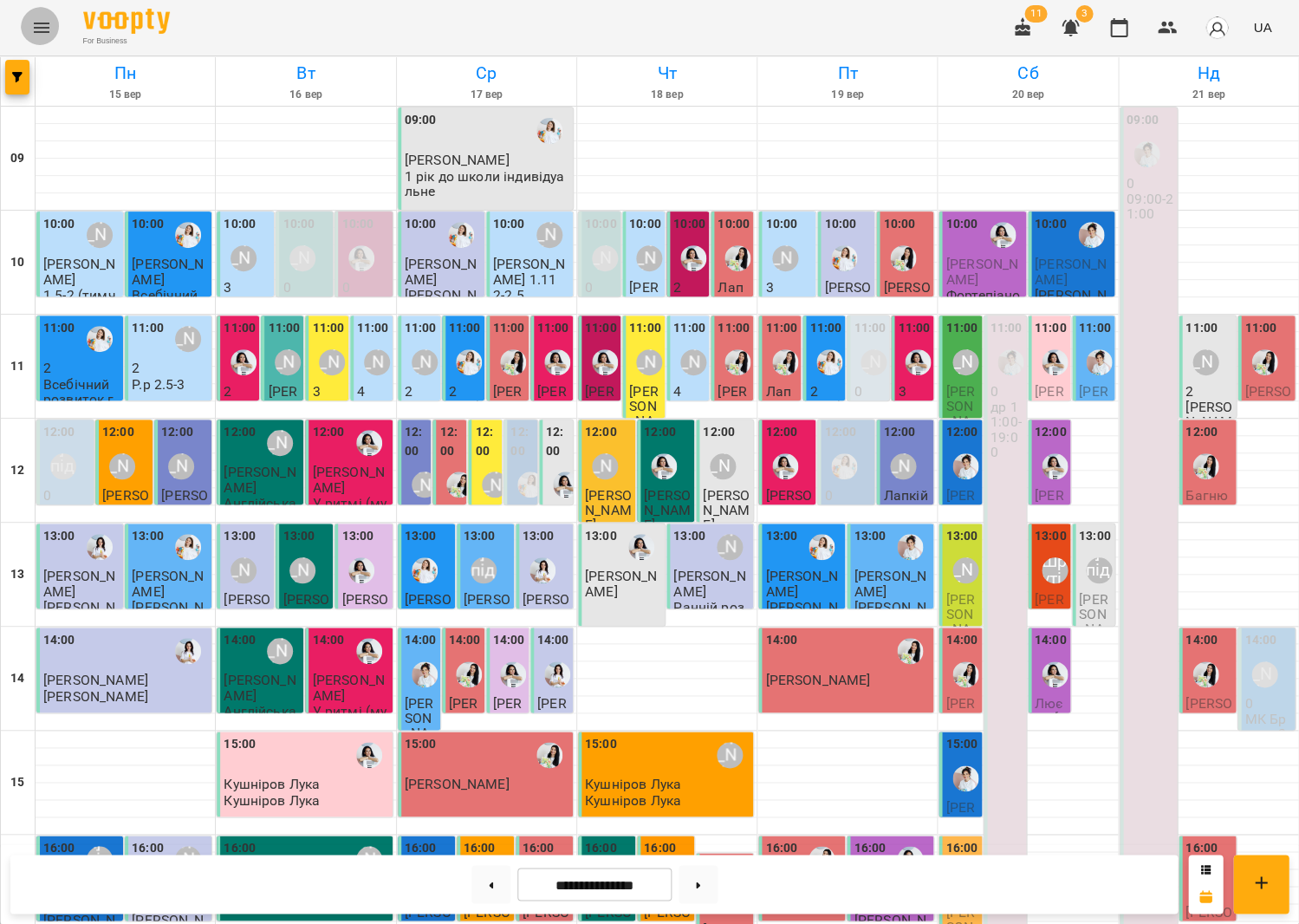
click at [35, 22] on icon "Menu" at bounding box center [41, 27] width 16 height 10
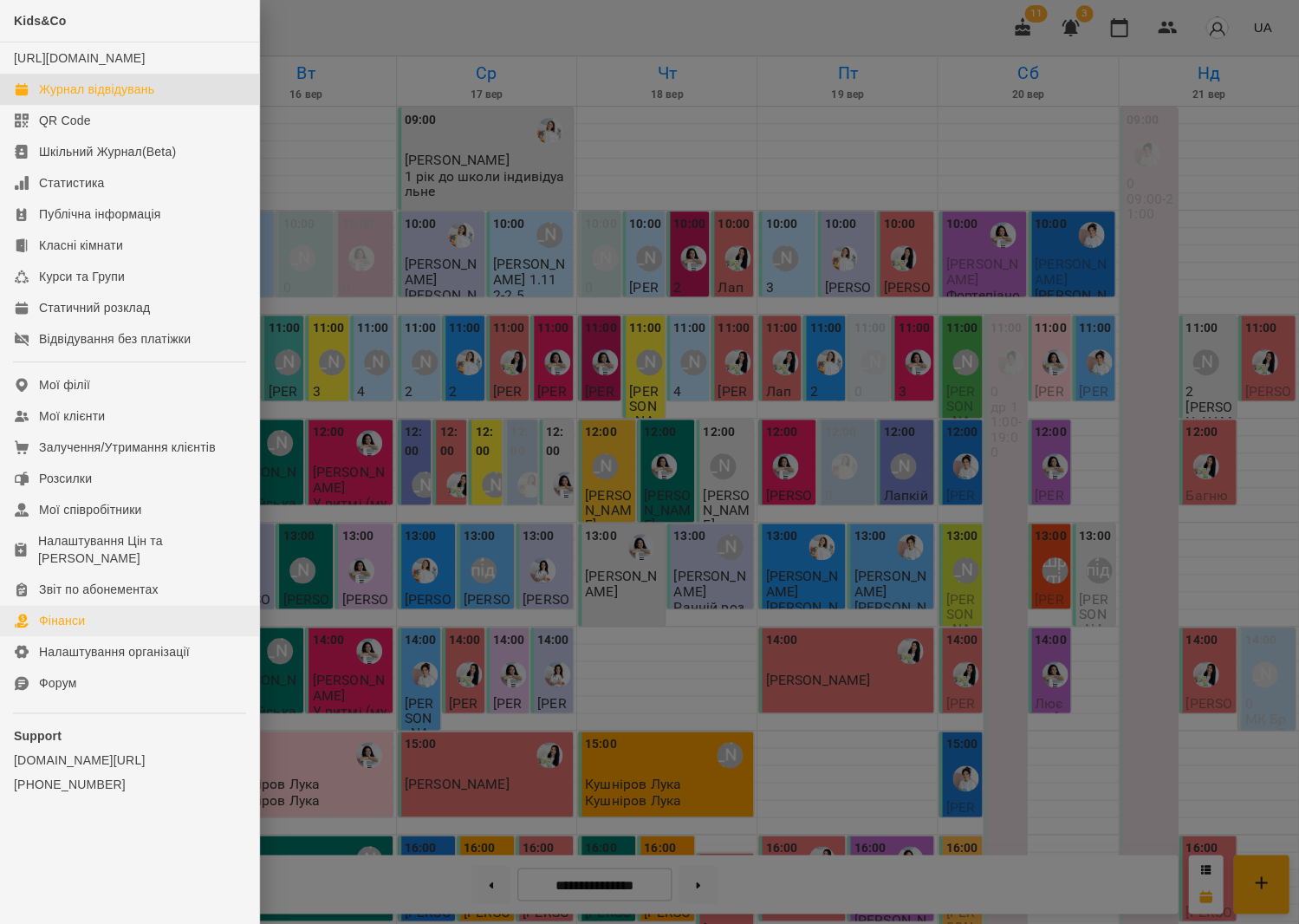
click at [103, 612] on link "Фінанси" at bounding box center [129, 621] width 259 height 31
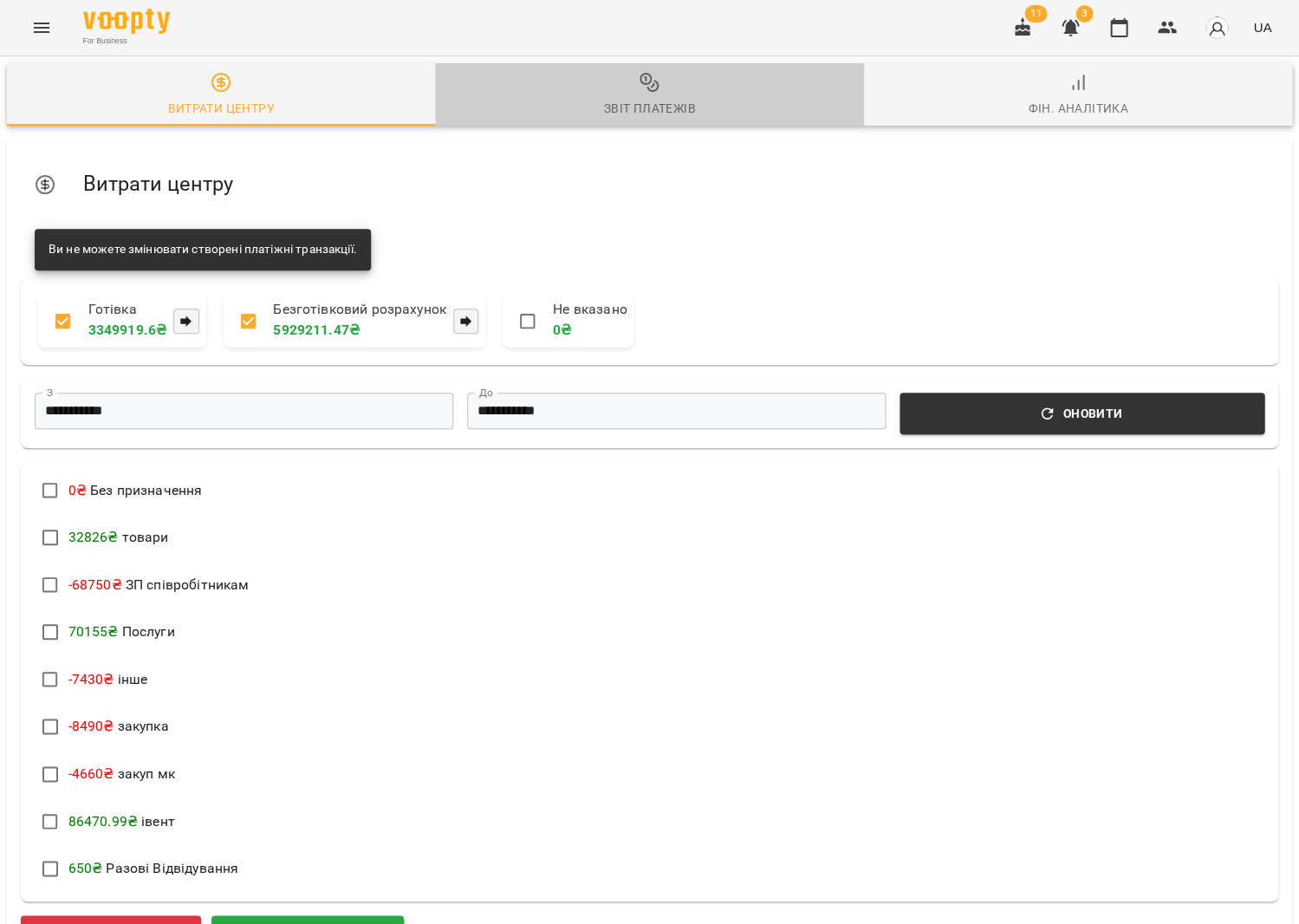
click at [636, 100] on div "Звіт платежів" at bounding box center [650, 108] width 92 height 21
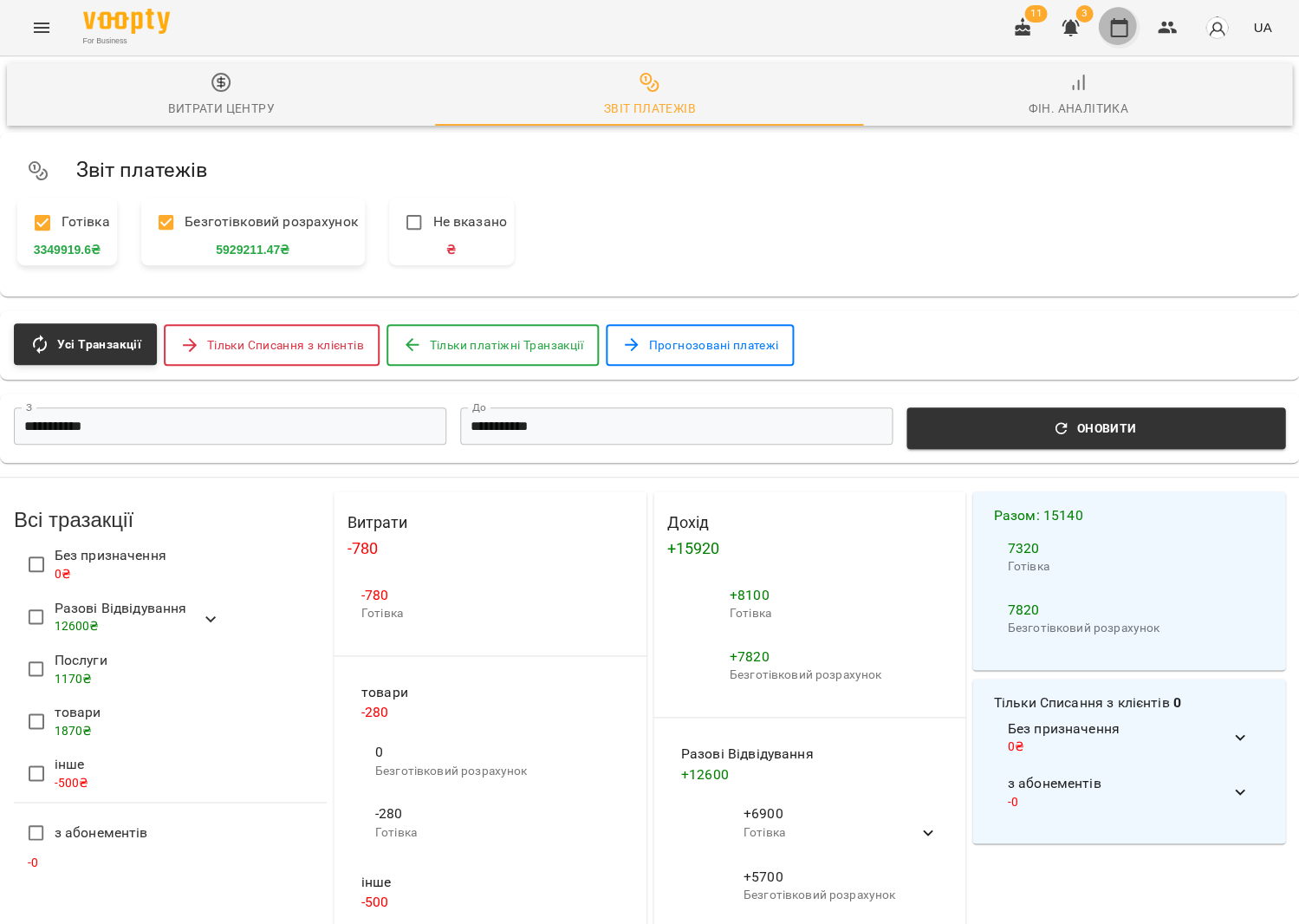
click at [1134, 33] on button "button" at bounding box center [1118, 28] width 41 height 41
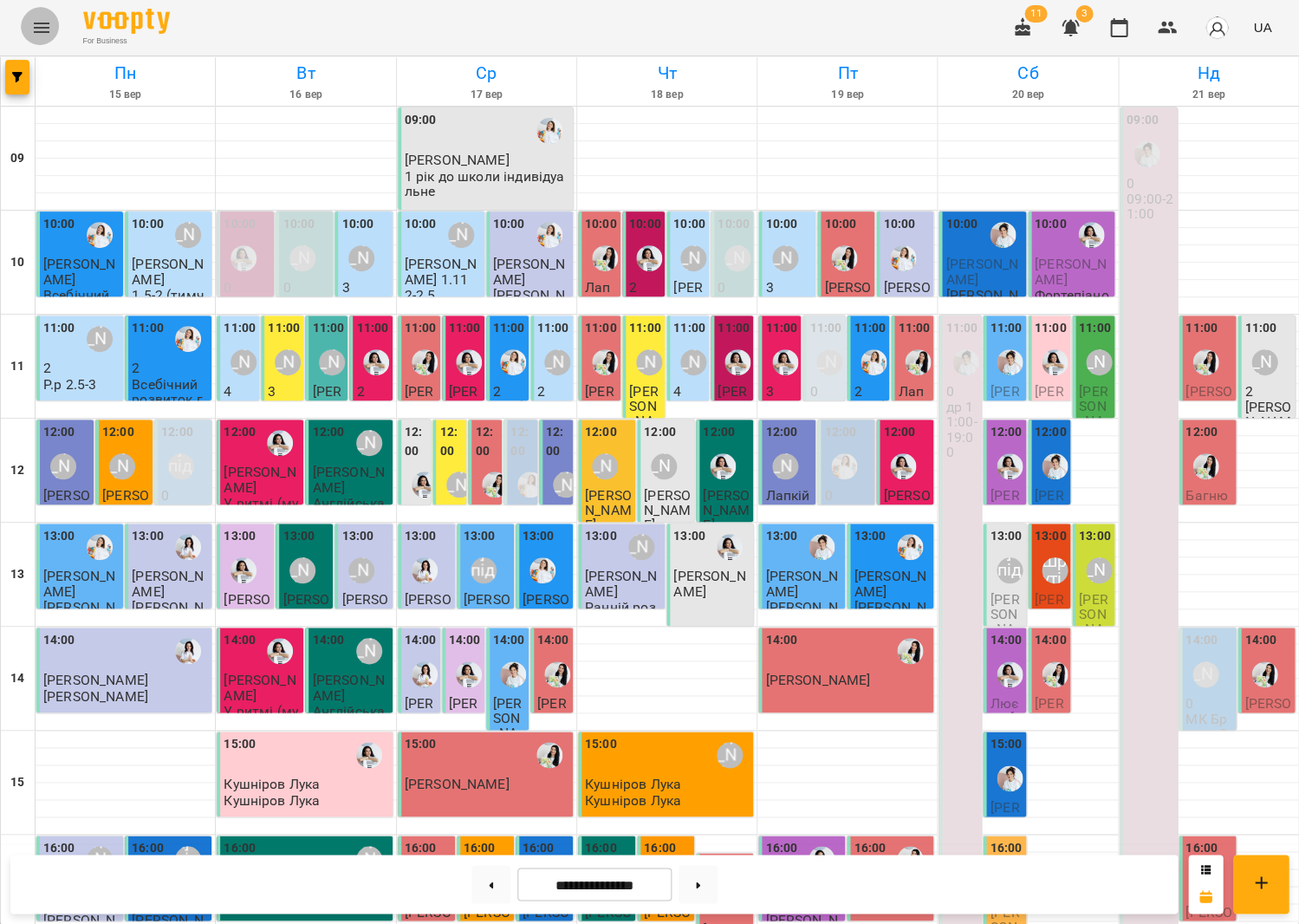
click at [35, 13] on button "Menu" at bounding box center [41, 28] width 41 height 41
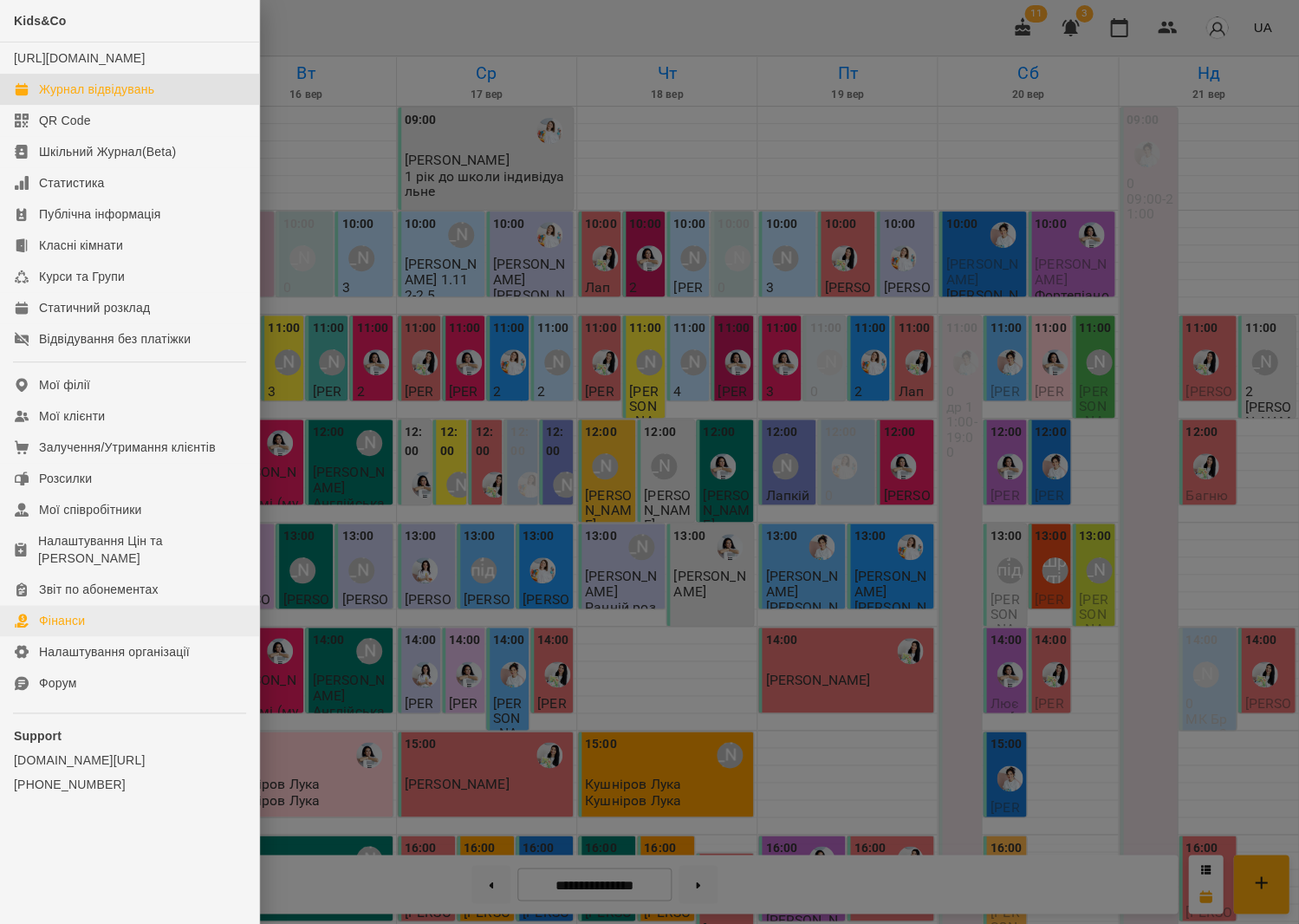
click at [98, 605] on link "Фінанси" at bounding box center [129, 621] width 259 height 31
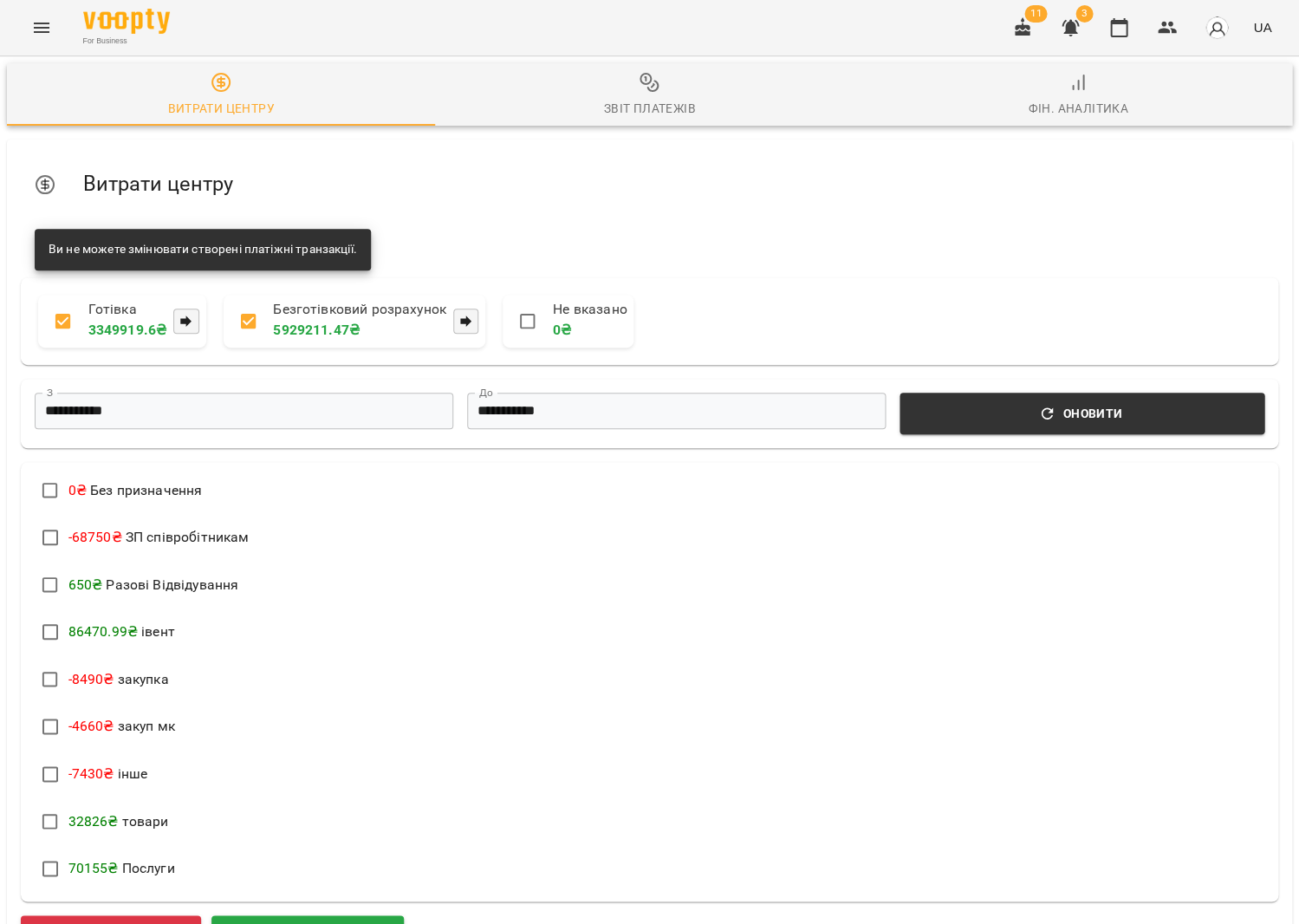
click at [710, 92] on span "Звіт платежів" at bounding box center [650, 95] width 407 height 47
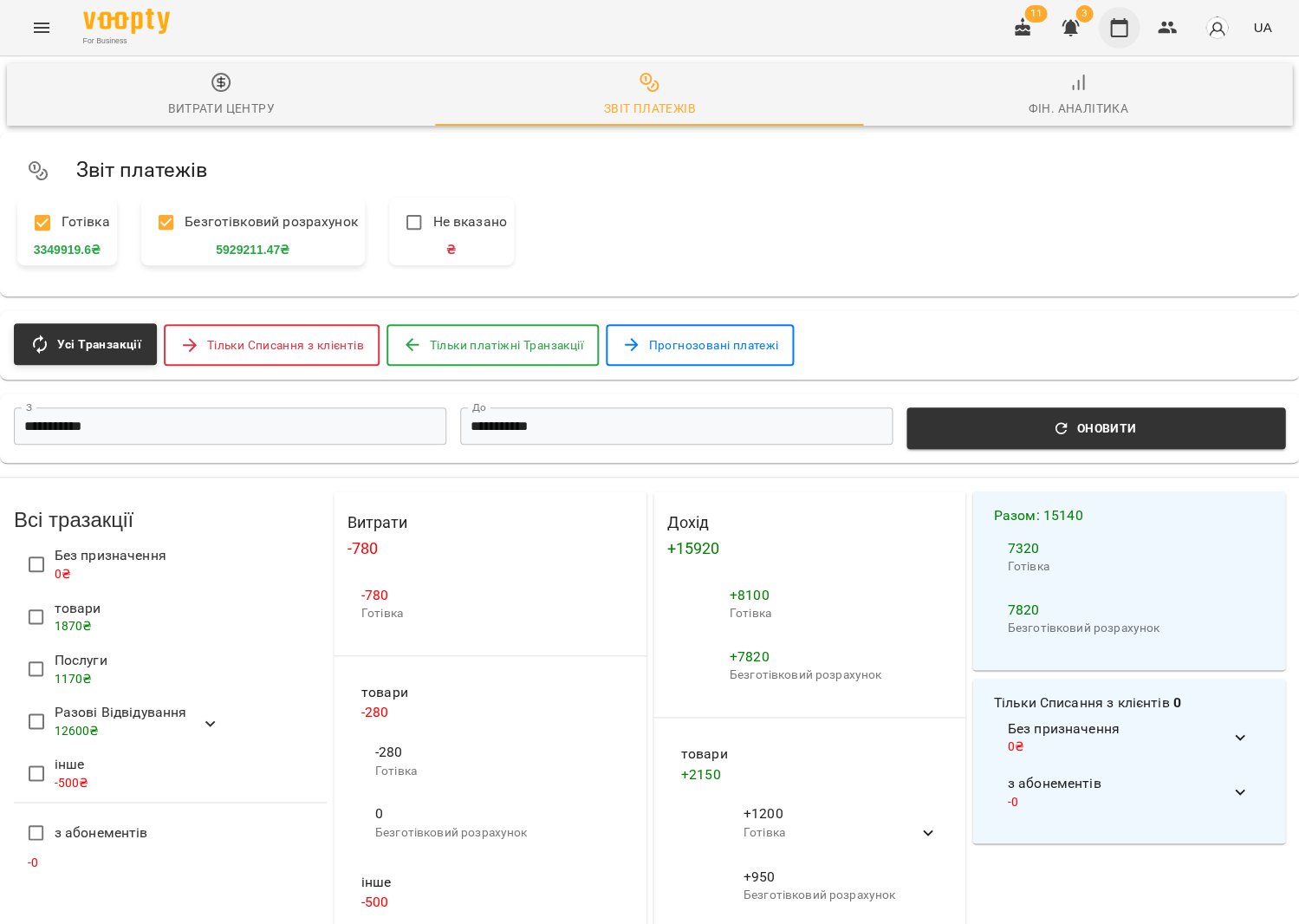
click at [1121, 29] on icon "button" at bounding box center [1118, 28] width 21 height 21
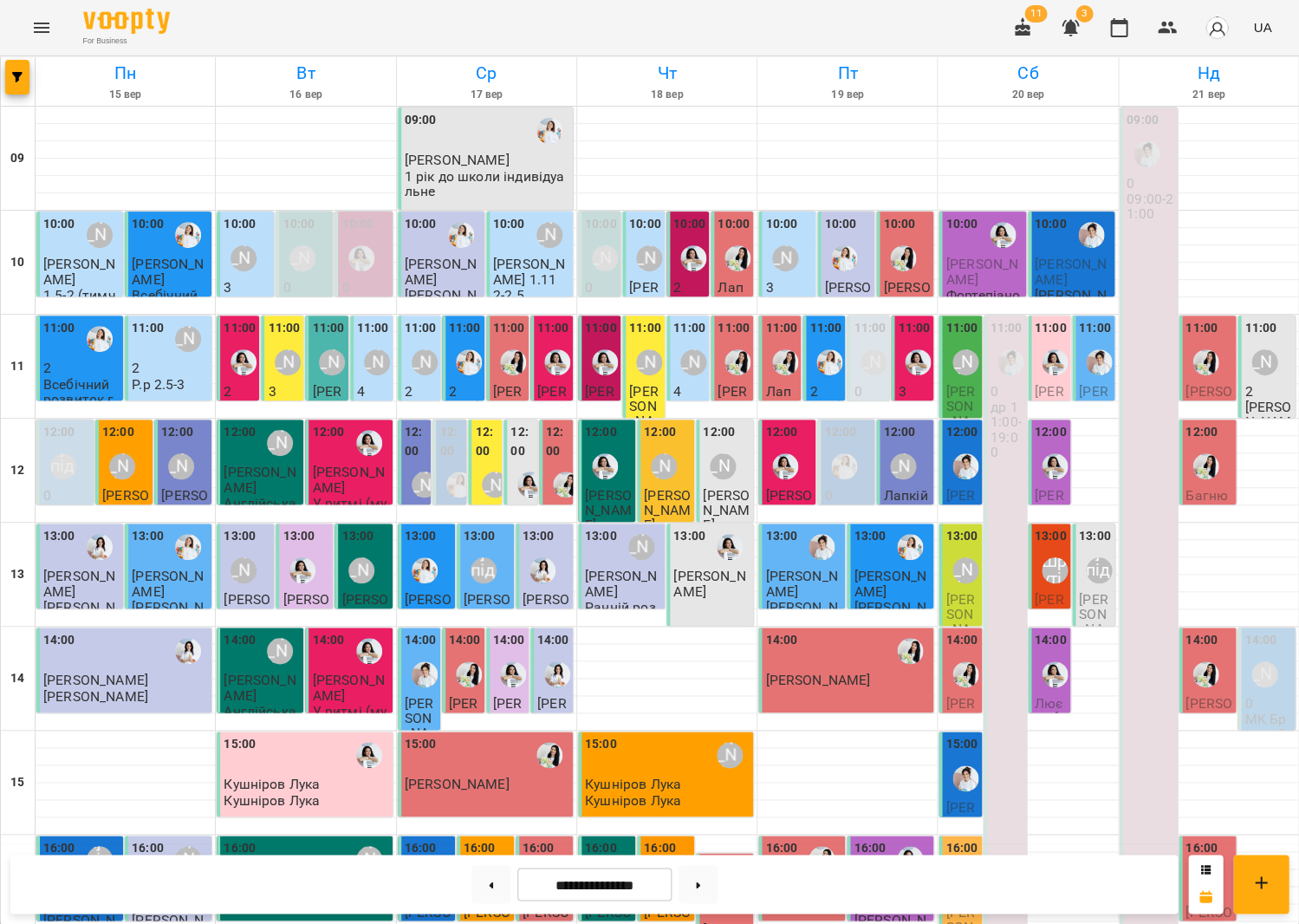
scroll to position [404, 0]
click at [903, 880] on span "[PERSON_NAME]" at bounding box center [890, 895] width 72 height 31
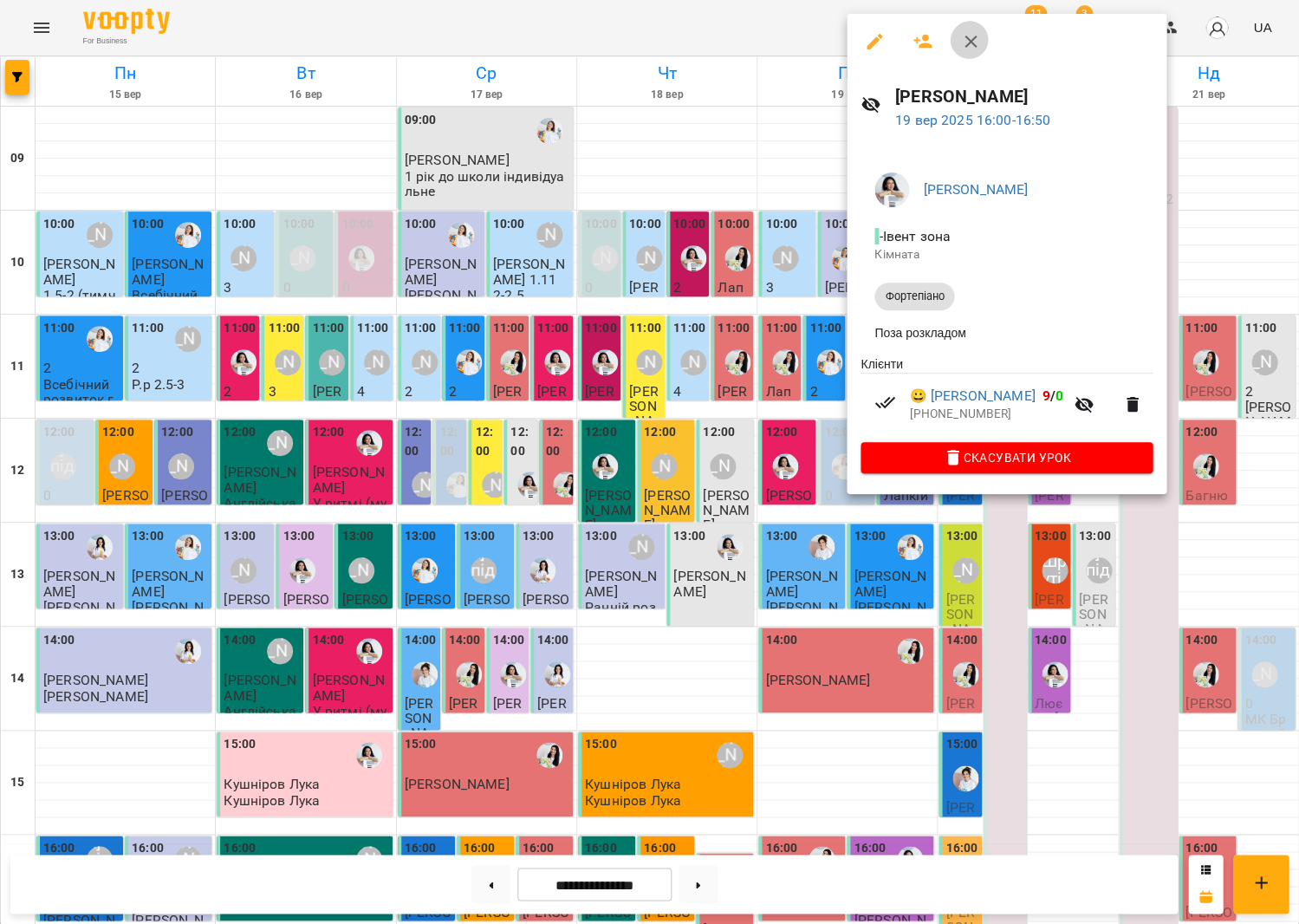
click at [967, 48] on icon "button" at bounding box center [970, 41] width 21 height 21
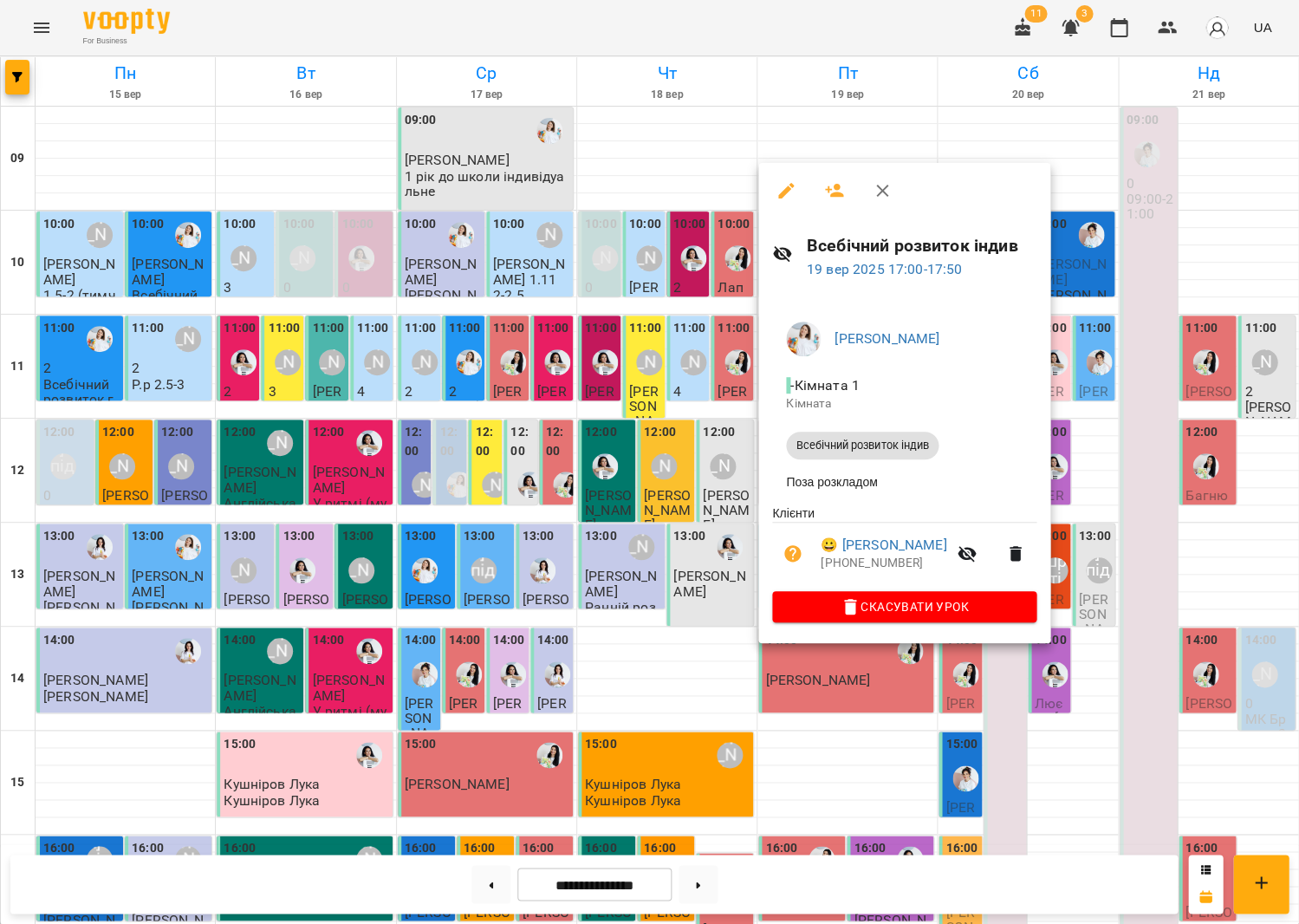
drag, startPoint x: 866, startPoint y: 198, endPoint x: 863, endPoint y: 209, distance: 11.4
click at [866, 198] on button "button" at bounding box center [882, 190] width 41 height 41
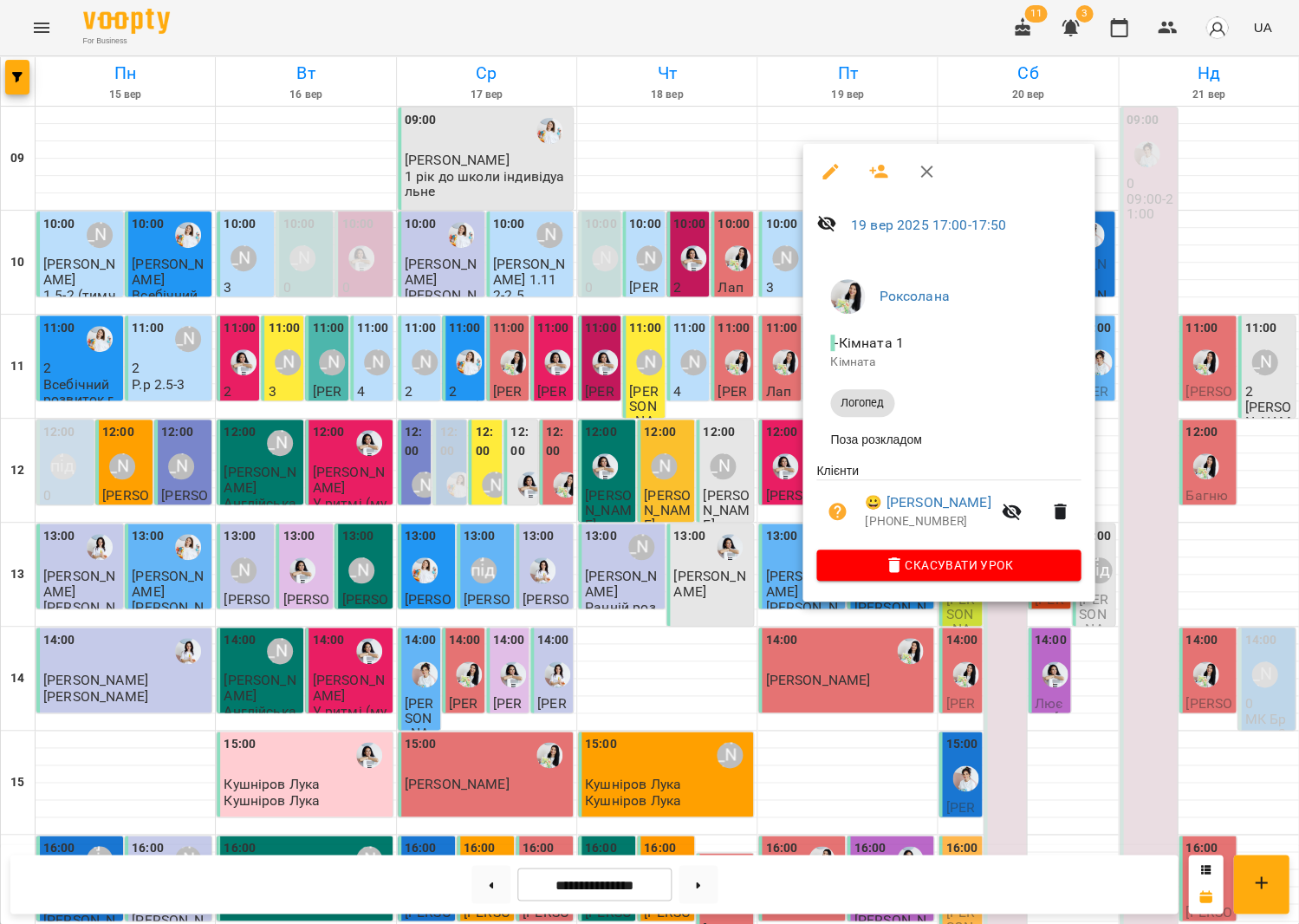
scroll to position [394, 0]
click at [927, 184] on button "button" at bounding box center [926, 171] width 41 height 41
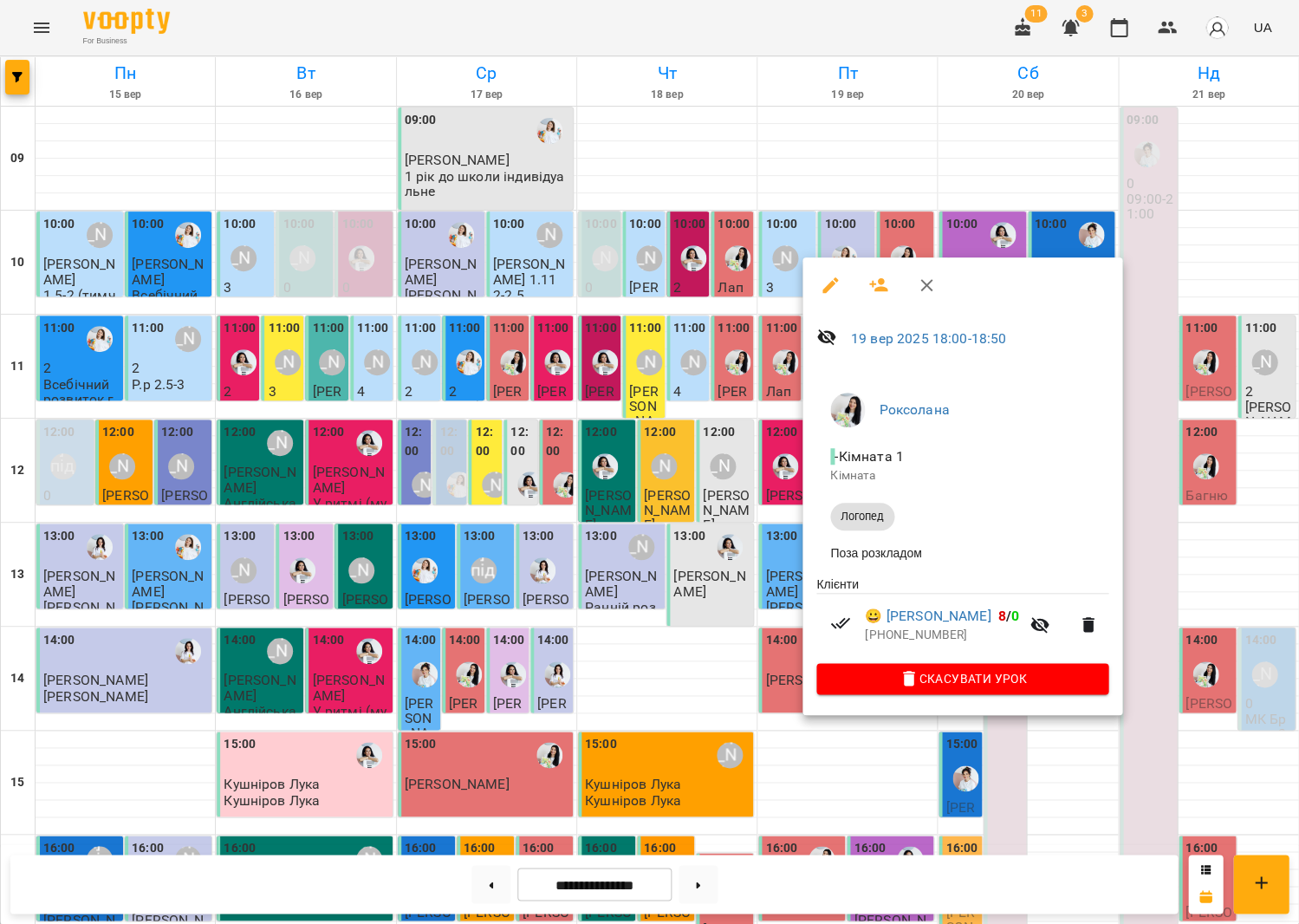
click at [909, 281] on button "button" at bounding box center [926, 285] width 41 height 41
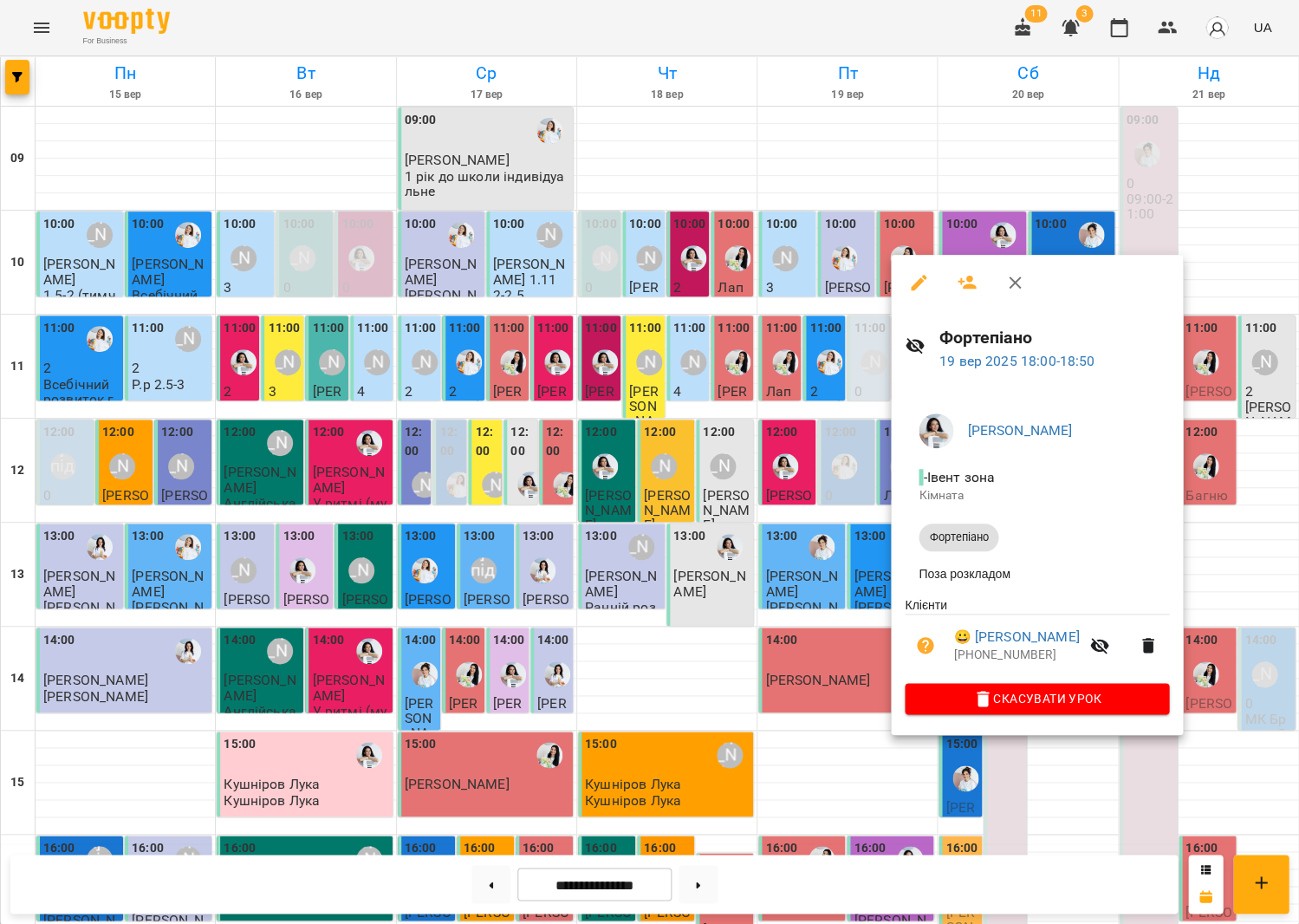
click at [1015, 285] on icon "button" at bounding box center [1014, 282] width 21 height 21
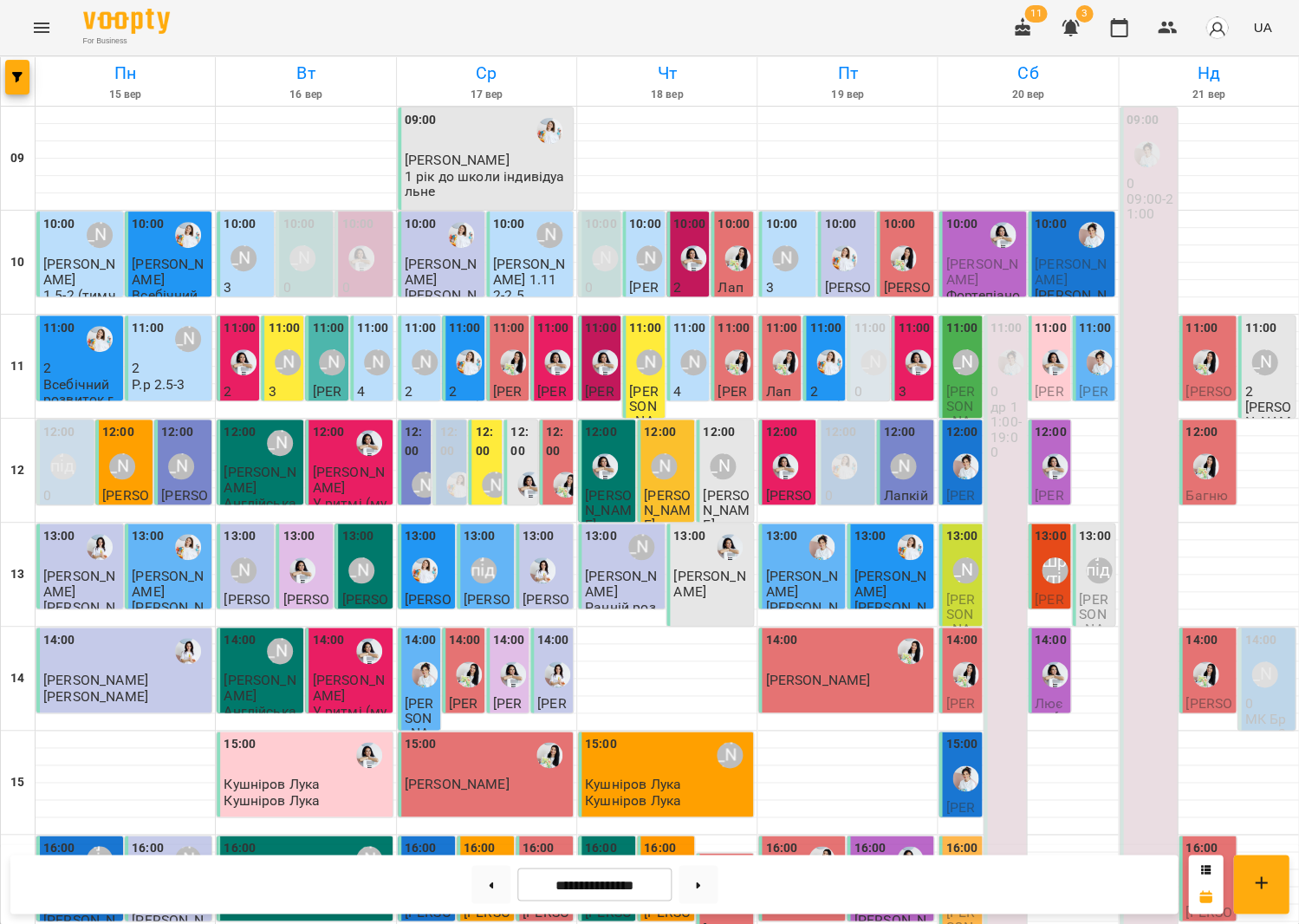
scroll to position [0, 0]
click at [46, 25] on icon "Menu" at bounding box center [41, 28] width 21 height 21
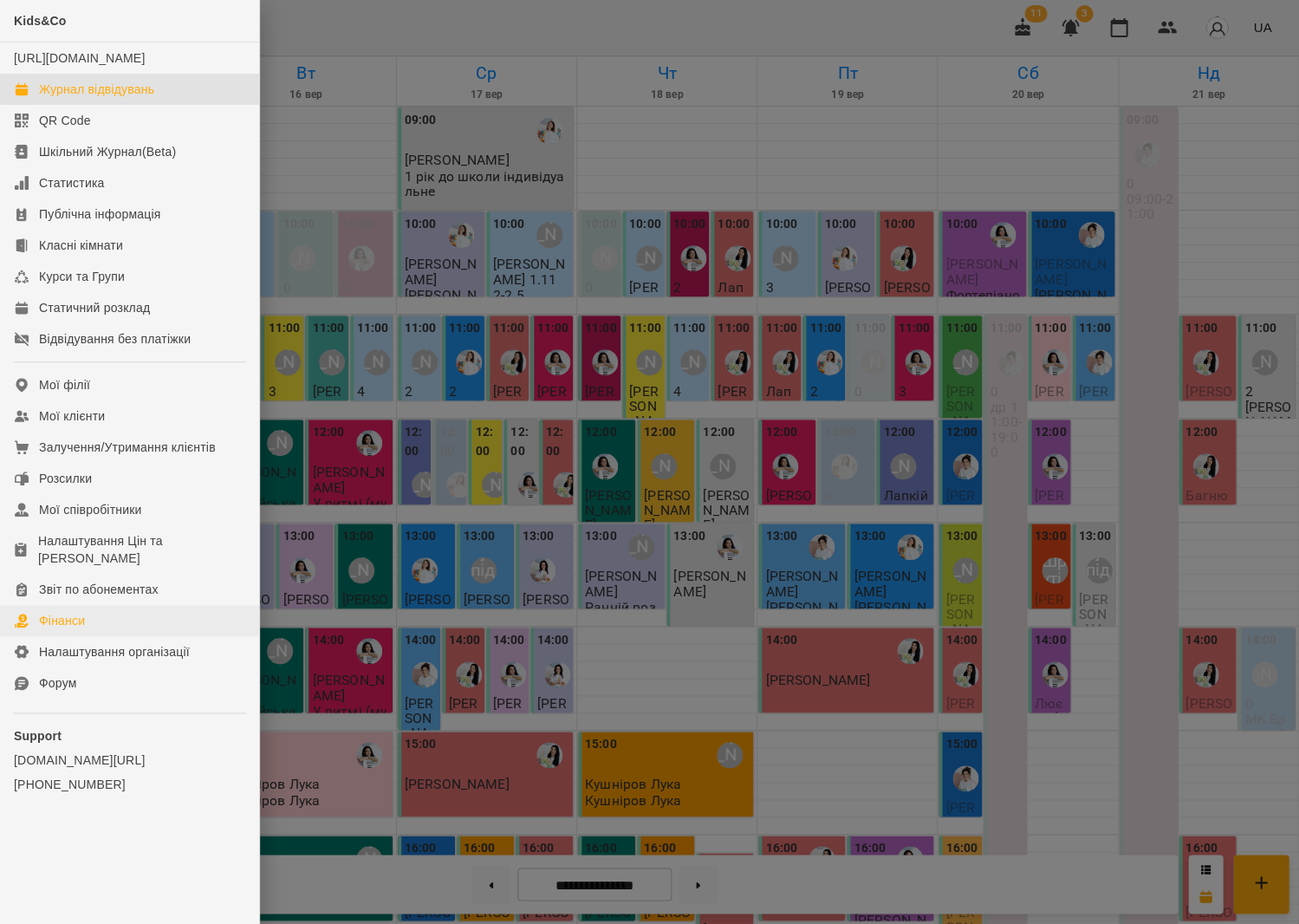
click at [124, 614] on link "Фінанси" at bounding box center [129, 621] width 259 height 31
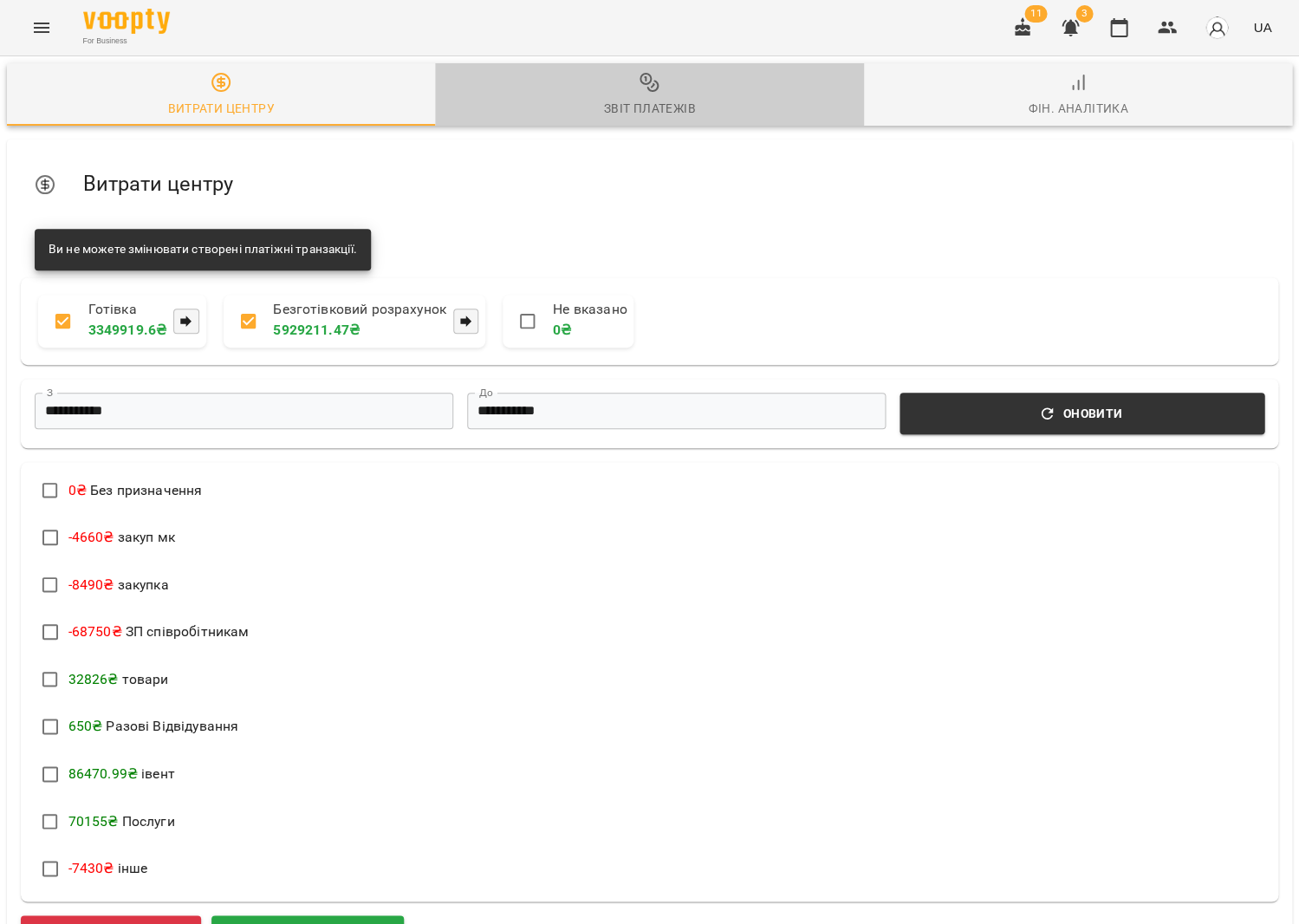
click at [680, 100] on div "Звіт платежів" at bounding box center [650, 108] width 92 height 21
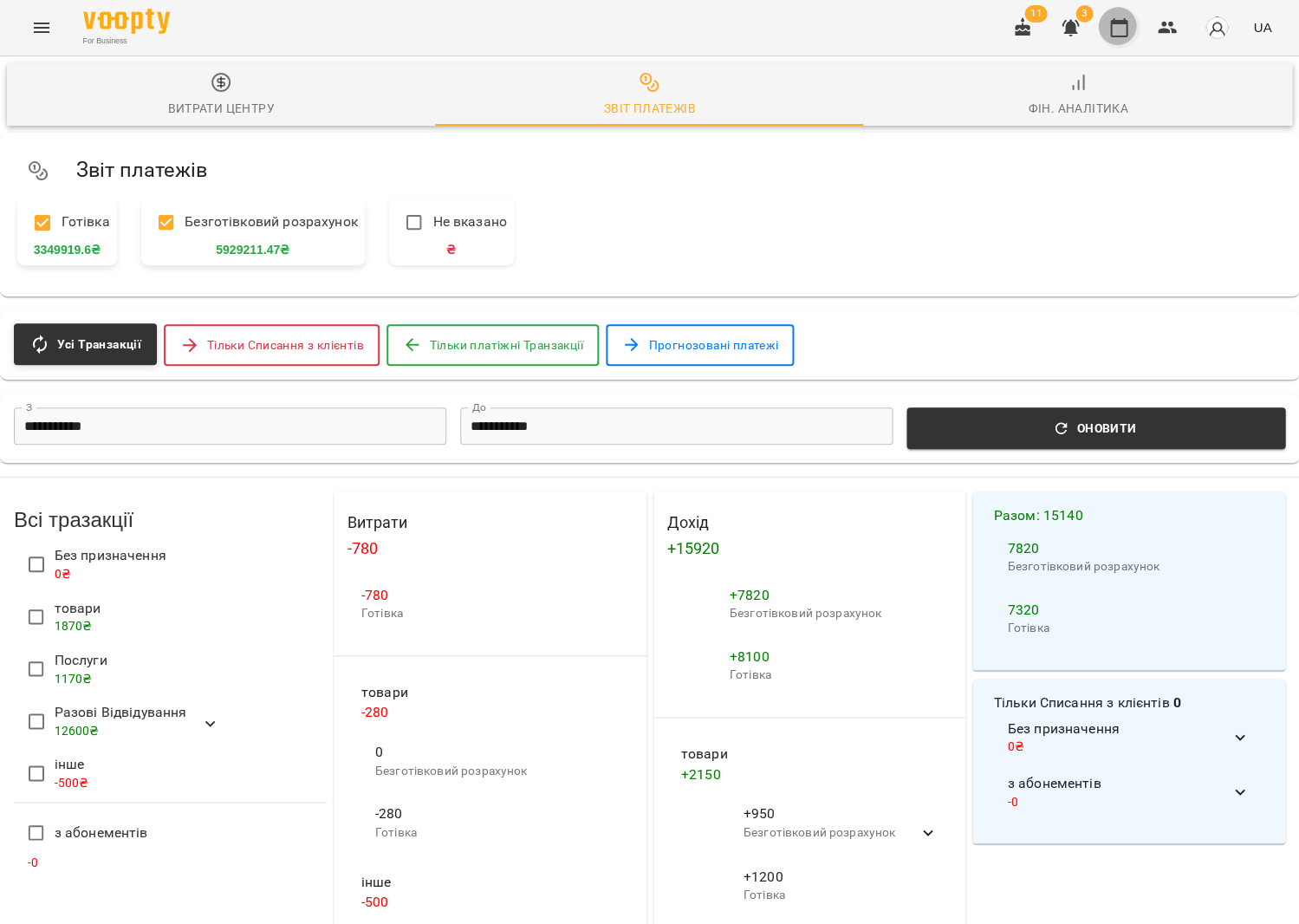
click at [1135, 22] on button "button" at bounding box center [1118, 28] width 41 height 41
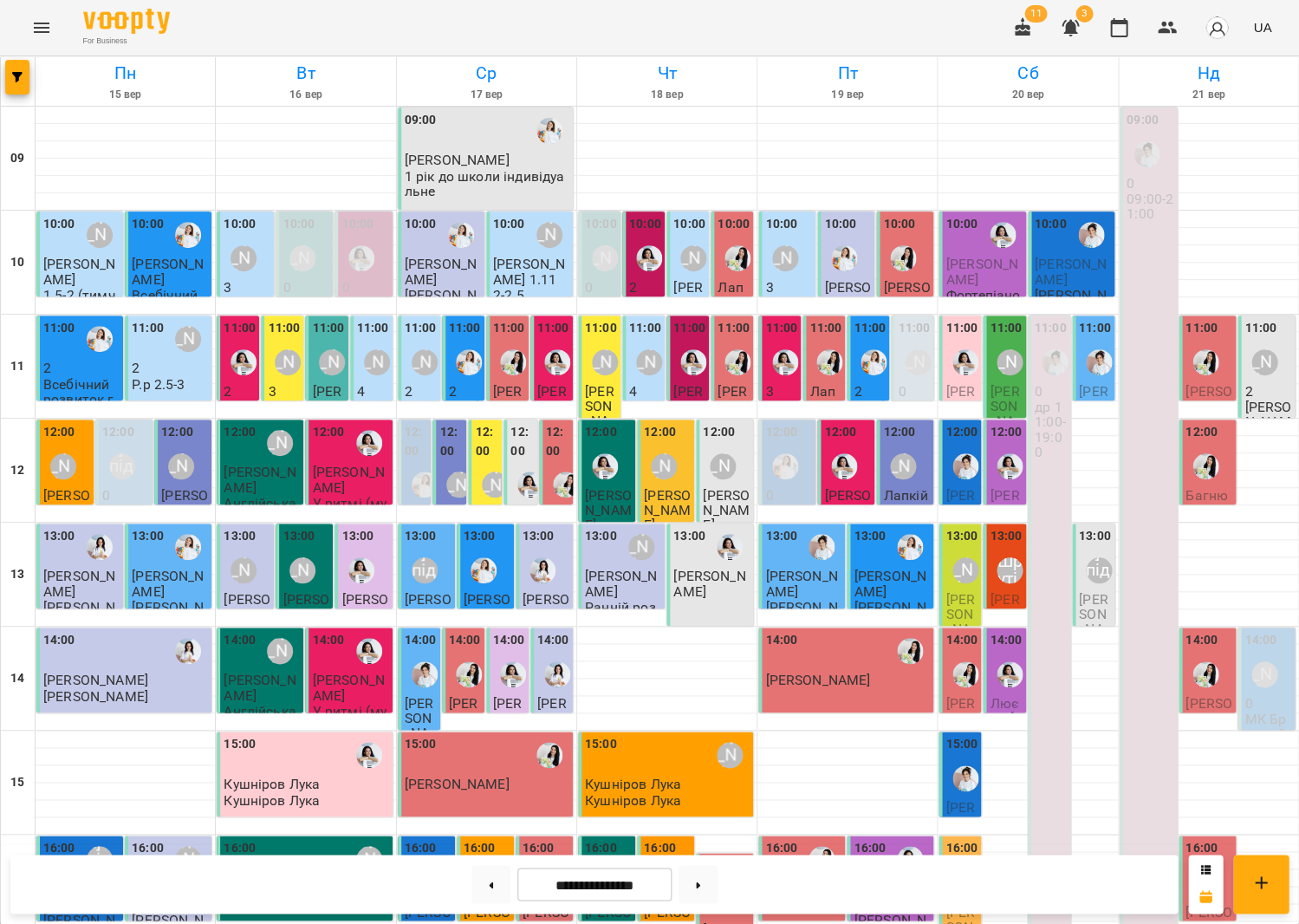
scroll to position [404, 0]
click at [603, 27] on div "For Business 11 3 UA" at bounding box center [650, 28] width 1299 height 55
click at [31, 31] on icon "Menu" at bounding box center [41, 28] width 21 height 21
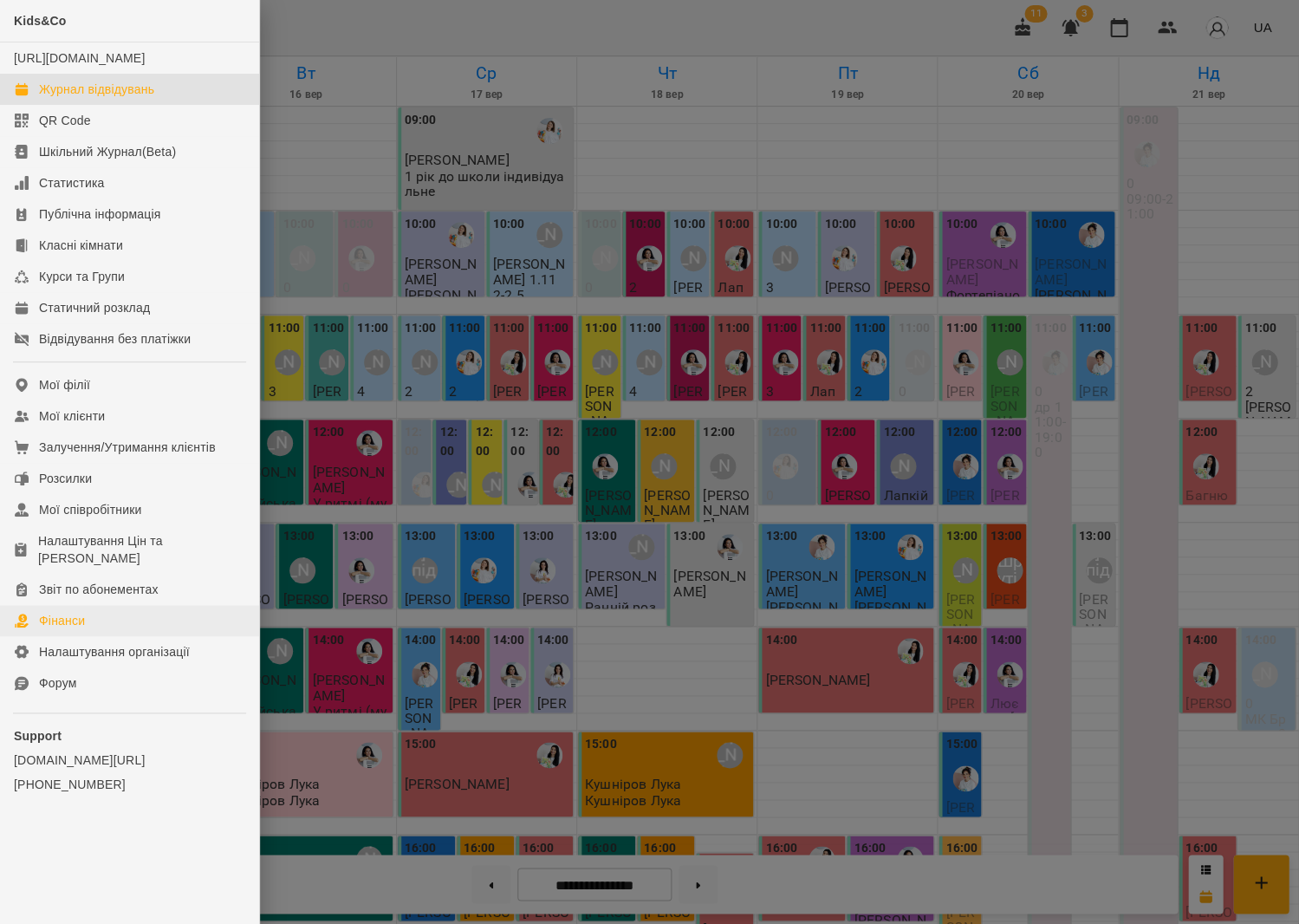
click at [79, 614] on link "Фінанси" at bounding box center [129, 621] width 259 height 31
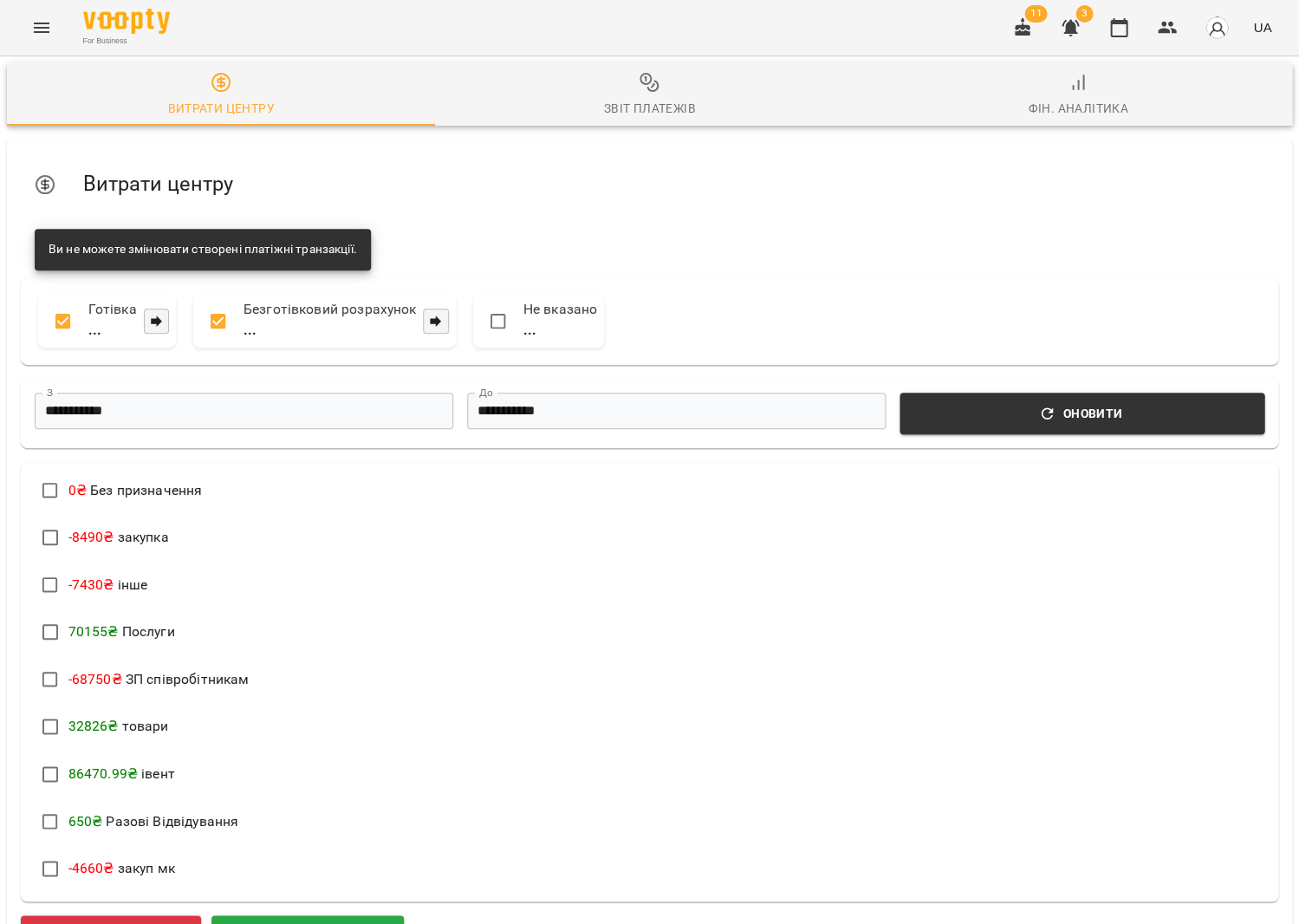
click at [592, 93] on span "Звіт платежів" at bounding box center [650, 95] width 407 height 47
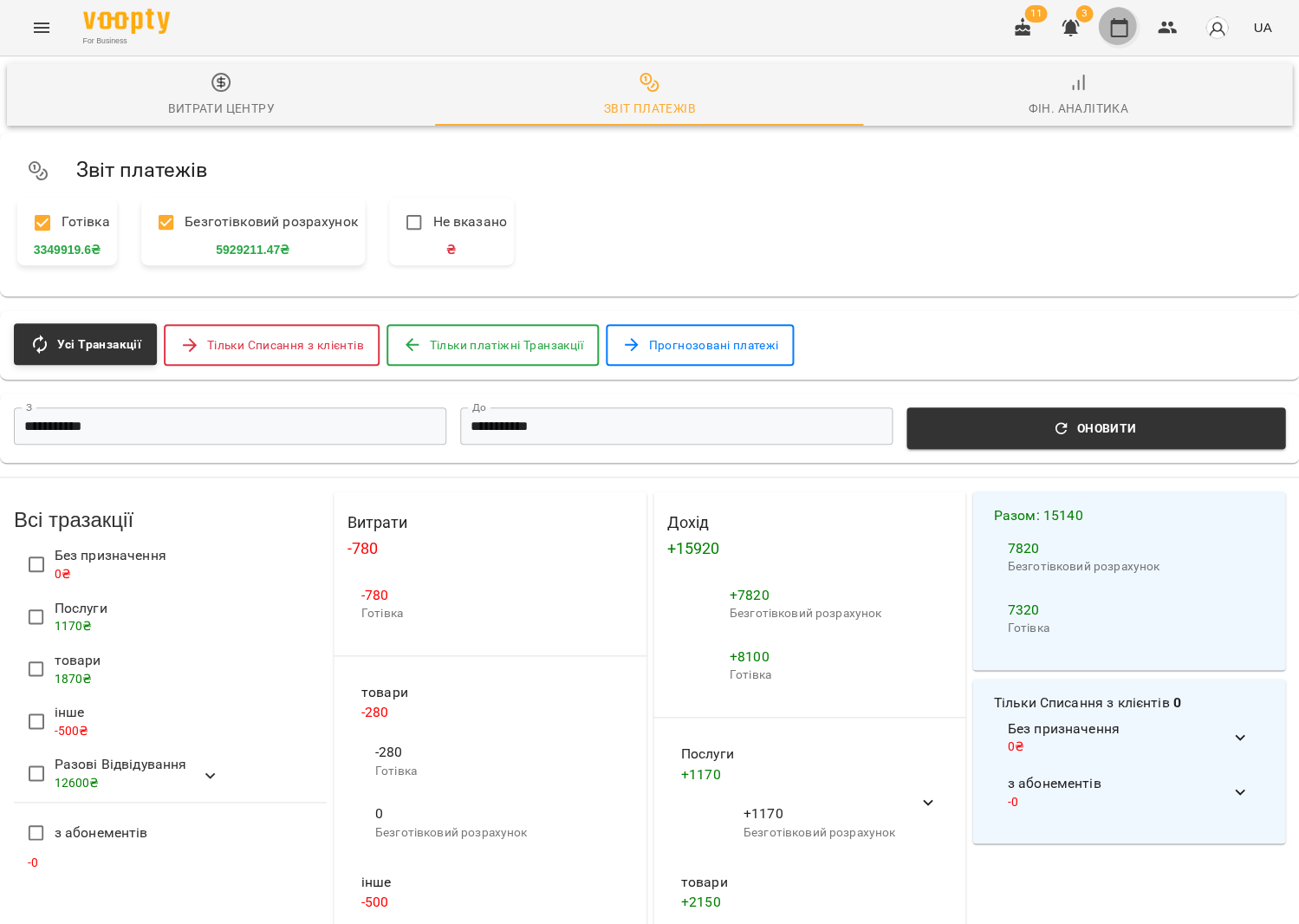
click at [1118, 29] on icon "button" at bounding box center [1118, 28] width 21 height 21
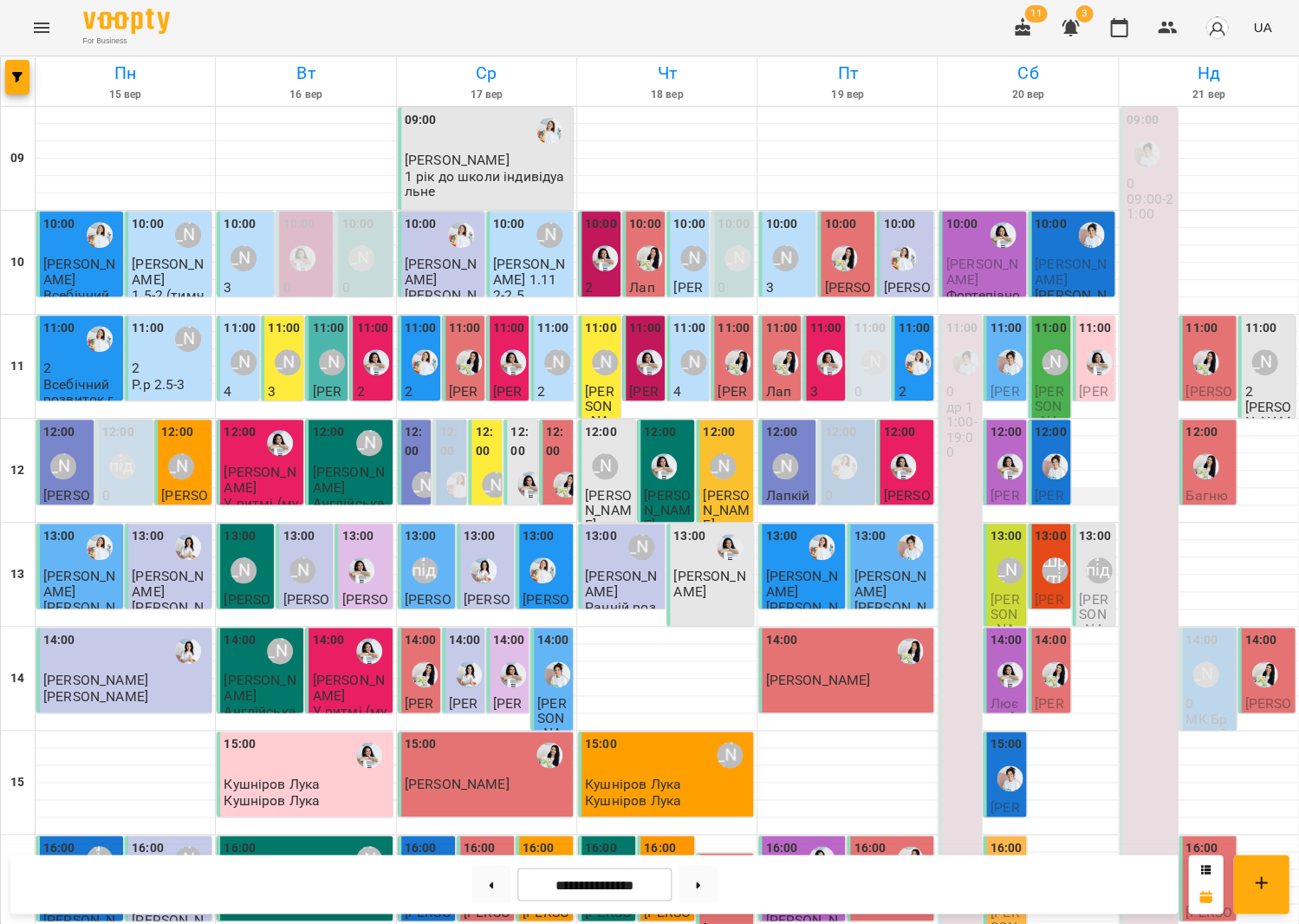
scroll to position [111, 0]
click at [702, 883] on button at bounding box center [698, 883] width 39 height 38
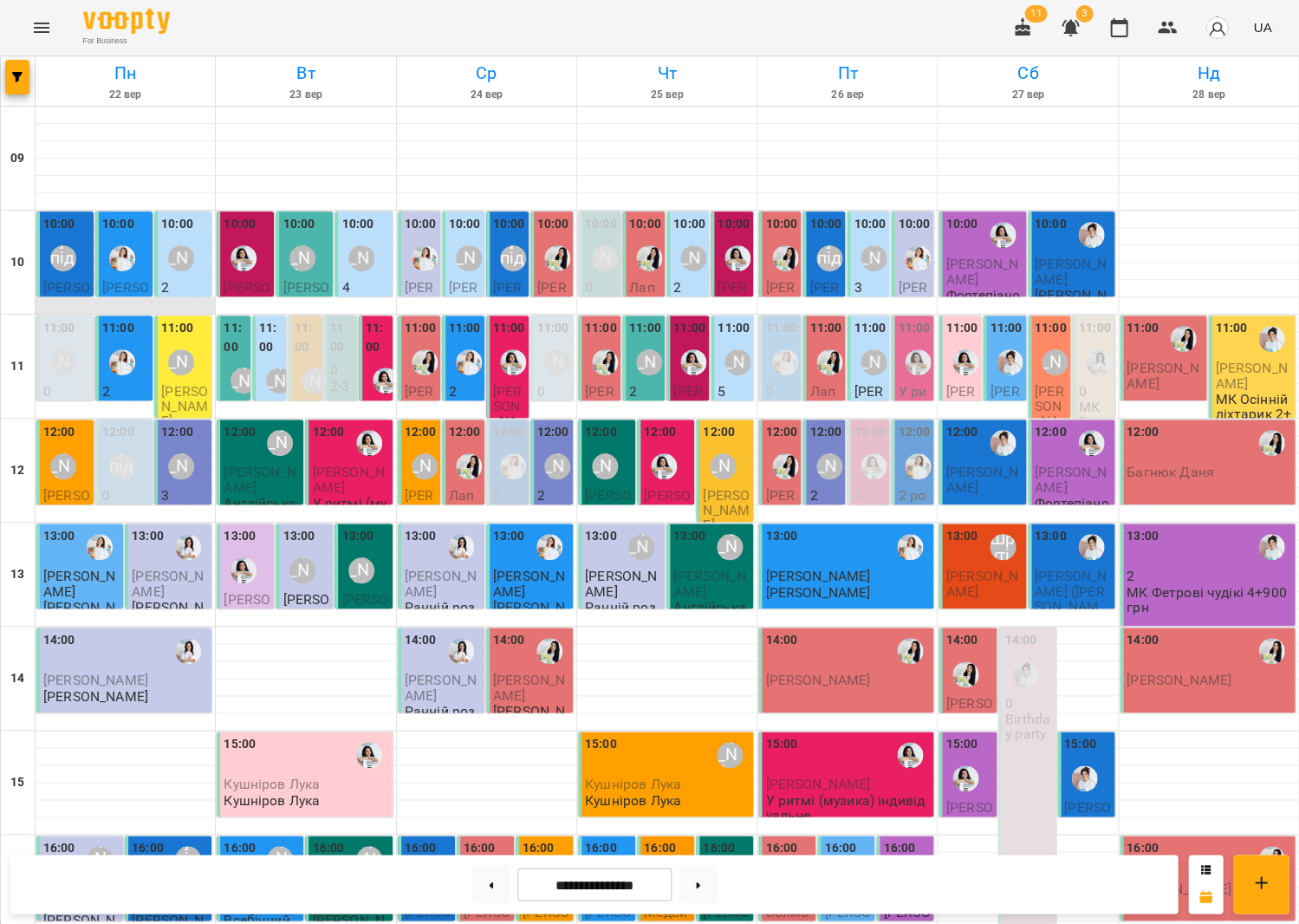
scroll to position [0, 0]
click at [71, 384] on p "0" at bounding box center [66, 392] width 47 height 15
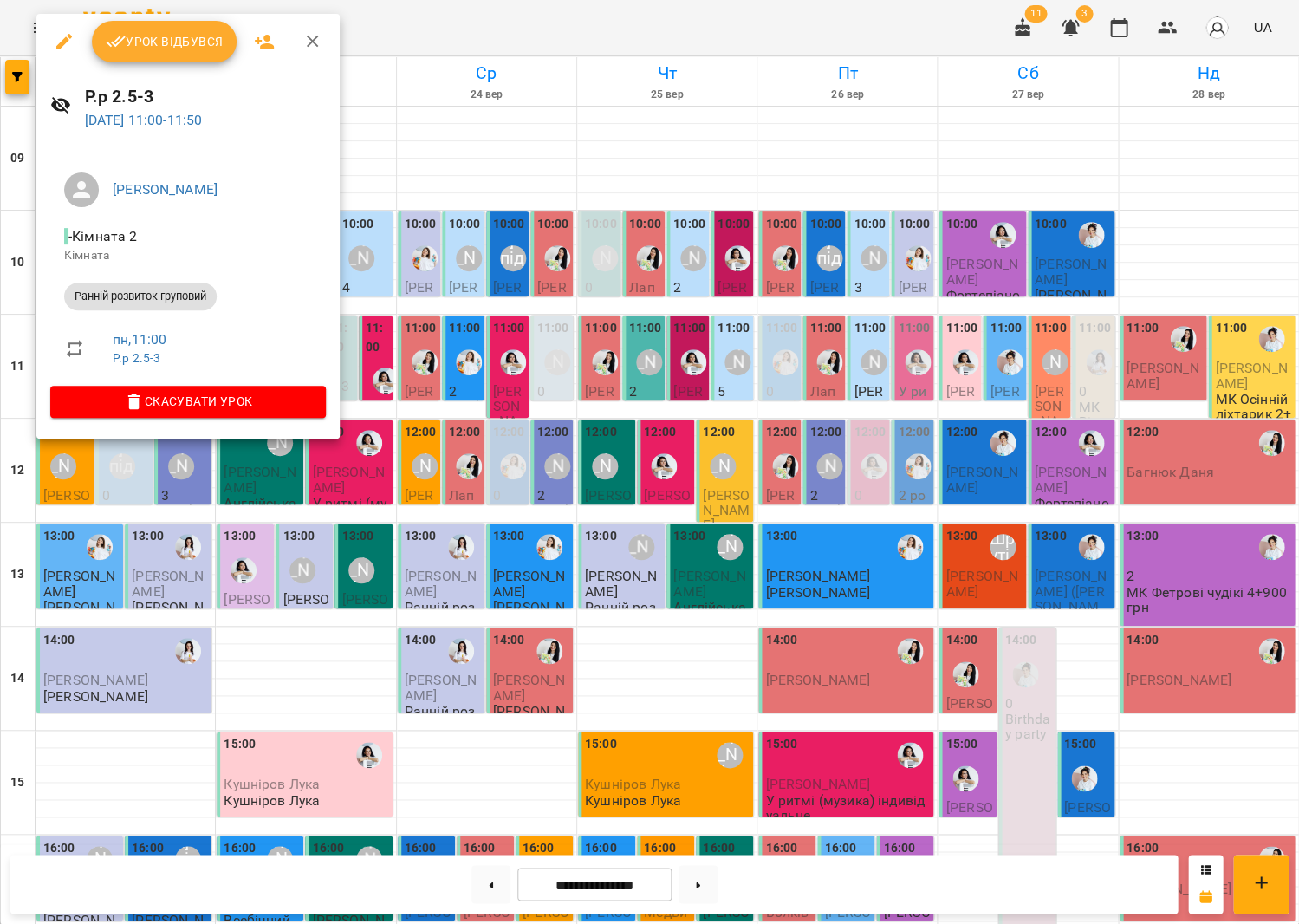
scroll to position [18, 0]
drag, startPoint x: 439, startPoint y: 402, endPoint x: 368, endPoint y: 364, distance: 80.5
click at [439, 402] on div at bounding box center [650, 462] width 1299 height 924
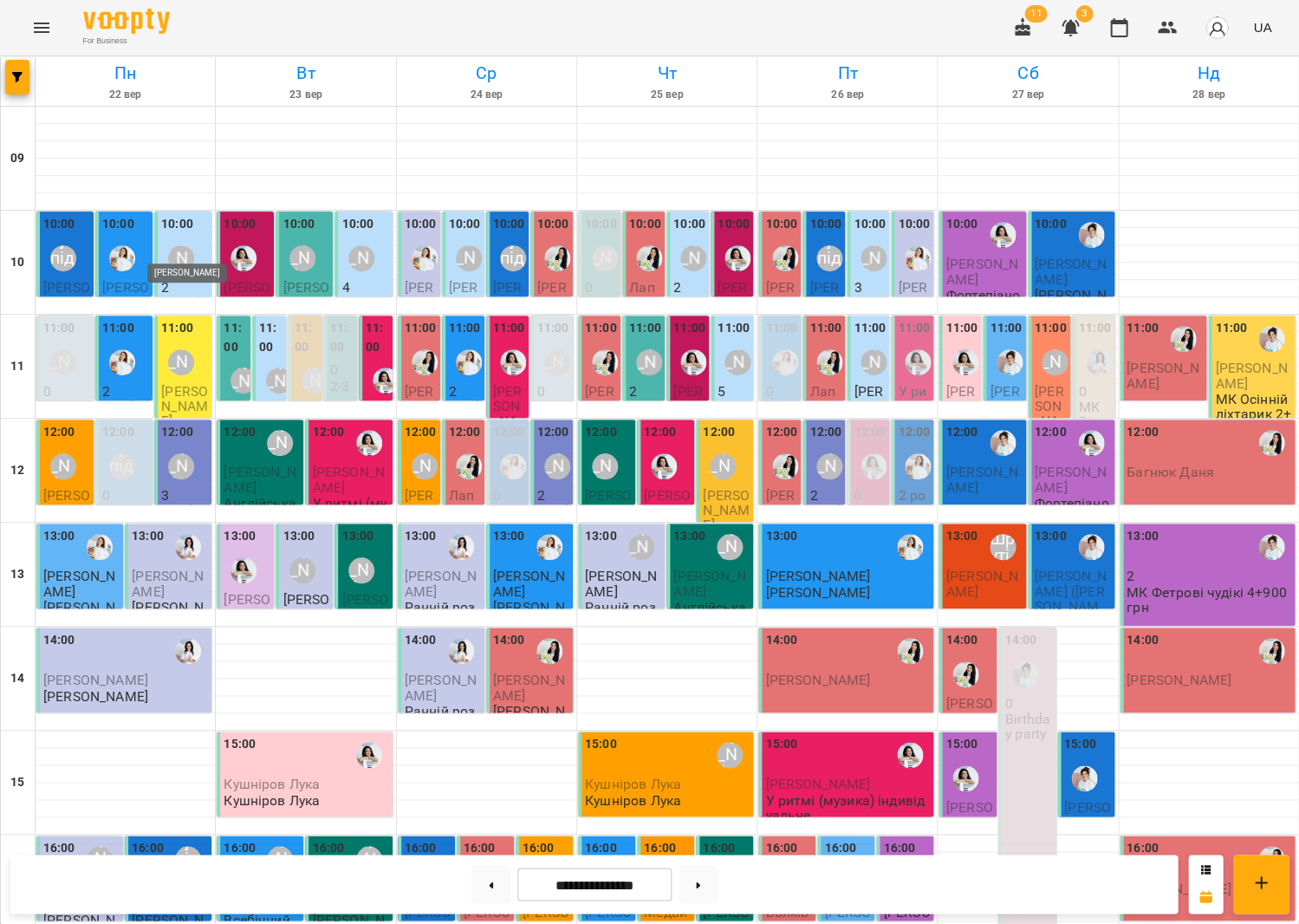
click at [169, 245] on div "[PERSON_NAME]" at bounding box center [181, 258] width 26 height 26
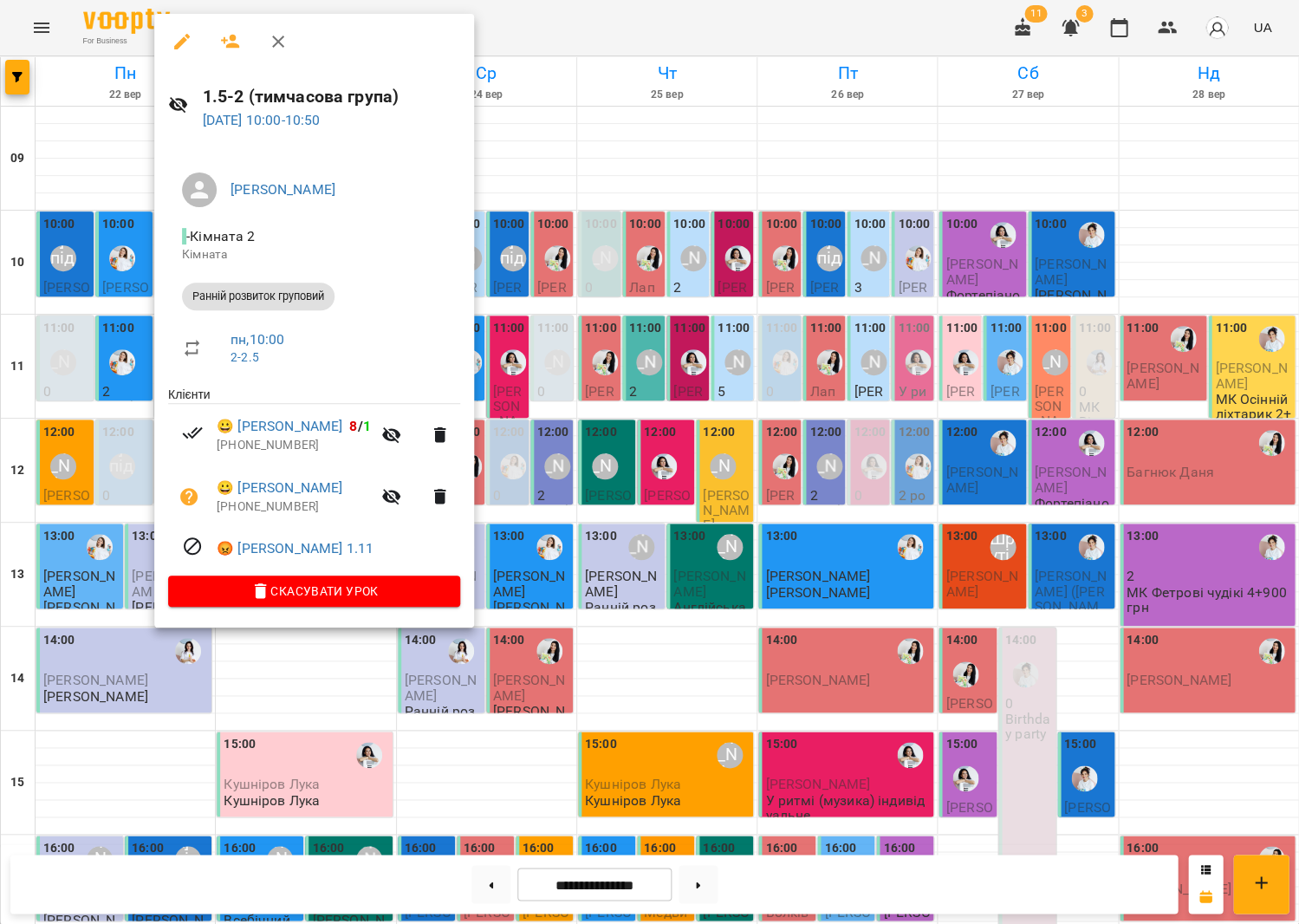
click at [694, 431] on div at bounding box center [650, 462] width 1299 height 924
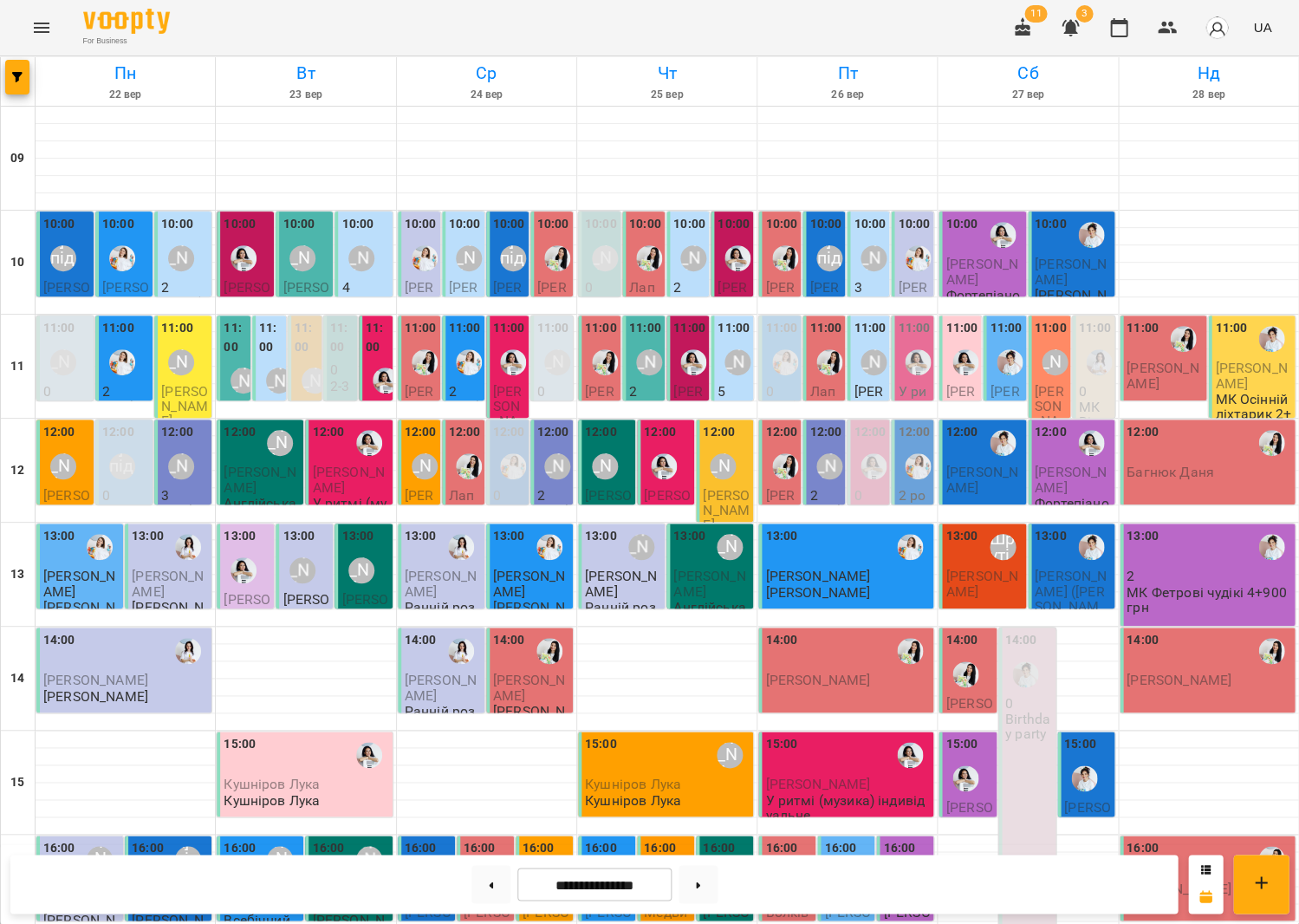
scroll to position [0, 0]
click at [730, 373] on div "[PERSON_NAME]" at bounding box center [737, 362] width 40 height 40
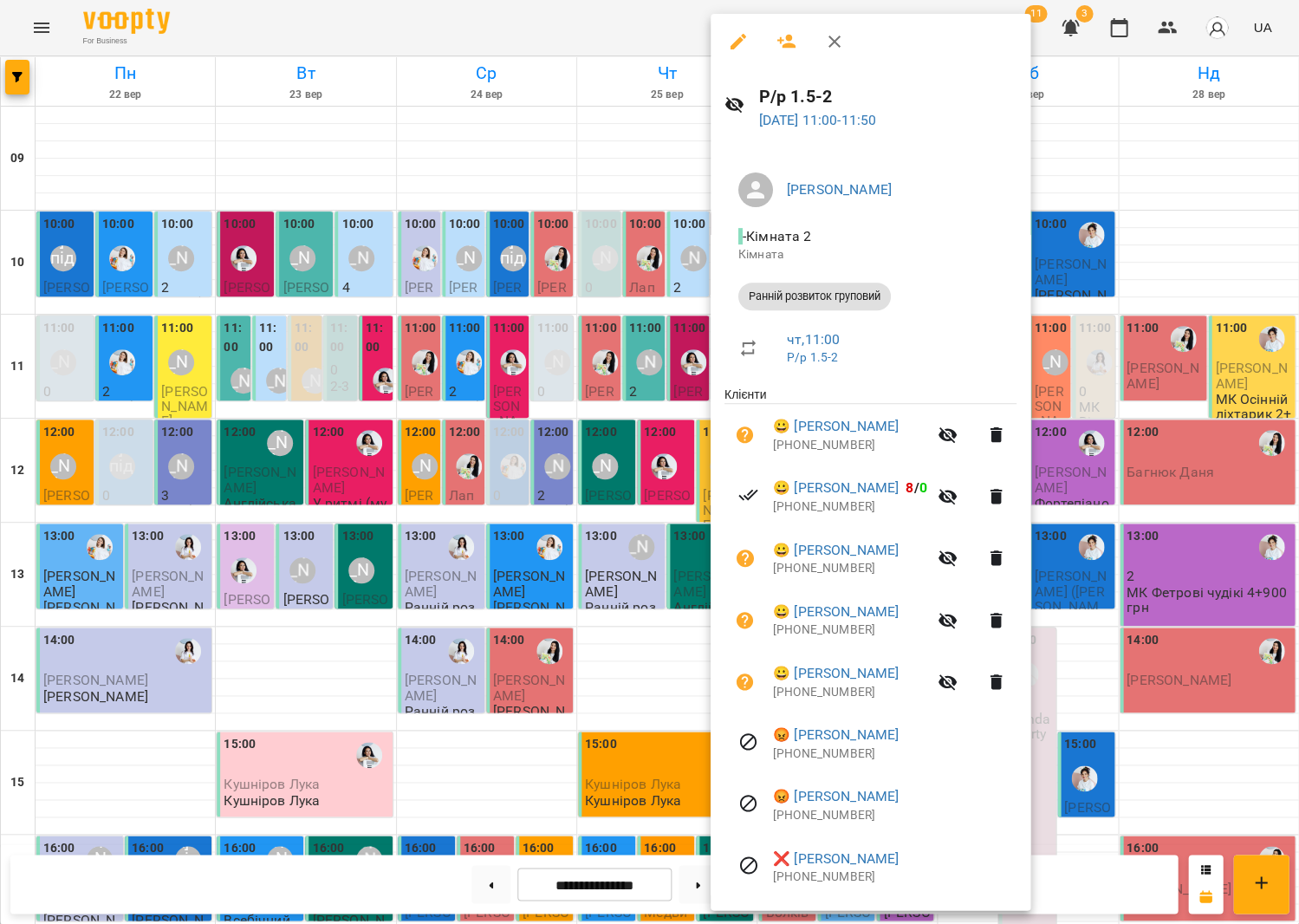
click at [587, 428] on div at bounding box center [650, 462] width 1299 height 924
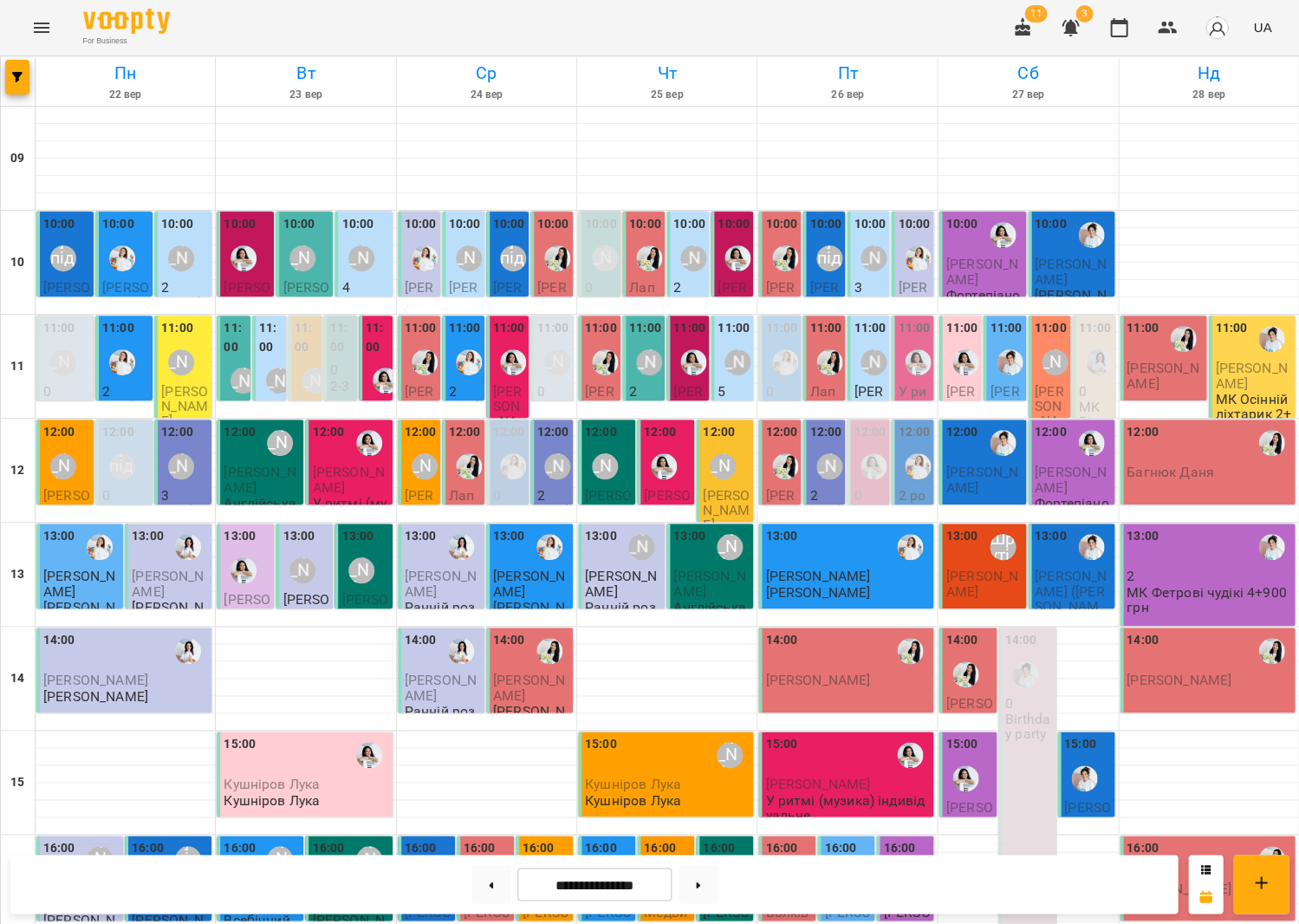
click at [169, 232] on div "10:00" at bounding box center [177, 226] width 32 height 23
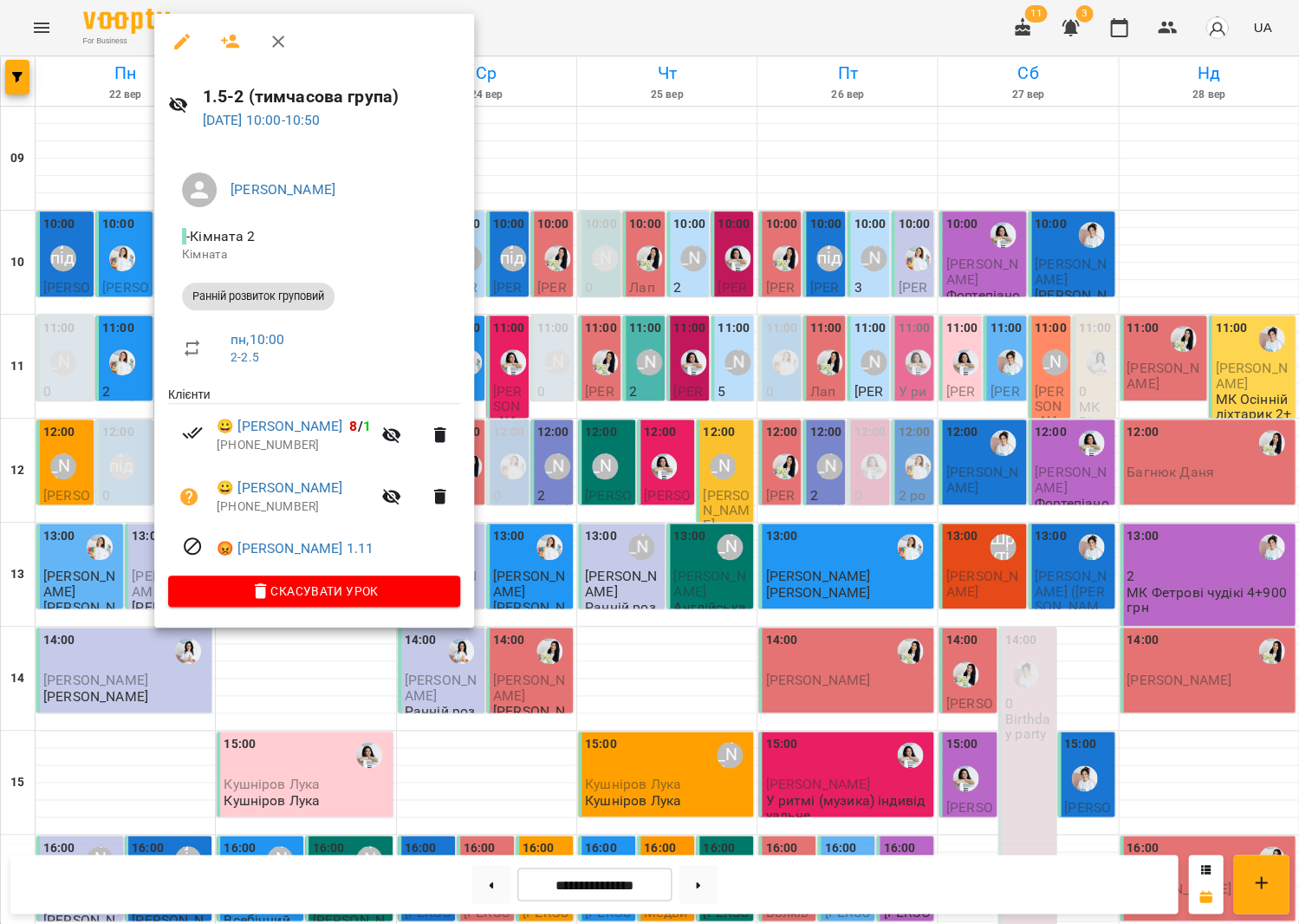
click at [645, 454] on div at bounding box center [650, 462] width 1299 height 924
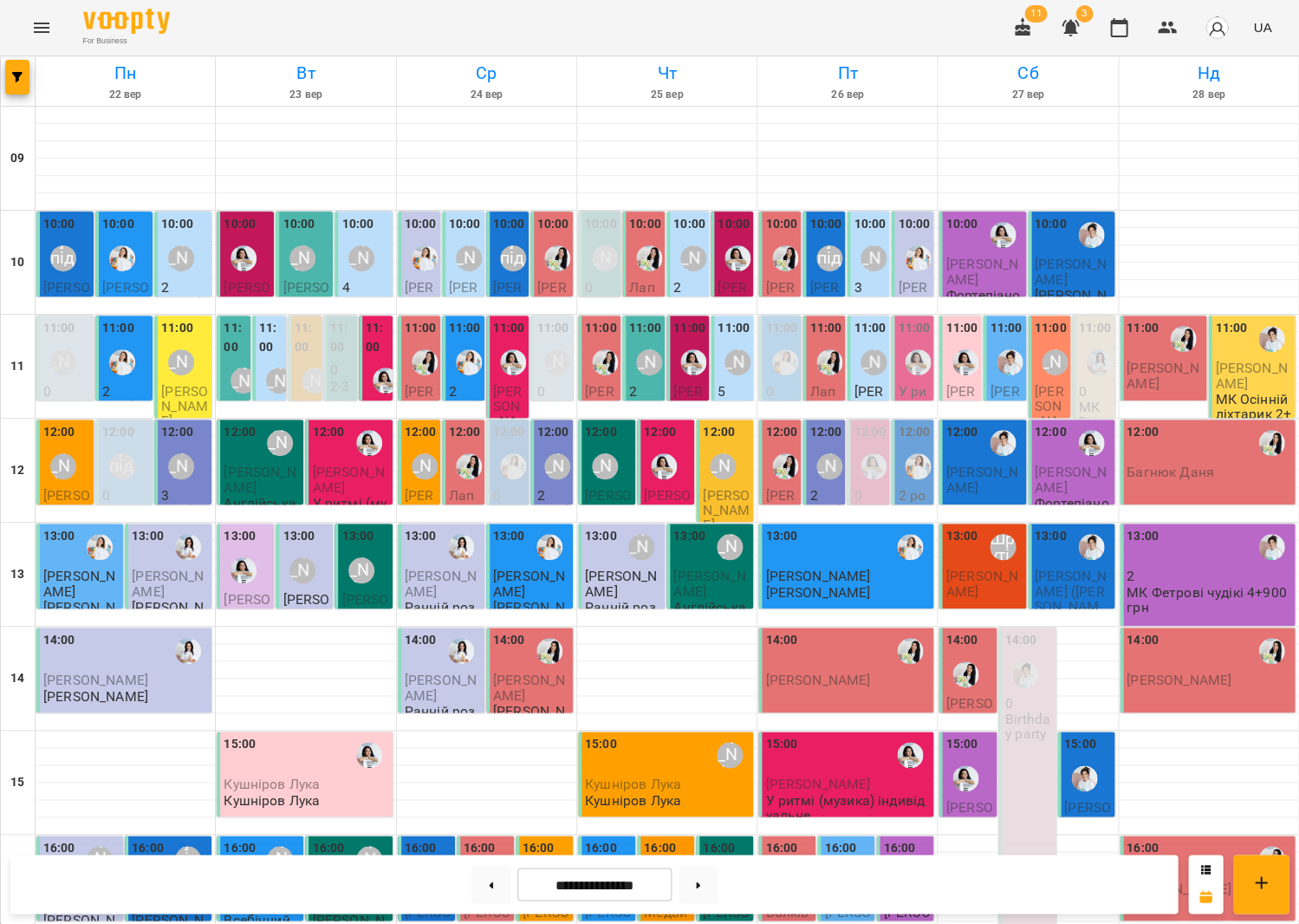
click at [264, 353] on label "11:00" at bounding box center [270, 337] width 23 height 37
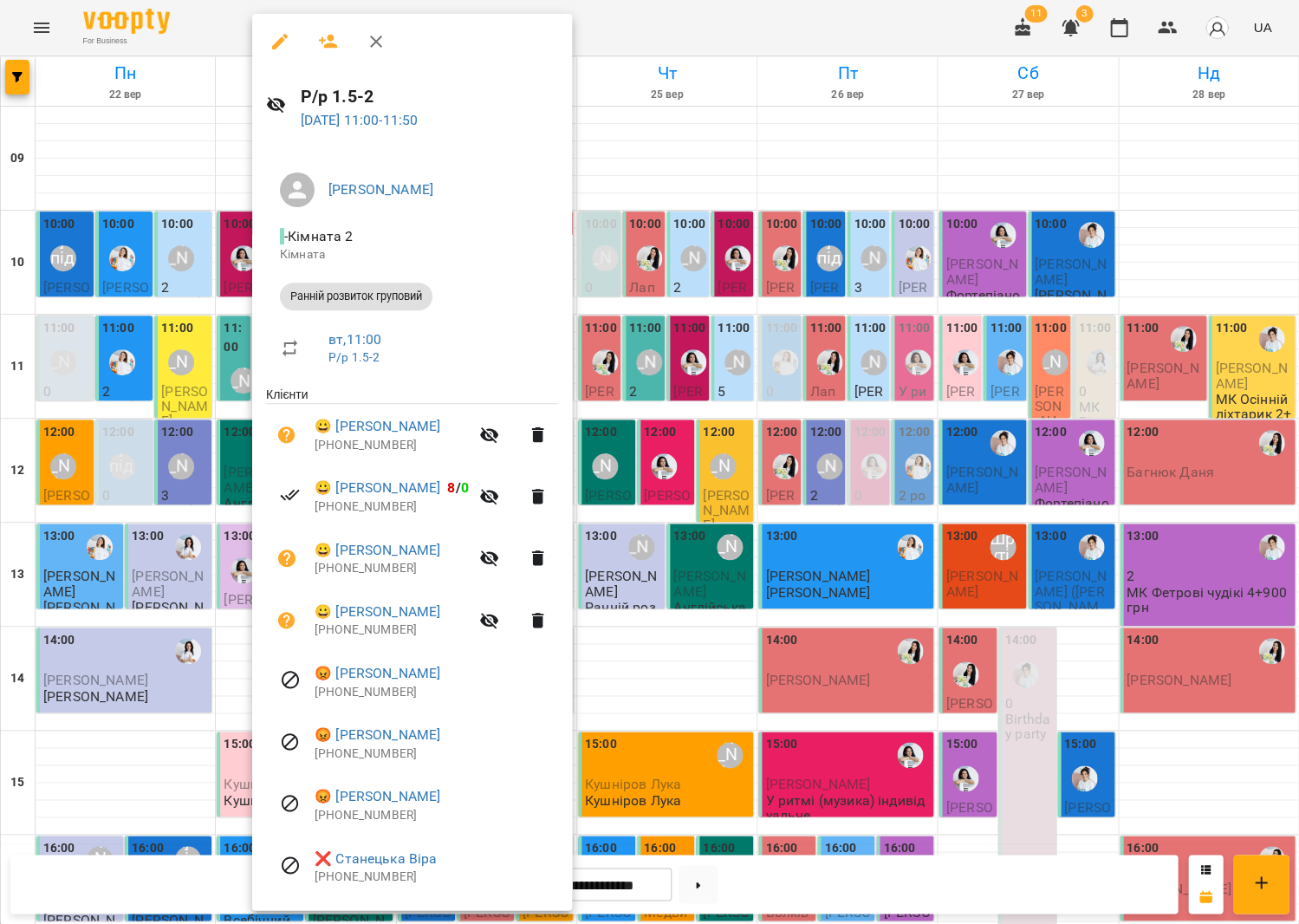
click at [1015, 356] on div at bounding box center [650, 462] width 1299 height 924
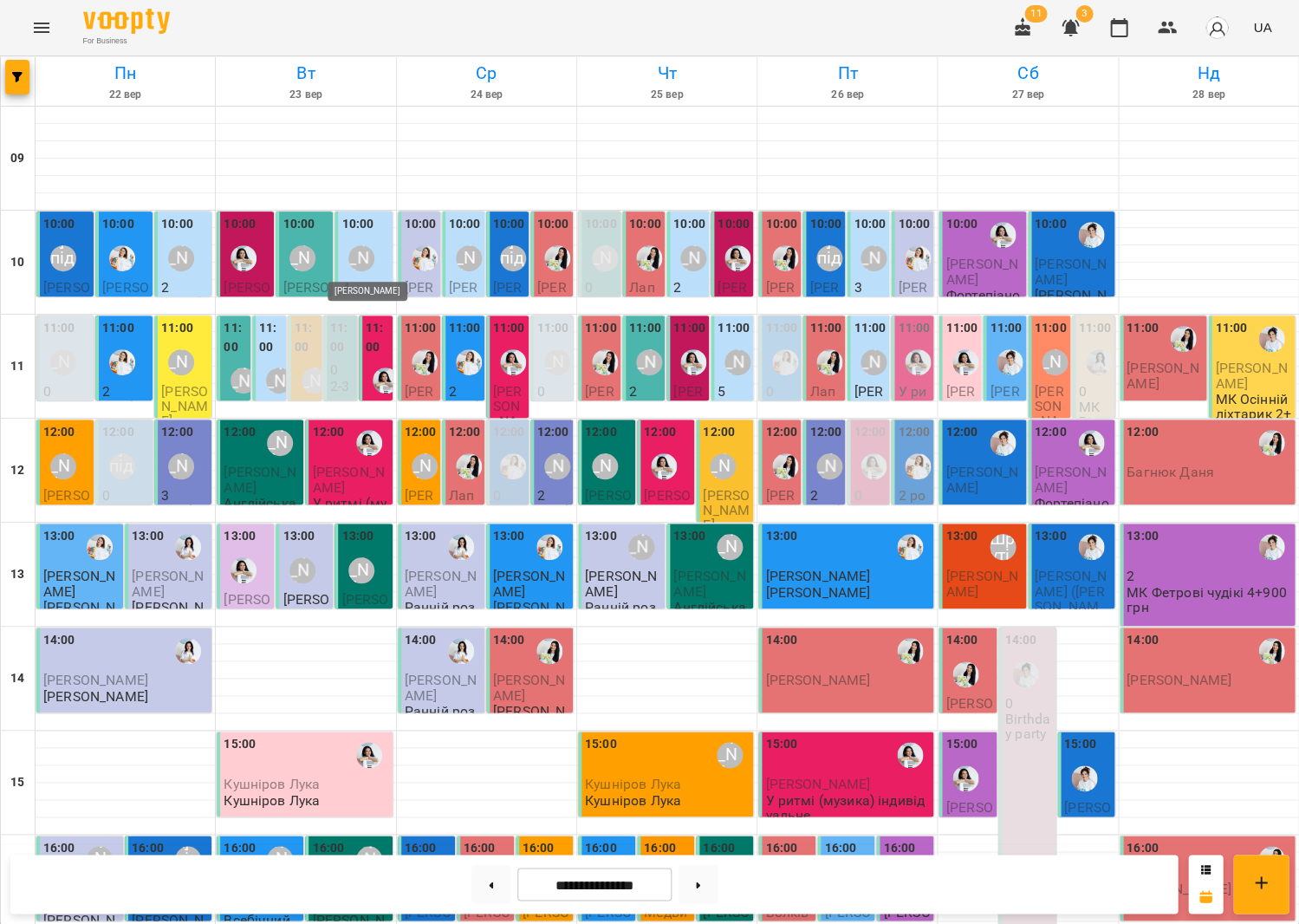
click at [366, 263] on div "[PERSON_NAME]" at bounding box center [361, 258] width 26 height 26
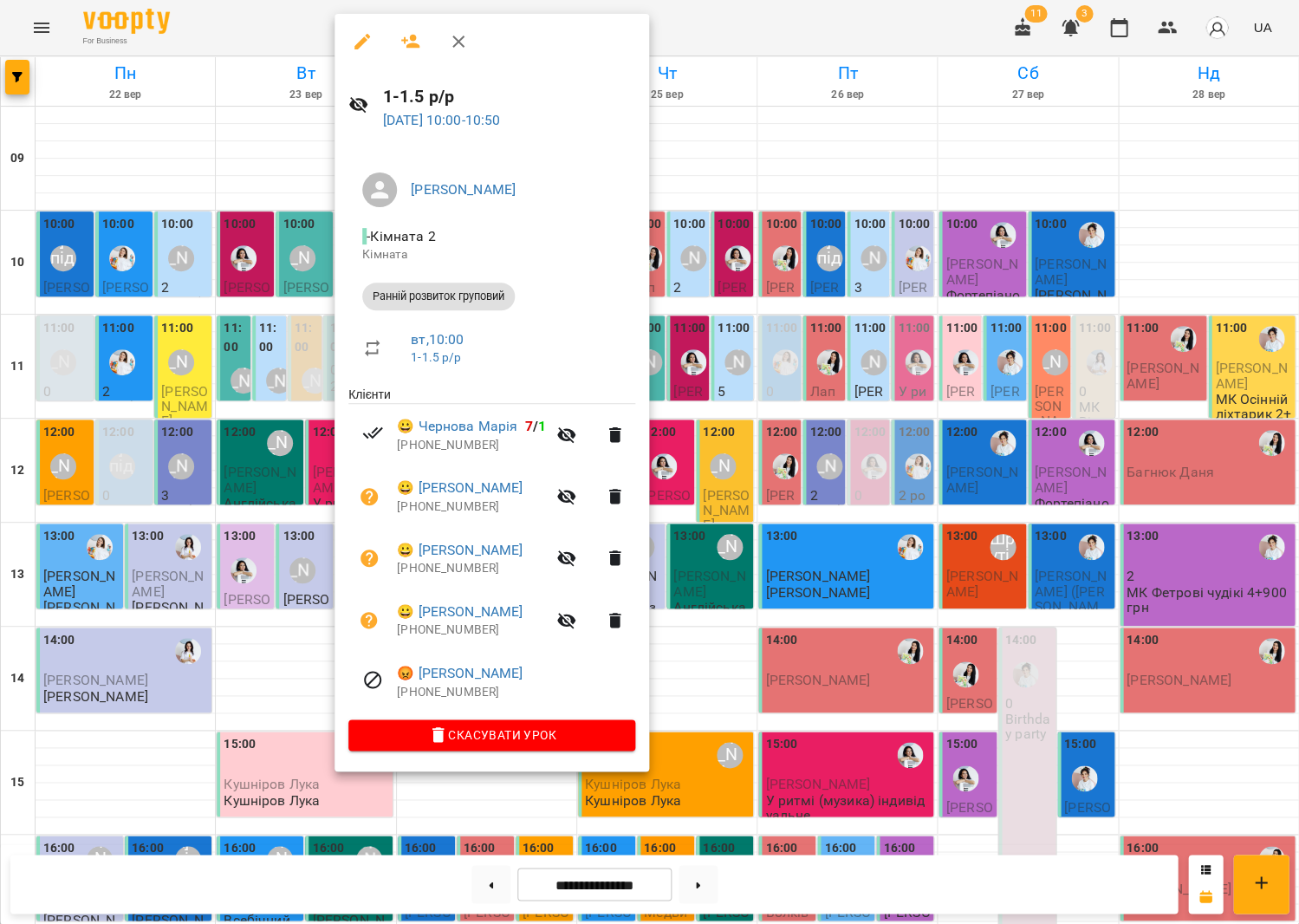
drag, startPoint x: 722, startPoint y: 392, endPoint x: 722, endPoint y: 368, distance: 24.0
click at [722, 392] on div at bounding box center [650, 462] width 1299 height 924
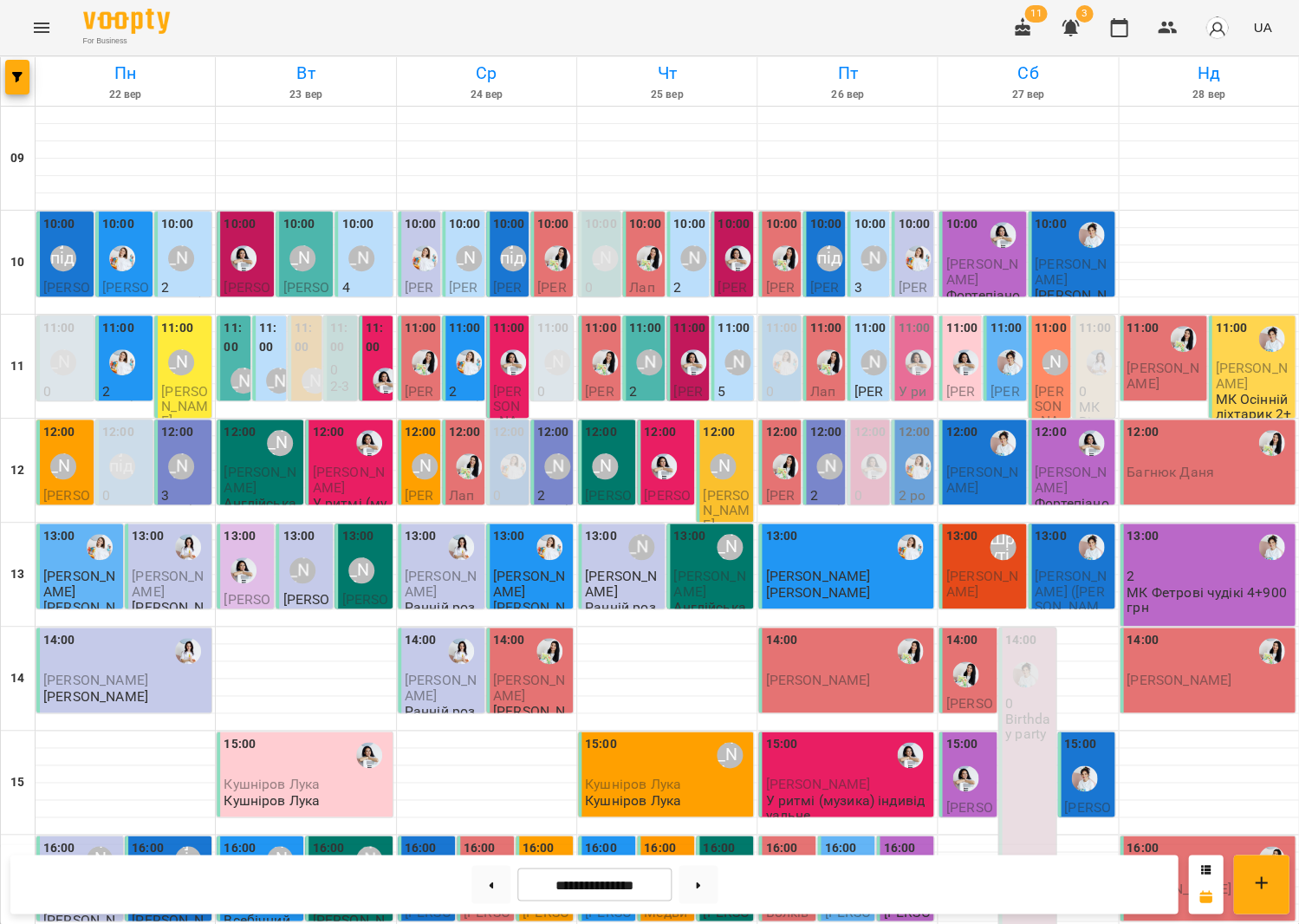
click at [689, 249] on div "[PERSON_NAME]" at bounding box center [693, 258] width 26 height 26
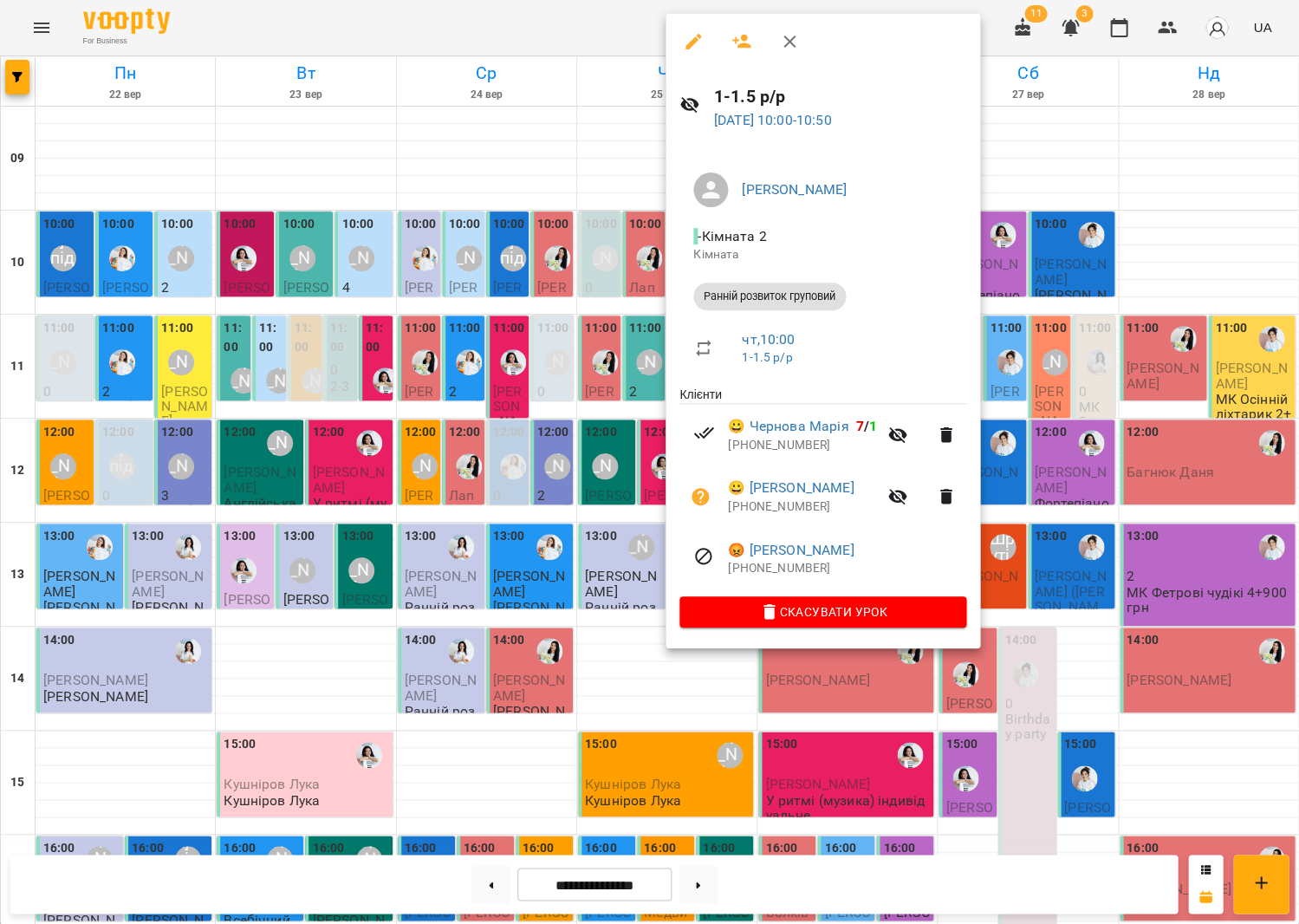
click at [506, 337] on div at bounding box center [650, 462] width 1299 height 924
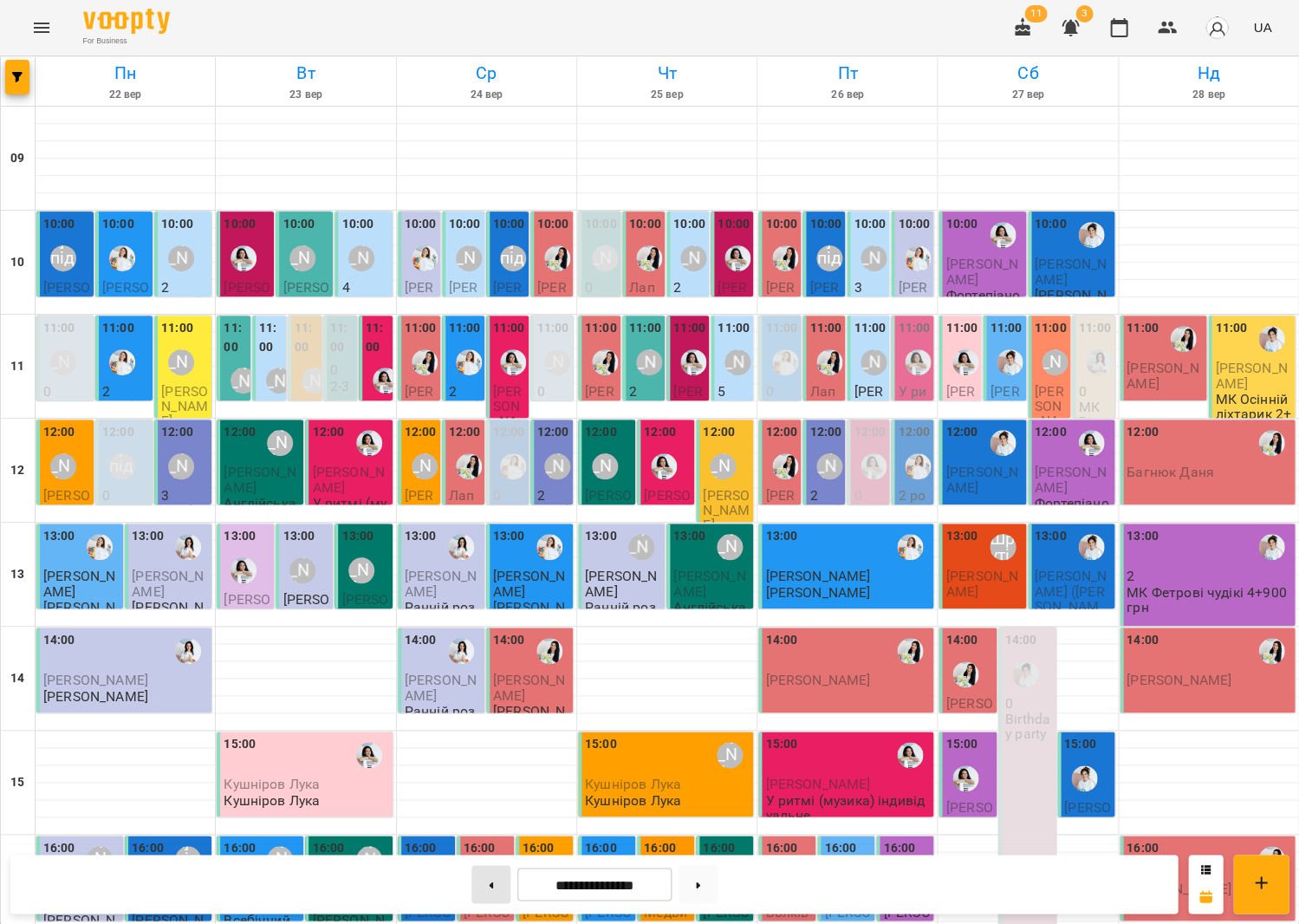
click at [490, 883] on button at bounding box center [491, 883] width 39 height 38
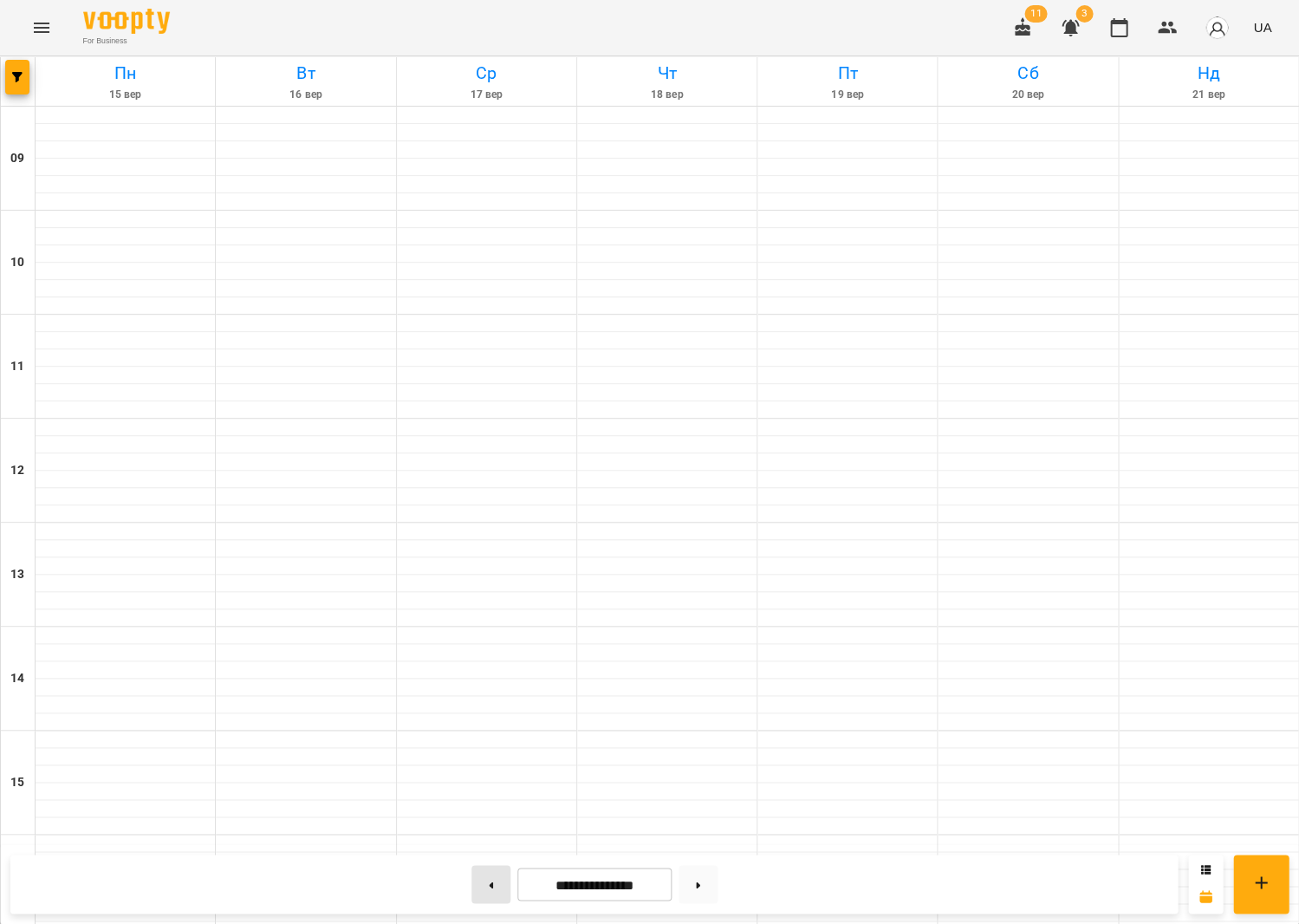
type input "**********"
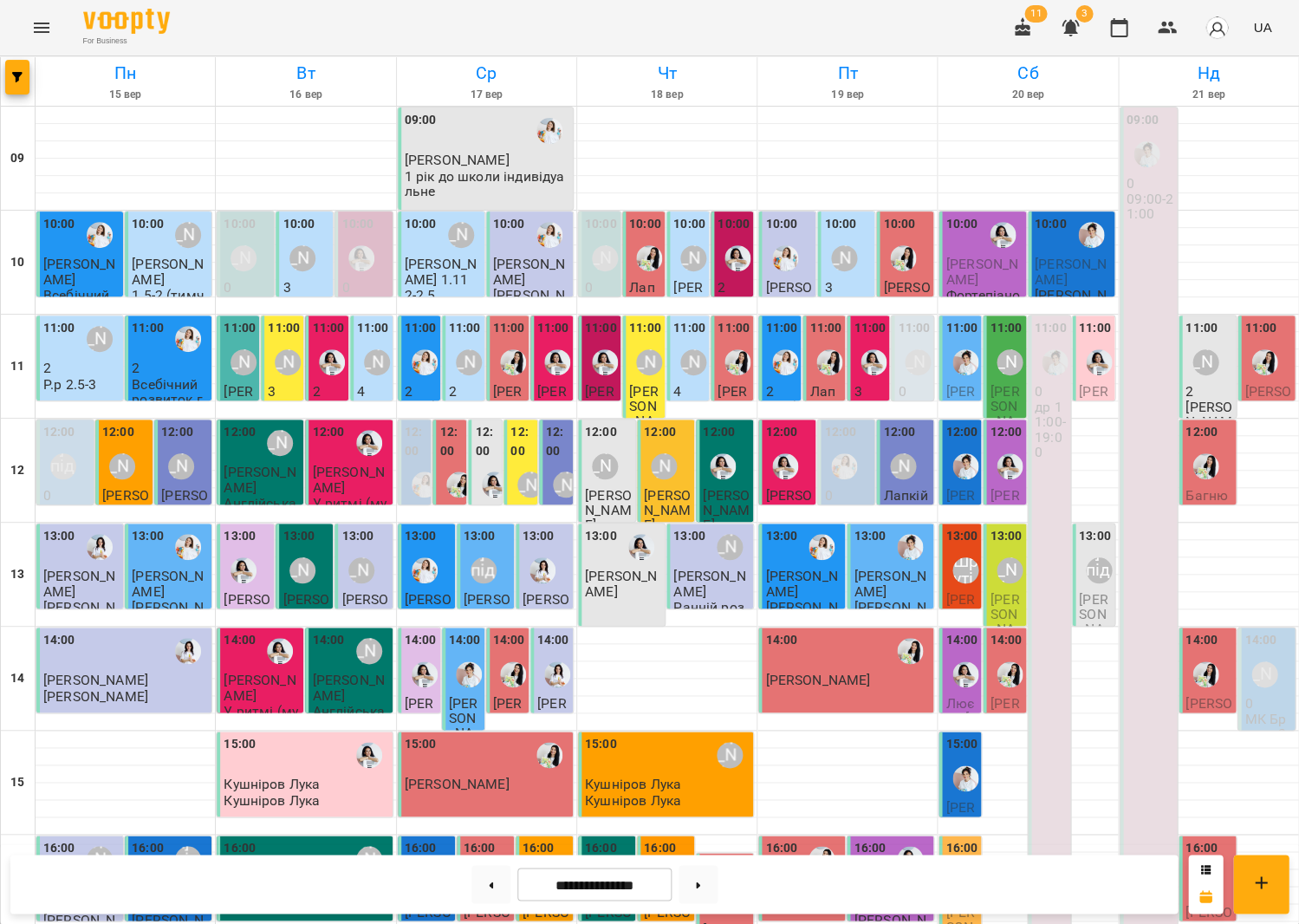
scroll to position [145, 0]
click at [973, 453] on img "Іванна" at bounding box center [965, 466] width 26 height 26
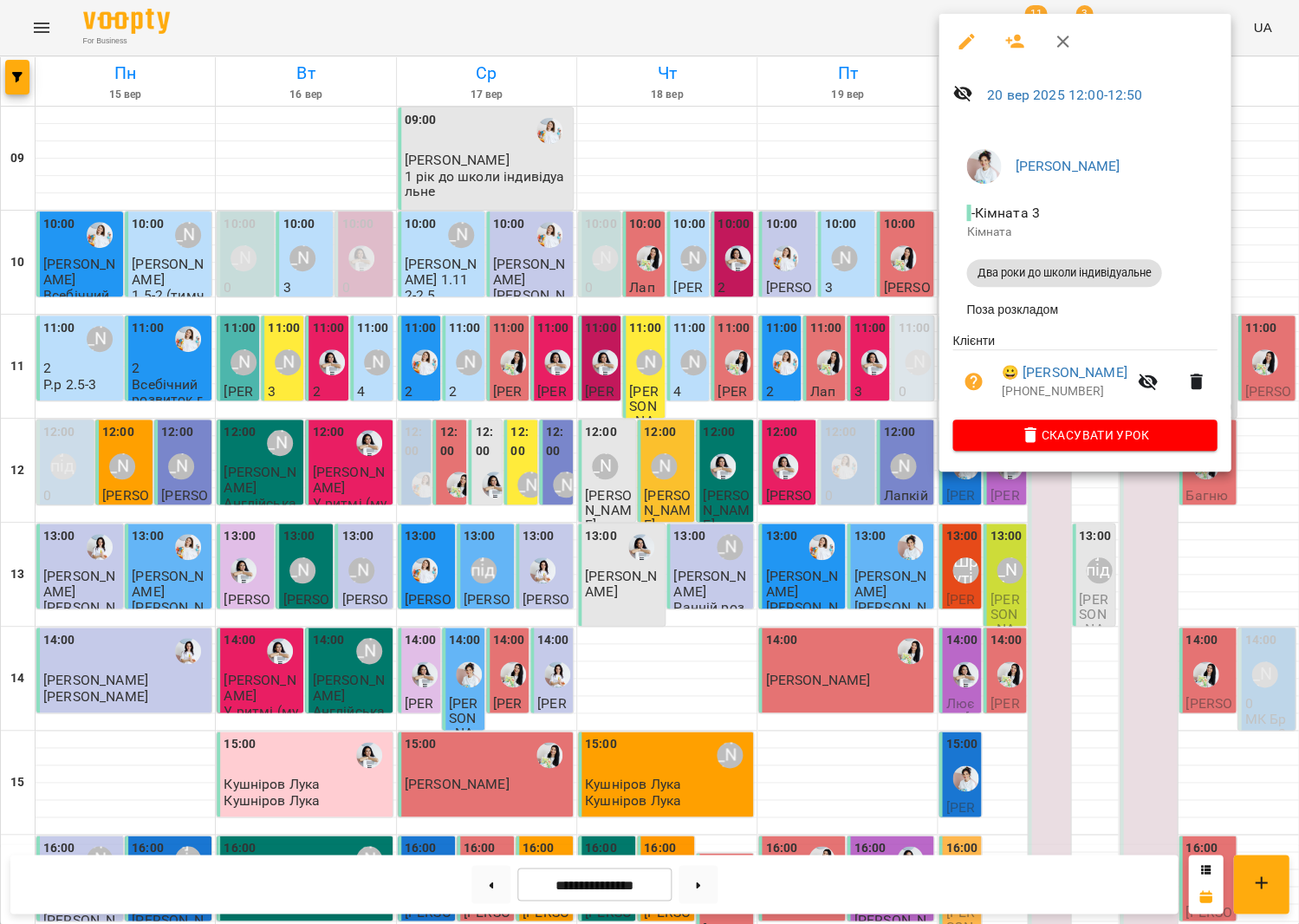
click at [898, 320] on div at bounding box center [650, 462] width 1299 height 924
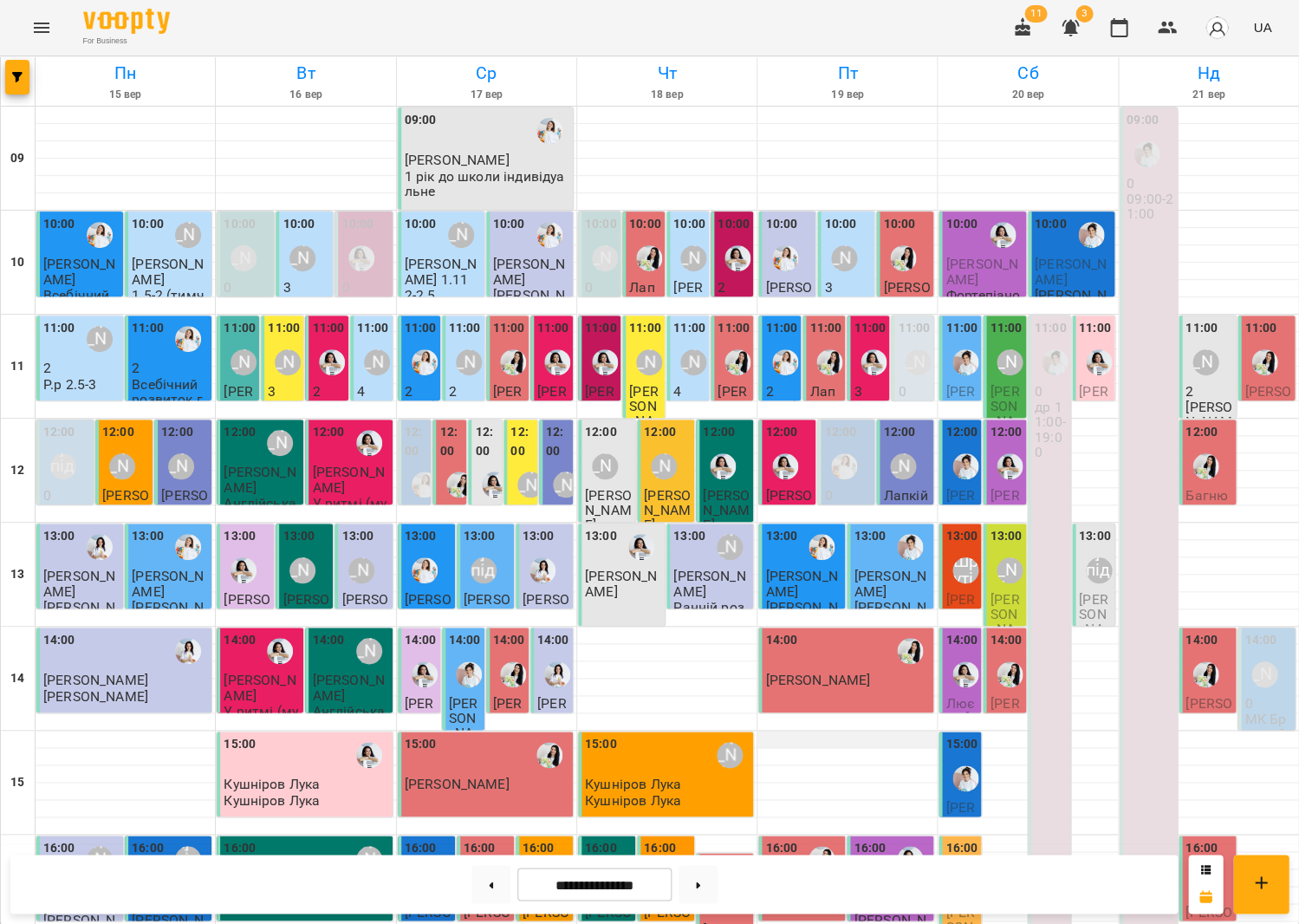
scroll to position [404, 0]
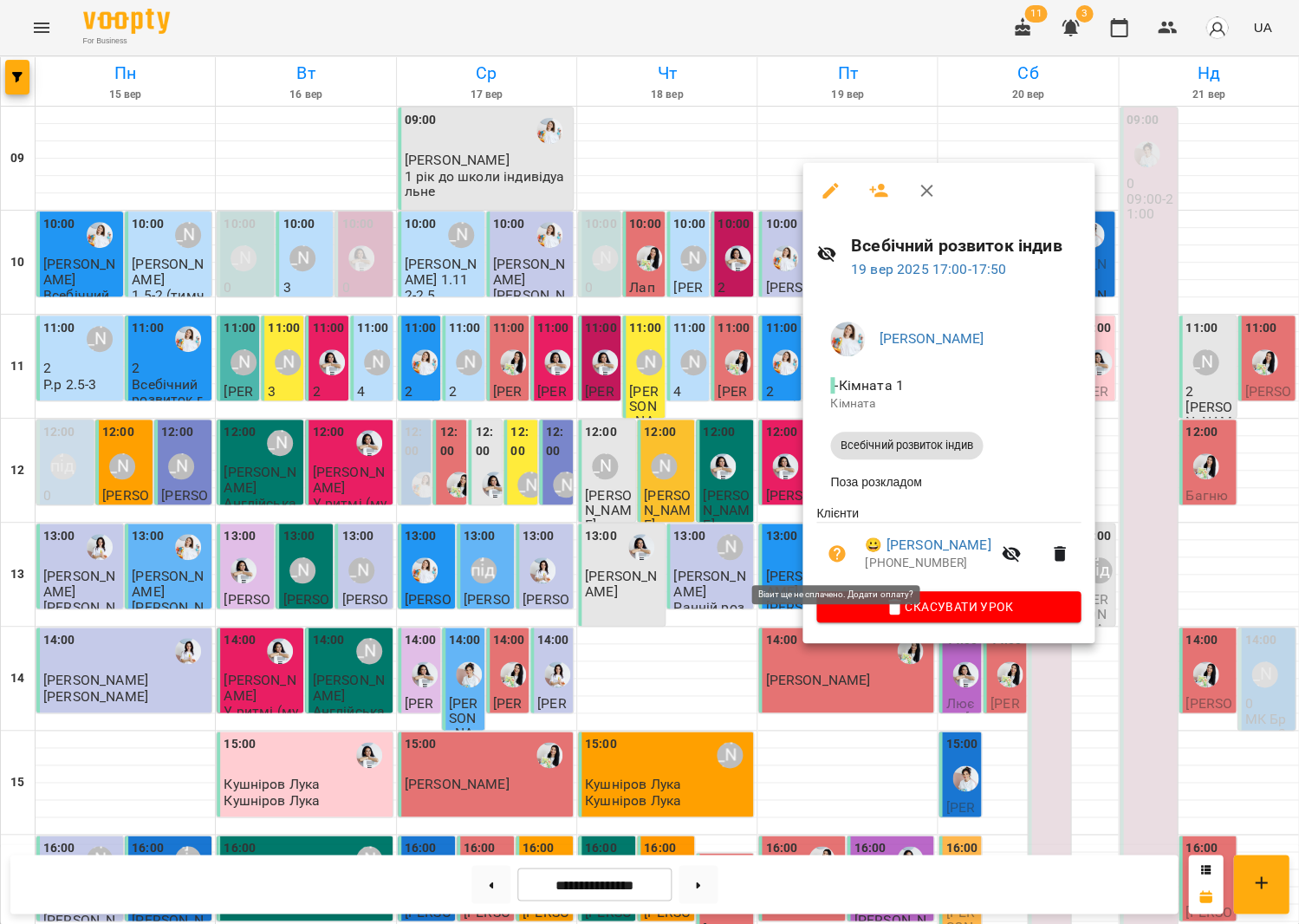
click at [838, 555] on icon "button" at bounding box center [837, 554] width 18 height 18
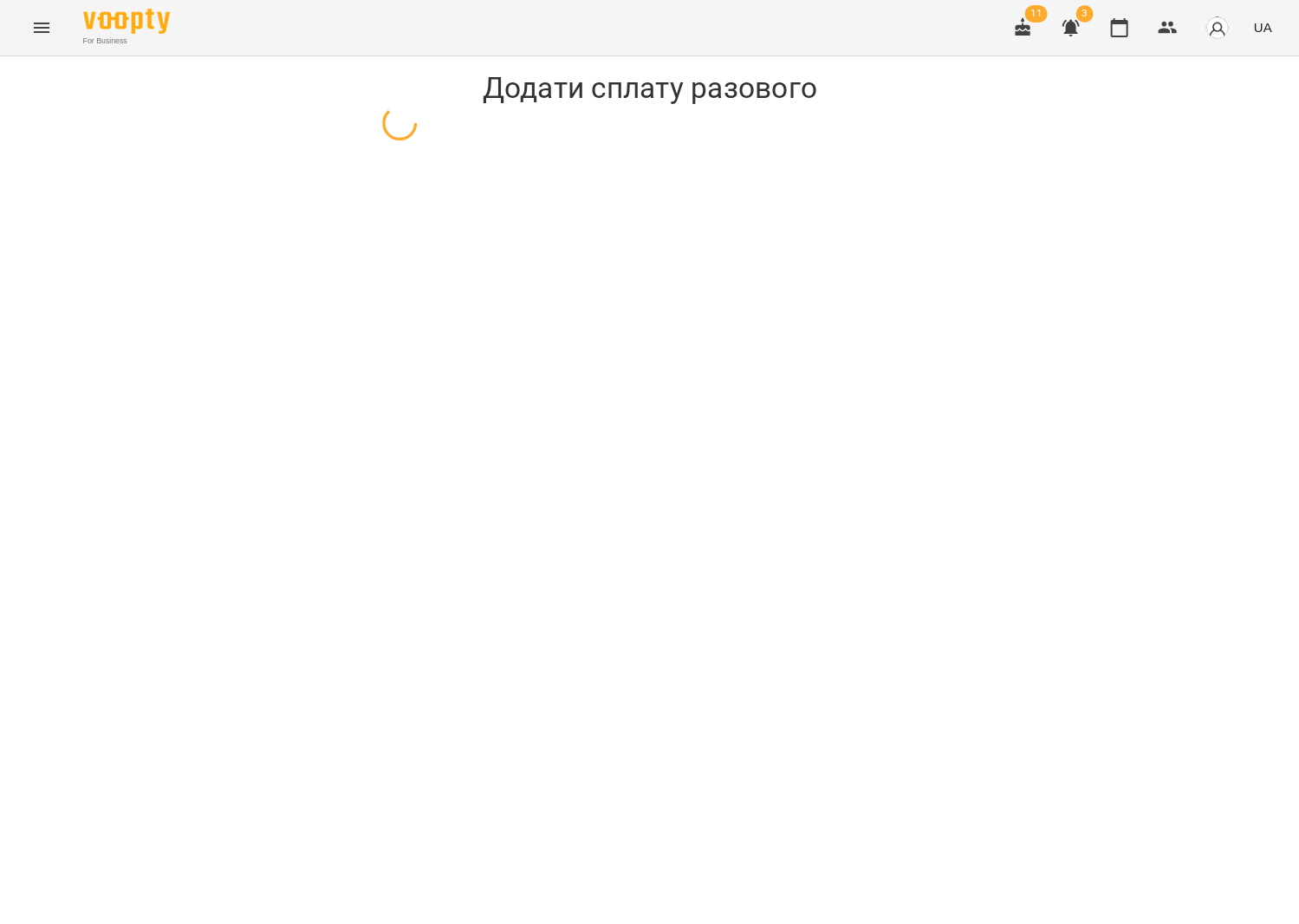
select select "**********"
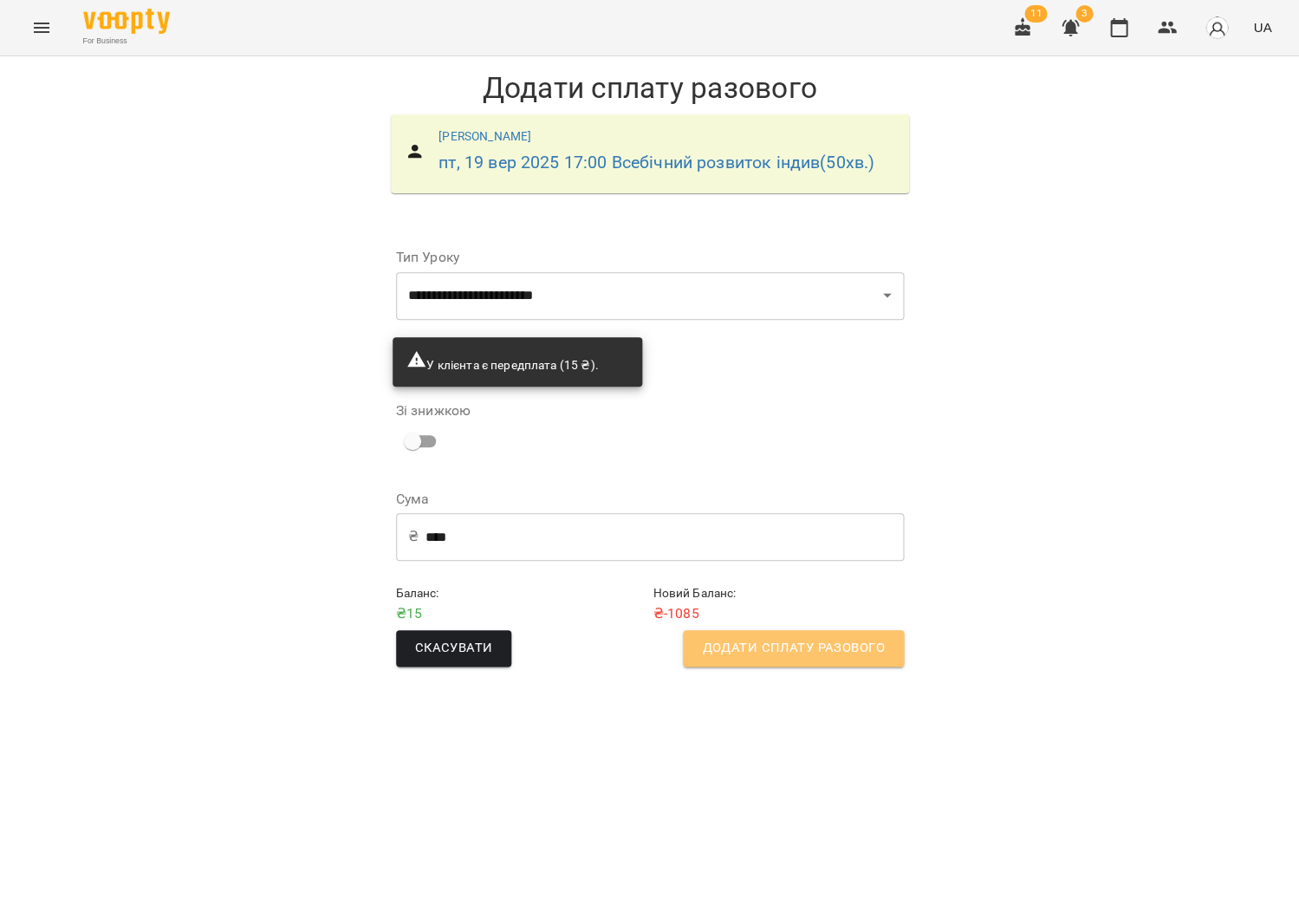
click at [743, 655] on button "Додати сплату разового" at bounding box center [792, 649] width 220 height 37
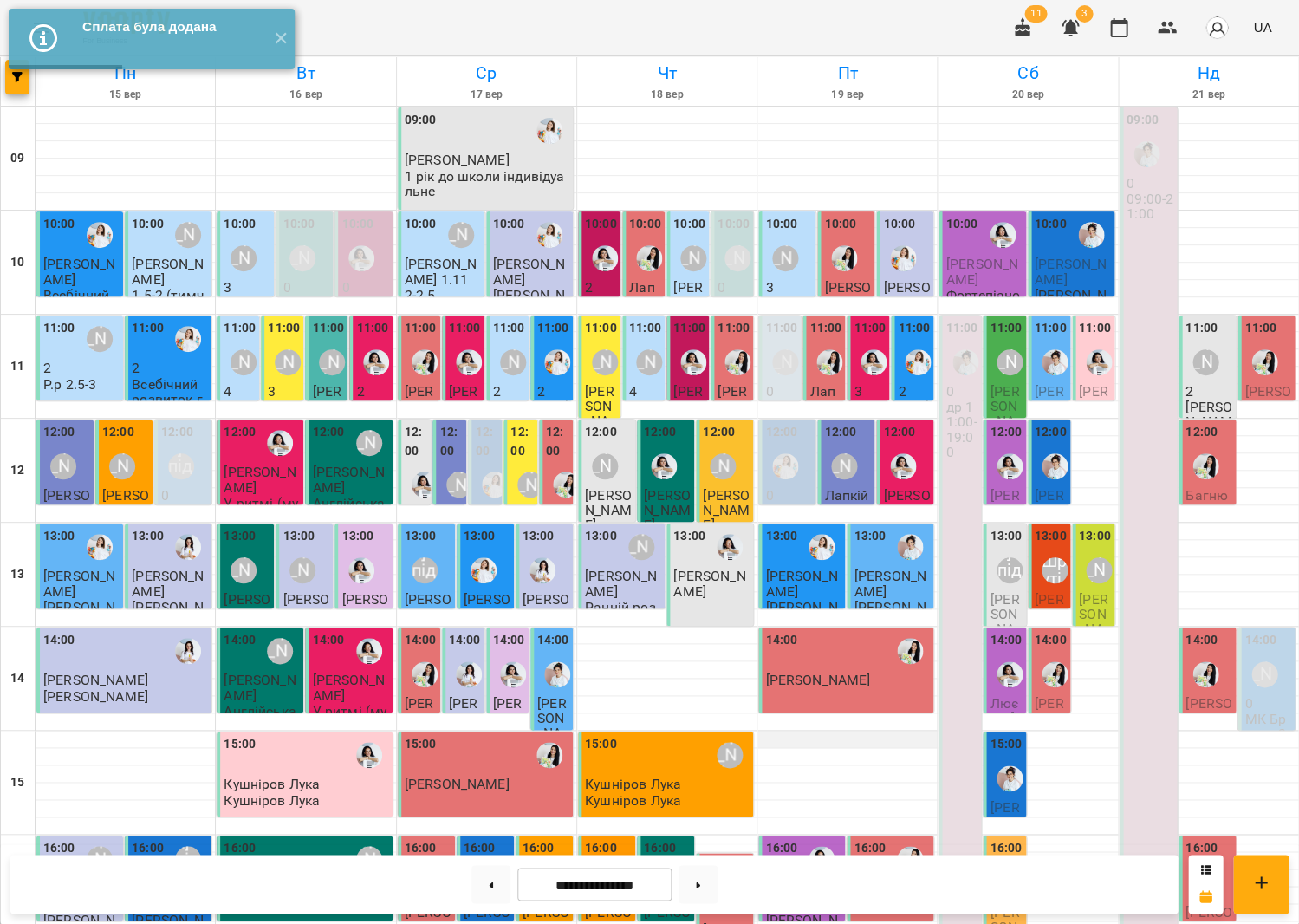
scroll to position [309, 0]
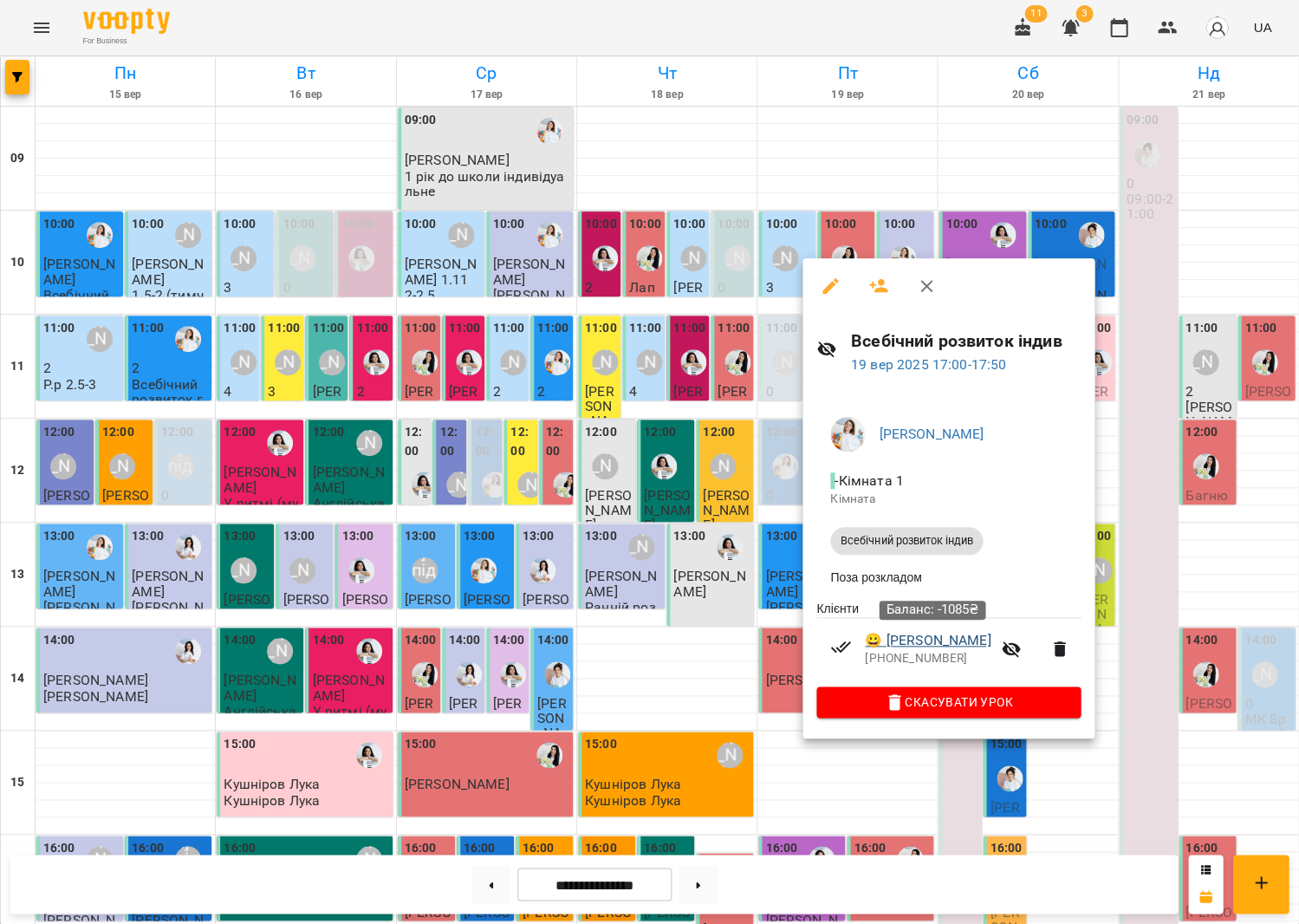
click at [914, 636] on link "😀 [PERSON_NAME]" at bounding box center [928, 640] width 125 height 21
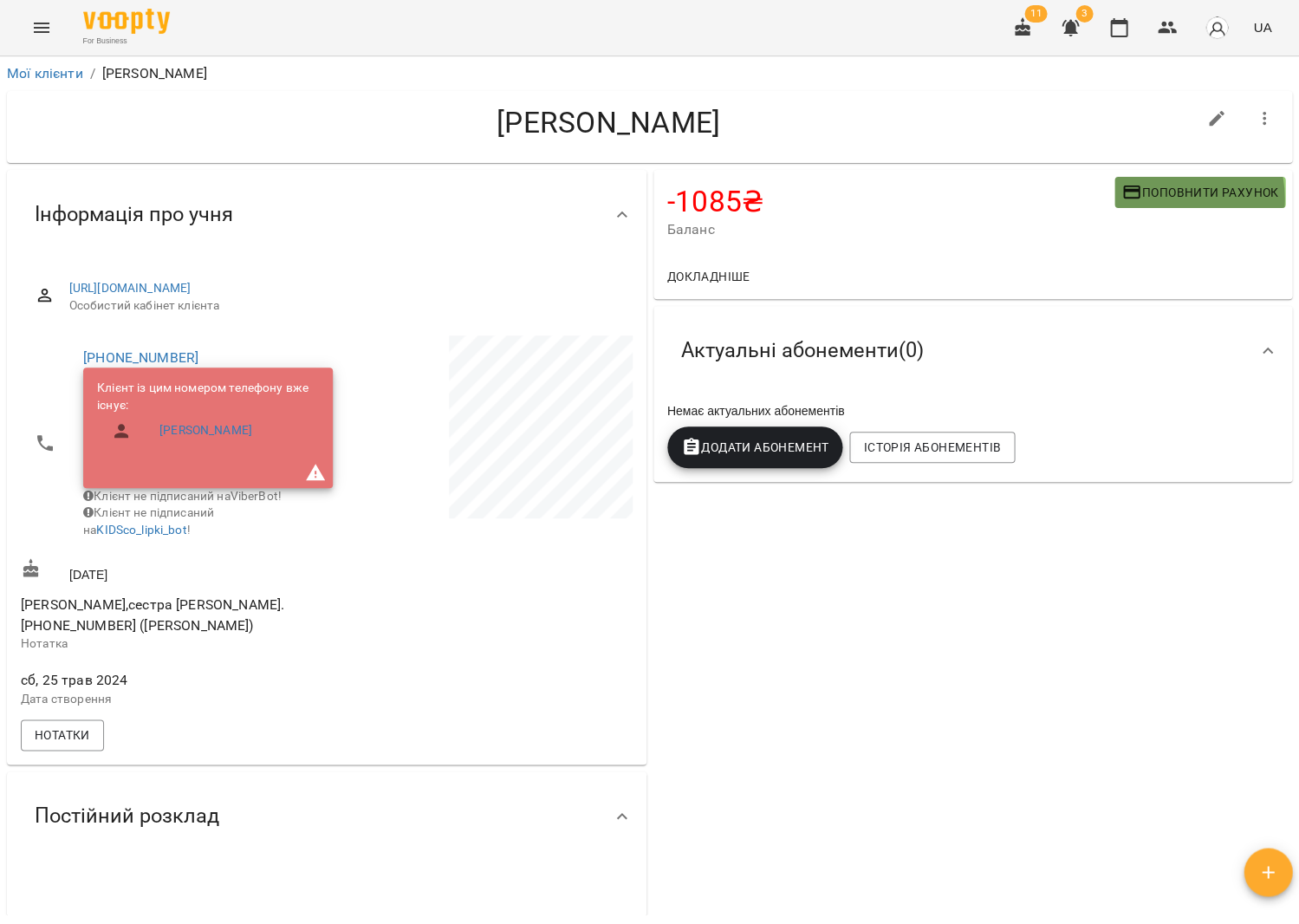
click at [1157, 198] on span "Поповнити рахунок" at bounding box center [1200, 193] width 157 height 21
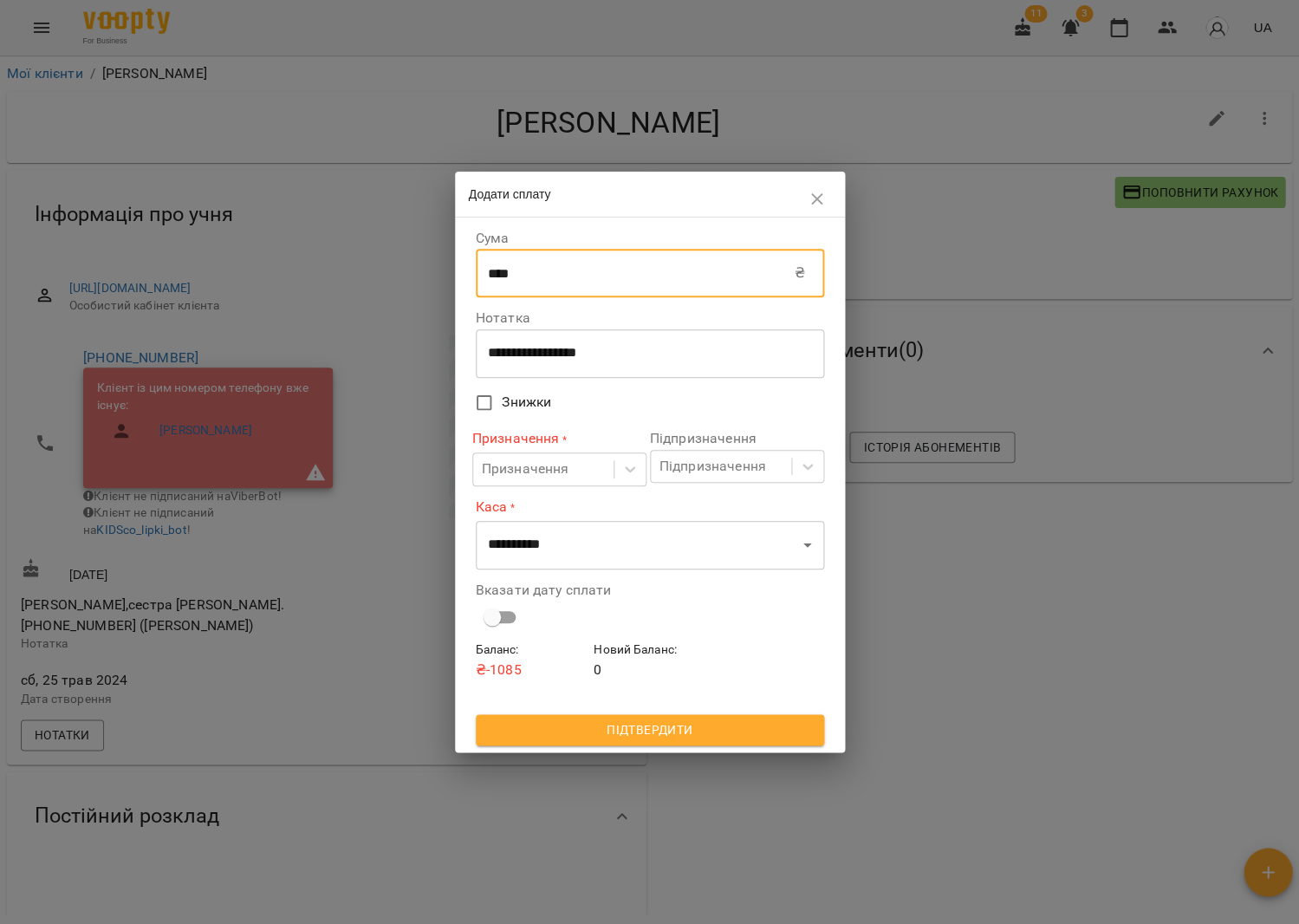
click at [549, 281] on input "****" at bounding box center [635, 273] width 319 height 49
type input "****"
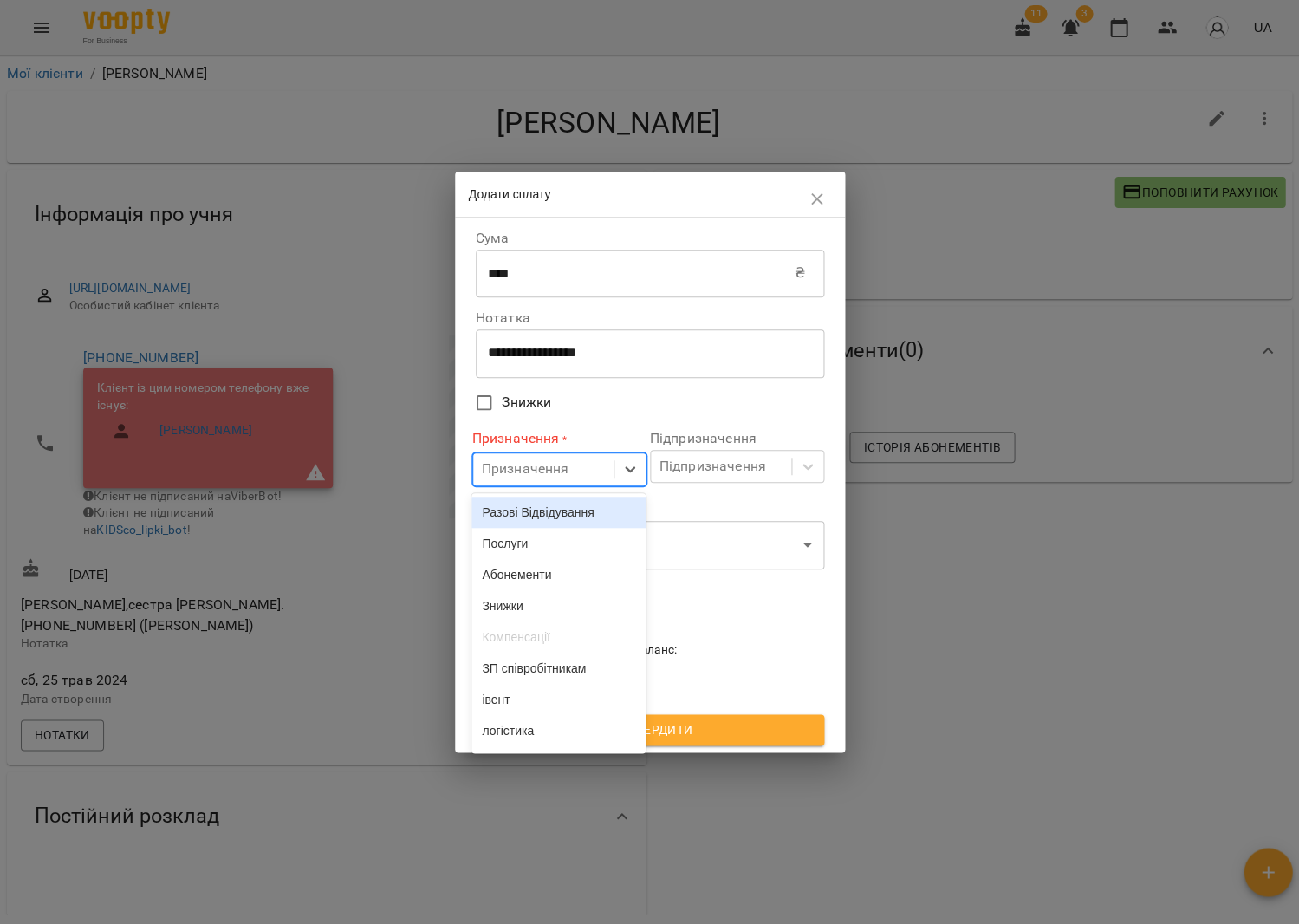
drag, startPoint x: 542, startPoint y: 475, endPoint x: 538, endPoint y: 499, distance: 24.3
click at [542, 475] on div "Призначення" at bounding box center [525, 470] width 88 height 21
click at [548, 501] on div "Разові Відвідування" at bounding box center [558, 512] width 174 height 31
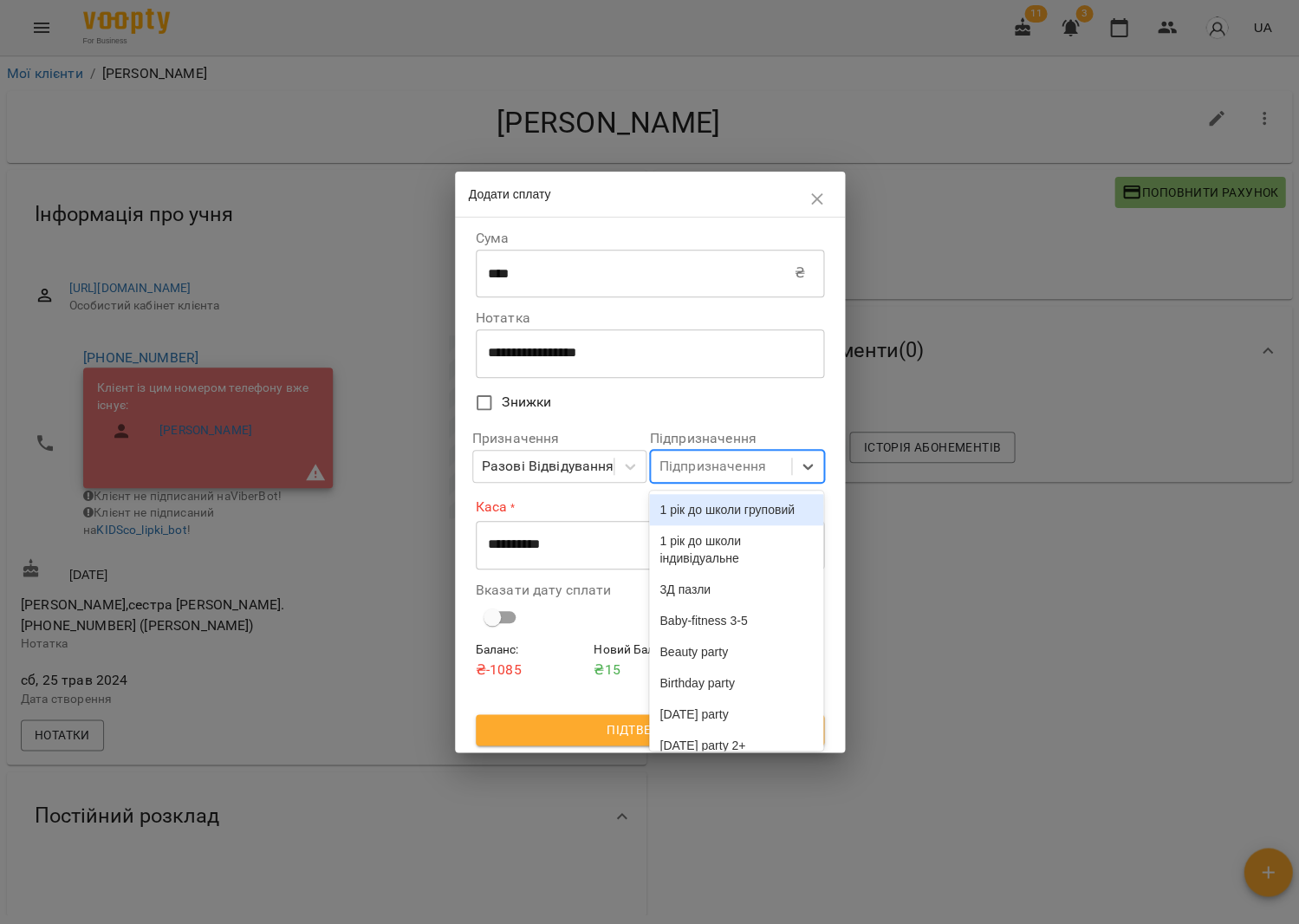
drag, startPoint x: 713, startPoint y: 464, endPoint x: 698, endPoint y: 480, distance: 21.9
click at [713, 464] on div "Підпризначення" at bounding box center [713, 466] width 107 height 21
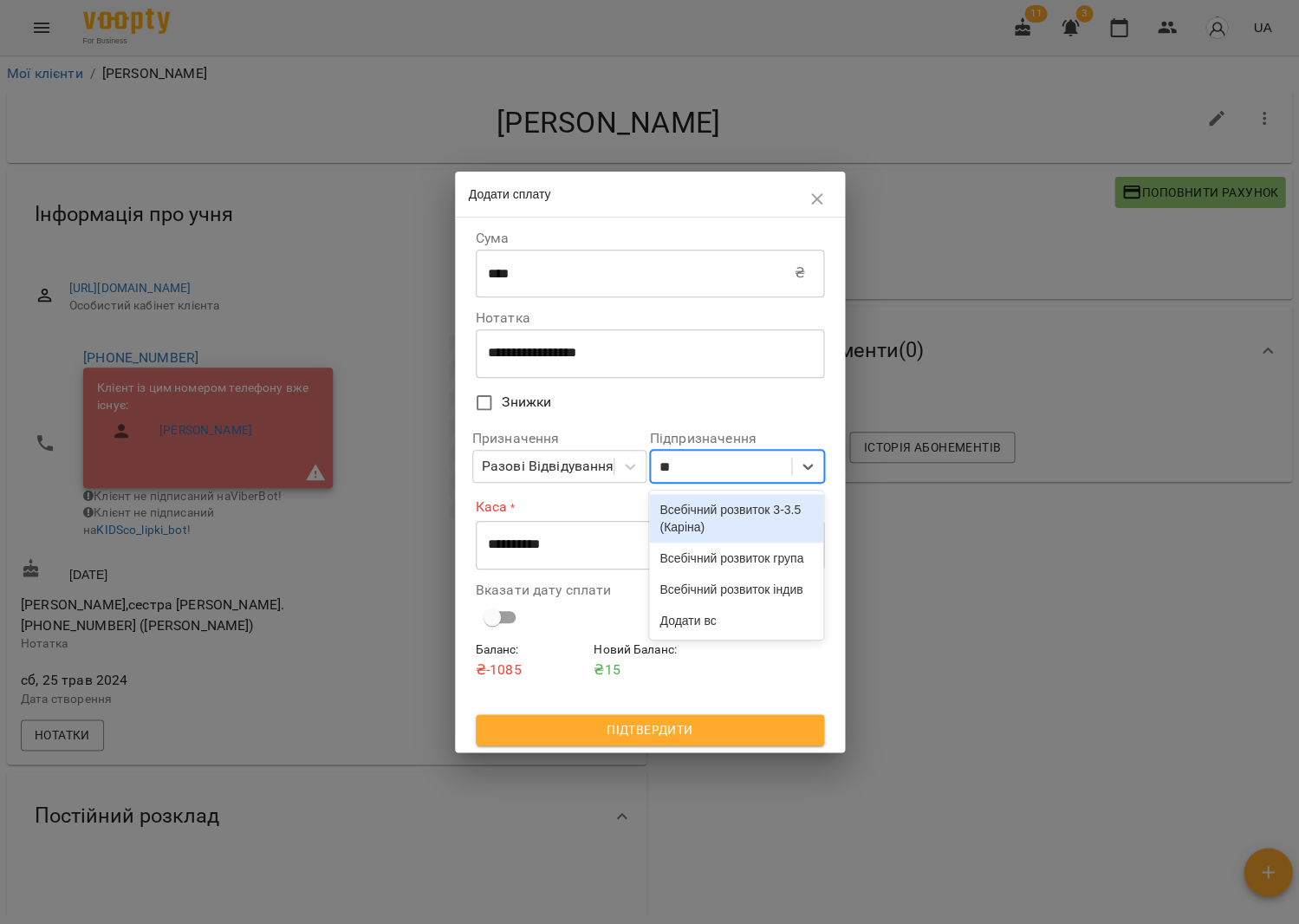
type input "***"
click at [698, 605] on div "Всебічний розвиток індив" at bounding box center [736, 590] width 174 height 31
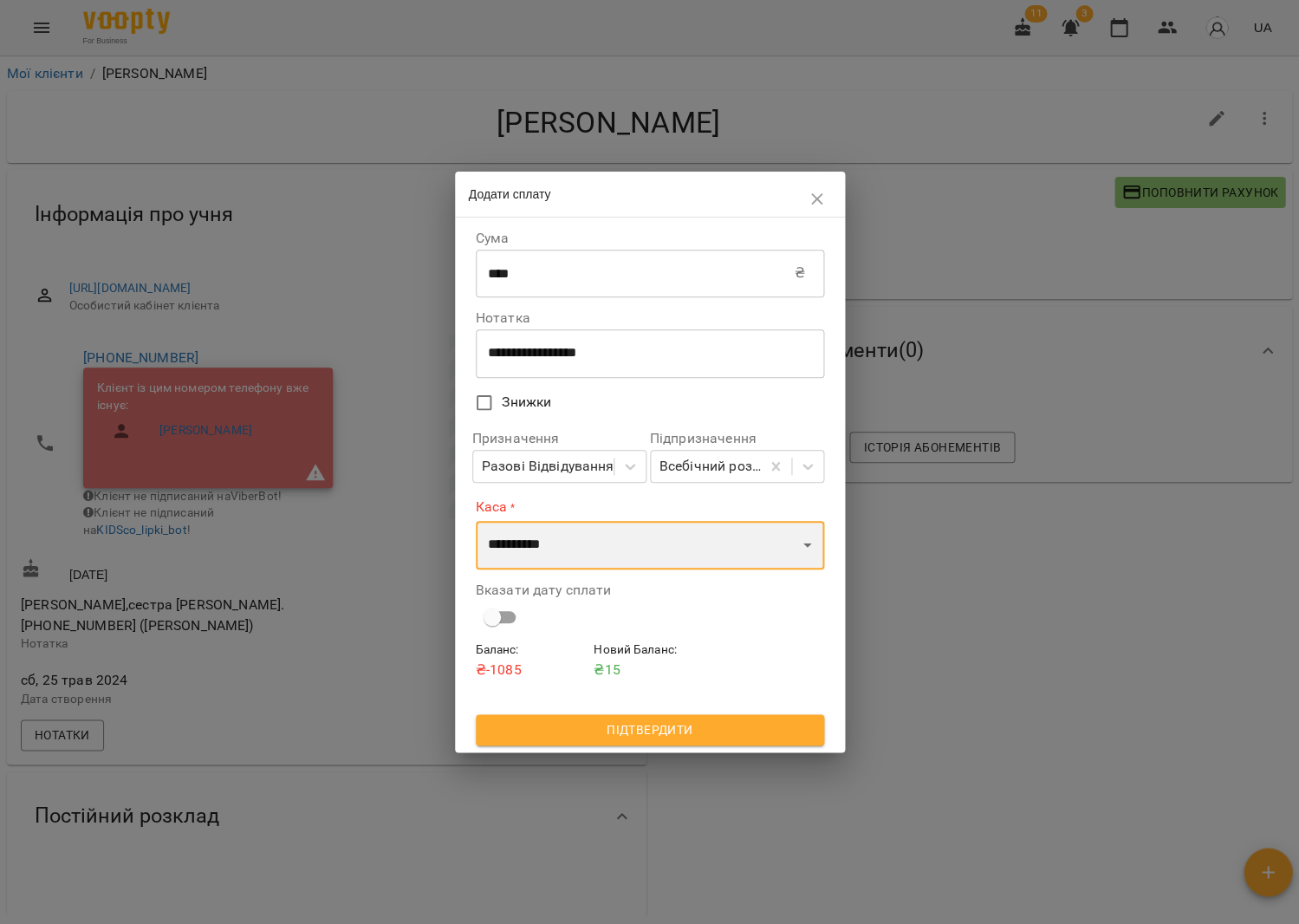
select select "****"
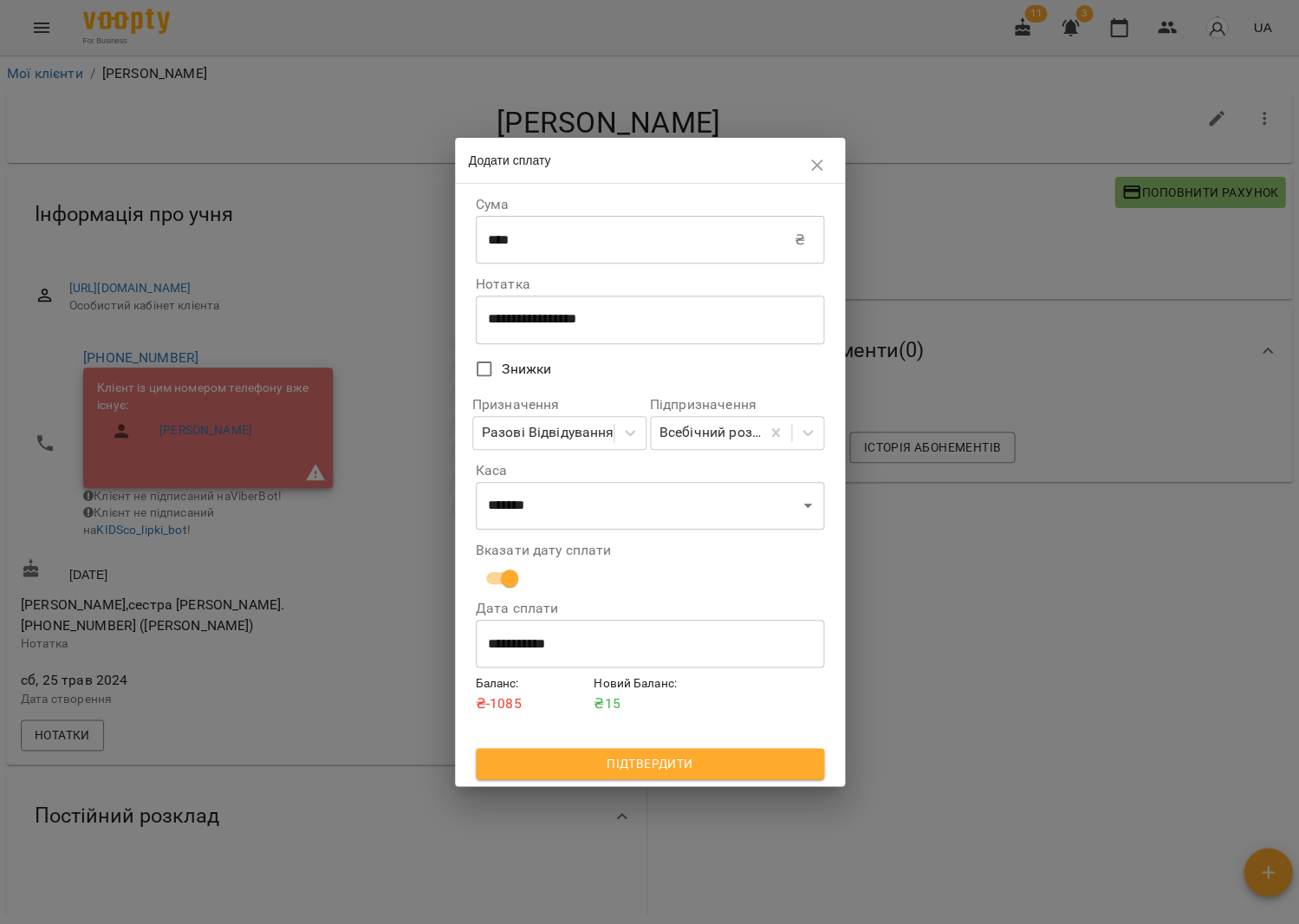
click at [639, 760] on span "Підтвердити" at bounding box center [650, 764] width 321 height 21
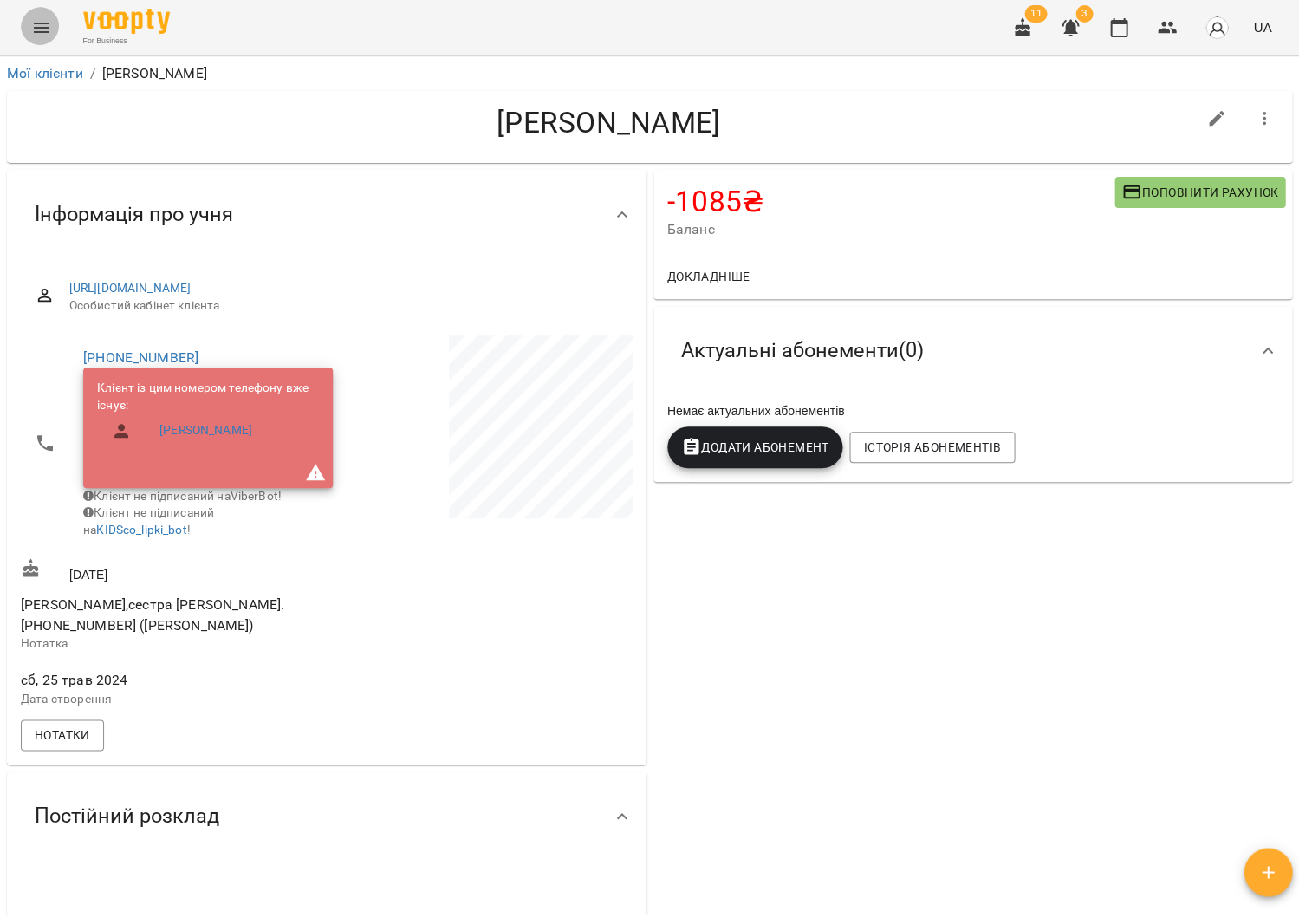
click at [42, 33] on icon "Menu" at bounding box center [41, 28] width 21 height 21
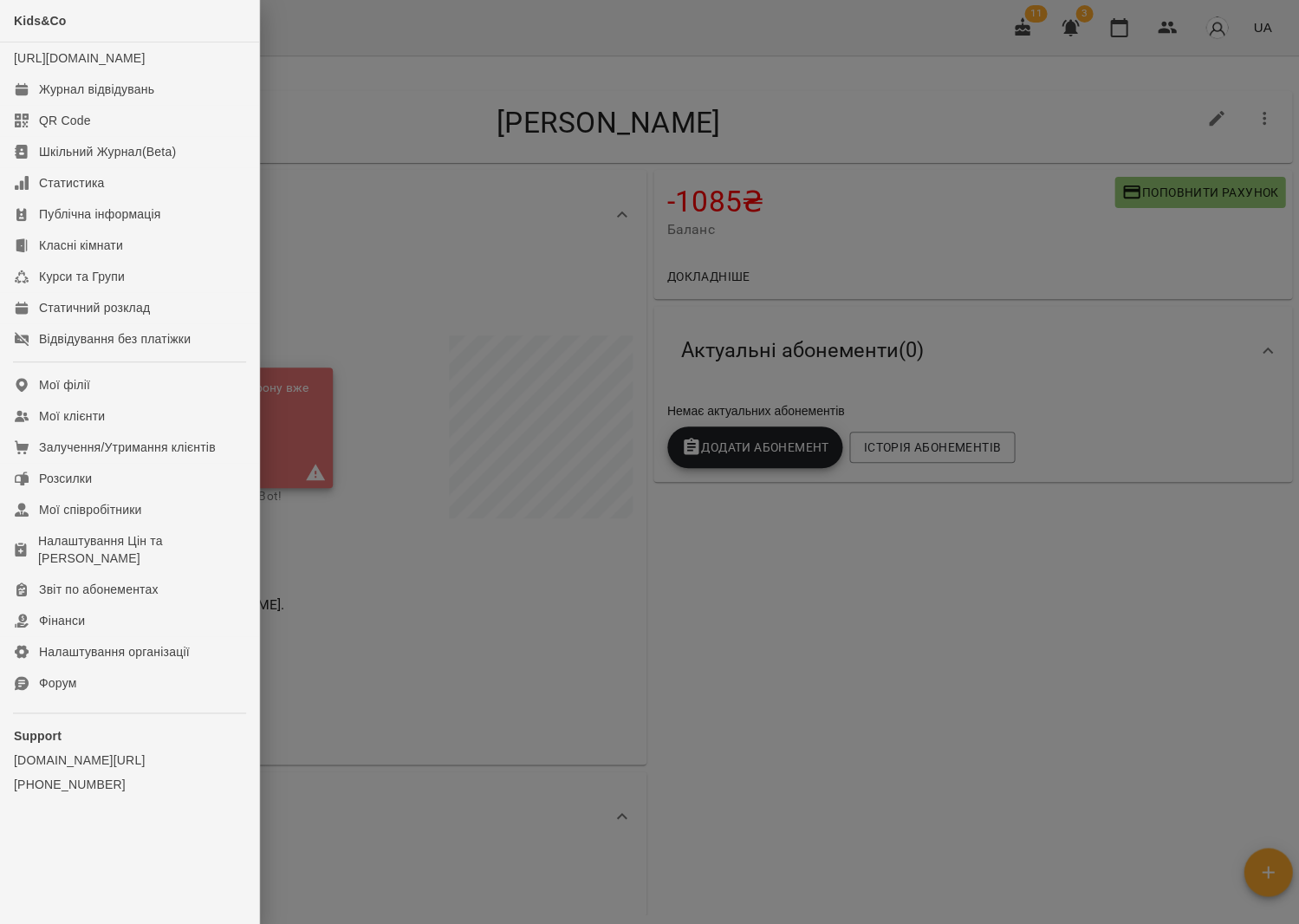
drag, startPoint x: 106, startPoint y: 602, endPoint x: 337, endPoint y: 466, distance: 268.1
click at [107, 605] on link "Фінанси" at bounding box center [129, 621] width 259 height 31
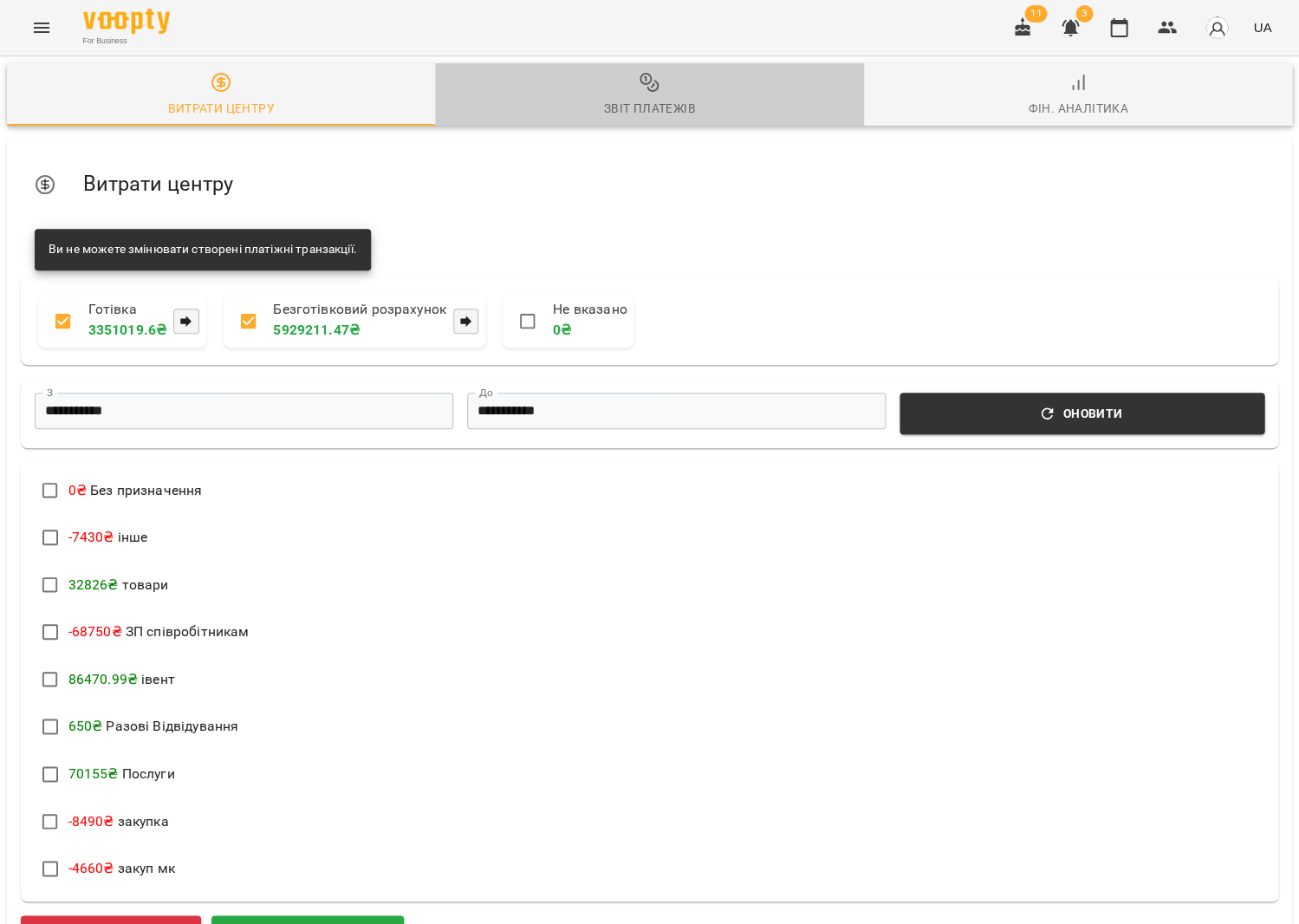
click at [651, 99] on div "Звіт платежів" at bounding box center [650, 108] width 92 height 21
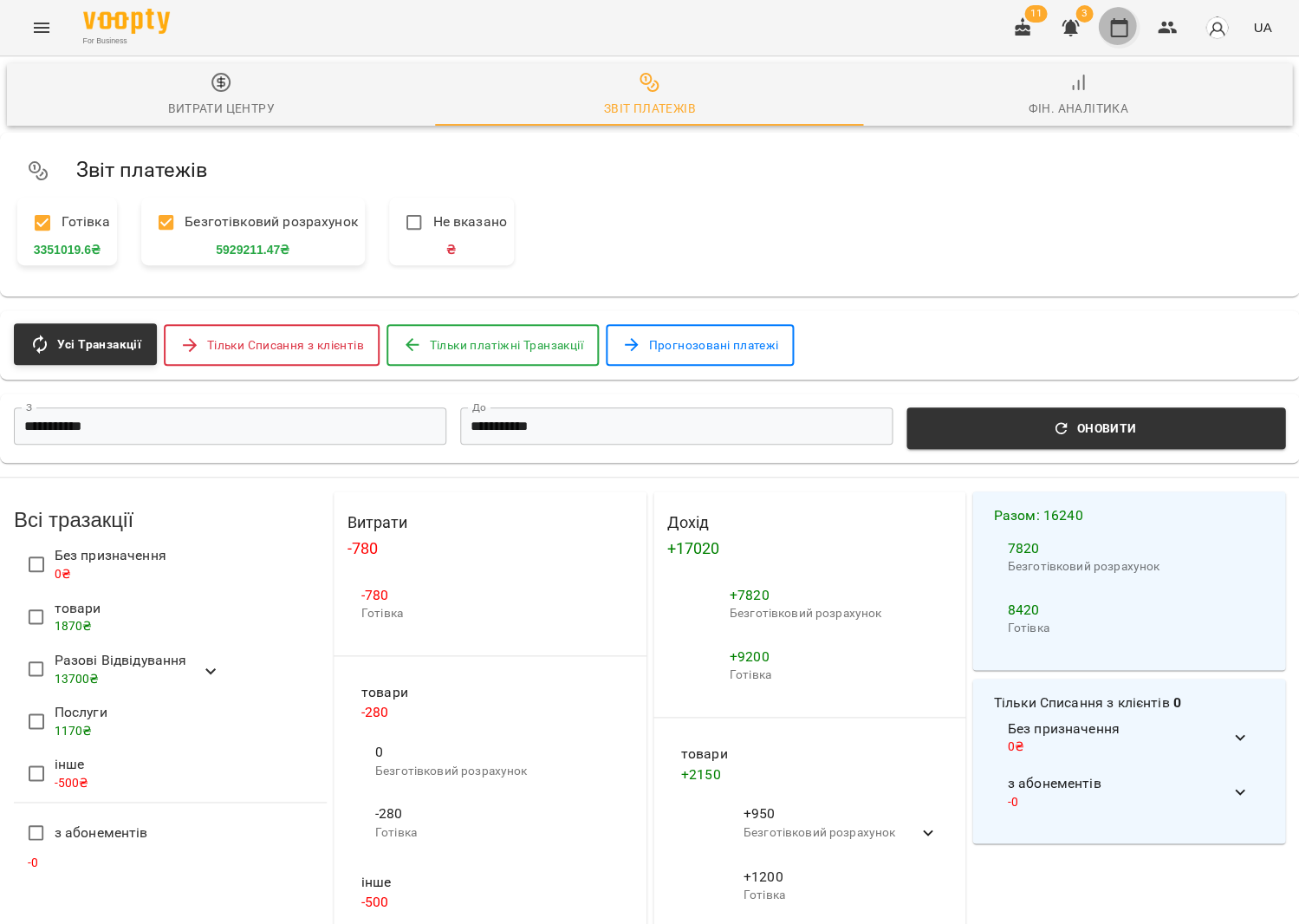
click at [1121, 38] on button "button" at bounding box center [1118, 28] width 41 height 41
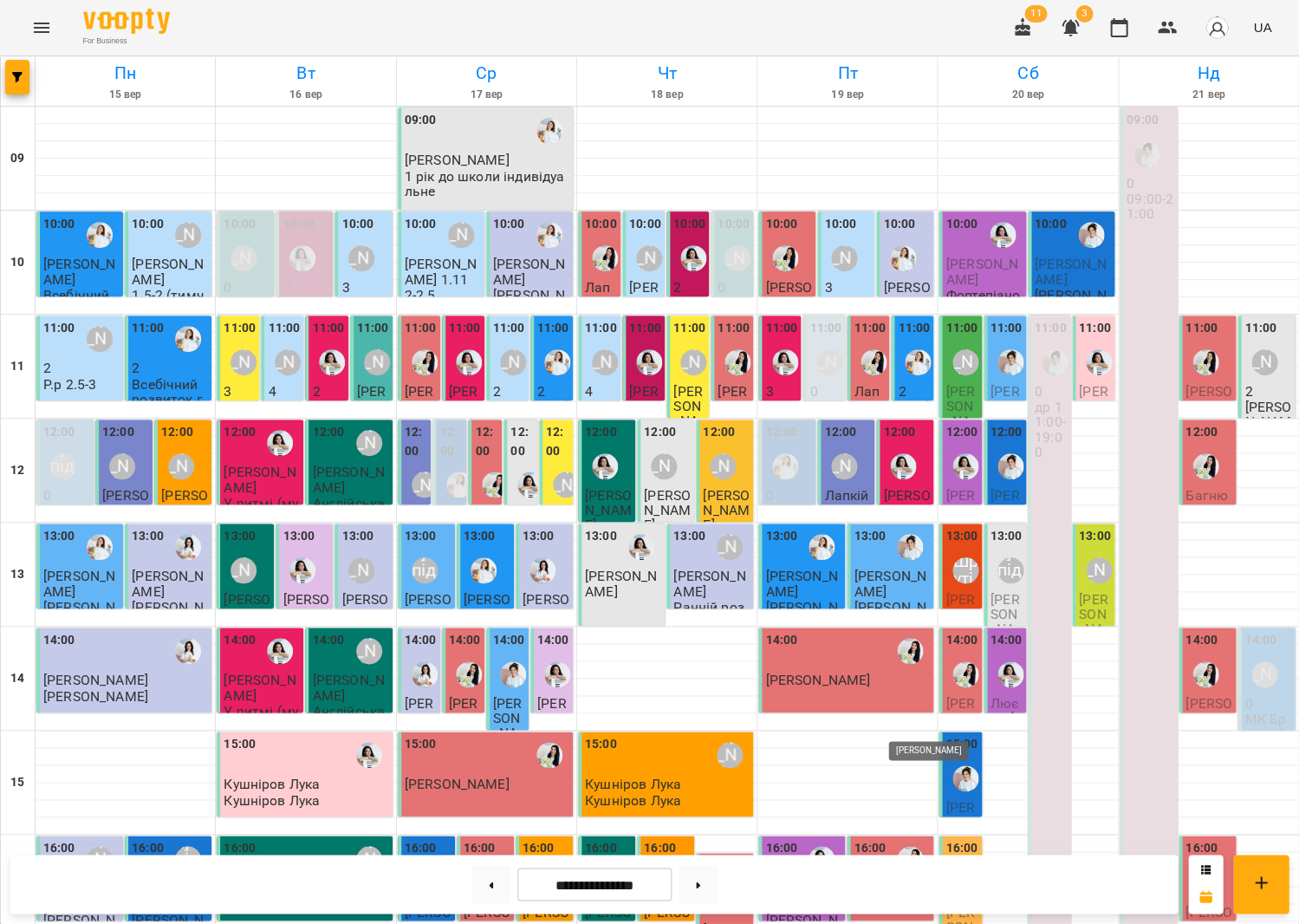
scroll to position [373, 0]
click at [714, 871] on button at bounding box center [698, 883] width 39 height 38
type input "**********"
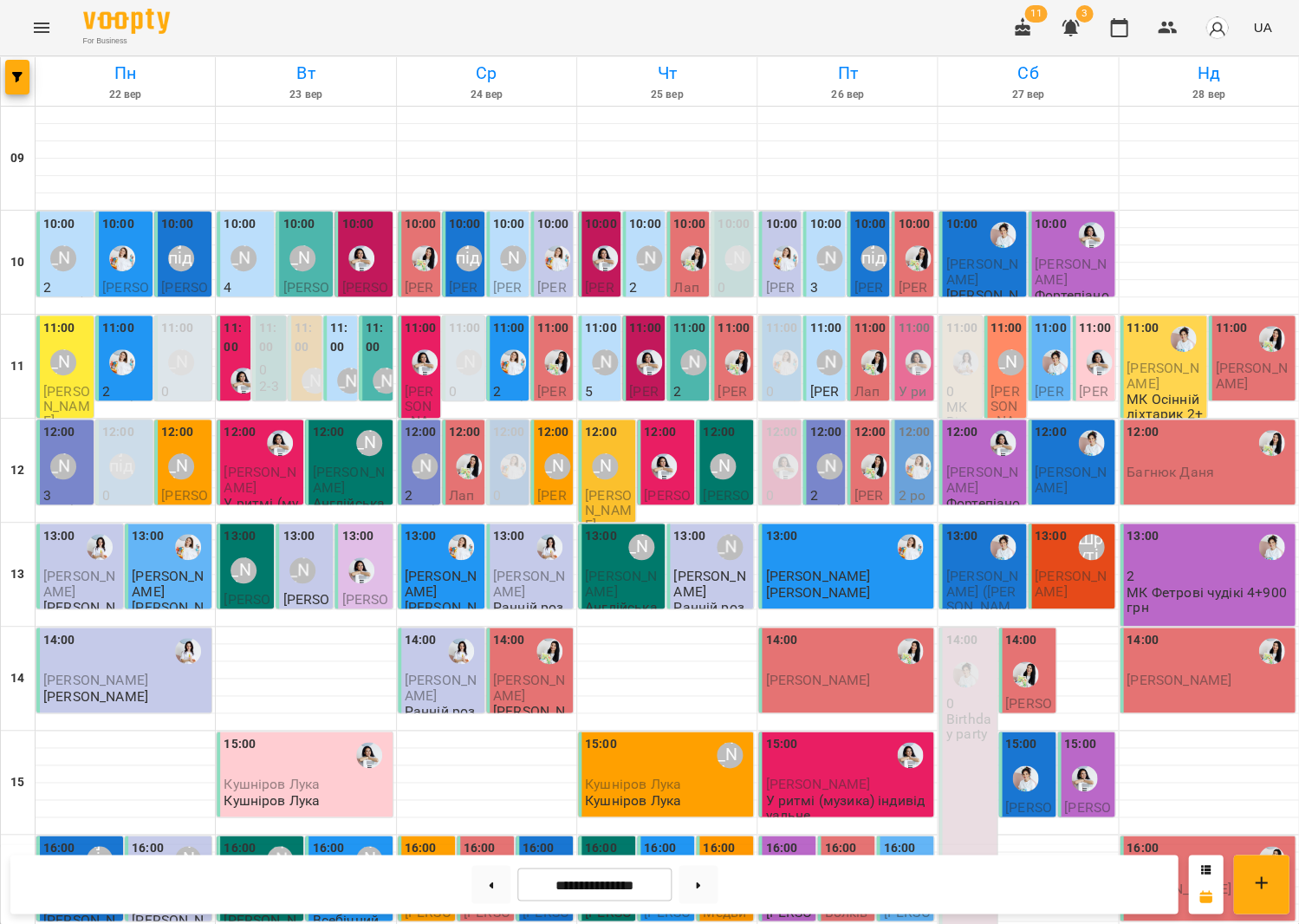
scroll to position [0, 0]
click at [348, 332] on label "11:00" at bounding box center [341, 337] width 23 height 37
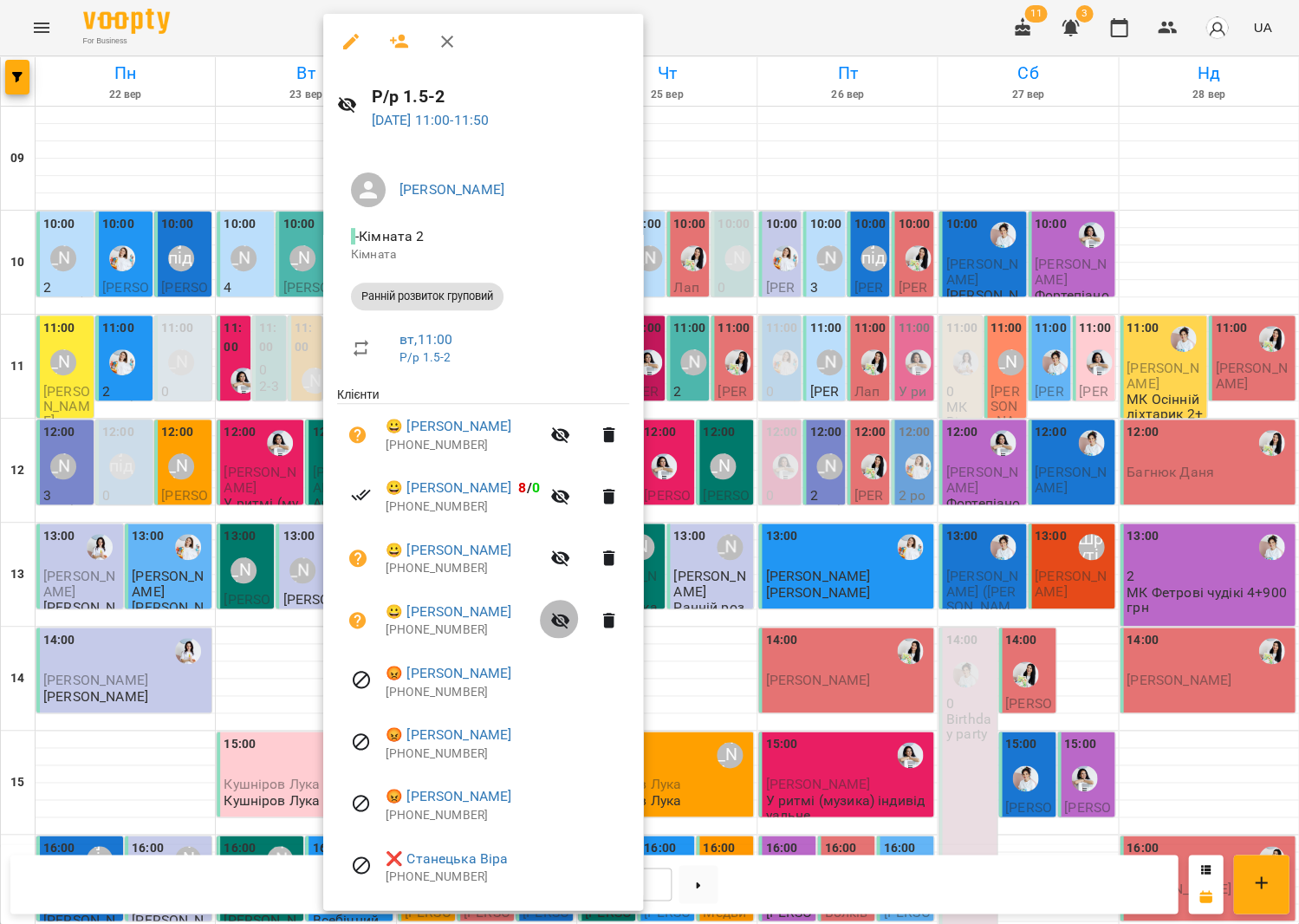
click at [556, 615] on icon "button" at bounding box center [560, 620] width 21 height 21
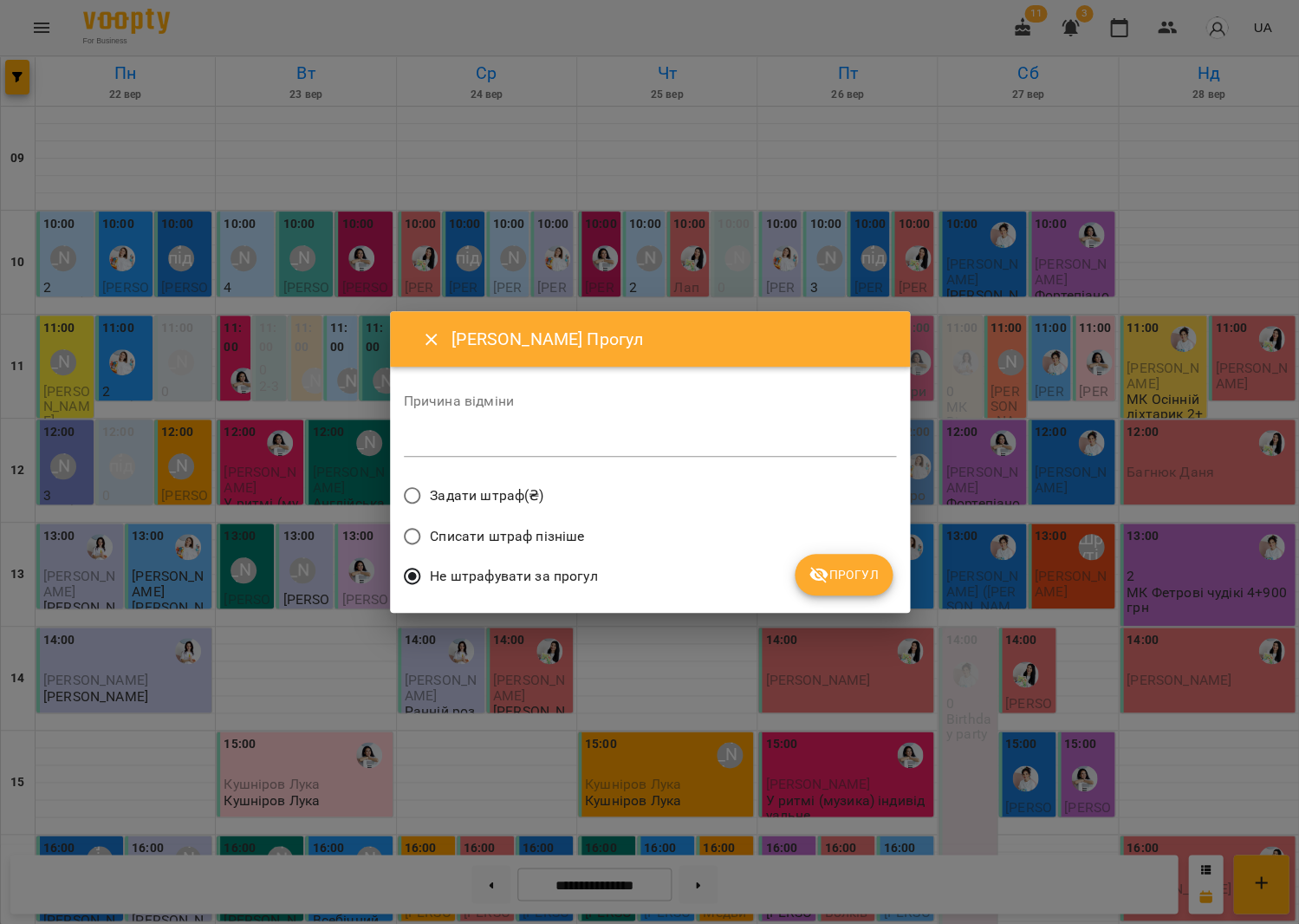
click at [649, 455] on div "*" at bounding box center [650, 443] width 492 height 28
click at [833, 578] on span "Прогул" at bounding box center [844, 574] width 70 height 21
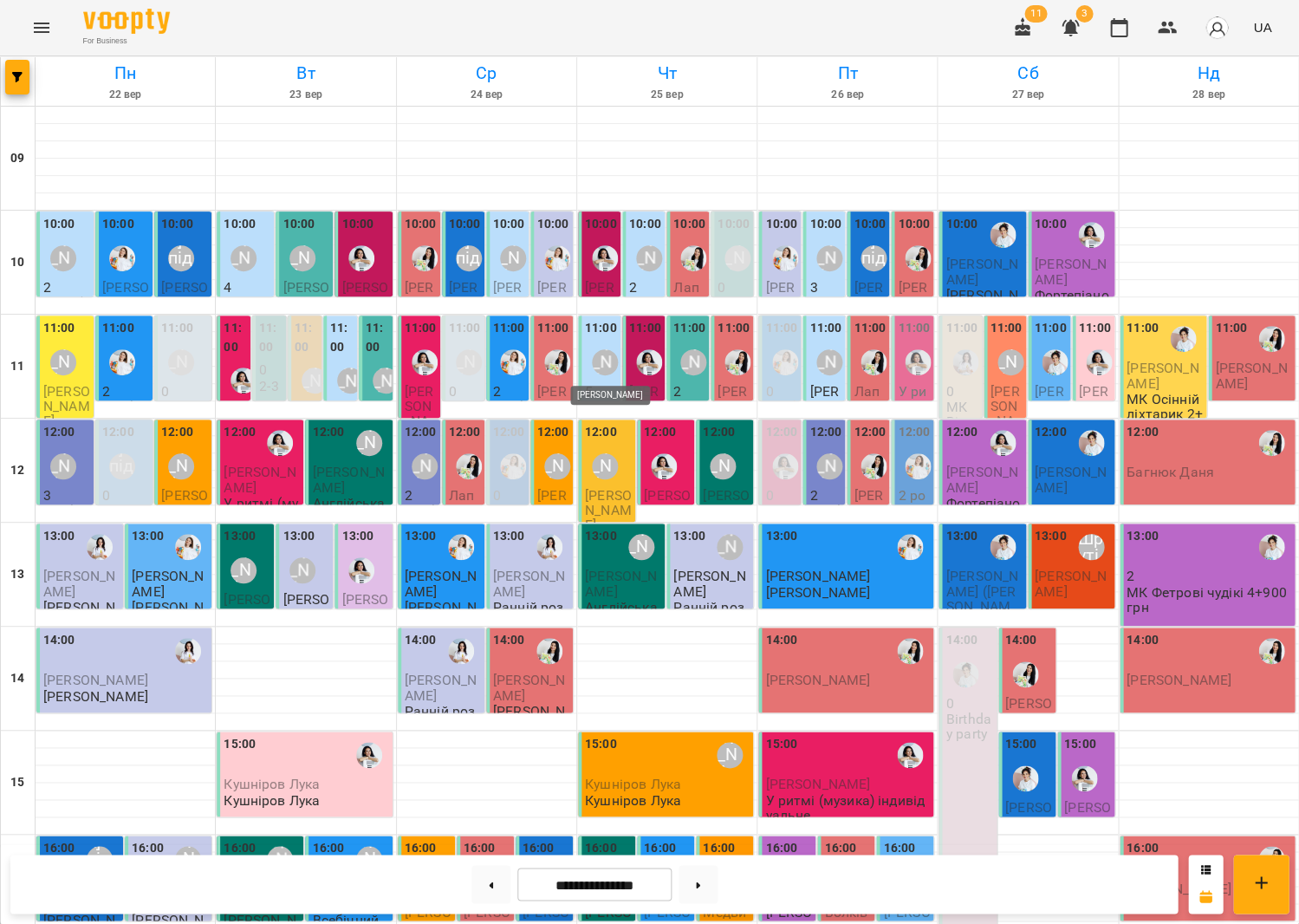
click at [594, 354] on div "[PERSON_NAME]" at bounding box center [605, 362] width 26 height 26
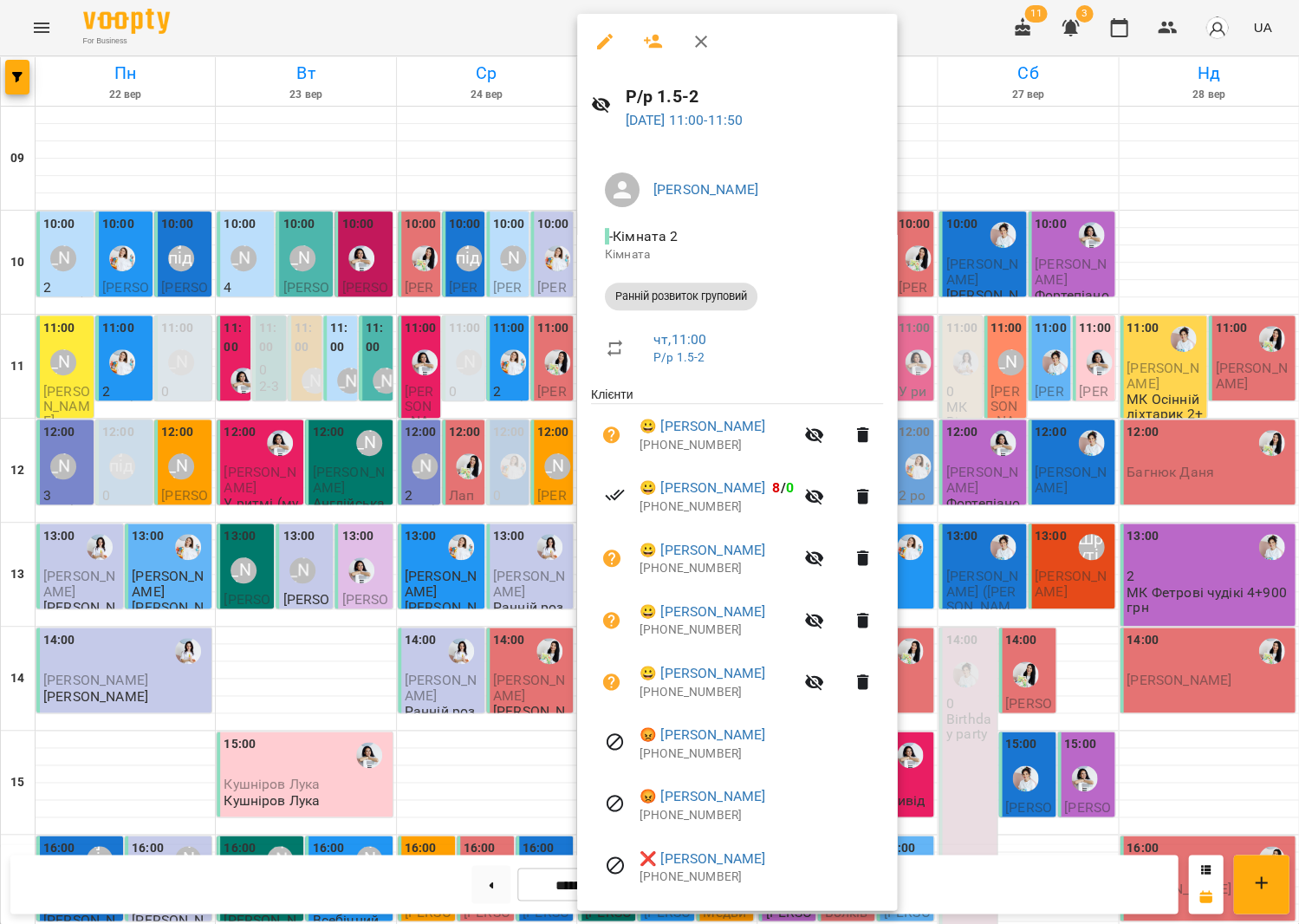
click at [651, 41] on icon "button" at bounding box center [653, 41] width 21 height 21
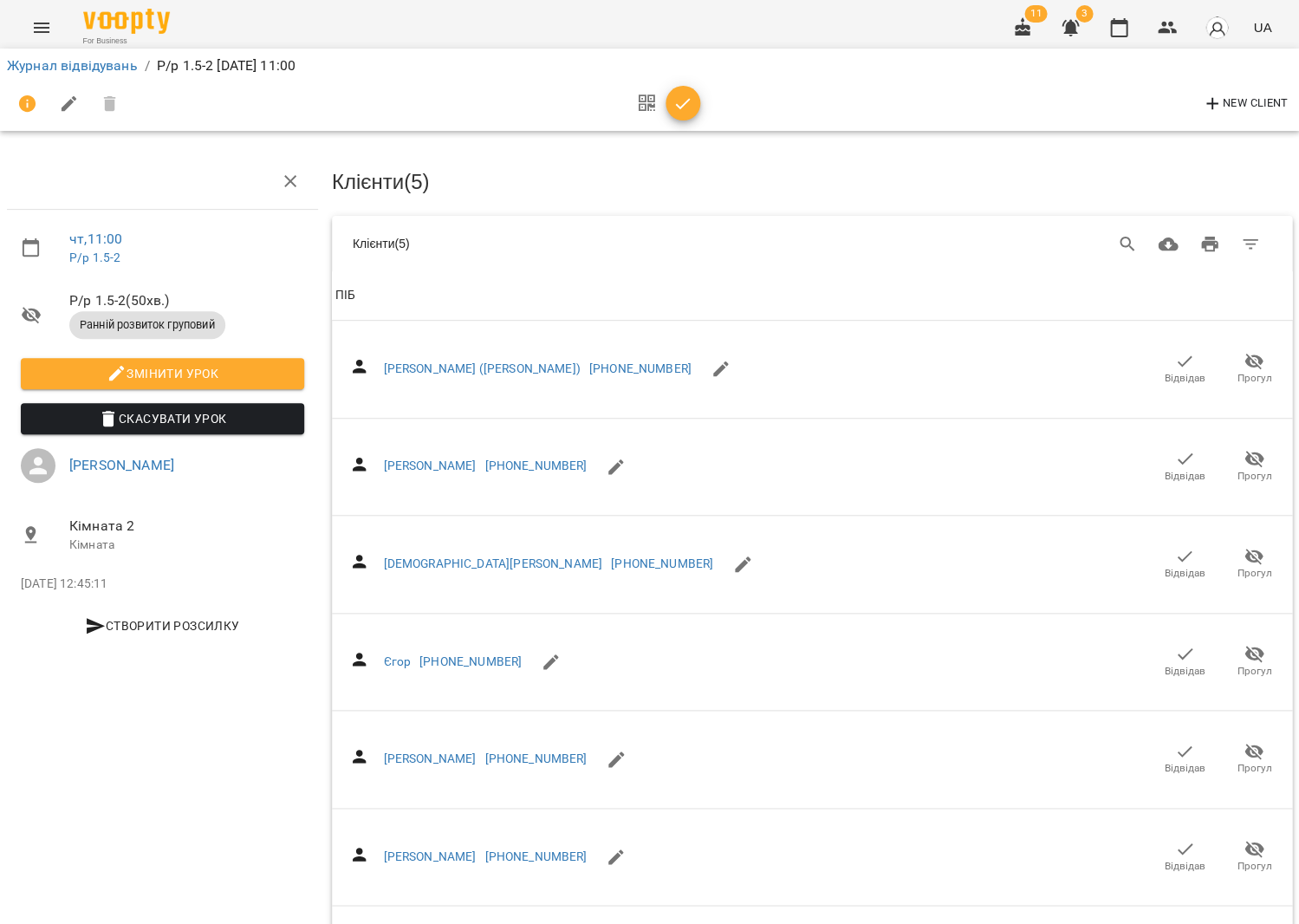
click at [1115, 235] on div "Table Toolbar" at bounding box center [1014, 244] width 513 height 41
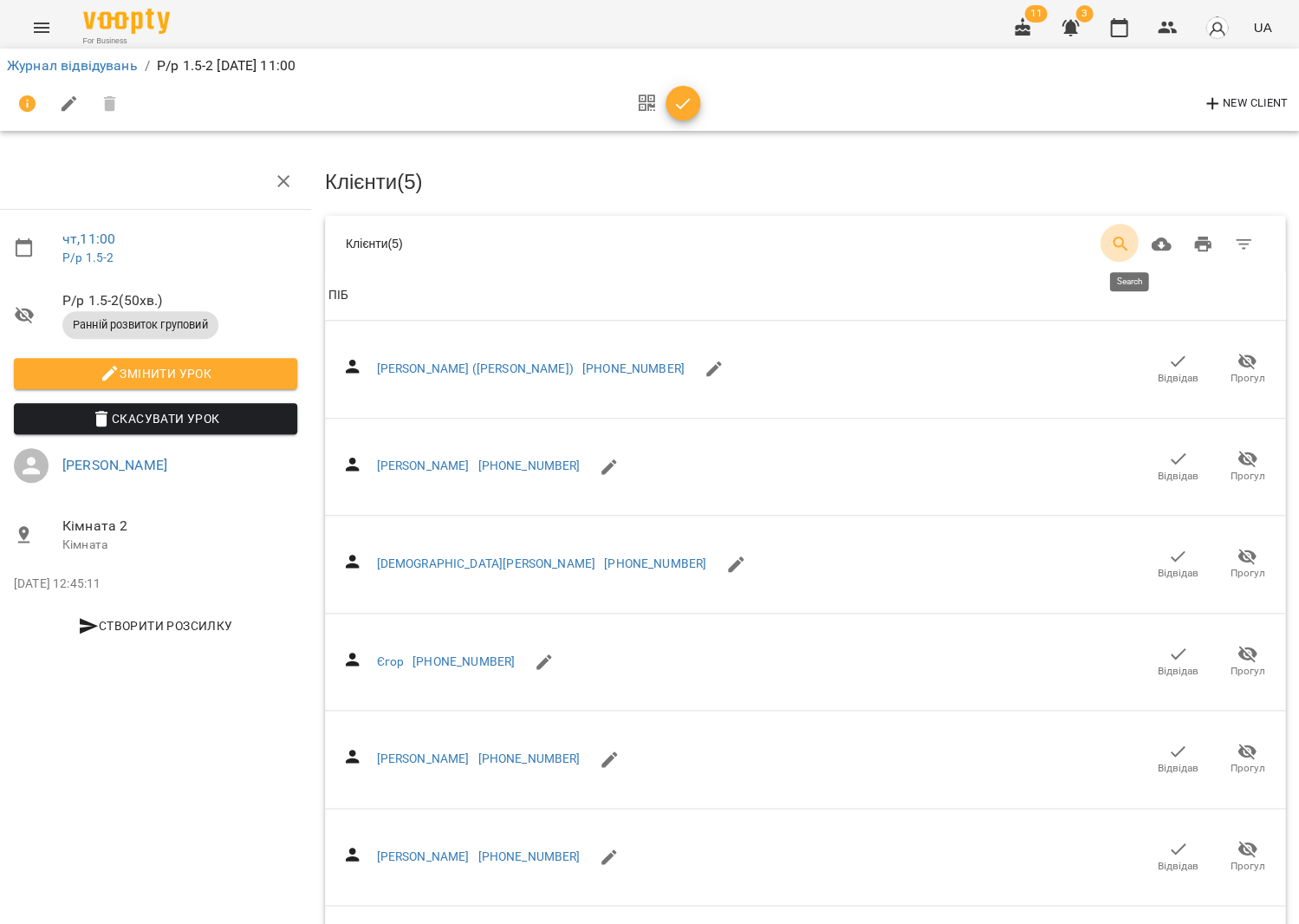
scroll to position [0, 7]
drag, startPoint x: 1125, startPoint y: 238, endPoint x: 1114, endPoint y: 241, distance: 11.4
click at [1129, 240] on icon "Search" at bounding box center [1120, 244] width 21 height 21
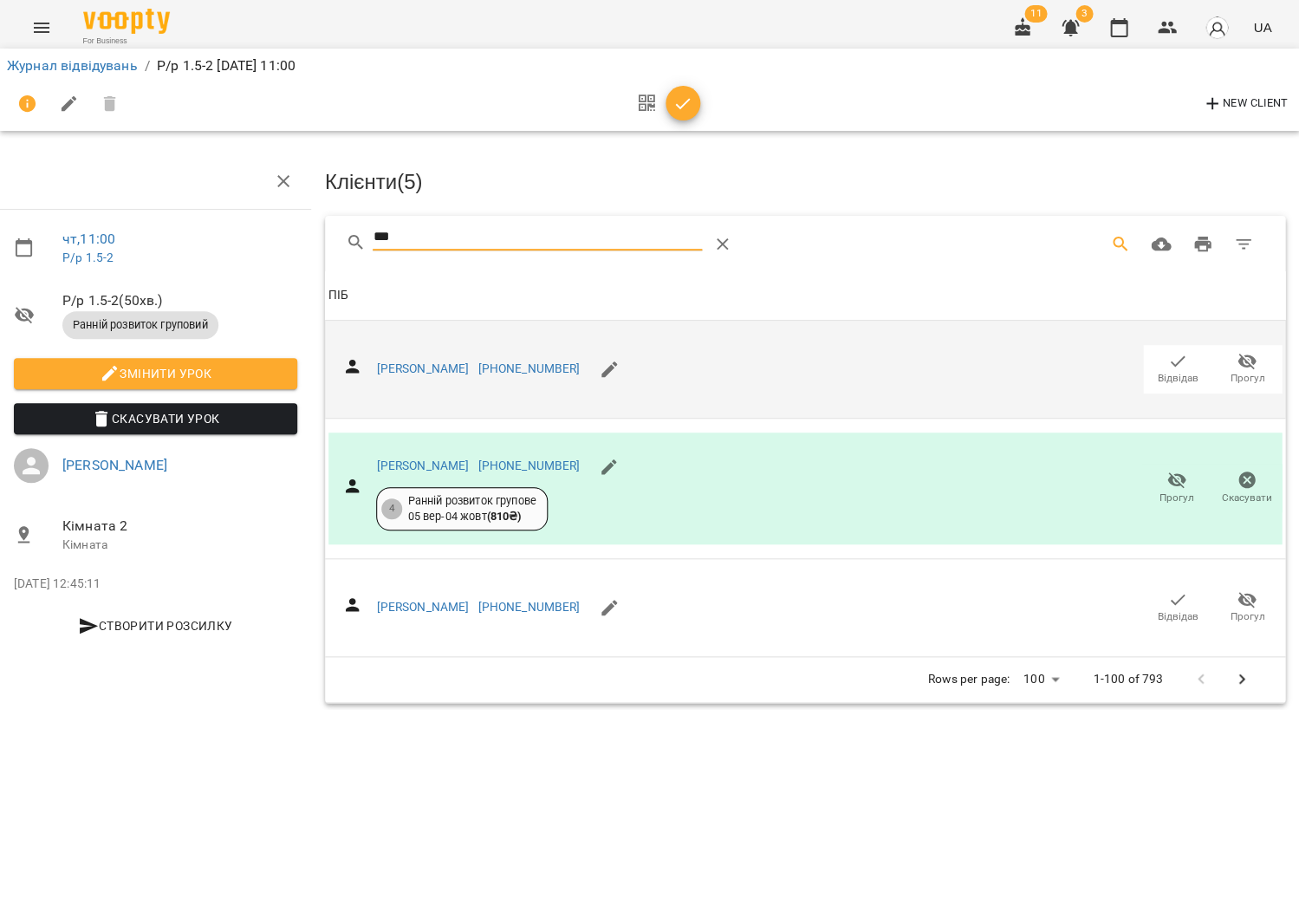
type input "***"
click at [1187, 351] on span "Відвідав" at bounding box center [1177, 368] width 49 height 35
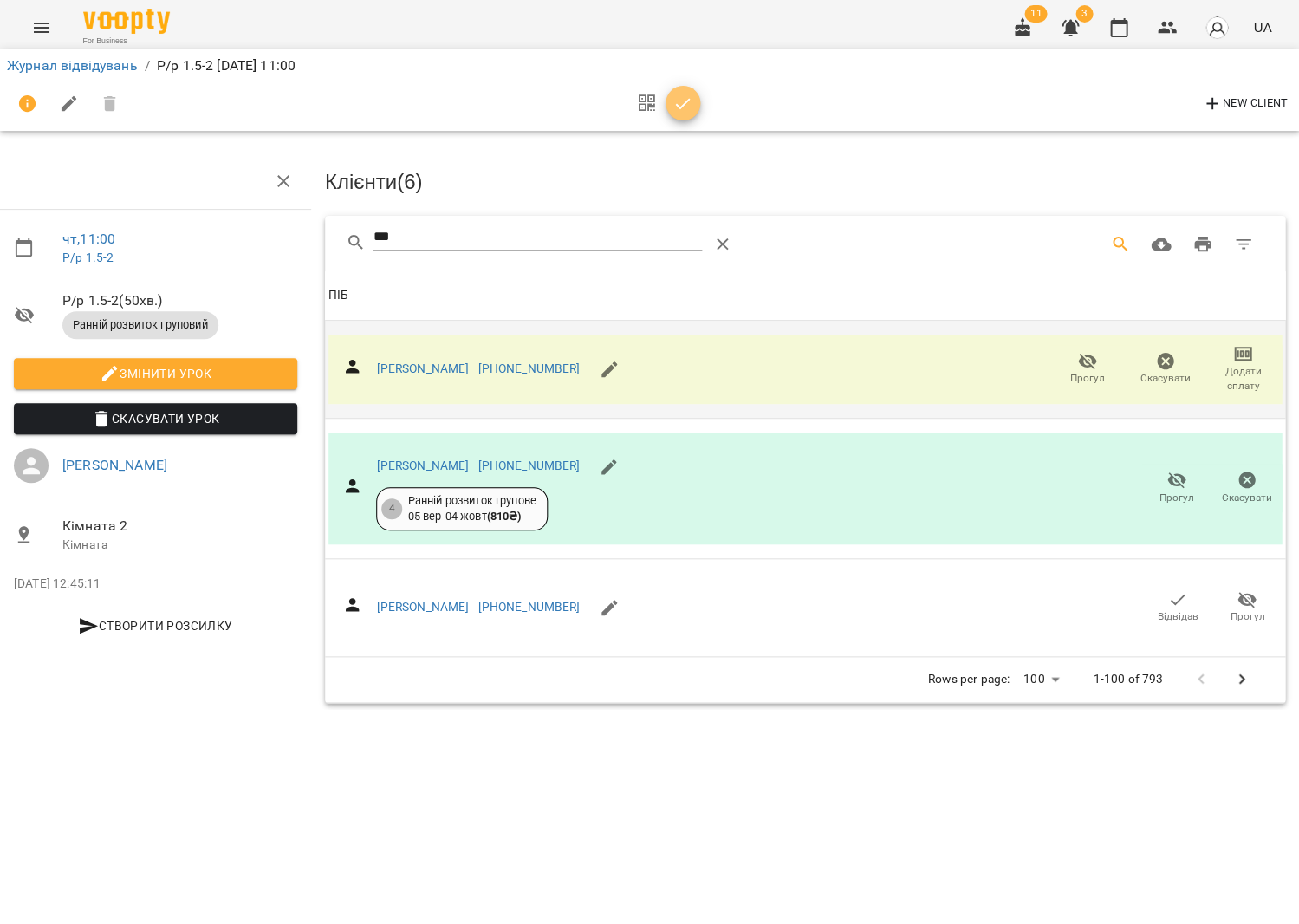
drag, startPoint x: 695, startPoint y: 104, endPoint x: 925, endPoint y: 104, distance: 230.0
click at [695, 104] on span "button" at bounding box center [684, 104] width 35 height 21
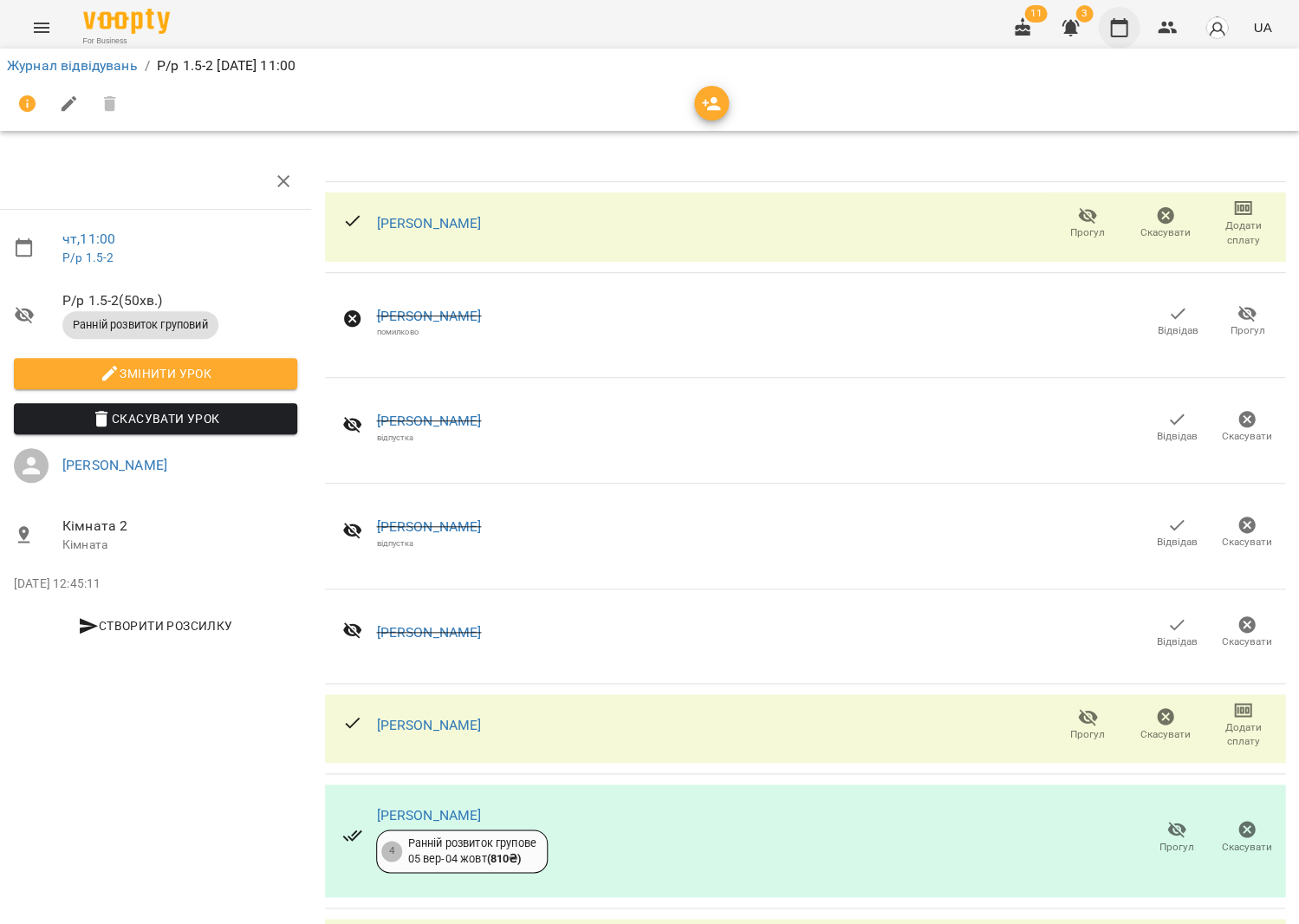
click at [1114, 24] on icon "button" at bounding box center [1118, 28] width 21 height 21
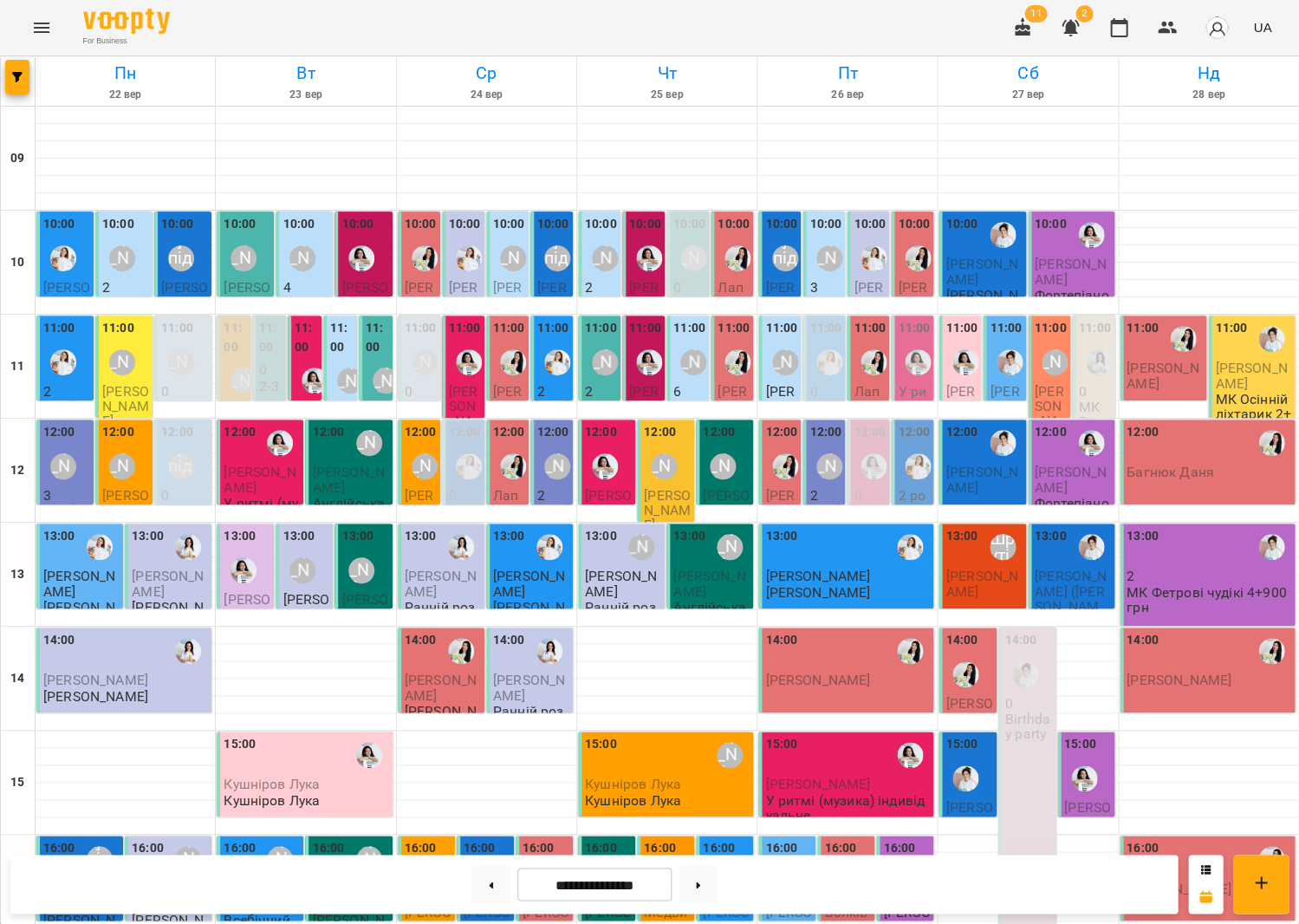
scroll to position [404, 0]
click at [473, 889] on button at bounding box center [491, 883] width 39 height 38
type input "**********"
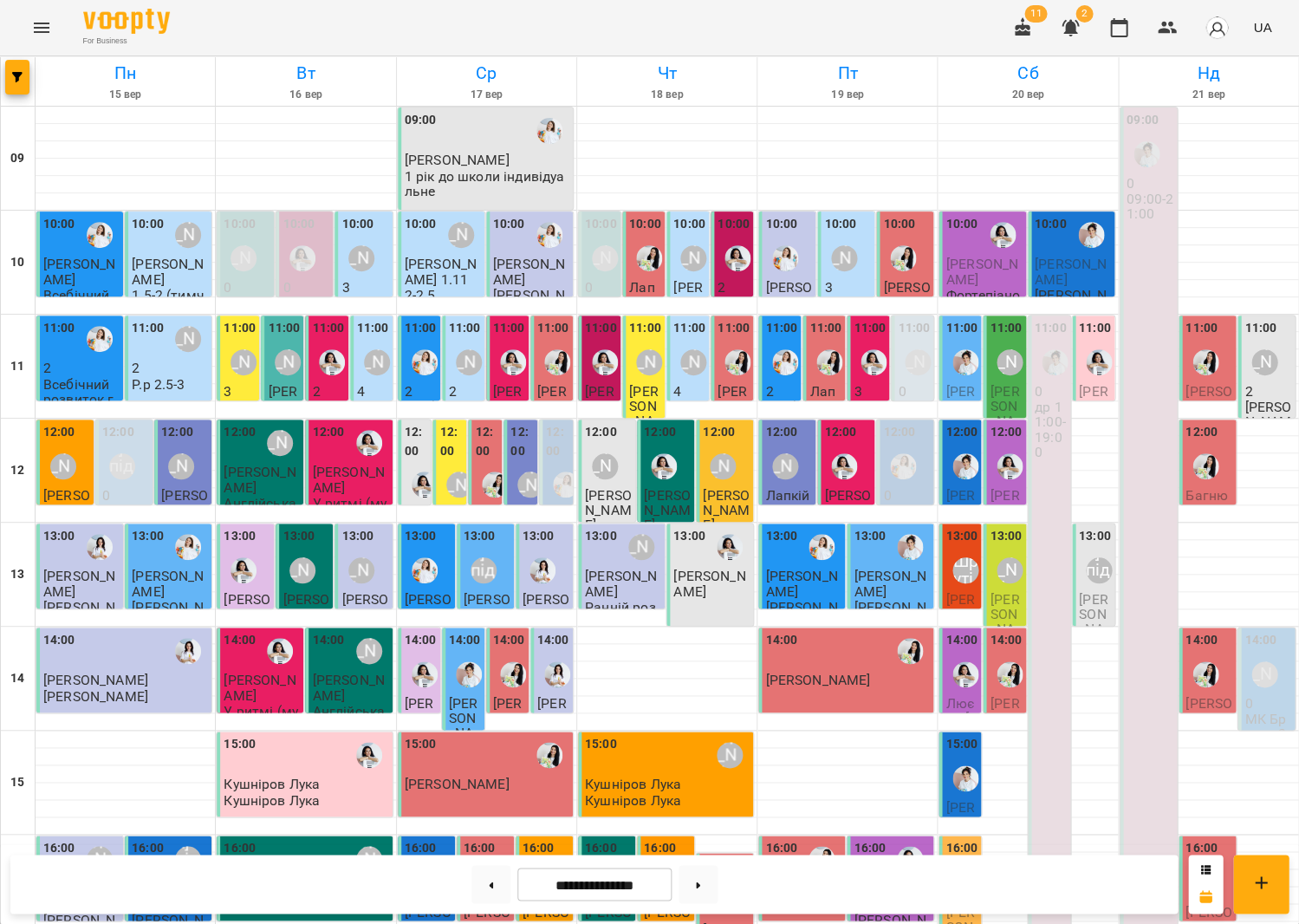
scroll to position [329, 0]
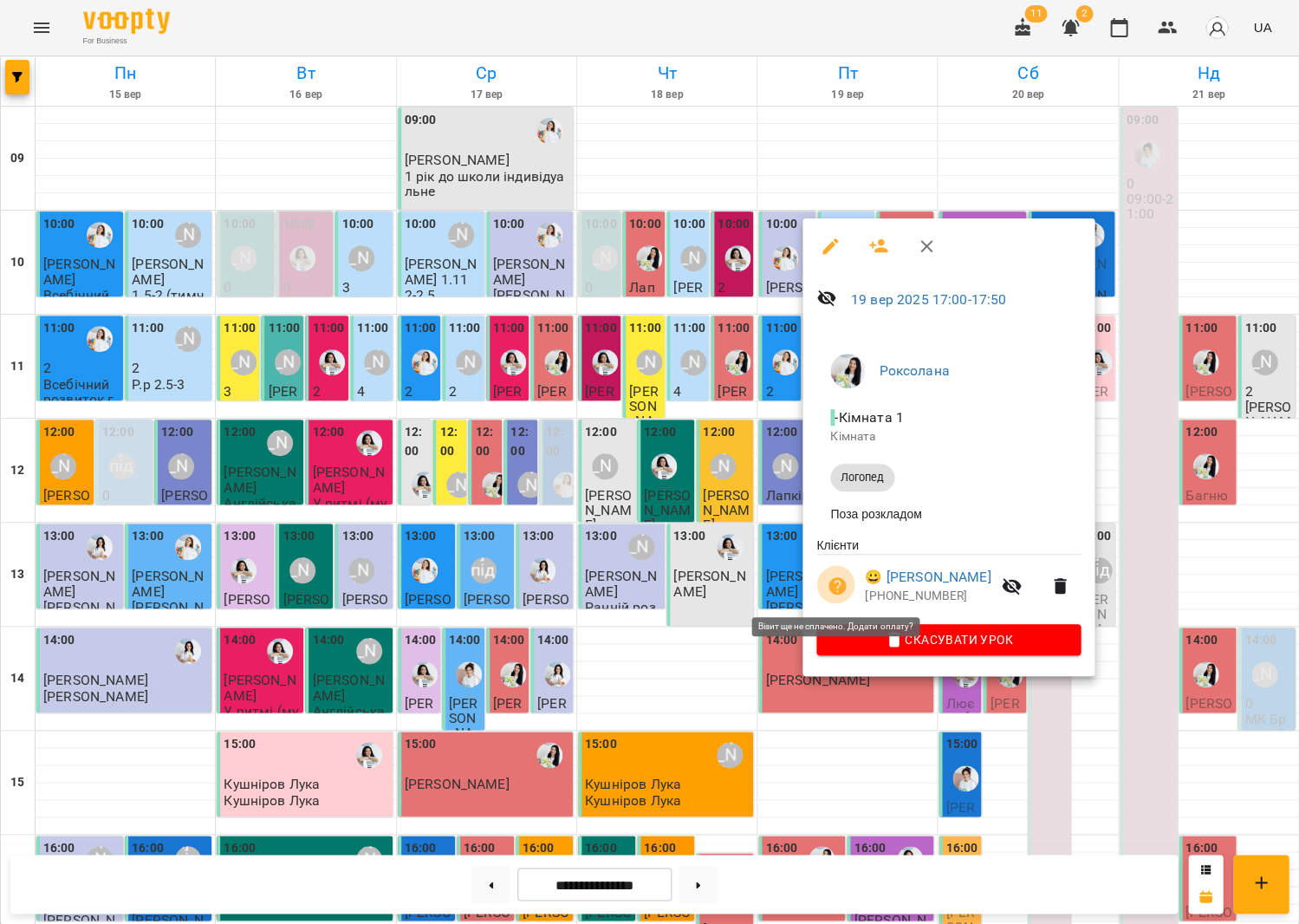
click at [830, 579] on icon "button" at bounding box center [837, 586] width 21 height 21
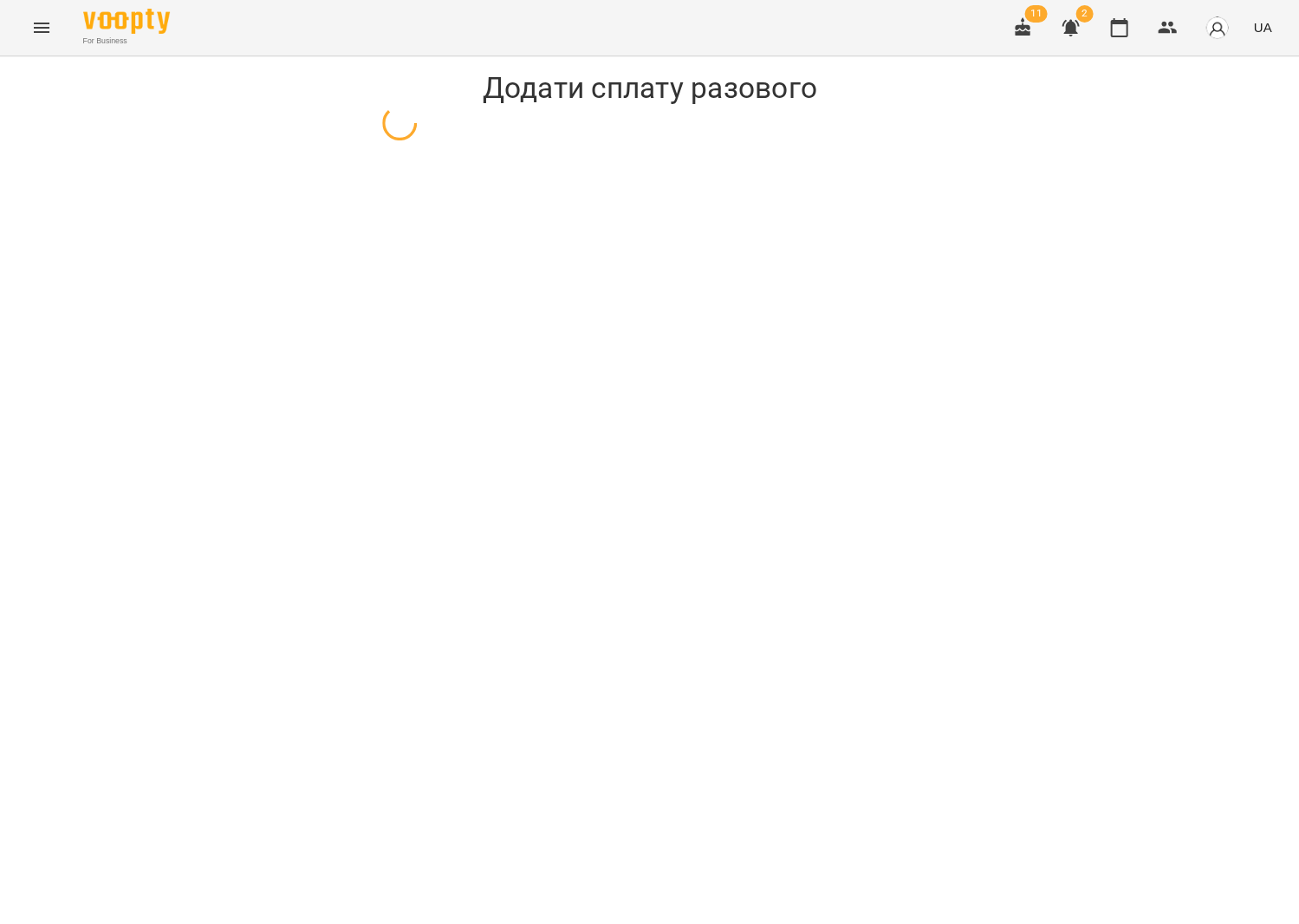
select select "*******"
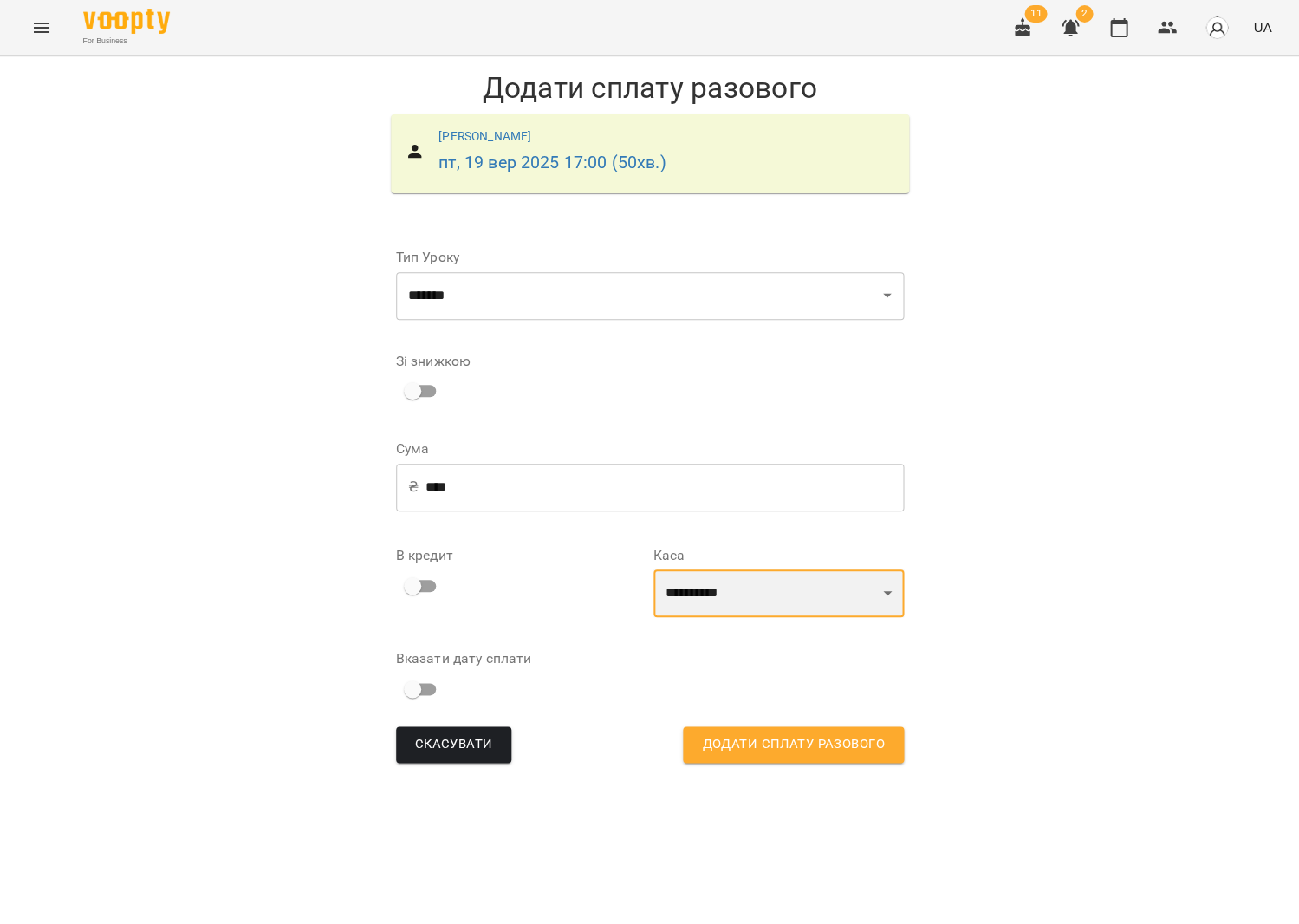
select select "****"
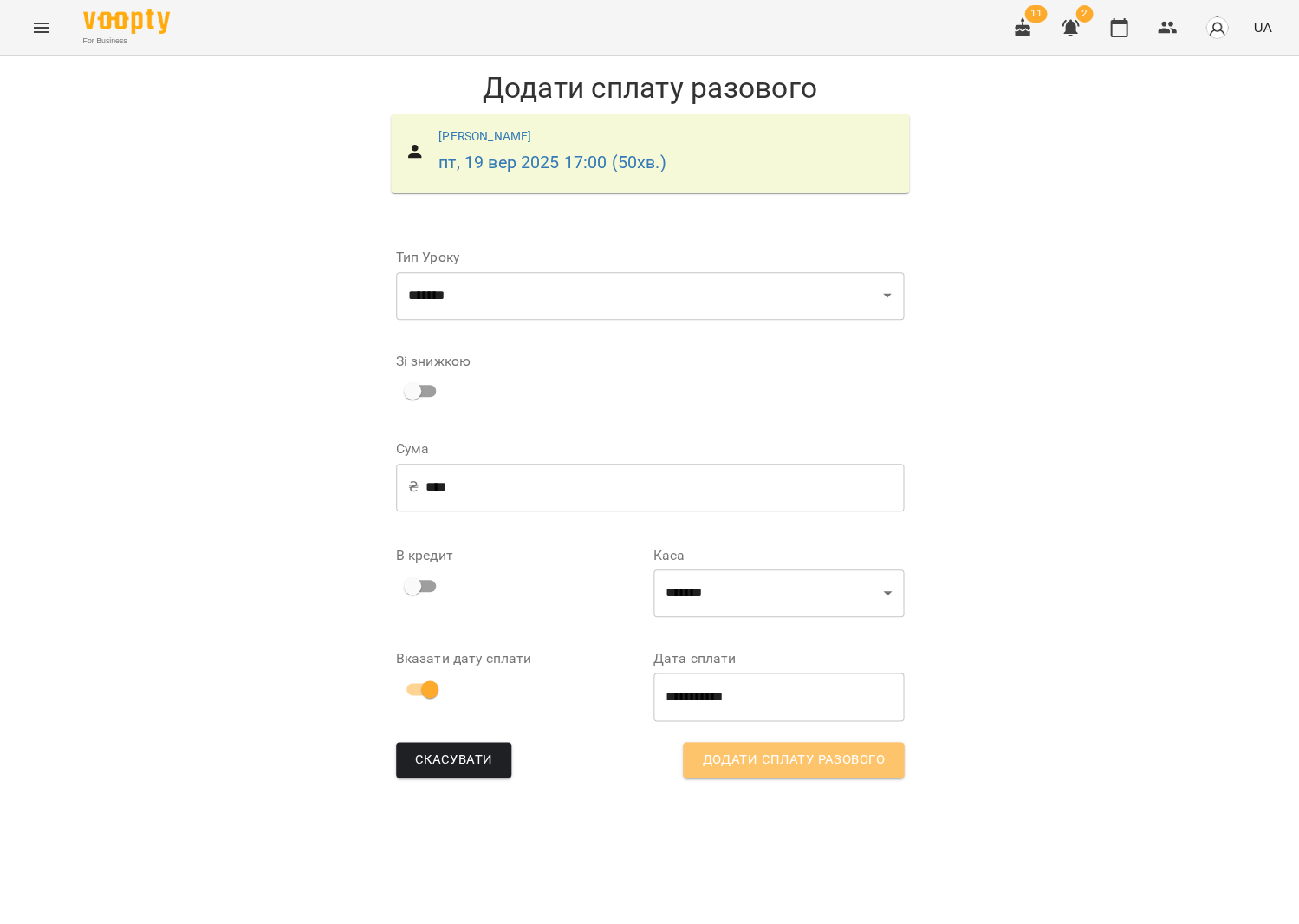
click at [722, 752] on span "Додати сплату разового" at bounding box center [793, 760] width 182 height 22
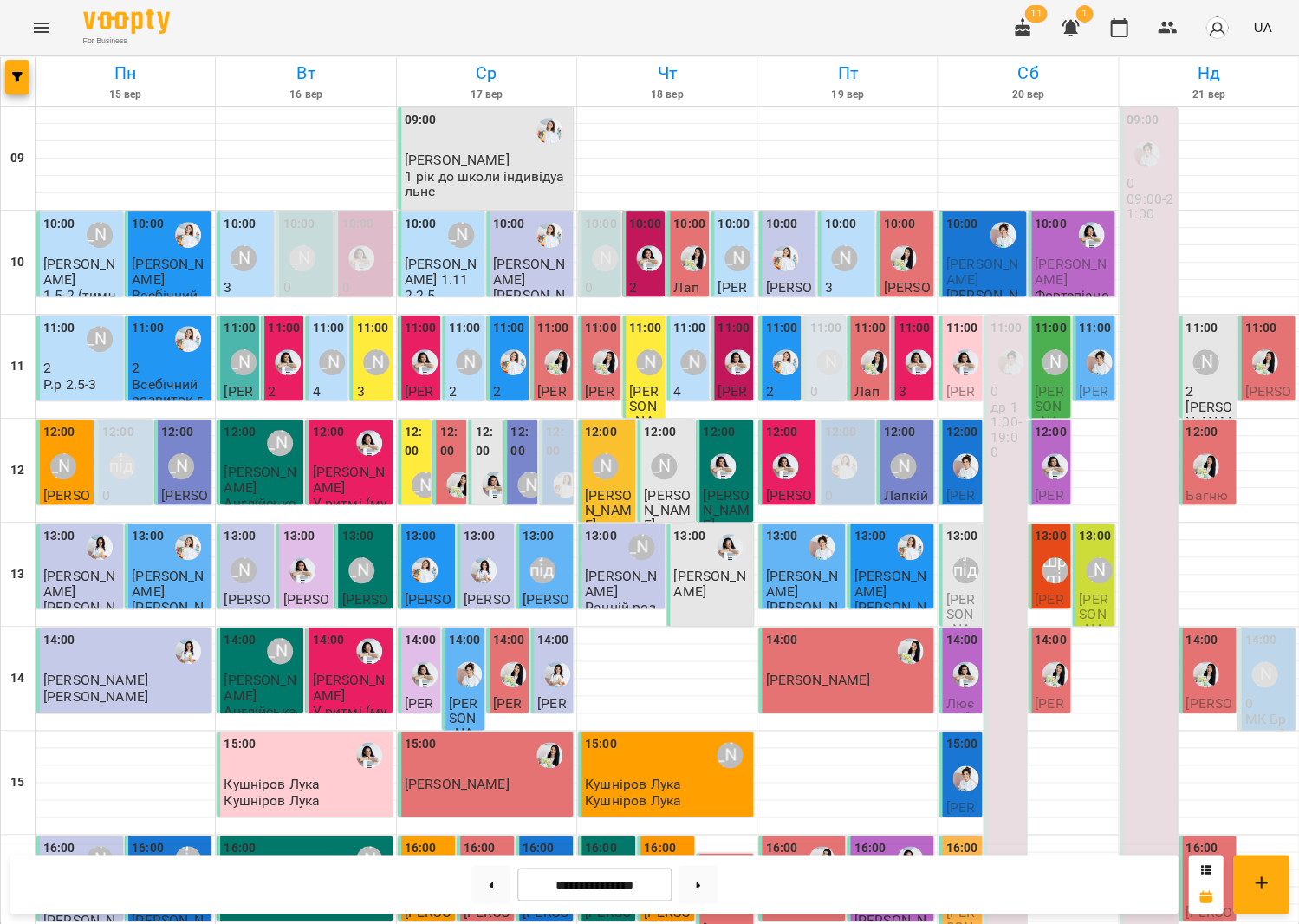
scroll to position [241, 0]
click at [34, 29] on icon "Menu" at bounding box center [41, 28] width 21 height 21
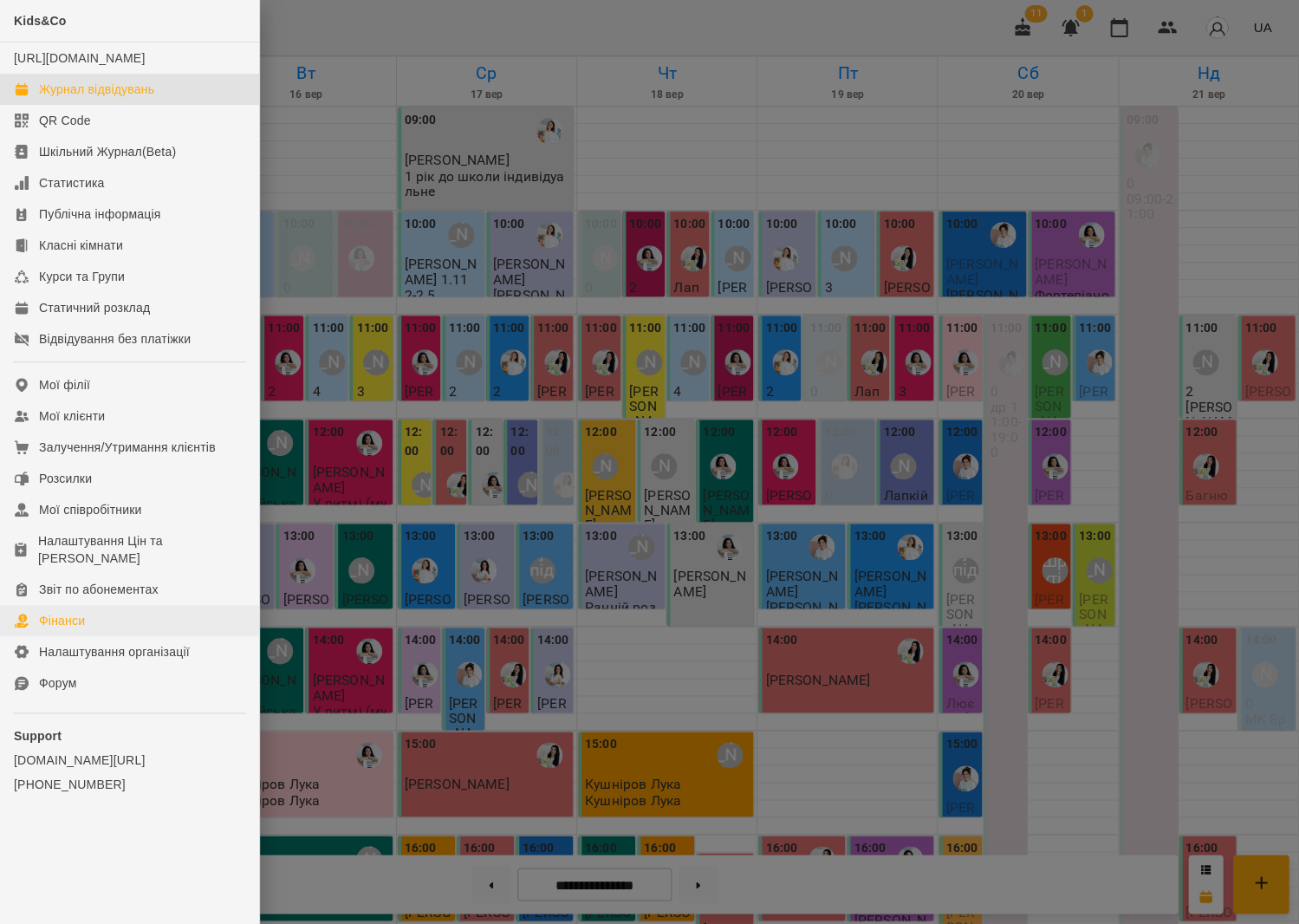
drag, startPoint x: 105, startPoint y: 610, endPoint x: 112, endPoint y: 601, distance: 11.4
click at [112, 605] on link "Фінанси" at bounding box center [129, 621] width 259 height 31
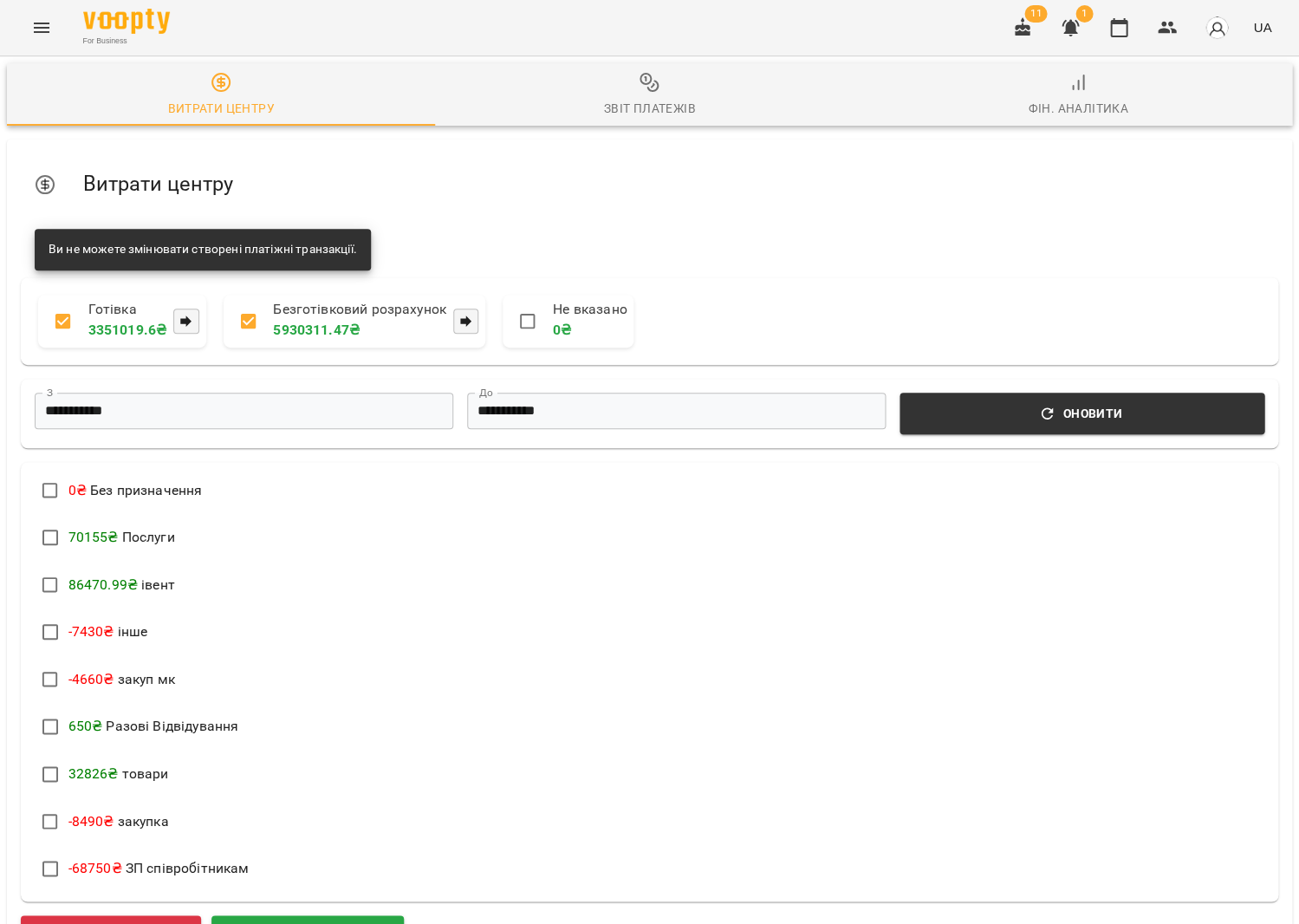
scroll to position [102, 0]
click at [162, 923] on span "Додати витрату" at bounding box center [111, 936] width 139 height 22
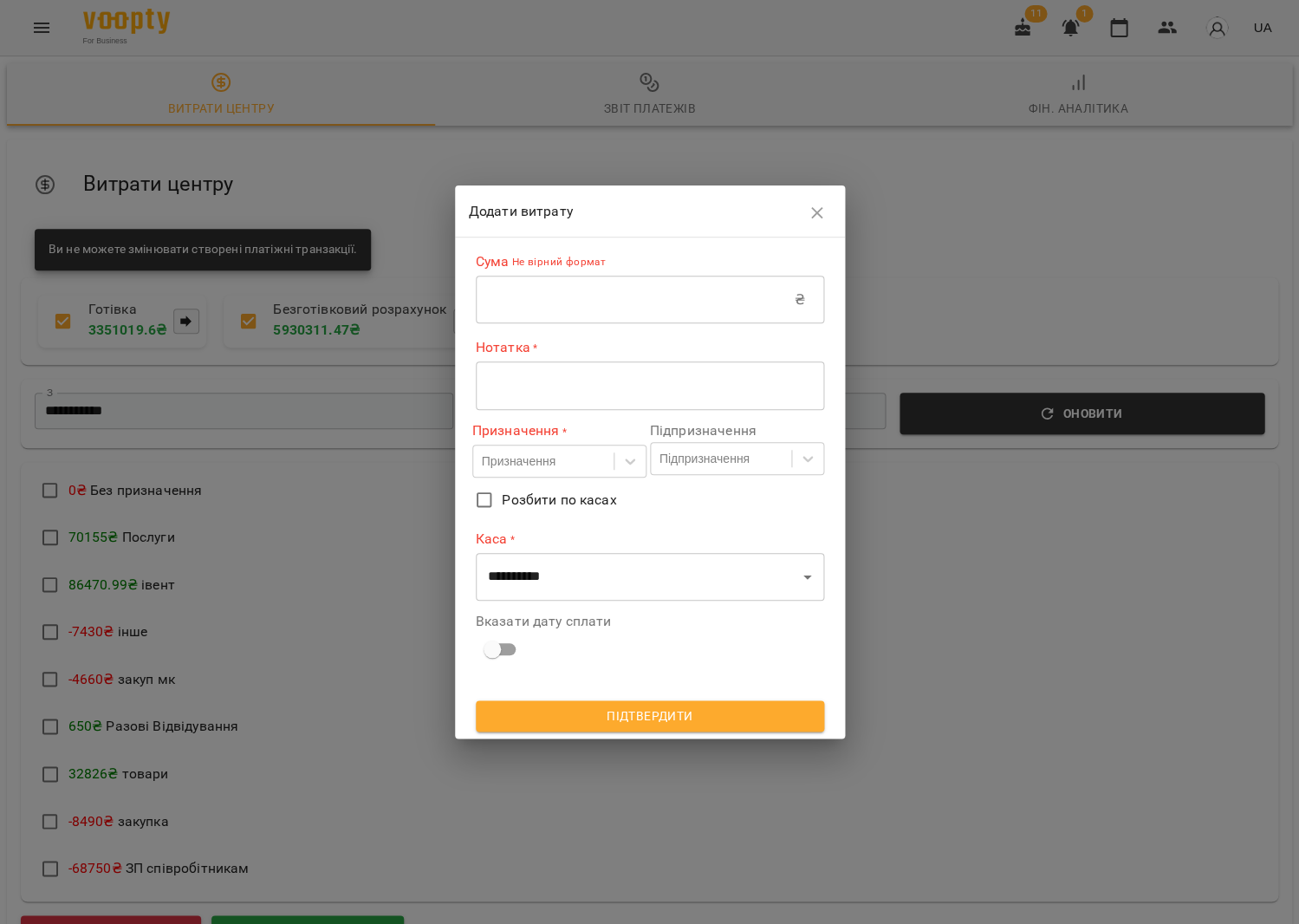
click at [539, 295] on input "text" at bounding box center [635, 299] width 319 height 49
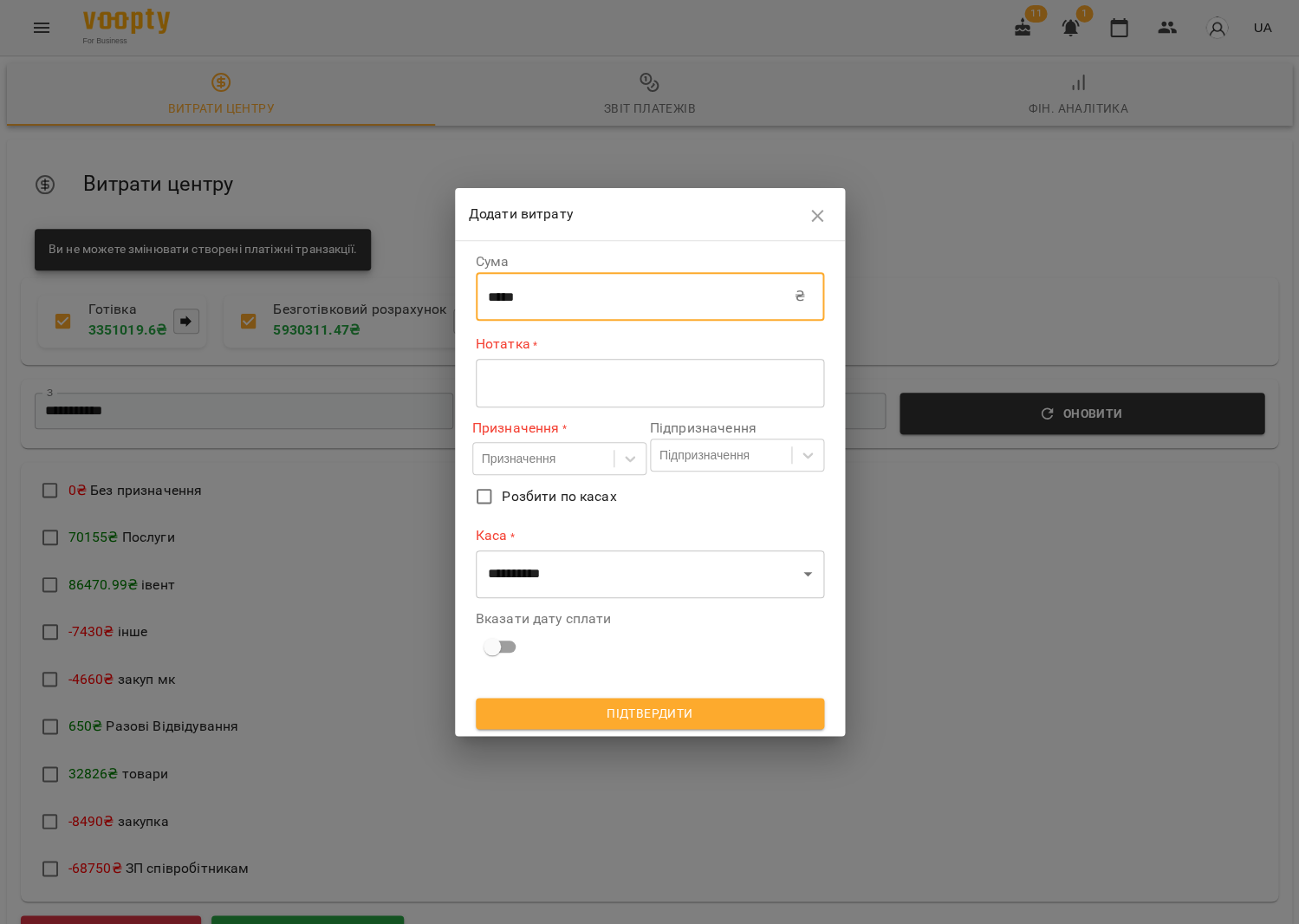
type input "*****"
click at [528, 385] on textarea at bounding box center [650, 382] width 324 height 17
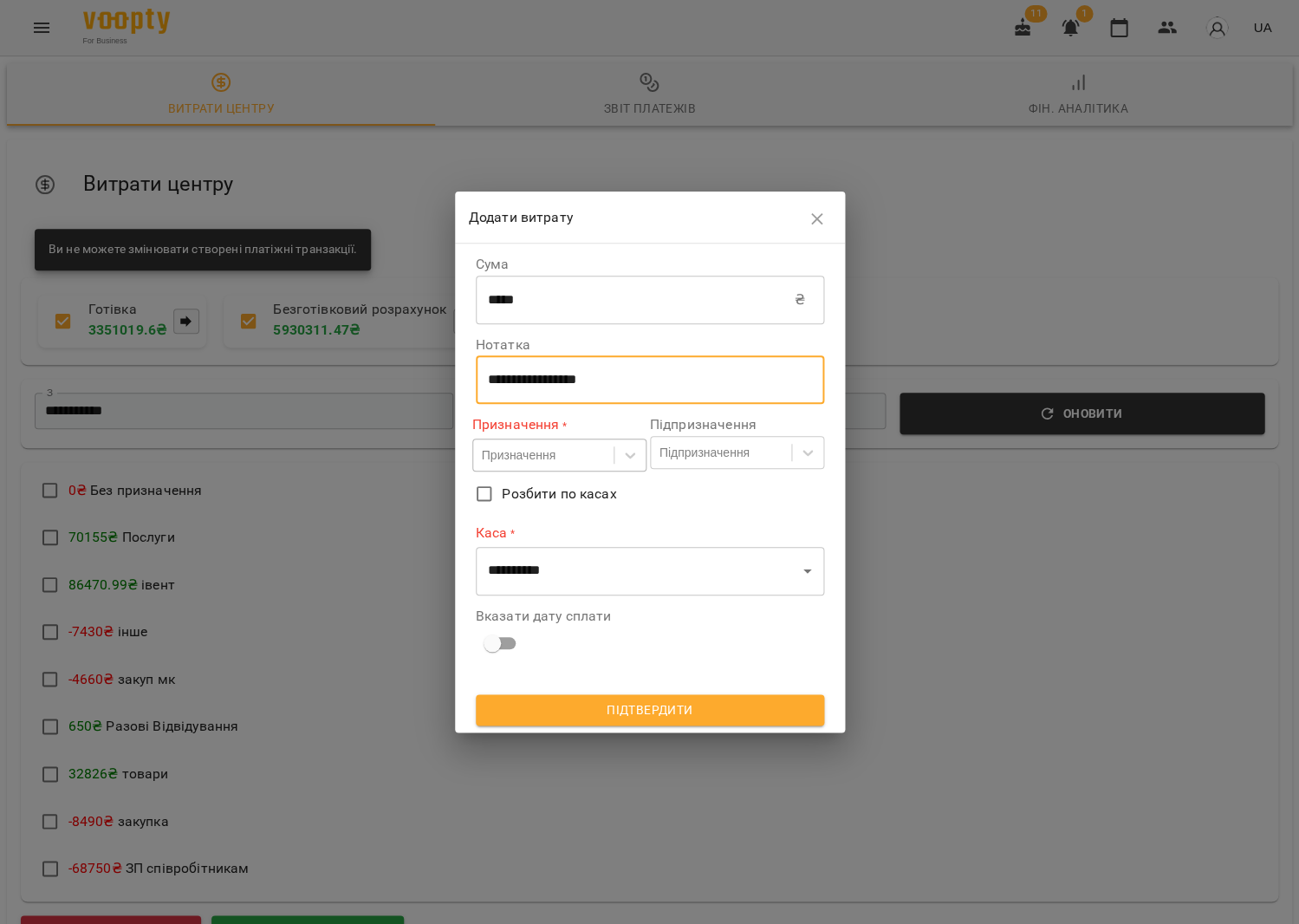
type textarea "**********"
click at [607, 446] on div "Призначення" at bounding box center [544, 455] width 140 height 29
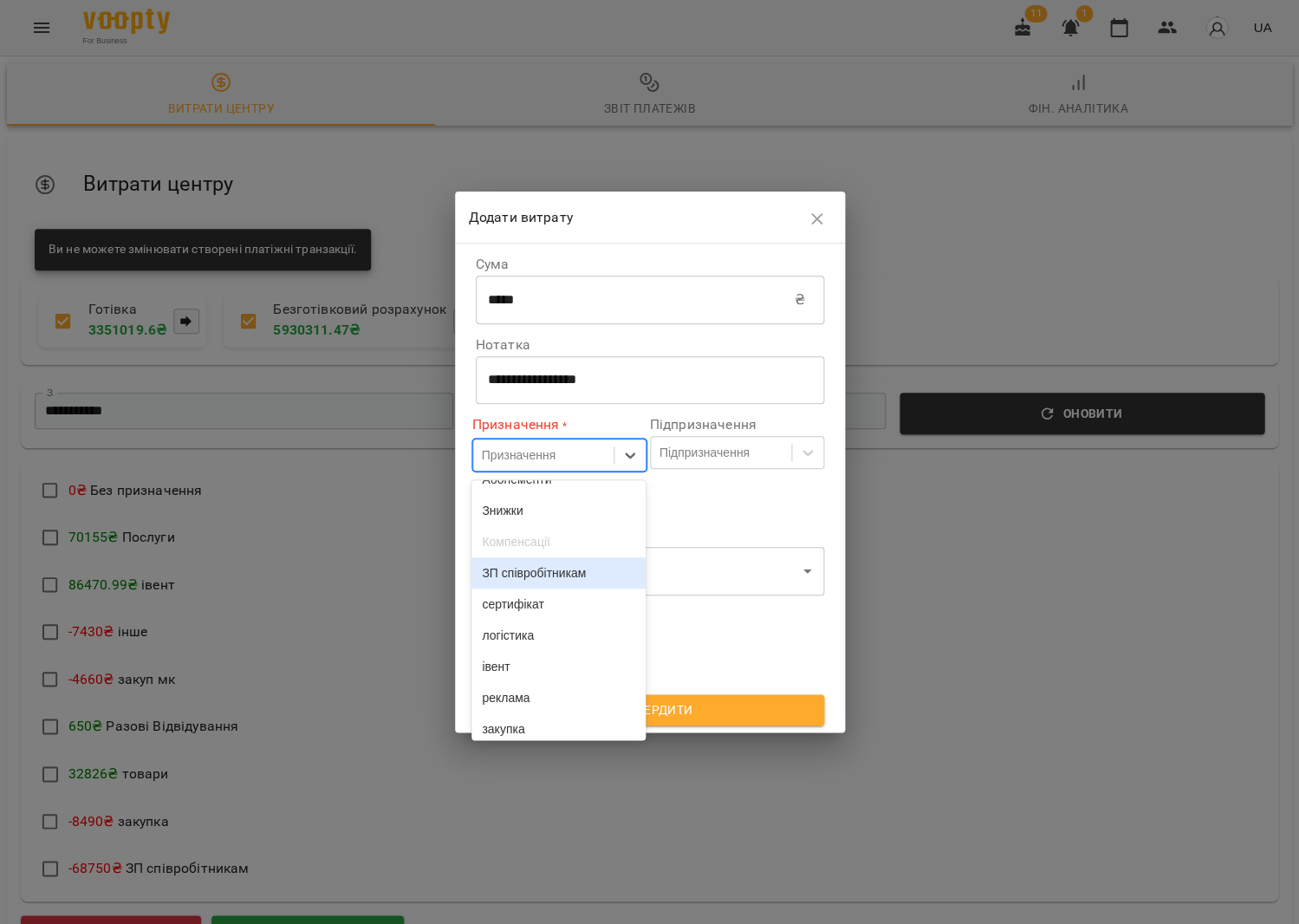
scroll to position [87, 0]
click at [548, 584] on div "ЗП співробітникам" at bounding box center [558, 568] width 174 height 31
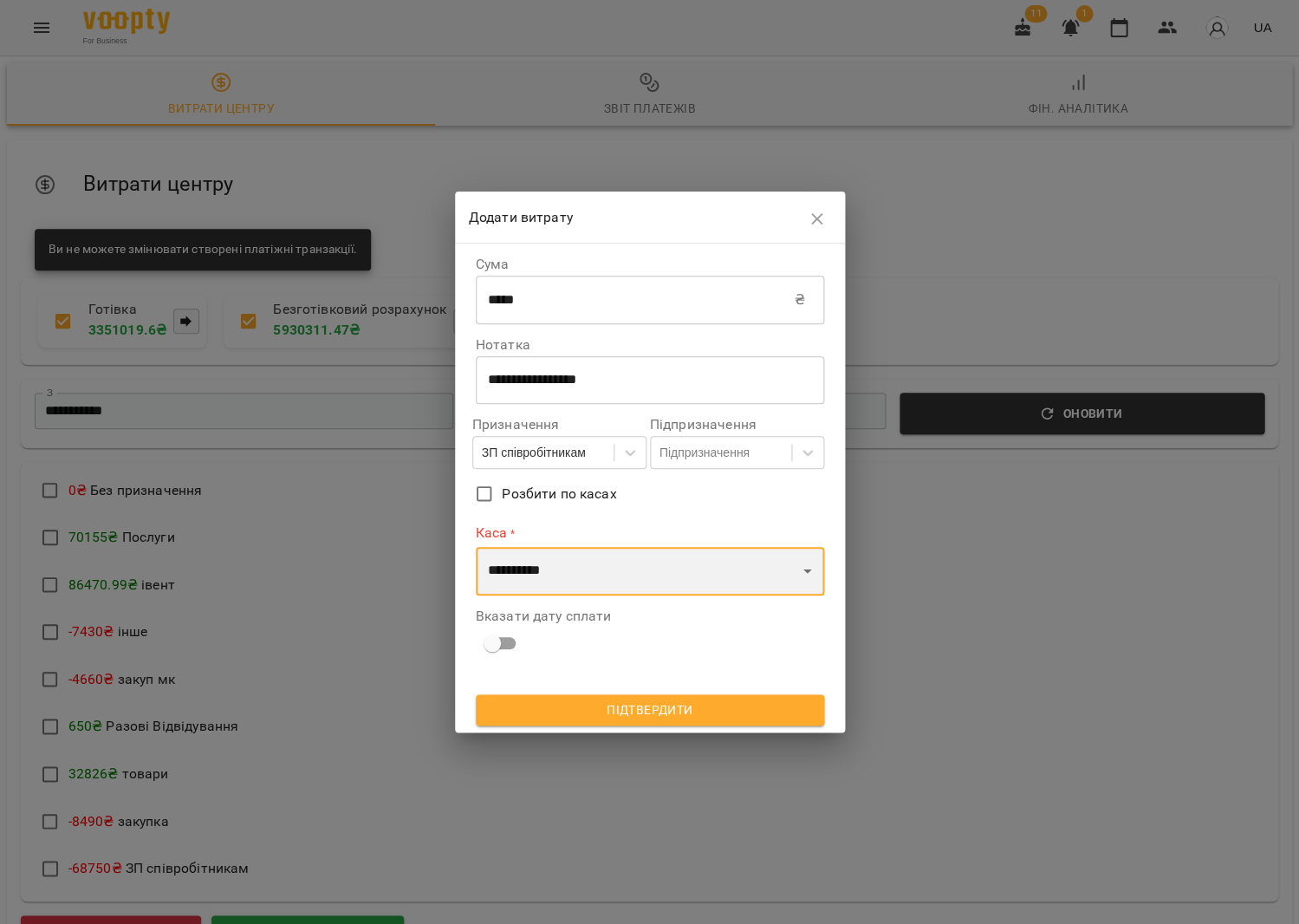
select select "****"
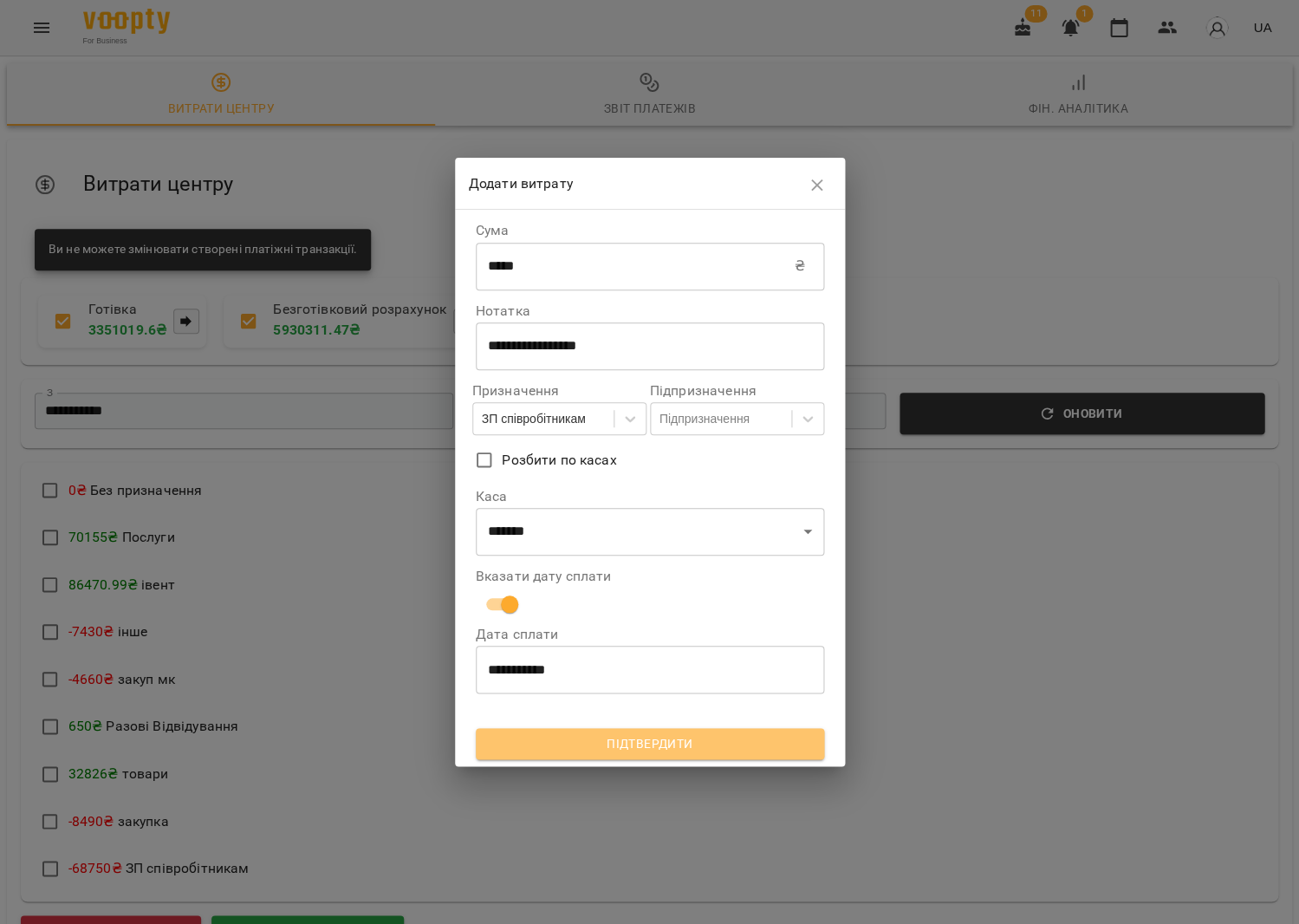
click at [661, 740] on span "Підтвердити" at bounding box center [650, 743] width 321 height 21
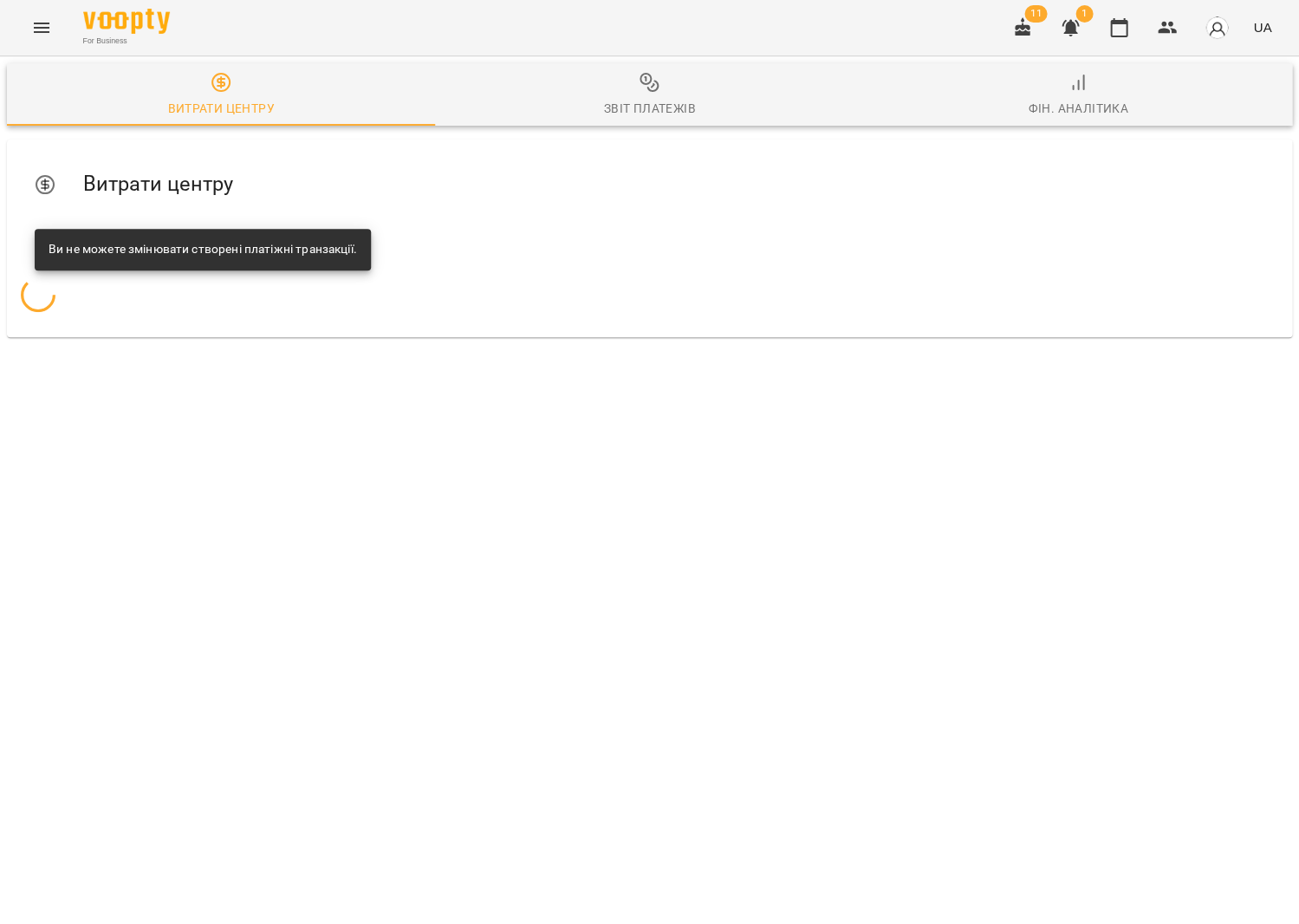
scroll to position [0, 0]
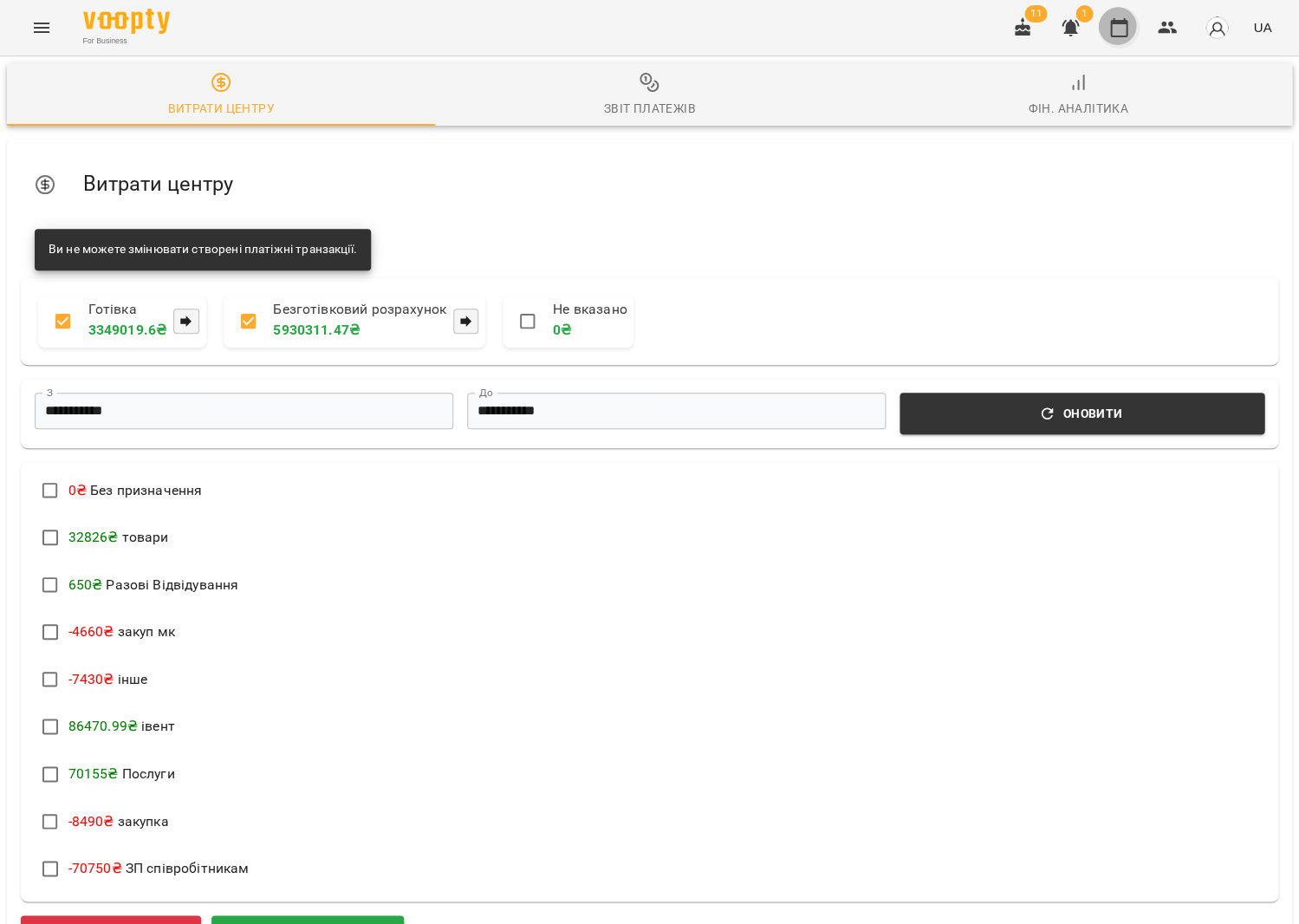
click at [1115, 17] on button "button" at bounding box center [1118, 28] width 41 height 41
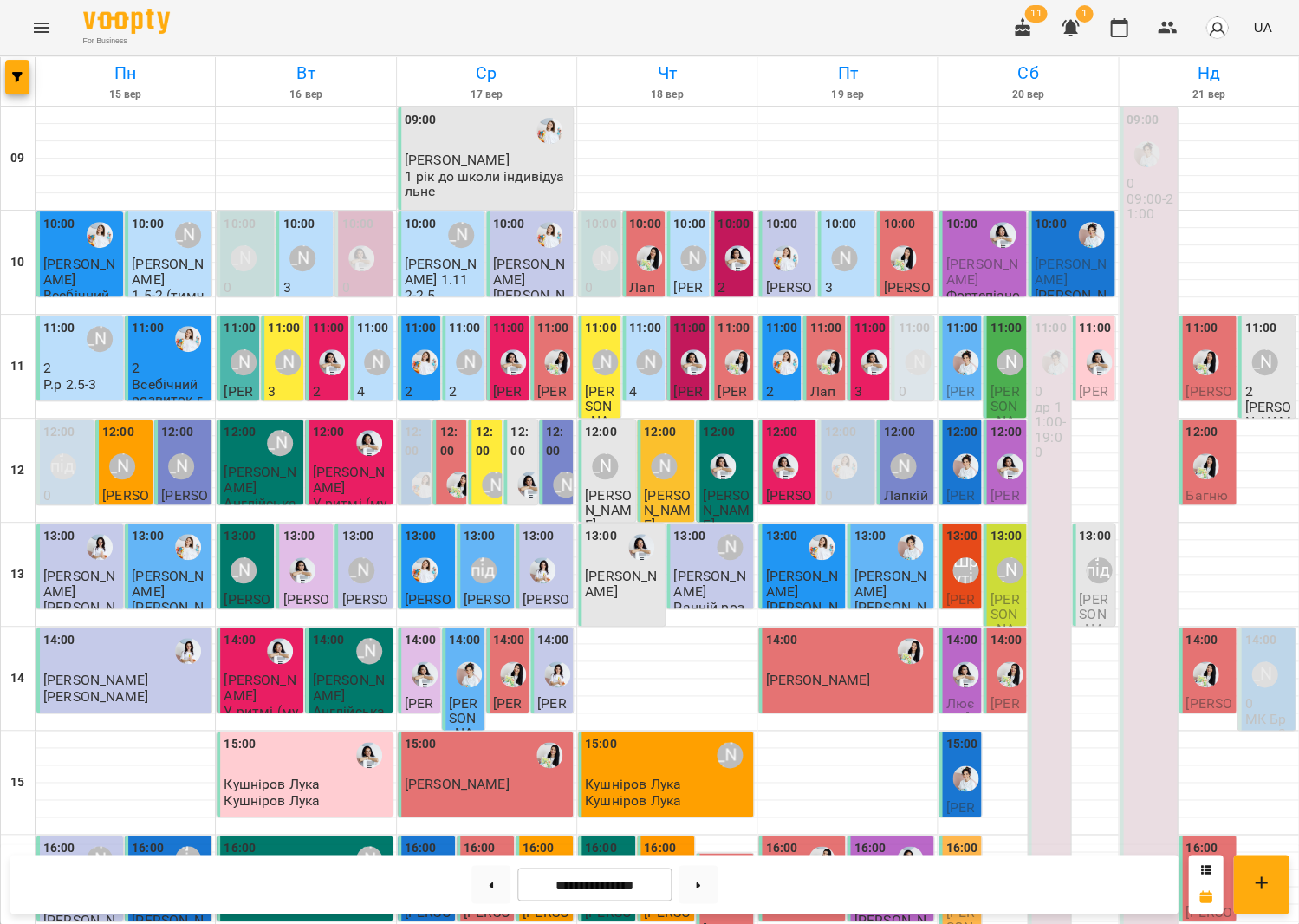
scroll to position [404, 0]
click at [489, 886] on button at bounding box center [491, 883] width 39 height 38
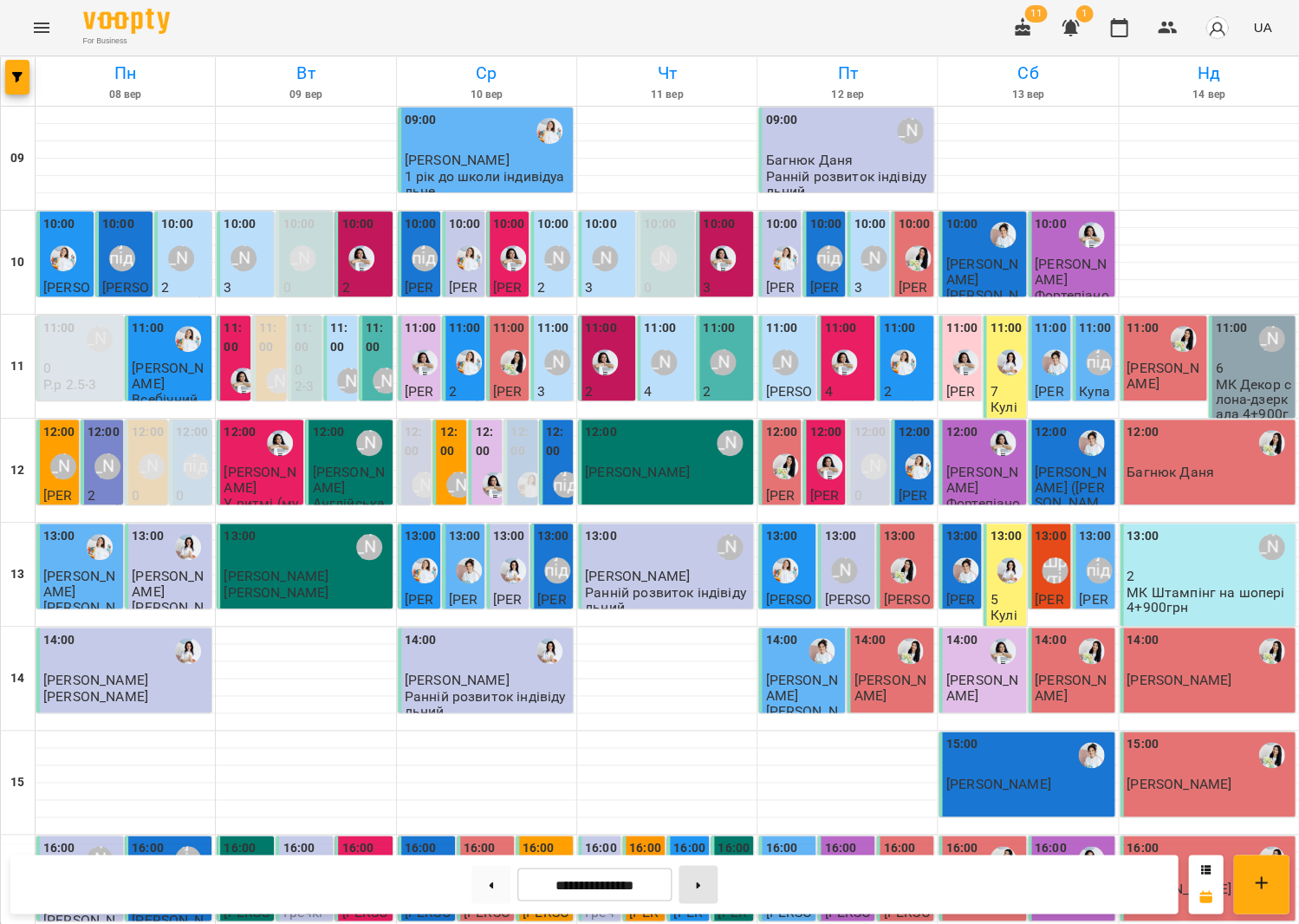
click at [709, 884] on button at bounding box center [698, 883] width 39 height 38
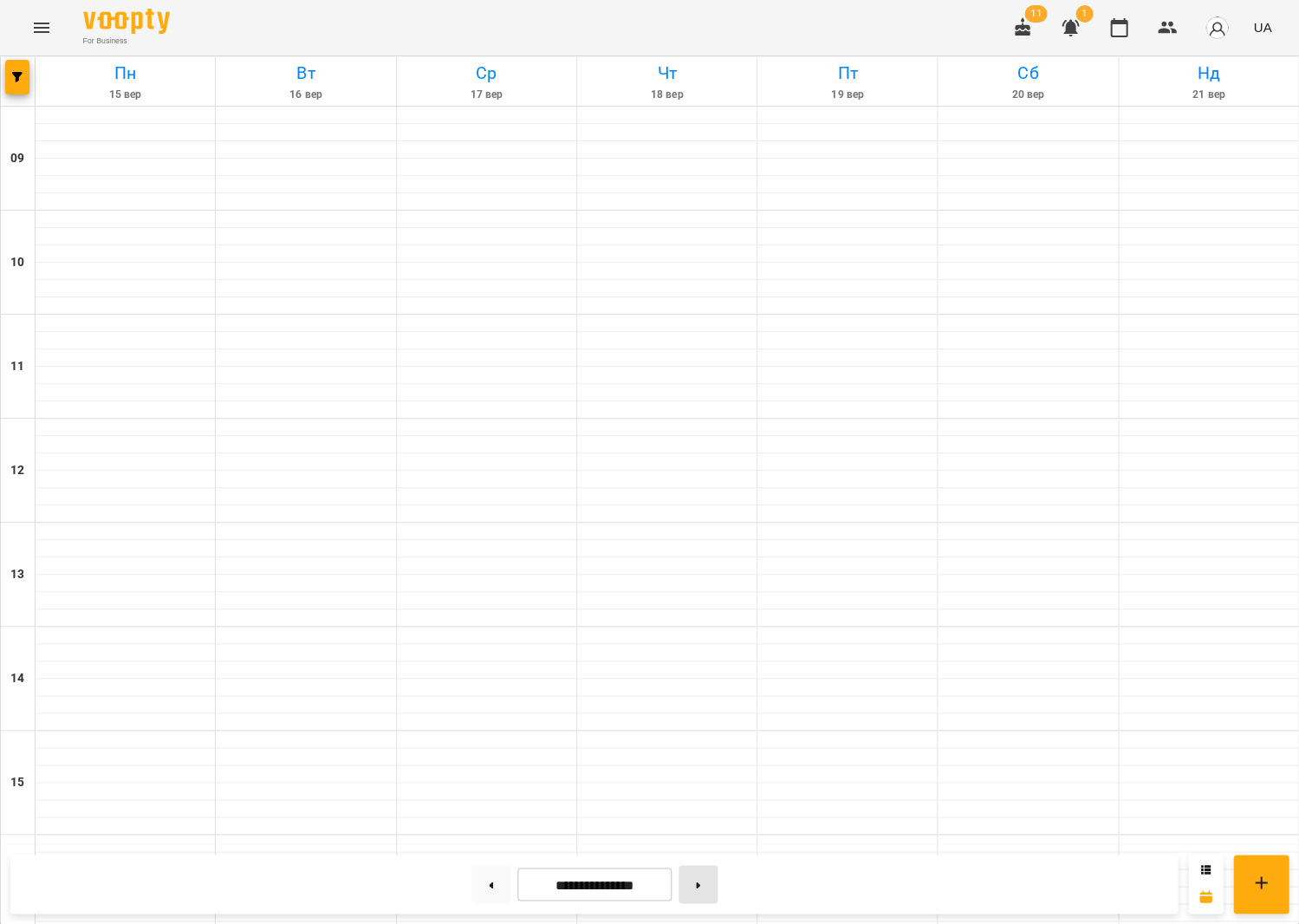
type input "**********"
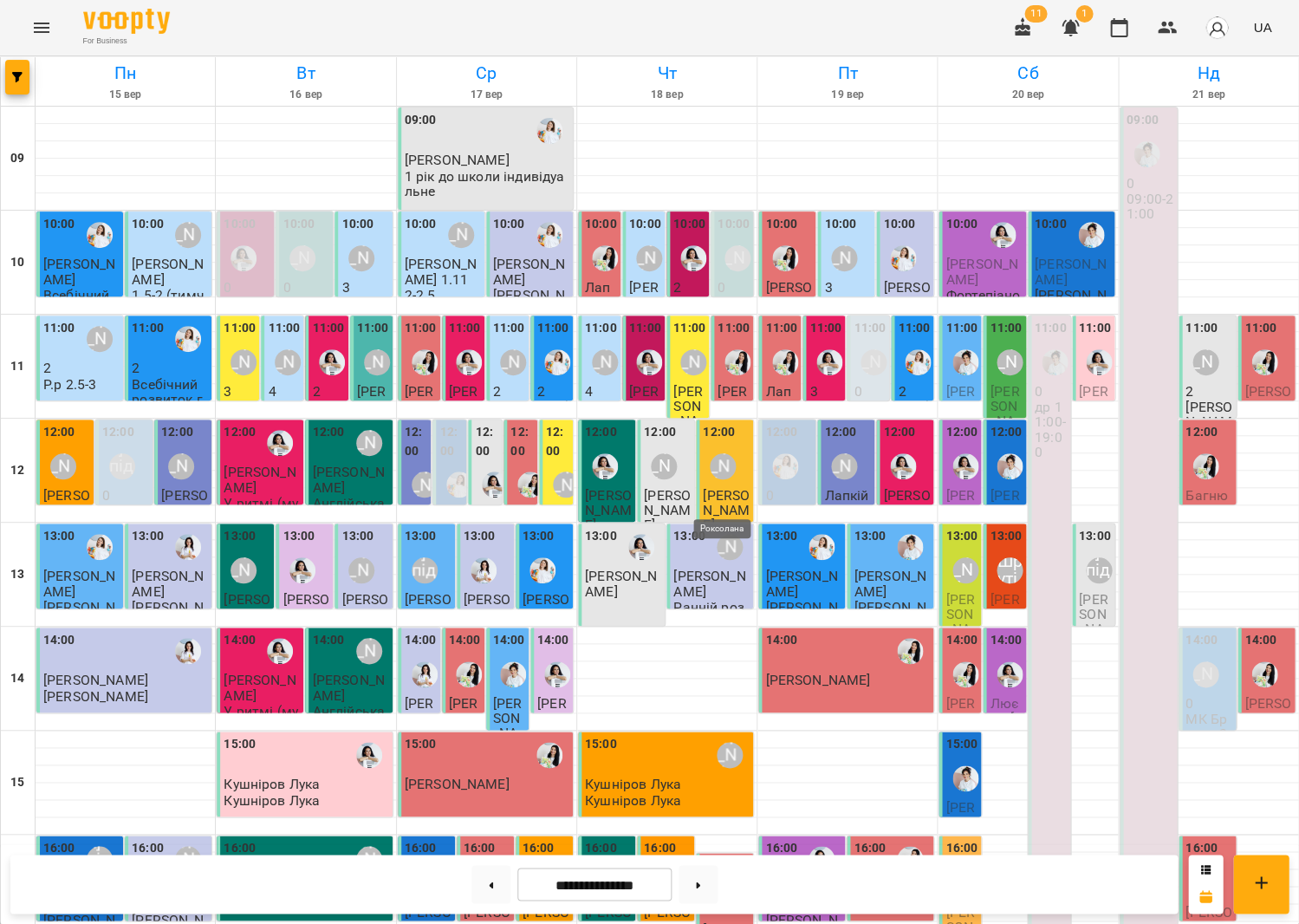
click at [717, 886] on img "Роксолана" at bounding box center [722, 899] width 26 height 26
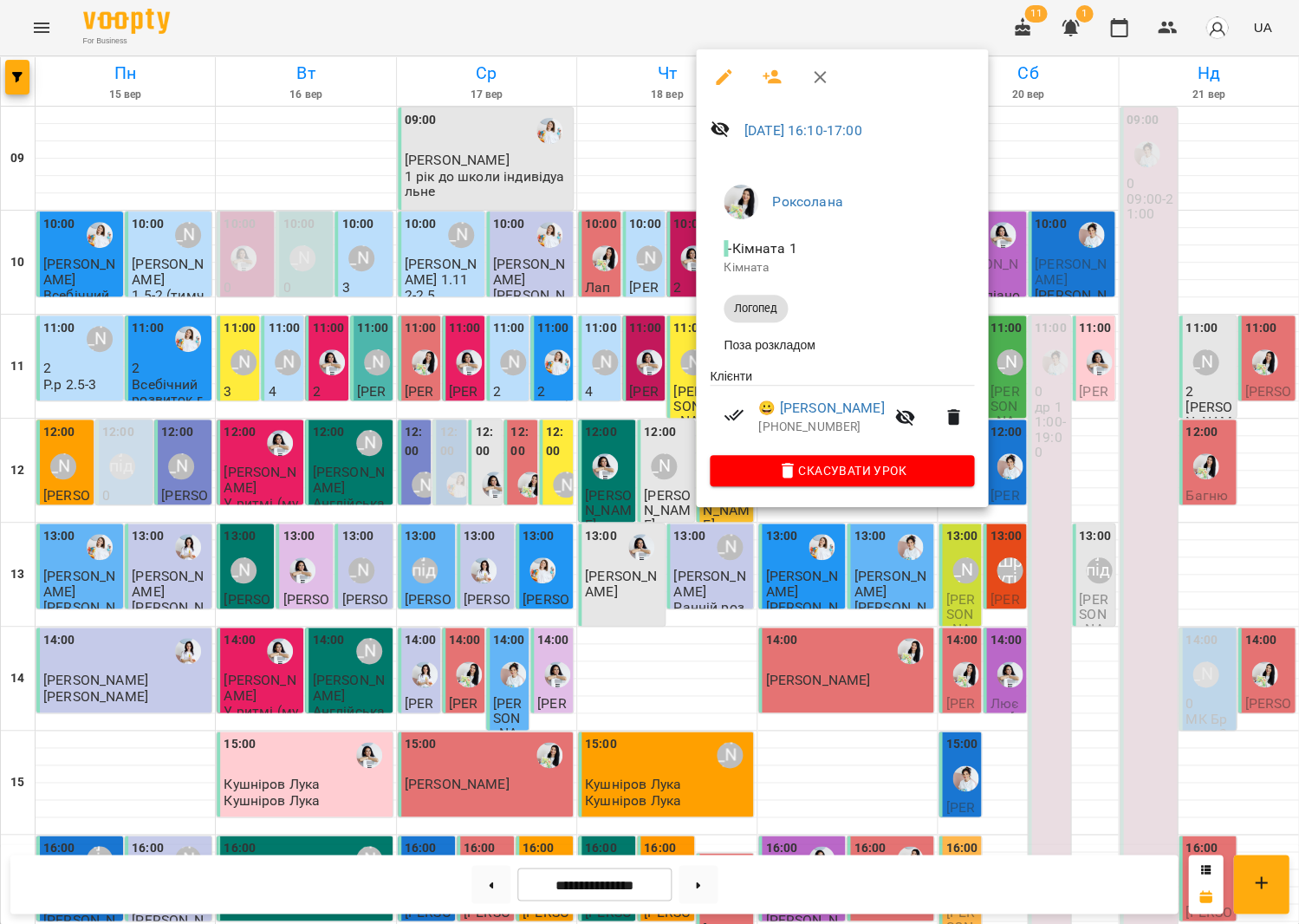
click at [837, 79] on div at bounding box center [841, 77] width 292 height 55
click at [829, 77] on button "button" at bounding box center [819, 76] width 41 height 41
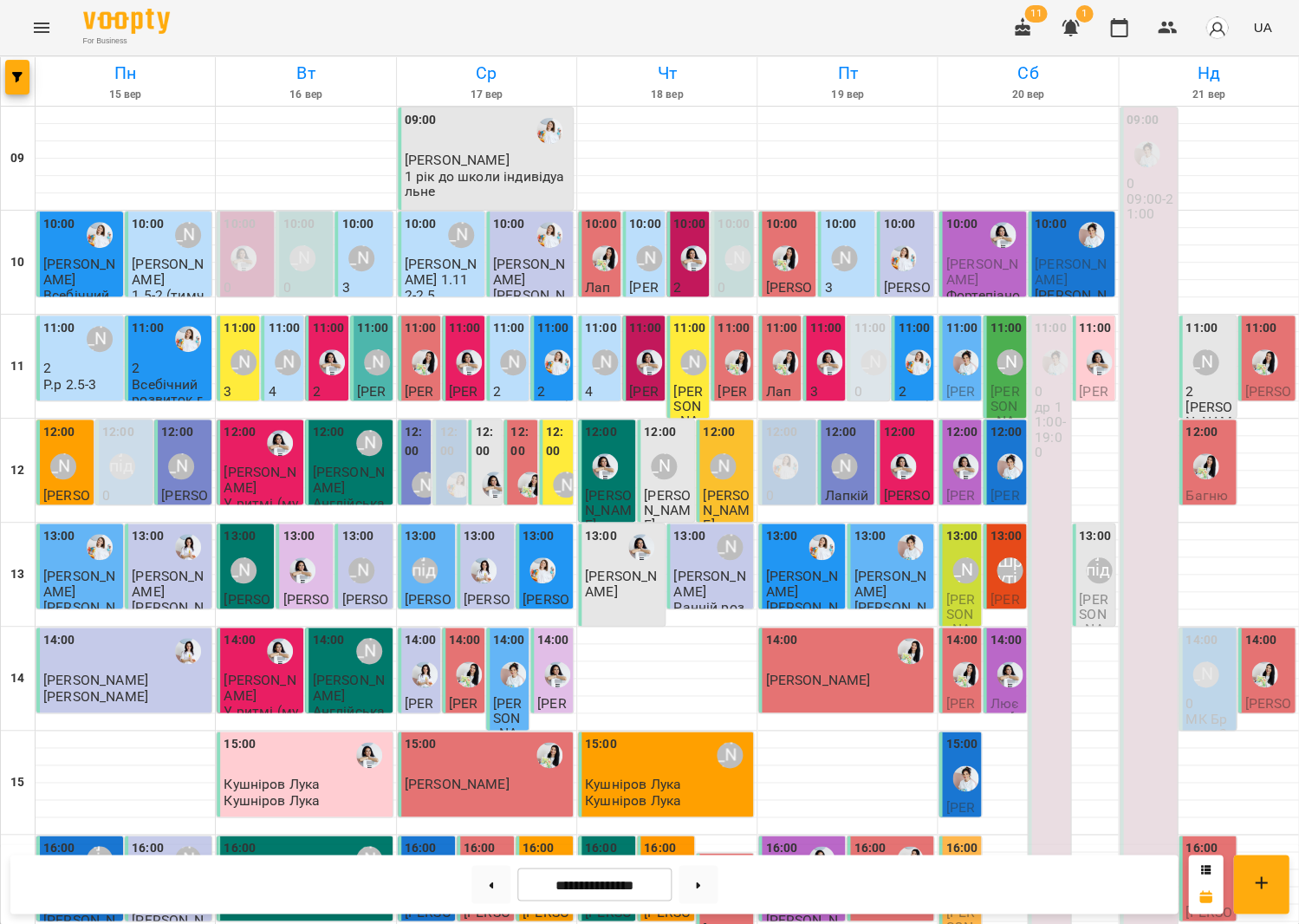
click at [37, 34] on icon "Menu" at bounding box center [41, 28] width 21 height 21
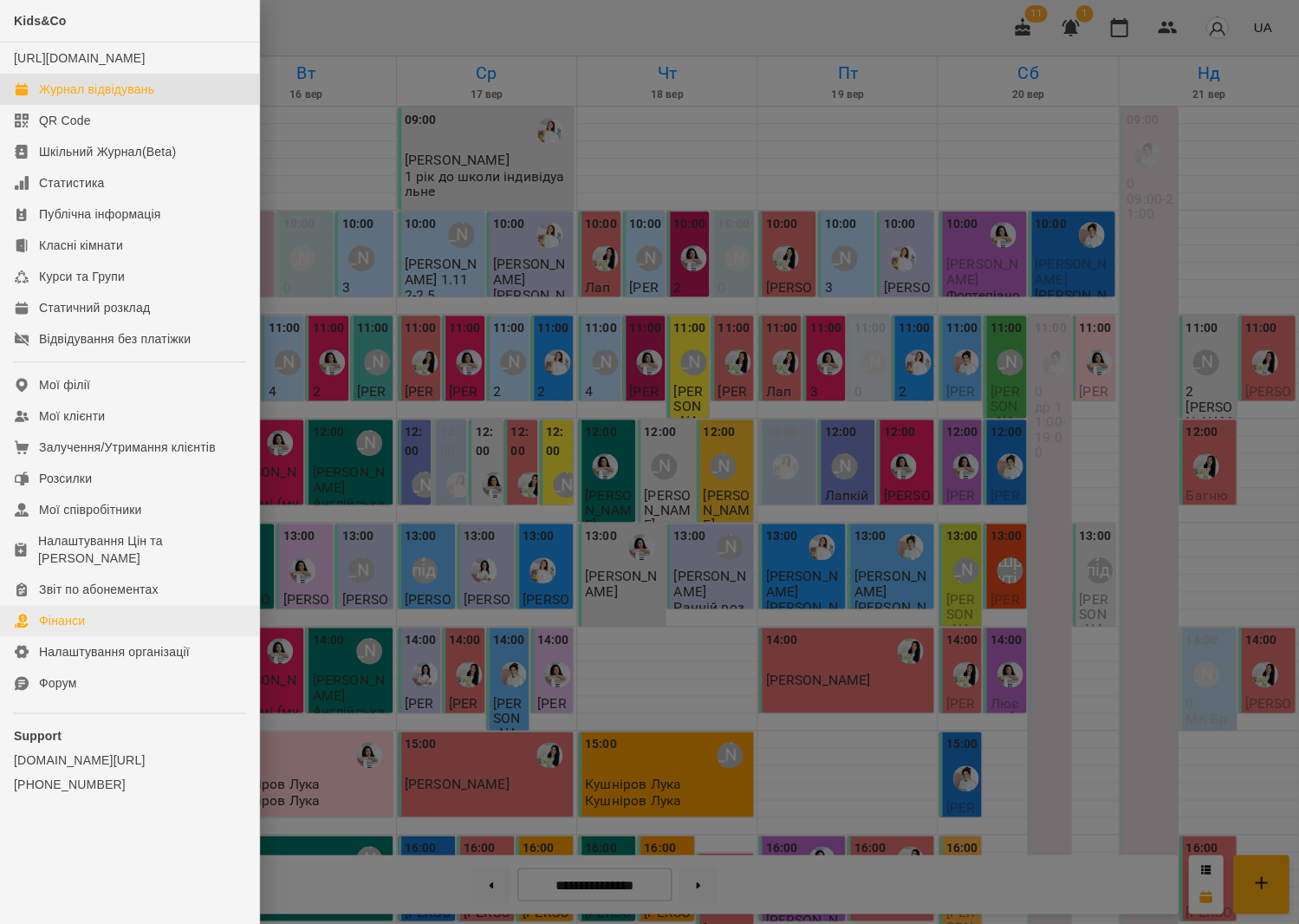
click at [110, 605] on link "Фінанси" at bounding box center [129, 621] width 259 height 31
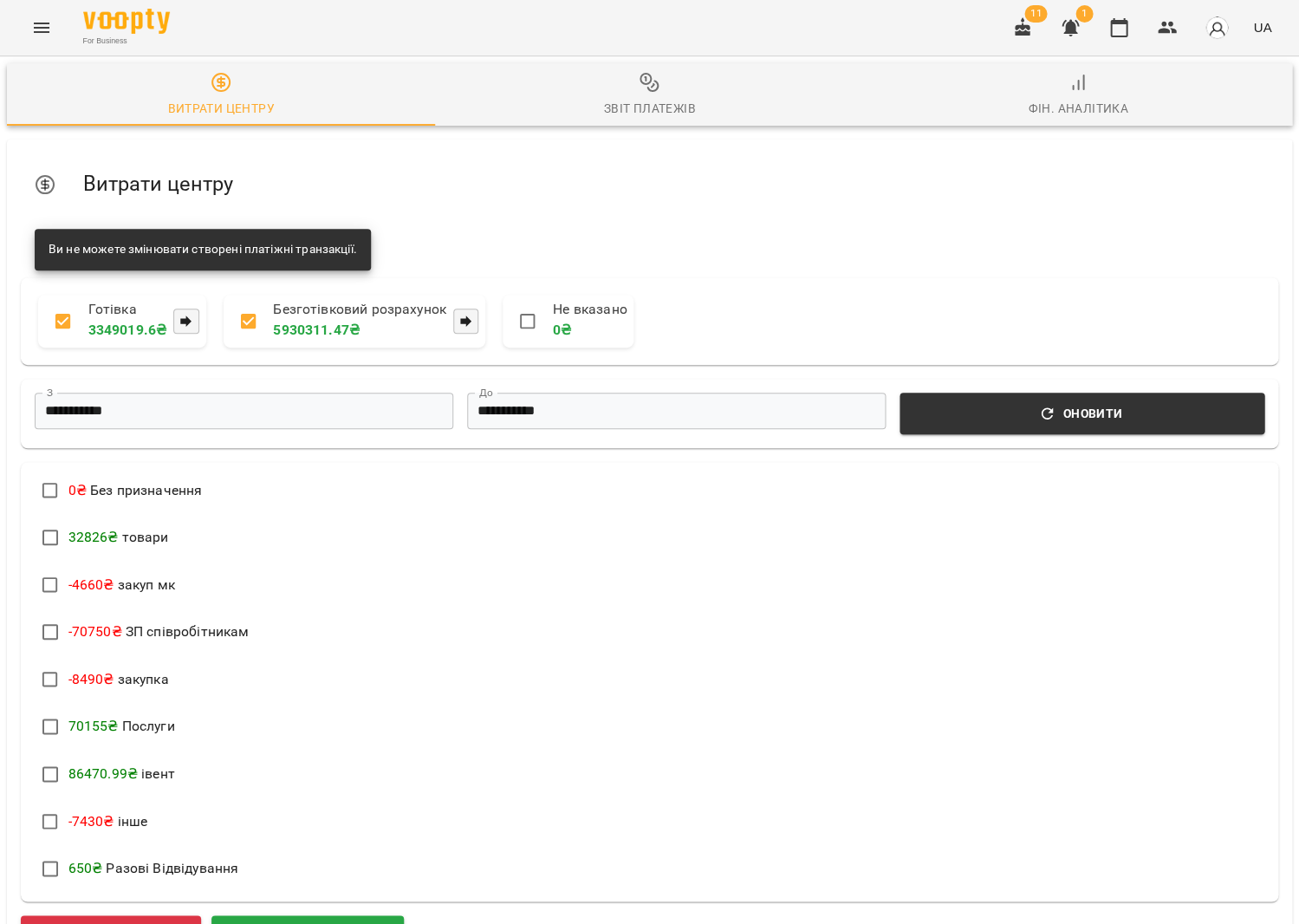
scroll to position [260, 0]
click at [275, 923] on span "Додати прибуток" at bounding box center [308, 936] width 151 height 22
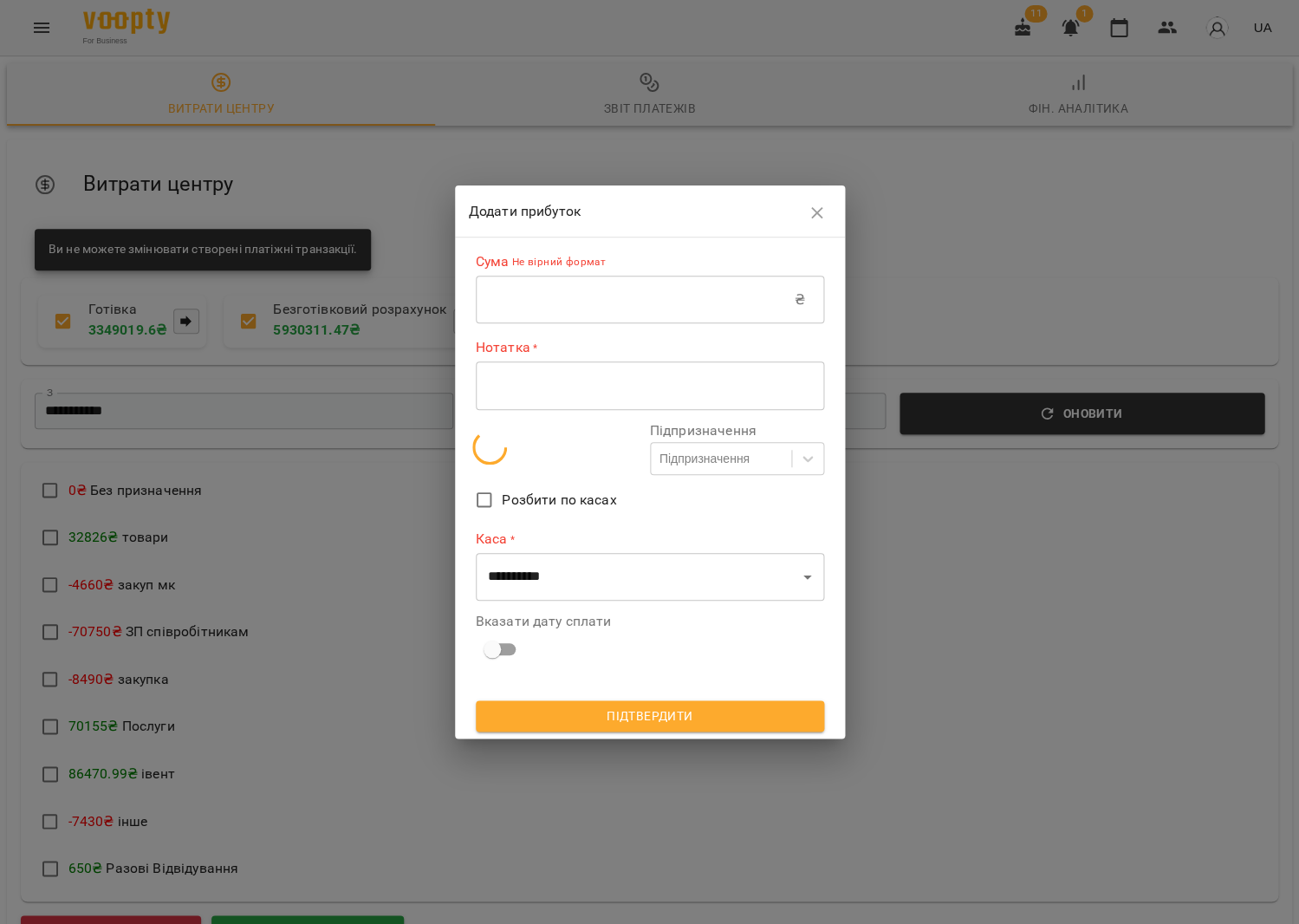
click at [594, 302] on input "text" at bounding box center [635, 299] width 319 height 49
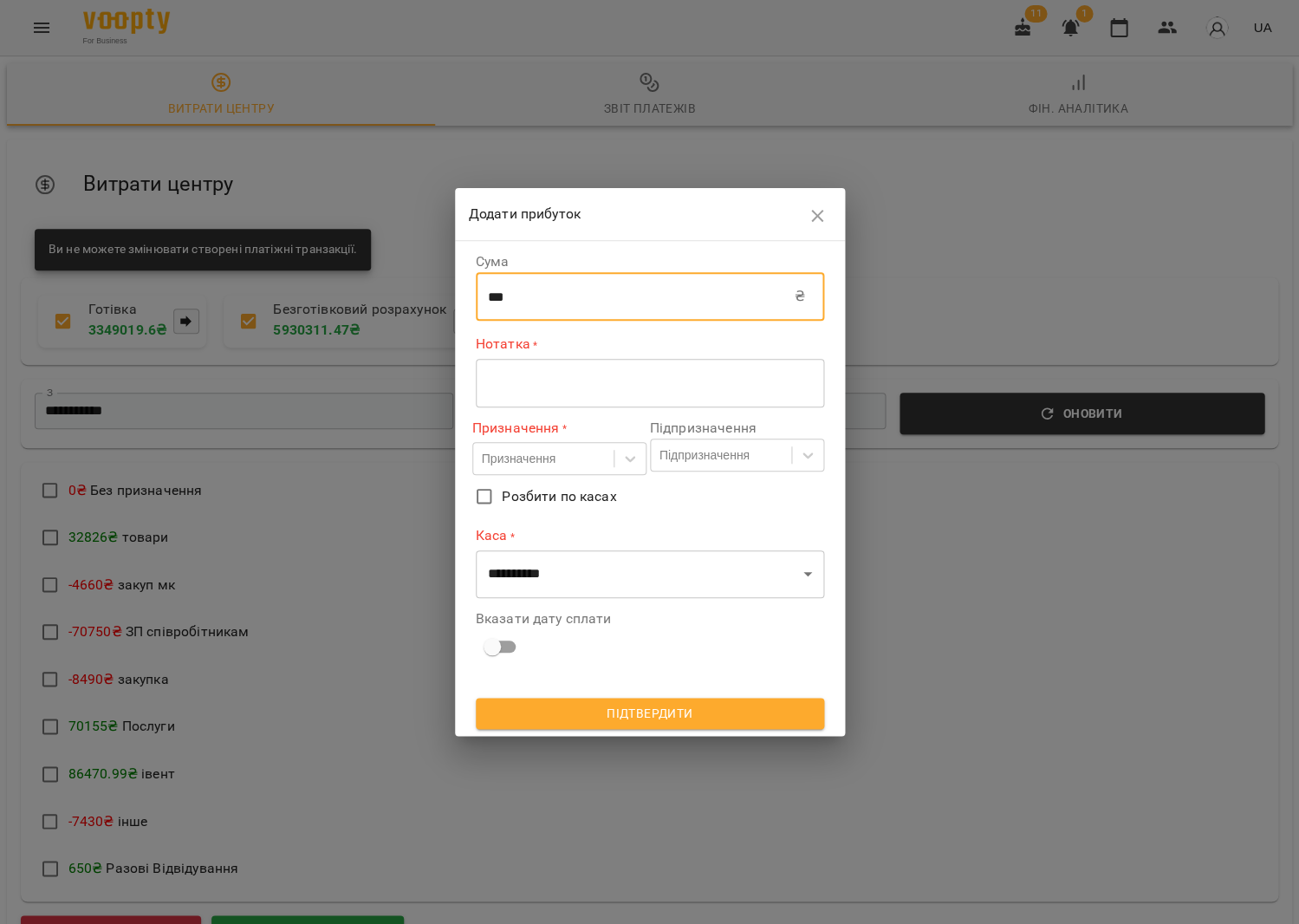
type input "***"
click at [622, 401] on div "* ​" at bounding box center [650, 382] width 348 height 49
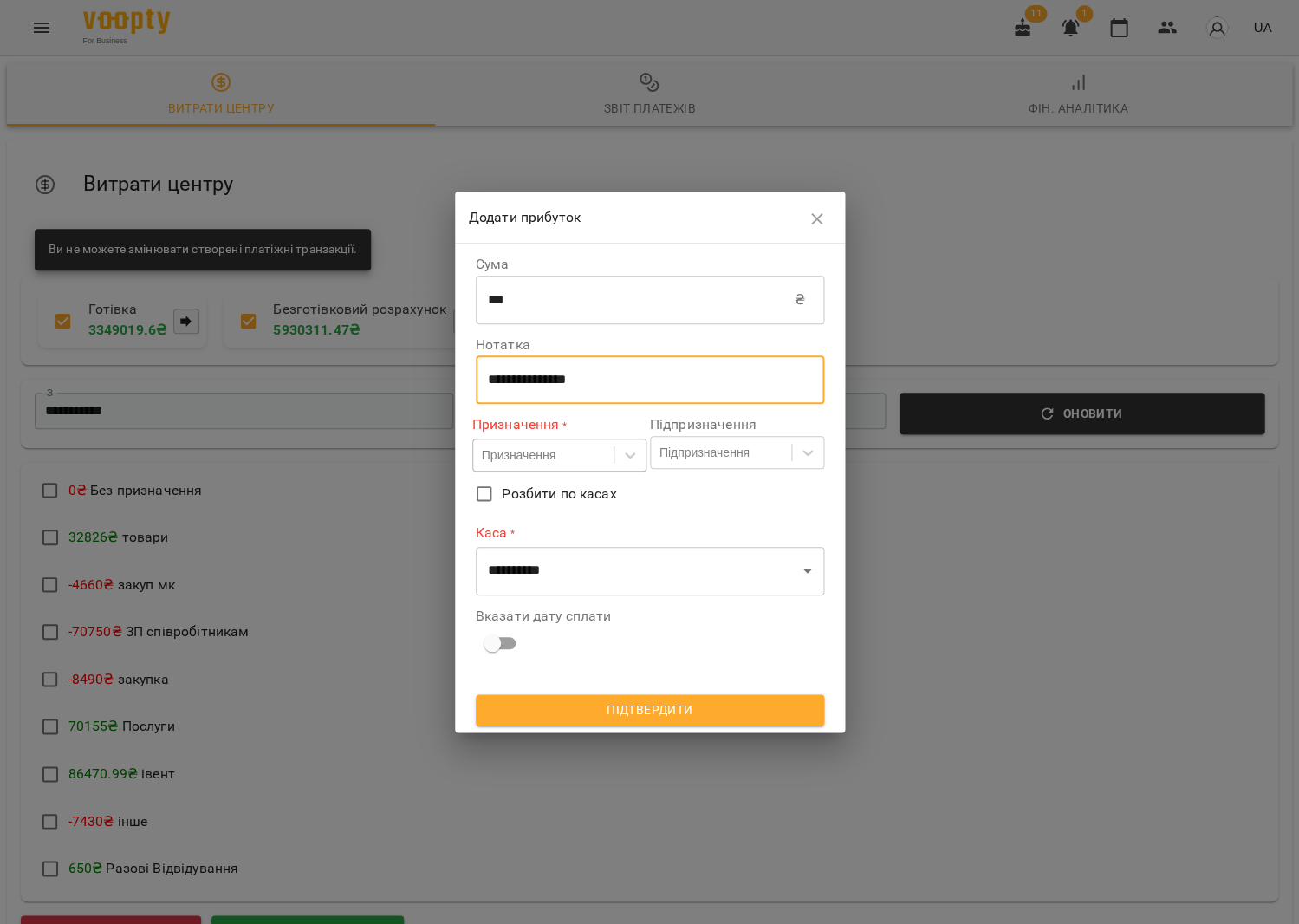
type textarea "**********"
click at [556, 450] on div "Призначення" at bounding box center [519, 454] width 74 height 18
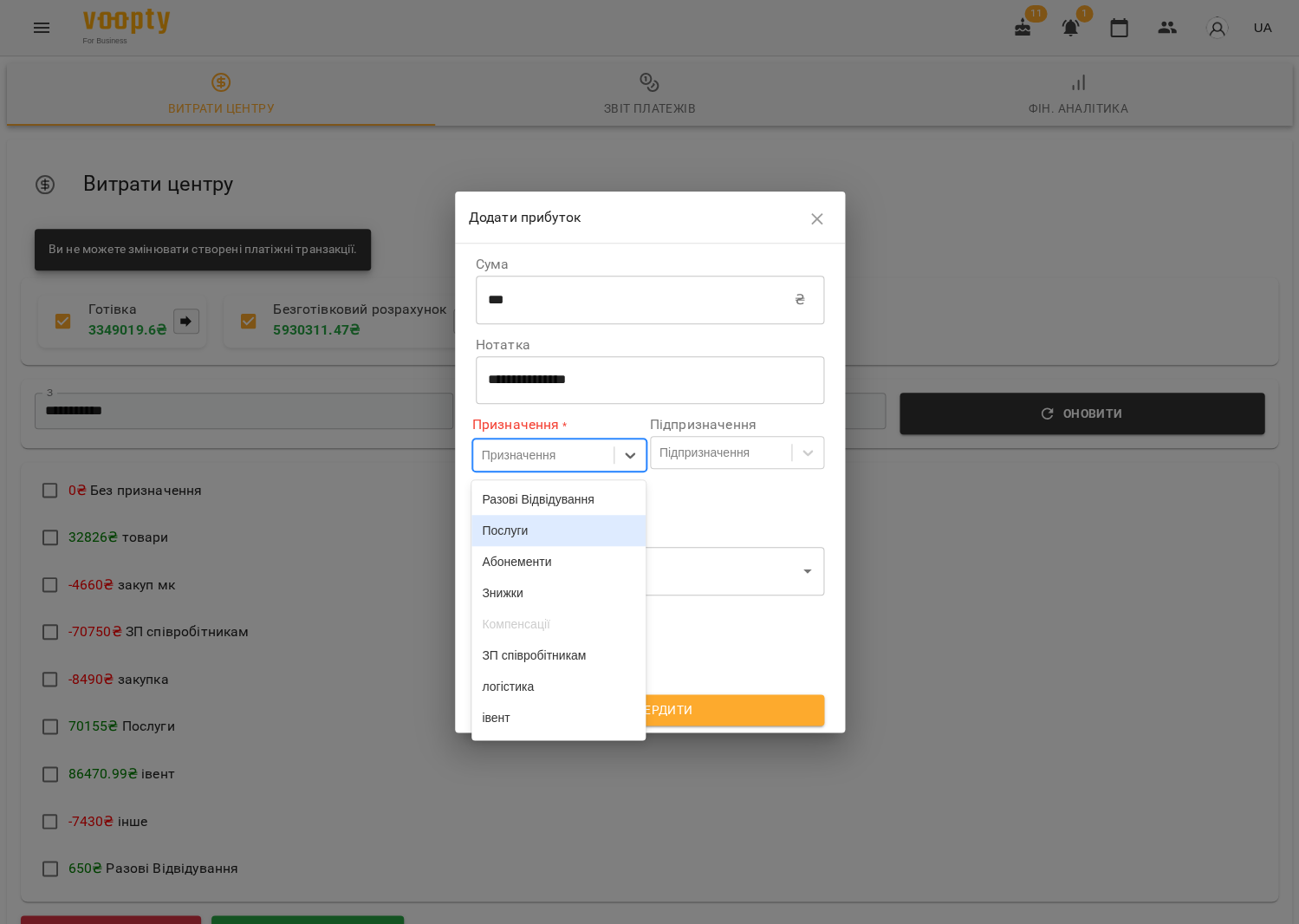
drag, startPoint x: 563, startPoint y: 530, endPoint x: 664, endPoint y: 470, distance: 117.5
click at [563, 529] on div "Послуги" at bounding box center [558, 531] width 174 height 31
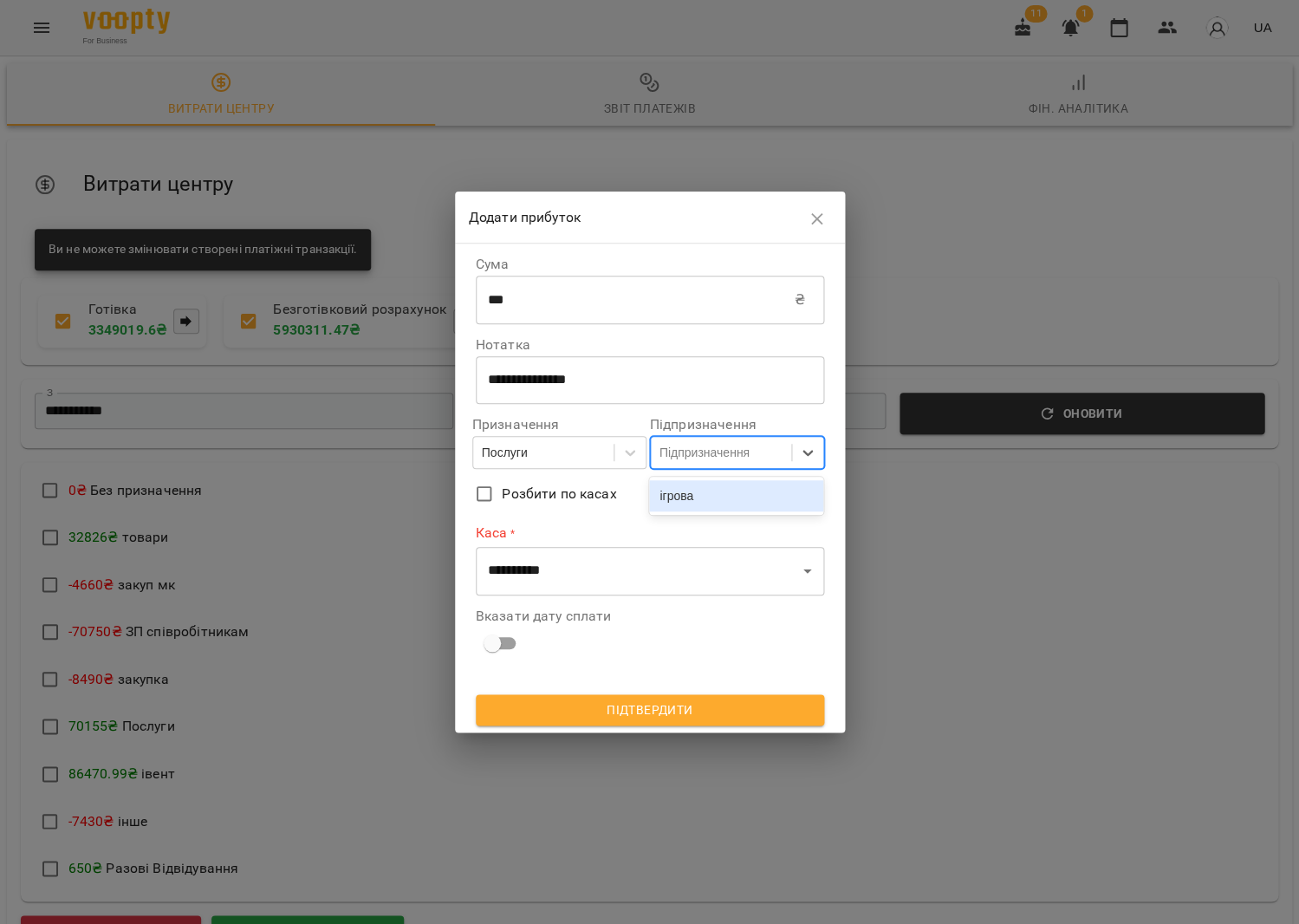
drag, startPoint x: 718, startPoint y: 454, endPoint x: 717, endPoint y: 477, distance: 23.0
click at [718, 454] on div "Підпризначення" at bounding box center [705, 452] width 90 height 18
click at [713, 490] on div "ігрова" at bounding box center [736, 496] width 174 height 31
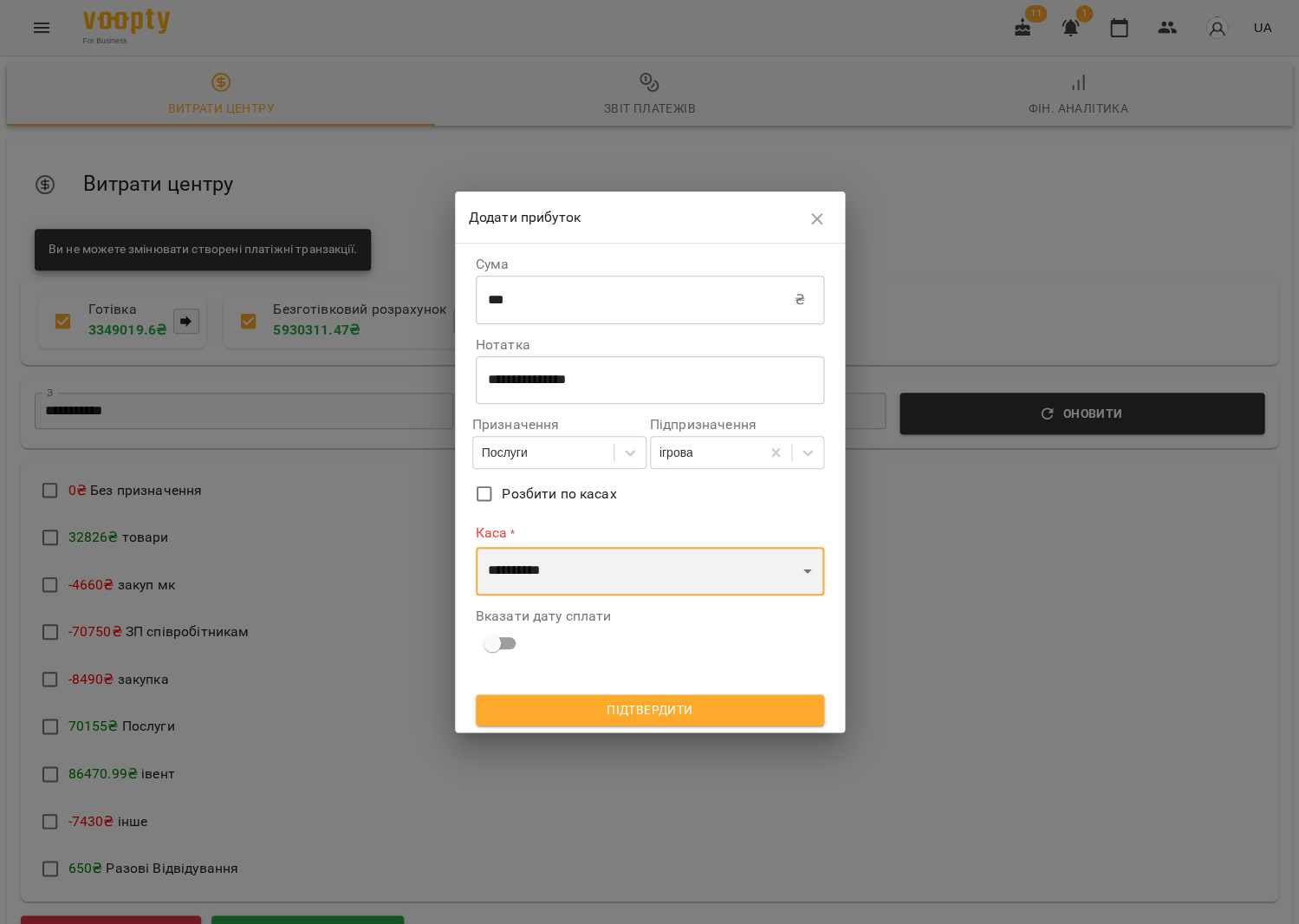
select select "****"
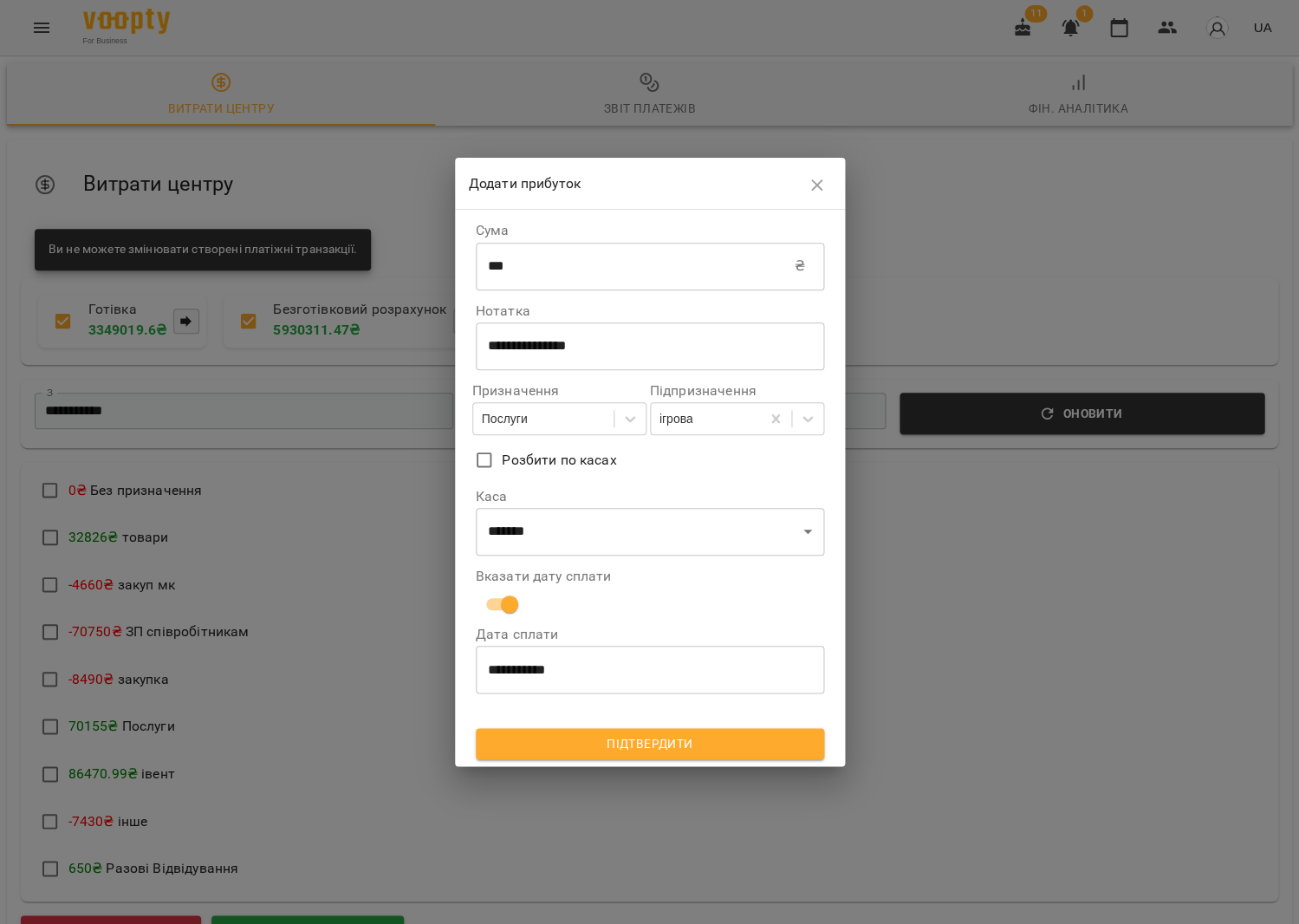
click at [632, 721] on div at bounding box center [650, 714] width 356 height 35
drag, startPoint x: 653, startPoint y: 734, endPoint x: 641, endPoint y: 717, distance: 20.8
click at [653, 734] on span "Підтвердити" at bounding box center [650, 743] width 321 height 21
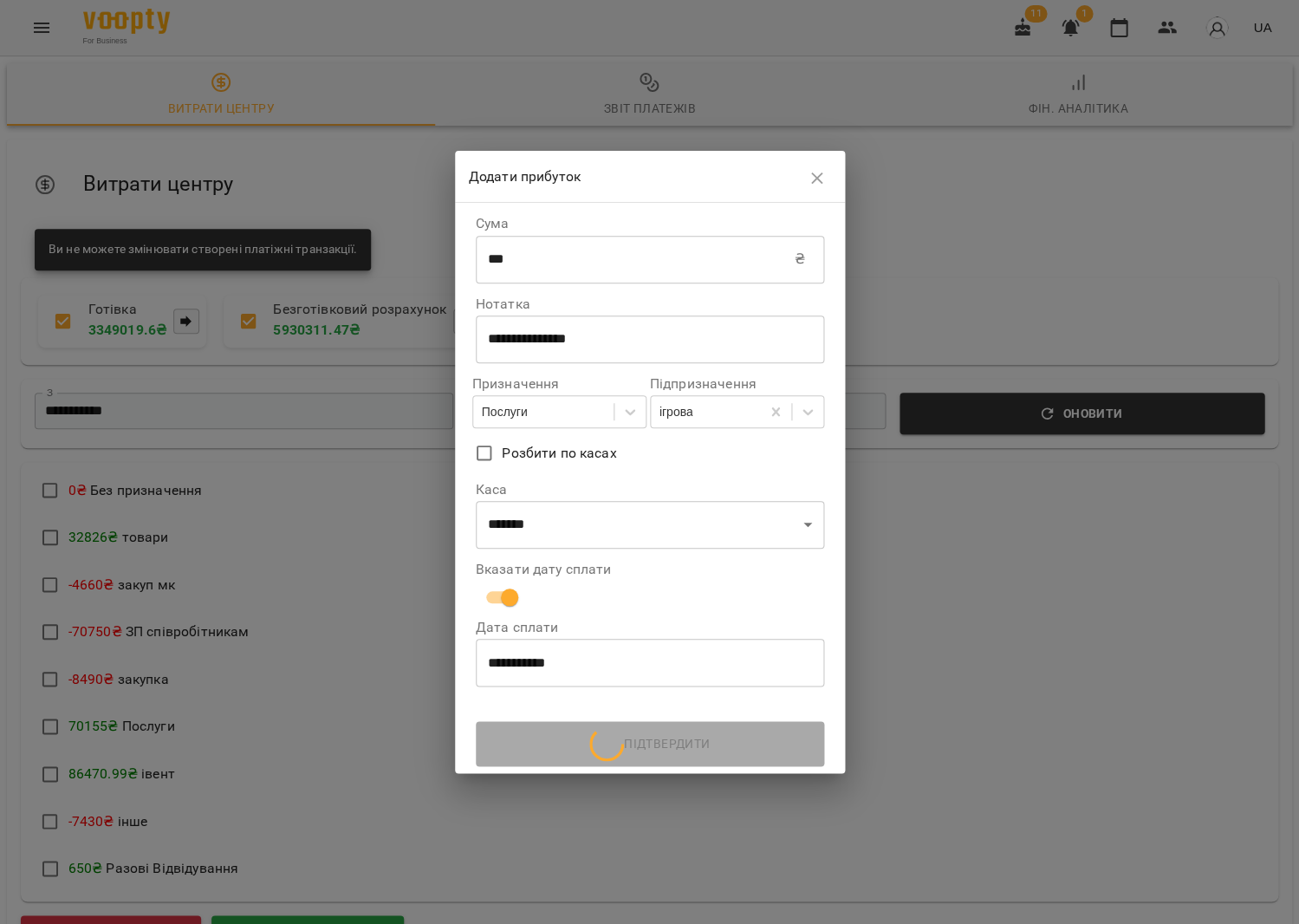
scroll to position [0, 0]
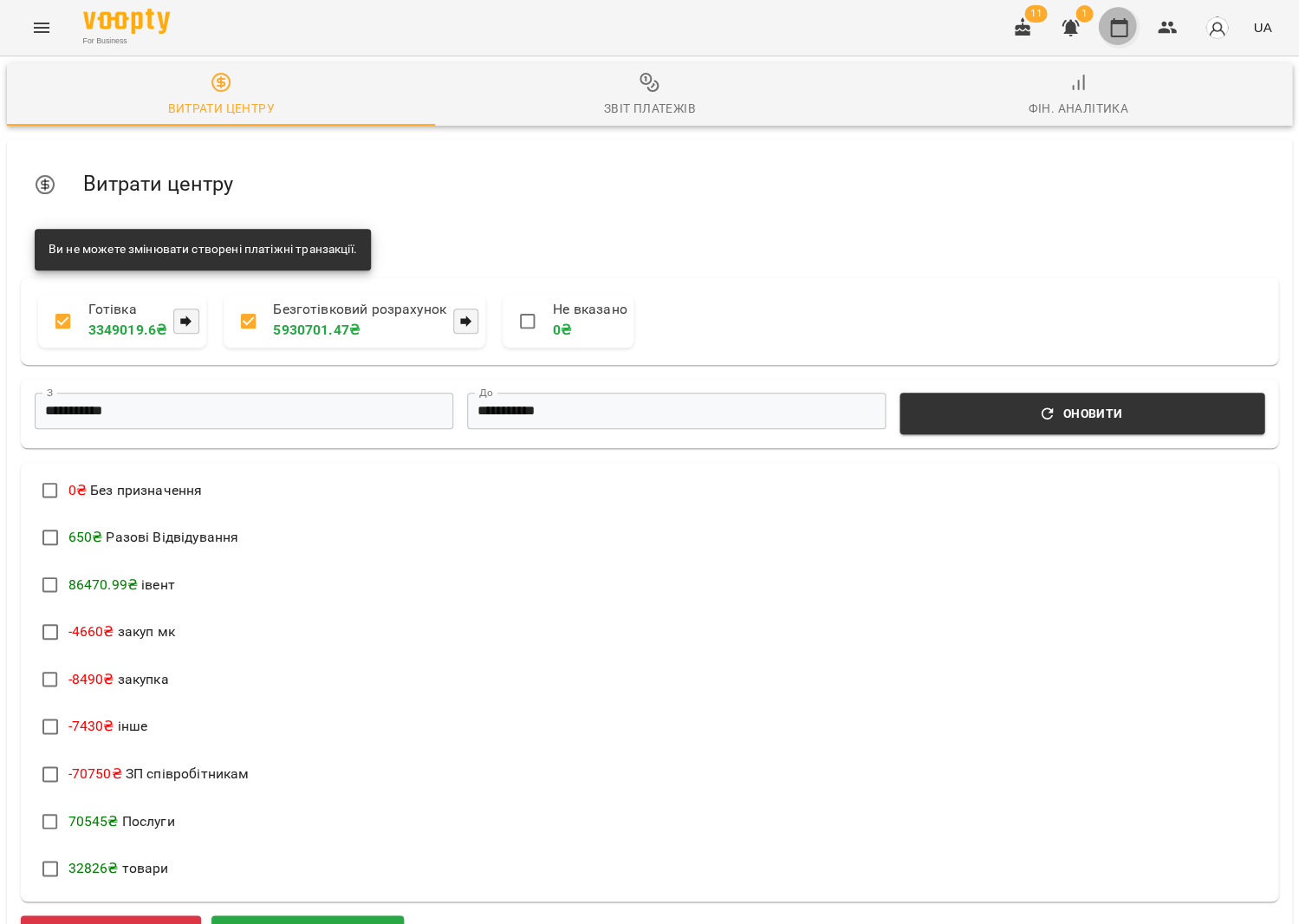
click at [1124, 26] on icon "button" at bounding box center [1118, 28] width 21 height 21
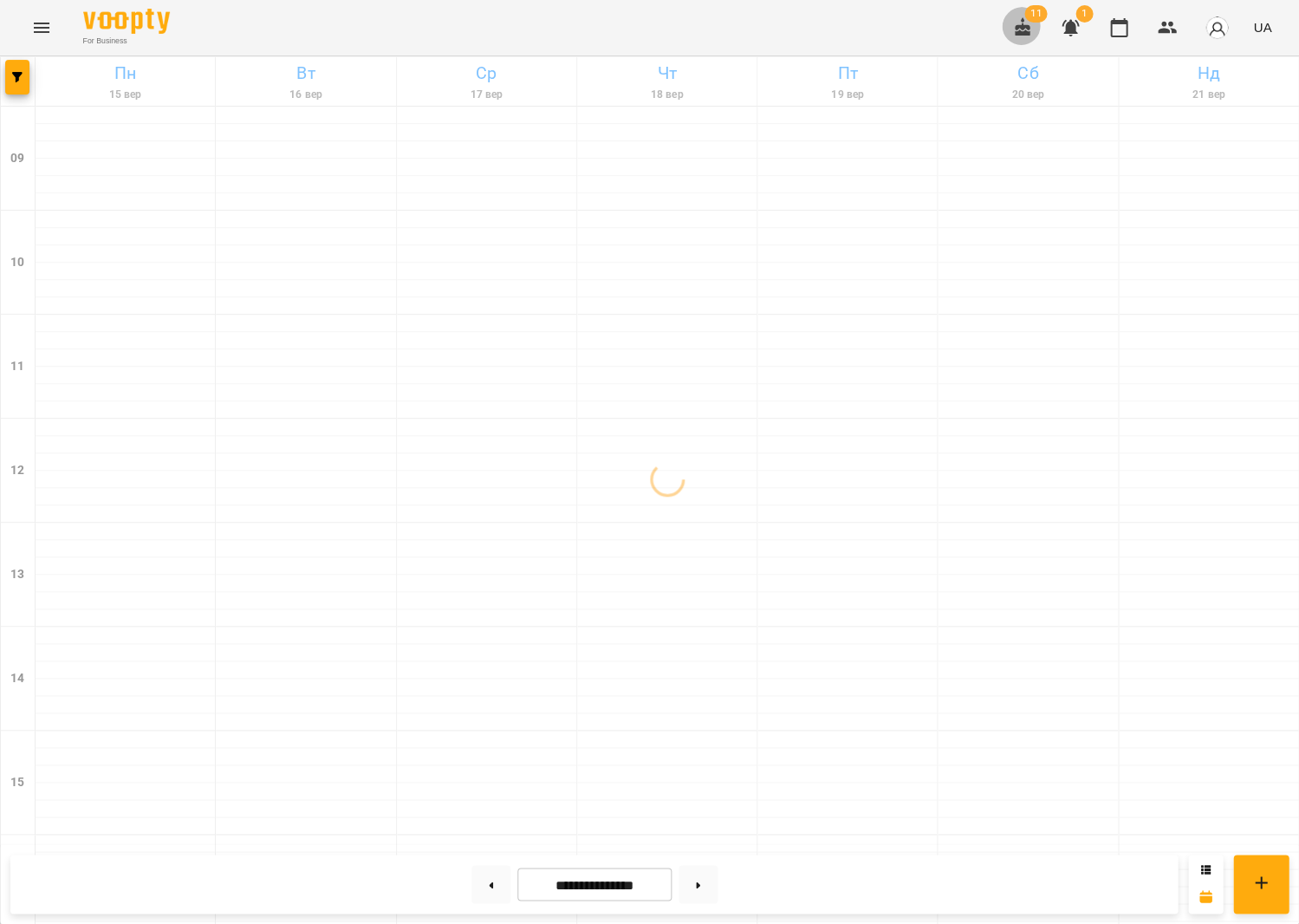
click at [1044, 26] on button "button" at bounding box center [1023, 28] width 41 height 41
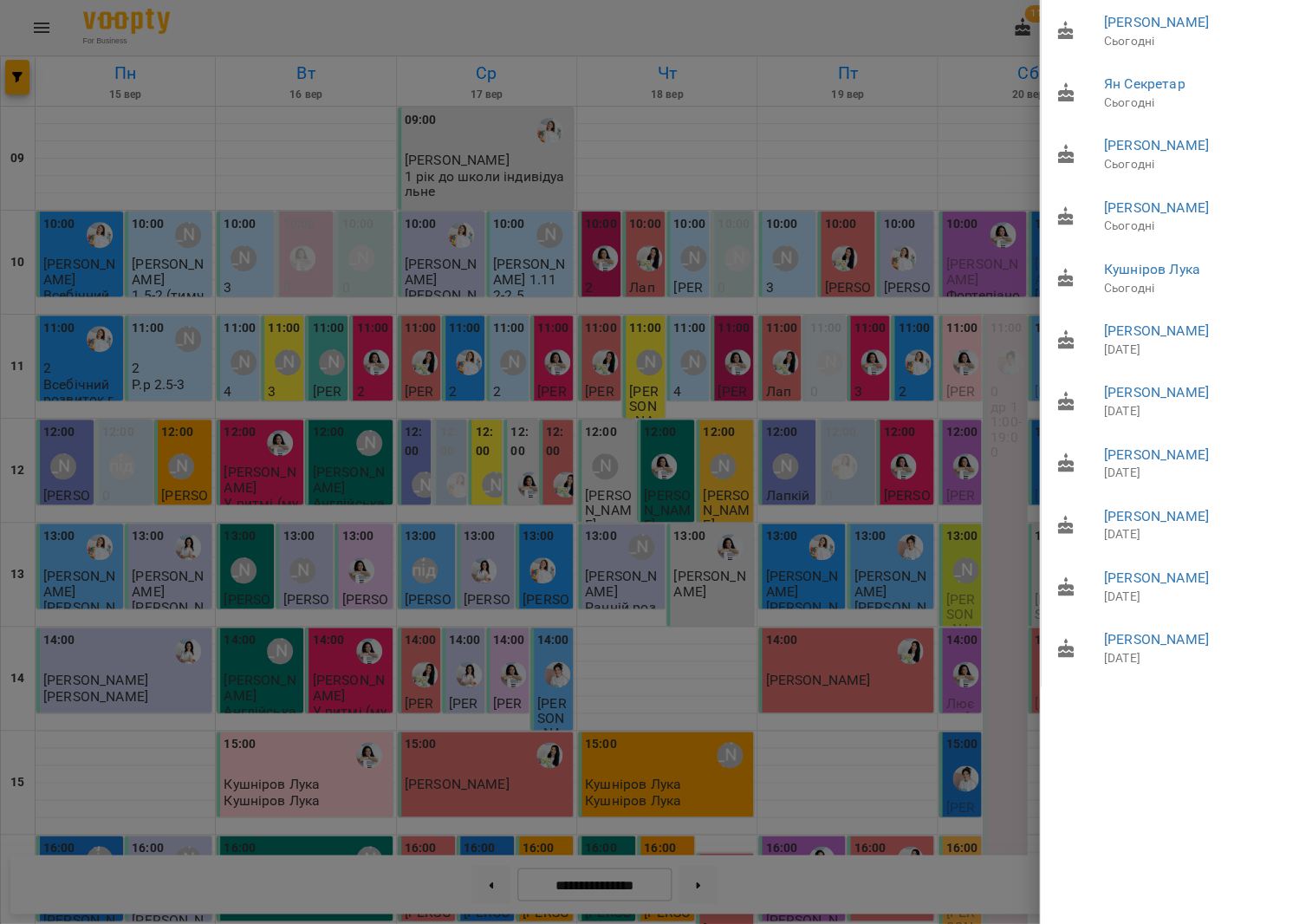
click at [975, 36] on div at bounding box center [650, 462] width 1299 height 924
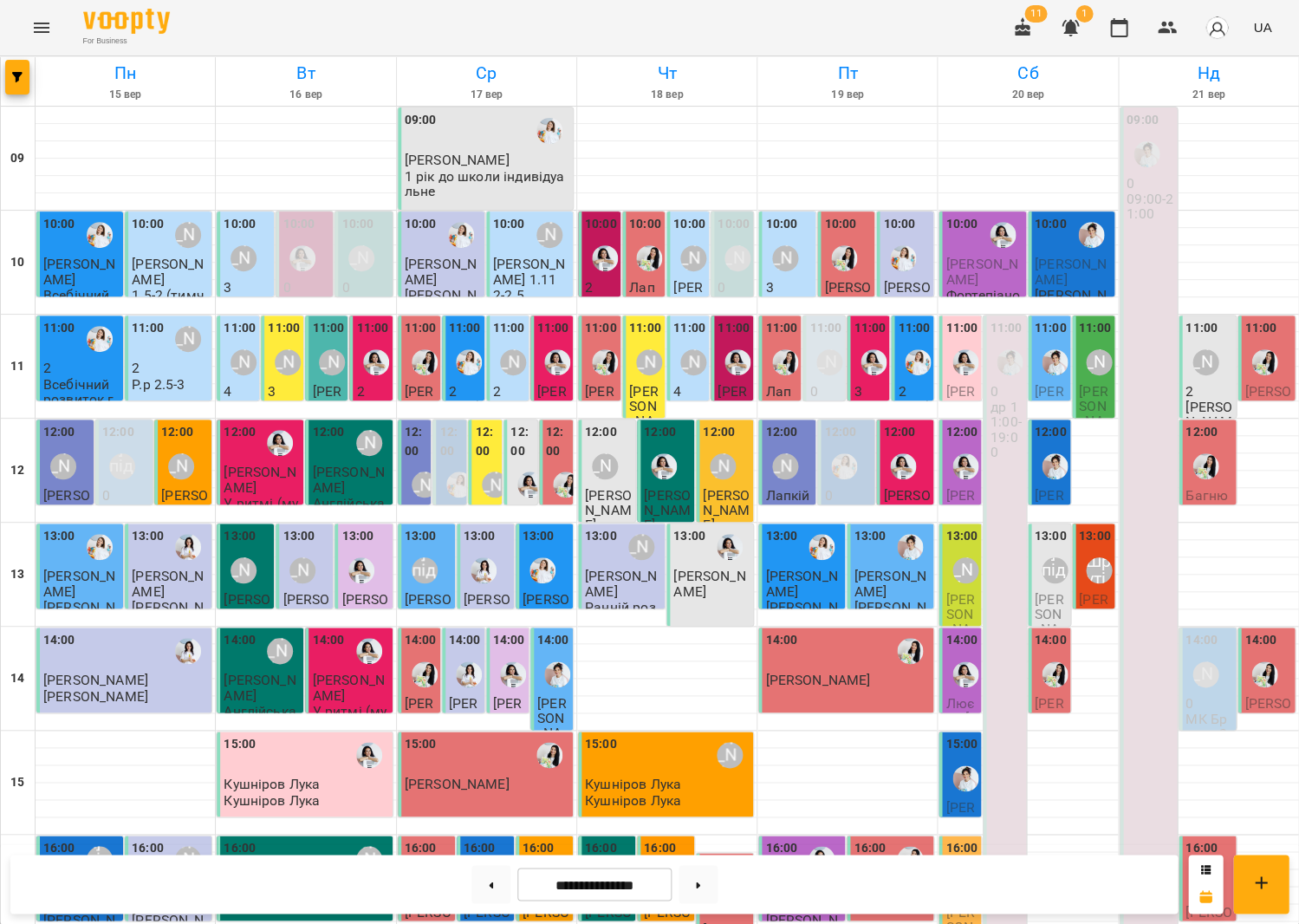
click at [768, 275] on div "[PERSON_NAME]" at bounding box center [785, 258] width 40 height 40
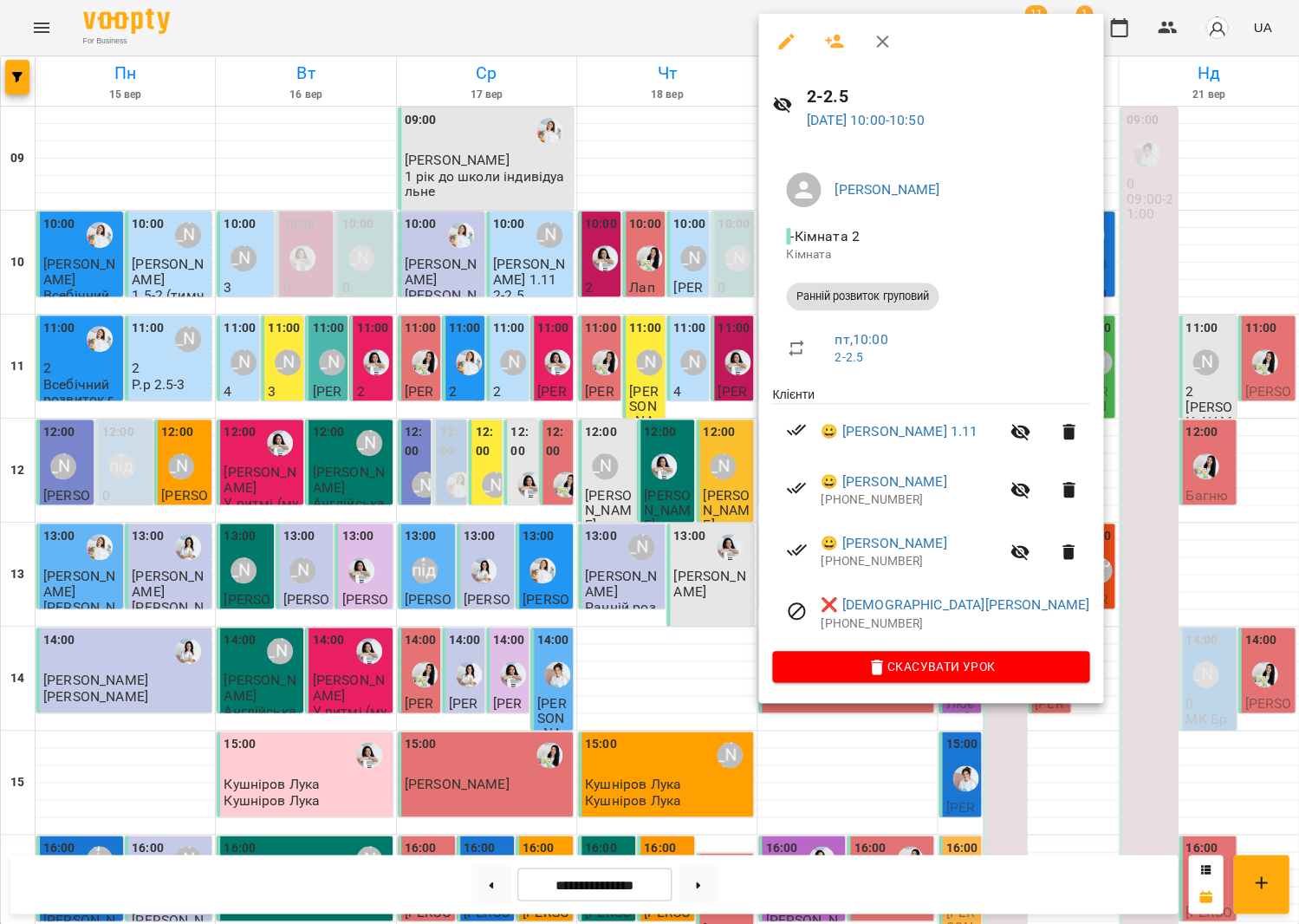
click at [544, 309] on div at bounding box center [650, 462] width 1299 height 924
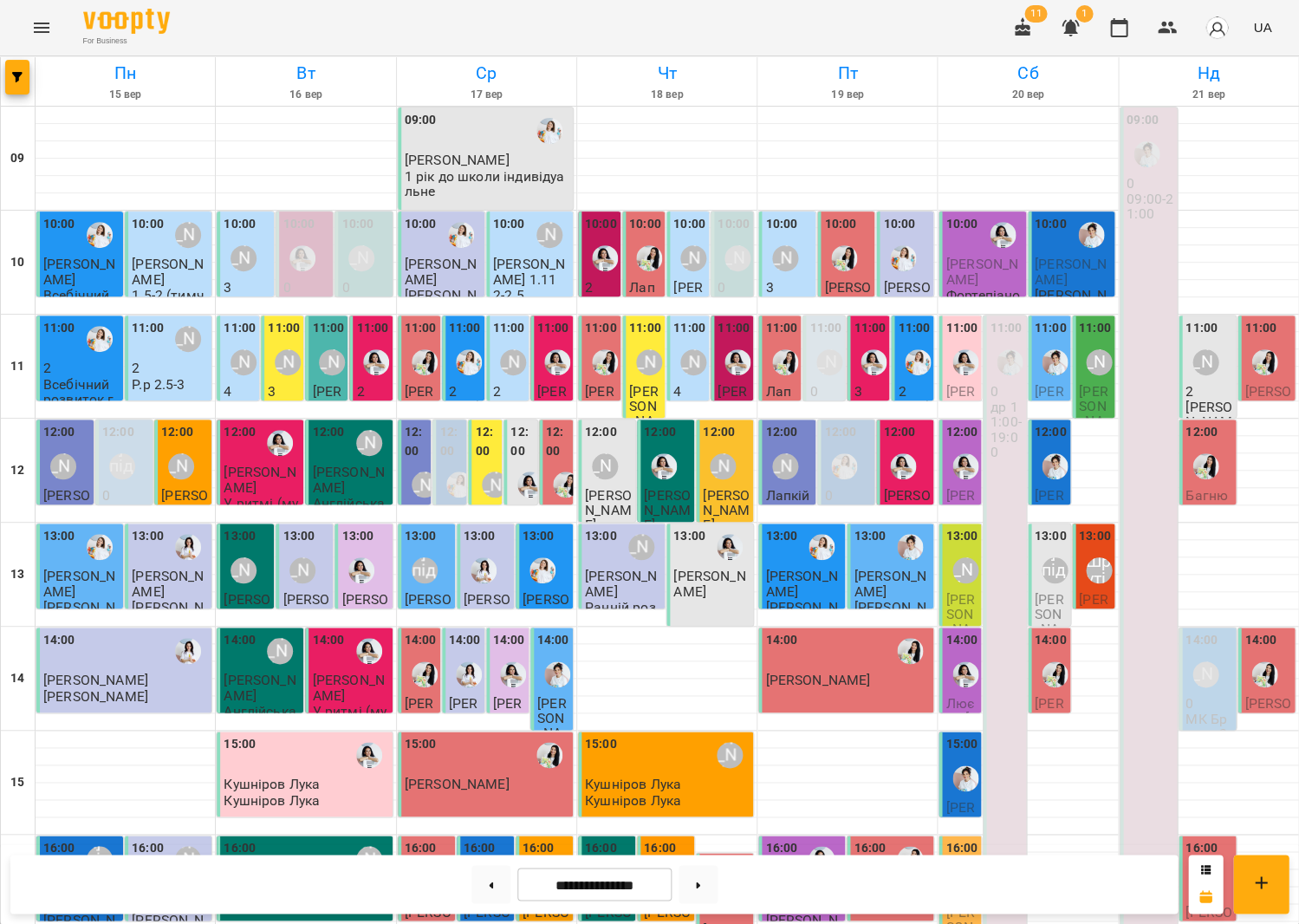
click at [1097, 383] on span "[PERSON_NAME]" at bounding box center [1094, 414] width 29 height 62
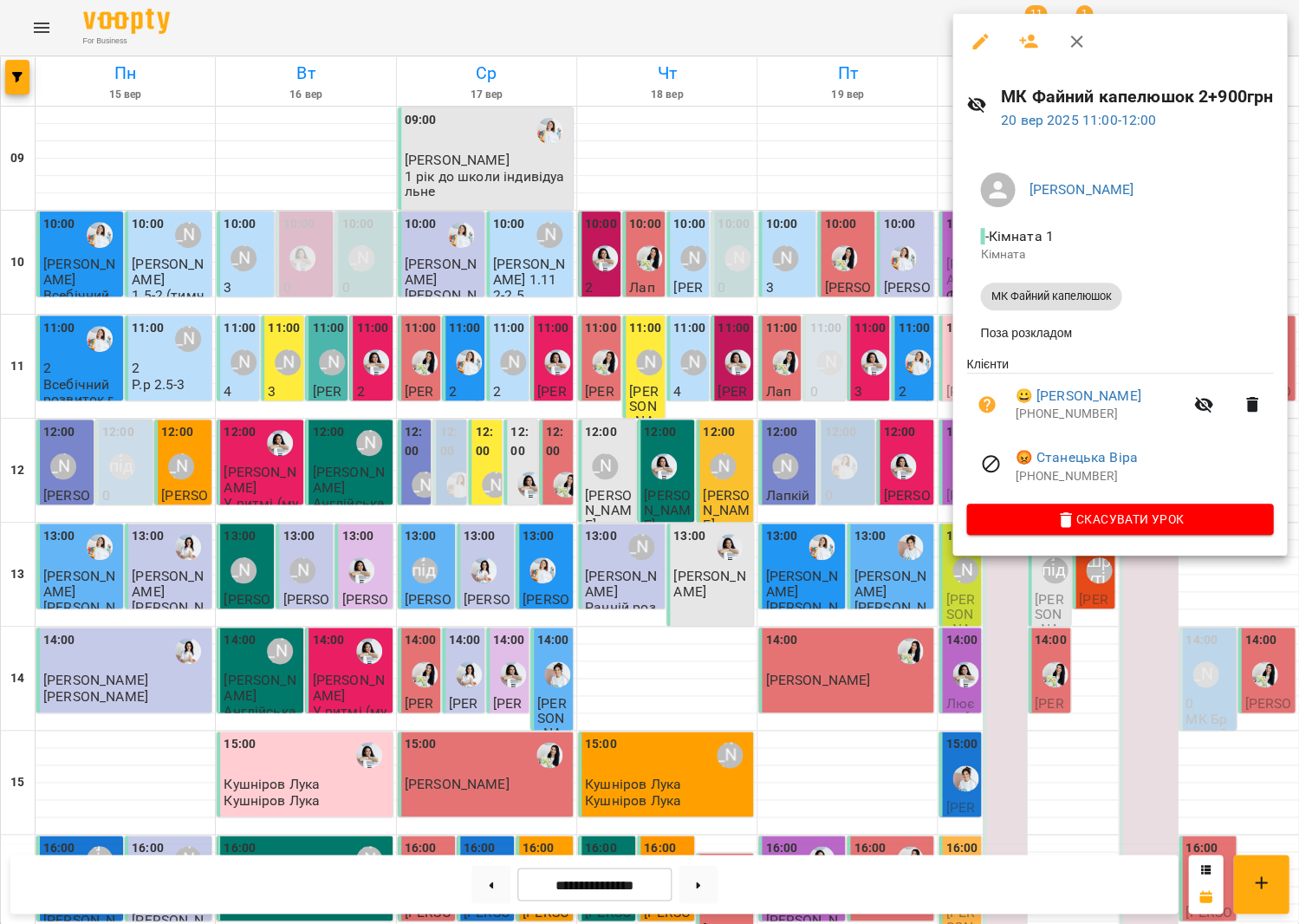
click at [919, 360] on div at bounding box center [650, 462] width 1299 height 924
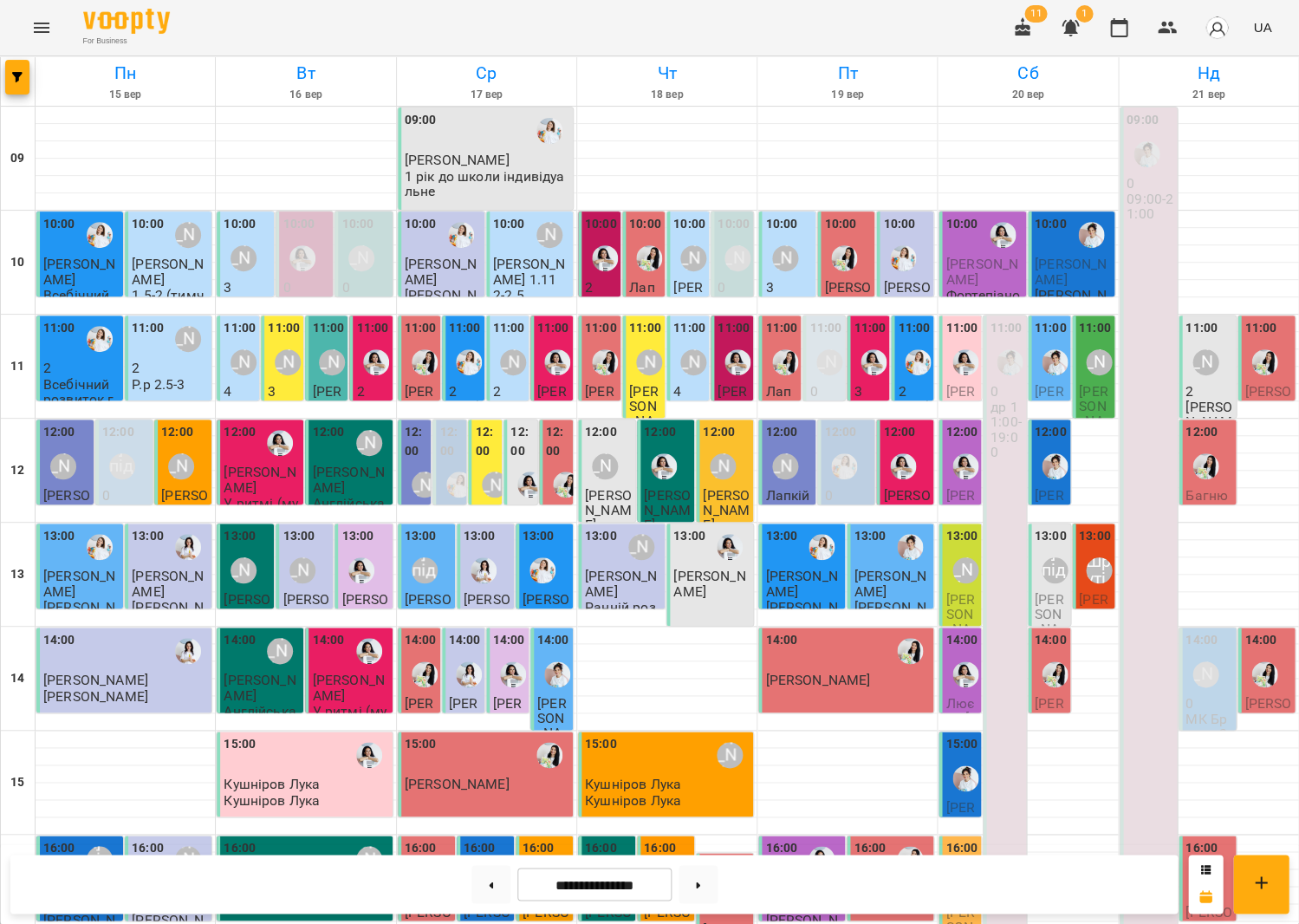
scroll to position [404, 0]
click at [24, 29] on button "Menu" at bounding box center [41, 28] width 41 height 41
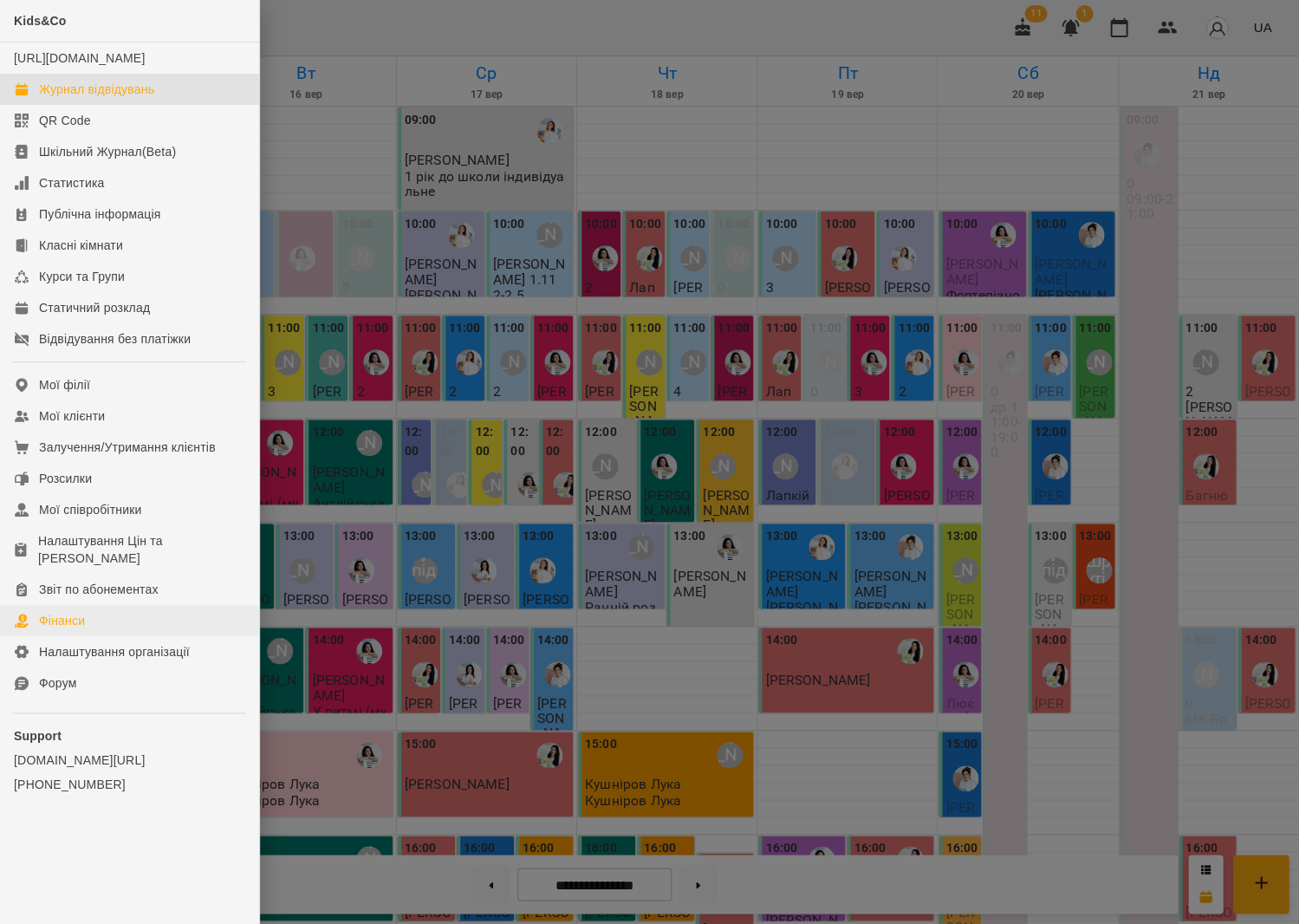
click at [152, 605] on link "Фінанси" at bounding box center [129, 621] width 259 height 31
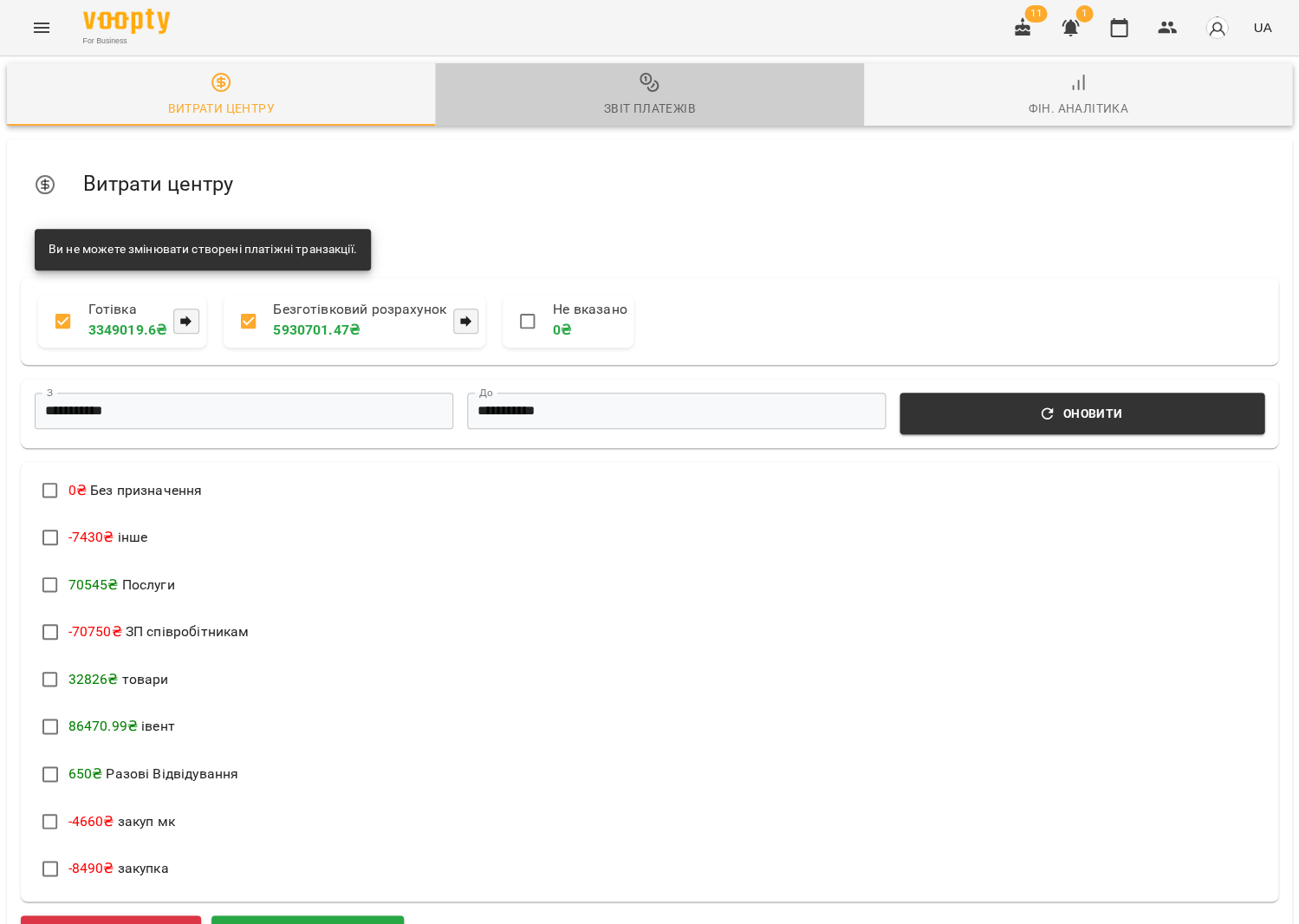
click at [601, 124] on button "Звіт платежів" at bounding box center [649, 95] width 428 height 63
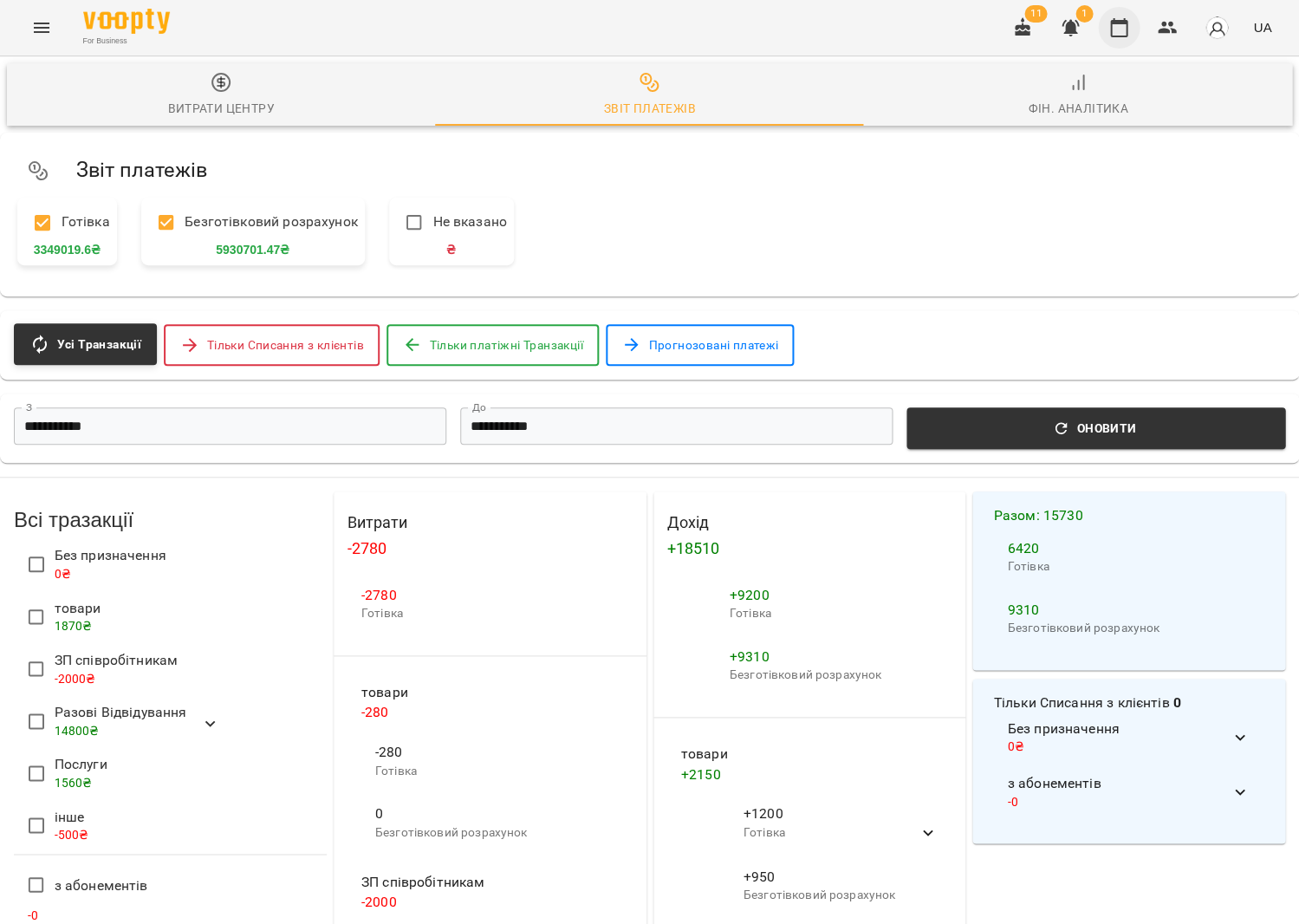
click at [1138, 30] on button "button" at bounding box center [1118, 28] width 41 height 41
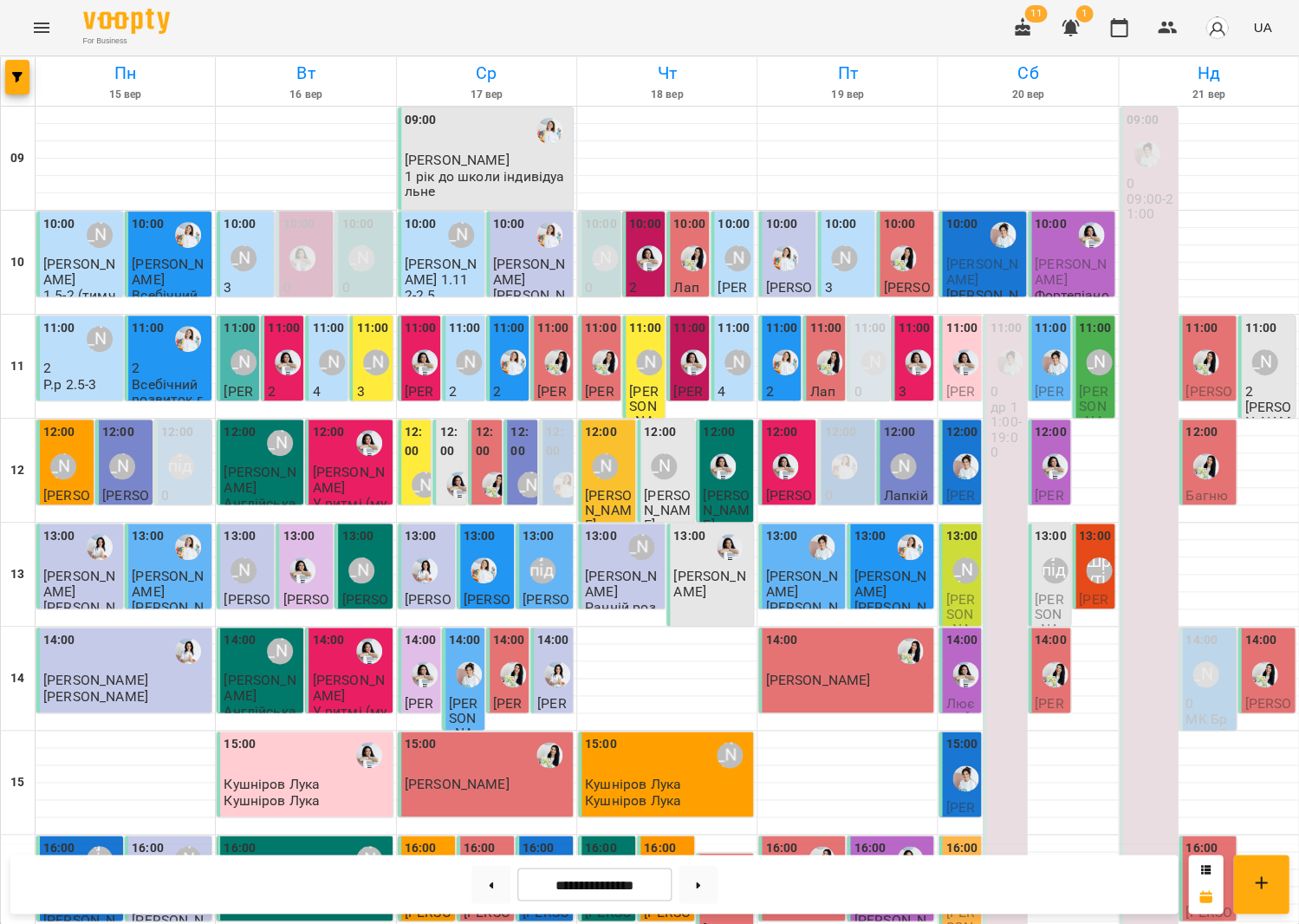
scroll to position [404, 0]
click at [37, 37] on button "Menu" at bounding box center [41, 28] width 41 height 41
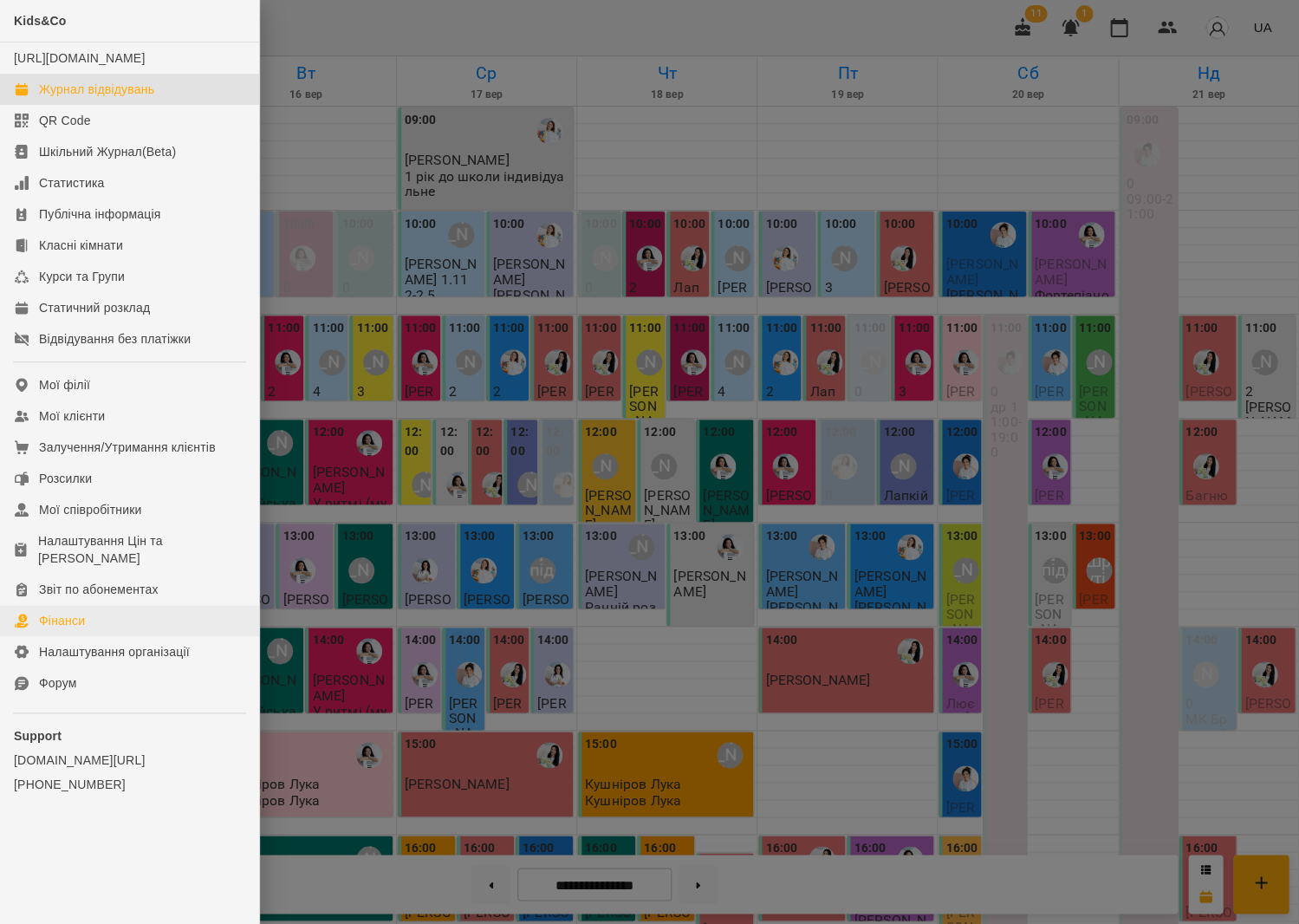
click at [111, 605] on link "Фінанси" at bounding box center [129, 621] width 259 height 31
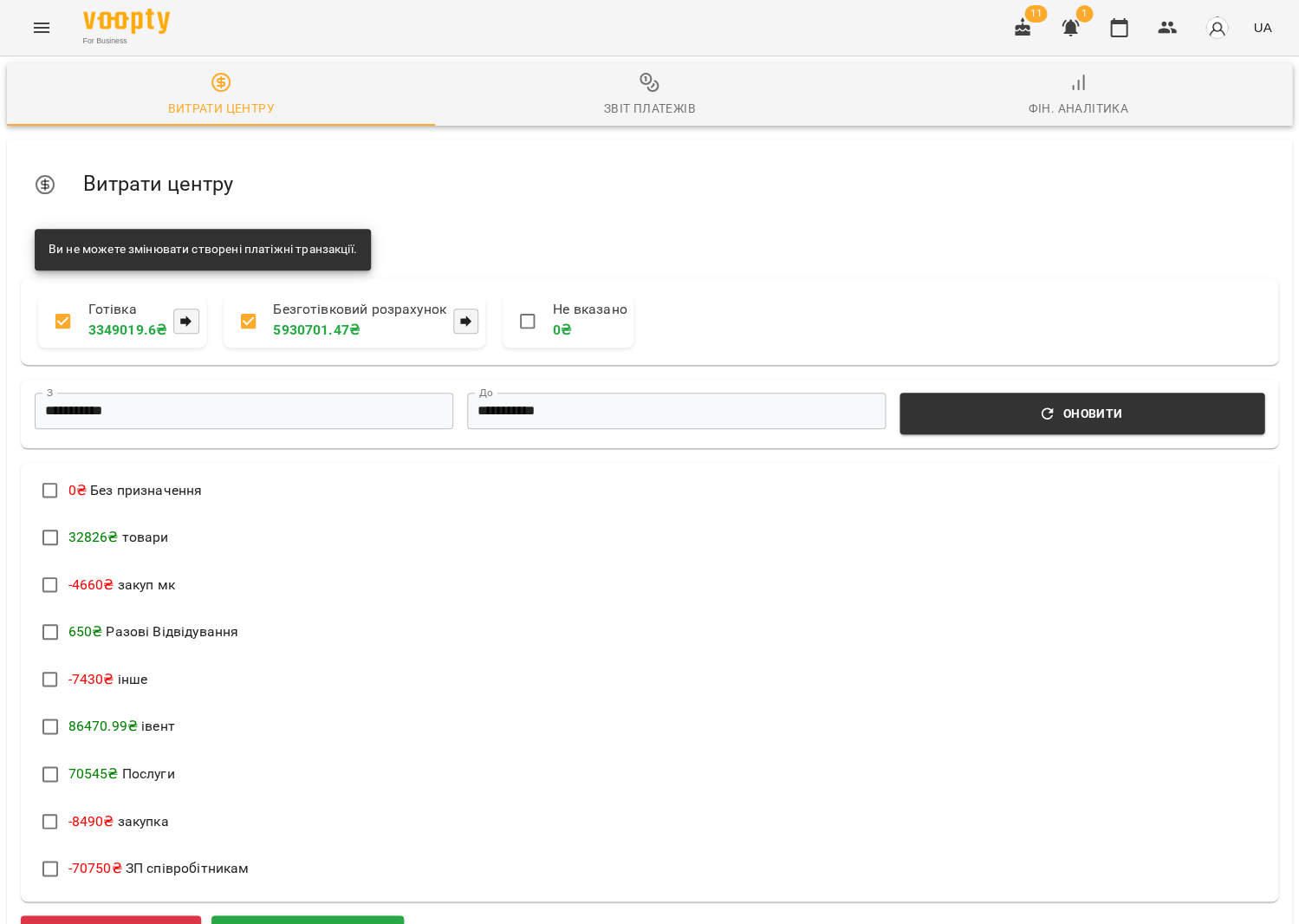
scroll to position [260, 0]
click at [149, 915] on div "Додати витрату Додати прибуток" at bounding box center [650, 936] width 1258 height 43
click at [160, 923] on span "Додати витрату" at bounding box center [111, 936] width 139 height 22
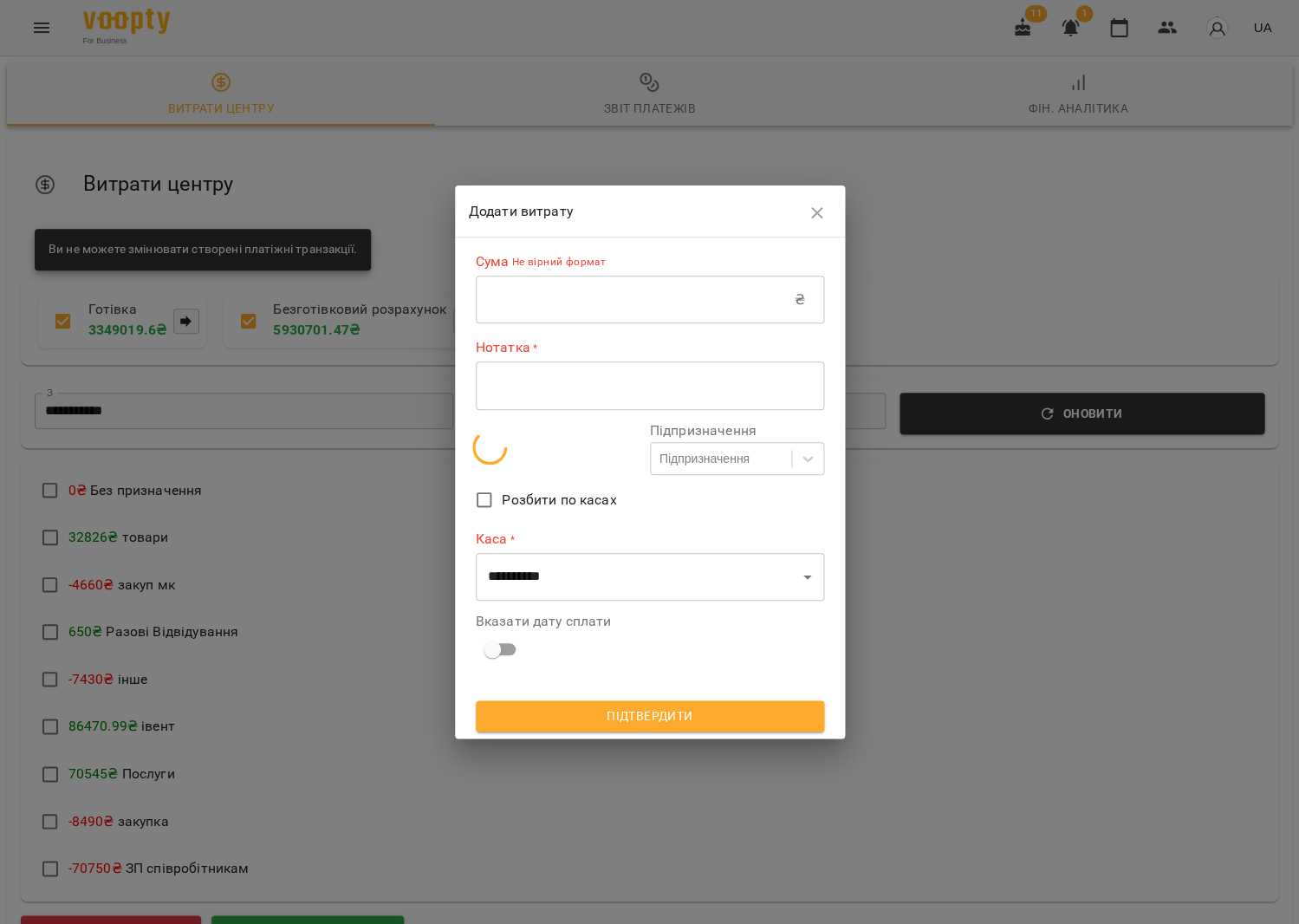
click at [508, 296] on input "text" at bounding box center [635, 299] width 319 height 49
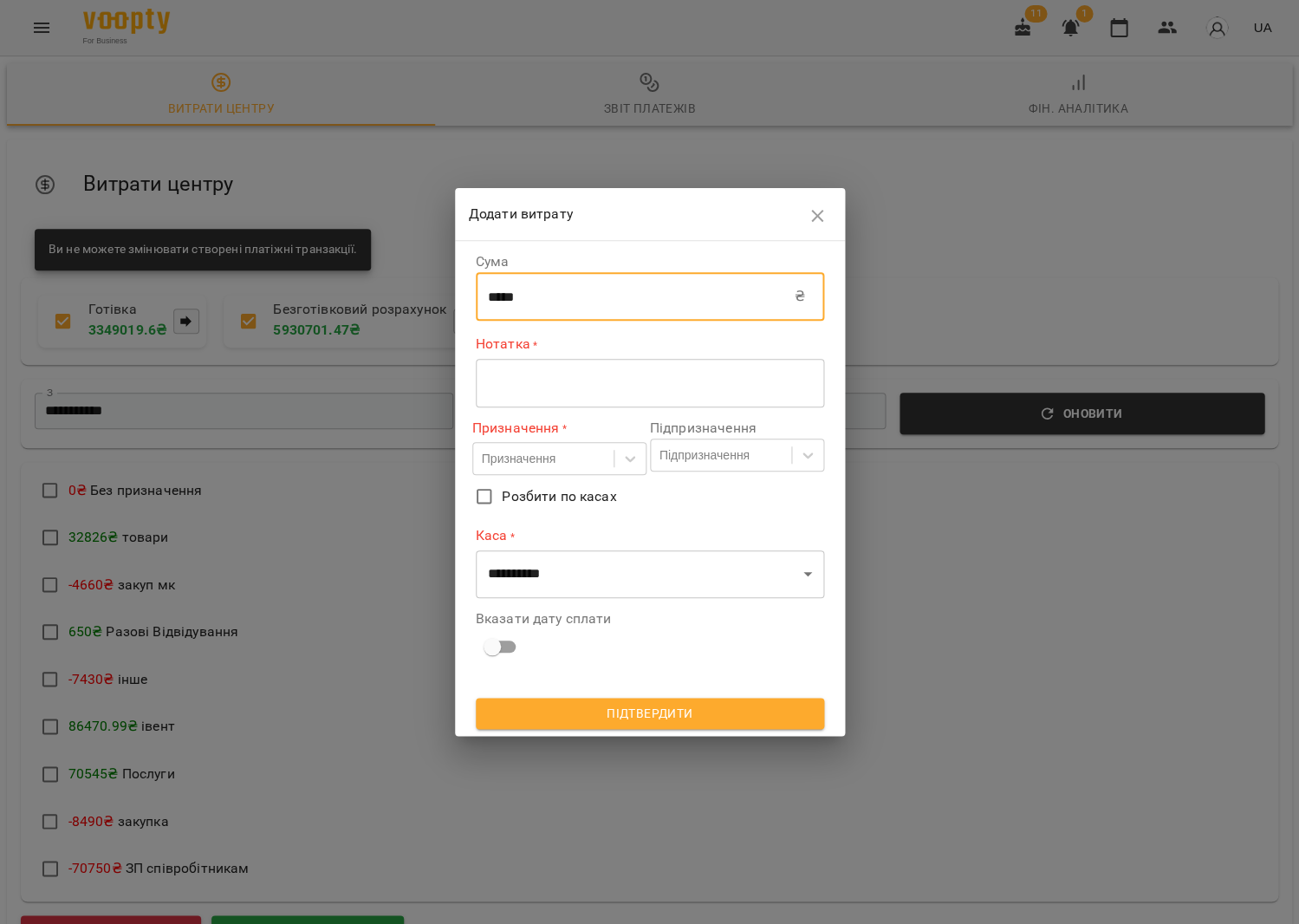
type input "*****"
click at [511, 374] on div "* ​" at bounding box center [650, 382] width 348 height 49
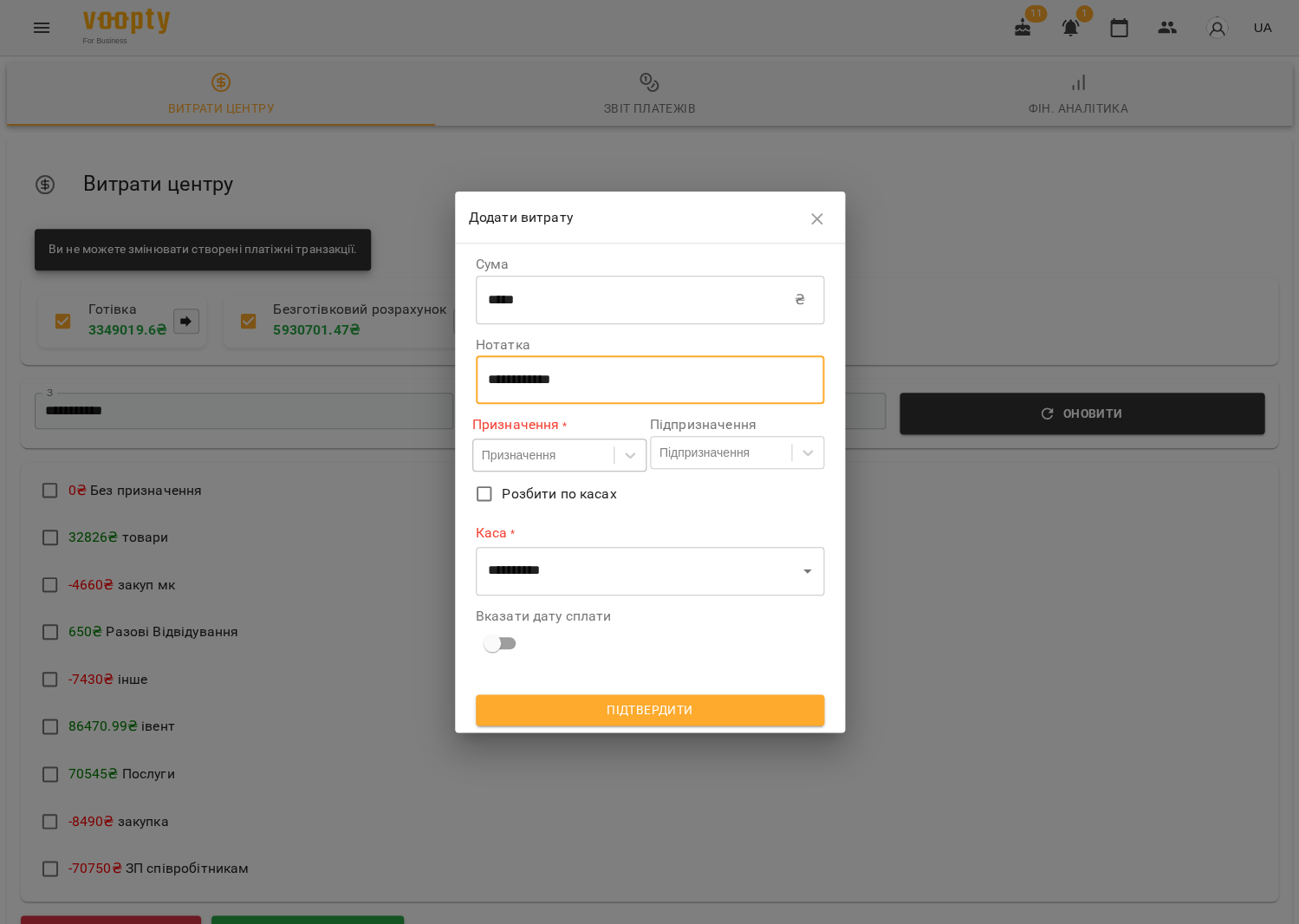
type textarea "**********"
click at [522, 459] on div "Призначення" at bounding box center [519, 454] width 74 height 18
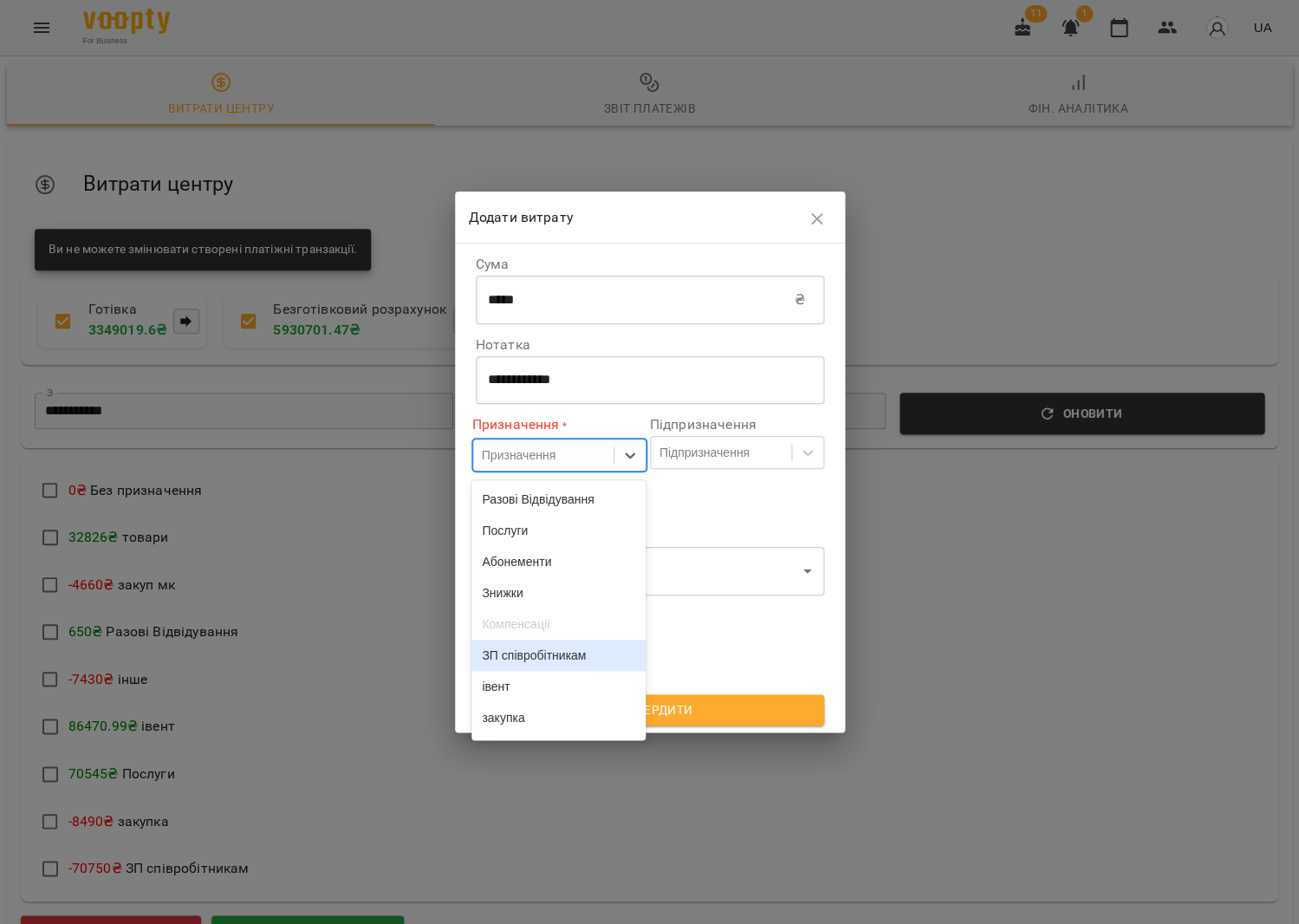
drag, startPoint x: 555, startPoint y: 659, endPoint x: 566, endPoint y: 629, distance: 32.0
click at [555, 659] on div "ЗП співробітникам" at bounding box center [558, 655] width 174 height 31
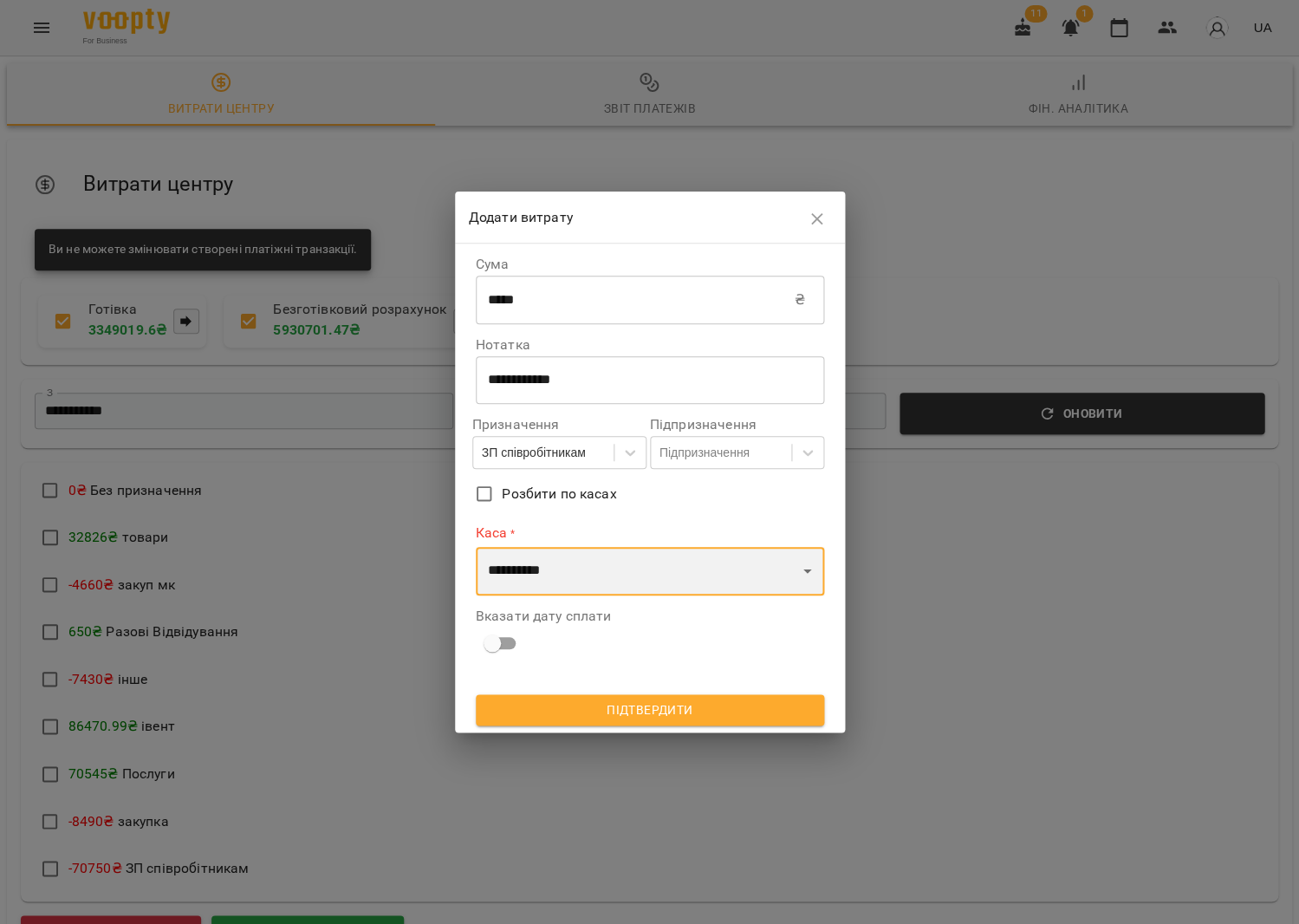
select select "****"
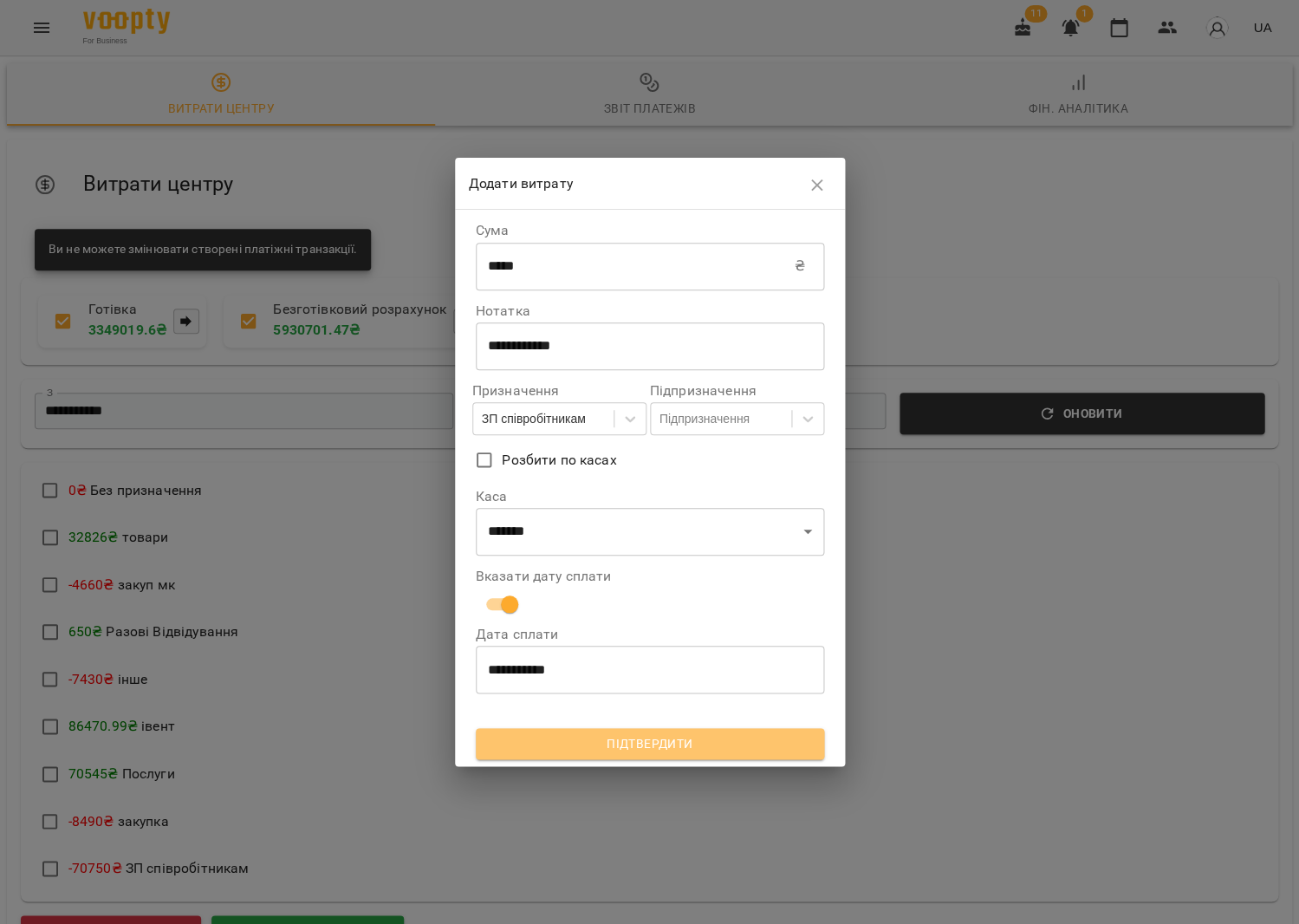
drag, startPoint x: 583, startPoint y: 735, endPoint x: 583, endPoint y: 681, distance: 54.0
click at [583, 735] on span "Підтвердити" at bounding box center [650, 743] width 321 height 21
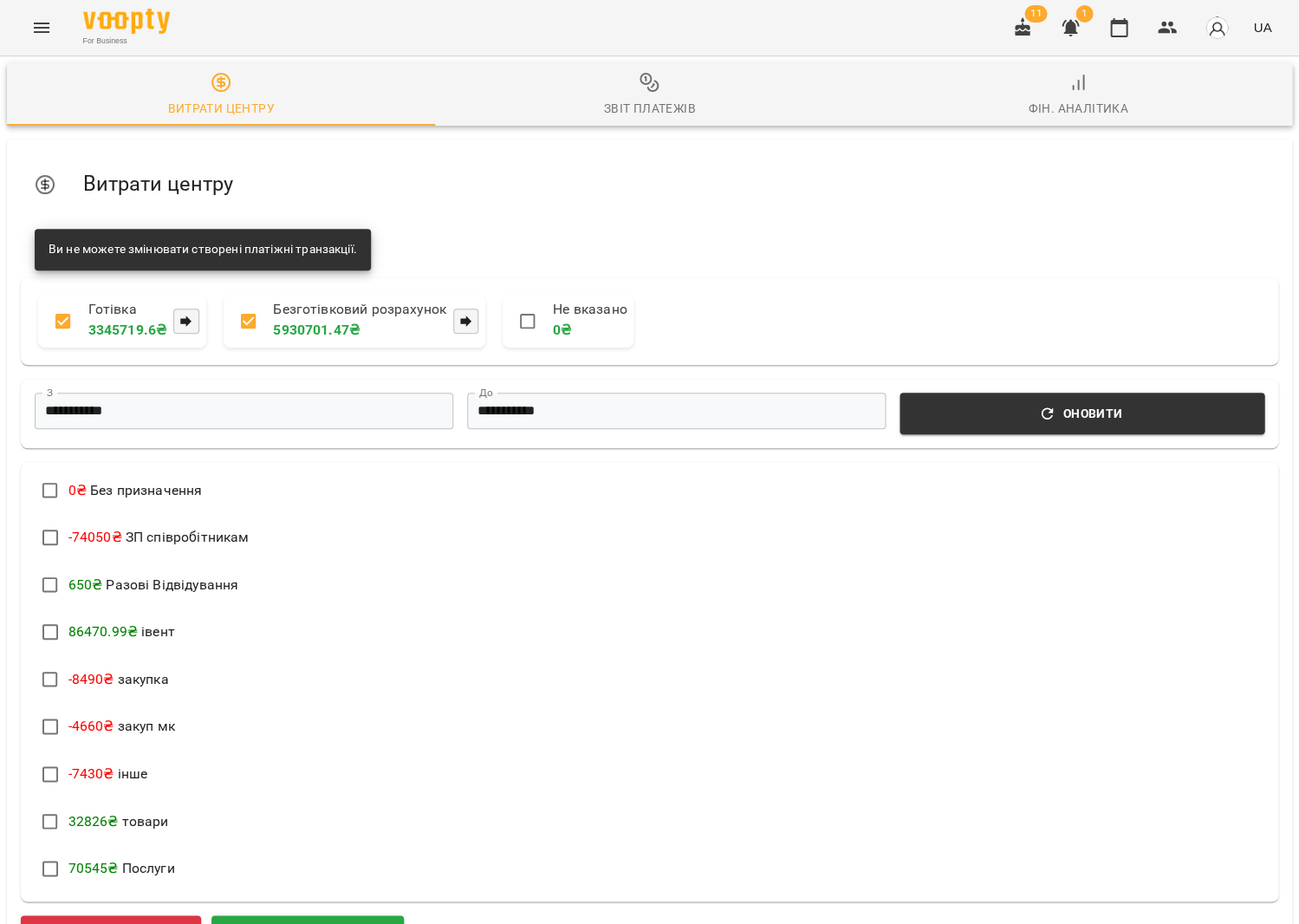
scroll to position [0, 0]
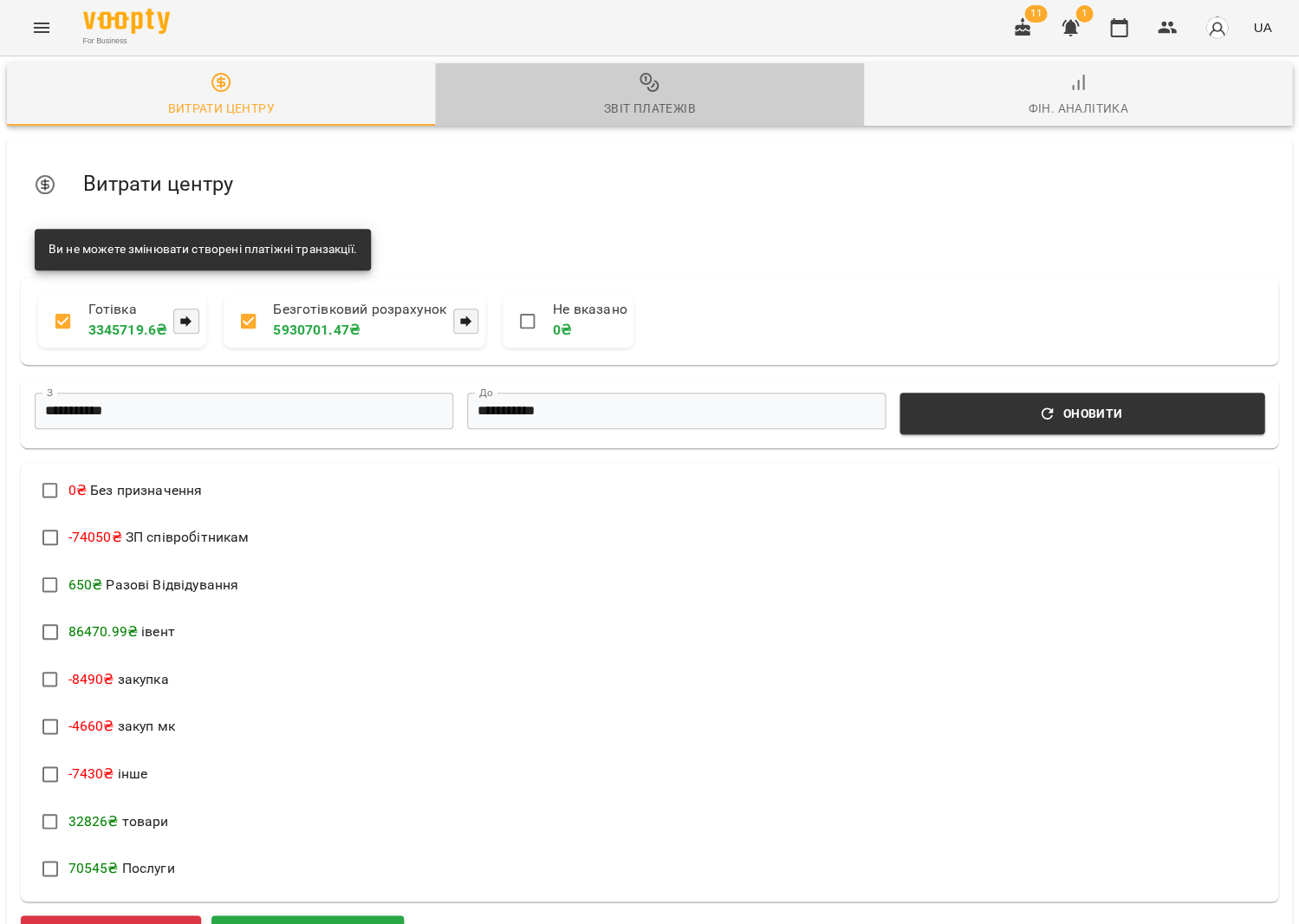
drag, startPoint x: 693, startPoint y: 92, endPoint x: 710, endPoint y: 87, distance: 17.7
click at [693, 92] on span "Звіт платежів" at bounding box center [650, 95] width 407 height 47
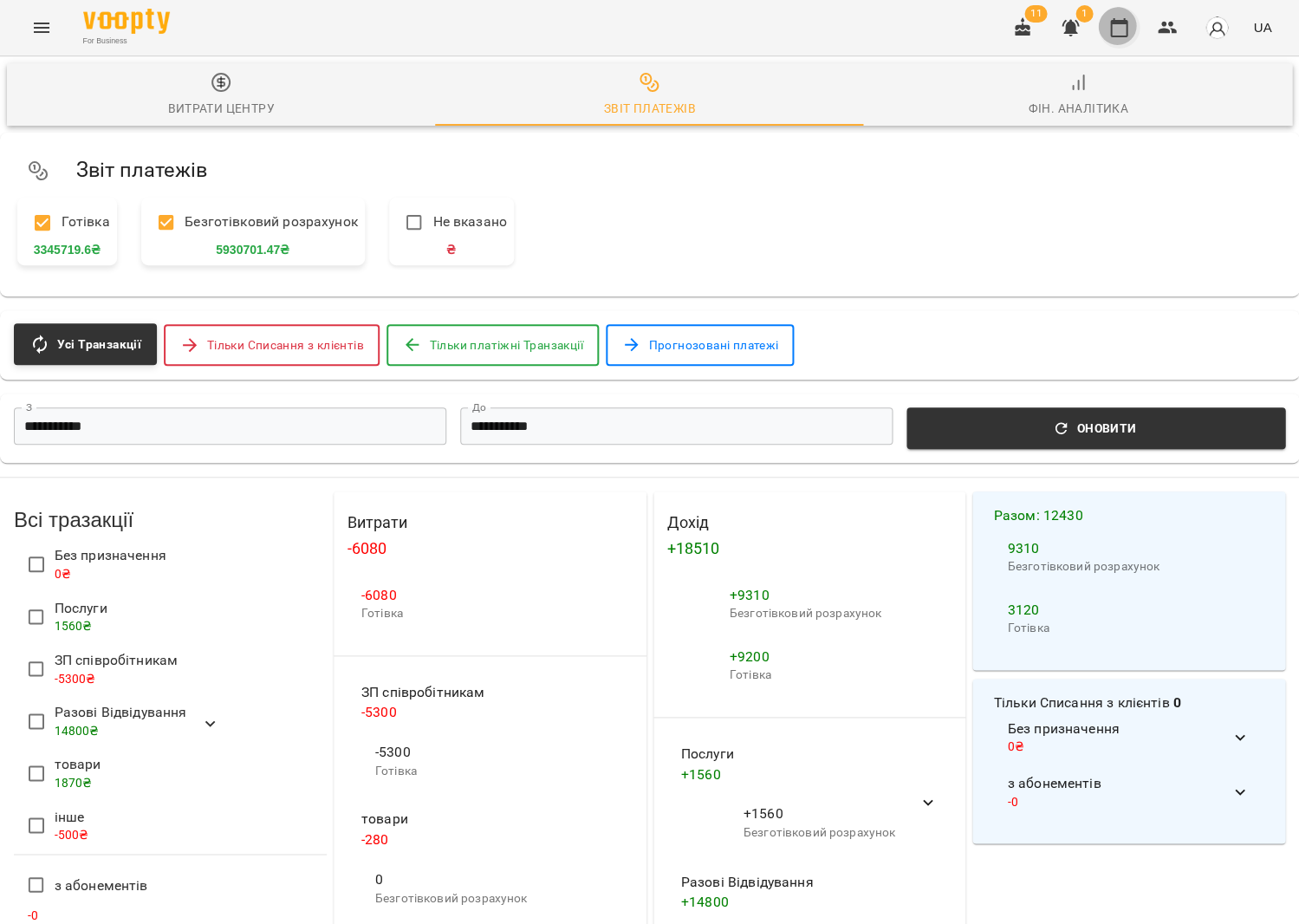
click at [1132, 31] on button "button" at bounding box center [1118, 28] width 41 height 41
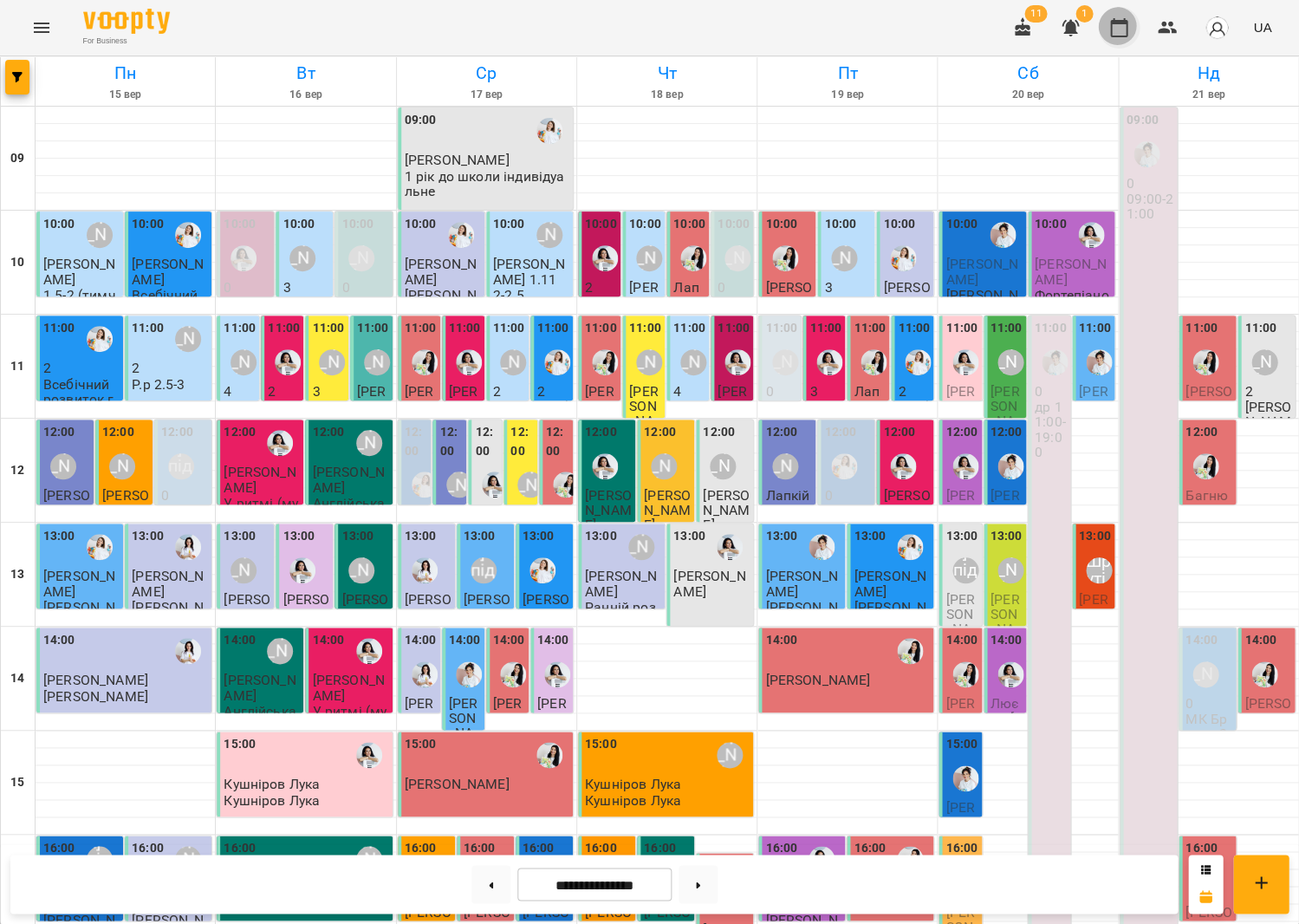
click at [1113, 30] on button "button" at bounding box center [1118, 28] width 41 height 41
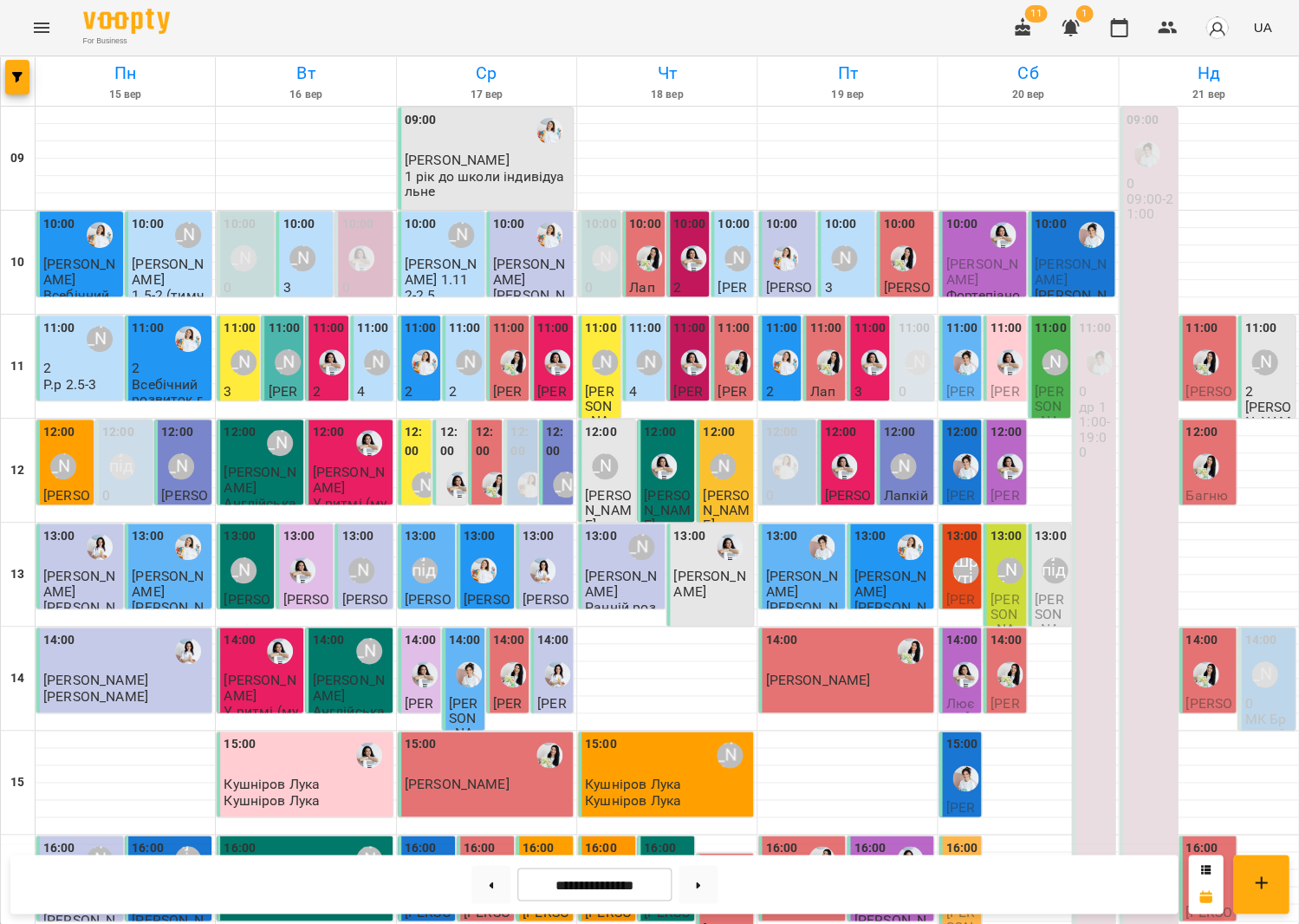
click at [33, 31] on icon "Menu" at bounding box center [41, 28] width 21 height 21
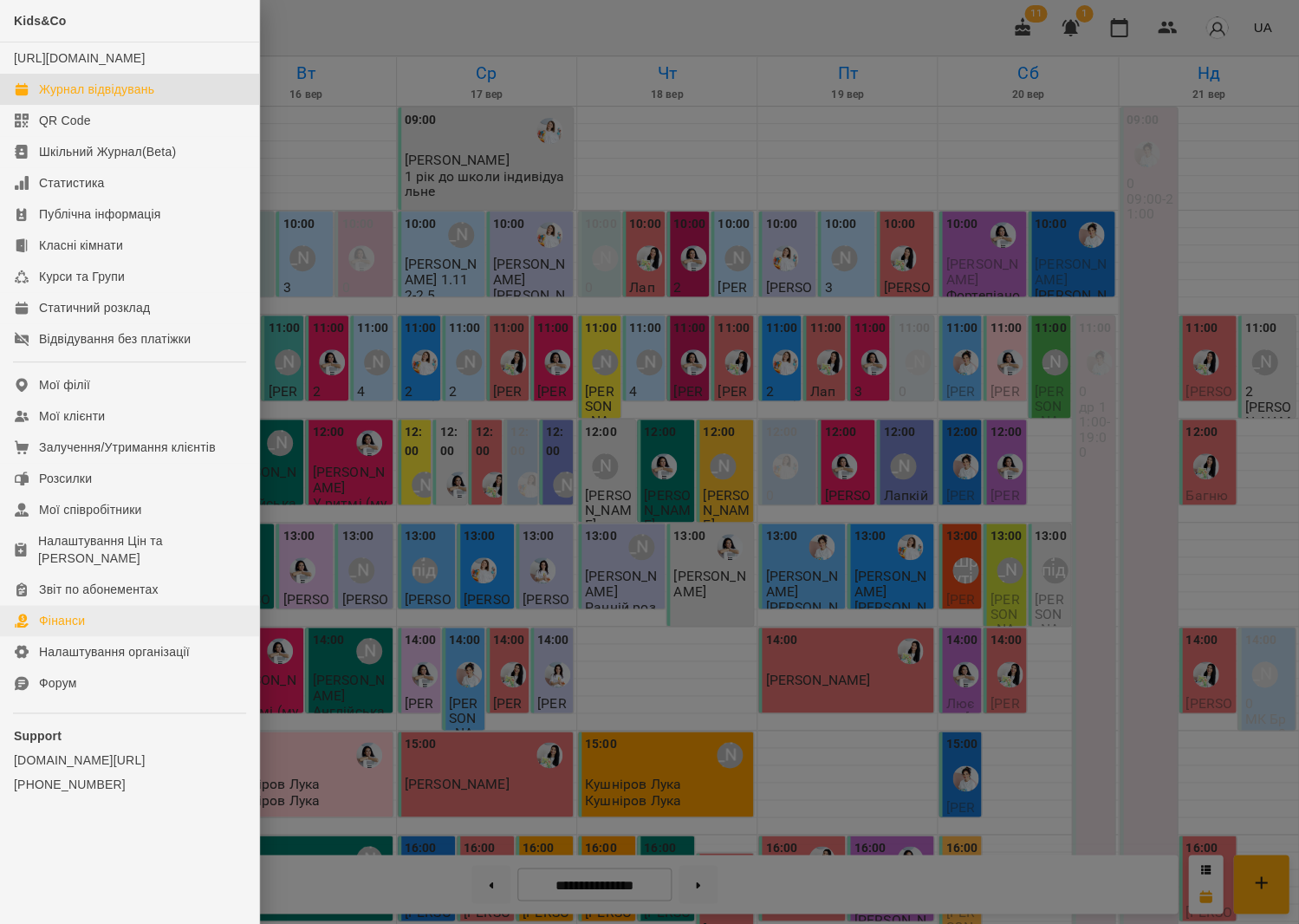
click at [126, 611] on link "Фінанси" at bounding box center [129, 621] width 259 height 31
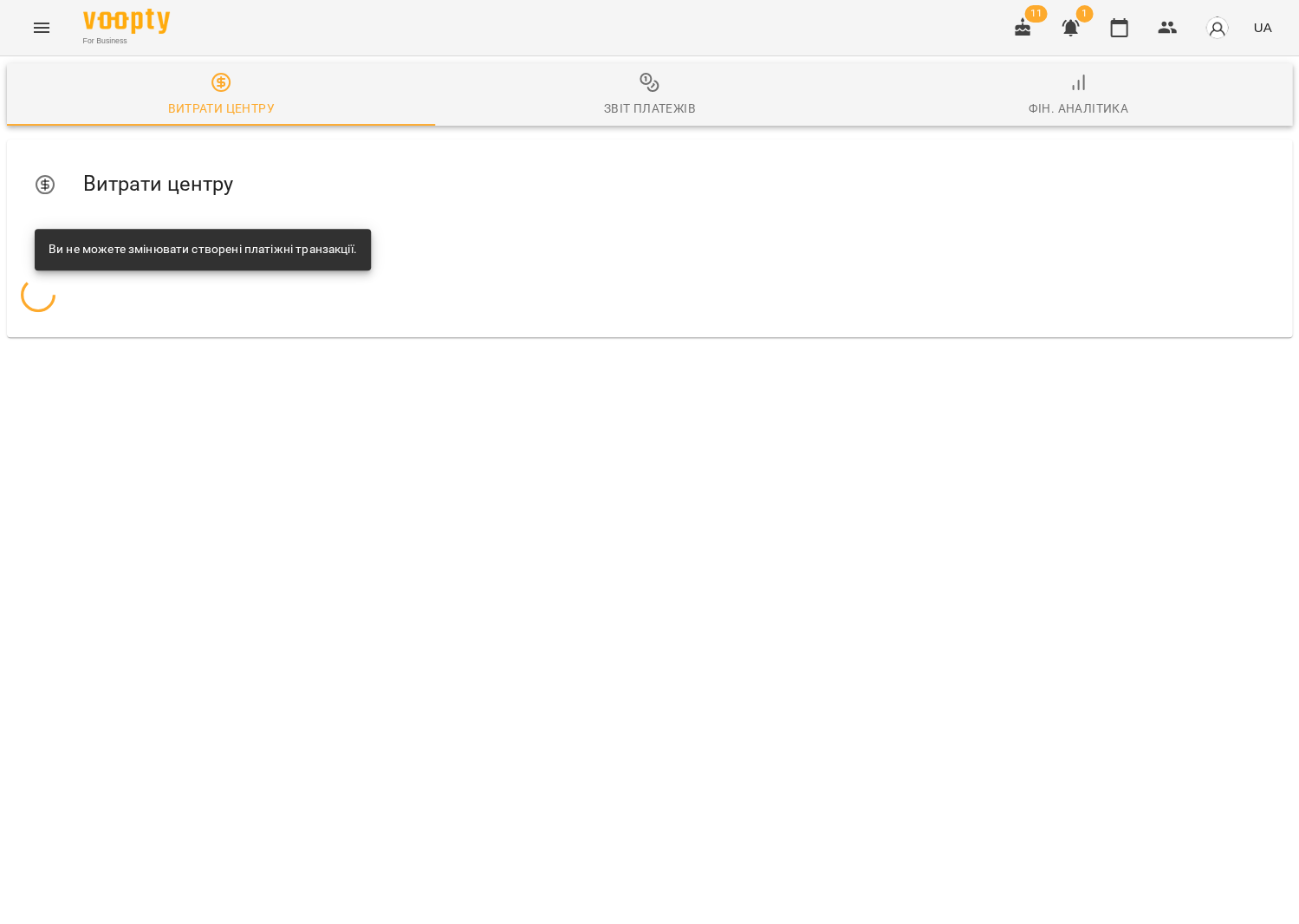
click at [651, 120] on button "Звіт платежів" at bounding box center [649, 95] width 428 height 63
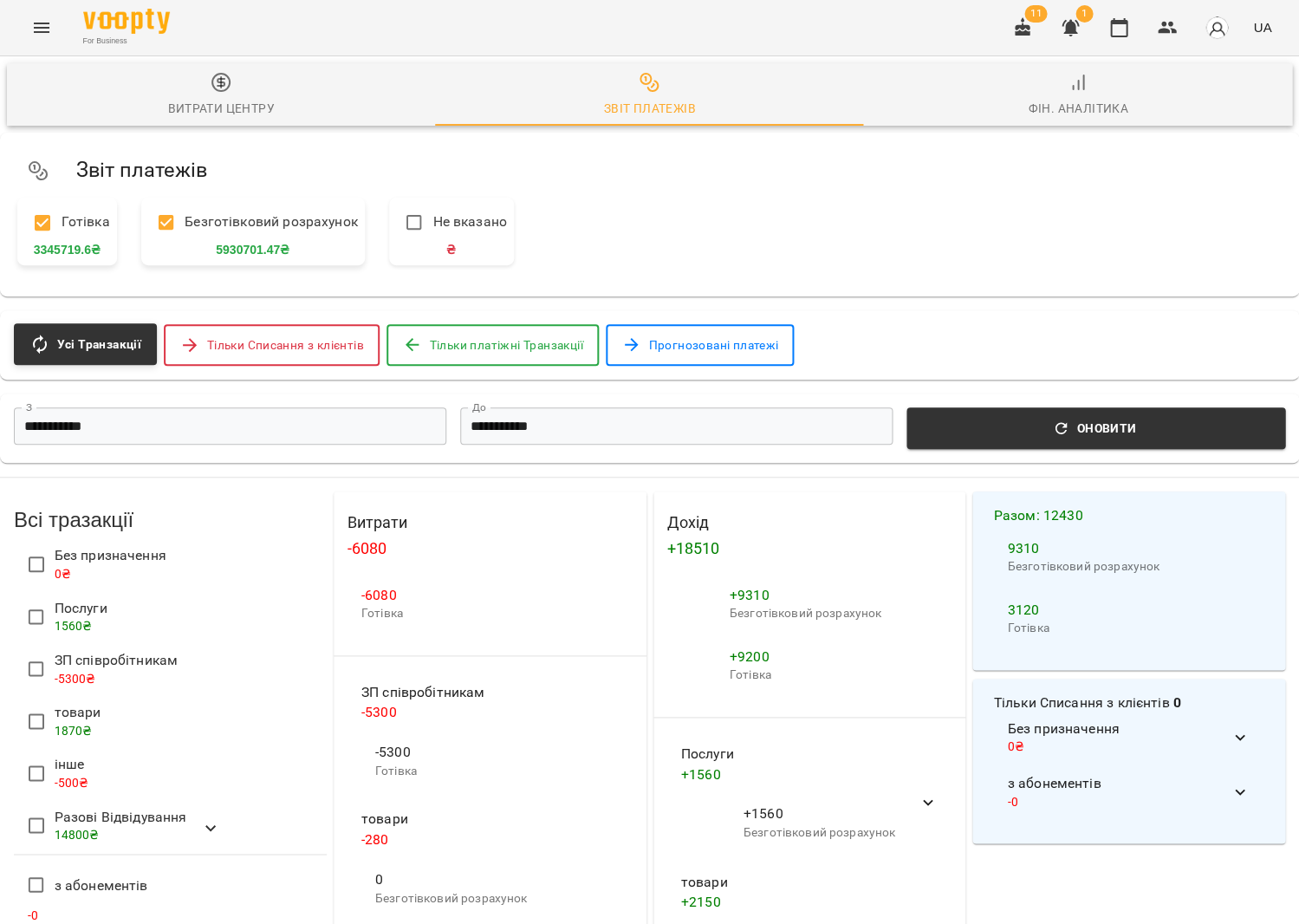
click at [322, 68] on button "Витрати центру" at bounding box center [221, 95] width 428 height 63
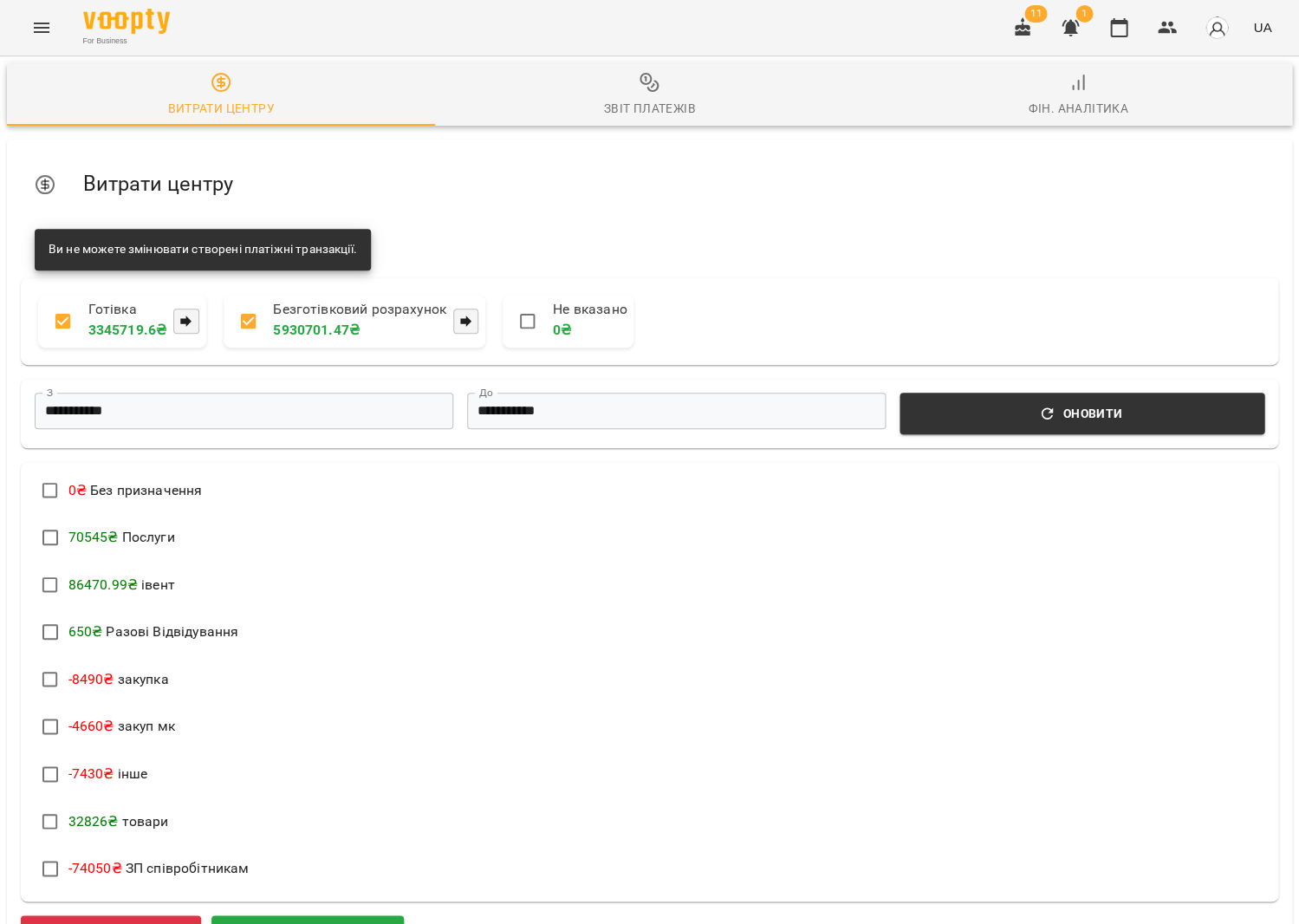
scroll to position [485, 0]
click at [1129, 24] on icon "button" at bounding box center [1118, 28] width 21 height 21
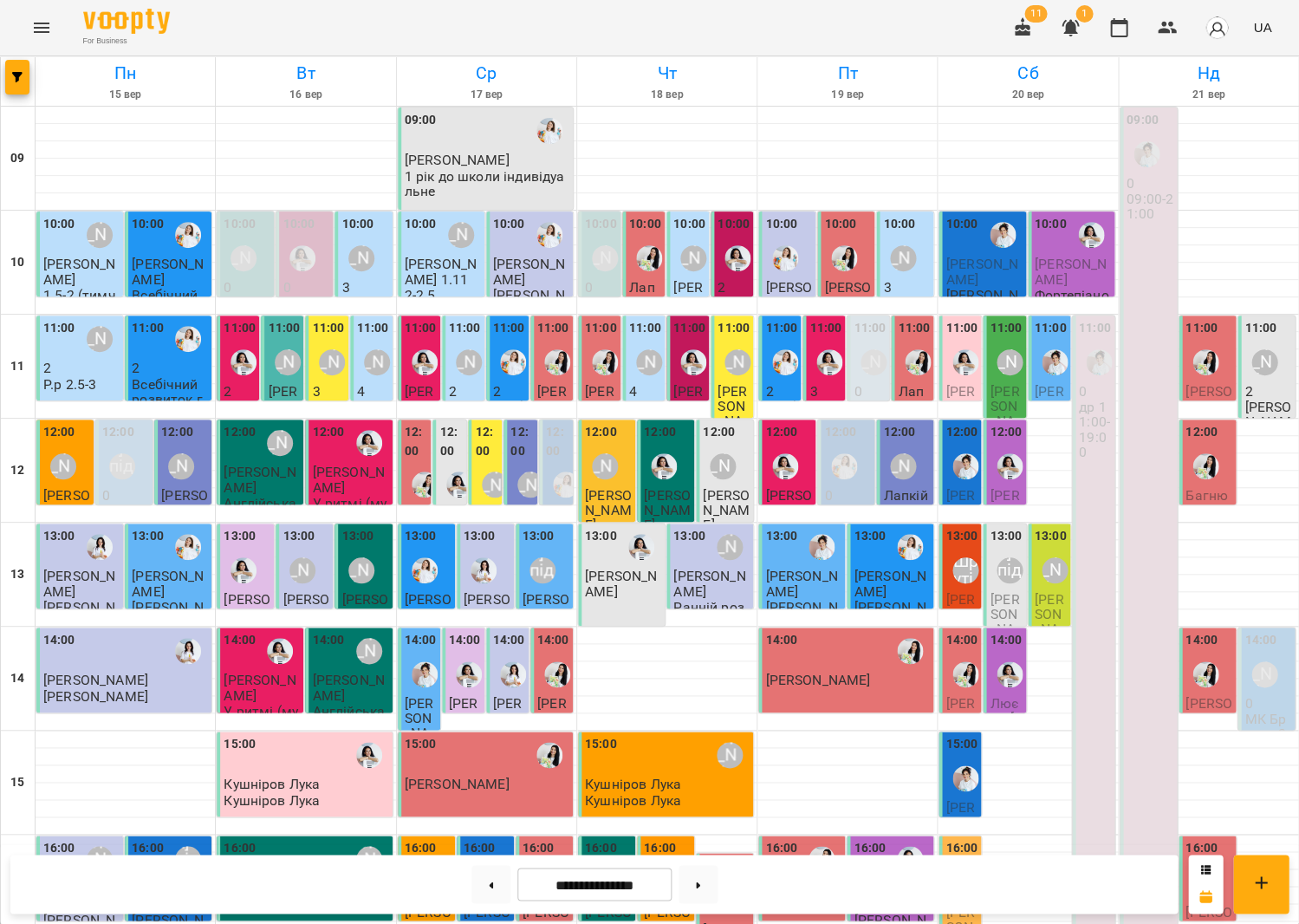
scroll to position [404, 0]
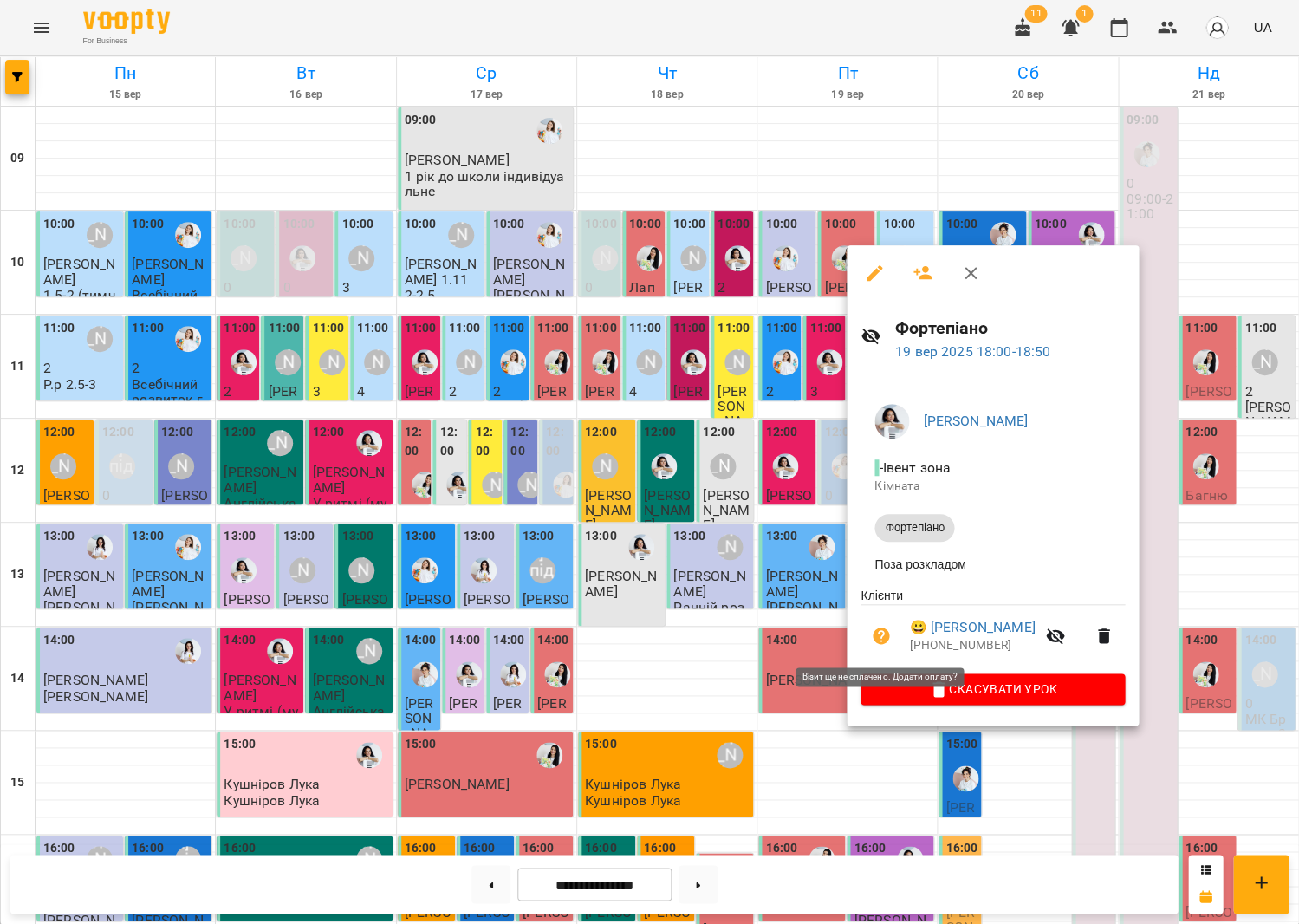
click at [872, 635] on icon "button" at bounding box center [881, 636] width 21 height 21
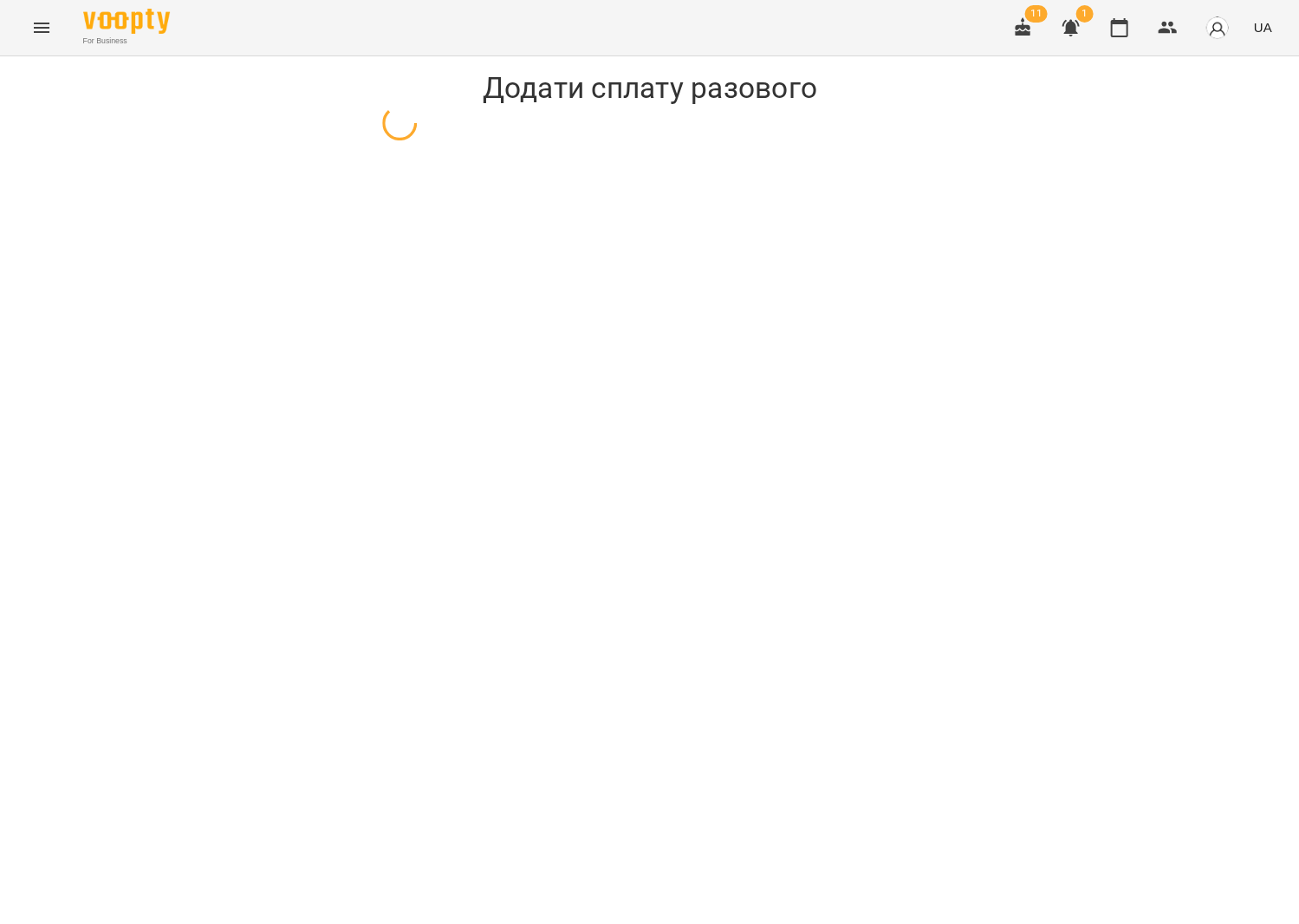
select select "**********"
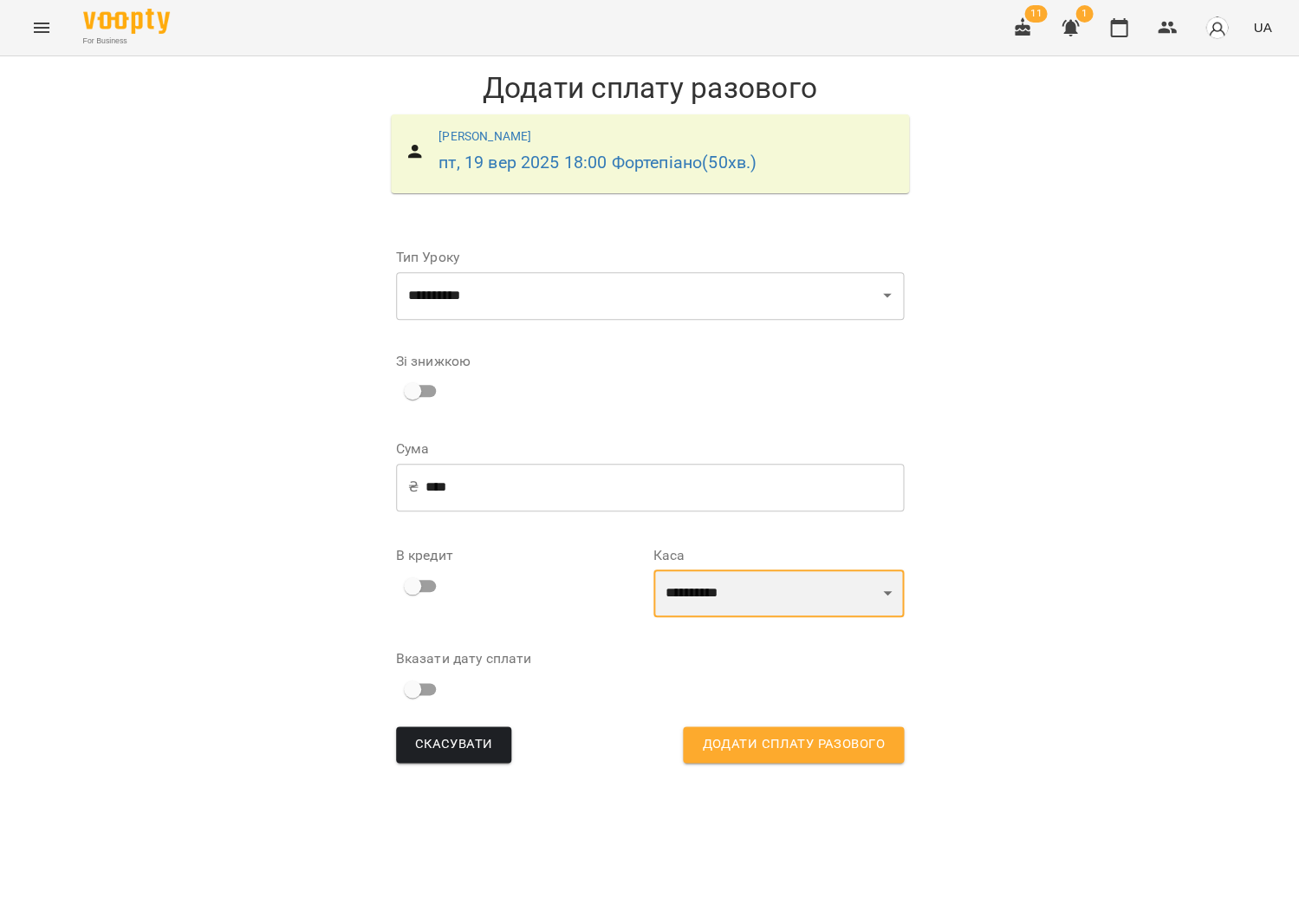
select select "****"
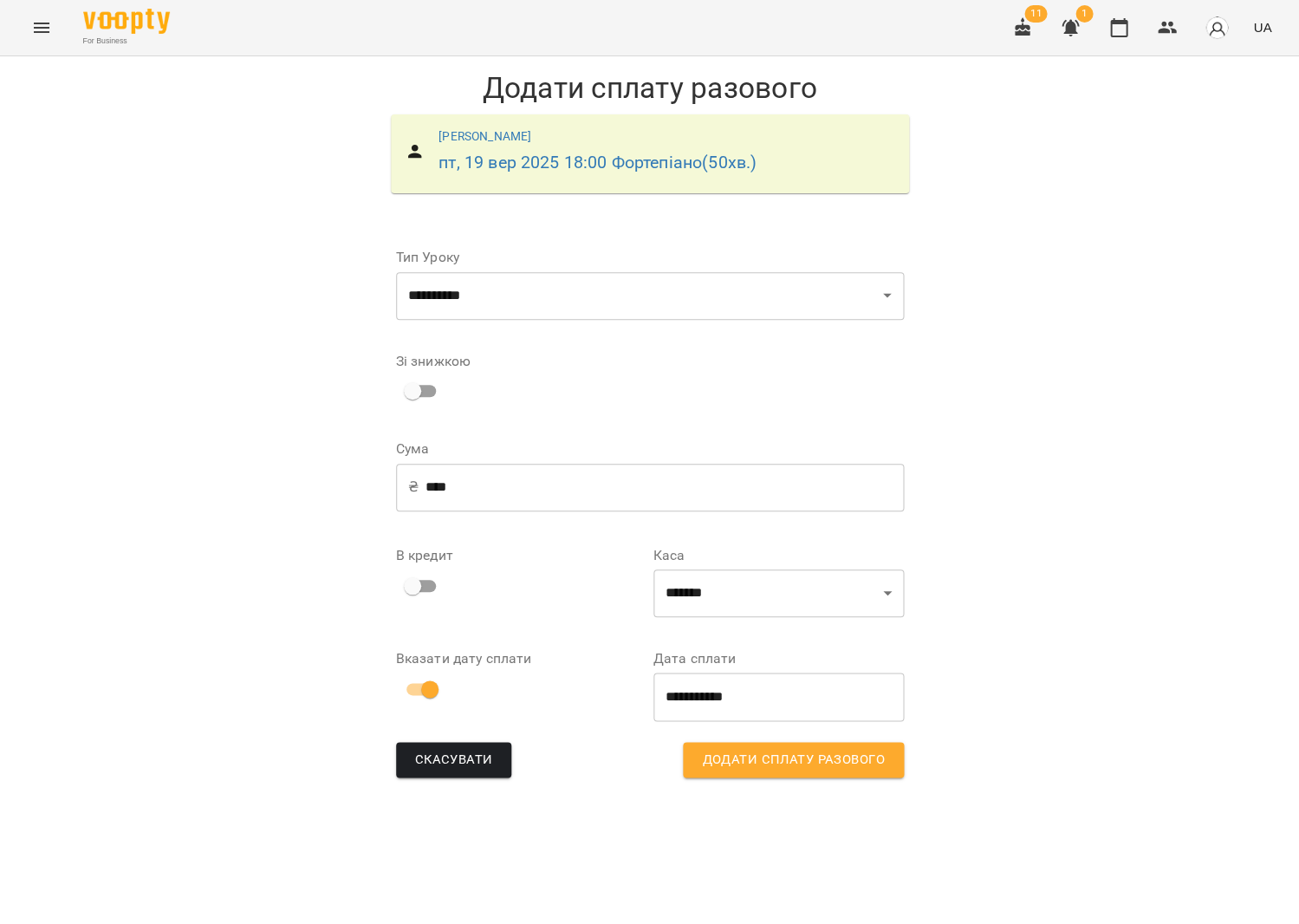
click at [800, 754] on span "Додати сплату разового" at bounding box center [793, 760] width 182 height 22
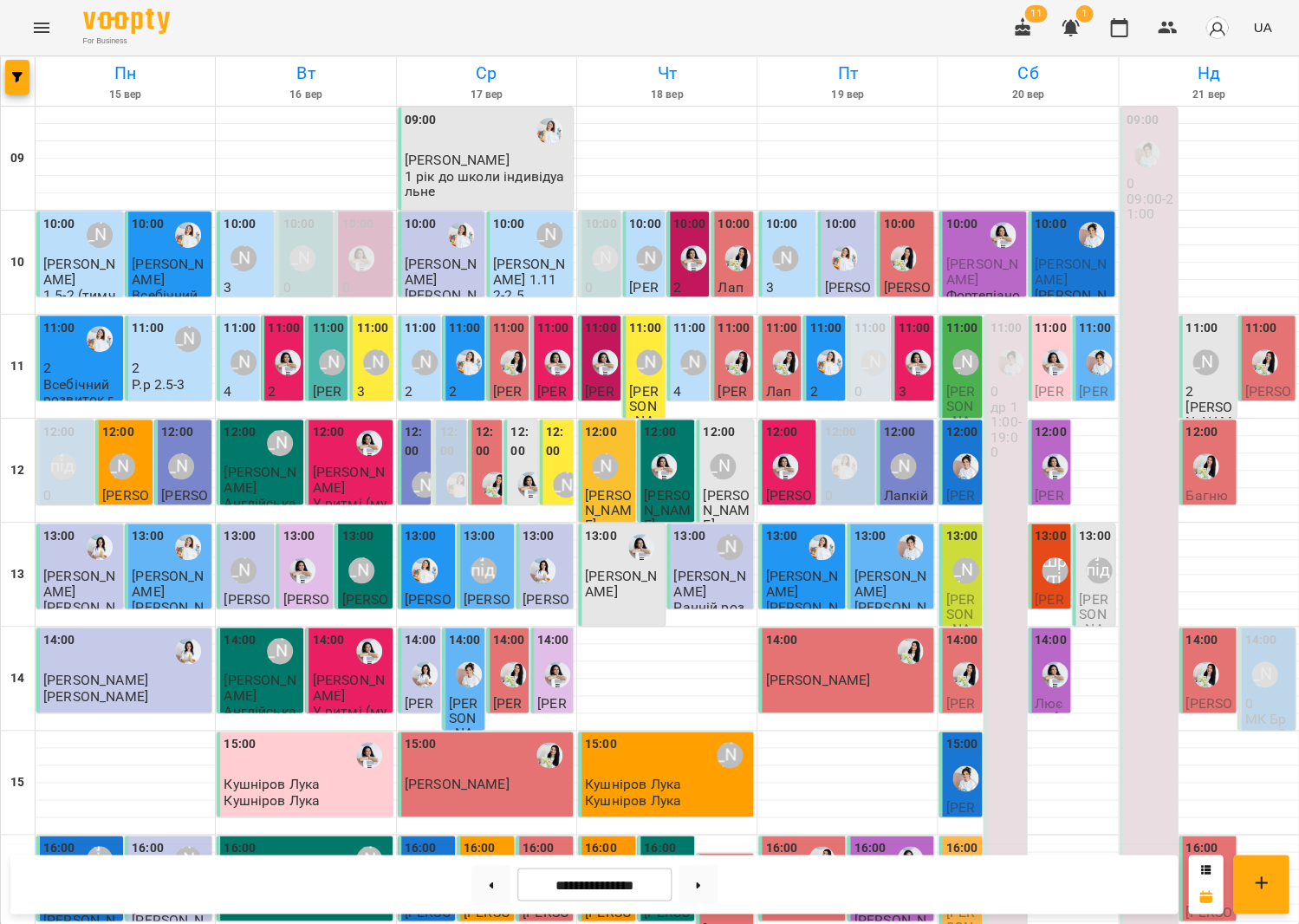
scroll to position [404, 0]
click at [26, 30] on button "Menu" at bounding box center [41, 28] width 41 height 41
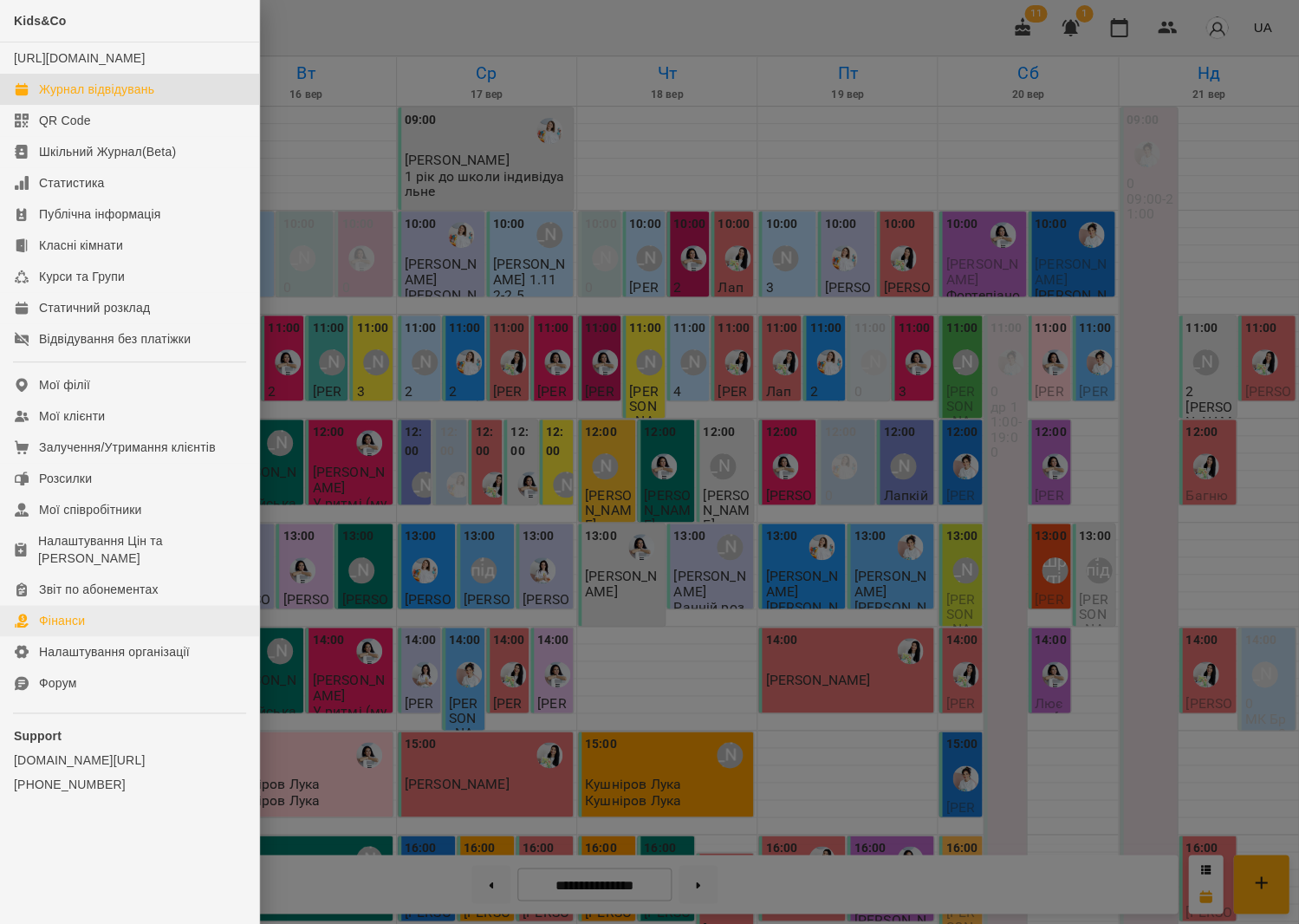
click at [110, 605] on link "Фінанси" at bounding box center [129, 621] width 259 height 31
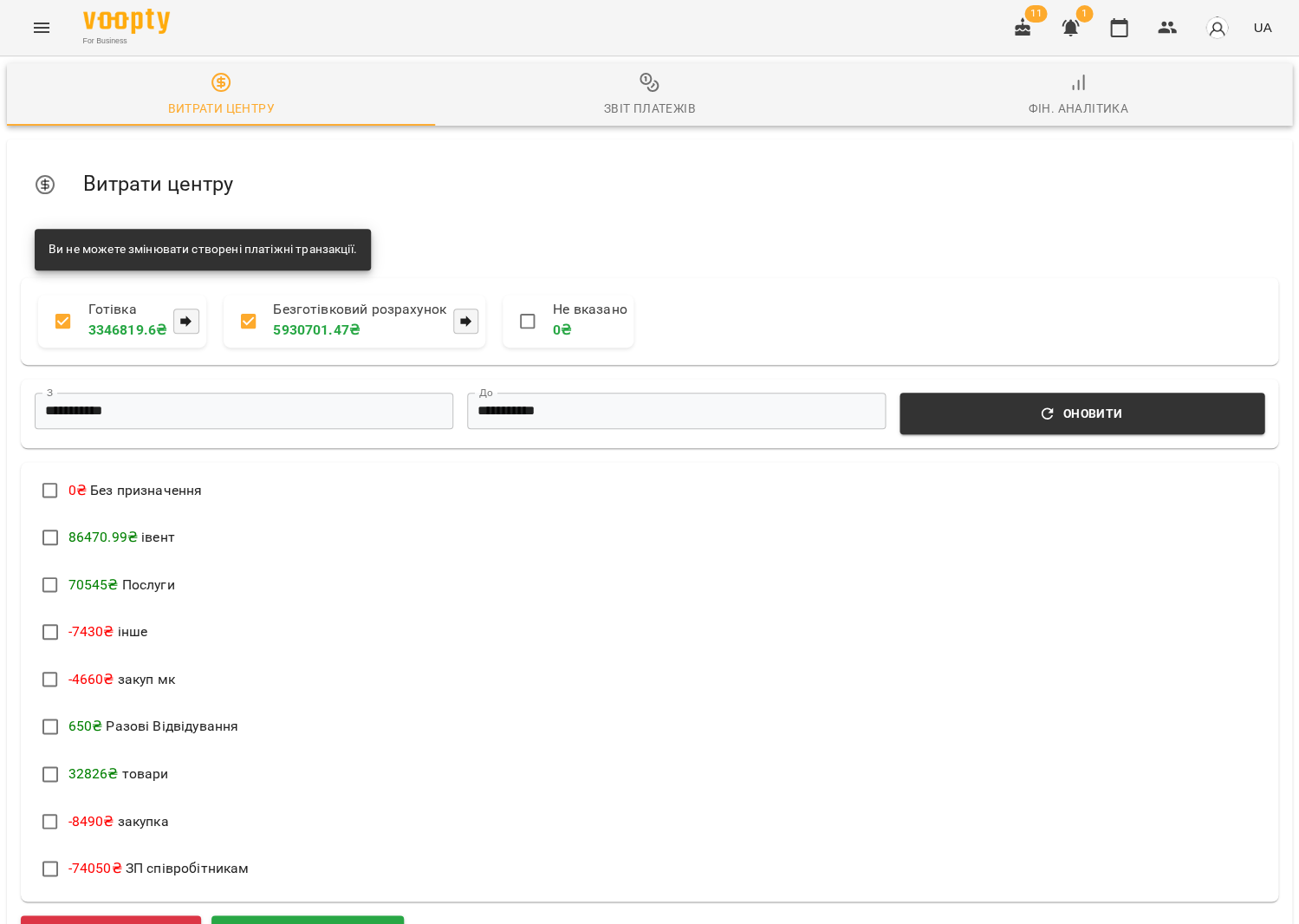
click at [626, 95] on span "Звіт платежів" at bounding box center [650, 95] width 407 height 47
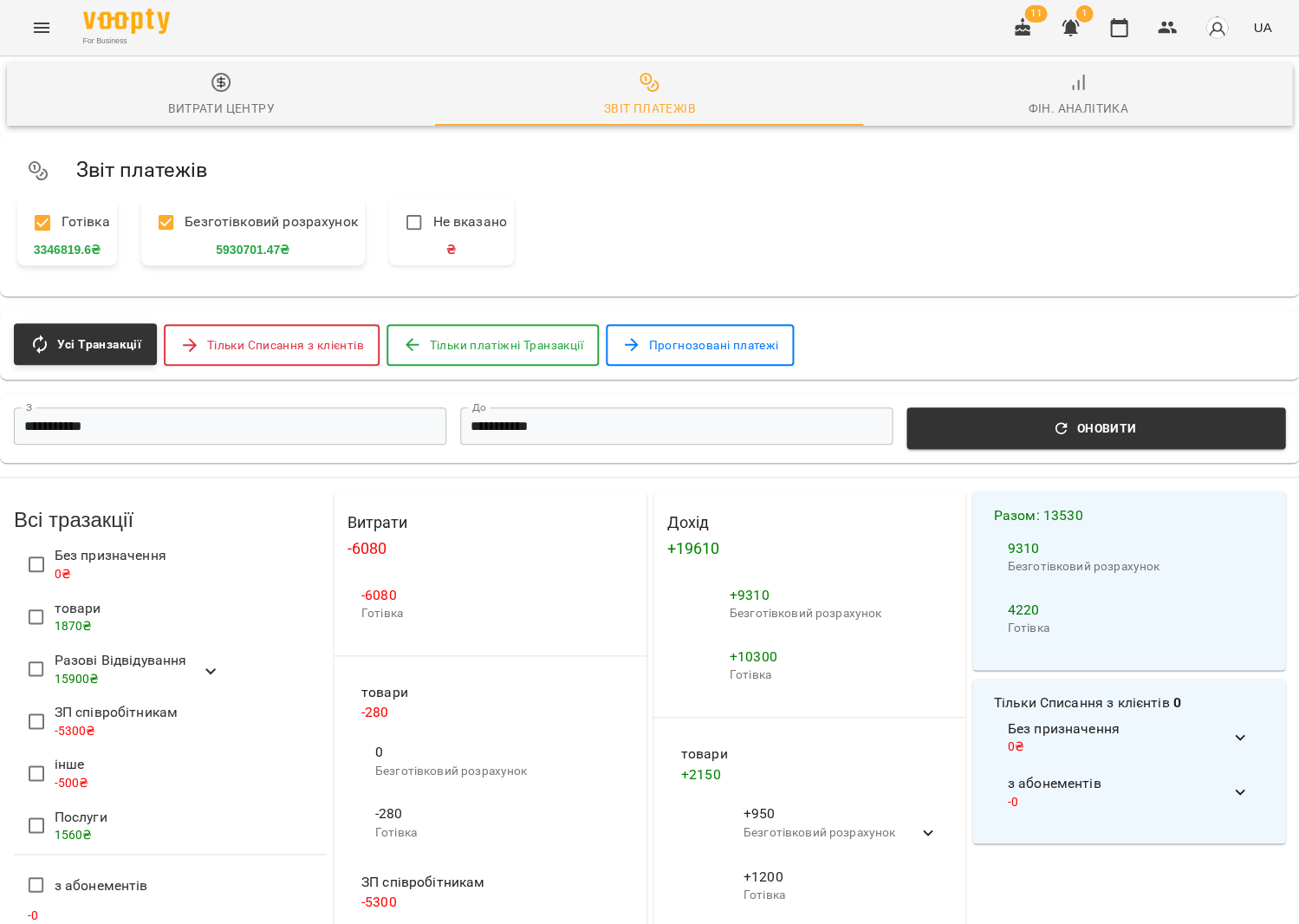
click at [198, 39] on div "For Business 11 1 UA" at bounding box center [650, 28] width 1299 height 55
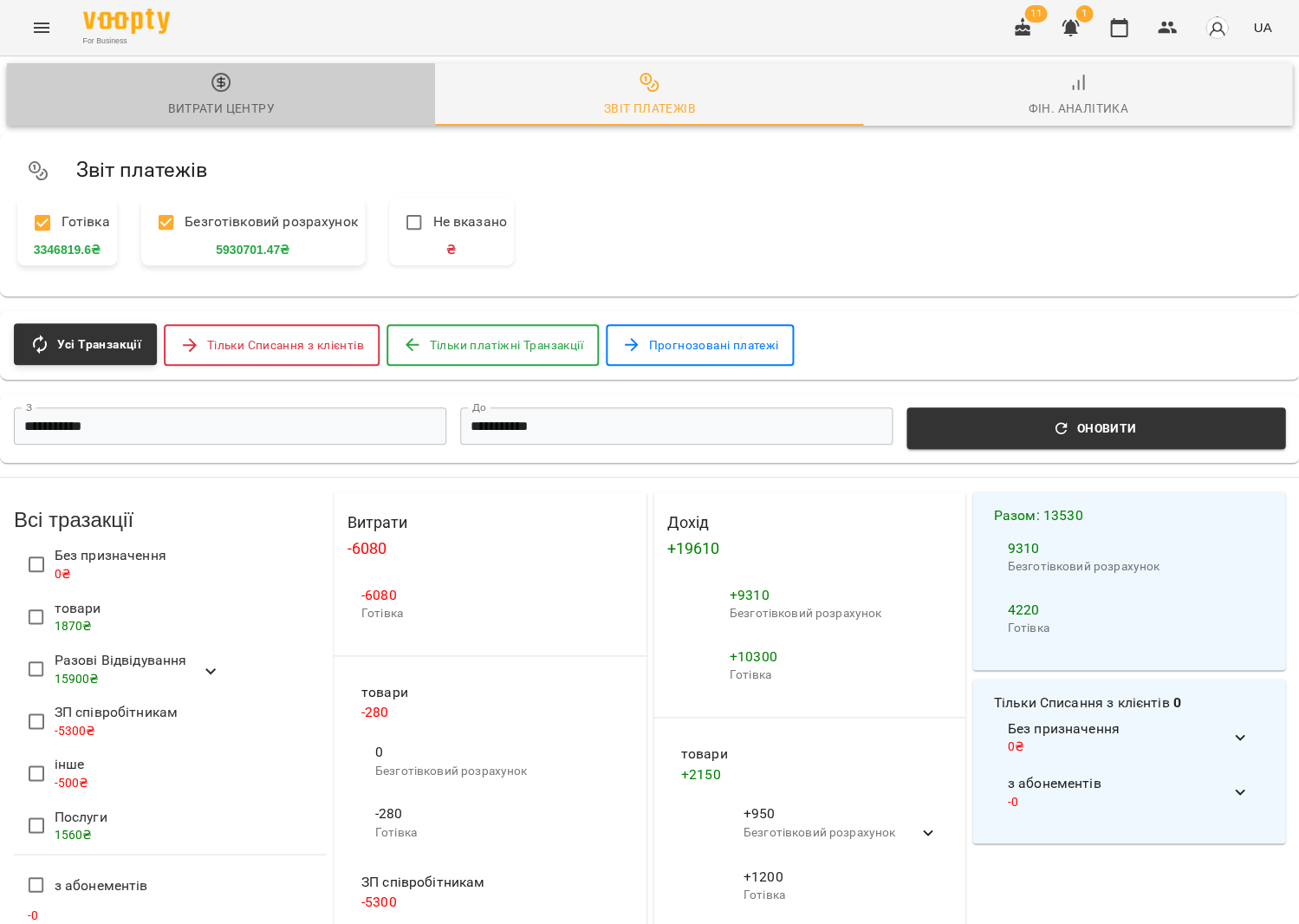
click at [205, 70] on button "Витрати центру" at bounding box center [221, 95] width 428 height 63
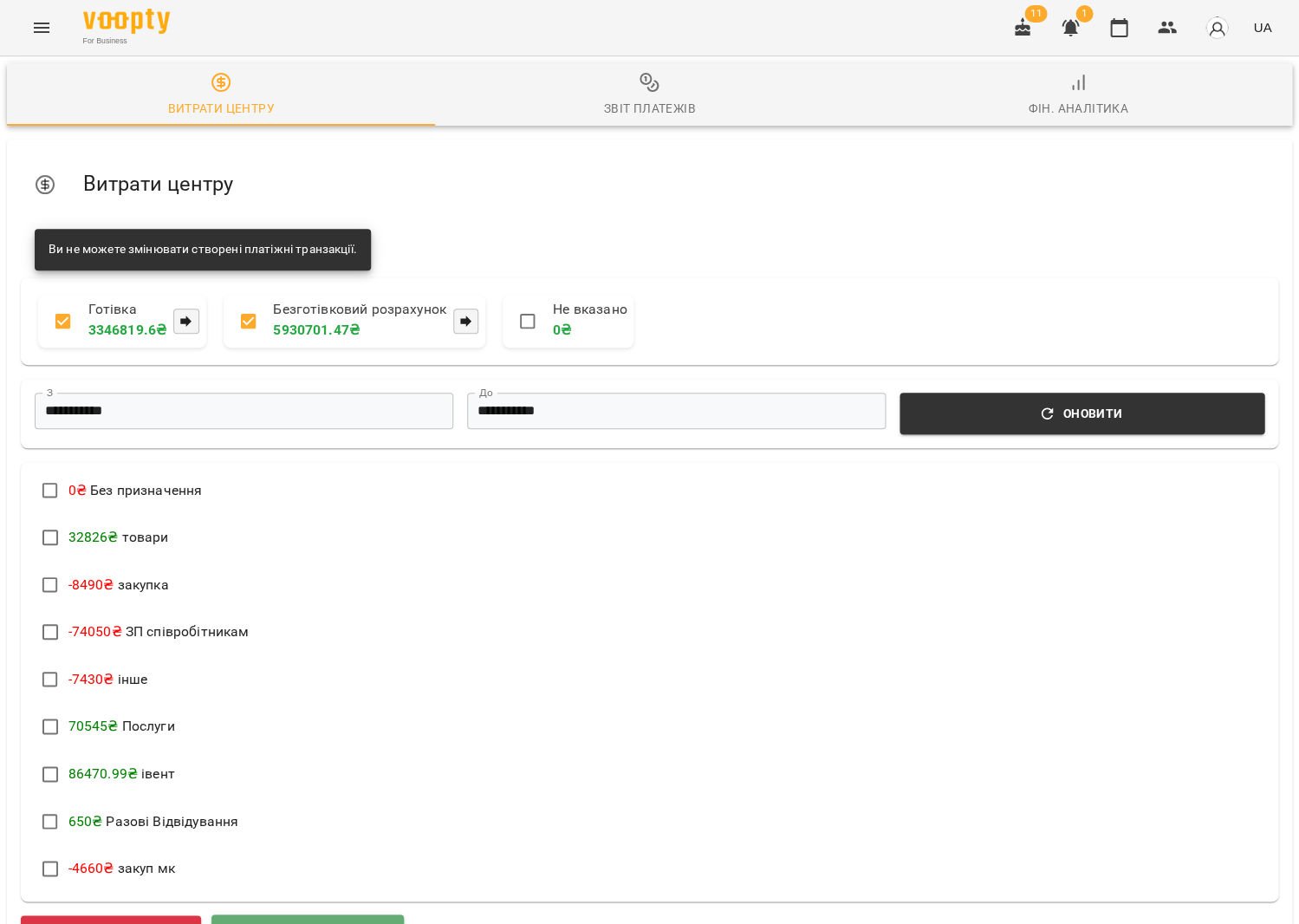
click at [307, 923] on span "Додати прибуток" at bounding box center [308, 936] width 151 height 22
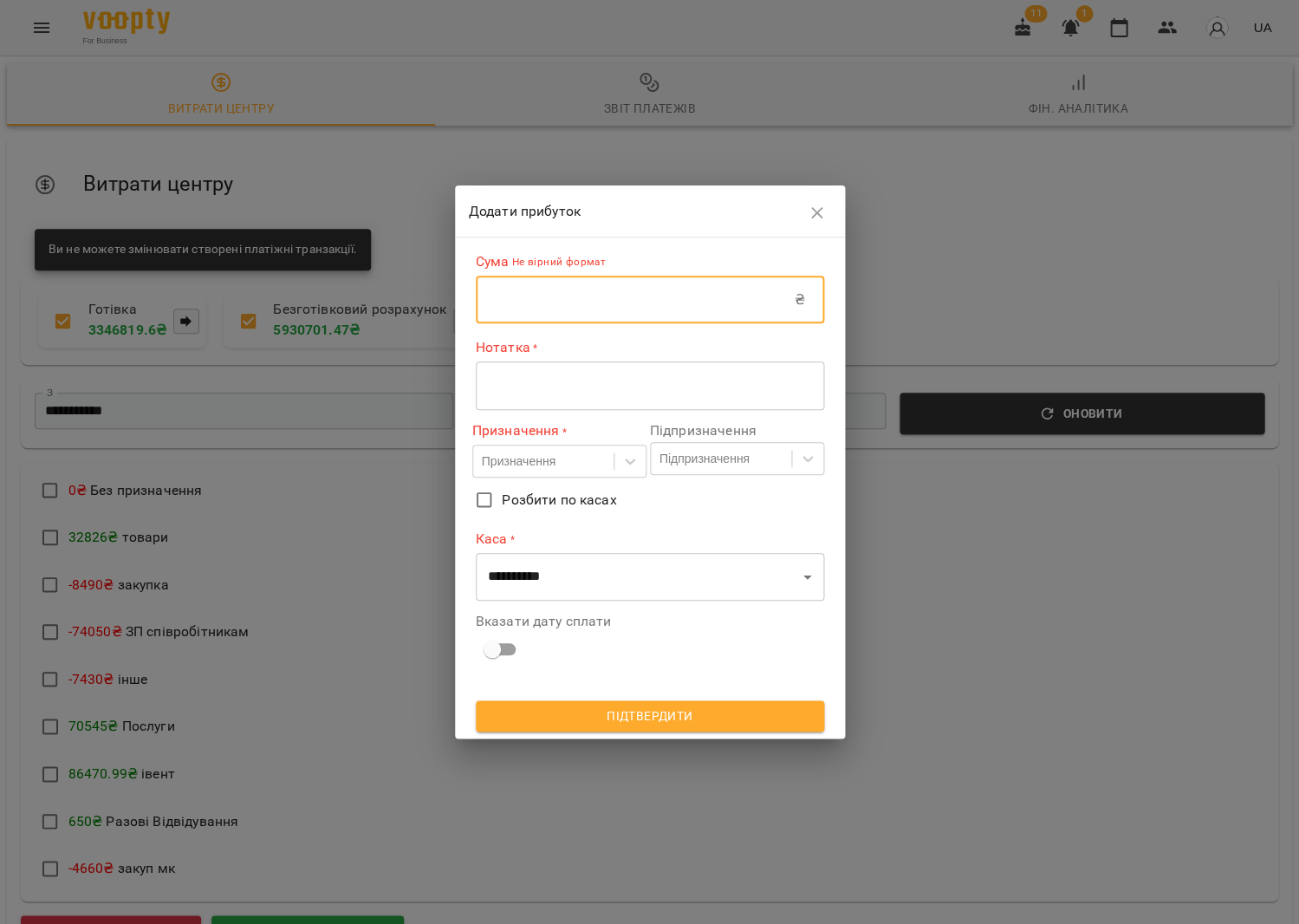
click at [587, 311] on input "text" at bounding box center [635, 299] width 319 height 49
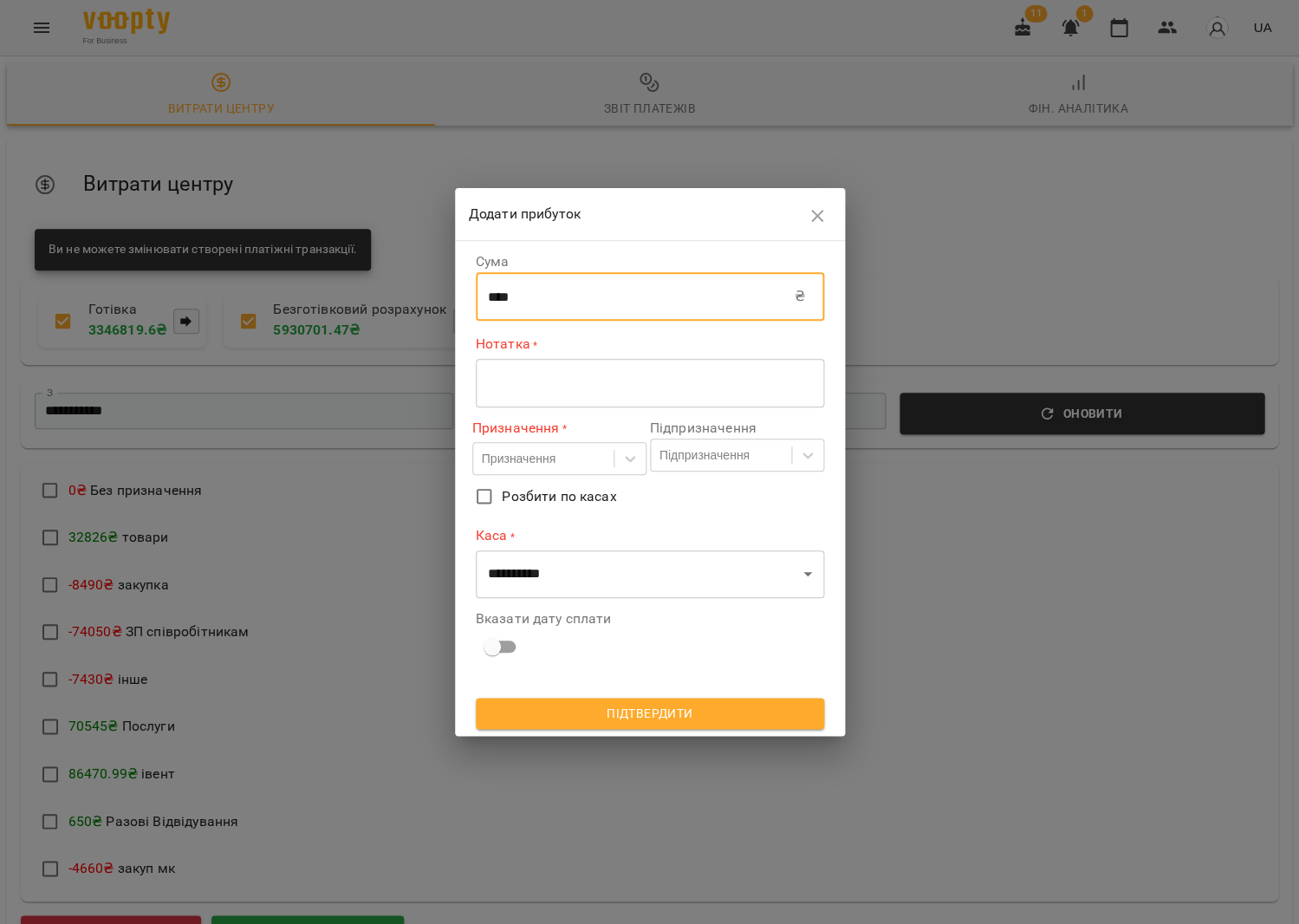
type input "****"
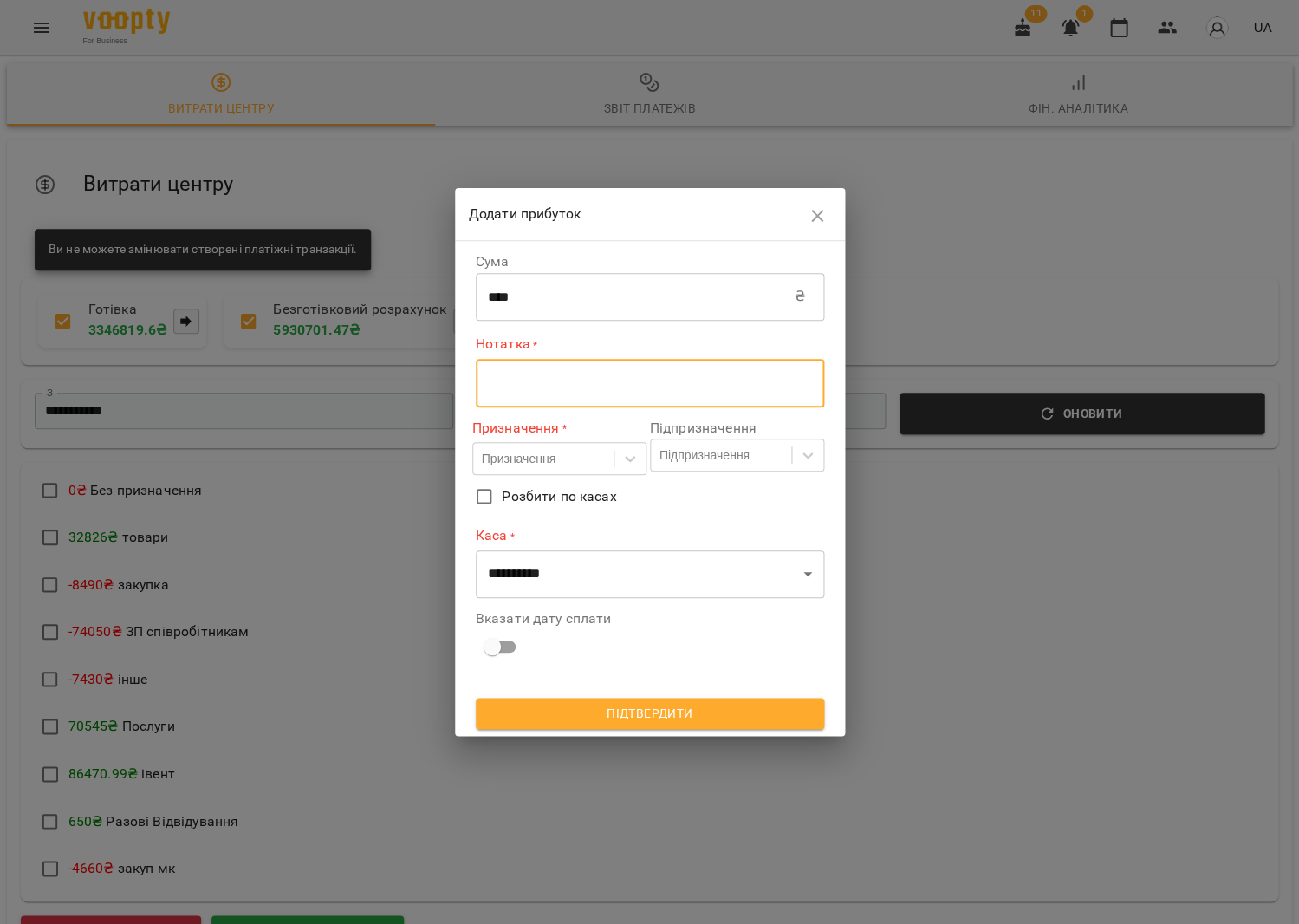
click at [583, 385] on textarea at bounding box center [650, 382] width 324 height 17
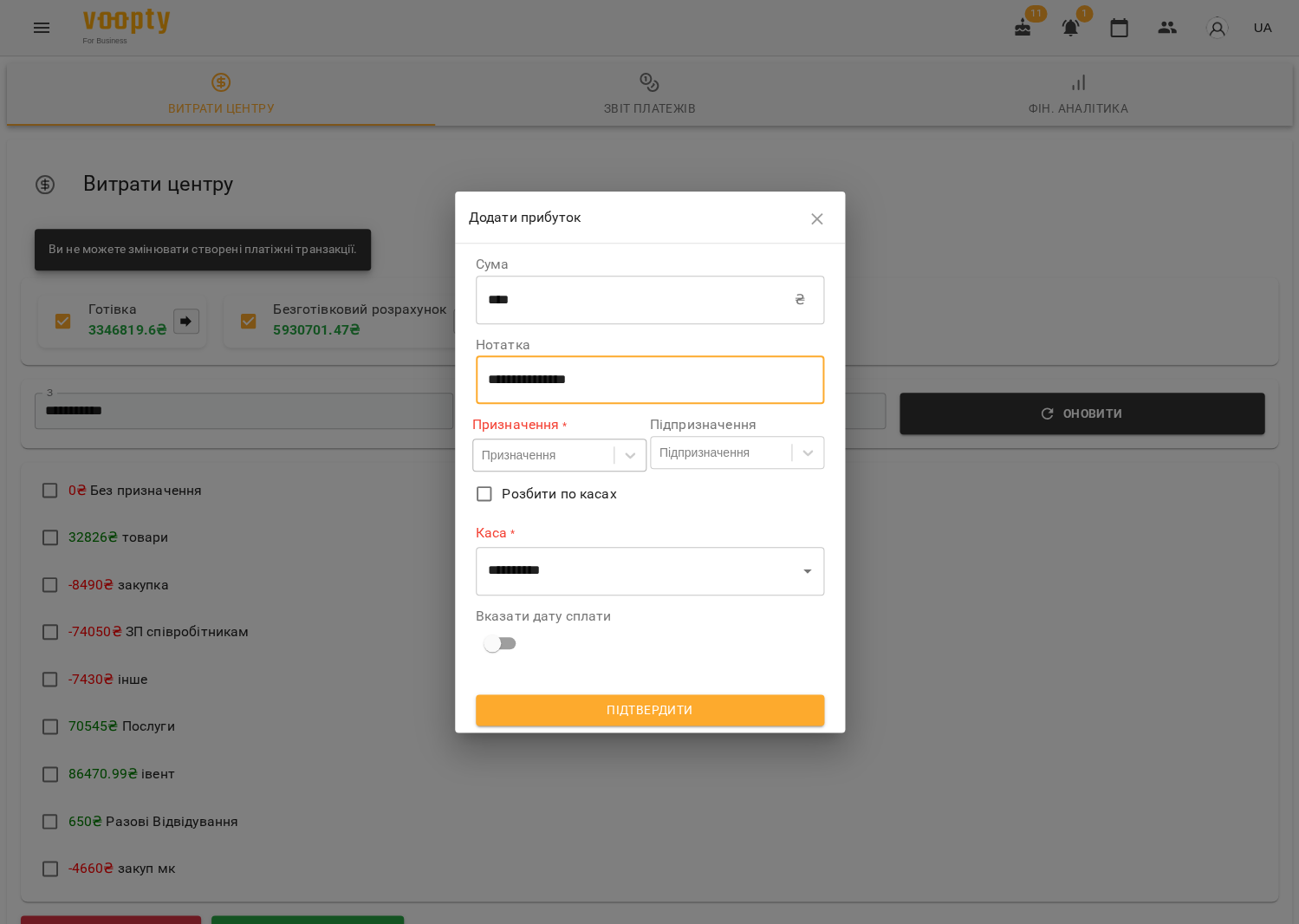
type textarea "**********"
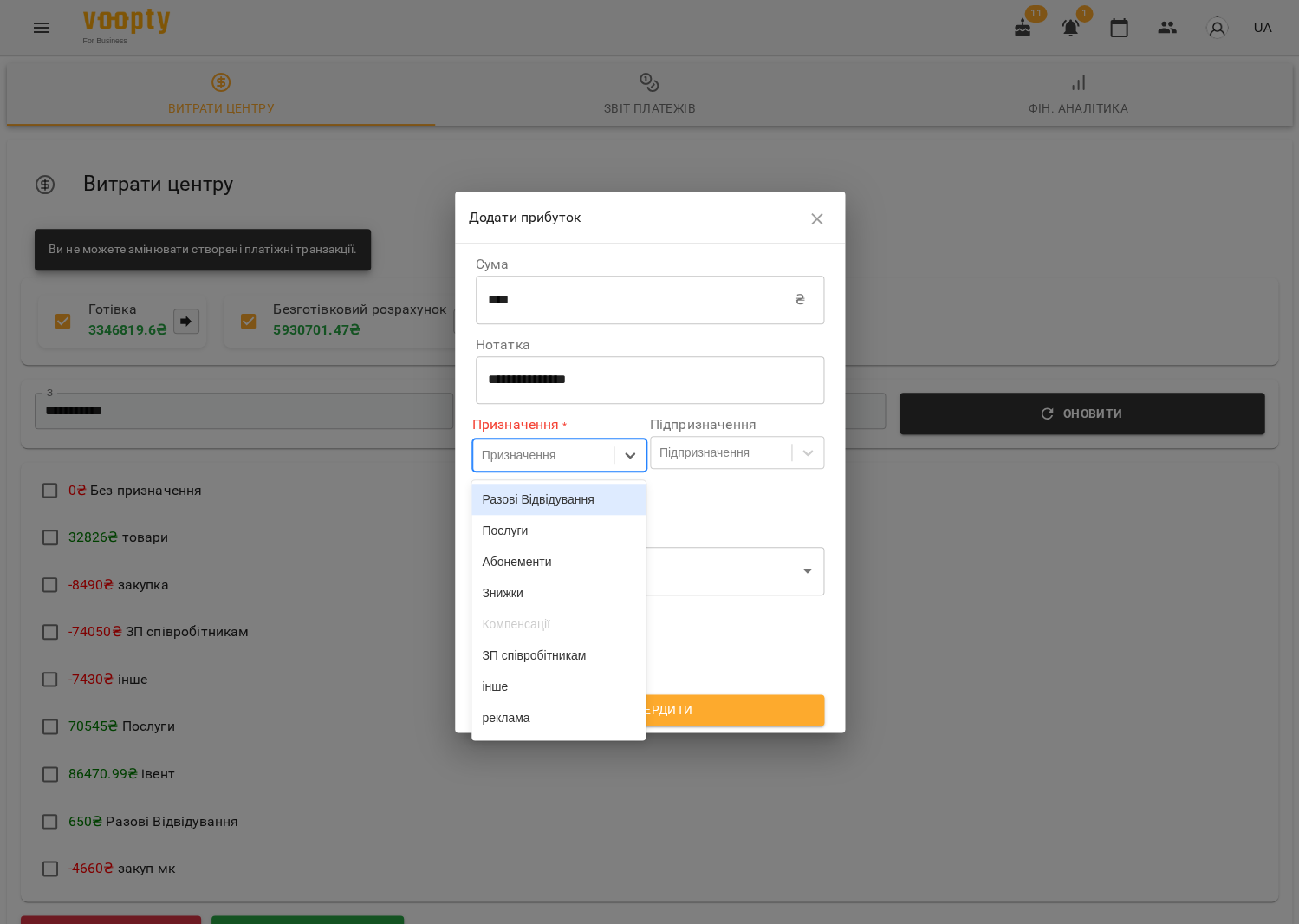
click at [525, 450] on div "Призначення" at bounding box center [519, 454] width 74 height 18
click at [519, 625] on div "товари" at bounding box center [558, 627] width 174 height 31
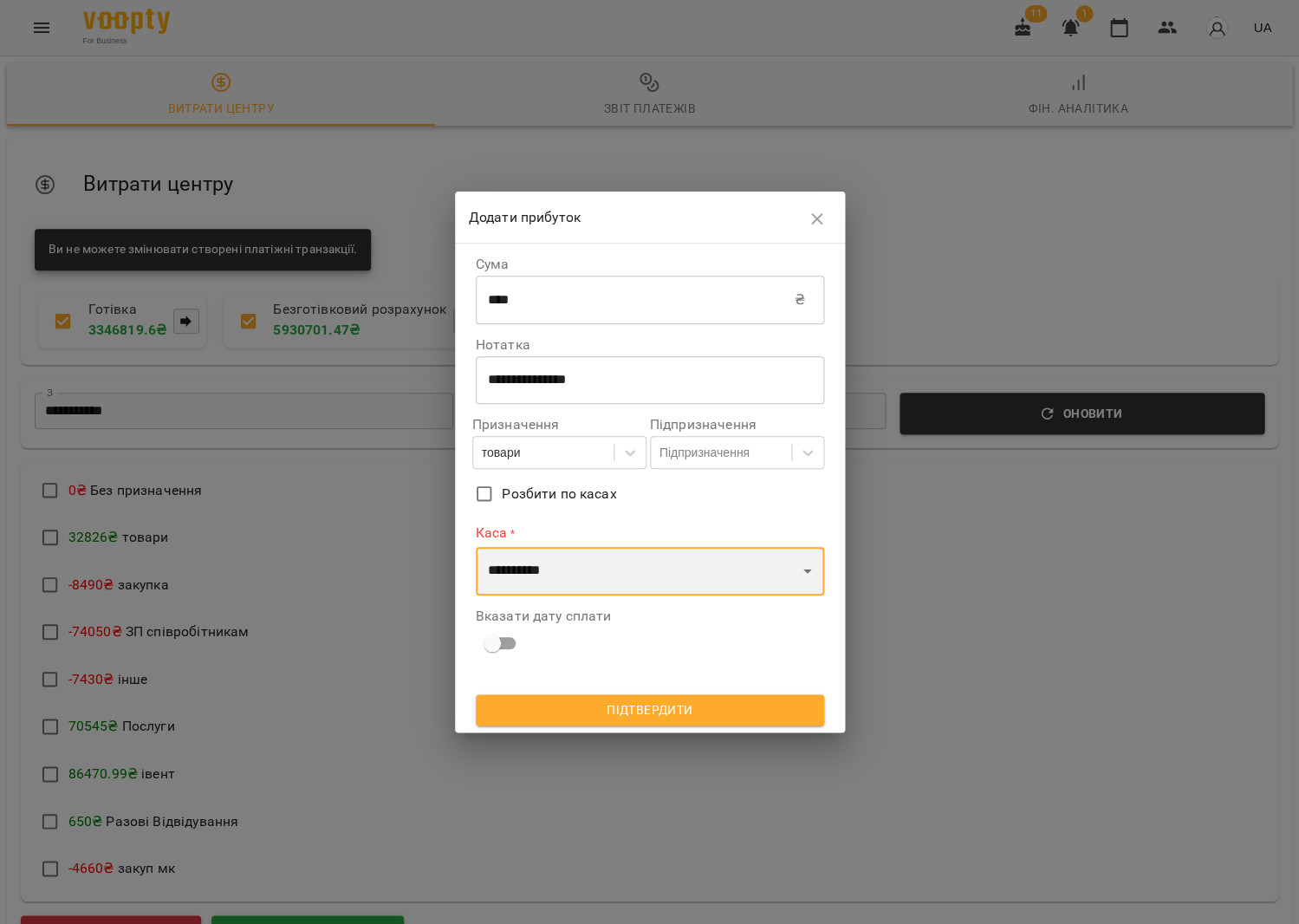
select select "****"
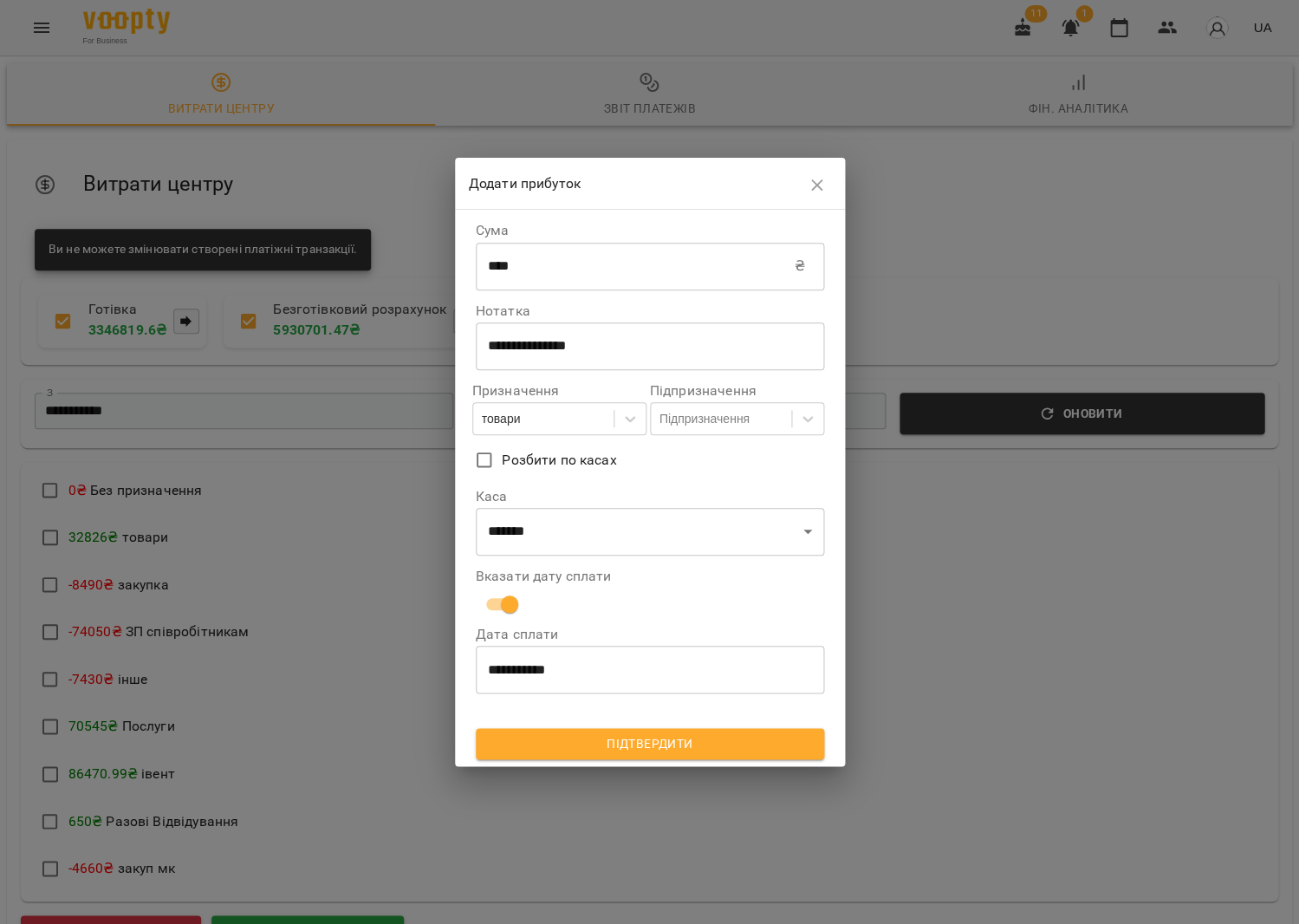
click at [579, 744] on span "Підтвердити" at bounding box center [650, 743] width 321 height 21
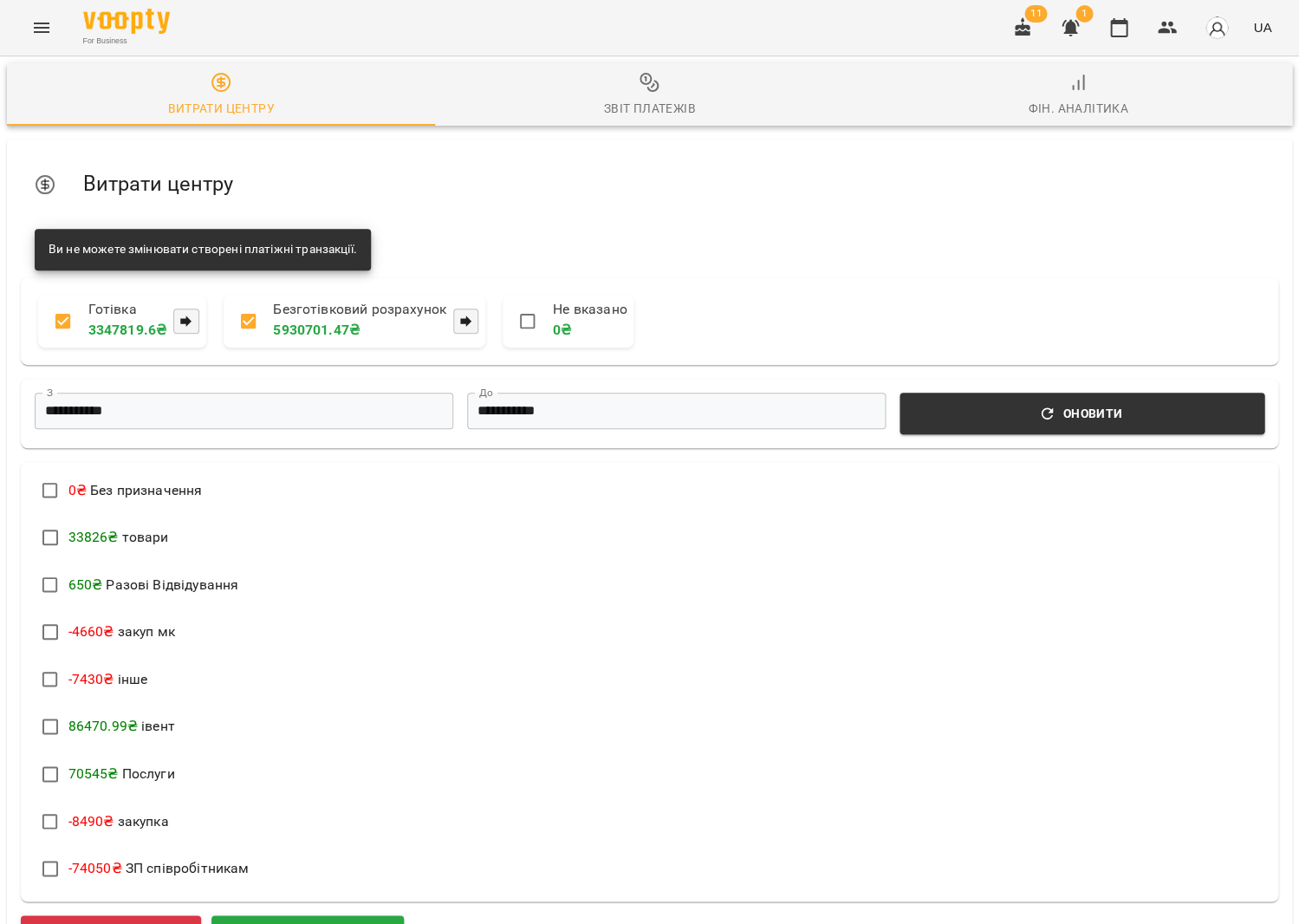
click at [674, 104] on div "Звіт платежів" at bounding box center [650, 108] width 92 height 21
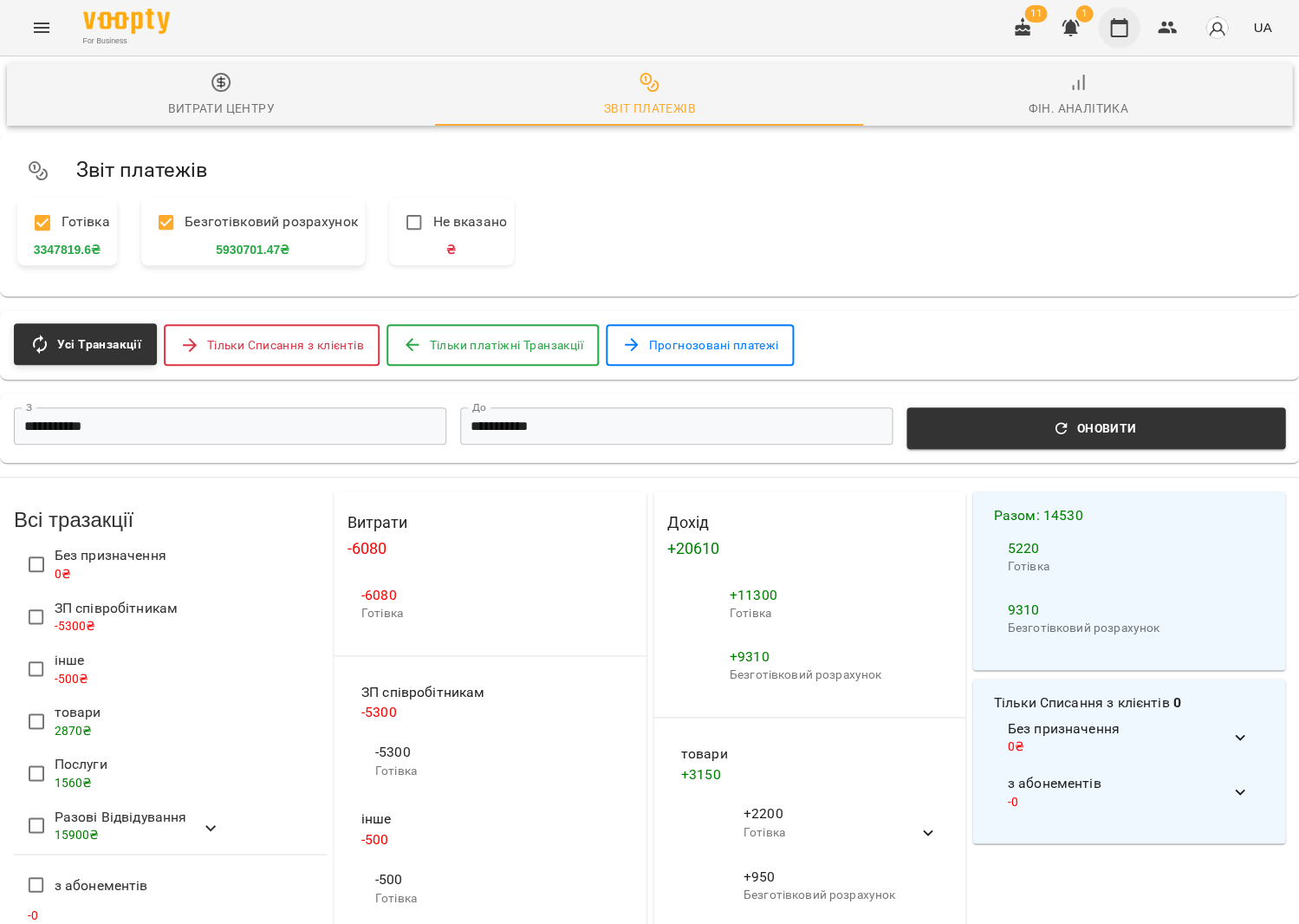
click at [1133, 31] on button "button" at bounding box center [1118, 28] width 41 height 41
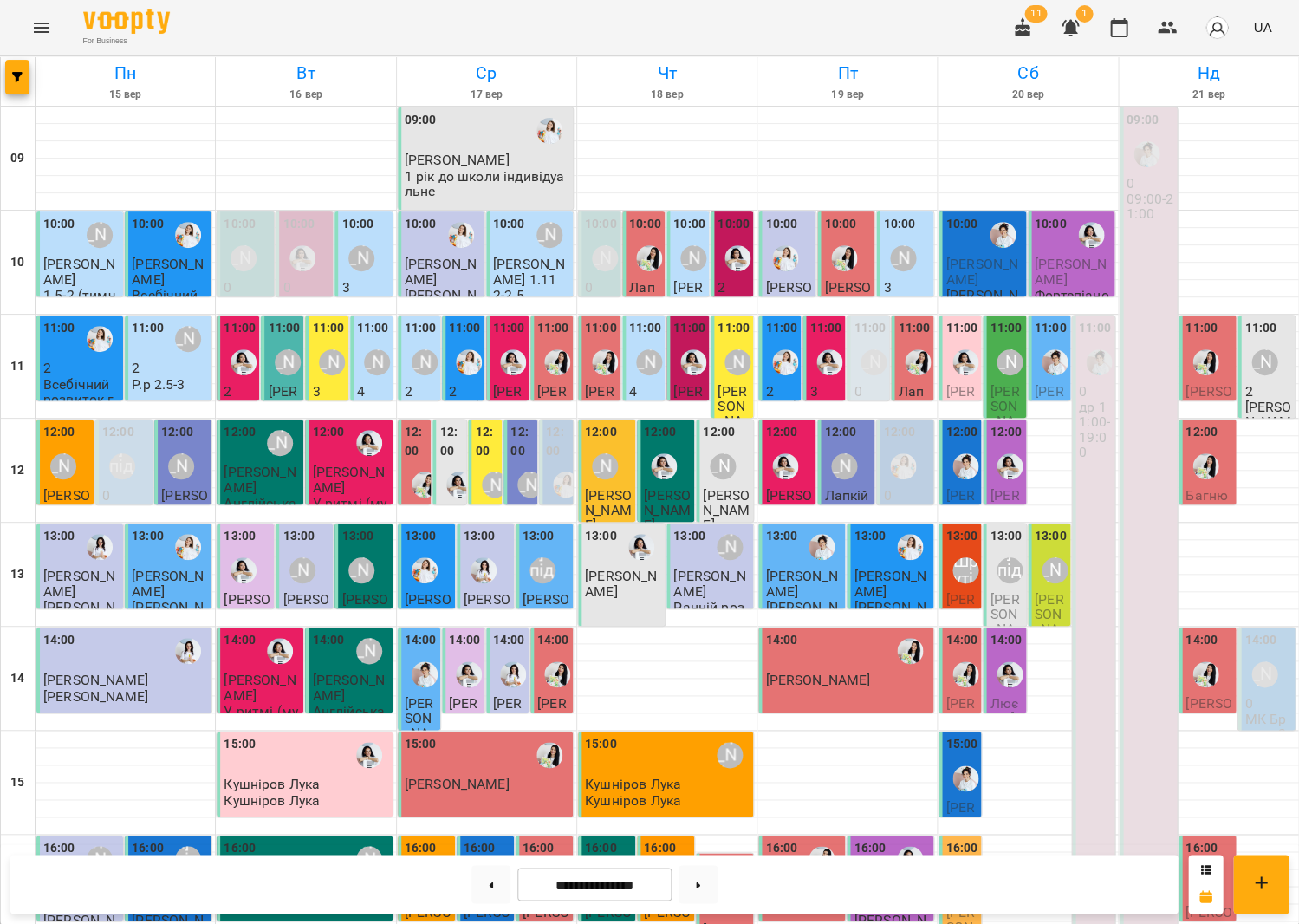
scroll to position [404, 0]
click at [35, 22] on icon "Menu" at bounding box center [41, 28] width 21 height 21
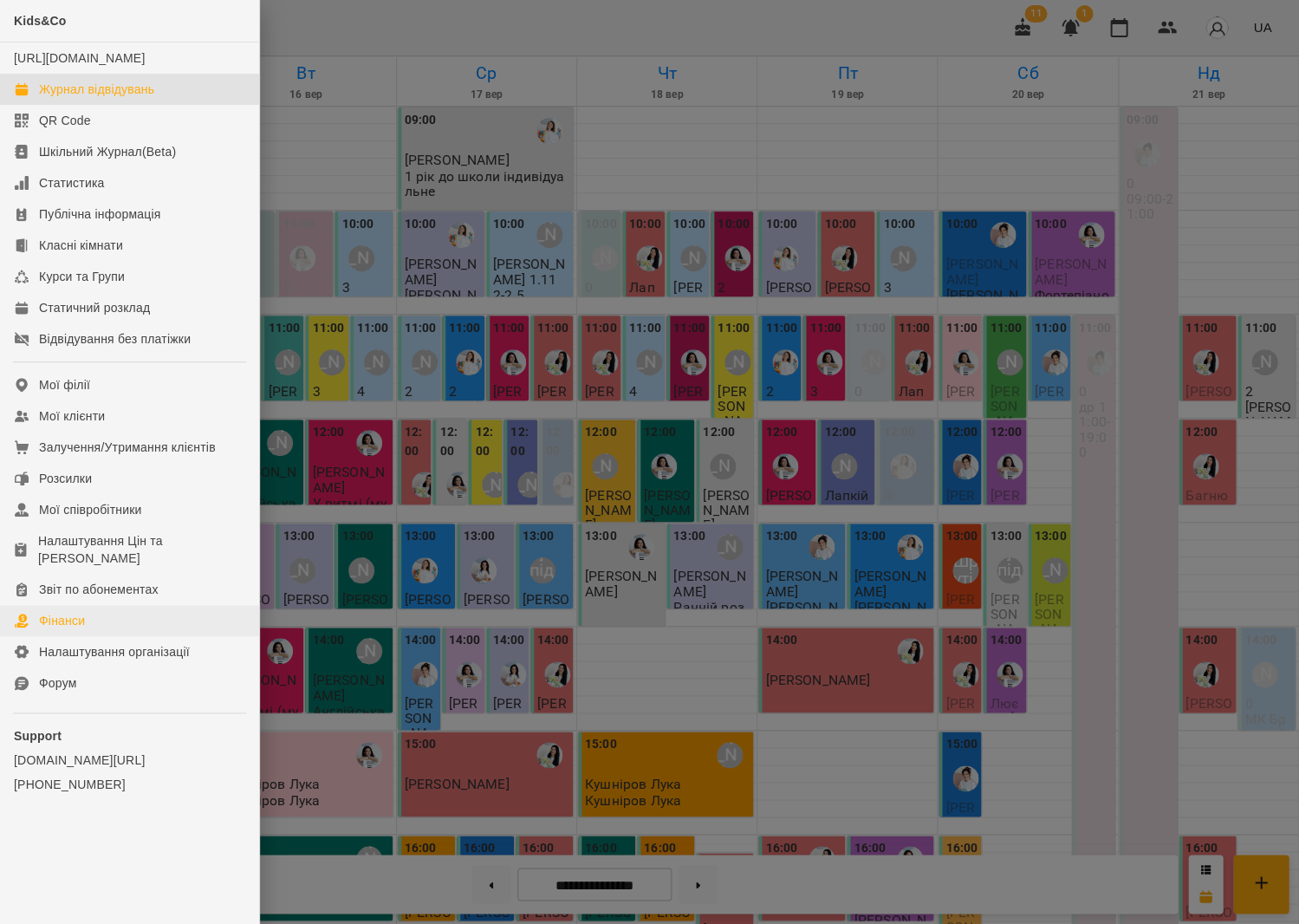
click at [140, 607] on link "Фінанси" at bounding box center [129, 621] width 259 height 31
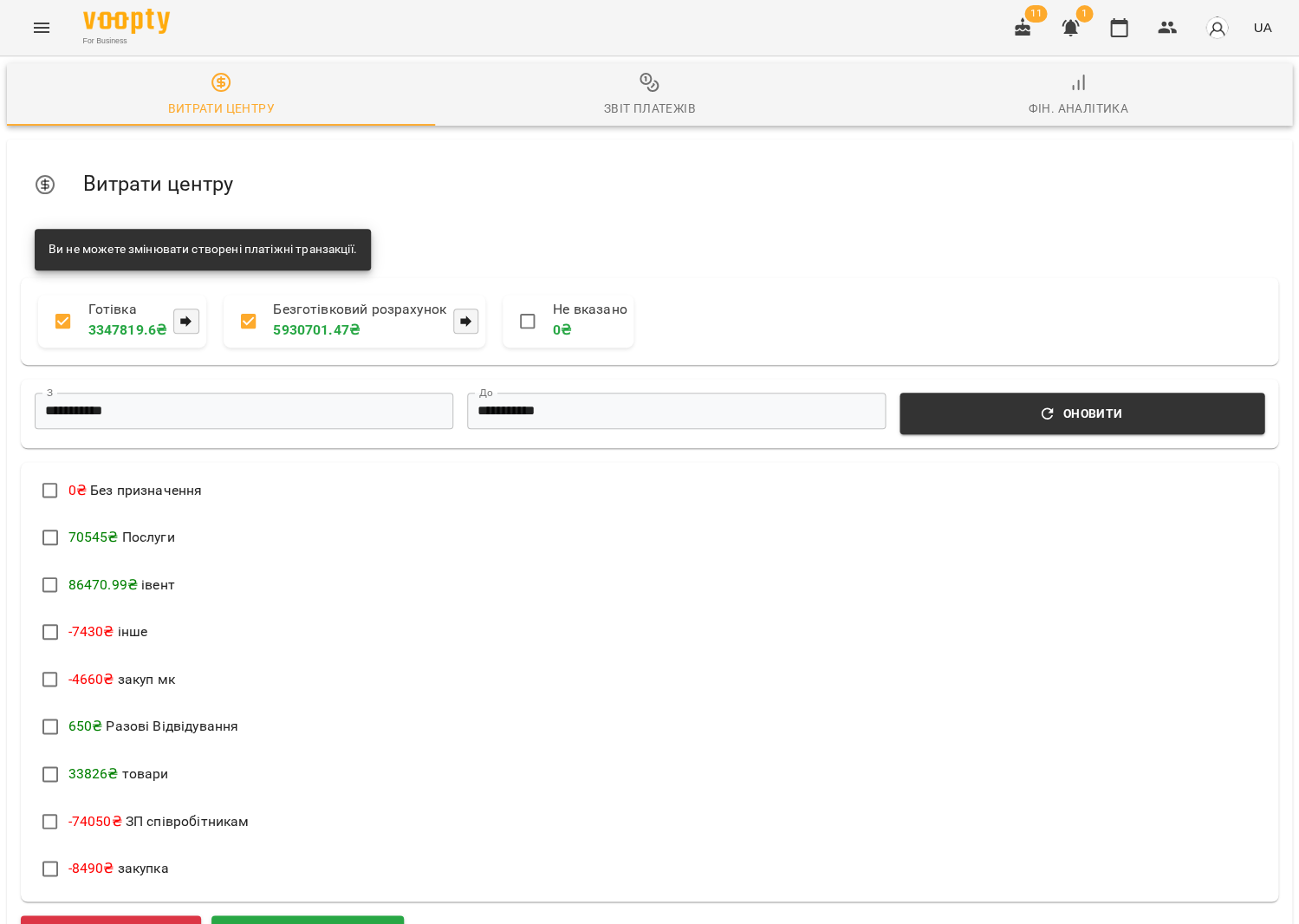
click at [669, 109] on div "Звіт платежів" at bounding box center [650, 108] width 92 height 21
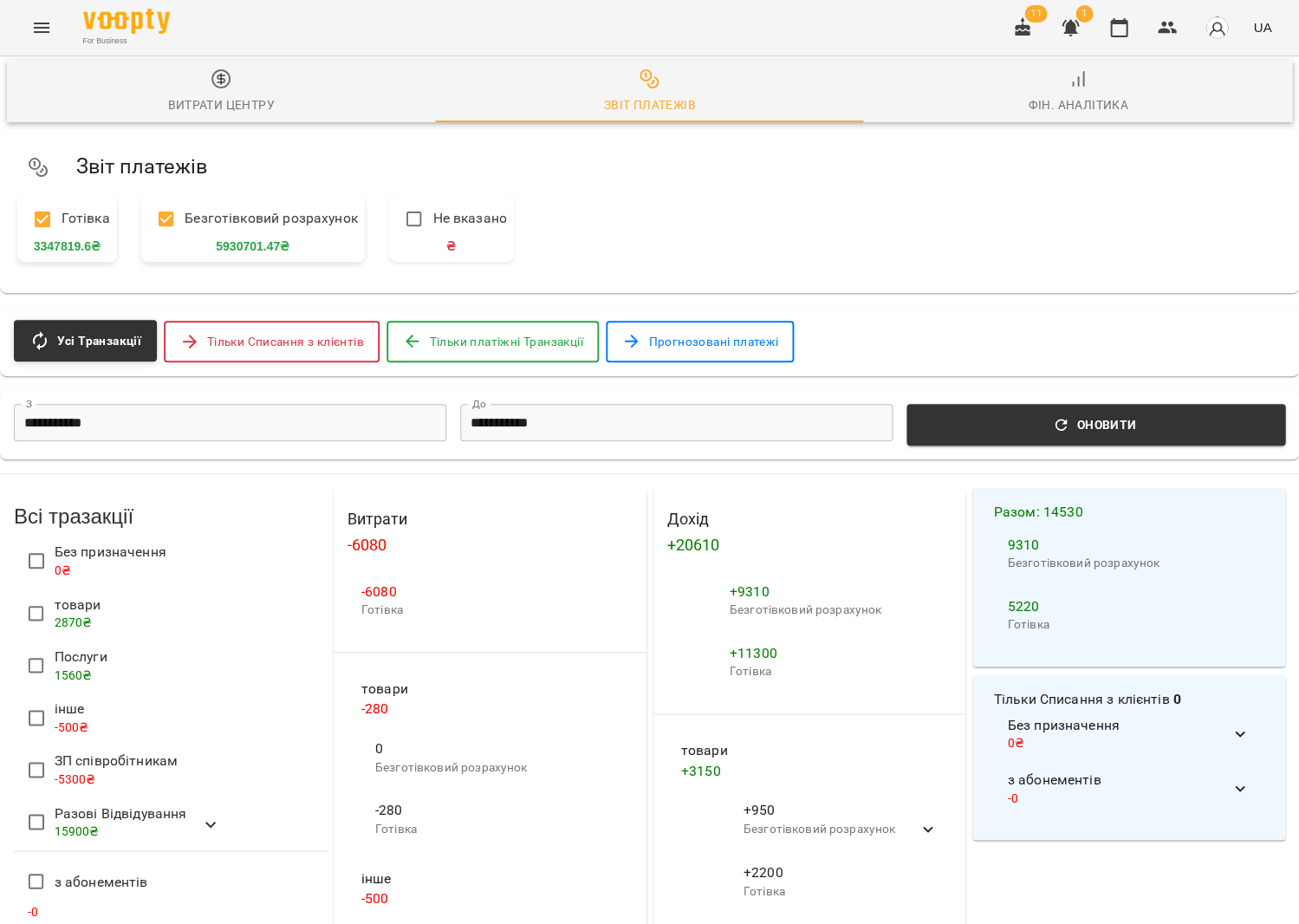
scroll to position [355, 0]
click at [198, 798] on li "Разові Відвідування 15900 ₴" at bounding box center [170, 824] width 313 height 52
drag, startPoint x: 175, startPoint y: 768, endPoint x: 187, endPoint y: 749, distance: 22.5
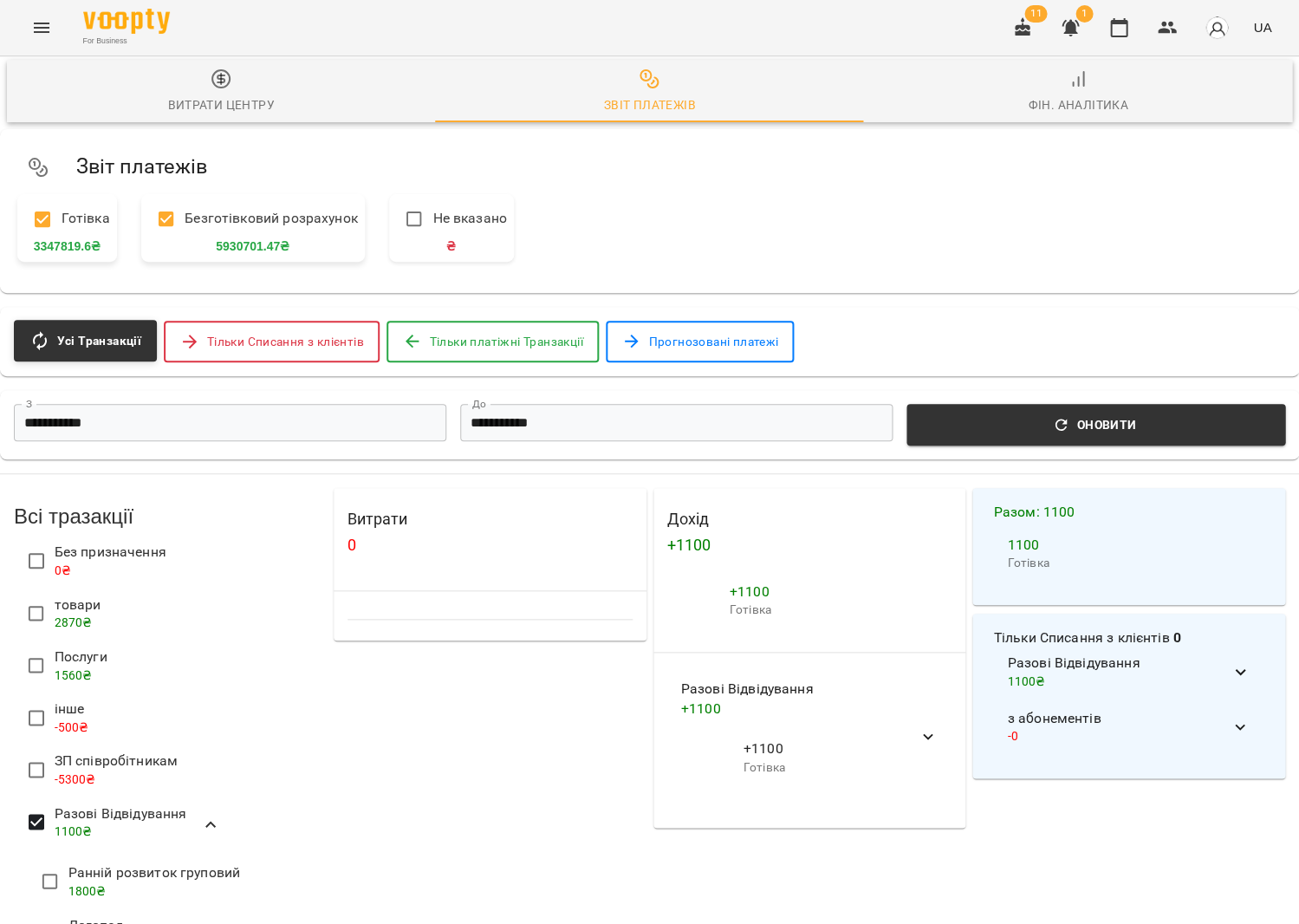
scroll to position [197, 0]
click at [196, 862] on span "Ранній розвиток груповий" at bounding box center [152, 872] width 172 height 21
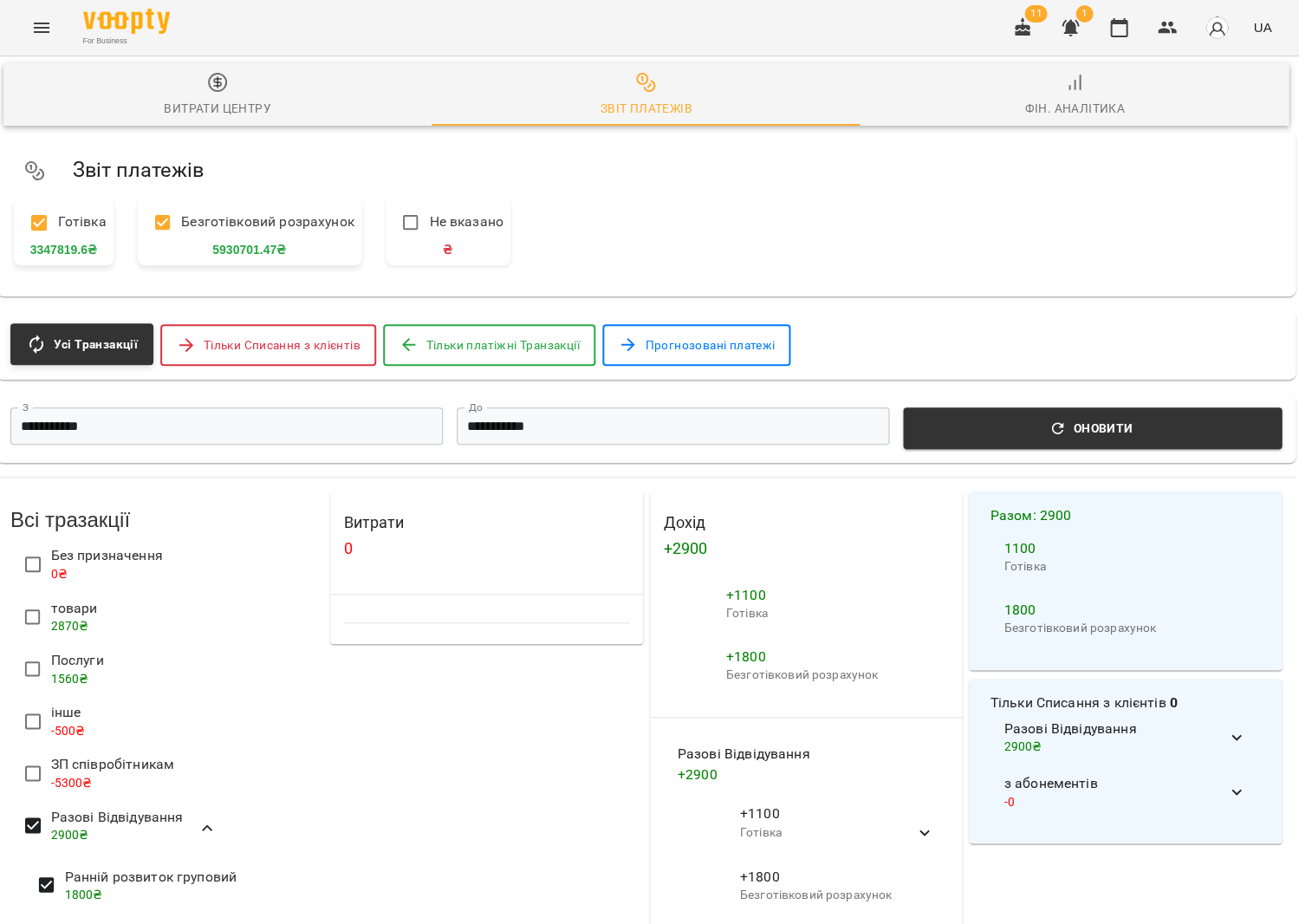
scroll to position [0, 5]
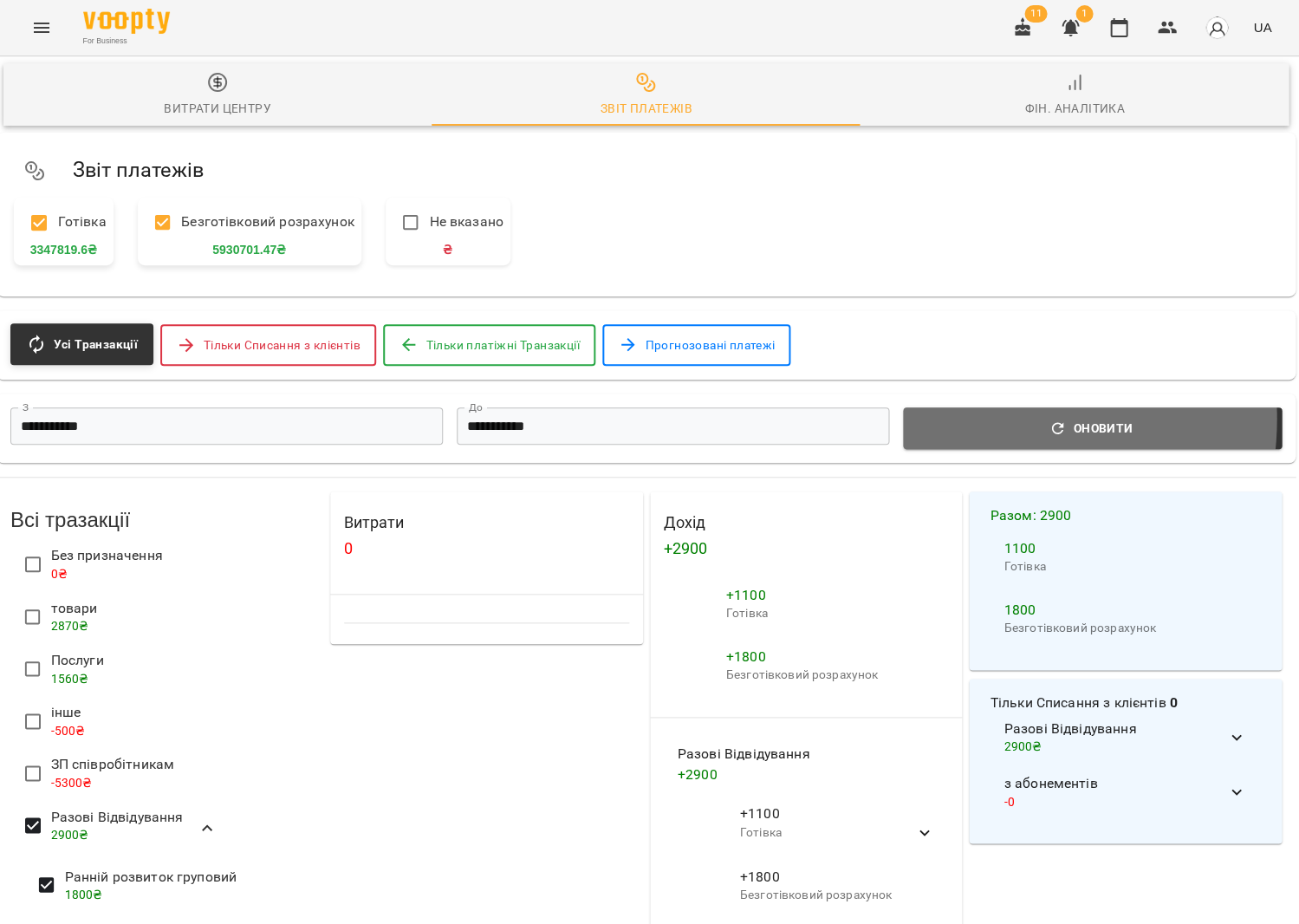
click at [989, 417] on span "Оновити" at bounding box center [1093, 427] width 358 height 21
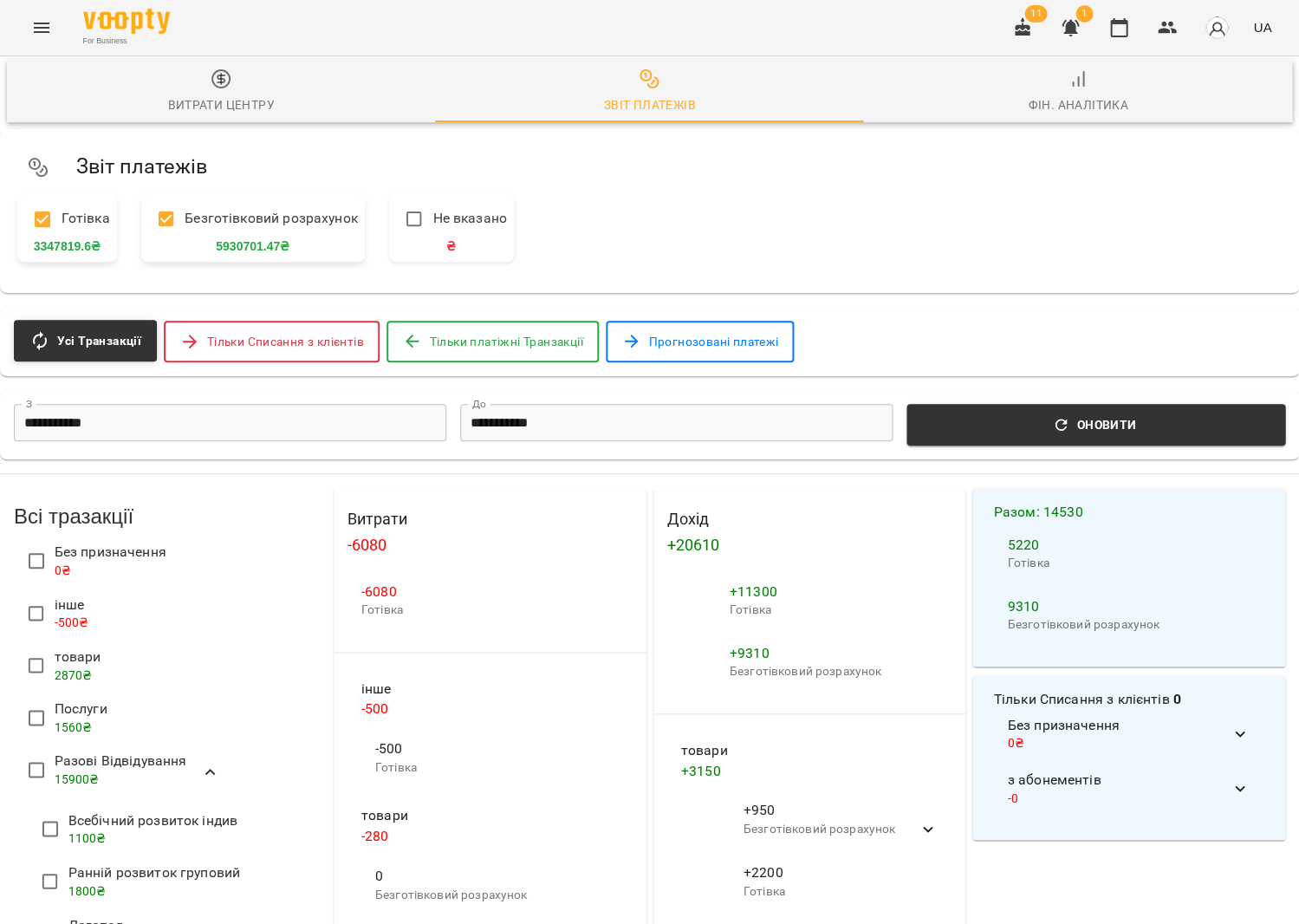
scroll to position [497, 0]
click at [112, 805] on span "Всебічний розвиток індив 1100 ₴" at bounding box center [153, 829] width 170 height 48
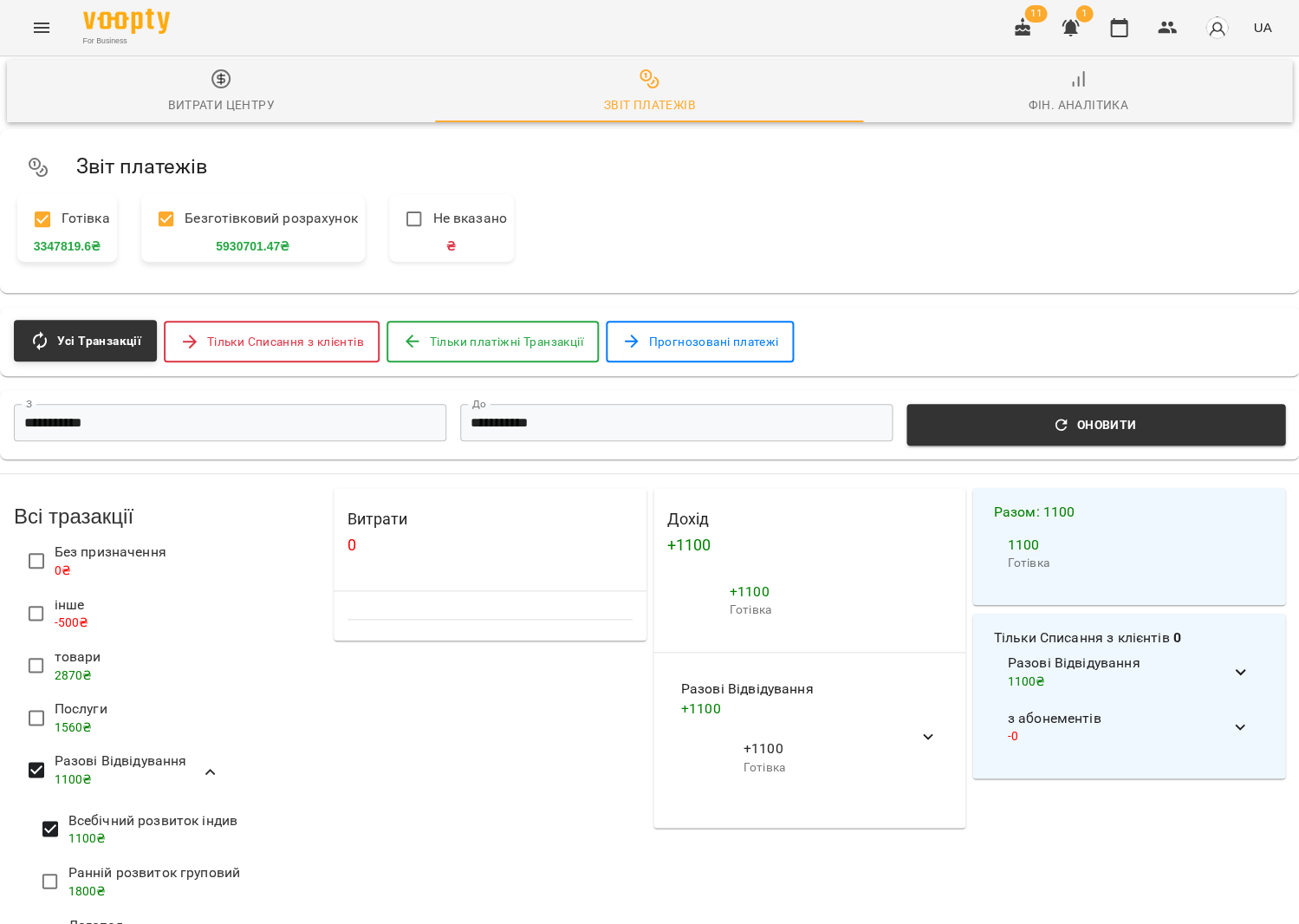
scroll to position [377, 0]
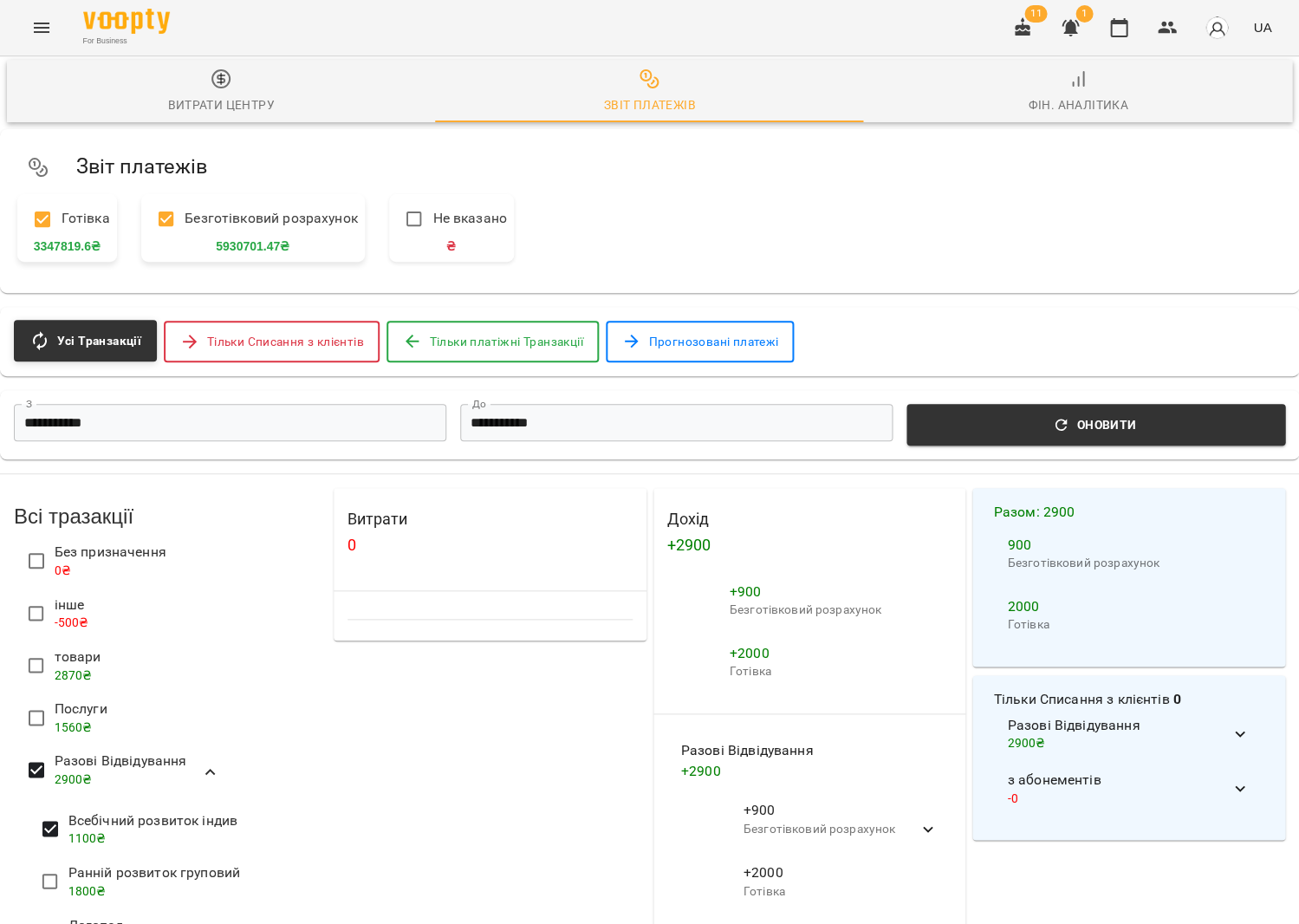
scroll to position [463, 0]
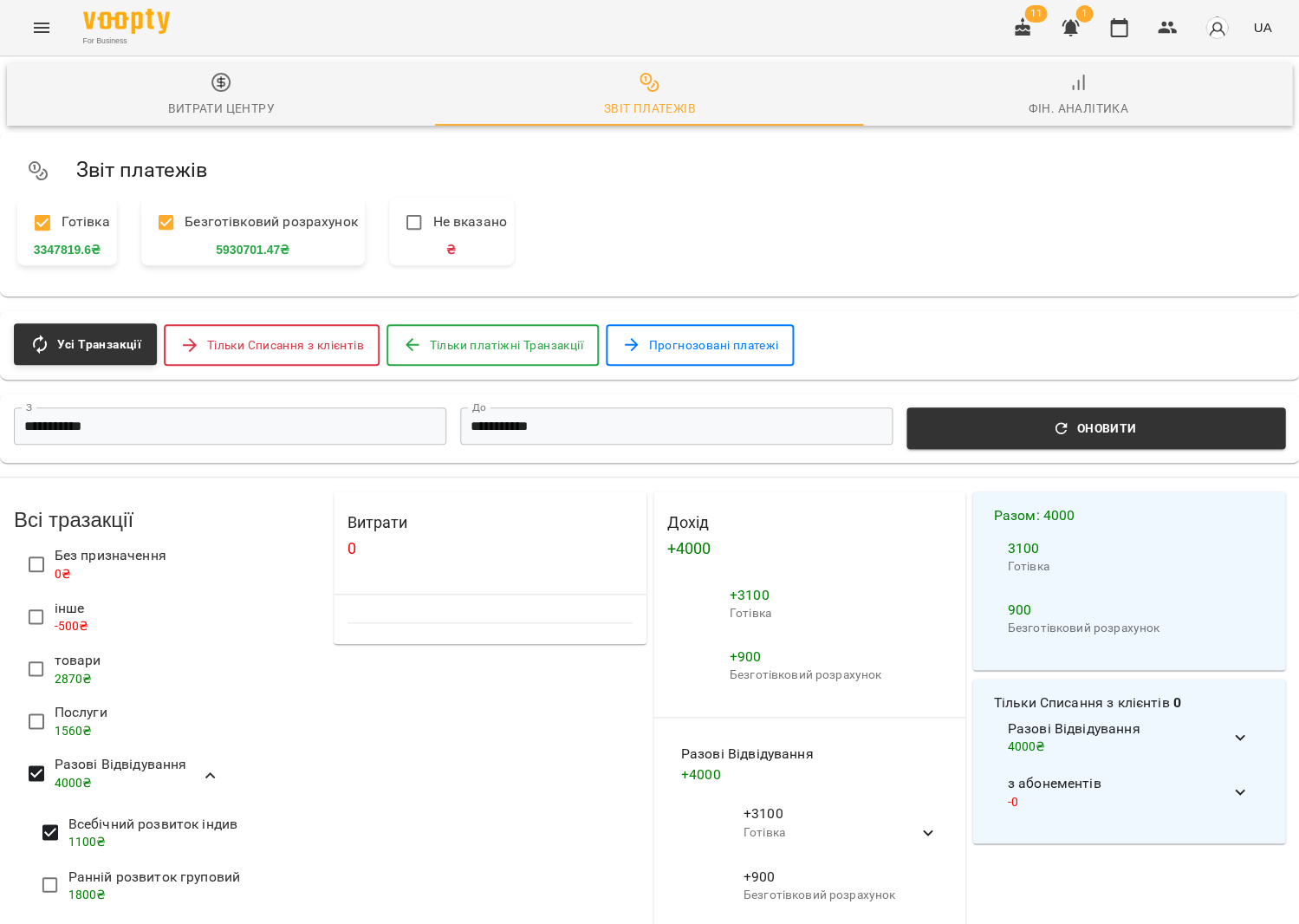
scroll to position [0, 0]
click at [970, 433] on span "Оновити" at bounding box center [1095, 427] width 358 height 21
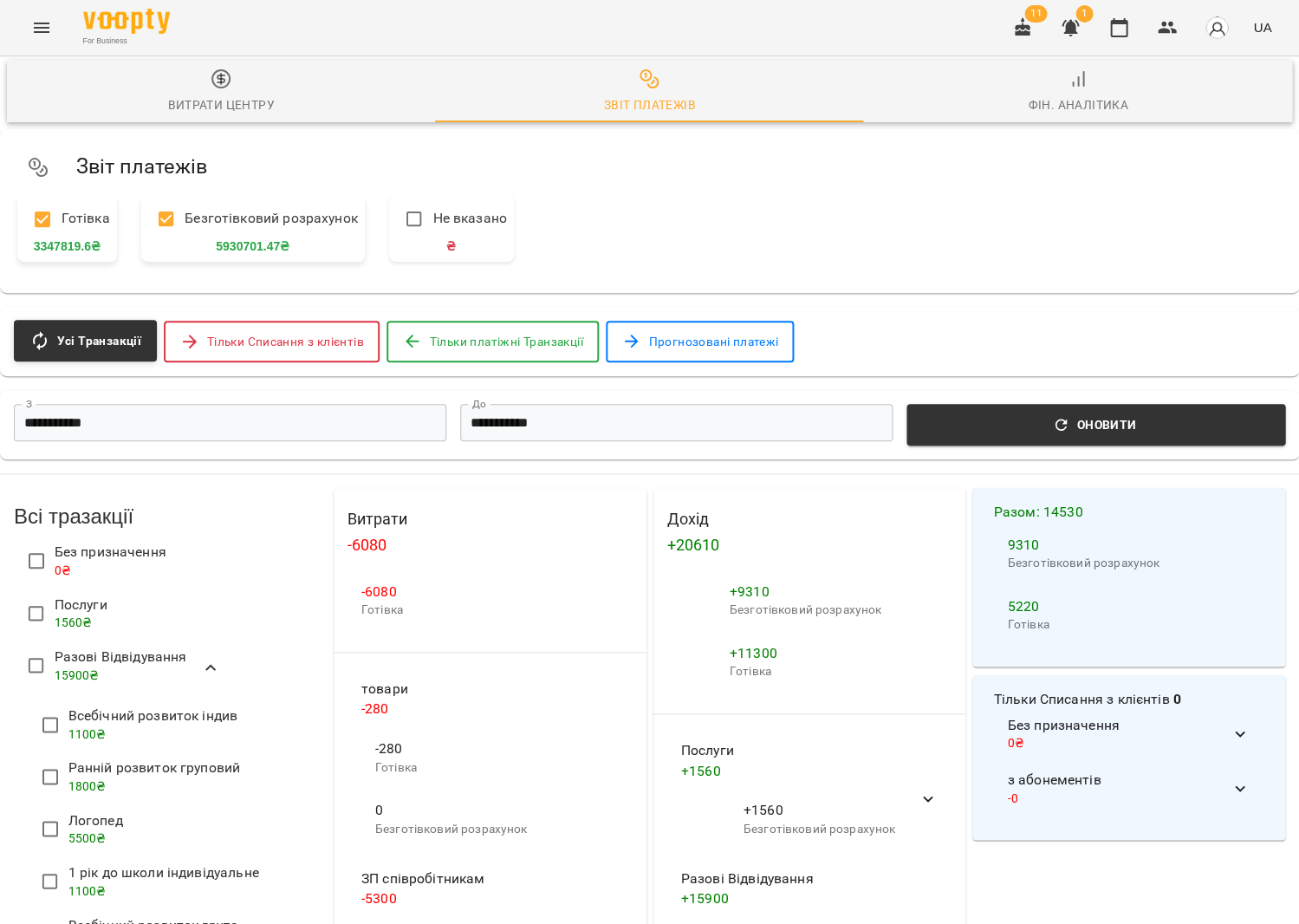
scroll to position [52, 0]
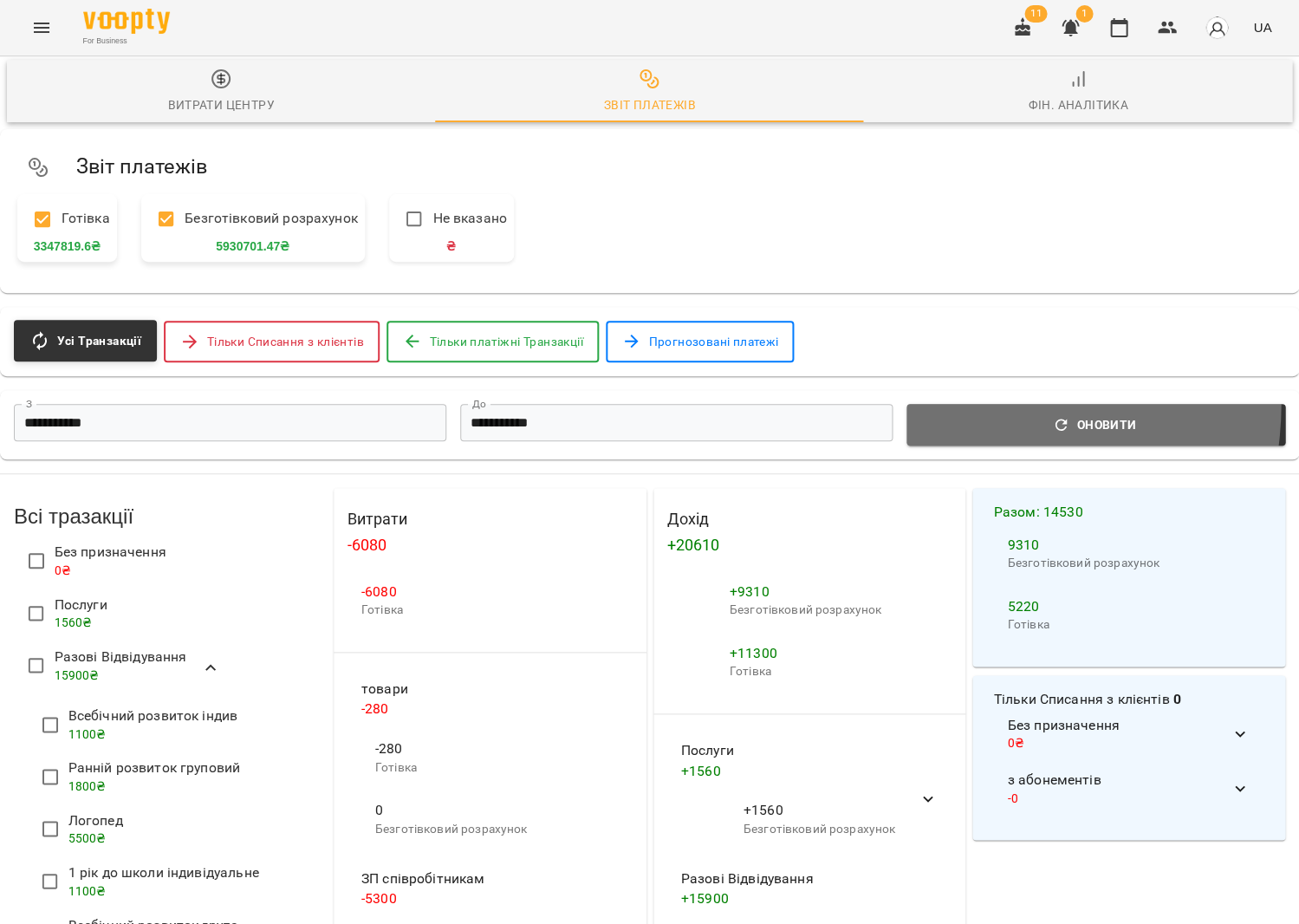
click at [956, 390] on div "**********" at bounding box center [650, 424] width 1299 height 69
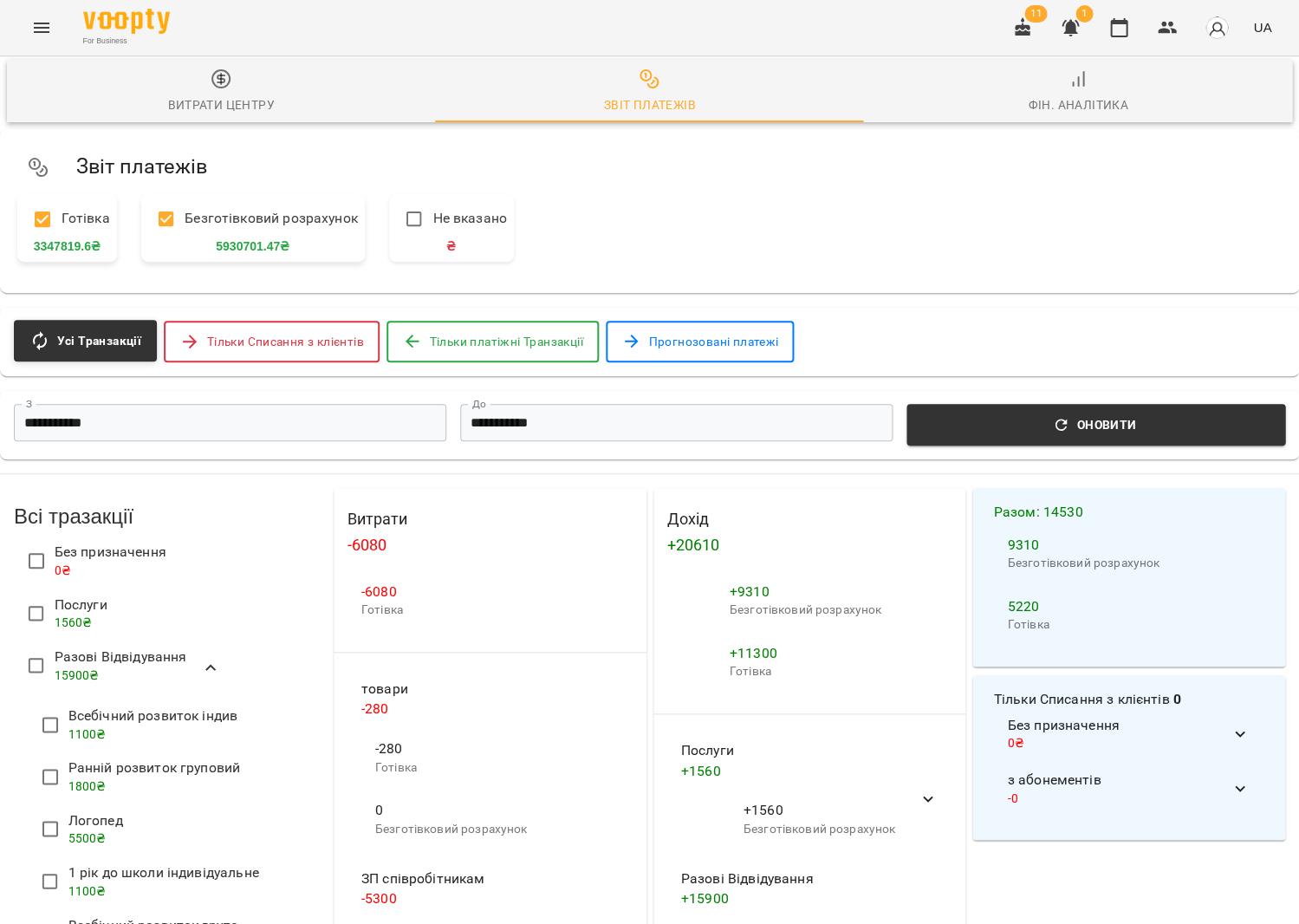
scroll to position [277, 0]
click at [126, 778] on p "1800 ₴" at bounding box center [154, 787] width 172 height 18
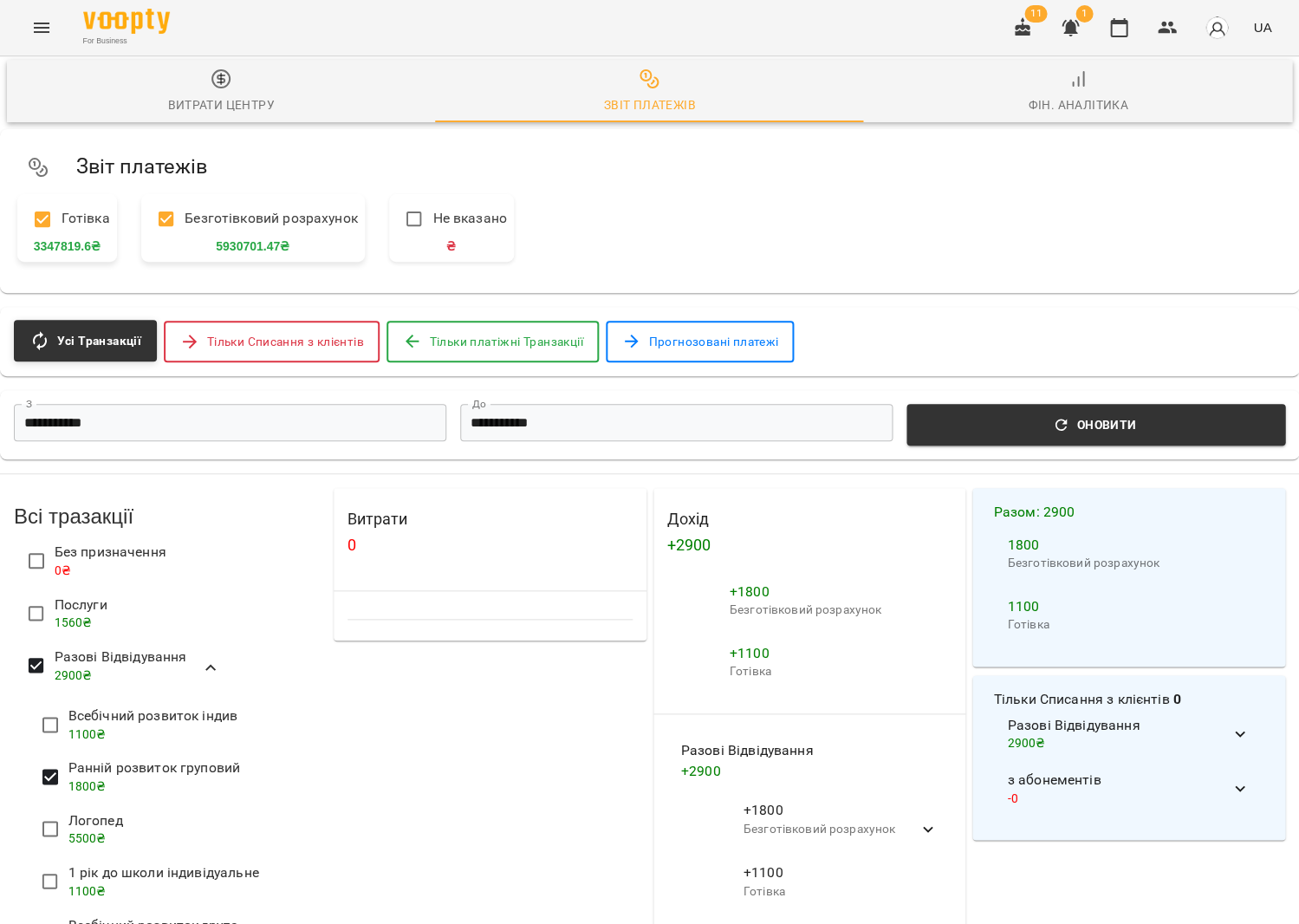
scroll to position [0, 0]
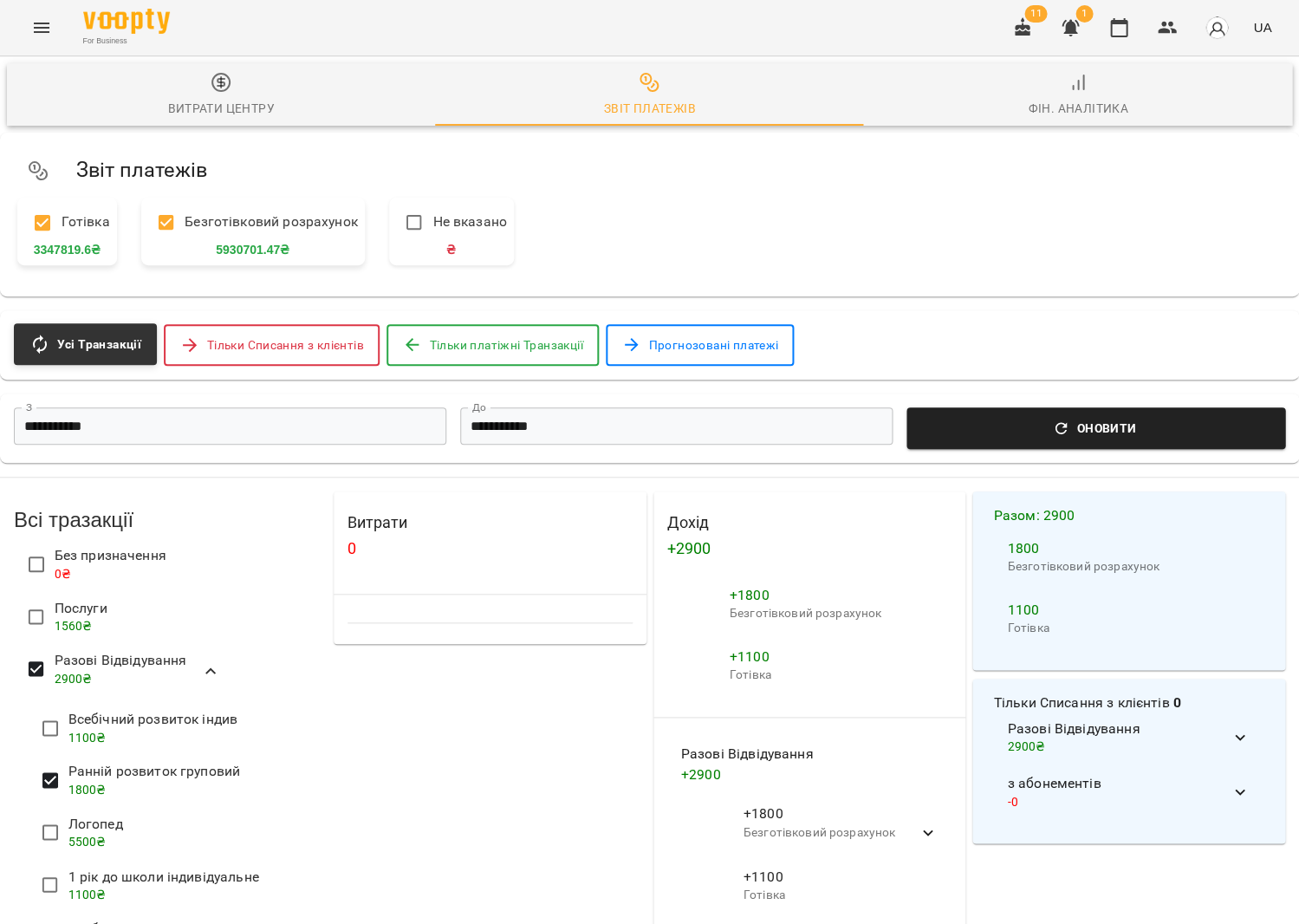
click at [1039, 418] on span "Оновити" at bounding box center [1095, 427] width 358 height 21
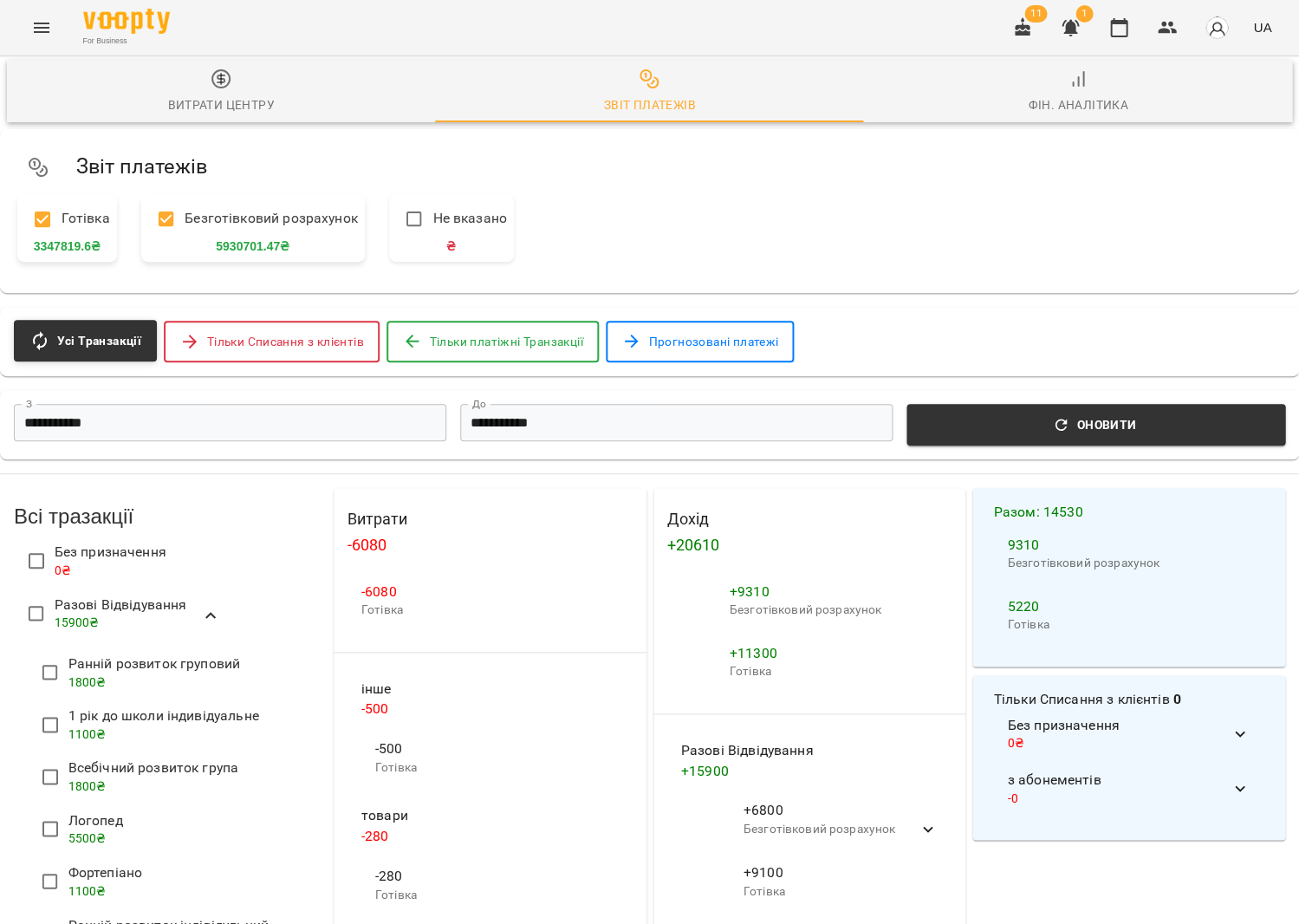
scroll to position [319, 0]
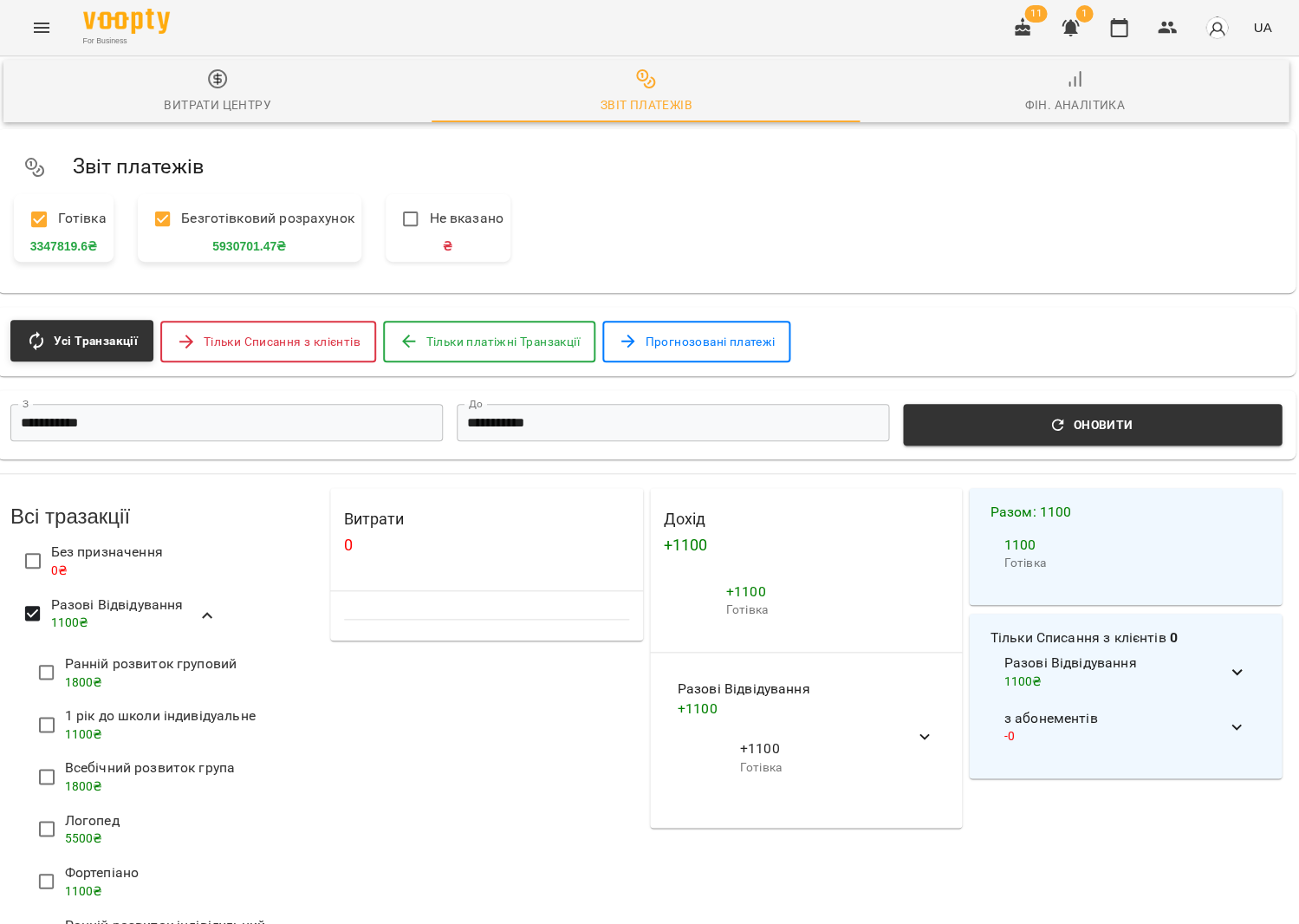
click at [80, 779] on span "1800 ₴" at bounding box center [84, 786] width 38 height 14
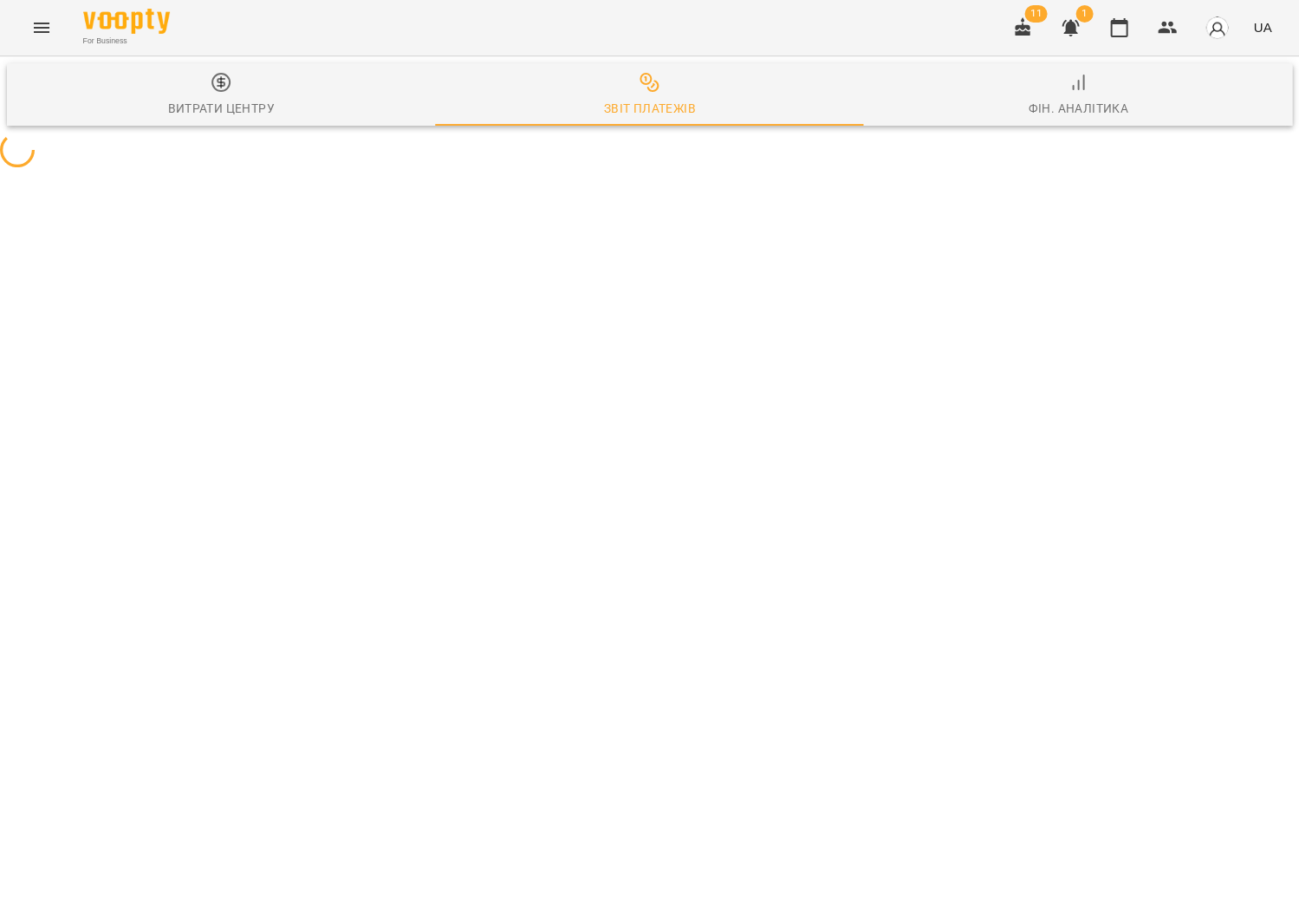
scroll to position [345, 4]
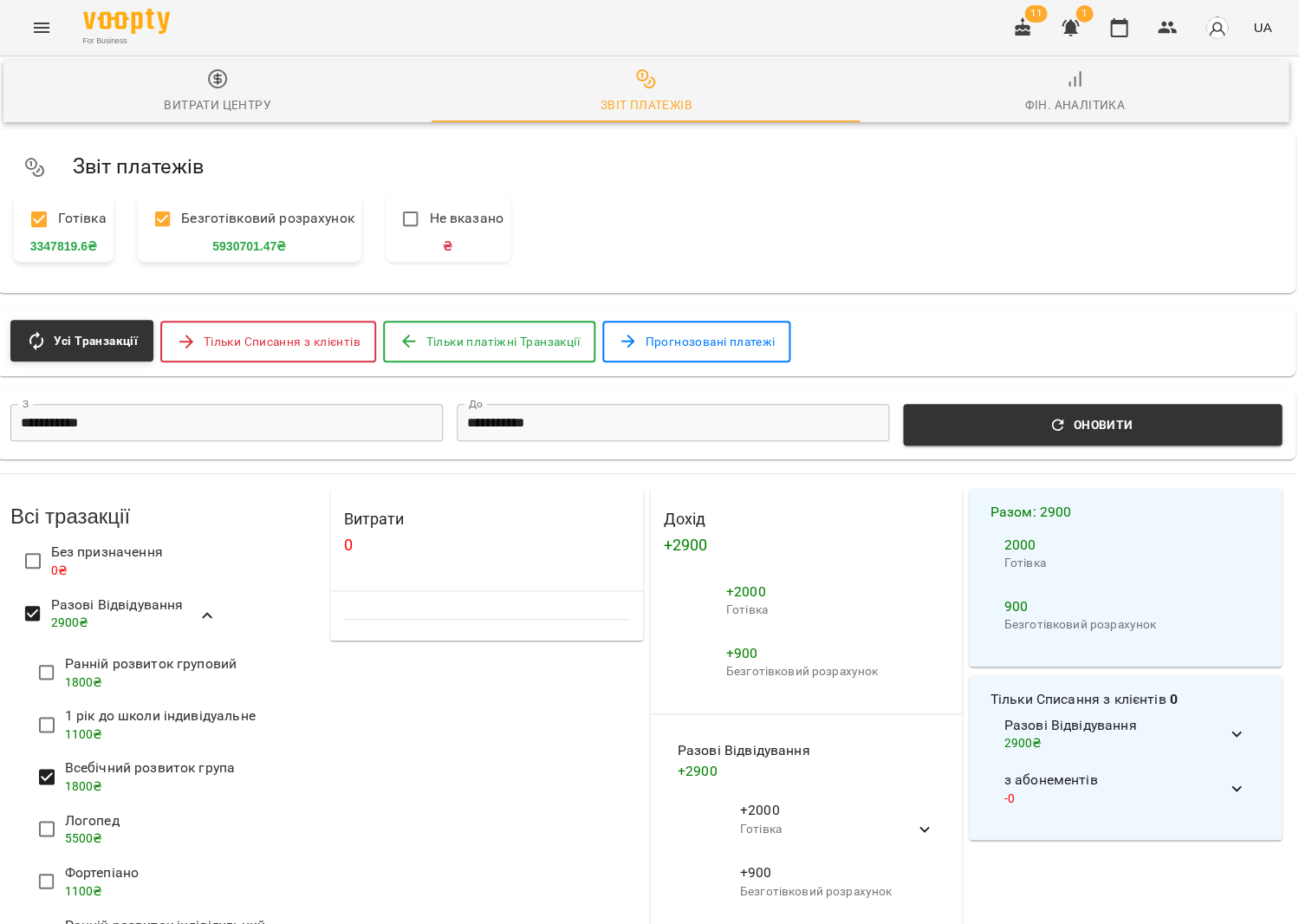
click at [88, 706] on div "1 рік до школи індивідуальне 1100 ₴" at bounding box center [160, 724] width 191 height 37
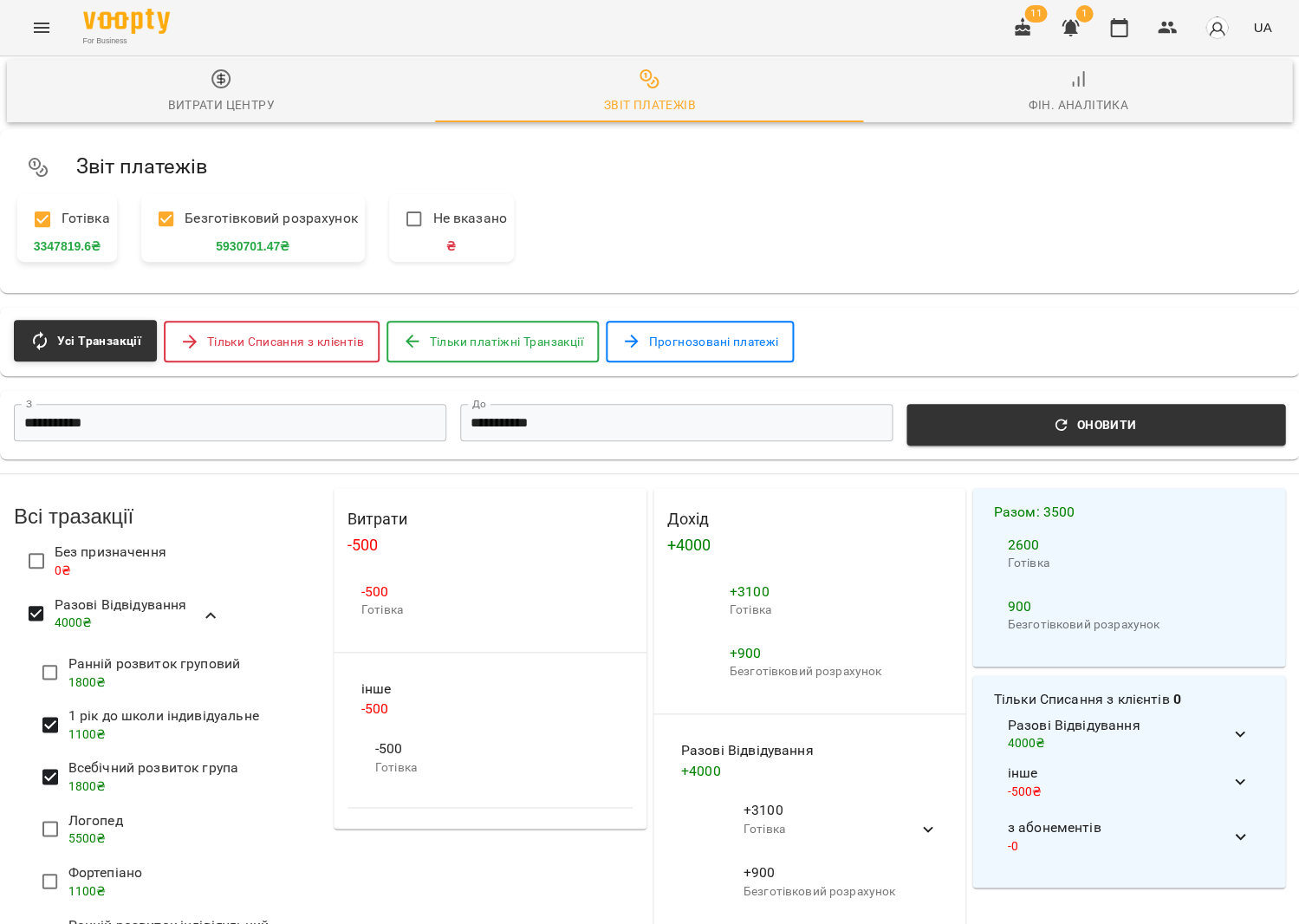
scroll to position [81, 0]
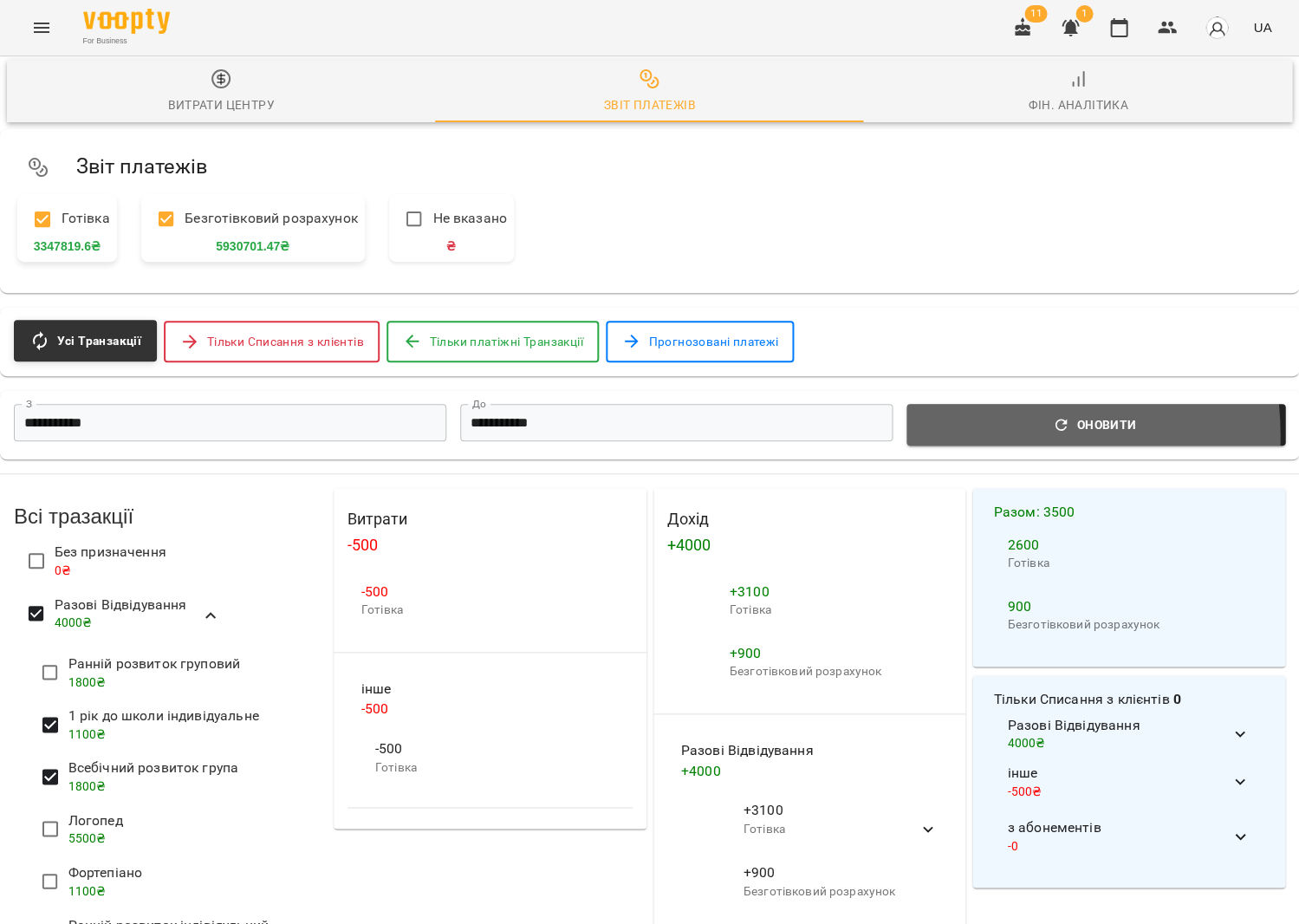
click at [986, 404] on button "Оновити" at bounding box center [1095, 424] width 379 height 41
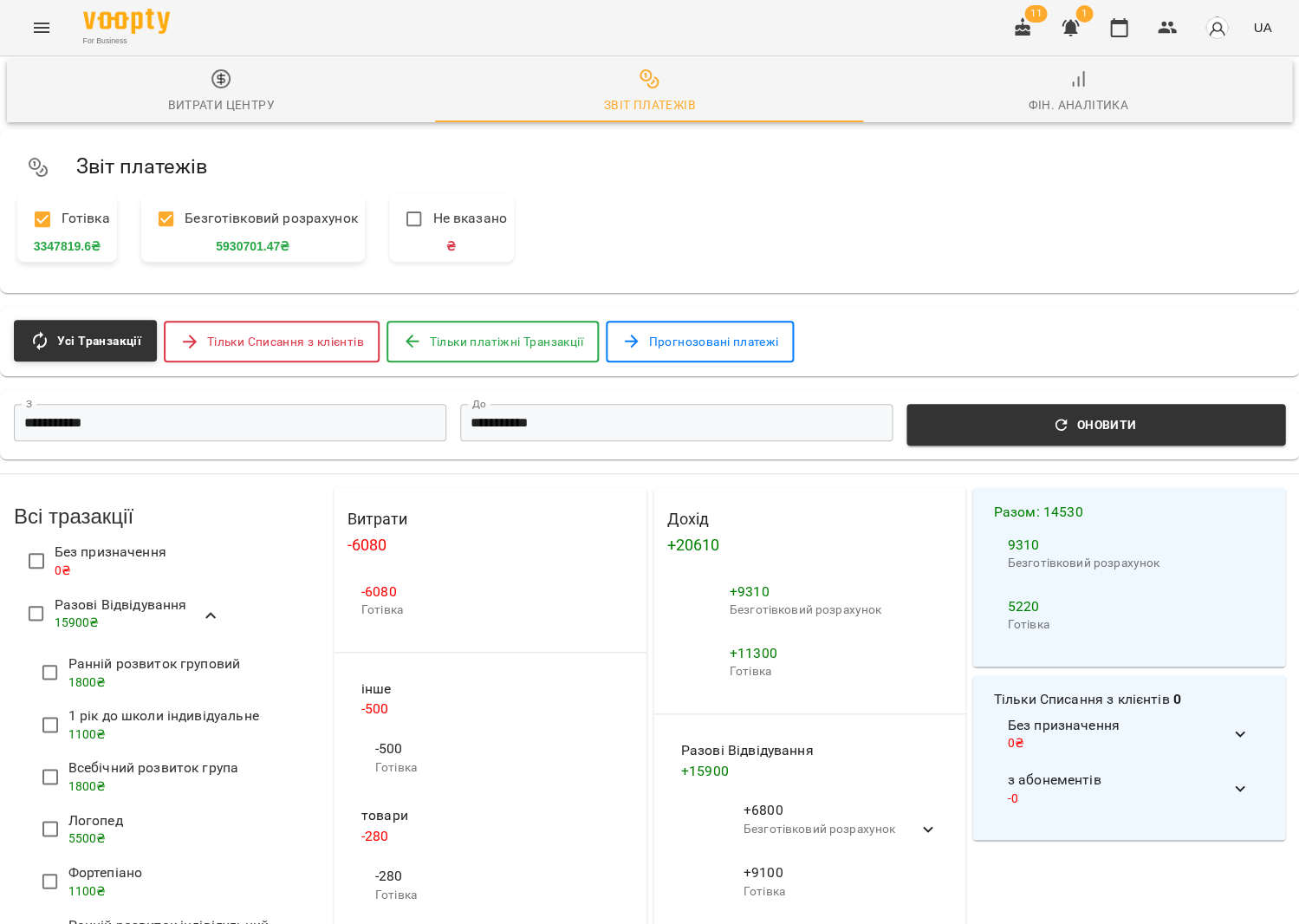
scroll to position [475, 0]
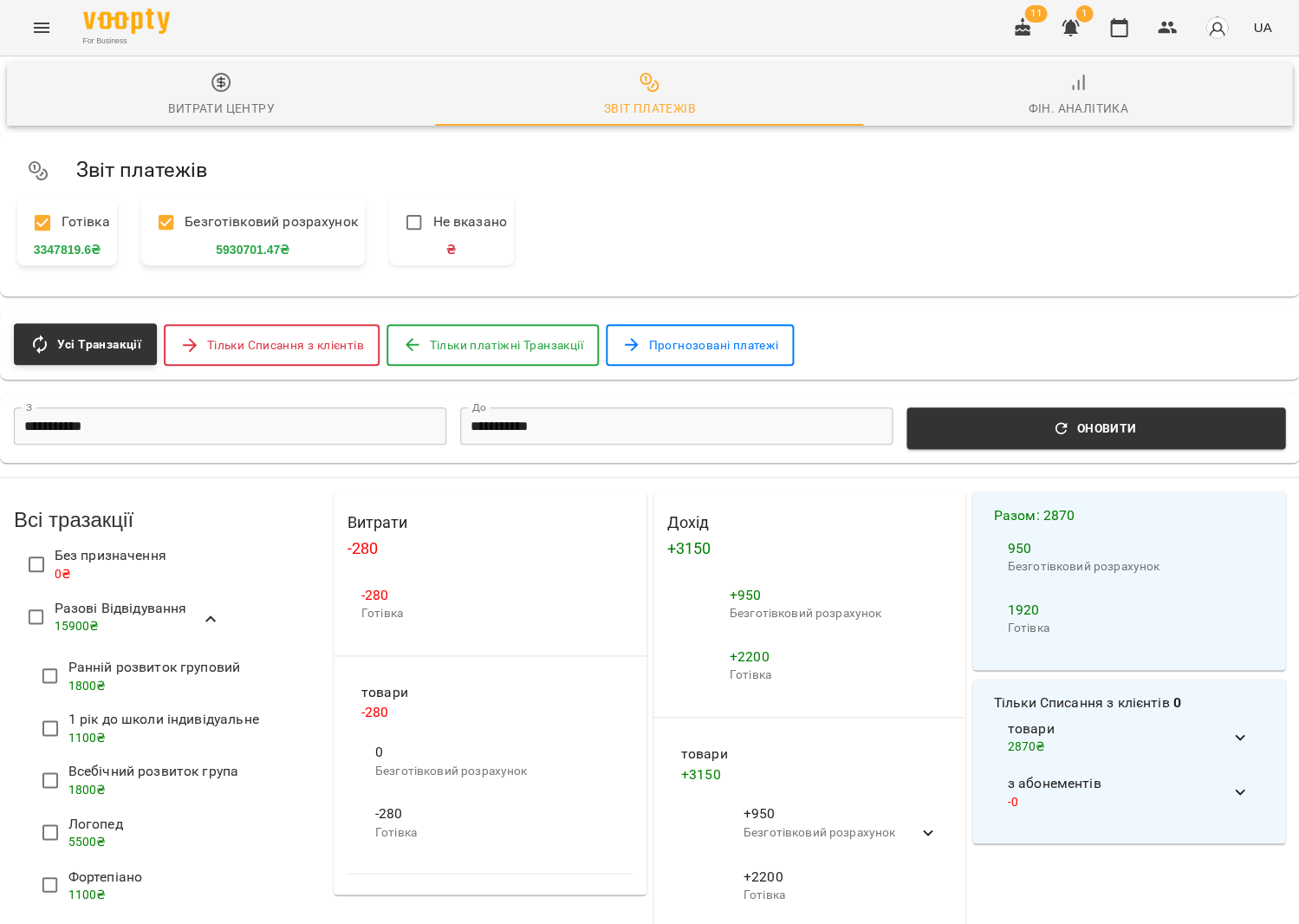
scroll to position [9, 0]
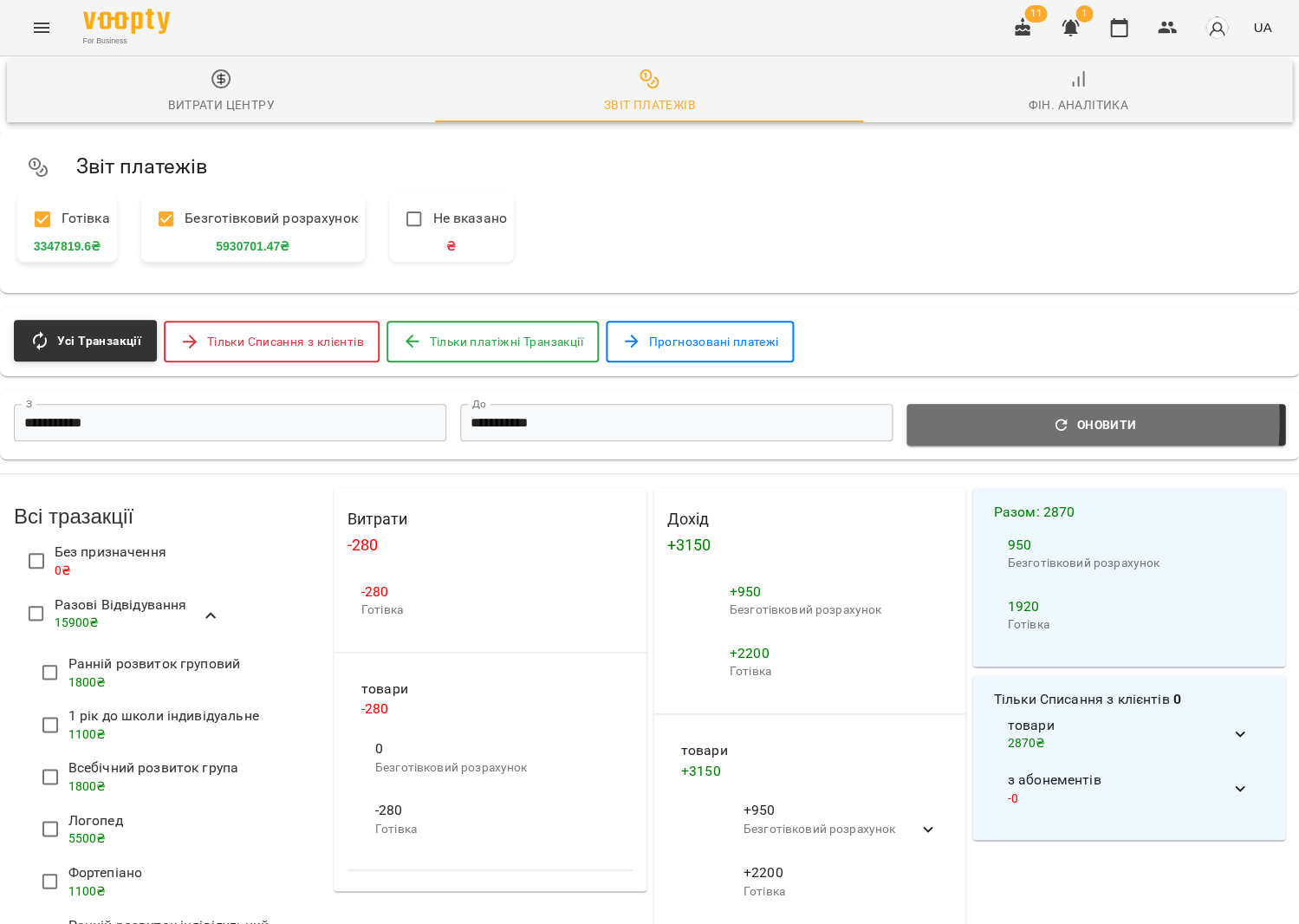
click at [985, 415] on span "Оновити" at bounding box center [1095, 425] width 358 height 21
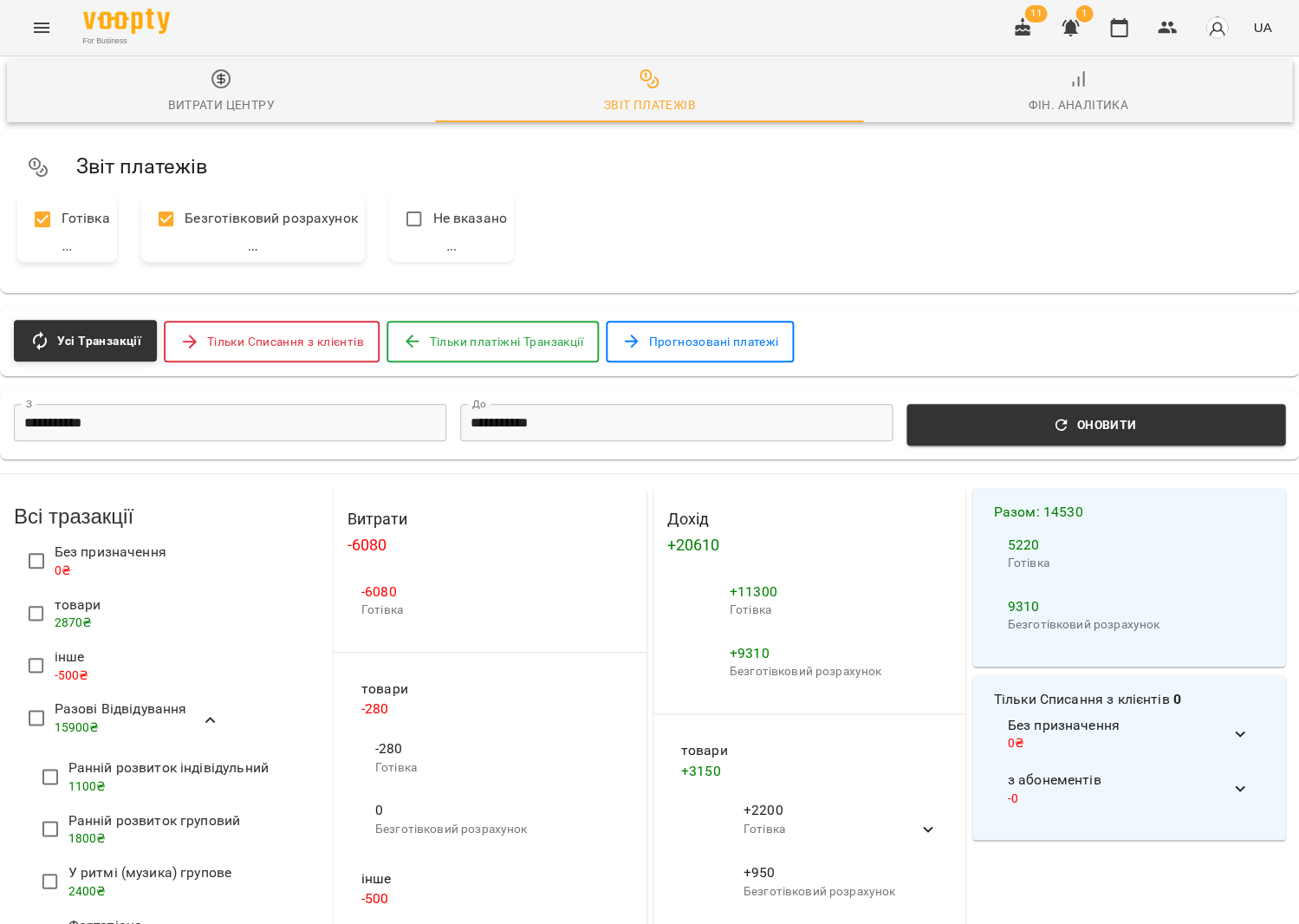
scroll to position [0, 0]
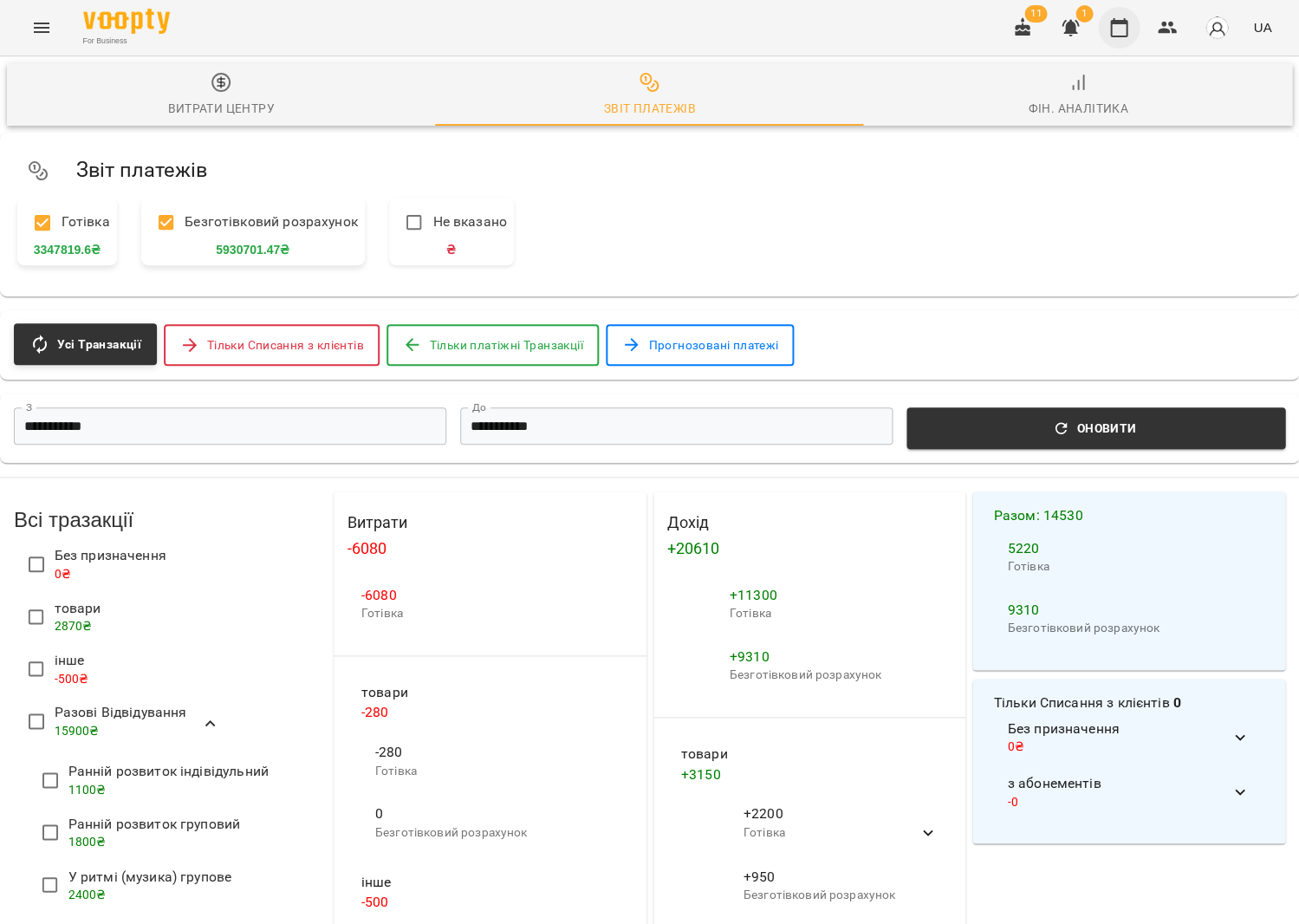
click at [1124, 32] on icon "button" at bounding box center [1118, 28] width 21 height 21
